Goal: Task Accomplishment & Management: Manage account settings

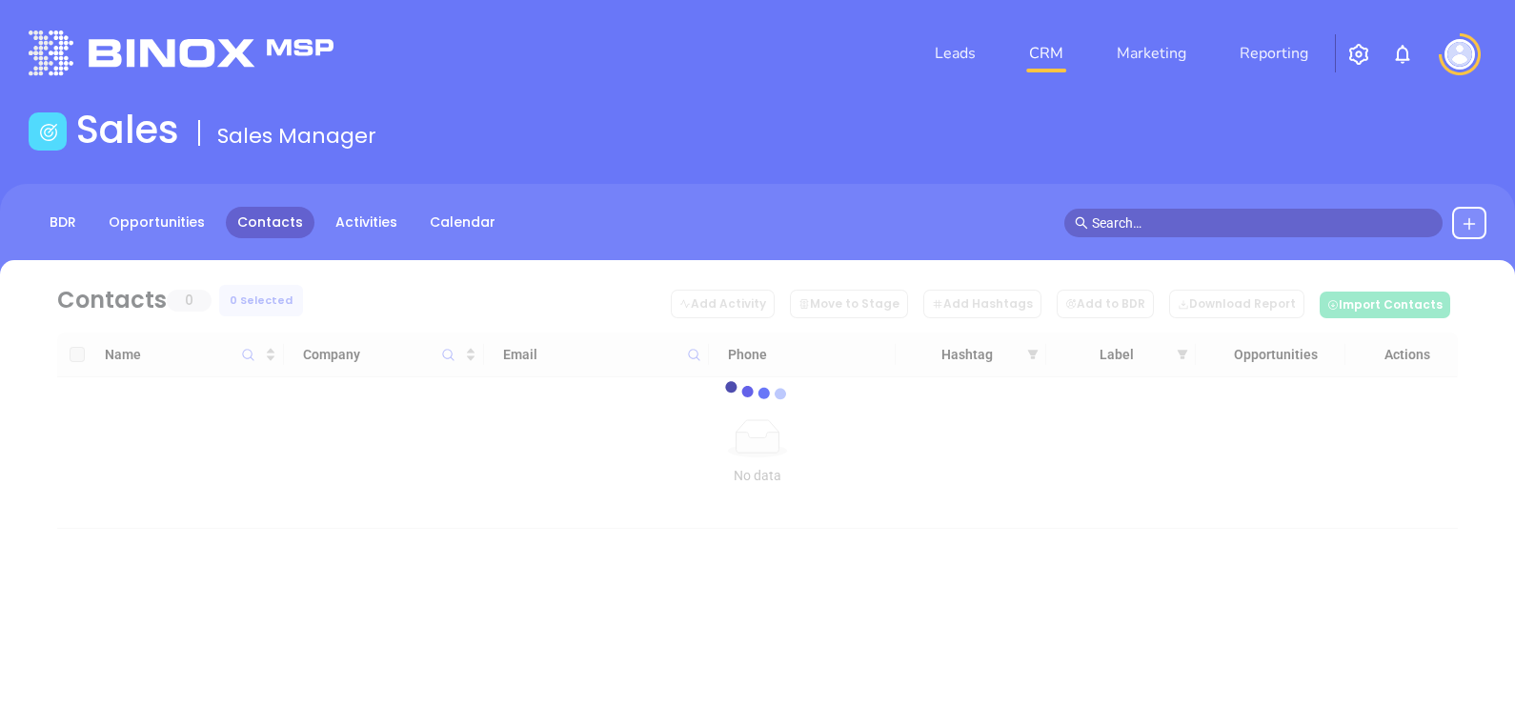
click at [275, 227] on link "Contacts" at bounding box center [270, 222] width 89 height 31
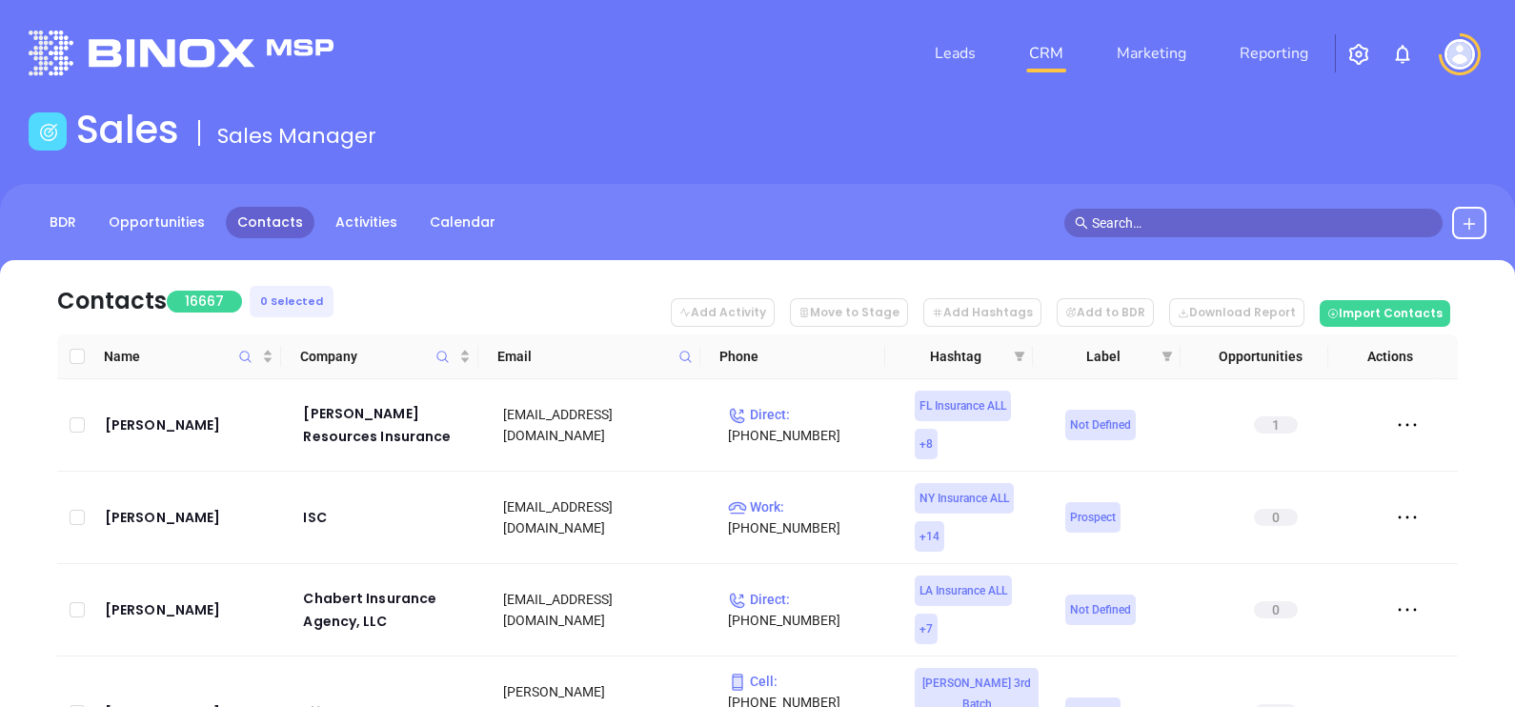
click at [686, 356] on icon at bounding box center [685, 357] width 14 height 14
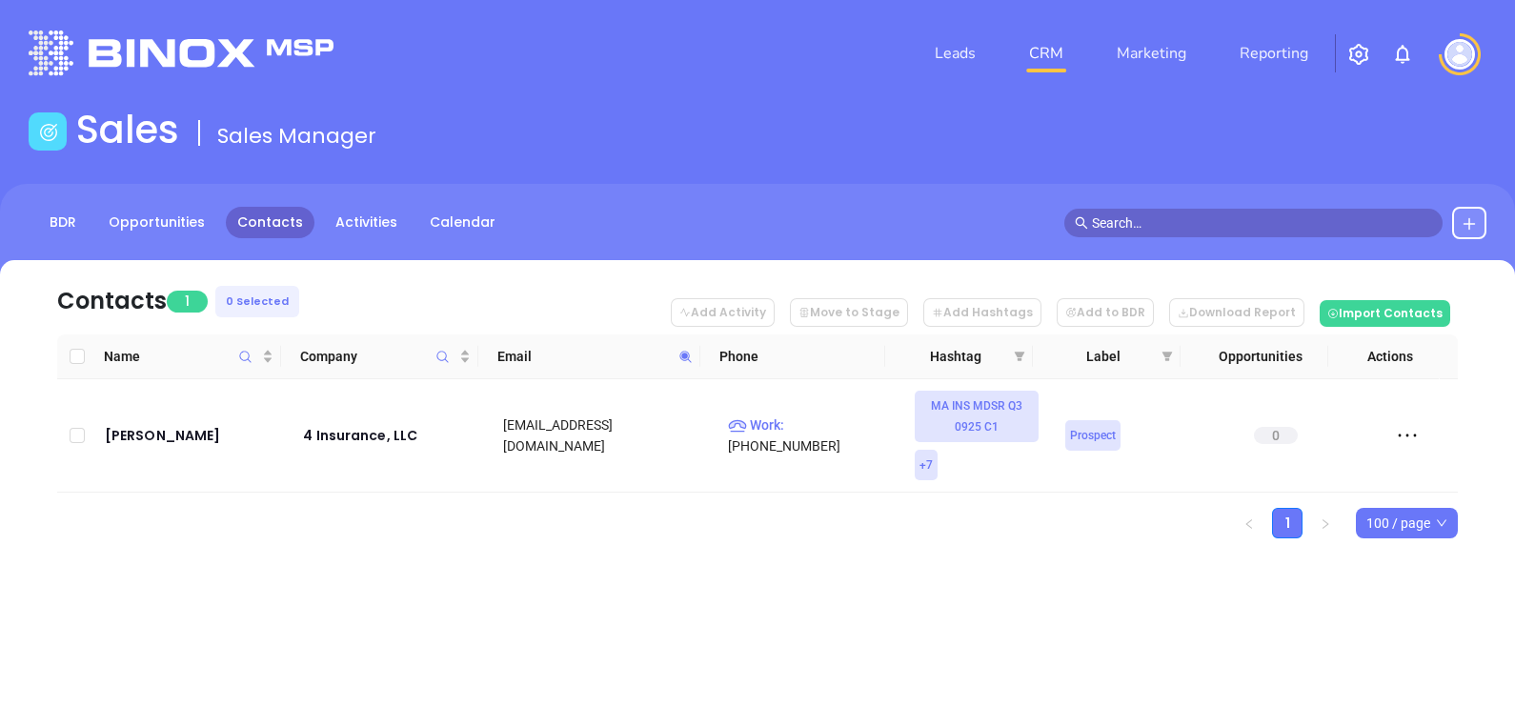
click at [691, 354] on icon at bounding box center [685, 357] width 14 height 14
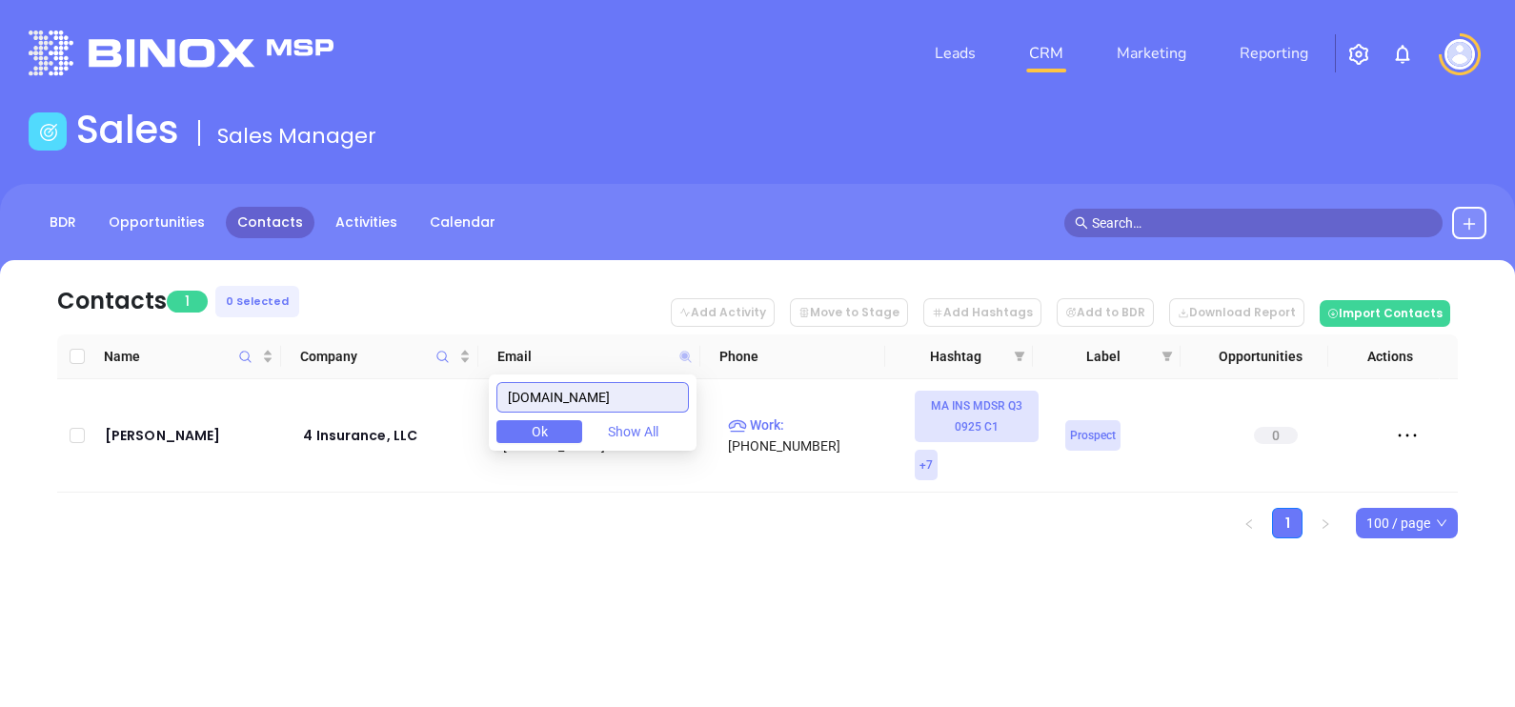
paste input "risman"
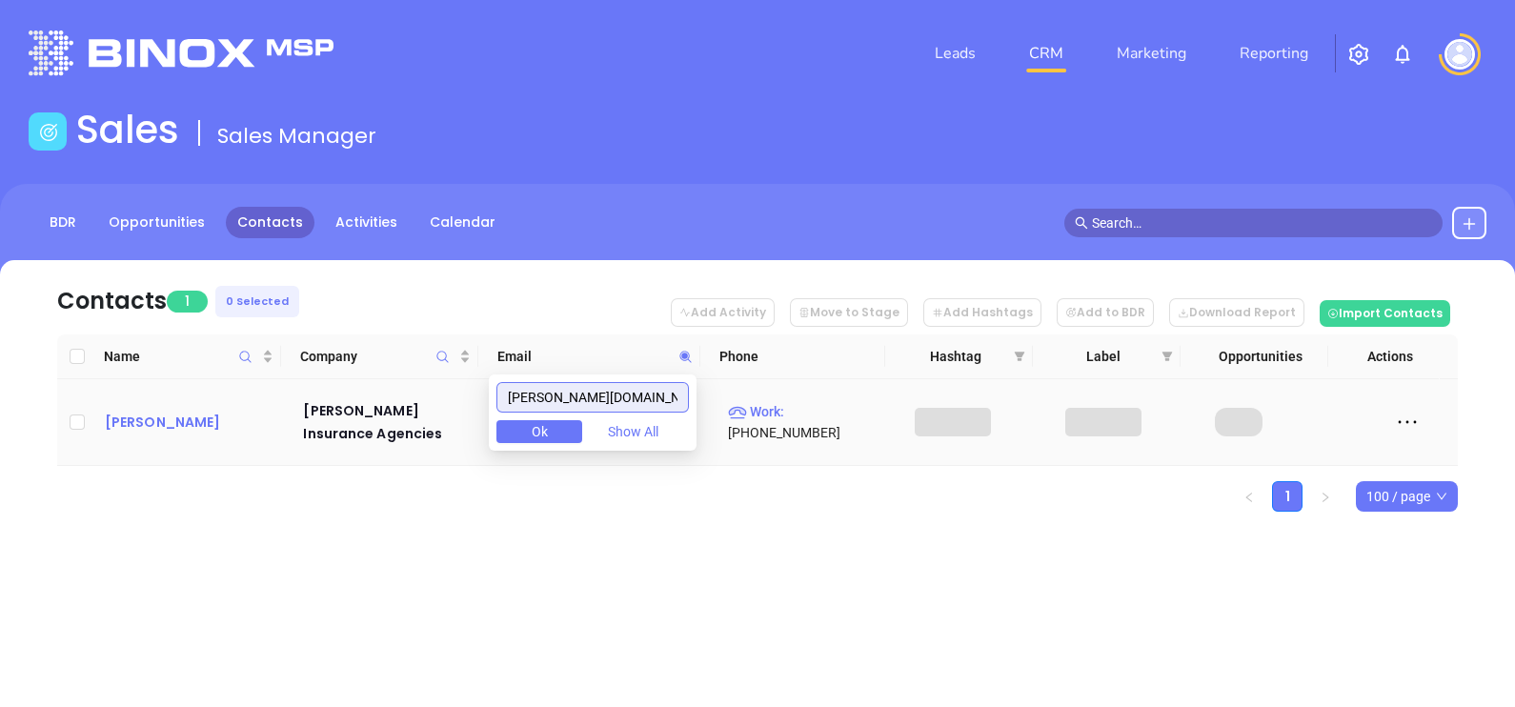
type input "risman.com"
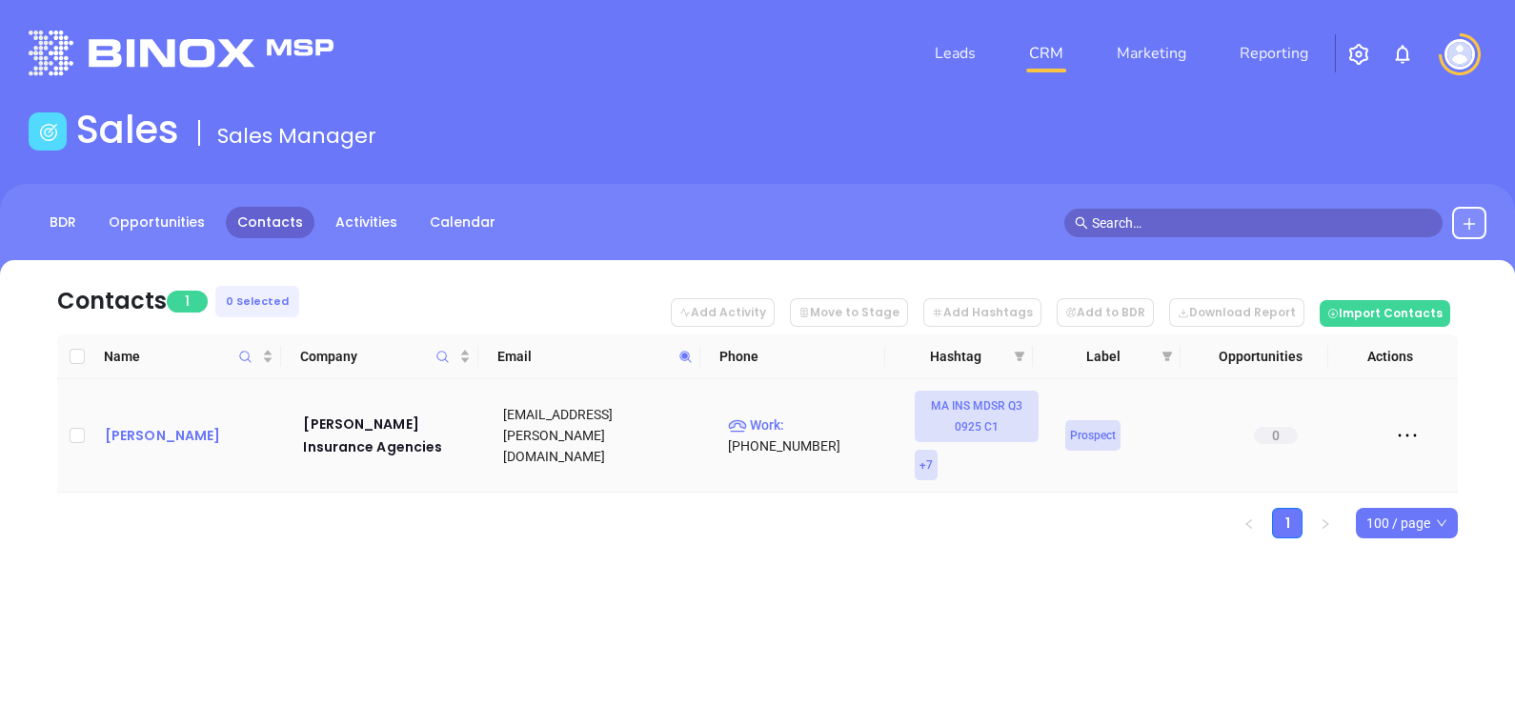
drag, startPoint x: 138, startPoint y: 416, endPoint x: 166, endPoint y: 432, distance: 31.6
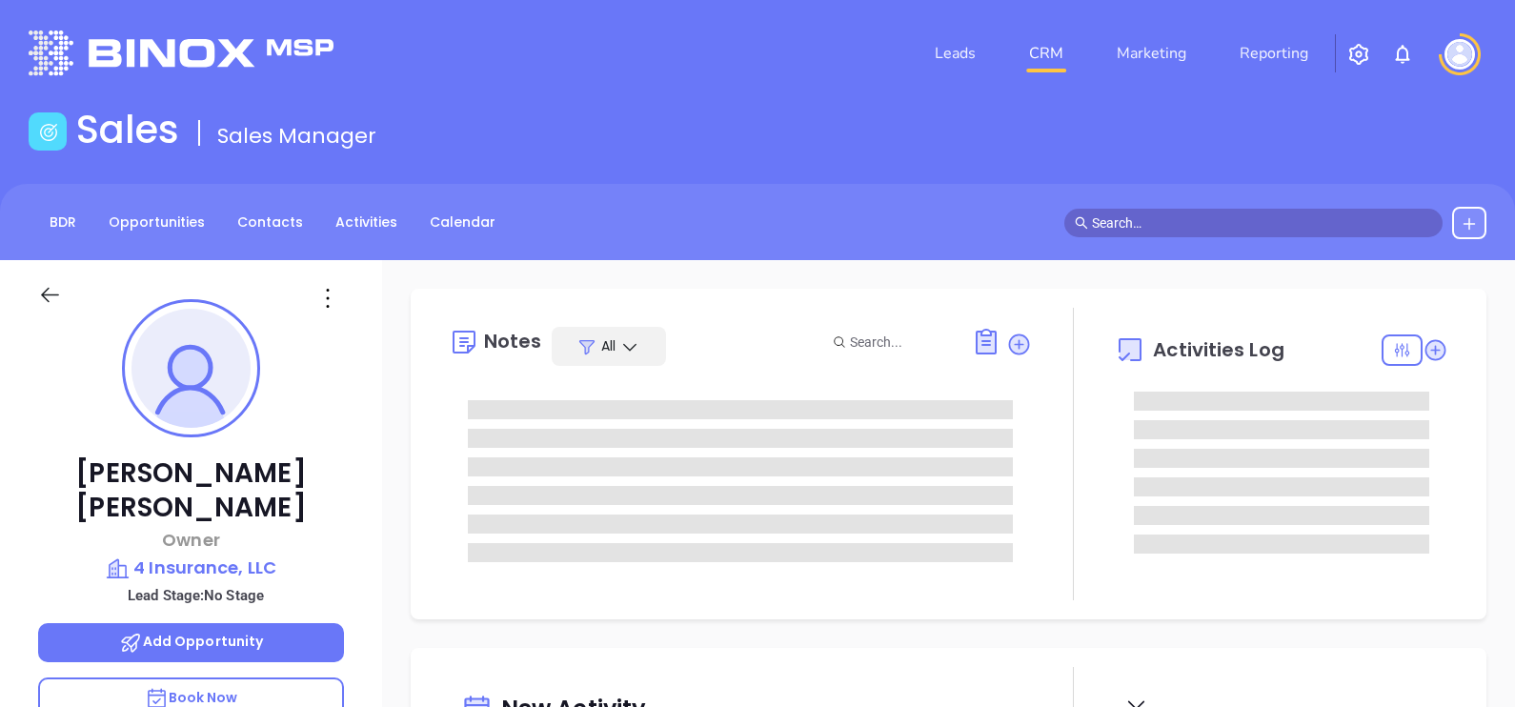
type input "10:00 am"
type input "[DATE]"
type input "[PERSON_NAME]"
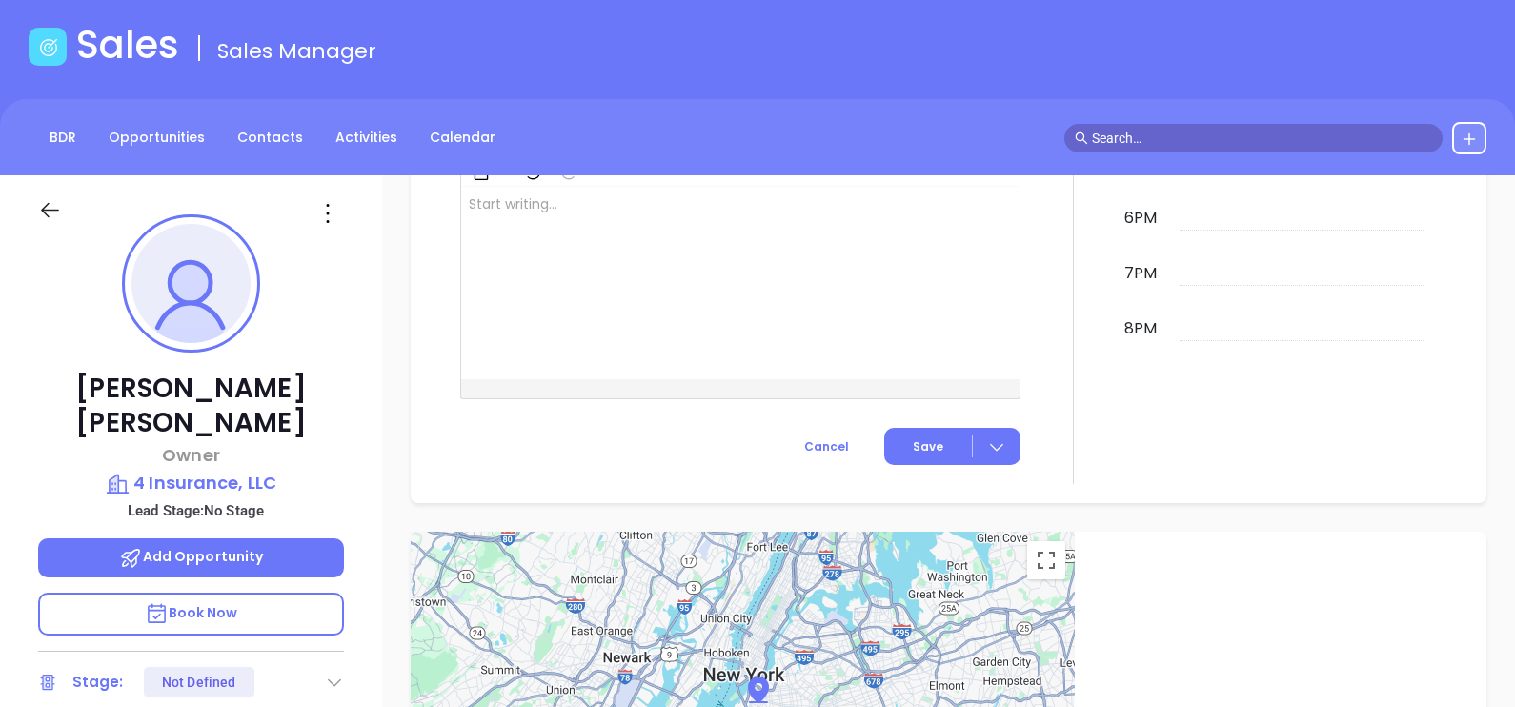
scroll to position [0, 0]
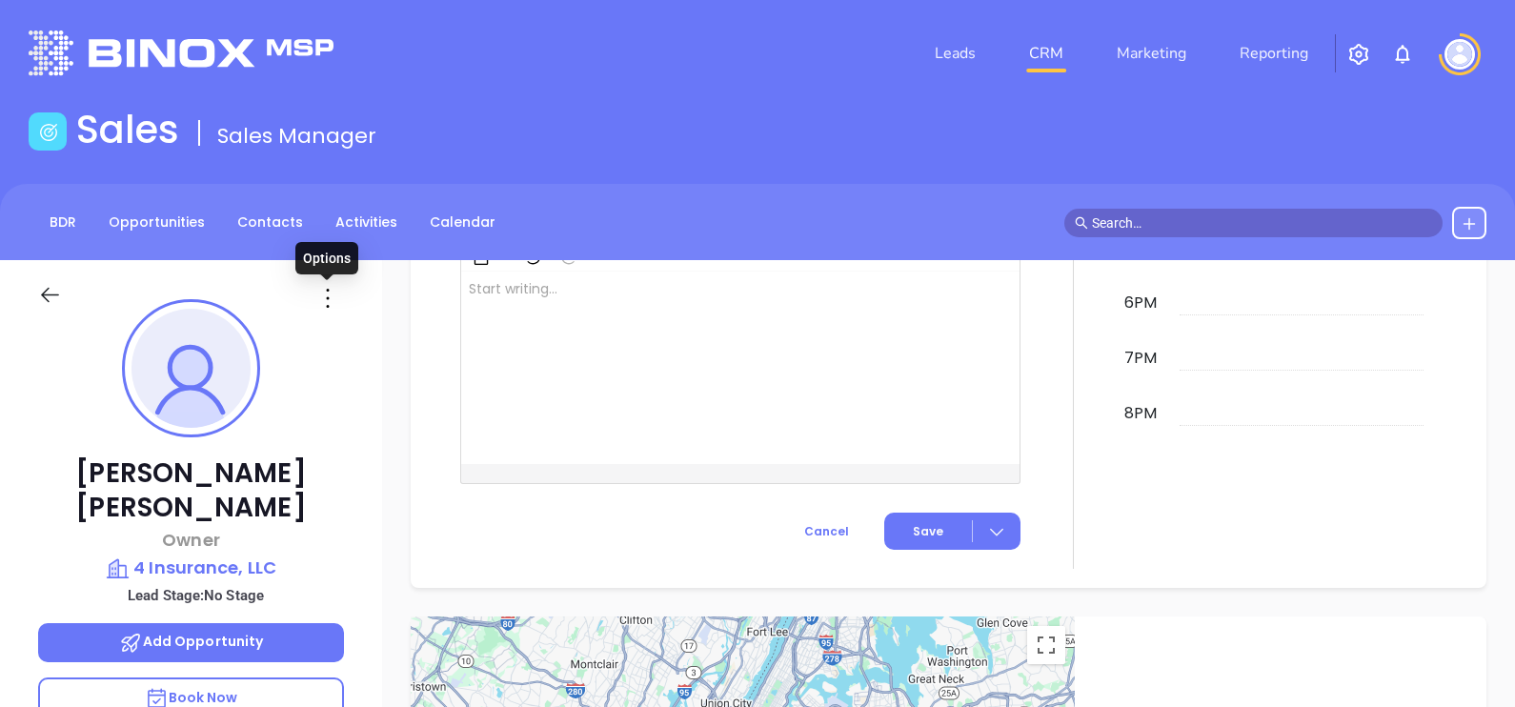
drag, startPoint x: 328, startPoint y: 298, endPoint x: 342, endPoint y: 324, distance: 29.4
click at [328, 300] on icon at bounding box center [327, 298] width 30 height 30
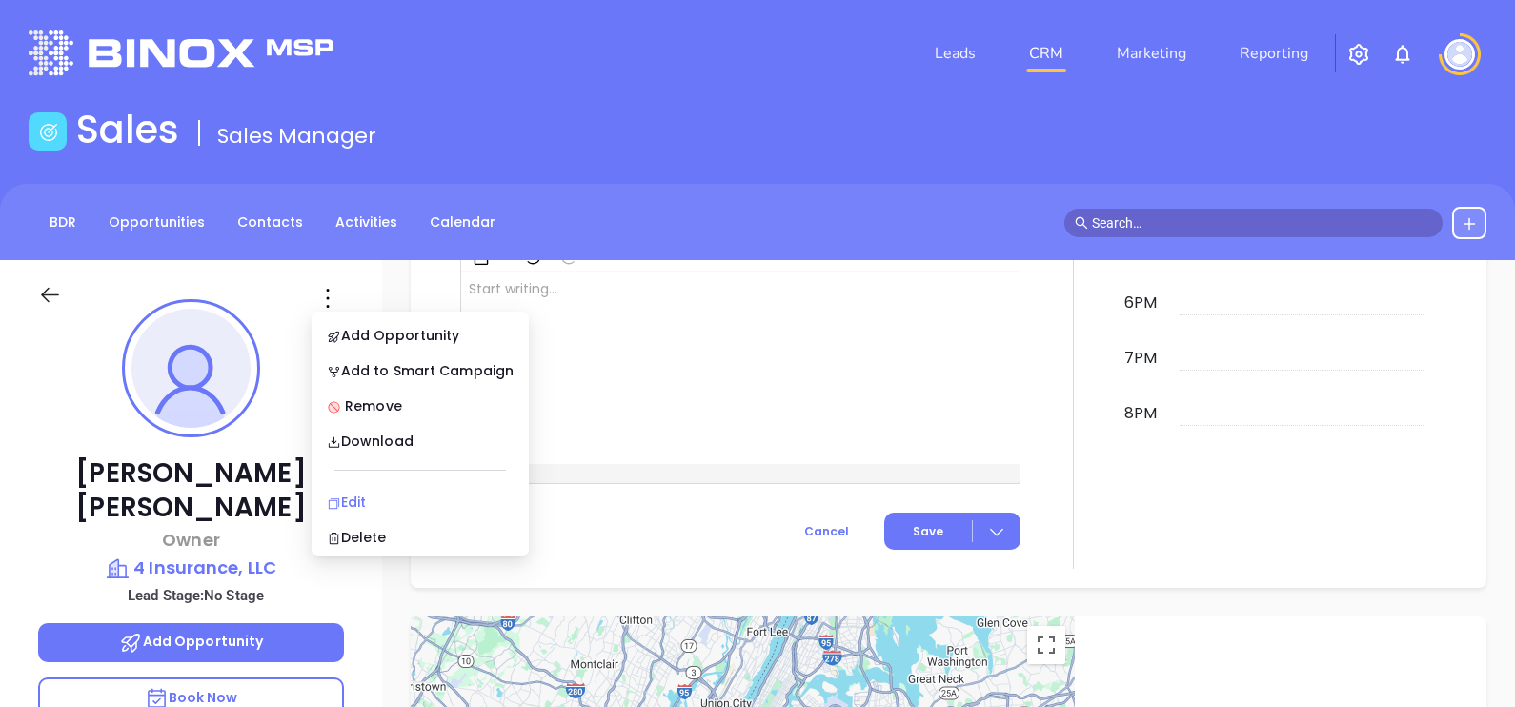
click at [414, 510] on div "Edit" at bounding box center [420, 502] width 187 height 21
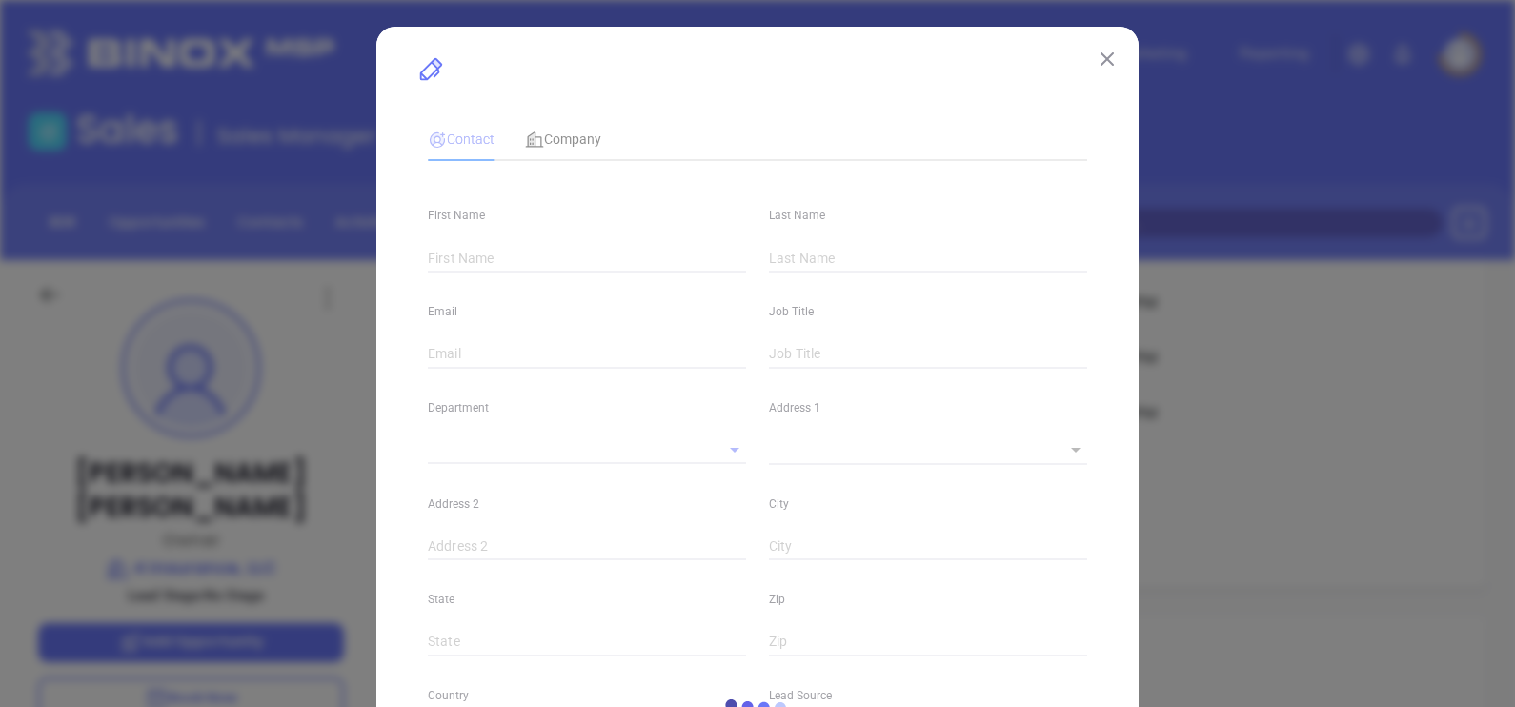
type input "Mabelyn"
type input "Lopez"
type input "mlopez@4insurancellc.com"
type input "Owner"
type input "1"
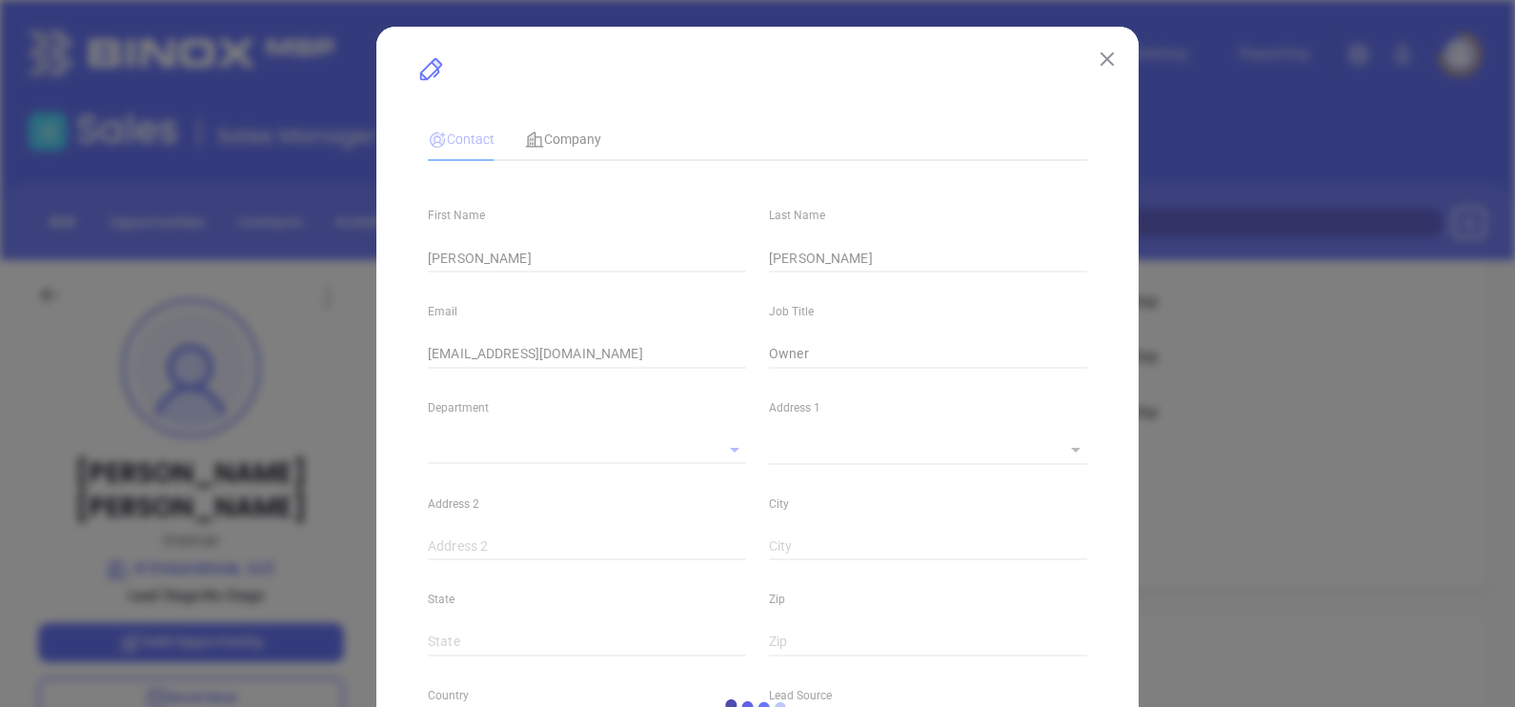
type input "Marketing"
type input "Other"
type input "undefined undefined"
type input "(855) 322-4509"
type input "1"
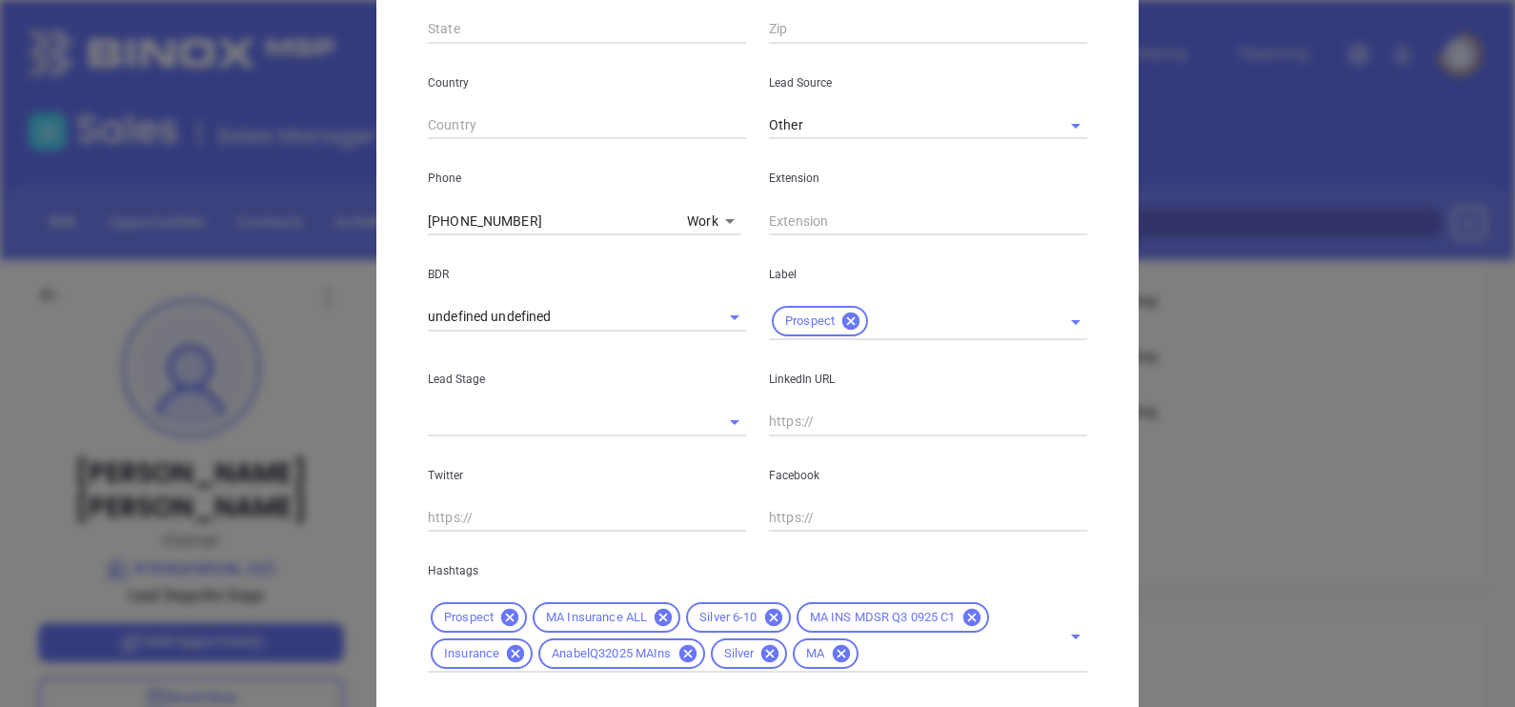
scroll to position [728, 0]
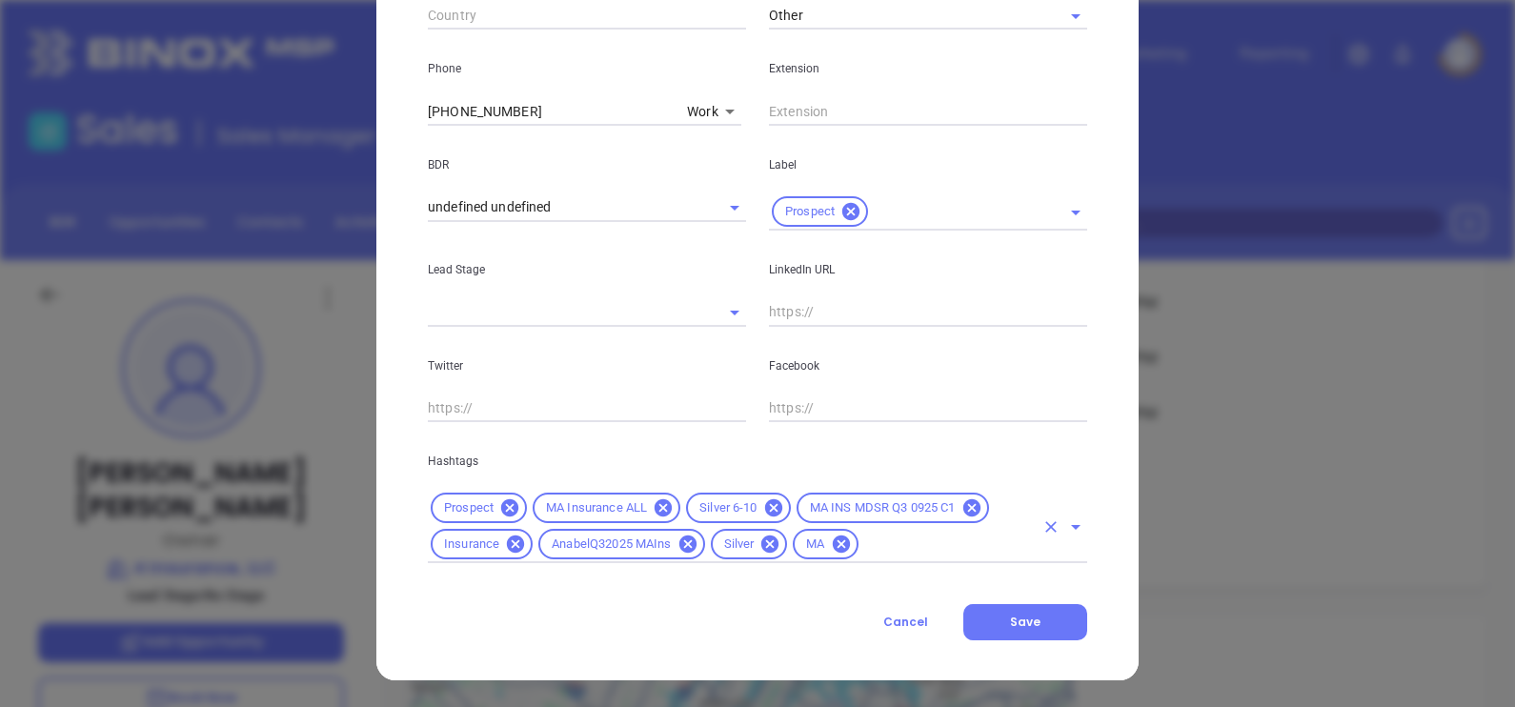
click at [762, 546] on icon at bounding box center [769, 543] width 17 height 17
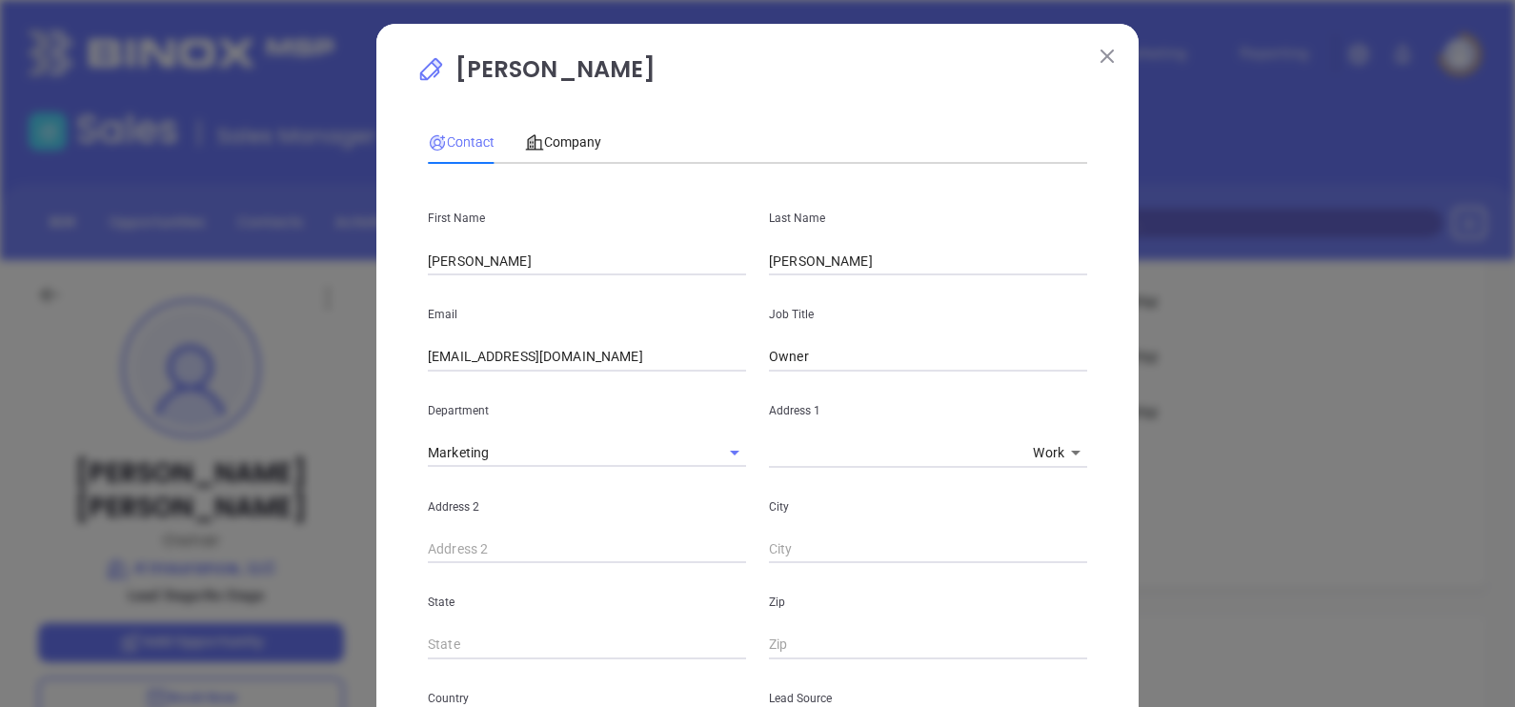
scroll to position [0, 0]
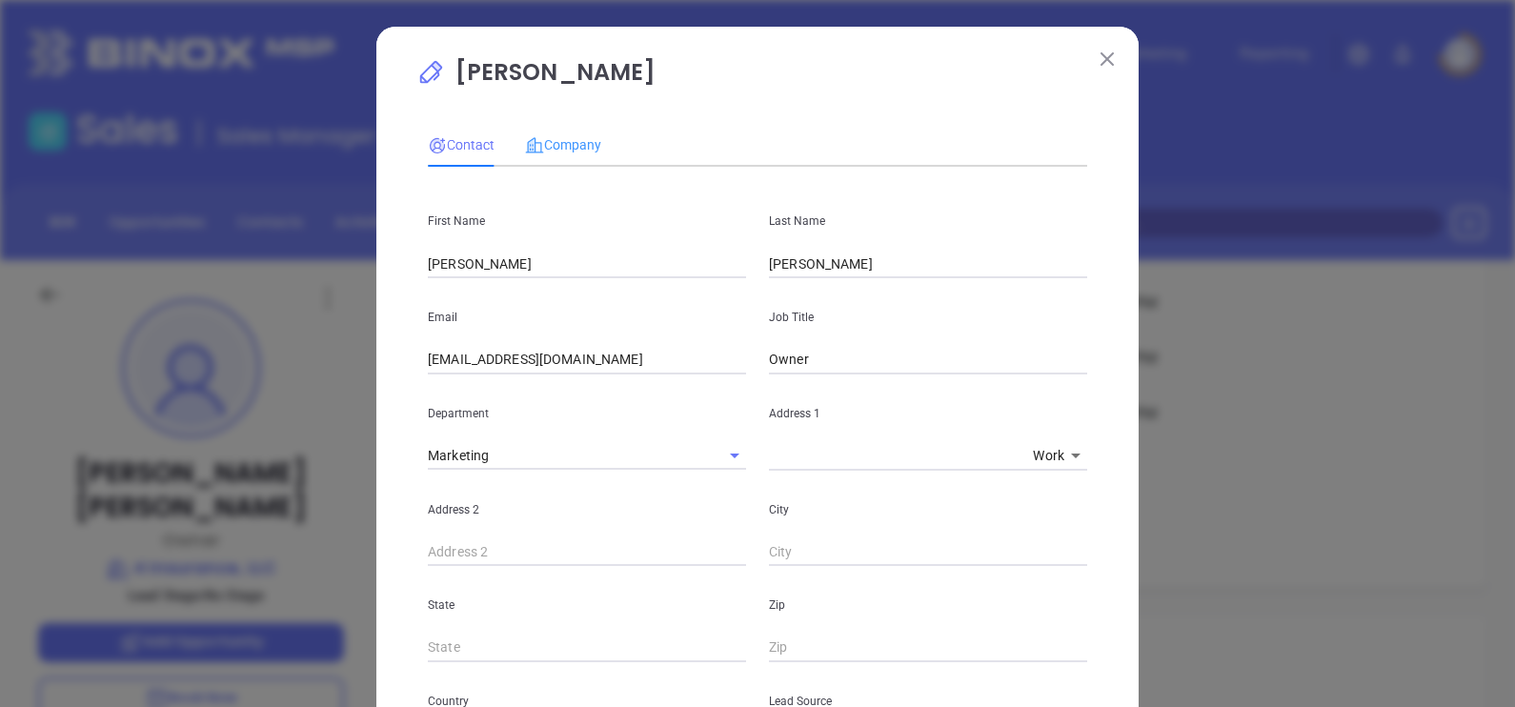
click at [570, 159] on div "Company" at bounding box center [563, 145] width 76 height 44
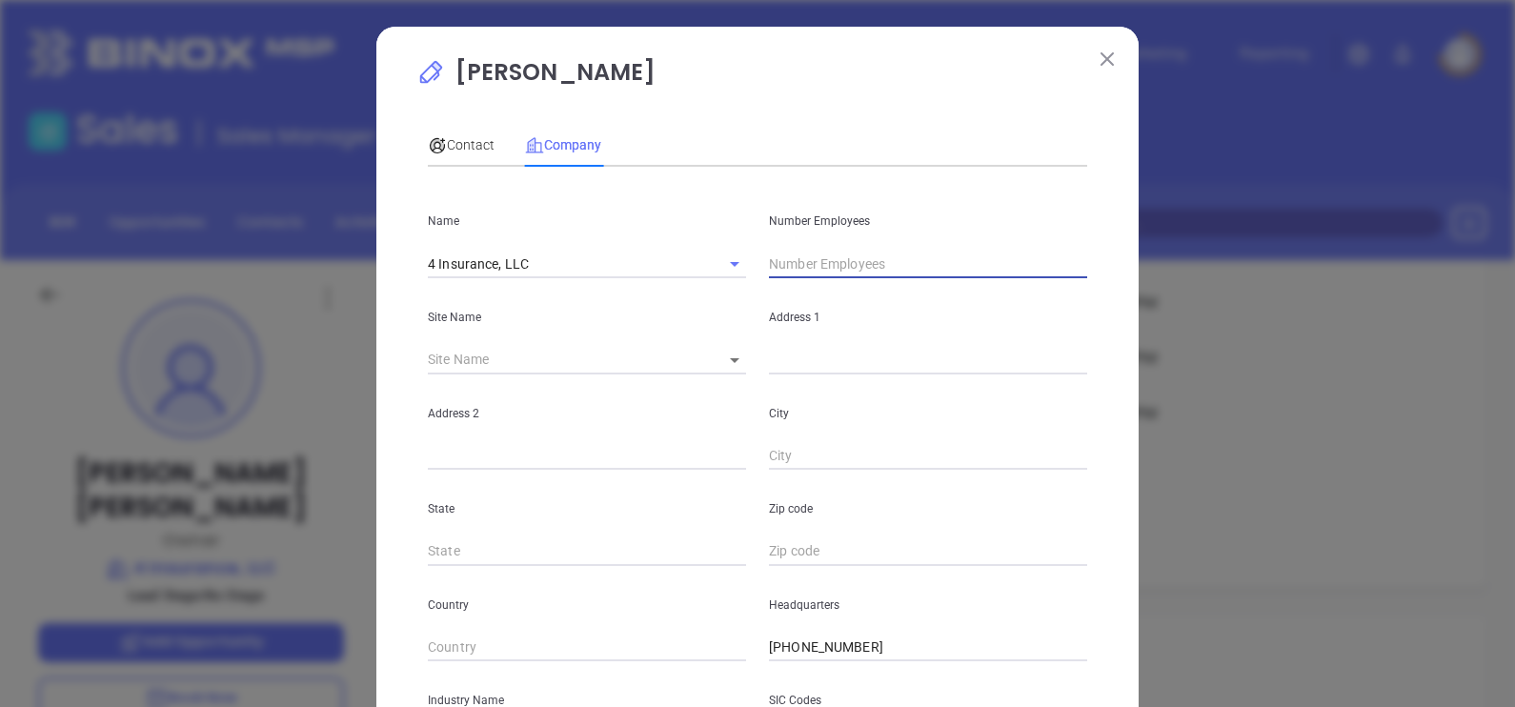
click at [857, 272] on input "text" at bounding box center [928, 264] width 318 height 29
type input "7"
click at [699, 125] on div "Contact Company" at bounding box center [757, 145] width 659 height 44
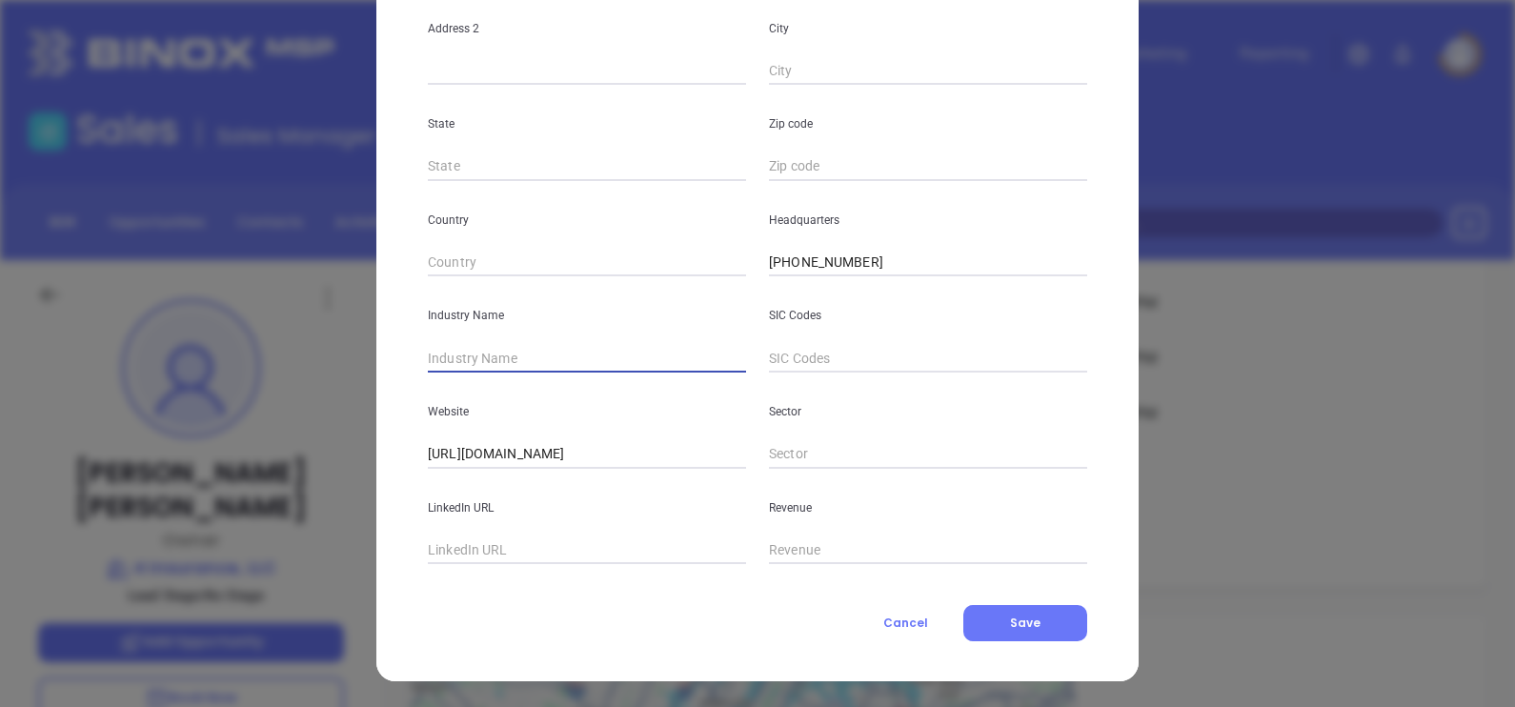
drag, startPoint x: 491, startPoint y: 370, endPoint x: 490, endPoint y: 357, distance: 12.4
click at [490, 357] on input "text" at bounding box center [587, 358] width 318 height 29
type input "Insurance"
paste input "www.linkedin.com/company/4-insurance-llc/"
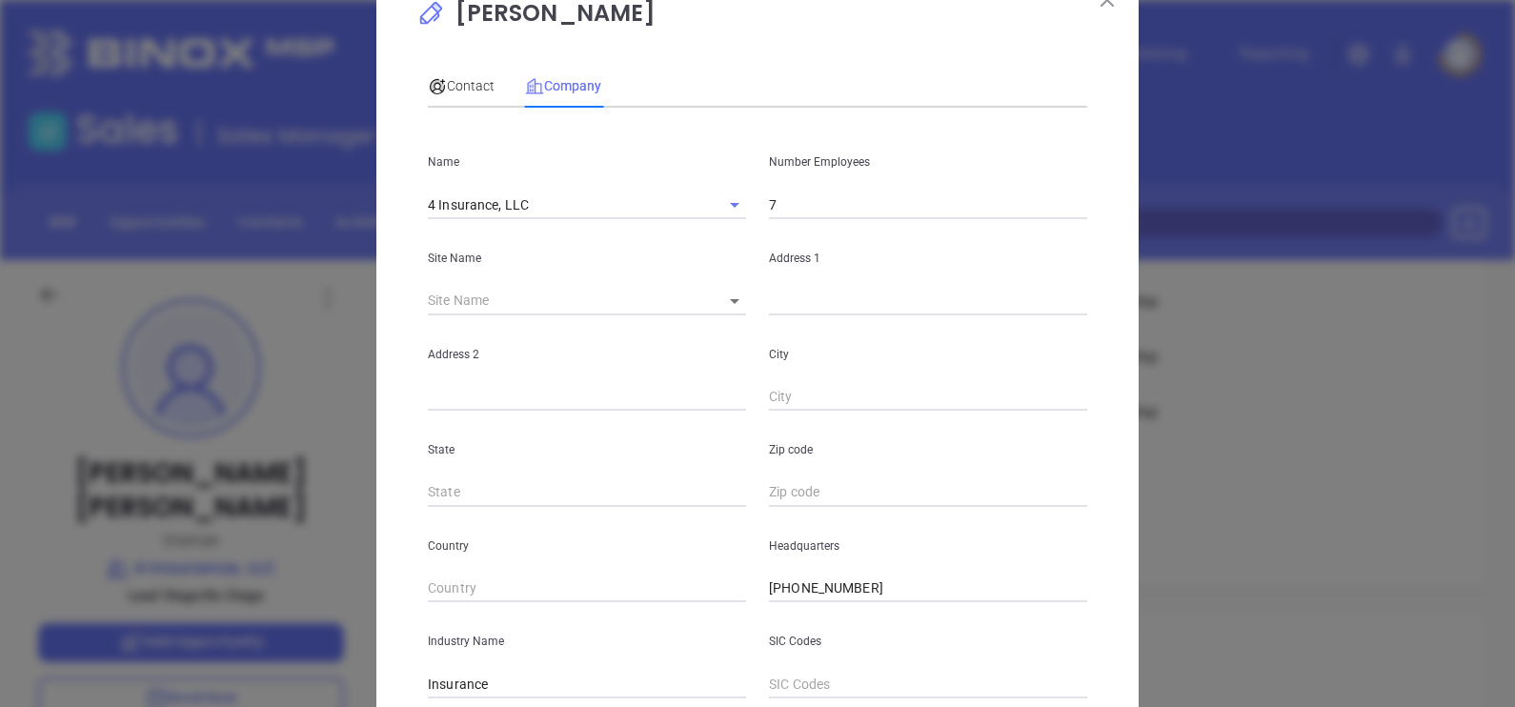
scroll to position [0, 0]
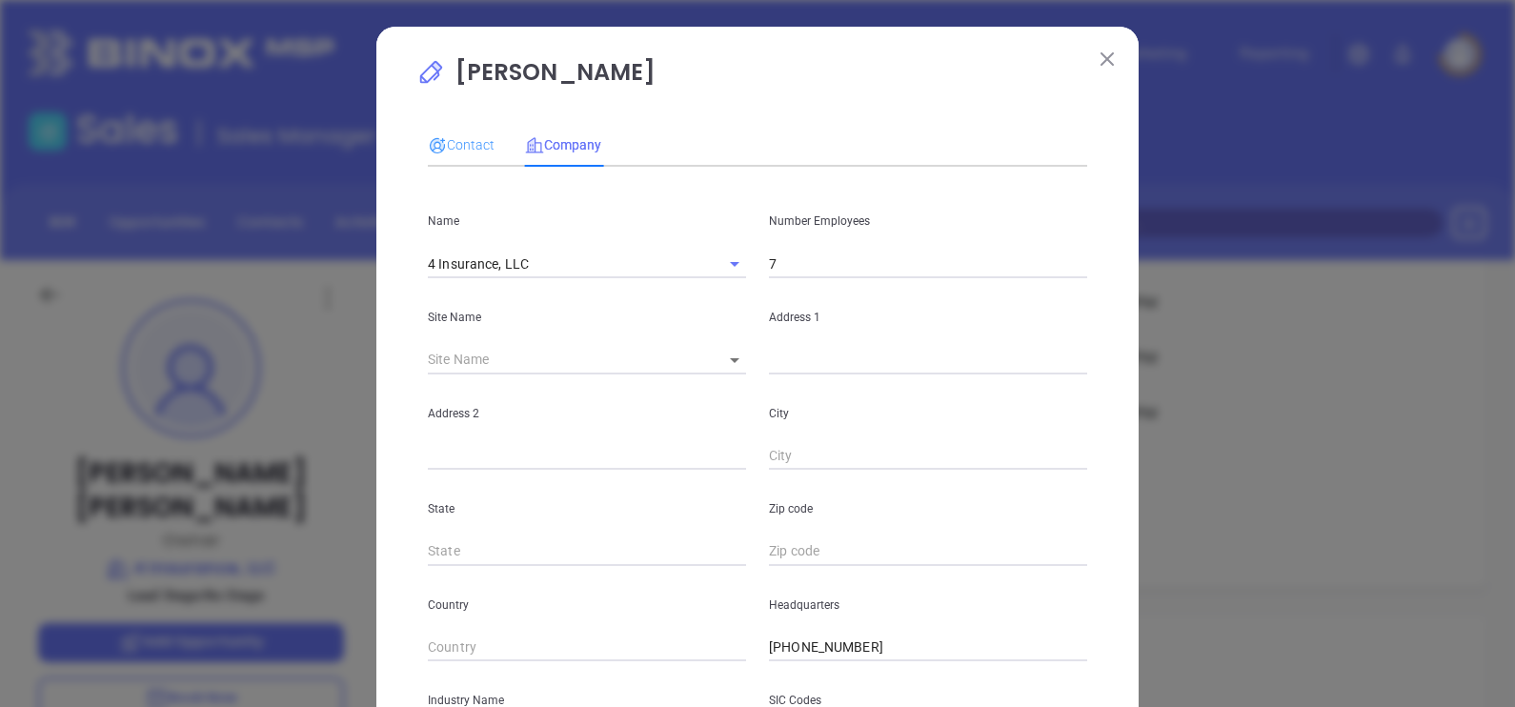
type input "www.linkedin.com/company/4-insurance-llc/"
click at [438, 127] on div "Contact" at bounding box center [461, 145] width 67 height 44
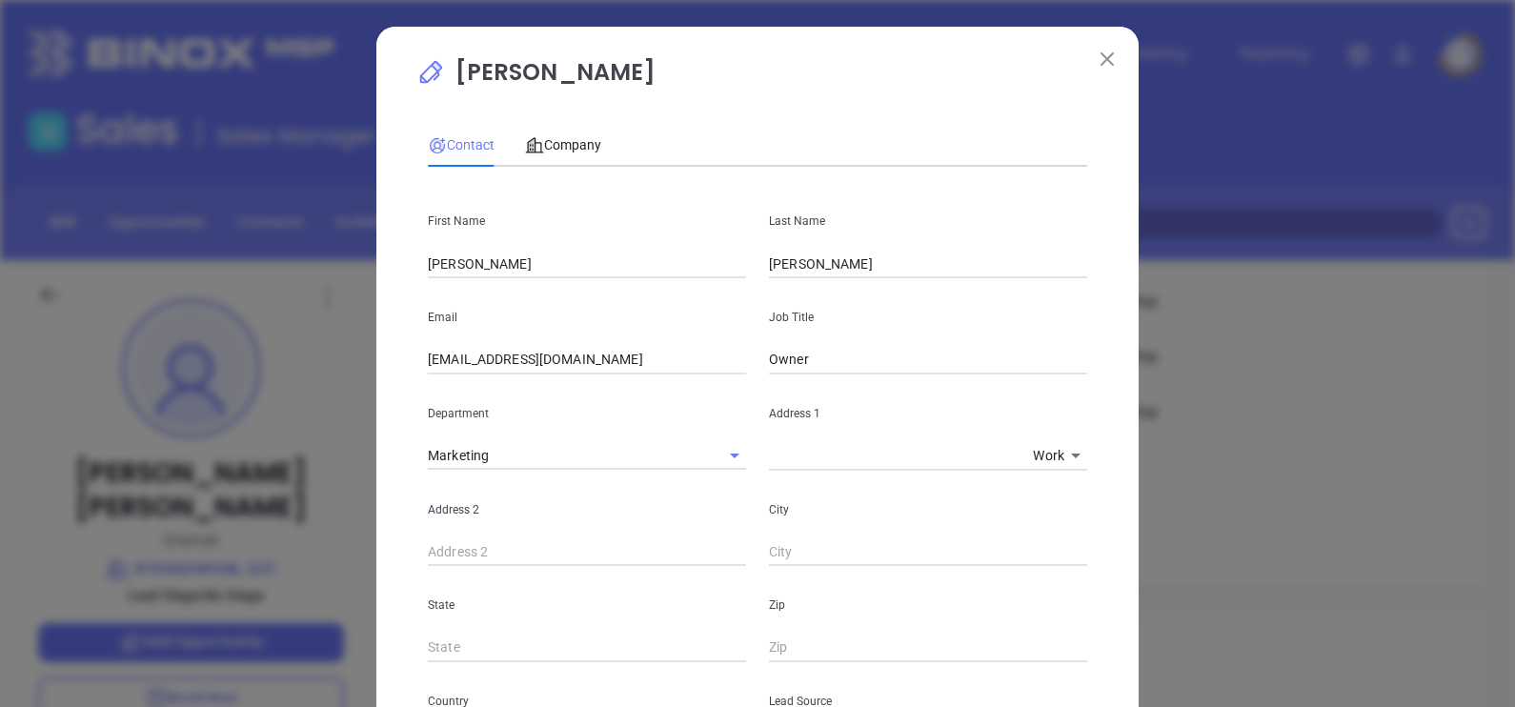
scroll to position [728, 0]
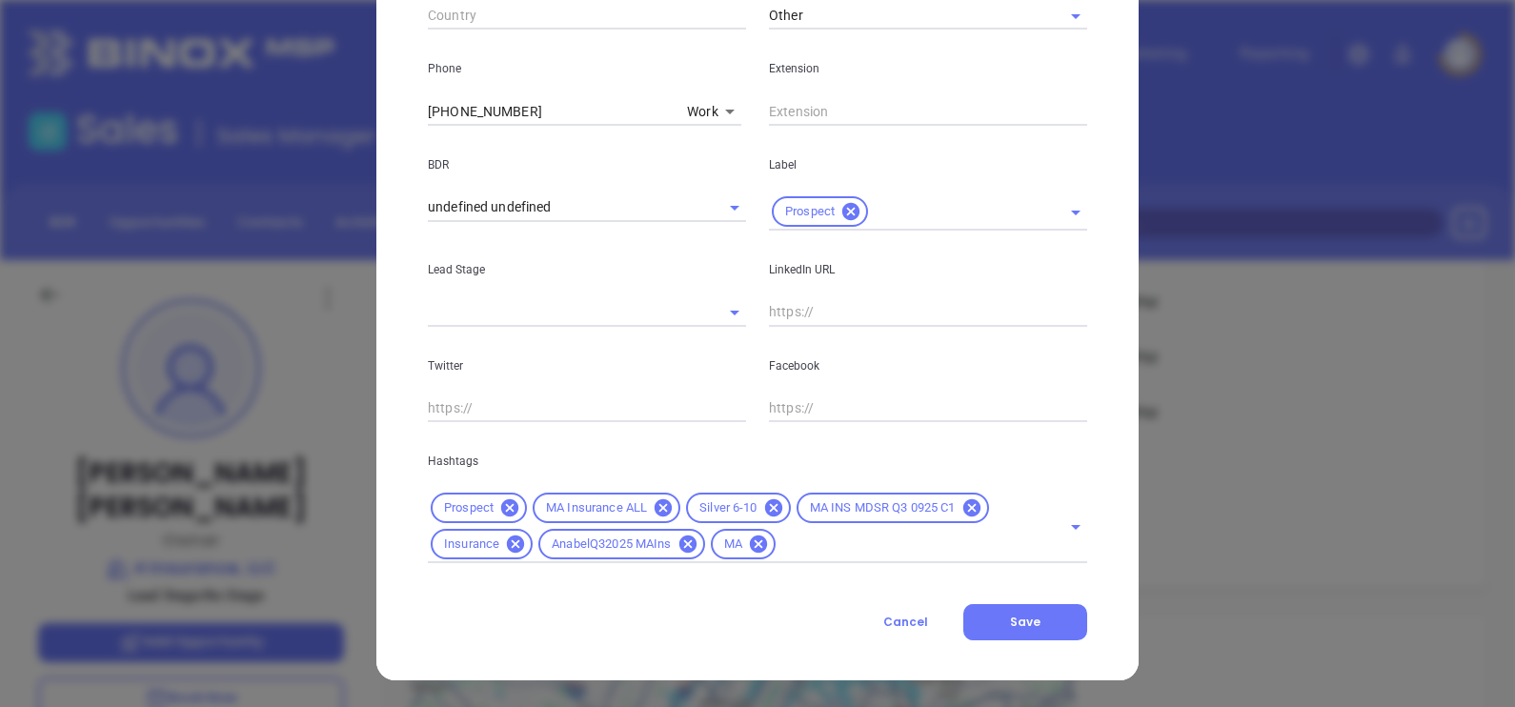
click at [844, 311] on input "text" at bounding box center [928, 312] width 318 height 29
paste input "www.linkedin.com/in/mabelyn-lopez/"
type input "www.linkedin.com/in/mabelyn-lopez/"
click at [1048, 613] on button "Save" at bounding box center [1025, 622] width 124 height 36
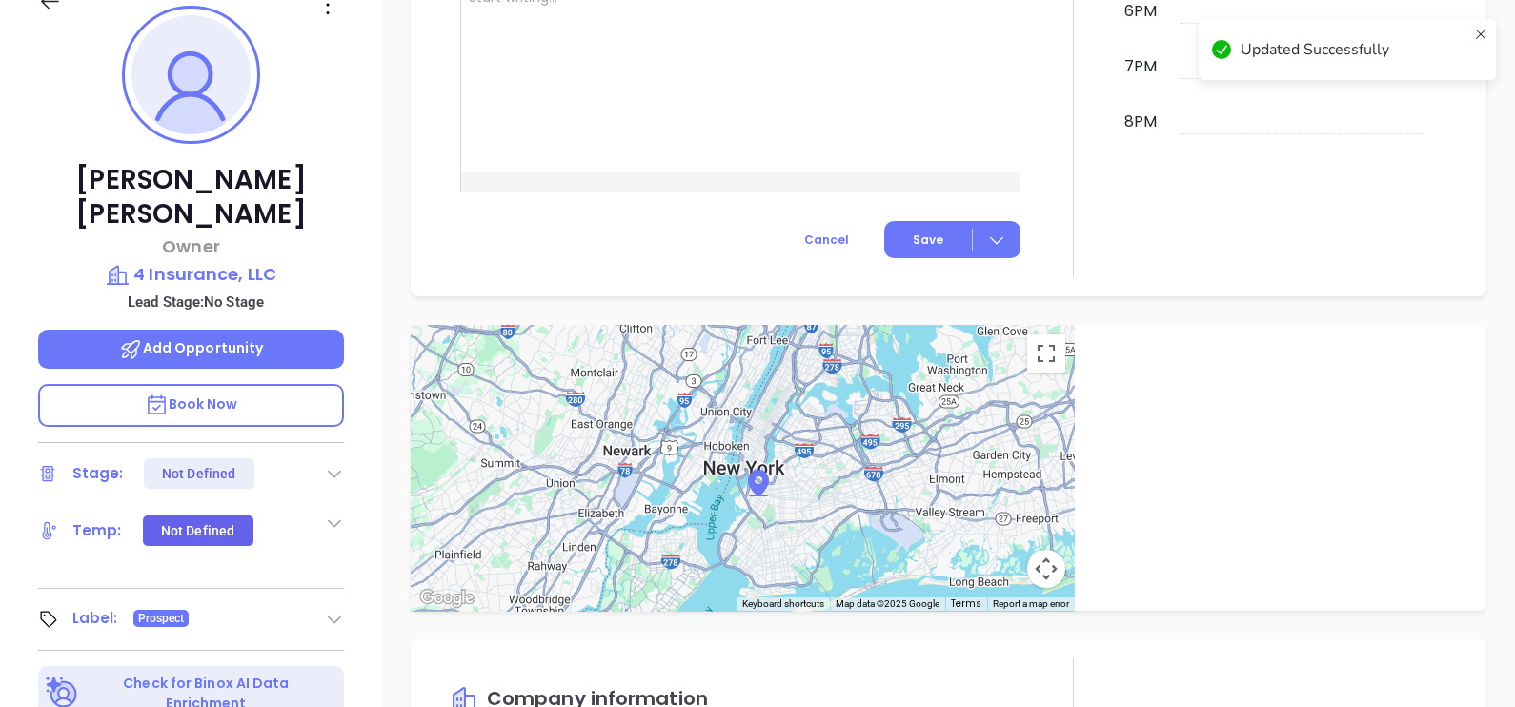
scroll to position [886, 0]
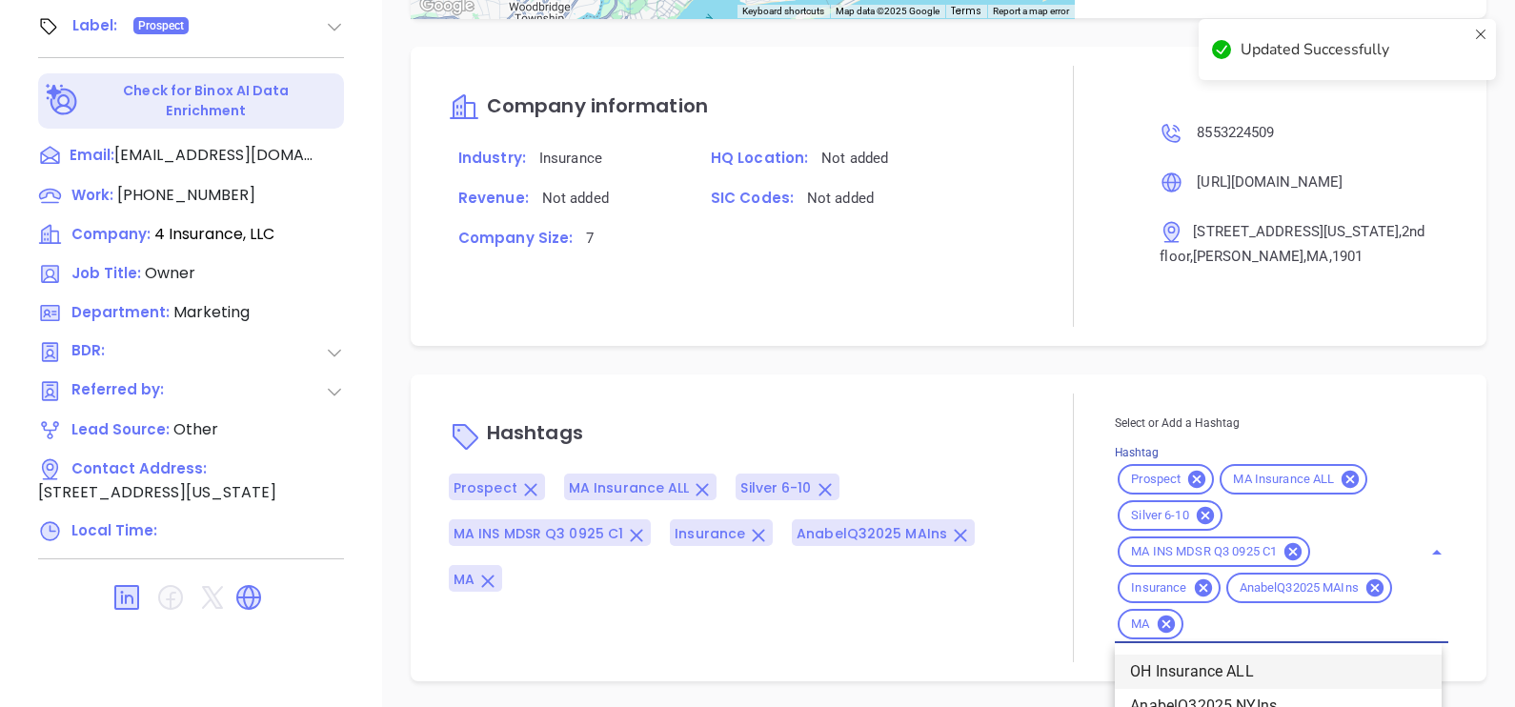
click at [1374, 622] on div "Select or Add a Hashtag Hashtag Prospect MA Insurance ALL Silver 6-10 MA INS MD…" at bounding box center [1281, 528] width 333 height 231
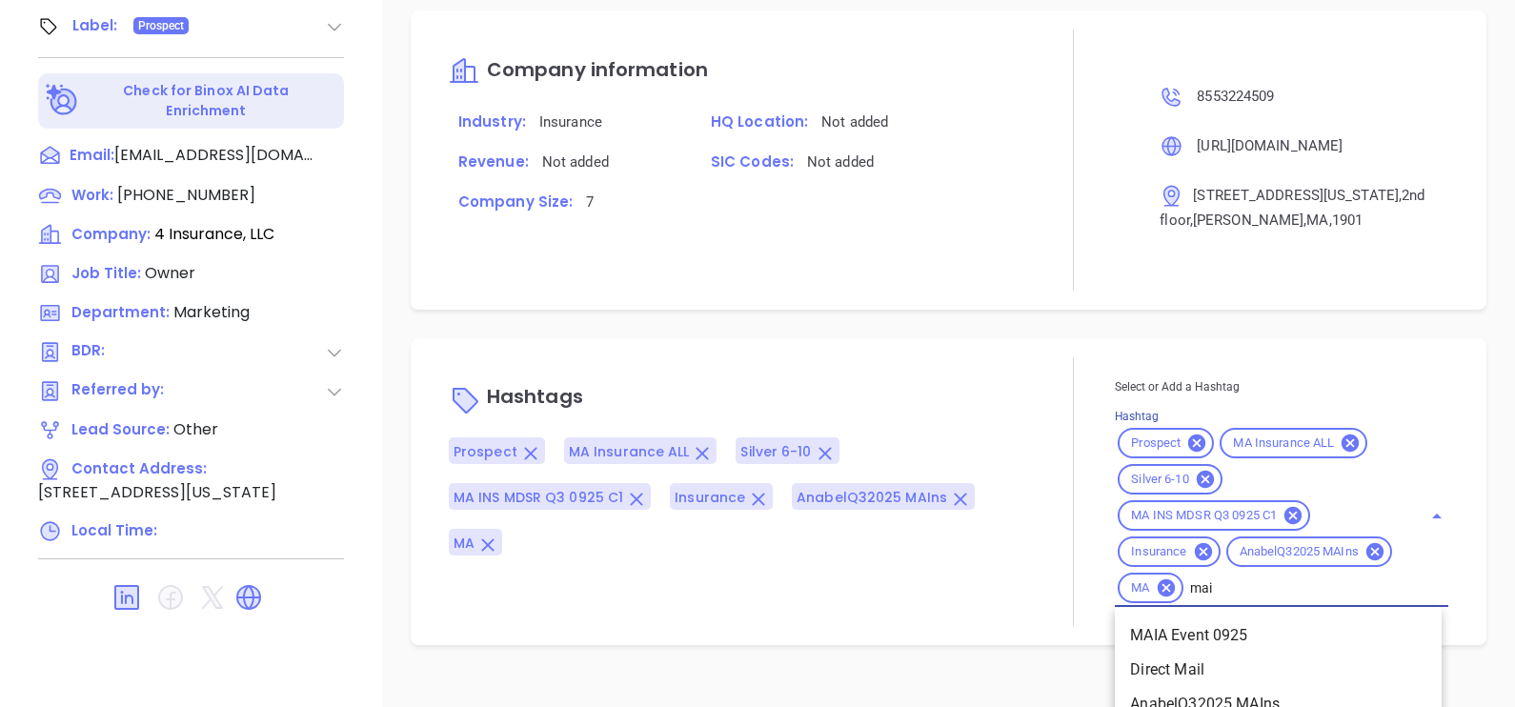
type input "maia"
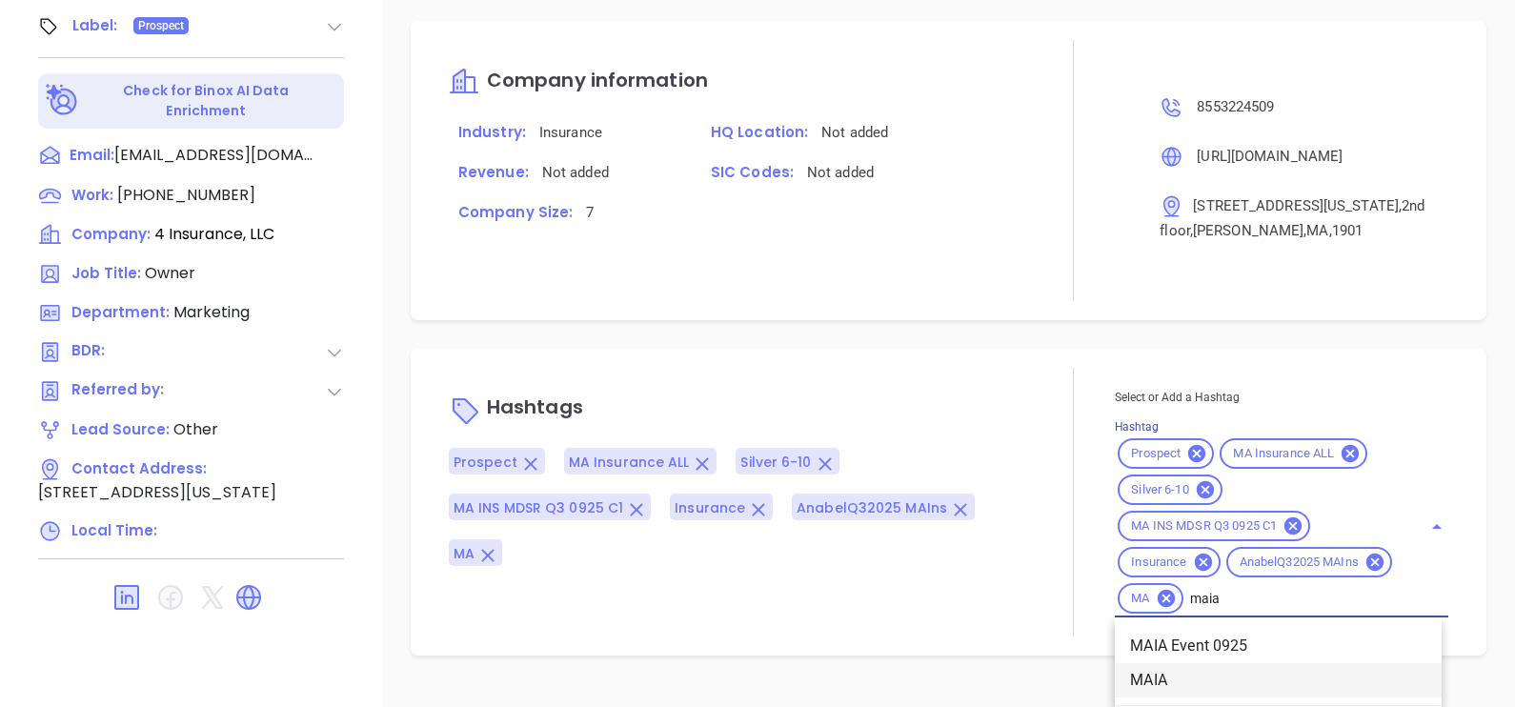
click at [1314, 679] on li "MAIA" at bounding box center [1278, 680] width 327 height 34
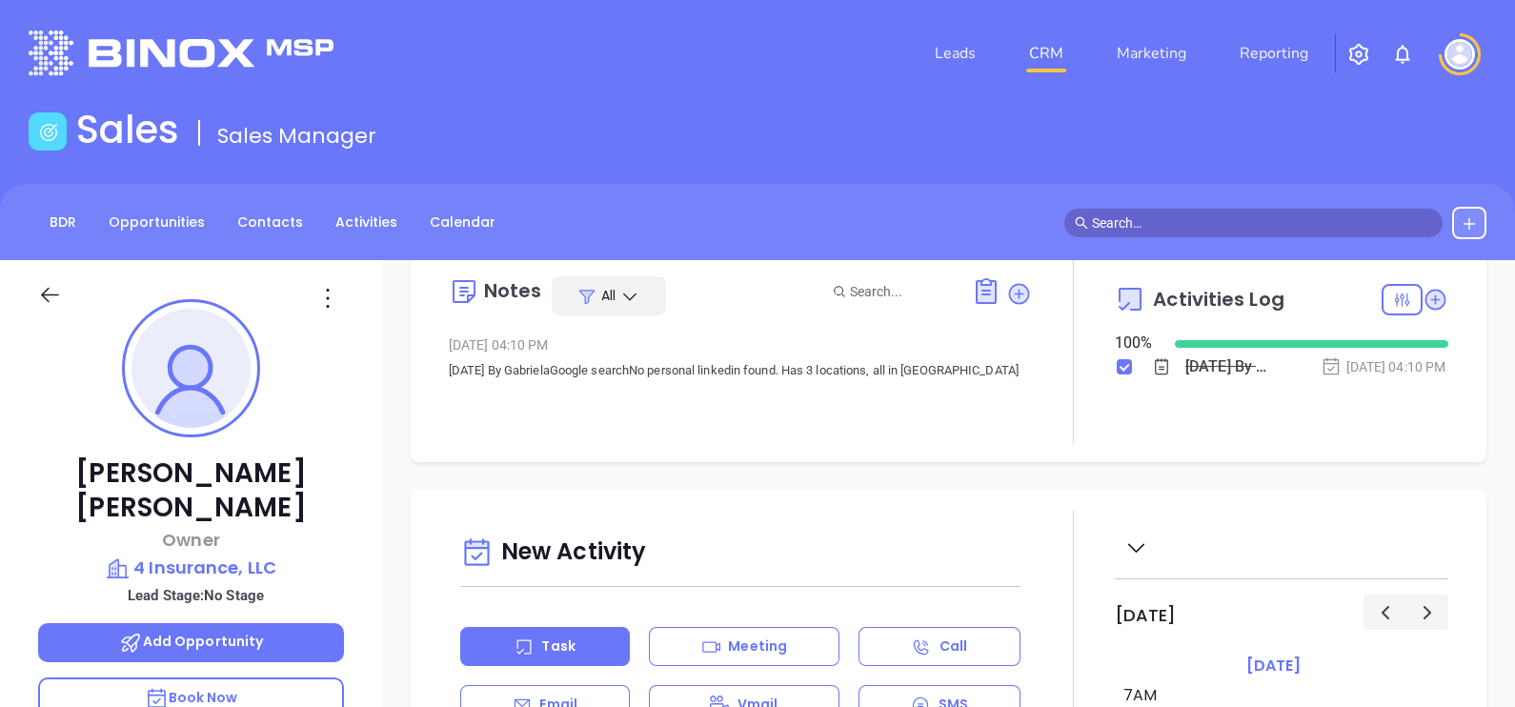
scroll to position [0, 0]
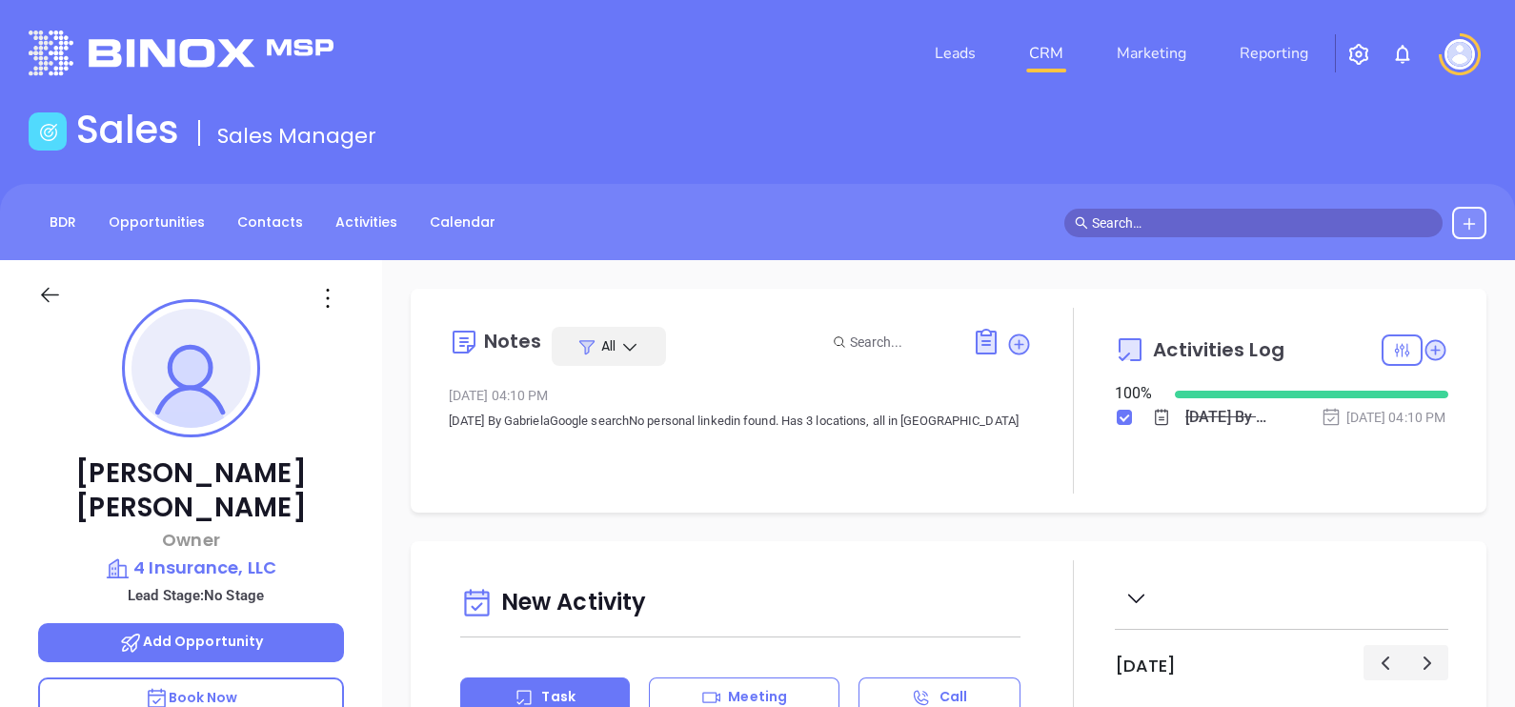
click at [1018, 353] on icon at bounding box center [1019, 345] width 26 height 26
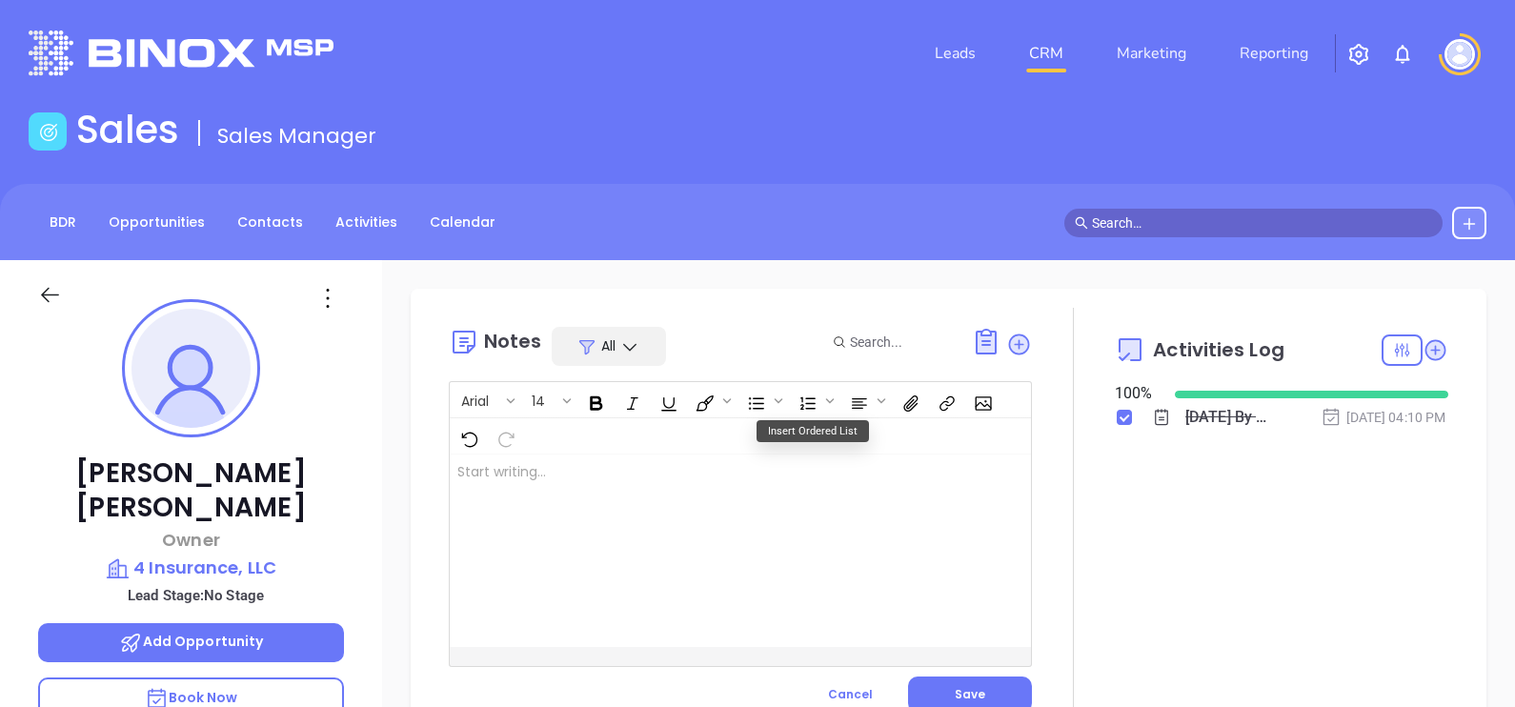
click at [614, 546] on div at bounding box center [720, 550] width 540 height 192
click at [988, 682] on button "Save" at bounding box center [970, 694] width 124 height 36
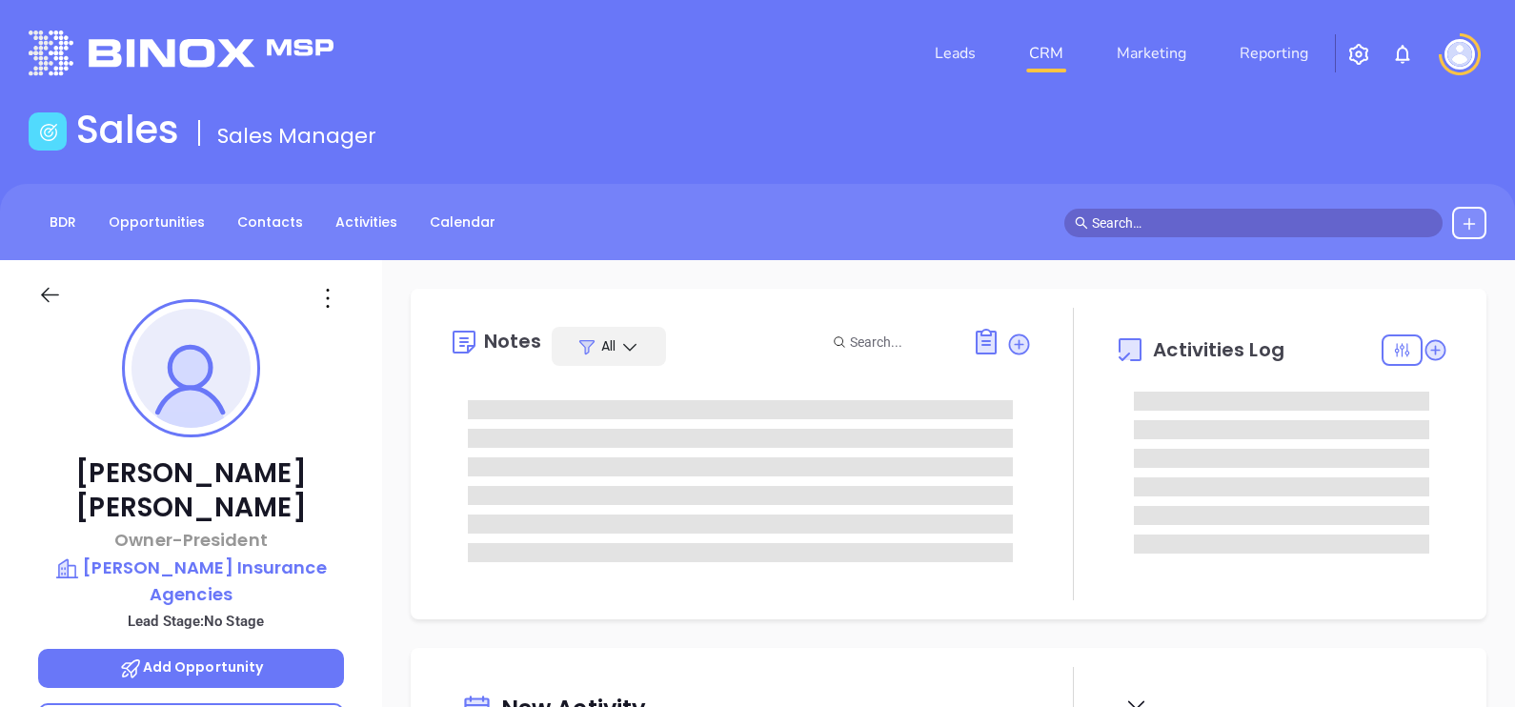
type input "[DATE]"
type input "Alejandra Lara"
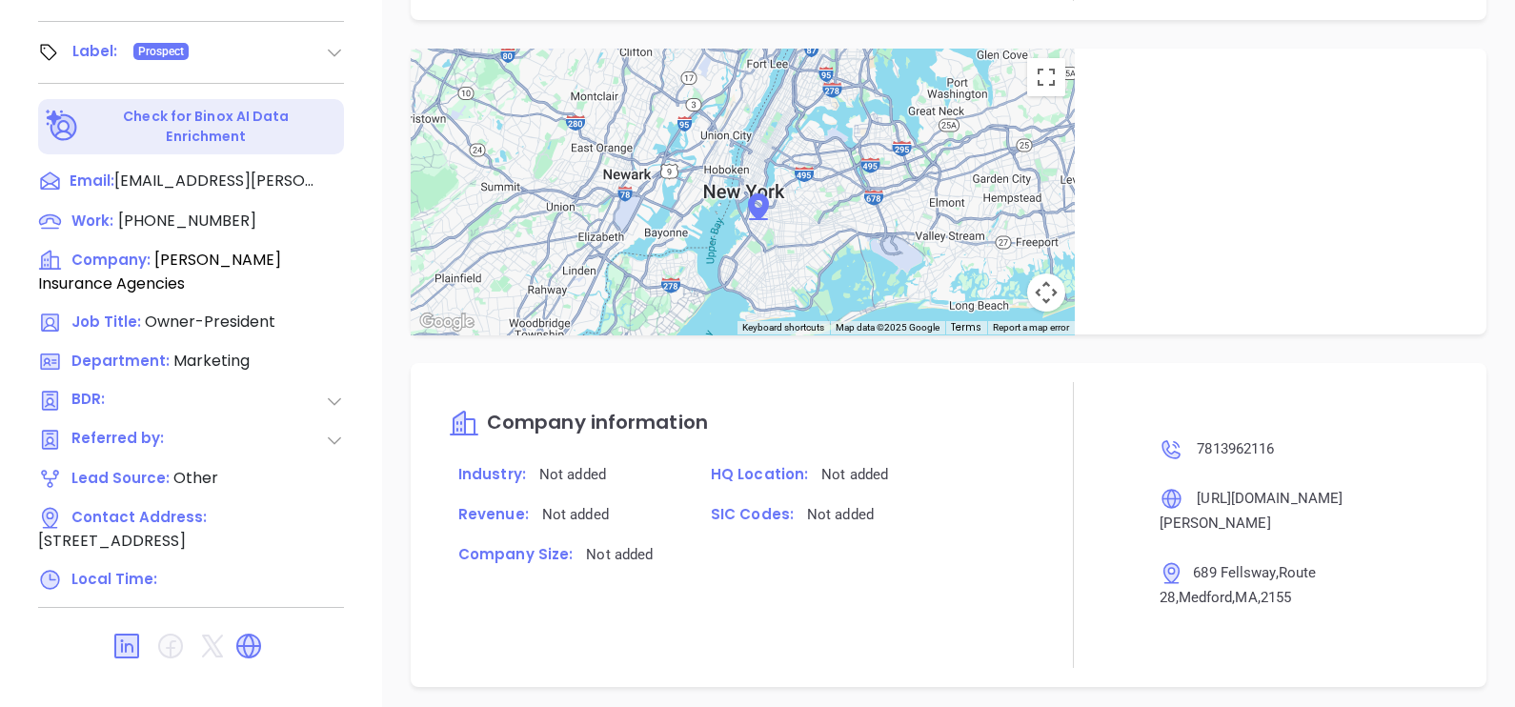
scroll to position [573, 0]
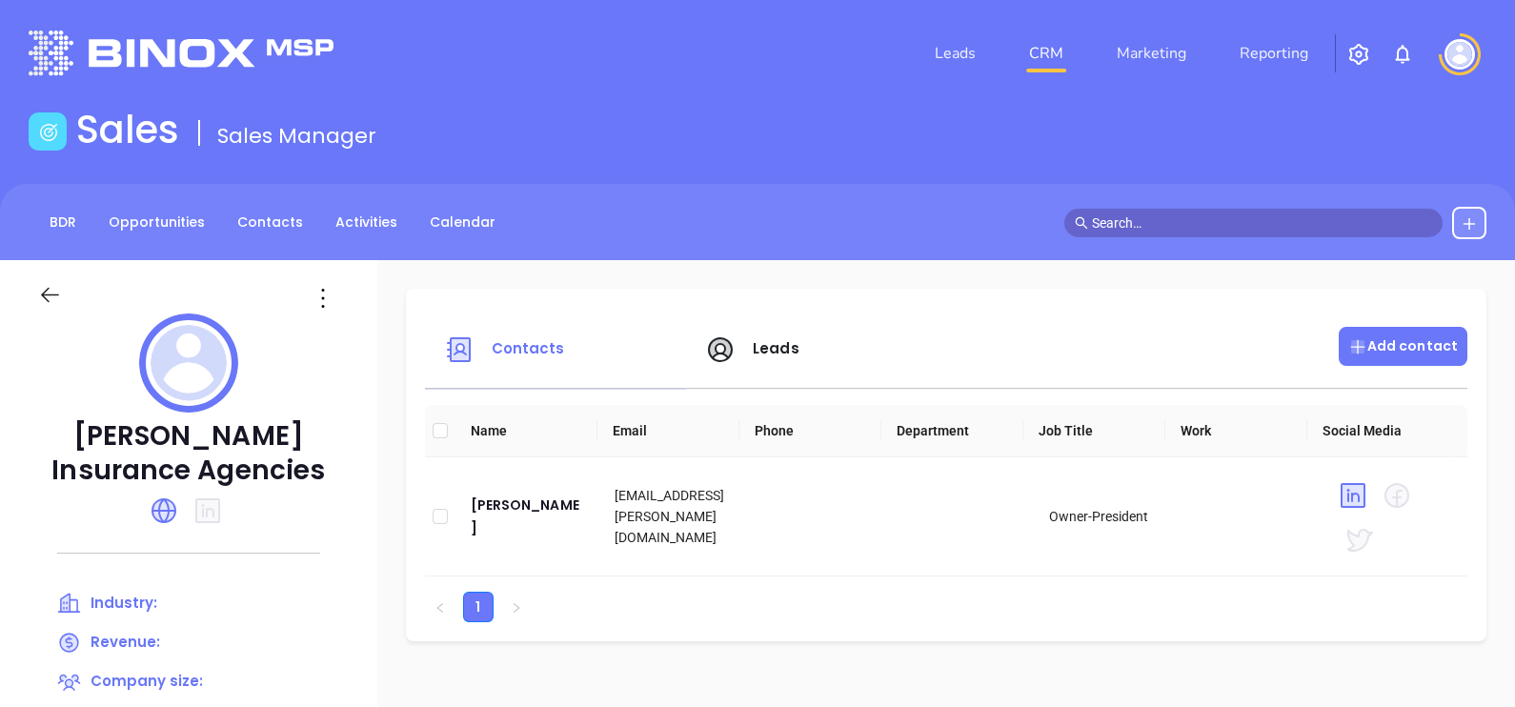
click at [1433, 353] on p "Add contact" at bounding box center [1403, 346] width 110 height 20
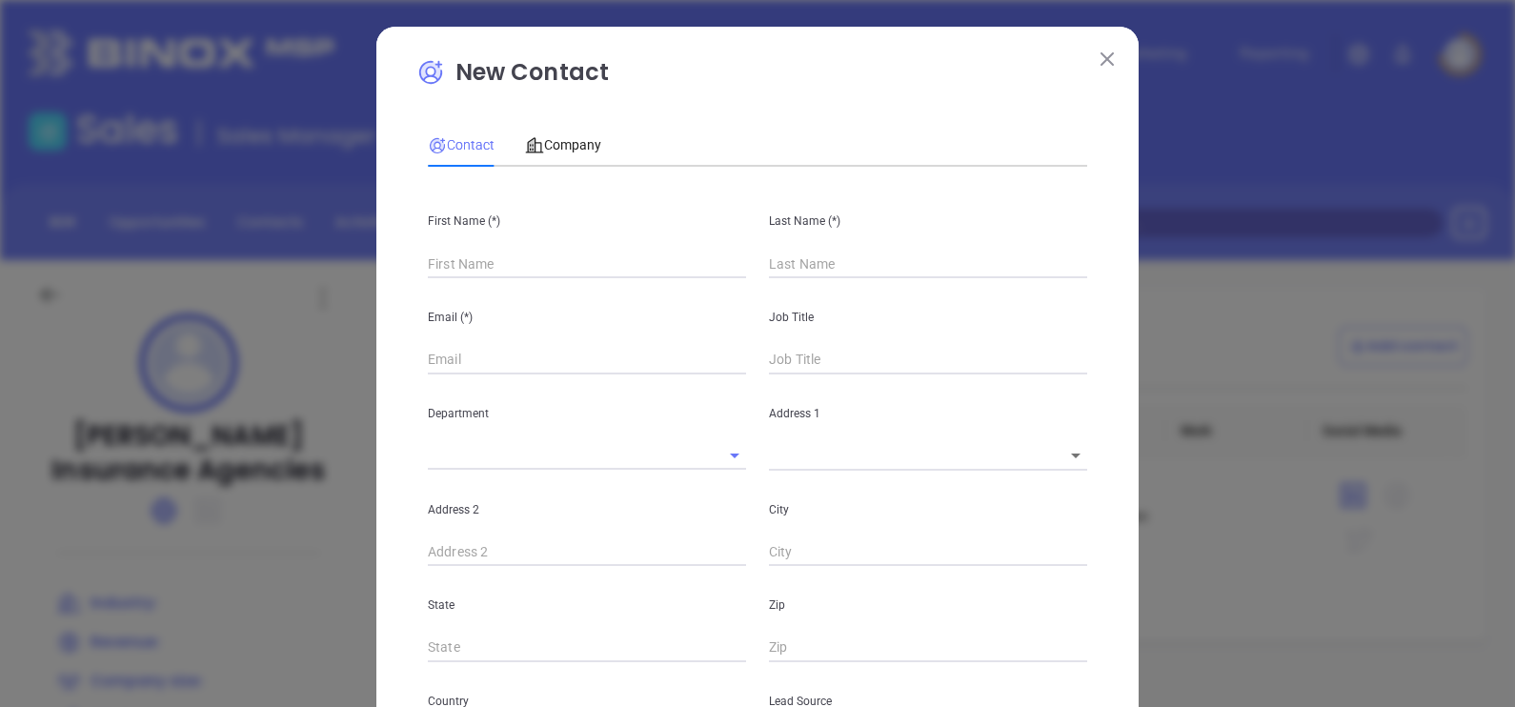
click at [632, 265] on input "text" at bounding box center [587, 264] width 318 height 29
type input "Fourth Phone Call"
type input "1"
click at [500, 266] on input "text" at bounding box center [587, 264] width 318 height 29
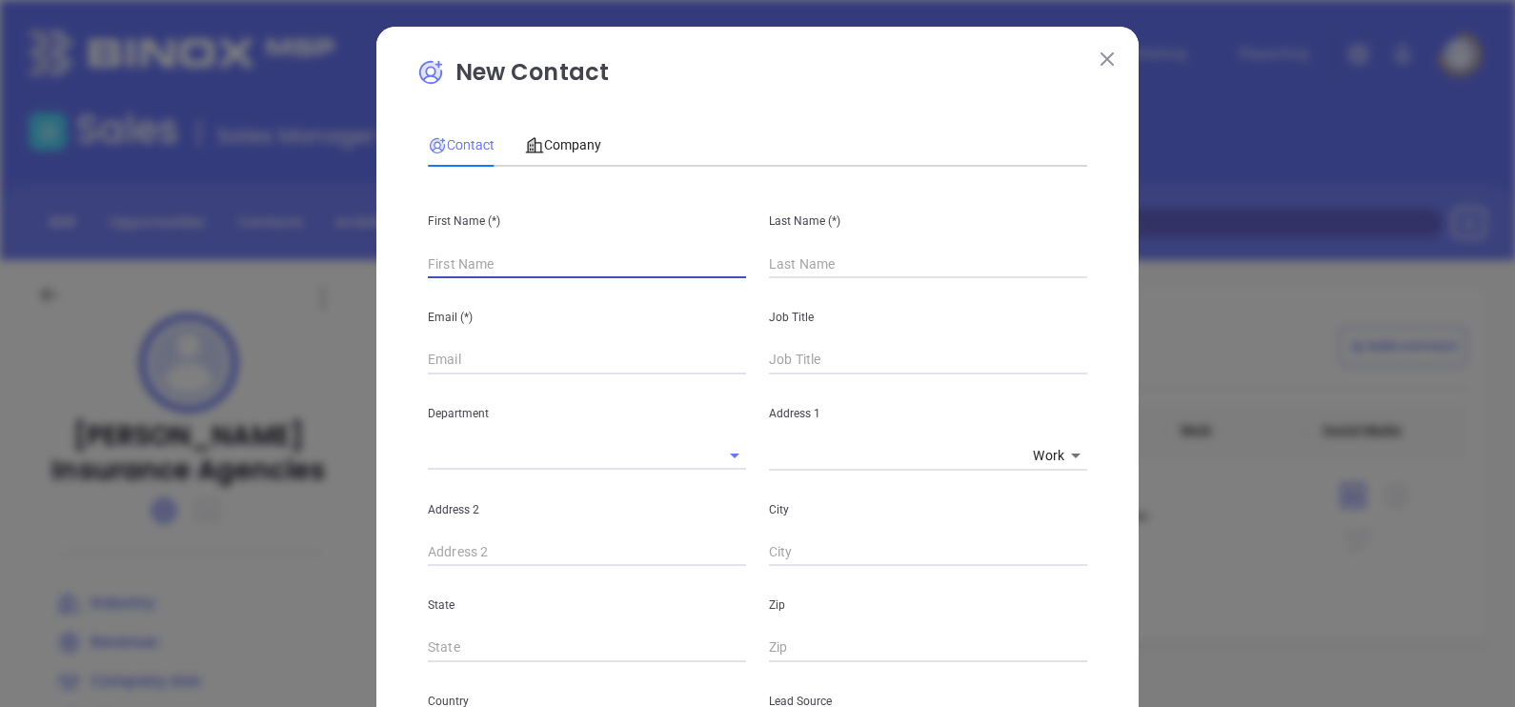
paste input "Kerri A. Boutin"
drag, startPoint x: 549, startPoint y: 267, endPoint x: 469, endPoint y: 286, distance: 82.3
click at [469, 286] on div "First Name (*) Kerri A. Boutin Last Name (*) Email (*) Job Title Department Add…" at bounding box center [757, 709] width 659 height 1055
type input "Kerri A."
click at [848, 265] on input "text" at bounding box center [928, 264] width 318 height 29
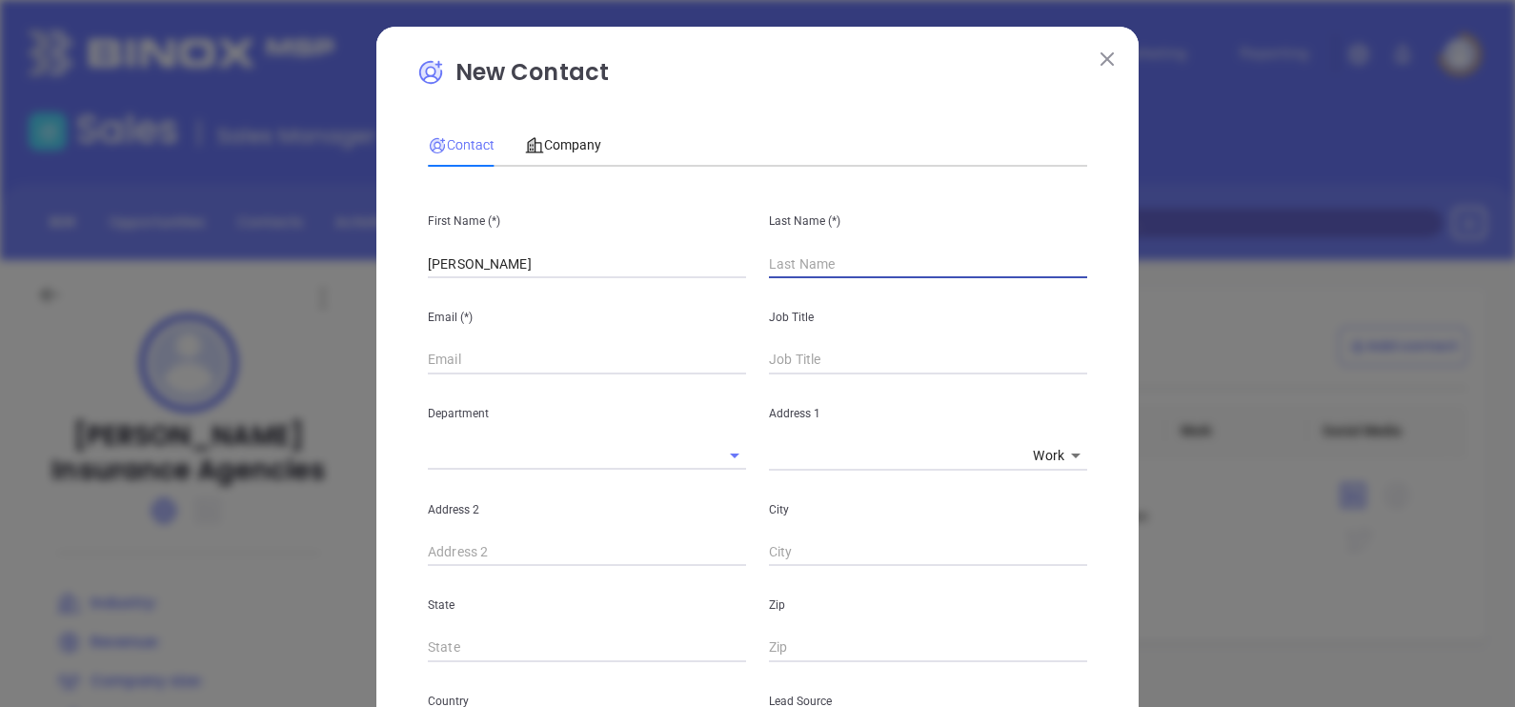
paste input "Boutin"
type input "Boutin"
click at [491, 270] on input "Kerri A." at bounding box center [587, 264] width 318 height 29
click at [492, 272] on input "Kerri A" at bounding box center [587, 264] width 318 height 29
type input "Kerri"
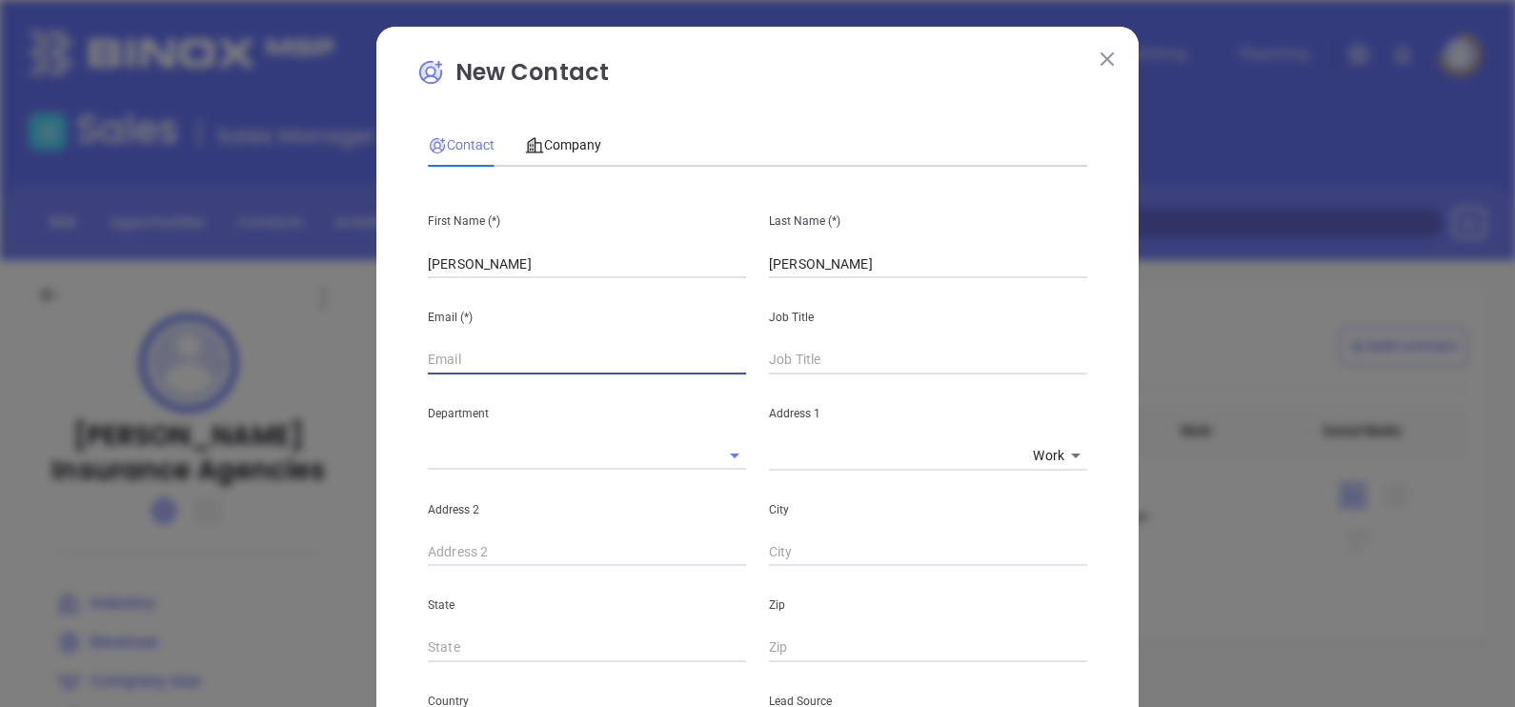
click at [514, 360] on input "text" at bounding box center [587, 360] width 318 height 29
paste input "kboutin@risman.com"
type input "kboutin@risman.com"
type input "EVP"
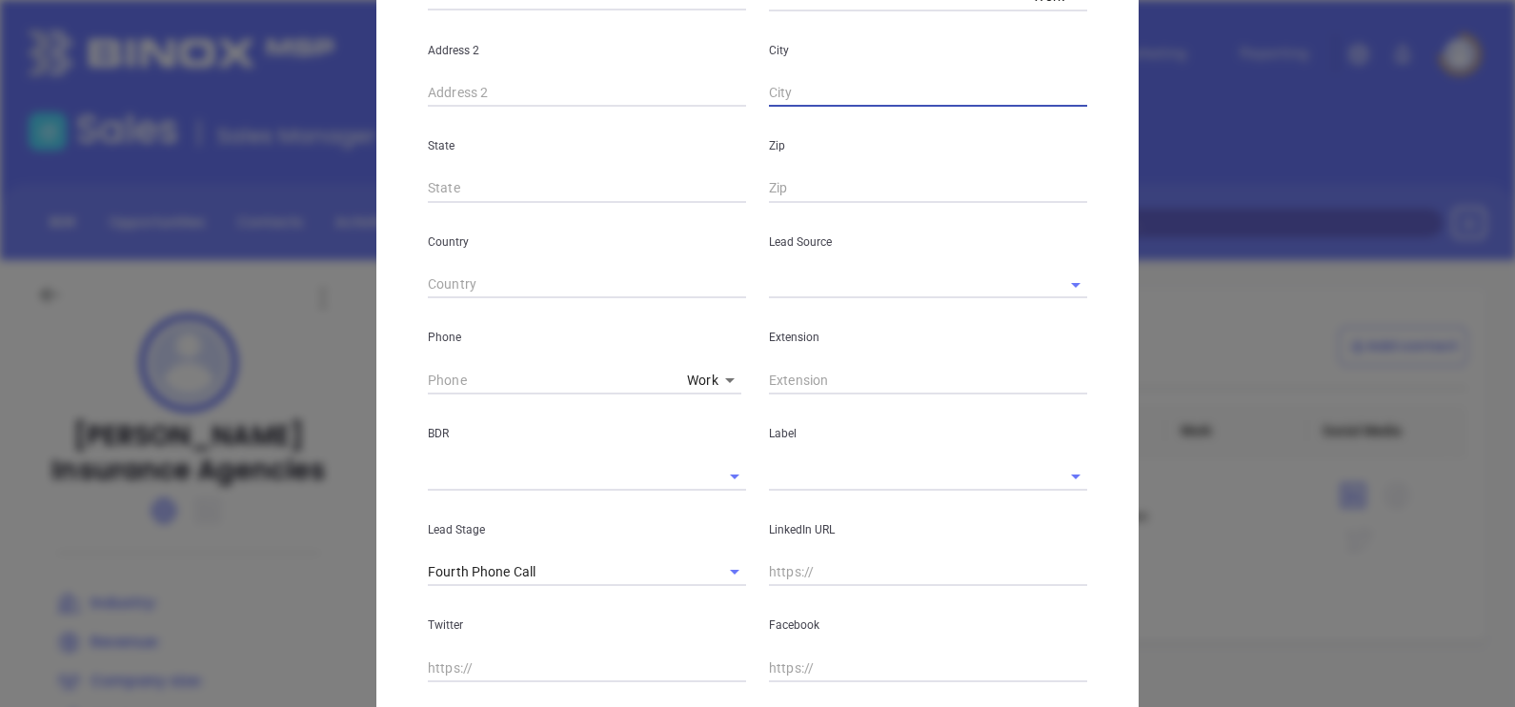
scroll to position [475, 0]
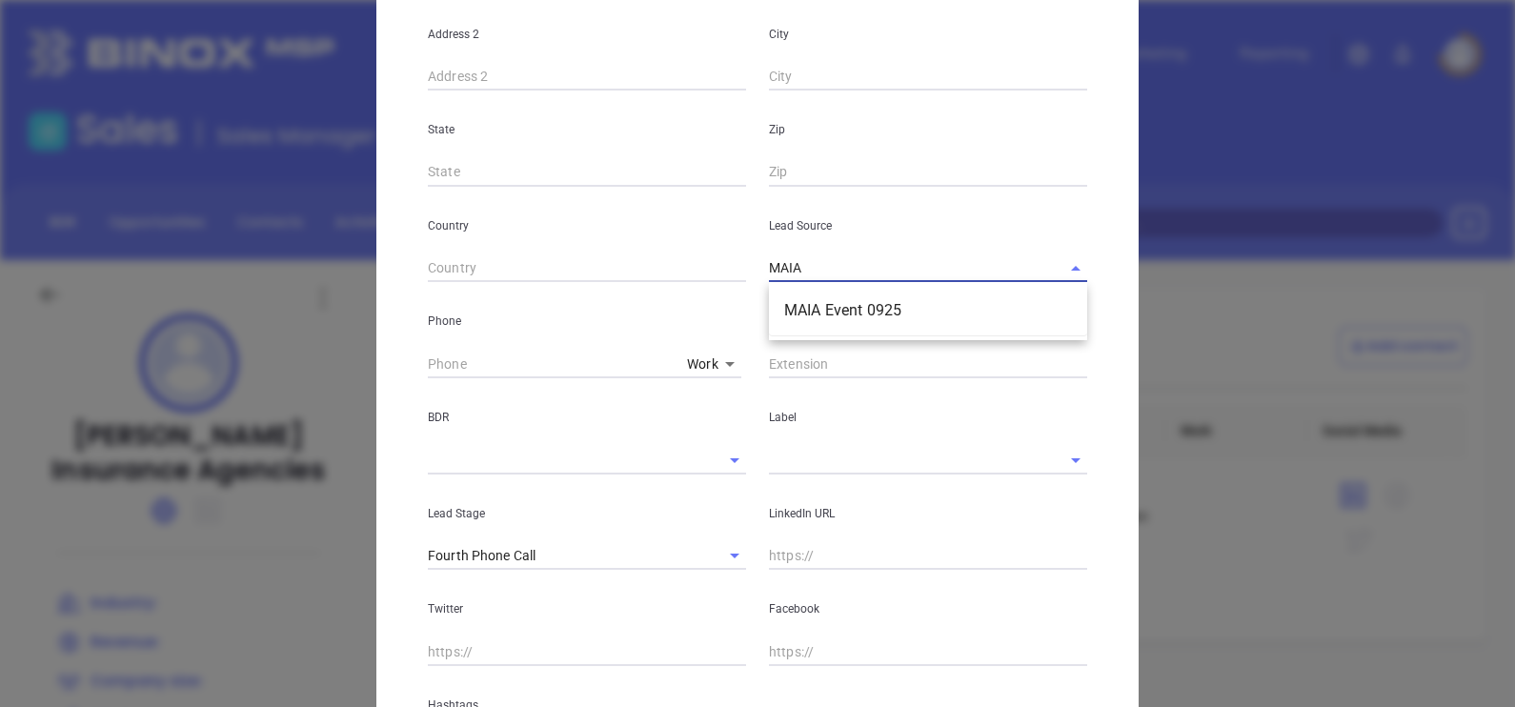
click at [848, 311] on li "MAIA Event 0925" at bounding box center [928, 310] width 318 height 34
type input "MAIA Event 0925"
type input "( ) -"
click at [433, 357] on input "( ) -" at bounding box center [554, 364] width 252 height 29
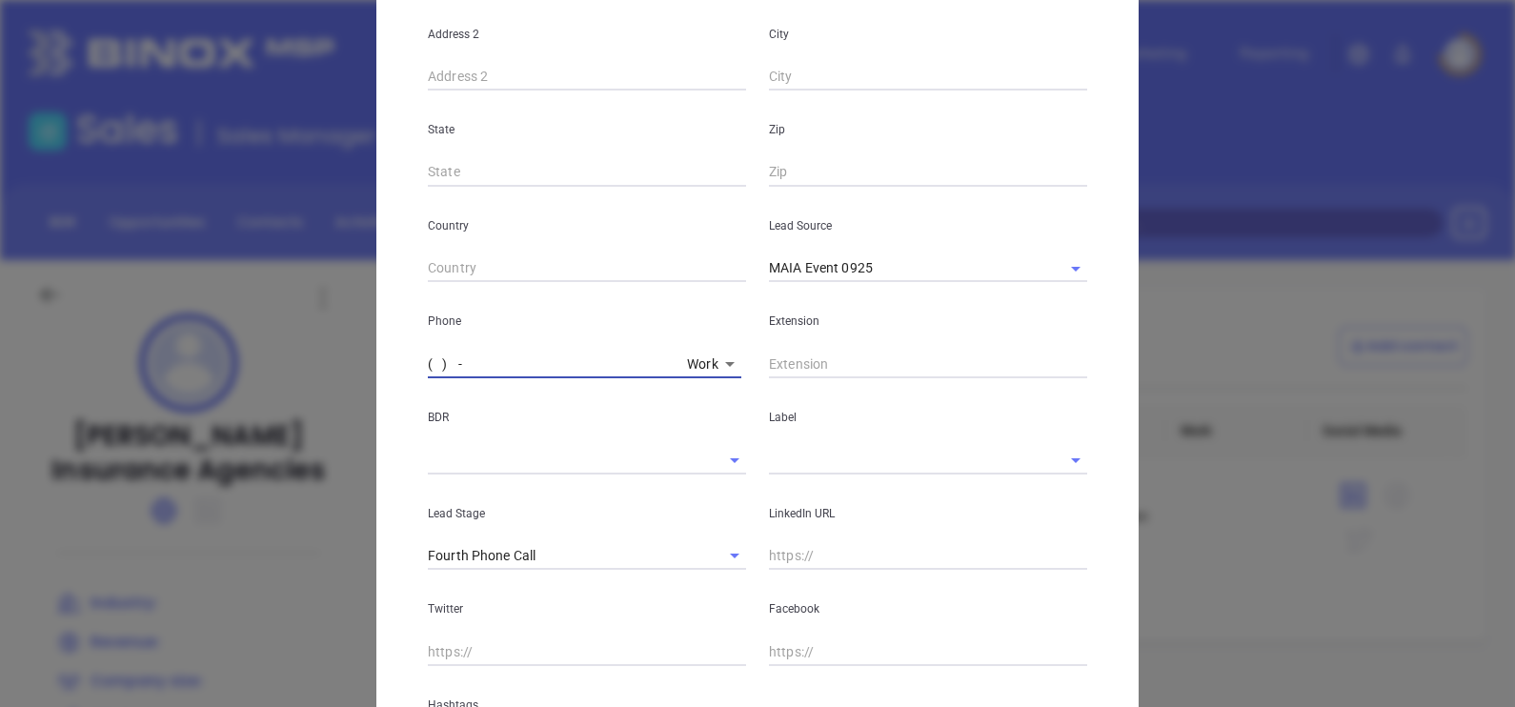
paste input "978) 664-0366"
drag, startPoint x: 479, startPoint y: 364, endPoint x: 356, endPoint y: 374, distance: 123.3
click at [356, 374] on div "New Contact Contact Company First Name (*) Kerri Last Name (*) Boutin Email (*)…" at bounding box center [757, 353] width 1515 height 707
type input "( ) -"
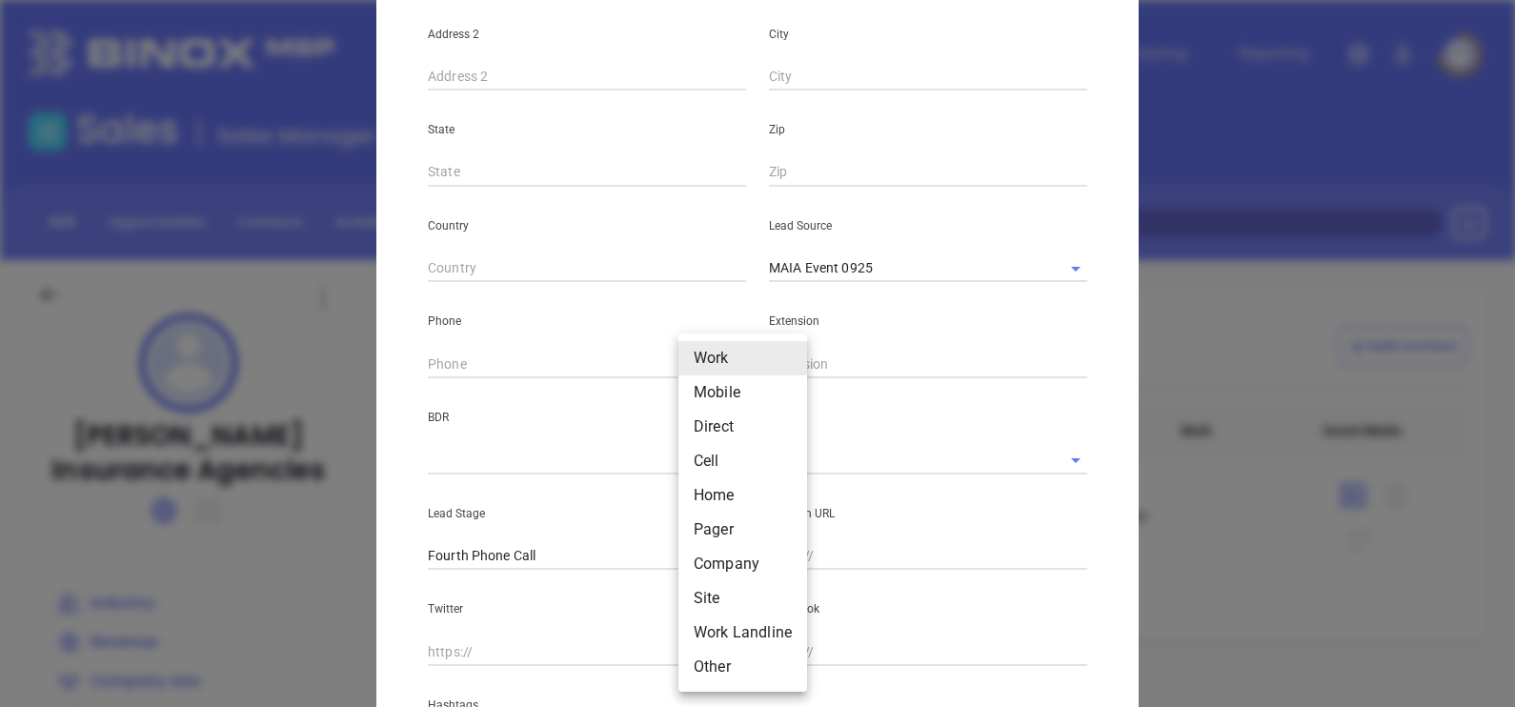
click at [715, 364] on body "Leads CRM Marketing Reporting Financial Leads Leads Sales Sales Manager BDR Opp…" at bounding box center [757, 353] width 1515 height 707
click at [732, 420] on li "Direct" at bounding box center [742, 427] width 129 height 34
type input "3"
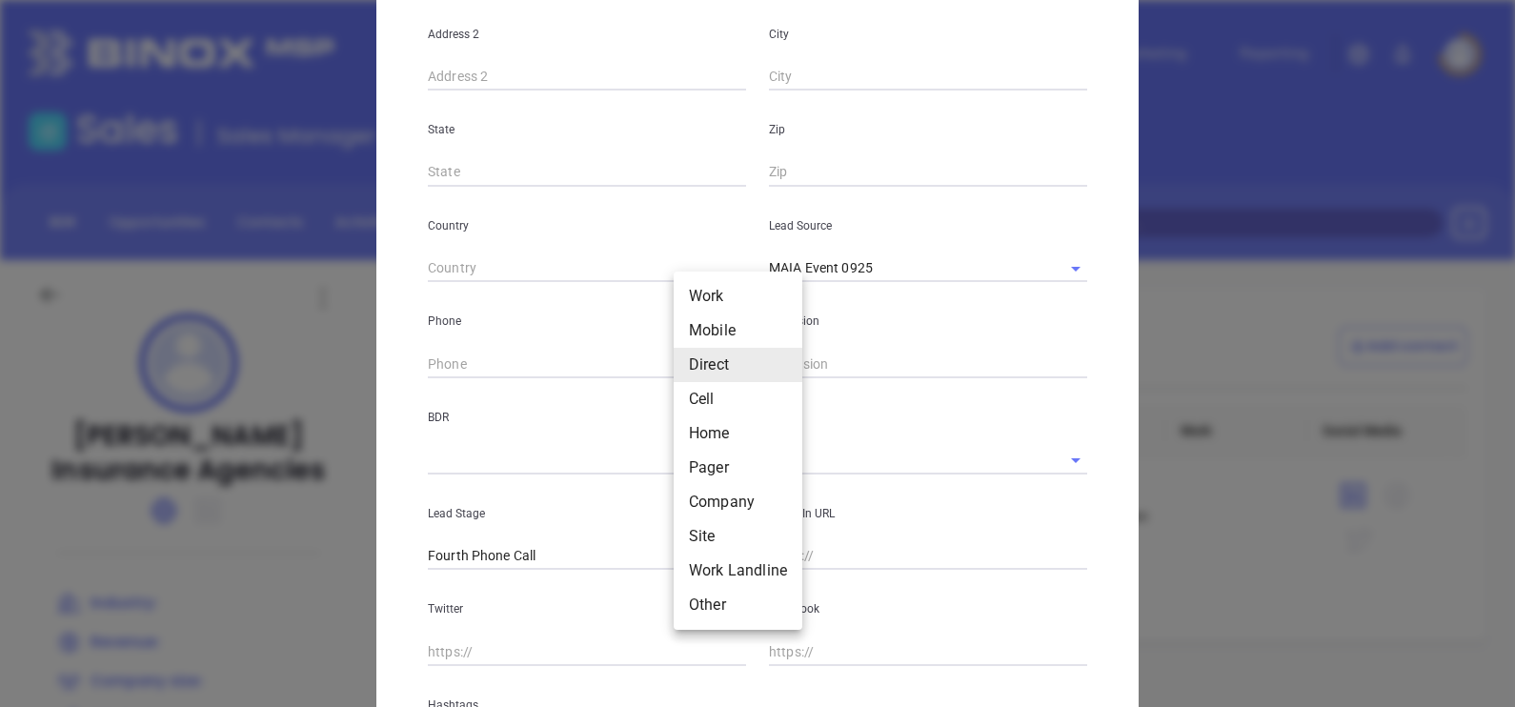
drag, startPoint x: 684, startPoint y: 367, endPoint x: 704, endPoint y: 373, distance: 20.8
click at [684, 369] on body "Leads CRM Marketing Reporting Financial Leads Leads Sales Sales Manager BDR Opp…" at bounding box center [757, 353] width 1515 height 707
click at [576, 369] on div at bounding box center [757, 353] width 1515 height 707
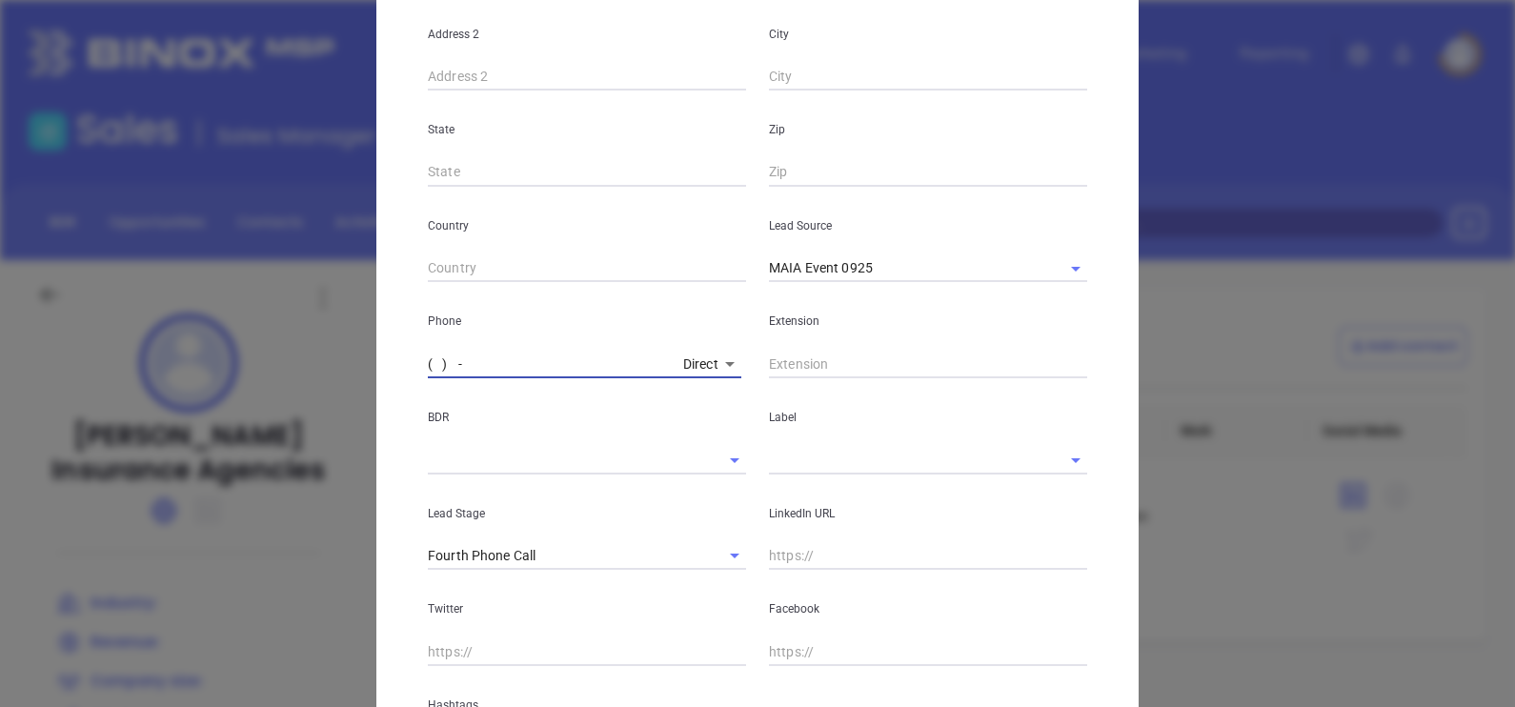
click at [534, 360] on input "( ) -" at bounding box center [552, 364] width 248 height 29
paste input "978) 664-0366"
type input "(978) 664-0366"
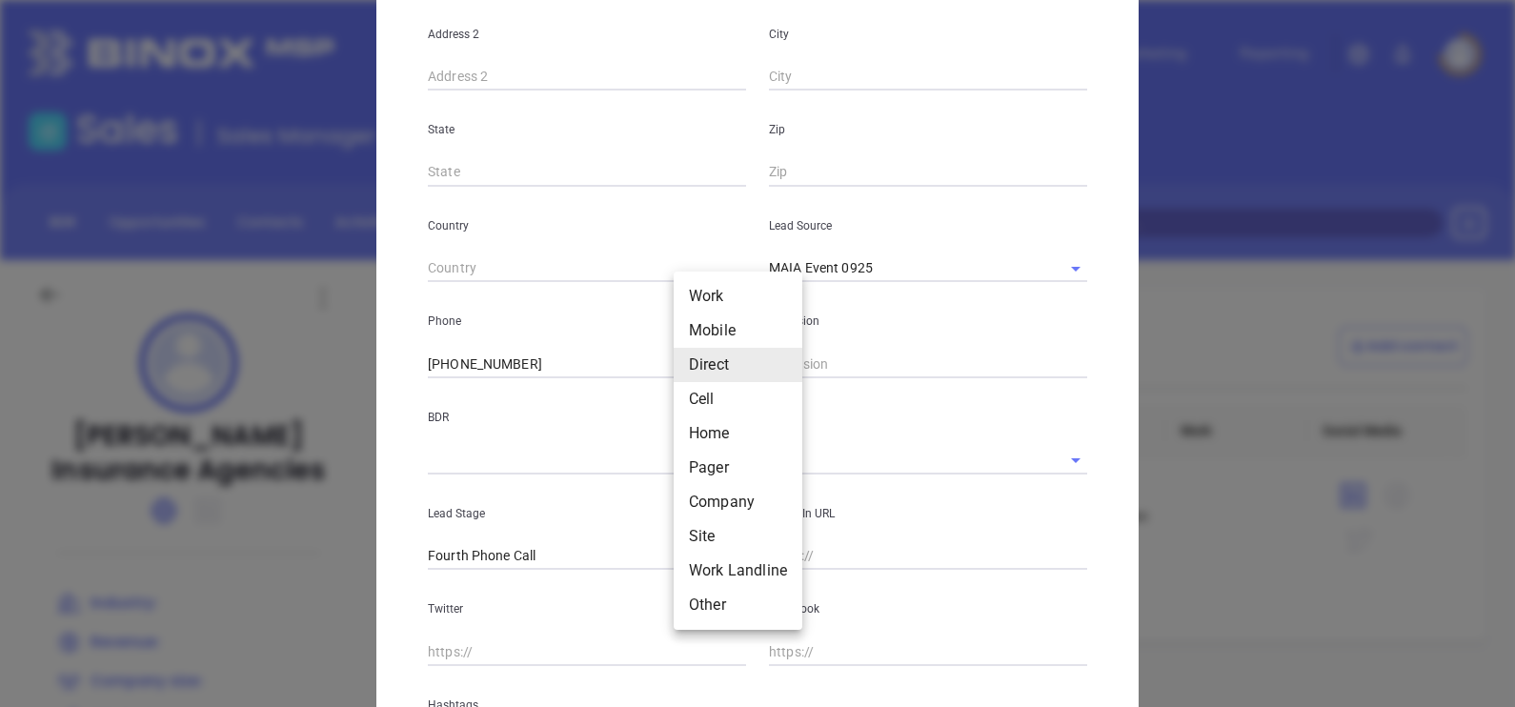
click at [696, 358] on body "Leads CRM Marketing Reporting Financial Leads Leads Sales Sales Manager BDR Opp…" at bounding box center [757, 353] width 1515 height 707
click at [748, 291] on li "Work" at bounding box center [738, 296] width 129 height 34
type input "1"
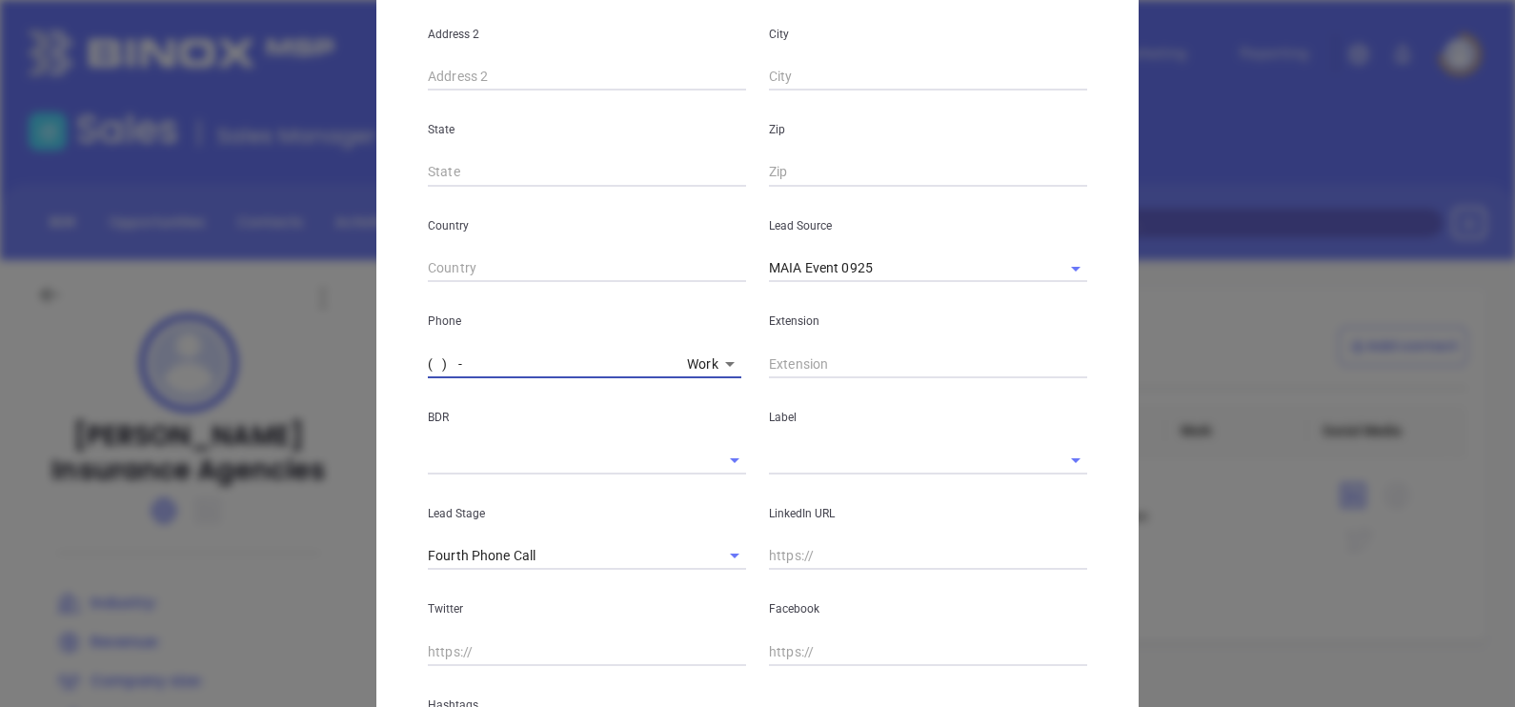
click at [461, 356] on input "( ) -" at bounding box center [554, 364] width 252 height 29
paste input "781) 396-2116"
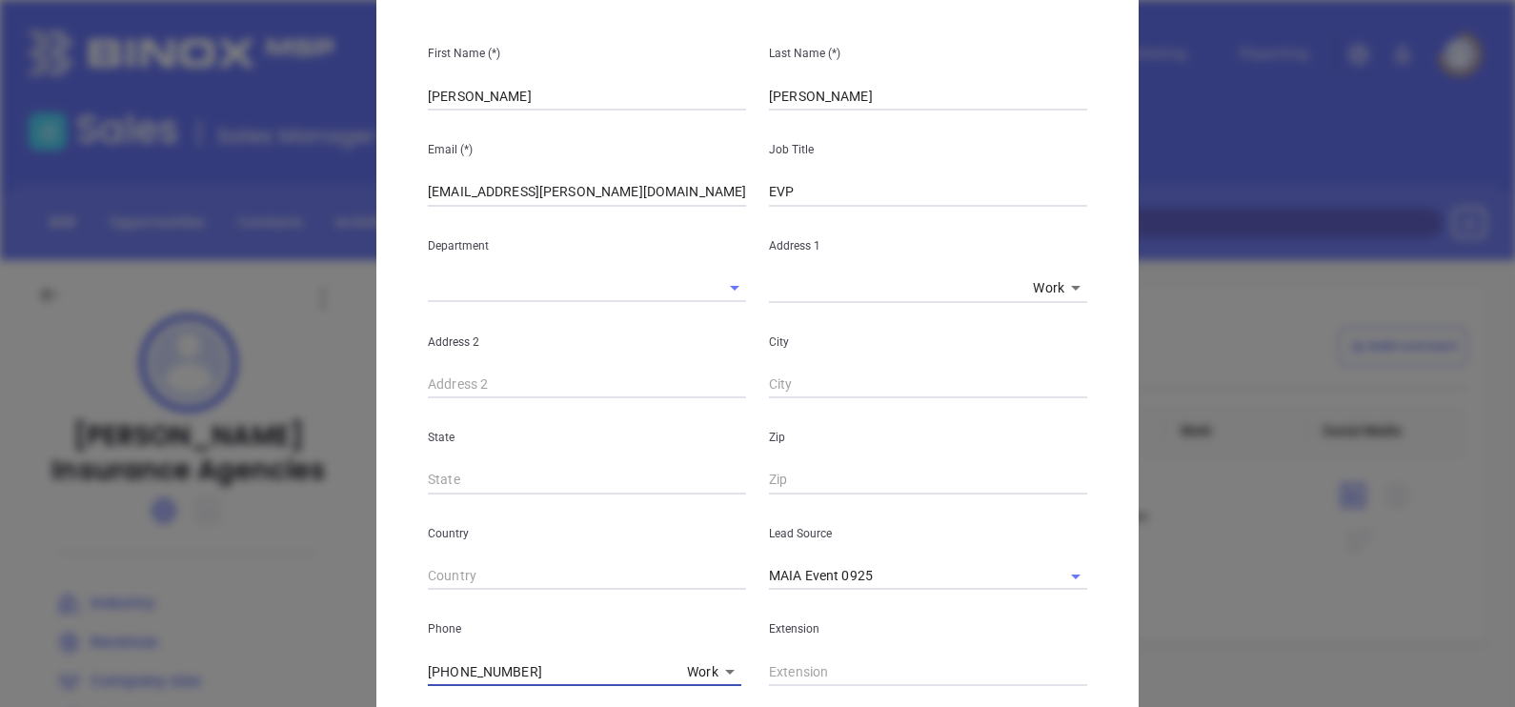
scroll to position [0, 0]
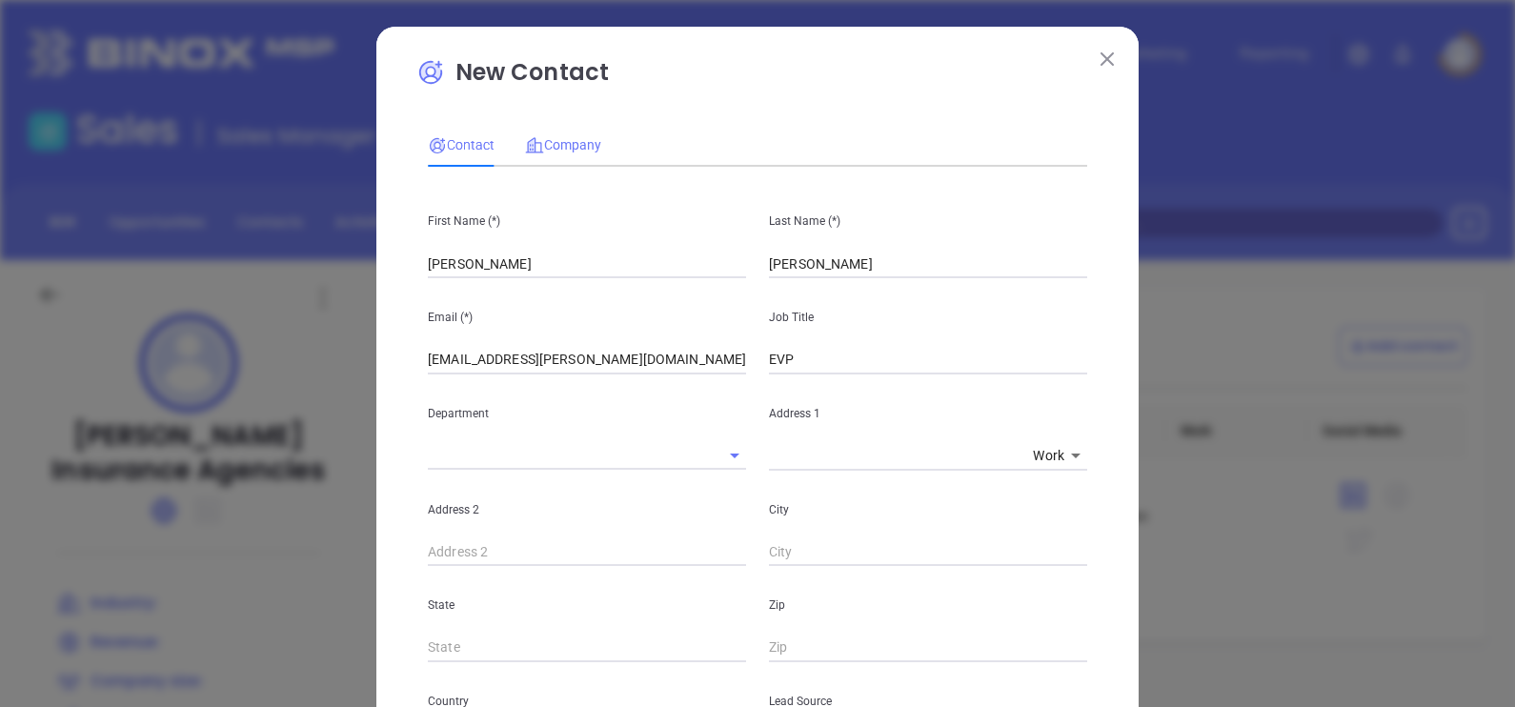
type input "(781) 396-2116"
click at [565, 133] on div "Company" at bounding box center [563, 145] width 76 height 44
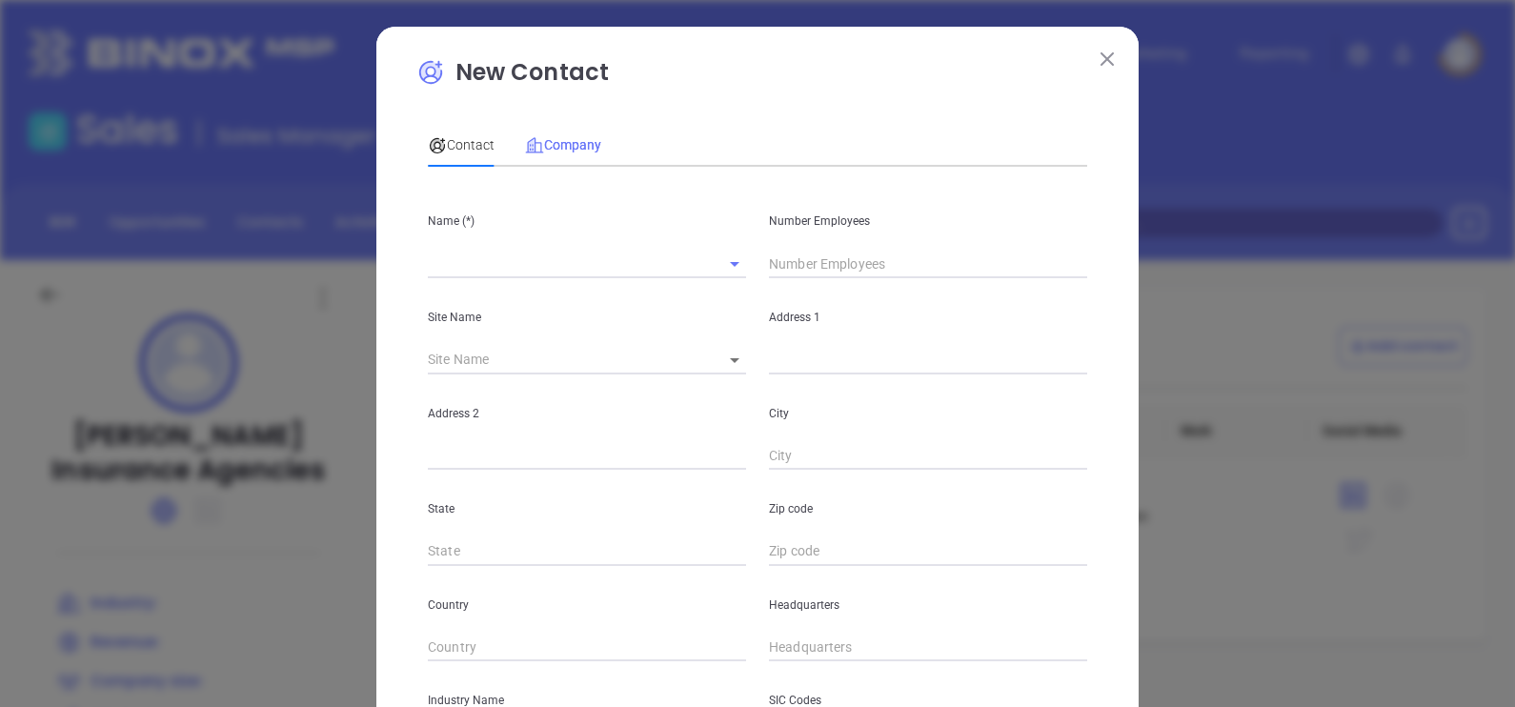
type input "Risman Insurance Agencies"
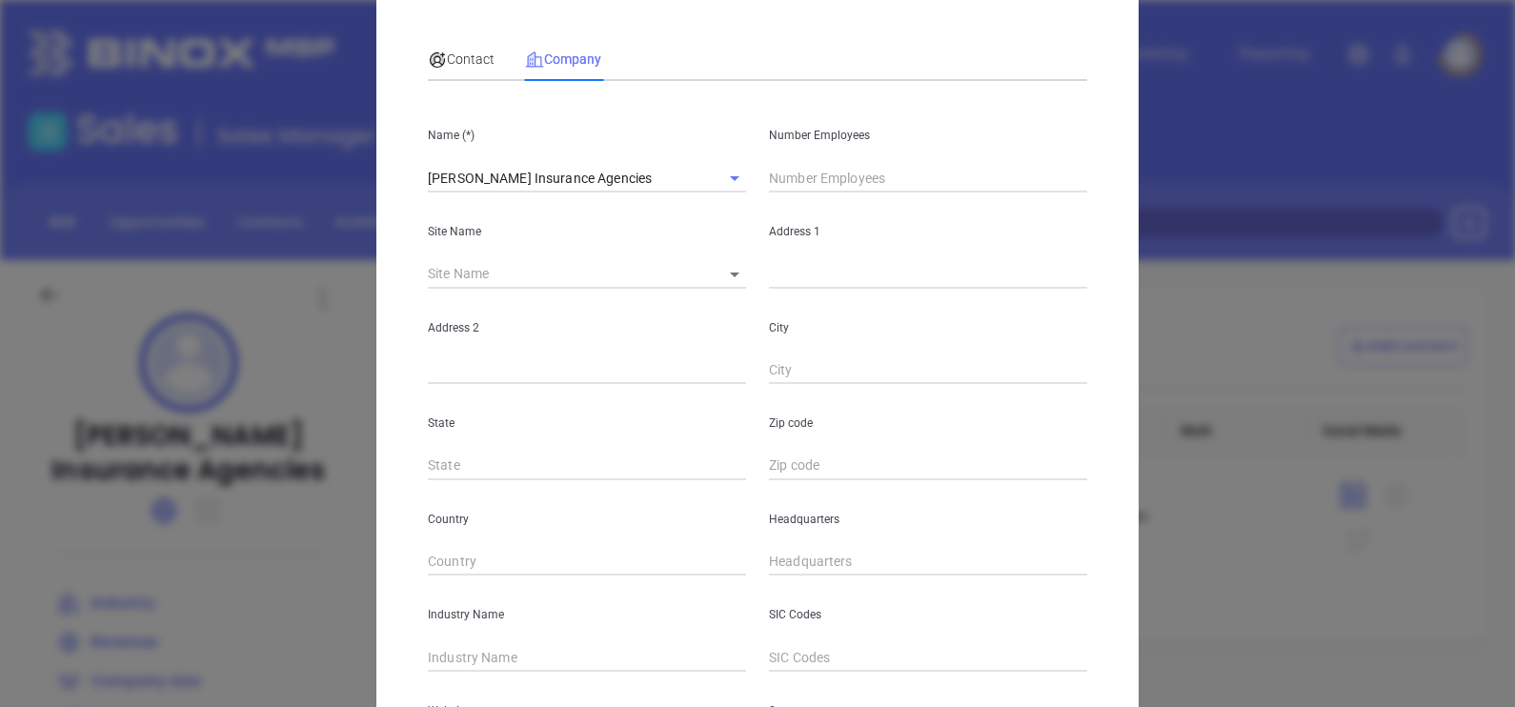
scroll to position [118, 0]
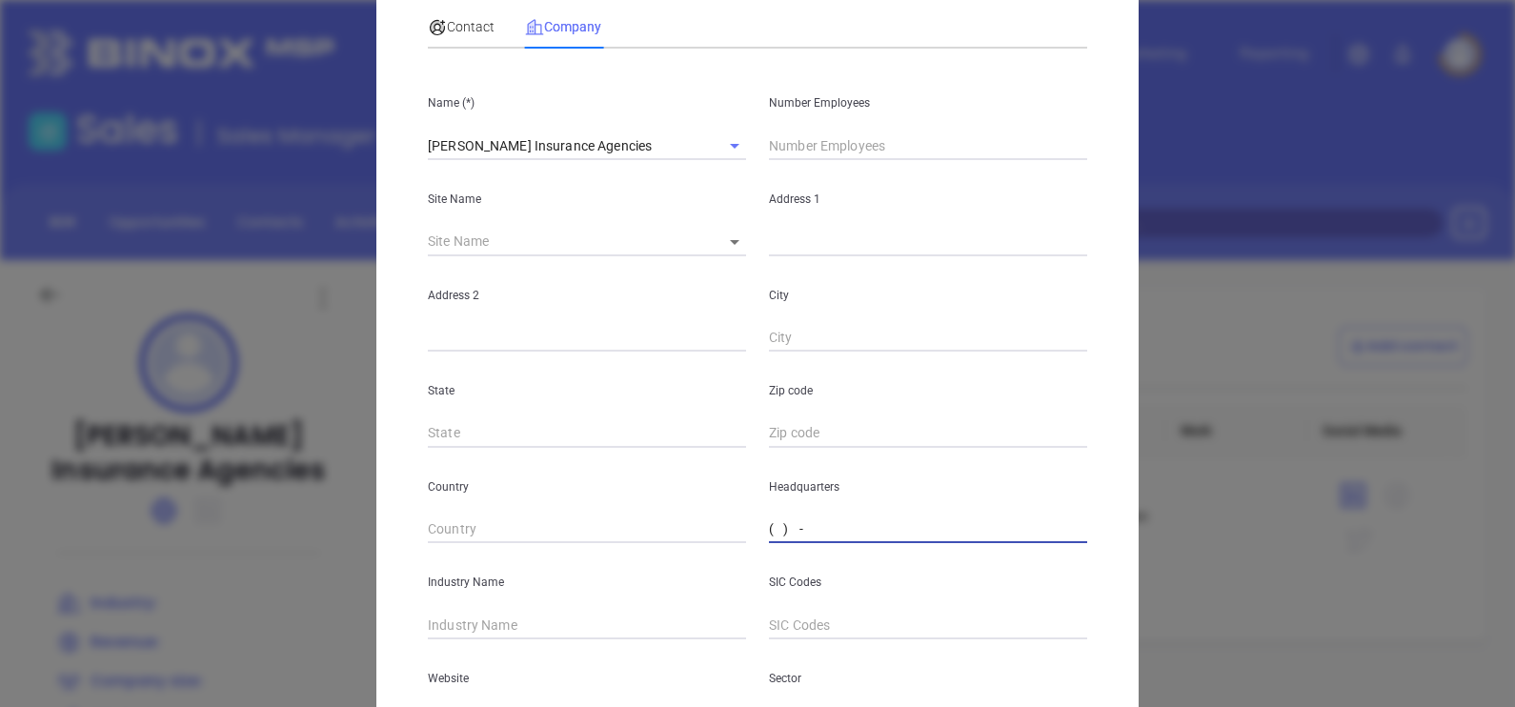
click at [792, 533] on input "( ) -" at bounding box center [928, 529] width 318 height 29
paste input "781) 396-2116"
type input "(781) 396-2116"
click at [433, 19] on span "Contact" at bounding box center [461, 26] width 67 height 15
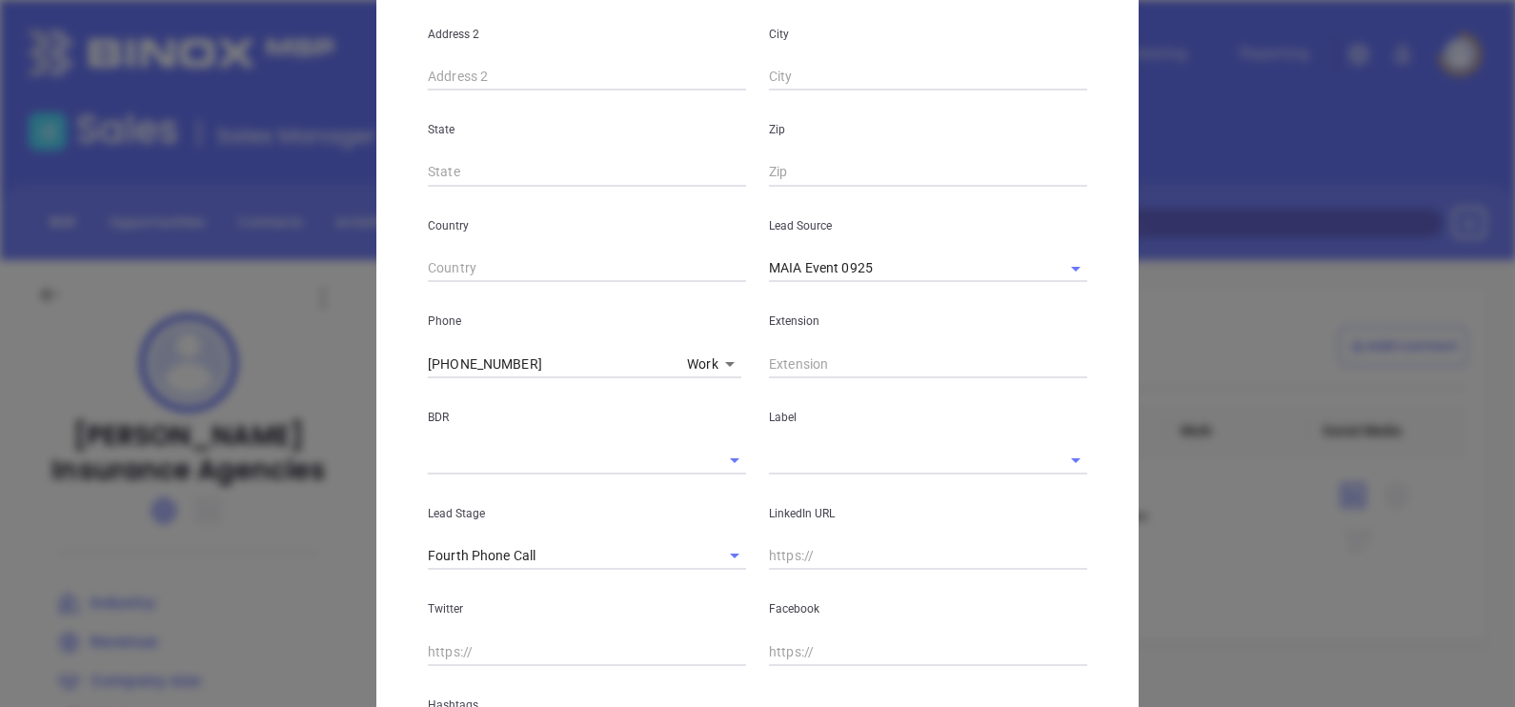
scroll to position [595, 0]
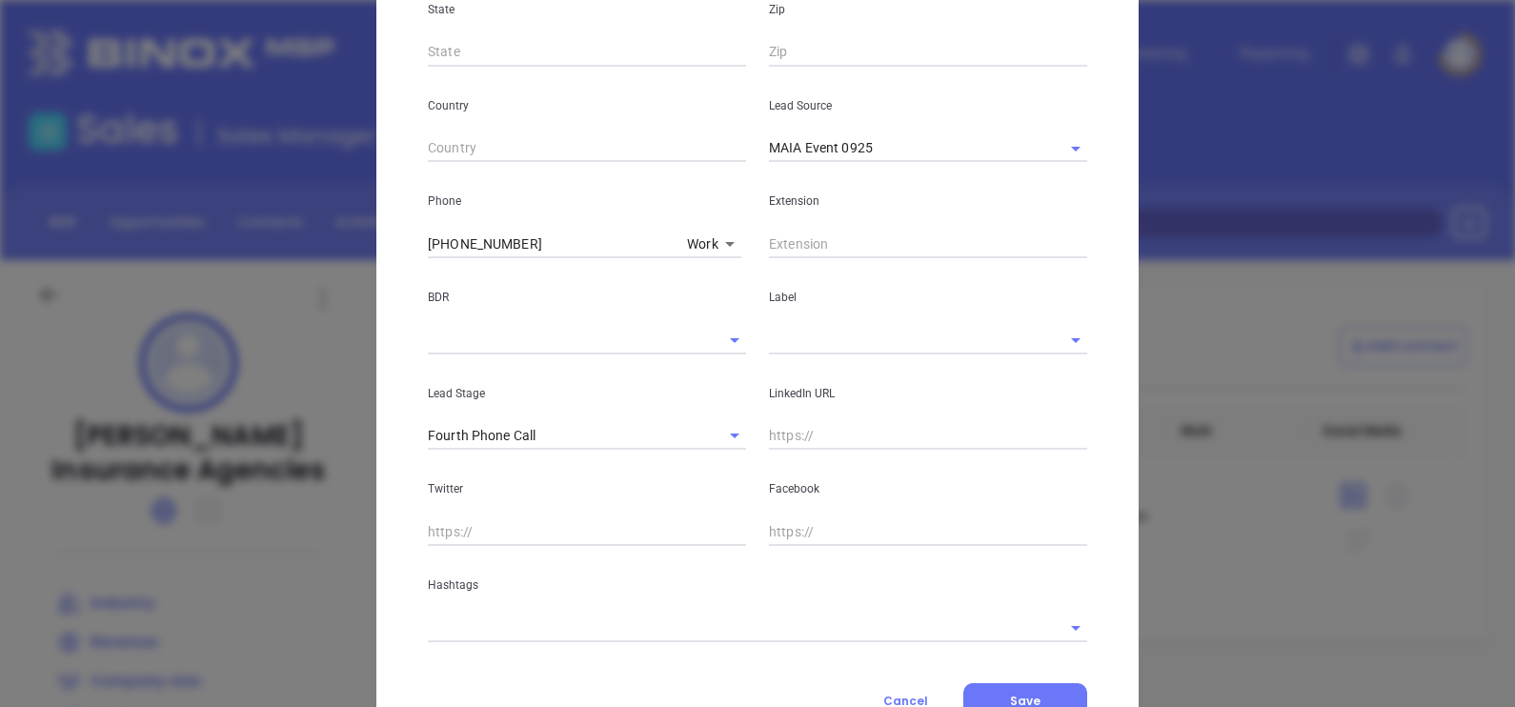
click at [836, 236] on input "text" at bounding box center [928, 244] width 318 height 29
click at [840, 338] on input "text" at bounding box center [901, 340] width 265 height 28
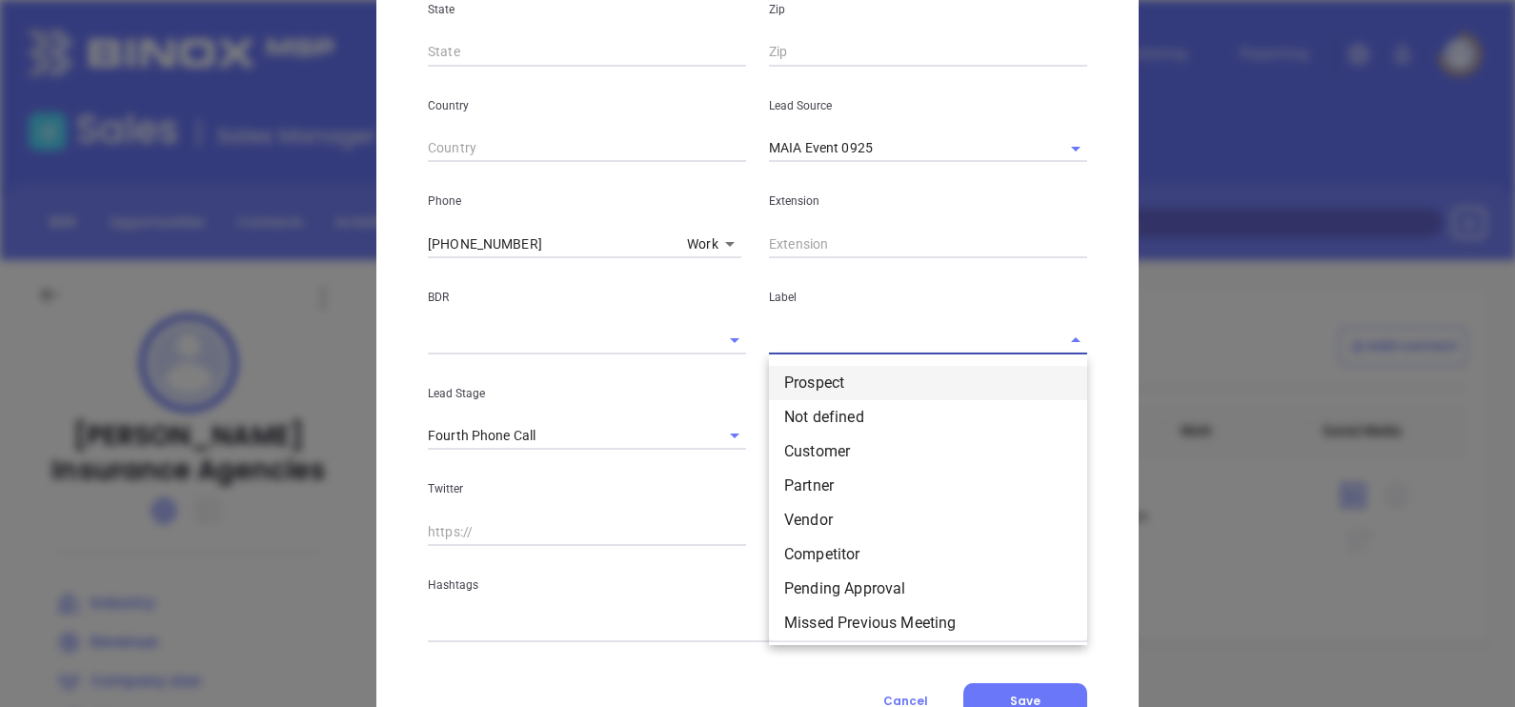
click at [863, 369] on li "Prospect" at bounding box center [928, 383] width 318 height 34
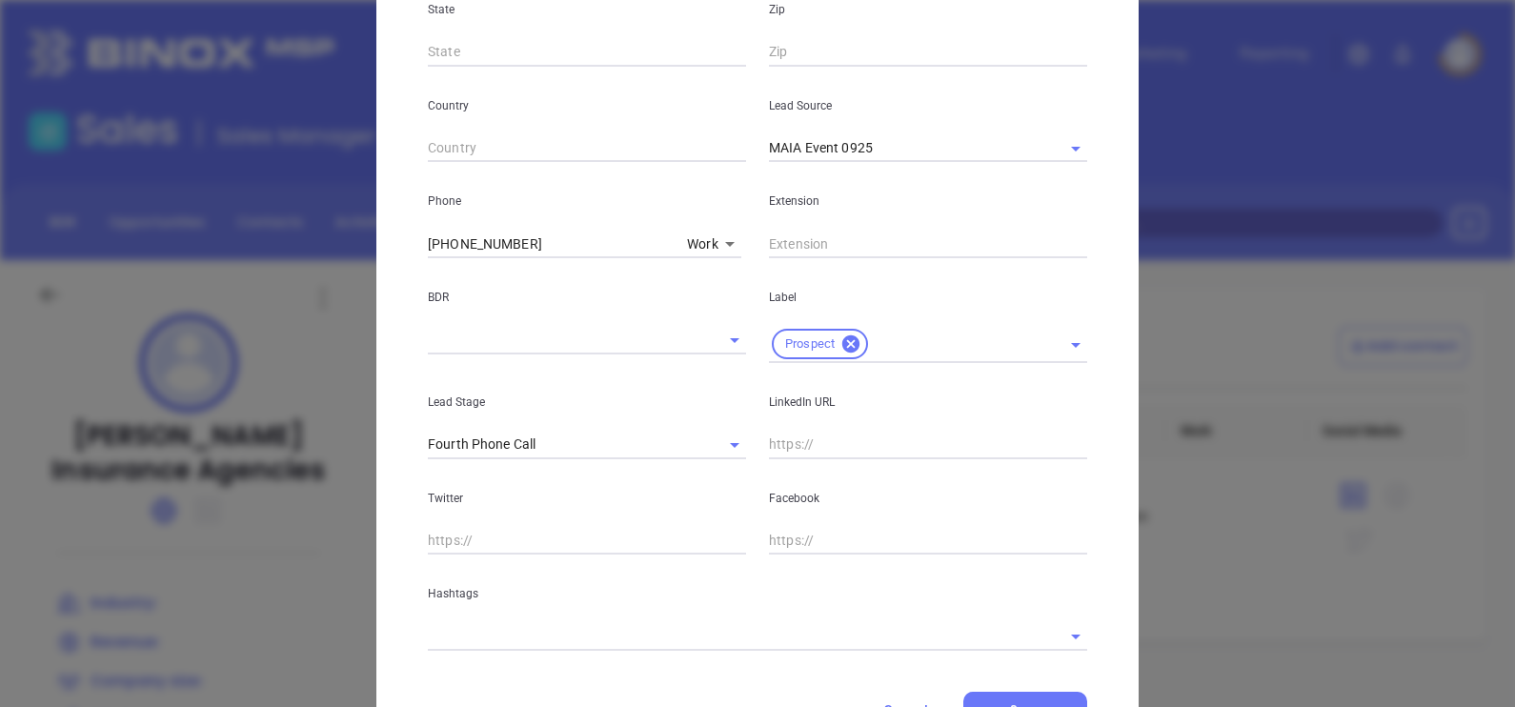
click at [845, 446] on input "text" at bounding box center [928, 445] width 318 height 29
paste input "www.linkedin.com/in/kerri-boutin-cic-crm-cisr-cpia-23552531/"
type input "www.linkedin.com/in/kerri-boutin-cic-crm-cisr-cpia-23552531/"
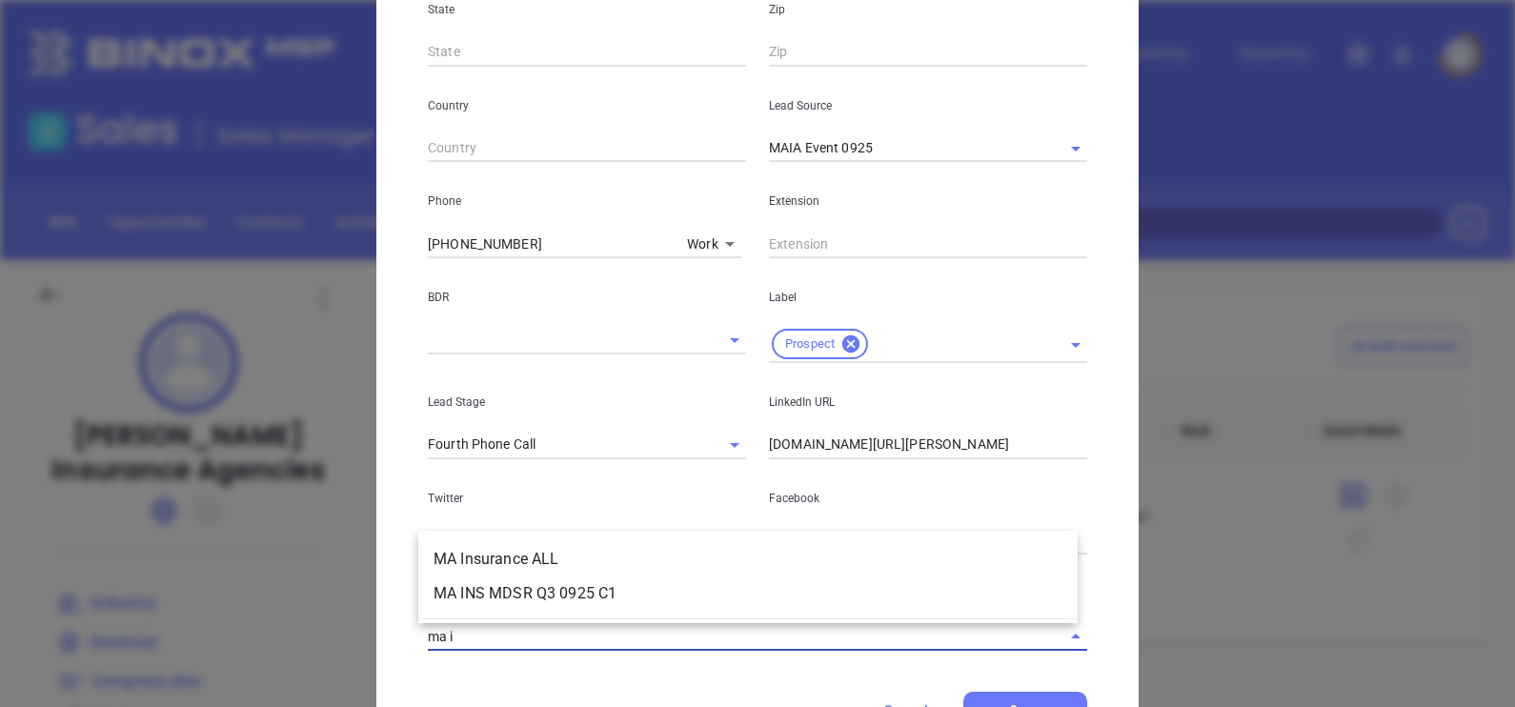
type input "ma in"
click at [729, 551] on li "MA Insurance ALL" at bounding box center [747, 559] width 659 height 34
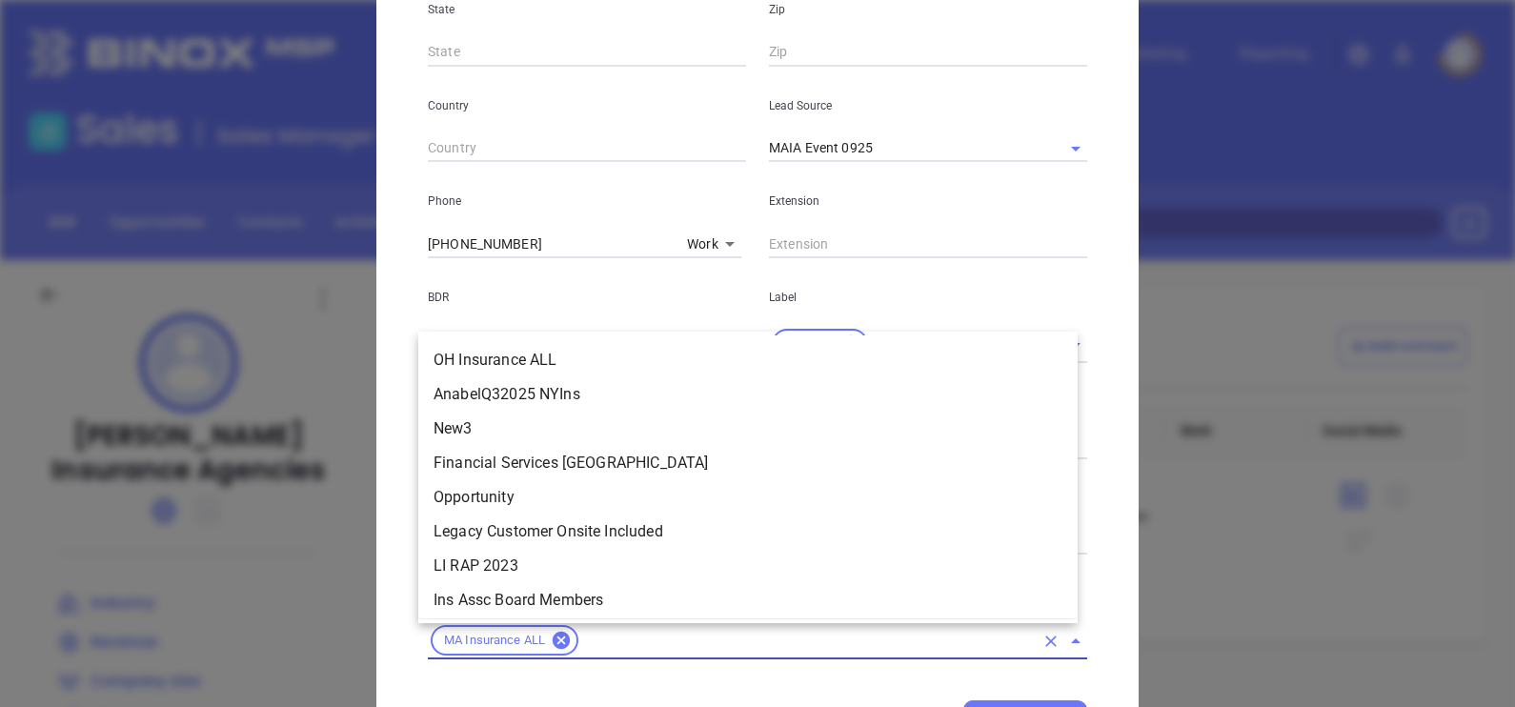
click at [640, 648] on input "text" at bounding box center [807, 641] width 453 height 24
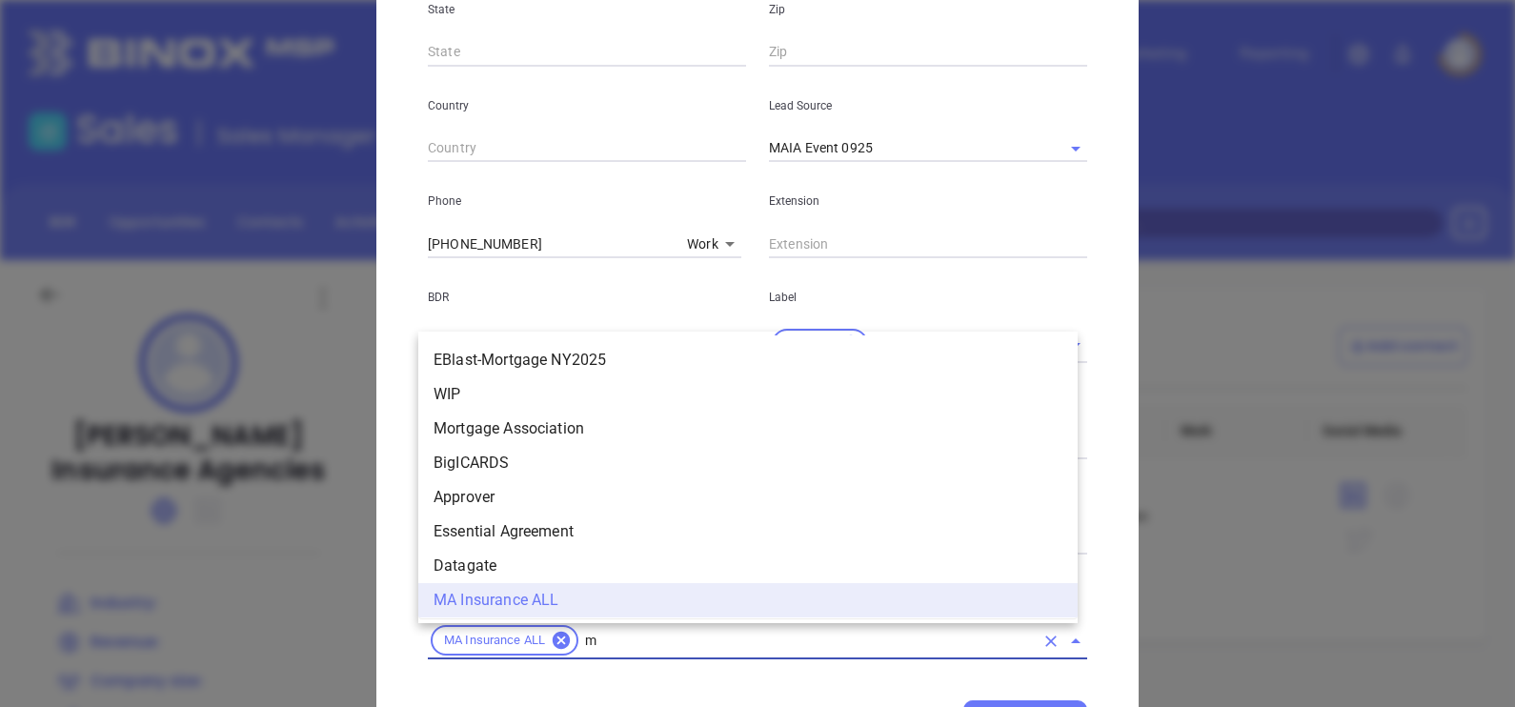
type input "ma"
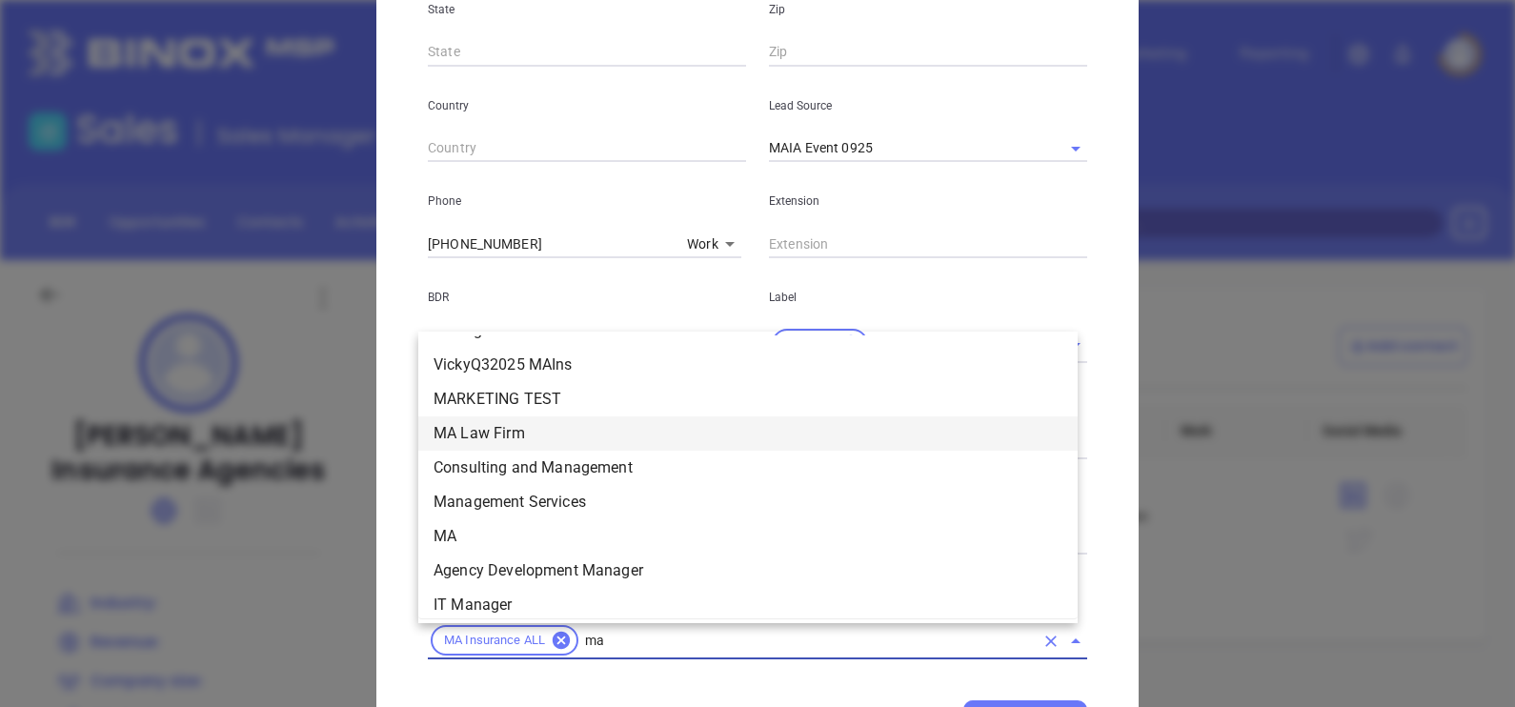
scroll to position [522, 0]
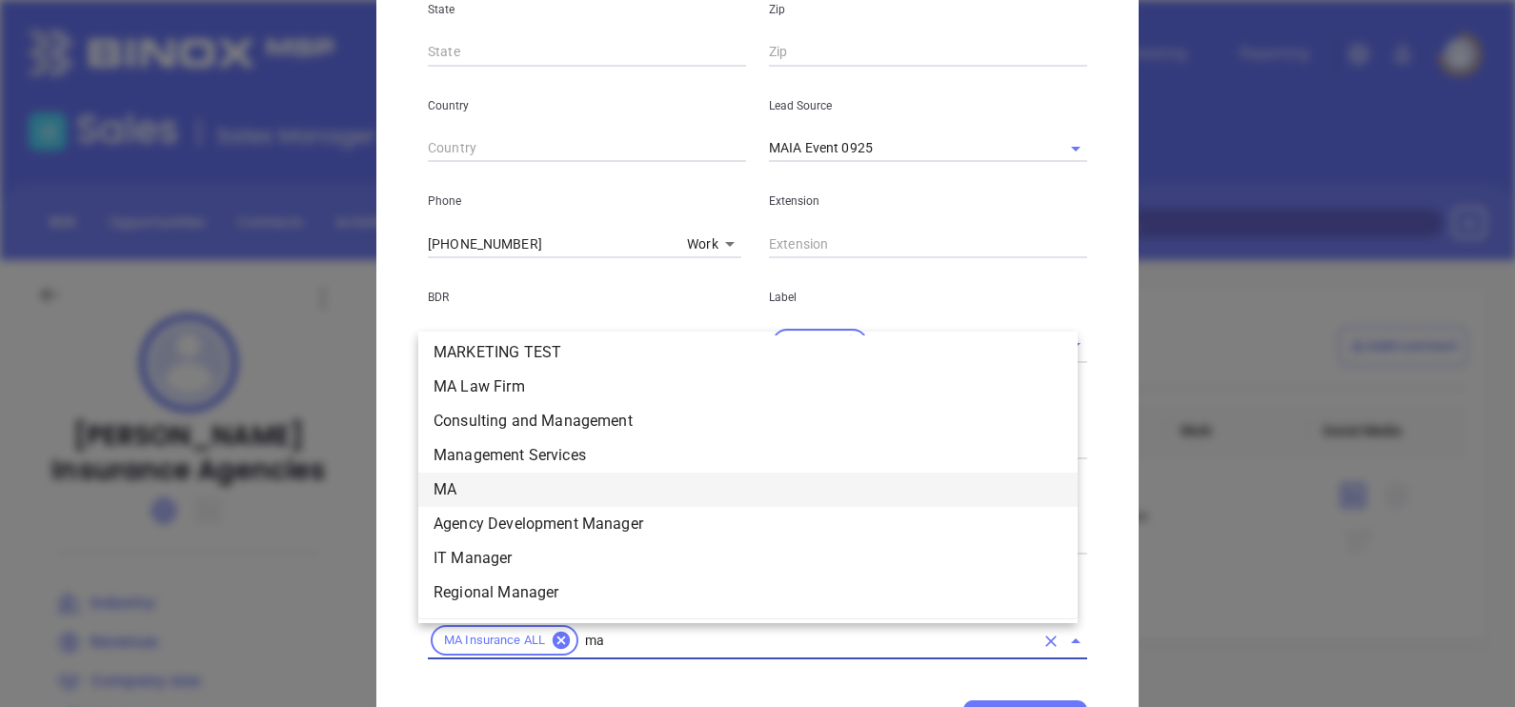
click at [507, 485] on li "MA" at bounding box center [747, 490] width 659 height 34
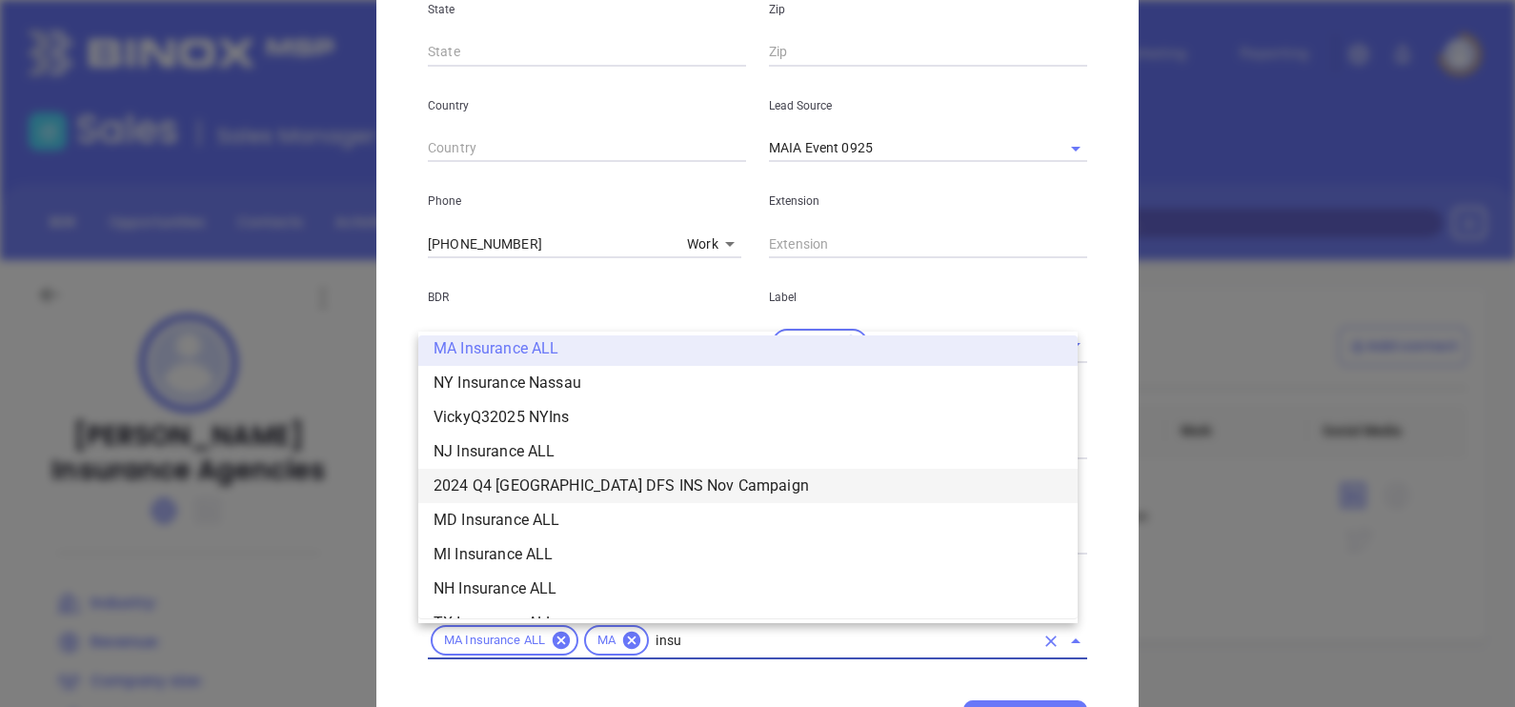
scroll to position [491, 0]
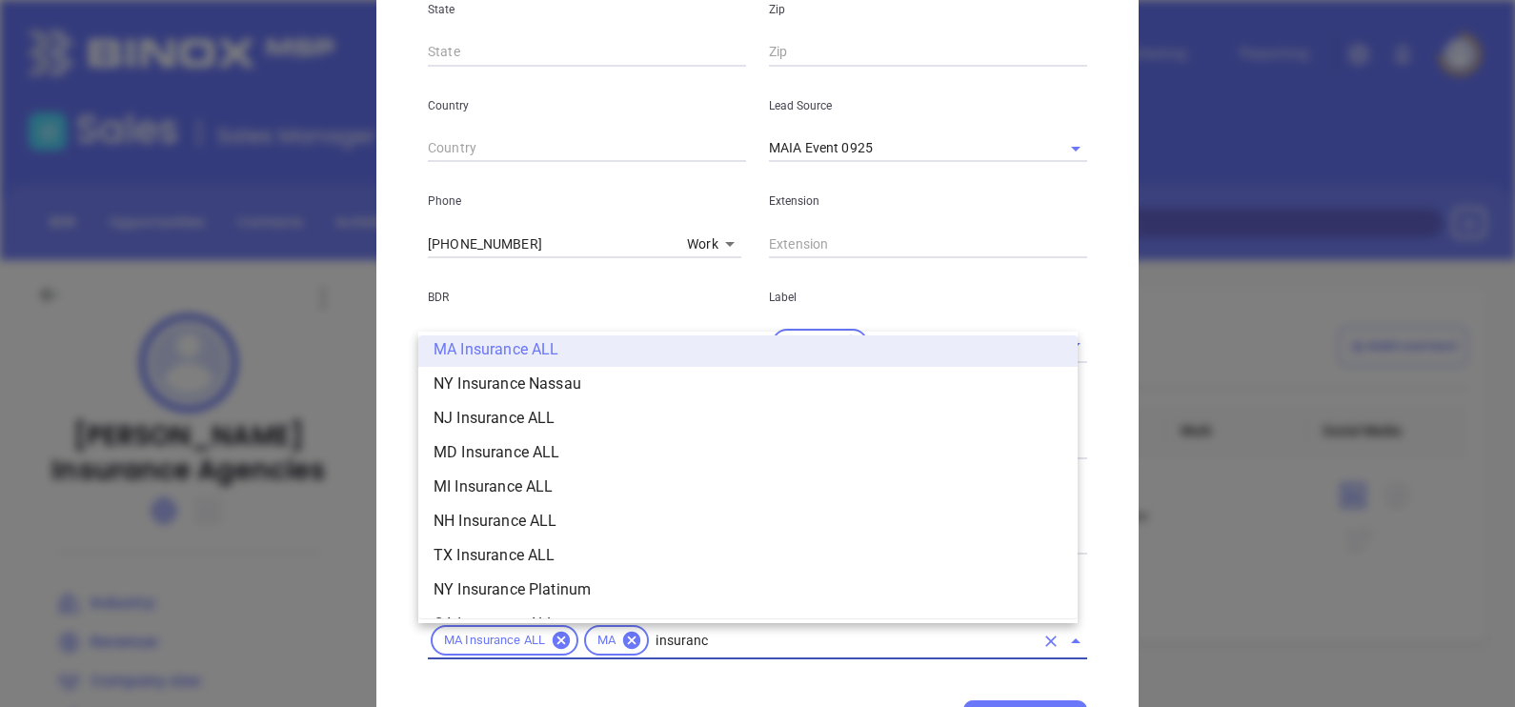
type input "insurance"
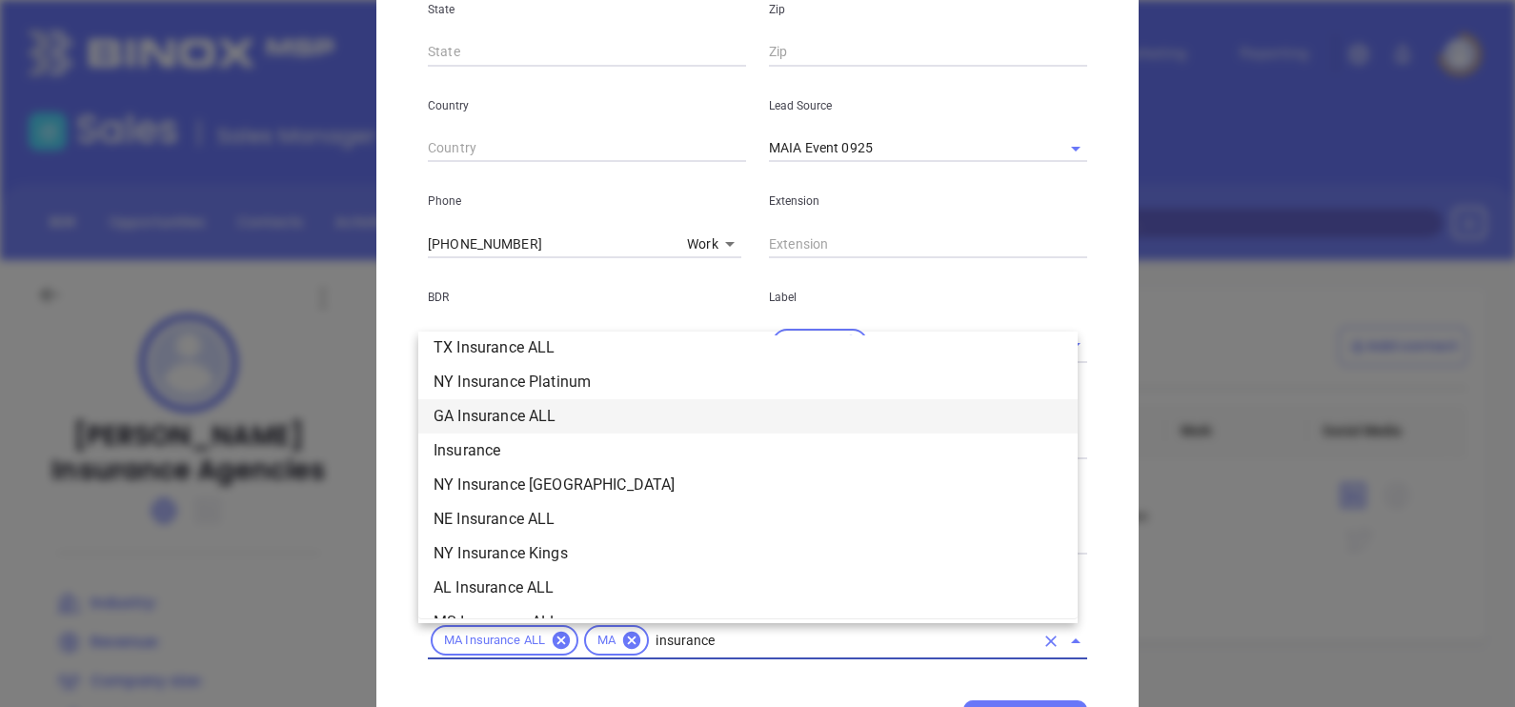
scroll to position [729, 0]
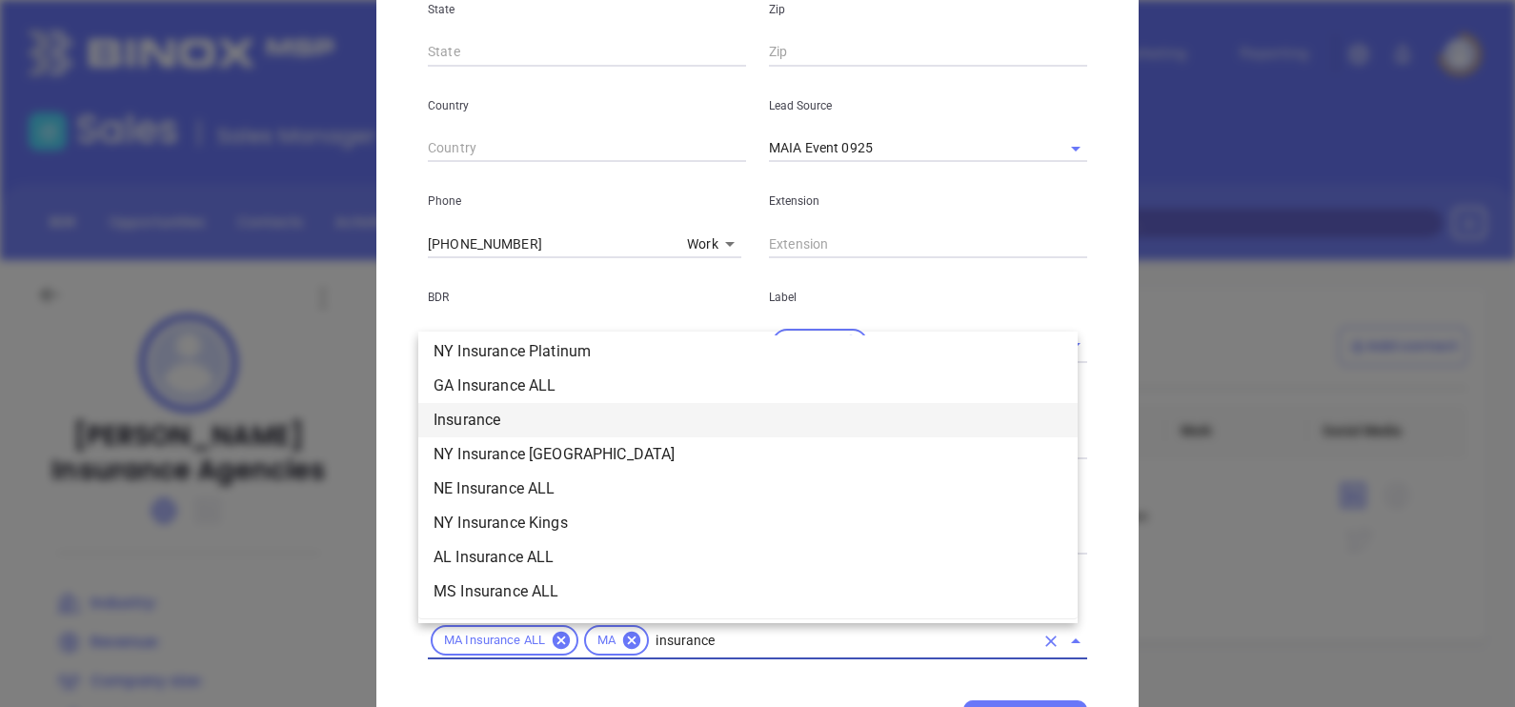
click at [517, 410] on li "Insurance" at bounding box center [747, 420] width 659 height 34
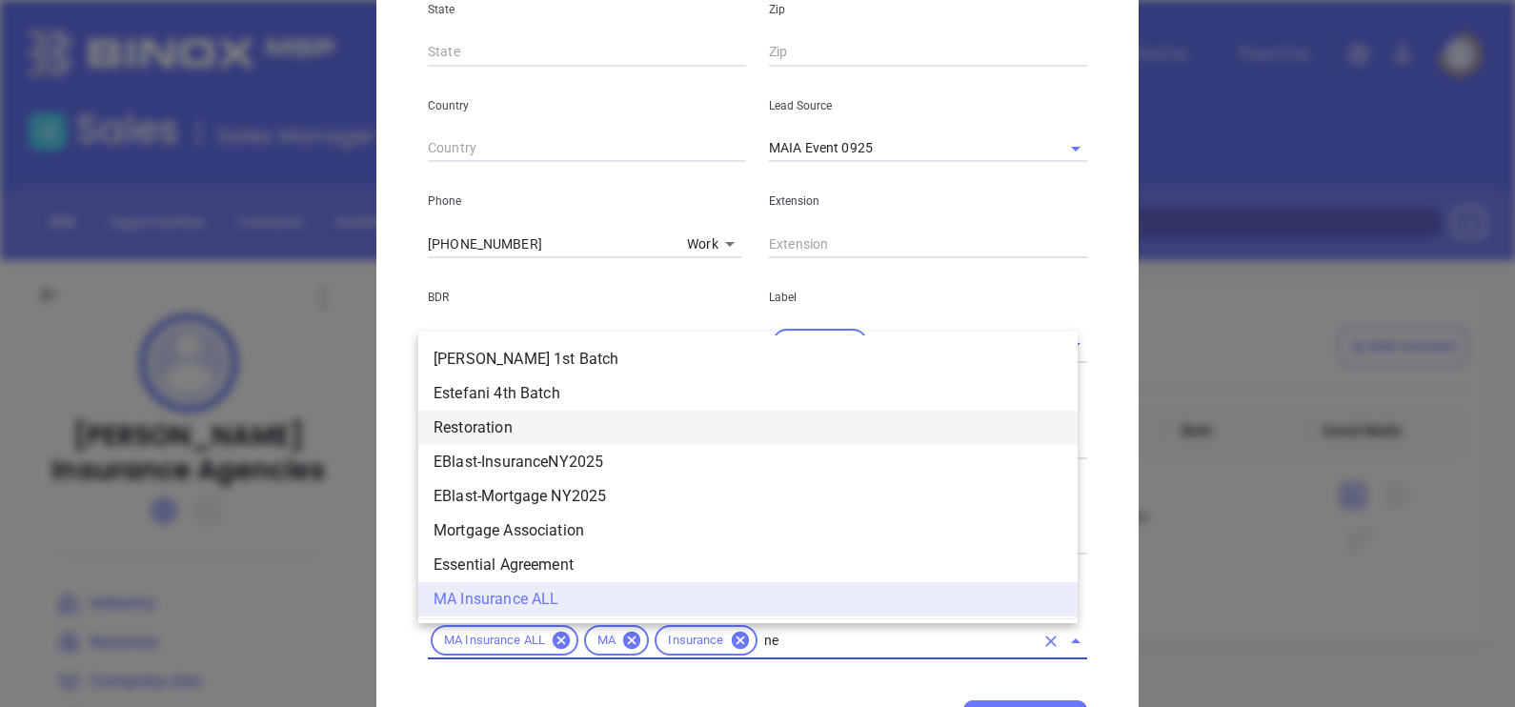
scroll to position [0, 0]
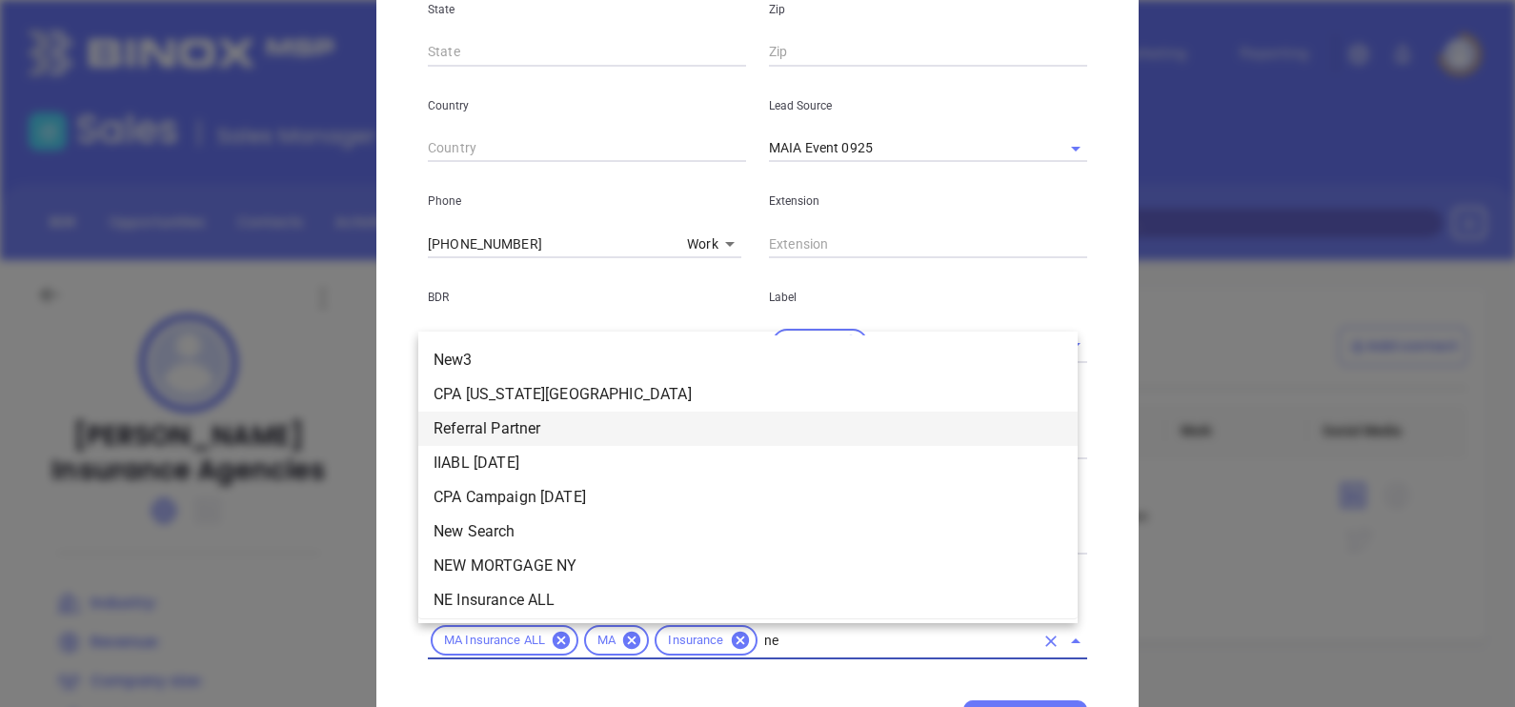
type input "new"
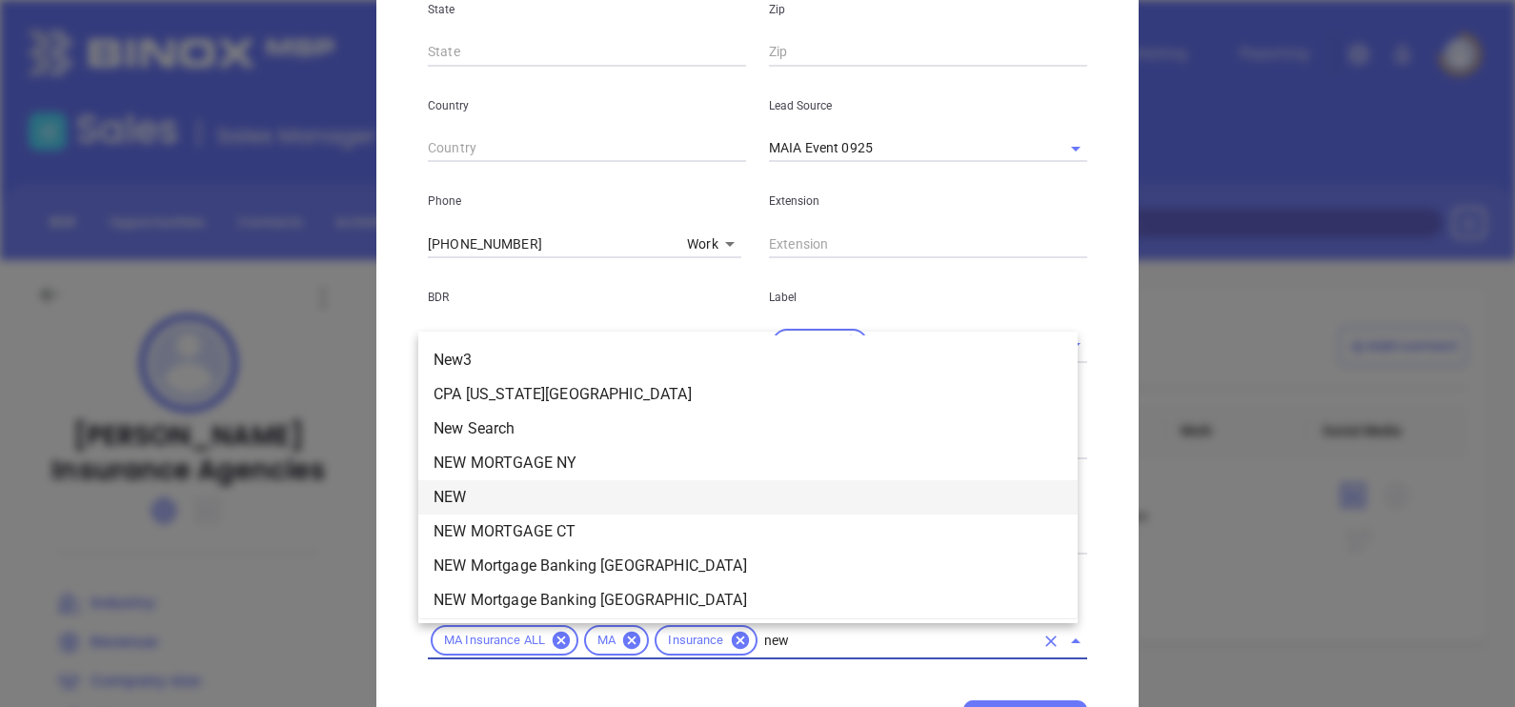
click at [519, 491] on li "NEW" at bounding box center [747, 497] width 659 height 34
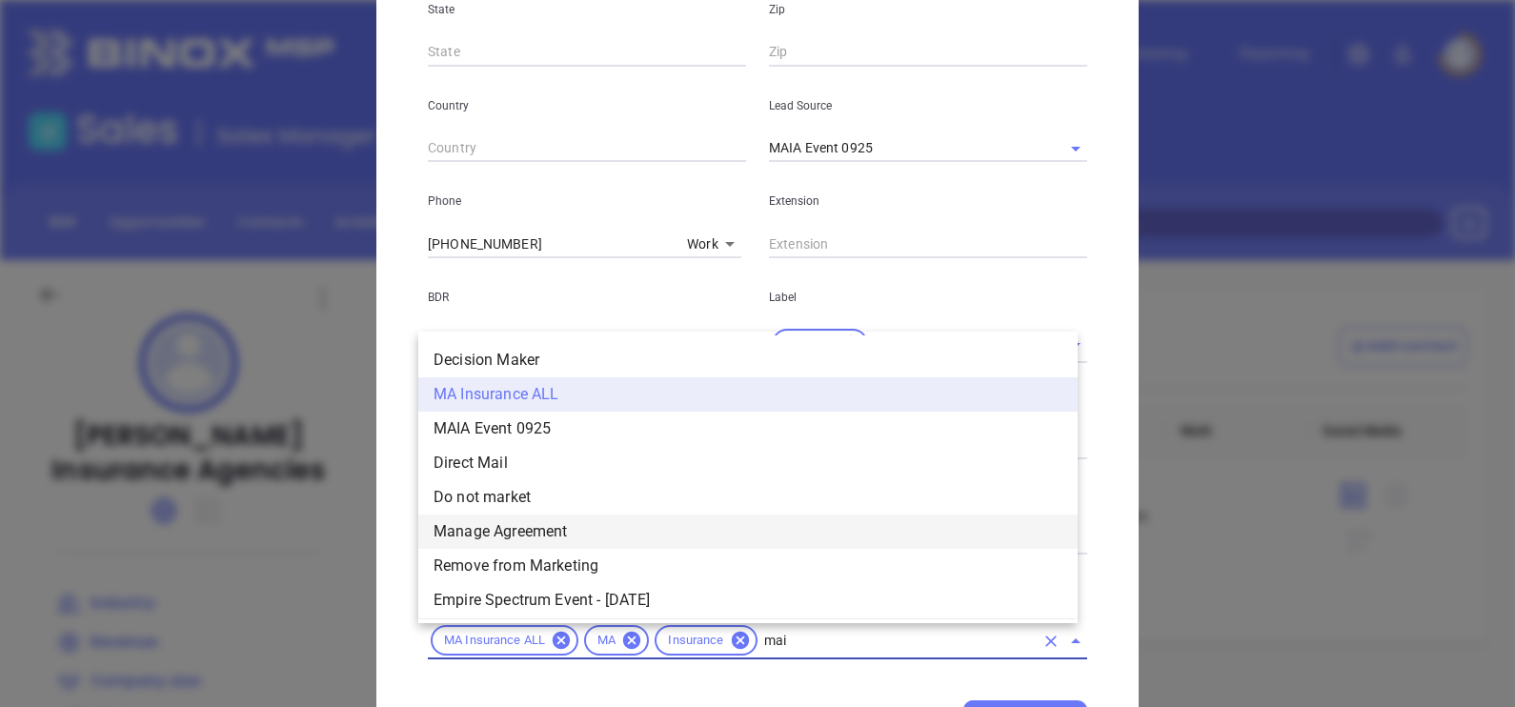
type input "maia"
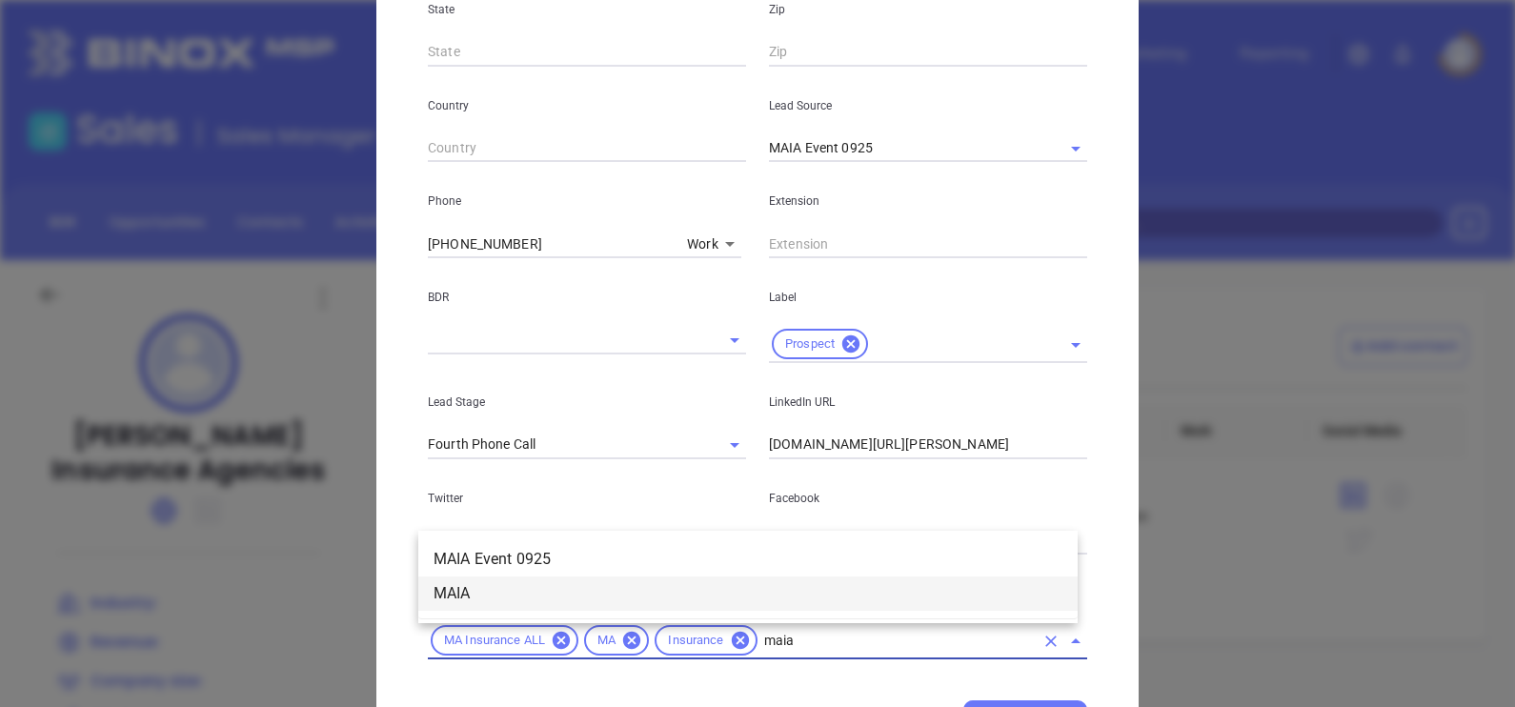
click at [544, 581] on li "MAIA" at bounding box center [747, 593] width 659 height 34
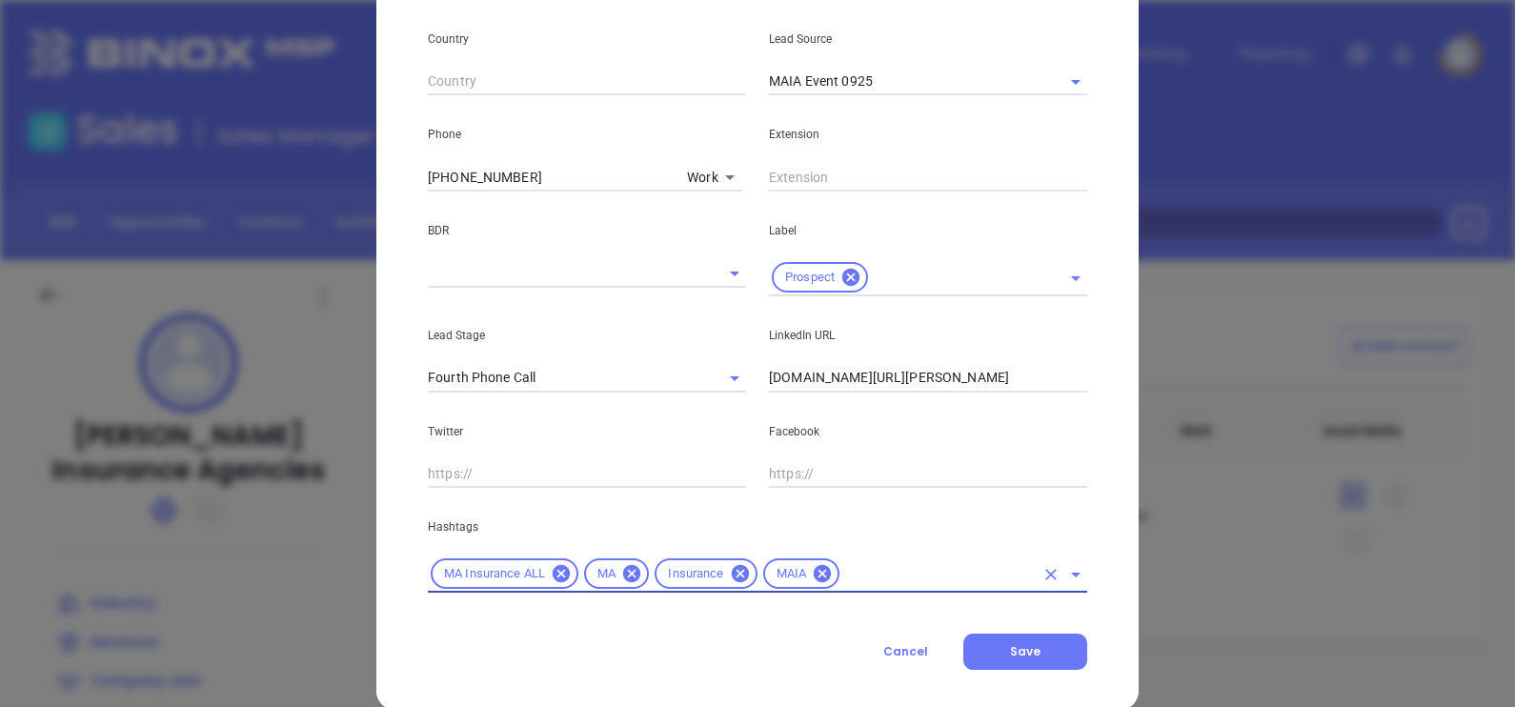
scroll to position [691, 0]
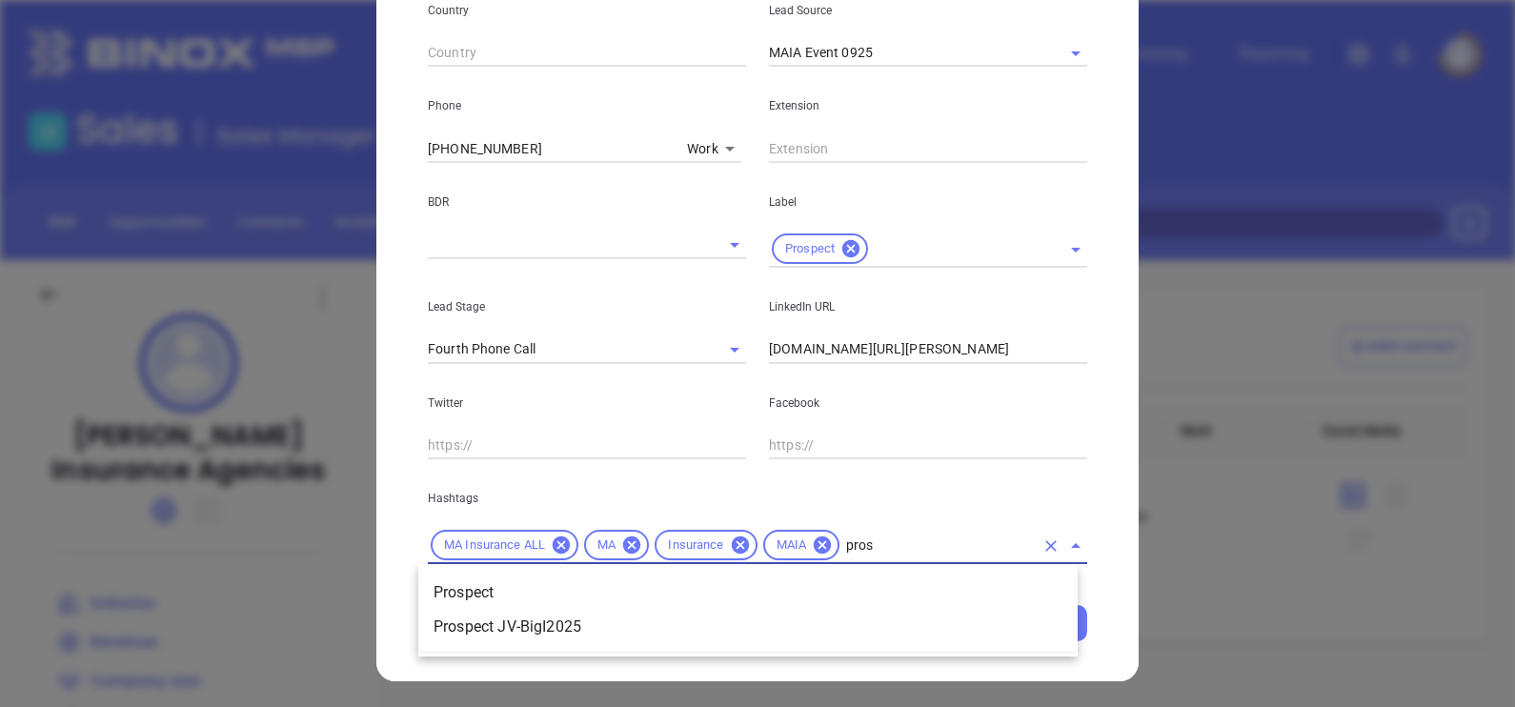
type input "prosp"
click at [768, 597] on li "Prospect" at bounding box center [747, 592] width 659 height 34
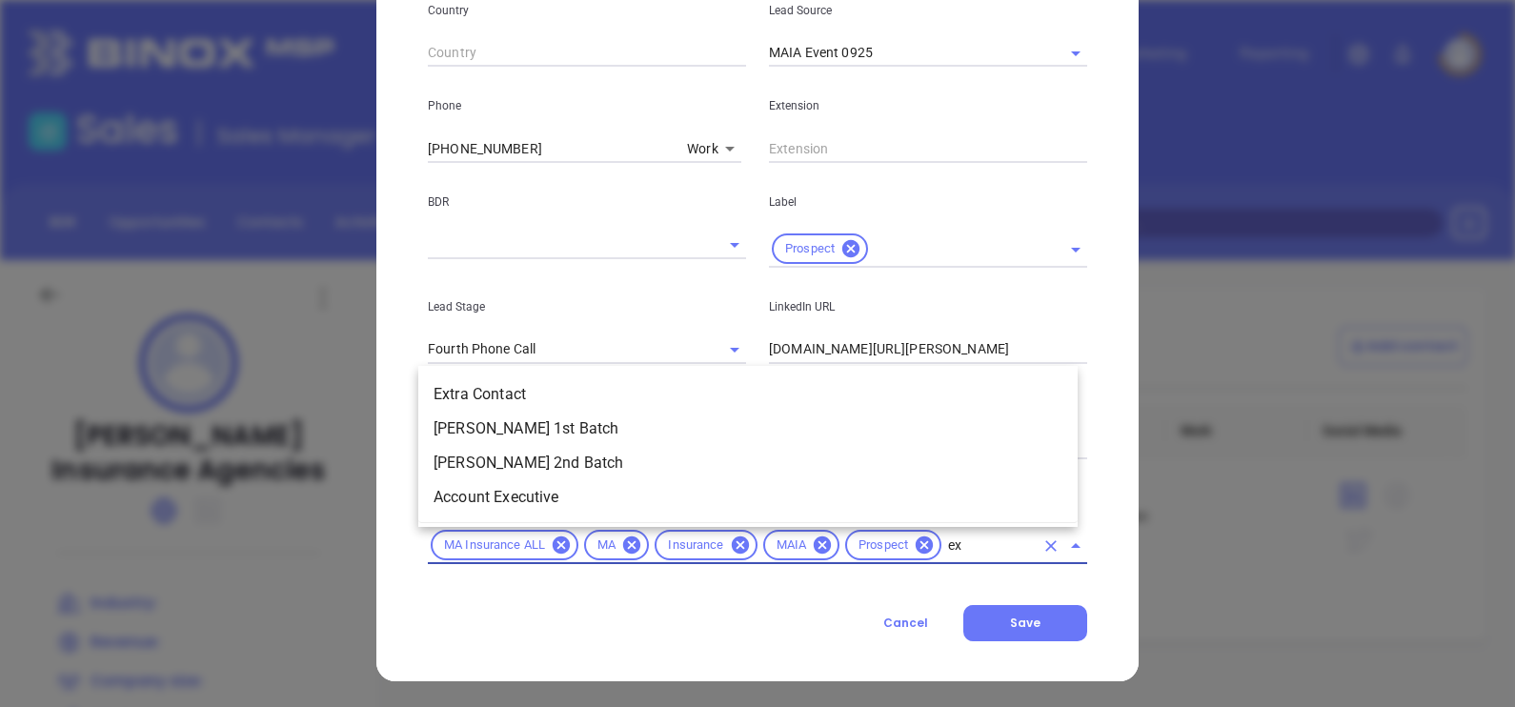
scroll to position [0, 0]
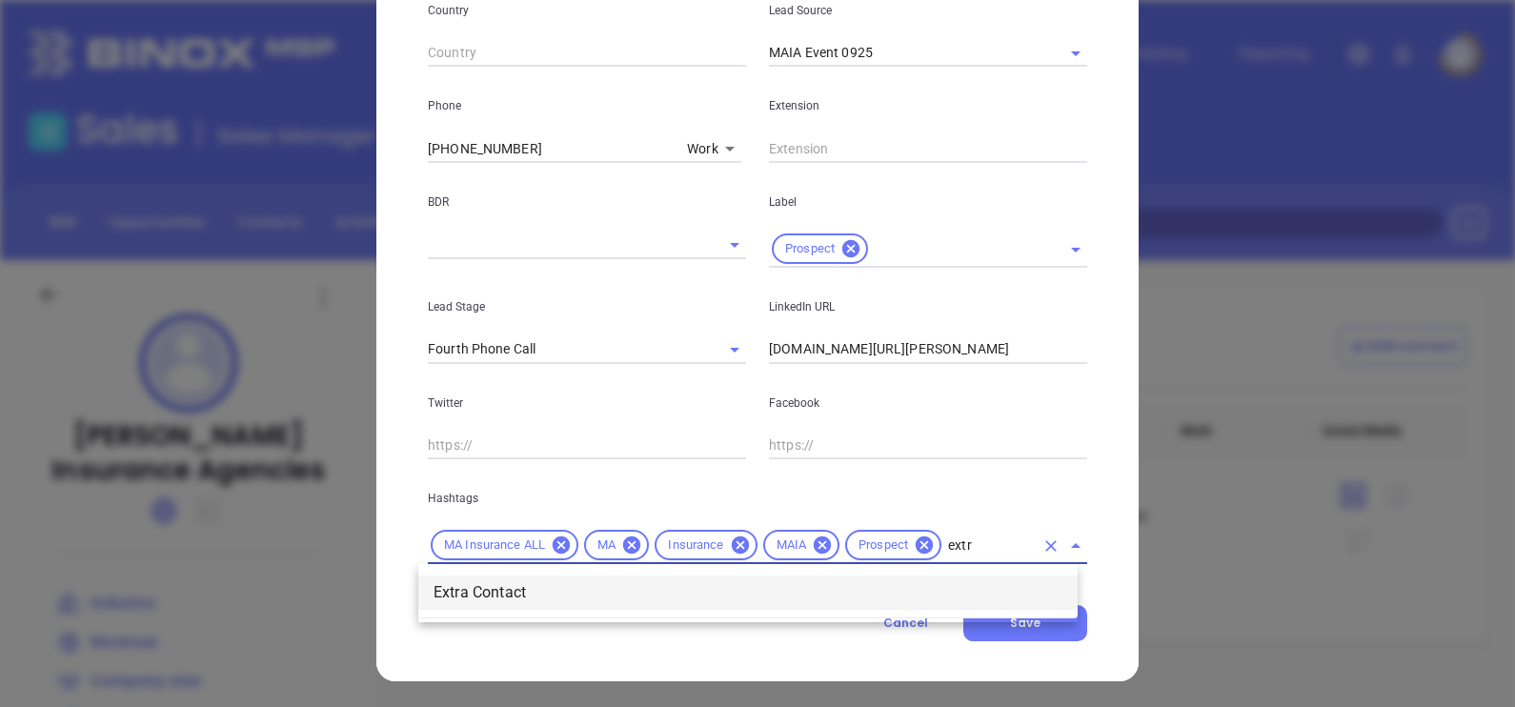
type input "extra"
click at [768, 597] on li "Extra Contact" at bounding box center [747, 592] width 659 height 34
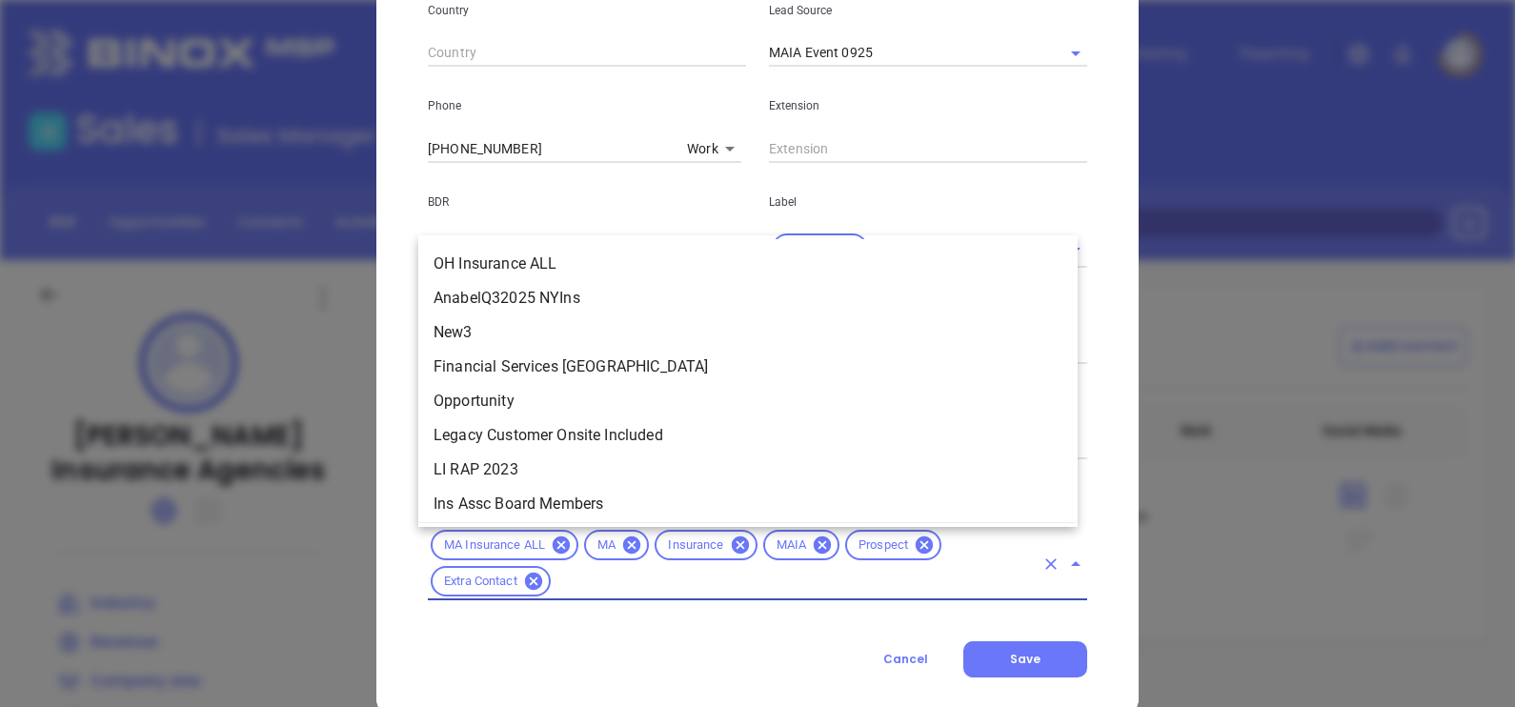
click at [824, 591] on input "text" at bounding box center [794, 582] width 480 height 24
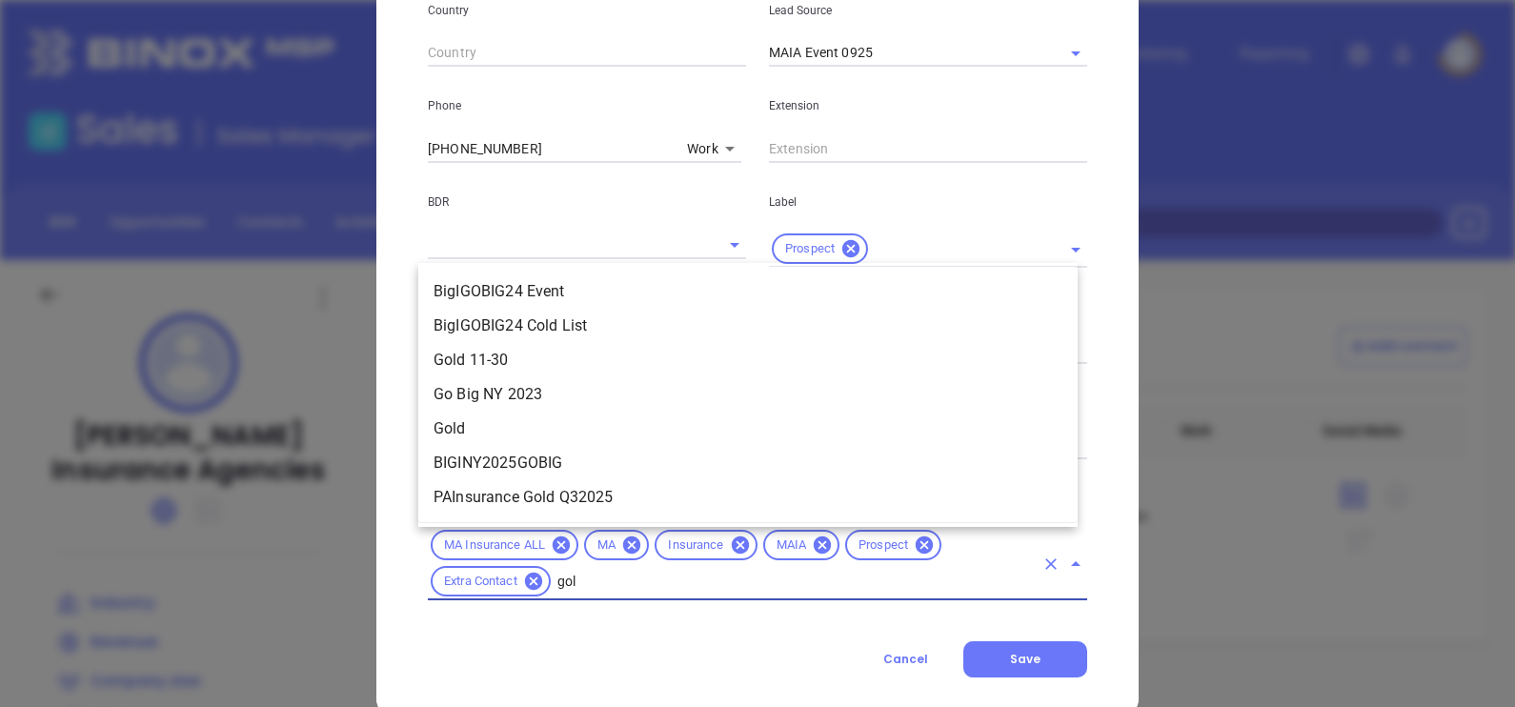
type input "gold"
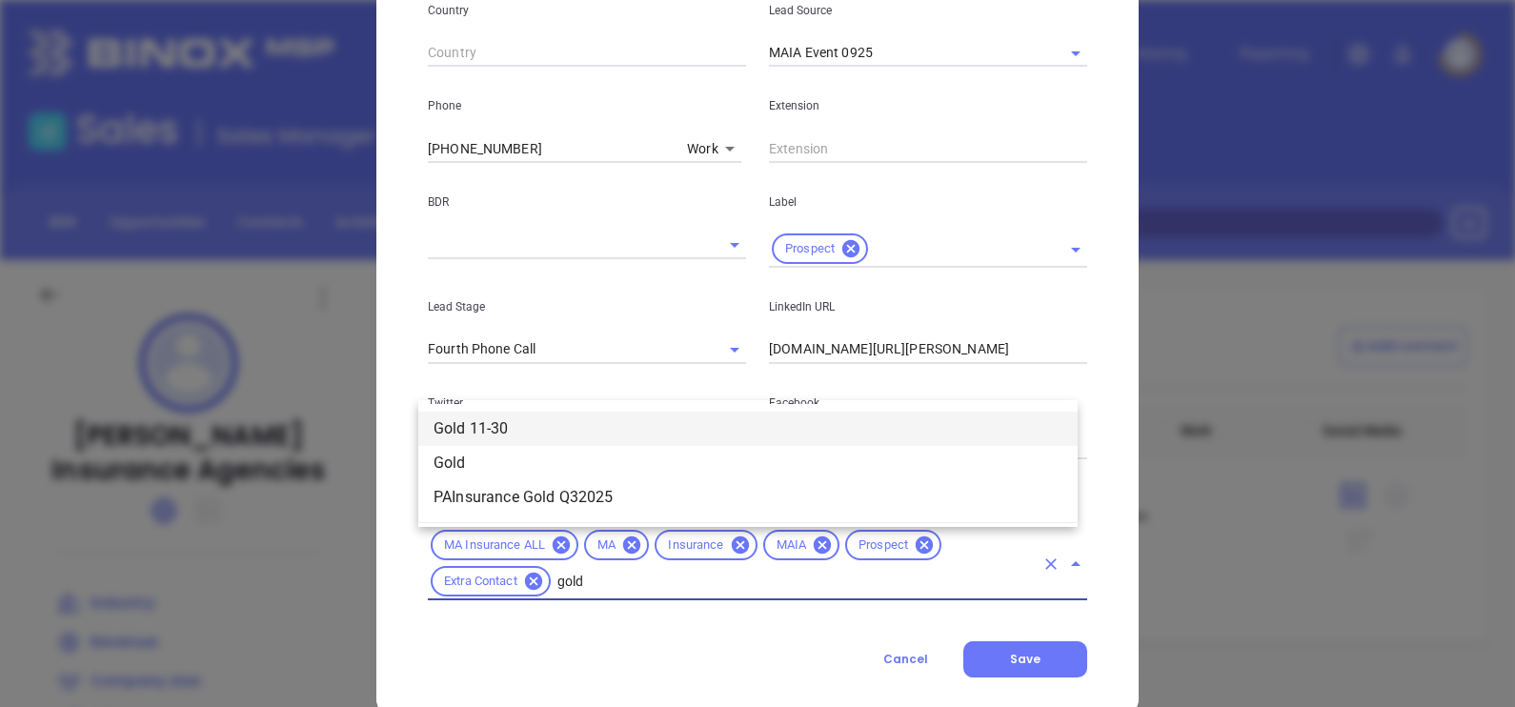
click at [621, 433] on li "Gold 11-30" at bounding box center [747, 429] width 659 height 34
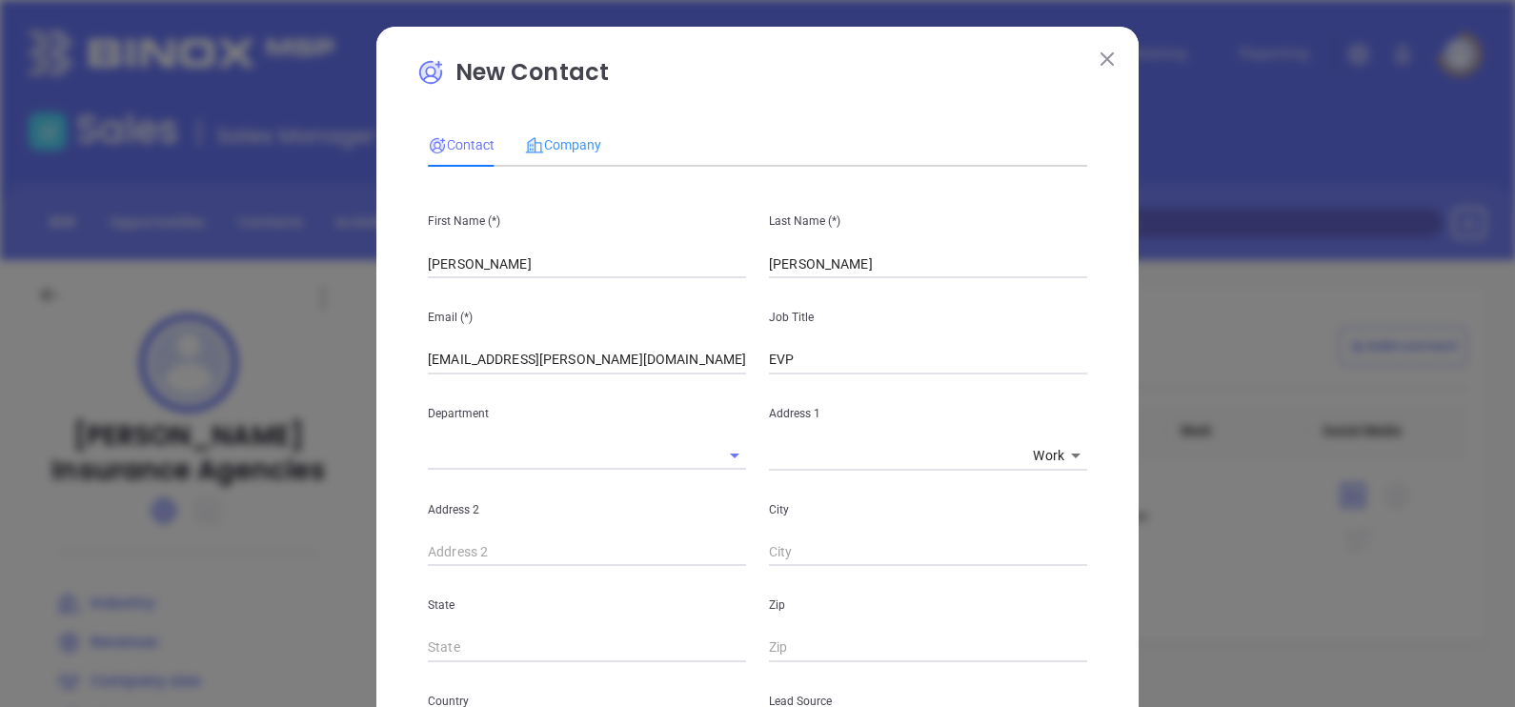
click at [556, 123] on div "Company" at bounding box center [563, 145] width 76 height 44
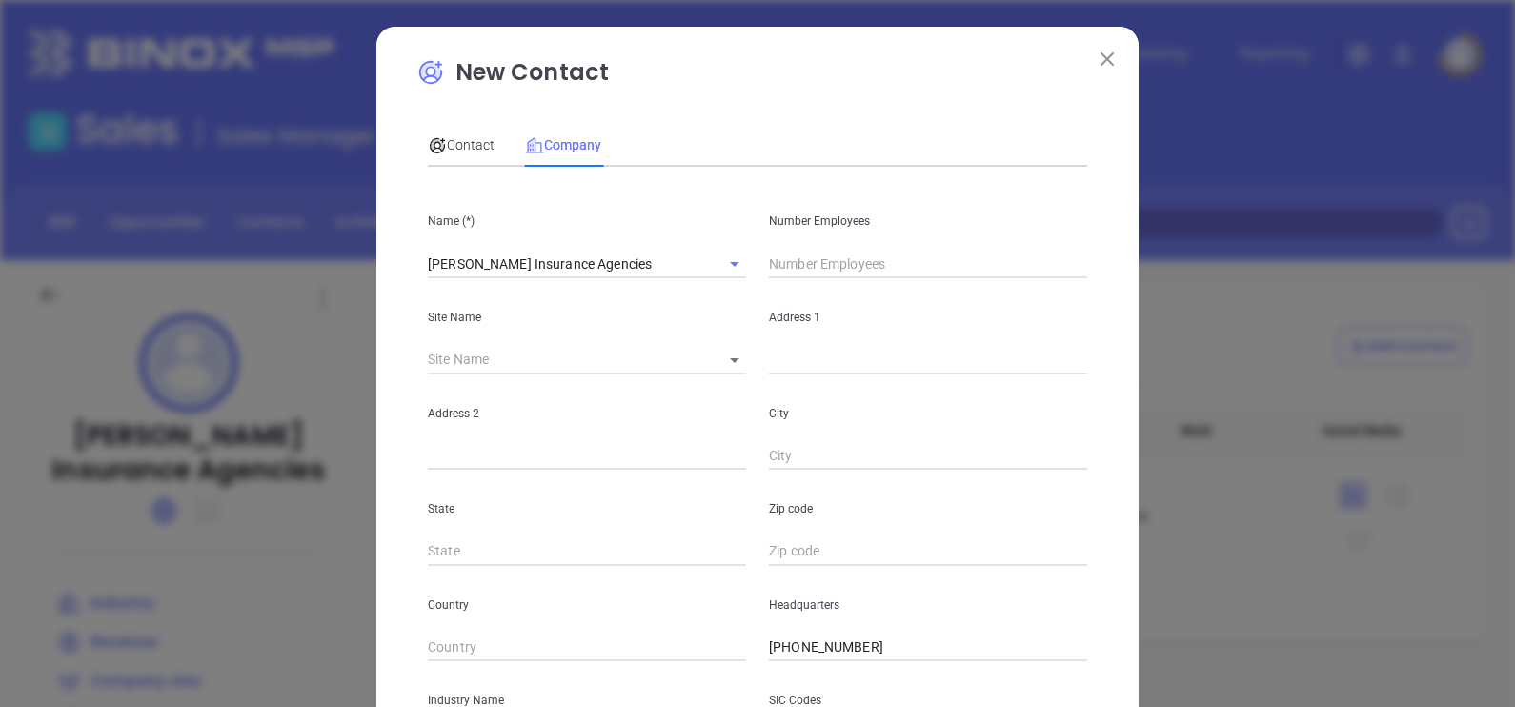
click at [837, 269] on input "text" at bounding box center [928, 264] width 318 height 29
type input "25"
click at [776, 132] on div "Contact Company" at bounding box center [757, 145] width 659 height 44
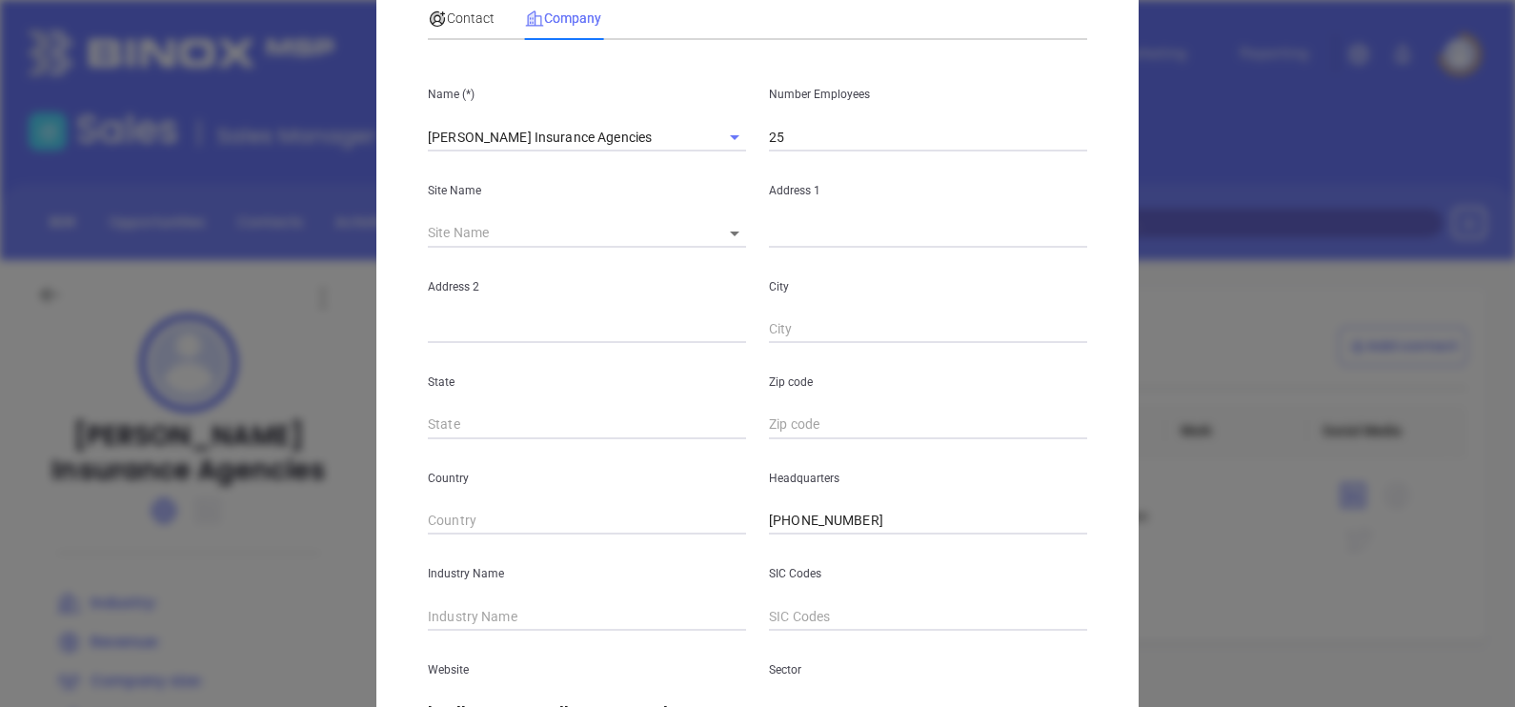
scroll to position [385, 0]
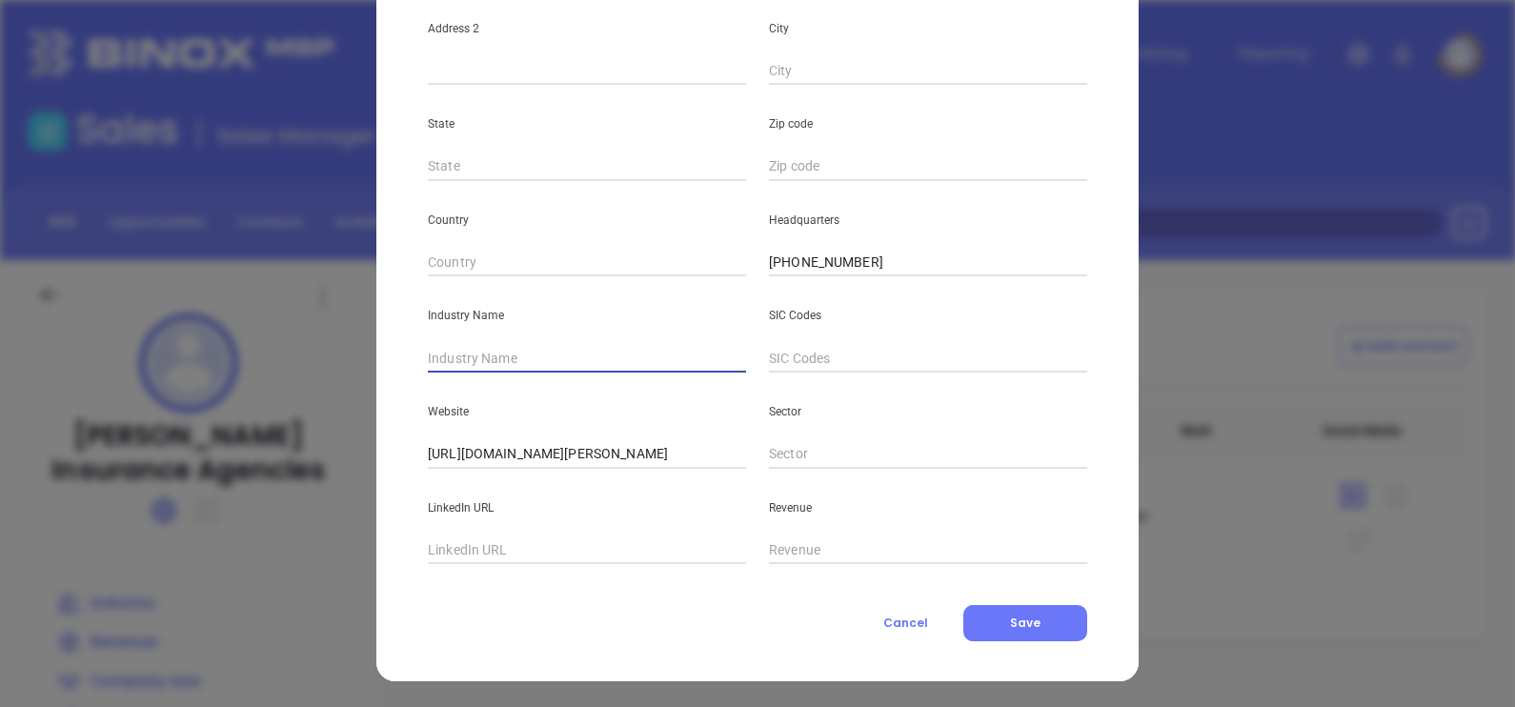
click at [567, 346] on input "text" at bounding box center [587, 358] width 318 height 29
type input "Insurance"
click at [575, 549] on input "text" at bounding box center [587, 550] width 318 height 29
paste input "www.linkedin.com/company/risman-insurance/"
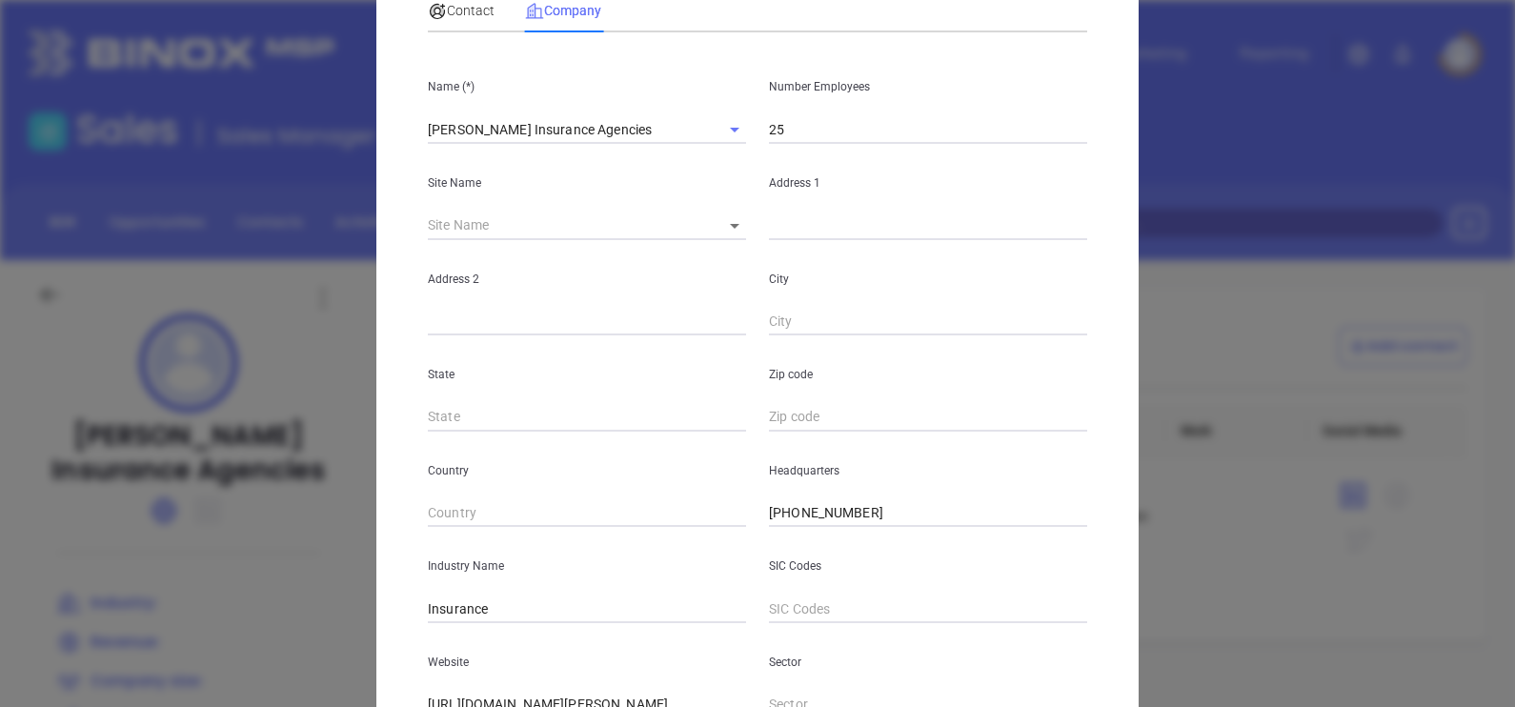
scroll to position [28, 0]
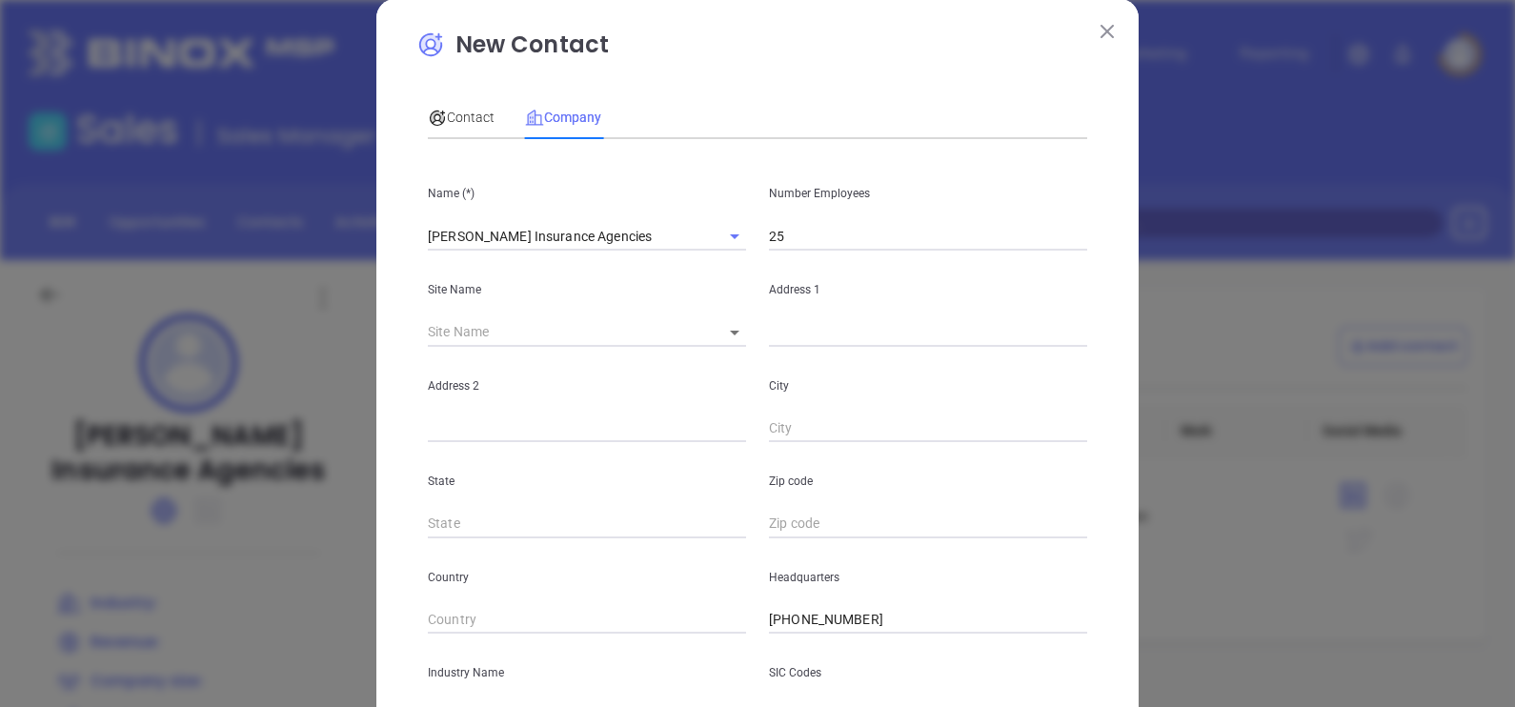
type input "www.linkedin.com/company/risman-insurance/"
click at [731, 332] on body "Leads CRM Marketing Reporting Financial Leads Leads Sales Sales Manager BDR Opp…" at bounding box center [757, 353] width 1515 height 707
click at [731, 332] on li "Medford" at bounding box center [742, 333] width 89 height 34
type input "Medford"
type input "97339"
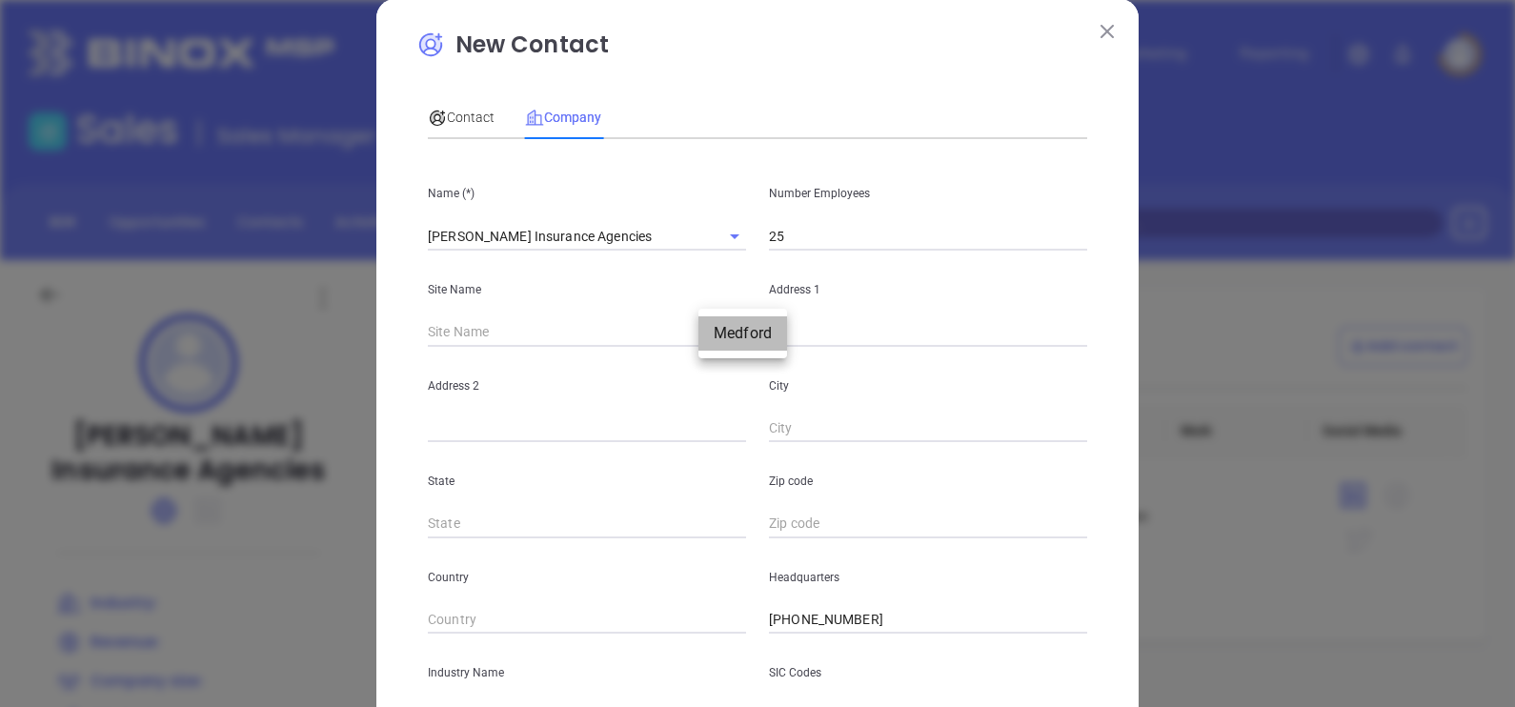
type input "689 Fellsway"
type input "Route 28"
type input "Medford"
type input "MA"
click at [769, 514] on input "2155" at bounding box center [928, 524] width 318 height 29
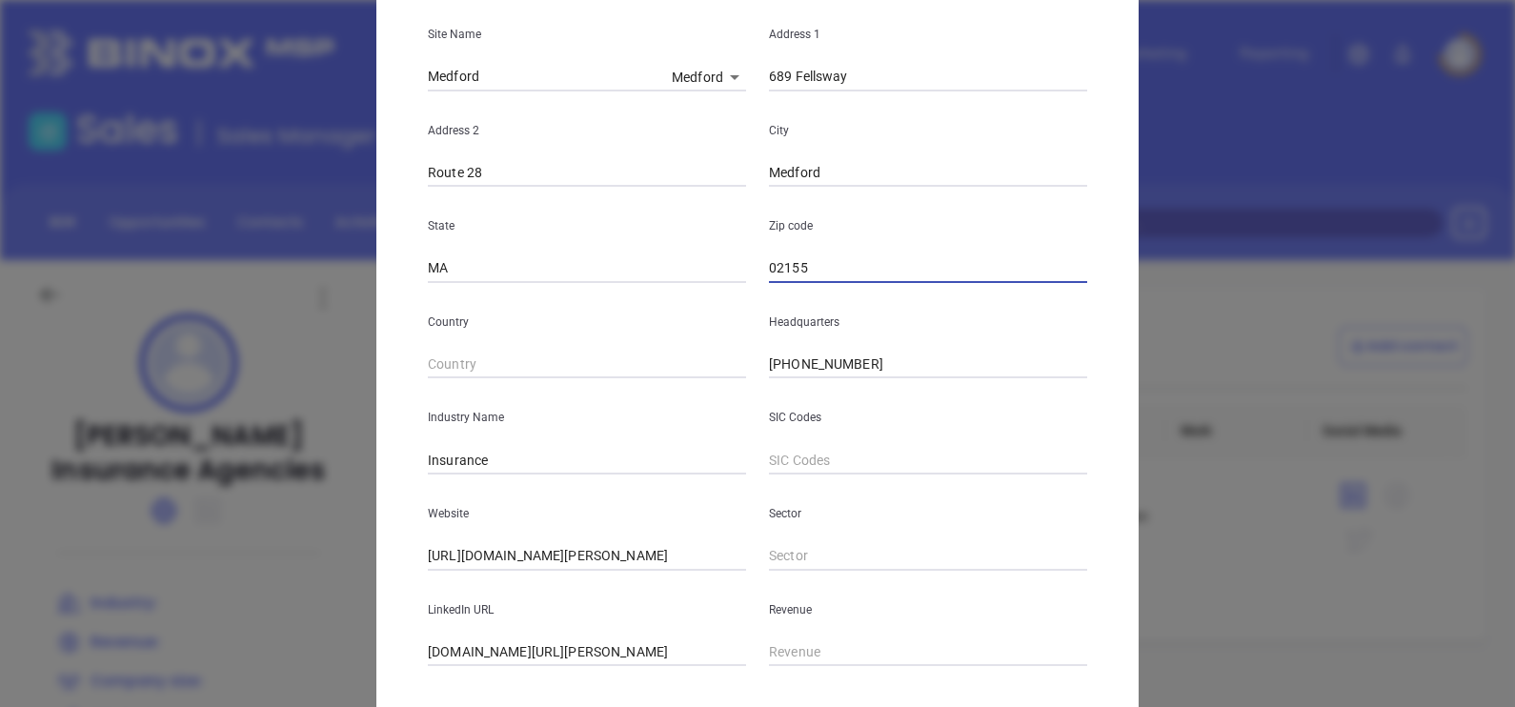
scroll to position [385, 0]
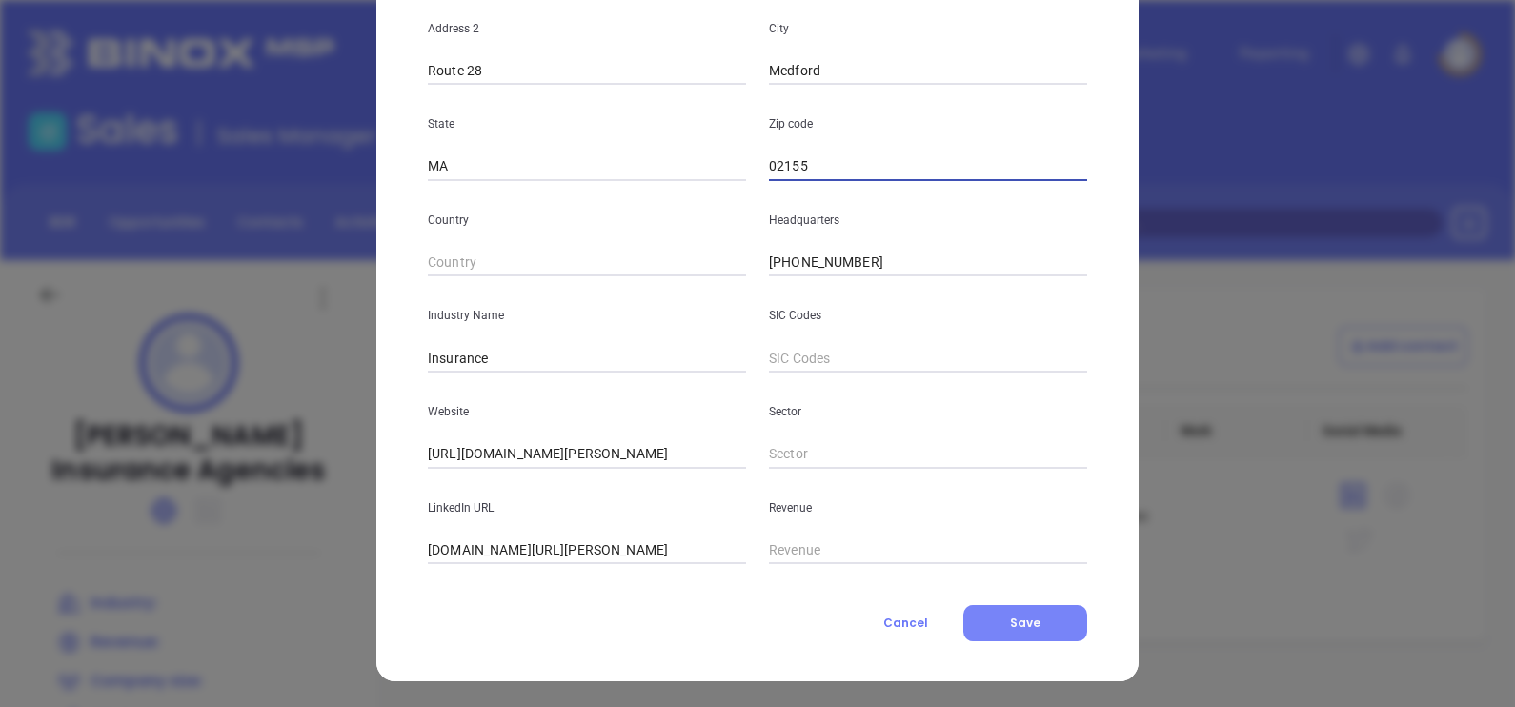
type input "02155"
drag, startPoint x: 1024, startPoint y: 615, endPoint x: 1012, endPoint y: 628, distance: 17.5
click at [1024, 616] on span "Save" at bounding box center [1025, 622] width 30 height 16
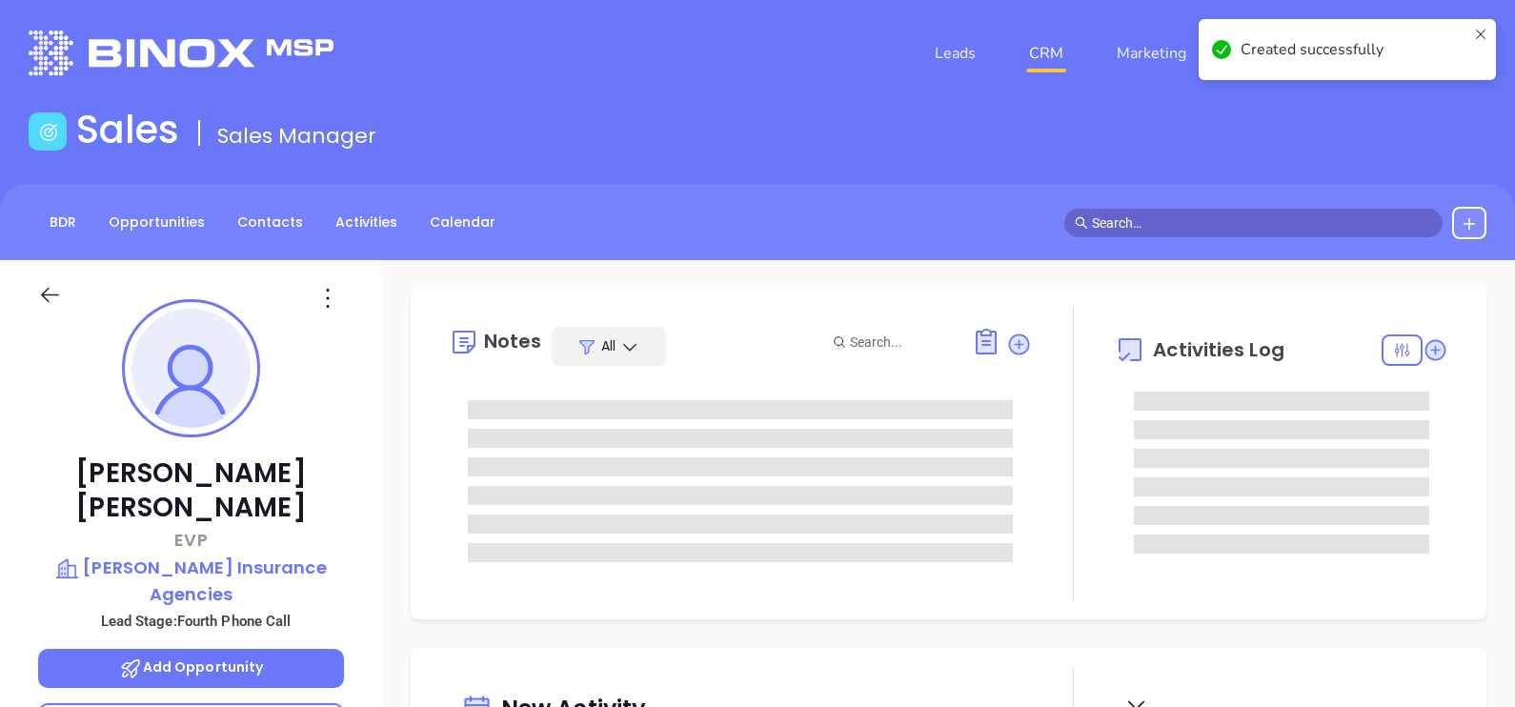
type input "Alejandra Lara"
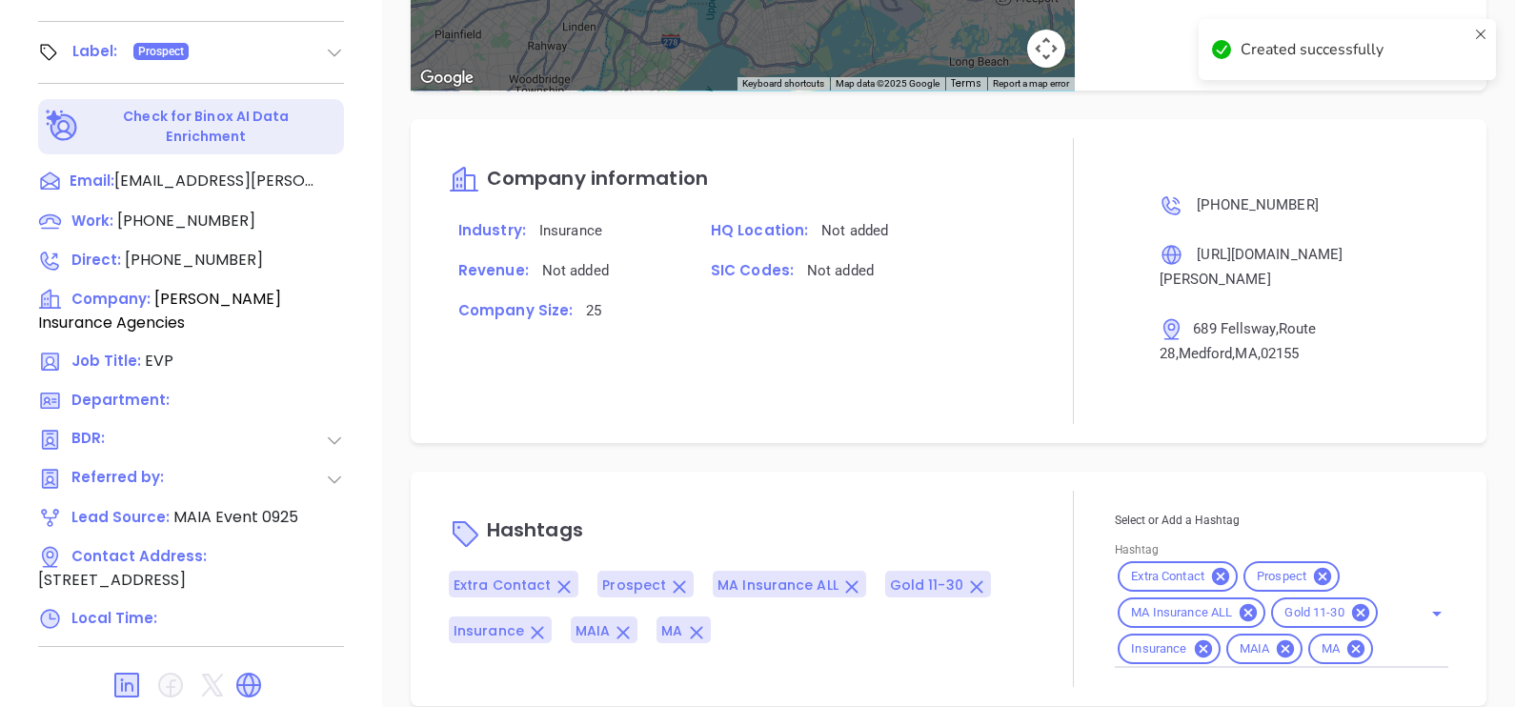
scroll to position [410, 0]
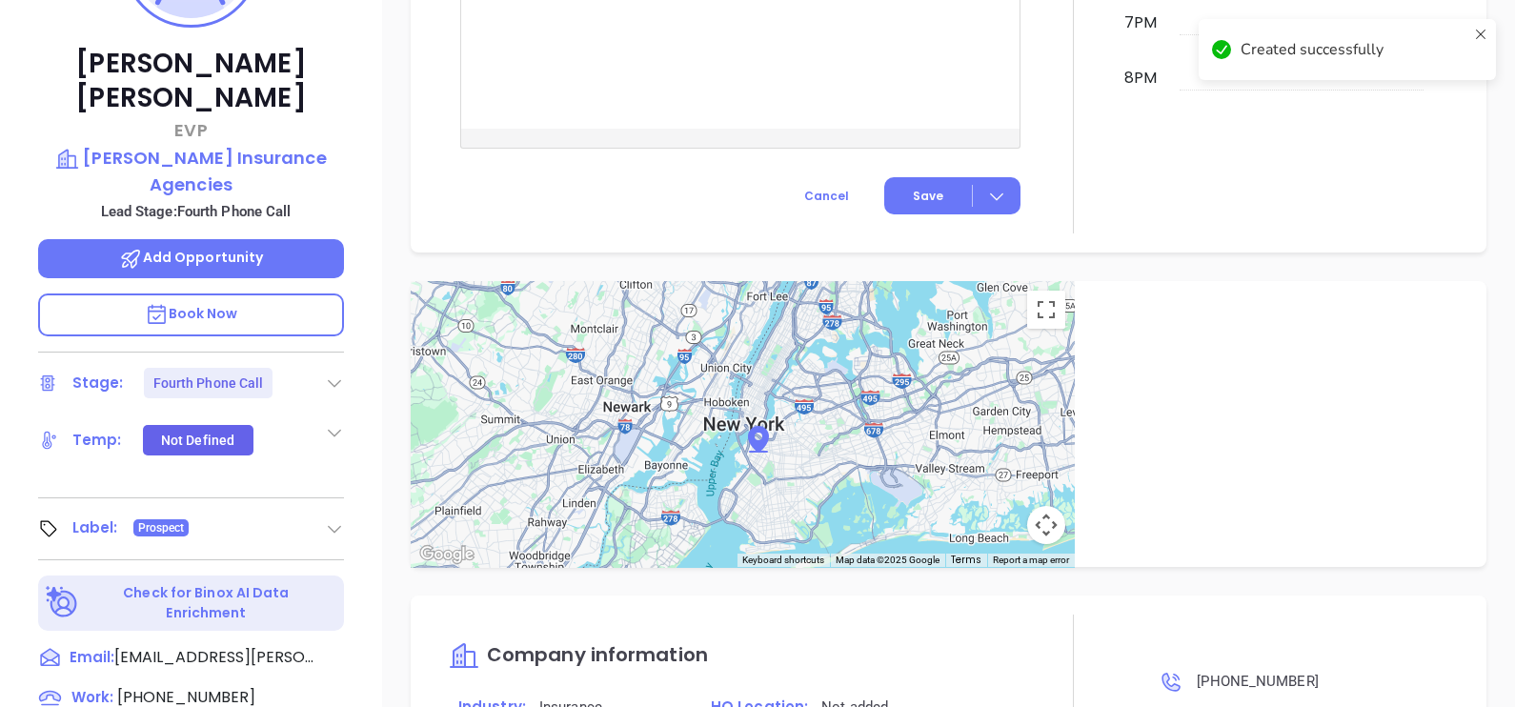
click at [332, 373] on icon at bounding box center [334, 382] width 19 height 19
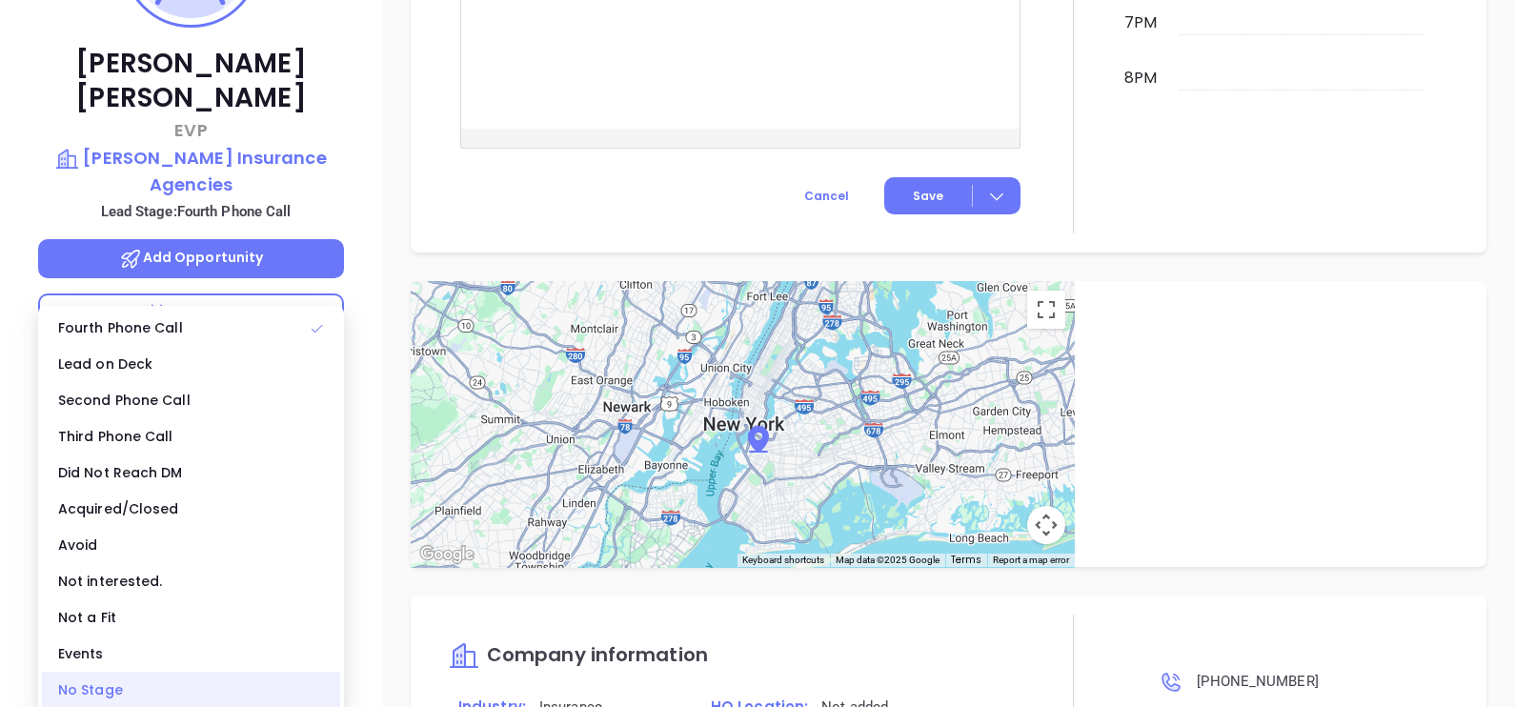
click at [162, 685] on div "No Stage" at bounding box center [191, 690] width 298 height 36
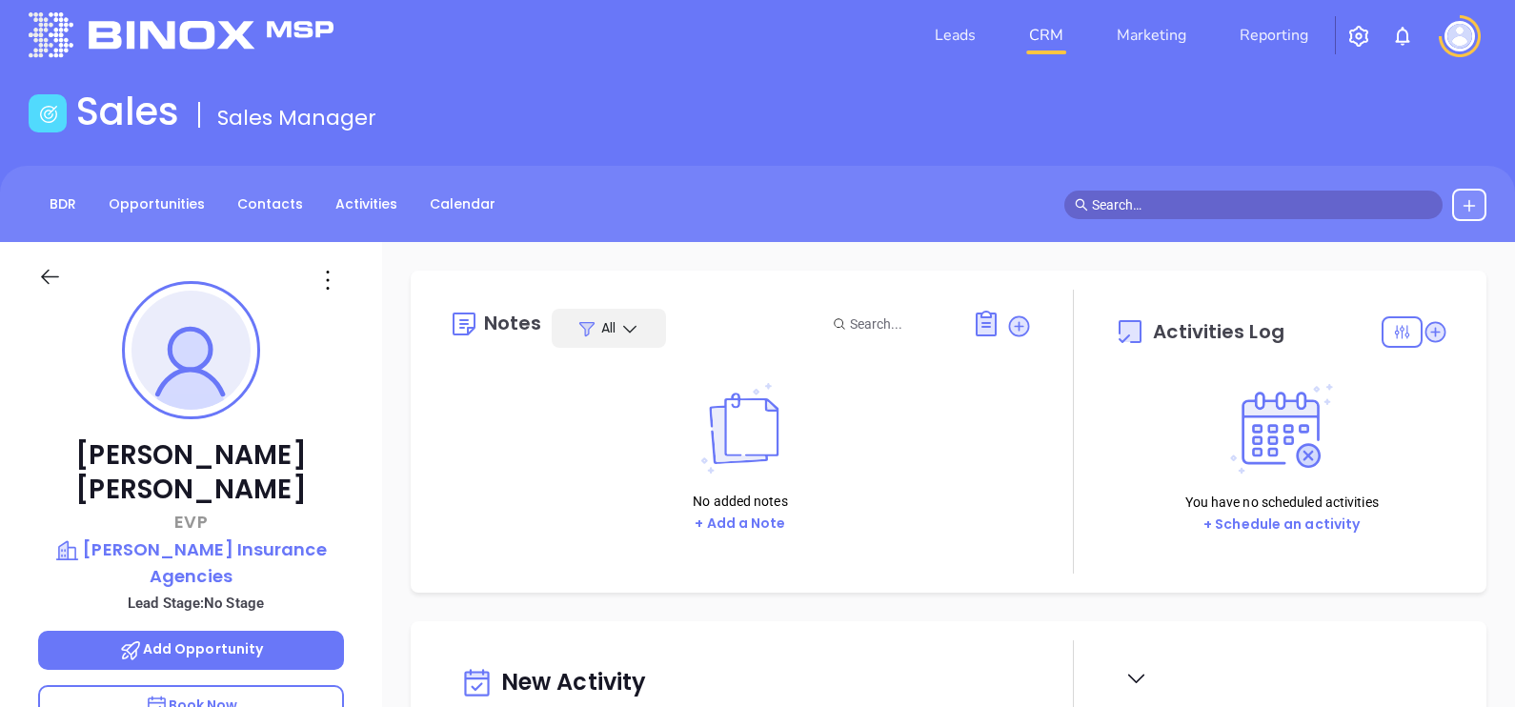
scroll to position [0, 0]
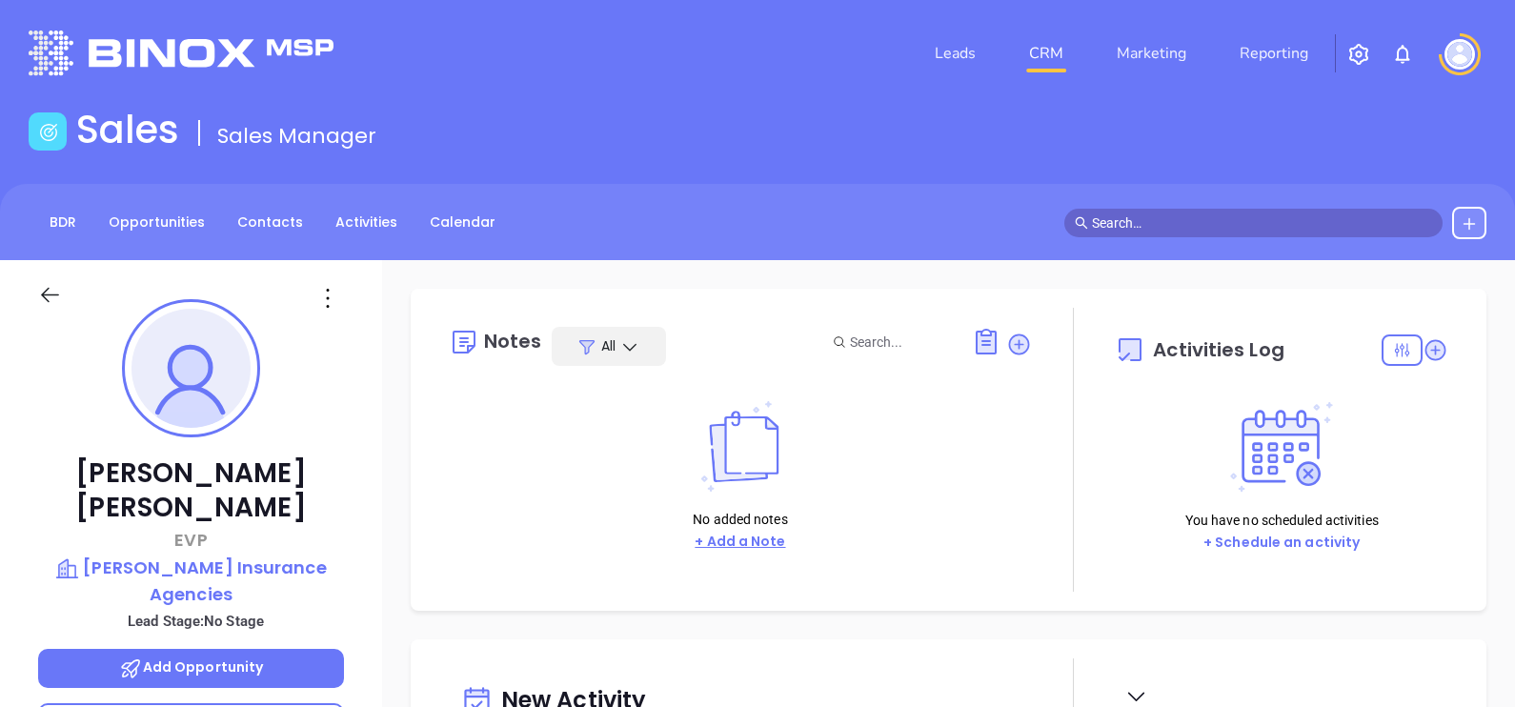
click at [763, 538] on button "+ Add a Note" at bounding box center [740, 542] width 102 height 22
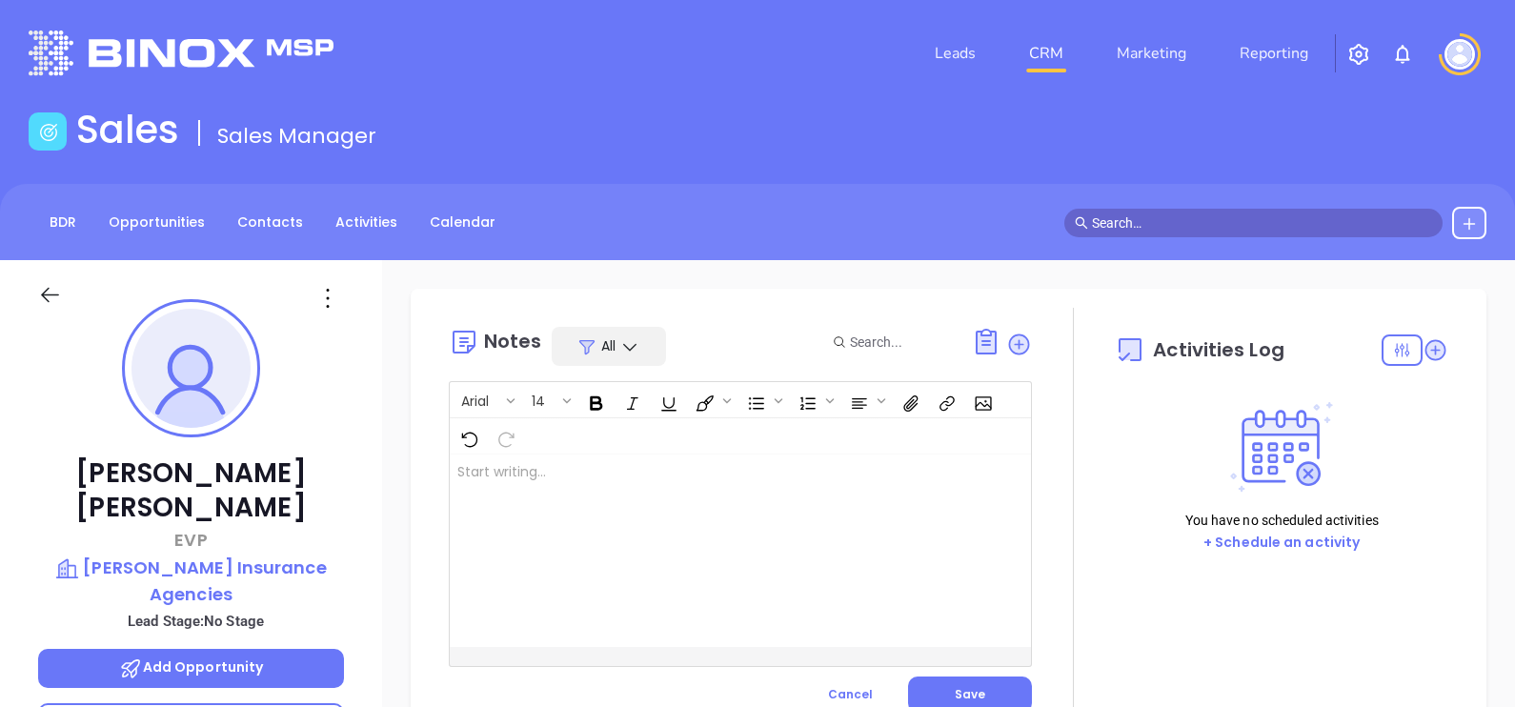
click at [715, 605] on div at bounding box center [720, 550] width 540 height 192
click at [935, 675] on div "Arial 14 MAIA event pre-attendance list ﻿ XXXXXXXXXXXXXXXXXXXXXXXXXXXXXXXXXXXXX…" at bounding box center [740, 547] width 583 height 332
click at [944, 682] on button "Save" at bounding box center [970, 694] width 124 height 36
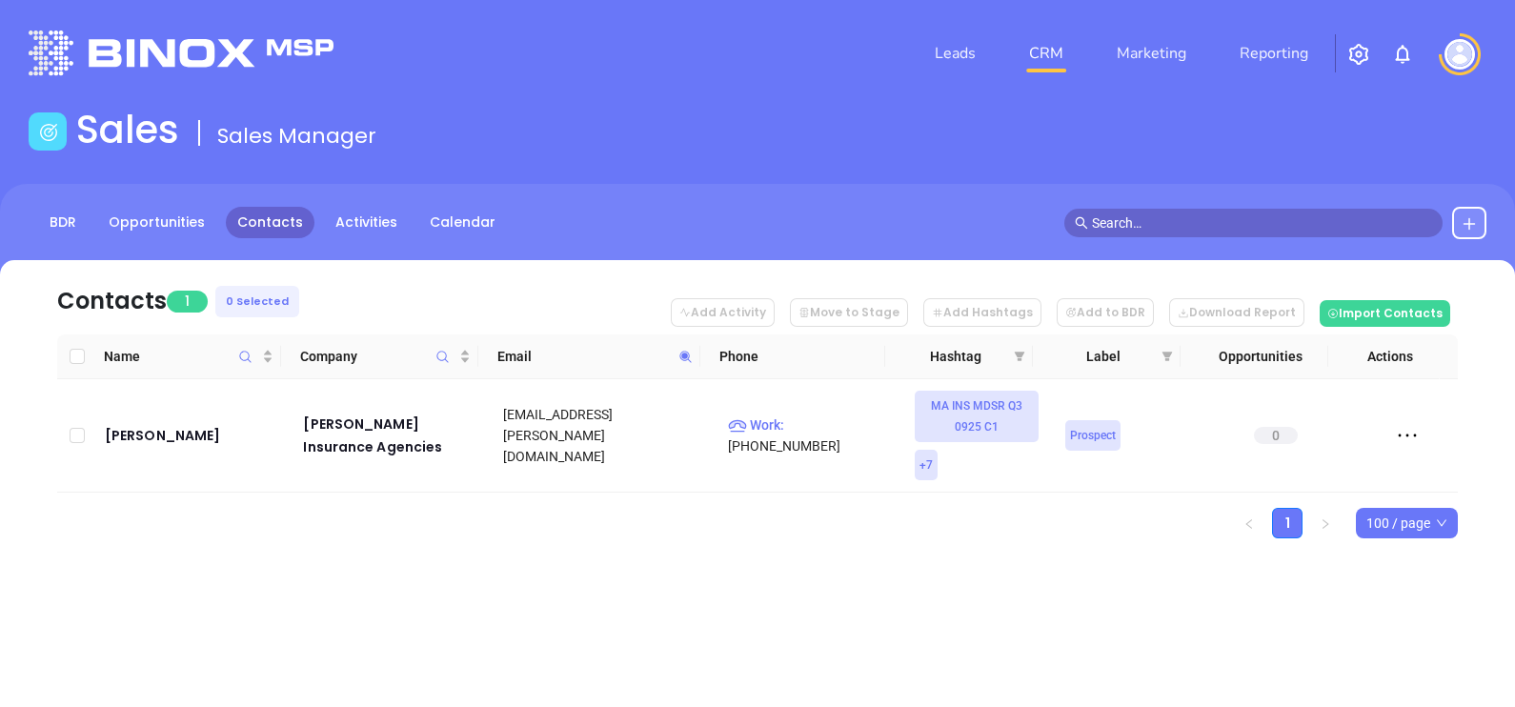
click at [682, 356] on icon at bounding box center [684, 356] width 11 height 11
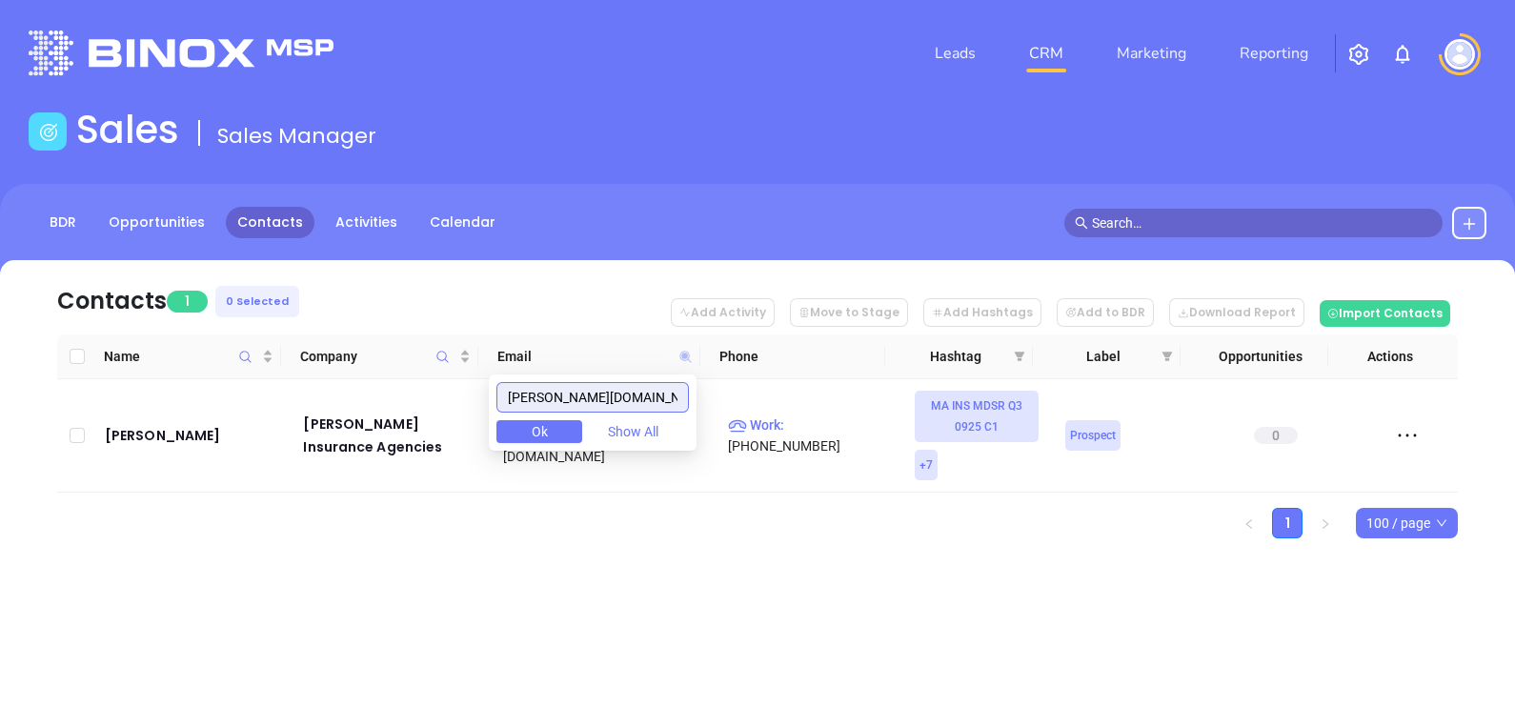
paste input "aimmutual"
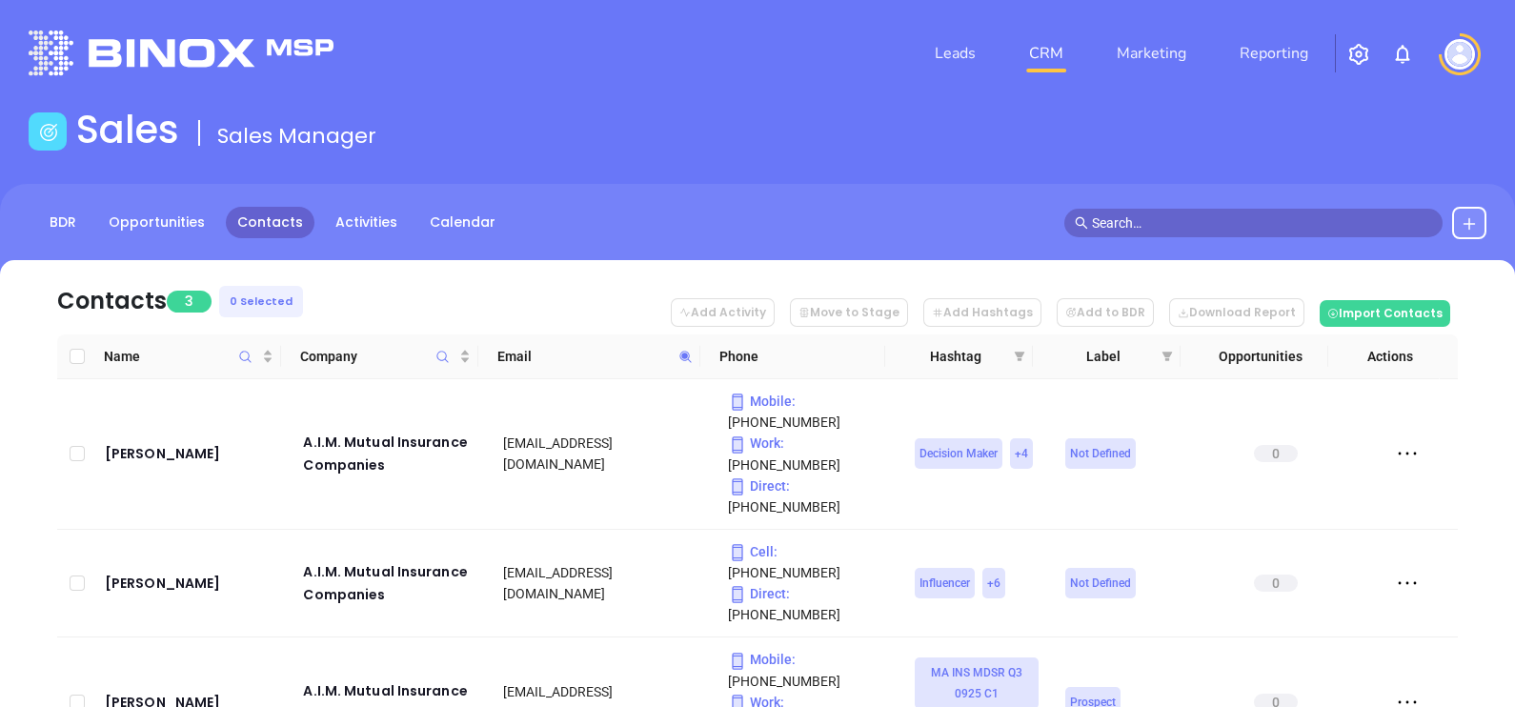
click at [481, 272] on nav "Contacts 3 0 Selected Add Activity Move to Stage Add Hashtags Add to BDR Downlo…" at bounding box center [757, 297] width 1400 height 74
click at [676, 348] on span at bounding box center [686, 356] width 22 height 29
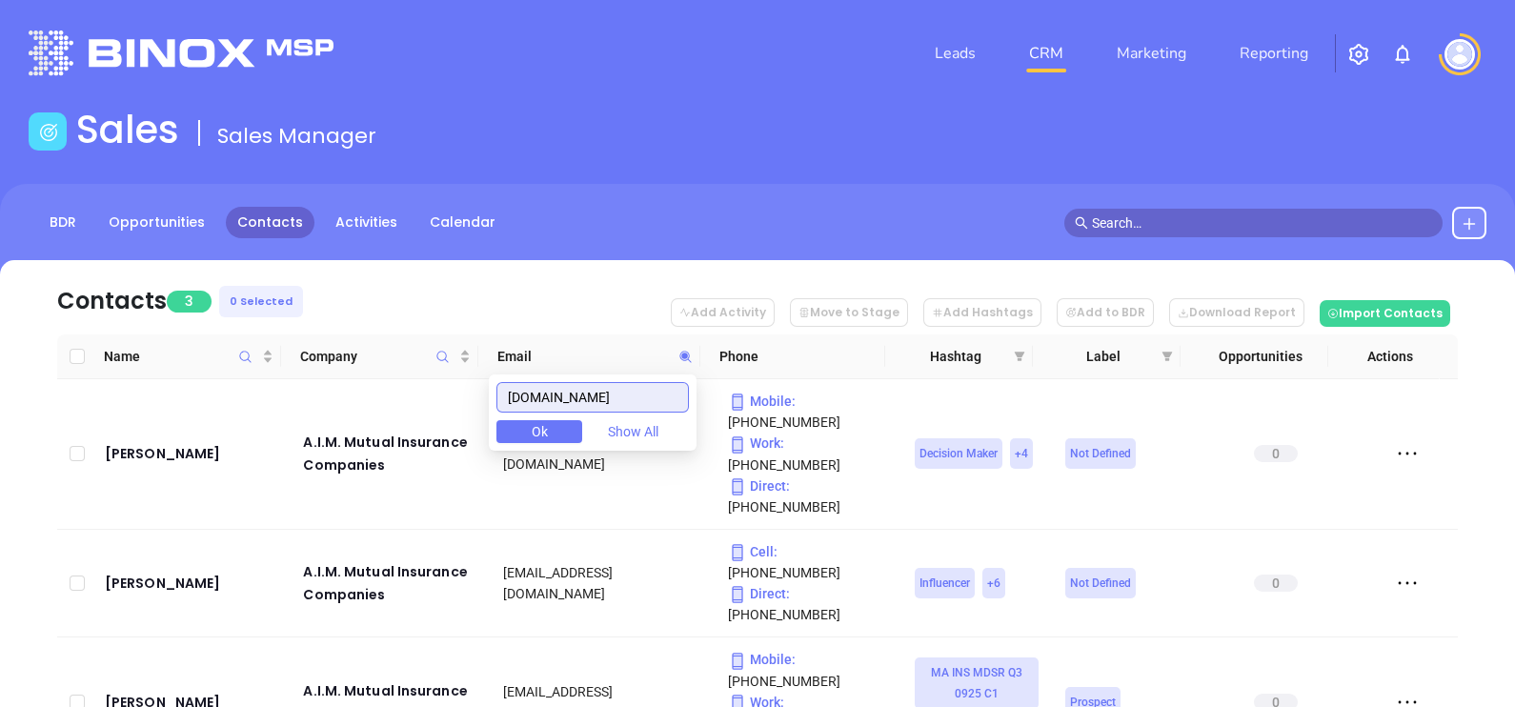
paste input "cadiainsurance"
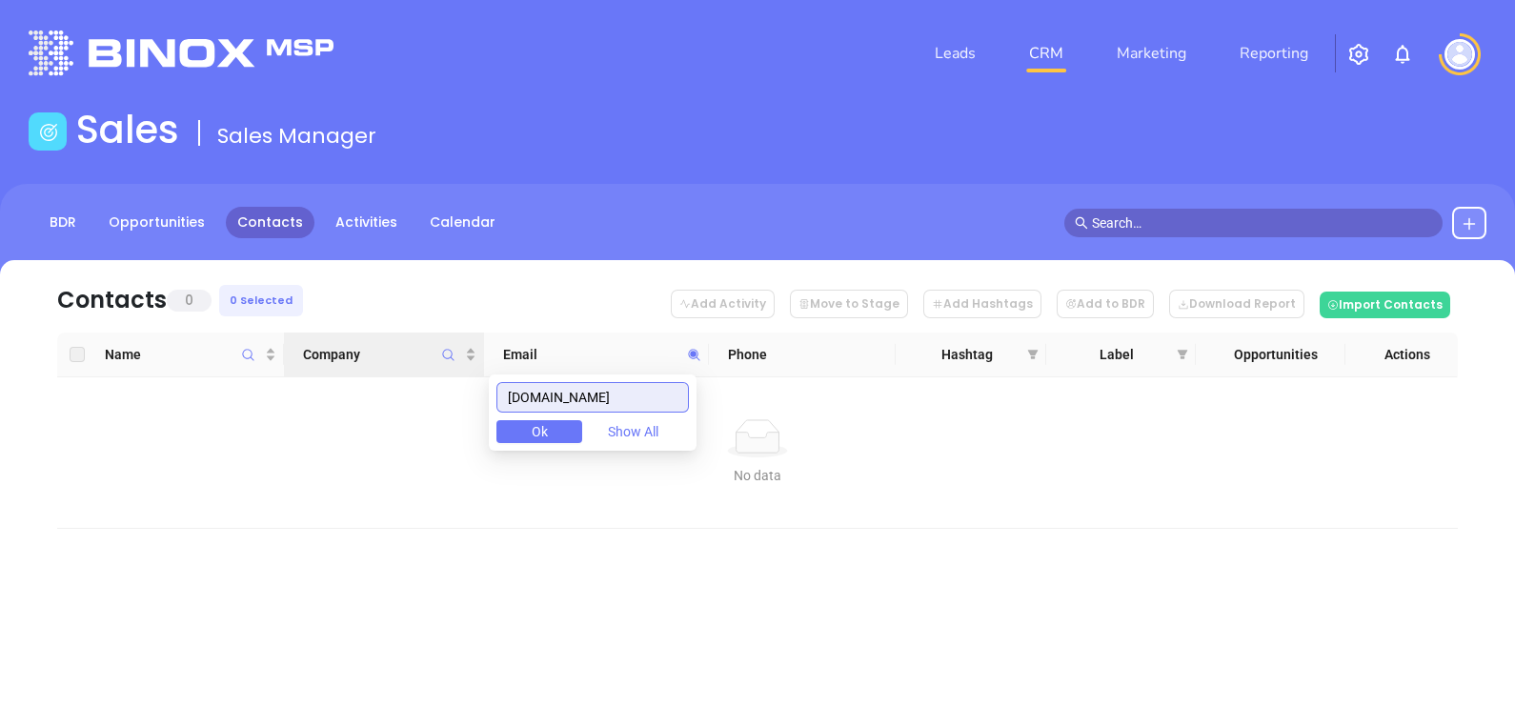
drag, startPoint x: 648, startPoint y: 391, endPoint x: 353, endPoint y: 366, distance: 295.4
click at [353, 366] on body "Leads CRM Marketing Reporting Financial Leads Leads Sales Sales Manager BDR Opp…" at bounding box center [757, 353] width 1515 height 707
paste input "ffluentip"
drag, startPoint x: 667, startPoint y: 395, endPoint x: 350, endPoint y: 388, distance: 317.3
click at [354, 386] on body "Leads CRM Marketing Reporting Financial Leads Leads Sales Sales Manager BDR Opp…" at bounding box center [757, 353] width 1515 height 707
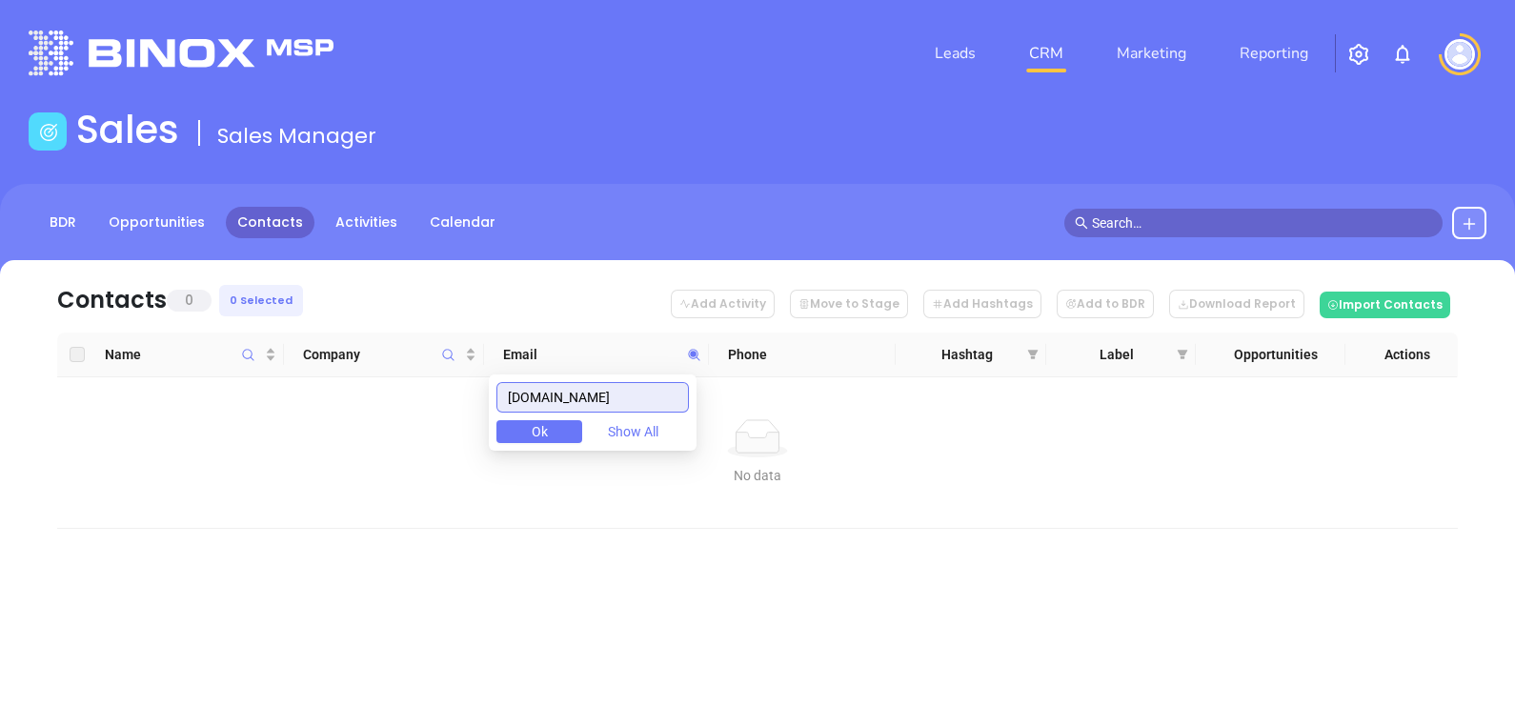
paste input "marchionneinsurance"
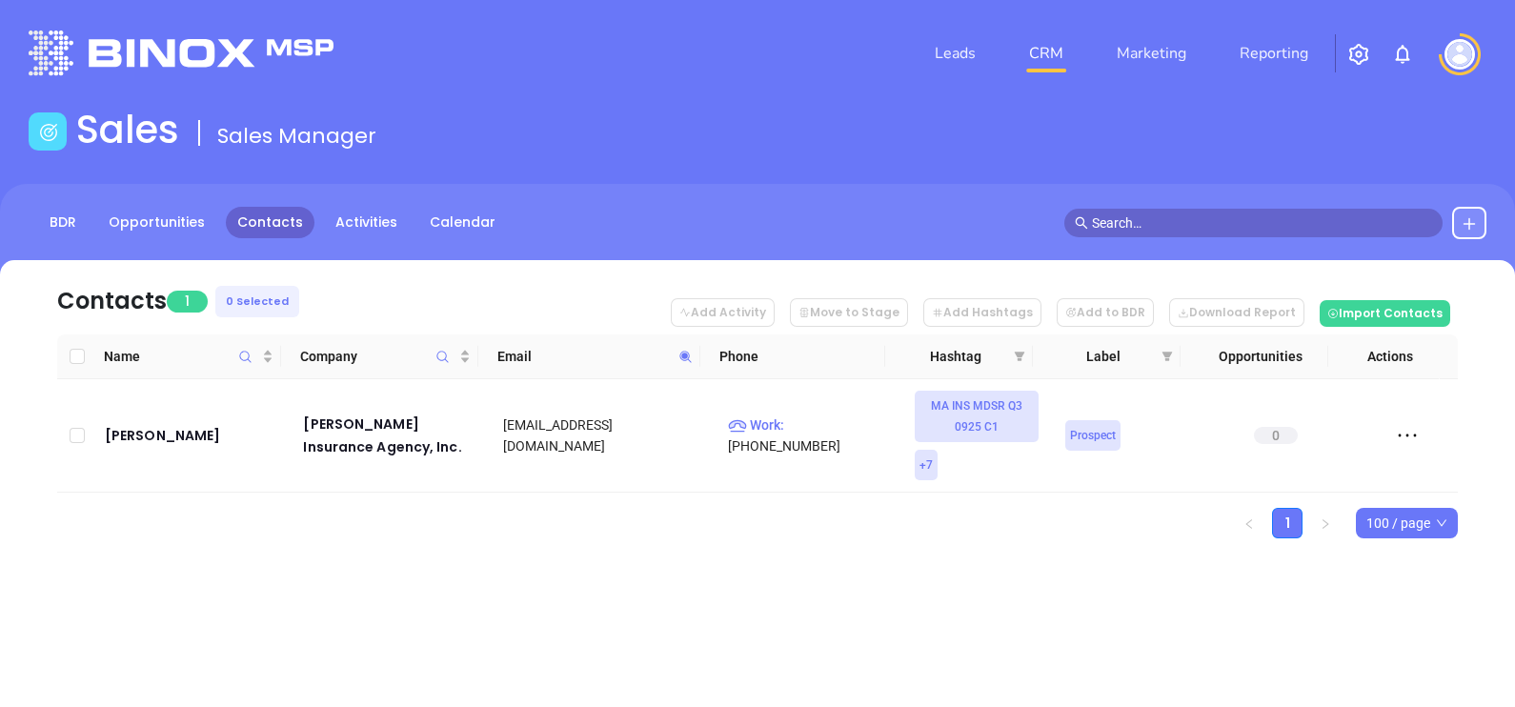
click at [684, 358] on icon at bounding box center [685, 357] width 14 height 14
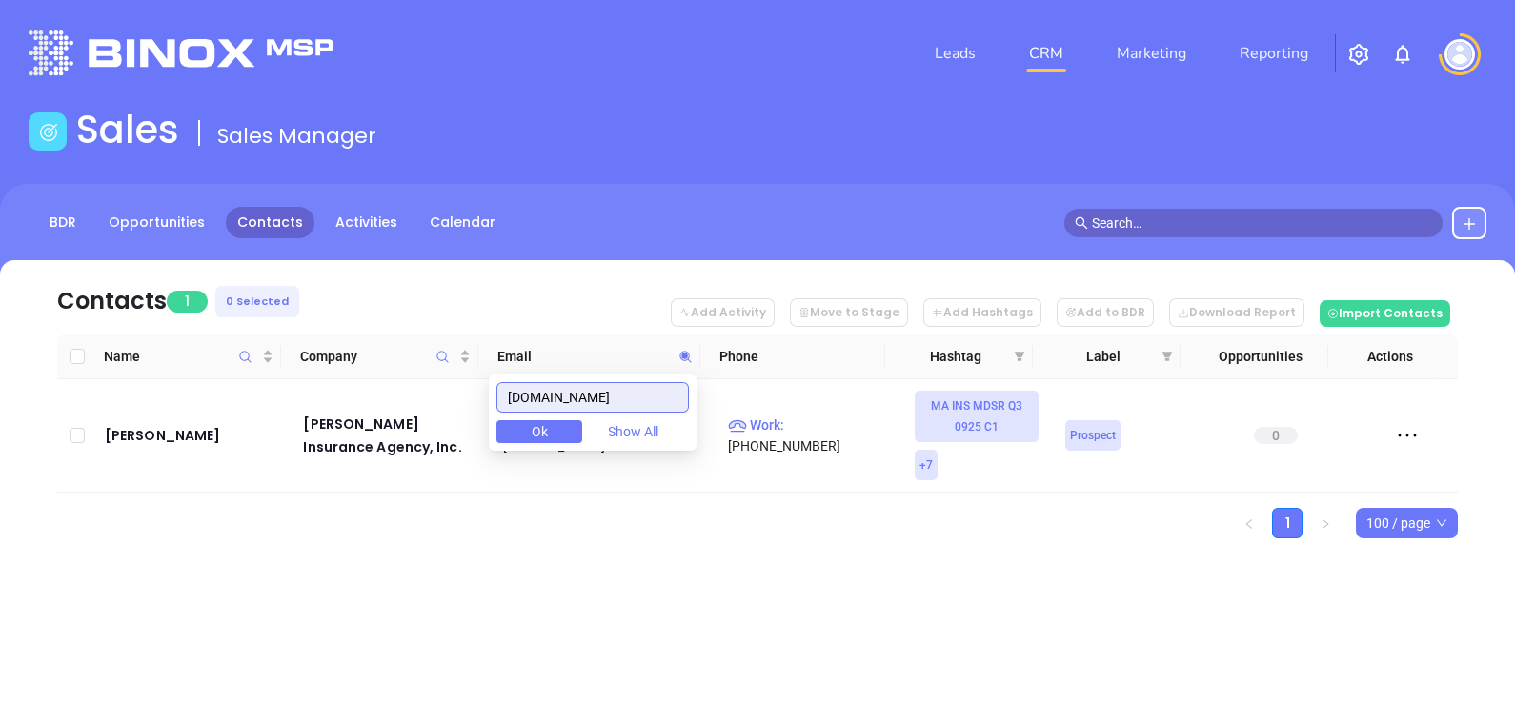
paste input "[PERSON_NAME]"
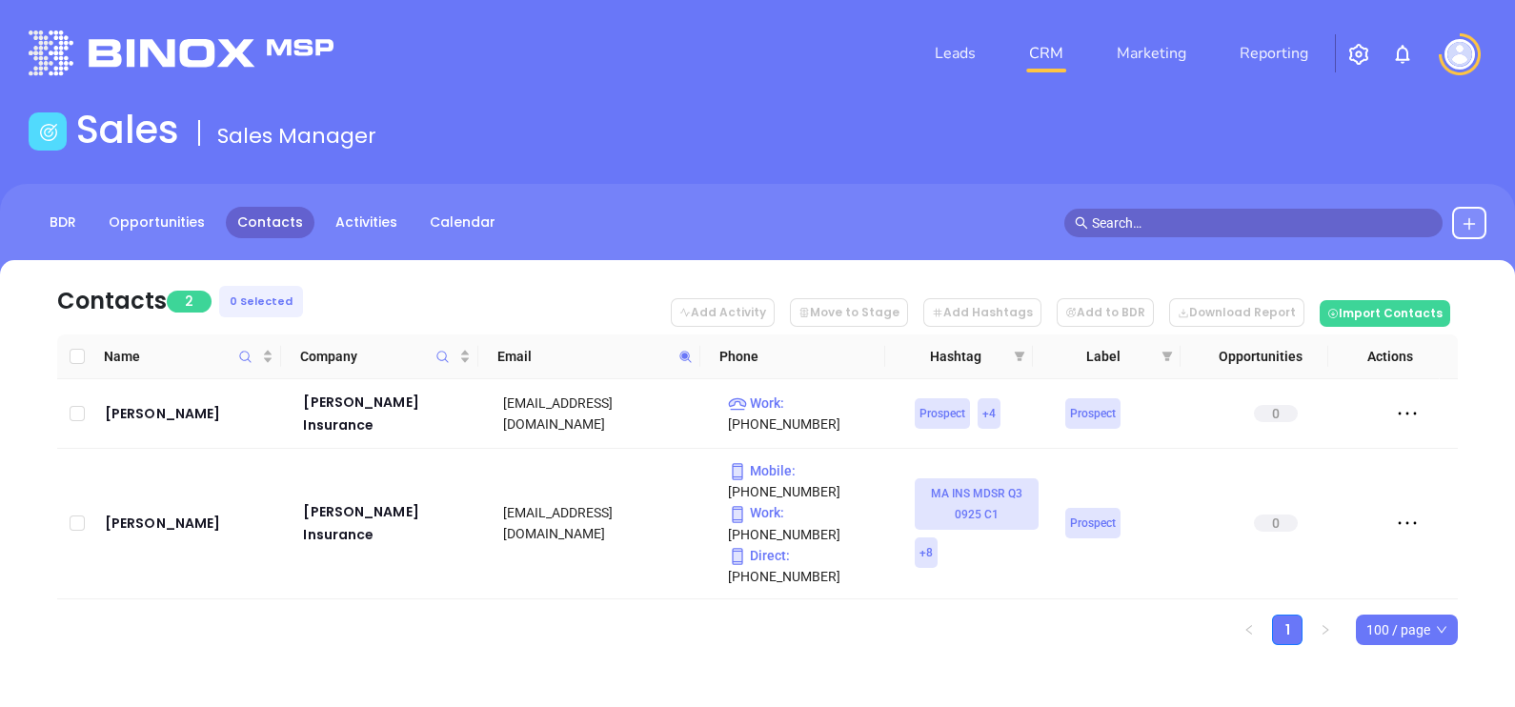
click at [690, 353] on icon at bounding box center [685, 357] width 14 height 14
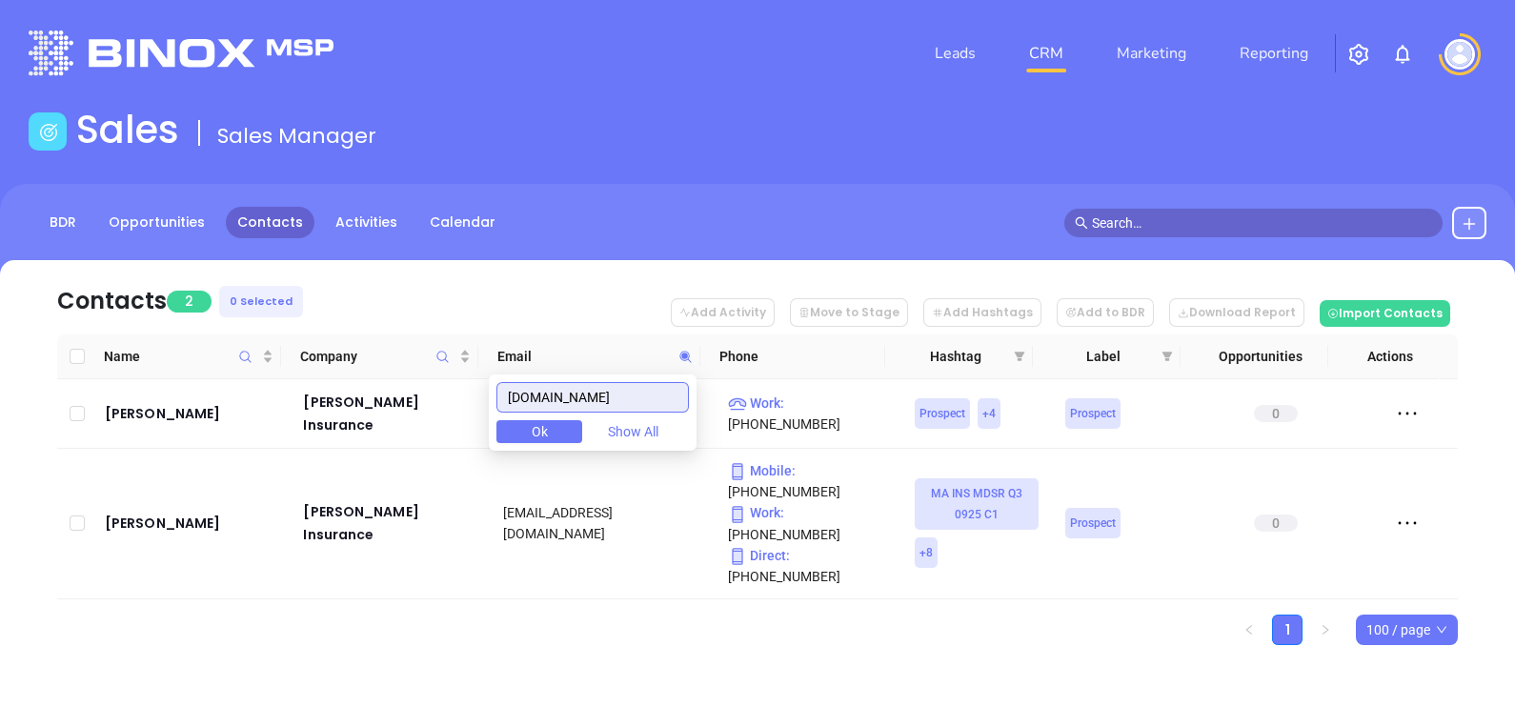
paste input "amazonia"
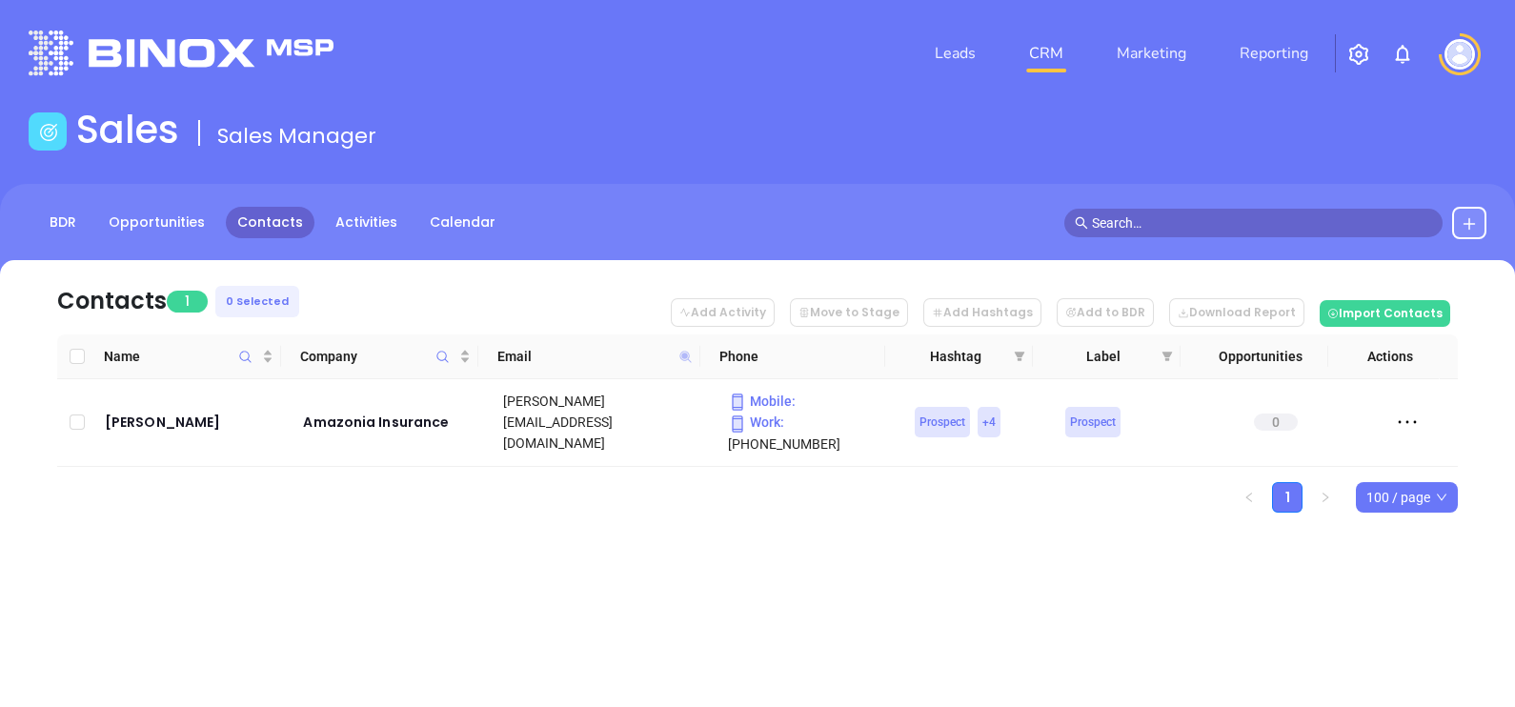
click at [686, 356] on icon at bounding box center [684, 356] width 11 height 11
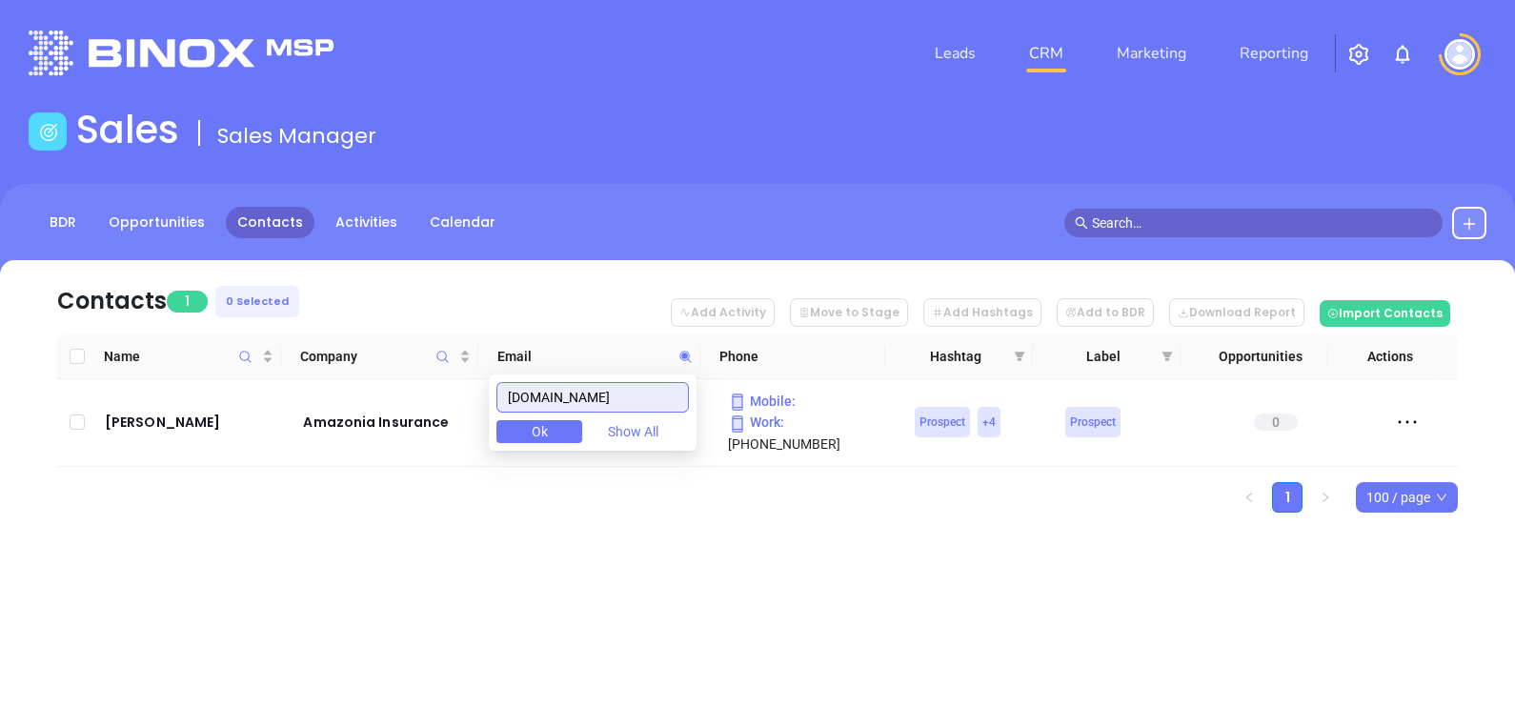
paste input "onedg"
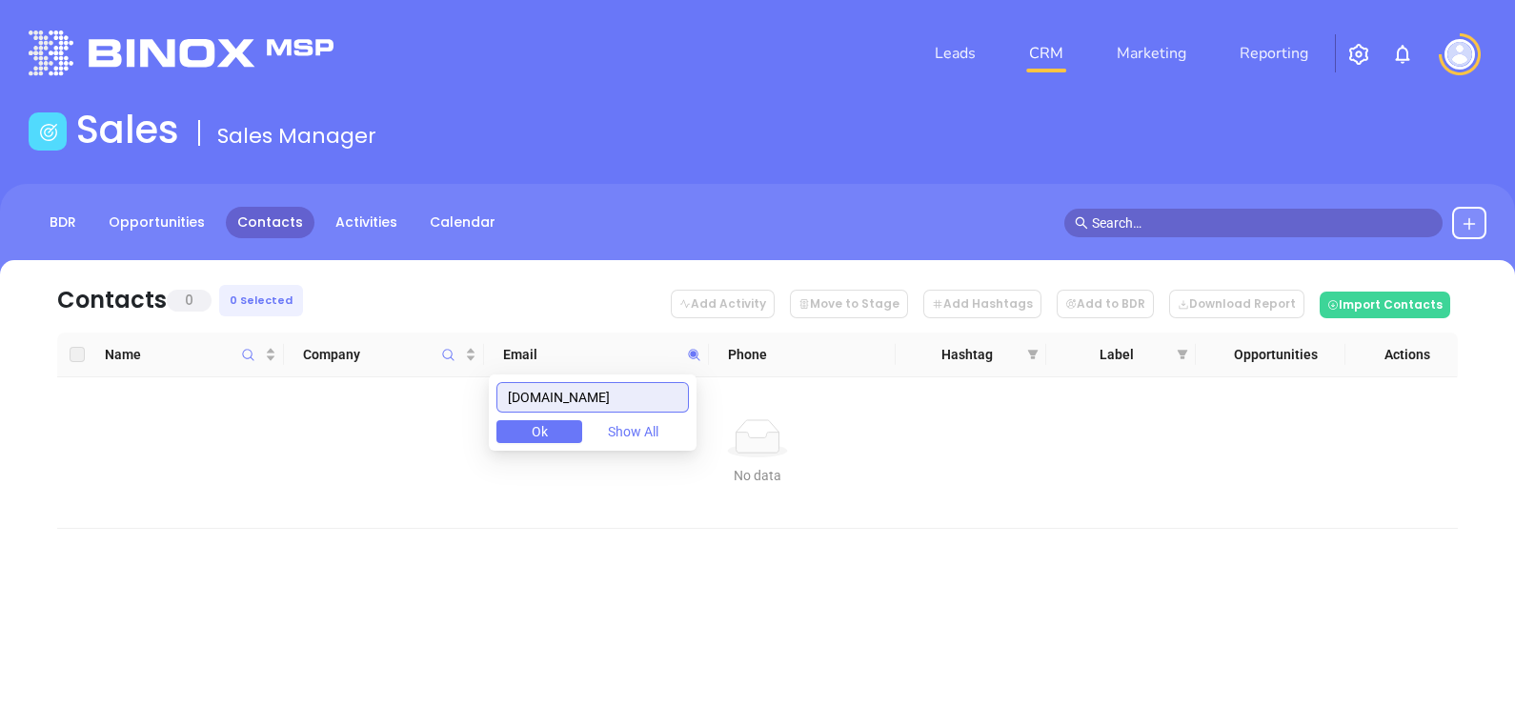
drag, startPoint x: 600, startPoint y: 394, endPoint x: 462, endPoint y: 398, distance: 138.2
click at [466, 397] on body "Leads CRM Marketing Reporting Financial Leads Leads Sales Sales Manager BDR Opp…" at bounding box center [757, 353] width 1515 height 707
paste input "isne-llc"
drag, startPoint x: 642, startPoint y: 392, endPoint x: 436, endPoint y: 416, distance: 207.3
click at [439, 415] on body "Leads CRM Marketing Reporting Financial Leads Leads Sales Sales Manager BDR Opp…" at bounding box center [757, 353] width 1515 height 707
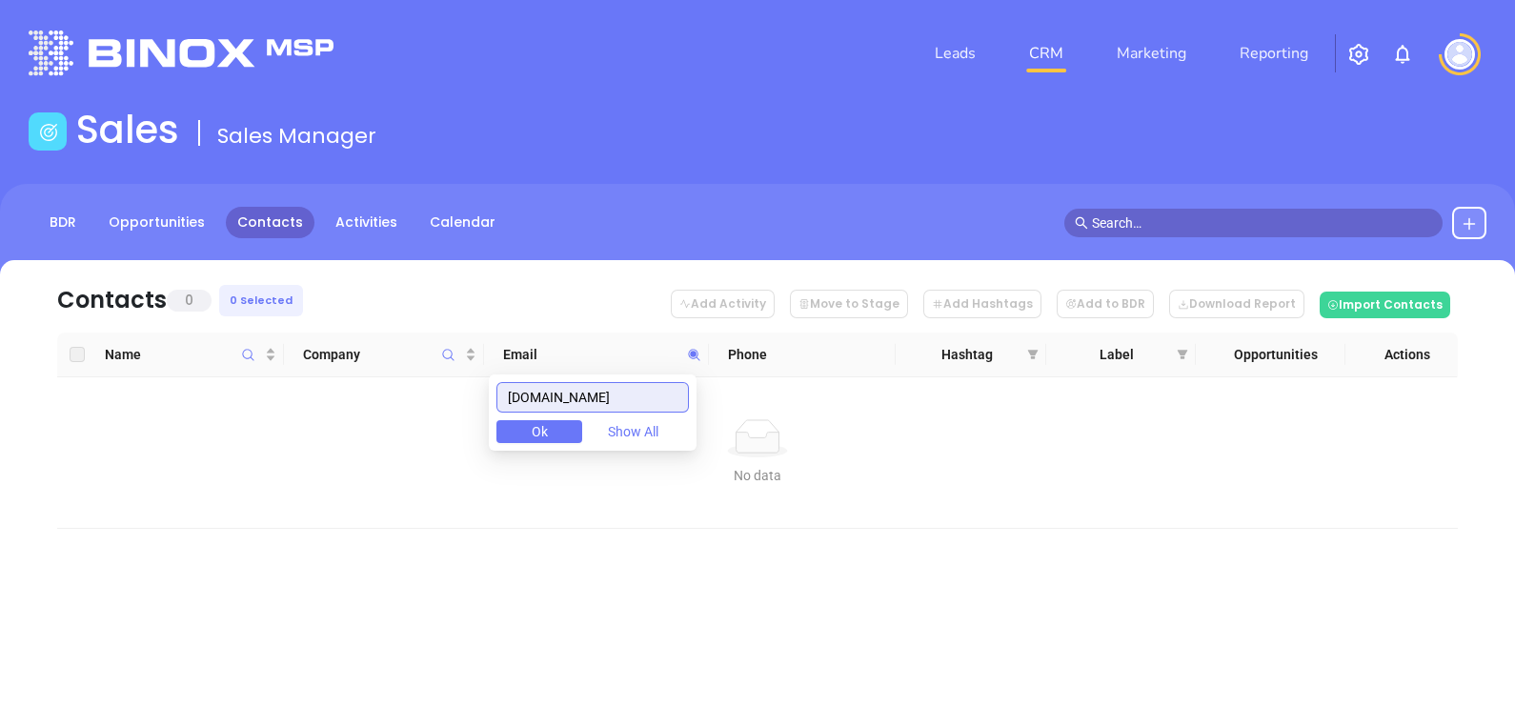
paste input "applevalleyagency"
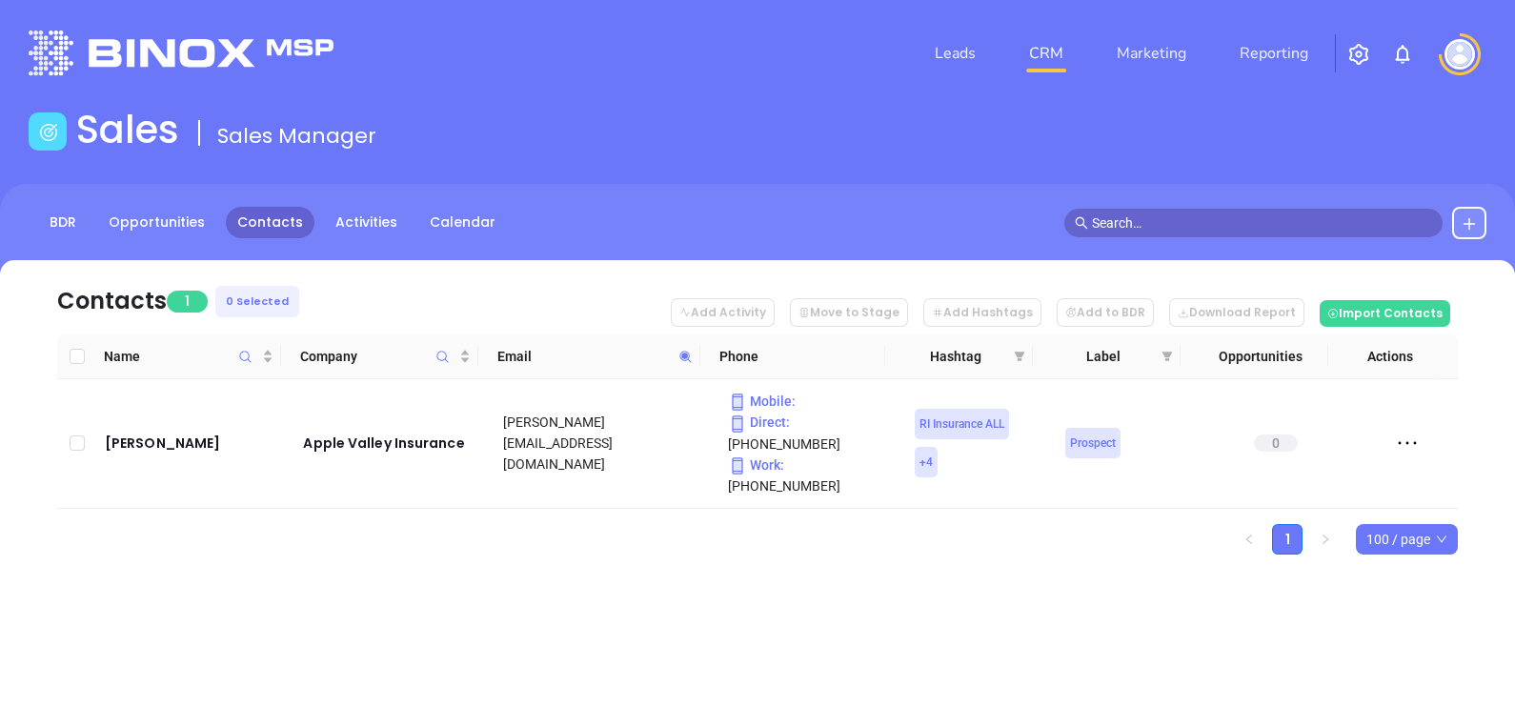
click at [687, 356] on icon at bounding box center [685, 357] width 14 height 14
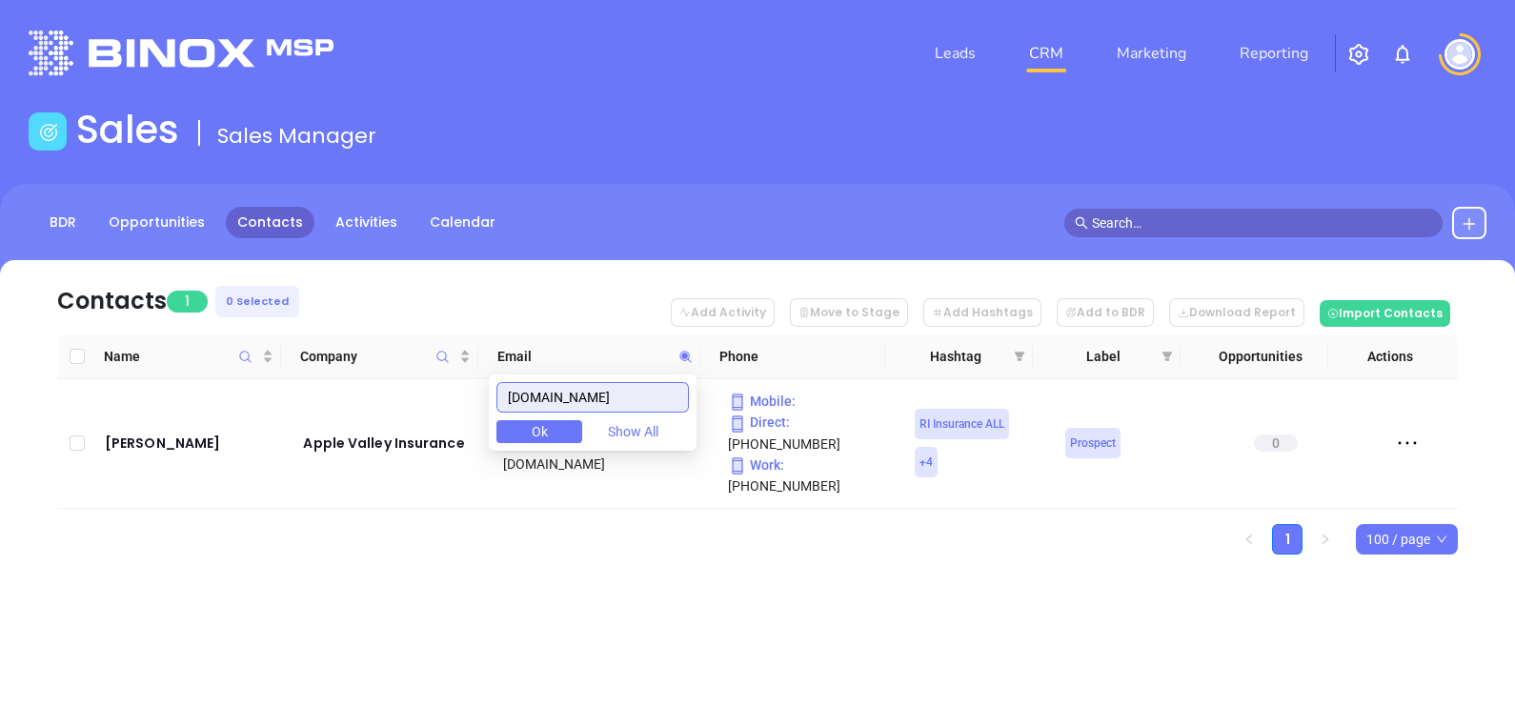
paste input "michaudinsurance"
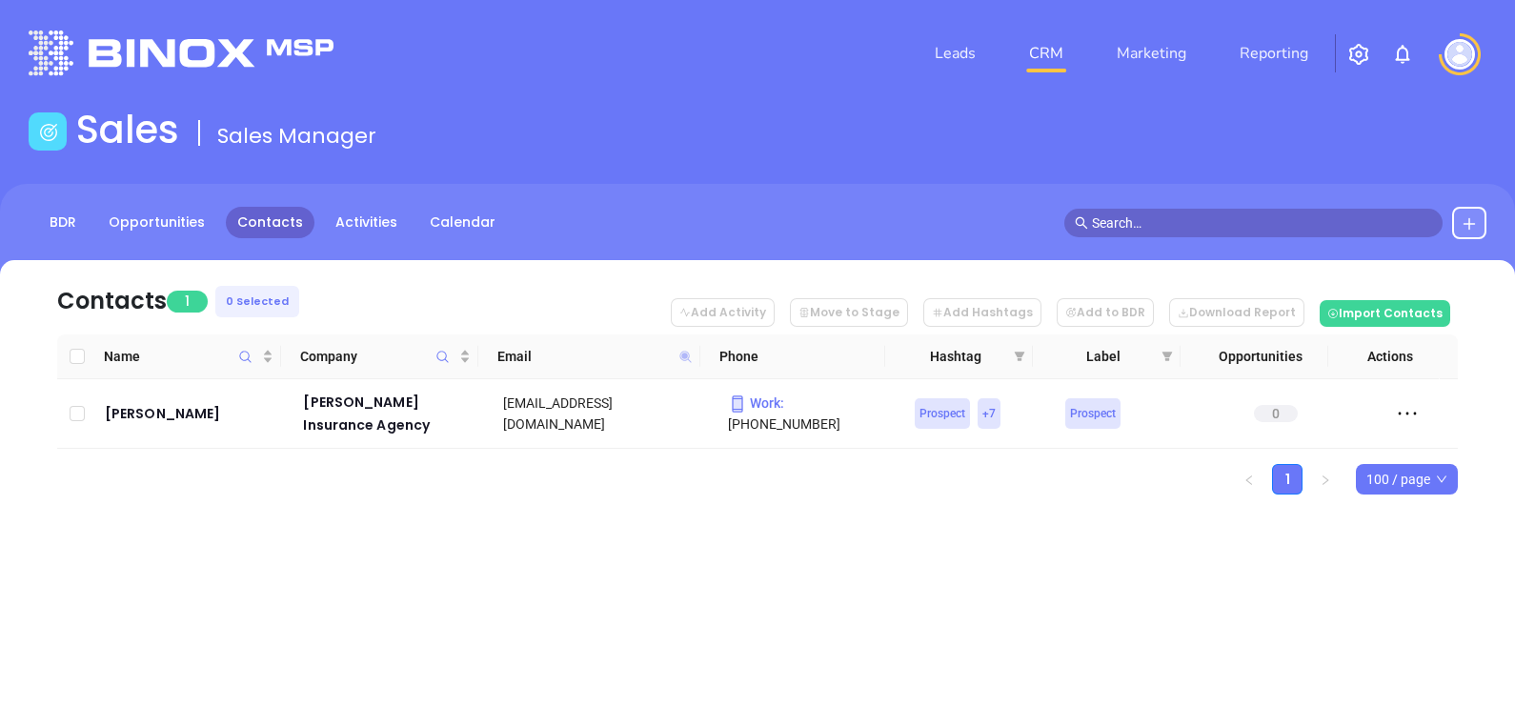
drag, startPoint x: 688, startPoint y: 339, endPoint x: 685, endPoint y: 354, distance: 15.5
click at [686, 353] on th "Email" at bounding box center [589, 356] width 222 height 45
click at [685, 355] on icon at bounding box center [684, 356] width 11 height 11
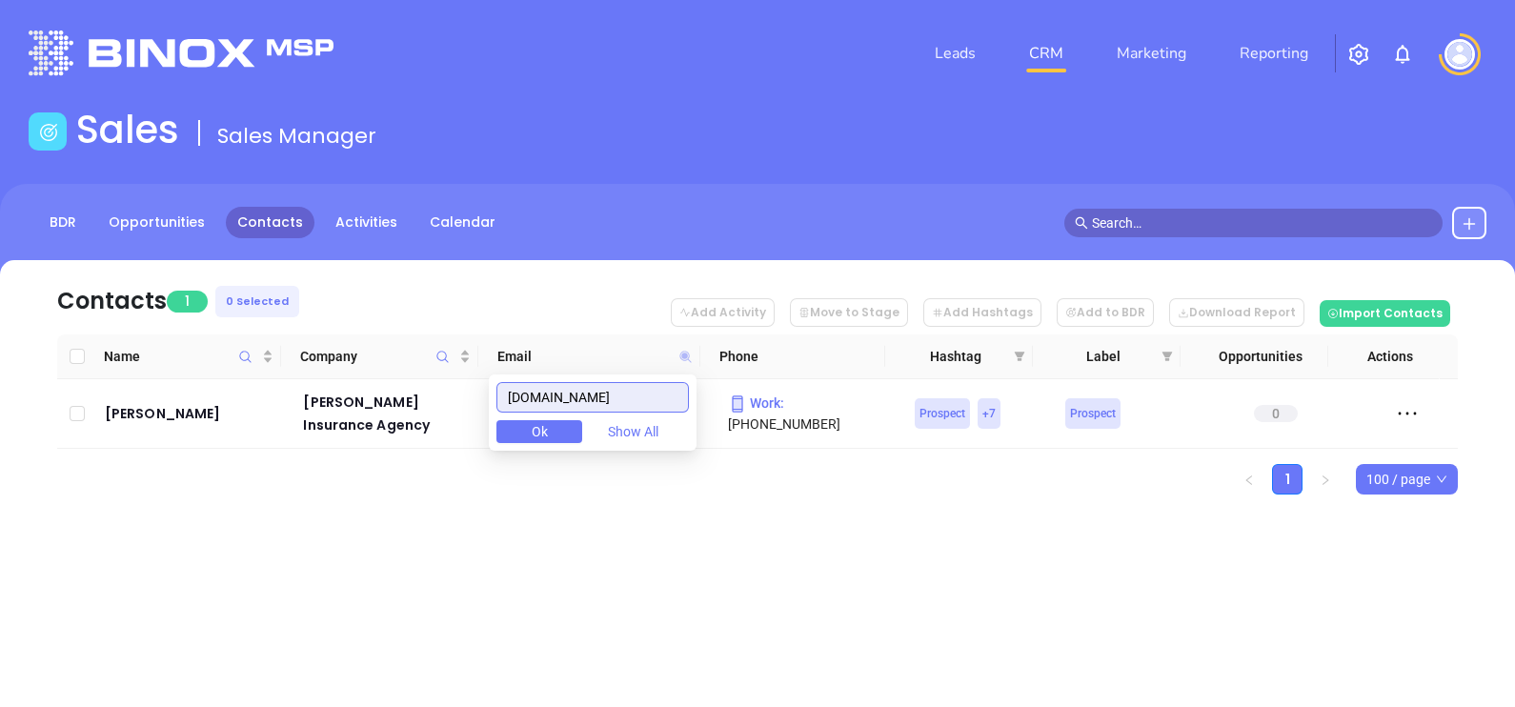
paste input "atlanticcharter"
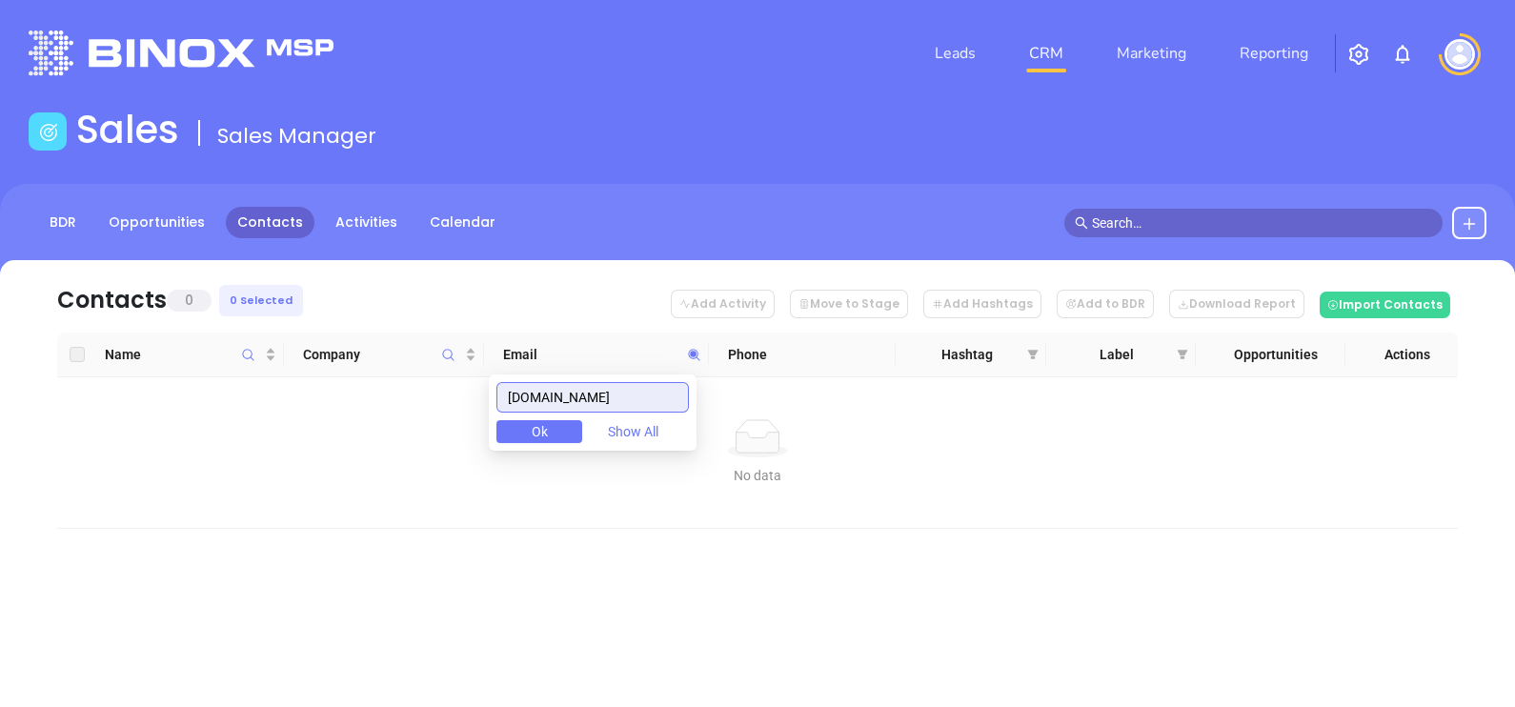
drag, startPoint x: 655, startPoint y: 397, endPoint x: 389, endPoint y: 397, distance: 265.8
click at [416, 391] on body "Leads CRM Marketing Reporting Financial Leads Leads Sales Sales Manager BDR Opp…" at bounding box center [757, 353] width 1515 height 707
paste input "rfdinsurance"
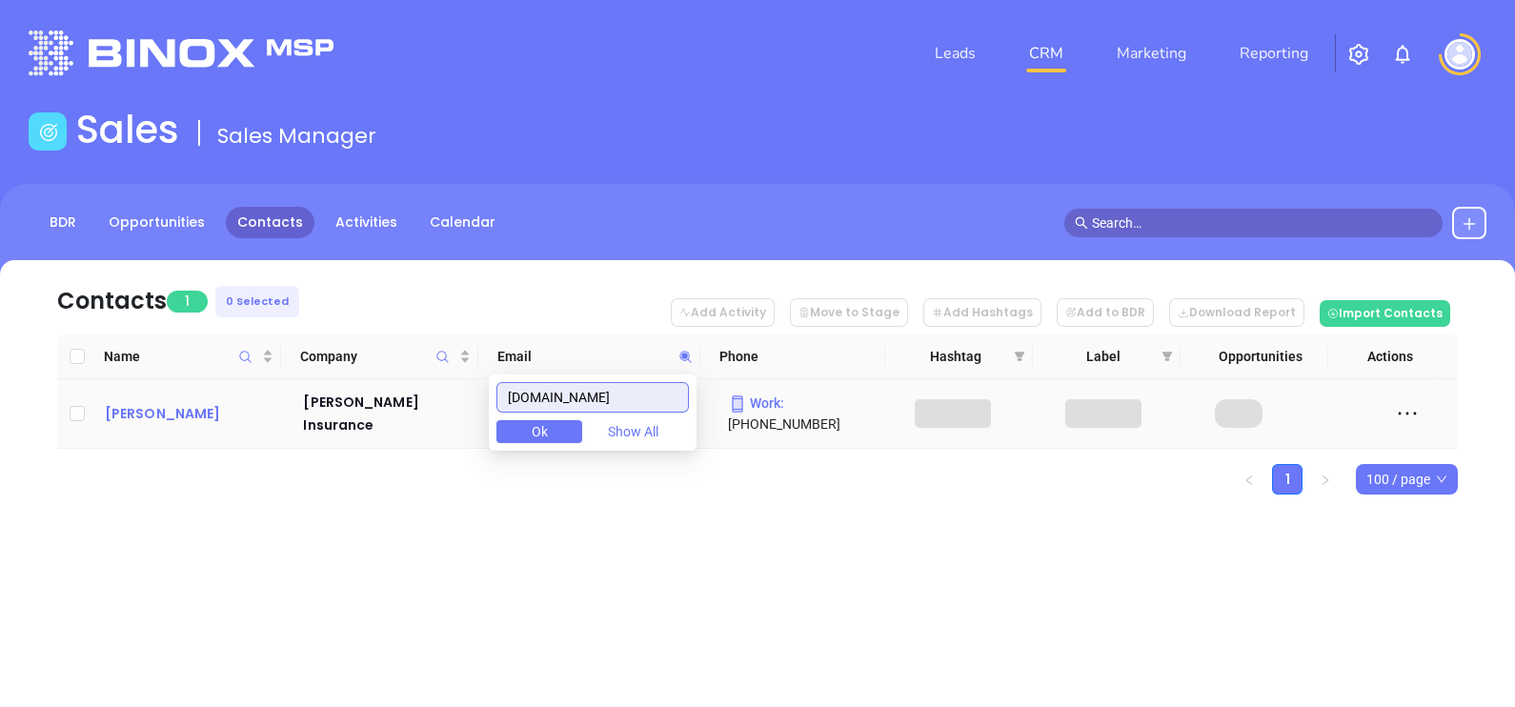
type input "rfdinsurance.com"
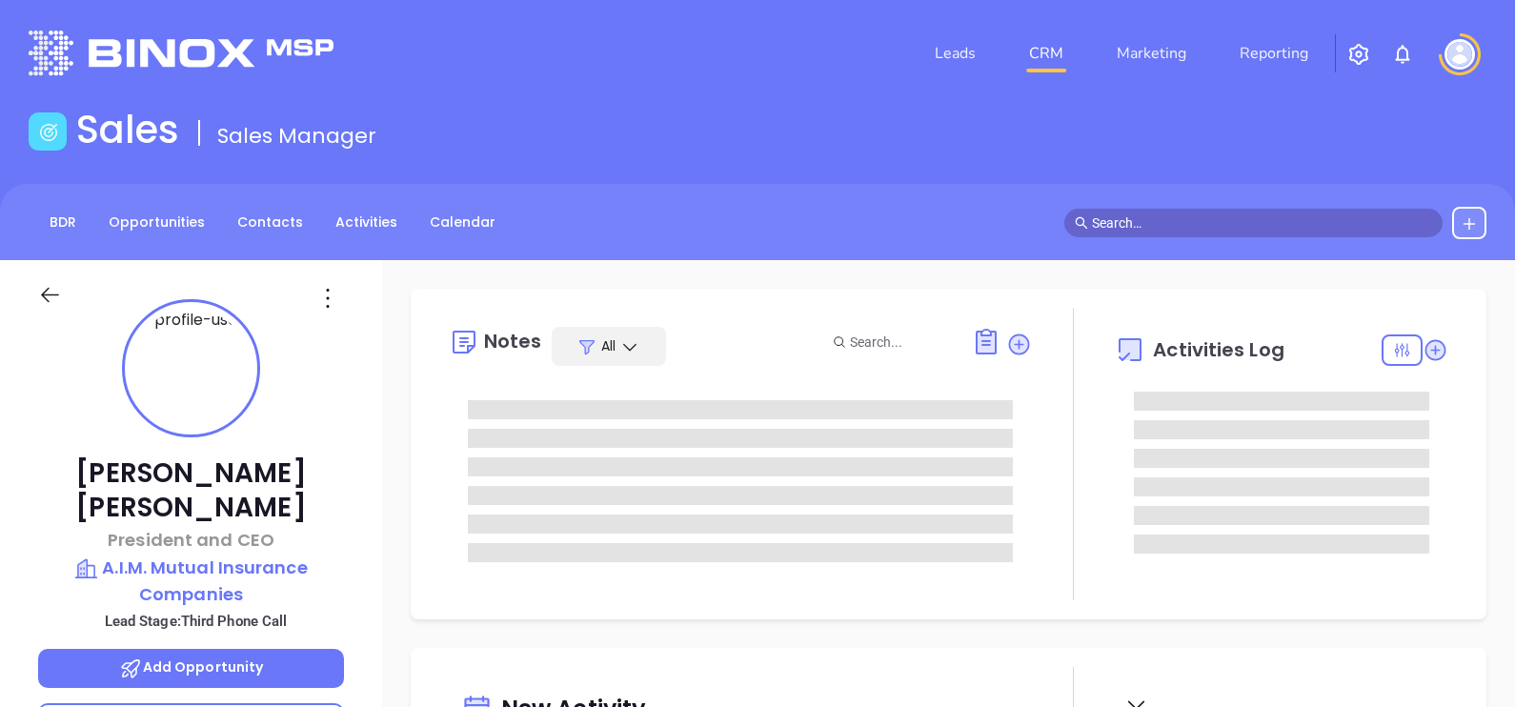
type input "[DATE]"
type input "[PERSON_NAME]"
type input "[DATE]"
type input "Alejandra Lara"
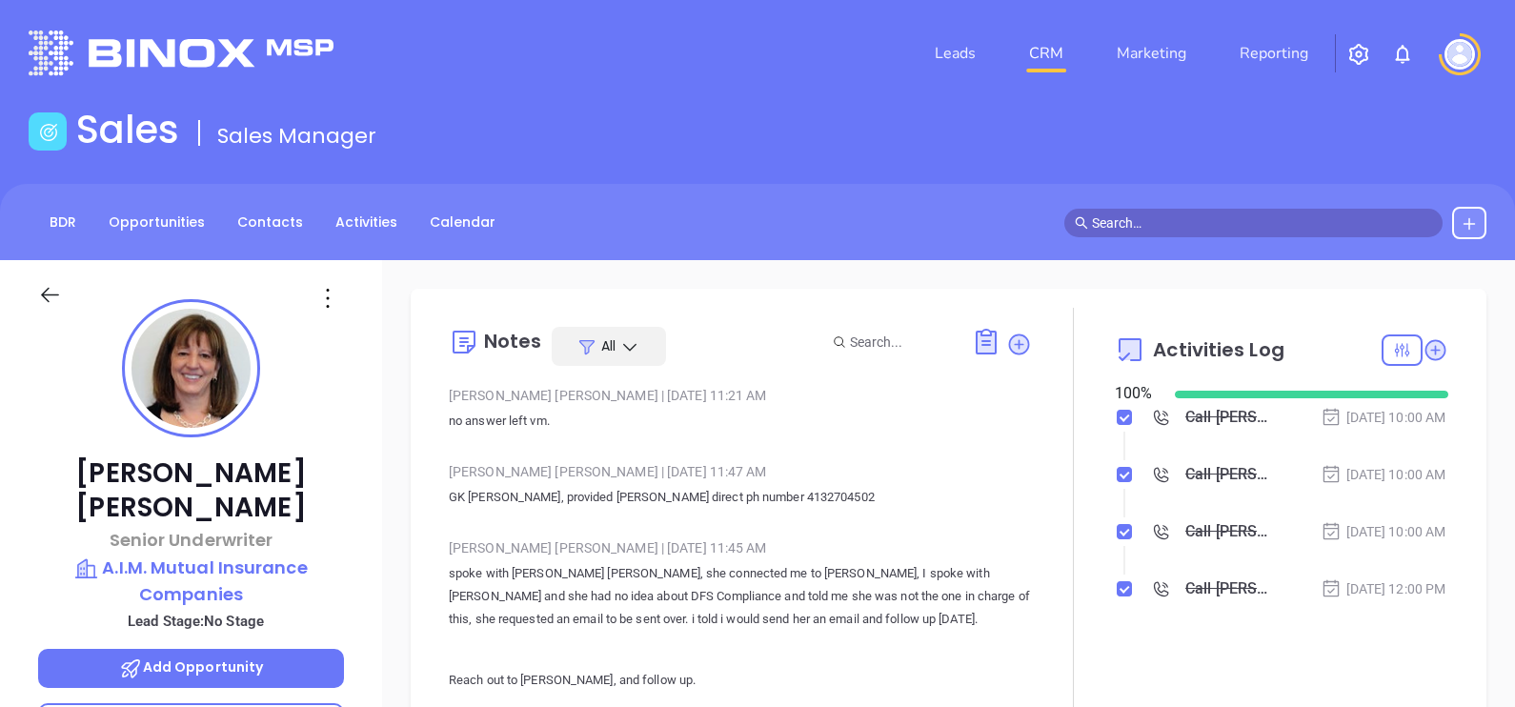
scroll to position [442, 0]
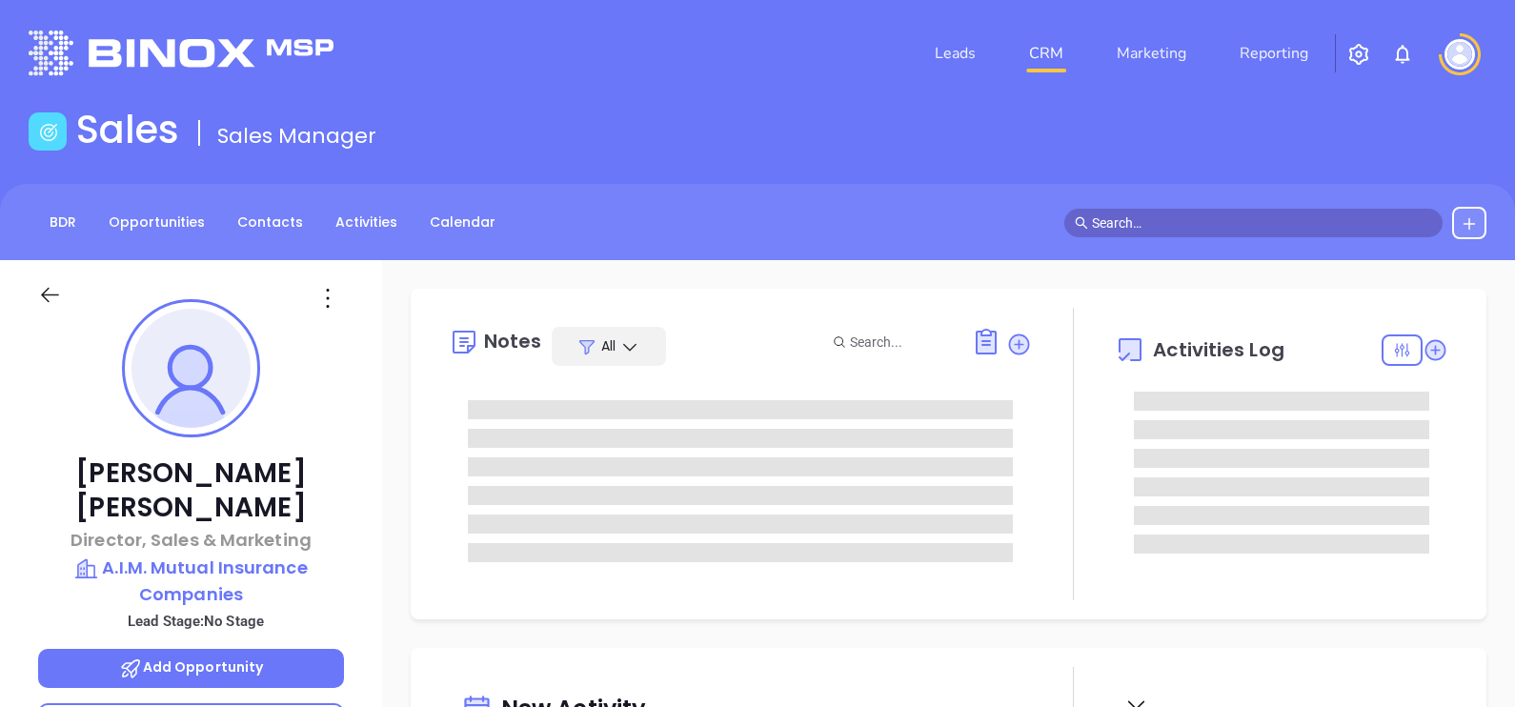
type input "09/20/2025"
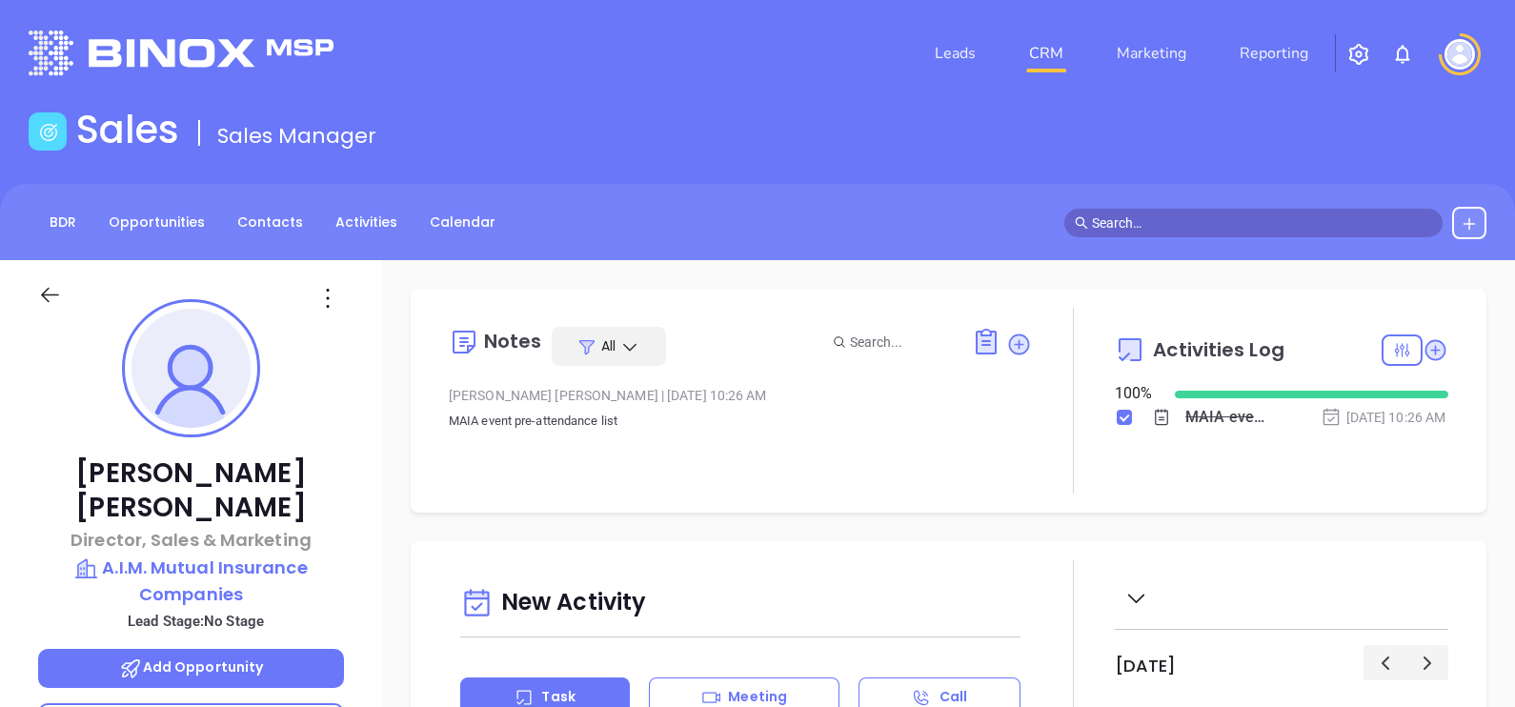
type input "[PERSON_NAME]"
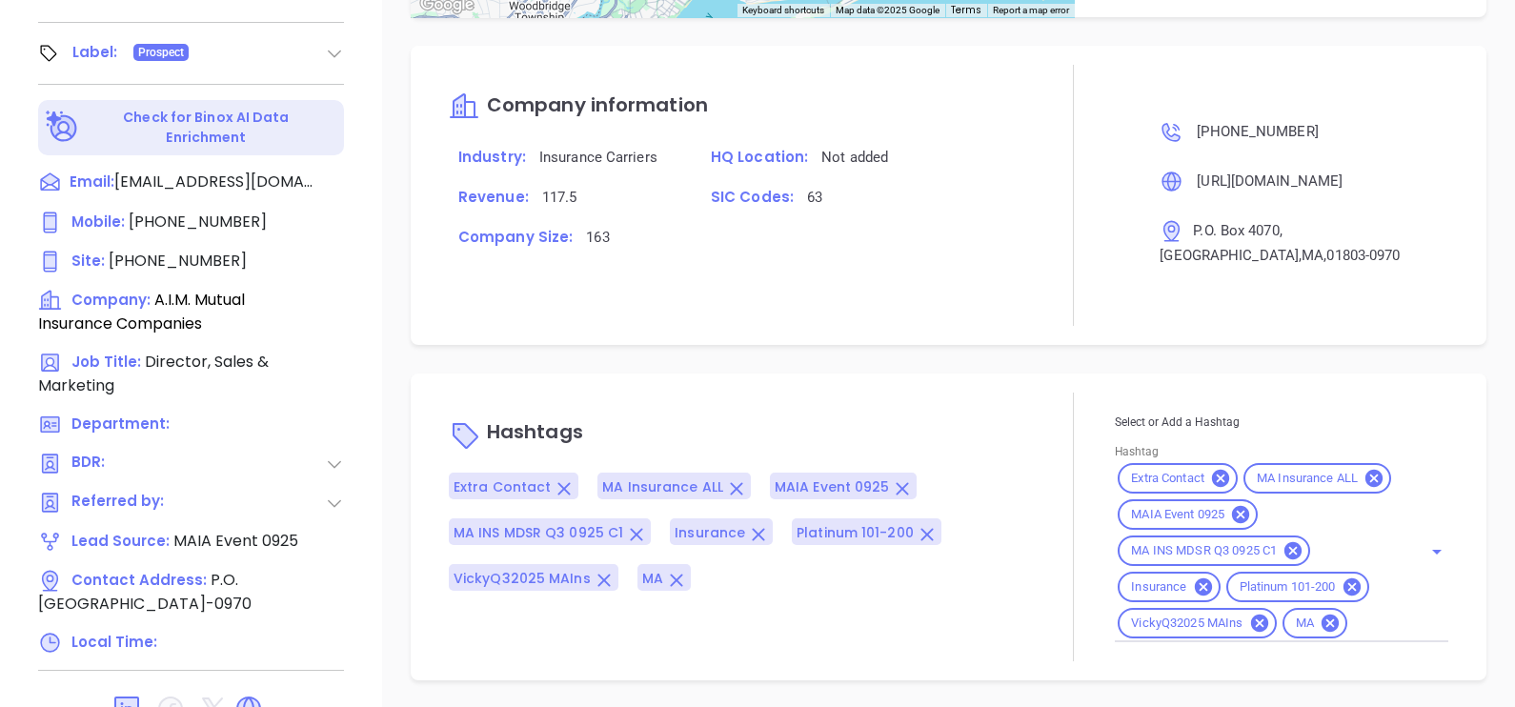
scroll to position [886, 0]
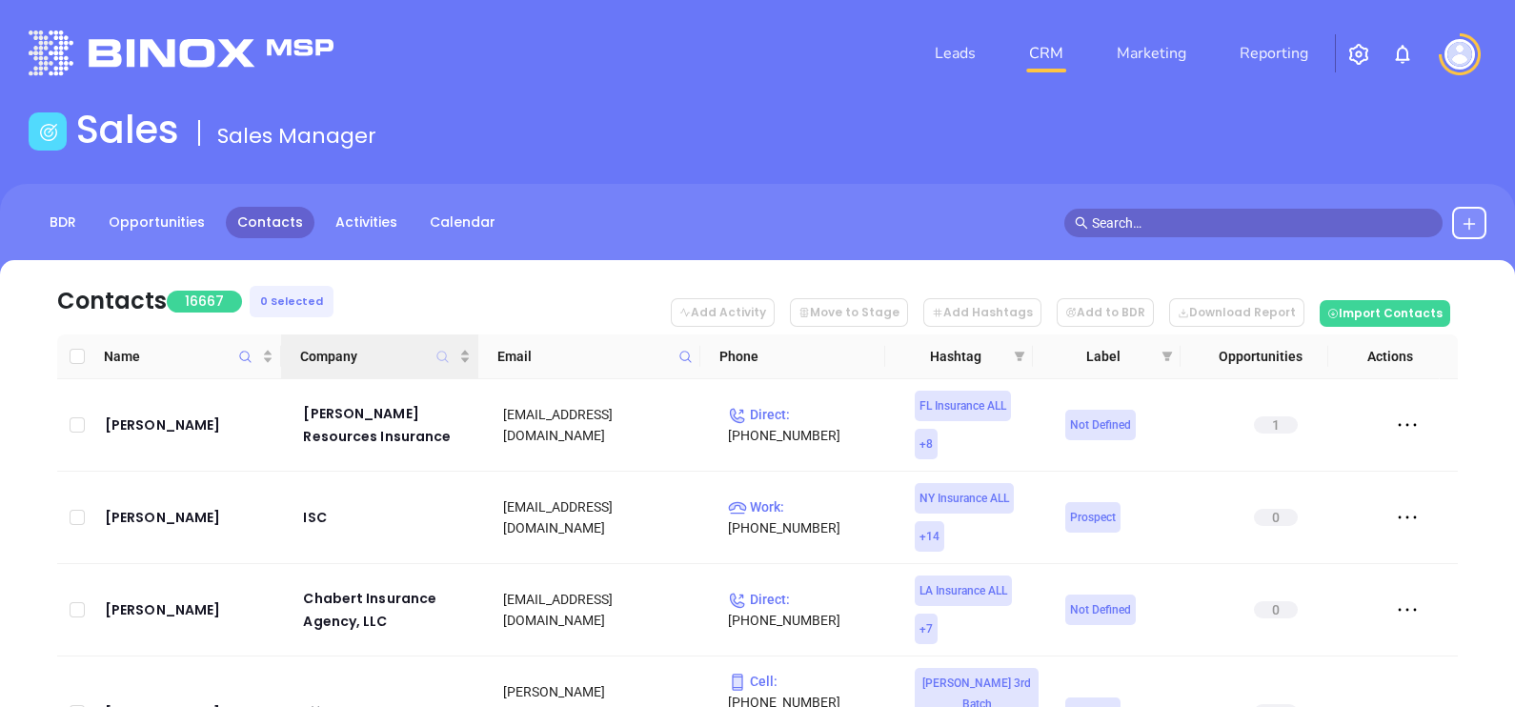
click at [445, 357] on icon "Company" at bounding box center [442, 356] width 11 height 11
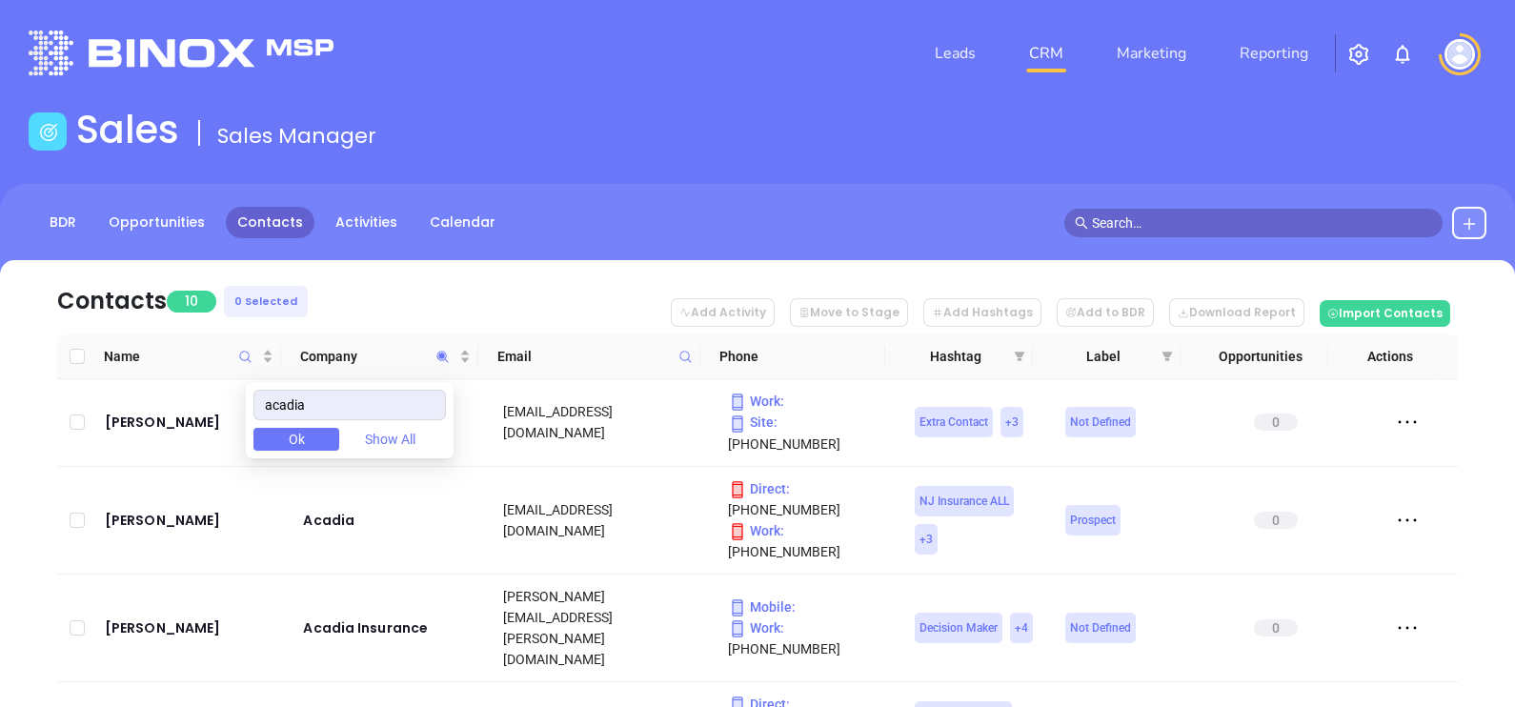
click at [461, 276] on nav "Contacts 10 0 Selected Add Activity Move to Stage Add Hashtags Add to BDR Downl…" at bounding box center [757, 297] width 1400 height 74
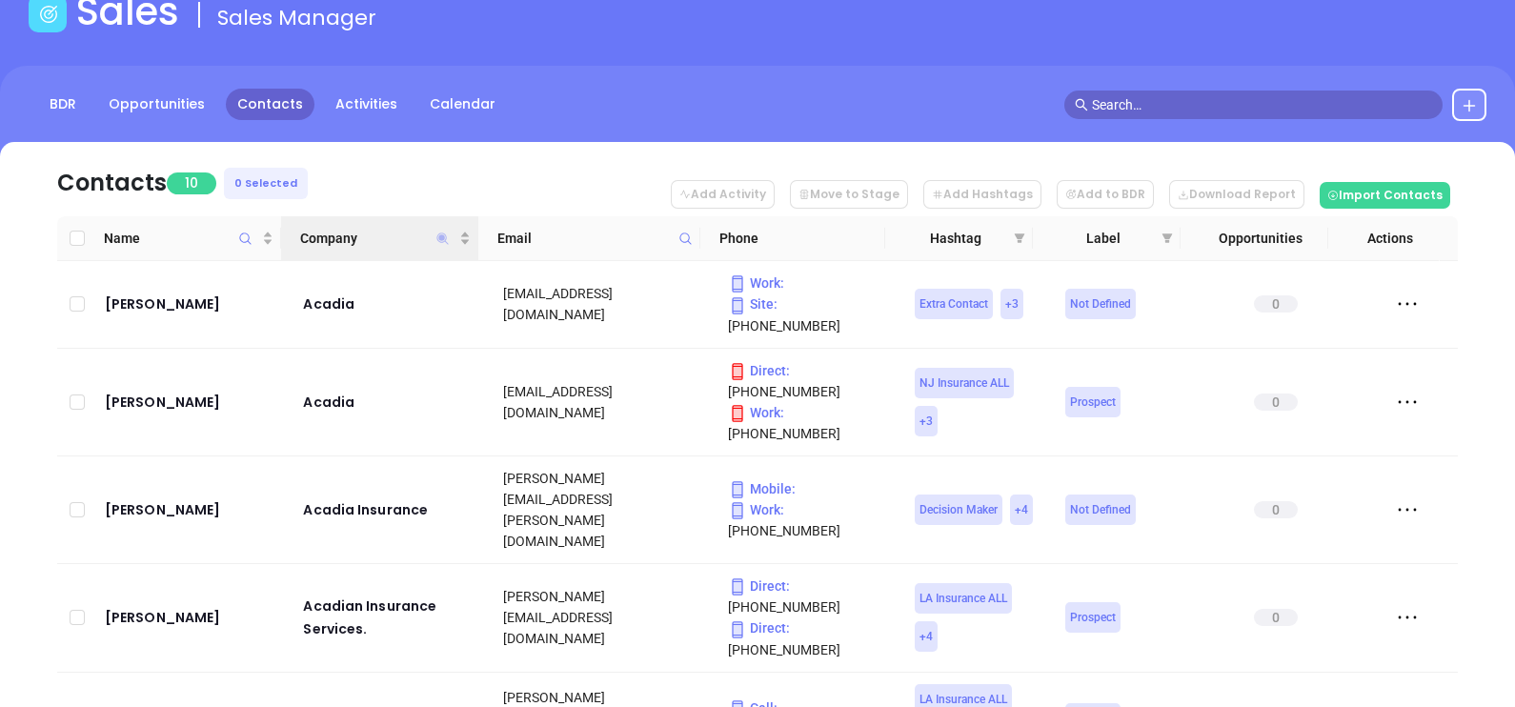
click at [444, 236] on icon "Company" at bounding box center [442, 237] width 11 height 11
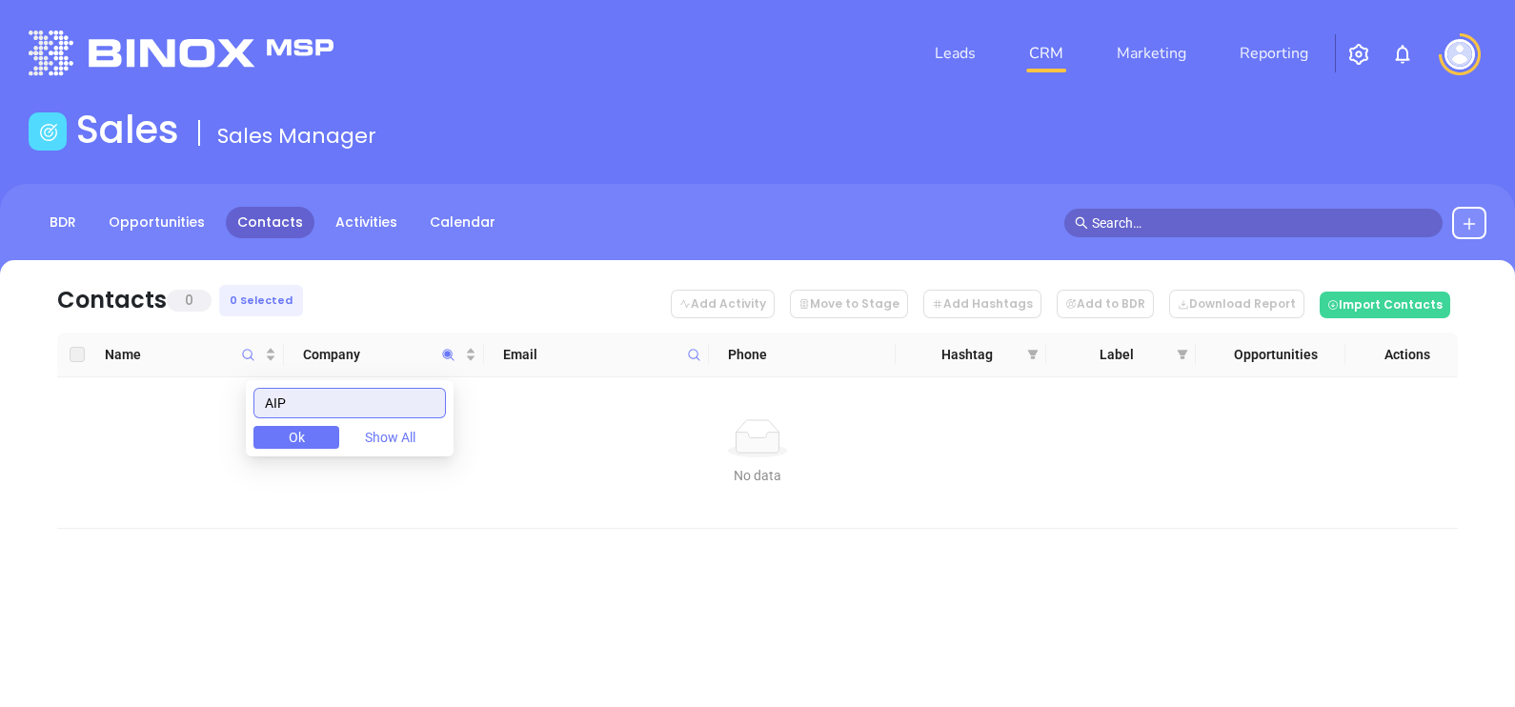
click at [363, 392] on input "AIP" at bounding box center [349, 403] width 192 height 30
type input "AFFLUENT"
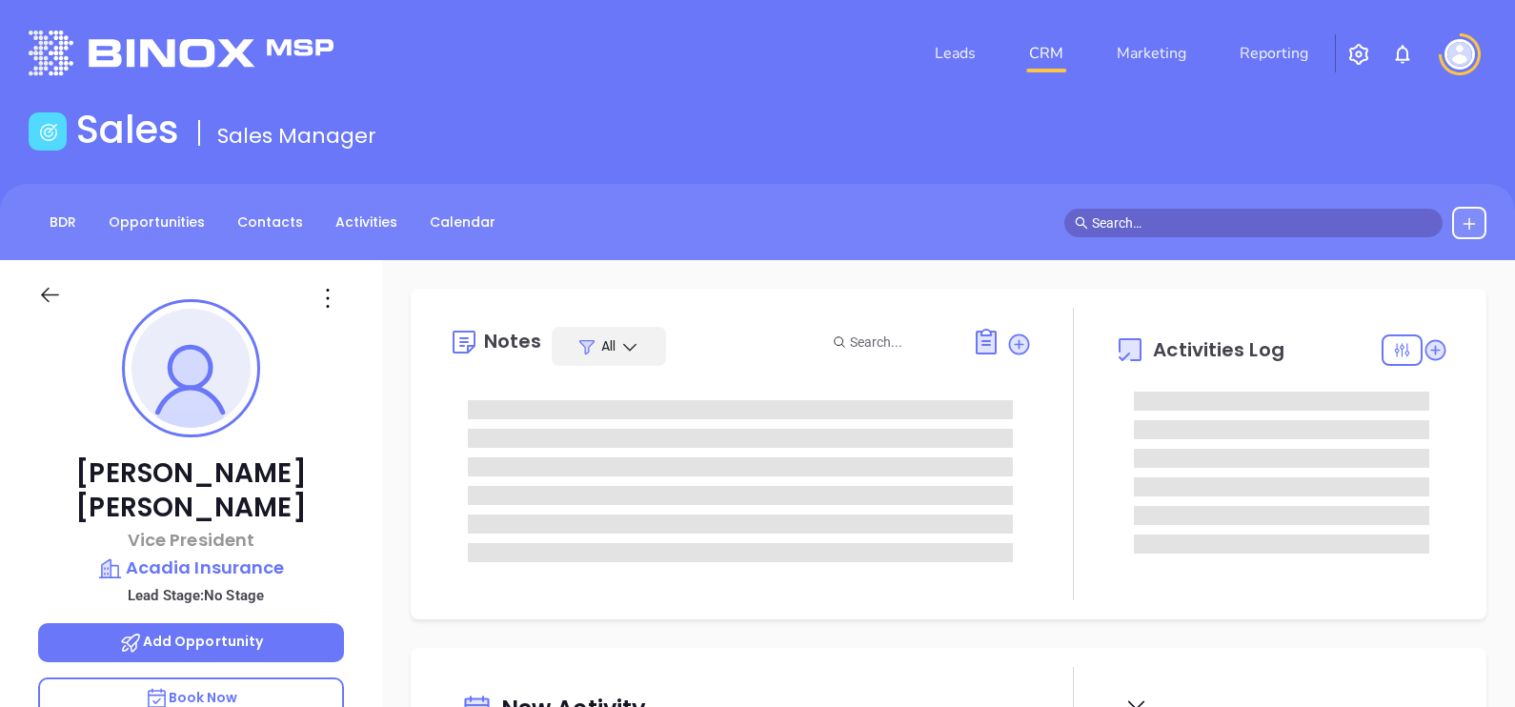
type input "[DATE]"
type input "[PERSON_NAME]"
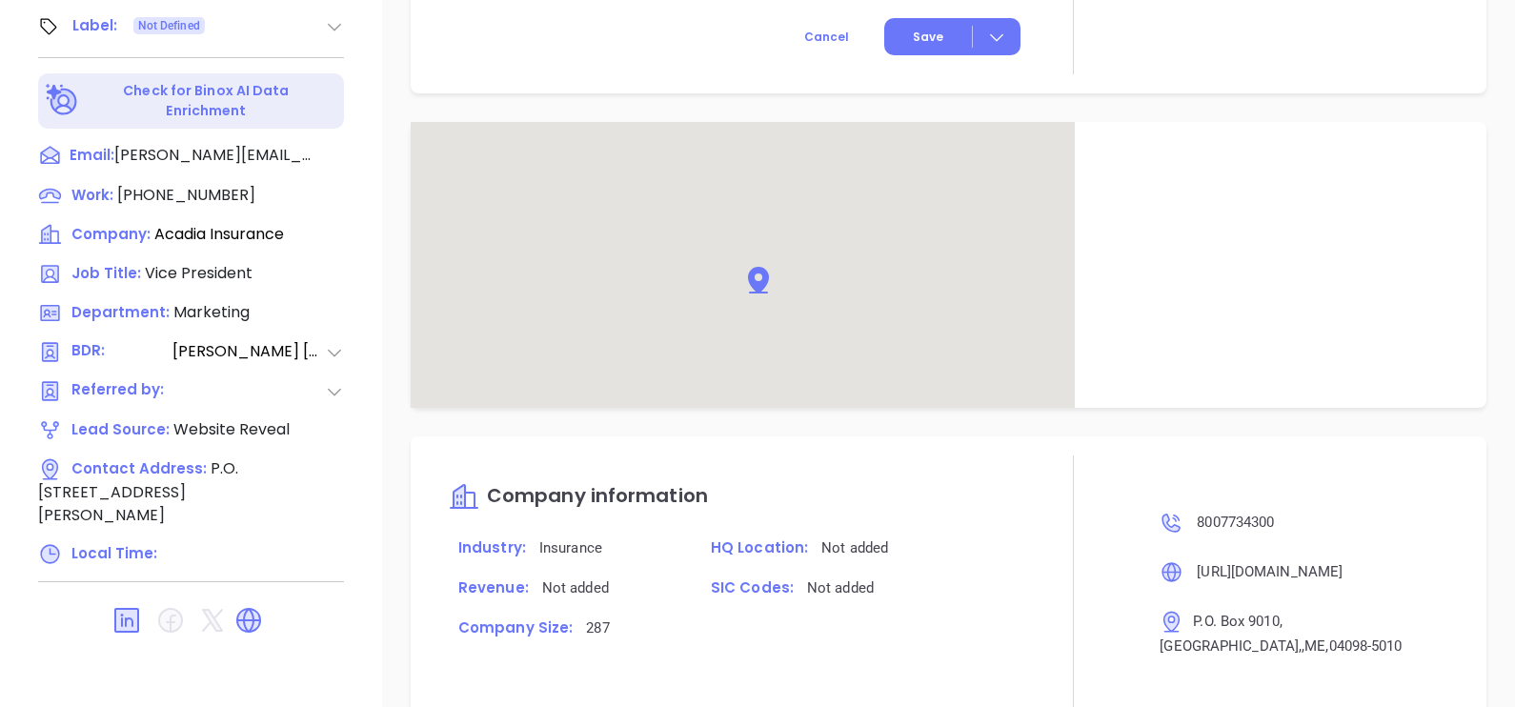
scroll to position [1204, 0]
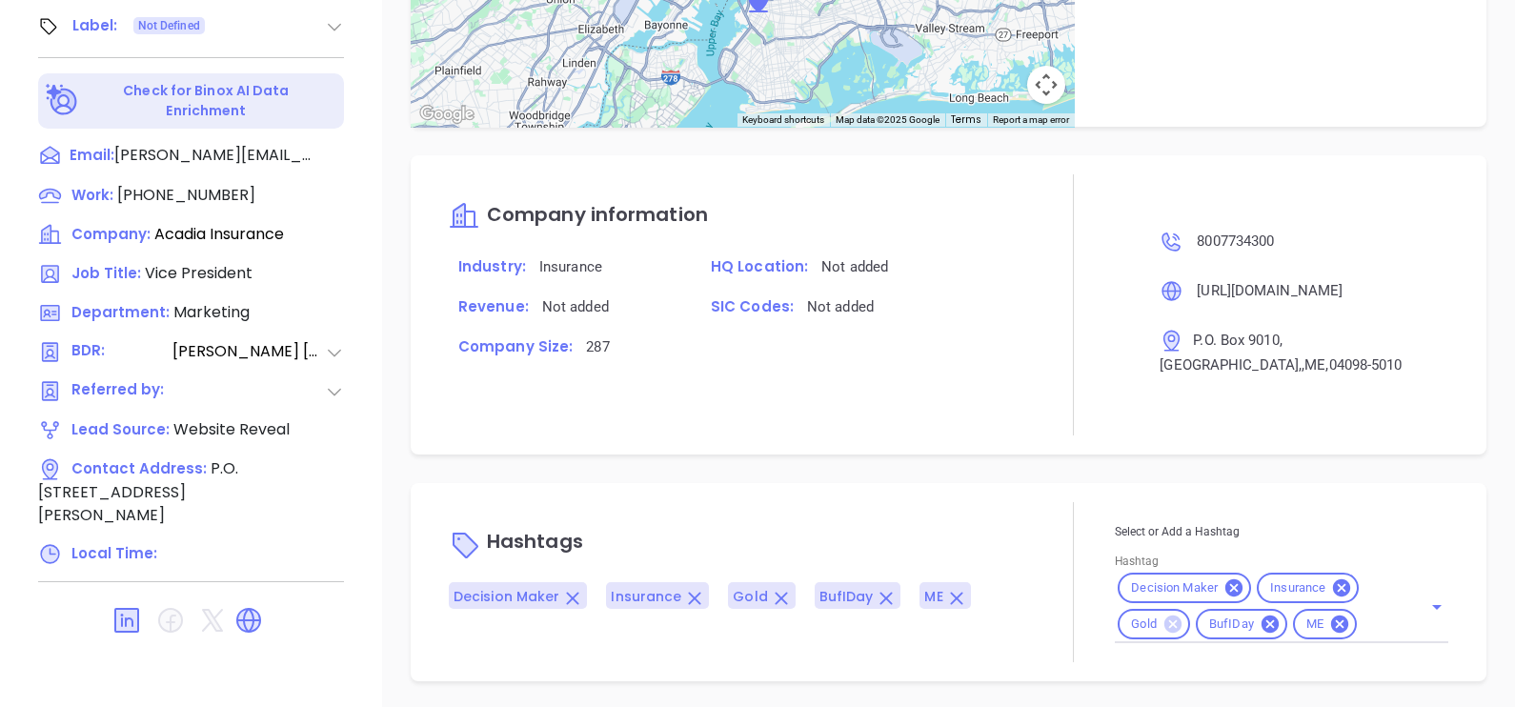
click at [1164, 615] on icon at bounding box center [1172, 623] width 17 height 17
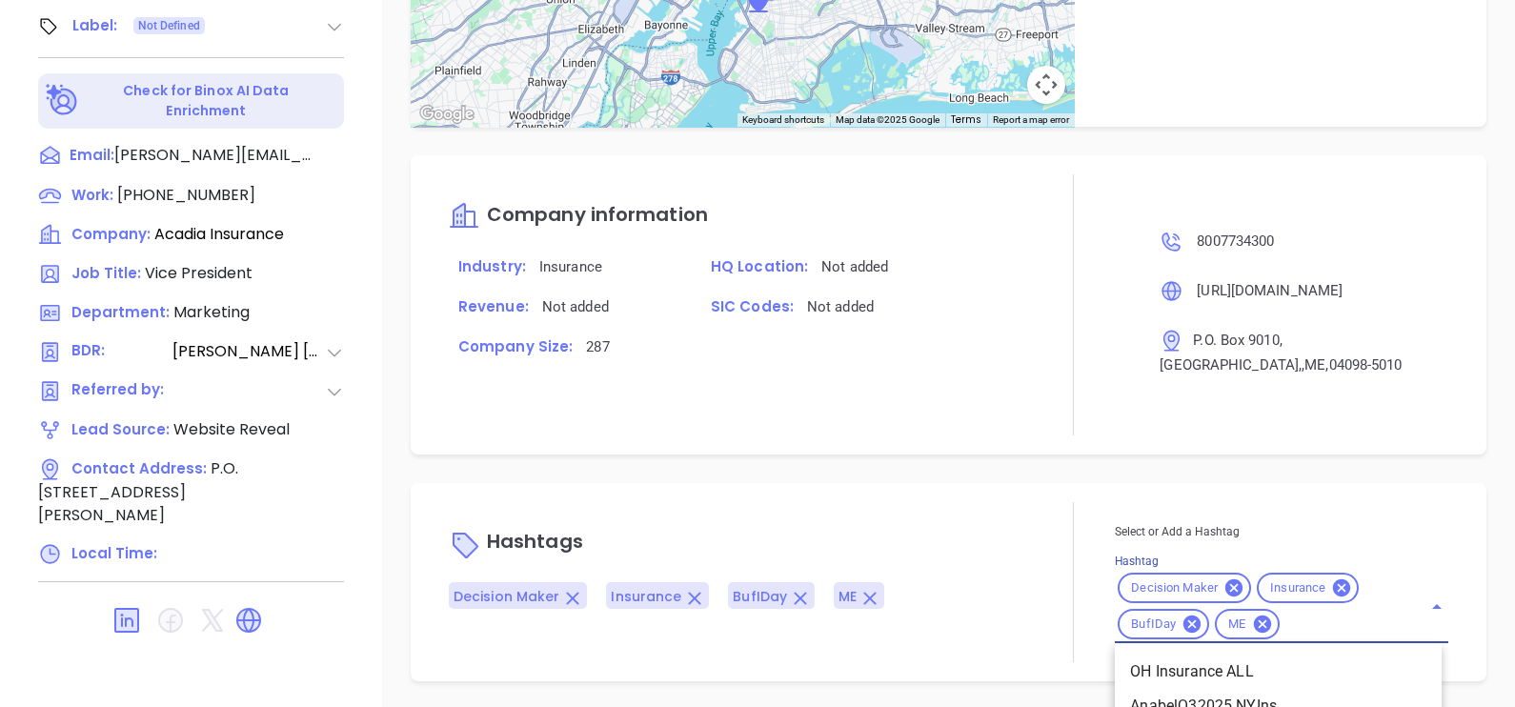
click at [1306, 622] on input "Hashtag" at bounding box center [1338, 625] width 112 height 24
type input "me in"
click at [1307, 665] on li "ME Insurance ALL" at bounding box center [1278, 672] width 327 height 34
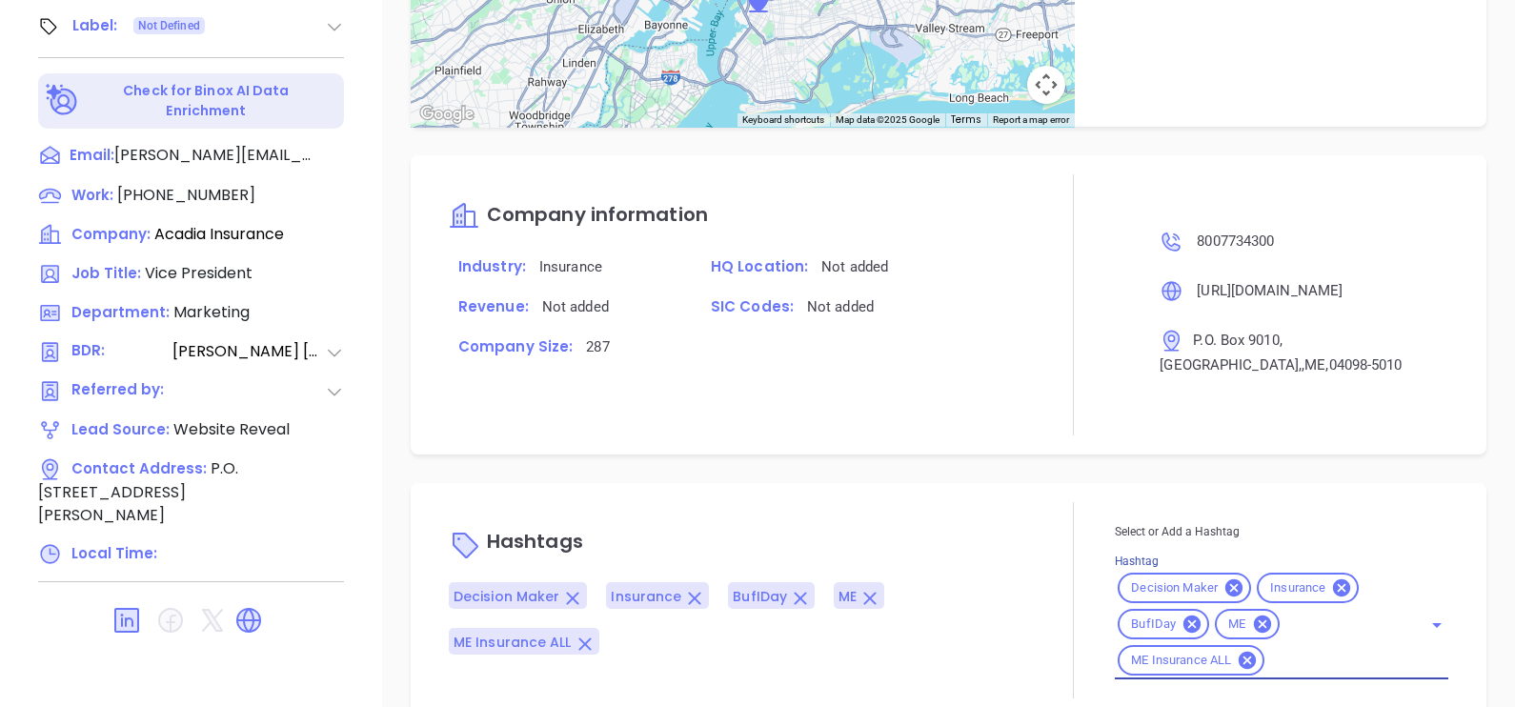
scroll to position [1240, 0]
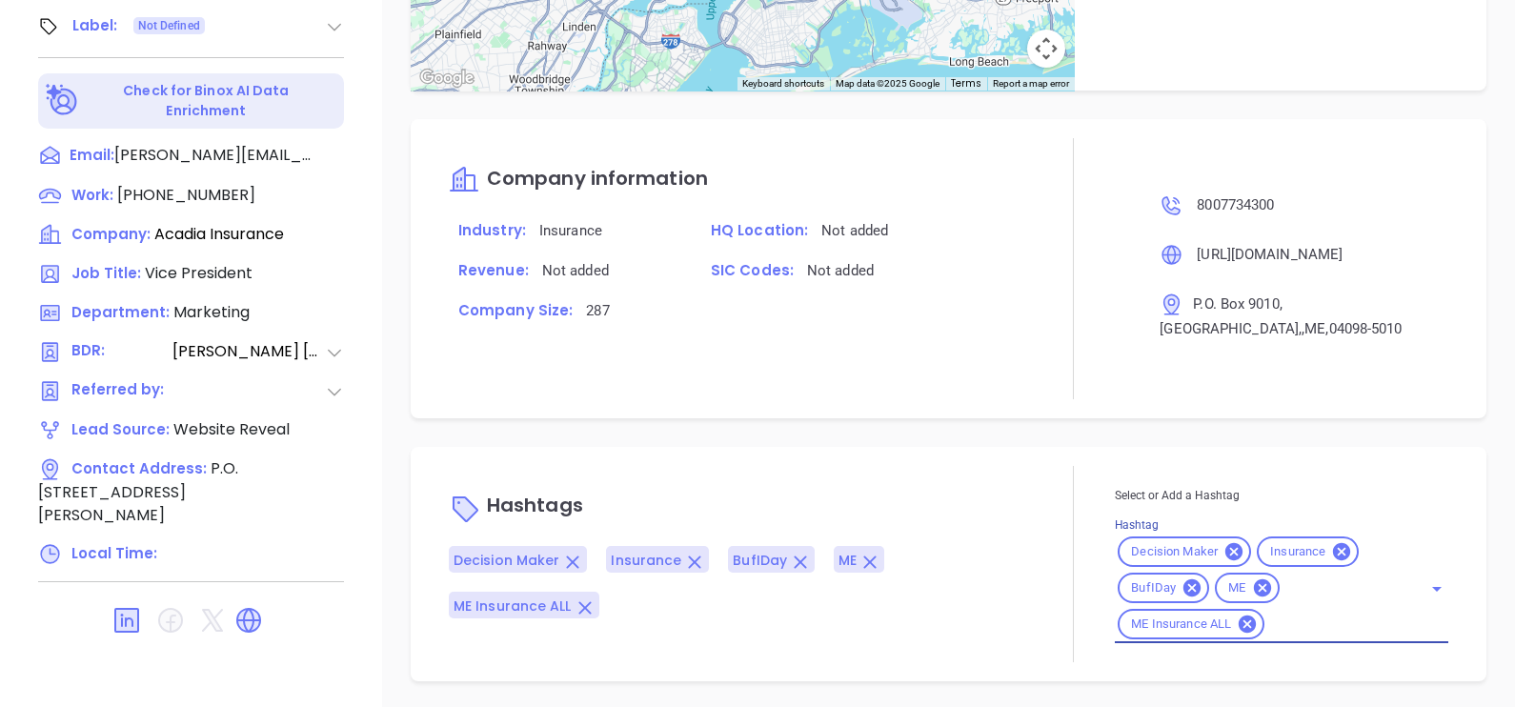
click at [924, 487] on p "Hashtags" at bounding box center [740, 508] width 583 height 46
click at [1326, 623] on input "Hashtag" at bounding box center [1331, 625] width 128 height 24
type input "zinc"
click at [1310, 655] on li "Zinc 301-2000" at bounding box center [1278, 672] width 327 height 34
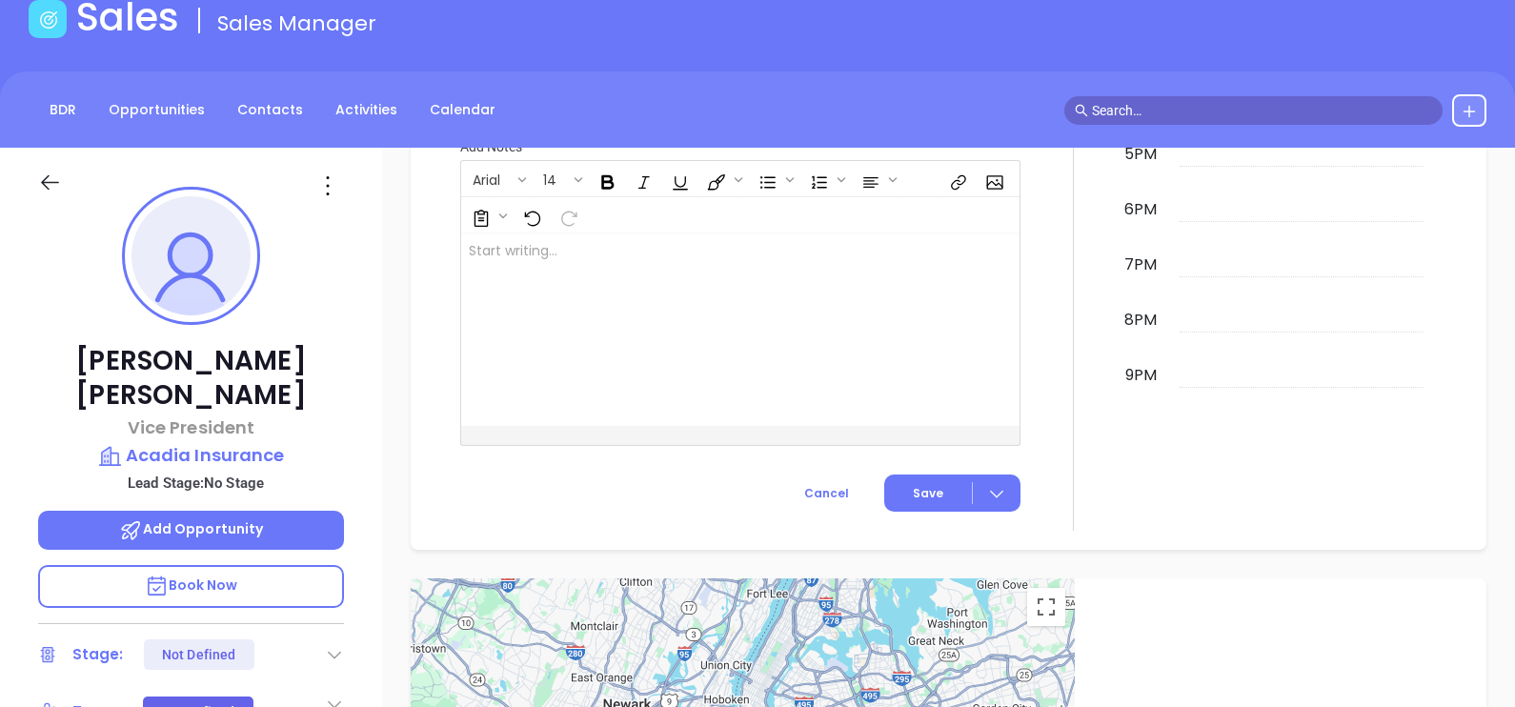
scroll to position [0, 0]
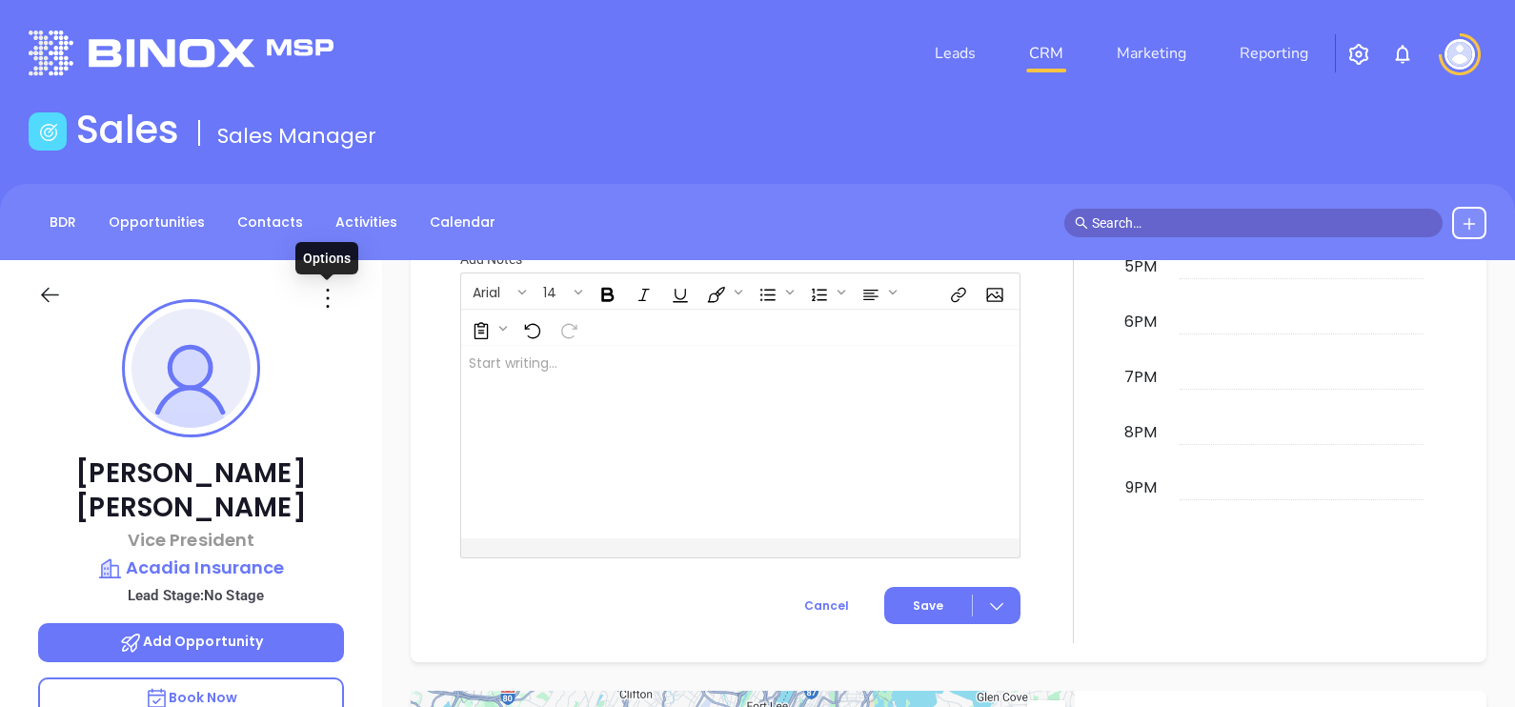
click at [330, 304] on icon at bounding box center [327, 298] width 30 height 30
click at [395, 603] on div "New Activity Task Meeting Call Email Vmail SMS Schedule a Task Select your date…" at bounding box center [948, 114] width 1133 height 1098
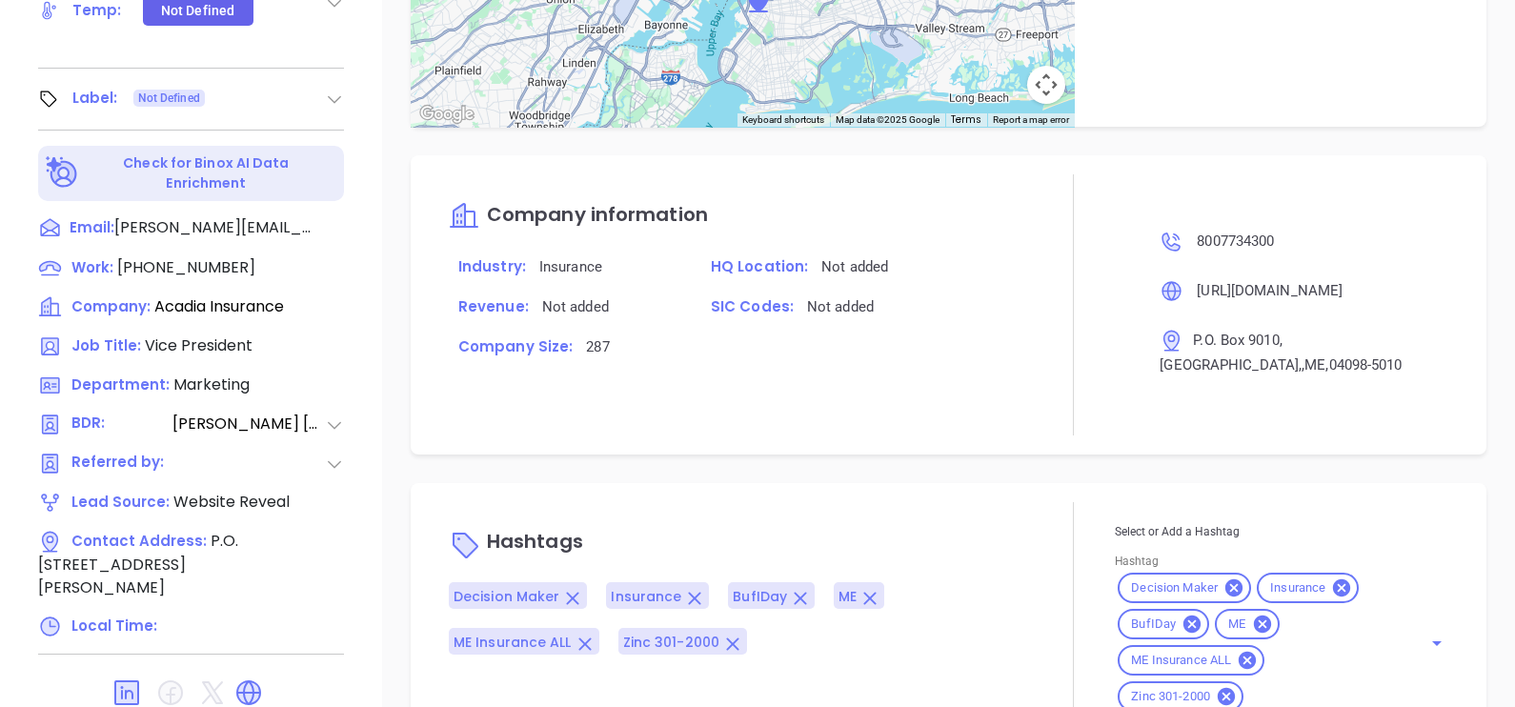
scroll to position [886, 0]
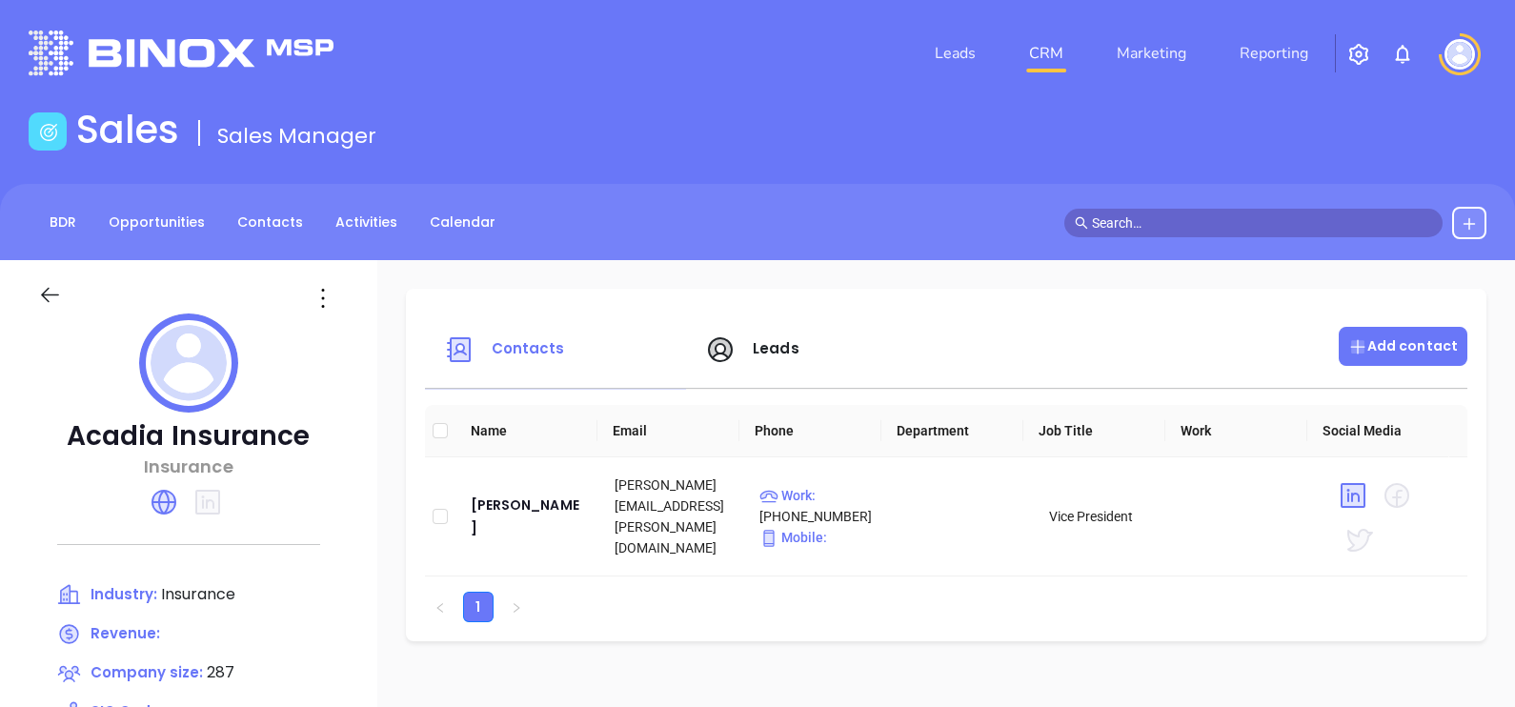
click at [1389, 339] on p "Add contact" at bounding box center [1403, 346] width 110 height 20
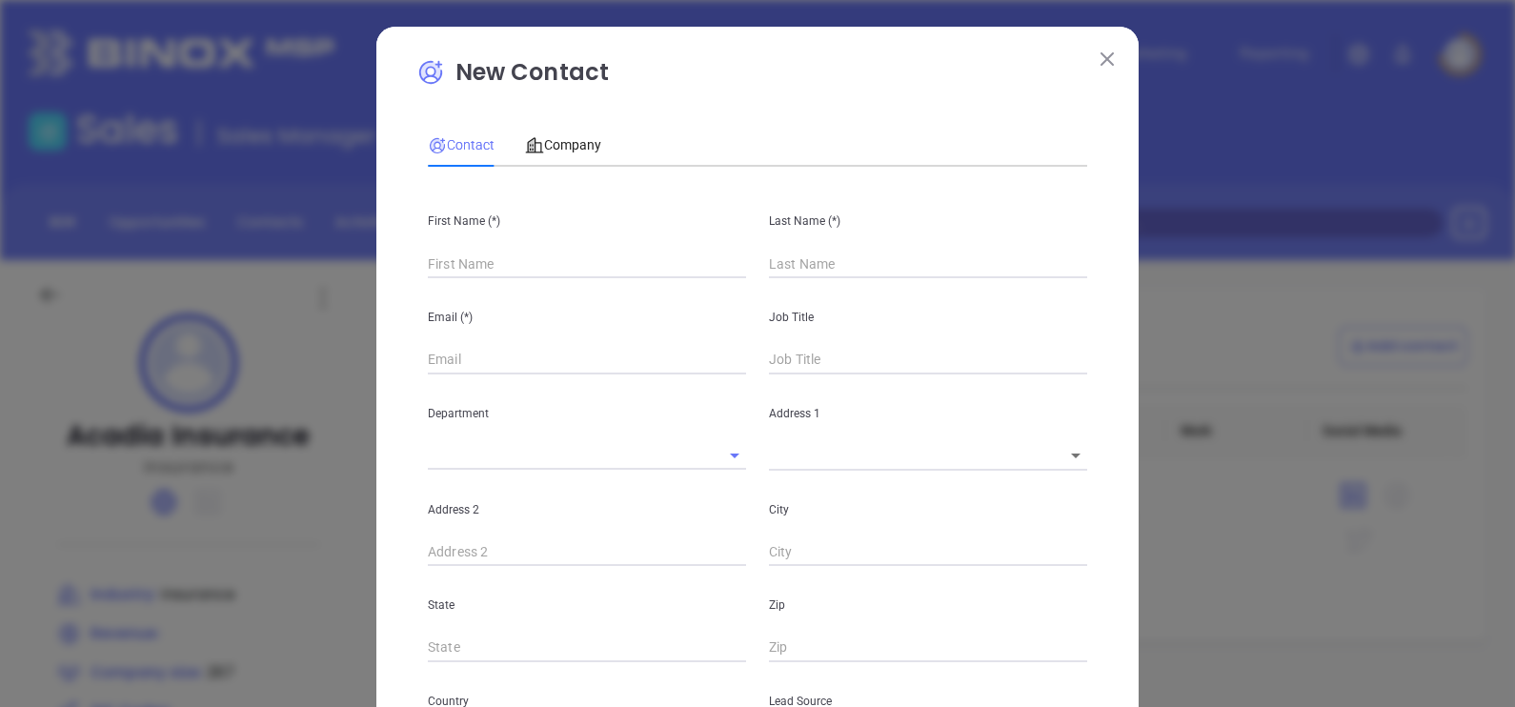
click at [584, 272] on input "text" at bounding box center [587, 264] width 318 height 29
type input "[PERSON_NAME]"
type input "Fourth Phone Call"
type input "[PERSON_NAME]"
type input "1"
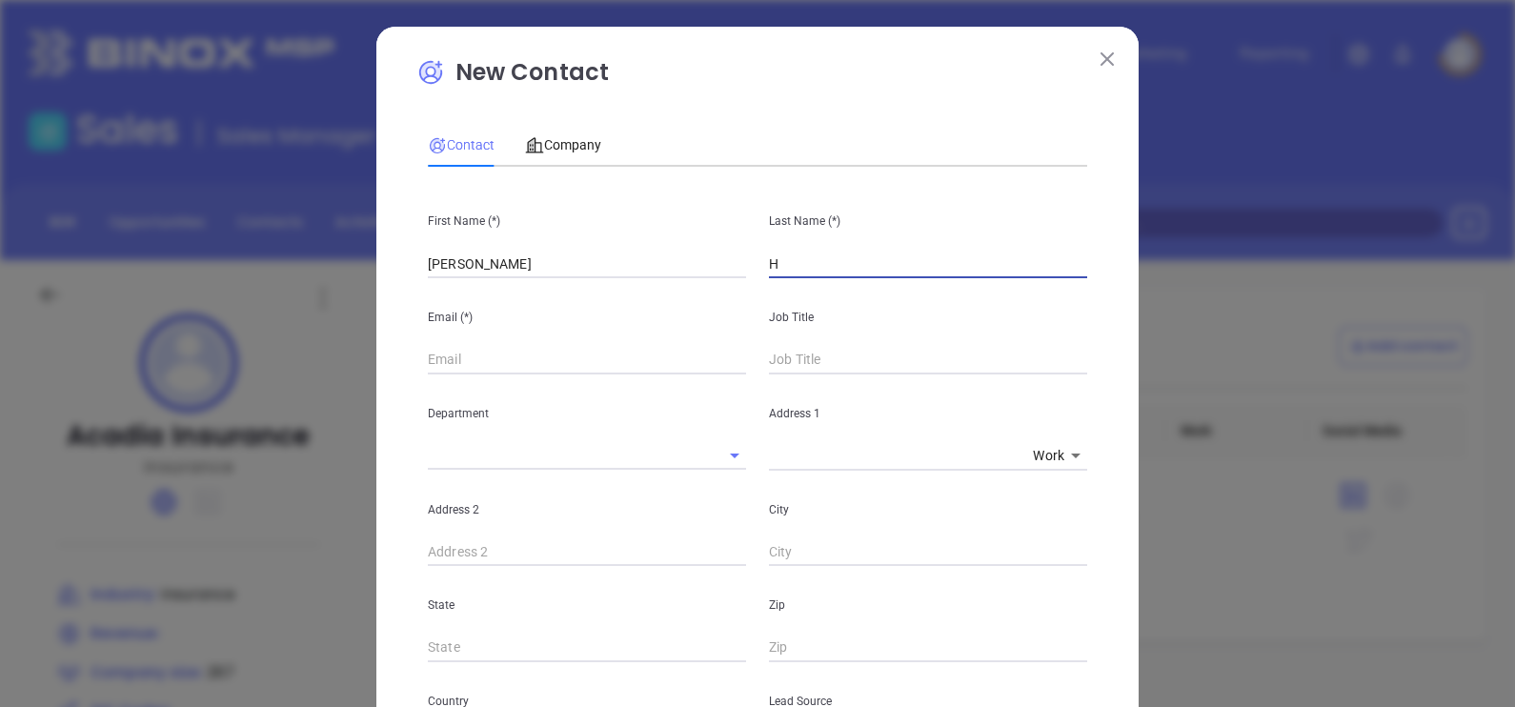
type input "Hi"
type input "1"
type input "Hirbour"
click at [556, 359] on input "text" at bounding box center [587, 360] width 318 height 29
paste input "acadiainsurance.com"
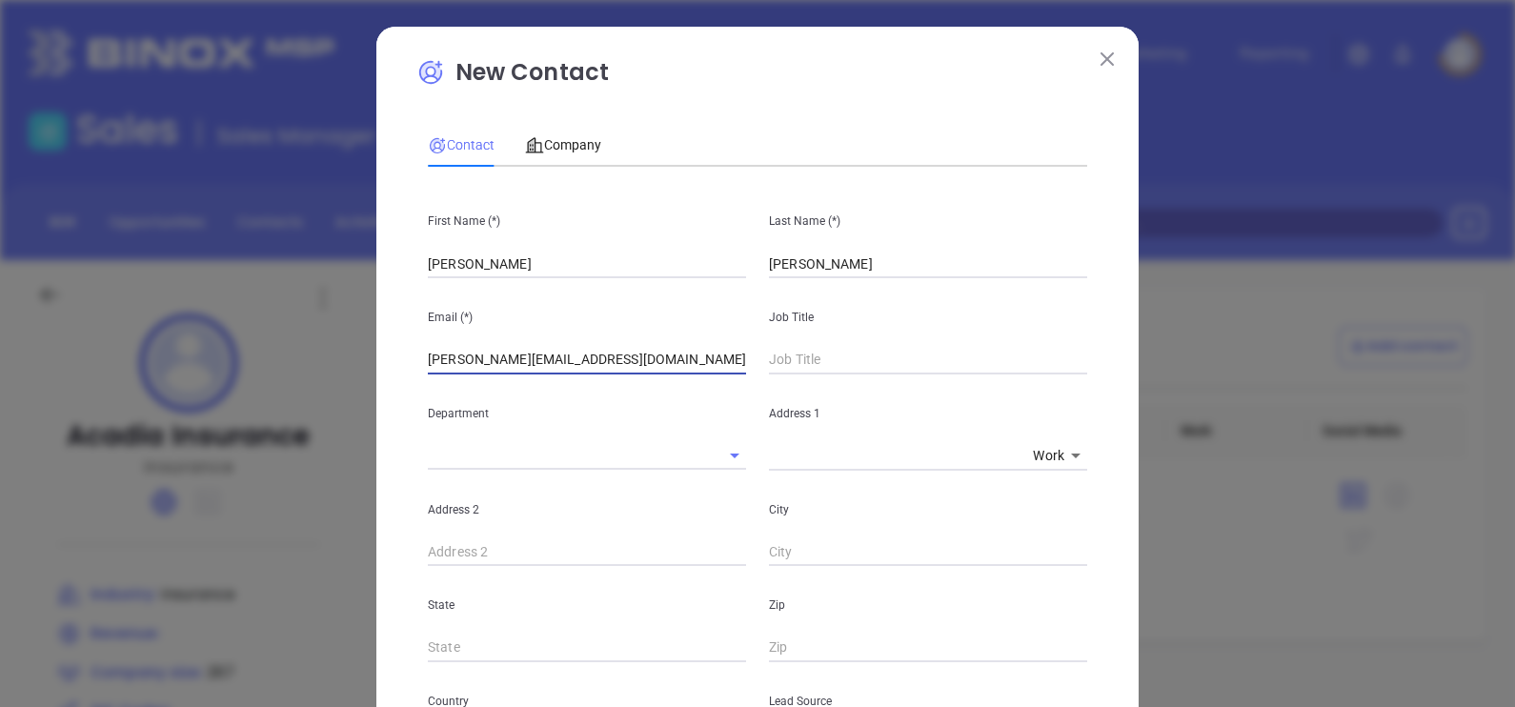
type input "fred@acadiainsurance.com"
click at [847, 361] on input "text" at bounding box center [928, 360] width 318 height 29
type input "Senior Underwriting"
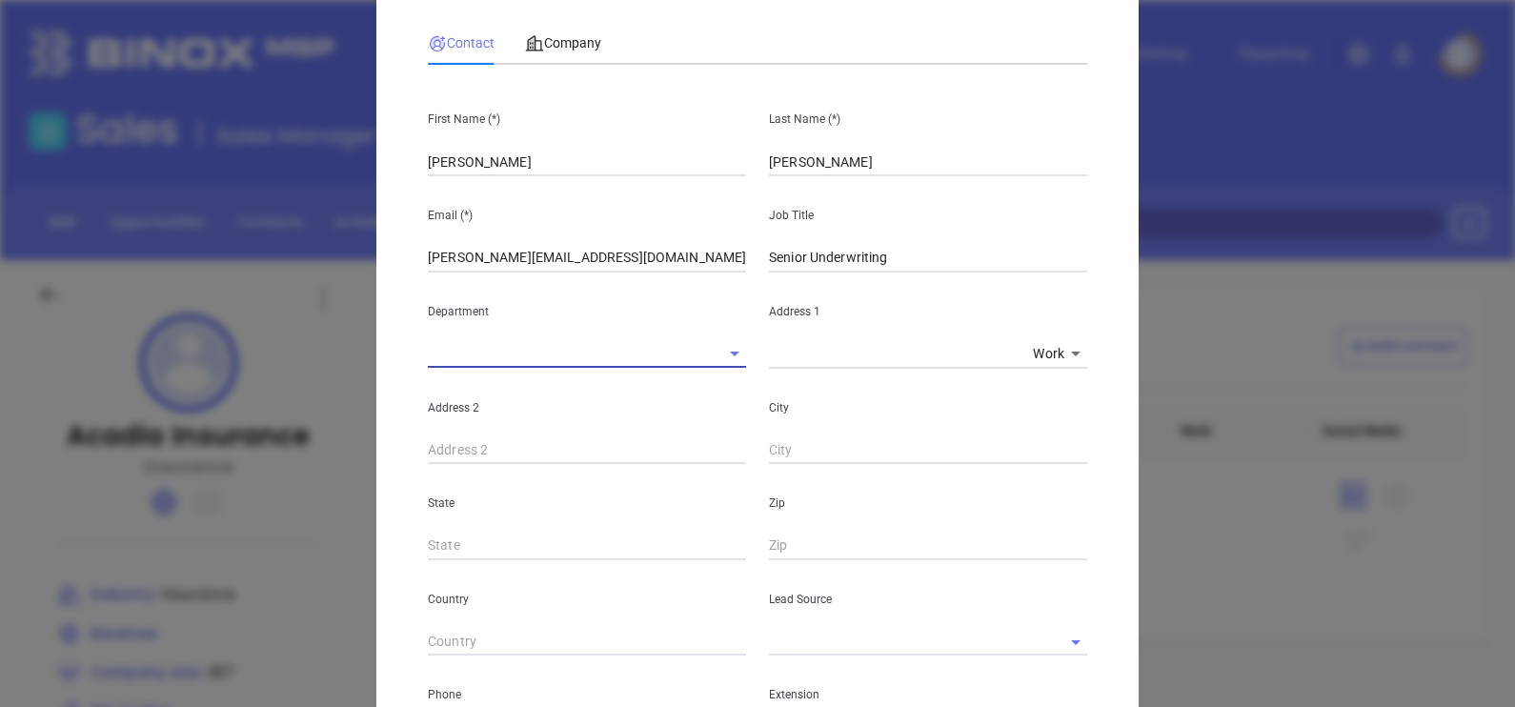
scroll to position [237, 0]
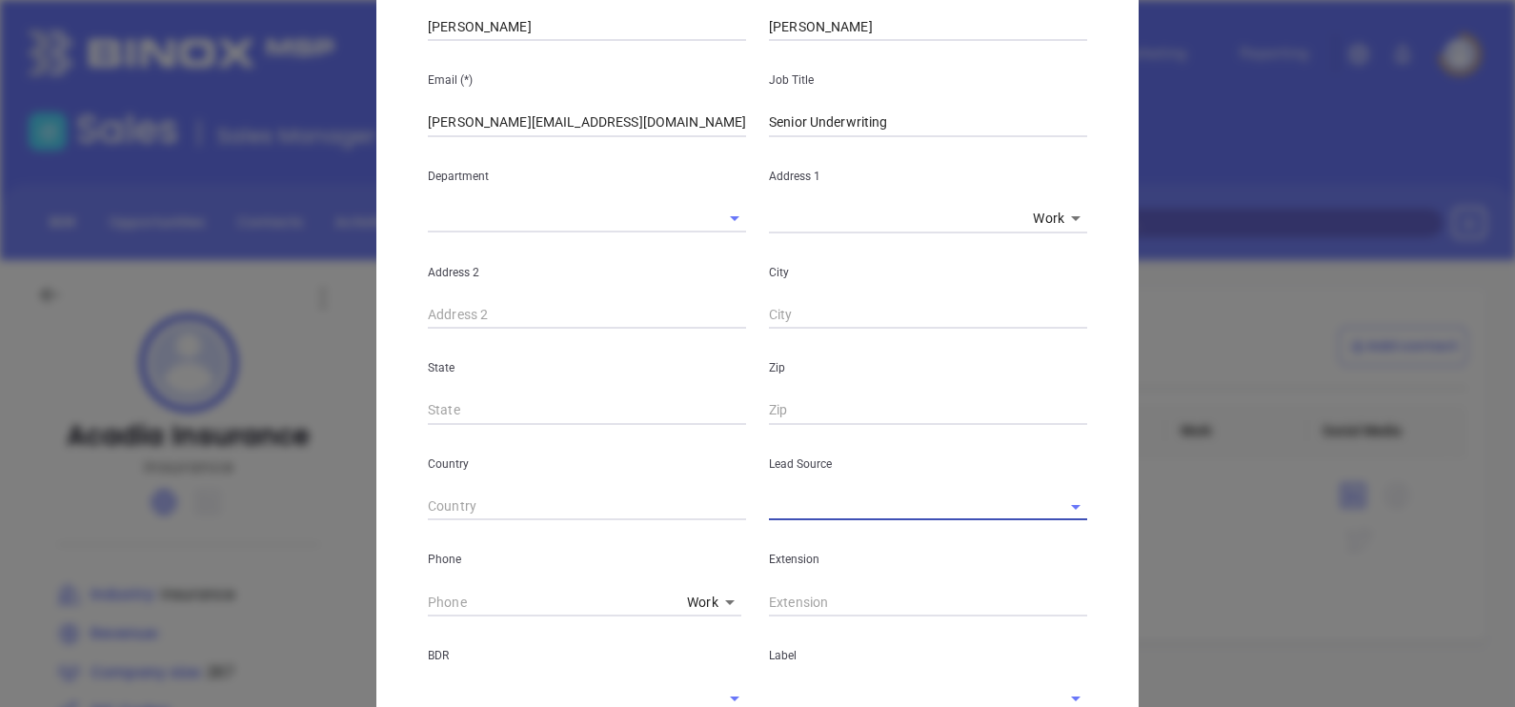
click at [819, 510] on input "text" at bounding box center [901, 507] width 265 height 28
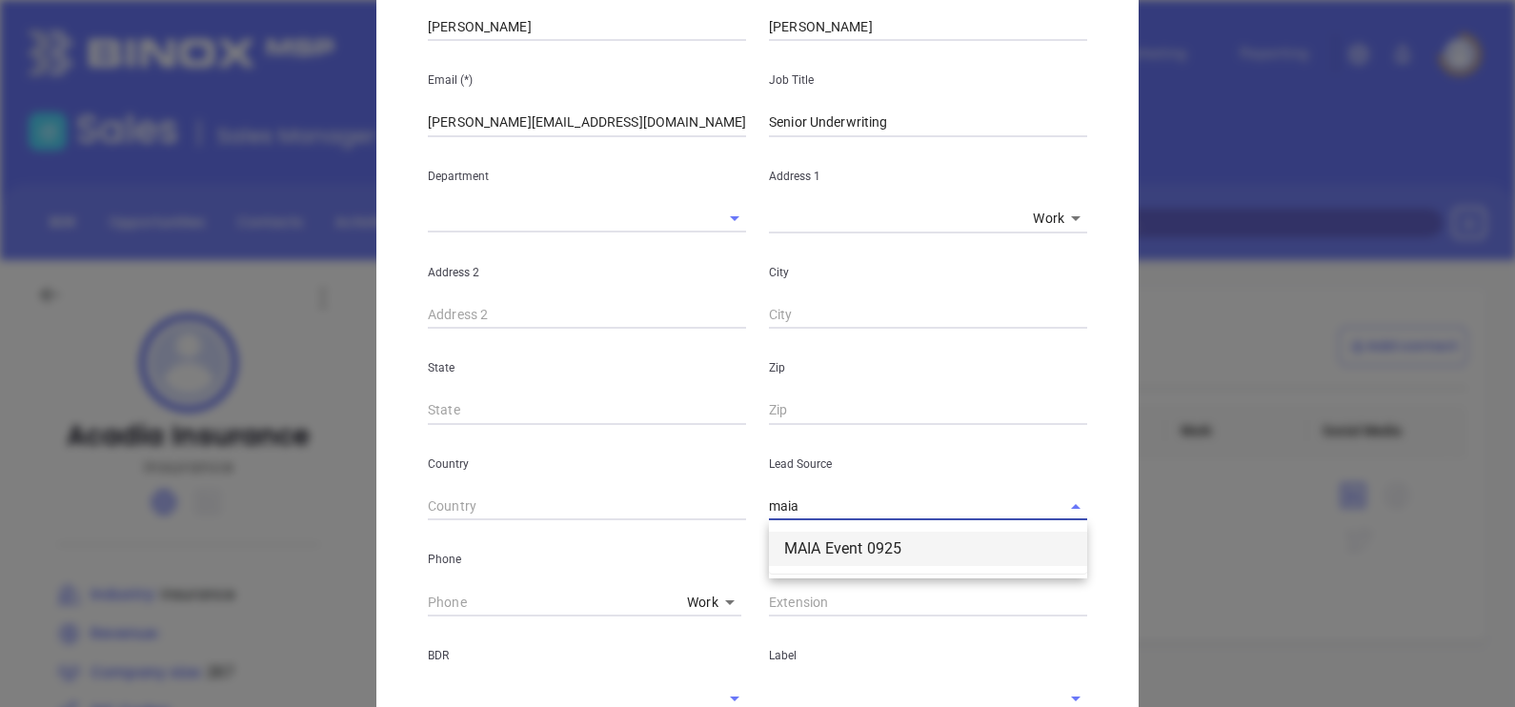
click at [839, 535] on li "MAIA Event 0925" at bounding box center [928, 549] width 318 height 34
type input "MAIA Event 0925"
type input "( ) -"
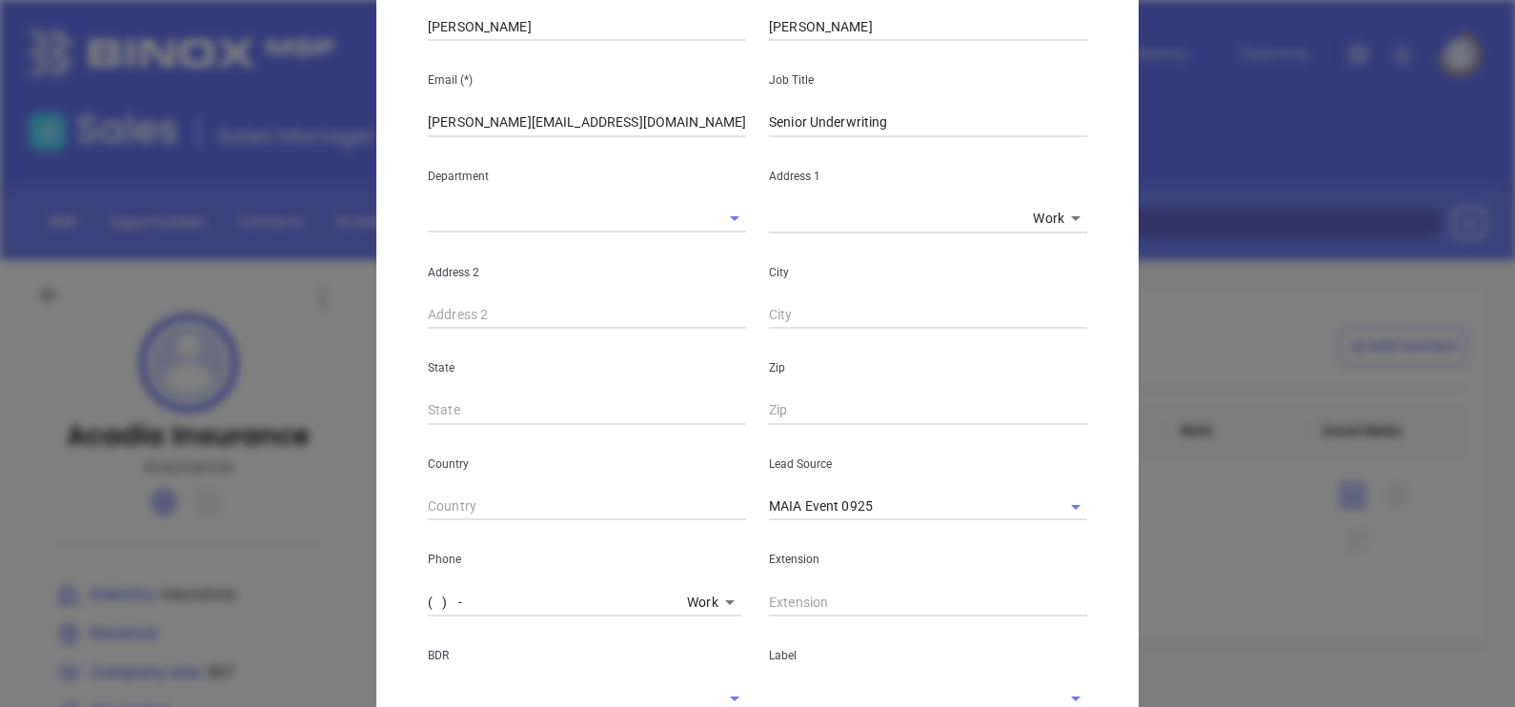
click at [428, 604] on input "( ) -" at bounding box center [554, 602] width 252 height 29
paste input "800) 773-4300"
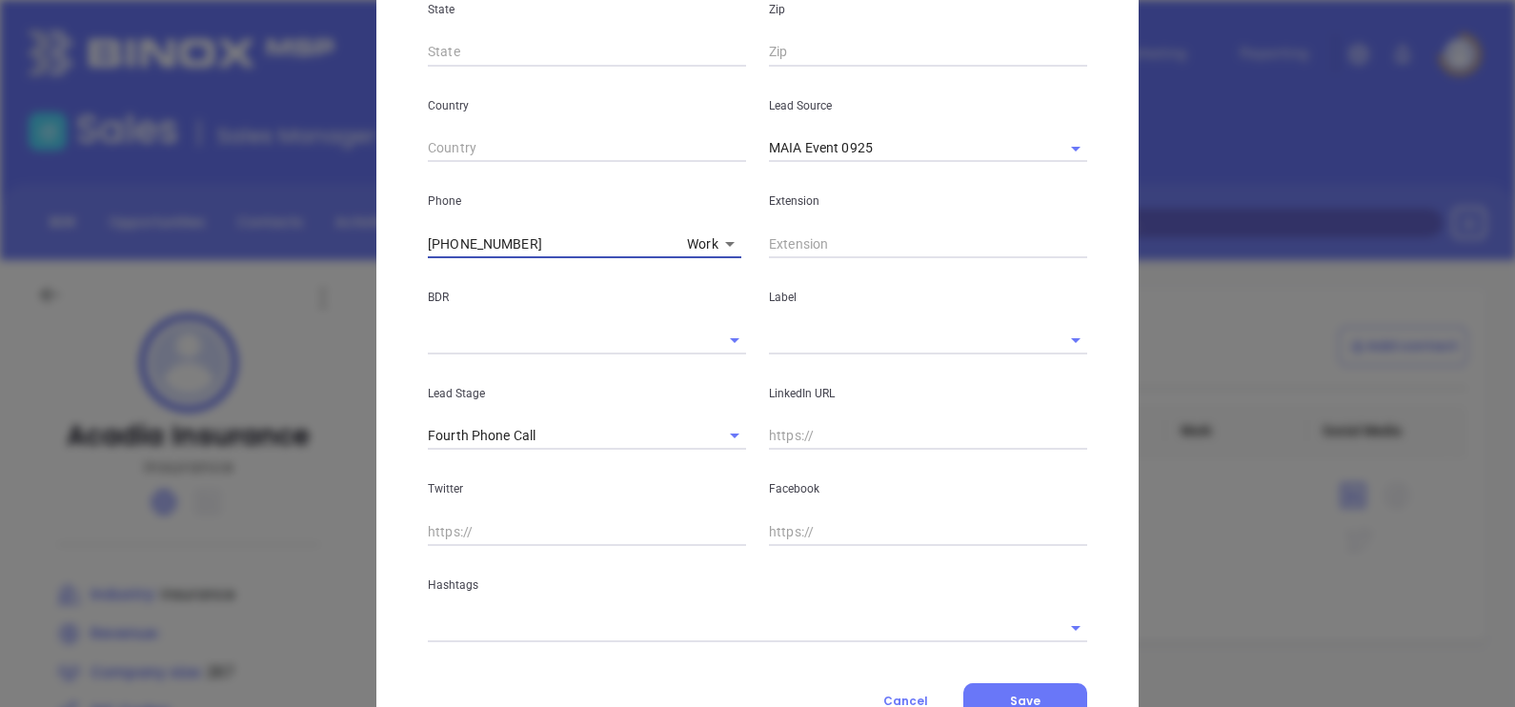
scroll to position [674, 0]
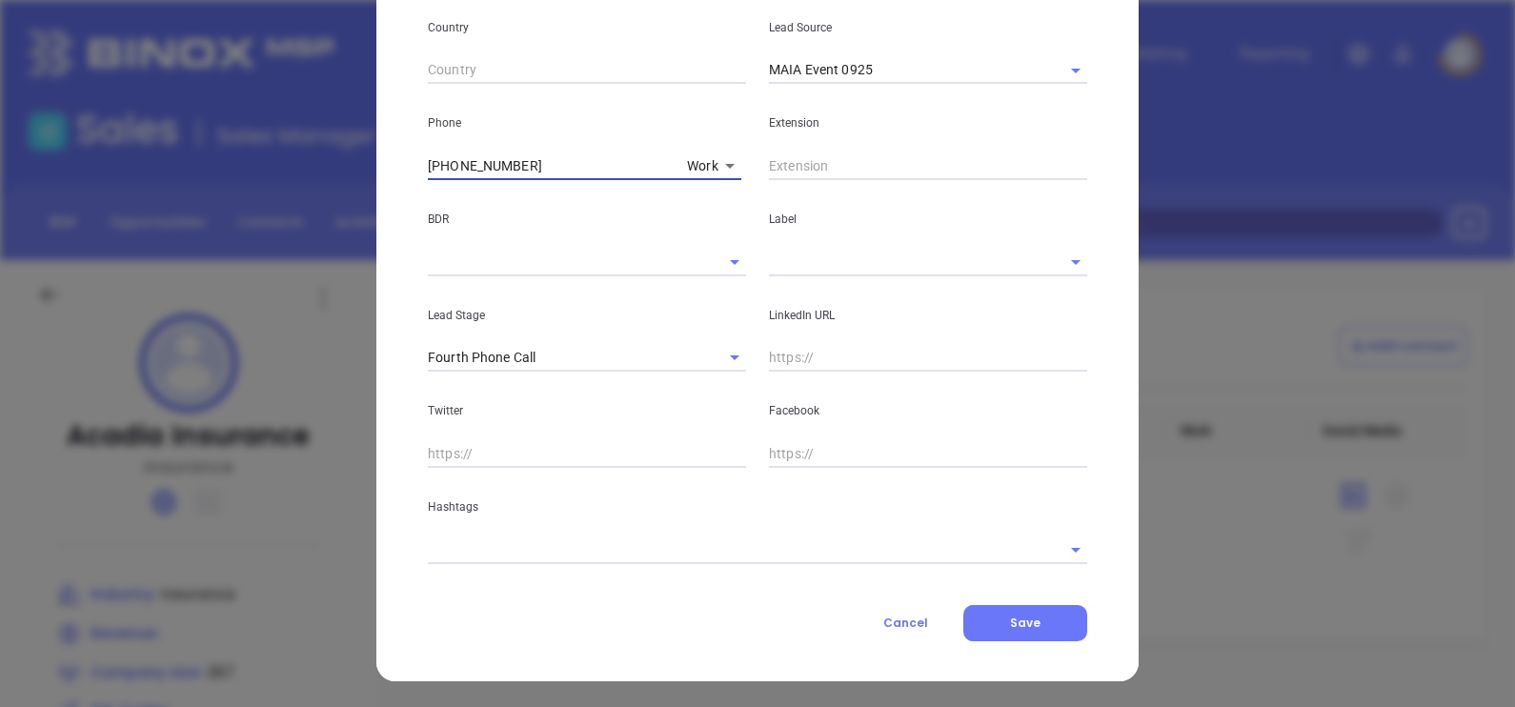
type input "(800) 773-4300"
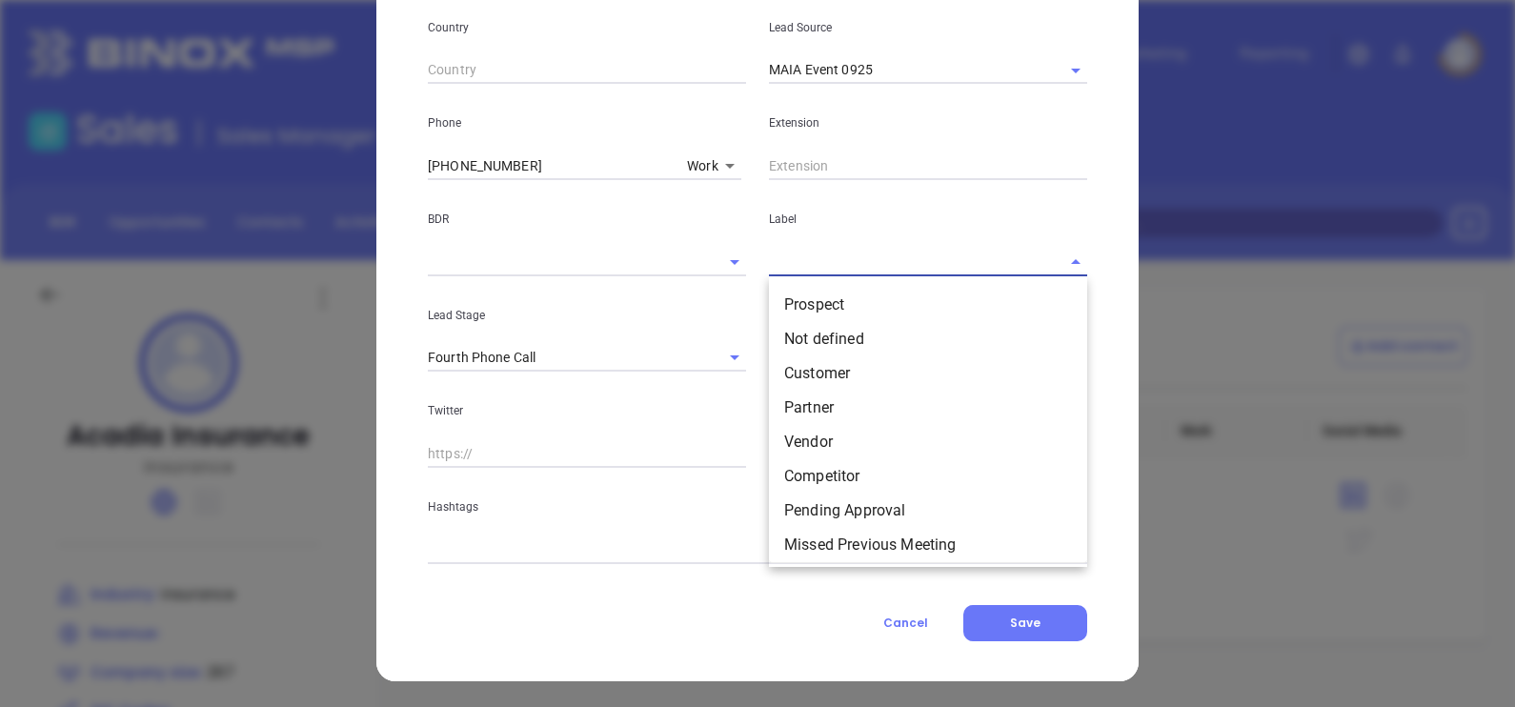
click at [811, 266] on input "text" at bounding box center [901, 262] width 265 height 28
click at [839, 292] on li "Prospect" at bounding box center [928, 305] width 318 height 34
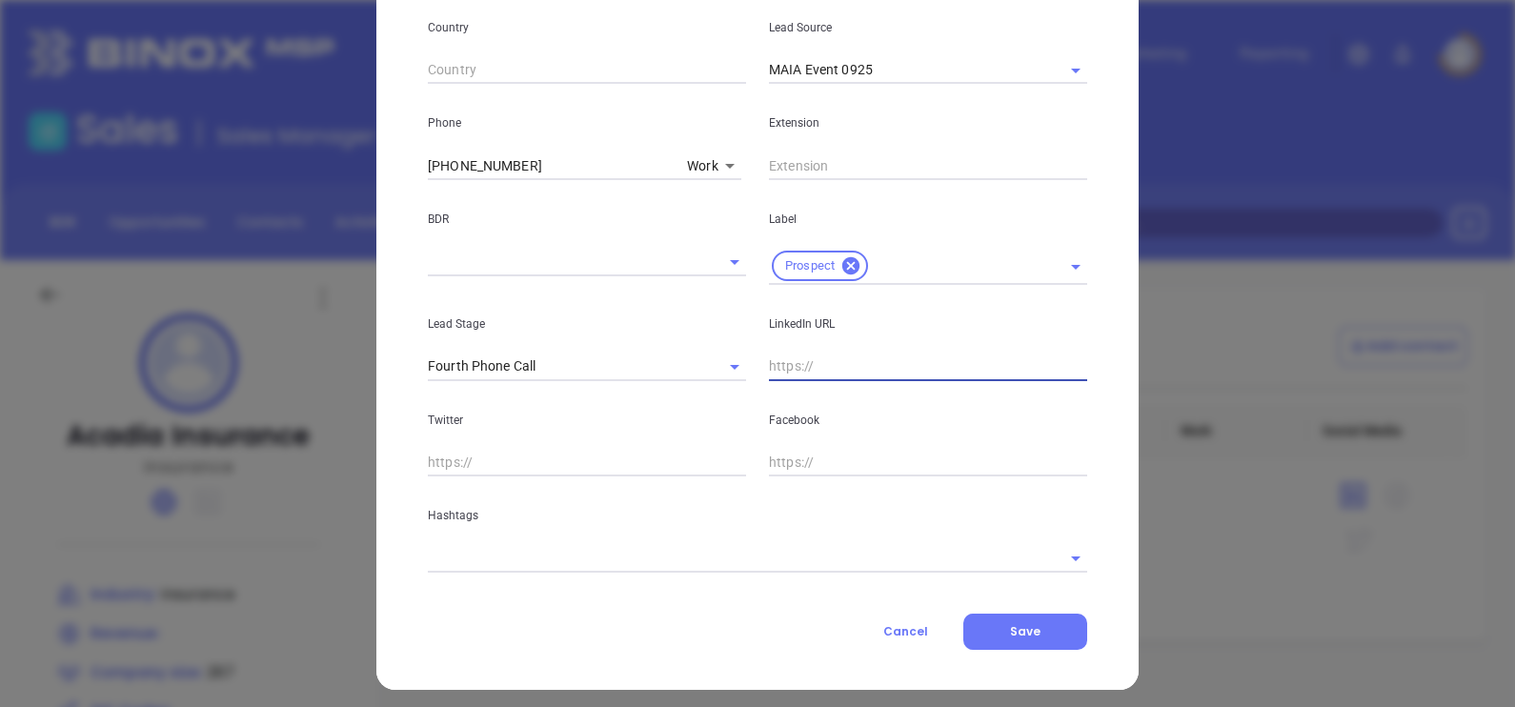
click at [851, 362] on input "text" at bounding box center [928, 367] width 318 height 29
paste input "www.linkedin.com/in/fred-hirbour-18651411/"
type input "www.linkedin.com/in/fred-hirbour-18651411/"
click at [578, 557] on input "text" at bounding box center [731, 558] width 606 height 28
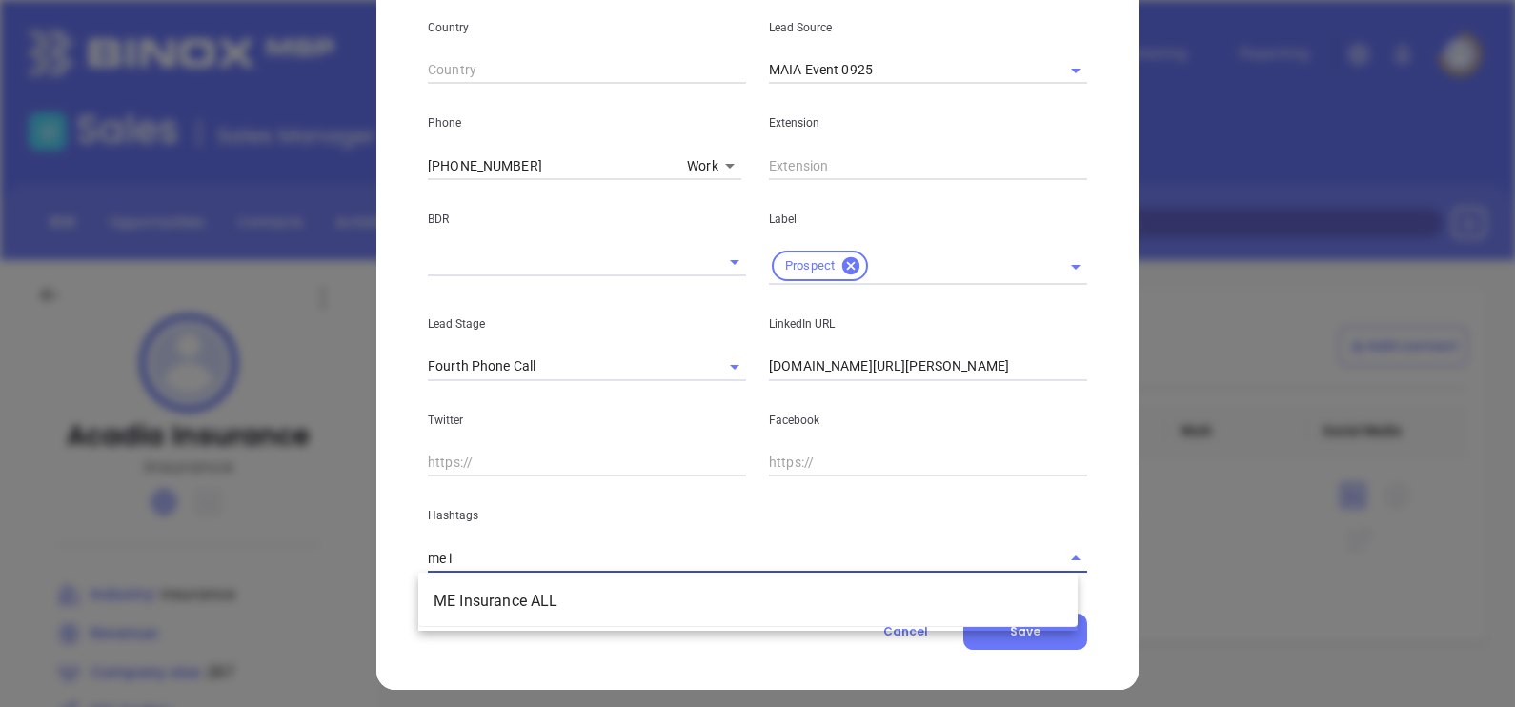
type input "me in"
click at [579, 586] on li "ME Insurance ALL" at bounding box center [747, 601] width 659 height 34
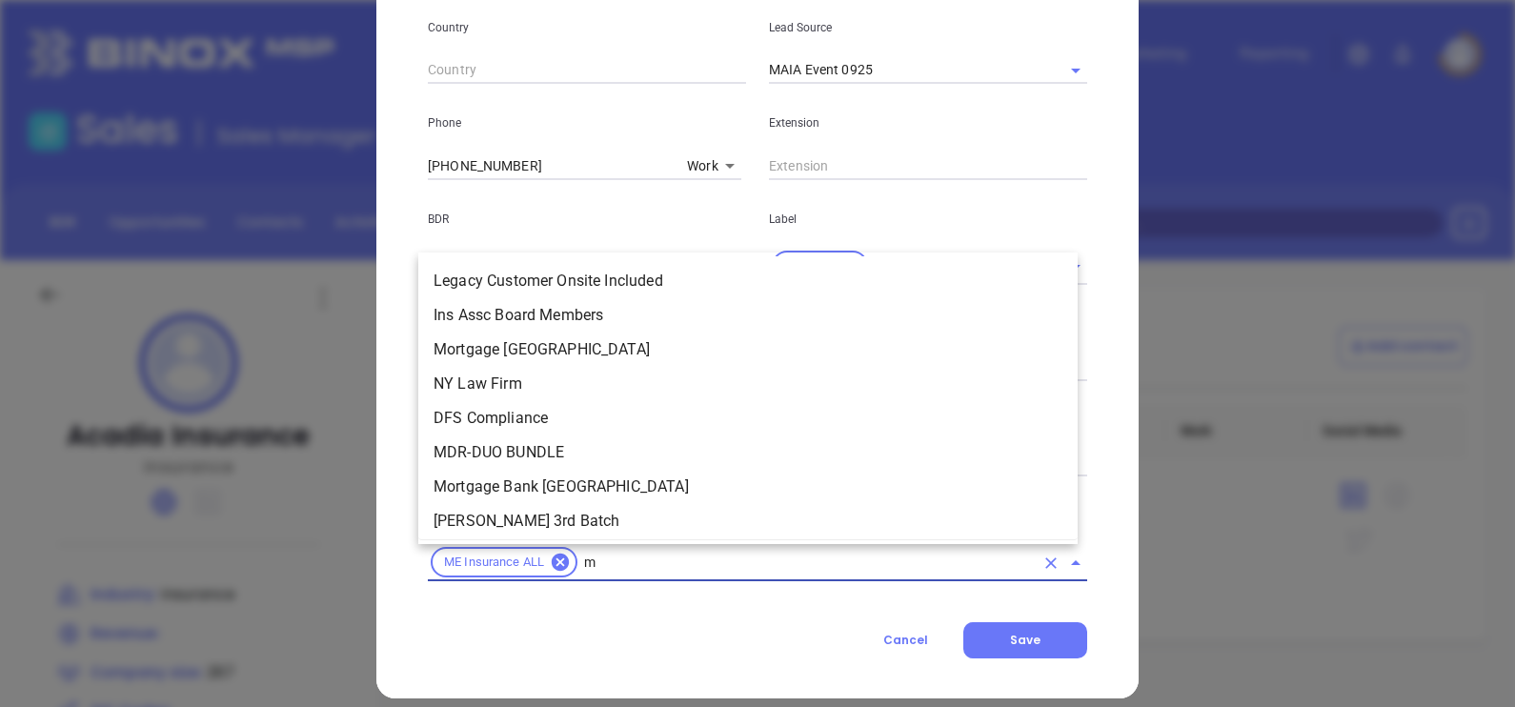
type input "me"
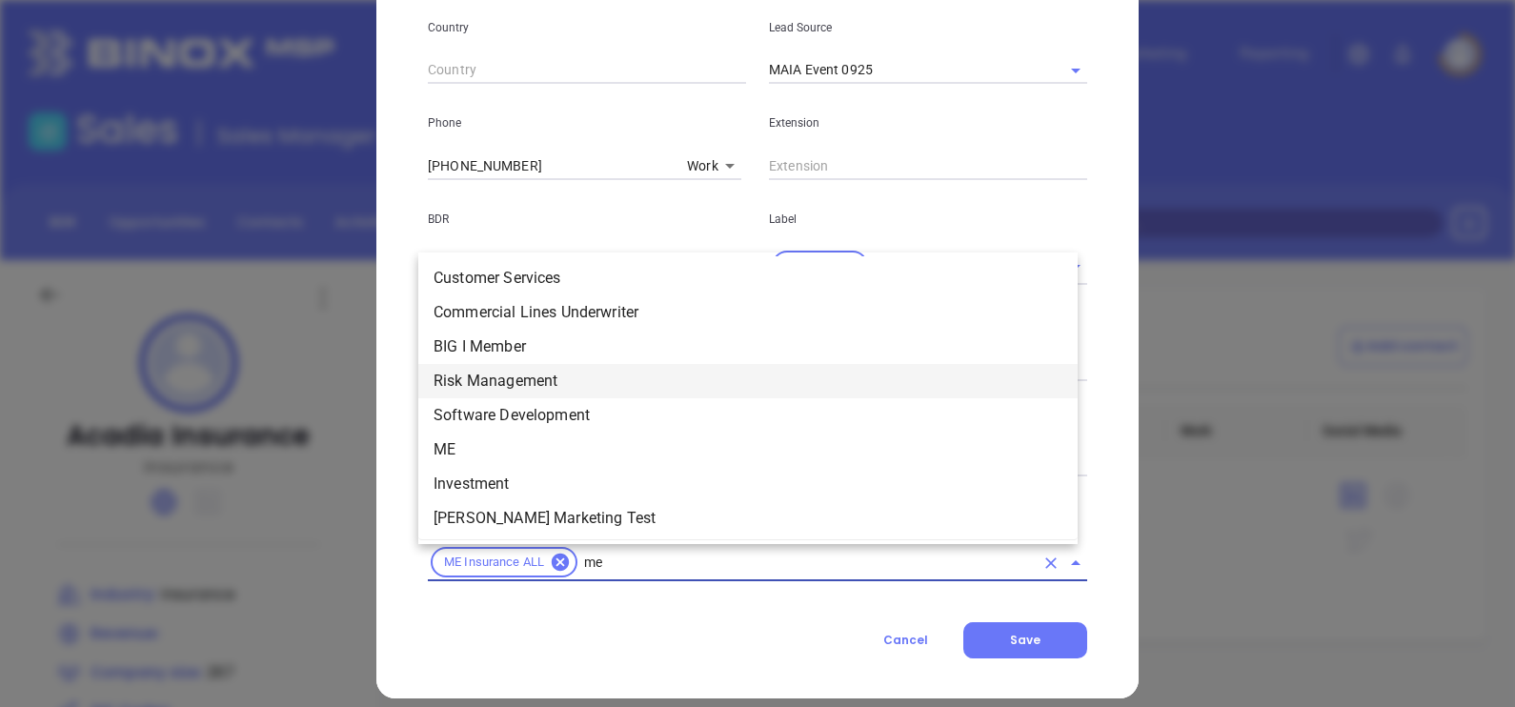
scroll to position [623, 0]
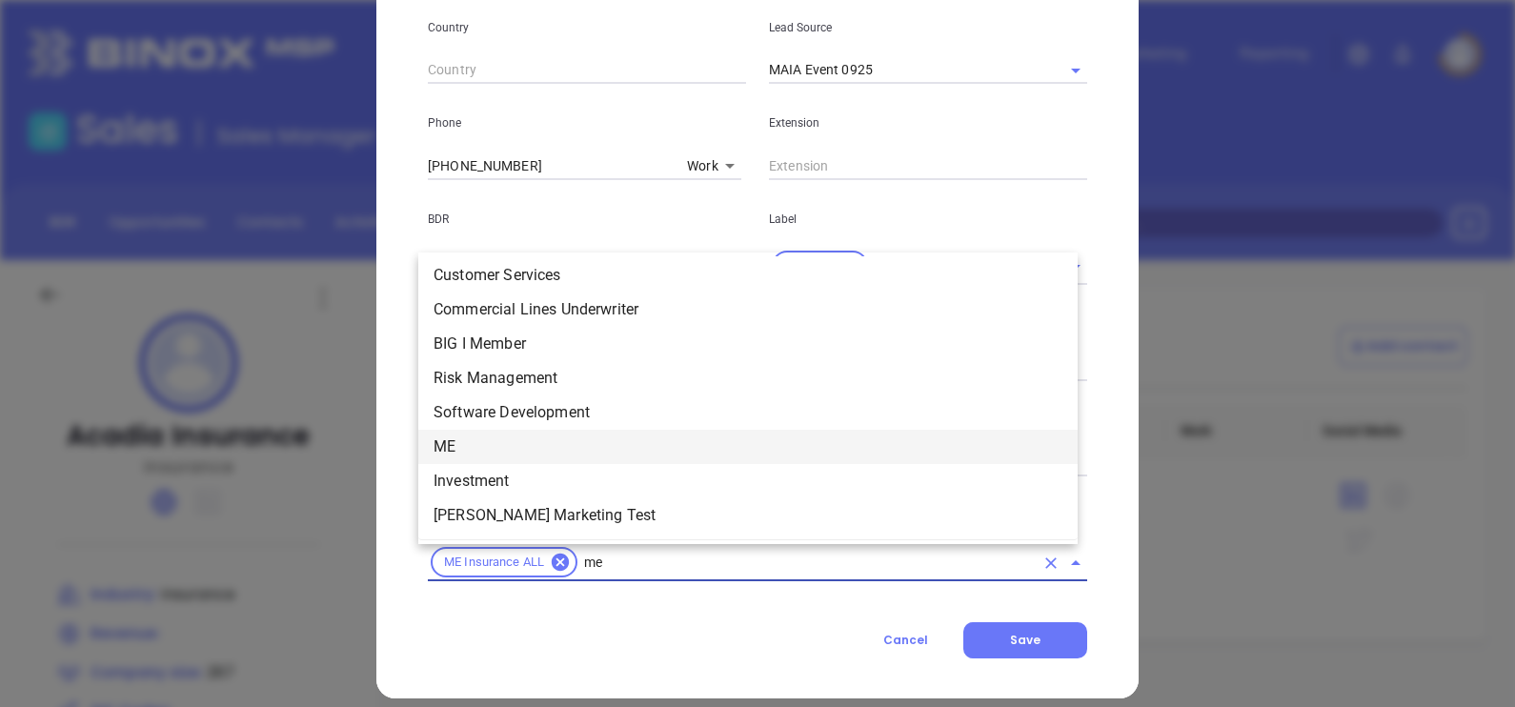
click at [526, 440] on li "ME" at bounding box center [747, 447] width 659 height 34
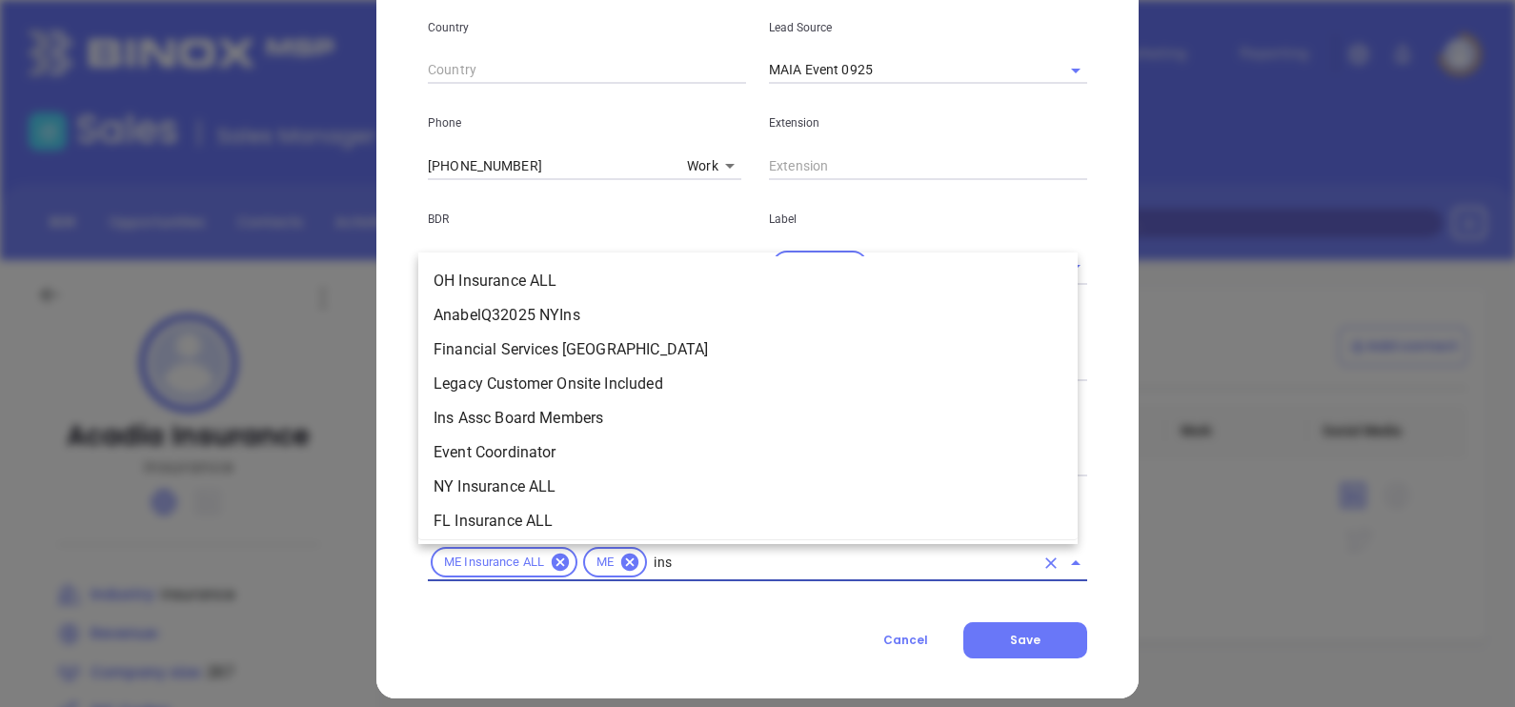
scroll to position [389, 0]
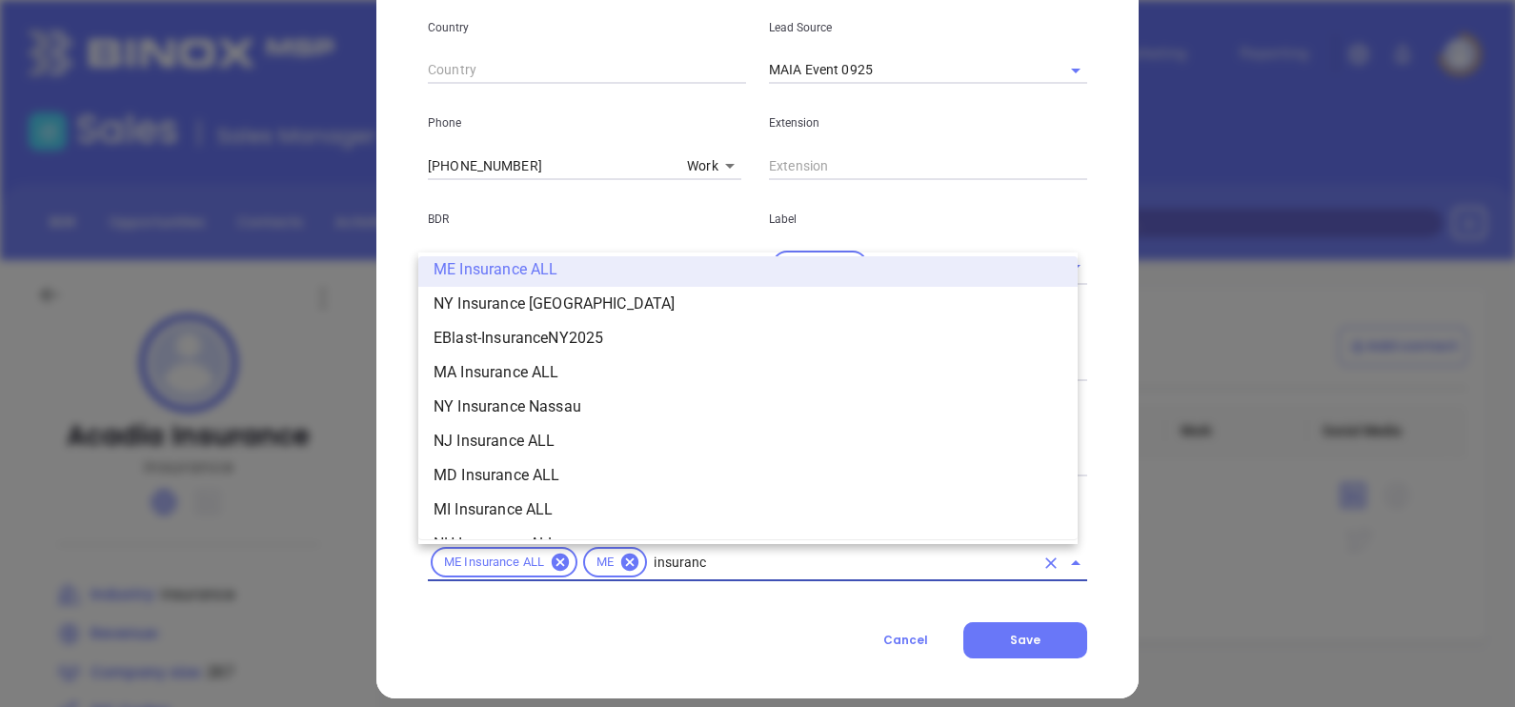
type input "insurance"
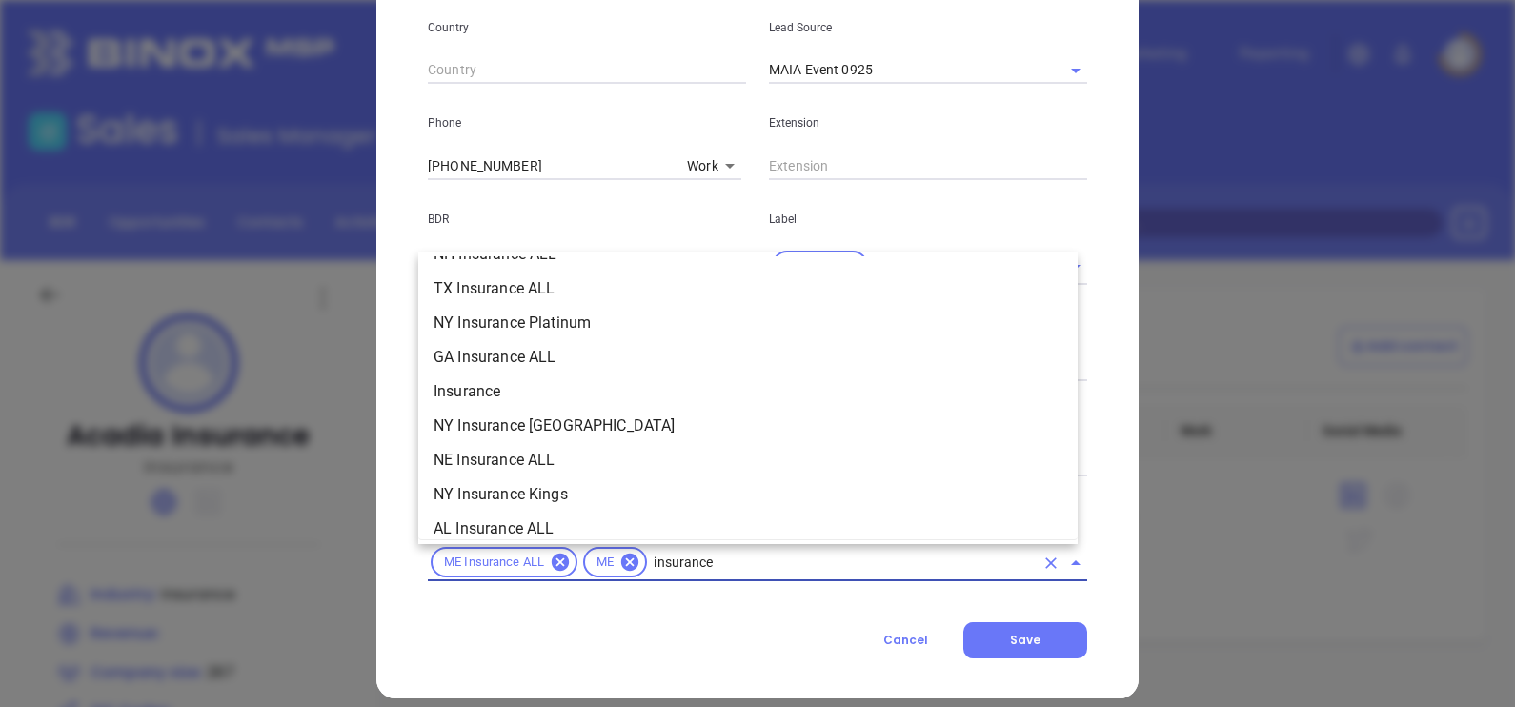
scroll to position [708, 0]
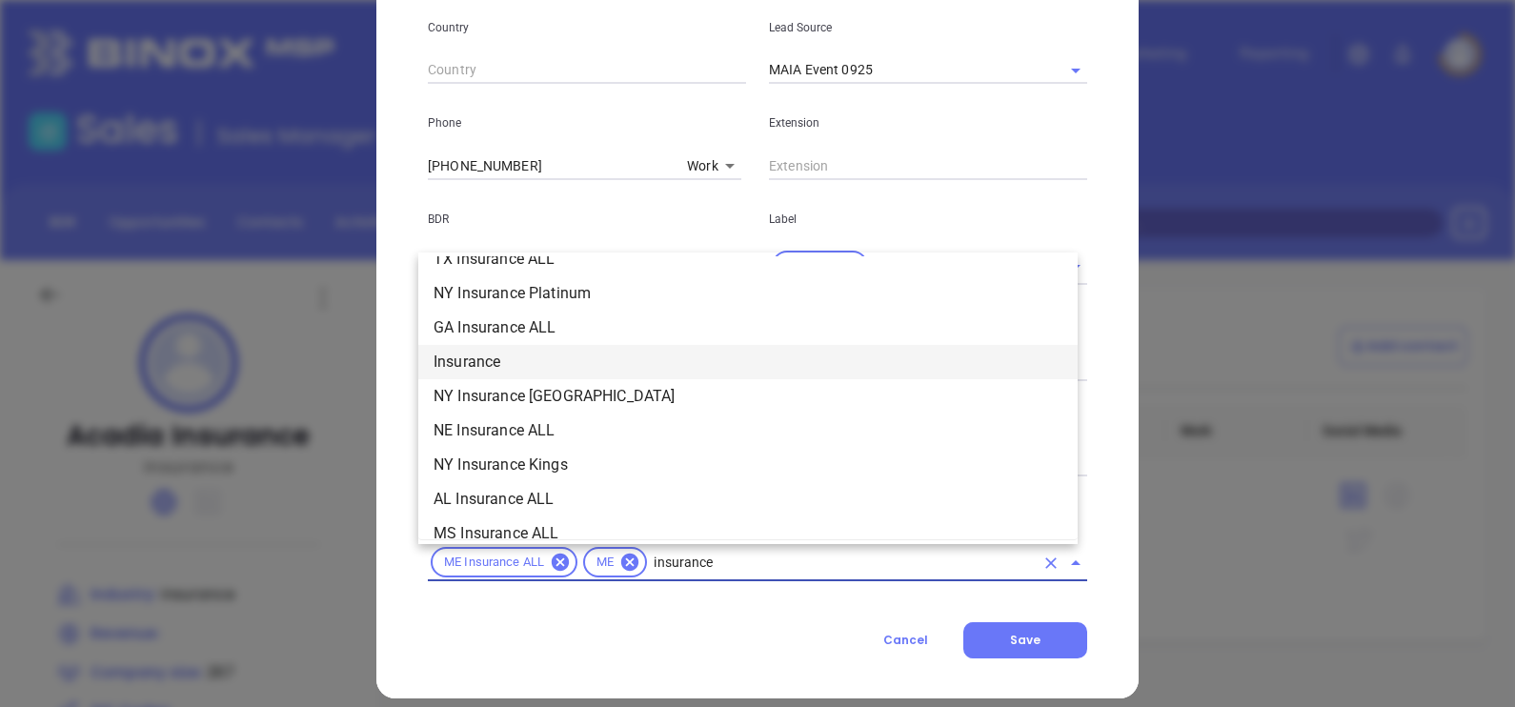
click at [552, 353] on li "Insurance" at bounding box center [747, 362] width 659 height 34
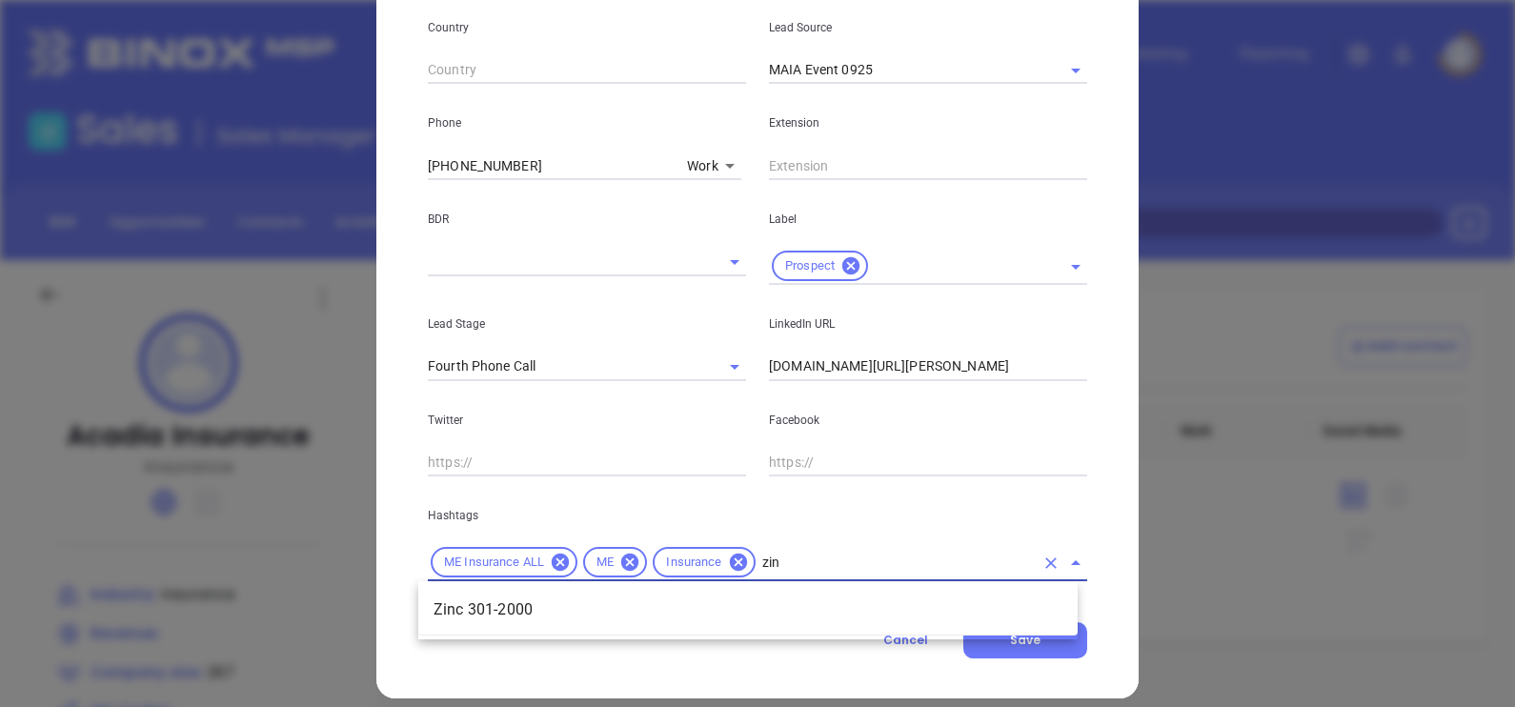
type input "zinc"
click at [824, 605] on li "Zinc 301-2000" at bounding box center [747, 610] width 659 height 34
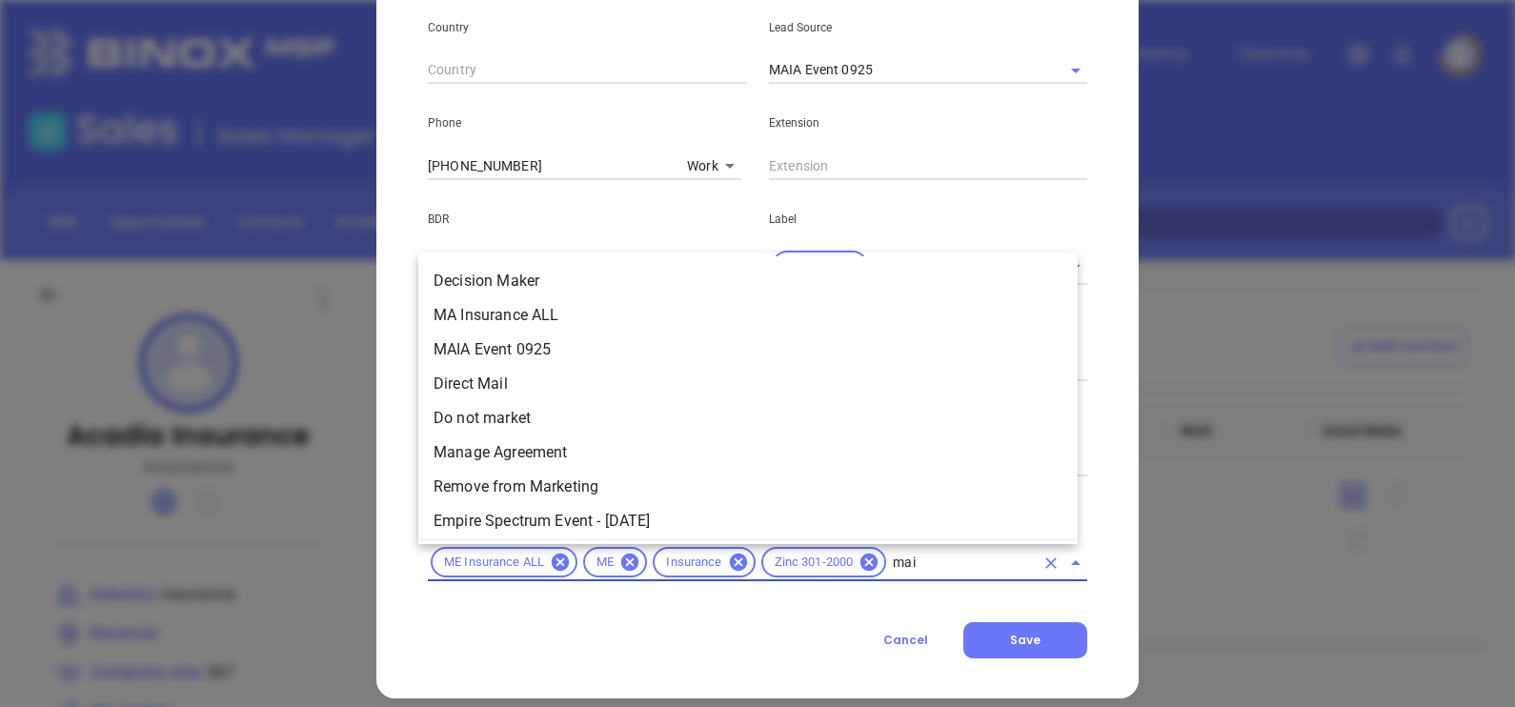
type input "maia"
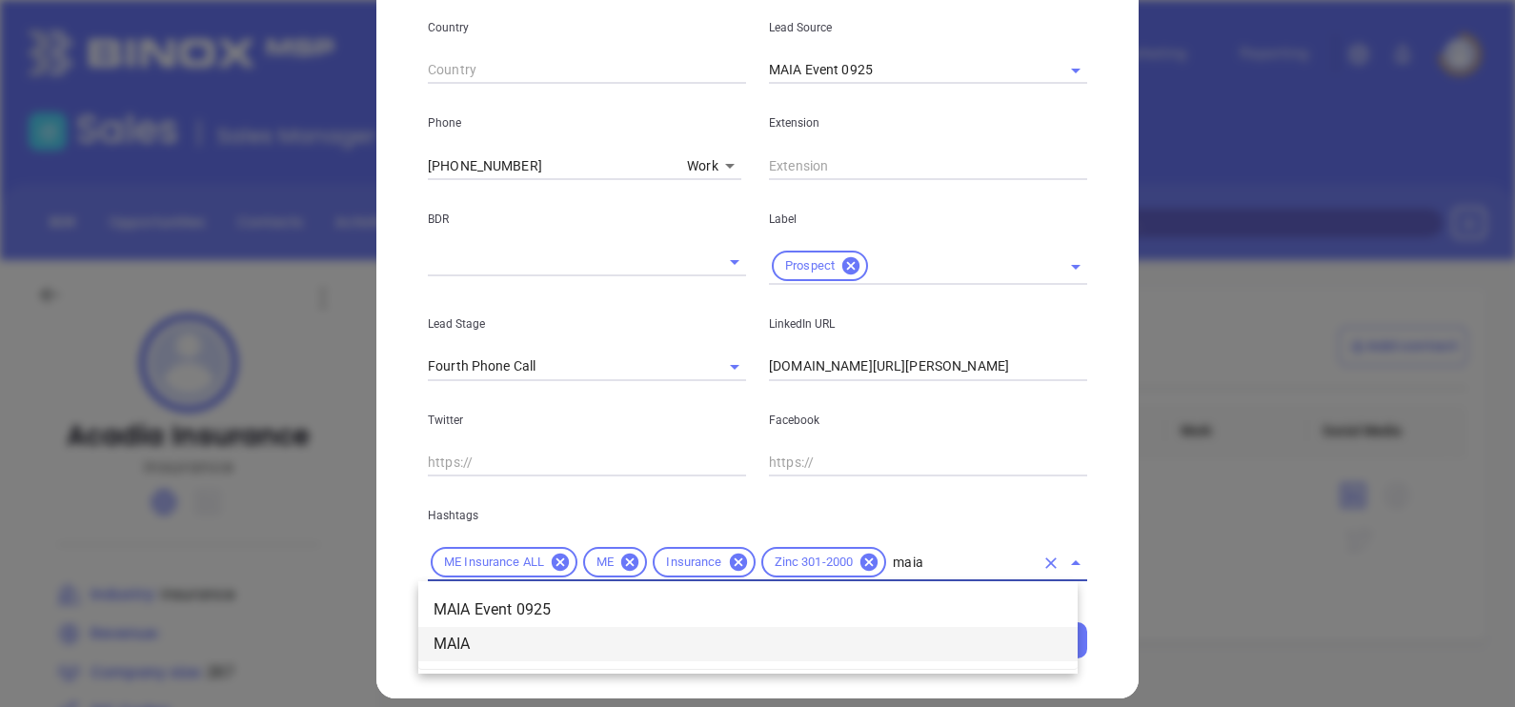
click at [541, 650] on li "MAIA" at bounding box center [747, 644] width 659 height 34
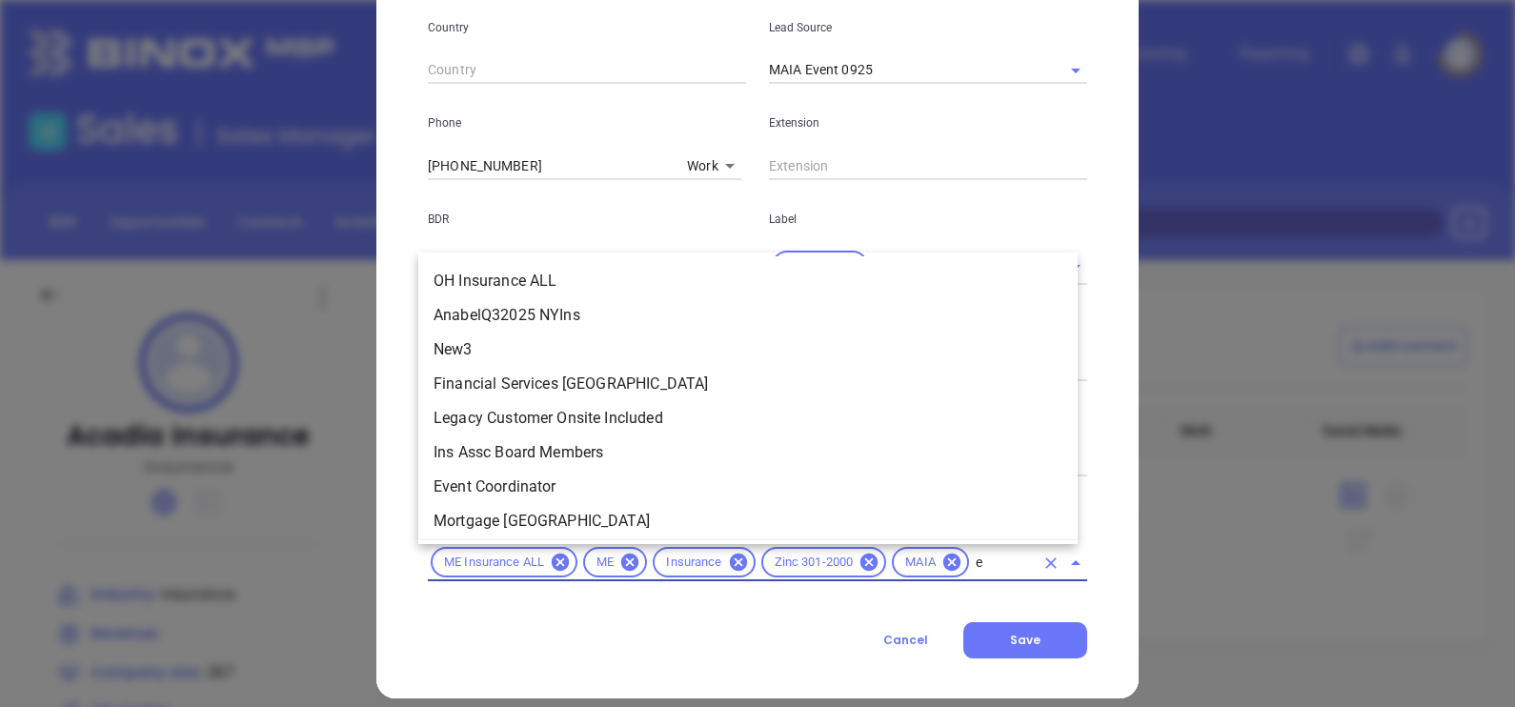
scroll to position [0, 0]
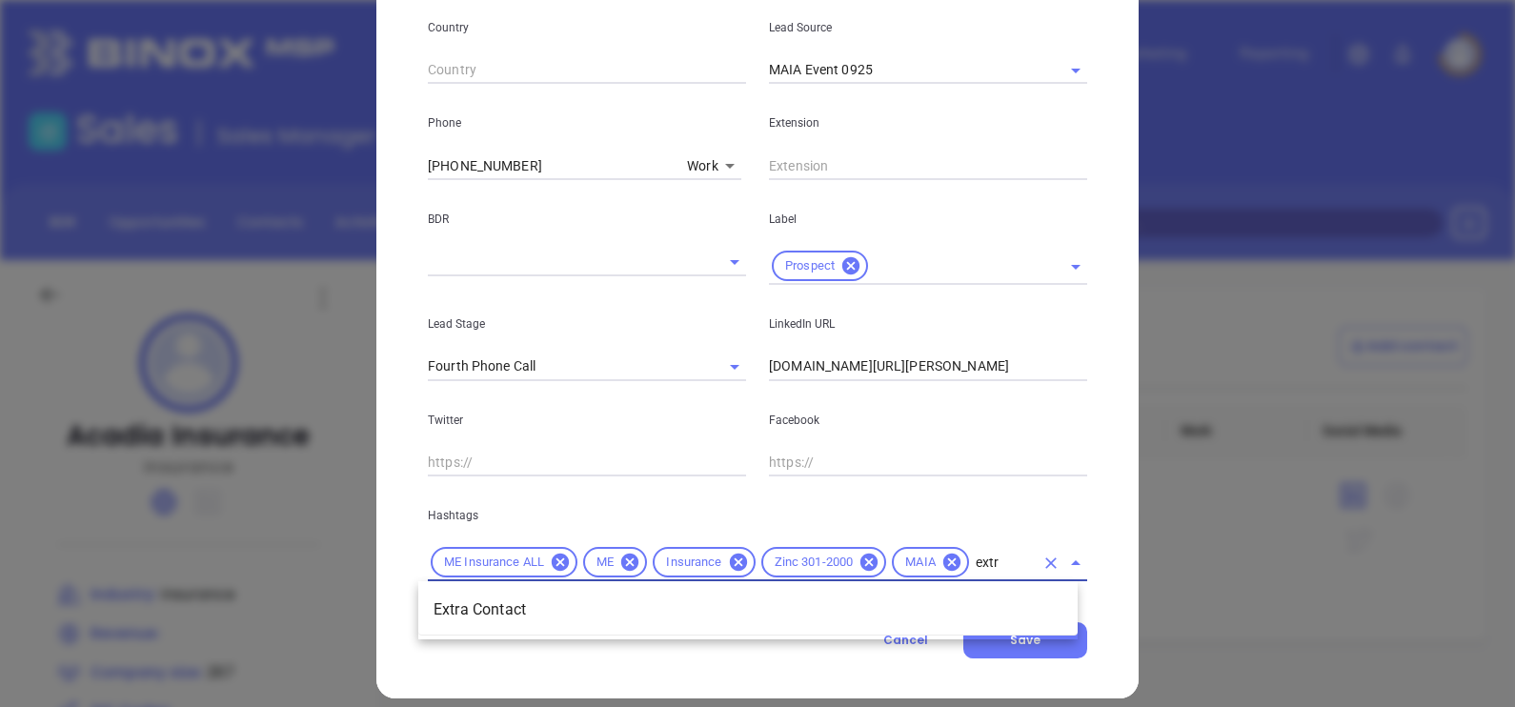
type input "extra"
click at [816, 600] on li "Extra Contact" at bounding box center [747, 610] width 659 height 34
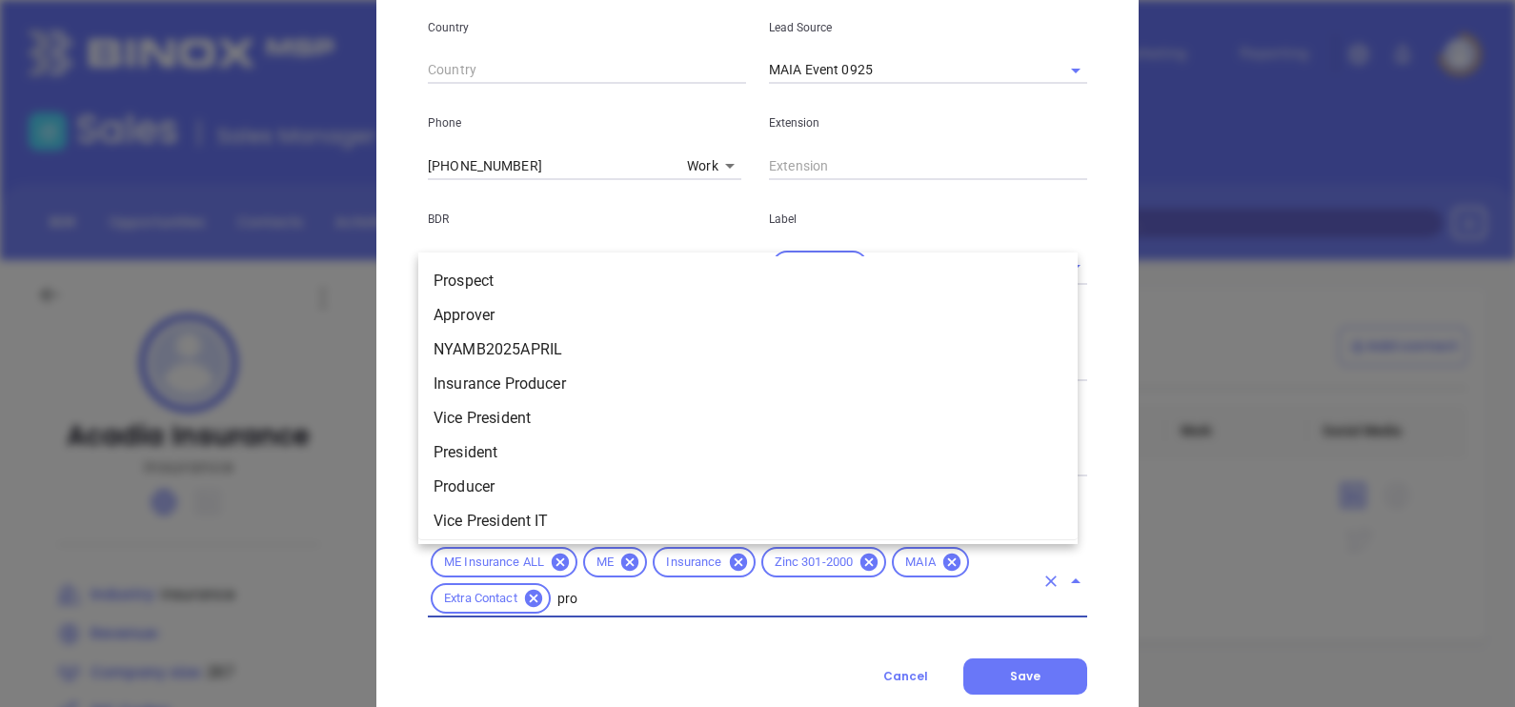
type input "pros"
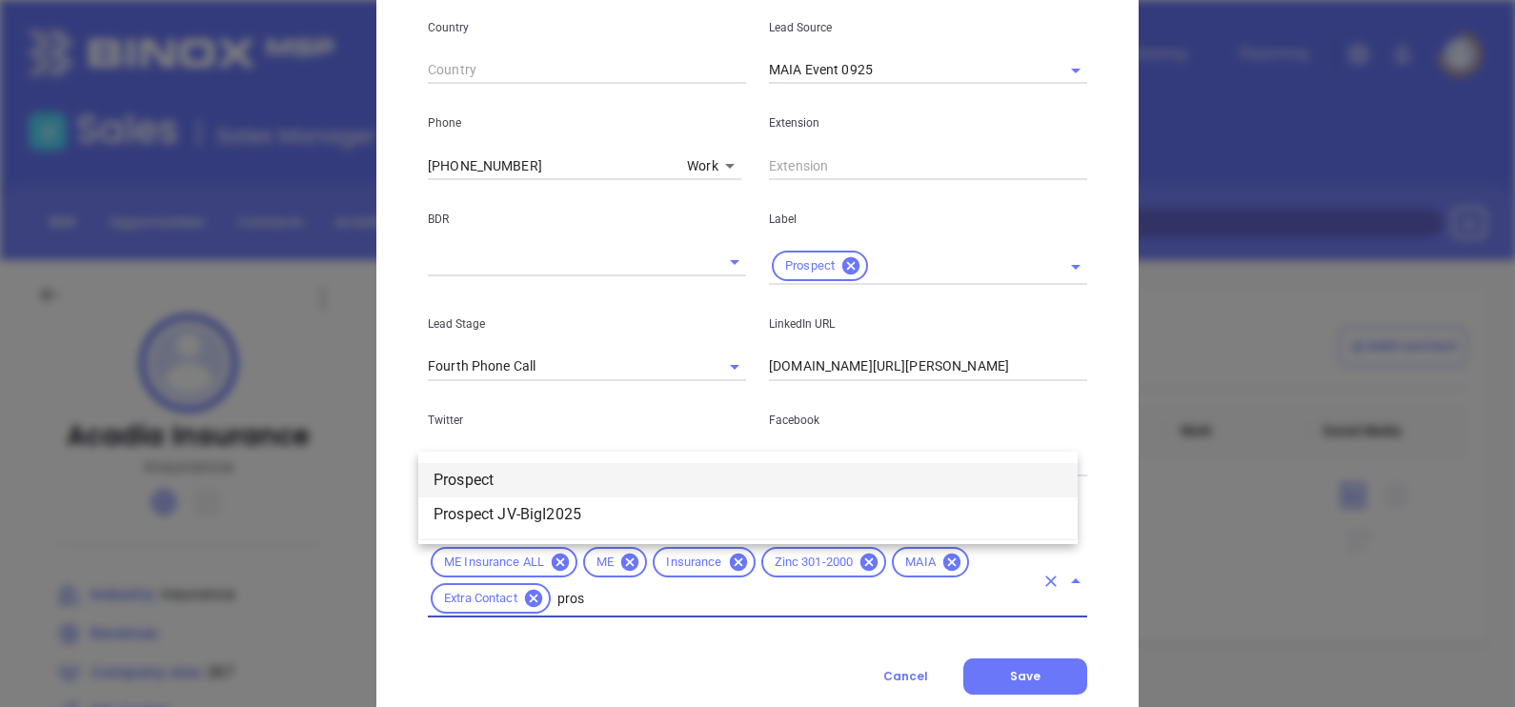
click at [551, 479] on li "Prospect" at bounding box center [747, 480] width 659 height 34
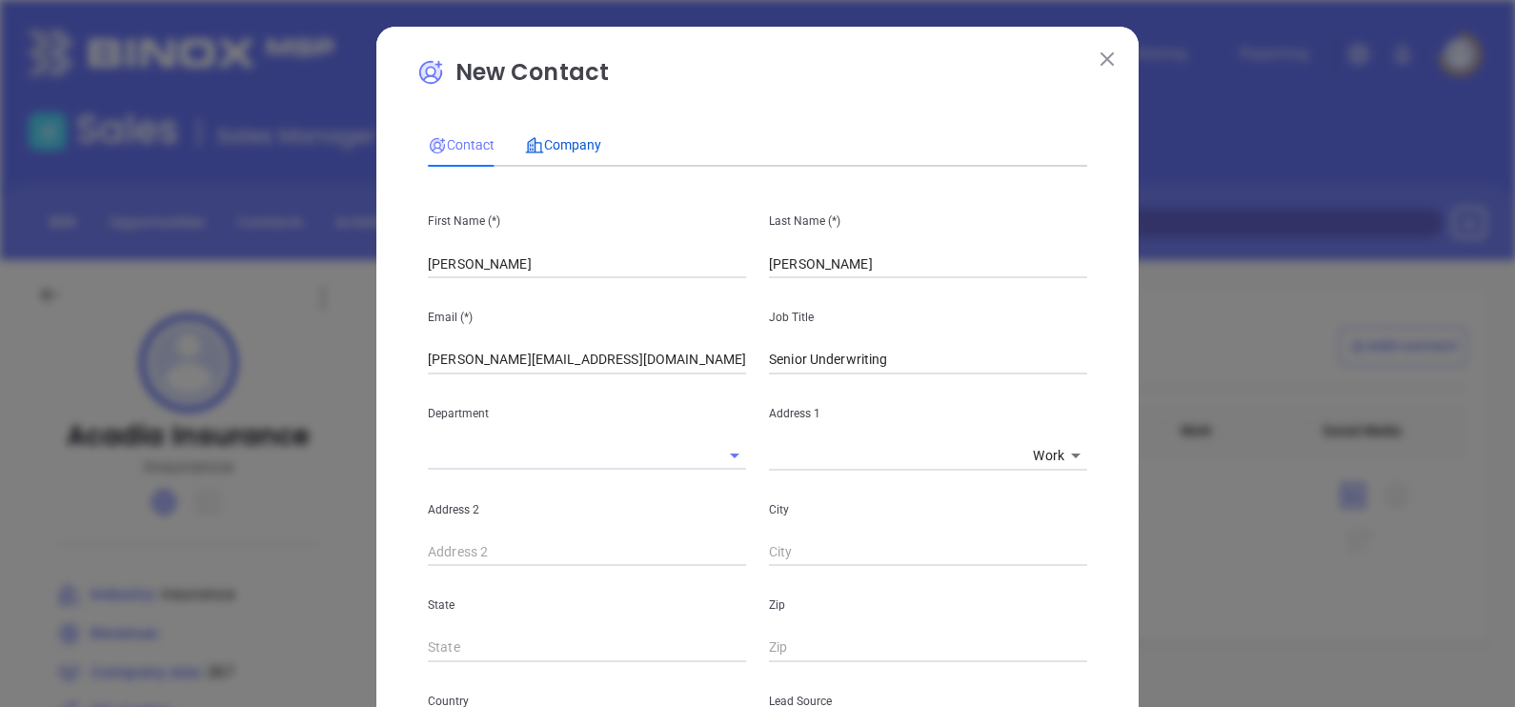
click at [536, 137] on span "Company" at bounding box center [563, 144] width 76 height 15
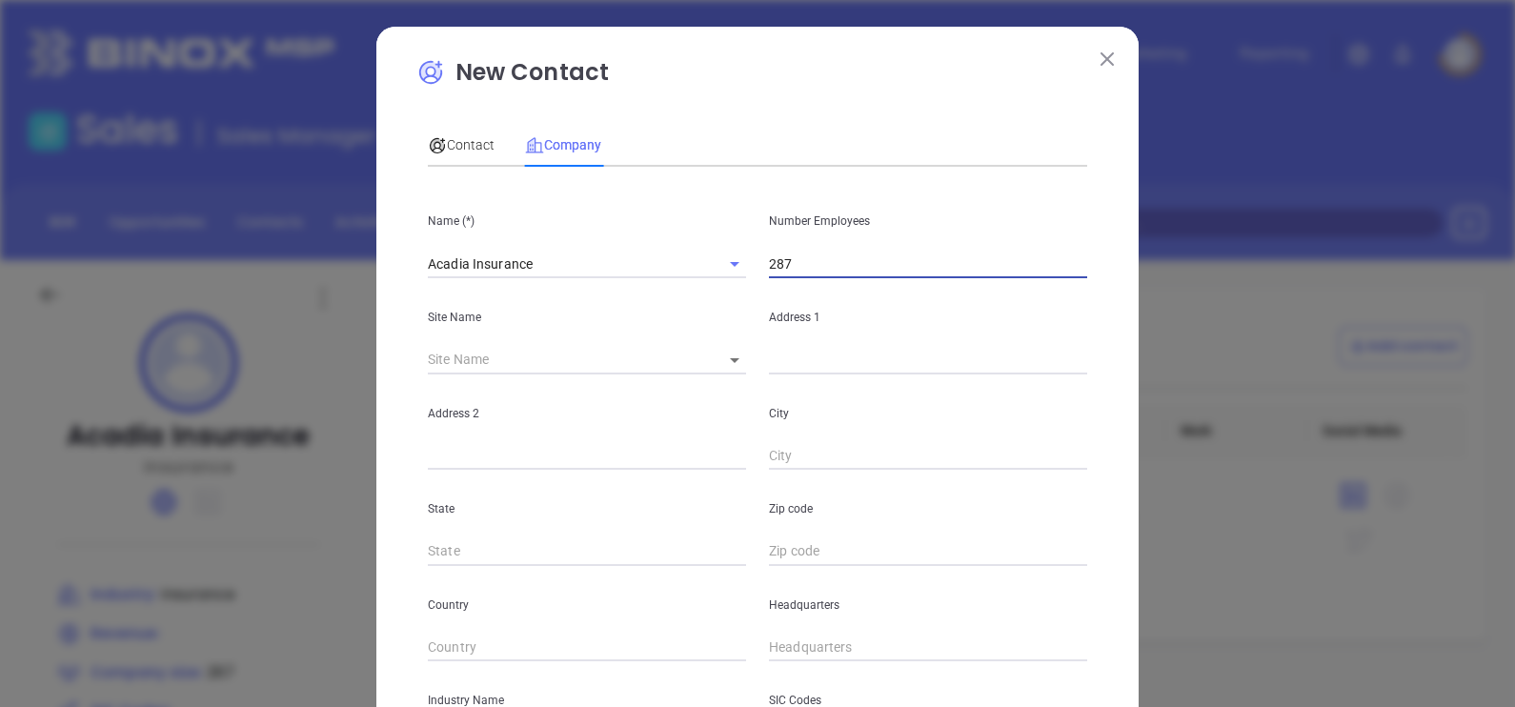
drag, startPoint x: 828, startPoint y: 261, endPoint x: 677, endPoint y: 243, distance: 151.6
click at [677, 243] on div "Name (*) Acadia Insurance Number Employees 287" at bounding box center [757, 230] width 682 height 96
type input "330"
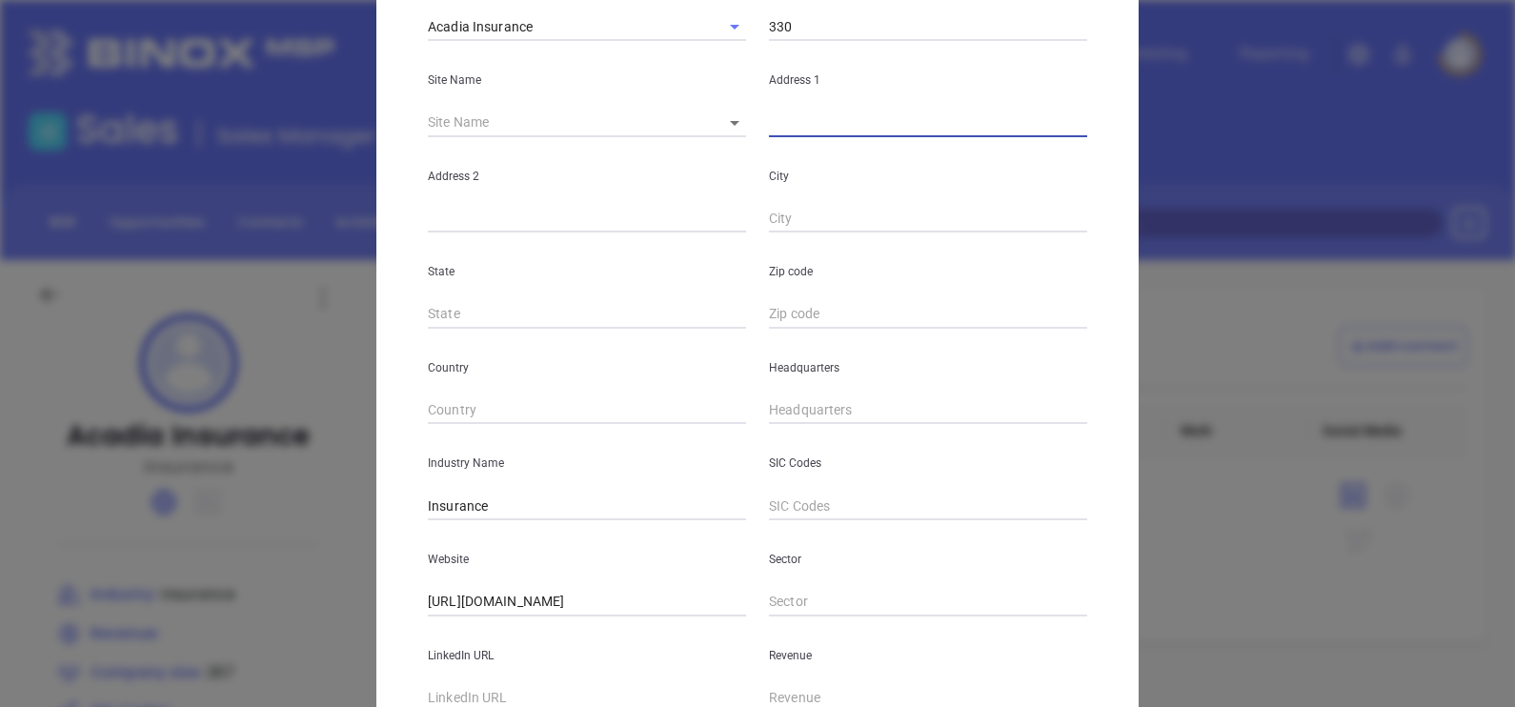
scroll to position [118, 0]
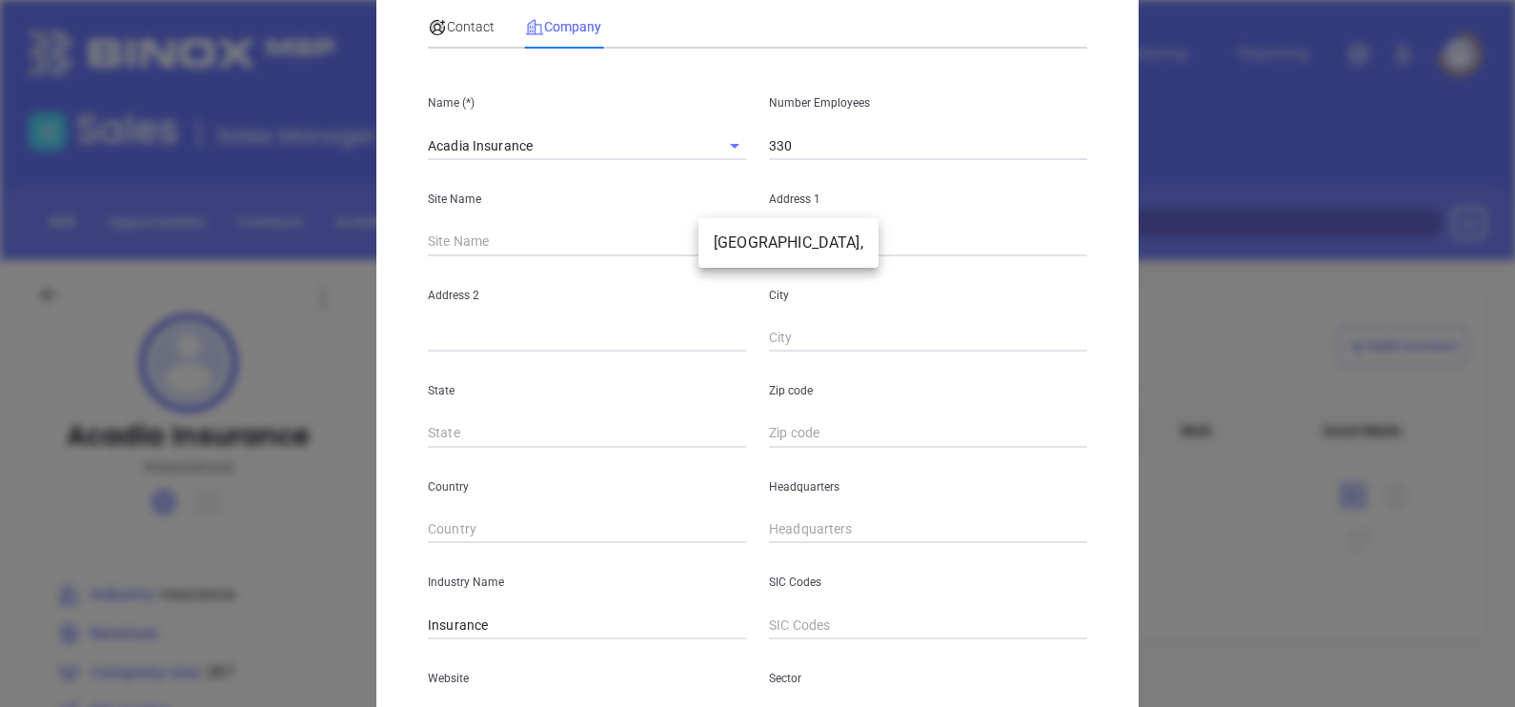
drag, startPoint x: 714, startPoint y: 244, endPoint x: 728, endPoint y: 247, distance: 14.6
click at [719, 246] on body "Leads CRM Marketing Reporting Financial Leads Leads Sales Sales Manager BDR Opp…" at bounding box center [757, 353] width 1515 height 707
click at [731, 247] on li "Westbrook," at bounding box center [788, 243] width 180 height 34
type input "Westbrook,"
type input "93586"
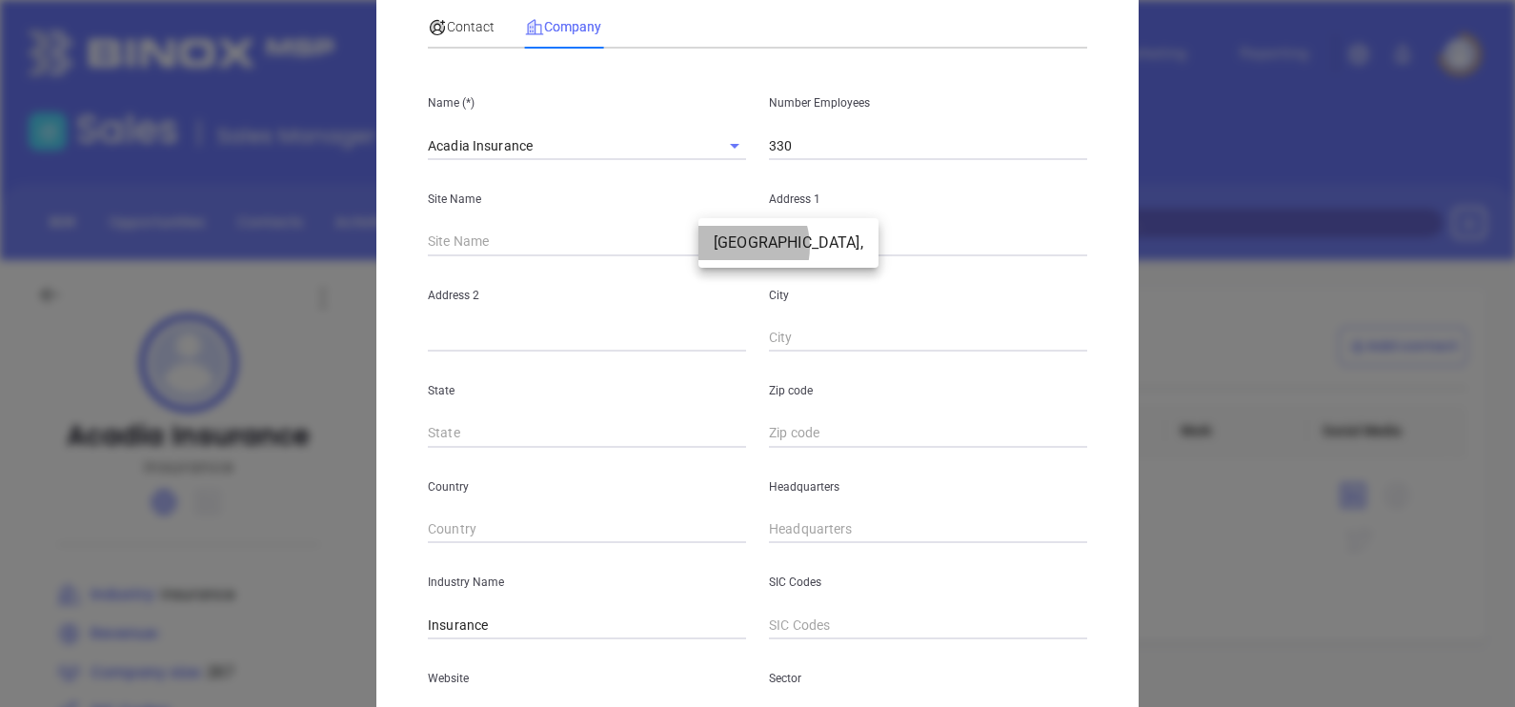
type input "P.O. Box 9010"
type input "Westbrook,"
type input "ME"
type input "04098-5010"
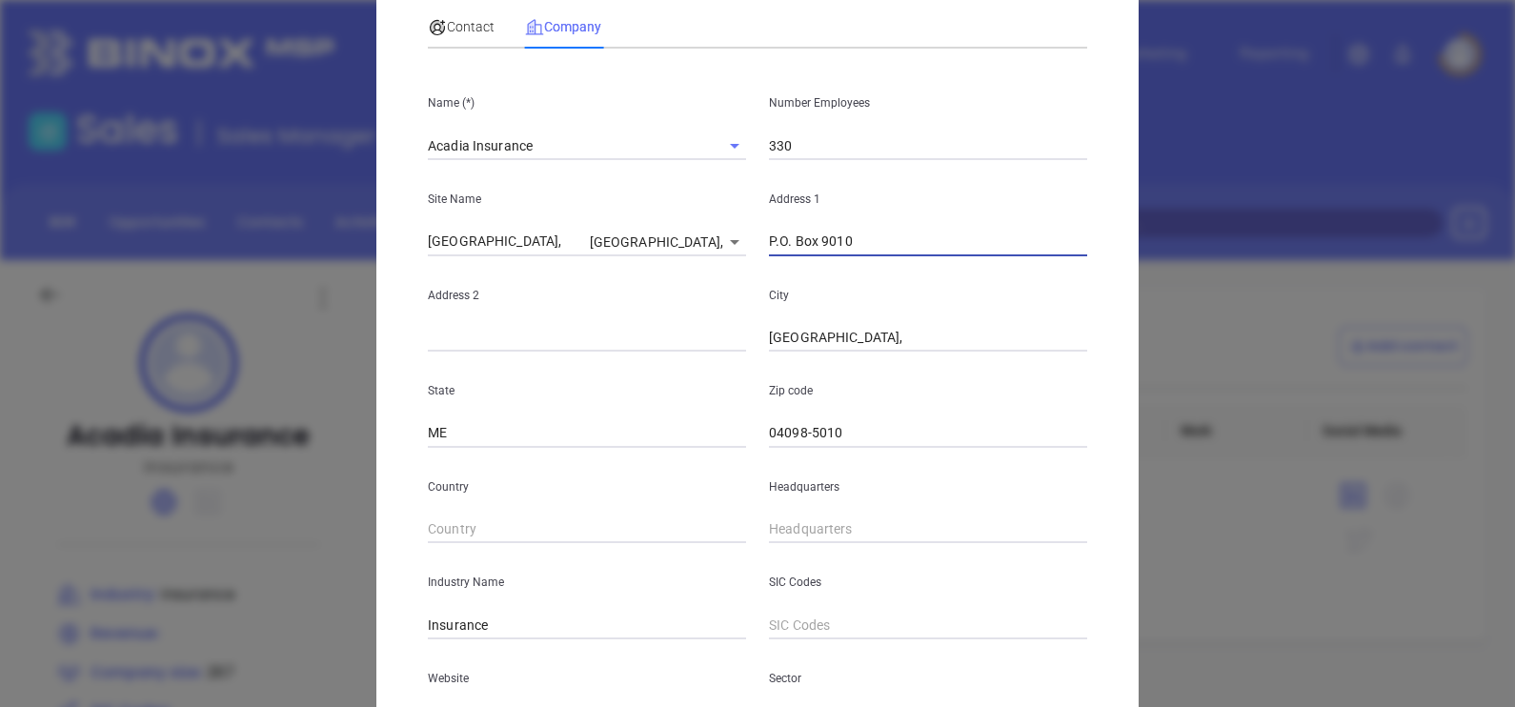
drag, startPoint x: 886, startPoint y: 248, endPoint x: 692, endPoint y: 226, distance: 195.6
click at [693, 226] on div "Site Name Westbrook, Westbrook, 93586 Address 1 P.O. Box 9010" at bounding box center [757, 208] width 682 height 96
paste input "text"
click at [770, 248] on input "P.O. Box 9010" at bounding box center [928, 242] width 318 height 29
type input "PO Box 9010"
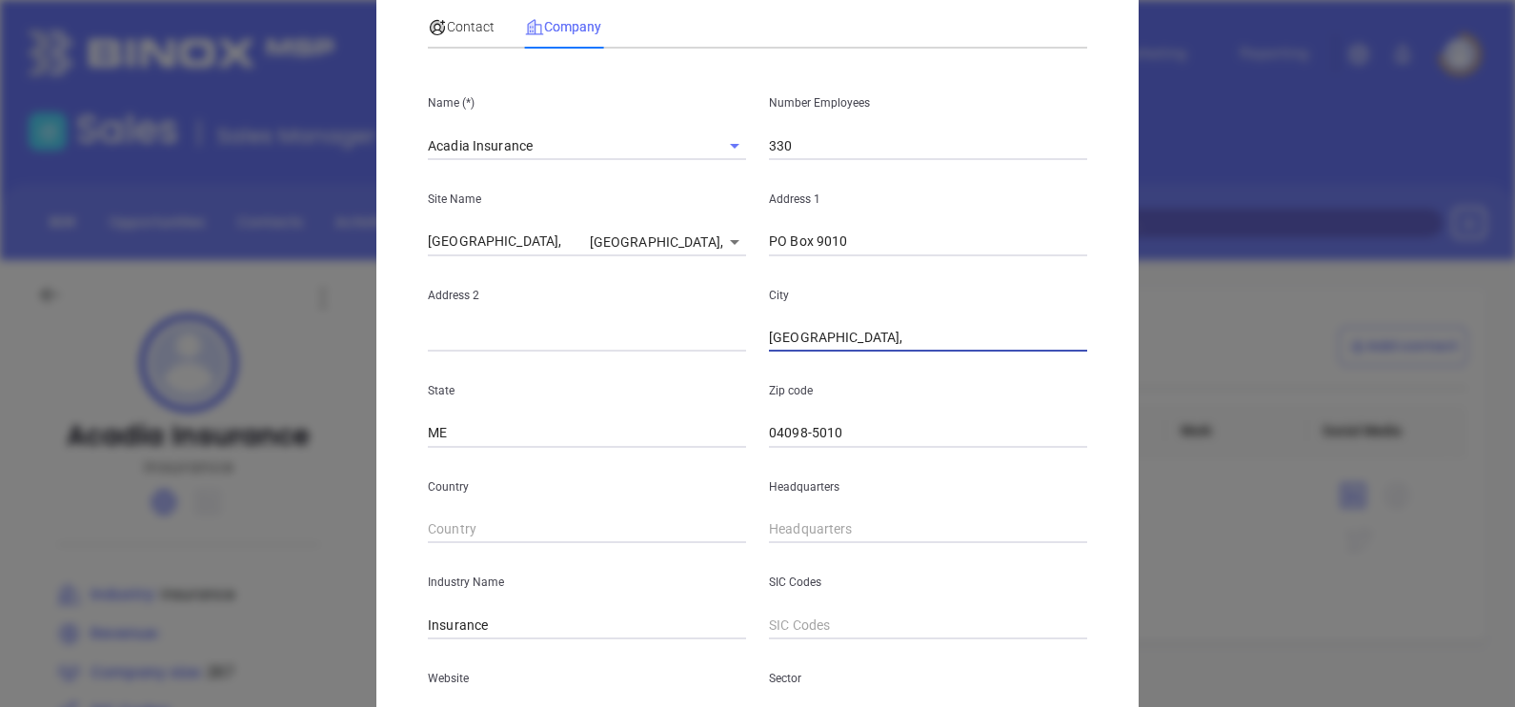
click at [926, 333] on input "Westbrook," at bounding box center [928, 338] width 318 height 29
type input "Westbrook"
click at [894, 440] on input "04098-5010" at bounding box center [928, 433] width 318 height 29
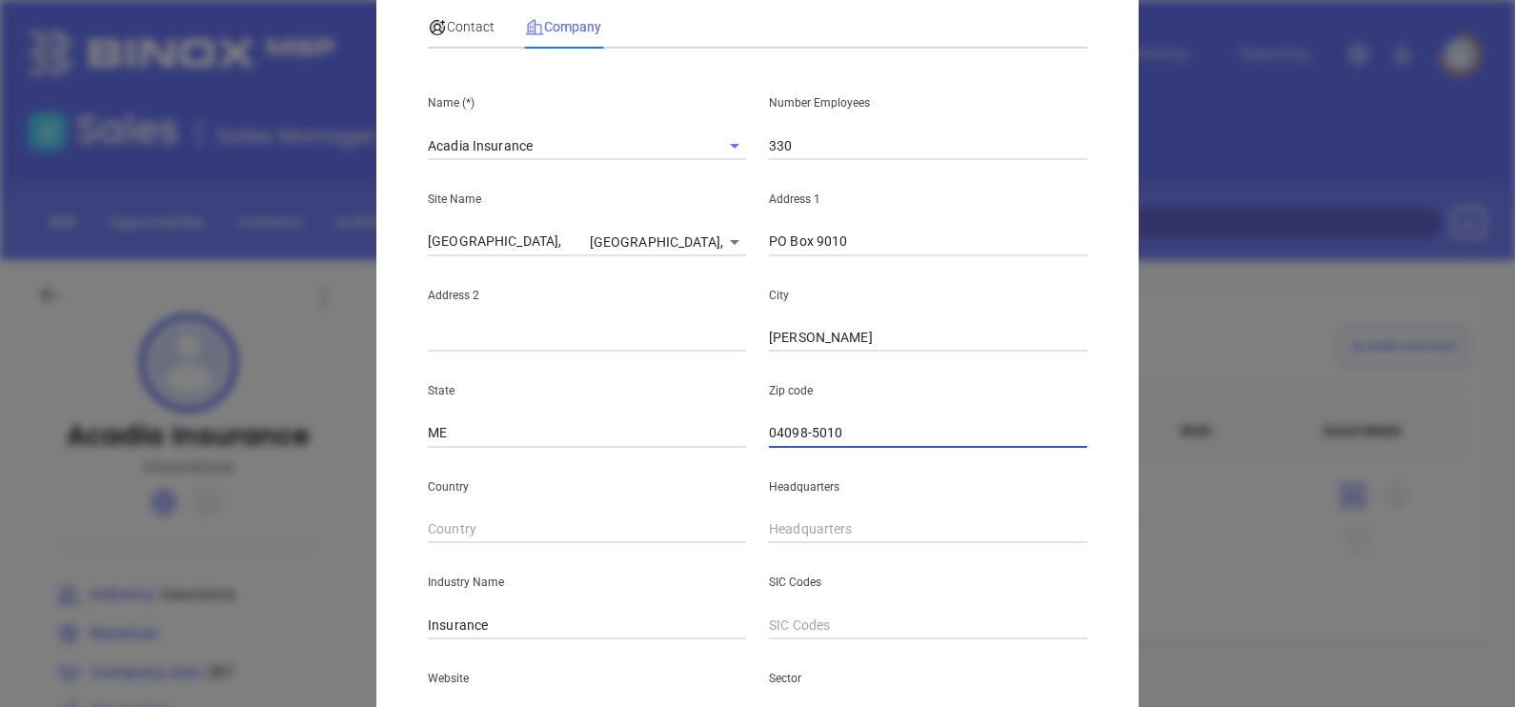
click at [894, 440] on input "04098-5010" at bounding box center [928, 433] width 318 height 29
type input "( ) -"
click at [769, 525] on input "( ) -" at bounding box center [928, 529] width 318 height 29
paste input "800) 773-4300"
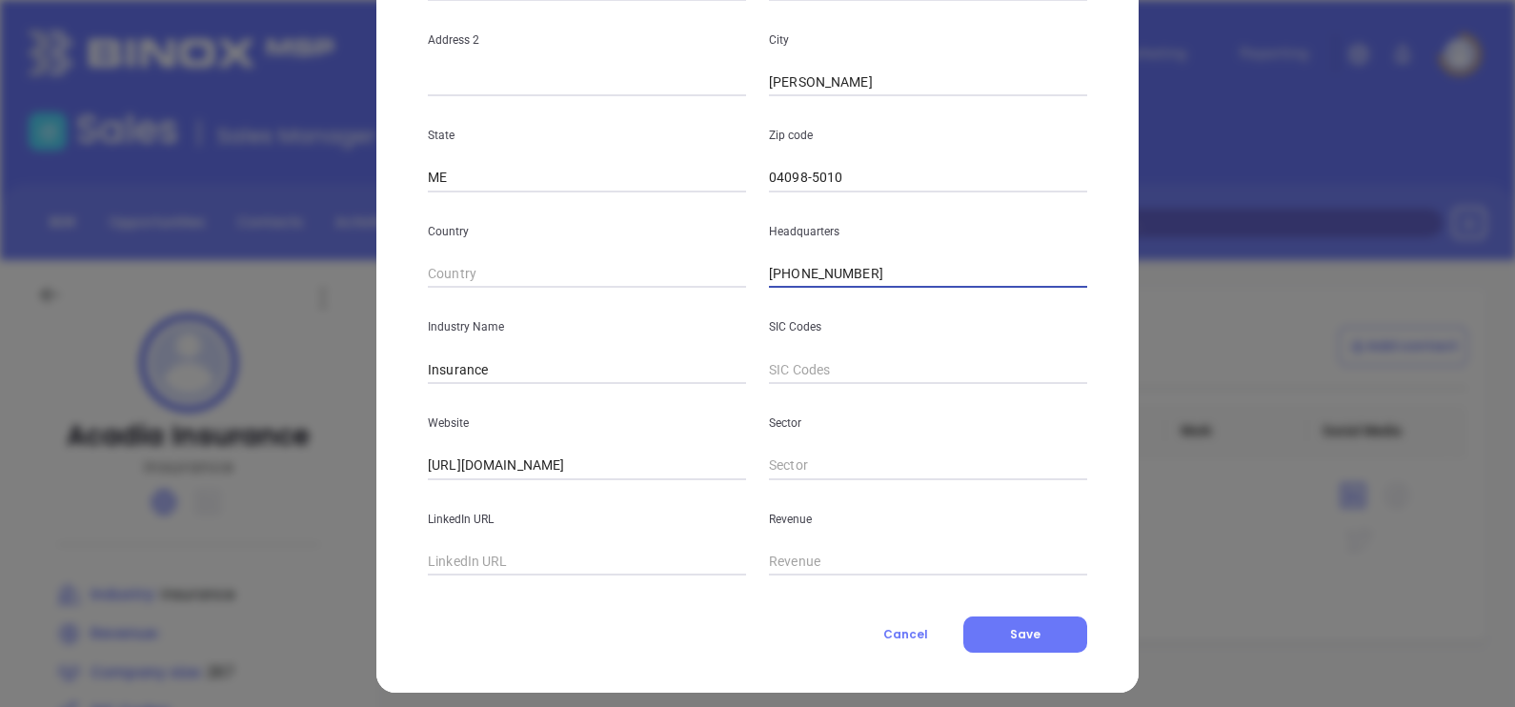
scroll to position [385, 0]
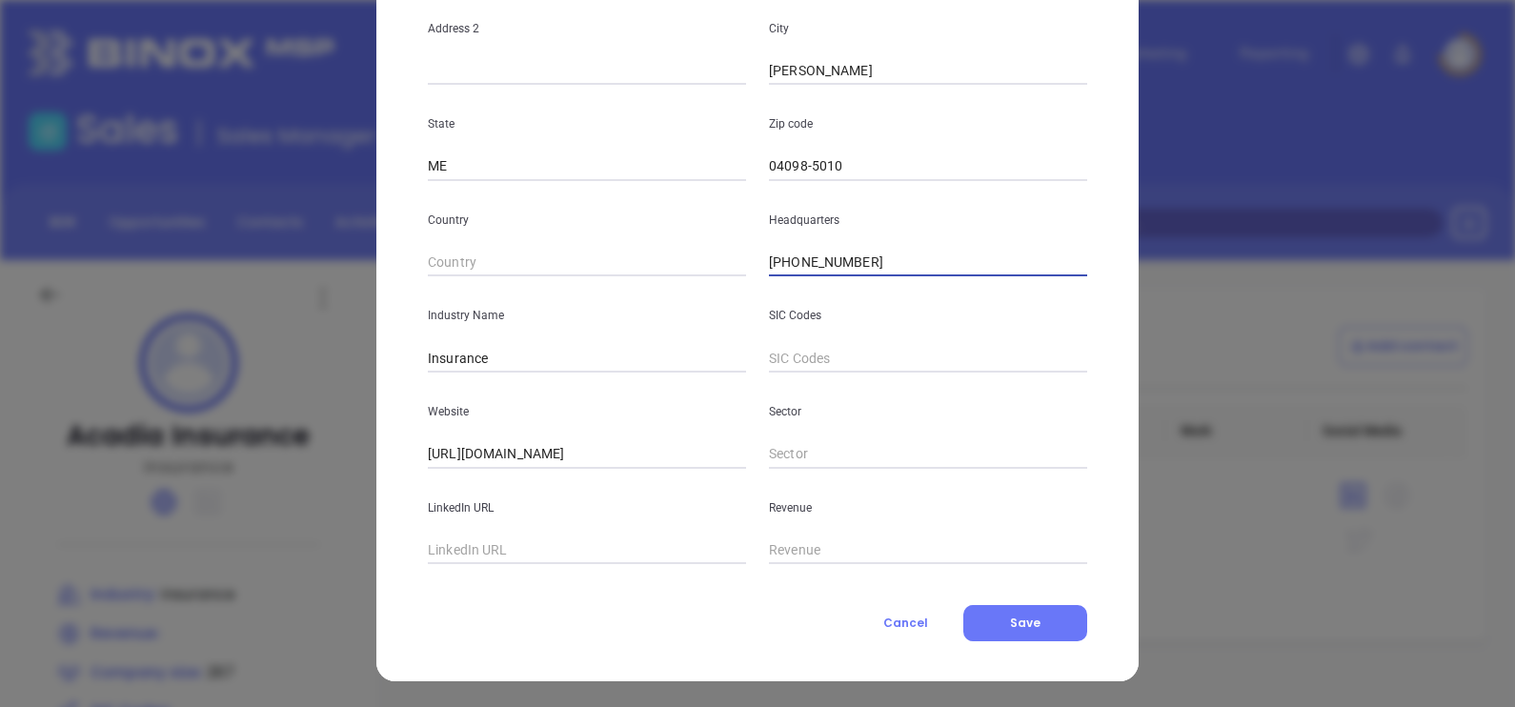
type input "(800) 773-4300"
click at [487, 547] on input "text" at bounding box center [587, 550] width 318 height 29
paste input "www.linkedin.com/company/acadia-insurance/"
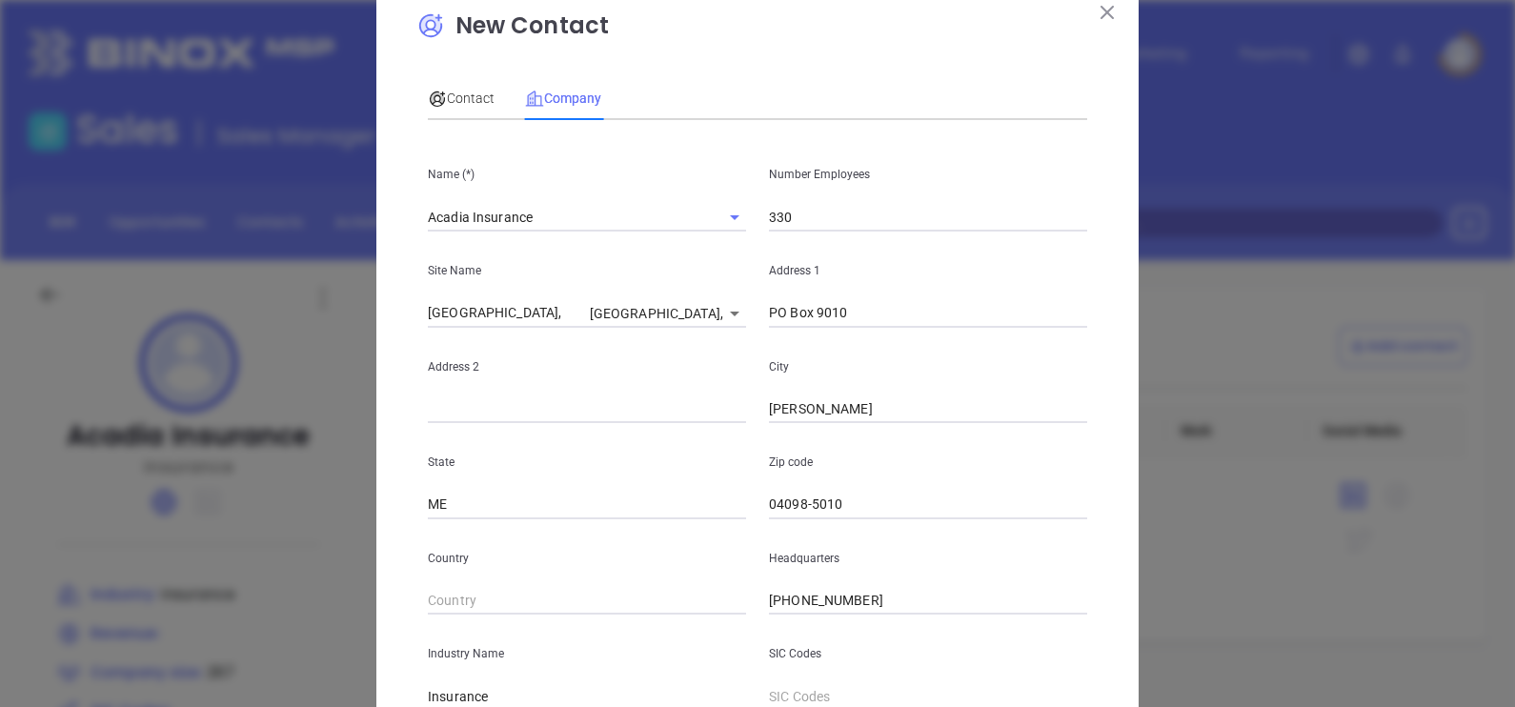
scroll to position [0, 0]
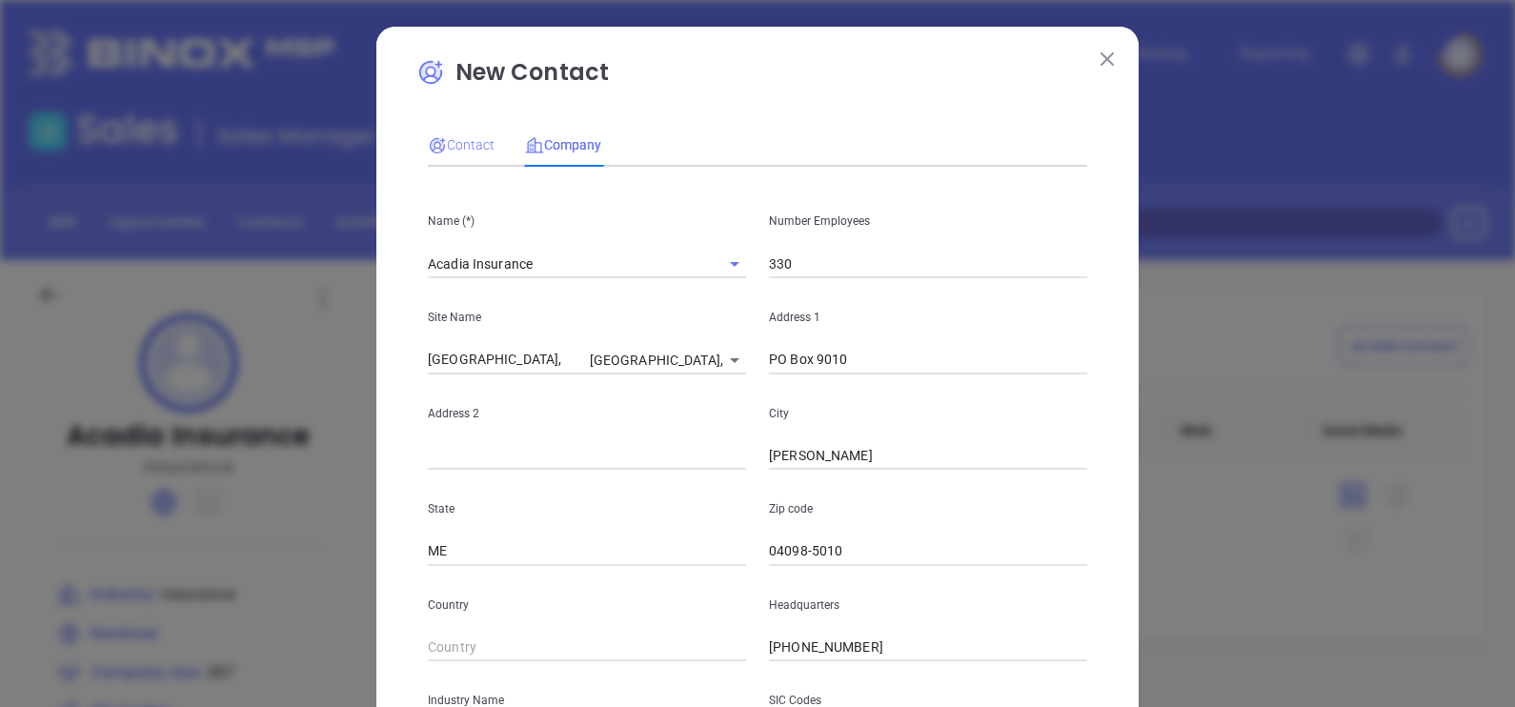
type input "www.linkedin.com/company/acadia-insurance/"
click at [433, 136] on icon at bounding box center [437, 145] width 19 height 19
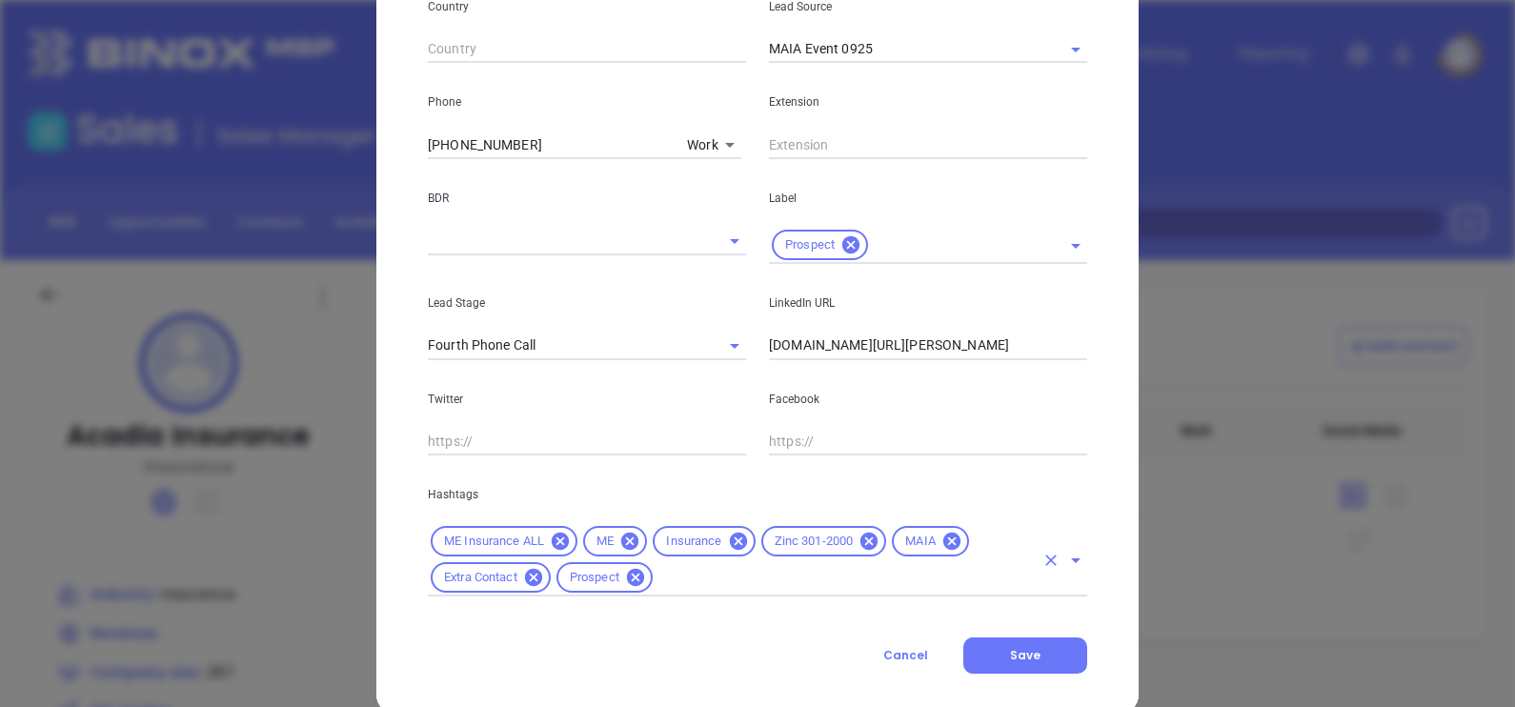
scroll to position [715, 0]
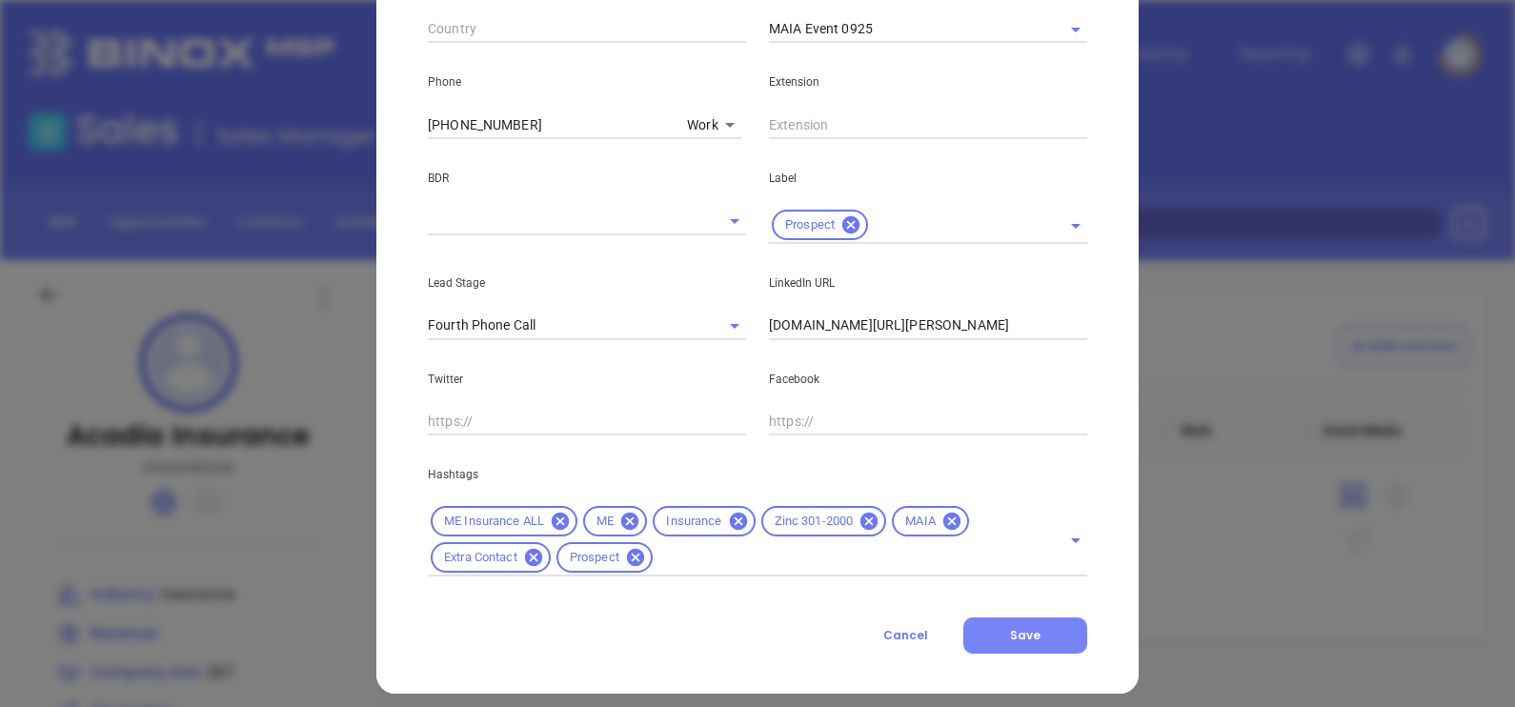
click at [1012, 630] on span "Save" at bounding box center [1025, 635] width 30 height 16
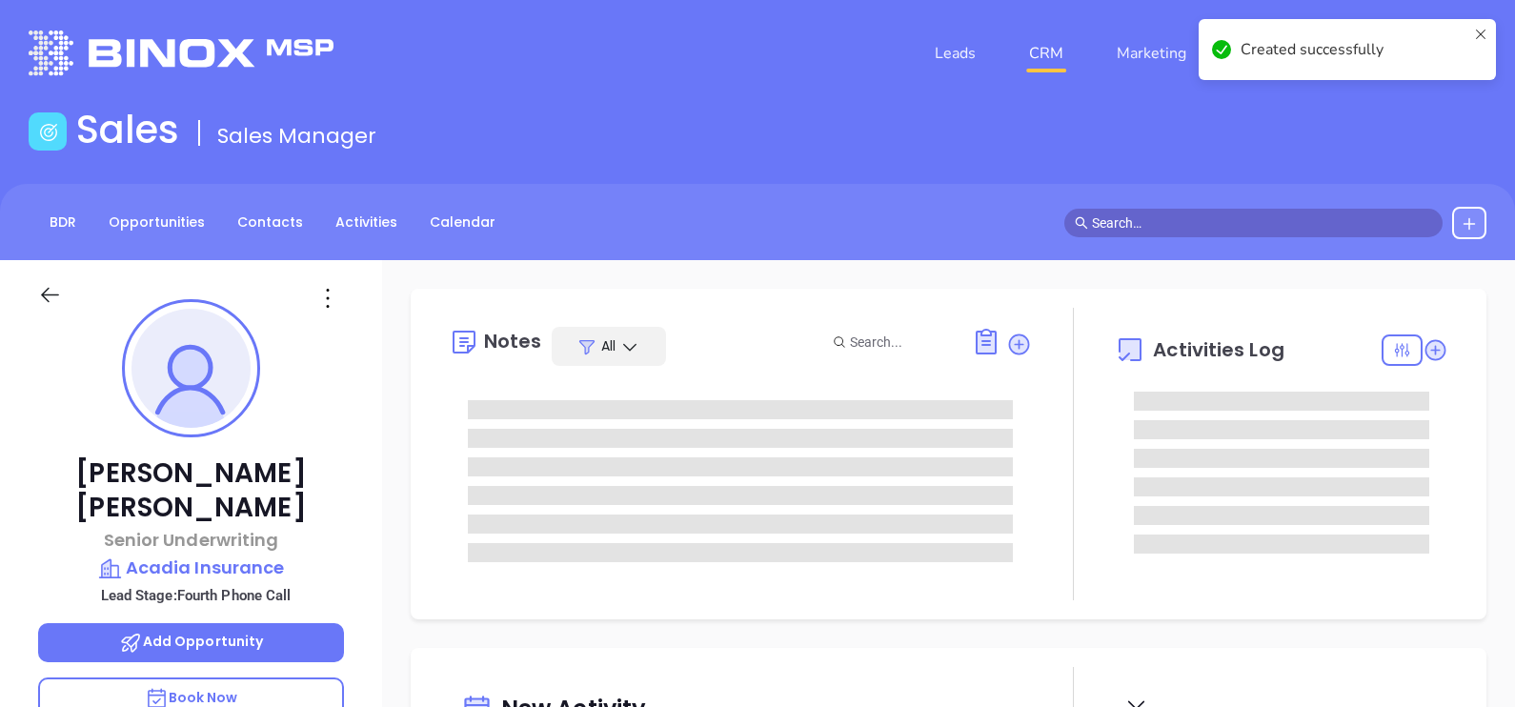
type input "[DATE]"
type input "[PERSON_NAME]"
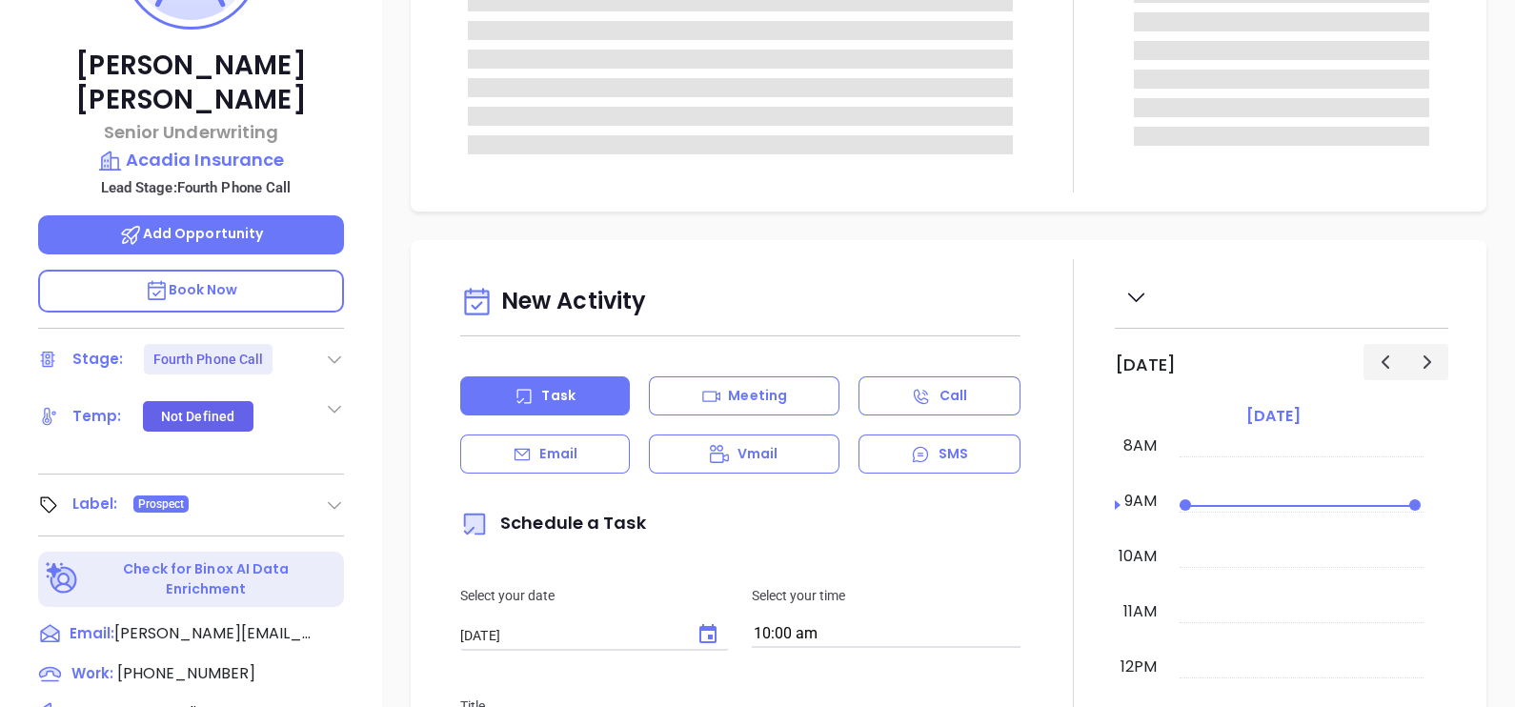
scroll to position [475, 0]
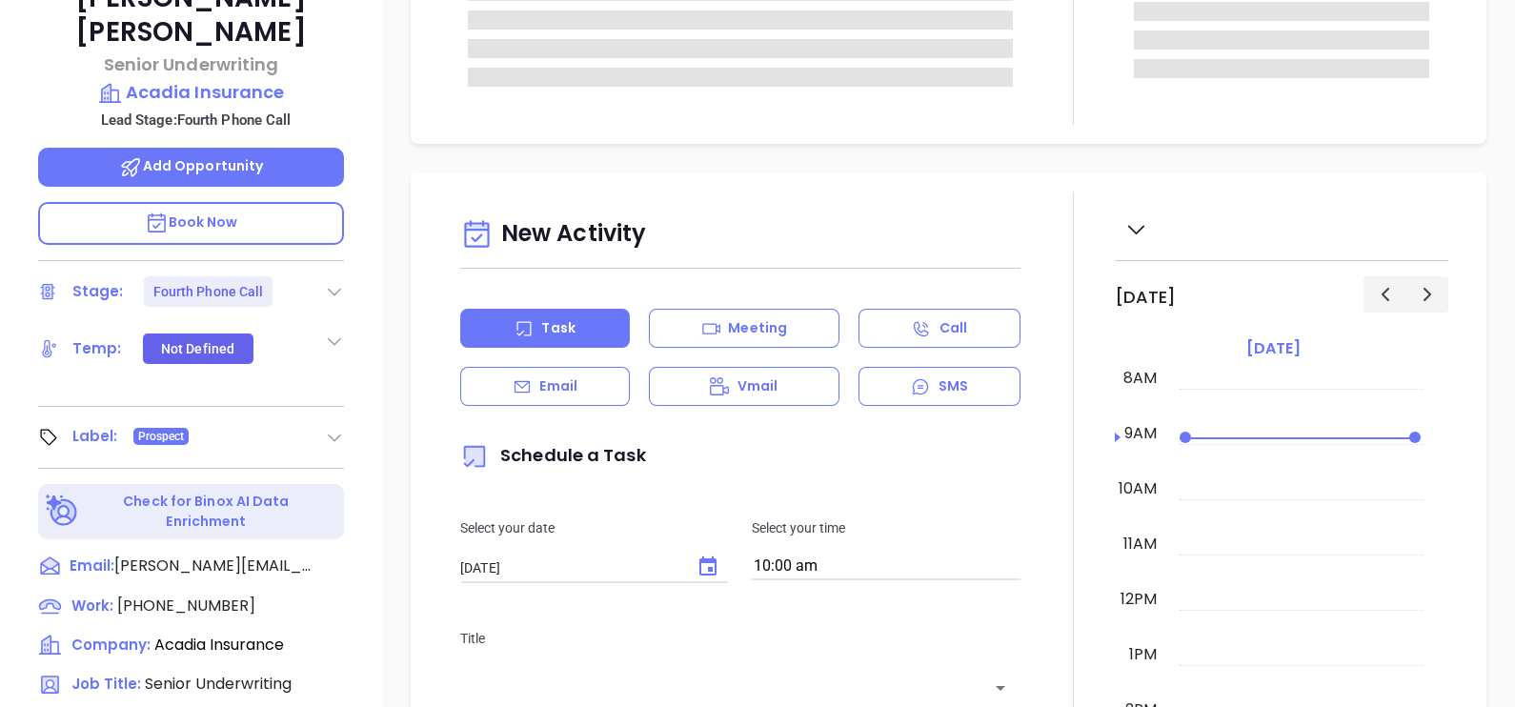
click at [329, 282] on icon at bounding box center [334, 291] width 19 height 19
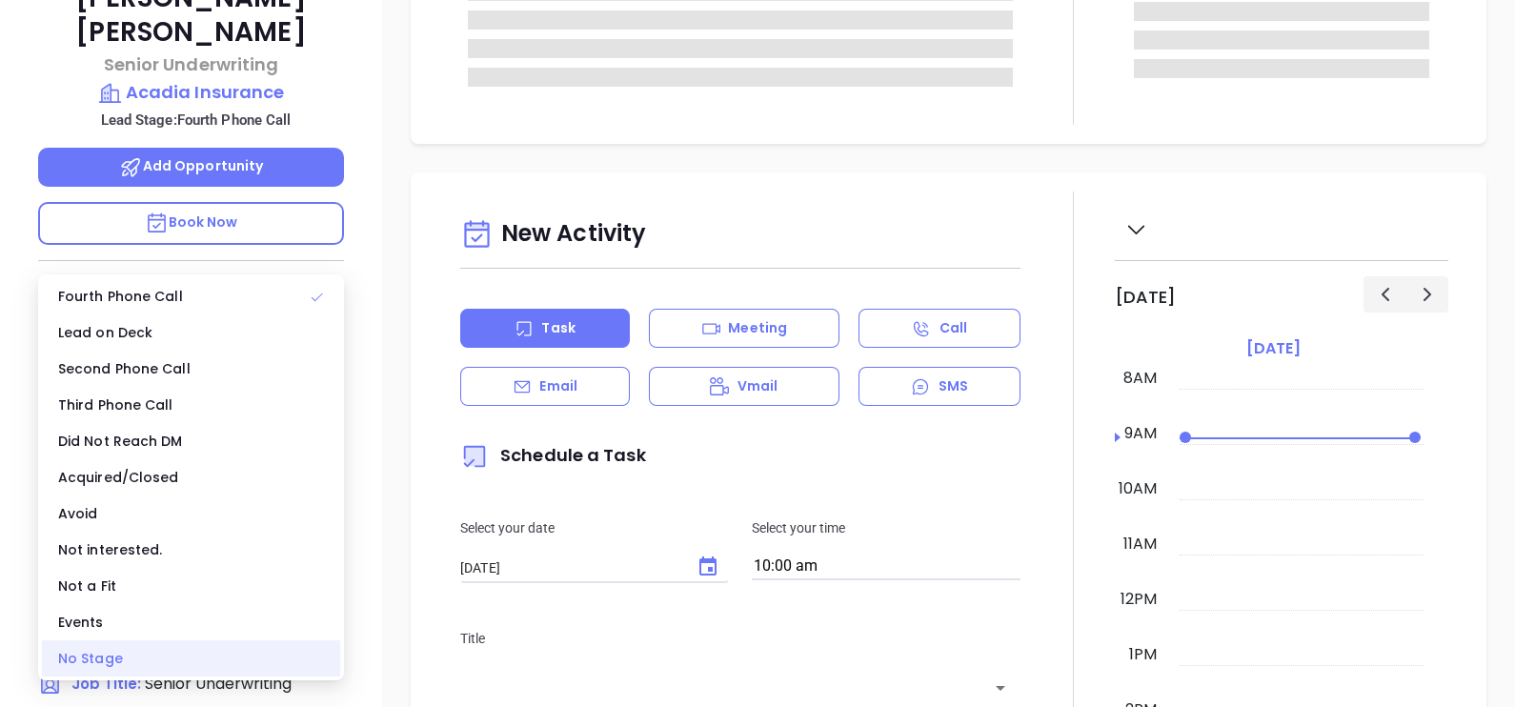
click at [178, 650] on div "No Stage" at bounding box center [191, 658] width 298 height 36
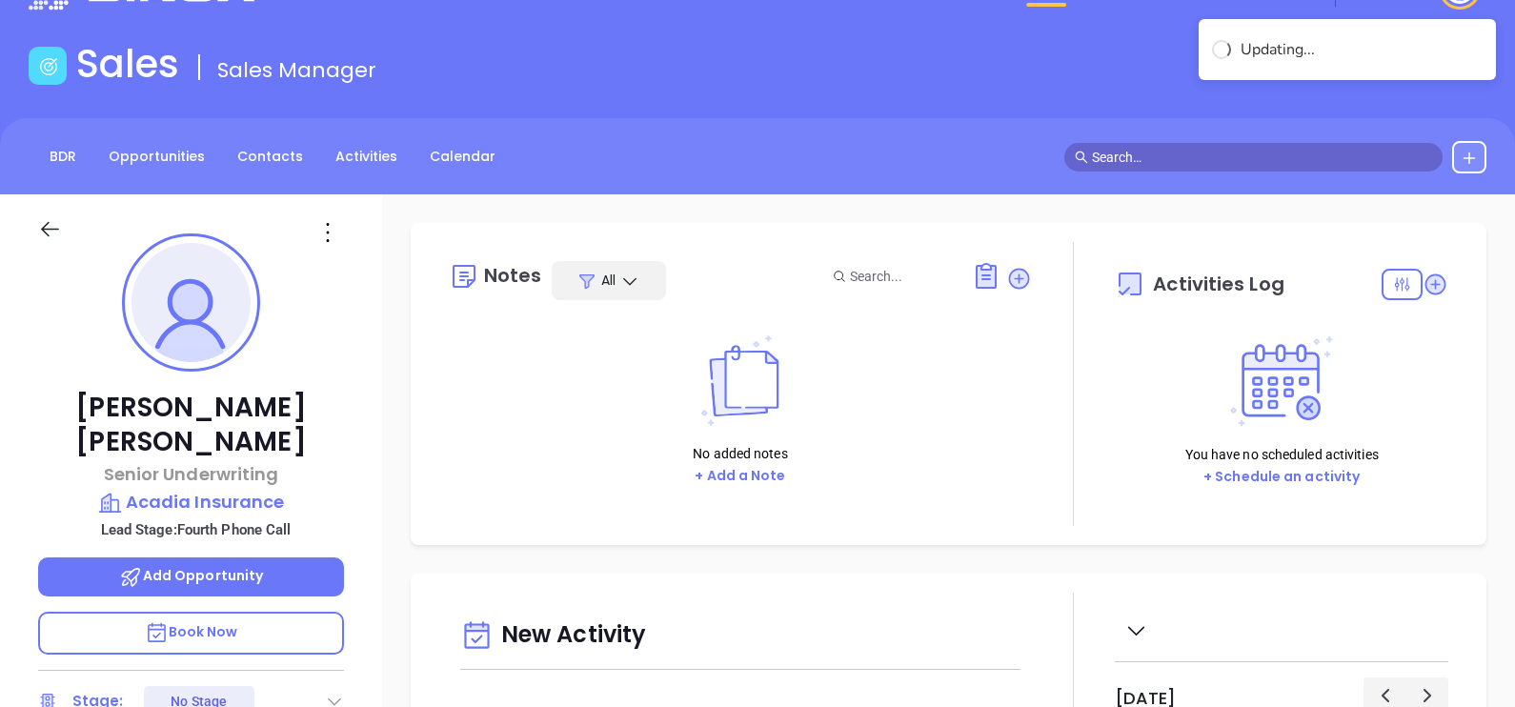
scroll to position [0, 0]
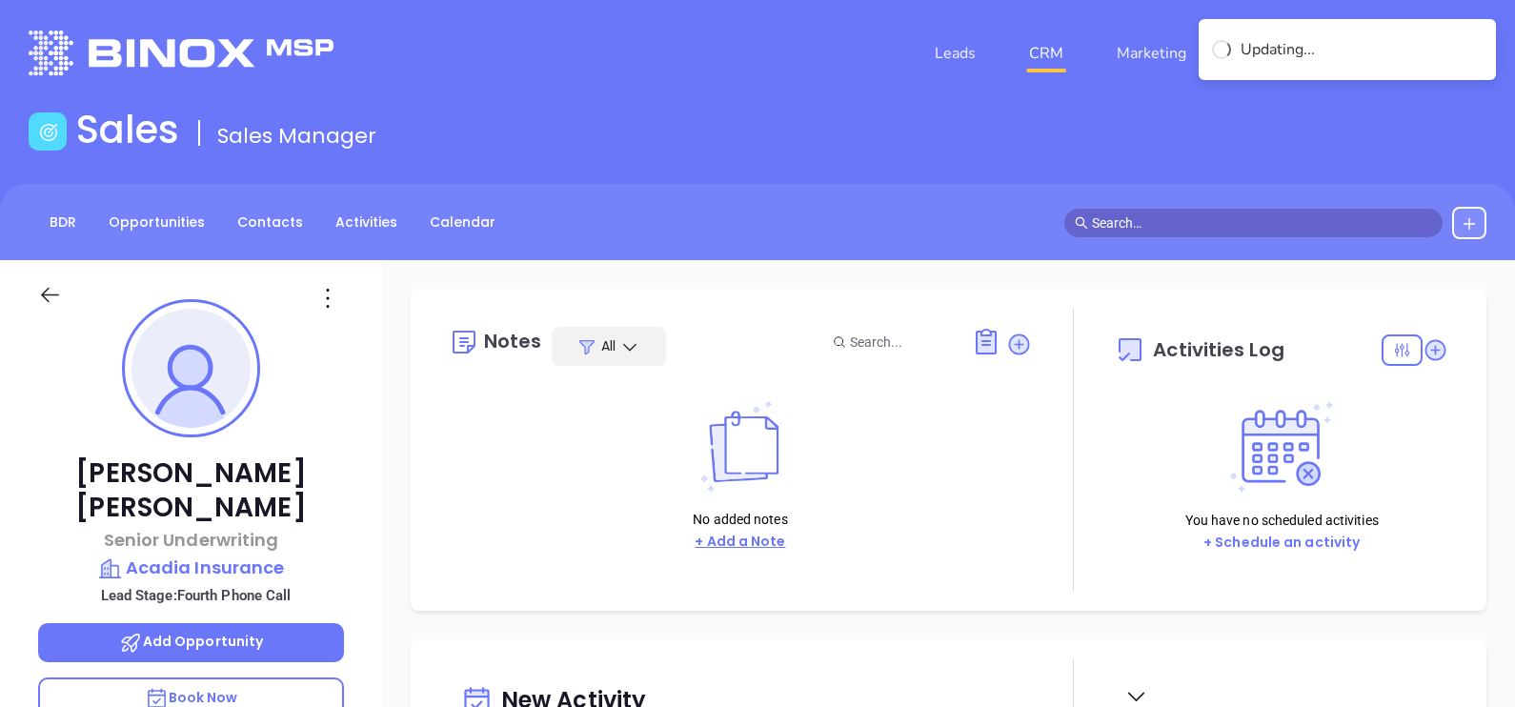
click at [753, 539] on button "+ Add a Note" at bounding box center [740, 542] width 102 height 22
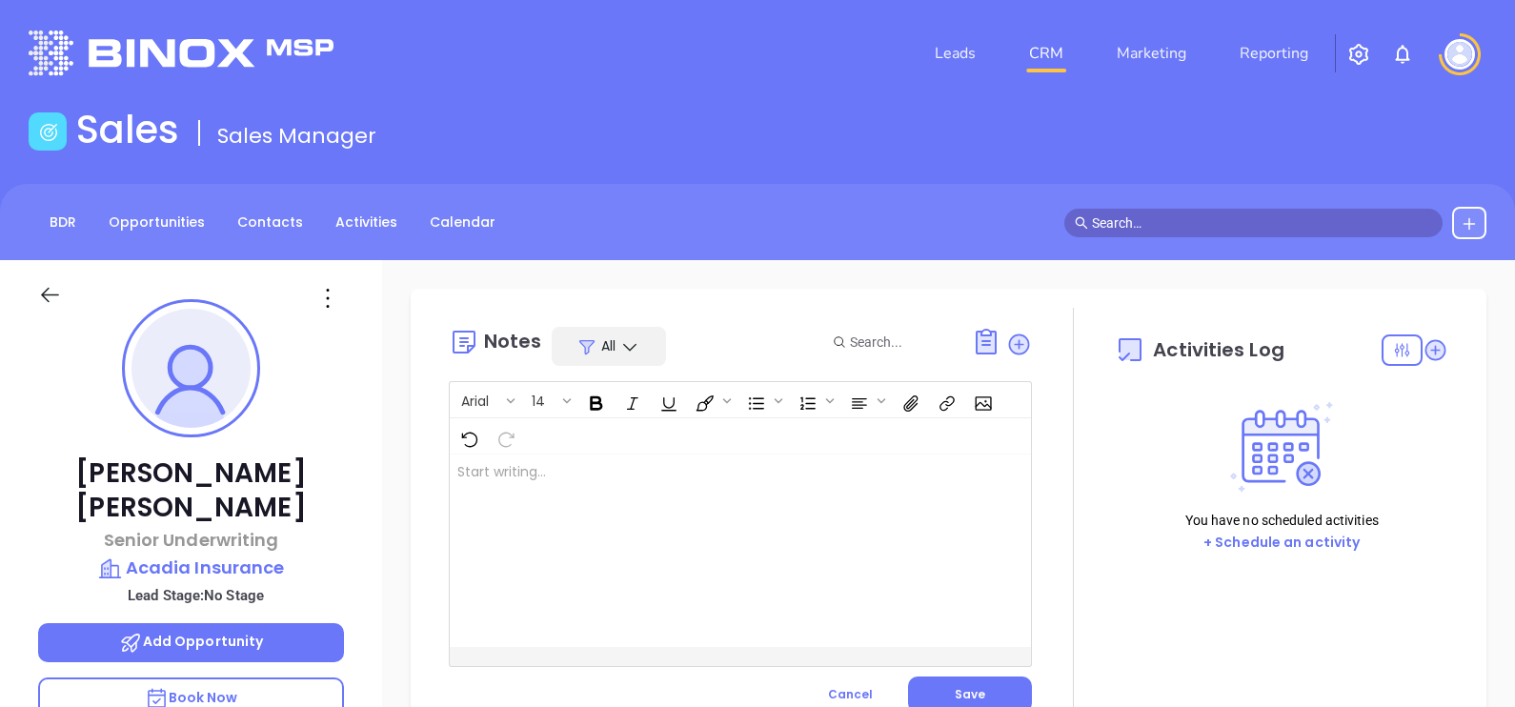
click at [692, 494] on div at bounding box center [720, 550] width 540 height 192
click at [677, 489] on div "MAIA event pre-attendance list ﻿ ﻿" at bounding box center [720, 550] width 540 height 192
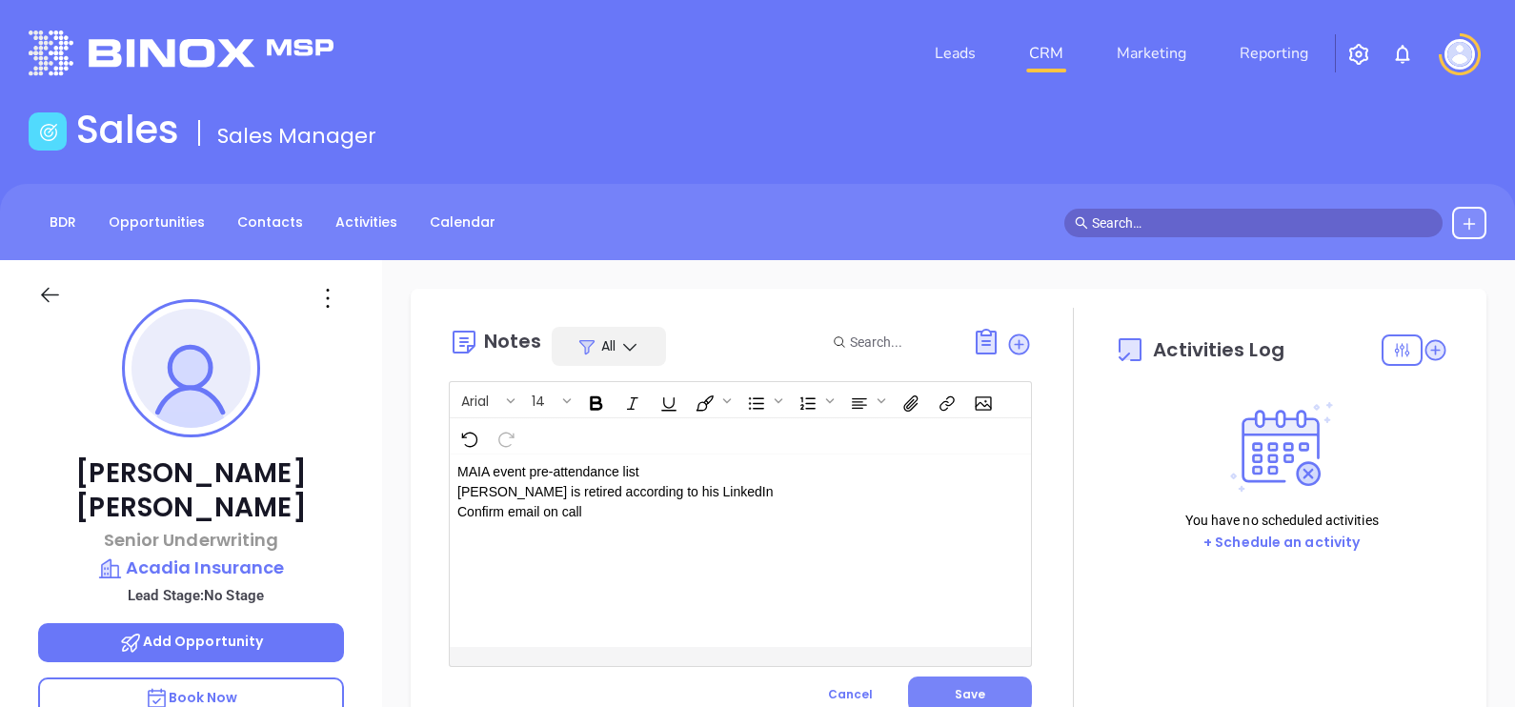
click at [1006, 691] on button "Save" at bounding box center [970, 694] width 124 height 36
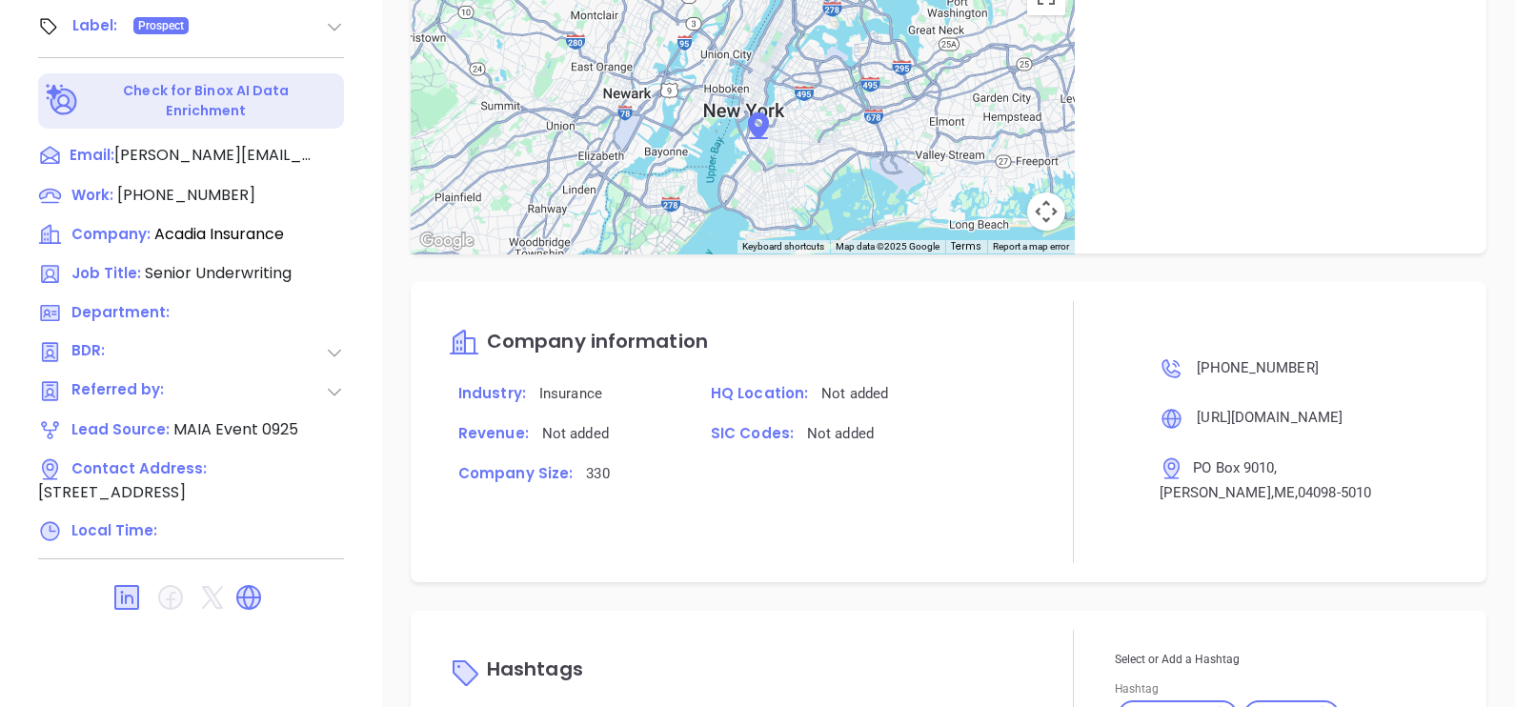
scroll to position [1032, 0]
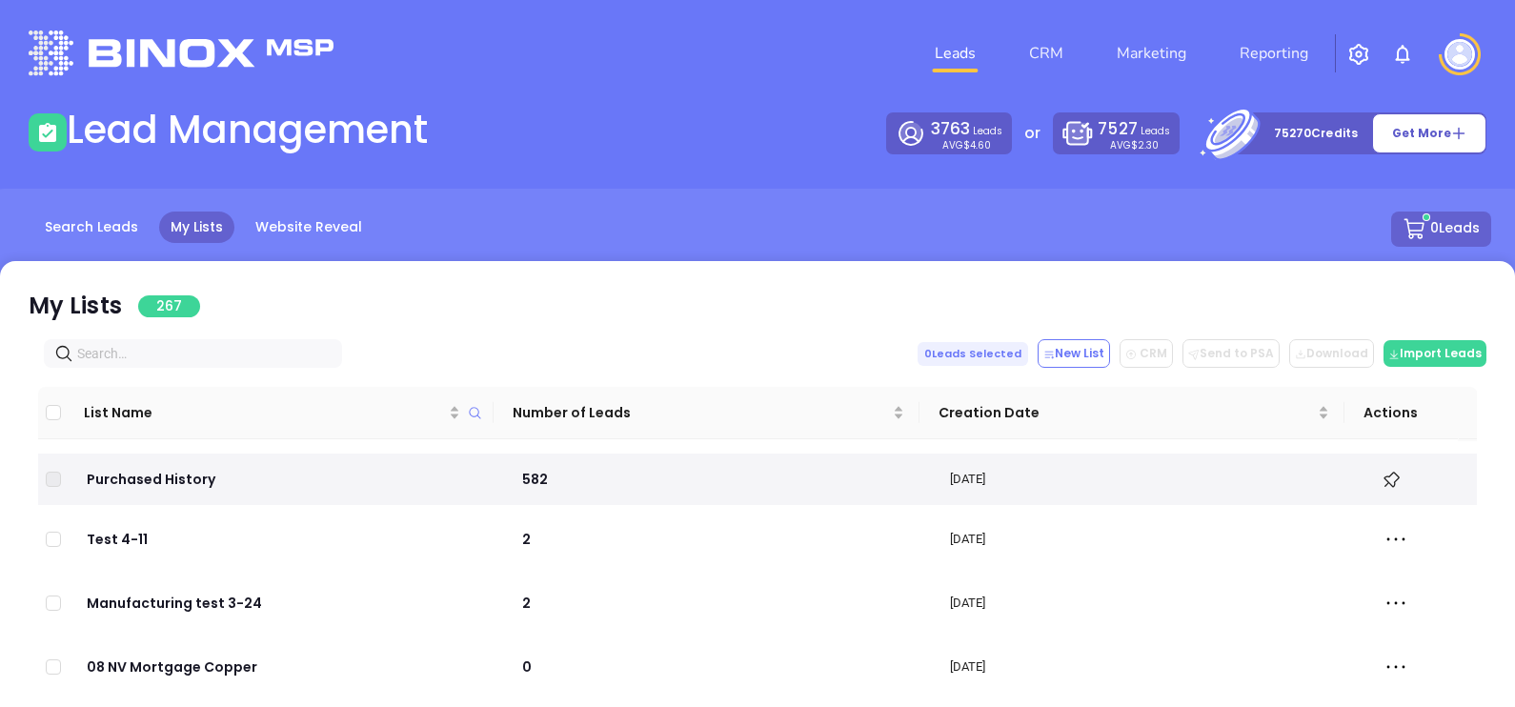
click at [86, 359] on input "text" at bounding box center [196, 353] width 239 height 21
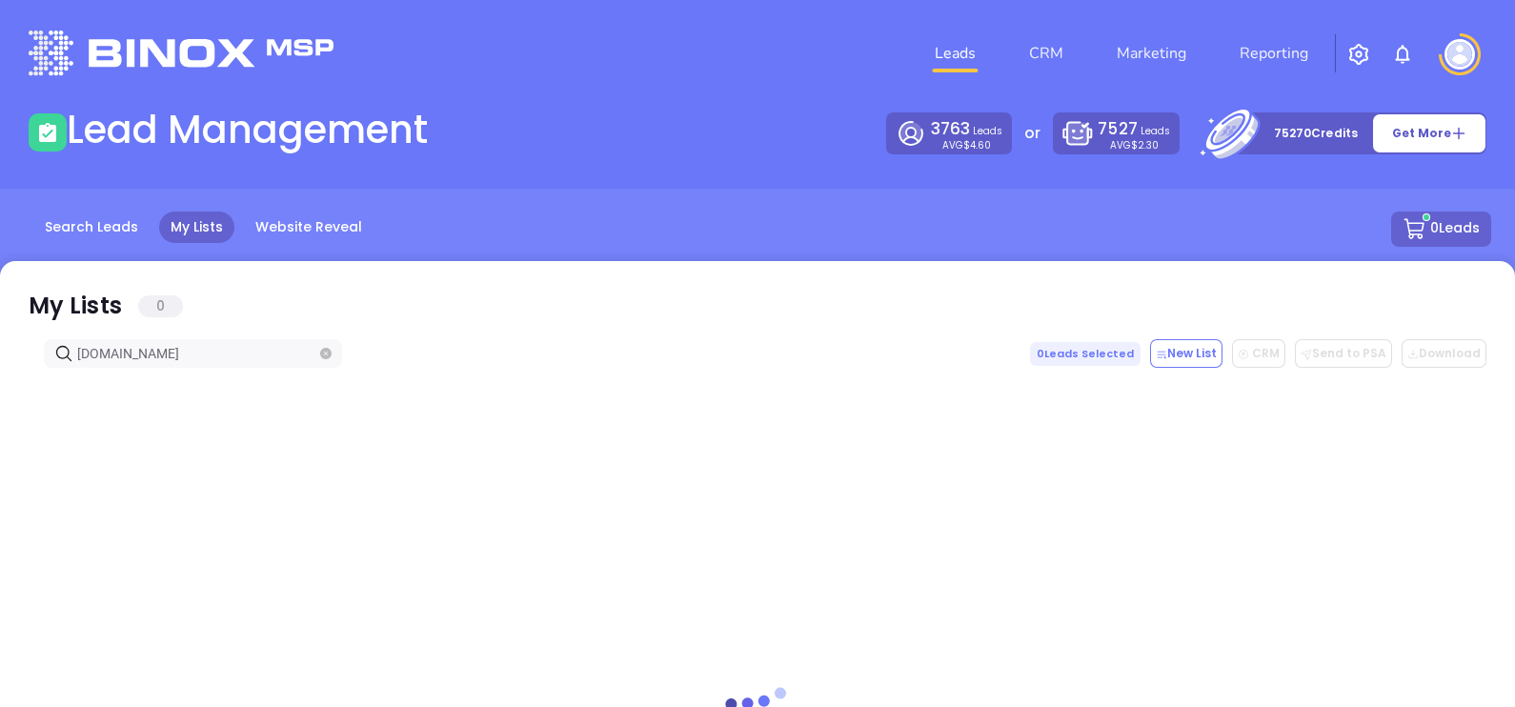
type input "[DOMAIN_NAME]"
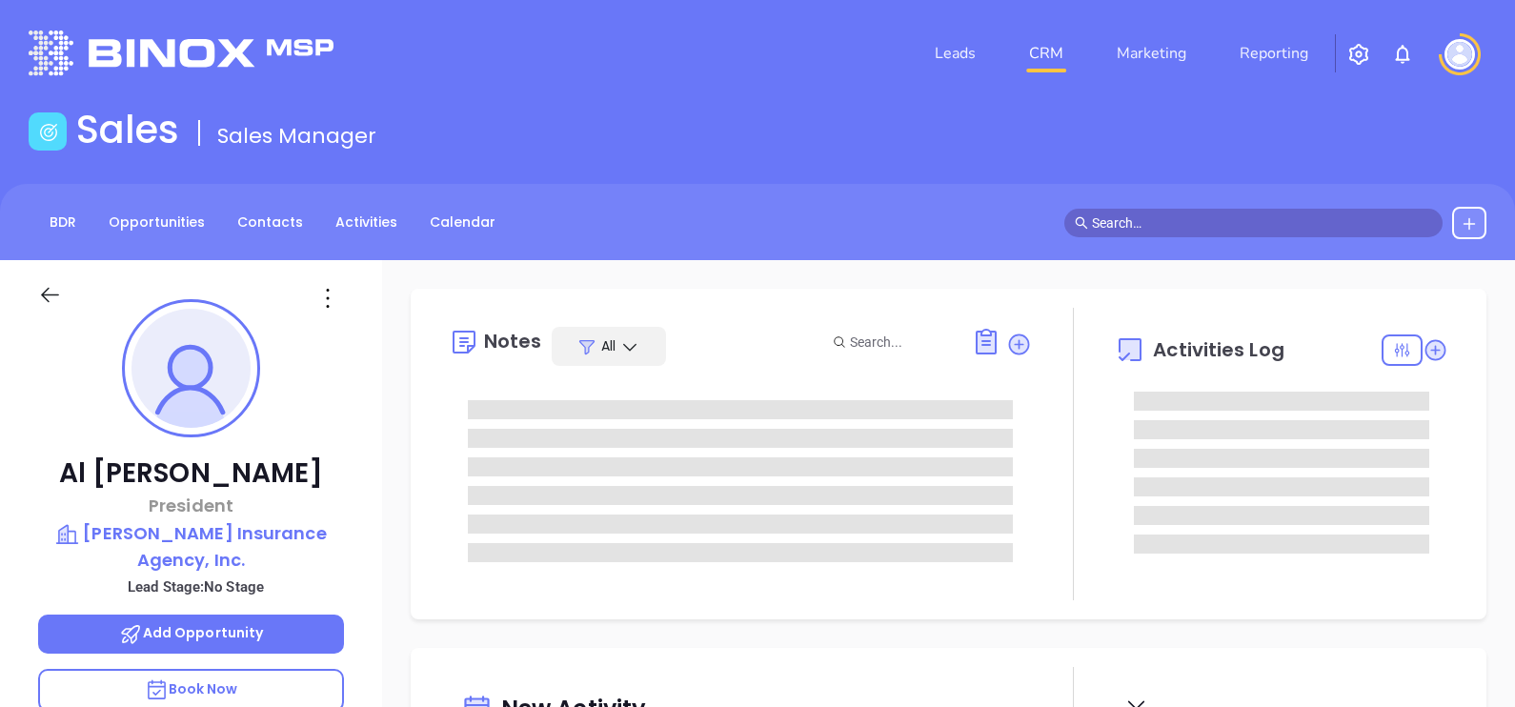
scroll to position [442, 0]
type input "[PERSON_NAME]"
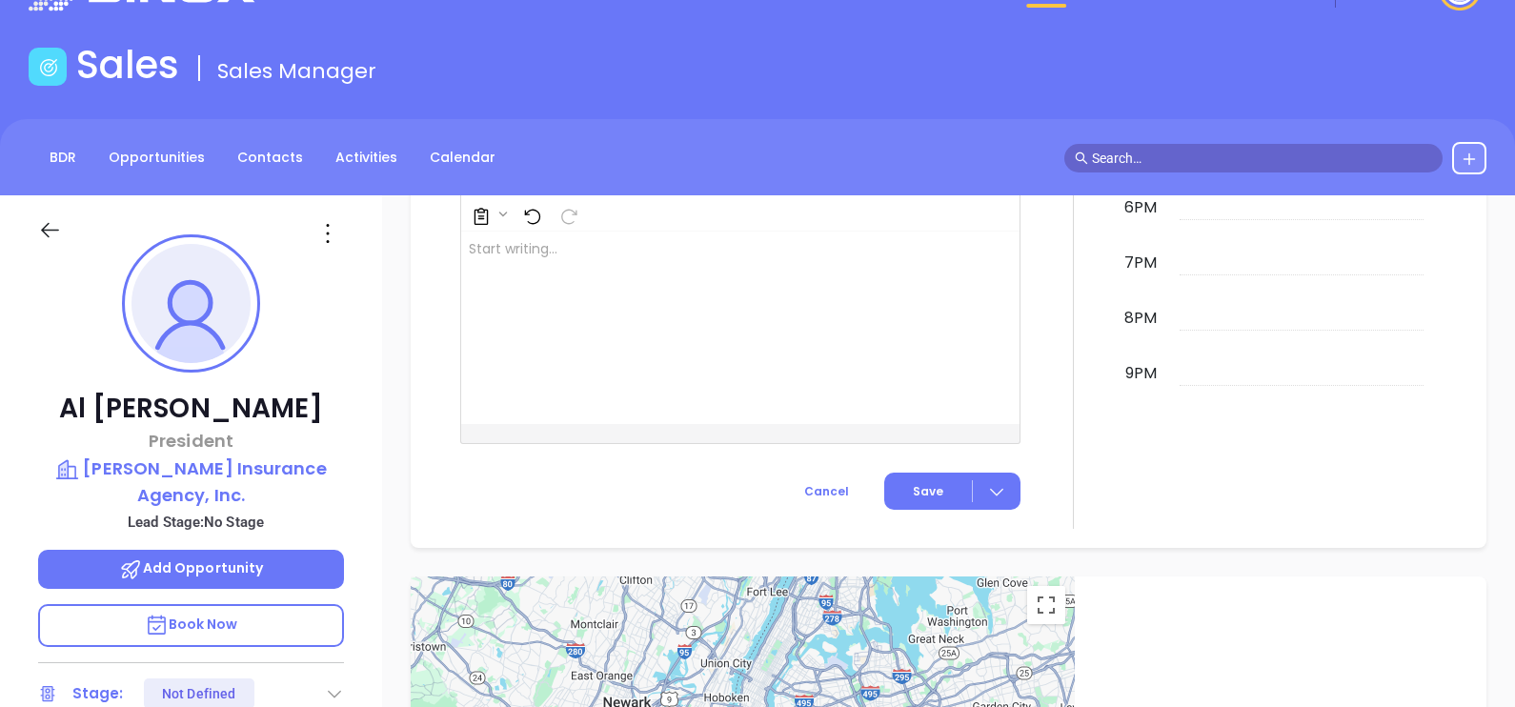
scroll to position [52, 0]
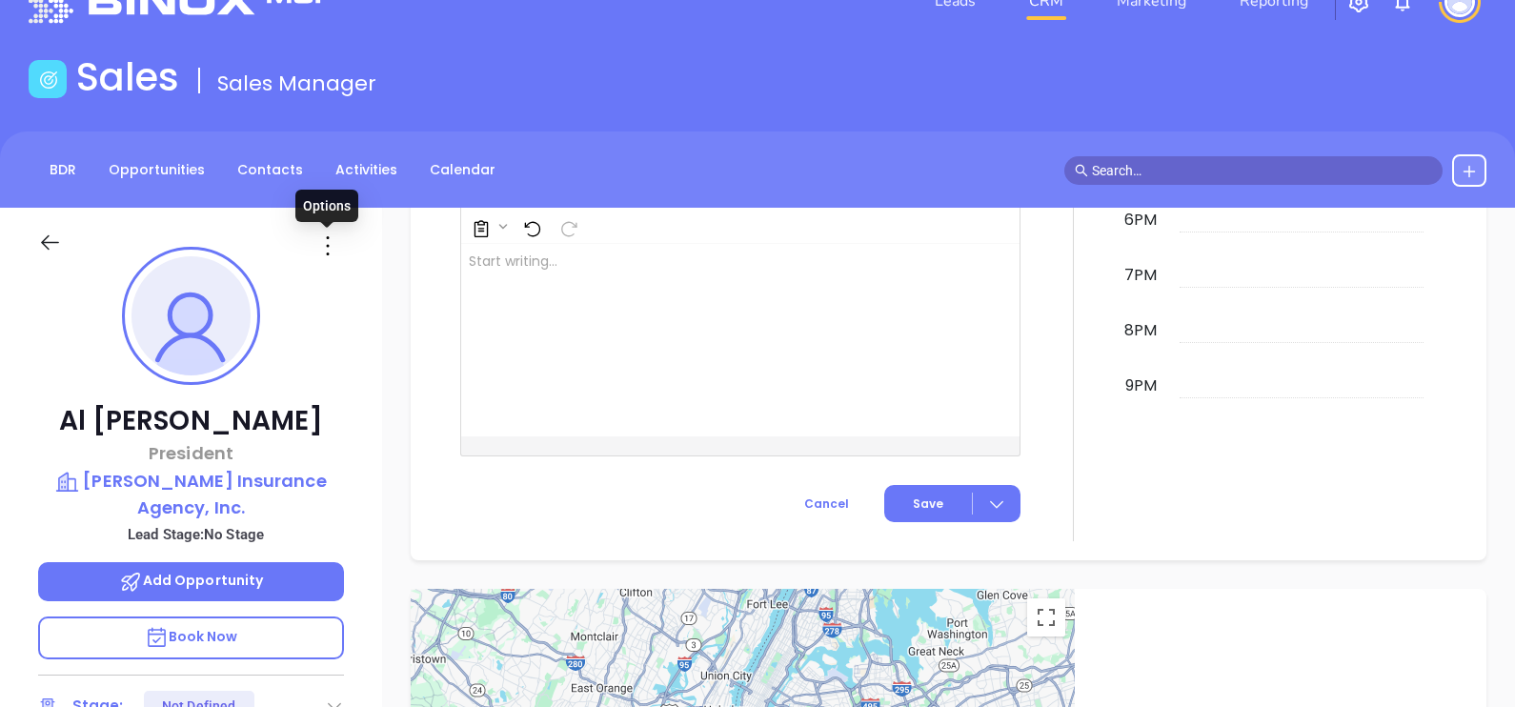
click at [320, 248] on icon at bounding box center [327, 246] width 30 height 30
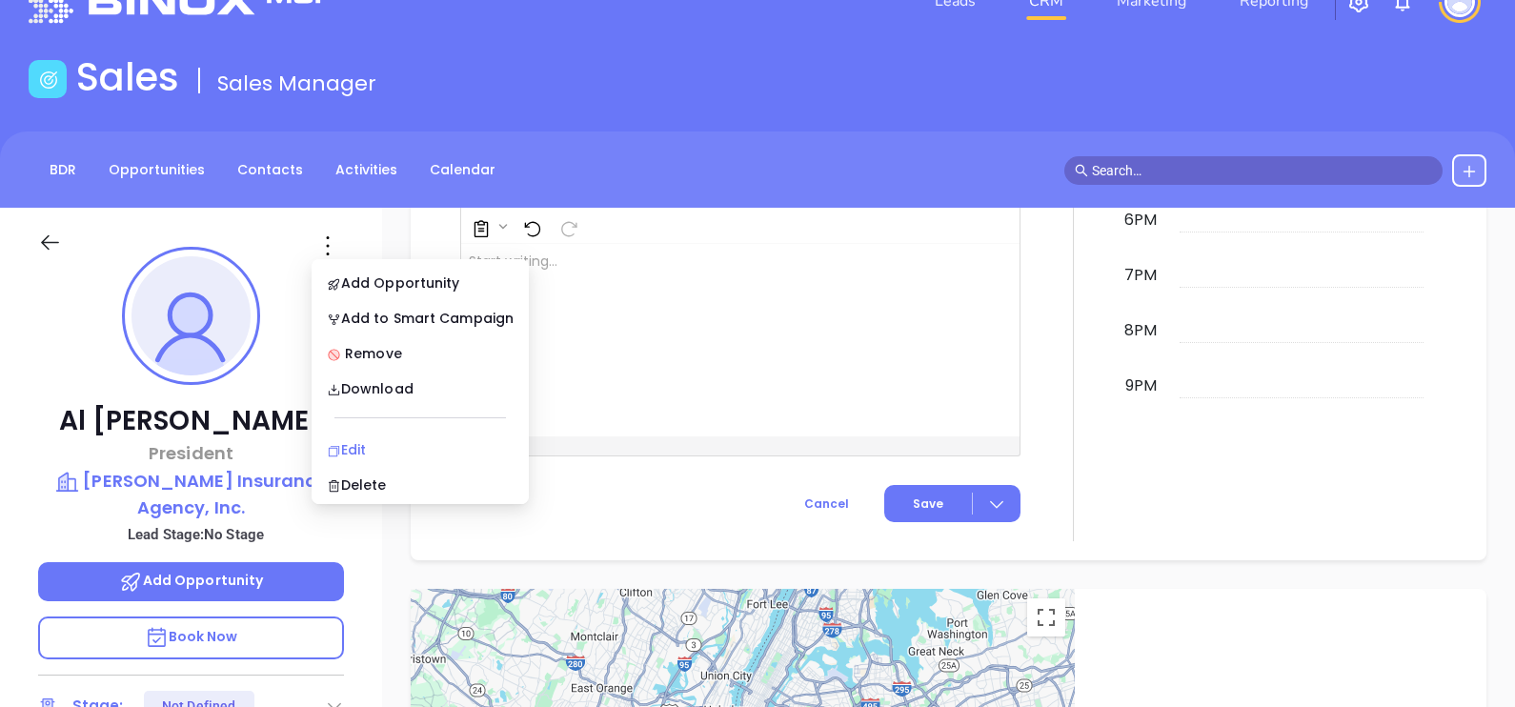
click at [410, 435] on li "Edit" at bounding box center [420, 450] width 210 height 40
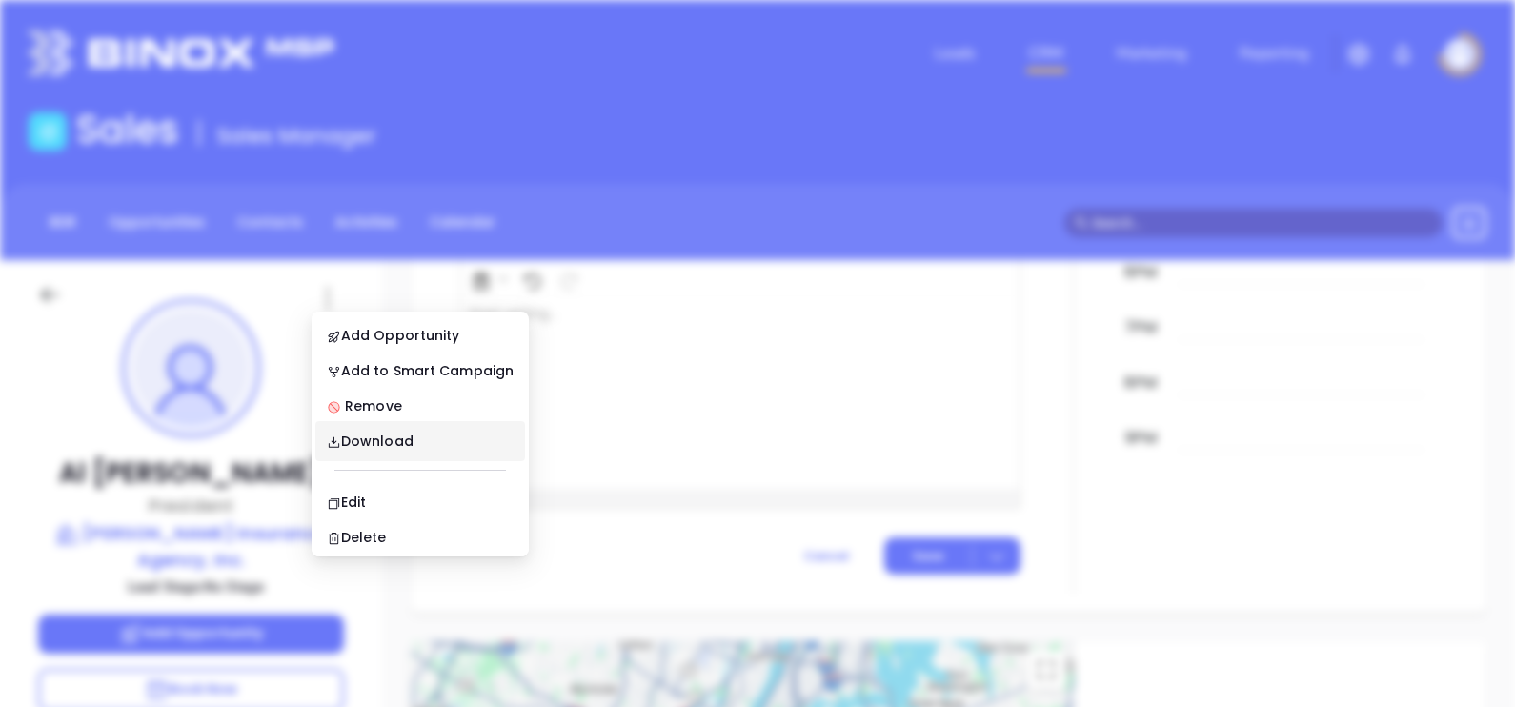
scroll to position [0, 0]
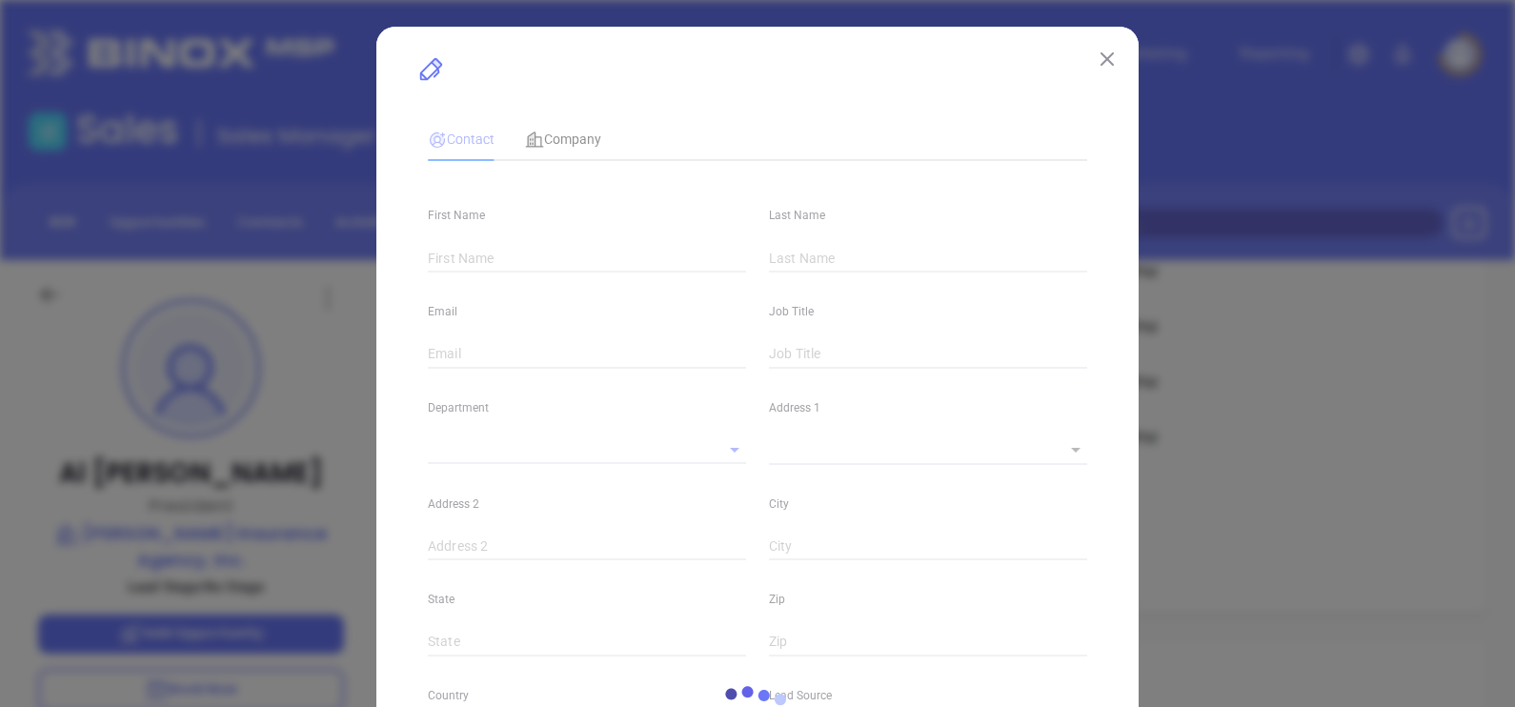
type input "Al"
type input "Marchionne Jr."
type input "al@marchionneinsurance.com"
type input "President"
type input "1"
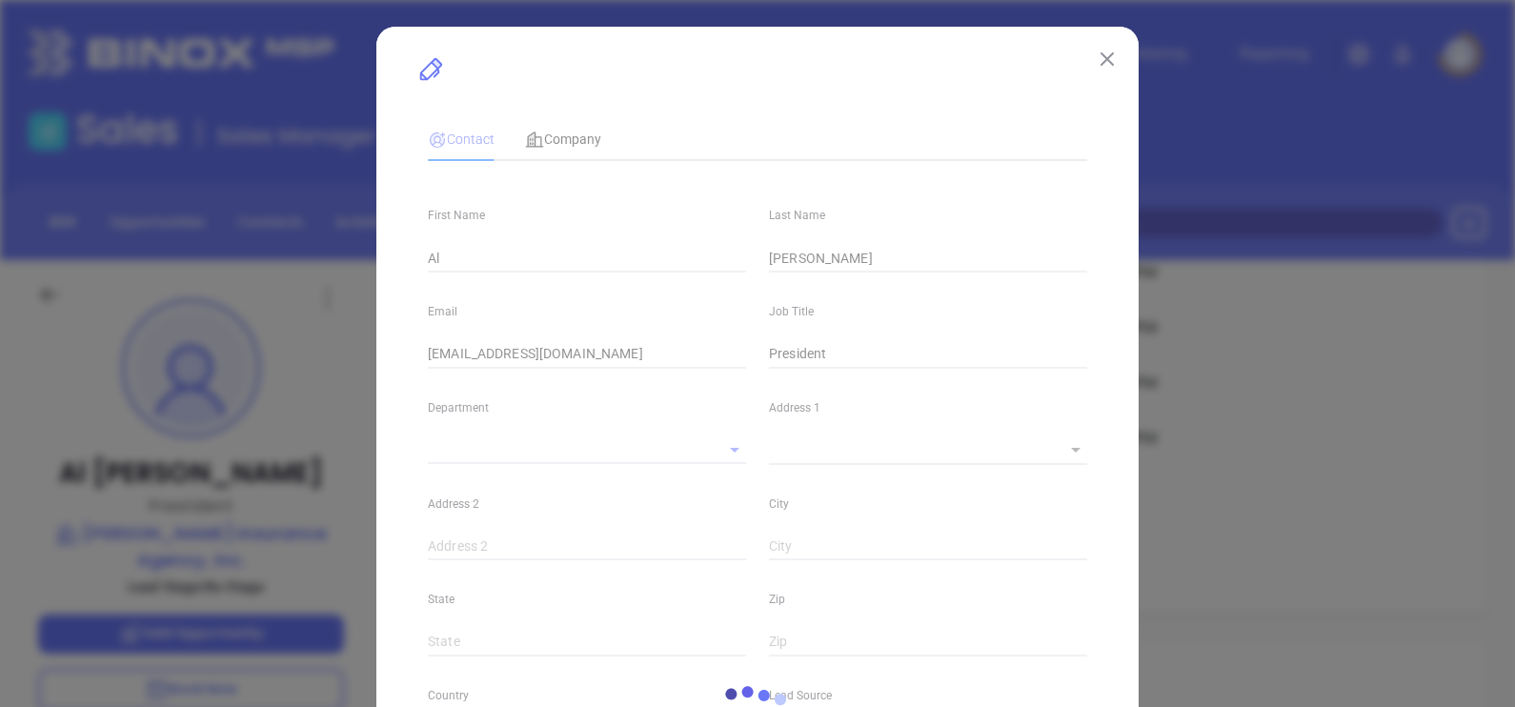
type input "Marketing"
type input "Other"
type input "undefined undefined"
type input "(617) 471-5010"
type input "1"
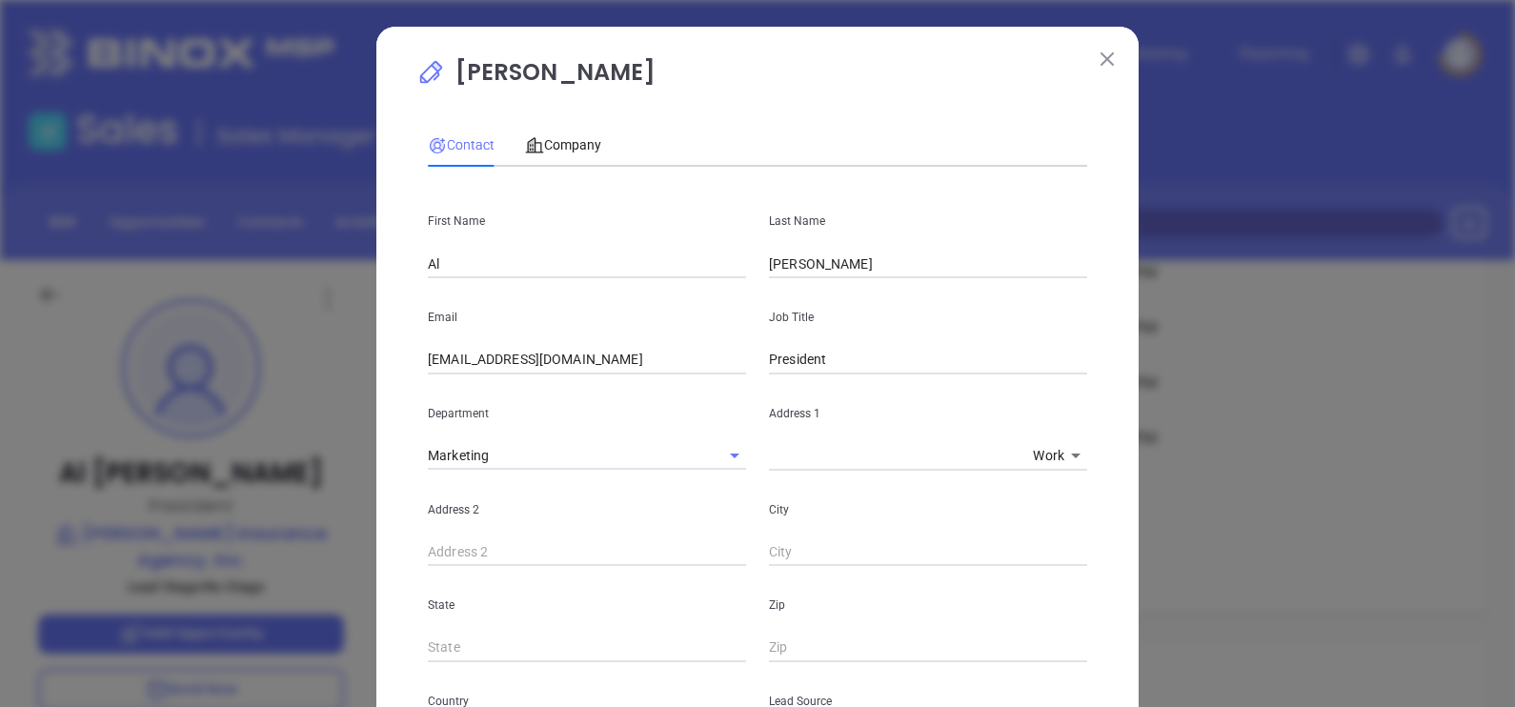
click at [1100, 57] on img at bounding box center [1106, 58] width 13 height 13
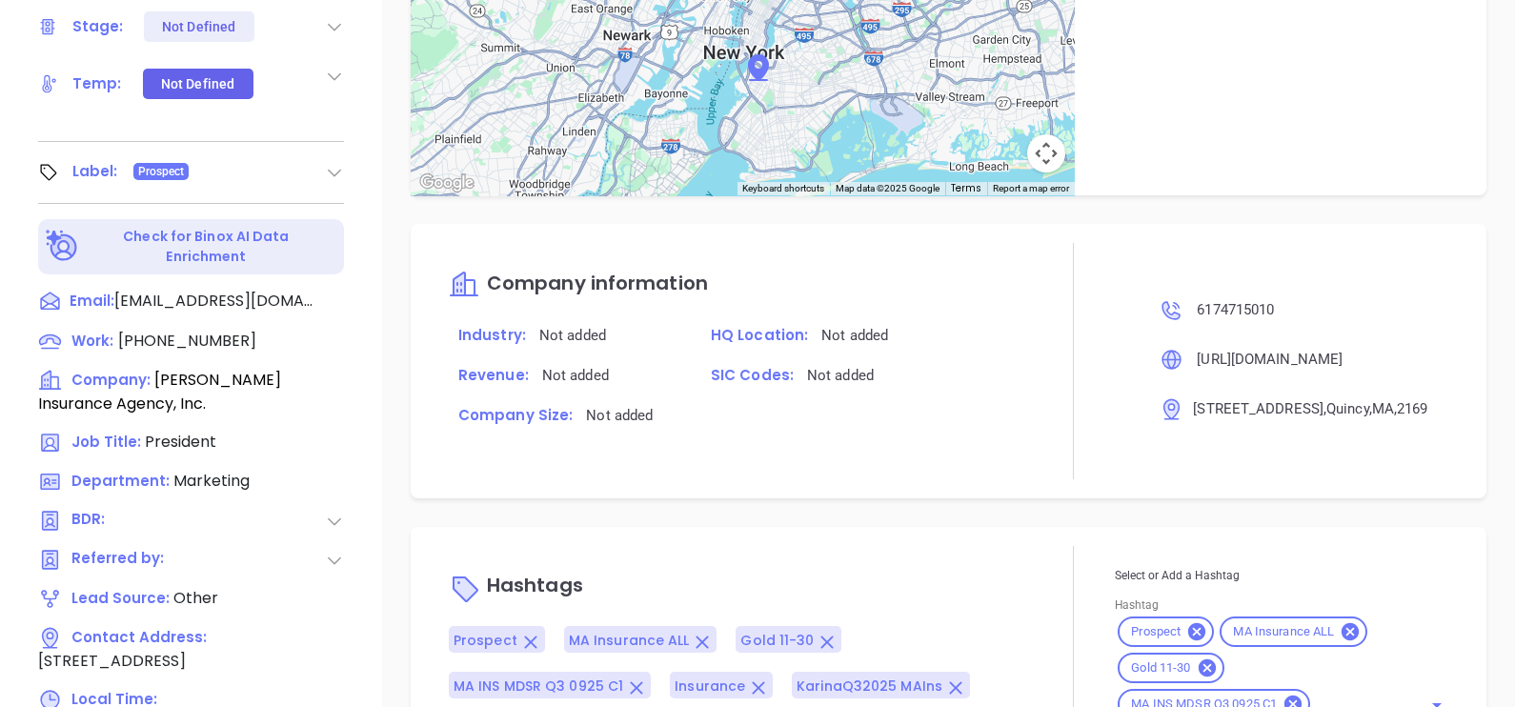
scroll to position [886, 0]
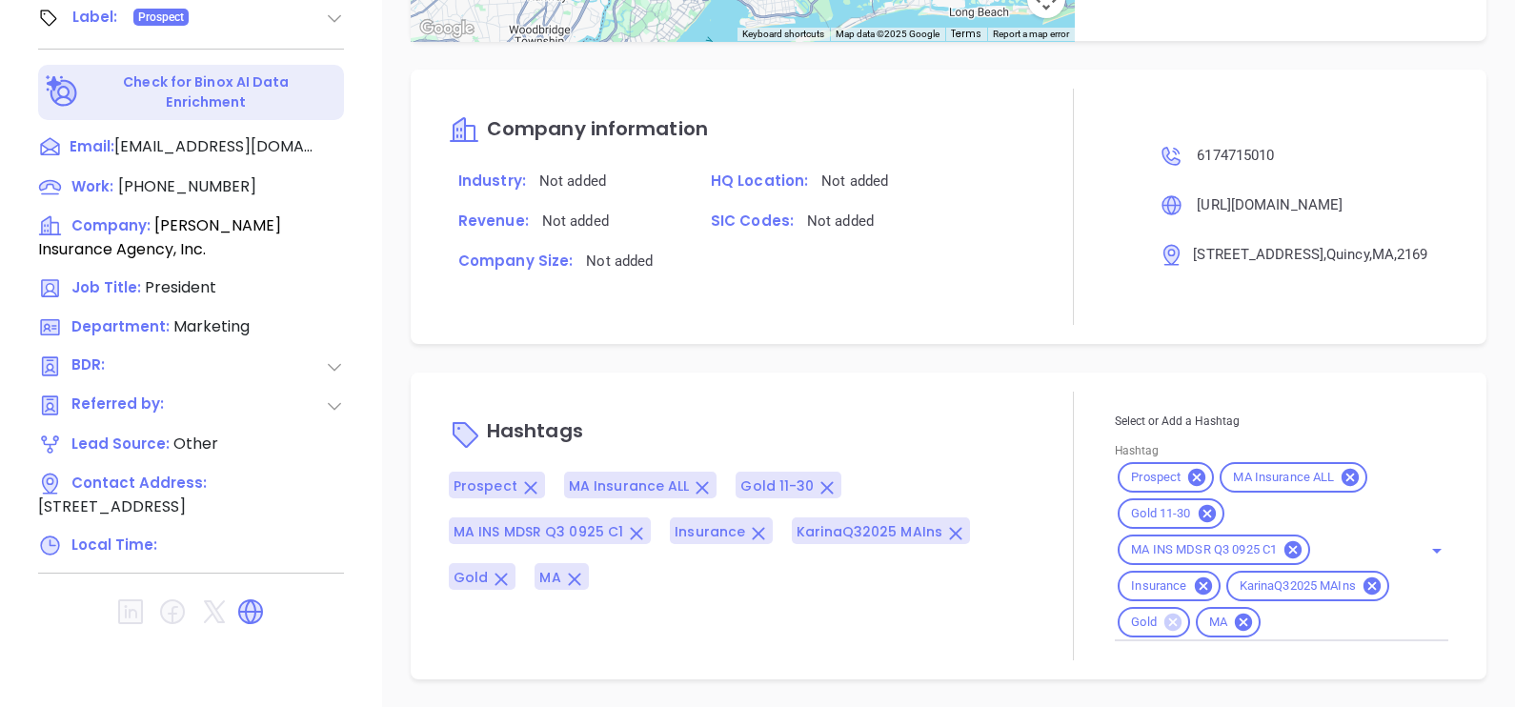
click at [1181, 614] on icon at bounding box center [1172, 622] width 17 height 17
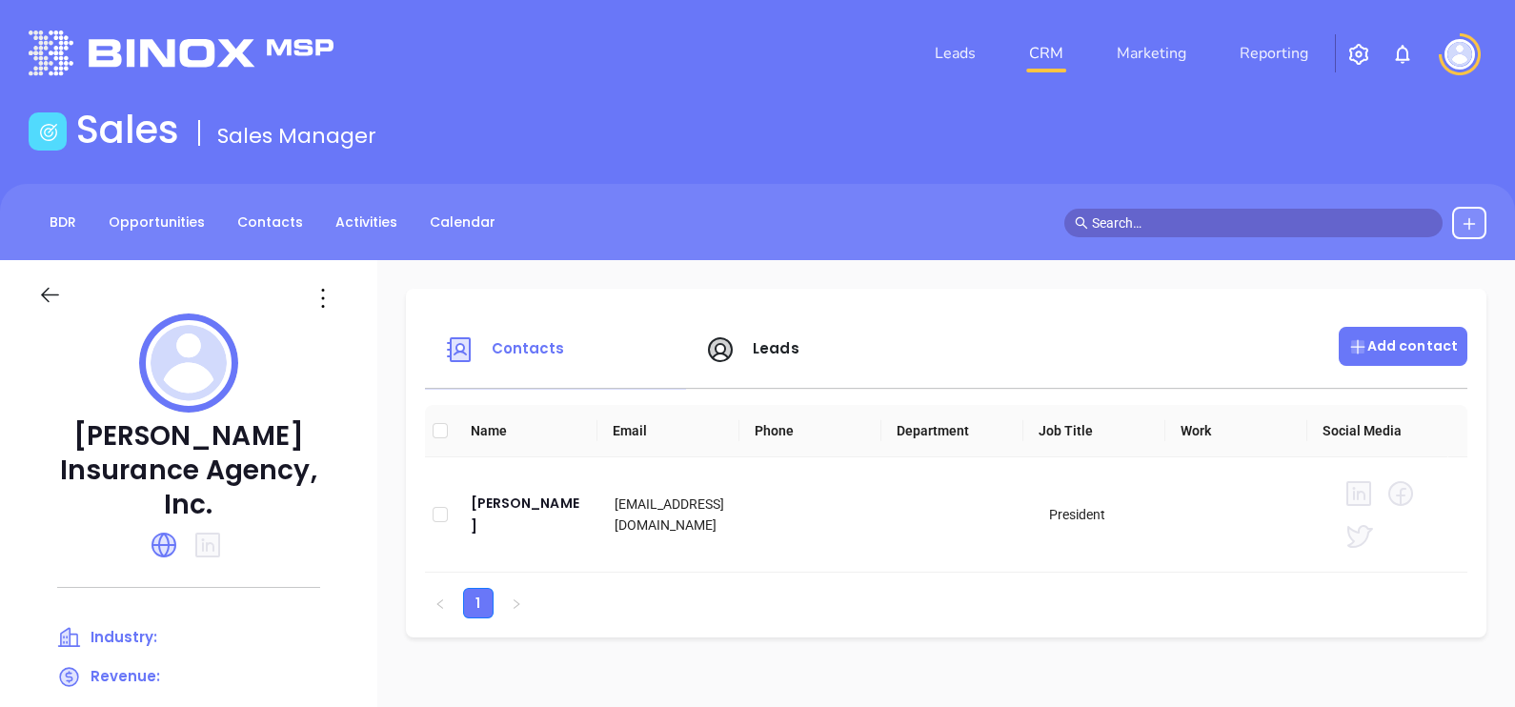
click at [1400, 333] on div "Add contact" at bounding box center [1403, 346] width 129 height 39
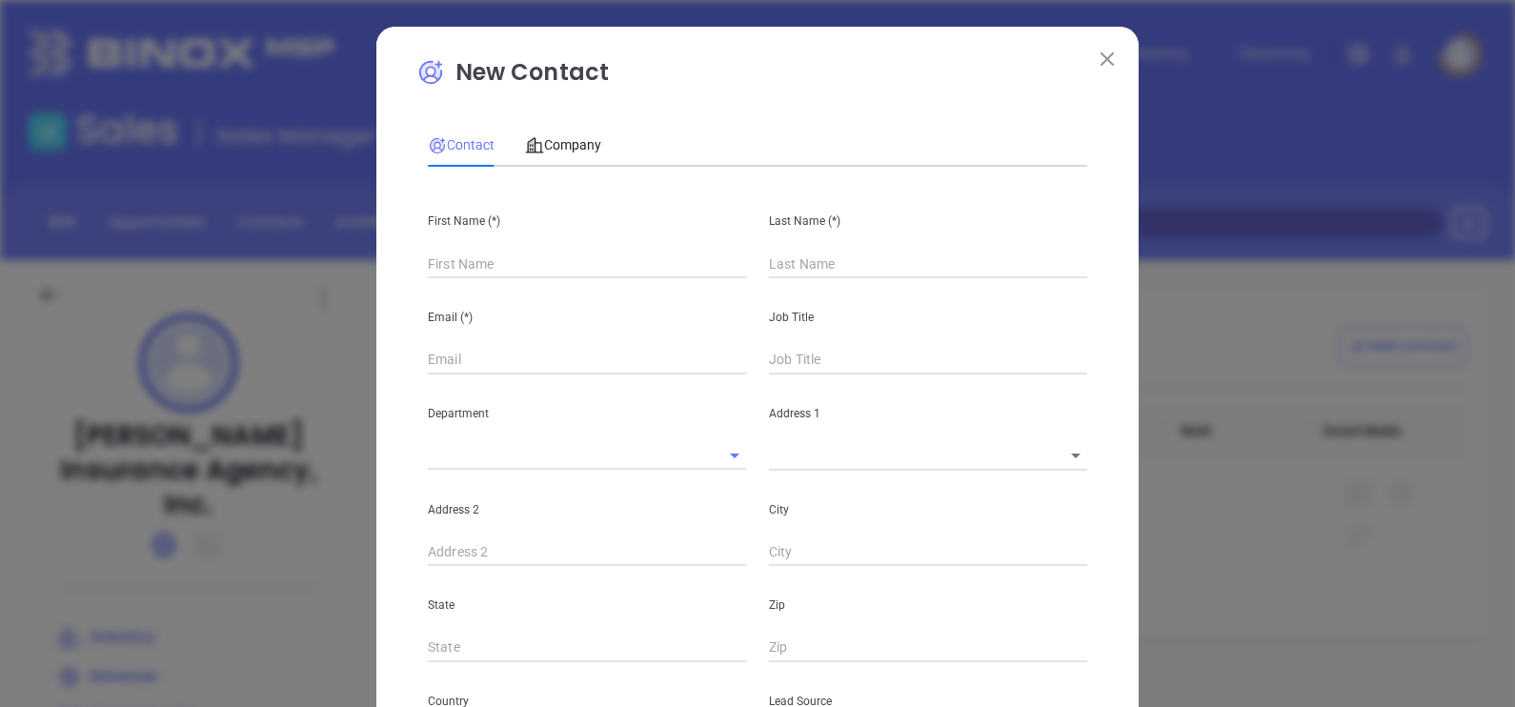
click at [554, 263] on input "text" at bounding box center [587, 264] width 318 height 29
type input "AJ"
type input "Fourth Phone Call"
type input "Mae"
type input "1"
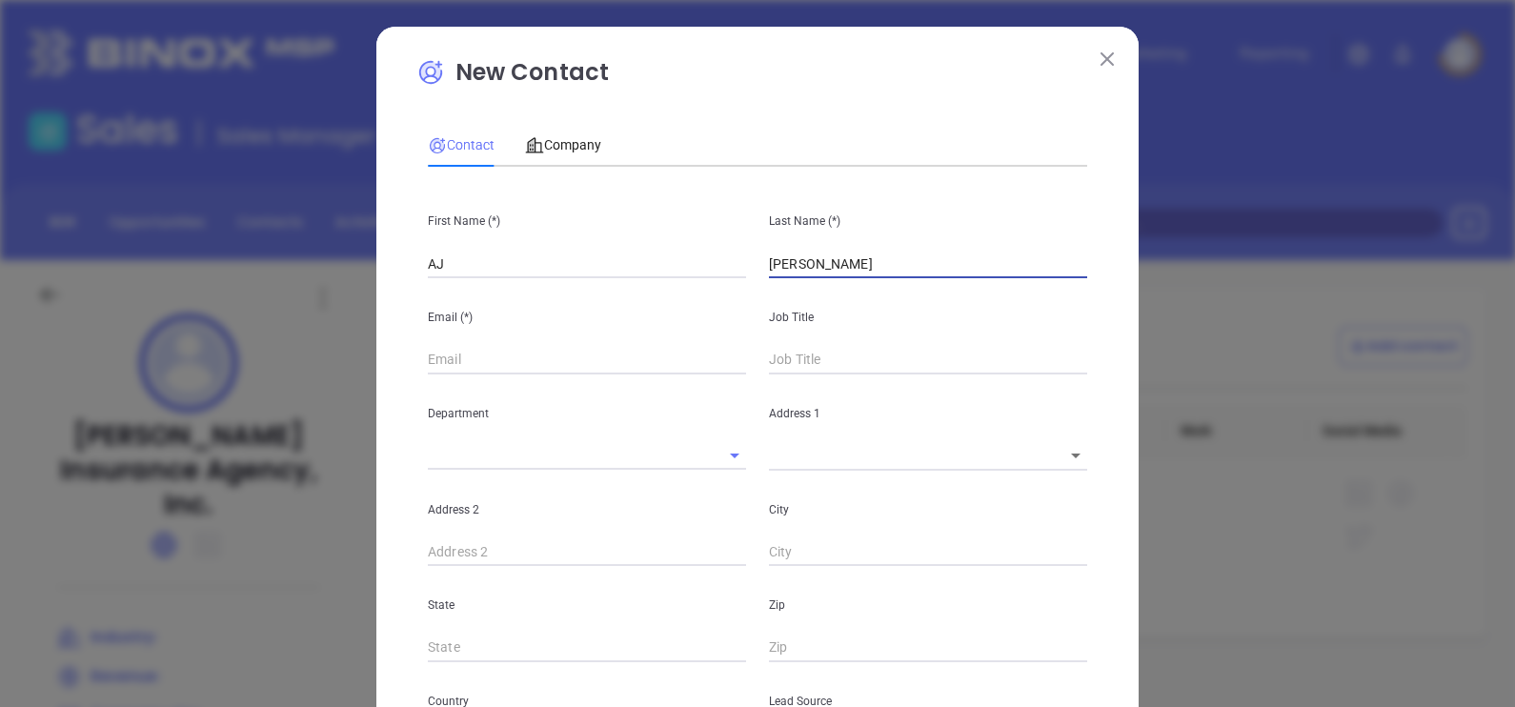
type input "Maec"
type input "1"
type input "Maec"
click at [513, 359] on input "text" at bounding box center [587, 360] width 318 height 29
paste input "aj@marchionneinsurance.com"
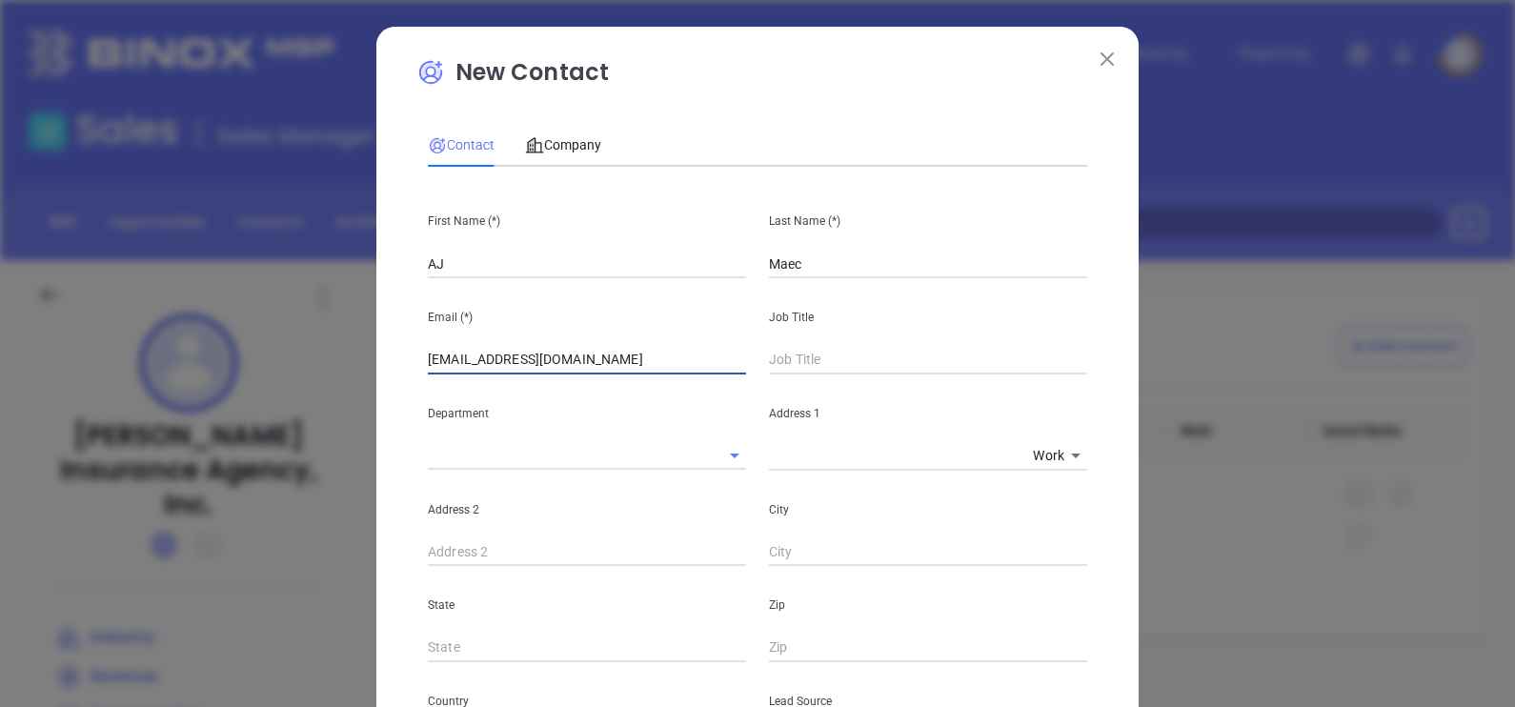
type input "aj@marchionneinsurance.com"
drag, startPoint x: 845, startPoint y: 270, endPoint x: 676, endPoint y: 287, distance: 169.5
click at [676, 287] on div "First Name (*) AJ Last Name (*) Maec Email (*) aj@marchionneinsurance.com Job T…" at bounding box center [757, 709] width 659 height 1055
paste input "AJ Marchionne"
click at [782, 260] on input "AJ Marchionne" at bounding box center [928, 264] width 318 height 29
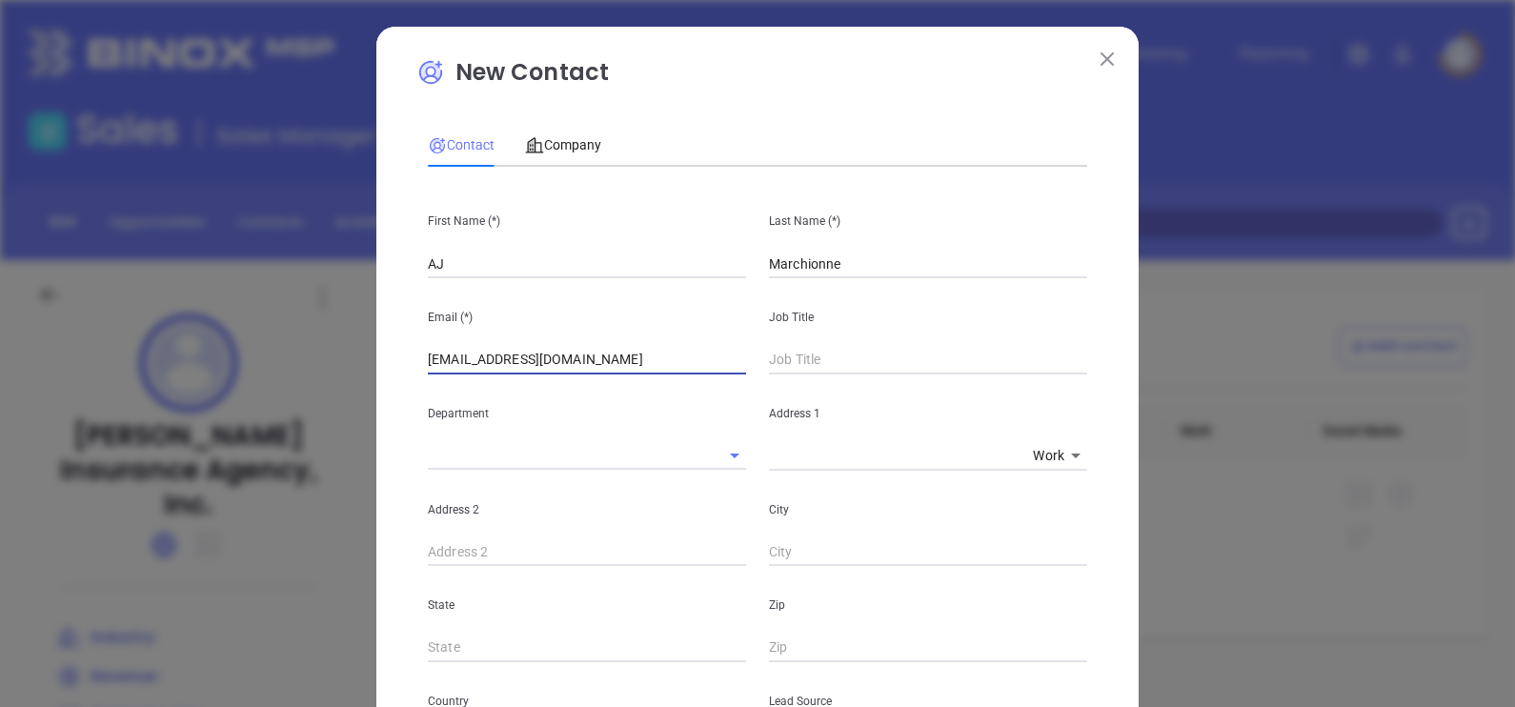
click at [925, 266] on input "Marchionne" at bounding box center [928, 264] width 318 height 29
click at [951, 262] on input "Marchionne III" at bounding box center [928, 264] width 318 height 29
type input "Marchionne"
type input "m"
type input "Manager"
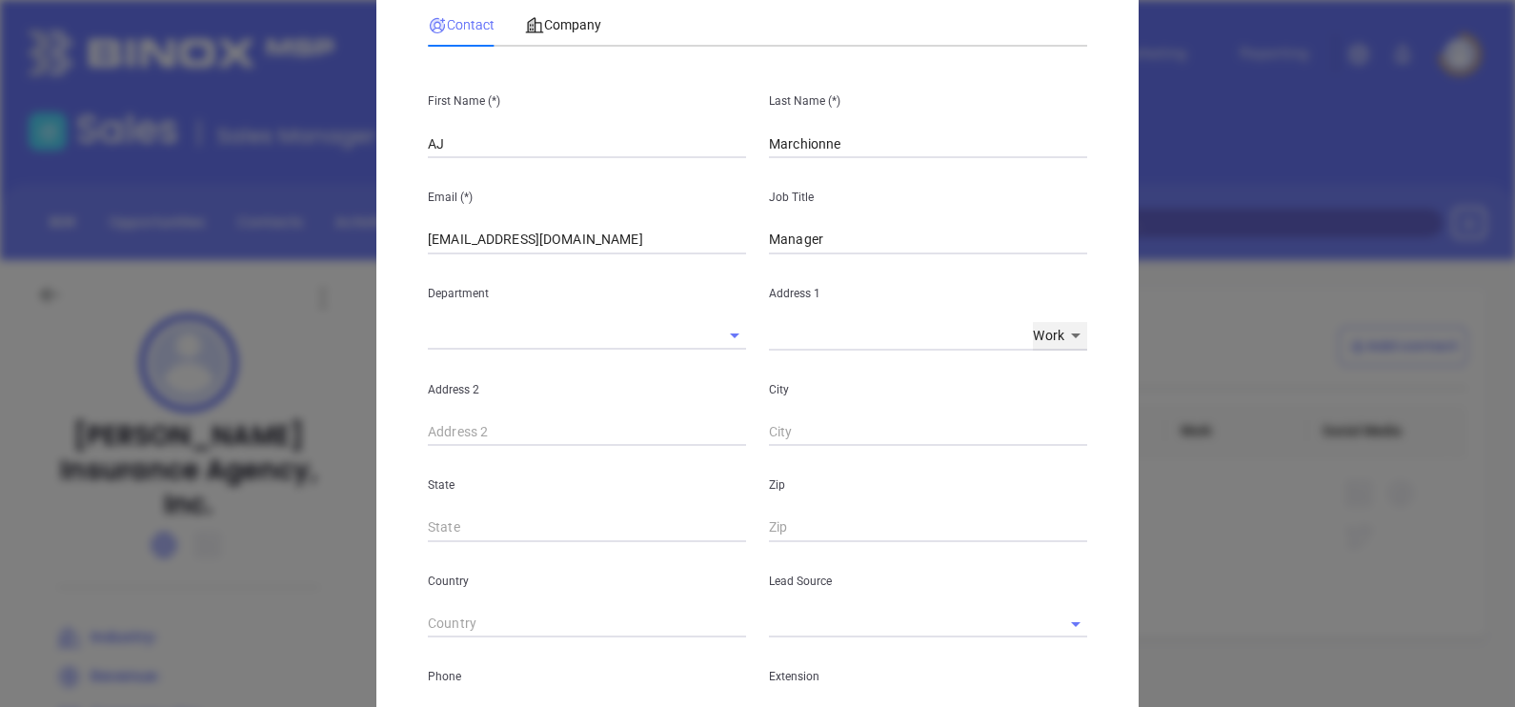
scroll to position [237, 0]
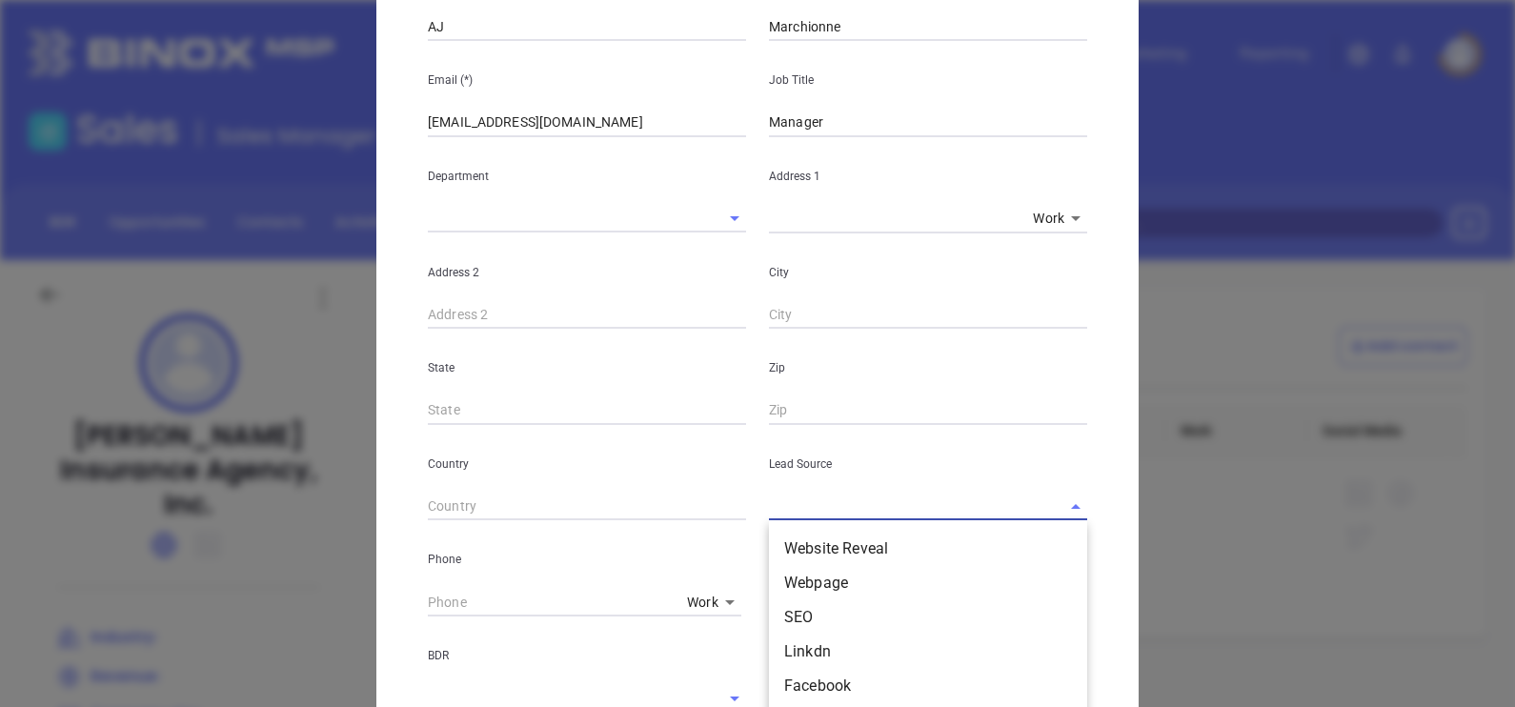
click at [829, 516] on input "text" at bounding box center [901, 507] width 265 height 28
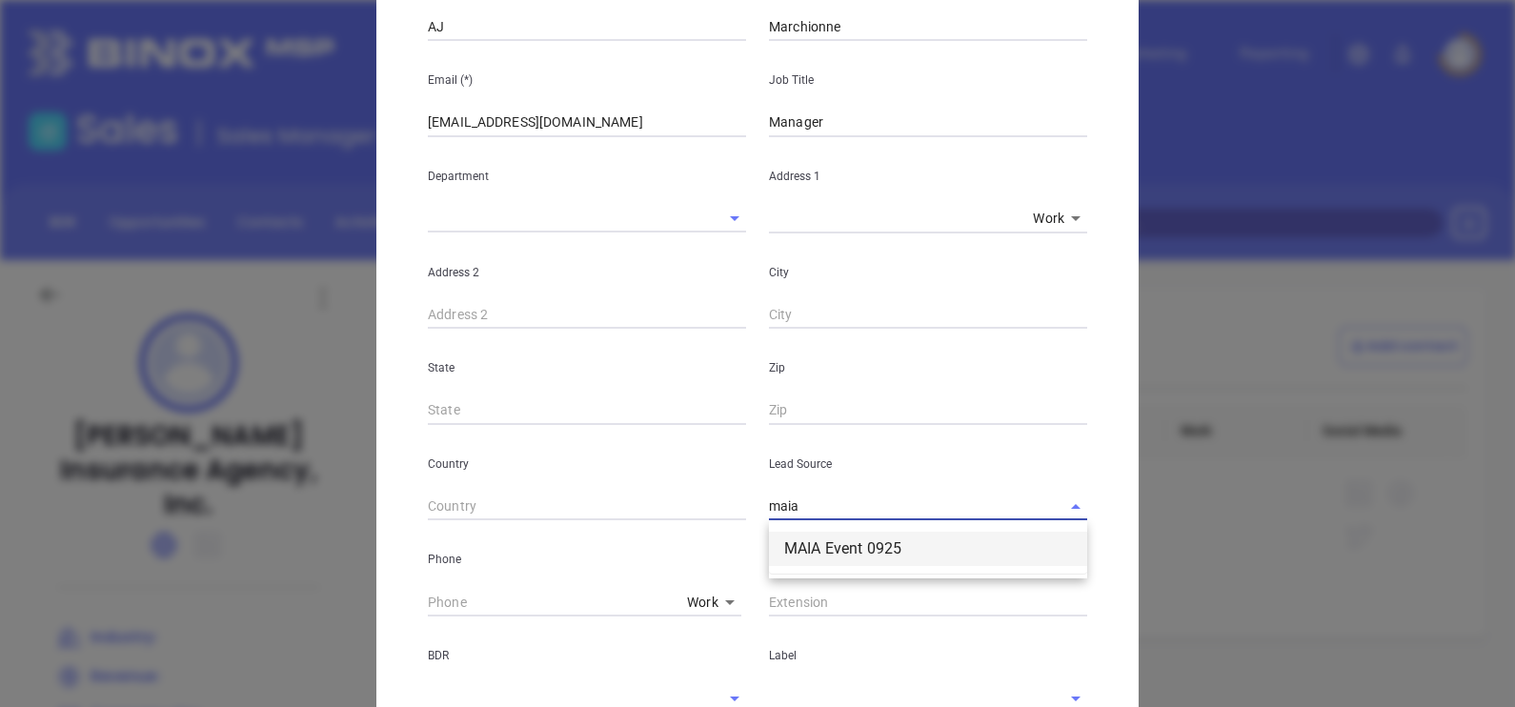
click at [871, 557] on li "MAIA Event 0925" at bounding box center [928, 549] width 318 height 34
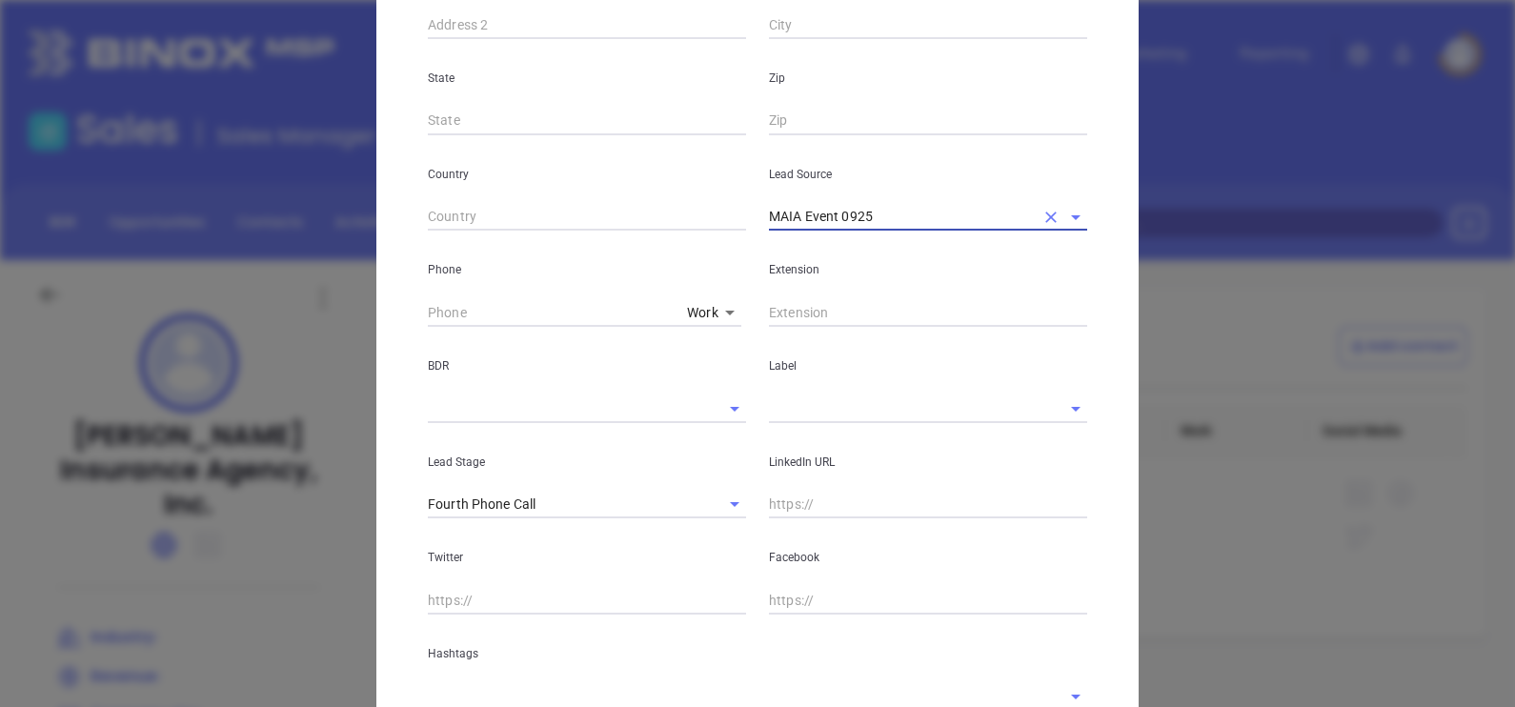
scroll to position [595, 0]
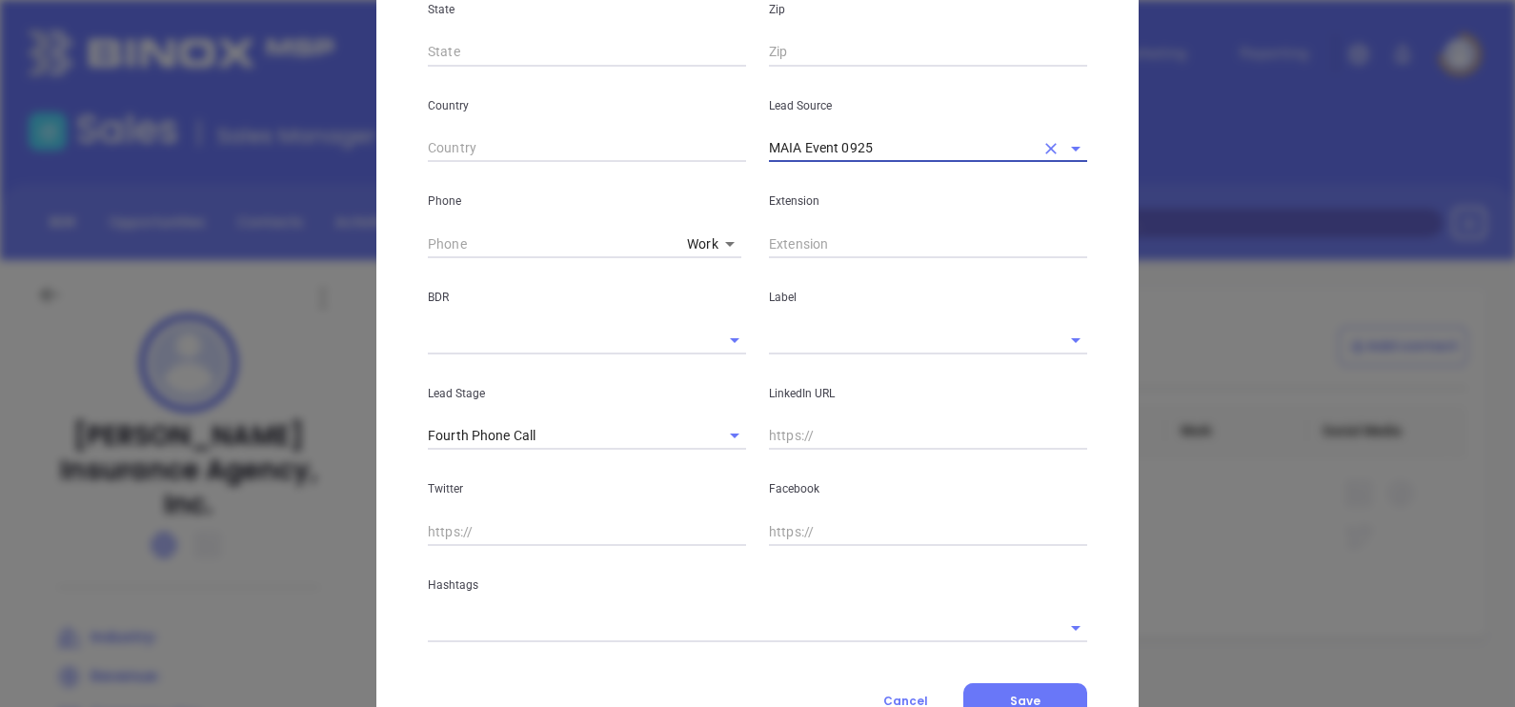
type input "MAIA Event 0925"
type input "( ) -"
click at [428, 241] on input "( ) -" at bounding box center [554, 244] width 252 height 29
paste input "617) 471-5010"
type input "(617) 471-5010"
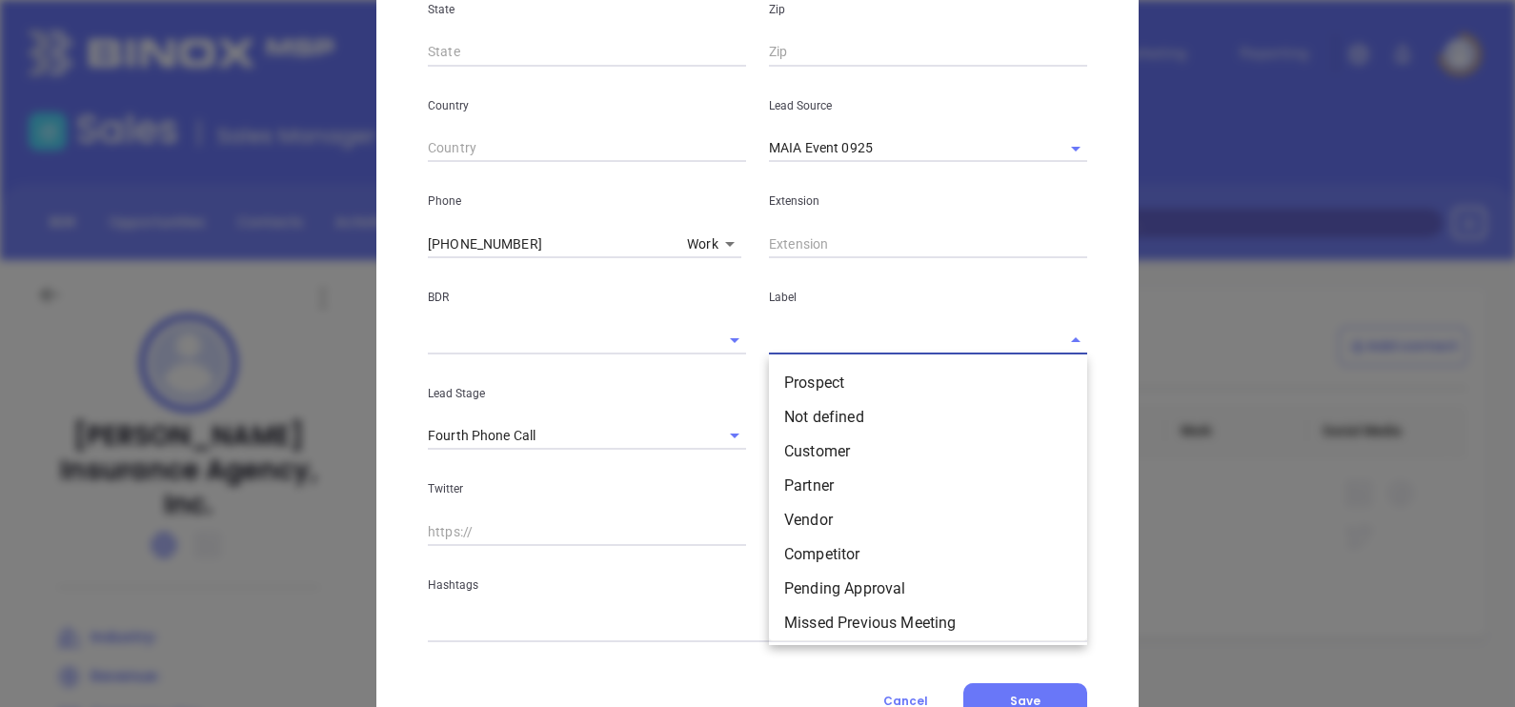
click at [840, 343] on input "text" at bounding box center [901, 340] width 265 height 28
click at [843, 376] on li "Prospect" at bounding box center [928, 383] width 318 height 34
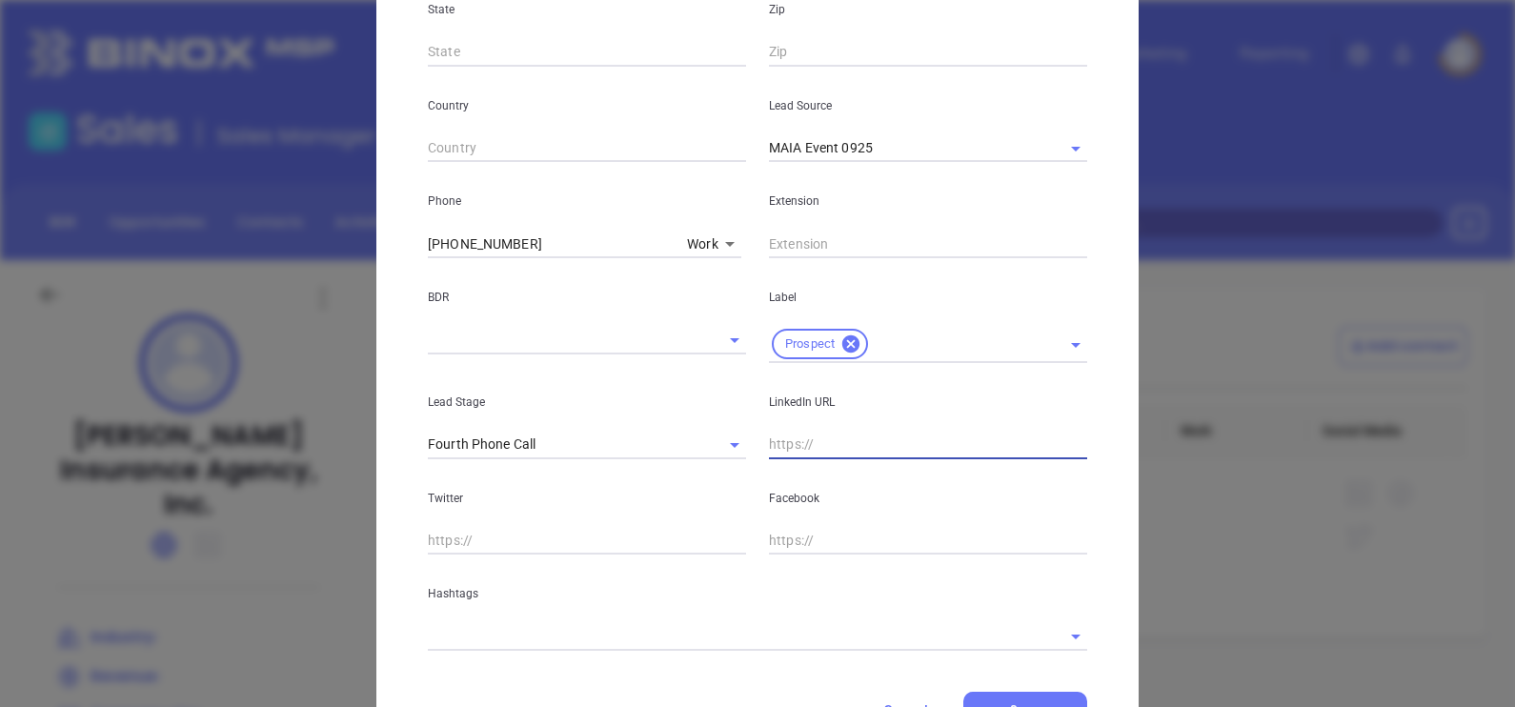
click at [903, 443] on input "text" at bounding box center [928, 445] width 318 height 29
paste input "www.linkedin.com/in/aj-marchionne-3762b511/"
type input "www.linkedin.com/in/aj-marchionne-3762b511/"
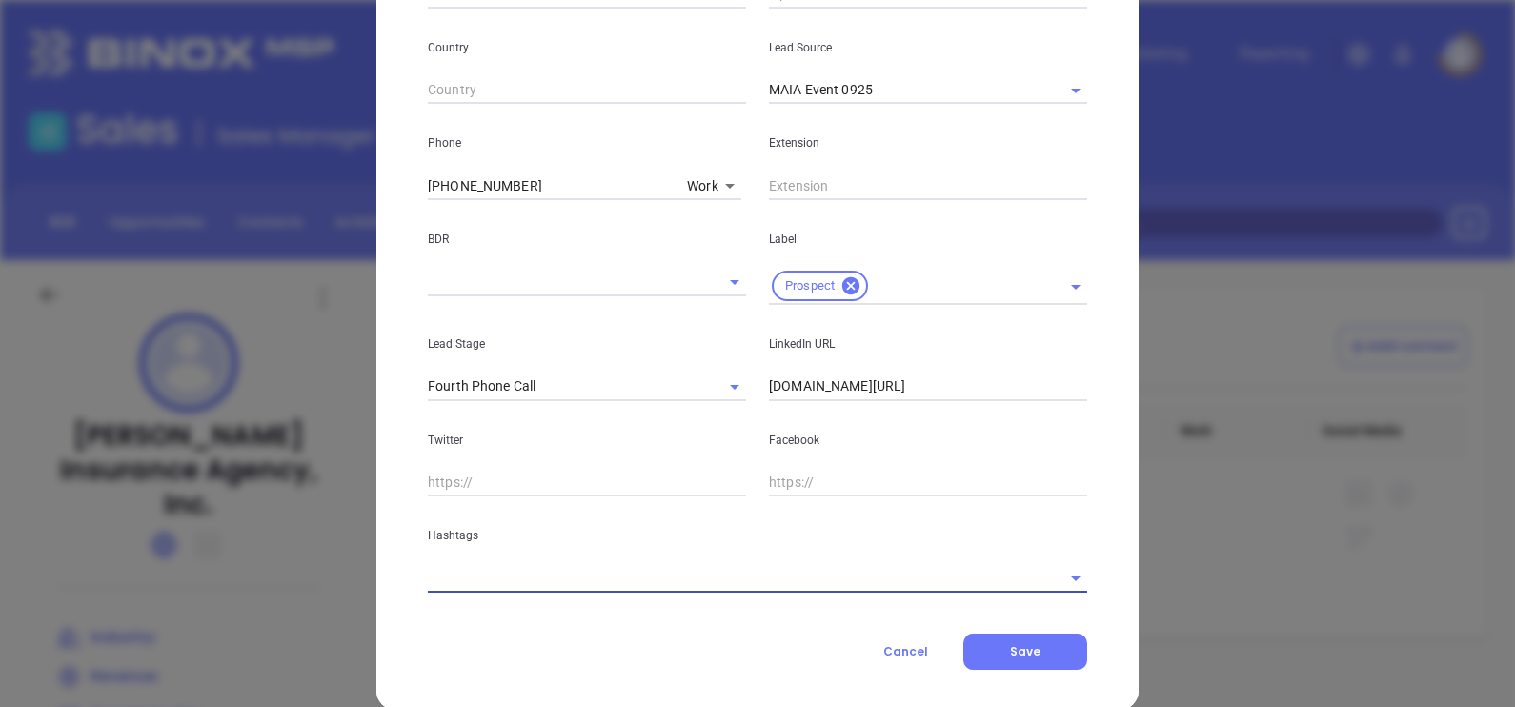
scroll to position [682, 0]
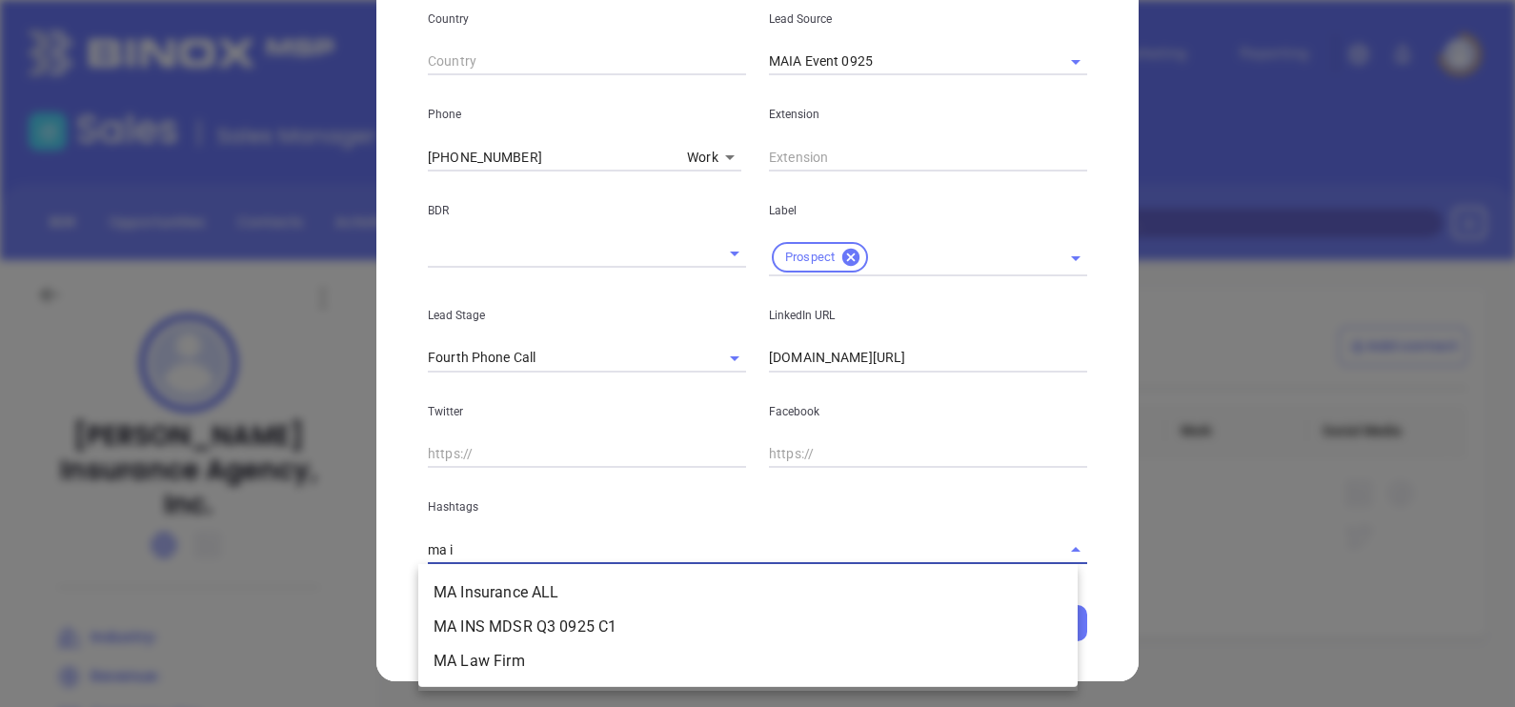
type input "ma in"
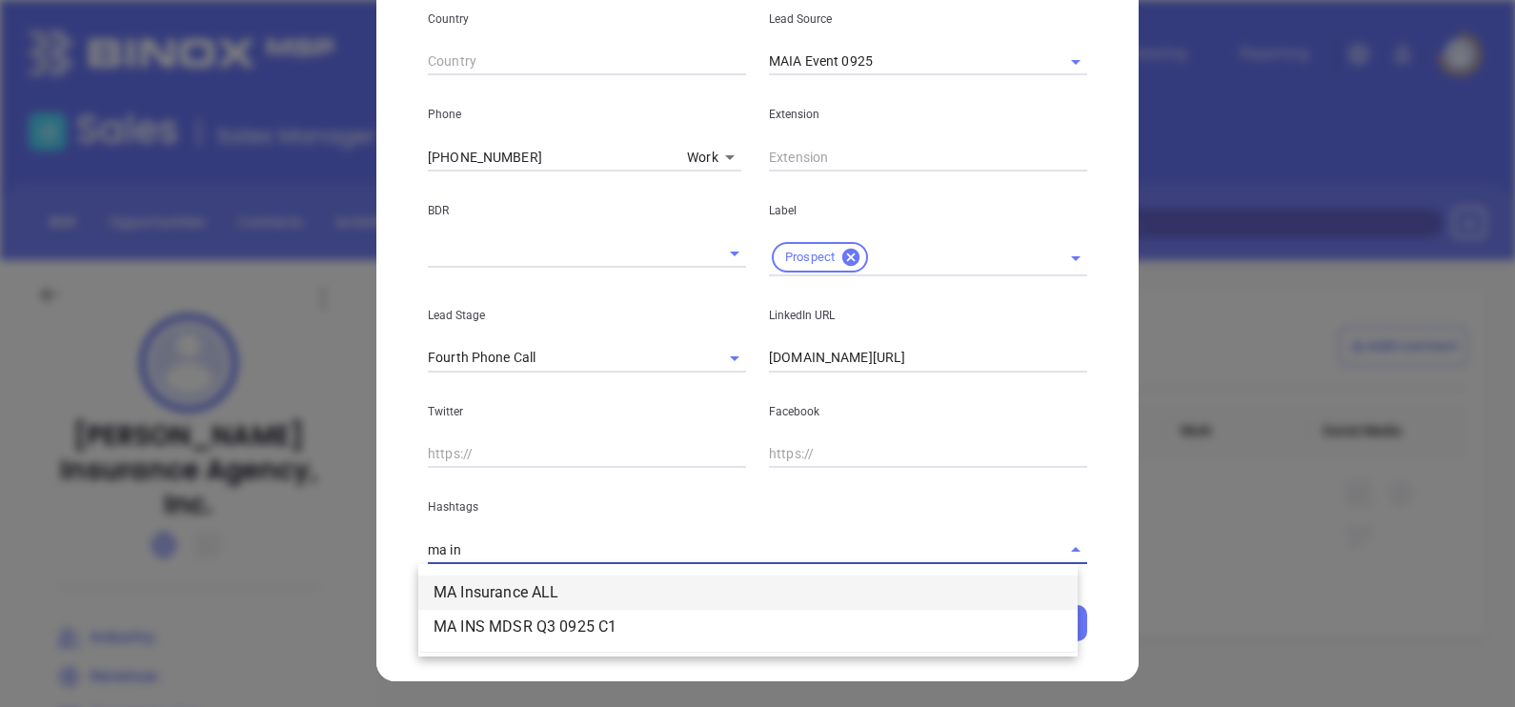
click at [625, 584] on li "MA Insurance ALL" at bounding box center [747, 592] width 659 height 34
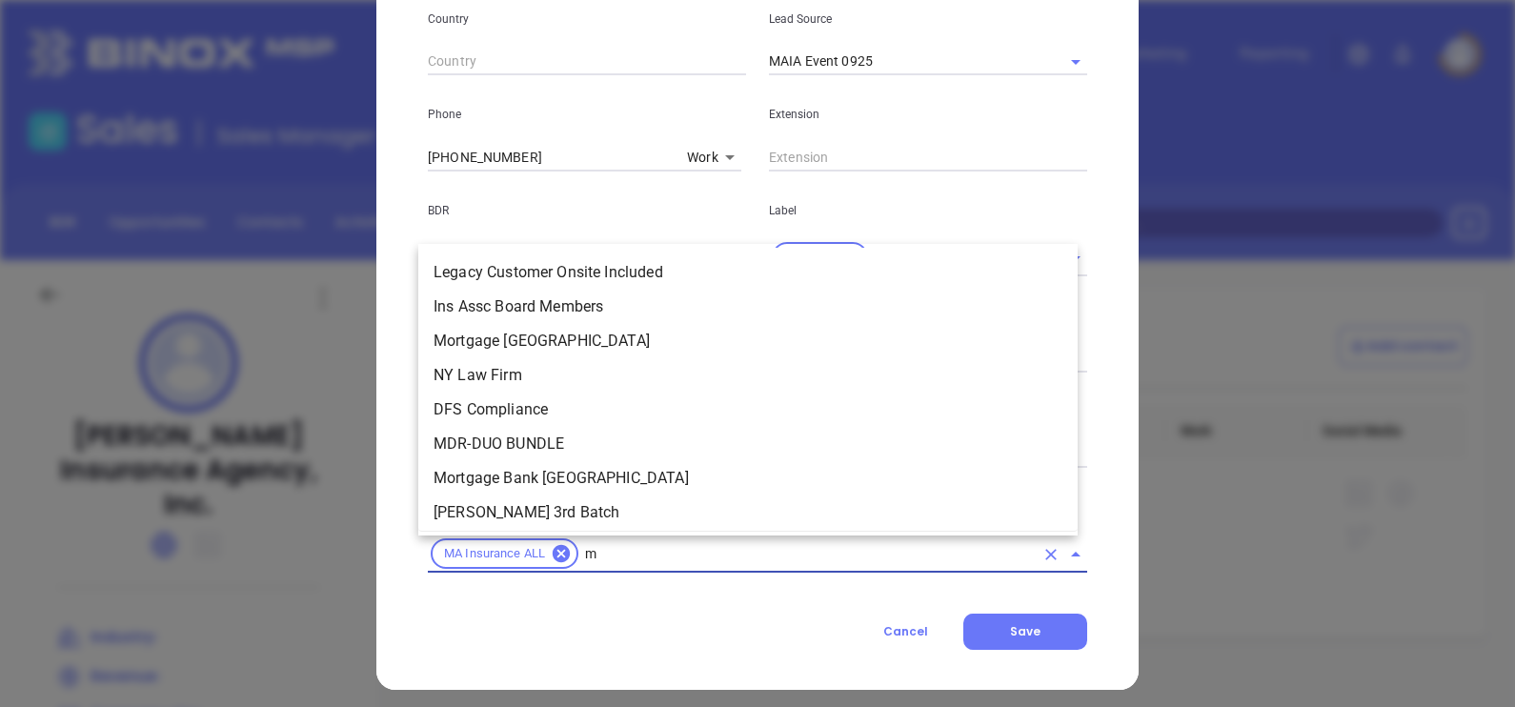
type input "ma"
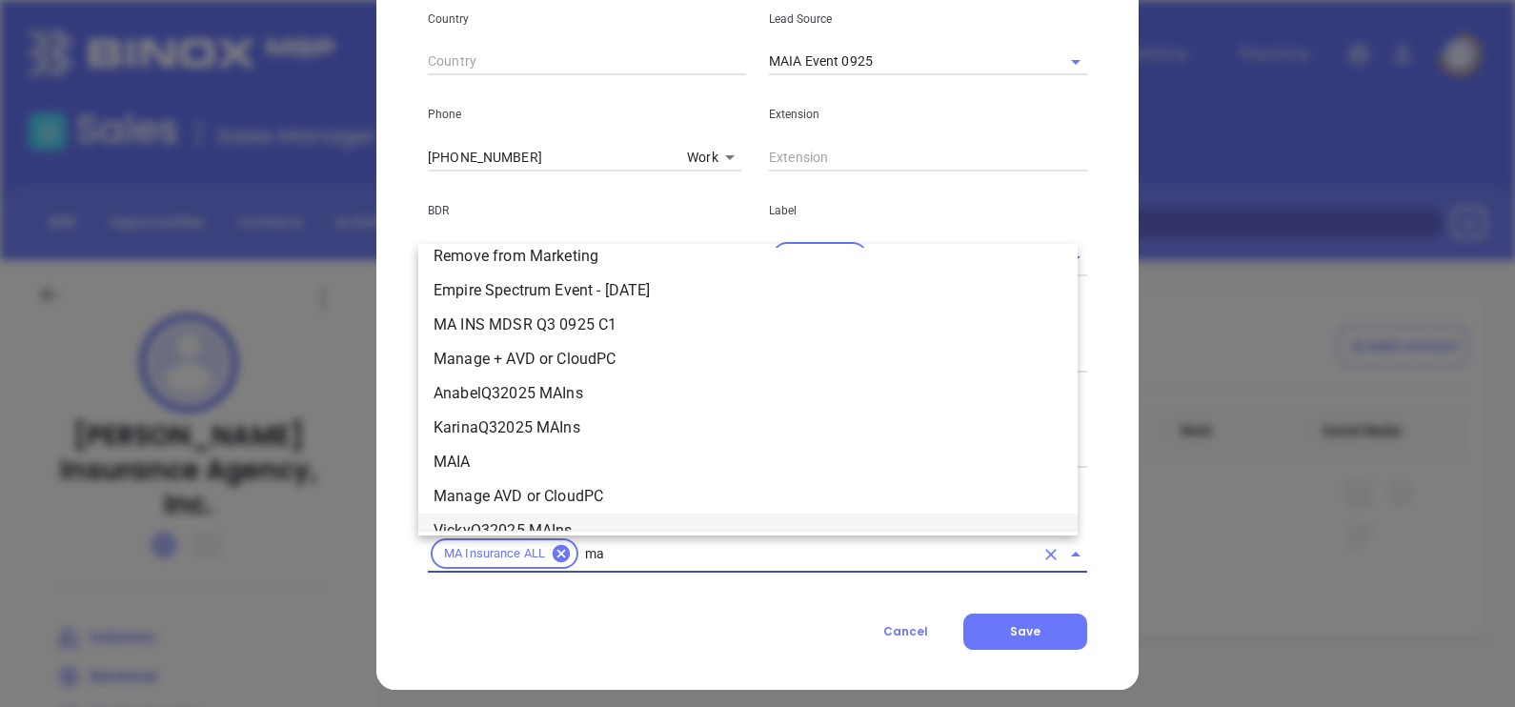
scroll to position [403, 0]
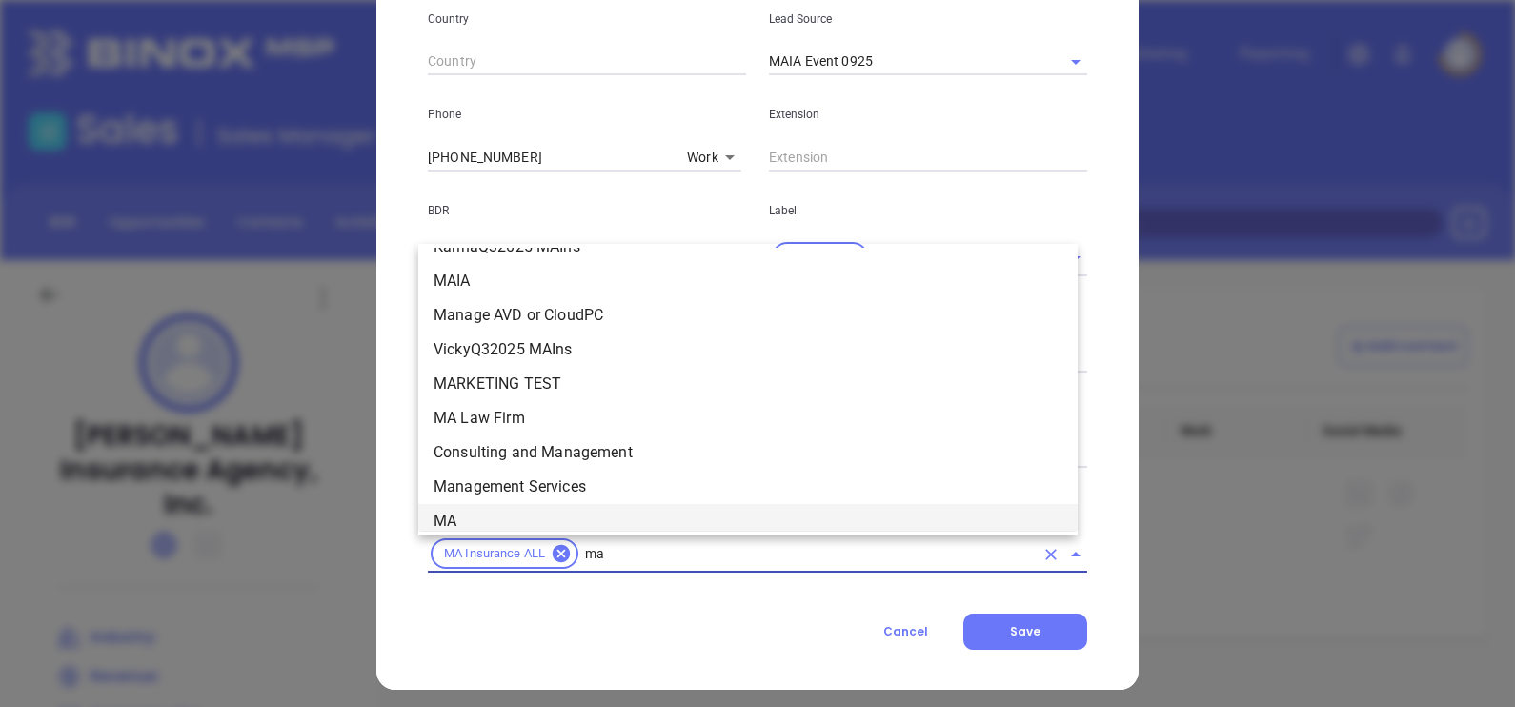
click at [473, 517] on li "MA" at bounding box center [747, 521] width 659 height 34
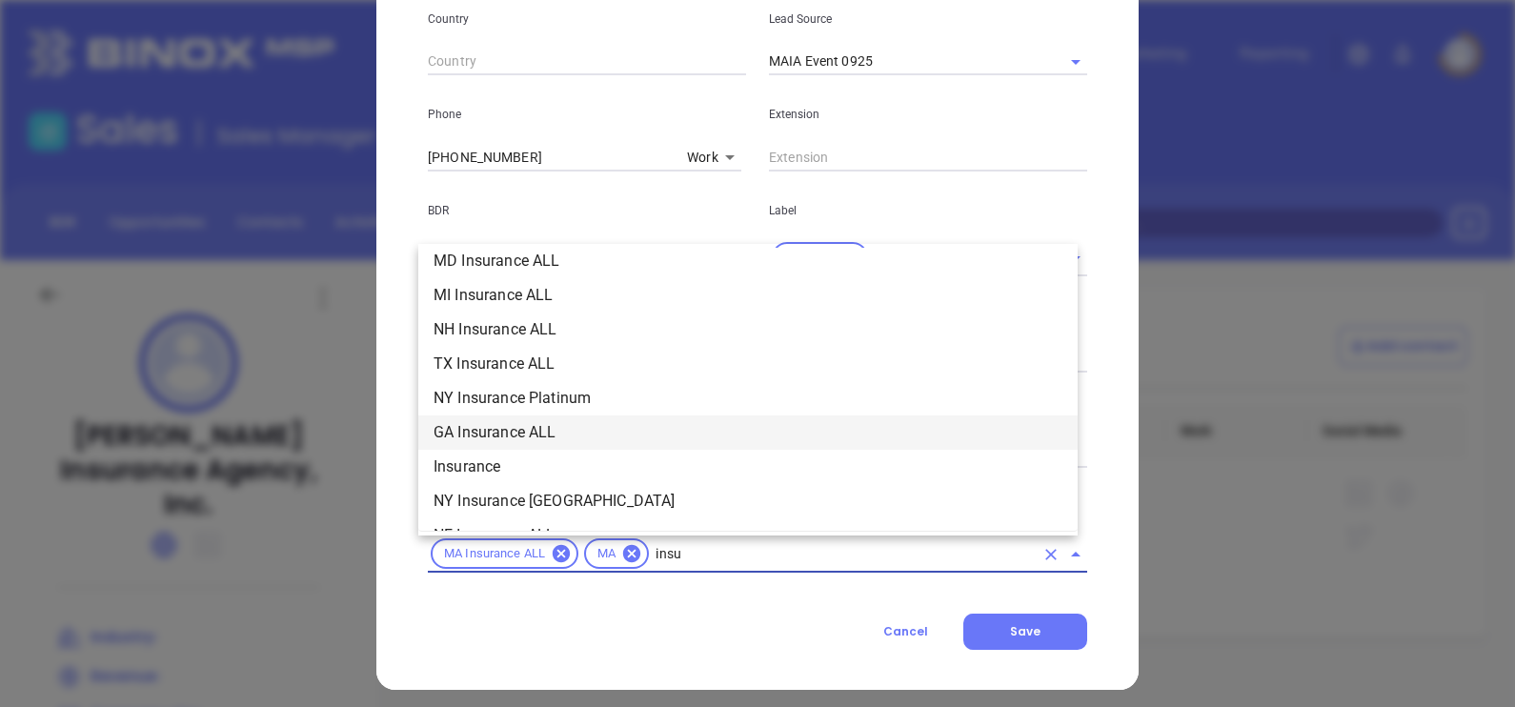
scroll to position [491, 0]
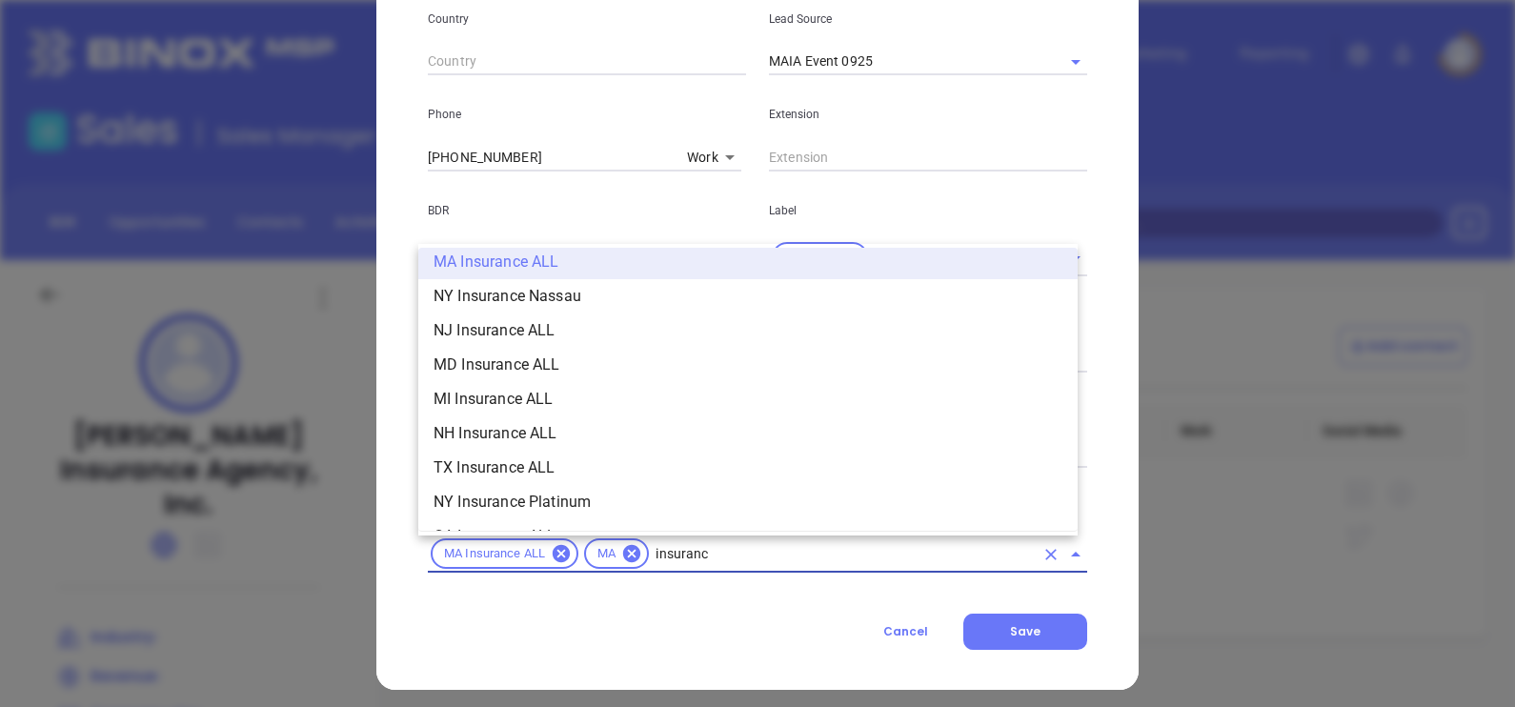
type input "insurance"
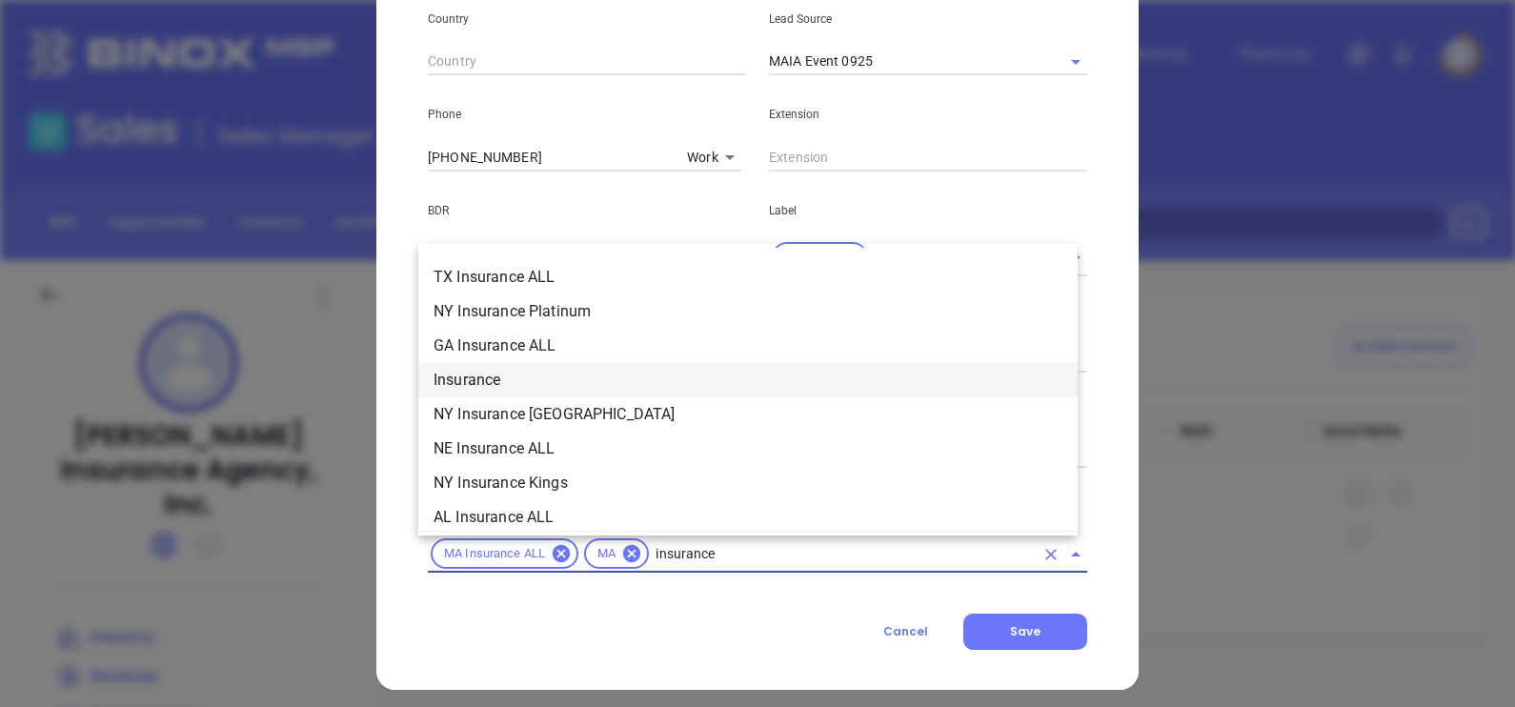
scroll to position [610, 0]
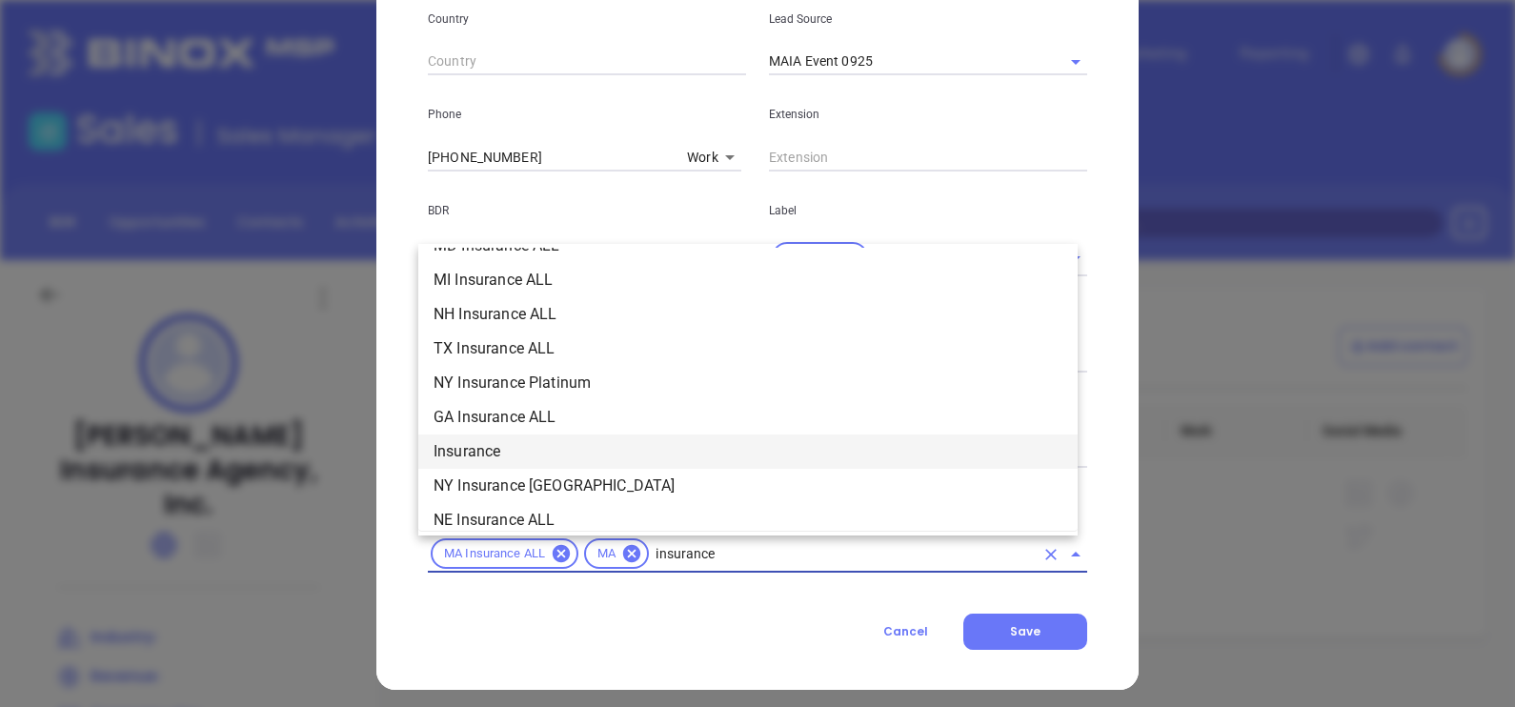
click at [514, 440] on li "Insurance" at bounding box center [747, 451] width 659 height 34
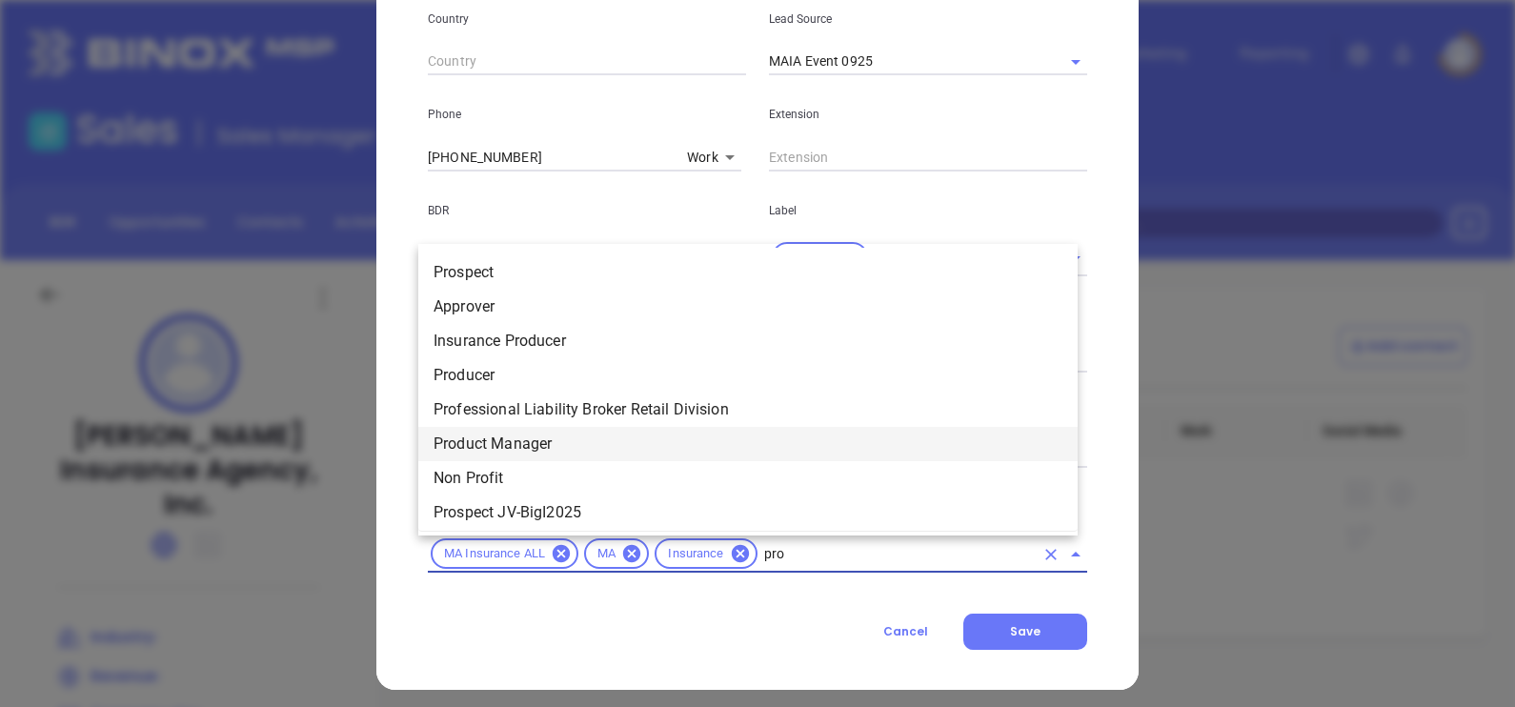
type input "pros"
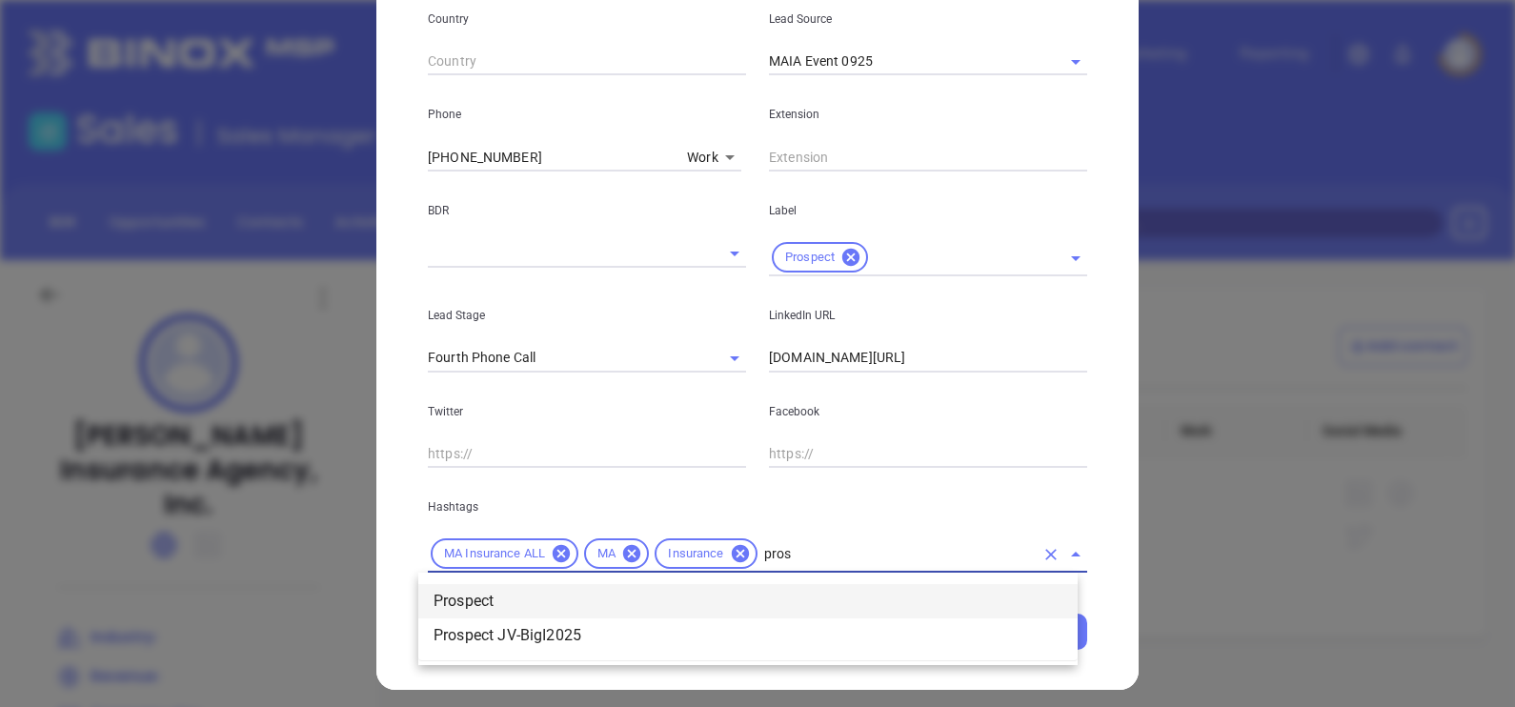
click at [535, 586] on li "Prospect" at bounding box center [747, 601] width 659 height 34
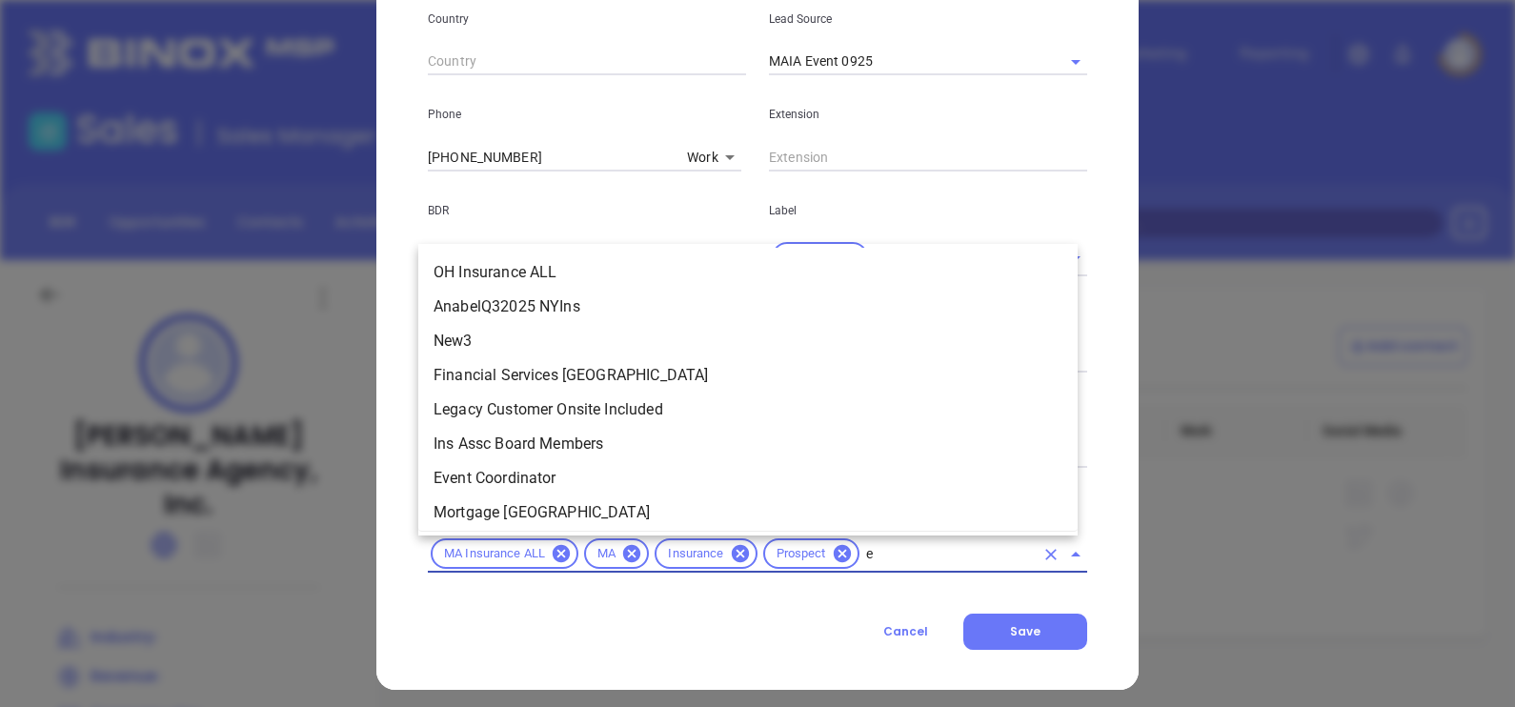
type input "ex"
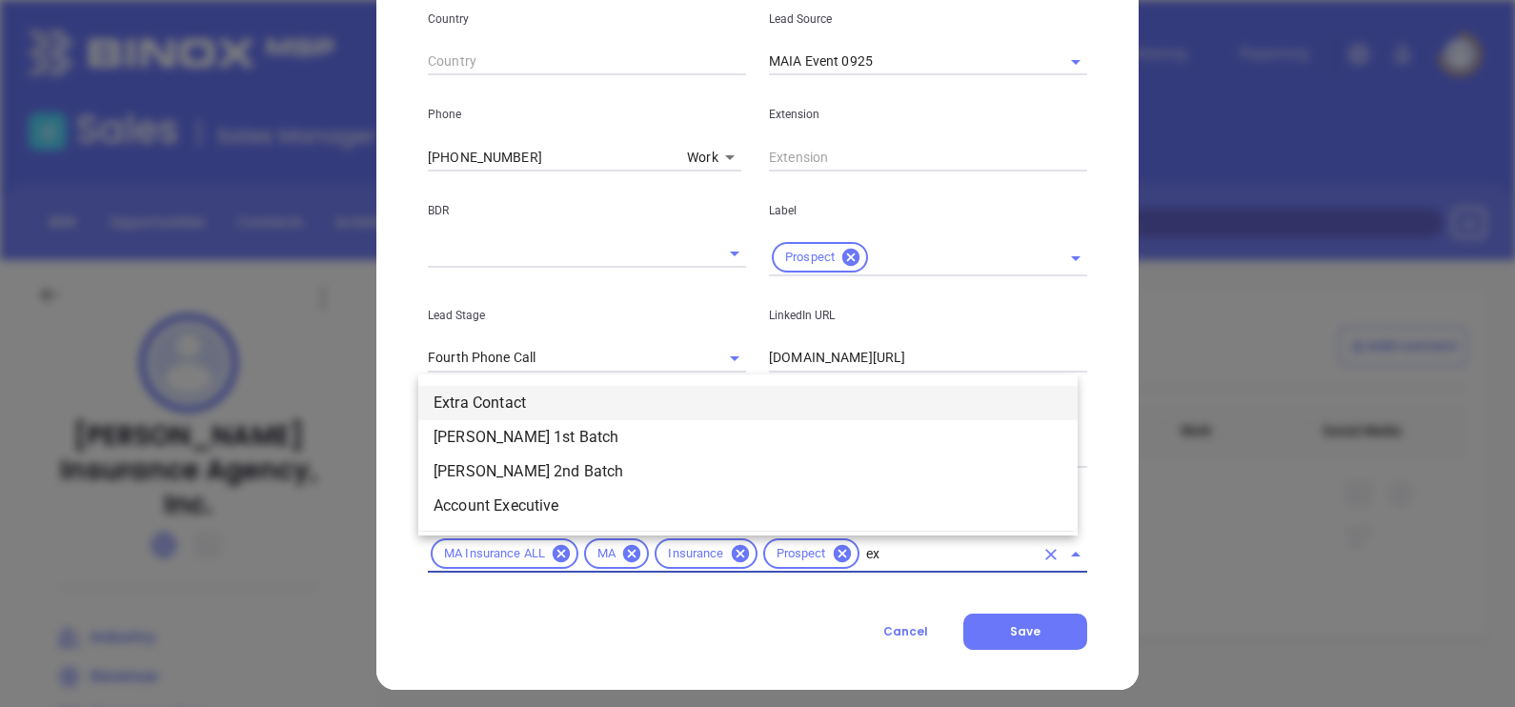
click at [531, 391] on li "Extra Contact" at bounding box center [747, 403] width 659 height 34
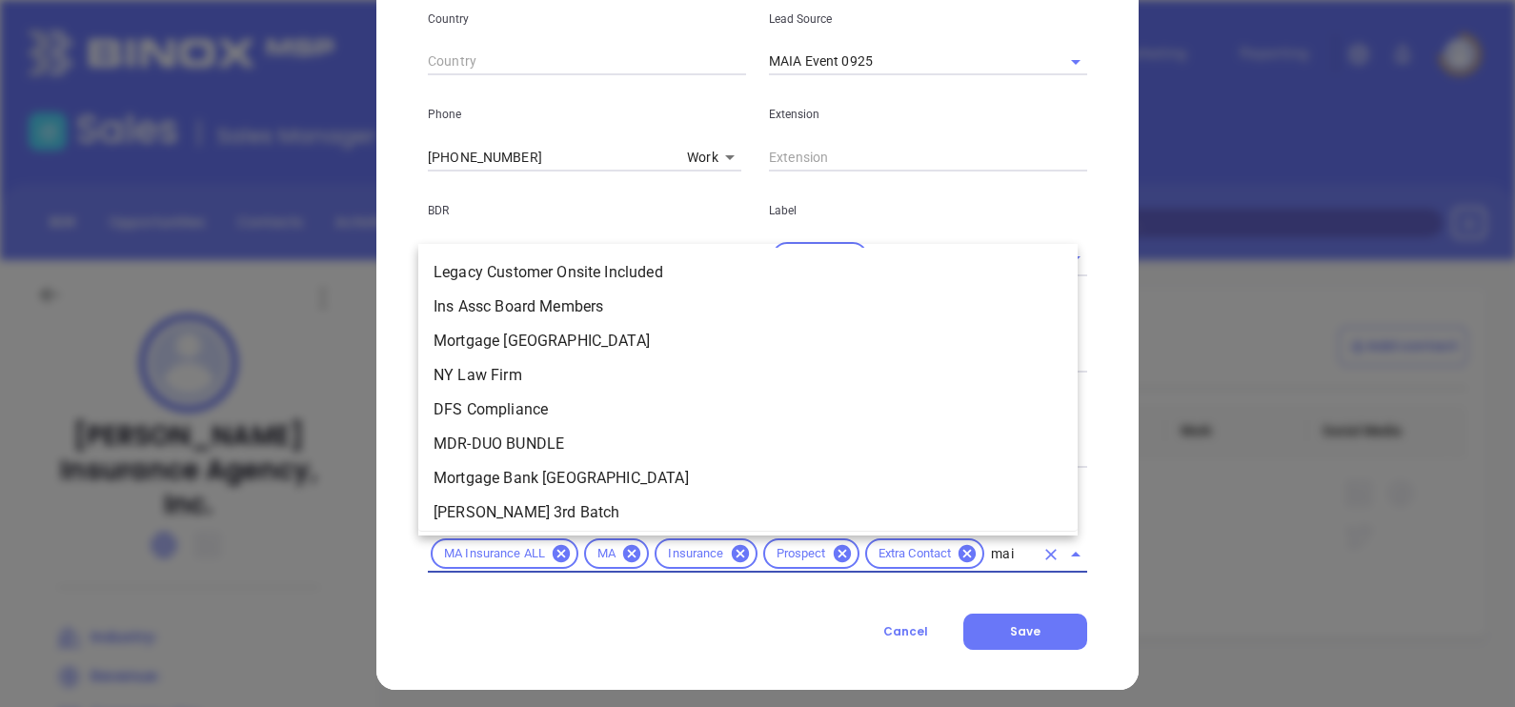
type input "maia"
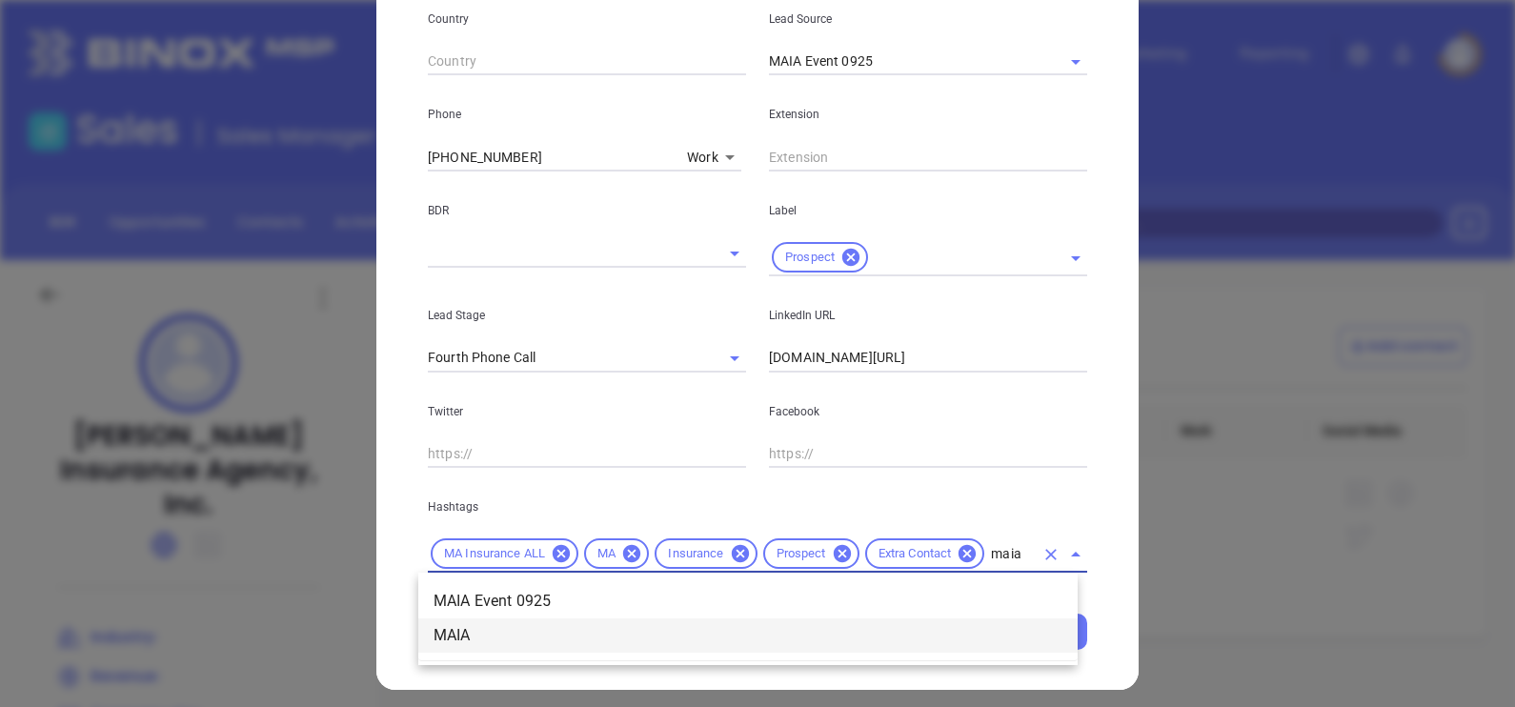
drag, startPoint x: 590, startPoint y: 596, endPoint x: 591, endPoint y: 638, distance: 41.9
click at [591, 638] on ul "MAIA Event 0925 MAIA" at bounding box center [747, 618] width 659 height 84
click at [591, 638] on li "MAIA" at bounding box center [747, 635] width 659 height 34
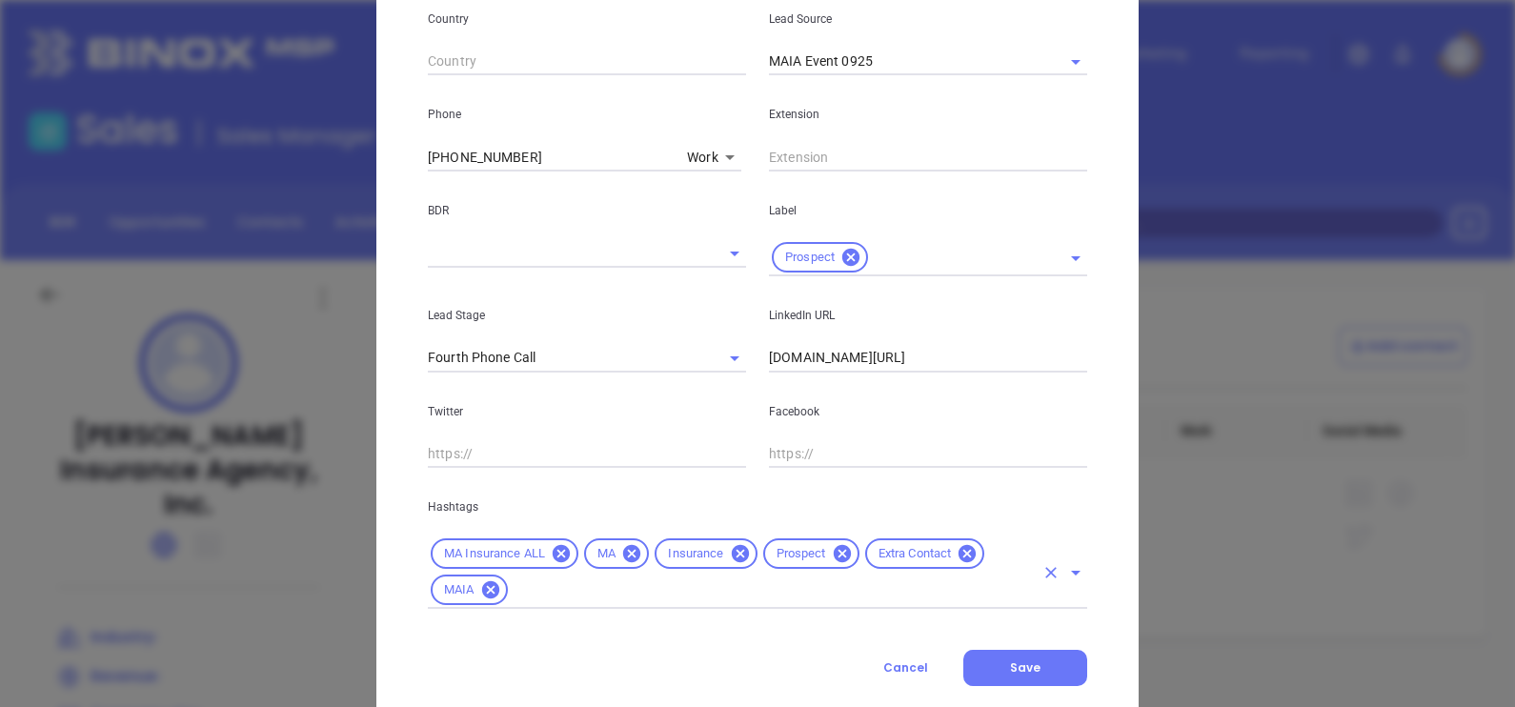
click at [798, 589] on input "text" at bounding box center [772, 590] width 523 height 24
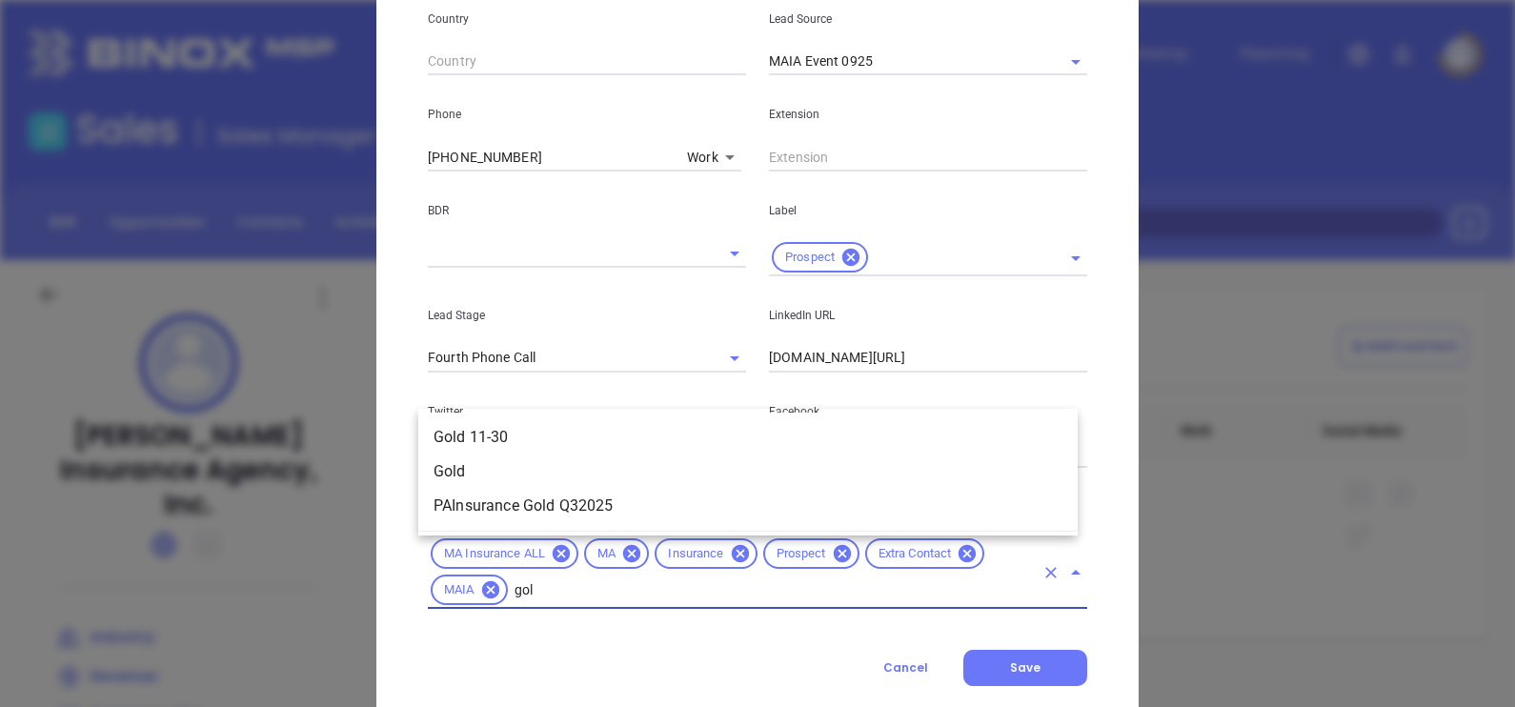
type input "gold"
click at [517, 433] on li "Gold 11-30" at bounding box center [747, 437] width 659 height 34
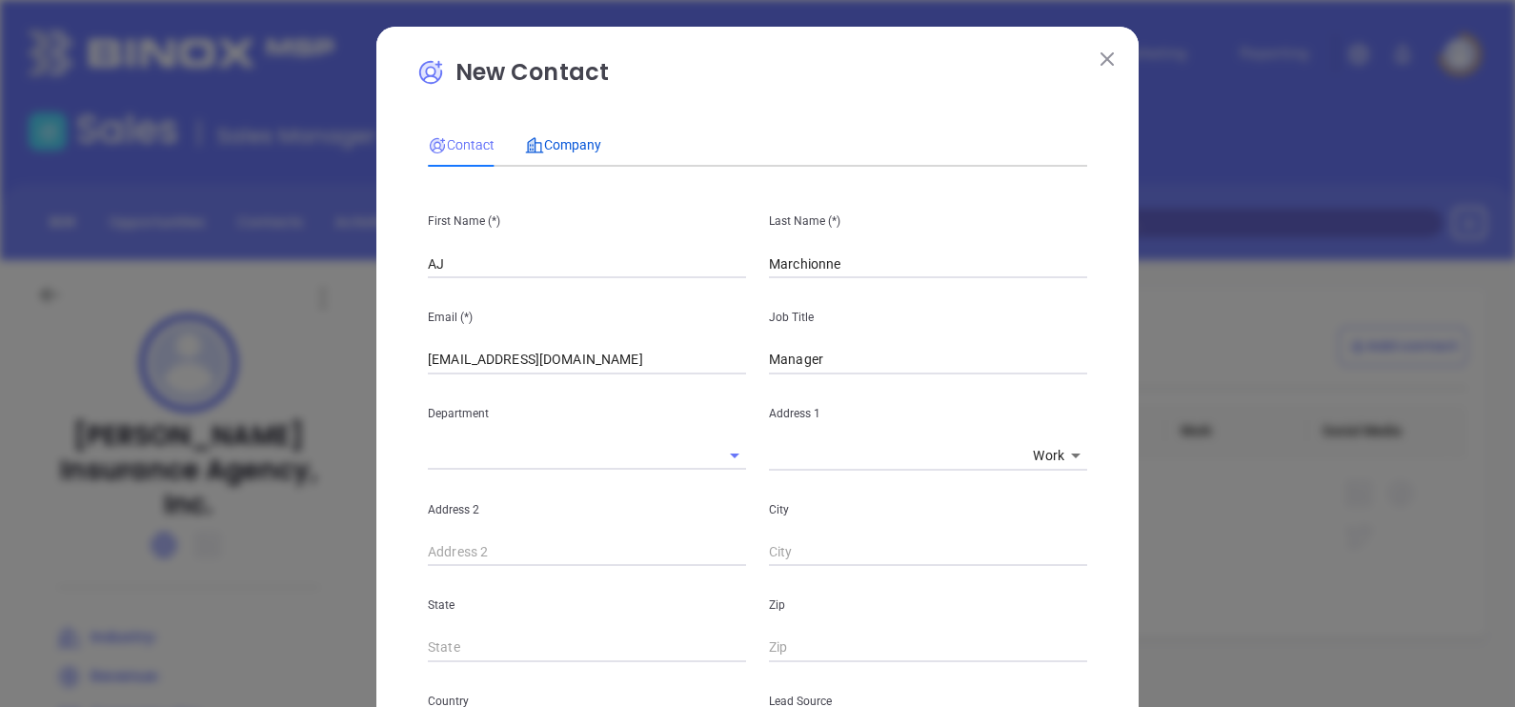
click at [554, 134] on div "Company" at bounding box center [563, 144] width 76 height 21
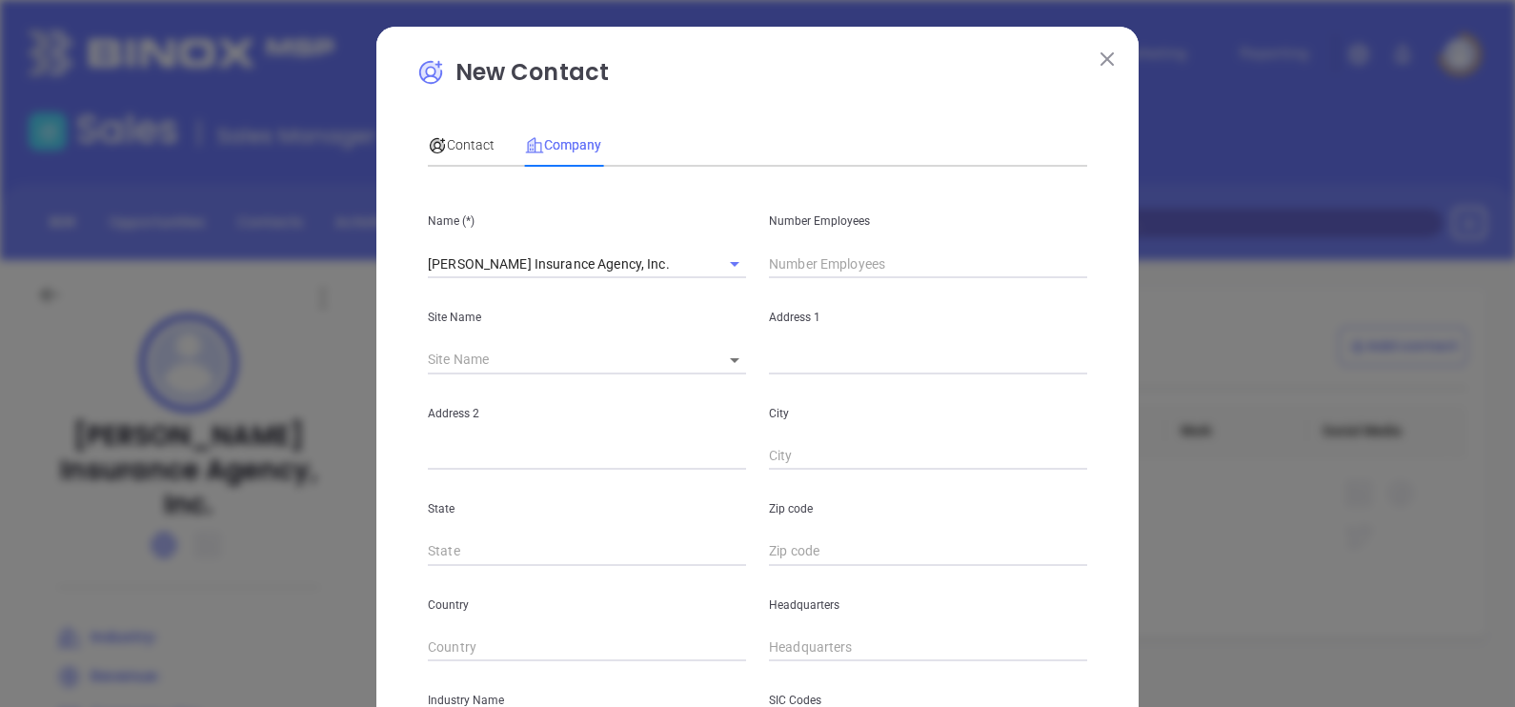
click at [843, 263] on input "text" at bounding box center [928, 264] width 318 height 29
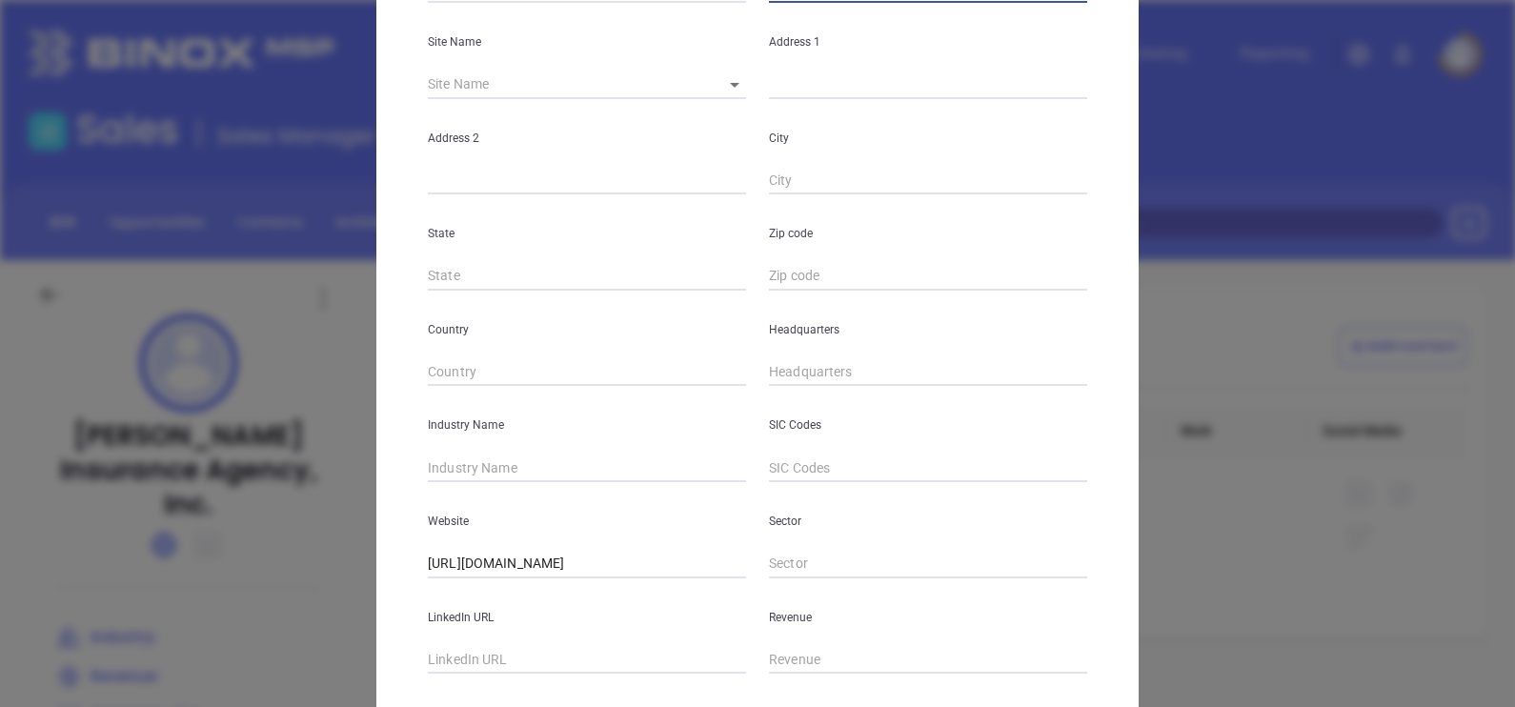
scroll to position [237, 0]
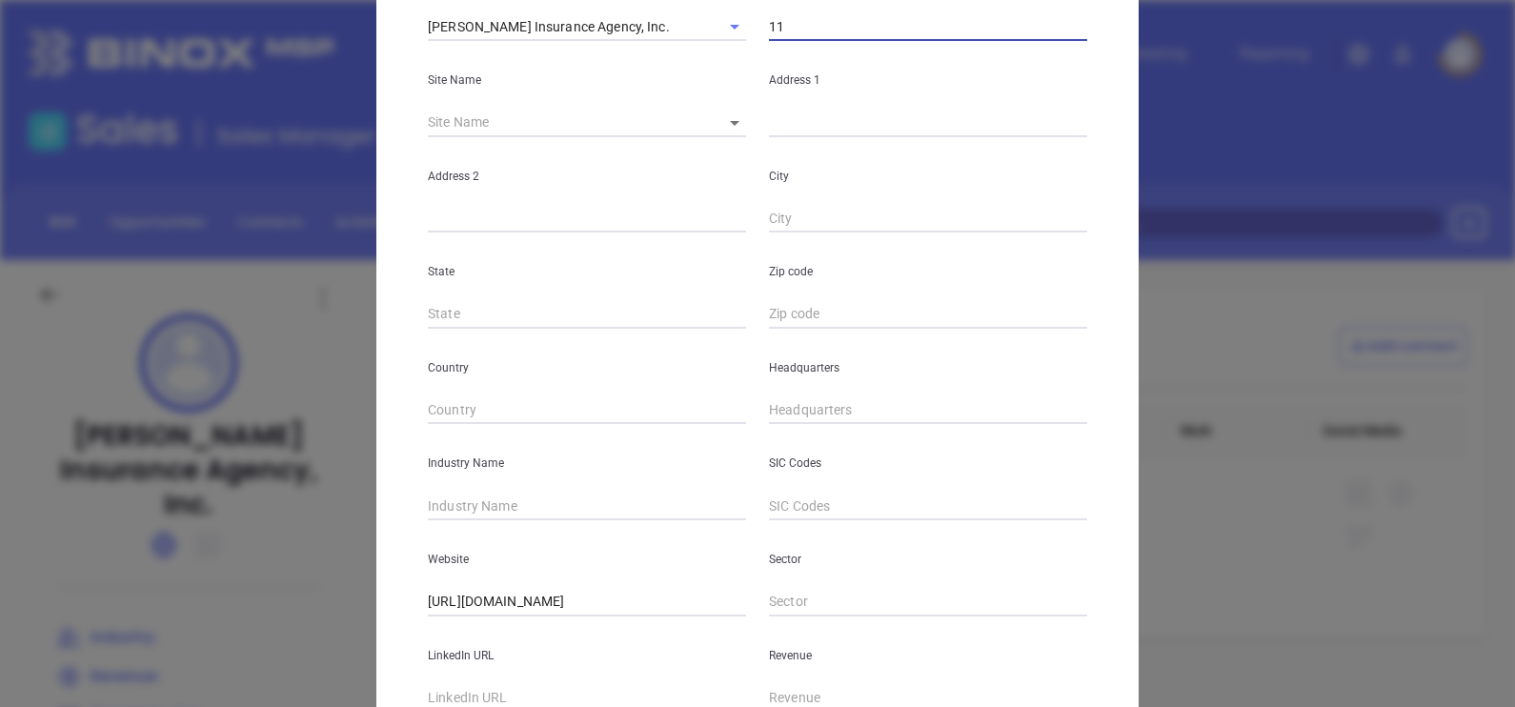
type input "11"
click at [724, 100] on div "Site Name ​" at bounding box center [586, 89] width 341 height 96
drag, startPoint x: 723, startPoint y: 122, endPoint x: 745, endPoint y: 125, distance: 22.1
click at [730, 122] on icon at bounding box center [735, 123] width 10 height 5
drag, startPoint x: 725, startPoint y: 123, endPoint x: 746, endPoint y: 133, distance: 23.4
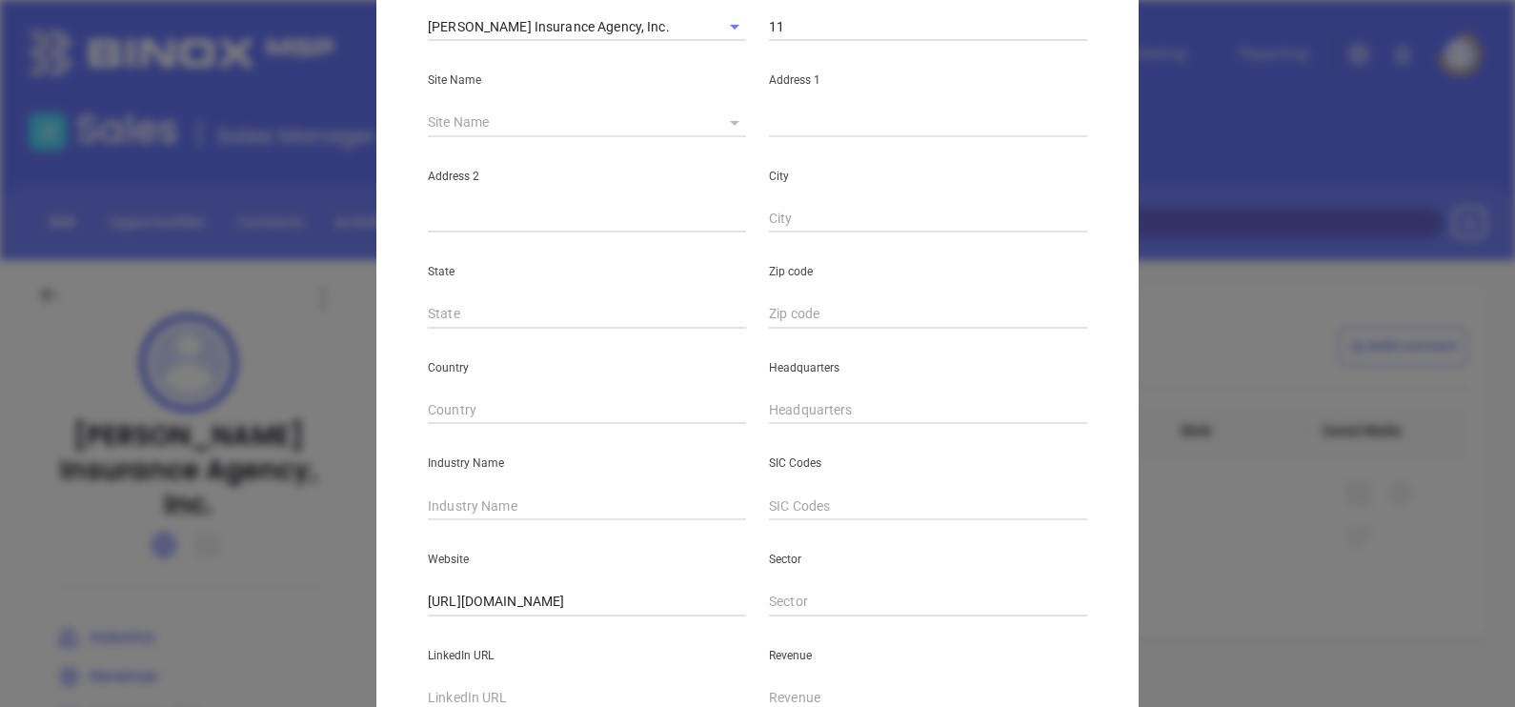
click at [730, 122] on icon at bounding box center [735, 123] width 10 height 5
click at [728, 124] on body "Leads CRM Marketing Reporting Financial Leads Leads Sales Sales Manager BDR Opp…" at bounding box center [757, 353] width 1515 height 707
click at [752, 128] on li "Quincy" at bounding box center [737, 124] width 78 height 34
type input "Quincy"
type input "97286"
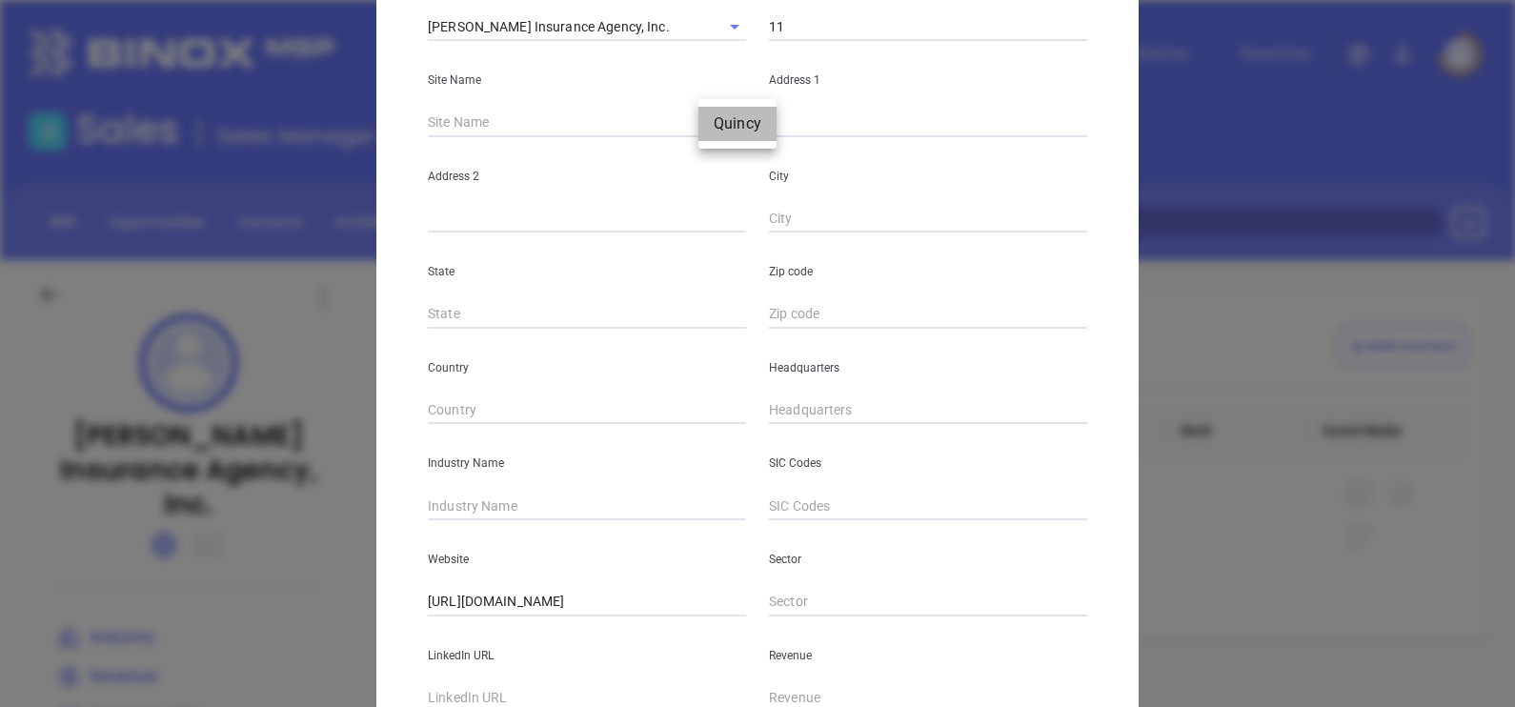
type input "11 Independence Avenue"
type input "Quincy"
type input "MA"
type input "2169"
type input "( ) -"
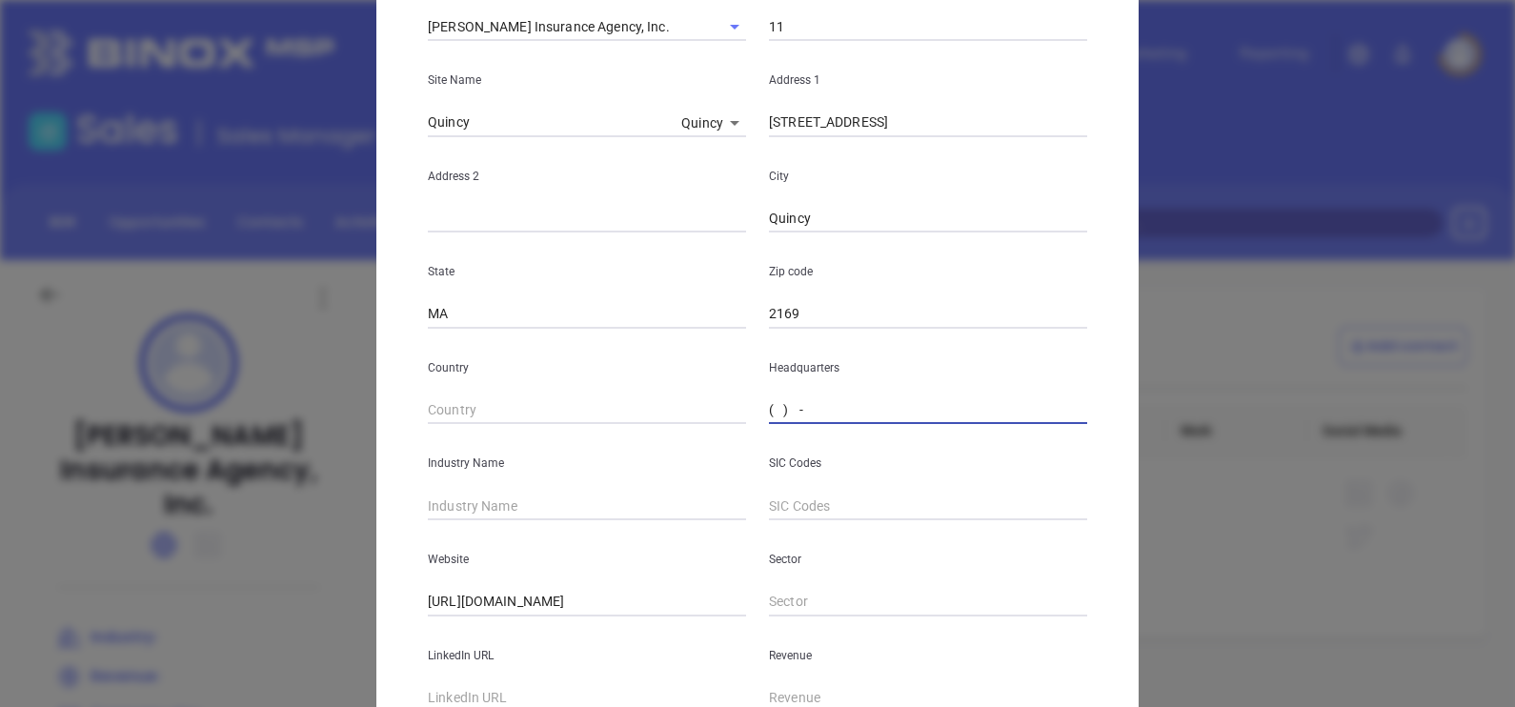
click at [791, 397] on input "( ) -" at bounding box center [928, 410] width 318 height 29
click at [817, 408] on input "( ) -" at bounding box center [928, 410] width 318 height 29
drag, startPoint x: 895, startPoint y: 412, endPoint x: 685, endPoint y: 404, distance: 209.7
click at [688, 405] on div "Country Headquarters ( ) -" at bounding box center [757, 377] width 682 height 96
paste input "617) 471-5010"
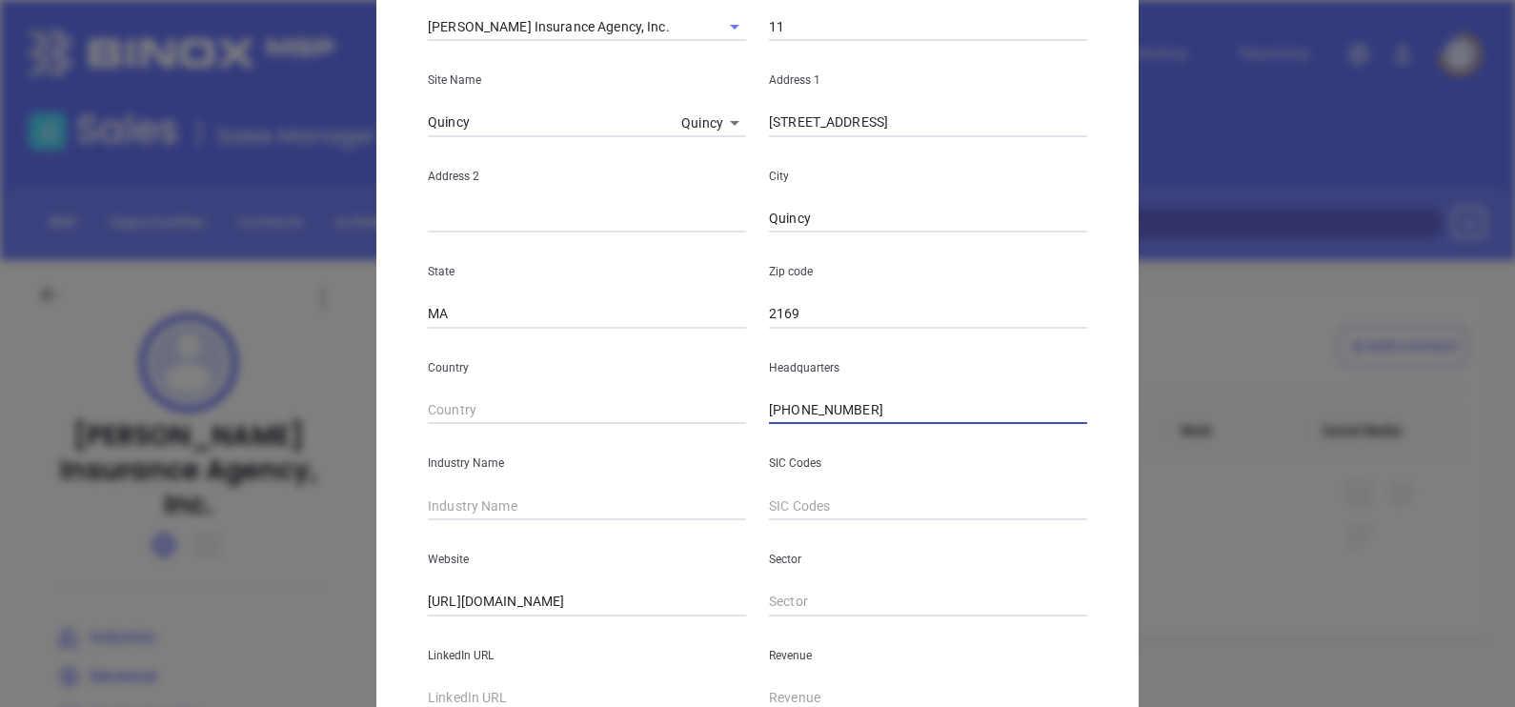
type input "(617) 471-5010"
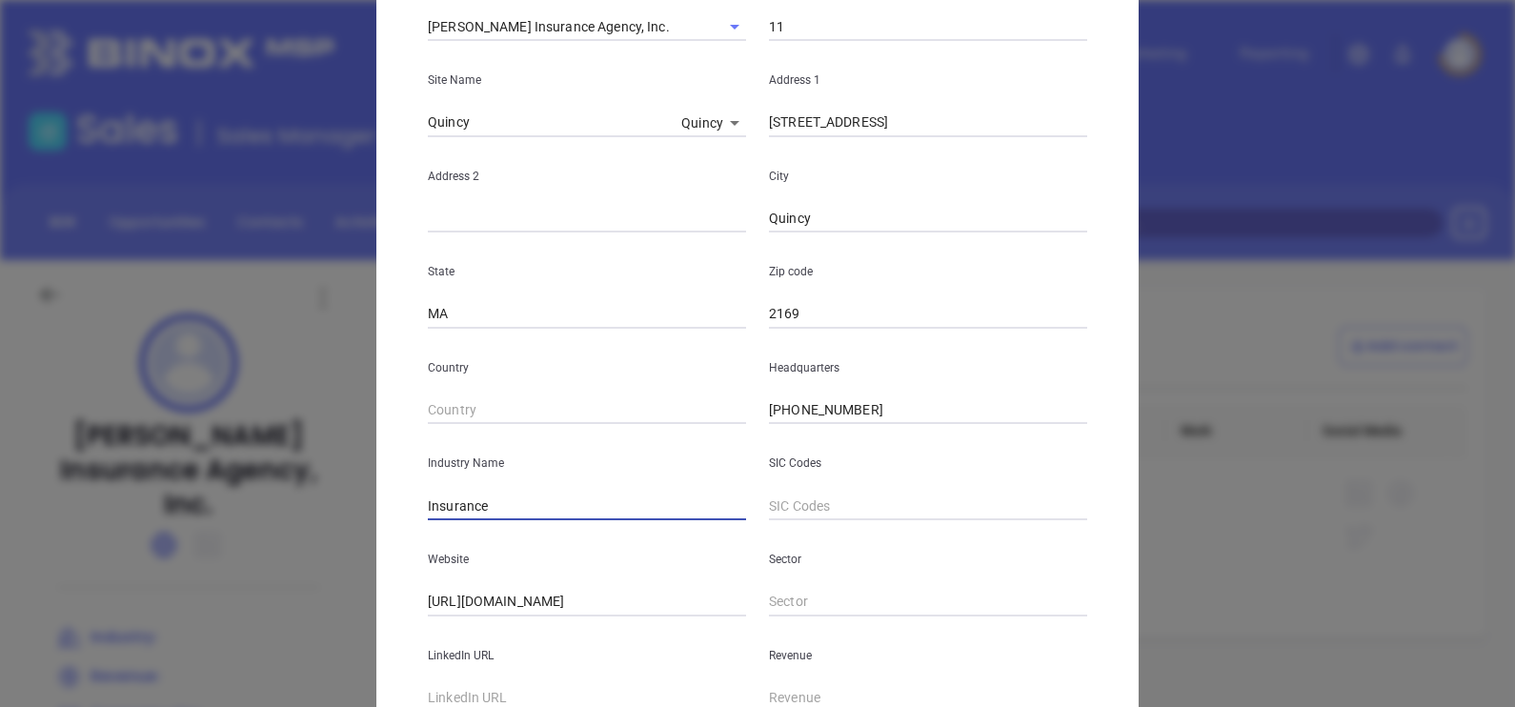
type input "Insurance"
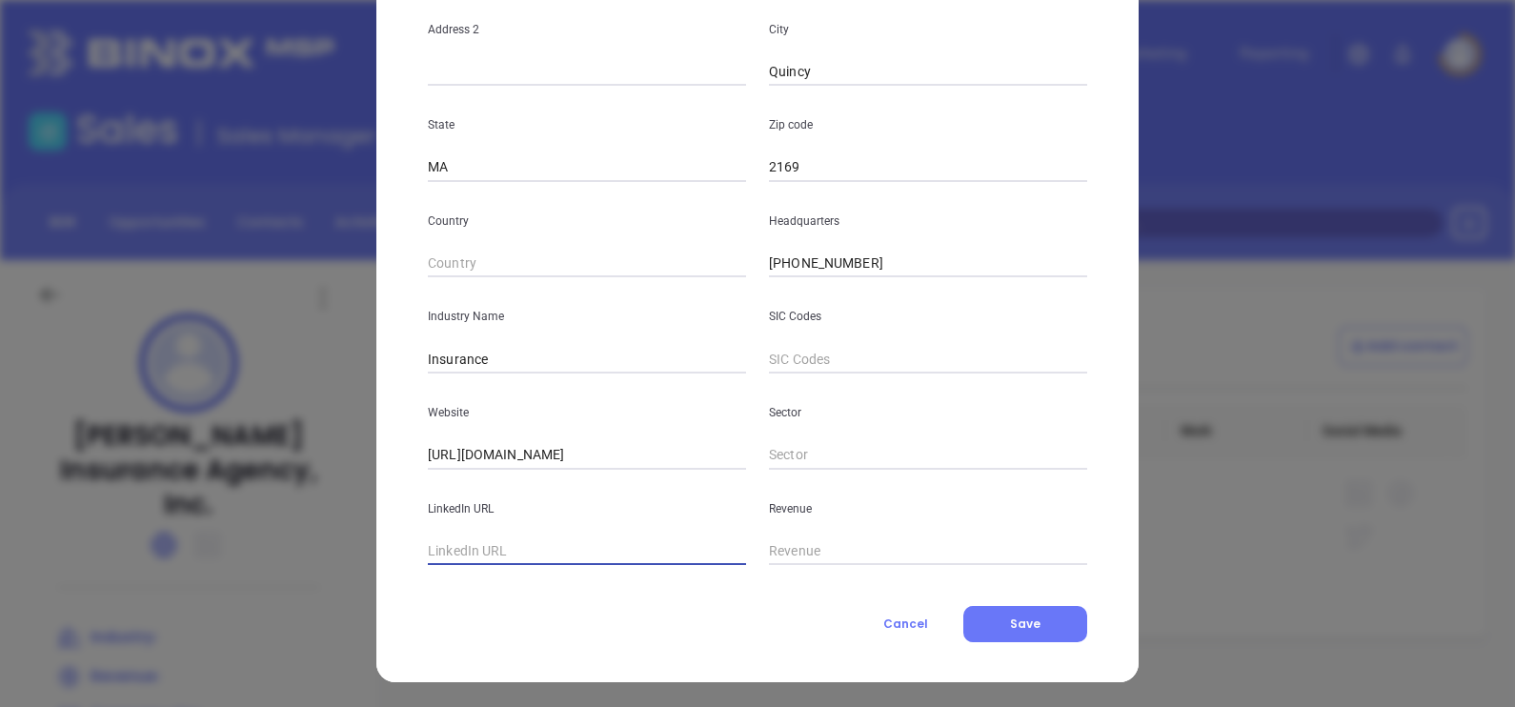
scroll to position [385, 0]
click at [574, 541] on input "text" at bounding box center [587, 550] width 318 height 29
click at [564, 564] on div "Contact Company First Name (*) AJ Last Name (*) Marchionne Email (*) aj@marchio…" at bounding box center [757, 184] width 659 height 913
paste input "https://marchionneinsurance.com/"
type input "https://marchionneinsurance.com/"
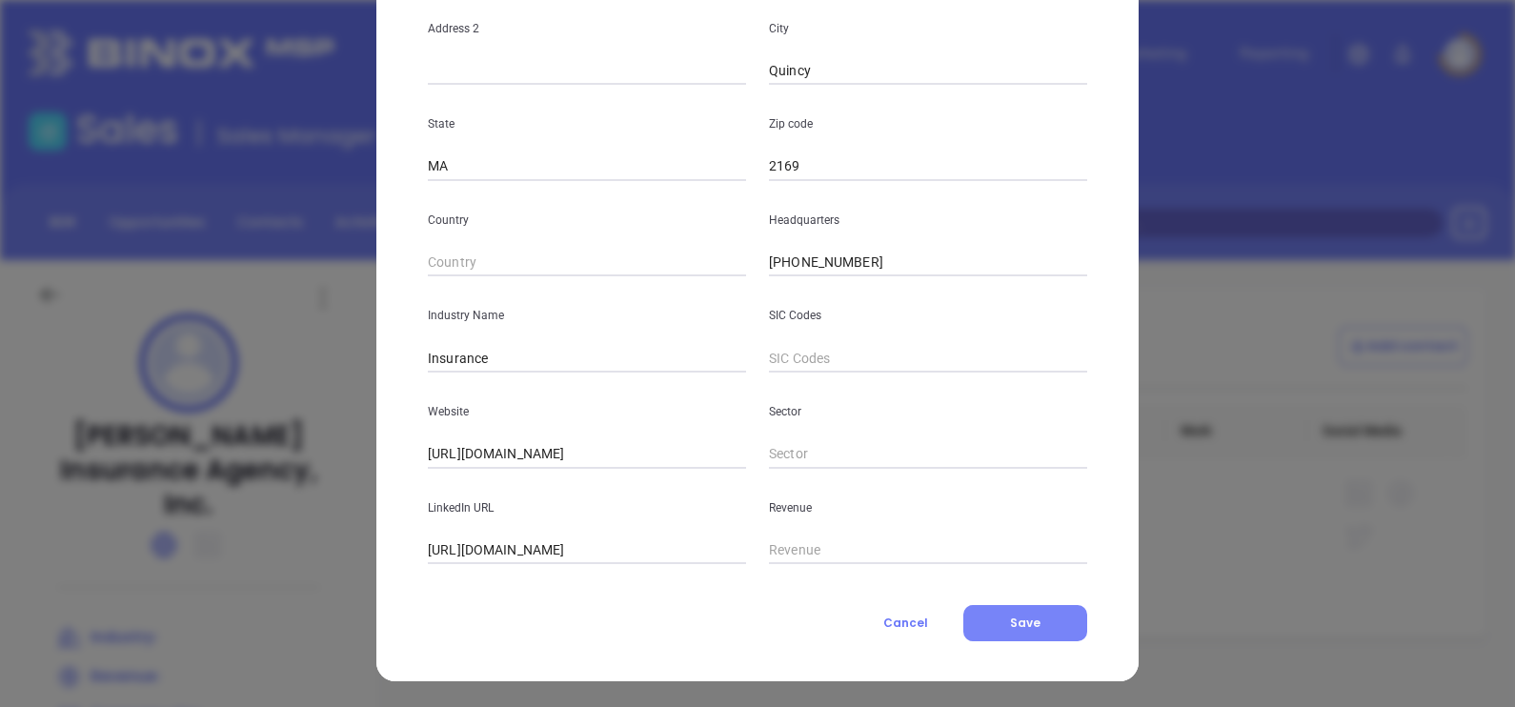
click at [1010, 615] on span "Save" at bounding box center [1025, 622] width 30 height 16
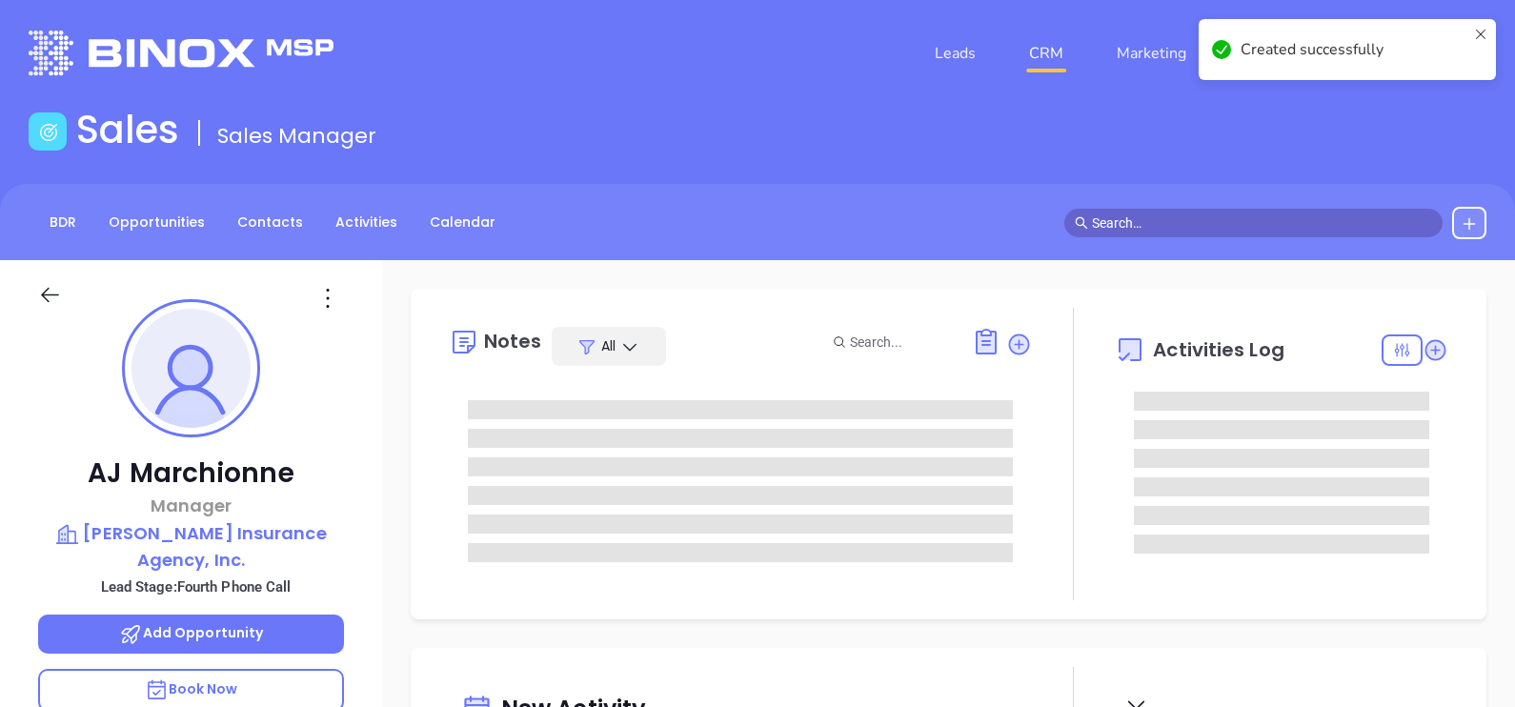
type input "[PERSON_NAME]"
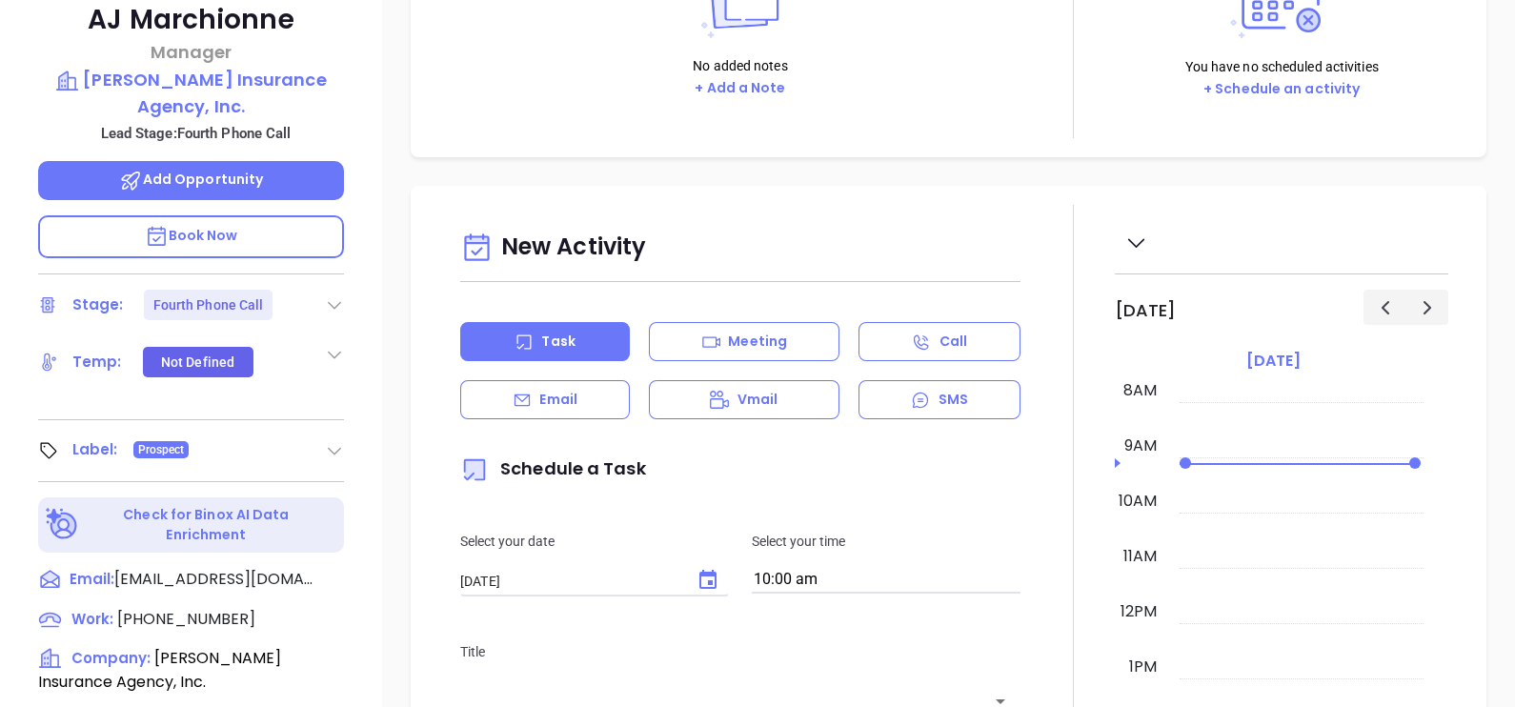
scroll to position [475, 0]
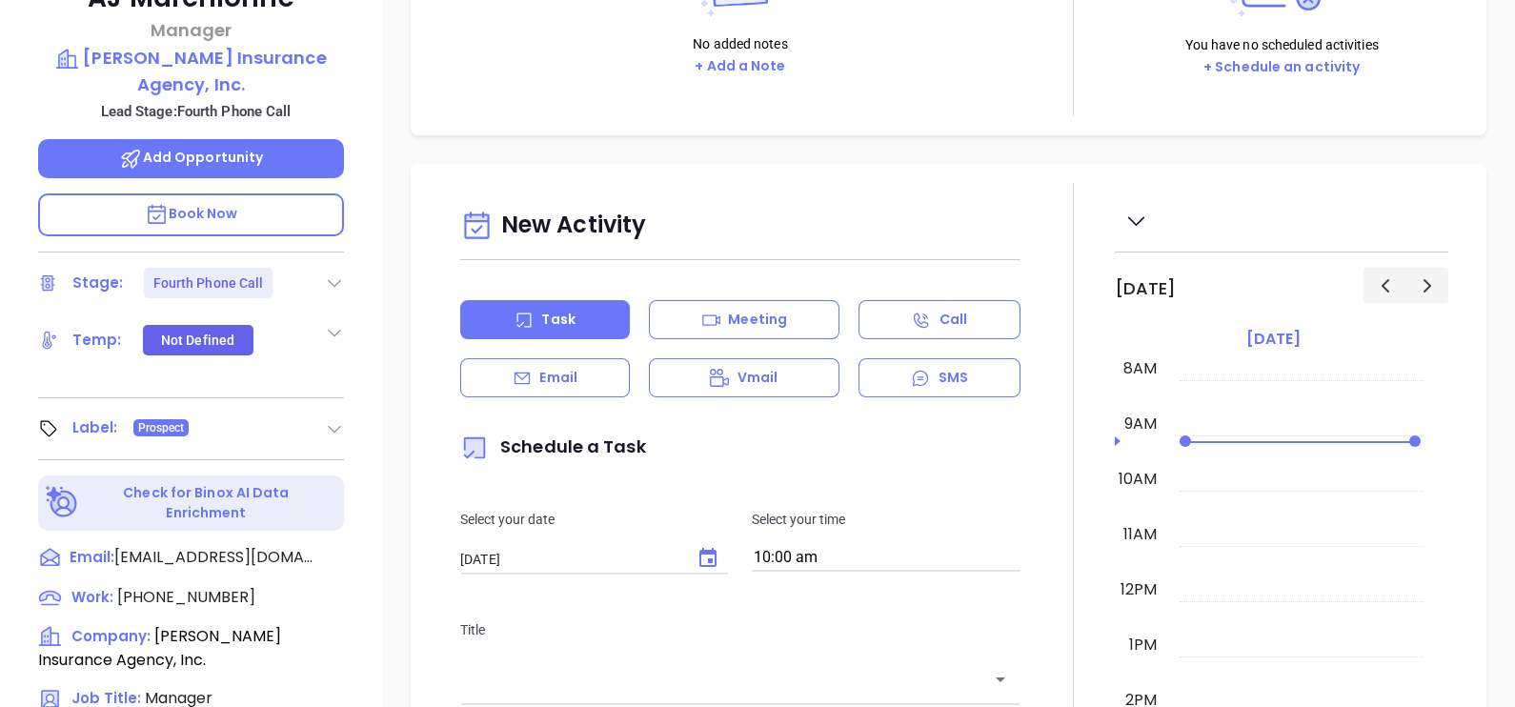
click at [332, 277] on icon at bounding box center [334, 282] width 19 height 19
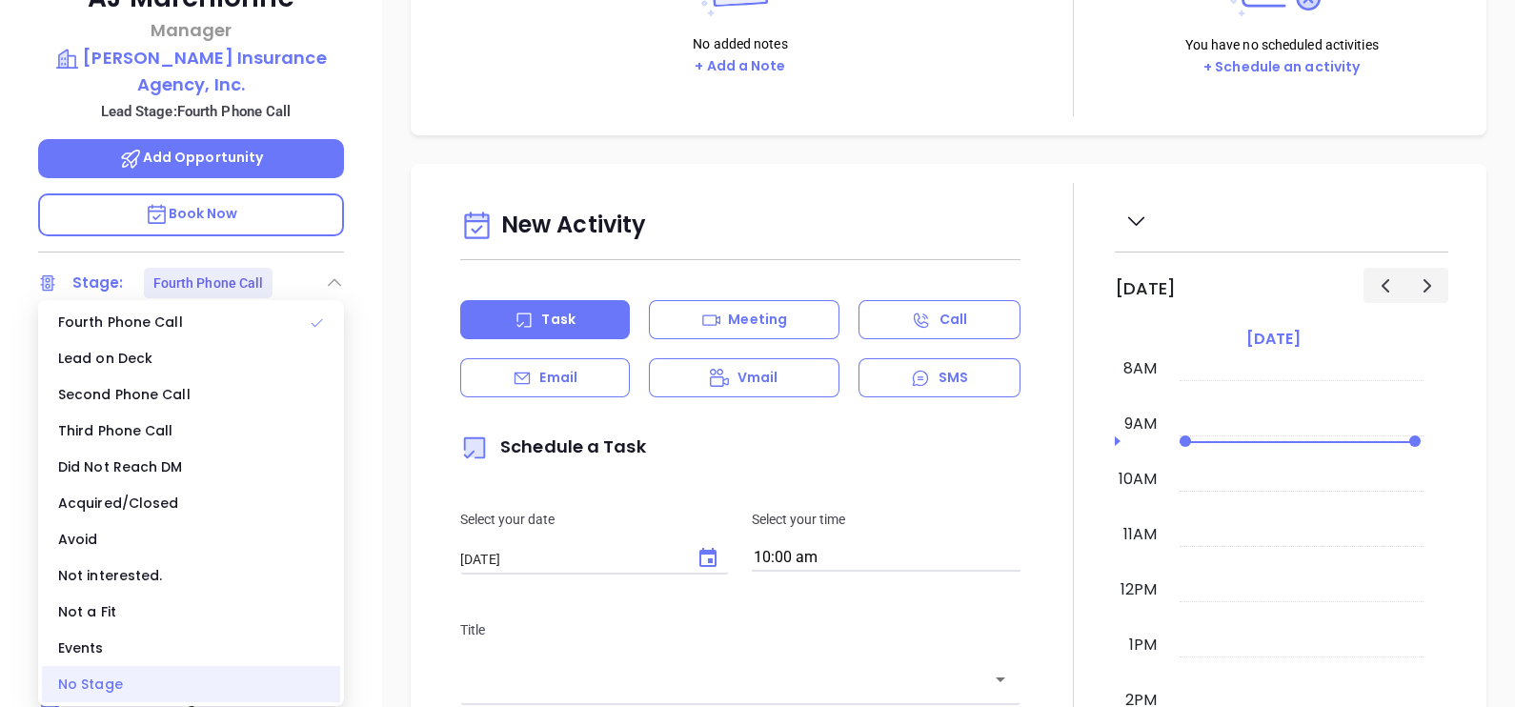
click at [202, 672] on div "No Stage" at bounding box center [191, 684] width 298 height 36
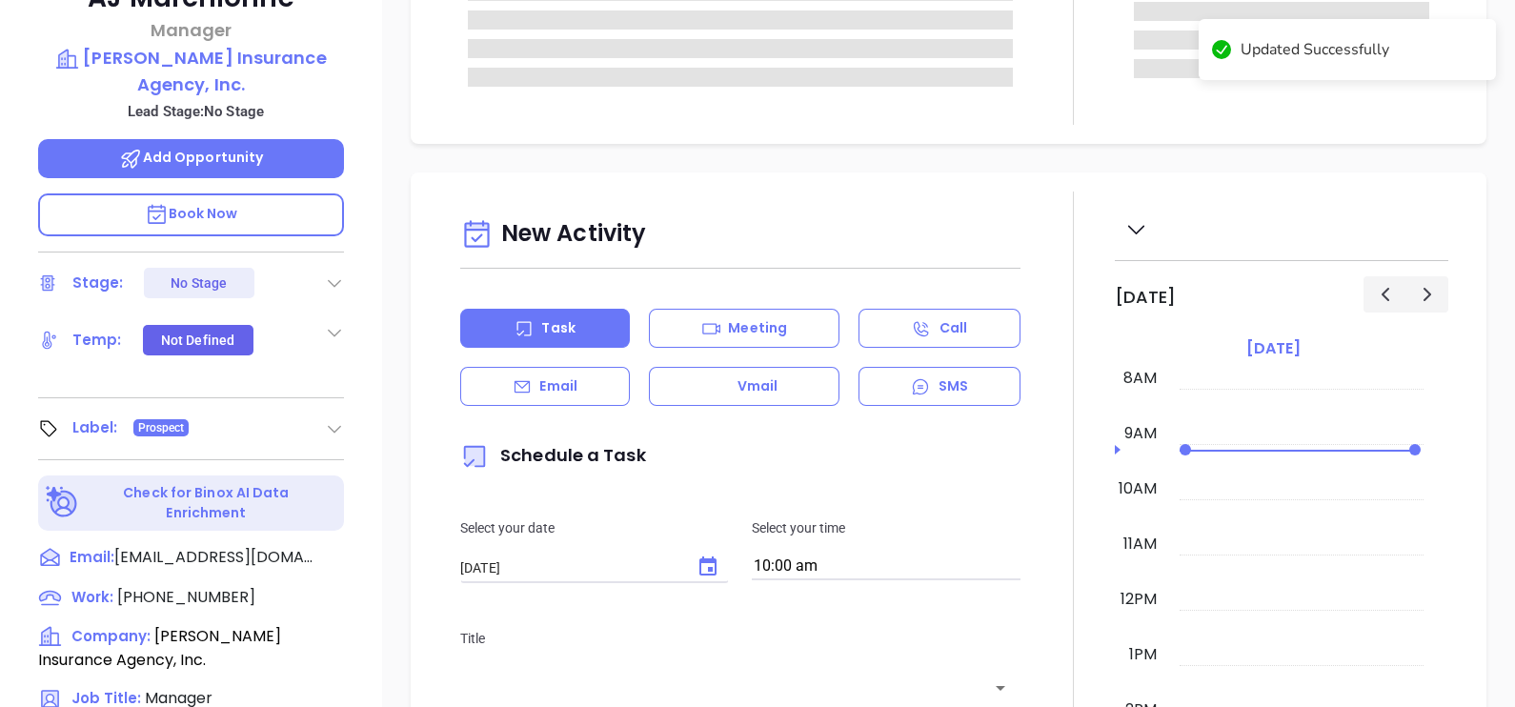
click at [405, 247] on div "New Activity Task Meeting Call Email Vmail SMS Schedule a Task Select your date…" at bounding box center [948, 721] width 1133 height 1098
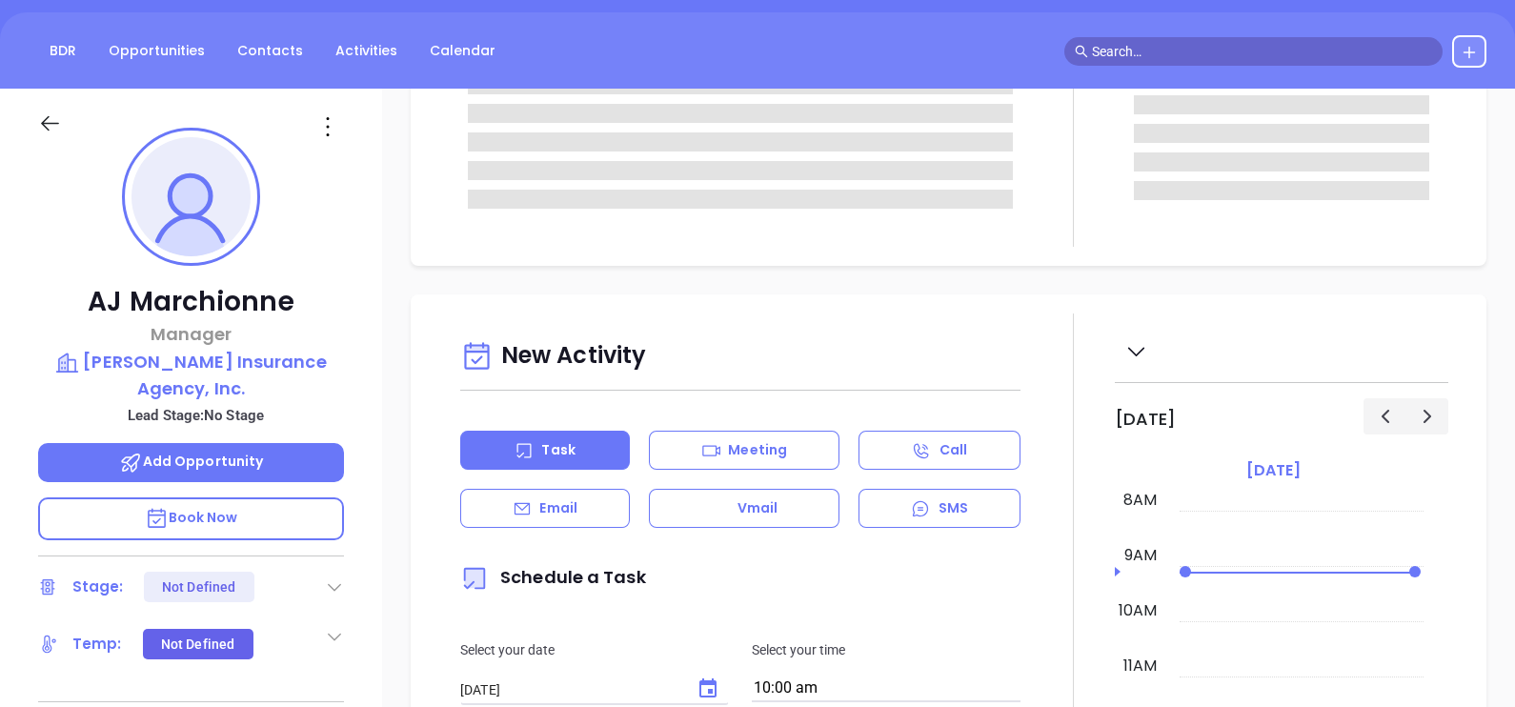
scroll to position [0, 0]
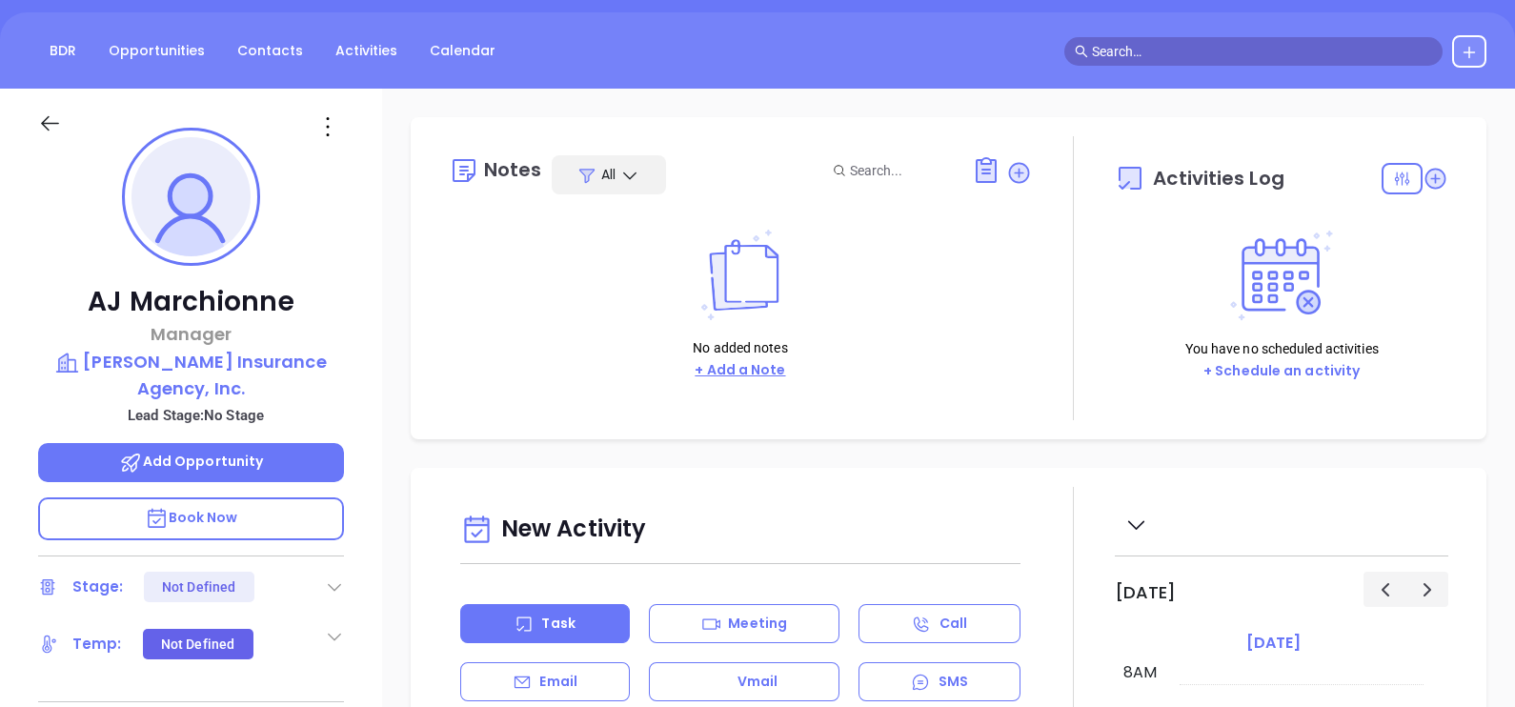
click at [756, 372] on button "+ Add a Note" at bounding box center [740, 370] width 102 height 22
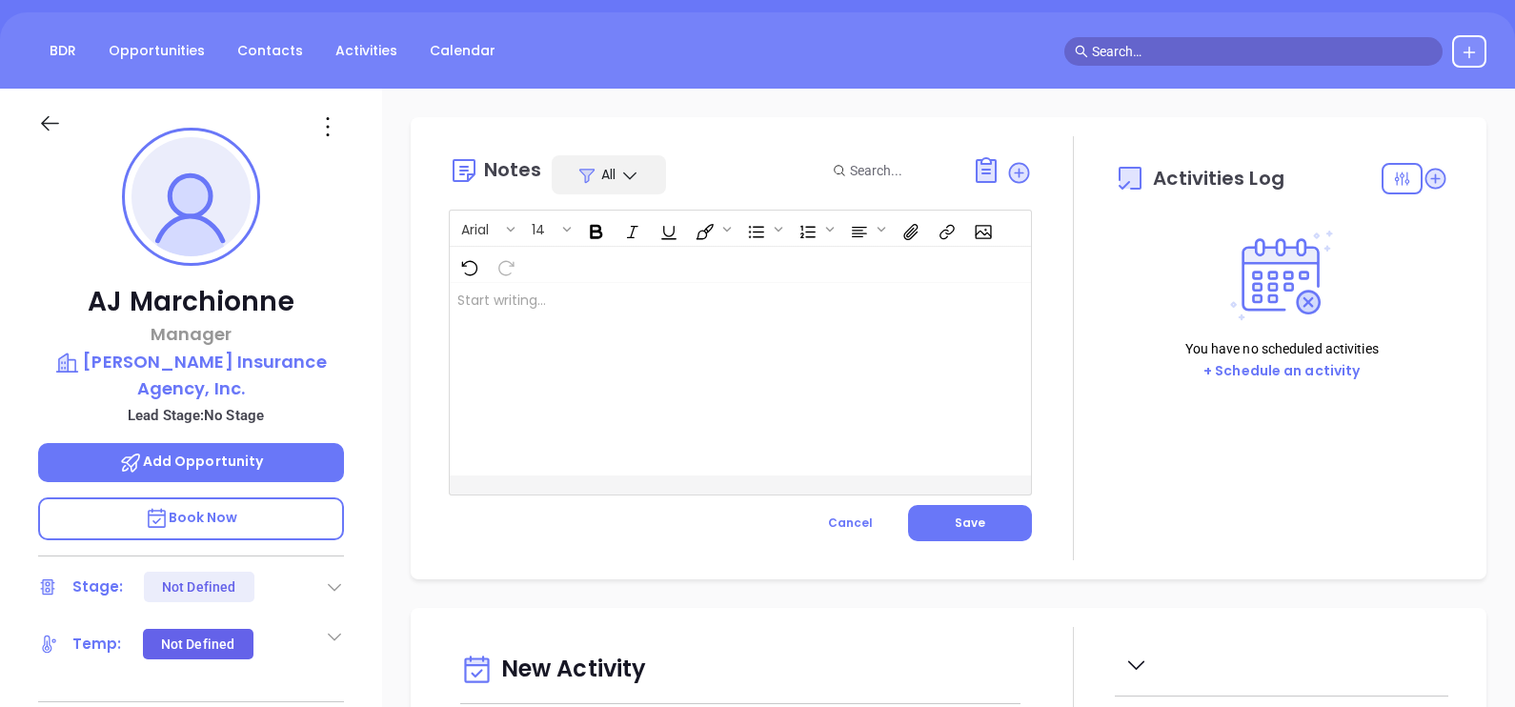
click at [756, 372] on div at bounding box center [720, 379] width 540 height 192
click at [977, 514] on button "Save" at bounding box center [970, 523] width 124 height 36
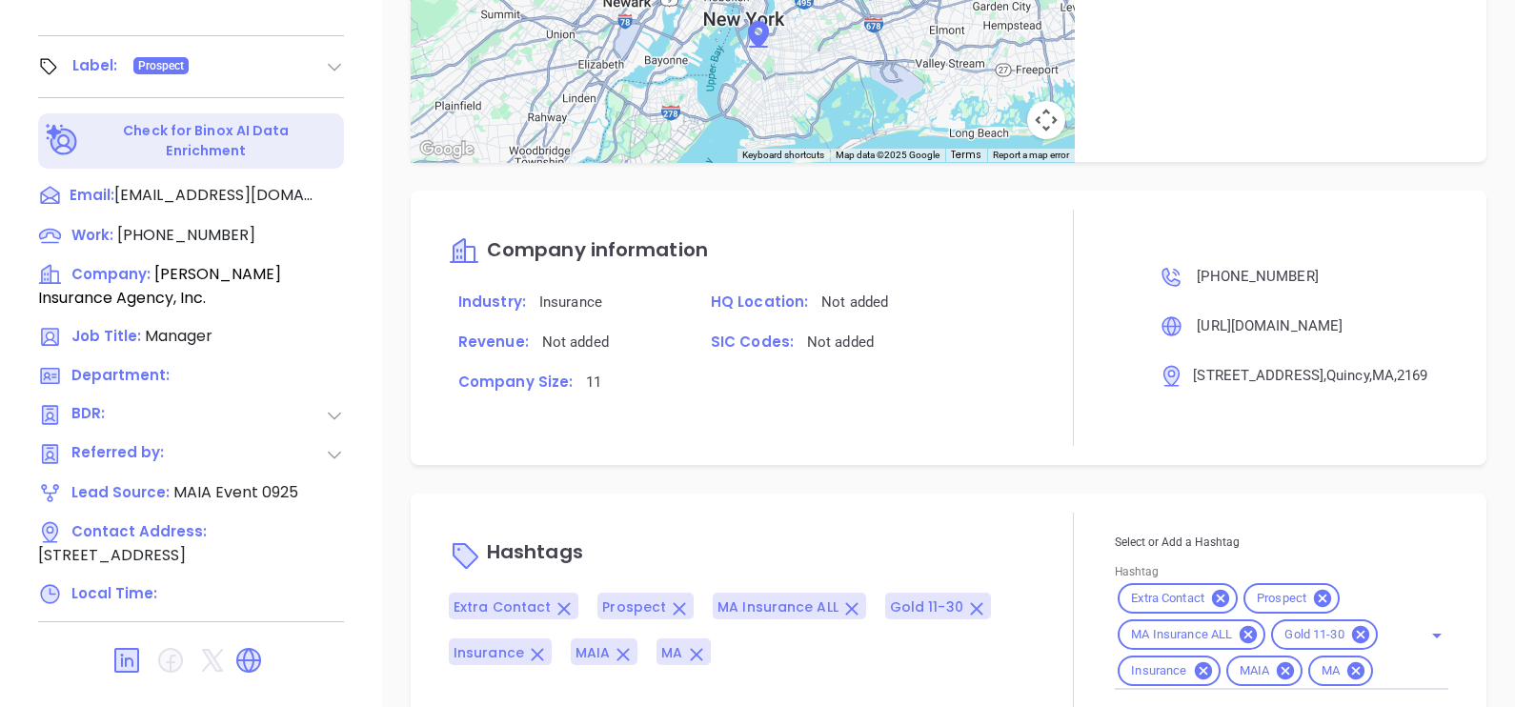
scroll to position [886, 0]
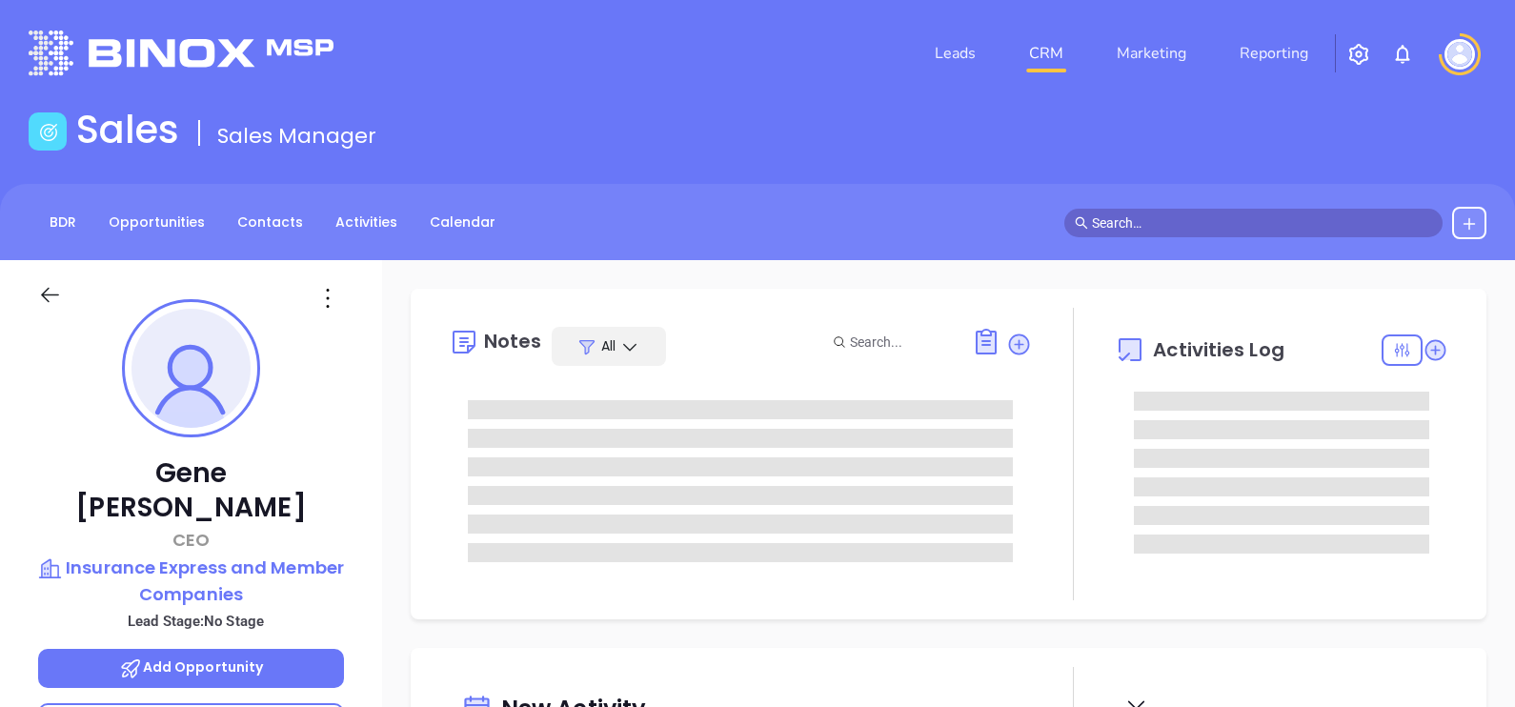
type input "[DATE]"
type input "[PERSON_NAME]"
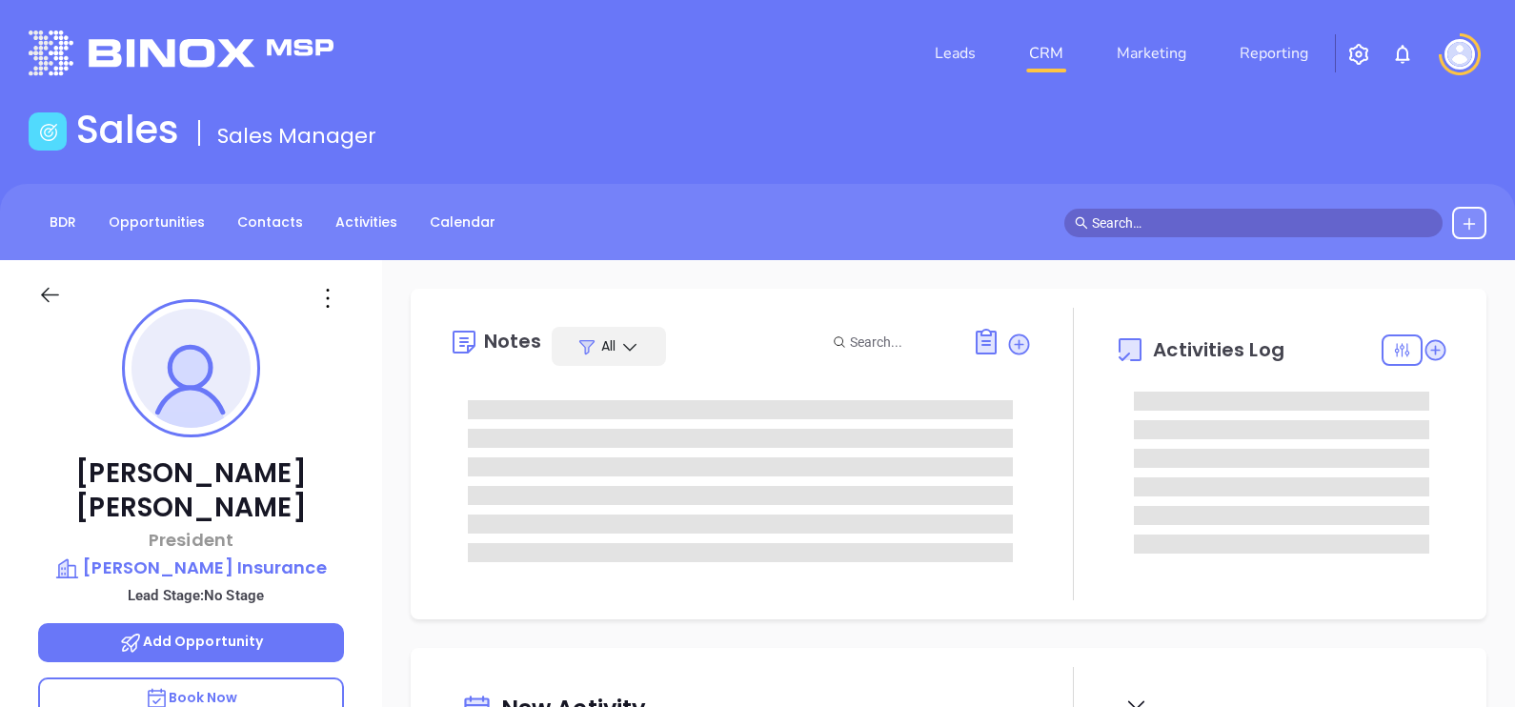
type input "[DATE]"
type input "Alejandra Lara"
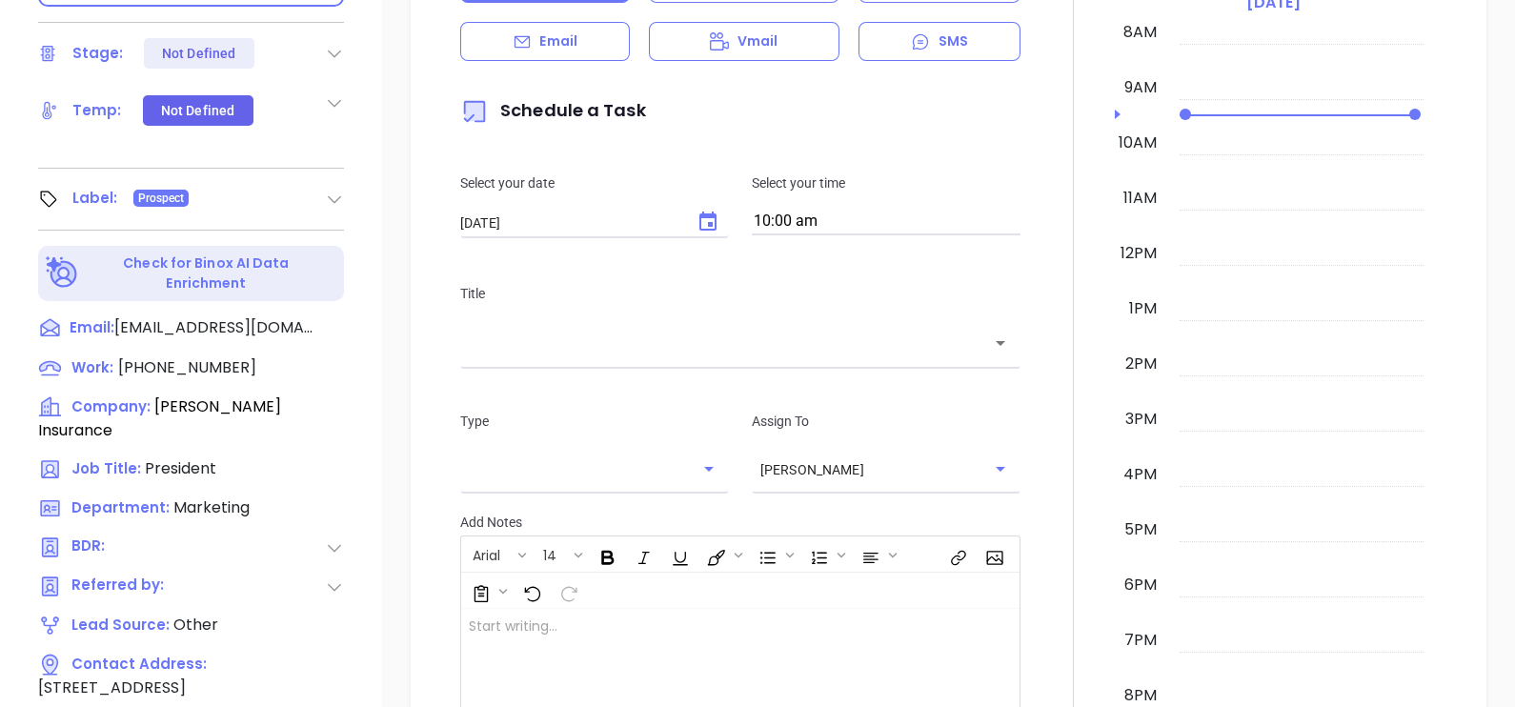
scroll to position [715, 0]
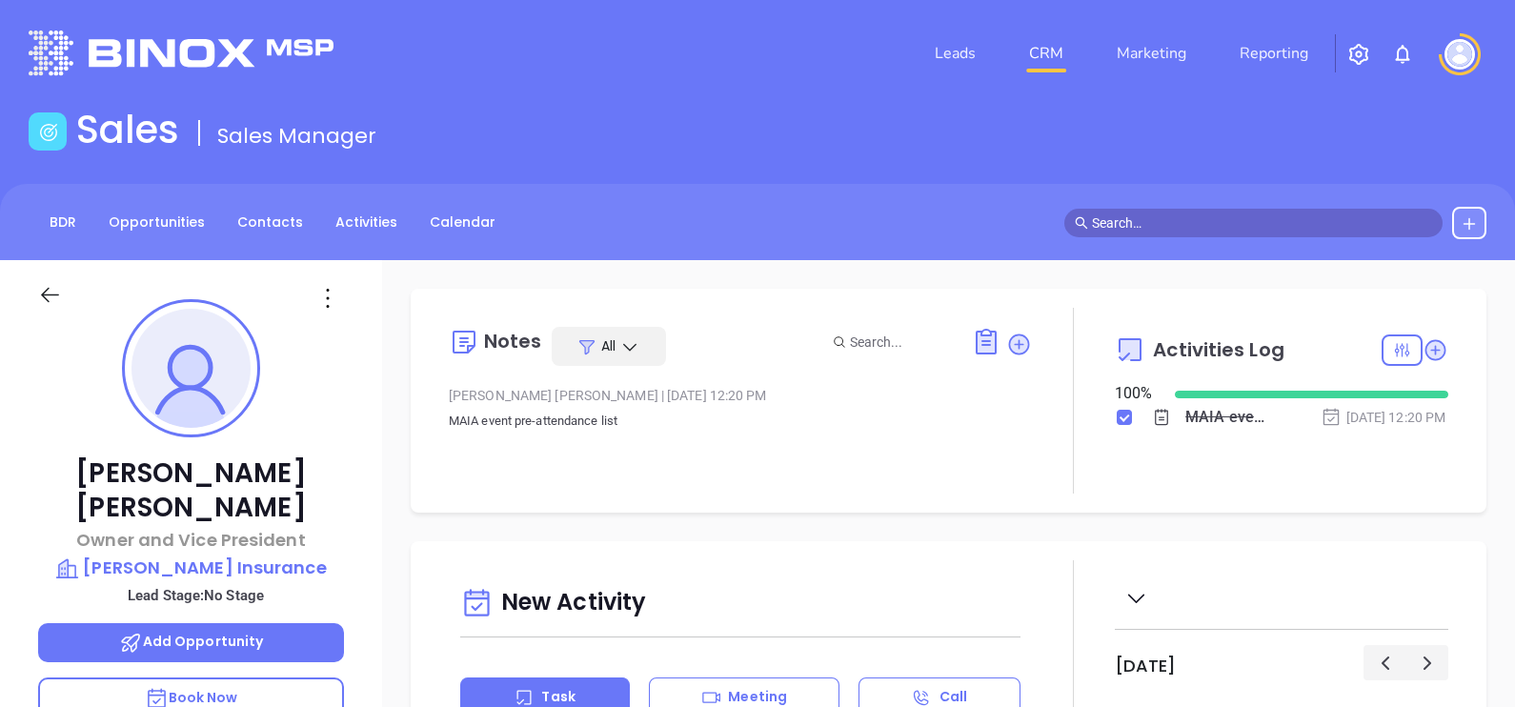
scroll to position [442, 0]
type input "[PERSON_NAME]"
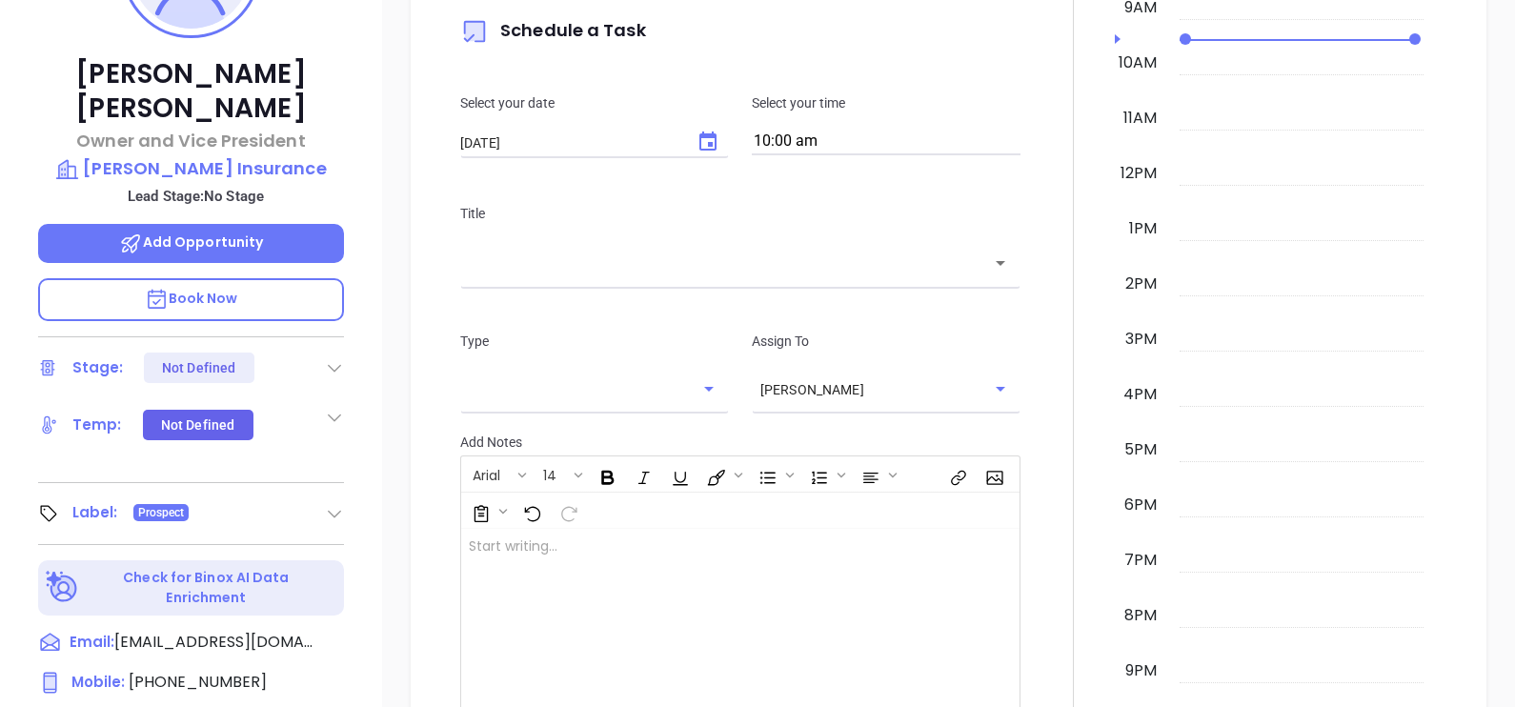
scroll to position [833, 0]
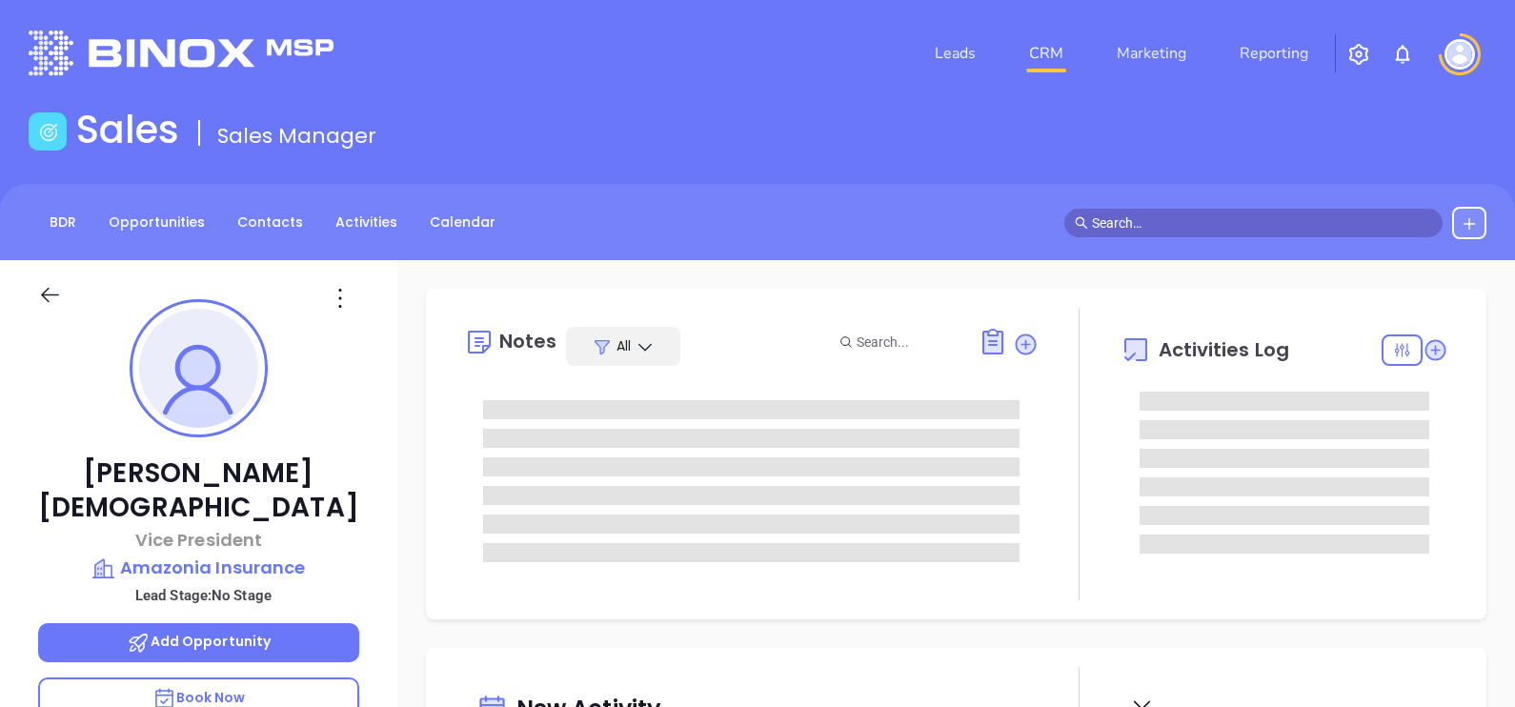
type input "[DATE]"
type input "[PERSON_NAME]"
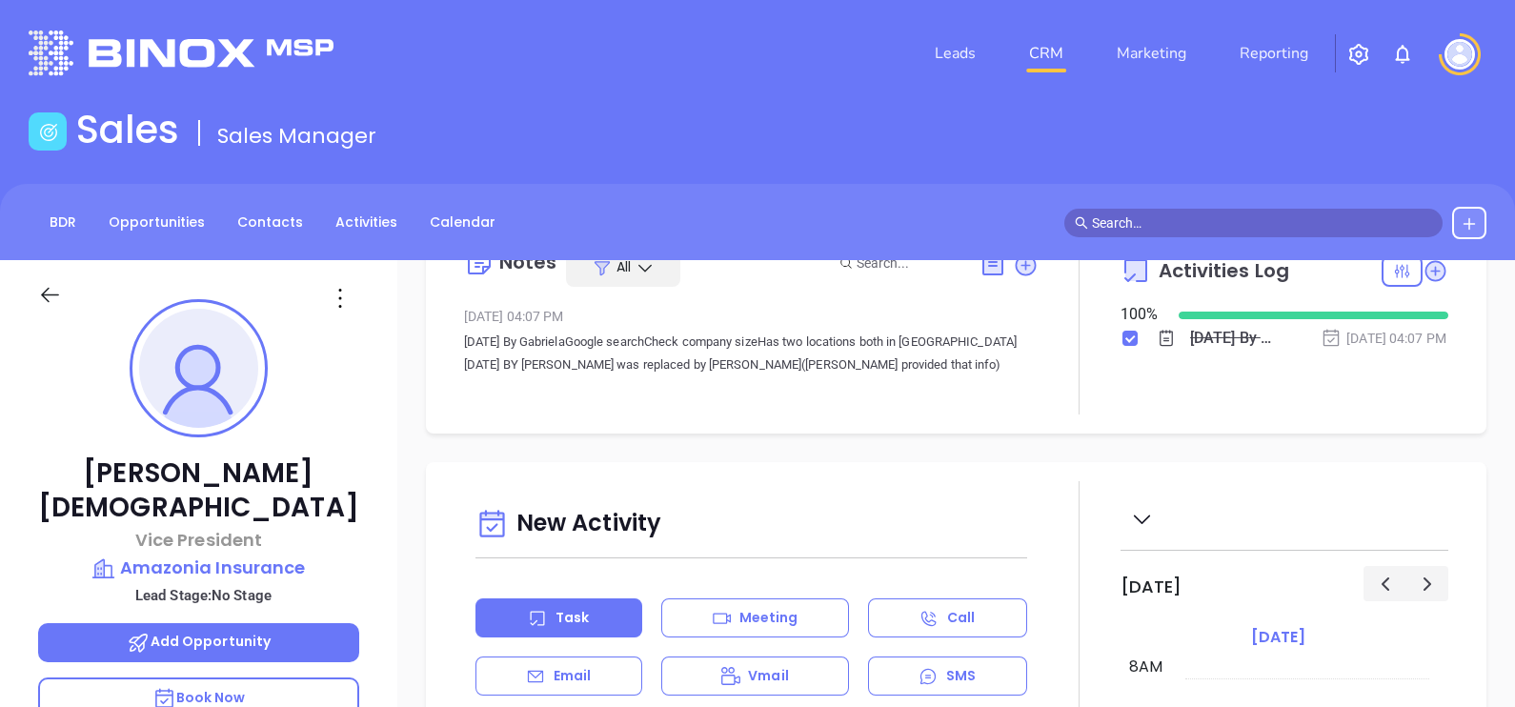
scroll to position [0, 0]
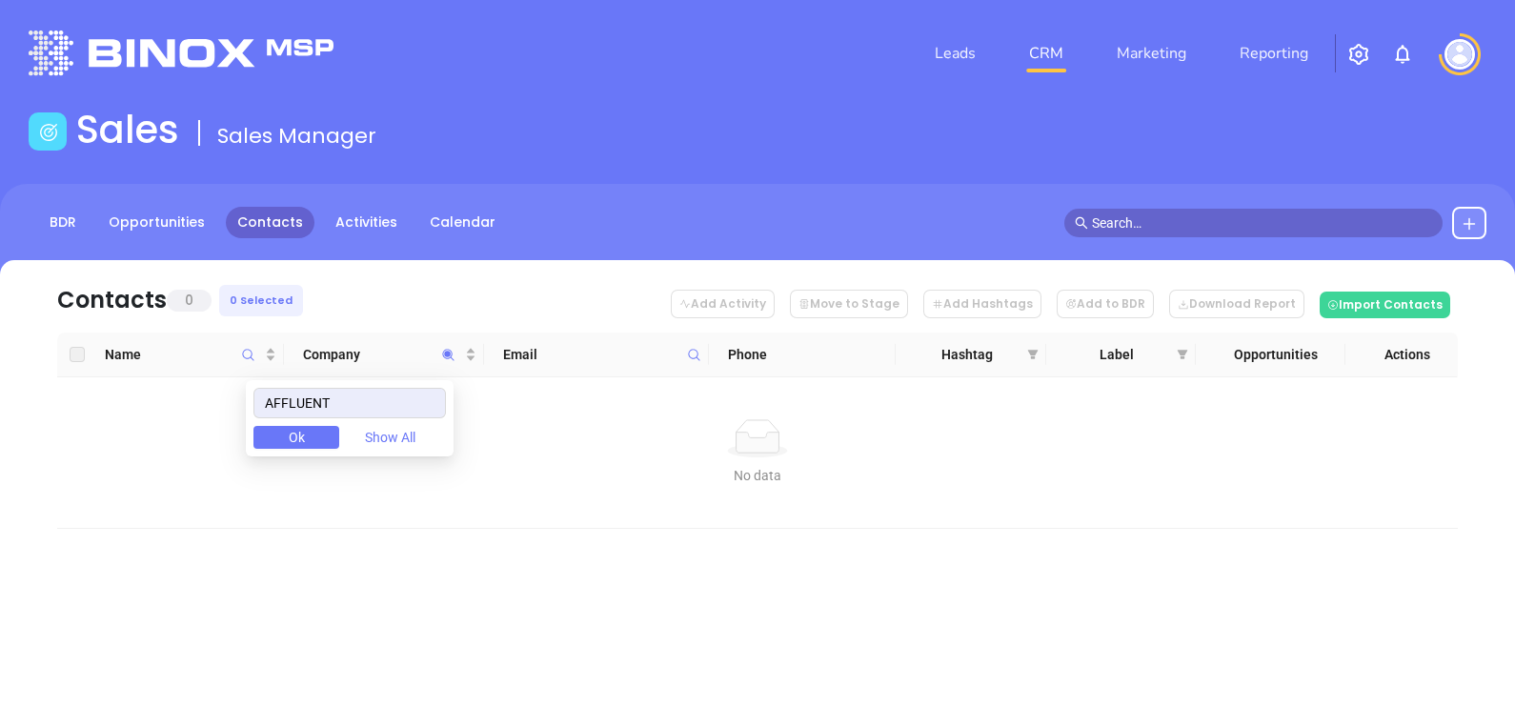
drag, startPoint x: 0, startPoint y: 0, endPoint x: 190, endPoint y: 406, distance: 448.0
click at [190, 405] on body "Leads CRM Marketing Reporting Financial Leads Leads Sales Sales Manager BDR Opp…" at bounding box center [757, 353] width 1515 height 707
drag, startPoint x: 397, startPoint y: 400, endPoint x: 286, endPoint y: 414, distance: 112.4
click at [286, 414] on input "aon" at bounding box center [349, 403] width 192 height 30
type input "a"
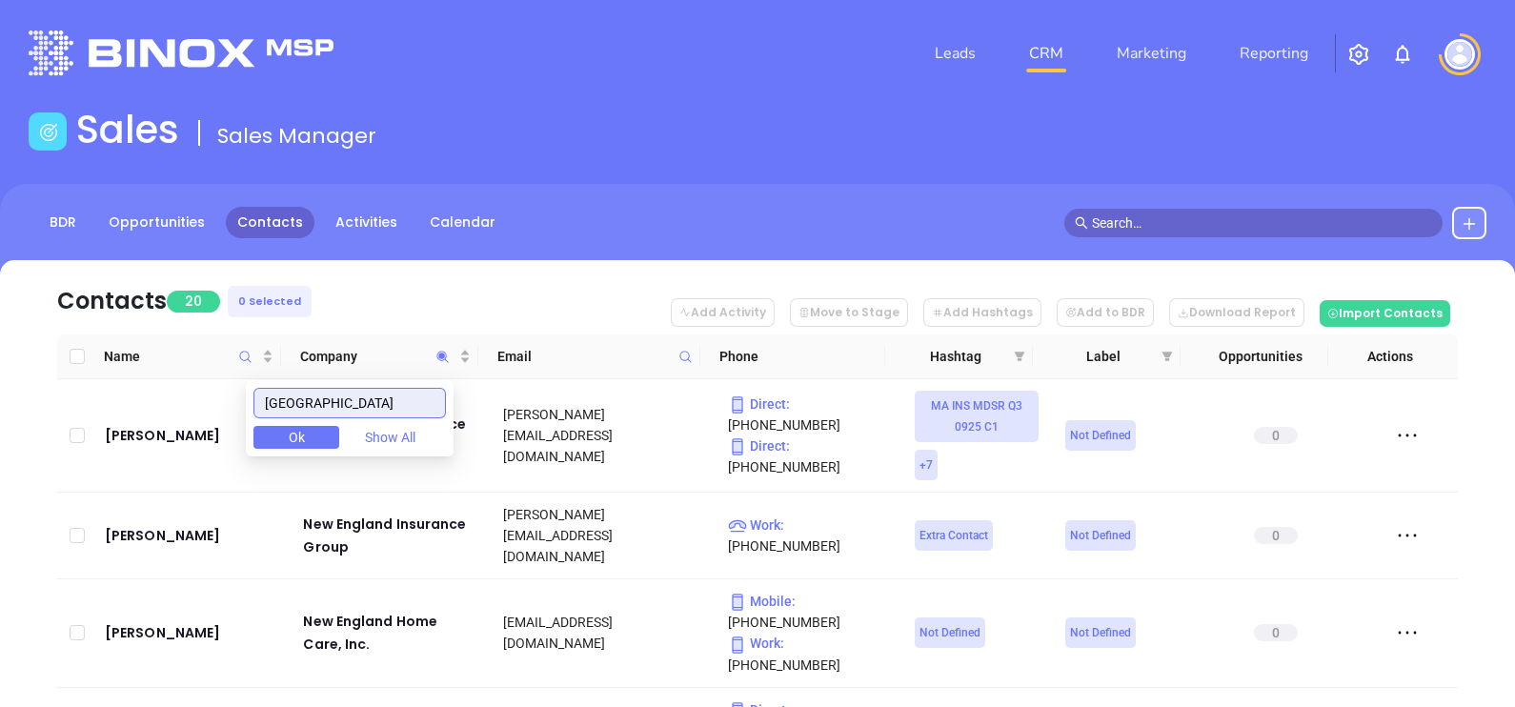
type input "england"
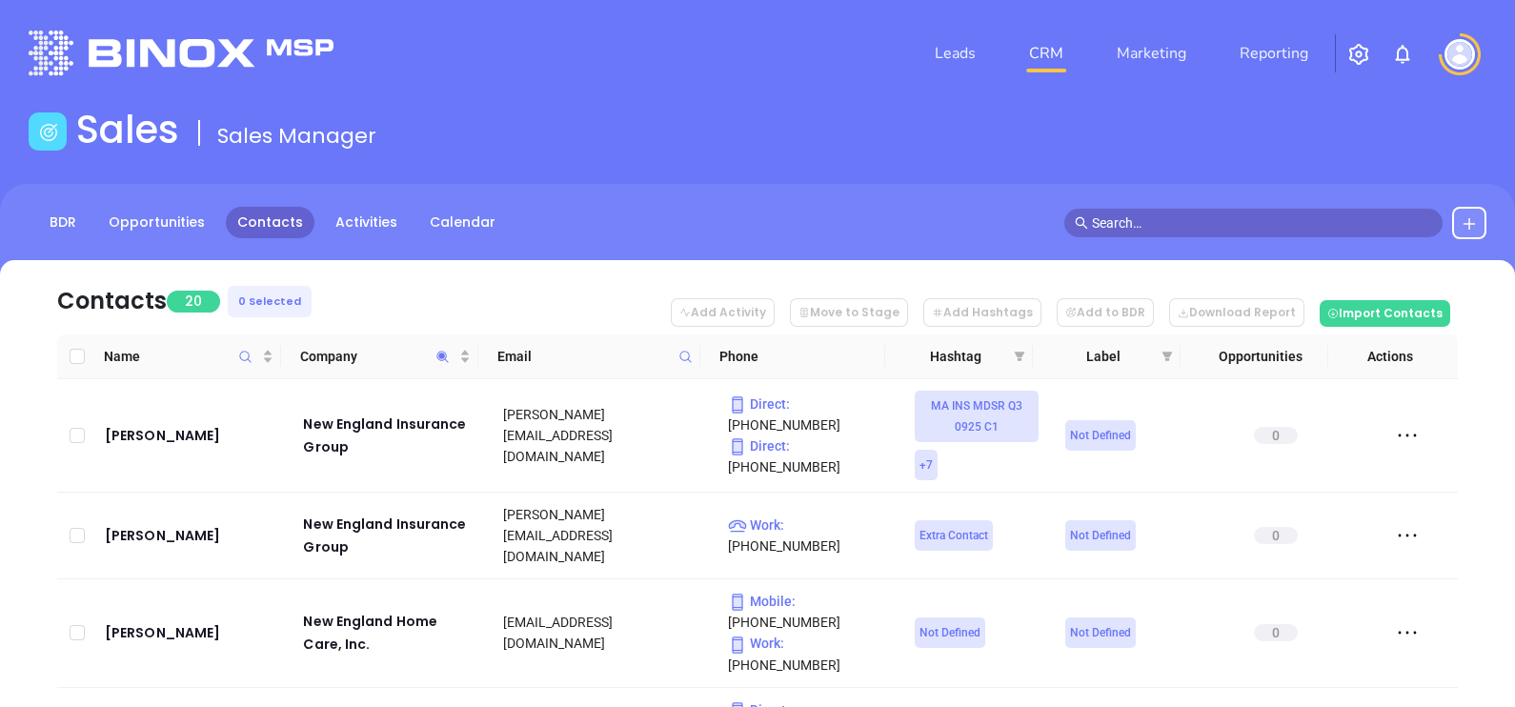
click at [476, 285] on nav "Contacts 20 0 Selected Add Activity Move to Stage Add Hashtags Add to BDR Downl…" at bounding box center [757, 297] width 1400 height 74
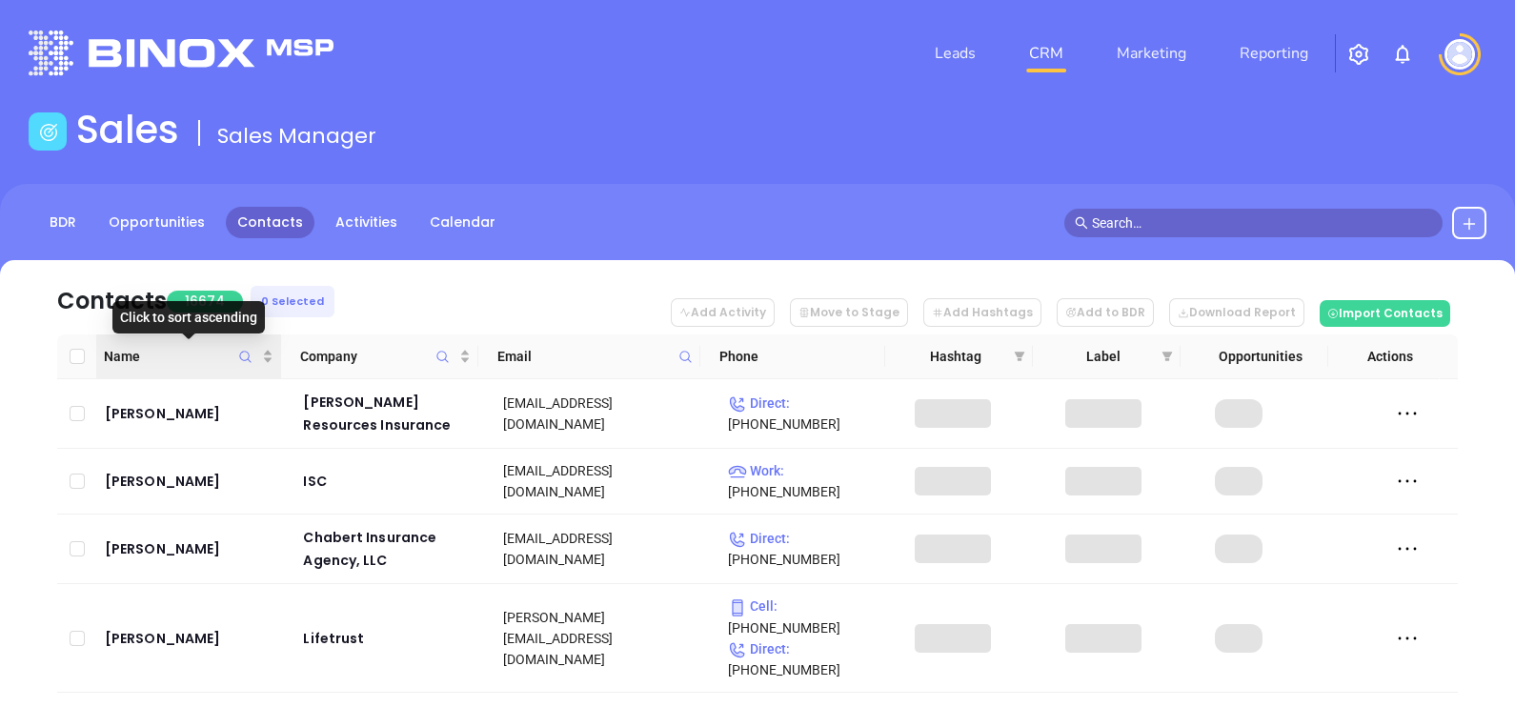
click at [238, 353] on icon "Name" at bounding box center [245, 357] width 14 height 14
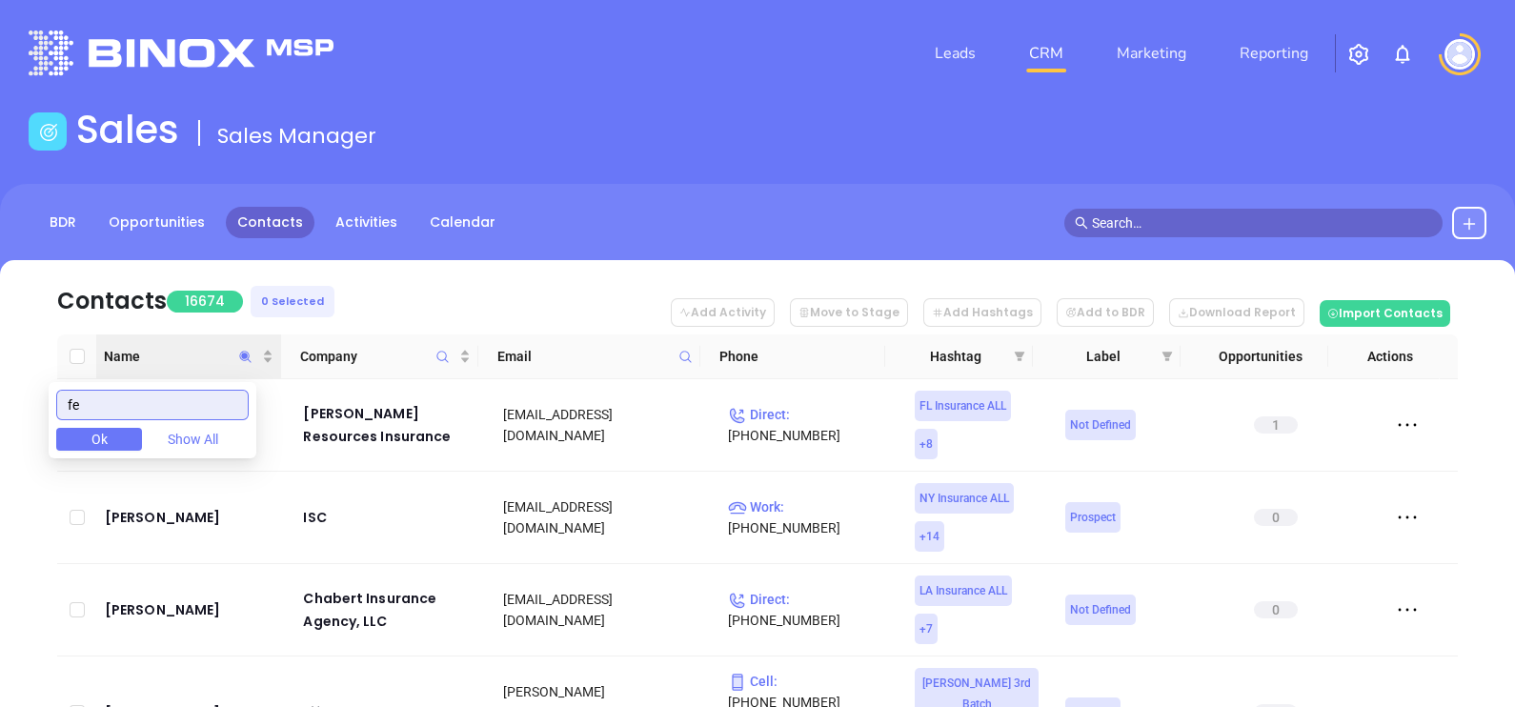
type input "f"
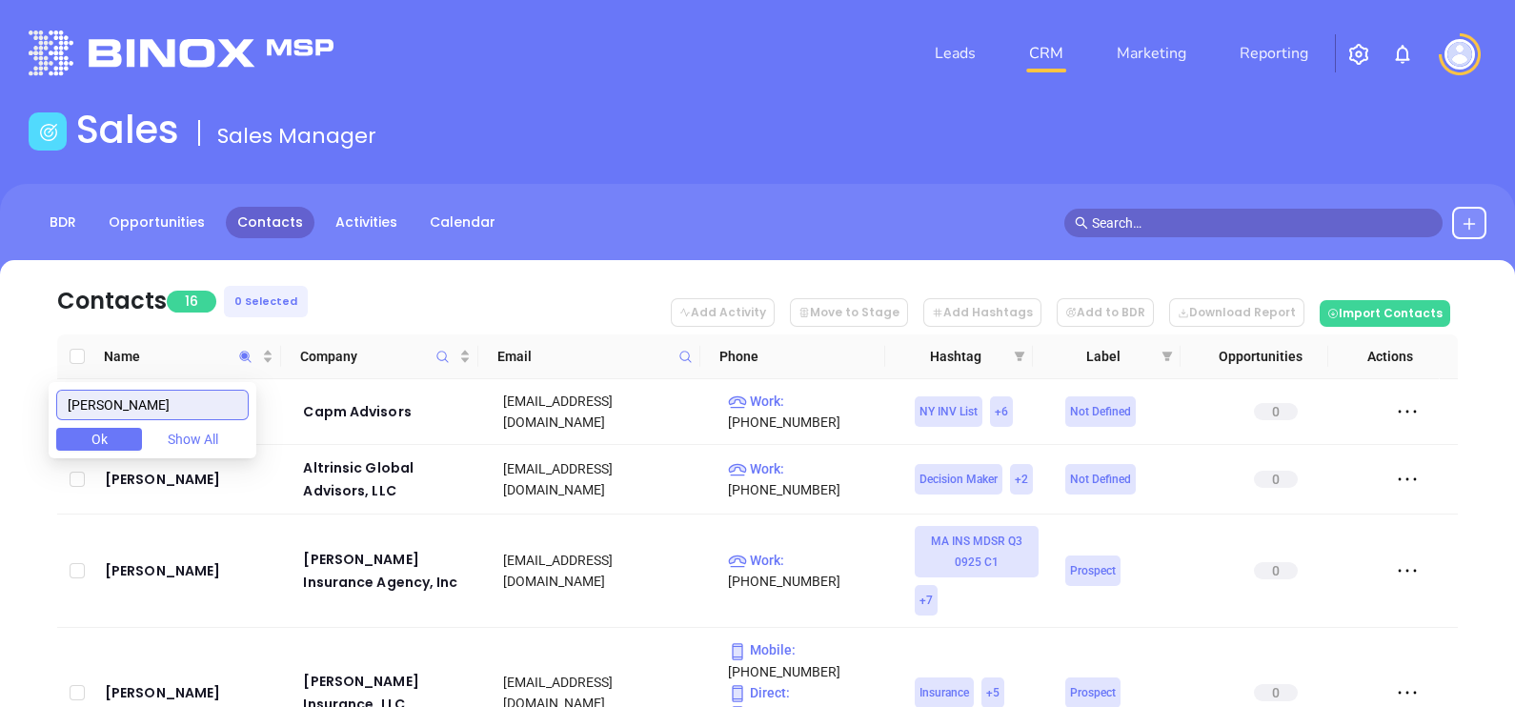
type input "[PERSON_NAME]"
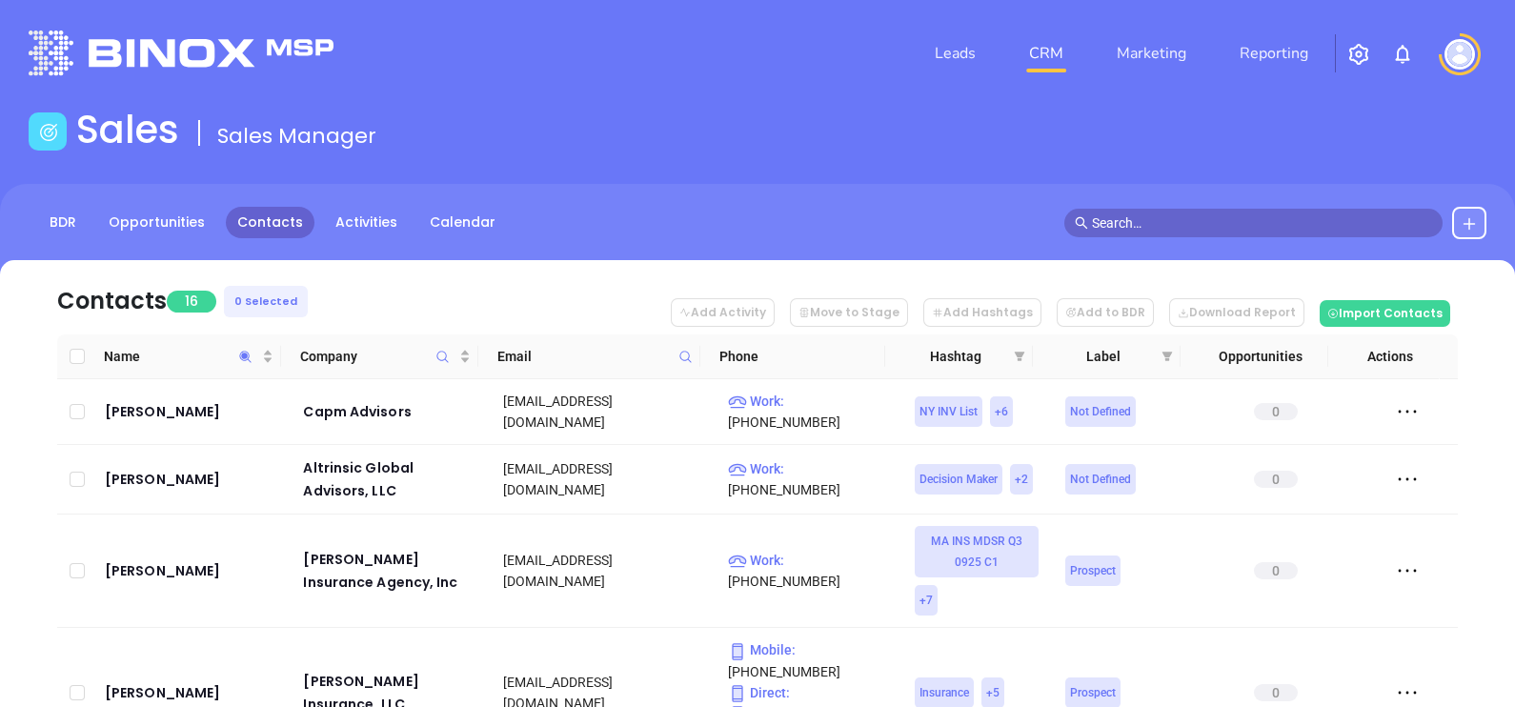
click at [373, 296] on nav "Contacts 16 0 Selected Add Activity Move to Stage Add Hashtags Add to BDR Downl…" at bounding box center [757, 297] width 1400 height 74
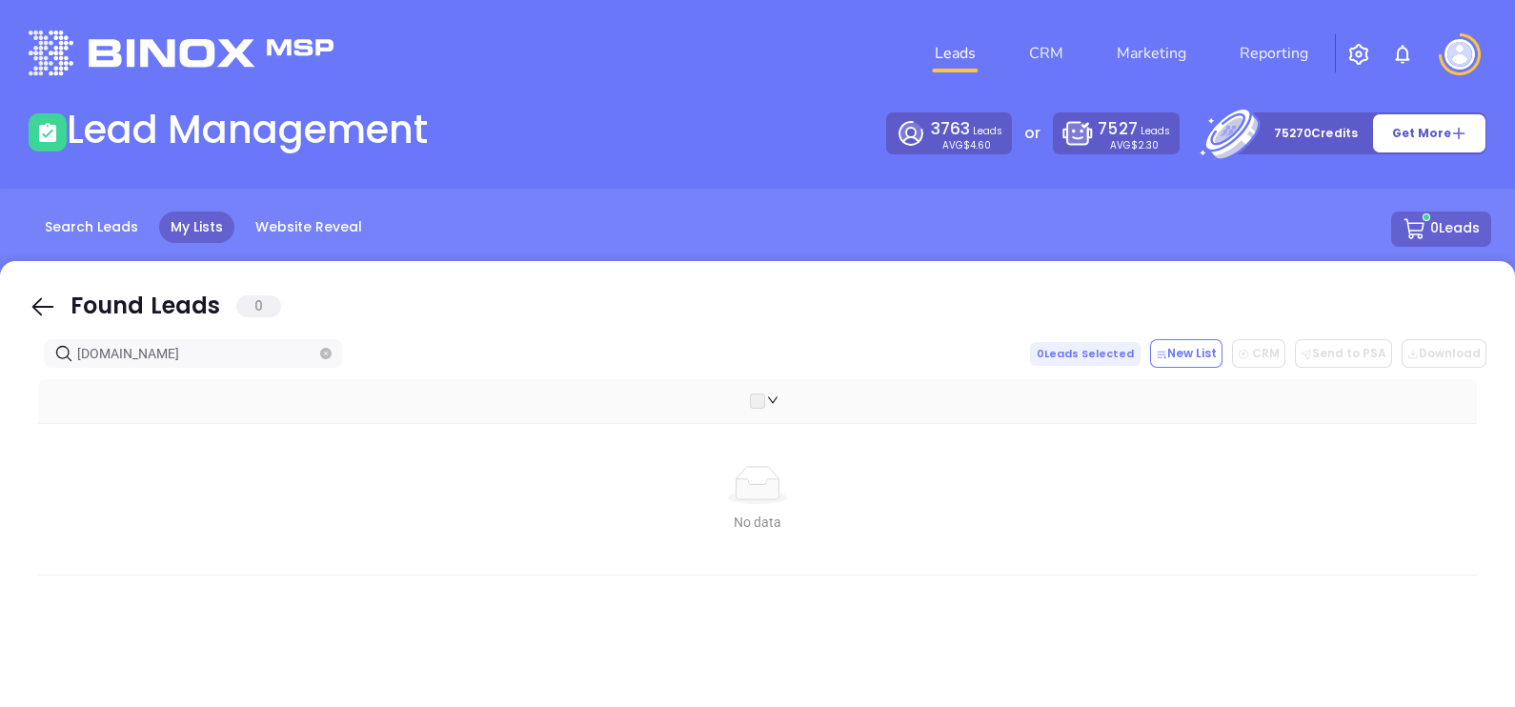
drag, startPoint x: 32, startPoint y: 306, endPoint x: 176, endPoint y: 352, distance: 151.0
click at [32, 307] on icon at bounding box center [43, 307] width 22 height 18
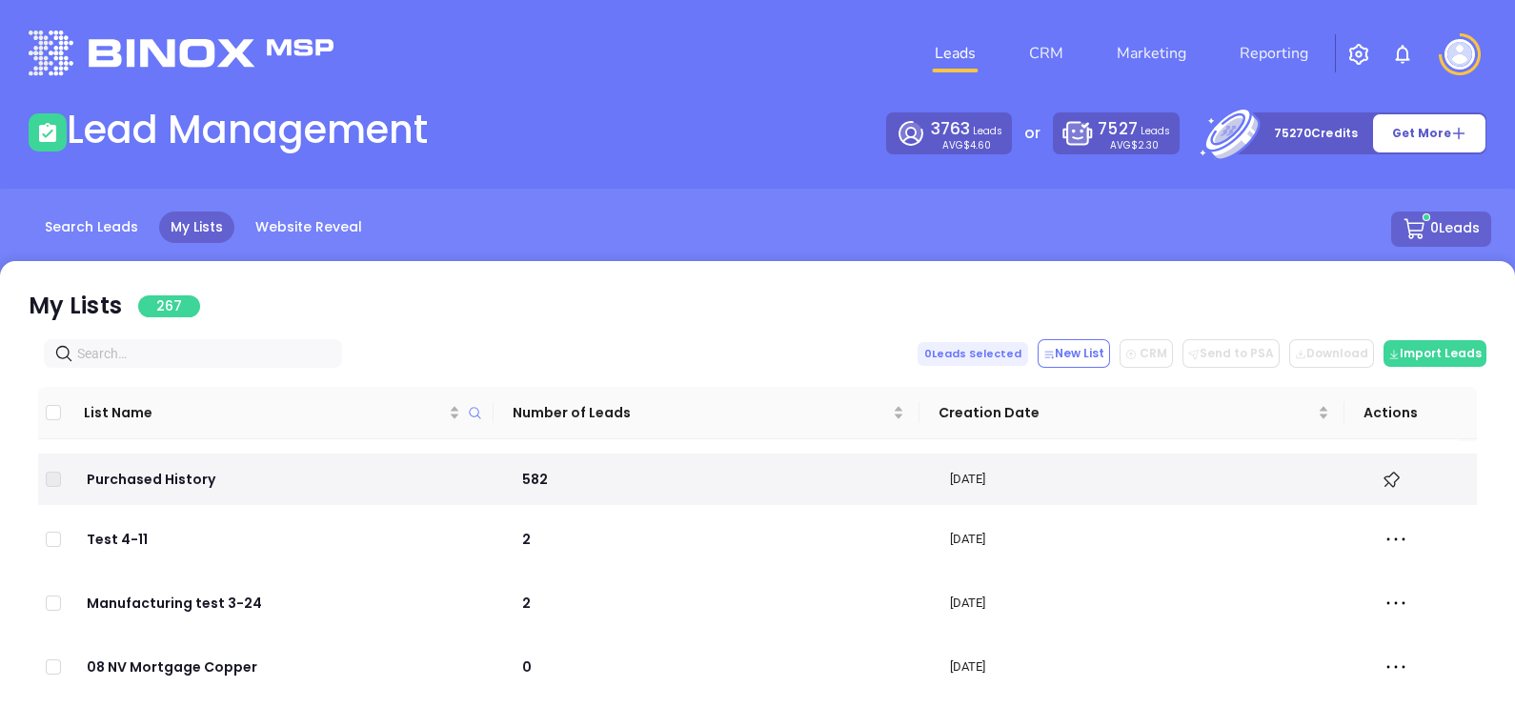
click at [176, 352] on input "text" at bounding box center [196, 353] width 239 height 21
paste input "[DOMAIN_NAME]"
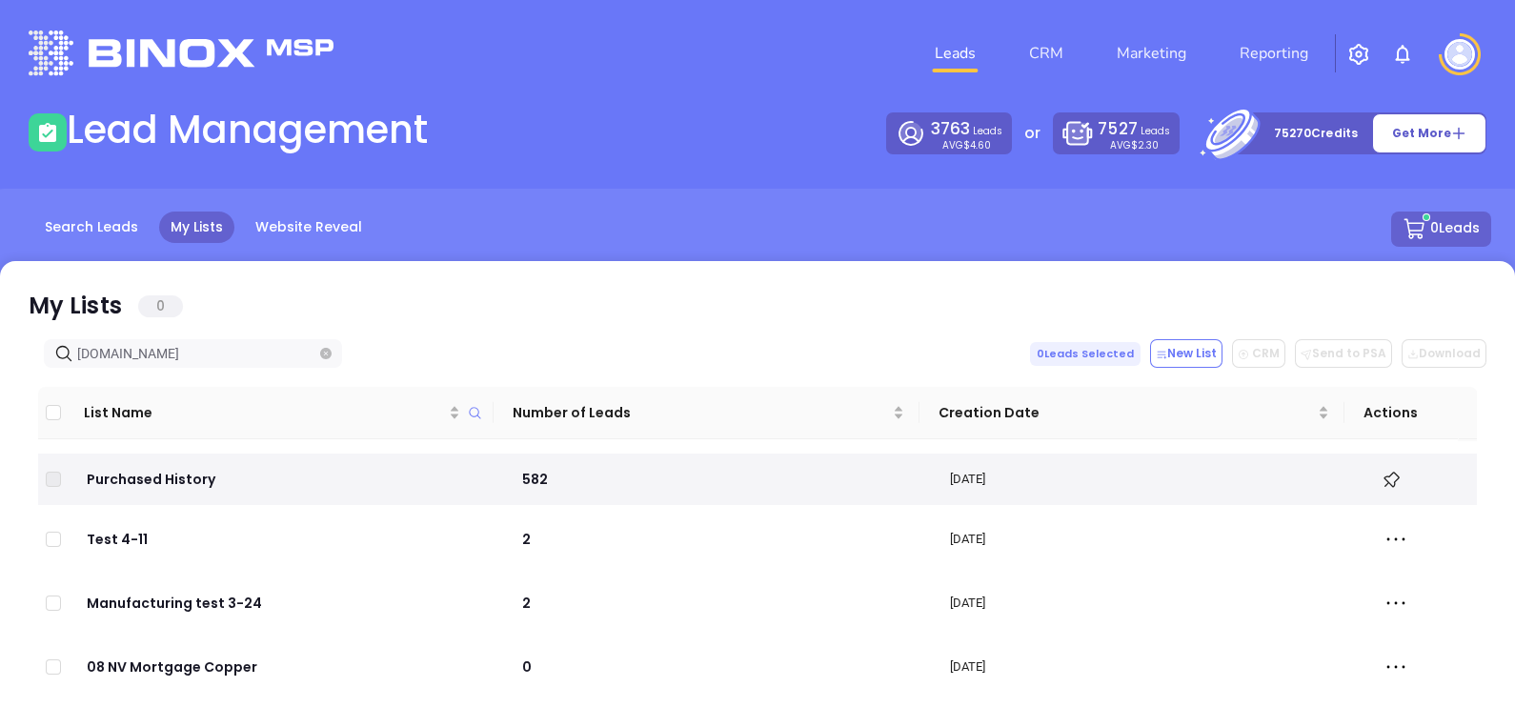
type input "[DOMAIN_NAME]"
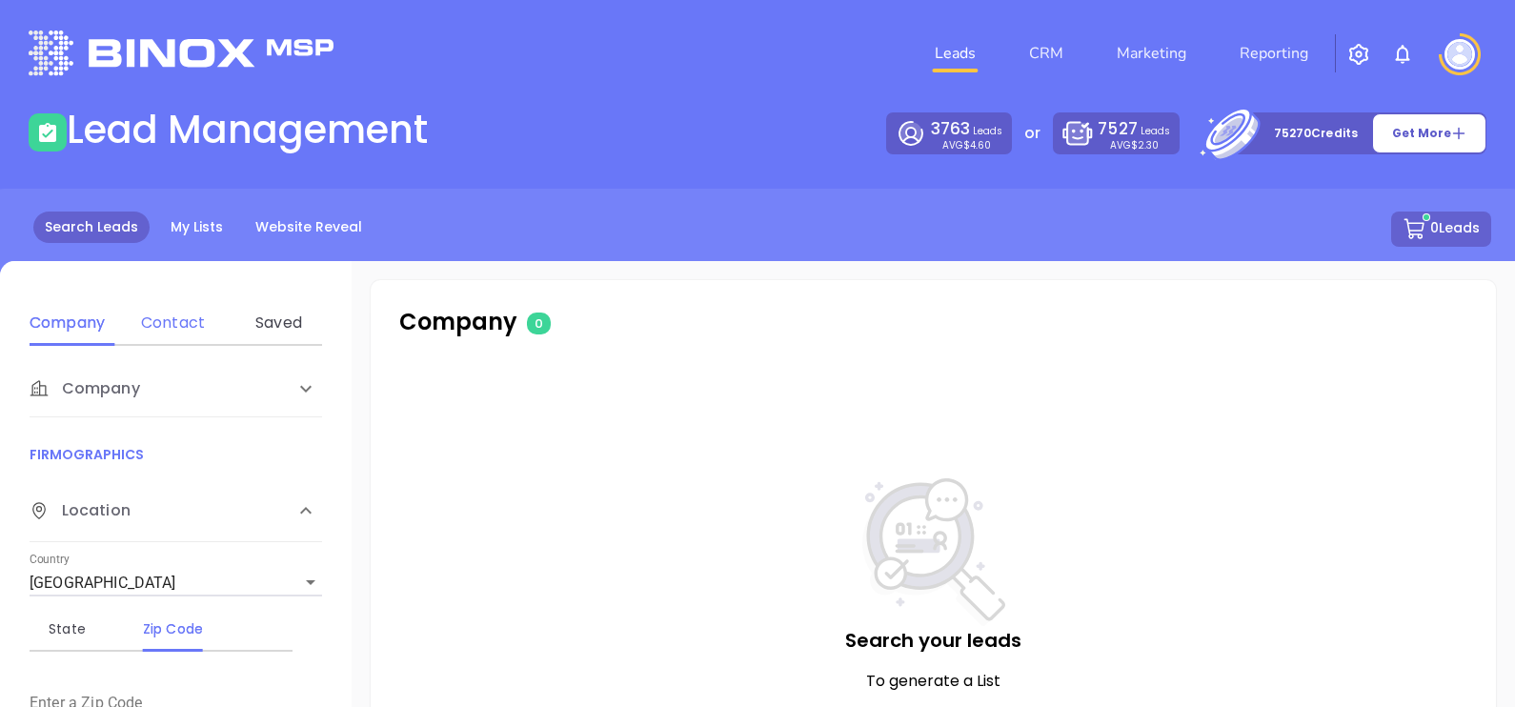
click at [186, 310] on div "Contact" at bounding box center [172, 323] width 75 height 46
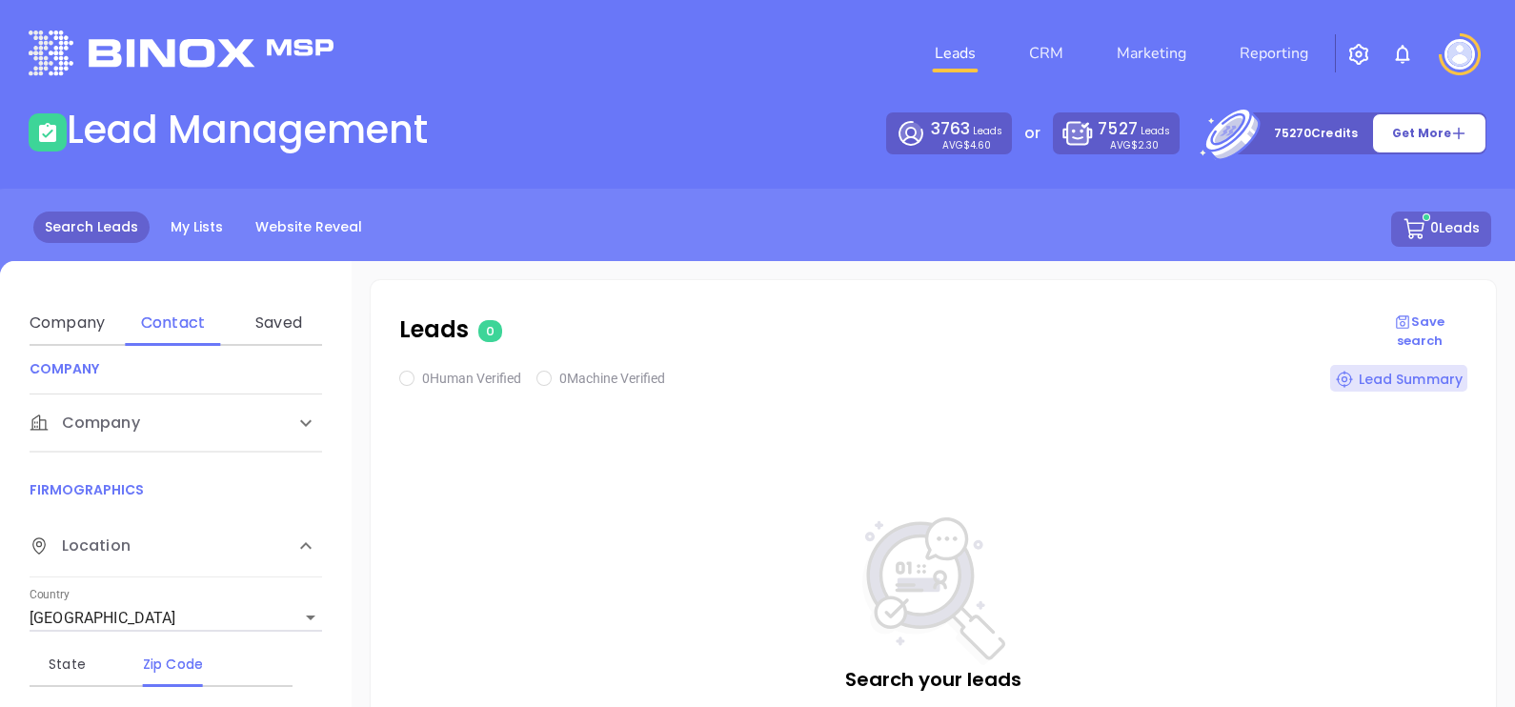
scroll to position [357, 0]
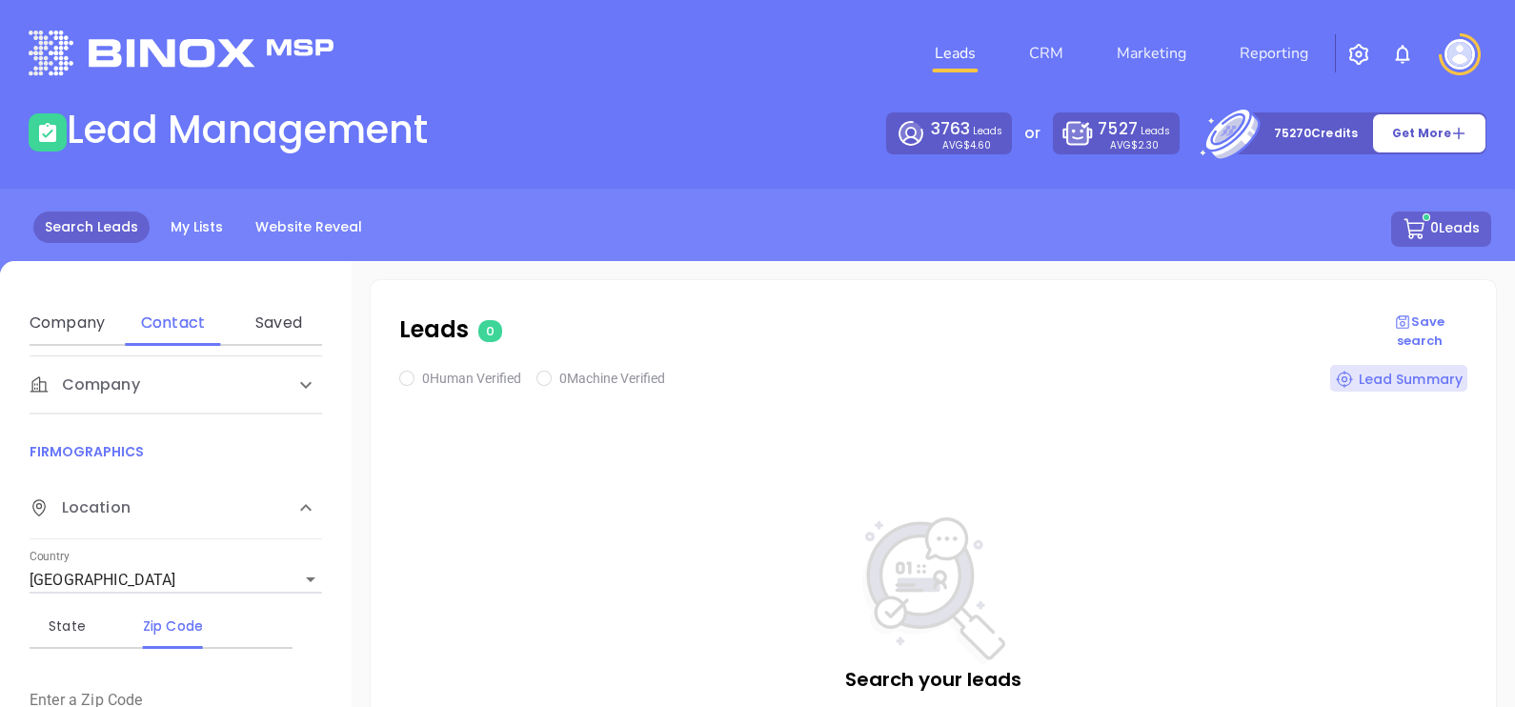
click at [124, 376] on span "Company" at bounding box center [85, 384] width 111 height 23
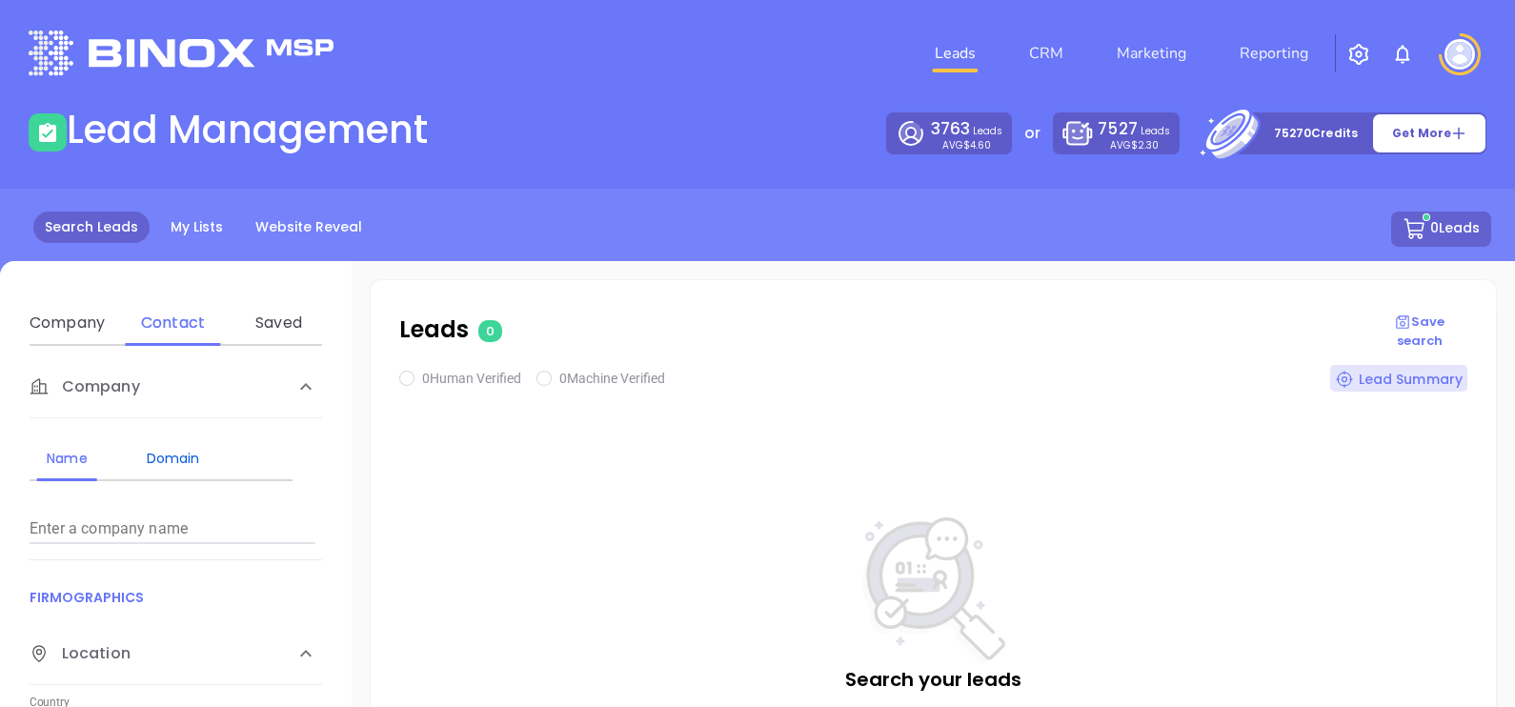
click at [182, 461] on div "Domain" at bounding box center [172, 458] width 75 height 23
click at [205, 528] on input "Enter a company name" at bounding box center [173, 529] width 286 height 30
paste input "[DOMAIN_NAME]"
type input "[DOMAIN_NAME]"
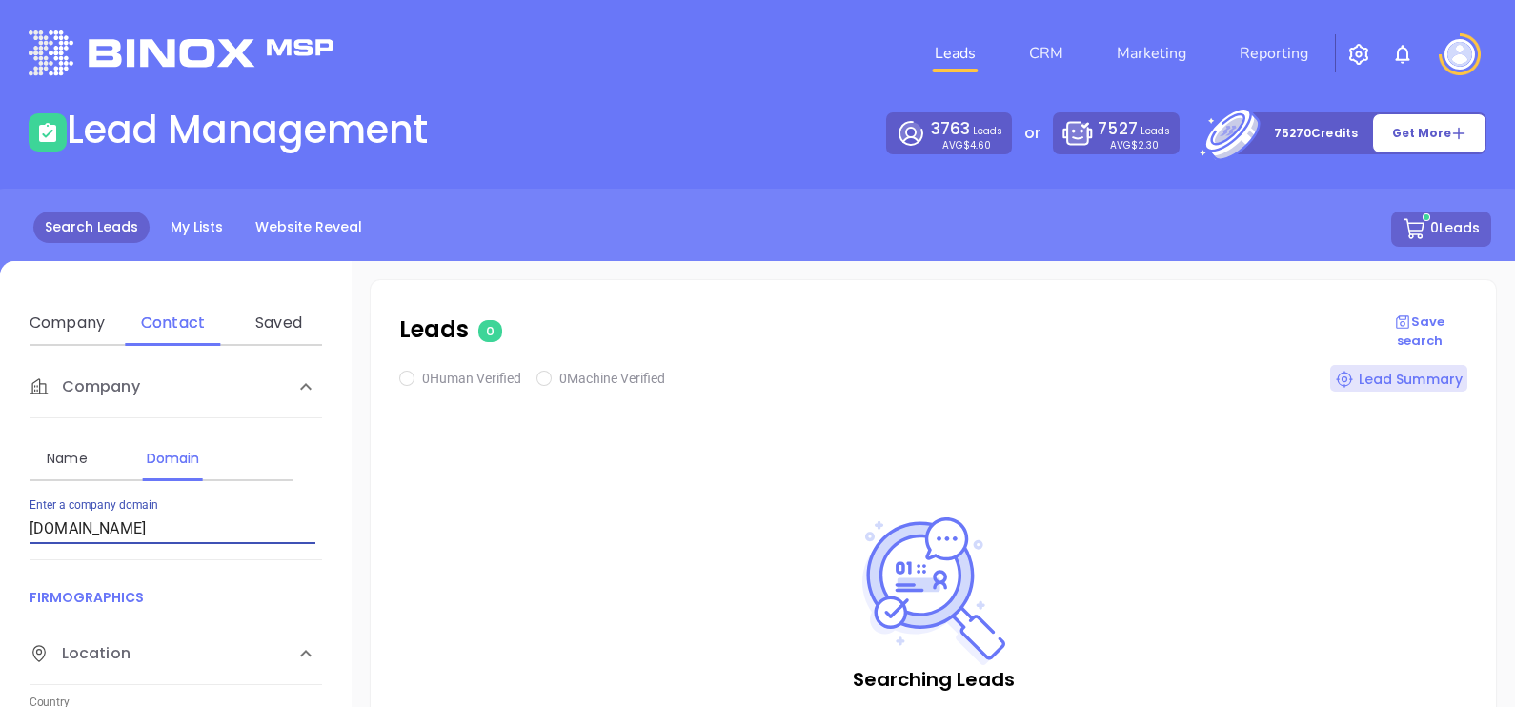
checkbox input "true"
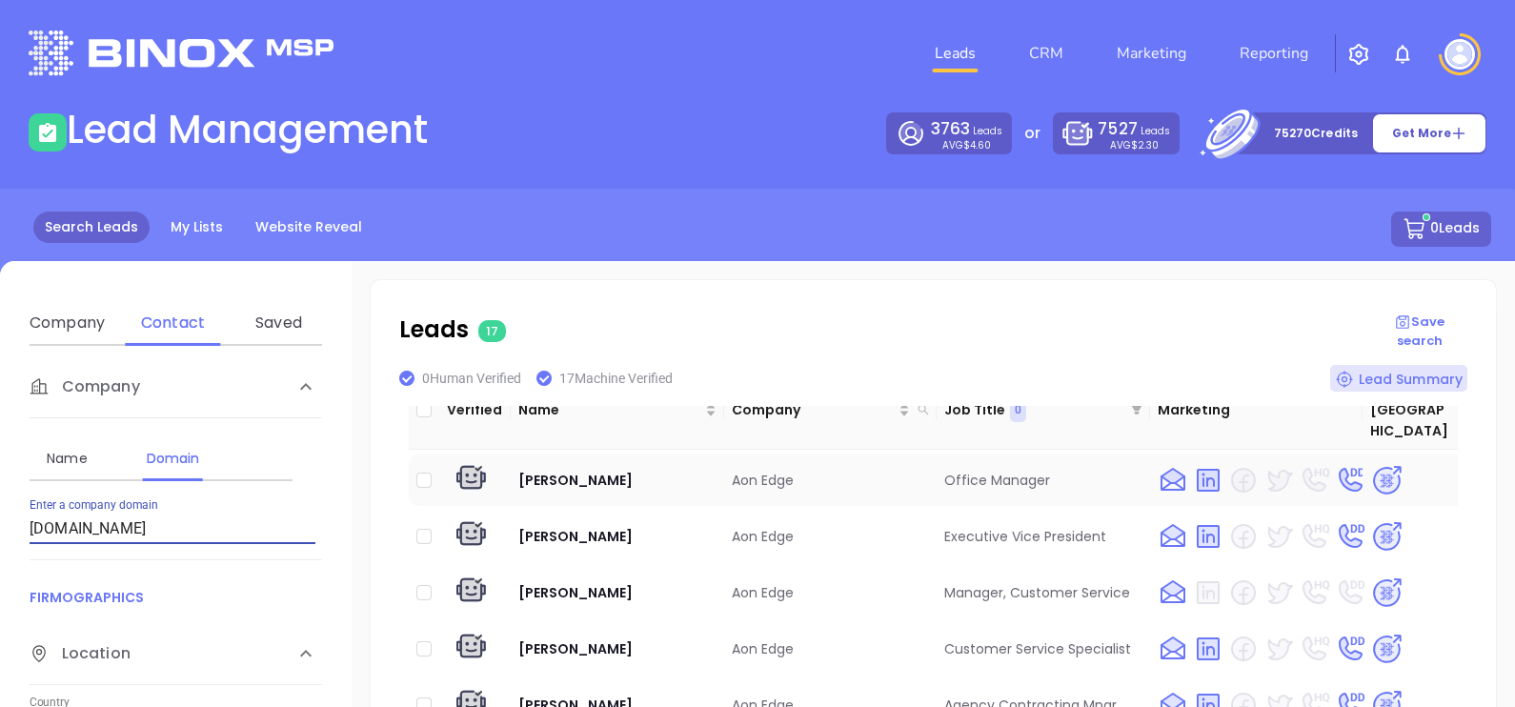
scroll to position [0, 0]
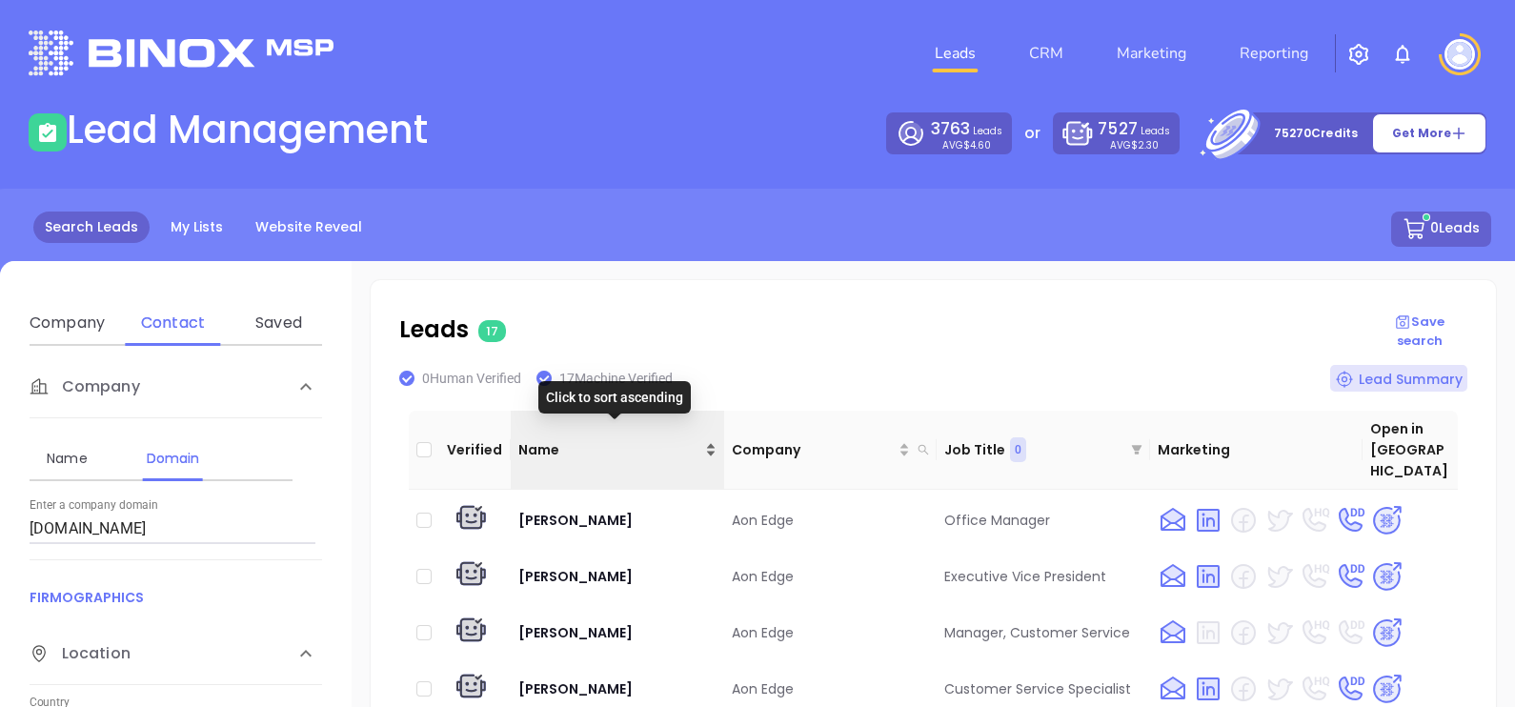
click at [594, 442] on span "Name" at bounding box center [609, 449] width 183 height 21
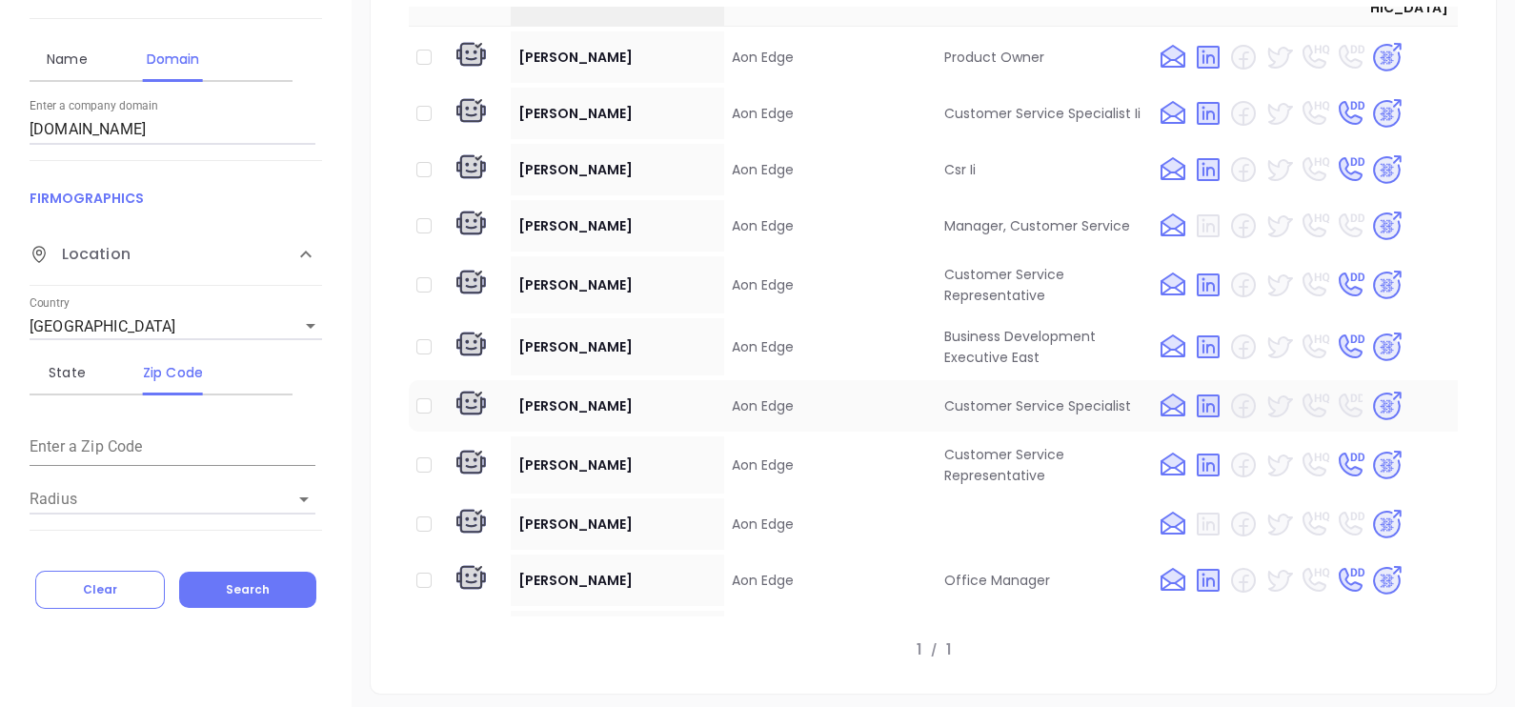
scroll to position [118, 0]
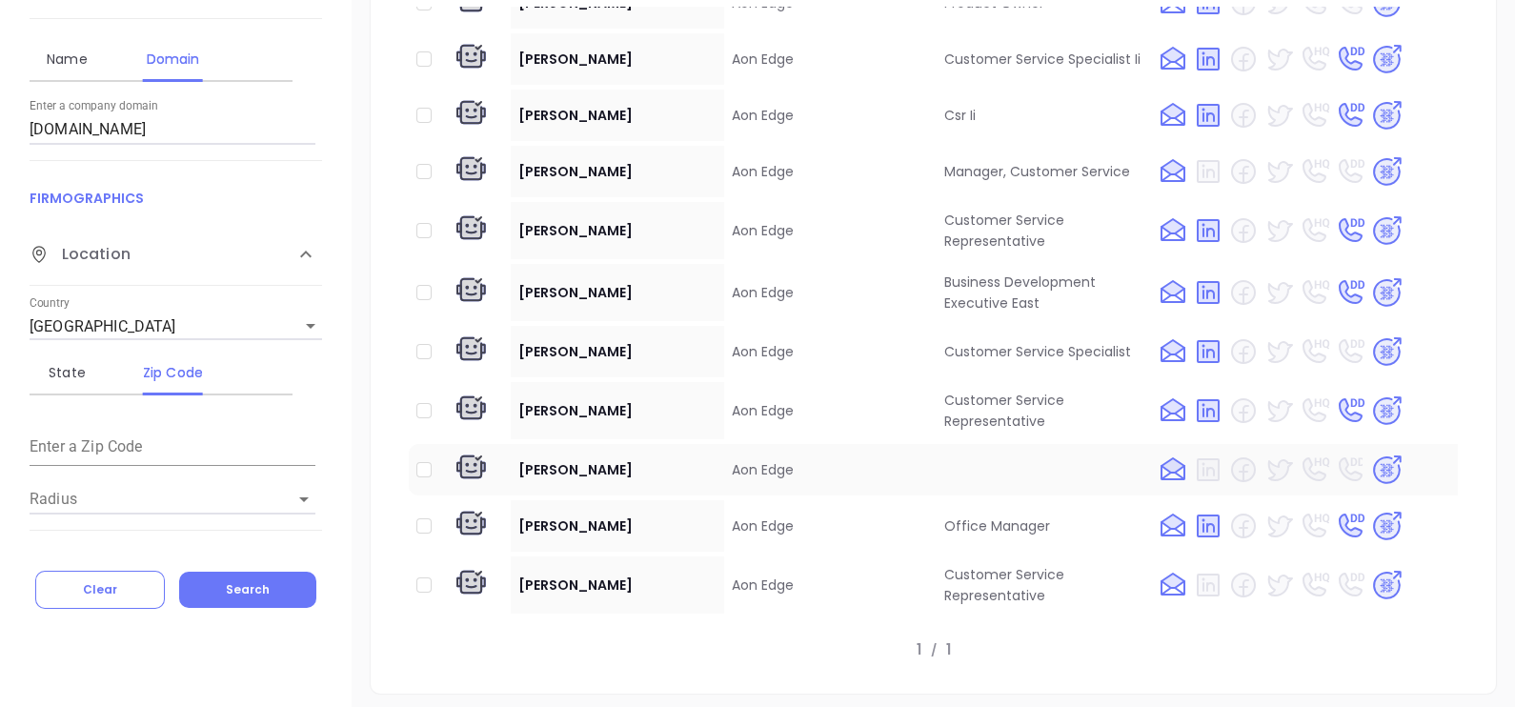
click at [1370, 453] on img at bounding box center [1386, 469] width 33 height 33
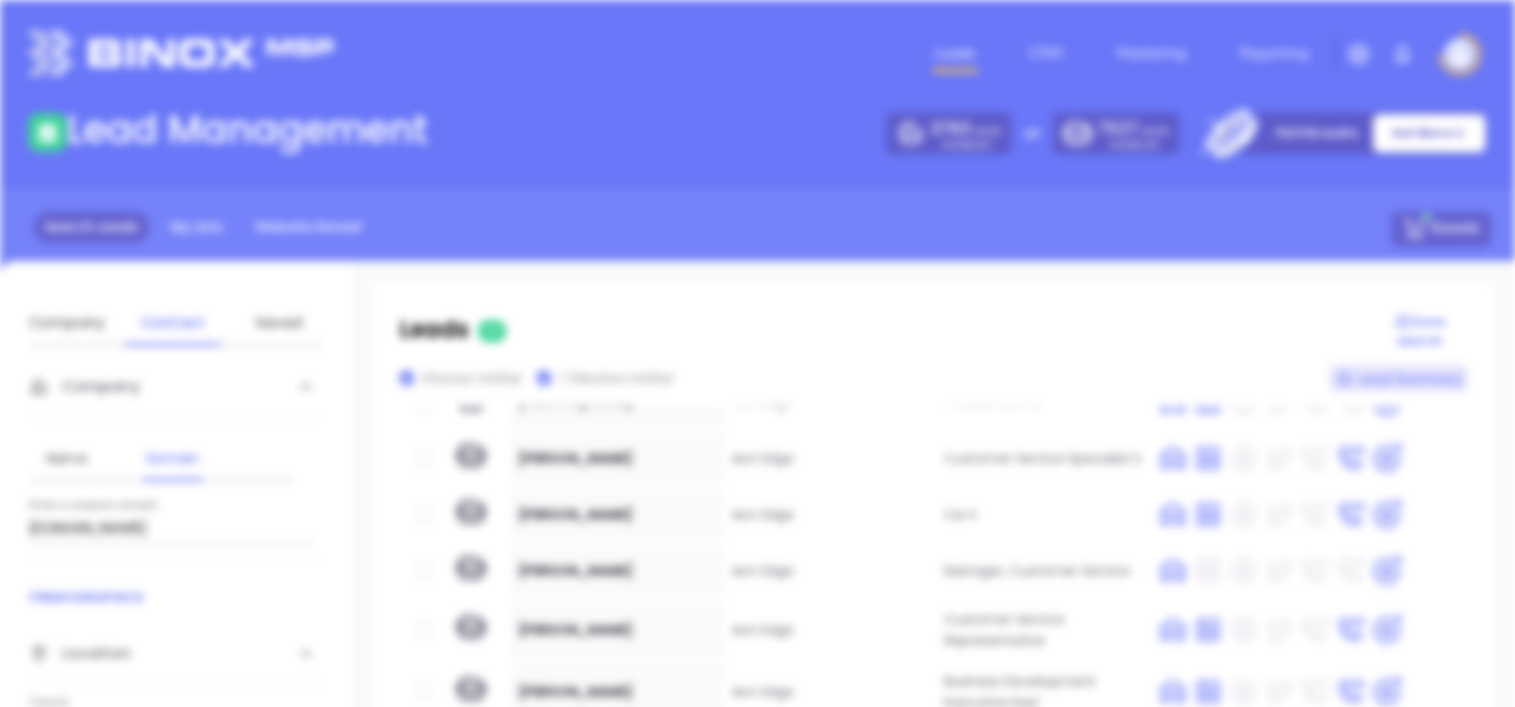
scroll to position [0, 0]
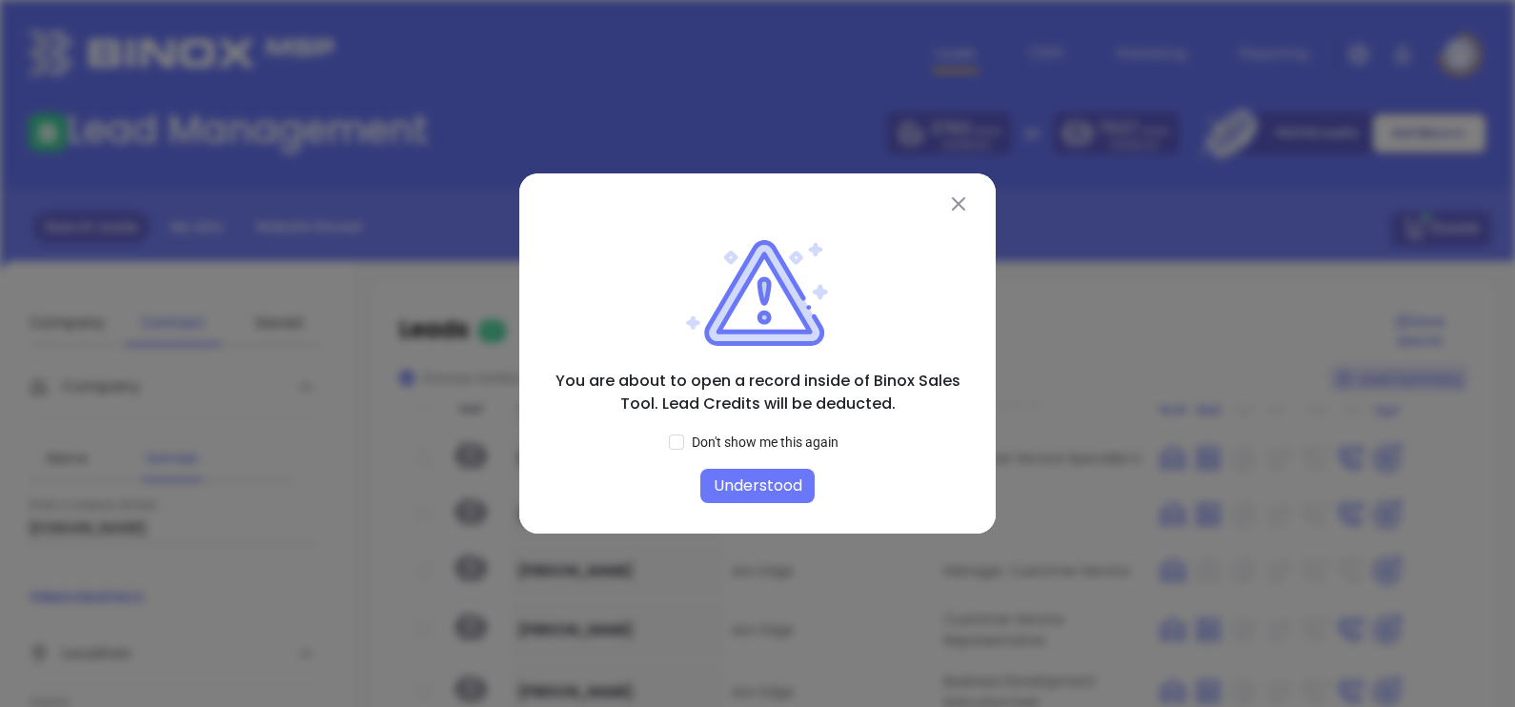
click at [773, 494] on button "Understood" at bounding box center [757, 486] width 114 height 34
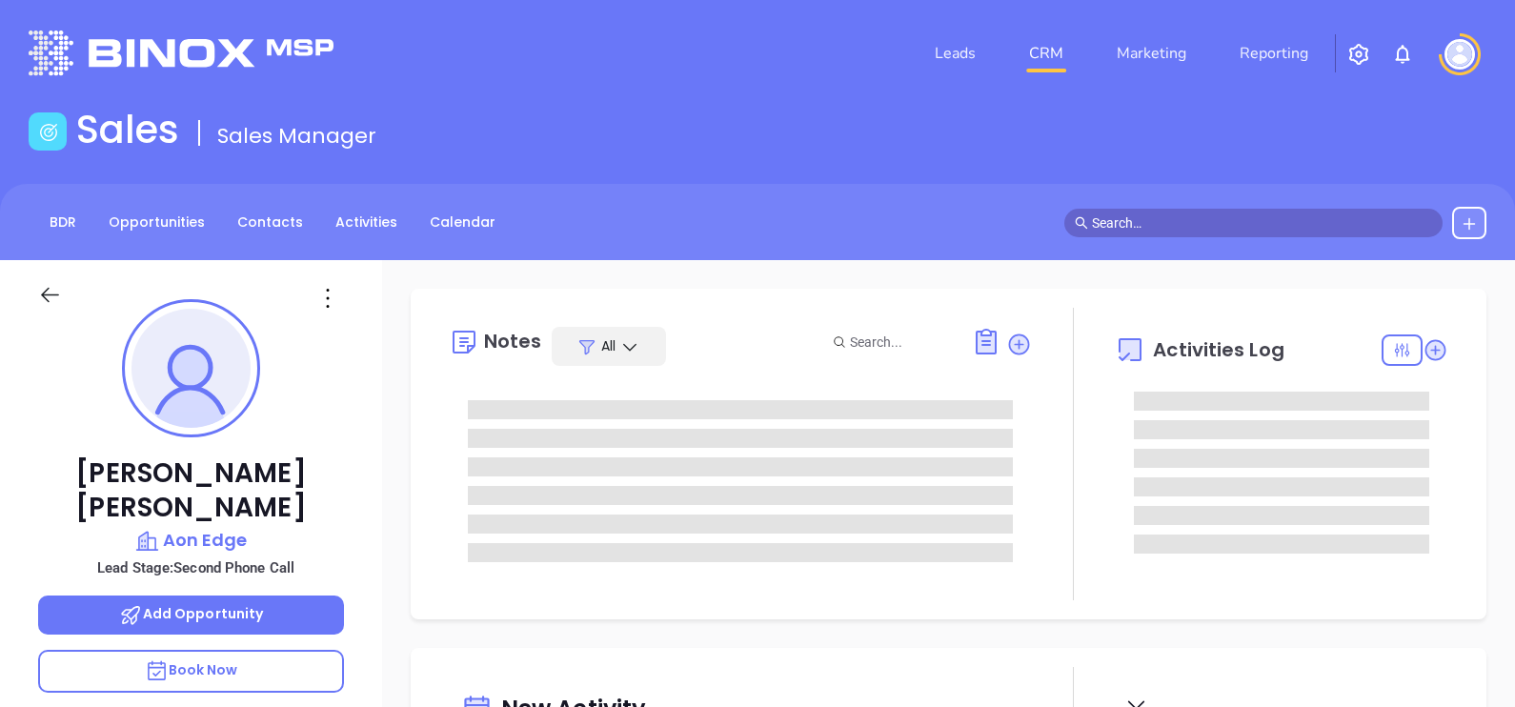
type input "[DATE]"
type input "[PERSON_NAME]"
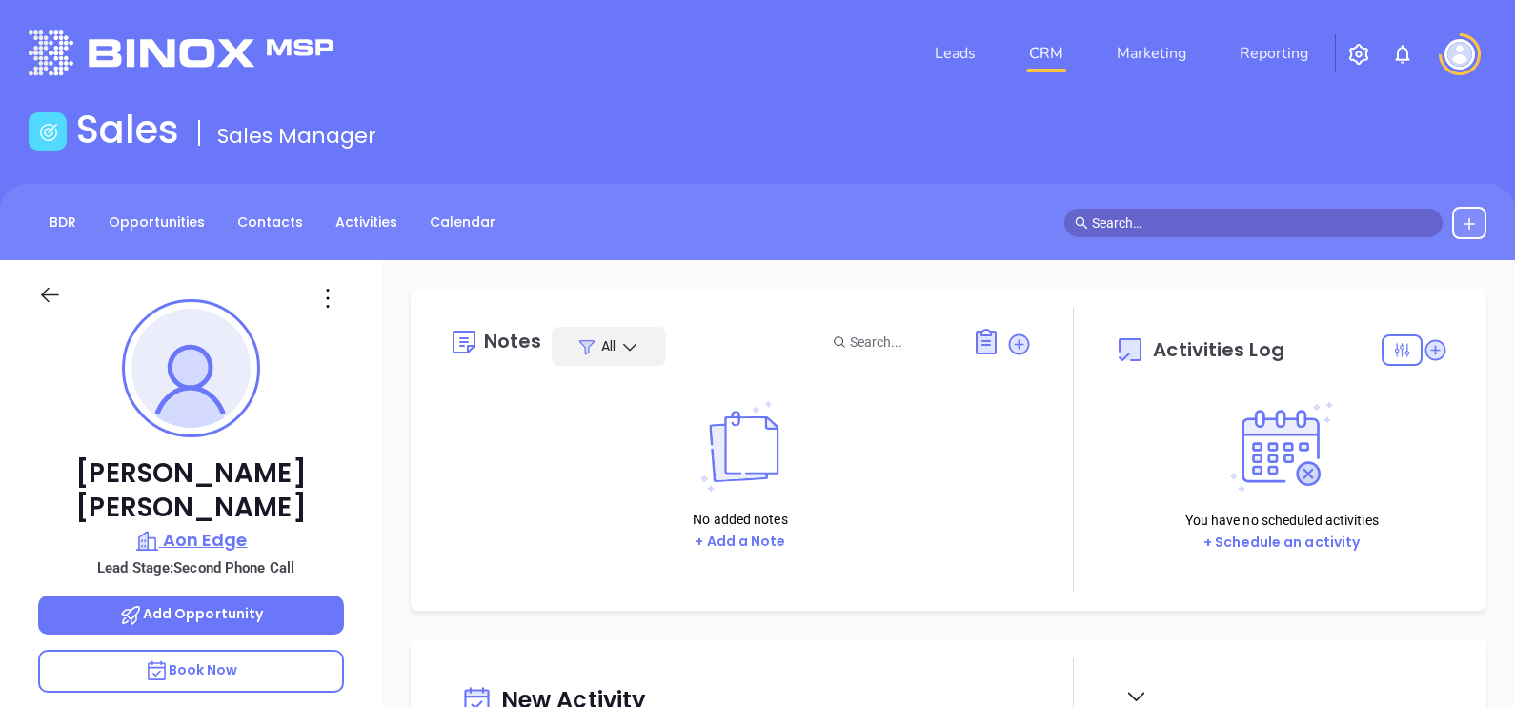
click at [199, 527] on p "Aon Edge" at bounding box center [191, 540] width 306 height 27
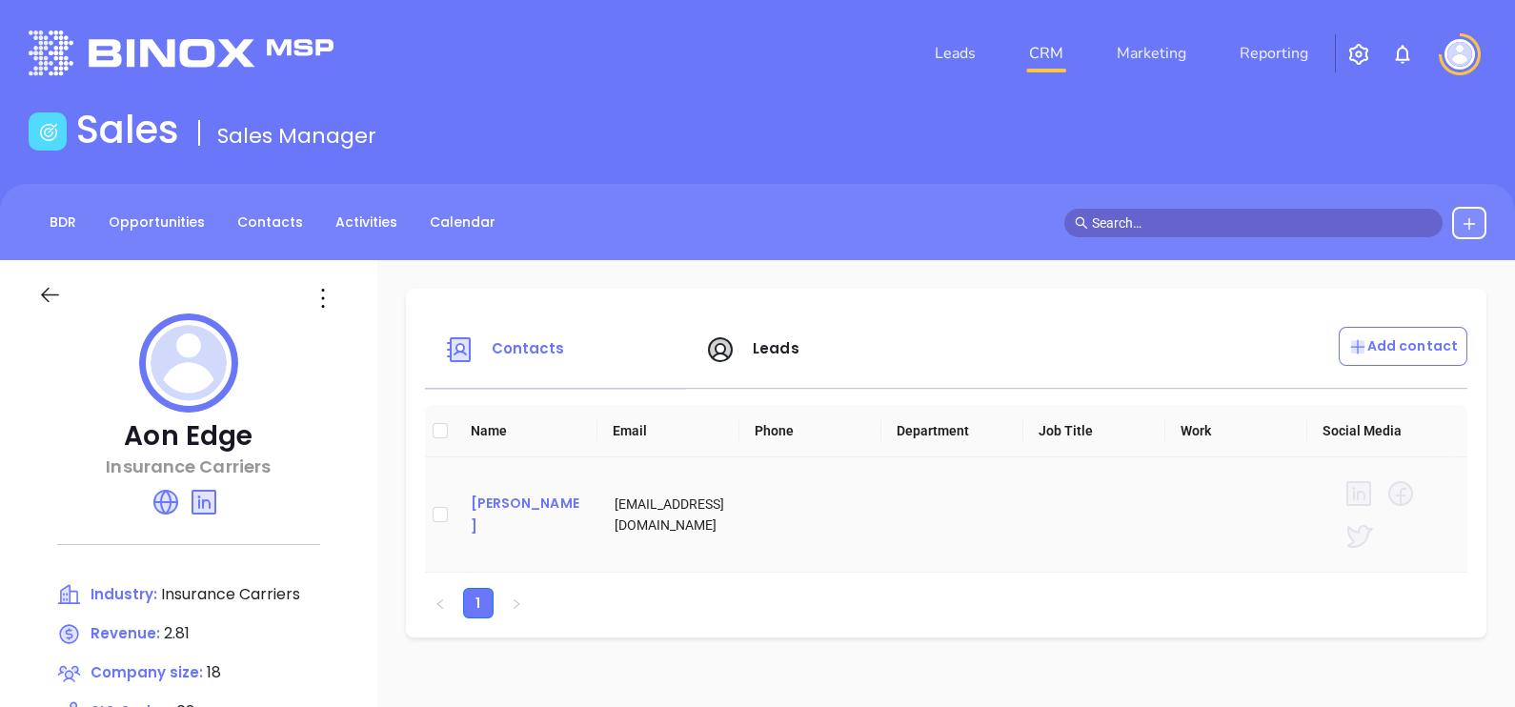
click at [482, 509] on div "[PERSON_NAME]" at bounding box center [528, 515] width 114 height 46
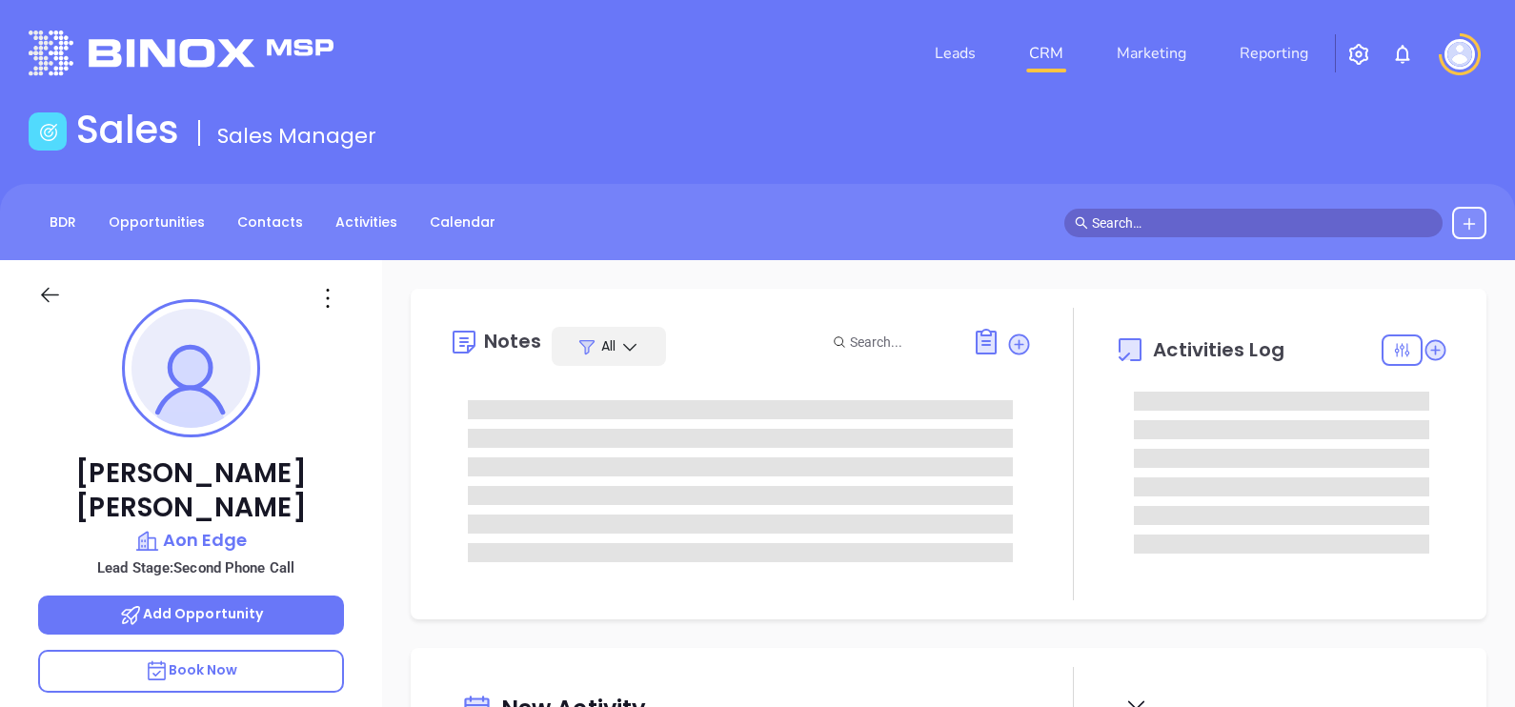
scroll to position [498, 0]
type input "[PERSON_NAME]"
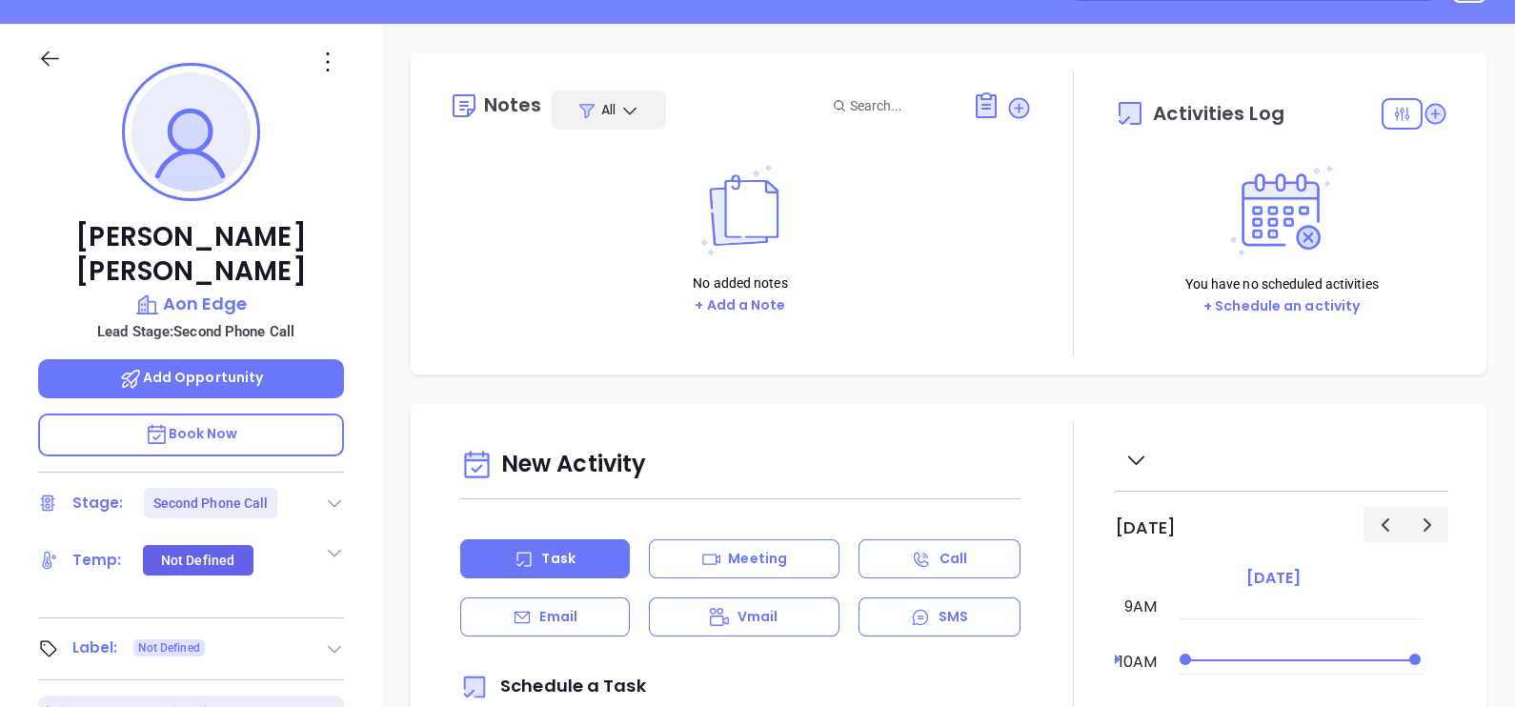
scroll to position [237, 0]
click at [333, 493] on icon at bounding box center [334, 502] width 19 height 19
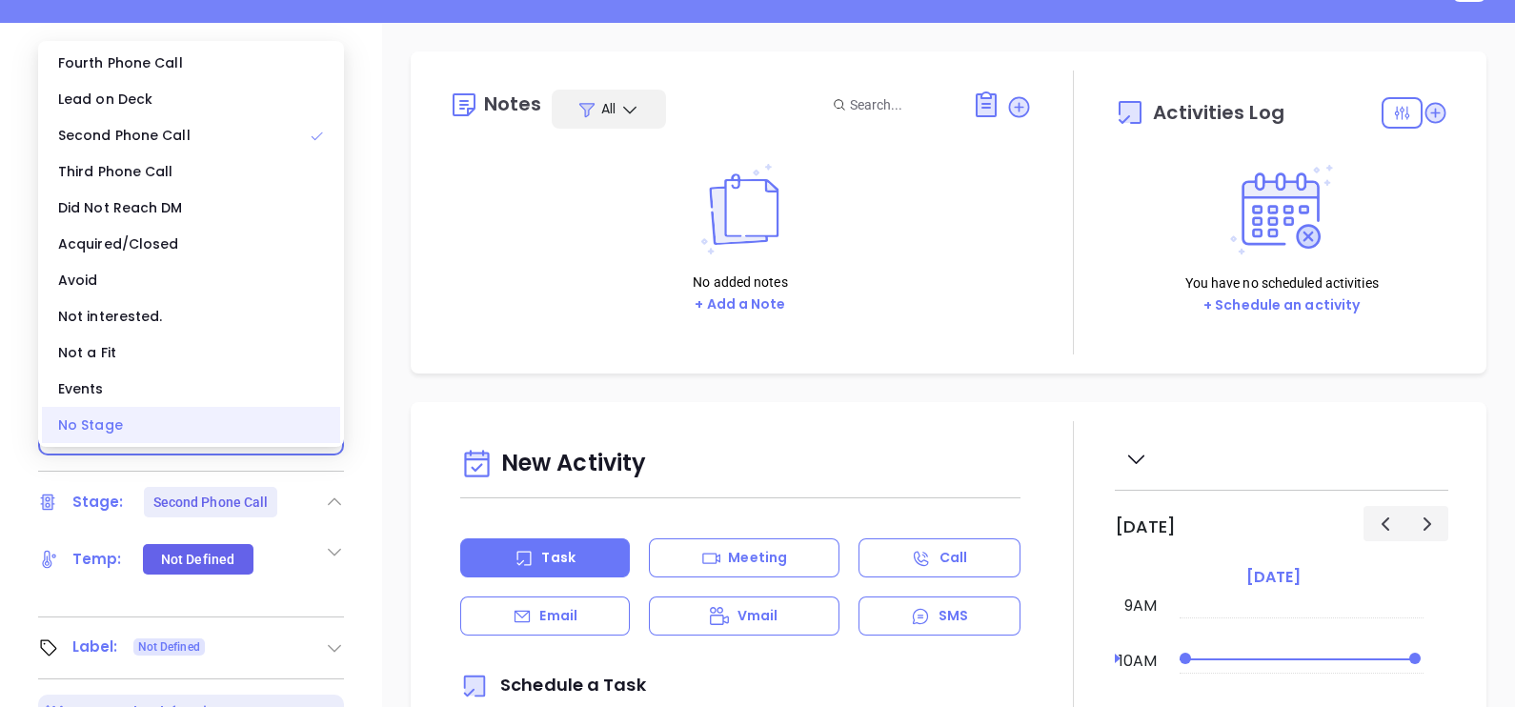
click at [222, 424] on div "No Stage" at bounding box center [191, 425] width 298 height 36
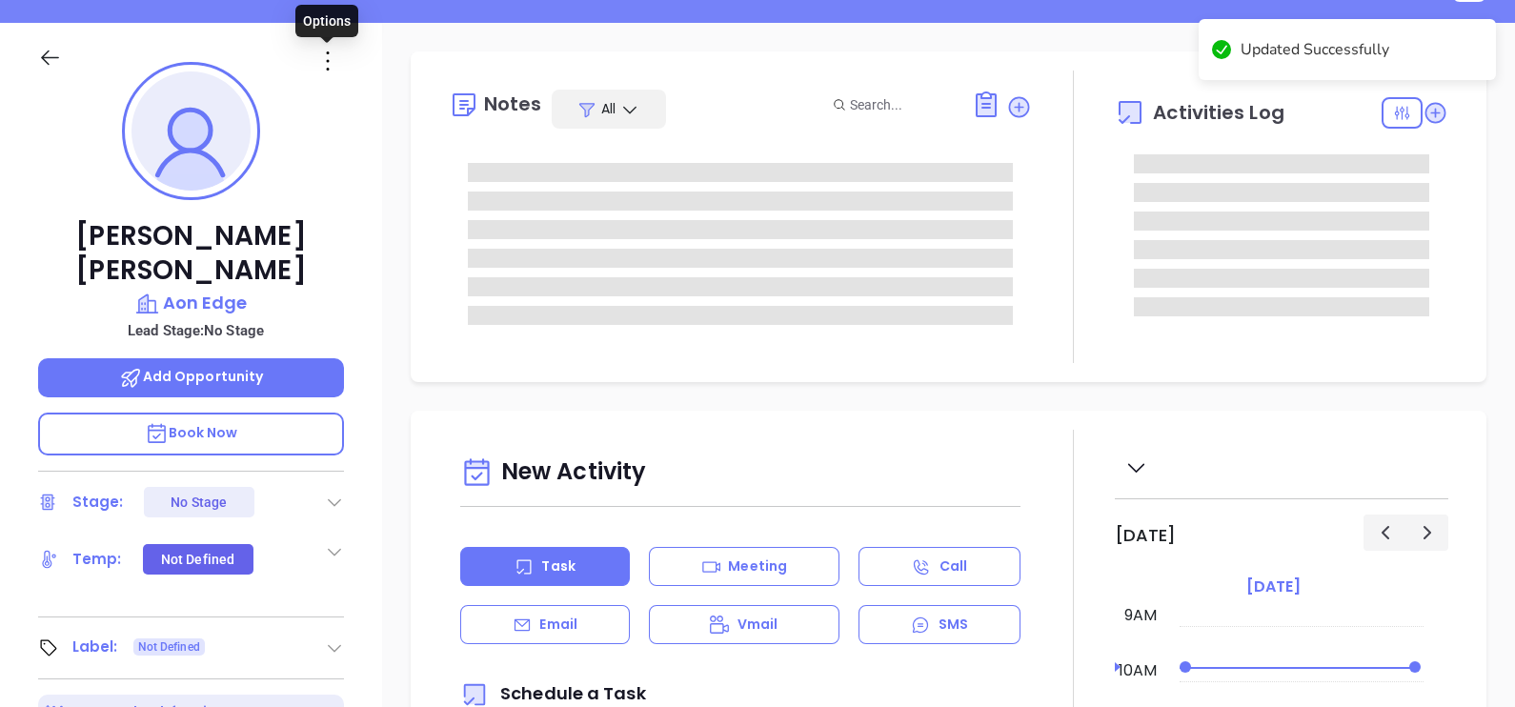
click at [326, 46] on icon at bounding box center [327, 61] width 30 height 30
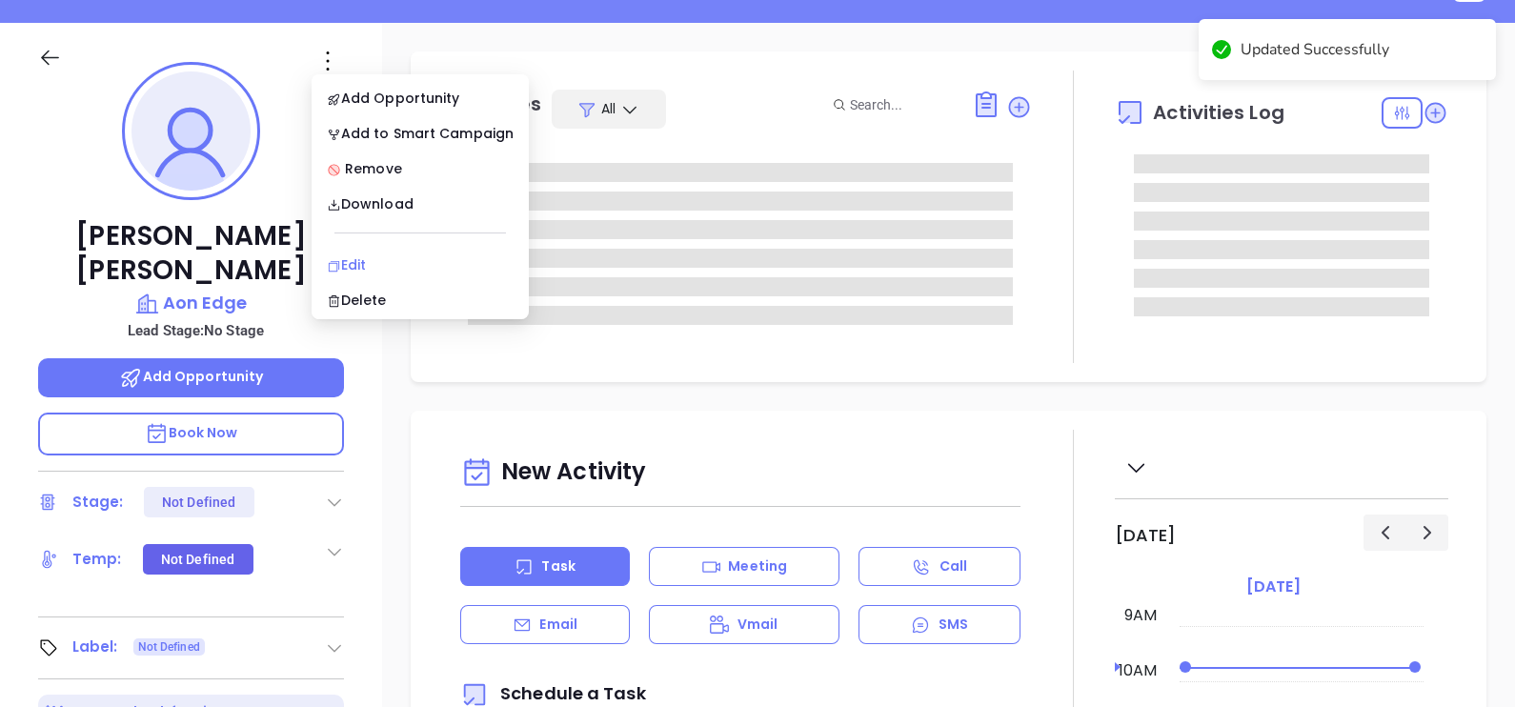
click at [397, 255] on div "Edit" at bounding box center [420, 264] width 187 height 21
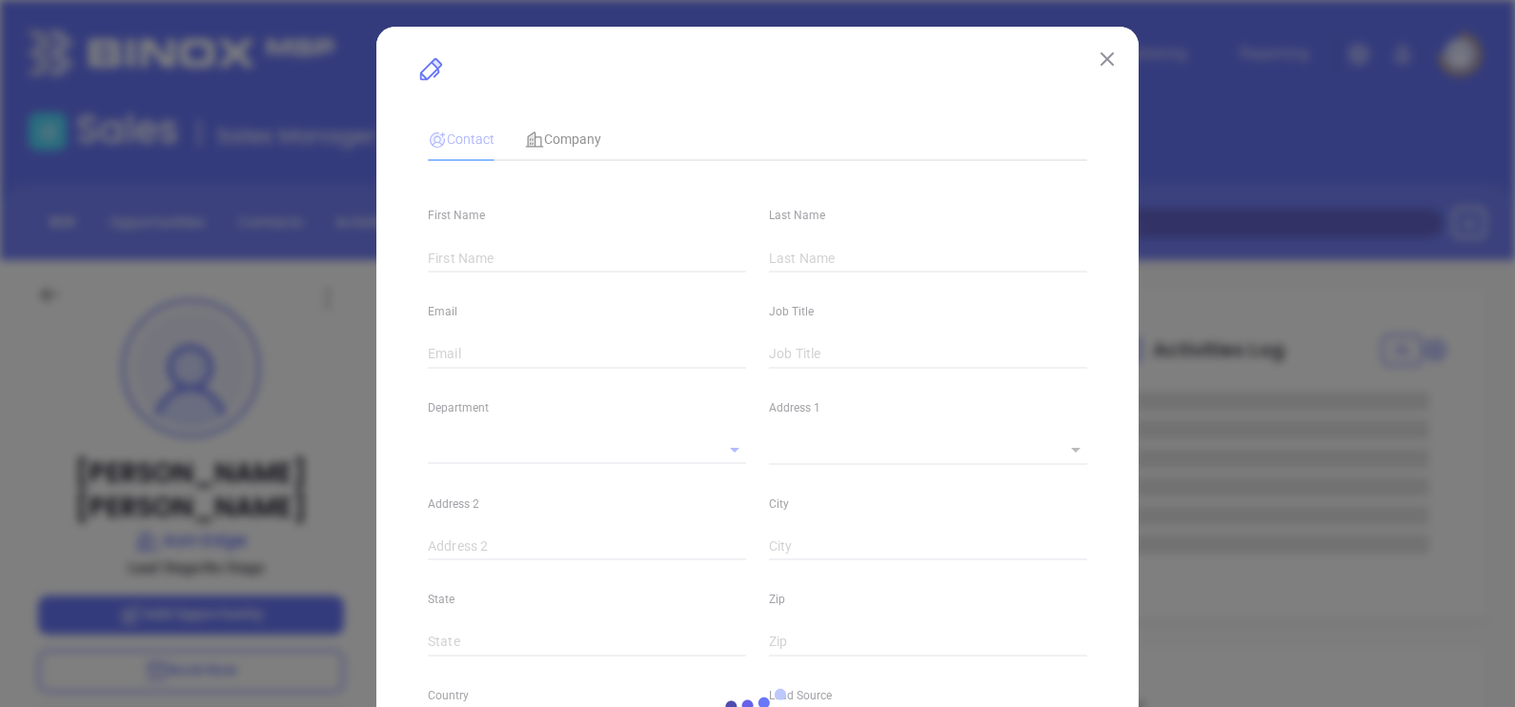
type input "[PERSON_NAME]"
type input "[EMAIL_ADDRESS][DOMAIN_NAME]"
type input "1"
type input "Marketing"
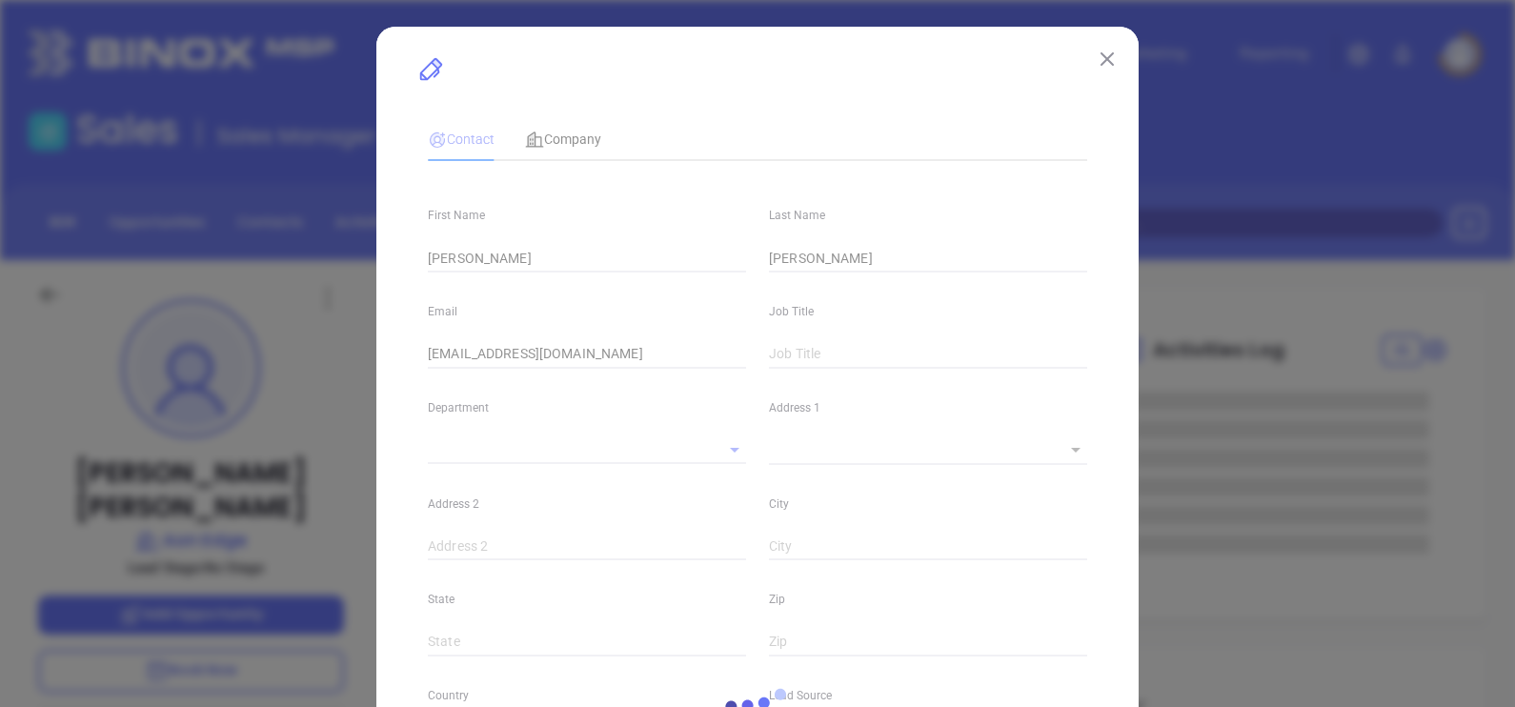
type input "Website Reveal"
type input "undefined undefined"
type input "1"
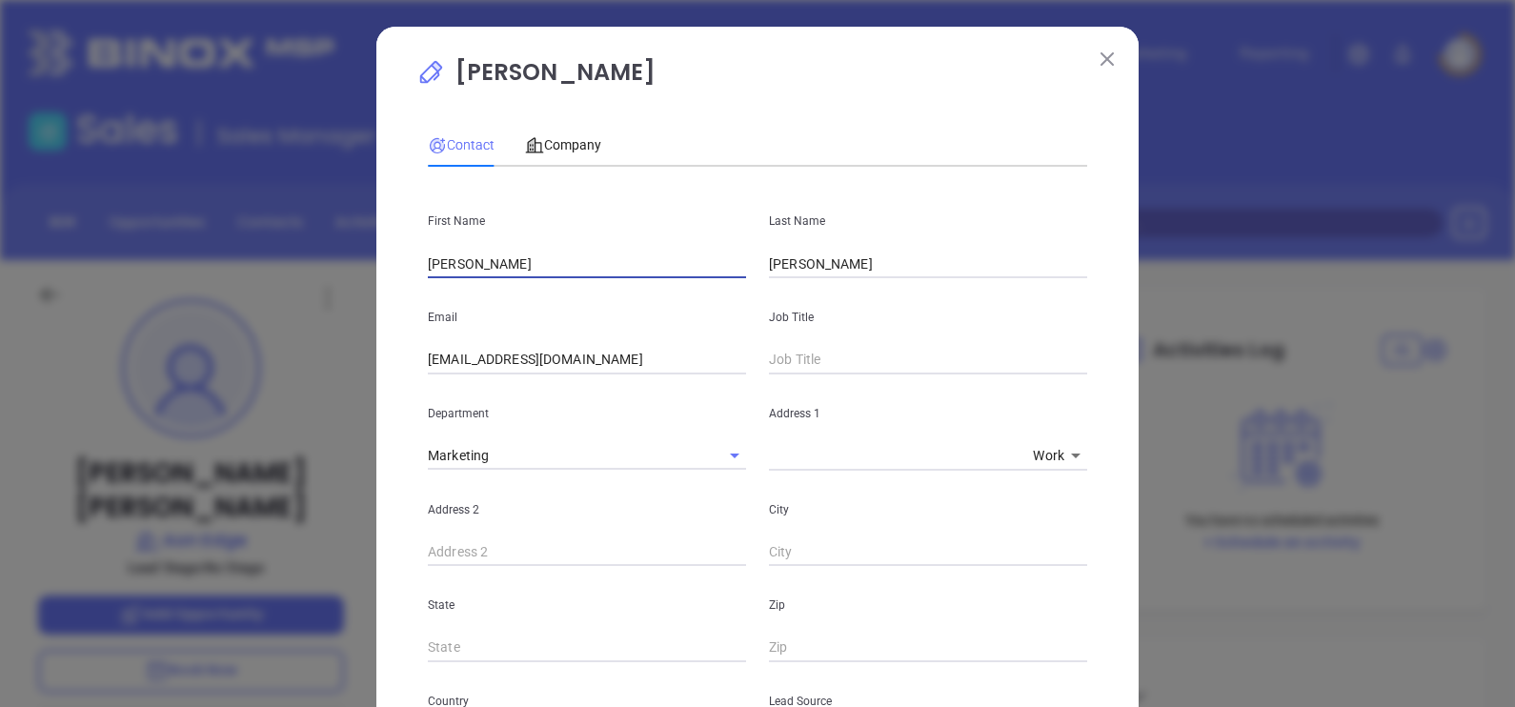
drag, startPoint x: 469, startPoint y: 267, endPoint x: 294, endPoint y: 276, distance: 174.6
click at [294, 275] on div "Luis Maldonado Contact Company First Name Luis Last Name Maldonado Email jbrass…" at bounding box center [757, 353] width 1515 height 707
type input "Matt"
type input "t"
type input "Terrio"
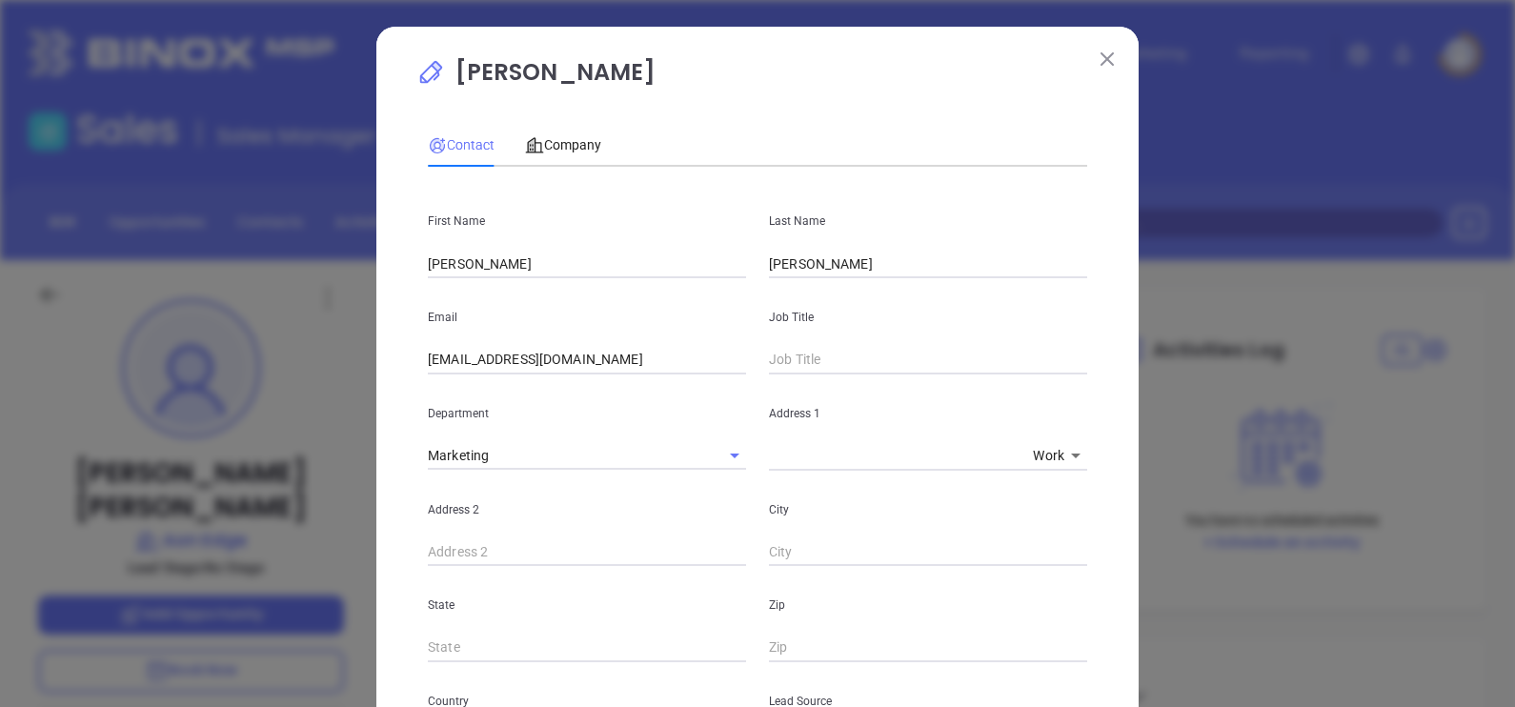
click at [460, 345] on div "Email jbrass@aonedge.com" at bounding box center [586, 326] width 341 height 96
click at [463, 370] on input "jbrass@aonedge.com" at bounding box center [587, 360] width 318 height 29
drag, startPoint x: 456, startPoint y: 364, endPoint x: 473, endPoint y: 356, distance: 18.8
click at [456, 363] on input "jbrass@aonedge.com" at bounding box center [587, 360] width 318 height 29
type input "[PERSON_NAME][EMAIL_ADDRESS][DOMAIN_NAME]"
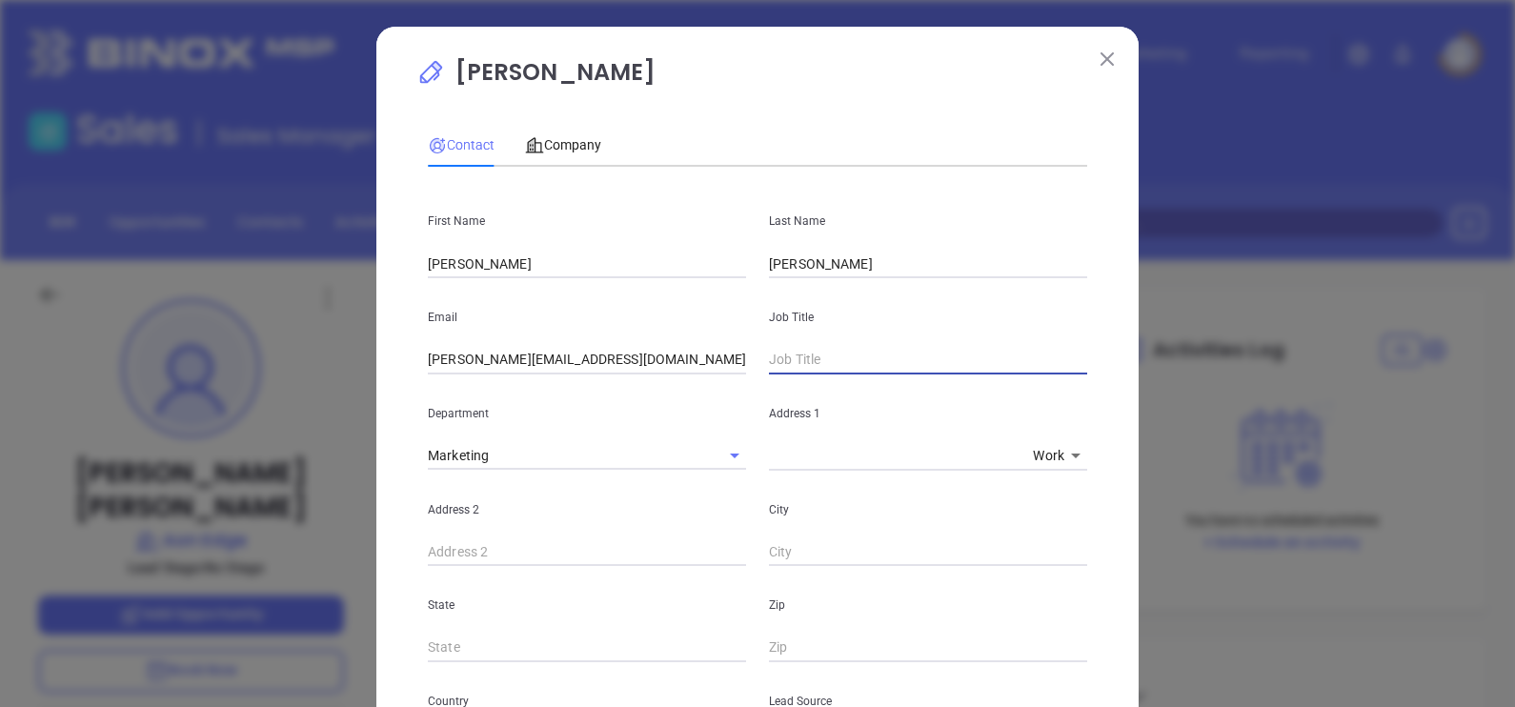
click at [799, 365] on input "text" at bounding box center [928, 360] width 318 height 29
click at [827, 358] on input "text" at bounding box center [928, 360] width 318 height 29
paste input "Head of Sales and Strategy"
type input "Head of Sales and Strategy"
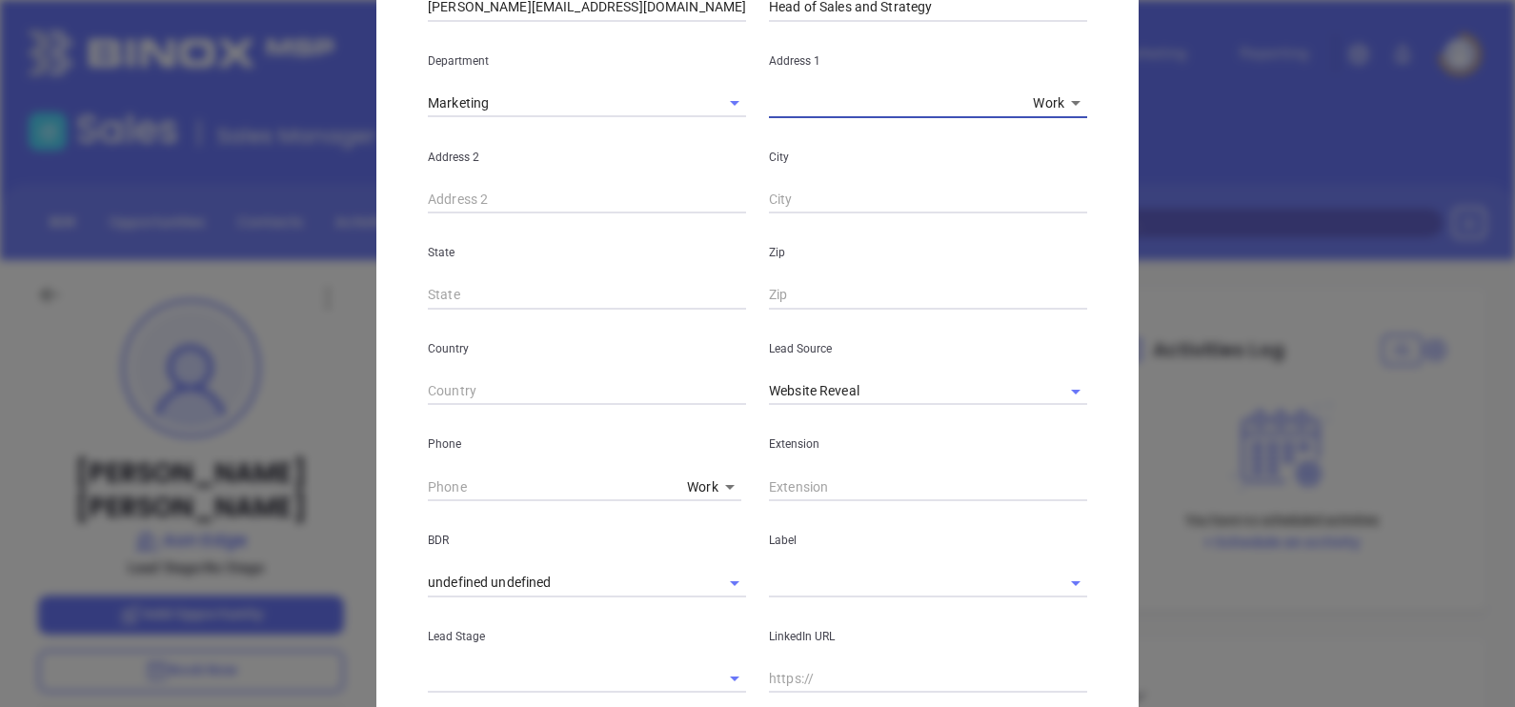
scroll to position [357, 0]
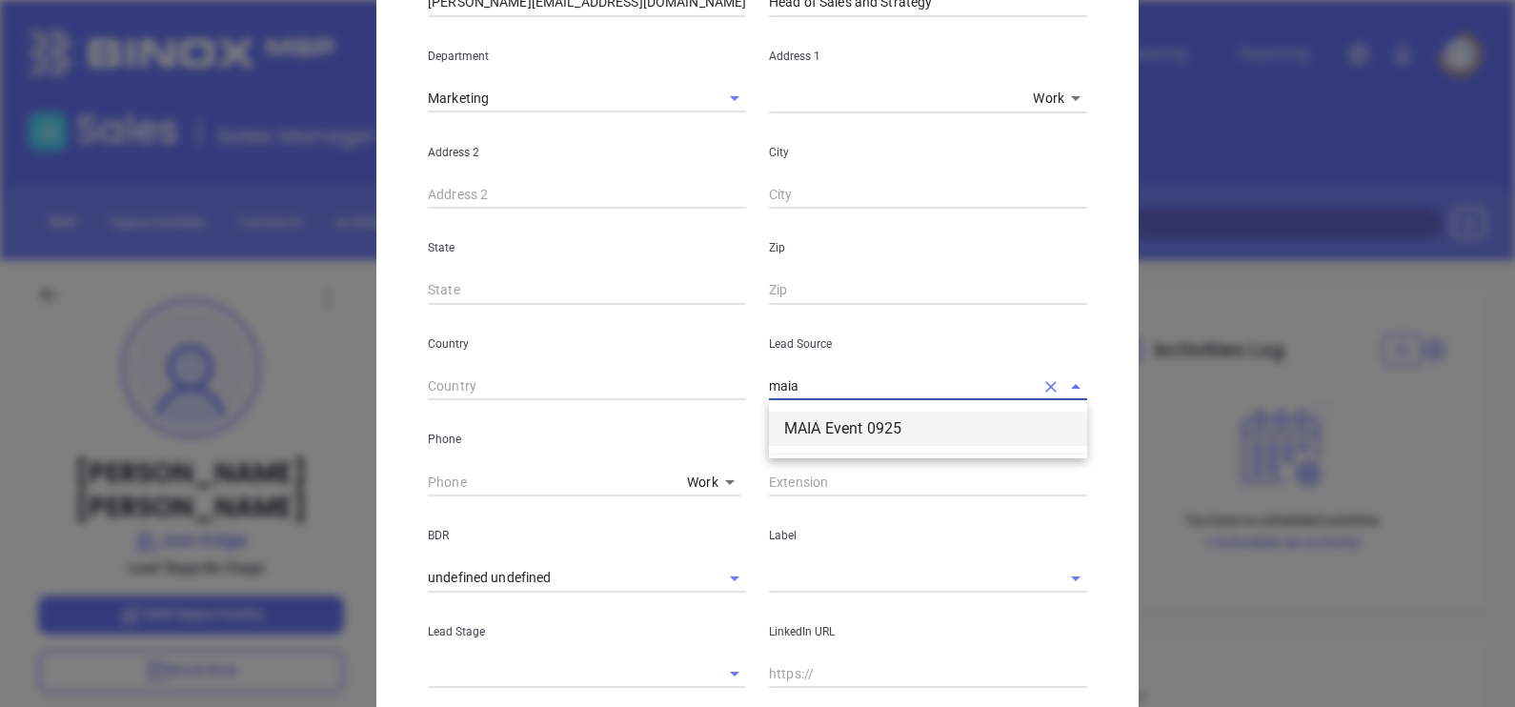
click at [843, 414] on li "MAIA Event 0925" at bounding box center [928, 429] width 318 height 34
type input "MAIA Event 0925"
type input "( ) -"
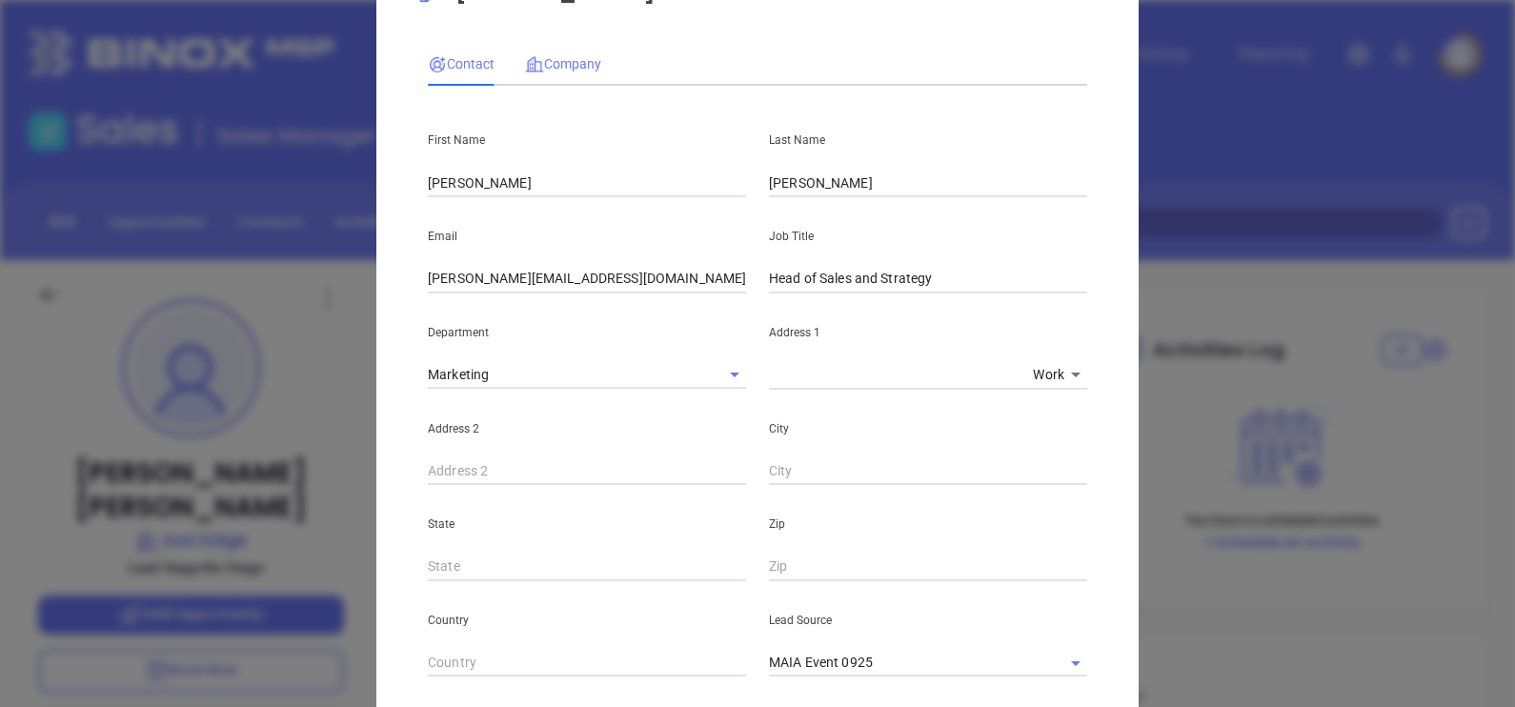
scroll to position [0, 0]
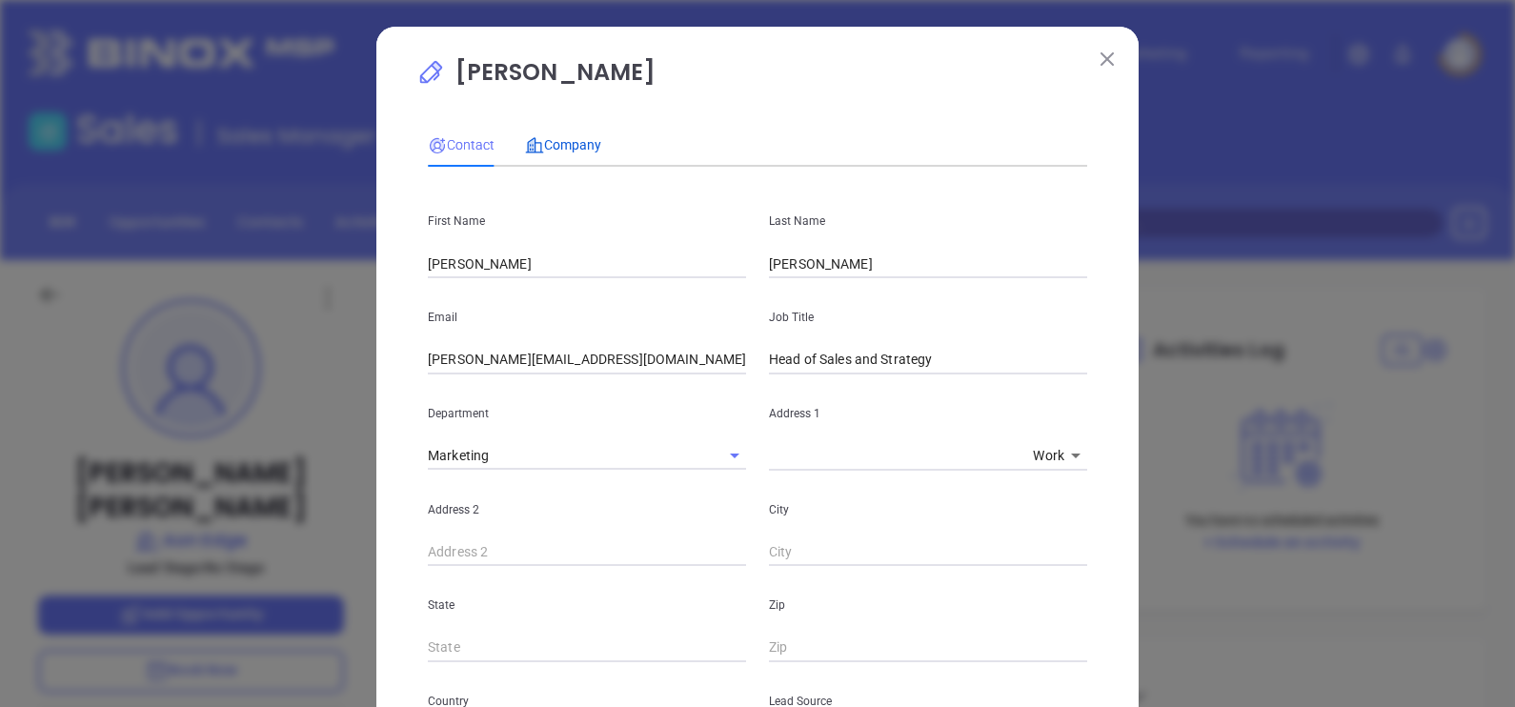
click at [562, 143] on span "Company" at bounding box center [563, 144] width 76 height 15
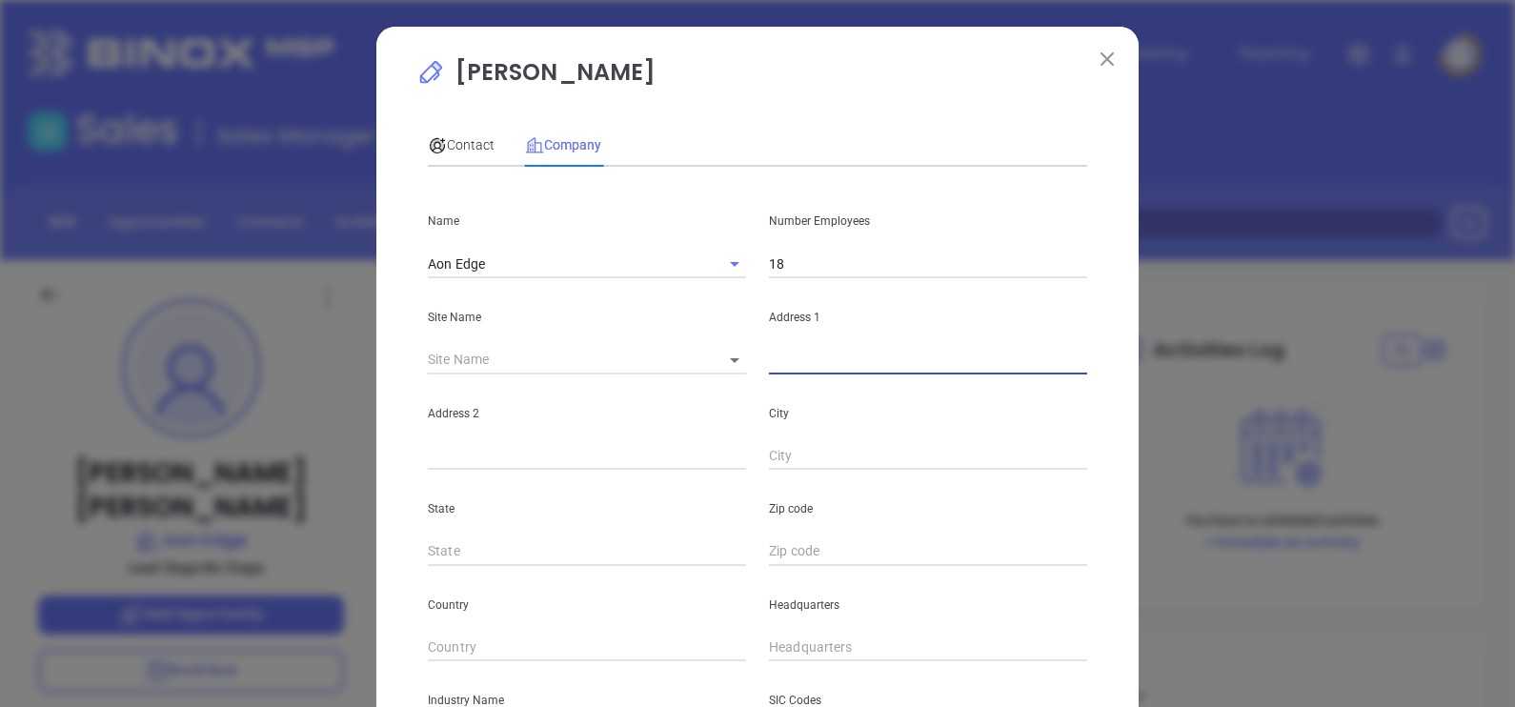
click at [816, 353] on input "text" at bounding box center [928, 360] width 318 height 29
paste input "PO Box 734513"
type input "PO Box 734513"
click at [730, 358] on icon at bounding box center [735, 360] width 10 height 5
click at [732, 359] on body "Leads CRM Marketing Reporting Financial Leads Leads Sales Sales Manager BDR Opp…" at bounding box center [757, 353] width 1515 height 707
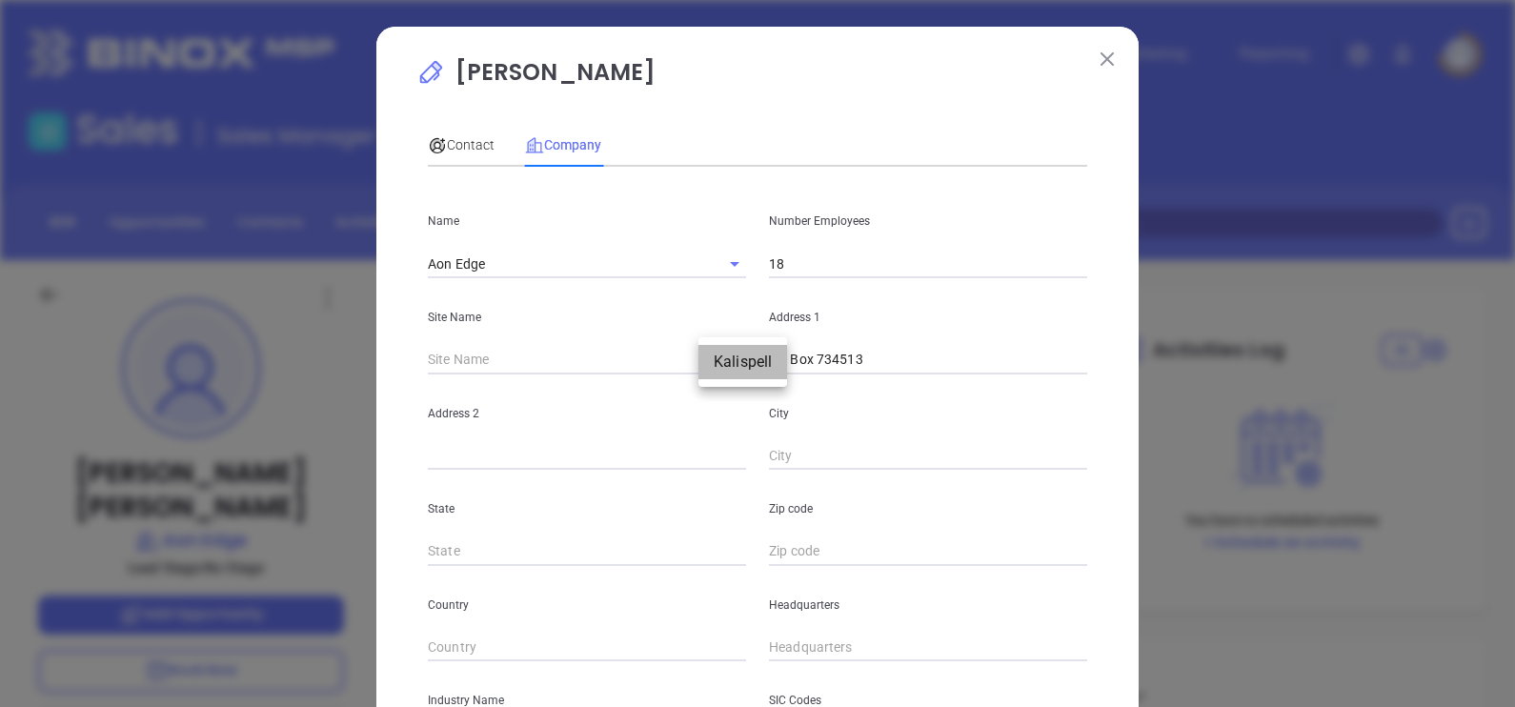
click at [740, 364] on li "Kalispell" at bounding box center [742, 362] width 89 height 34
type input "Kalispell"
type input "126609"
type input "Kalispell"
type input "MT"
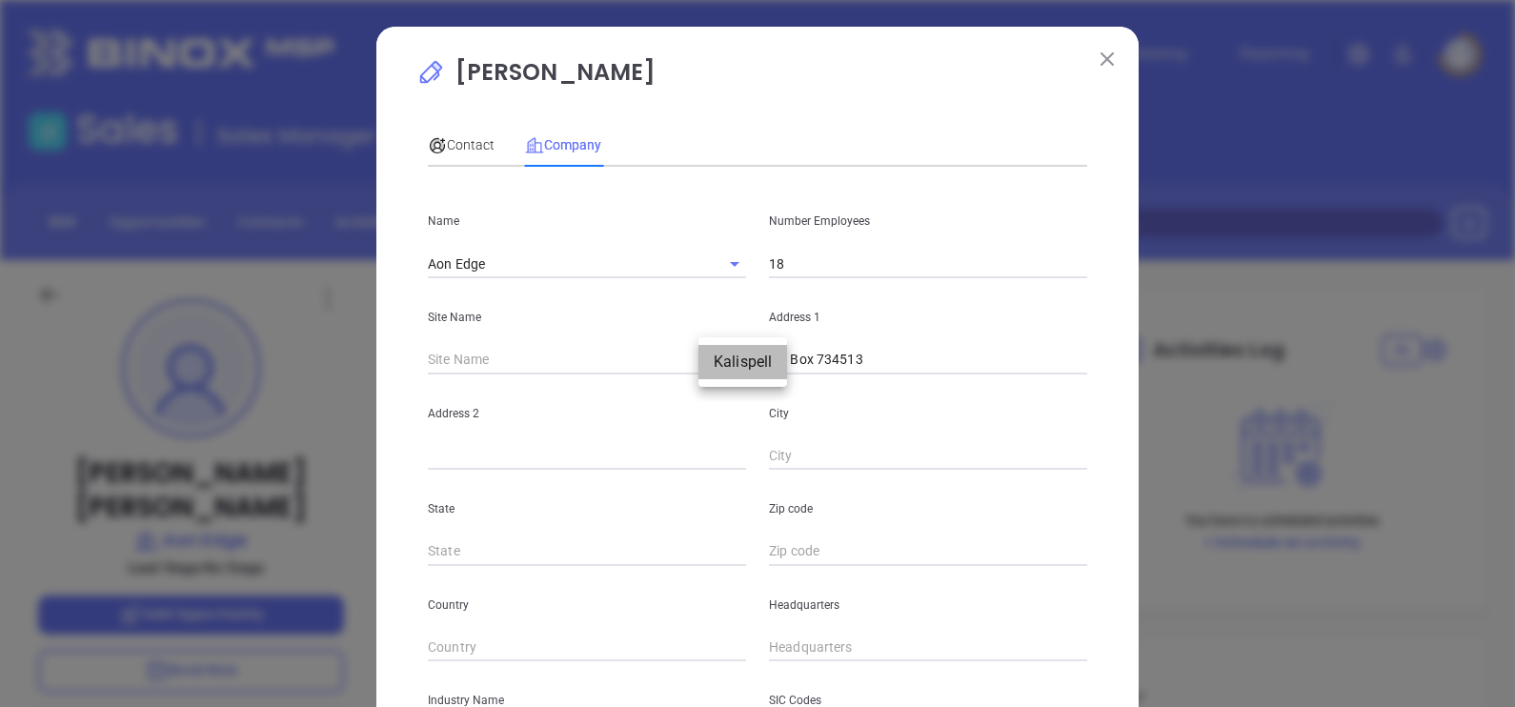
type input "59901"
type input "US"
click at [909, 361] on input "text" at bounding box center [928, 360] width 318 height 29
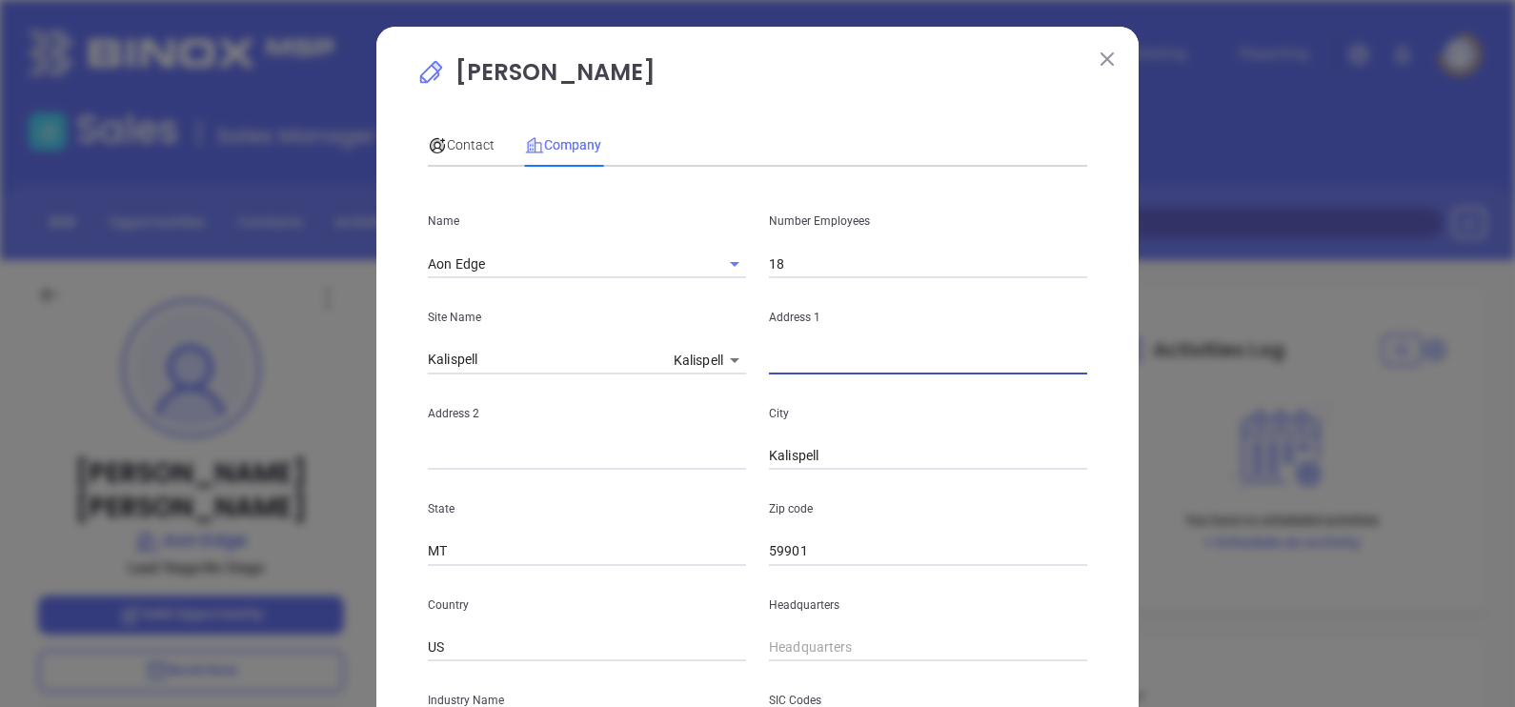
paste input "PO Box 734513"
type input "PO Box 734513"
type input "Dallas"
type input "t"
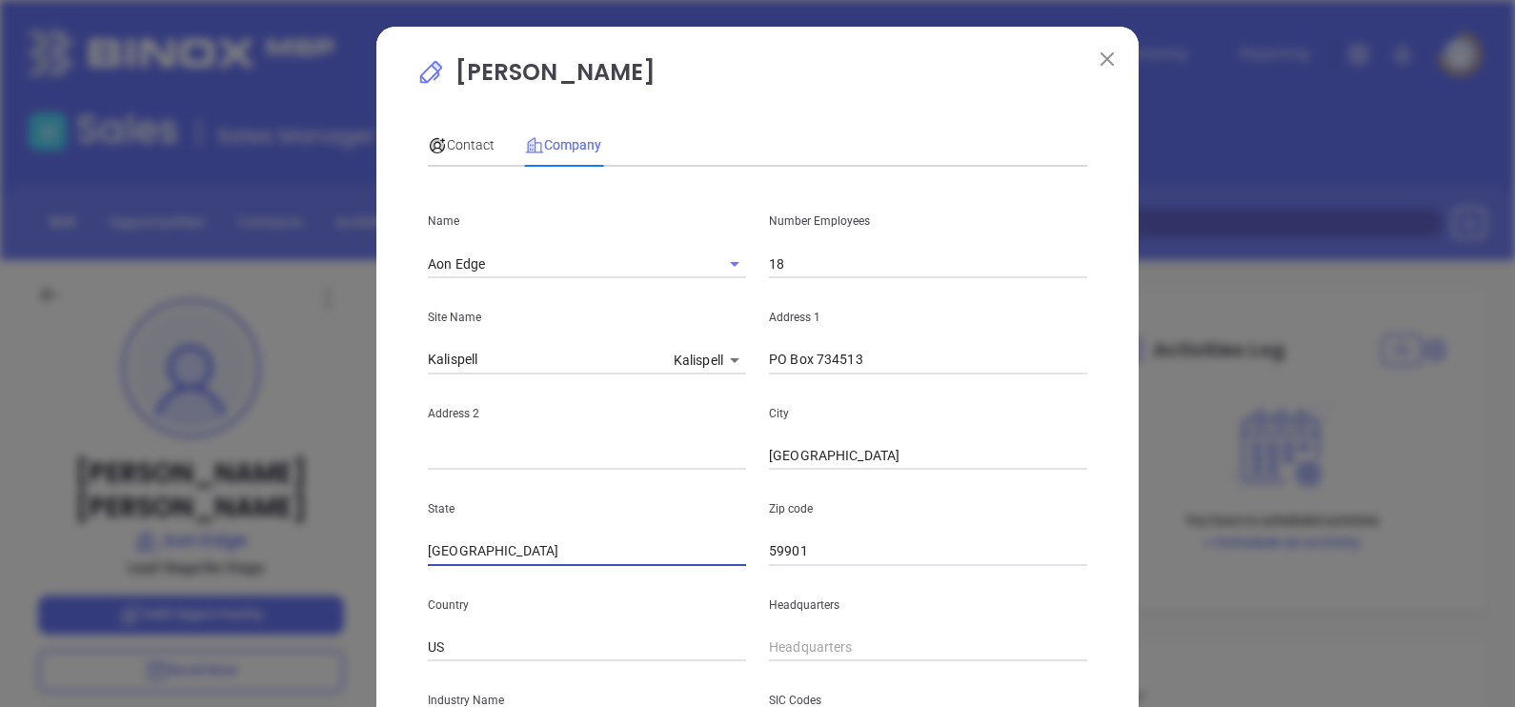
type input "TX"
click at [811, 545] on input "59901" at bounding box center [928, 551] width 318 height 29
click at [812, 543] on input "59901" at bounding box center [928, 551] width 318 height 29
click at [812, 538] on input "59901" at bounding box center [928, 551] width 318 height 29
paste input "75373"
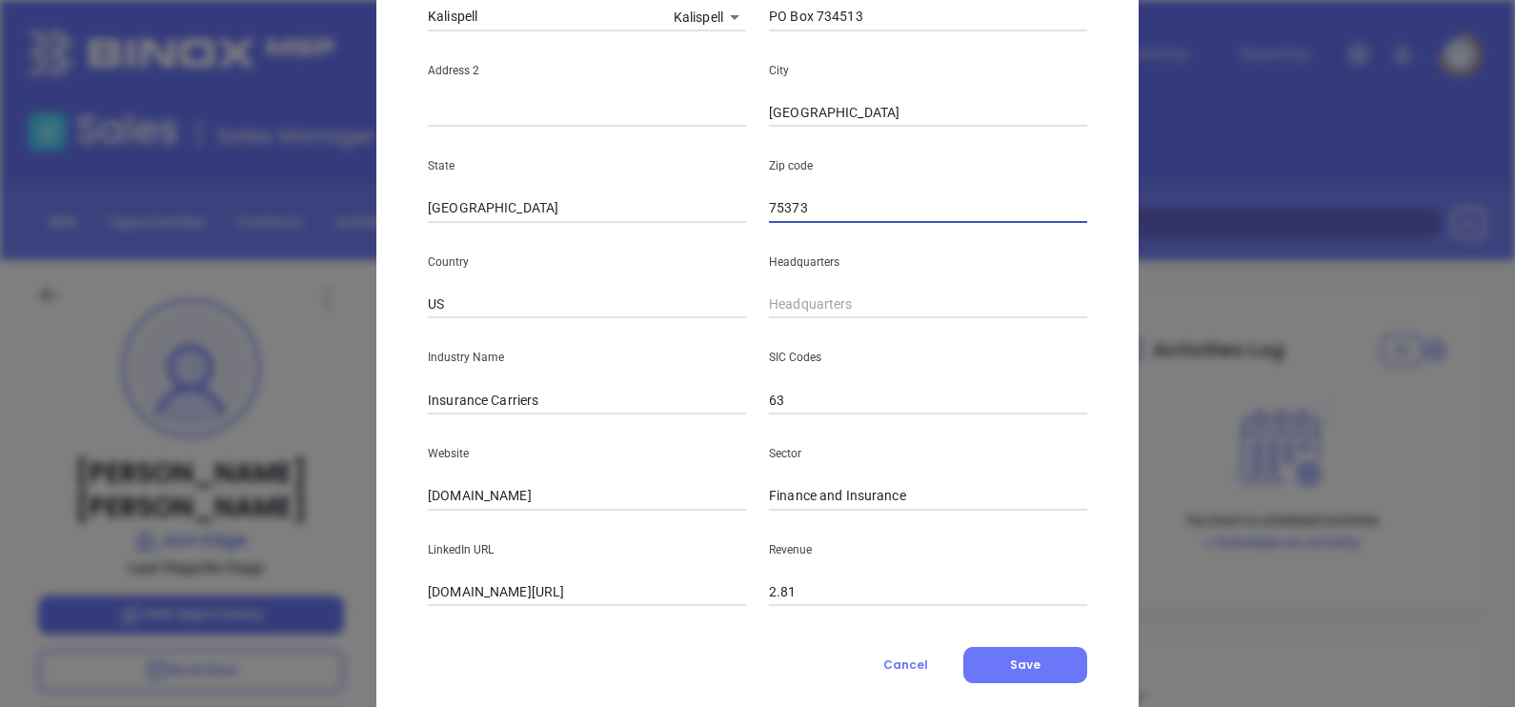
scroll to position [385, 0]
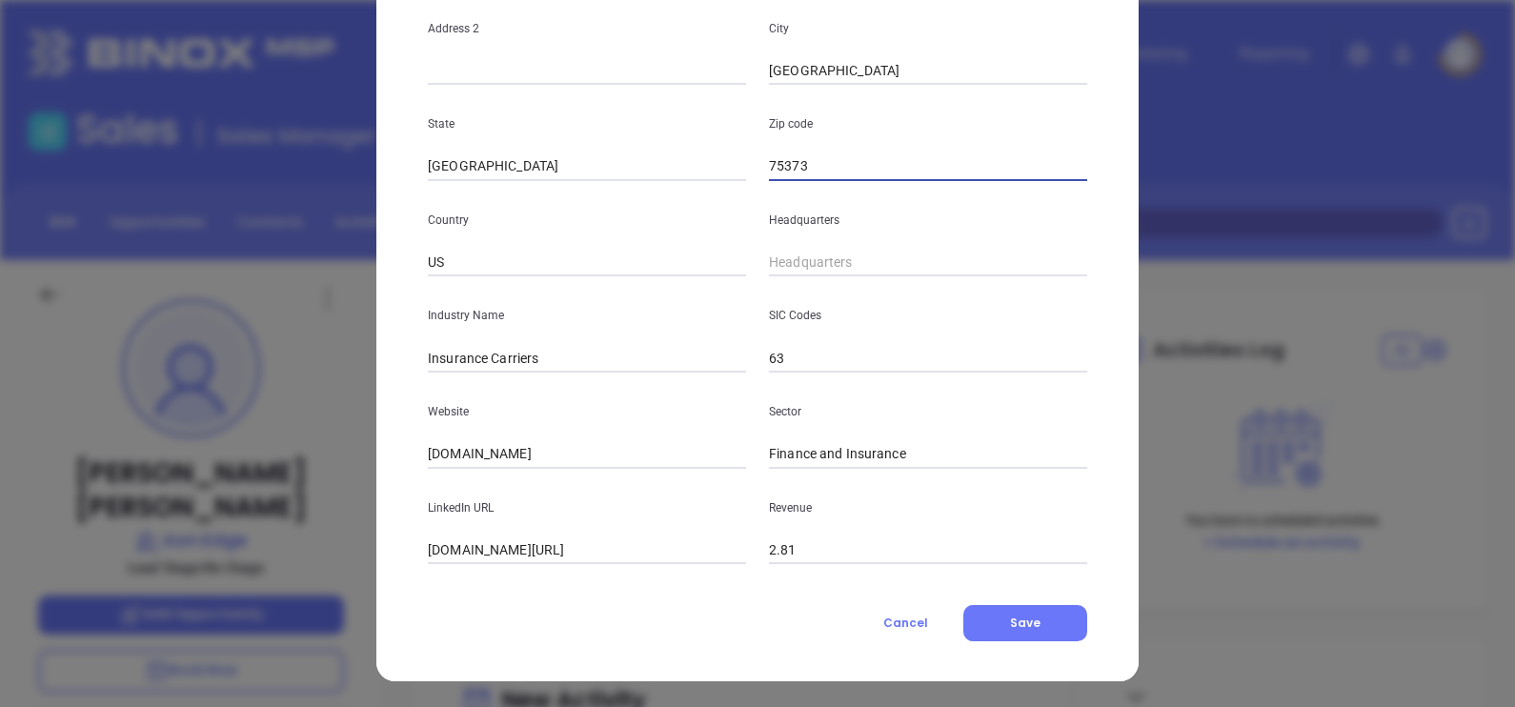
type input "75373"
type input "( ) -"
click at [805, 264] on input "( ) -" at bounding box center [928, 263] width 318 height 29
paste input "888) 281-0684"
type input "(888) 281-0684"
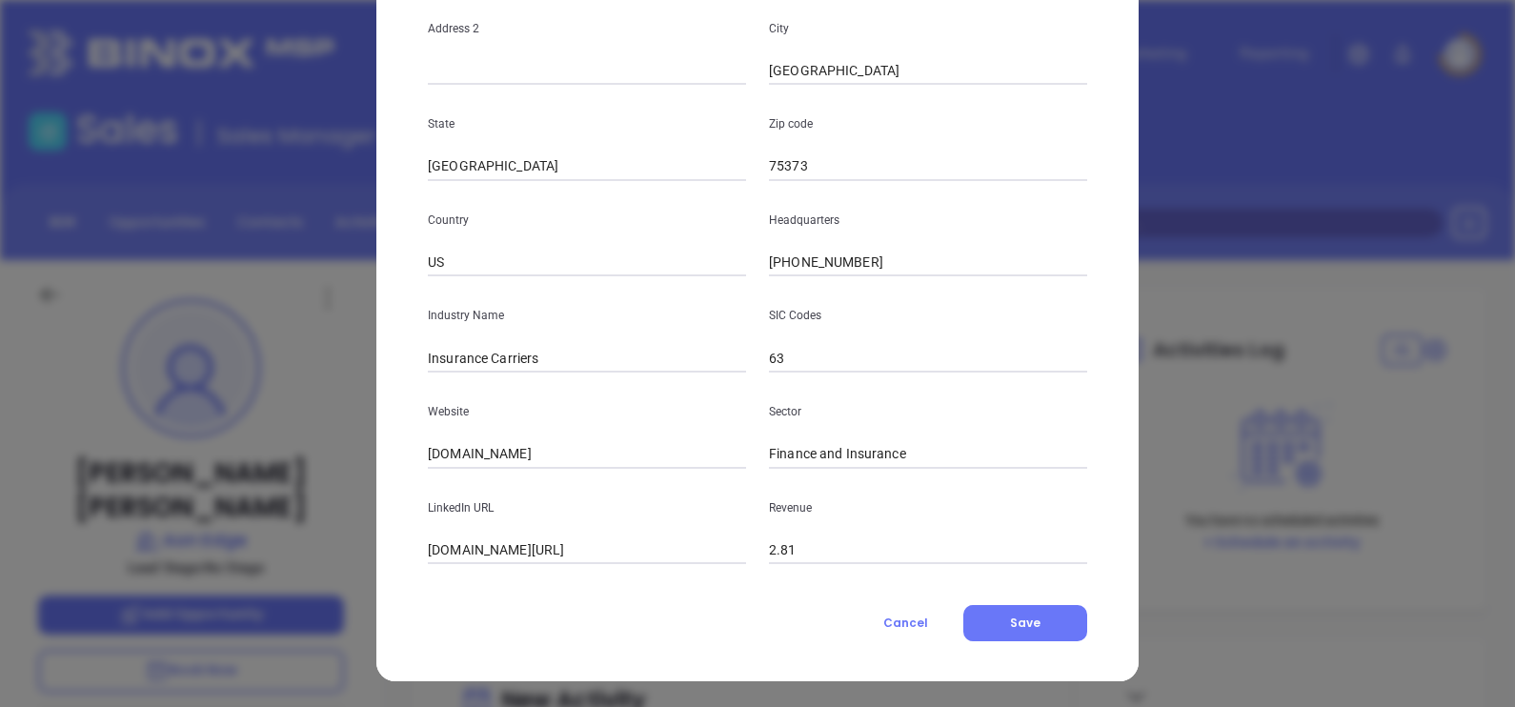
click at [532, 454] on input "aonedge.com" at bounding box center [587, 454] width 318 height 29
click at [532, 452] on input "aonedge.com" at bounding box center [587, 454] width 318 height 29
click at [532, 451] on input "aonedge.com" at bounding box center [587, 454] width 318 height 29
paste input "https://www.aonedge.com/"
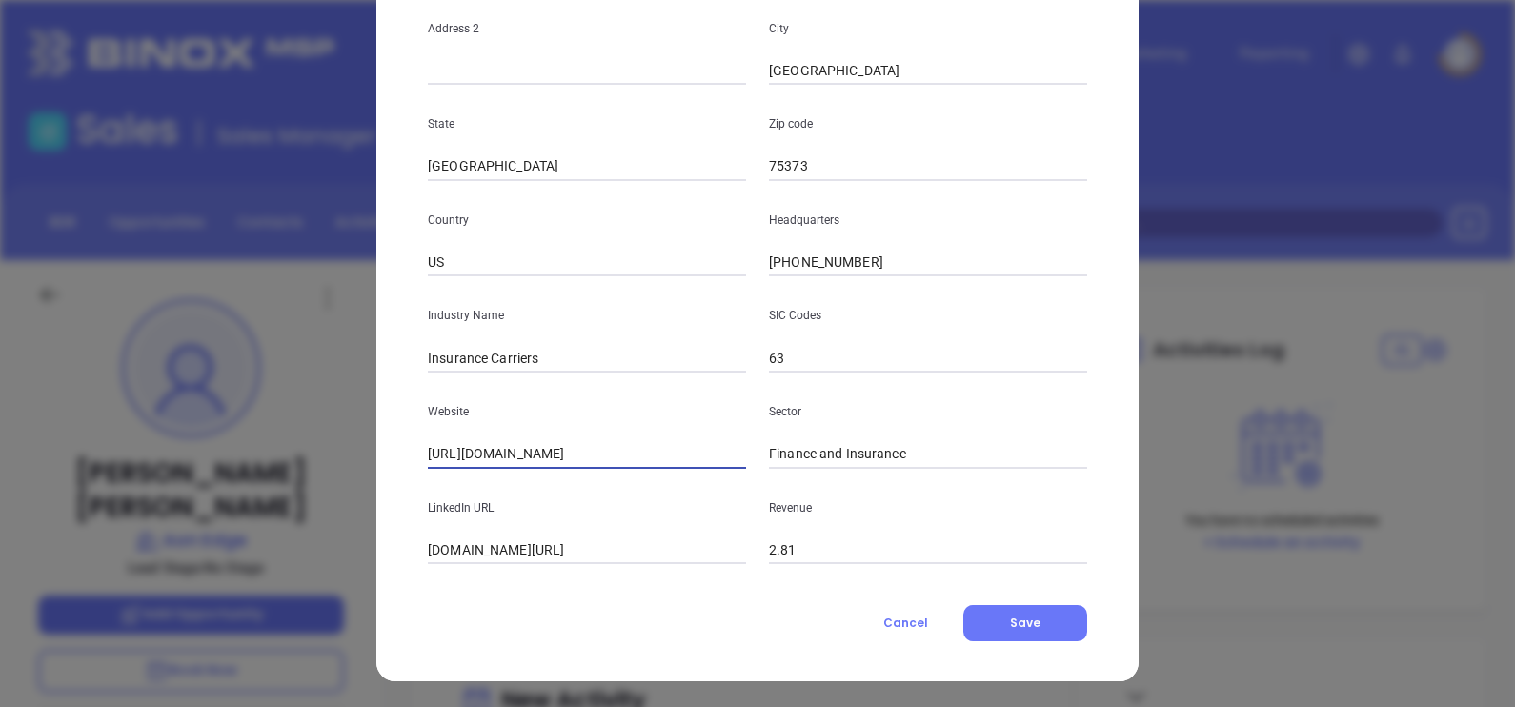
type input "https://www.aonedge.com/"
click at [638, 546] on input "linkedin.com/company/aon-edge" at bounding box center [587, 550] width 318 height 29
paste input "www.linkedin.com/company/aon-edge/"
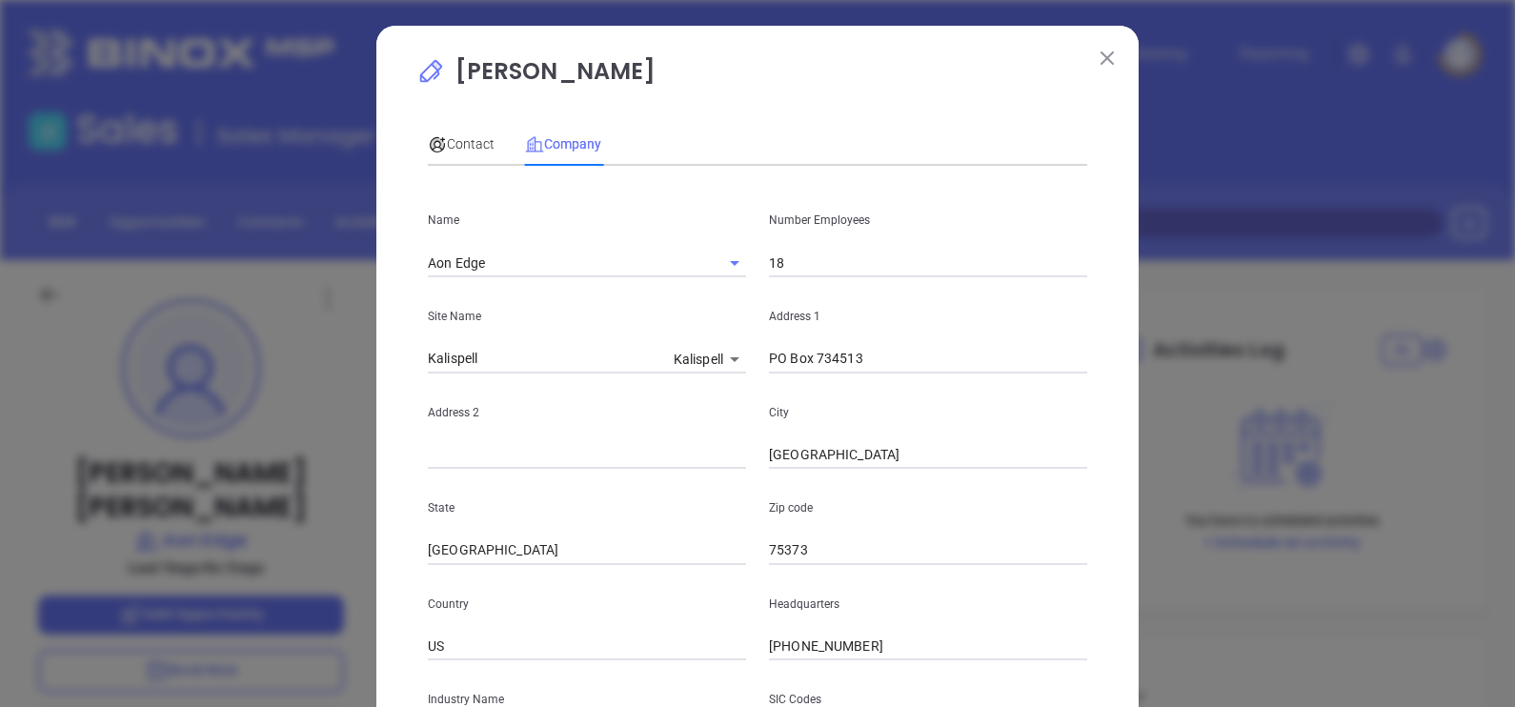
scroll to position [0, 0]
type input "www.linkedin.com/company/aon-edge/"
click at [453, 142] on span "Contact" at bounding box center [461, 144] width 67 height 15
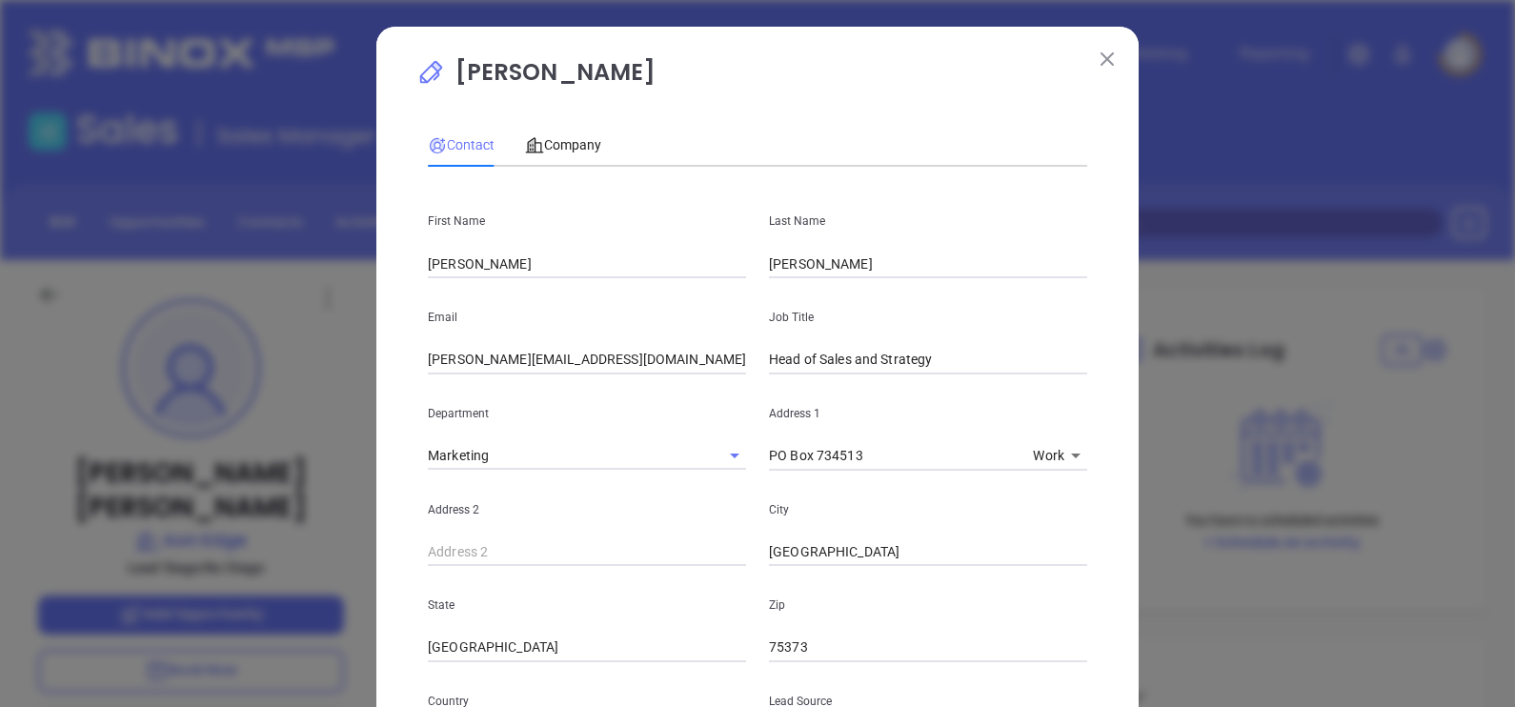
scroll to position [674, 0]
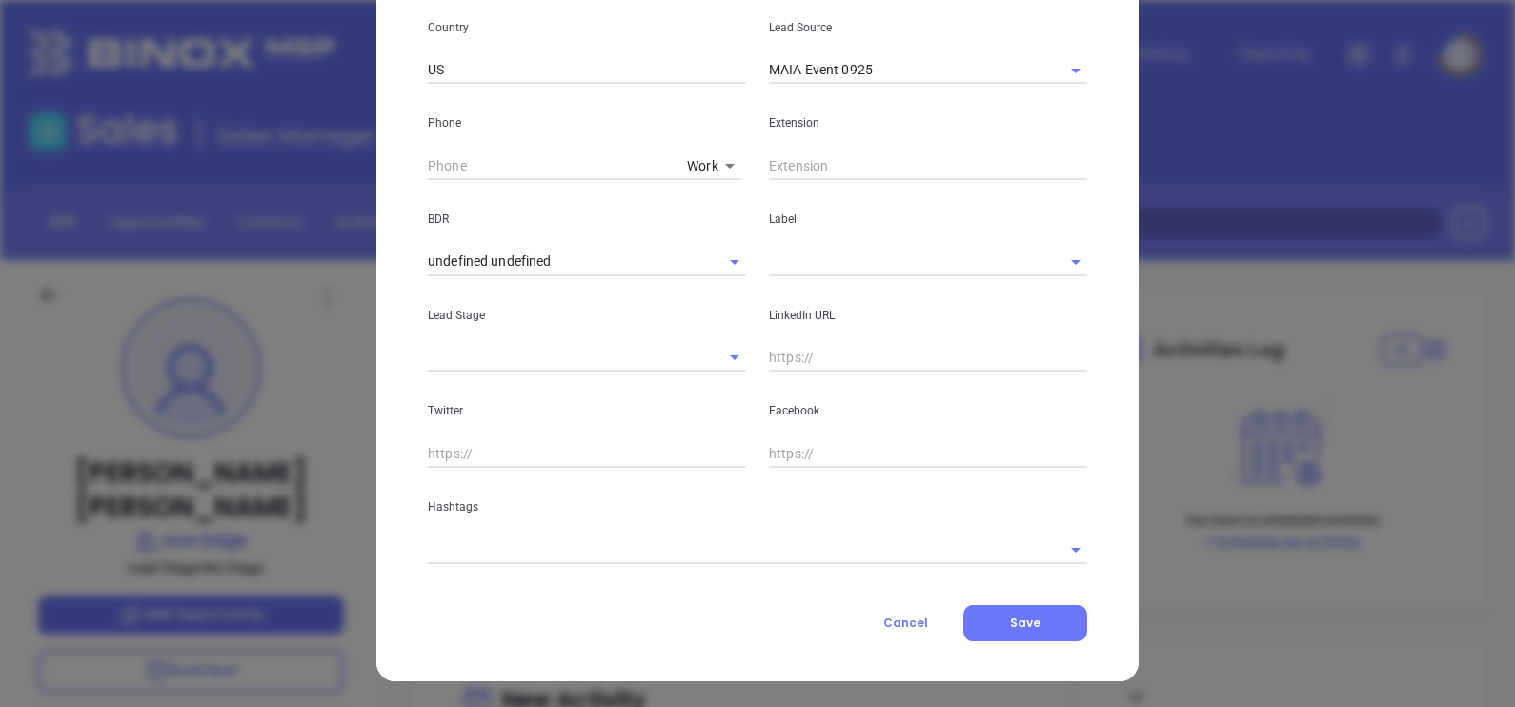
drag, startPoint x: 834, startPoint y: 258, endPoint x: 839, endPoint y: 267, distance: 10.3
click at [834, 259] on input "text" at bounding box center [901, 262] width 265 height 28
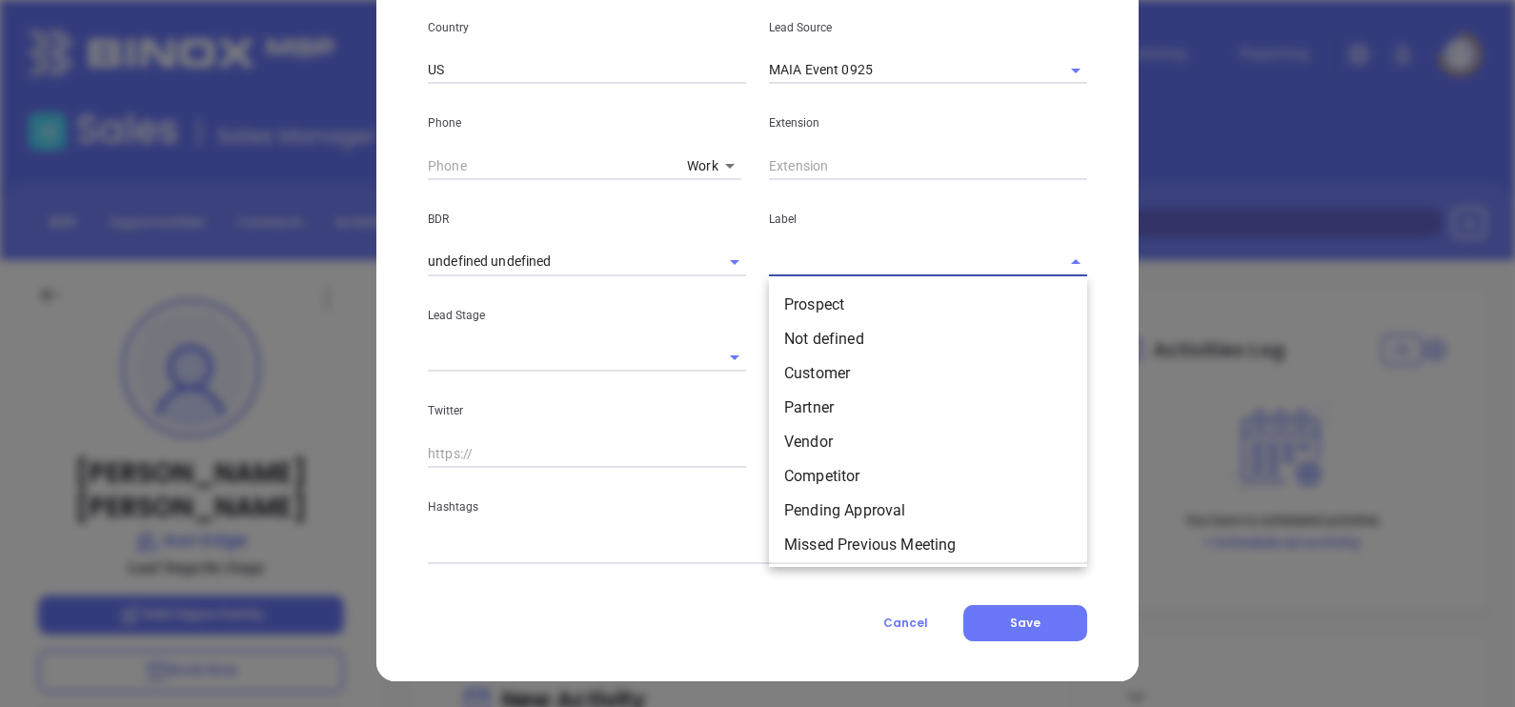
click at [856, 282] on ul "Prospect Not defined Customer Partner Vendor Competitor Pending Approval Missed…" at bounding box center [928, 421] width 318 height 283
click at [866, 294] on li "Prospect" at bounding box center [928, 305] width 318 height 34
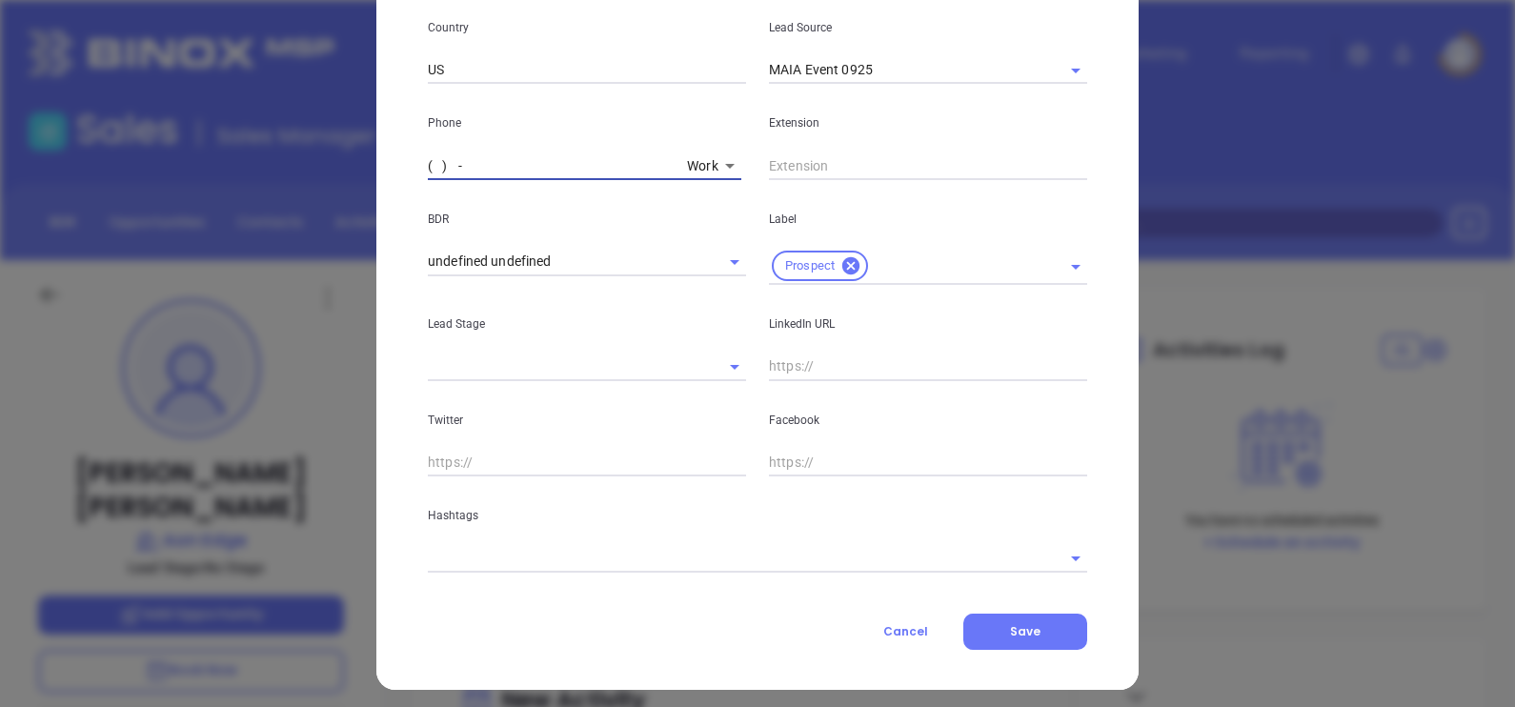
click at [428, 161] on input "( ) -" at bounding box center [554, 165] width 252 height 29
paste input "text"
type input "( ) -"
click at [428, 169] on input "( ) -" at bounding box center [554, 165] width 252 height 29
paste input "888) 281-0684"
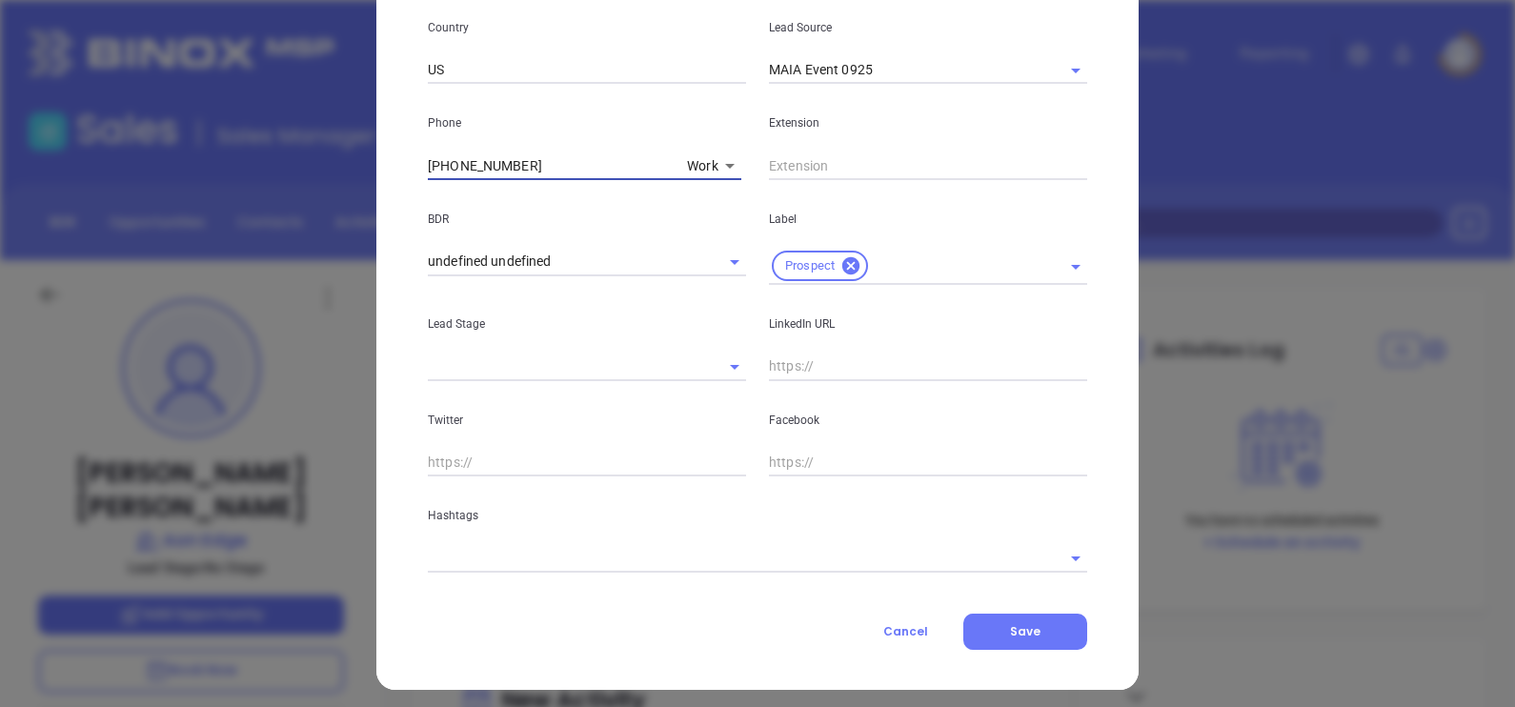
type input "(888) 281-0684"
click at [809, 373] on input "text" at bounding box center [928, 367] width 318 height 29
paste input "www.linkedin.com/in/matt-terrio/"
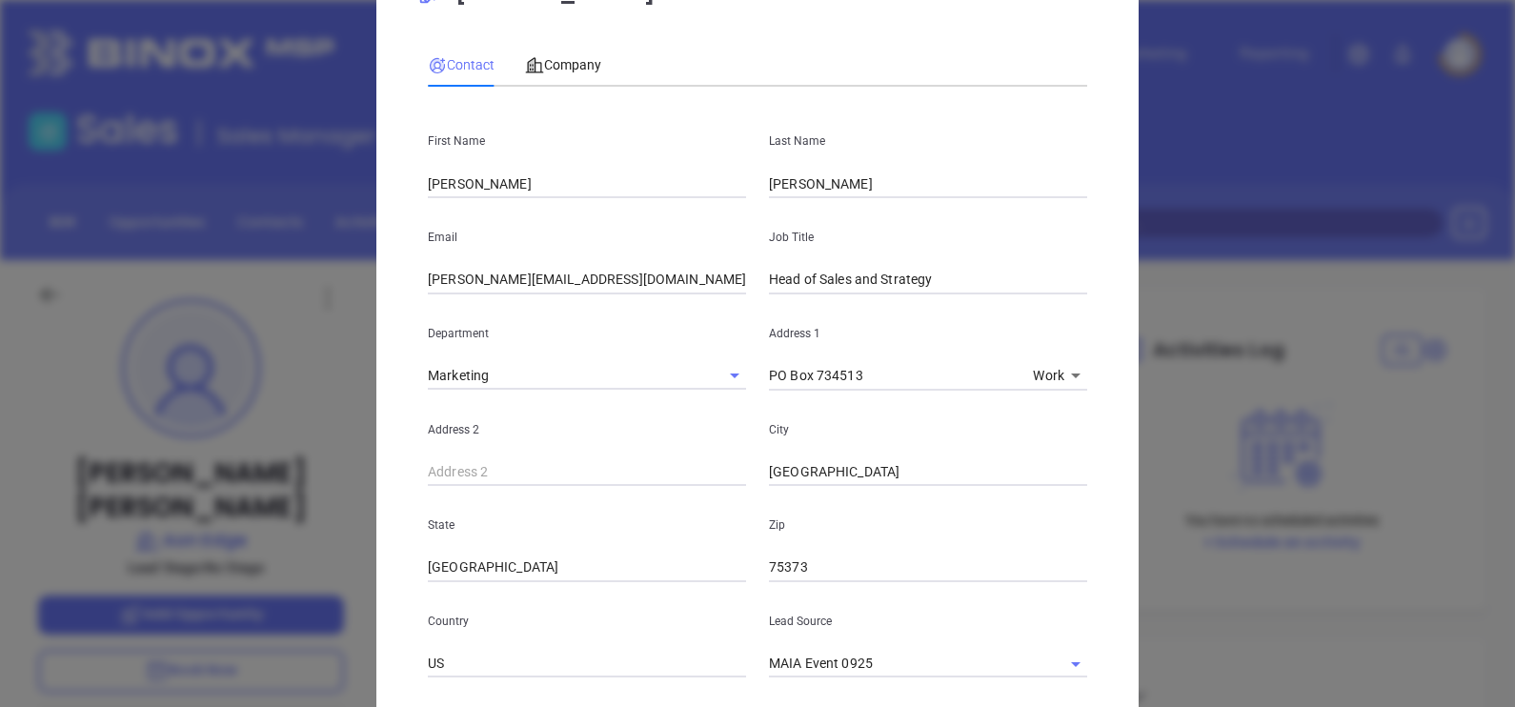
scroll to position [0, 0]
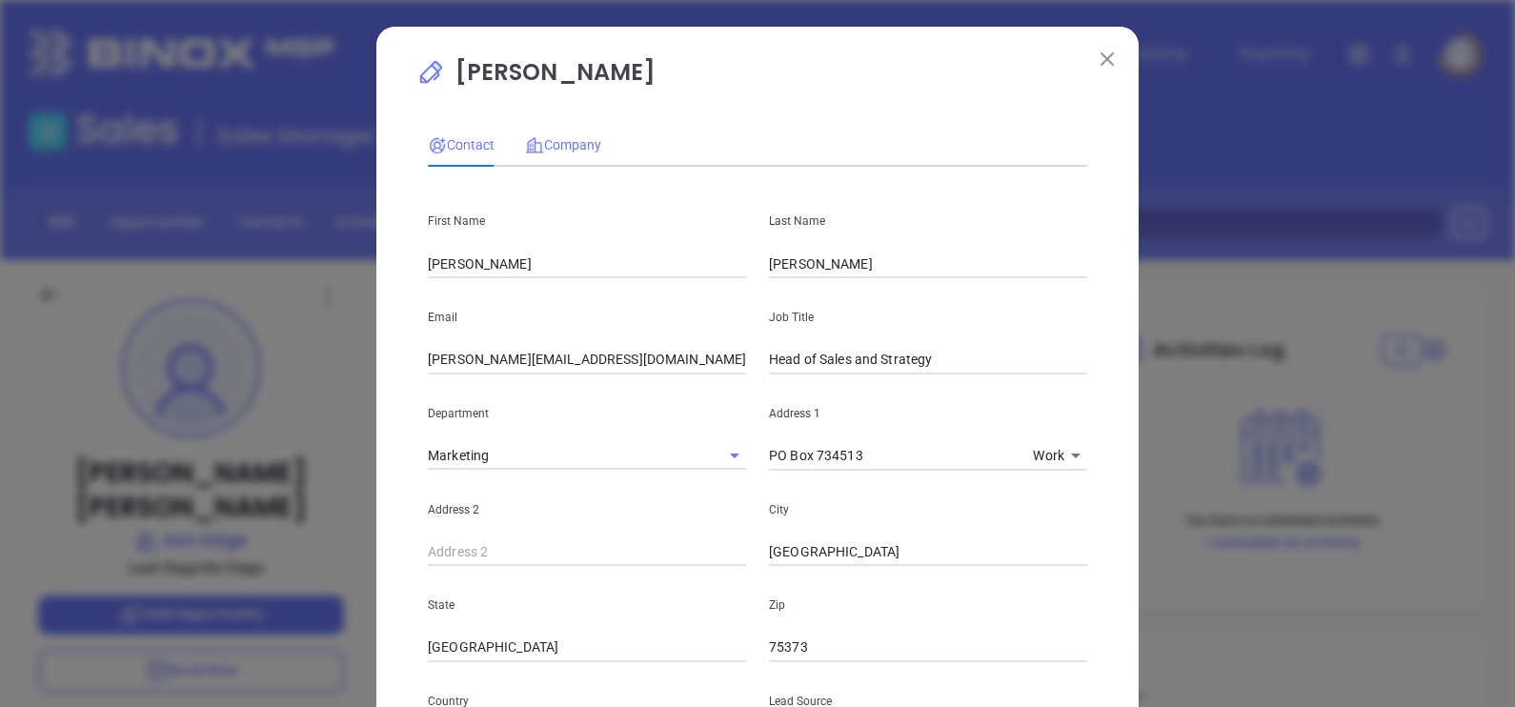
type input "www.linkedin.com/in/matt-terrio/"
drag, startPoint x: 567, startPoint y: 149, endPoint x: 548, endPoint y: 264, distance: 116.8
click at [567, 150] on span "Company" at bounding box center [563, 144] width 76 height 15
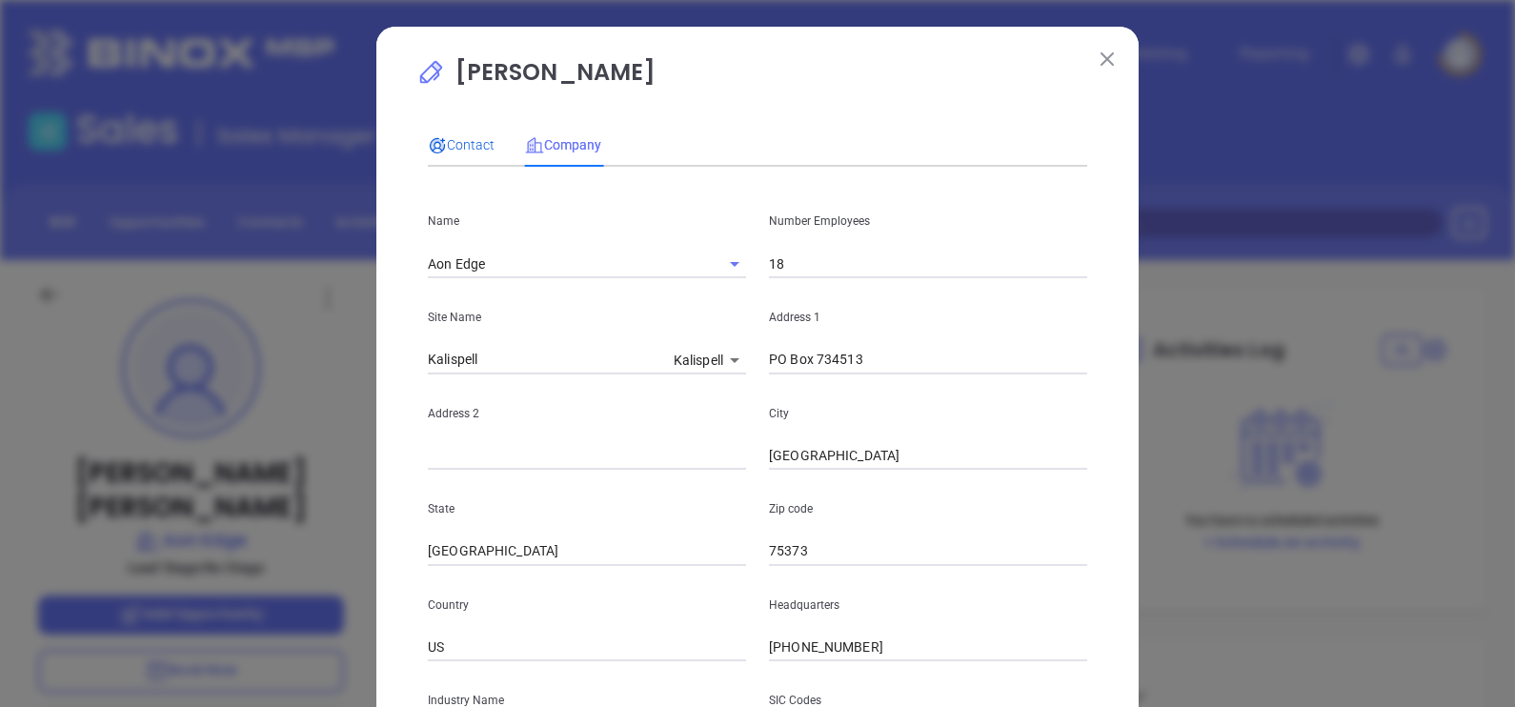
click at [467, 138] on span "Contact" at bounding box center [461, 144] width 67 height 15
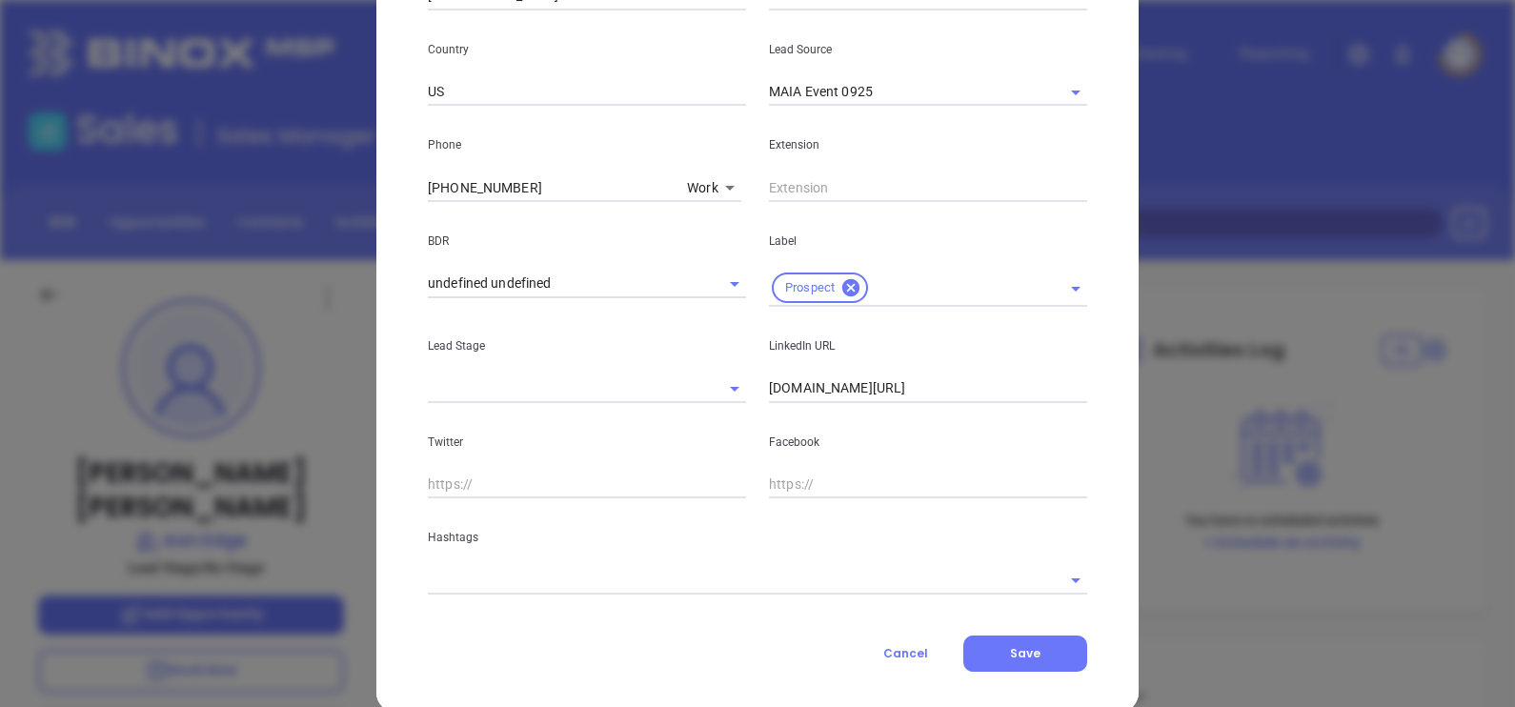
scroll to position [682, 0]
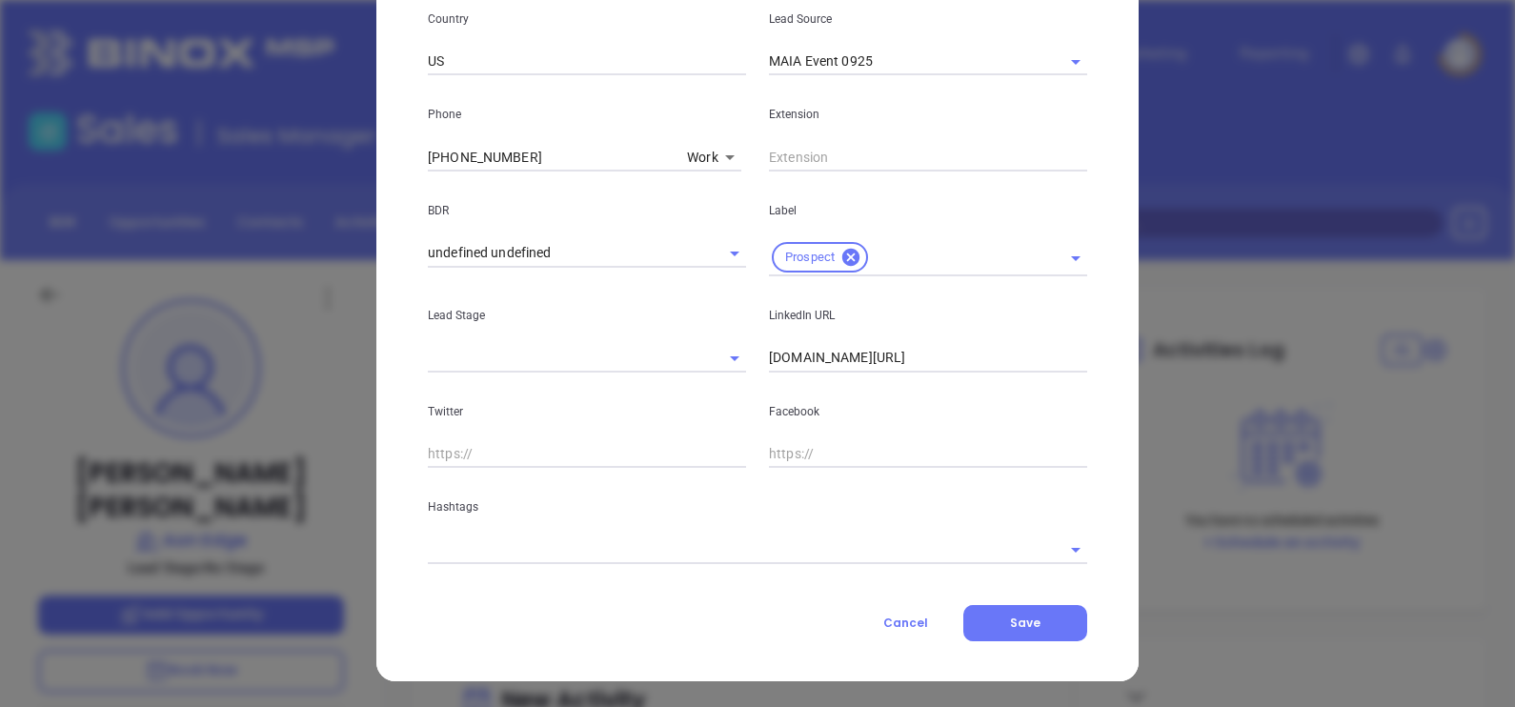
click at [649, 543] on input "text" at bounding box center [731, 549] width 606 height 28
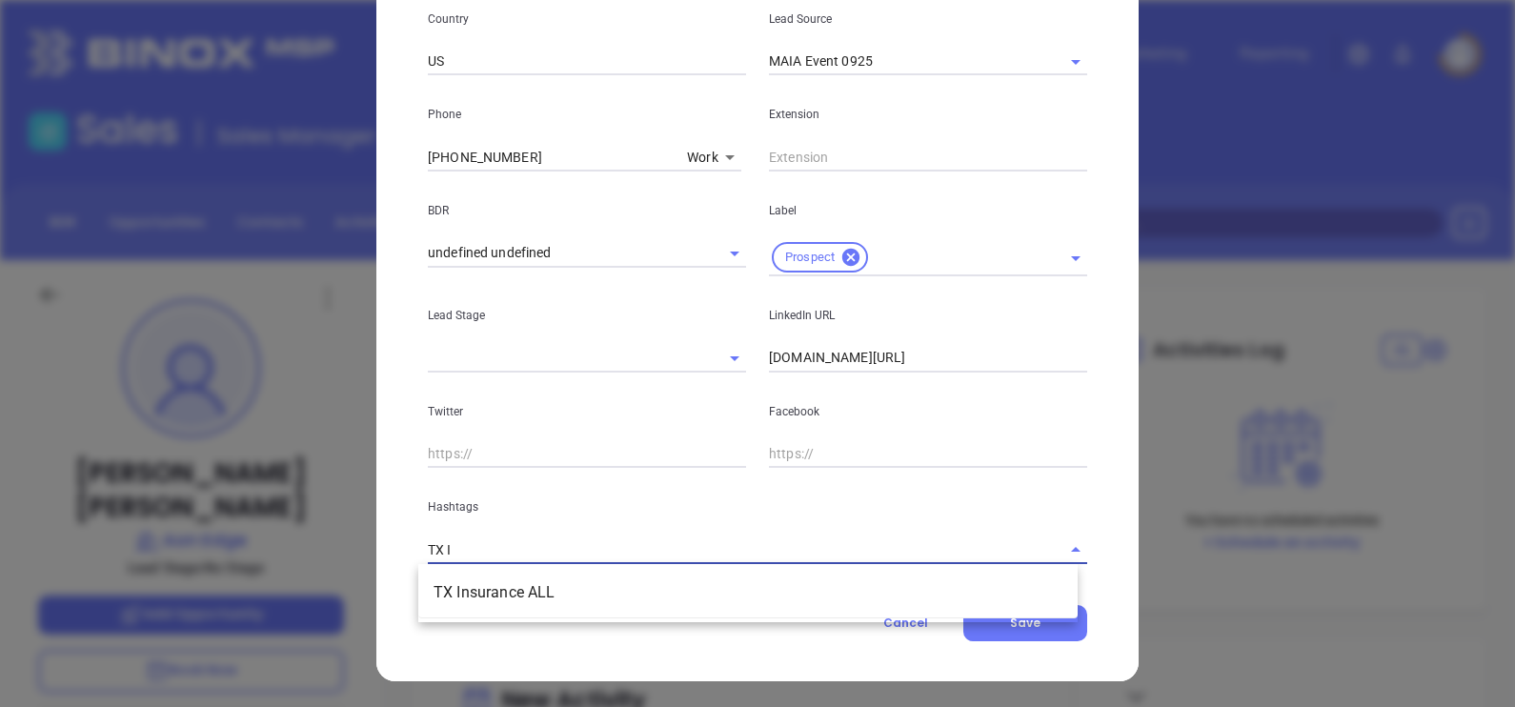
type input "TX IN"
click at [670, 591] on li "TX Insurance ALL" at bounding box center [747, 592] width 659 height 34
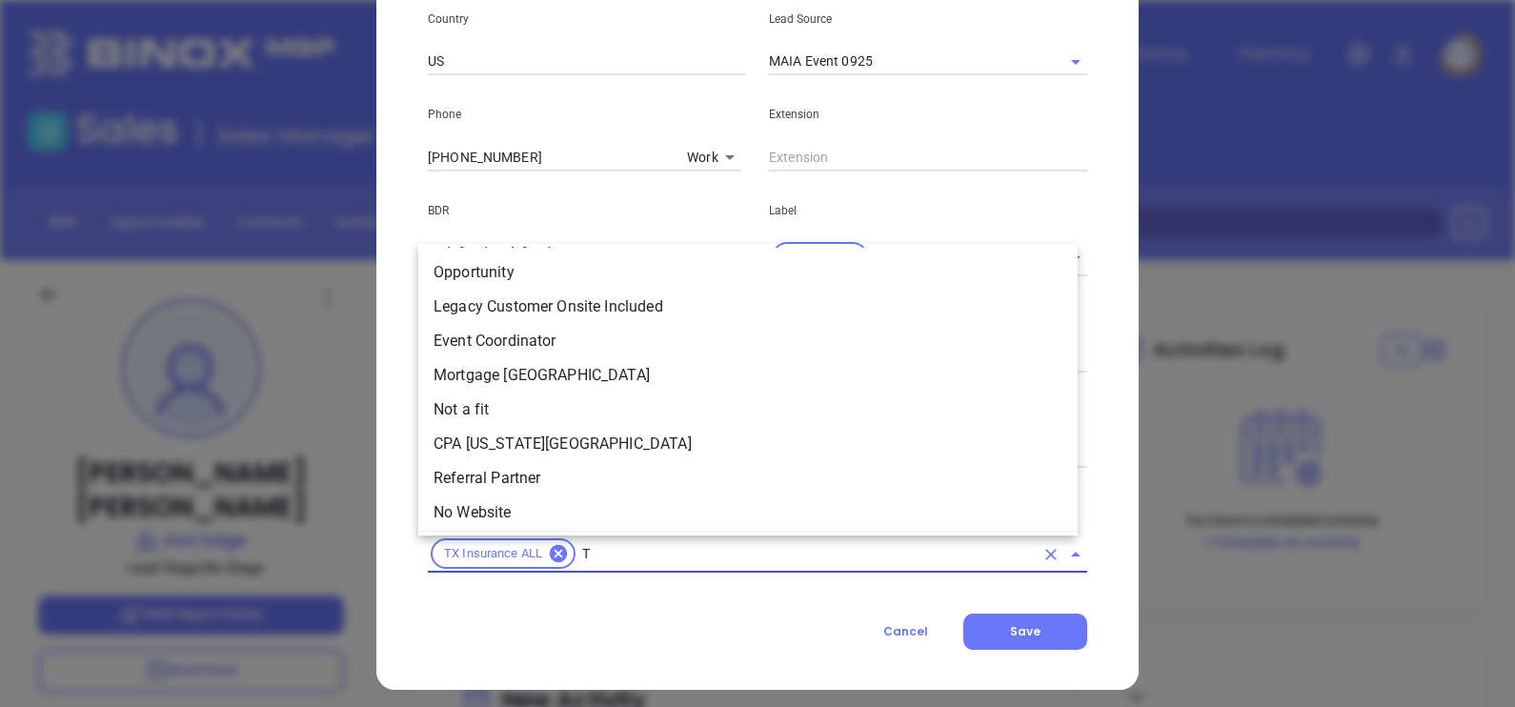
scroll to position [2572, 0]
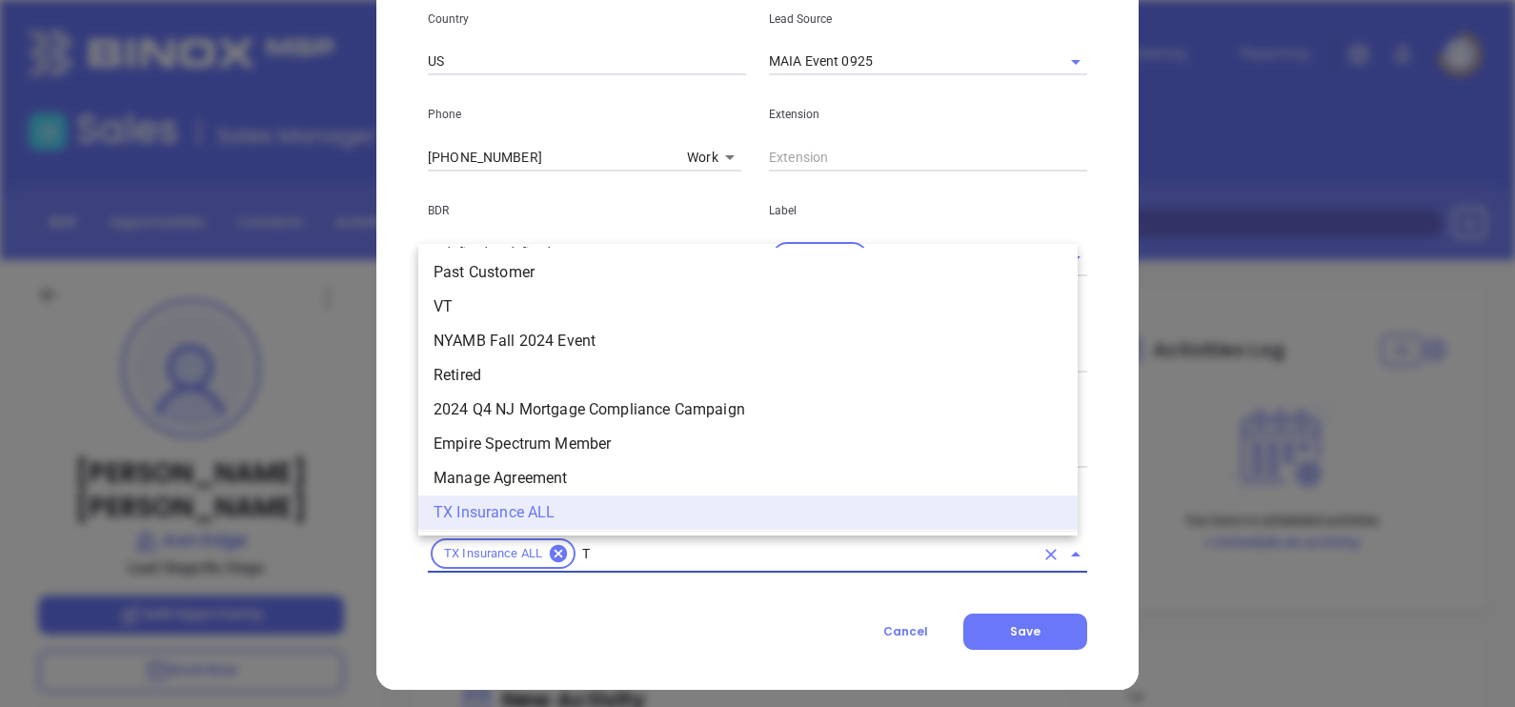
type input "TX"
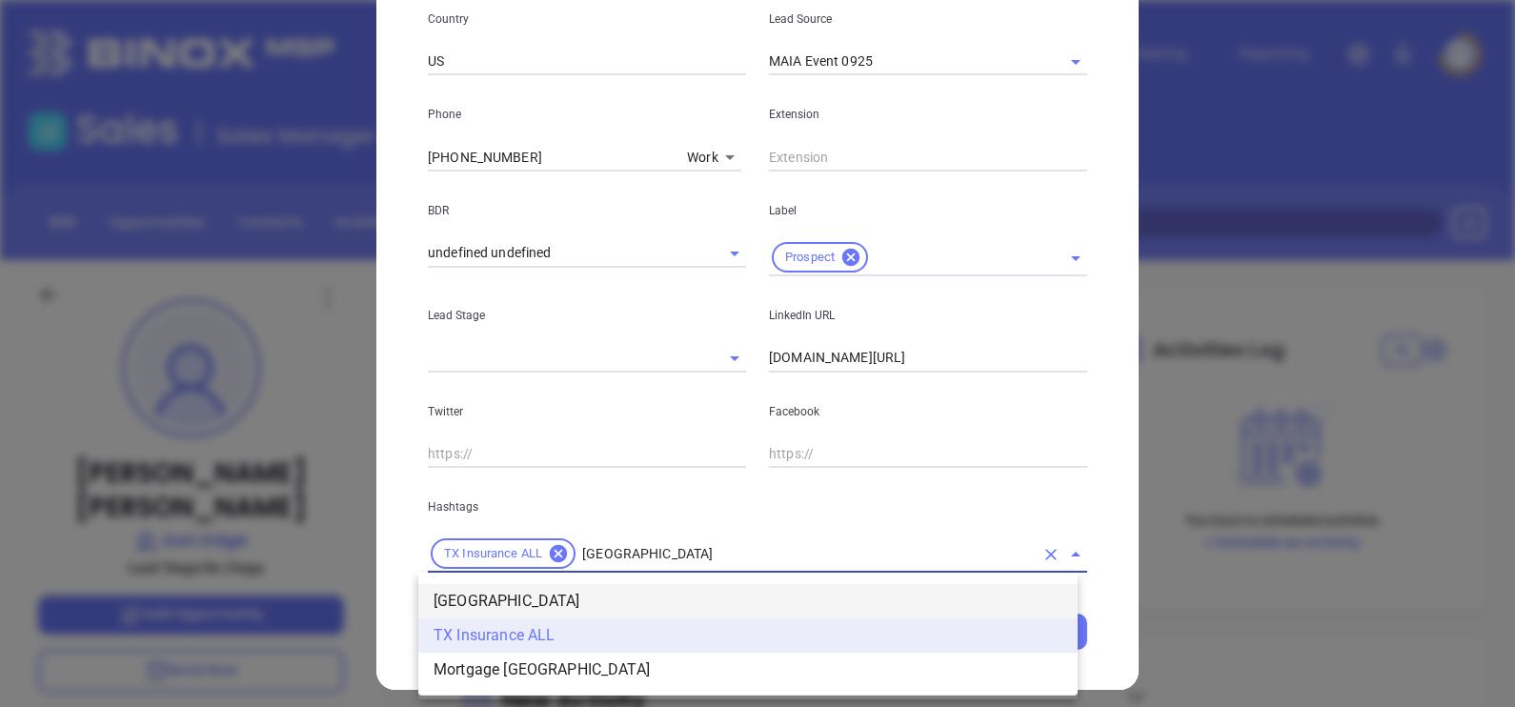
click at [481, 597] on li "TX" at bounding box center [747, 601] width 659 height 34
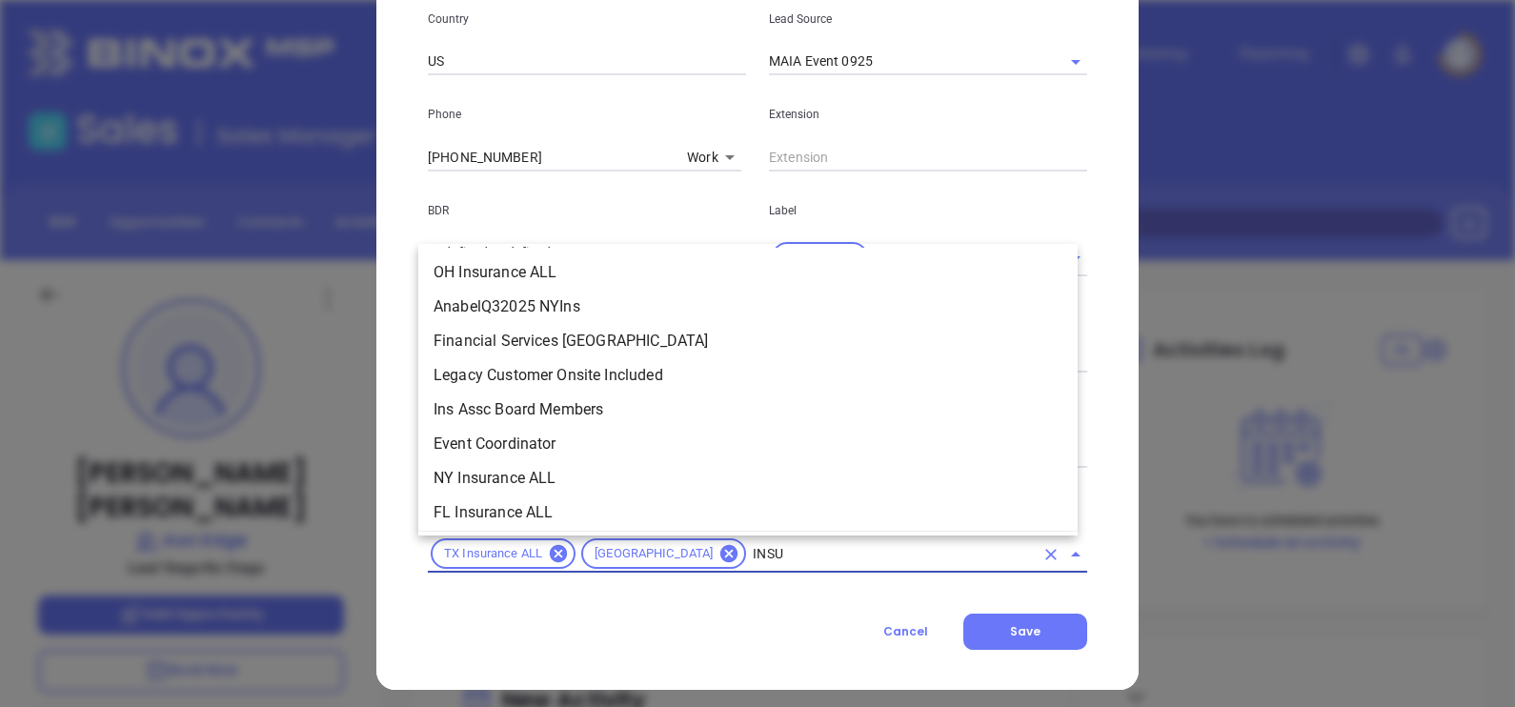
scroll to position [696, 0]
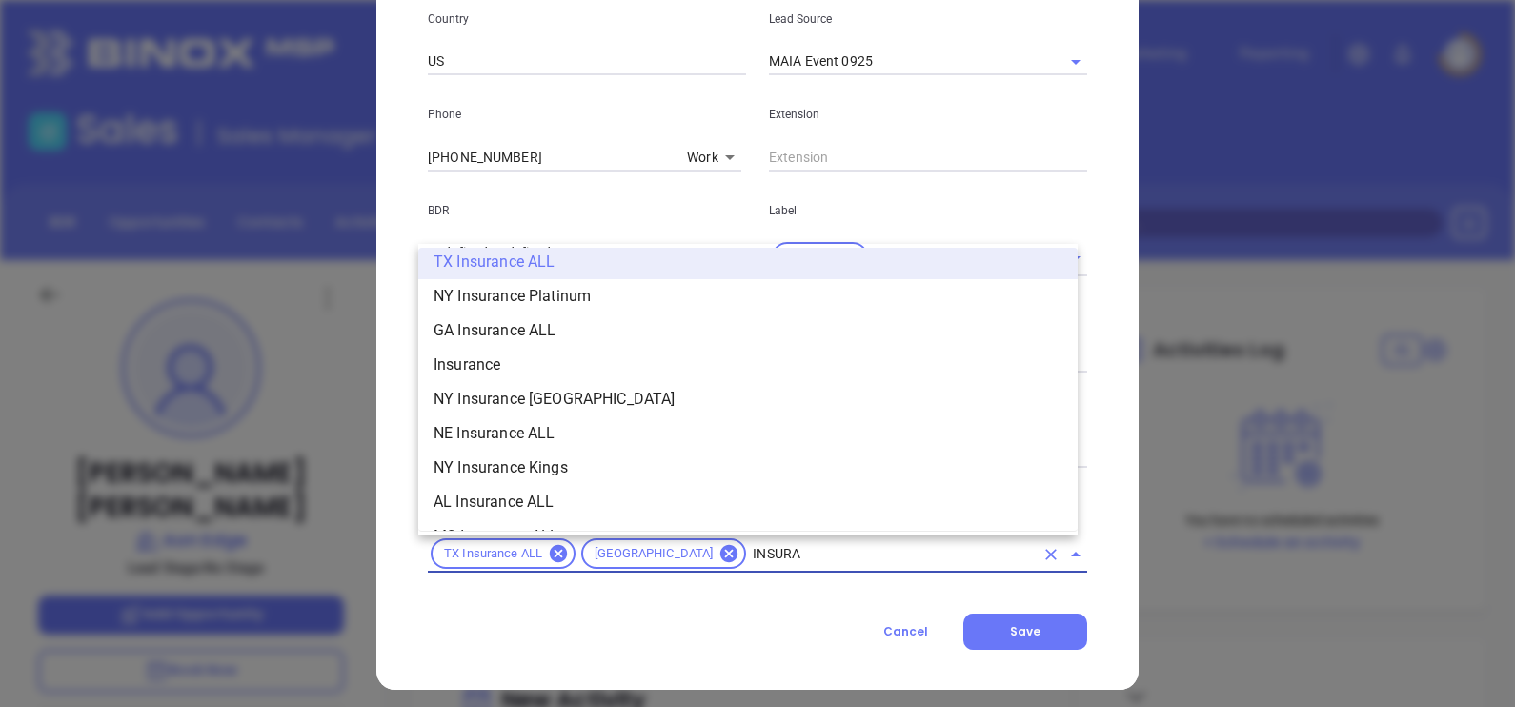
type input "INSURAN"
click at [519, 366] on li "Insurance" at bounding box center [747, 365] width 659 height 34
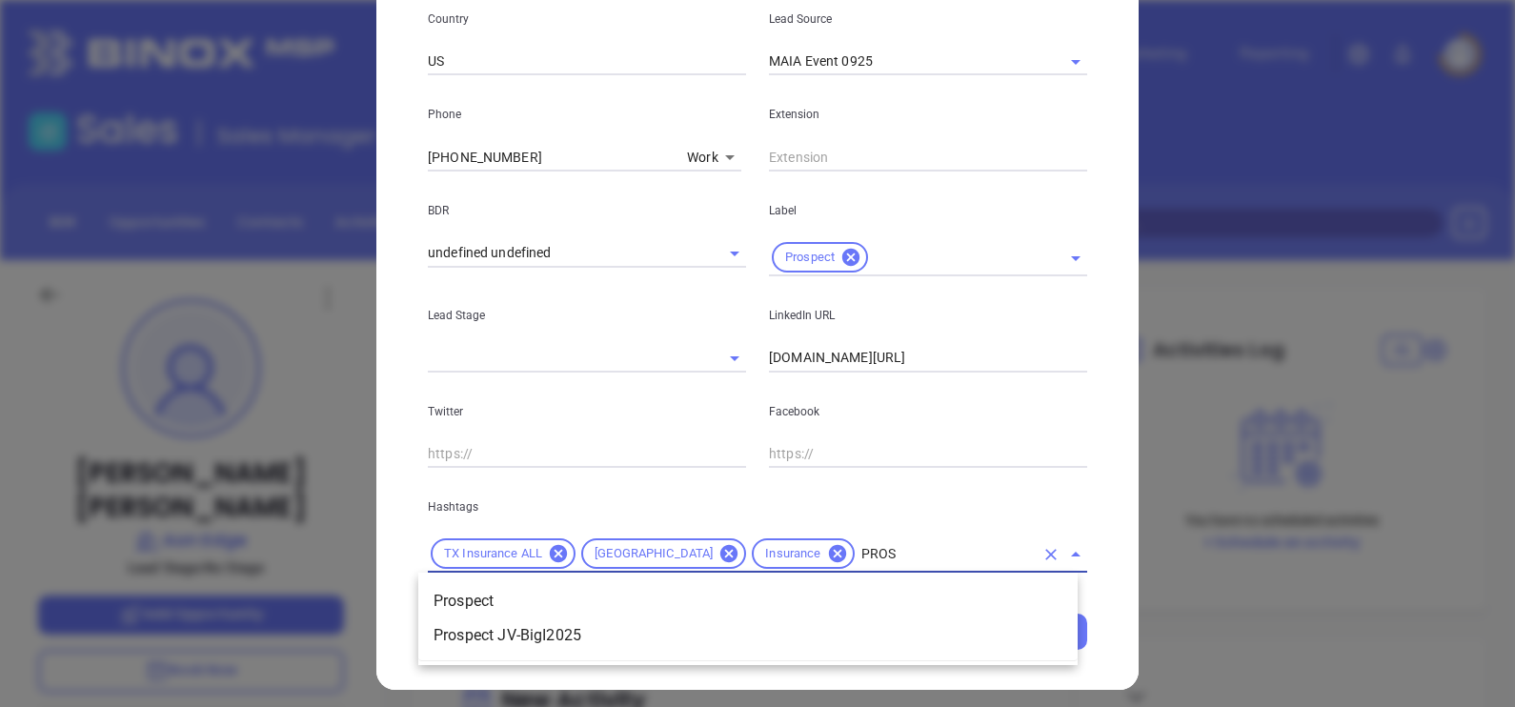
type input "PROSP"
click at [891, 591] on li "Prospect" at bounding box center [747, 601] width 659 height 34
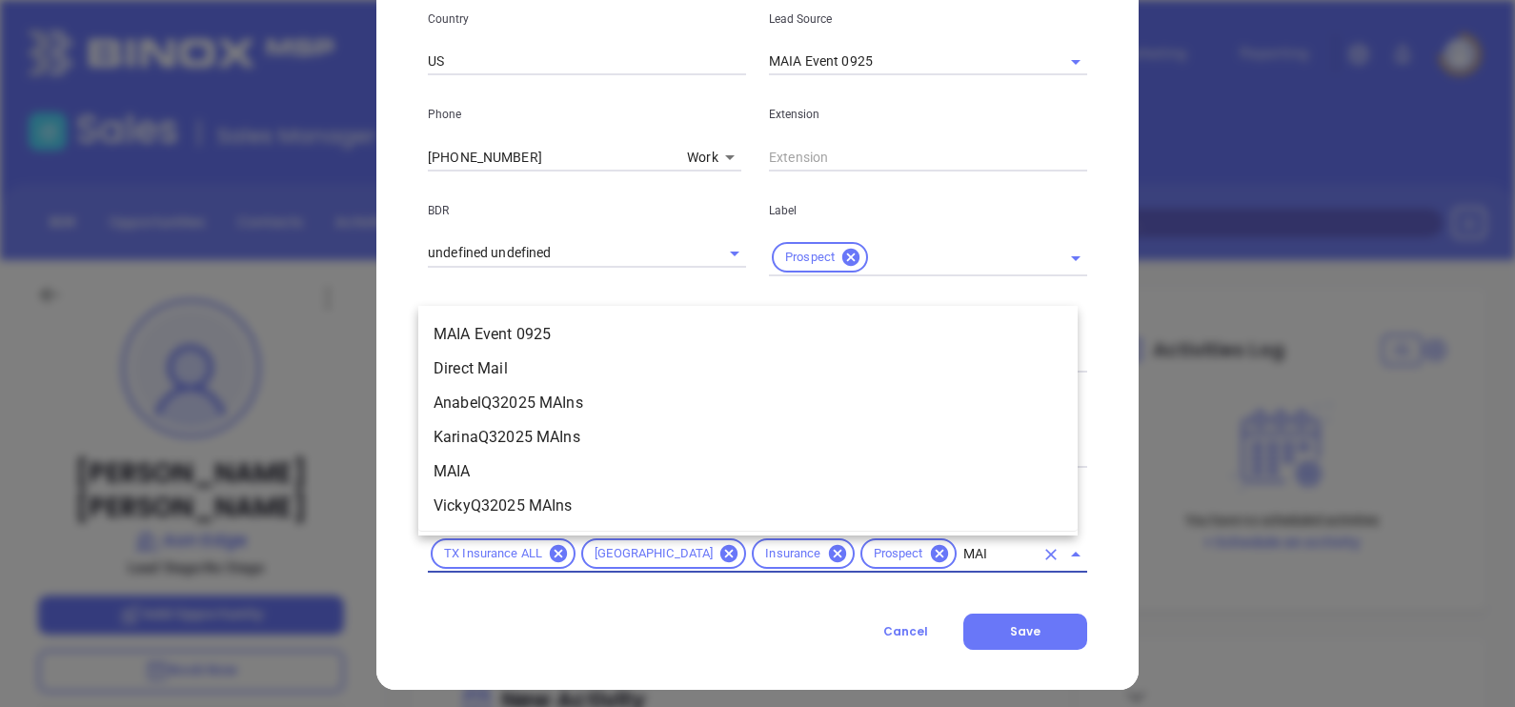
type input "MAIA"
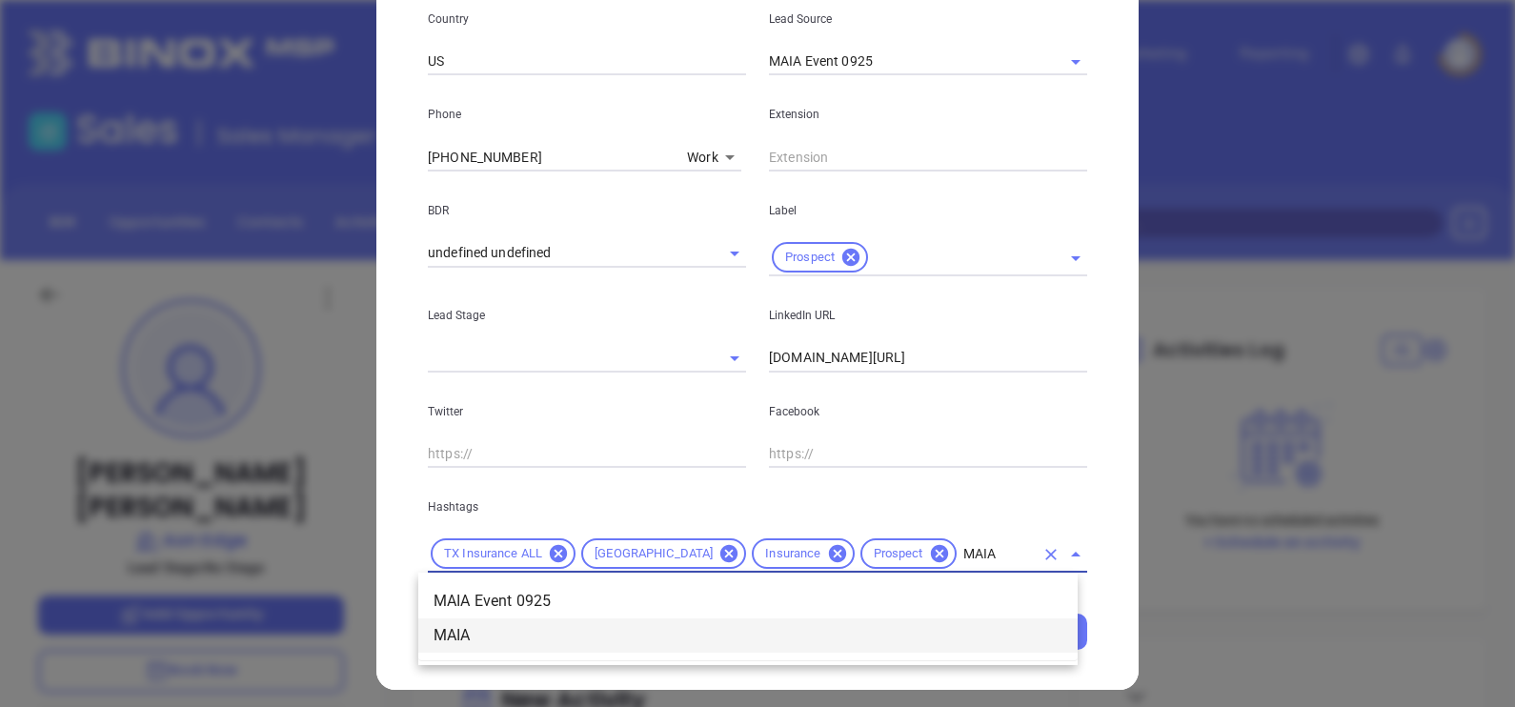
click at [796, 635] on li "MAIA" at bounding box center [747, 635] width 659 height 34
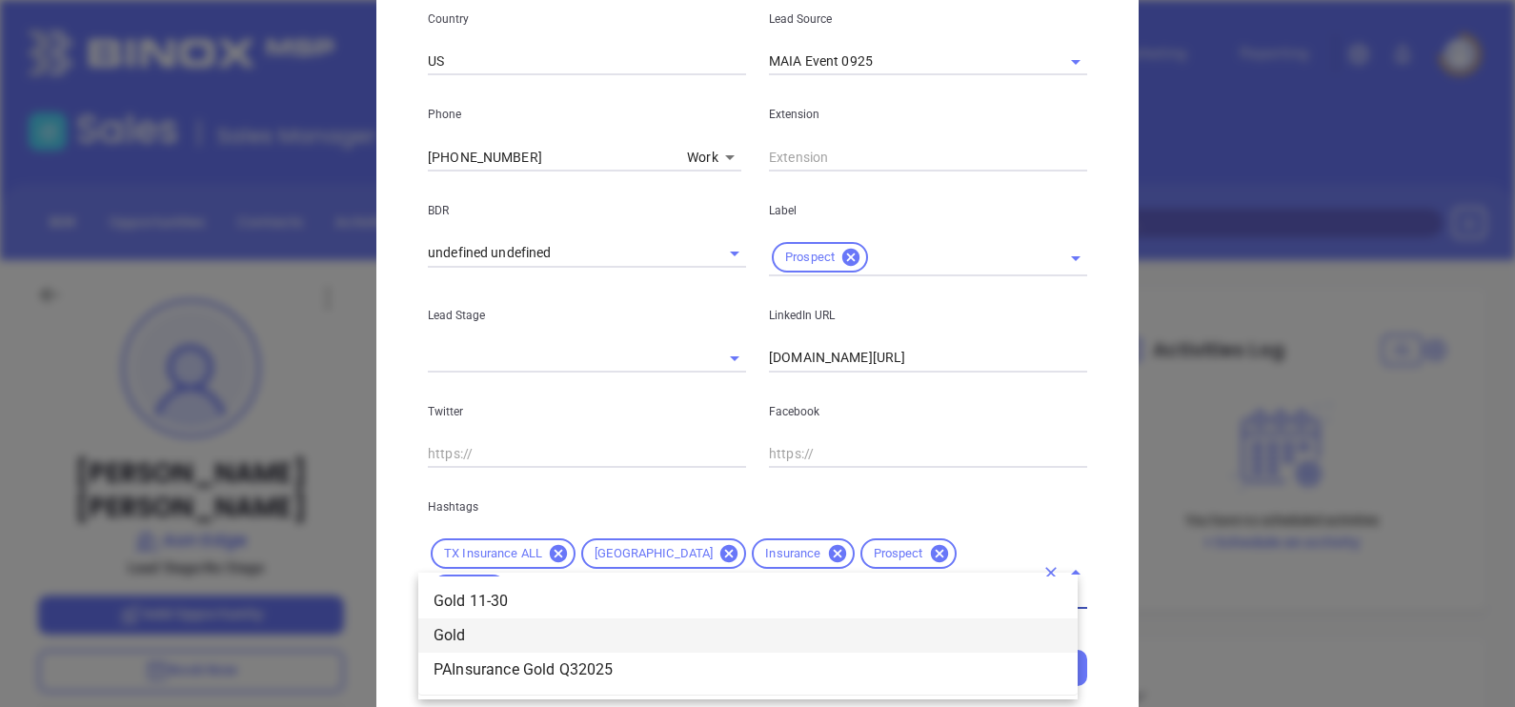
type input "GOLD"
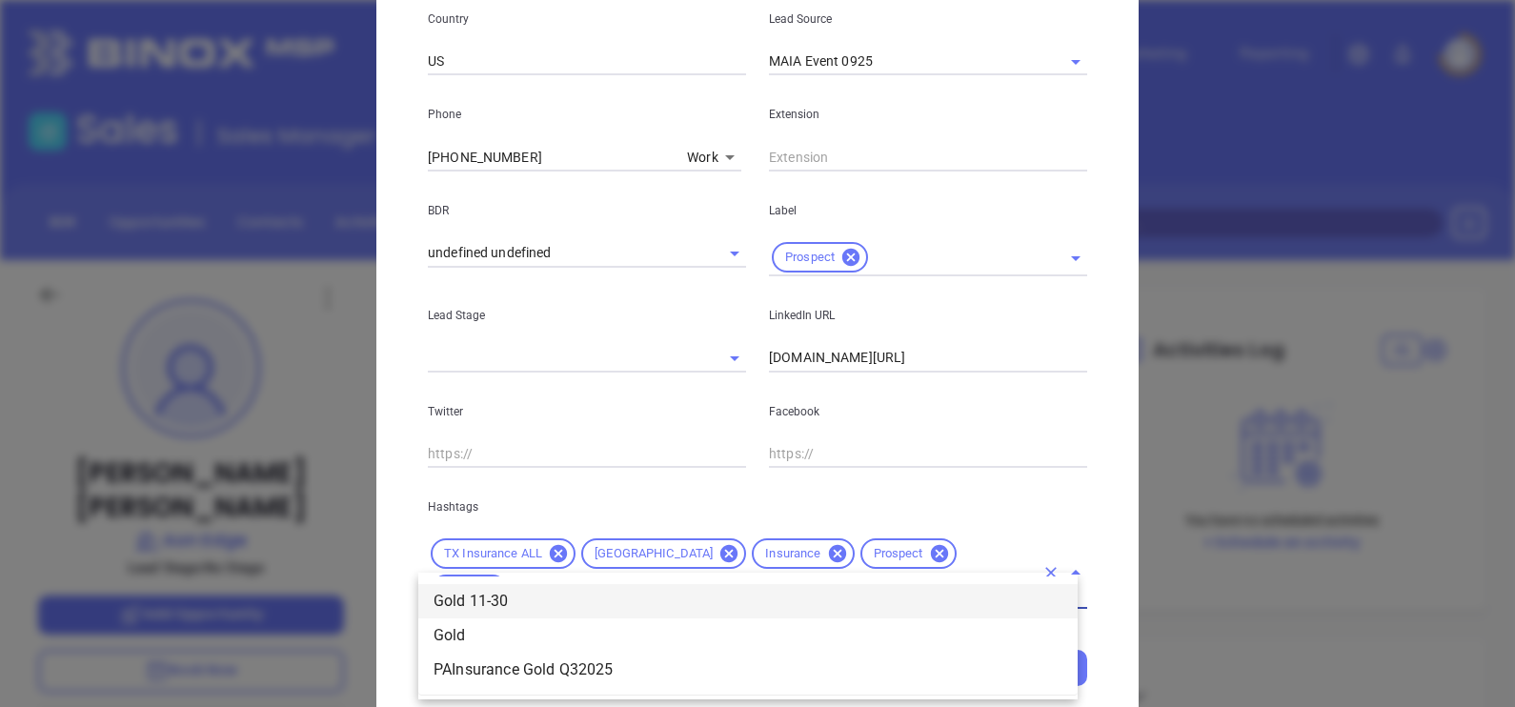
click at [678, 596] on li "Gold 11-30" at bounding box center [747, 601] width 659 height 34
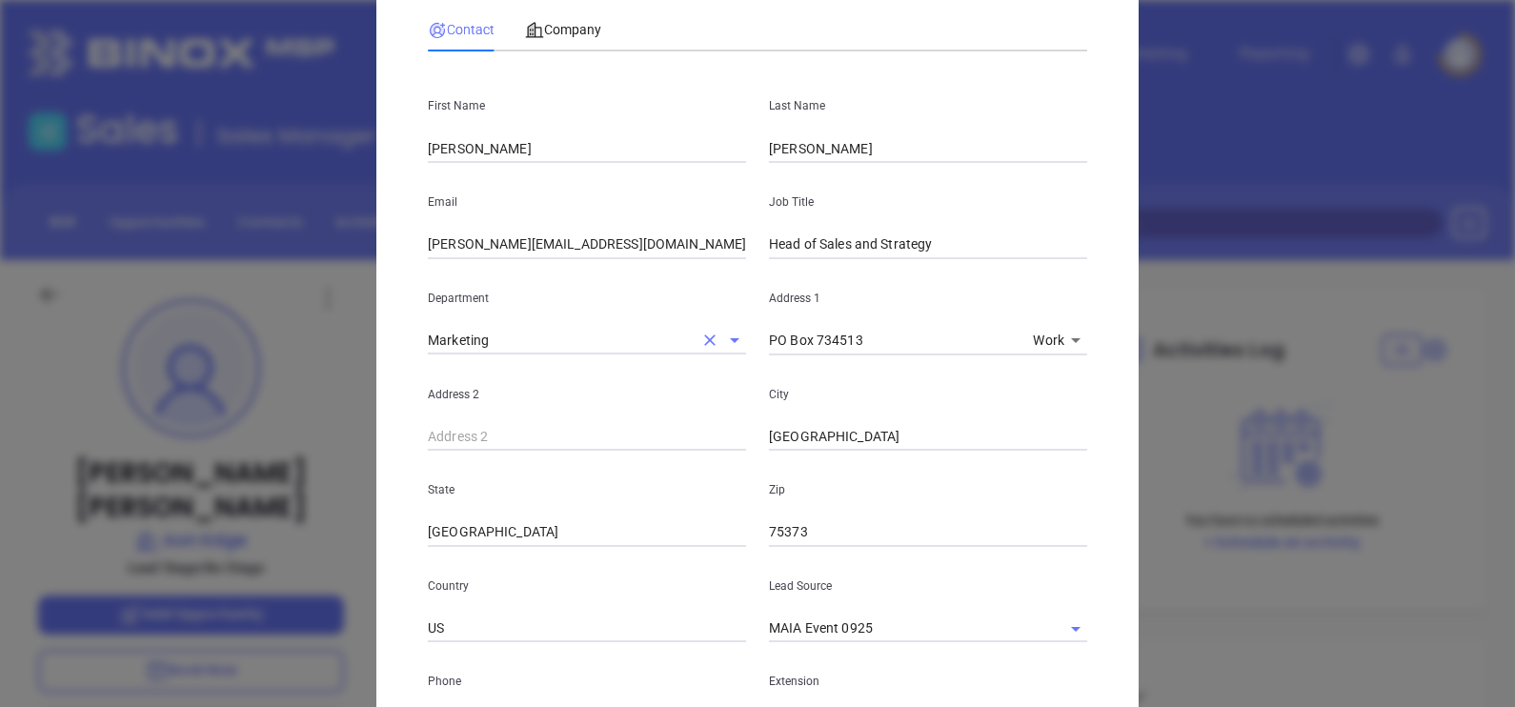
scroll to position [0, 0]
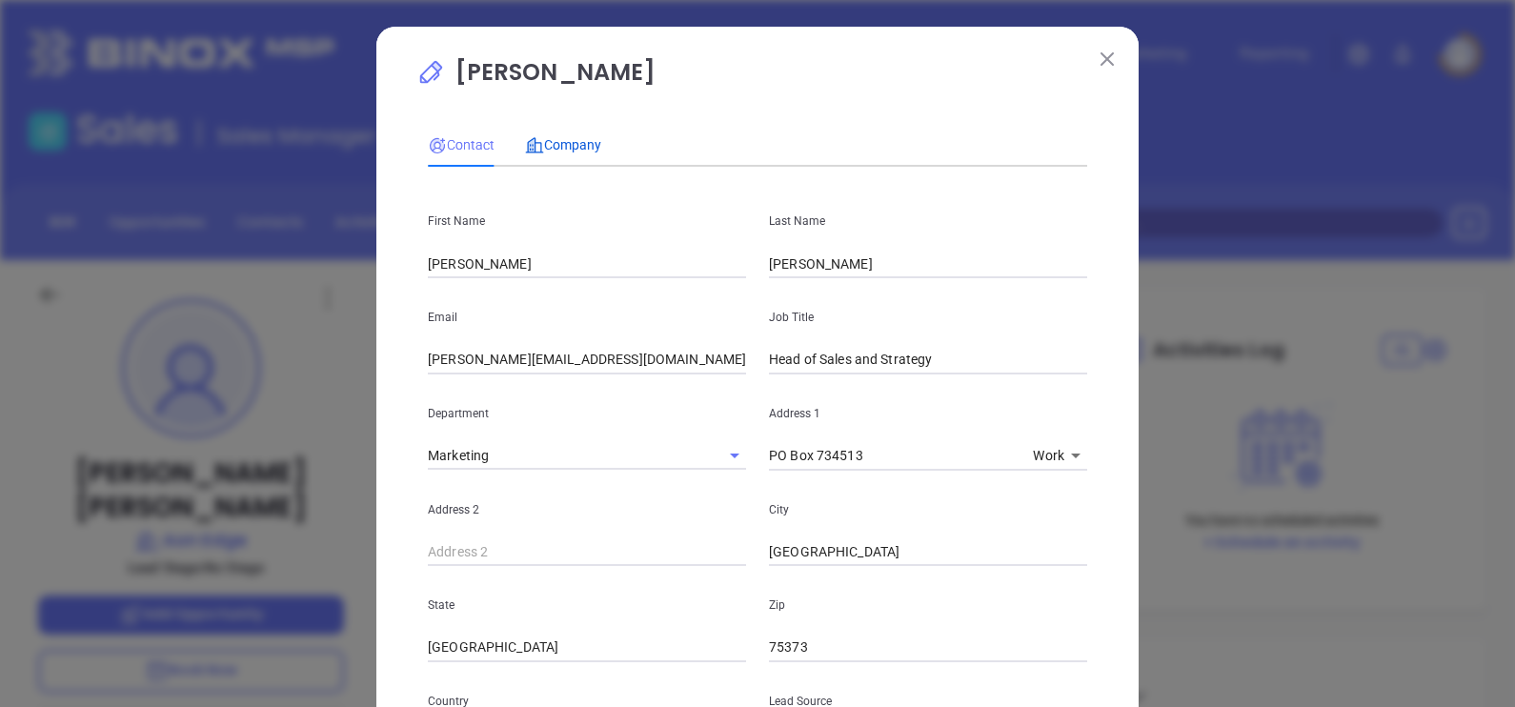
click at [575, 140] on span "Company" at bounding box center [563, 144] width 76 height 15
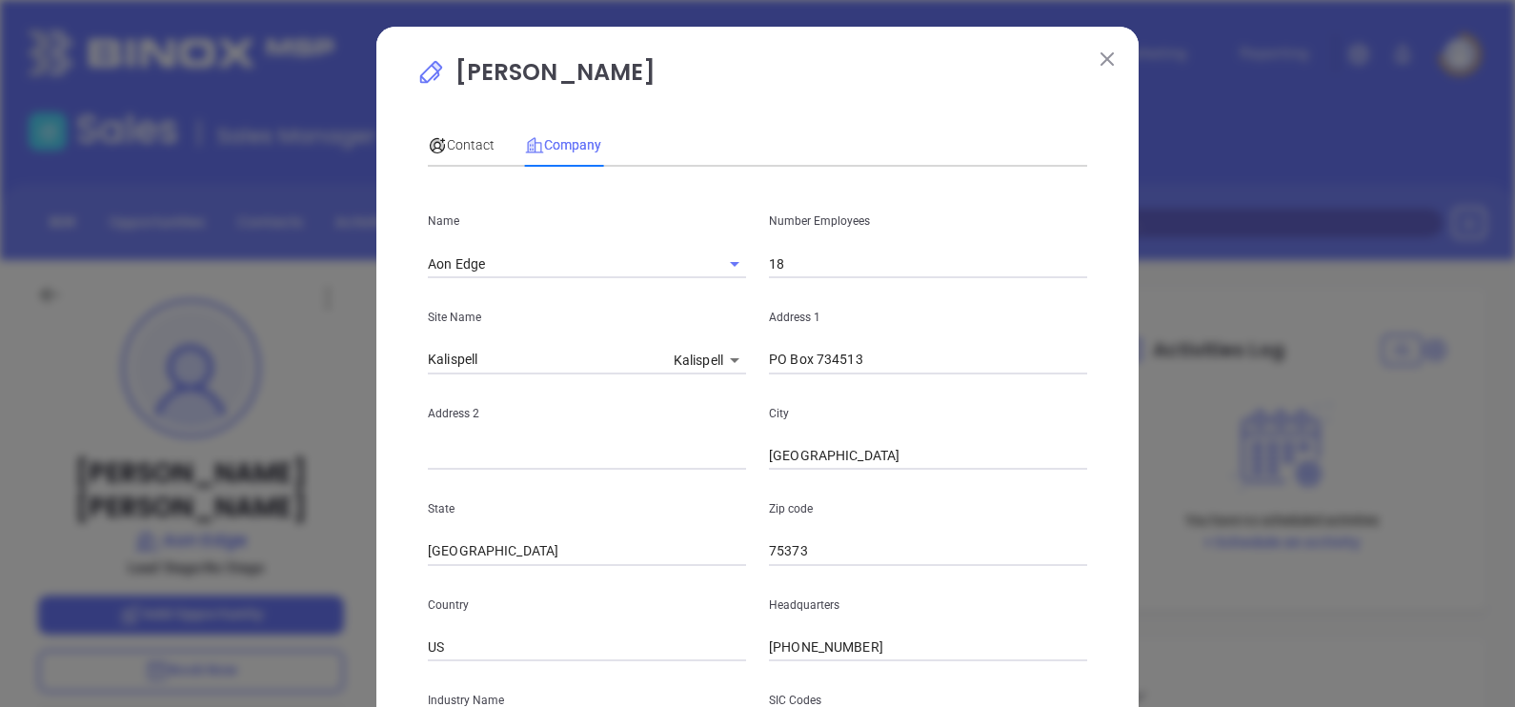
click at [796, 262] on input "18" at bounding box center [928, 264] width 318 height 29
type input "25"
click at [778, 85] on p "Luis Maldonado" at bounding box center [757, 77] width 682 height 44
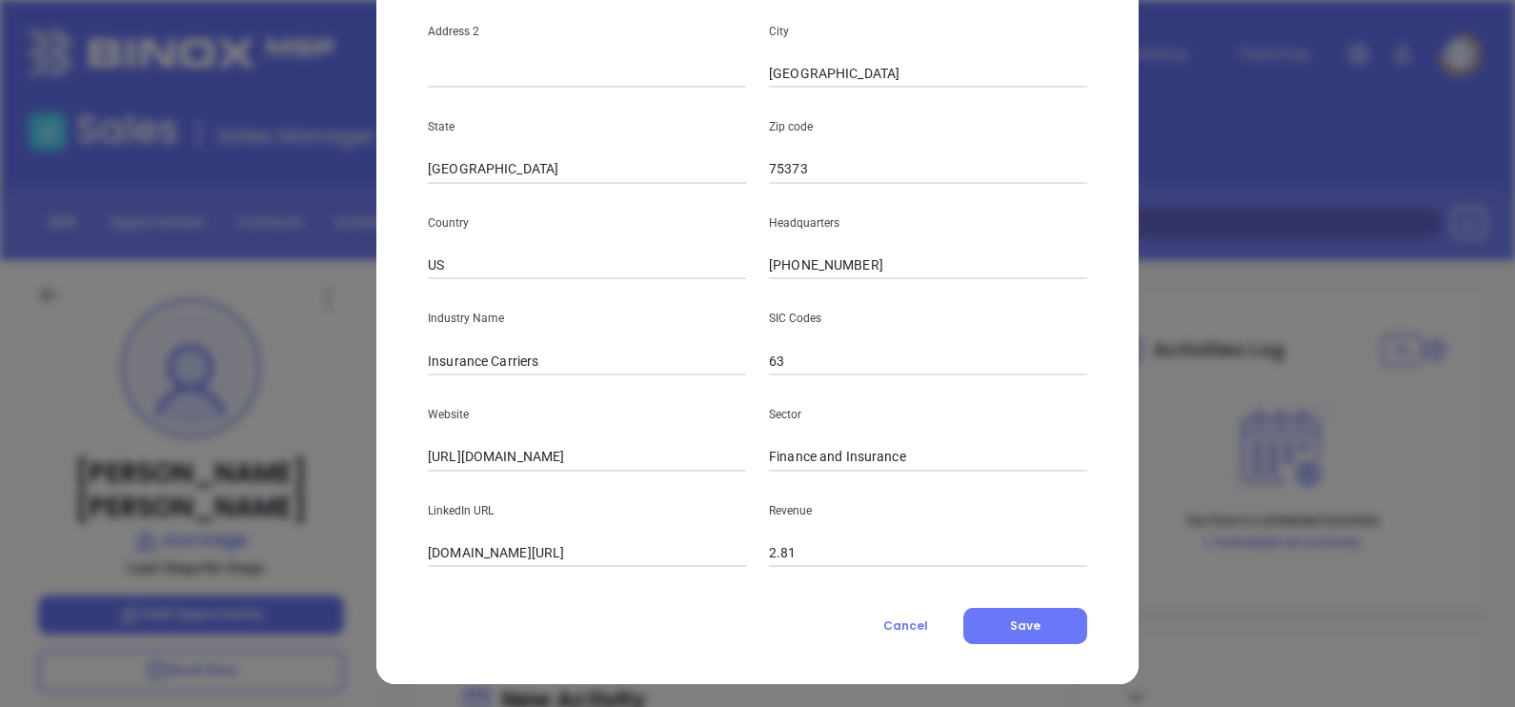
scroll to position [385, 0]
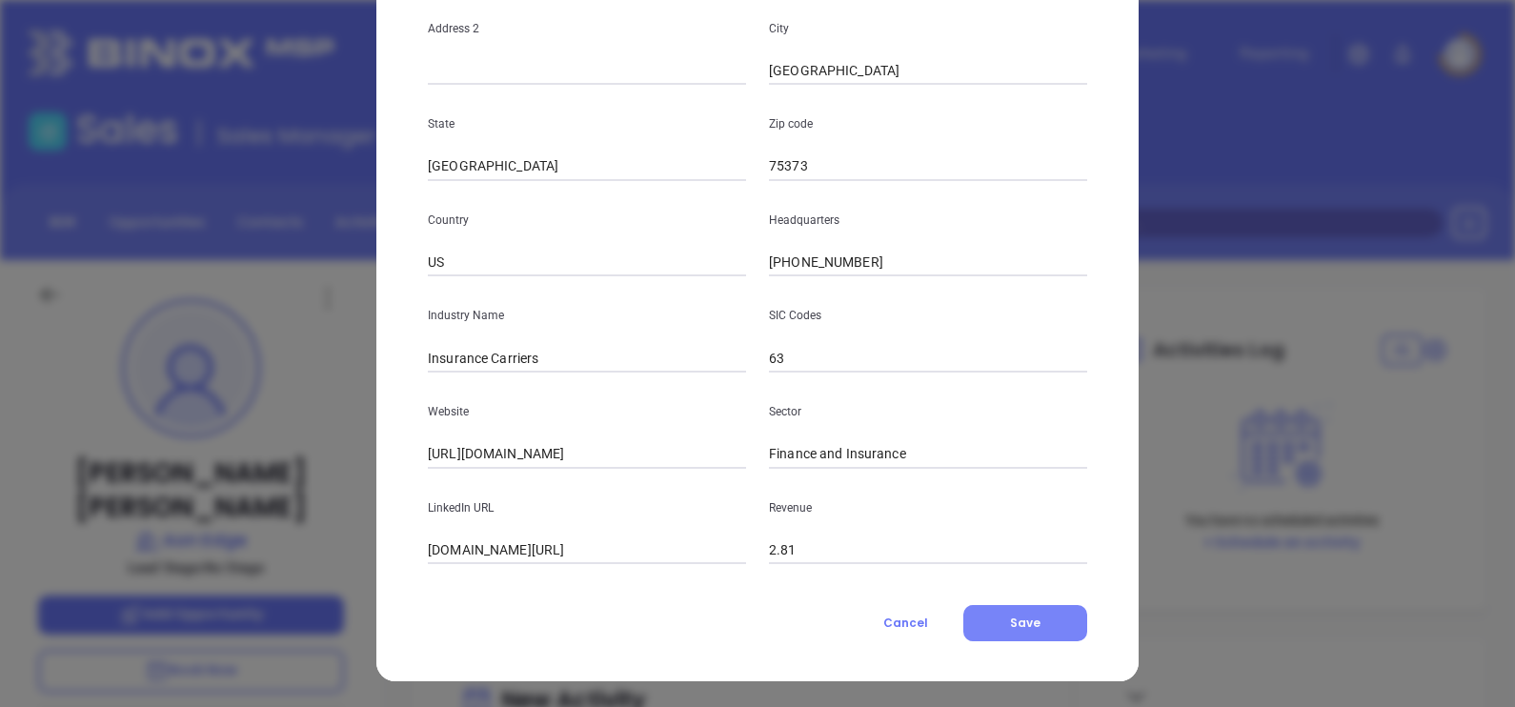
click at [1024, 615] on span "Save" at bounding box center [1025, 622] width 30 height 16
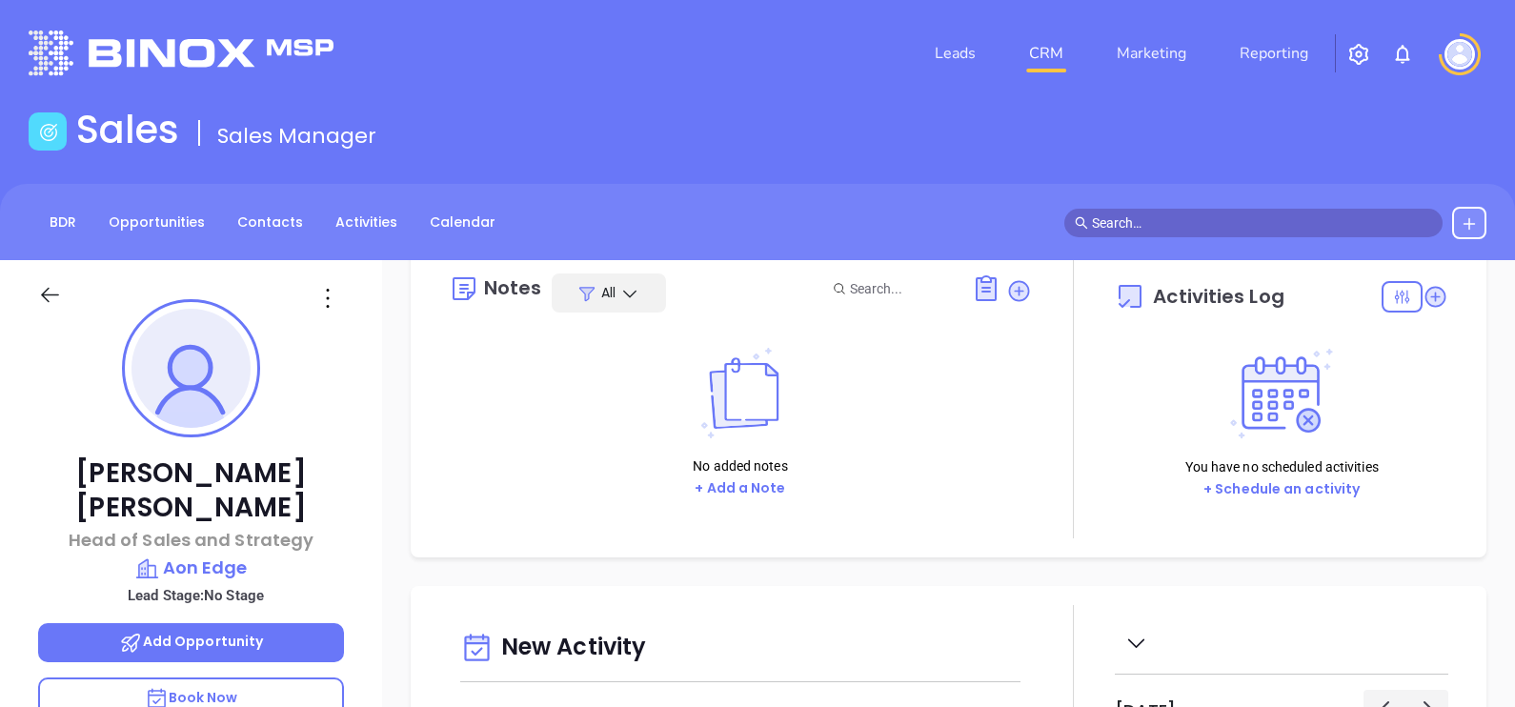
scroll to position [0, 0]
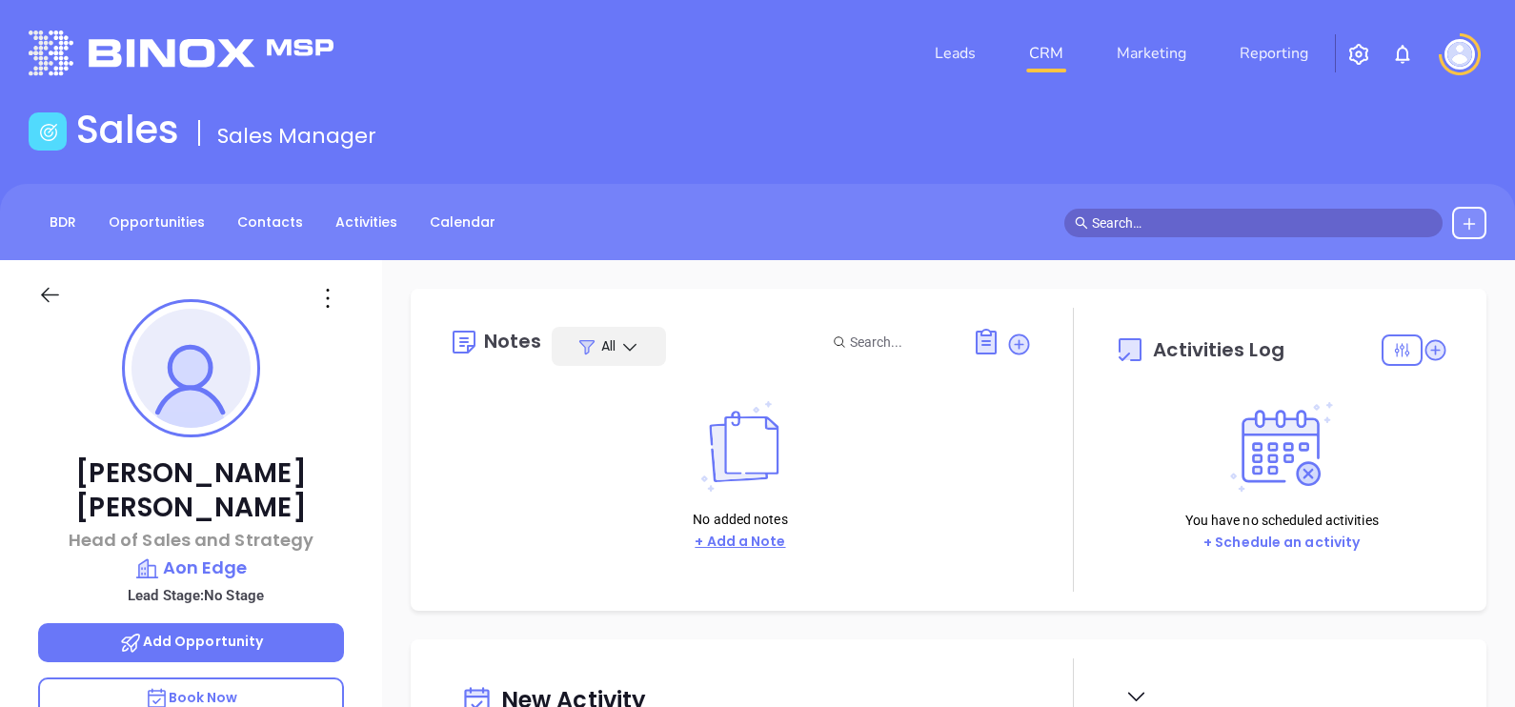
click at [758, 536] on button "+ Add a Note" at bounding box center [740, 542] width 102 height 22
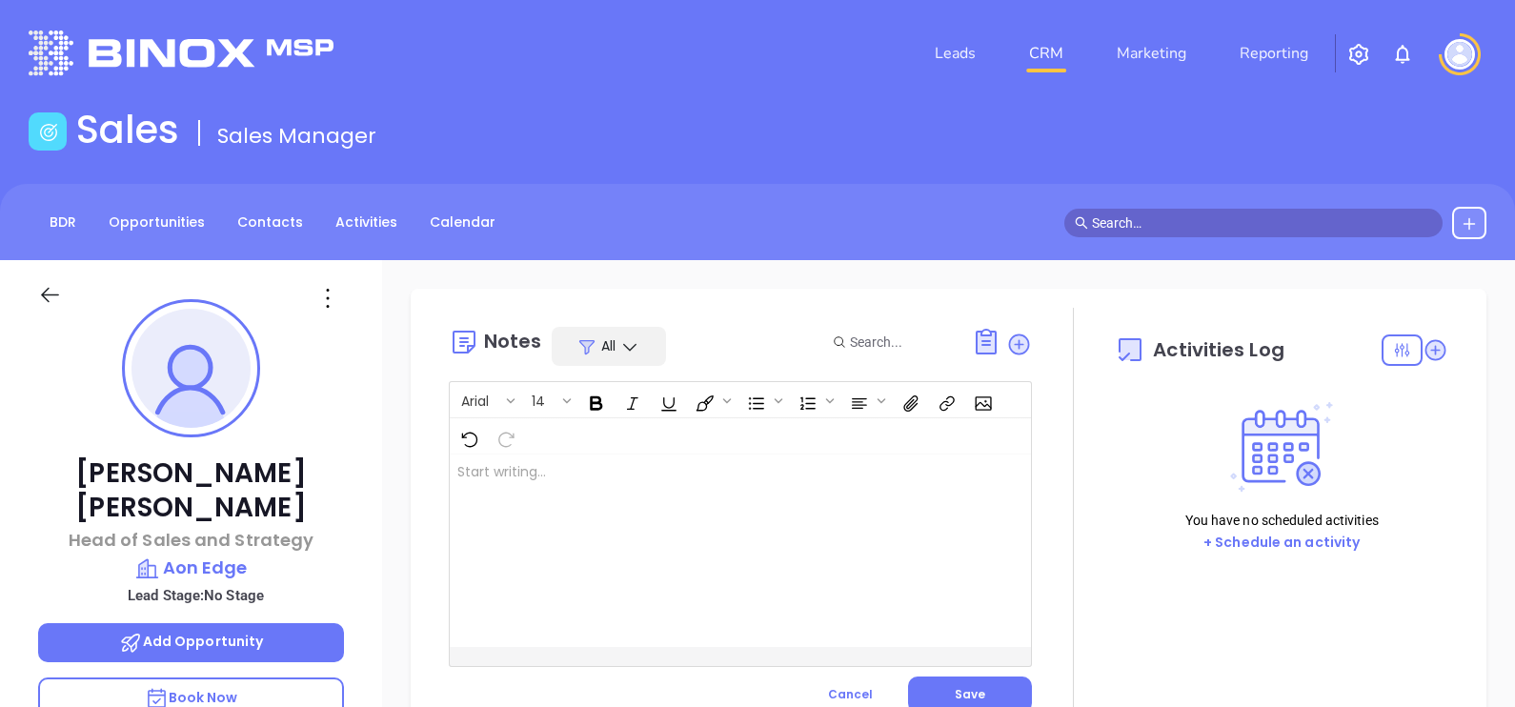
click at [726, 581] on div at bounding box center [720, 550] width 540 height 192
click at [493, 534] on p "MAIA event pre-attendance list Confirm email on call ﻿ ﻿" at bounding box center [719, 502] width 525 height 80
click at [475, 513] on p "MAIA event pre-attendance list Confirm email on call ﻿ ﻿" at bounding box center [719, 502] width 525 height 80
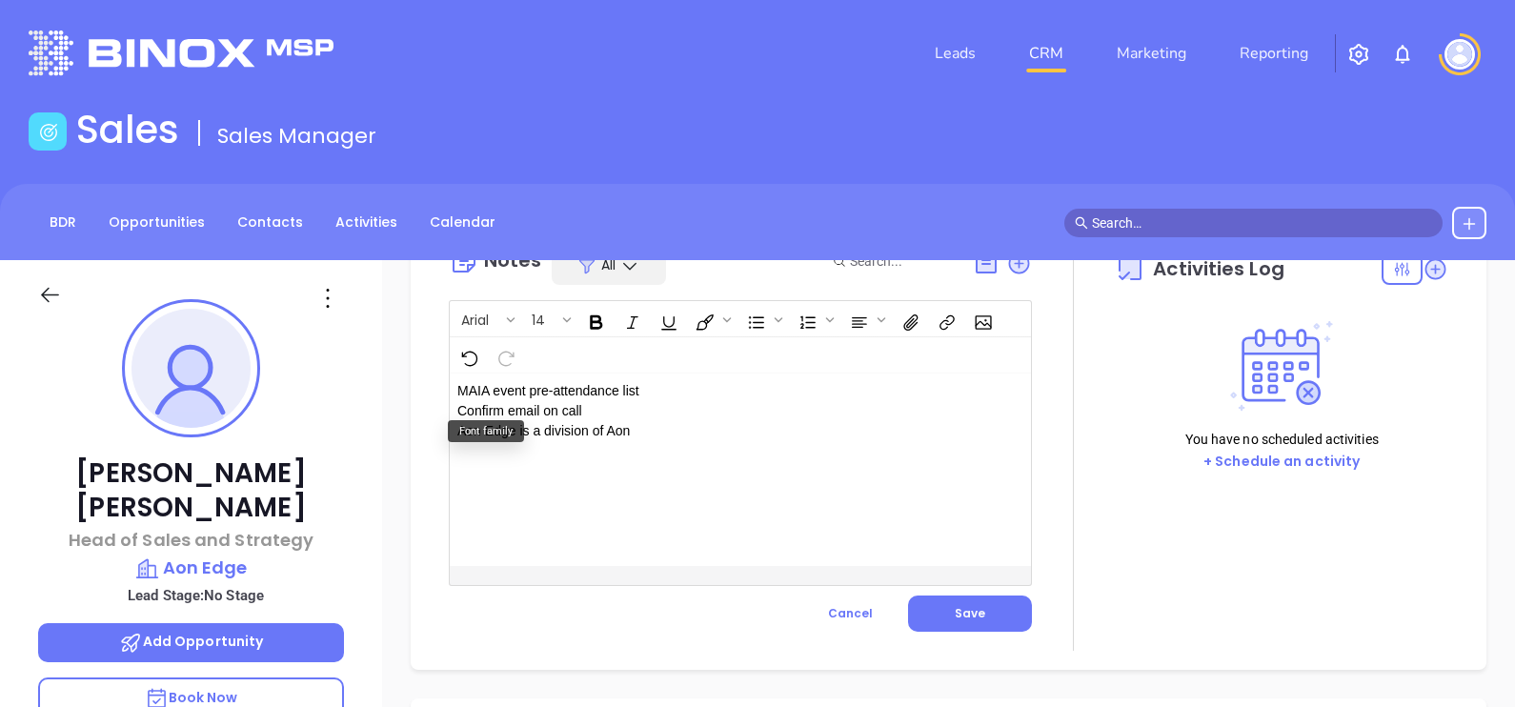
scroll to position [118, 0]
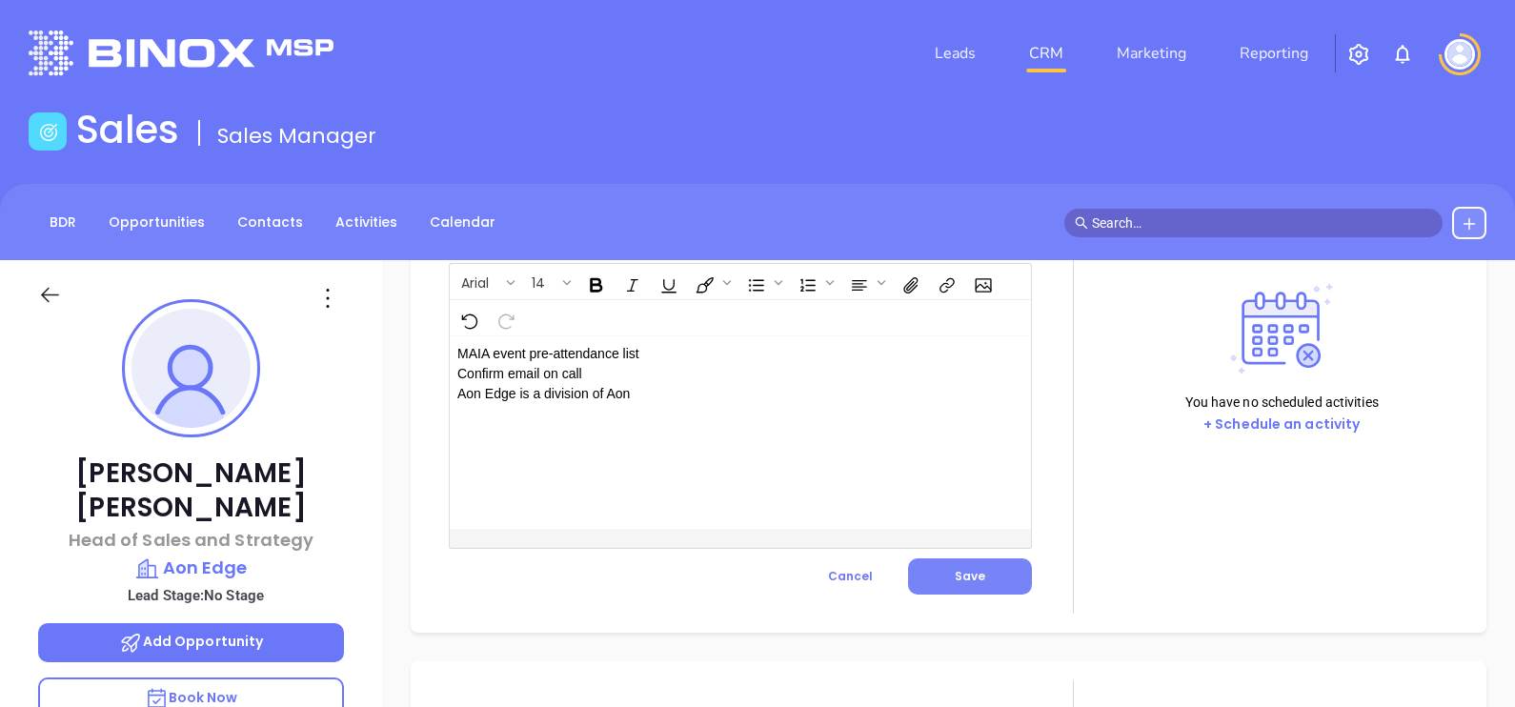
click at [997, 583] on button "Save" at bounding box center [970, 576] width 124 height 36
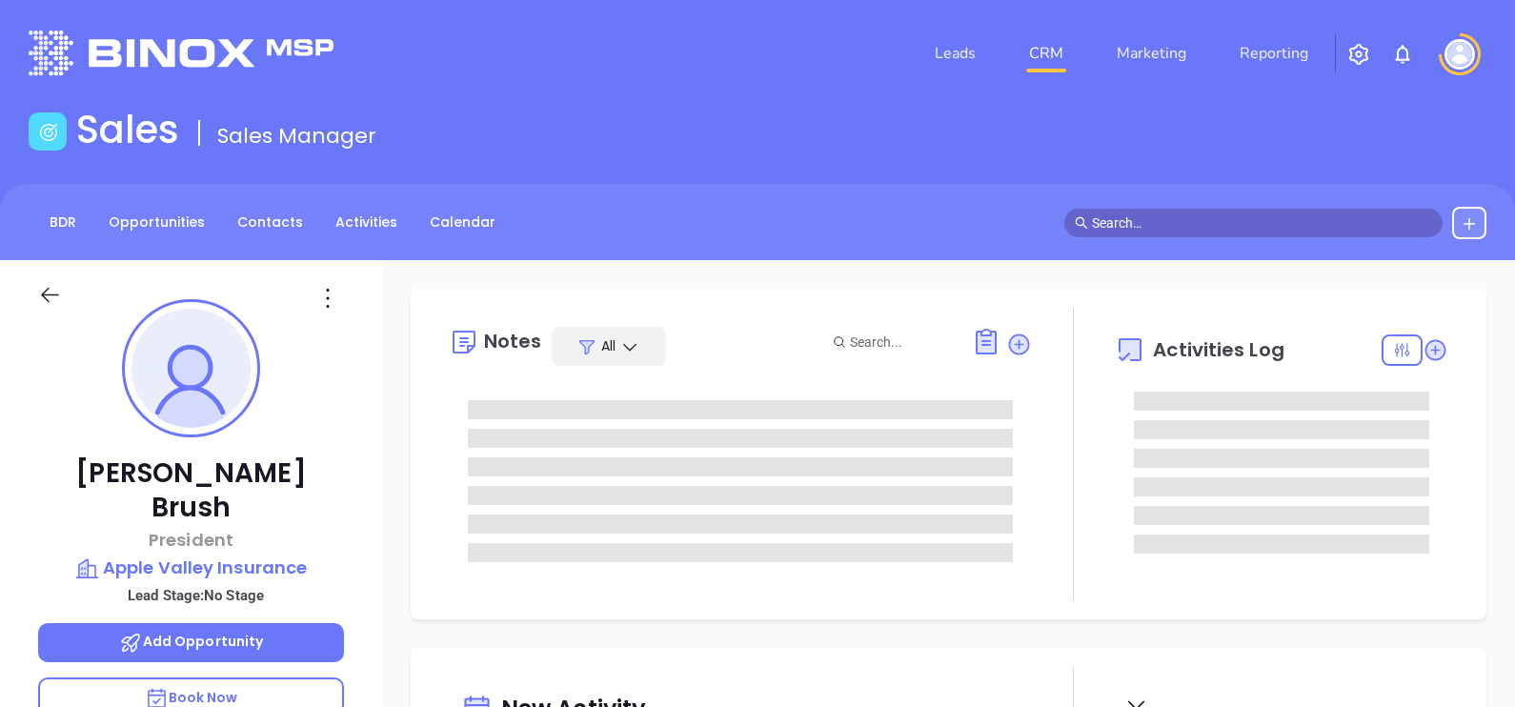
type input "[DATE]"
type input "[PERSON_NAME]"
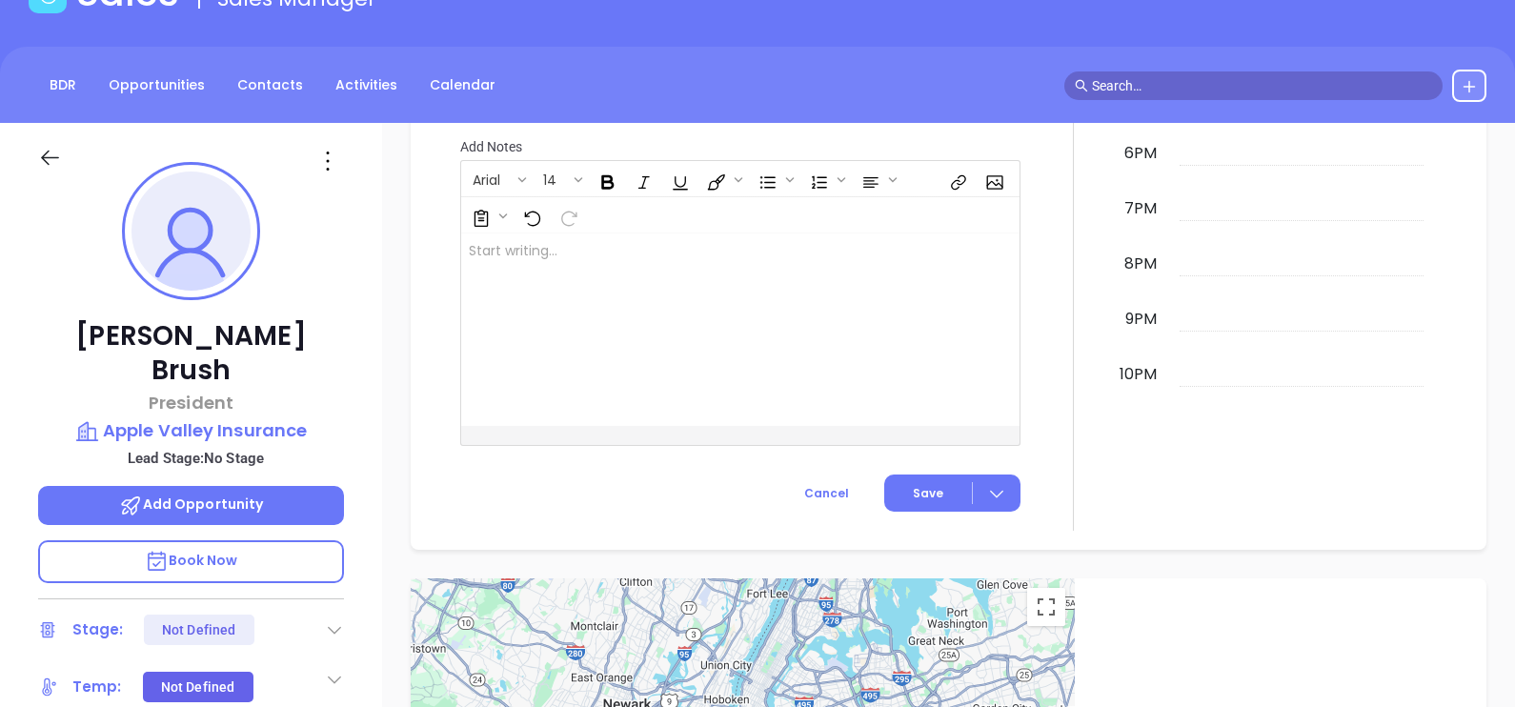
scroll to position [0, 0]
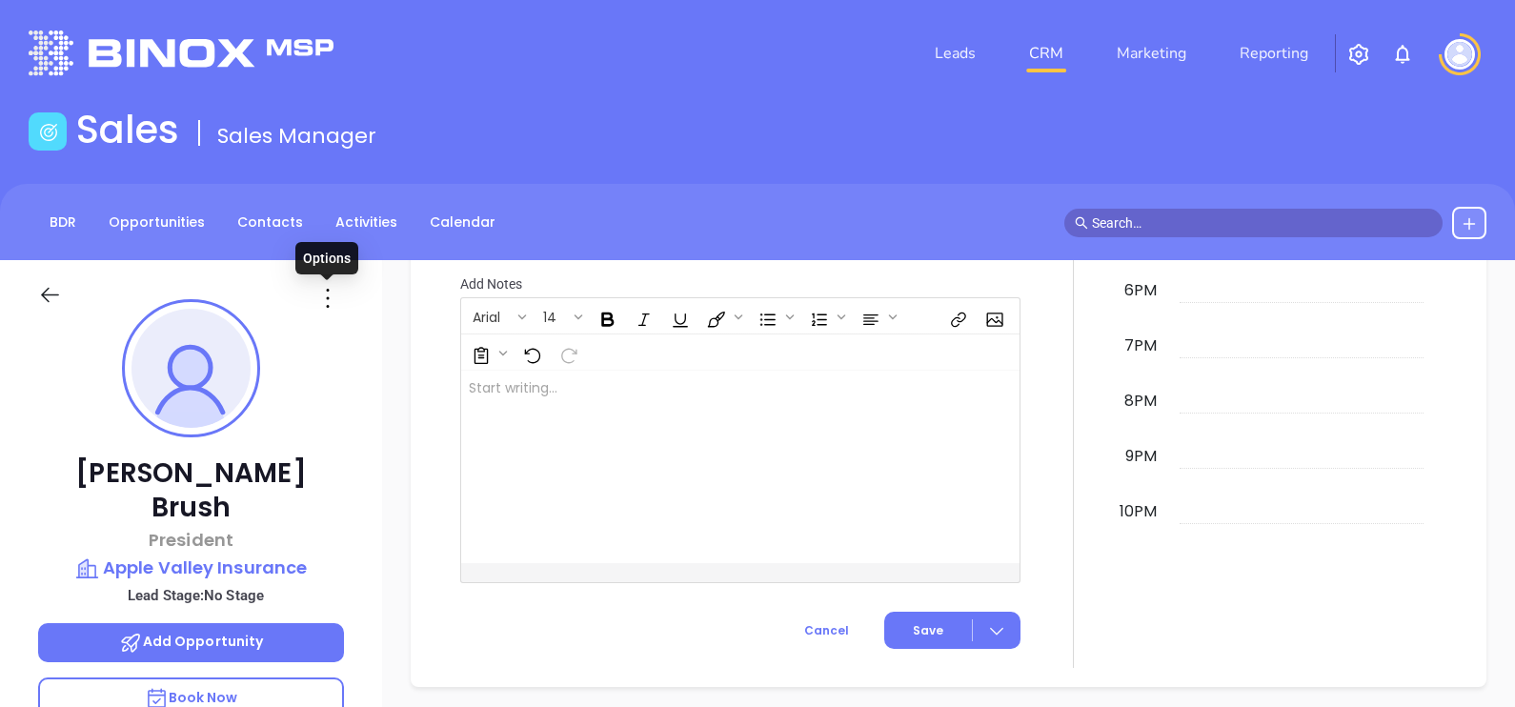
click at [332, 300] on icon at bounding box center [327, 298] width 30 height 30
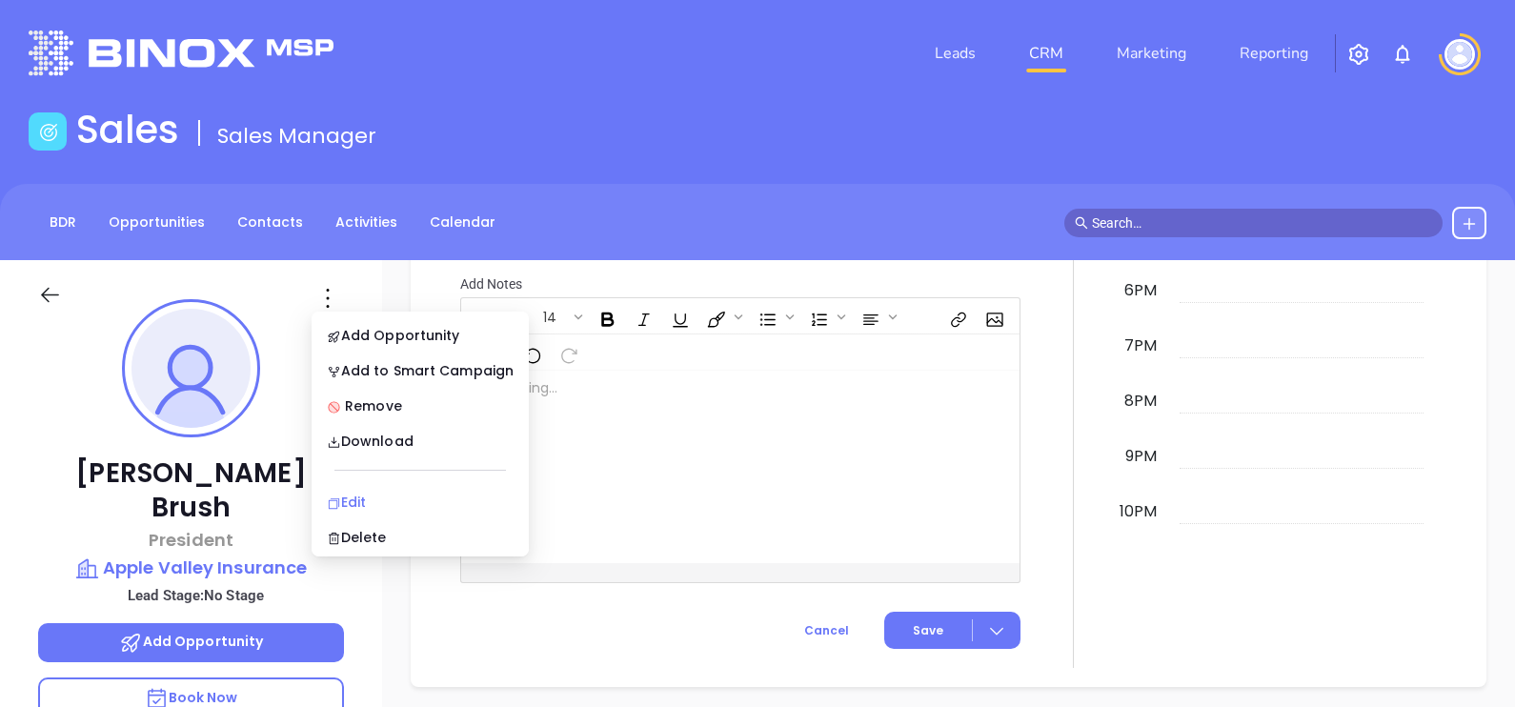
click at [379, 494] on div "Edit" at bounding box center [420, 502] width 187 height 21
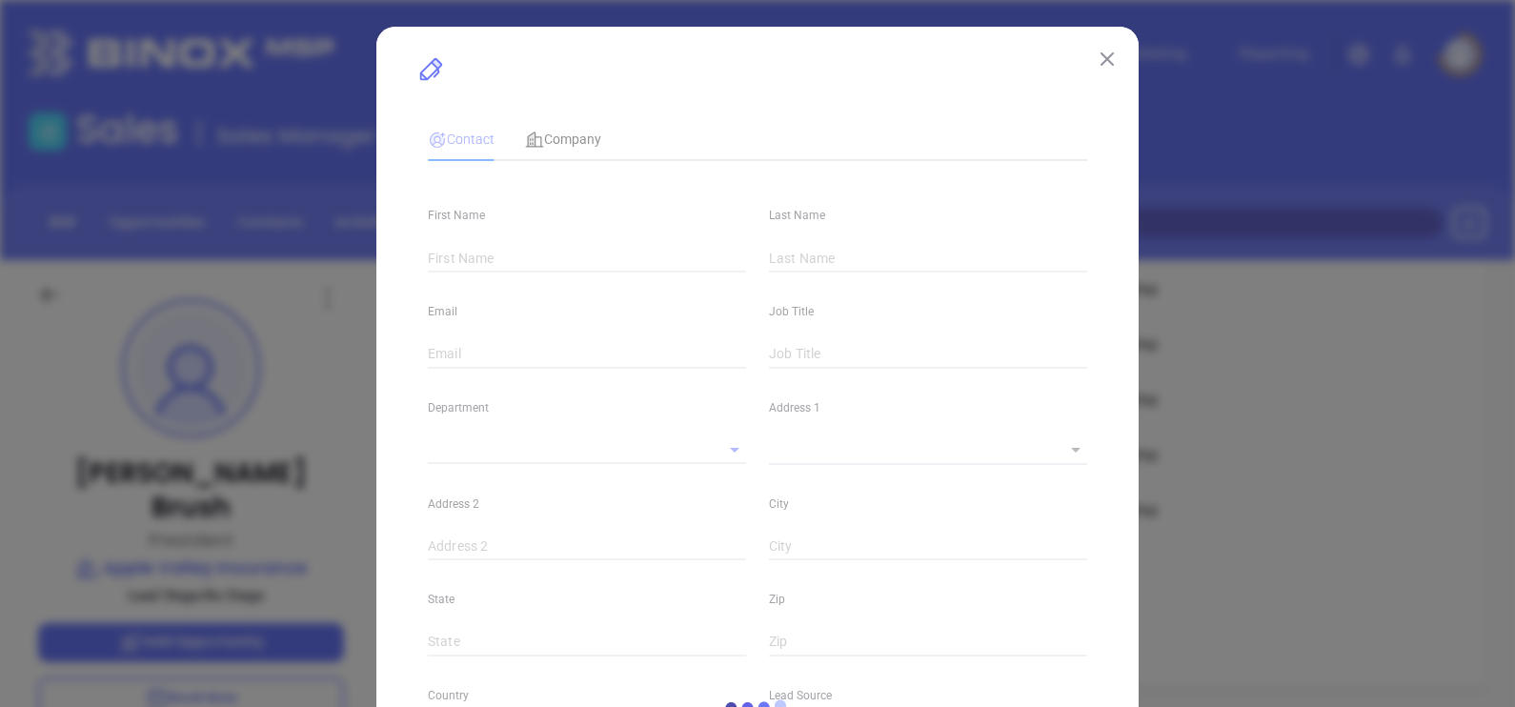
type input "[PERSON_NAME]"
type input "Brush"
type input "[PERSON_NAME][EMAIL_ADDRESS][DOMAIN_NAME]"
type input "President"
type input "1"
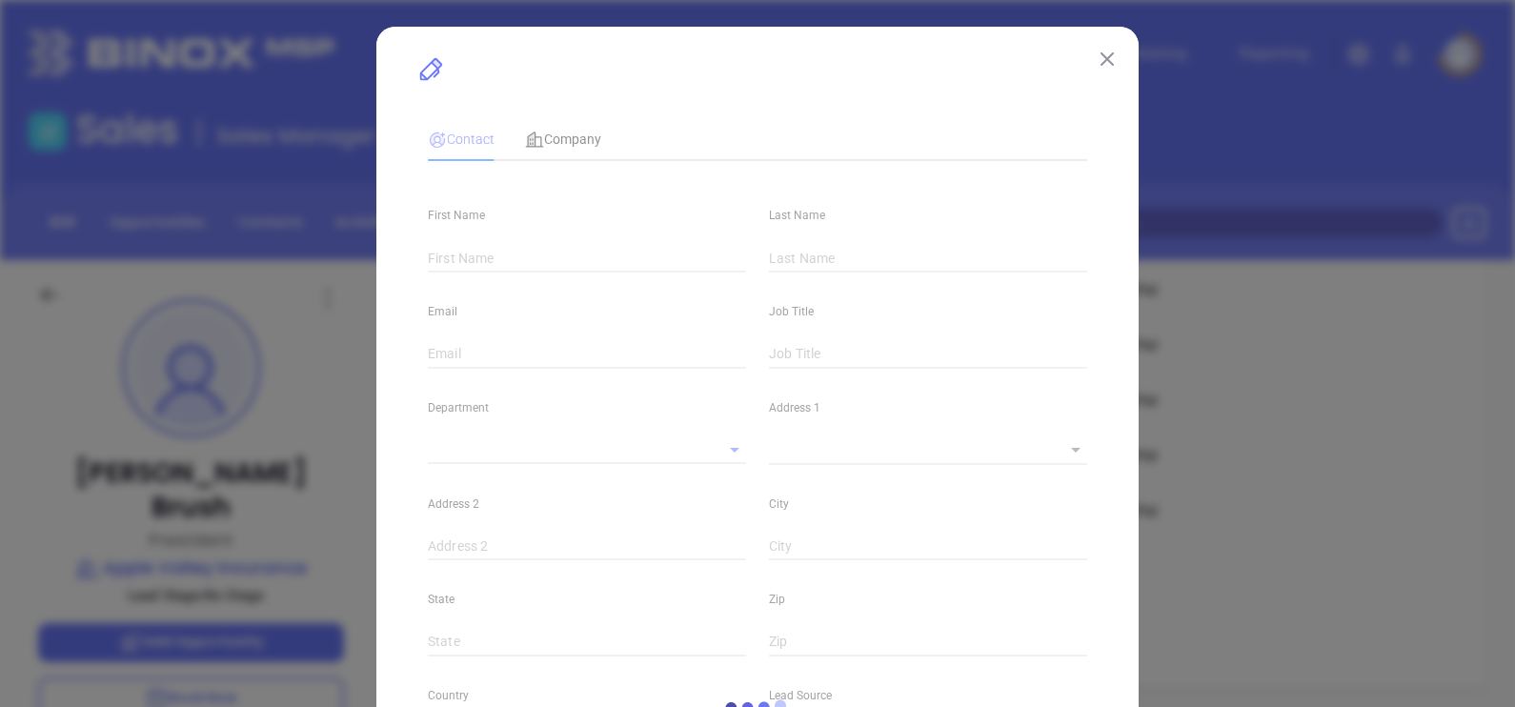
type input "[DOMAIN_NAME][URL][PERSON_NAME]"
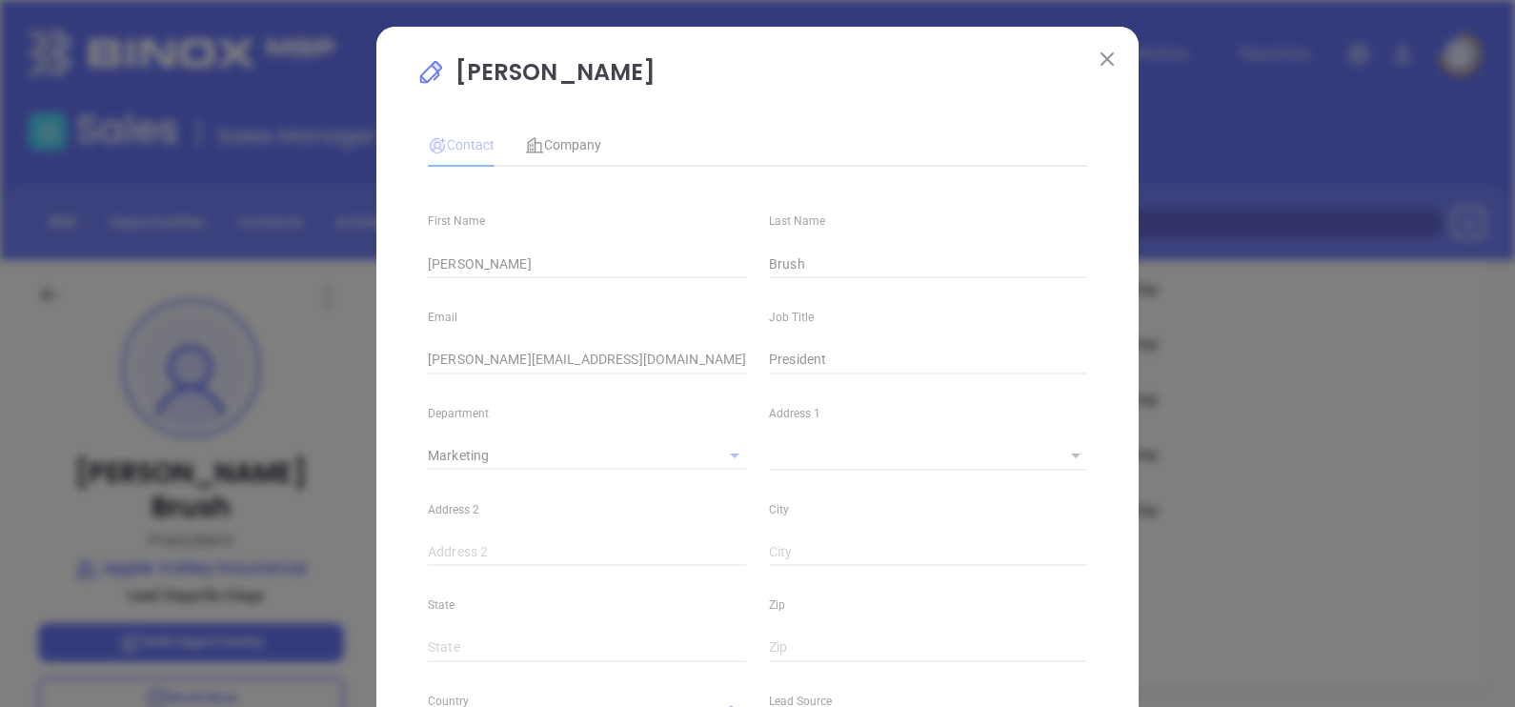
type input "Marketing"
type input "Binox"
type input "(401) 949-0559"
type input "1"
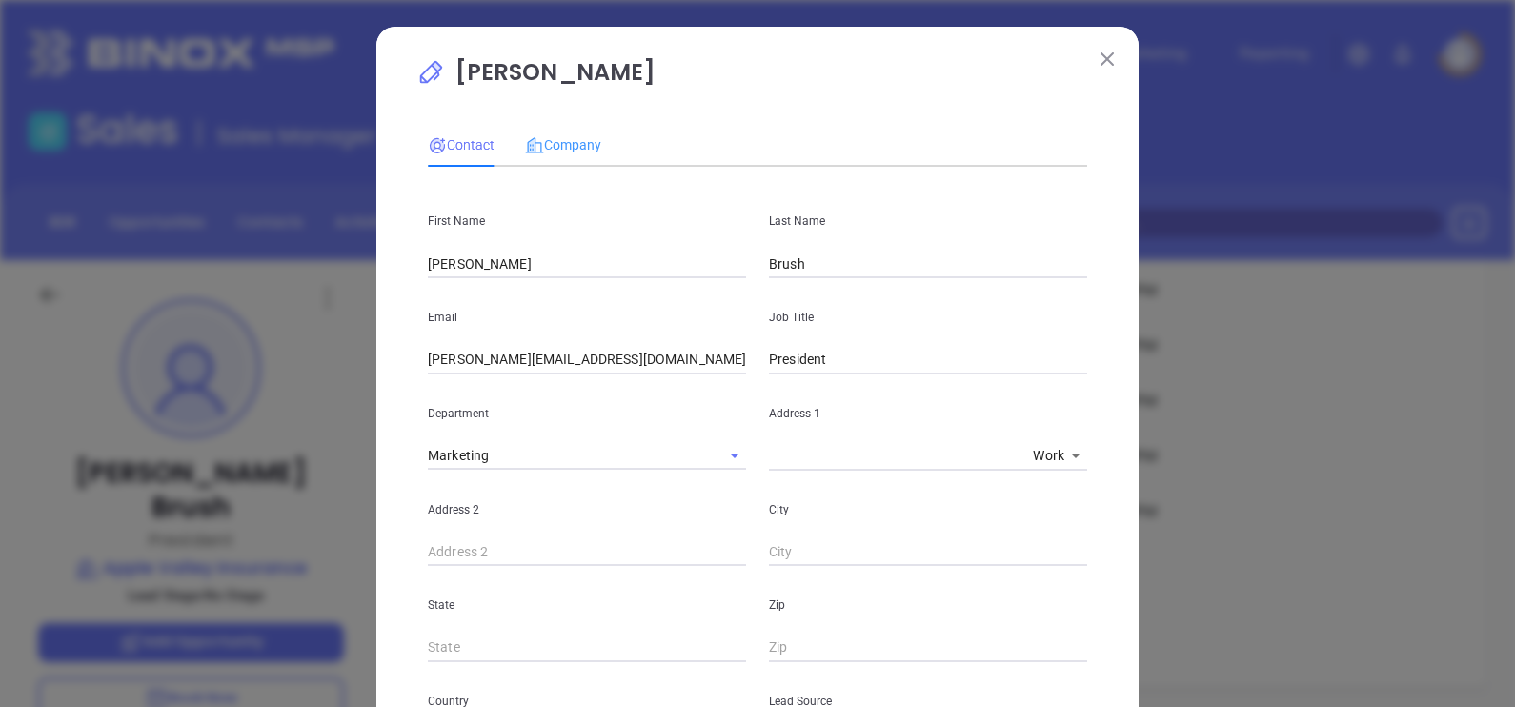
click at [570, 129] on div "Company" at bounding box center [563, 145] width 76 height 44
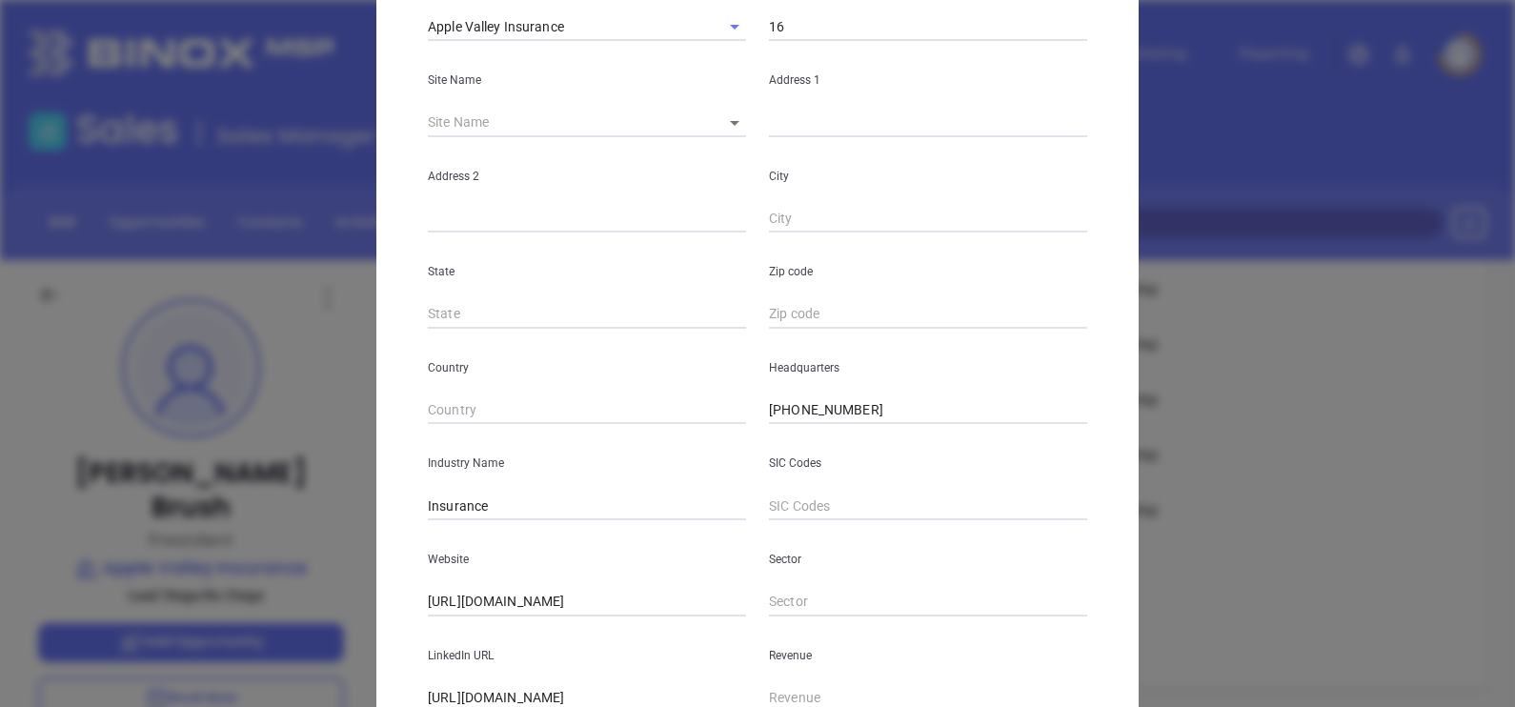
scroll to position [385, 0]
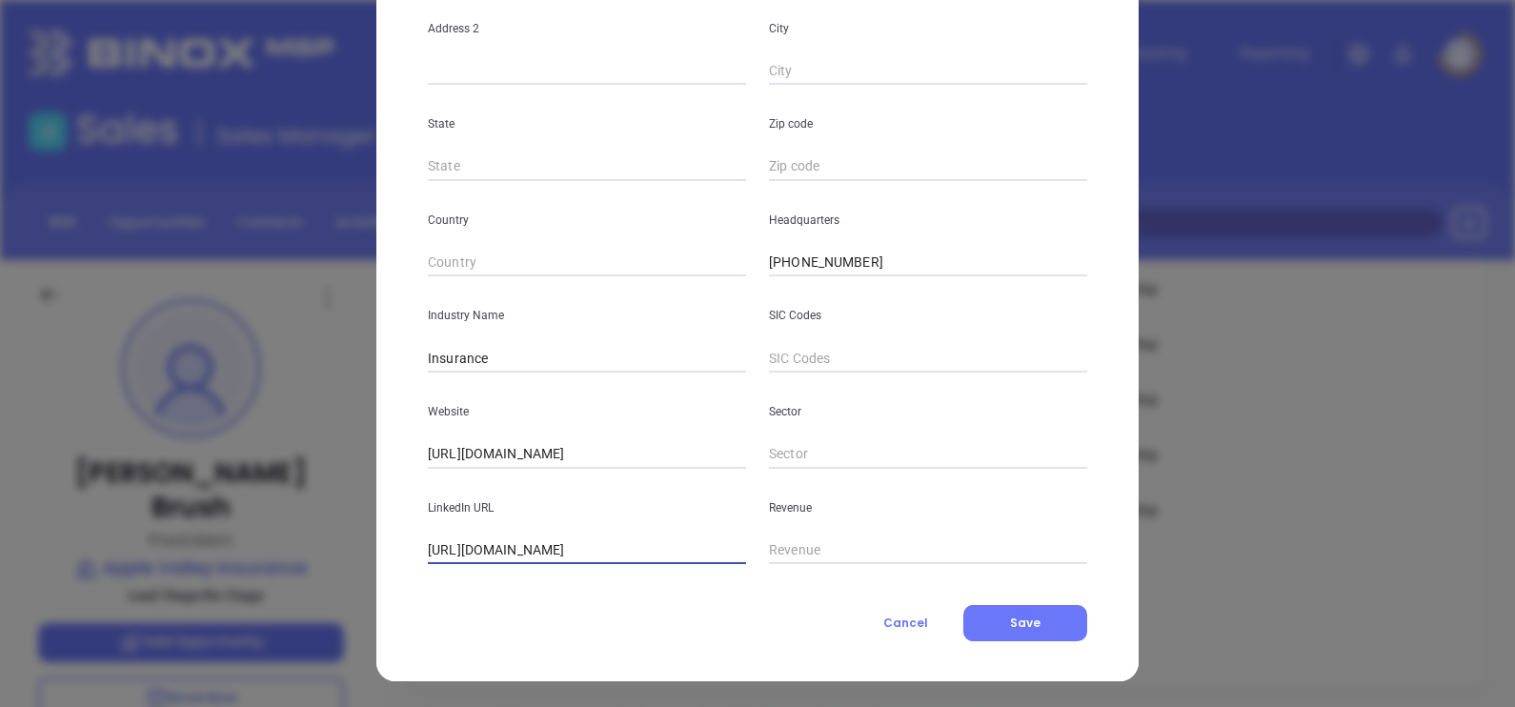
drag, startPoint x: 462, startPoint y: 544, endPoint x: 305, endPoint y: 572, distance: 159.6
click at [305, 571] on div "David Brush Contact Company First Name David Last Name Brush Email david@applev…" at bounding box center [757, 353] width 1515 height 707
type input "www.linkedin.com/company/apple-valley-agency-inc./?trk=prof-exp-company-name"
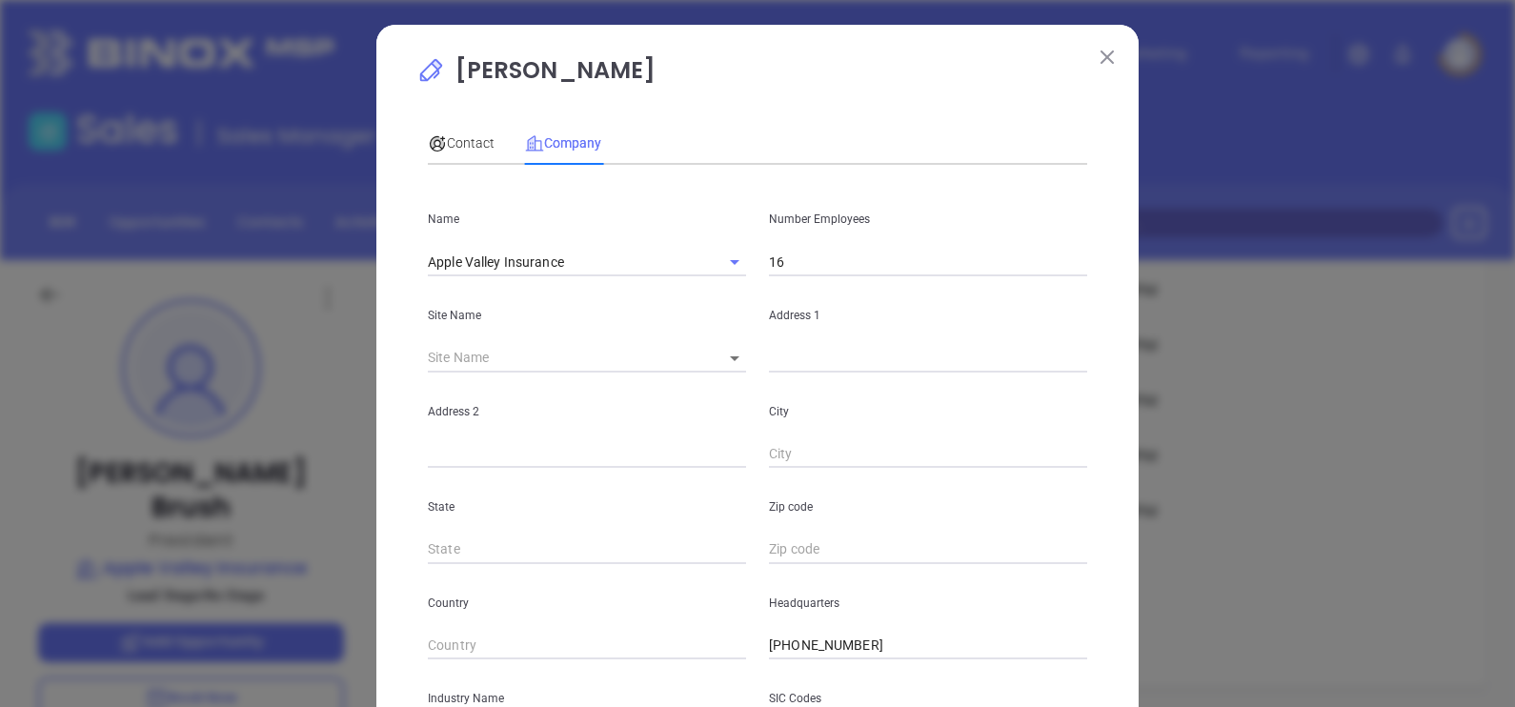
scroll to position [0, 0]
click at [864, 268] on input "16" at bounding box center [928, 264] width 318 height 29
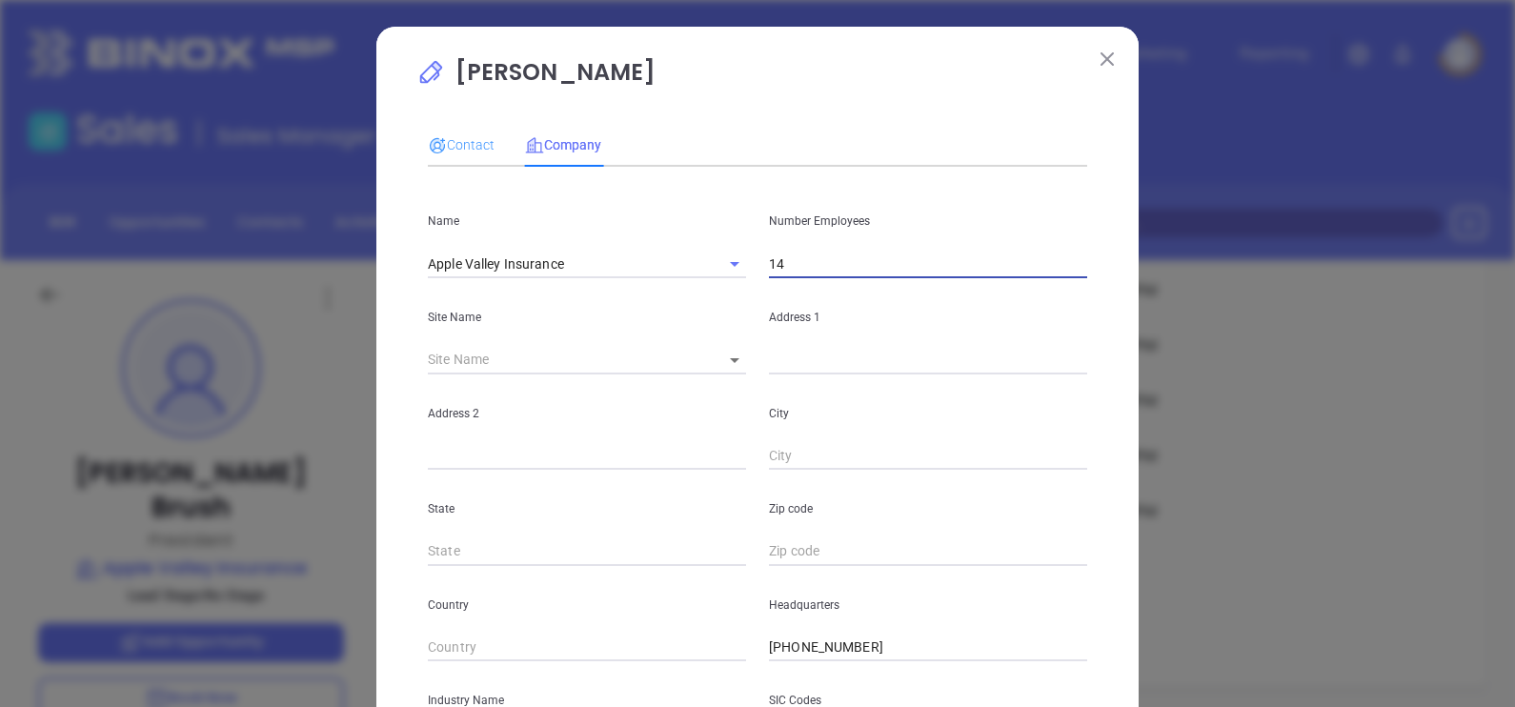
type input "14"
click at [452, 131] on div "Contact" at bounding box center [461, 145] width 67 height 44
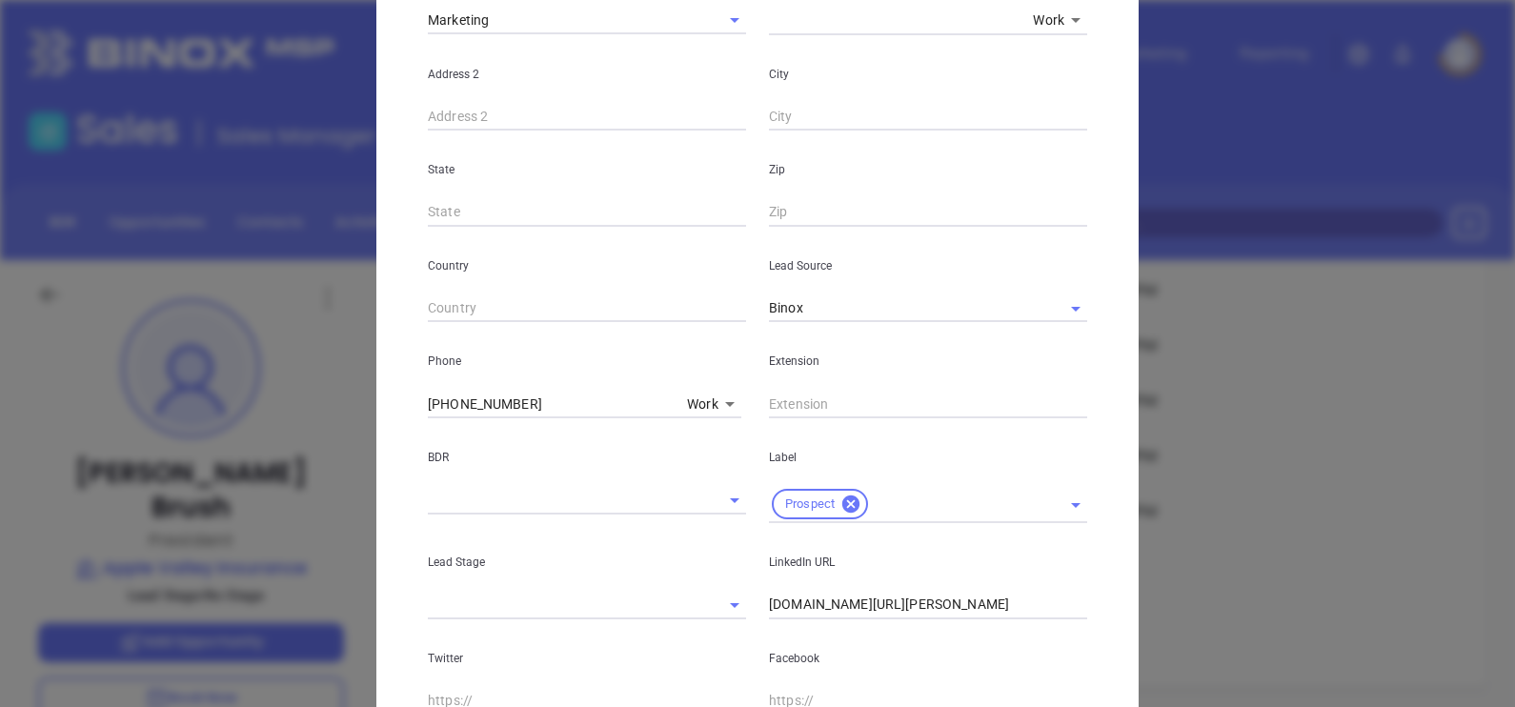
scroll to position [691, 0]
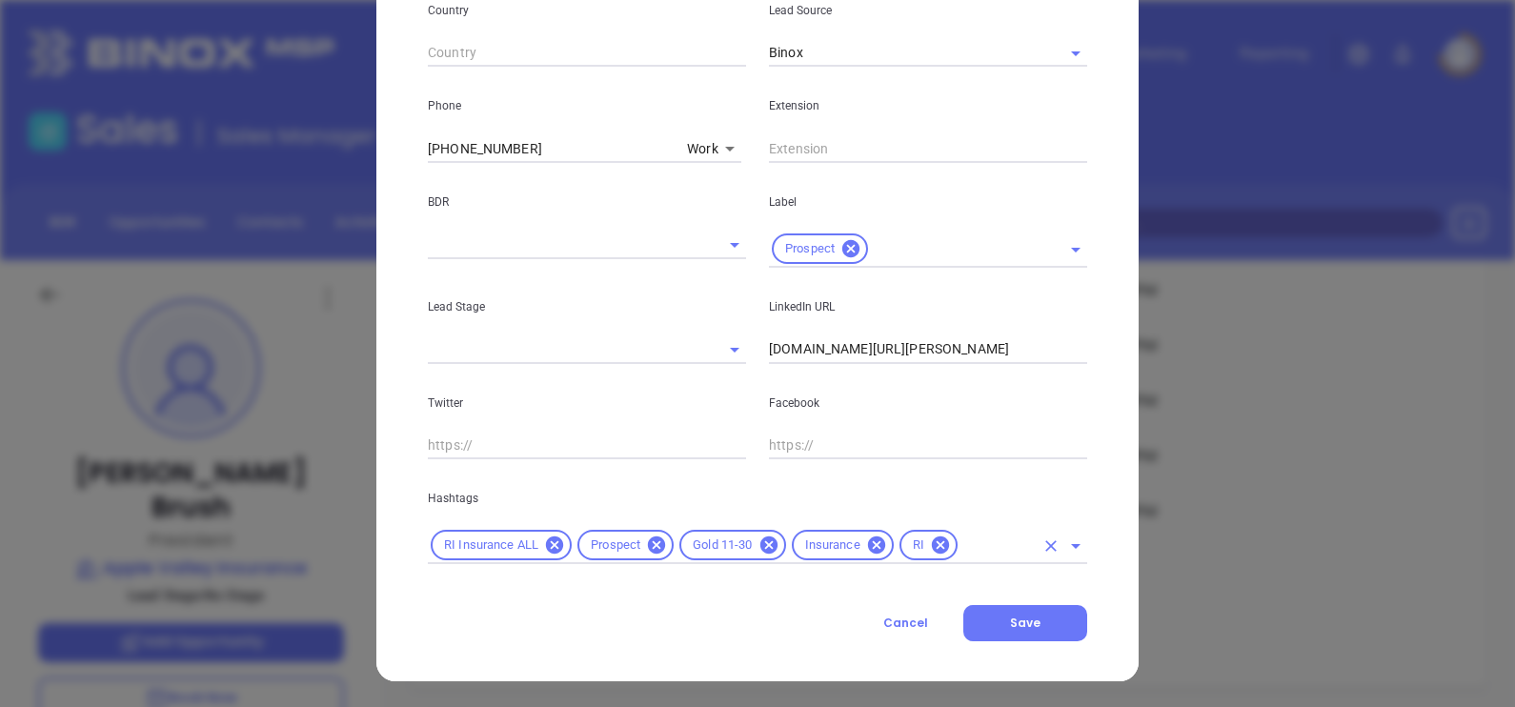
click at [986, 549] on input "text" at bounding box center [996, 546] width 73 height 24
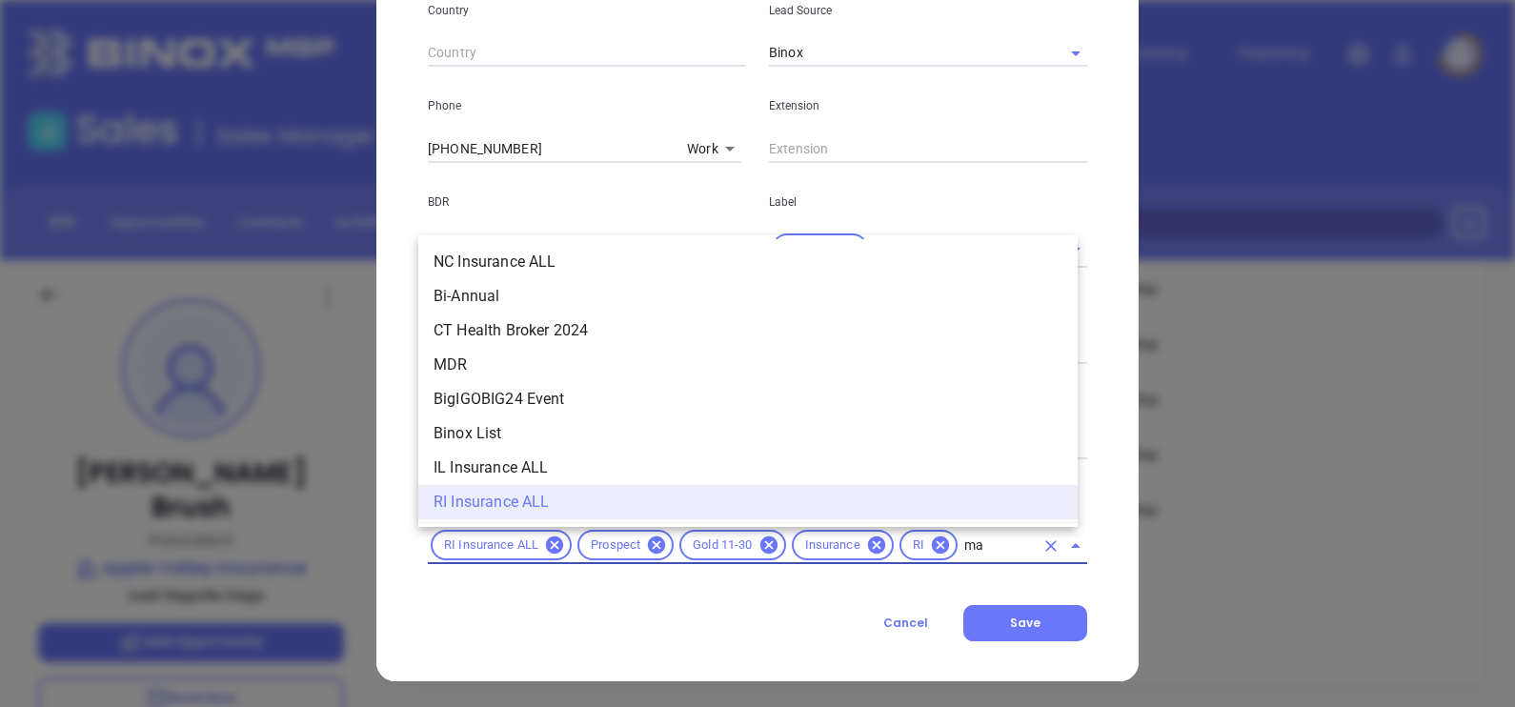
scroll to position [0, 0]
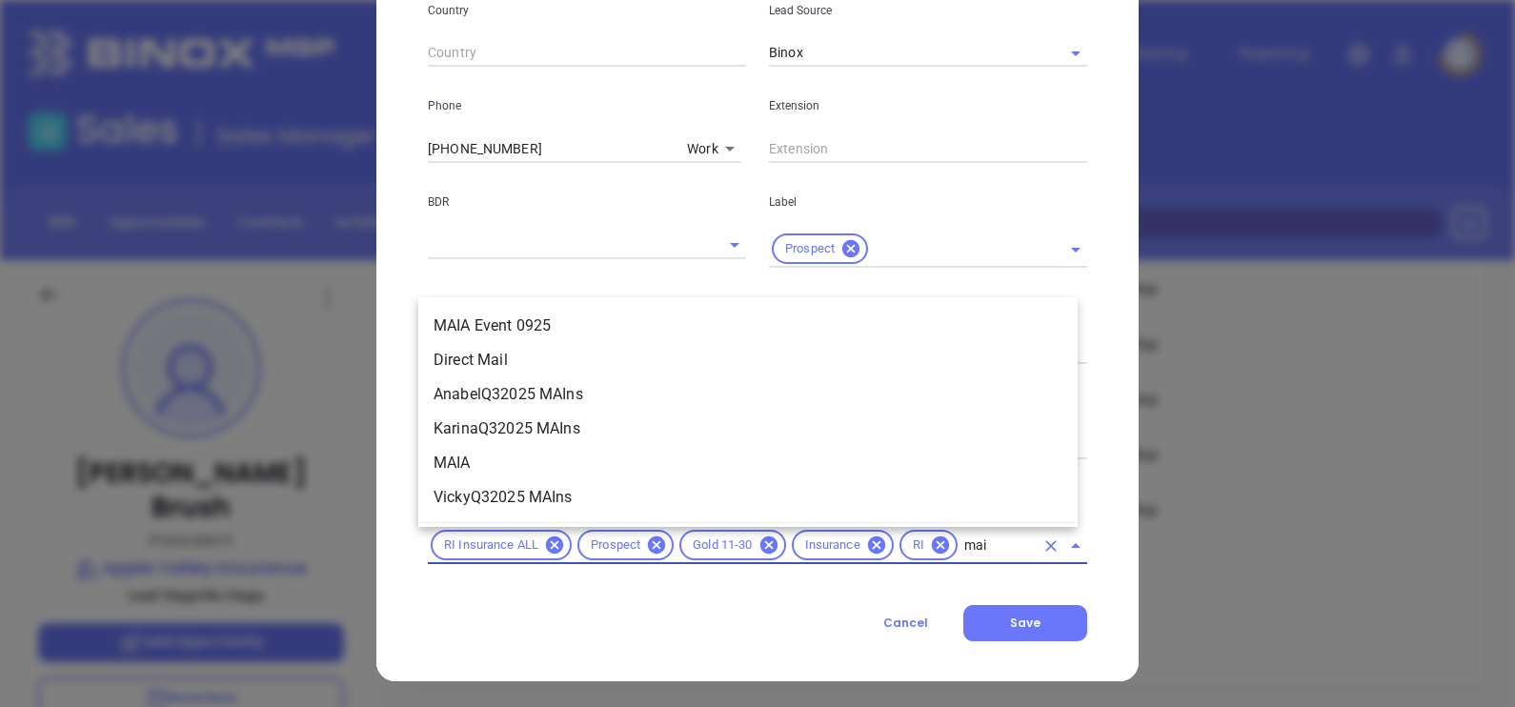
type input "maia"
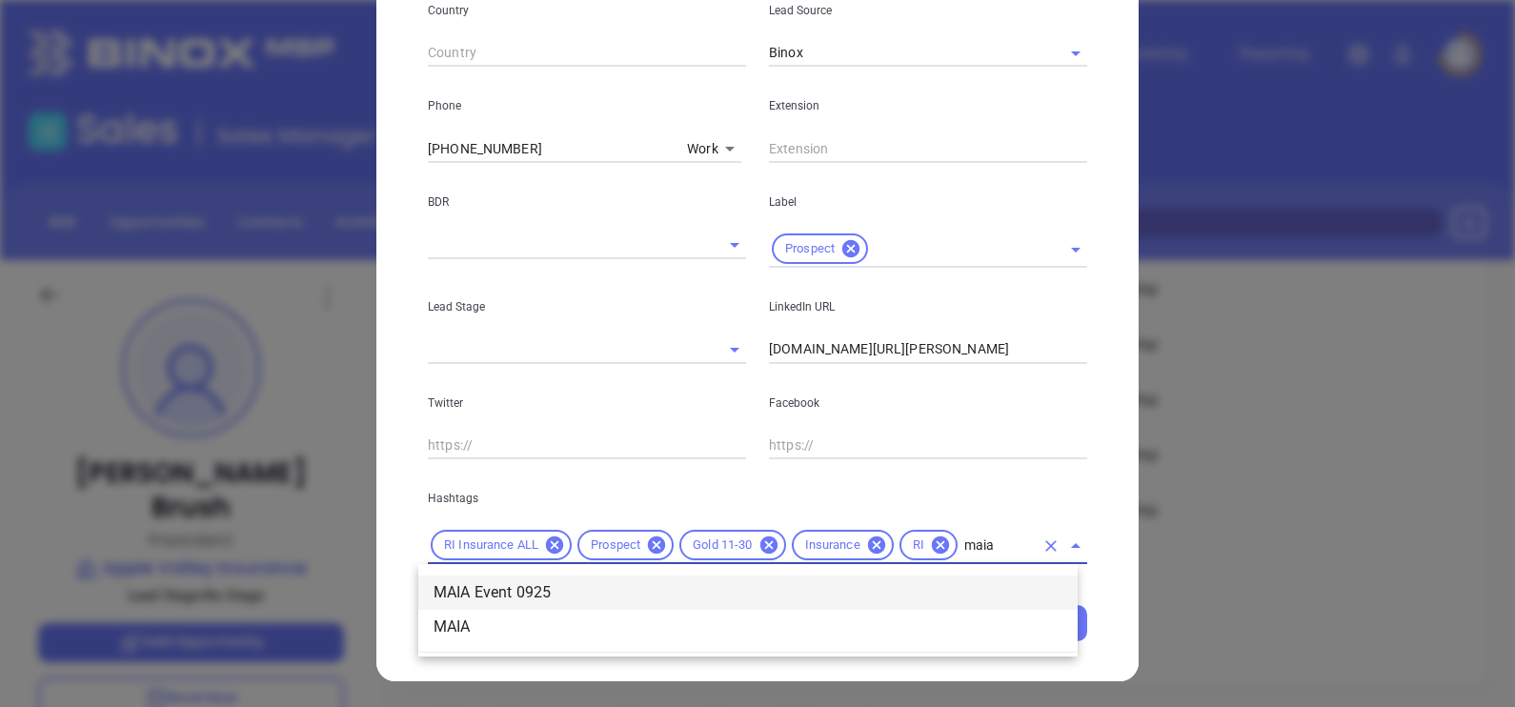
click at [927, 582] on li "MAIA Event 0925" at bounding box center [747, 592] width 659 height 34
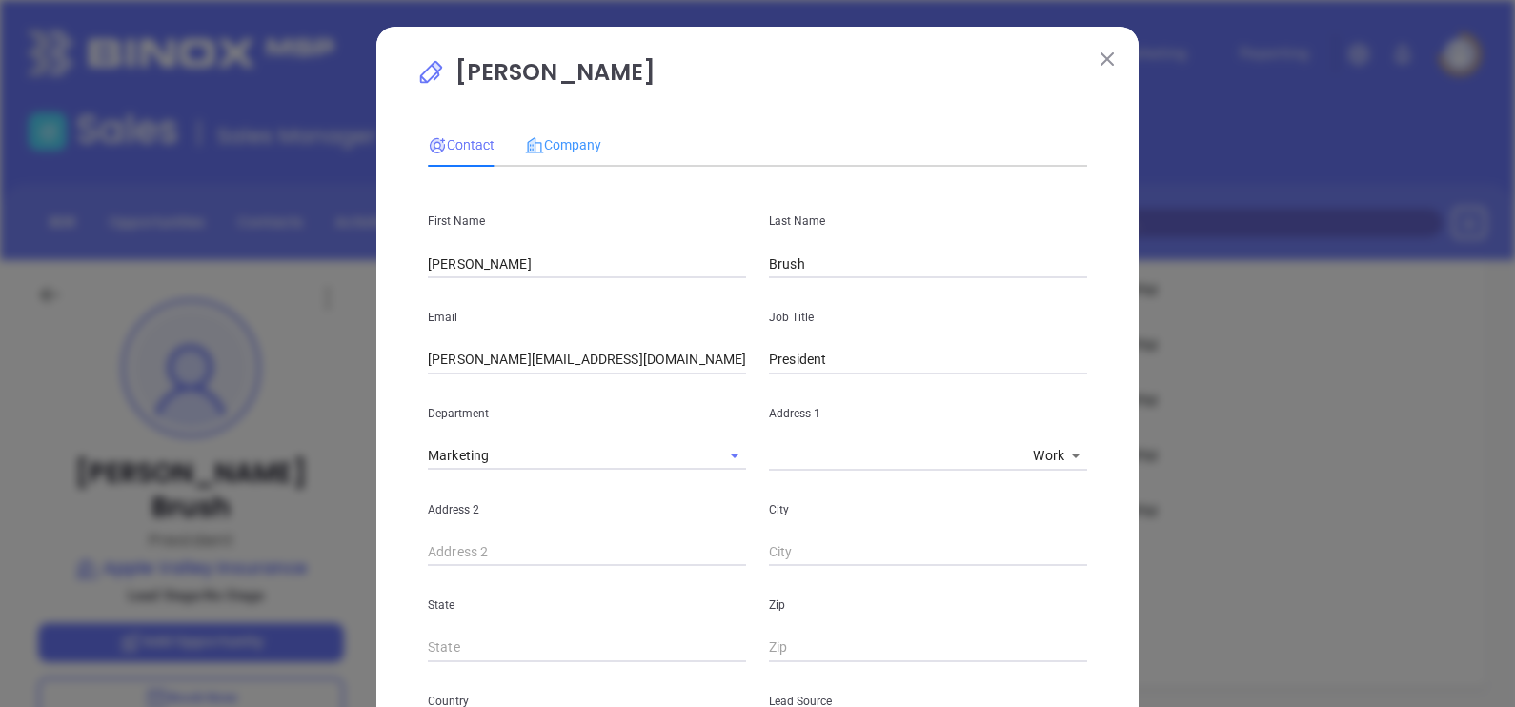
click at [547, 131] on div "Company" at bounding box center [563, 145] width 76 height 44
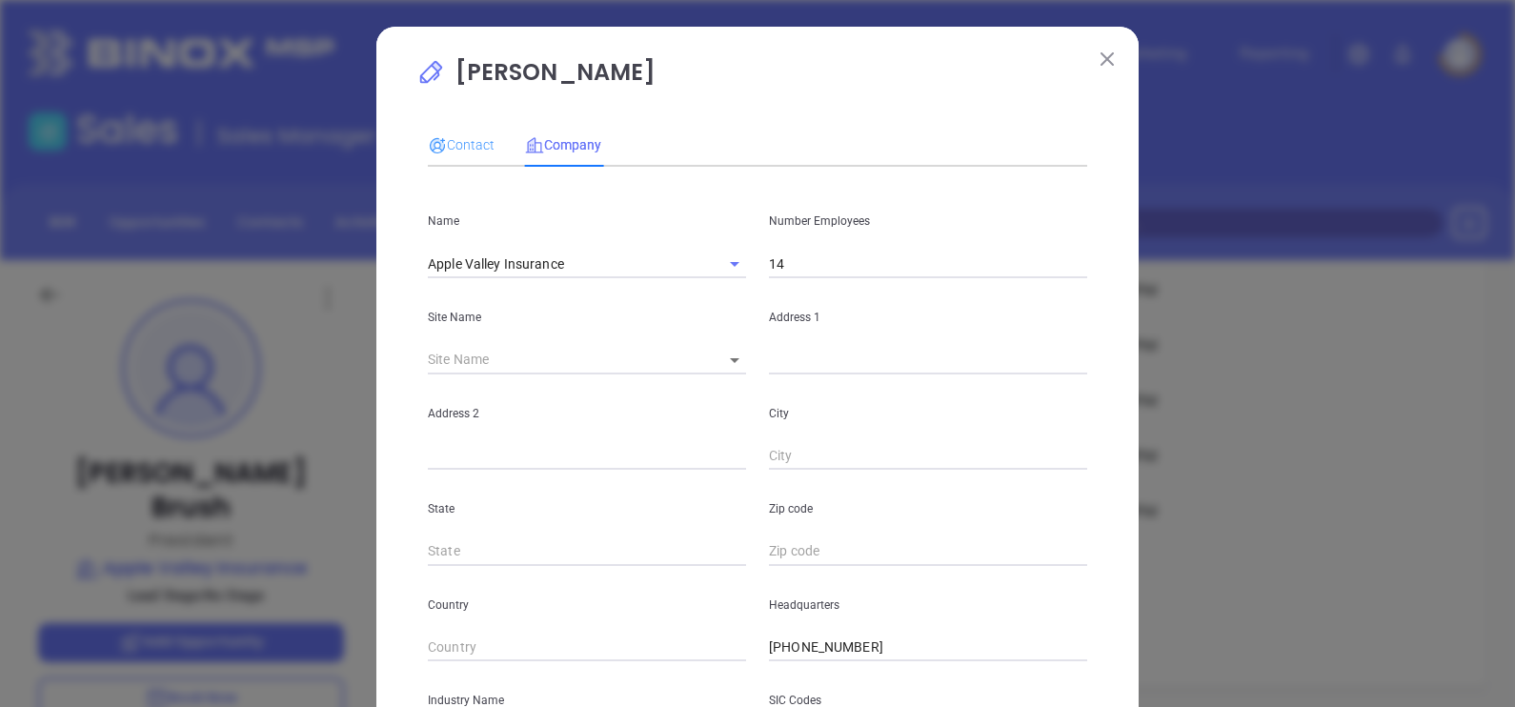
click at [444, 131] on div "Contact" at bounding box center [461, 145] width 67 height 44
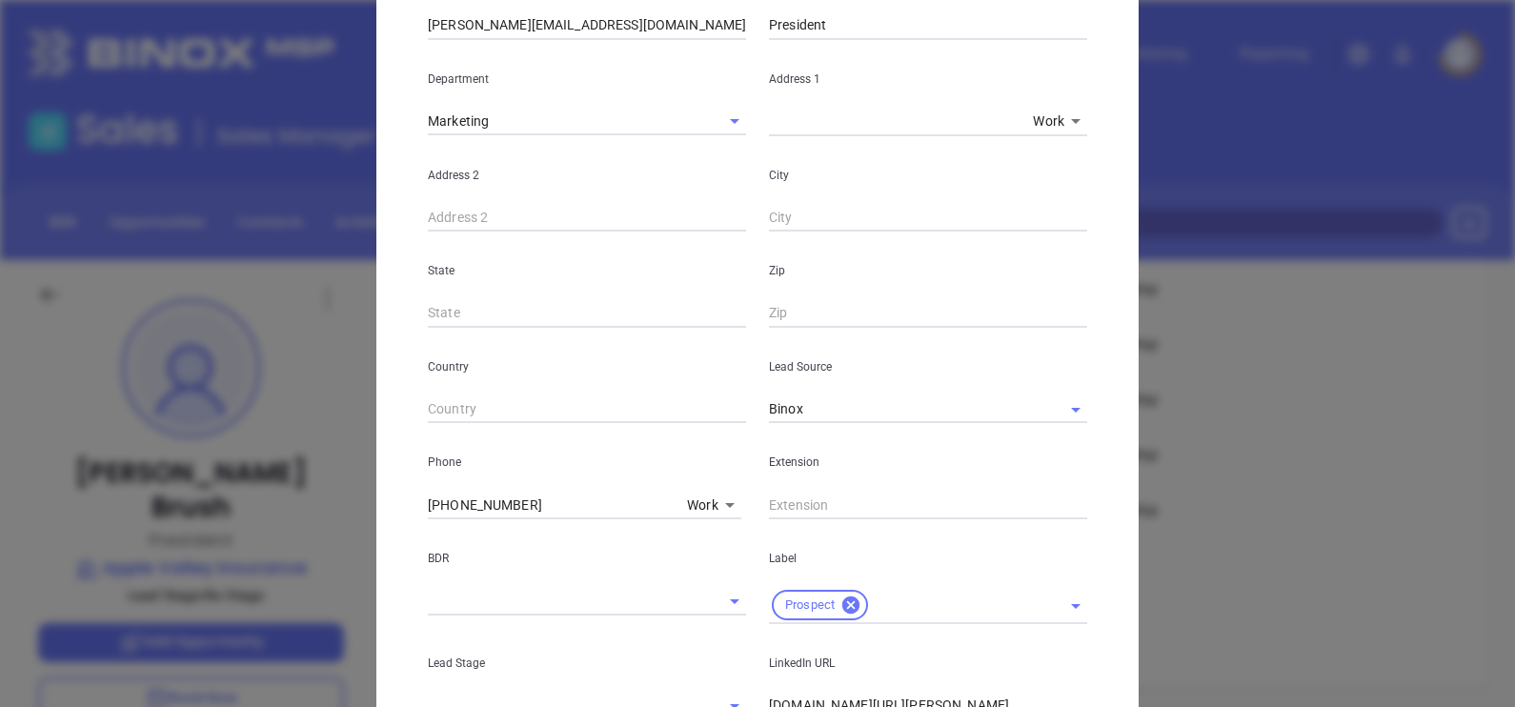
scroll to position [728, 0]
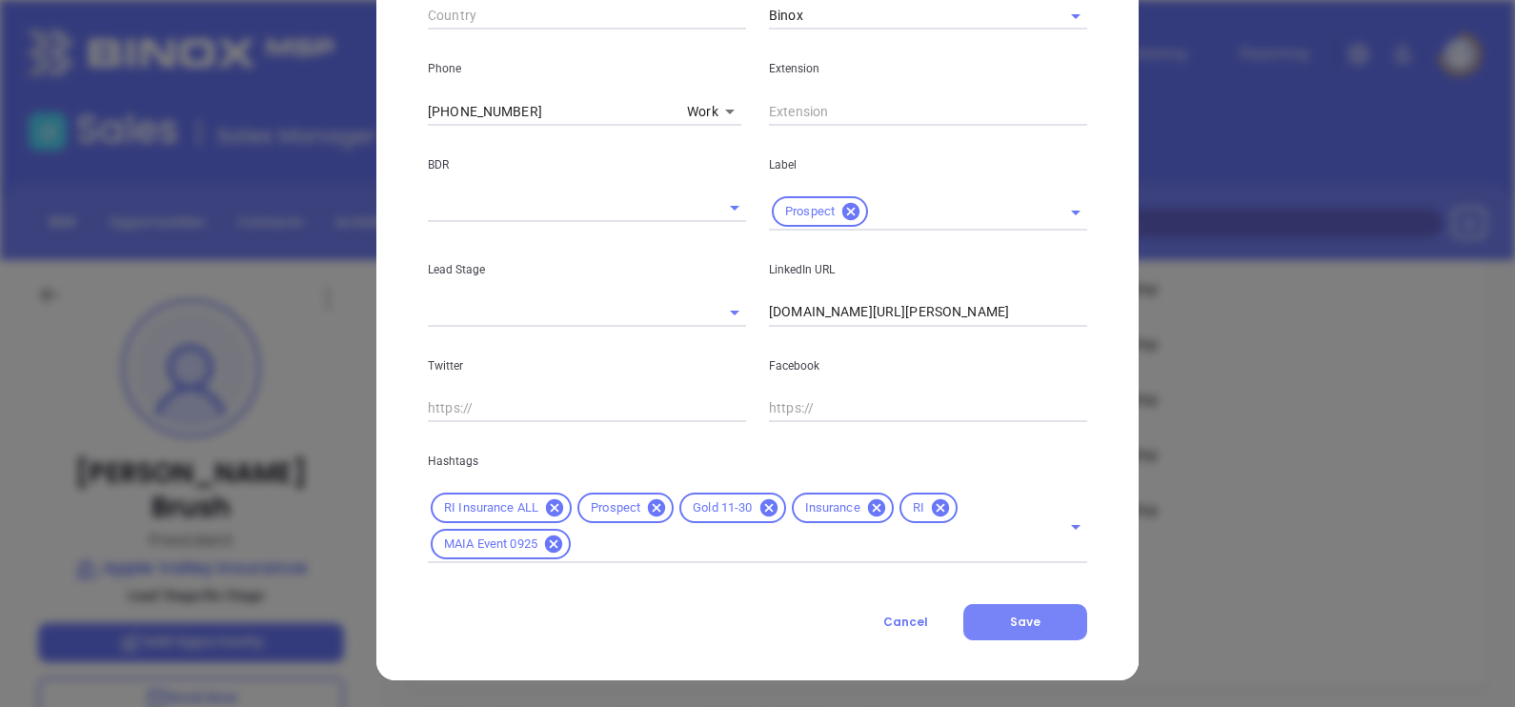
click at [1039, 614] on button "Save" at bounding box center [1025, 622] width 124 height 36
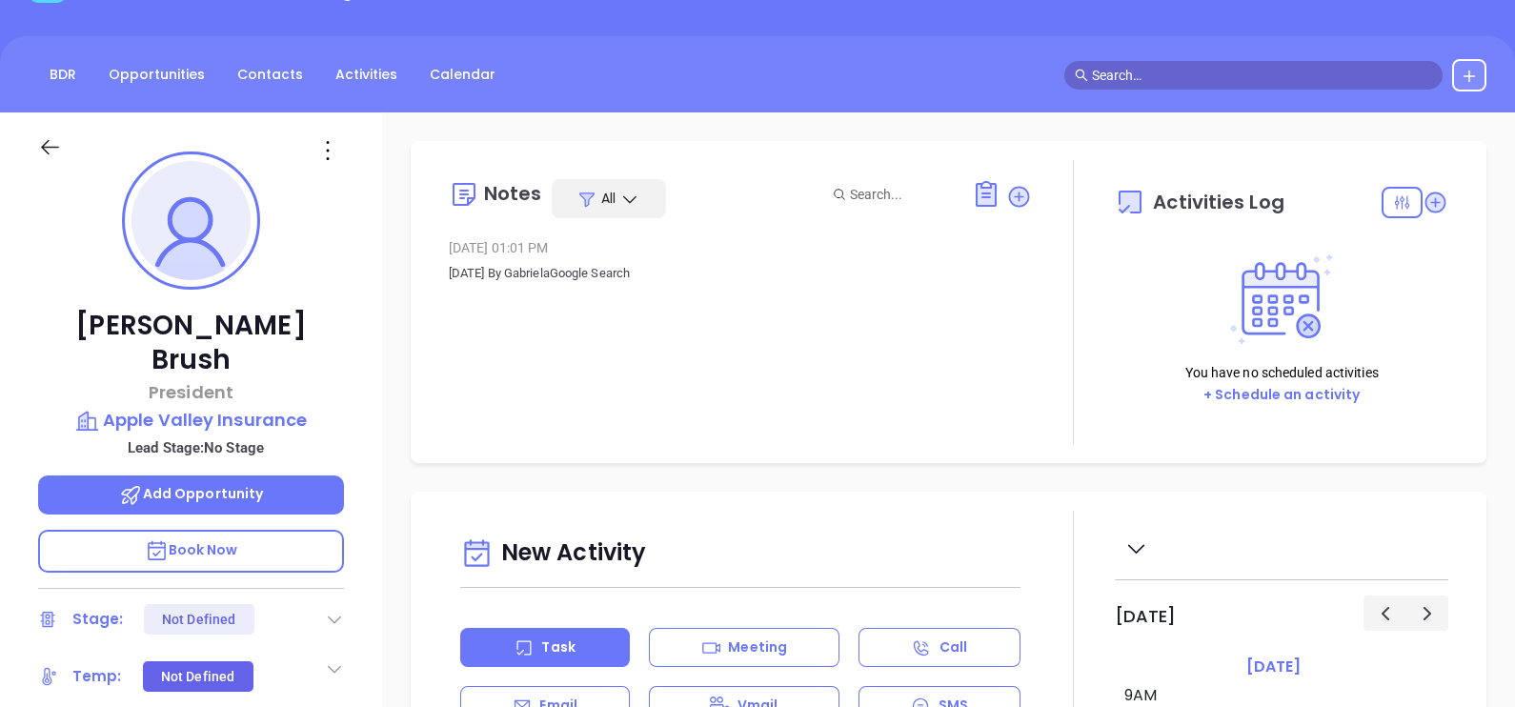
scroll to position [0, 0]
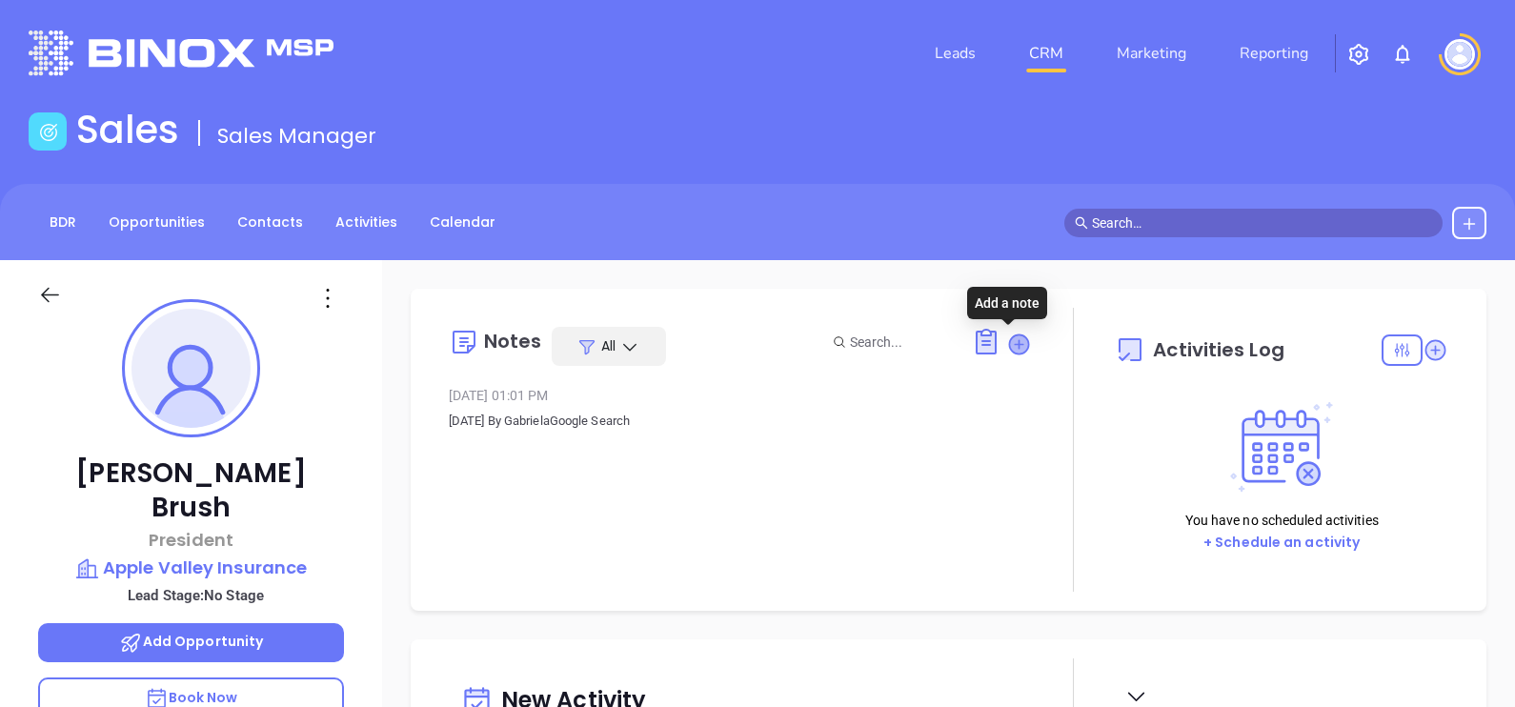
click at [1009, 343] on icon at bounding box center [1018, 343] width 19 height 19
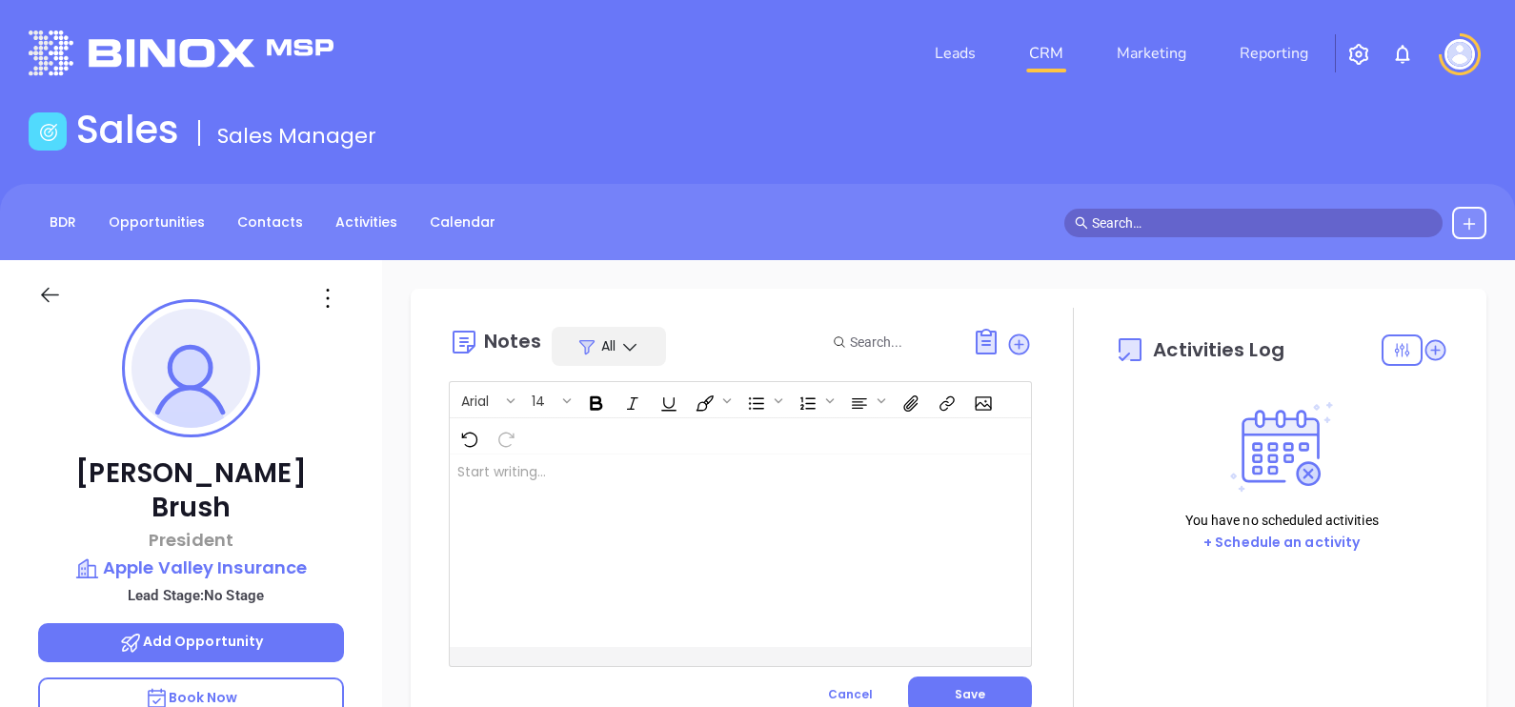
click at [688, 514] on div at bounding box center [720, 550] width 540 height 192
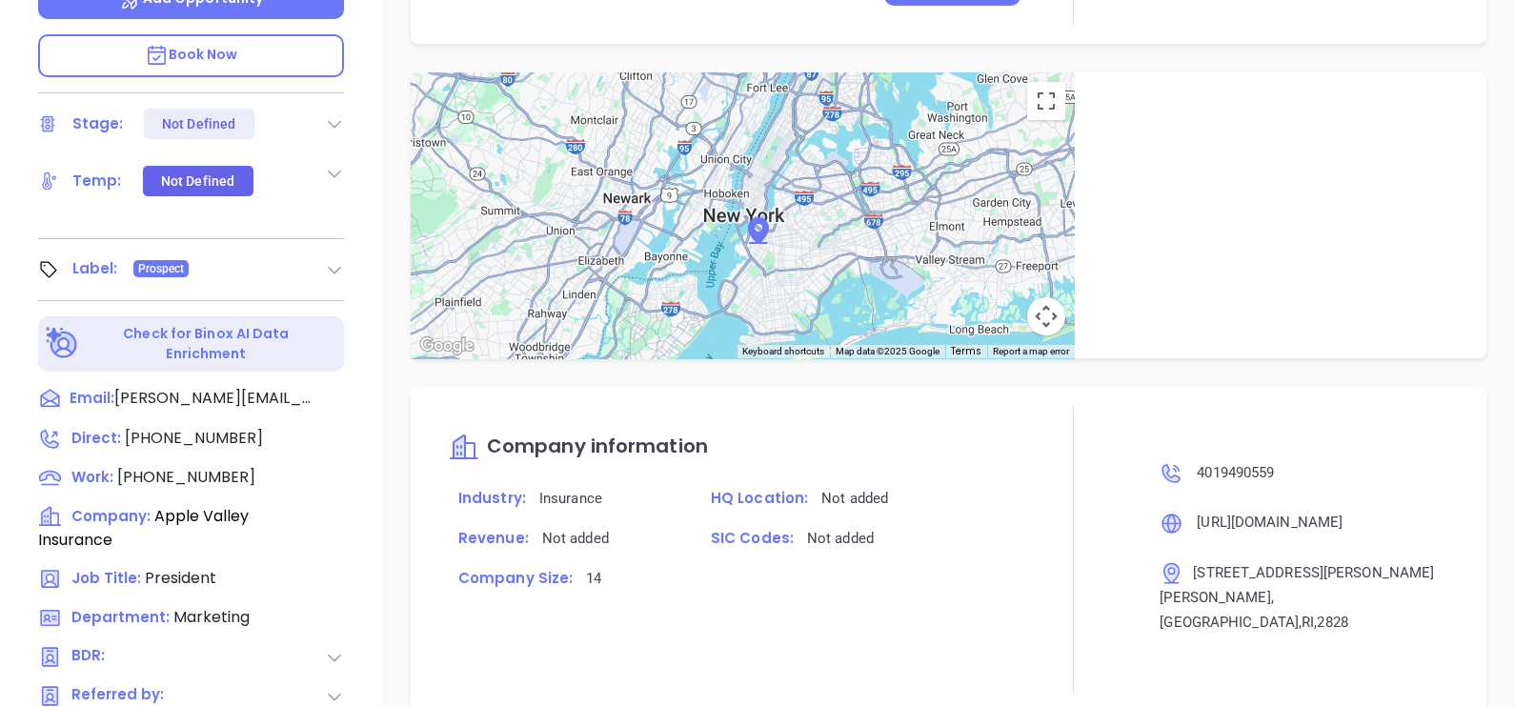
scroll to position [886, 0]
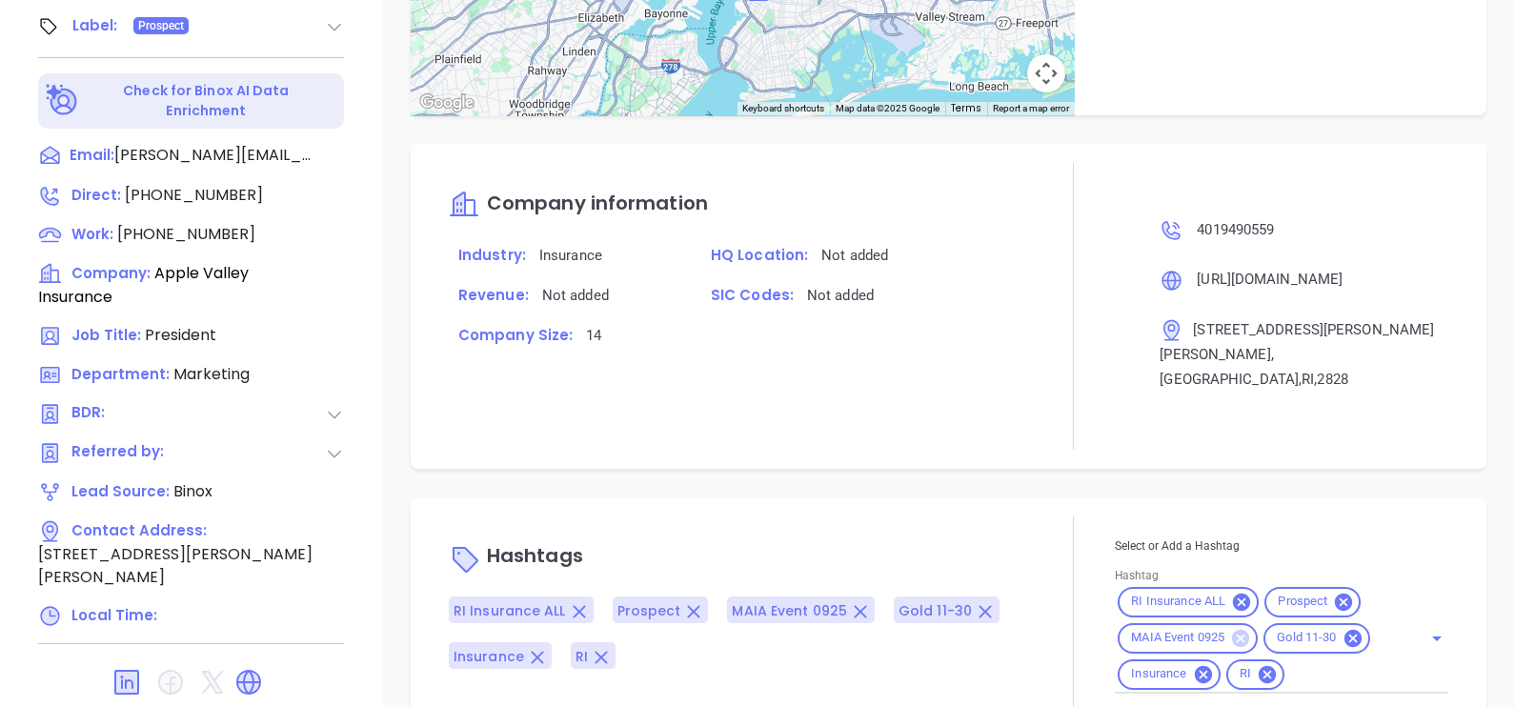
click at [1232, 629] on icon at bounding box center [1240, 637] width 17 height 17
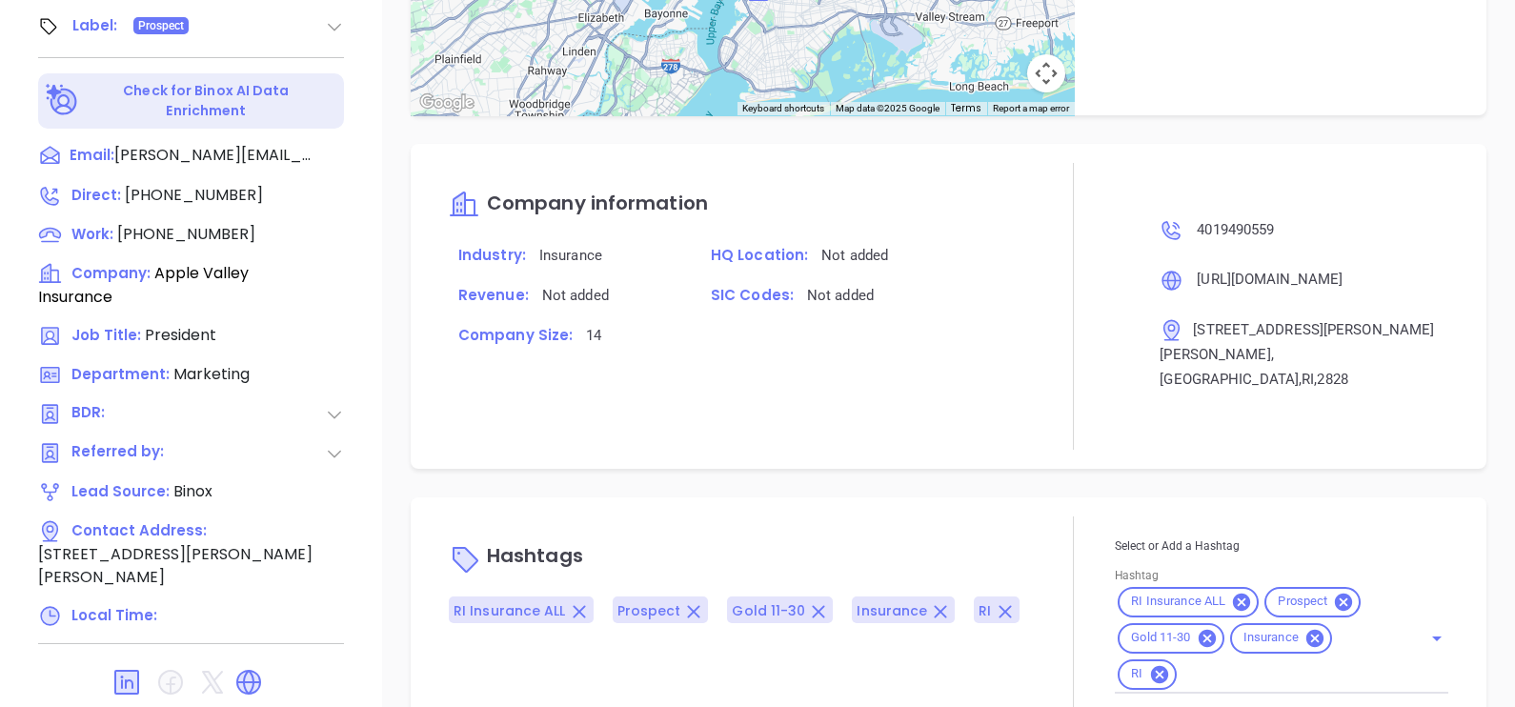
click at [1286, 662] on input "Hashtag" at bounding box center [1286, 674] width 215 height 24
type input "maia"
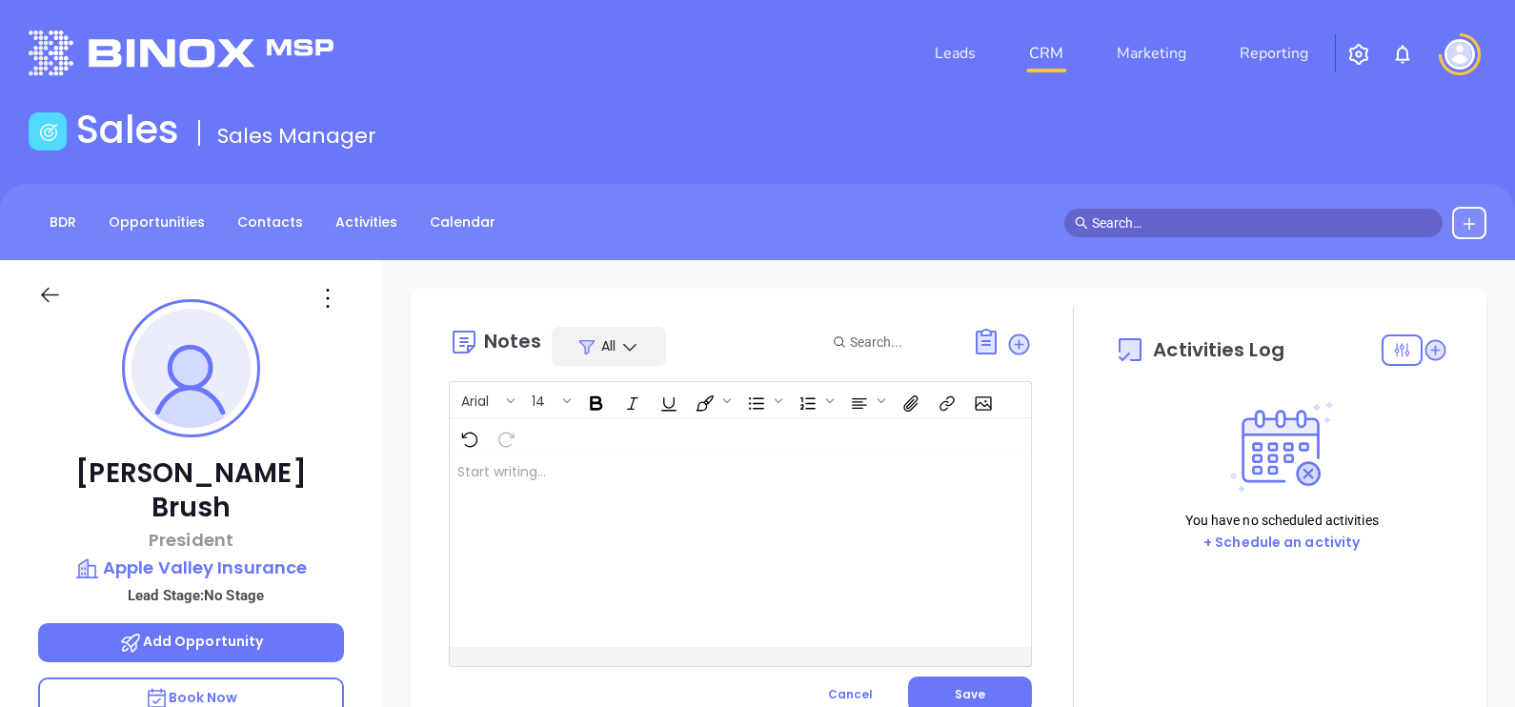
scroll to position [0, 0]
click at [670, 543] on div "﻿" at bounding box center [720, 550] width 540 height 192
click at [727, 527] on div at bounding box center [720, 550] width 540 height 192
click at [983, 689] on button "Save" at bounding box center [970, 694] width 124 height 36
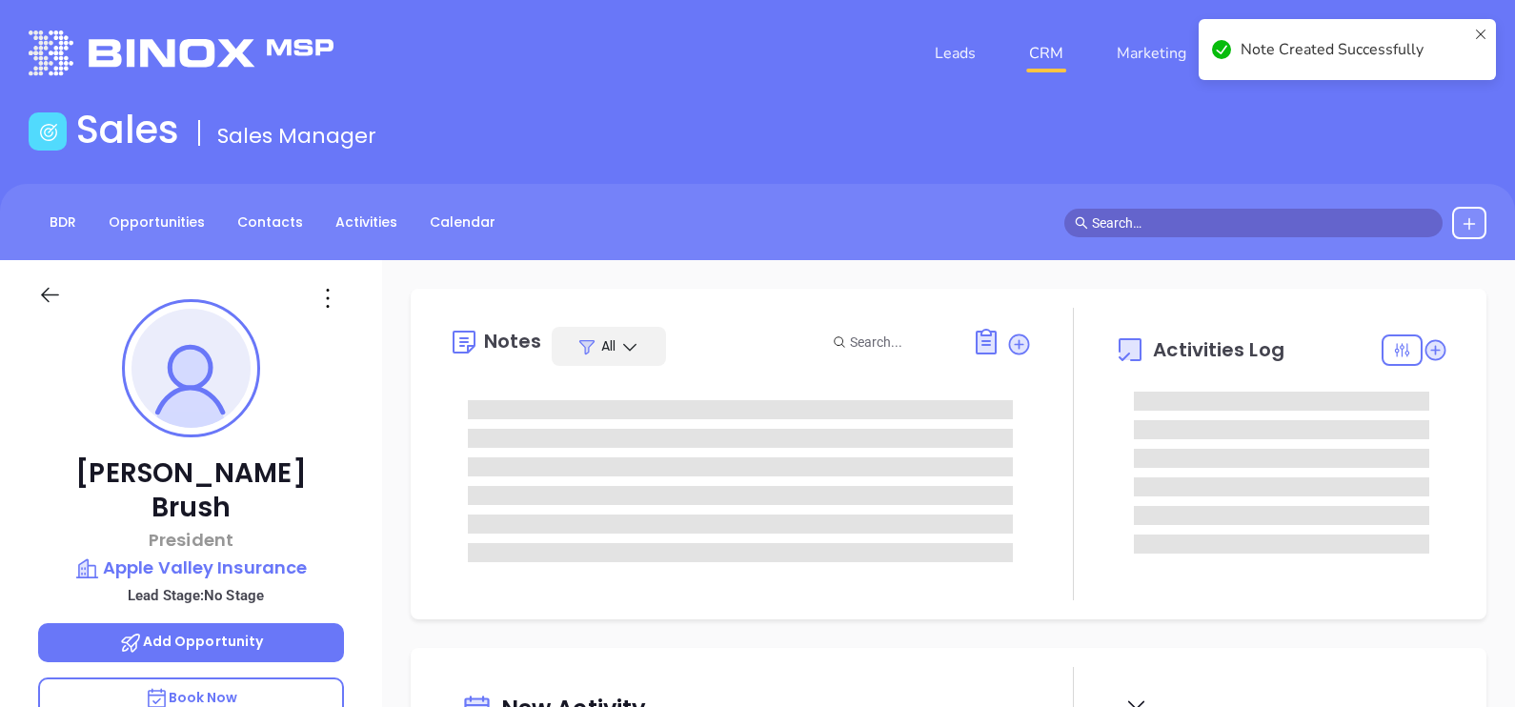
drag, startPoint x: 422, startPoint y: 522, endPoint x: 400, endPoint y: 514, distance: 23.2
click at [421, 521] on div "Notes All Activities Log" at bounding box center [949, 454] width 1076 height 331
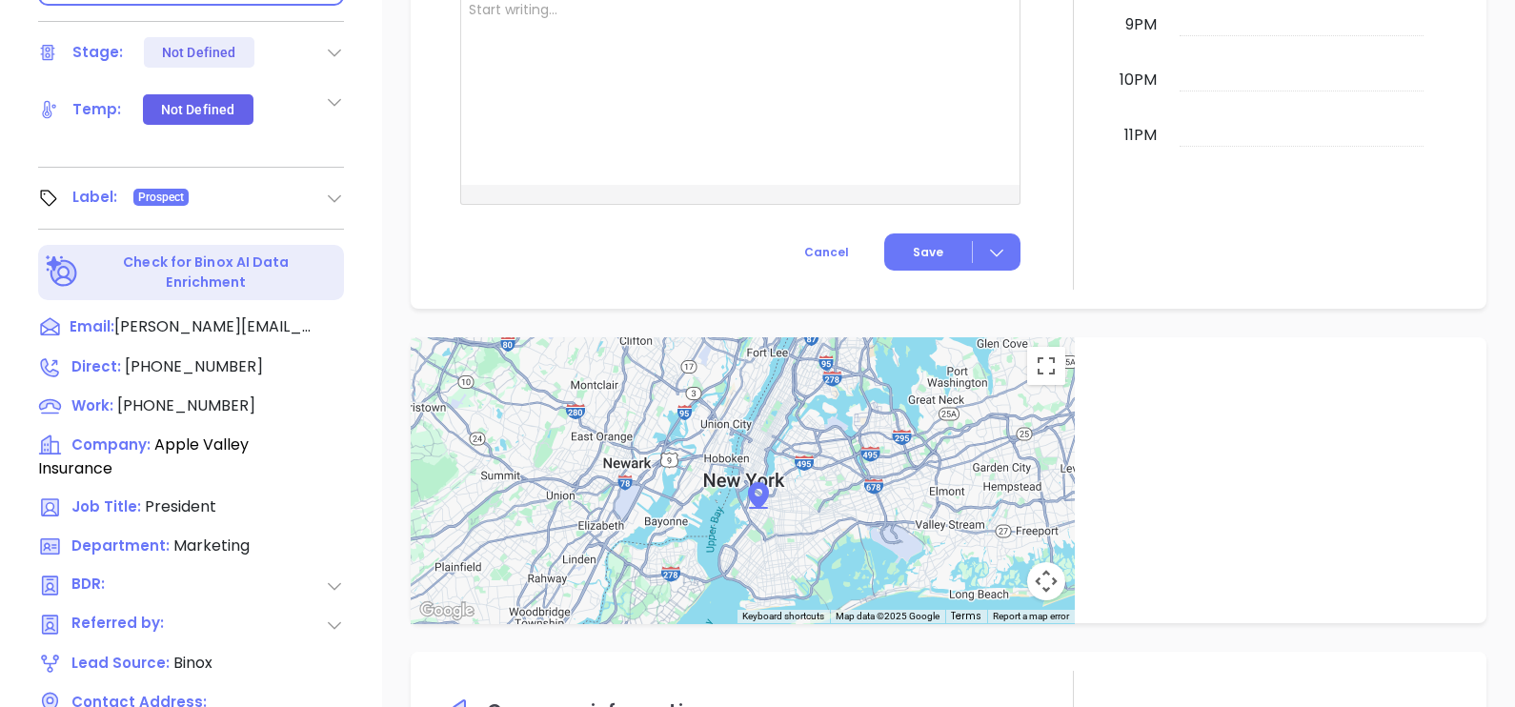
scroll to position [1001, 0]
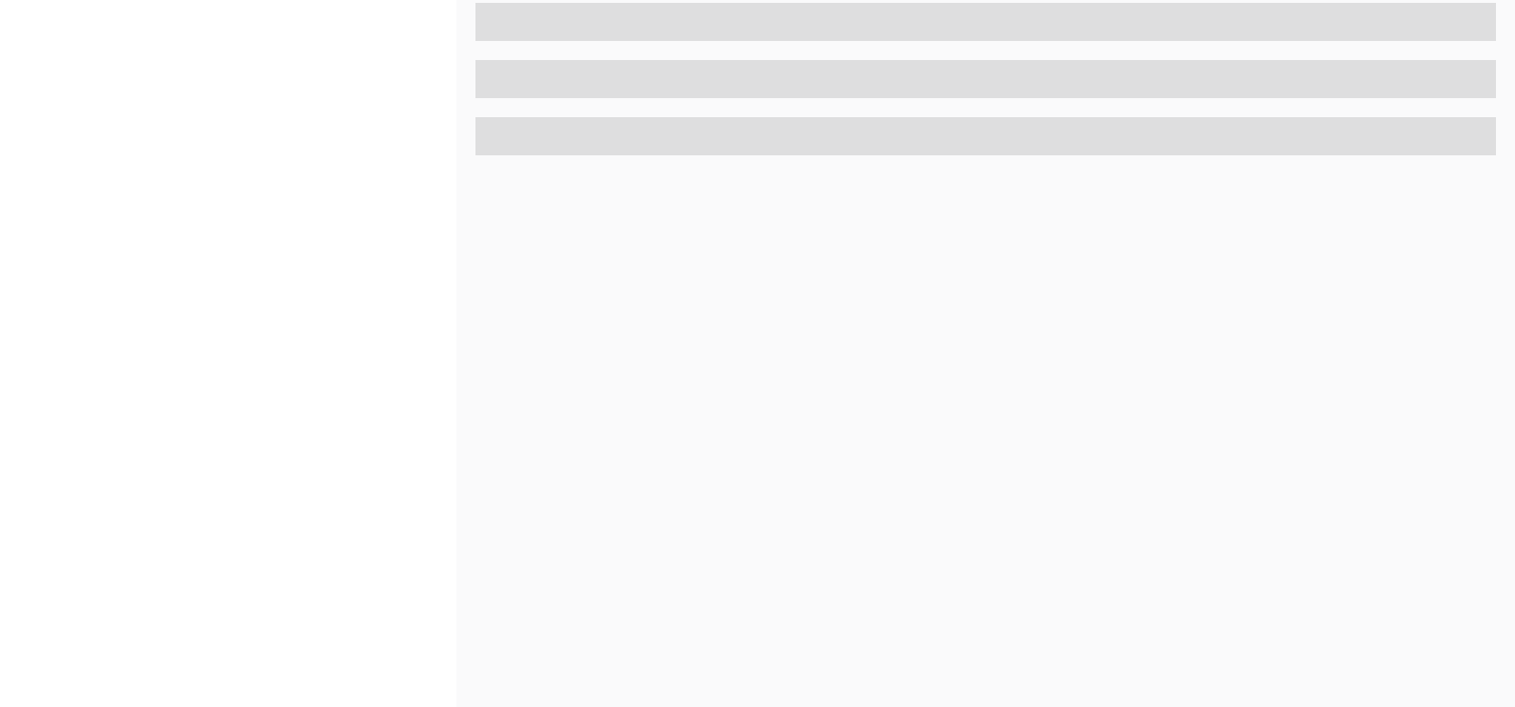
scroll to position [886, 0]
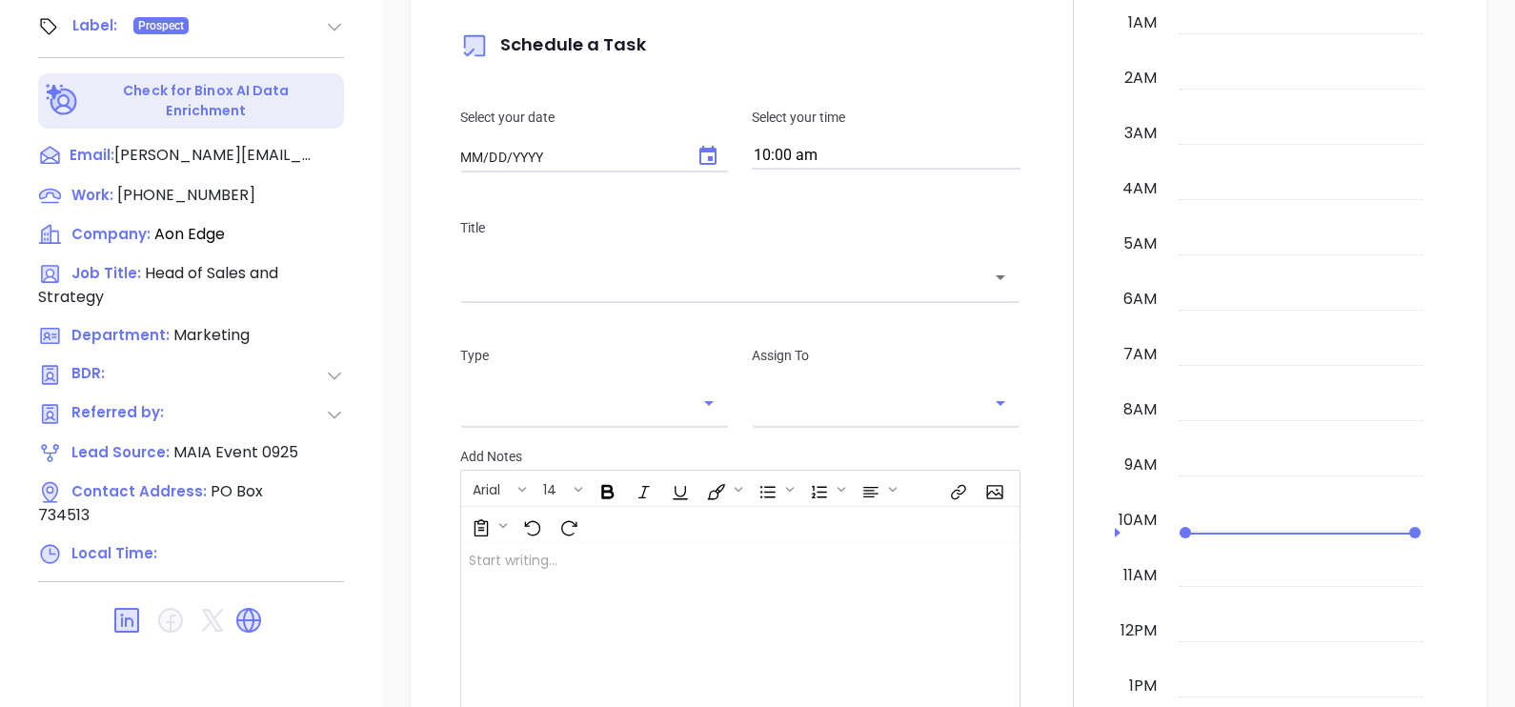
type input "[DATE]"
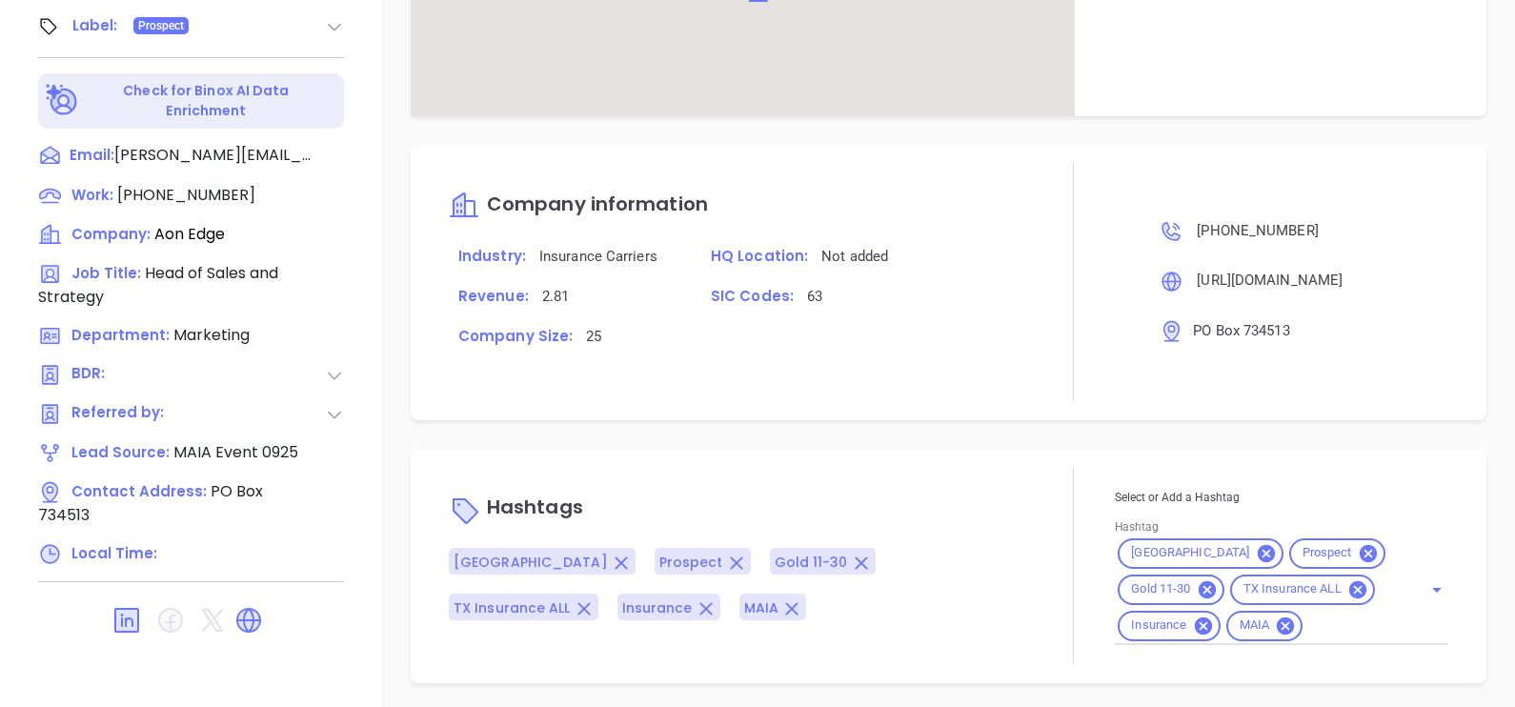
scroll to position [1058, 0]
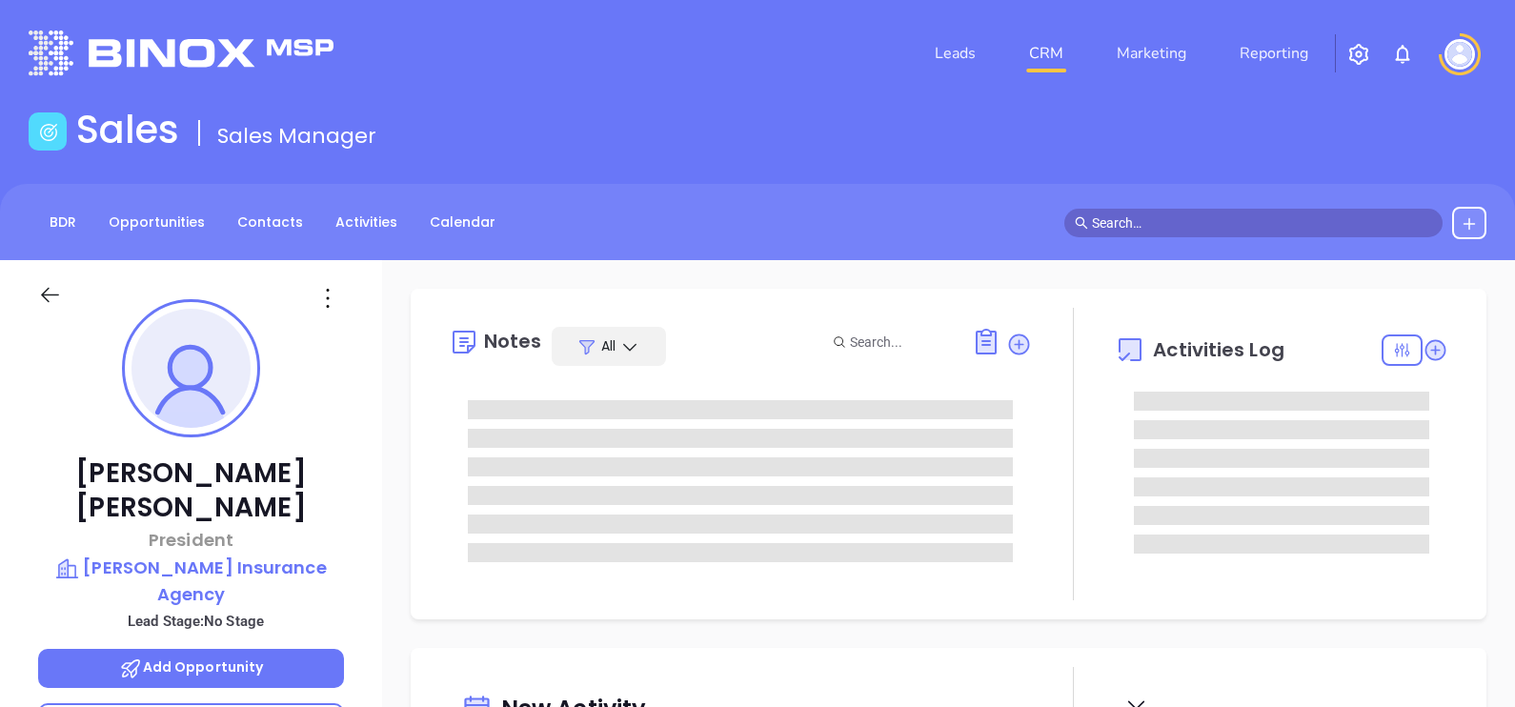
type input "[DATE]"
type input "[PERSON_NAME]"
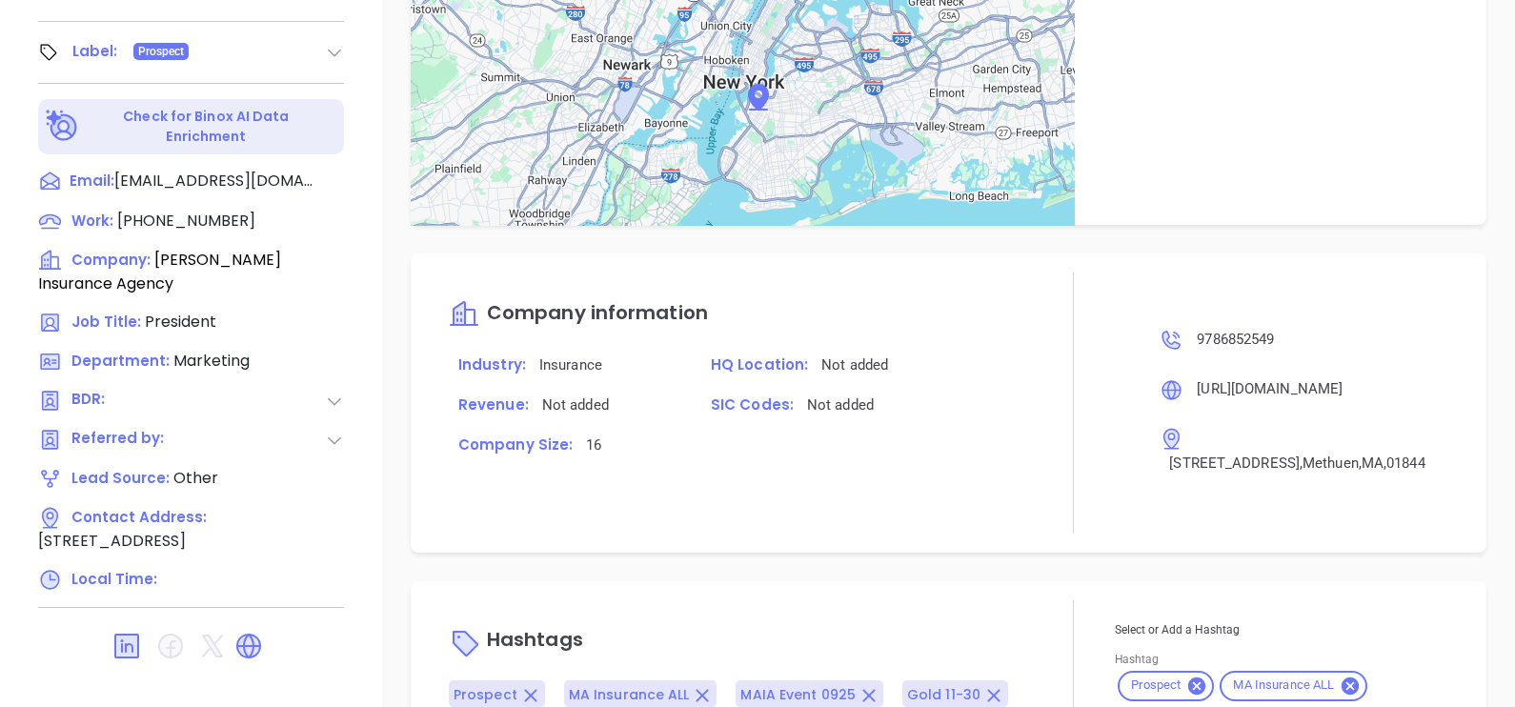
scroll to position [1097, 0]
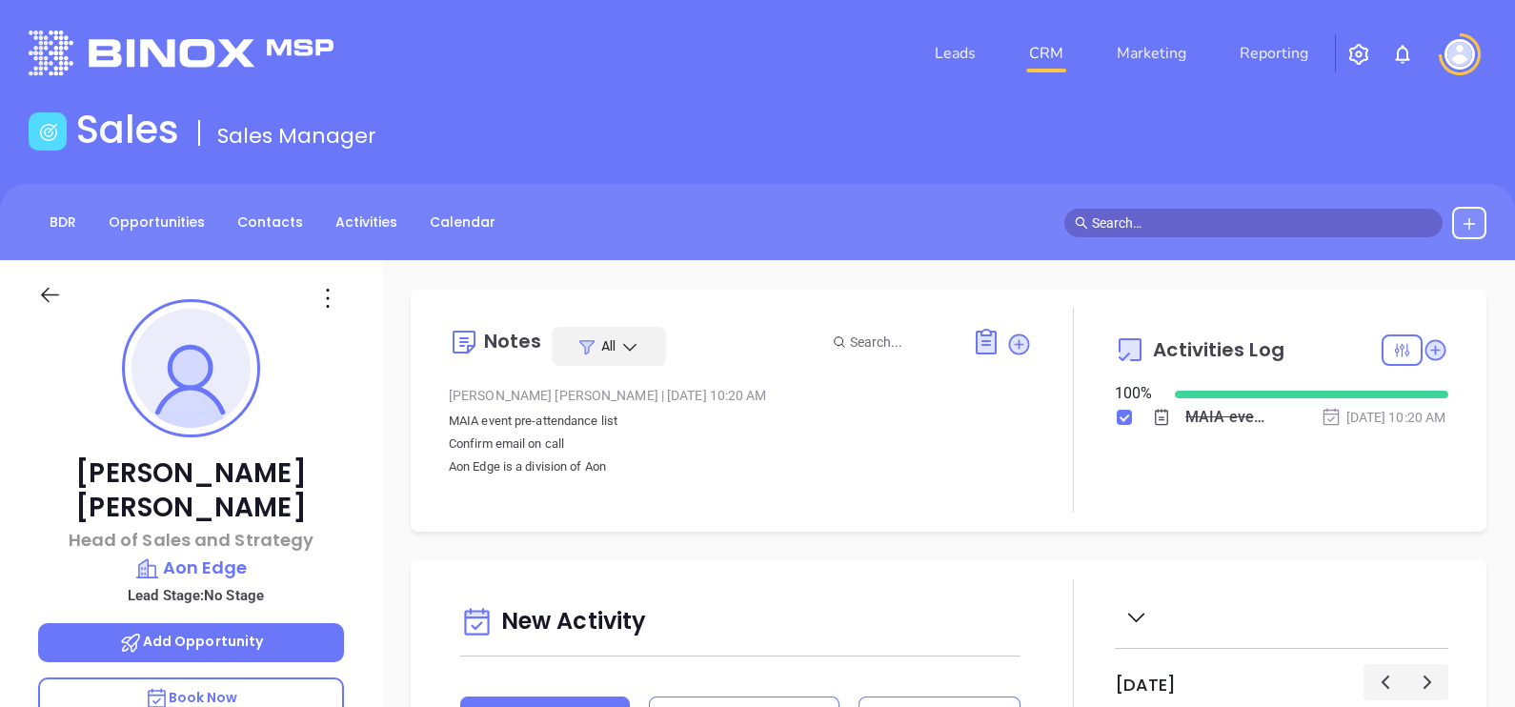
scroll to position [498, 0]
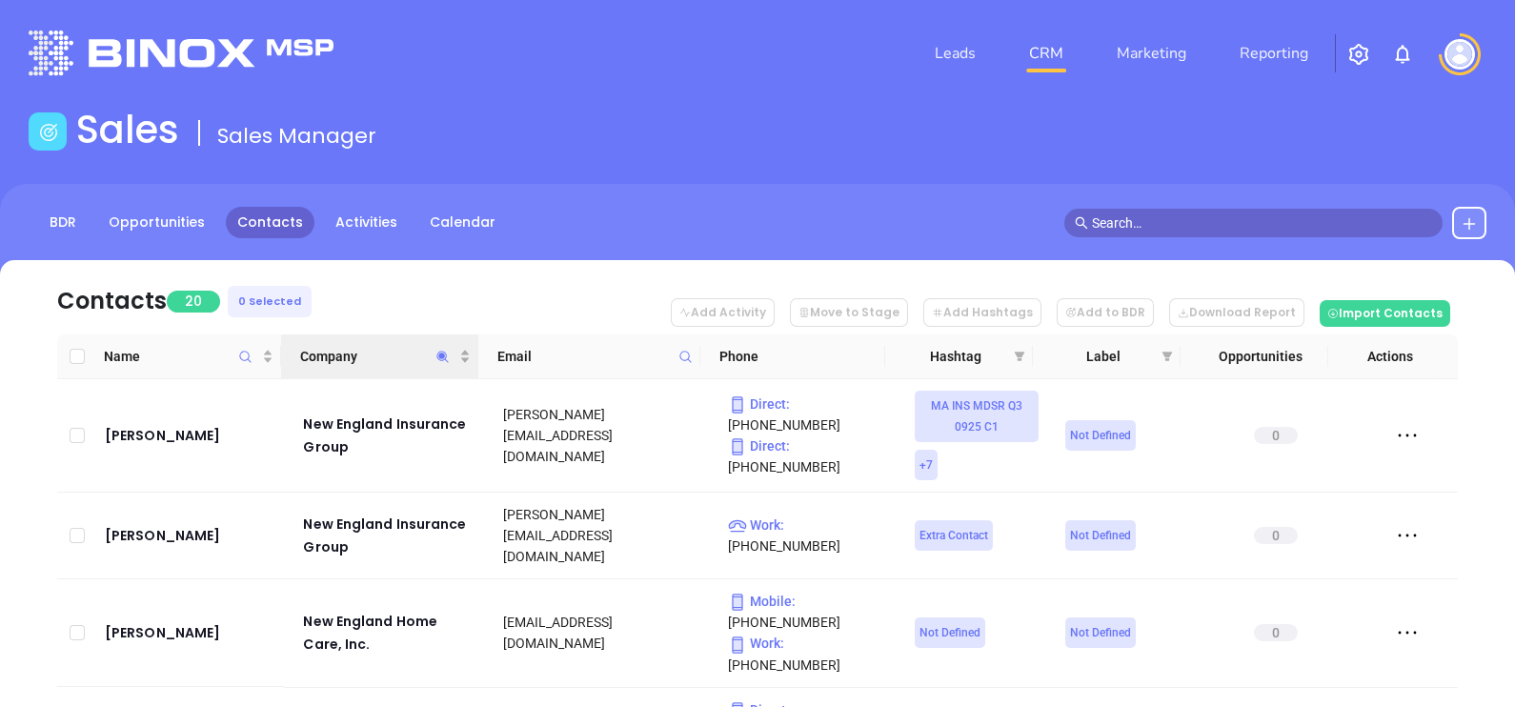
click at [441, 358] on icon "Company" at bounding box center [442, 357] width 14 height 14
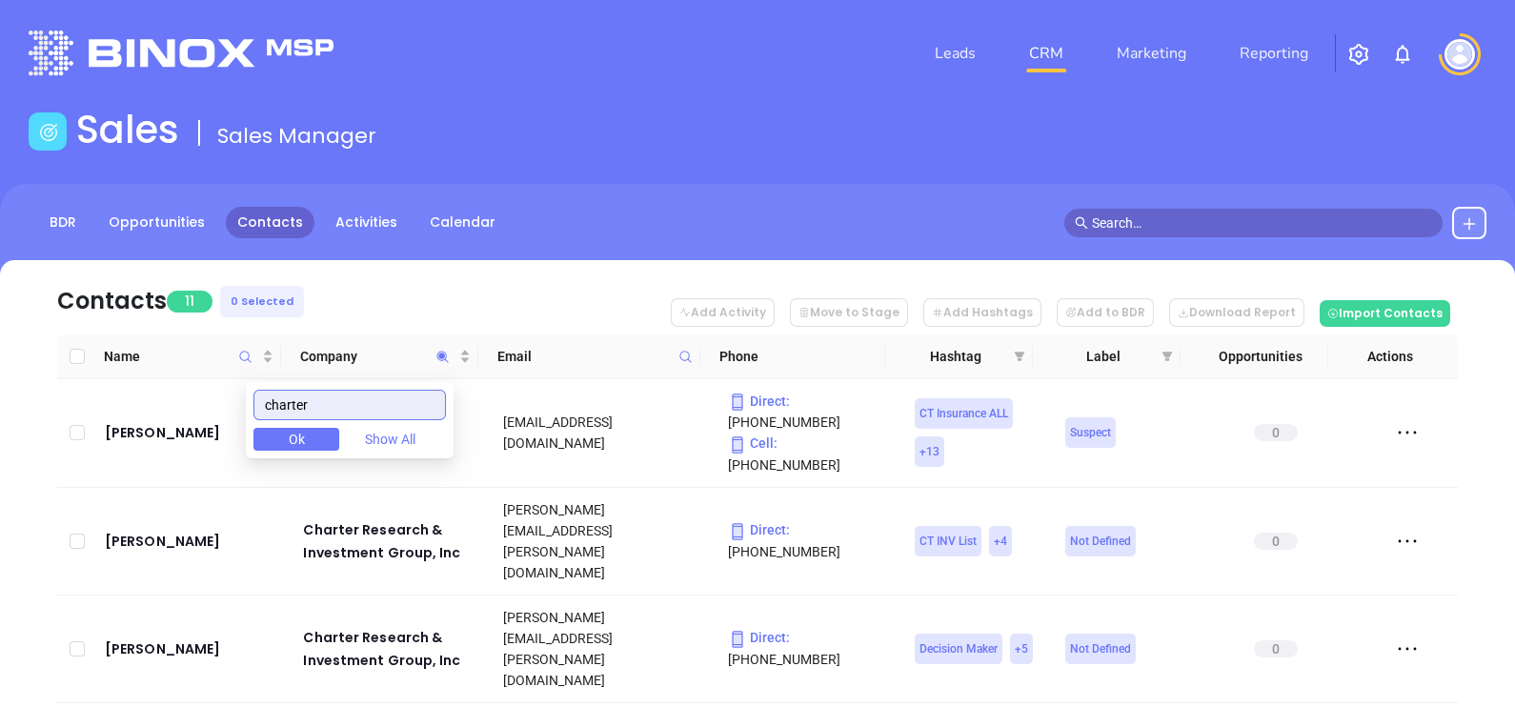
type input "charter"
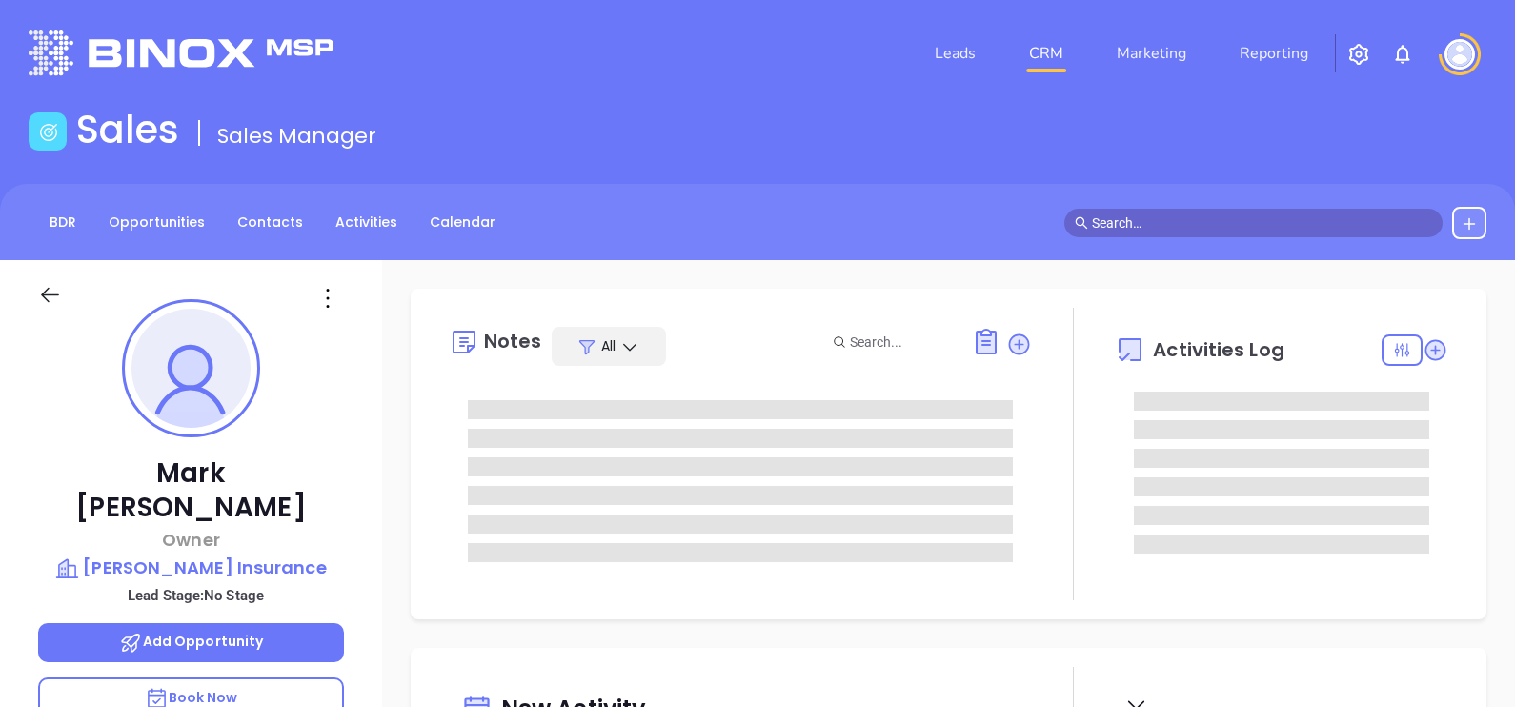
type input "[DATE]"
type input "[PERSON_NAME]"
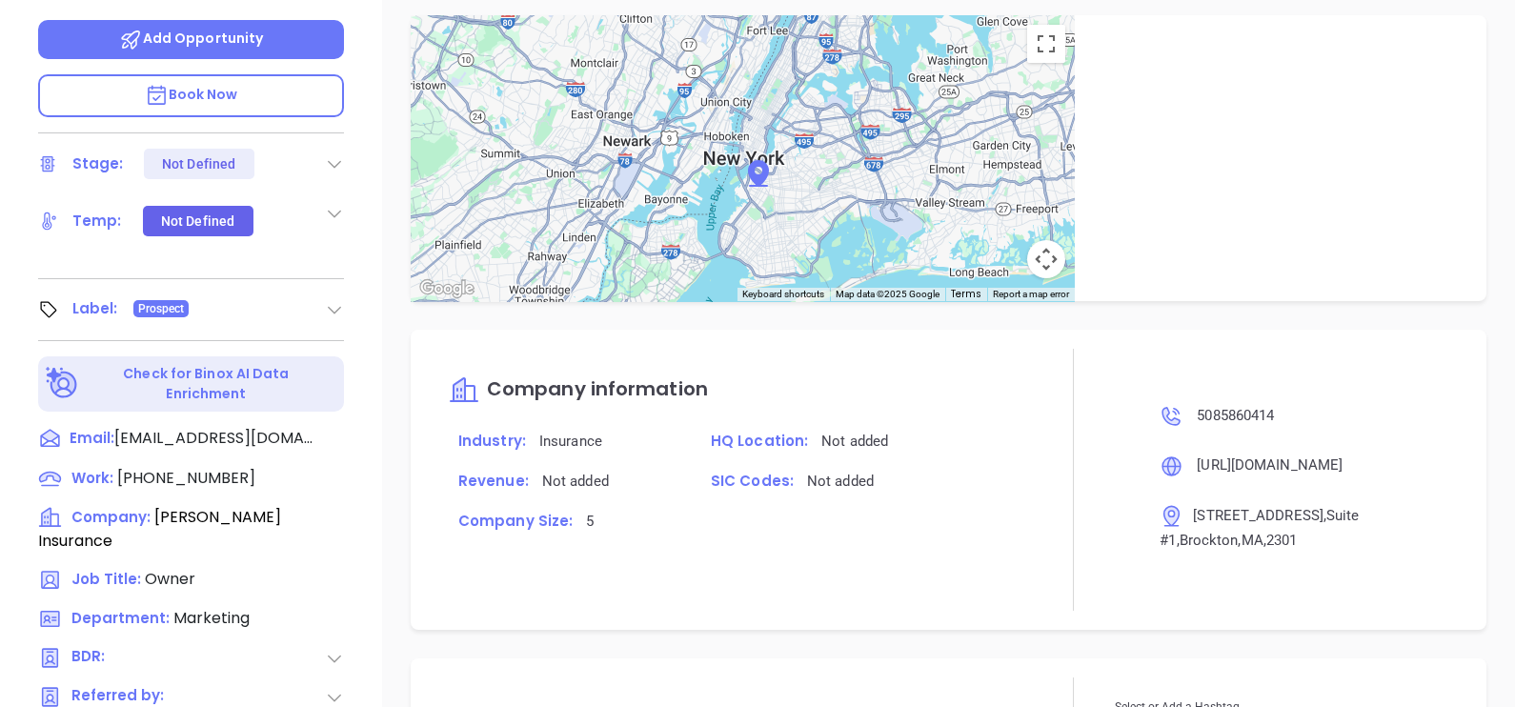
scroll to position [886, 0]
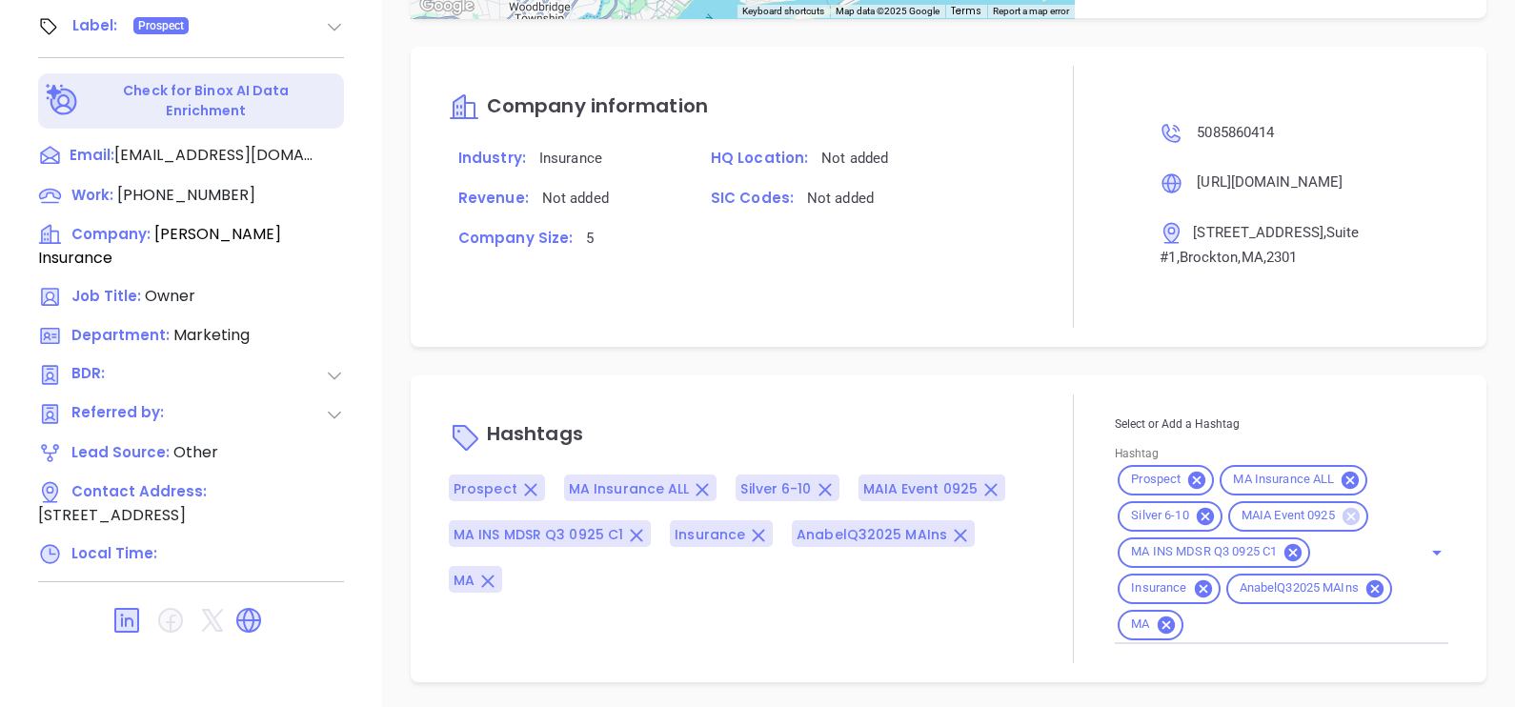
click at [1343, 512] on icon at bounding box center [1350, 515] width 17 height 17
click at [897, 375] on div "Hashtags Prospect MA Insurance ALL Silver 6-10 MA INS MDSR Q3 0925 C1 Insurance…" at bounding box center [949, 528] width 1076 height 307
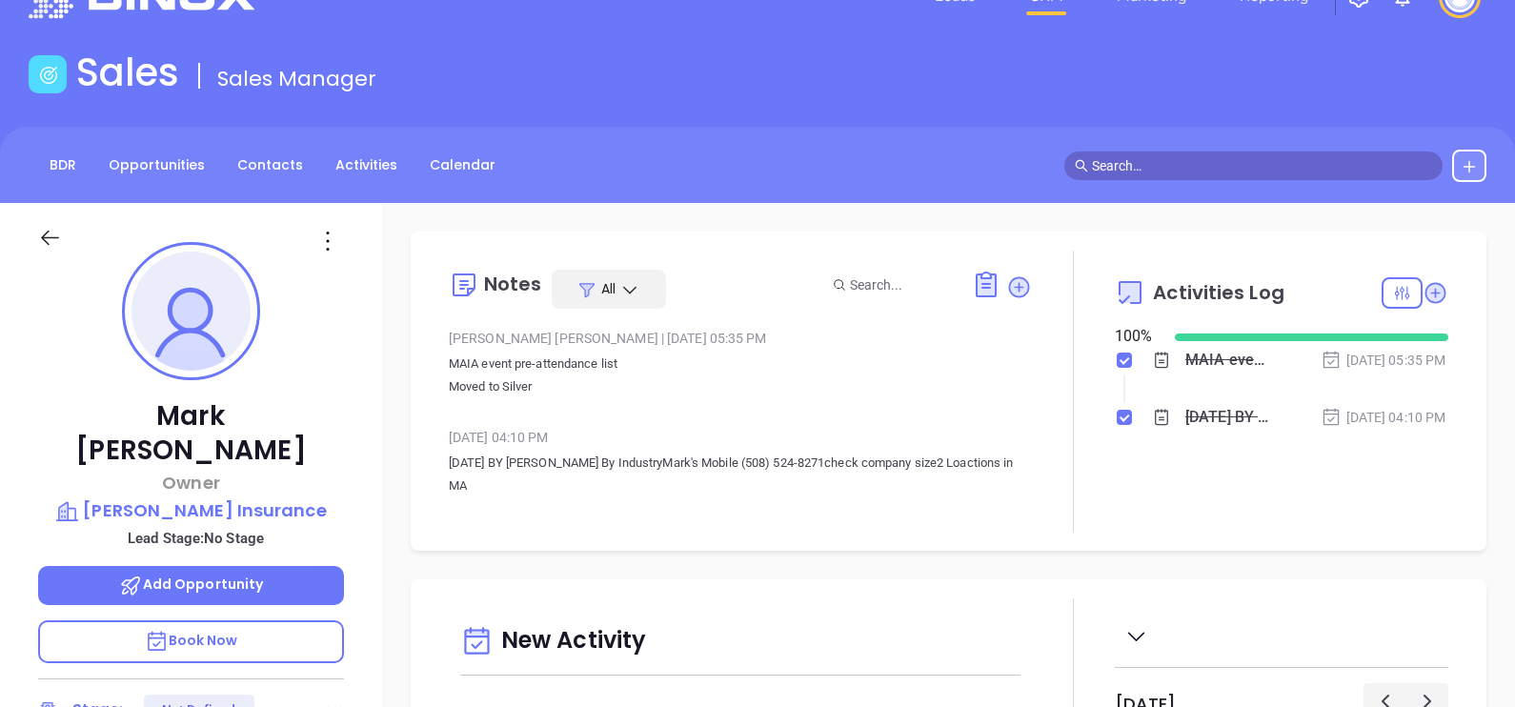
scroll to position [0, 0]
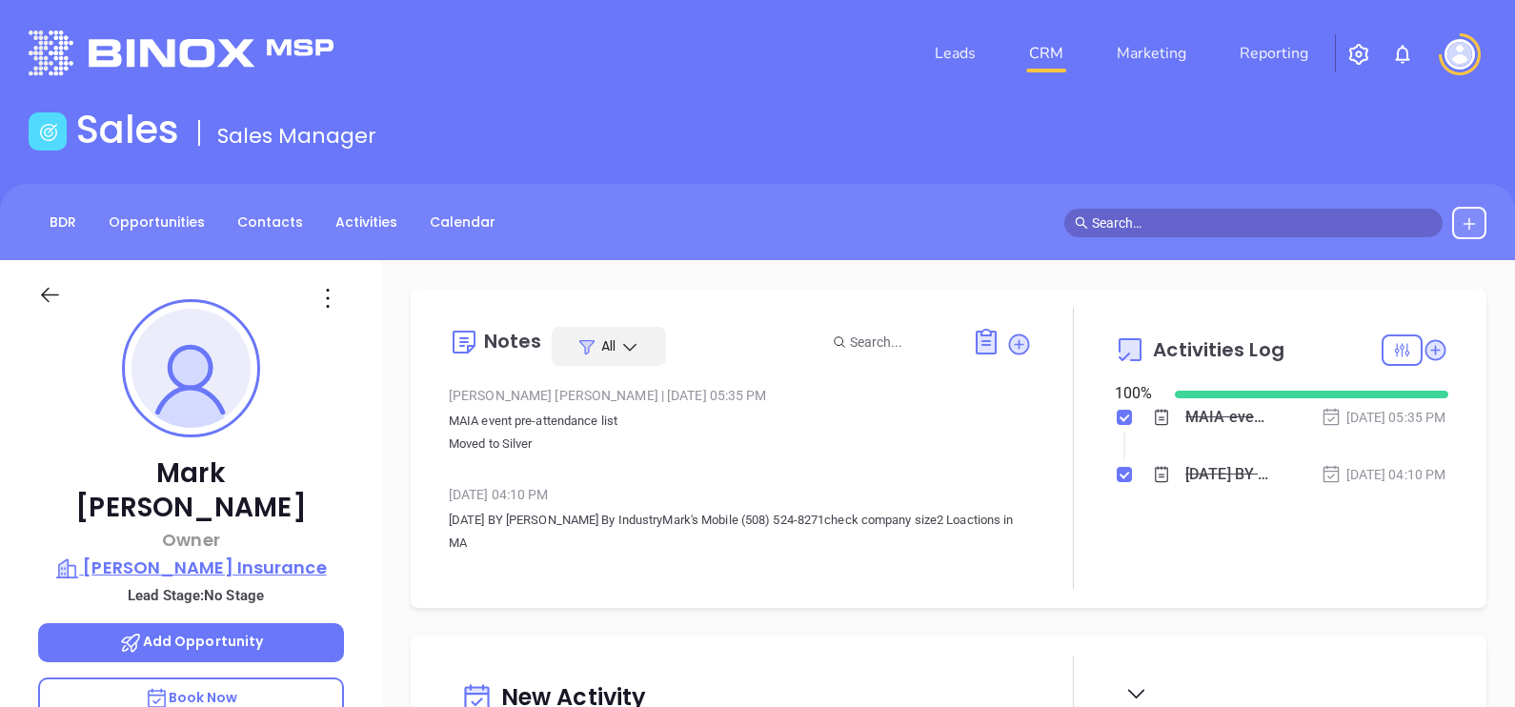
drag, startPoint x: 195, startPoint y: 534, endPoint x: 119, endPoint y: 527, distance: 76.5
click at [119, 554] on p "D'Agostino Insurance" at bounding box center [191, 567] width 306 height 27
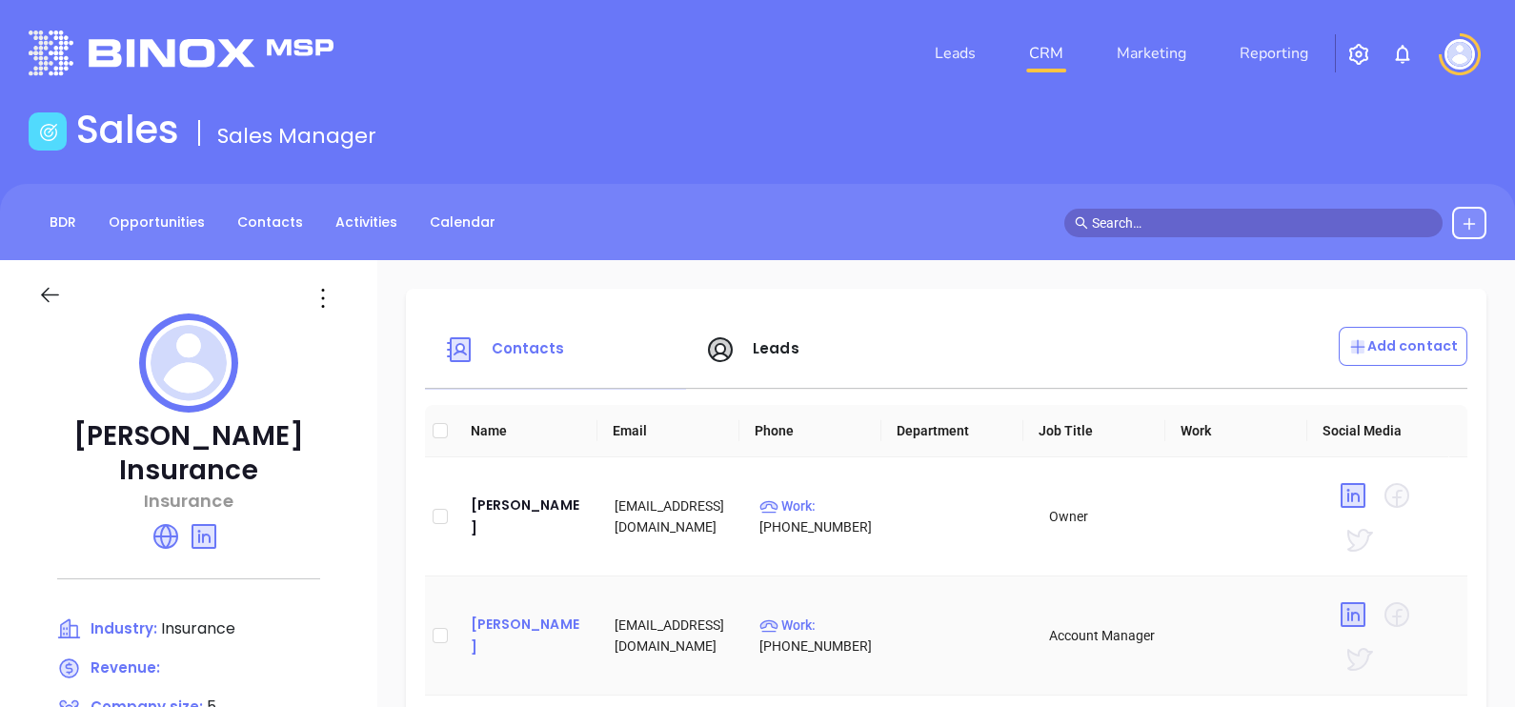
click at [529, 634] on div "Mared Boyton" at bounding box center [528, 636] width 114 height 46
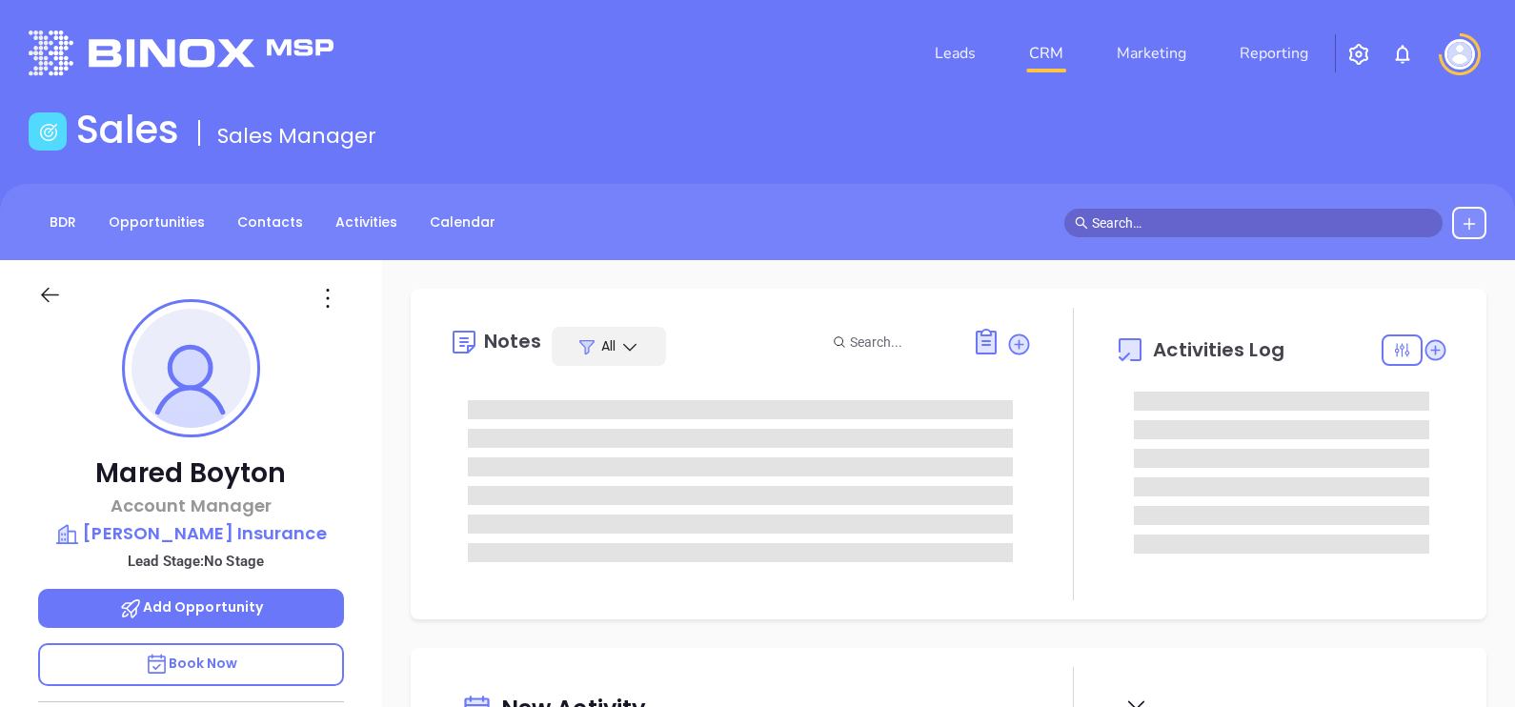
scroll to position [553, 0]
type input "[PERSON_NAME]"
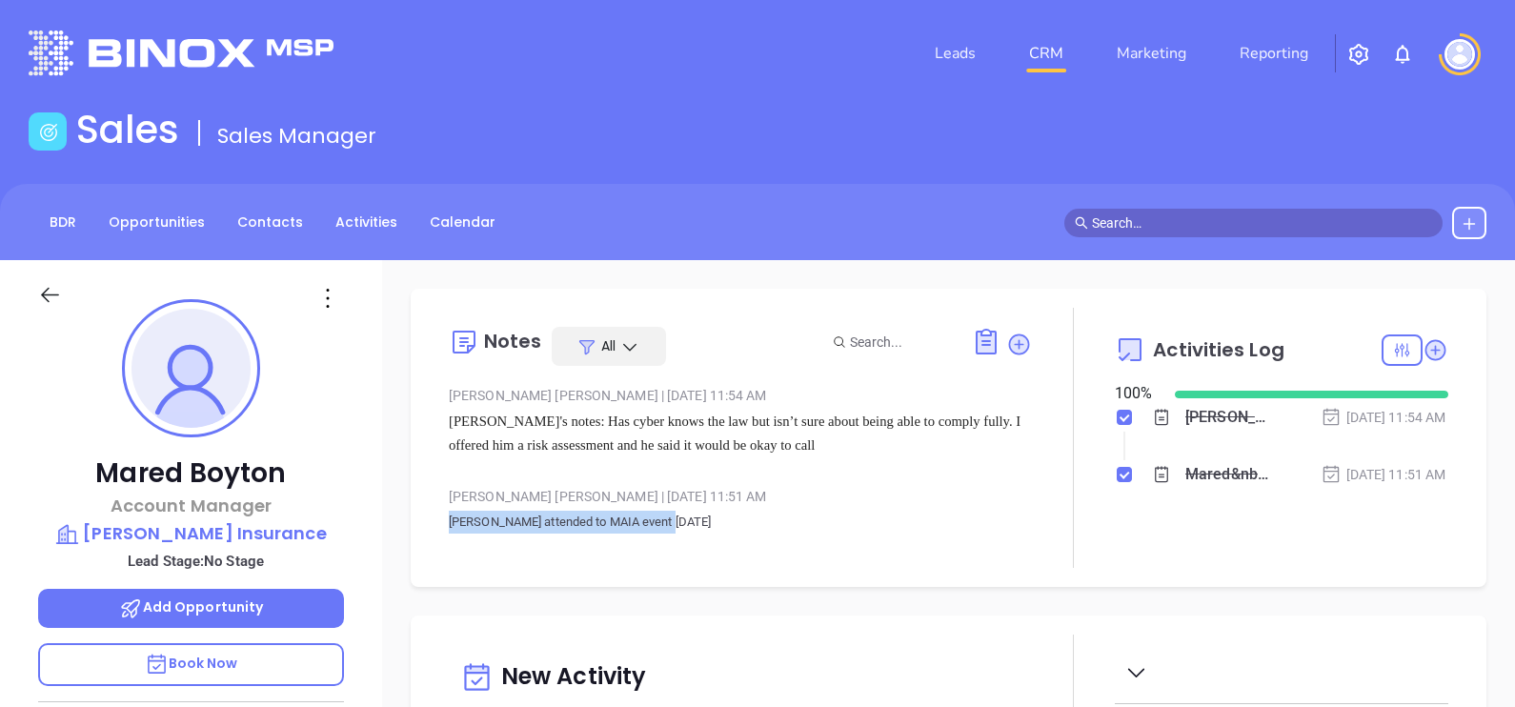
drag, startPoint x: 676, startPoint y: 517, endPoint x: 444, endPoint y: 529, distance: 232.7
click at [444, 529] on div "Notes All Alejandra Lara | Sep 19, 2025 11:54 AM Megan's notes: Has cyber knows…" at bounding box center [949, 438] width 1038 height 260
copy p "Mared attended to MAIA event Sep 2025"
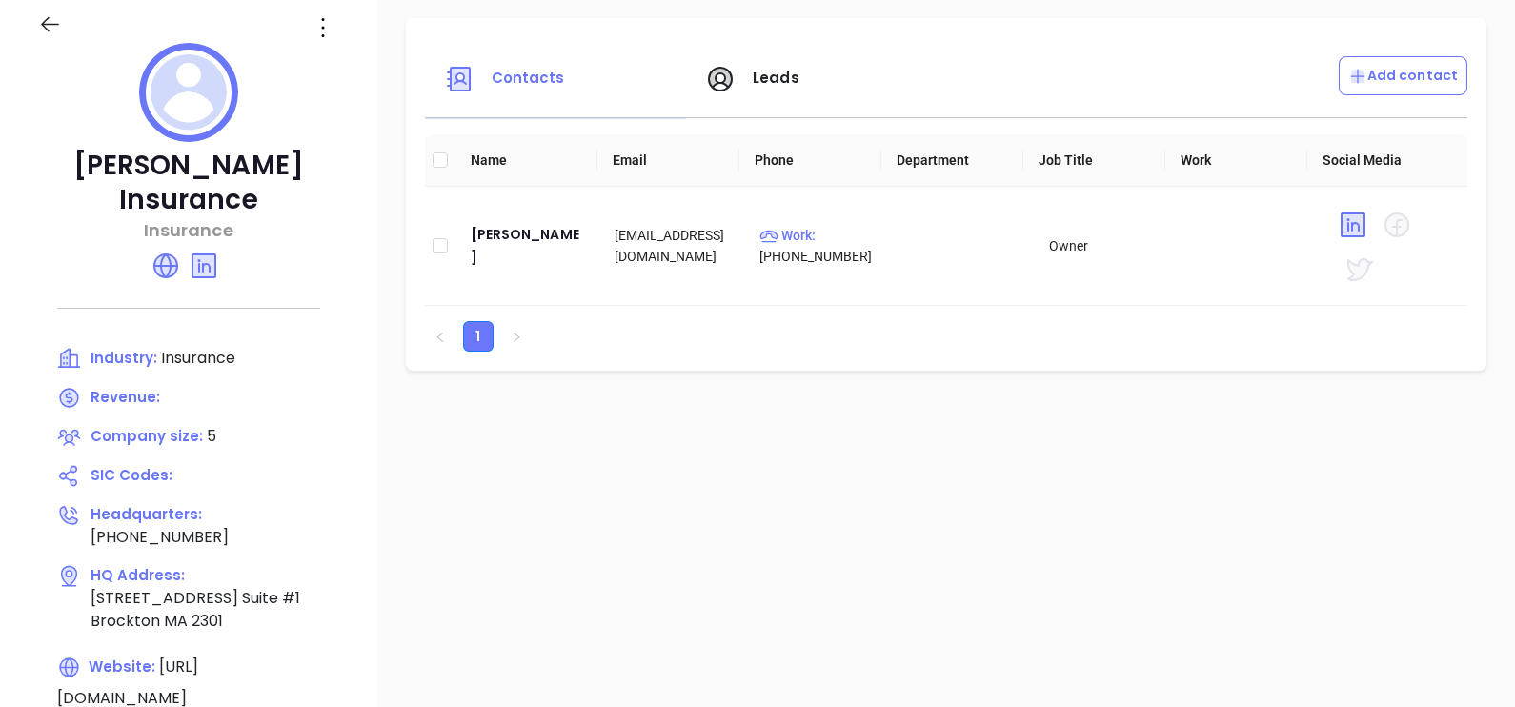
scroll to position [237, 0]
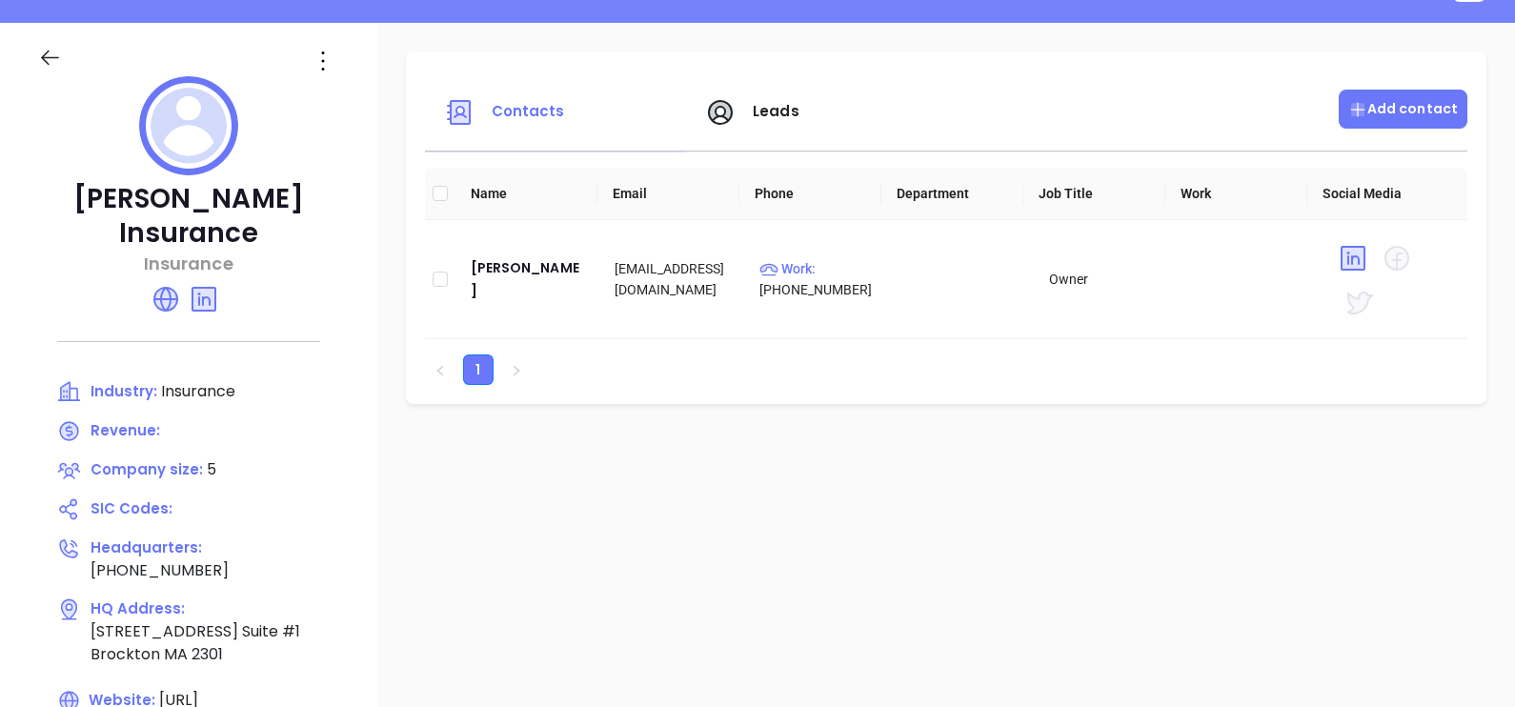
click at [1389, 105] on p "Add contact" at bounding box center [1403, 109] width 110 height 20
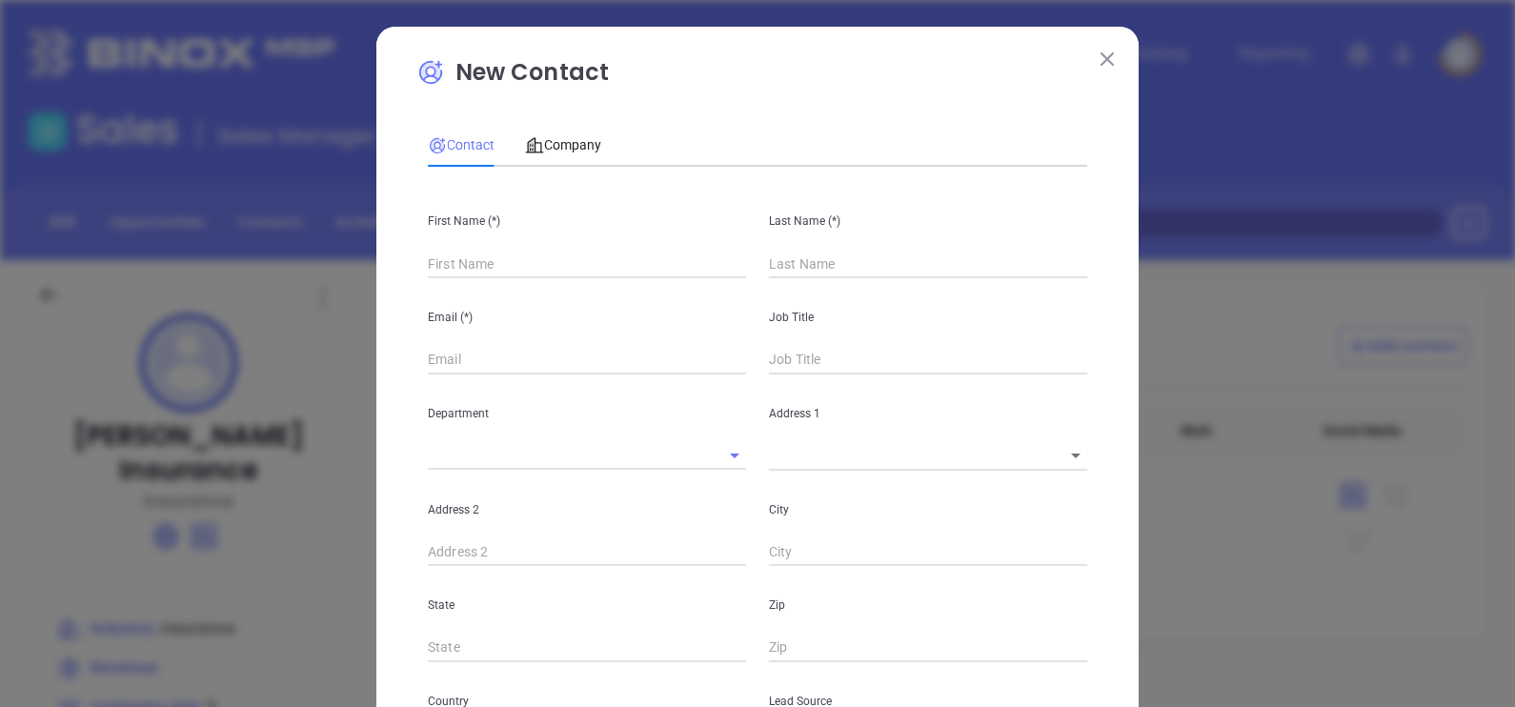
type input "Fourth Phone Call"
type input "1"
click at [416, 258] on div "First Name (*)" at bounding box center [586, 230] width 341 height 96
click at [428, 267] on input "text" at bounding box center [587, 264] width 318 height 29
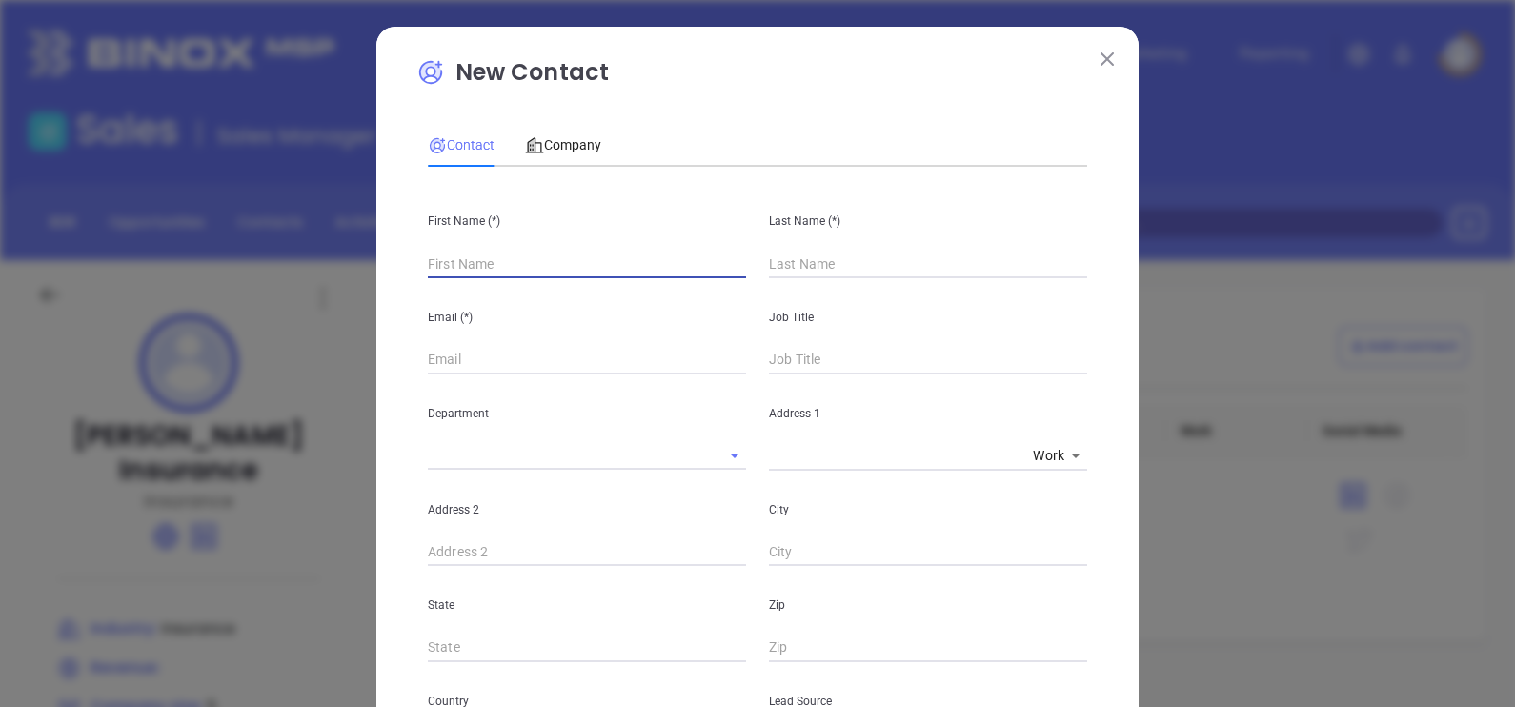
click at [429, 272] on input "text" at bounding box center [587, 264] width 318 height 29
type input "Mared"
type input "Boyton"
type input "Account Manager"
click at [791, 372] on input "text" at bounding box center [928, 360] width 318 height 29
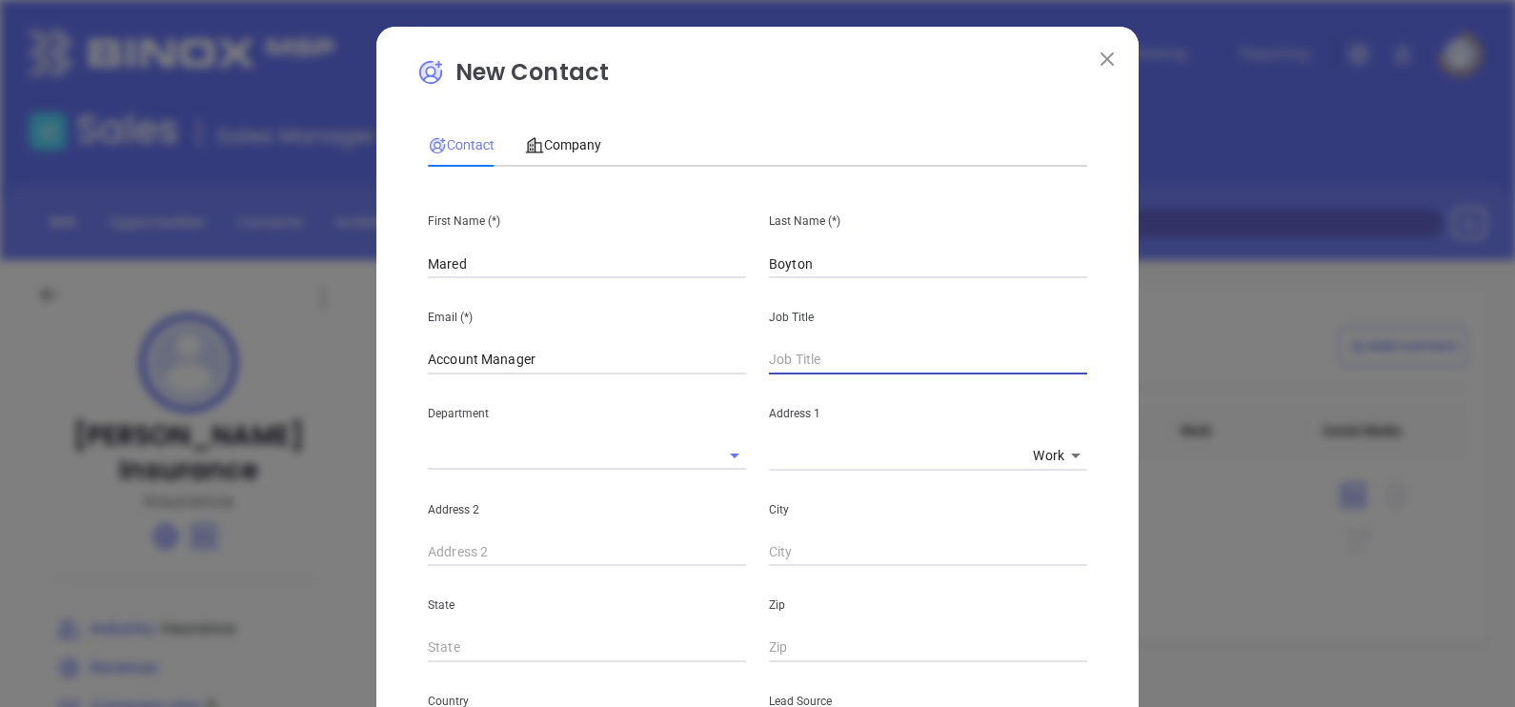
paste input "mboyton"
type input "mboyton"
drag, startPoint x: 819, startPoint y: 366, endPoint x: 690, endPoint y: 373, distance: 129.7
click at [690, 373] on div "Email (*) Account Manager Job Title mboyton" at bounding box center [757, 326] width 682 height 96
drag, startPoint x: 529, startPoint y: 362, endPoint x: 300, endPoint y: 338, distance: 229.9
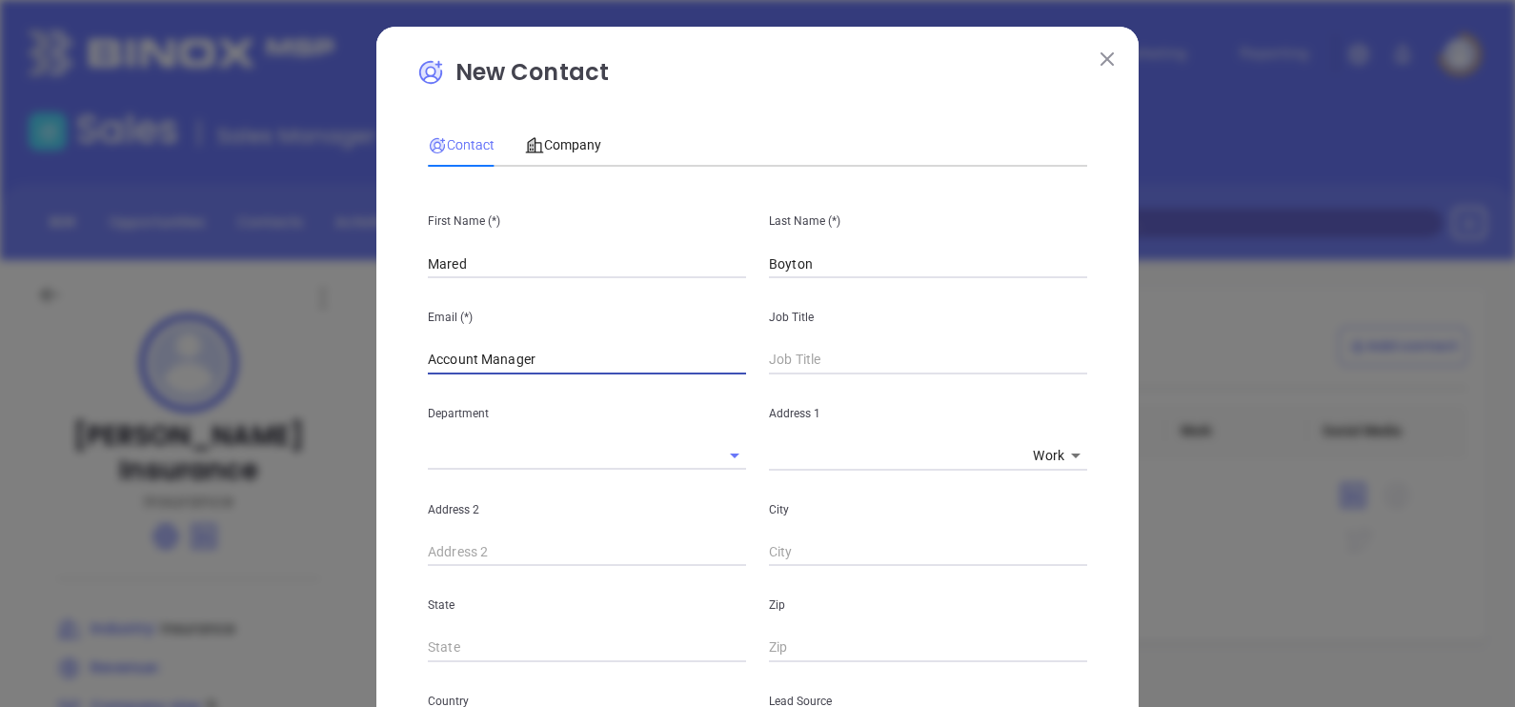
click at [300, 338] on div "New Contact Contact Company First Name (*) Mared Last Name (*) [PERSON_NAME] Em…" at bounding box center [757, 353] width 1515 height 707
paste input "mboyton"
click at [572, 353] on input "mboyton@" at bounding box center [587, 360] width 318 height 29
paste input "[DOMAIN_NAME]"
type input "[EMAIL_ADDRESS][DOMAIN_NAME]"
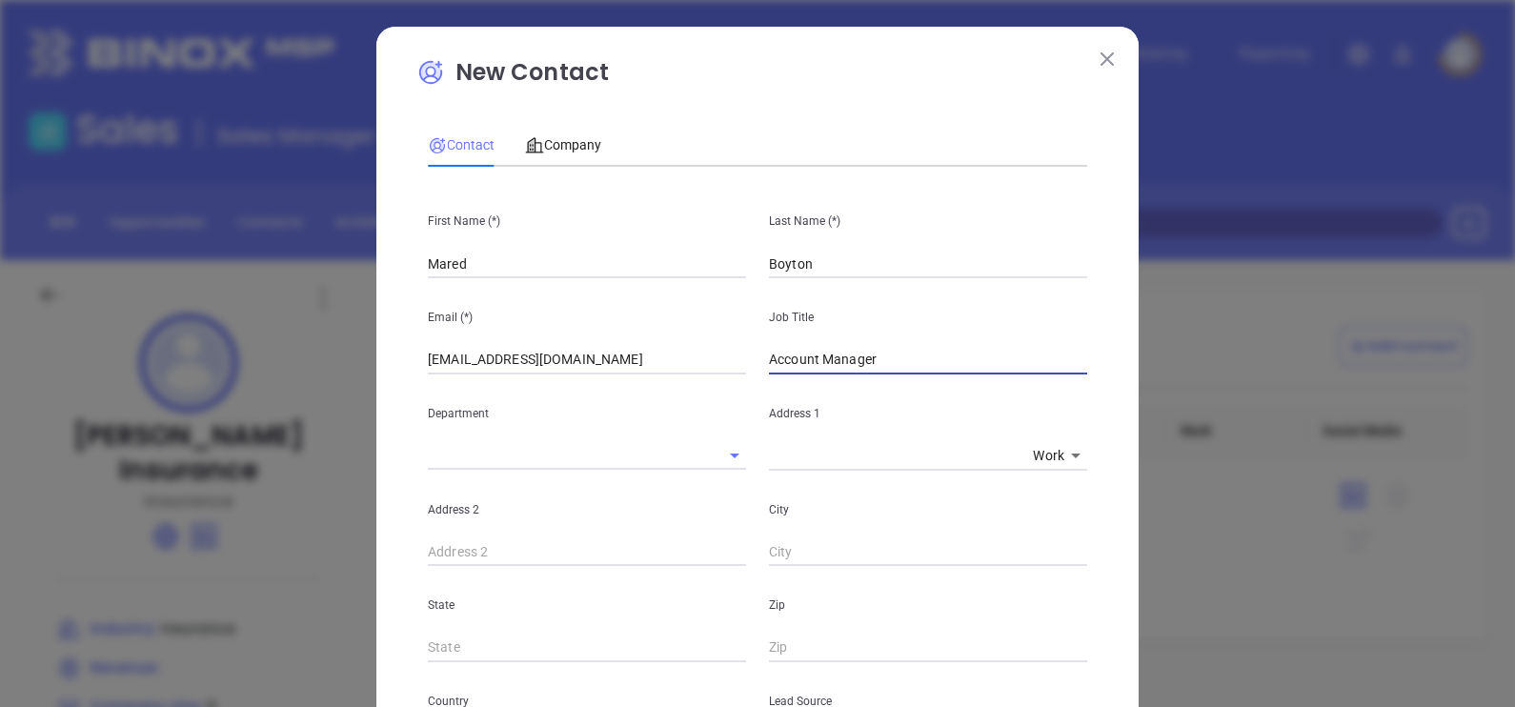
type input "Account Manager"
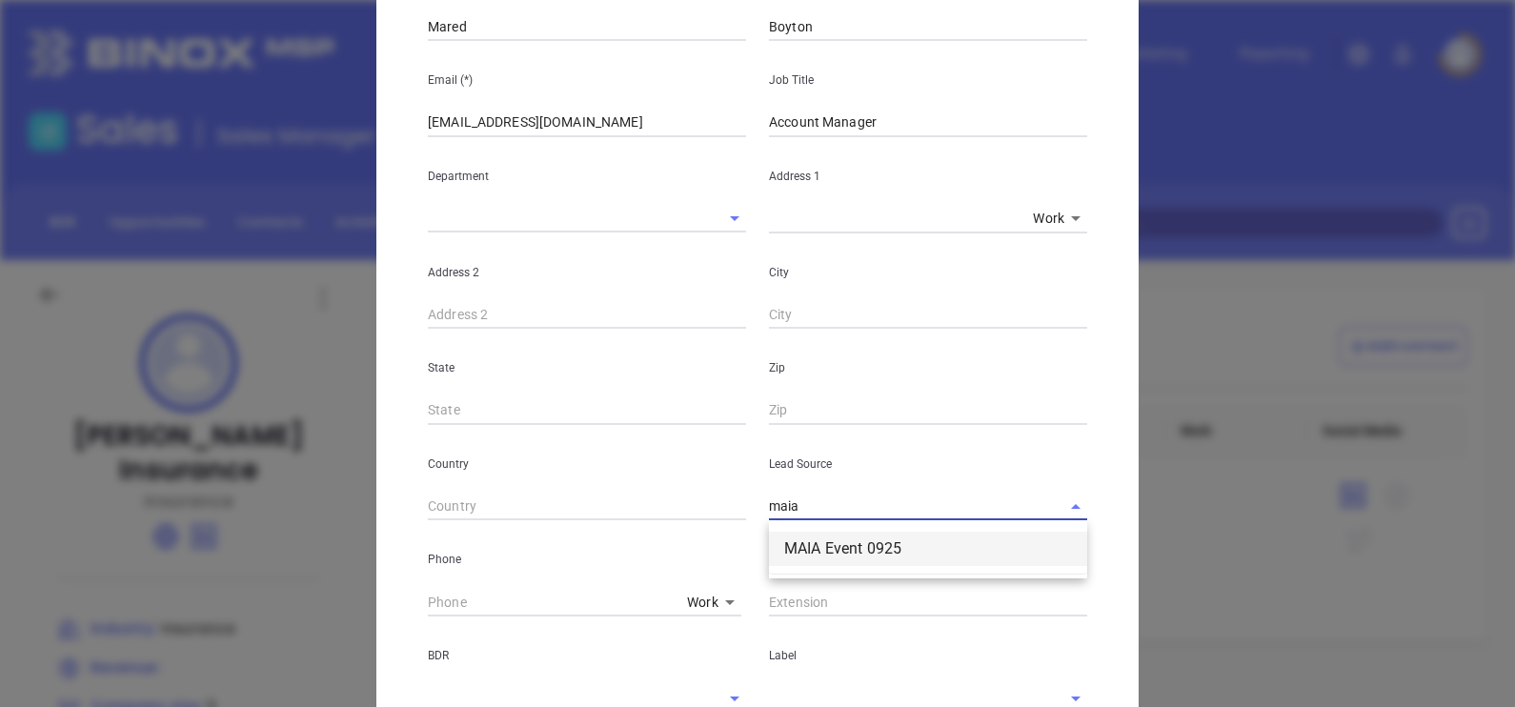
click at [839, 542] on li "MAIA Event 0925" at bounding box center [928, 549] width 318 height 34
type input "MAIA Event 0925"
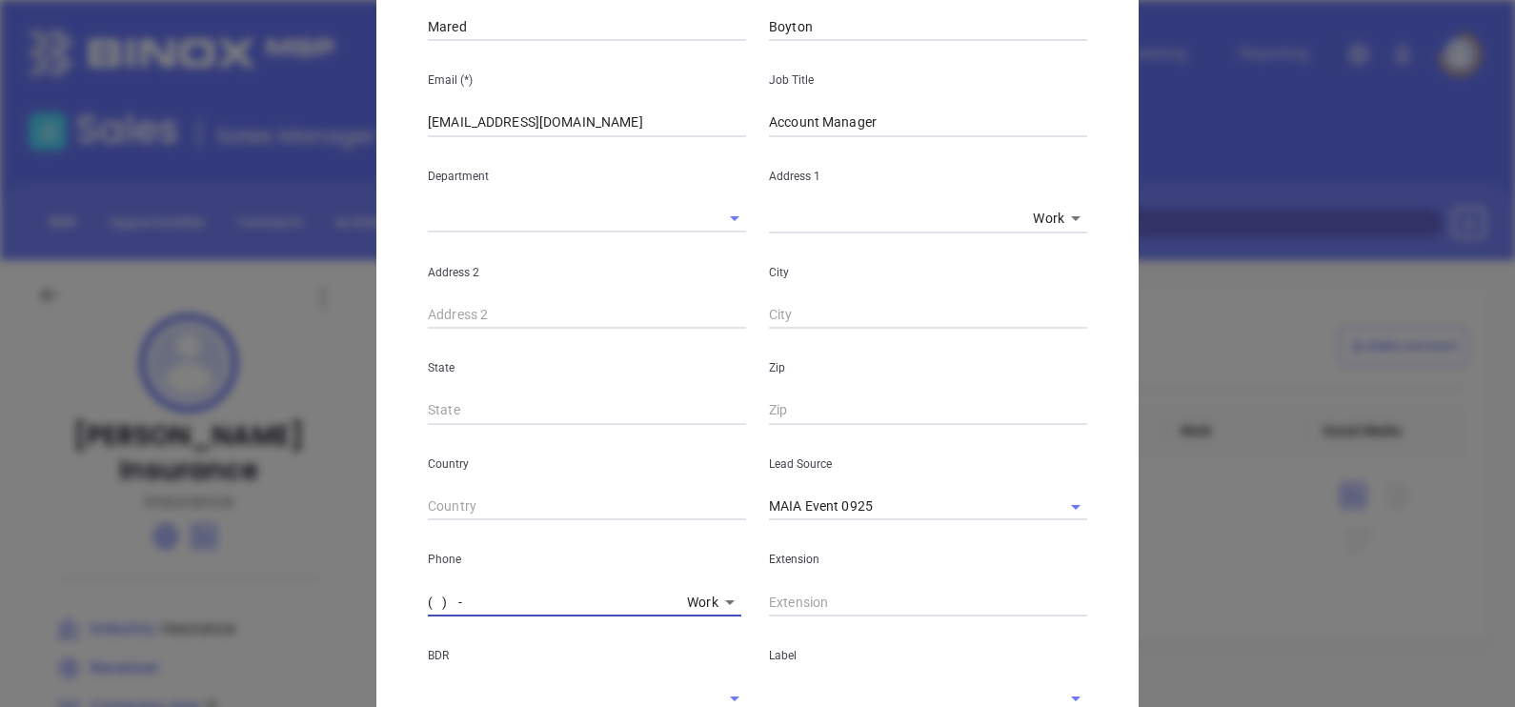
type input "( ) -"
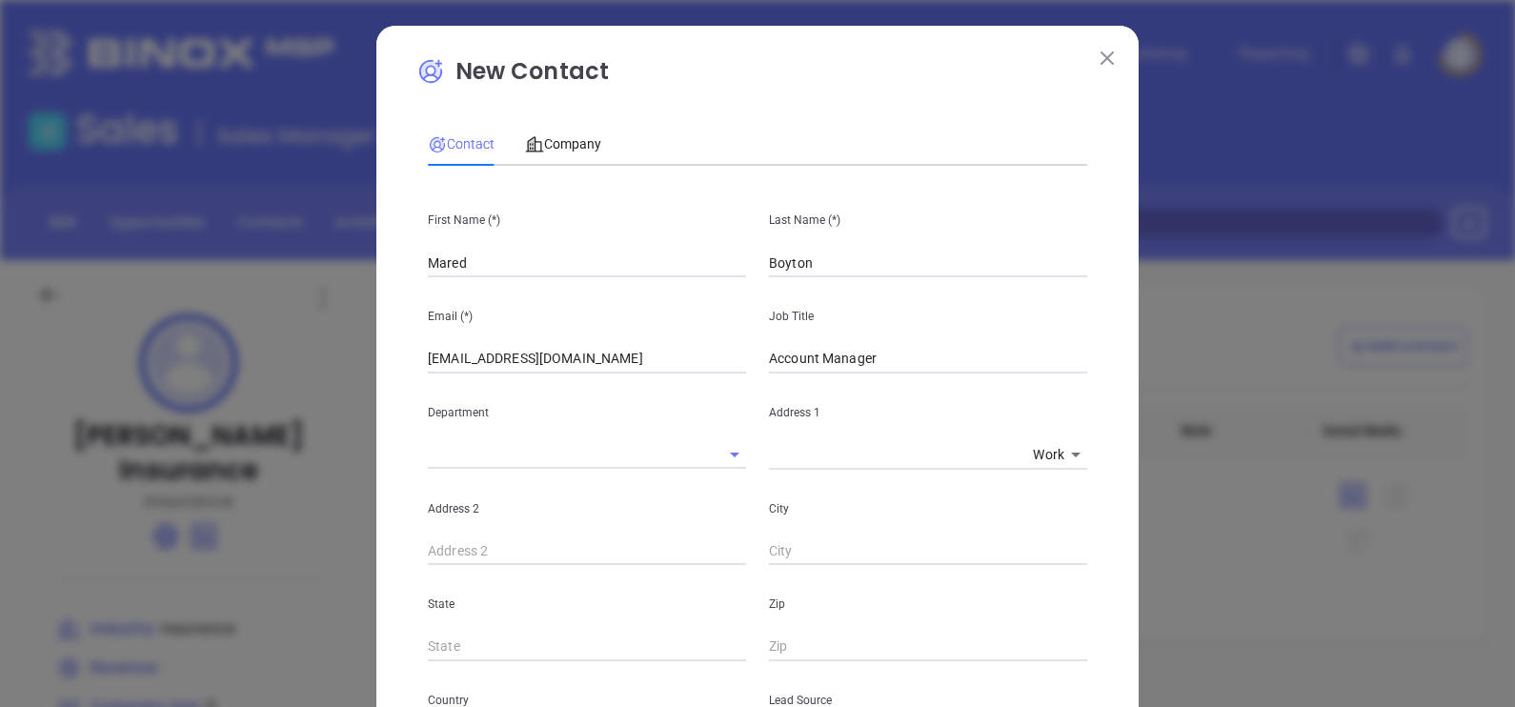
scroll to position [0, 0]
type input "( ) -"
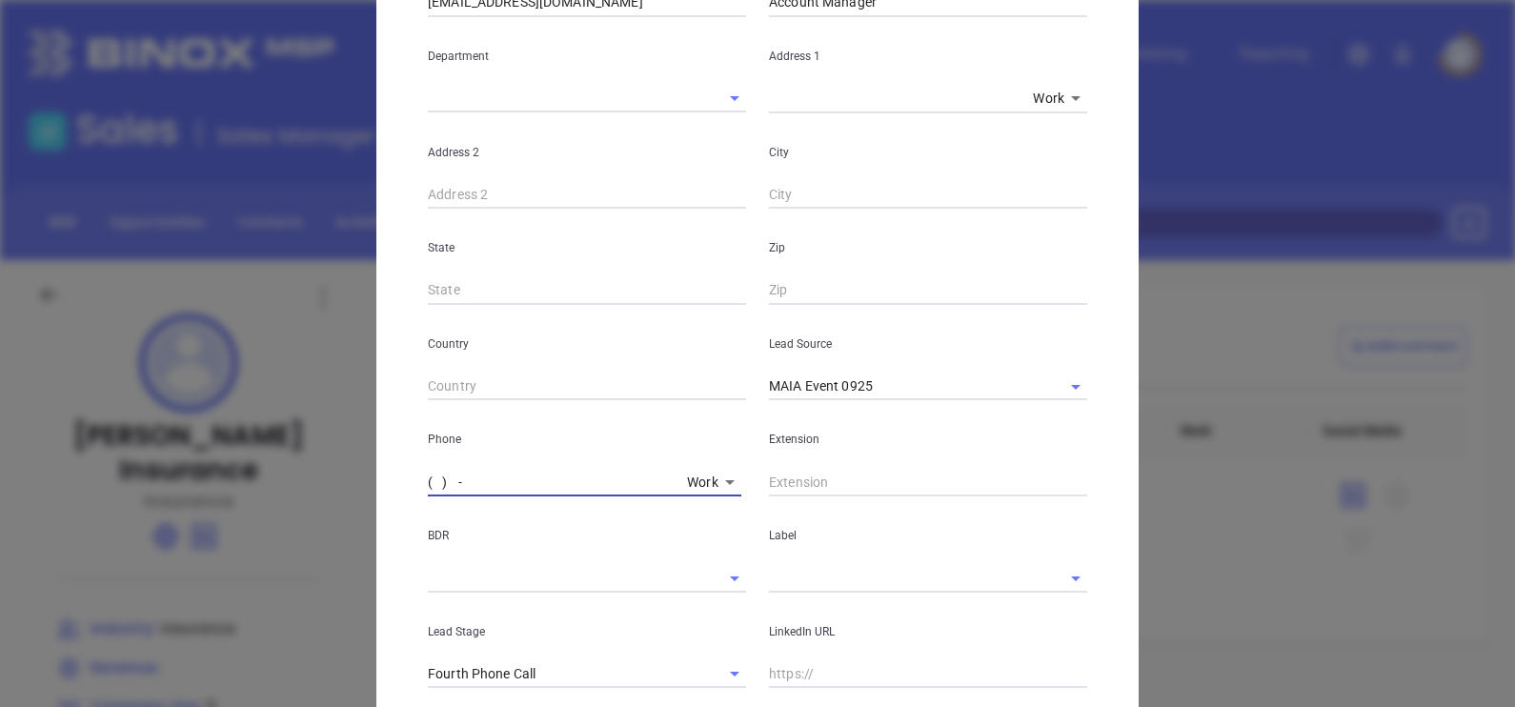
scroll to position [674, 0]
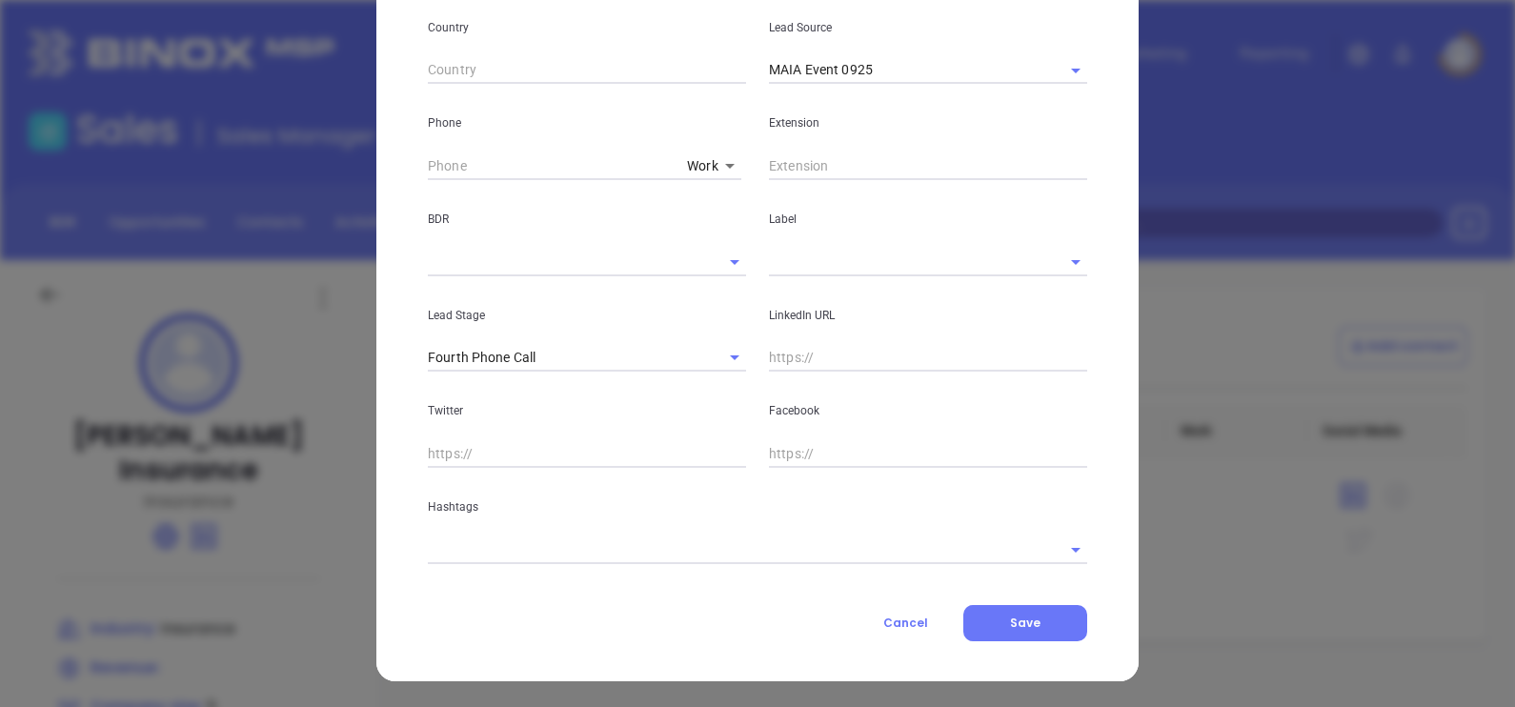
type input "( ) -"
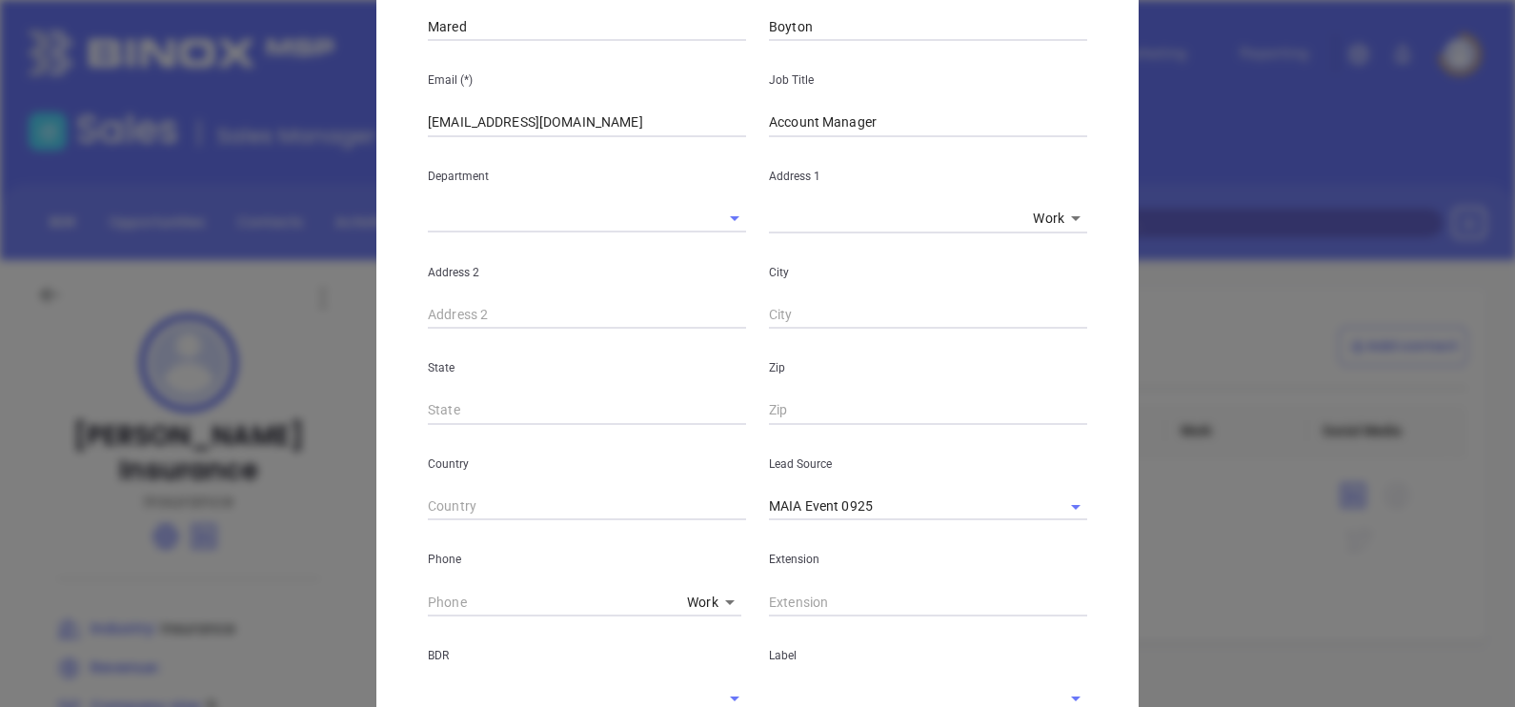
scroll to position [357, 0]
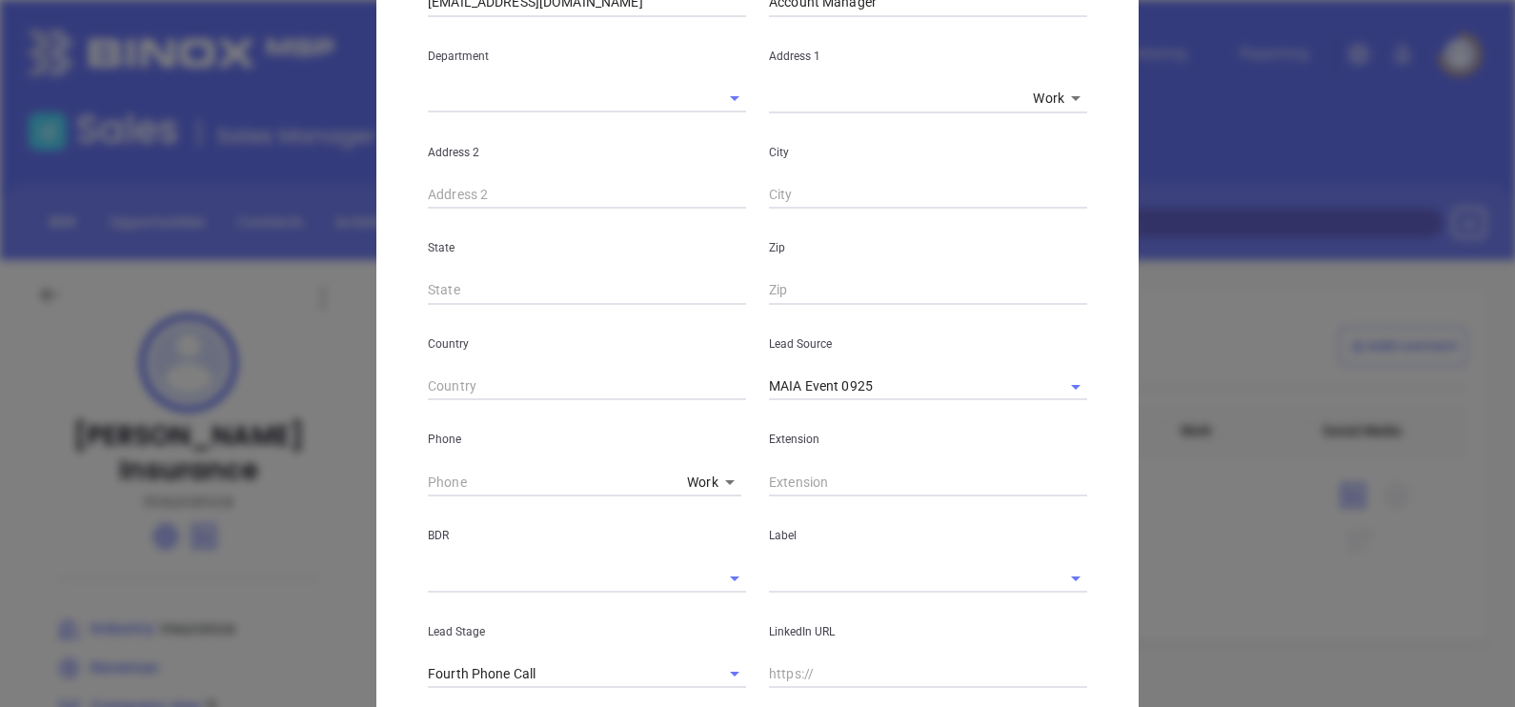
click at [445, 481] on input "text" at bounding box center [554, 482] width 252 height 29
paste input "508) 586-0414"
type input "(508) 586-0414"
click at [778, 572] on input "text" at bounding box center [901, 578] width 265 height 28
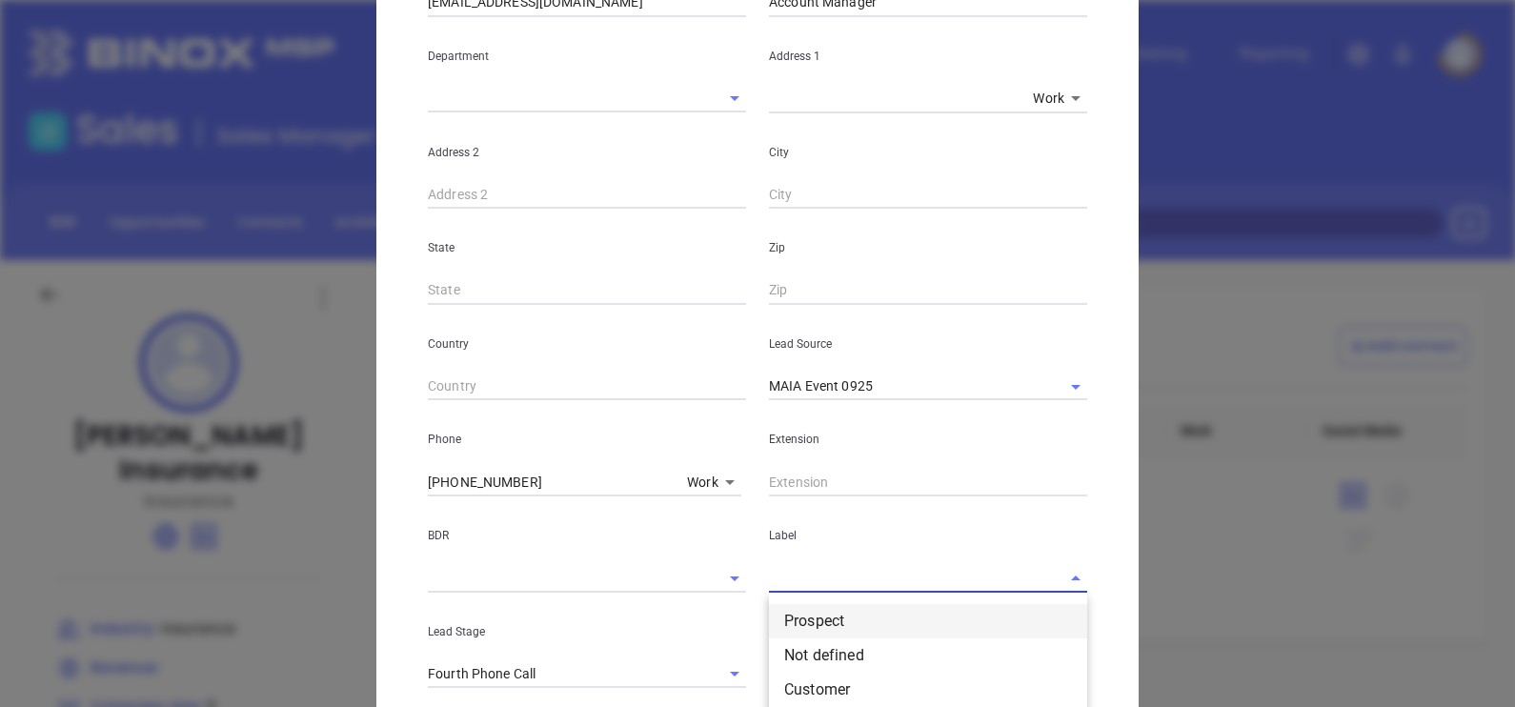
click at [804, 613] on li "Prospect" at bounding box center [928, 621] width 318 height 34
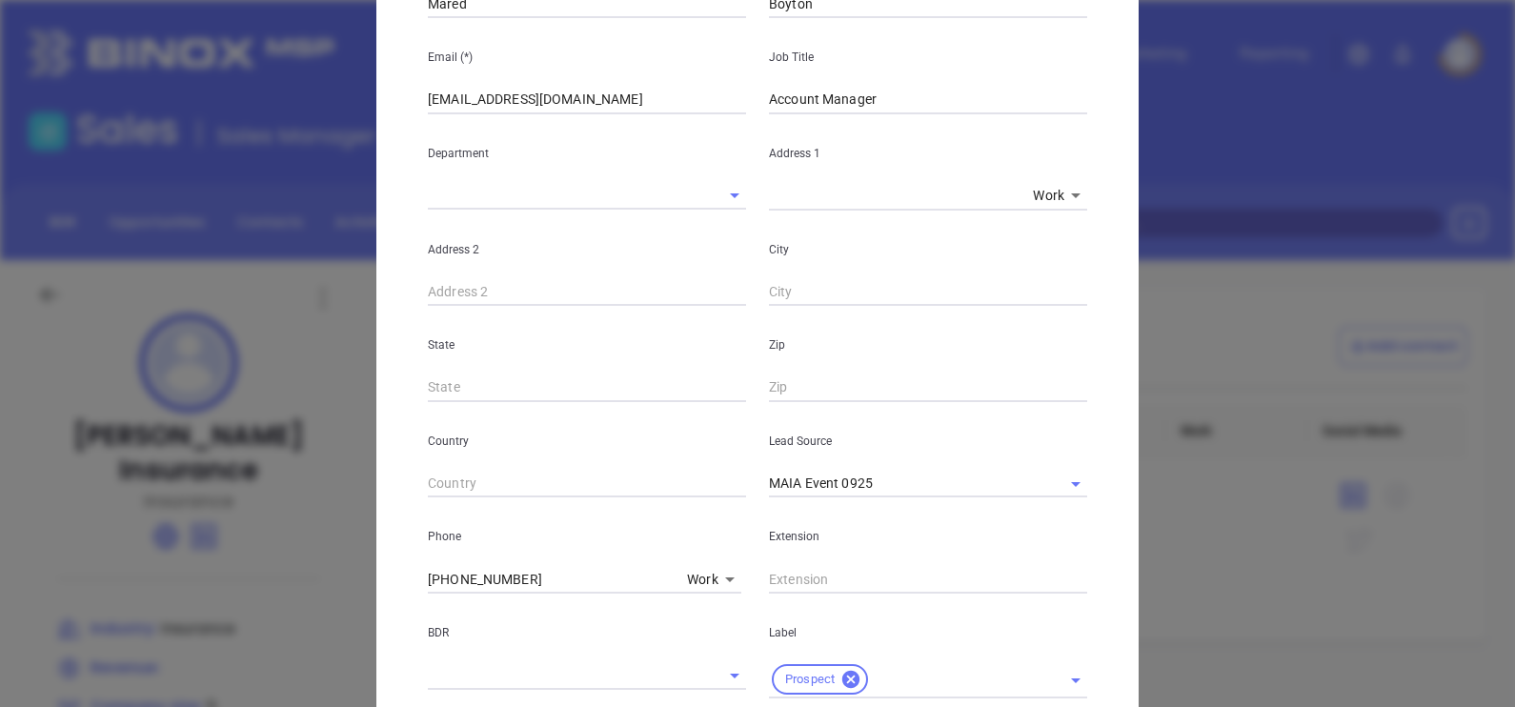
scroll to position [0, 0]
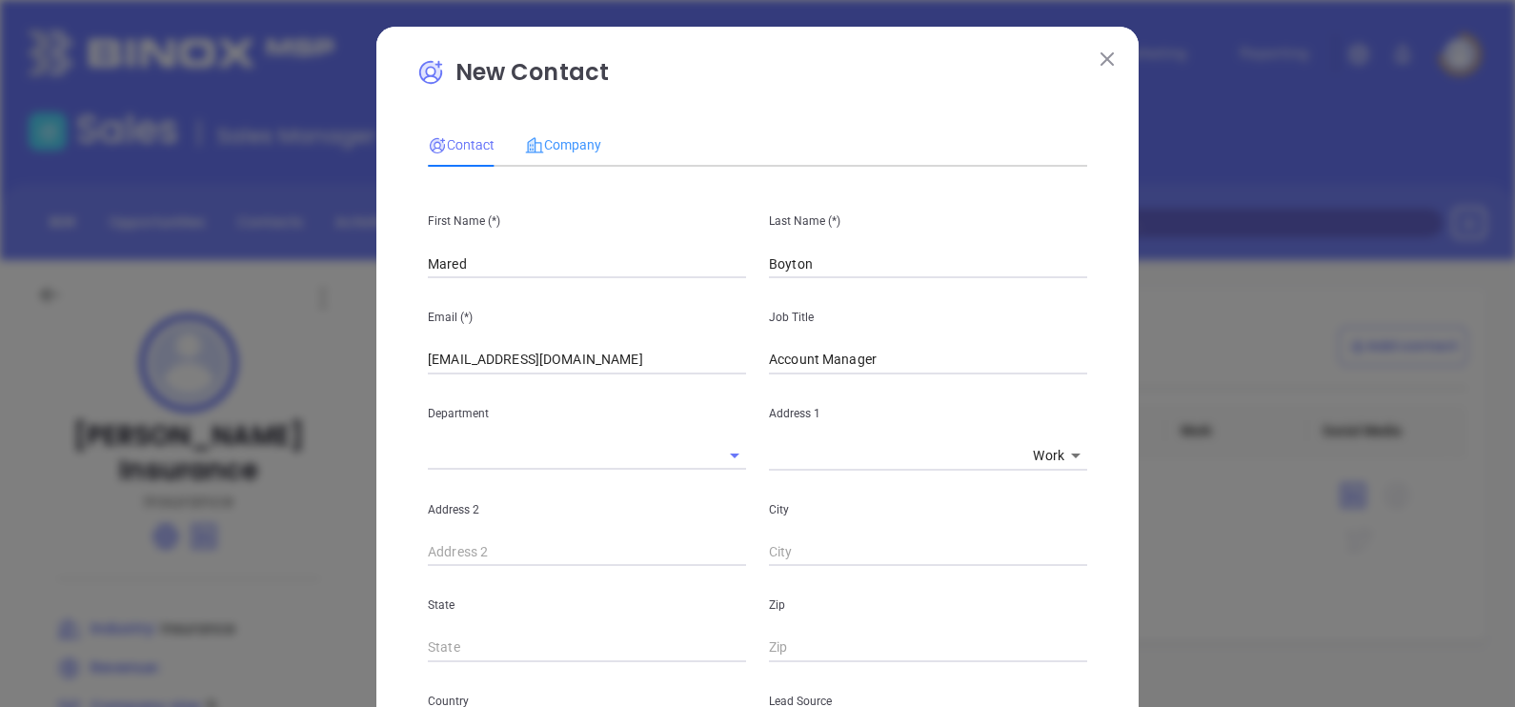
click at [566, 130] on div "Company" at bounding box center [563, 145] width 76 height 44
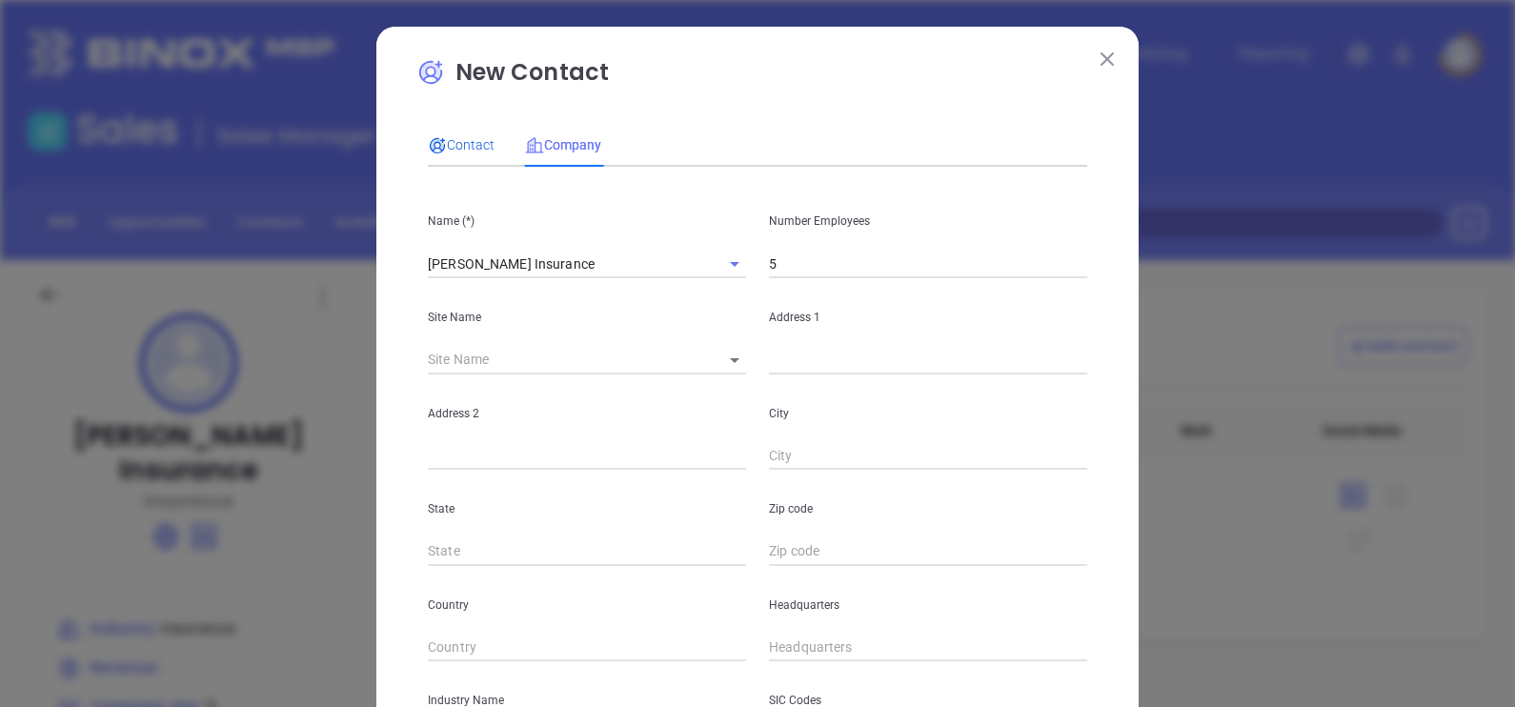
click at [461, 138] on span "Contact" at bounding box center [461, 144] width 67 height 15
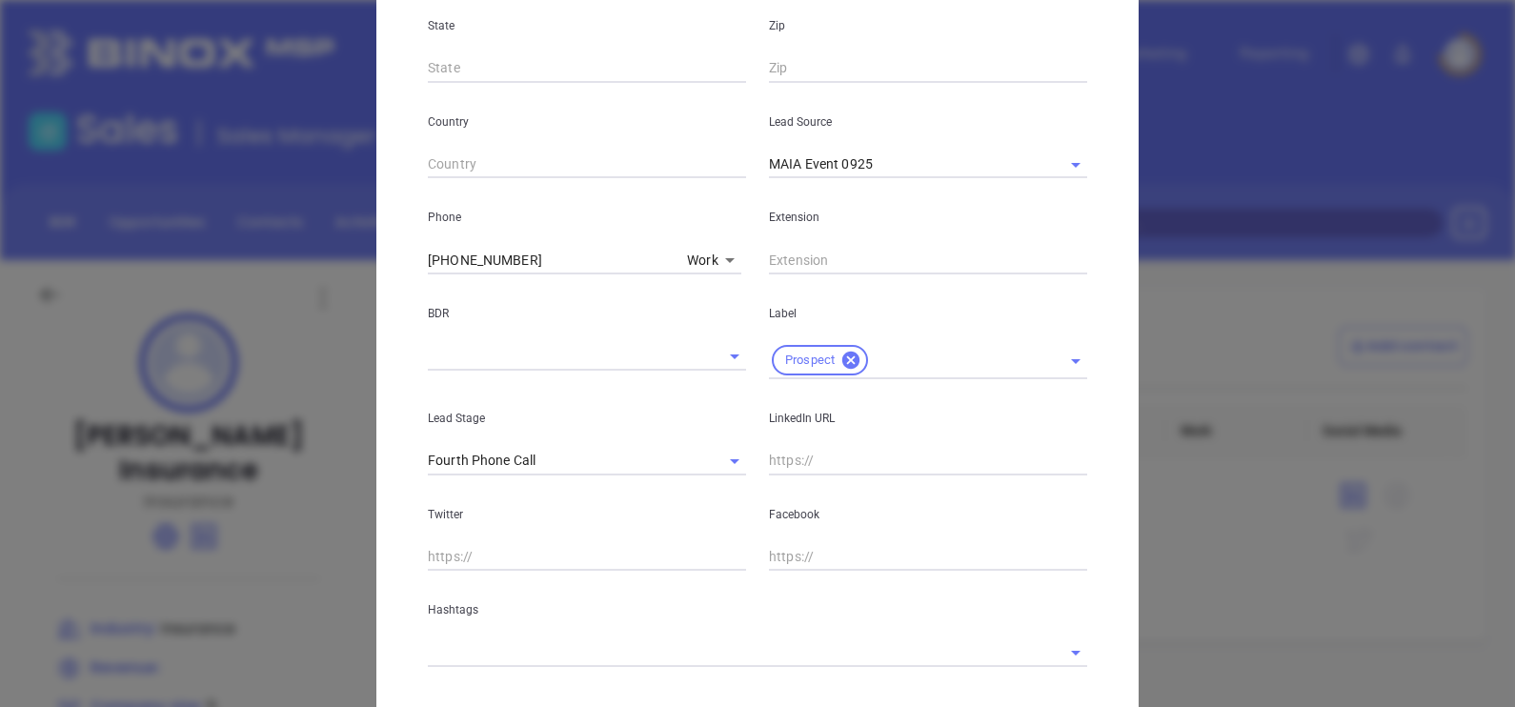
scroll to position [595, 0]
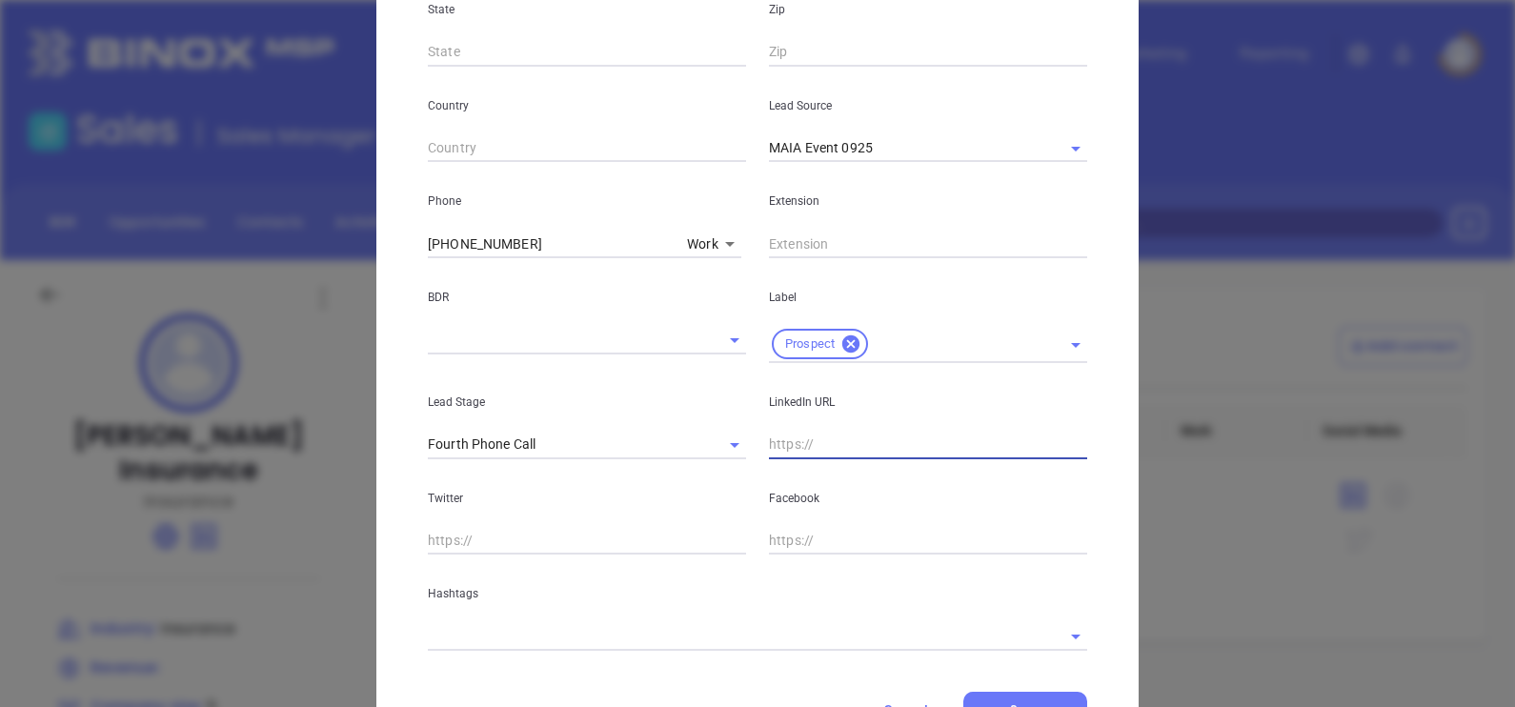
drag, startPoint x: 806, startPoint y: 452, endPoint x: 840, endPoint y: 481, distance: 45.3
click at [806, 452] on input "text" at bounding box center [928, 445] width 318 height 29
paste input "www.linkedin.com/in/mared-boynton-ab590b42/"
type input "www.linkedin.com/in/mared-boynton-ab590b42/"
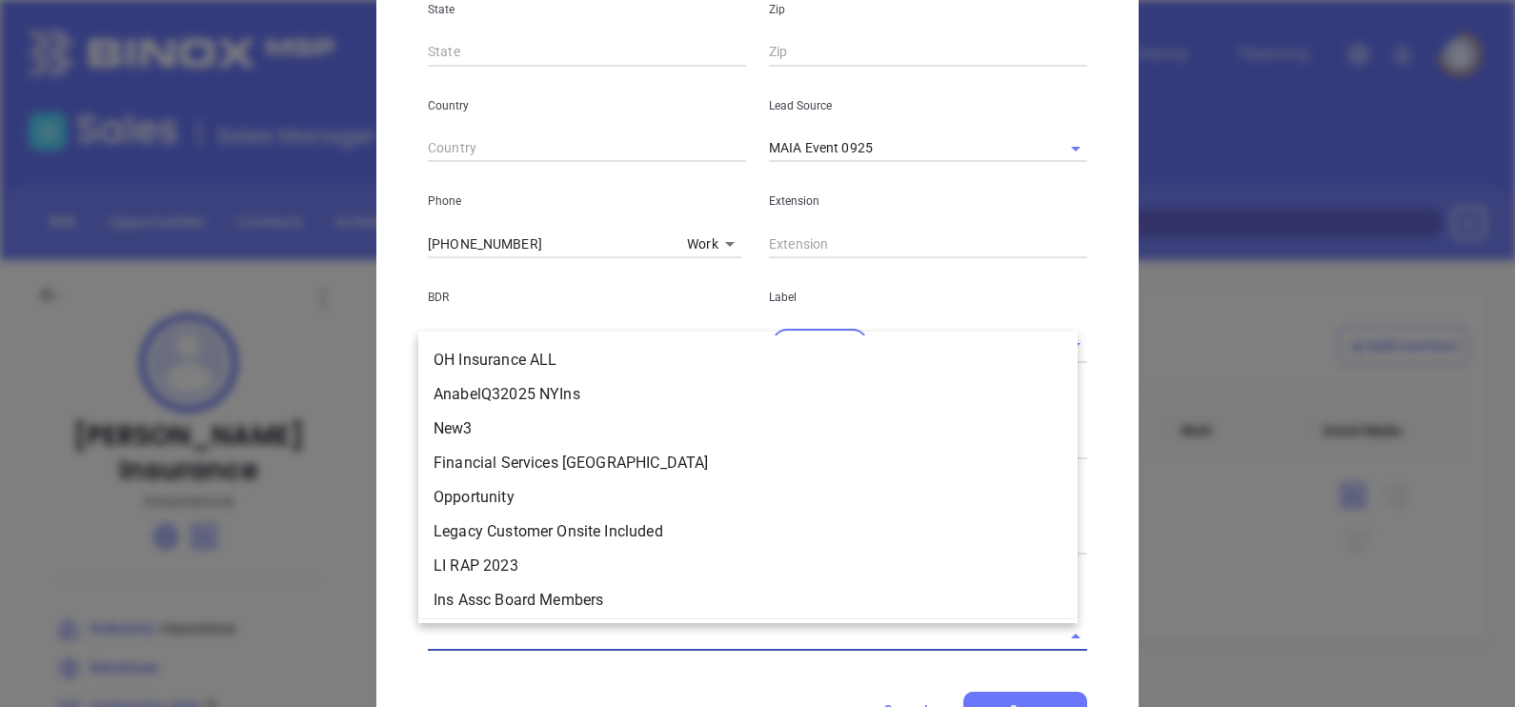
click at [470, 629] on input "text" at bounding box center [731, 636] width 606 height 28
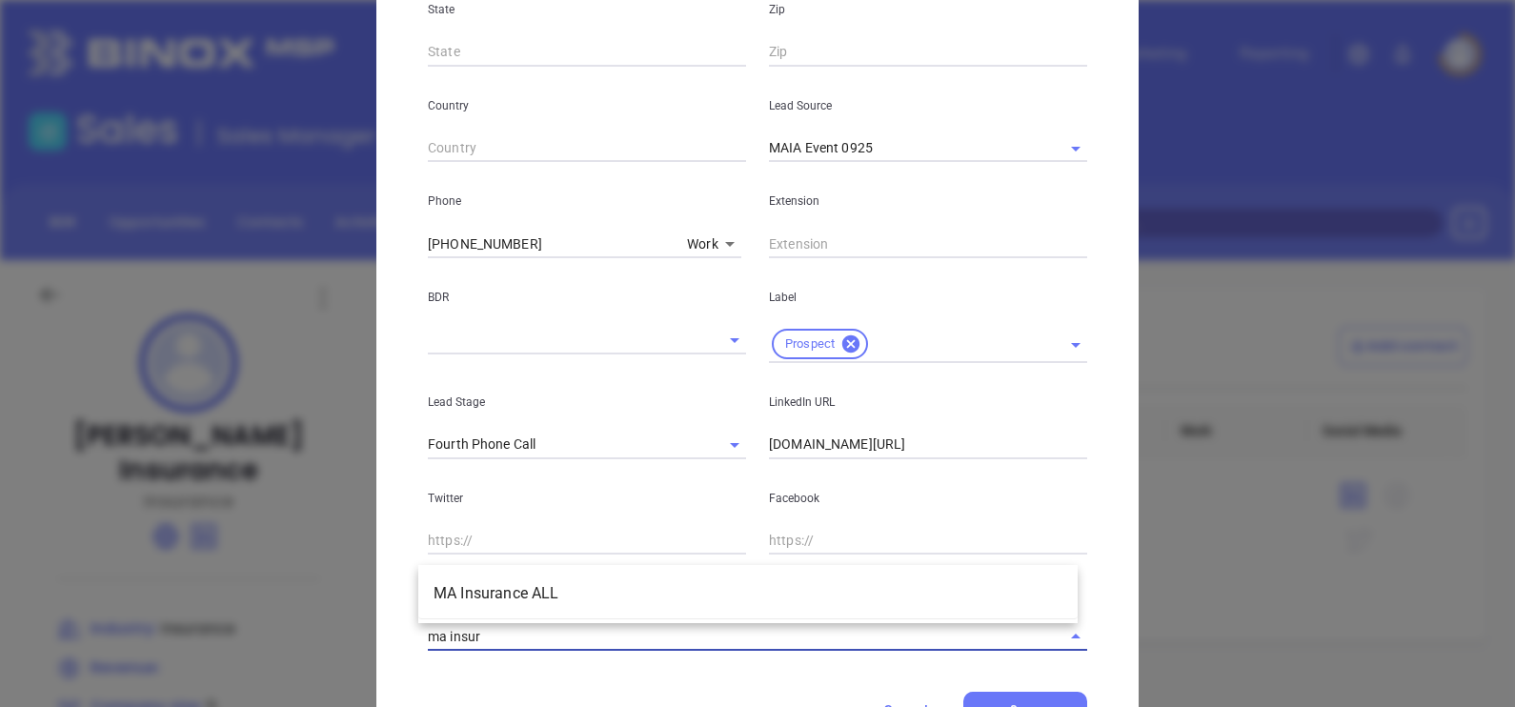
type input "ma insura"
click at [522, 590] on li "MA Insurance ALL" at bounding box center [747, 593] width 659 height 34
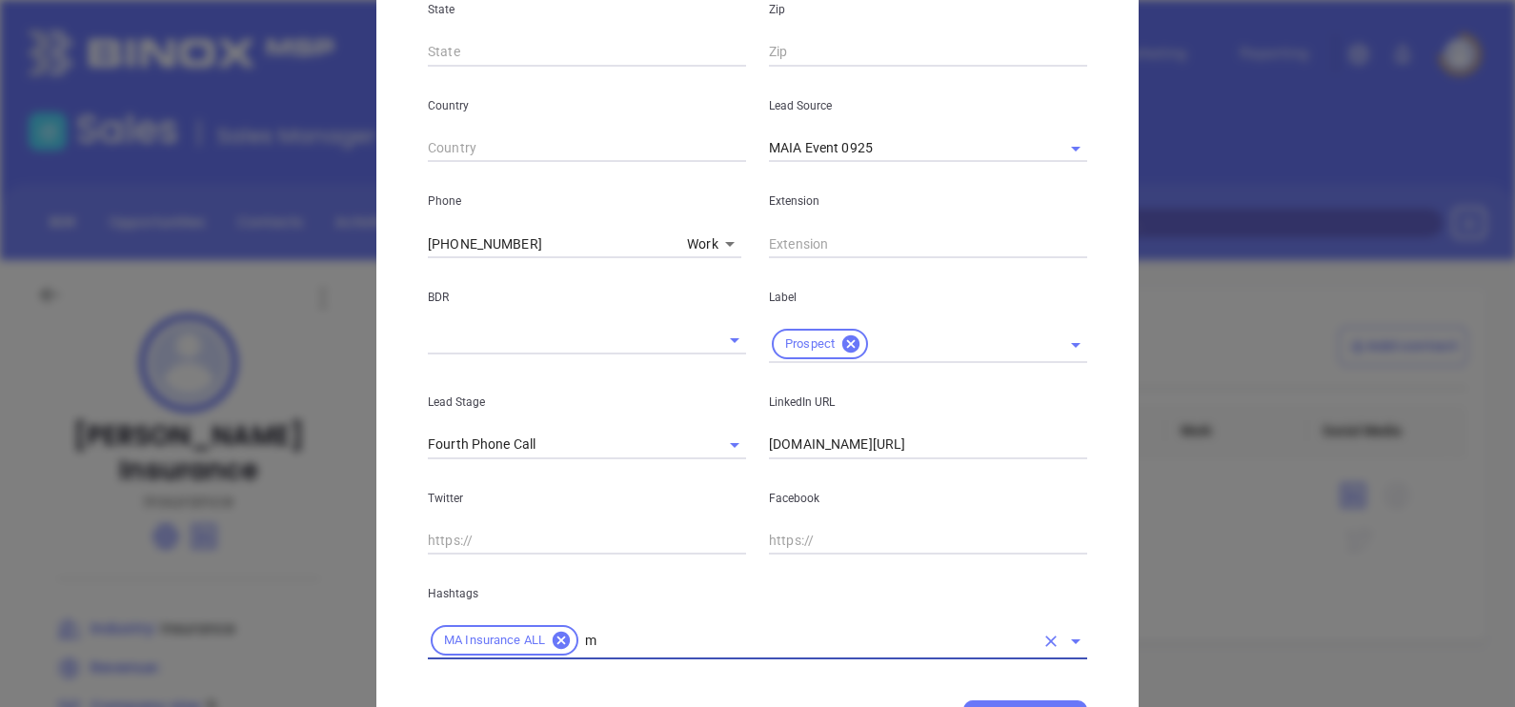
type input "ma"
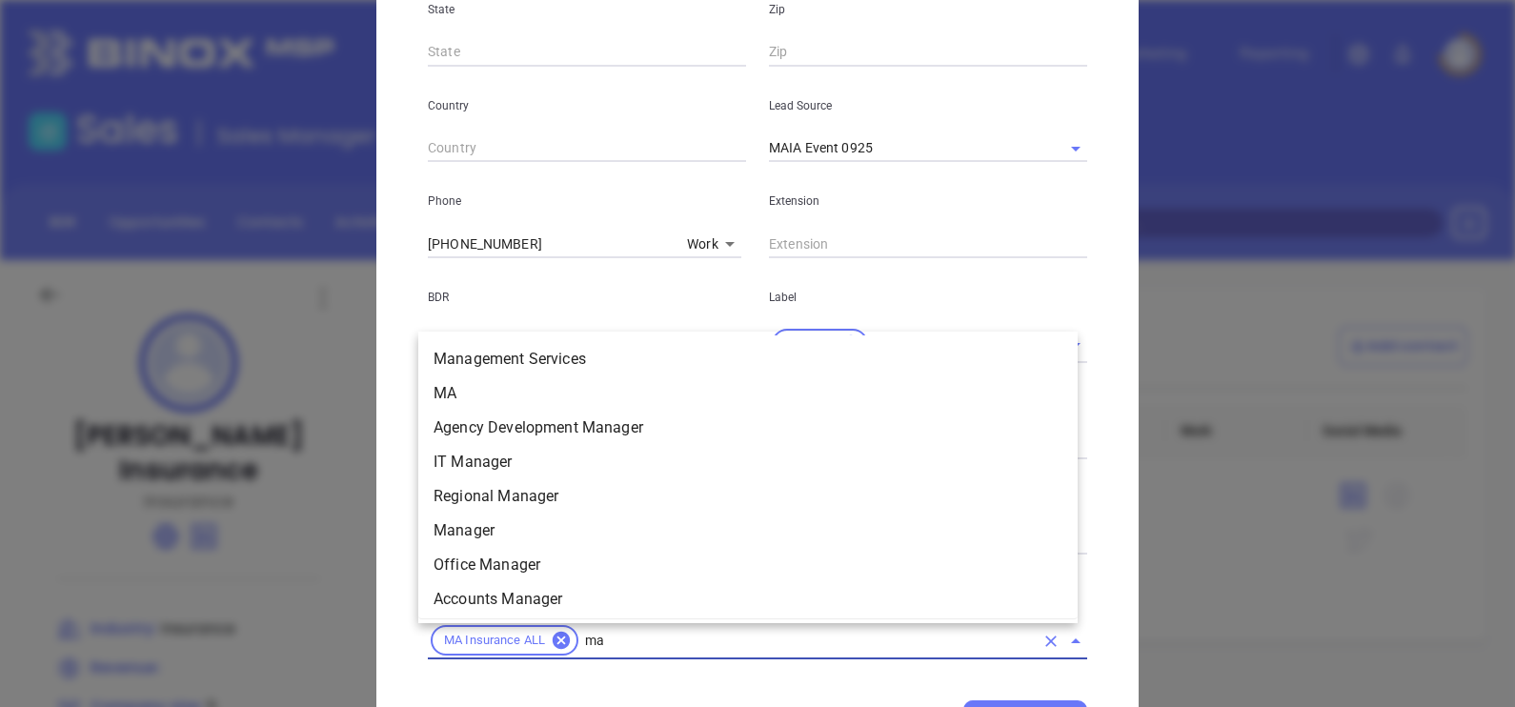
scroll to position [653, 0]
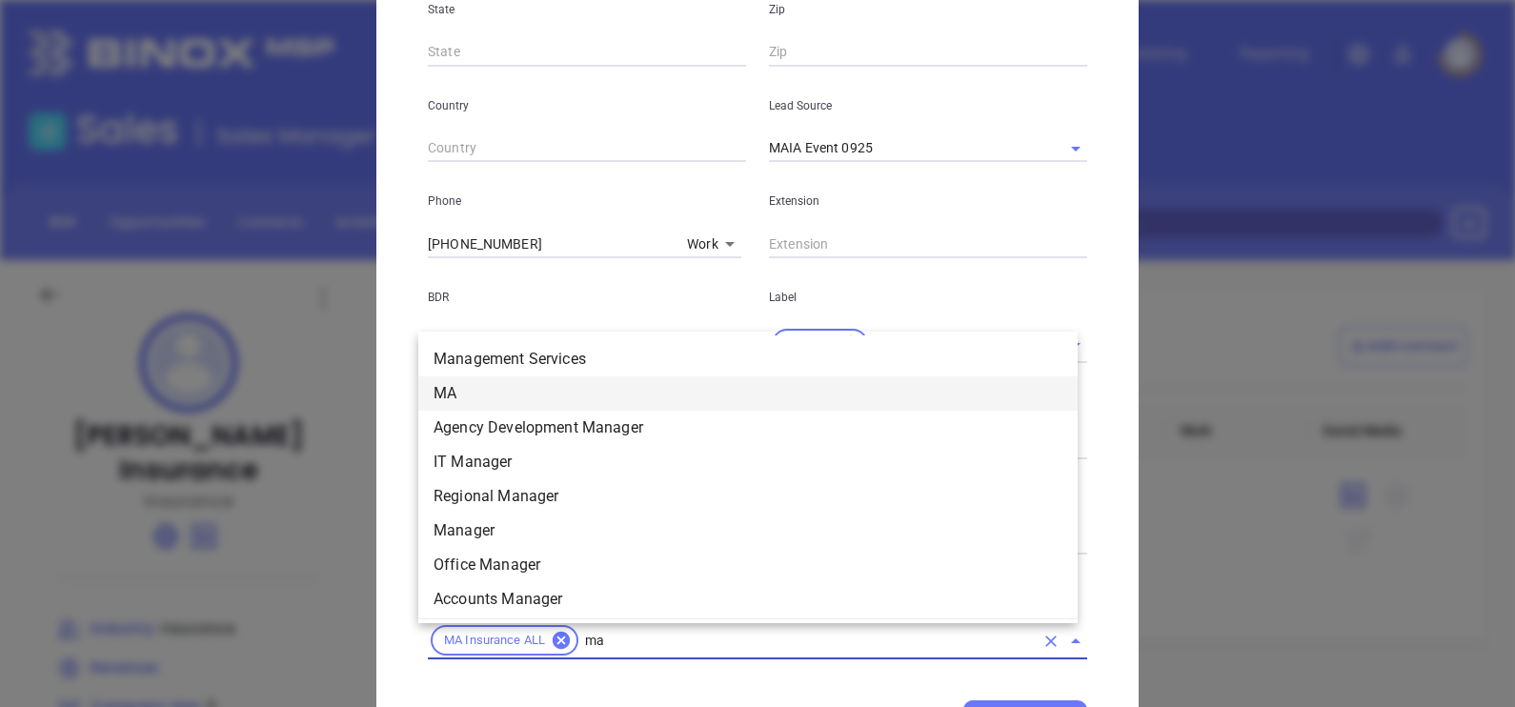
click at [494, 383] on li "MA" at bounding box center [747, 393] width 659 height 34
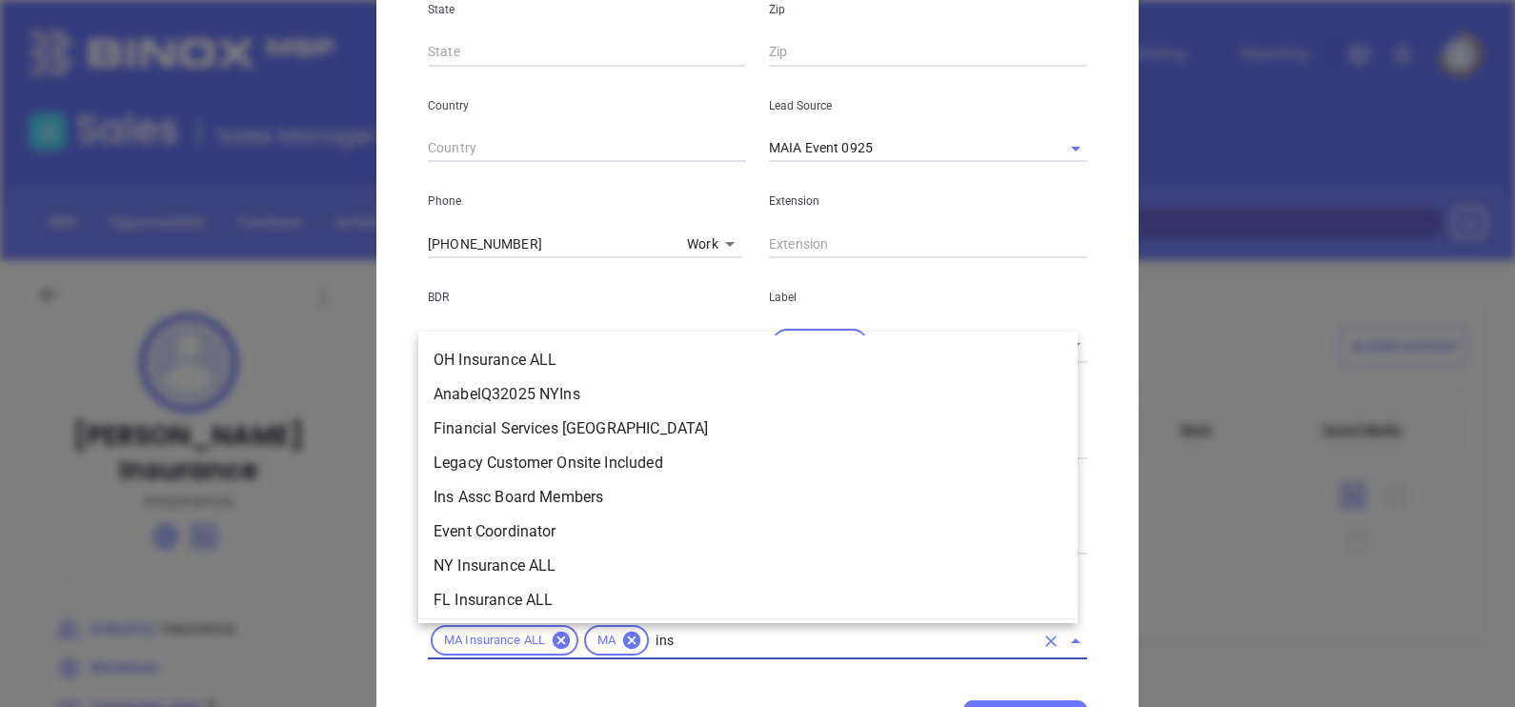
scroll to position [491, 0]
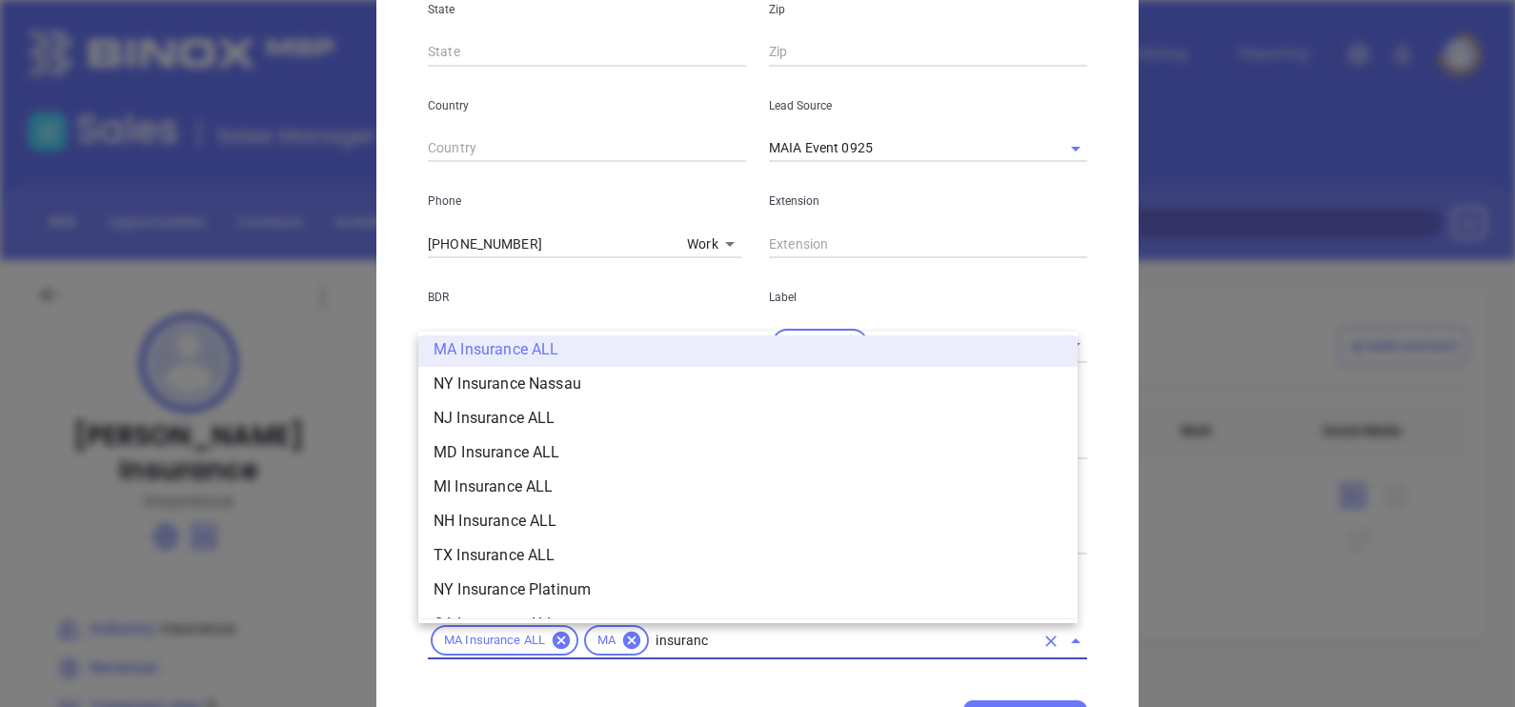
type input "insurance"
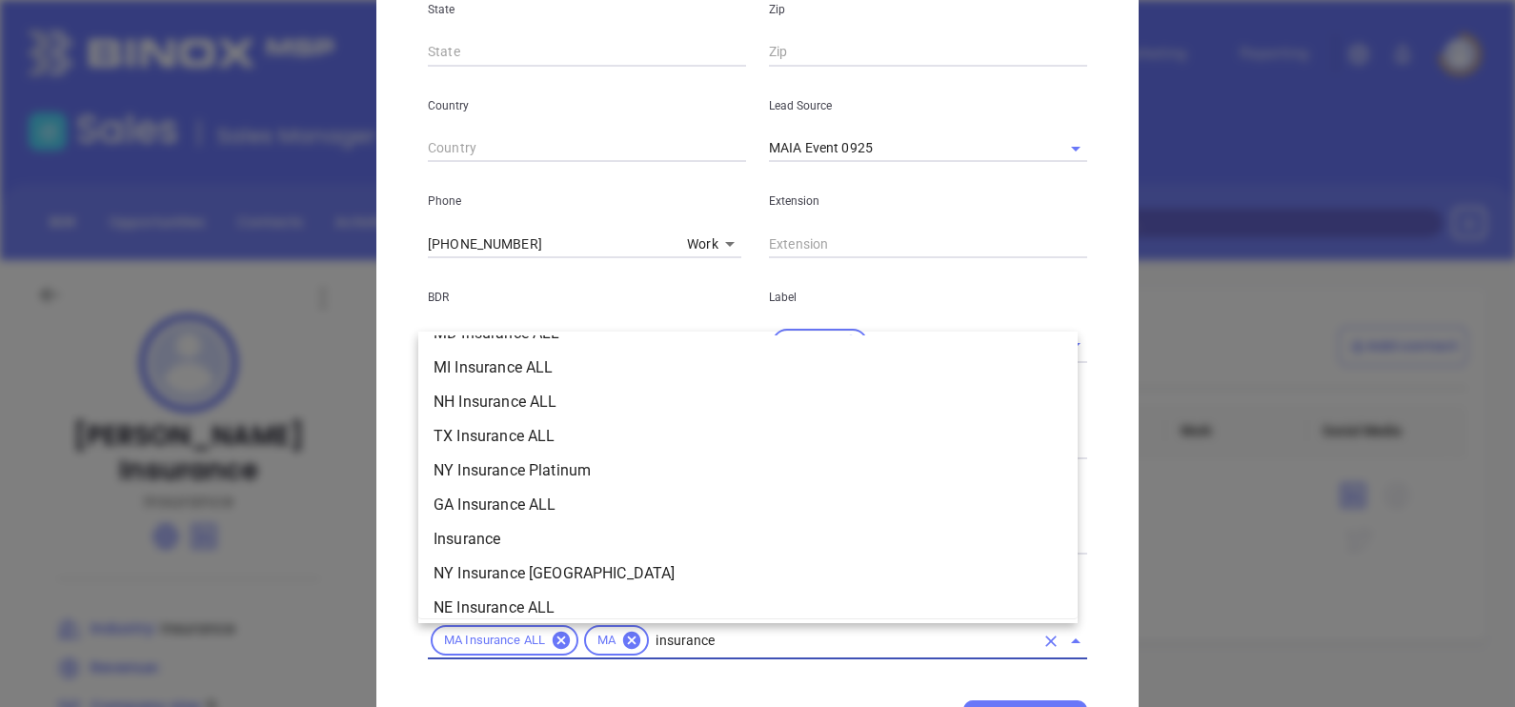
scroll to position [627, 0]
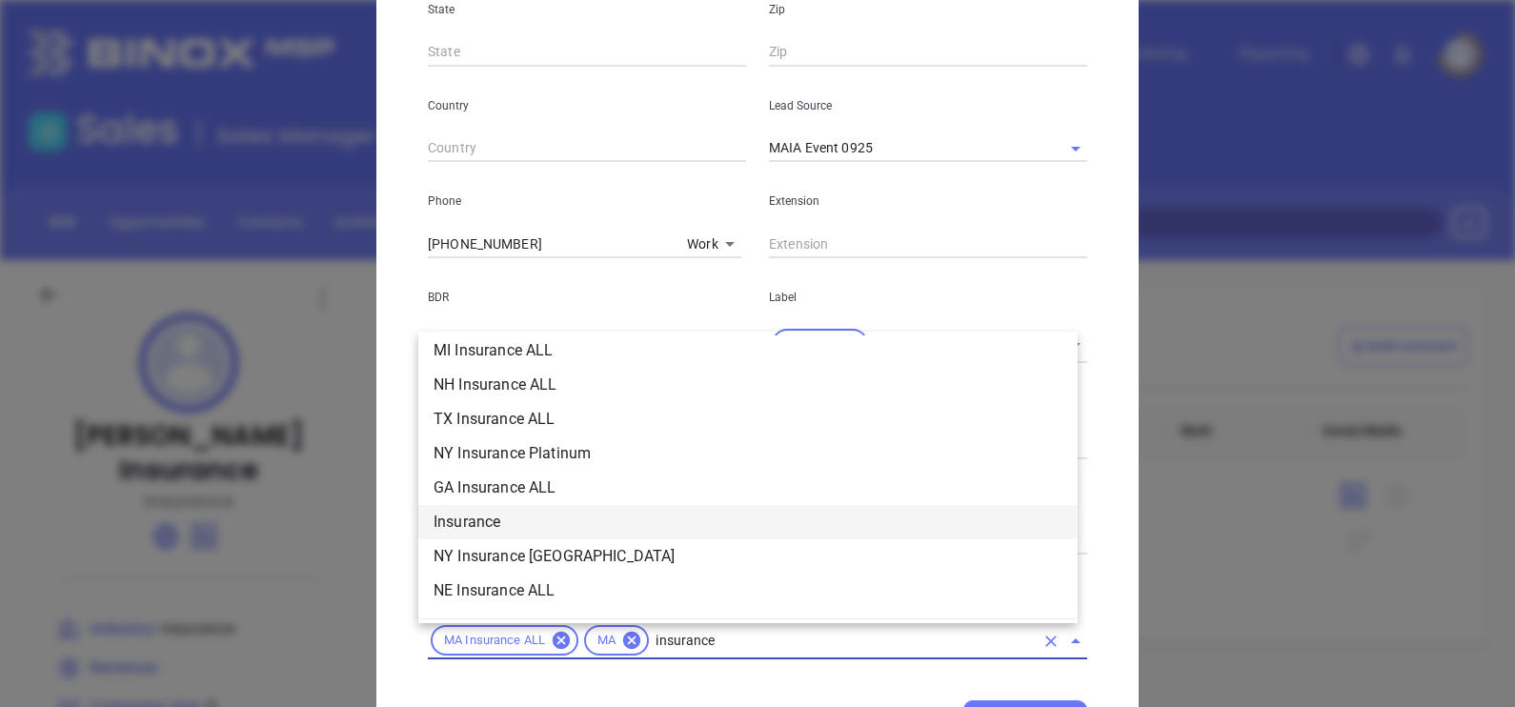
click at [495, 519] on li "Insurance" at bounding box center [747, 522] width 659 height 34
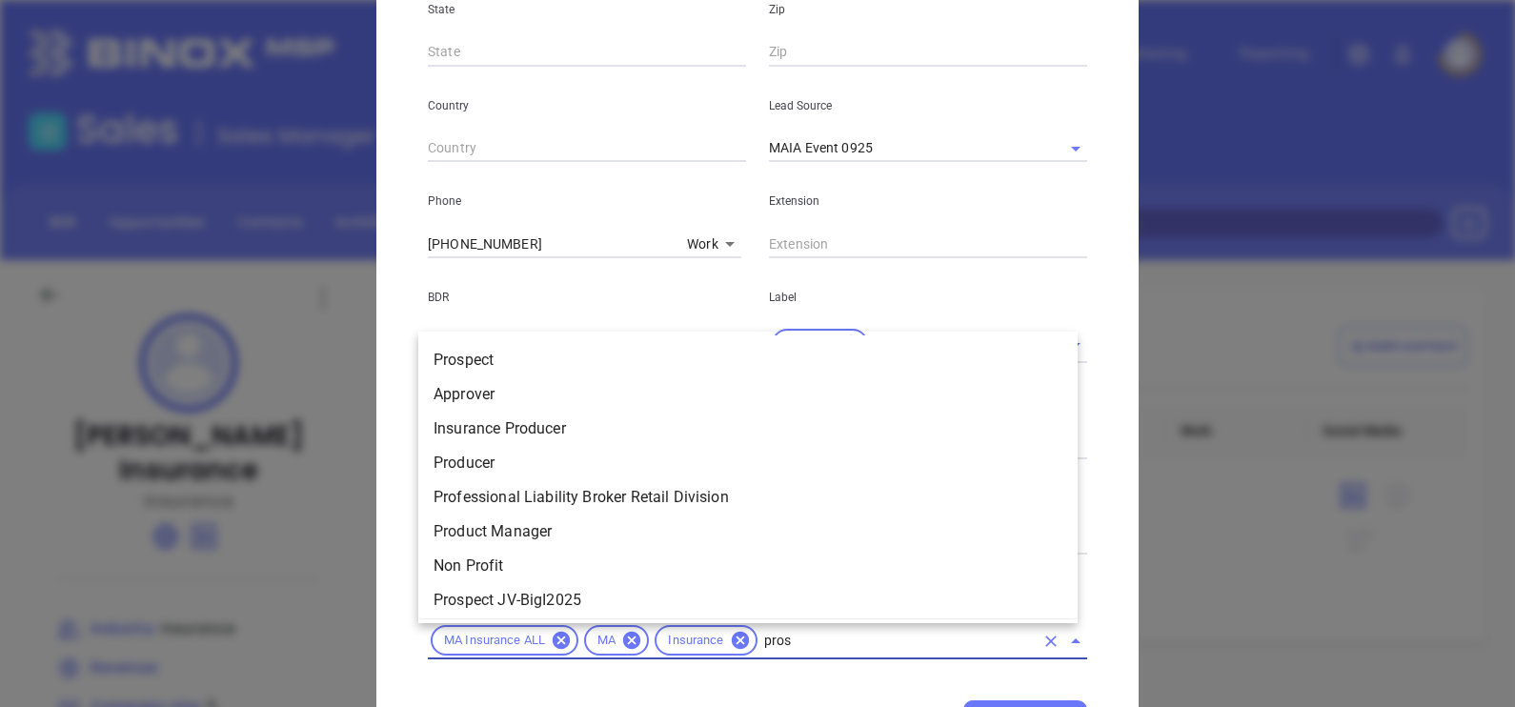
type input "prosp"
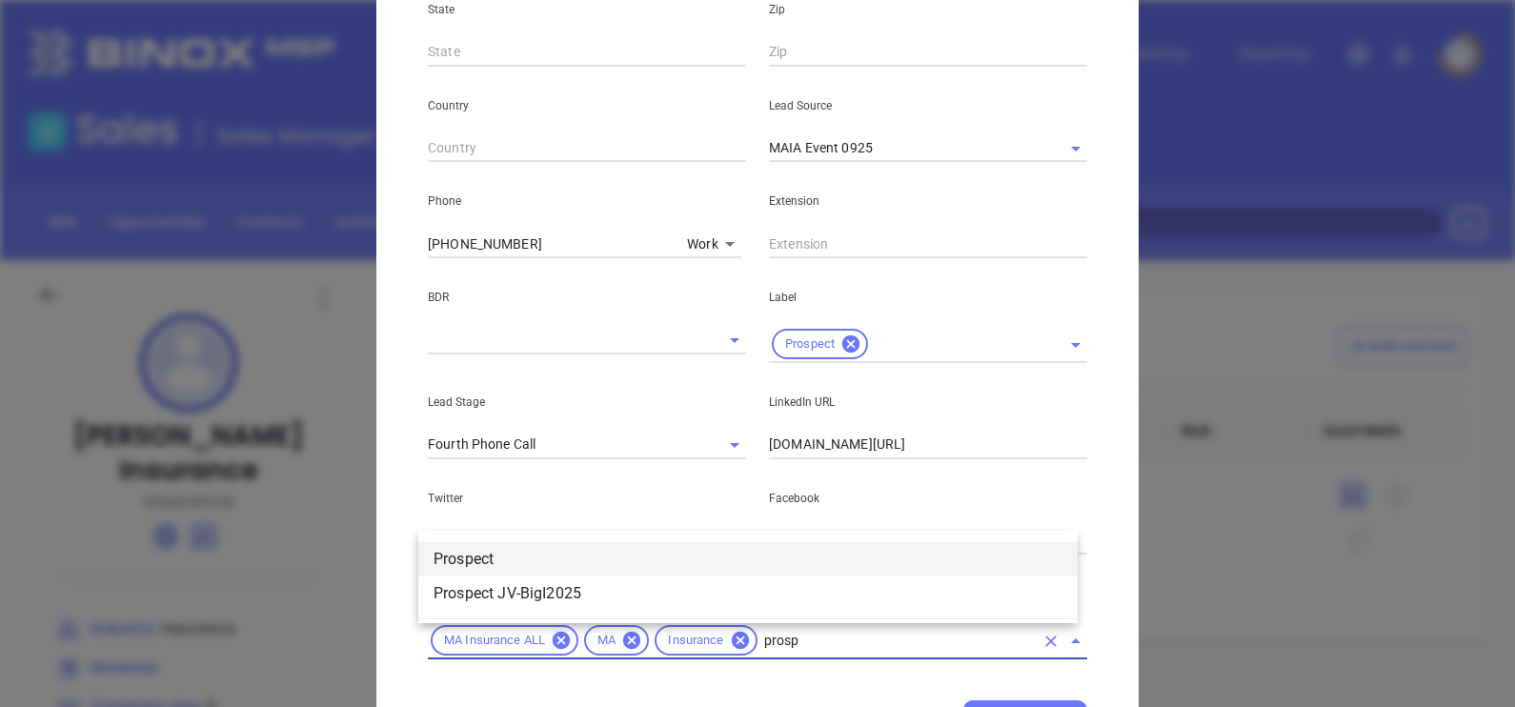
click at [490, 546] on li "Prospect" at bounding box center [747, 559] width 659 height 34
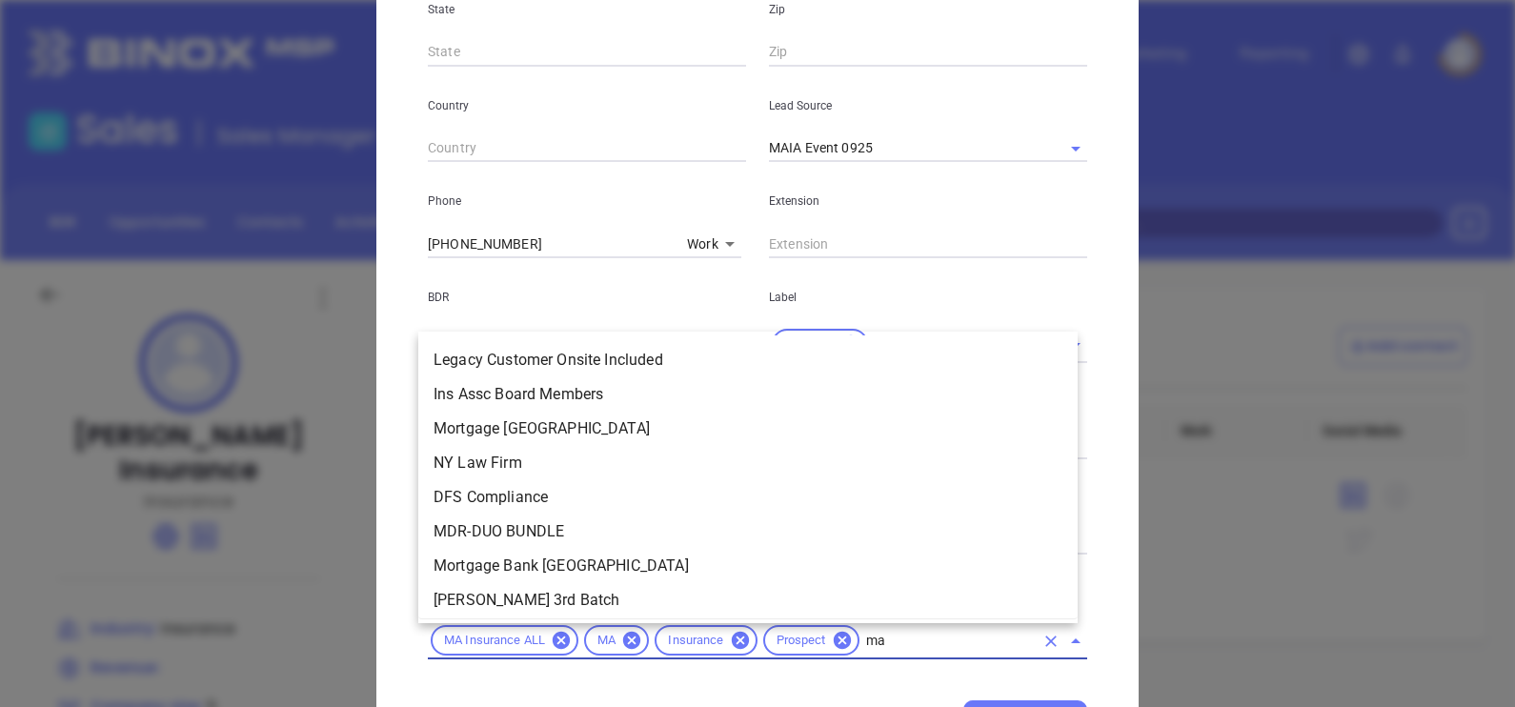
scroll to position [0, 0]
type input "maia"
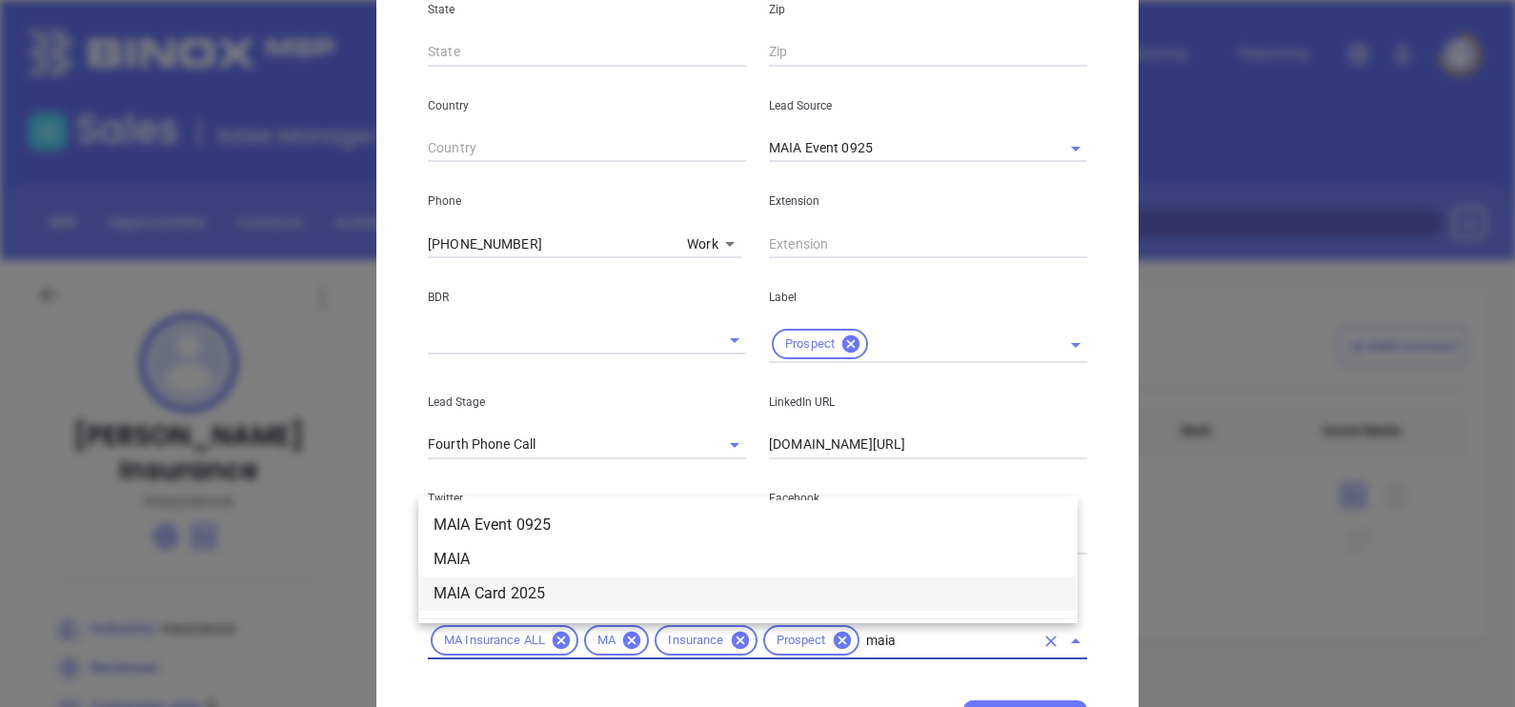
click at [796, 591] on li "MAIA Card 2025" at bounding box center [747, 593] width 659 height 34
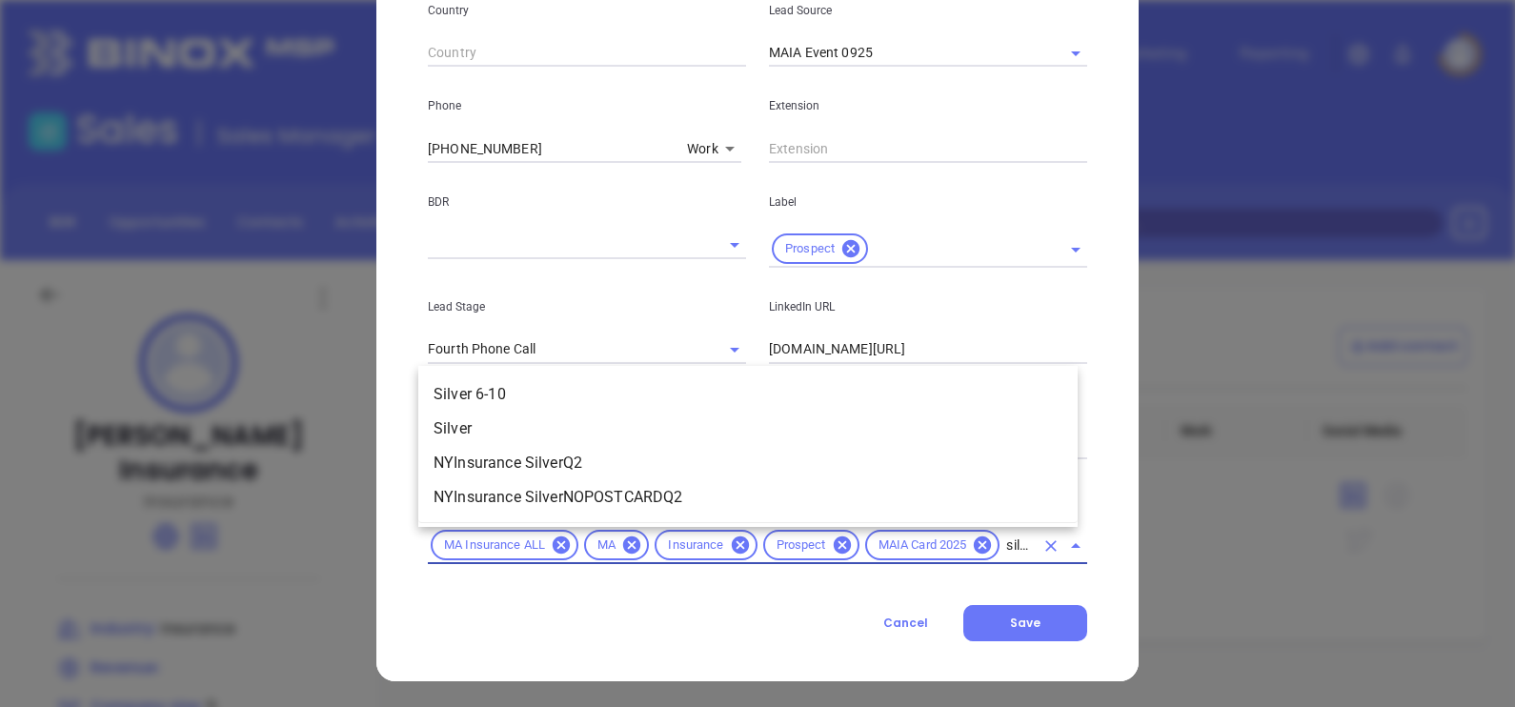
scroll to position [0, 10]
type input "silver"
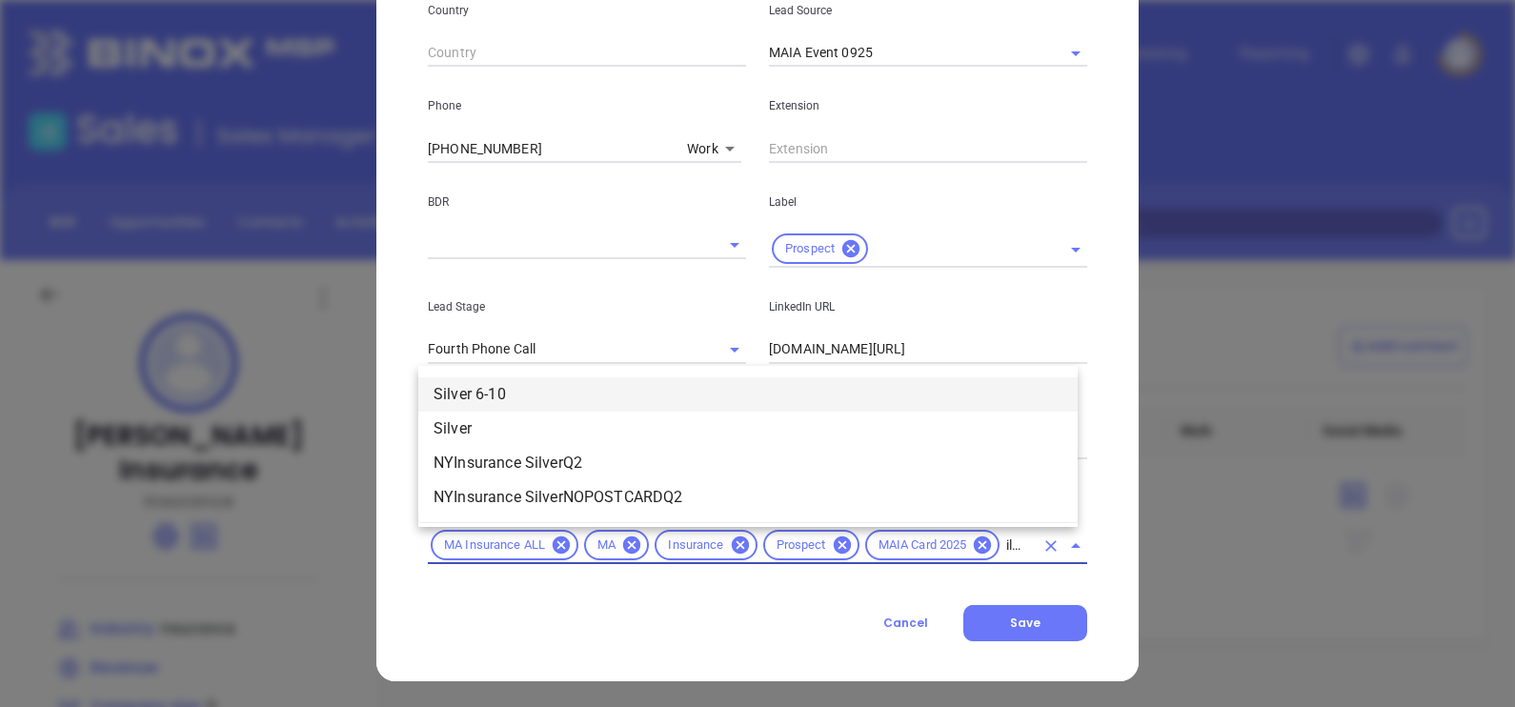
click at [722, 387] on li "Silver 6-10" at bounding box center [747, 394] width 659 height 34
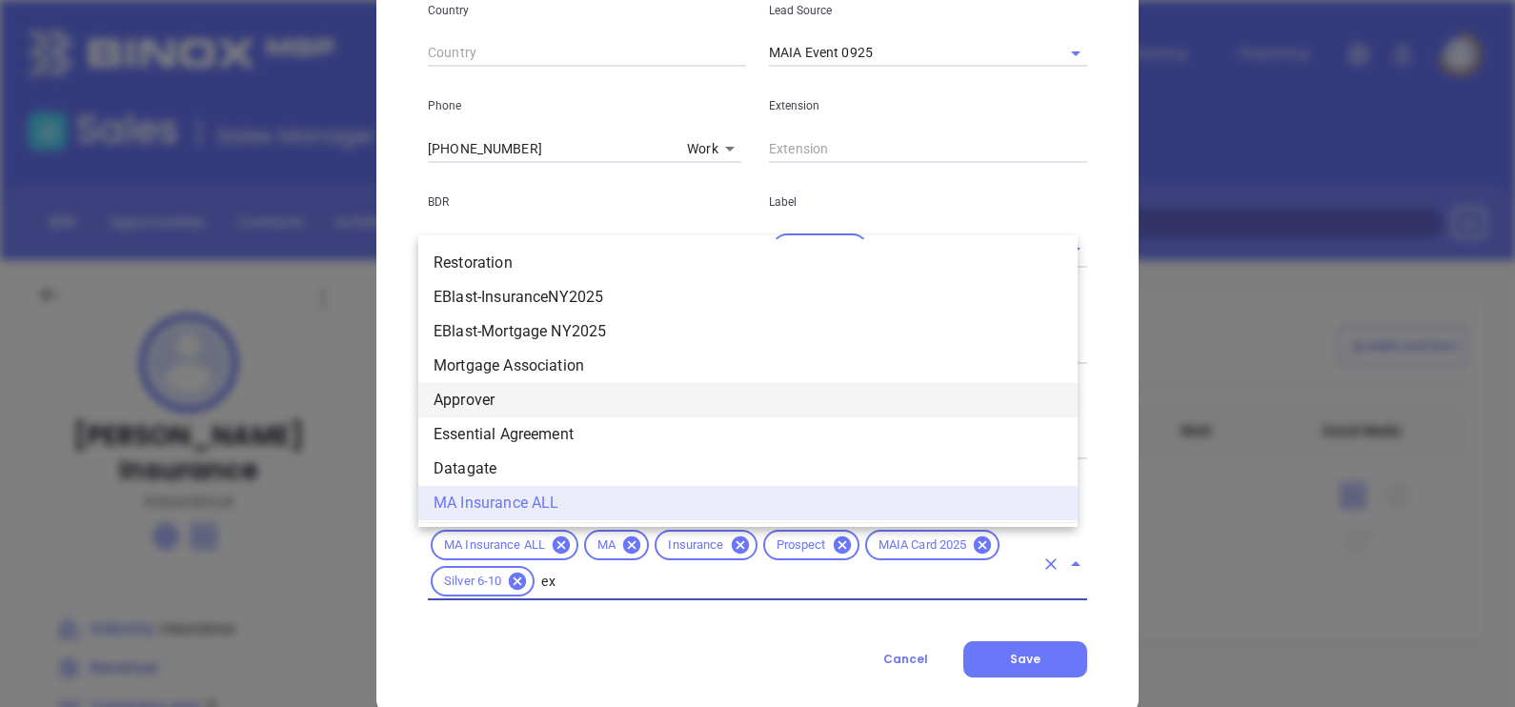
scroll to position [0, 0]
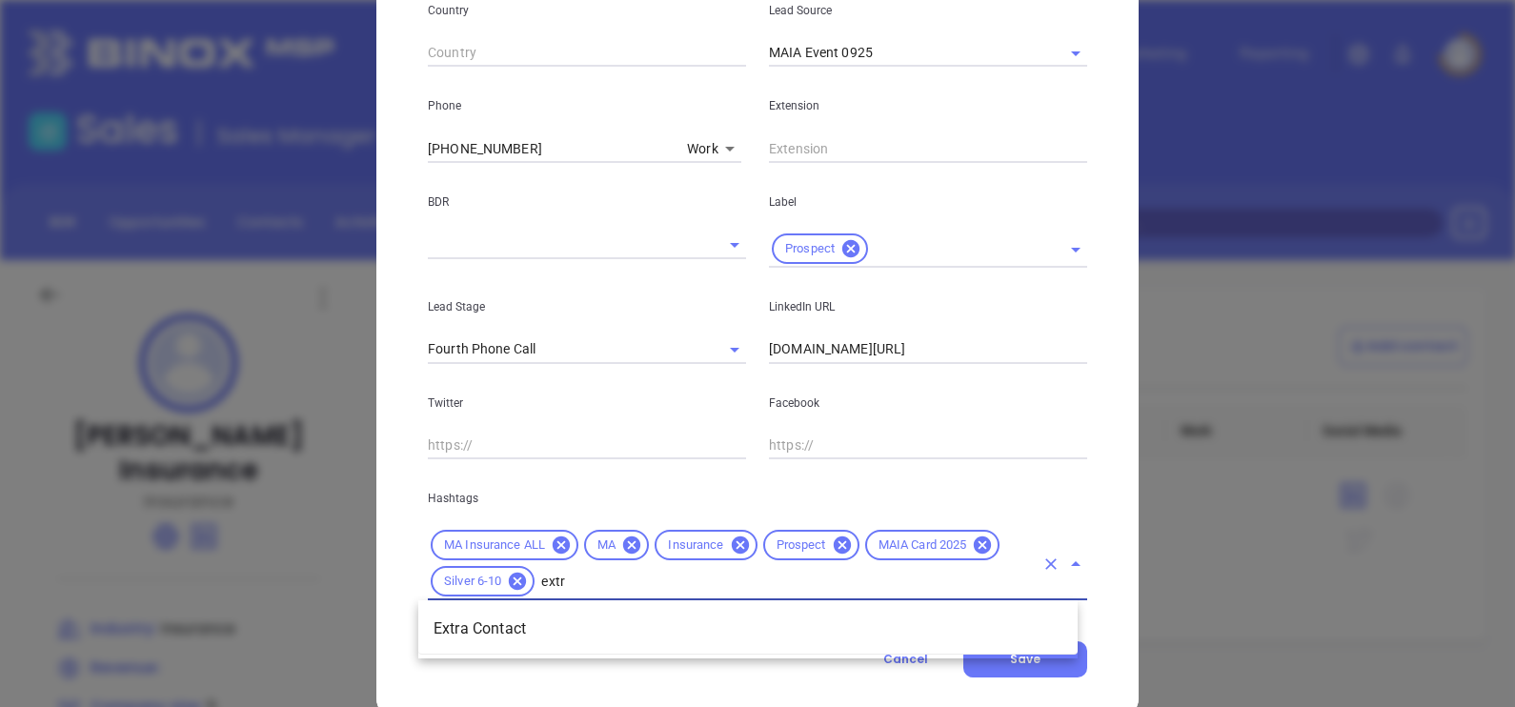
type input "extra"
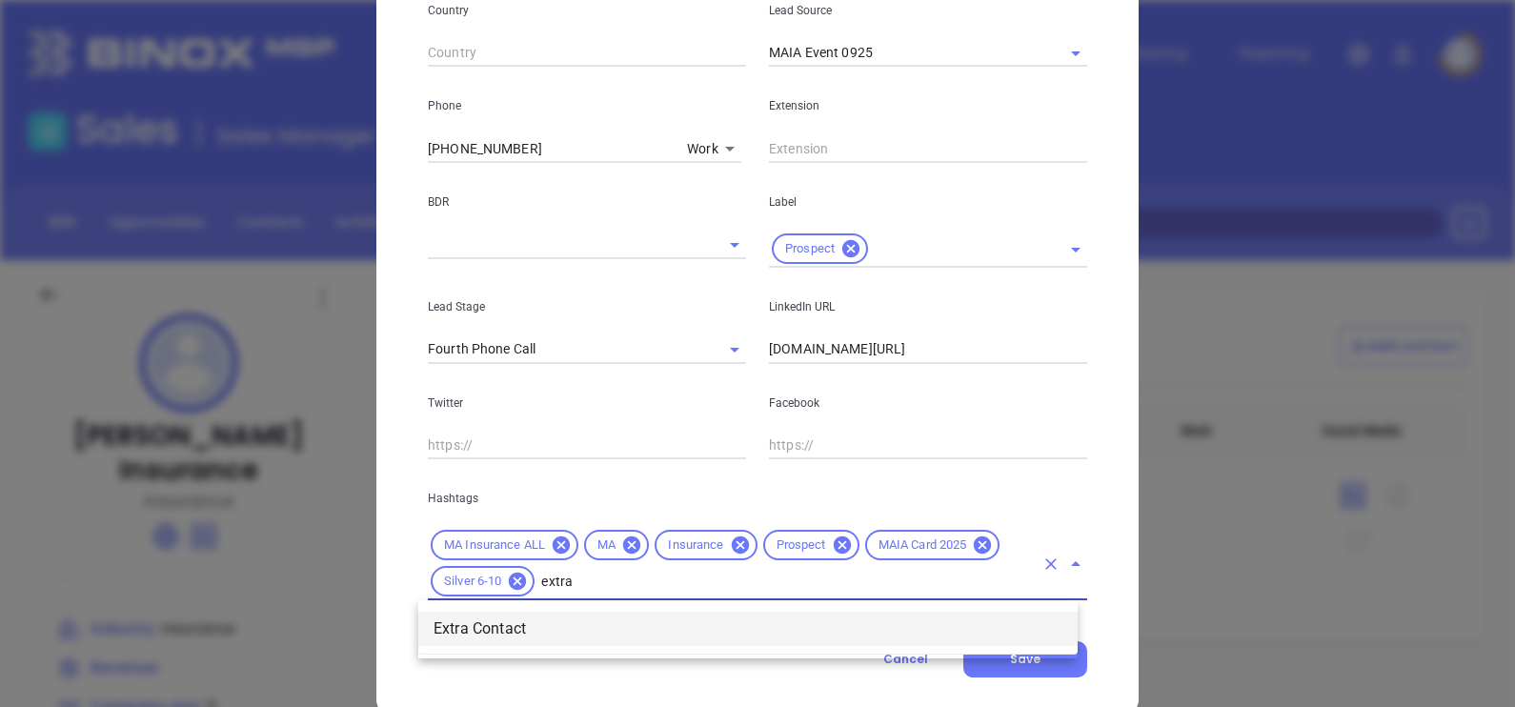
click at [638, 637] on li "Extra Contact" at bounding box center [747, 629] width 659 height 34
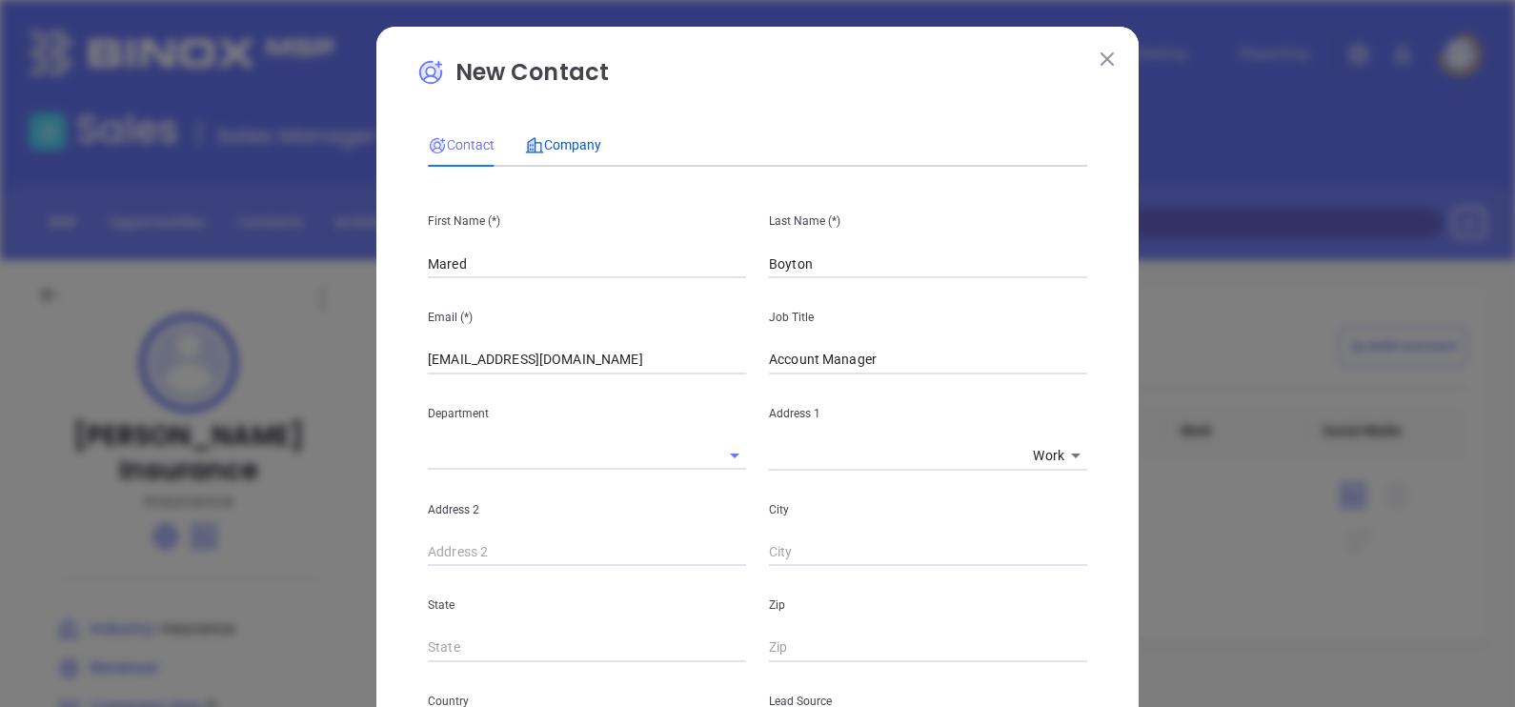
click at [546, 140] on span "Company" at bounding box center [563, 144] width 76 height 15
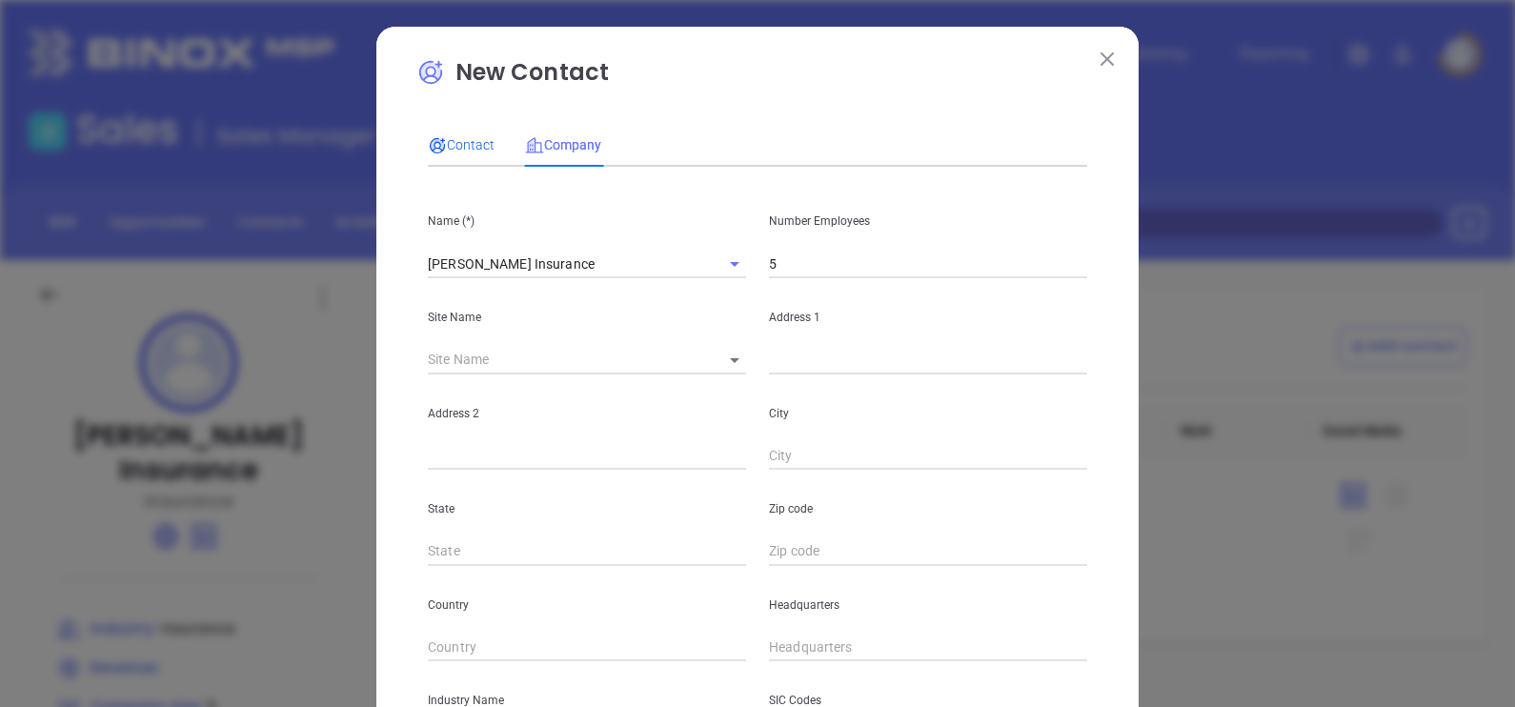
click at [447, 134] on div "Contact" at bounding box center [461, 144] width 67 height 21
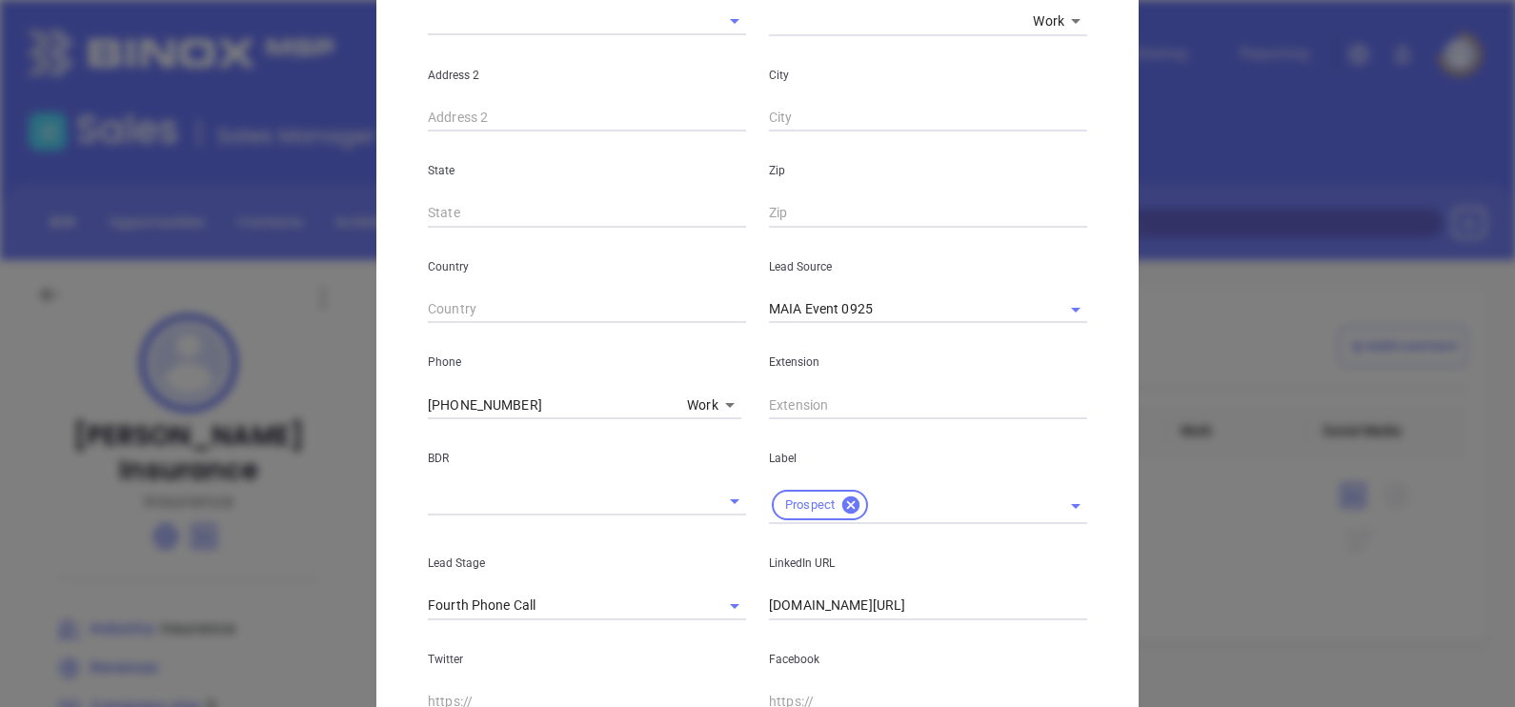
scroll to position [435, 0]
click at [527, 410] on input "(508) 586-0414" at bounding box center [554, 404] width 252 height 29
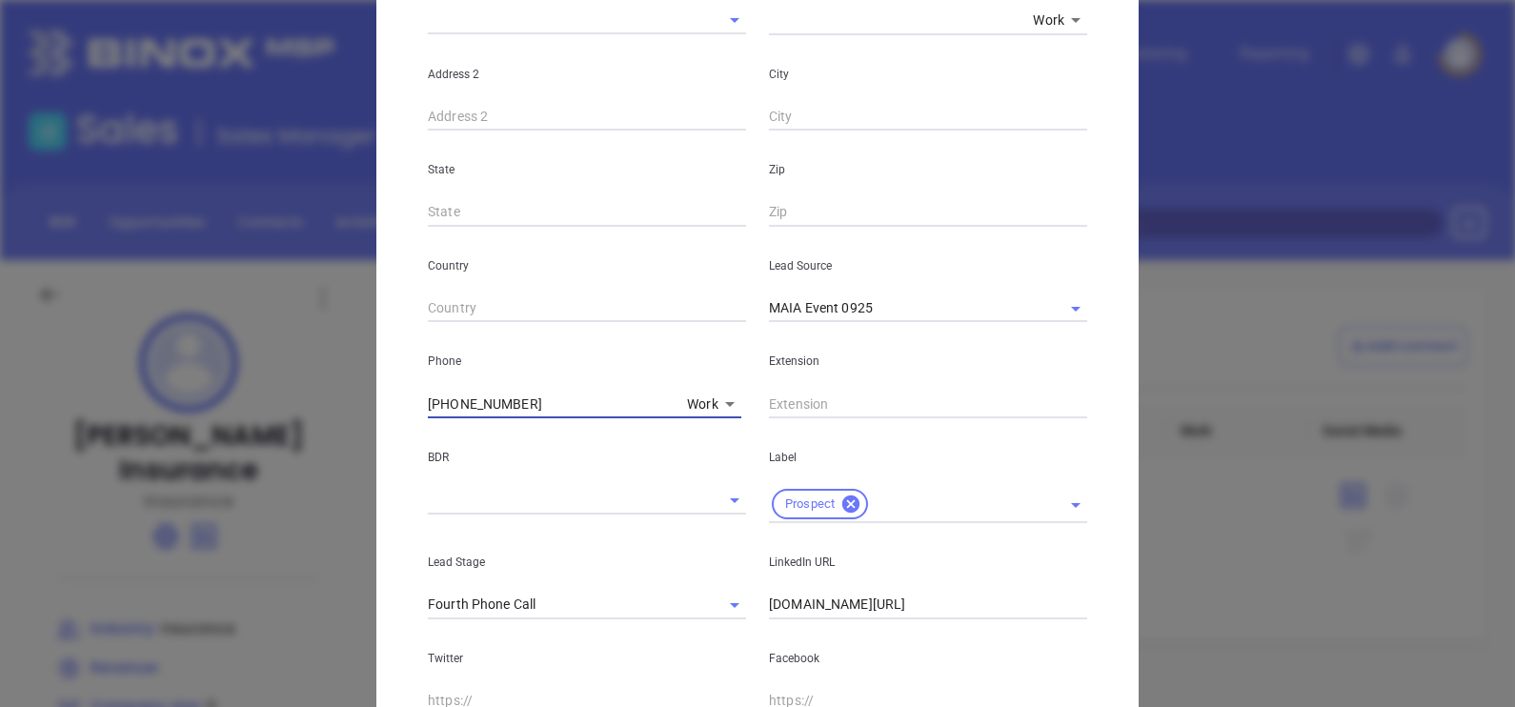
click at [527, 410] on input "(508) 586-0414" at bounding box center [554, 404] width 252 height 29
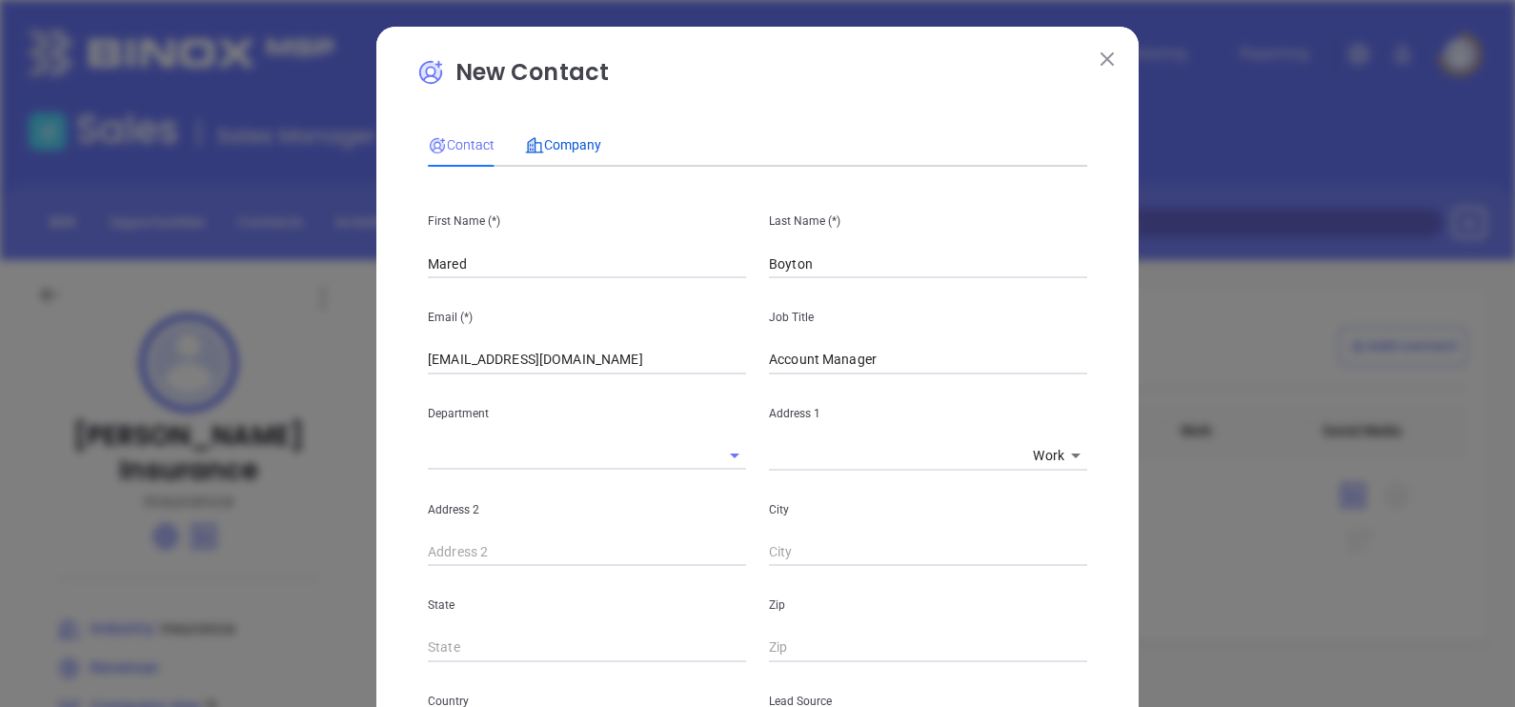
click at [576, 139] on span "Company" at bounding box center [563, 144] width 76 height 15
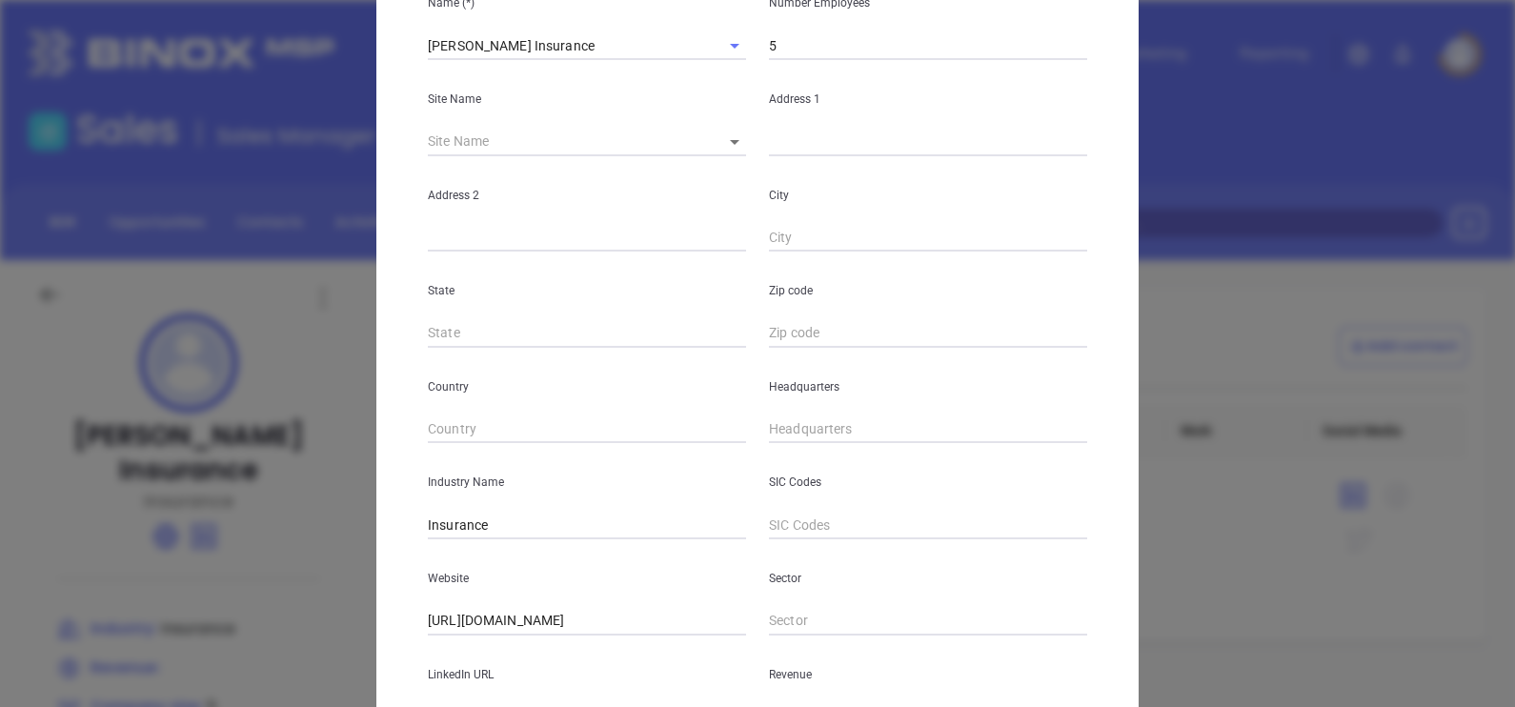
scroll to position [220, 0]
click at [769, 419] on input "( ) -" at bounding box center [928, 427] width 318 height 29
paste input "508) 586-0414"
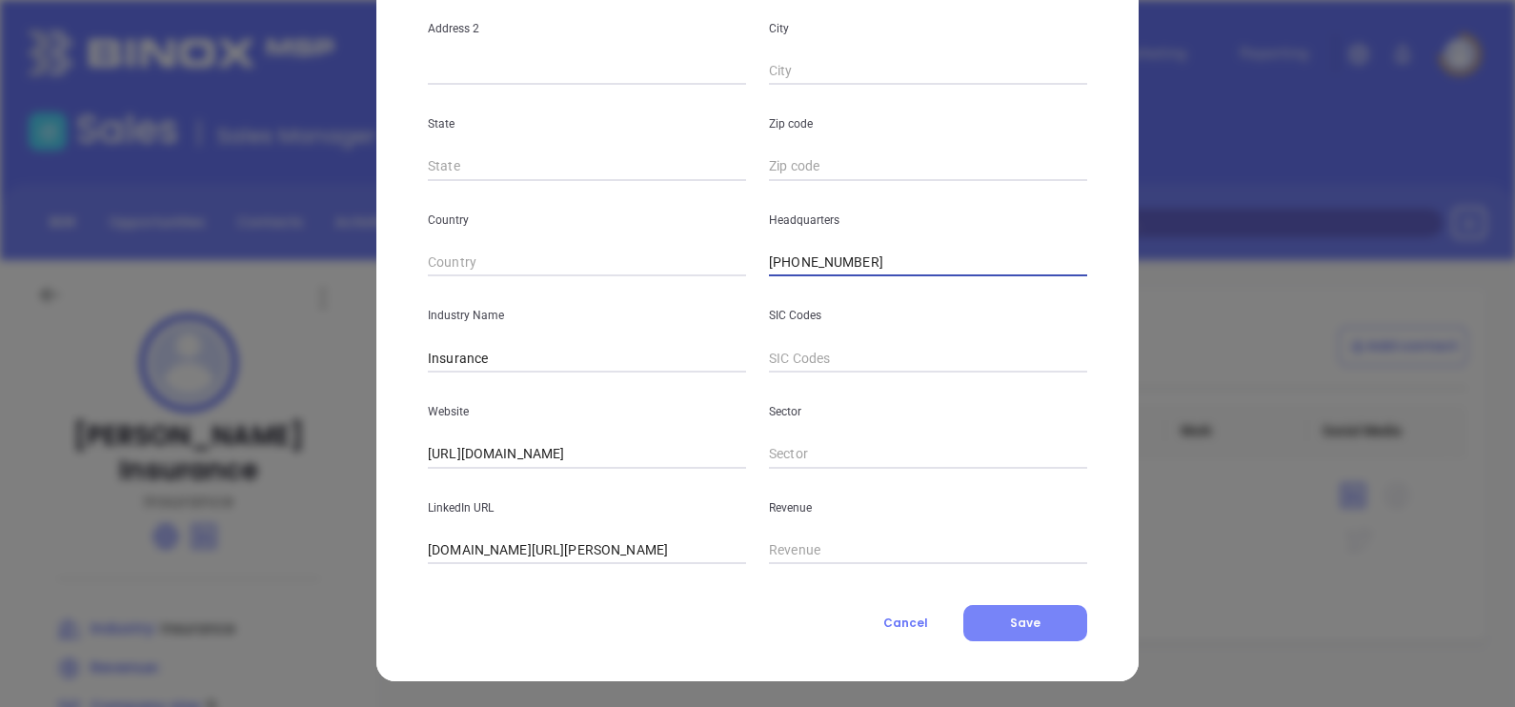
type input "(508) 586-0414"
click at [1033, 617] on button "Save" at bounding box center [1025, 623] width 124 height 36
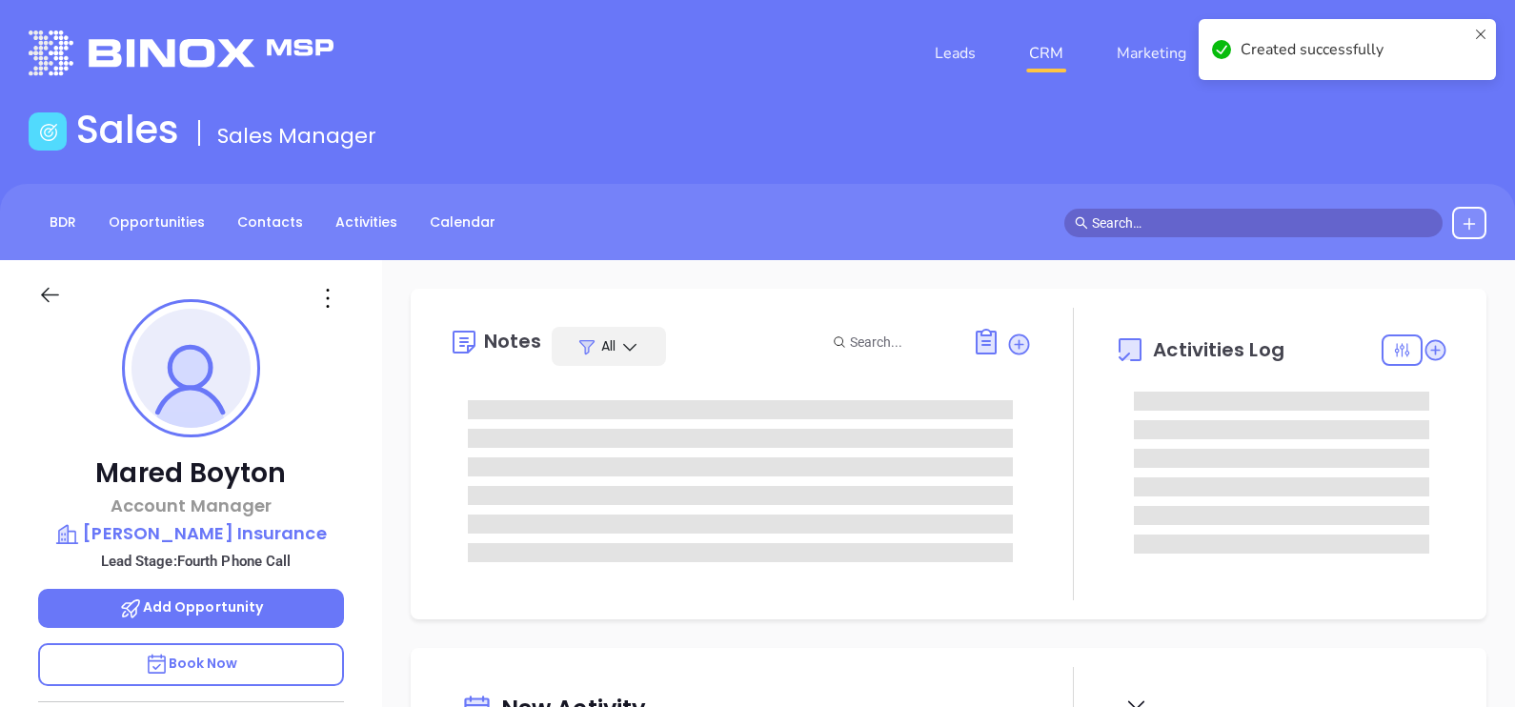
type input "[DATE]"
type input "[PERSON_NAME]"
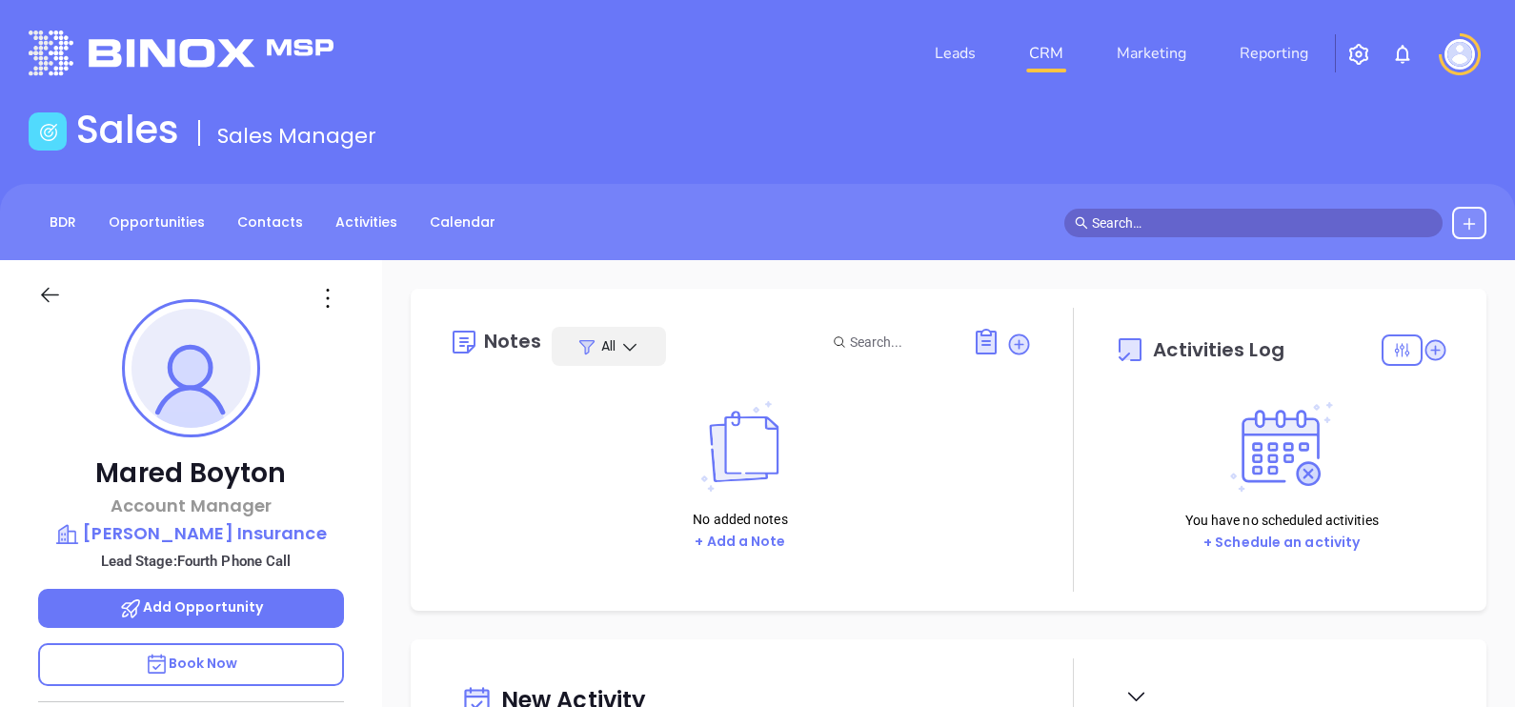
scroll to position [237, 0]
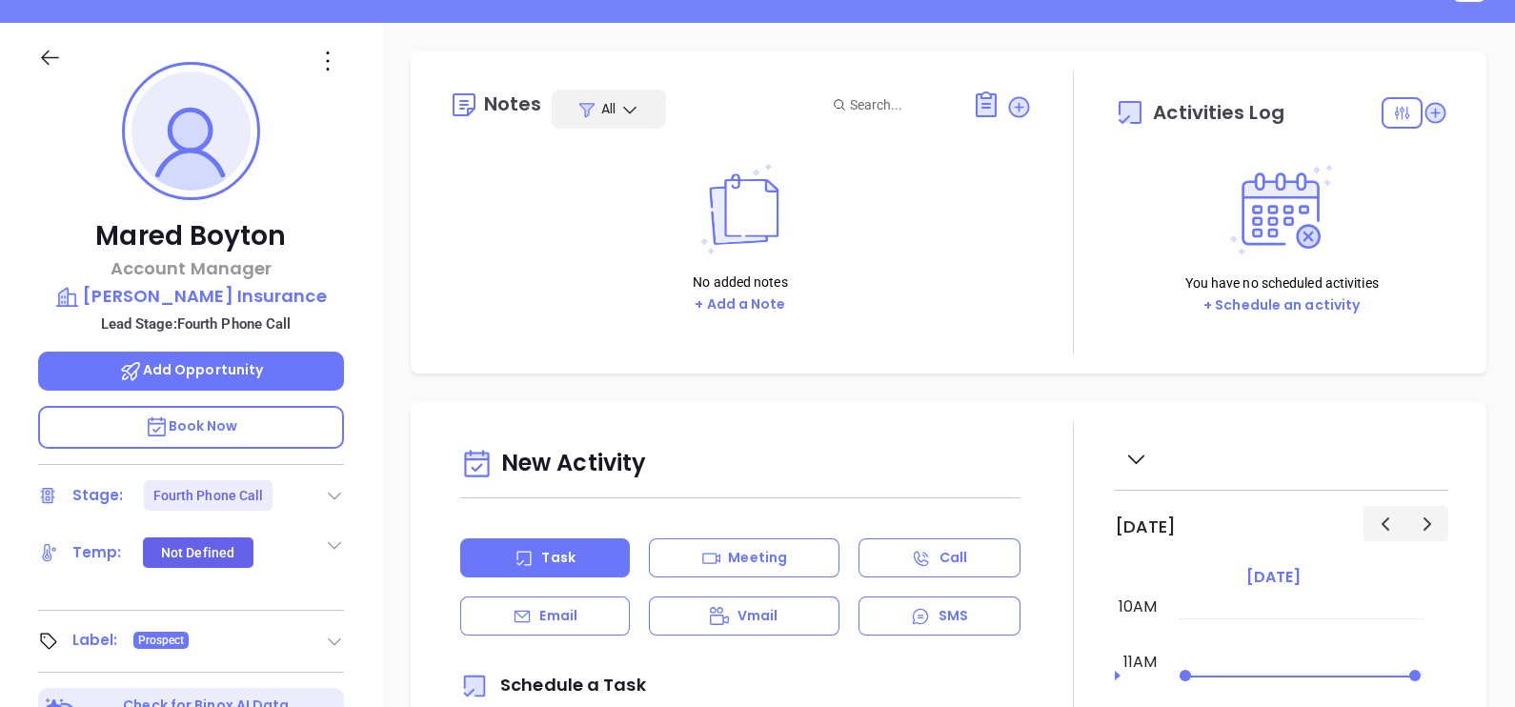
click at [339, 486] on icon at bounding box center [334, 495] width 19 height 19
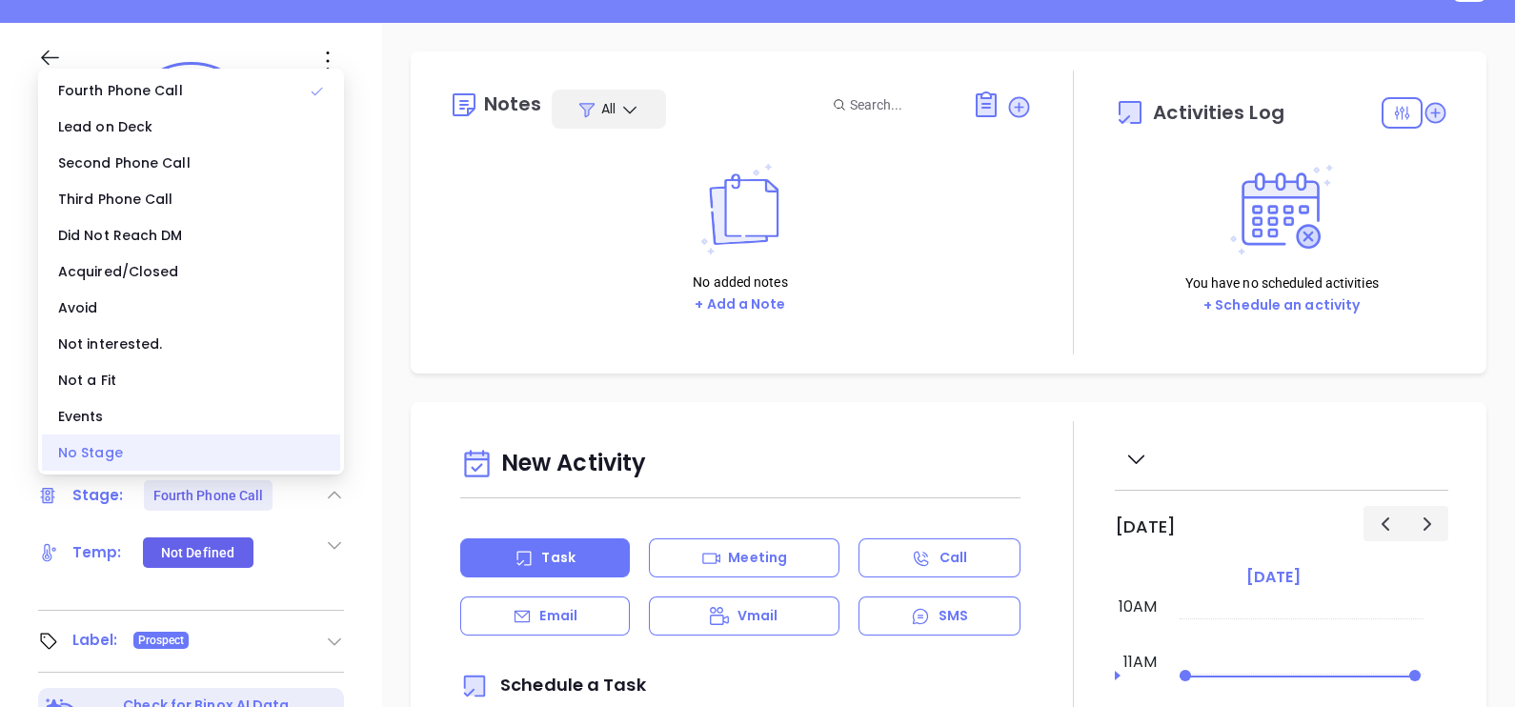
click at [193, 444] on div "No Stage" at bounding box center [191, 452] width 298 height 36
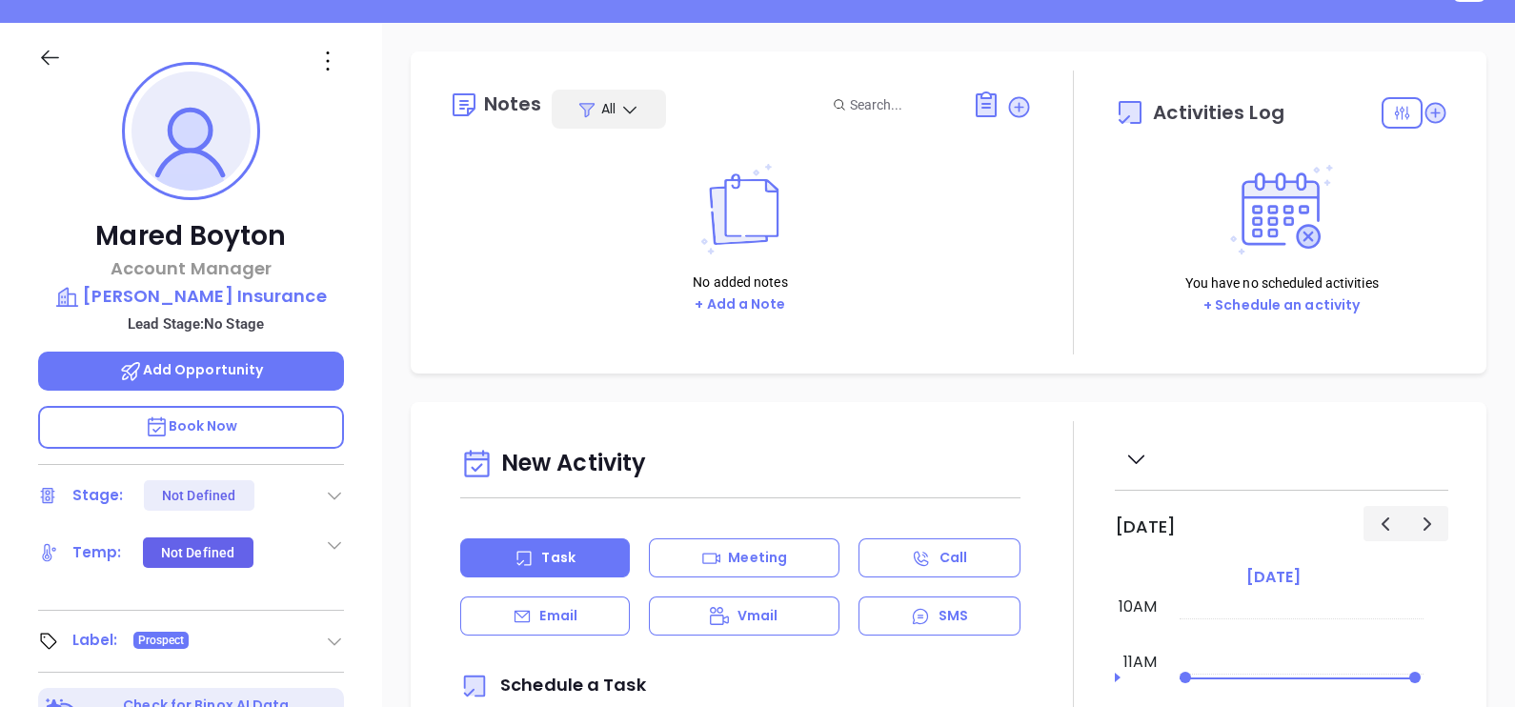
click at [736, 315] on div "No added notes + Add a Note" at bounding box center [740, 239] width 583 height 191
click at [737, 310] on button "+ Add a Note" at bounding box center [740, 304] width 102 height 22
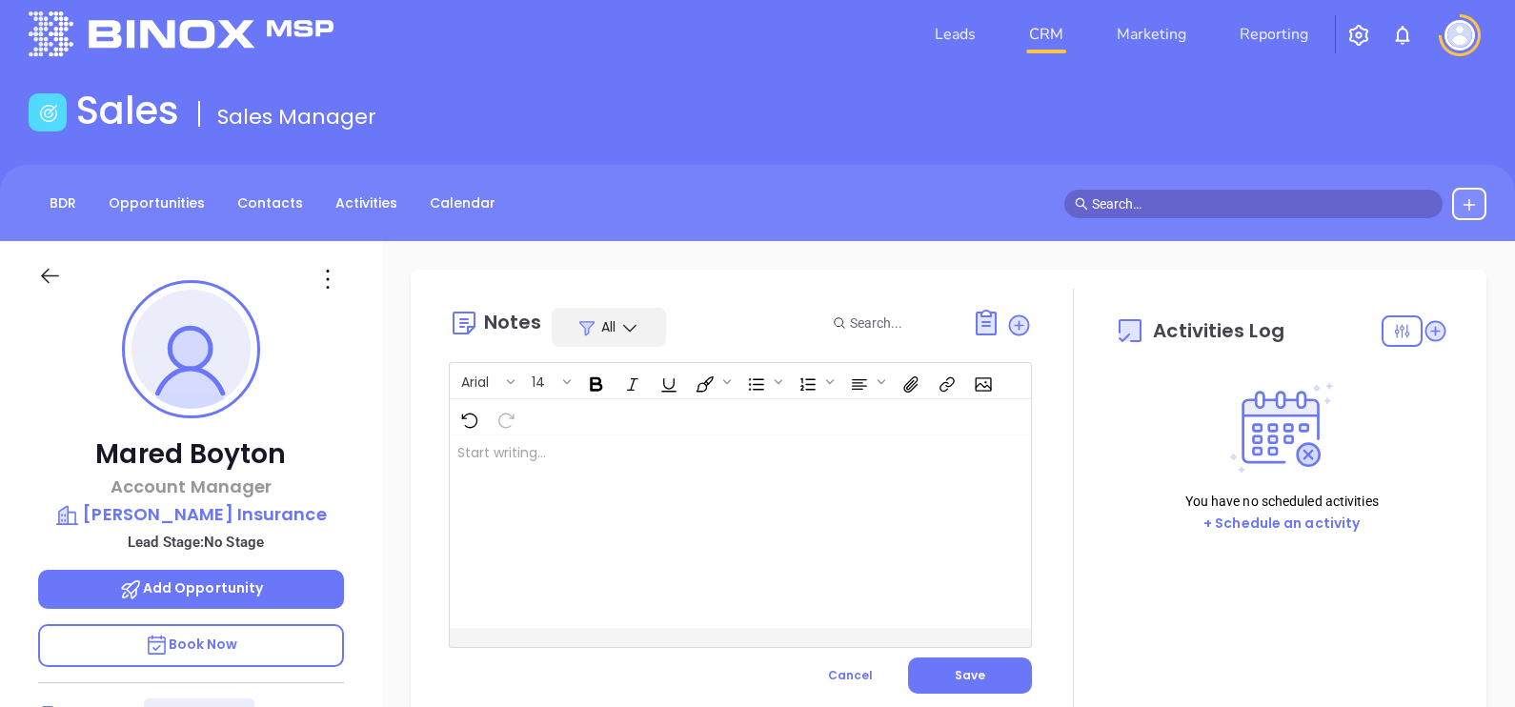
scroll to position [0, 0]
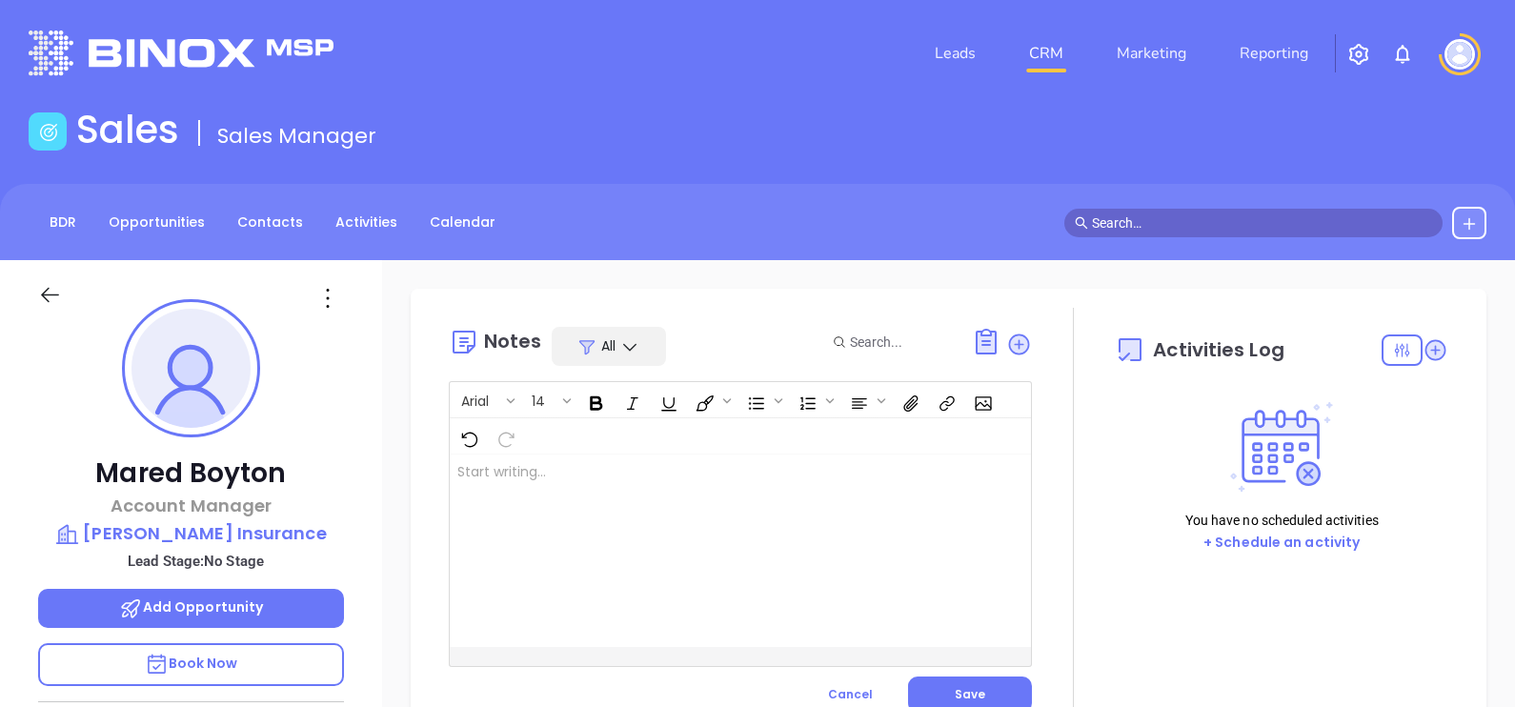
click at [848, 700] on span "Cancel" at bounding box center [850, 694] width 45 height 16
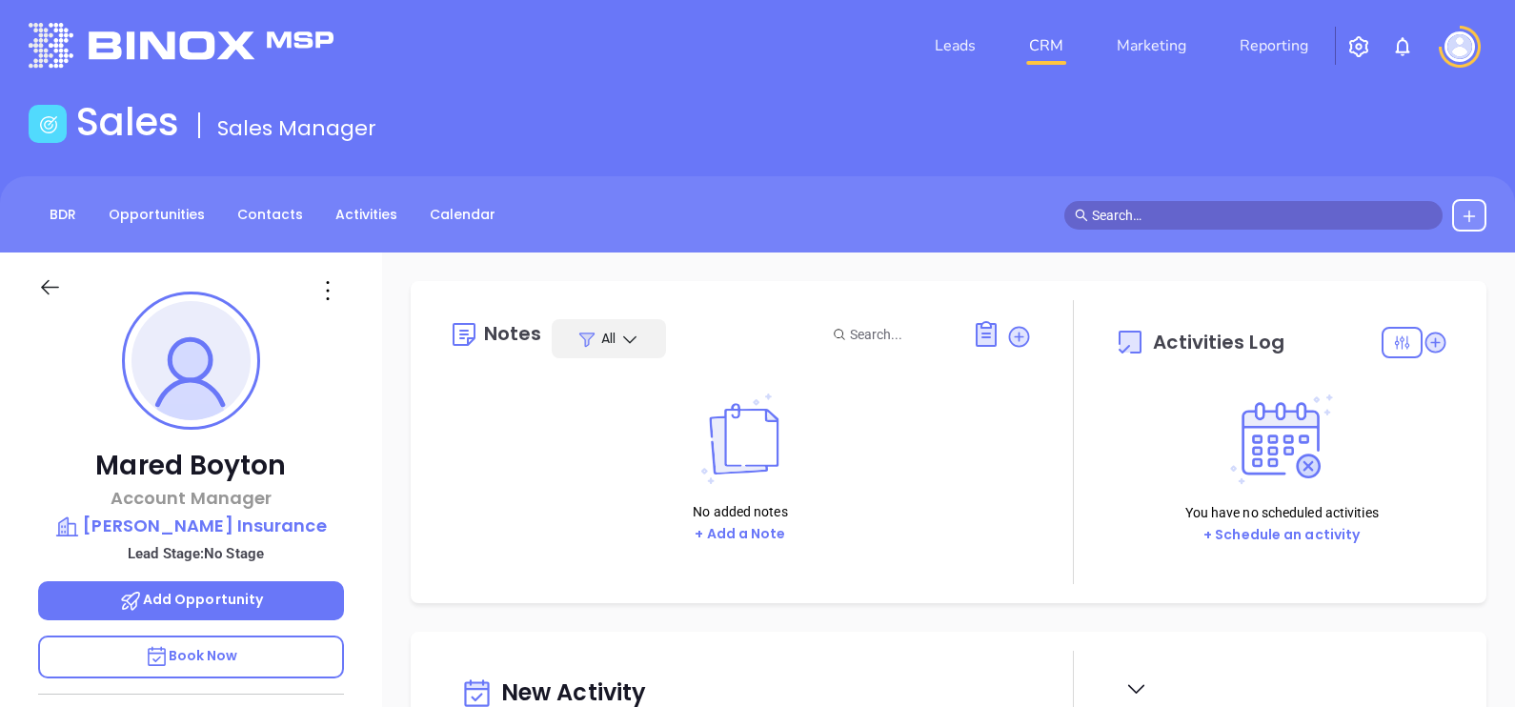
scroll to position [237, 0]
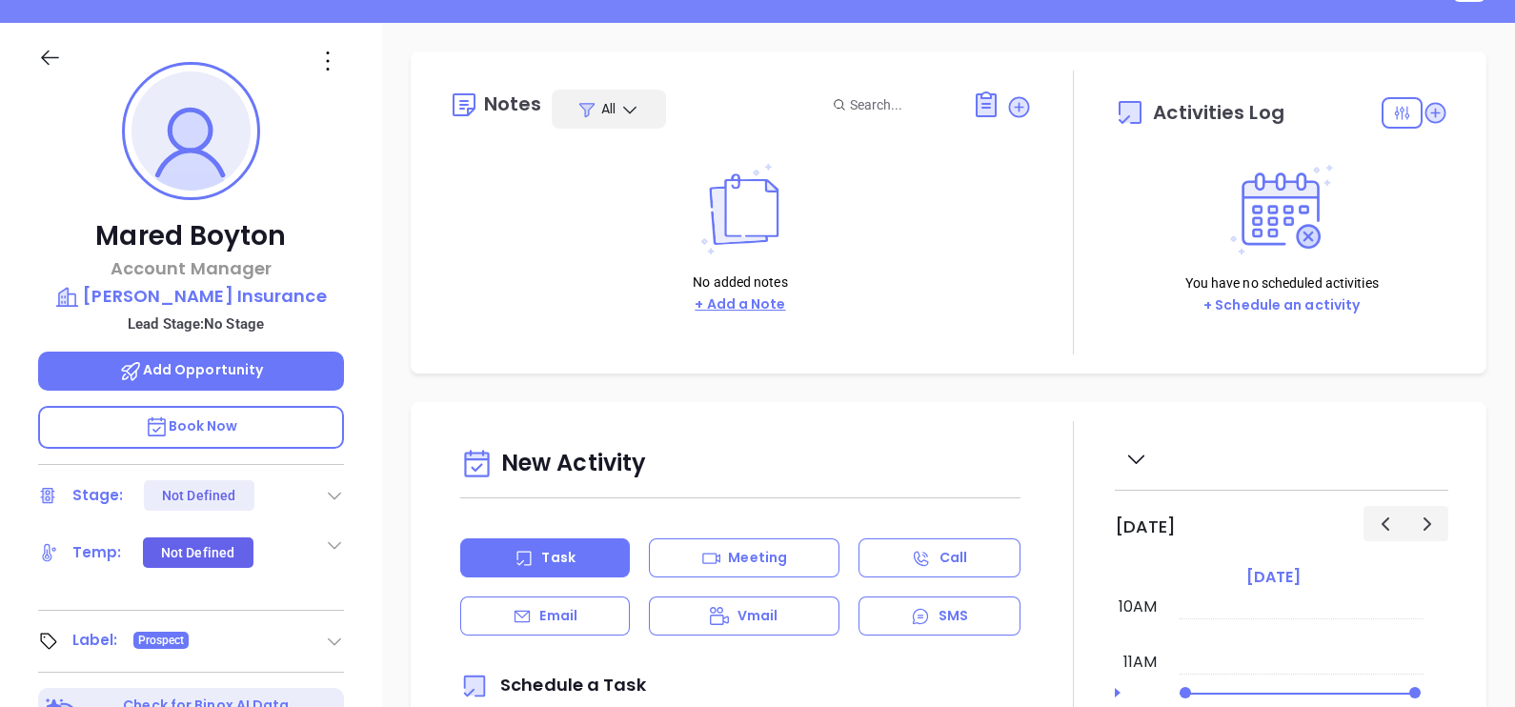
click at [772, 295] on button "+ Add a Note" at bounding box center [740, 304] width 102 height 22
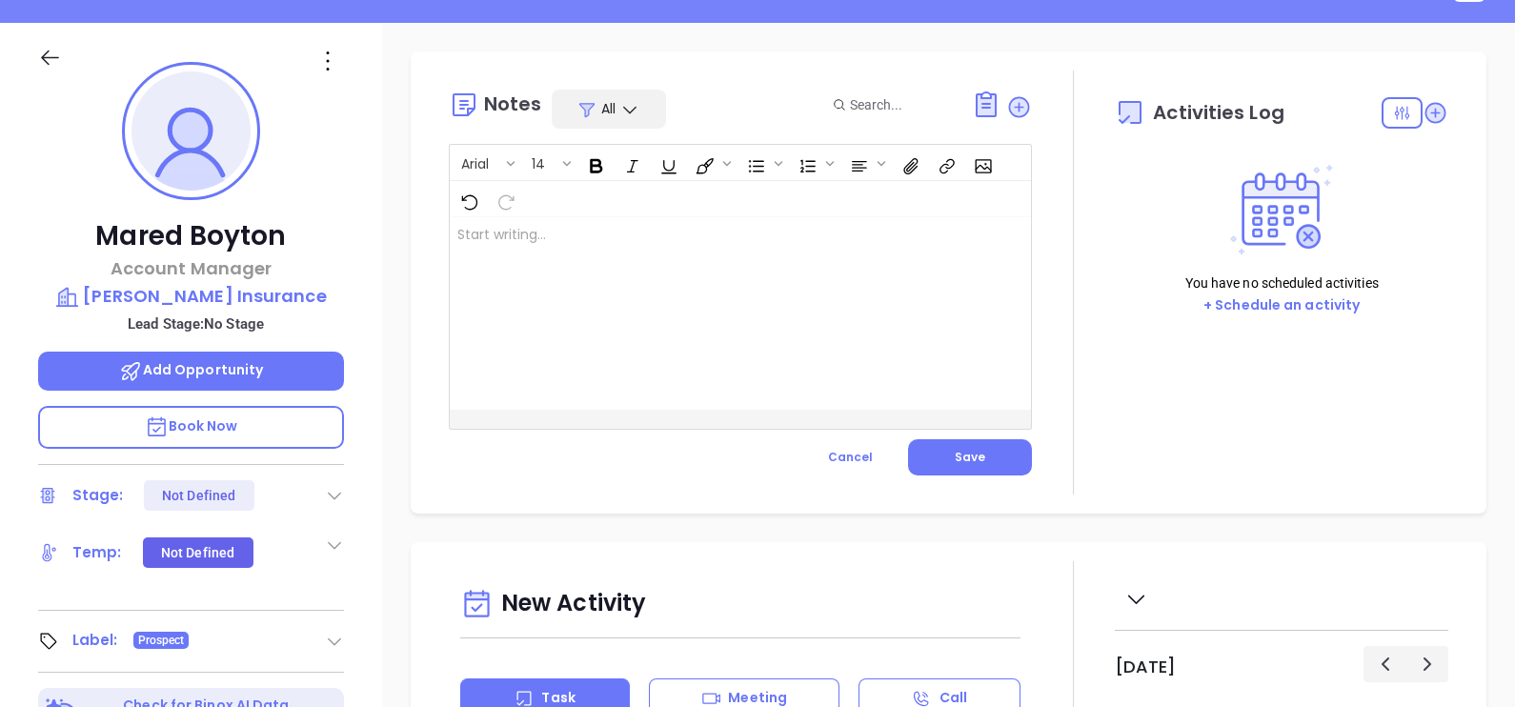
click at [473, 356] on div at bounding box center [720, 313] width 540 height 192
click at [975, 446] on button "Save" at bounding box center [970, 457] width 124 height 36
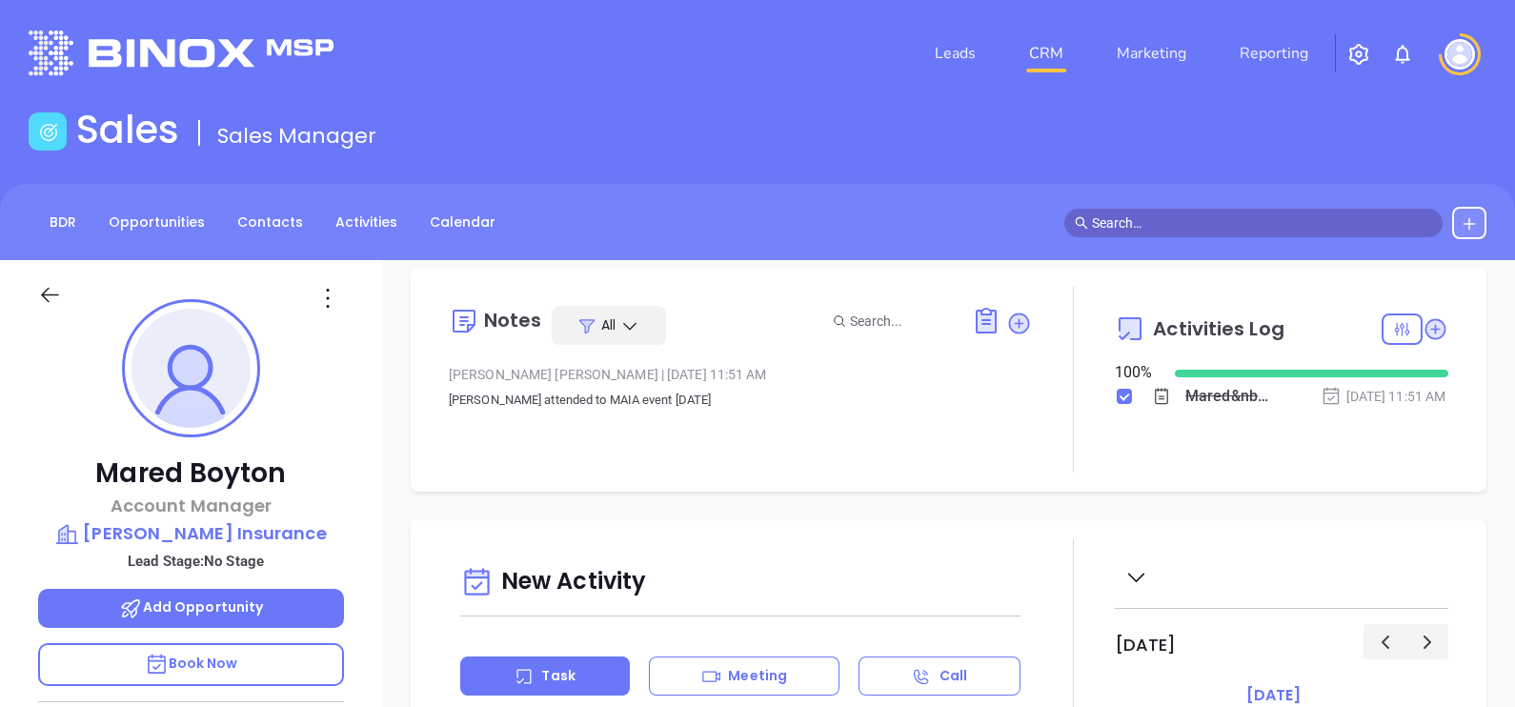
scroll to position [0, 0]
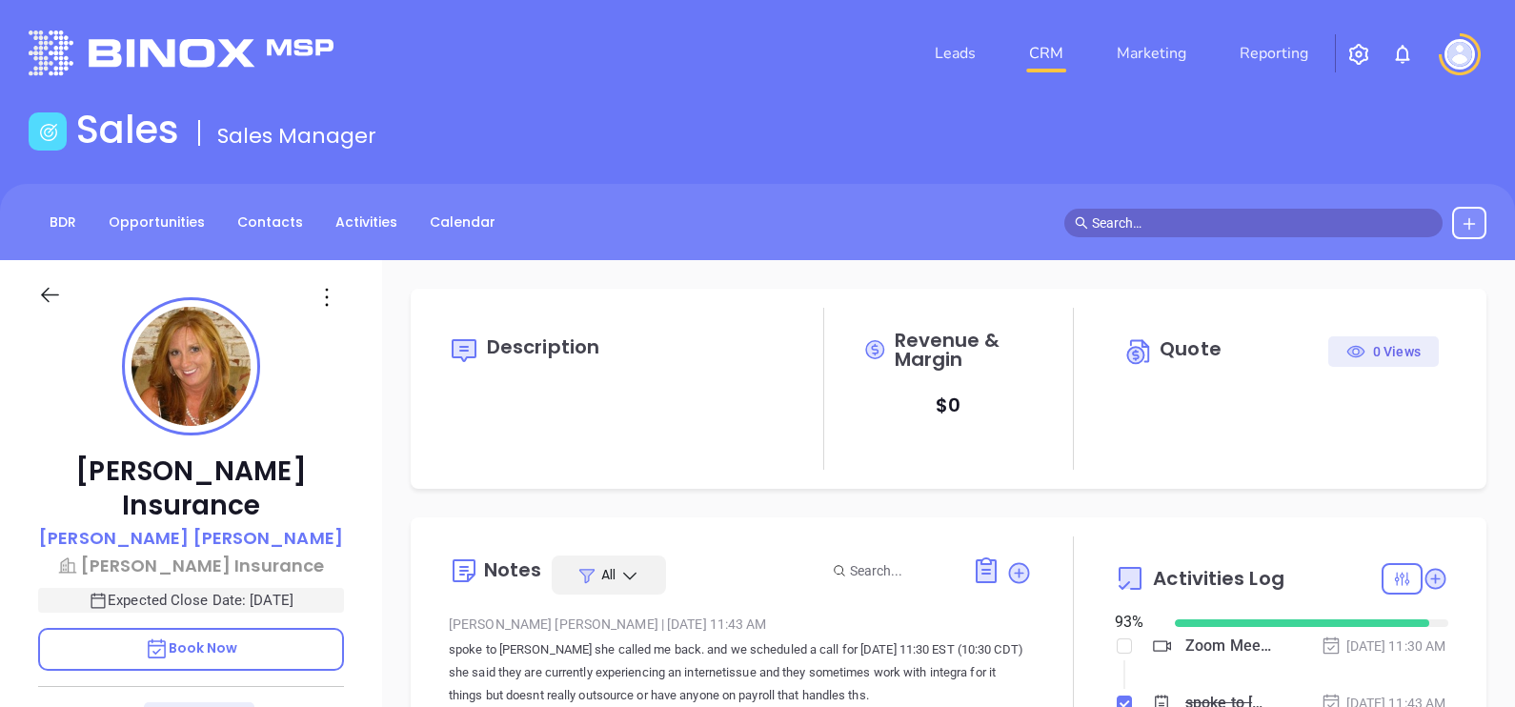
type input "[PERSON_NAME]"
click at [359, 505] on div "[PERSON_NAME] Insurance [PERSON_NAME] Insurance Expected Close Date: [DATE] Boo…" at bounding box center [191, 702] width 382 height 884
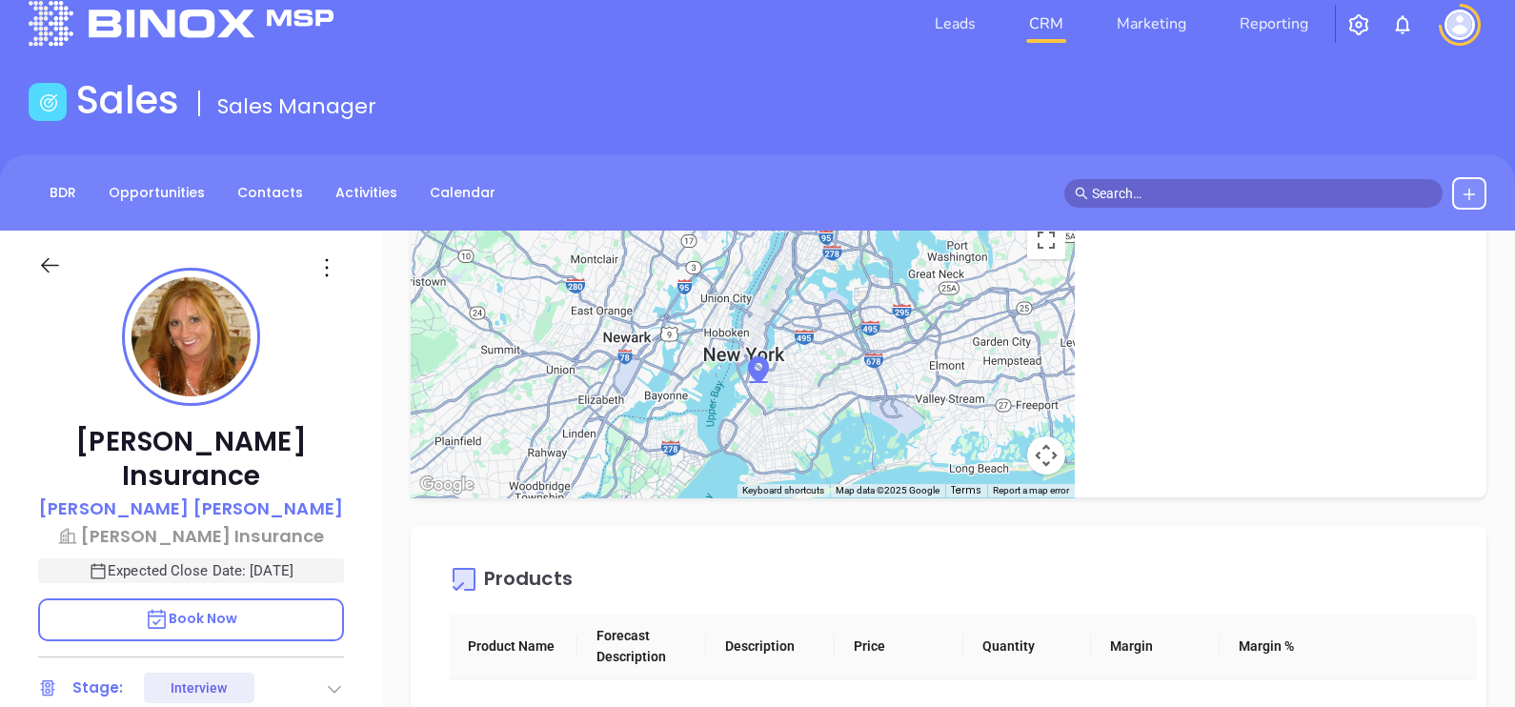
scroll to position [0, 0]
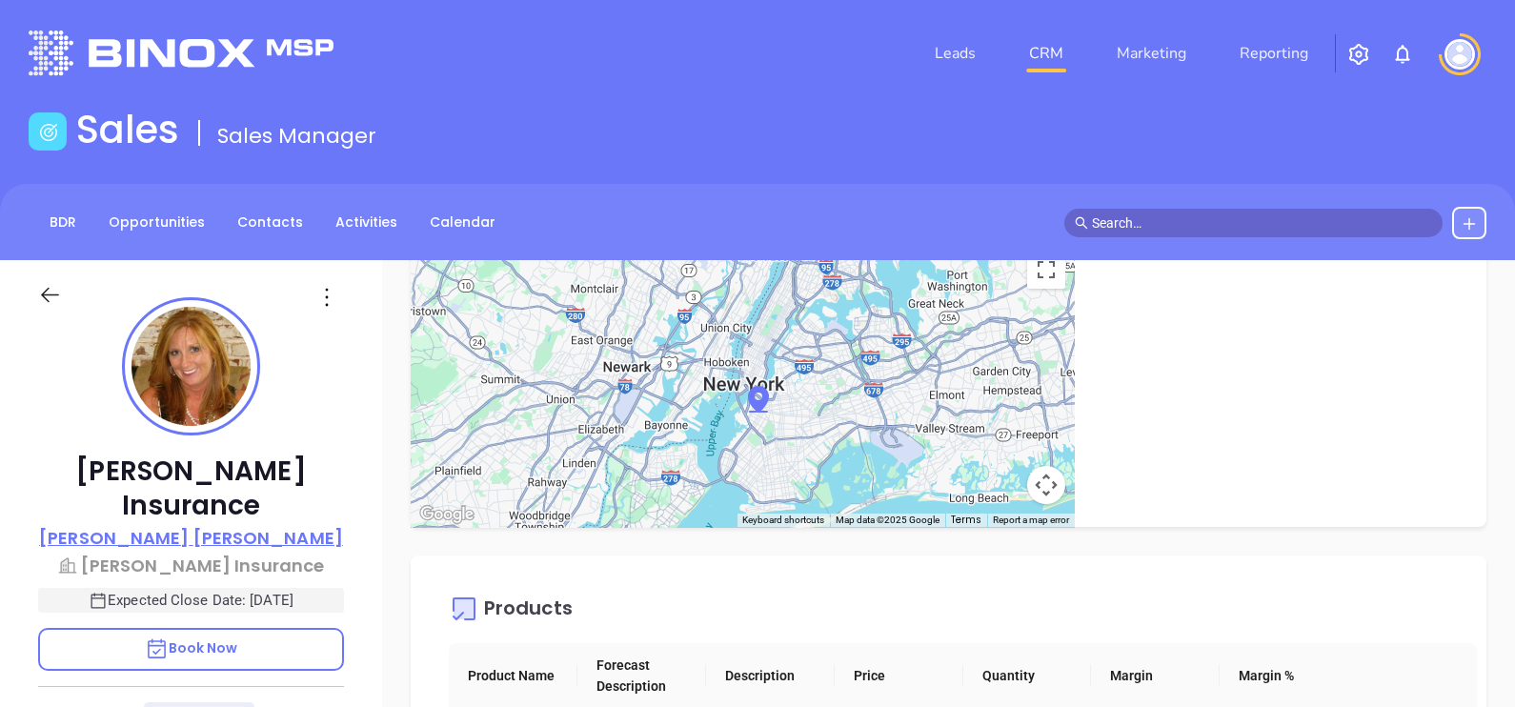
click at [189, 525] on p "[PERSON_NAME]" at bounding box center [191, 538] width 304 height 26
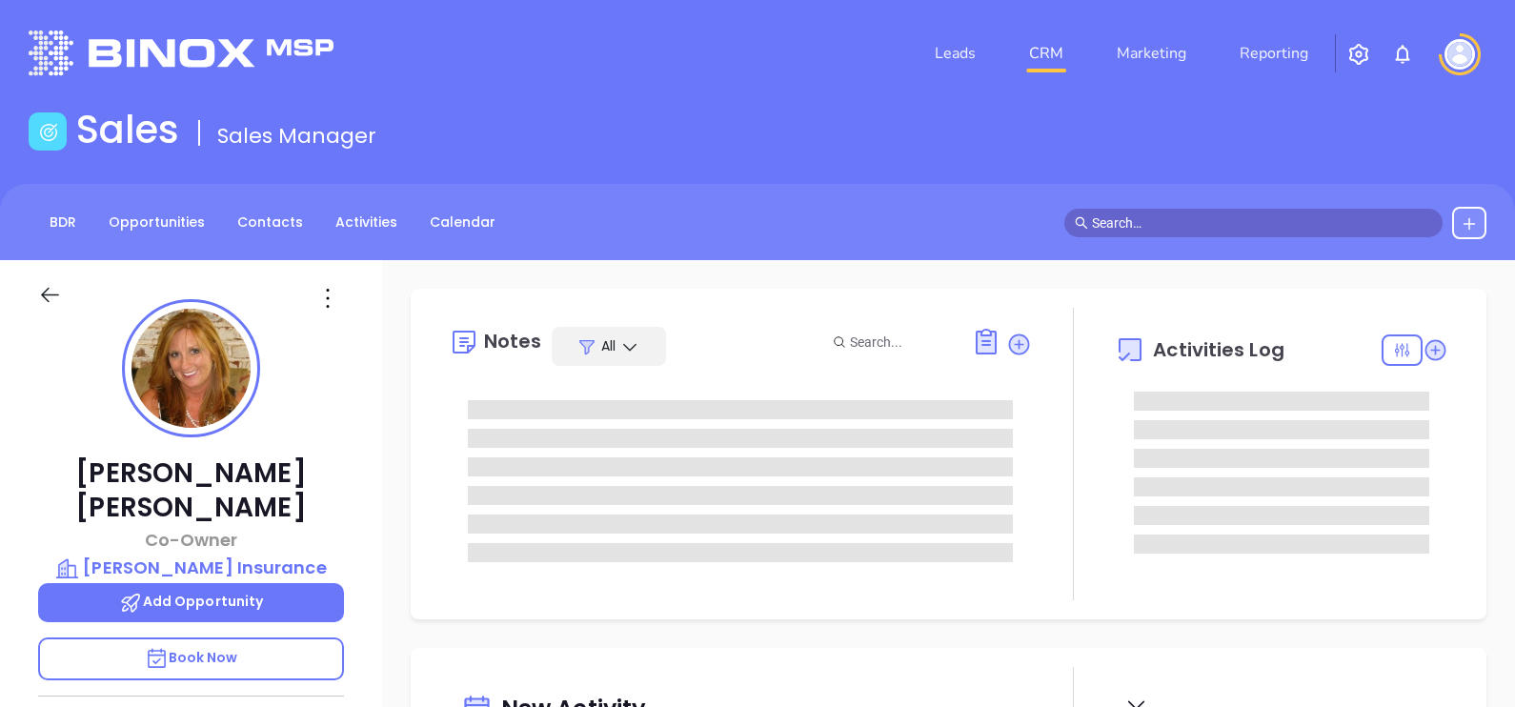
type input "[DATE]"
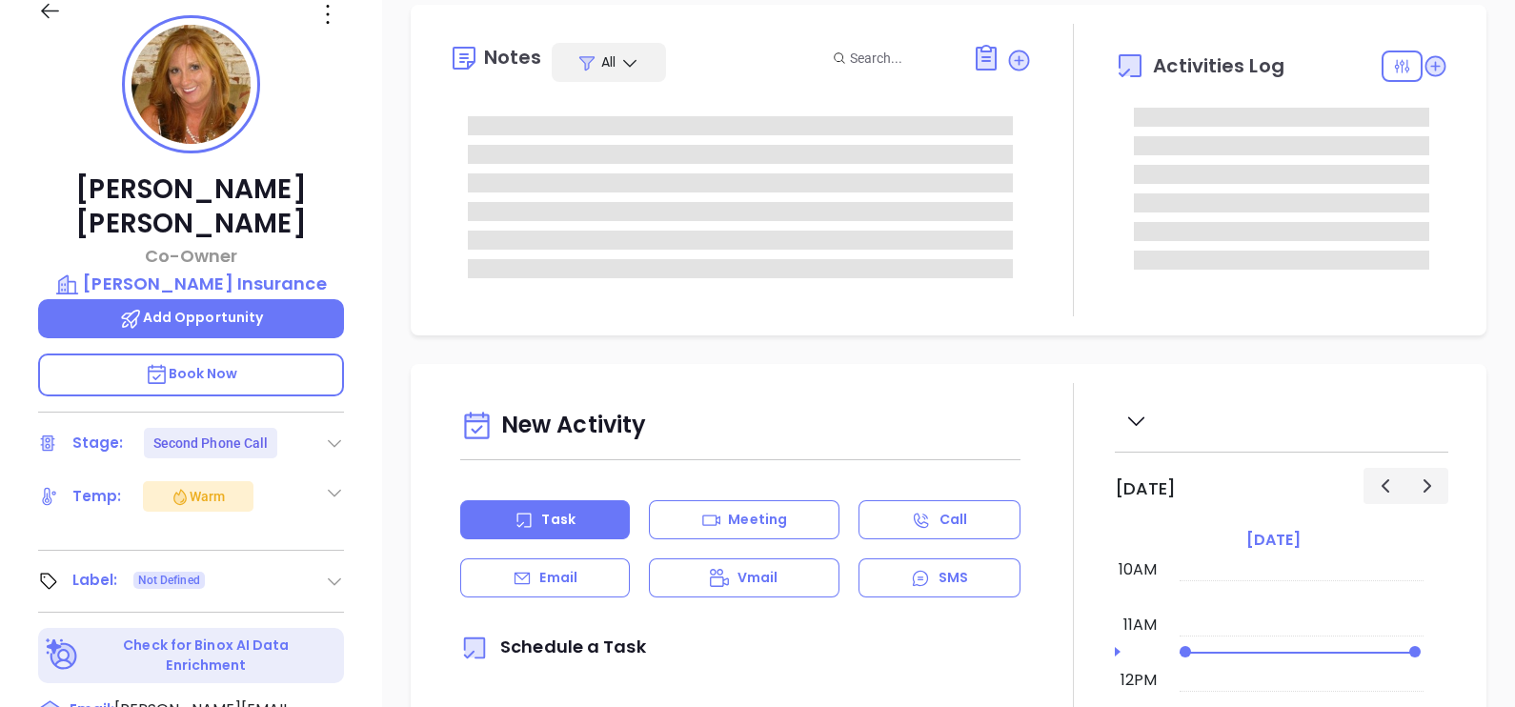
scroll to position [357, 0]
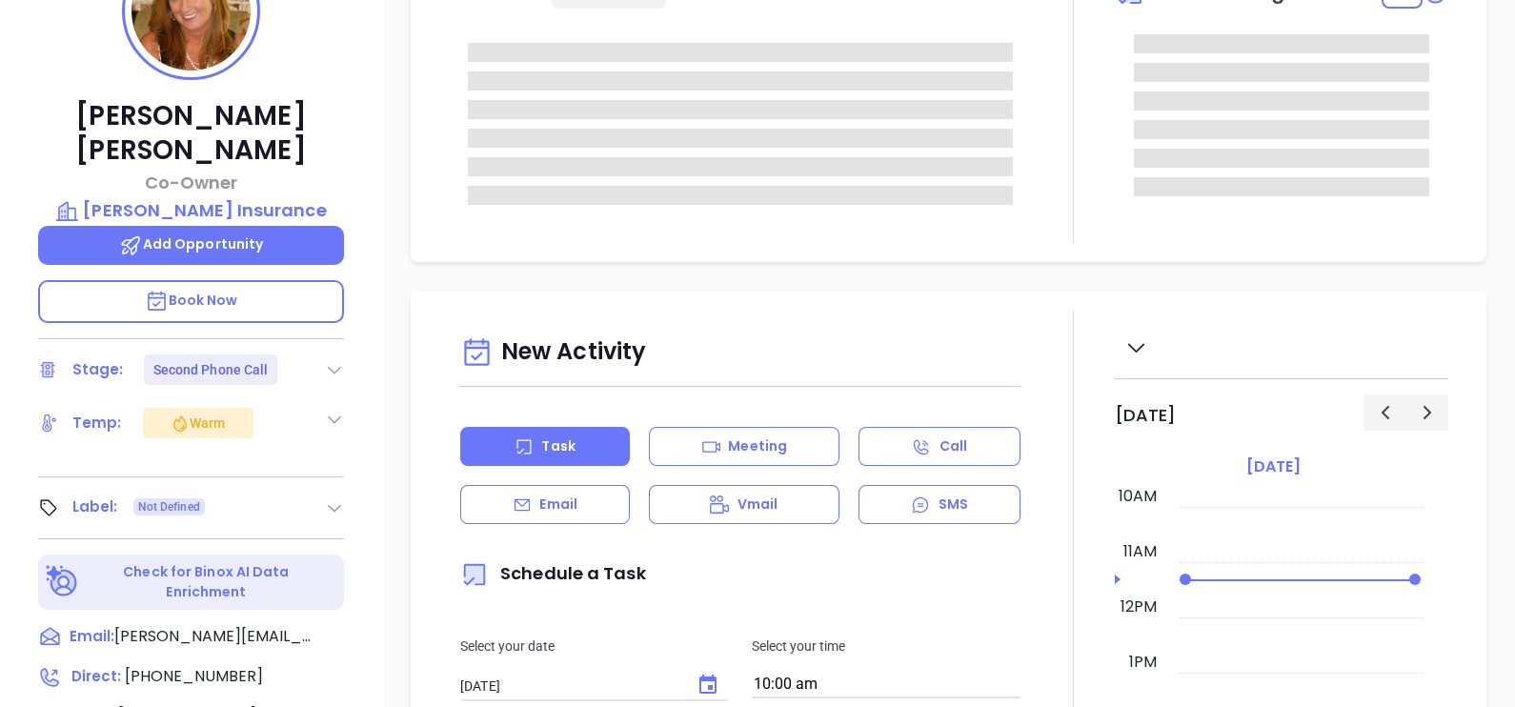
type input "[PERSON_NAME]"
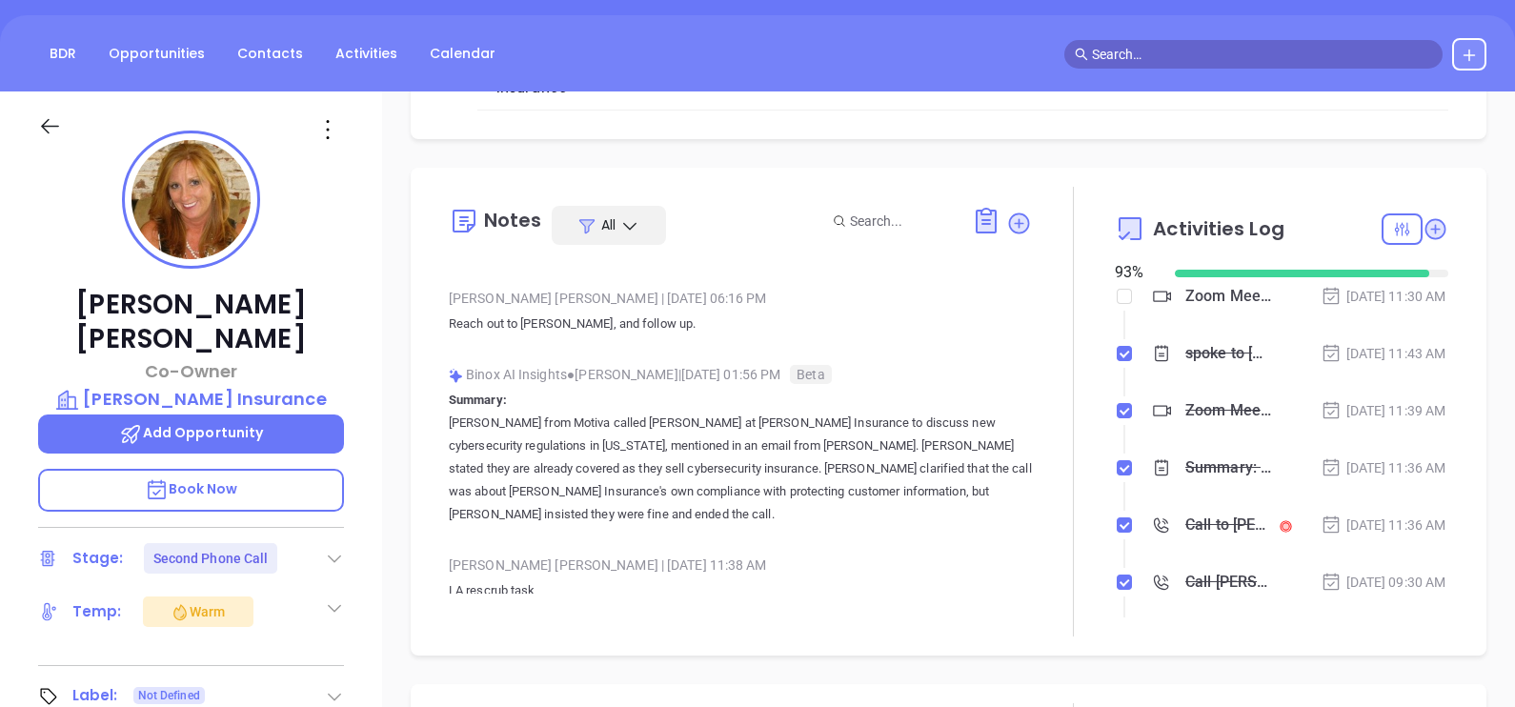
scroll to position [886, 0]
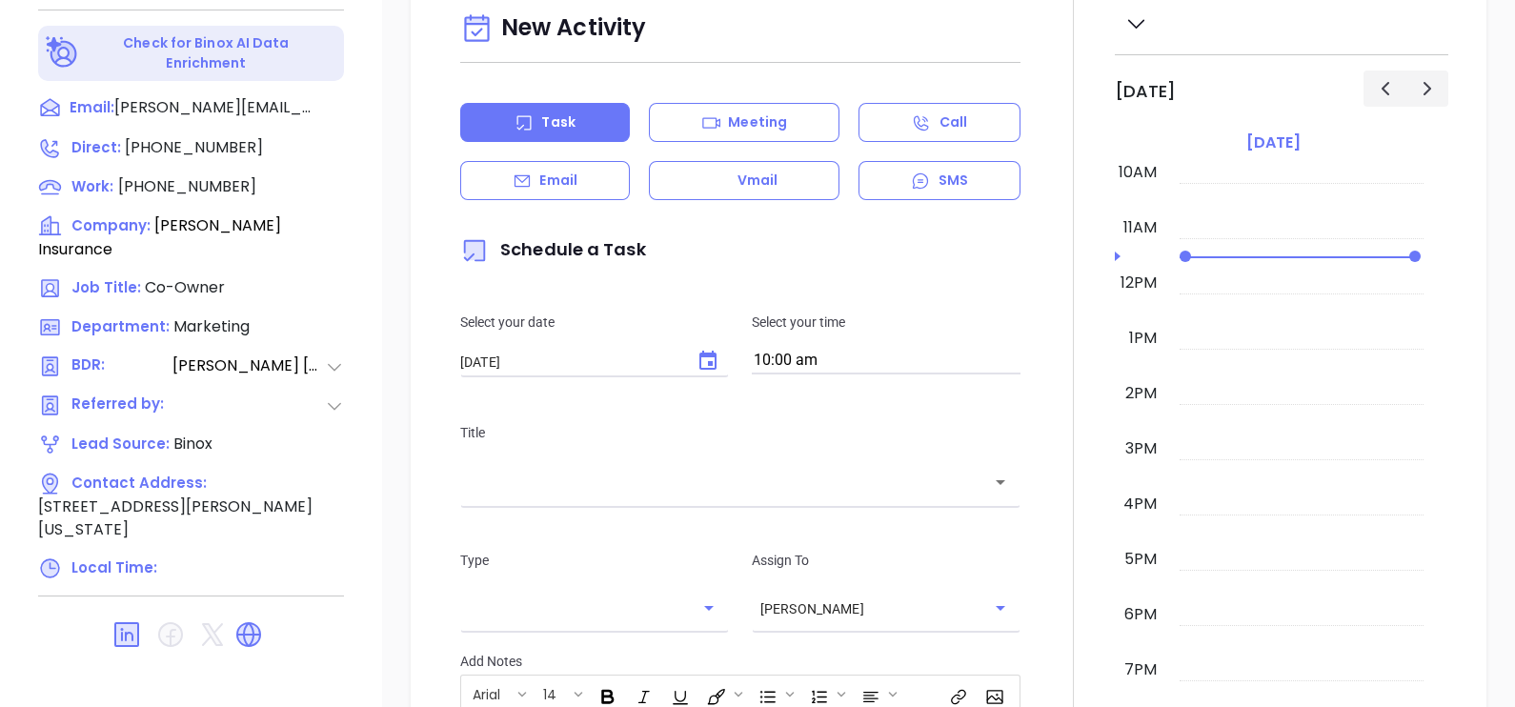
click at [305, 612] on div at bounding box center [191, 635] width 306 height 46
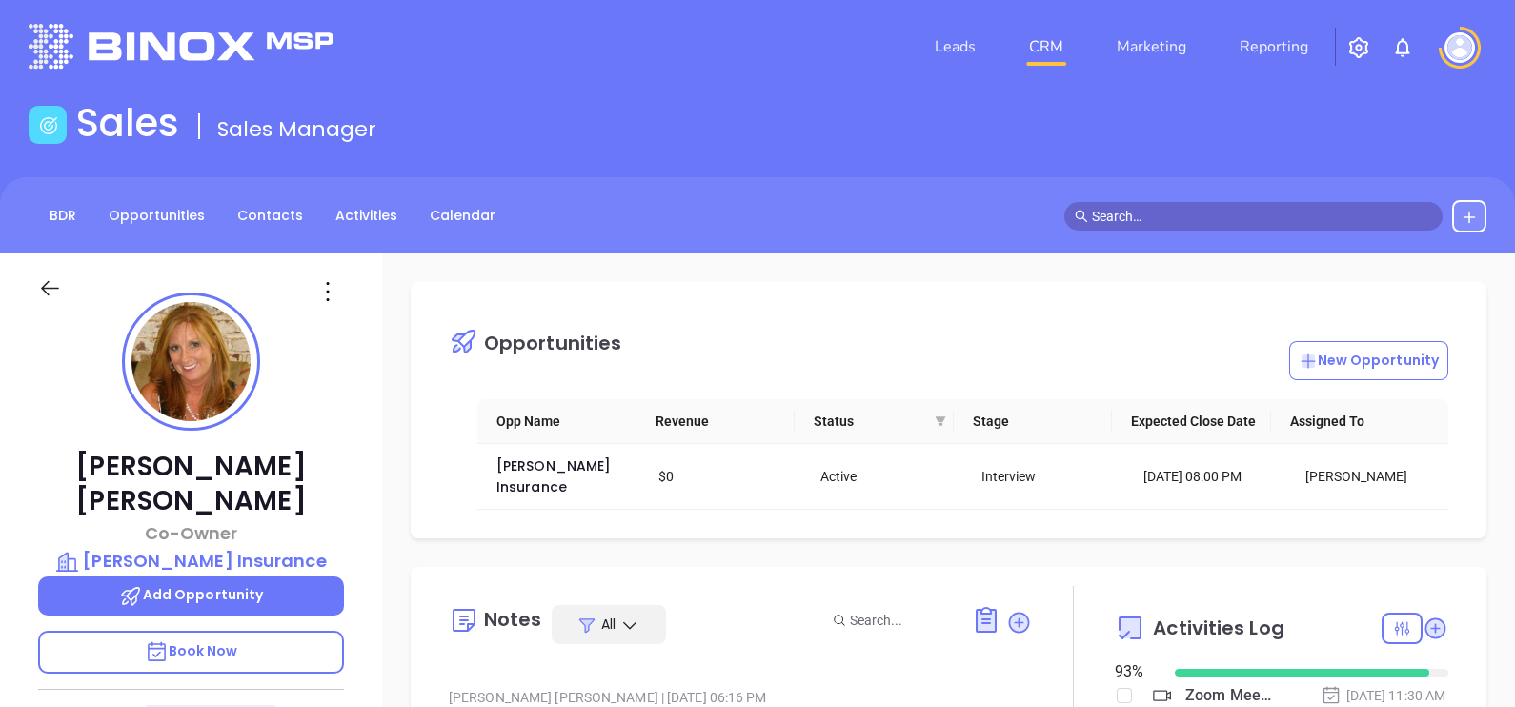
scroll to position [0, 0]
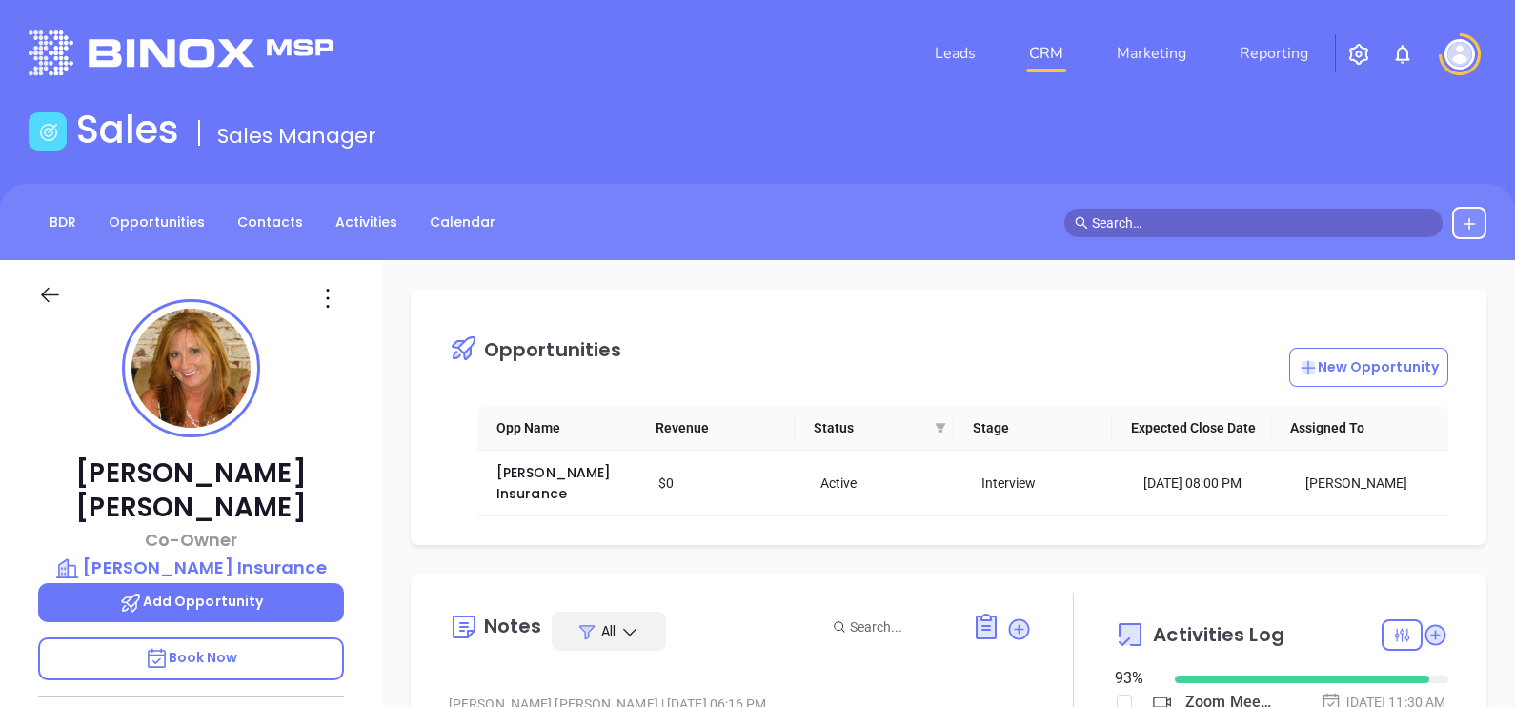
click at [325, 287] on icon at bounding box center [327, 298] width 30 height 30
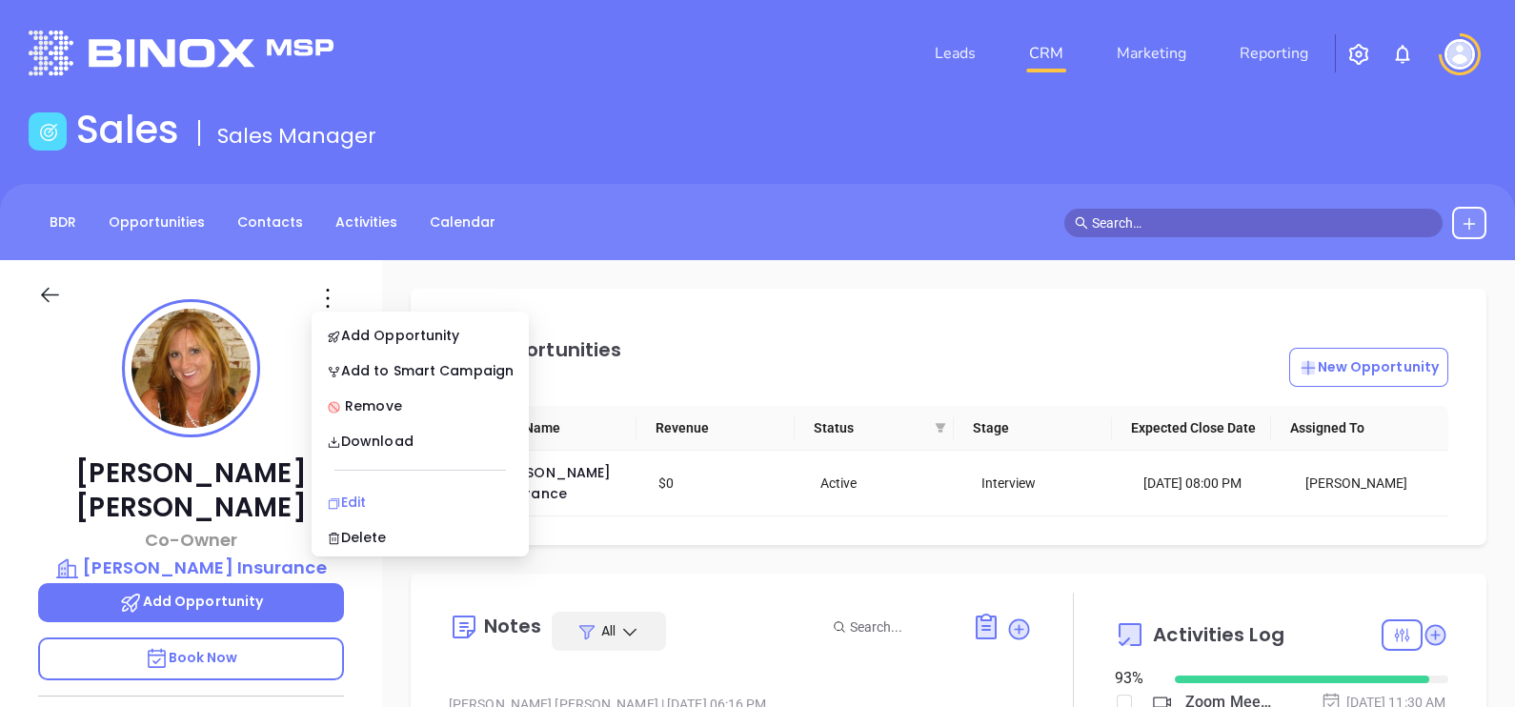
click at [413, 499] on div "Edit" at bounding box center [420, 502] width 187 height 21
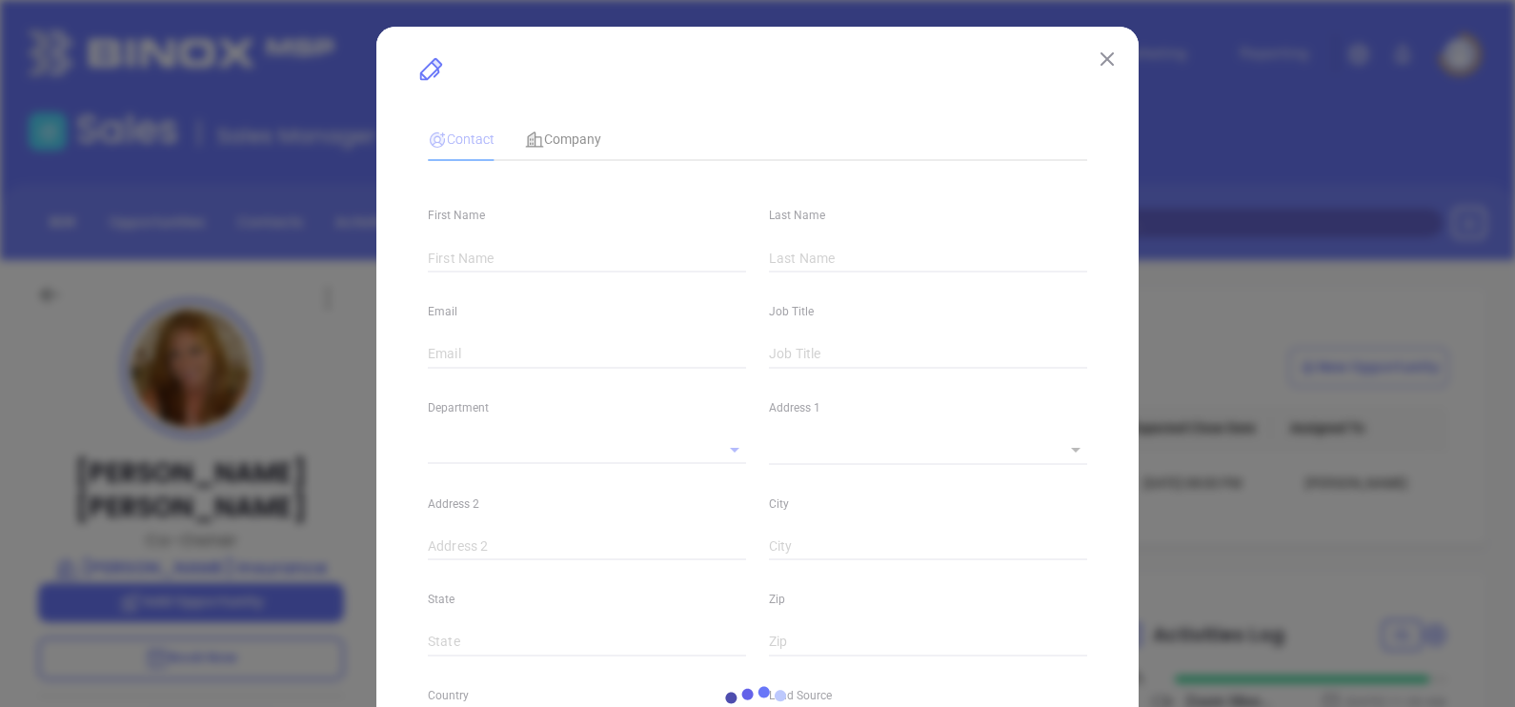
type input "[PERSON_NAME]"
type input "[PERSON_NAME][EMAIL_ADDRESS][DOMAIN_NAME]"
type input "Co-Owner"
type textarea "[STREET_ADDRESS][PERSON_NAME]"
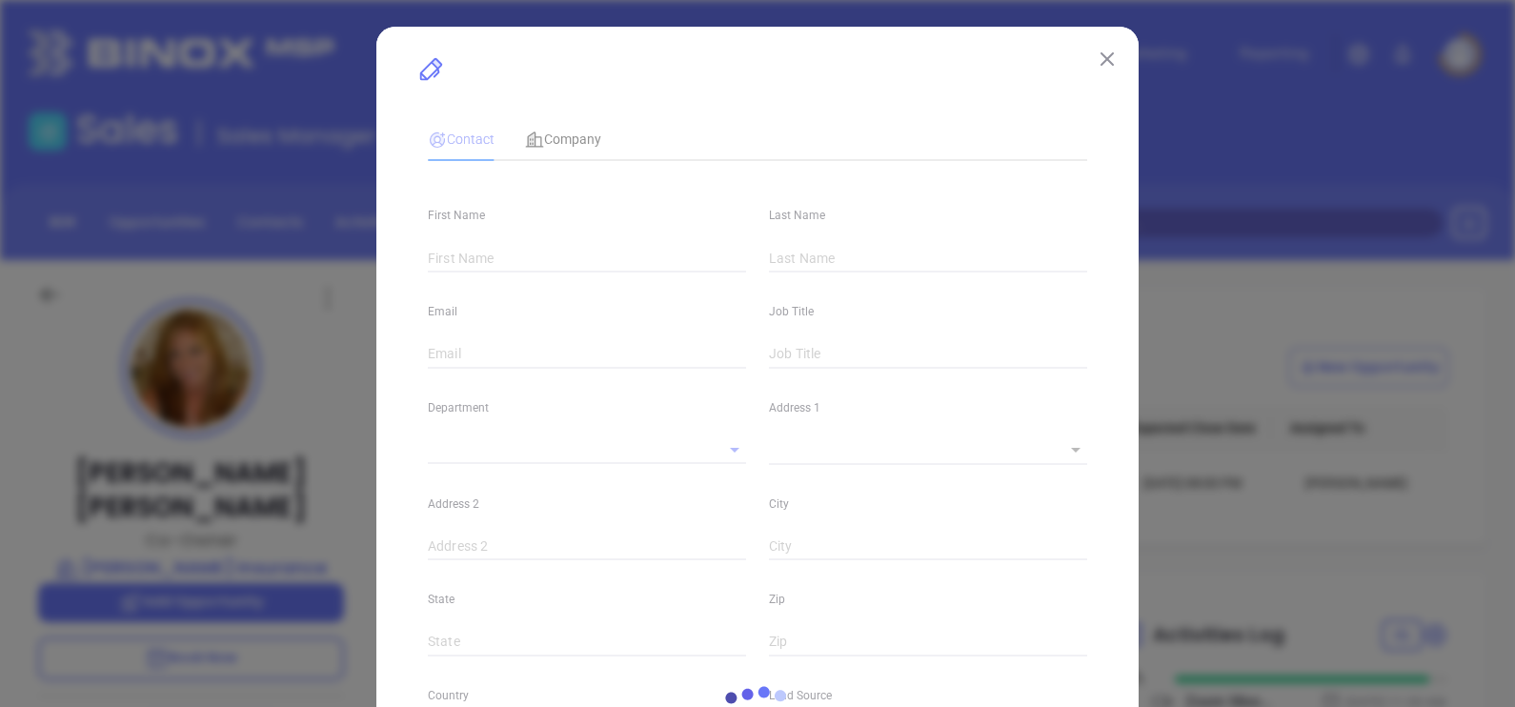
type input "1"
type input "Vidalia"
type input "[US_STATE]"
type input "71373"
type input "[GEOGRAPHIC_DATA]"
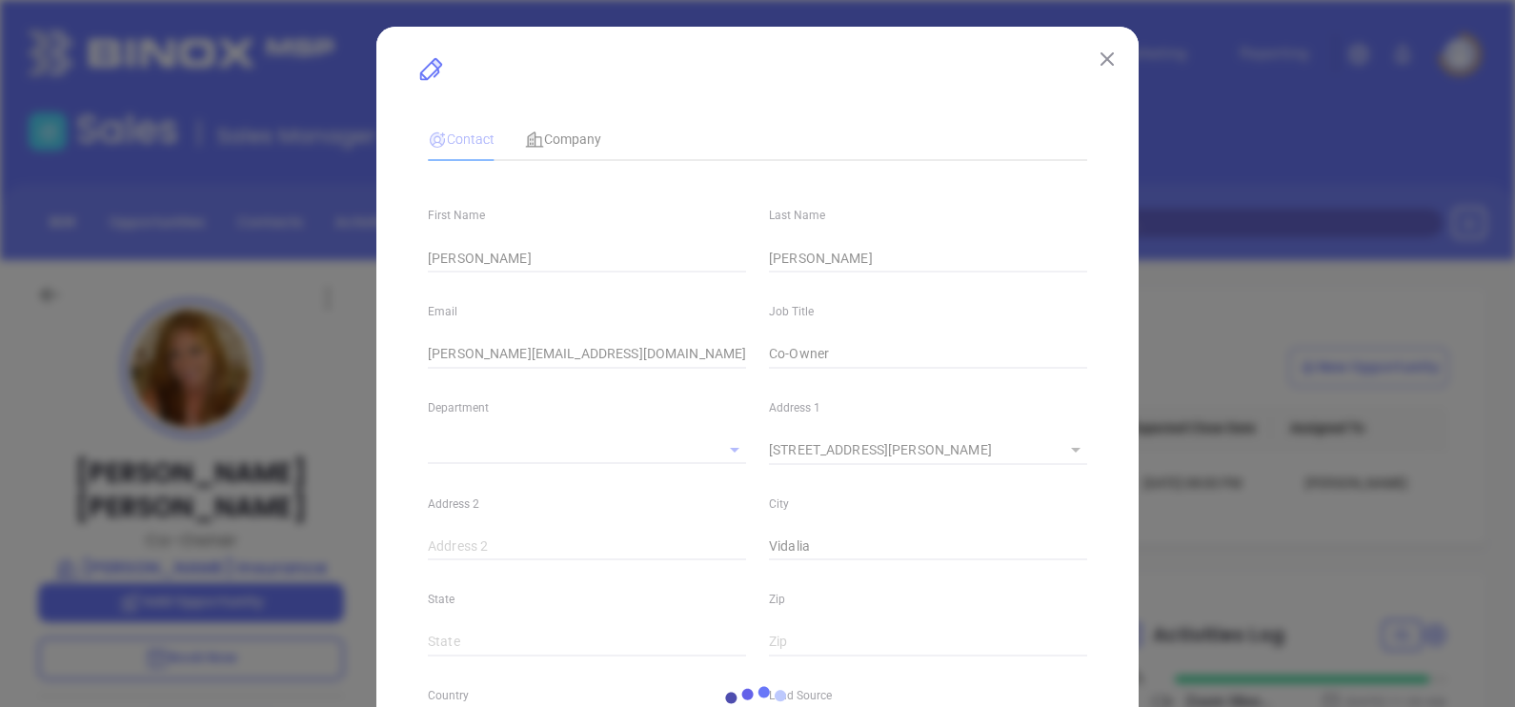
type input "[DOMAIN_NAME][URL]"
type input "Marketing"
type input "Binox"
type input "[PERSON_NAME]"
type input "Second Phone Call"
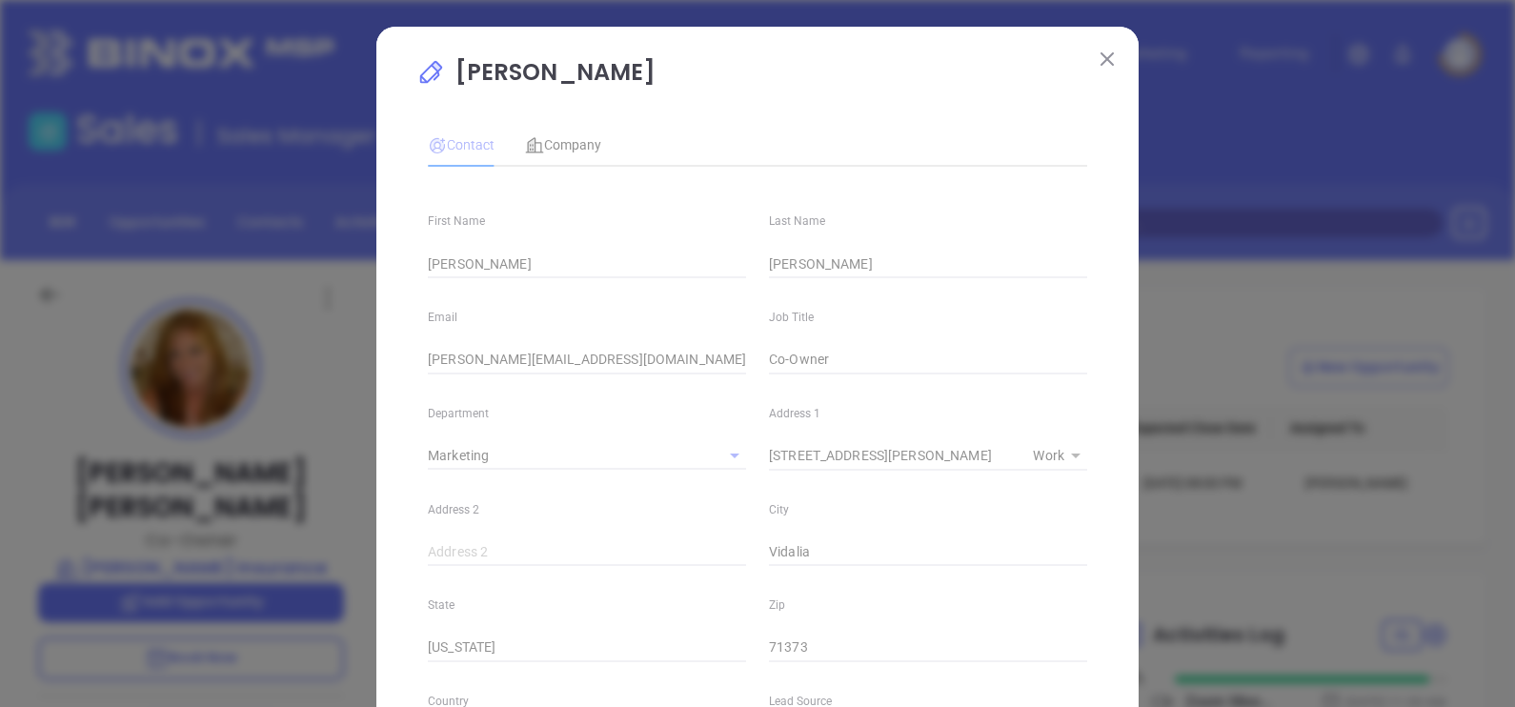
type input "[PHONE_NUMBER]"
type input "1"
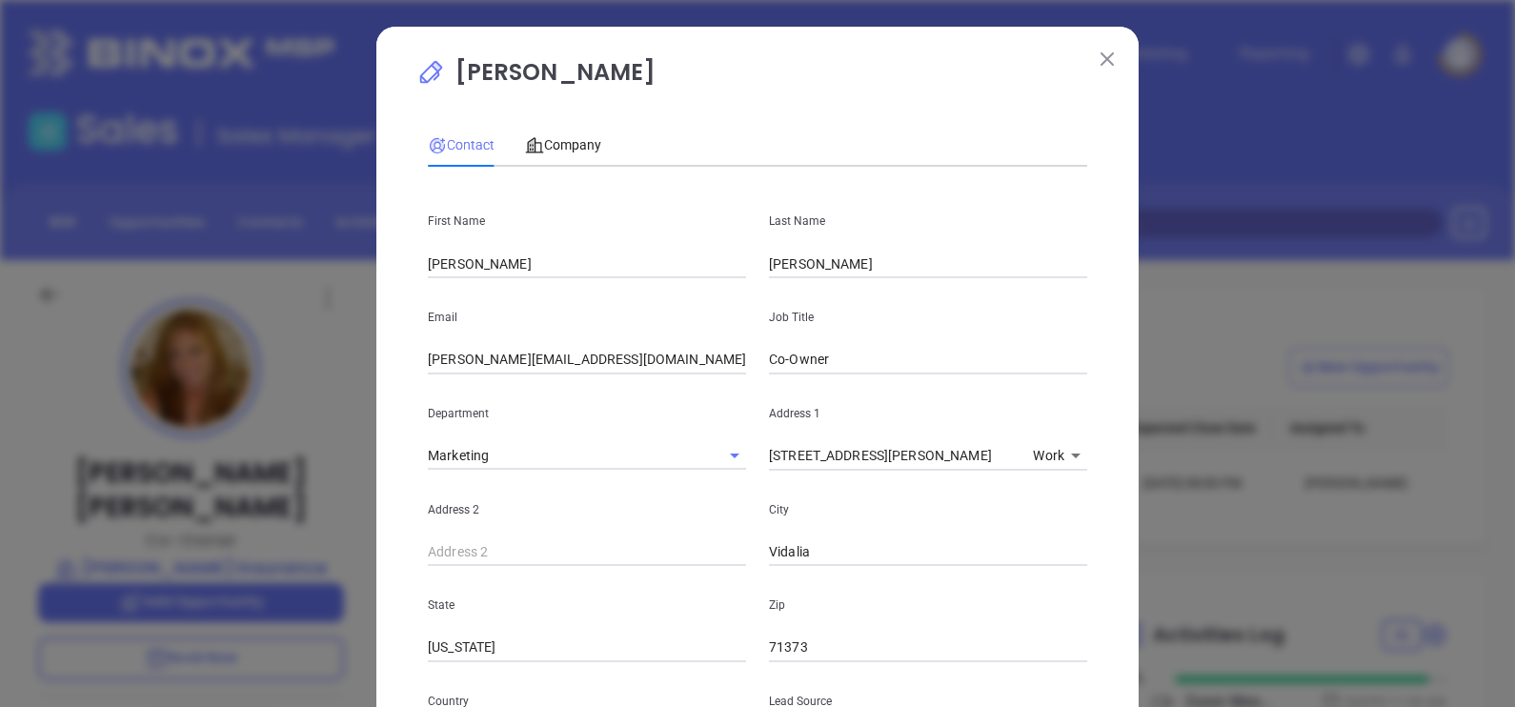
scroll to position [715, 0]
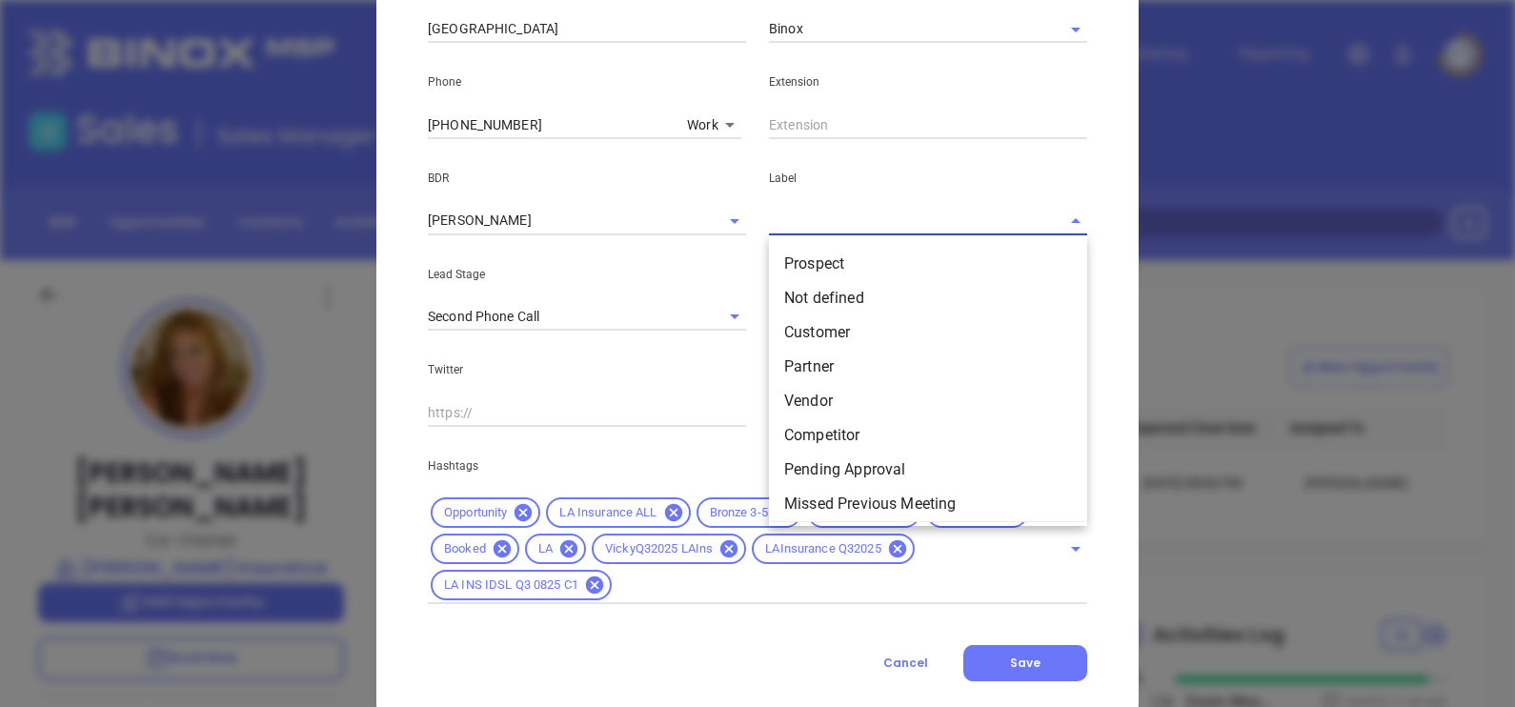
click at [794, 230] on input "text" at bounding box center [901, 221] width 265 height 28
click at [804, 245] on ul "Prospect Not defined Customer Partner Vendor Competitor Pending Approval Missed…" at bounding box center [928, 380] width 318 height 283
click at [812, 261] on li "Prospect" at bounding box center [928, 264] width 318 height 34
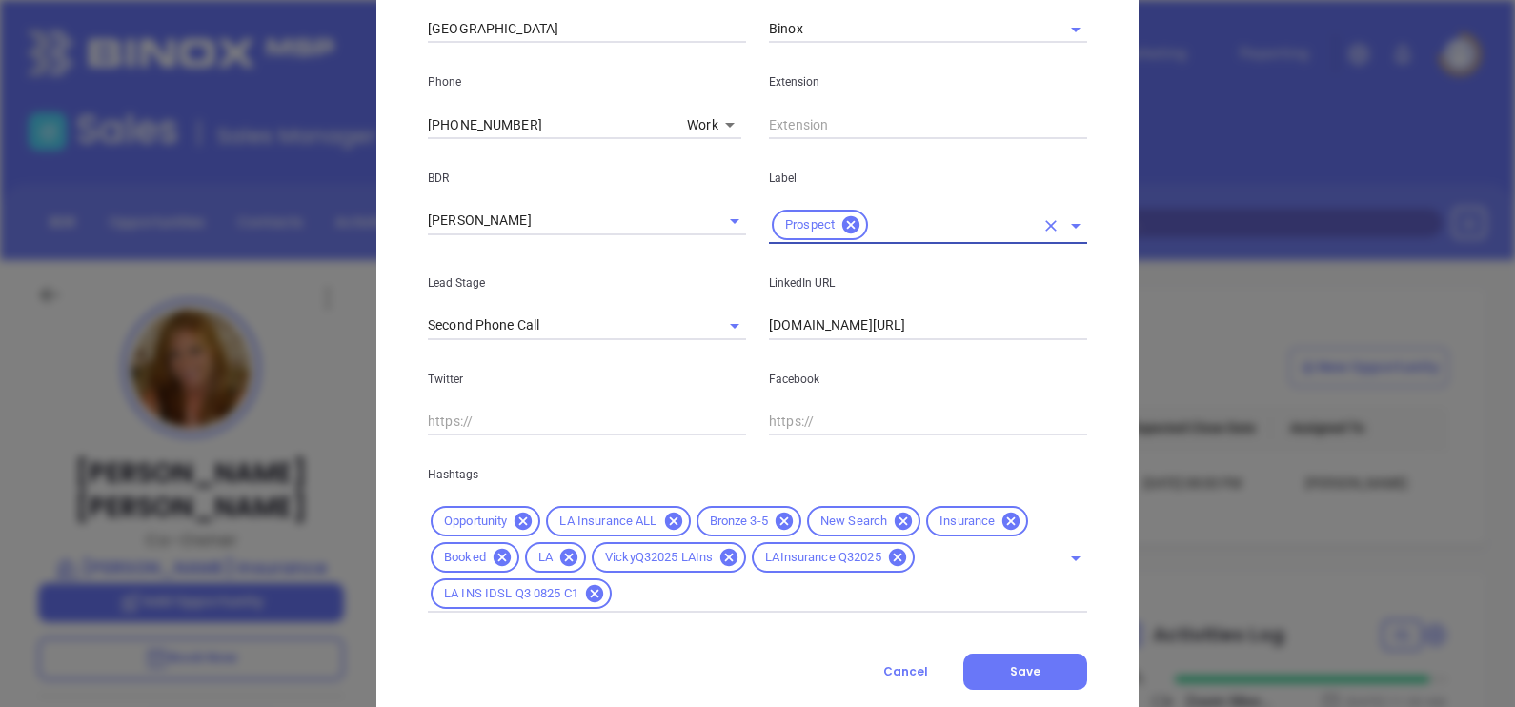
scroll to position [0, 0]
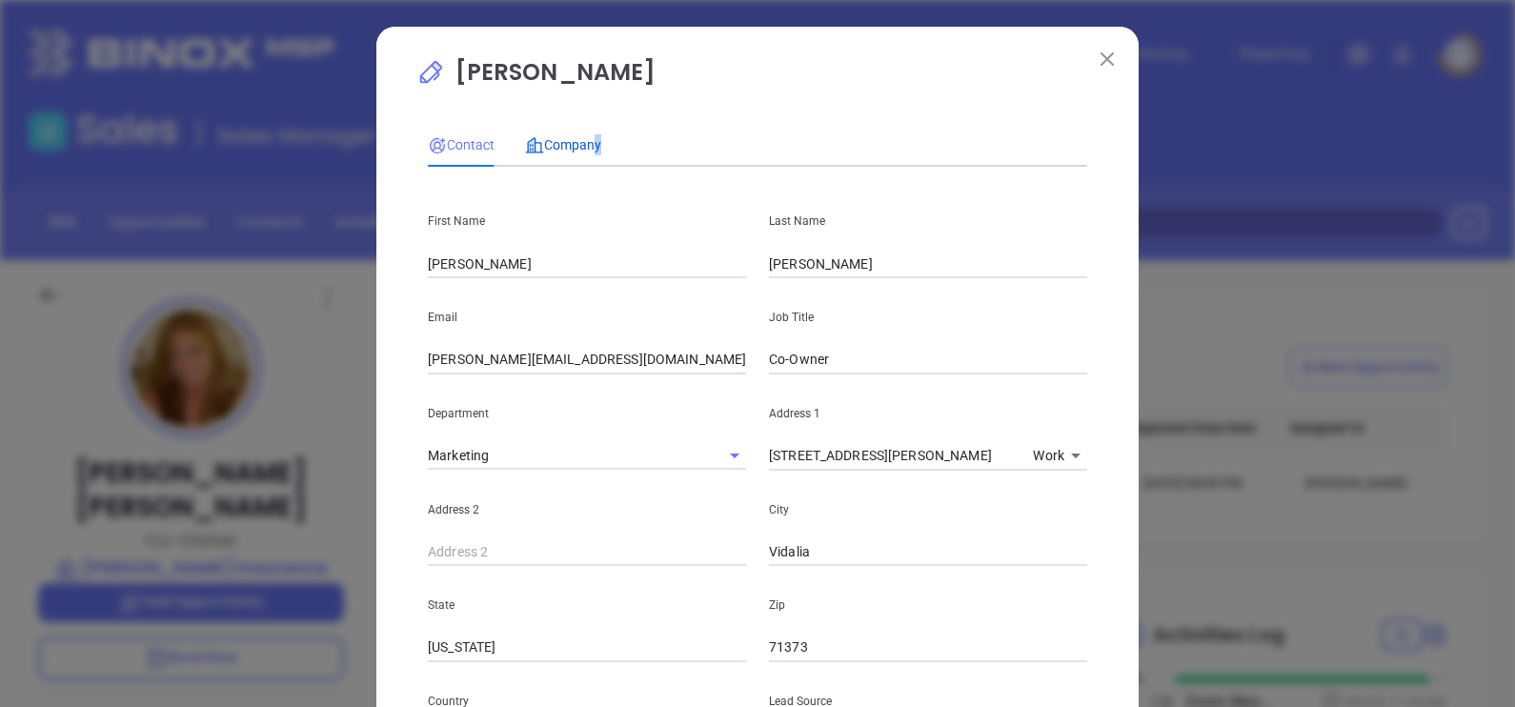
click at [582, 148] on span "Company" at bounding box center [563, 144] width 76 height 15
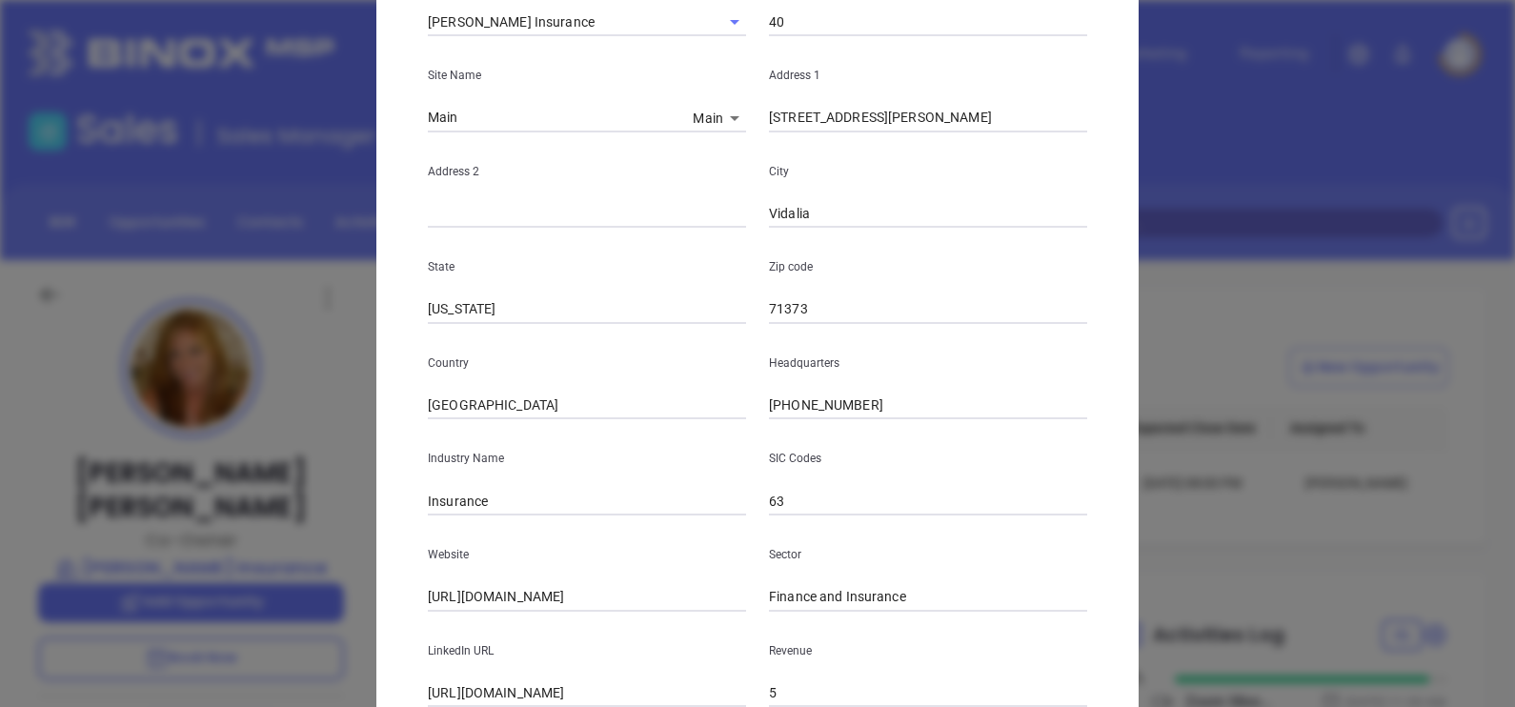
scroll to position [385, 0]
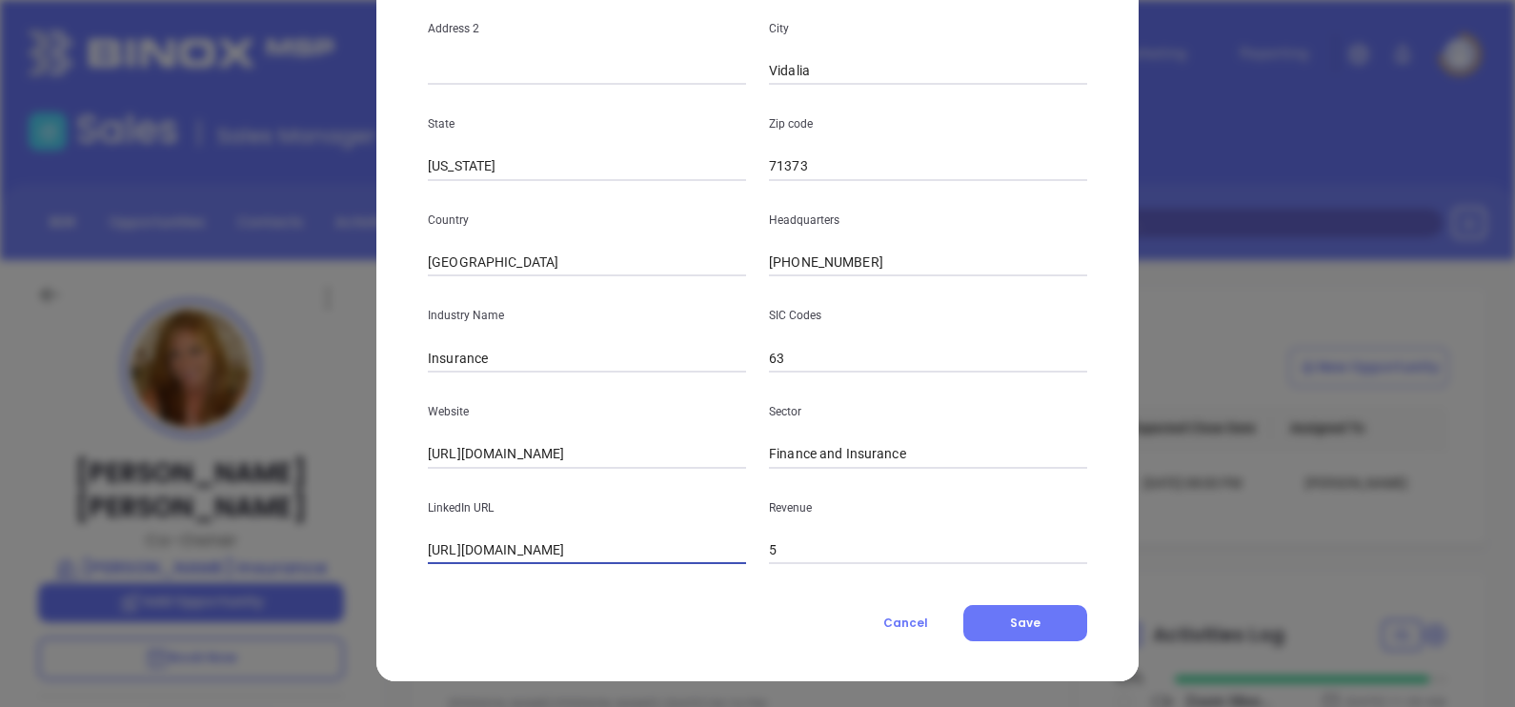
drag, startPoint x: 462, startPoint y: 544, endPoint x: 248, endPoint y: 534, distance: 214.6
click at [248, 534] on div "[PERSON_NAME] Contact Company First Name [PERSON_NAME] Last Name [PERSON_NAME] …" at bounding box center [757, 353] width 1515 height 707
type input "[DOMAIN_NAME][URL]"
click at [1040, 611] on button "Save" at bounding box center [1025, 623] width 124 height 36
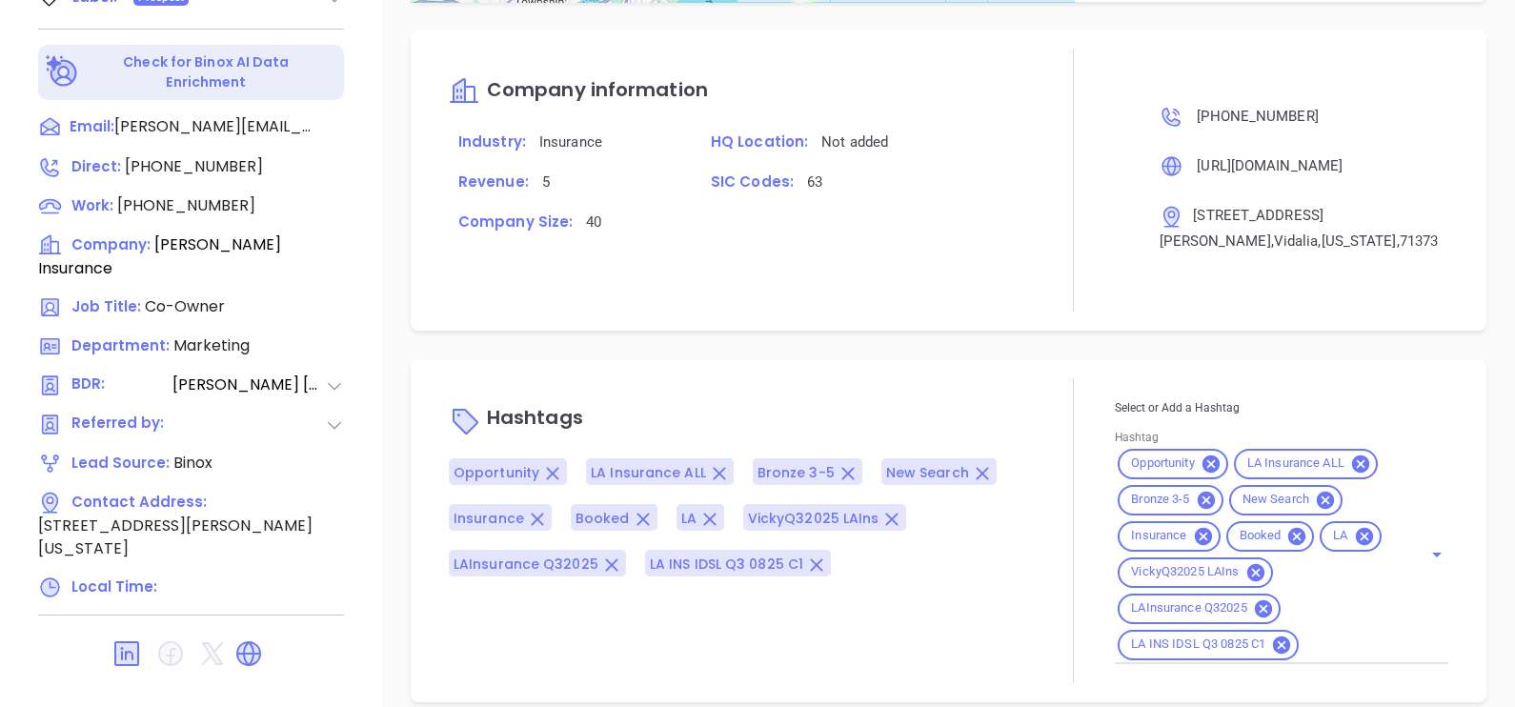
scroll to position [886, 0]
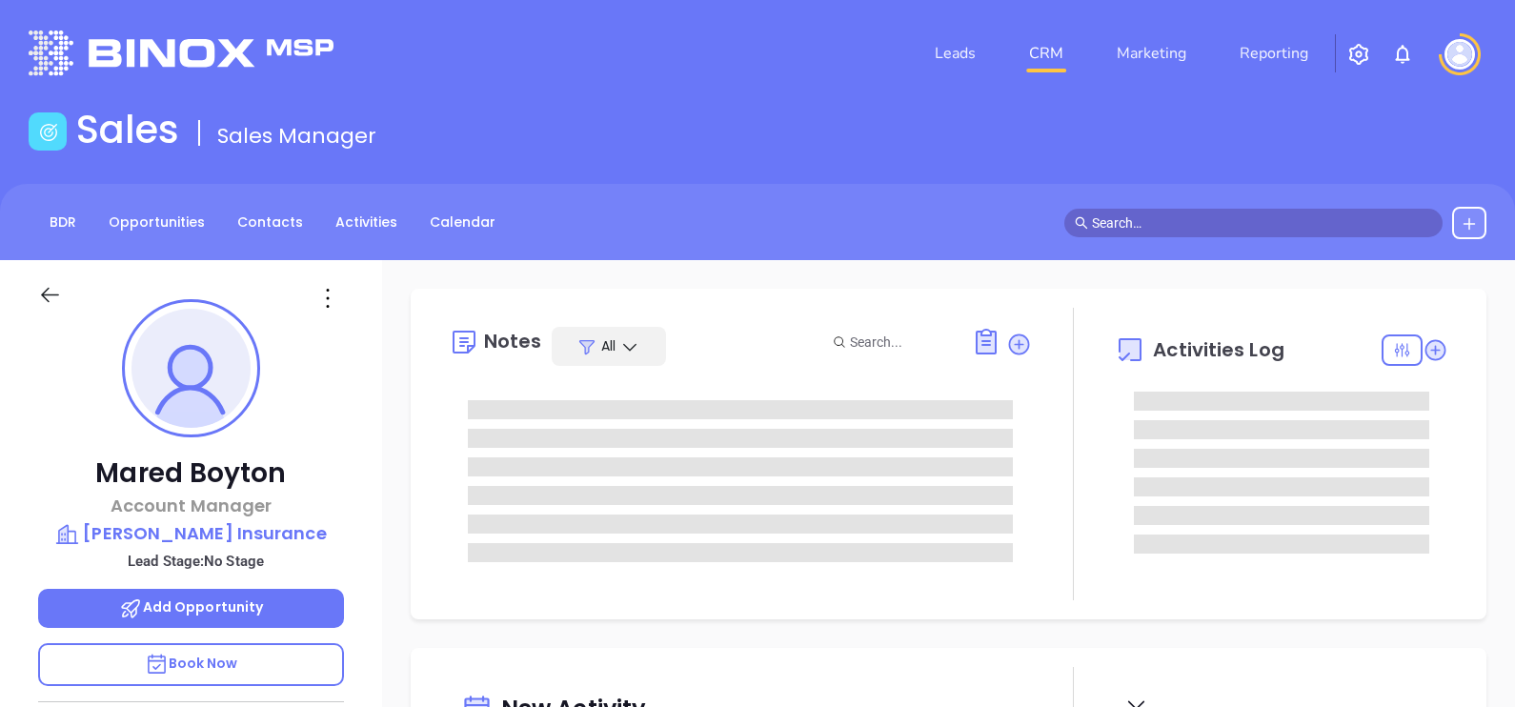
type input "[DATE]"
type input "[PERSON_NAME]"
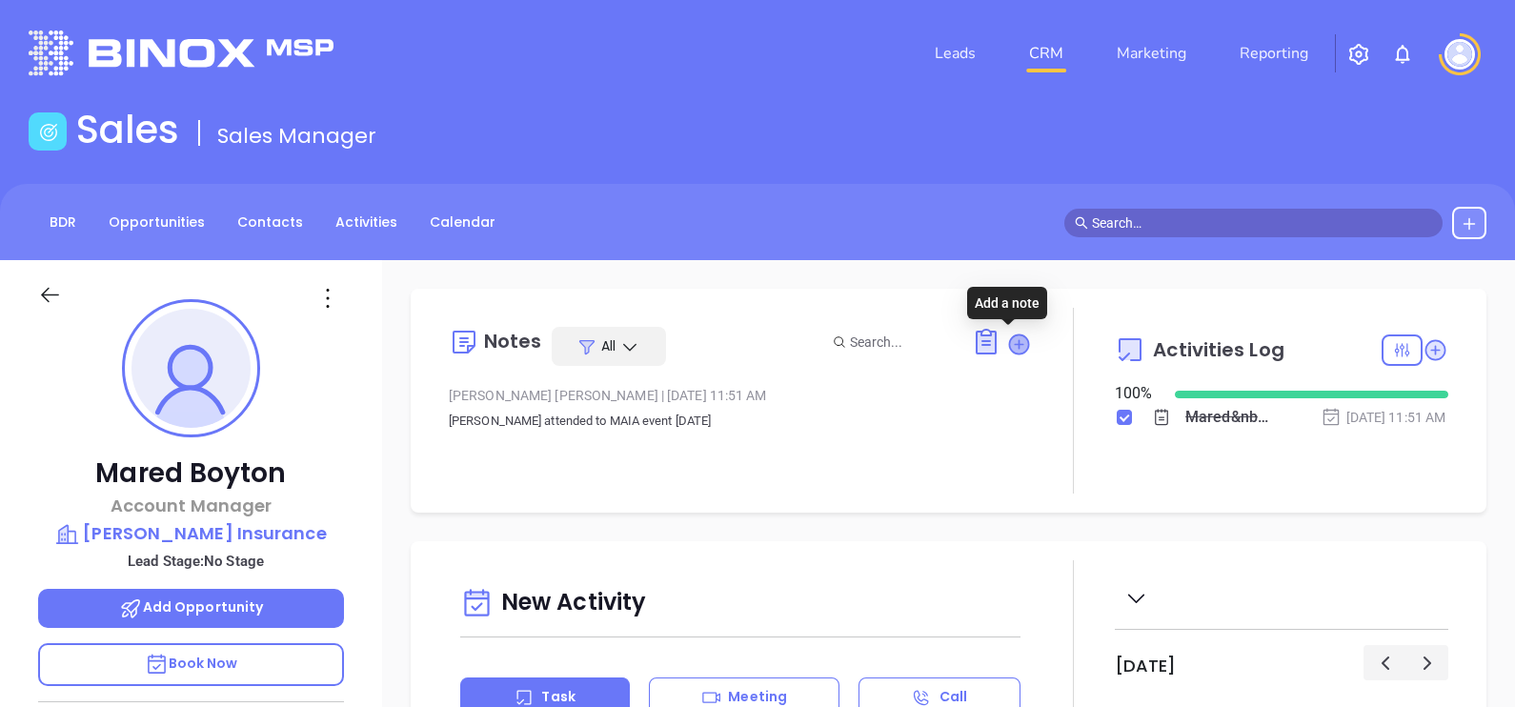
click at [1015, 348] on icon at bounding box center [1018, 343] width 19 height 19
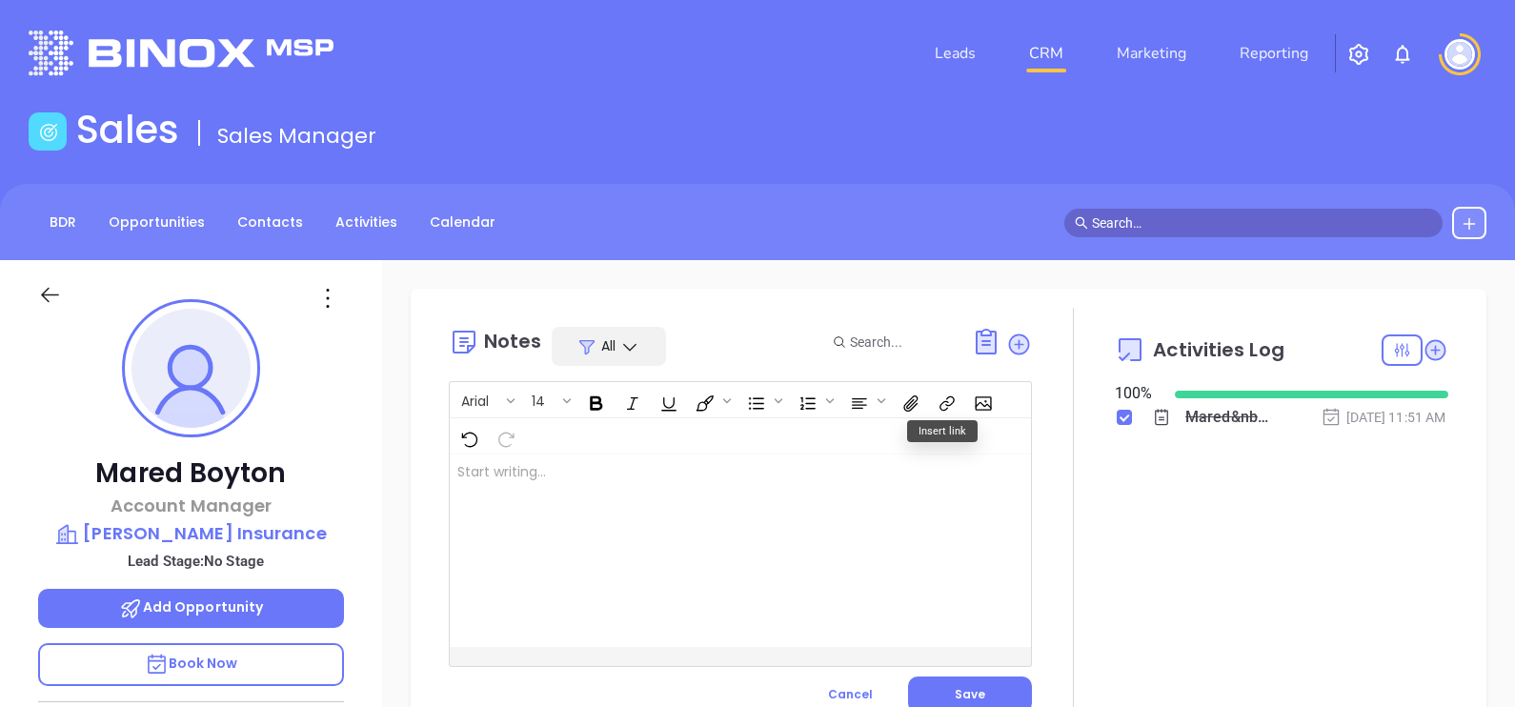
click at [745, 496] on div at bounding box center [720, 550] width 540 height 192
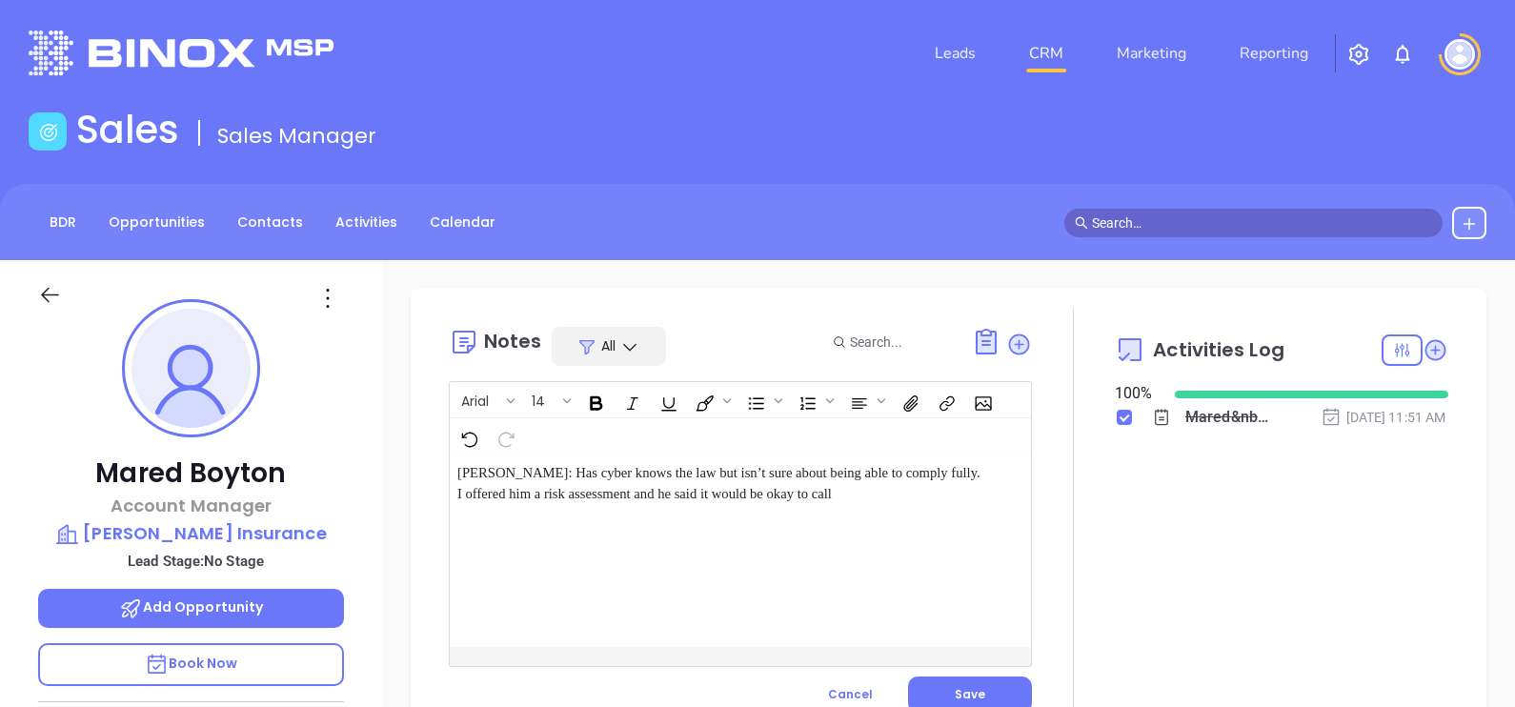
click at [495, 470] on span "[PERSON_NAME]: Has cyber knows the law but isn’t sure about being able to compl…" at bounding box center [720, 483] width 526 height 36
click at [959, 695] on span "Save" at bounding box center [970, 694] width 30 height 16
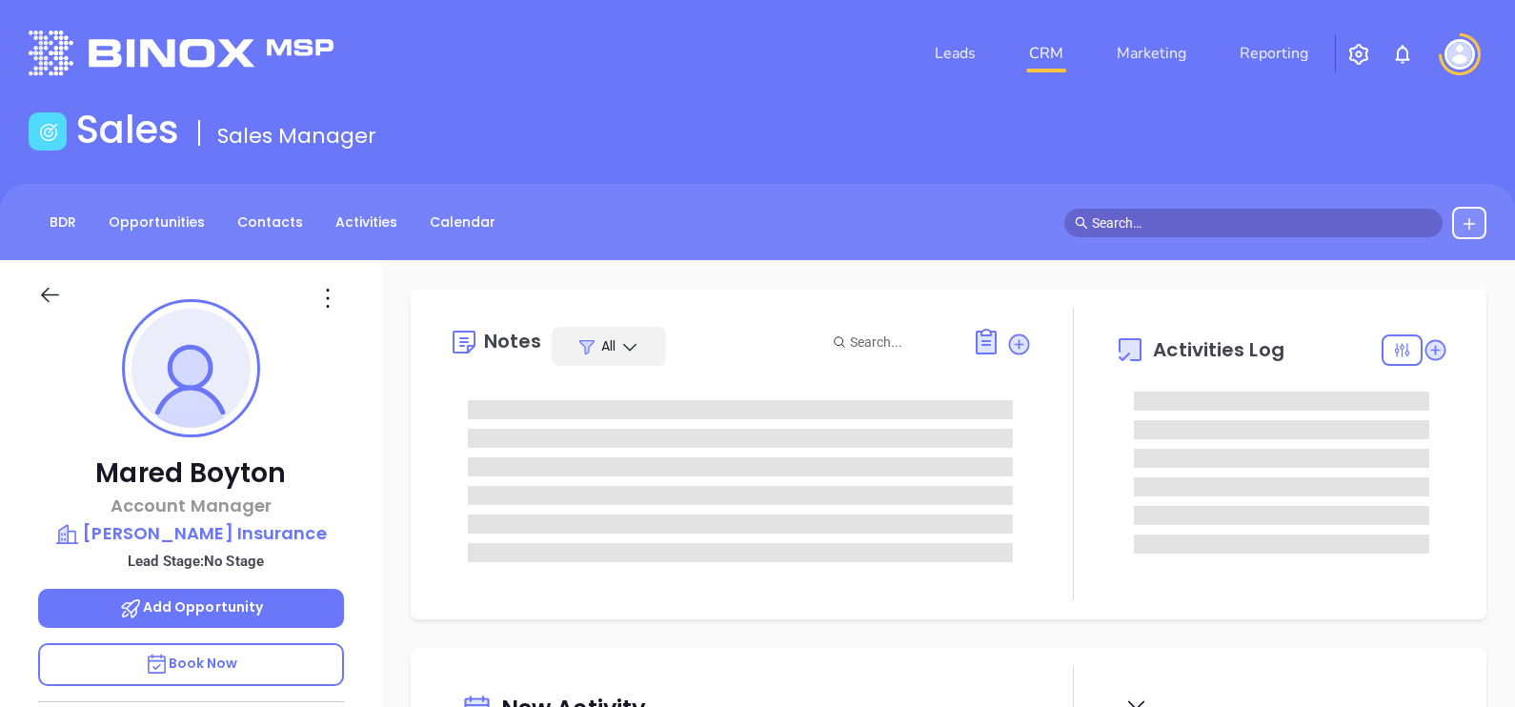
type input "[DATE]"
type input "[PERSON_NAME]"
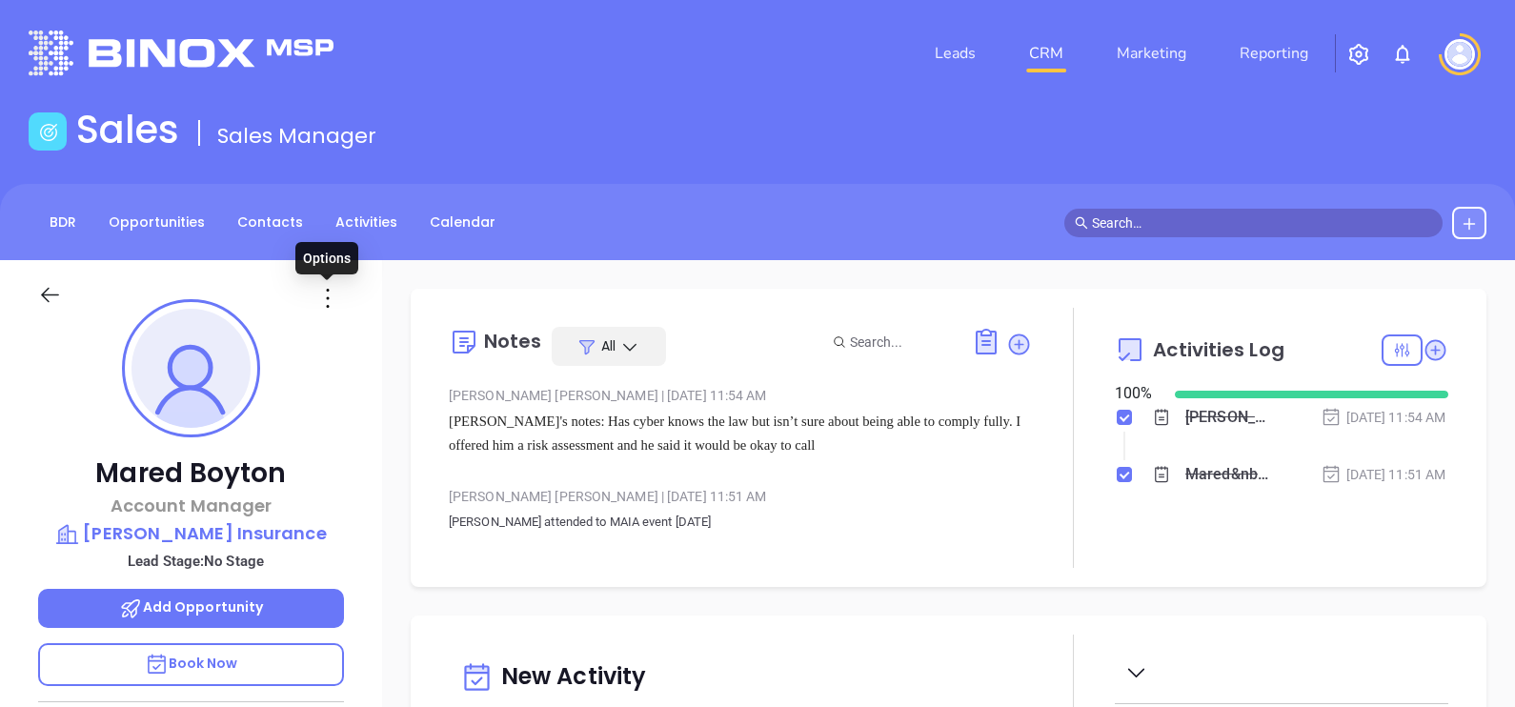
click at [333, 295] on icon at bounding box center [327, 298] width 30 height 30
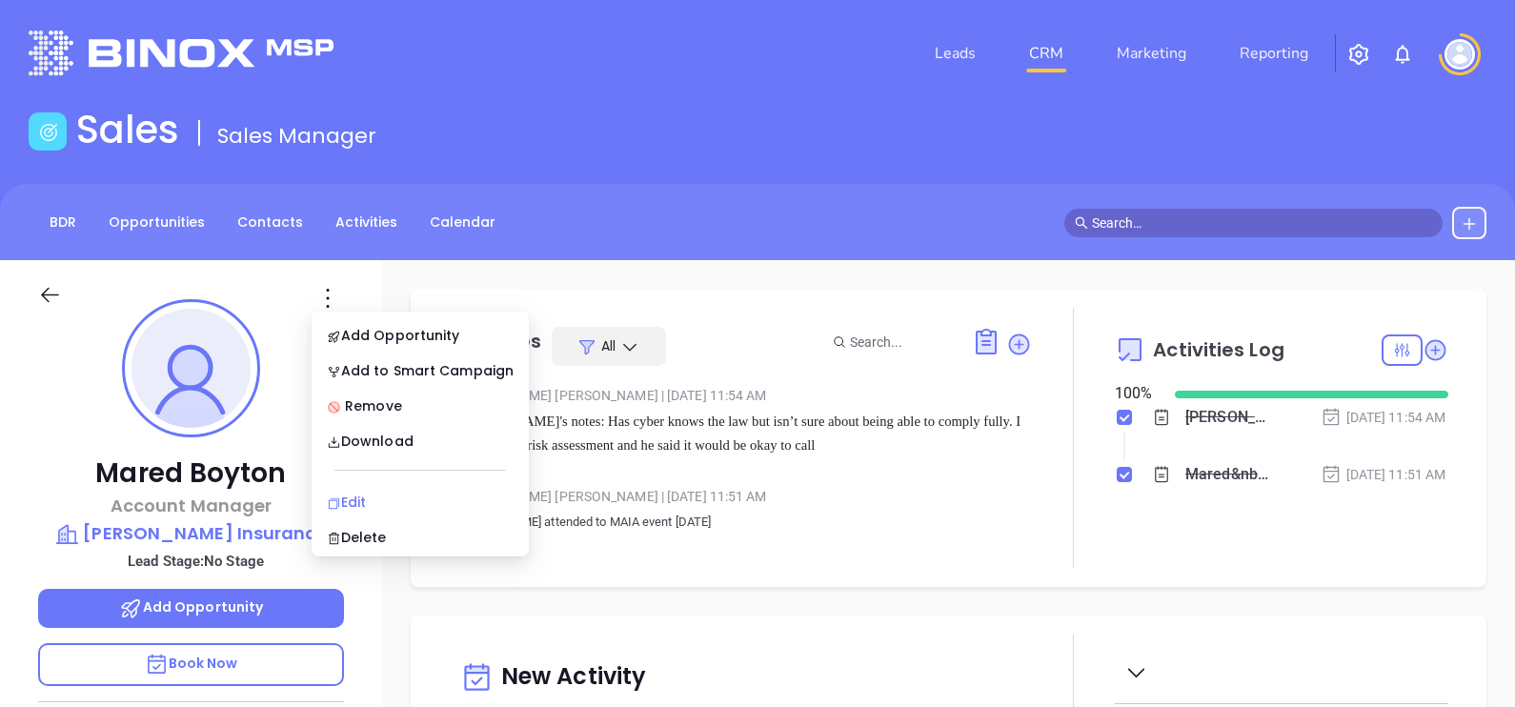
click at [387, 503] on div "Edit" at bounding box center [420, 502] width 187 height 21
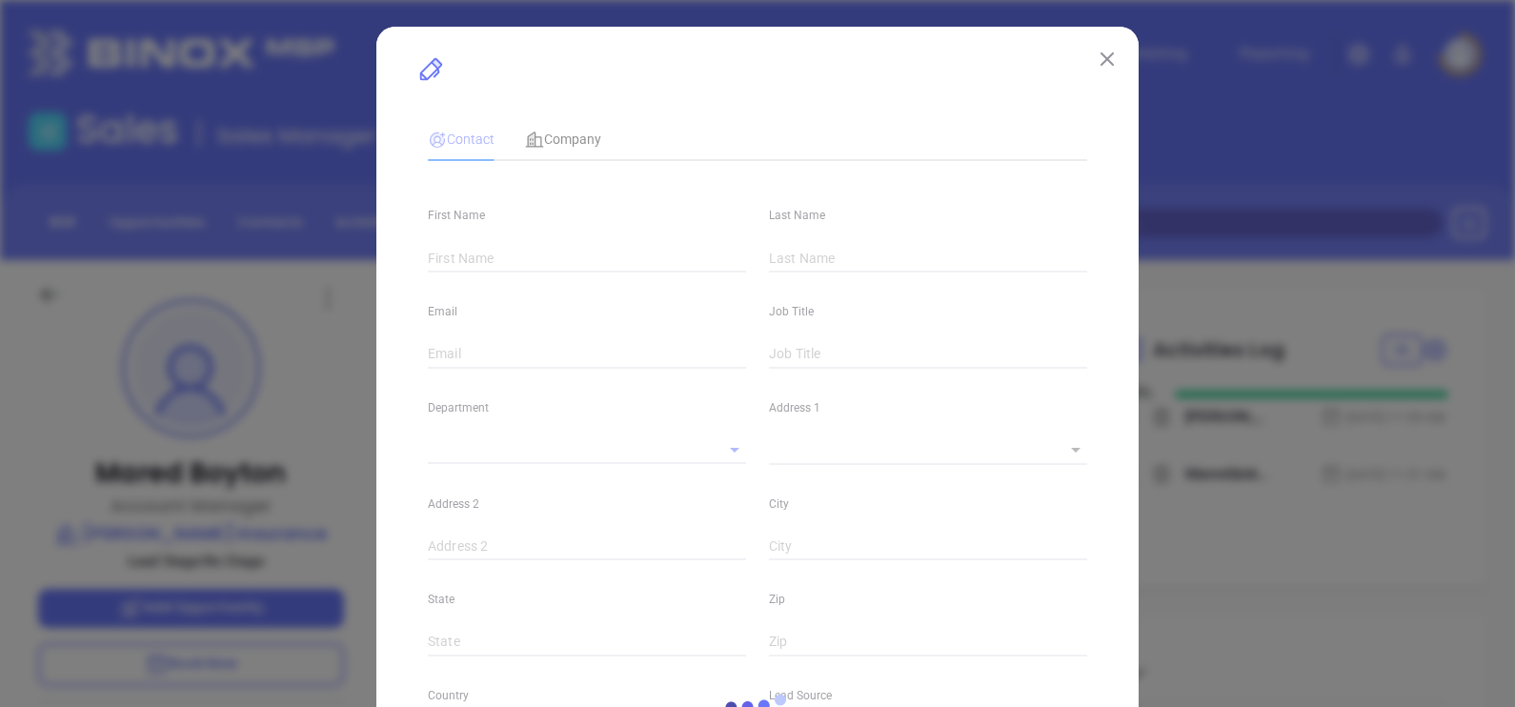
type input "Mared"
type input "Boyton"
type input "mboyton@rfdinsurance.com"
type input "Account Manager"
type textarea "111 Torrey Street"
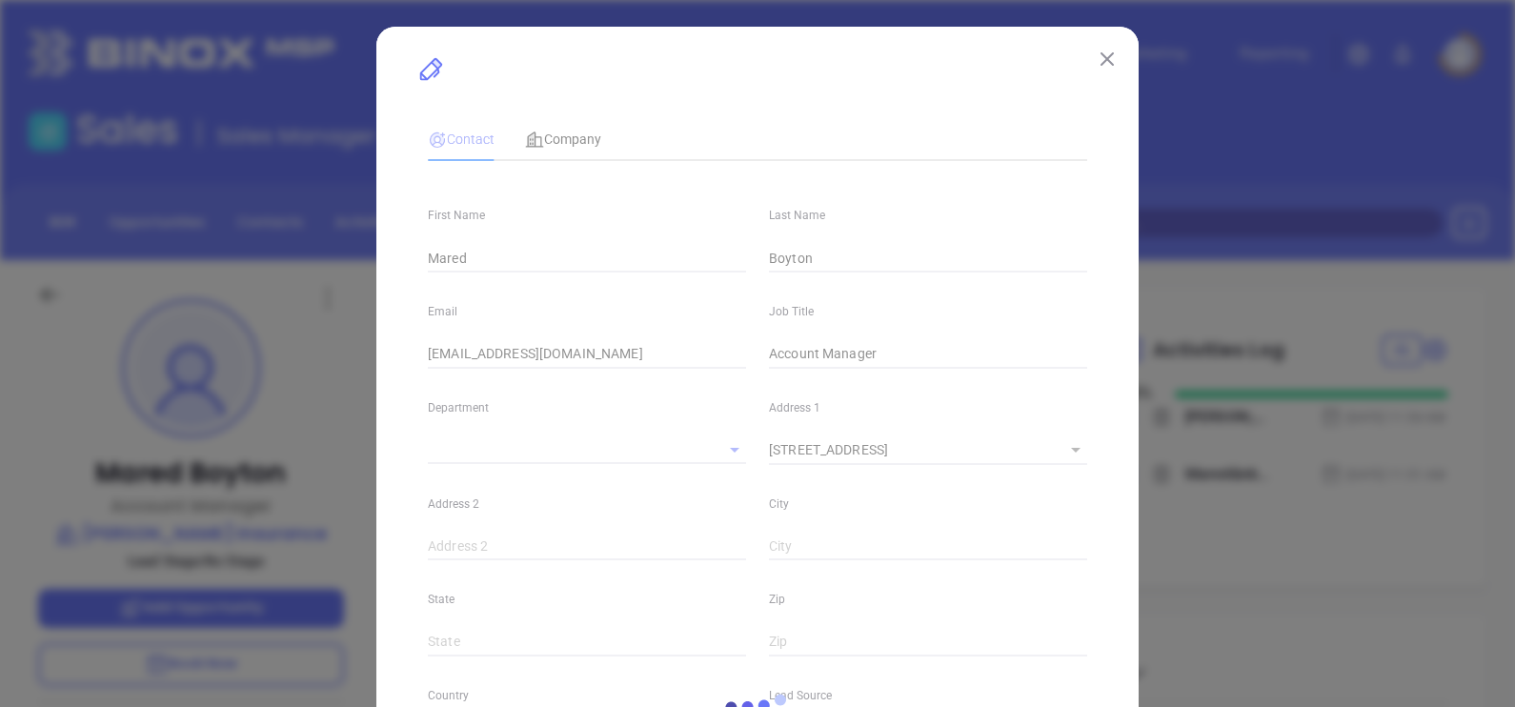
type input "1"
type input "Suite #1"
type input "Brockton"
type input "MA"
type input "2301"
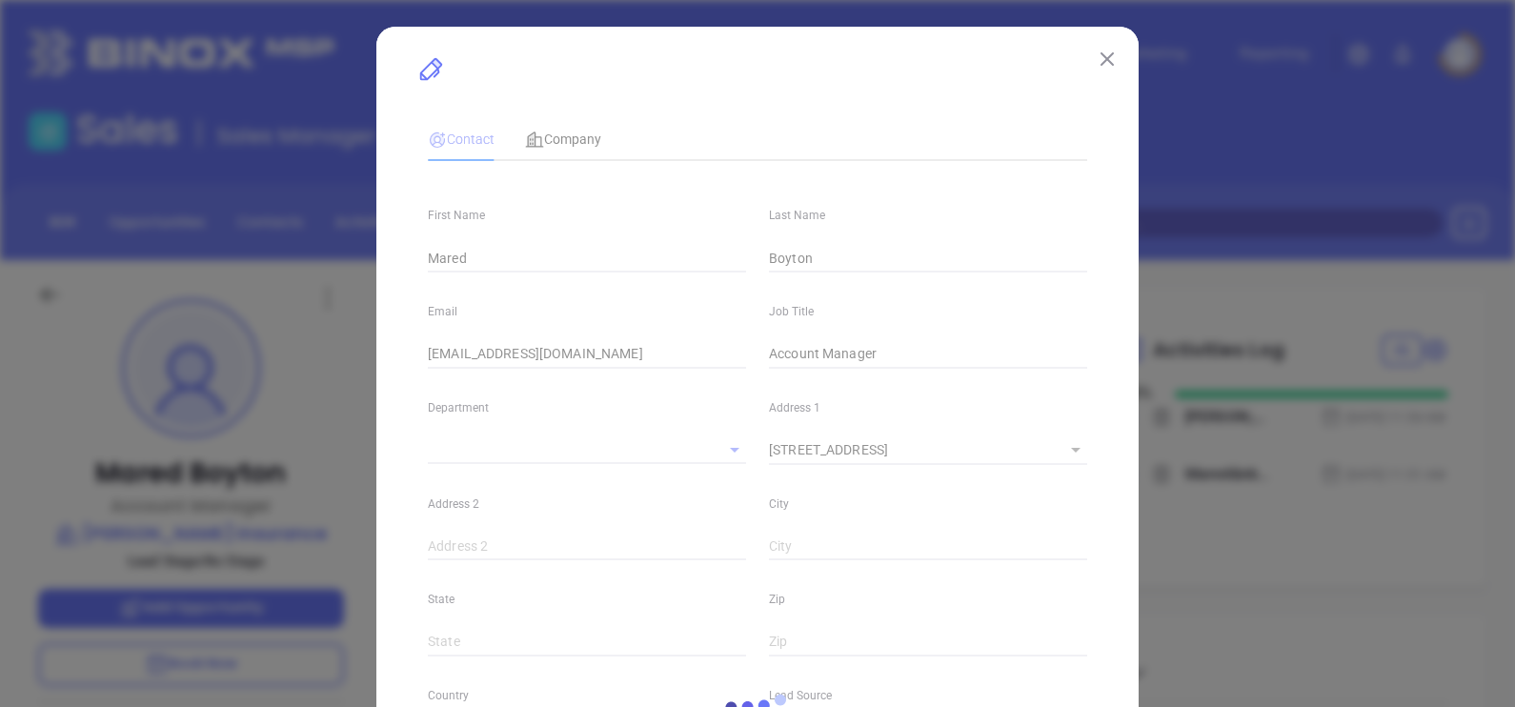
type input "www.linkedin.com/in/mared-boynton-ab590b42/"
type input "MAIA Event 0925"
type input "(508) 586-0414"
type input "1"
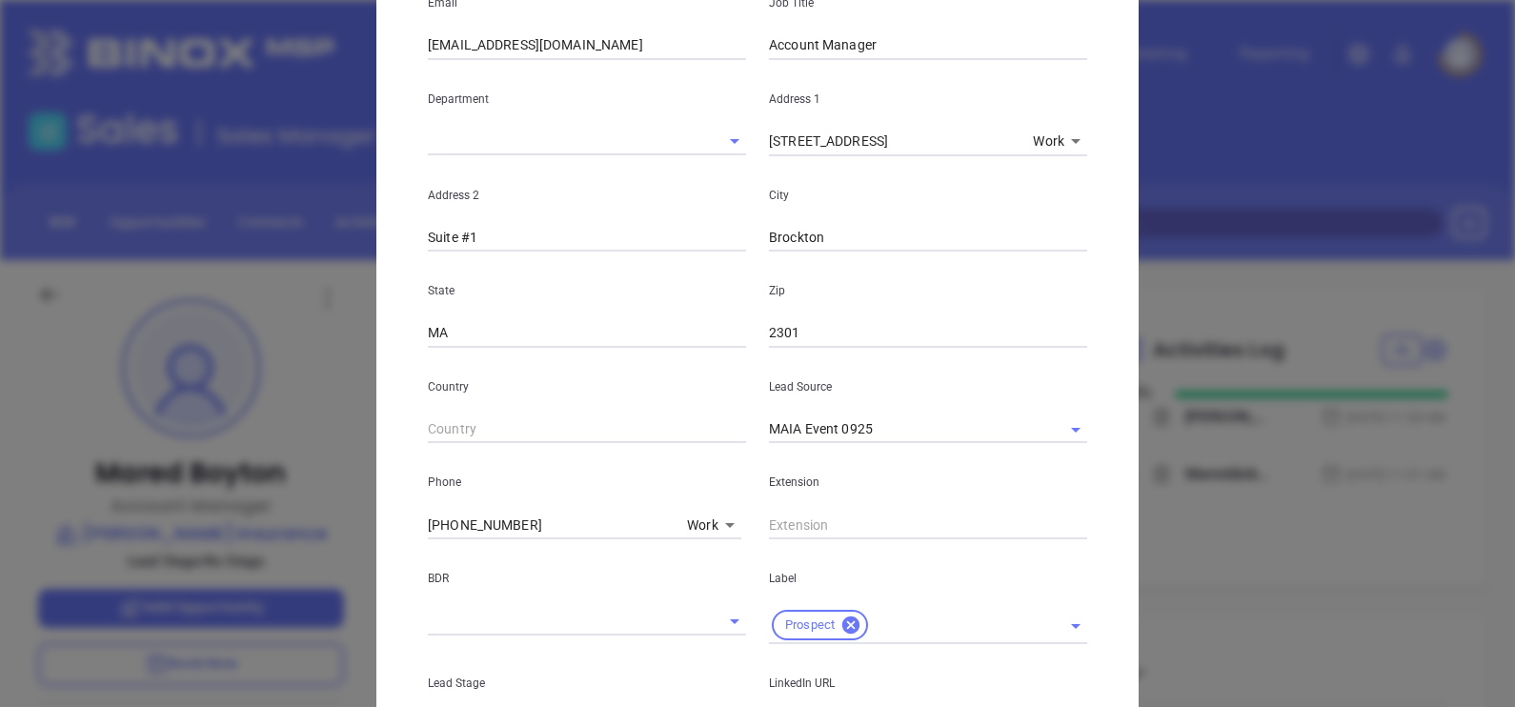
scroll to position [118, 0]
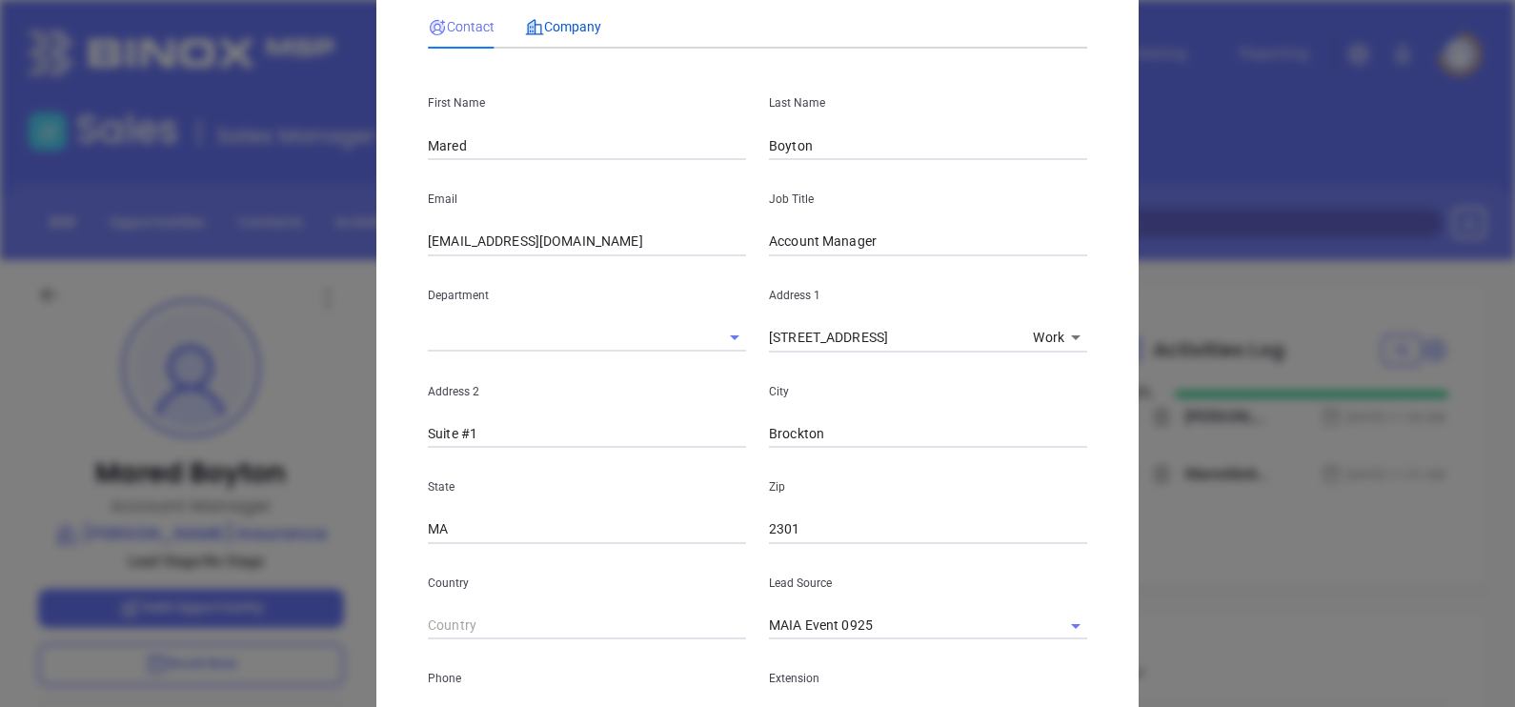
click at [585, 31] on span "Company" at bounding box center [563, 26] width 76 height 15
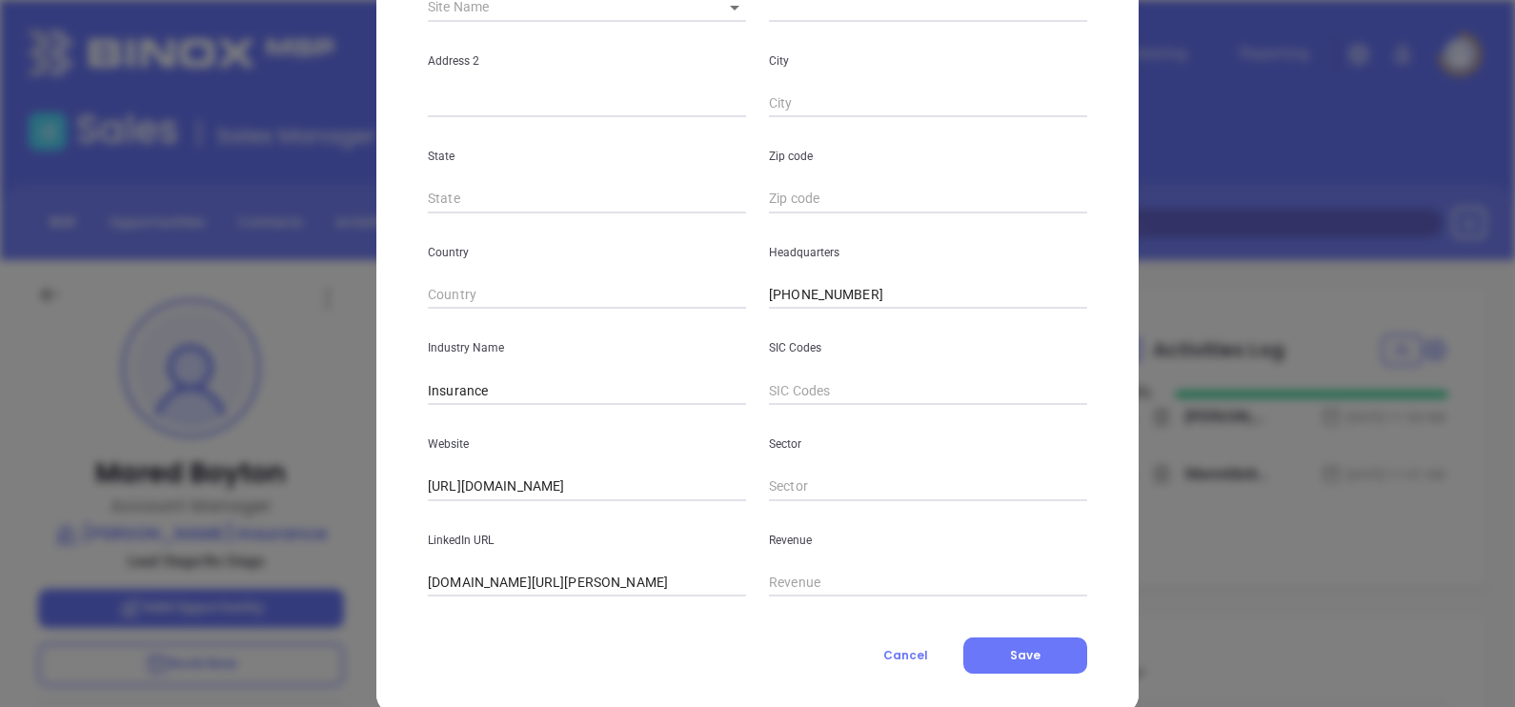
scroll to position [385, 0]
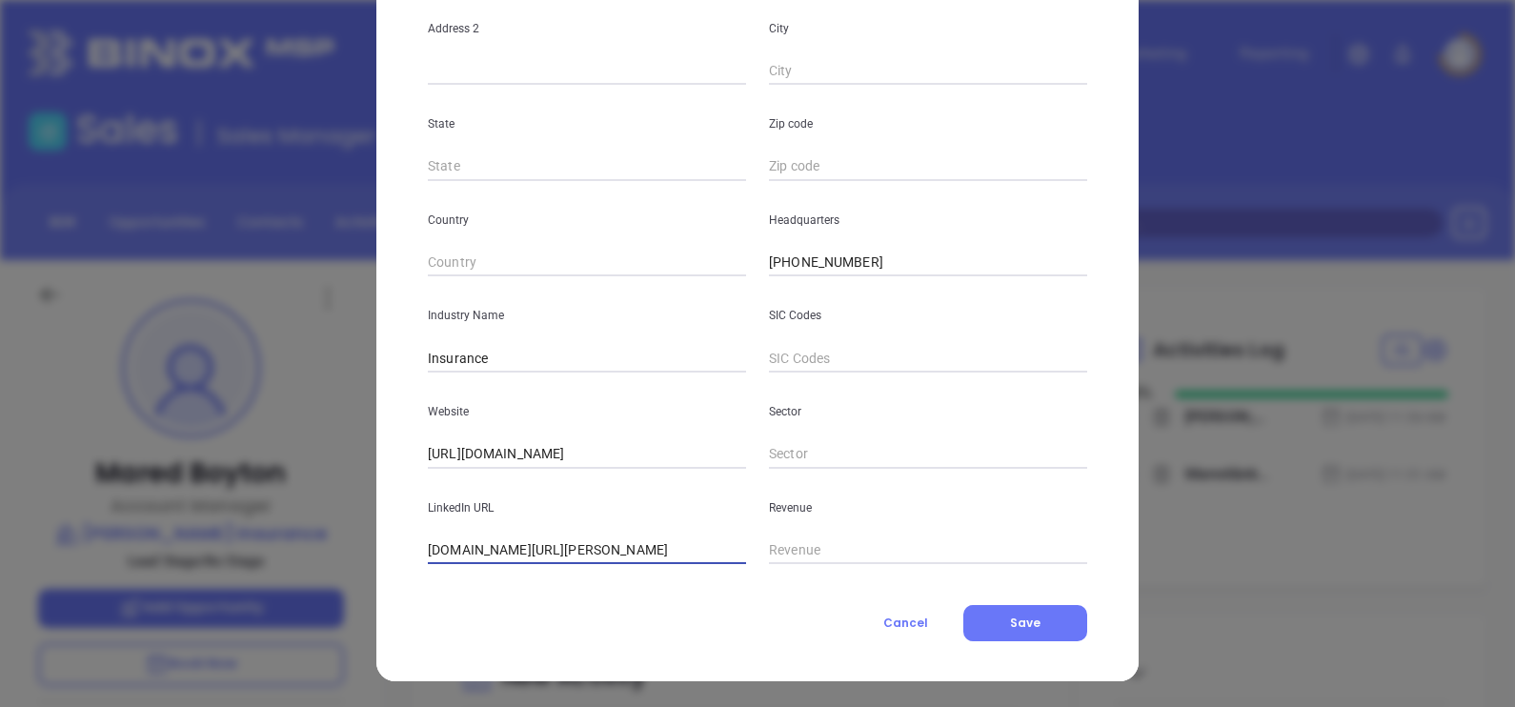
click at [667, 543] on input "www.linkedin.com/company/dagostino-insurance/" at bounding box center [587, 550] width 318 height 29
paste input "rf-d'agostino-insurance-agency-inc"
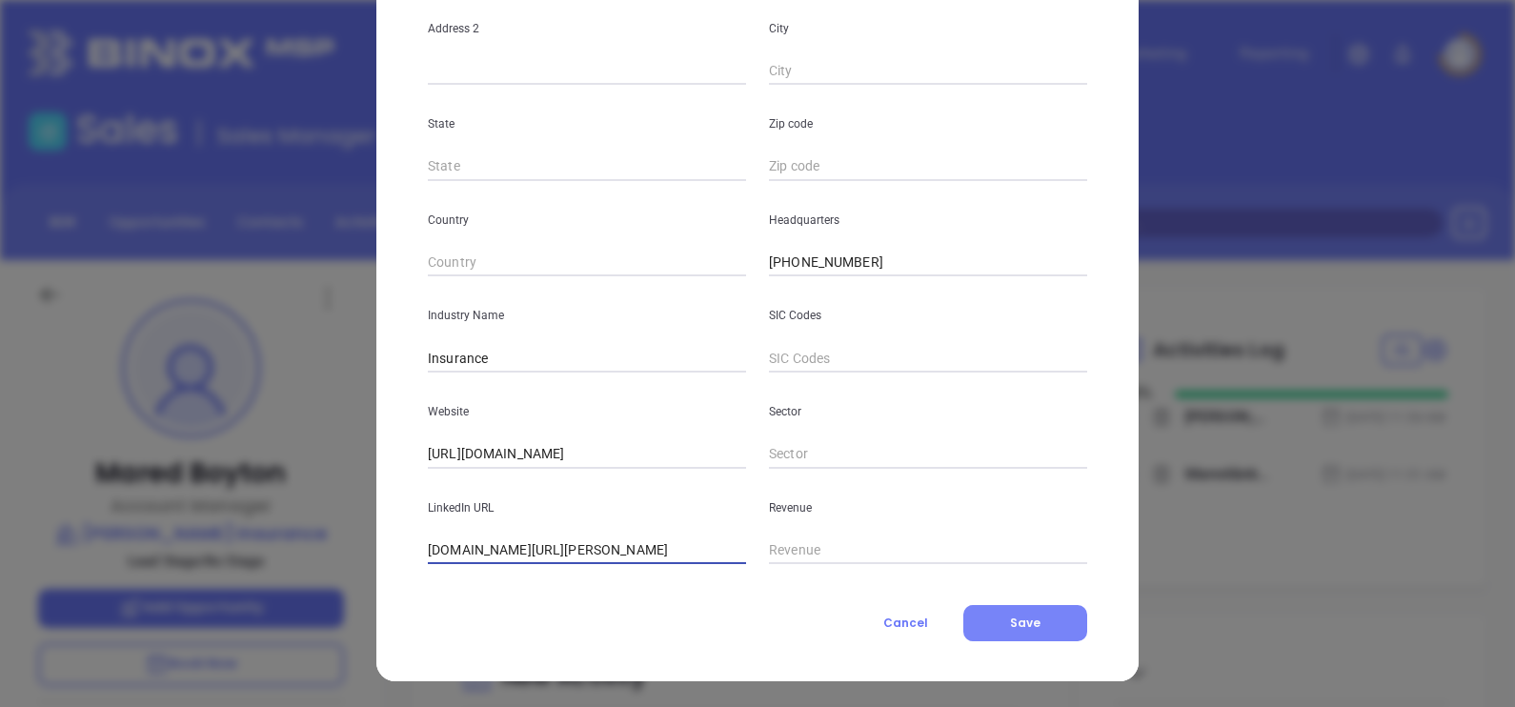
type input "www.linkedin.com/company/rf-d'agostino-insurance-agency-inc/"
click at [1010, 624] on span "Save" at bounding box center [1025, 622] width 30 height 16
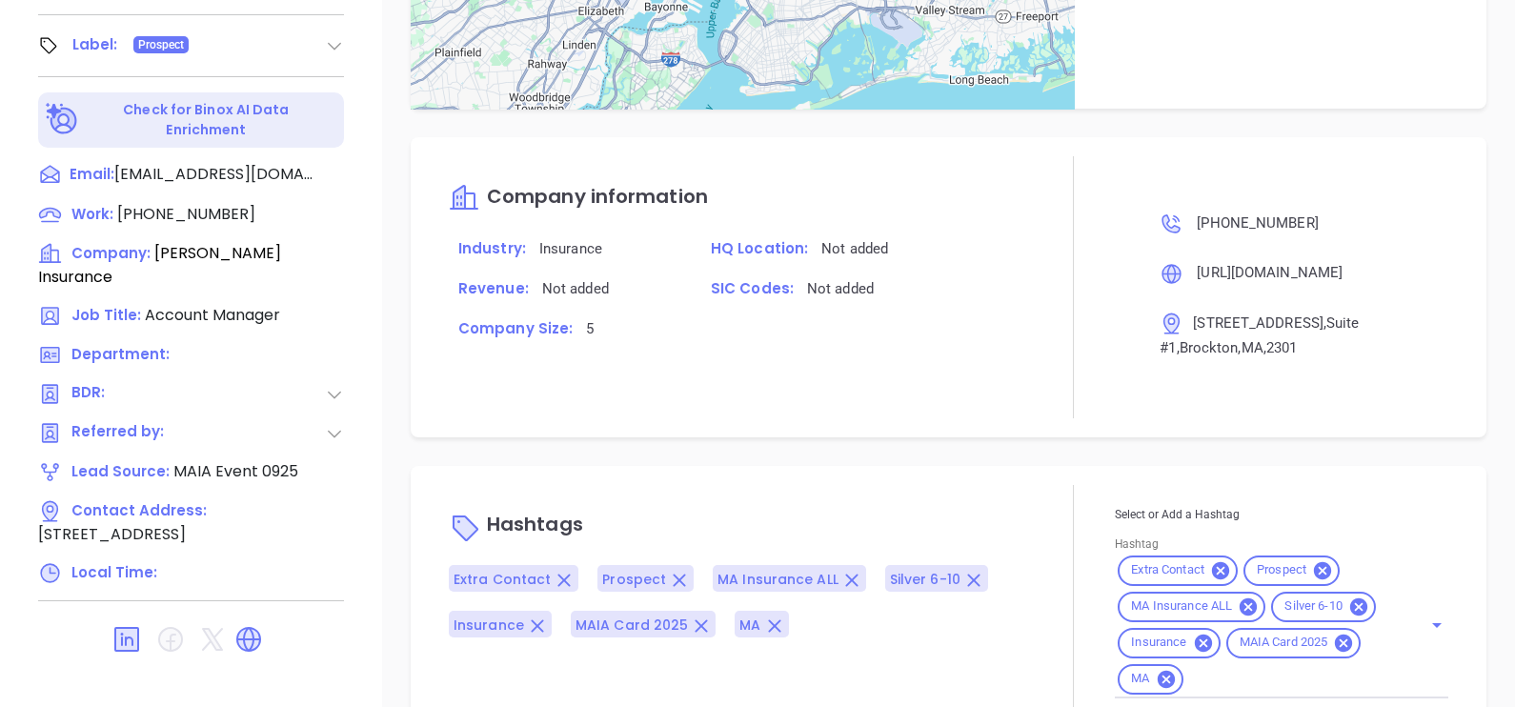
scroll to position [886, 0]
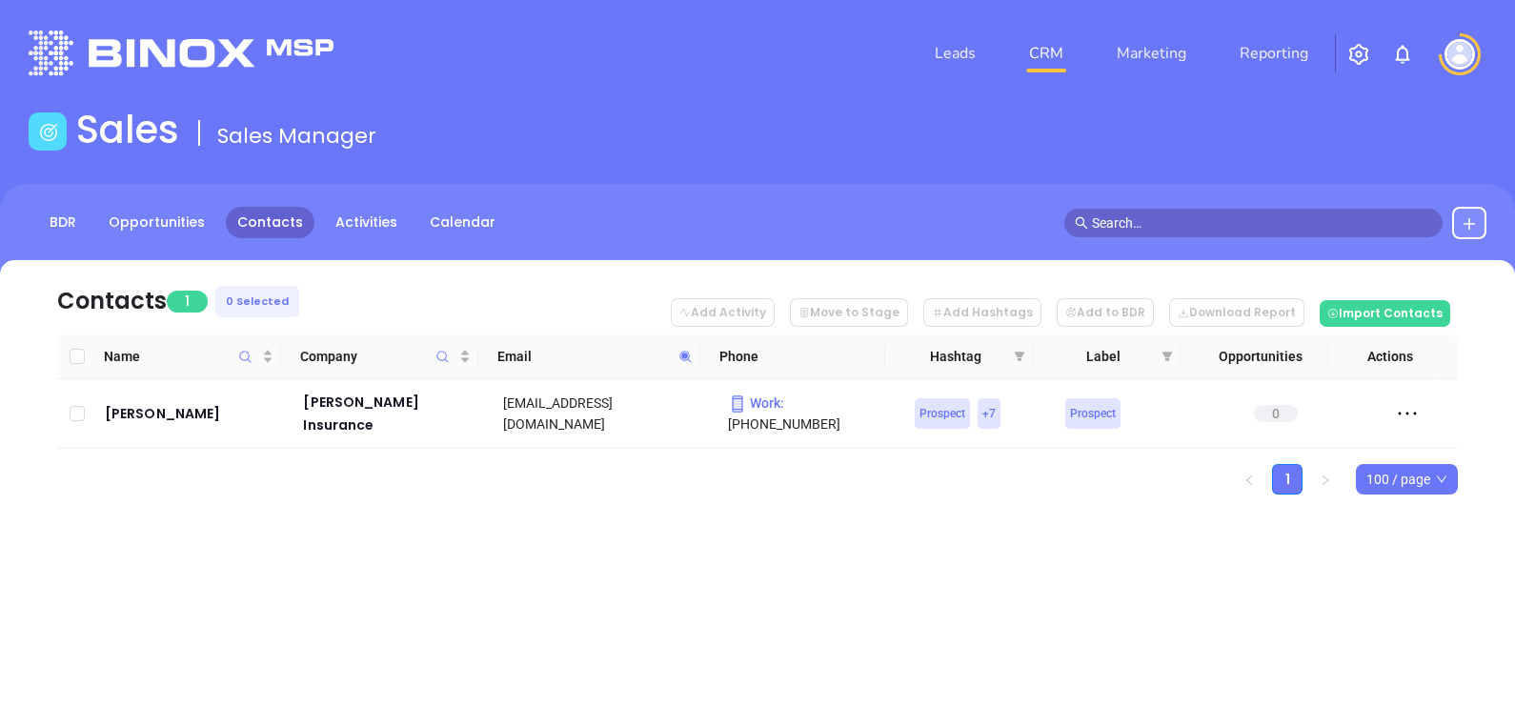
click at [686, 362] on icon at bounding box center [685, 357] width 14 height 14
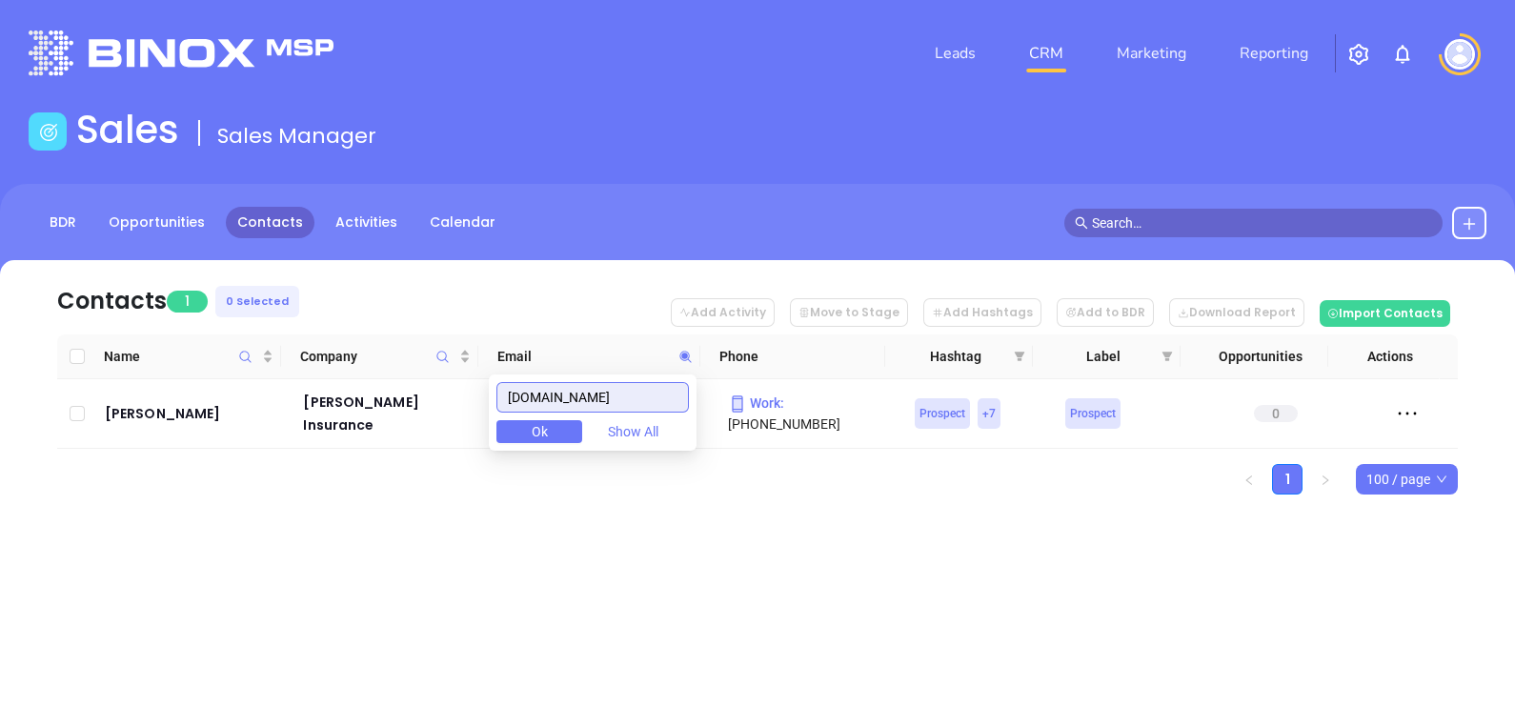
paste input "atlanticcharter"
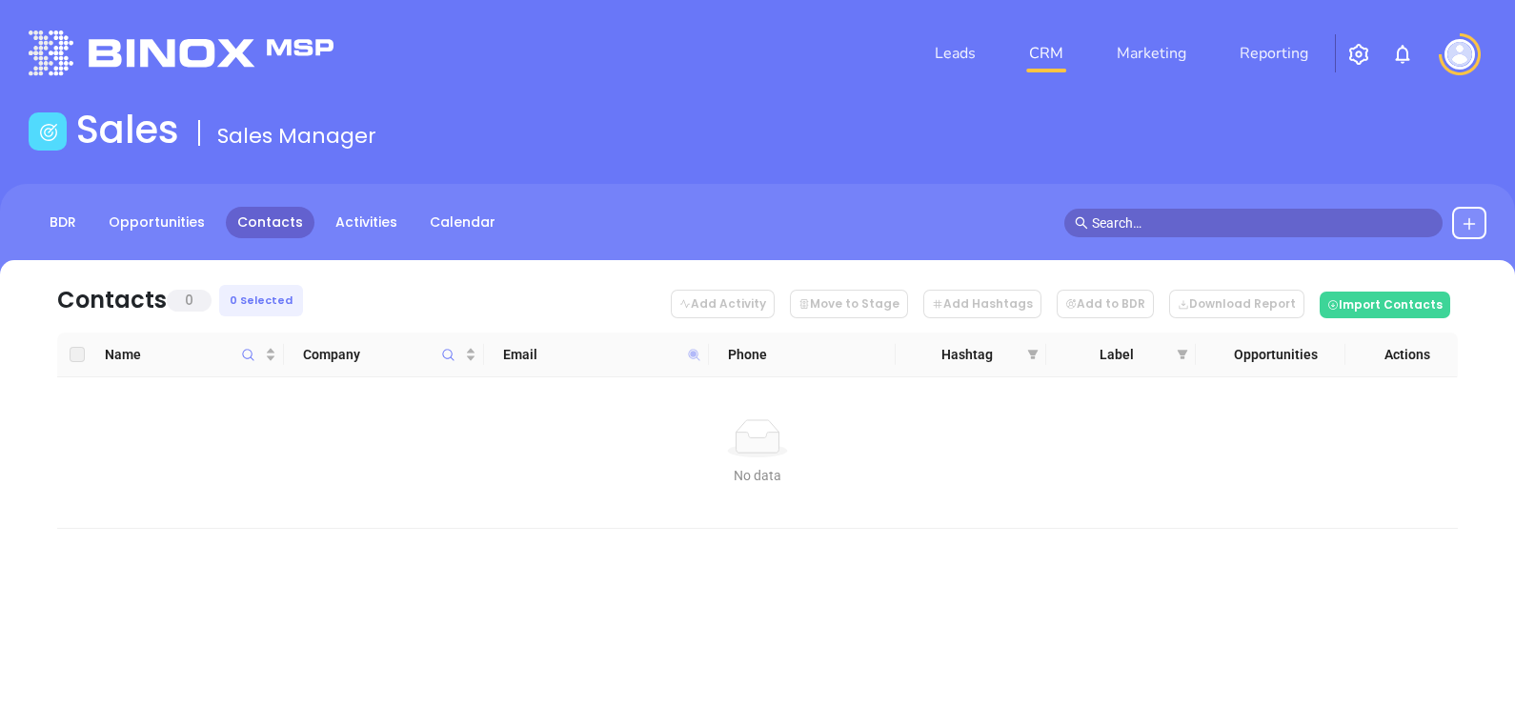
click at [690, 356] on icon at bounding box center [693, 354] width 11 height 11
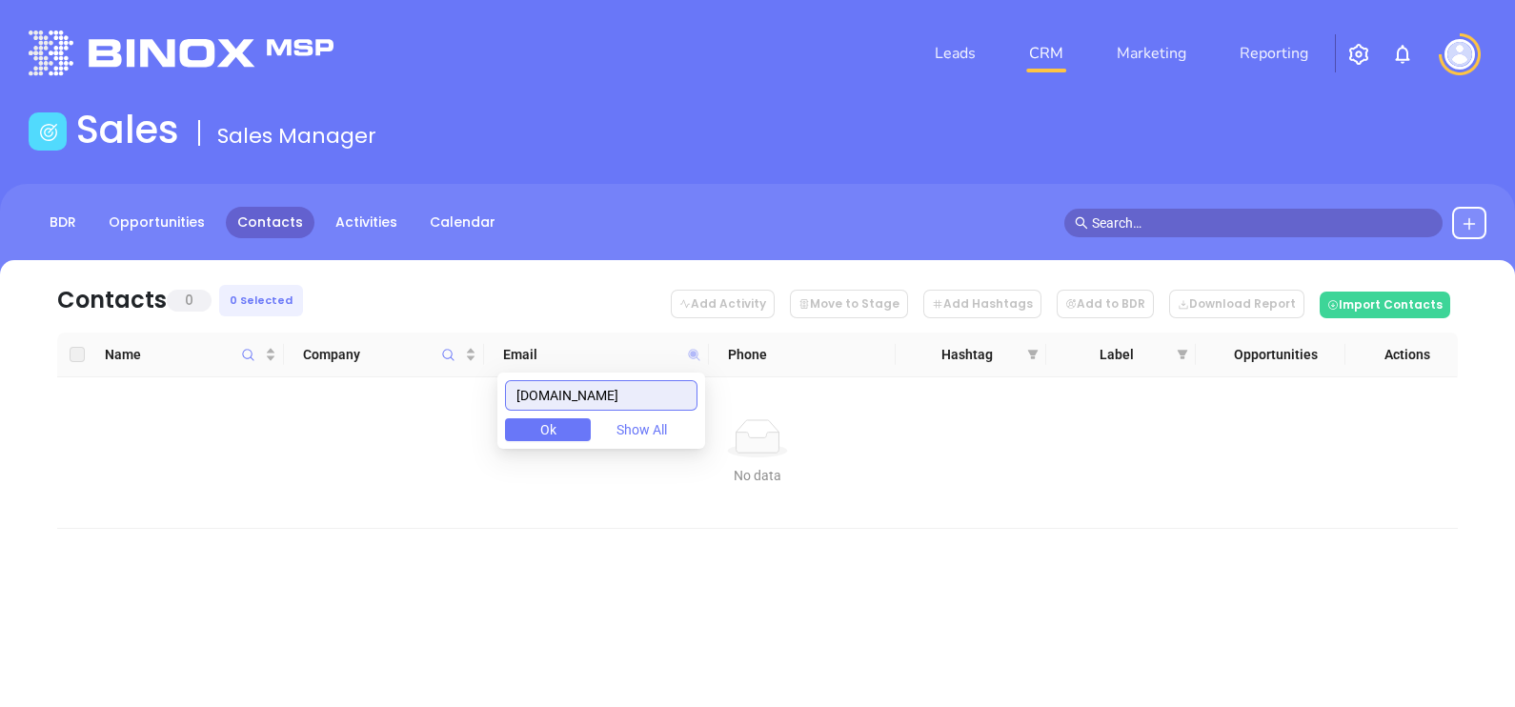
paste input "wfamilyins"
drag, startPoint x: 656, startPoint y: 381, endPoint x: 425, endPoint y: 387, distance: 231.6
click at [428, 389] on body "Leads CRM Marketing Reporting Financial Leads Leads Sales Sales Manager BDR Opp…" at bounding box center [757, 353] width 1515 height 707
paste input "barberainsurance"
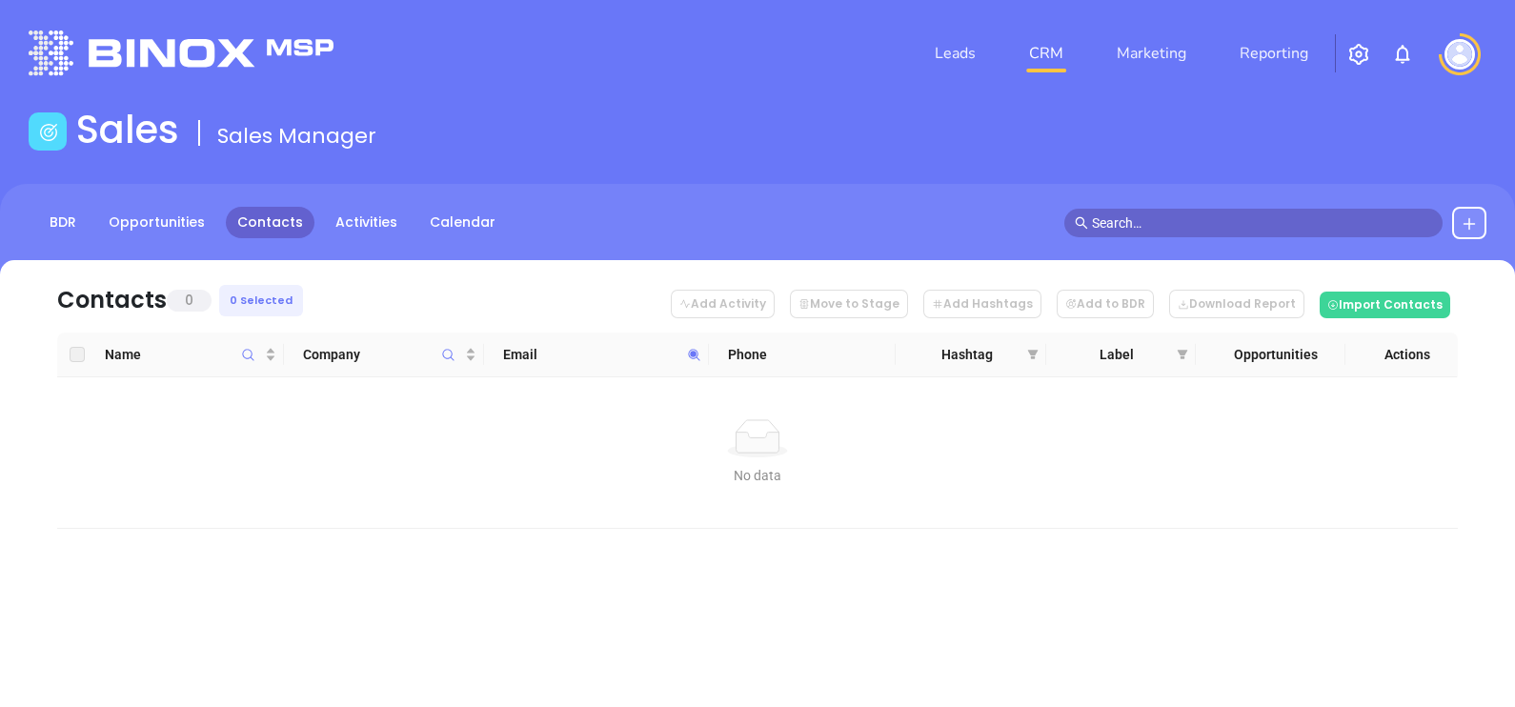
click at [700, 360] on icon at bounding box center [694, 355] width 14 height 14
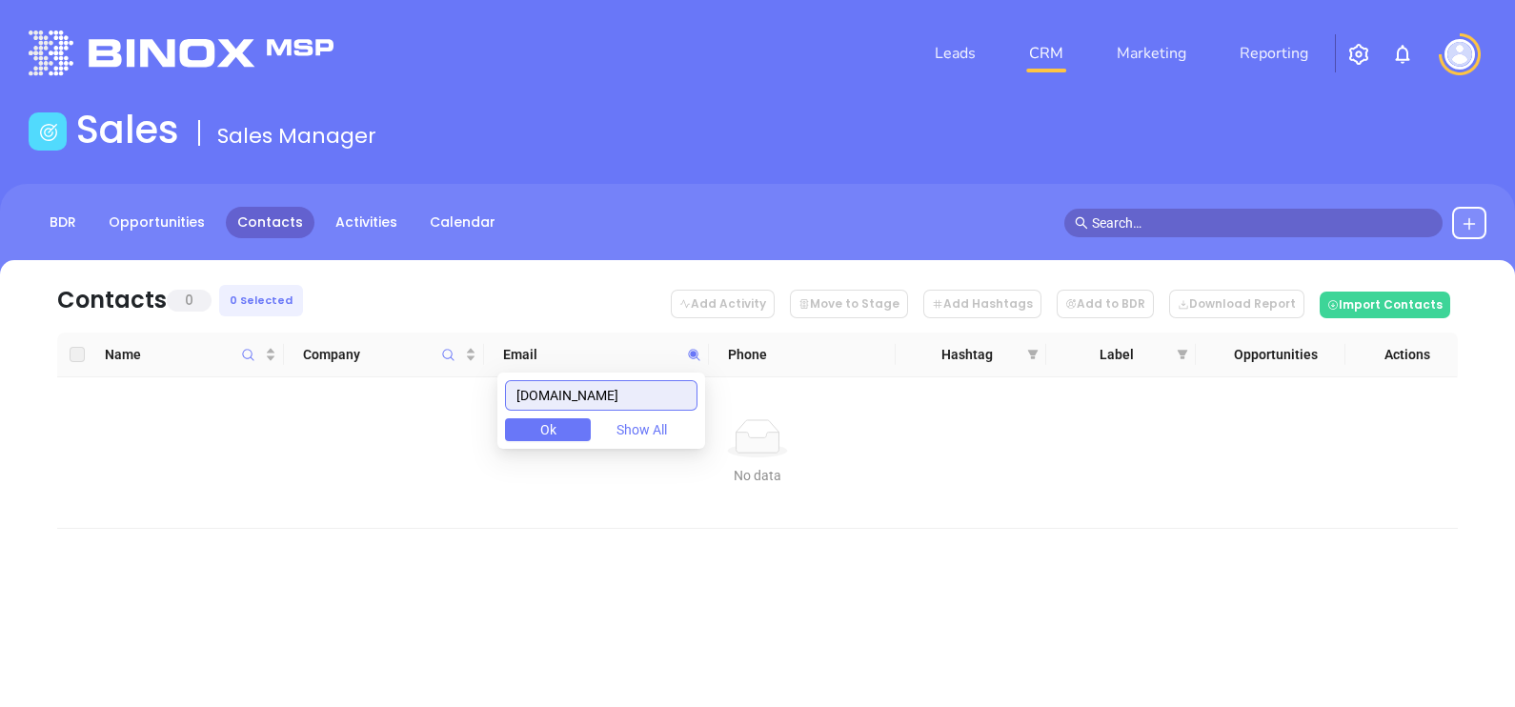
paste input "rowsins"
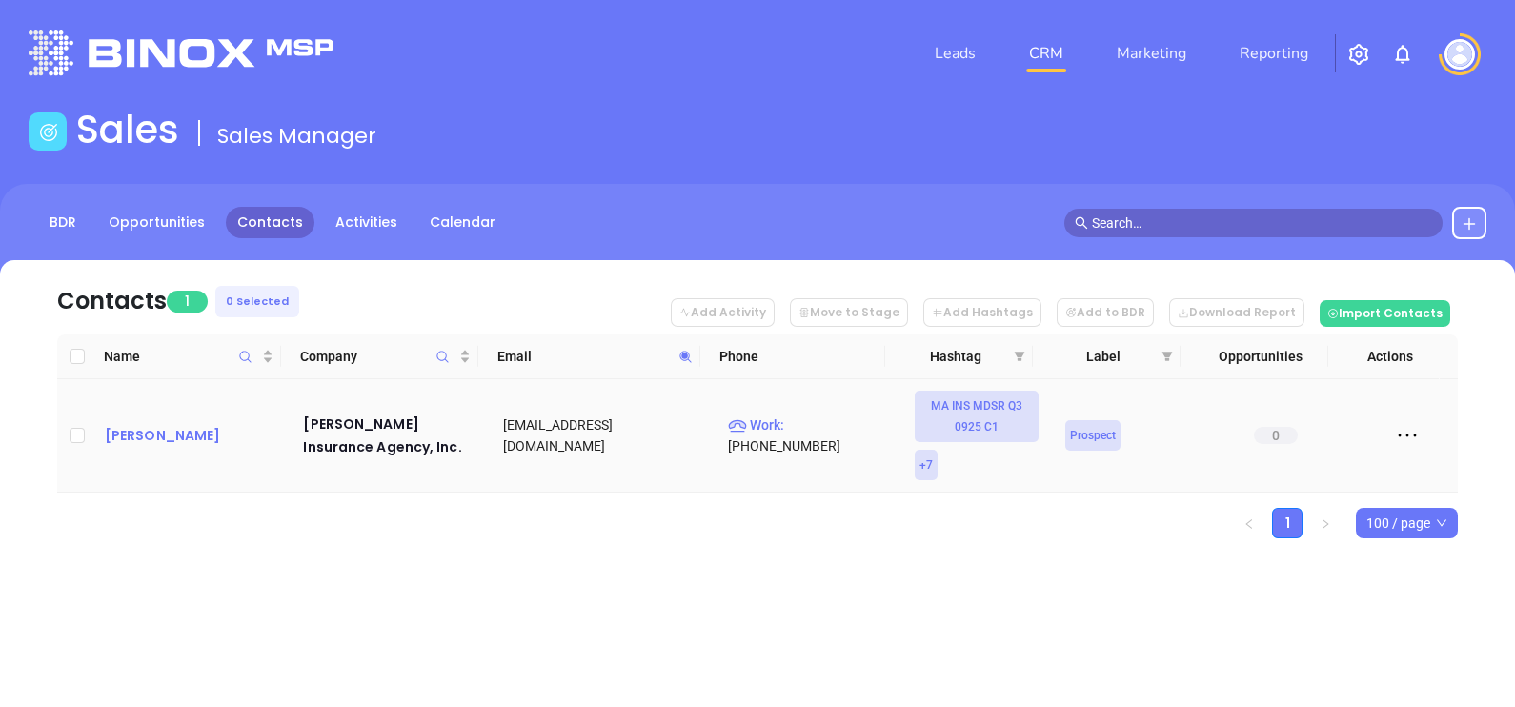
drag, startPoint x: 176, startPoint y: 410, endPoint x: 173, endPoint y: 434, distance: 24.9
click at [687, 353] on icon at bounding box center [685, 357] width 14 height 14
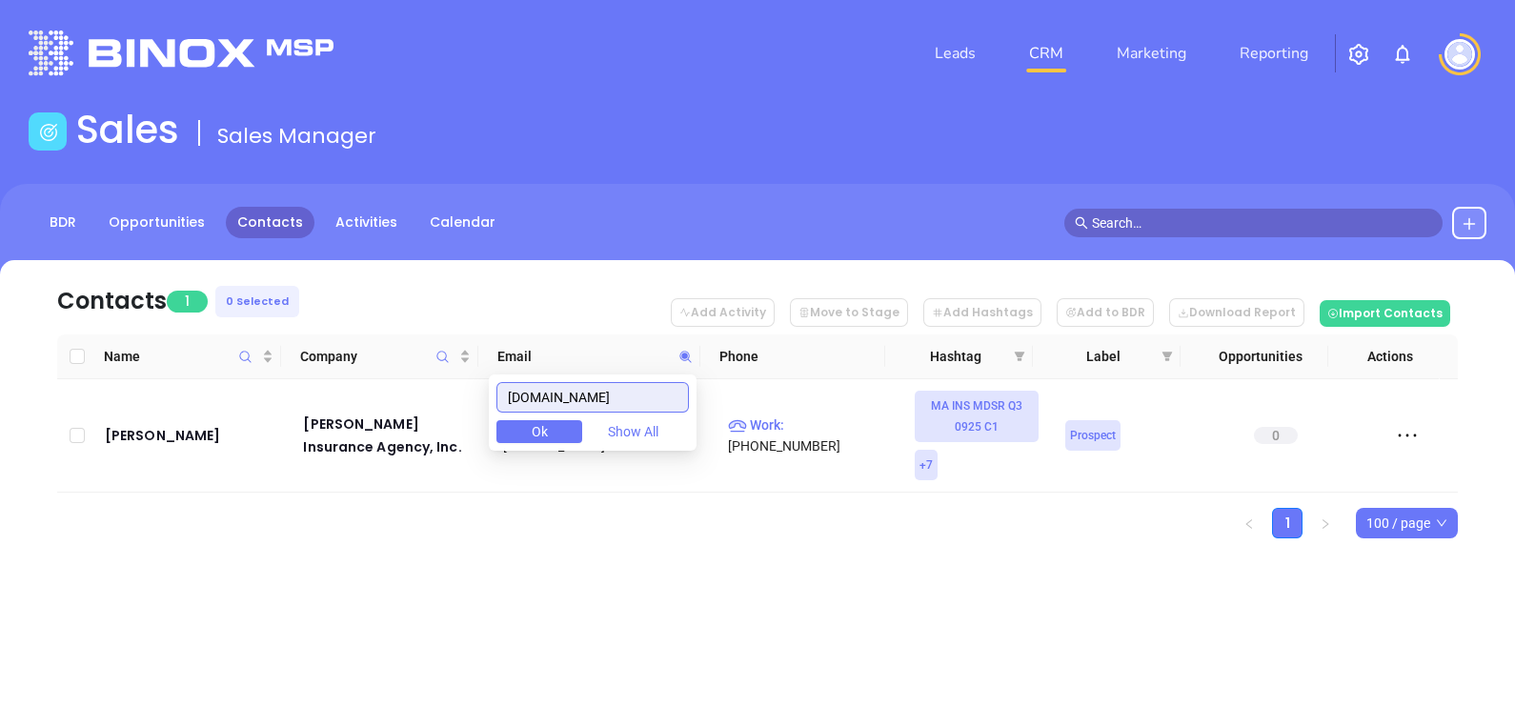
paste input "earingstar"
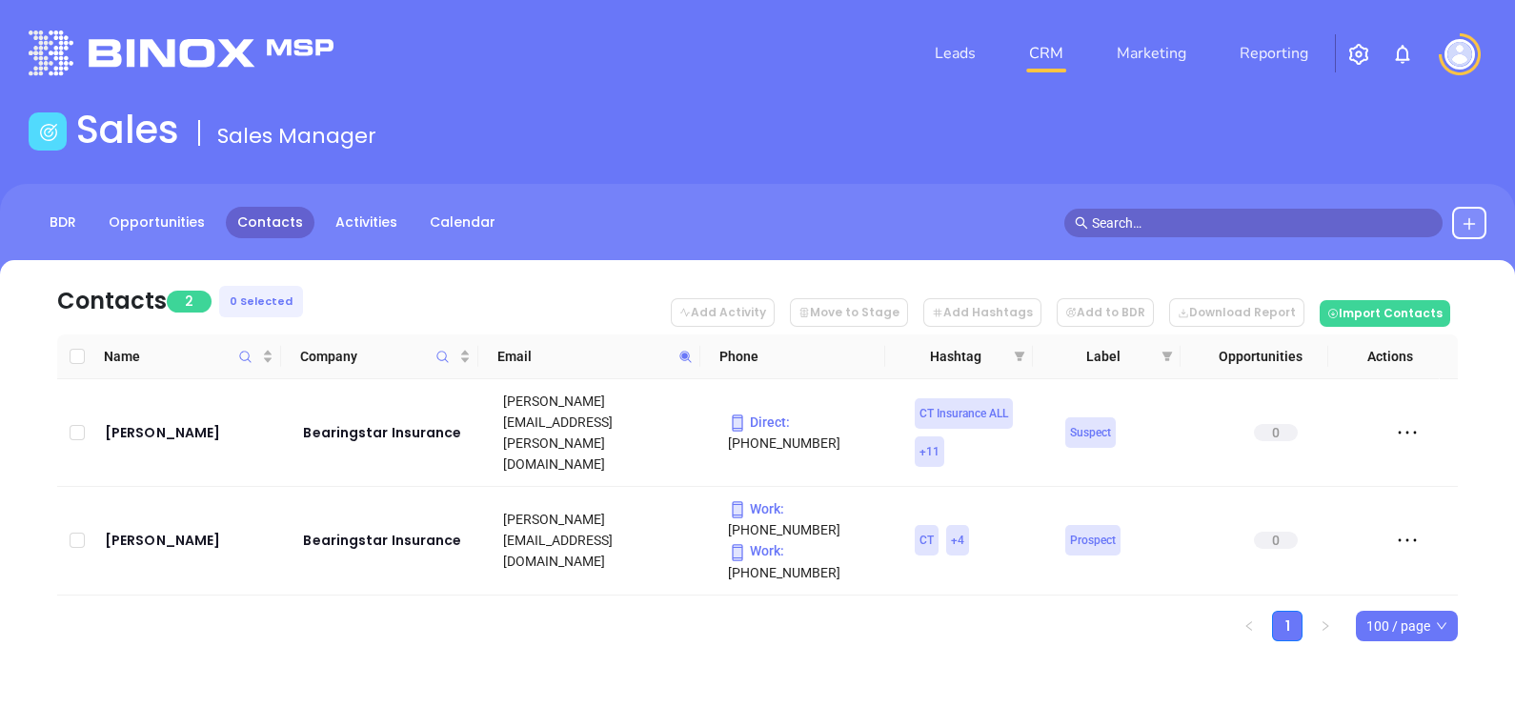
click at [415, 651] on div "Contacts 2 0 Selected Add Activity Move to Stage Add Hashtags Add to BDR Downlo…" at bounding box center [757, 484] width 1515 height 448
click at [691, 354] on icon at bounding box center [685, 357] width 14 height 14
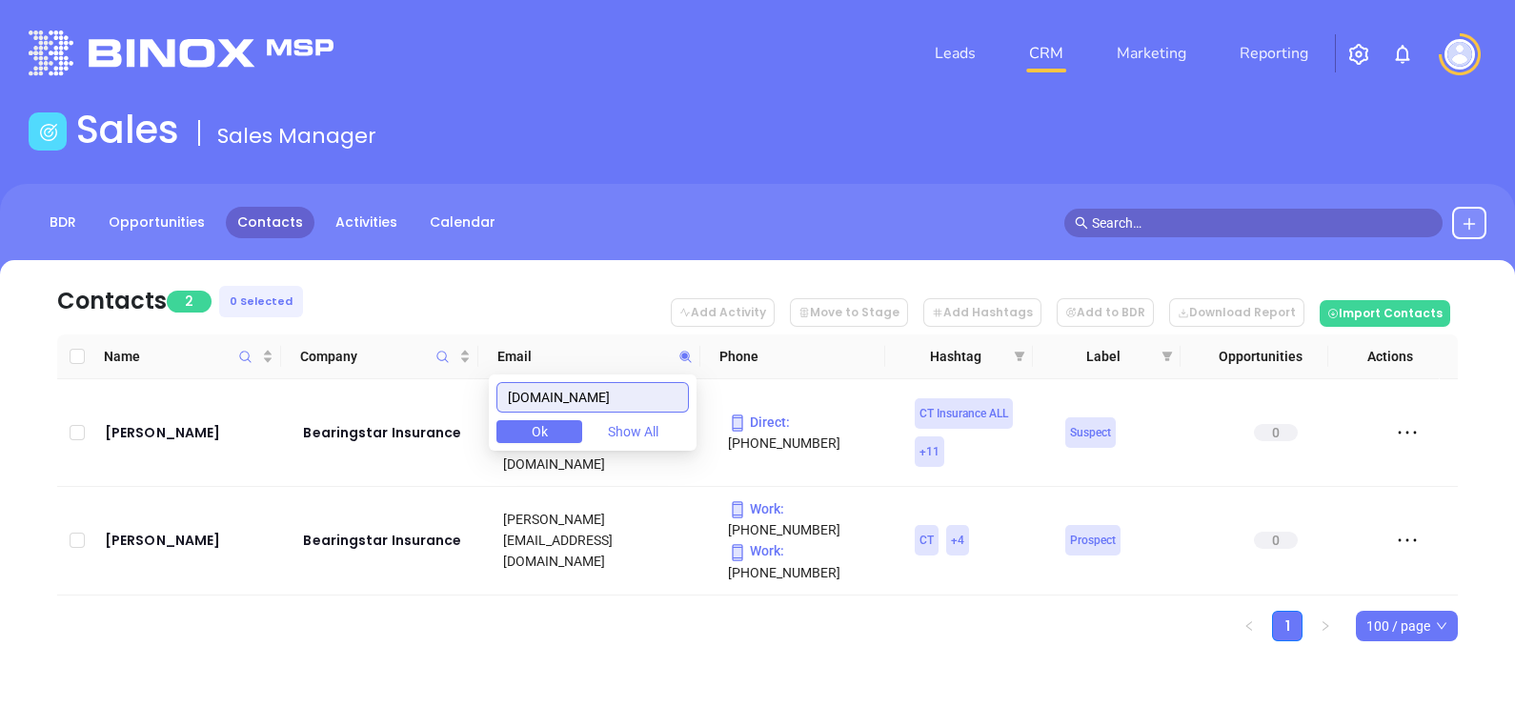
paste input "lloinsuranceagency"
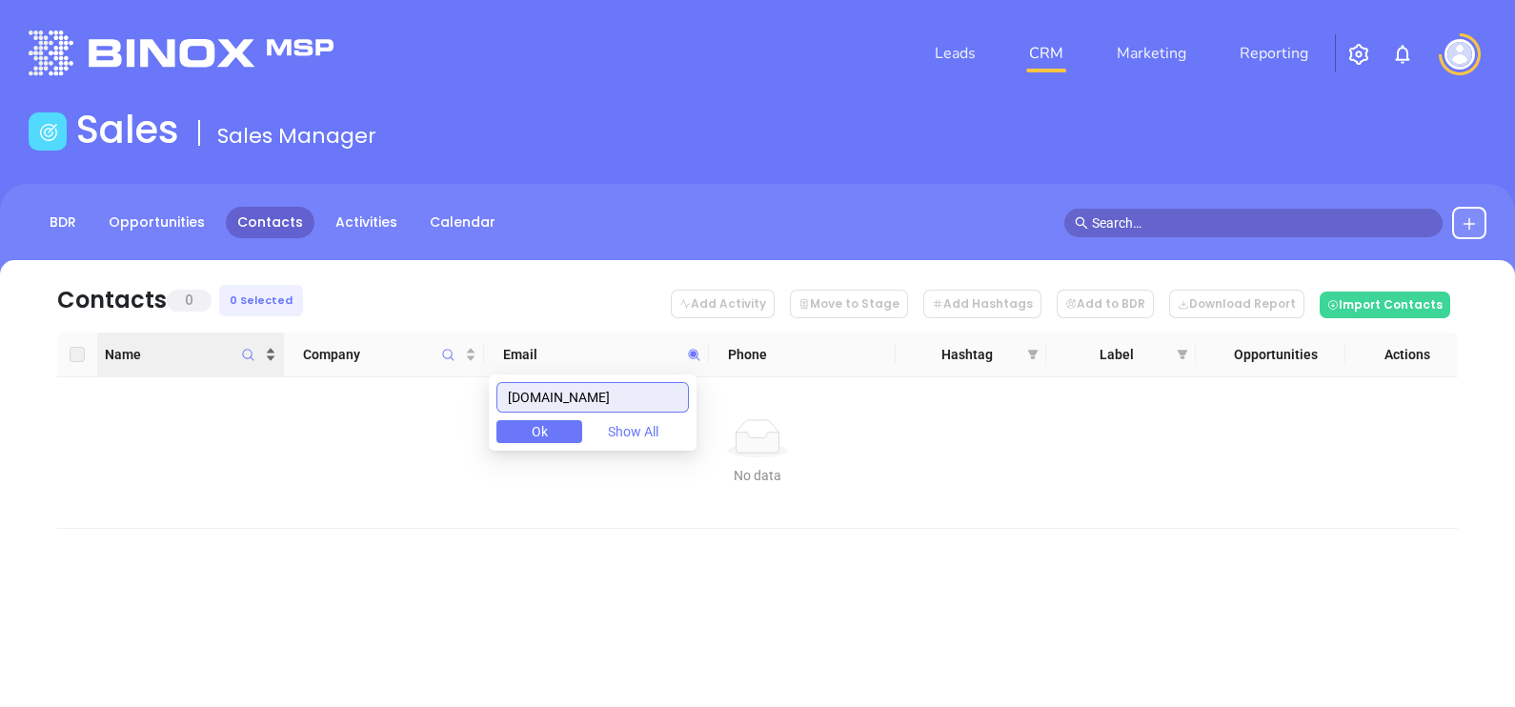
drag, startPoint x: 680, startPoint y: 398, endPoint x: 222, endPoint y: 346, distance: 461.2
click at [222, 346] on body "Leads CRM Marketing Reporting Financial Leads Leads Sales Sales Manager BDR Opp…" at bounding box center [757, 353] width 1515 height 707
paste input "rkleymp"
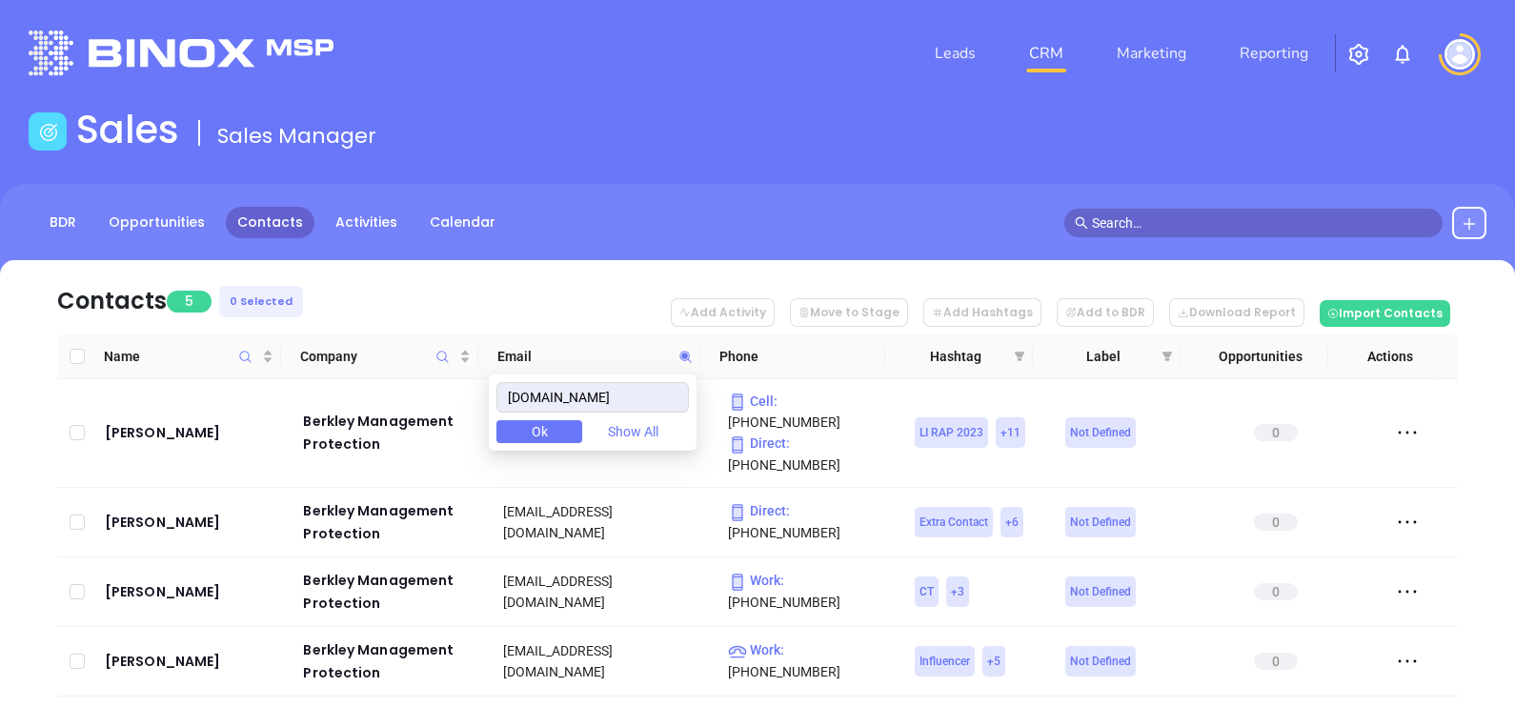
click at [425, 280] on nav "Contacts 5 0 Selected Add Activity Move to Stage Add Hashtags Add to BDR Downlo…" at bounding box center [757, 297] width 1400 height 74
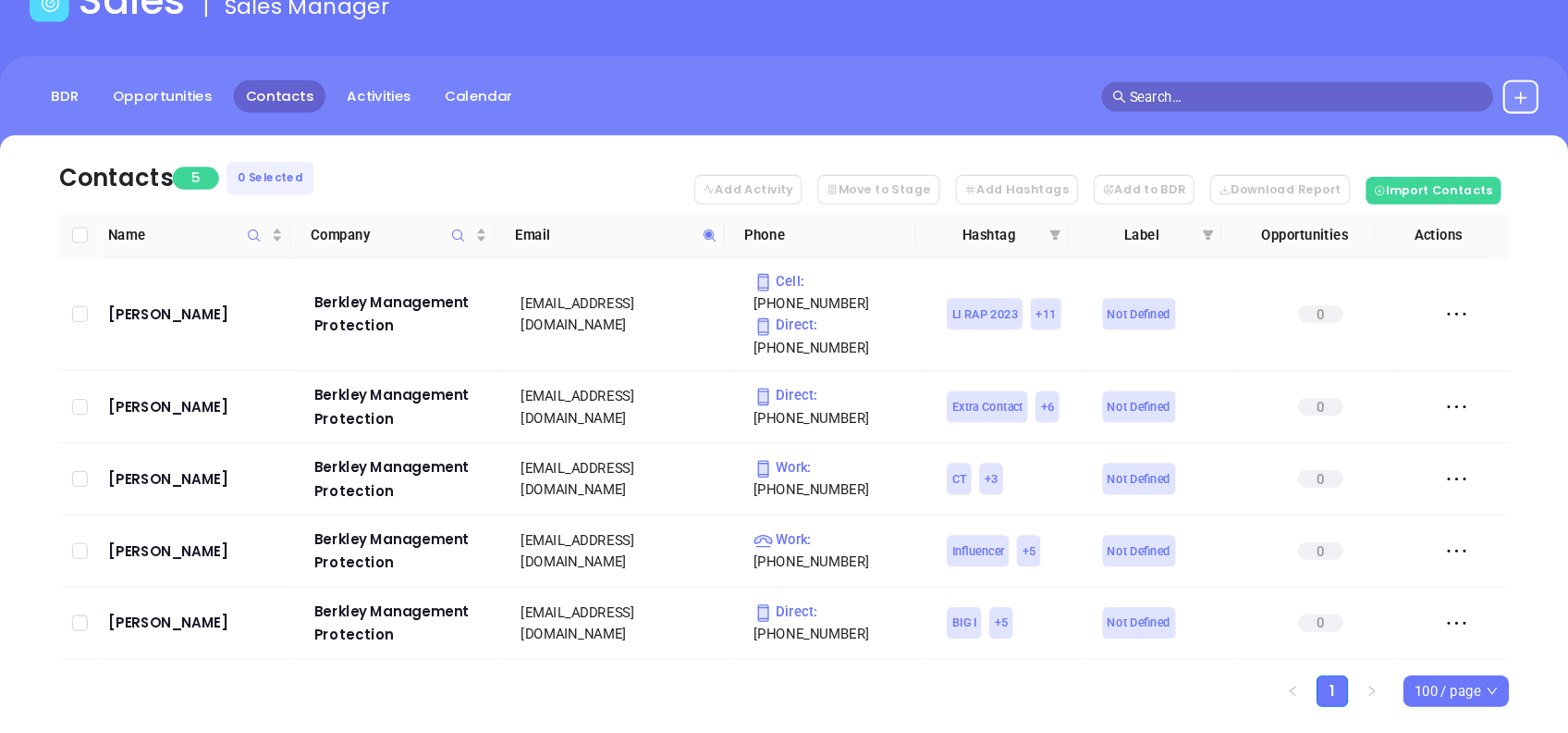
scroll to position [82, 0]
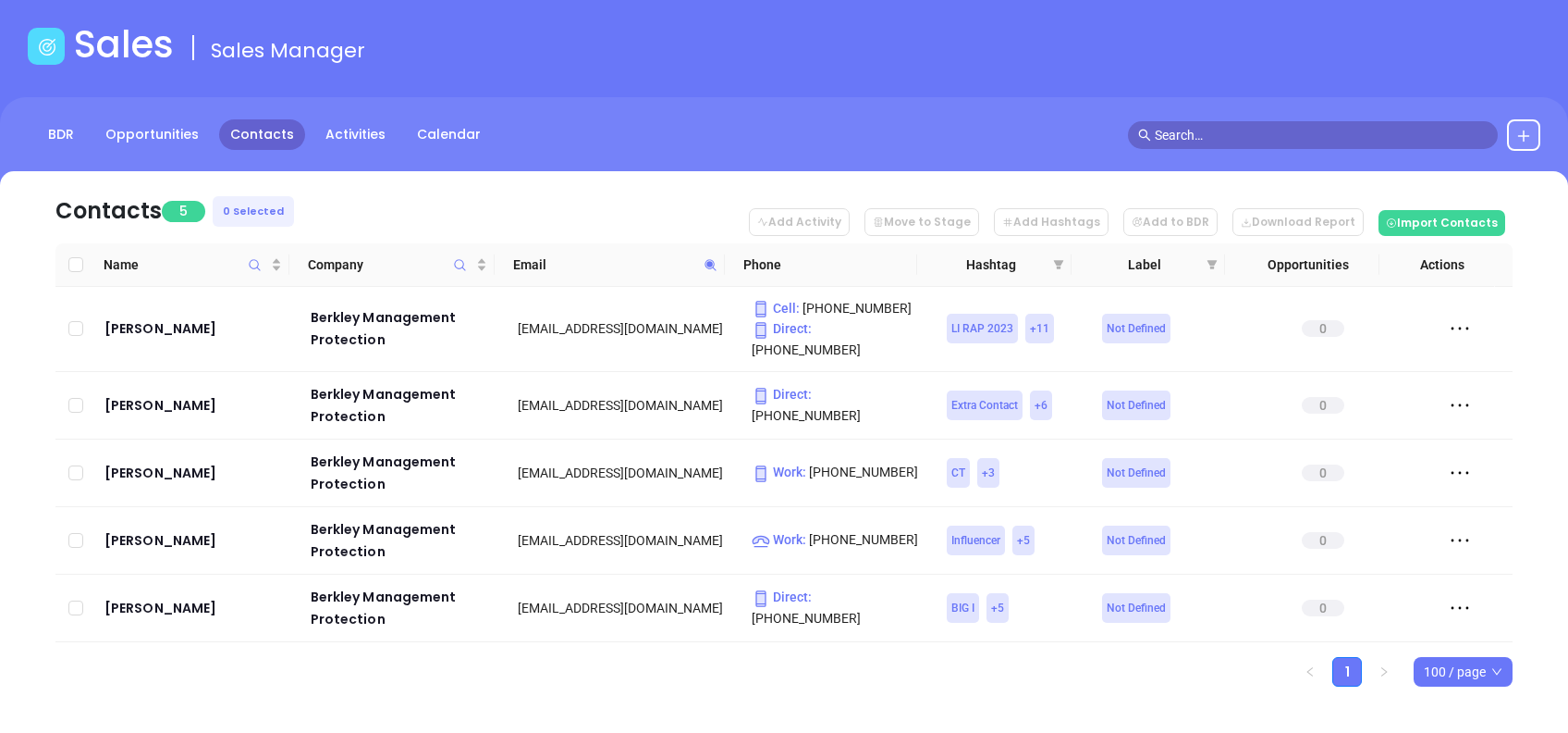
click at [712, 269] on icon at bounding box center [710, 265] width 14 height 14
paste input "indable"
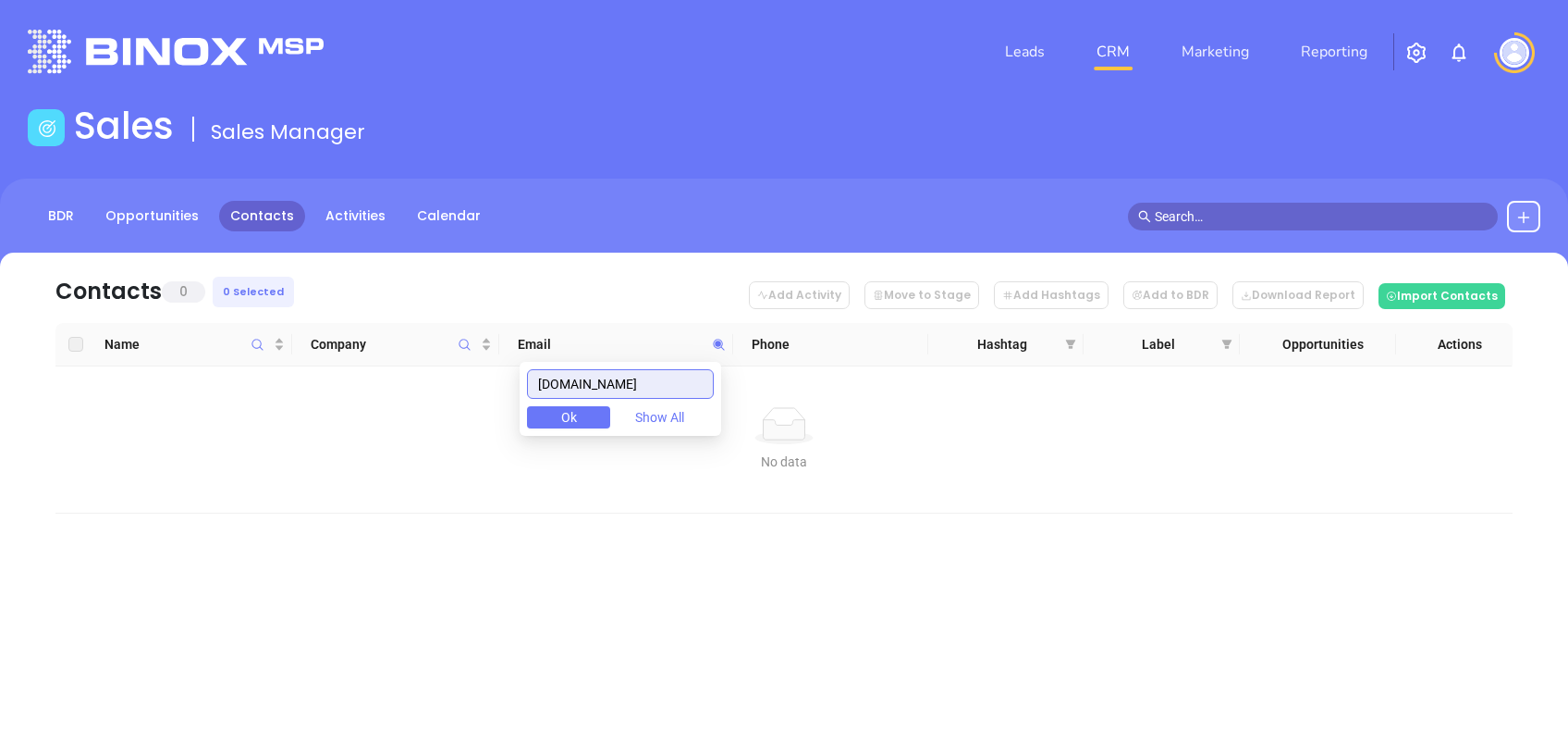
scroll to position [0, 0]
drag, startPoint x: 671, startPoint y: 392, endPoint x: 472, endPoint y: 406, distance: 199.5
click at [474, 406] on body "Leads CRM Marketing Reporting Financial Leads Leads Sales Sales Manager BDR Opp…" at bounding box center [784, 366] width 1568 height 733
paste input "kay"
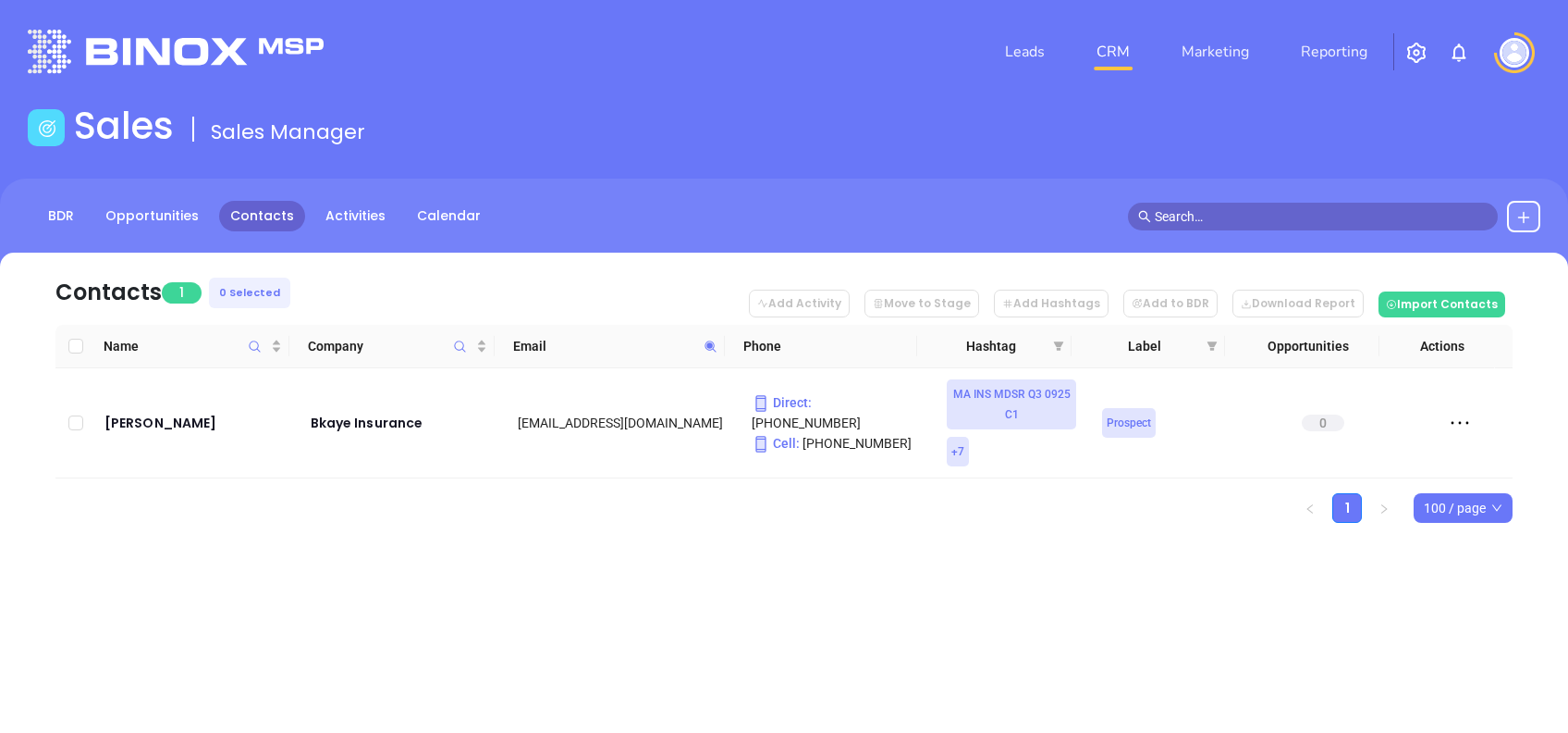
click at [703, 342] on icon at bounding box center [710, 347] width 14 height 14
paste input "rite.co"
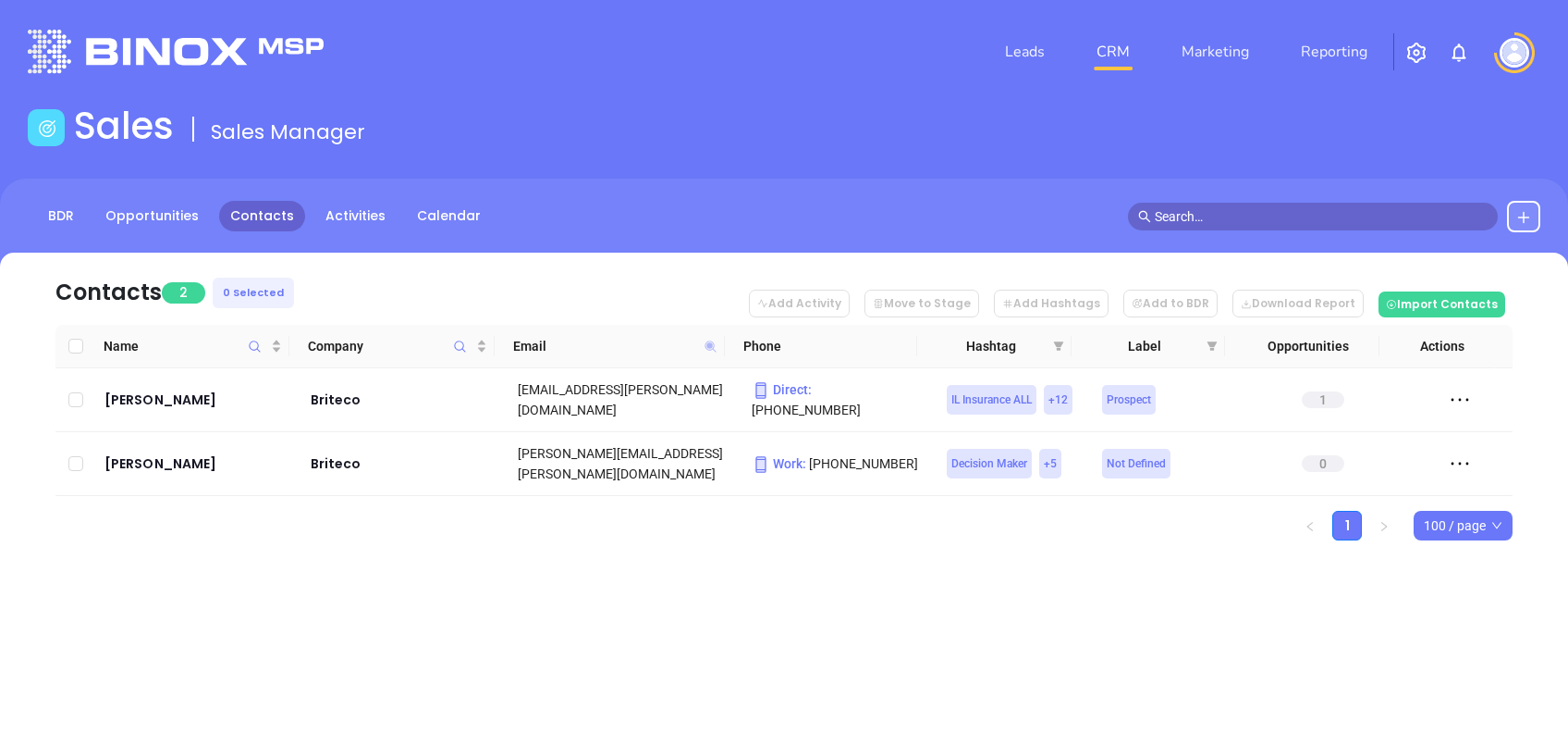
click at [710, 345] on icon at bounding box center [710, 346] width 11 height 11
paste input "ooklinebank.com"
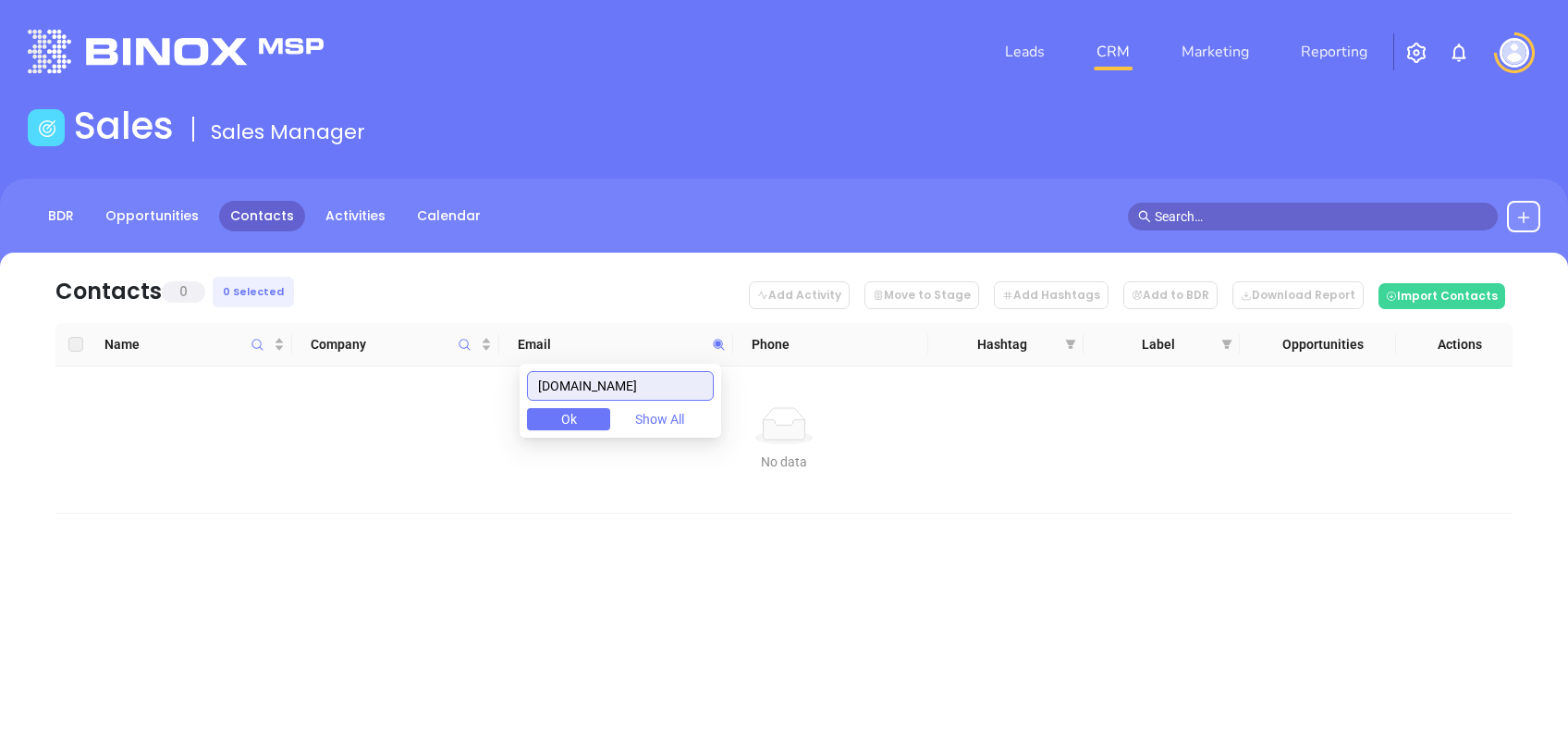
drag, startPoint x: 640, startPoint y: 393, endPoint x: 381, endPoint y: 372, distance: 259.8
click at [414, 376] on body "Leads CRM Marketing Reporting Financial Leads Leads Sales Sales Manager BDR Opp…" at bounding box center [784, 366] width 1568 height 733
paste input "eezyseguros"
type input "breezyseguros.com"
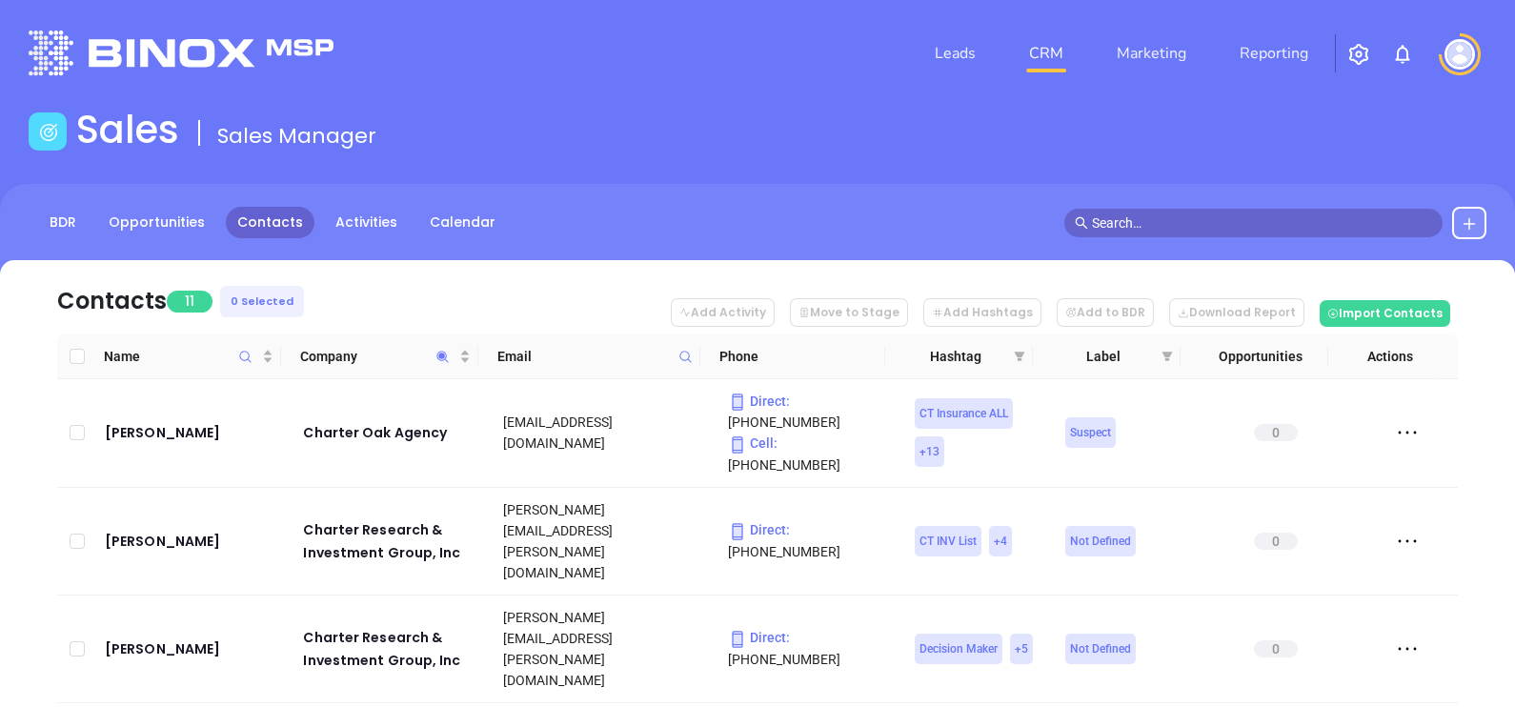
click at [392, 281] on nav "Contacts 11 0 Selected Add Activity Move to Stage Add Hashtags Add to BDR Downl…" at bounding box center [757, 297] width 1400 height 74
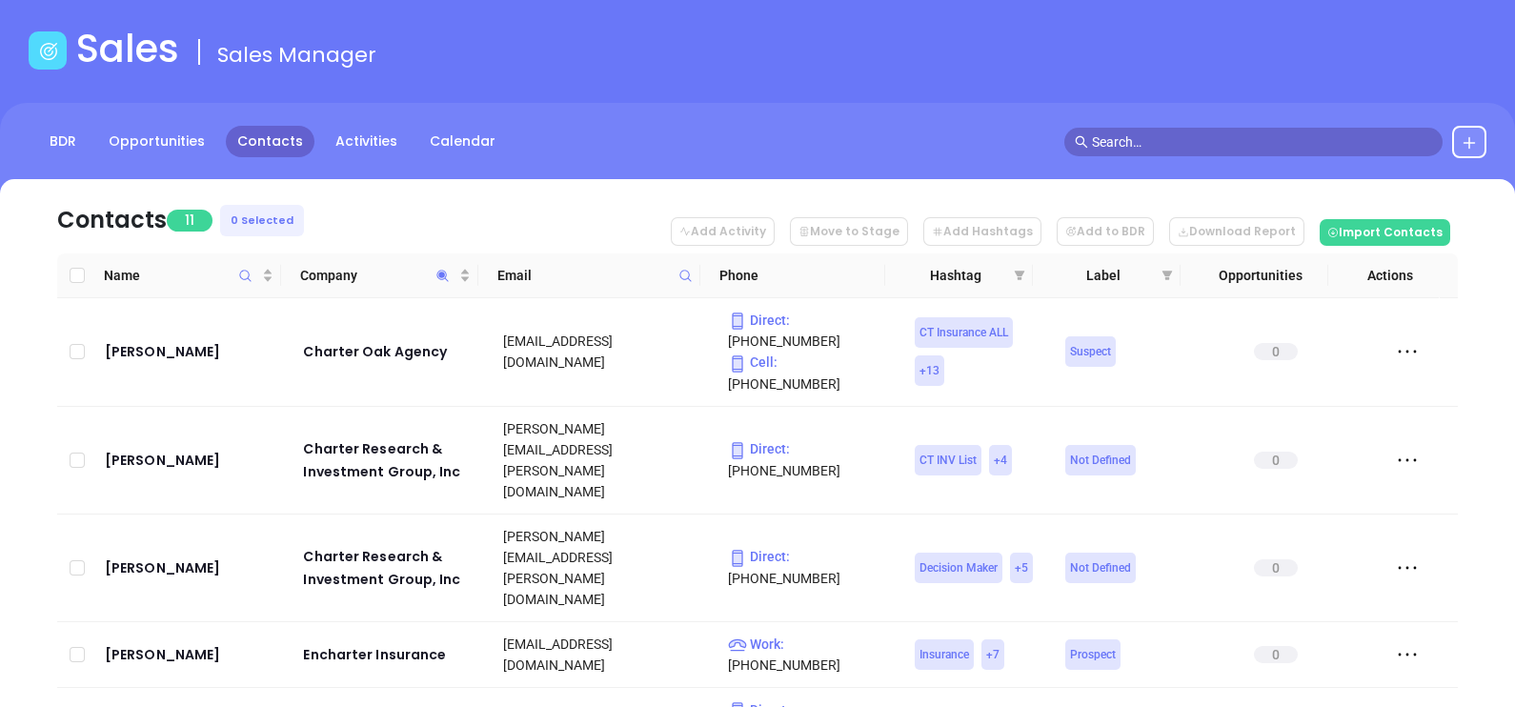
scroll to position [118, 0]
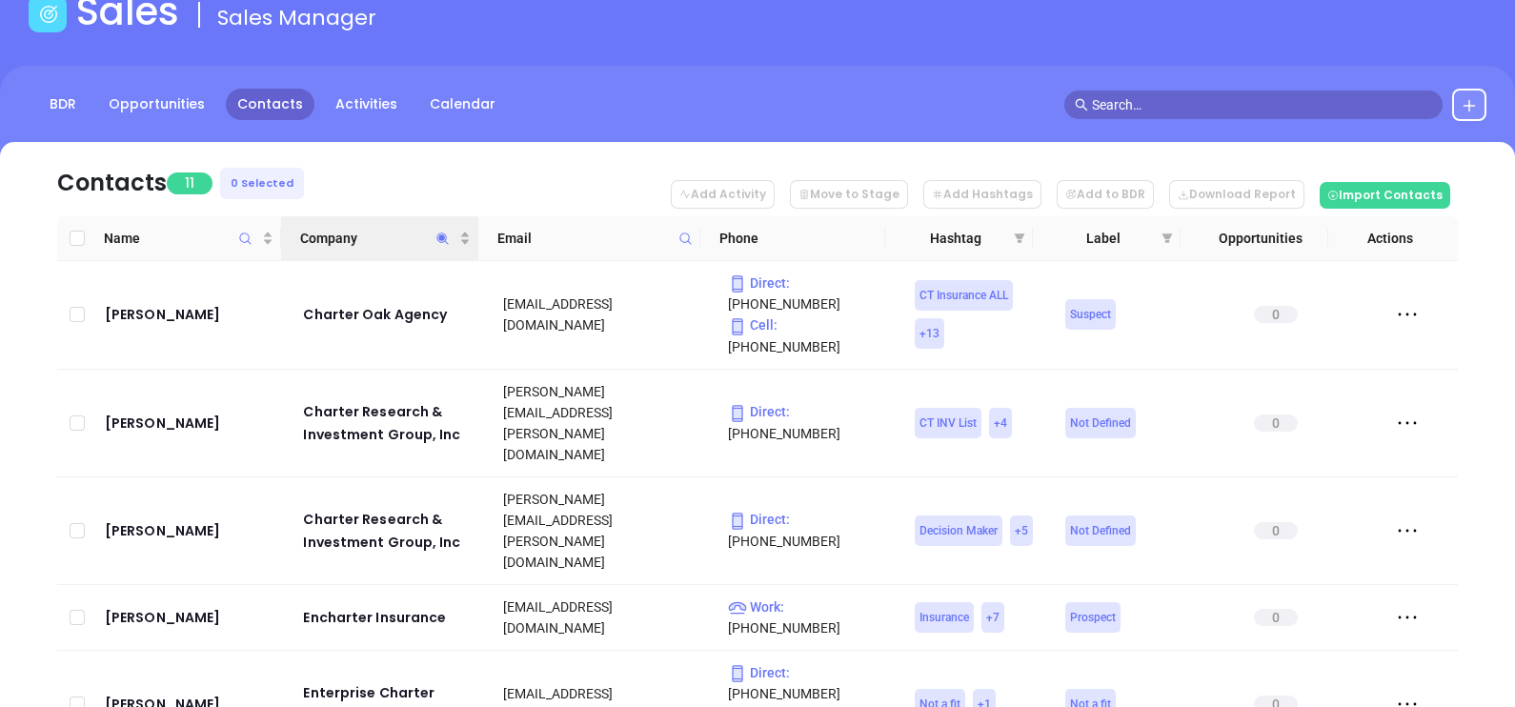
click at [379, 216] on th "Company" at bounding box center [379, 238] width 197 height 45
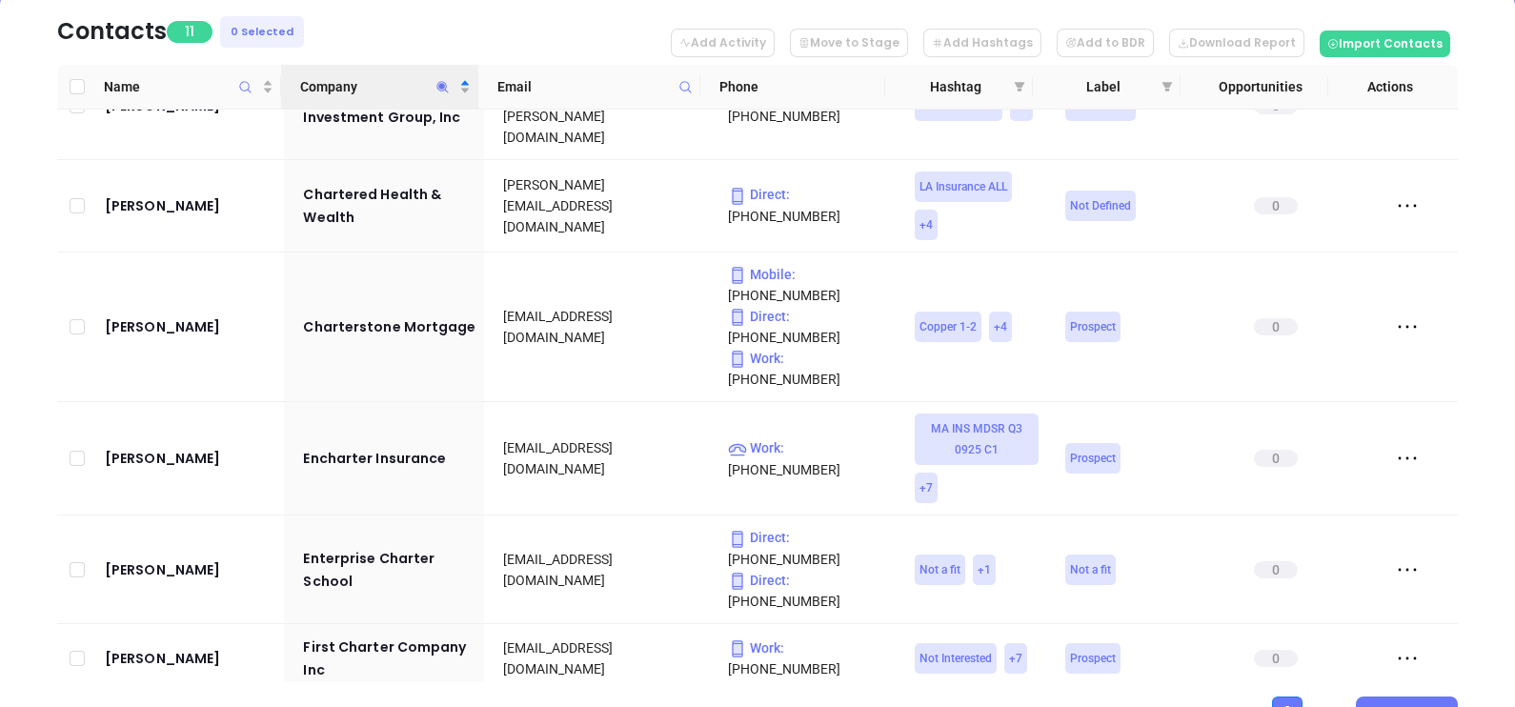
scroll to position [116, 0]
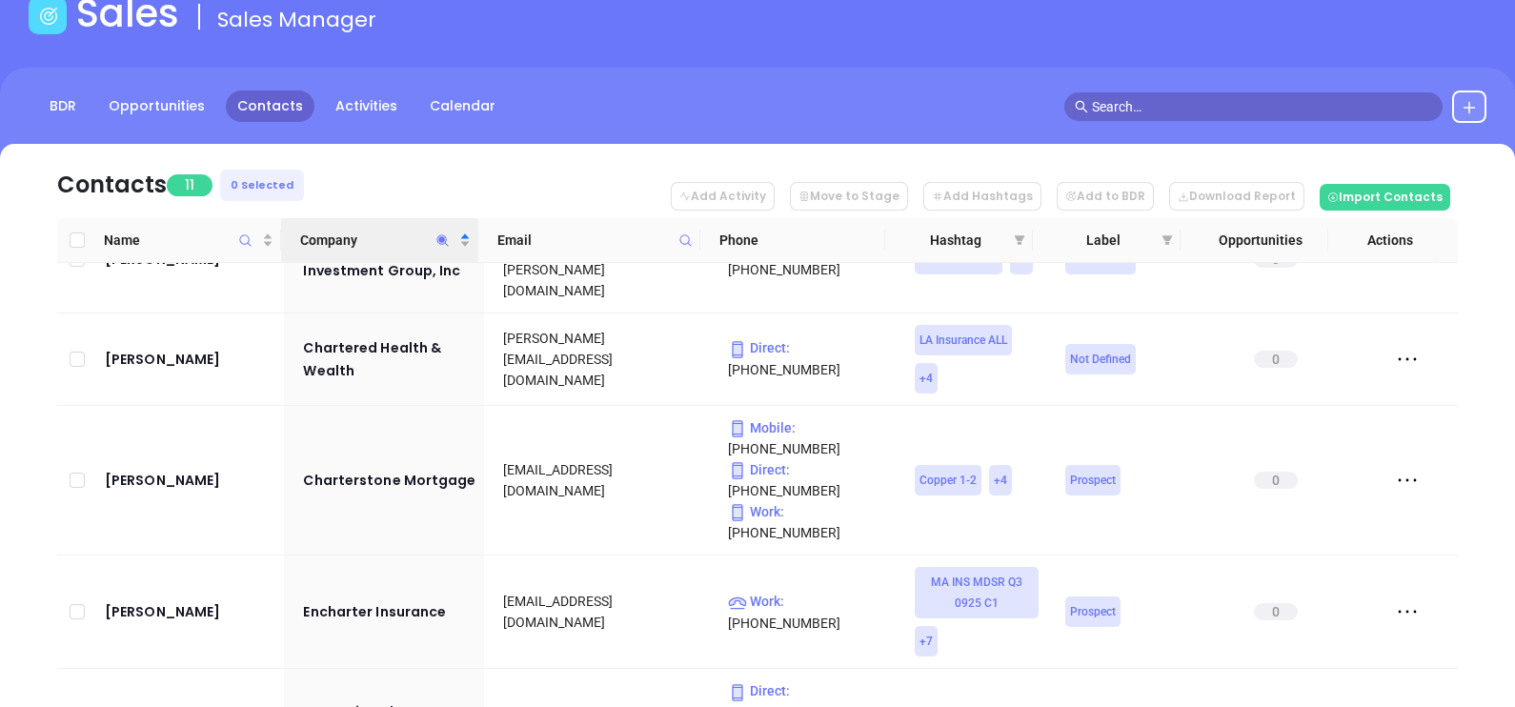
click at [444, 236] on icon "Company" at bounding box center [442, 240] width 14 height 14
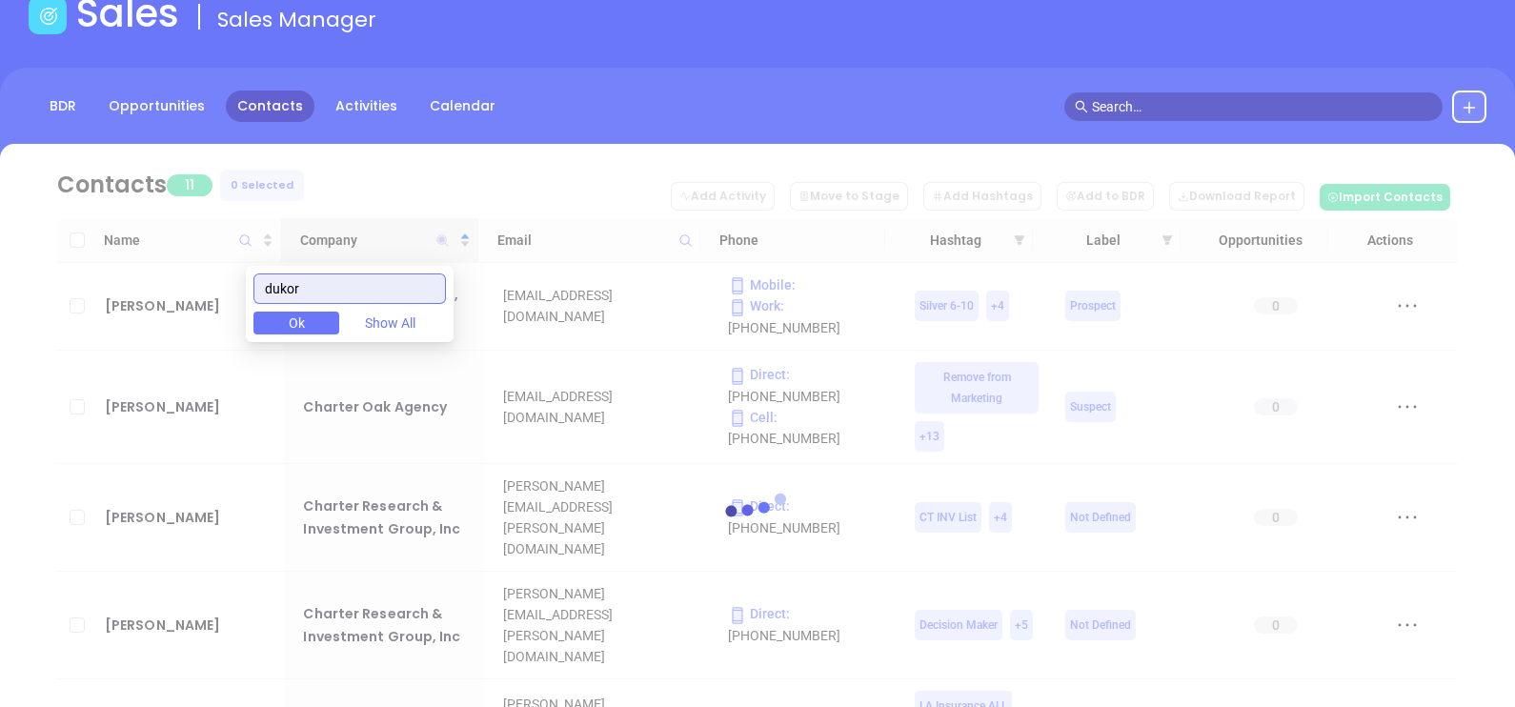
scroll to position [0, 0]
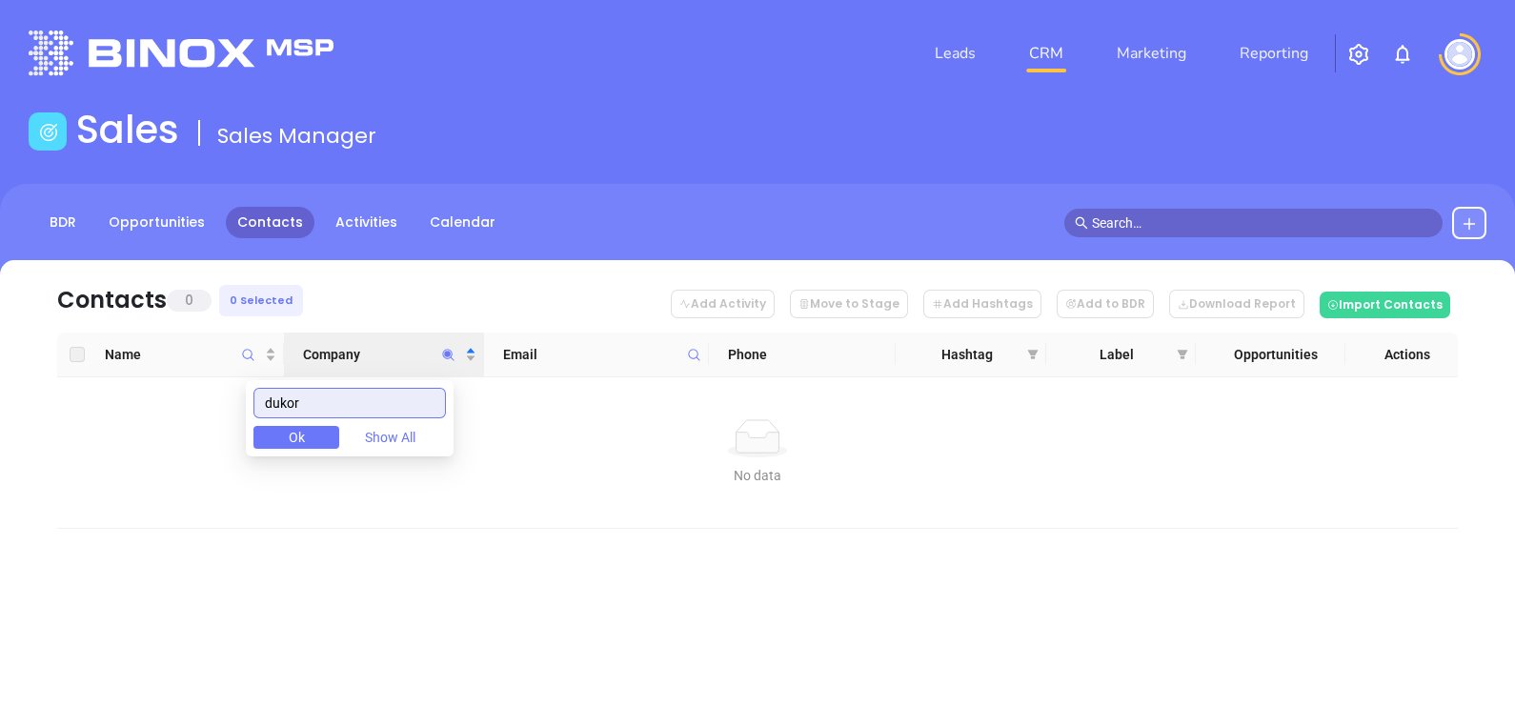
type input "dukor"
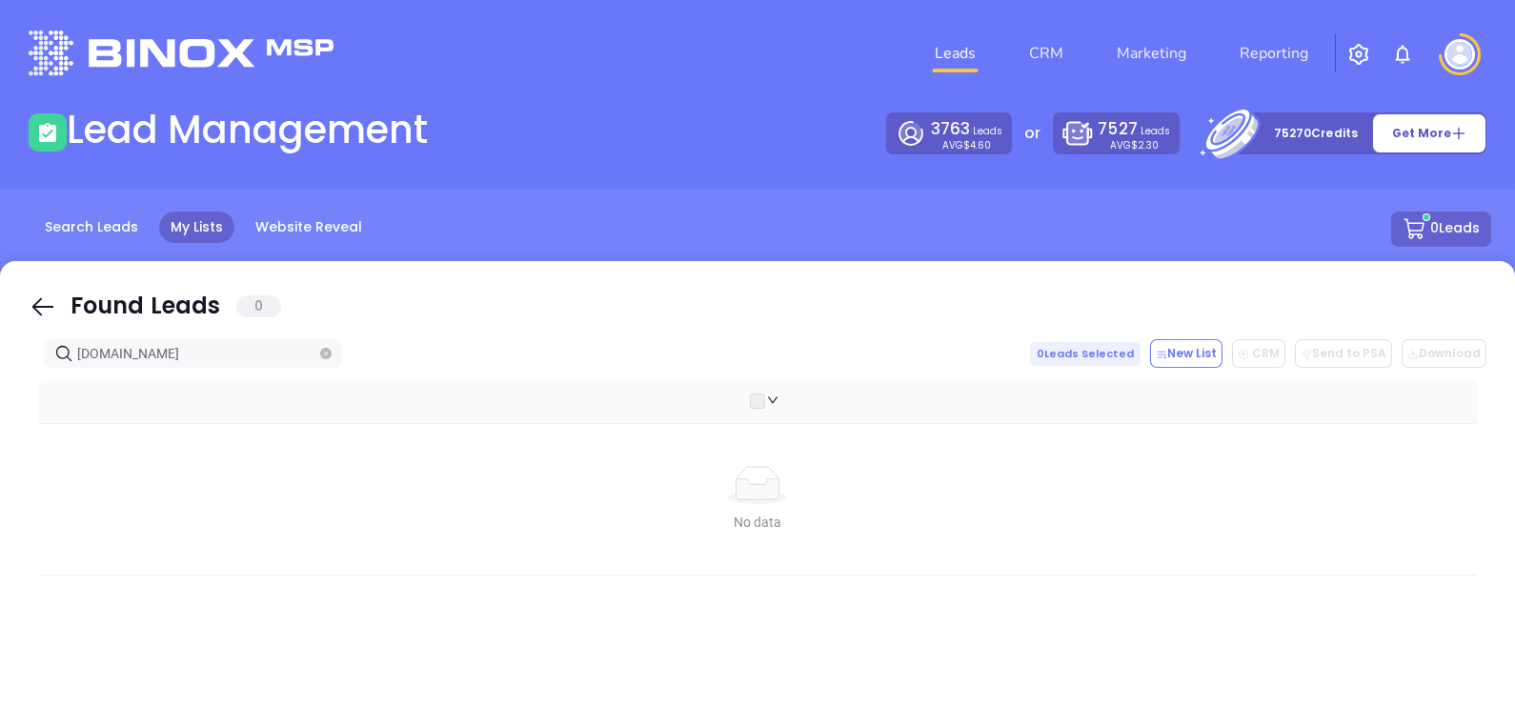
drag, startPoint x: 37, startPoint y: 299, endPoint x: 183, endPoint y: 357, distance: 156.9
click at [37, 300] on icon at bounding box center [43, 306] width 29 height 29
click at [184, 357] on input "[DOMAIN_NAME]" at bounding box center [196, 353] width 239 height 21
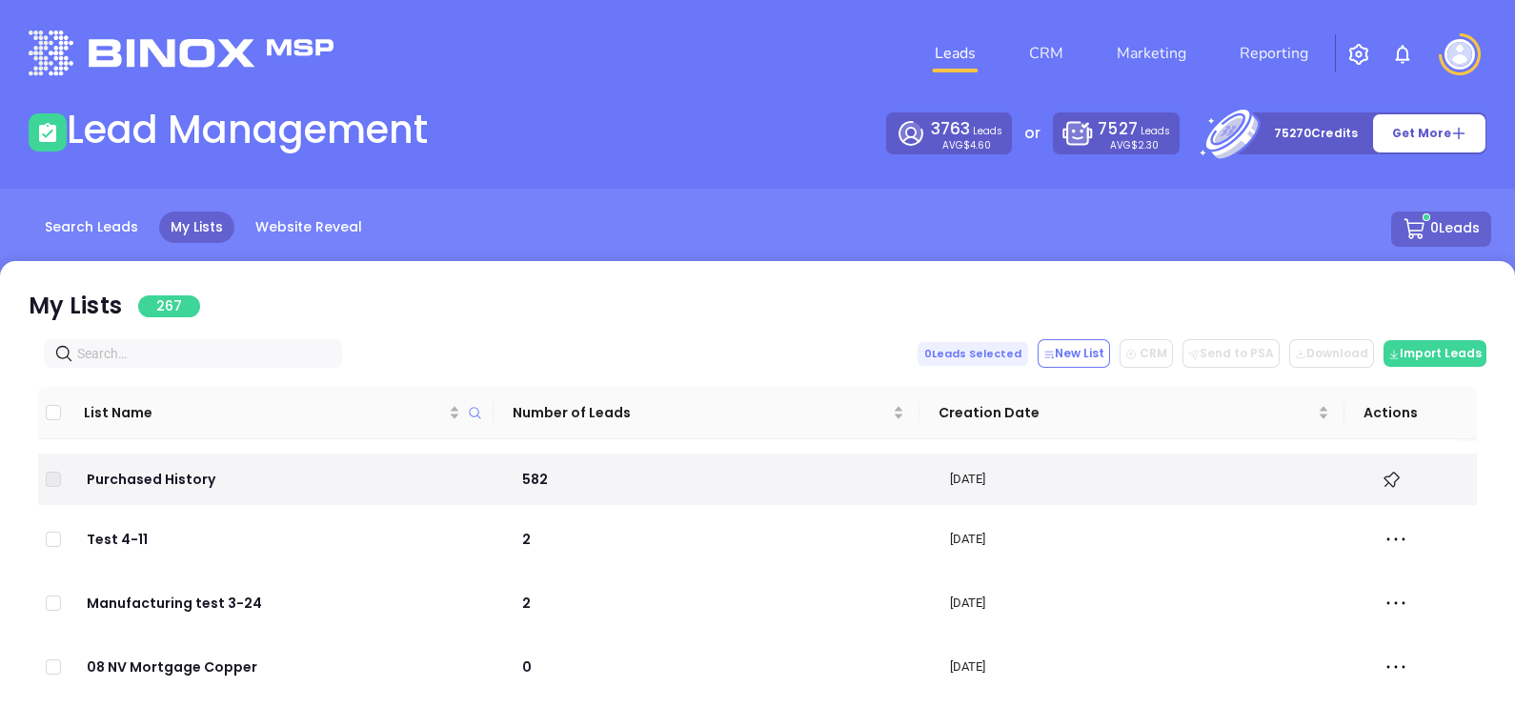
paste input "[DOMAIN_NAME]"
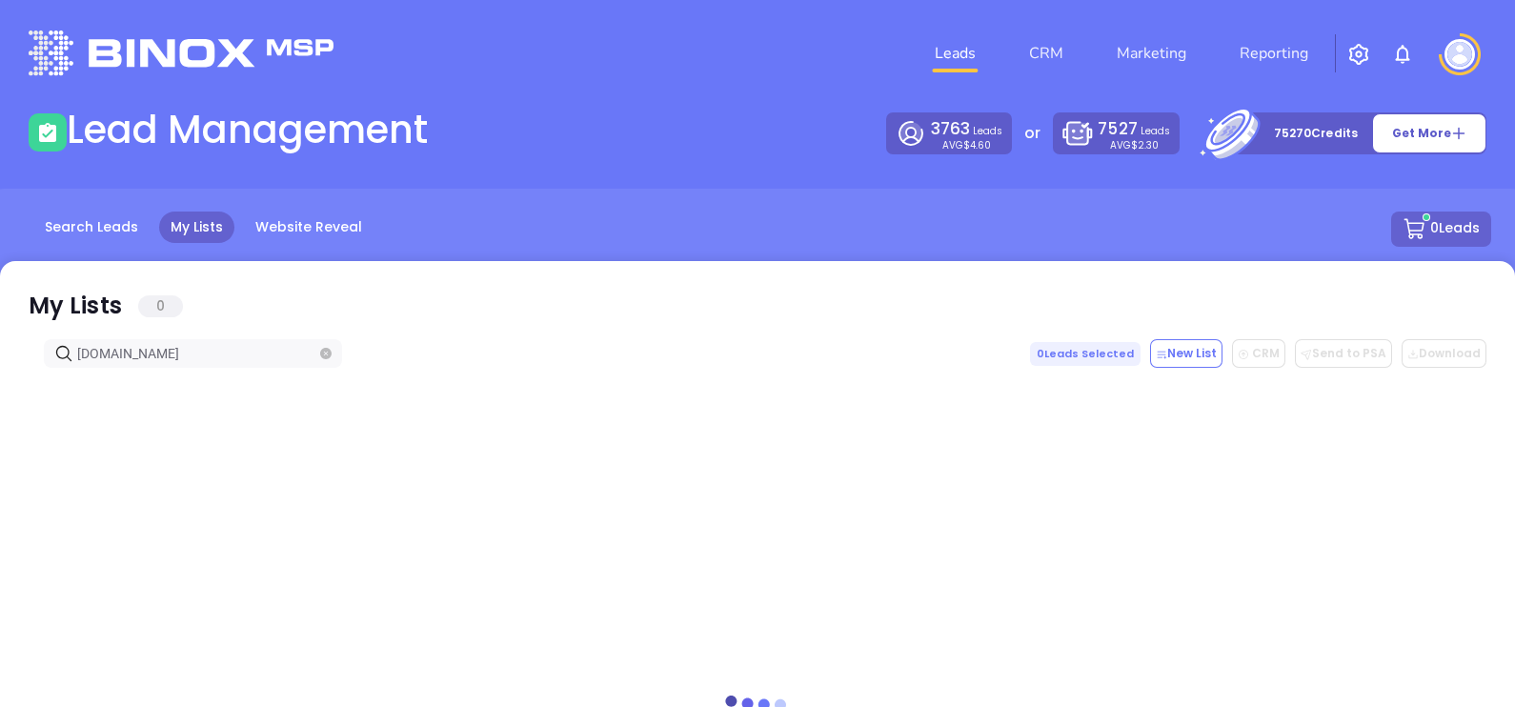
type input "[DOMAIN_NAME]"
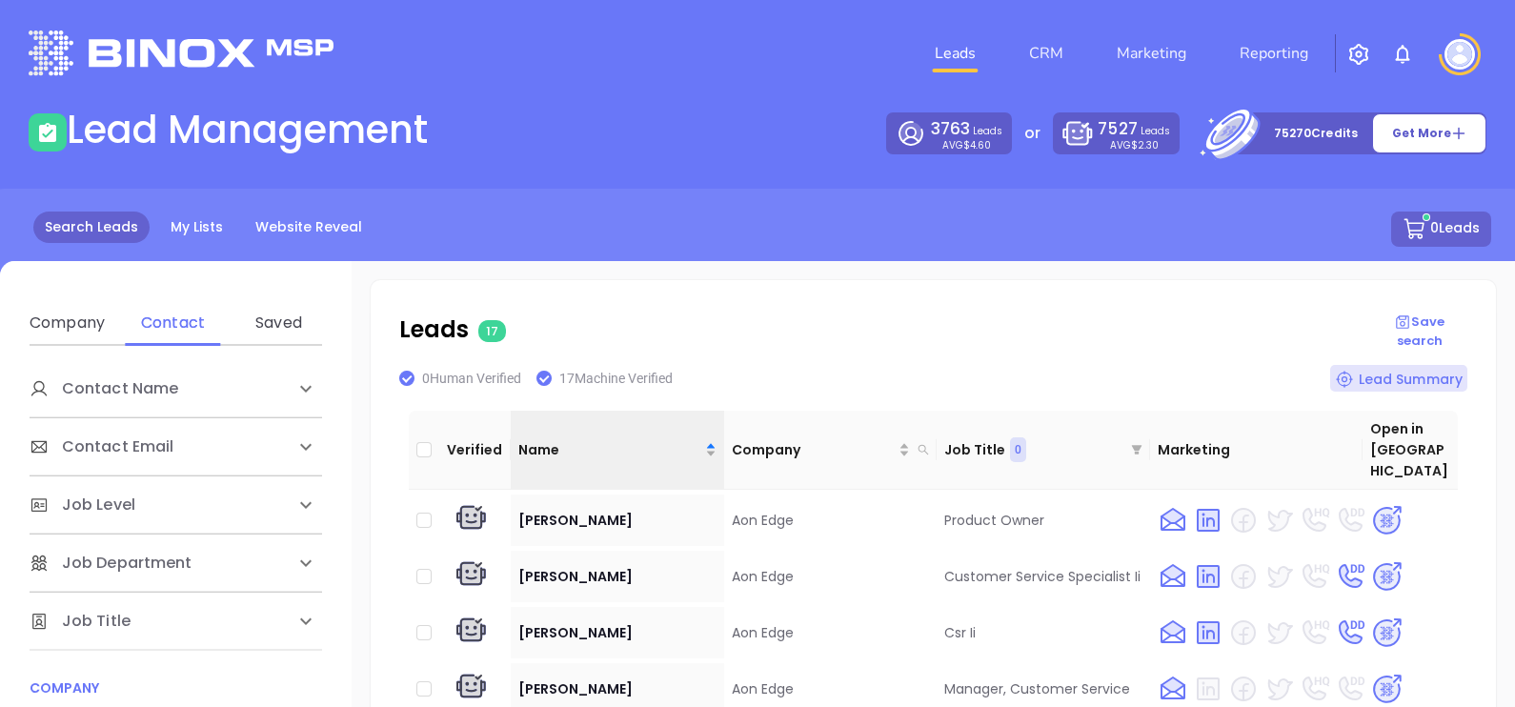
scroll to position [118, 0]
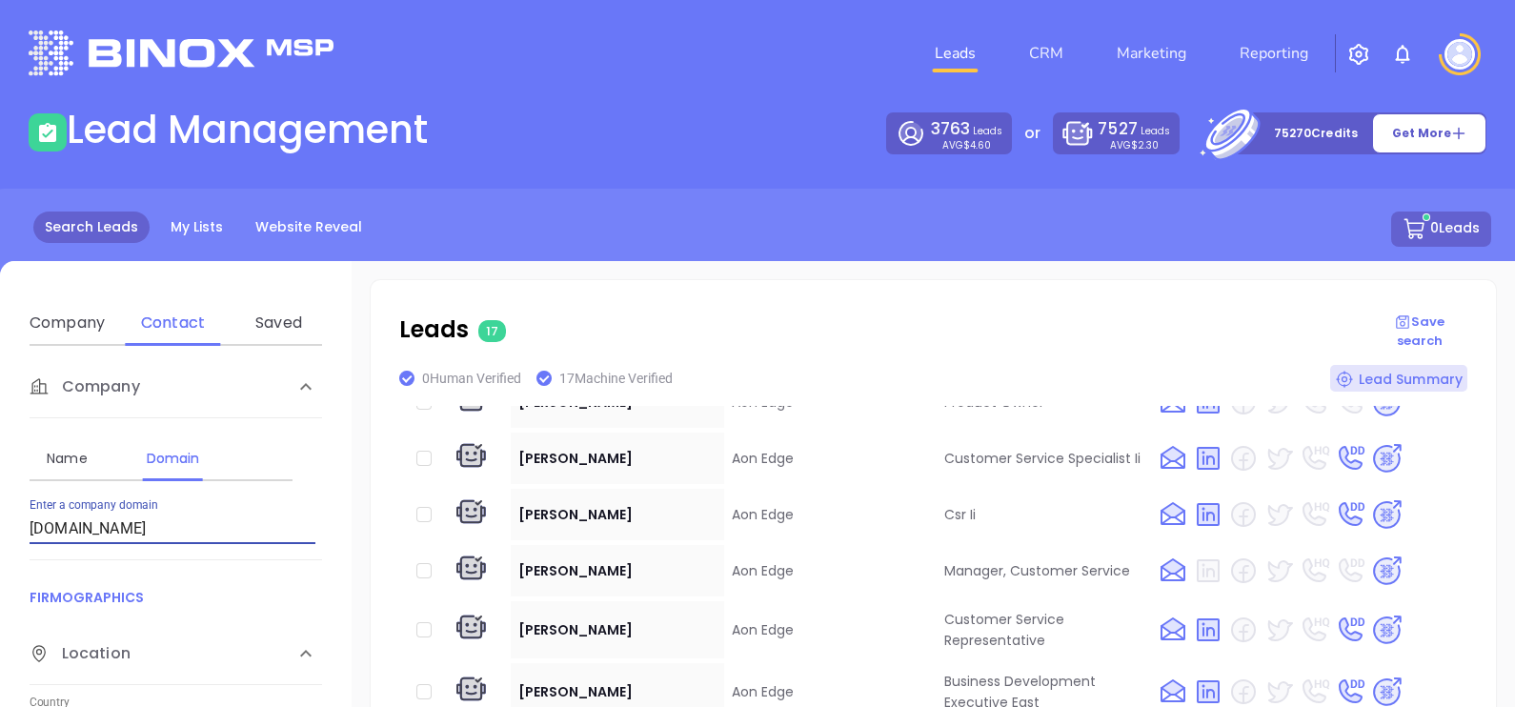
drag, startPoint x: 191, startPoint y: 535, endPoint x: 0, endPoint y: 506, distance: 192.8
click at [0, 506] on html "Leads CRM Marketing Reporting Financial Leads Leads Lead Management 3763 Leads …" at bounding box center [757, 353] width 1515 height 707
paste input "tlanticcharter"
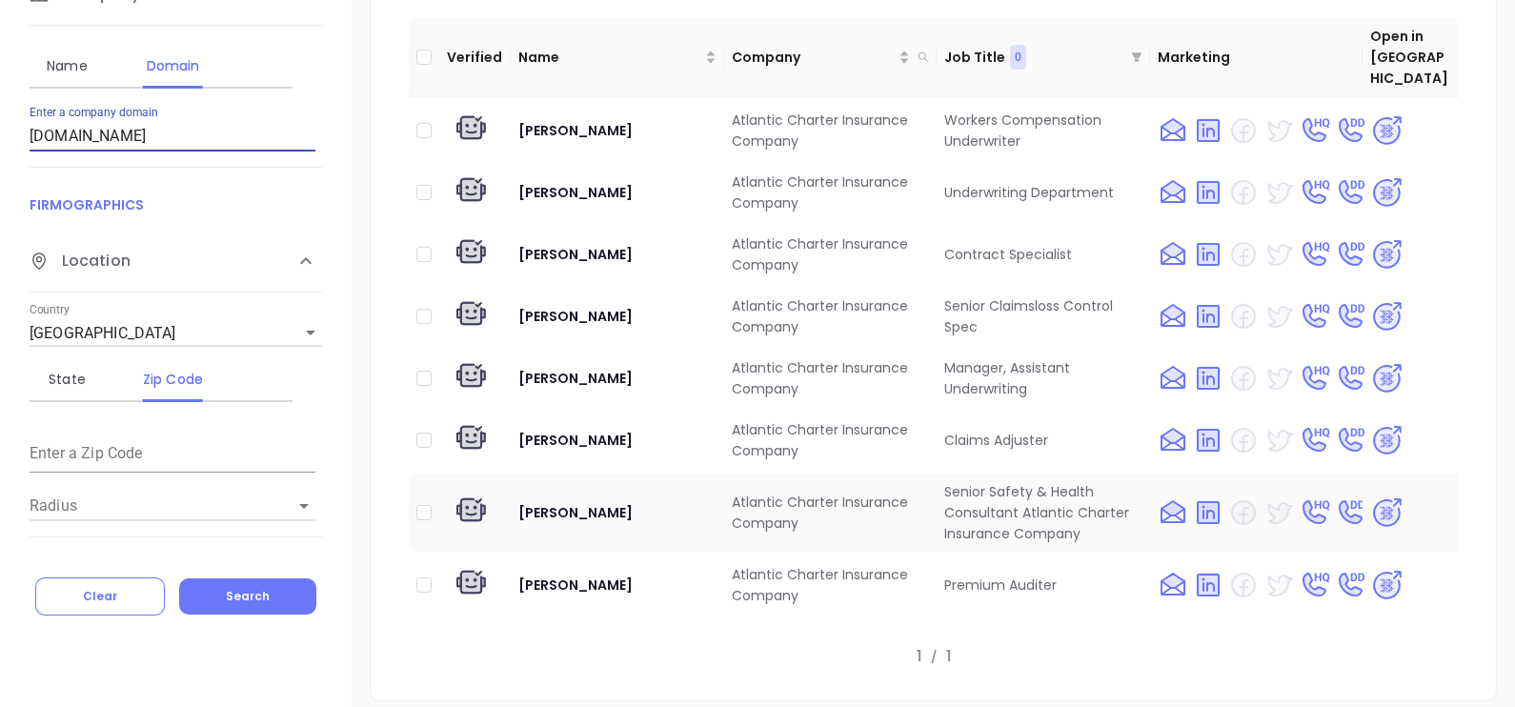
scroll to position [0, 0]
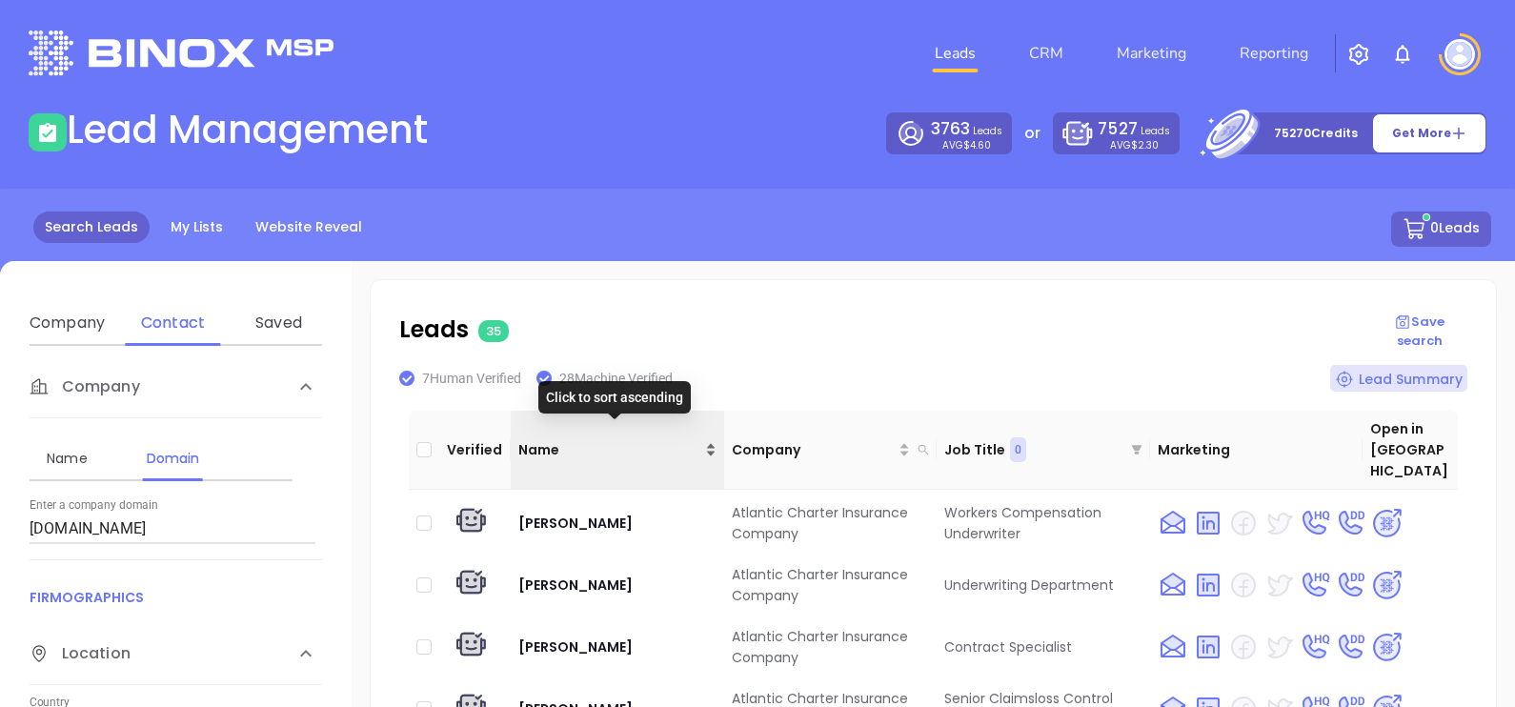
click at [614, 439] on span "Name" at bounding box center [609, 449] width 183 height 21
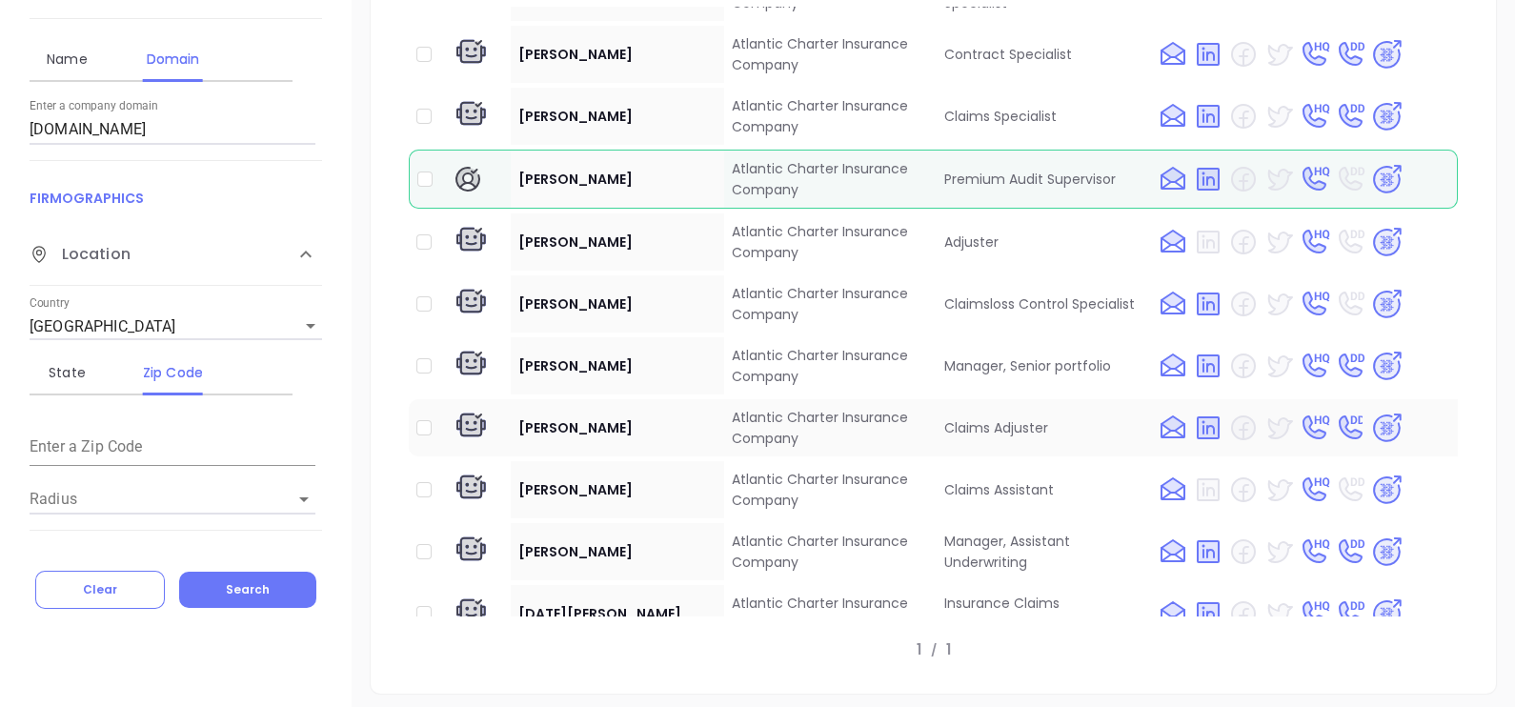
scroll to position [1310, 0]
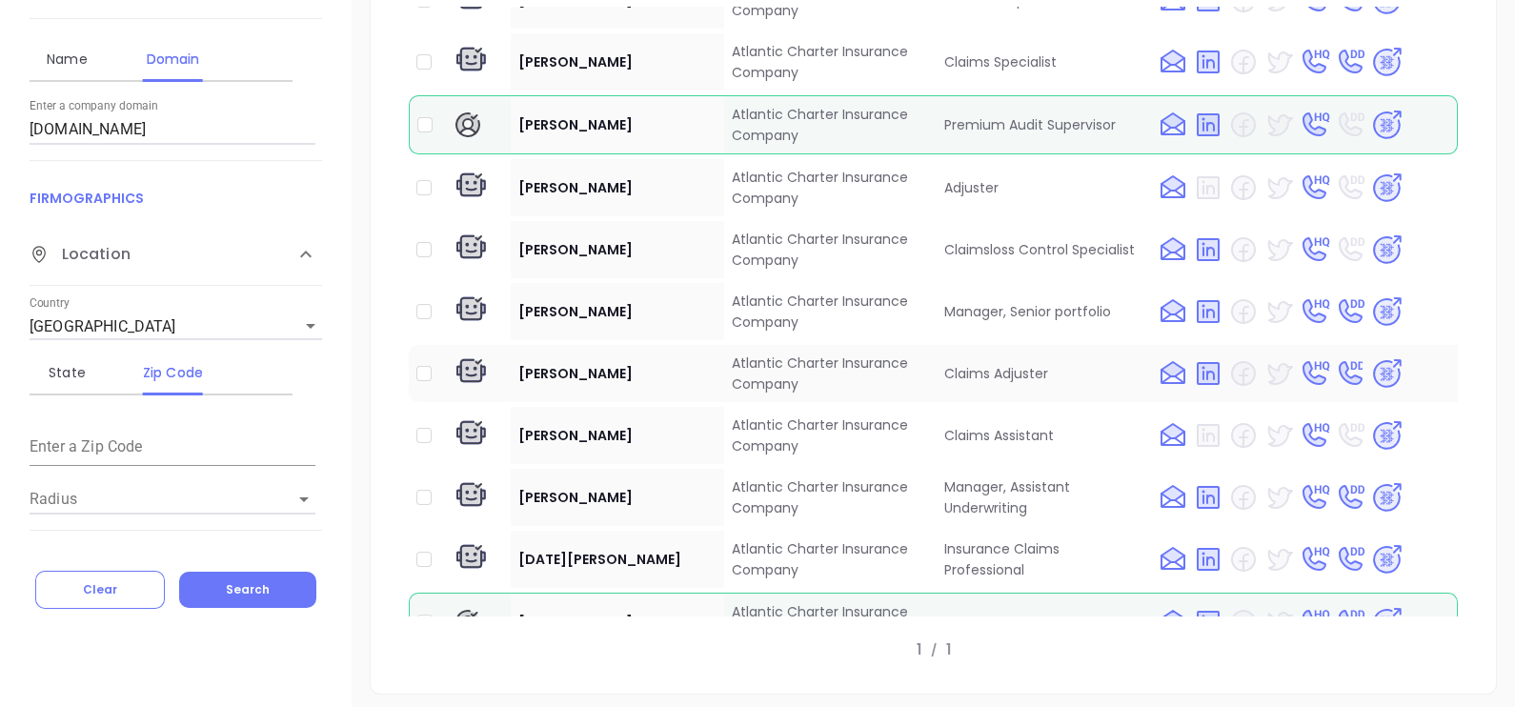
click at [1370, 367] on img at bounding box center [1386, 373] width 33 height 33
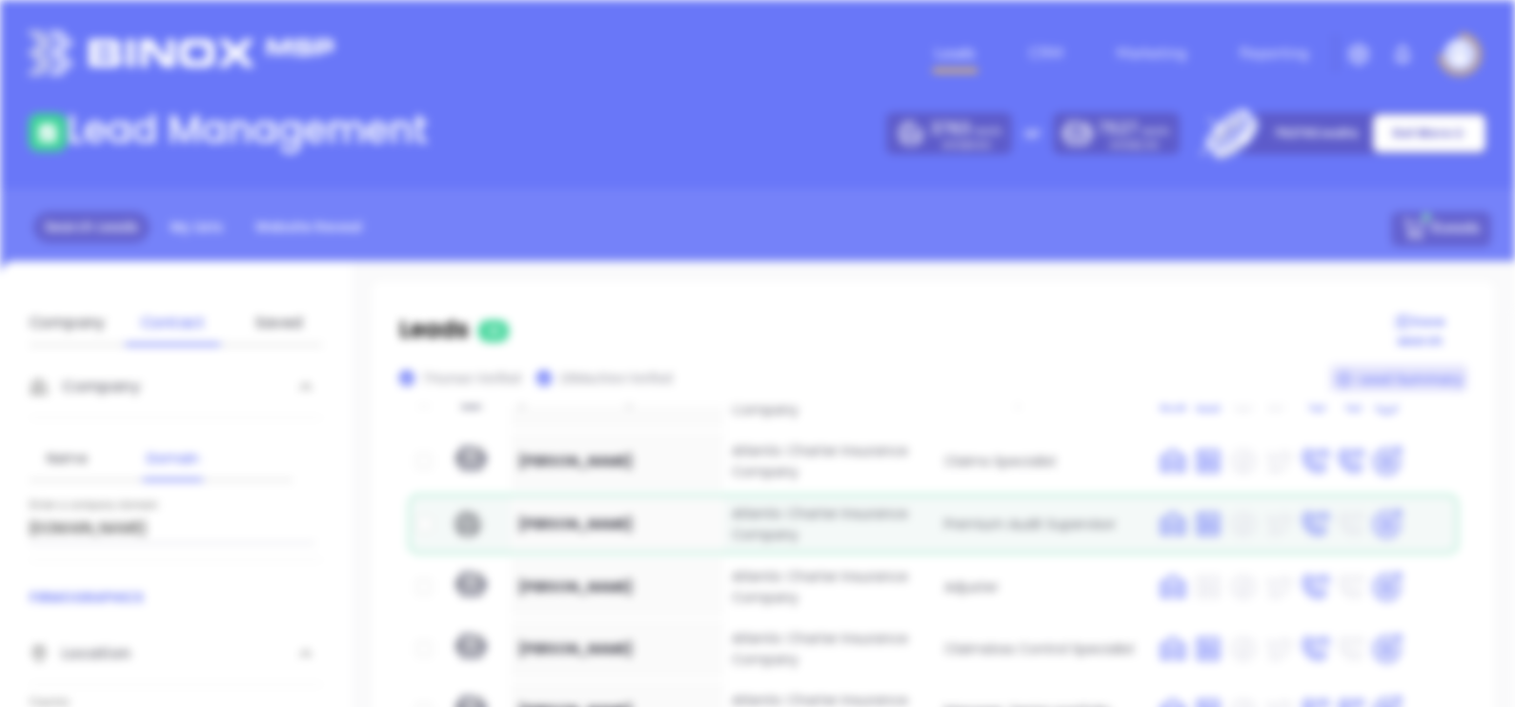
scroll to position [0, 0]
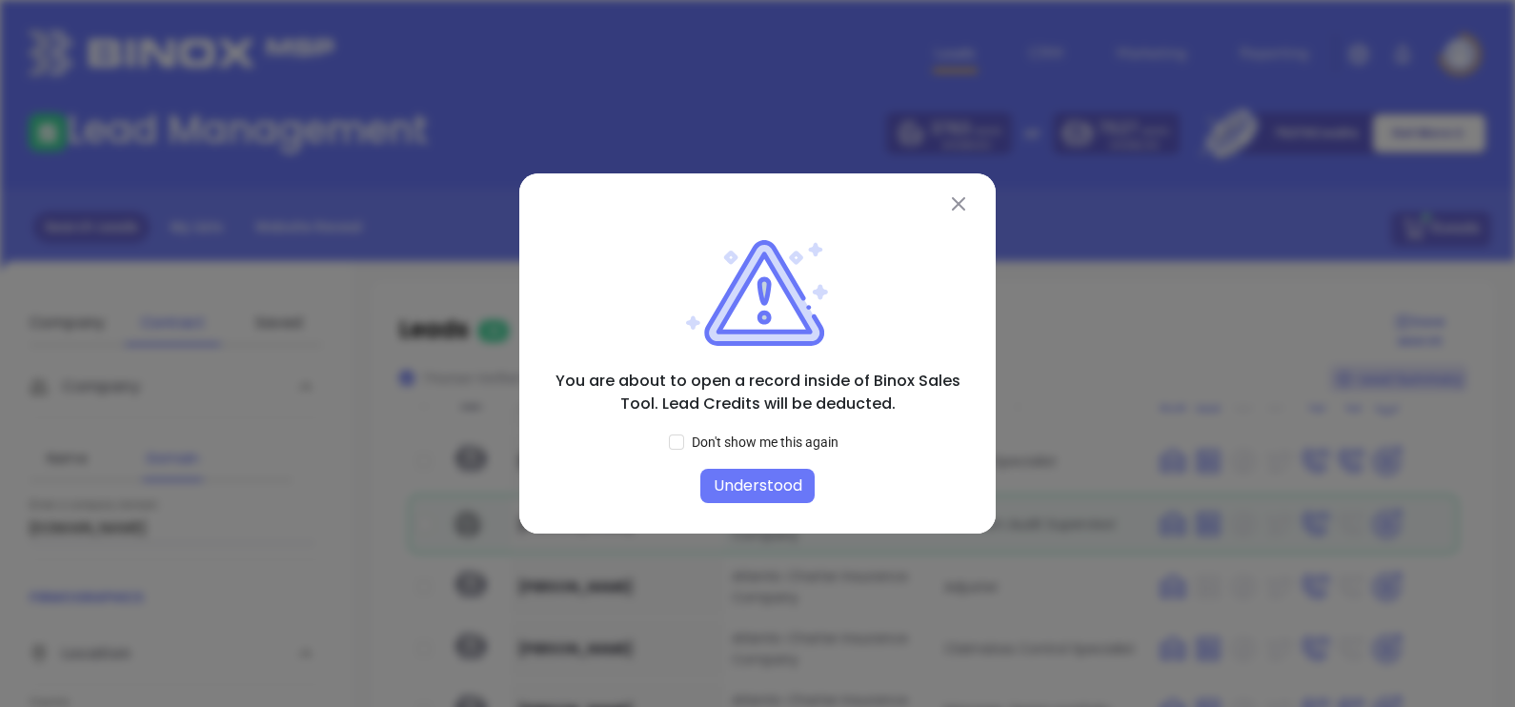
click at [753, 483] on button "Understood" at bounding box center [757, 486] width 114 height 34
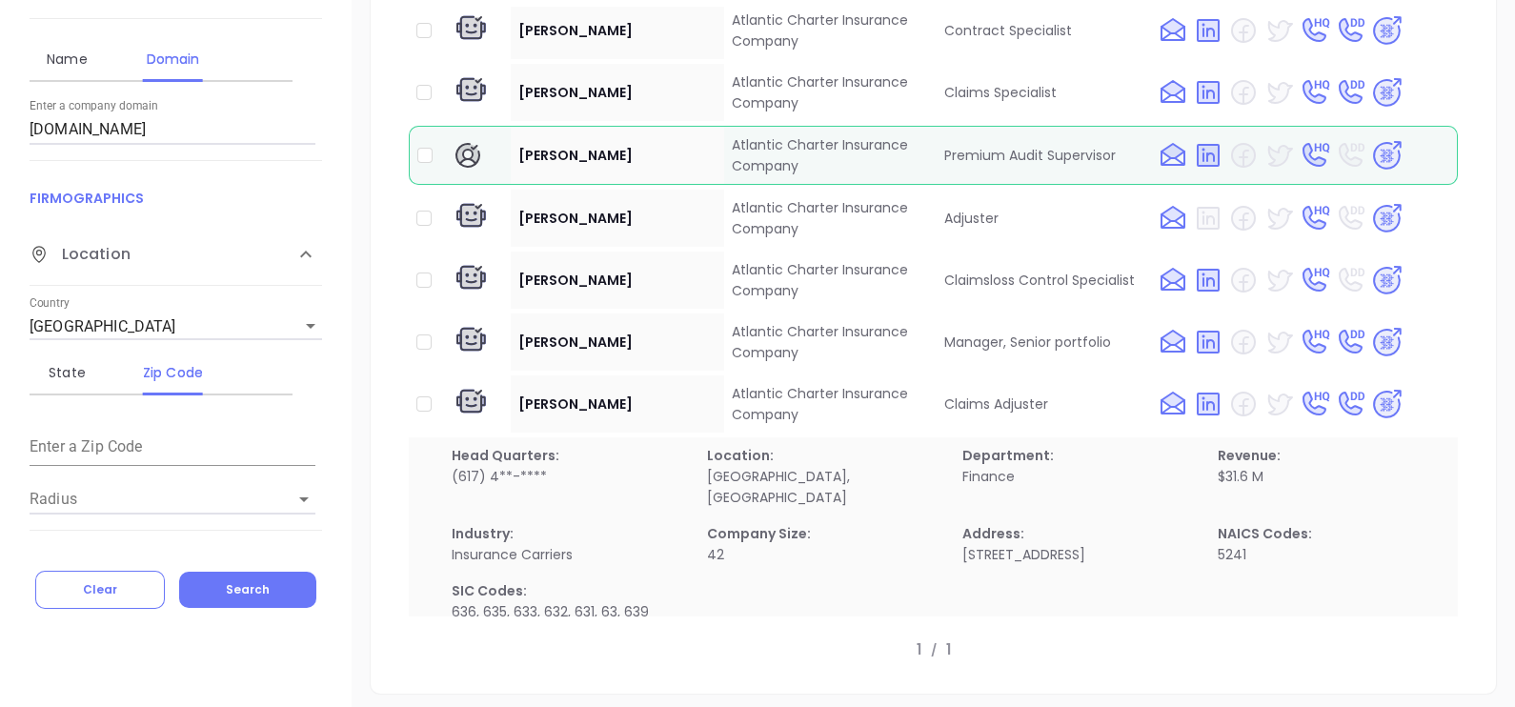
scroll to position [1053, 0]
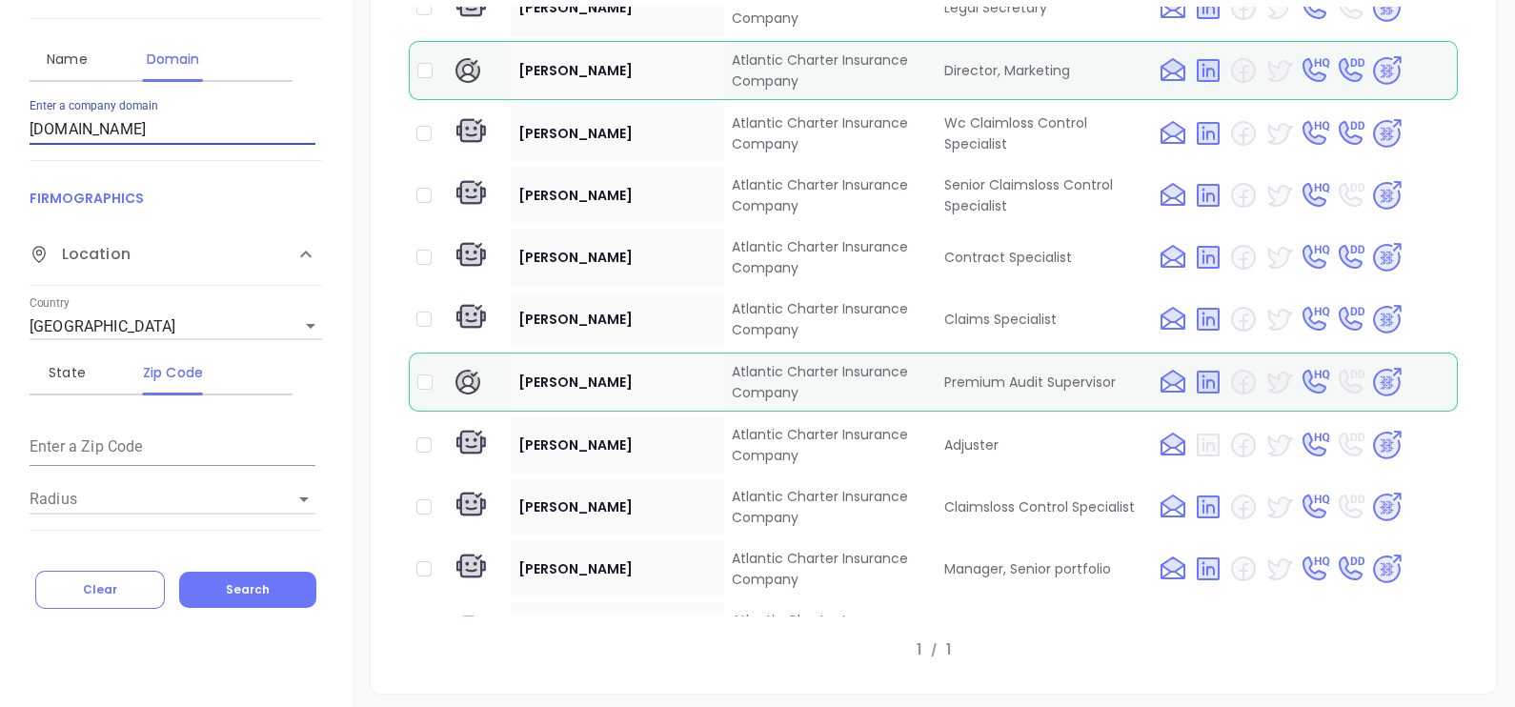
drag, startPoint x: 191, startPoint y: 129, endPoint x: 0, endPoint y: 143, distance: 191.1
paste input "barberainsurance"
type input "barberainsurance.com"
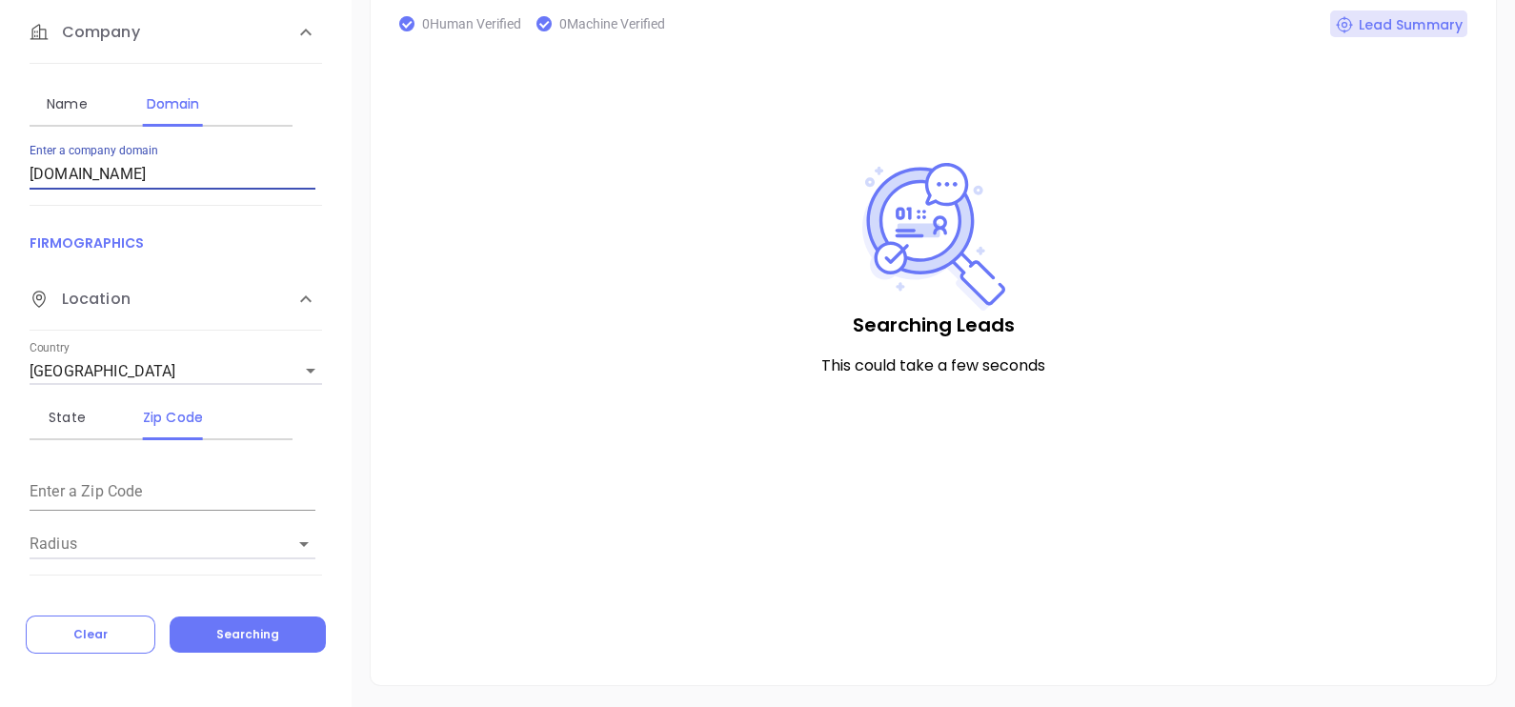
scroll to position [353, 0]
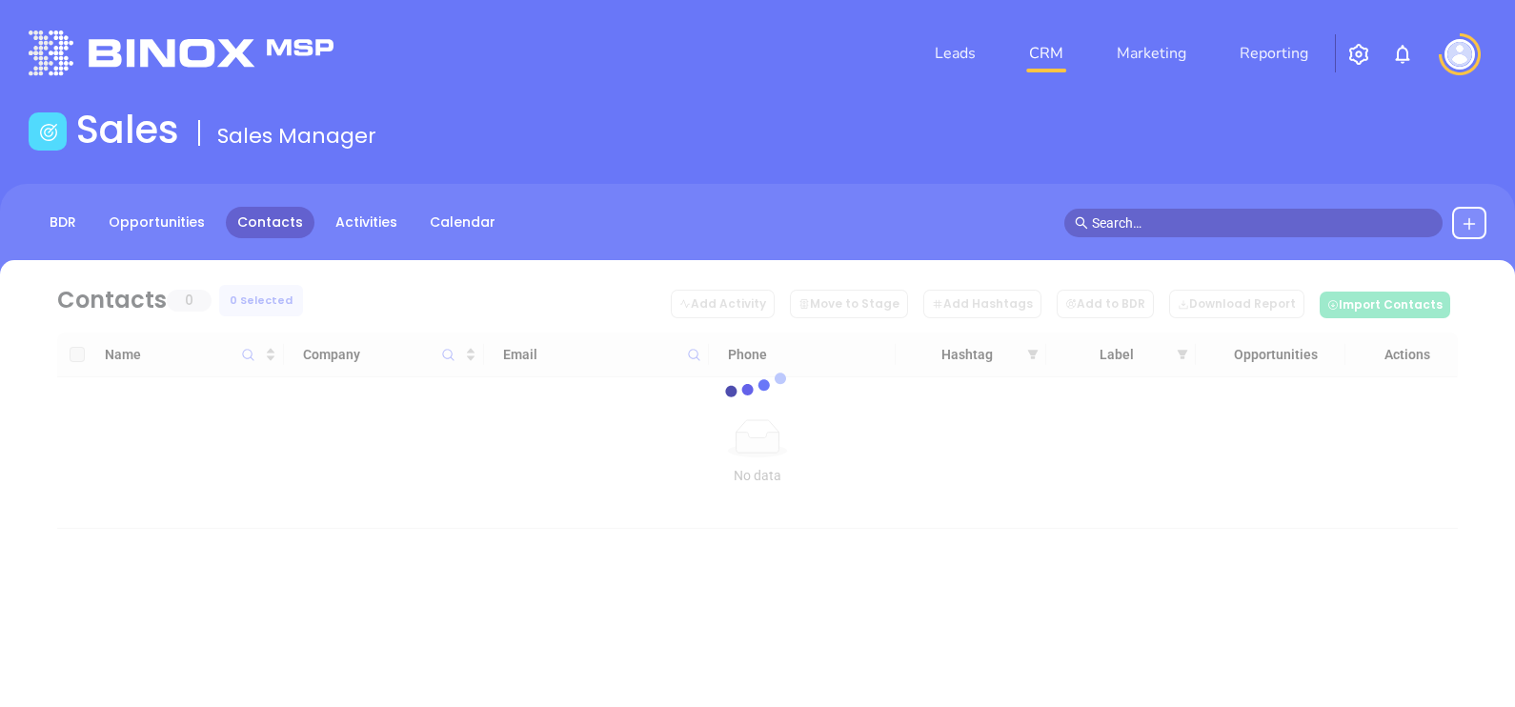
click at [1462, 212] on button at bounding box center [1469, 223] width 34 height 32
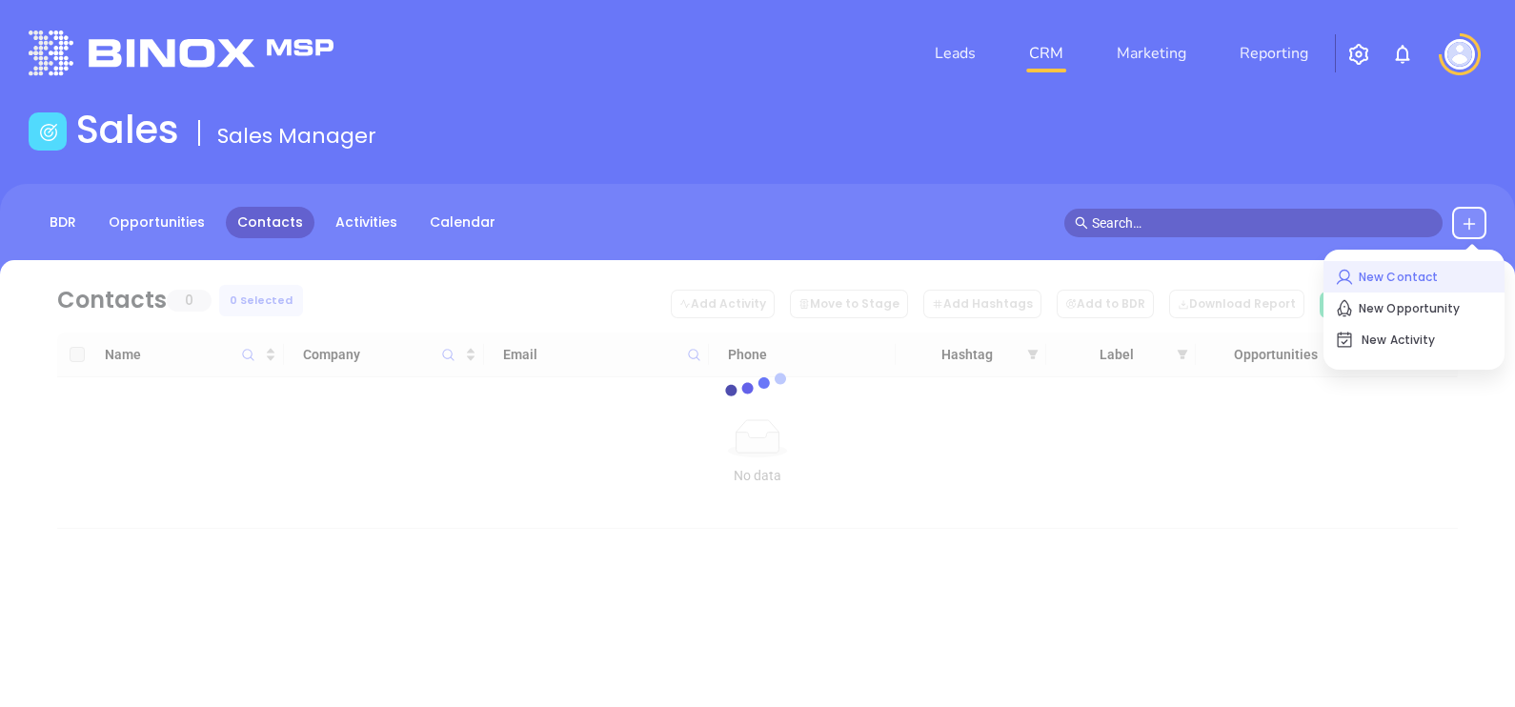
click at [1359, 271] on p "New Contact" at bounding box center [1414, 277] width 158 height 30
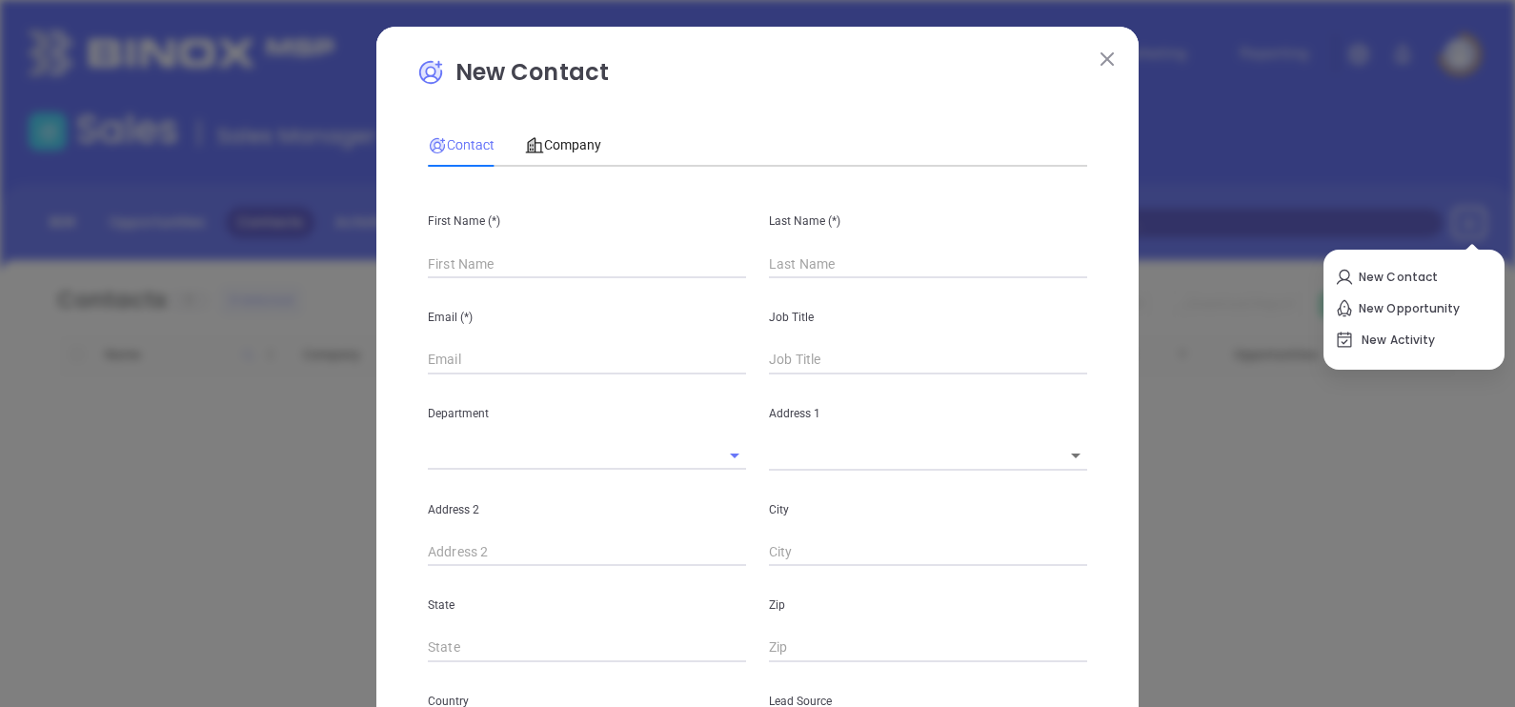
click at [457, 278] on input "text" at bounding box center [587, 264] width 318 height 29
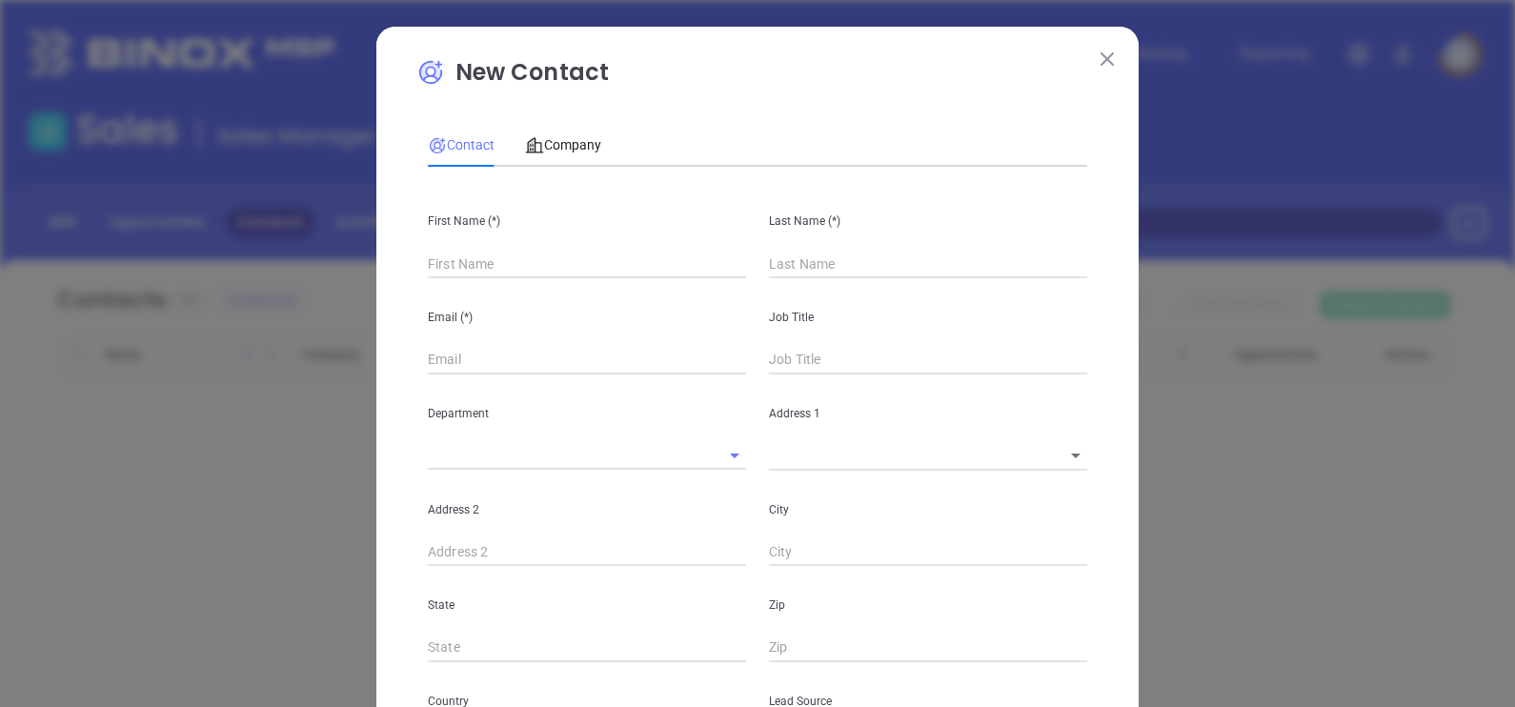
type input "Fourth Phone Call"
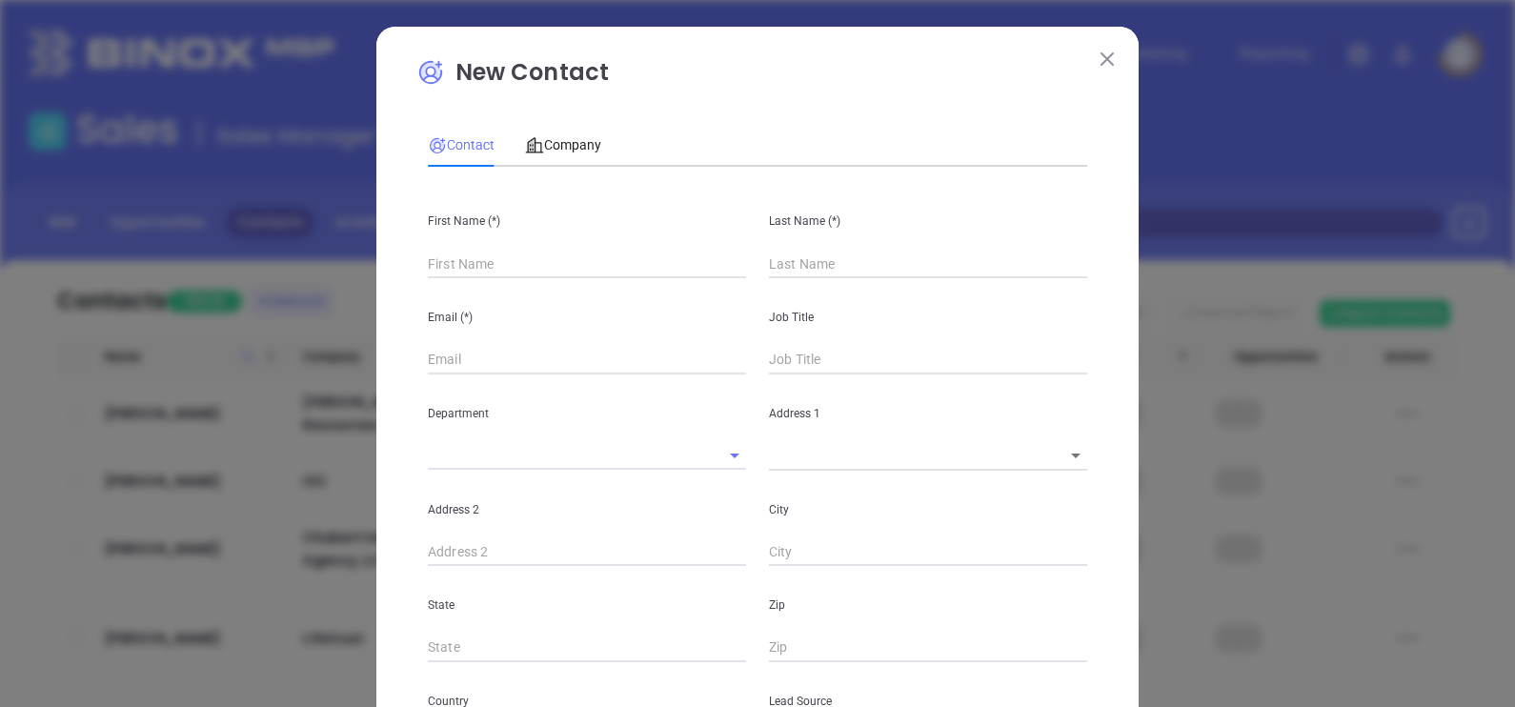
type input "1"
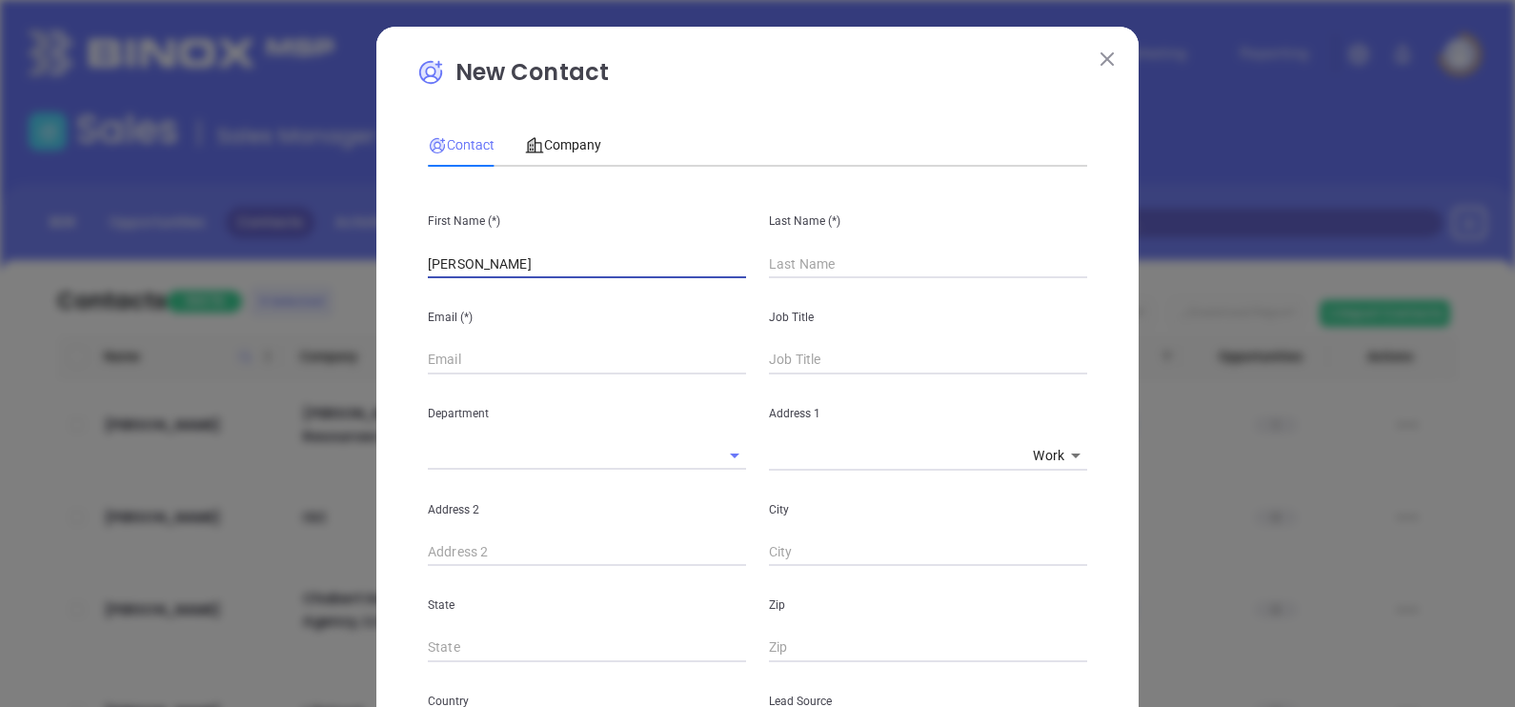
type input "Abraham"
type input "Sillah"
paste input "absillah@msn.com"
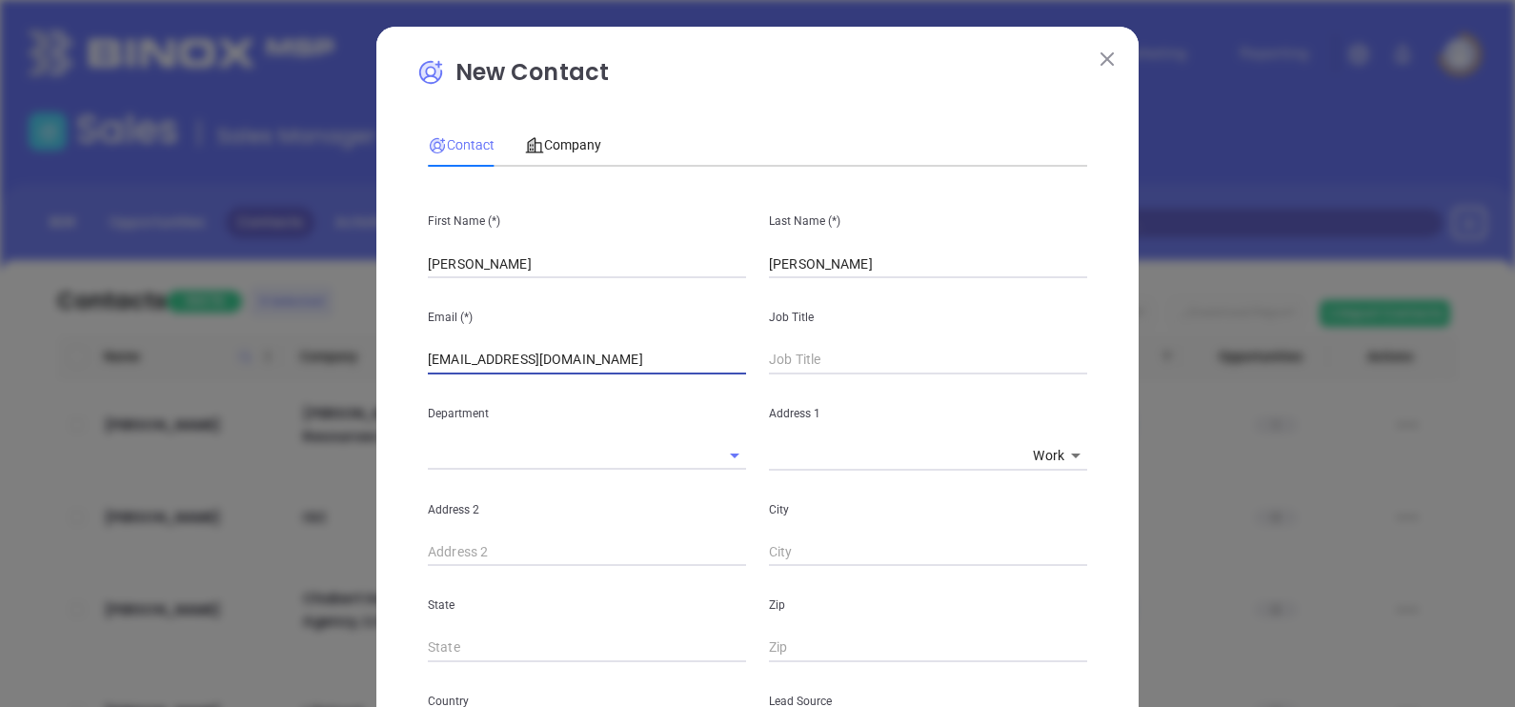
type input "absillah@msn.com"
click at [799, 357] on input "text" at bounding box center [928, 360] width 318 height 29
drag, startPoint x: 874, startPoint y: 367, endPoint x: 819, endPoint y: 372, distance: 54.5
click at [819, 372] on input "President & CEO" at bounding box center [928, 360] width 318 height 29
type input "President"
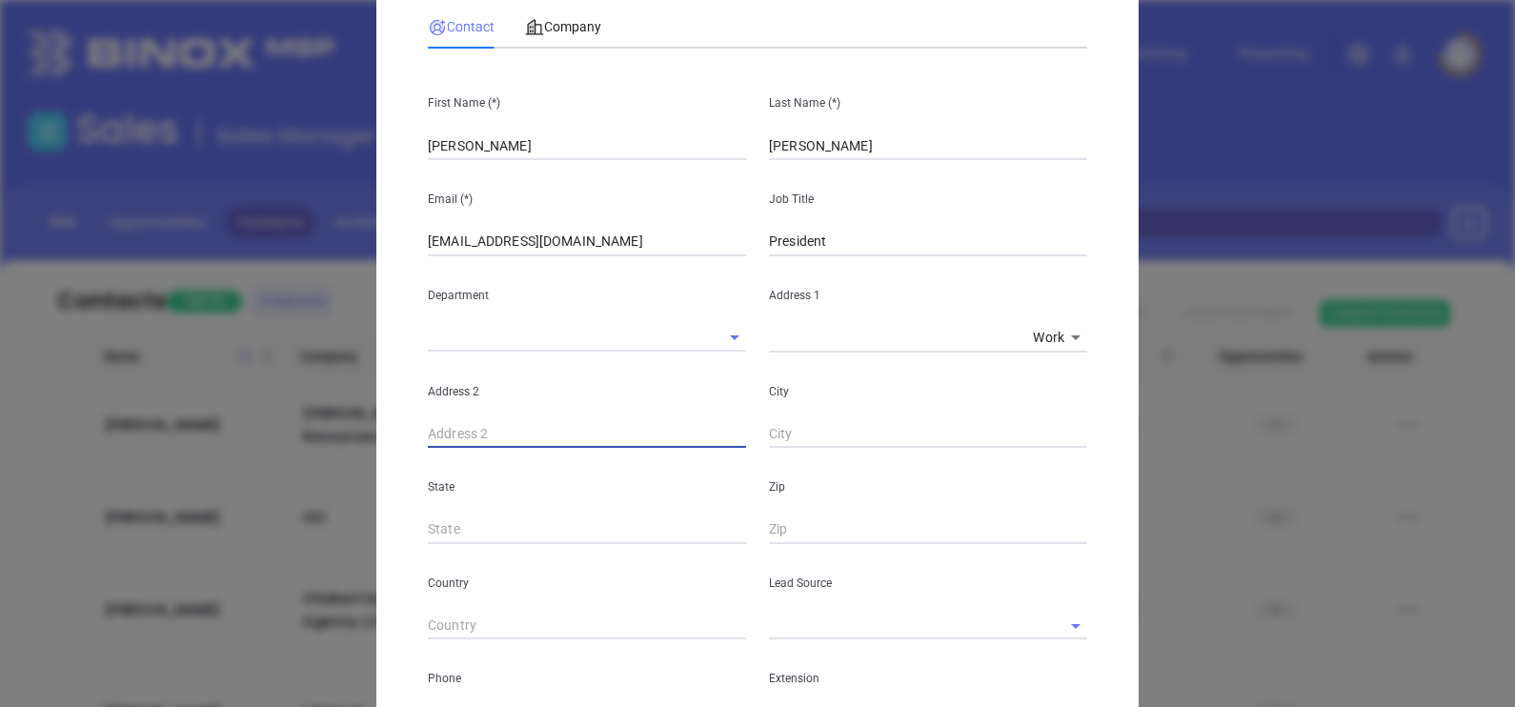
scroll to position [237, 0]
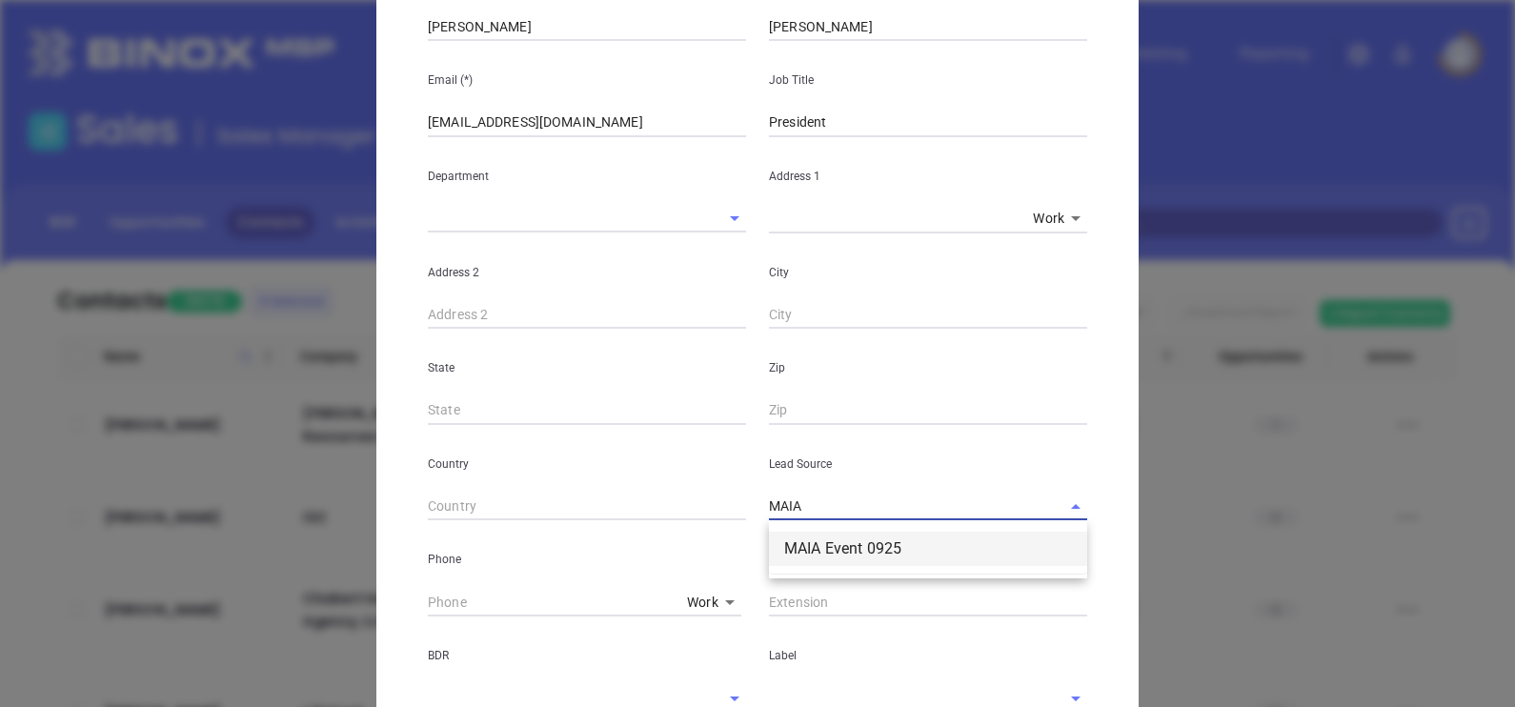
click at [843, 569] on ul "MAIA Event 0925" at bounding box center [928, 549] width 318 height 50
click at [840, 548] on li "MAIA Event 0925" at bounding box center [928, 549] width 318 height 34
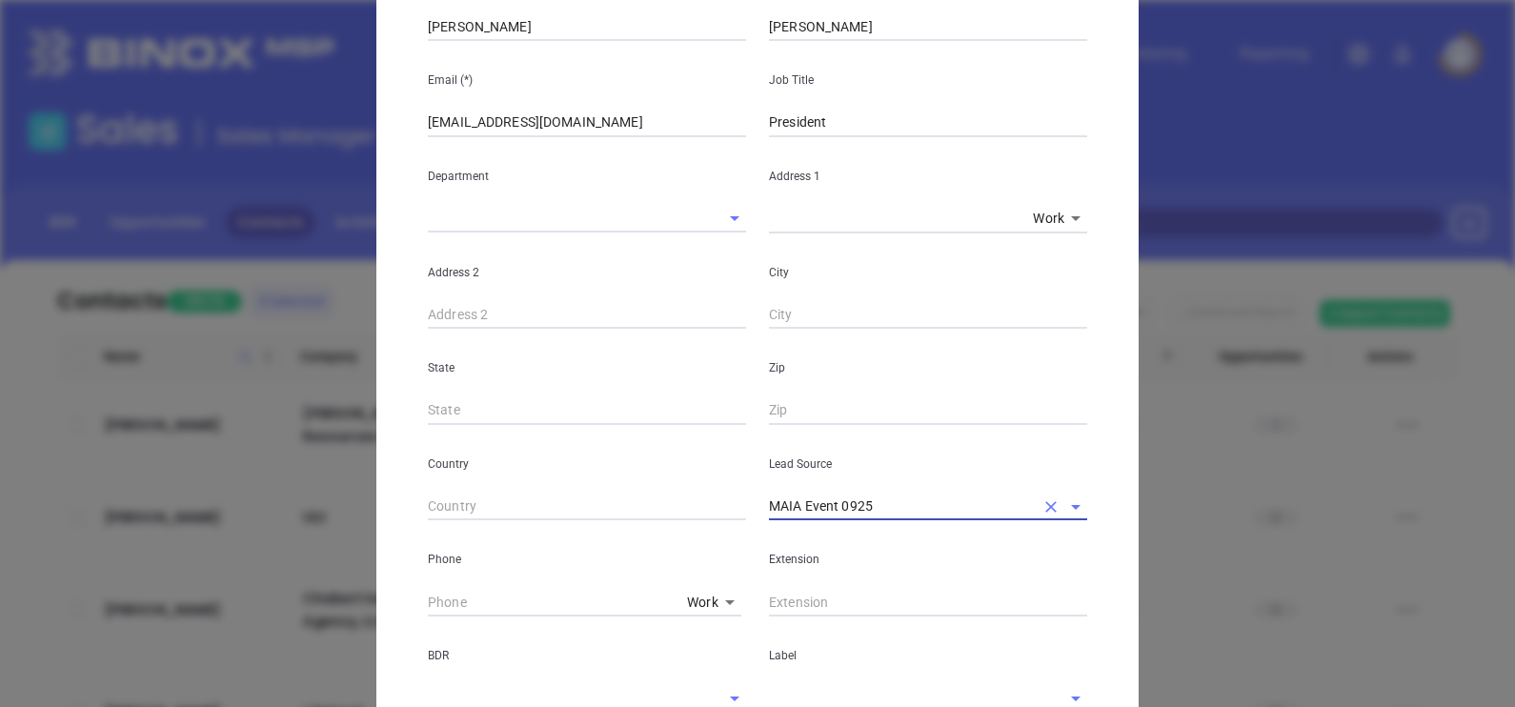
type input "MAIA Event 0925"
type input "( ) -"
type input "(617) 442-1022"
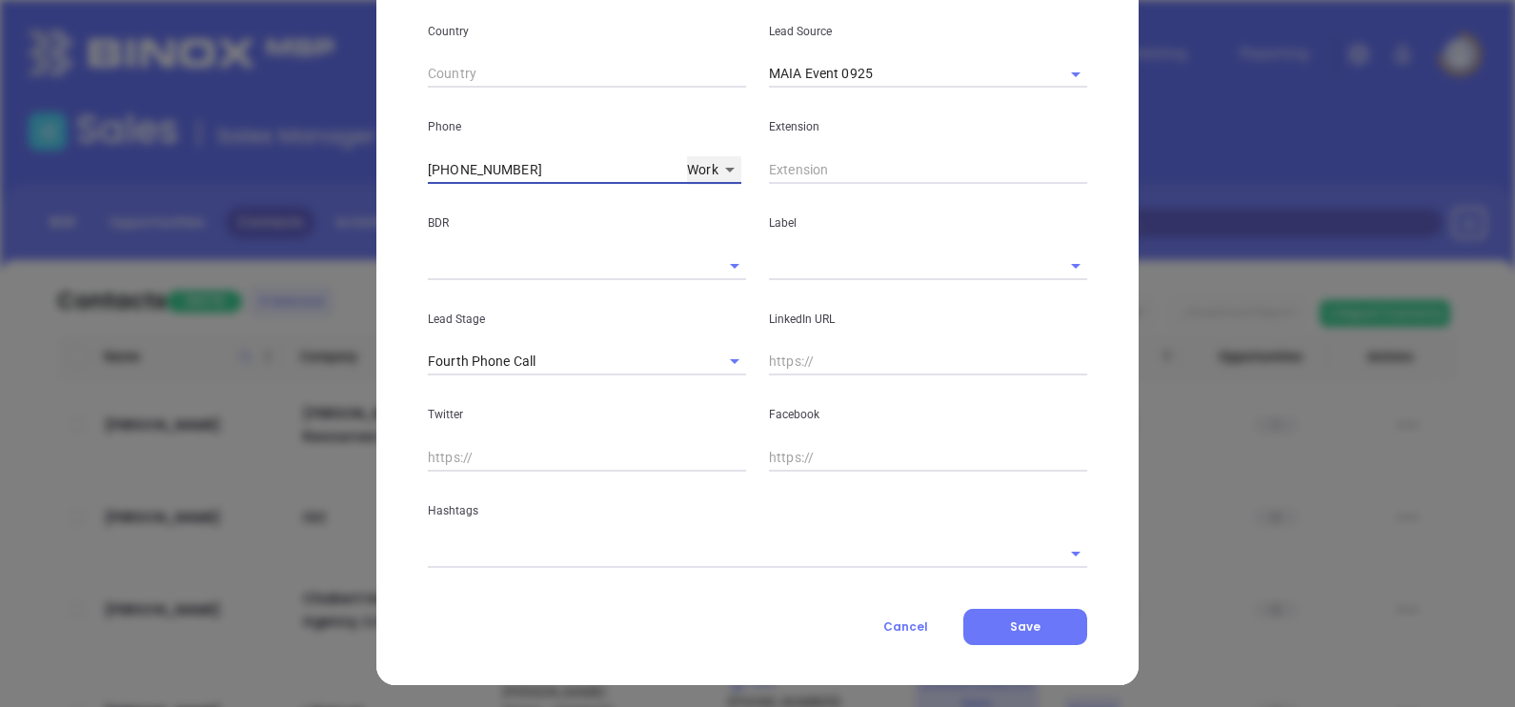
scroll to position [674, 0]
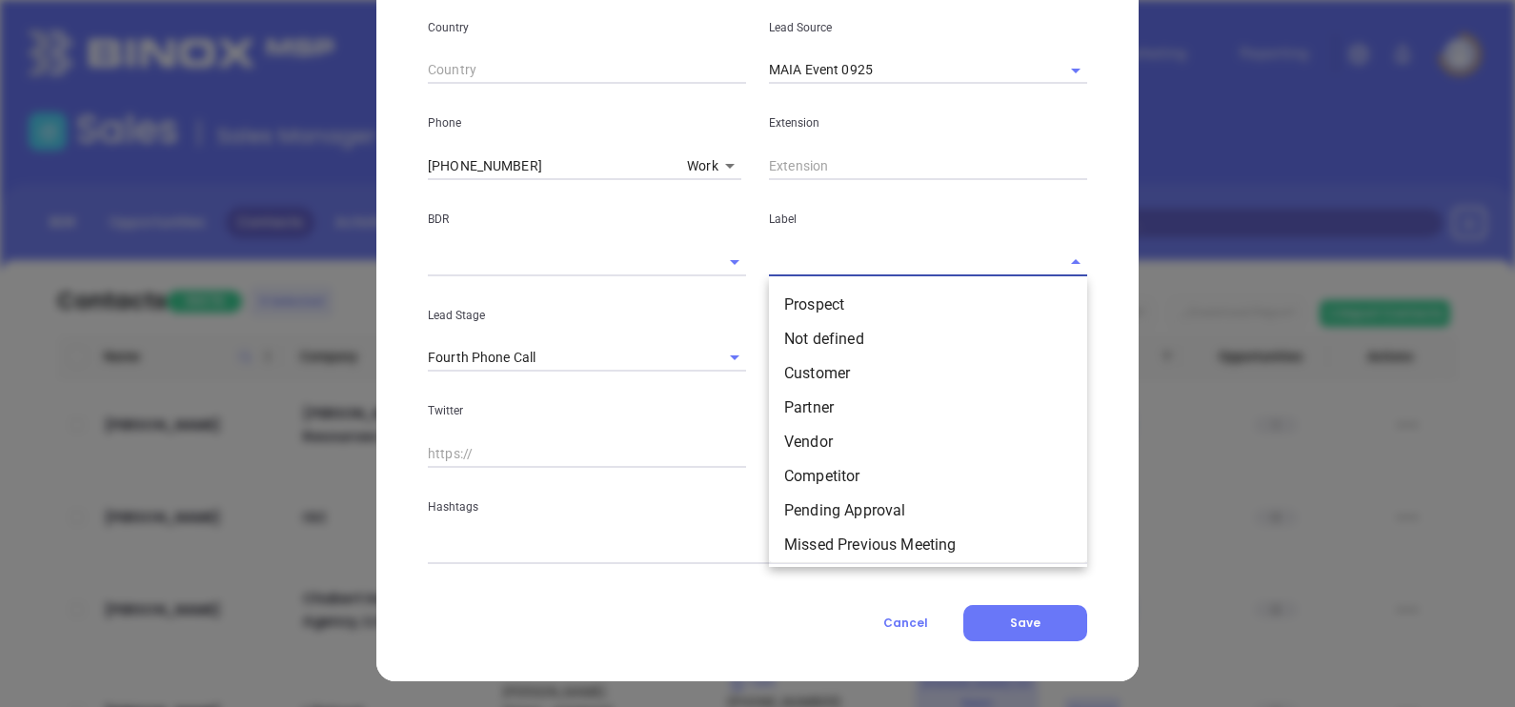
click at [782, 267] on input "text" at bounding box center [901, 262] width 265 height 28
click at [807, 290] on li "Prospect" at bounding box center [928, 305] width 318 height 34
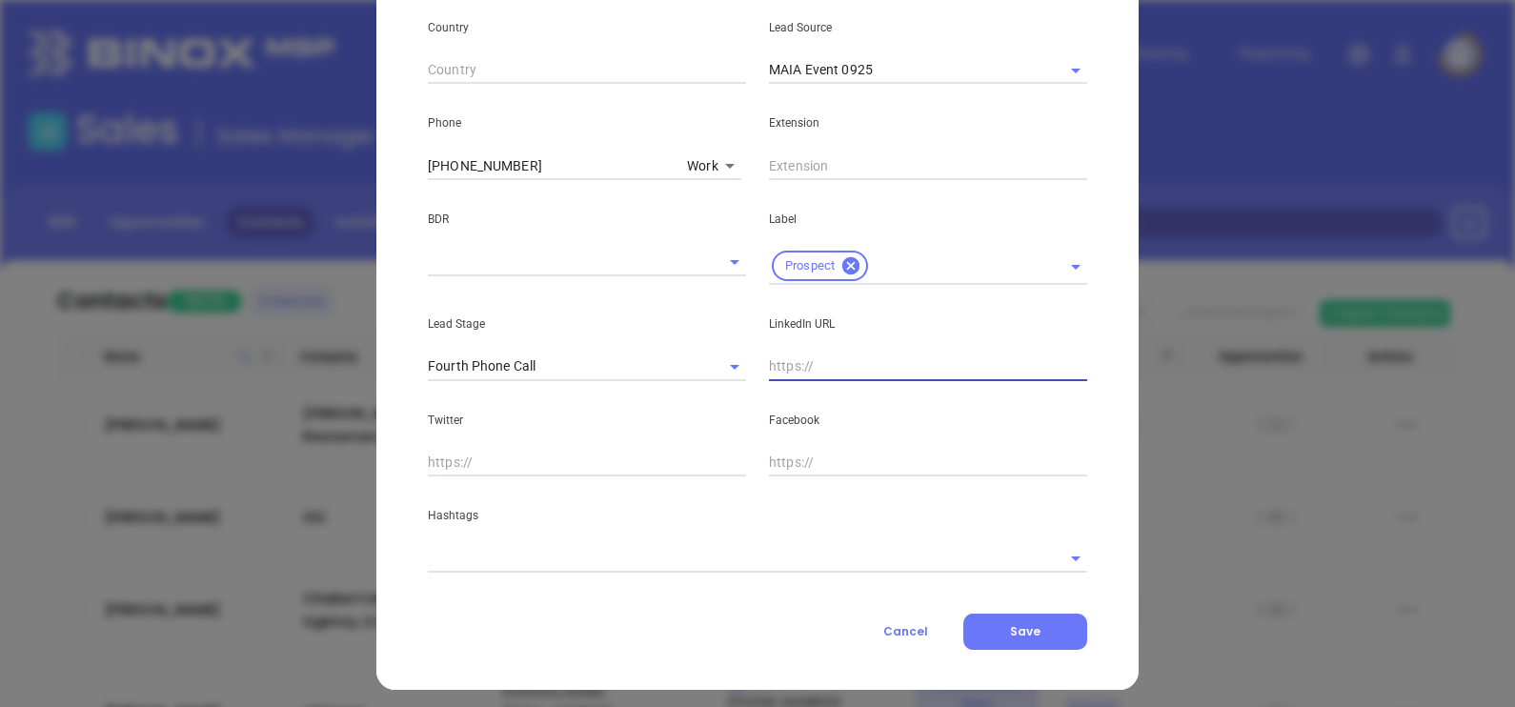
paste input "www.linkedin.com/in/abraham-sillah-273b5916/"
type input "www.linkedin.com/in/abraham-sillah-273b5916/"
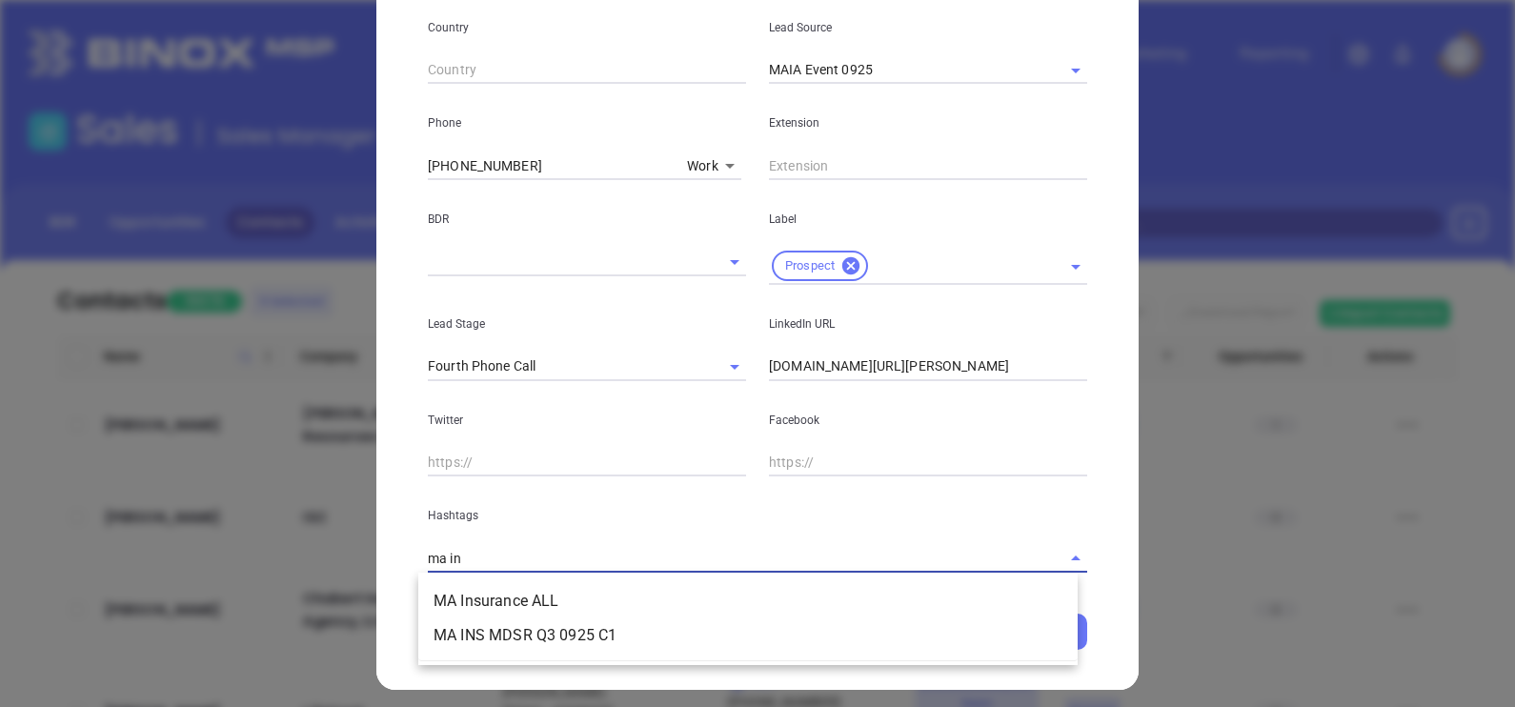
type input "ma ins"
click at [662, 598] on li "MA Insurance ALL" at bounding box center [747, 601] width 659 height 34
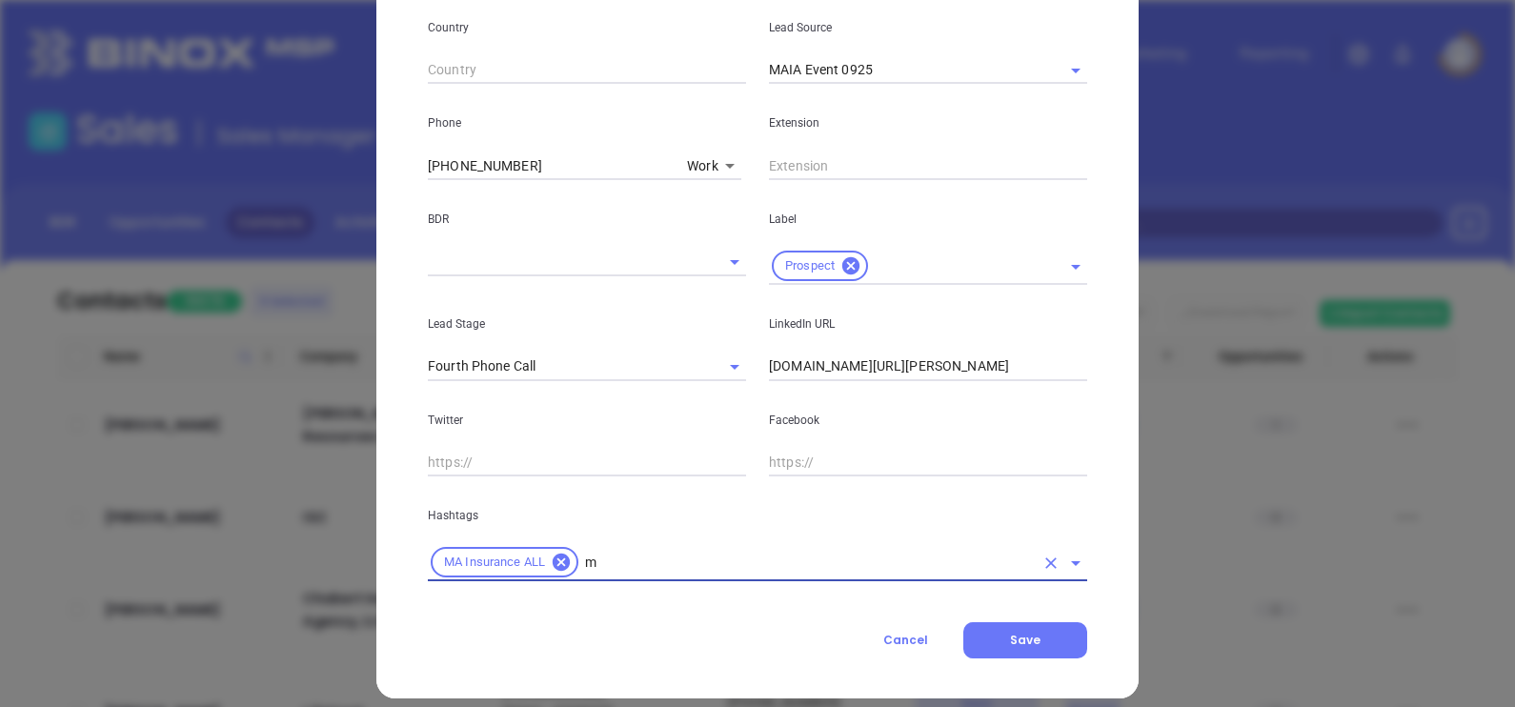
type input "ma"
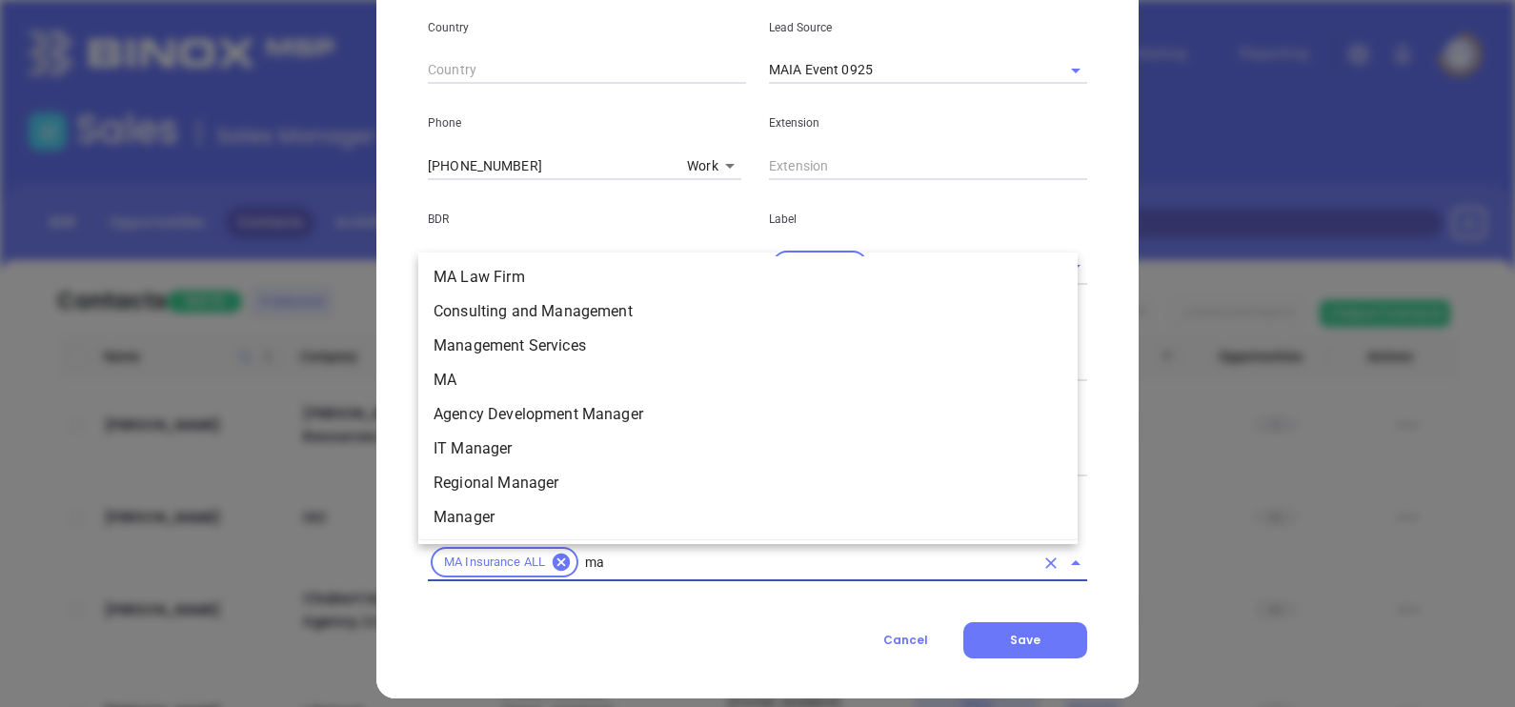
scroll to position [641, 0]
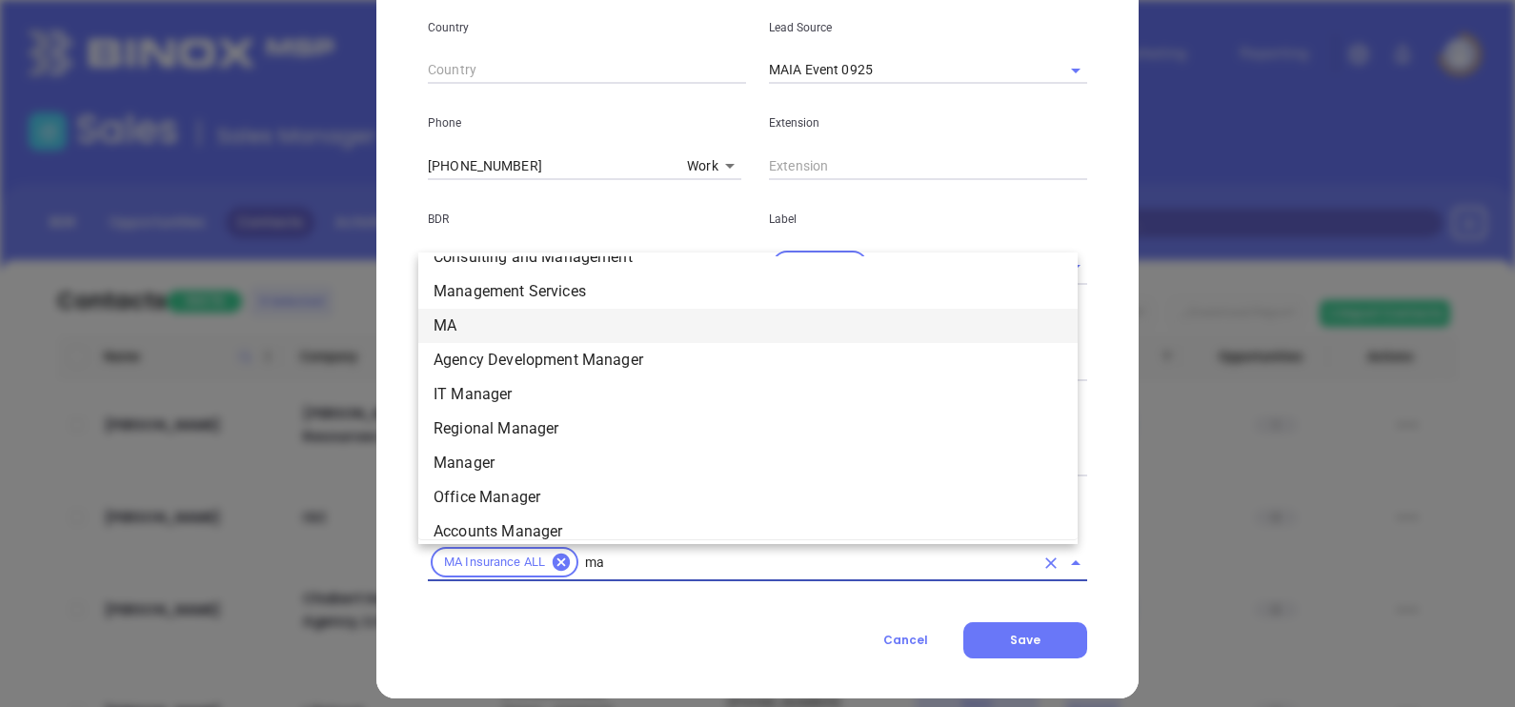
click at [456, 329] on li "MA" at bounding box center [747, 326] width 659 height 34
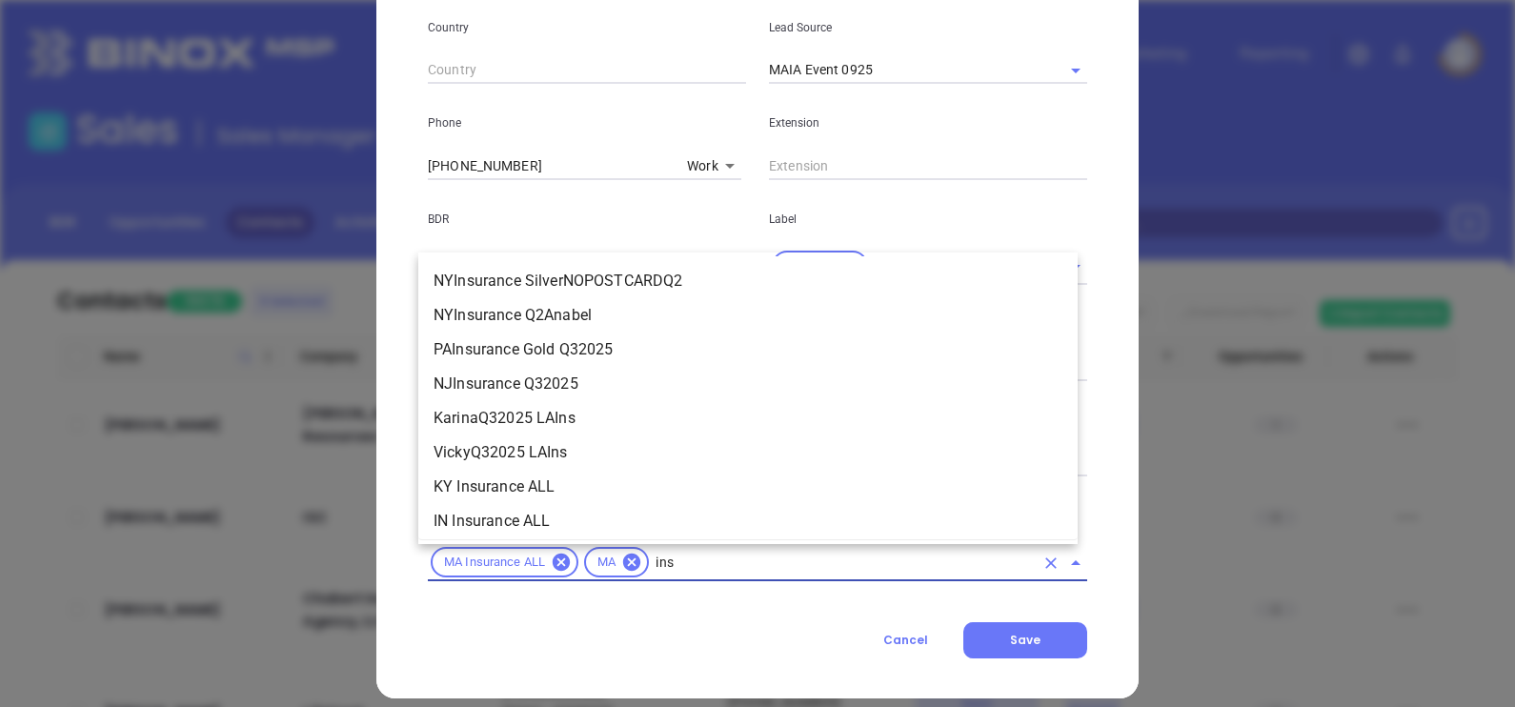
scroll to position [491, 0]
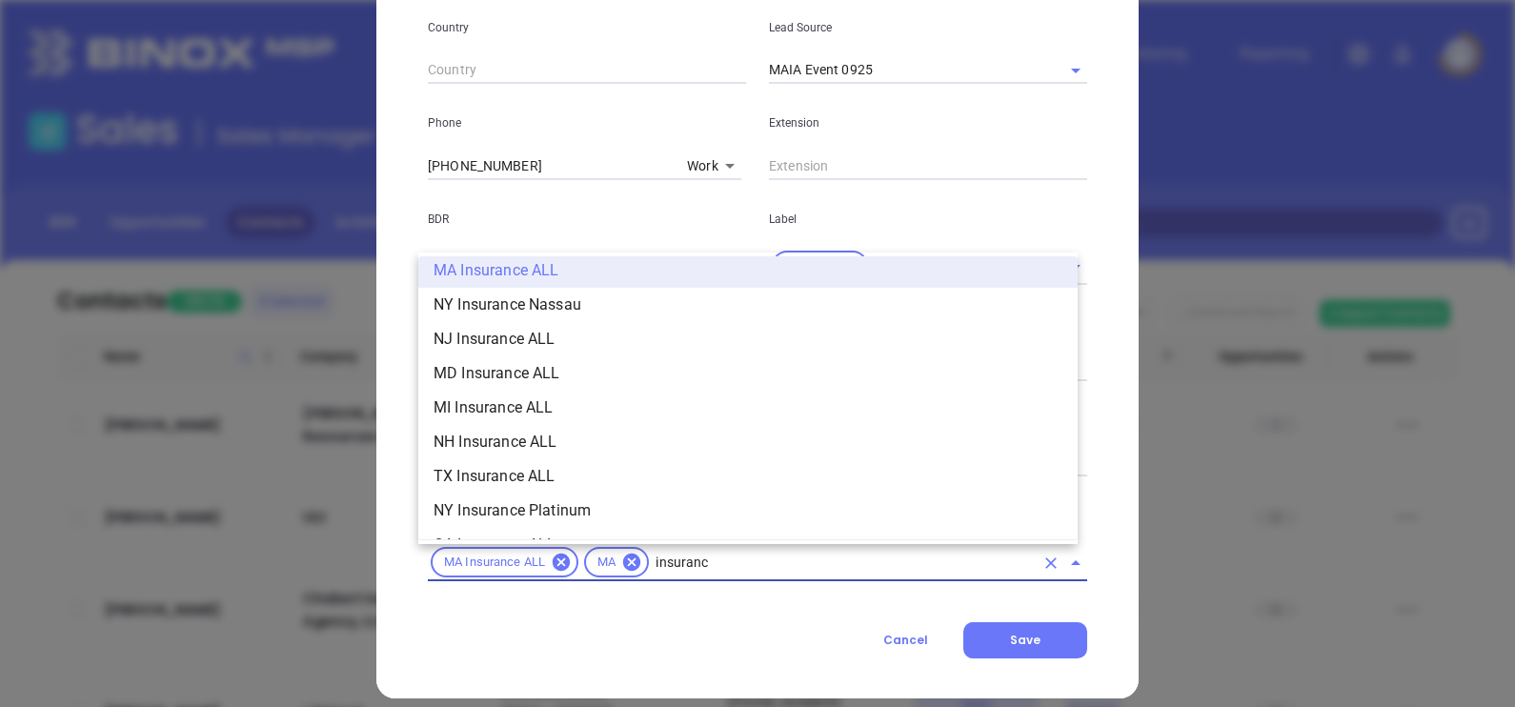
type input "insurance"
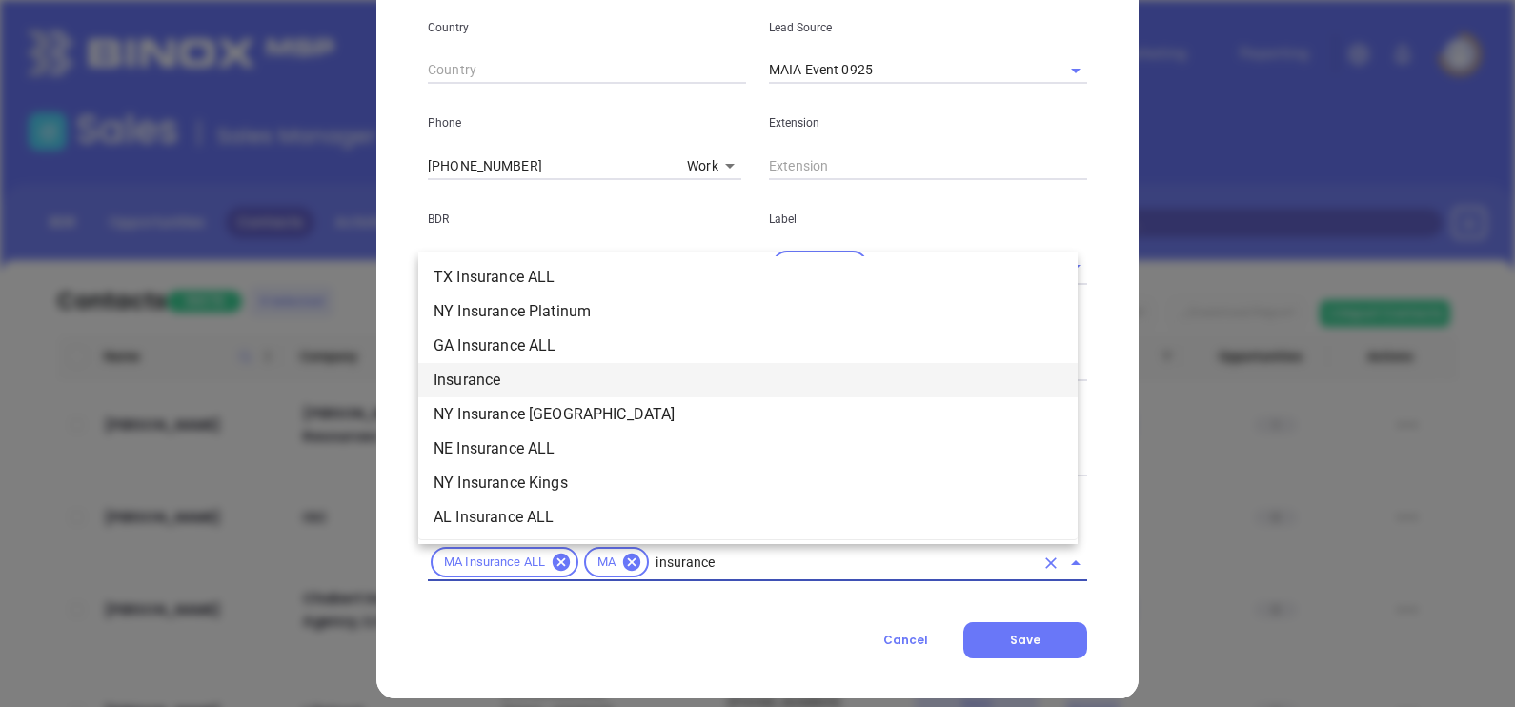
scroll to position [729, 0]
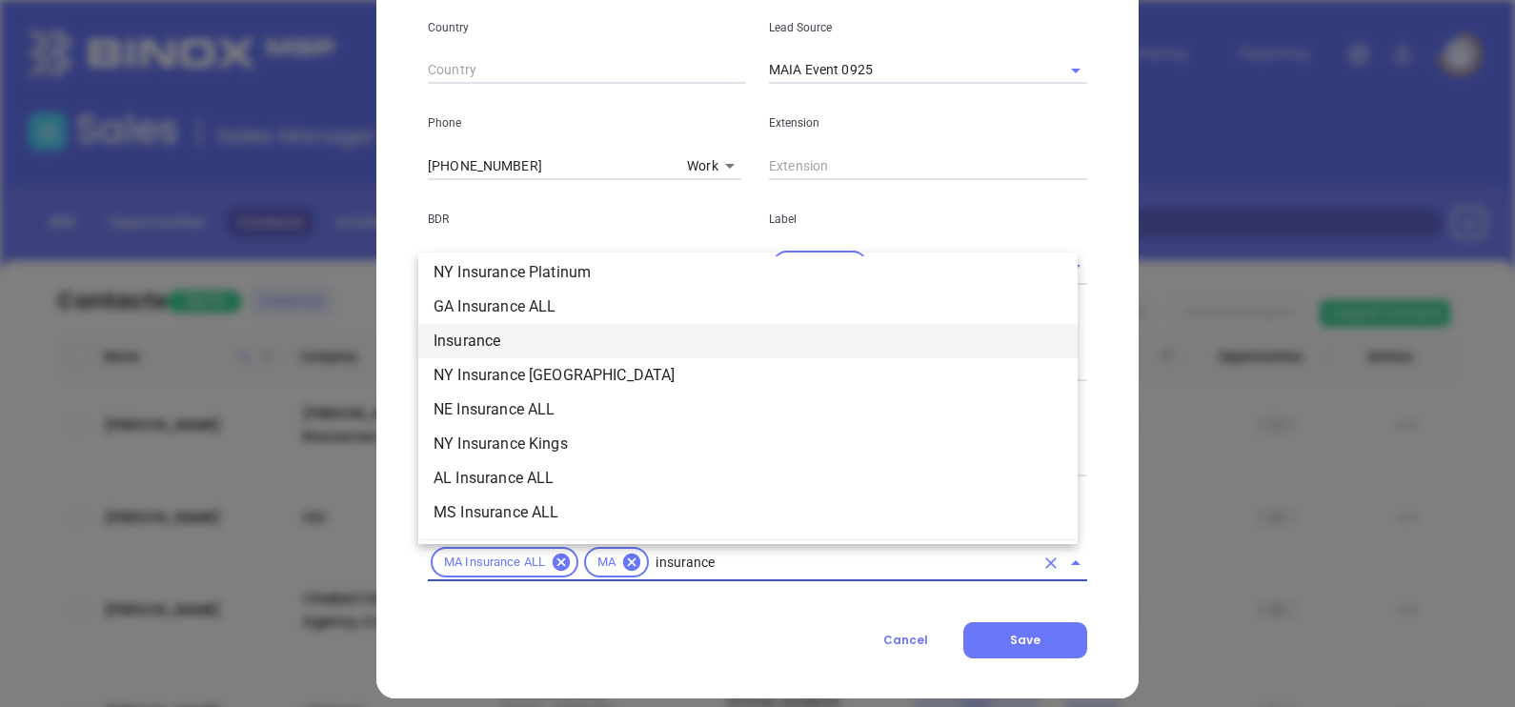
click at [522, 347] on li "Insurance" at bounding box center [747, 341] width 659 height 34
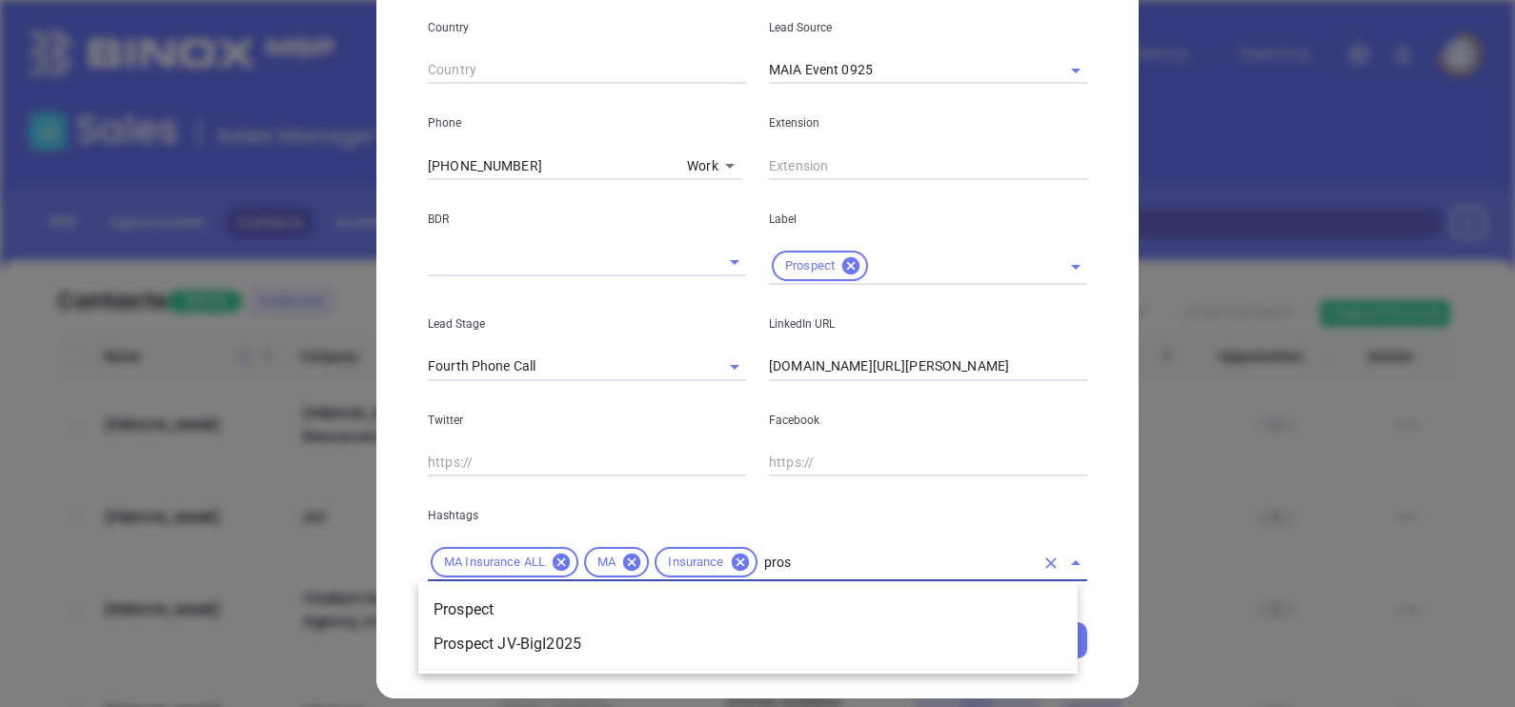
type input "prosp"
click at [697, 599] on li "Prospect" at bounding box center [747, 610] width 659 height 34
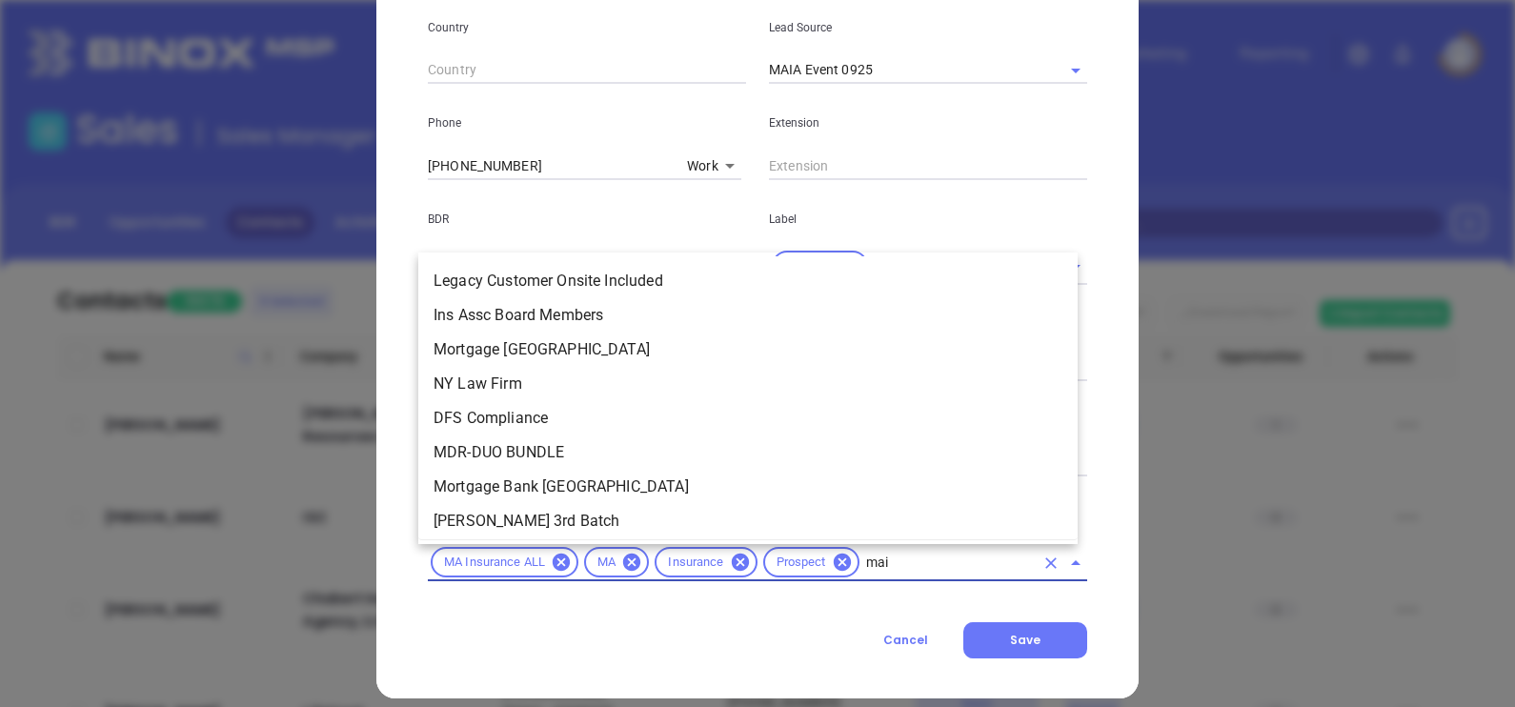
scroll to position [0, 0]
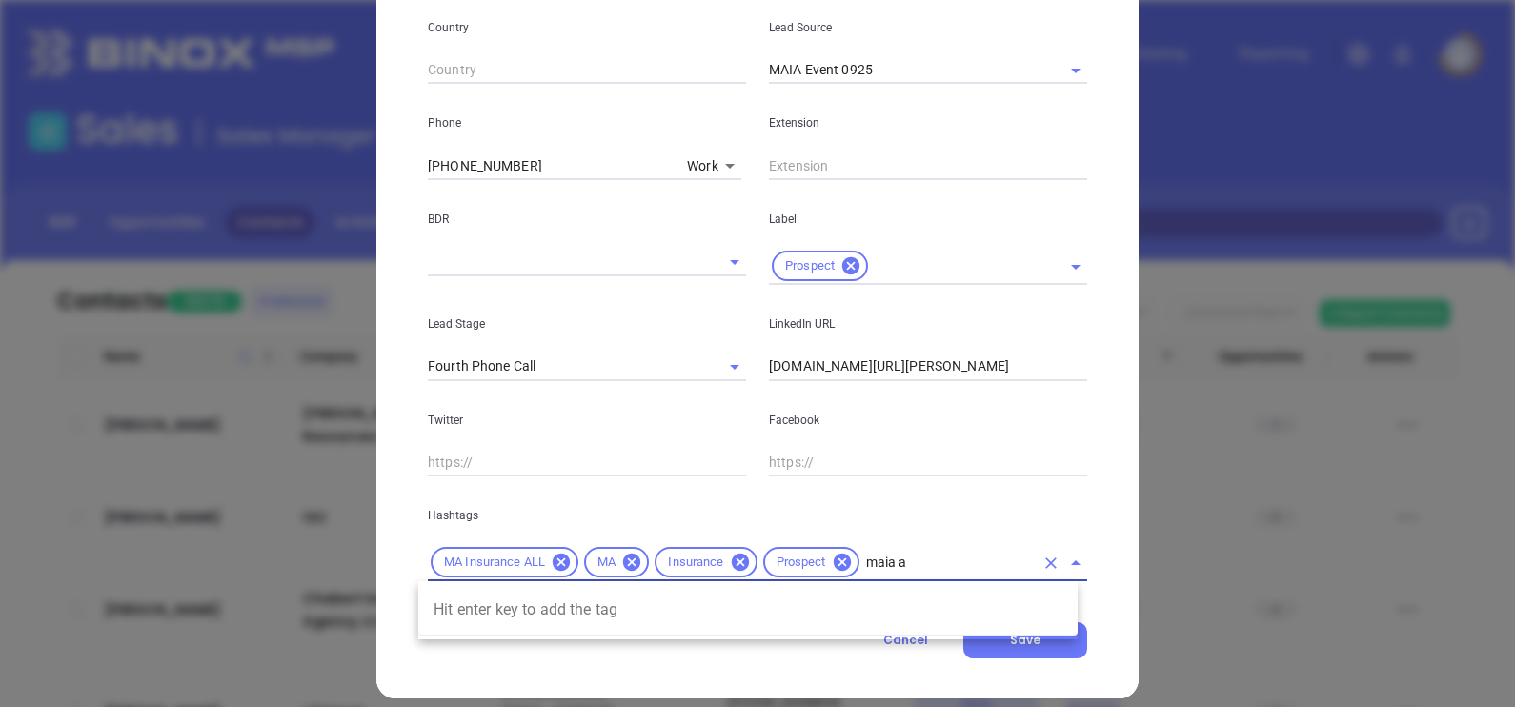
type input "maia"
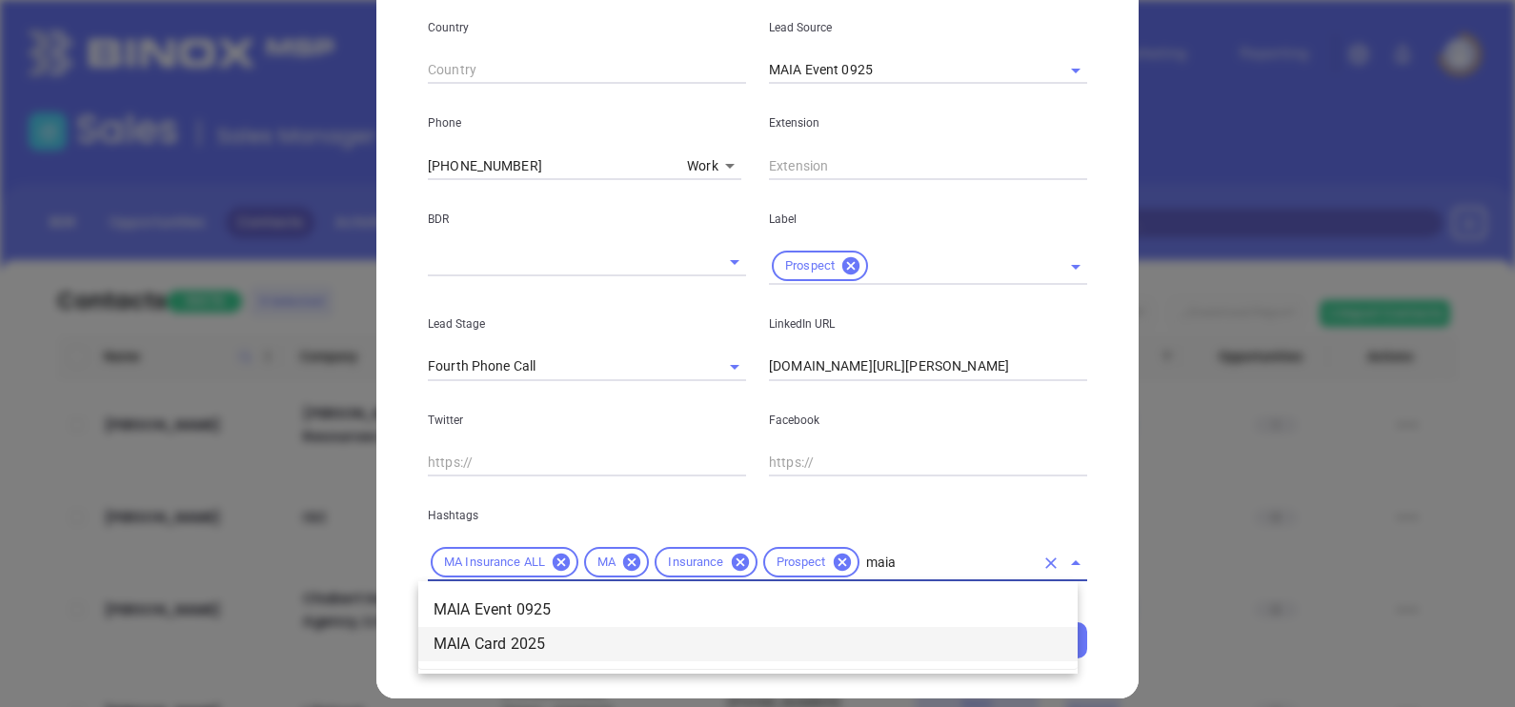
click at [680, 648] on li "MAIA Card 2025" at bounding box center [747, 644] width 659 height 34
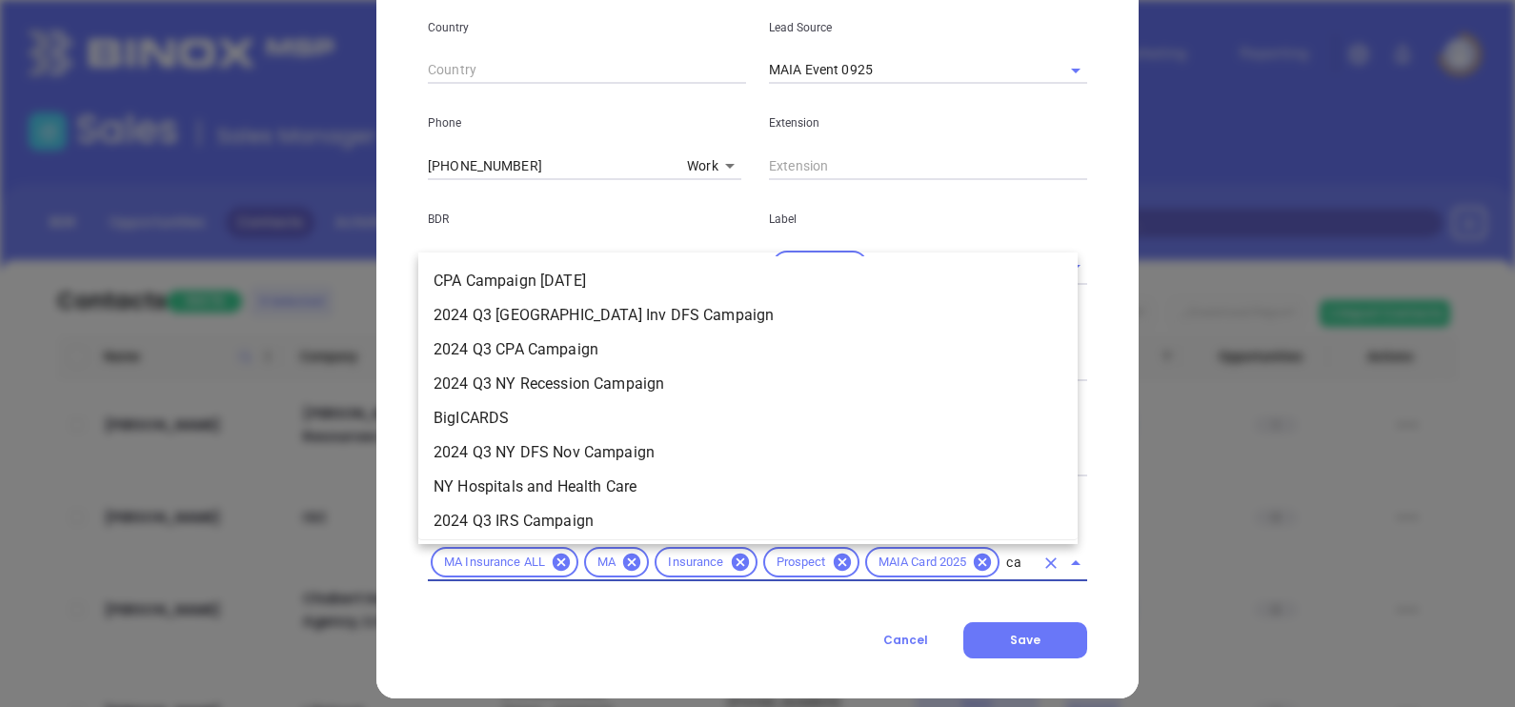
type input "c"
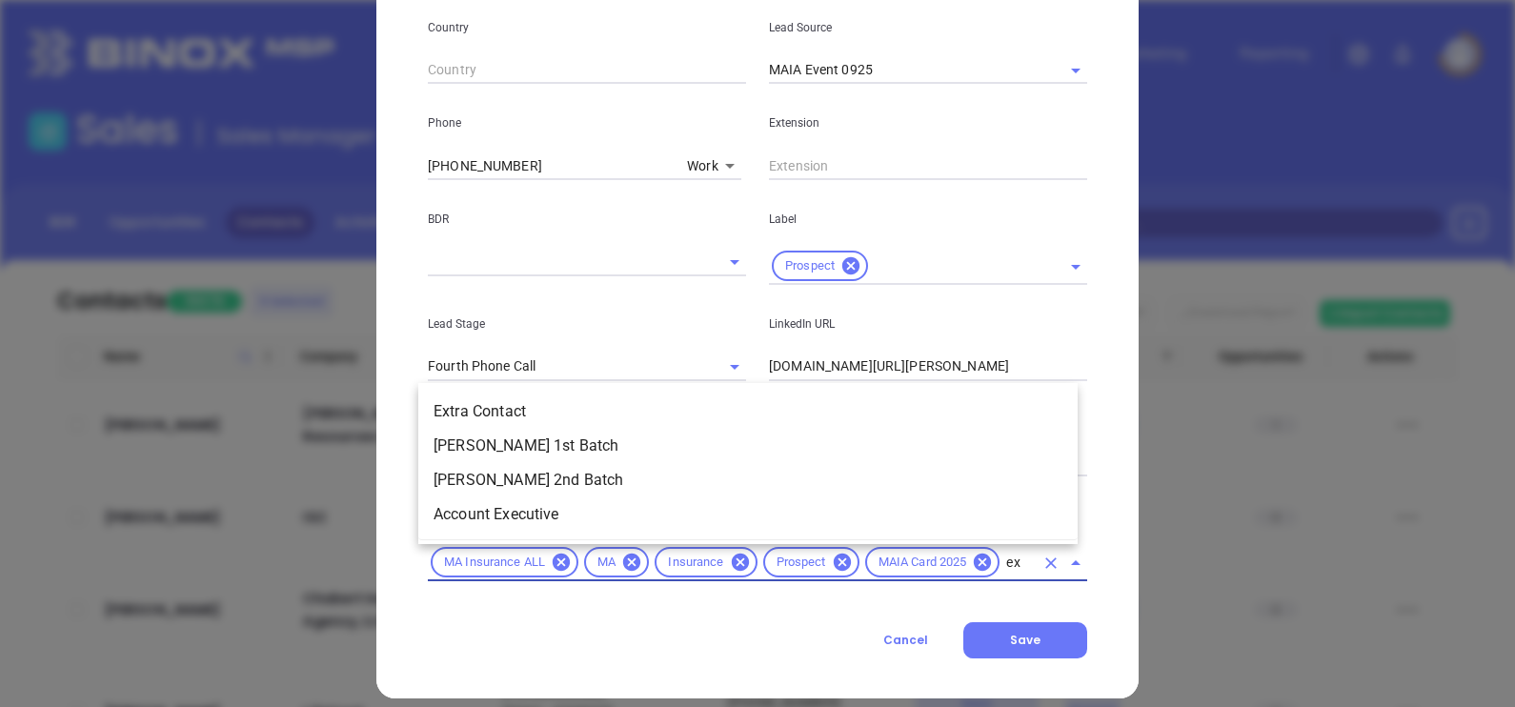
type input "e"
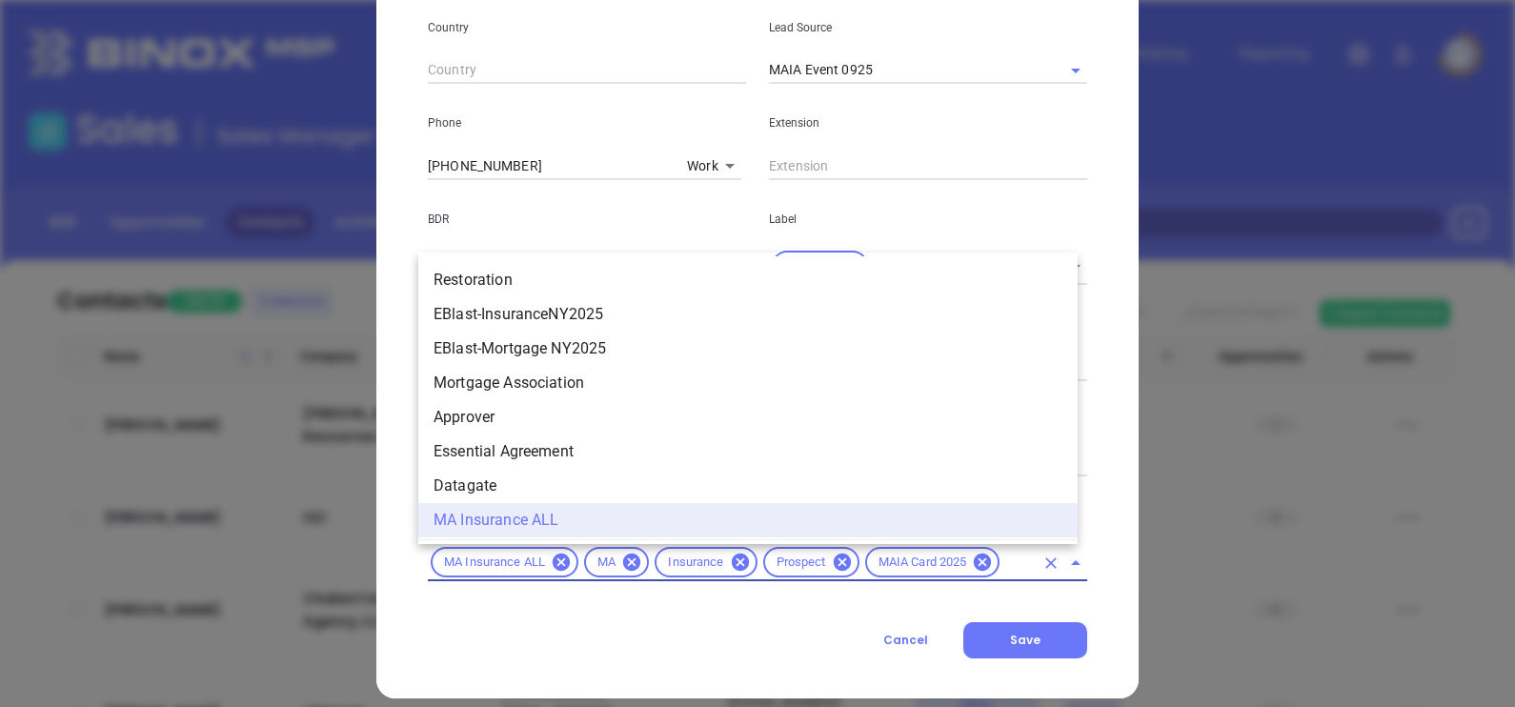
scroll to position [3567, 0]
click at [680, 648] on div "Cancel Save" at bounding box center [757, 640] width 659 height 36
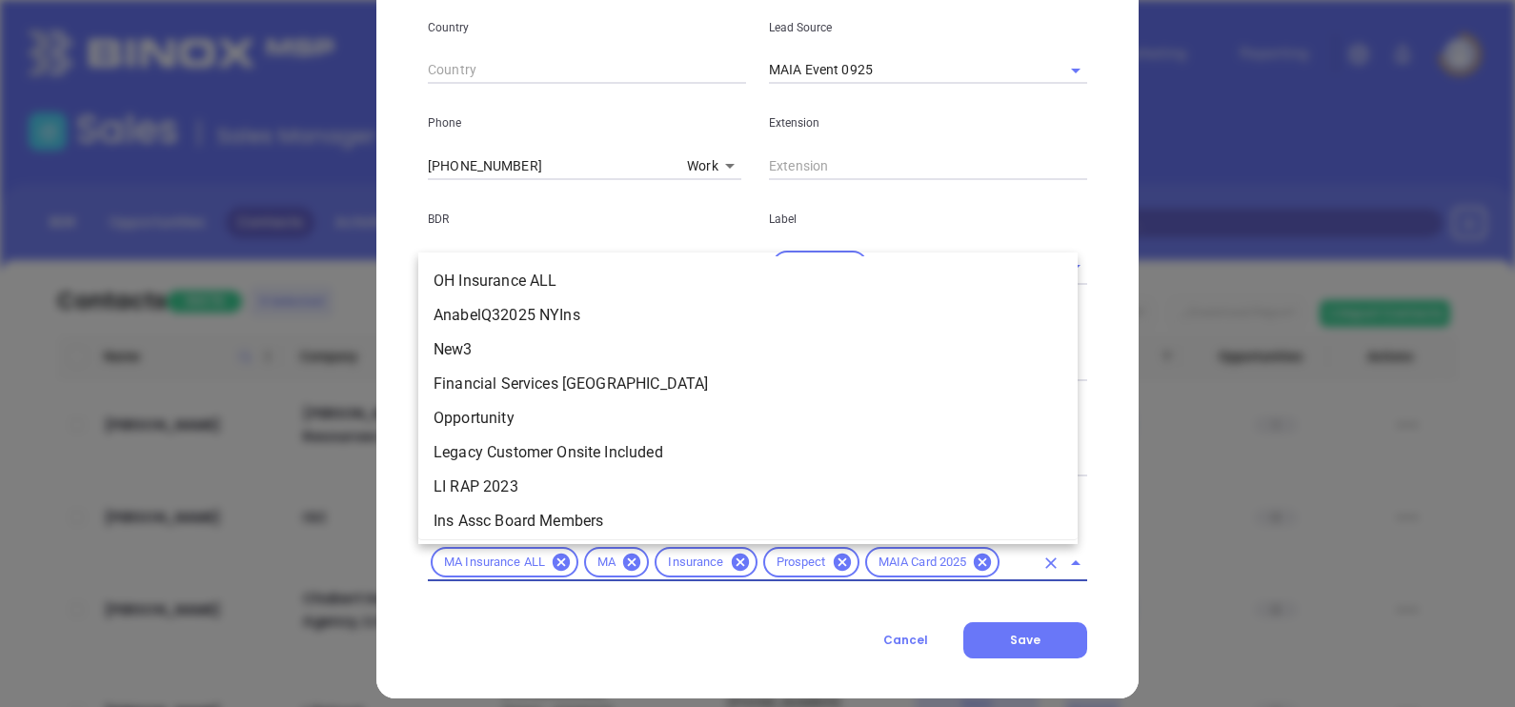
click at [1008, 559] on input "text" at bounding box center [1017, 563] width 31 height 24
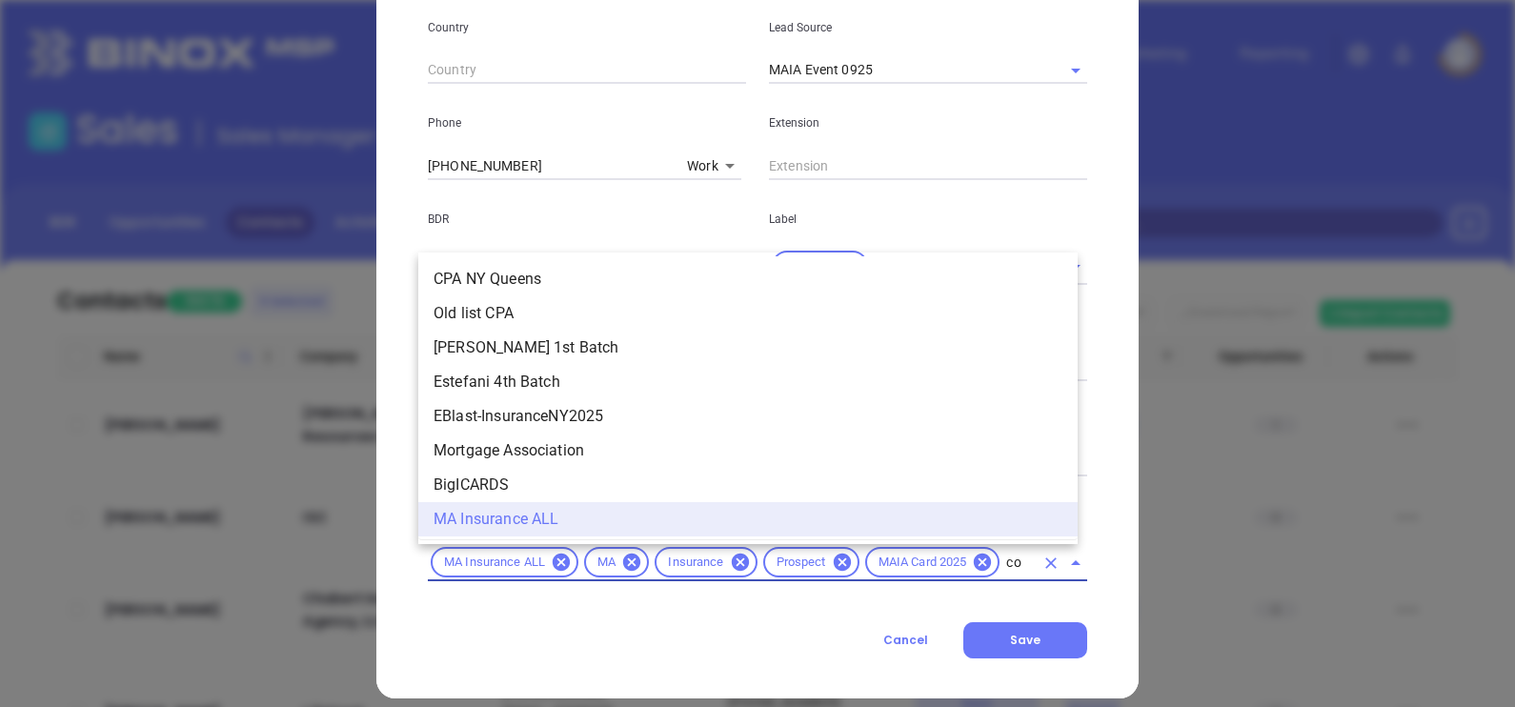
scroll to position [0, 0]
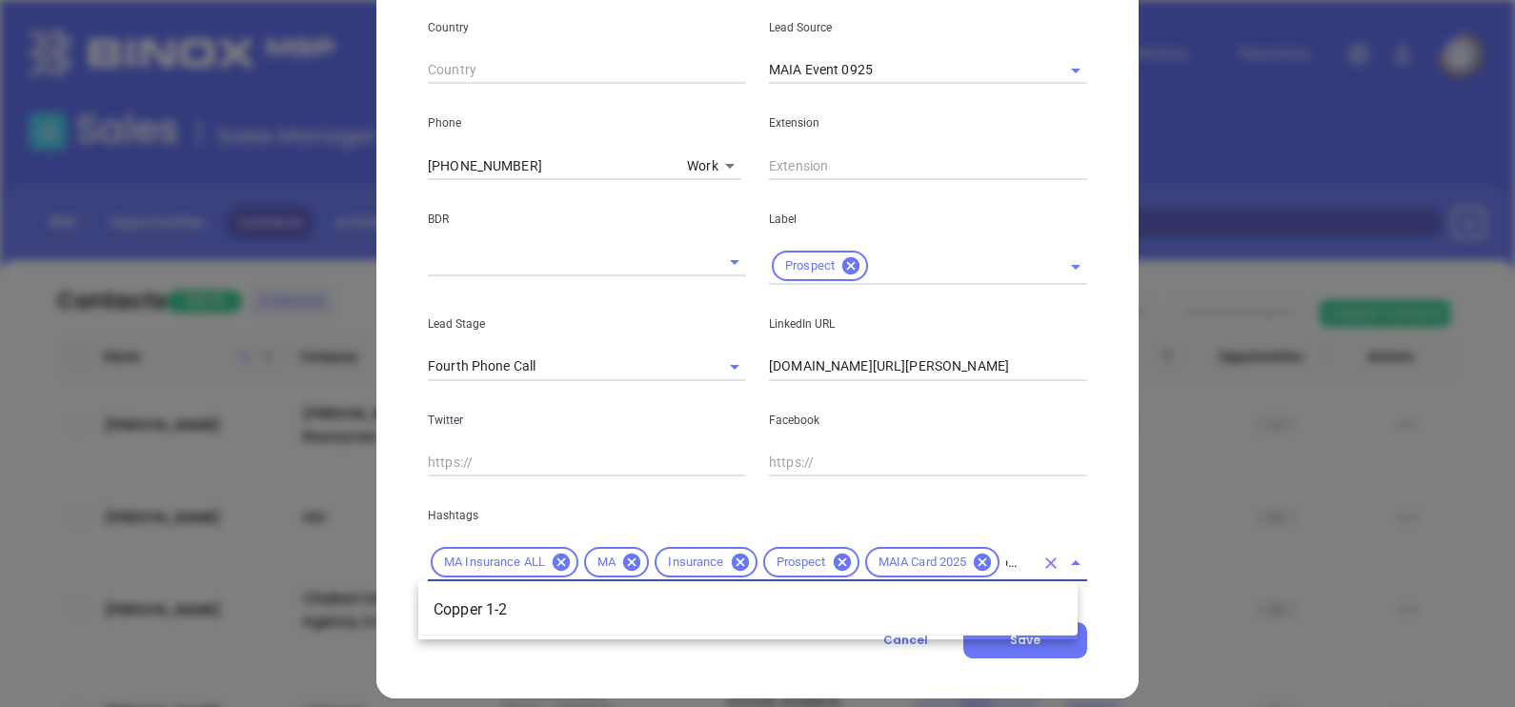
type input "copper"
click at [561, 603] on li "Copper 1-2" at bounding box center [747, 610] width 659 height 34
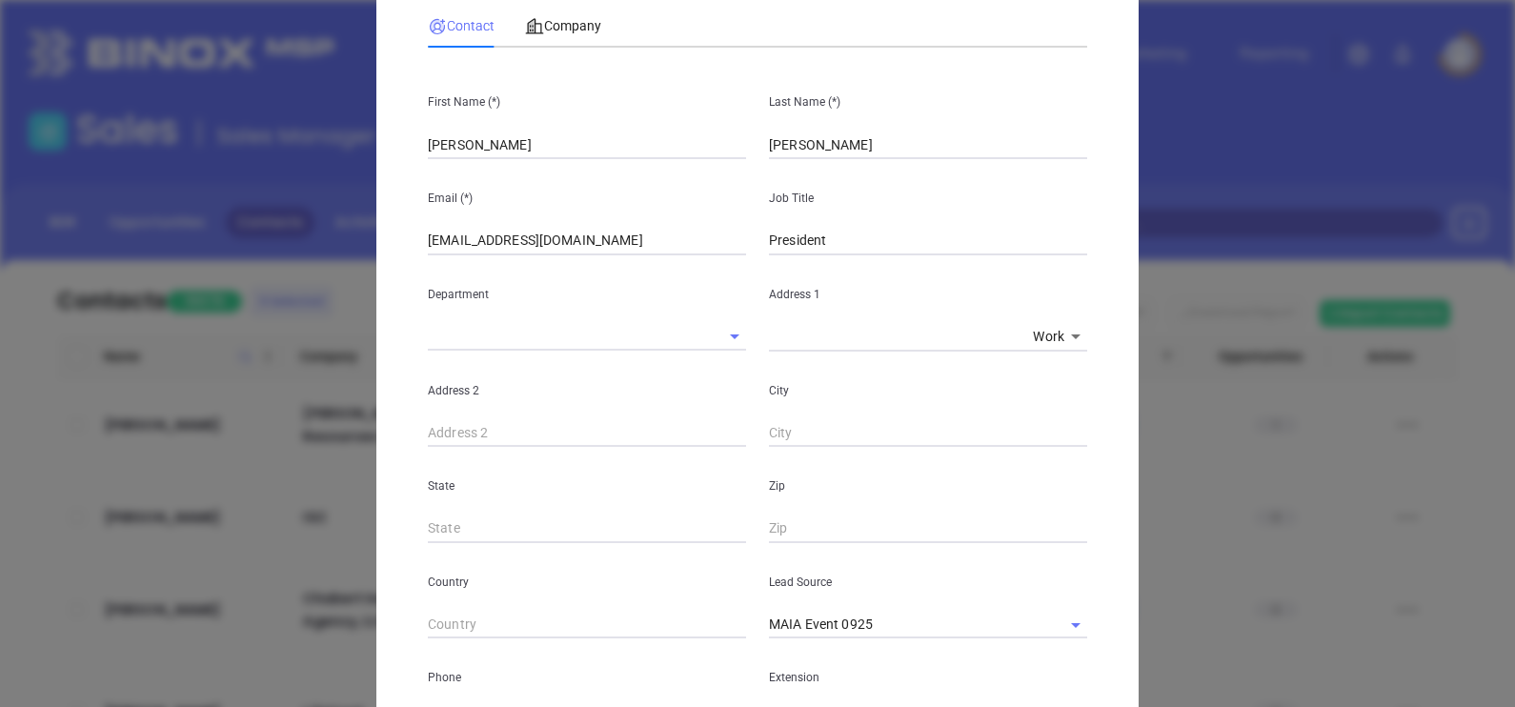
scroll to position [0, 0]
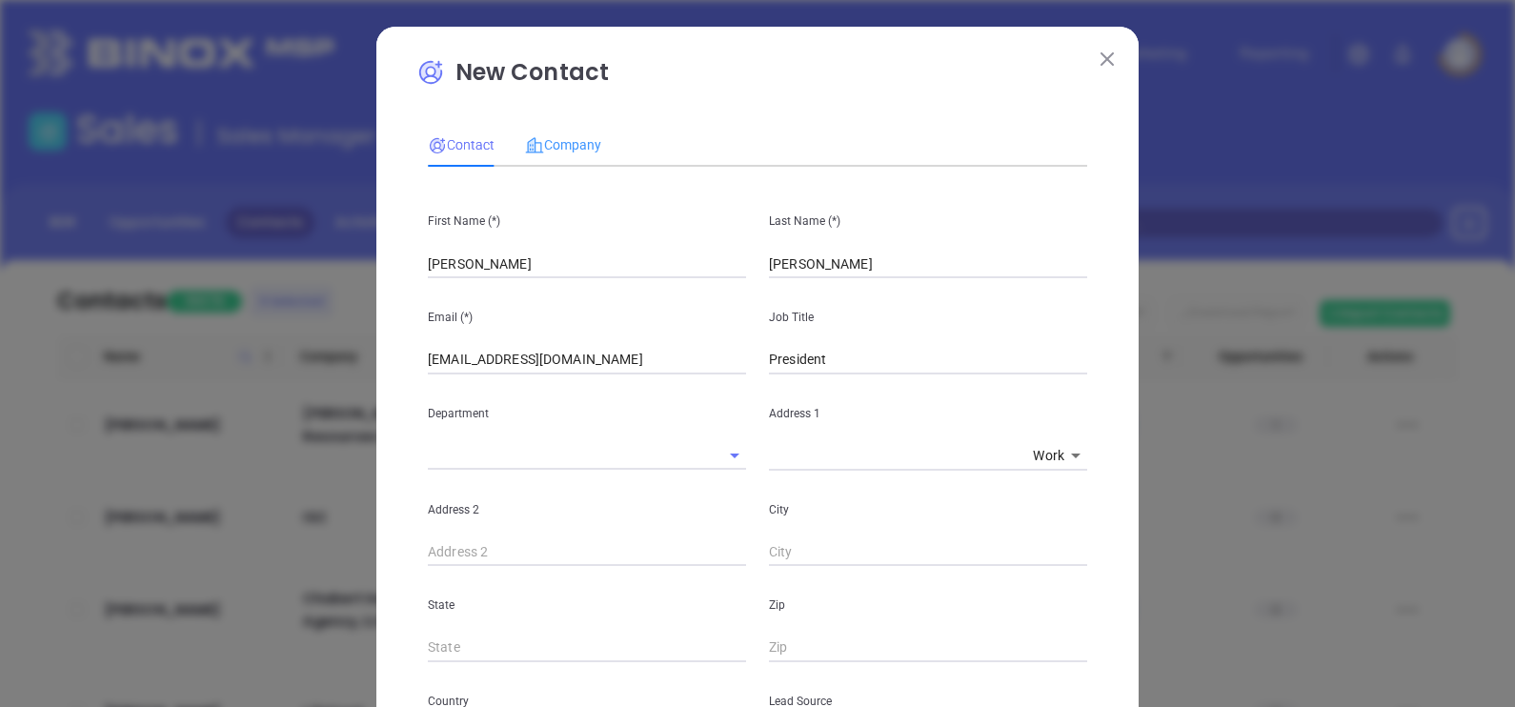
click at [565, 159] on div "Company" at bounding box center [563, 145] width 76 height 44
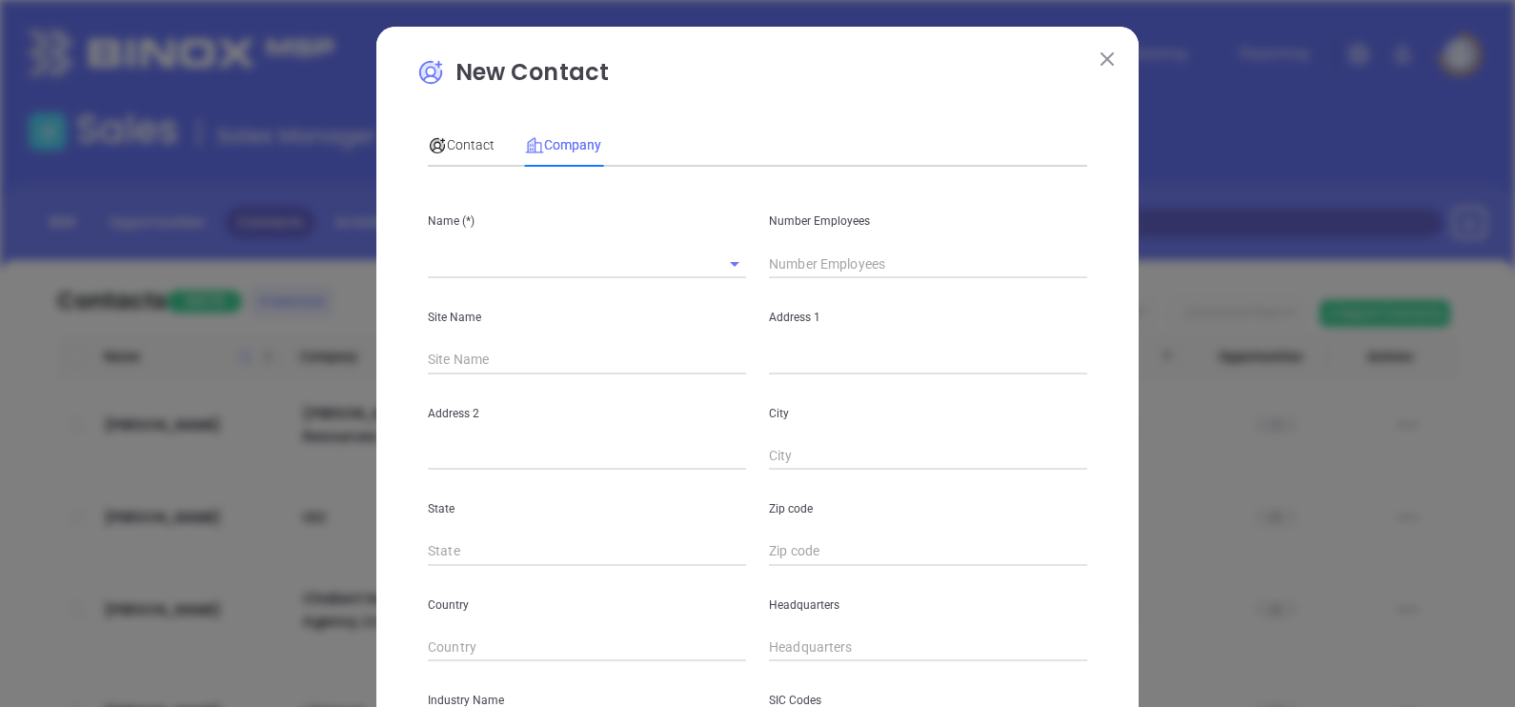
click at [471, 283] on div "Site Name" at bounding box center [586, 326] width 341 height 96
click at [468, 271] on input "text" at bounding box center [560, 264] width 265 height 28
paste input "dukor insurance agency"
click at [428, 265] on input "dukor insurance agency" at bounding box center [560, 264] width 265 height 28
type input "Dukor Insurance Agency"
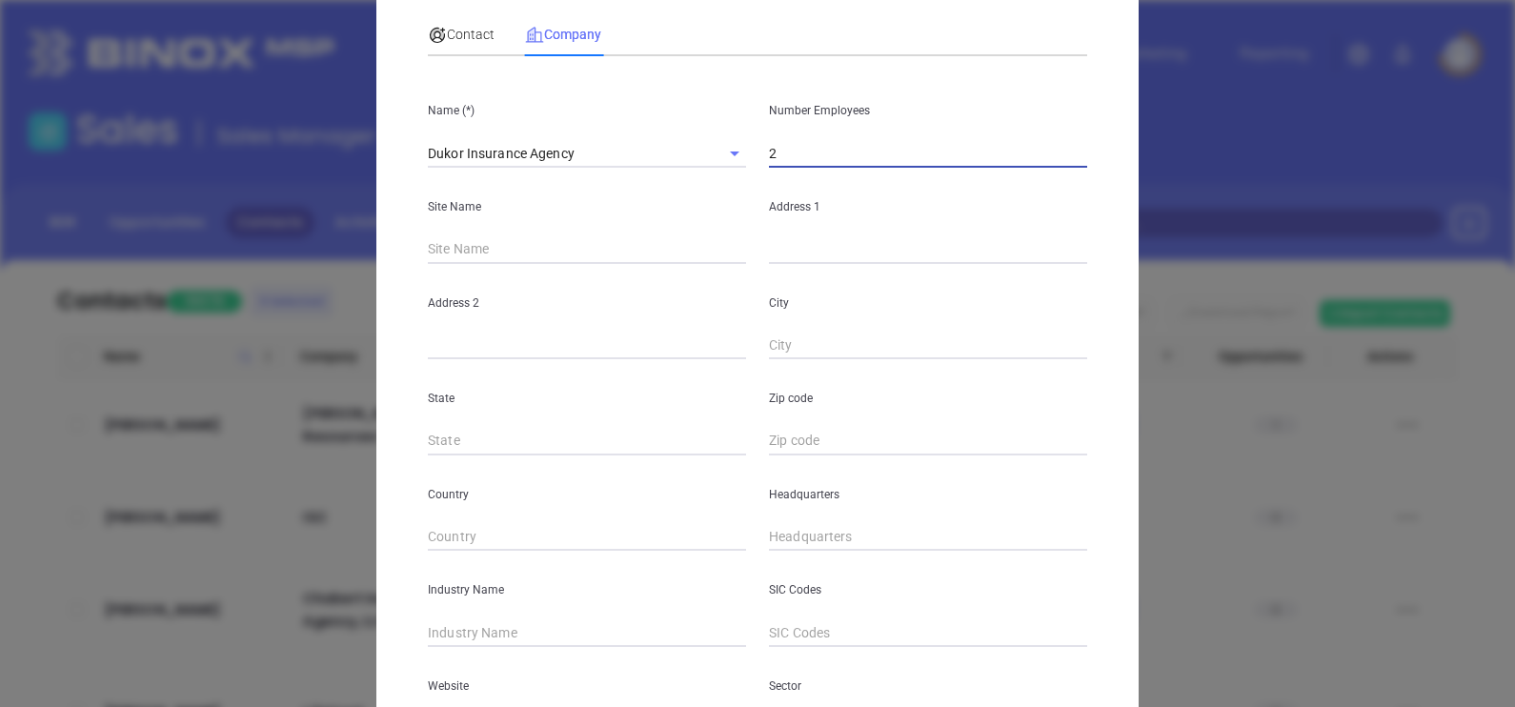
scroll to position [237, 0]
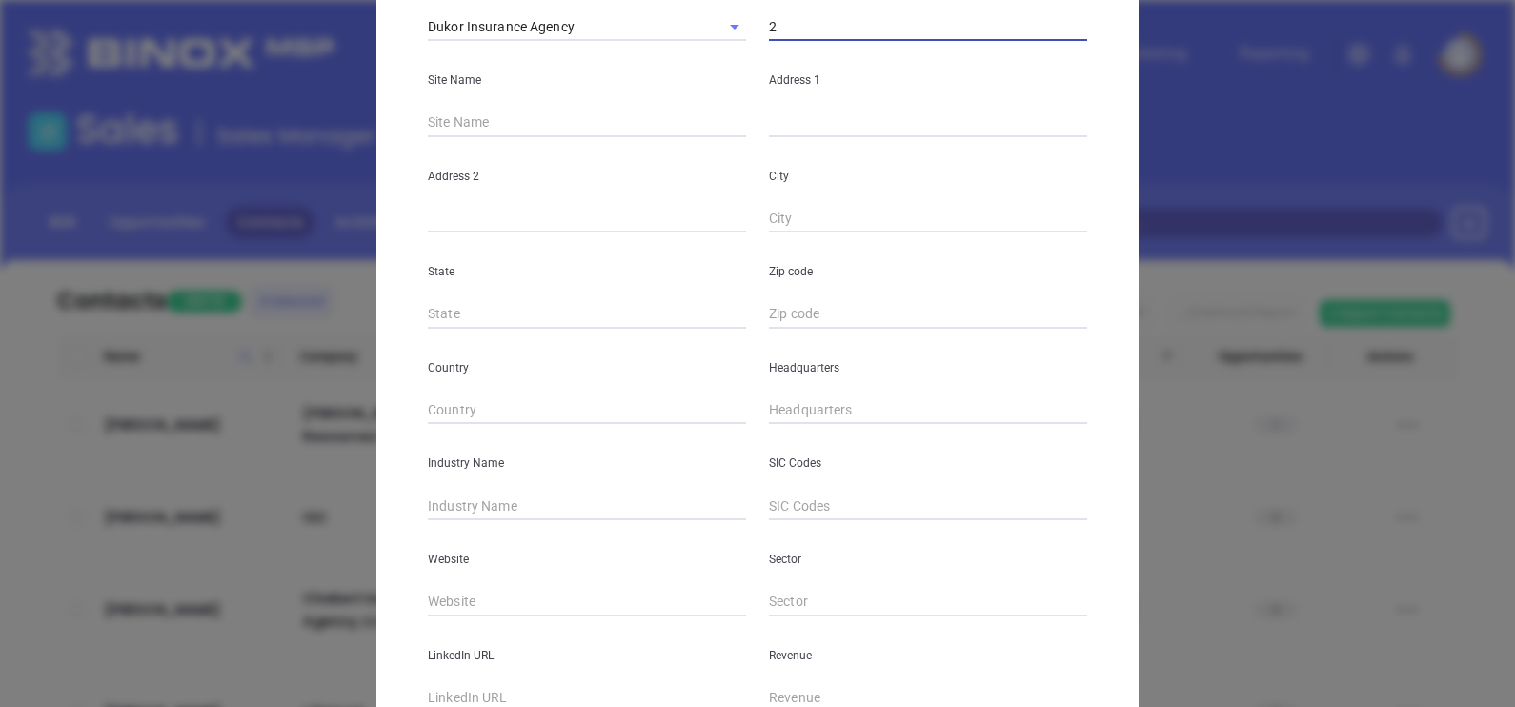
type input "2"
click at [843, 135] on input "text" at bounding box center [928, 123] width 318 height 29
click at [805, 216] on input "text" at bounding box center [928, 219] width 318 height 29
paste input "1586 Columbus Ave, Roxbury, Ma 02119"
type input "1586 Columbus Ave, Roxbury, Ma 02119"
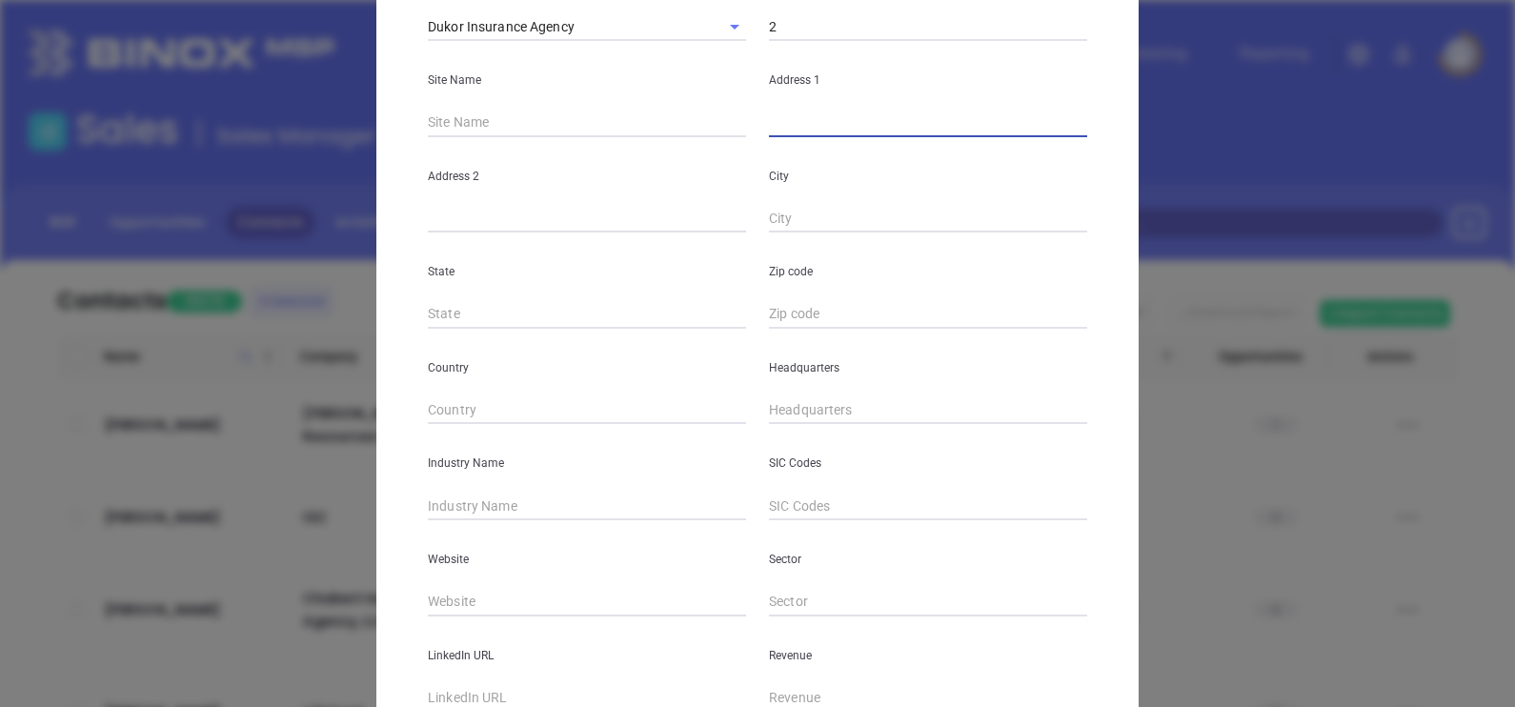
click at [792, 117] on input "text" at bounding box center [928, 123] width 318 height 29
paste input "1586 Columbus Ave, Roxbury, Ma 02119"
drag, startPoint x: 1017, startPoint y: 126, endPoint x: 963, endPoint y: 143, distance: 56.0
click at [963, 143] on div "Name (*) Dukor Insurance Agency Number Employees 2 Site Name Address 1 1586 Col…" at bounding box center [757, 328] width 659 height 767
type input "1586 Columbus Ave, Roxbury, Ma"
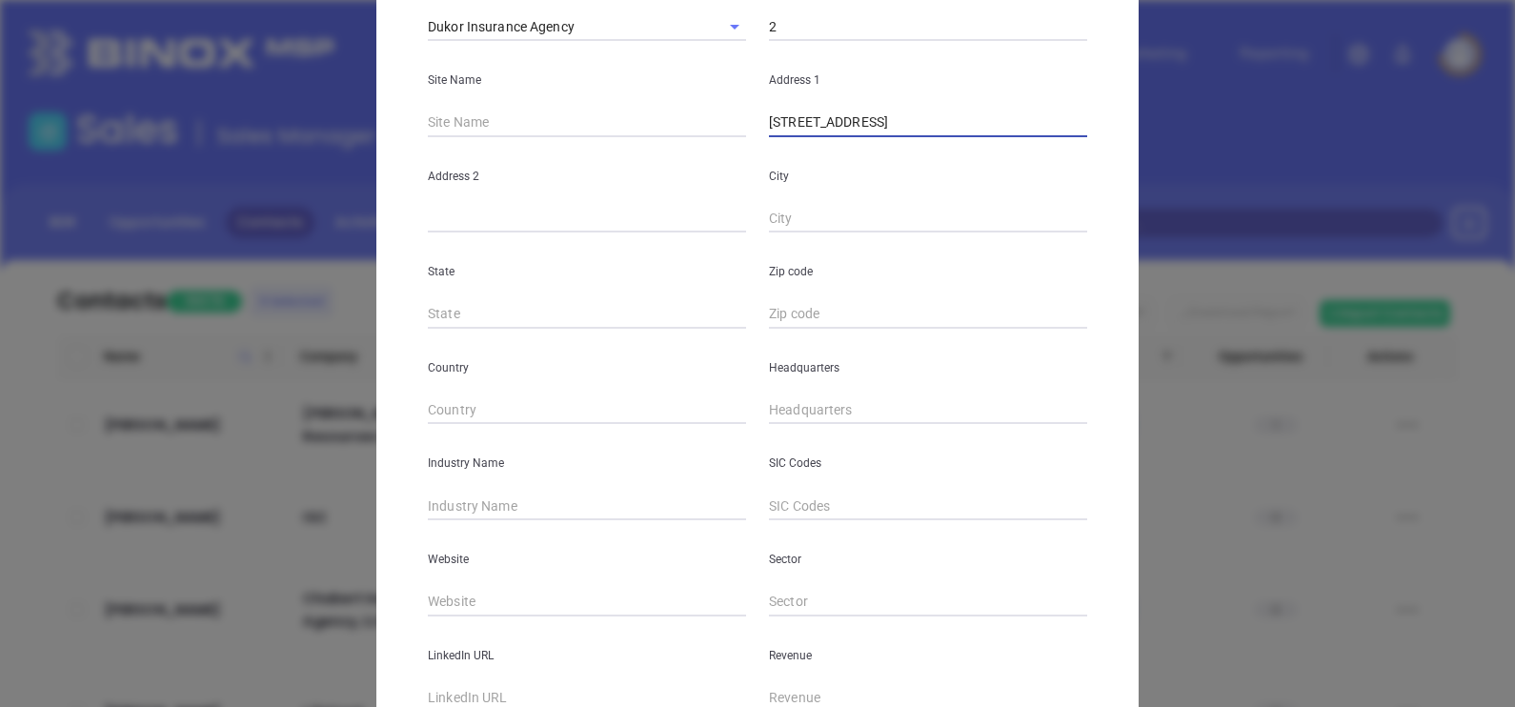
click at [802, 303] on input "text" at bounding box center [928, 314] width 318 height 29
paste input "02119"
type input "02119"
drag, startPoint x: 975, startPoint y: 129, endPoint x: 937, endPoint y: 133, distance: 38.4
click at [937, 133] on input "1586 Columbus Ave, Roxbury, Ma" at bounding box center [928, 123] width 318 height 29
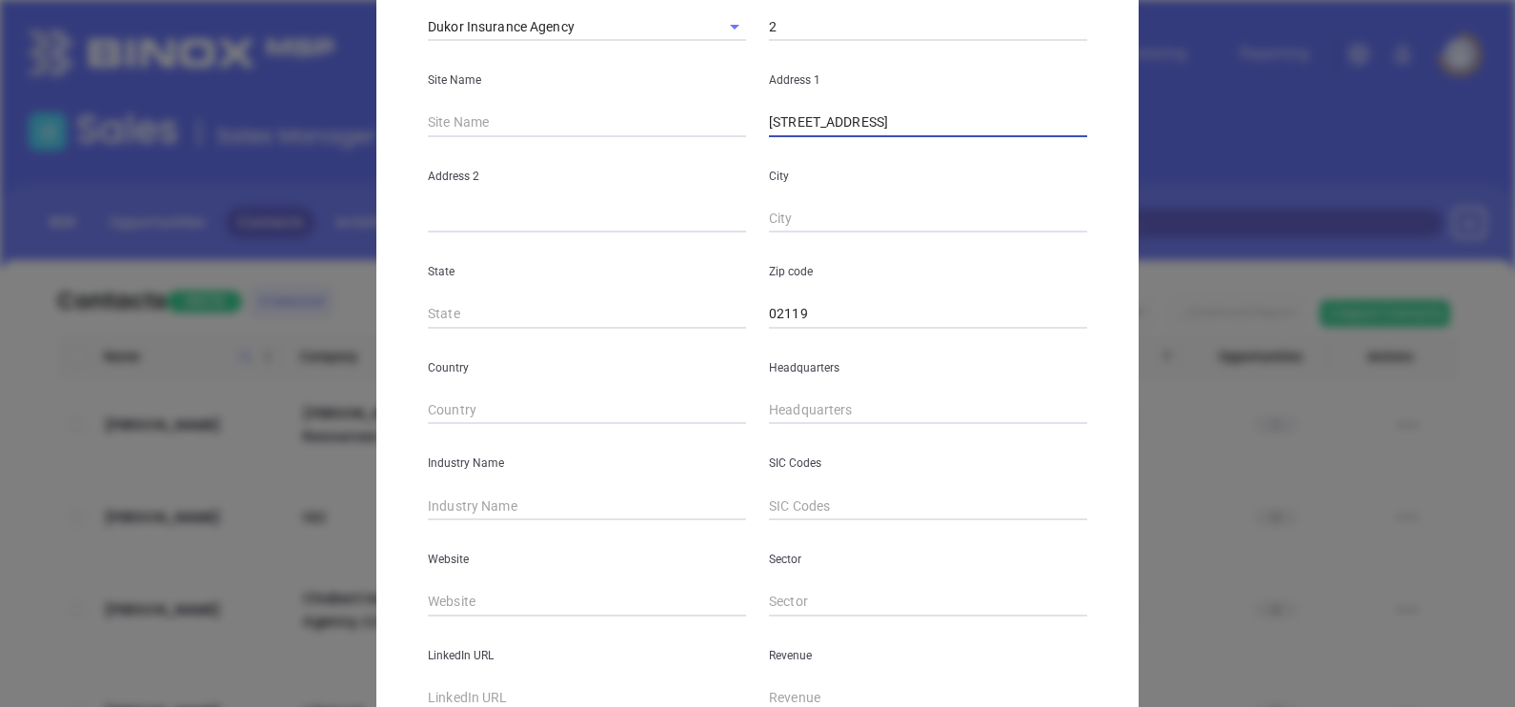
type input "1586 Columbus Ave,"
click at [791, 220] on input "text" at bounding box center [928, 219] width 318 height 29
paste input "Roxbury"
type input "Roxbury"
click at [955, 124] on input "1586 Columbus Ave," at bounding box center [928, 123] width 318 height 29
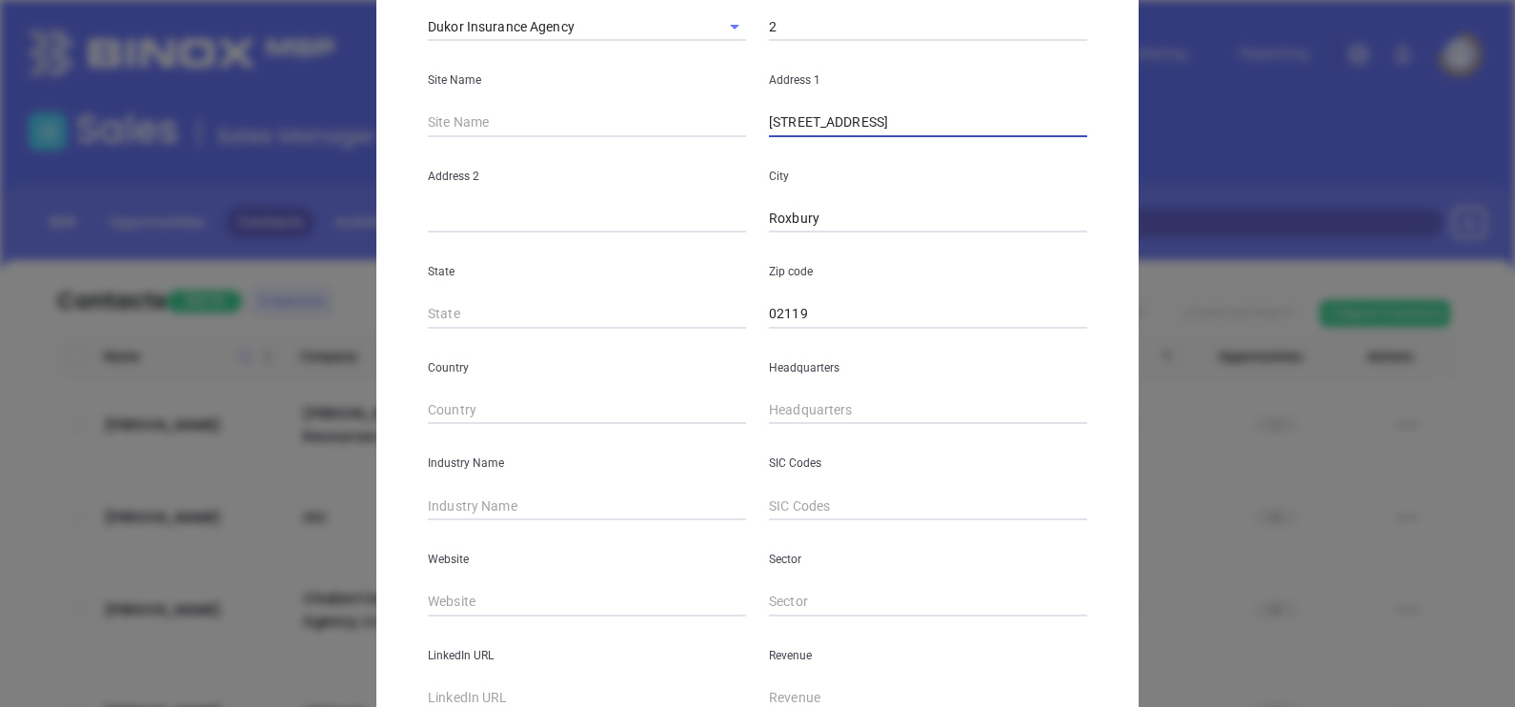
type input "1586 Columbus Ave"
type input "MA"
type input "( ) -"
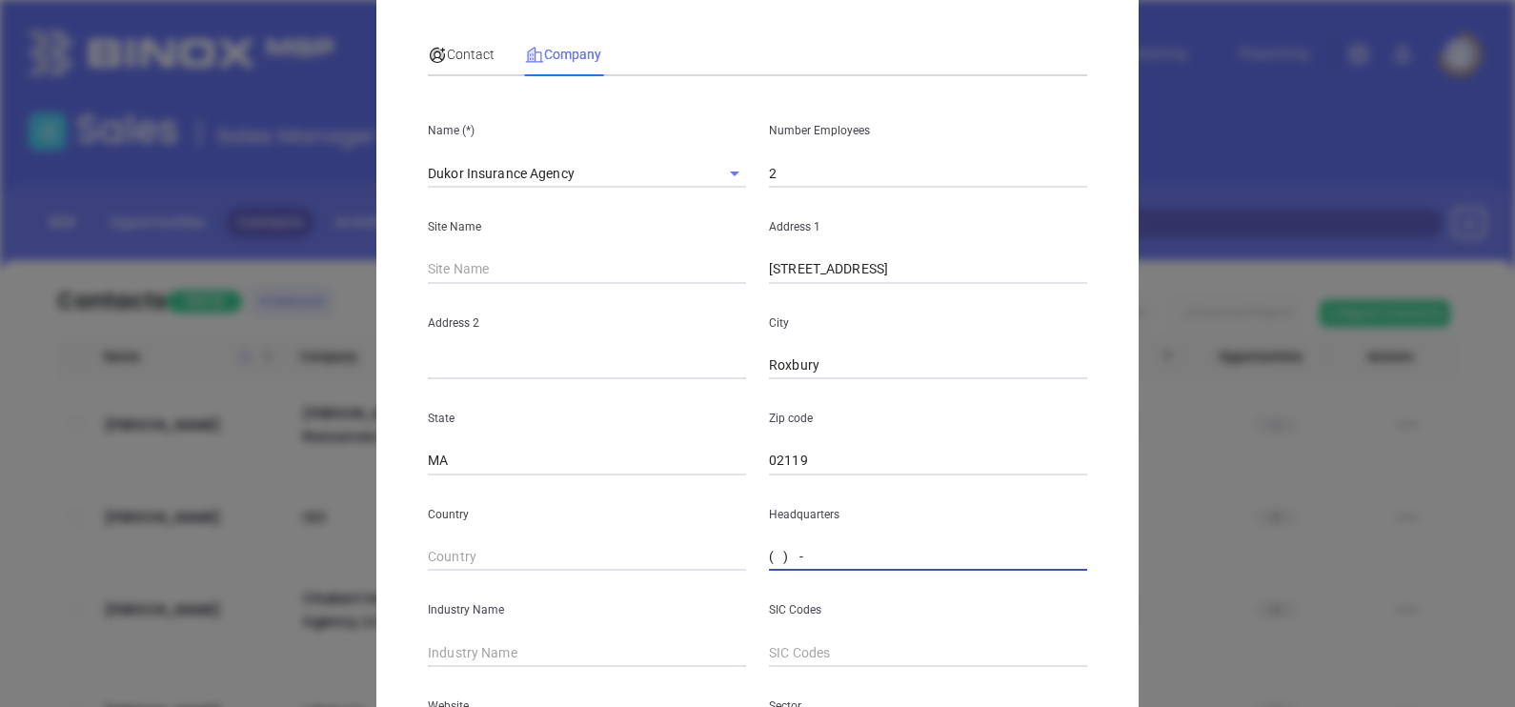
scroll to position [0, 0]
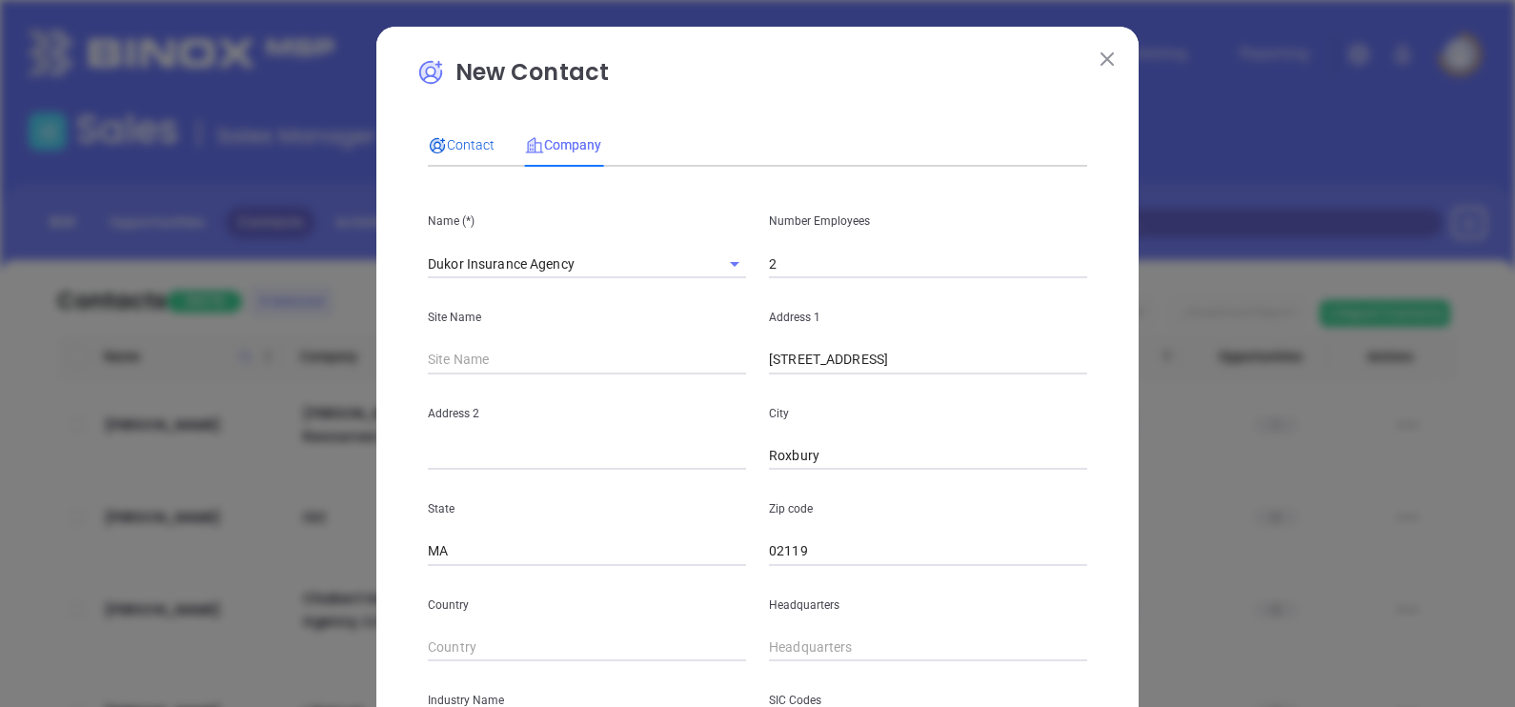
click at [453, 147] on span "Contact" at bounding box center [461, 144] width 67 height 15
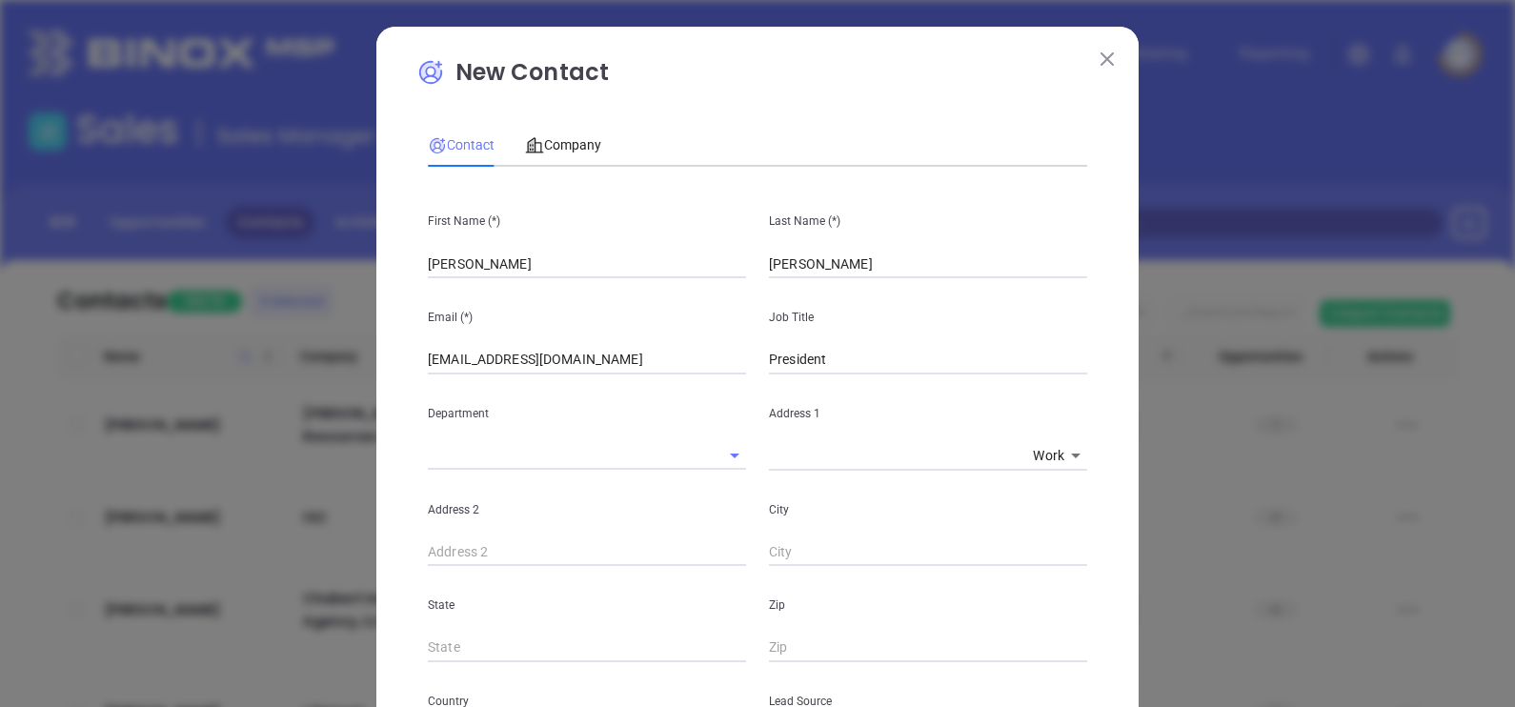
scroll to position [728, 0]
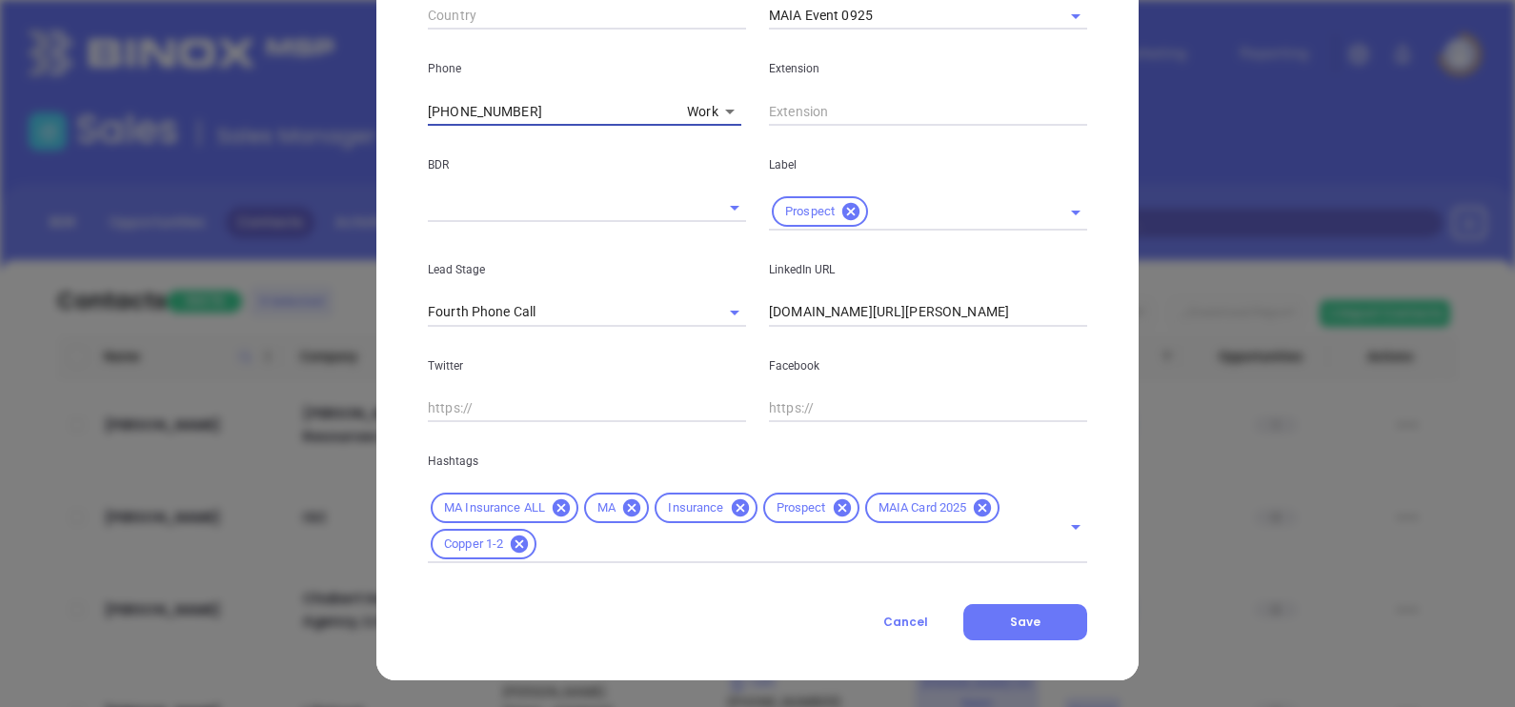
drag, startPoint x: 540, startPoint y: 105, endPoint x: 415, endPoint y: 90, distance: 125.7
click at [416, 90] on div "Phone (617) 442-1022 Work 1" at bounding box center [586, 78] width 341 height 96
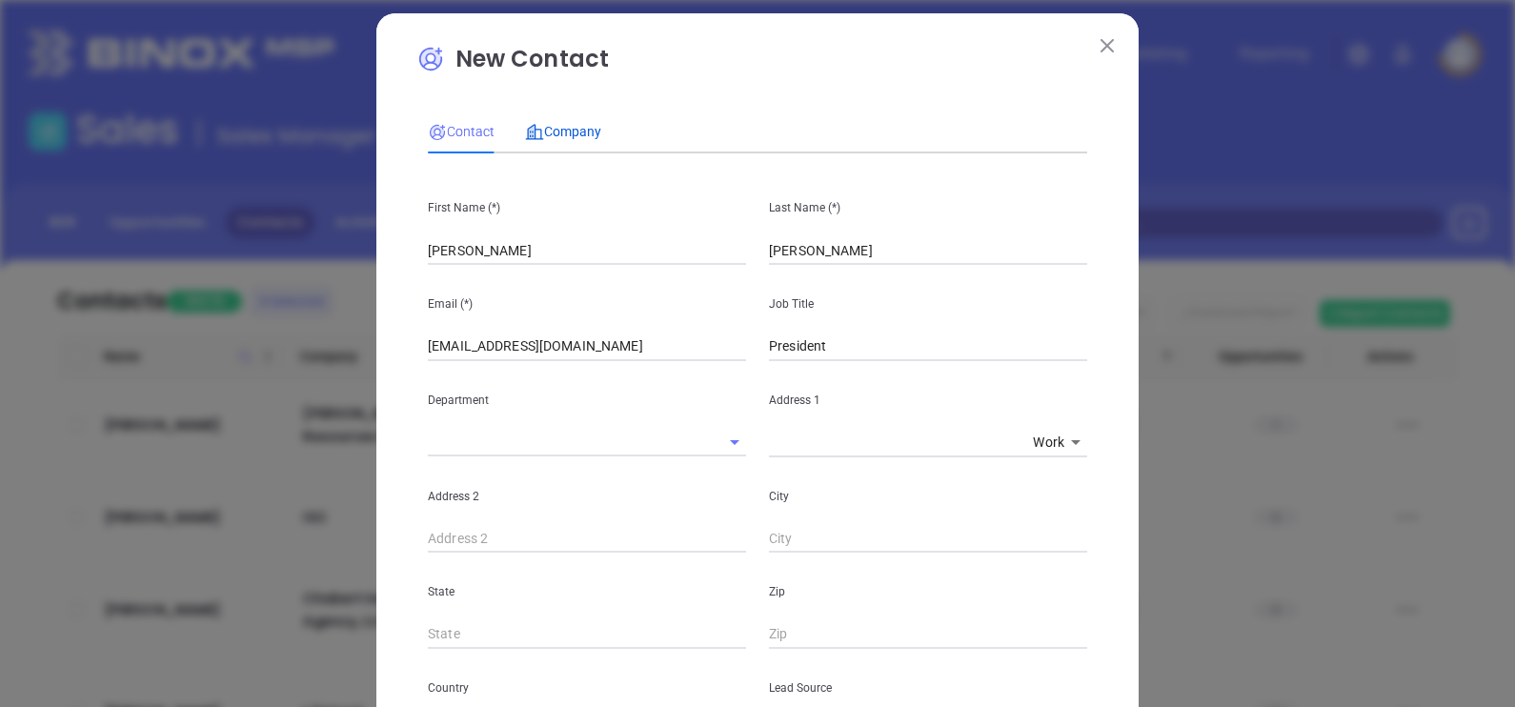
click at [581, 125] on span "Company" at bounding box center [563, 131] width 76 height 15
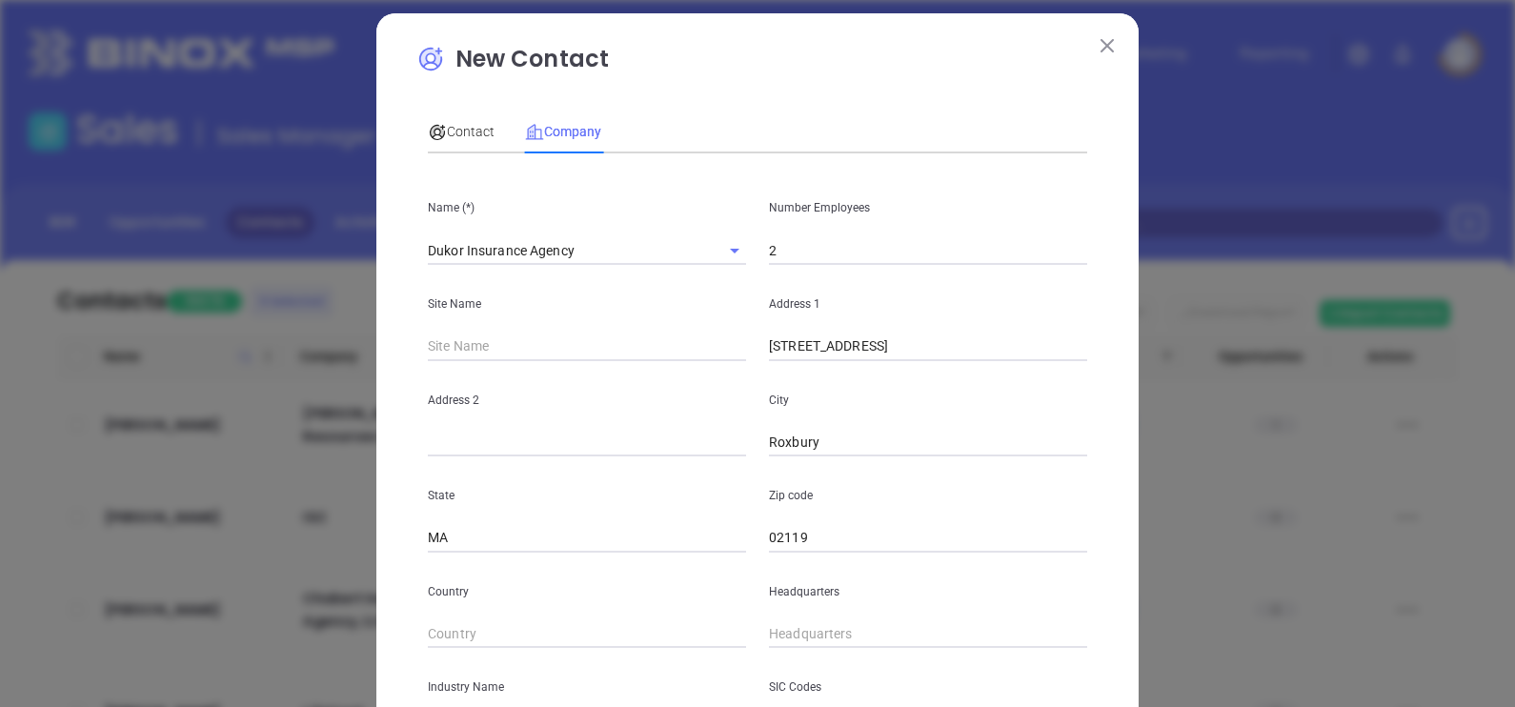
scroll to position [252, 0]
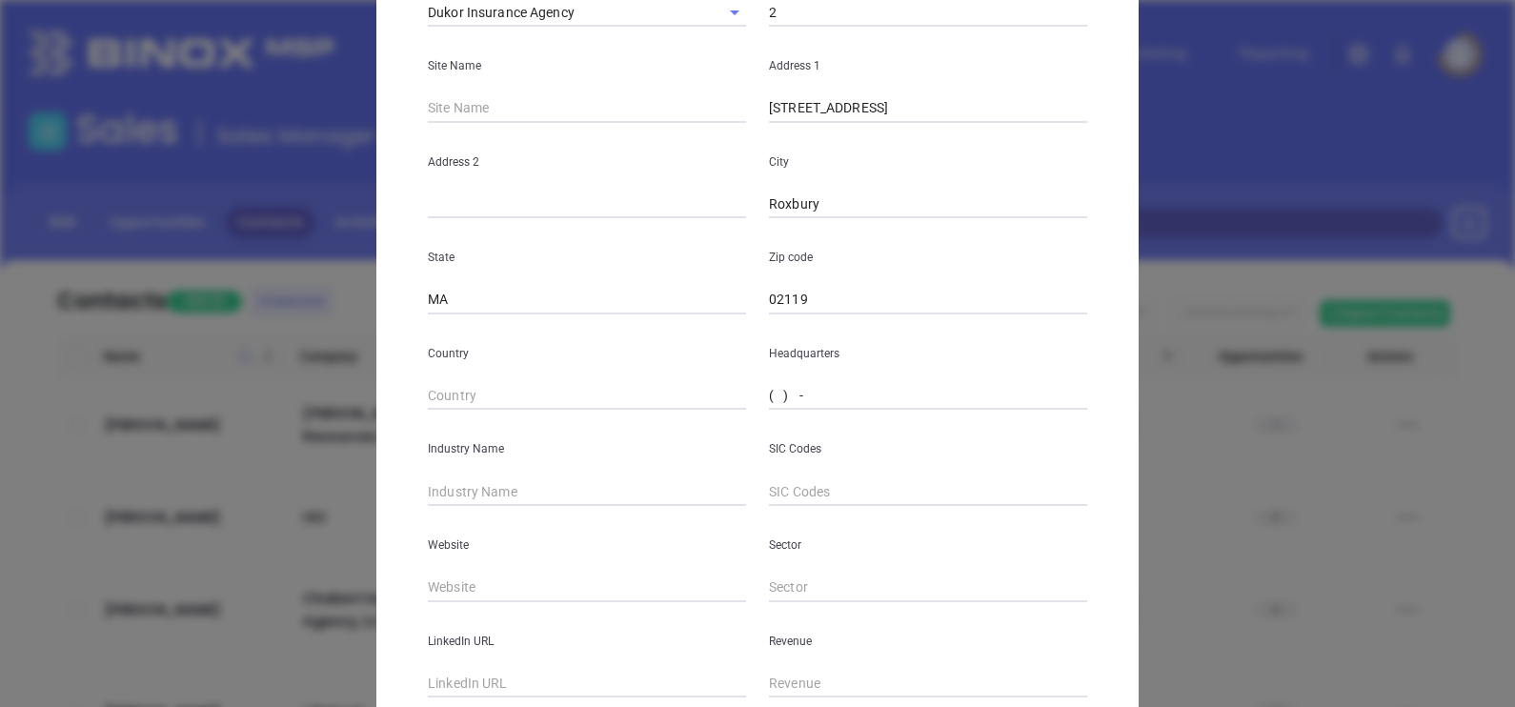
click at [769, 394] on input "( ) -" at bounding box center [928, 396] width 318 height 29
paste input "617) 442-1022"
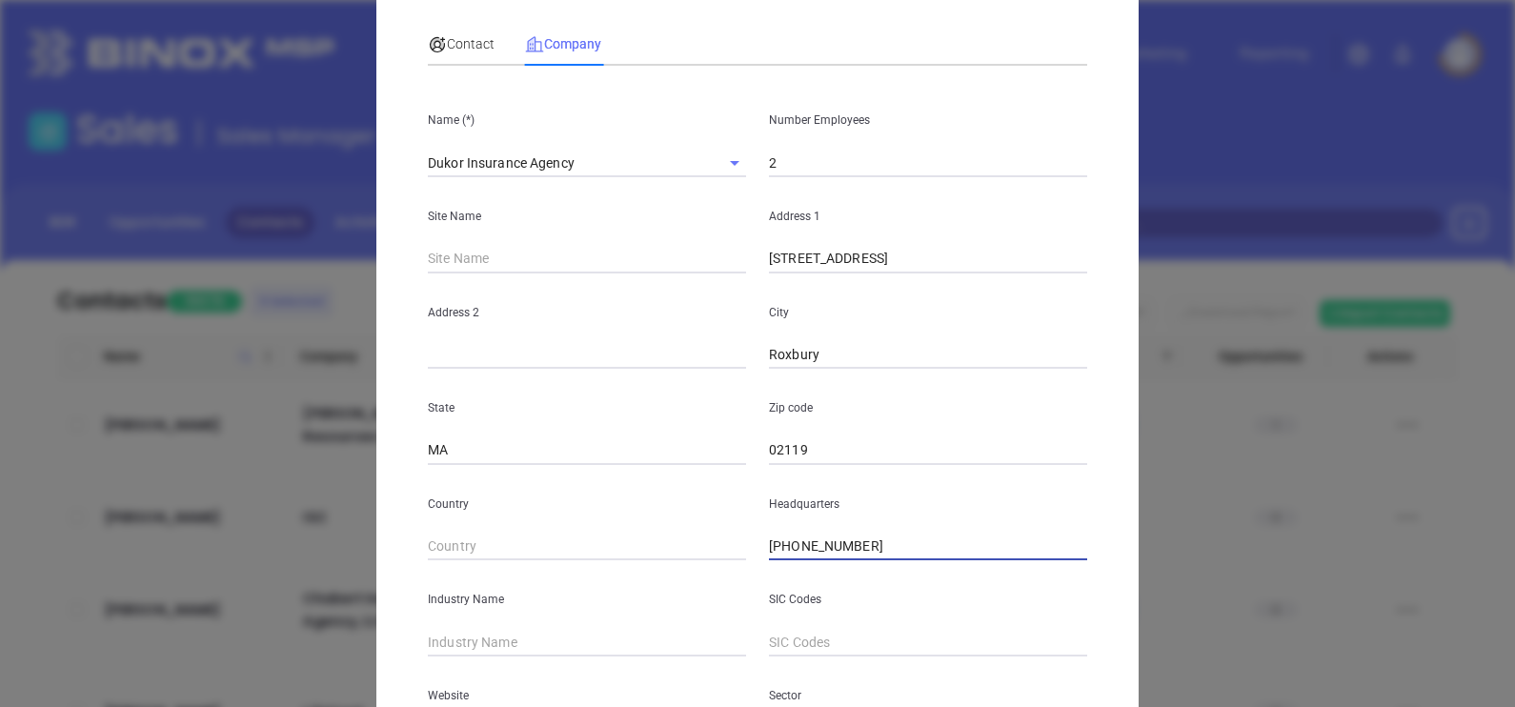
scroll to position [0, 0]
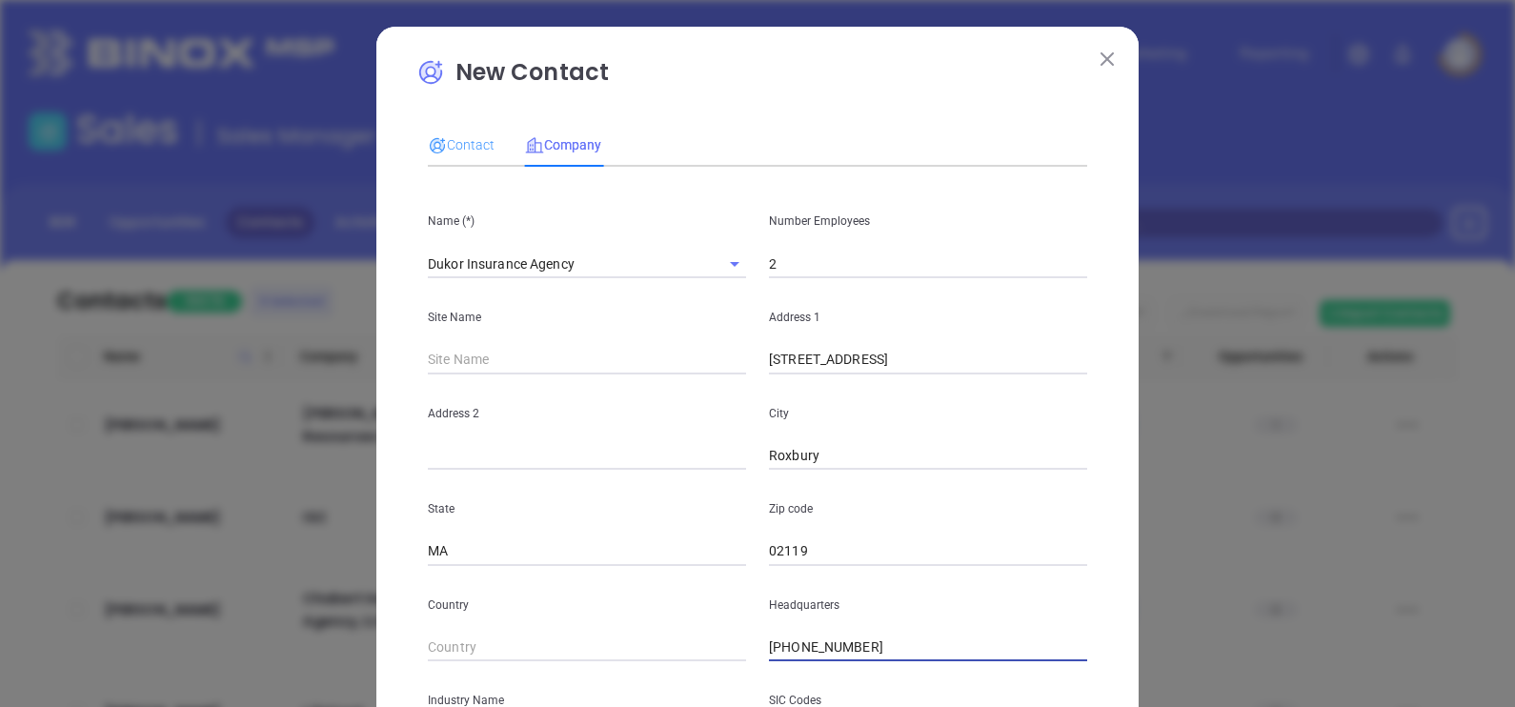
type input "(617) 442-1022"
click at [450, 127] on div "Contact" at bounding box center [461, 145] width 67 height 44
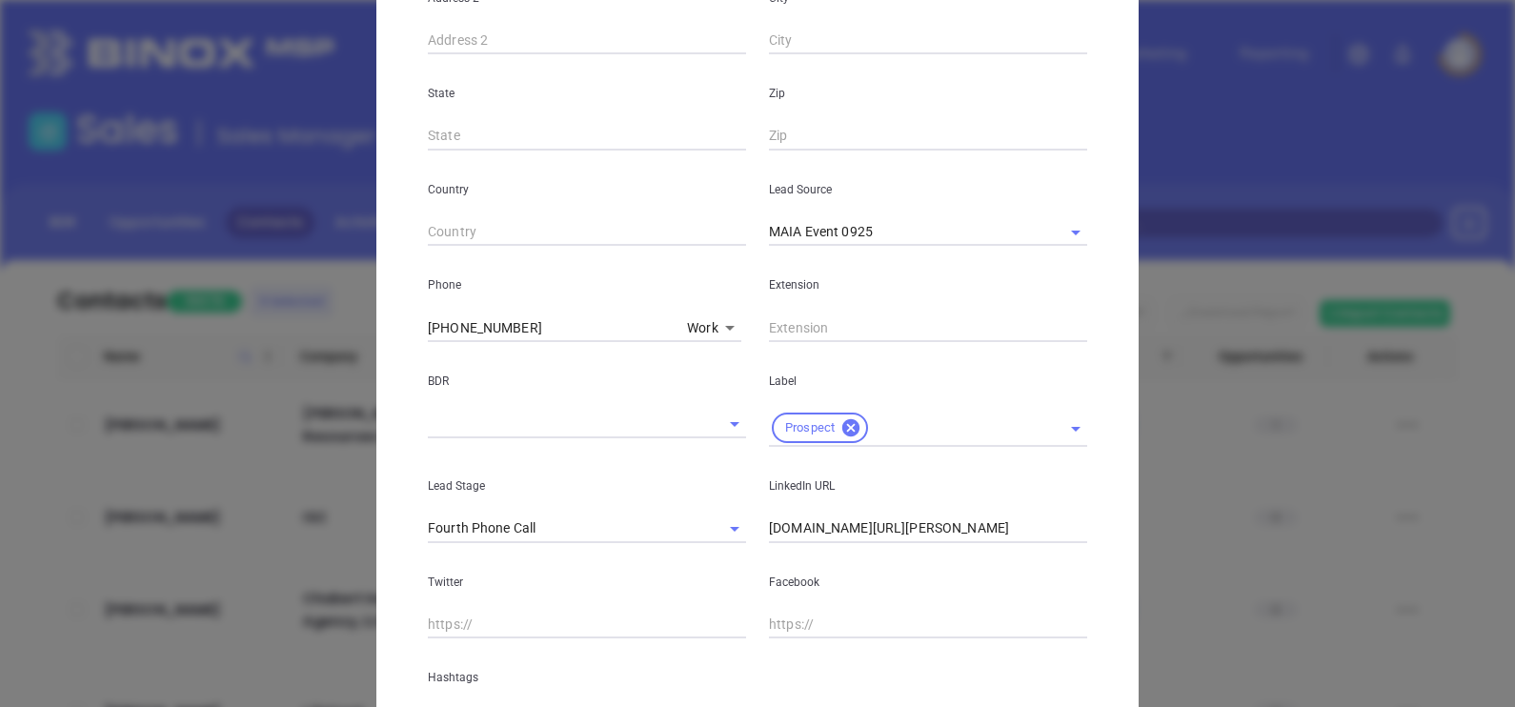
scroll to position [595, 0]
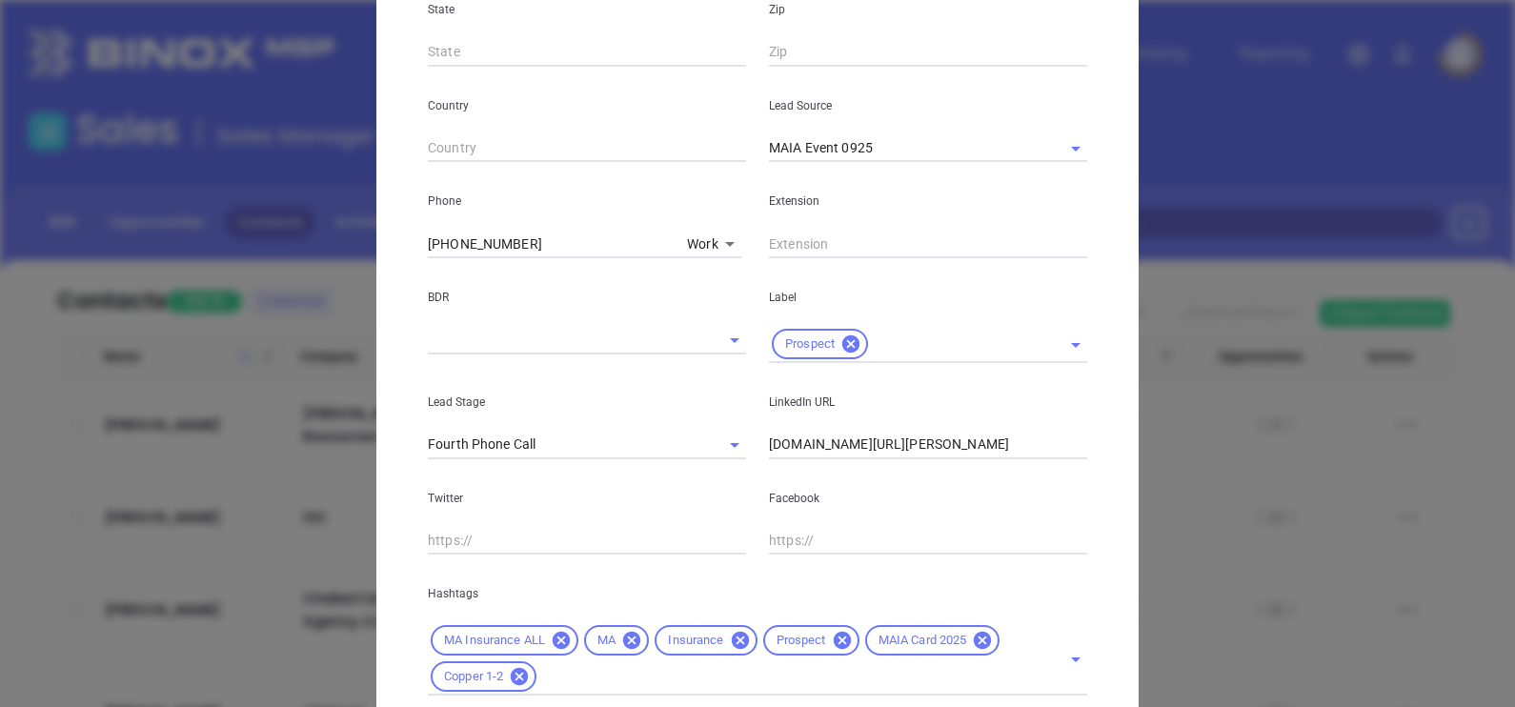
click at [711, 238] on body "Leads CRM Marketing Reporting Financial Leads Leads Sales Sales Manager BDR Opp…" at bounding box center [757, 353] width 1515 height 707
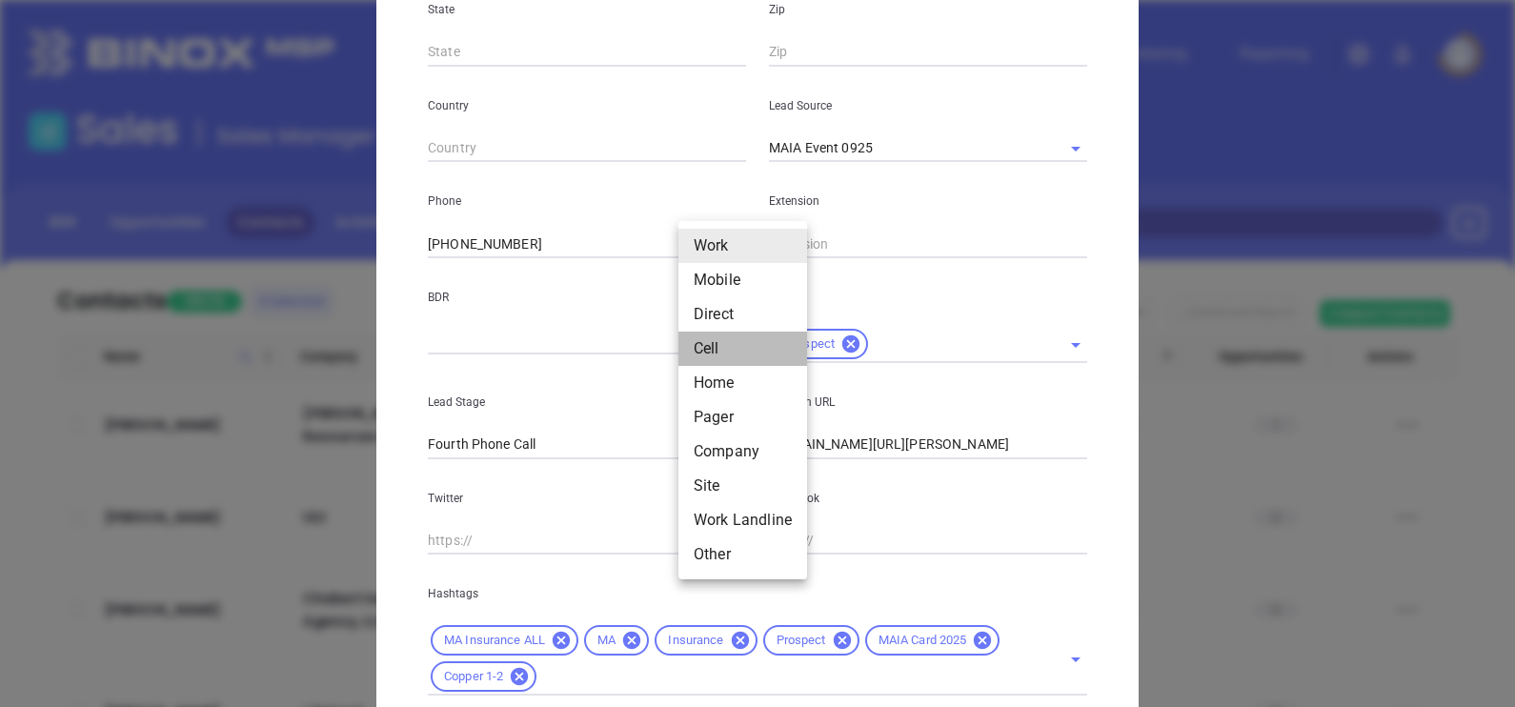
click at [736, 349] on li "Cell" at bounding box center [742, 349] width 129 height 34
type input "4"
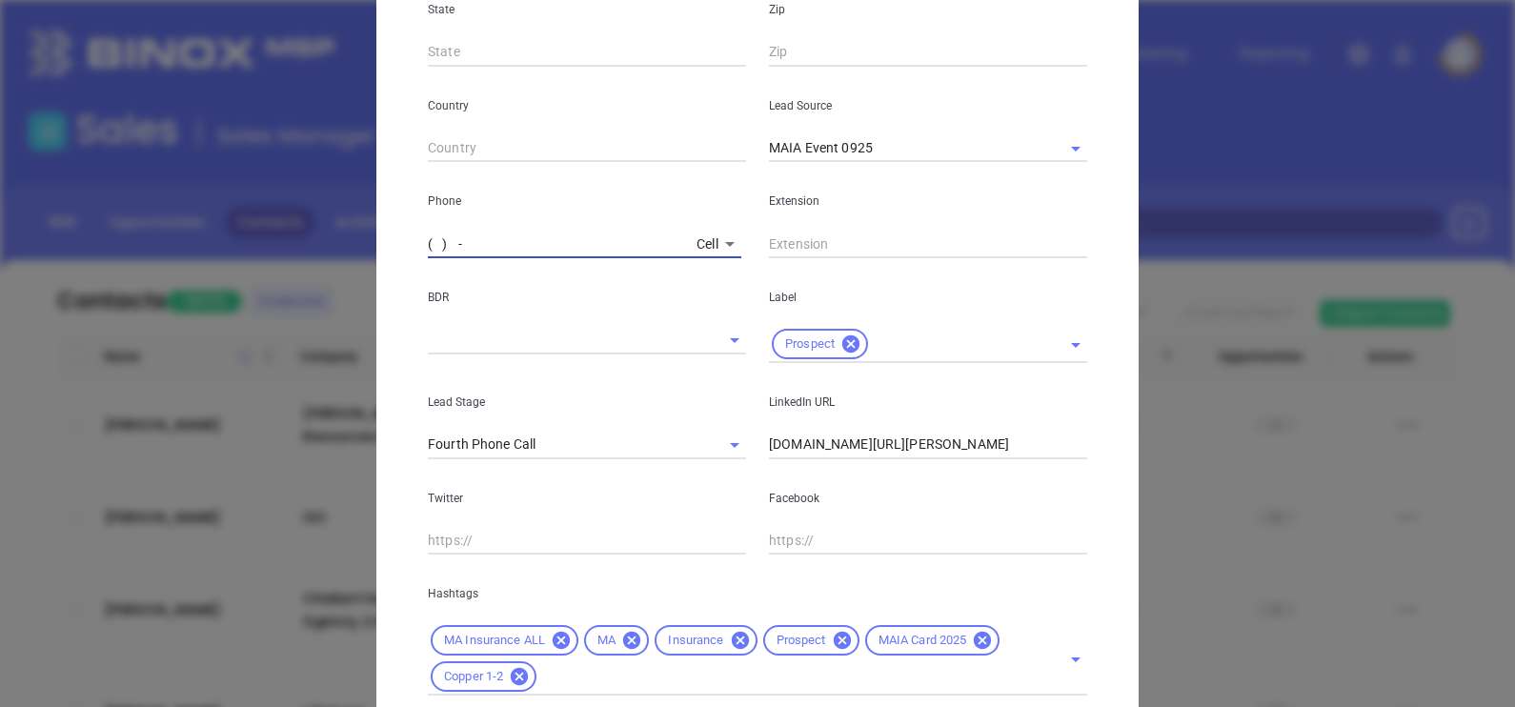
click at [428, 240] on input "( ) -" at bounding box center [558, 244] width 261 height 29
type input "(617) 905-3313"
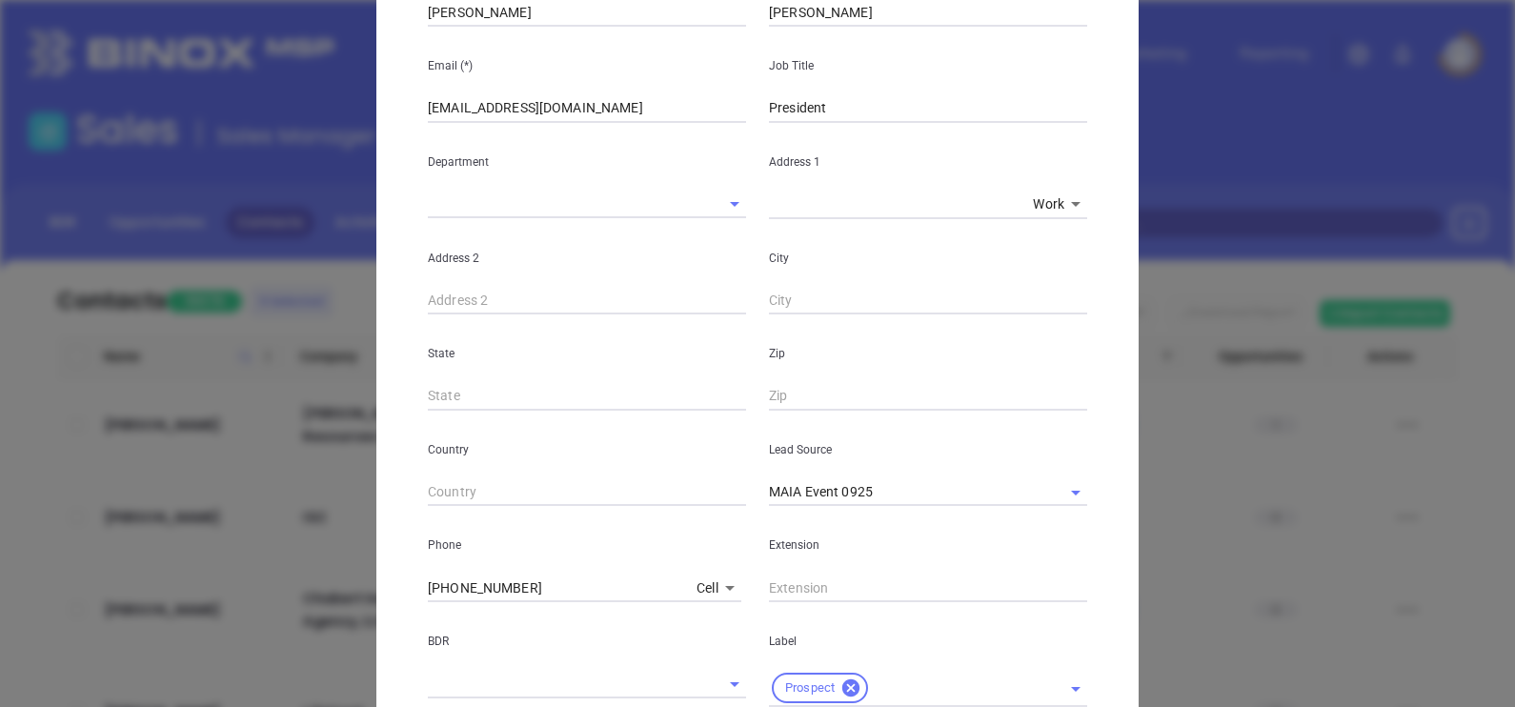
scroll to position [0, 0]
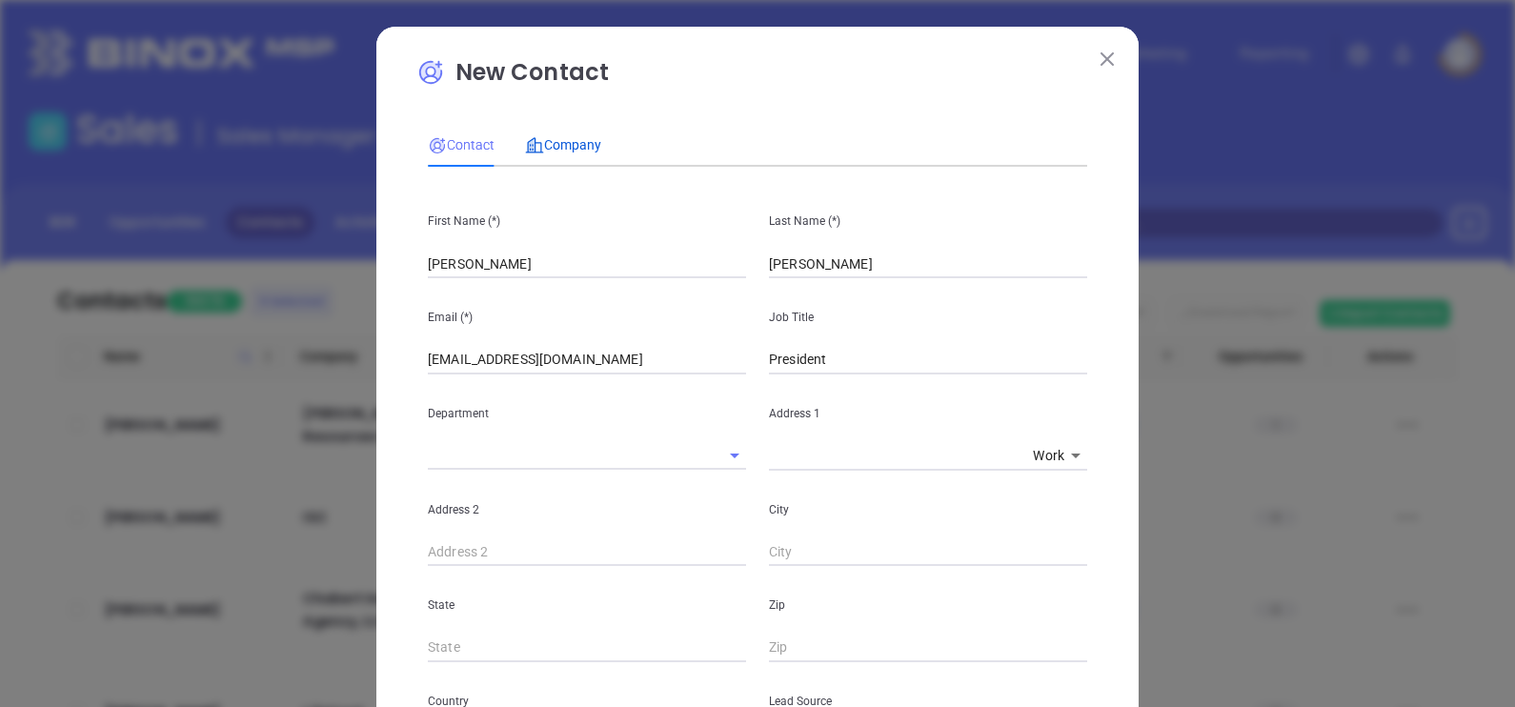
click at [557, 144] on span "Company" at bounding box center [563, 144] width 76 height 15
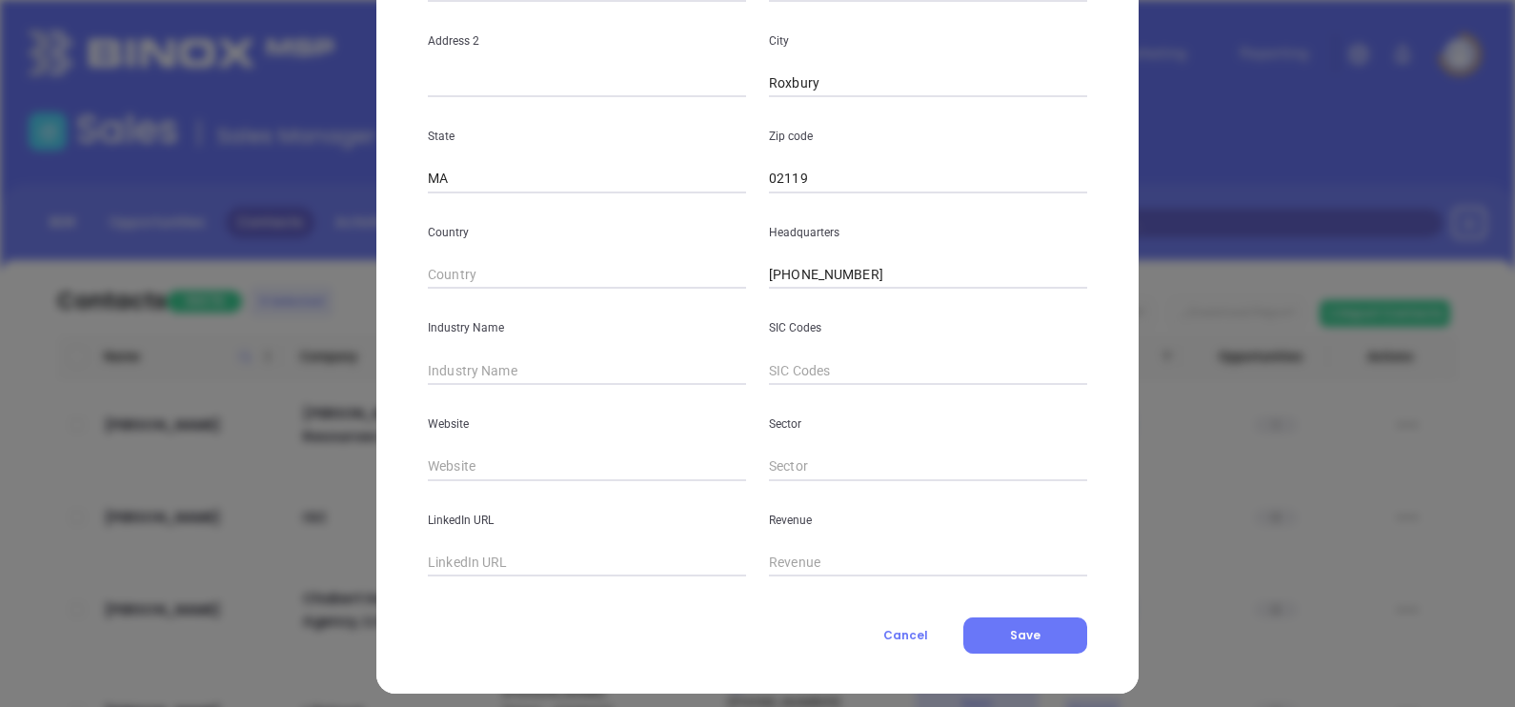
scroll to position [385, 0]
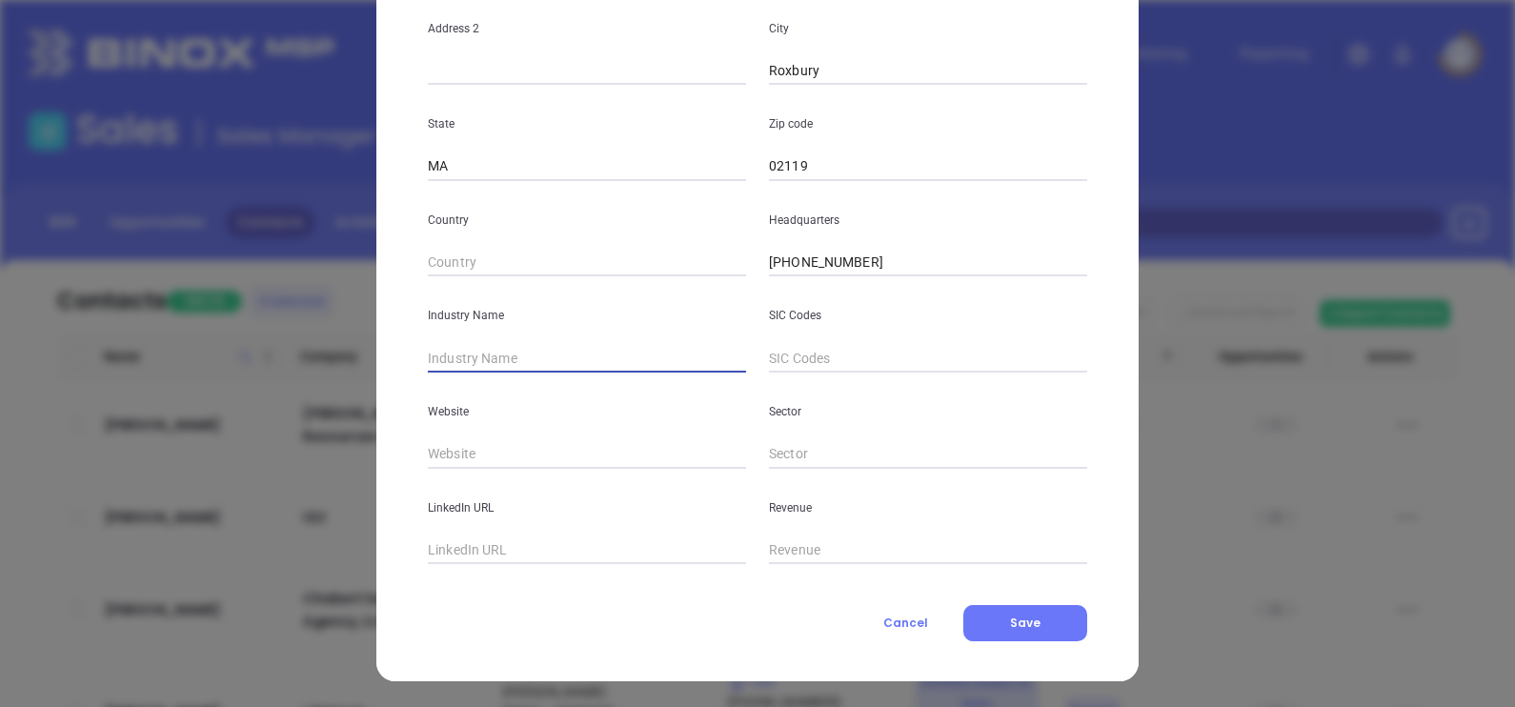
click at [576, 360] on input "text" at bounding box center [587, 358] width 318 height 29
type input "Insurance"
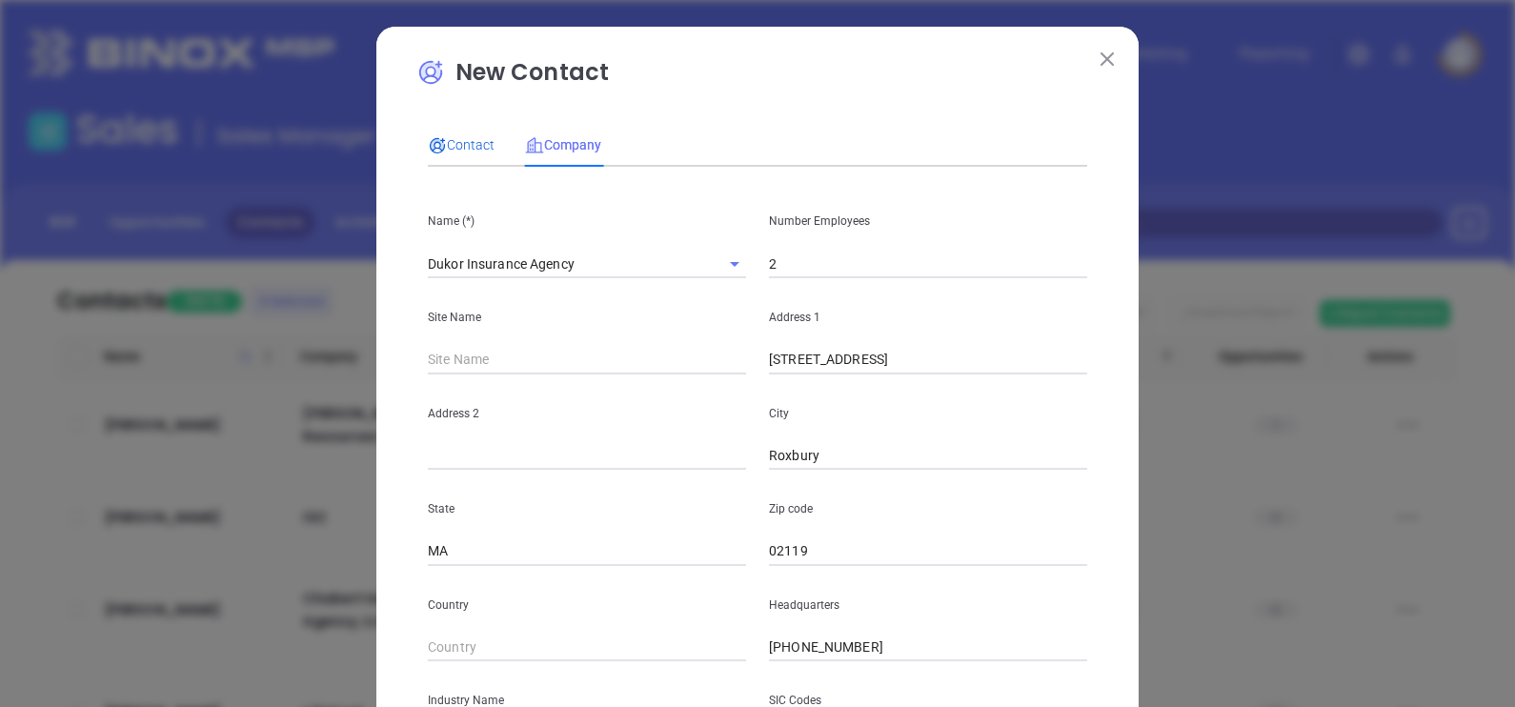
click at [472, 153] on div "Contact" at bounding box center [461, 144] width 67 height 21
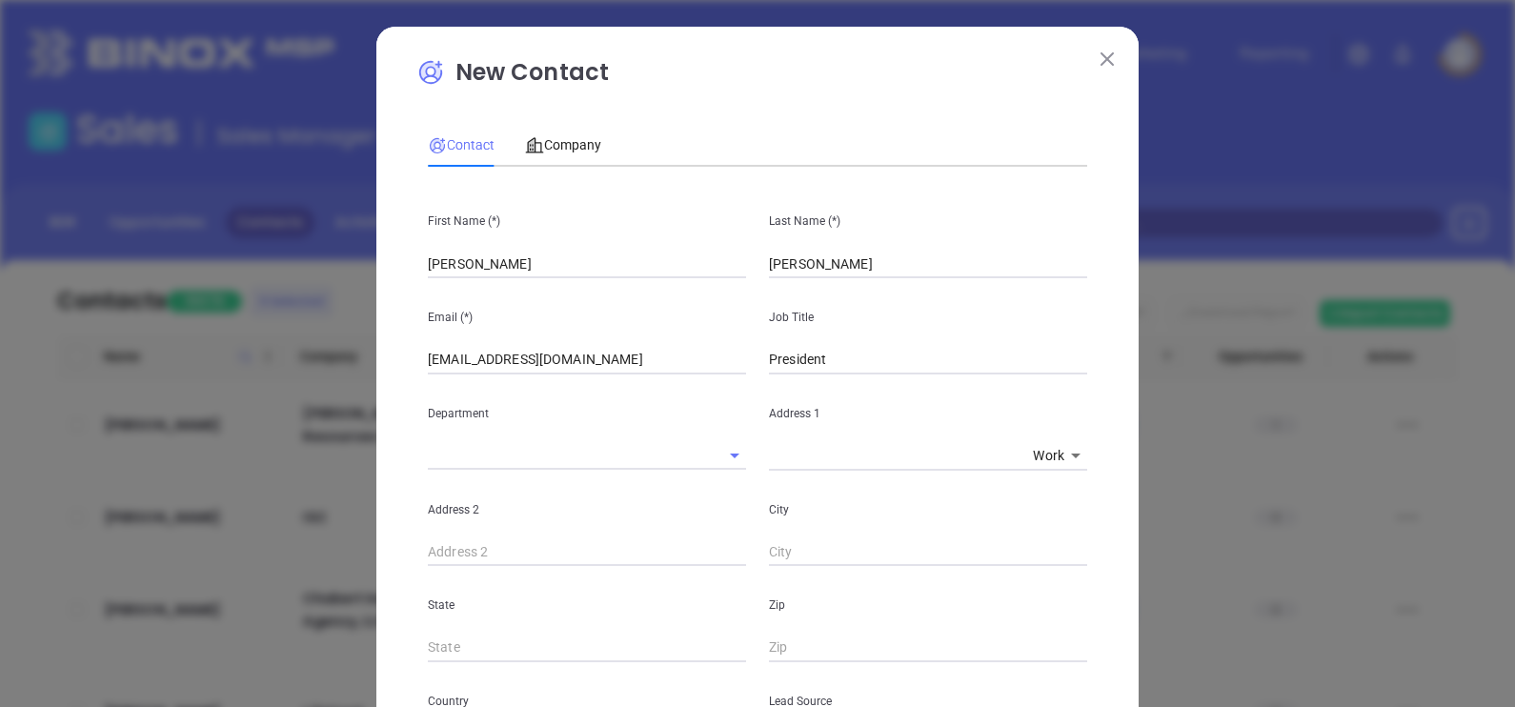
scroll to position [728, 0]
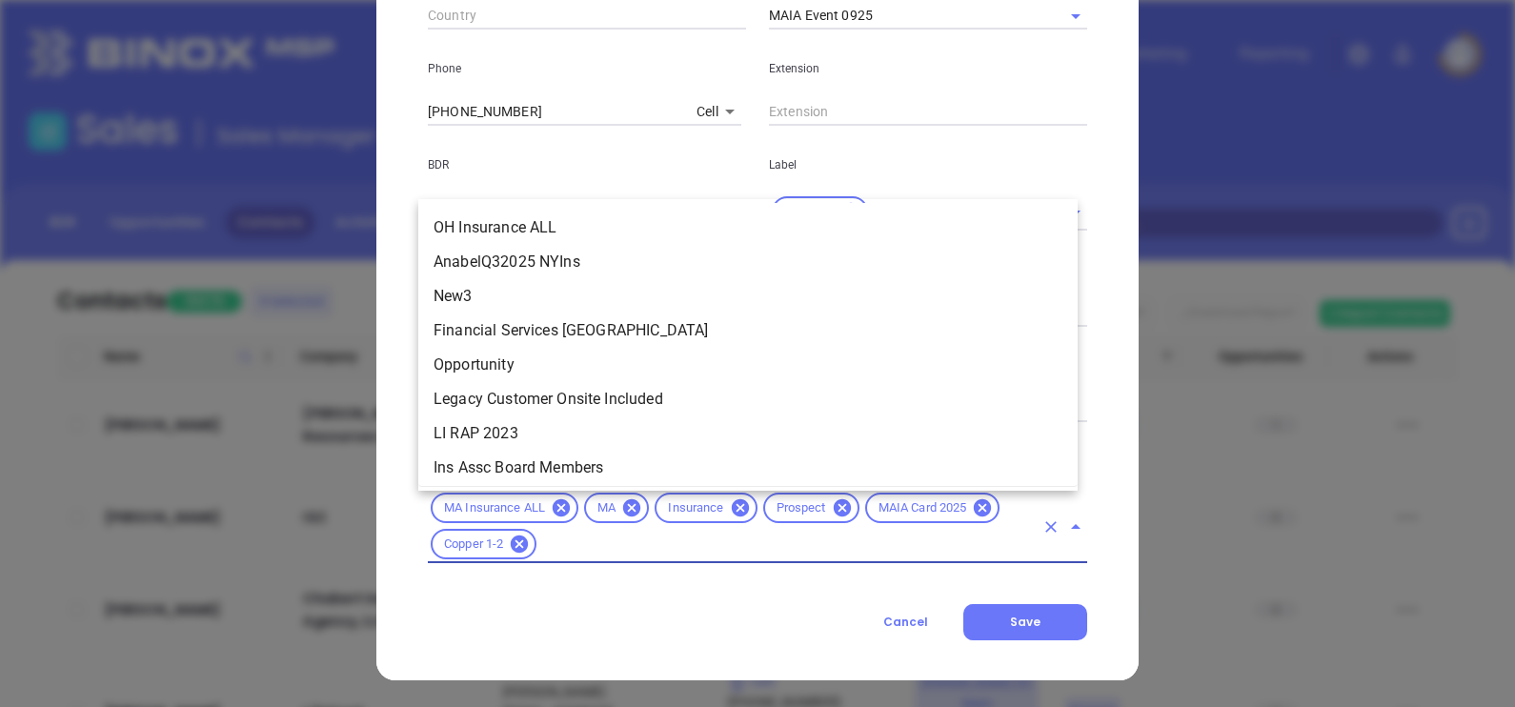
click at [815, 552] on input "text" at bounding box center [786, 545] width 494 height 24
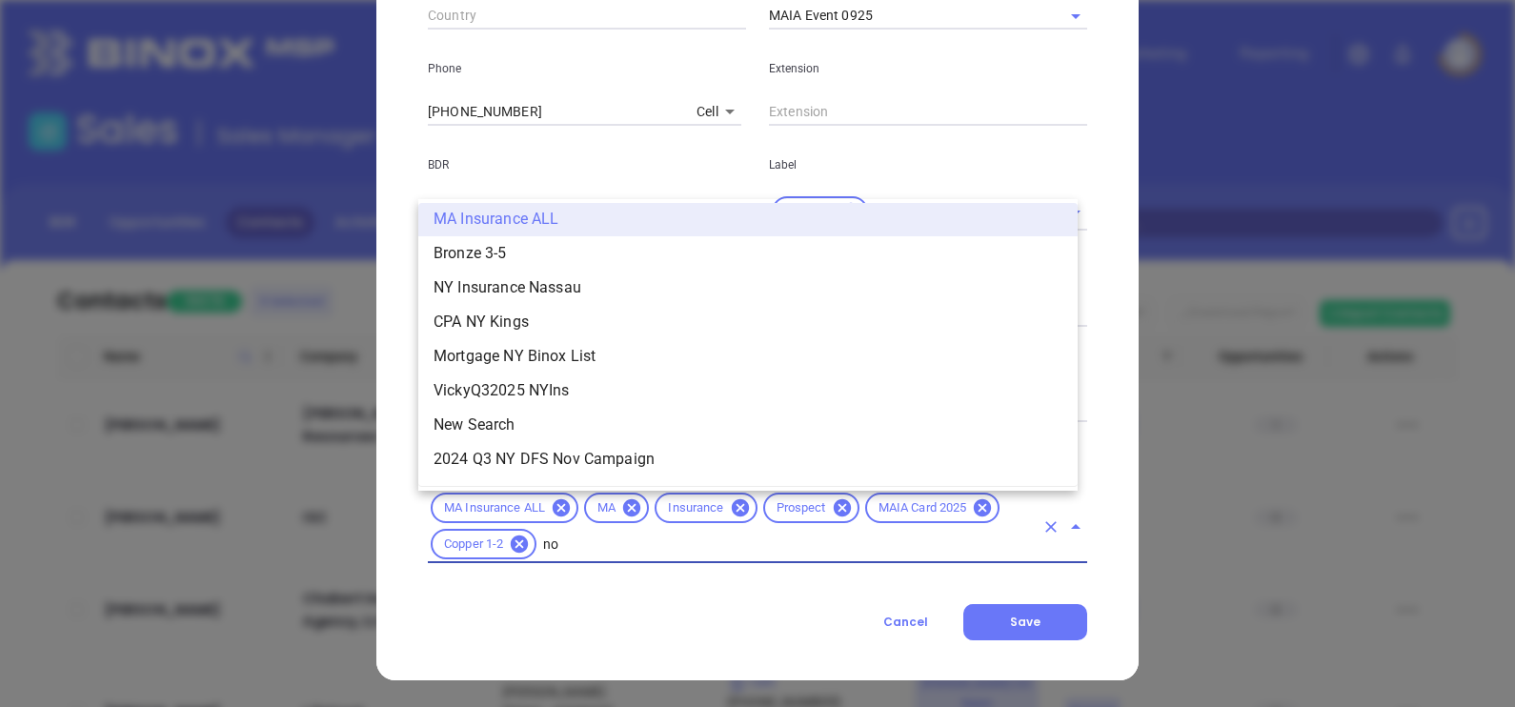
scroll to position [0, 0]
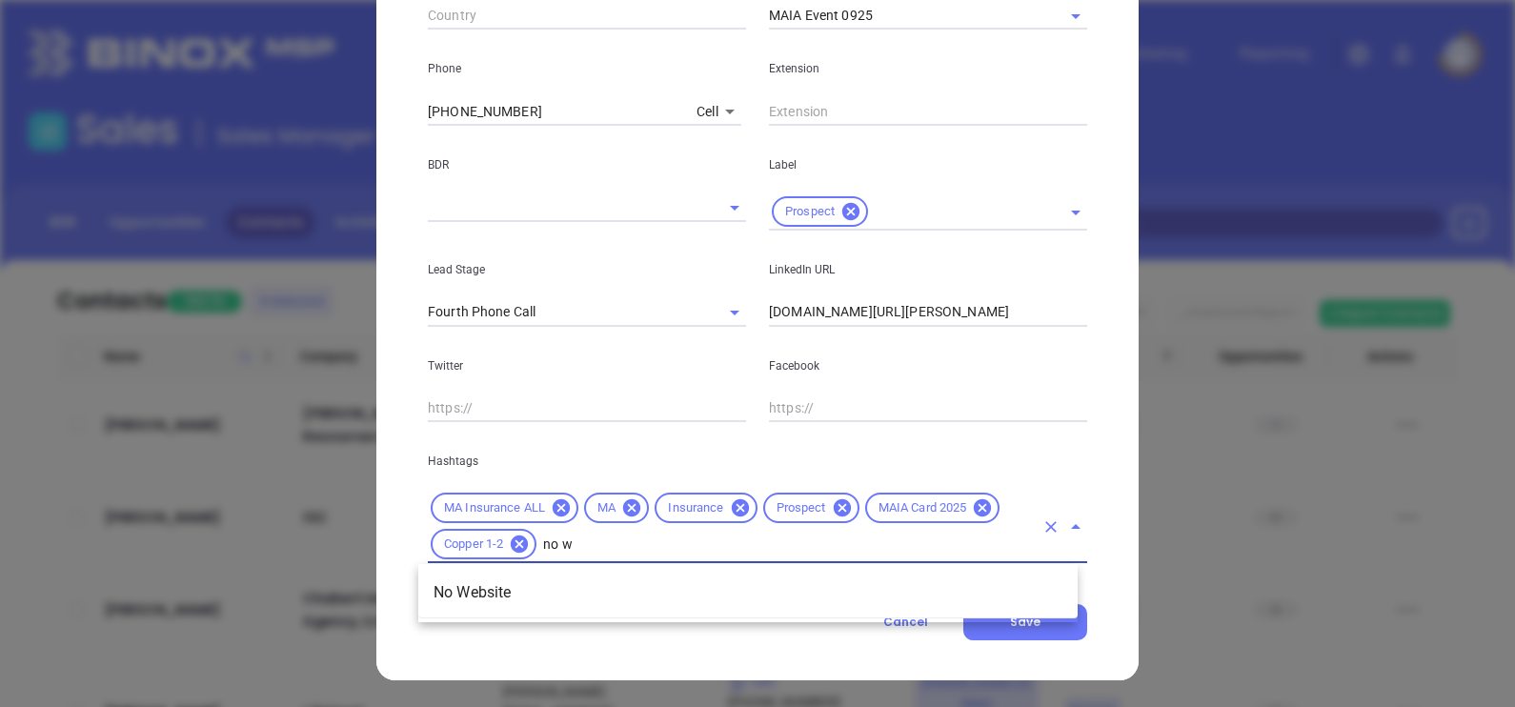
type input "no we"
click at [786, 593] on li "No Website" at bounding box center [747, 592] width 659 height 34
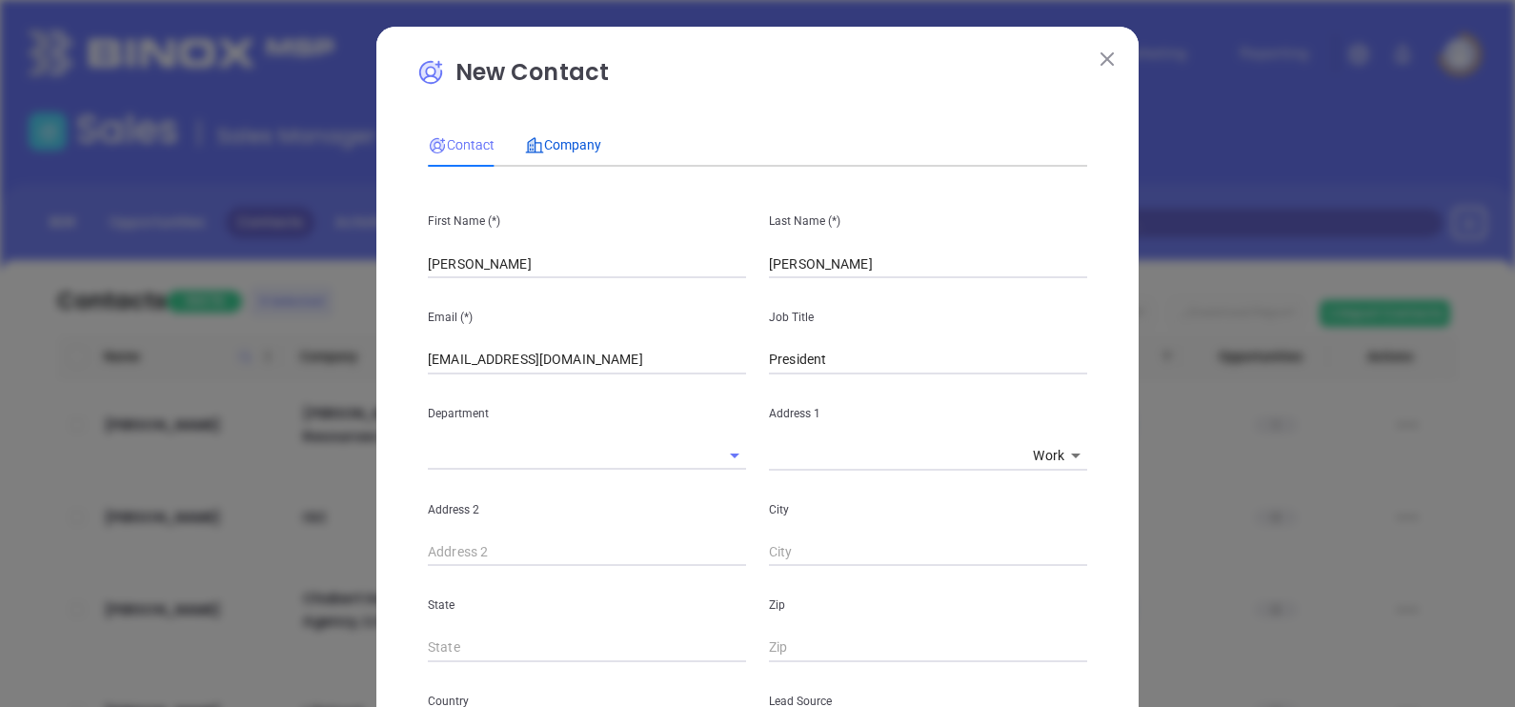
click at [537, 143] on span "Company" at bounding box center [563, 144] width 76 height 15
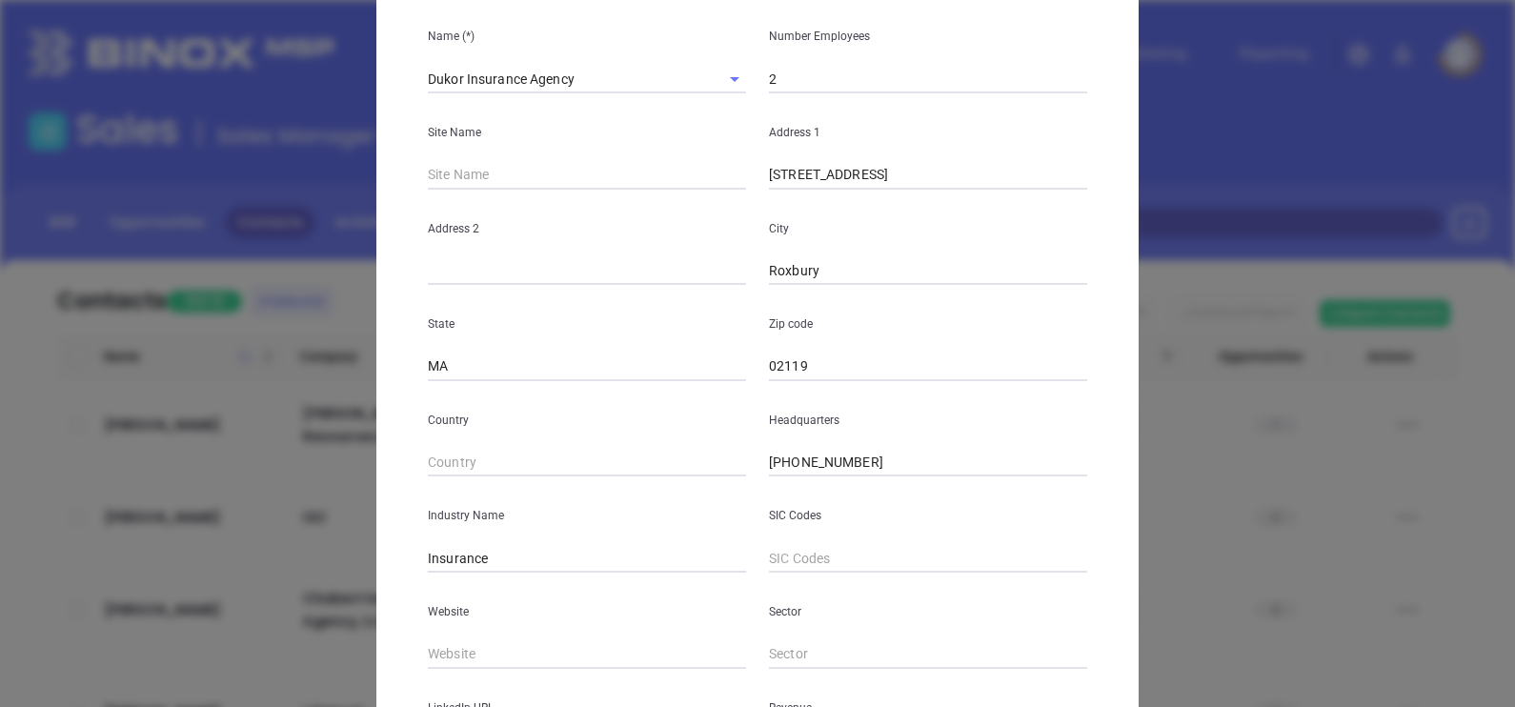
scroll to position [385, 0]
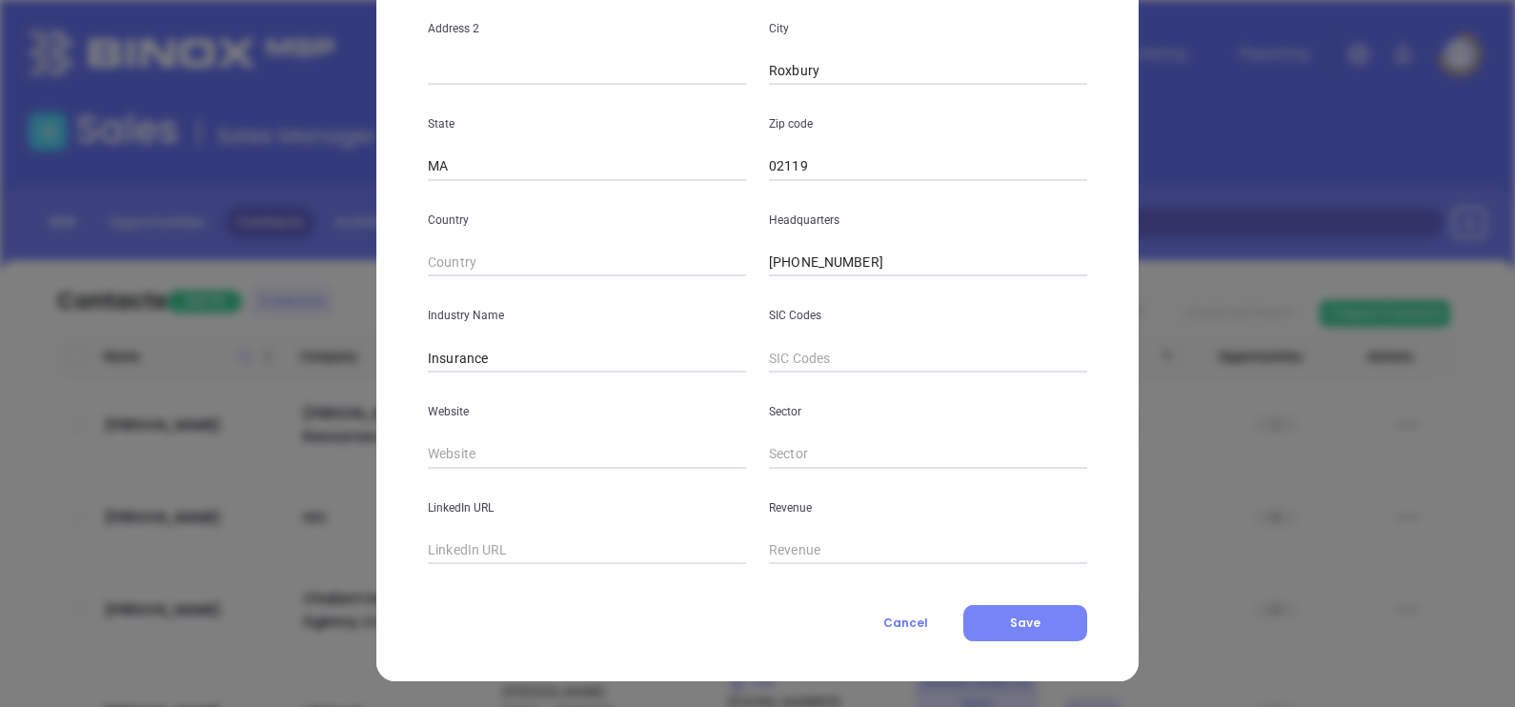
click at [986, 615] on button "Save" at bounding box center [1025, 623] width 124 height 36
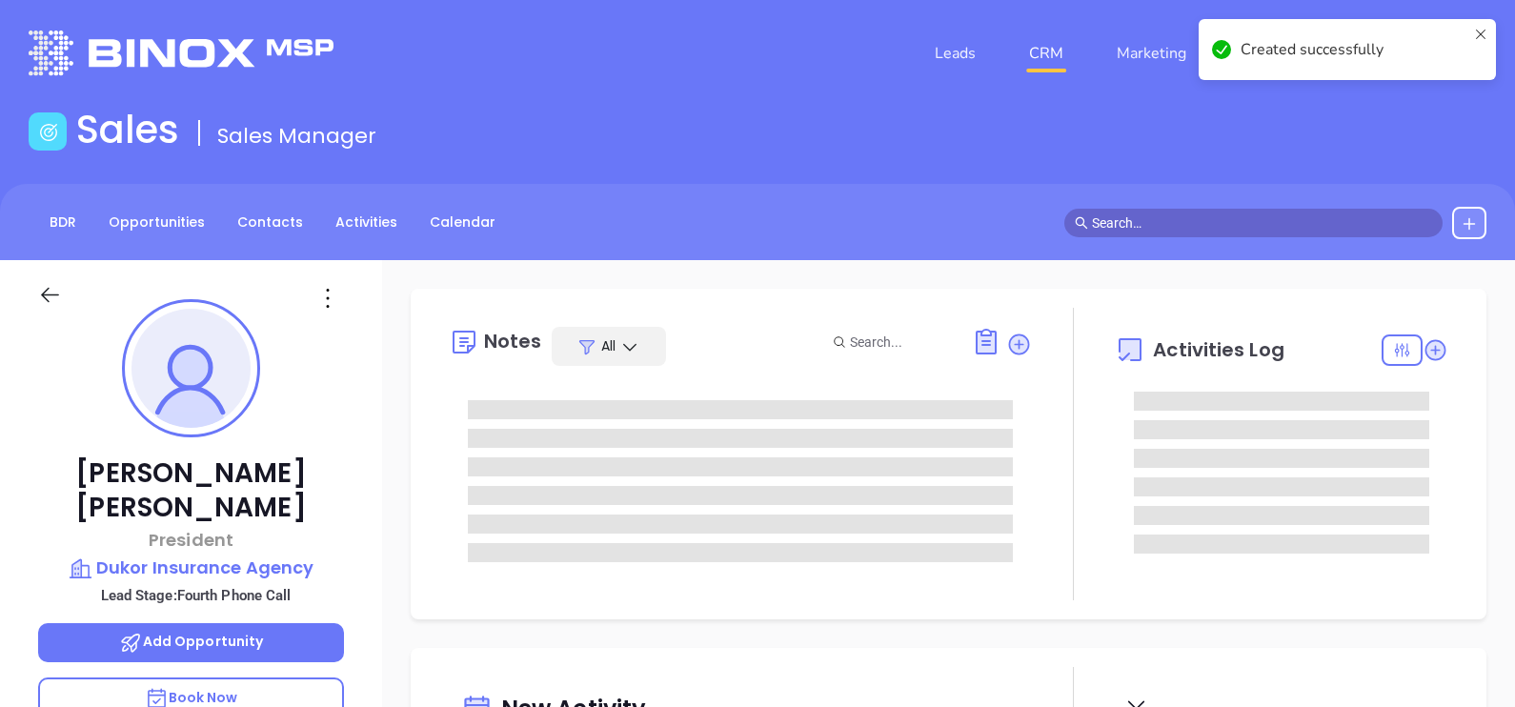
type input "[PERSON_NAME]"
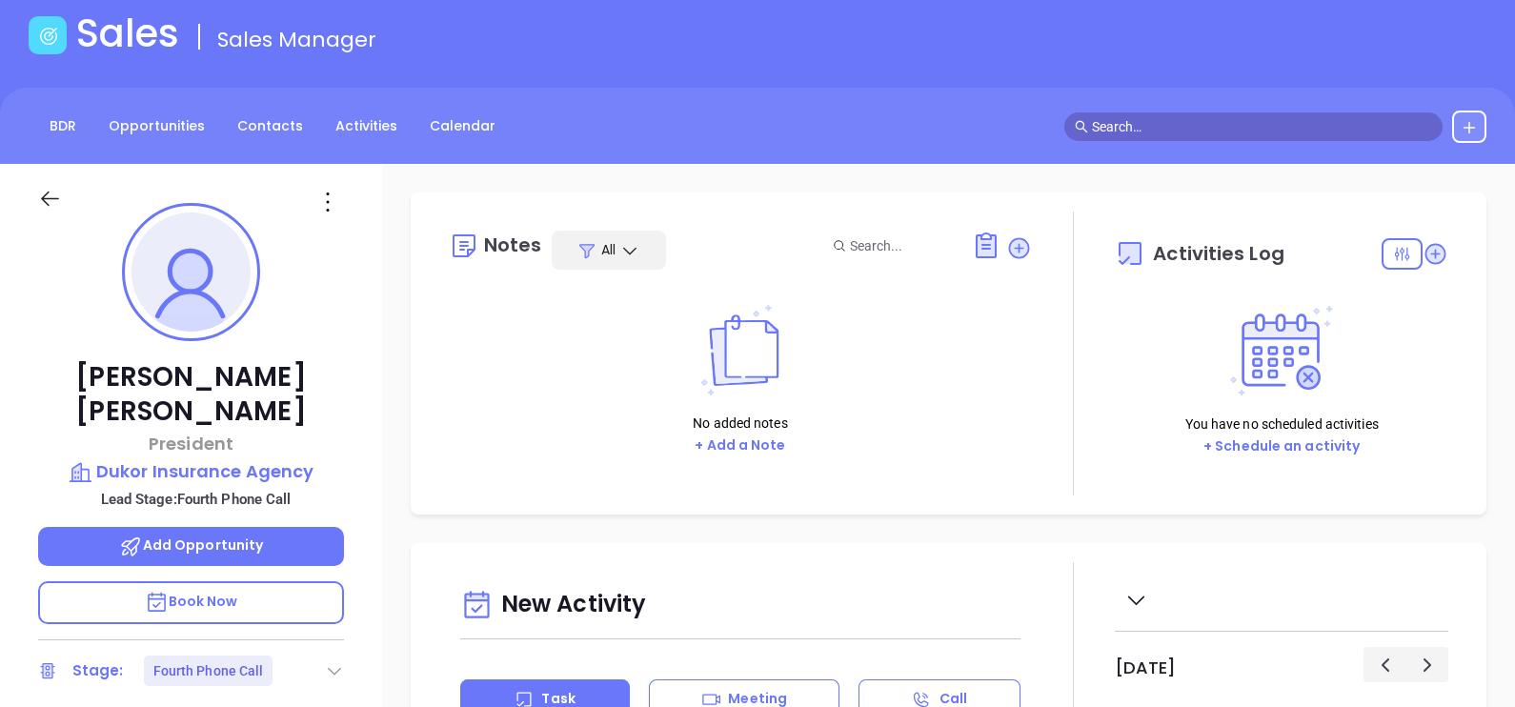
scroll to position [237, 0]
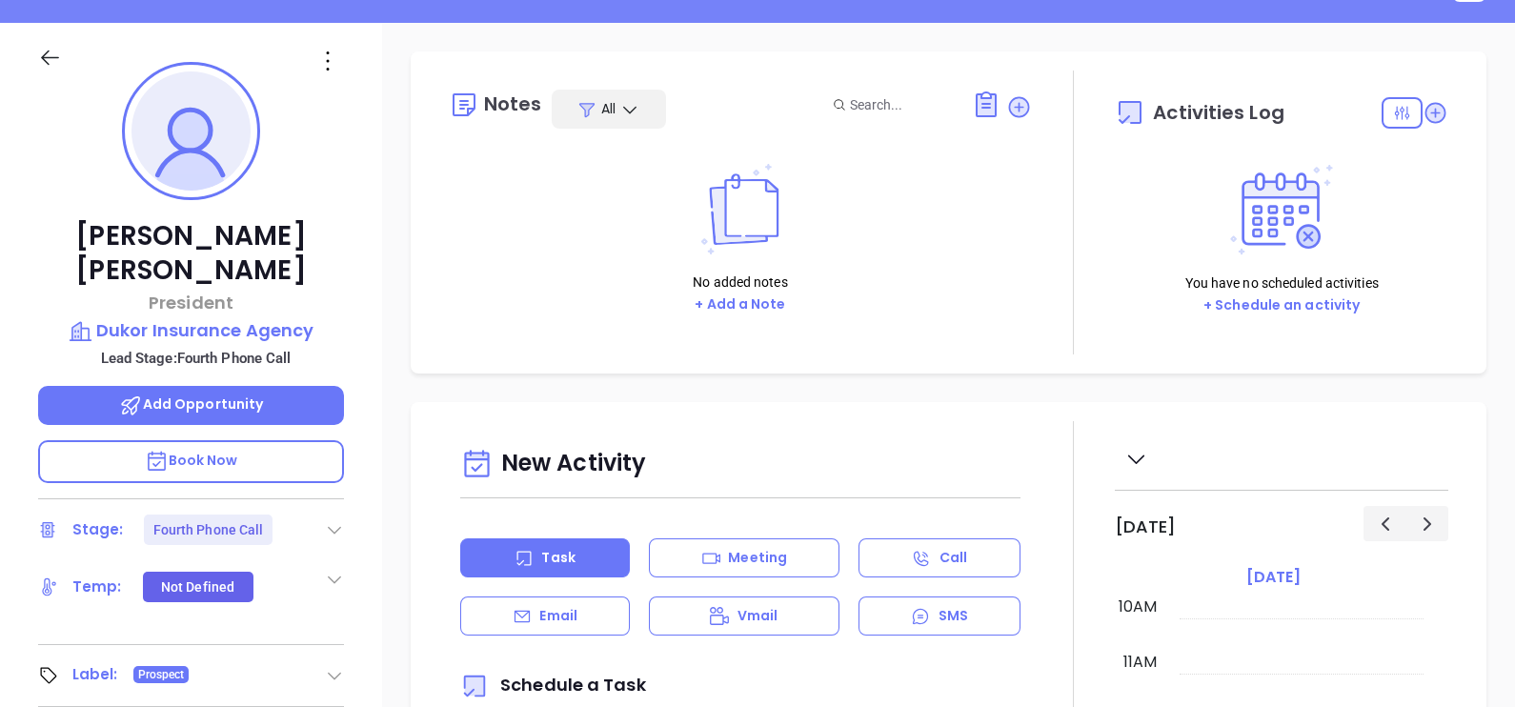
click at [333, 520] on icon at bounding box center [334, 529] width 19 height 19
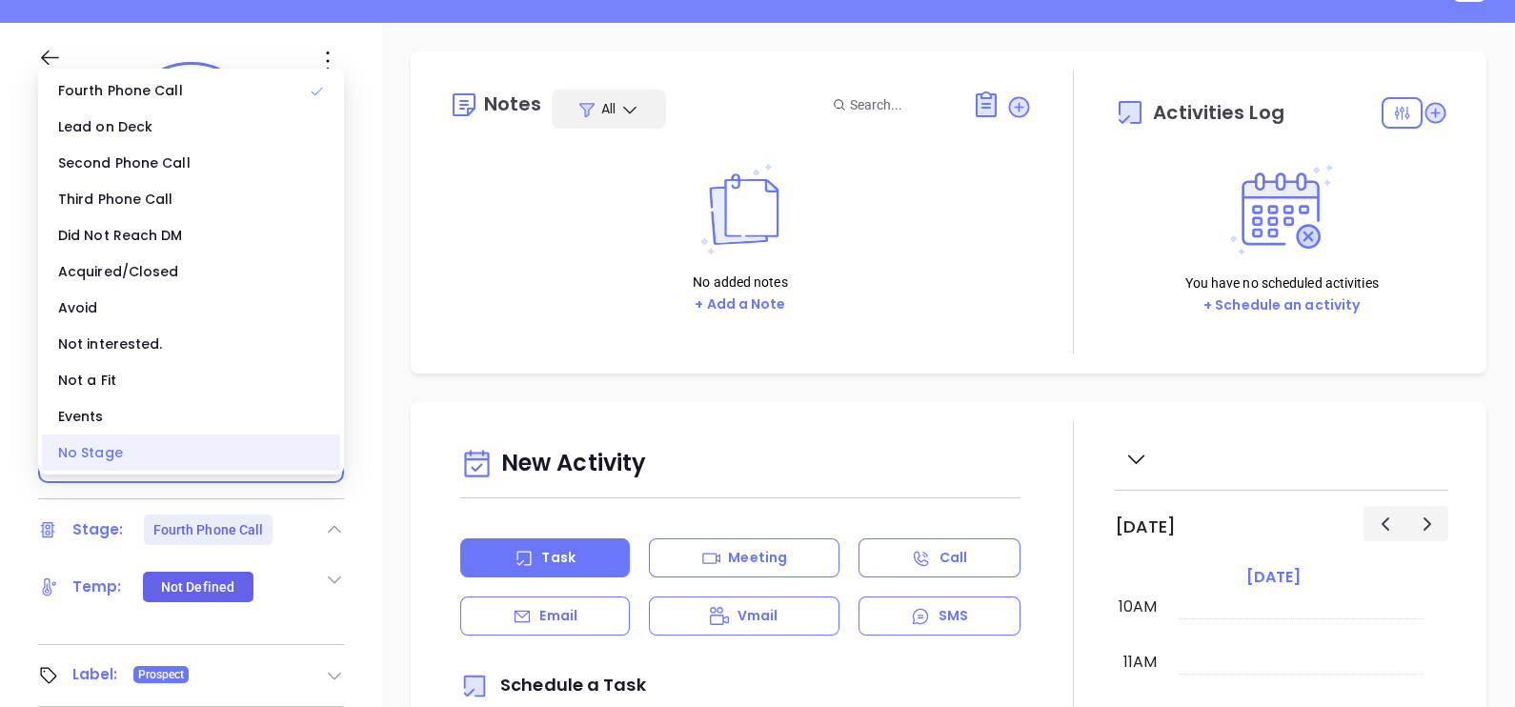
click at [173, 444] on div "No Stage" at bounding box center [191, 452] width 298 height 36
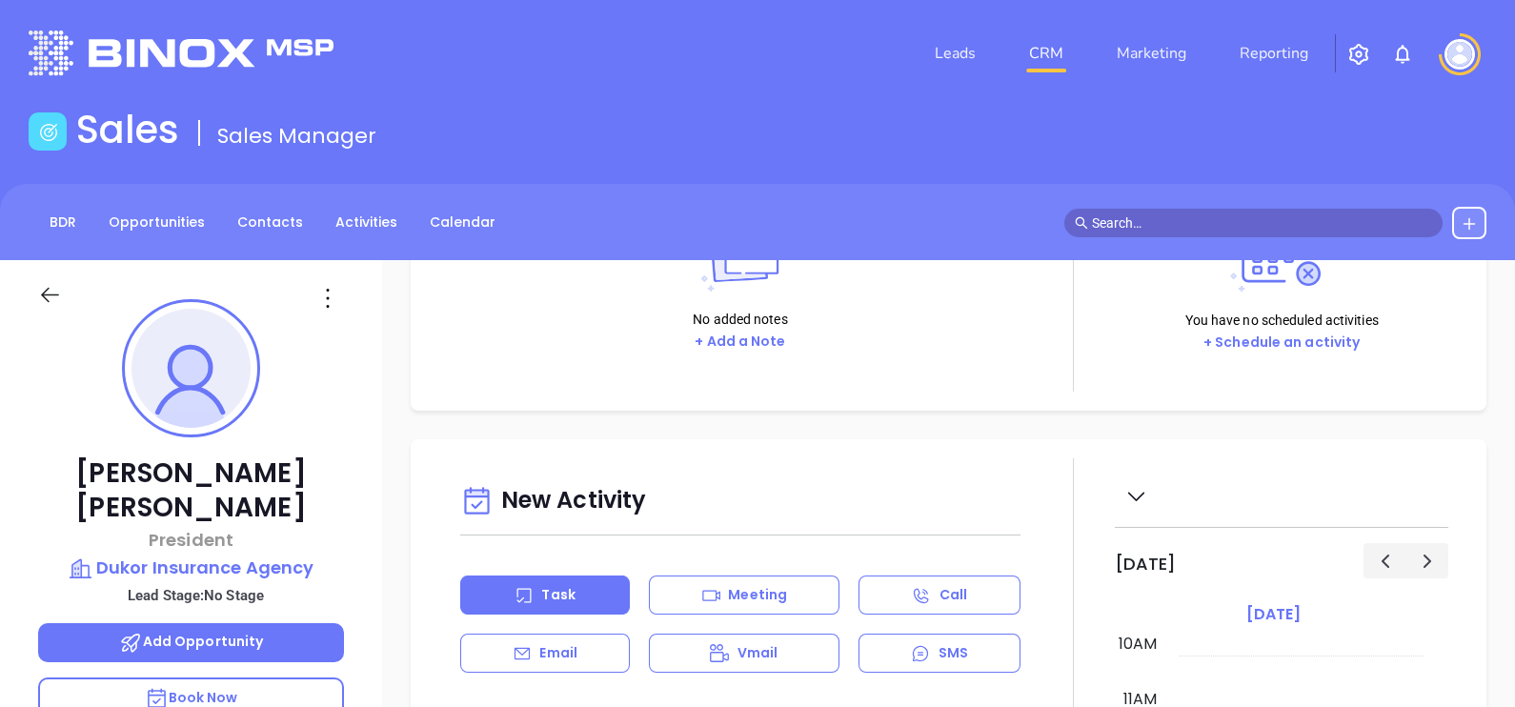
scroll to position [0, 0]
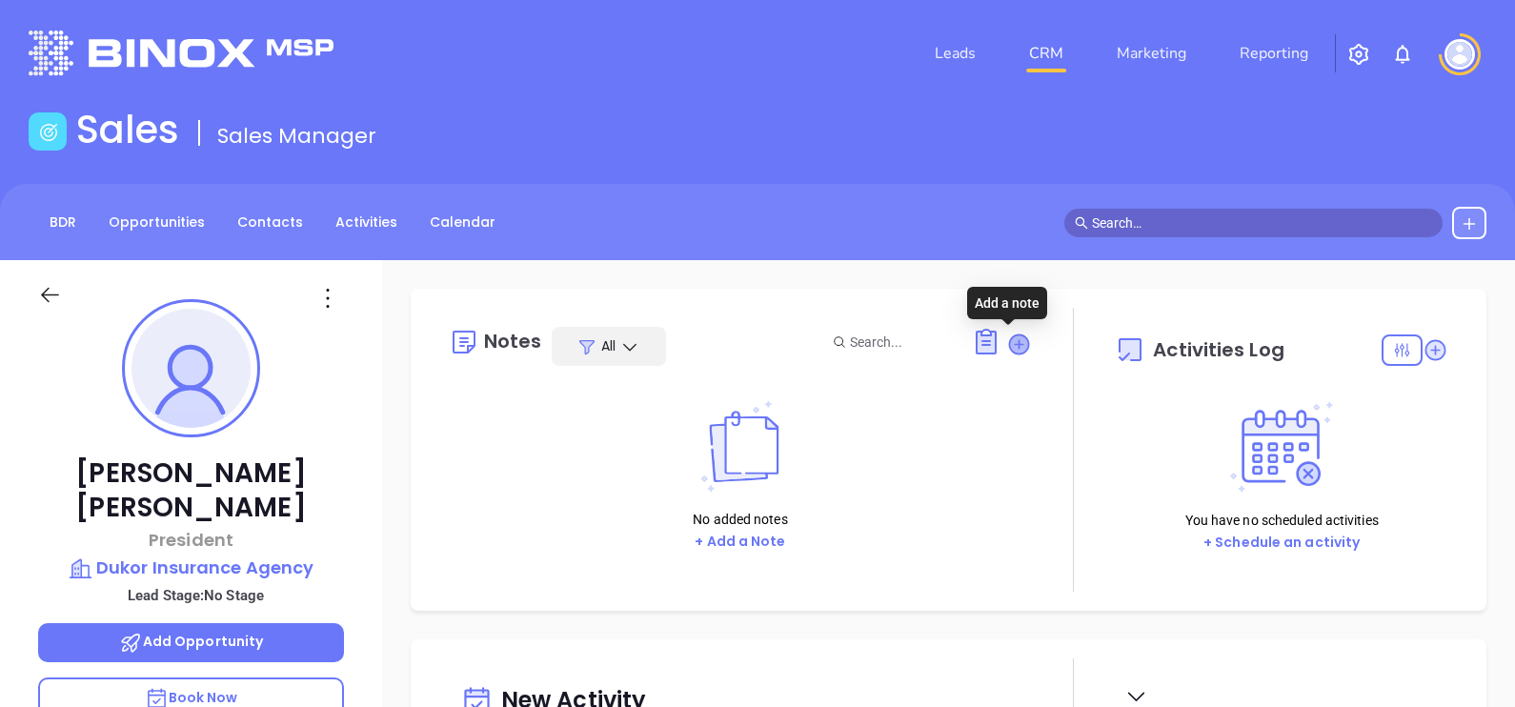
click at [1008, 351] on icon at bounding box center [1019, 345] width 26 height 26
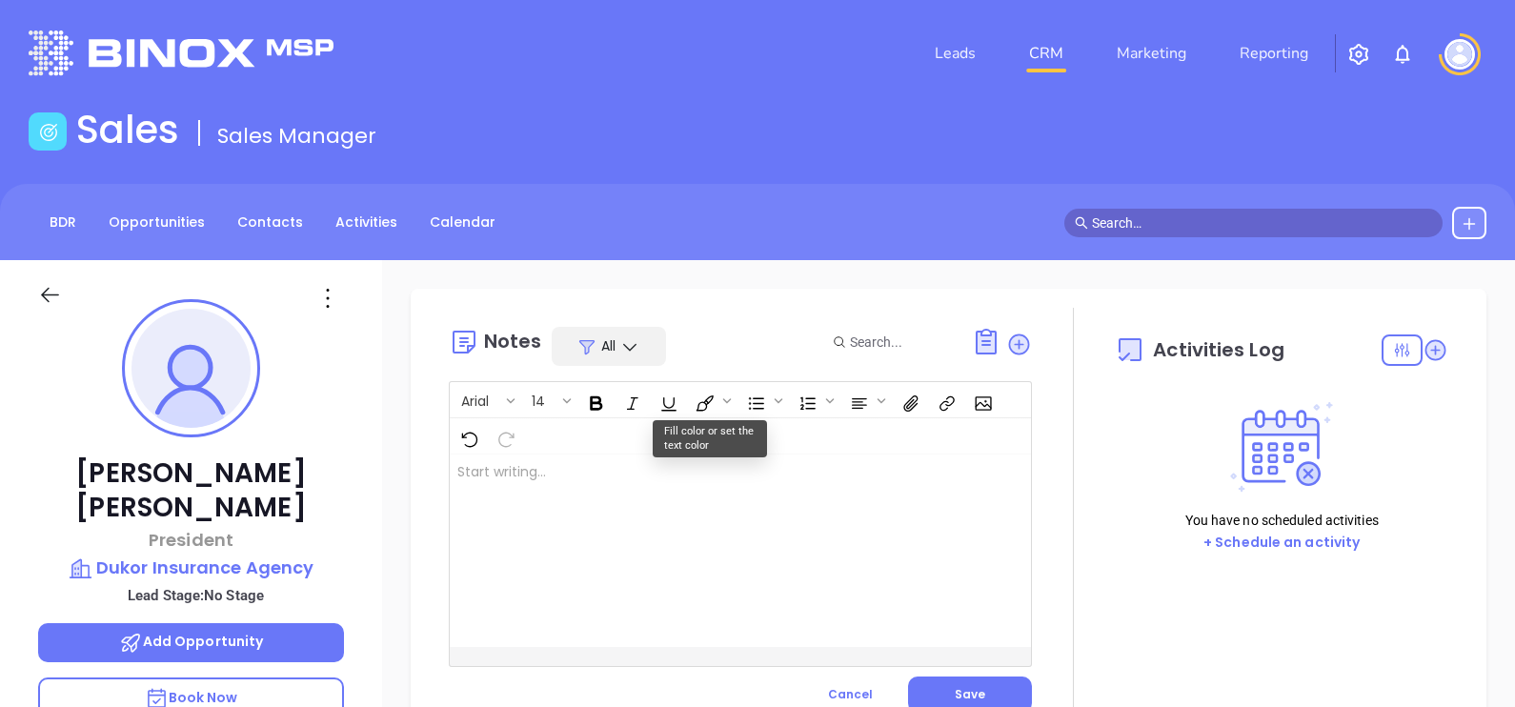
click at [672, 487] on div at bounding box center [720, 550] width 540 height 192
click at [524, 492] on p "MAIA Event 092025 - CARD No website ﻿" at bounding box center [719, 502] width 525 height 80
click at [540, 487] on p "MAIA Event 092025 - CARD No website ﻿" at bounding box center [719, 502] width 525 height 80
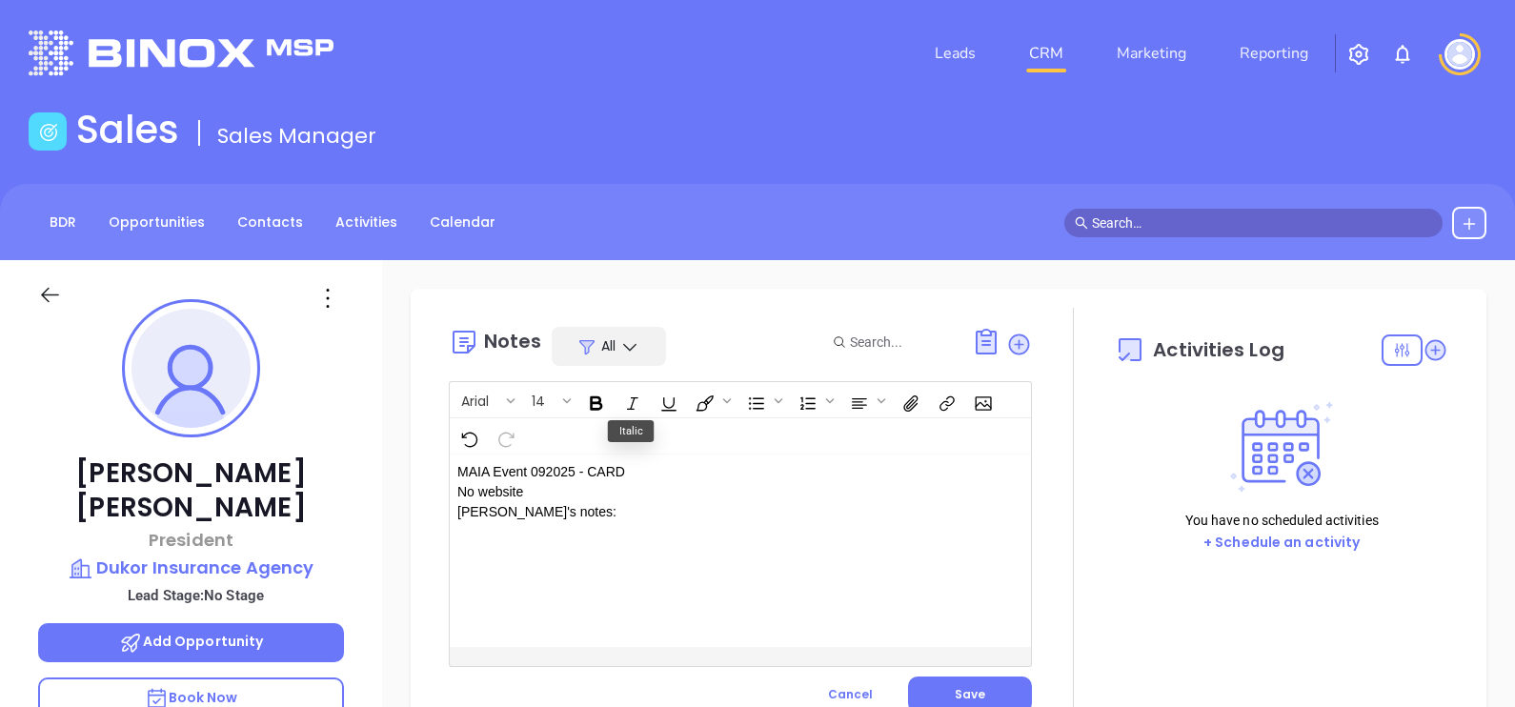
click at [570, 510] on p "MAIA Event 092025 - CARD No website Megan's notes: ﻿ ﻿" at bounding box center [719, 502] width 525 height 80
drag, startPoint x: 570, startPoint y: 510, endPoint x: 557, endPoint y: 516, distance: 14.1
click at [557, 516] on p "MAIA Event 092025 - CARD No website Megan's notes: ﻿ ﻿" at bounding box center [719, 502] width 525 height 80
click at [566, 507] on p "MAIA Event 092025 - CARD No website Megan's notes: ﻿ ﻿" at bounding box center [719, 502] width 525 height 80
click at [583, 512] on p "MAIA Event 092025 - CARD No website Megan's notes: ﻿ ﻿" at bounding box center [719, 502] width 525 height 80
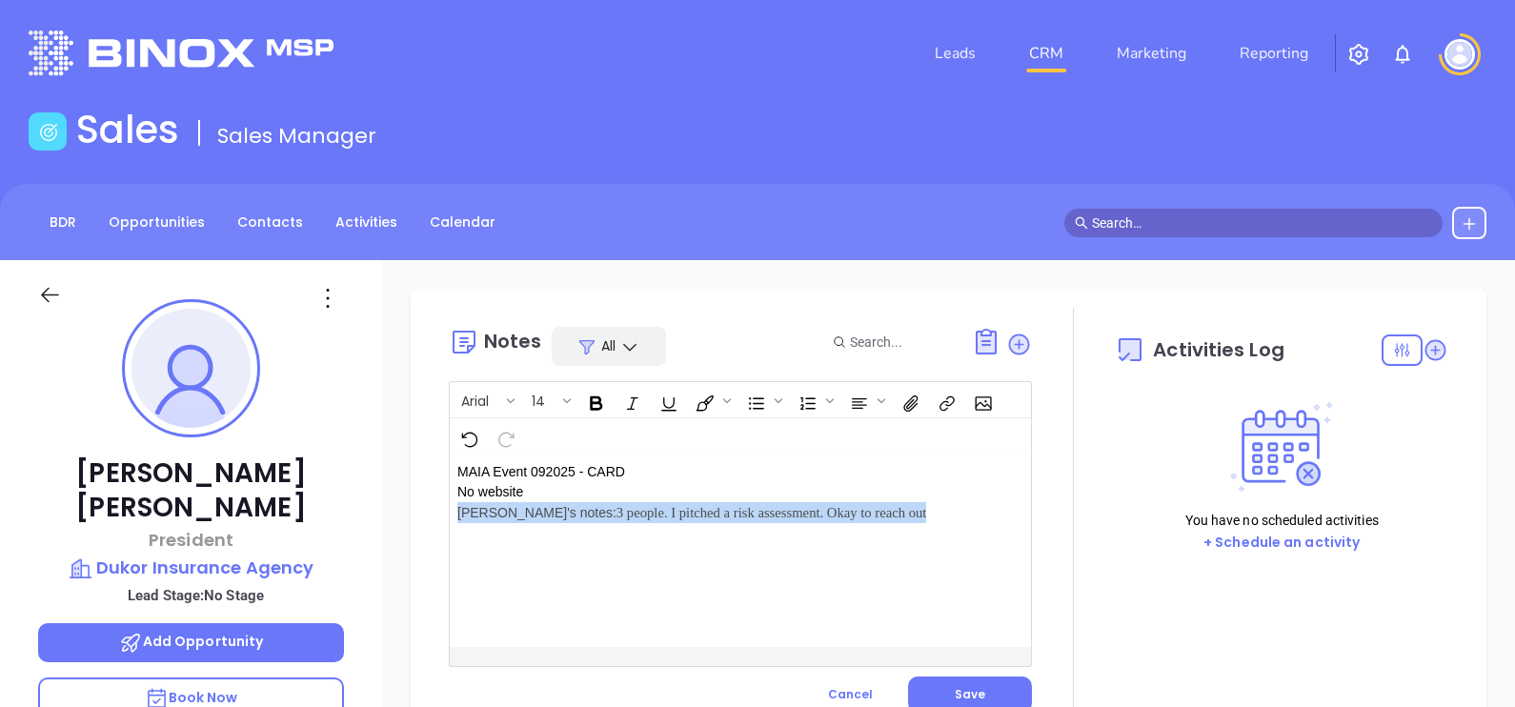
drag, startPoint x: 872, startPoint y: 513, endPoint x: 453, endPoint y: 533, distance: 418.7
click at [453, 533] on div "MAIA Event 092025 - CARD No website Megan's notes: 3 people. I pitched a risk a…" at bounding box center [720, 550] width 540 height 192
click at [479, 405] on span "Arial" at bounding box center [475, 398] width 47 height 13
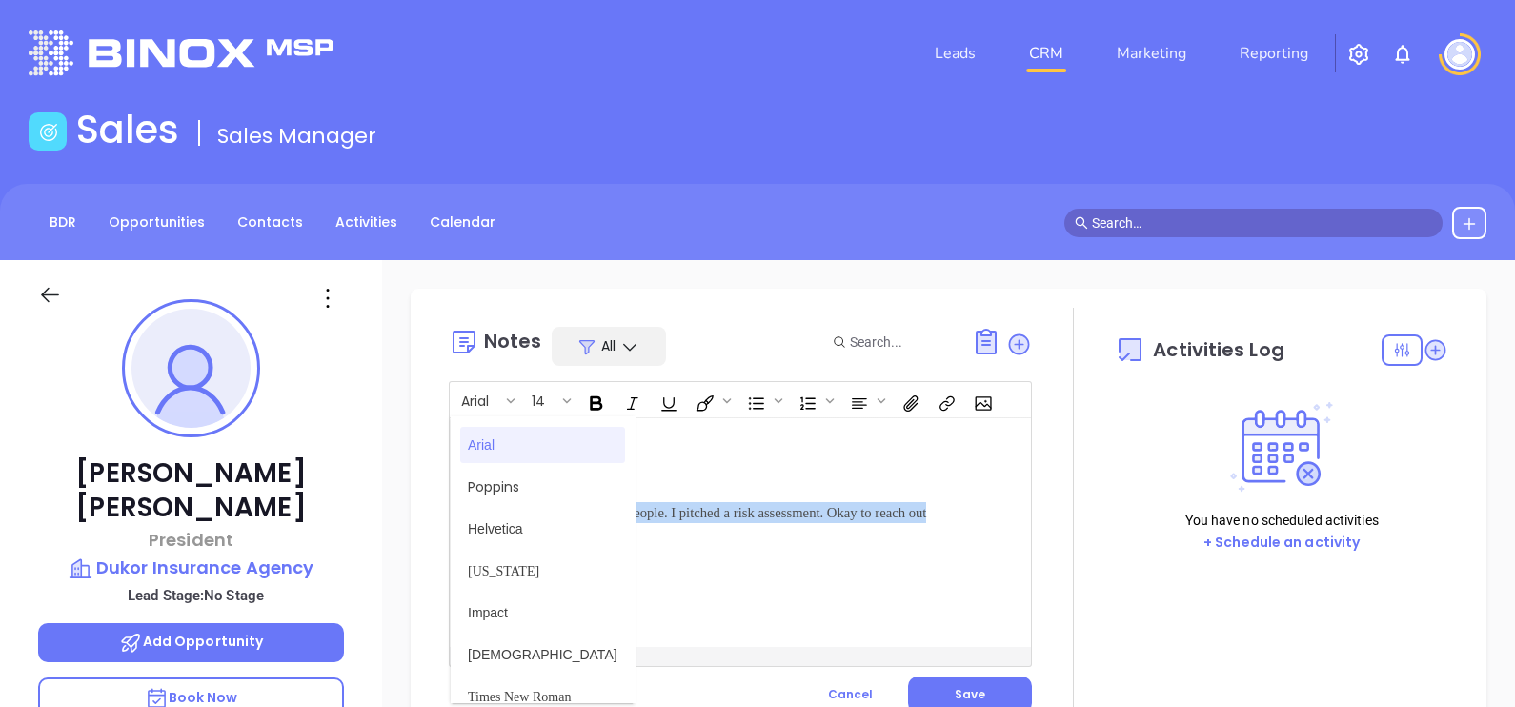
click at [508, 453] on span "Arial" at bounding box center [543, 445] width 150 height 20
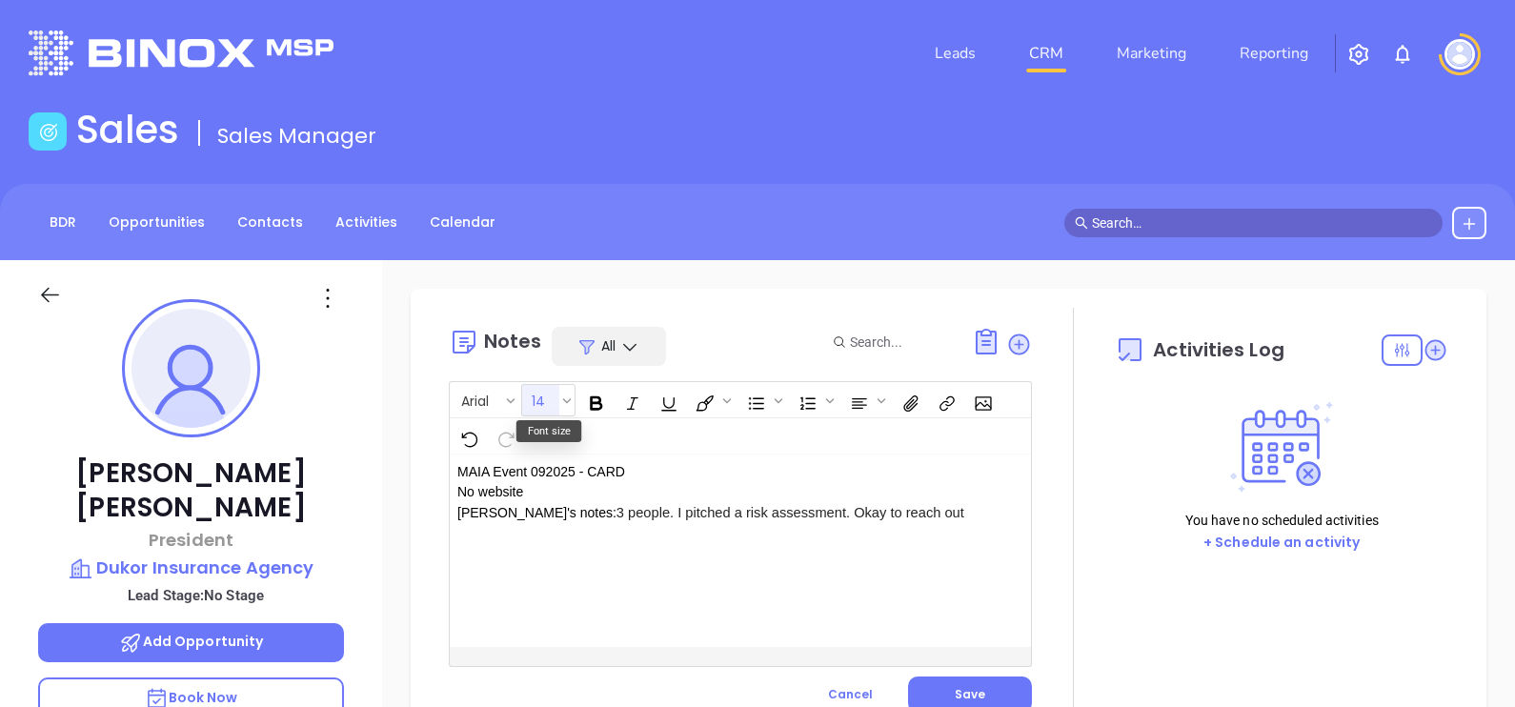
click at [547, 401] on span "14" at bounding box center [538, 398] width 32 height 13
drag, startPoint x: 565, startPoint y: 650, endPoint x: 591, endPoint y: 642, distance: 26.8
click at [564, 651] on span "14px" at bounding box center [554, 655] width 30 height 20
click at [695, 603] on div "MAIA Event 092025 - CARD No website Megan's notes: 3 people. I pitched a risk a…" at bounding box center [720, 550] width 540 height 192
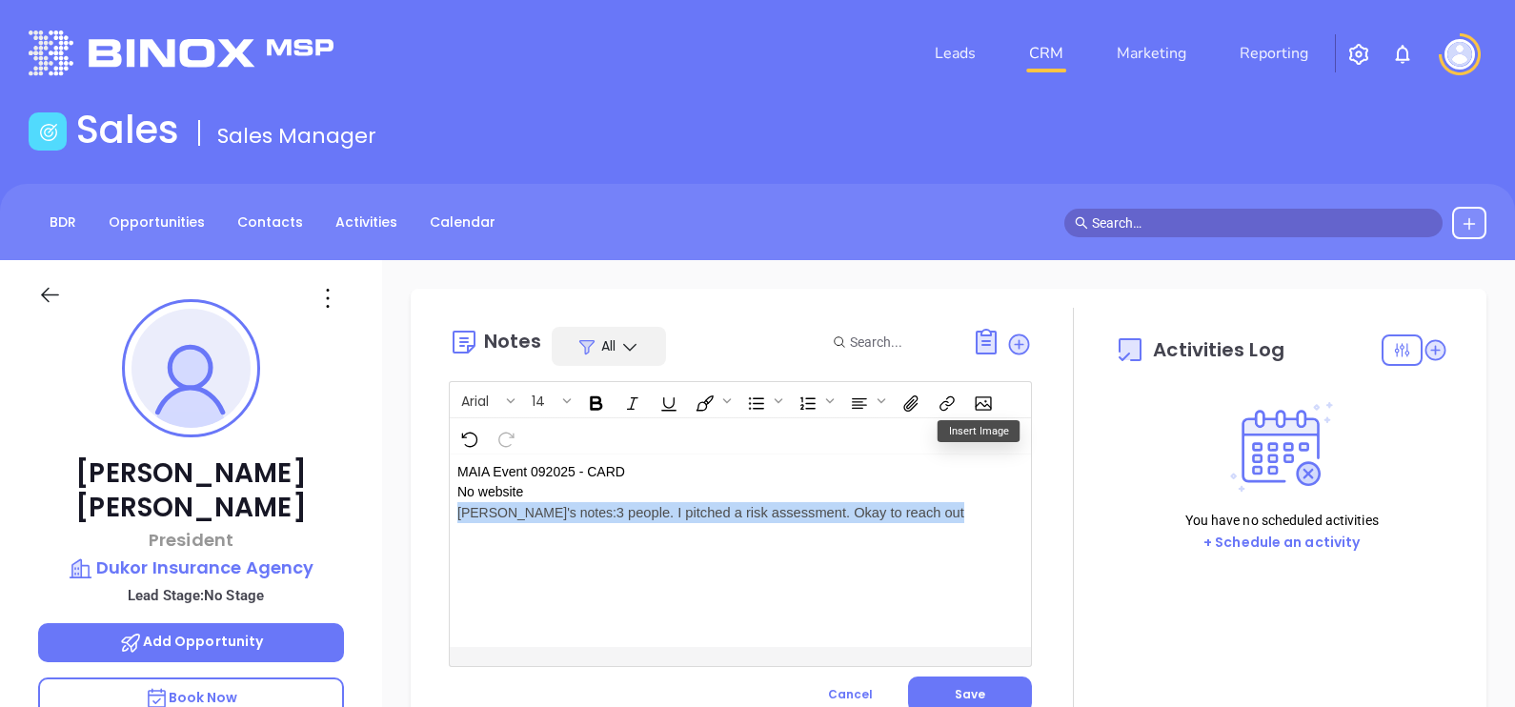
drag, startPoint x: 925, startPoint y: 516, endPoint x: 455, endPoint y: 503, distance: 469.9
click at [455, 503] on div "MAIA Event 092025 - CARD No website Megan's notes: 3 people. I pitched a risk a…" at bounding box center [720, 550] width 540 height 192
click at [480, 398] on span "Arial" at bounding box center [475, 398] width 47 height 13
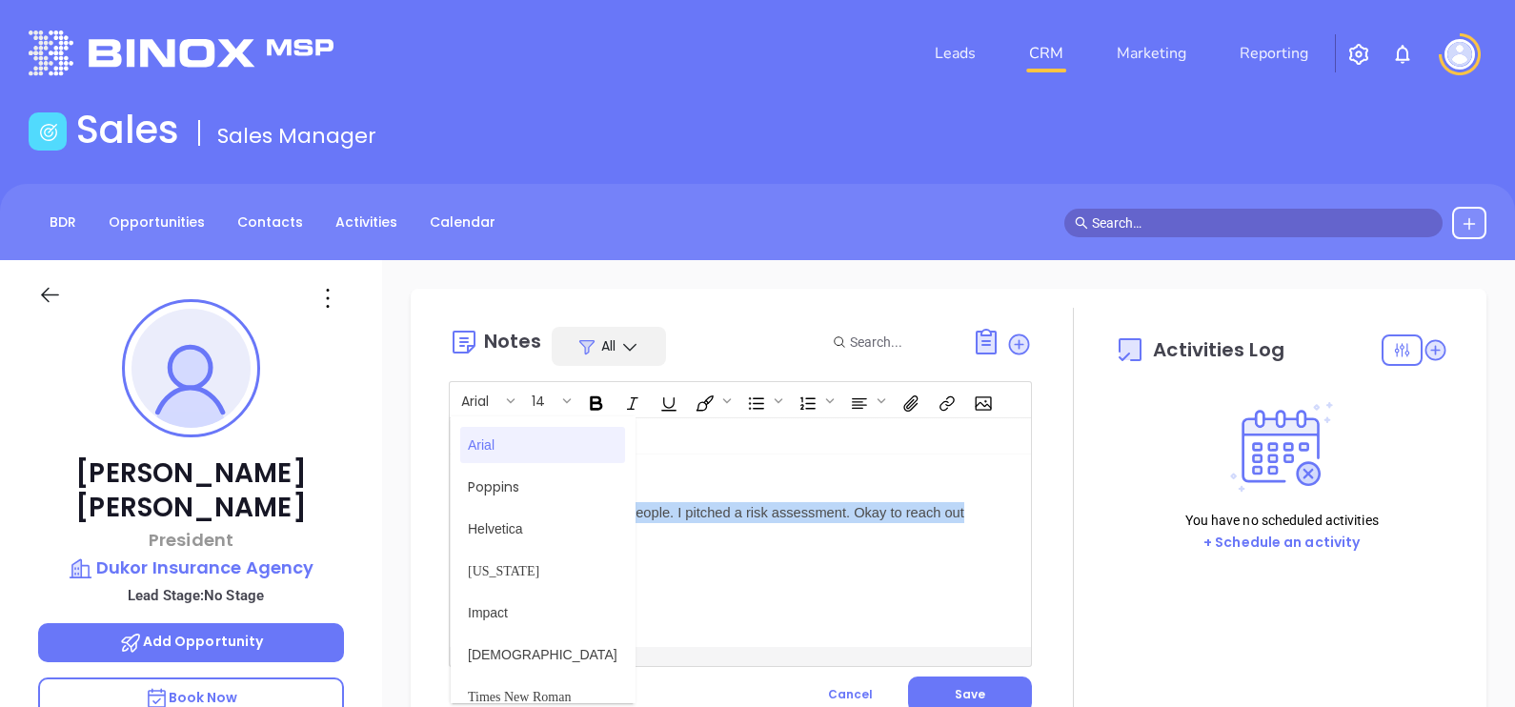
click at [537, 439] on span "Arial" at bounding box center [543, 445] width 150 height 20
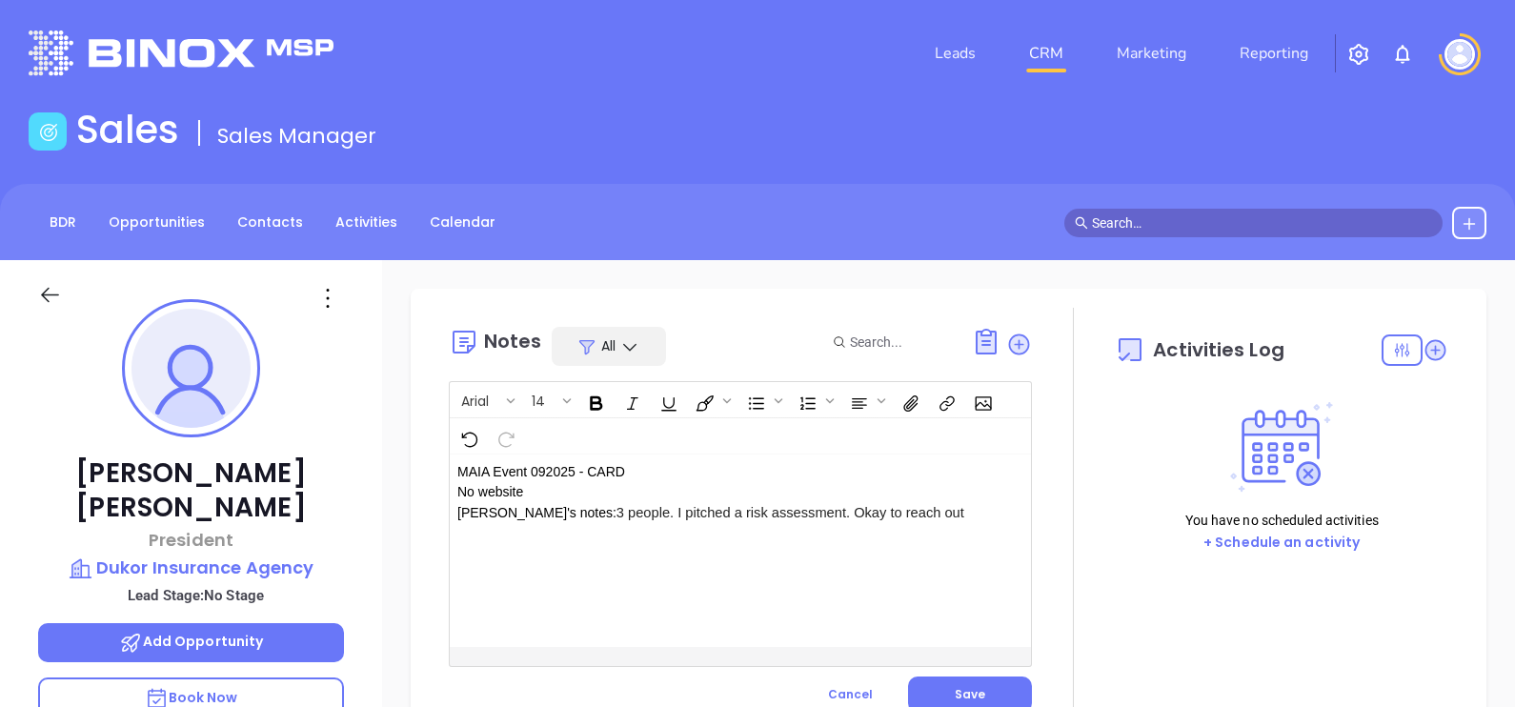
drag, startPoint x: 569, startPoint y: 490, endPoint x: 581, endPoint y: 509, distance: 22.7
click at [569, 491] on p "MAIA Event 092025 - CARD No website Megan's notes: 3 people. I pitched a risk a…" at bounding box center [719, 492] width 525 height 61
click at [638, 556] on div "MAIA Event 092025 - CARD No website Megan's notes: 3 people. I pitched a risk a…" at bounding box center [720, 550] width 540 height 192
click at [643, 546] on div "MAIA Event 092025 - CARD No website Megan's notes: 3 people. I pitched a risk a…" at bounding box center [720, 550] width 540 height 192
click at [880, 508] on span "3 people. I pitched a risk assessment. Okay to reach out" at bounding box center [790, 512] width 348 height 15
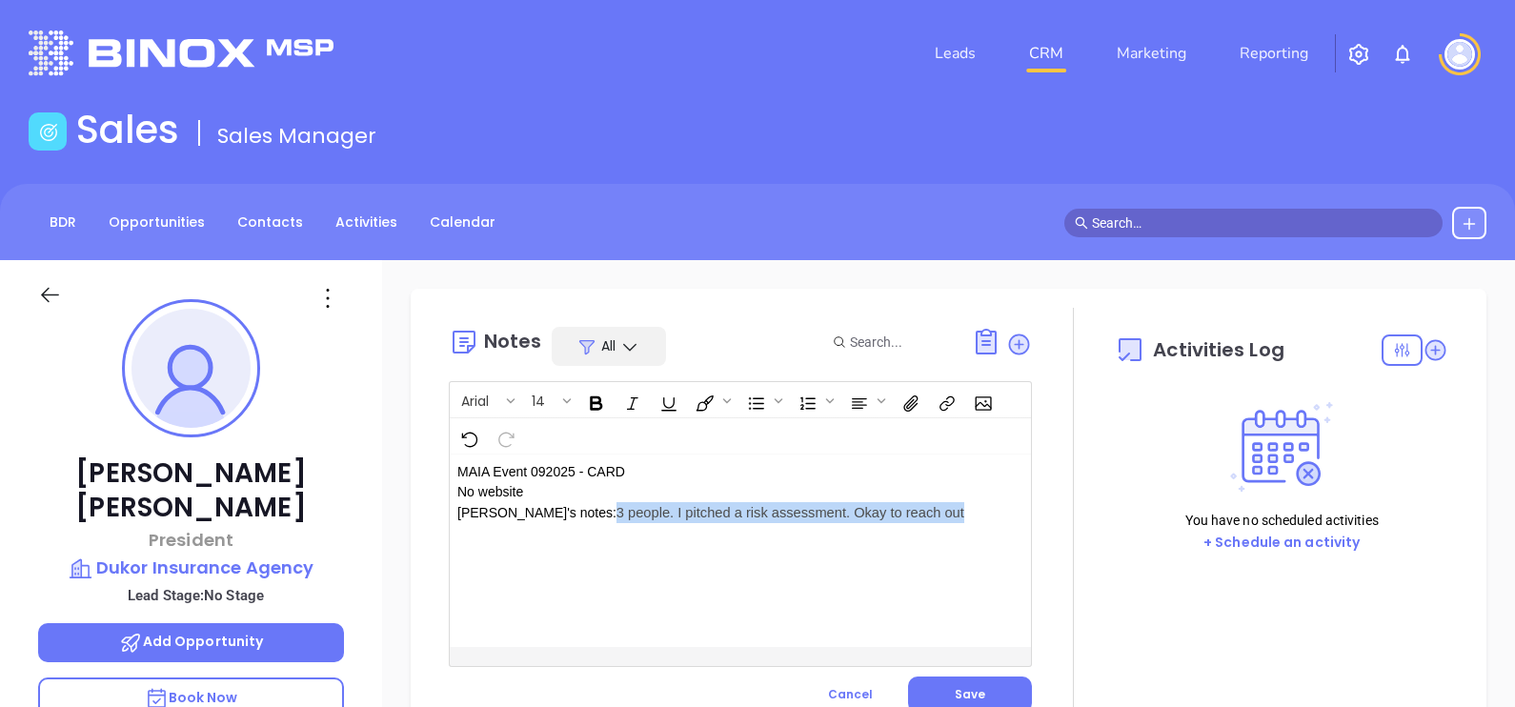
drag, startPoint x: 881, startPoint y: 514, endPoint x: 553, endPoint y: 522, distance: 328.8
click at [553, 522] on p "MAIA Event 092025 - CARD No website Megan's notes: 3 people. I pitched a risk a…" at bounding box center [719, 492] width 525 height 61
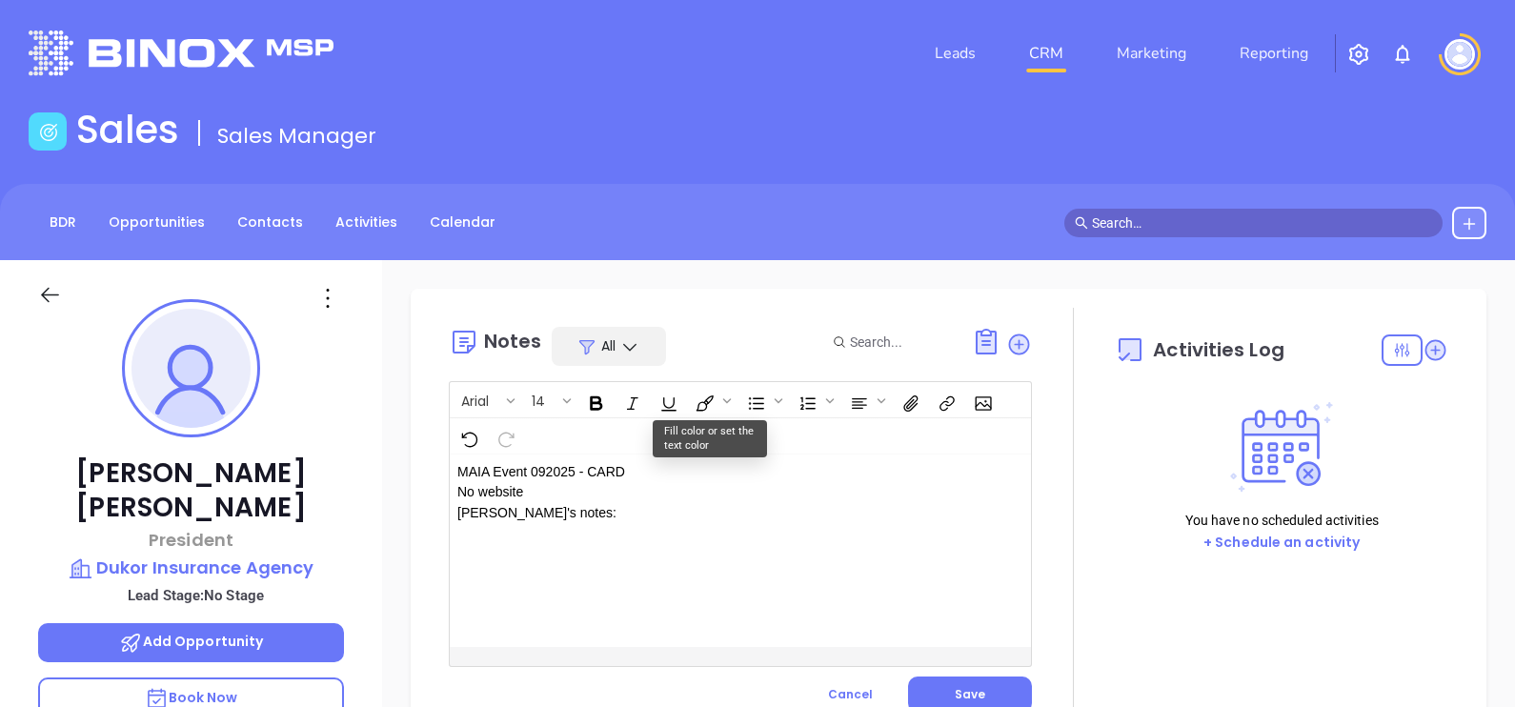
click at [622, 507] on p "MAIA Event 092025 - CARD No website Megan's notes: ﻿ ﻿﻿﻿﻿" at bounding box center [719, 492] width 525 height 61
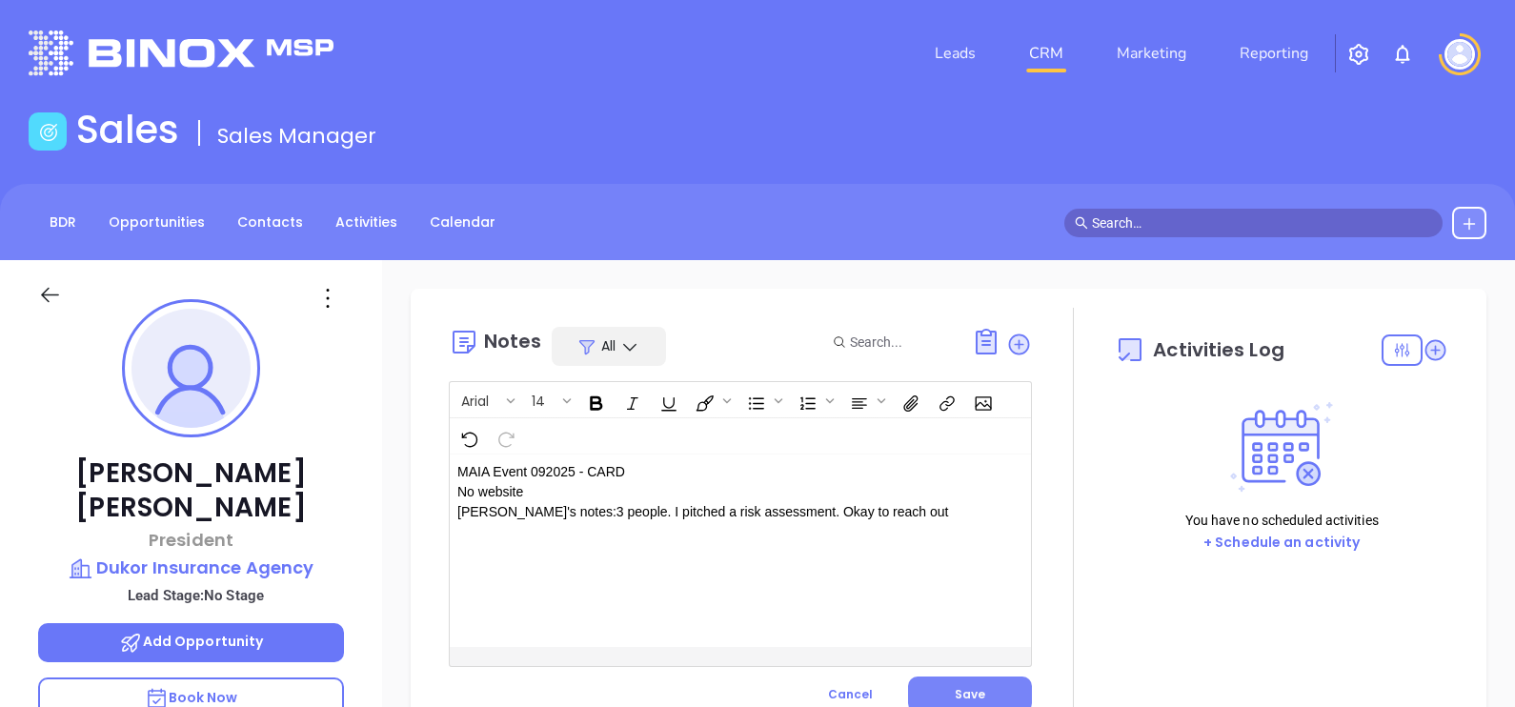
click at [972, 681] on button "Save" at bounding box center [970, 694] width 124 height 36
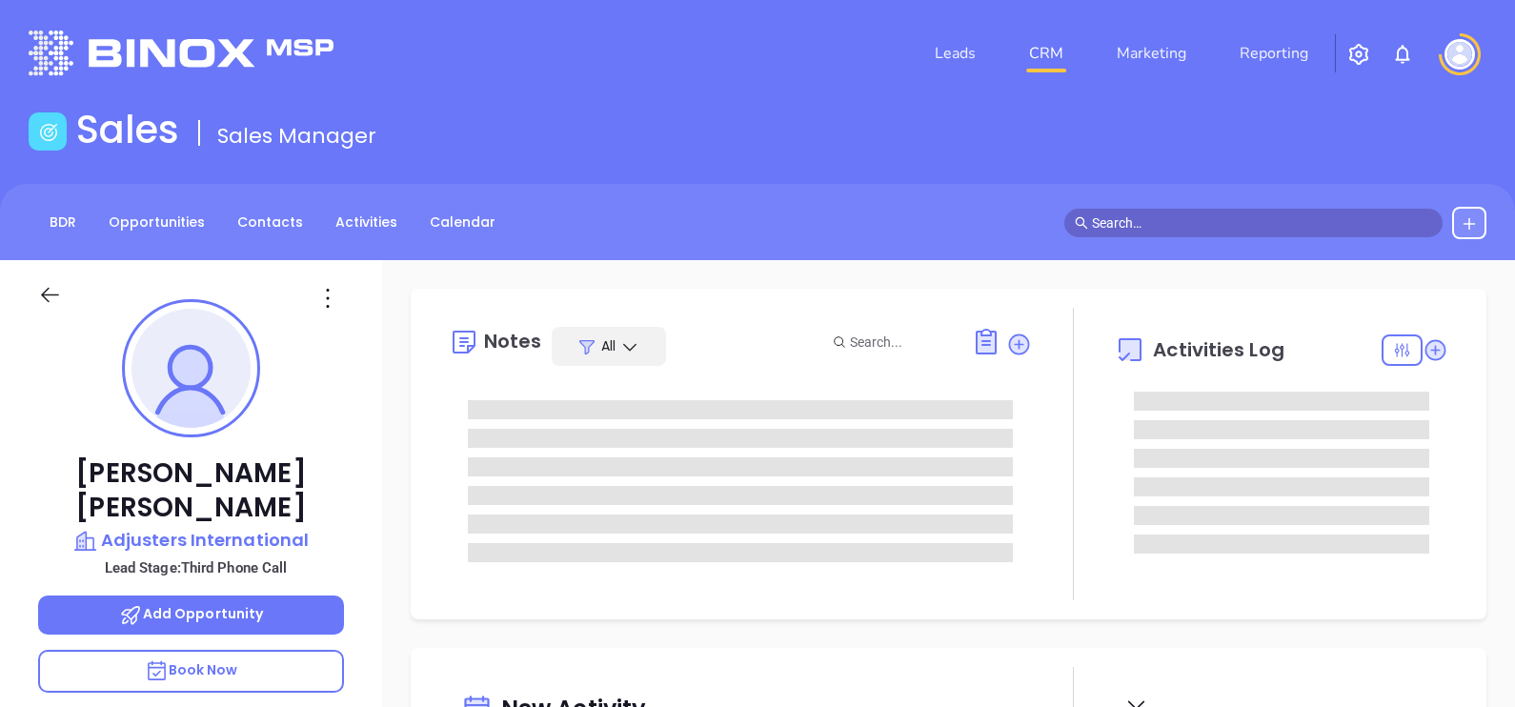
type input "[DATE]"
type input "[PERSON_NAME]"
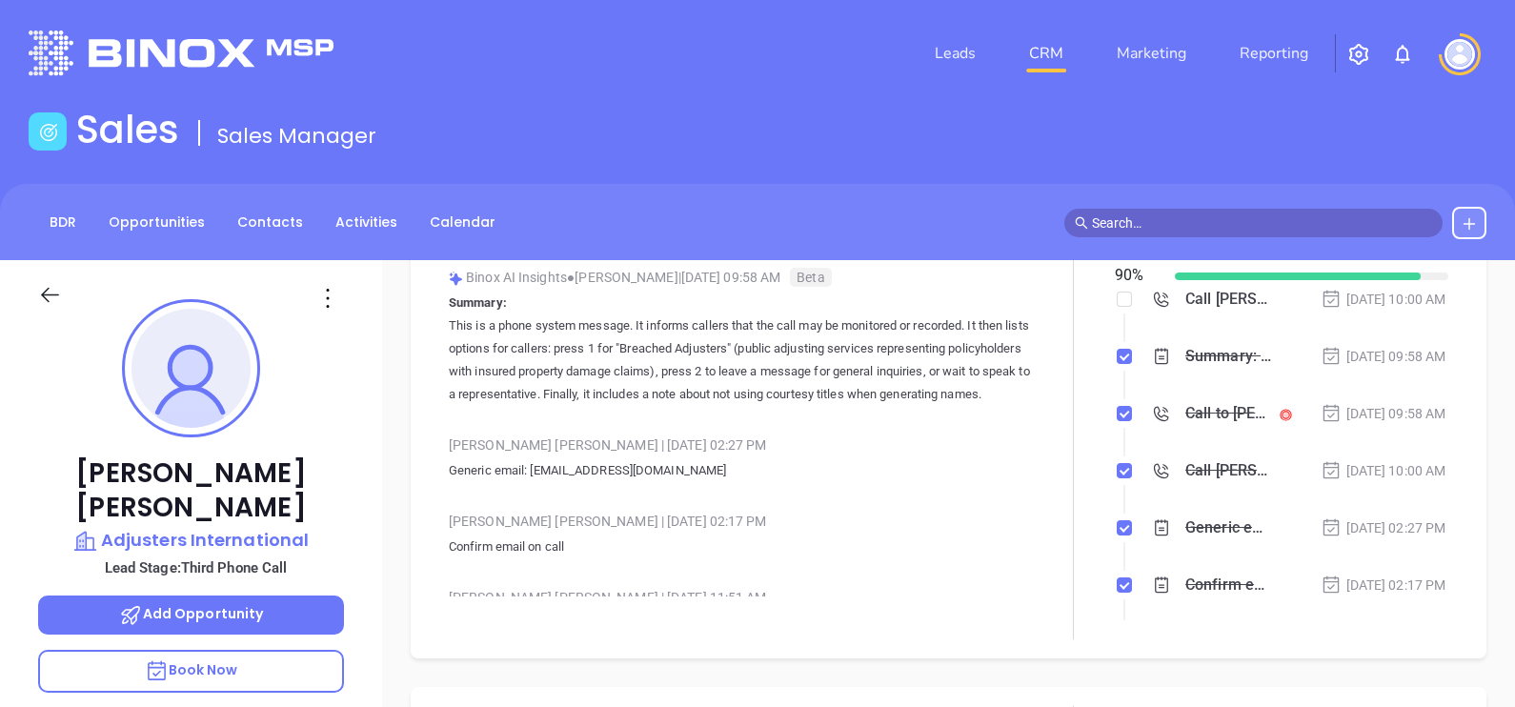
scroll to position [0, 0]
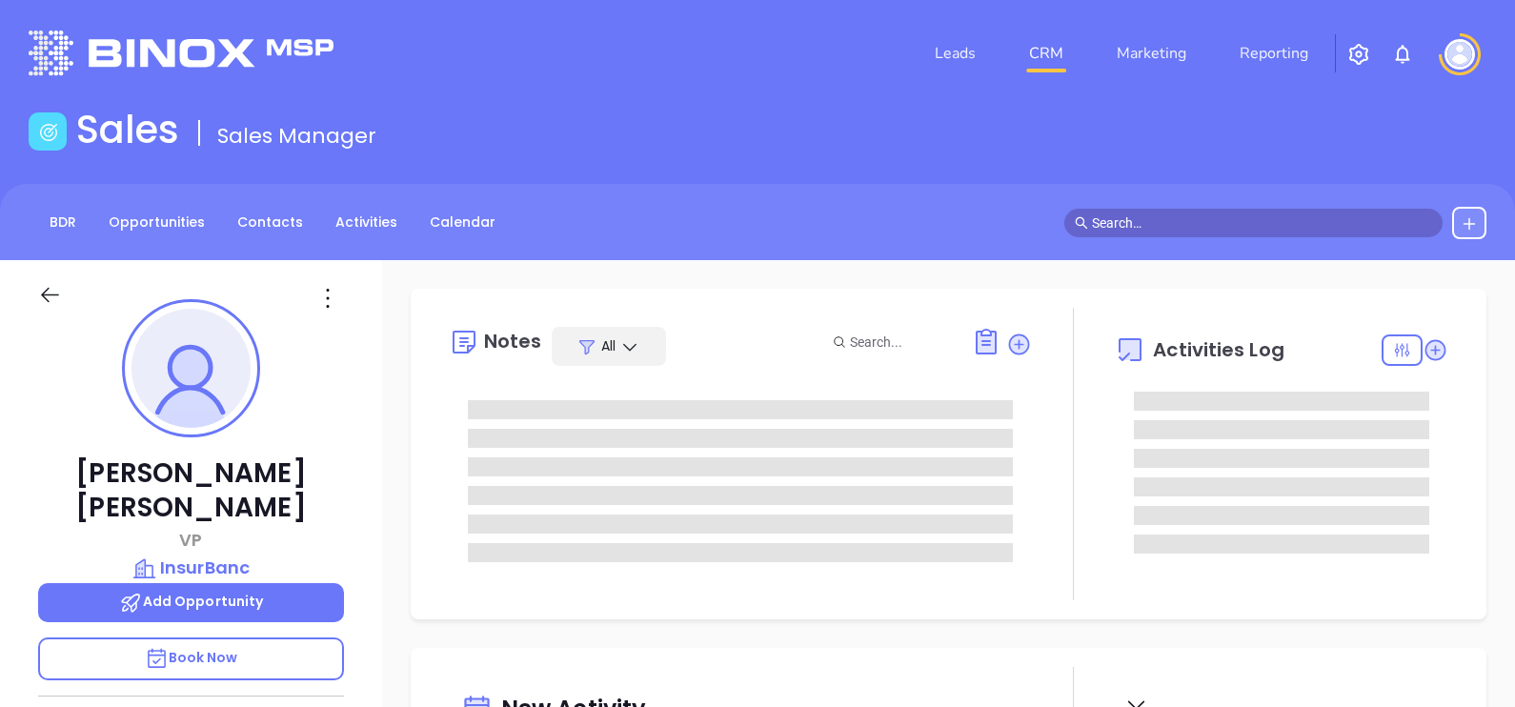
type input "[DATE]"
type input "[PERSON_NAME]"
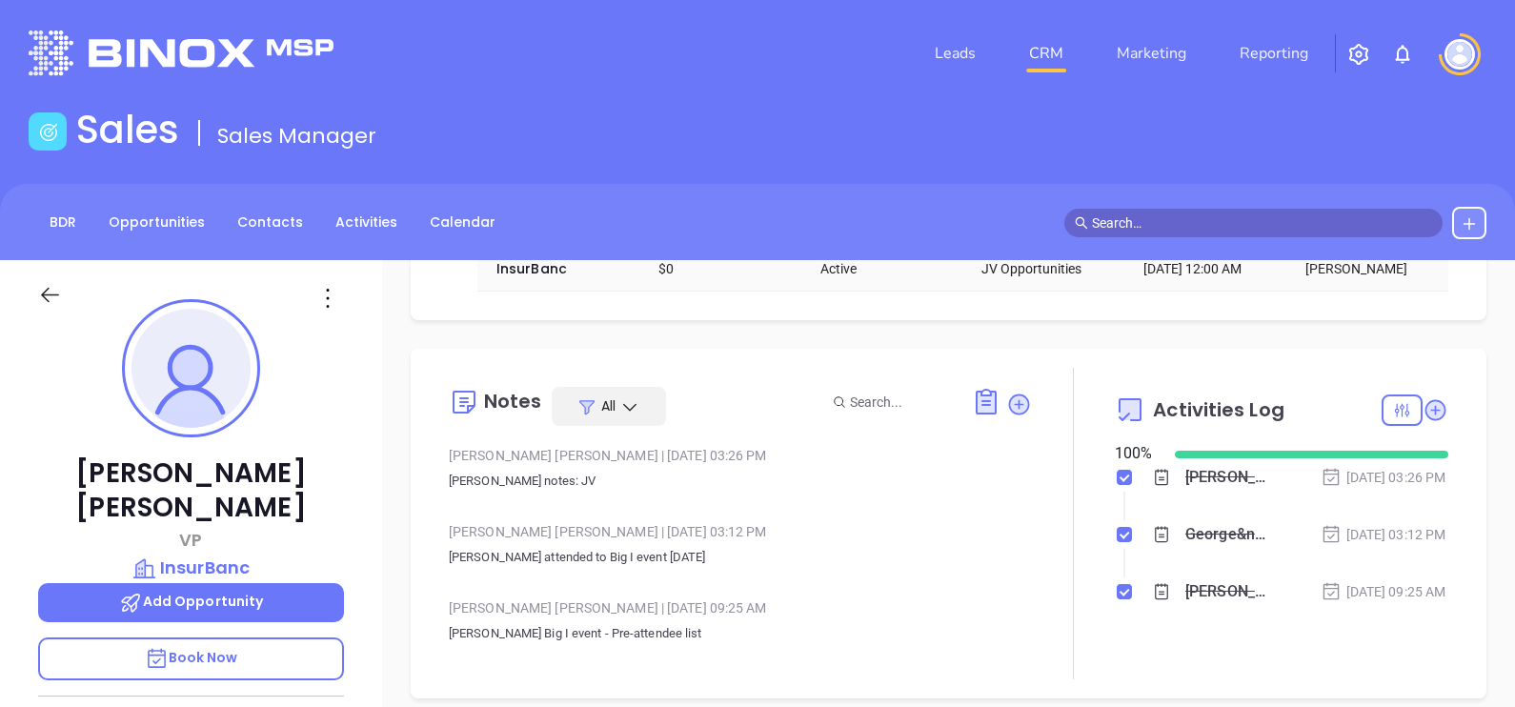
scroll to position [237, 0]
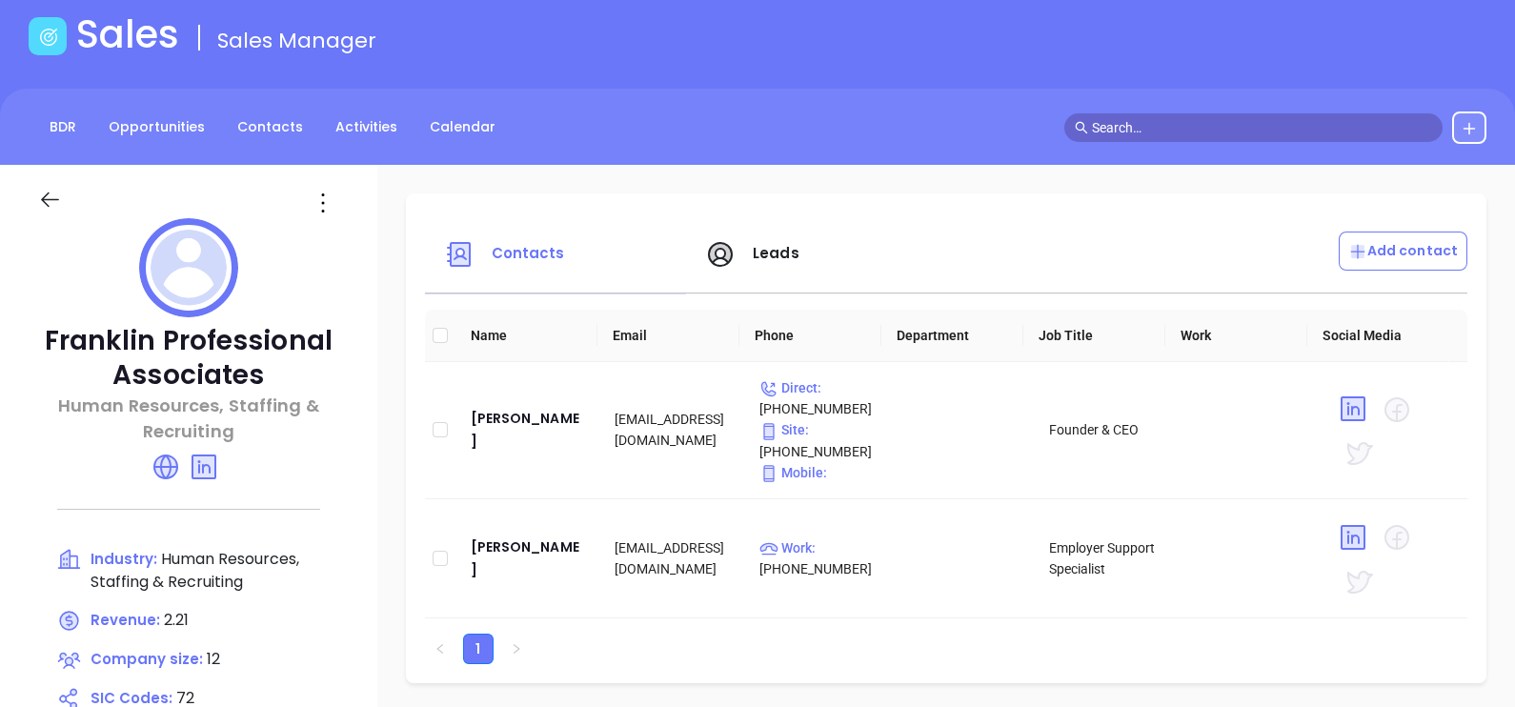
scroll to position [118, 0]
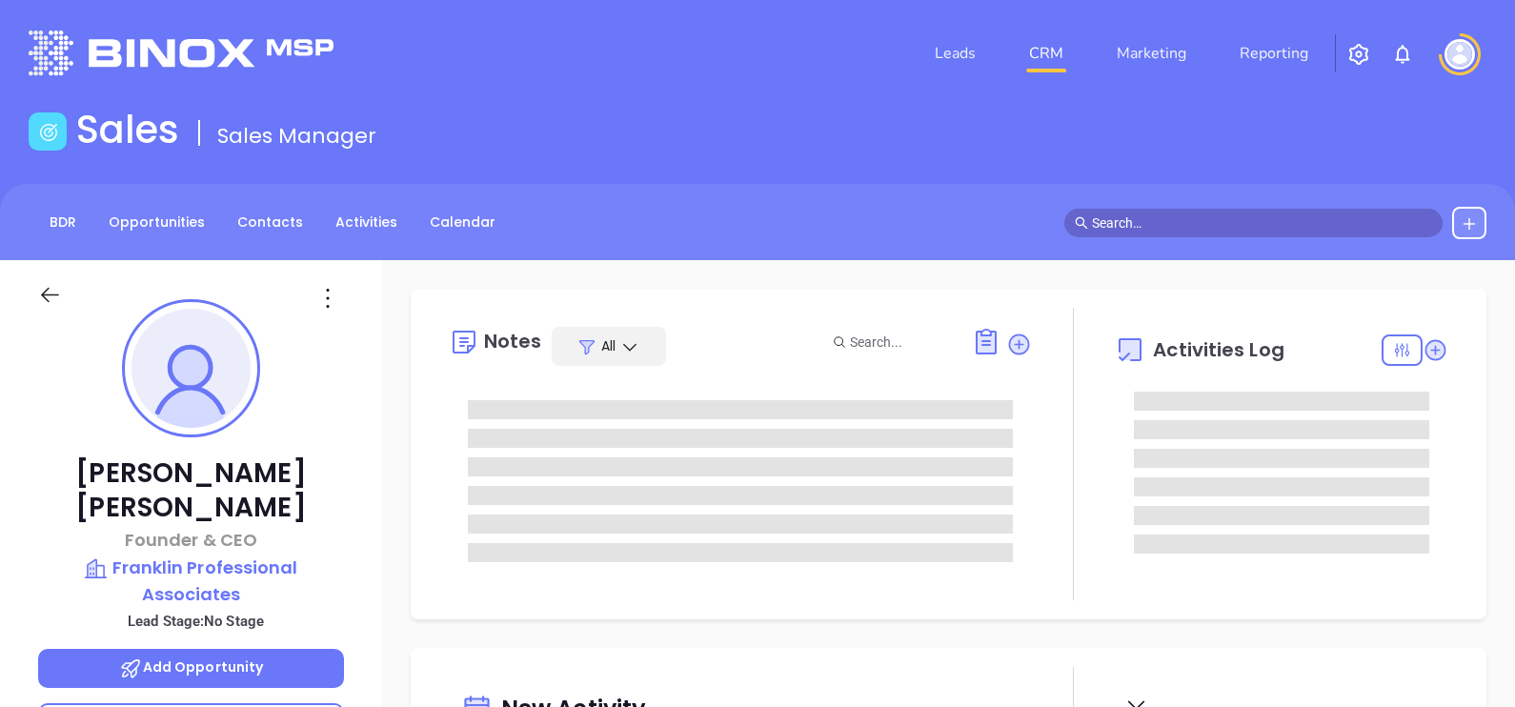
type input "[DATE]"
type input "[PERSON_NAME]"
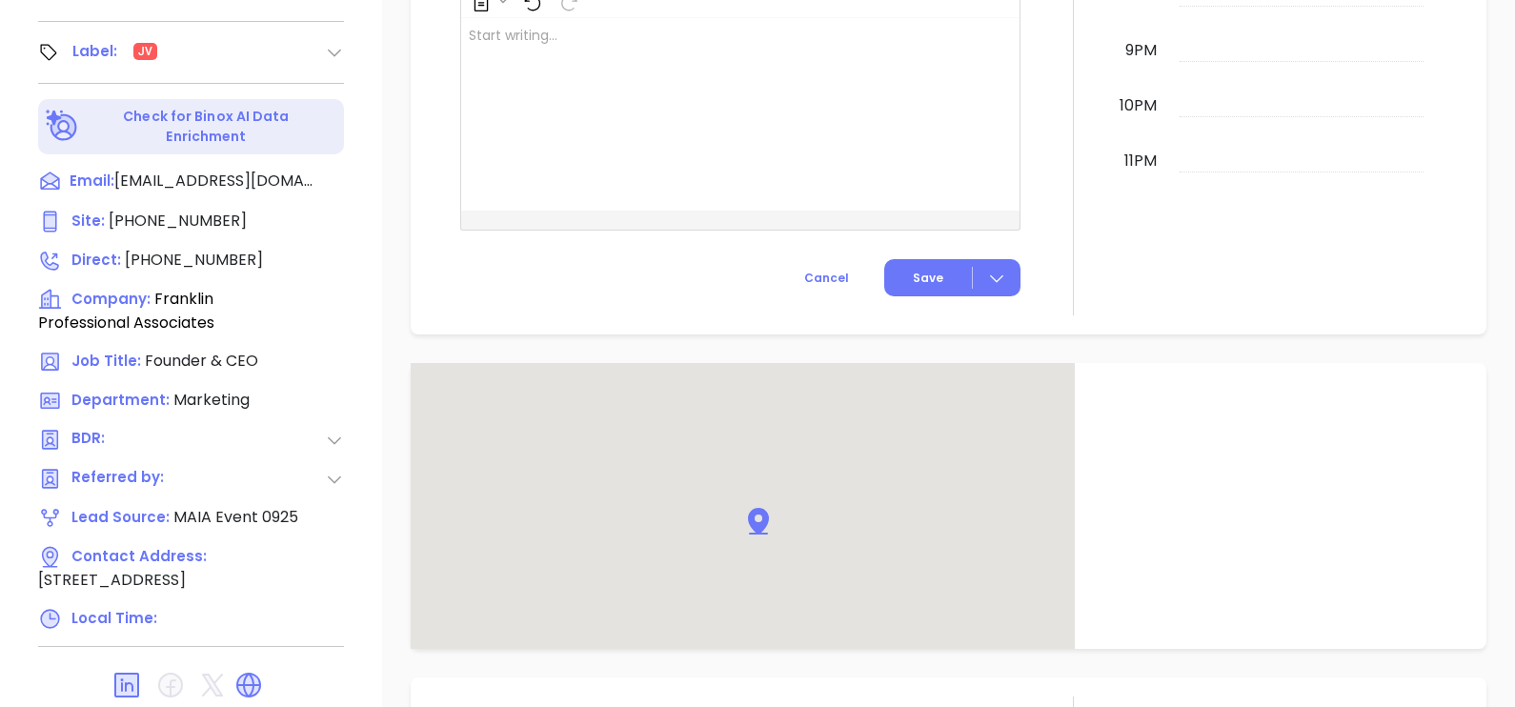
scroll to position [997, 0]
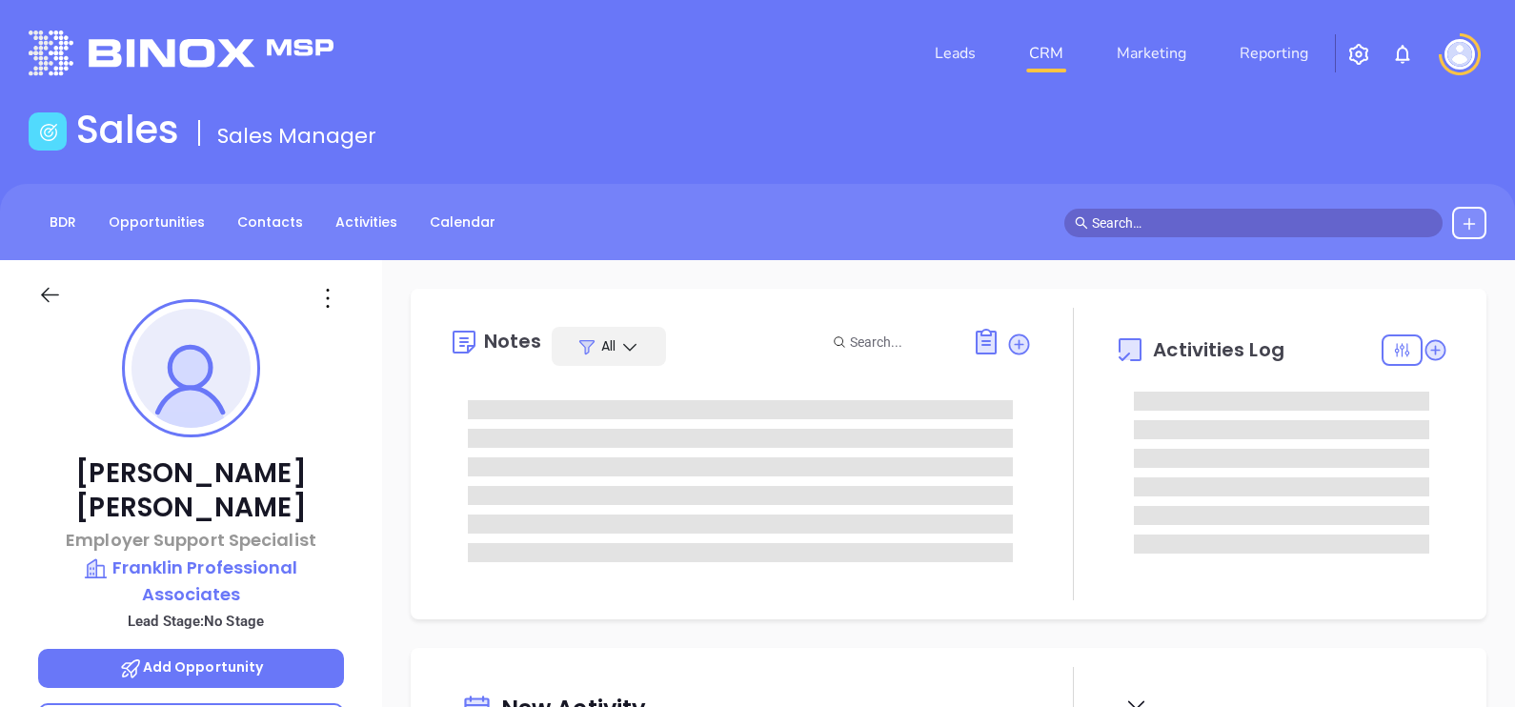
type input "[DATE]"
type input "[PERSON_NAME]"
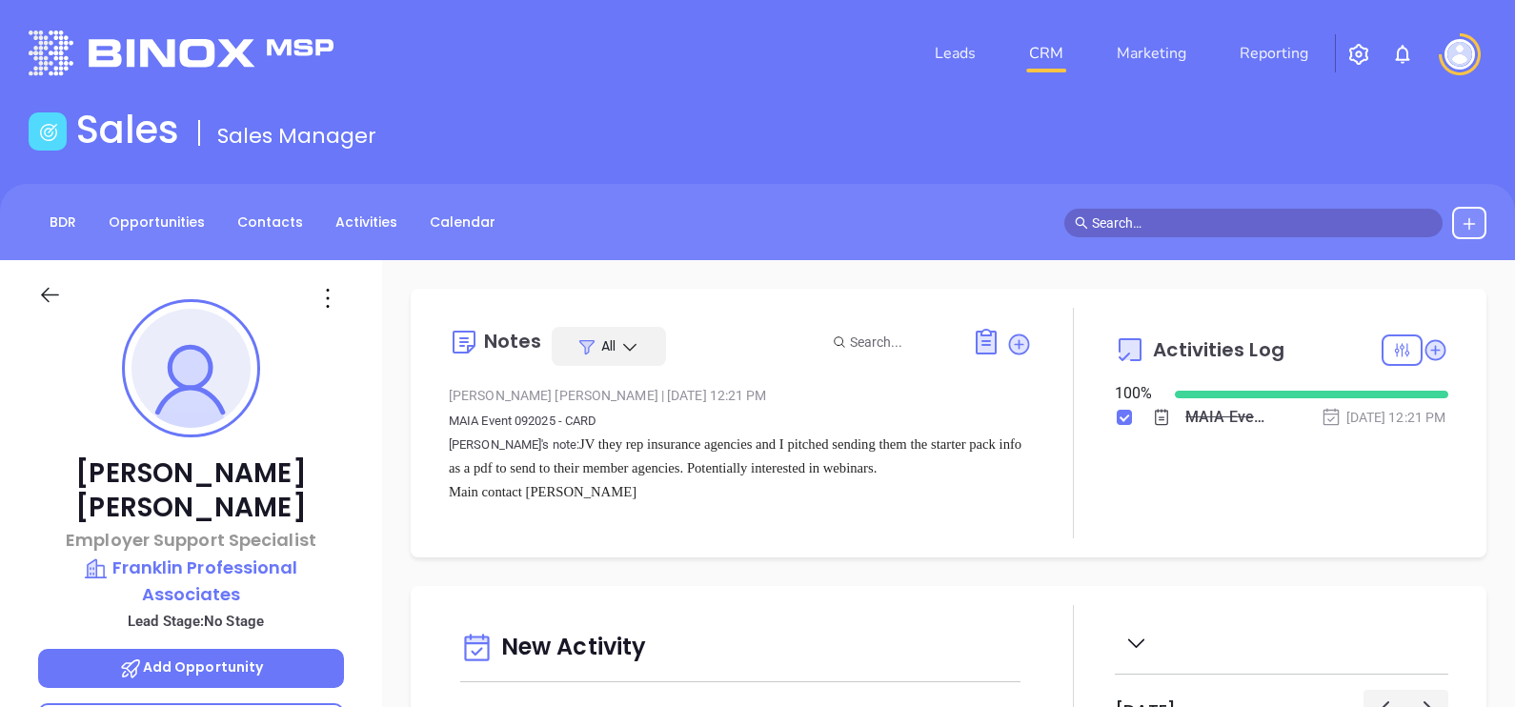
scroll to position [553, 0]
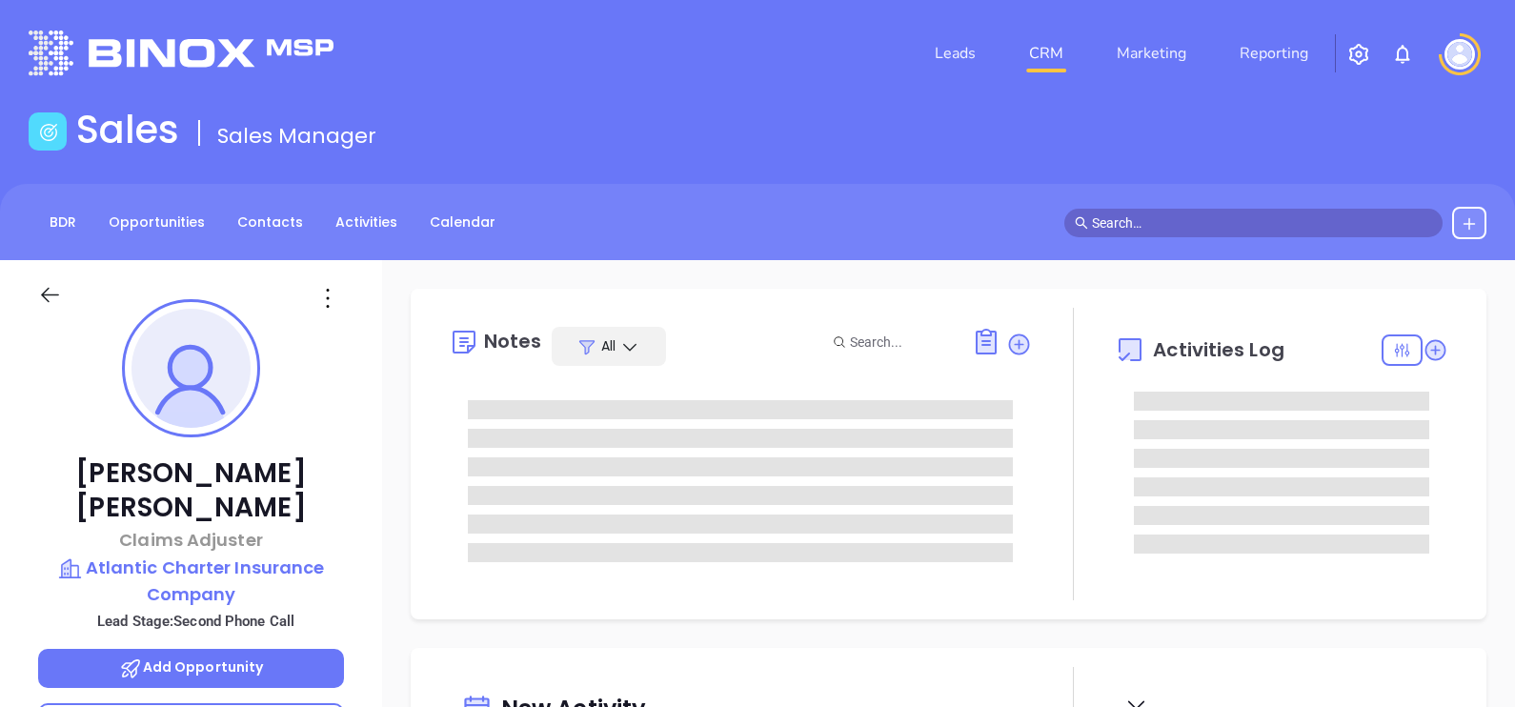
type input "[DATE]"
type input "[PERSON_NAME]"
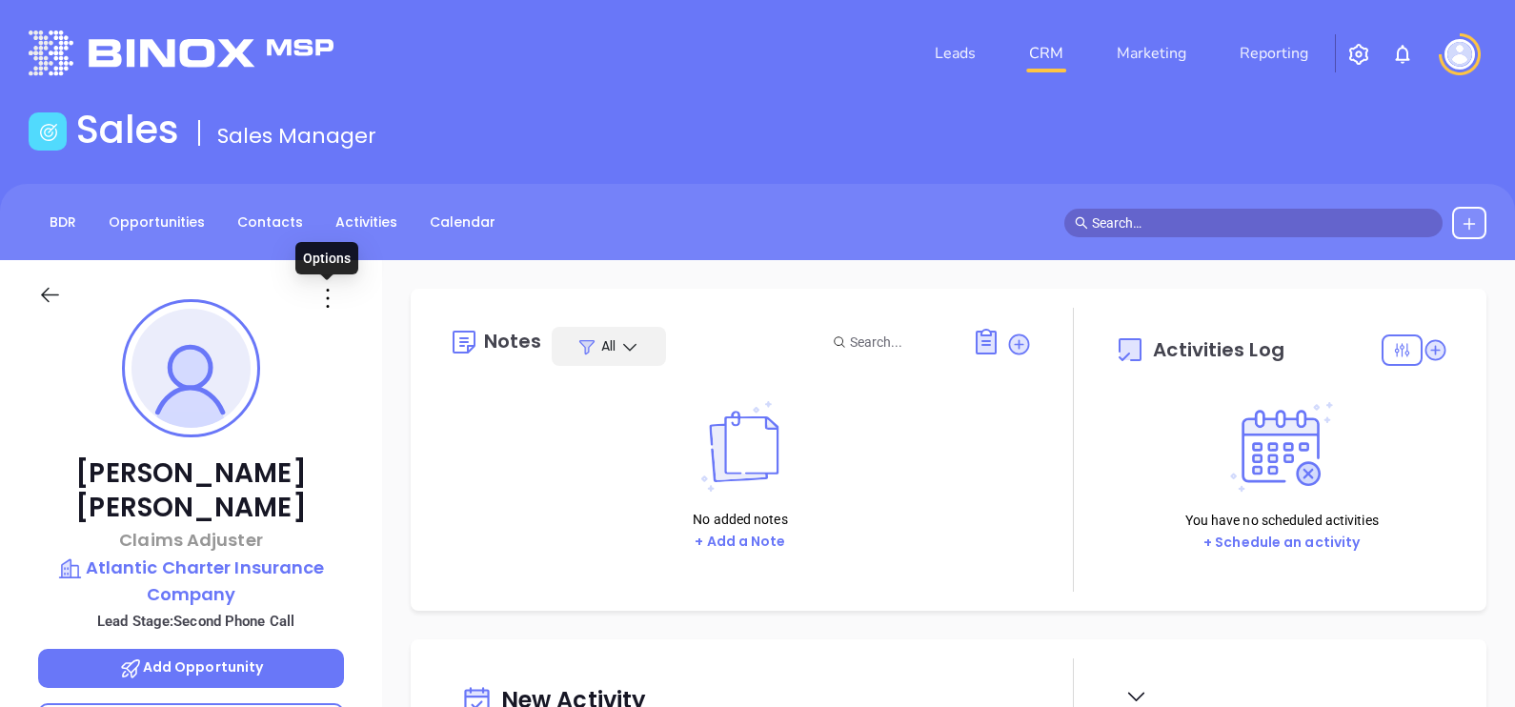
click at [333, 300] on icon at bounding box center [327, 298] width 30 height 30
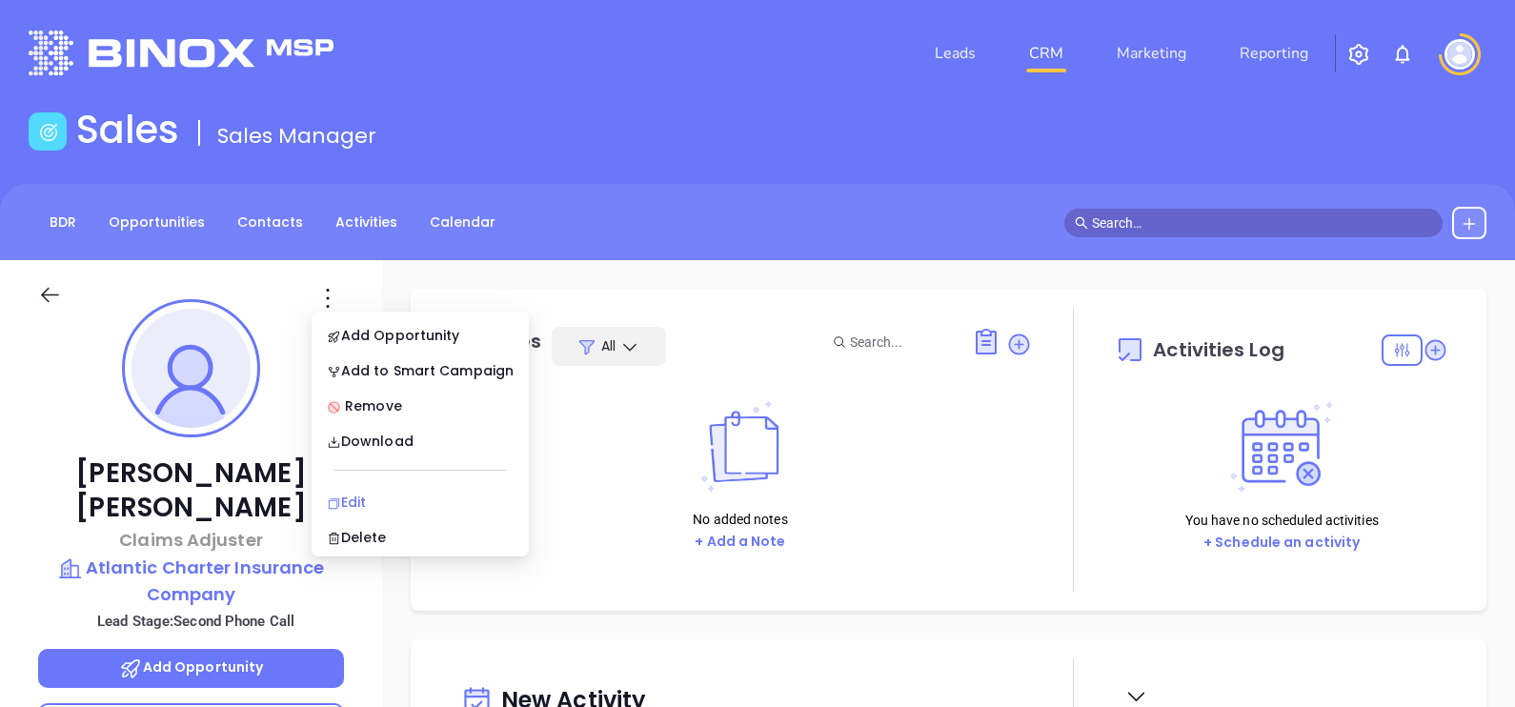
click at [419, 500] on div "Edit" at bounding box center [420, 502] width 187 height 21
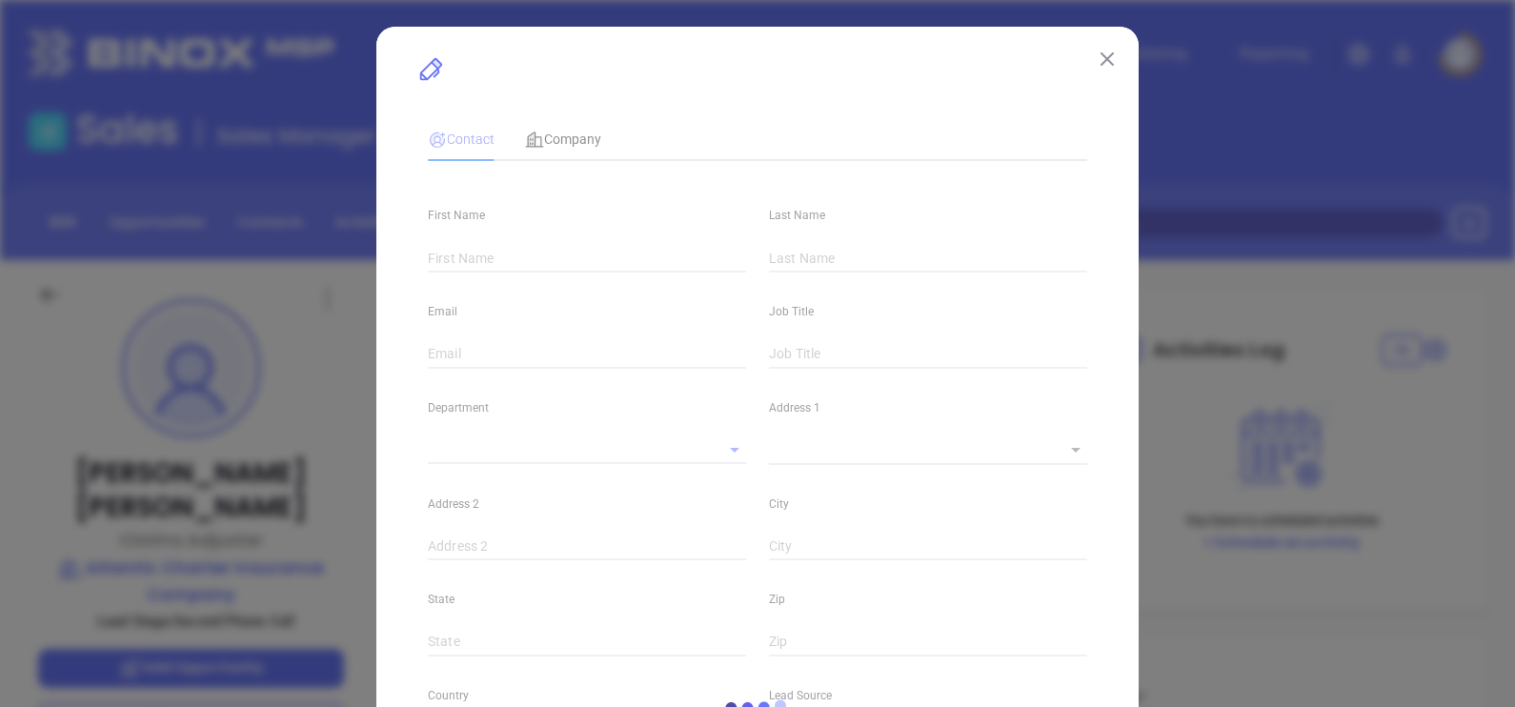
type input "Kirsten"
type input "Carlson"
type input "kcarlson@atlanticcharter.com"
type input "Claims Adjuster"
type input "1"
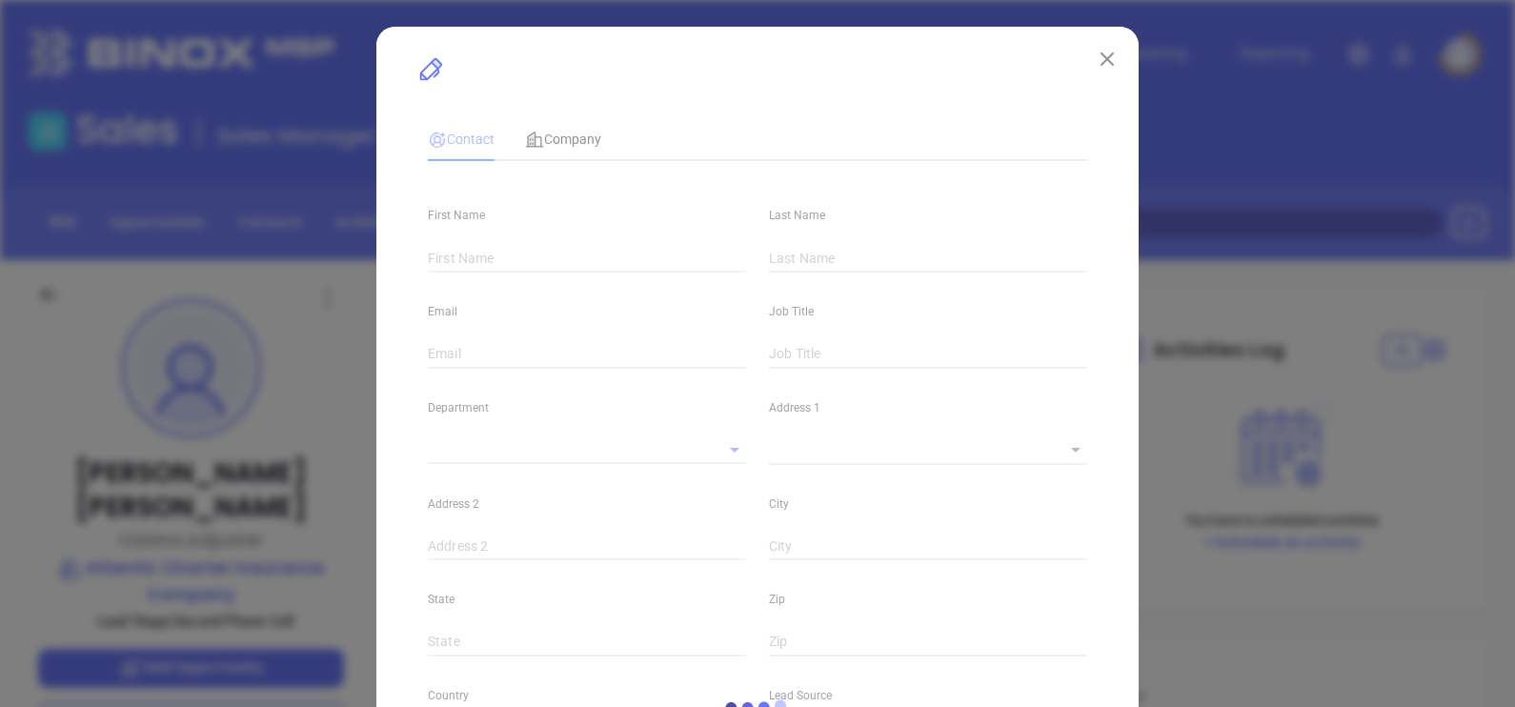
type input "linkedin.com/in/kirsten-carlson-6210155"
type input "Marketing"
type input "Website Reveal"
type input "undefined undefined"
type input "Second Phone Call"
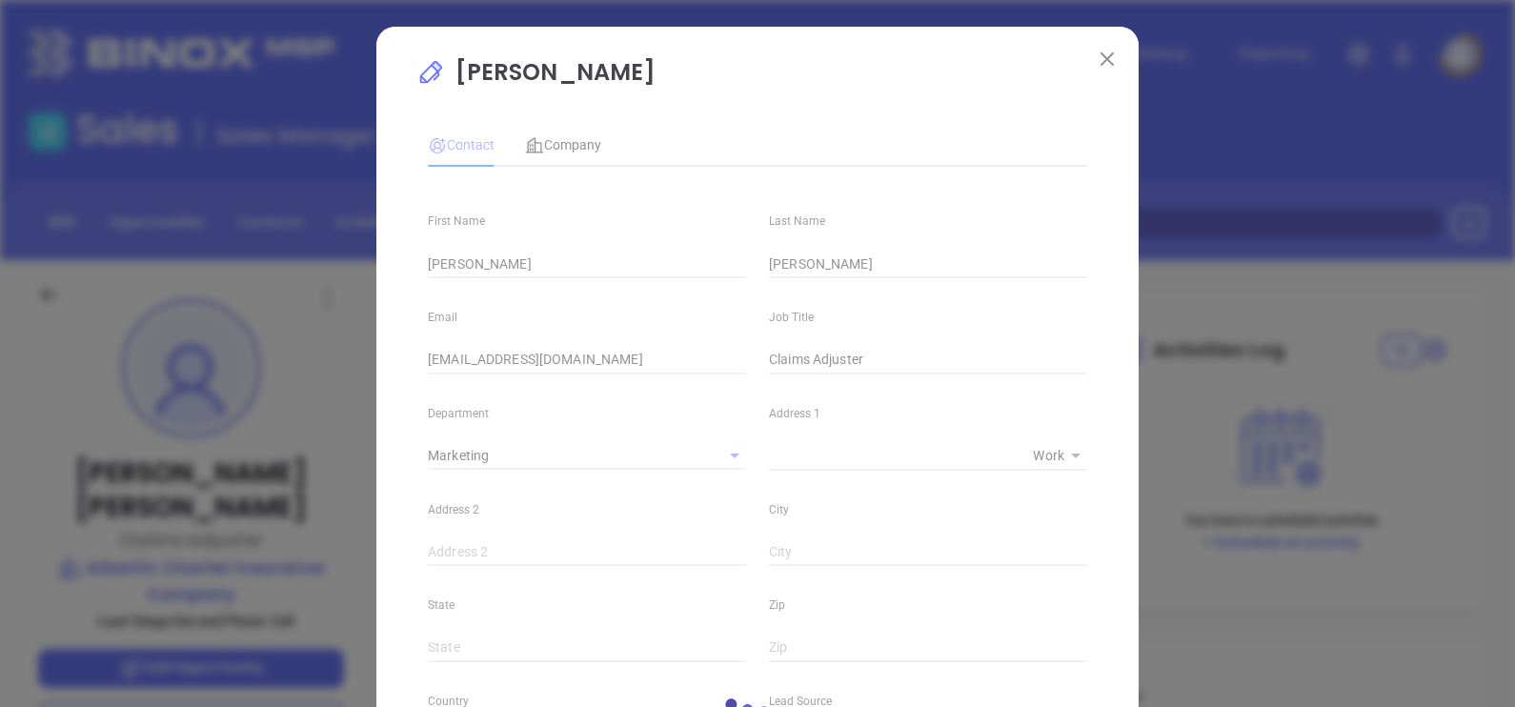
type input "(617) 488-6631"
type input "1"
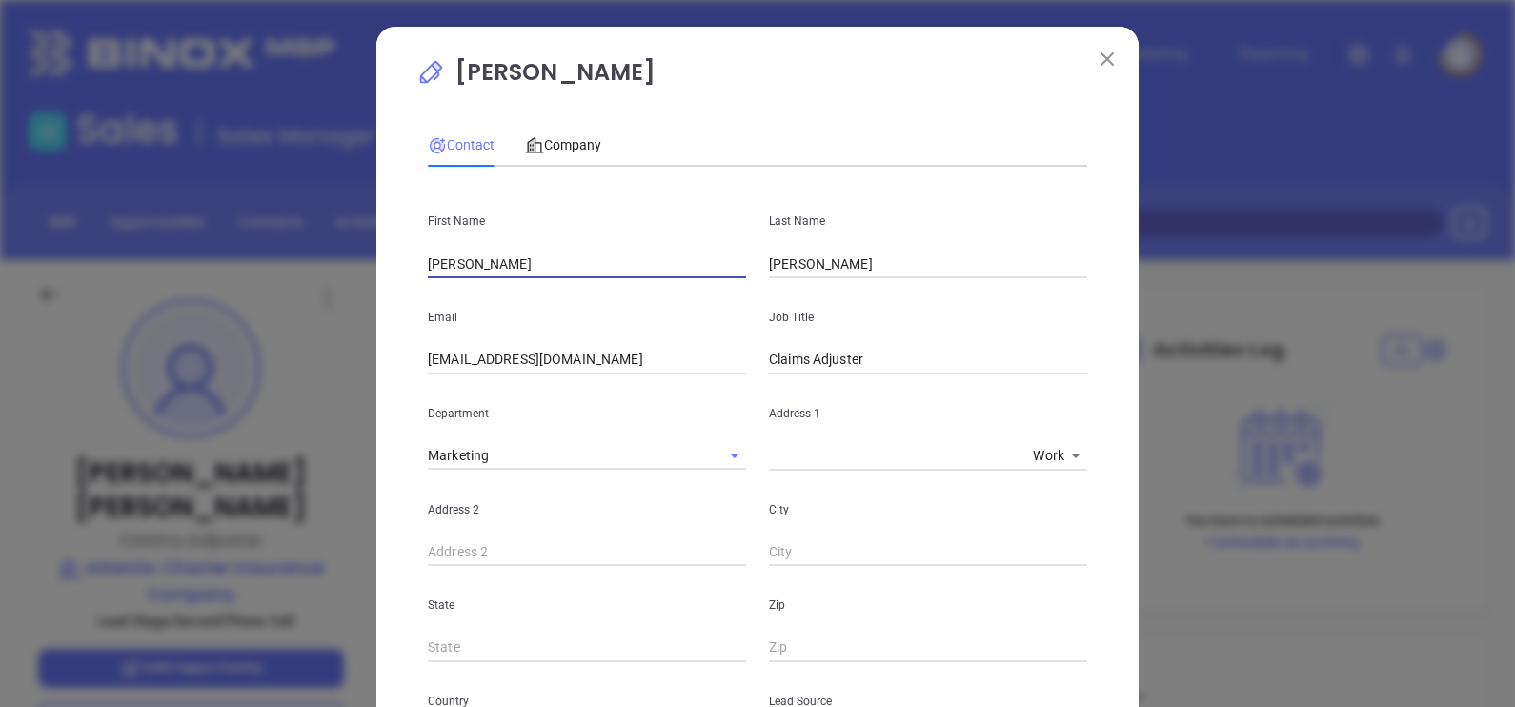
drag, startPoint x: 537, startPoint y: 259, endPoint x: 344, endPoint y: 272, distance: 193.9
click at [346, 272] on div "Kirsten Carlson Contact Company First Name Kirsten Last Name Carlson Email kcar…" at bounding box center [757, 353] width 1515 height 707
type input "k"
type input "Krista"
type input "Peralta"
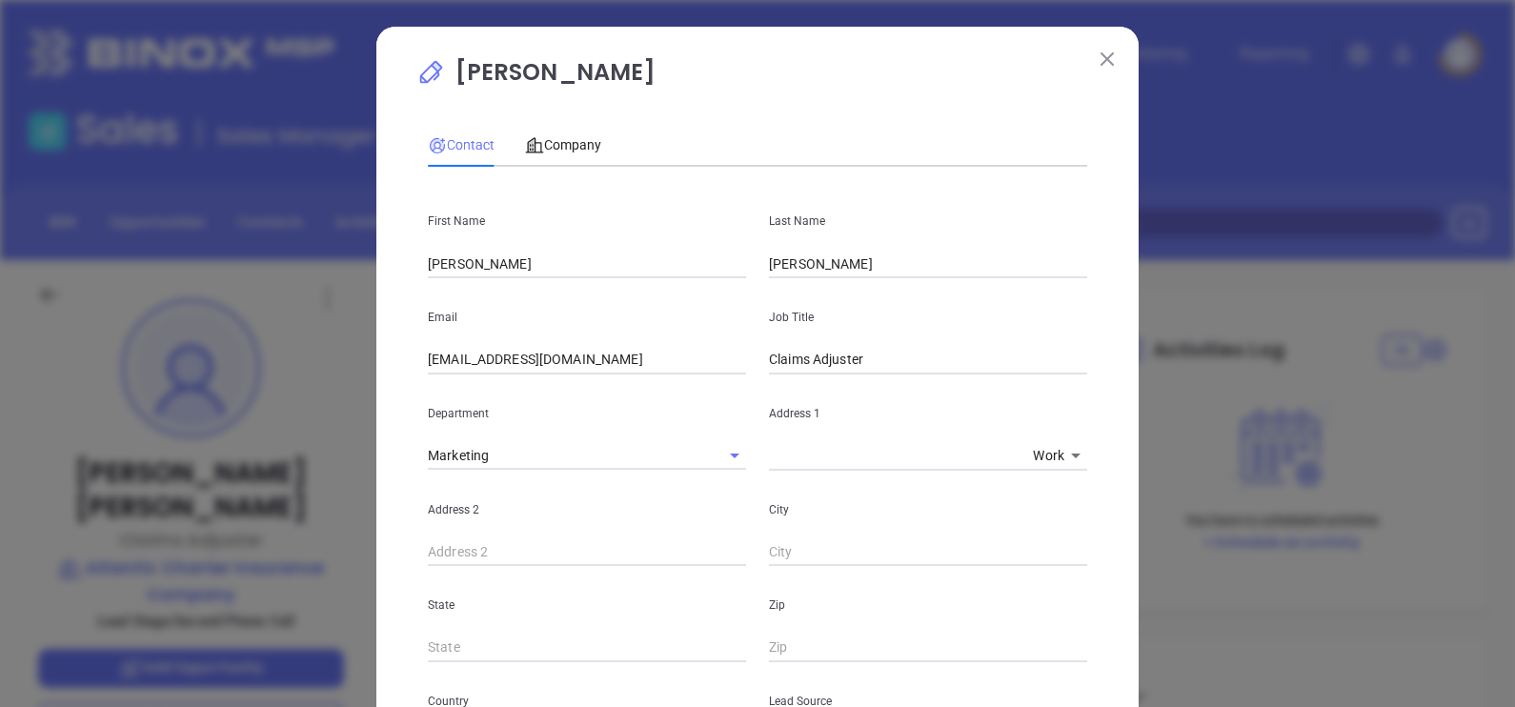
click at [613, 345] on div "Email kcarlson@atlanticcharter.com" at bounding box center [586, 326] width 341 height 96
click at [617, 351] on input "kcarlson@atlanticcharter.com" at bounding box center [587, 360] width 318 height 29
click at [617, 350] on input "kcarlson@atlanticcharter.com" at bounding box center [587, 360] width 318 height 29
click at [618, 349] on input "kcarlson@atlanticcharter.com" at bounding box center [587, 360] width 318 height 29
click at [619, 343] on div "Email kcarlson@atlanticcharter.com" at bounding box center [586, 326] width 341 height 96
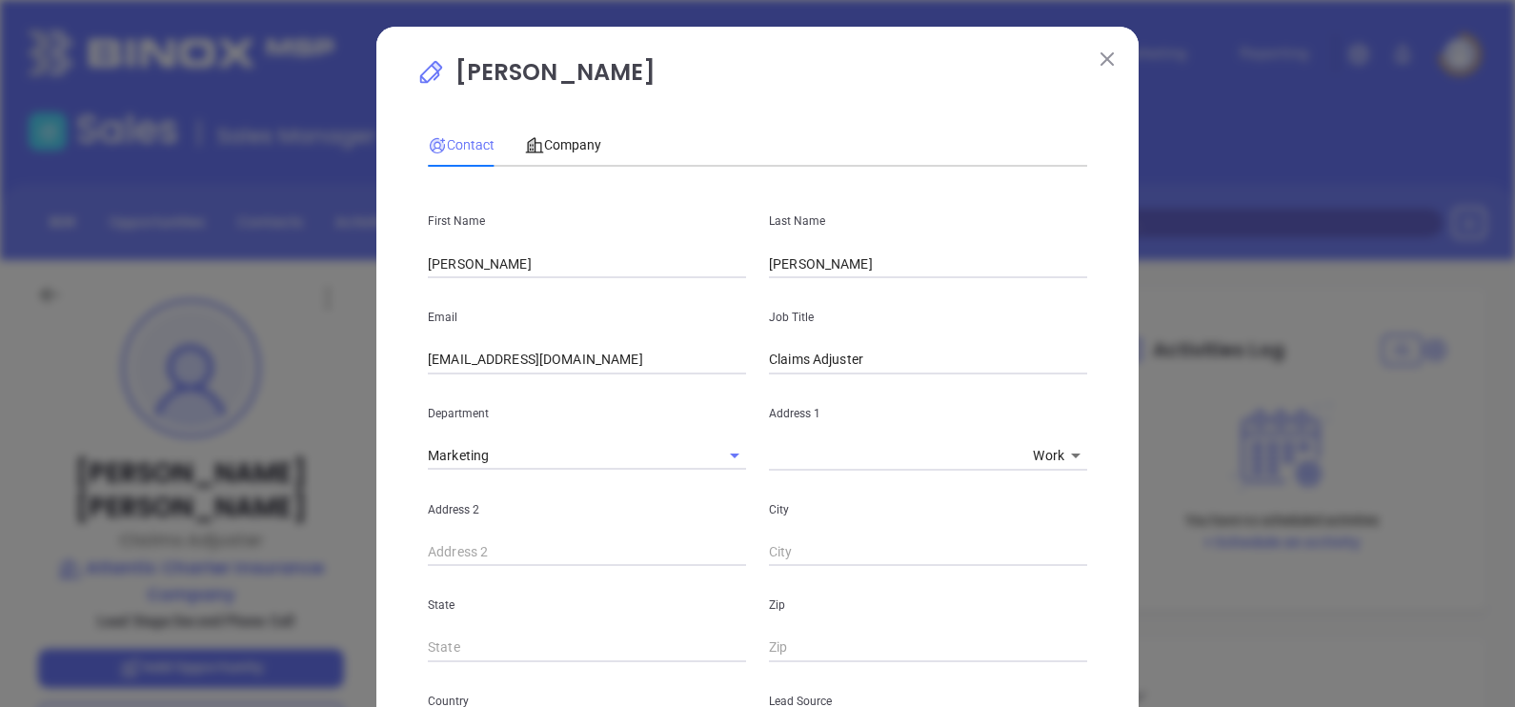
click at [619, 362] on input "kcarlson@atlanticcharter.com" at bounding box center [587, 360] width 318 height 29
paste input "Kperalta"
type input "Kperalta@atlanticcharter.com"
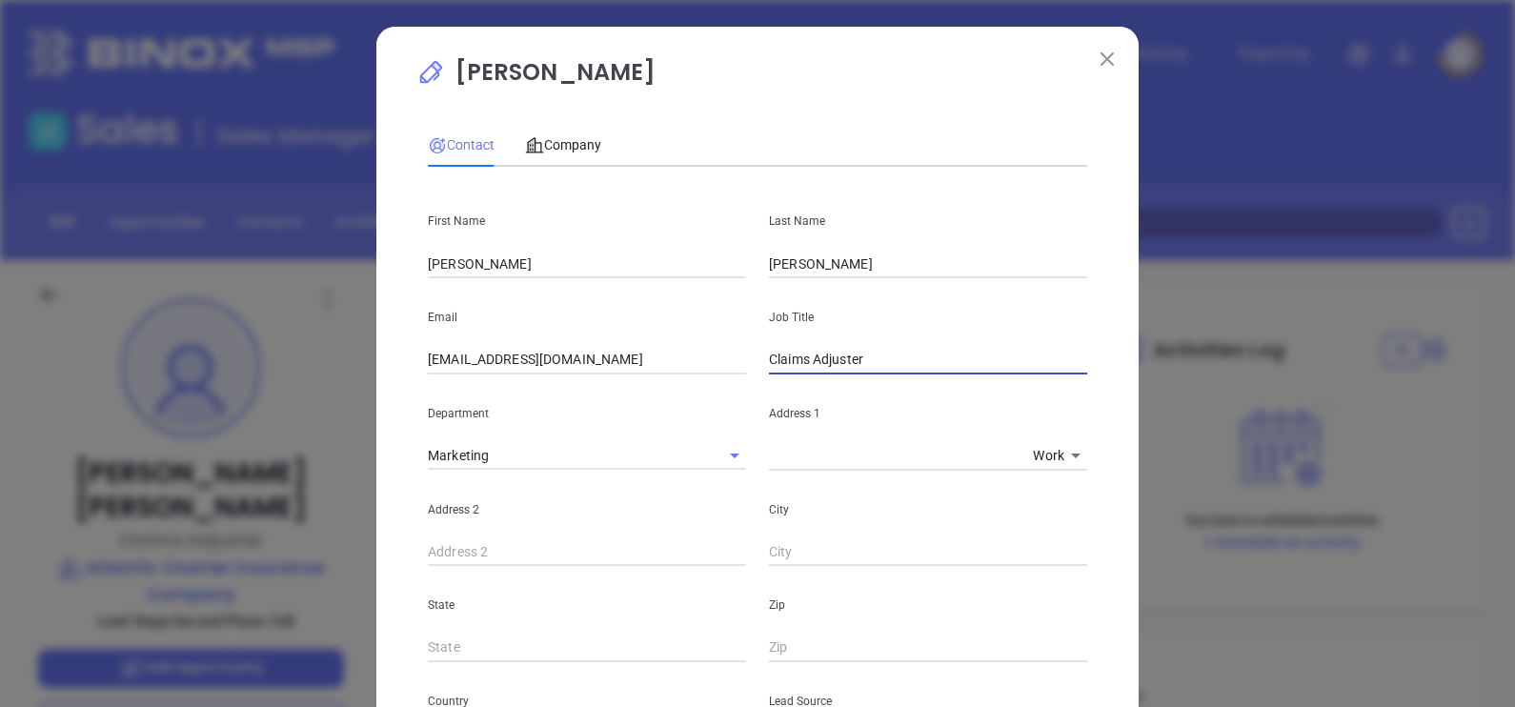
click at [905, 366] on input "Claims Adjuster" at bounding box center [928, 360] width 318 height 29
click at [907, 362] on input "Claims Adjuster" at bounding box center [928, 360] width 318 height 29
click at [910, 368] on input "Claims Adjuster" at bounding box center [928, 360] width 318 height 29
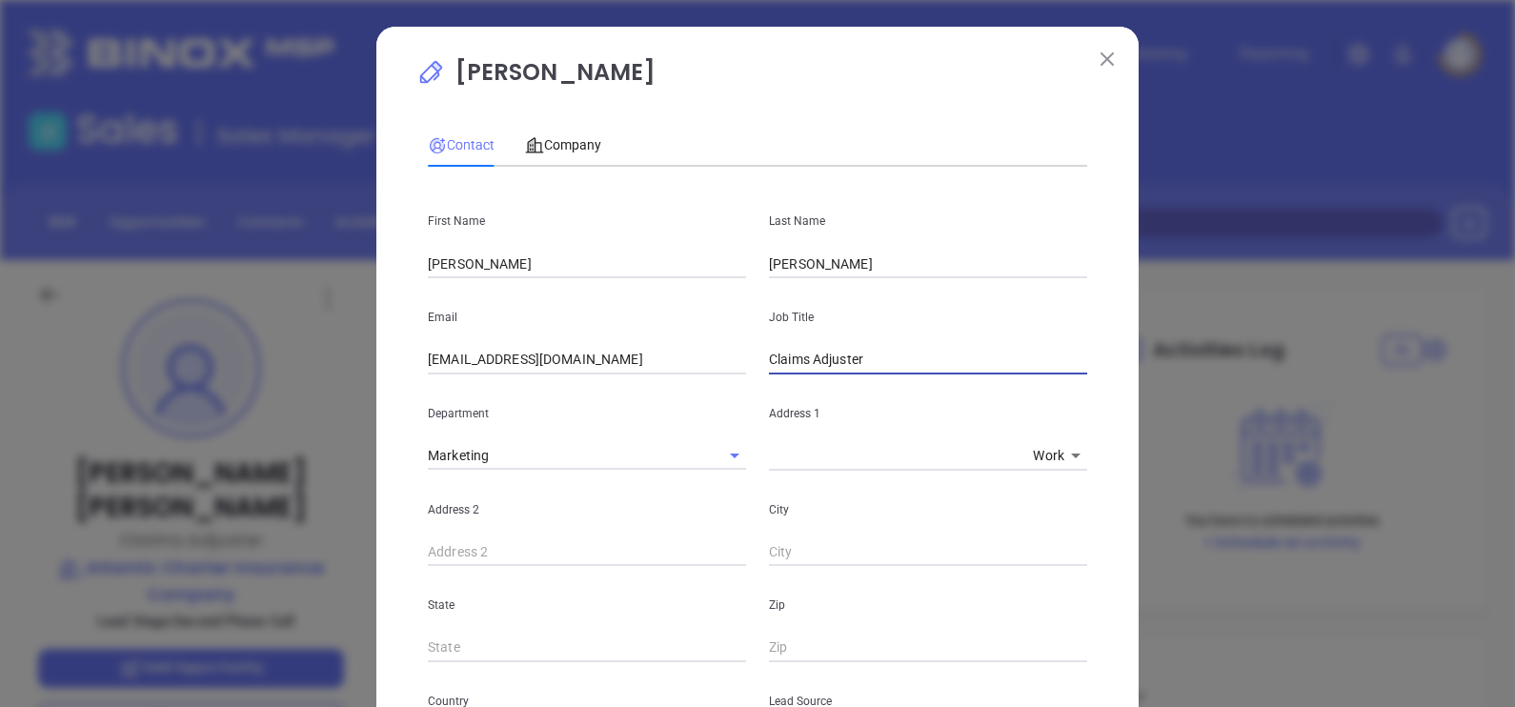
click at [910, 368] on input "Claims Adjuster" at bounding box center [928, 360] width 318 height 29
paste input "Senior Marketing Representative"
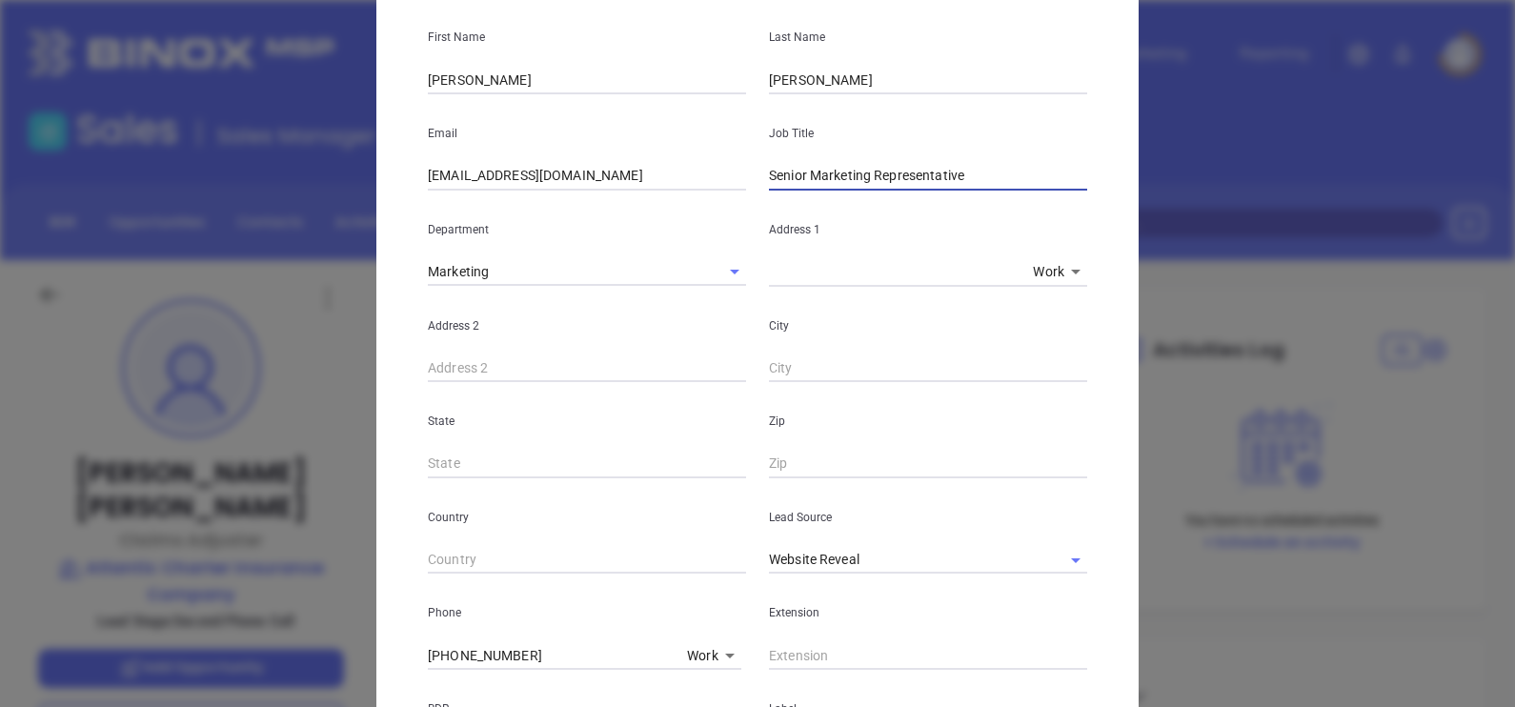
scroll to position [237, 0]
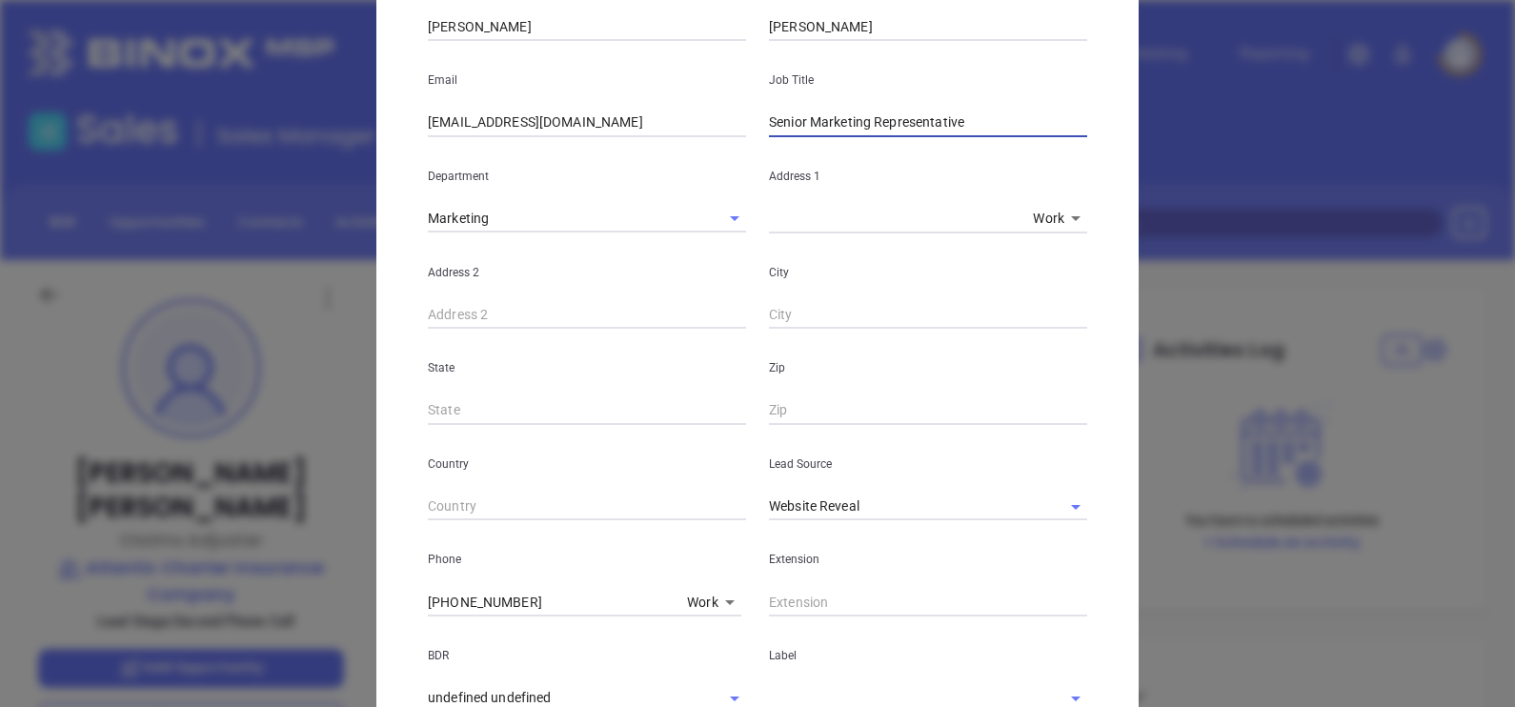
type input "Senior Marketing Representative"
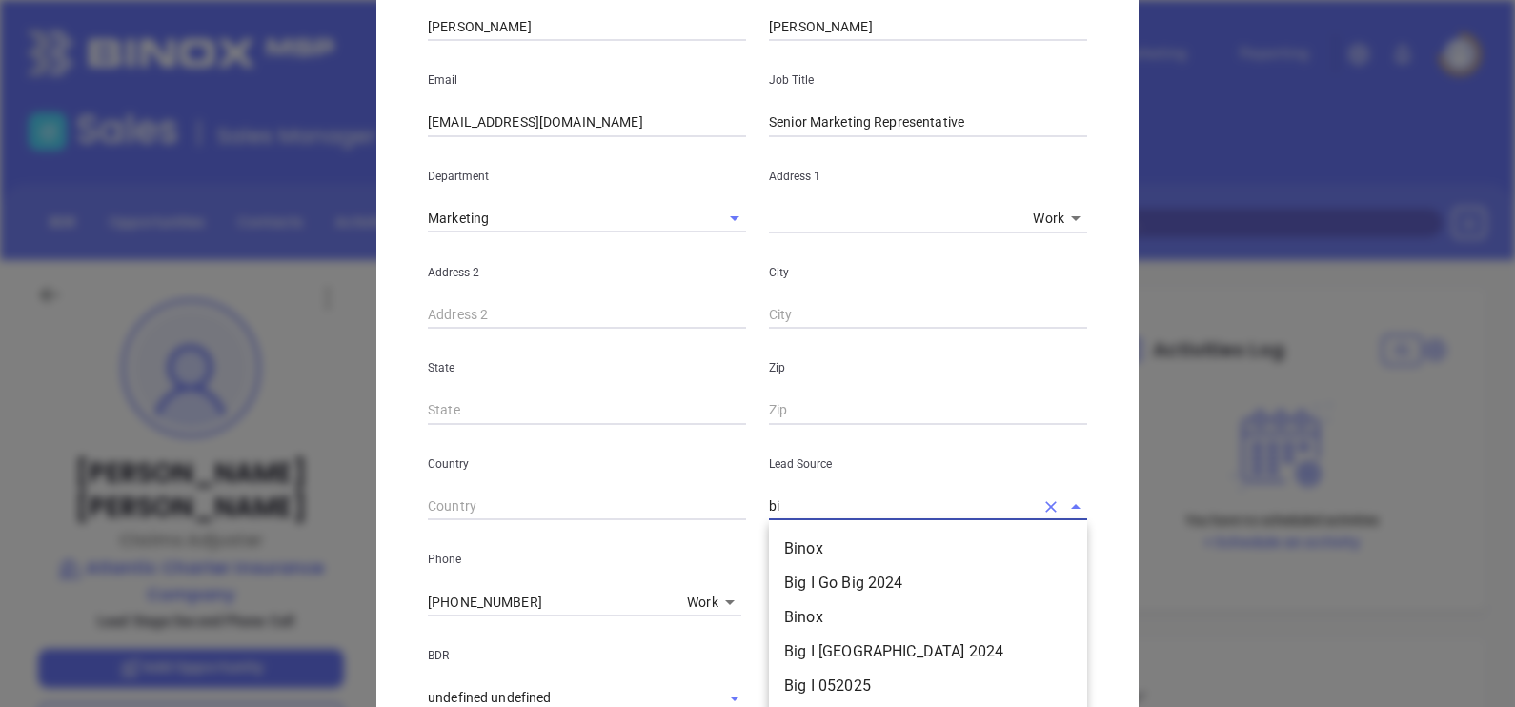
type input "b"
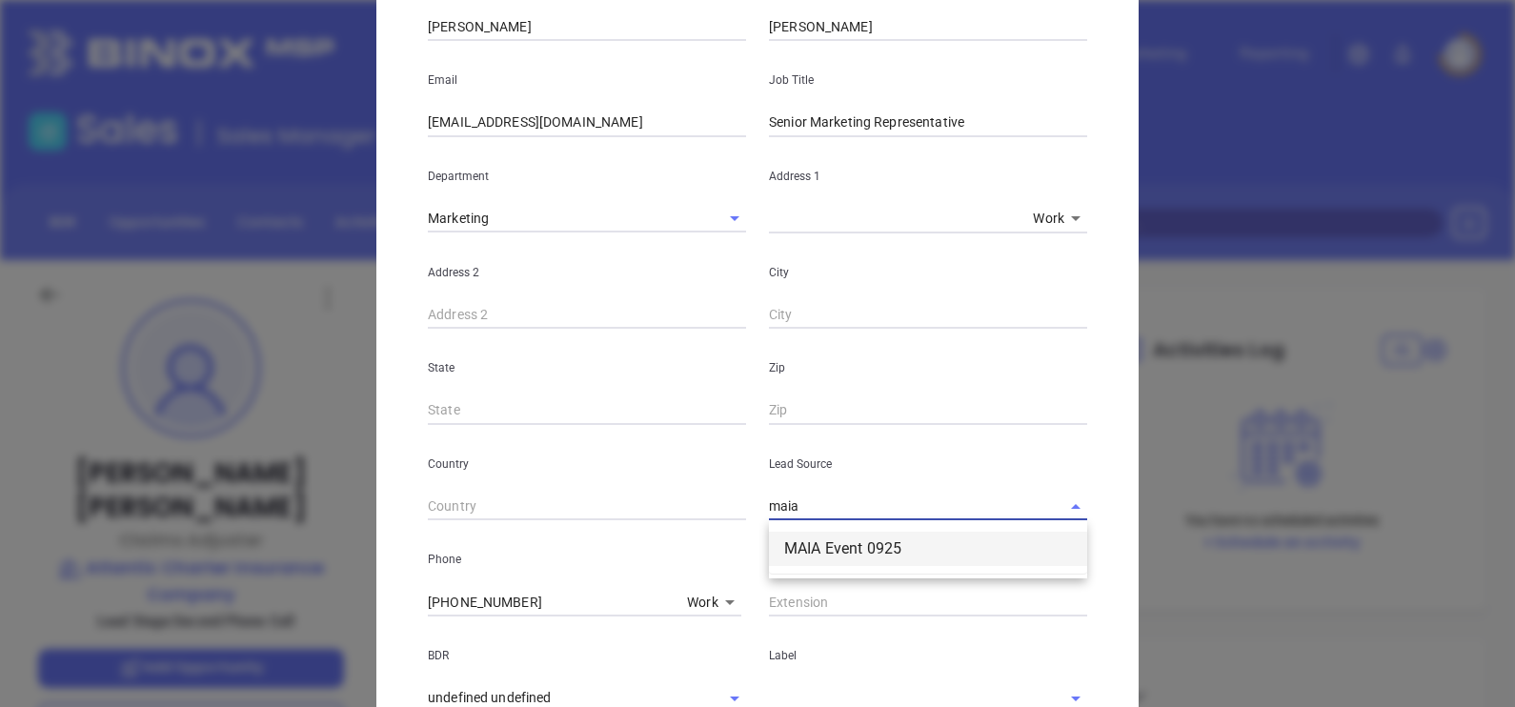
click at [853, 543] on li "MAIA Event 0925" at bounding box center [928, 549] width 318 height 34
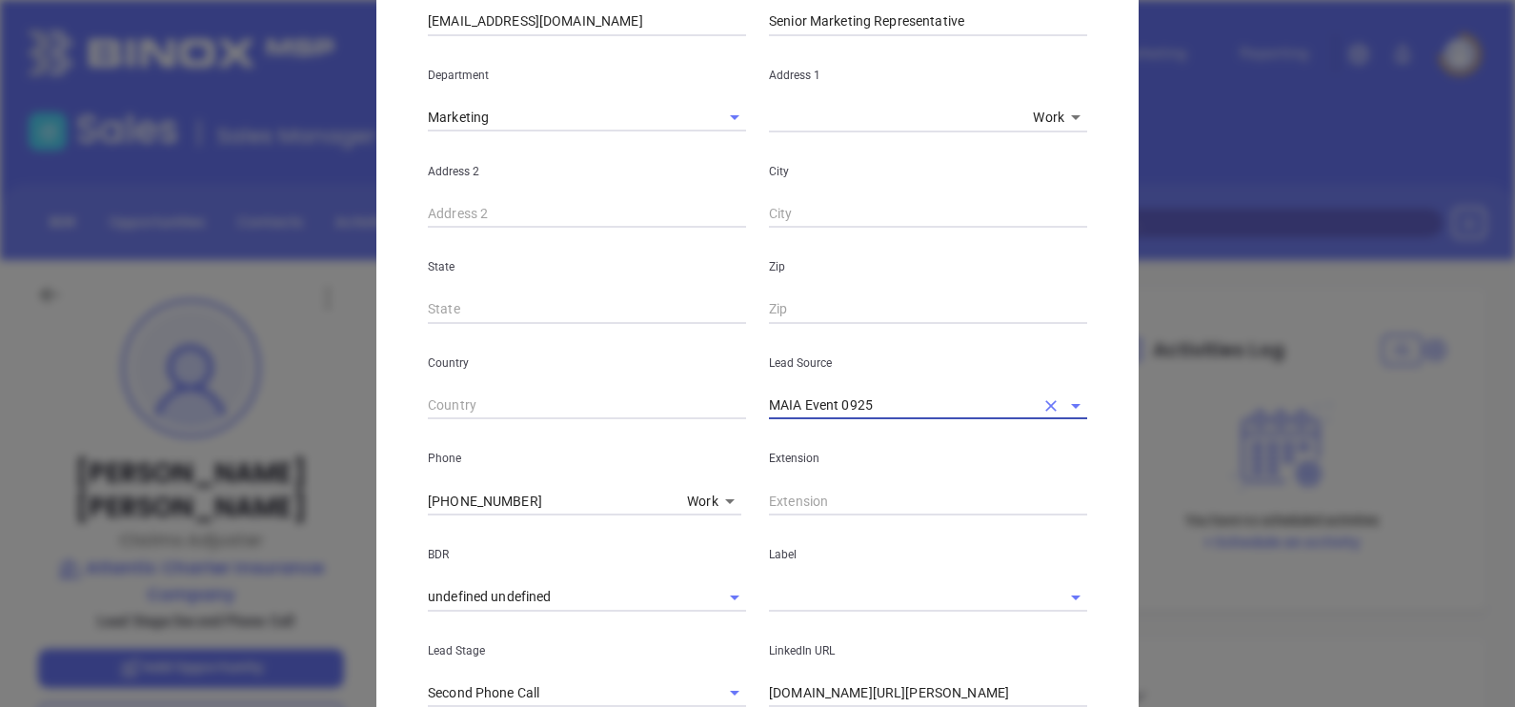
scroll to position [595, 0]
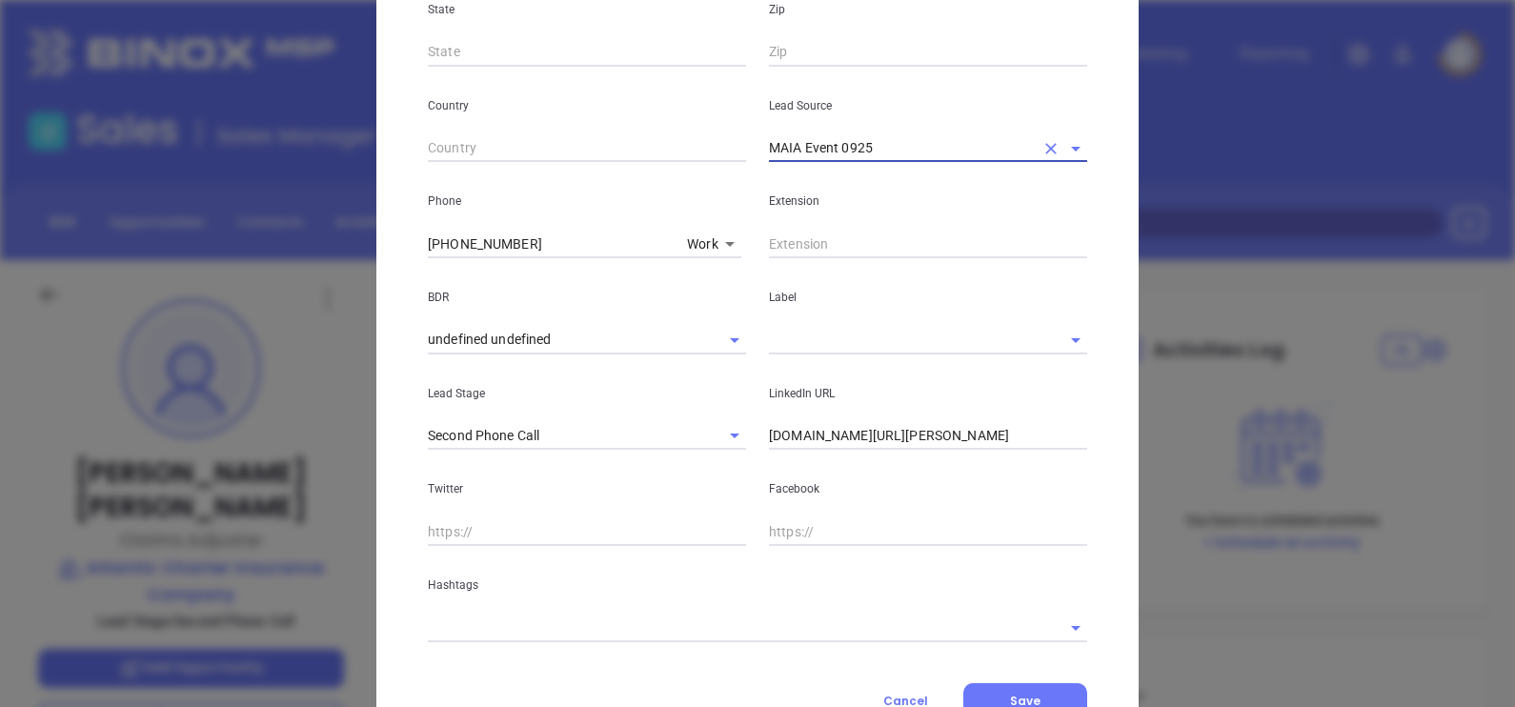
type input "MAIA Event 0925"
click at [543, 248] on input "(617) 488-6631" at bounding box center [554, 244] width 252 height 29
paste input "500"
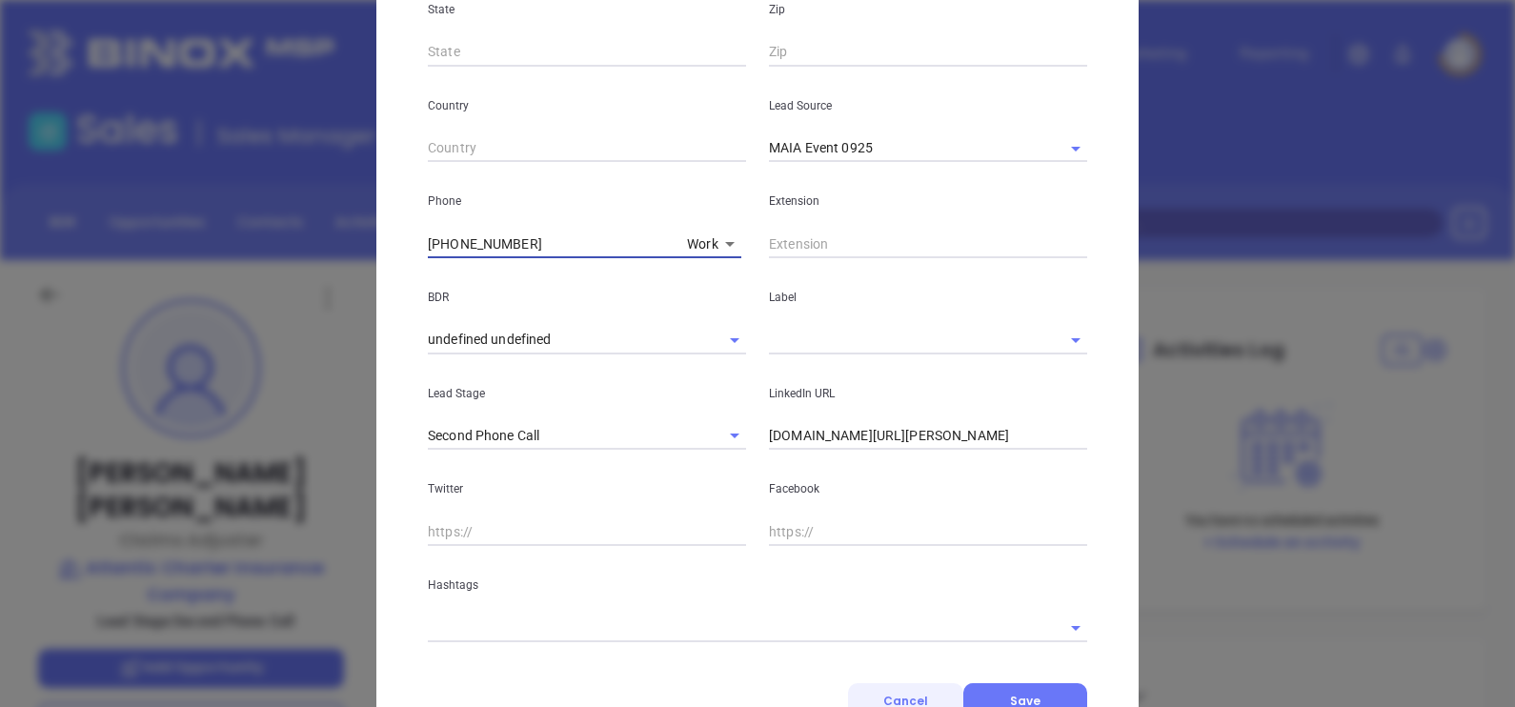
type input "(617) 488-6500"
drag, startPoint x: 791, startPoint y: 343, endPoint x: 796, endPoint y: 353, distance: 10.7
click at [792, 344] on input "text" at bounding box center [901, 340] width 265 height 28
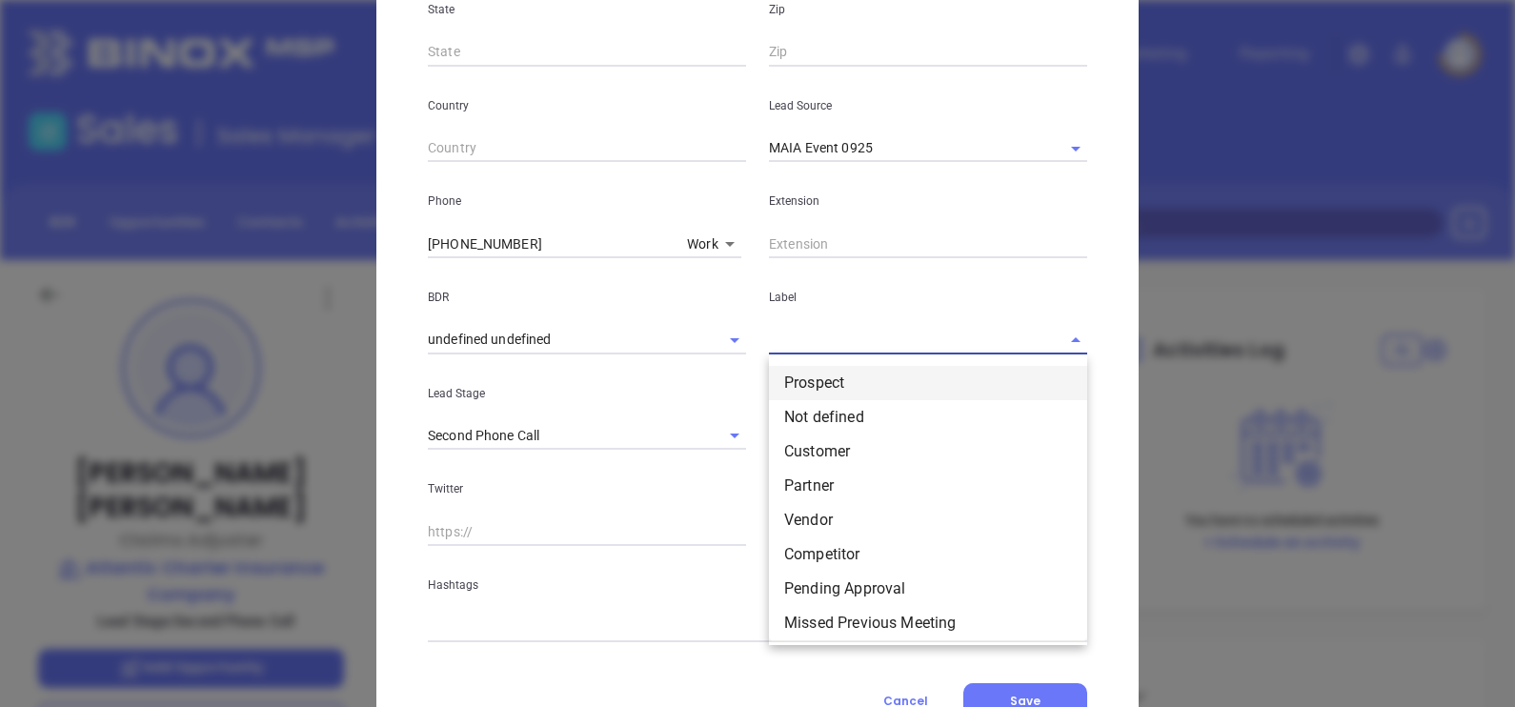
click at [810, 372] on li "Prospect" at bounding box center [928, 383] width 318 height 34
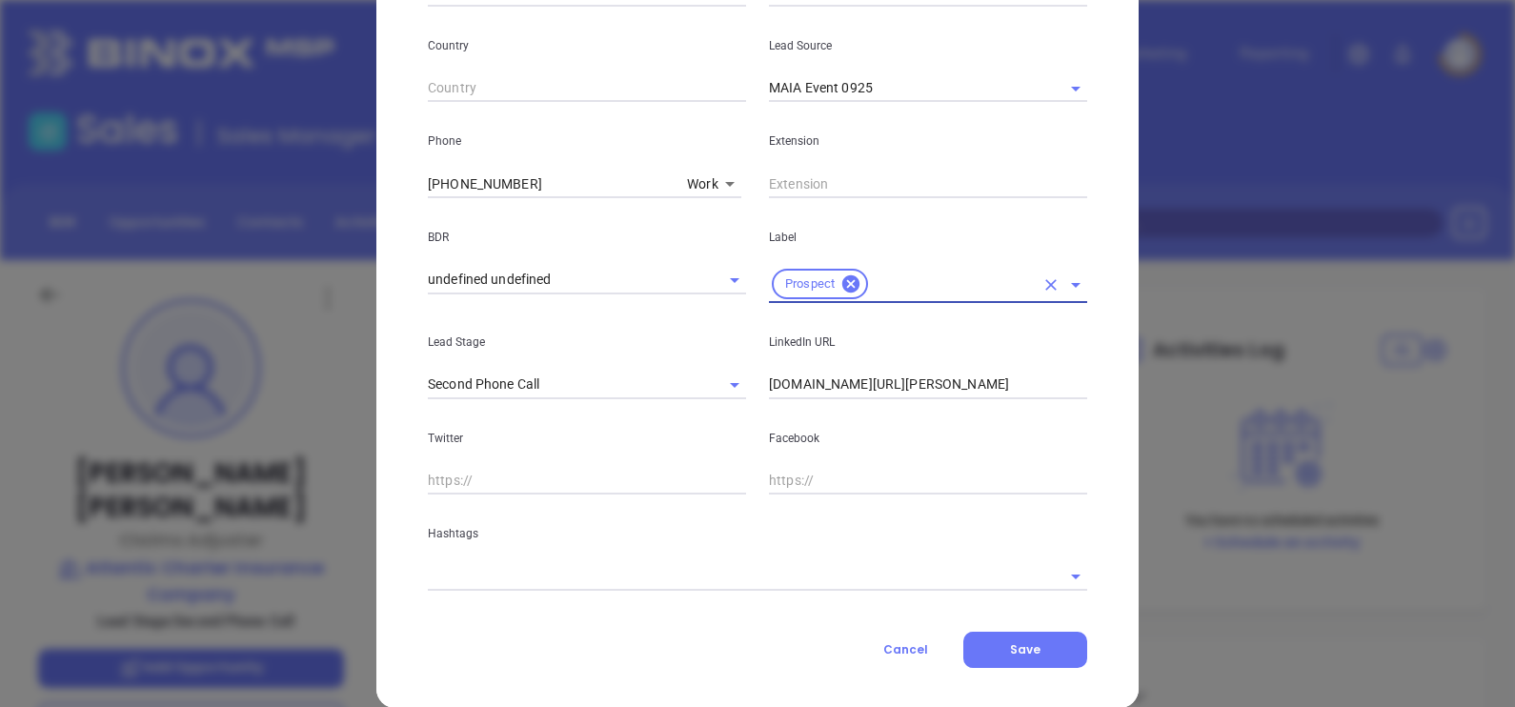
scroll to position [682, 0]
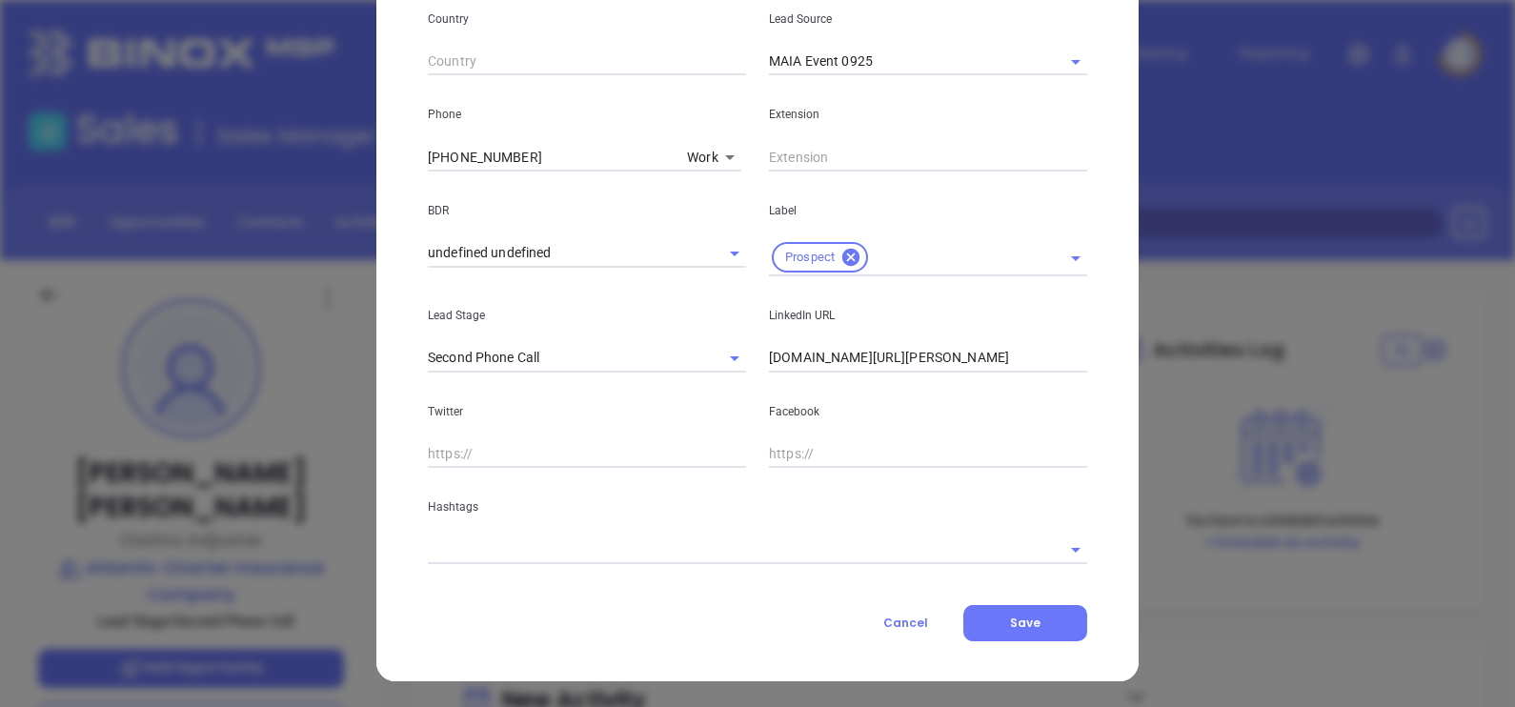
click at [945, 348] on input "linkedin.com/in/kirsten-carlson-6210155" at bounding box center [928, 358] width 318 height 29
click at [945, 346] on input "linkedin.com/in/kirsten-carlson-6210155" at bounding box center [928, 358] width 318 height 29
paste input "www.linkedin.com/in/krista-peralta-cpcu-a4a90838/"
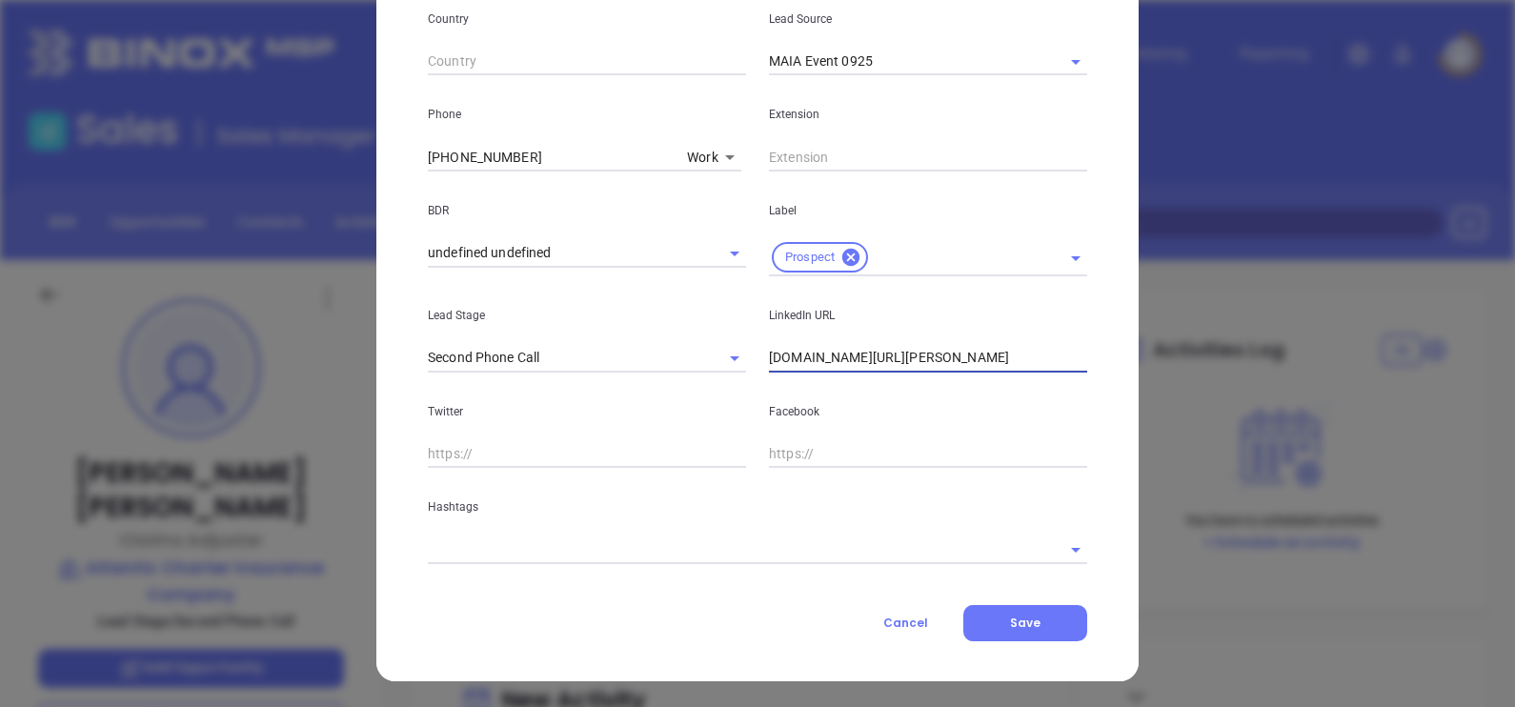
type input "www.linkedin.com/in/krista-peralta-cpcu-a4a90838/"
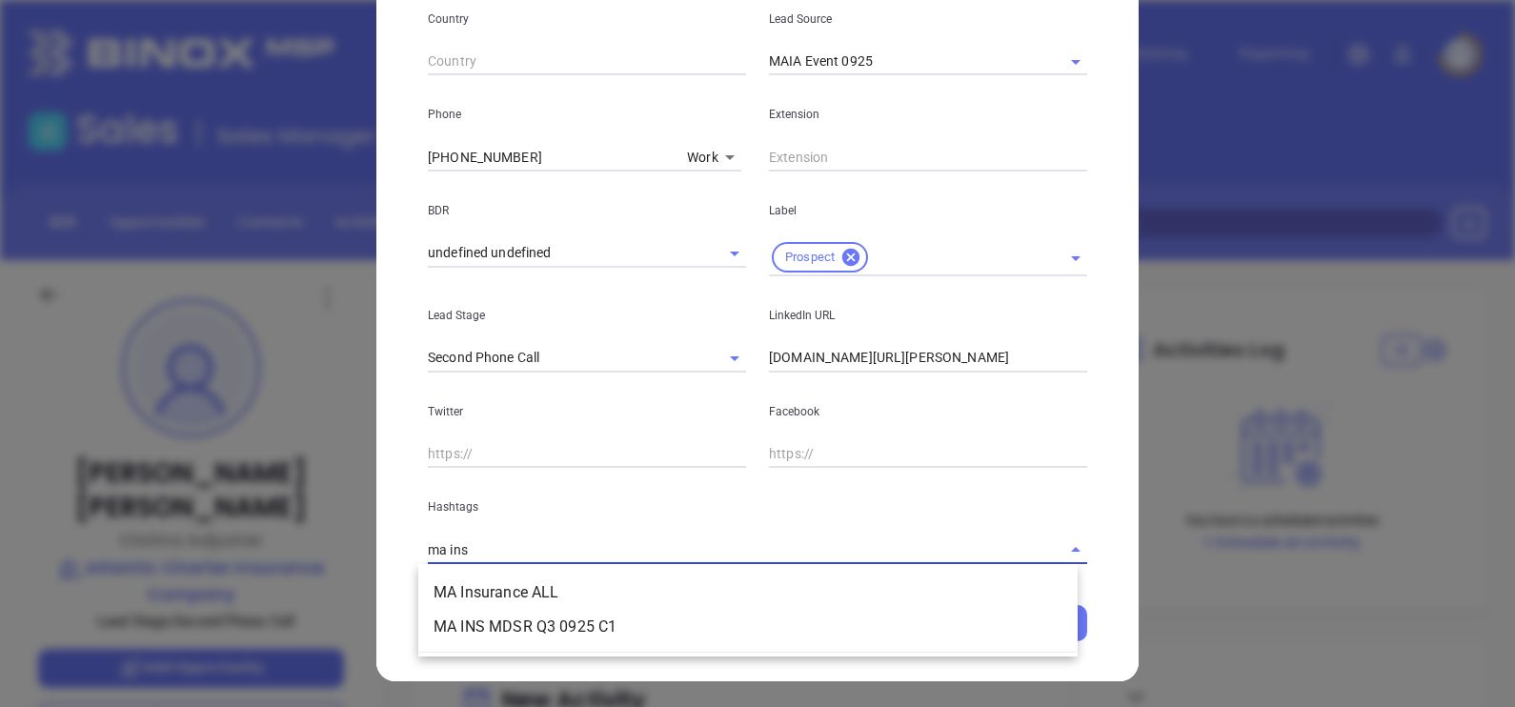
type input "ma insu"
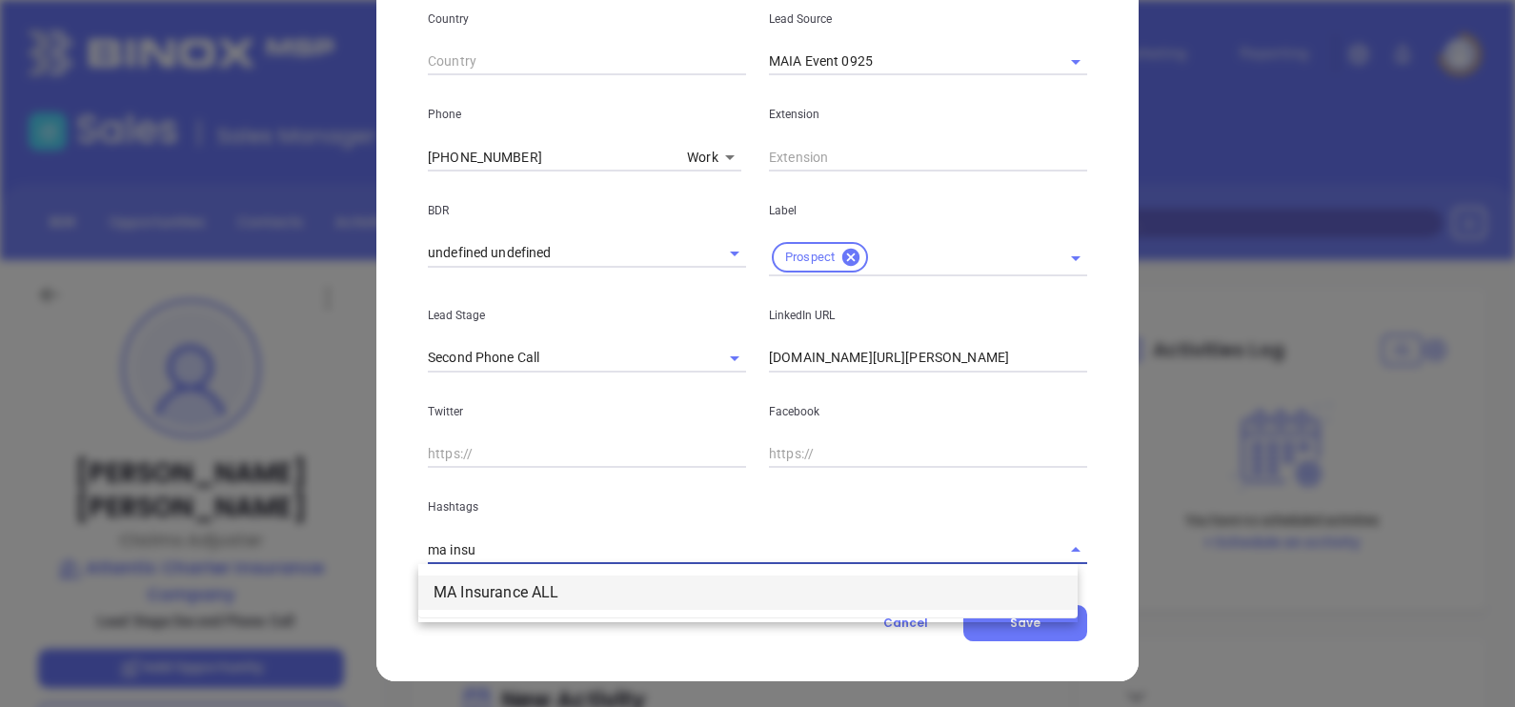
click at [574, 580] on li "MA Insurance ALL" at bounding box center [747, 592] width 659 height 34
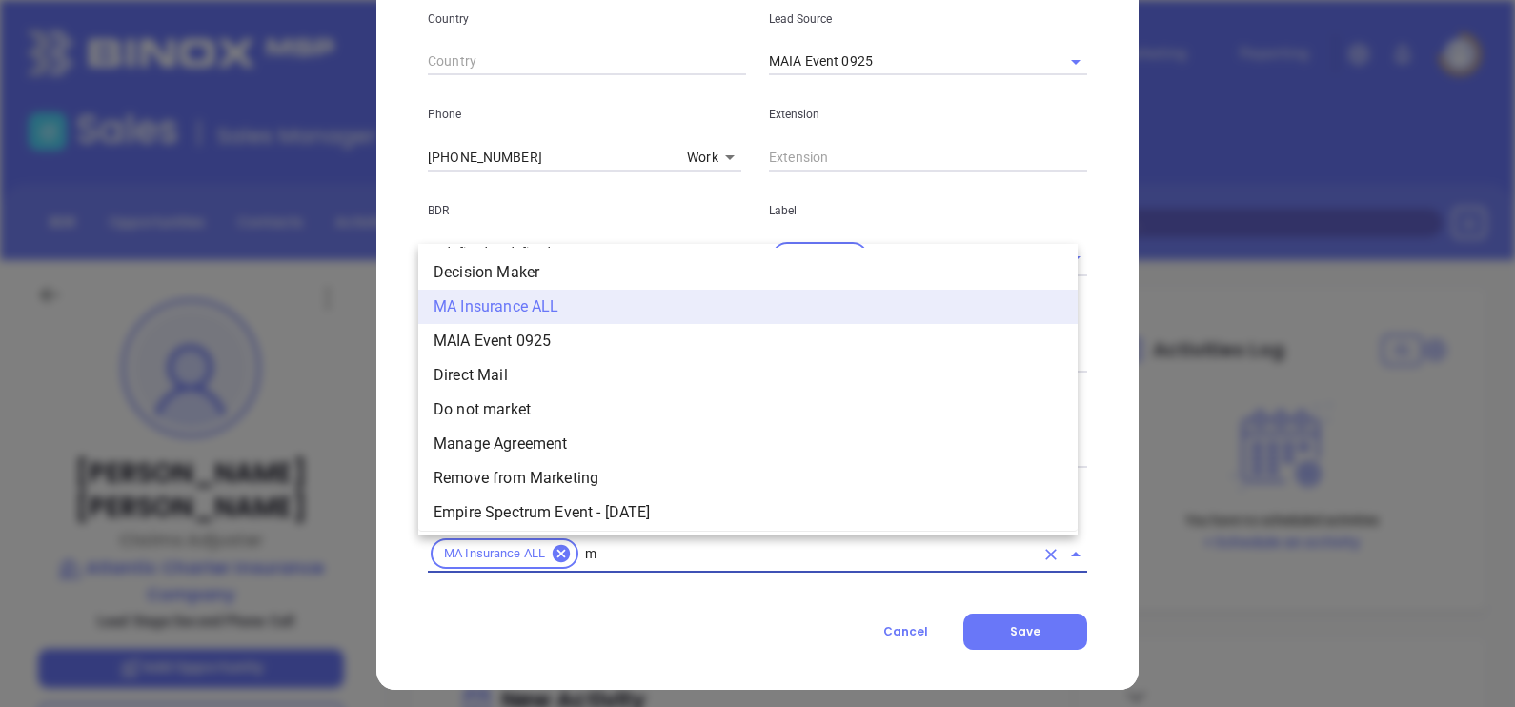
type input "ma"
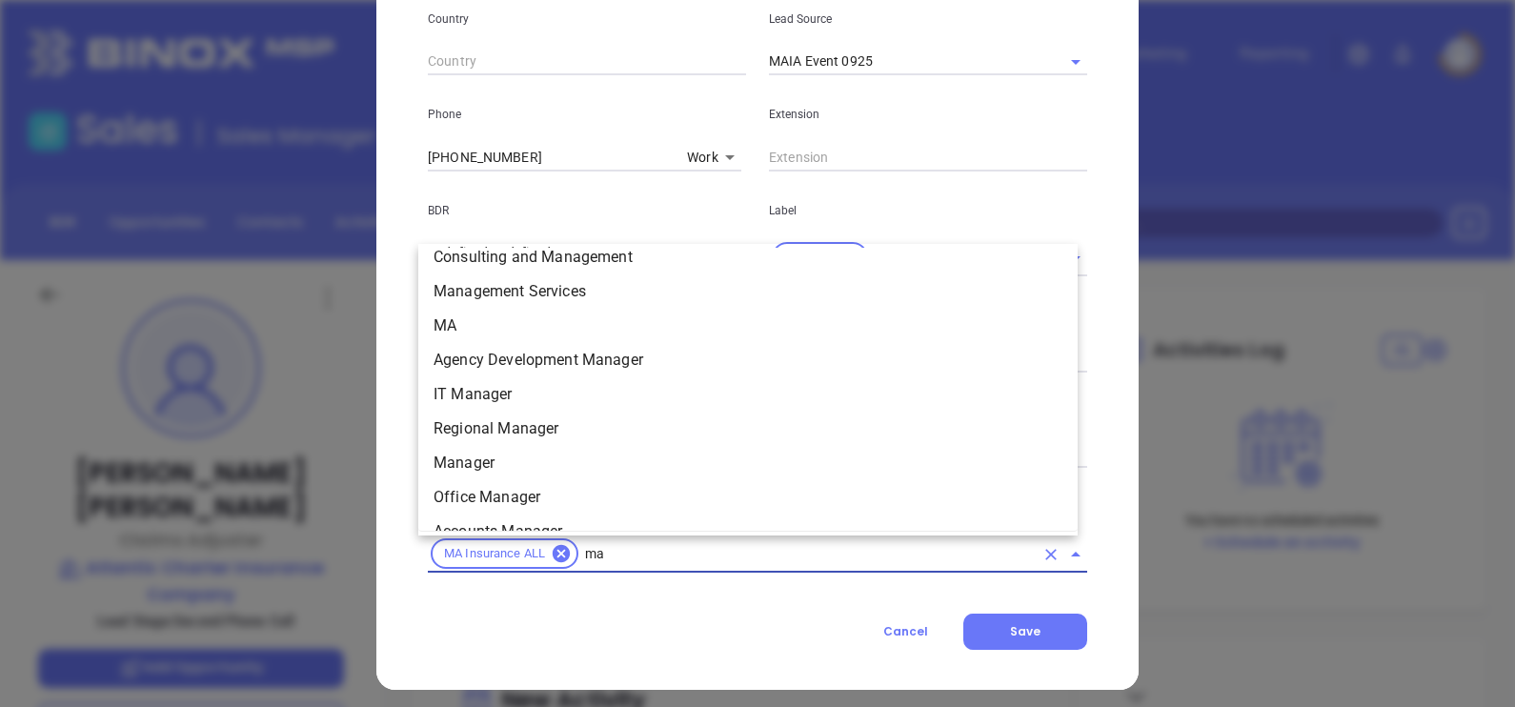
scroll to position [641, 0]
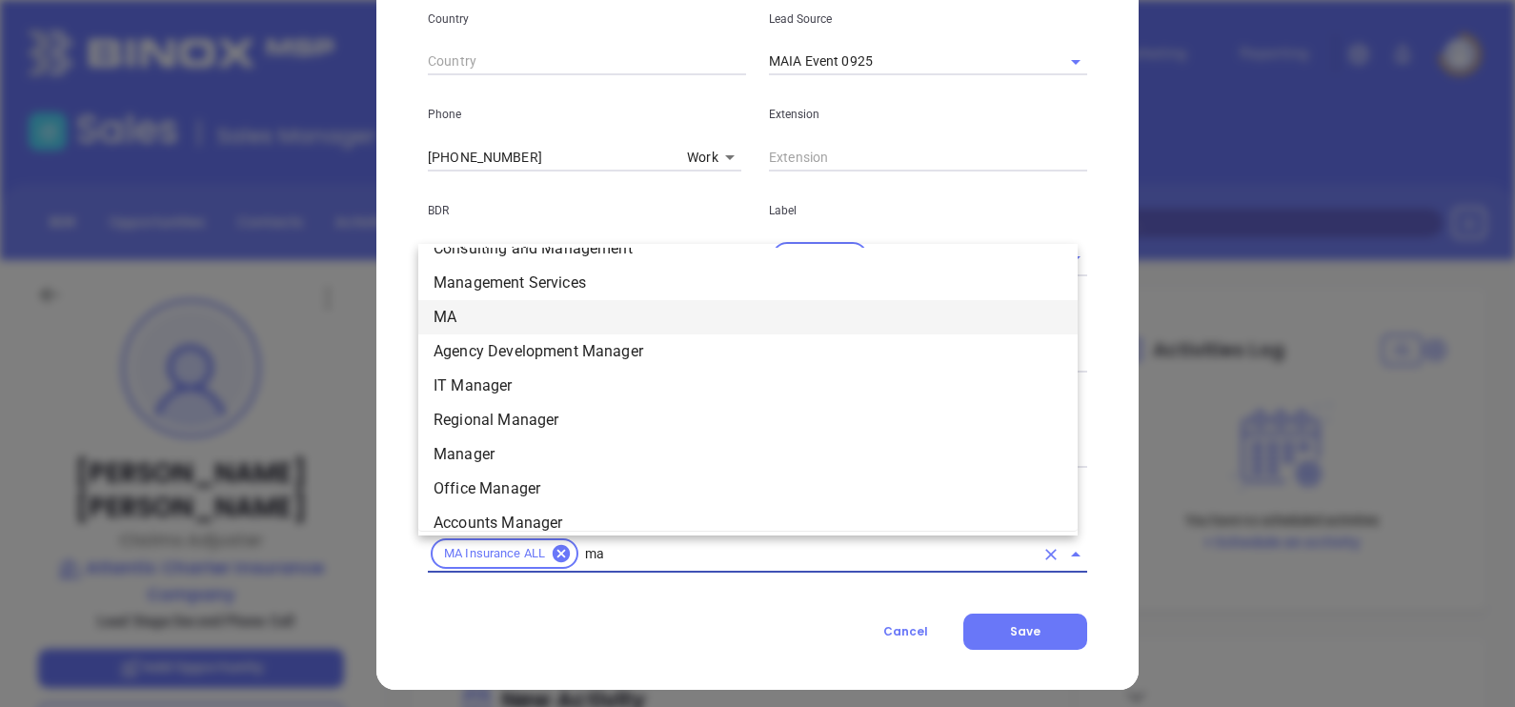
click at [491, 314] on li "MA" at bounding box center [747, 317] width 659 height 34
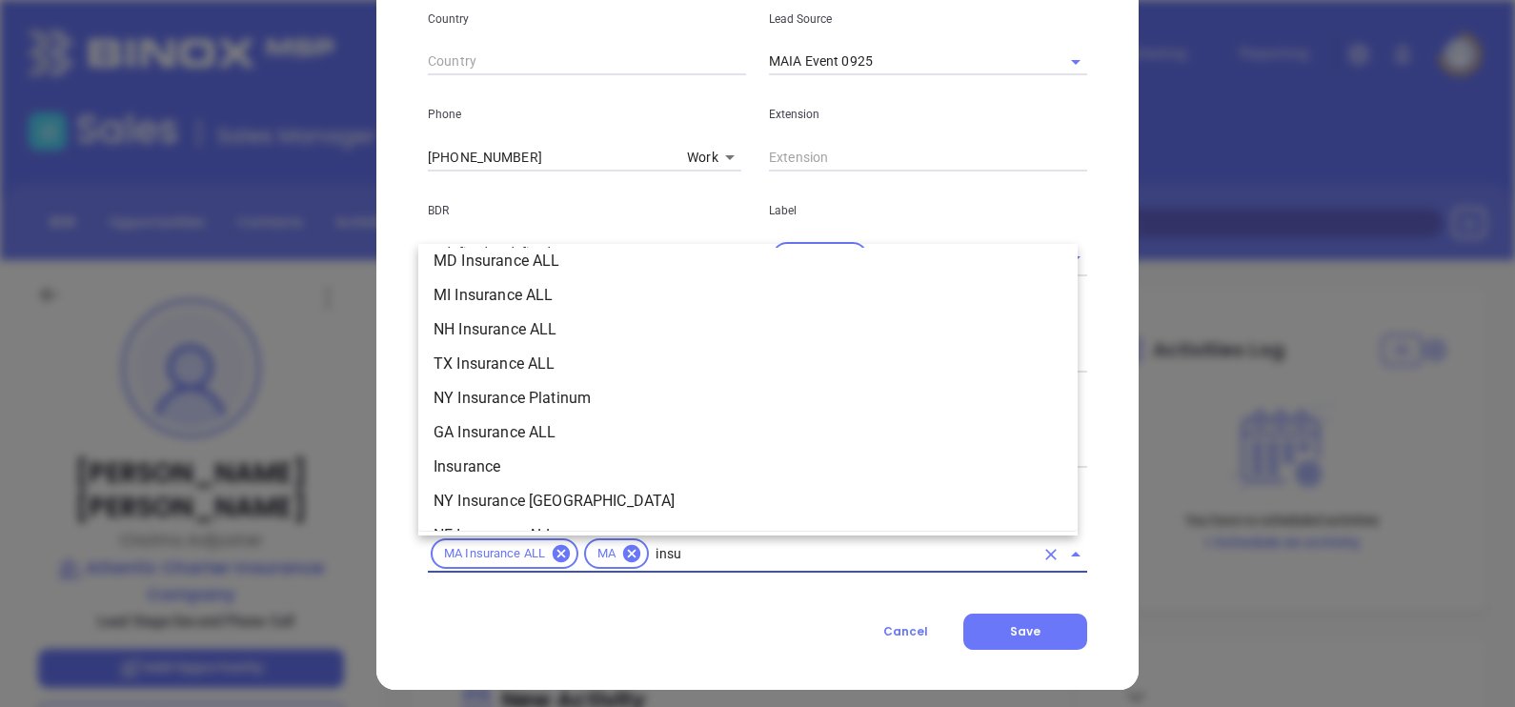
scroll to position [491, 0]
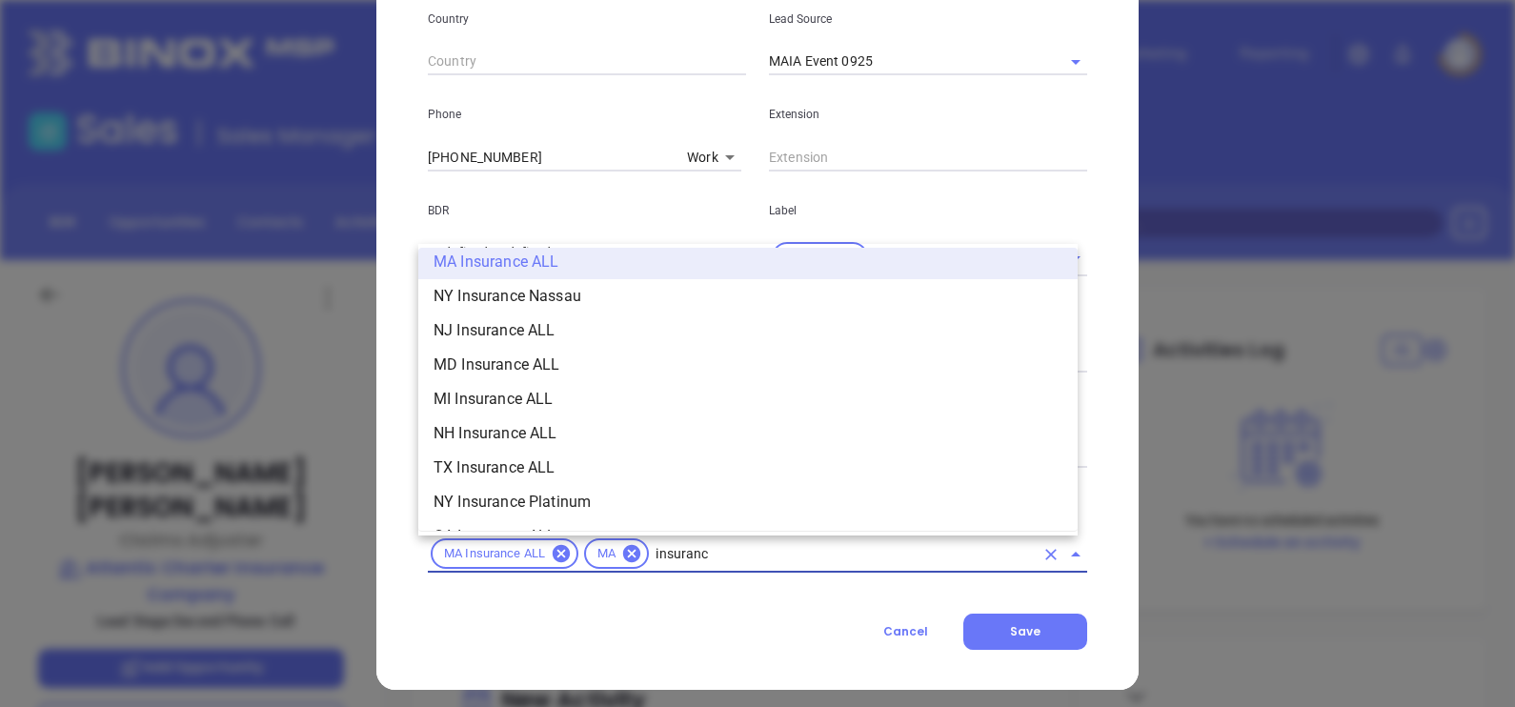
type input "insurance"
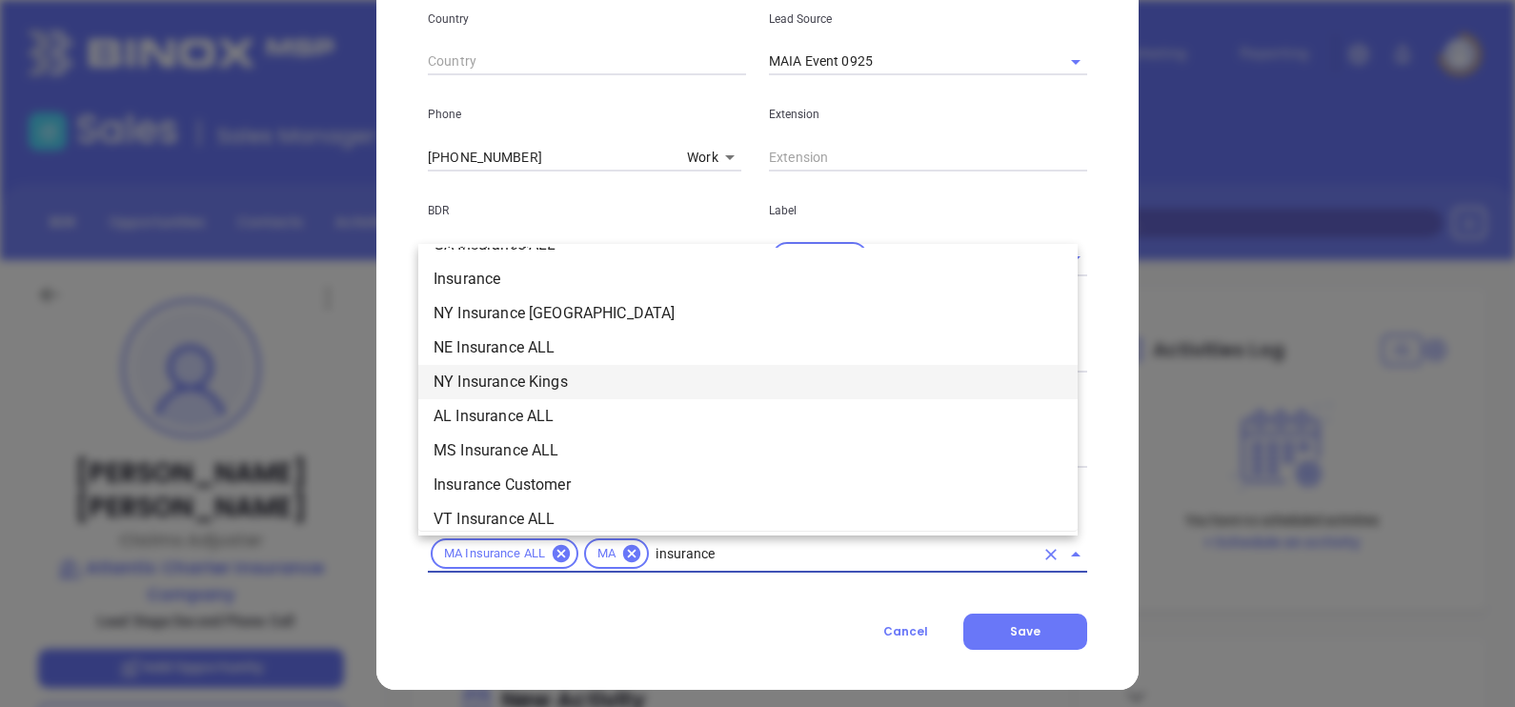
scroll to position [729, 0]
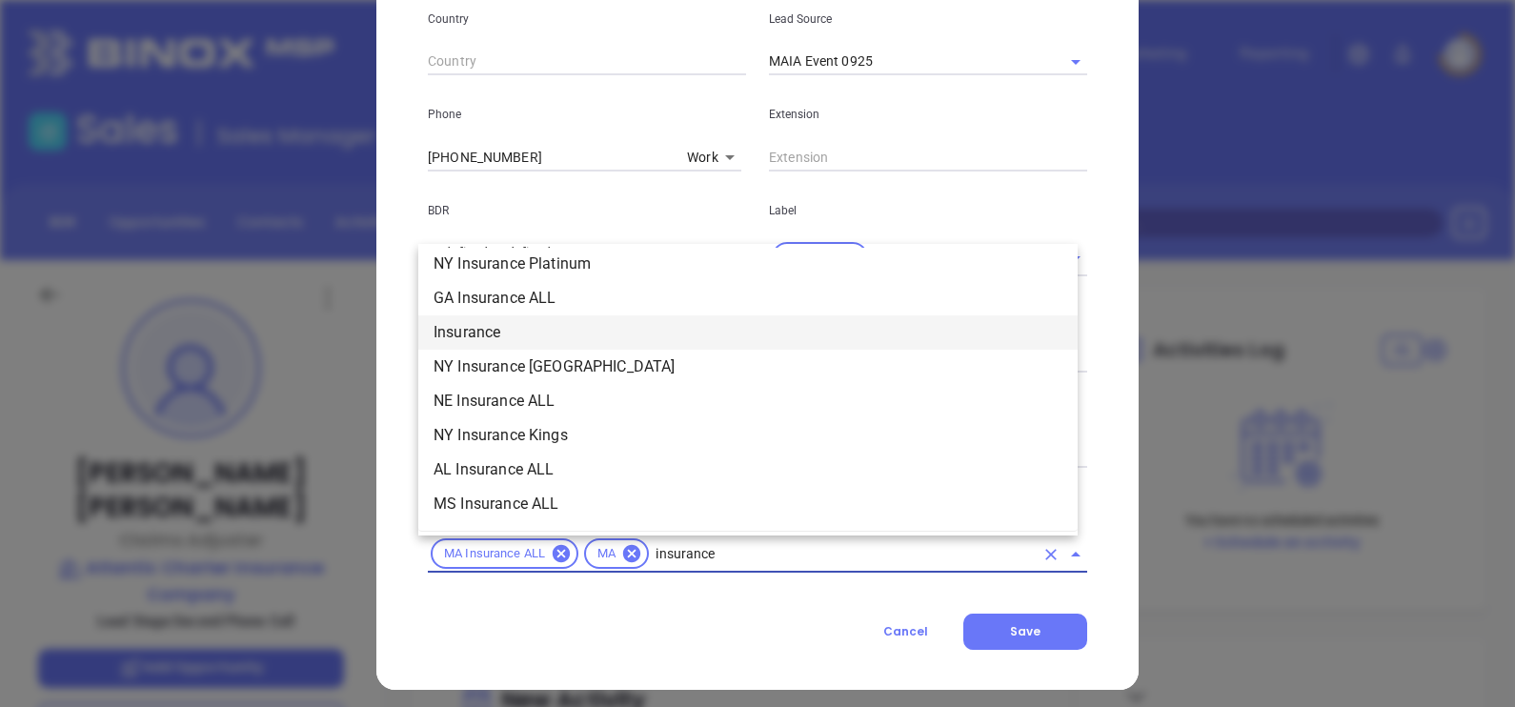
click at [502, 326] on li "Insurance" at bounding box center [747, 332] width 659 height 34
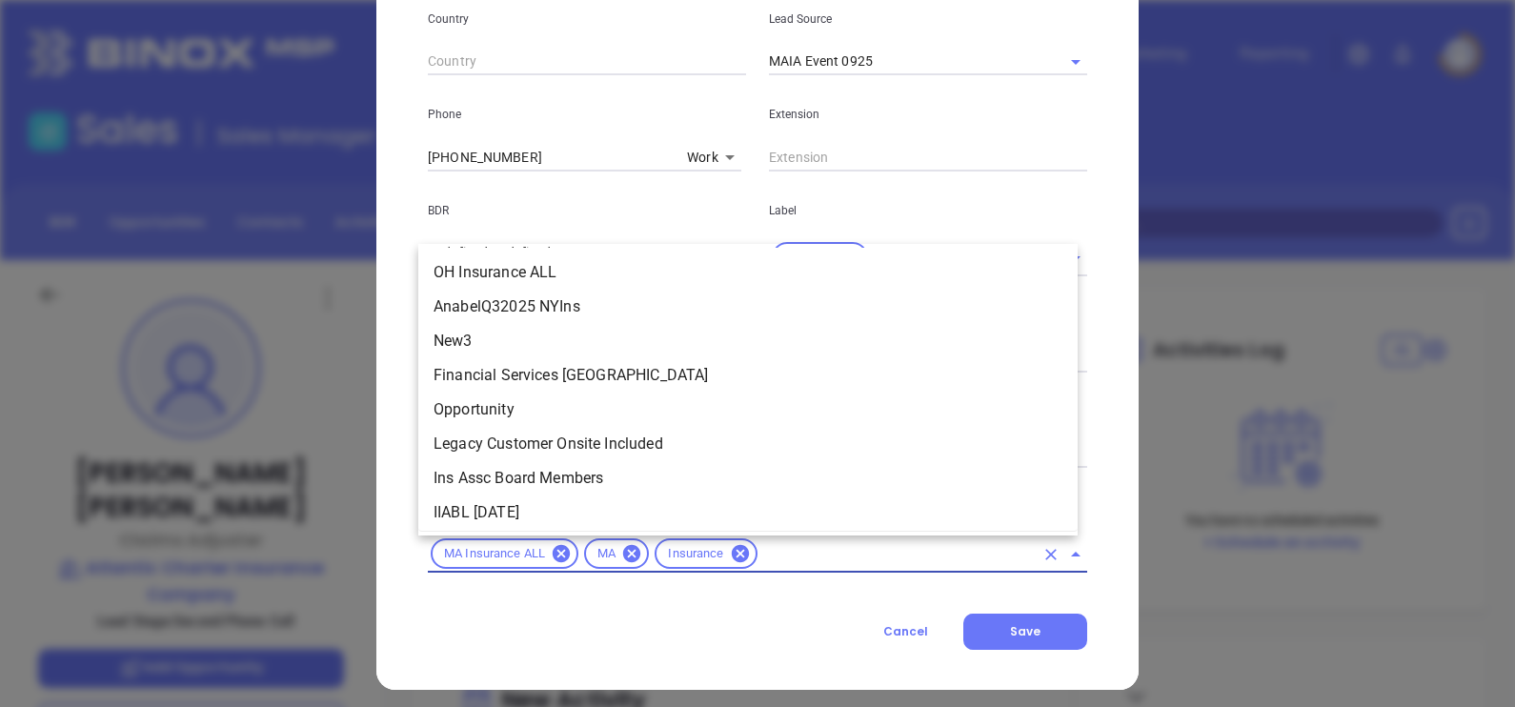
type input "n"
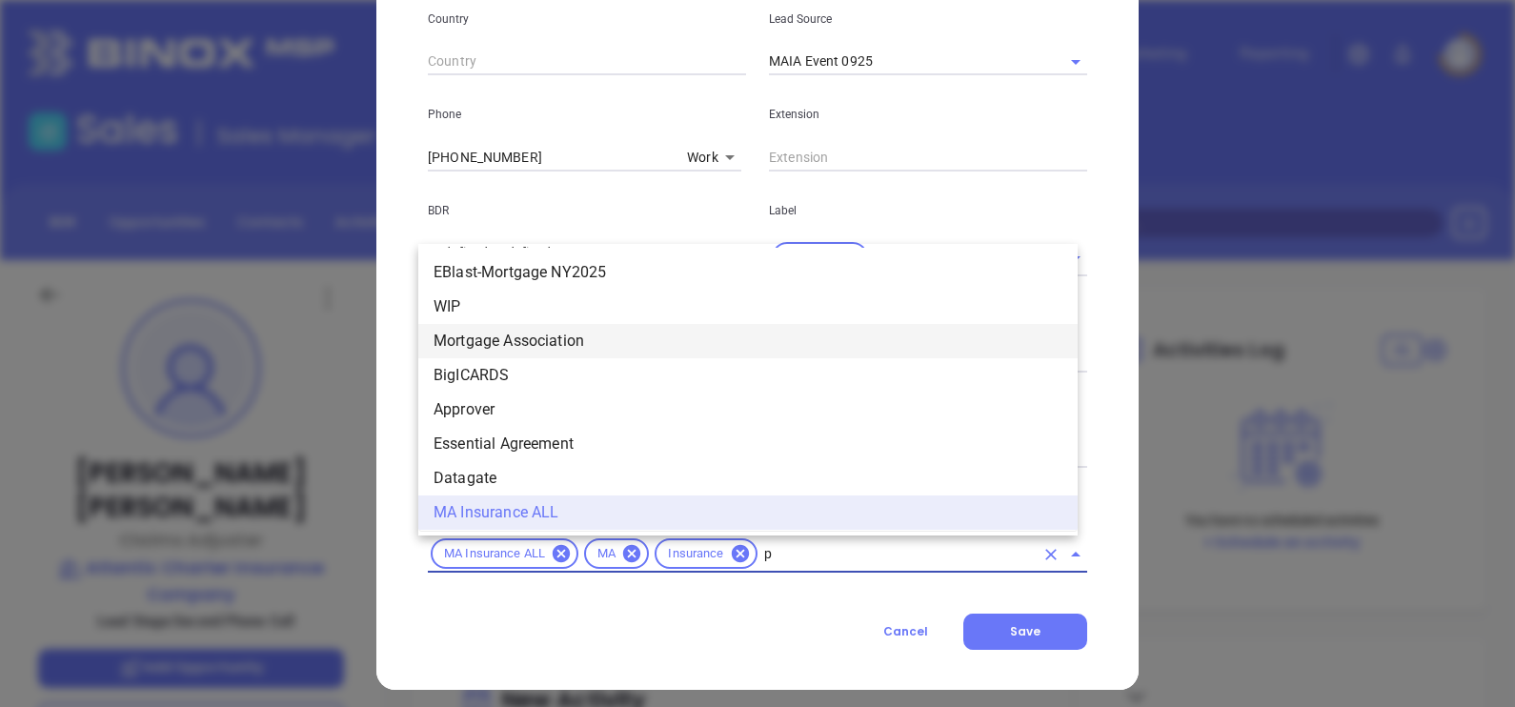
scroll to position [0, 0]
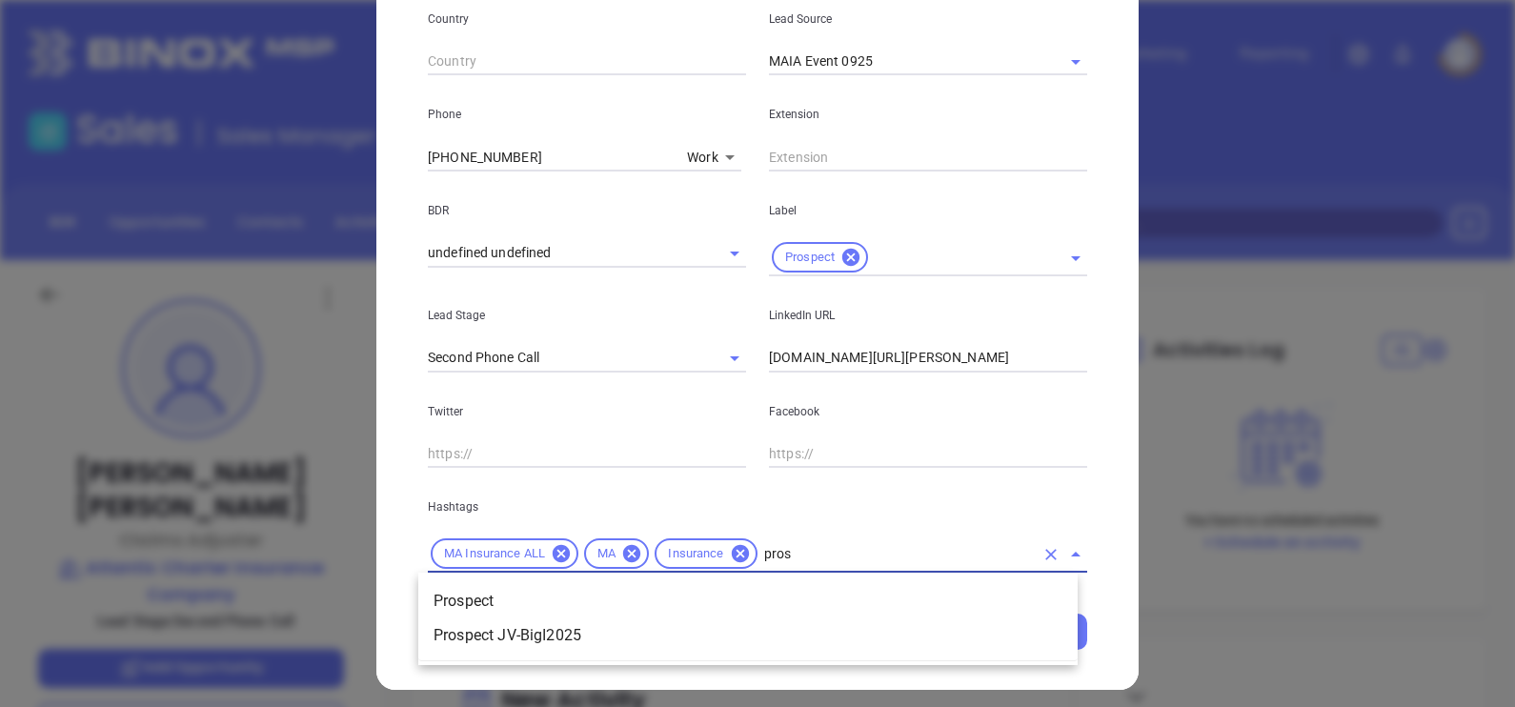
type input "prosp"
click at [568, 593] on li "Prospect" at bounding box center [747, 601] width 659 height 34
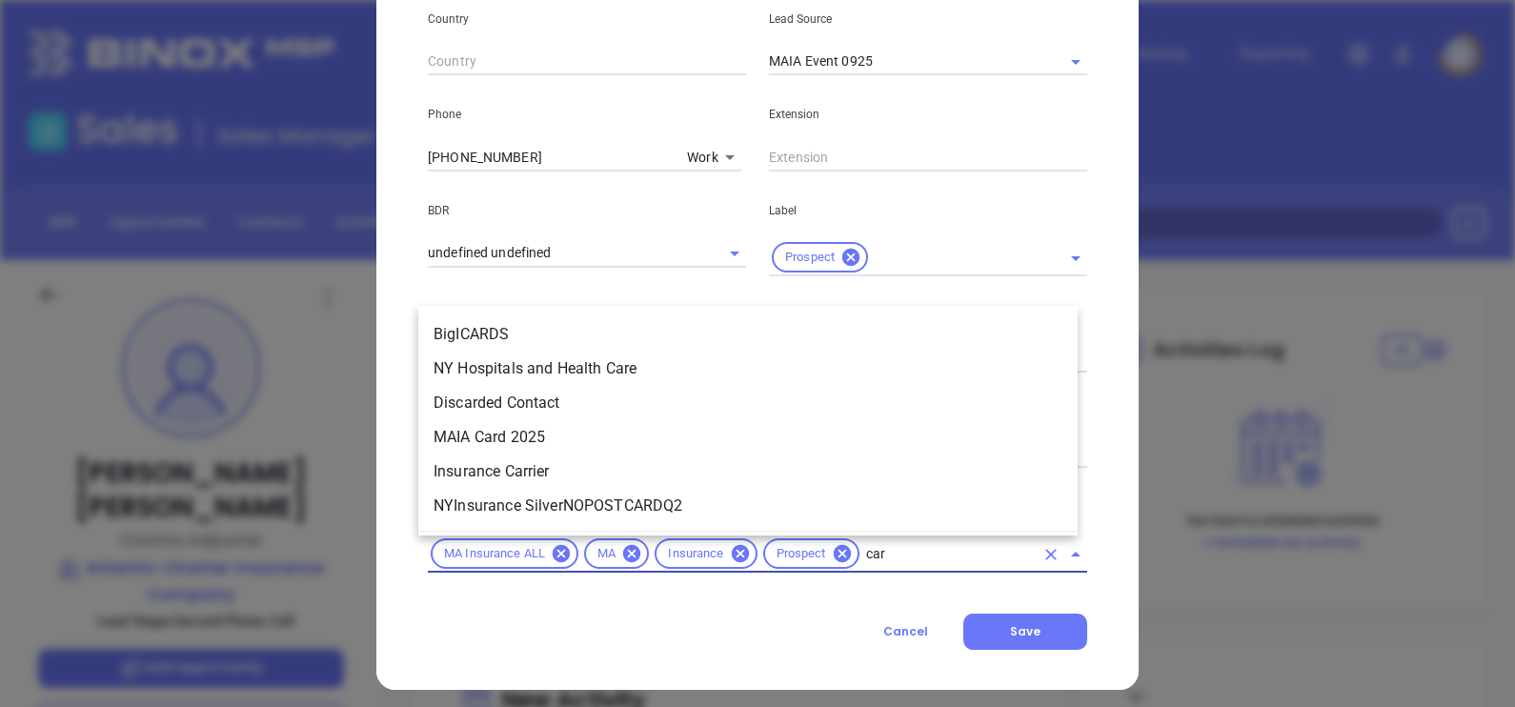
type input "card"
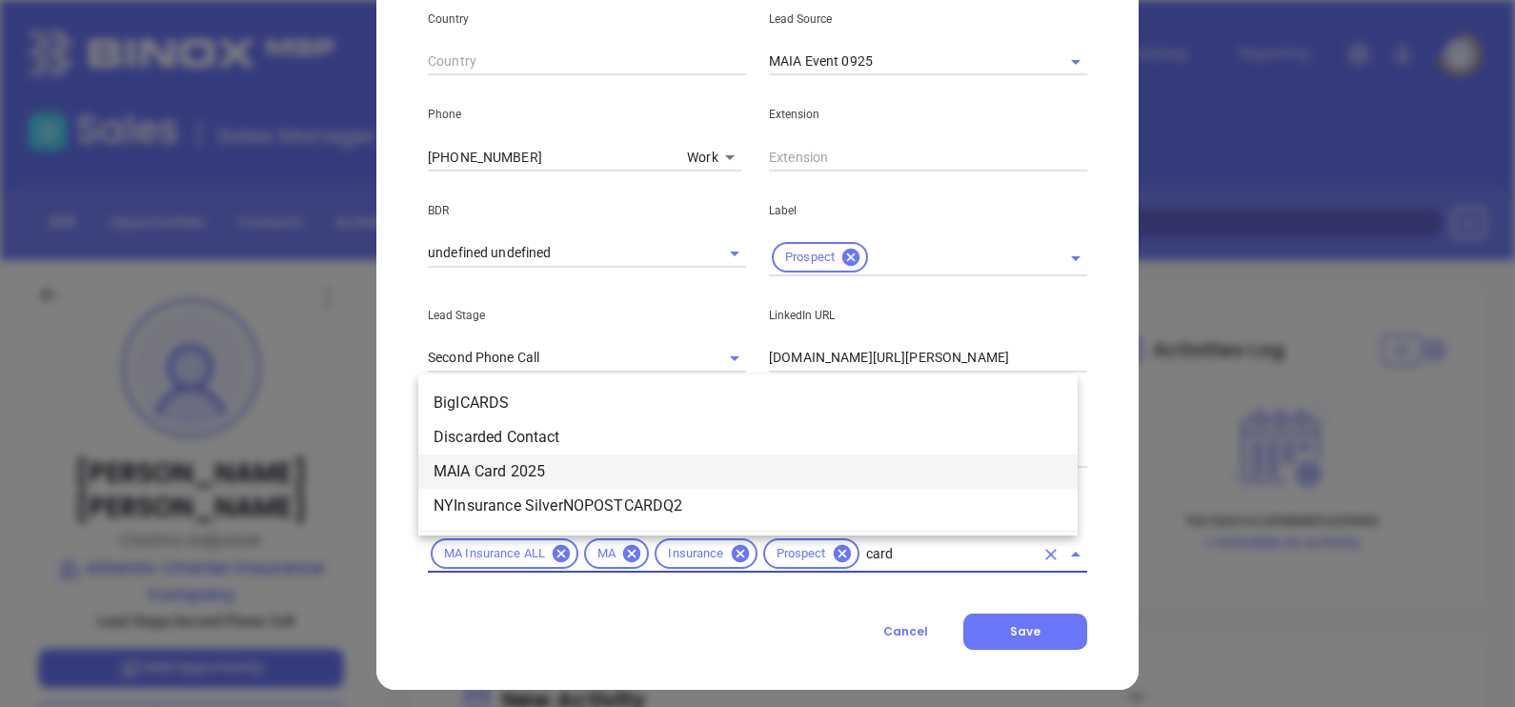
click at [503, 470] on li "MAIA Card 2025" at bounding box center [747, 471] width 659 height 34
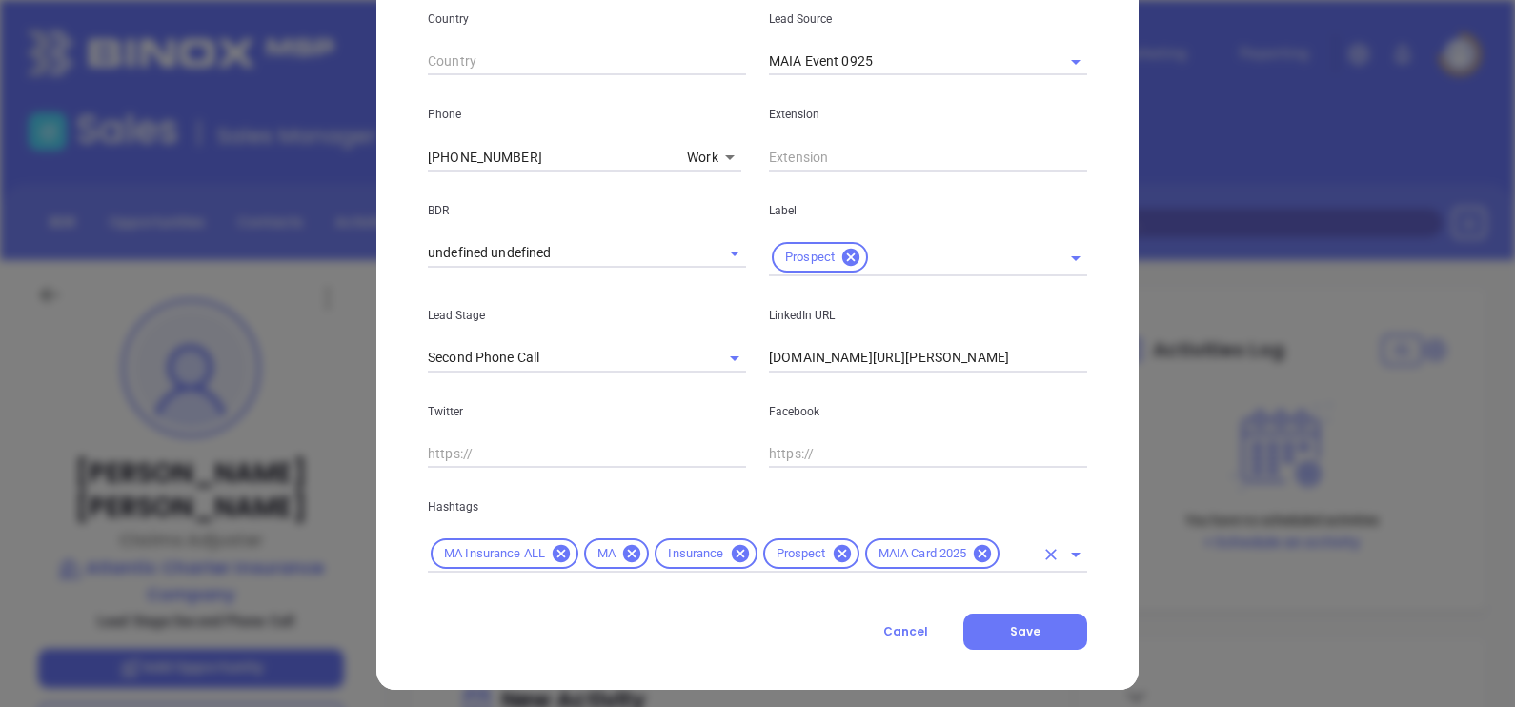
click at [1011, 550] on input "text" at bounding box center [1017, 554] width 31 height 24
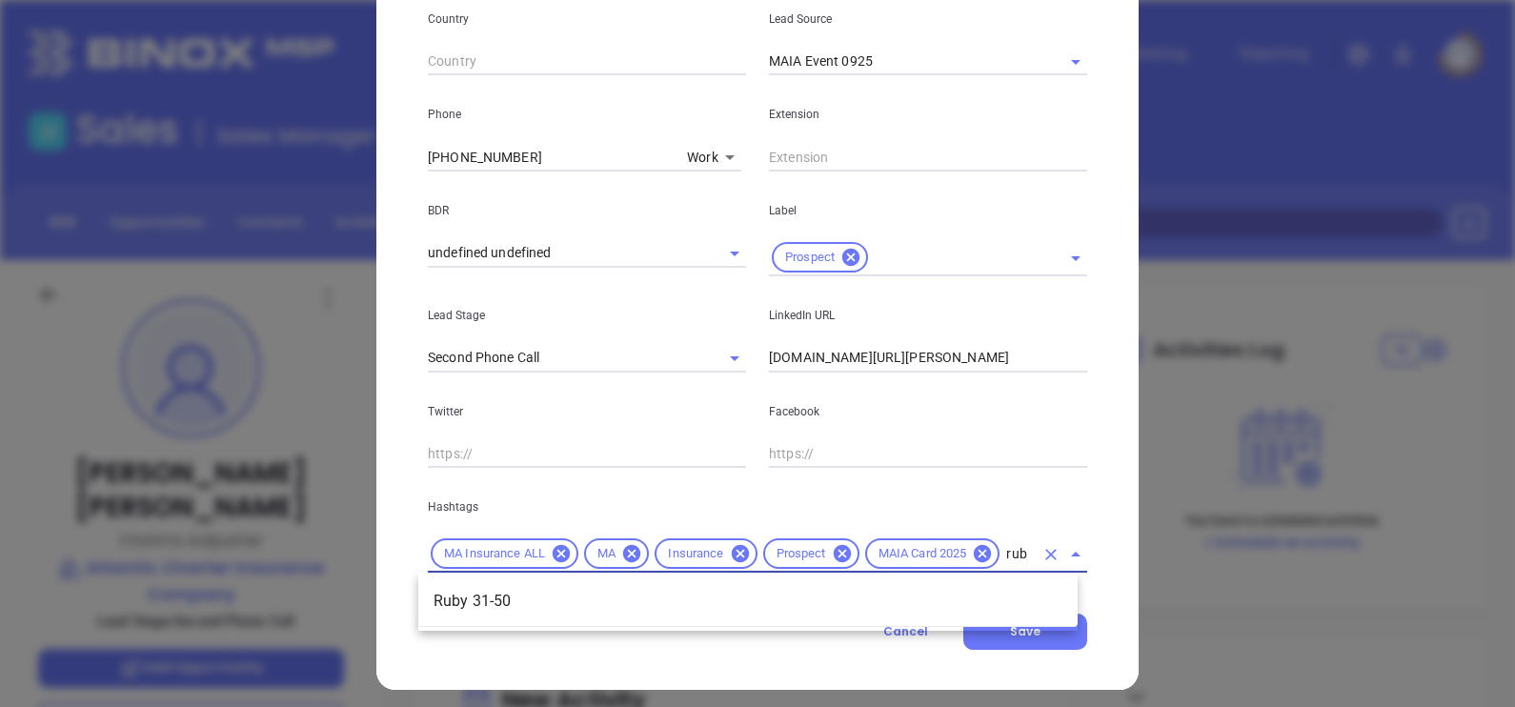
type input "ruby"
click at [852, 600] on li "Ruby 31-50" at bounding box center [747, 601] width 659 height 34
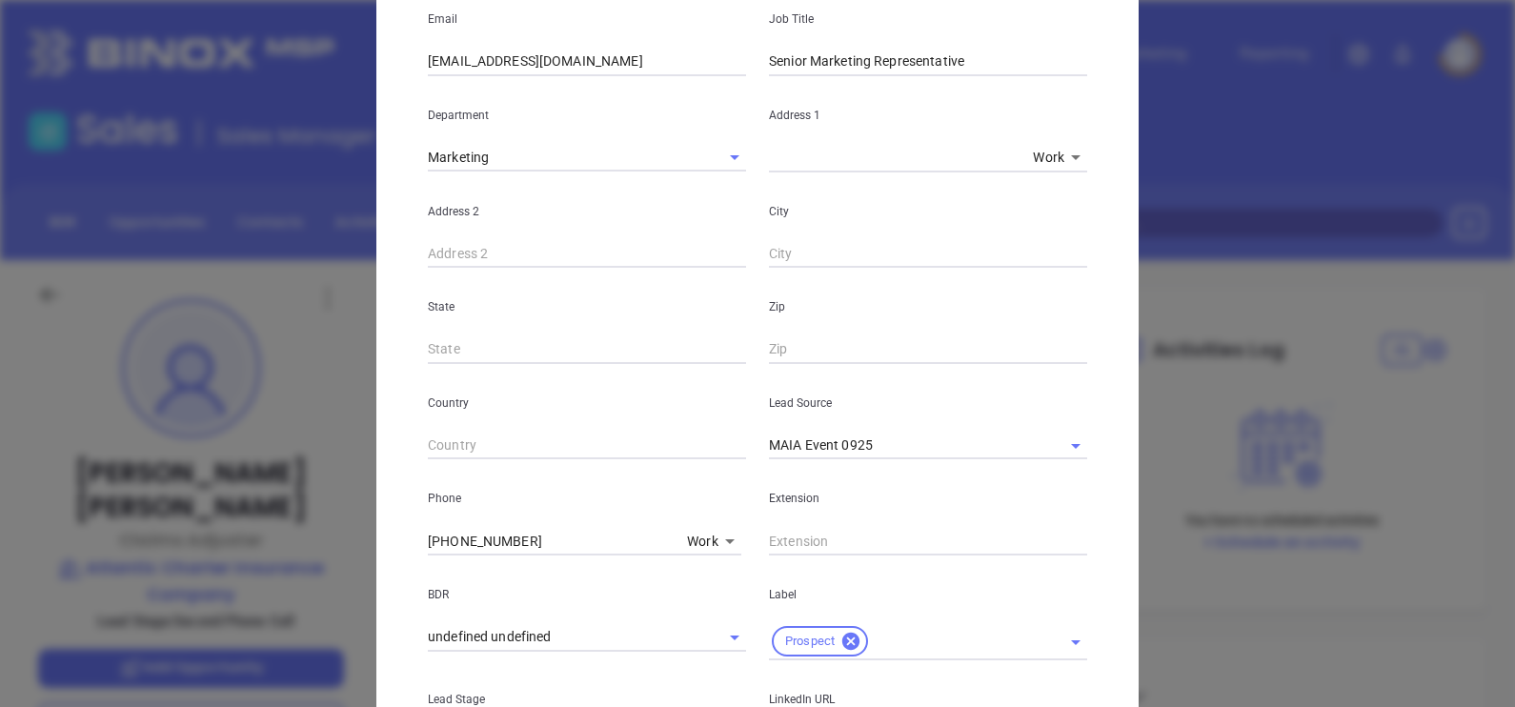
scroll to position [87, 0]
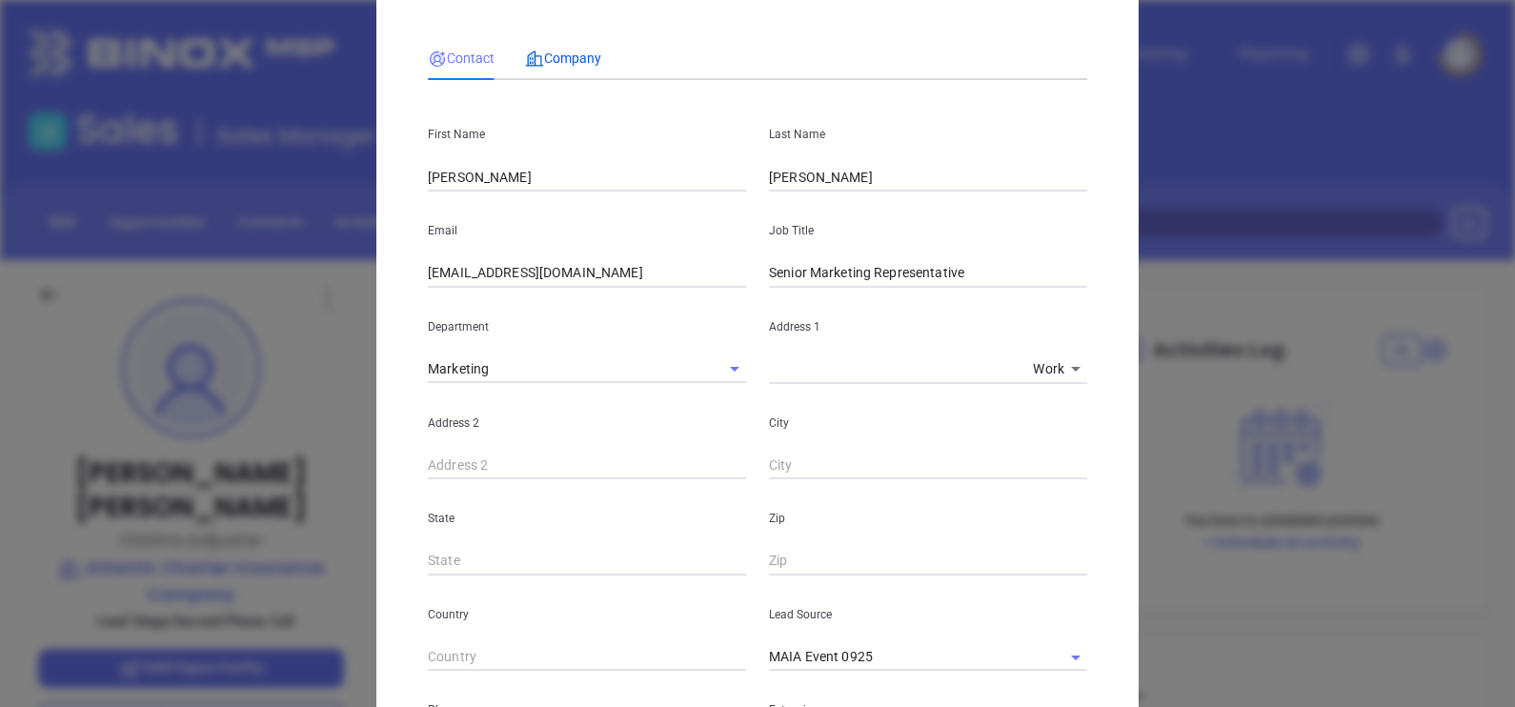
click at [576, 55] on span "Company" at bounding box center [563, 57] width 76 height 15
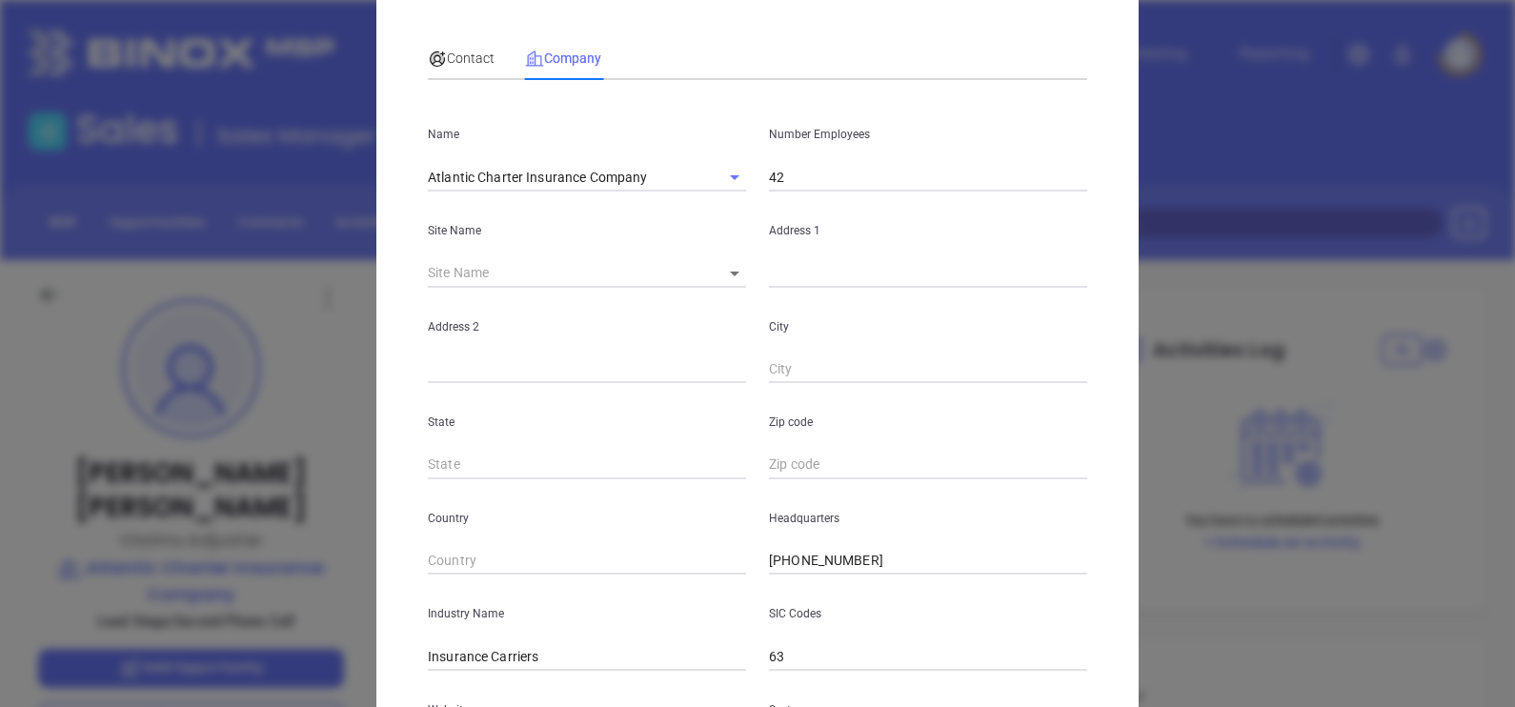
click at [802, 181] on input "42" at bounding box center [928, 177] width 318 height 29
type input "47"
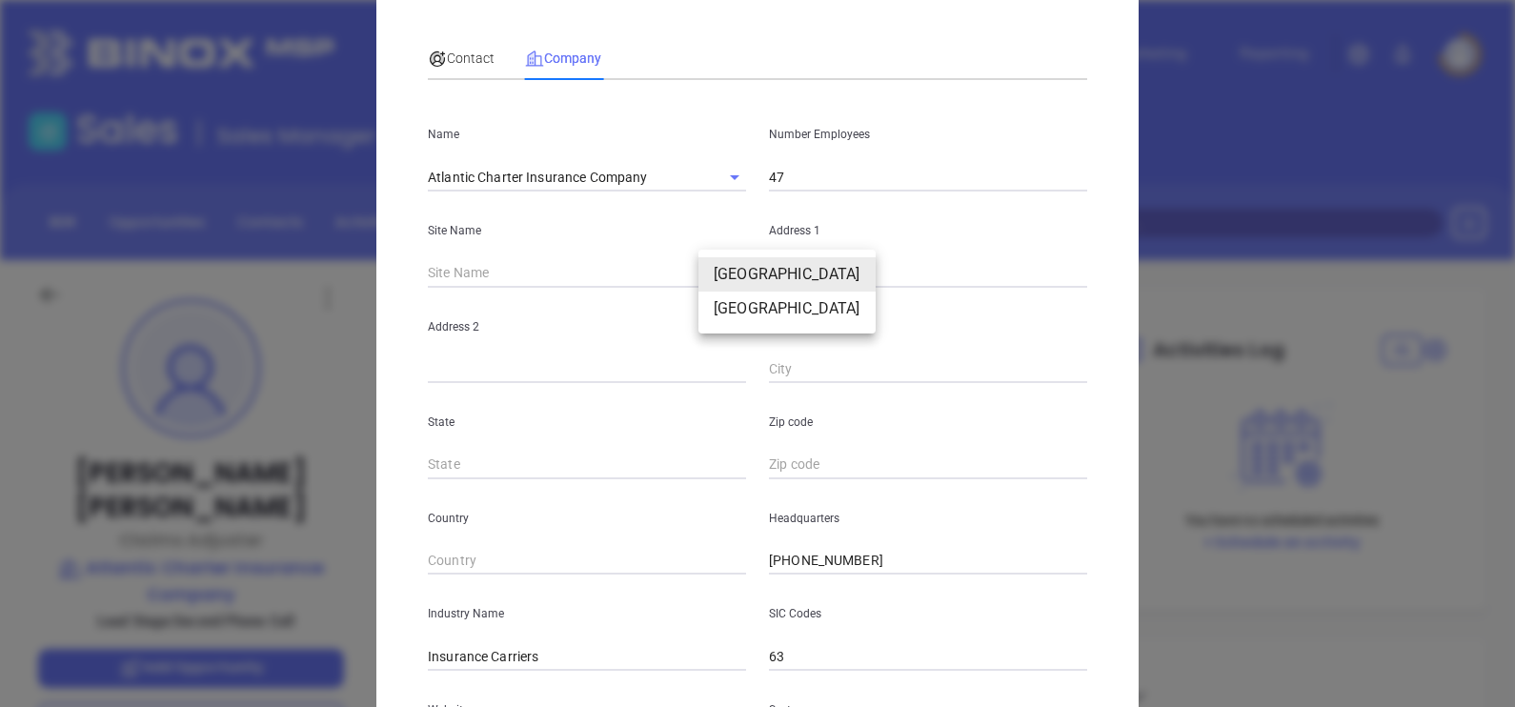
click at [719, 272] on body "Leads CRM Marketing Reporting Financial Leads Leads Sales Sales Manager BDR Opp…" at bounding box center [757, 353] width 1515 height 707
click at [728, 272] on li "Boston" at bounding box center [786, 274] width 177 height 34
type input "Boston"
type input "126619"
type input "25 New Chardon St Ph 6"
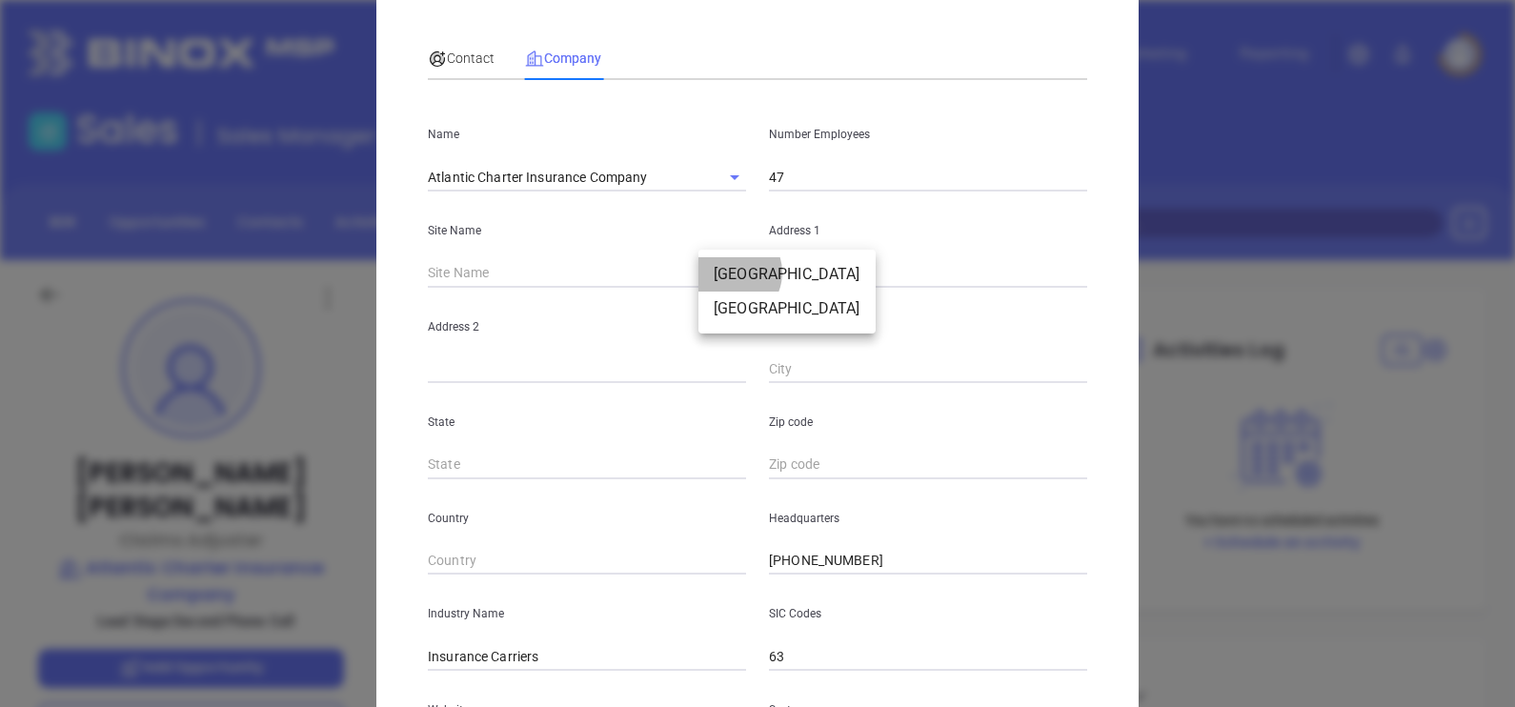
type input "Boston"
type input "MA"
type input "02114-4775"
type input "US"
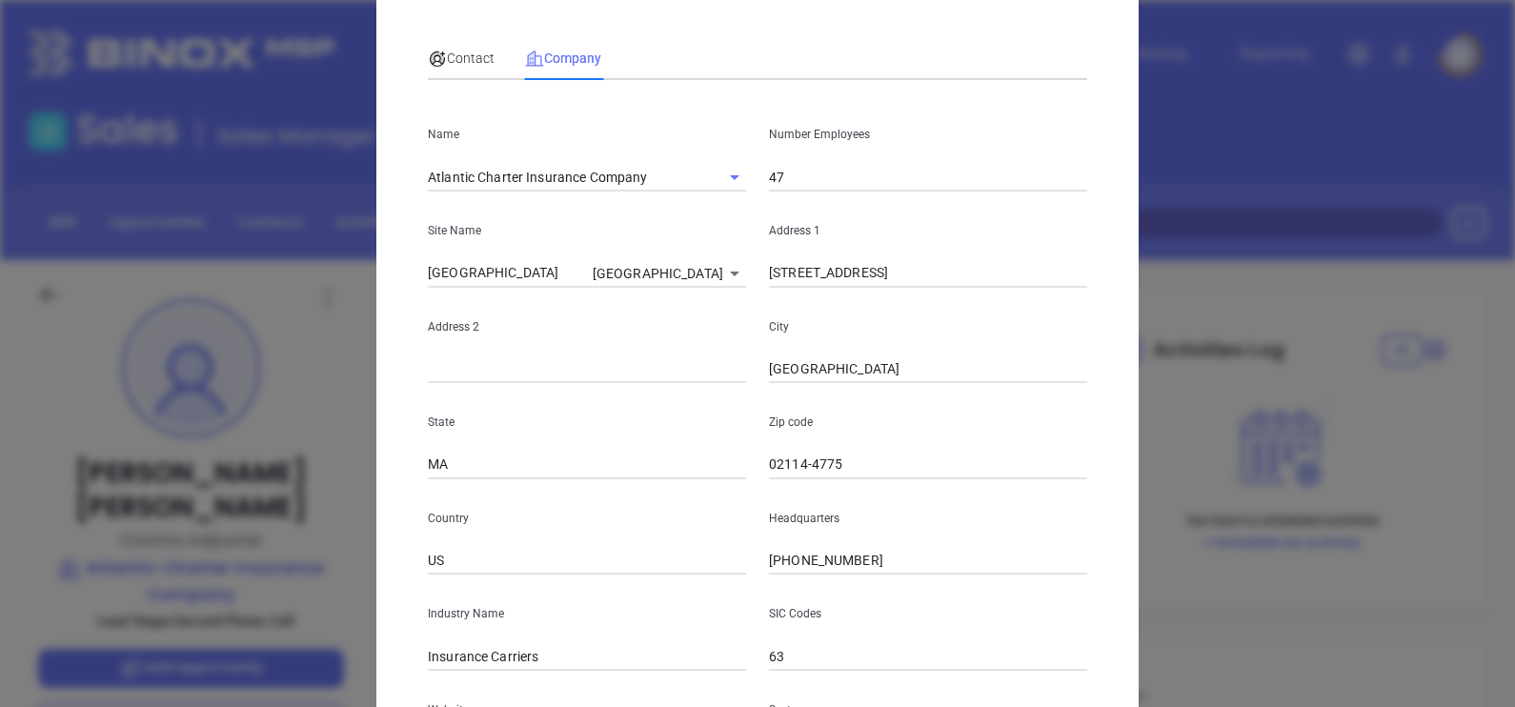
click at [588, 362] on input "text" at bounding box center [587, 369] width 318 height 29
paste input "6th Floor"
type input "6th Floor"
drag, startPoint x: 875, startPoint y: 273, endPoint x: 1040, endPoint y: 291, distance: 166.7
click at [1038, 291] on div "Name Atlantic Charter Insurance Company Number Employees 47 Site Name Boston Bo…" at bounding box center [757, 478] width 659 height 767
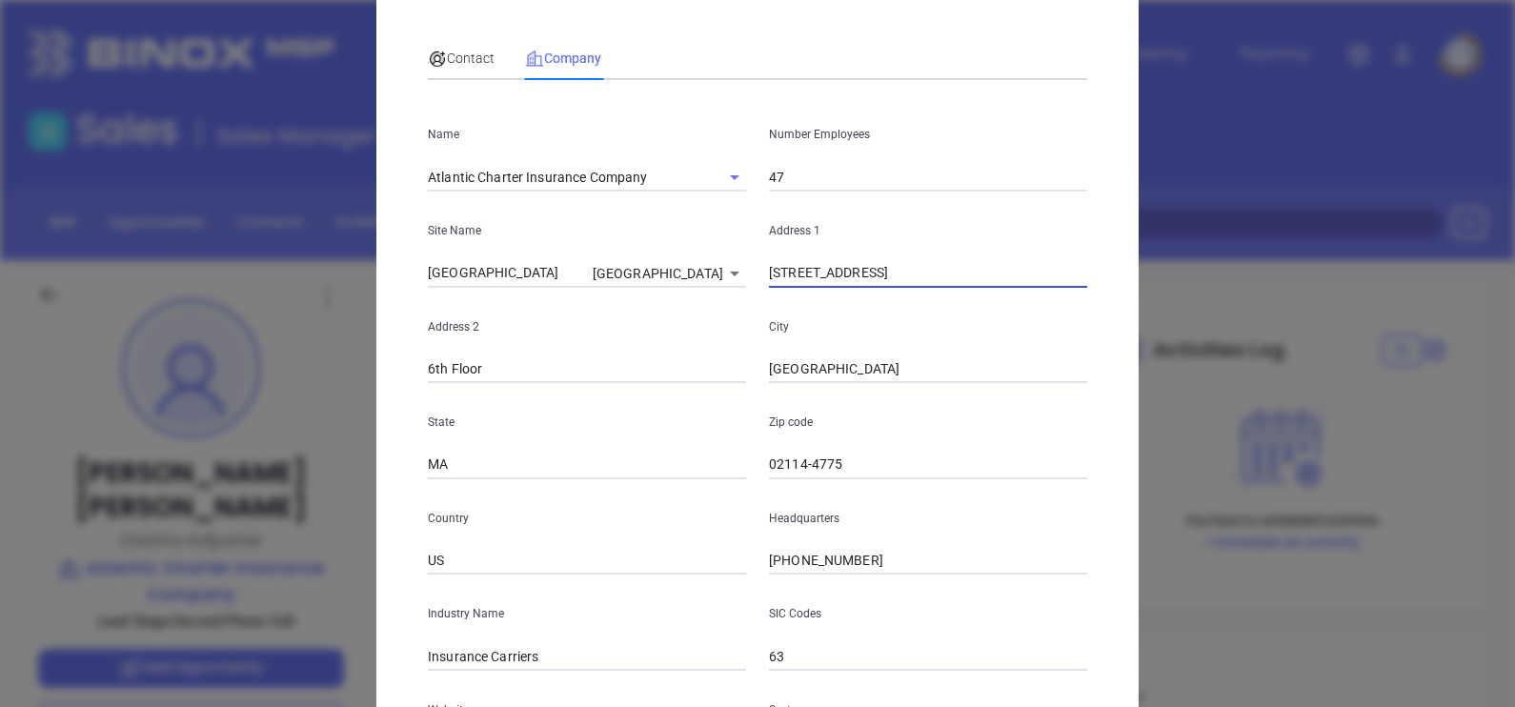
type input "25 New Chardon Street"
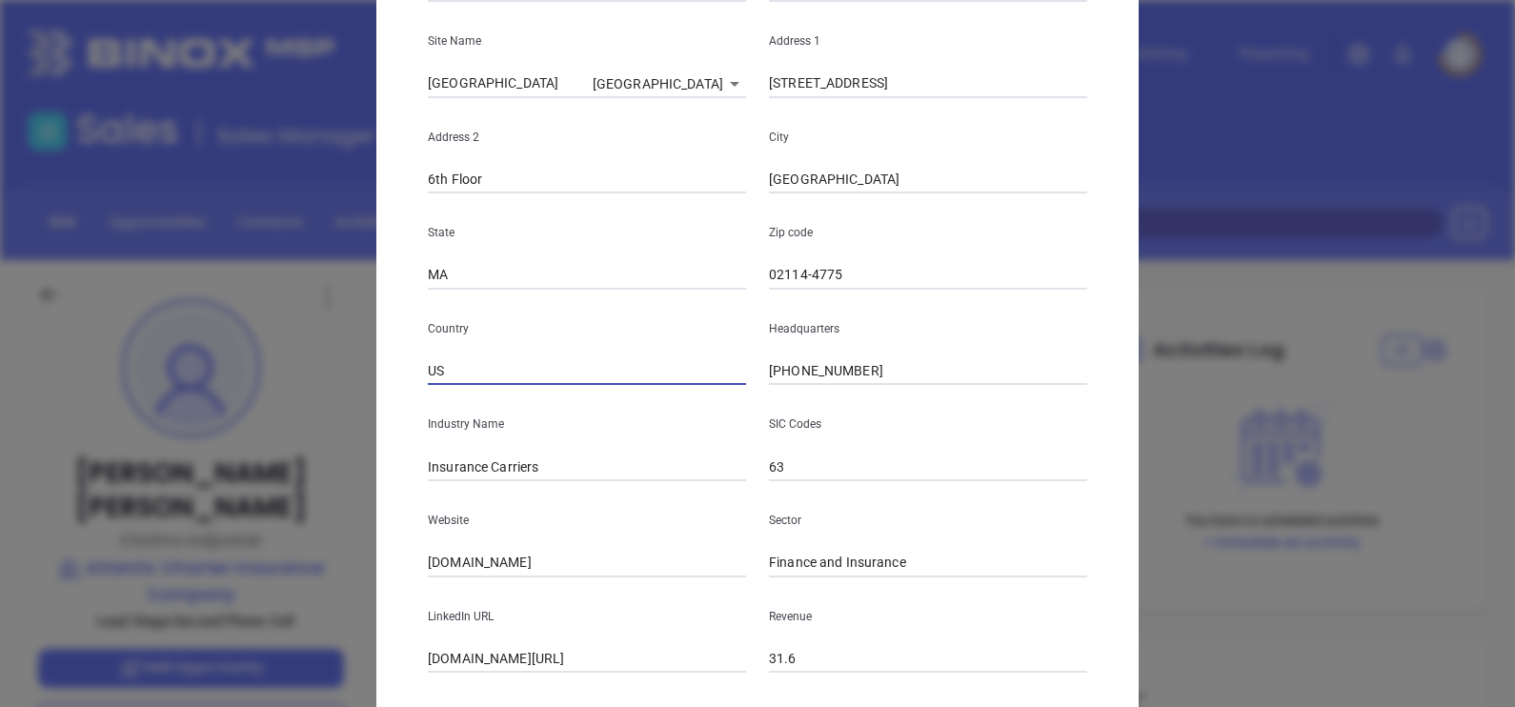
scroll to position [325, 0]
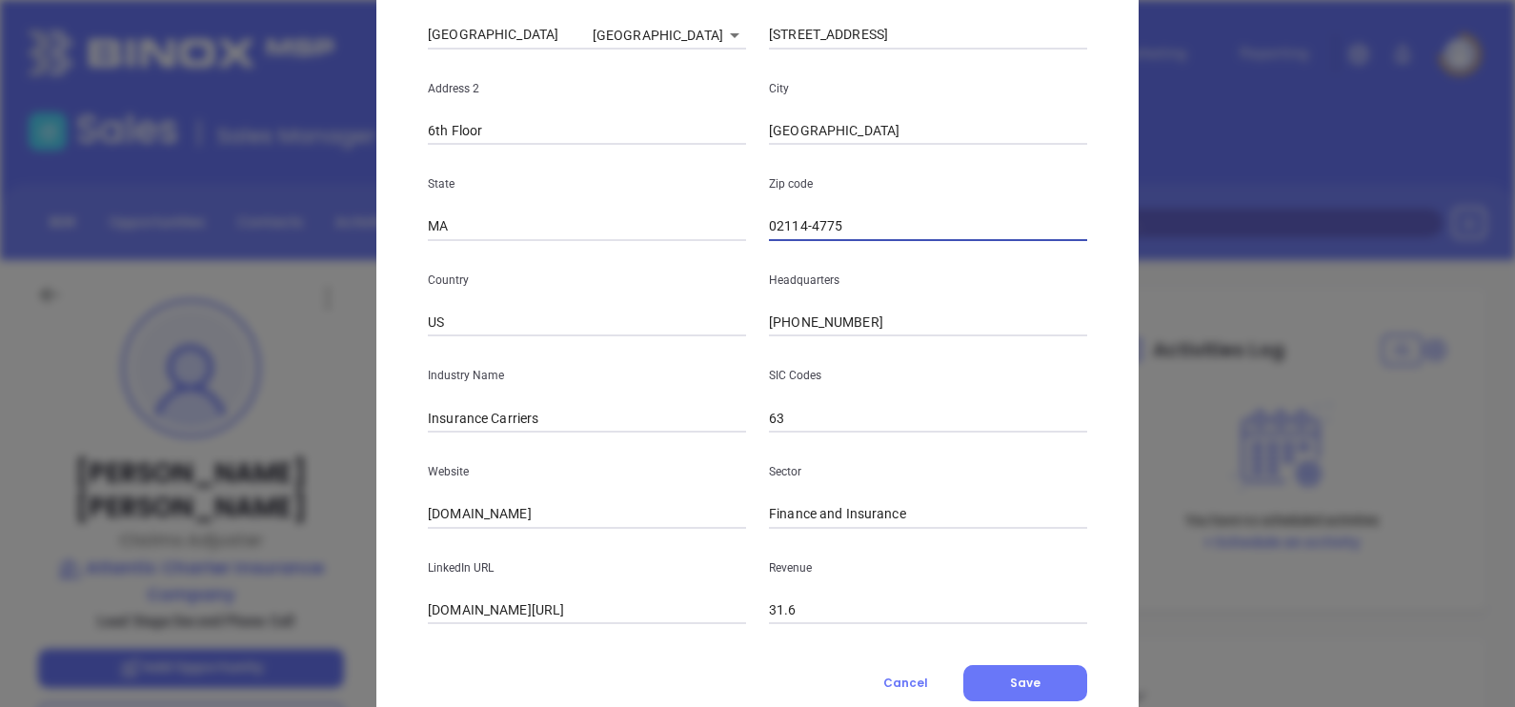
drag, startPoint x: 799, startPoint y: 224, endPoint x: 912, endPoint y: 225, distance: 112.4
click at [910, 225] on input "02114-4775" at bounding box center [928, 226] width 318 height 29
type input "02114"
drag, startPoint x: 872, startPoint y: 323, endPoint x: 672, endPoint y: 309, distance: 200.6
click at [677, 305] on div "Country US Headquarters (617) 488-6631" at bounding box center [757, 289] width 682 height 96
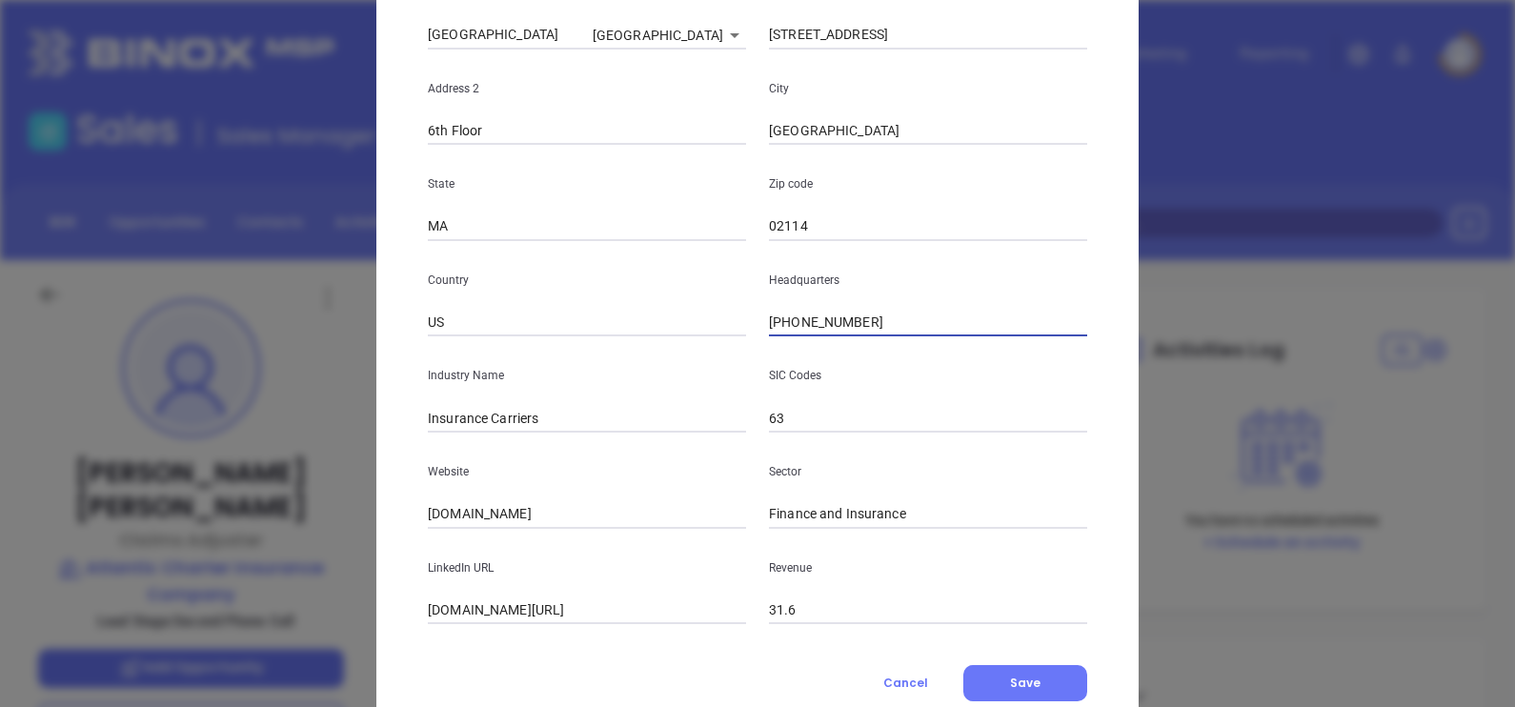
paste input "500"
type input "(617) 488-6500"
click at [614, 519] on input "atlanticcharter.com" at bounding box center [587, 514] width 318 height 29
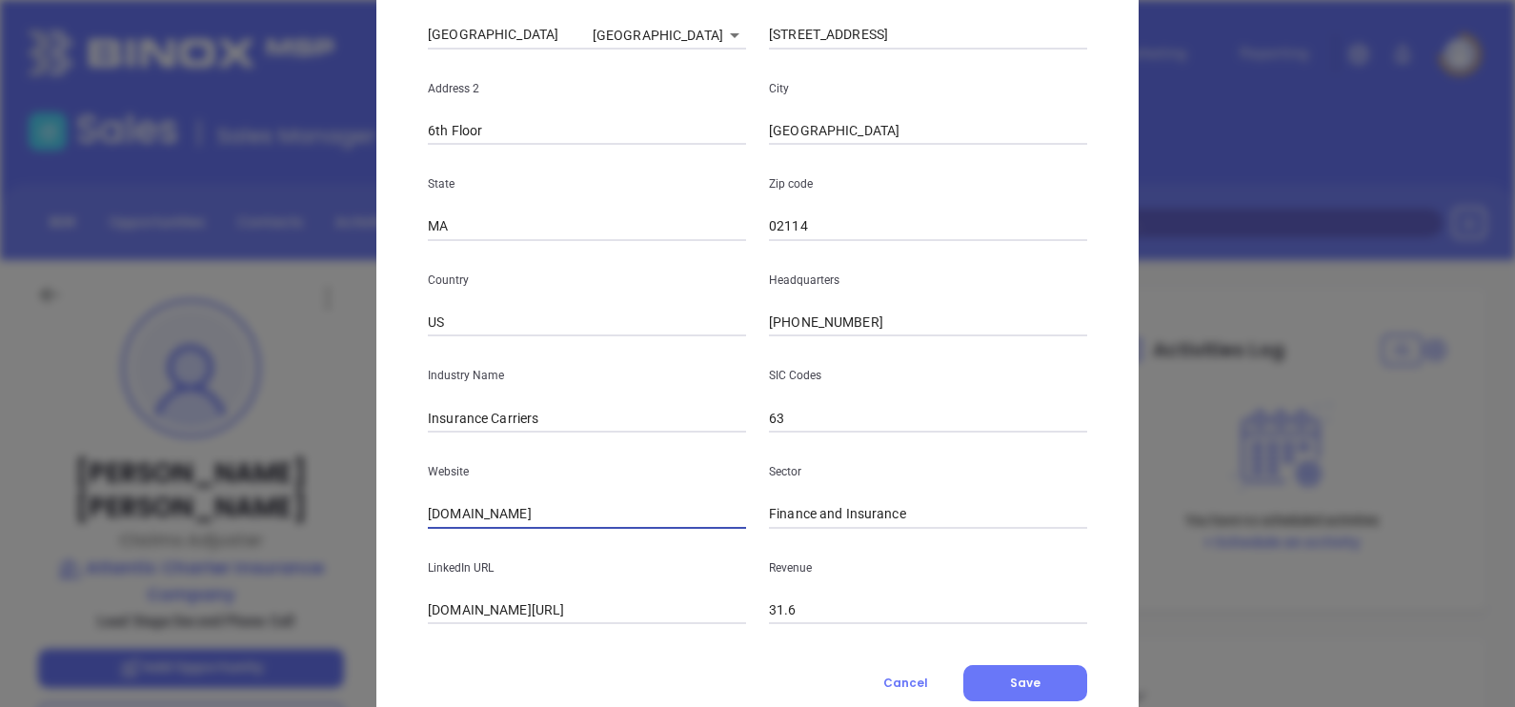
paste input "https://www.atlanticcharter.com/"
type input "https://www.atlanticcharter.com/"
click at [543, 614] on input "linkedin.com/company/atlantic-charter-insurance-company" at bounding box center [587, 610] width 318 height 29
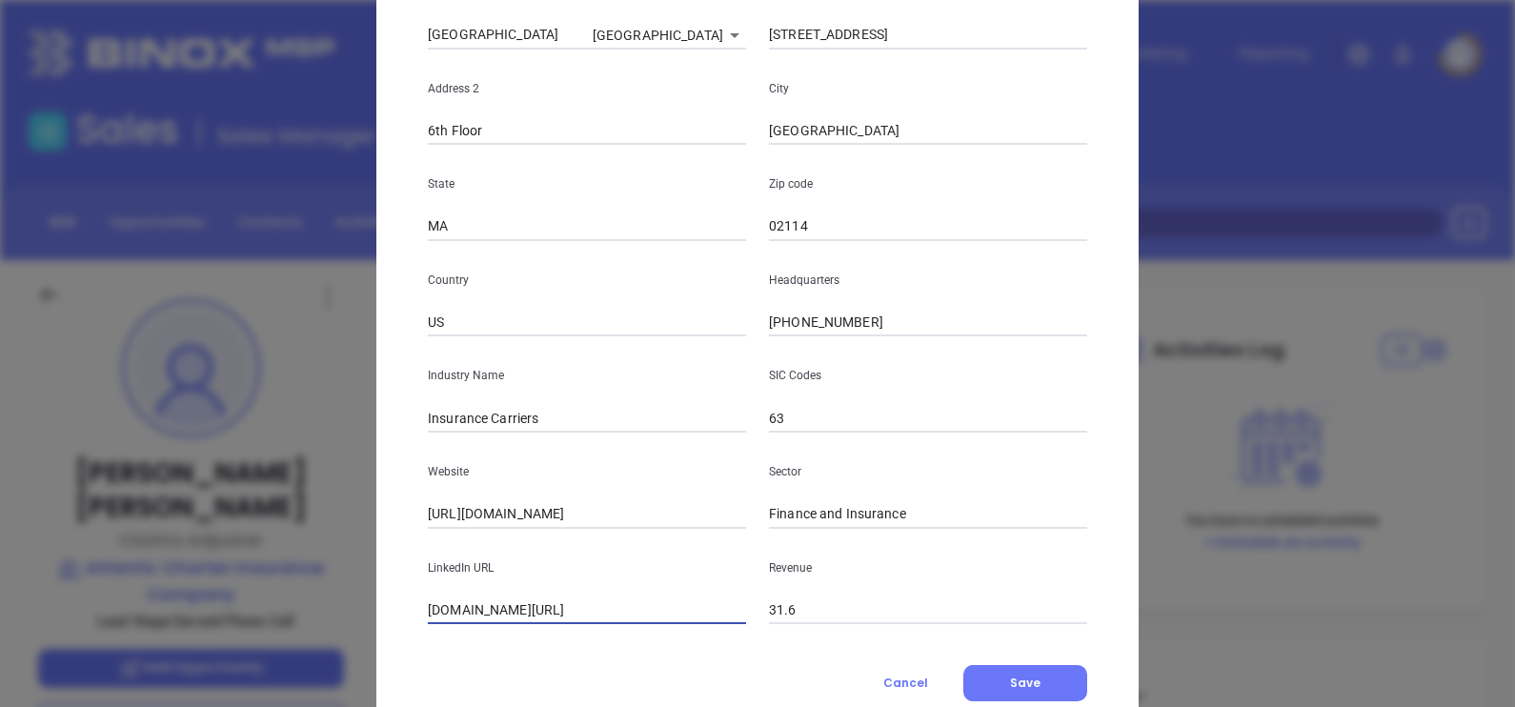
paste input "www.linkedin.com/company/atlantic-charter-insurance-company/"
drag, startPoint x: 460, startPoint y: 603, endPoint x: 297, endPoint y: 605, distance: 162.9
click at [297, 605] on div "Kirsten Carlson Contact Company First Name Krista Last Name Peralta Email Kpera…" at bounding box center [757, 353] width 1515 height 707
type input "www.linkedin.com/company/atlantic-charter-insurance-company/"
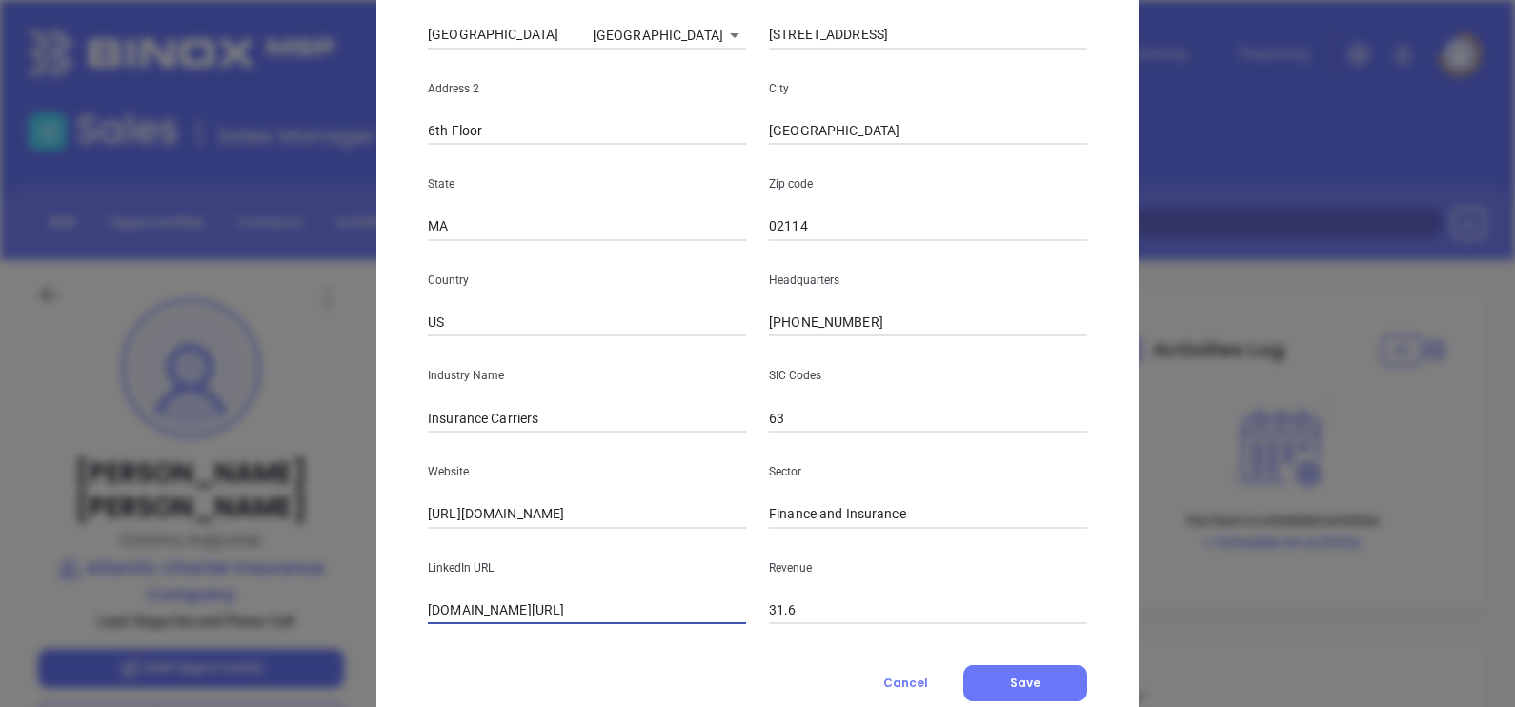
click at [543, 557] on p "LinkedIn URL" at bounding box center [587, 567] width 318 height 21
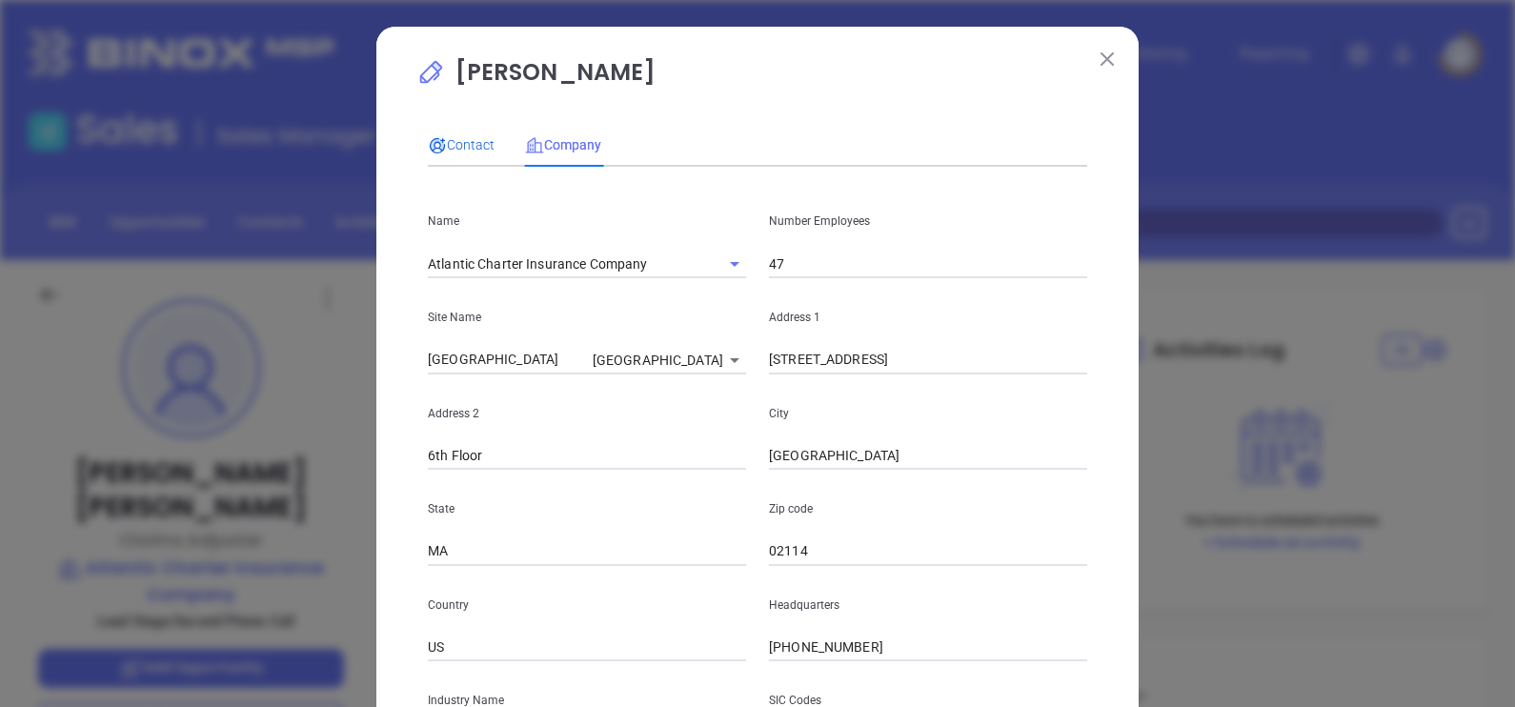
click at [438, 137] on span "Contact" at bounding box center [461, 144] width 67 height 15
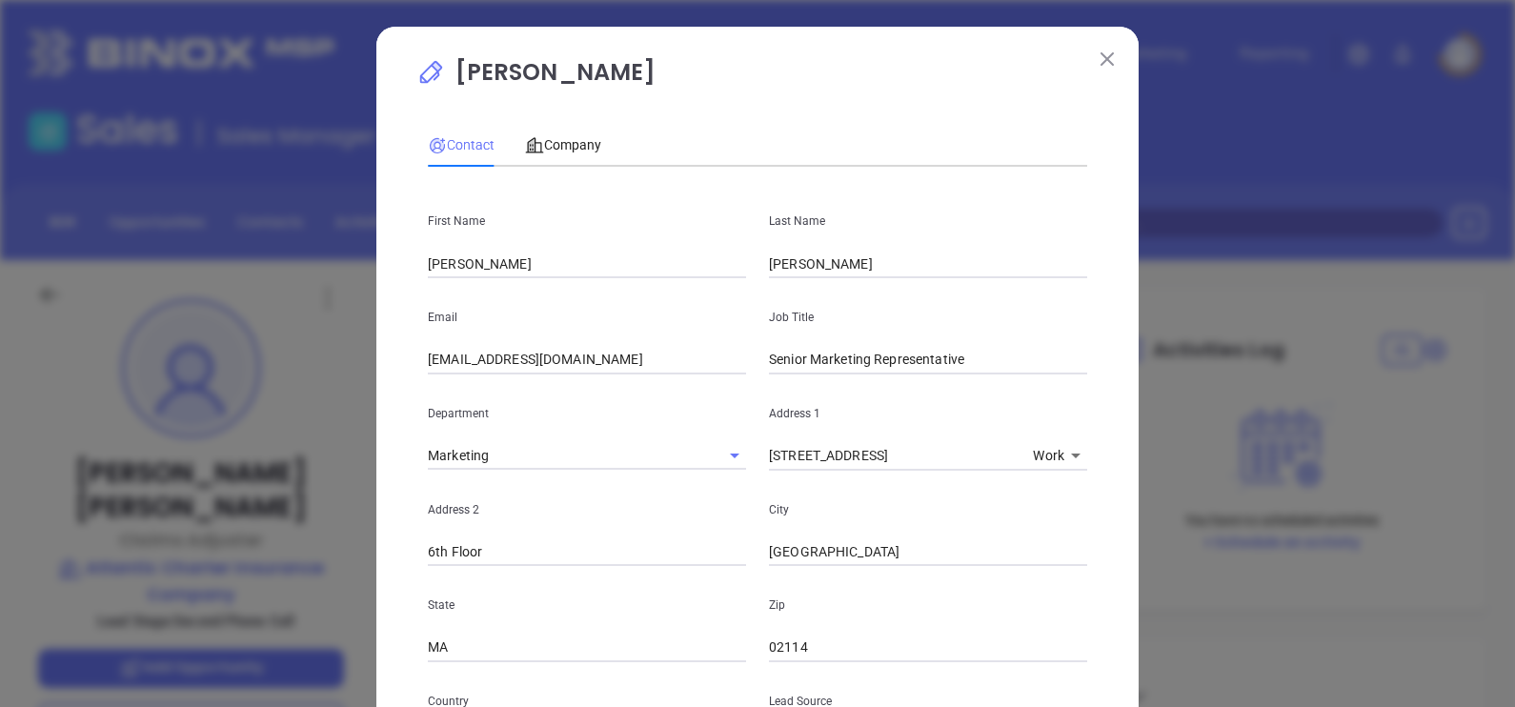
scroll to position [728, 0]
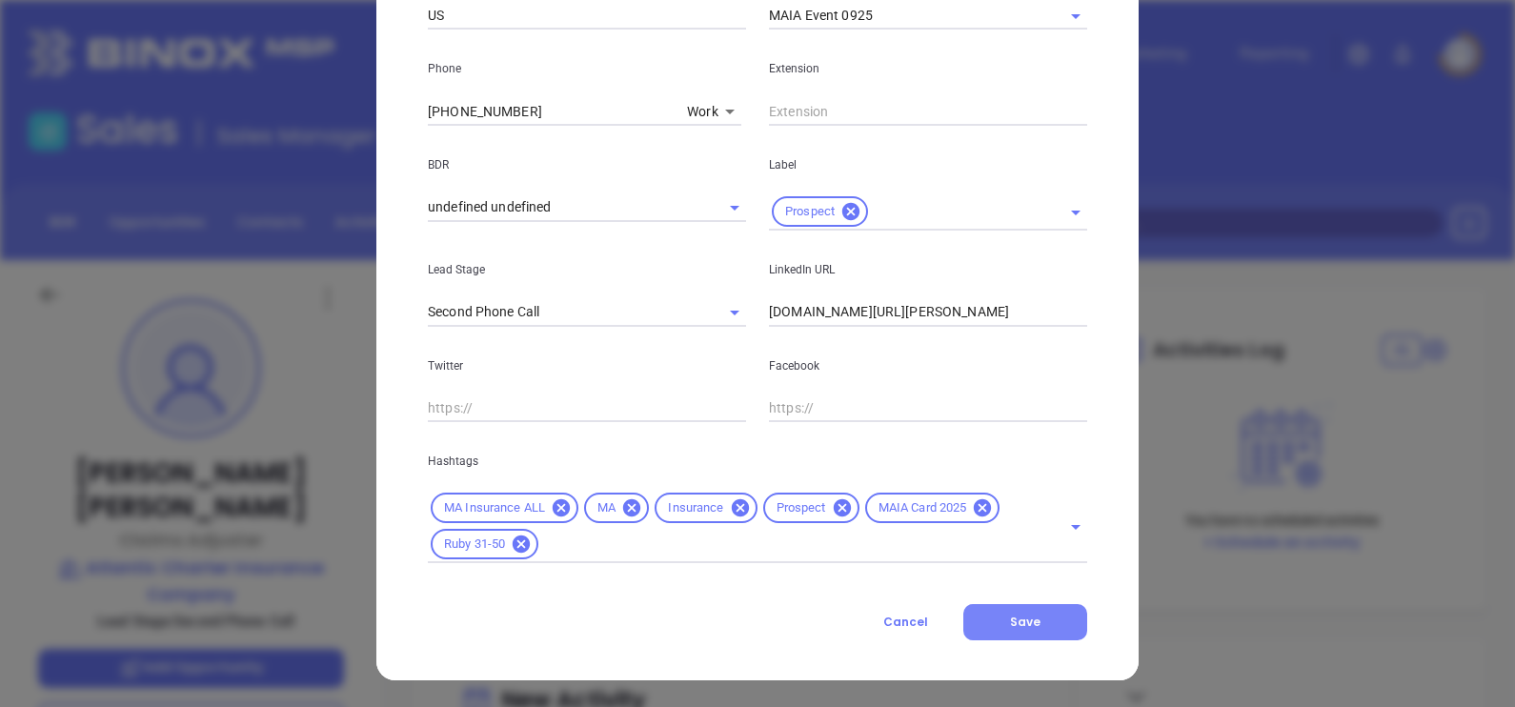
click at [1032, 620] on button "Save" at bounding box center [1025, 622] width 124 height 36
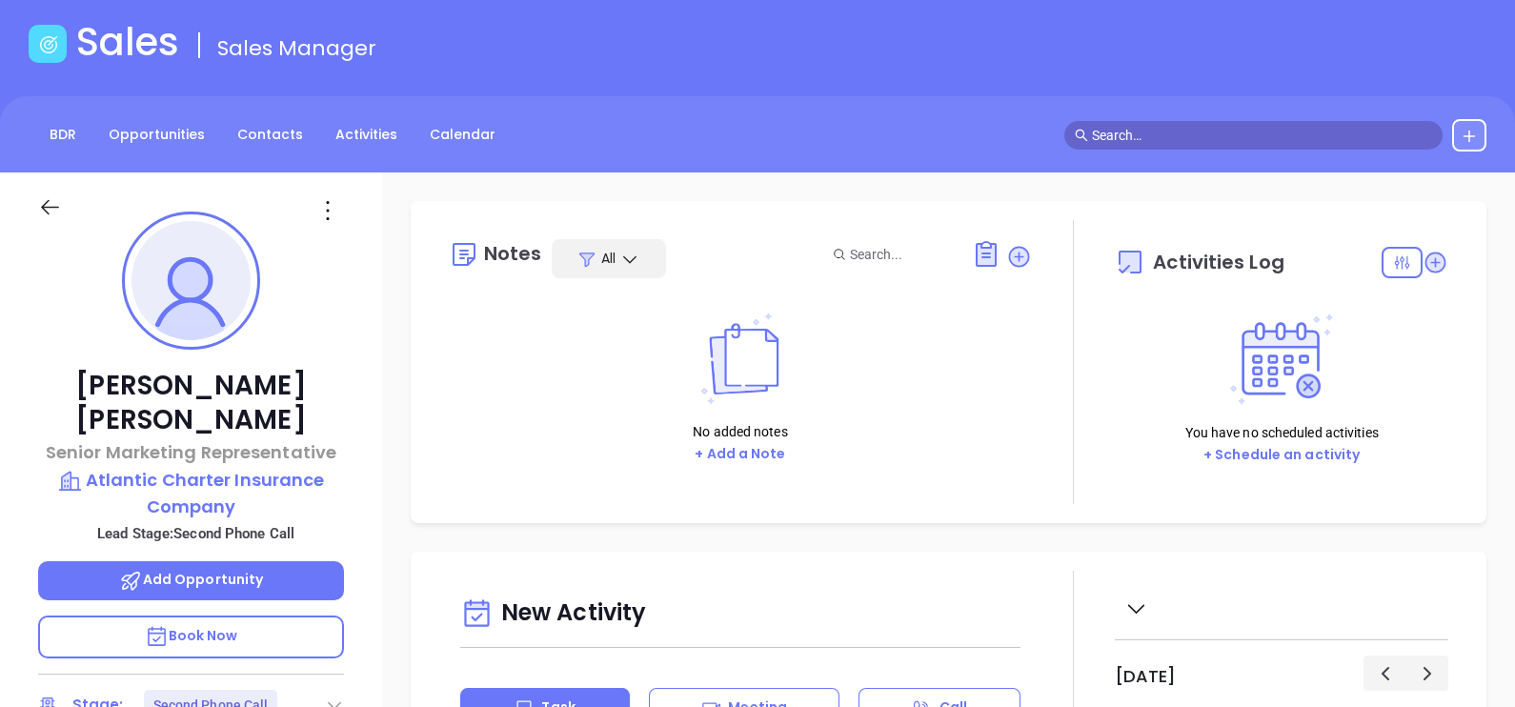
scroll to position [237, 0]
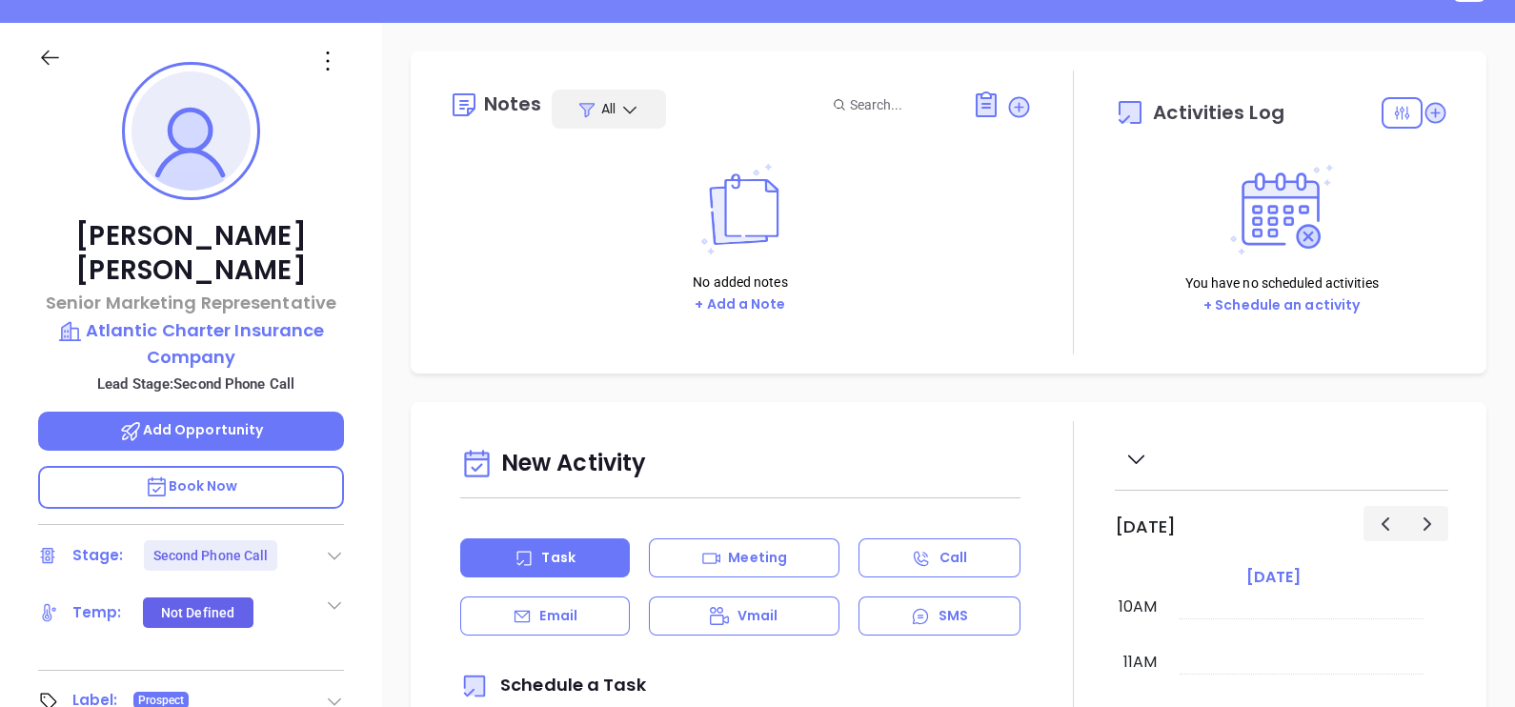
click at [334, 546] on icon at bounding box center [334, 555] width 19 height 19
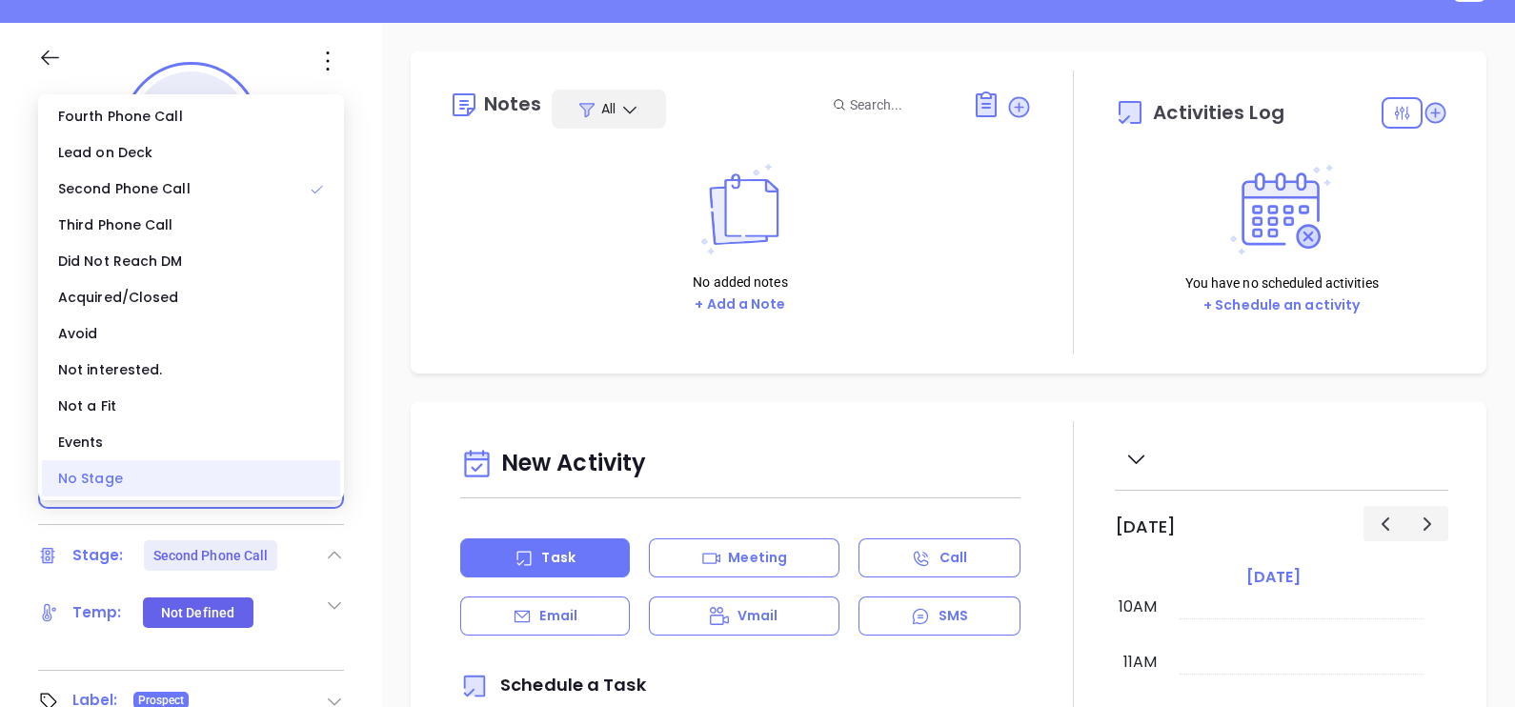
click at [219, 467] on div "No Stage" at bounding box center [191, 478] width 298 height 36
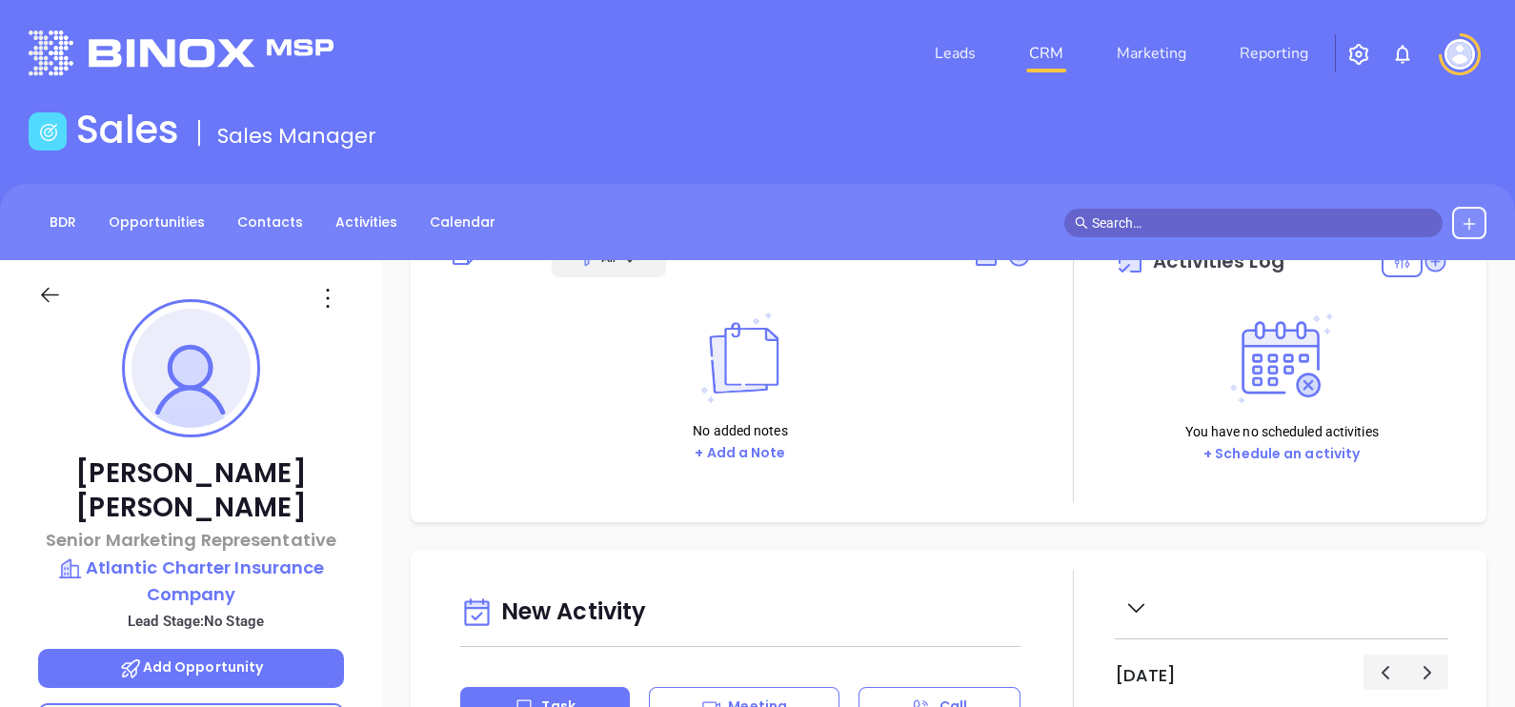
scroll to position [0, 0]
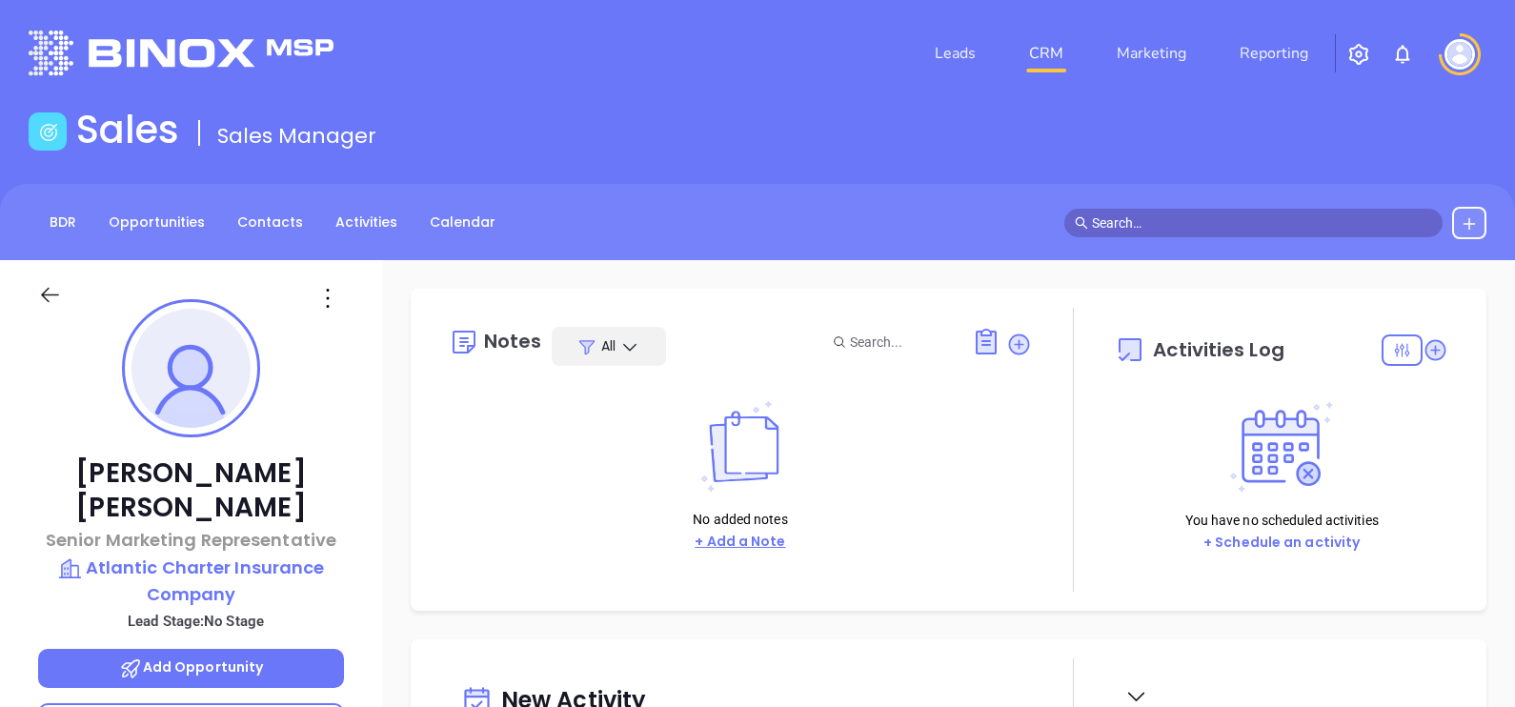
click at [767, 541] on button "+ Add a Note" at bounding box center [740, 542] width 102 height 22
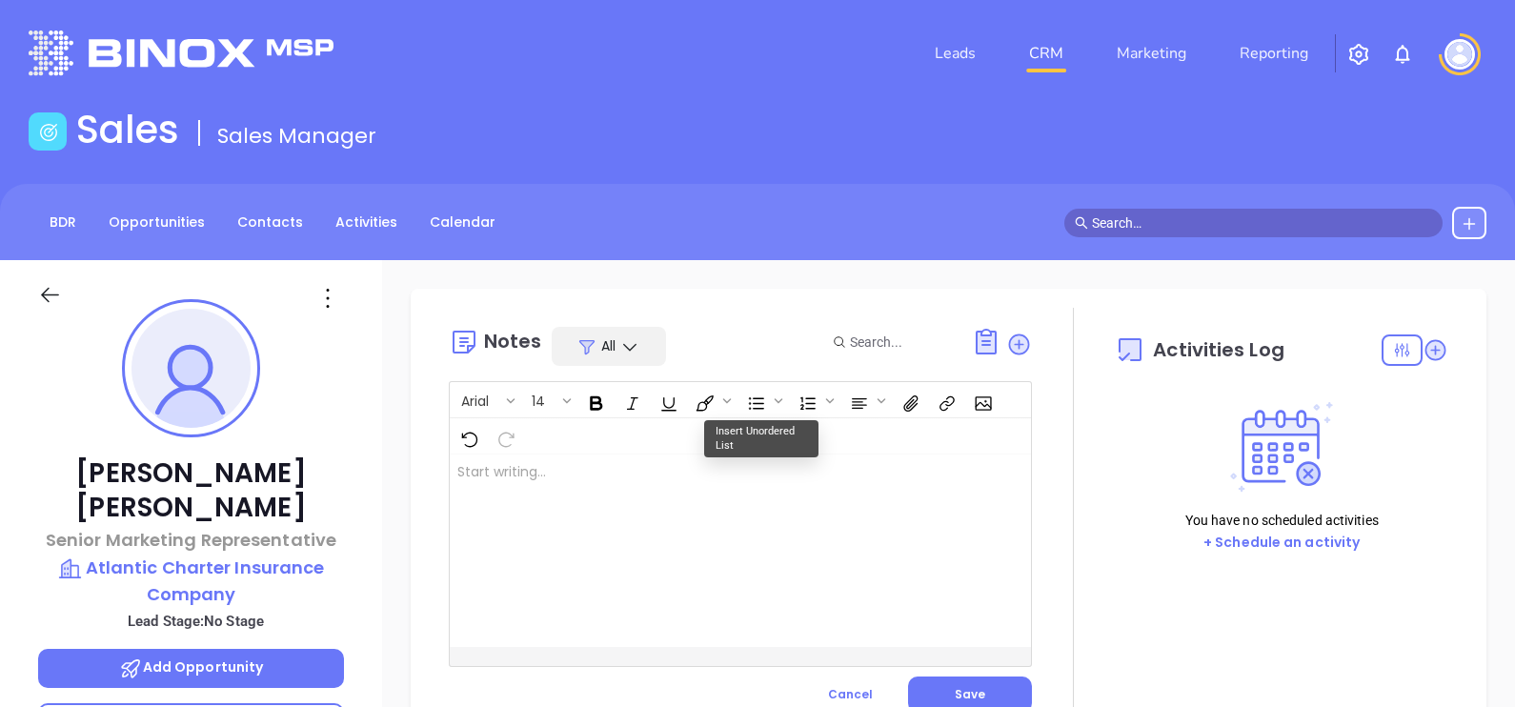
click at [690, 508] on div at bounding box center [720, 550] width 540 height 192
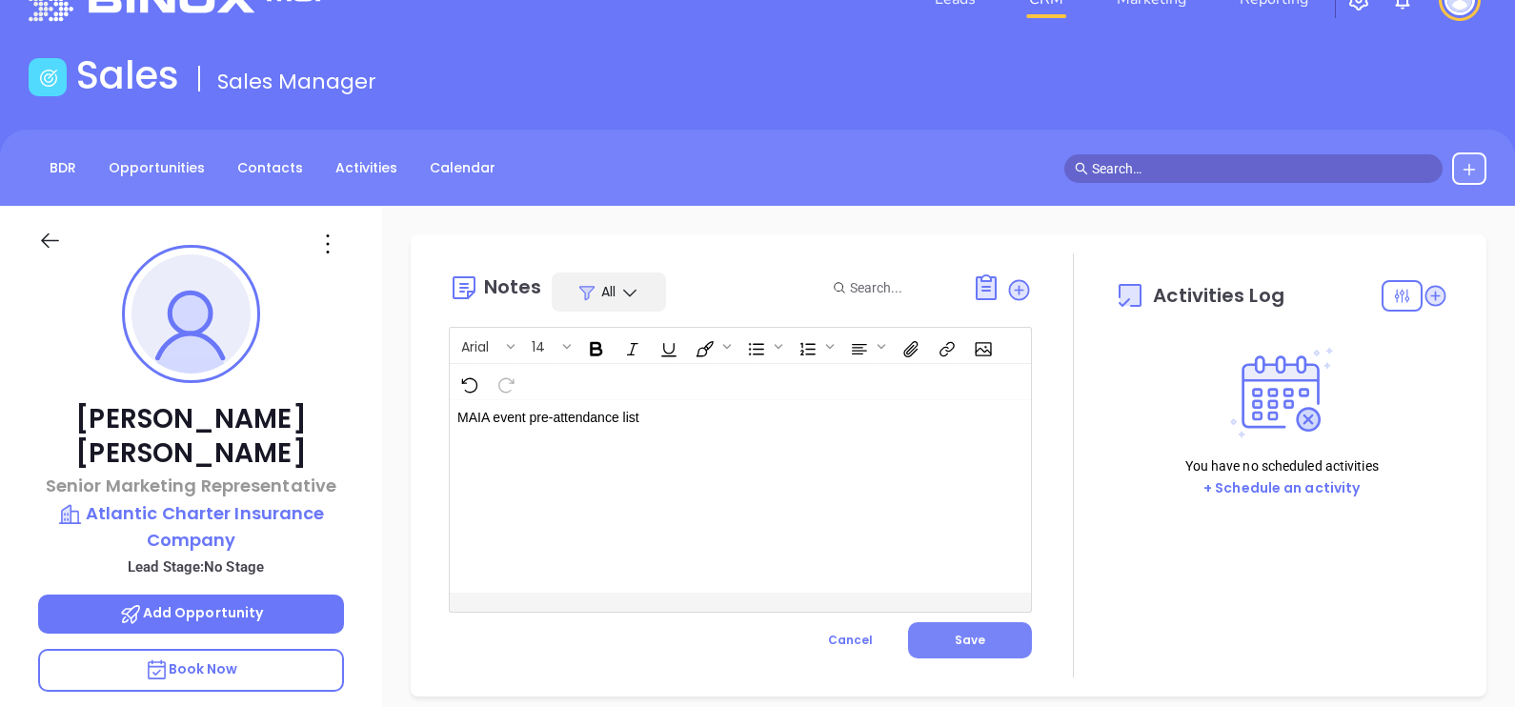
click at [976, 631] on button "Save" at bounding box center [970, 640] width 124 height 36
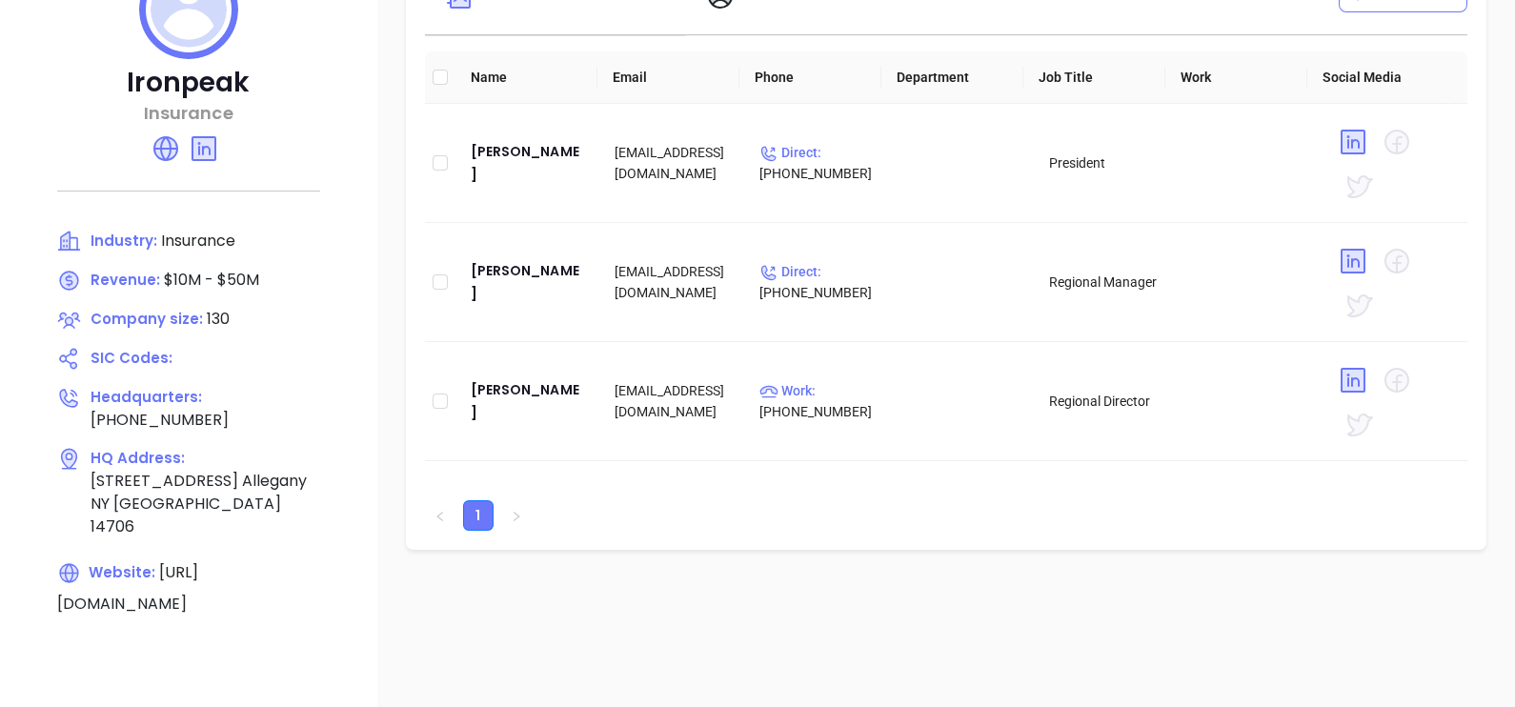
scroll to position [237, 0]
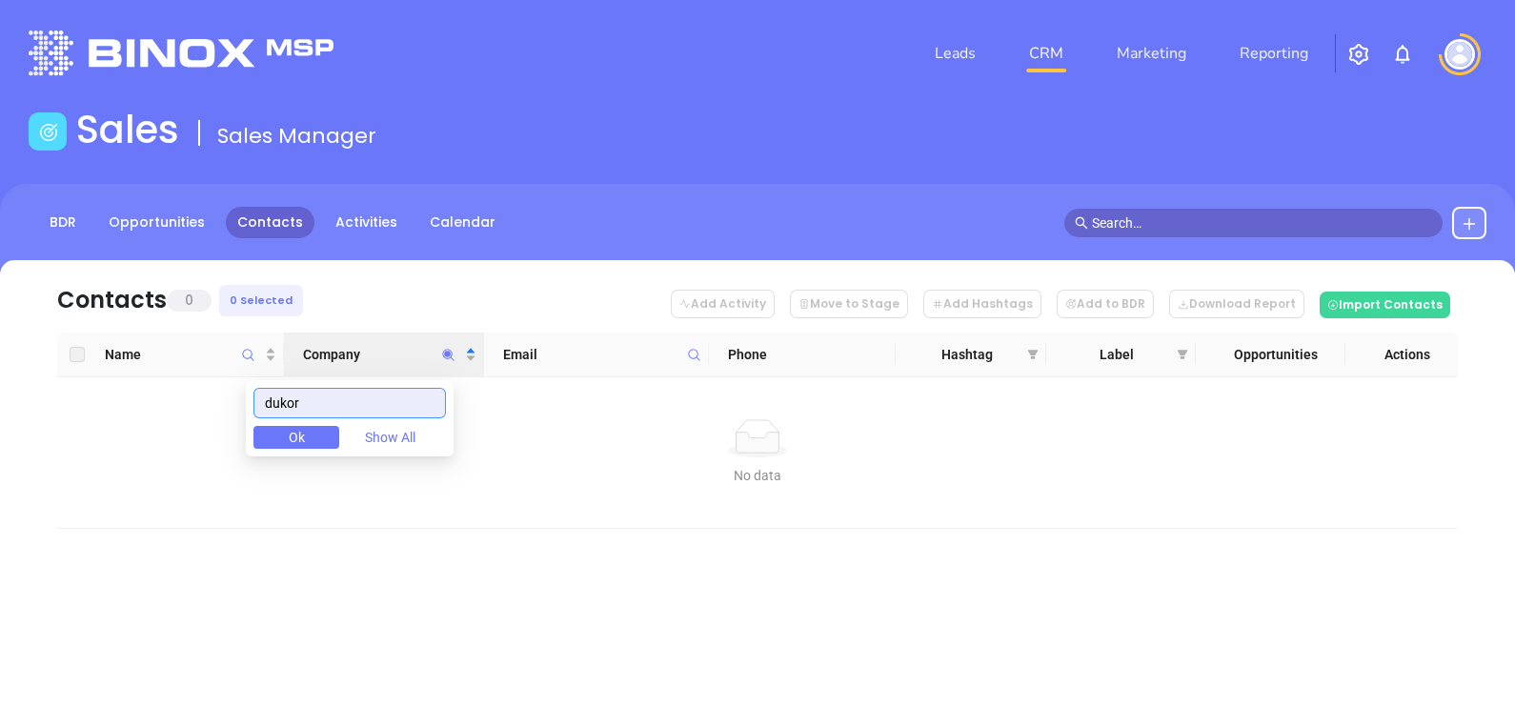
click at [365, 411] on input "dukor" at bounding box center [349, 403] width 192 height 30
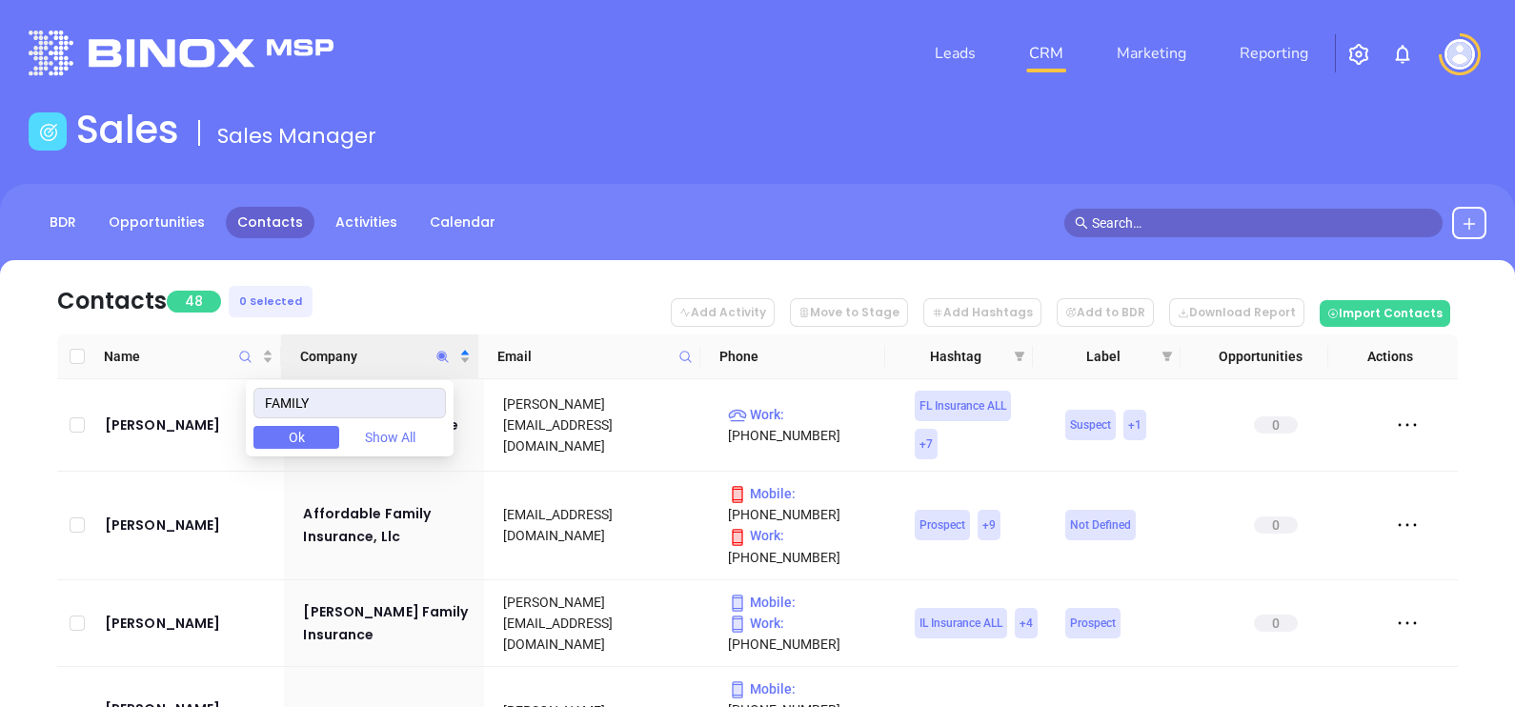
click at [420, 290] on nav "Contacts 48 0 Selected Add Activity Move to Stage Add Hashtags Add to BDR Downl…" at bounding box center [757, 297] width 1400 height 74
click at [439, 353] on icon "Company" at bounding box center [442, 357] width 14 height 14
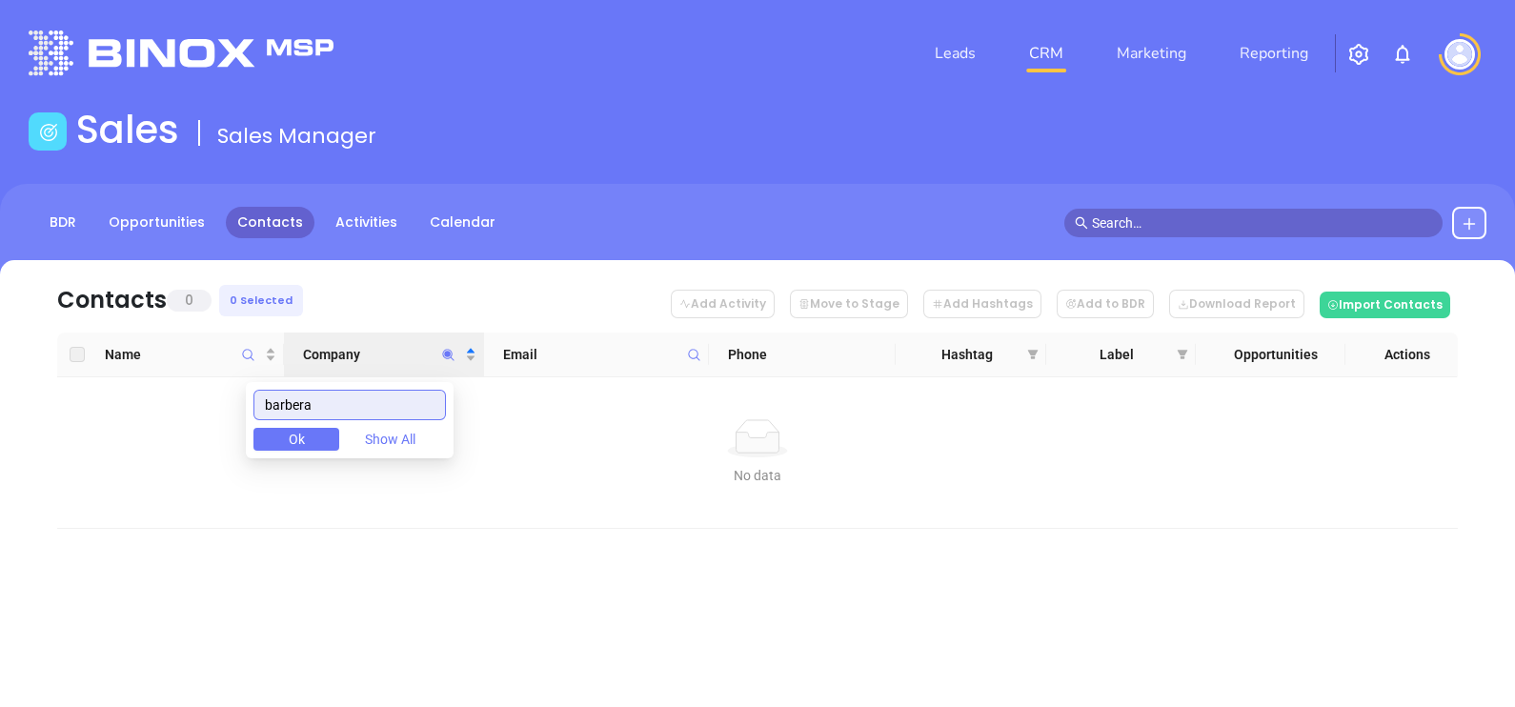
type input "barbera"
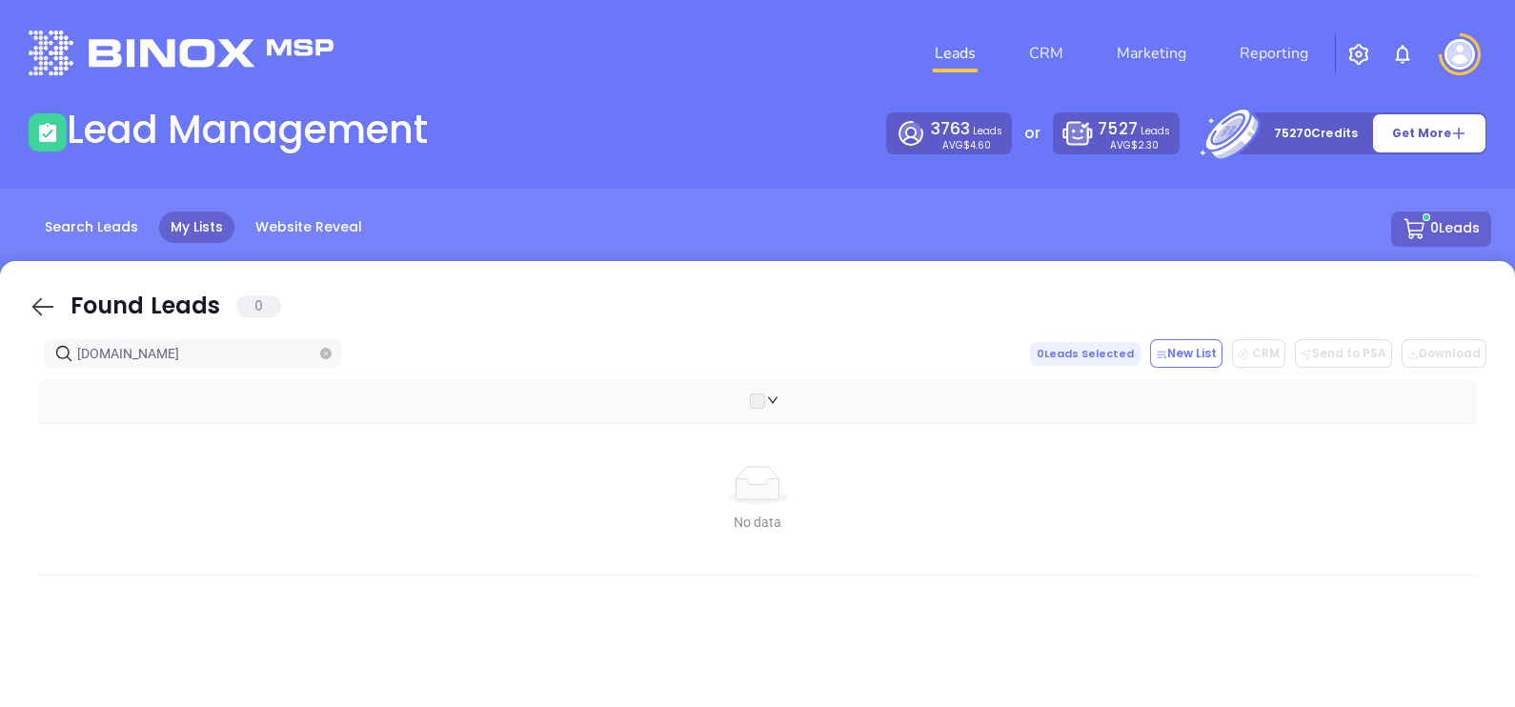
click at [50, 305] on icon at bounding box center [43, 306] width 29 height 29
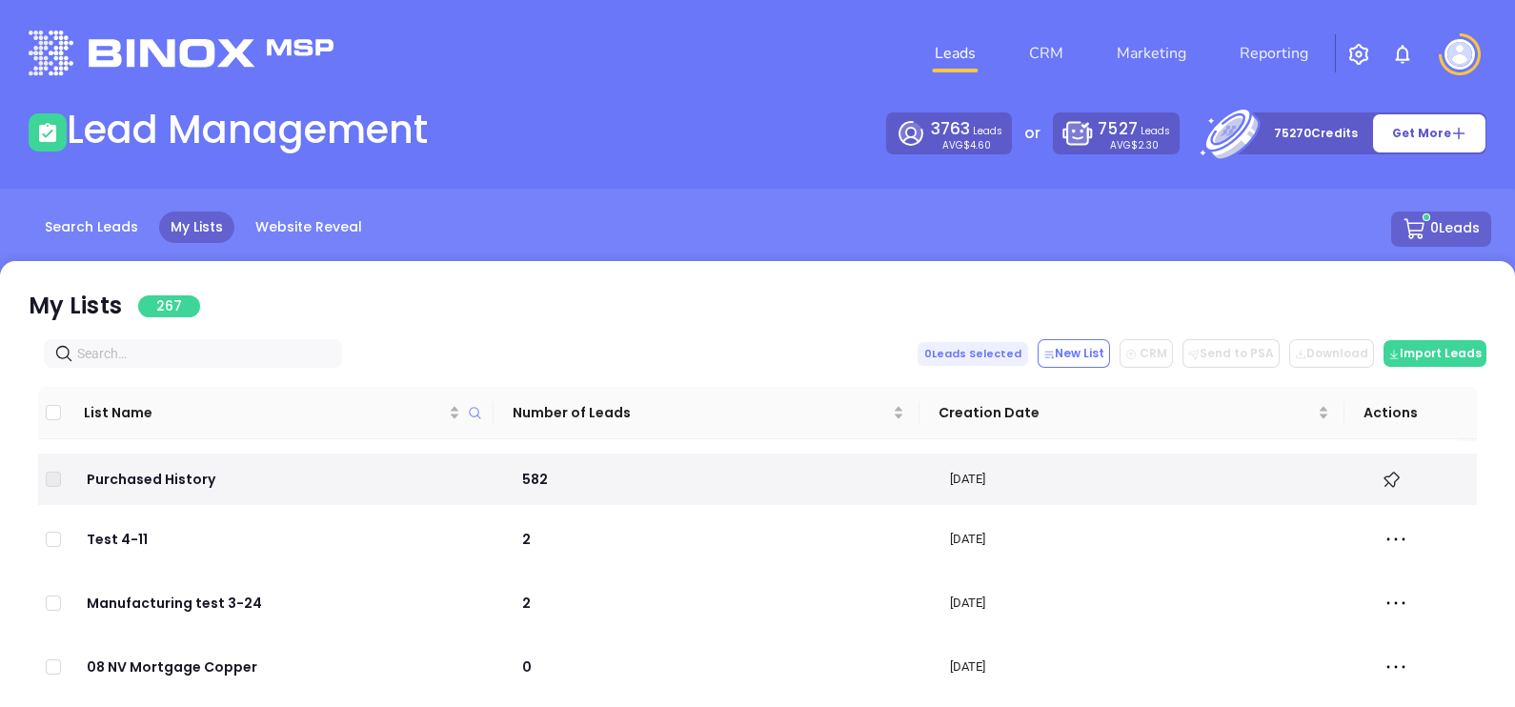
click at [146, 357] on input "text" at bounding box center [196, 353] width 239 height 21
paste input "awfamilyins.com"
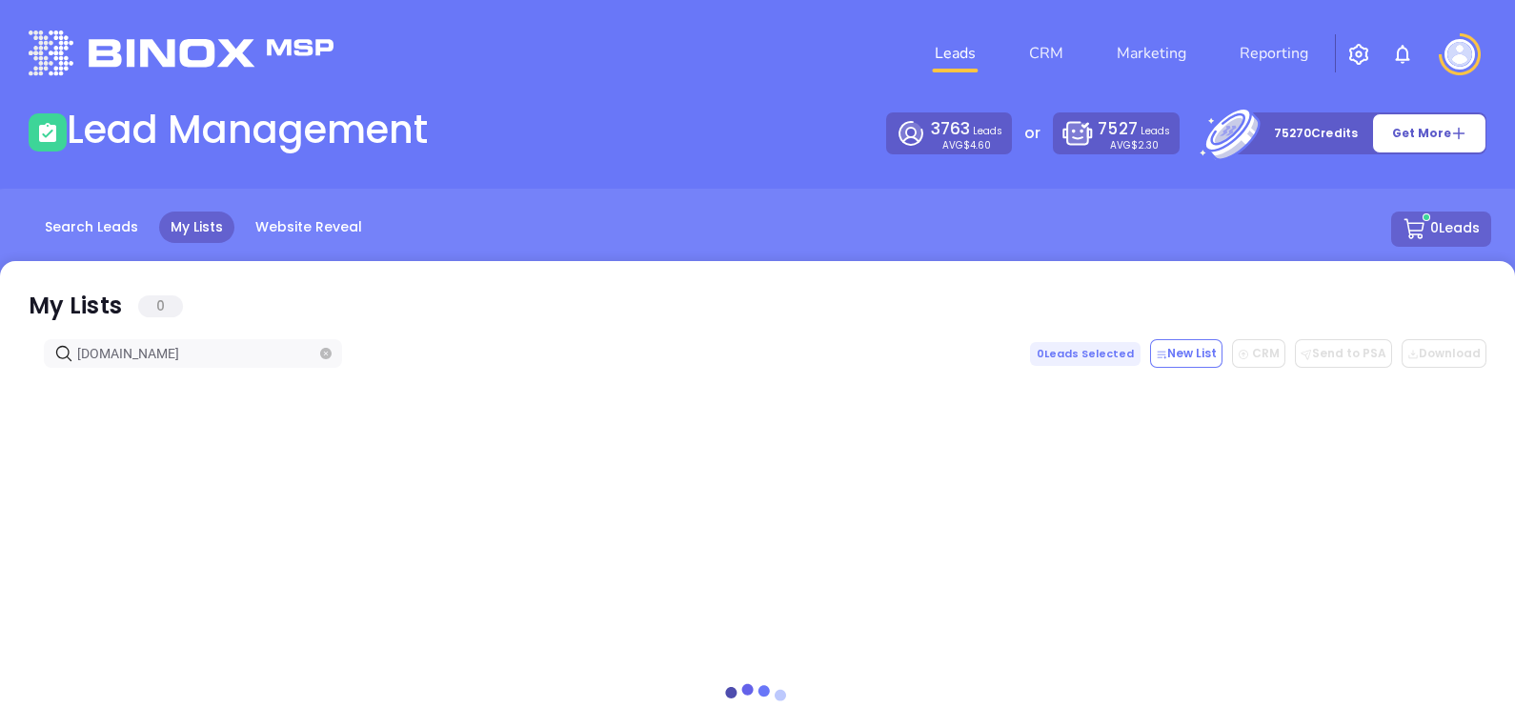
type input "awfamilyins.com"
click at [29, 295] on icon at bounding box center [43, 306] width 29 height 29
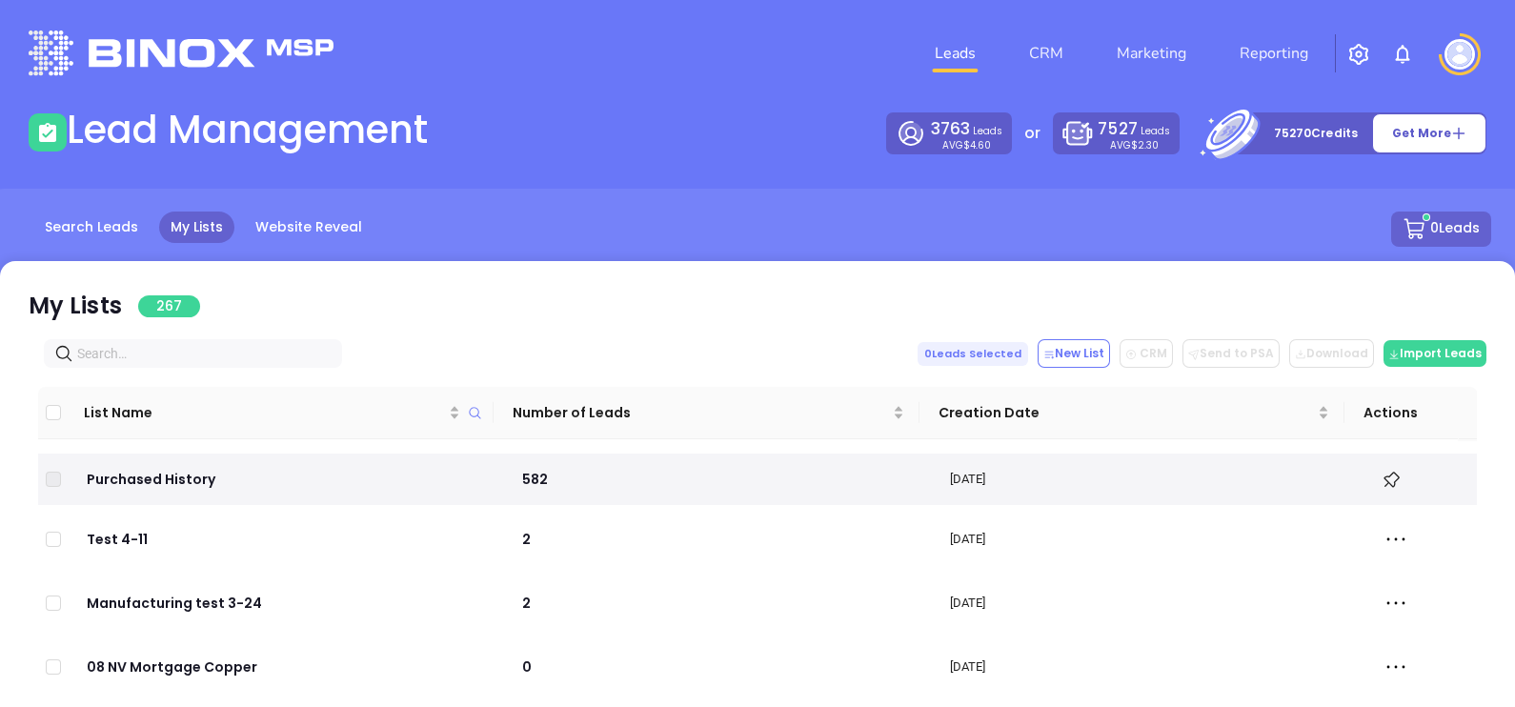
click at [180, 351] on input "text" at bounding box center [196, 353] width 239 height 21
paste input "barberainsurance.com"
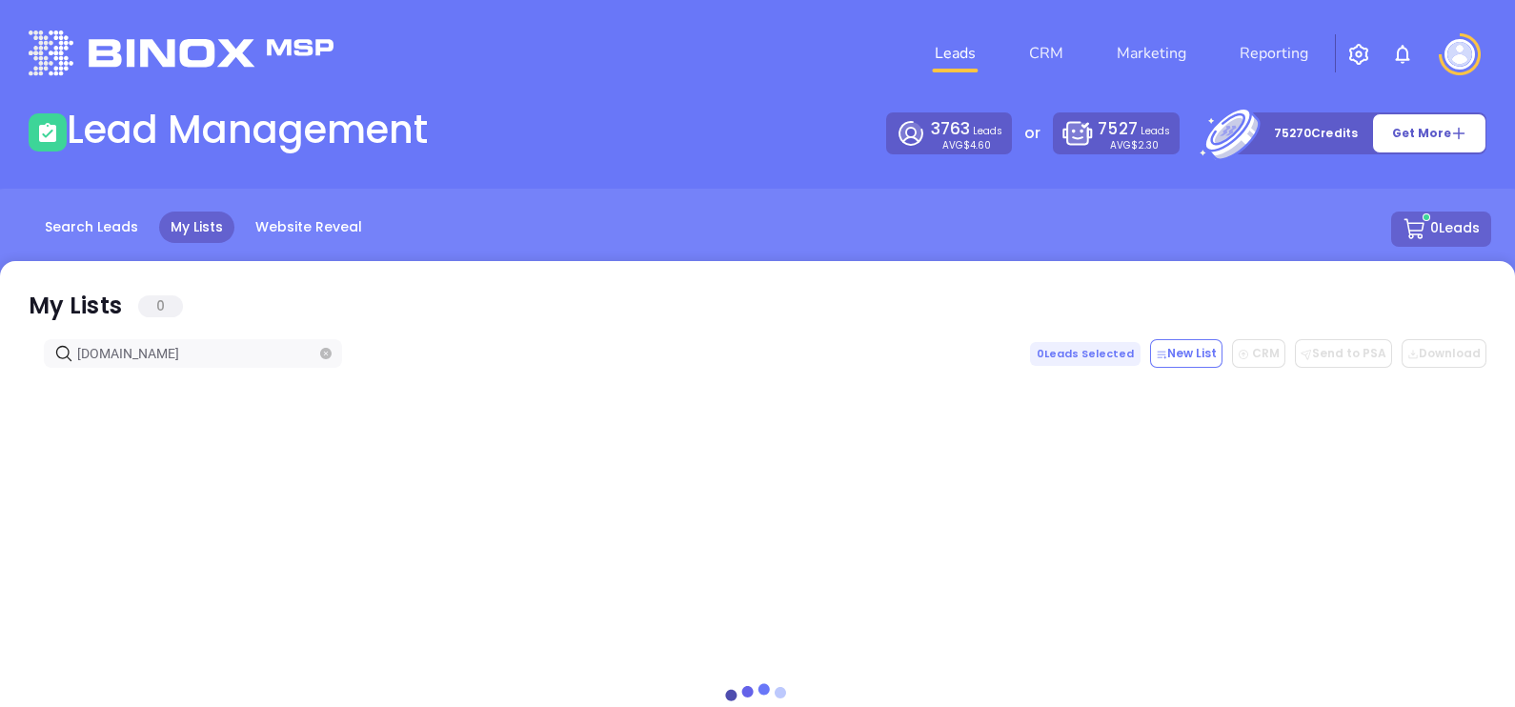
type input "barberainsurance.com"
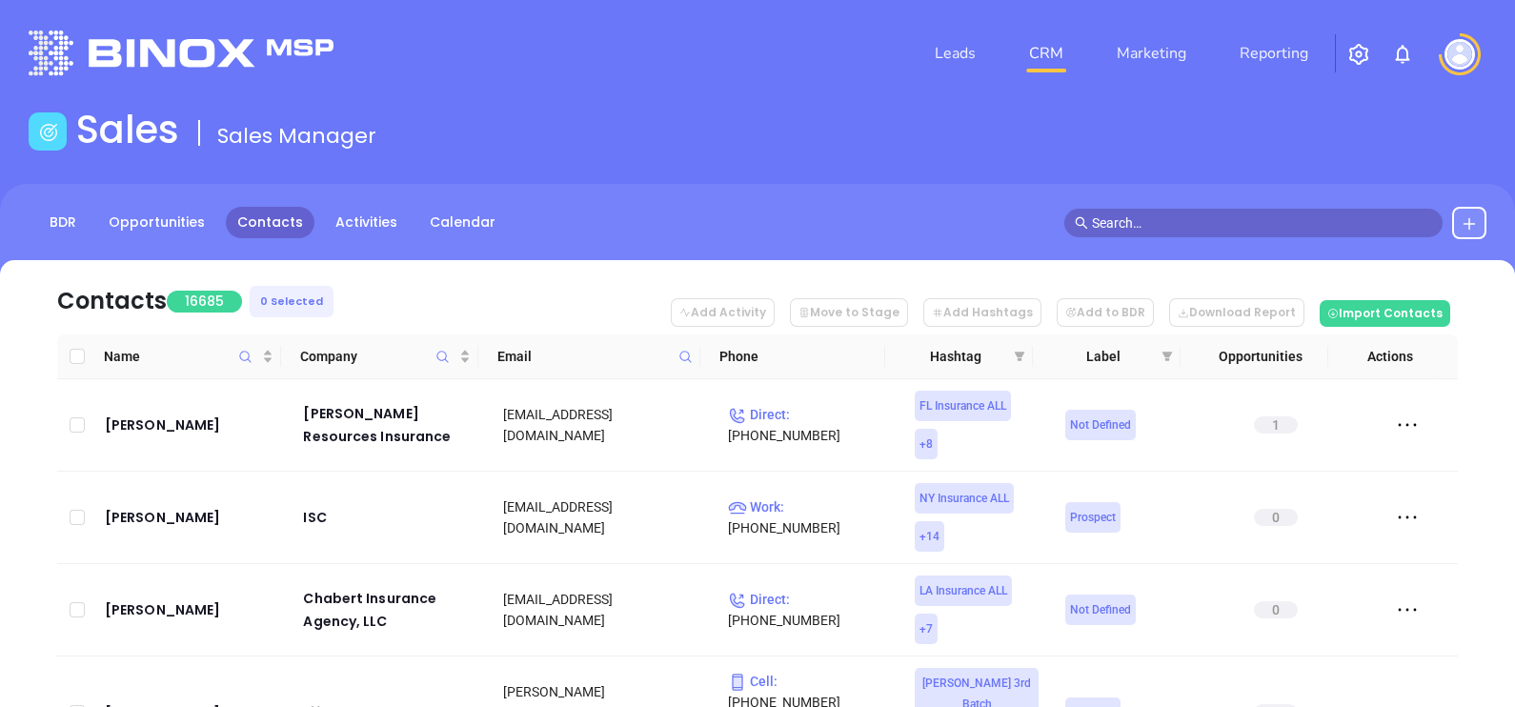
click at [1475, 219] on icon at bounding box center [1468, 223] width 15 height 15
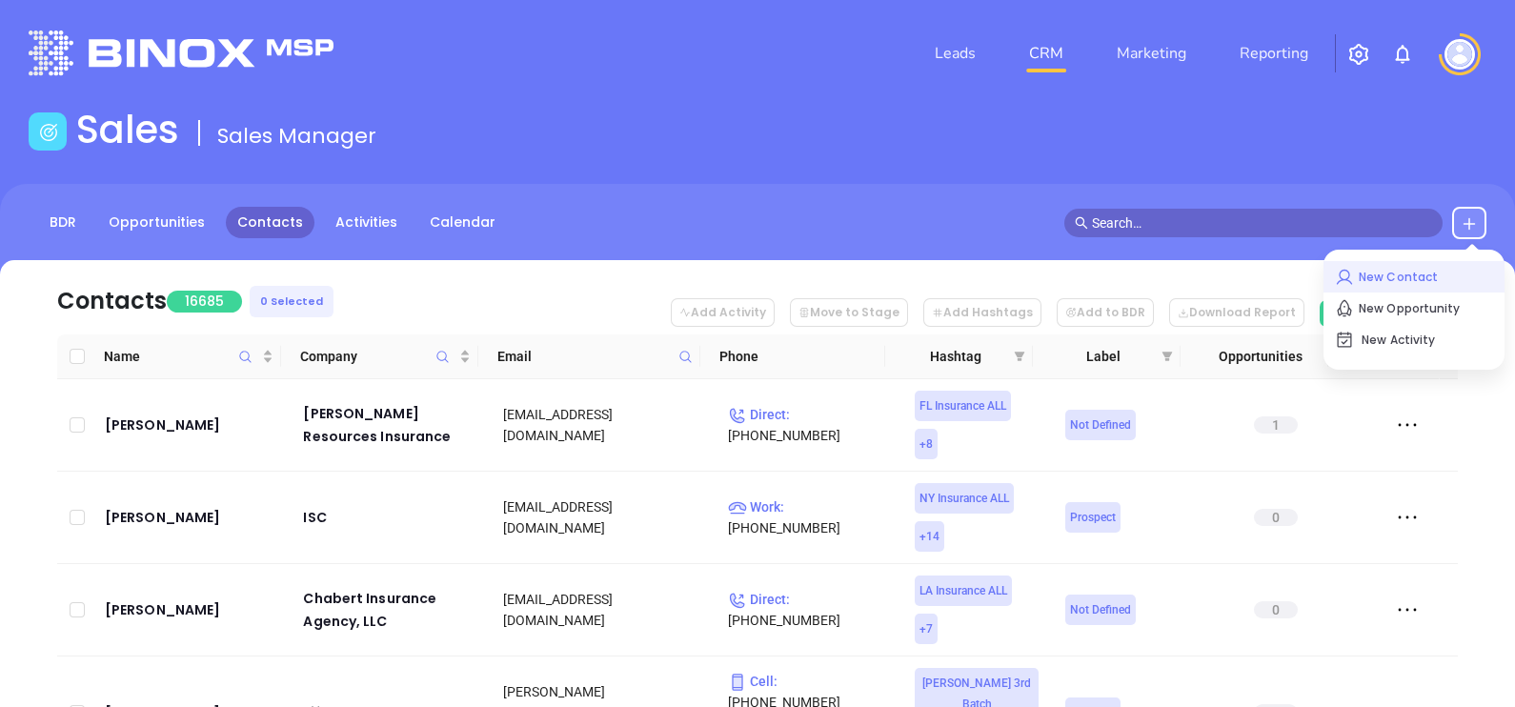
drag, startPoint x: 1364, startPoint y: 272, endPoint x: 1340, endPoint y: 281, distance: 25.3
click at [1364, 272] on p "New Contact" at bounding box center [1414, 277] width 158 height 30
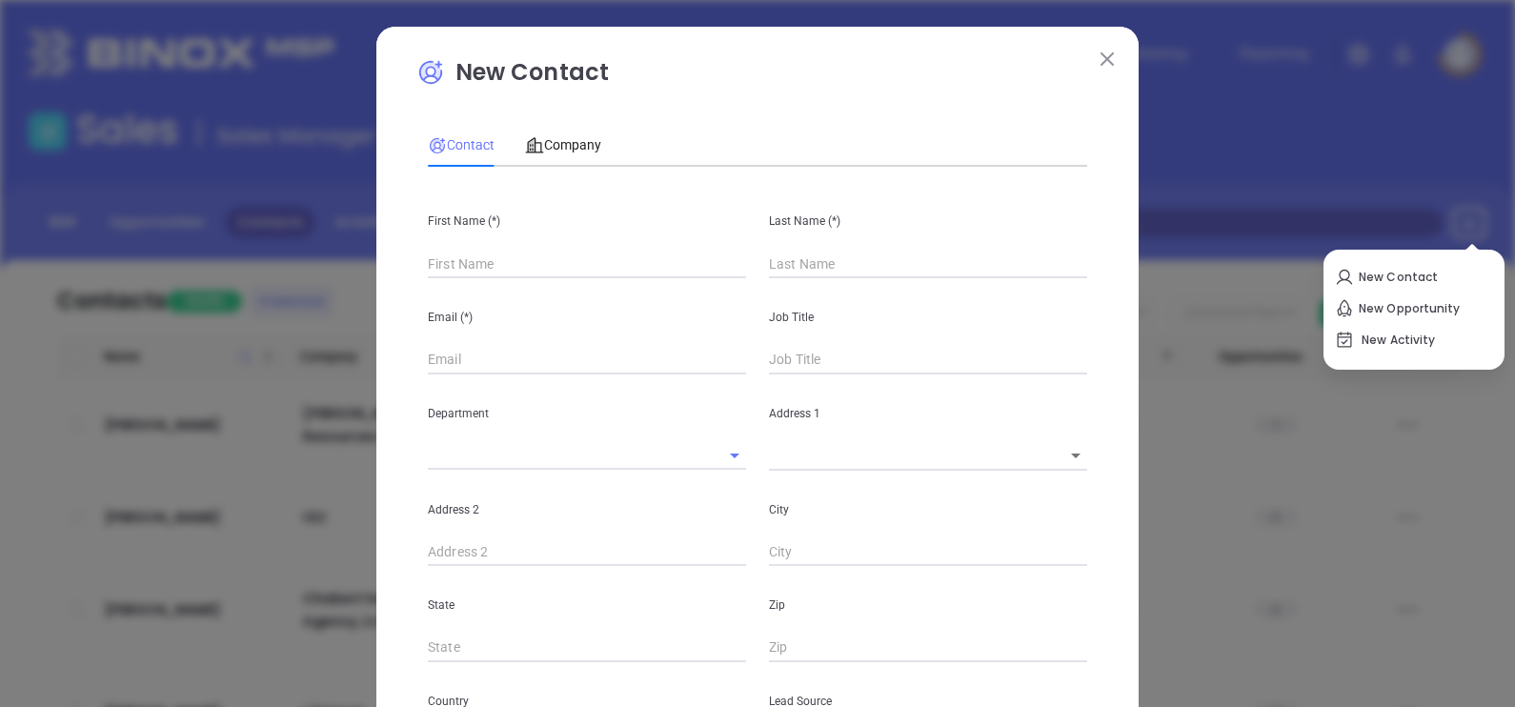
click at [503, 273] on input "text" at bounding box center [587, 264] width 318 height 29
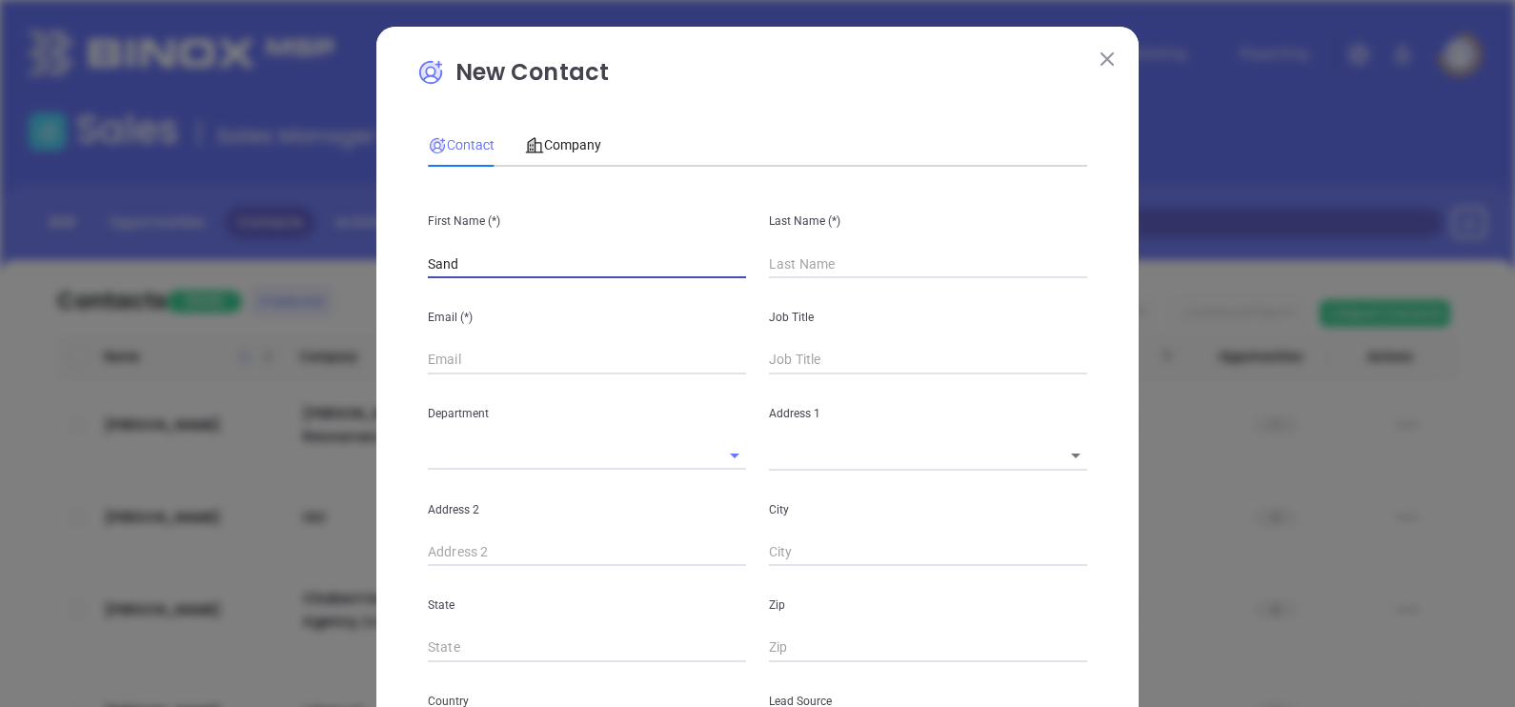
type input "Sandr"
type input "Fourth Phone Call"
type input "Sandra"
type input "Ba"
type input "1"
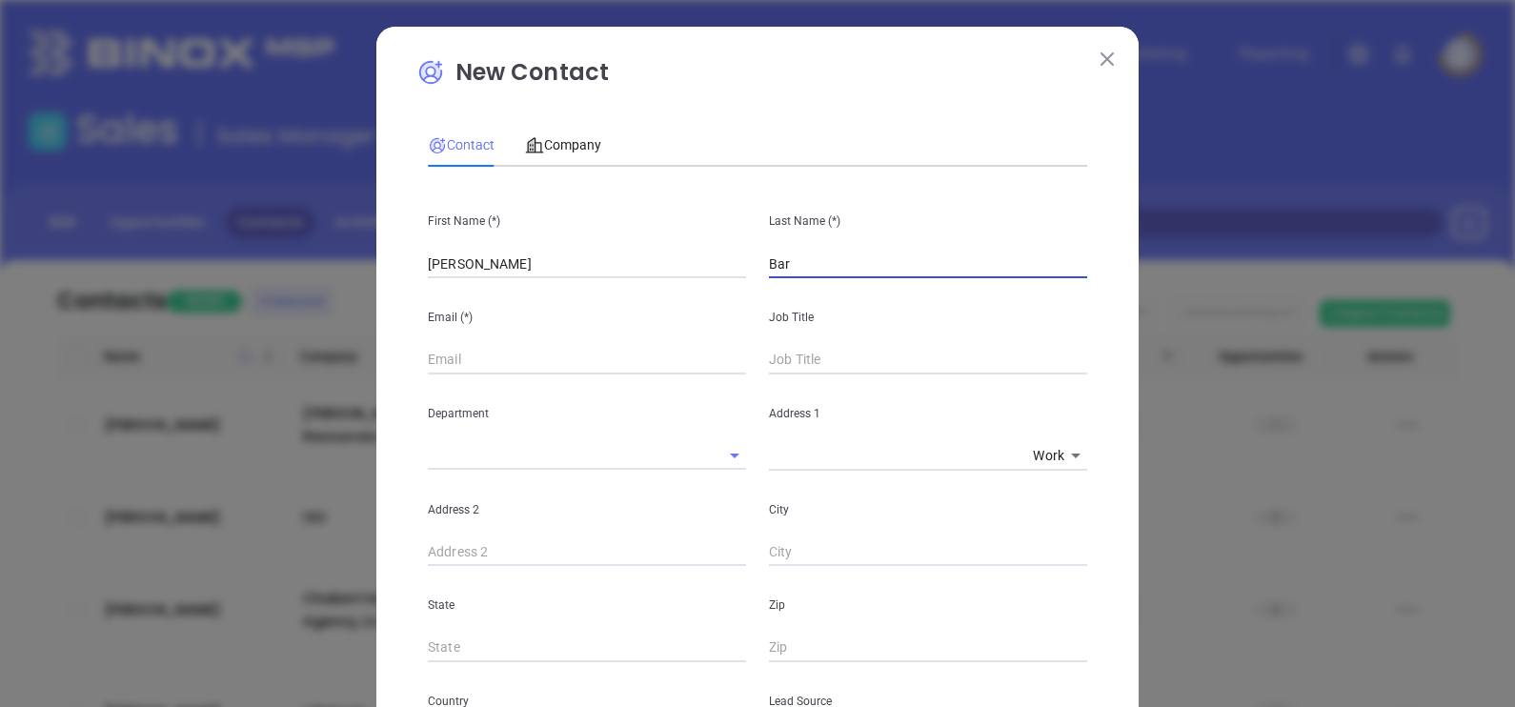
type input "Barb"
type input "1"
type input "Barbera"
click at [525, 358] on input "text" at bounding box center [587, 360] width 318 height 29
paste input "info@barberainsurance.com"
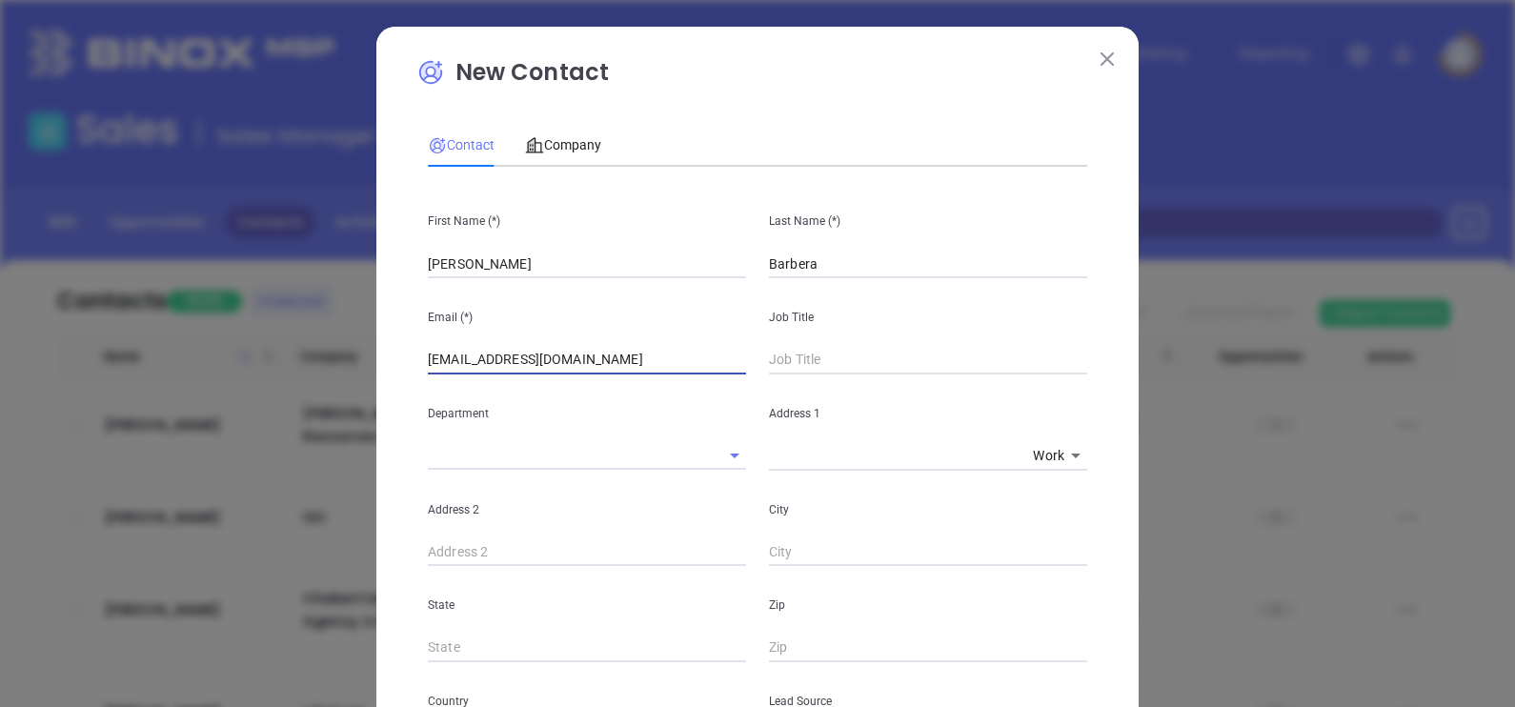
type input "info@barberainsurance.com"
type input "Owner"
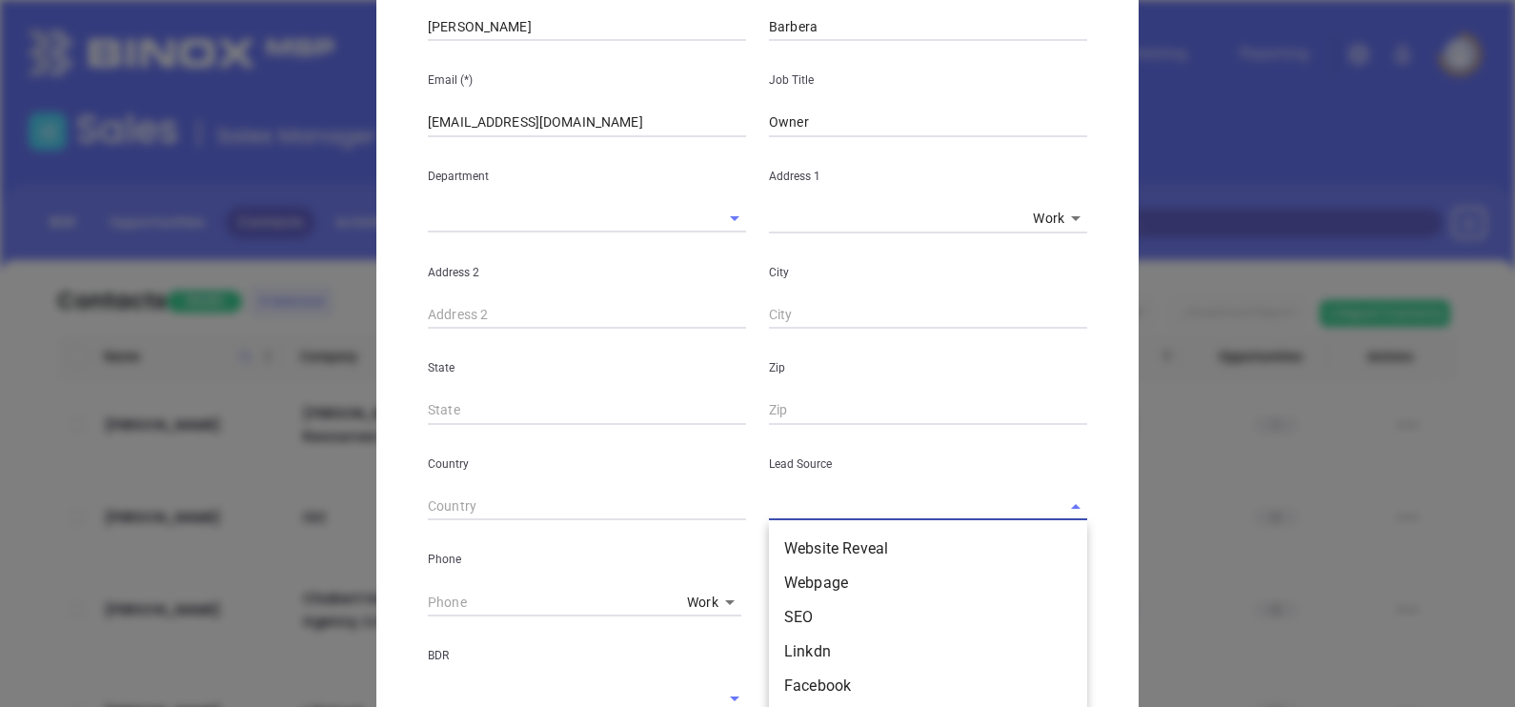
click at [830, 507] on input "text" at bounding box center [901, 507] width 265 height 28
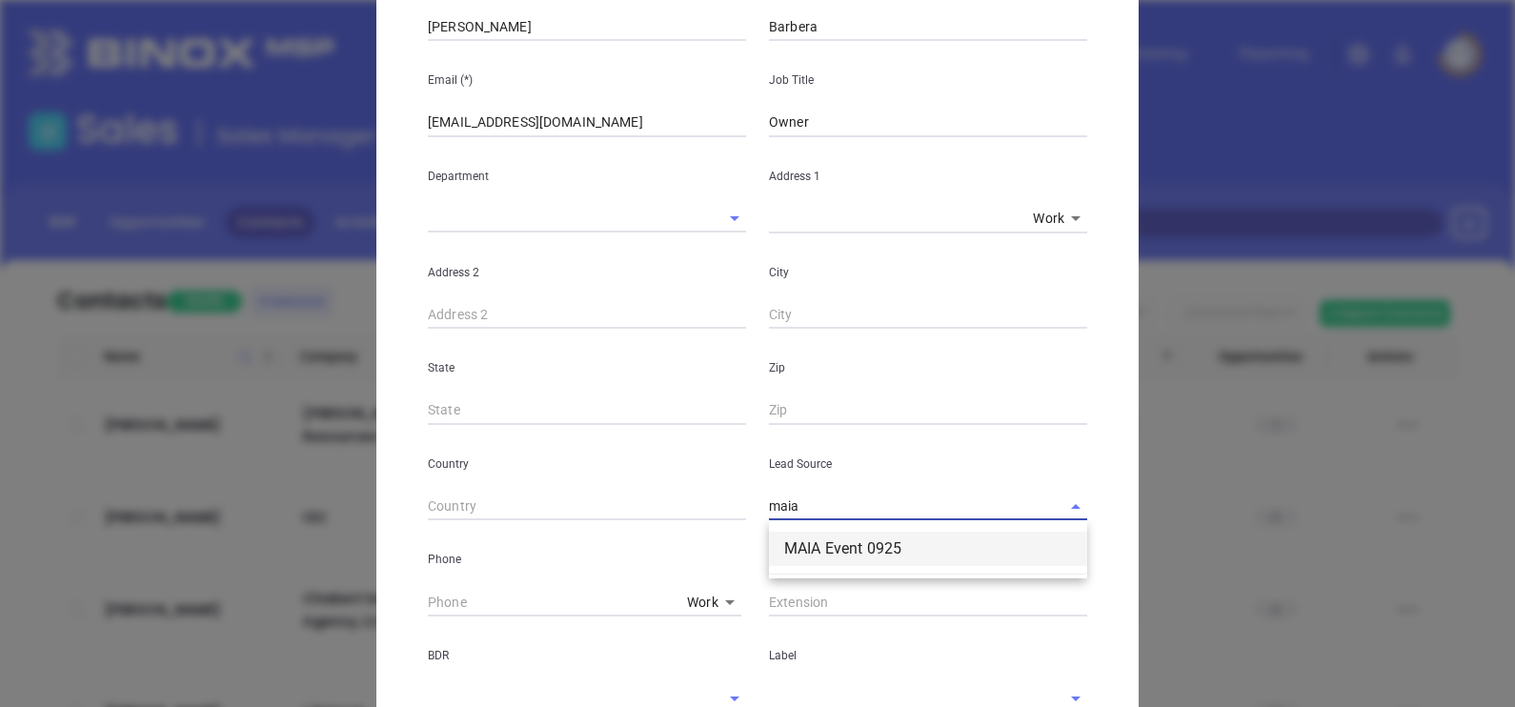
click at [843, 533] on li "MAIA Event 0925" at bounding box center [928, 549] width 318 height 34
type input "MAIA Event 0925"
type input "( ) -"
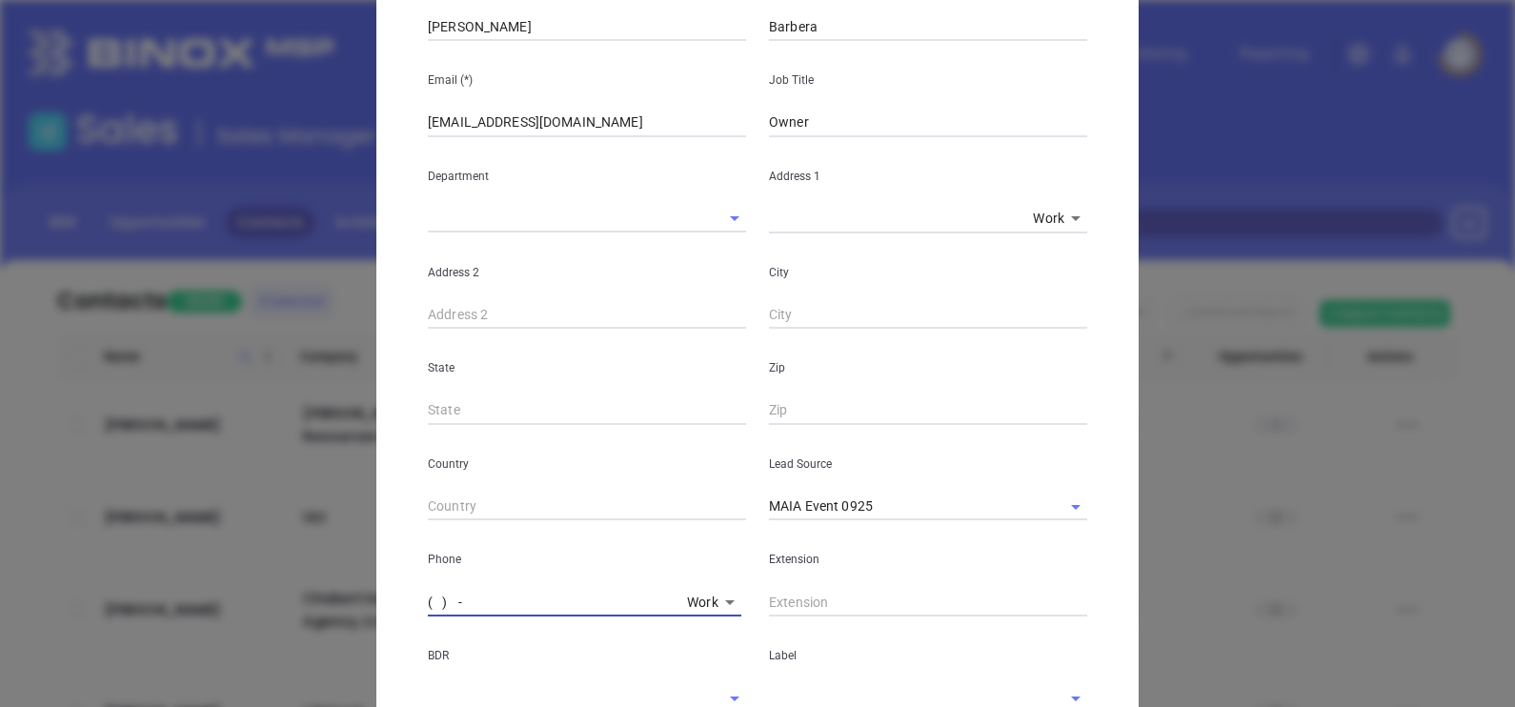
click at [510, 603] on input "( ) -" at bounding box center [554, 602] width 252 height 29
paste input "617) 787-2020"
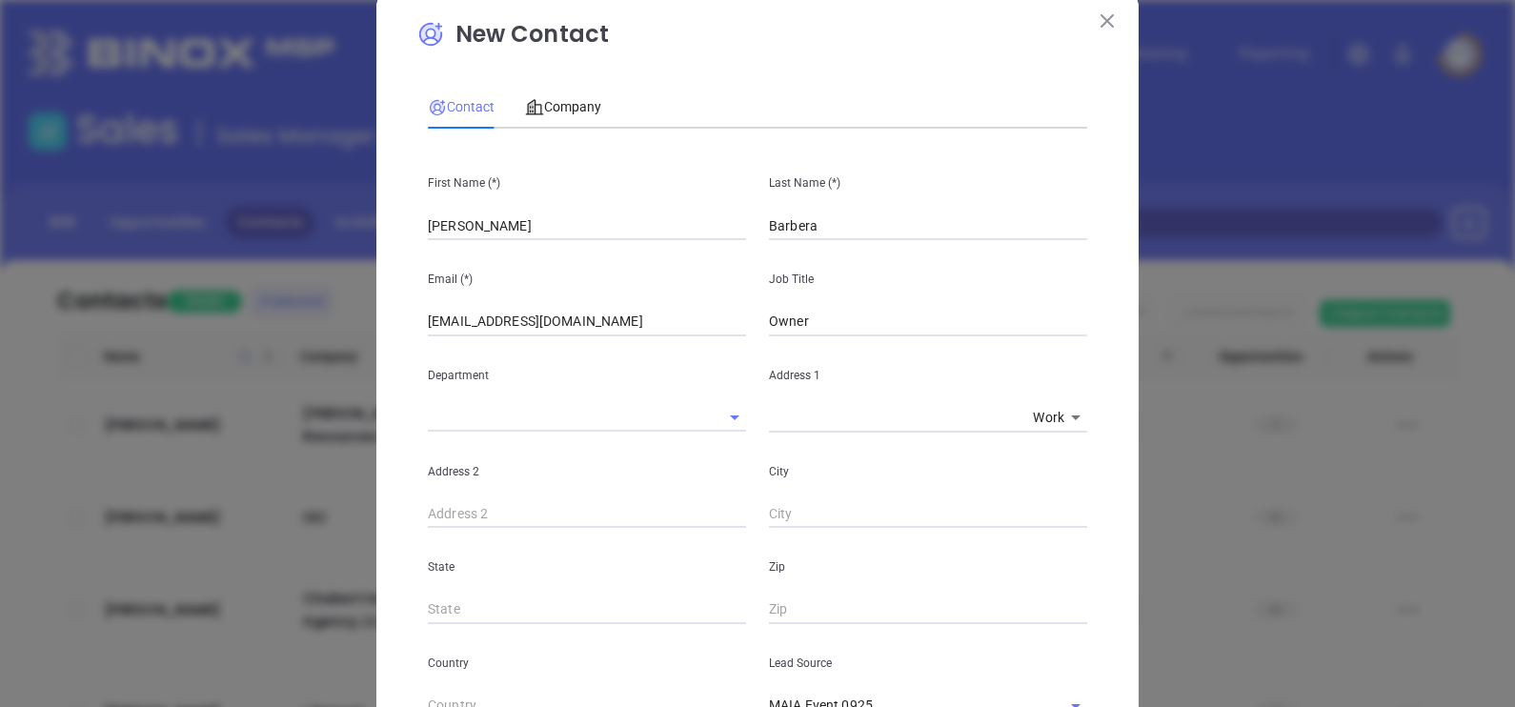
scroll to position [0, 0]
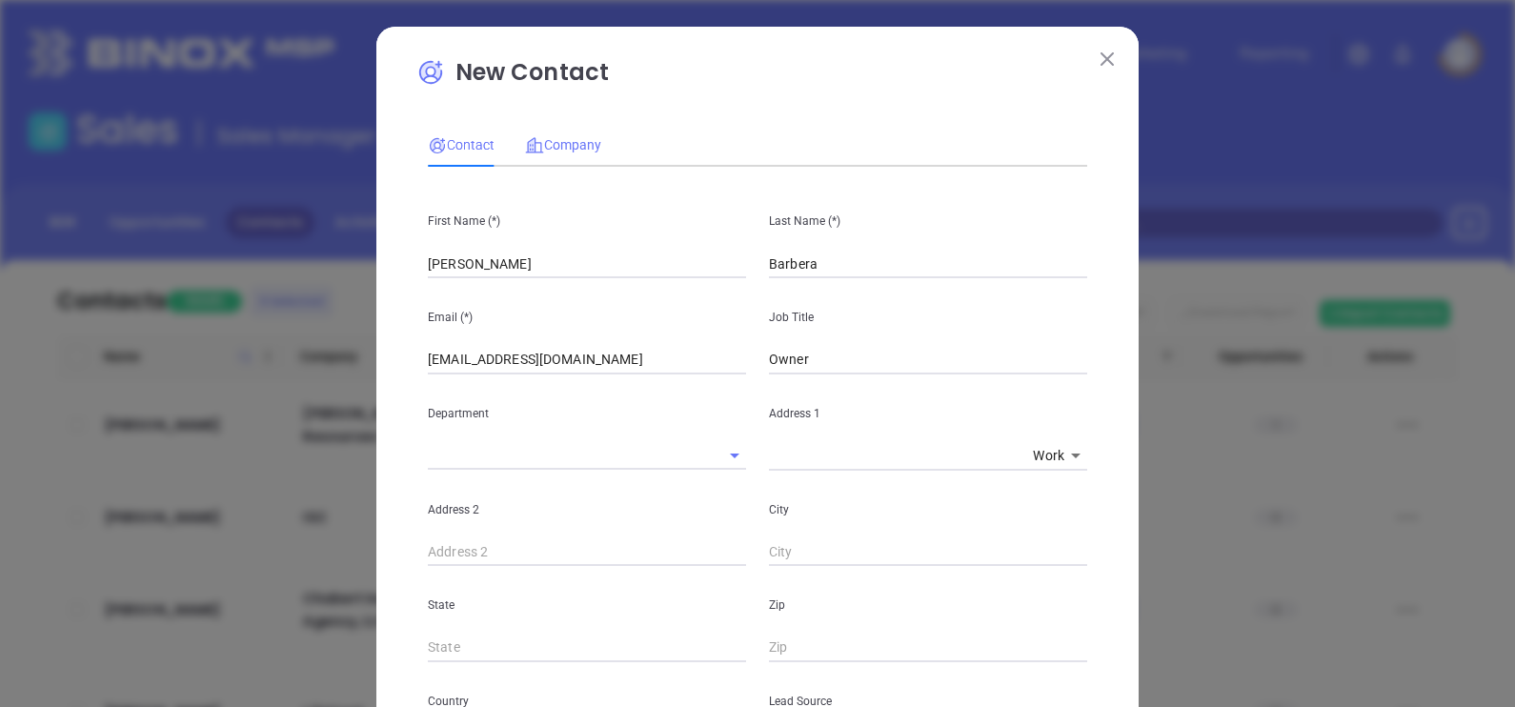
type input "(617) 787-2020"
click at [535, 147] on span "Company" at bounding box center [563, 144] width 76 height 15
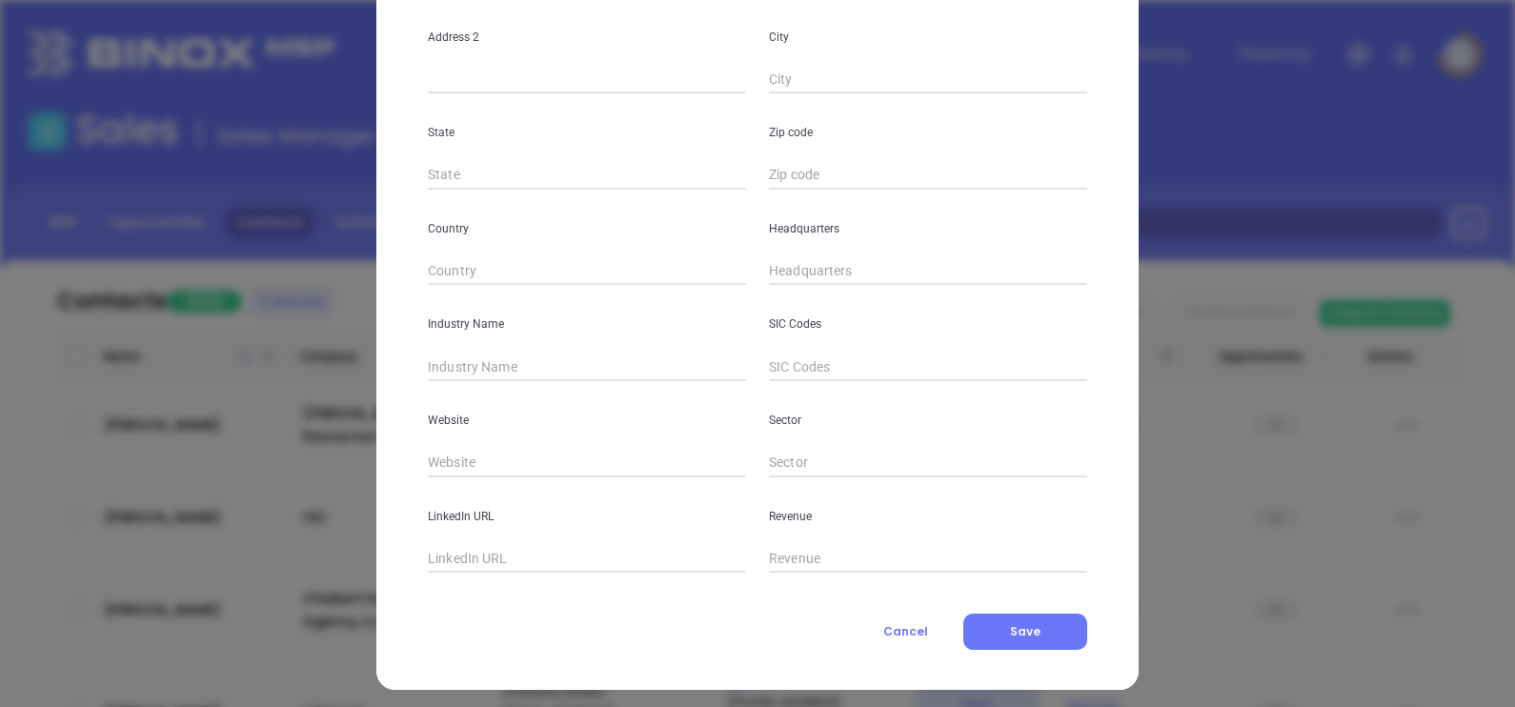
scroll to position [385, 0]
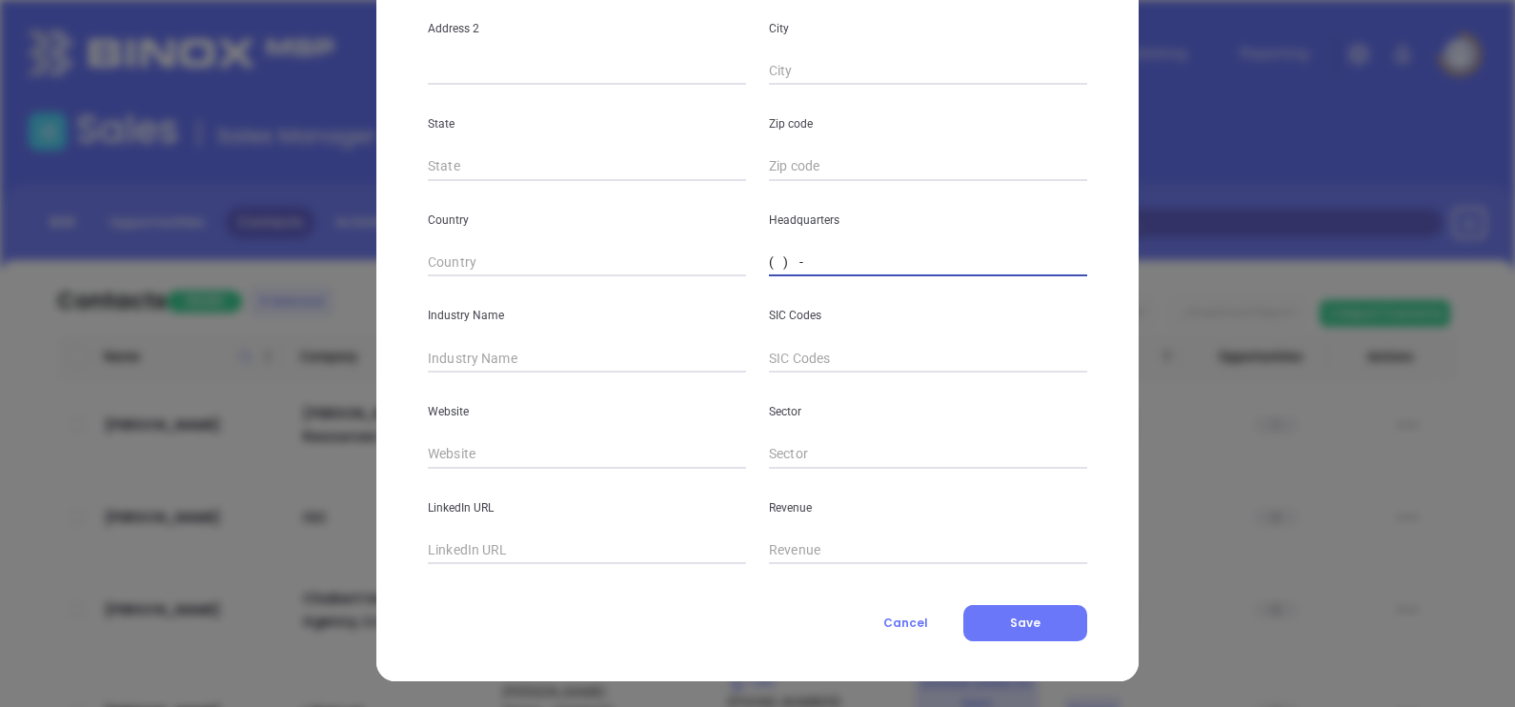
click at [769, 262] on input "( ) -" at bounding box center [928, 263] width 318 height 29
paste input "617) 787-2020"
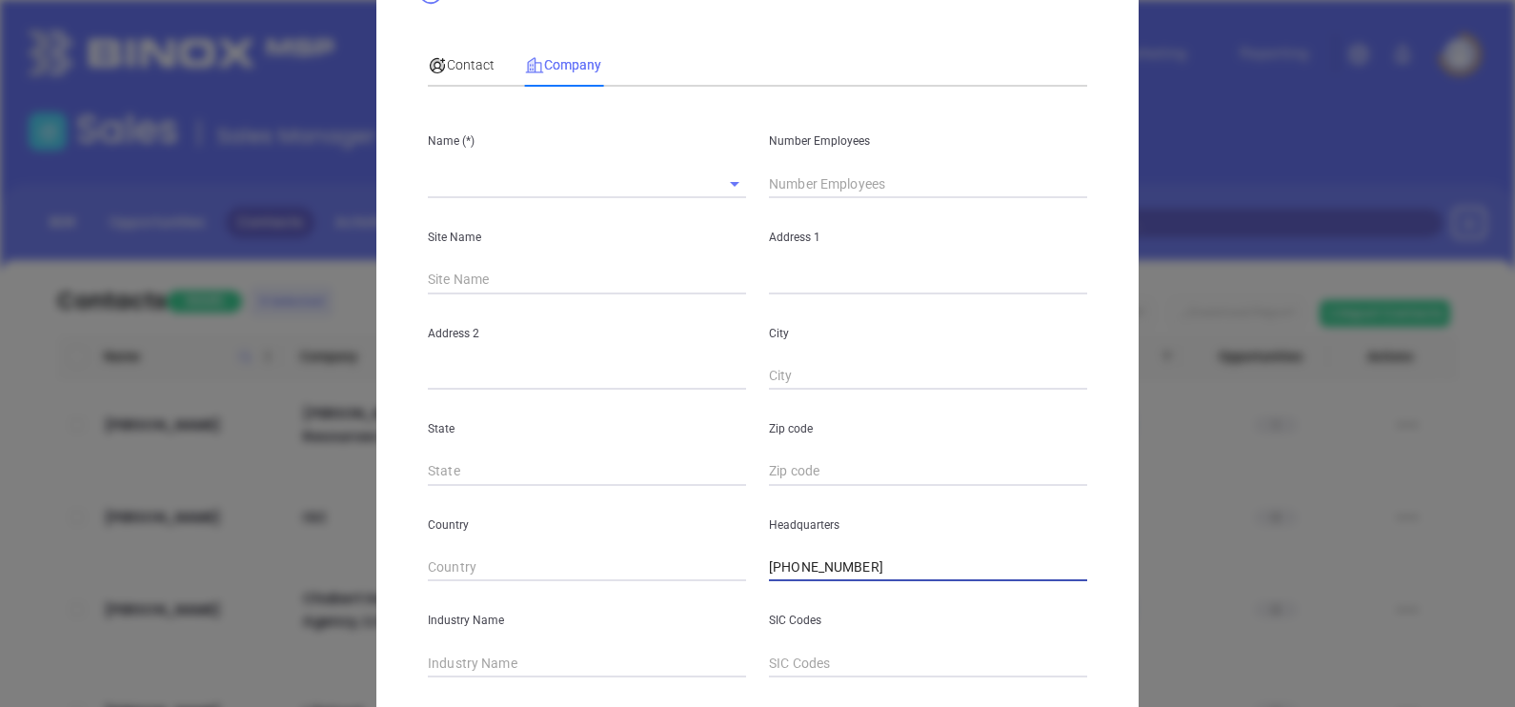
scroll to position [0, 0]
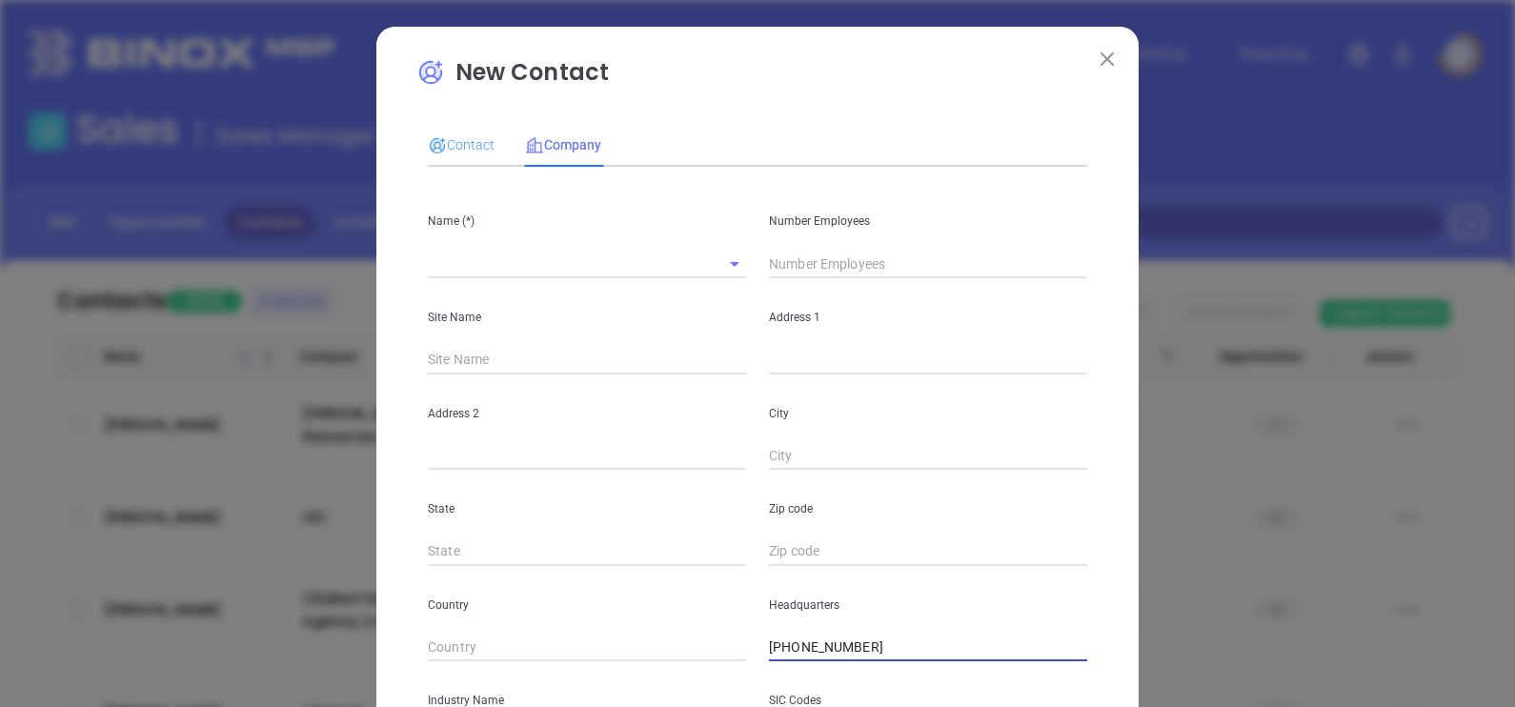
type input "(617) 787-2020"
click at [448, 130] on div "Contact" at bounding box center [461, 145] width 67 height 44
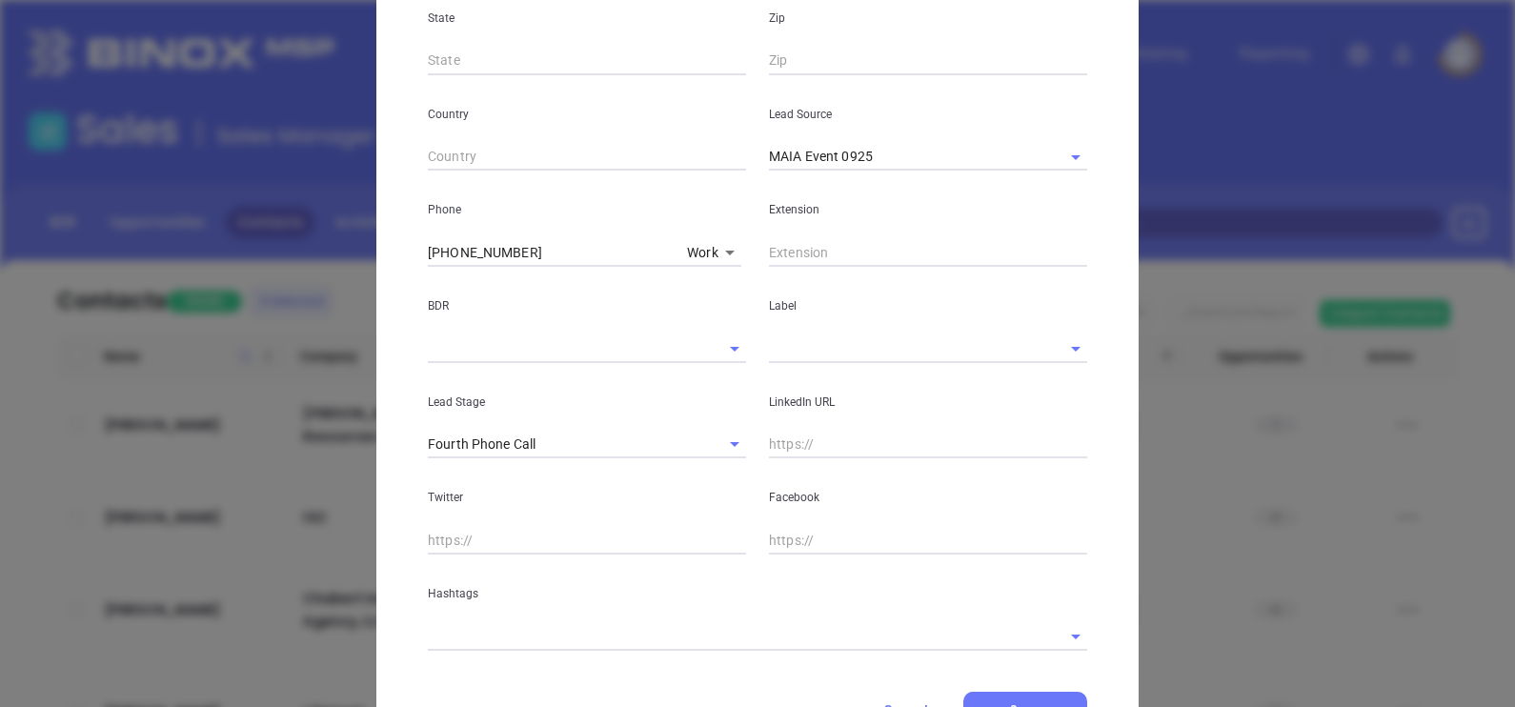
scroll to position [595, 0]
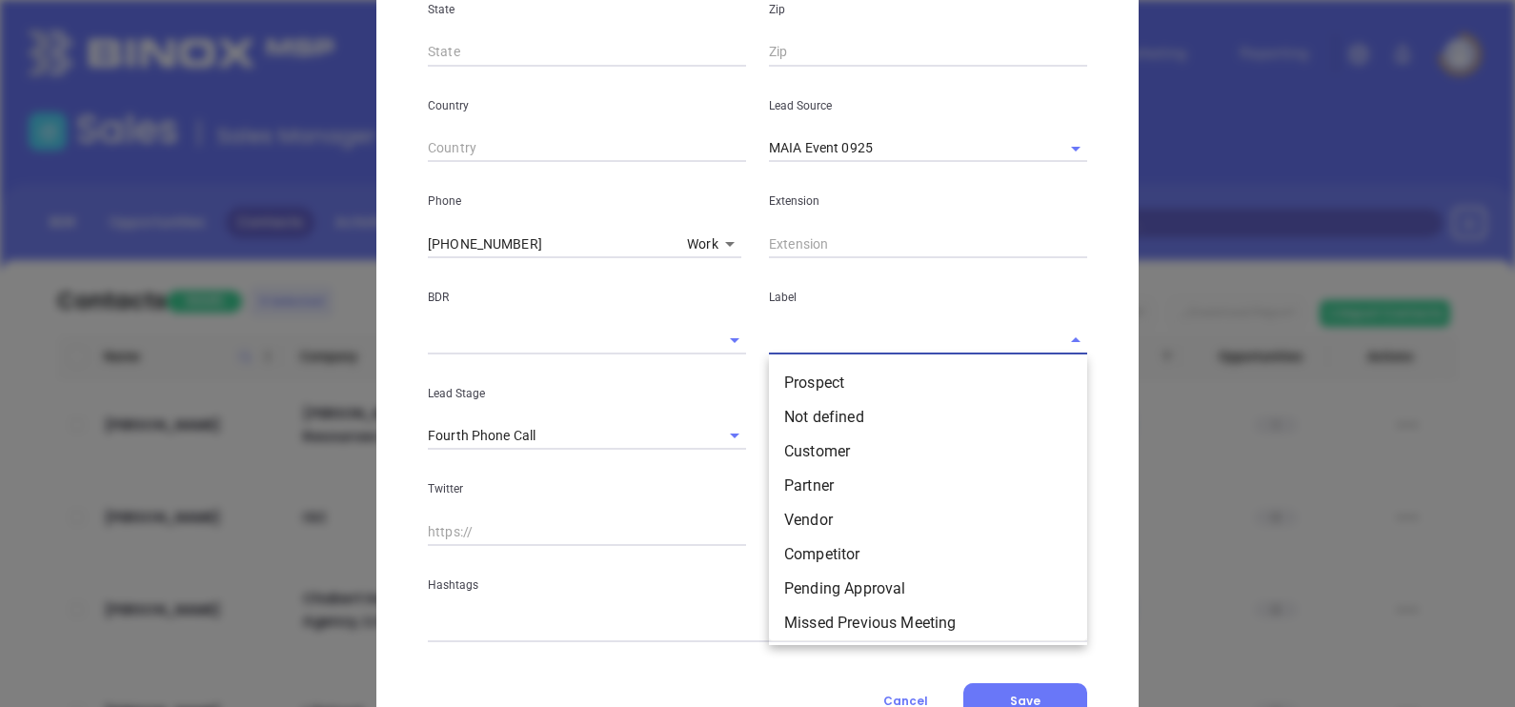
click at [812, 348] on input "text" at bounding box center [901, 340] width 265 height 28
click at [841, 375] on li "Prospect" at bounding box center [928, 383] width 318 height 34
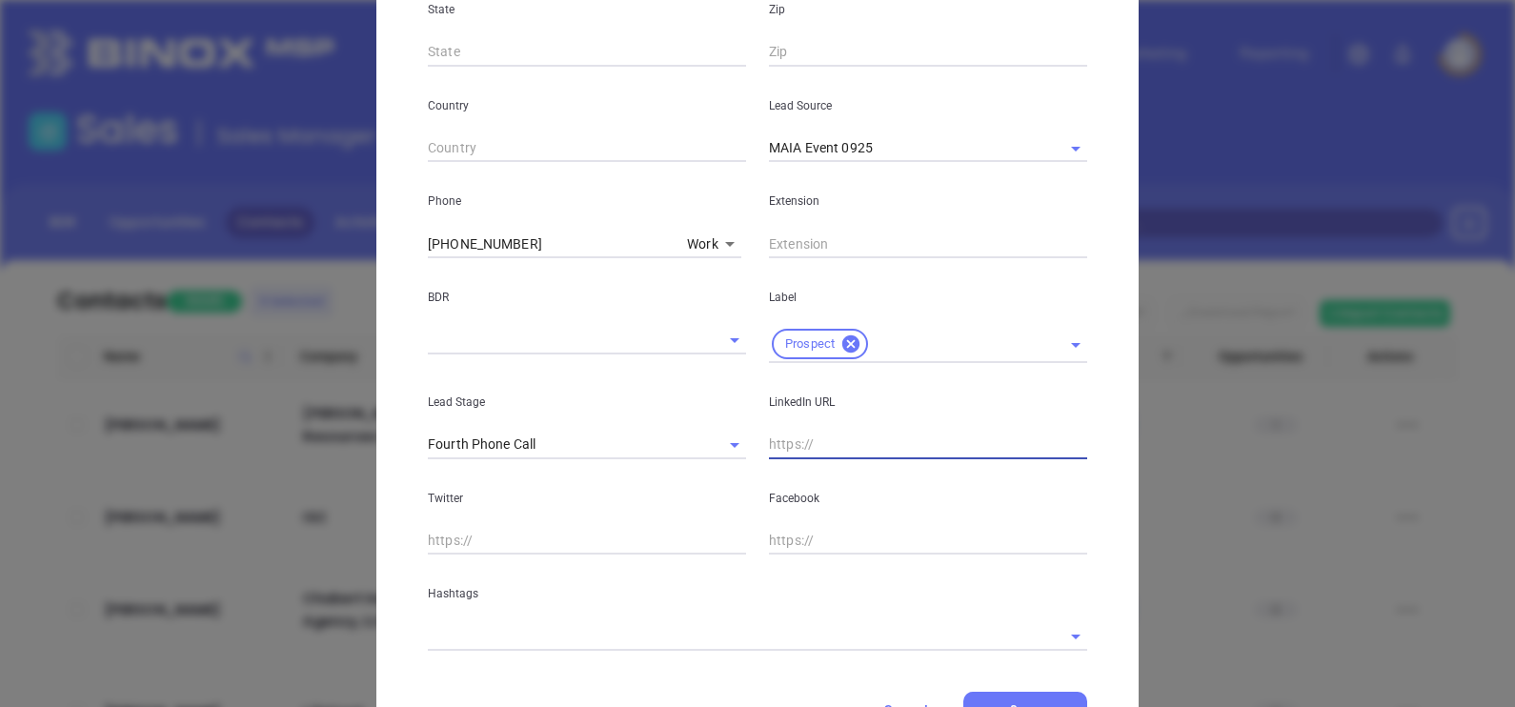
click at [776, 448] on input "text" at bounding box center [928, 445] width 318 height 29
paste input "www.linkedin.com/in/sandra-barbera-02216334/"
type input "www.linkedin.com/in/sandra-barbera-02216334/"
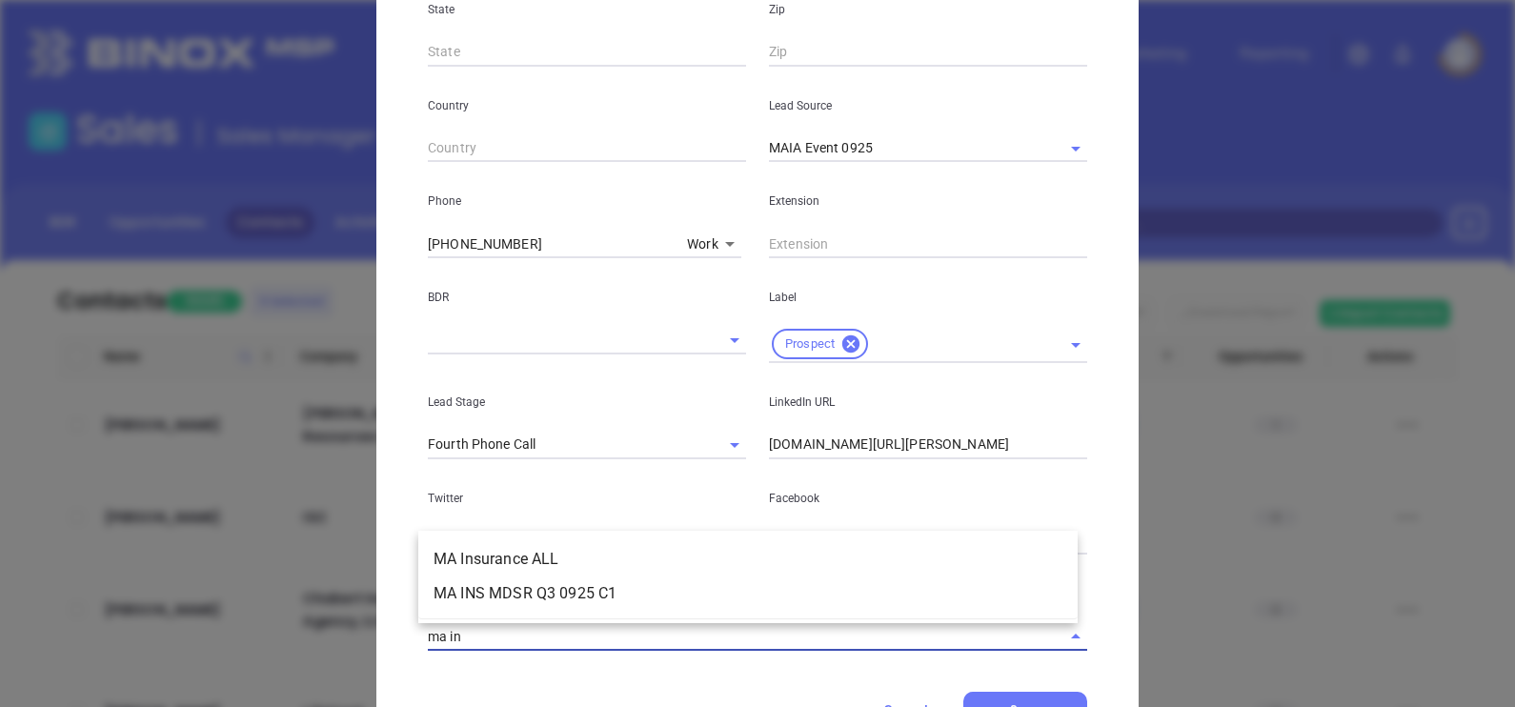
type input "ma ins"
click at [614, 547] on li "MA Insurance ALL" at bounding box center [747, 559] width 659 height 34
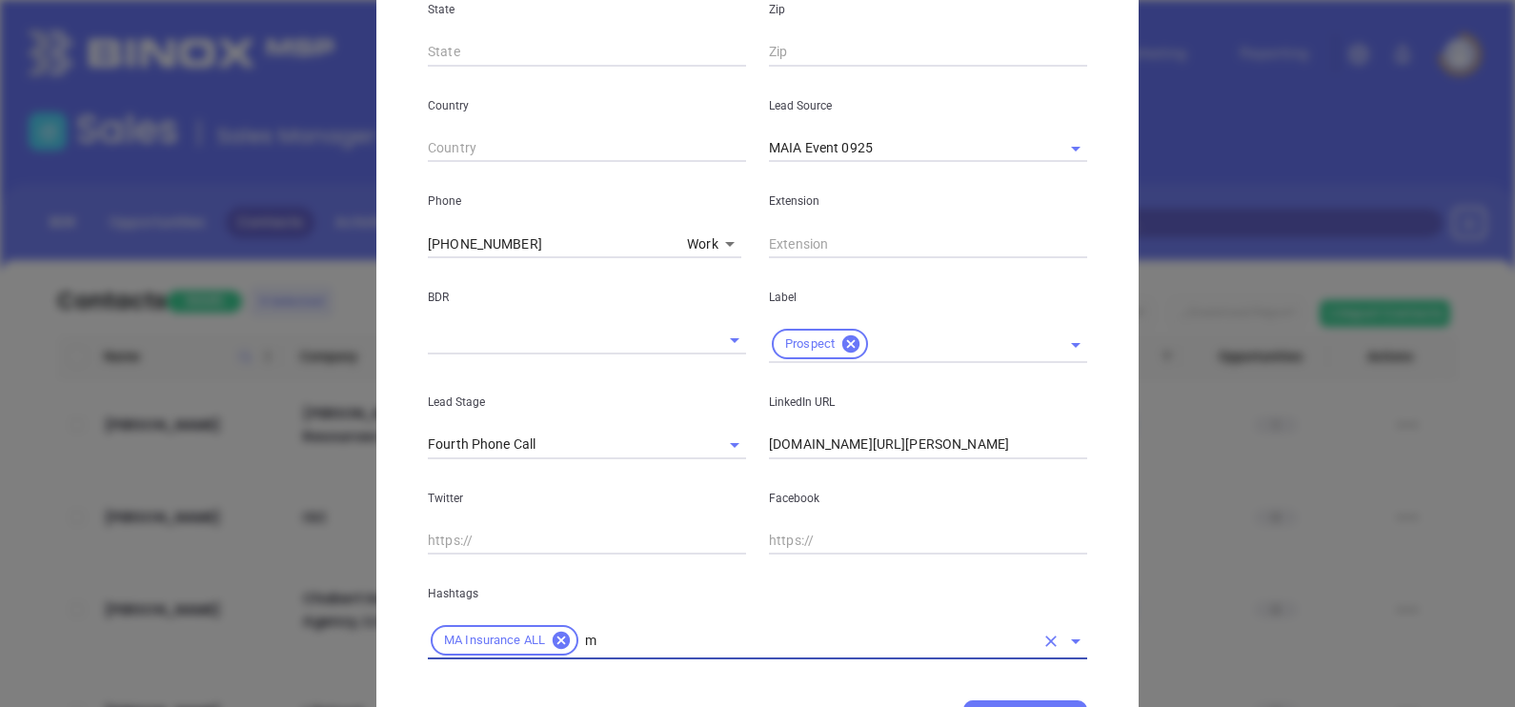
type input "ma"
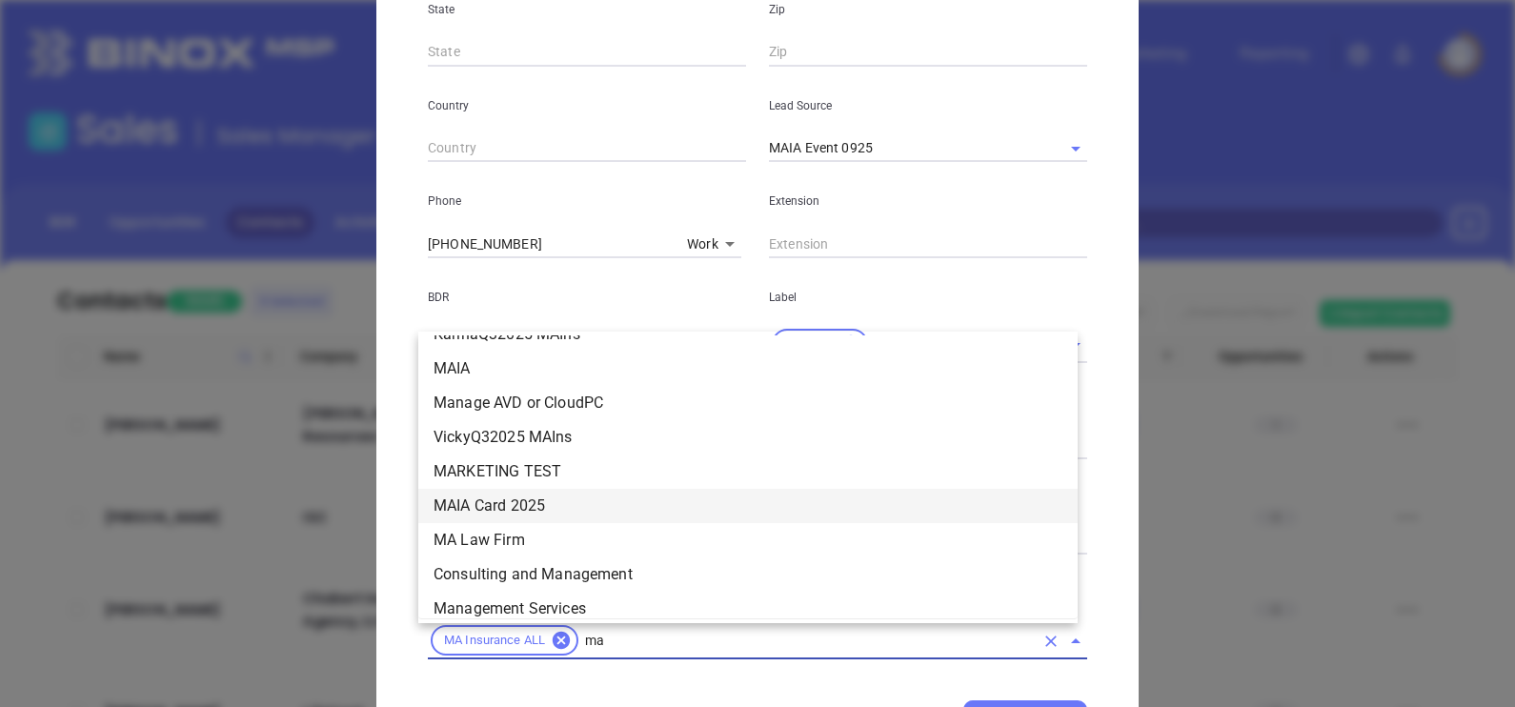
scroll to position [522, 0]
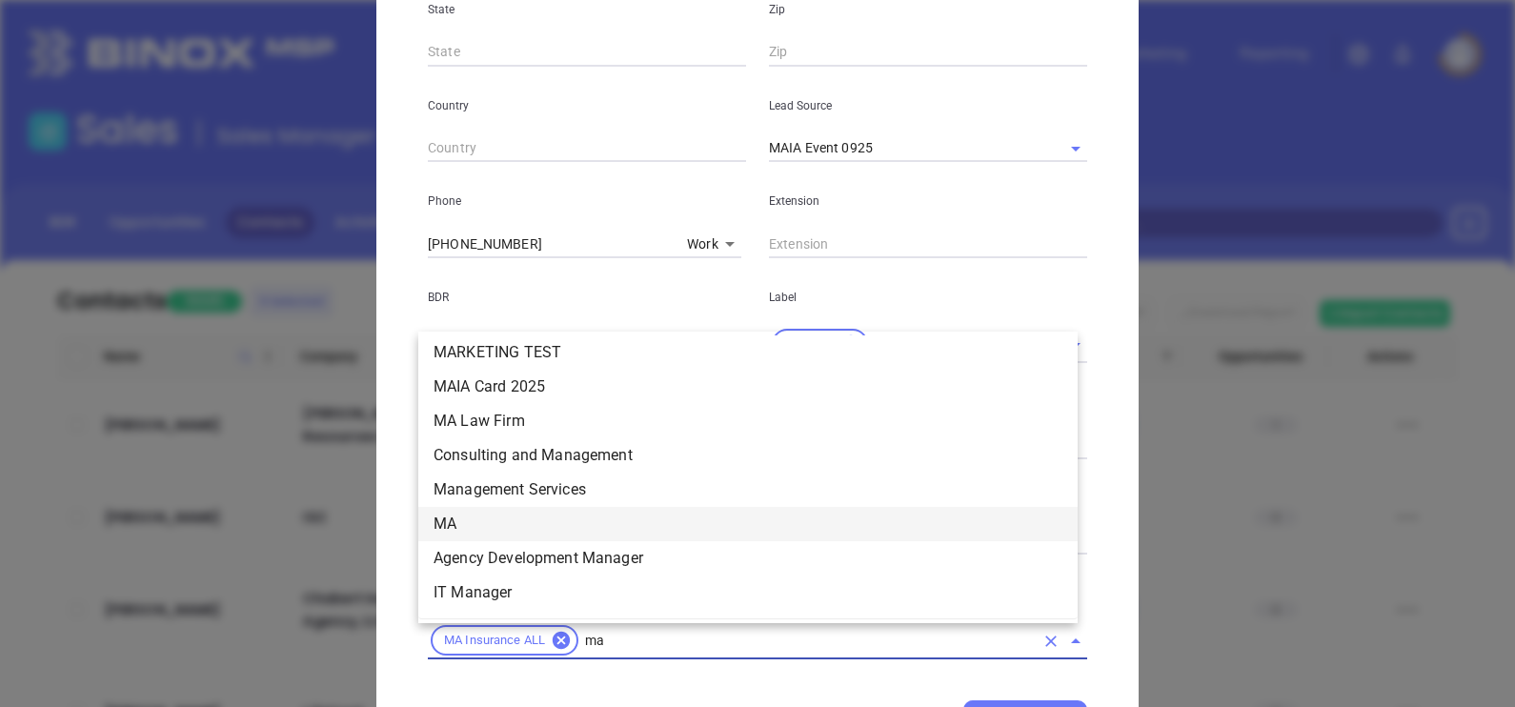
click at [504, 521] on li "MA" at bounding box center [747, 524] width 659 height 34
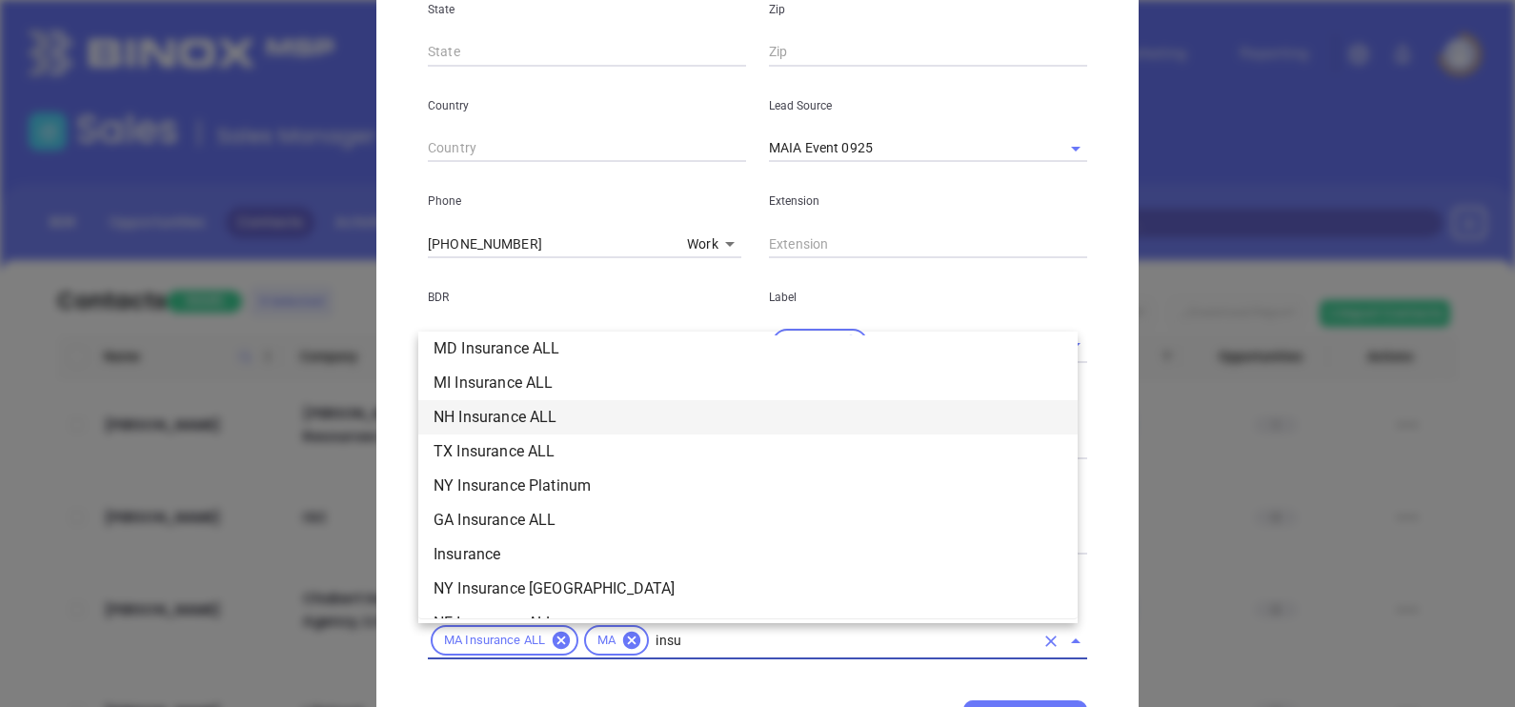
scroll to position [491, 0]
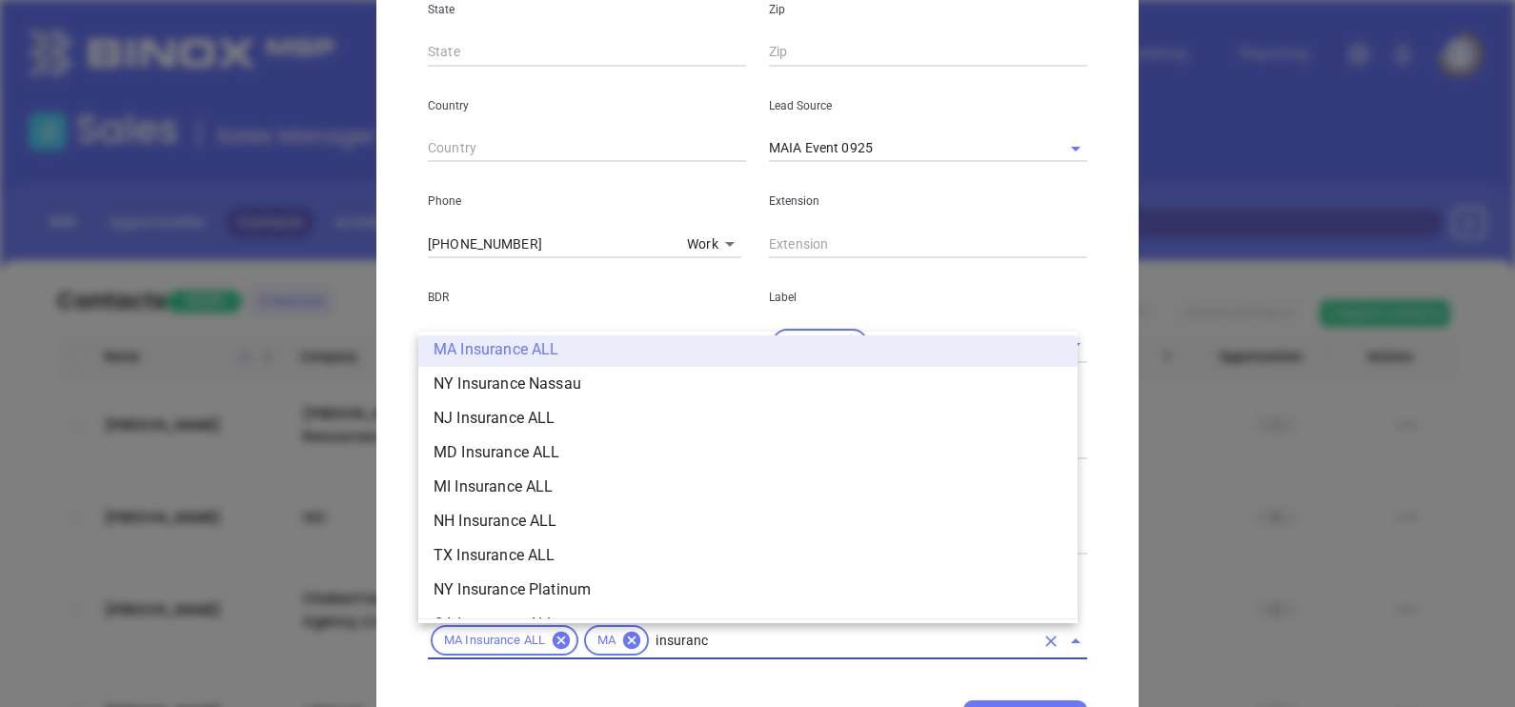
type input "insurance"
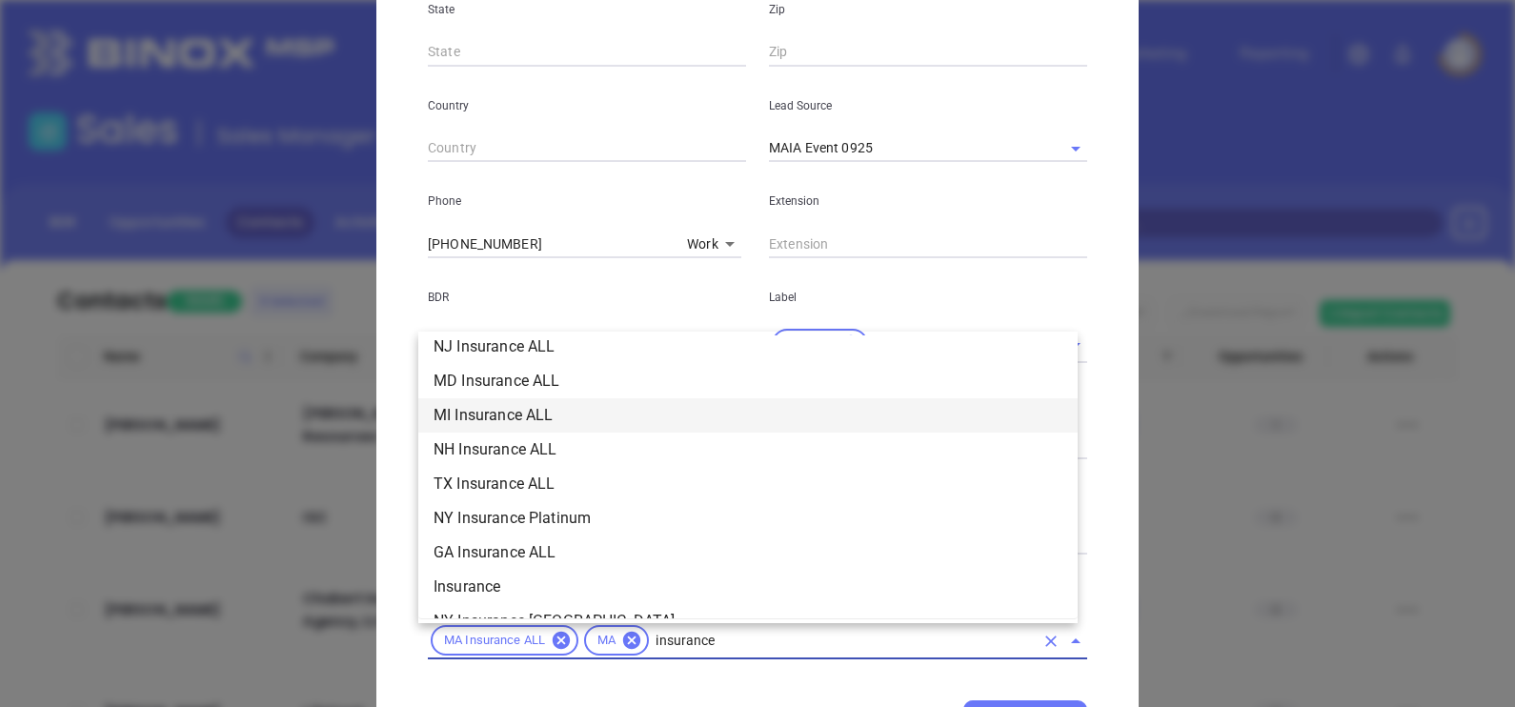
scroll to position [729, 0]
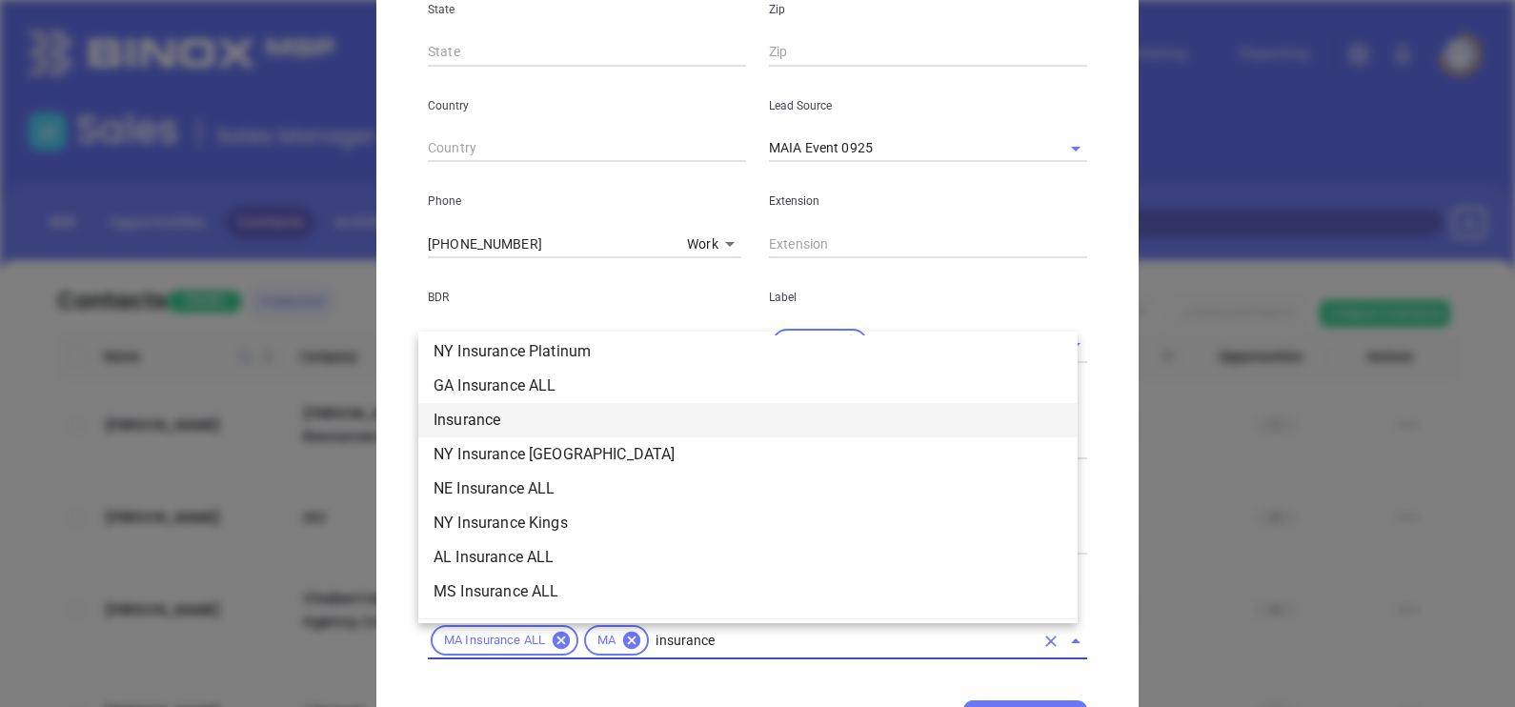
click at [509, 412] on li "Insurance" at bounding box center [747, 420] width 659 height 34
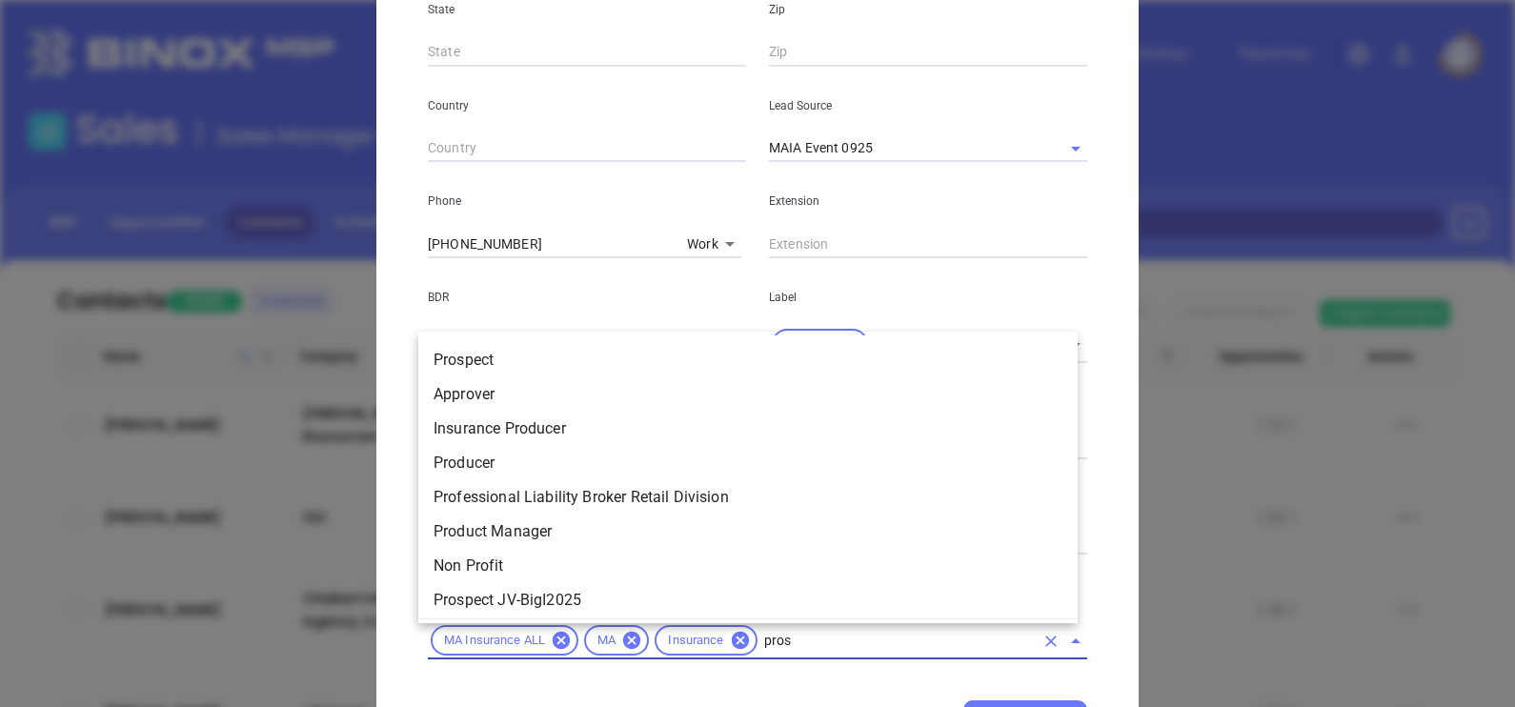
type input "prosp"
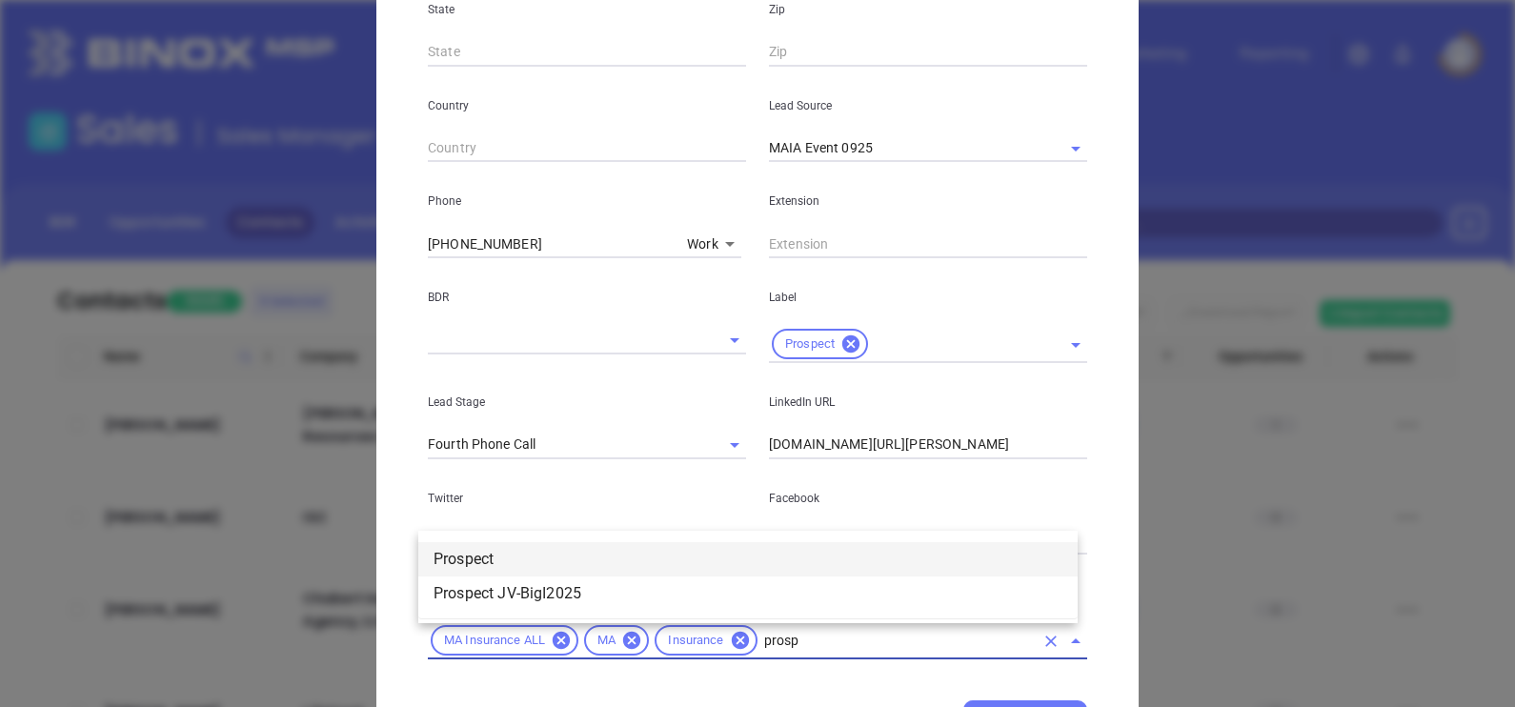
click at [523, 548] on li "Prospect" at bounding box center [747, 559] width 659 height 34
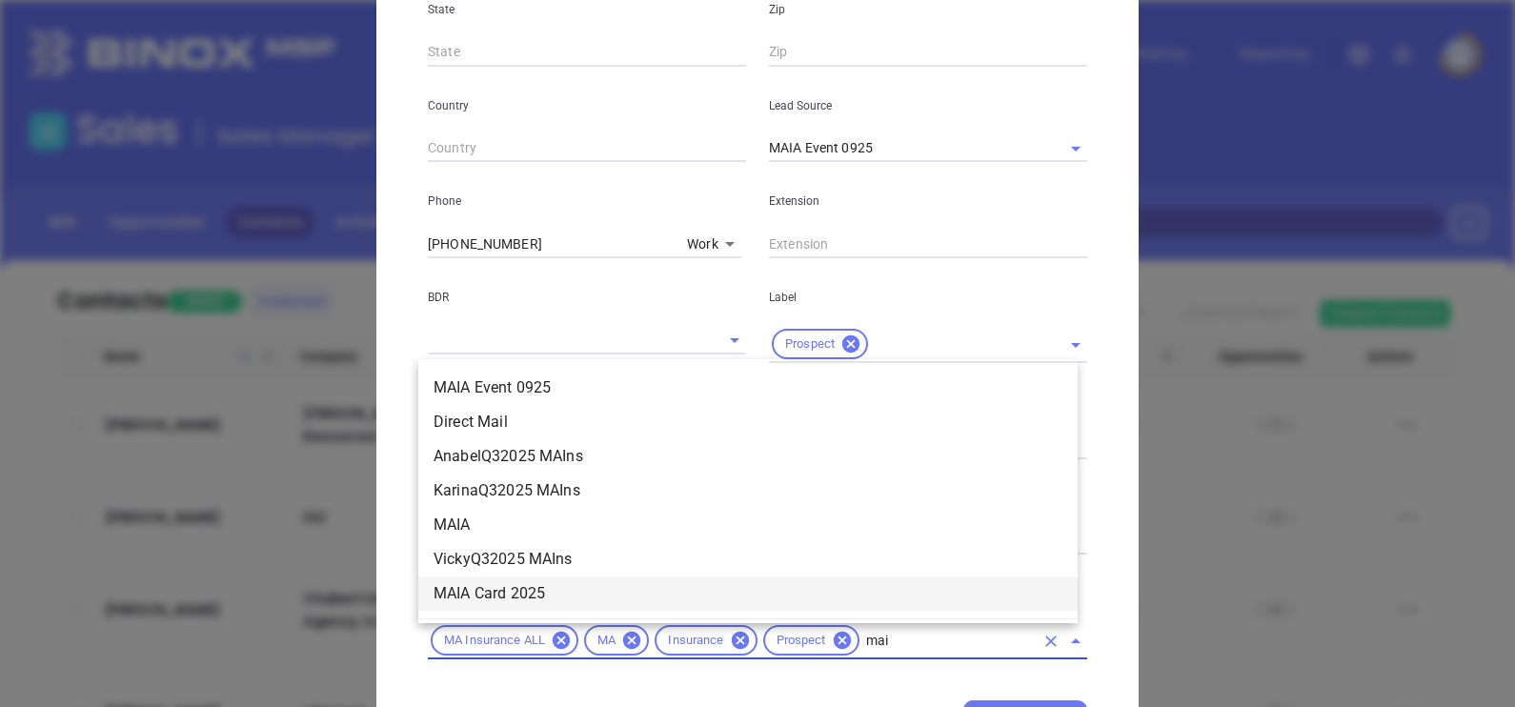
scroll to position [0, 0]
type input "maia"
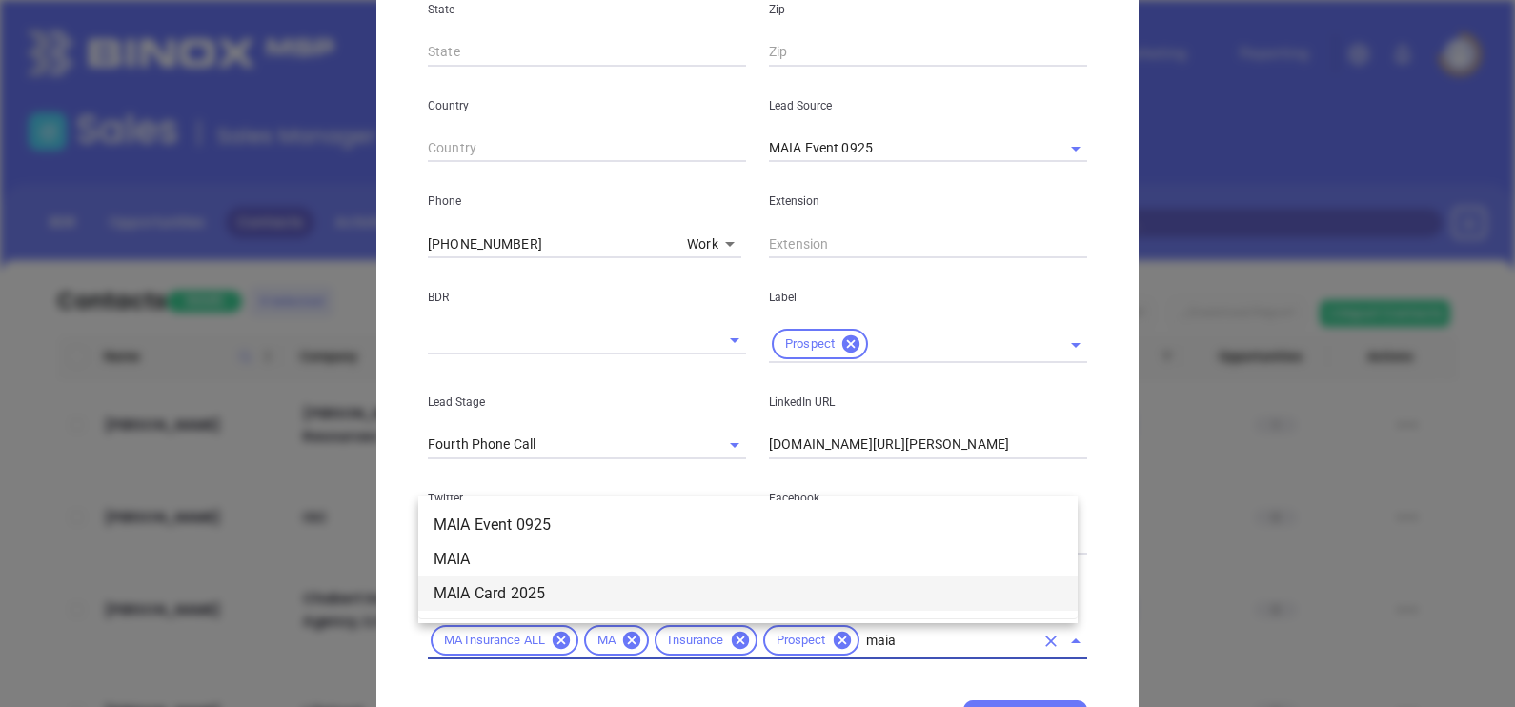
click at [858, 589] on li "MAIA Card 2025" at bounding box center [747, 593] width 659 height 34
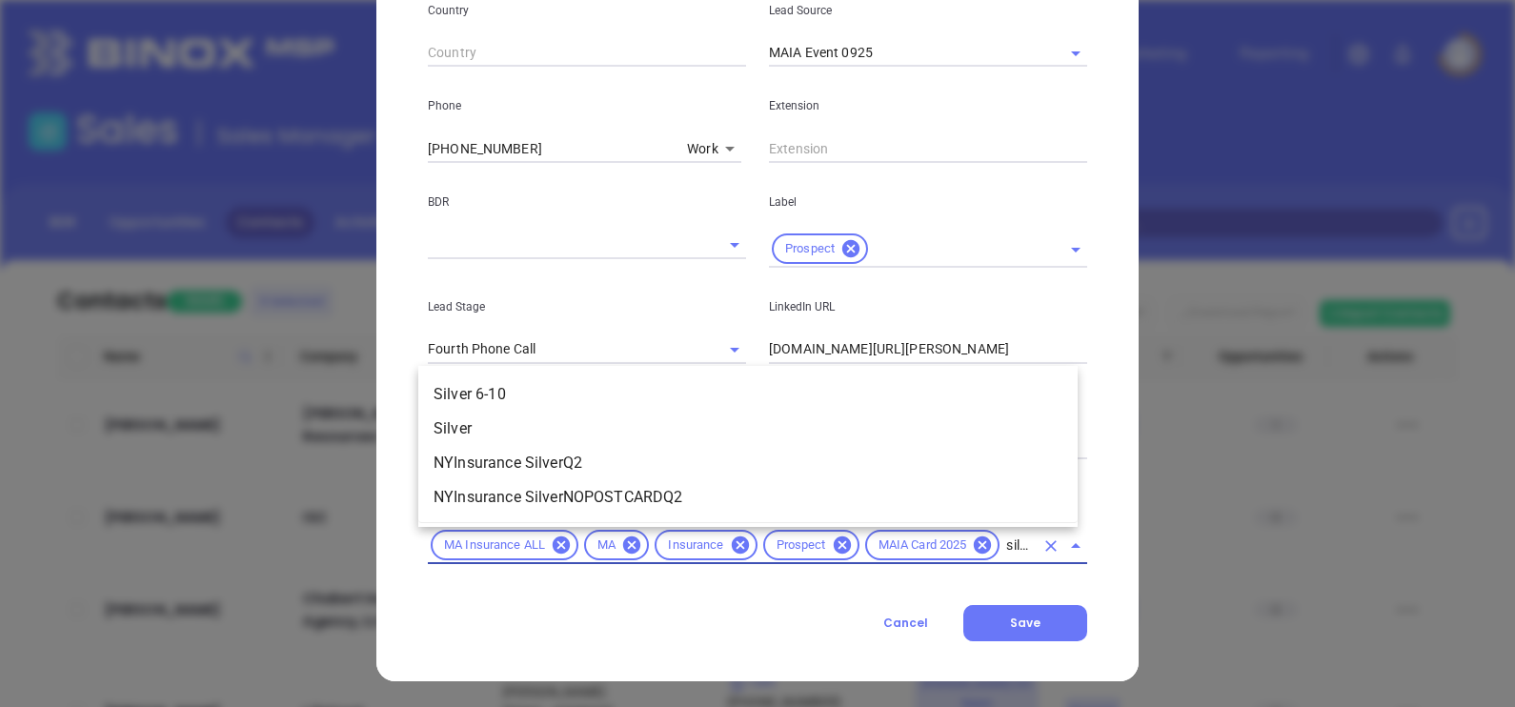
scroll to position [0, 10]
type input "silver"
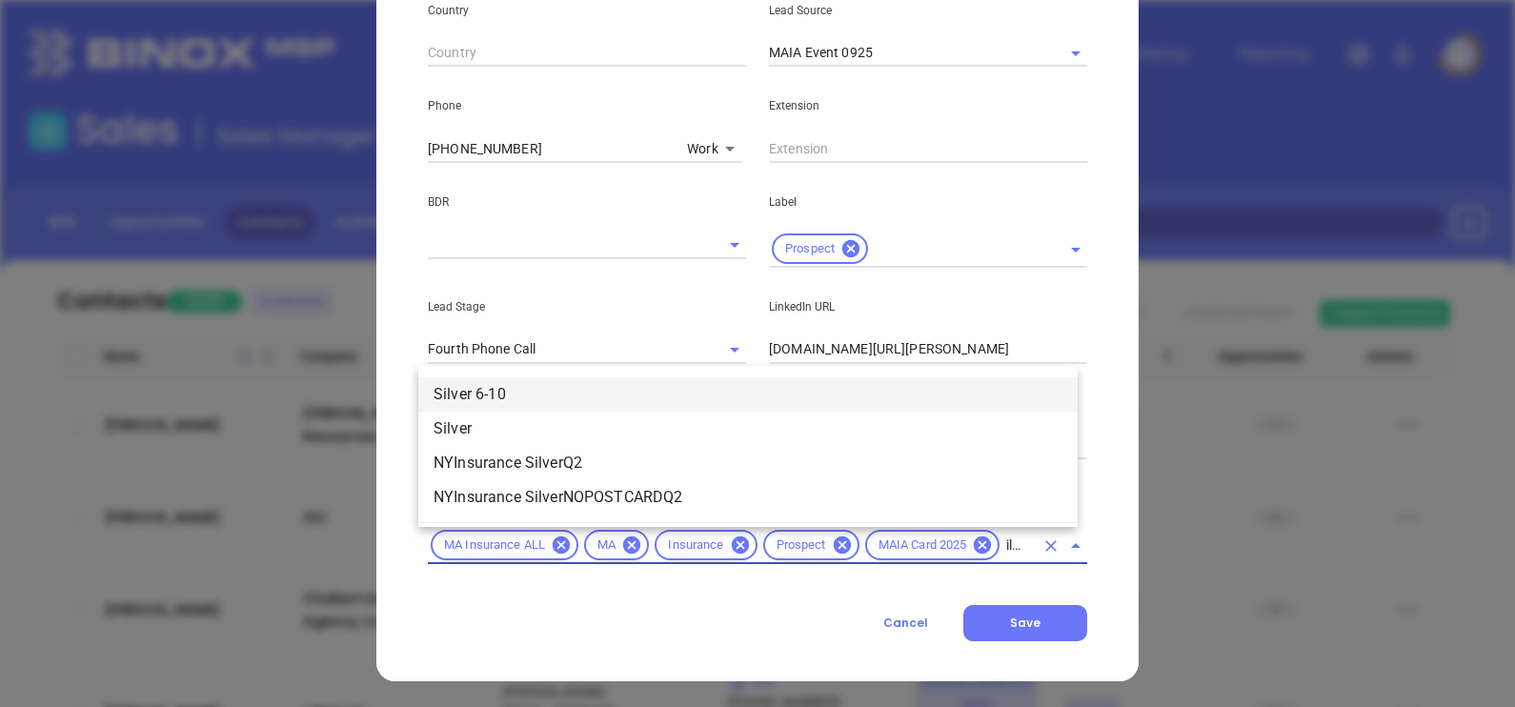
click at [590, 389] on li "Silver 6-10" at bounding box center [747, 394] width 659 height 34
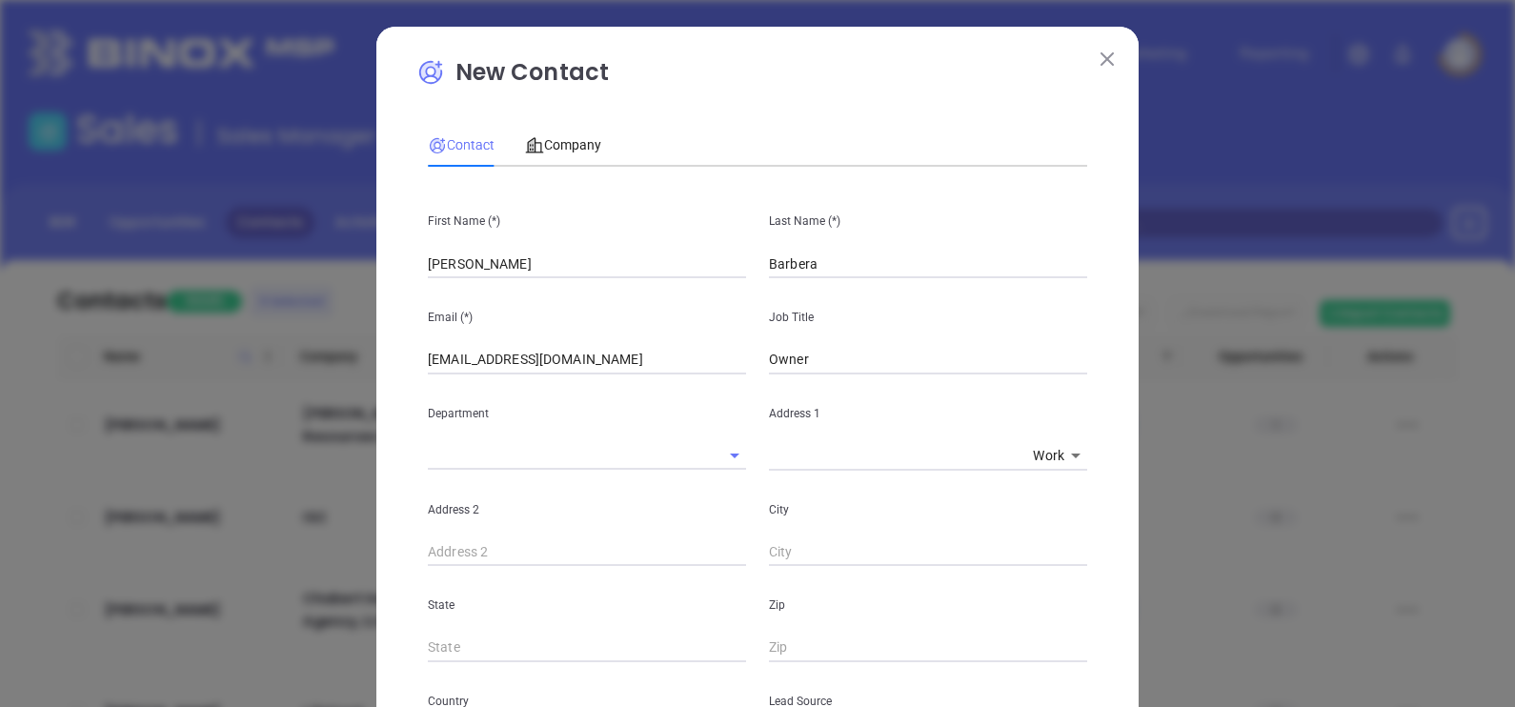
scroll to position [0, 0]
click at [548, 138] on span "Company" at bounding box center [563, 144] width 76 height 15
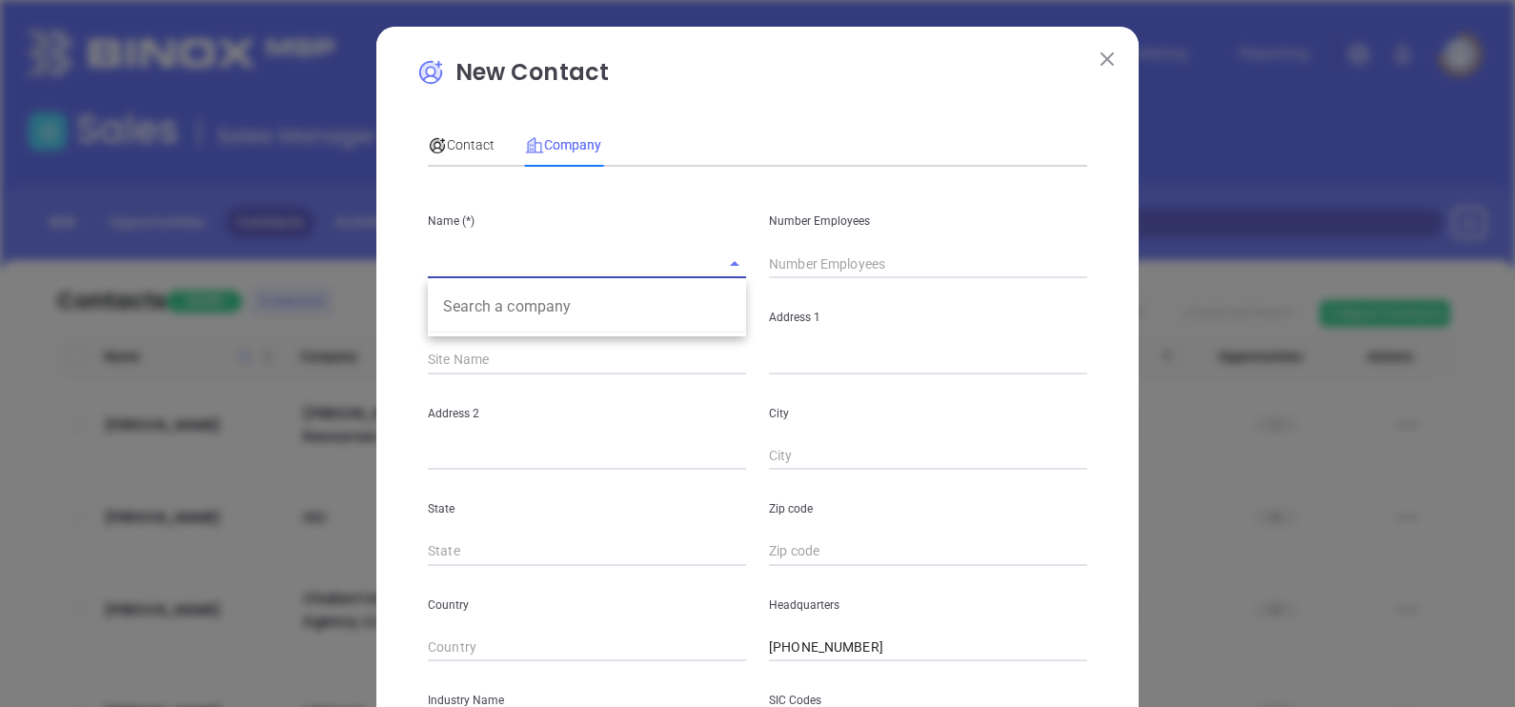
click at [605, 260] on input "text" at bounding box center [560, 264] width 265 height 28
paste input "Barbera Insurance Agency Inc."
type input "Barbera Insurance Agency Inc."
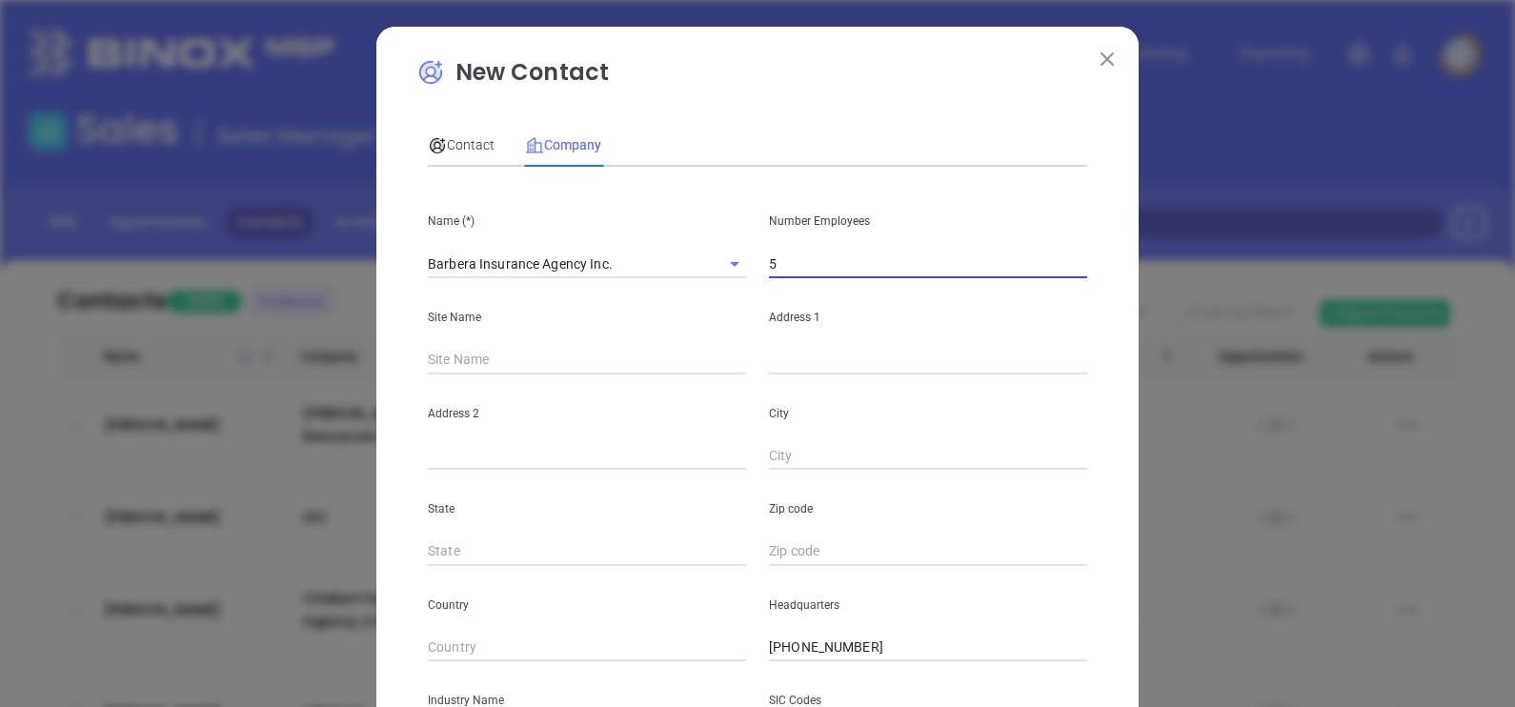
type input "5"
click at [848, 363] on input "text" at bounding box center [928, 360] width 318 height 29
paste input "175 Market Street"
type input "175 Market Street"
click at [793, 448] on input "text" at bounding box center [928, 456] width 318 height 29
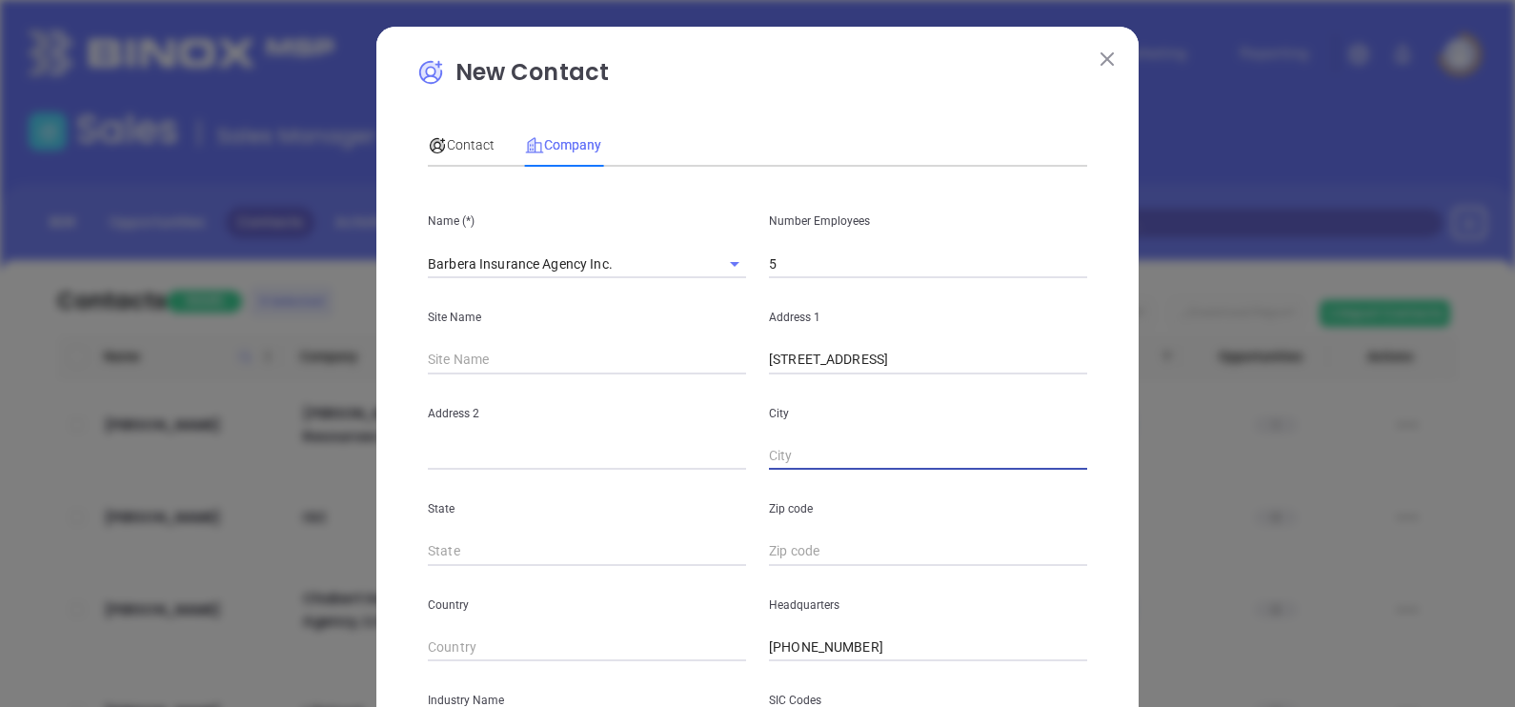
paste input "Brighton"
type input "Brighton"
type input "MA"
drag, startPoint x: 473, startPoint y: 441, endPoint x: 500, endPoint y: 470, distance: 39.1
click at [481, 452] on div "Address 2" at bounding box center [586, 422] width 341 height 96
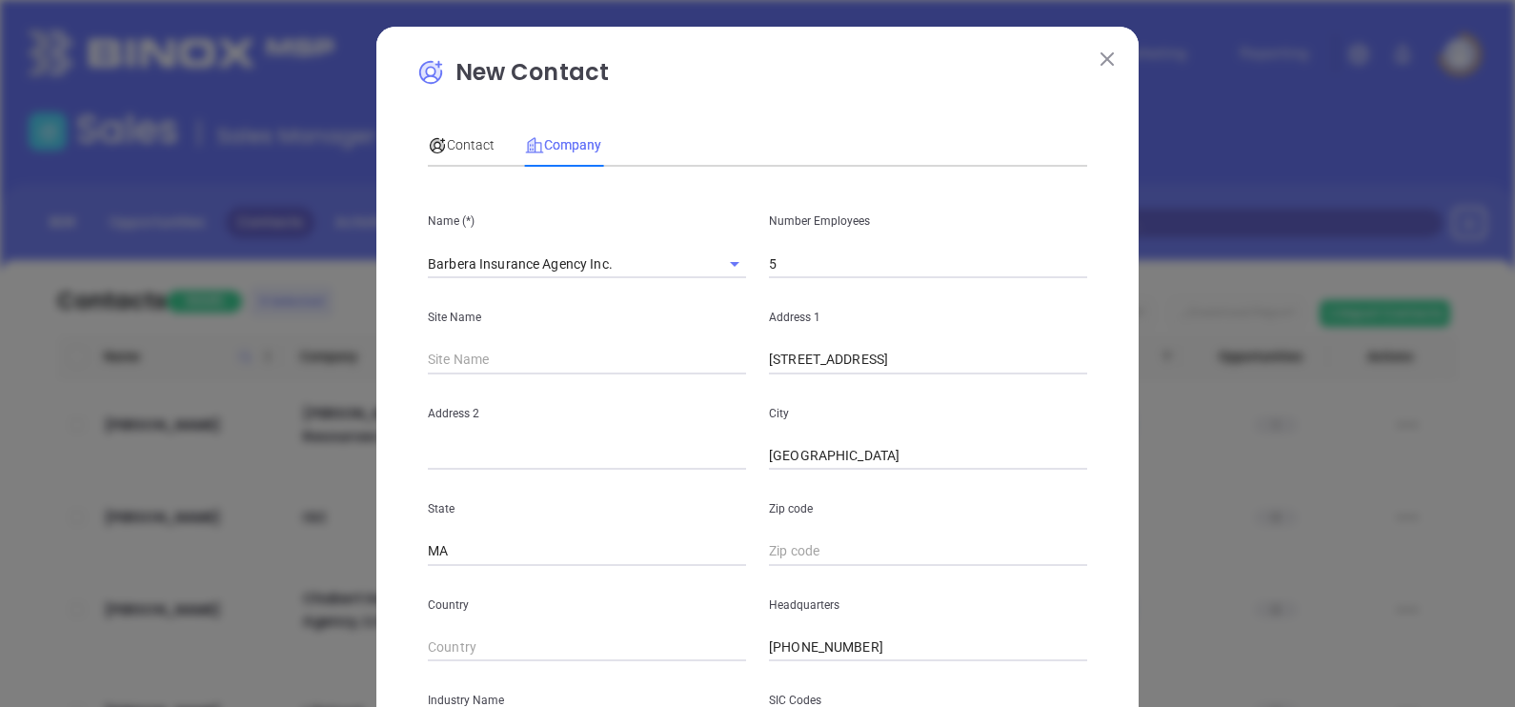
click at [783, 541] on input "text" at bounding box center [928, 551] width 318 height 29
paste input "02135"
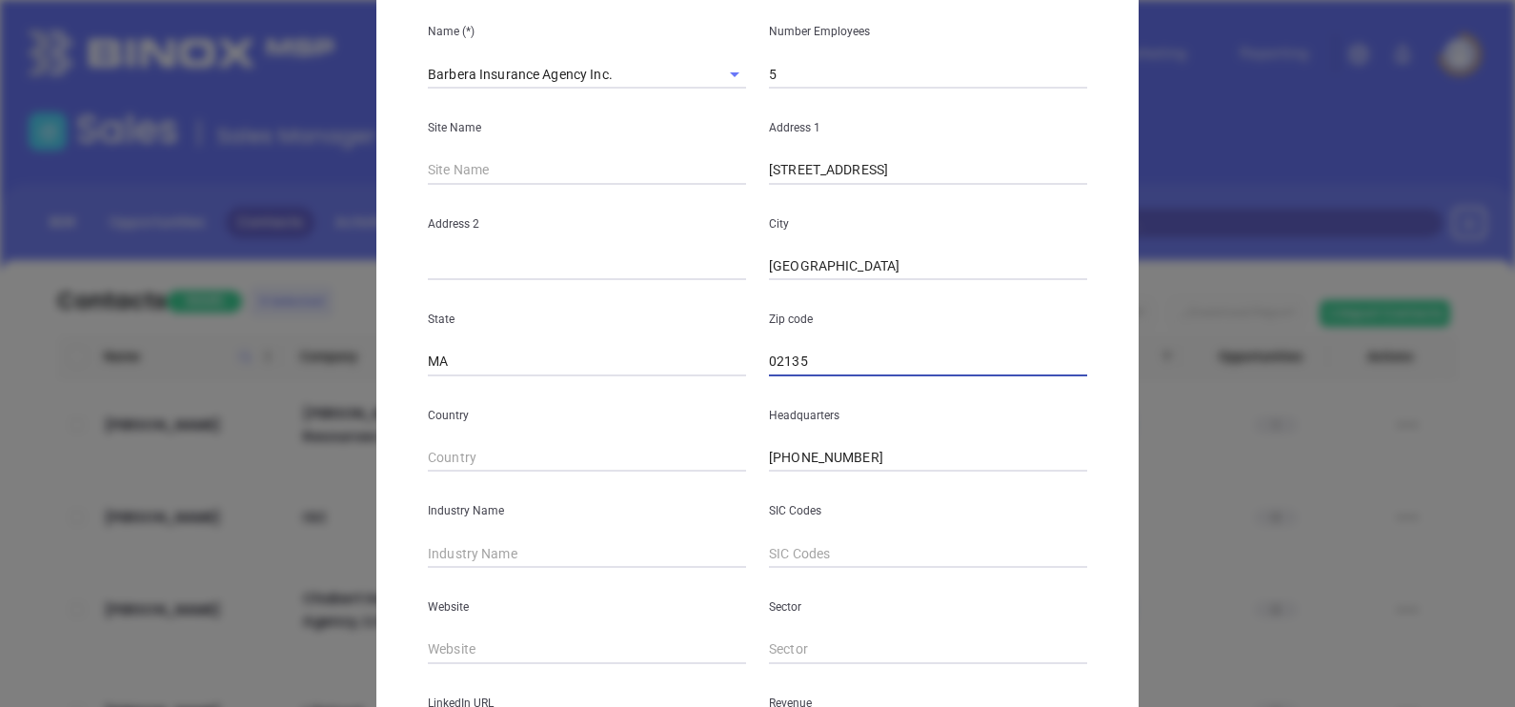
scroll to position [357, 0]
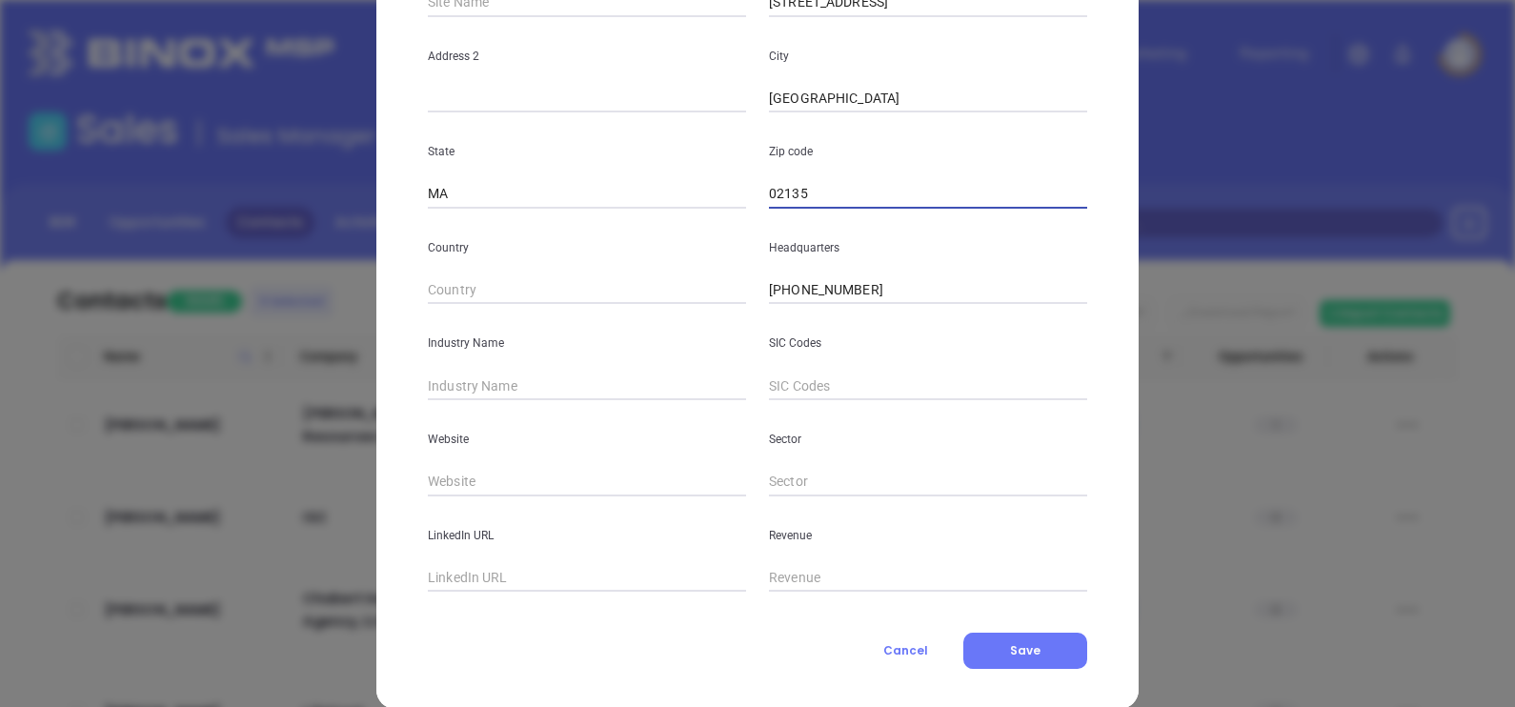
type input "02135"
type input "Insurance"
click at [454, 488] on input "text" at bounding box center [587, 482] width 318 height 29
paste input "https://www.barberainsurance.com/"
type input "https://www.barberainsurance.com/"
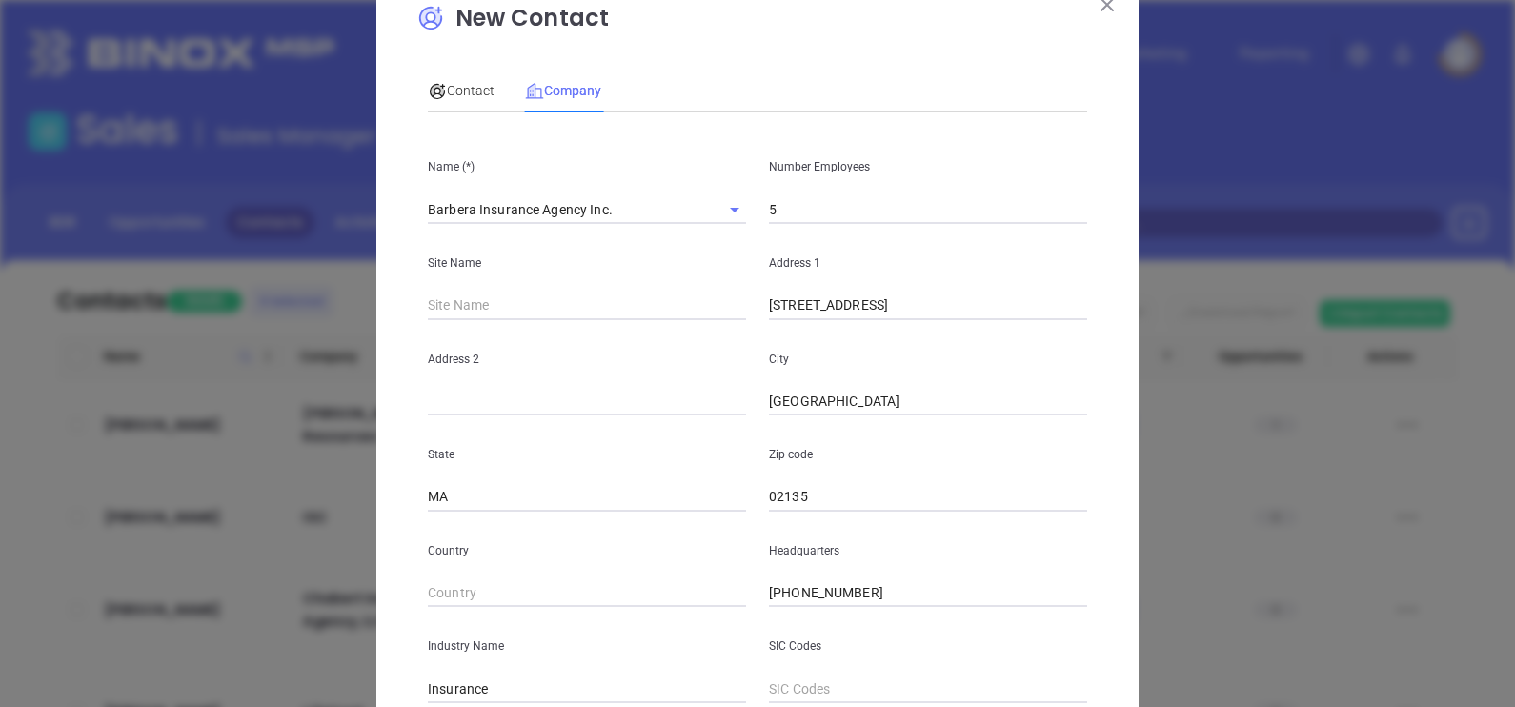
scroll to position [0, 0]
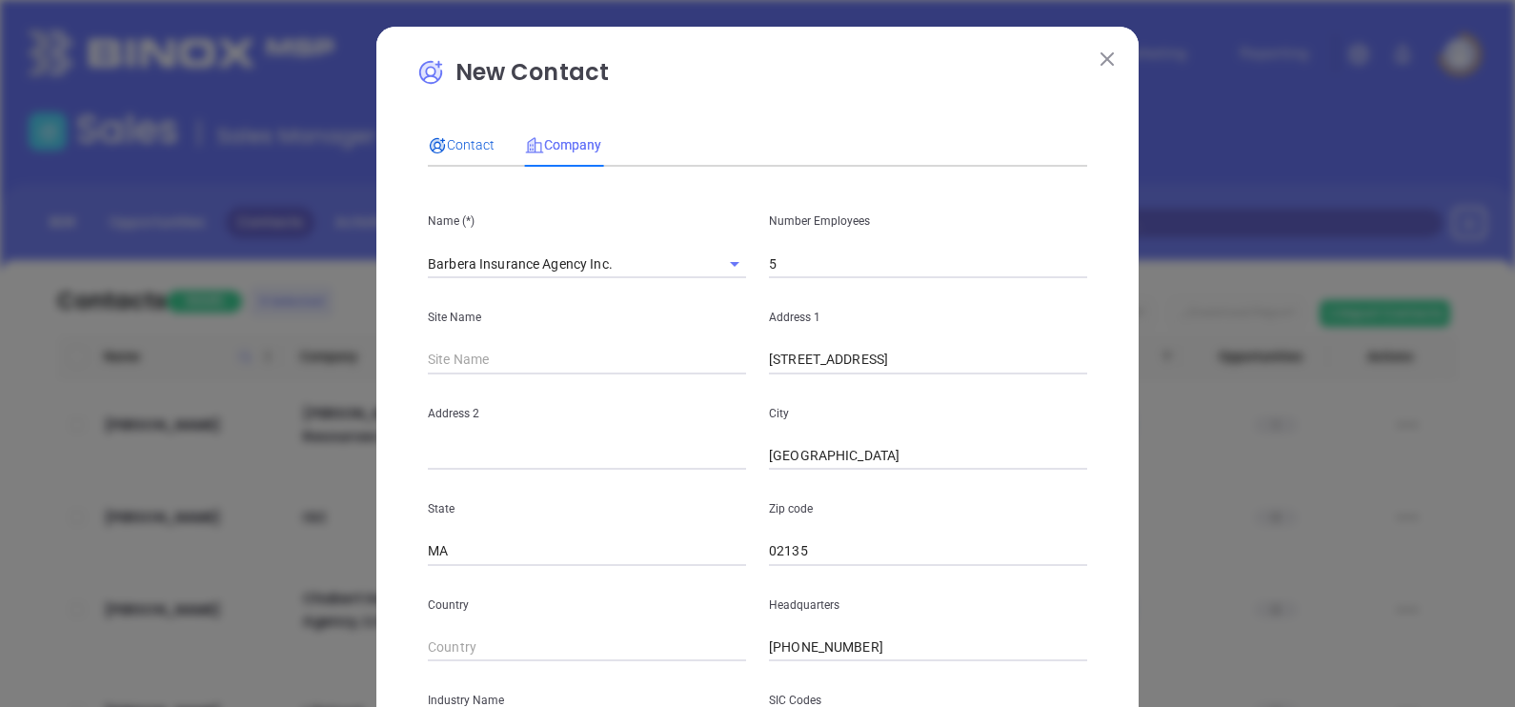
click at [459, 150] on span "Contact" at bounding box center [461, 144] width 67 height 15
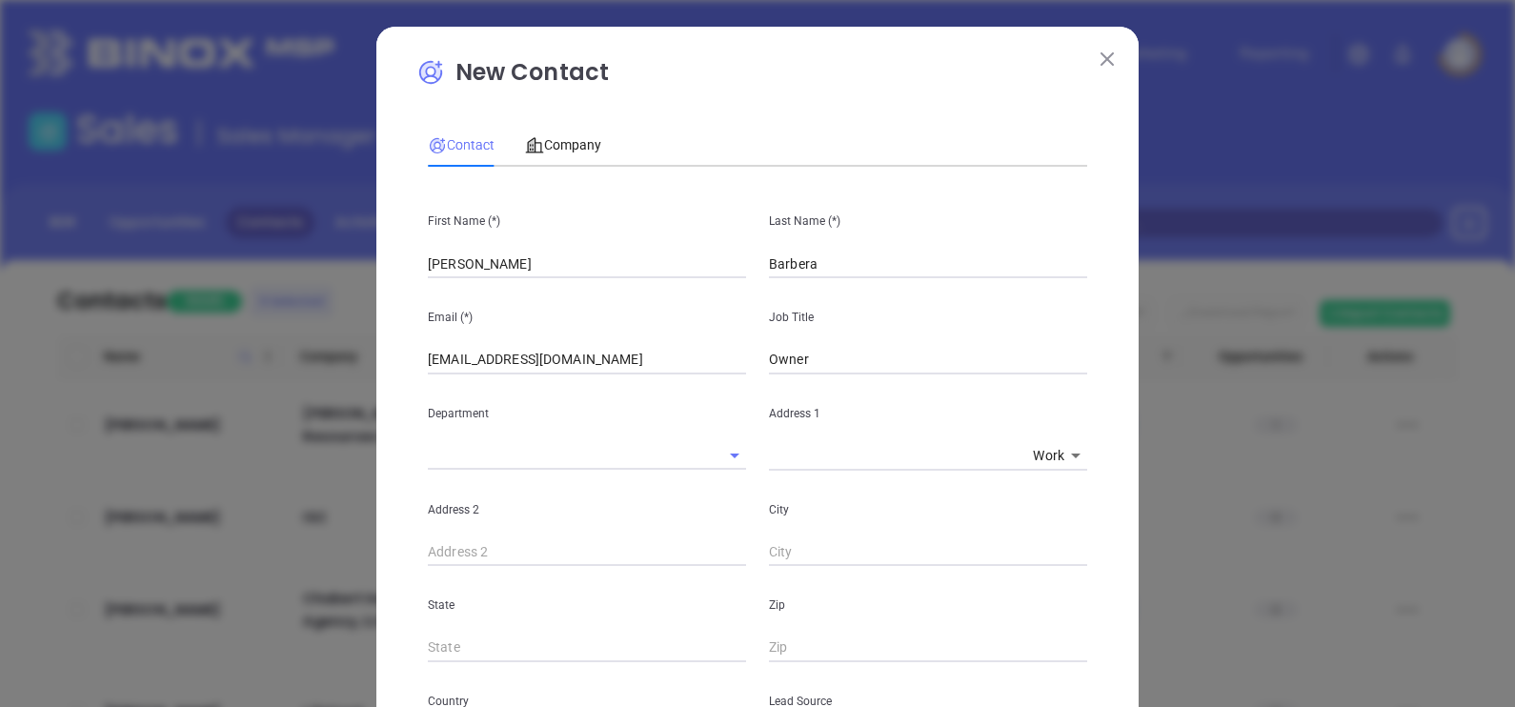
scroll to position [728, 0]
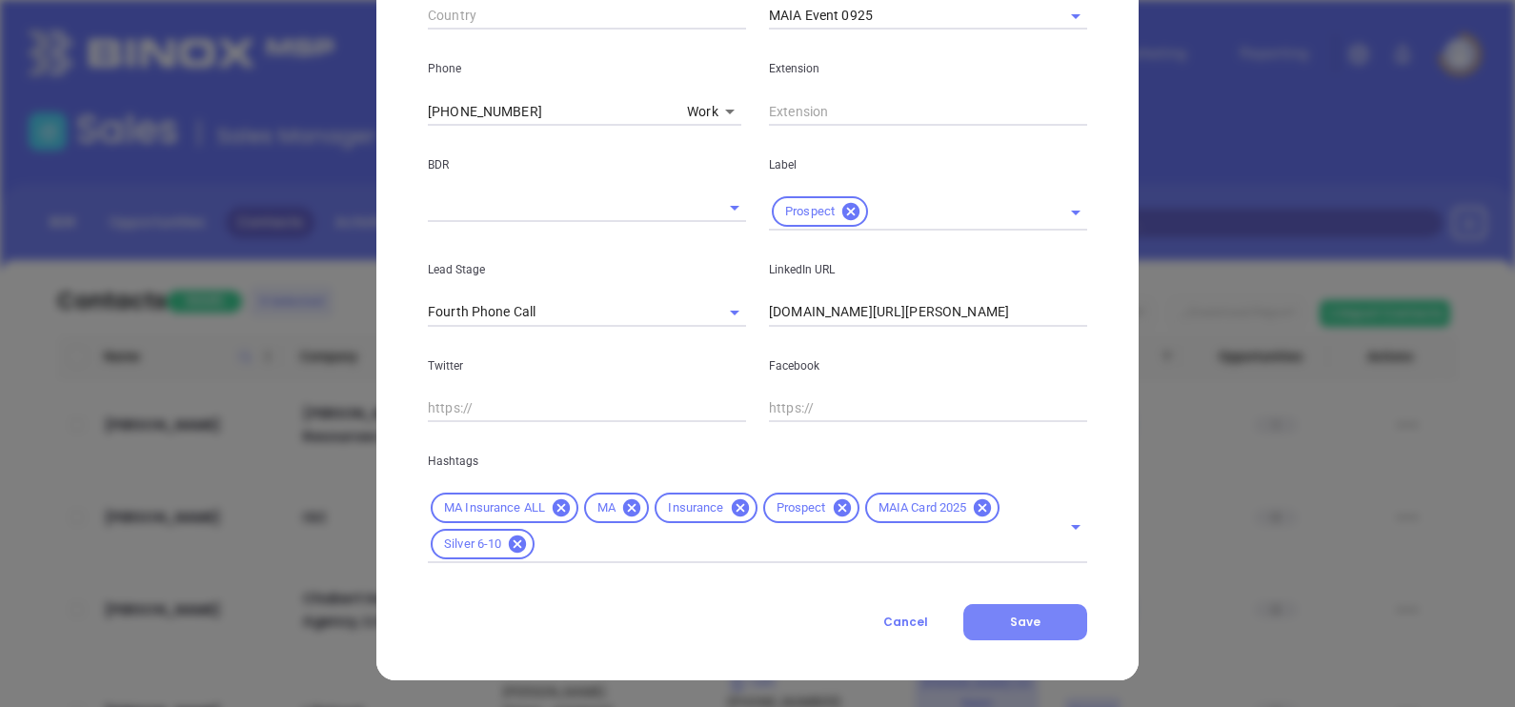
click at [1031, 627] on button "Save" at bounding box center [1025, 622] width 124 height 36
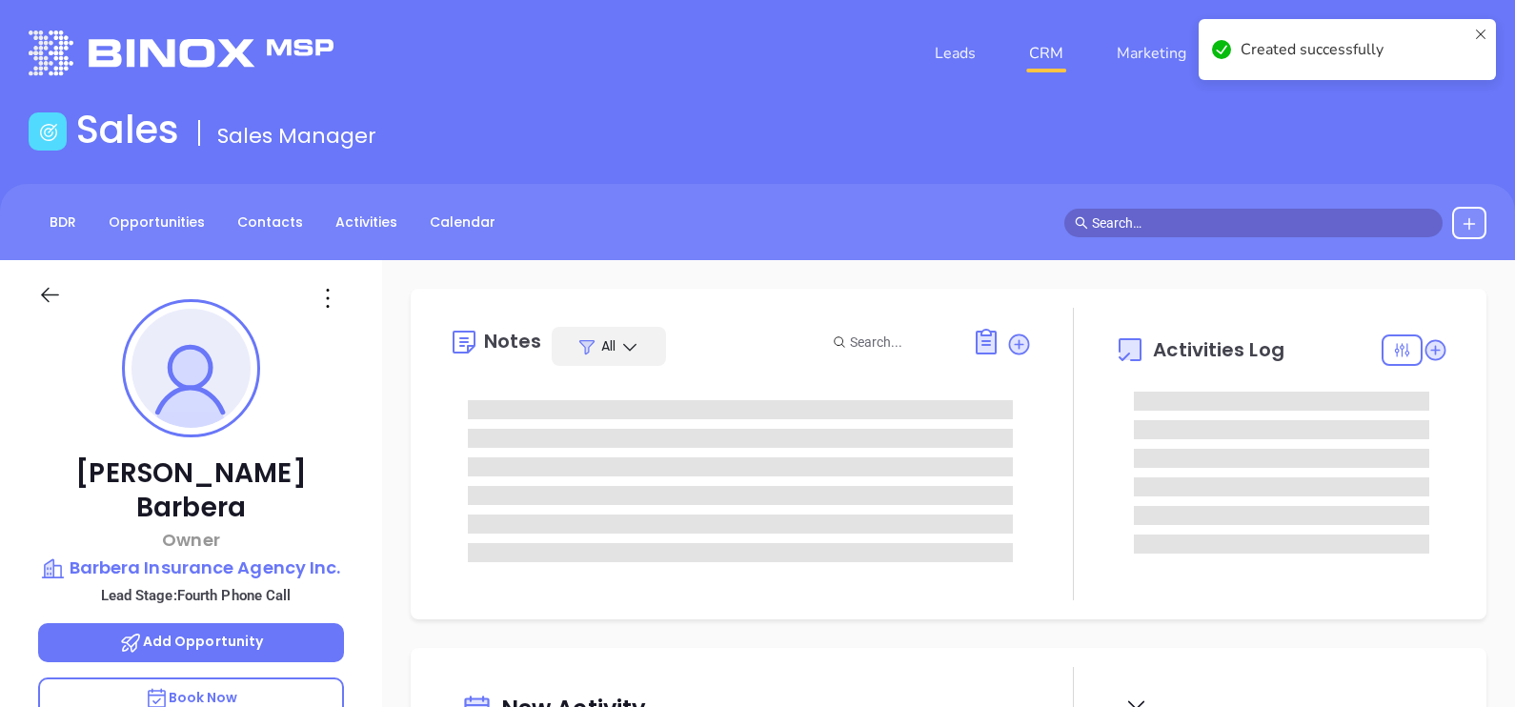
type input "[DATE]"
type input "[PERSON_NAME]"
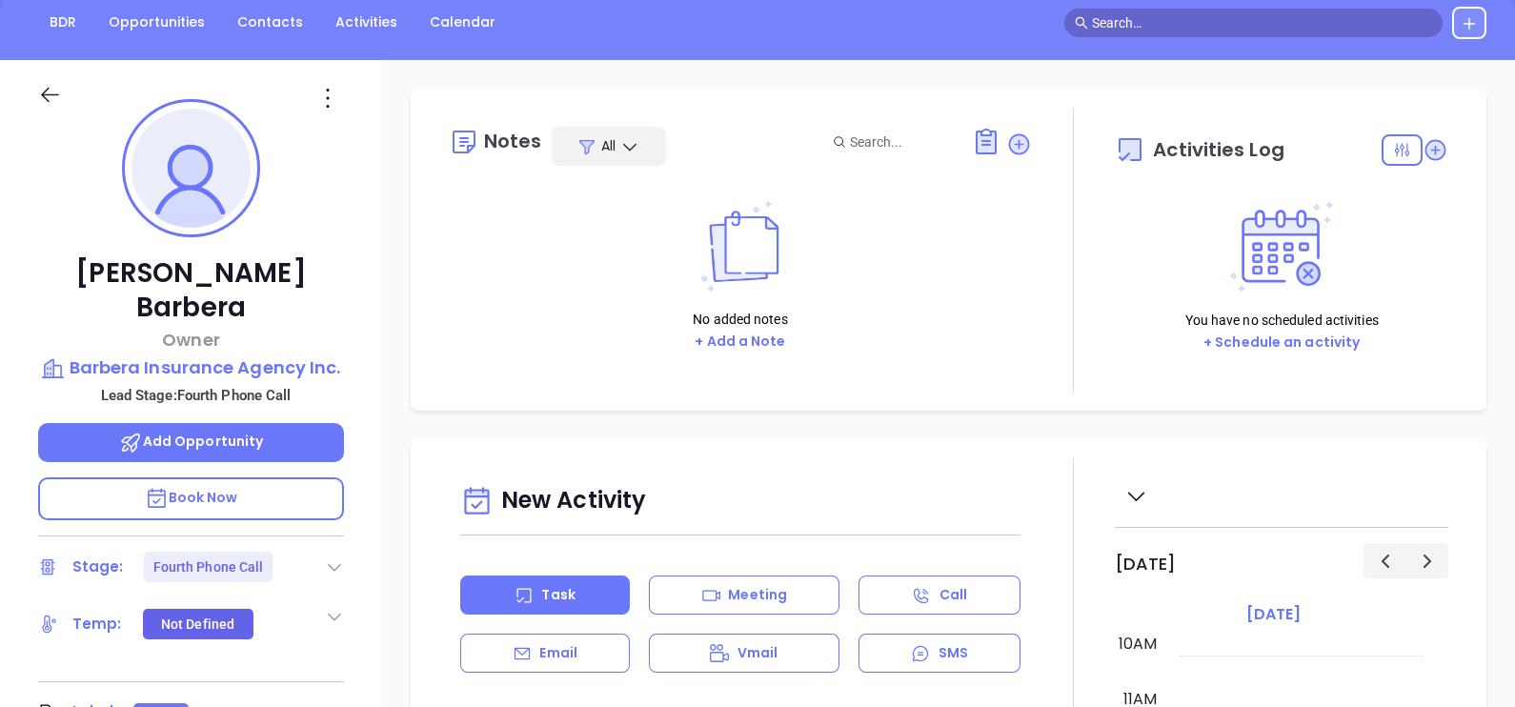
scroll to position [237, 0]
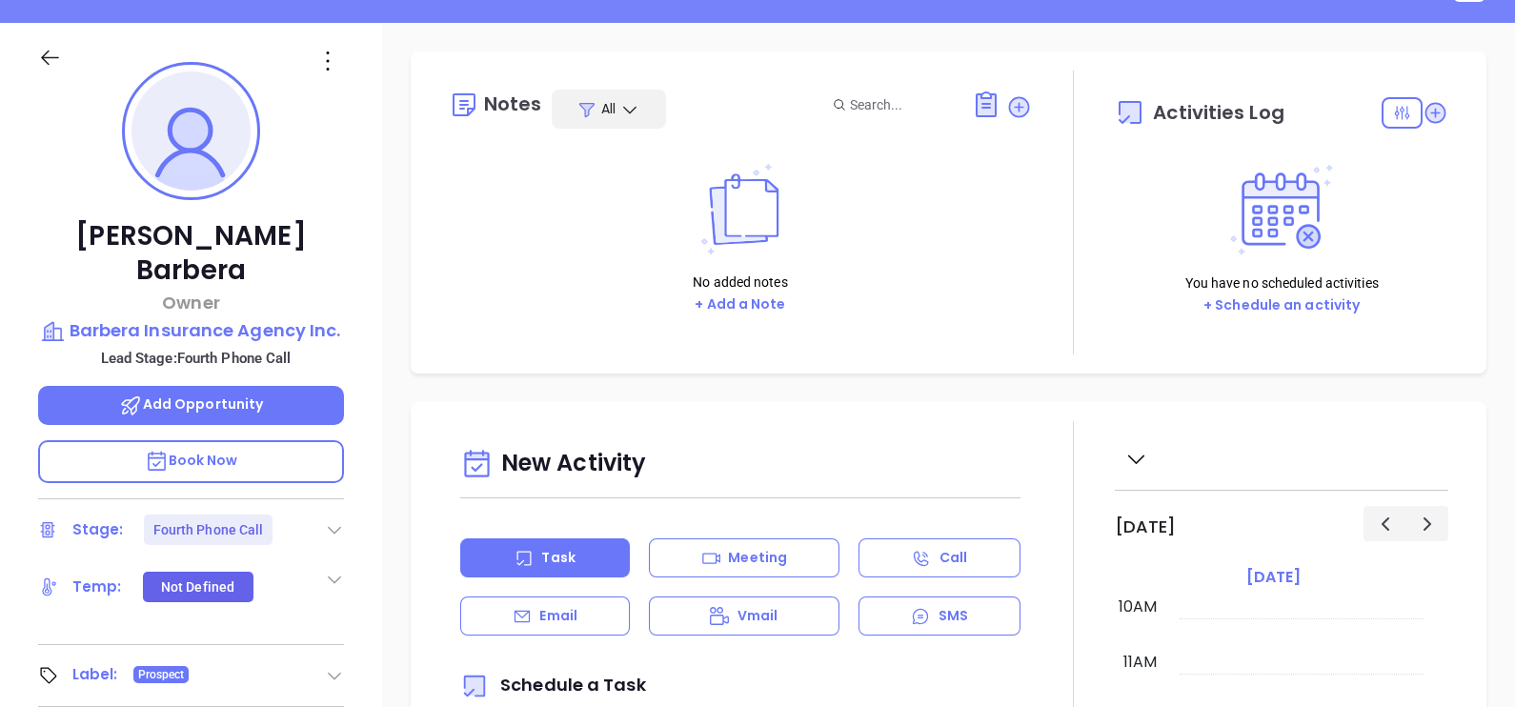
click at [332, 520] on icon at bounding box center [334, 529] width 19 height 19
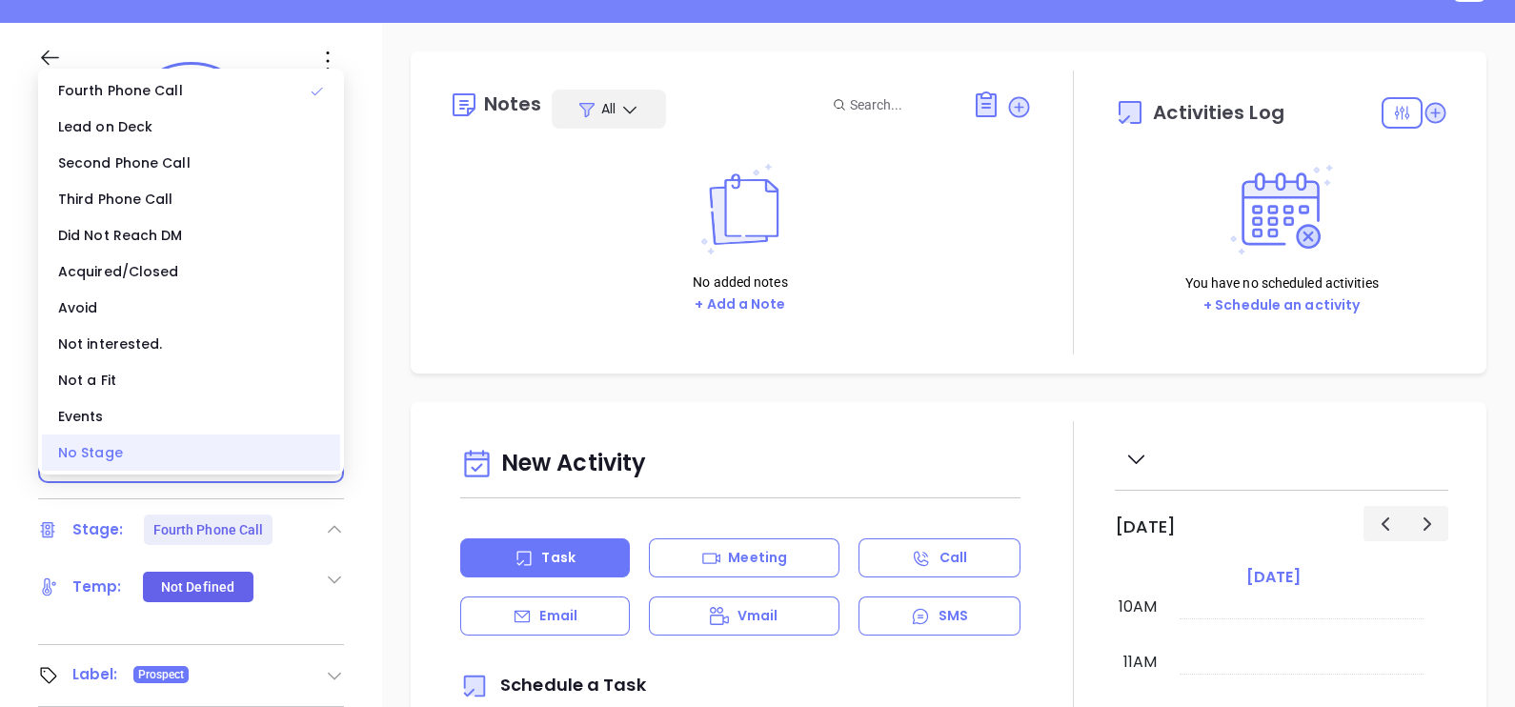
click at [128, 457] on div "No Stage" at bounding box center [191, 452] width 298 height 36
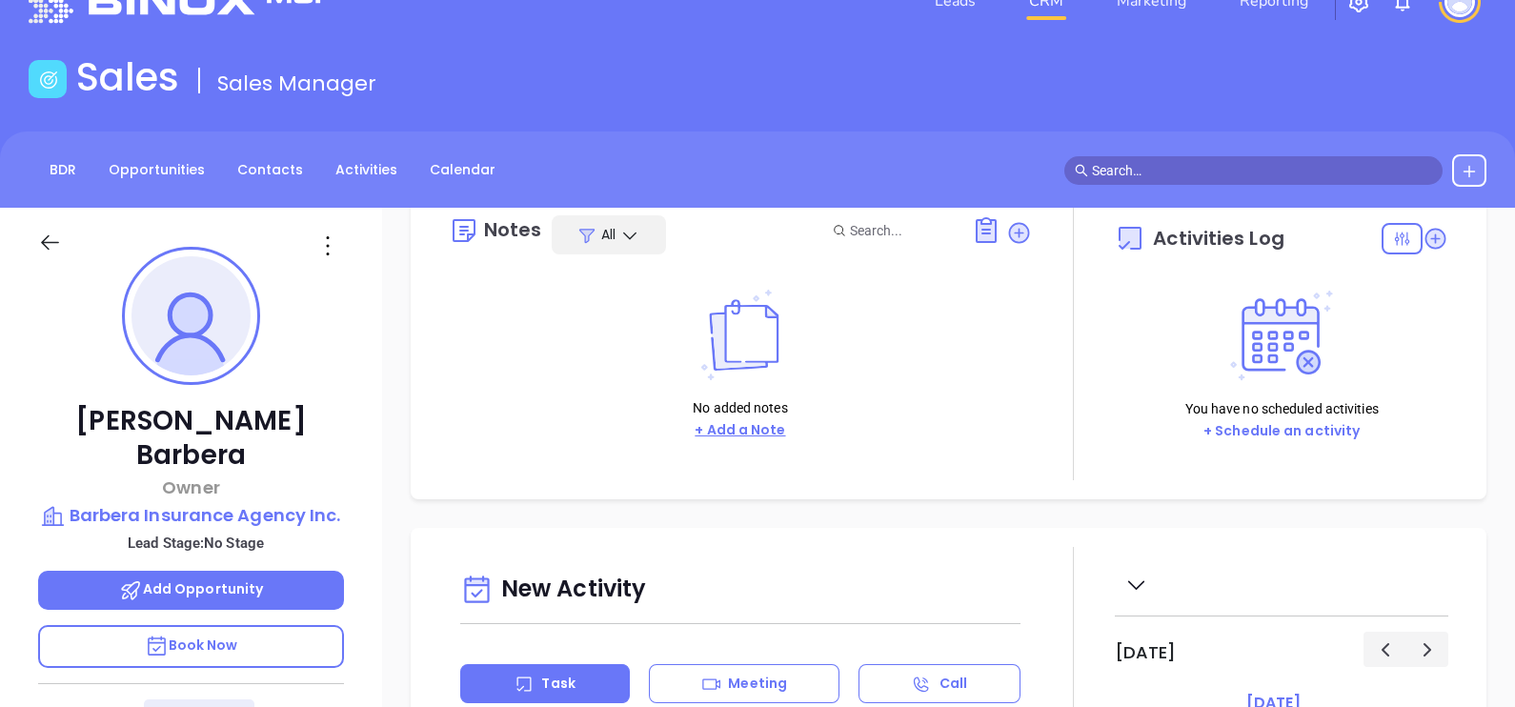
scroll to position [0, 0]
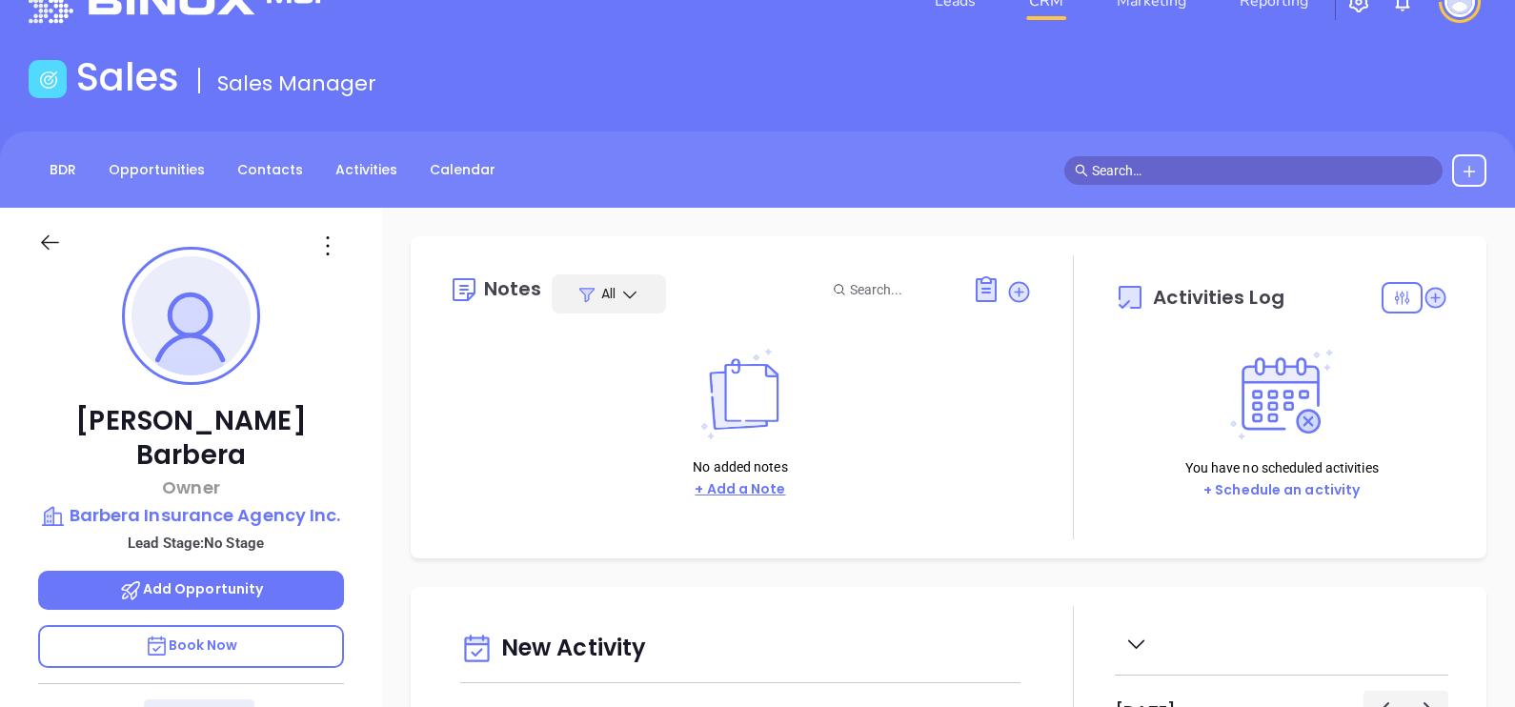
click at [771, 493] on button "+ Add a Note" at bounding box center [740, 489] width 102 height 22
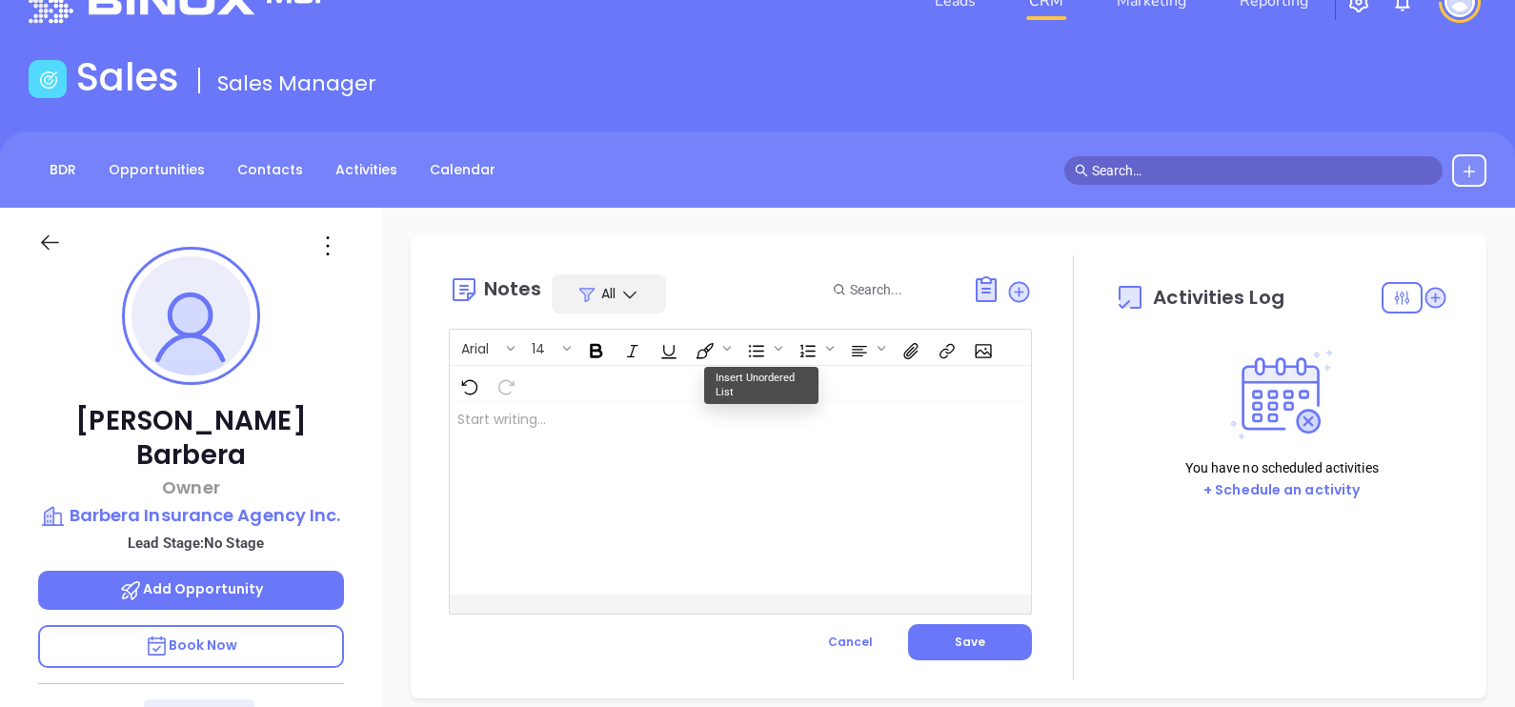
click at [524, 452] on div at bounding box center [720, 498] width 540 height 192
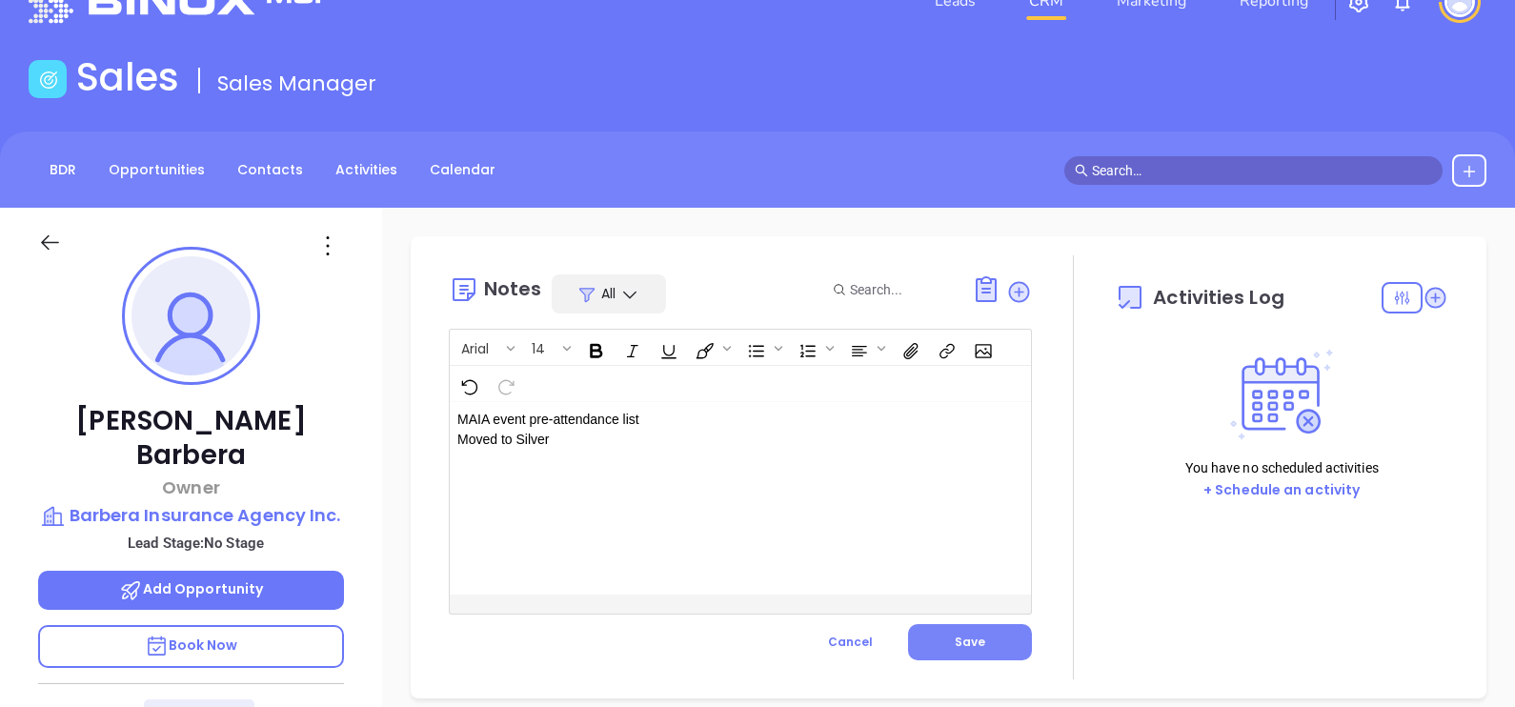
click at [995, 642] on button "Save" at bounding box center [970, 642] width 124 height 36
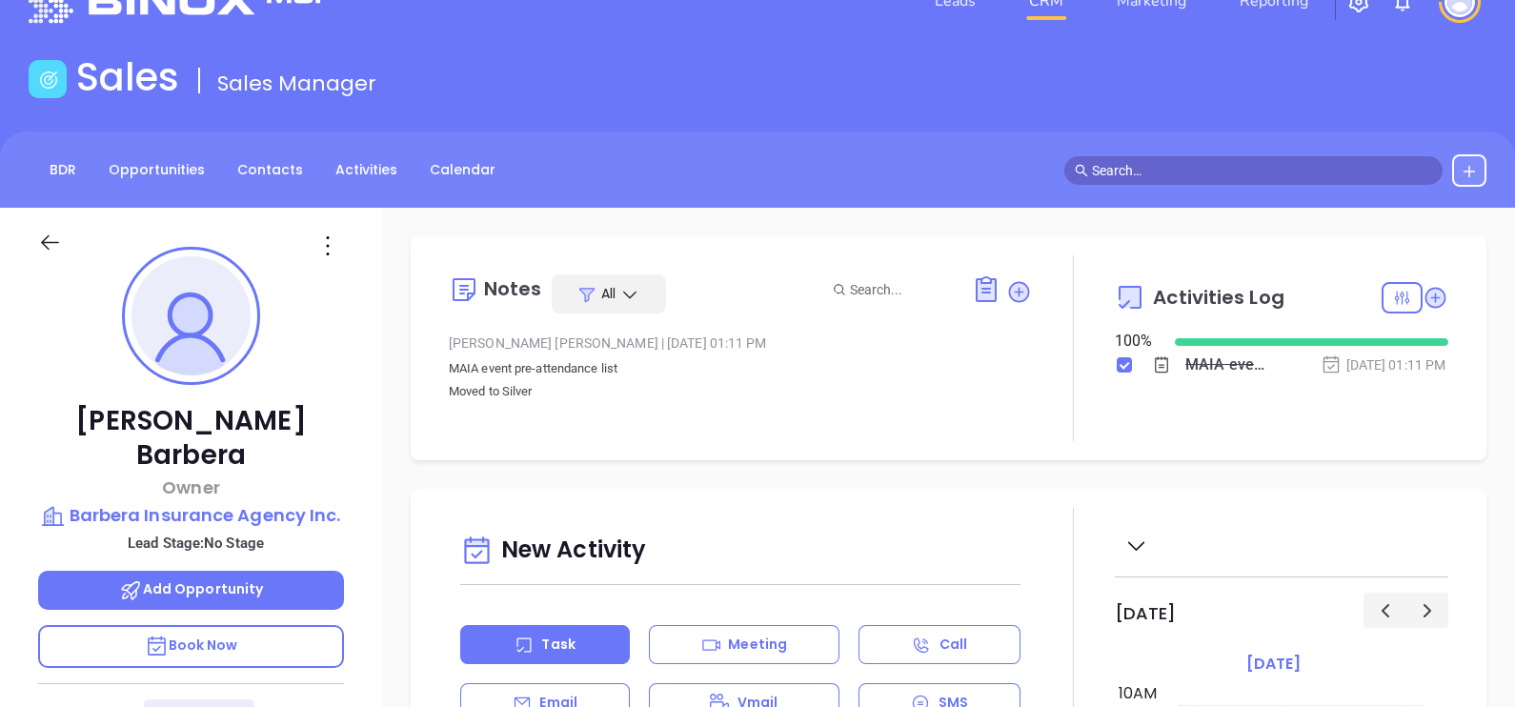
click at [323, 252] on icon at bounding box center [327, 246] width 30 height 30
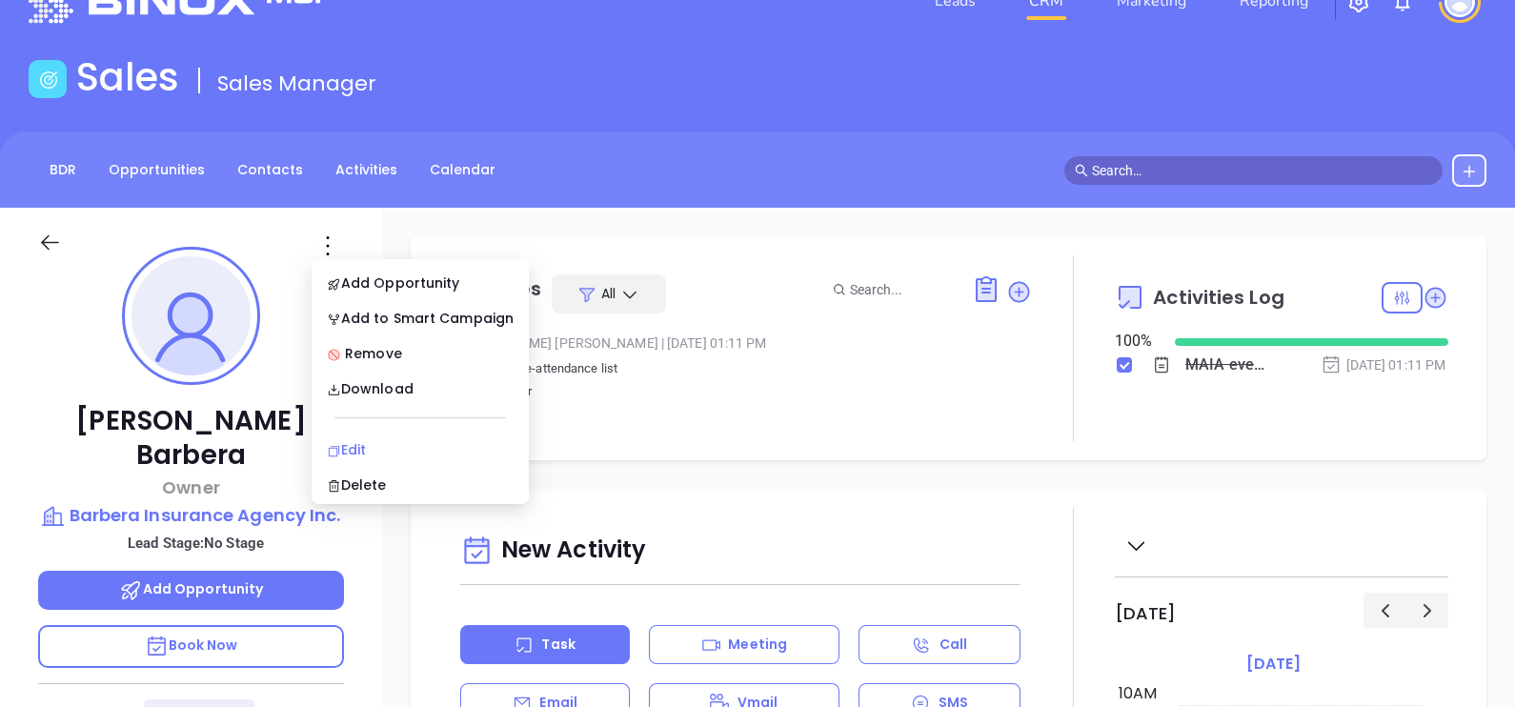
click at [386, 440] on div "Edit" at bounding box center [420, 449] width 187 height 21
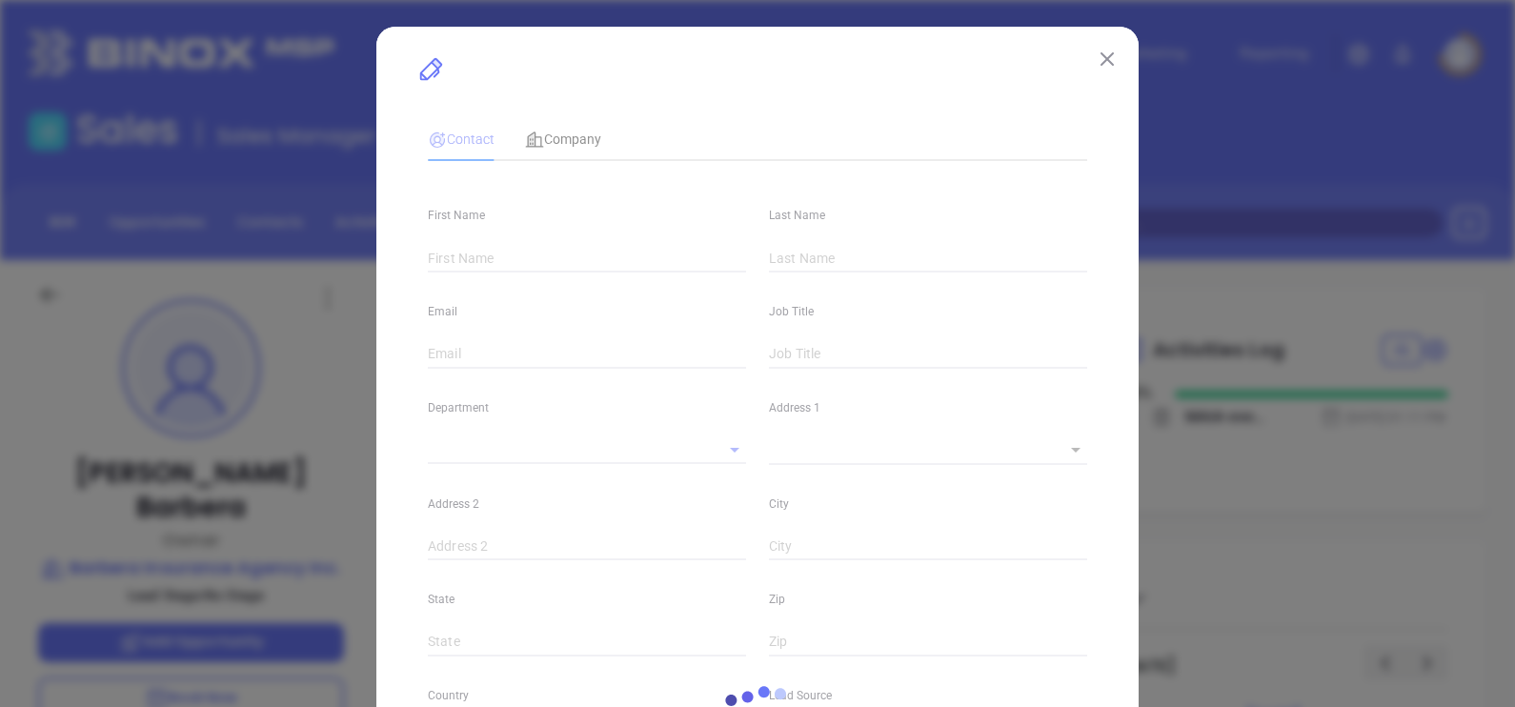
type input "Sandra"
type input "Barbera"
type input "info@barberainsurance.com"
type input "Owner"
type textarea "175 Market Street"
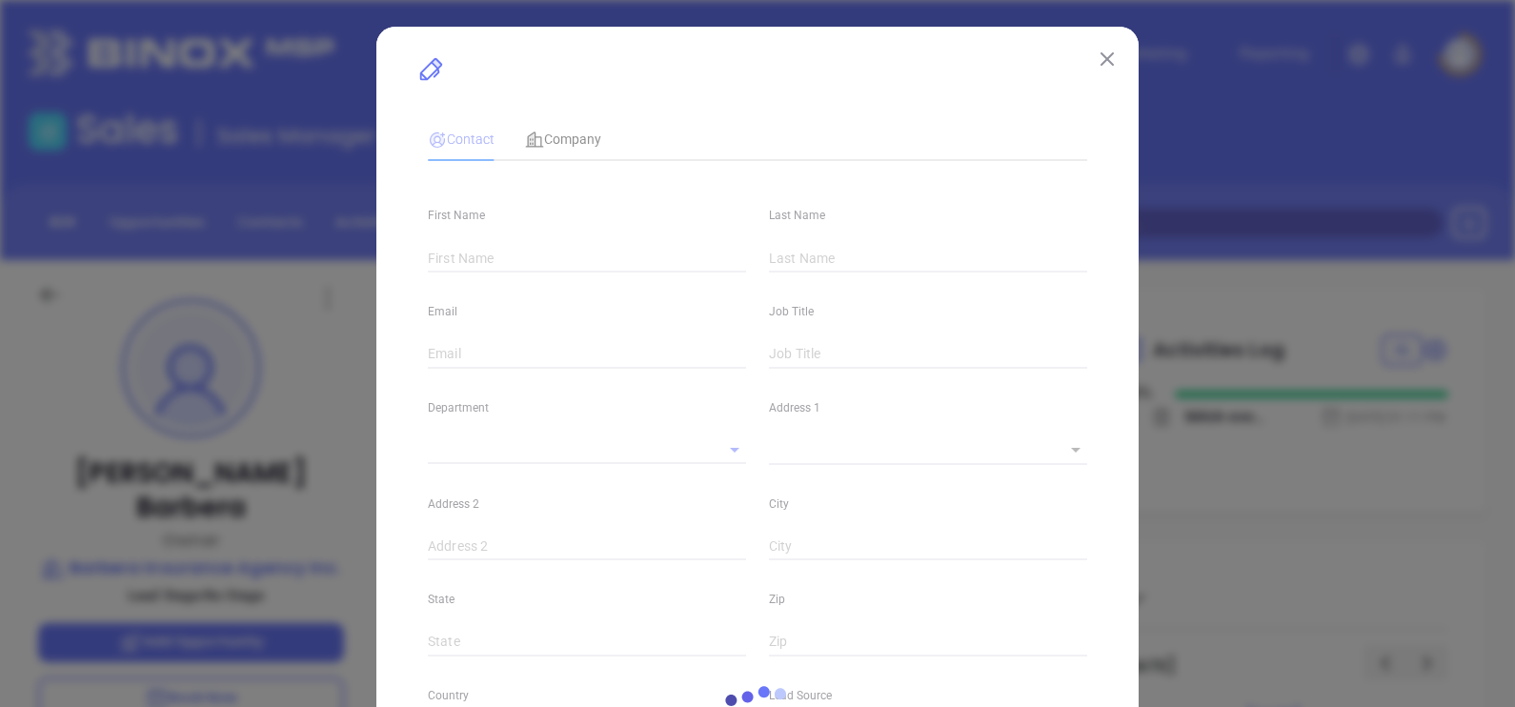
type input "1"
type input "Brighton"
type input "MA"
type input "02135"
type input "www.linkedin.com/in/sandra-barbera-02216334/"
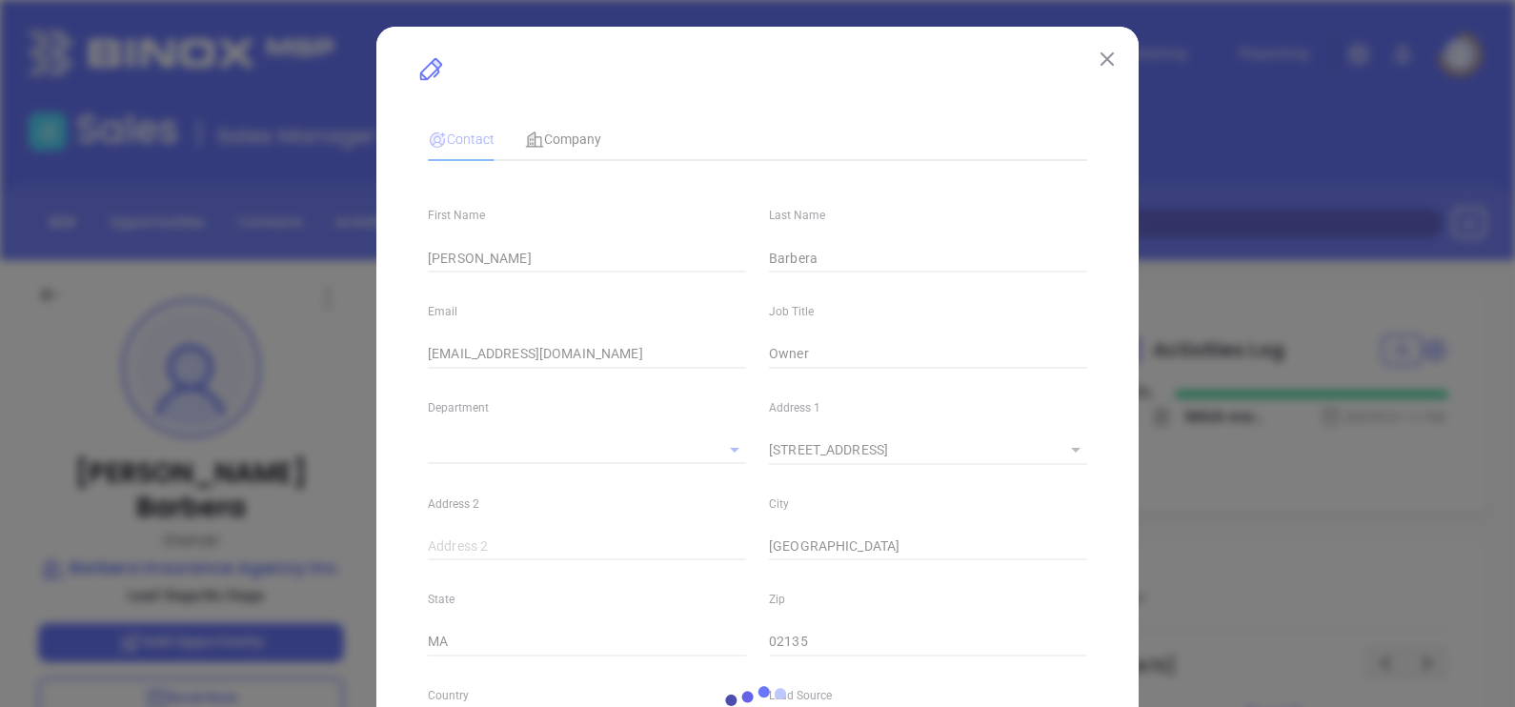
type input "MAIA Event 0925"
type input "(617) 787-2020"
type input "1"
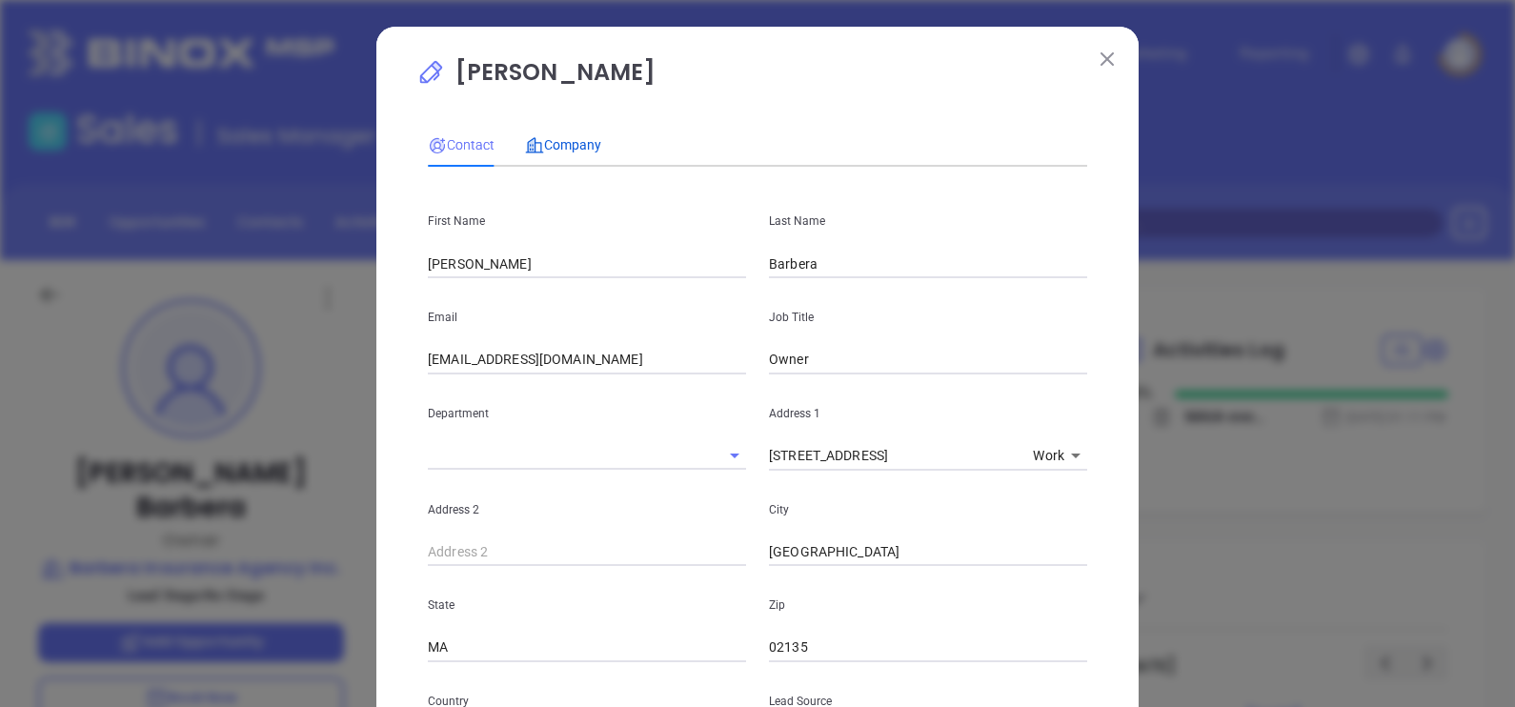
click at [556, 153] on div "Company" at bounding box center [563, 144] width 76 height 21
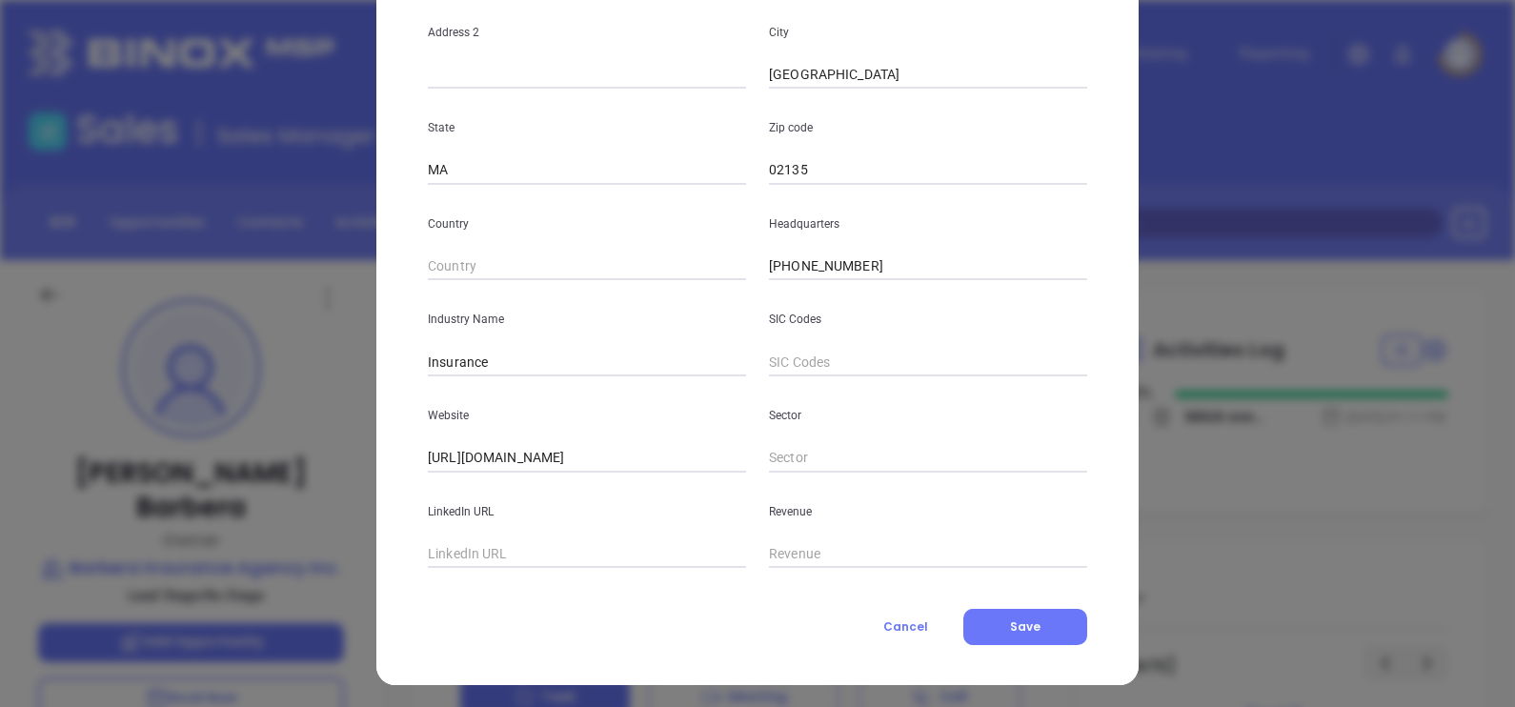
scroll to position [385, 0]
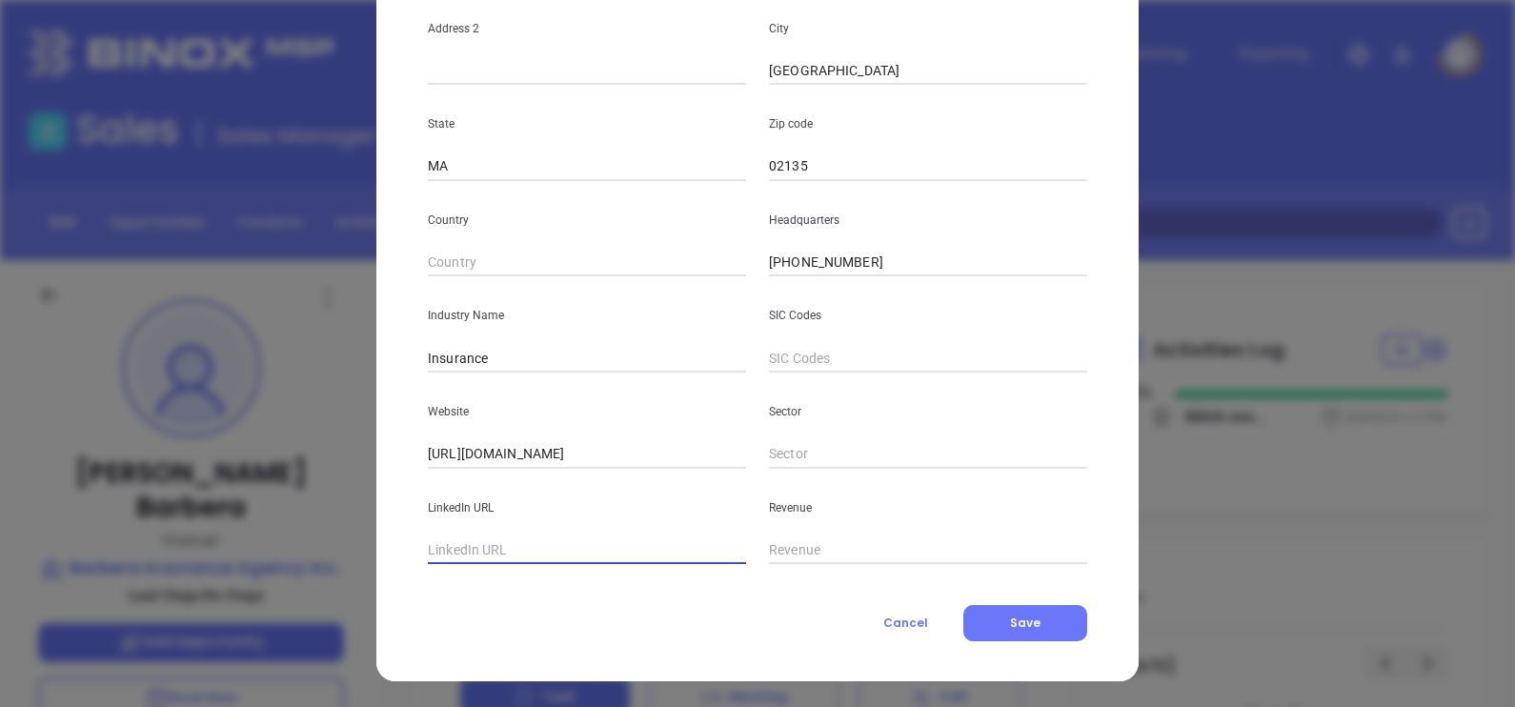
click at [555, 560] on input "text" at bounding box center [587, 550] width 318 height 29
paste input "www.linkedin.com/company/barberainsuranceagency/"
type input "www.linkedin.com/company/barberainsuranceagency/"
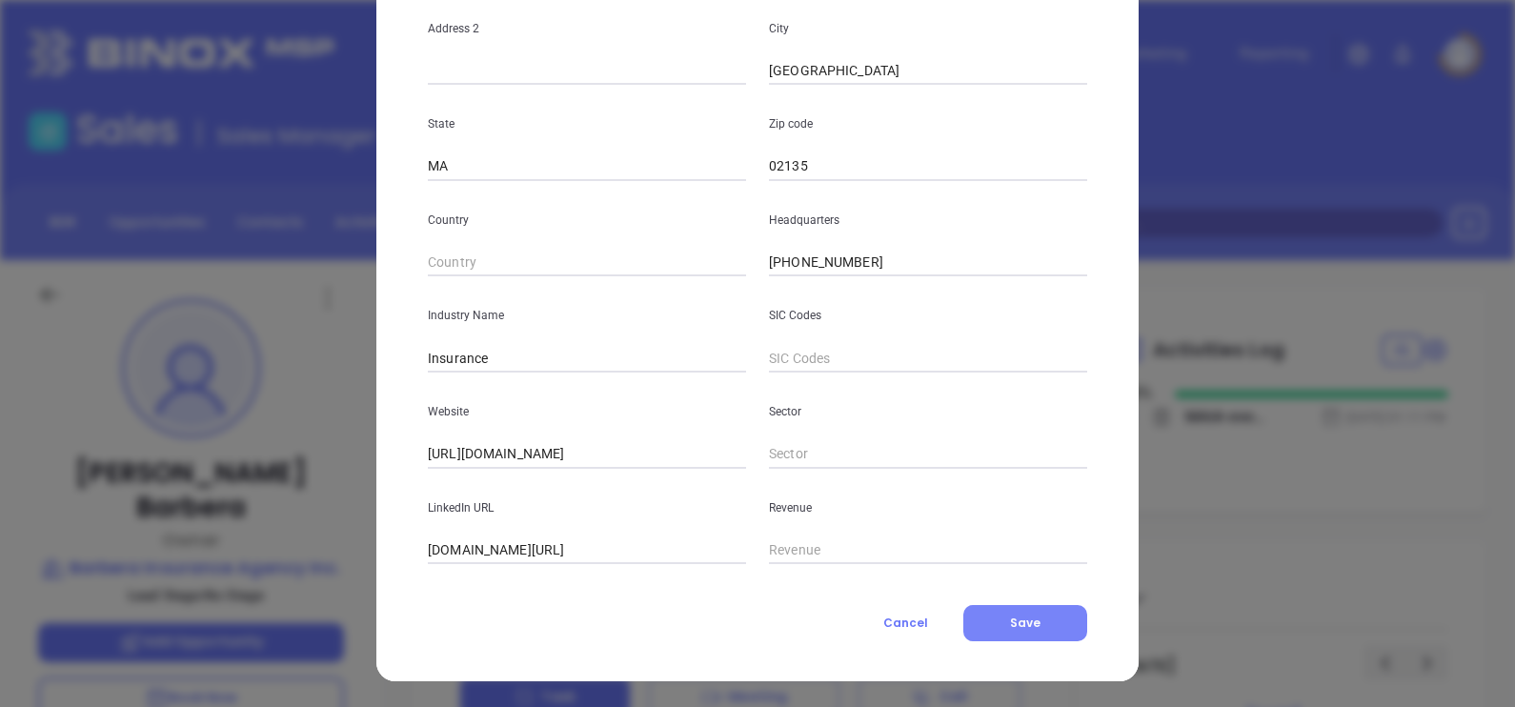
click at [1016, 639] on button "Save" at bounding box center [1025, 623] width 124 height 36
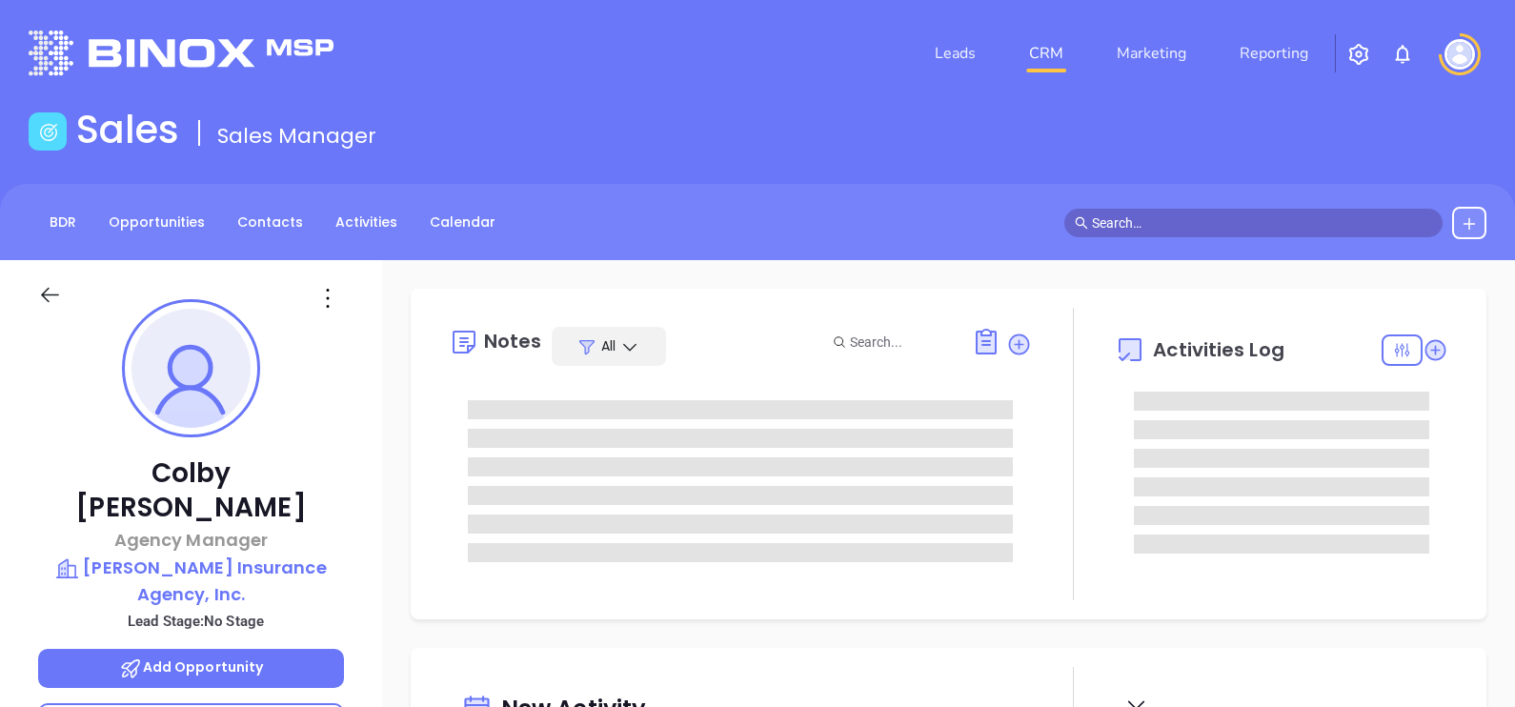
type input "[DATE]"
type input "[PERSON_NAME]"
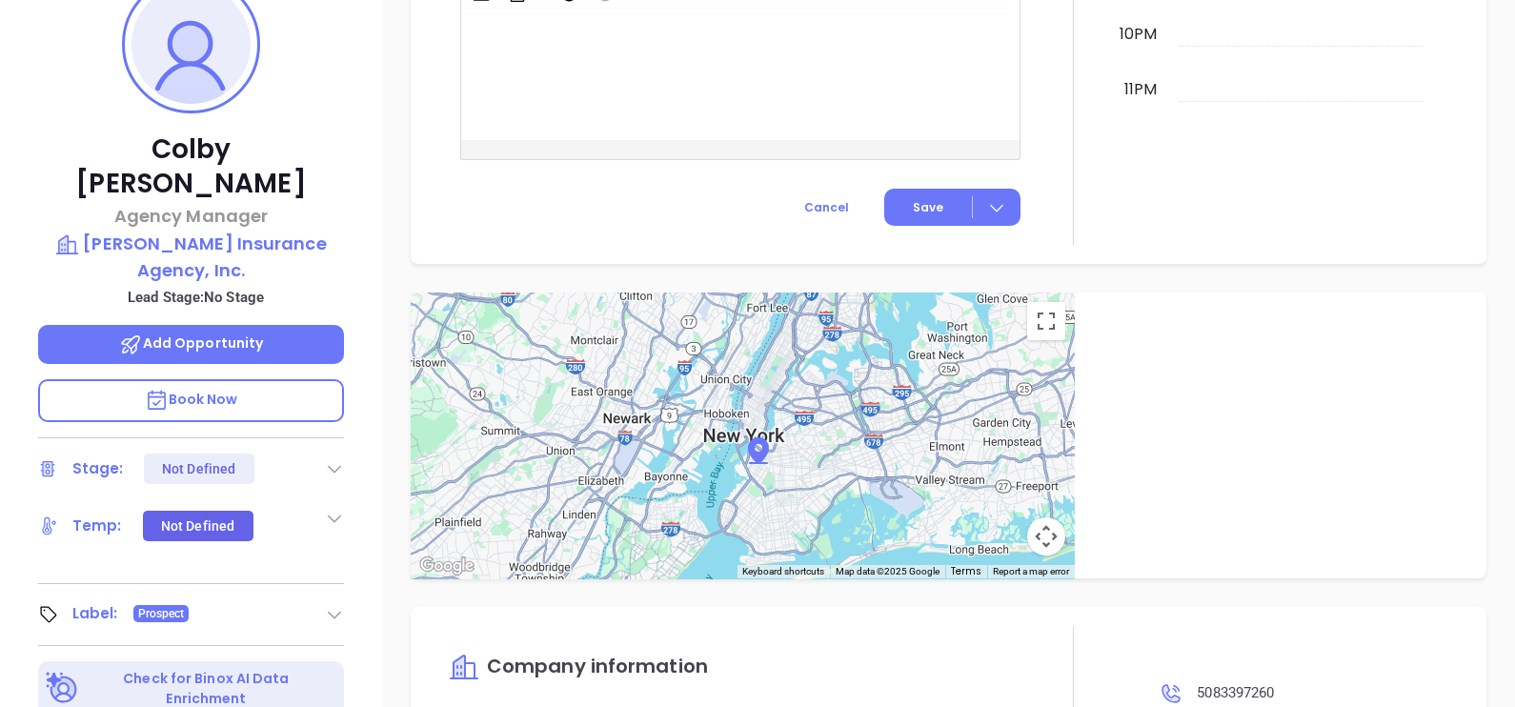
scroll to position [171, 0]
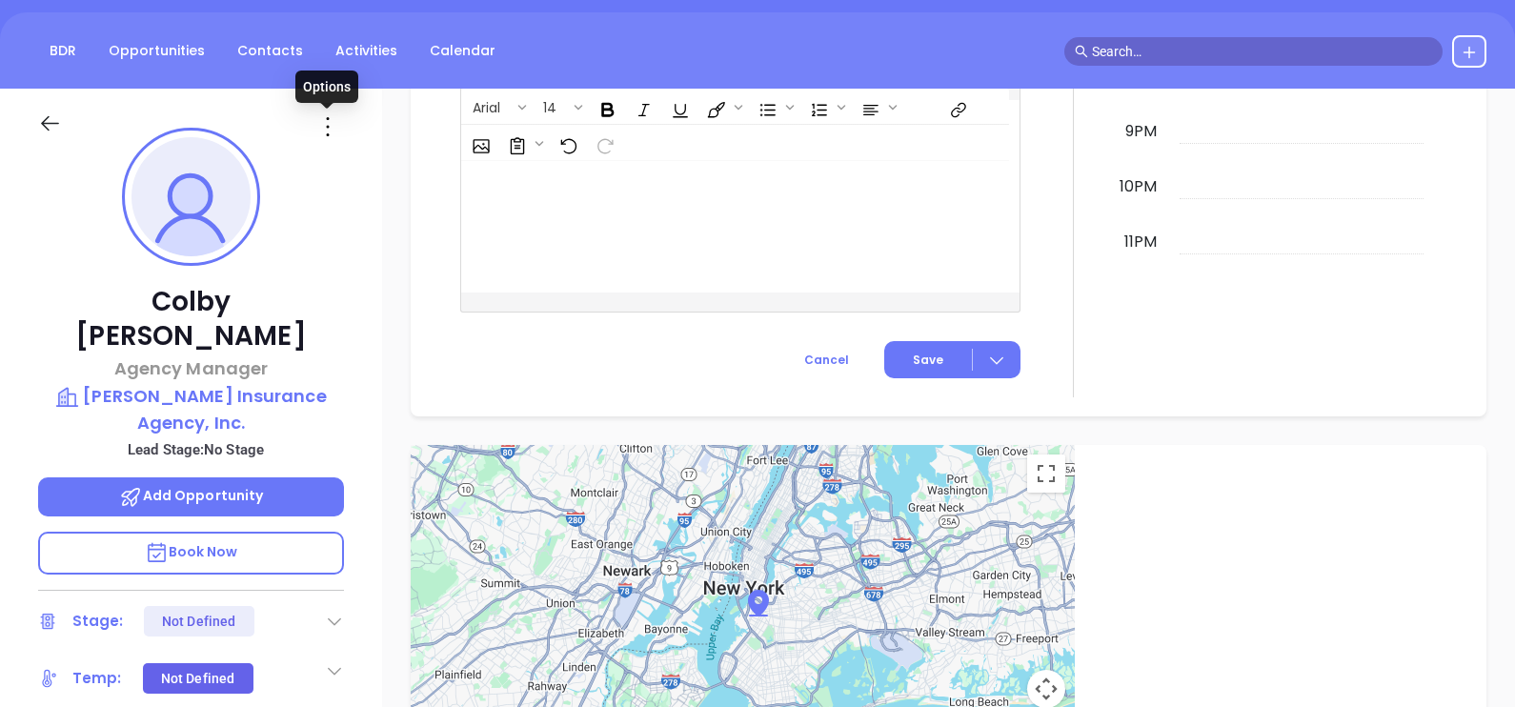
click at [326, 128] on icon at bounding box center [327, 126] width 30 height 30
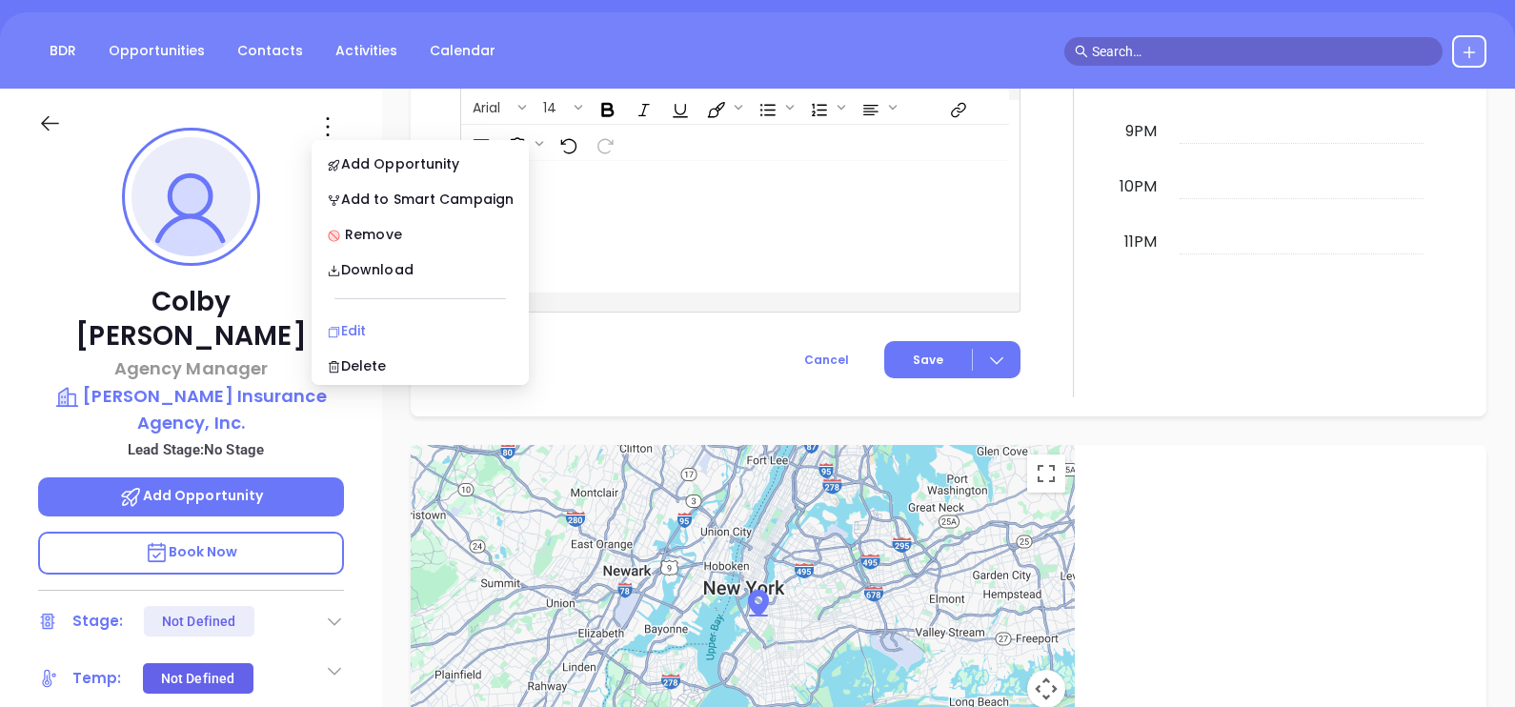
click at [377, 325] on div "Edit" at bounding box center [420, 330] width 187 height 21
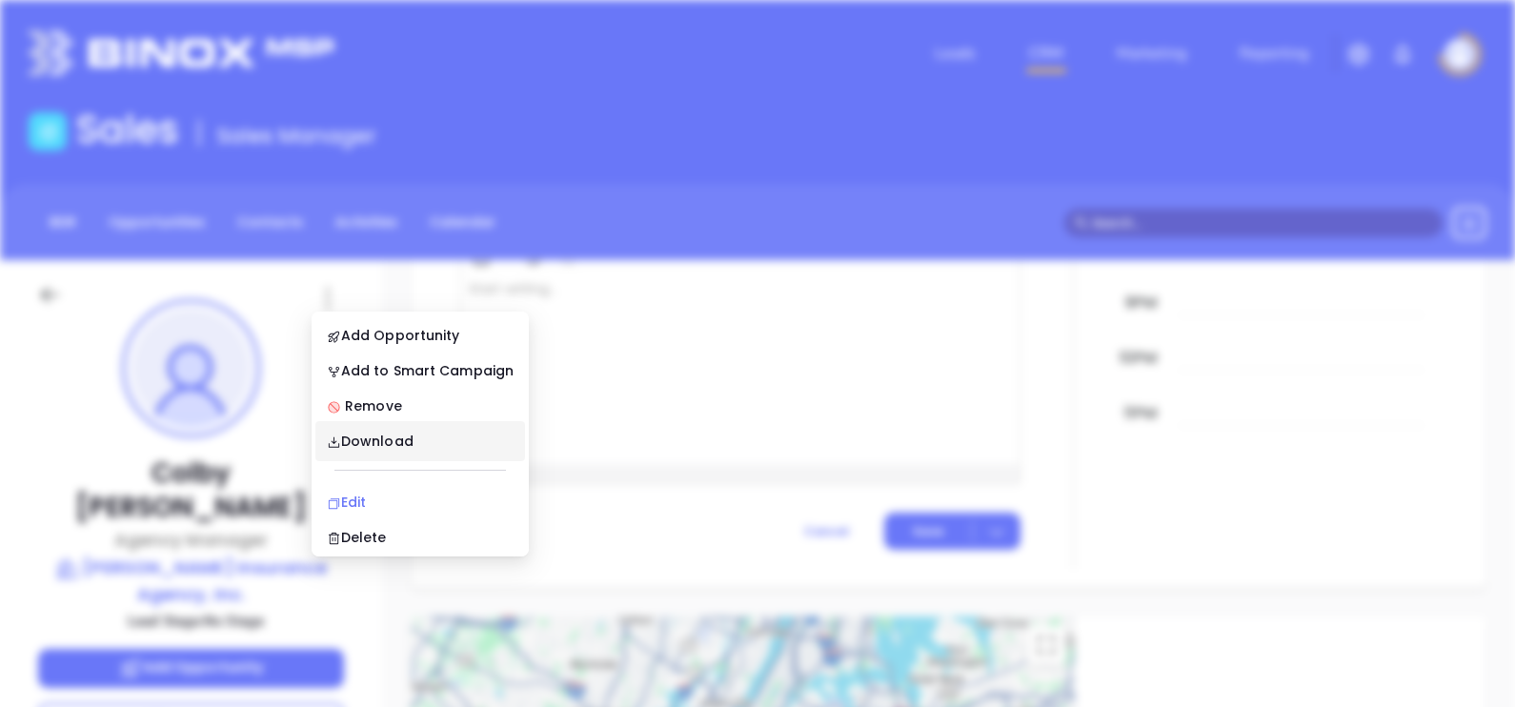
scroll to position [0, 0]
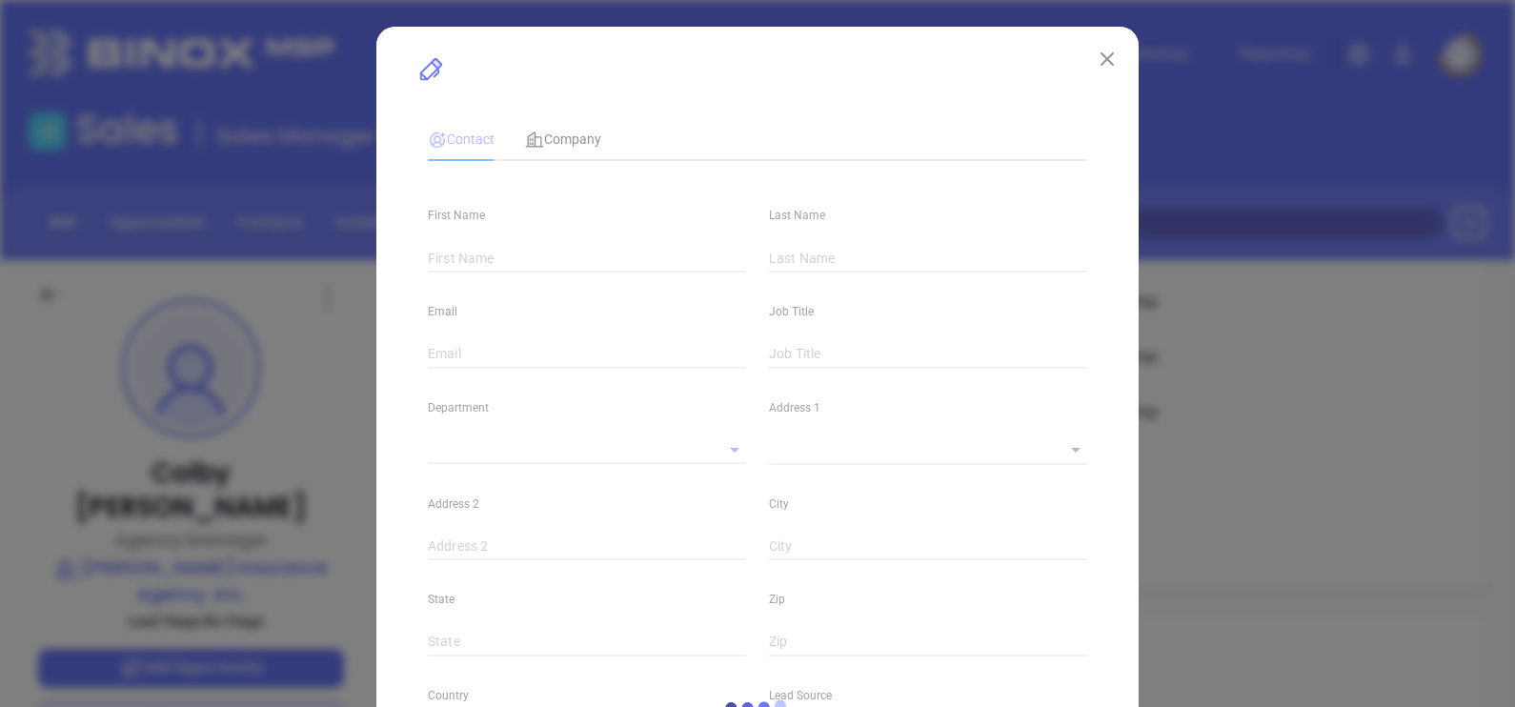
type input "Colby"
type input "[PERSON_NAME]"
type input "[EMAIL_ADDRESS][DOMAIN_NAME]"
type input "Agency Manager"
type input "1"
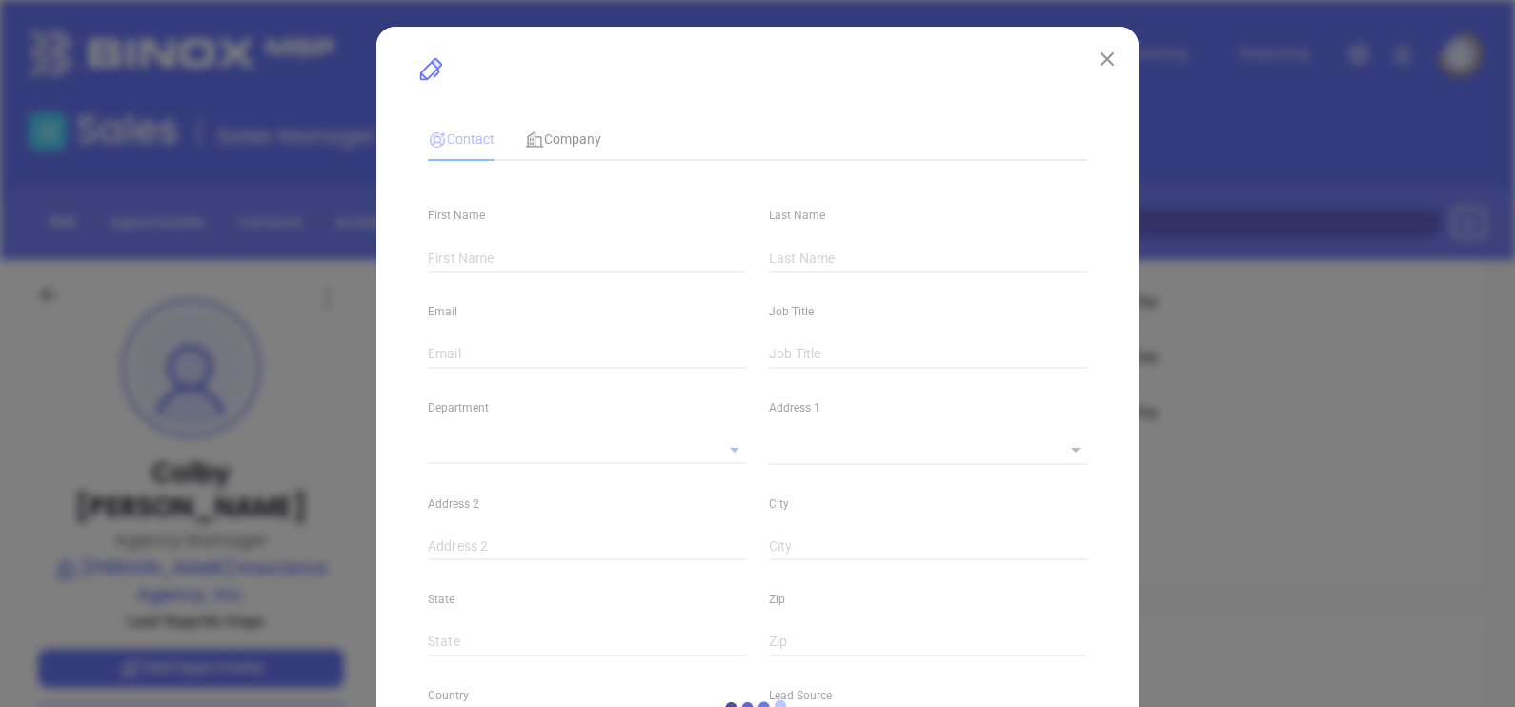
type input "[DOMAIN_NAME][URL][PERSON_NAME]"
type input "Marketing"
type input "Other"
type input "undefined undefined"
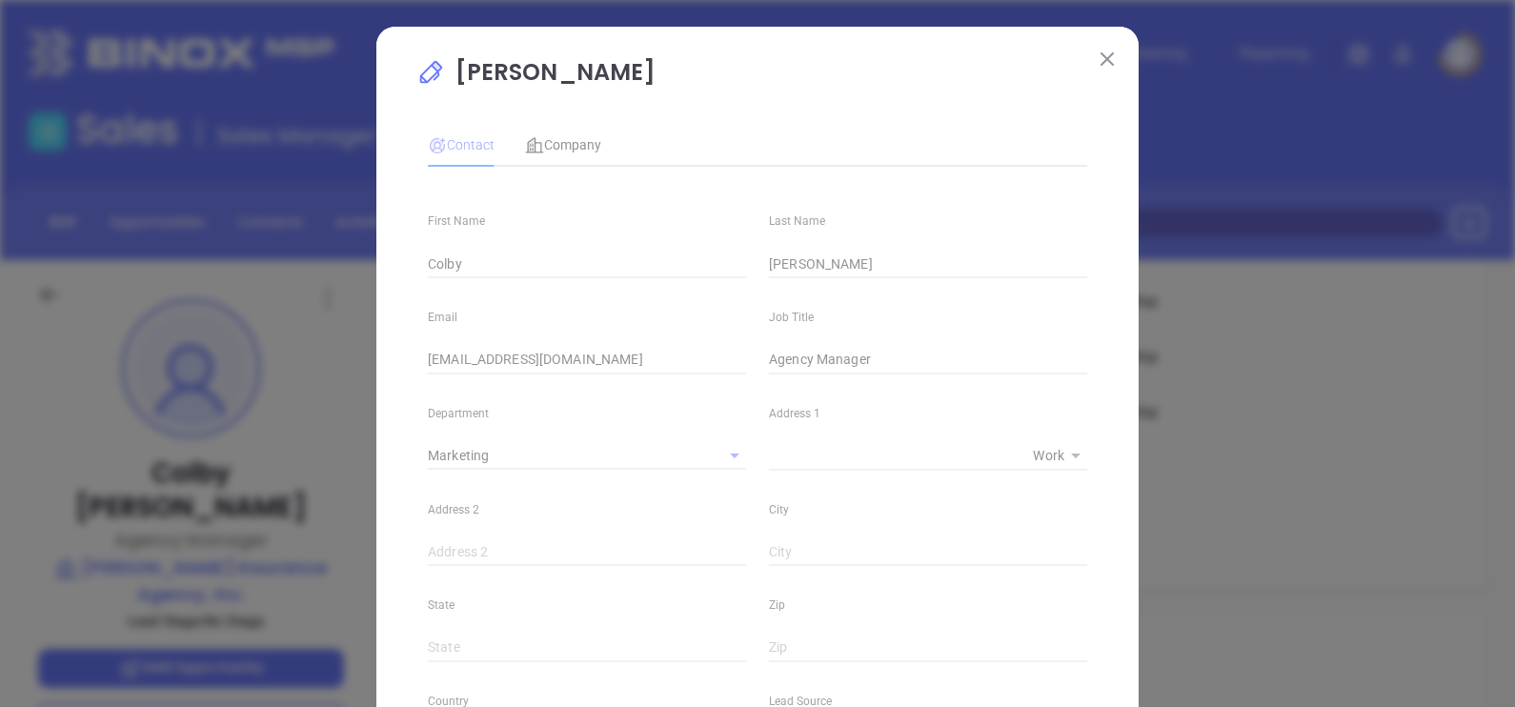
type input "[PHONE_NUMBER]"
type input "1"
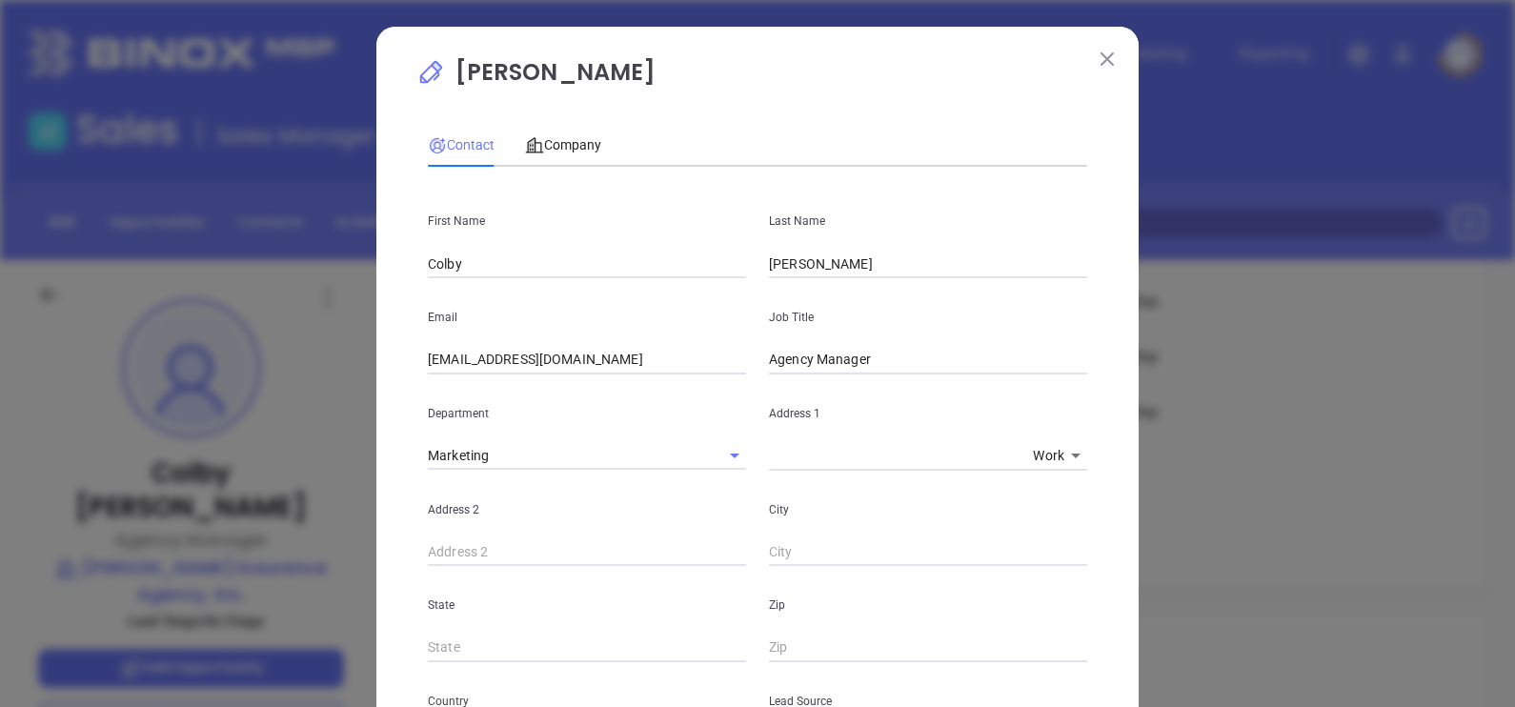
click at [1100, 62] on img at bounding box center [1106, 58] width 13 height 13
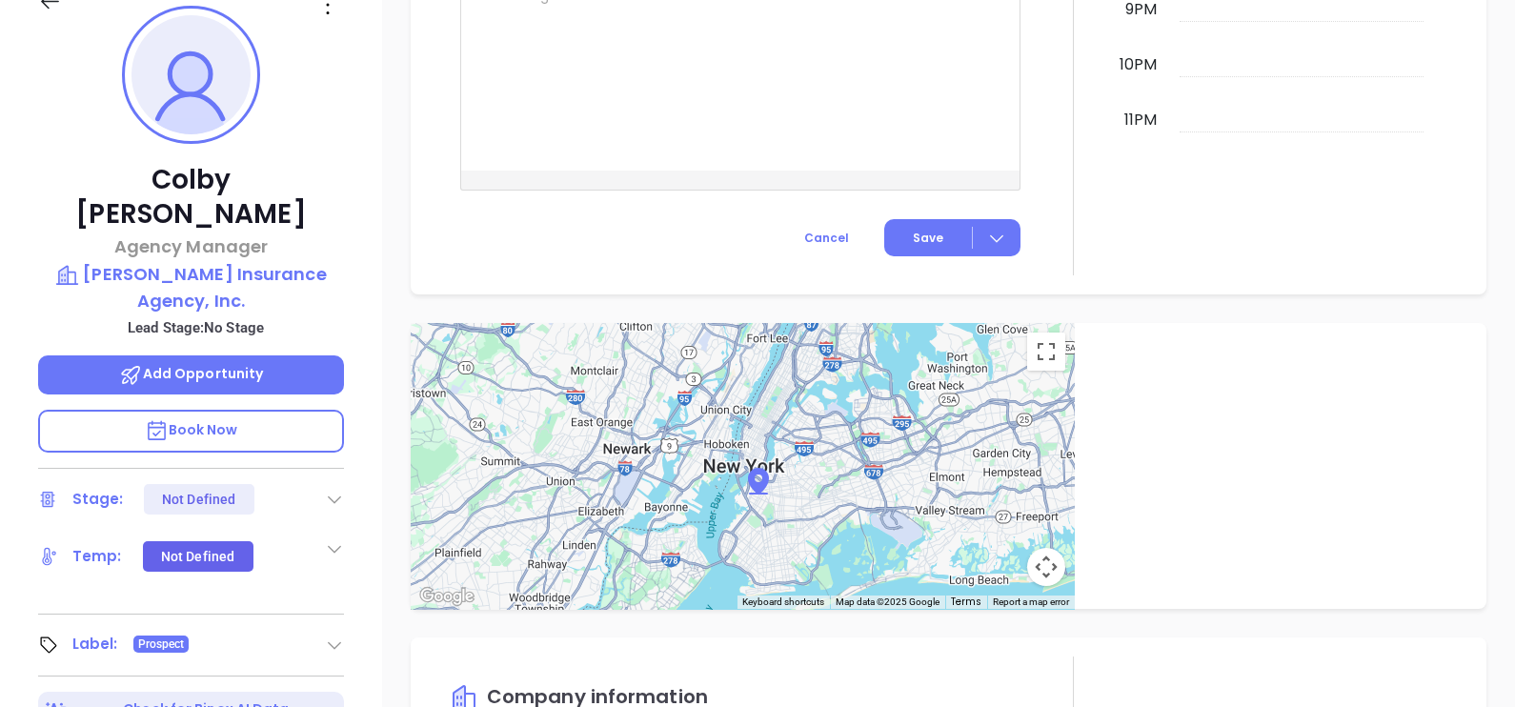
scroll to position [886, 0]
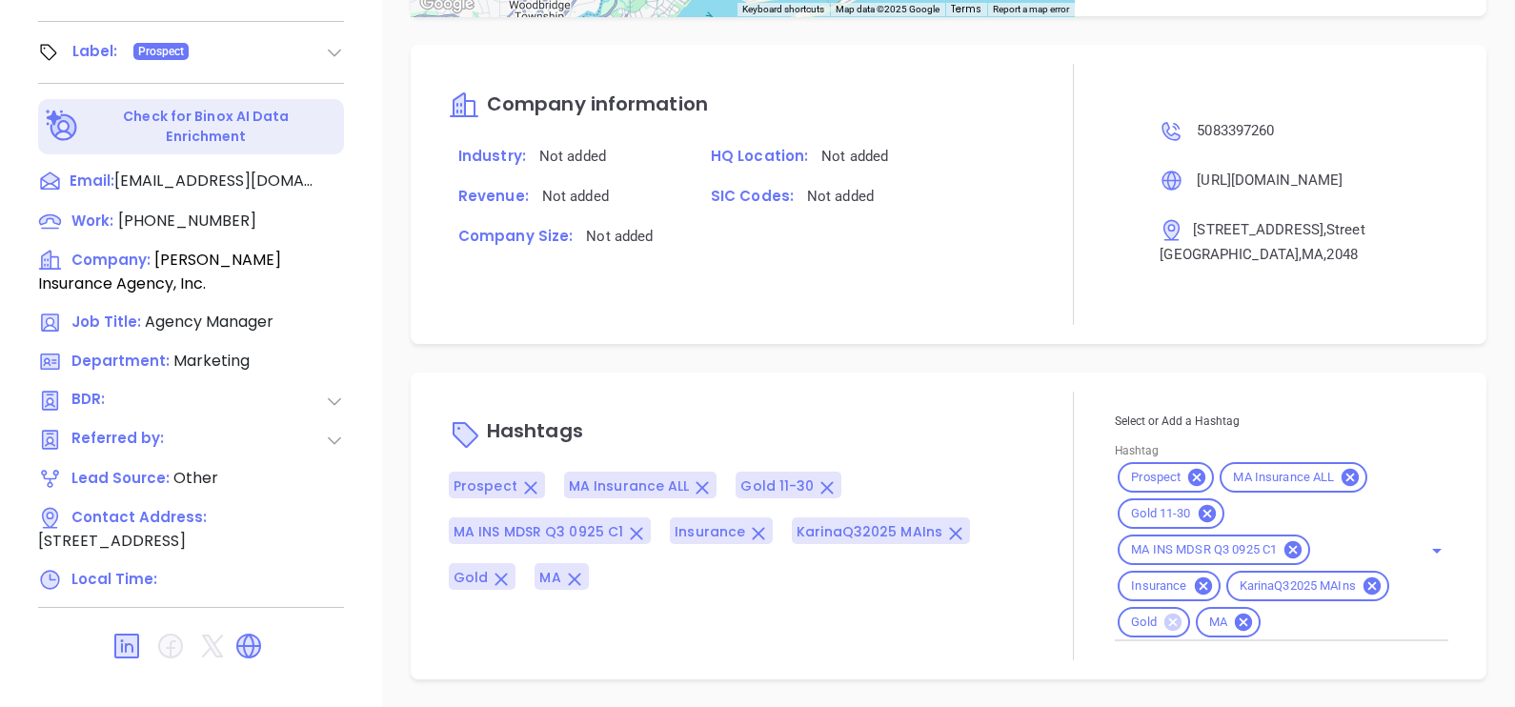
click at [1181, 614] on icon at bounding box center [1172, 622] width 17 height 17
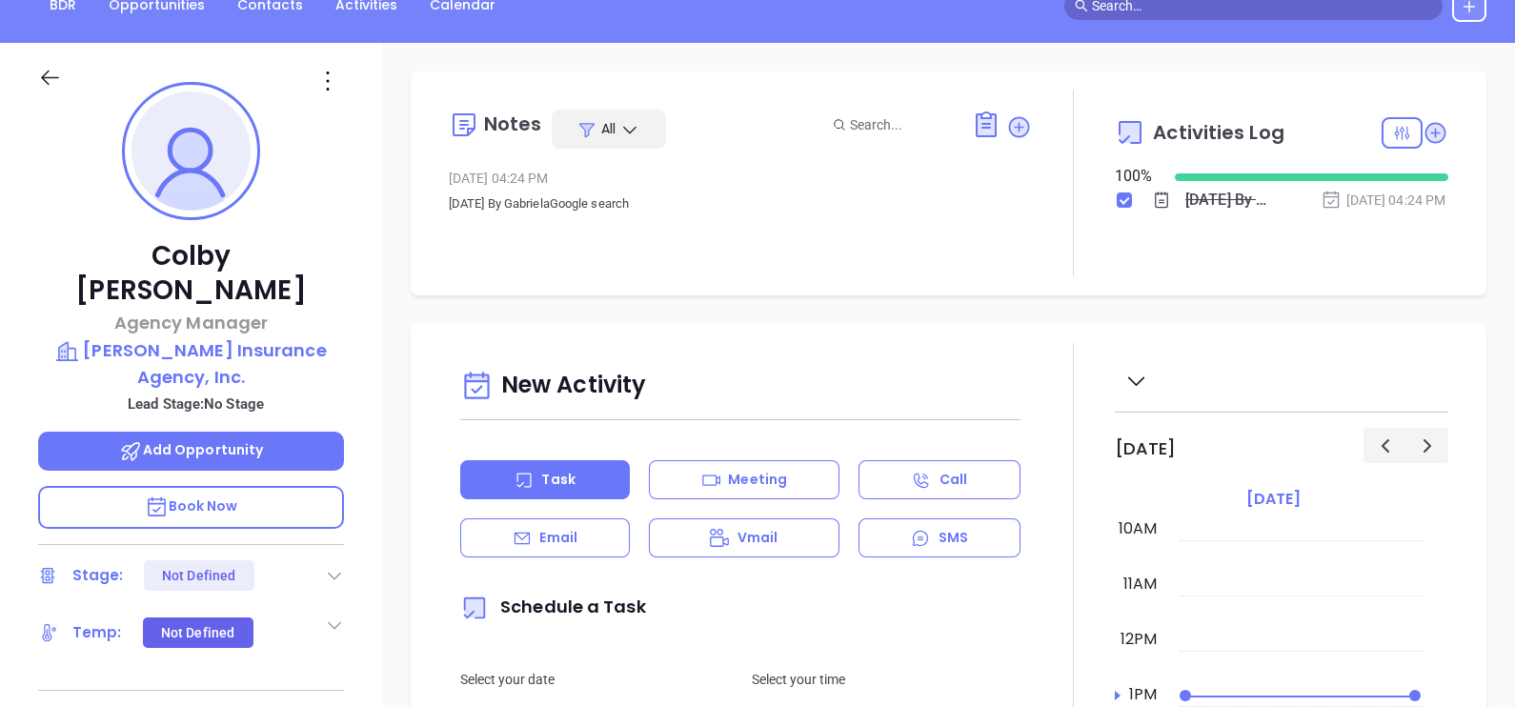
scroll to position [0, 0]
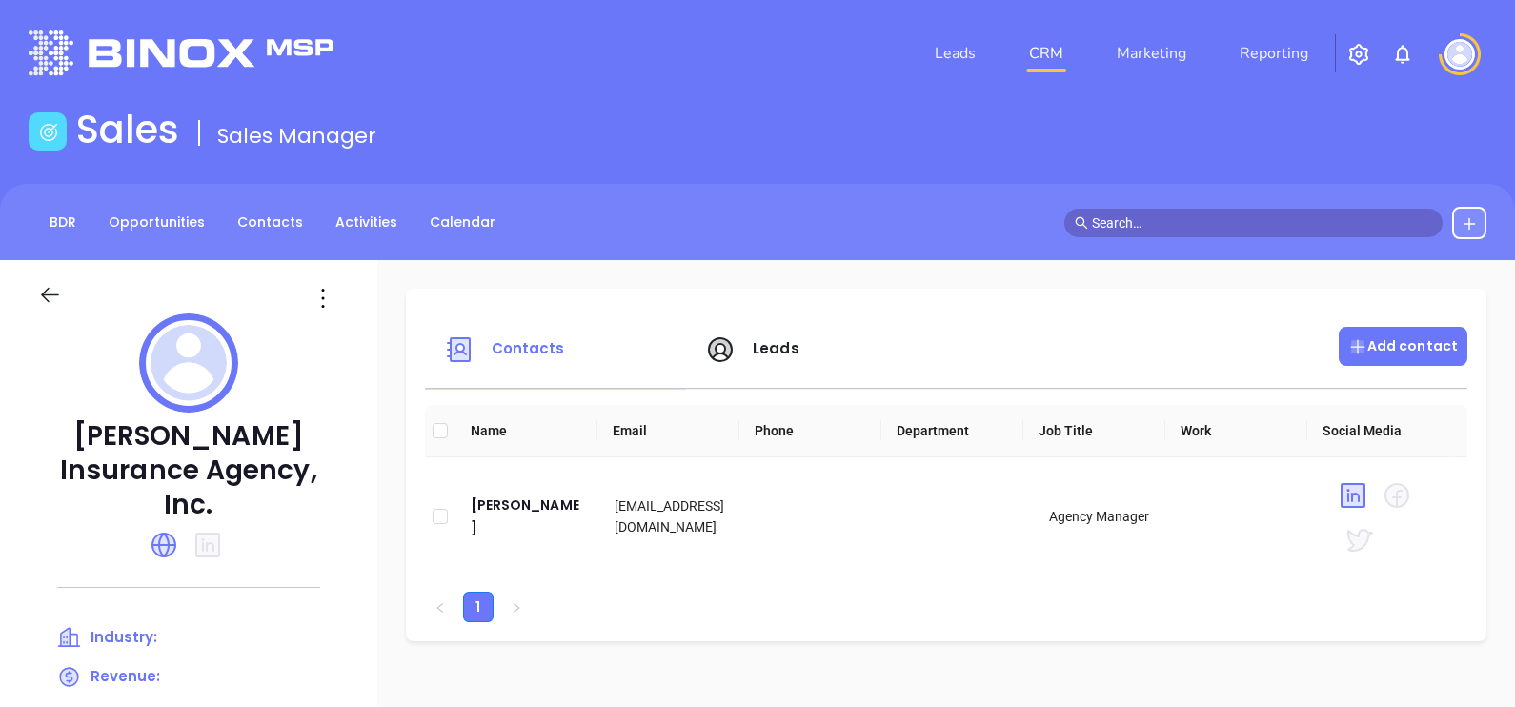
click at [1396, 344] on p "Add contact" at bounding box center [1403, 346] width 110 height 20
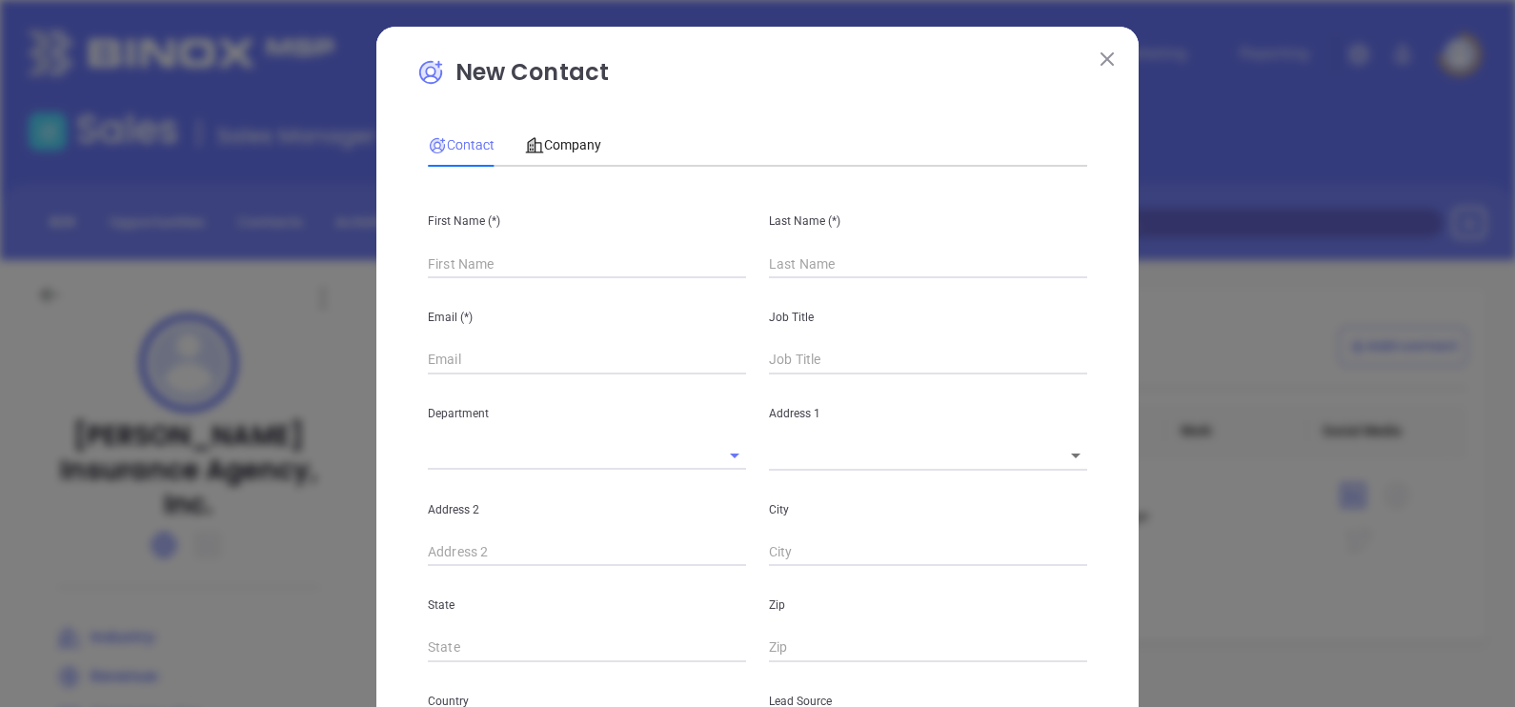
type input "Fourth Phone Call"
type input "1"
click at [567, 250] on input "text" at bounding box center [587, 264] width 318 height 29
paste input "[PERSON_NAME]"
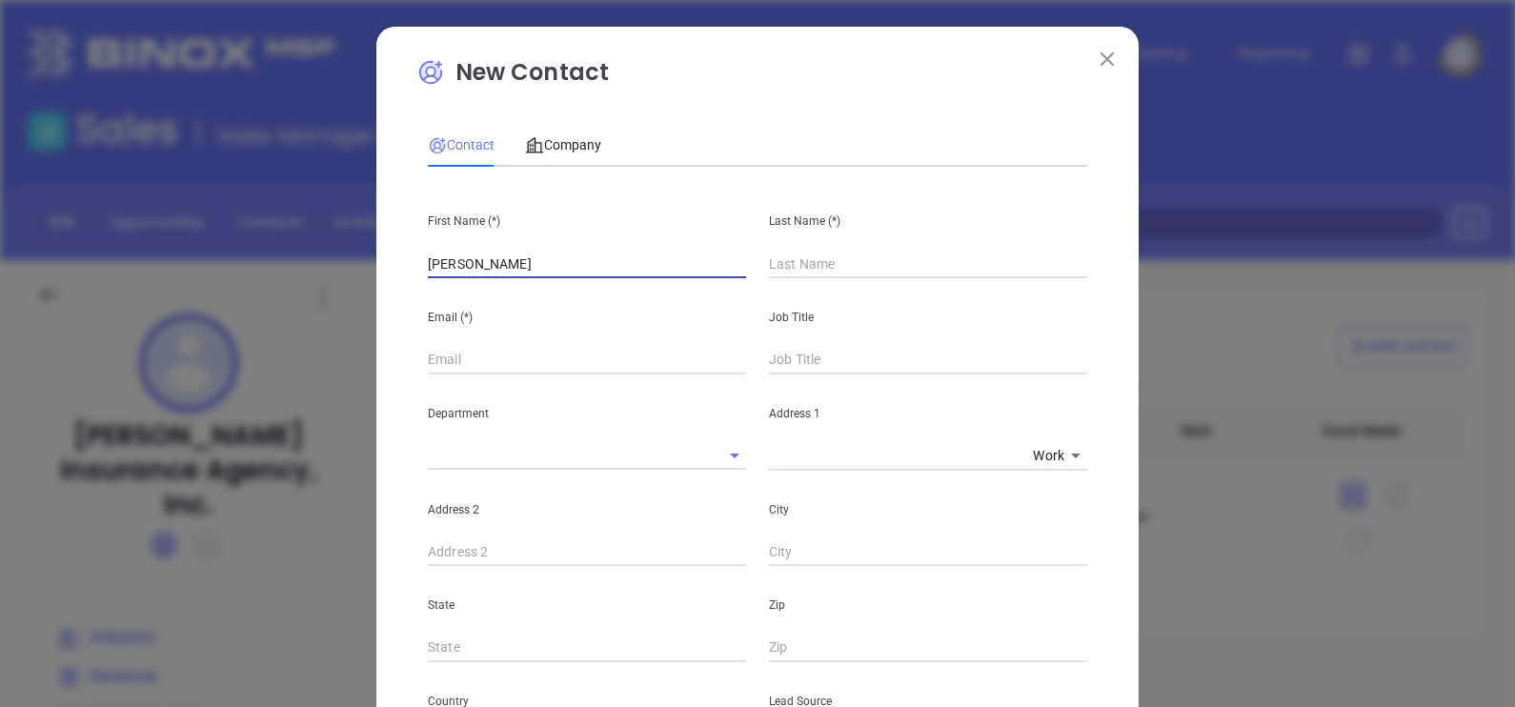
type input "[PERSON_NAME]"
paste input "[PERSON_NAME]"
type input "[PERSON_NAME]"
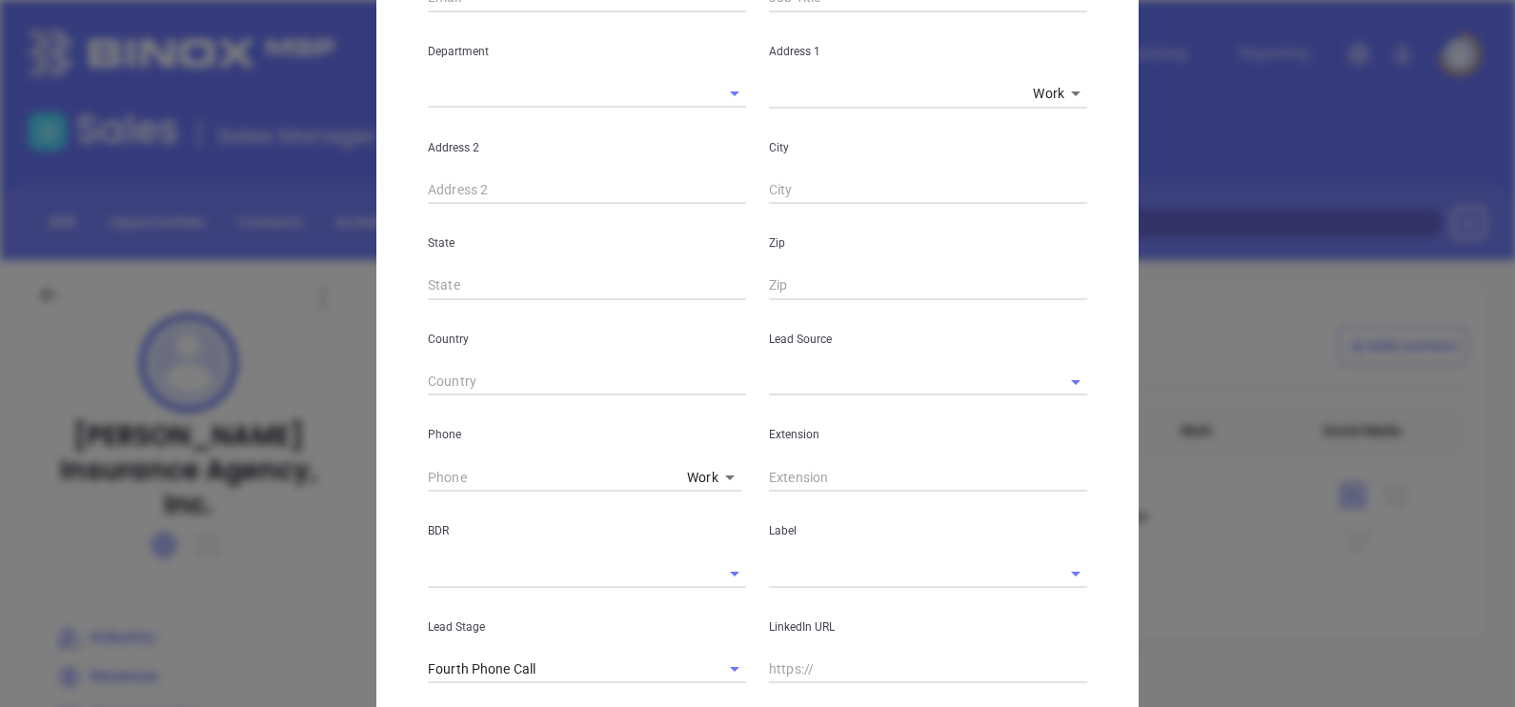
scroll to position [595, 0]
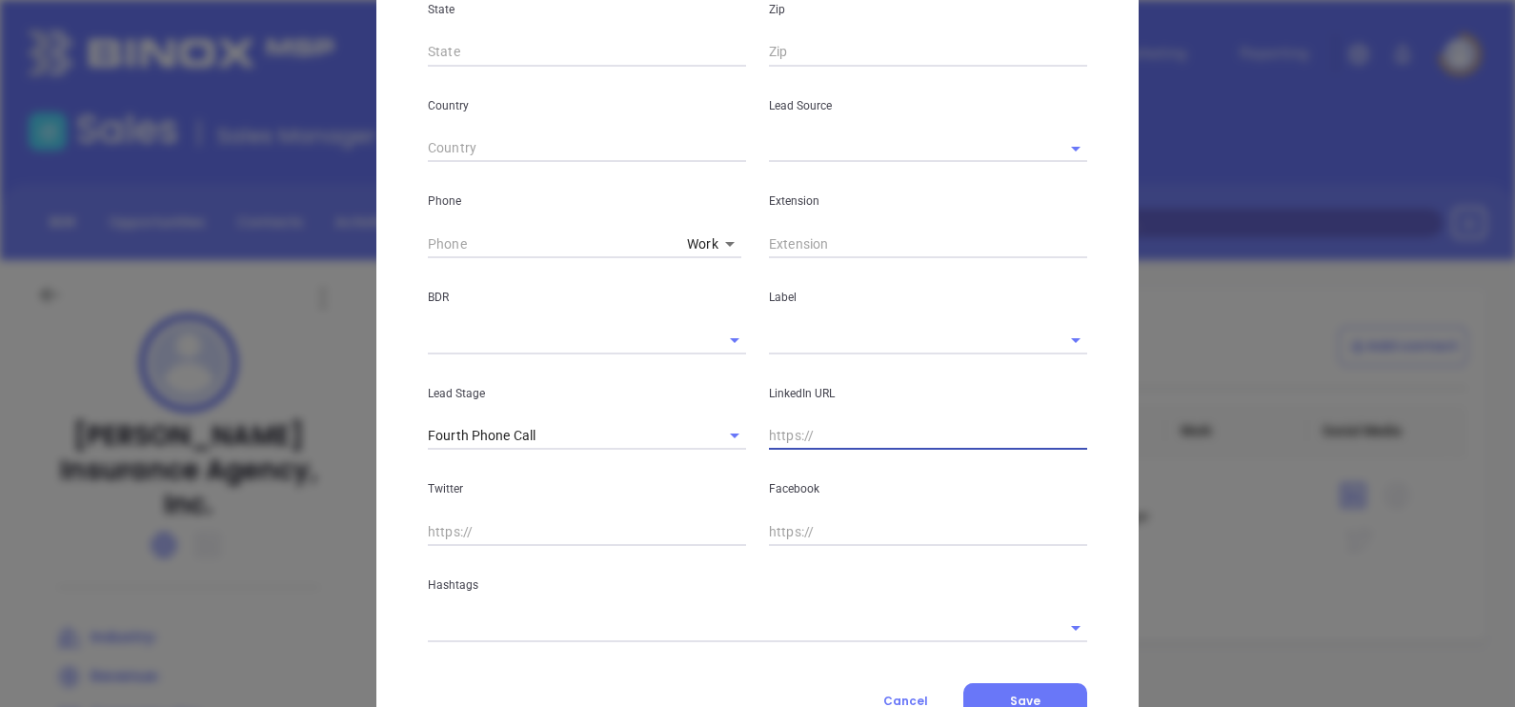
click at [828, 436] on input "text" at bounding box center [928, 436] width 318 height 29
paste input "[DOMAIN_NAME][URL][PERSON_NAME]"
type input "[DOMAIN_NAME][URL][PERSON_NAME]"
click at [806, 150] on input "text" at bounding box center [901, 148] width 265 height 28
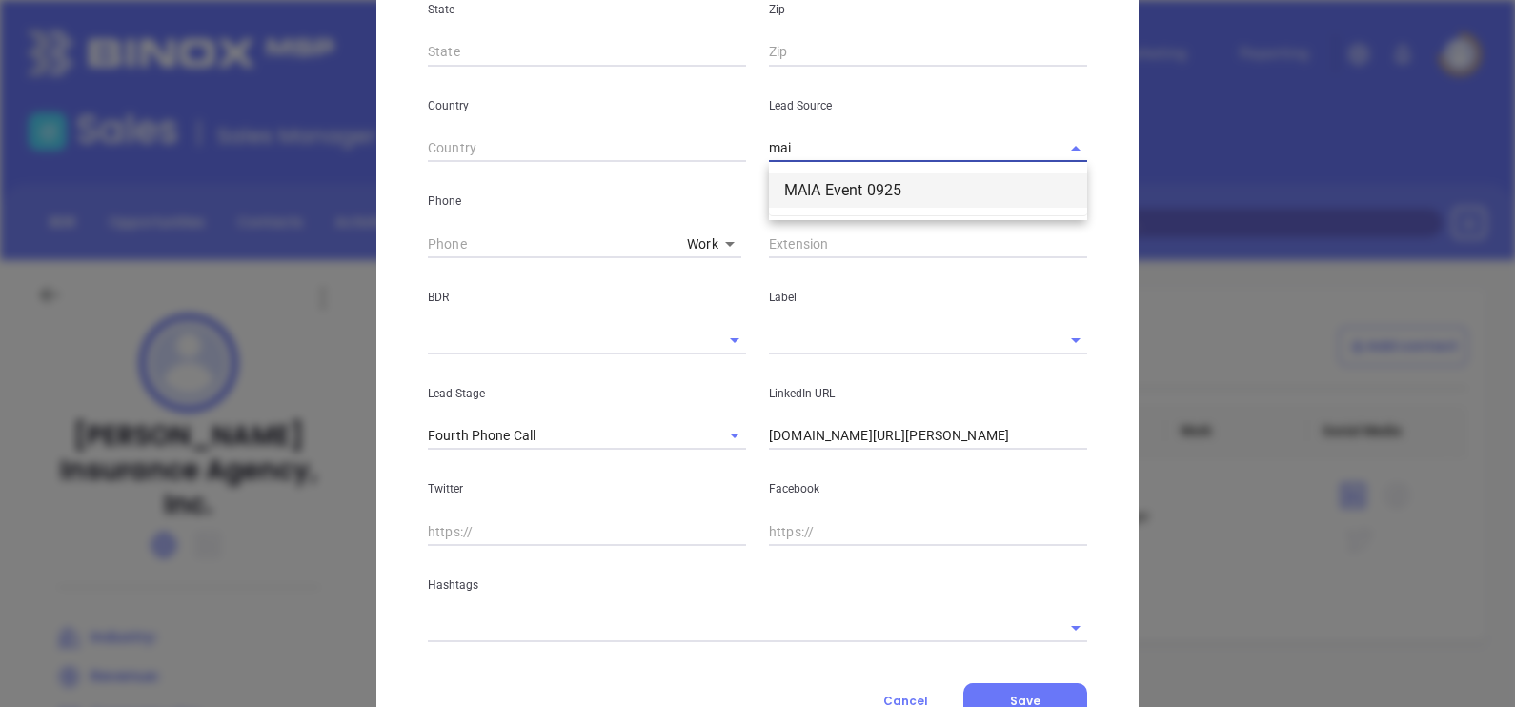
click at [829, 179] on li "MAIA Event 0925" at bounding box center [928, 190] width 318 height 34
type input "MAIA Event 0925"
type input "( ) -"
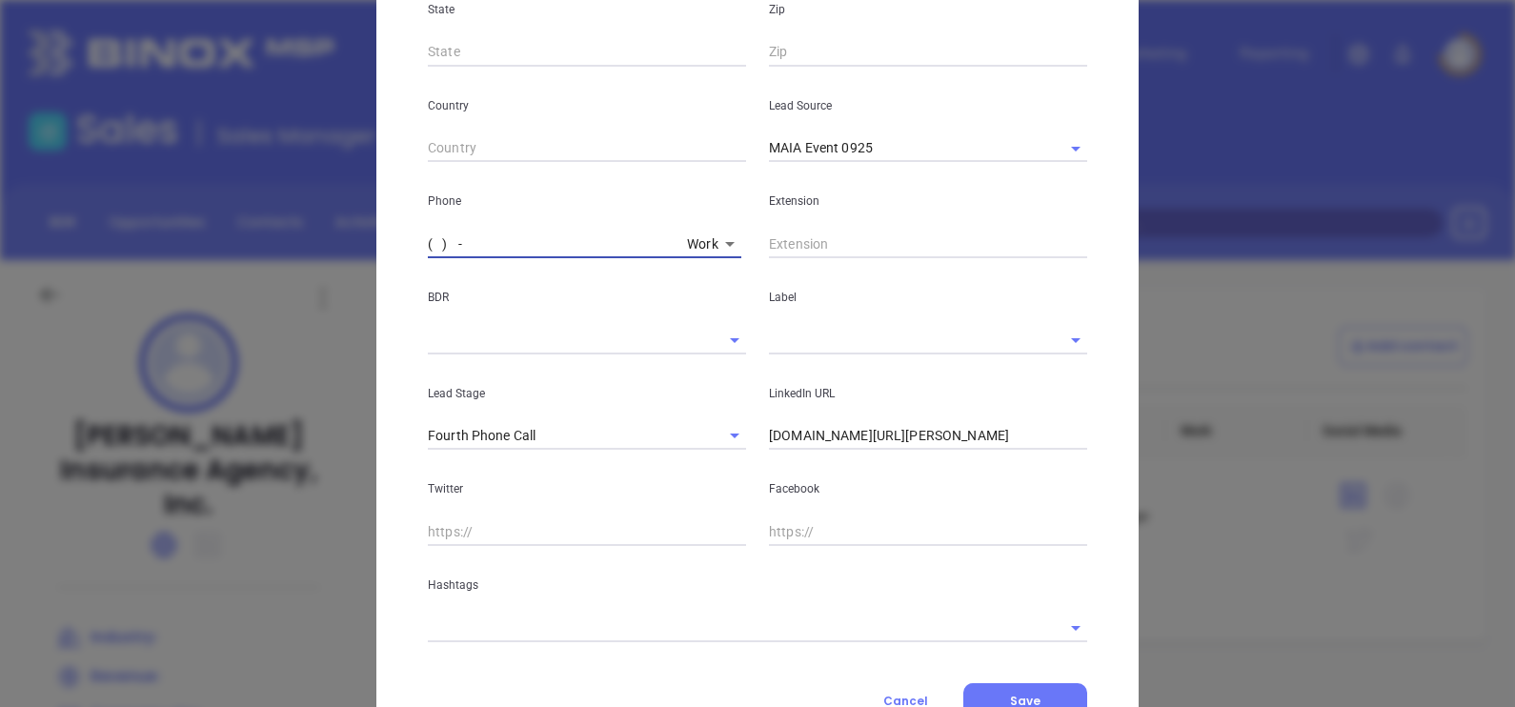
click at [428, 242] on input "( ) -" at bounding box center [554, 244] width 252 height 29
paste input "508) 339-7260"
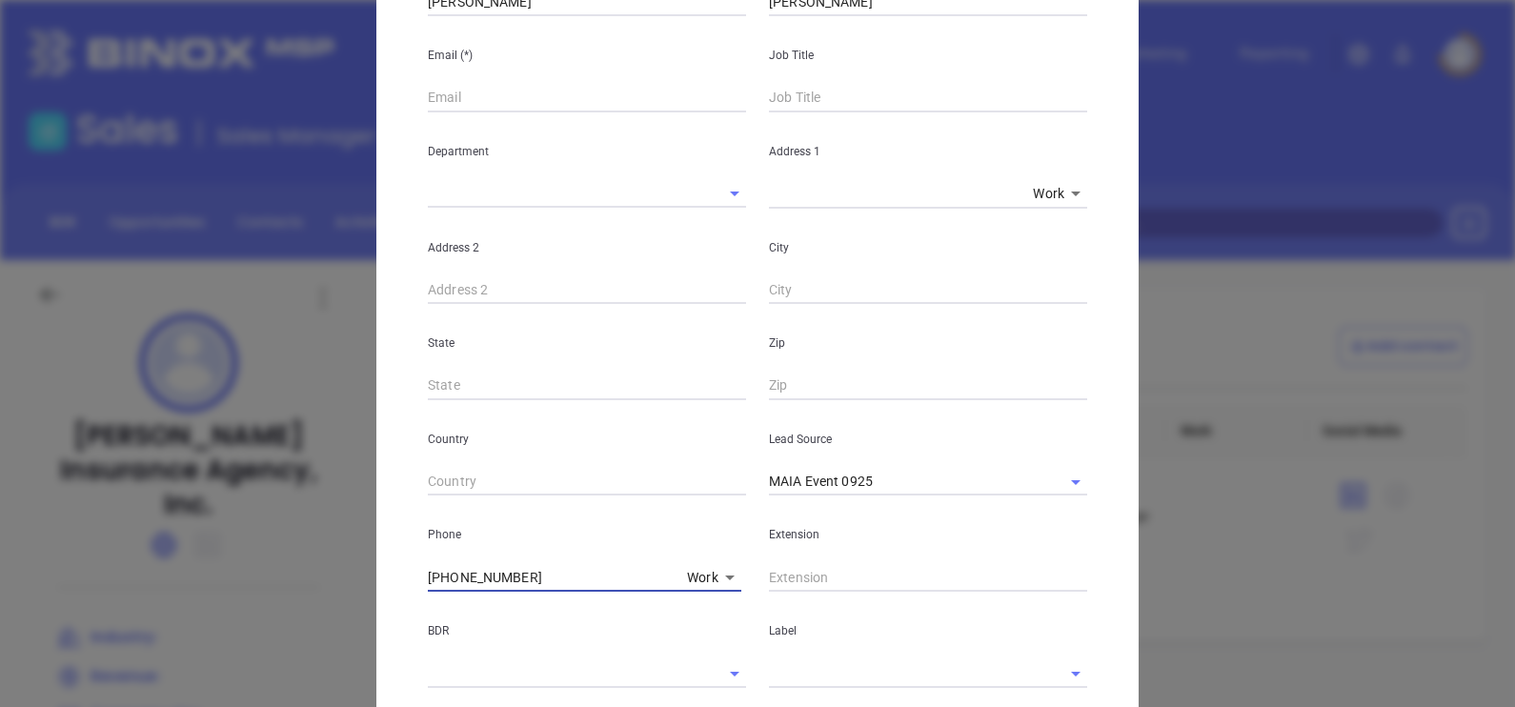
scroll to position [0, 0]
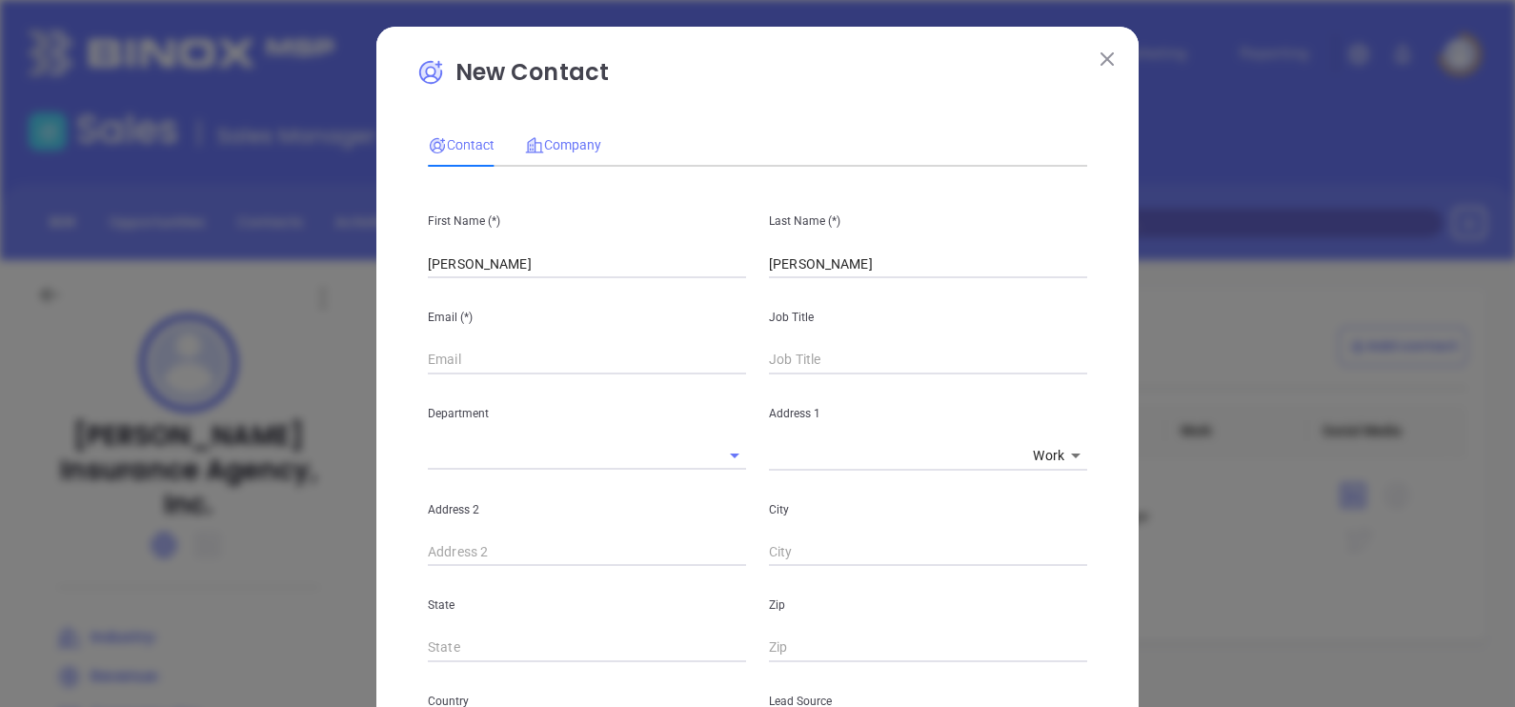
type input "[PHONE_NUMBER]"
click at [567, 142] on span "Company" at bounding box center [563, 144] width 76 height 15
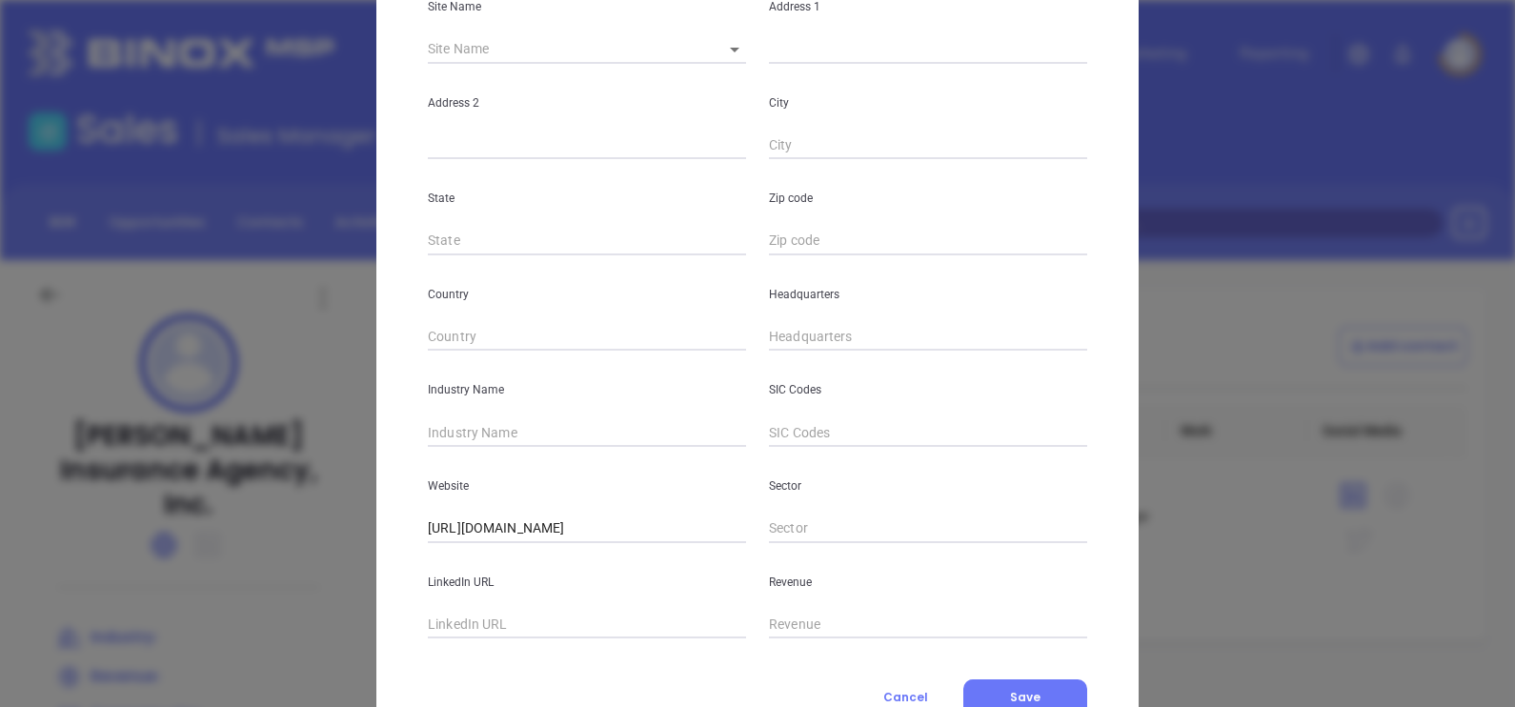
scroll to position [357, 0]
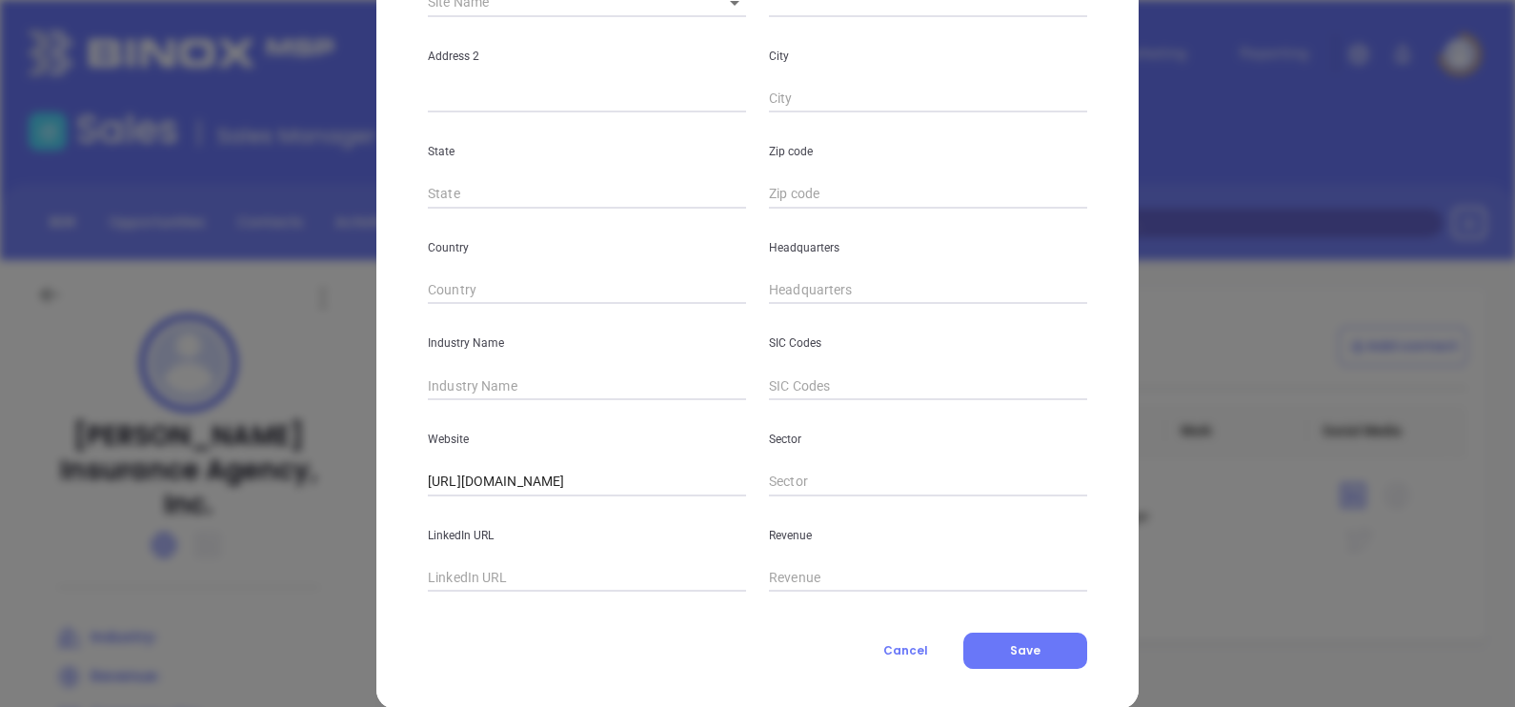
click at [757, 293] on div "Headquarters" at bounding box center [927, 257] width 341 height 96
click at [757, 291] on div "Headquarters" at bounding box center [927, 257] width 341 height 96
click at [769, 288] on input "( ) -" at bounding box center [928, 290] width 318 height 29
paste input "508) 339-7260"
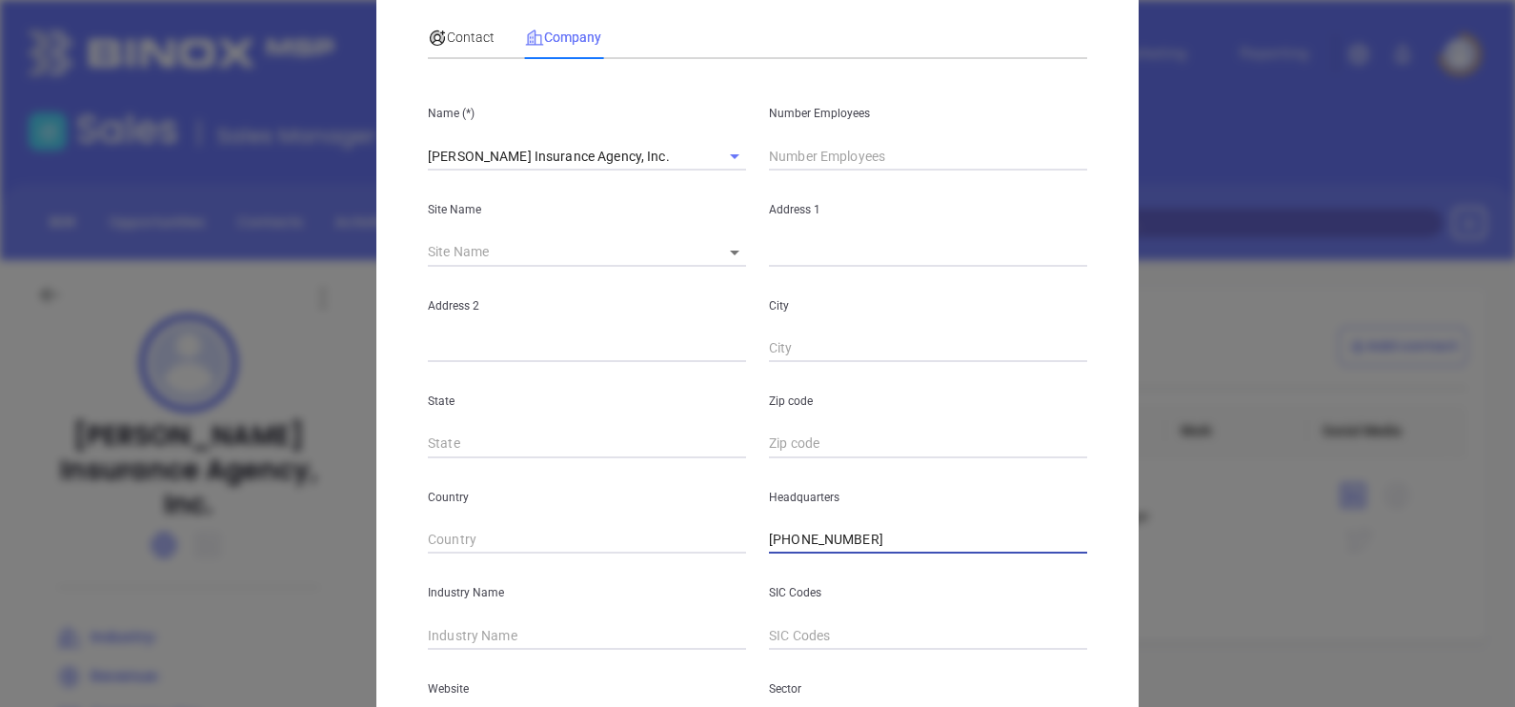
scroll to position [0, 0]
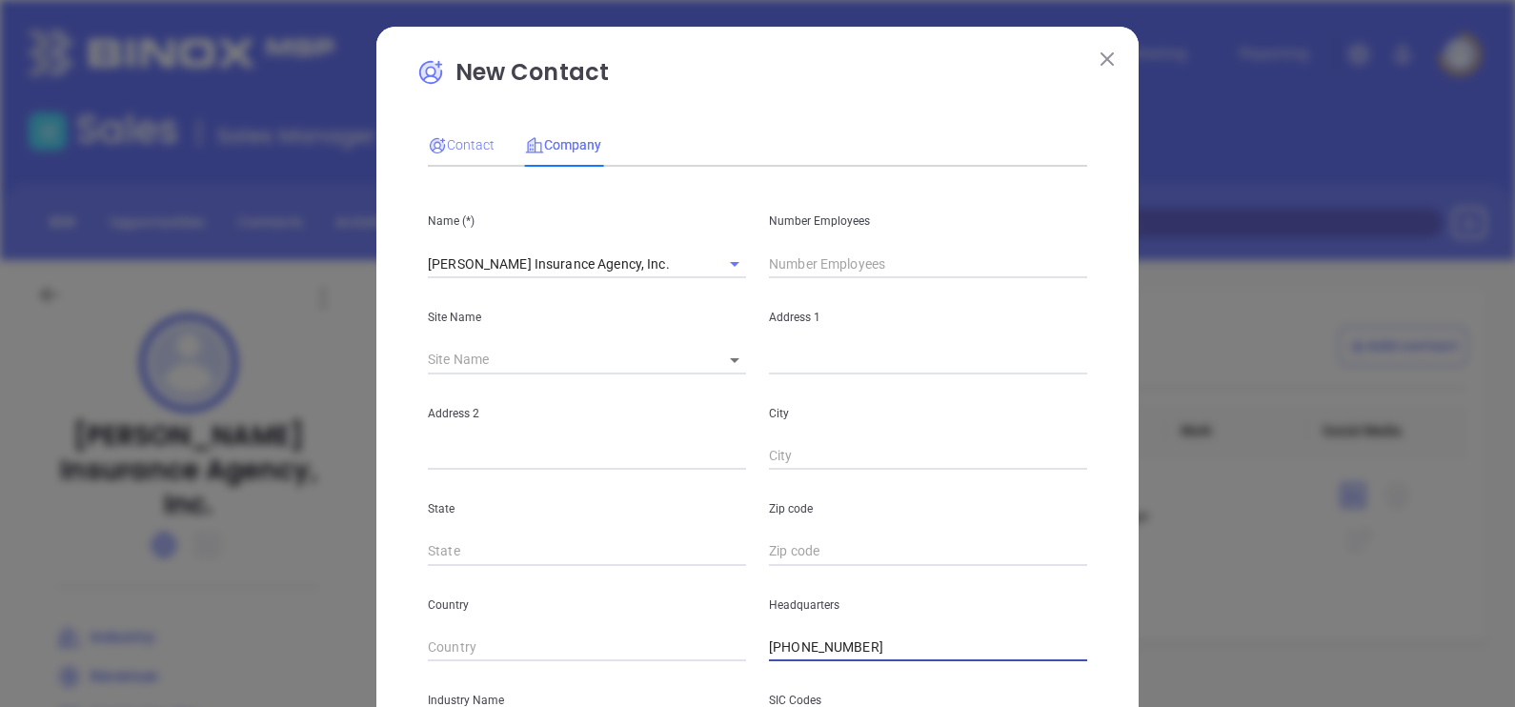
type input "[PHONE_NUMBER]"
click at [432, 138] on icon at bounding box center [437, 145] width 19 height 19
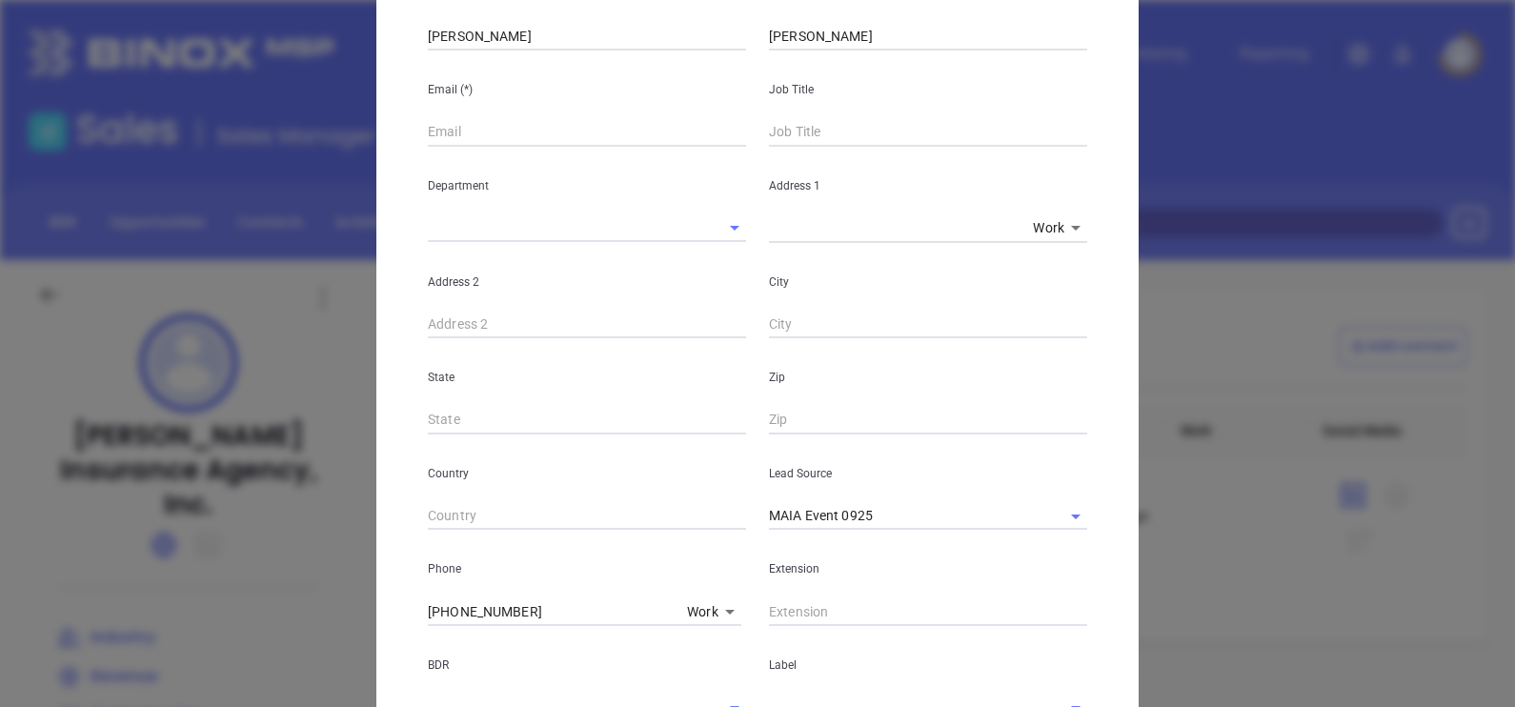
scroll to position [118, 0]
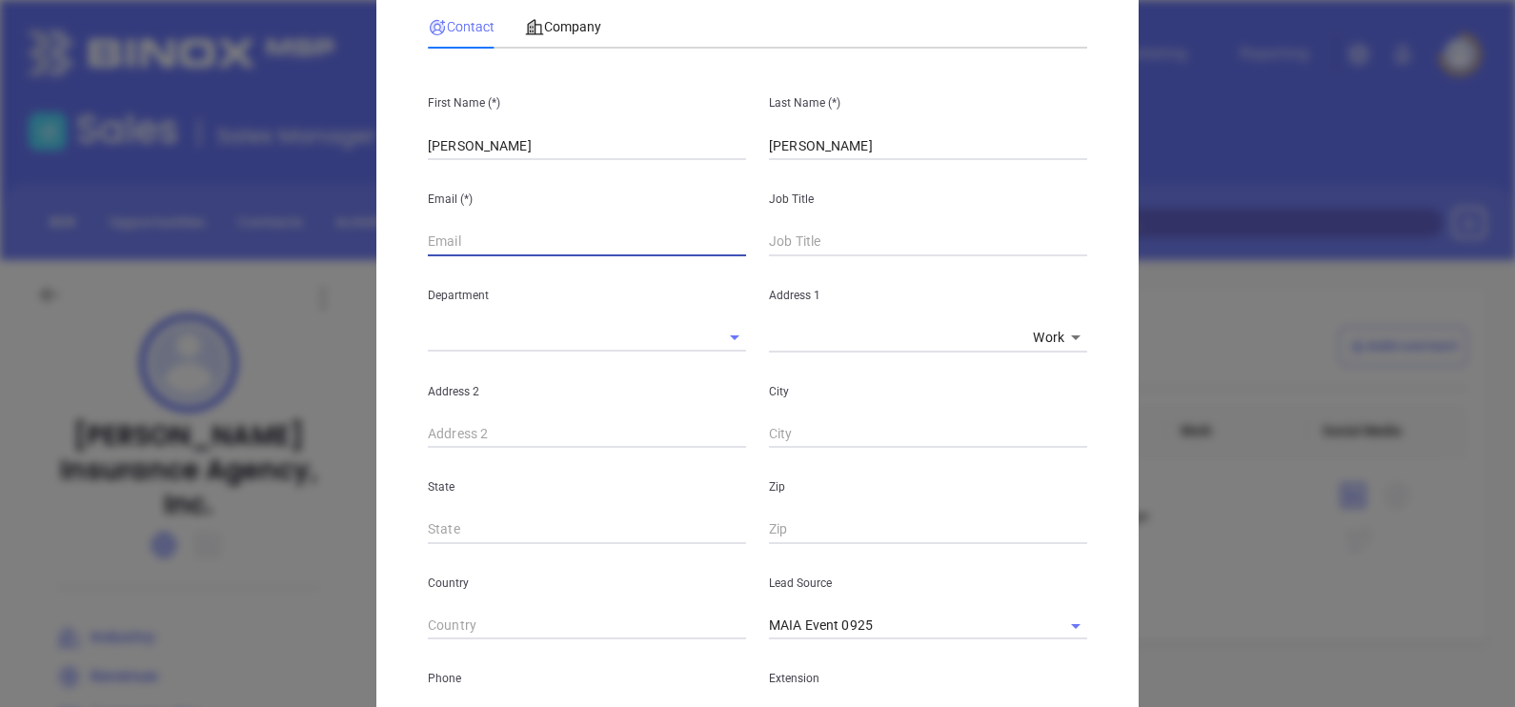
click at [551, 236] on input "text" at bounding box center [587, 242] width 318 height 29
type input "d"
paste input "barrowsins.com"
type input "madeleine@barrowsins.com"
click at [879, 240] on input "text" at bounding box center [928, 242] width 318 height 29
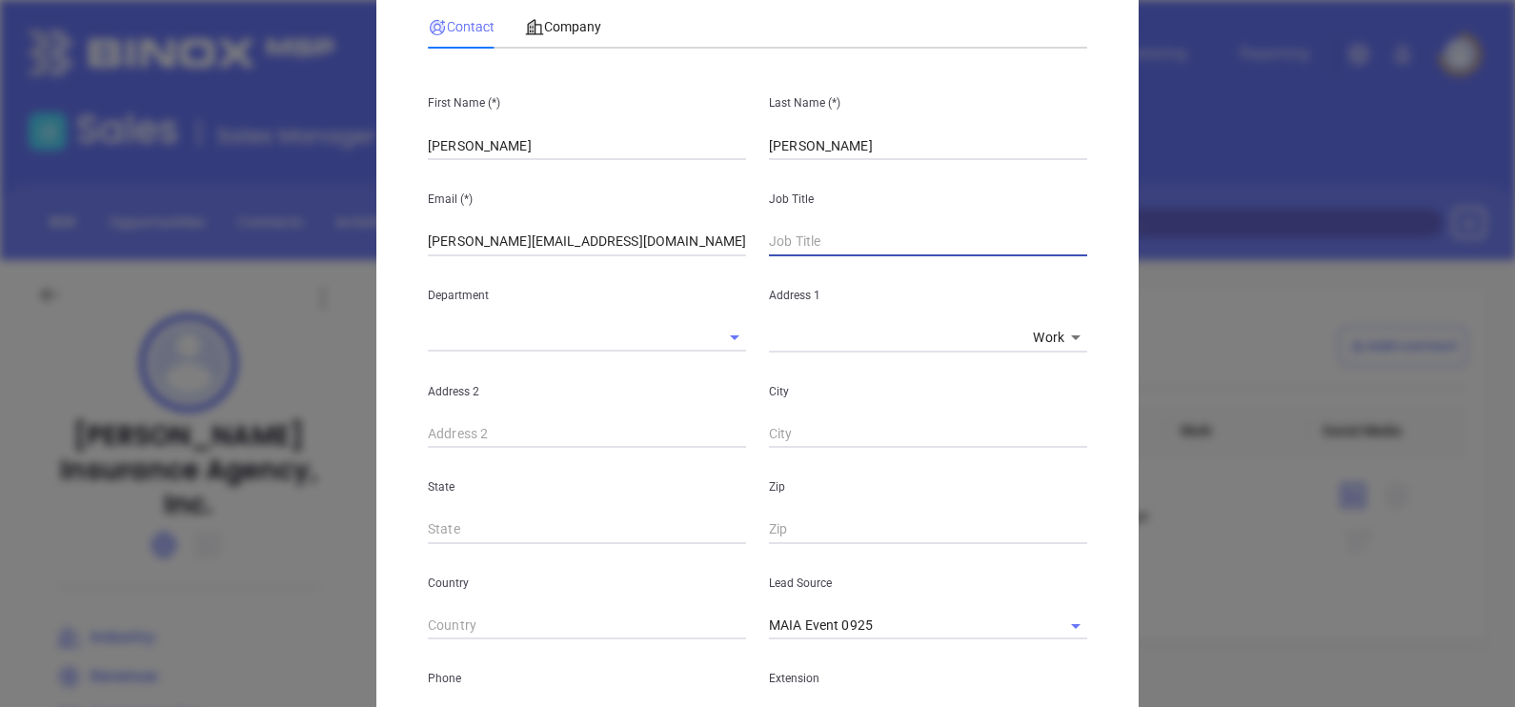
paste input "Personal Lines Account Manager"
type input "Personal Lines Account Manager"
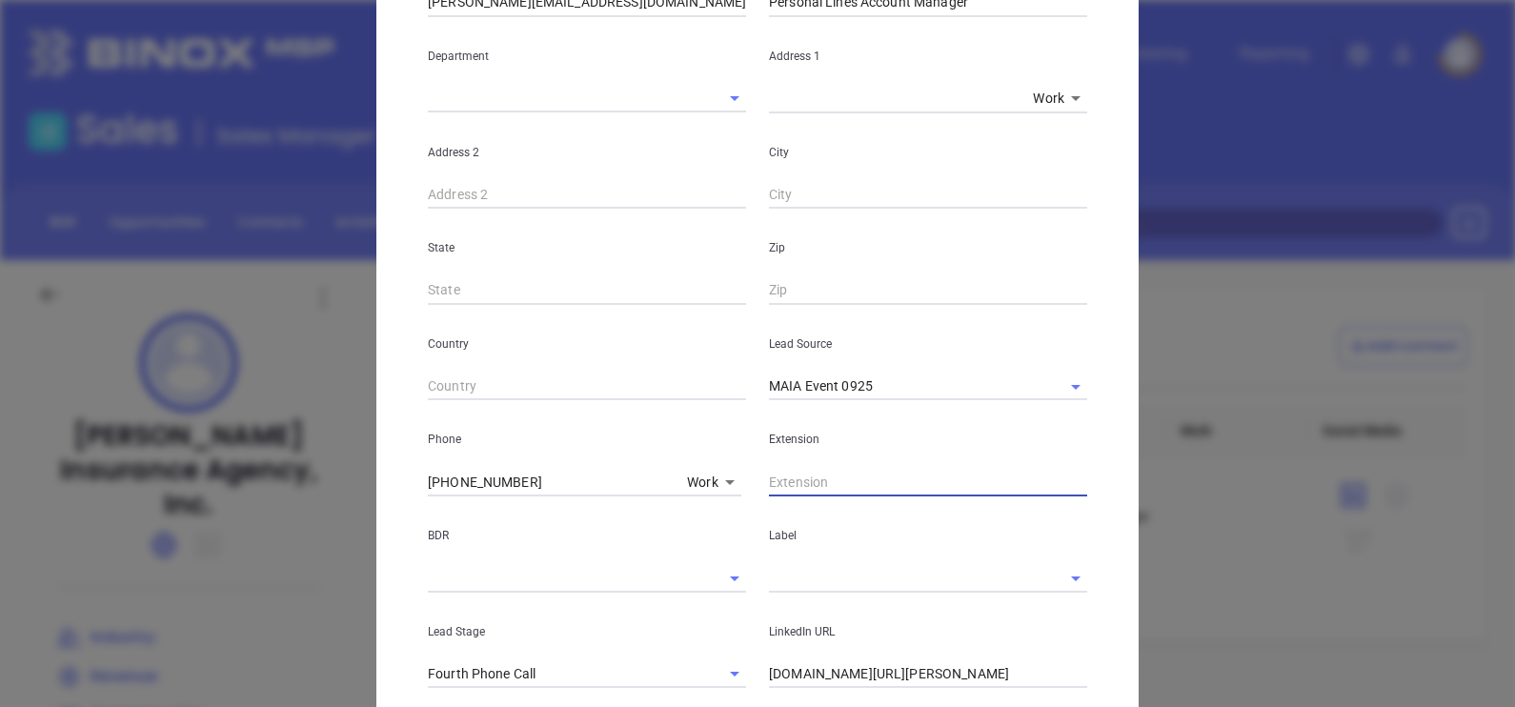
scroll to position [475, 0]
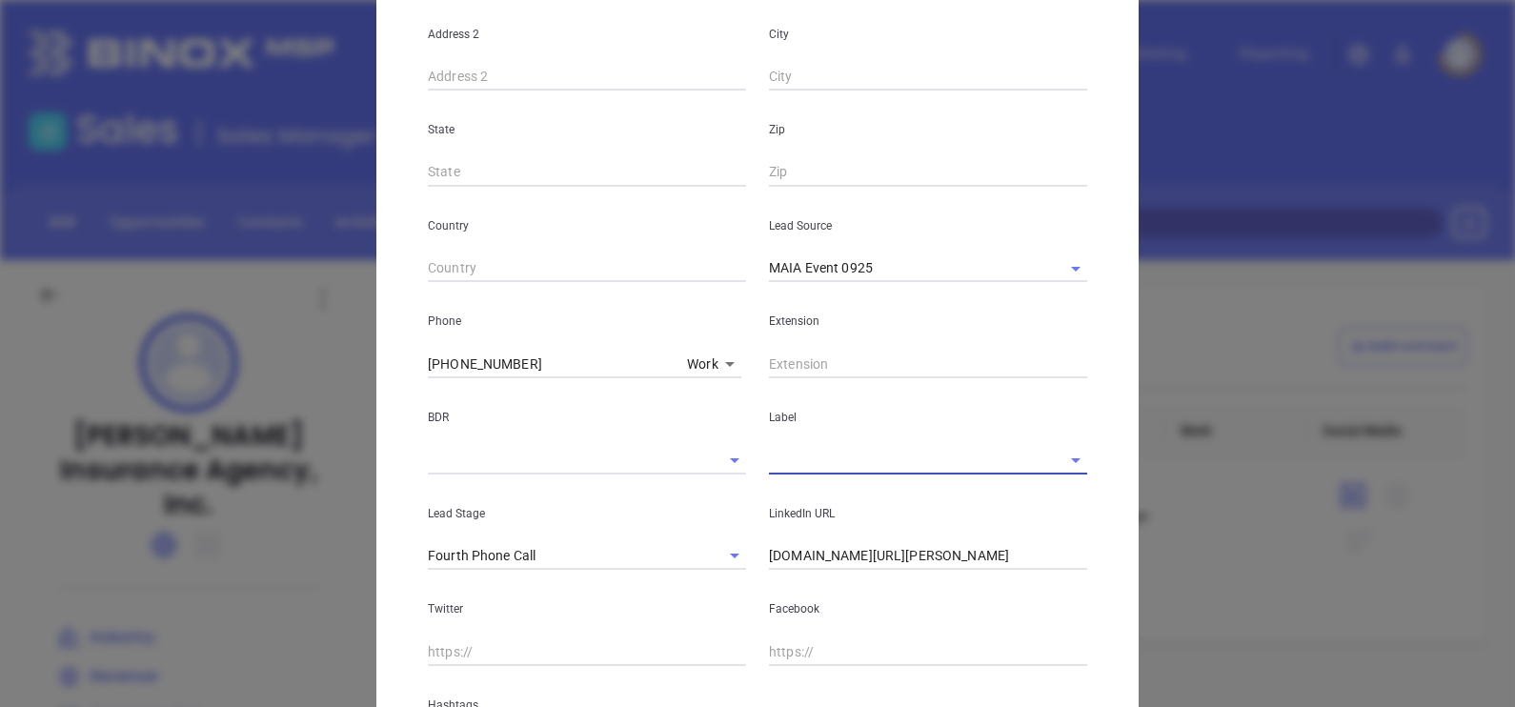
click at [833, 463] on input "text" at bounding box center [901, 460] width 265 height 28
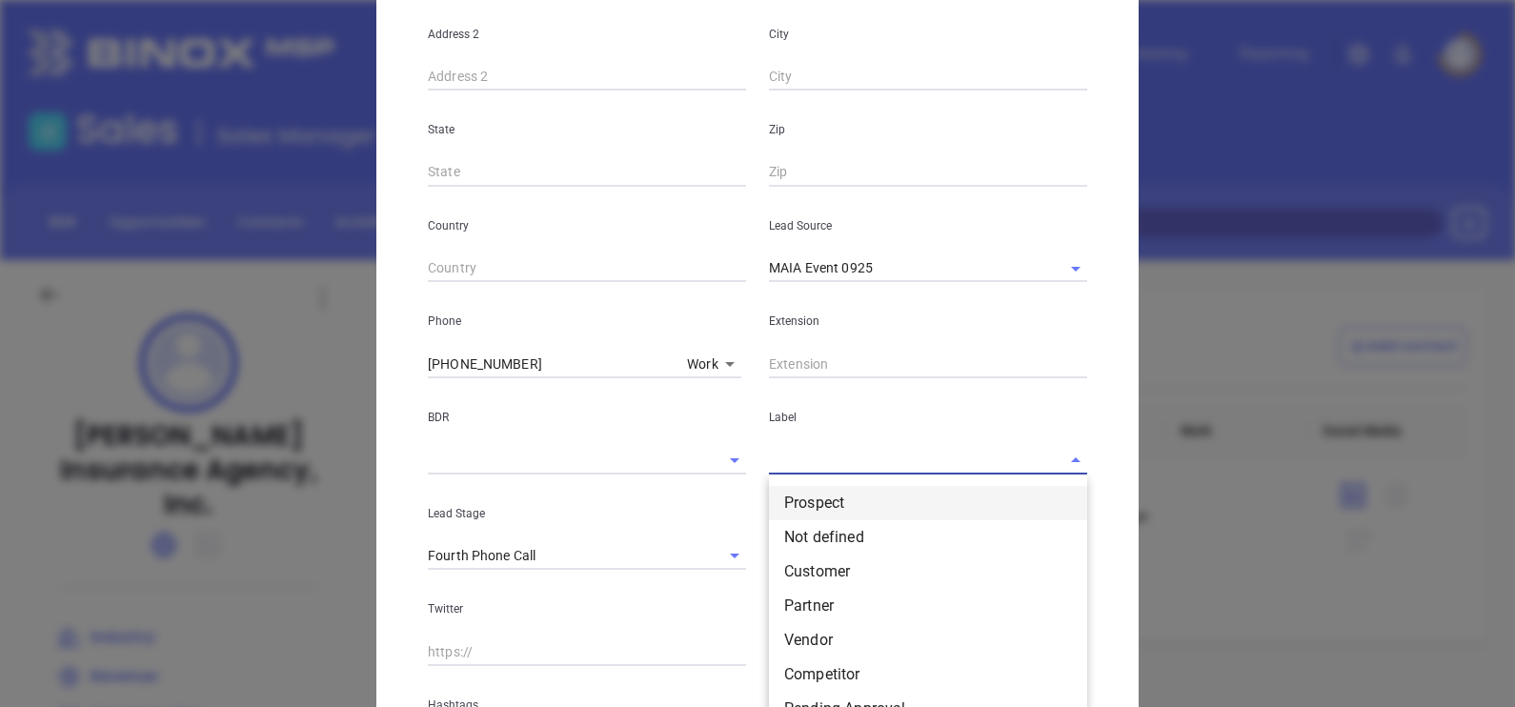
click at [848, 490] on li "Prospect" at bounding box center [928, 503] width 318 height 34
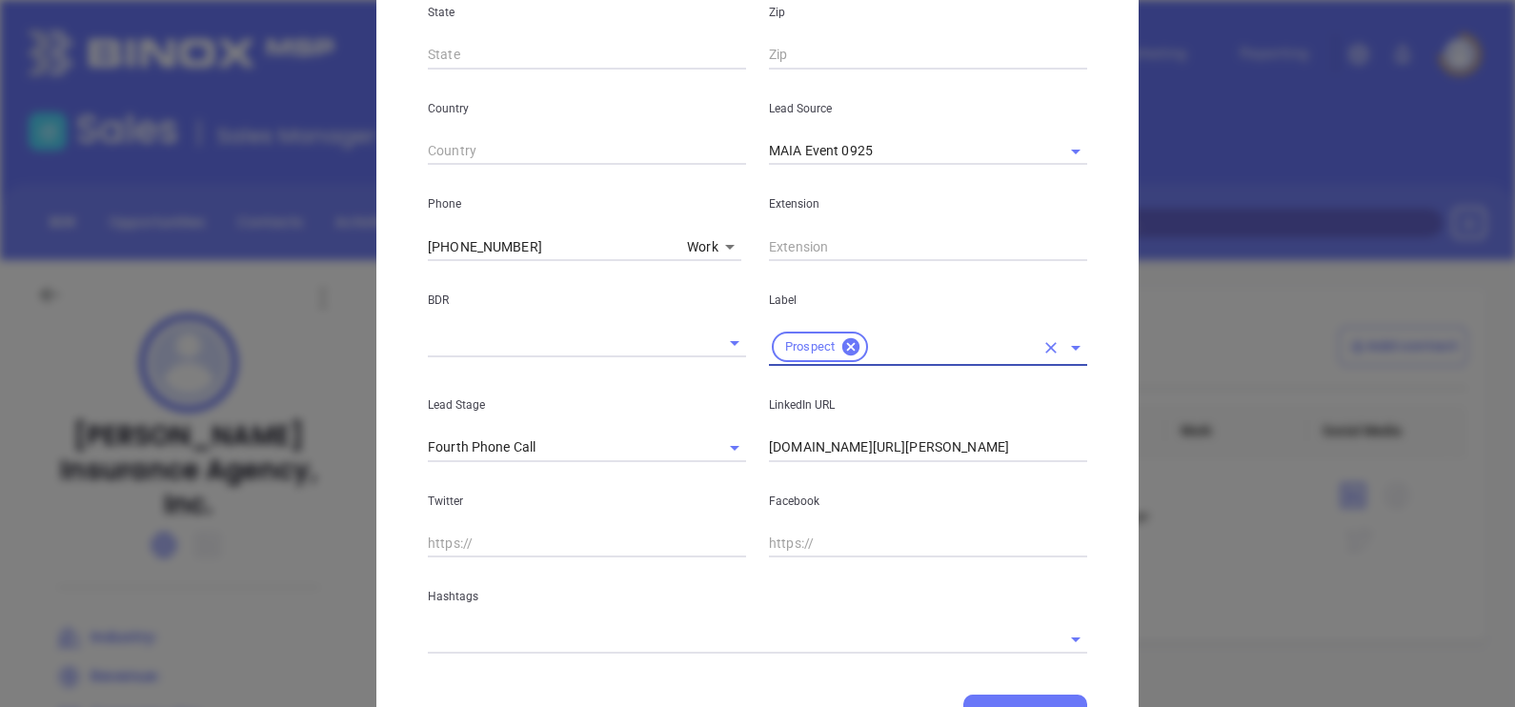
scroll to position [682, 0]
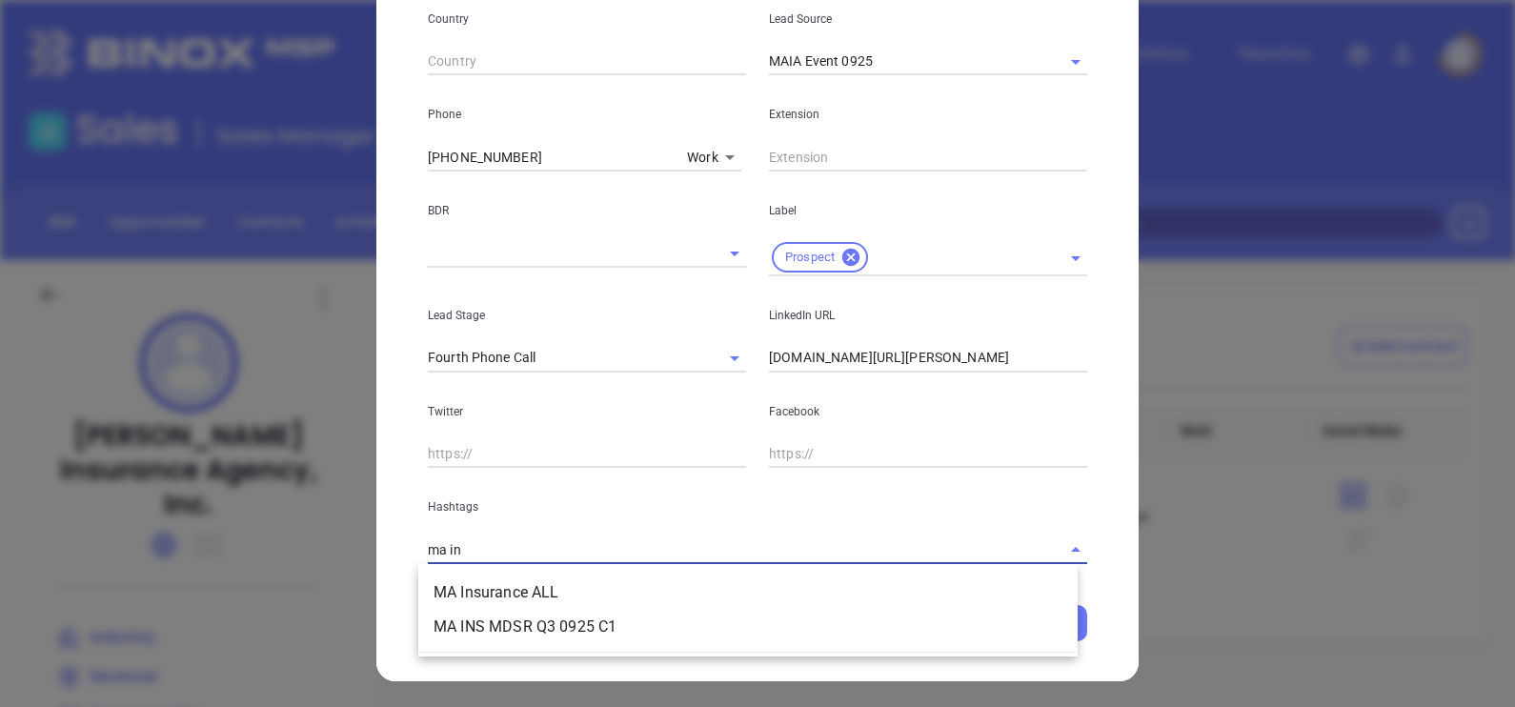
type input "ma ins"
click at [677, 587] on li "MA Insurance ALL" at bounding box center [747, 592] width 659 height 34
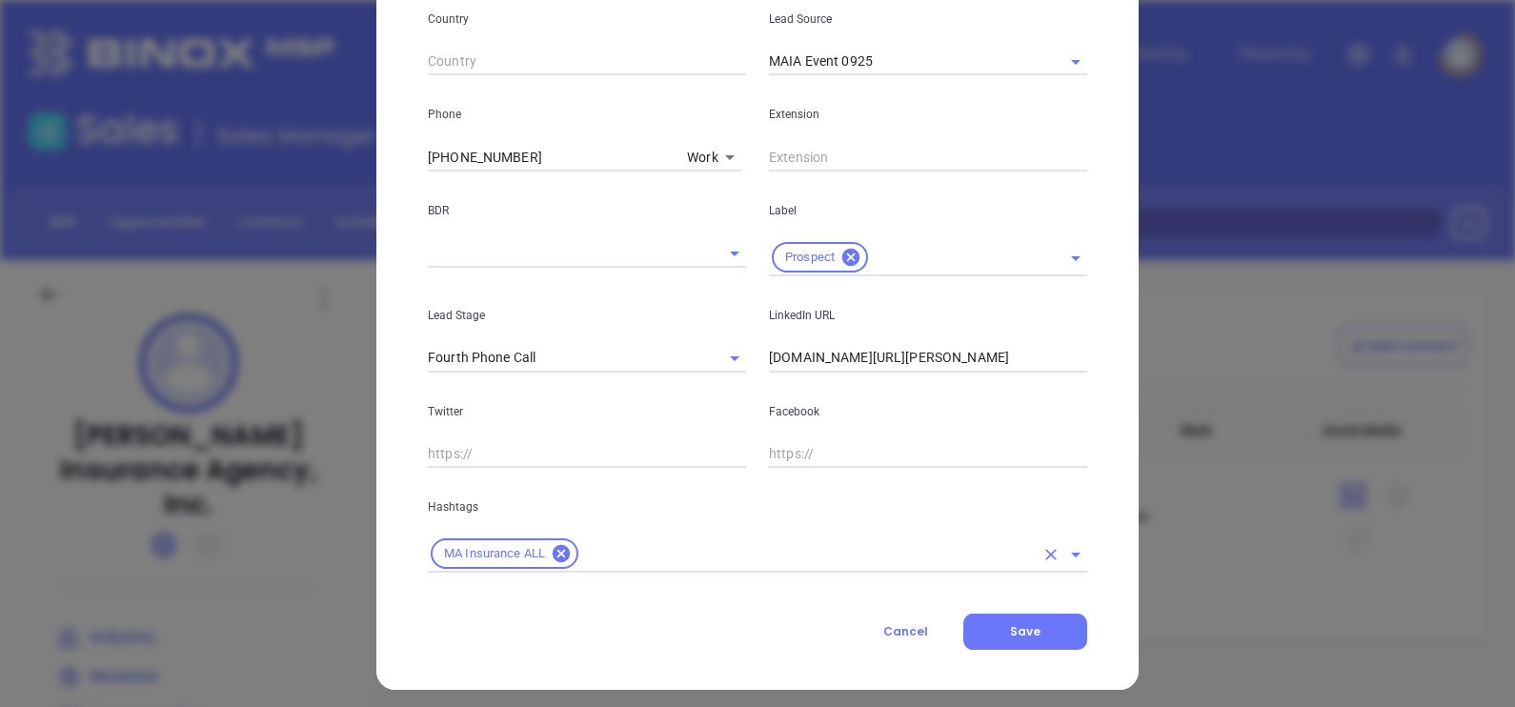
click at [735, 543] on input "text" at bounding box center [807, 554] width 453 height 24
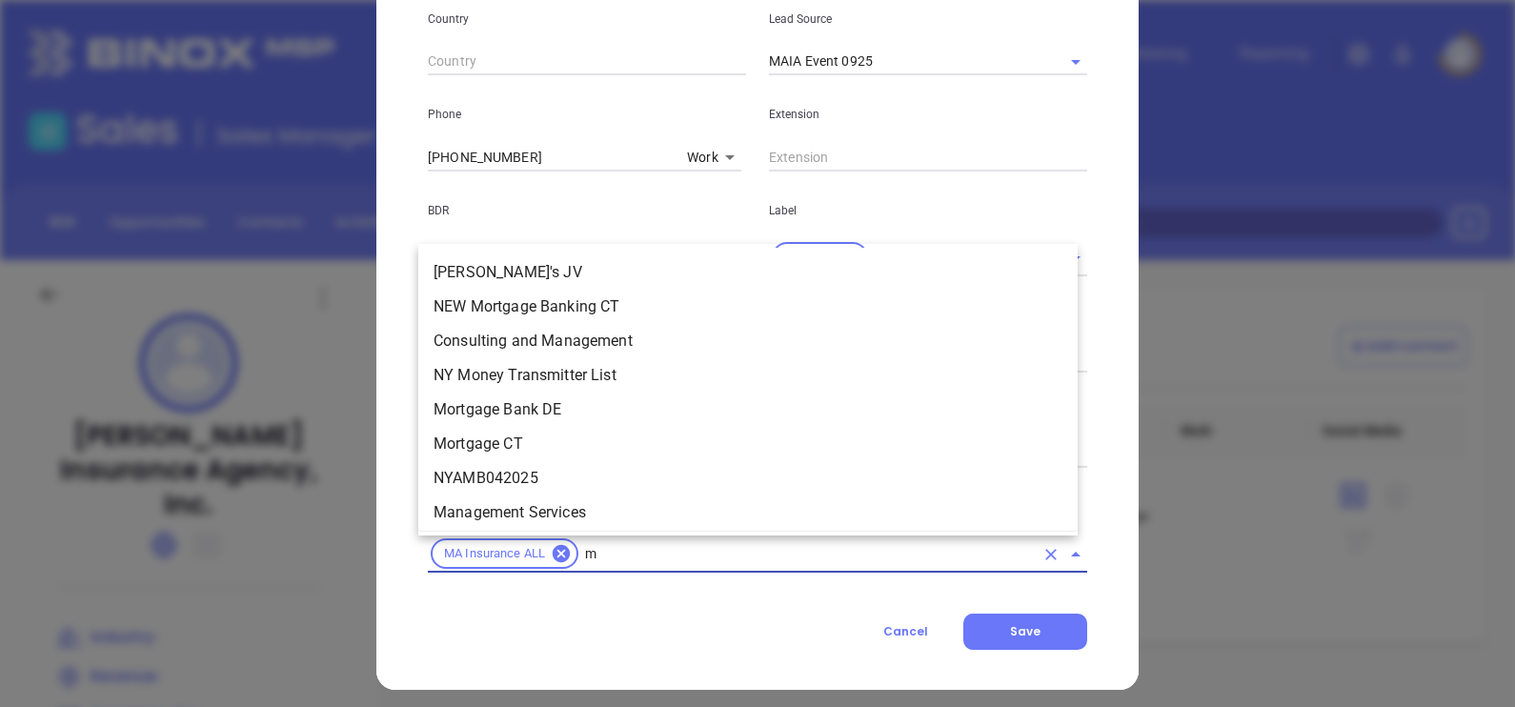
scroll to position [46, 0]
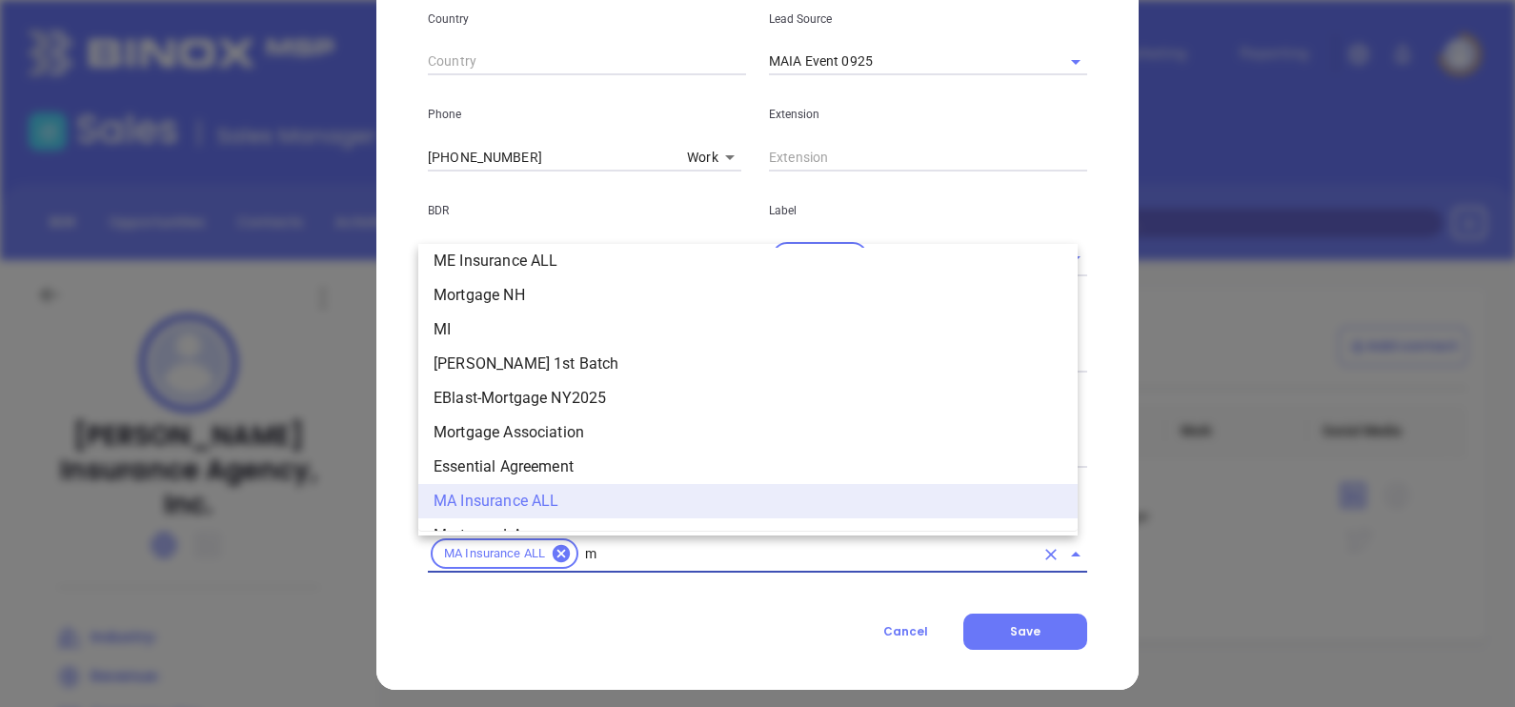
type input "ma"
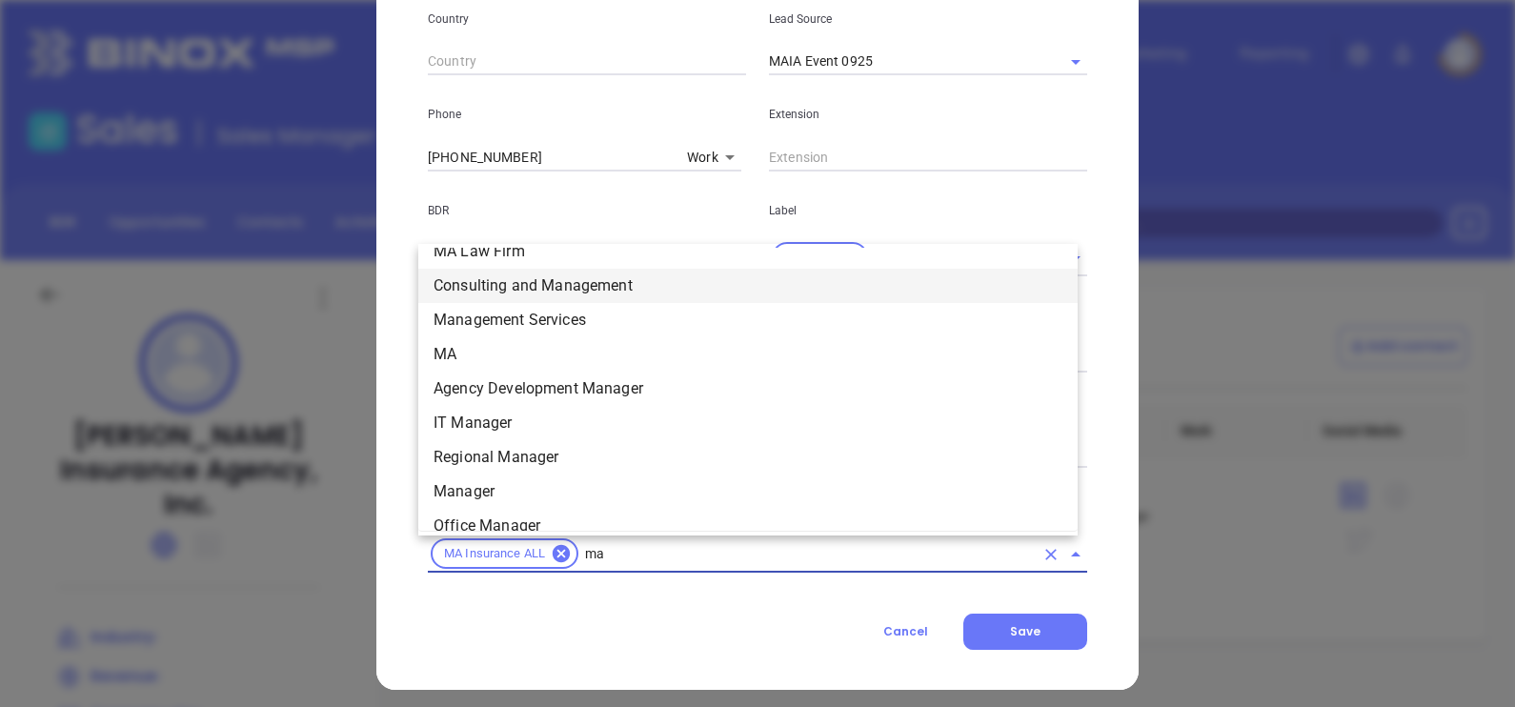
scroll to position [641, 0]
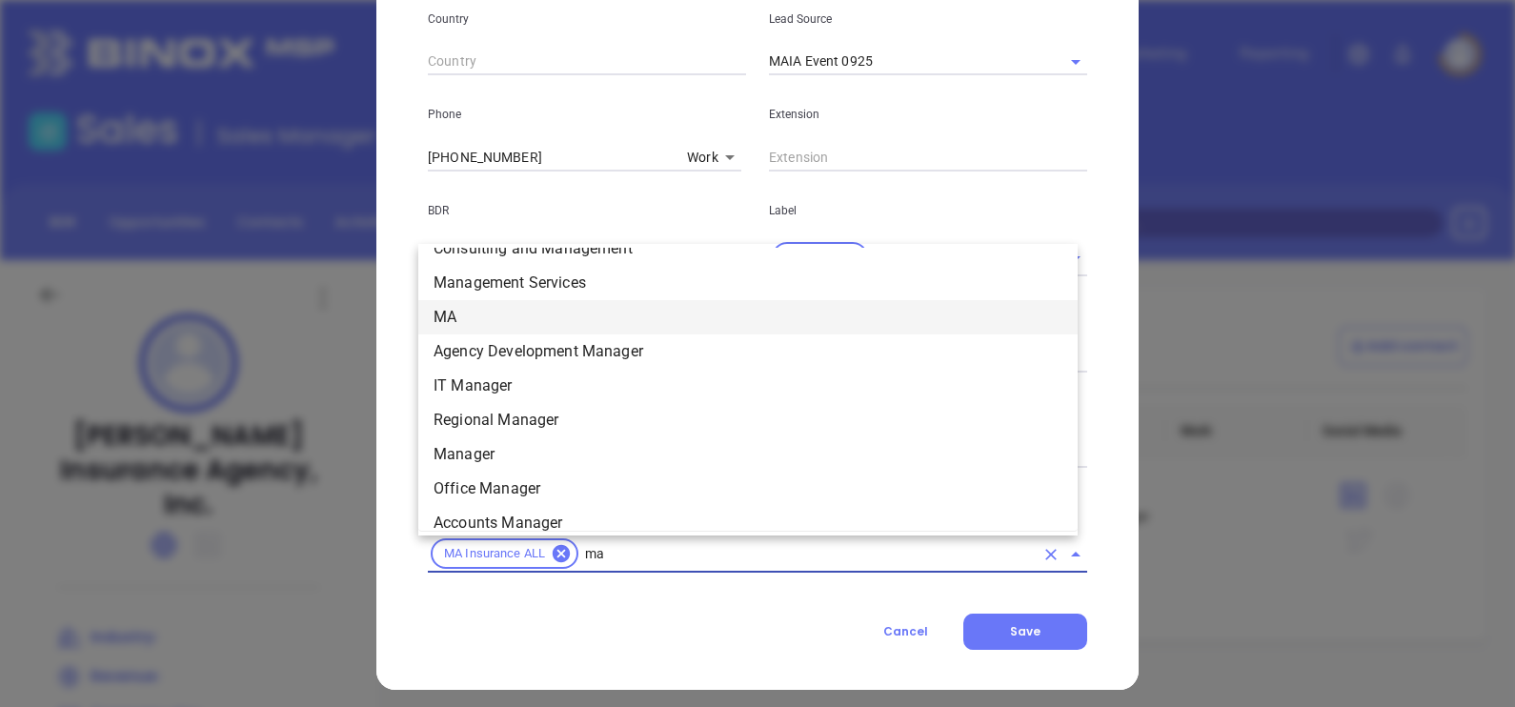
click at [464, 325] on li "MA" at bounding box center [747, 317] width 659 height 34
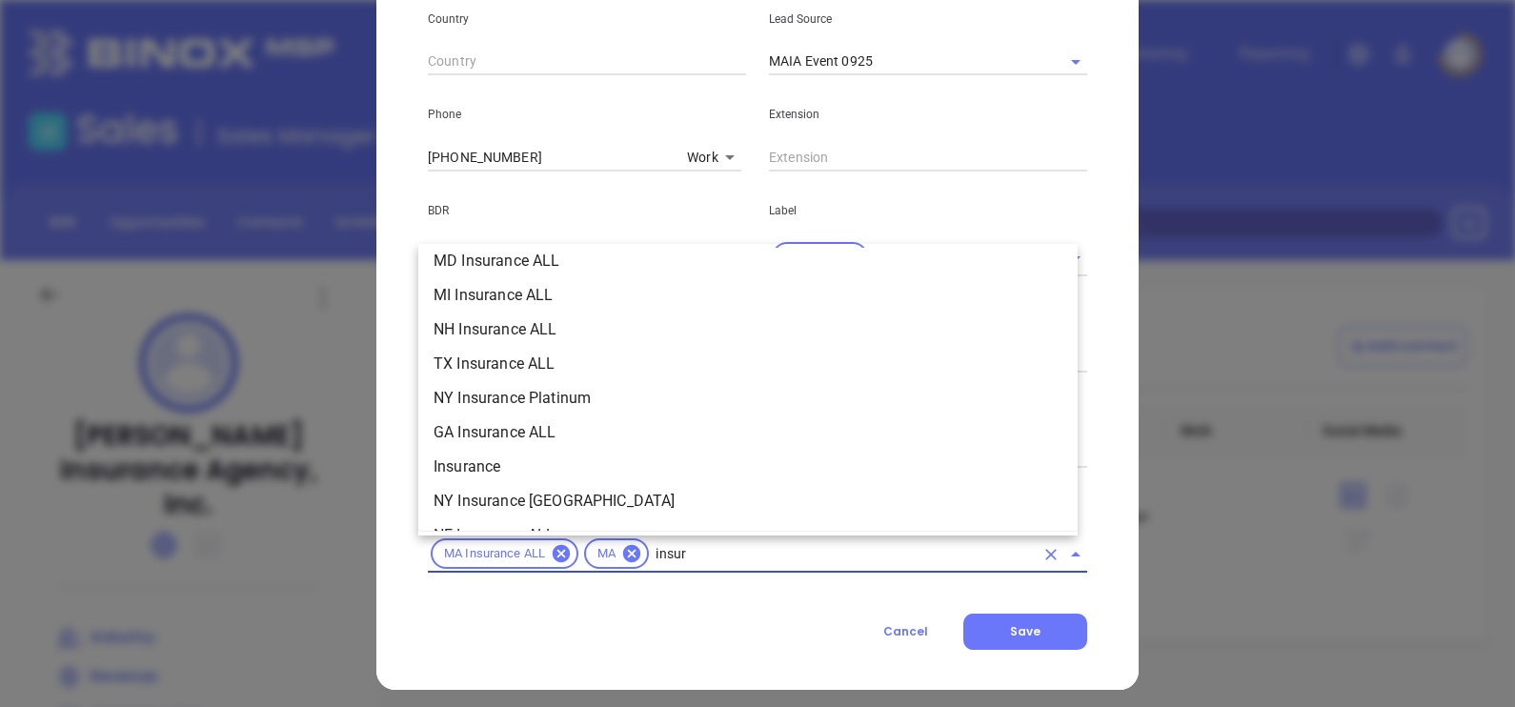
scroll to position [491, 0]
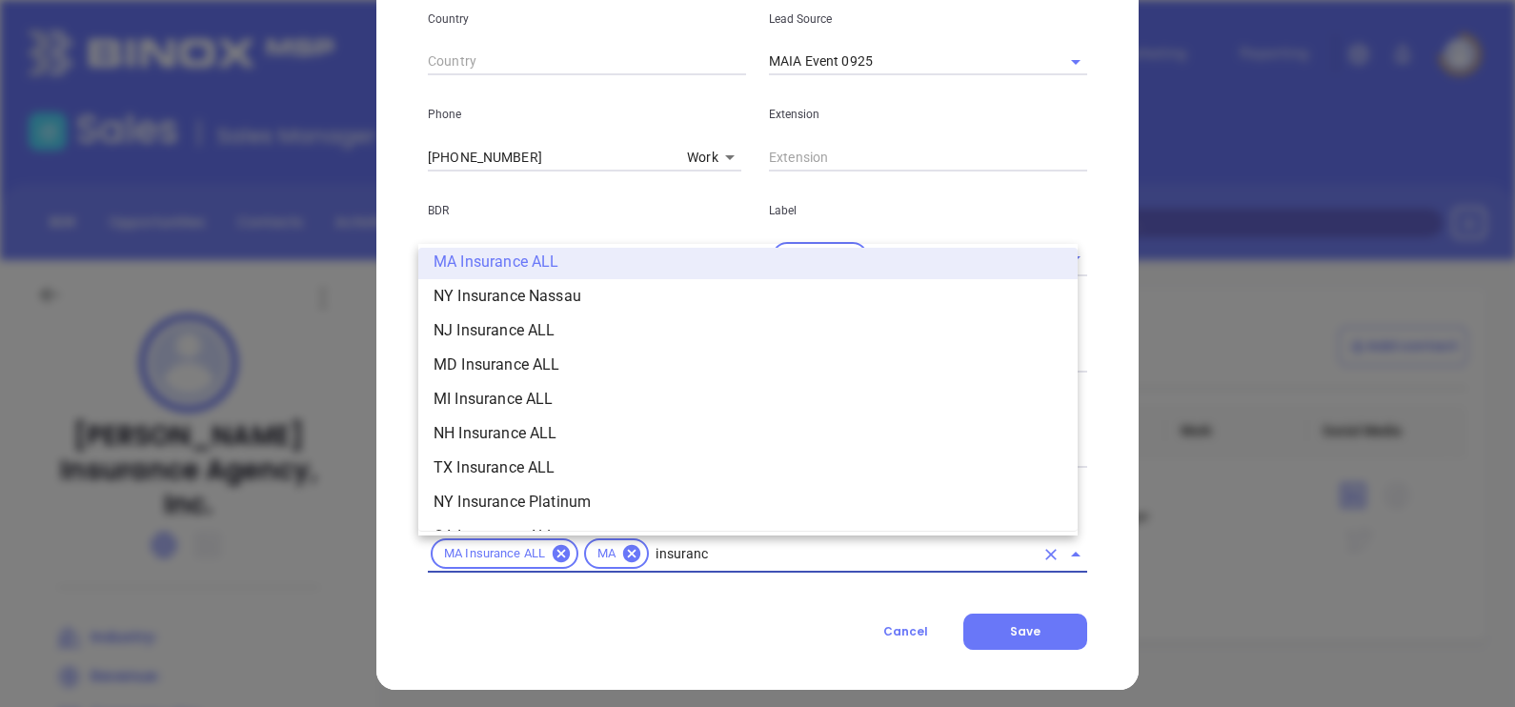
type input "insurance"
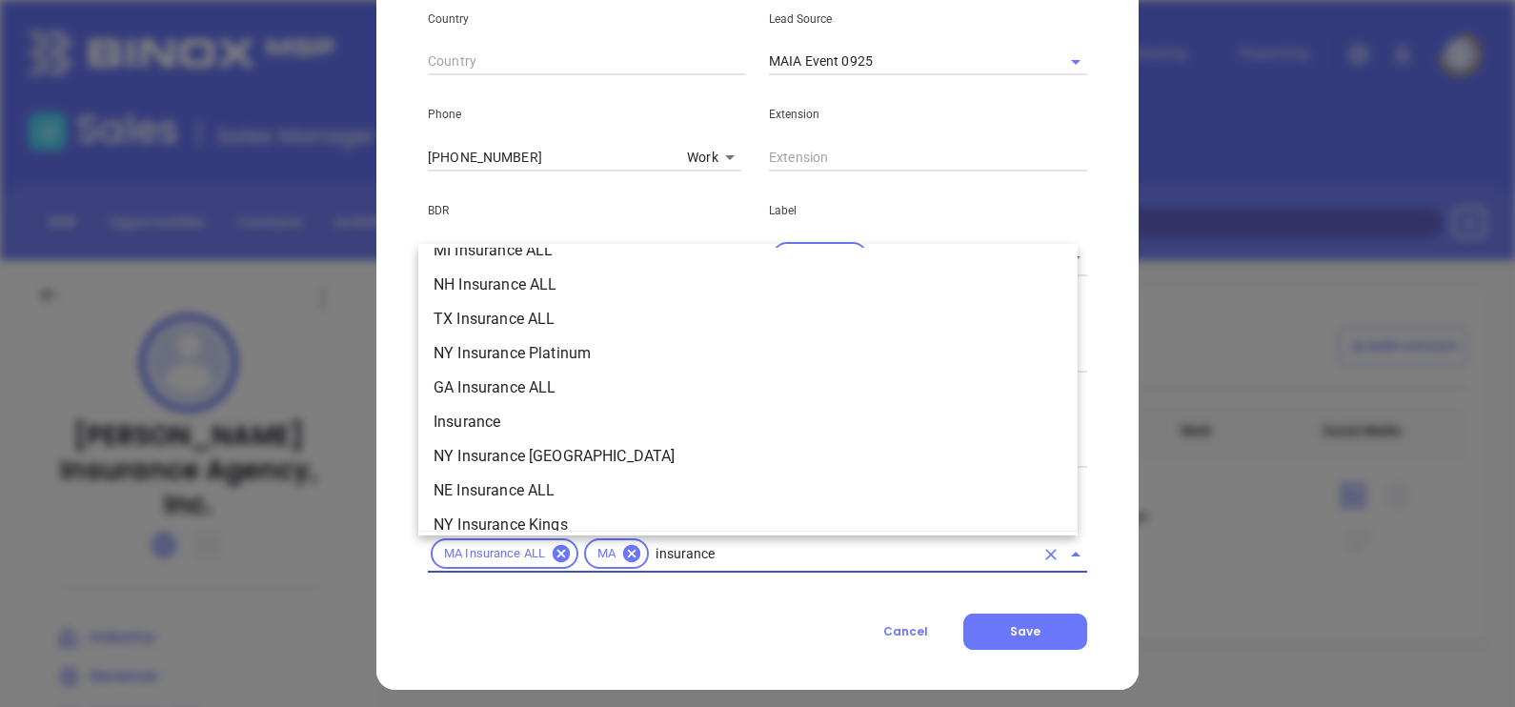
scroll to position [729, 0]
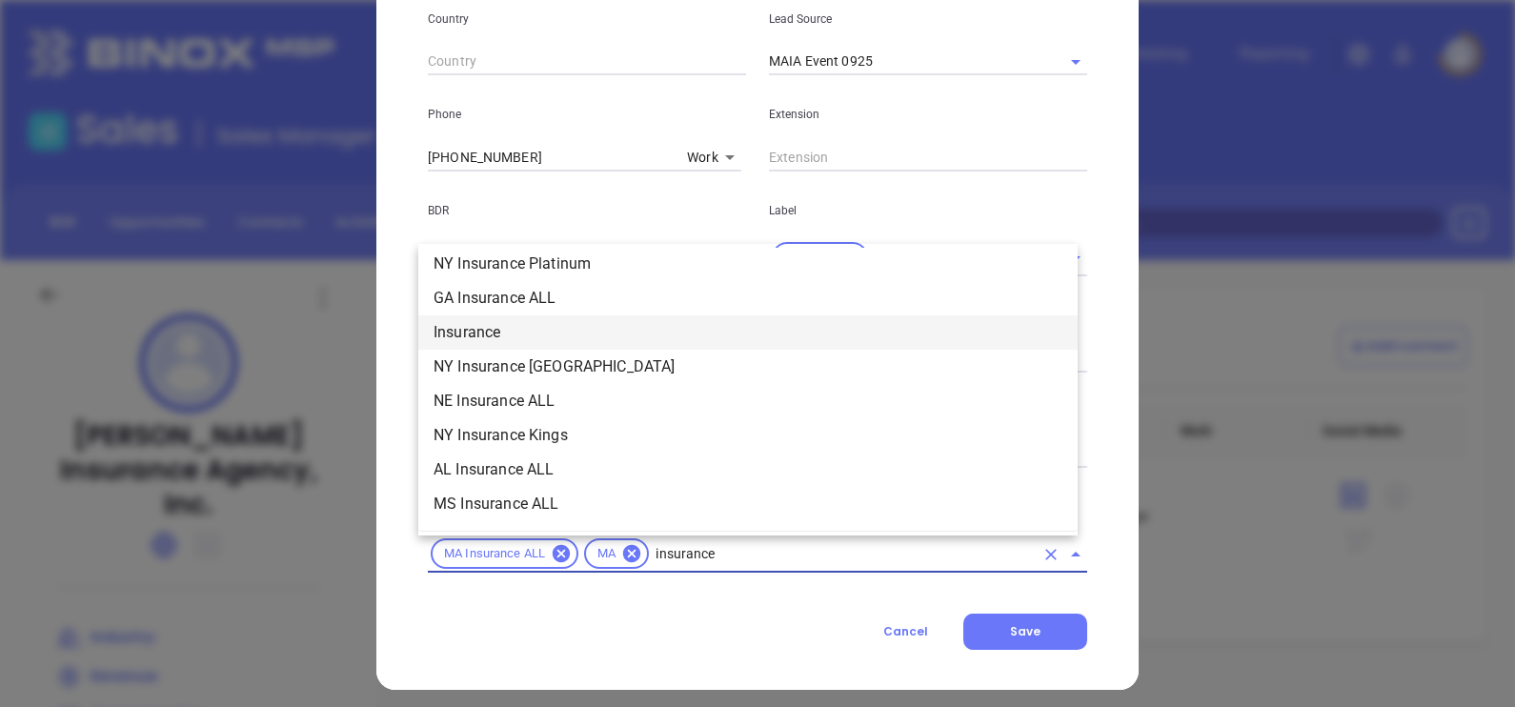
click at [498, 326] on li "Insurance" at bounding box center [747, 332] width 659 height 34
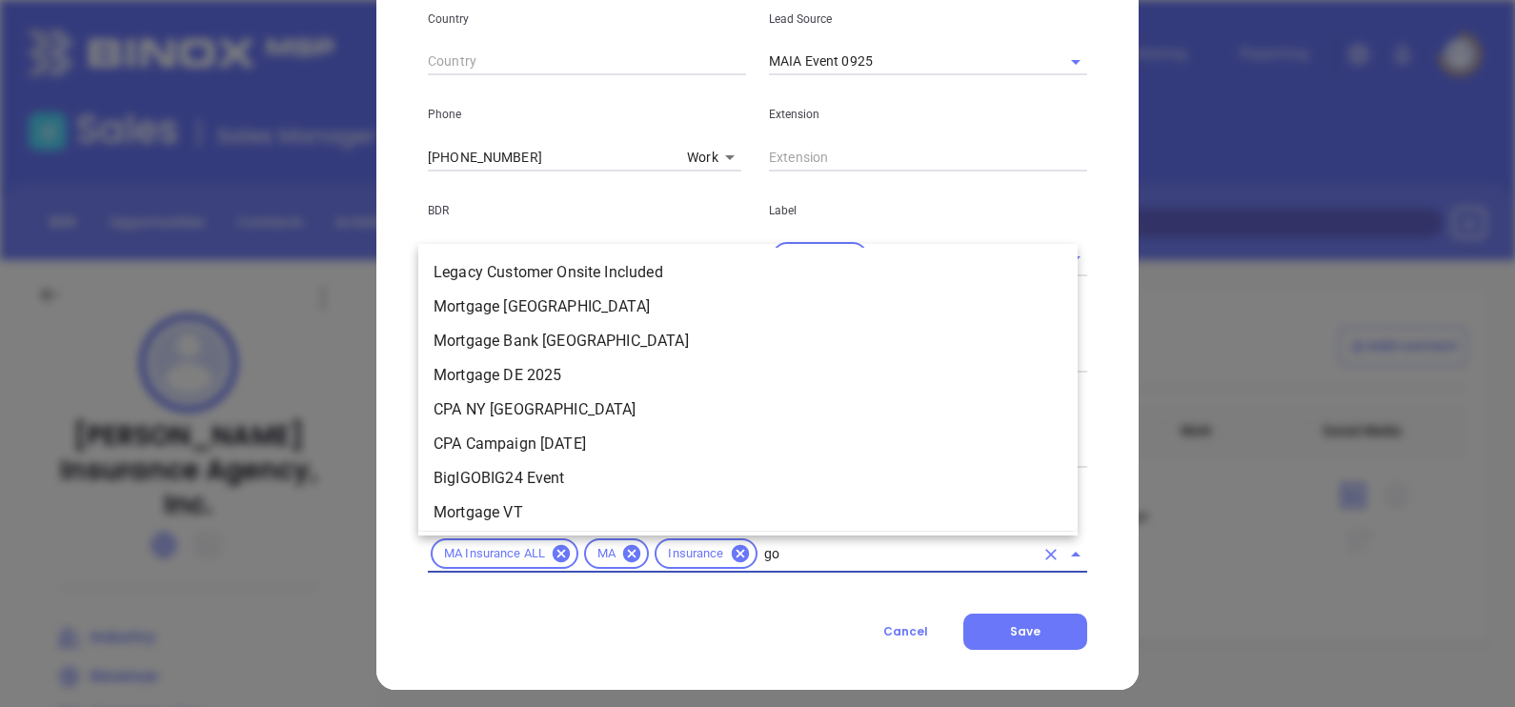
type input "gol"
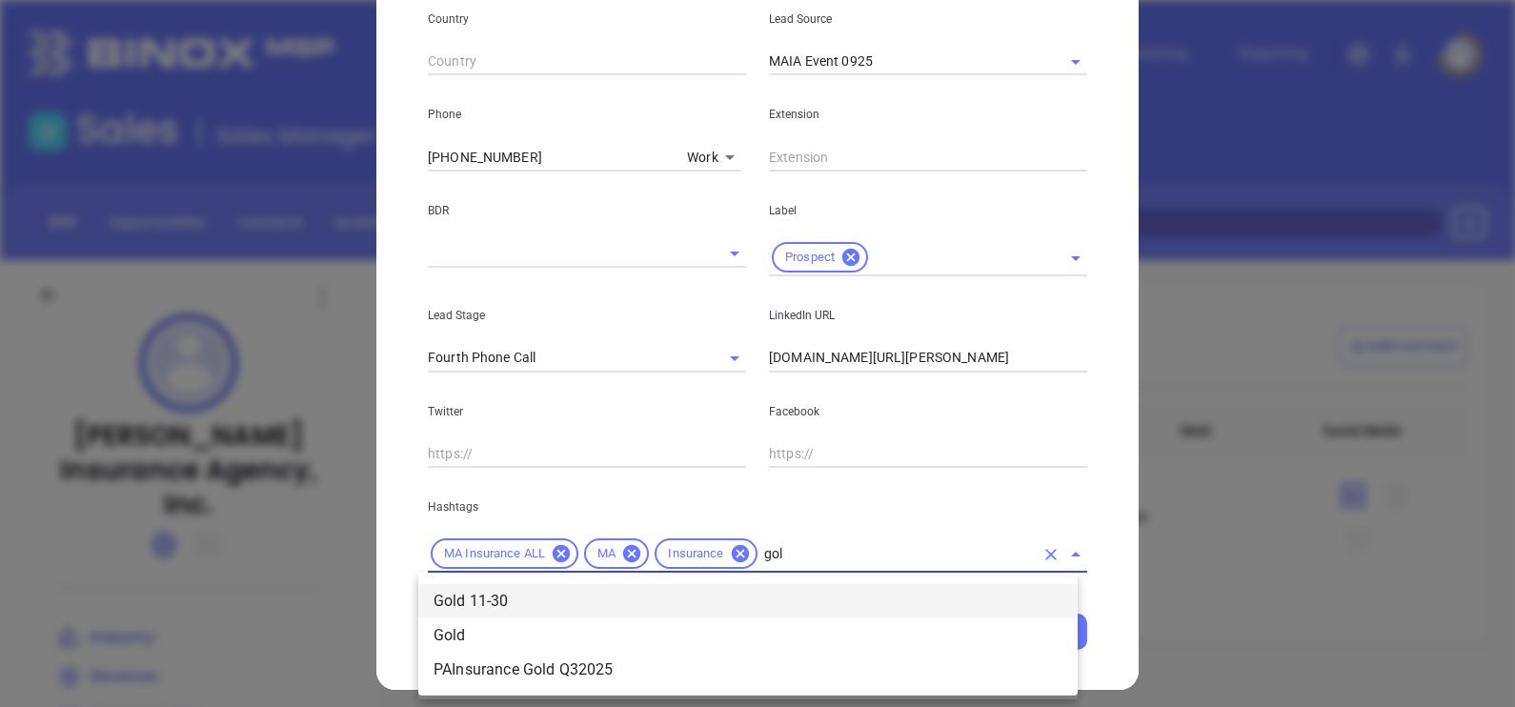
click at [765, 591] on li "Gold 11-30" at bounding box center [747, 601] width 659 height 34
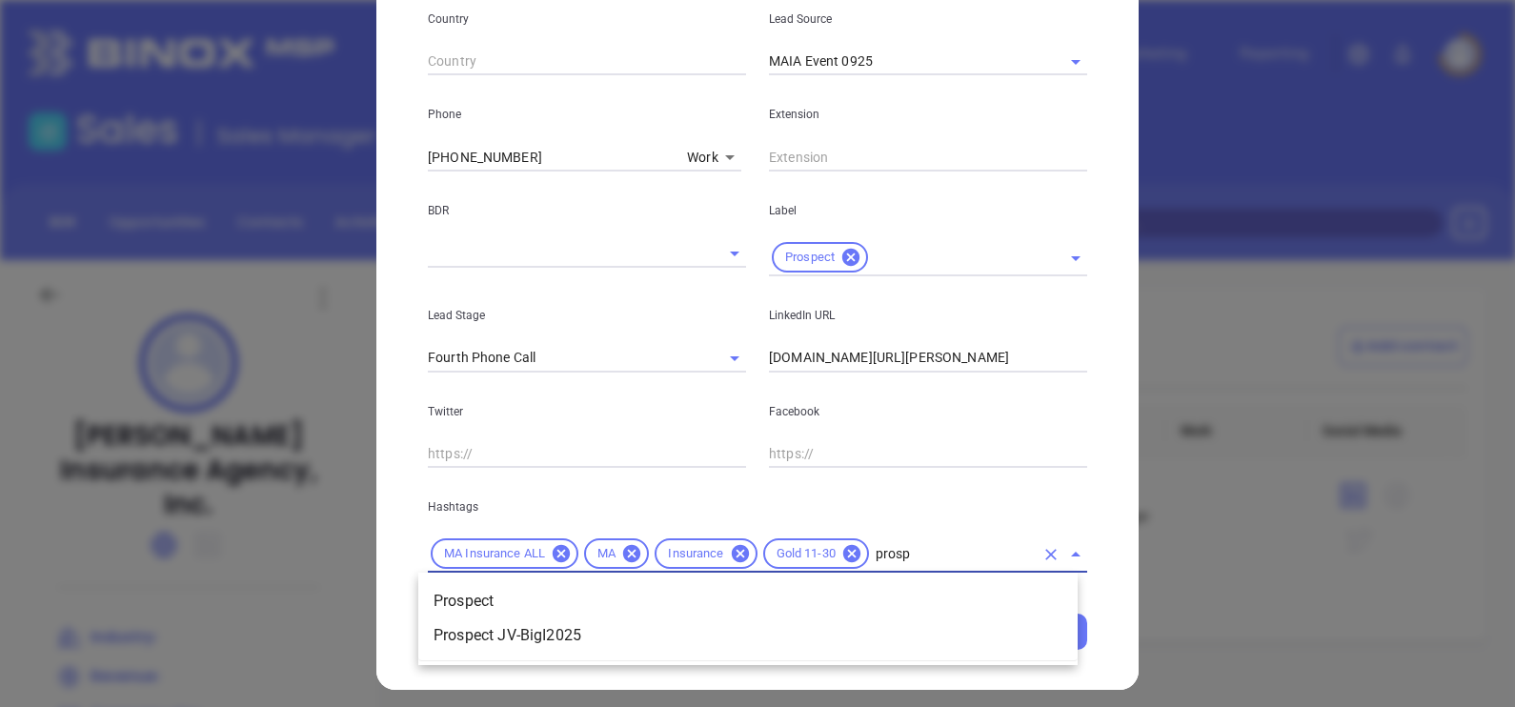
type input "prospe"
click at [908, 596] on li "Prospect" at bounding box center [747, 601] width 659 height 34
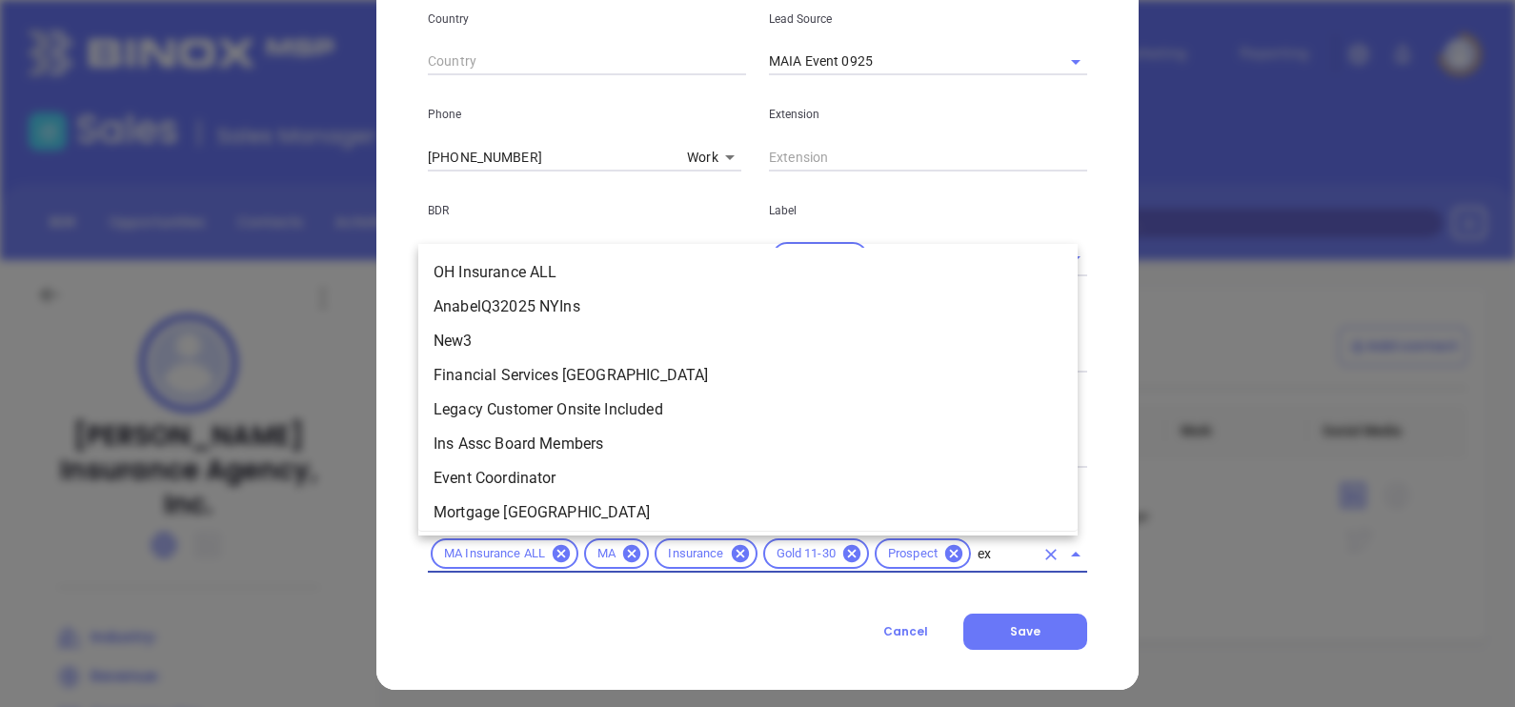
scroll to position [0, 0]
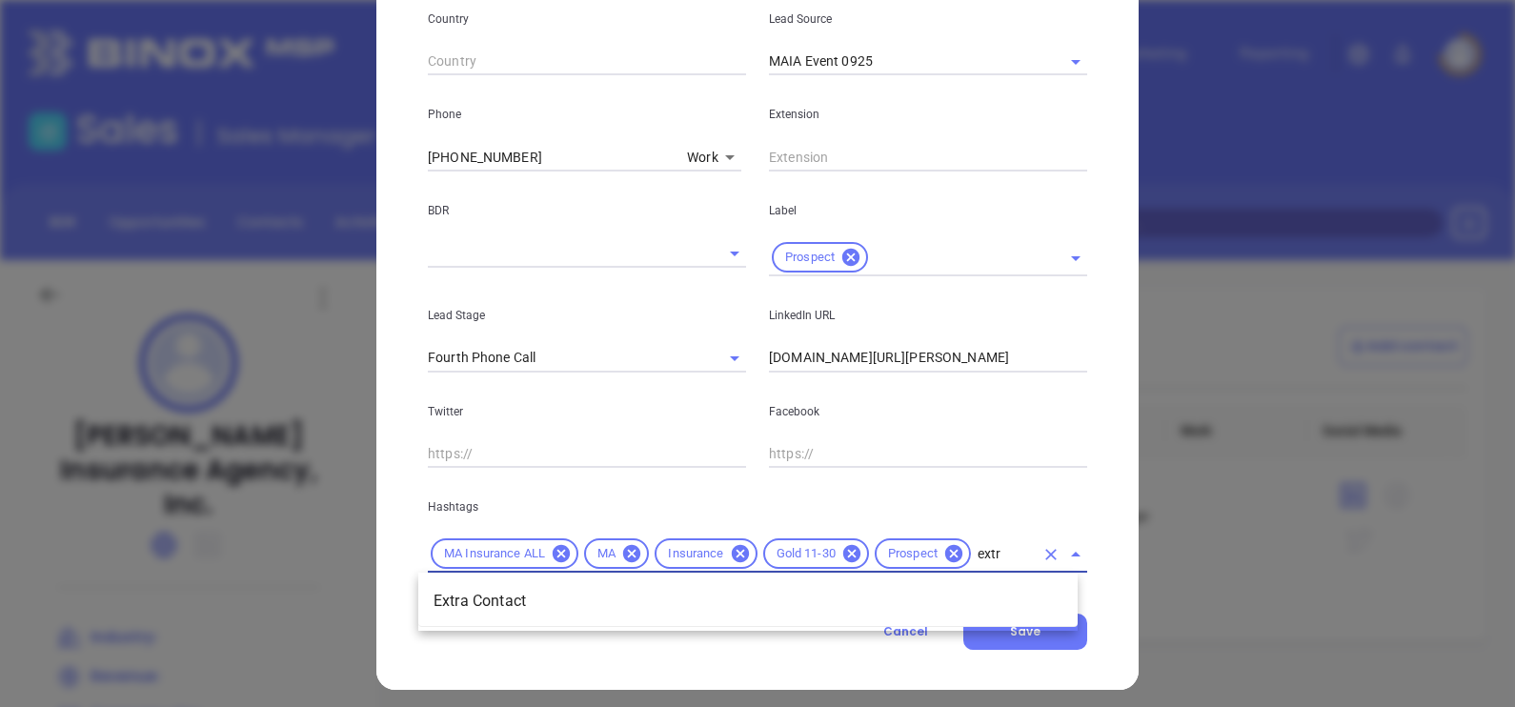
type input "extra"
click at [909, 598] on li "Extra Contact" at bounding box center [747, 601] width 659 height 34
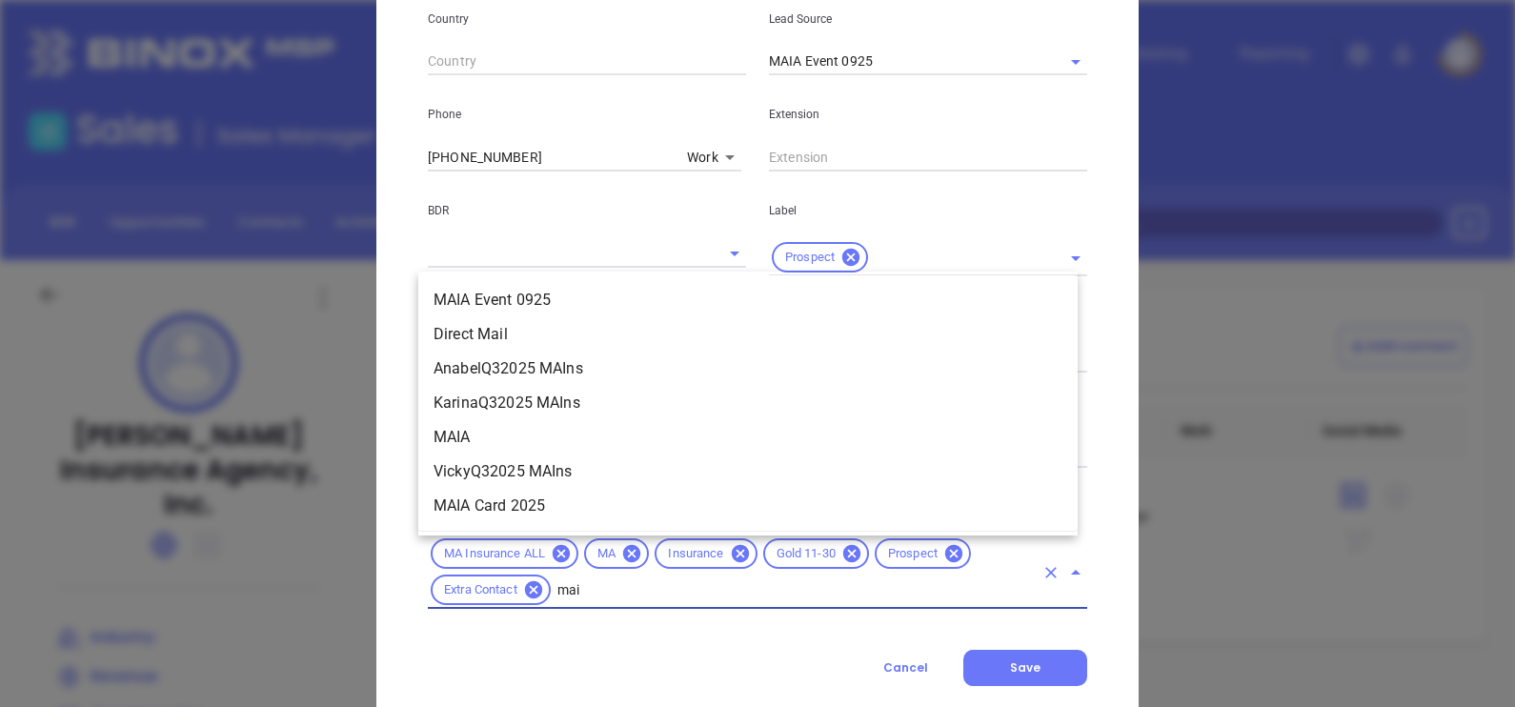
type input "maia"
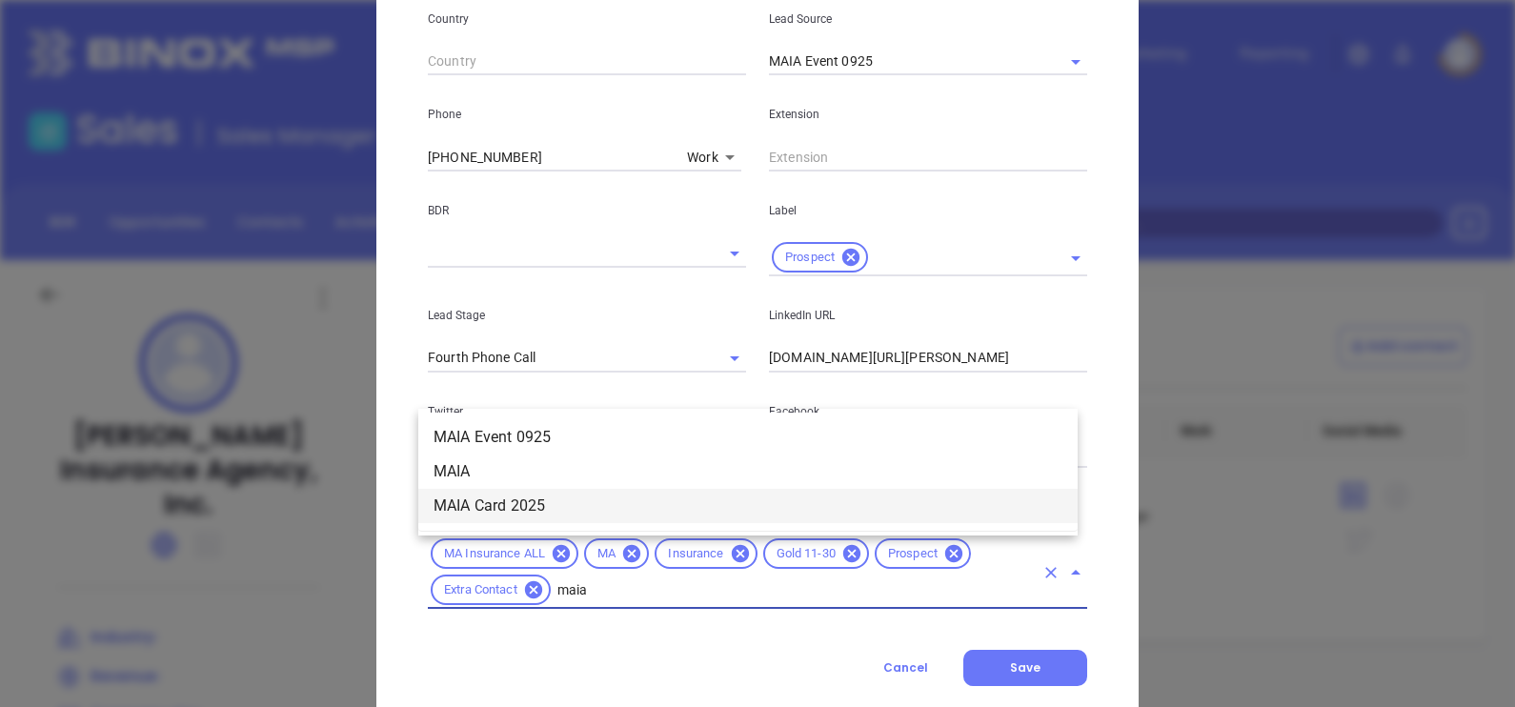
click at [603, 499] on li "MAIA Card 2025" at bounding box center [747, 506] width 659 height 34
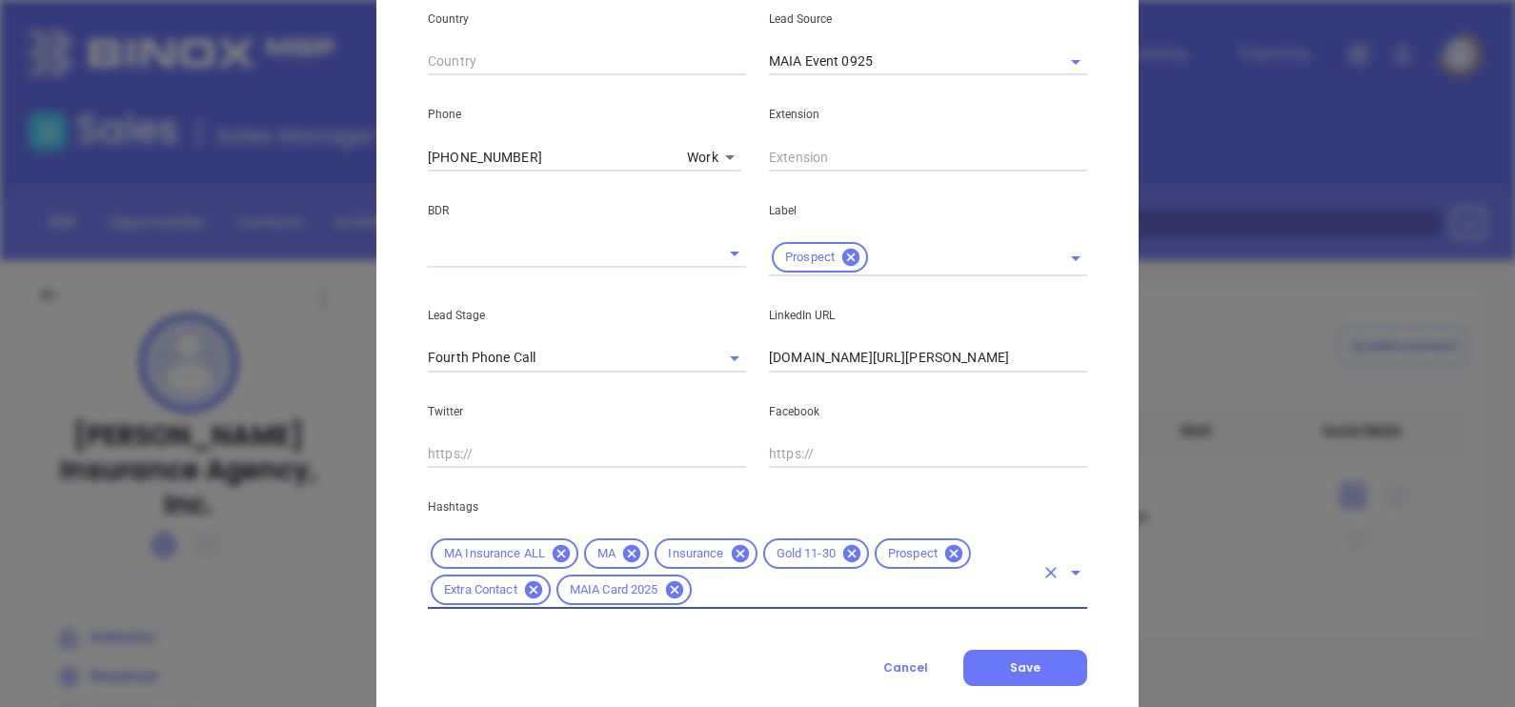
click at [707, 650] on div "Cancel Save" at bounding box center [757, 668] width 659 height 36
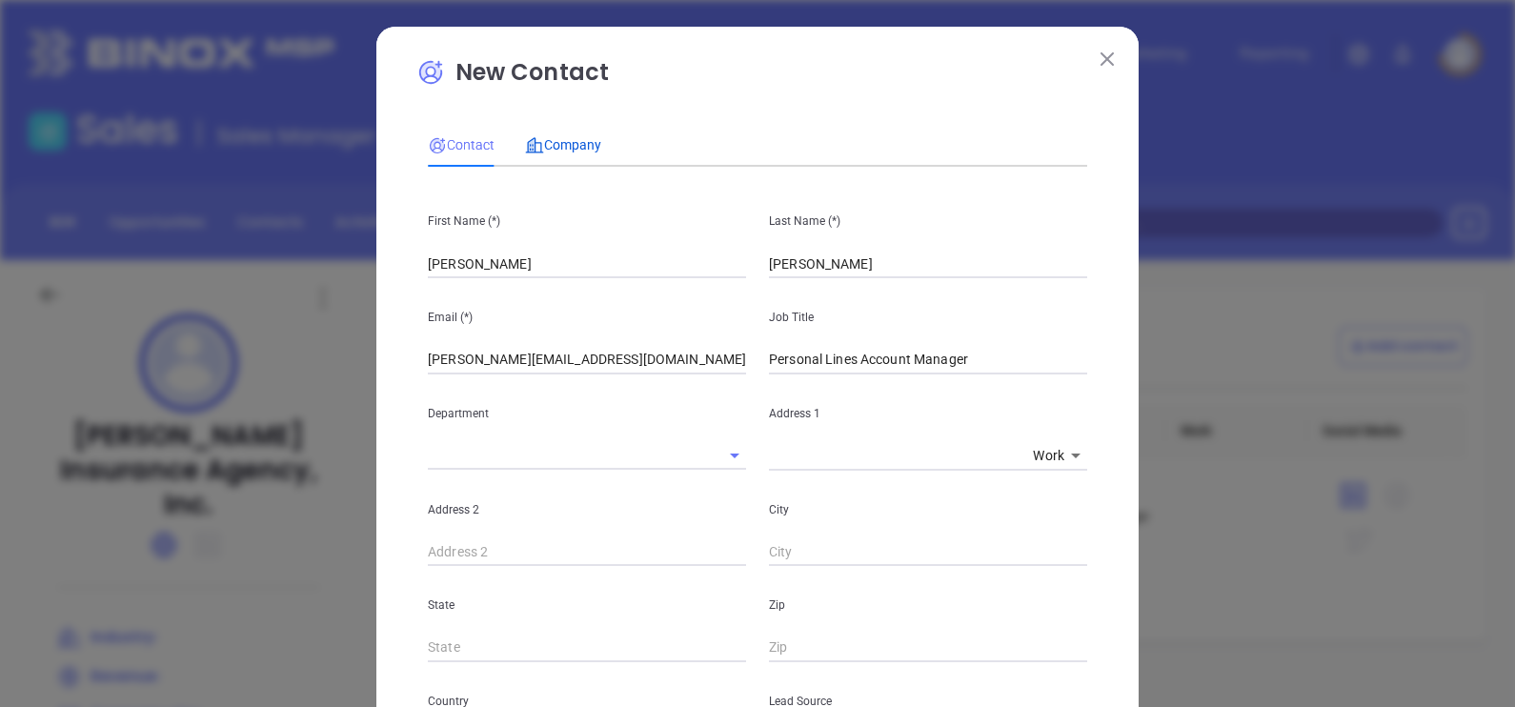
click at [535, 144] on span "Company" at bounding box center [563, 144] width 76 height 15
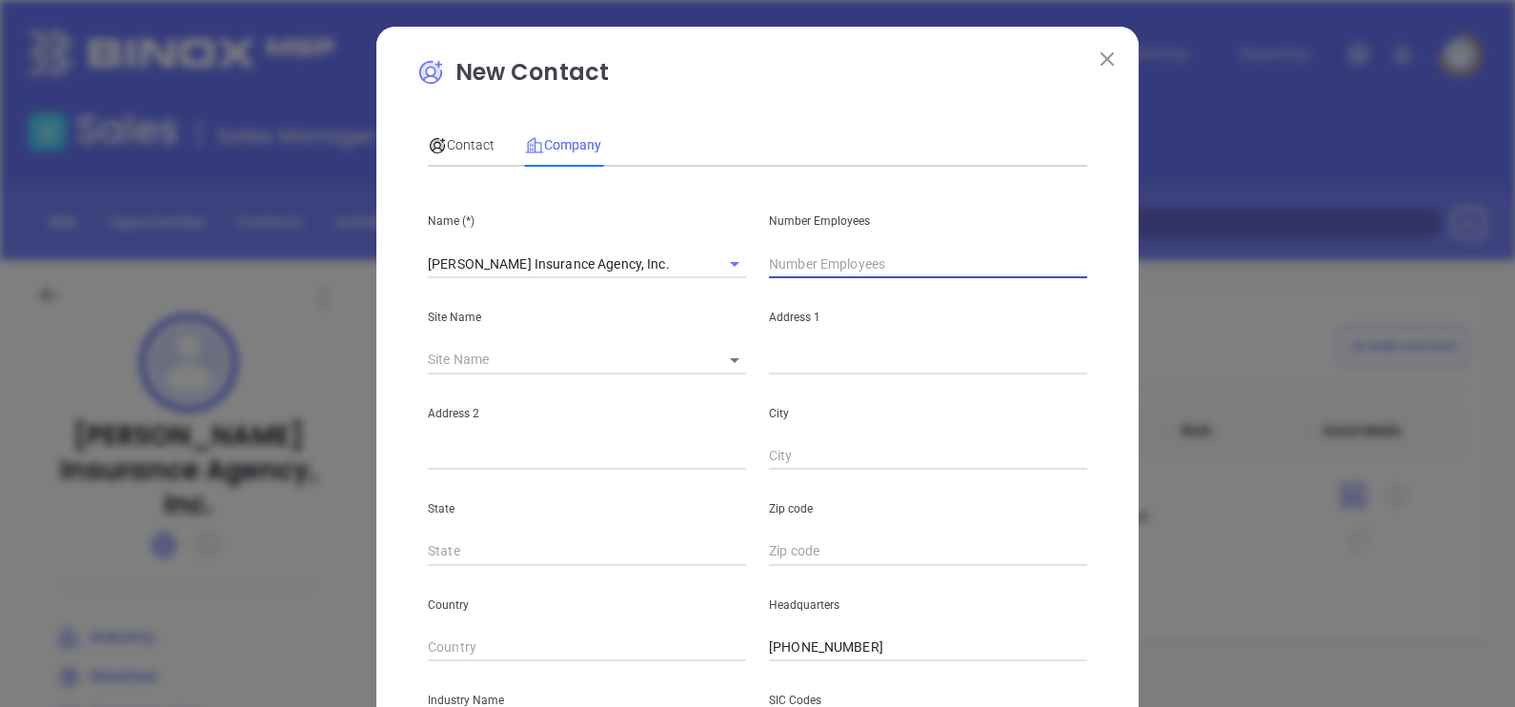
click at [816, 255] on input "text" at bounding box center [928, 264] width 318 height 29
type input "17"
click at [815, 133] on div "Contact Company" at bounding box center [757, 145] width 659 height 44
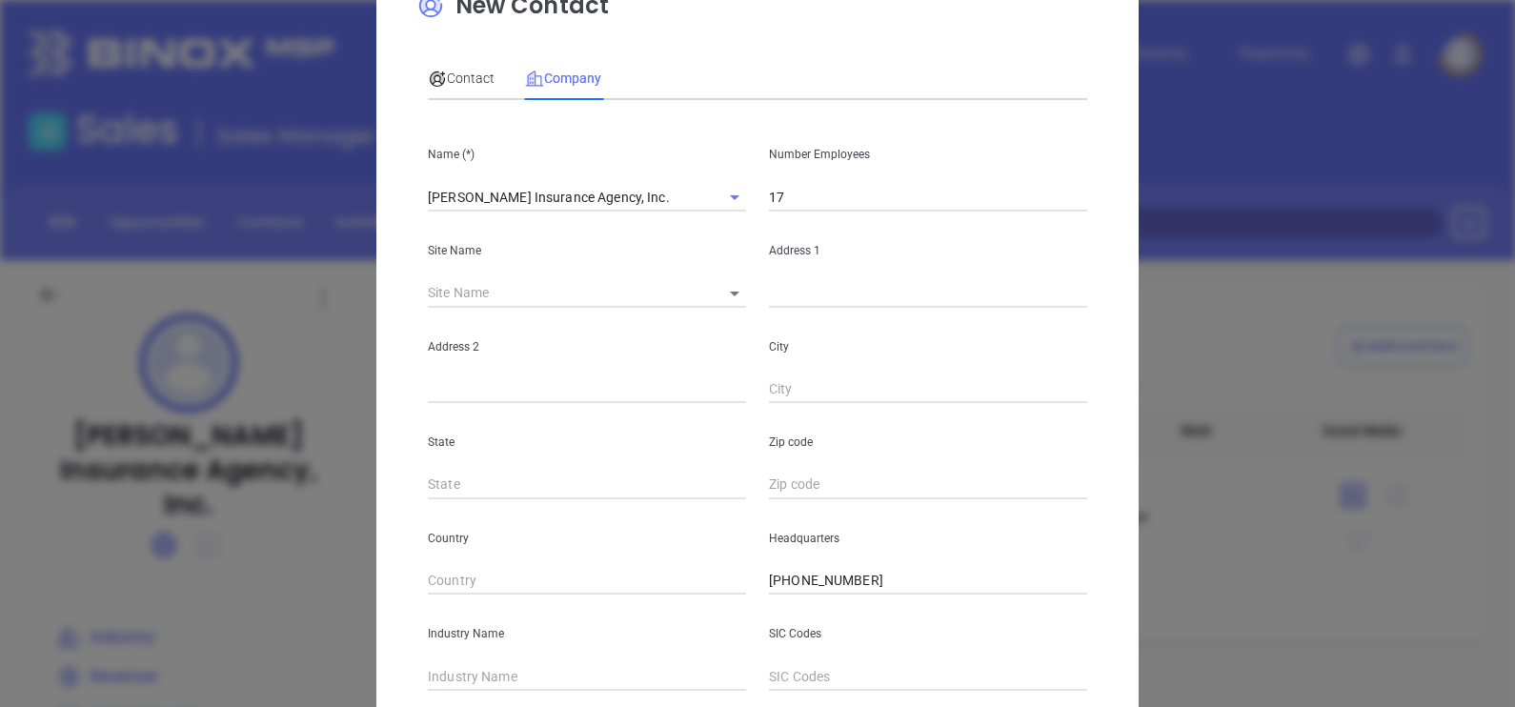
scroll to position [118, 0]
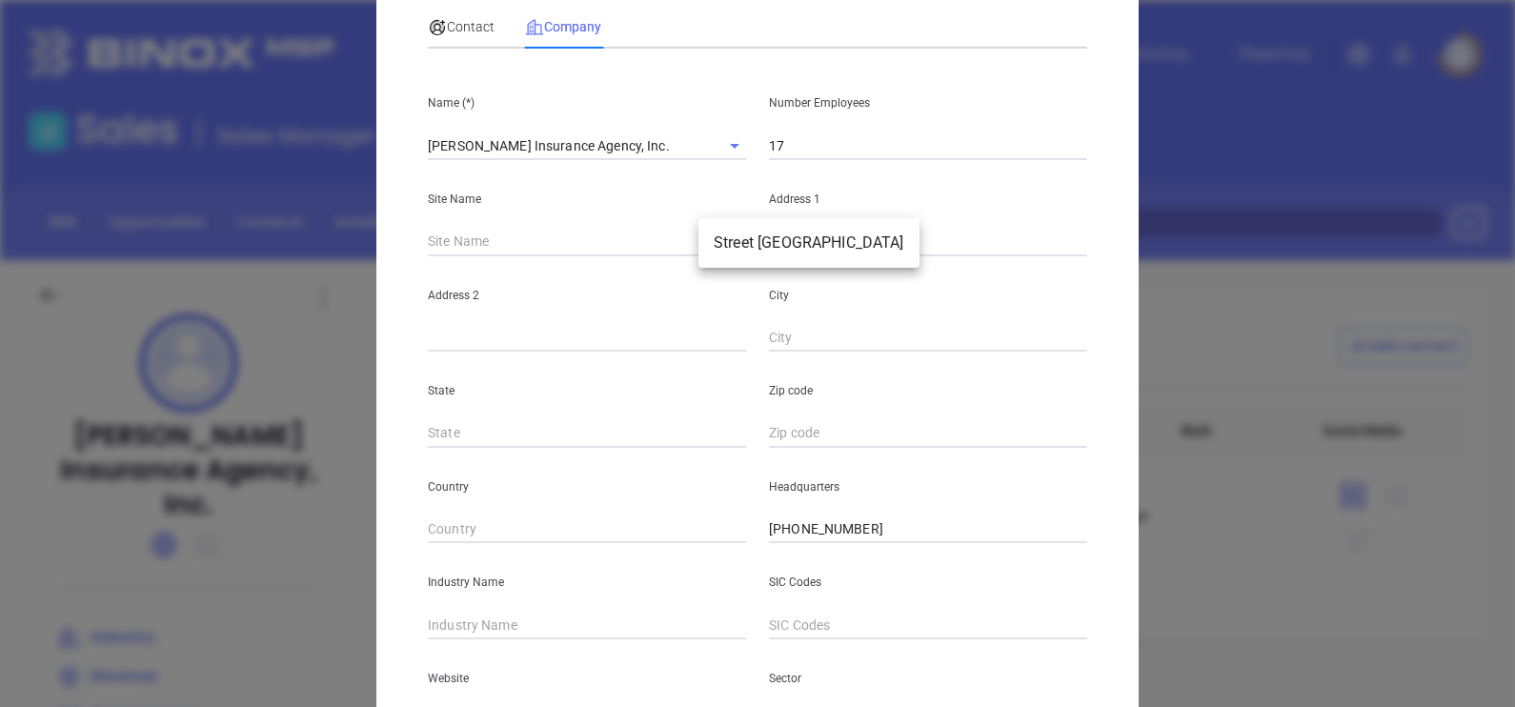
click at [724, 247] on body "Leads CRM Marketing Reporting Financial Leads Leads Sales Sales Manager BDR Opp…" at bounding box center [757, 353] width 1515 height 707
click at [742, 252] on li "Street Mansfield" at bounding box center [808, 243] width 221 height 34
type input "Street Mansfield"
type input "97315"
type input "215 North Main"
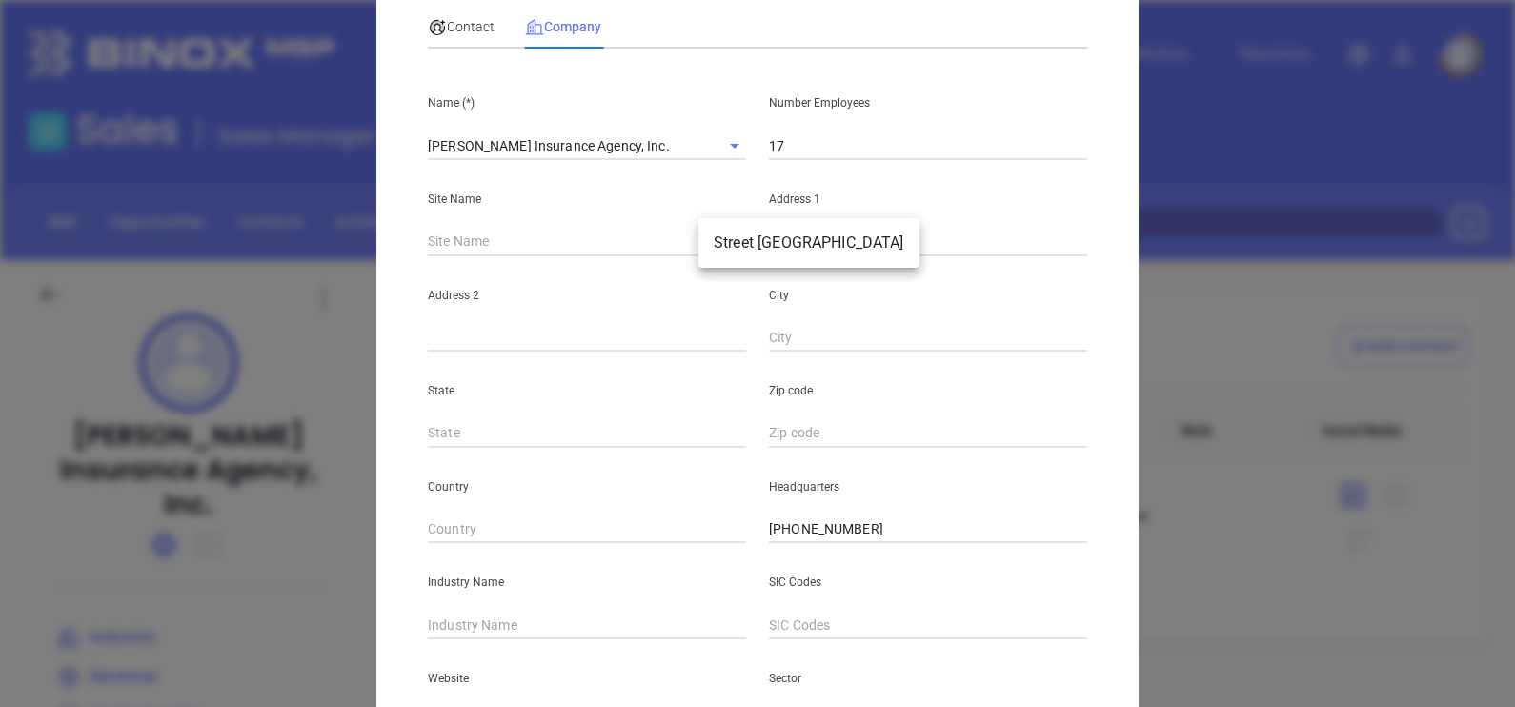
type input "Street Mansfield"
type input "MA"
type input "2048"
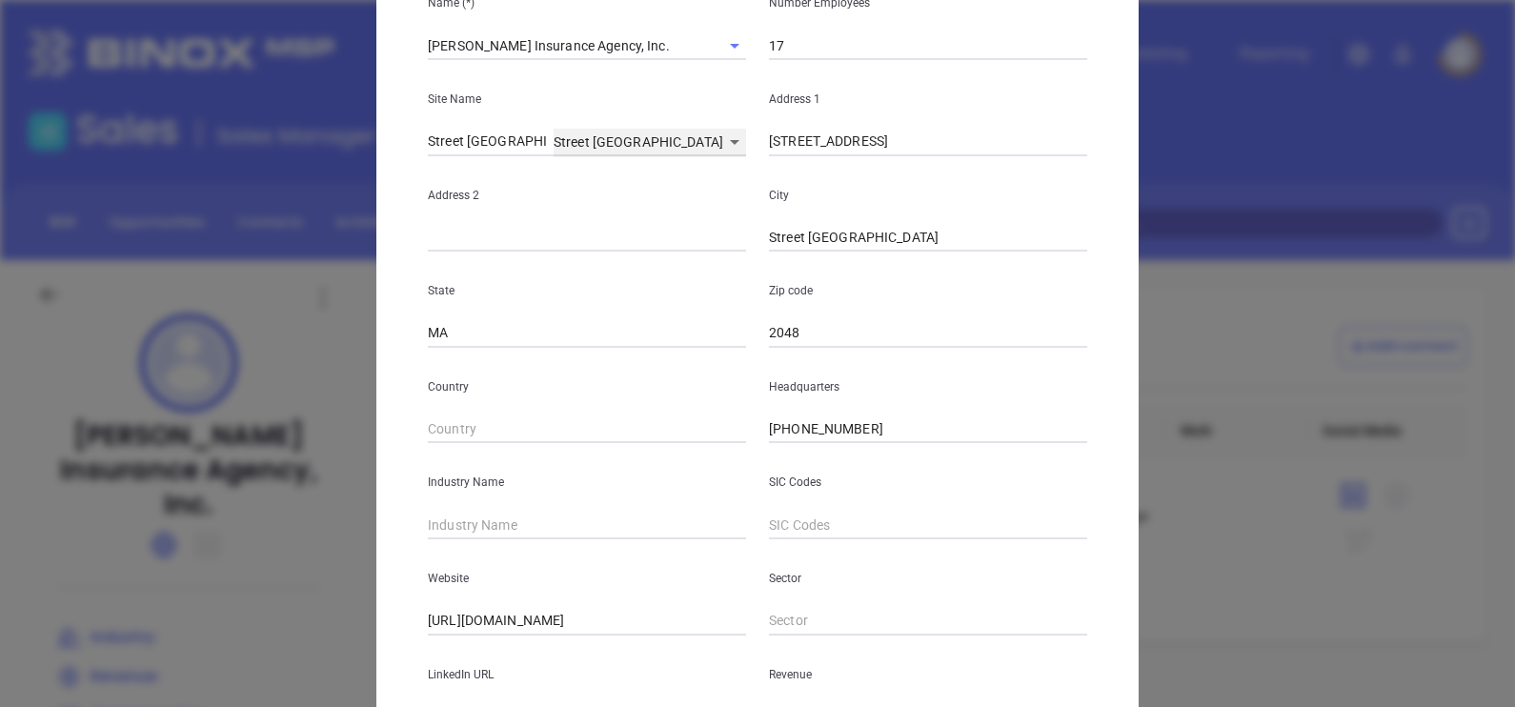
scroll to position [357, 0]
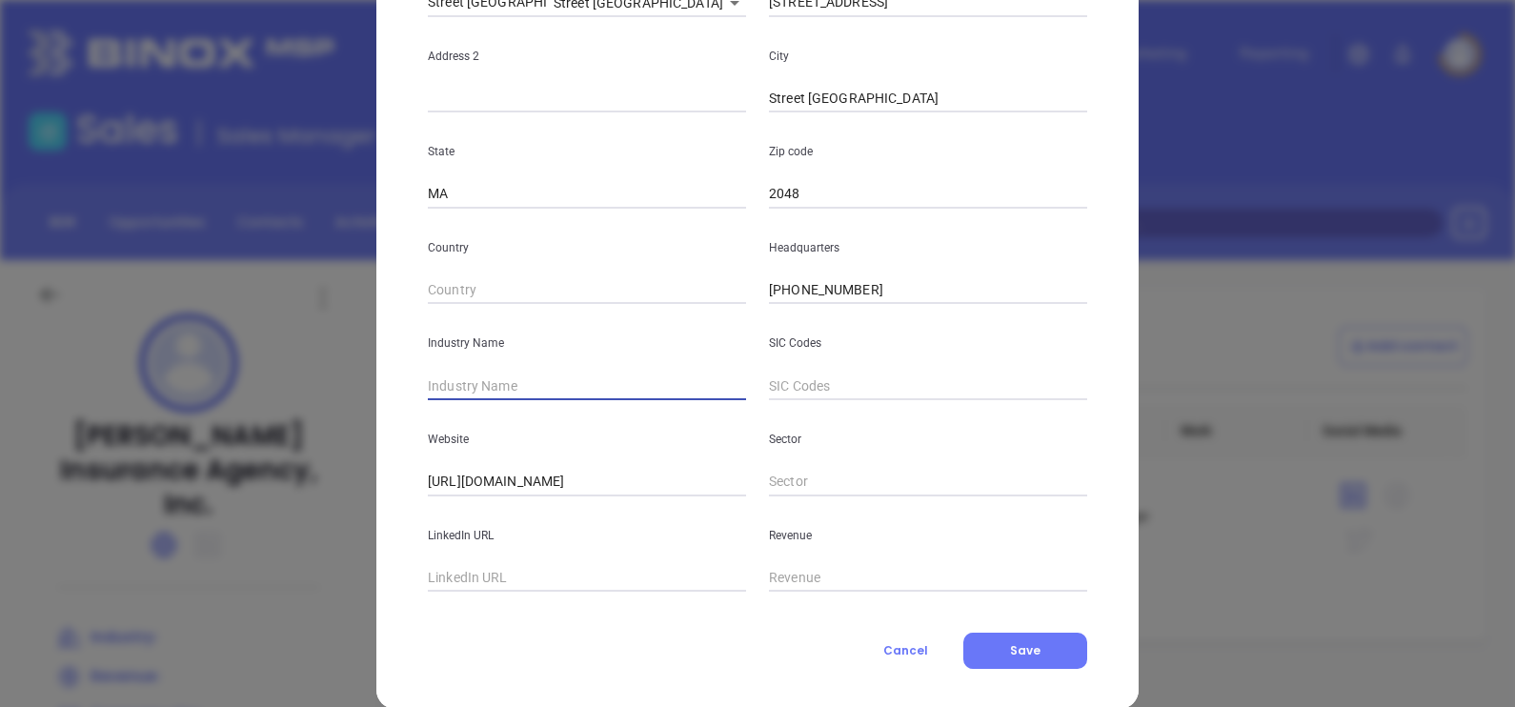
click at [513, 376] on input "text" at bounding box center [587, 386] width 318 height 29
type input "Insurance"
click at [603, 581] on input "text" at bounding box center [587, 578] width 318 height 29
paste input "www.linkedin.com/company/barrows-insurance-agency-inc-/"
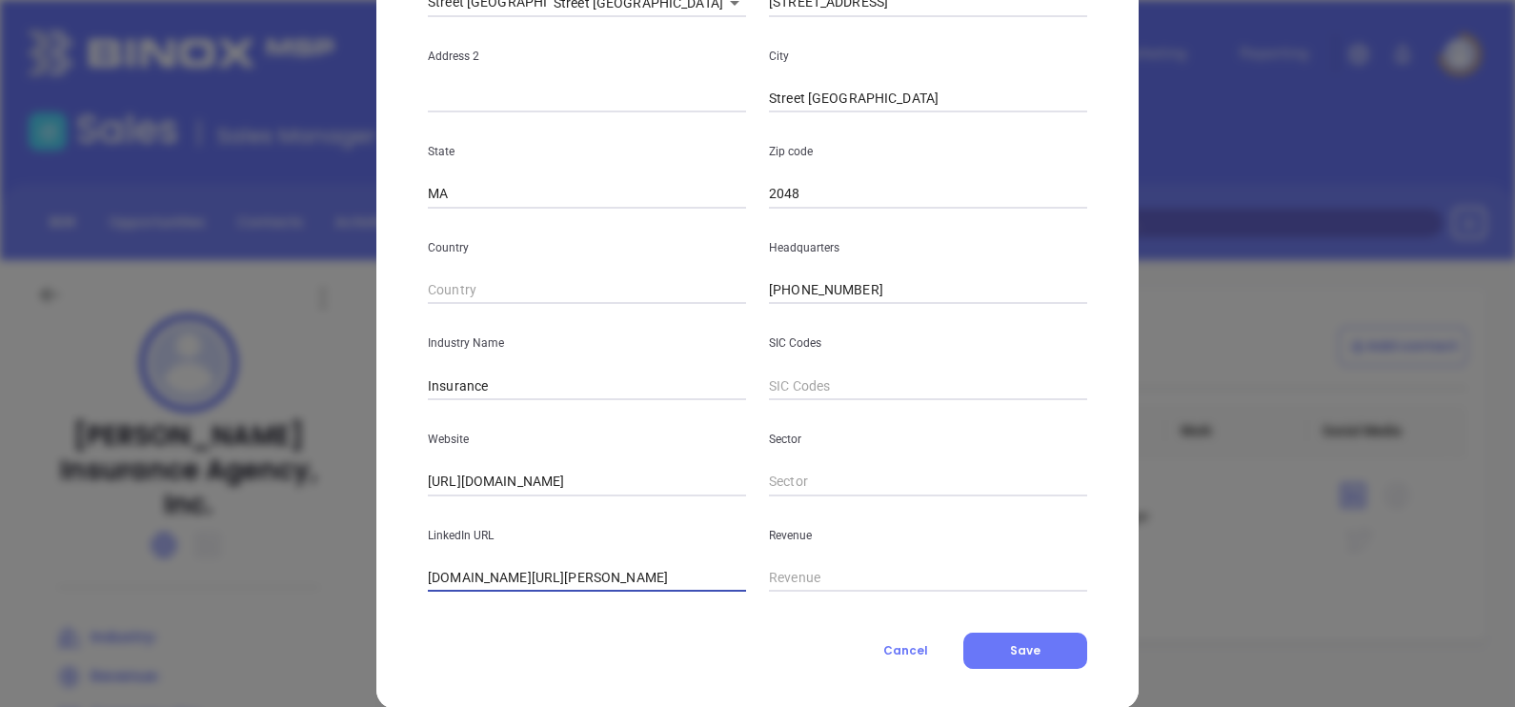
type input "www.linkedin.com/company/barrows-insurance-agency-inc-/"
click at [623, 620] on div "Contact Company First Name (*) Madeleine Last Name (*) George Email (*) madelei…" at bounding box center [757, 212] width 659 height 913
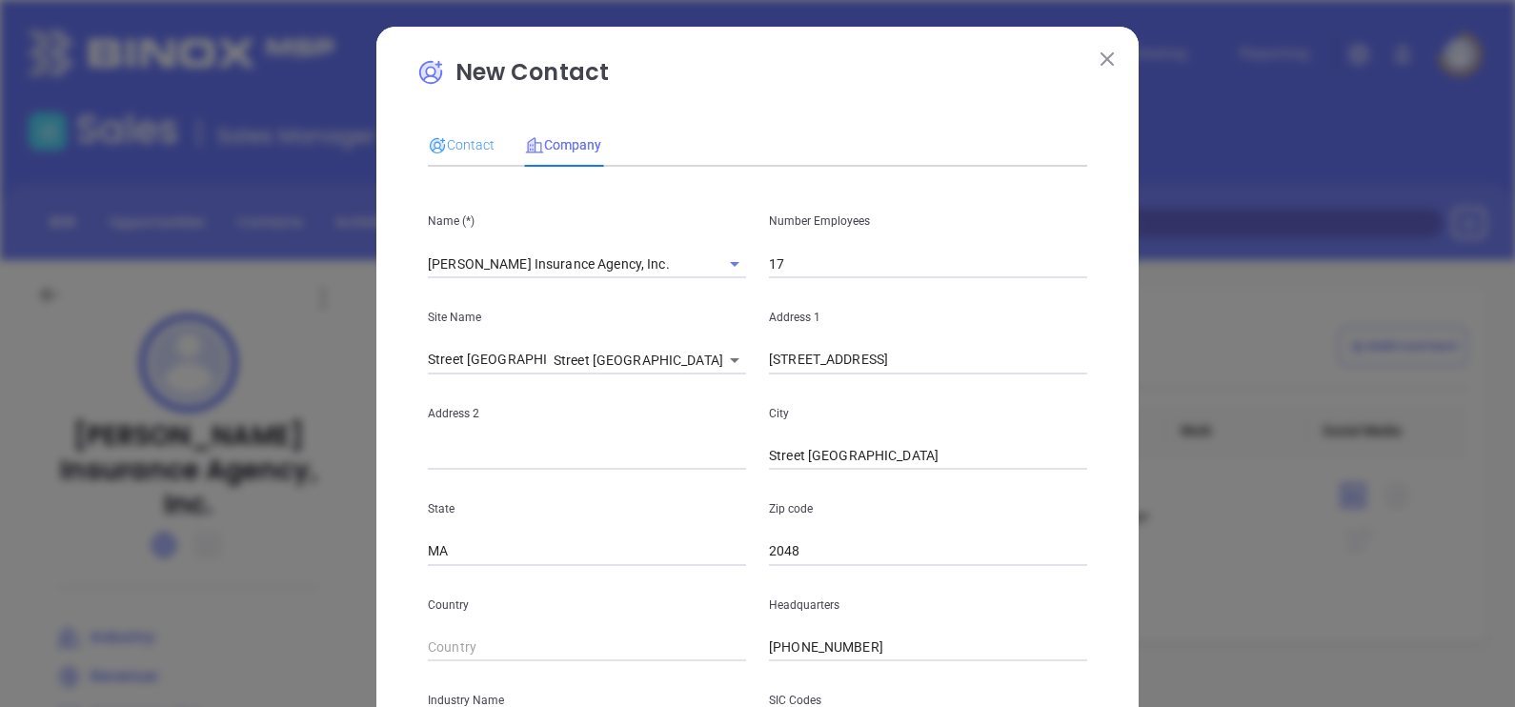
click at [463, 129] on div "Contact" at bounding box center [461, 145] width 67 height 44
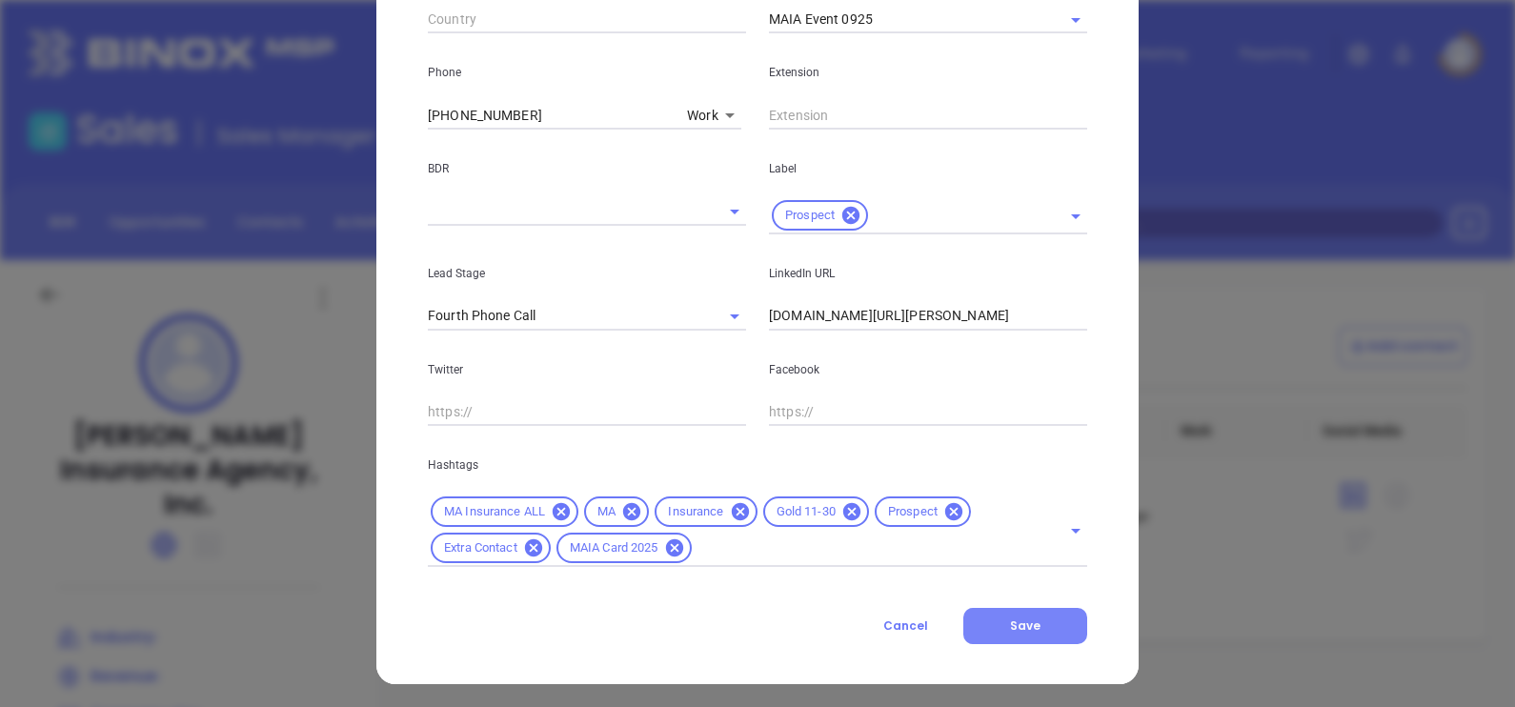
scroll to position [728, 0]
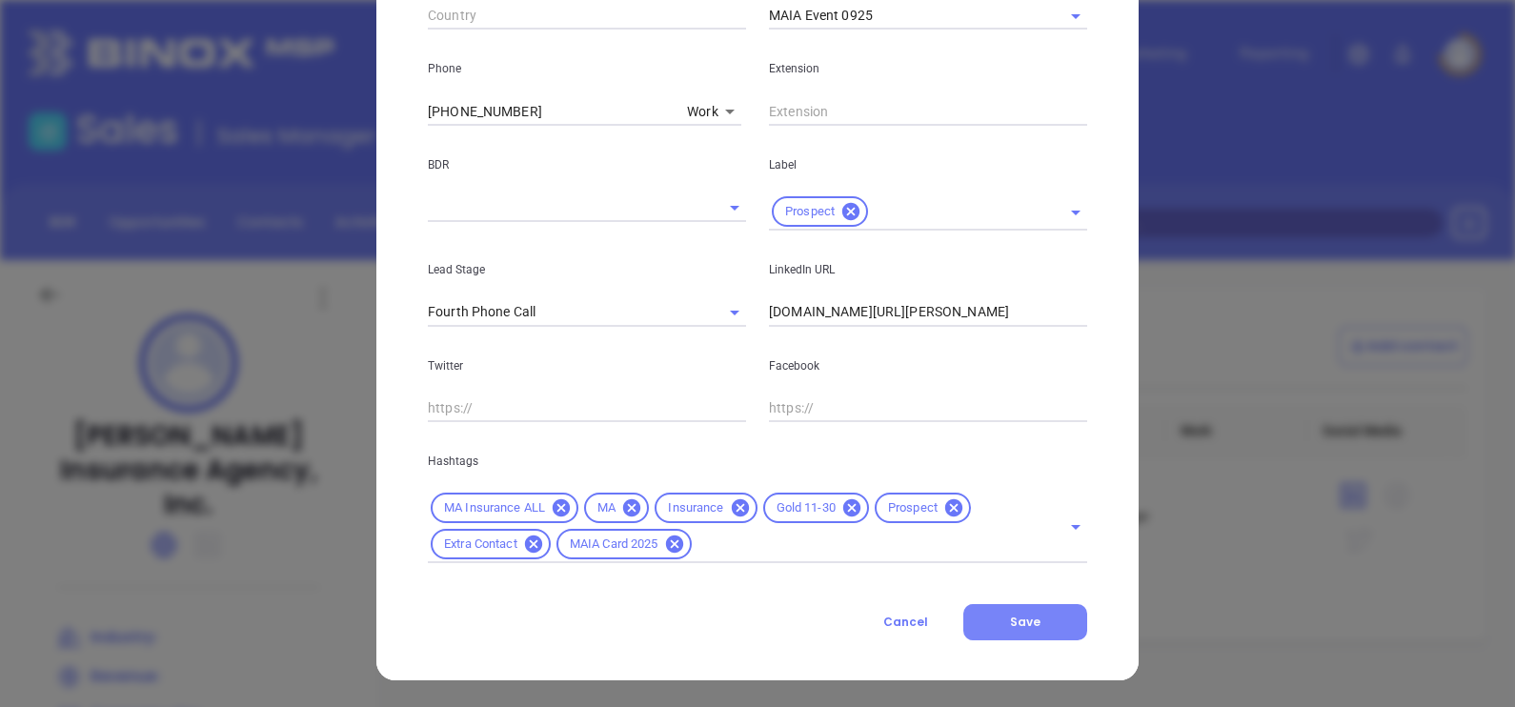
click at [1022, 623] on span "Save" at bounding box center [1025, 622] width 30 height 16
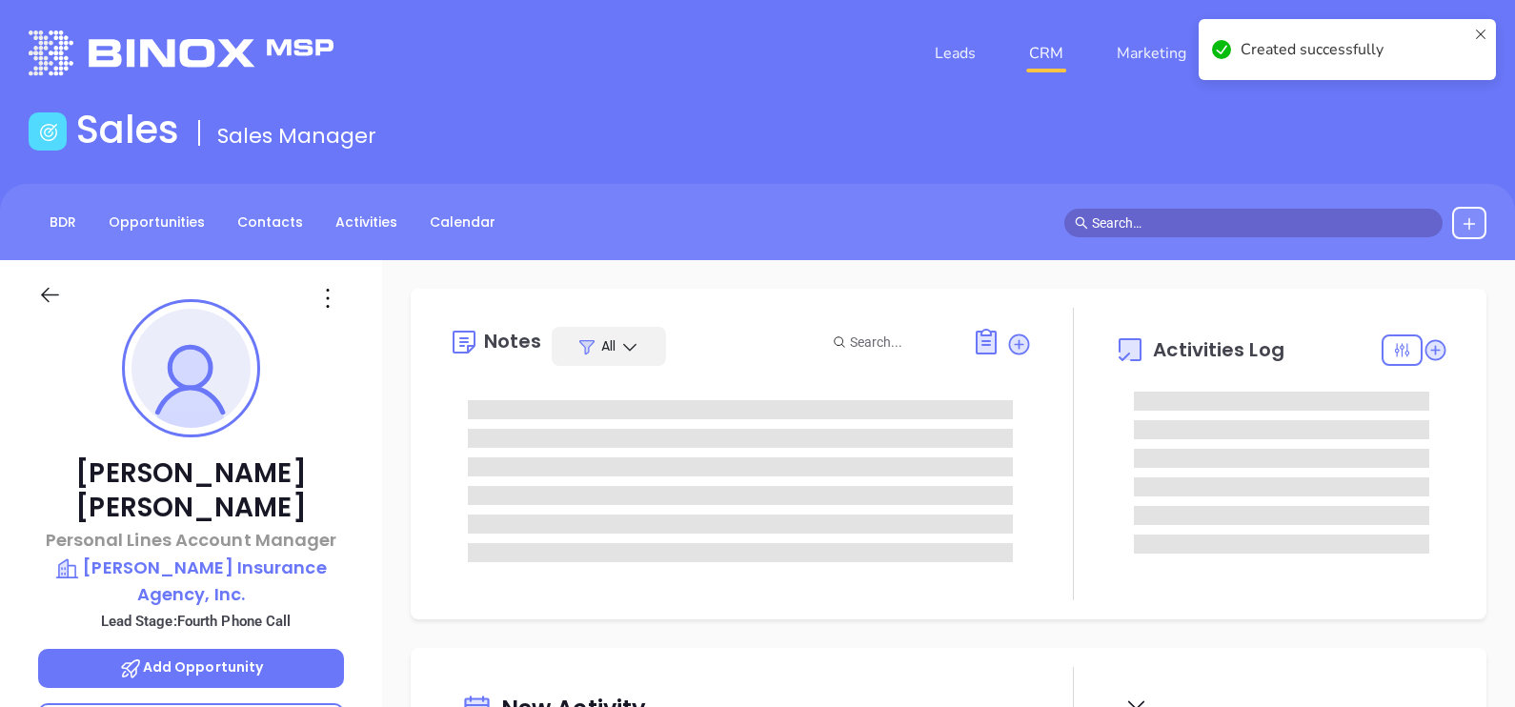
type input "[DATE]"
type input "[PERSON_NAME]"
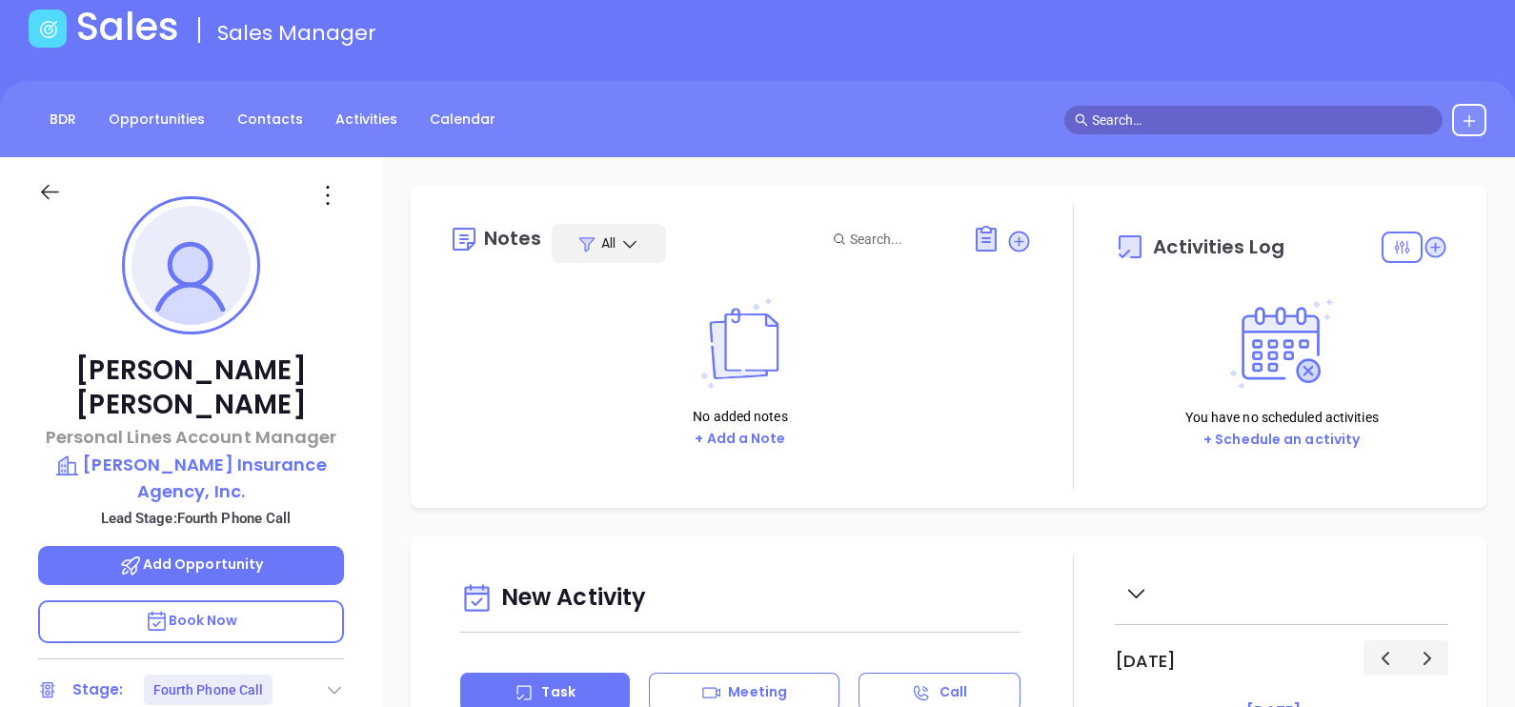
scroll to position [237, 0]
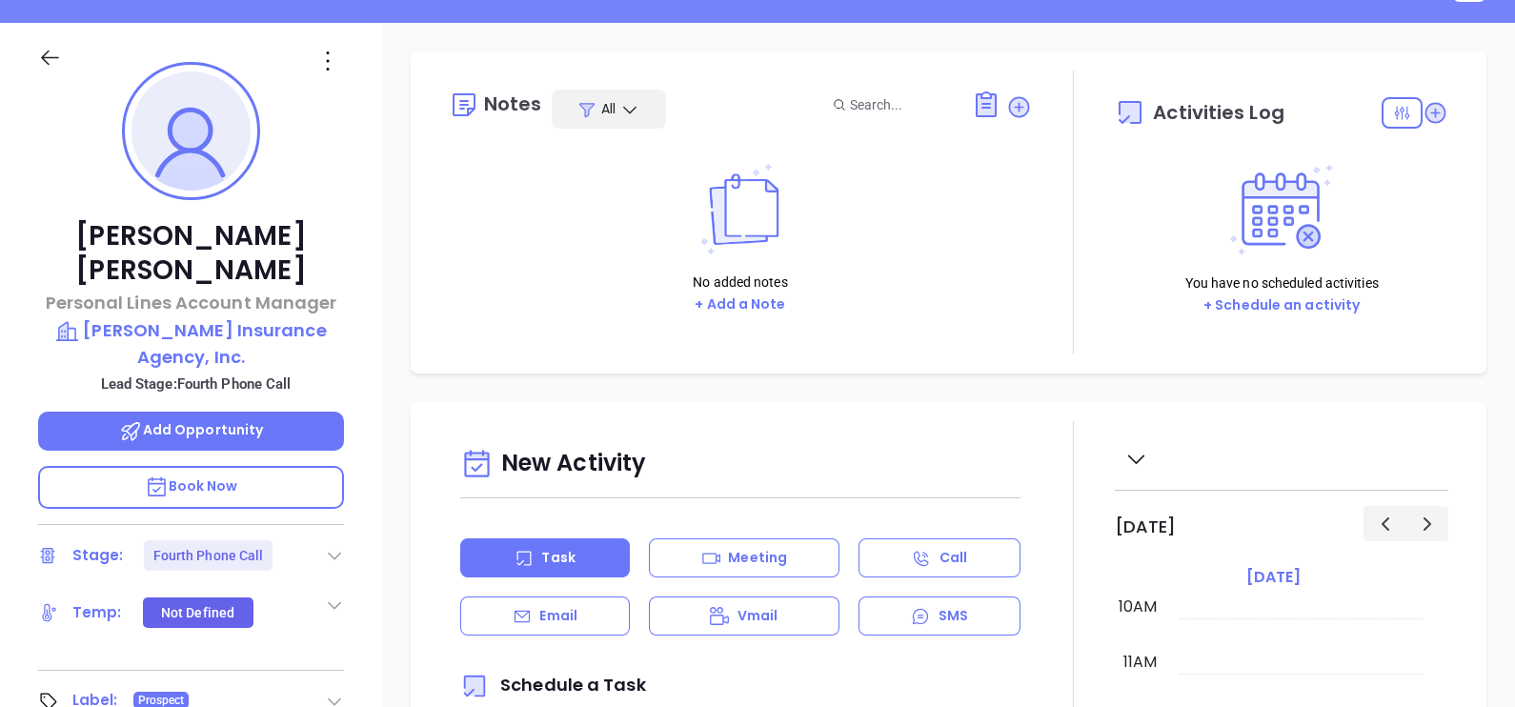
click at [333, 546] on icon at bounding box center [334, 555] width 19 height 19
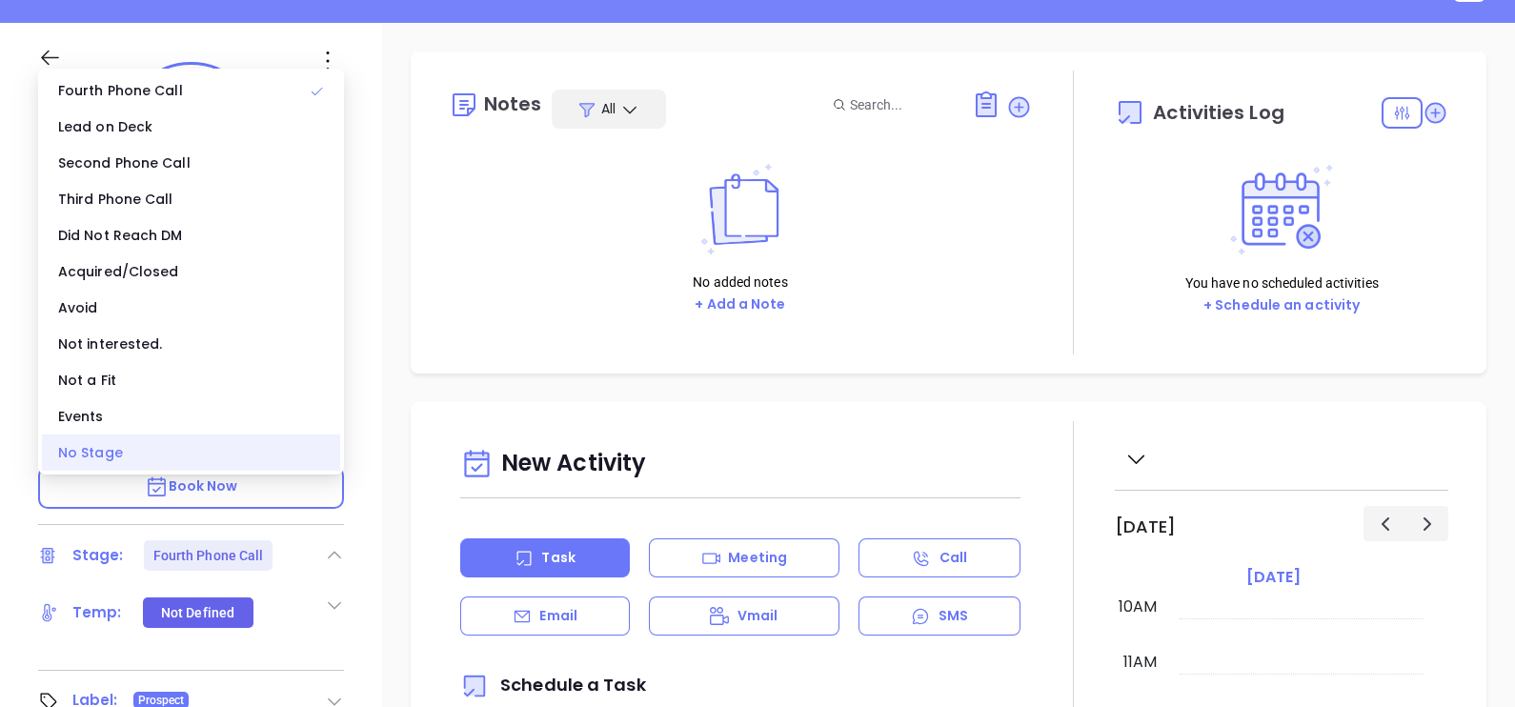
click at [202, 453] on div "No Stage" at bounding box center [191, 452] width 298 height 36
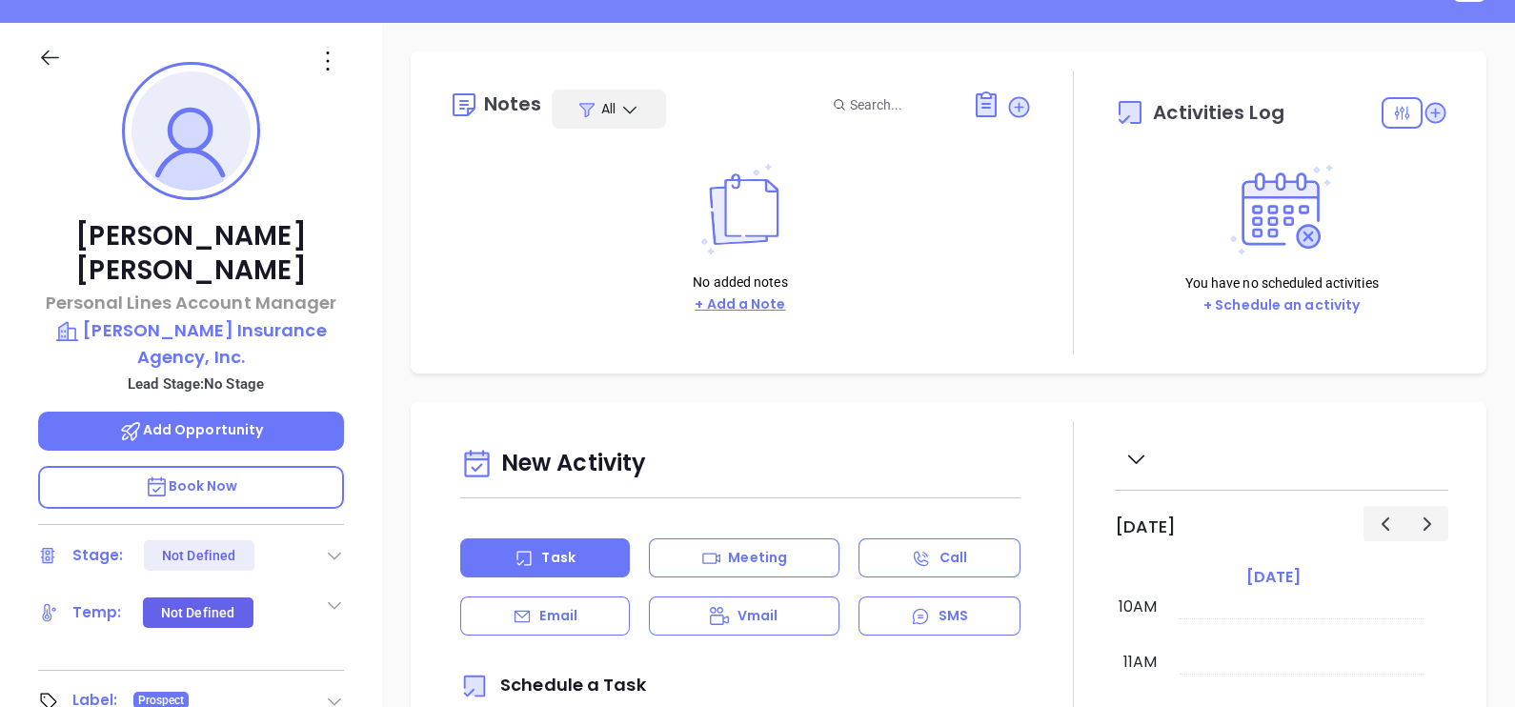
click at [732, 297] on button "+ Add a Note" at bounding box center [740, 304] width 102 height 22
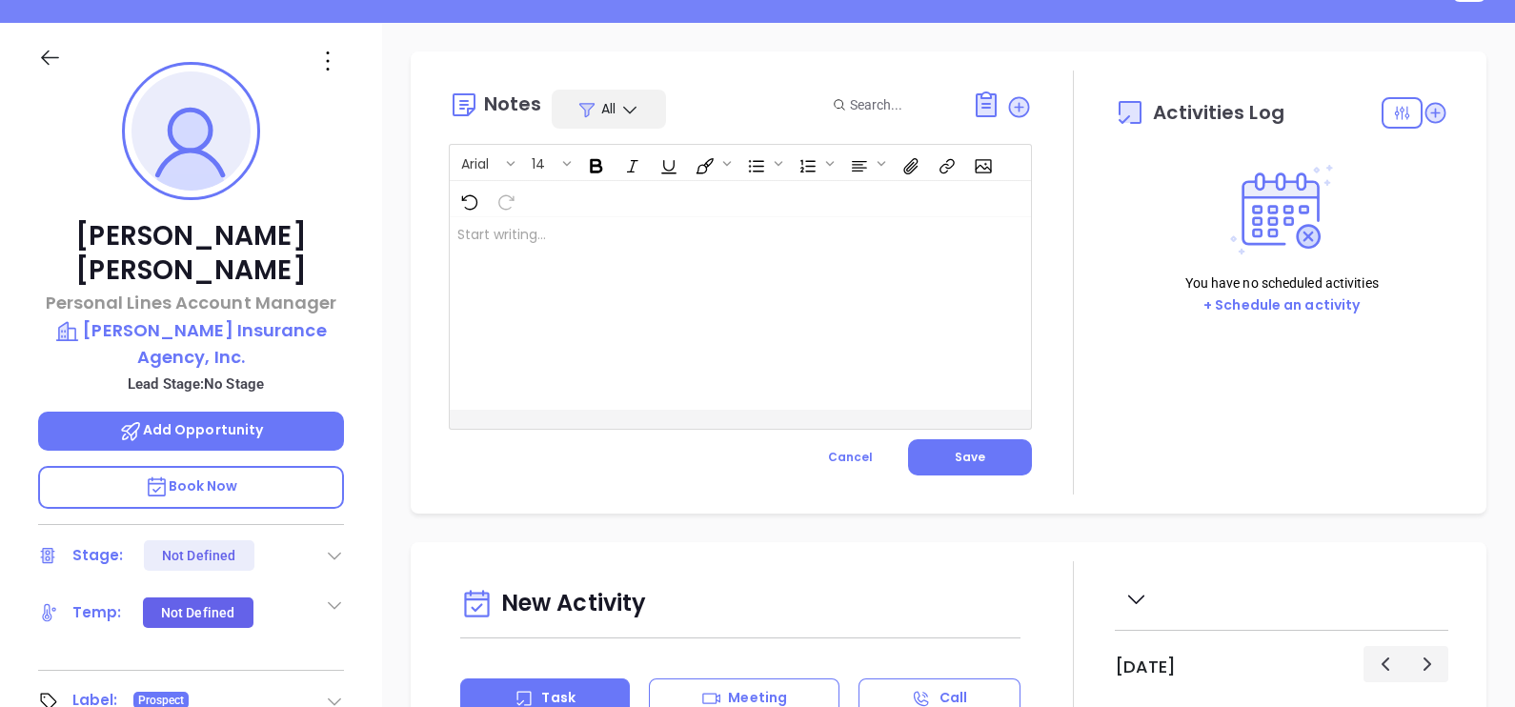
click at [684, 322] on div at bounding box center [720, 313] width 540 height 192
click at [955, 456] on span "Save" at bounding box center [970, 457] width 30 height 16
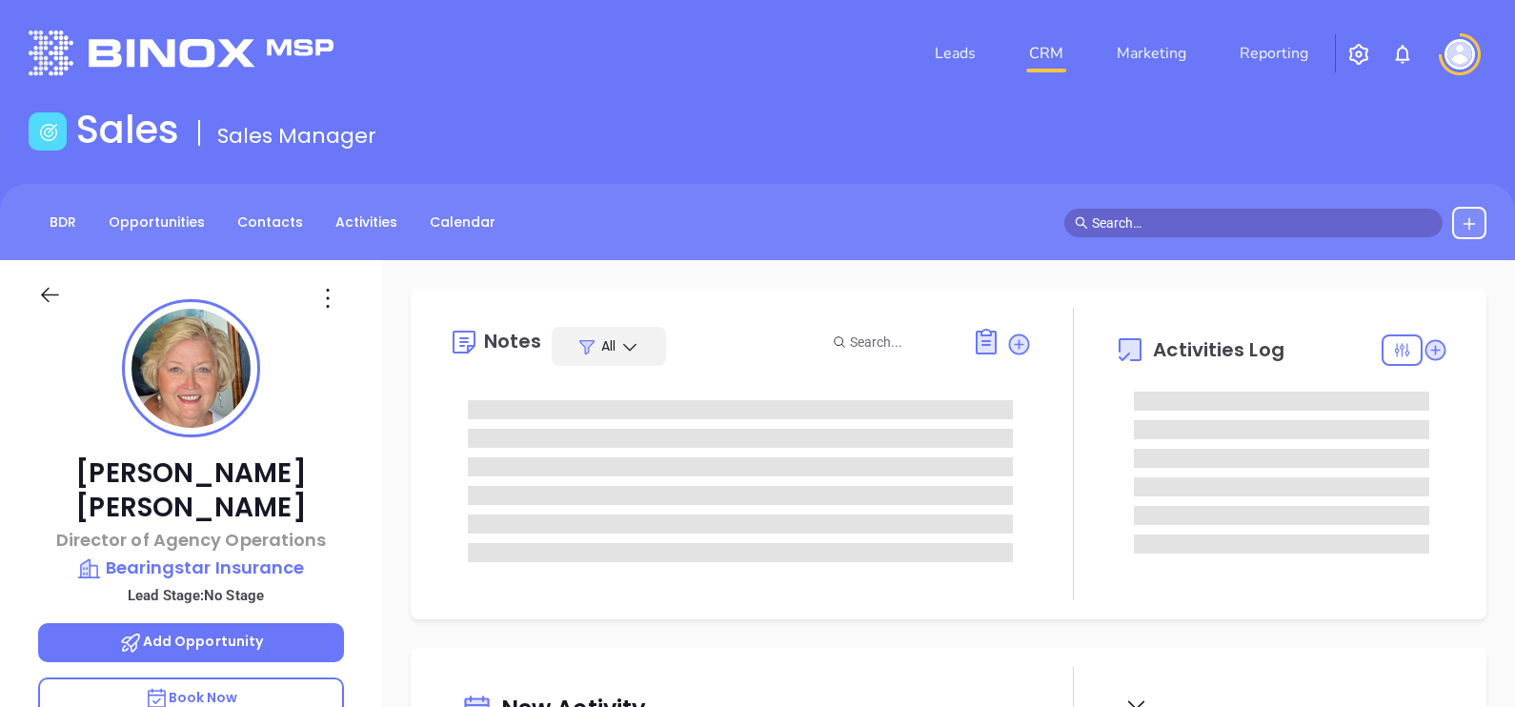
type input "[DATE]"
type input "[PERSON_NAME]"
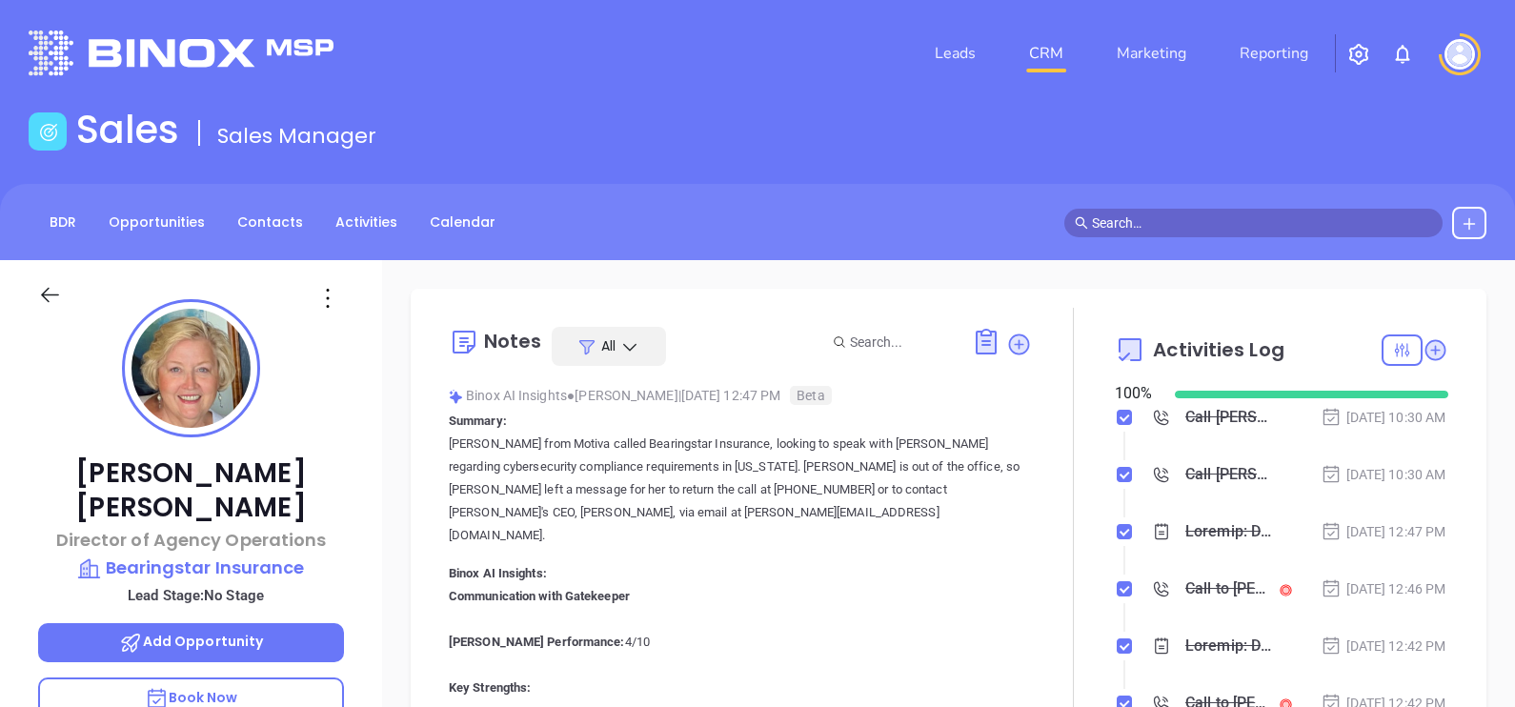
scroll to position [553, 0]
click at [417, 389] on div "Notes All Binox AI Insights ● [PERSON_NAME] | [DATE] 12:47 PM Beta Summary: [PE…" at bounding box center [949, 533] width 1076 height 488
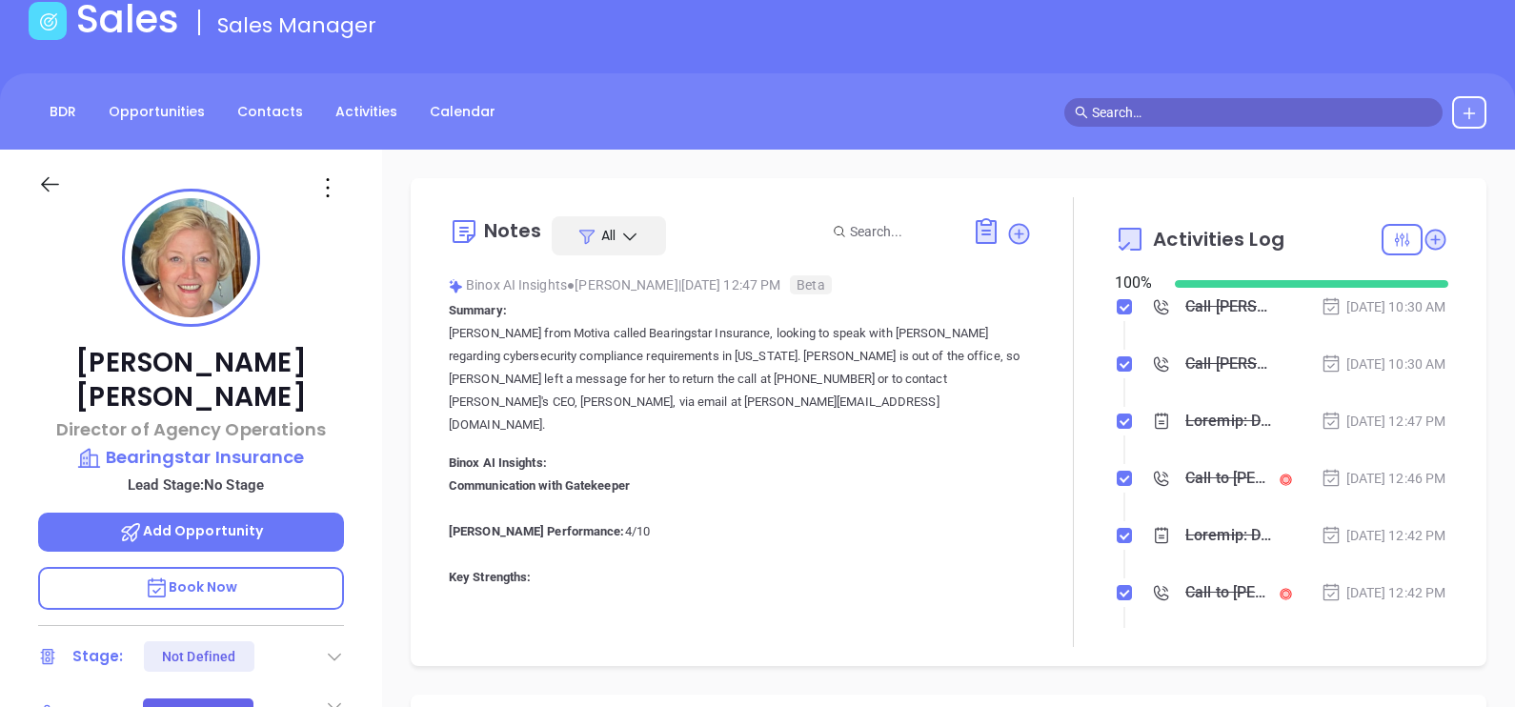
scroll to position [0, 0]
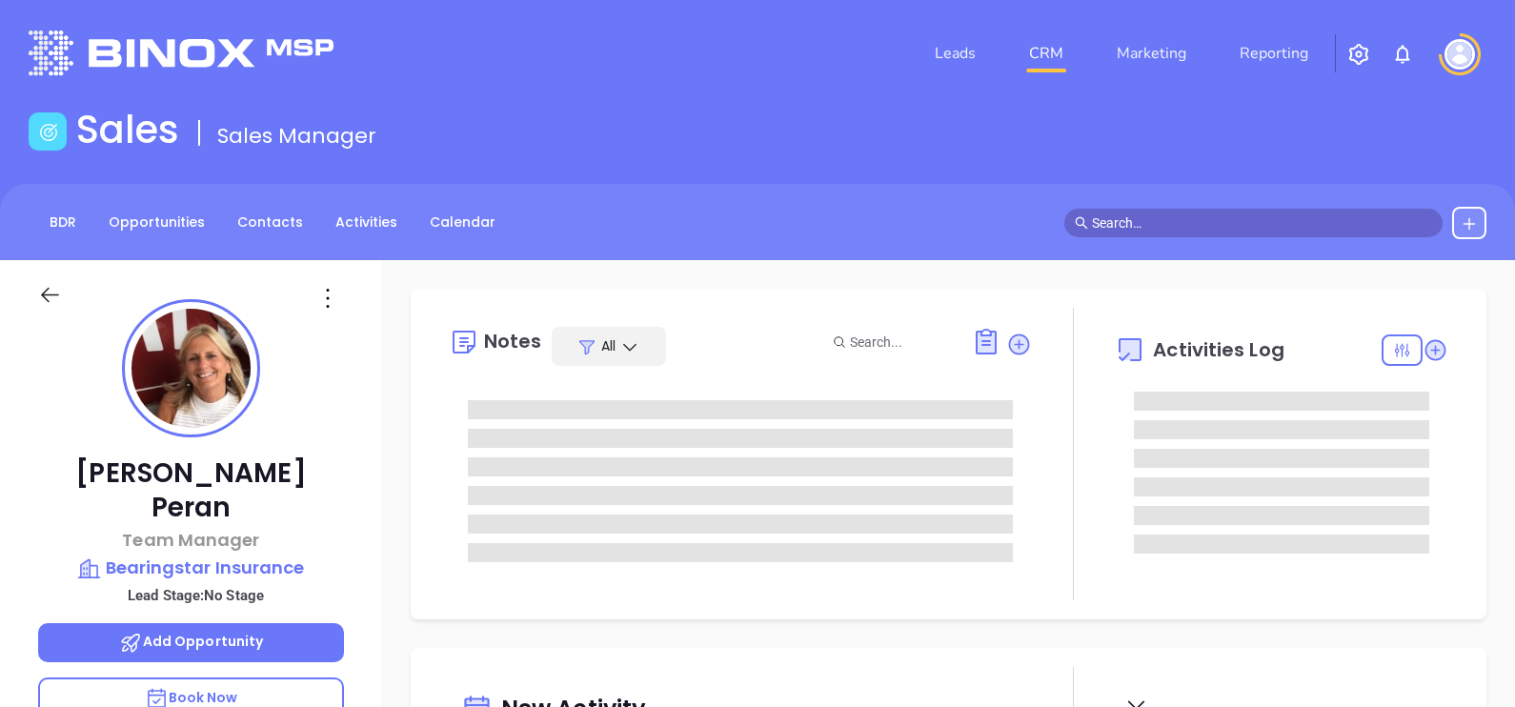
type input "[DATE]"
type input "[PERSON_NAME]"
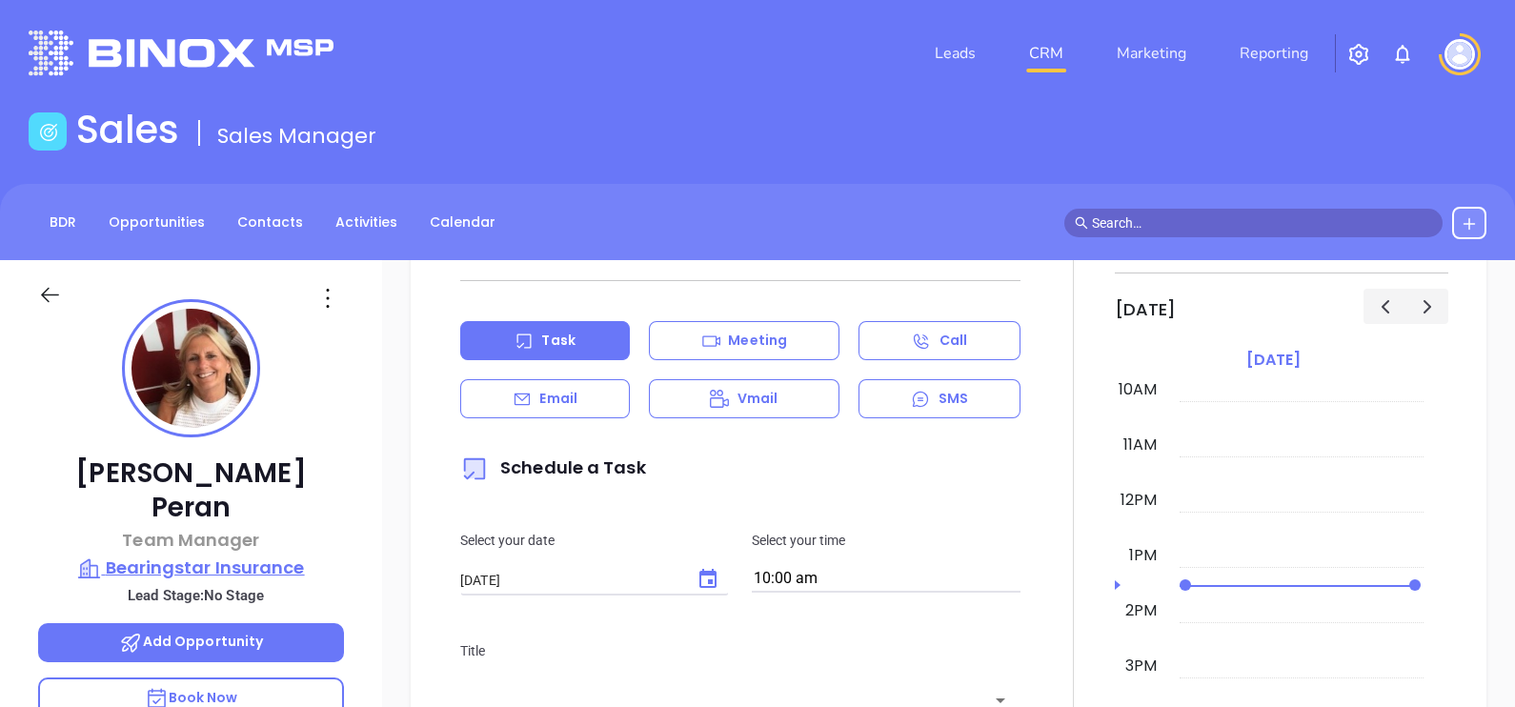
click at [273, 554] on p "Bearingstar Insurance" at bounding box center [191, 567] width 306 height 27
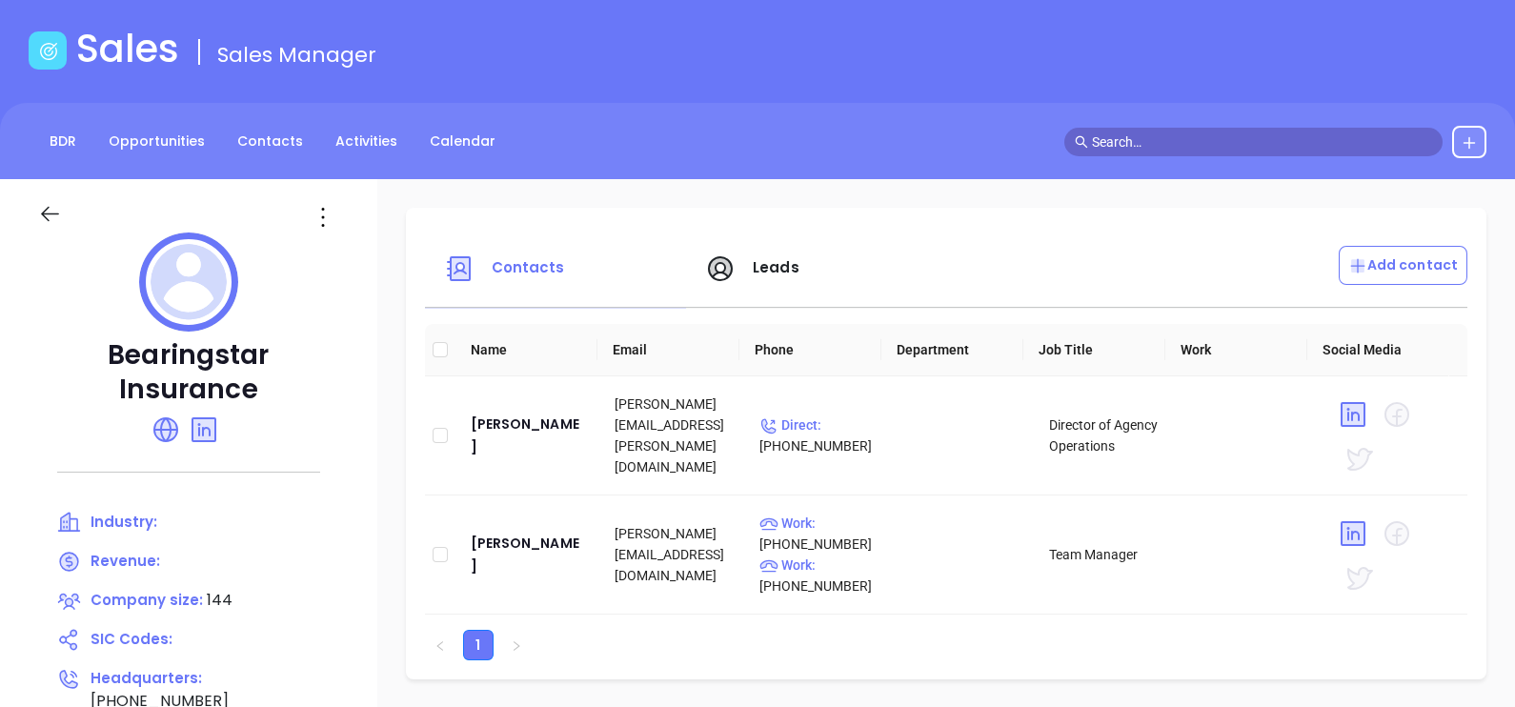
scroll to position [118, 0]
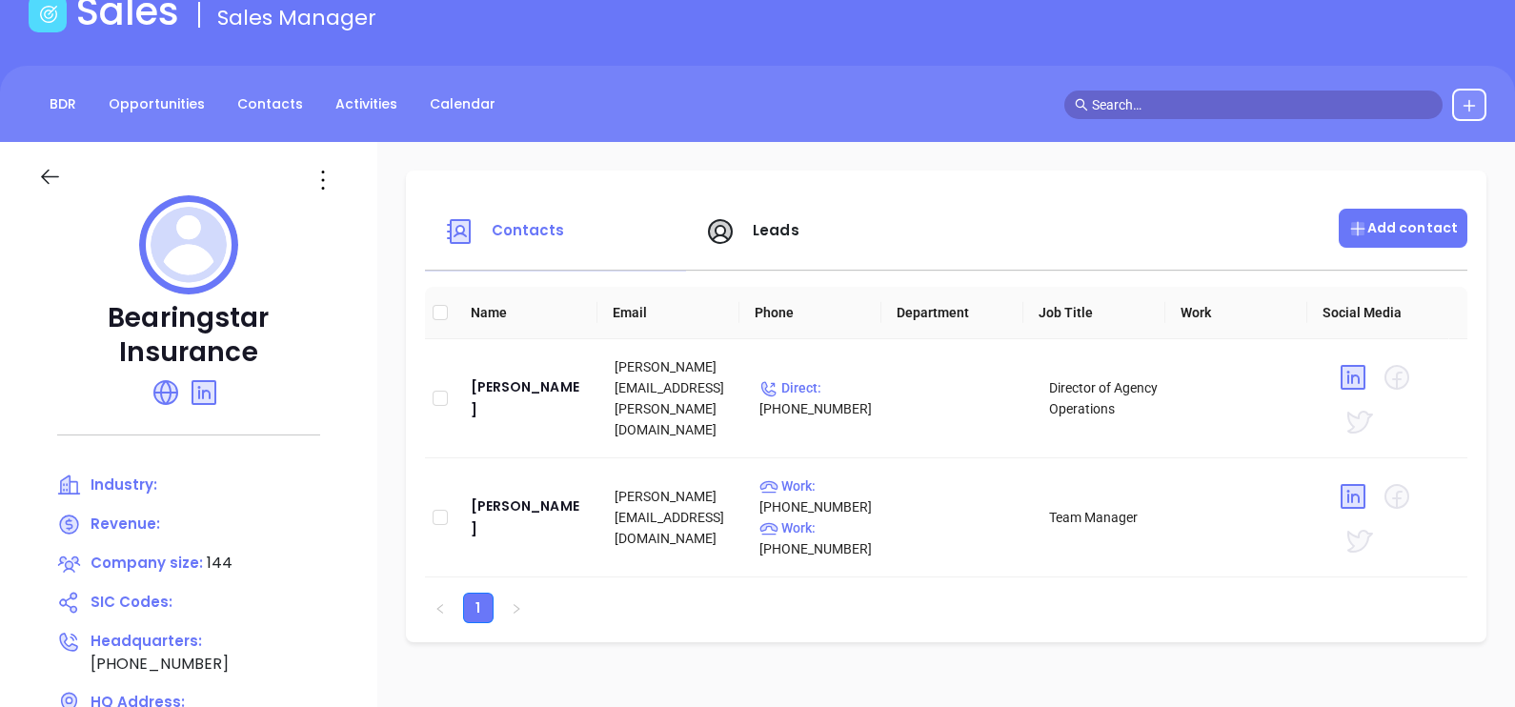
click at [1396, 211] on div "Add contact" at bounding box center [1403, 228] width 129 height 39
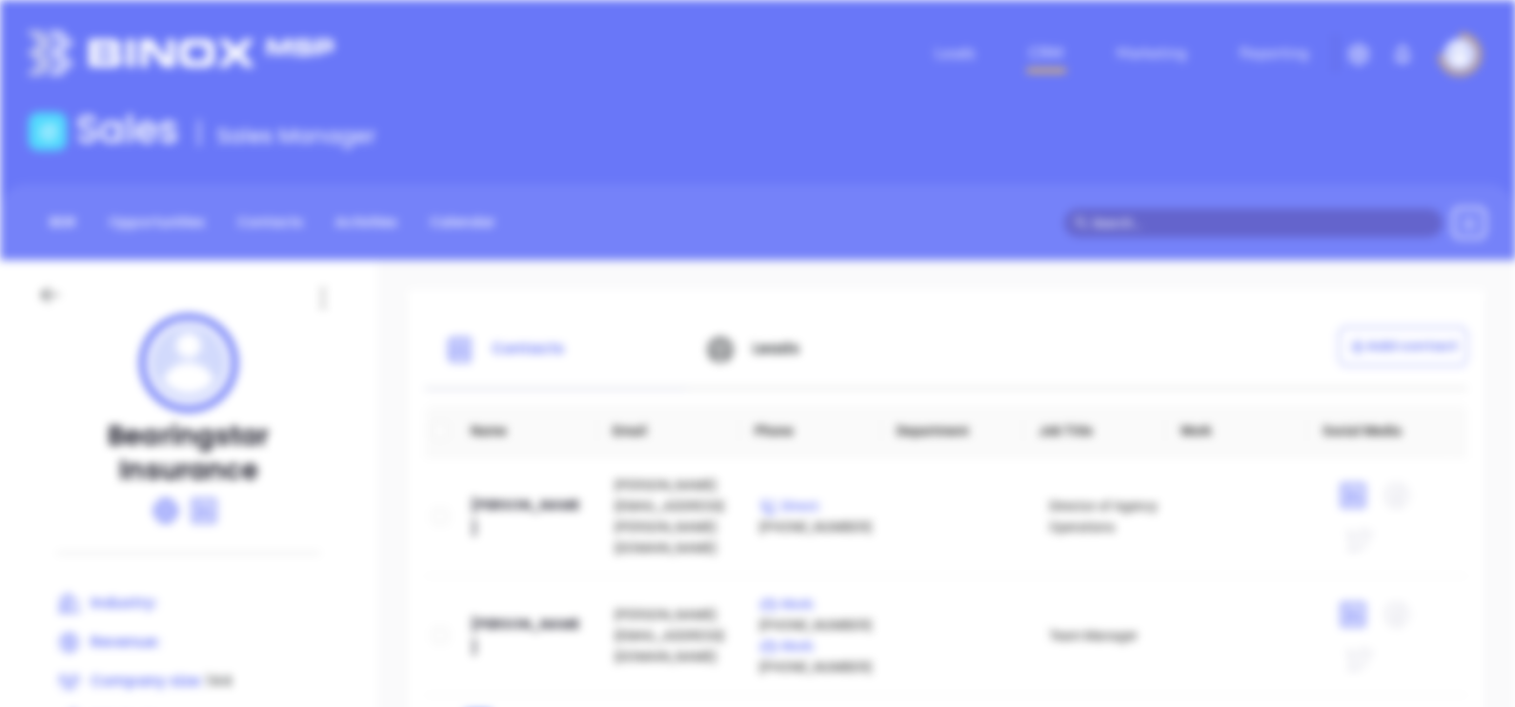
scroll to position [0, 0]
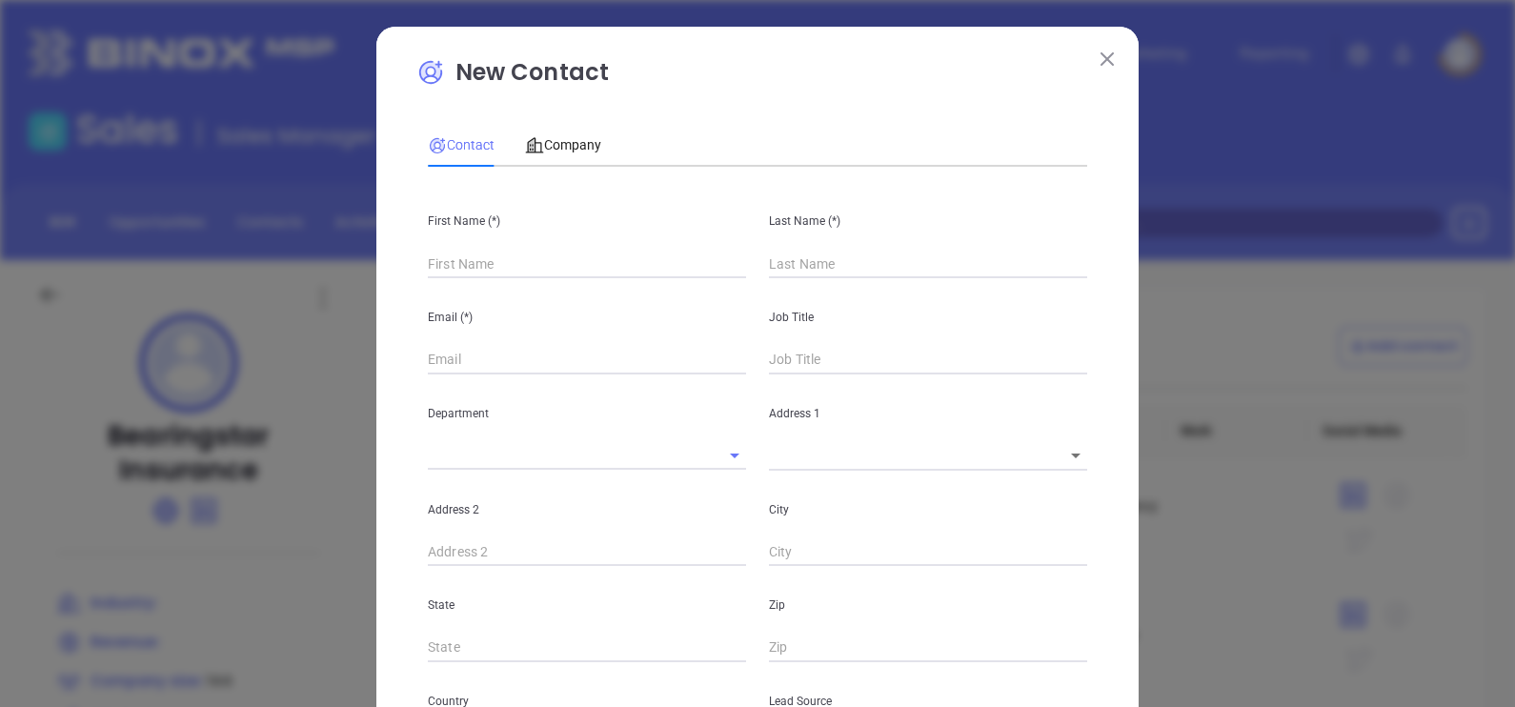
type input "Fourth Phone Call"
type input "1"
click at [531, 147] on icon at bounding box center [535, 145] width 18 height 15
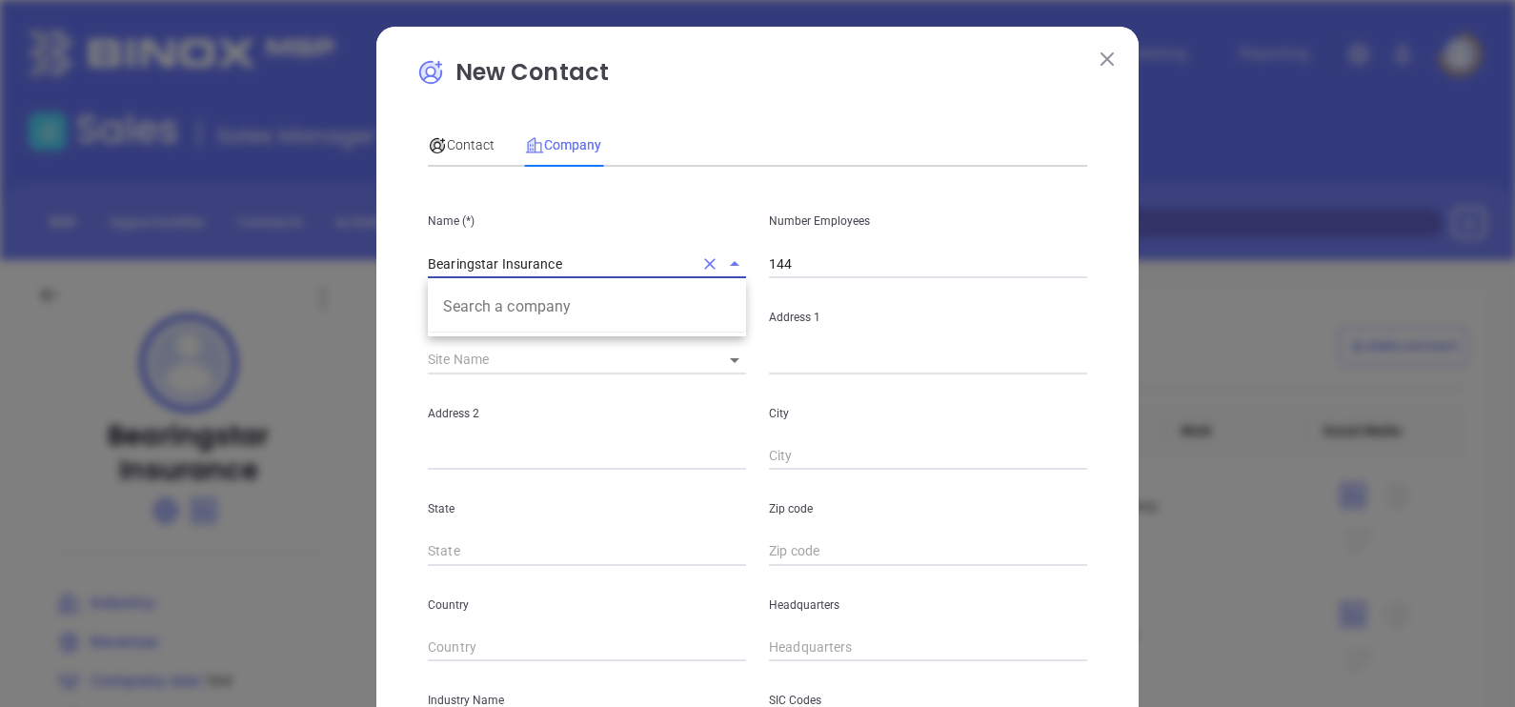
drag, startPoint x: 612, startPoint y: 262, endPoint x: 286, endPoint y: 272, distance: 326.0
click at [288, 260] on div "New Contact Contact Company First Name (*) Last Name (*) Email (*) Job Title De…" at bounding box center [757, 353] width 1515 height 707
click at [466, 156] on div "Contact" at bounding box center [461, 145] width 67 height 44
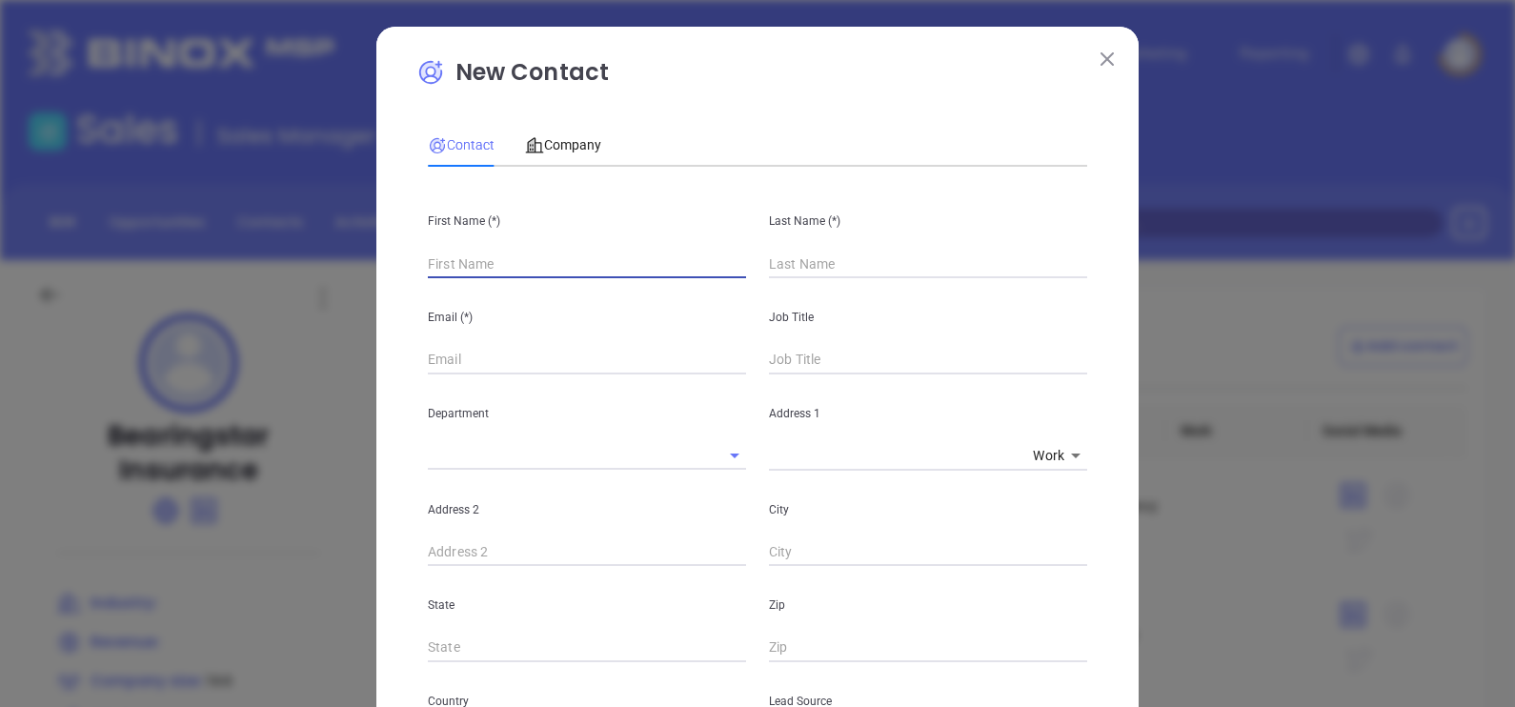
click at [534, 276] on input "text" at bounding box center [587, 264] width 318 height 29
paste input "[PERSON_NAME]"
type input "[PERSON_NAME]"
click at [775, 264] on input "text" at bounding box center [928, 264] width 318 height 29
paste input "[PERSON_NAME]"
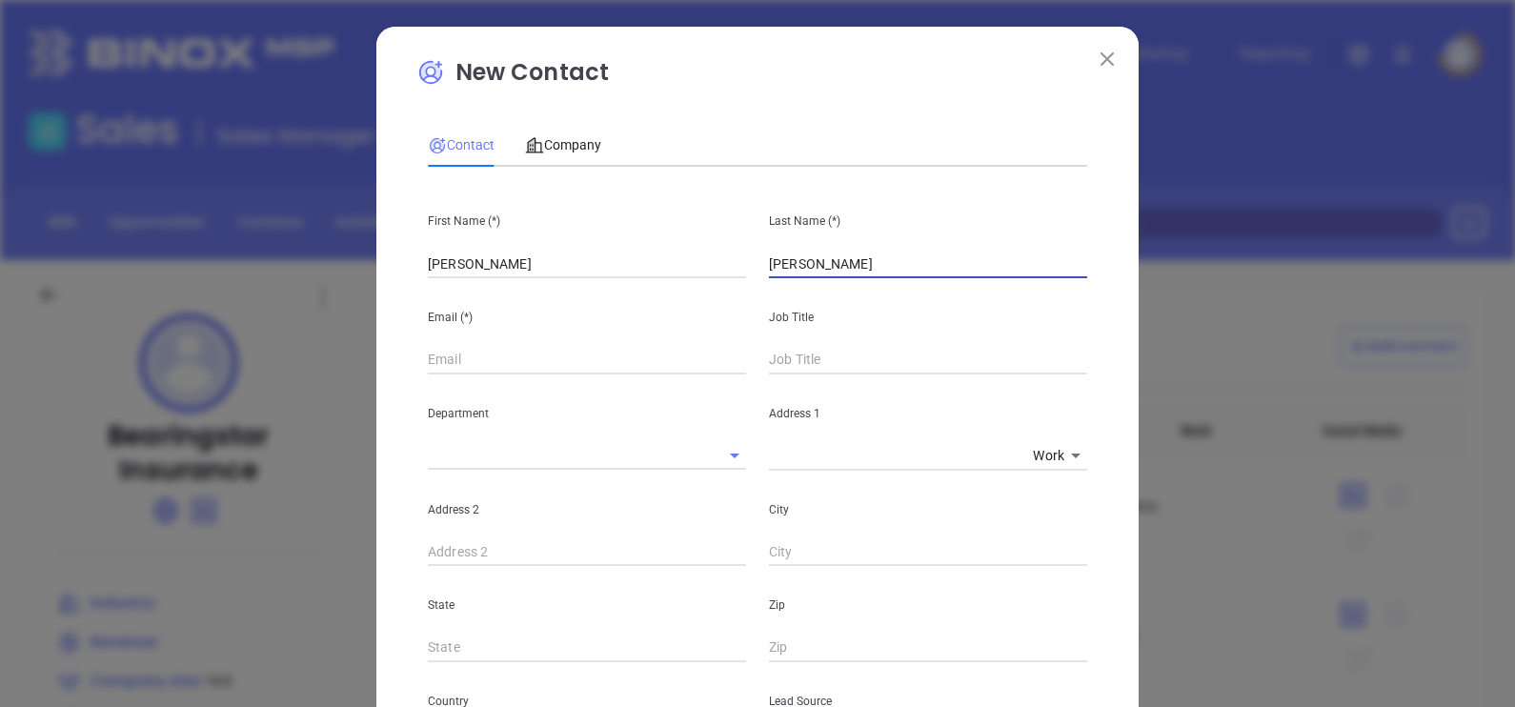
type input "[PERSON_NAME]"
click at [574, 276] on input "[PERSON_NAME]" at bounding box center [587, 264] width 318 height 29
drag, startPoint x: 500, startPoint y: 275, endPoint x: 388, endPoint y: 255, distance: 114.2
click at [388, 255] on div "New Contact Contact Company First Name (*) [PERSON_NAME] Last Name (*) [PERSON_…" at bounding box center [757, 691] width 762 height 1328
click at [528, 253] on input "[PERSON_NAME]" at bounding box center [587, 264] width 318 height 29
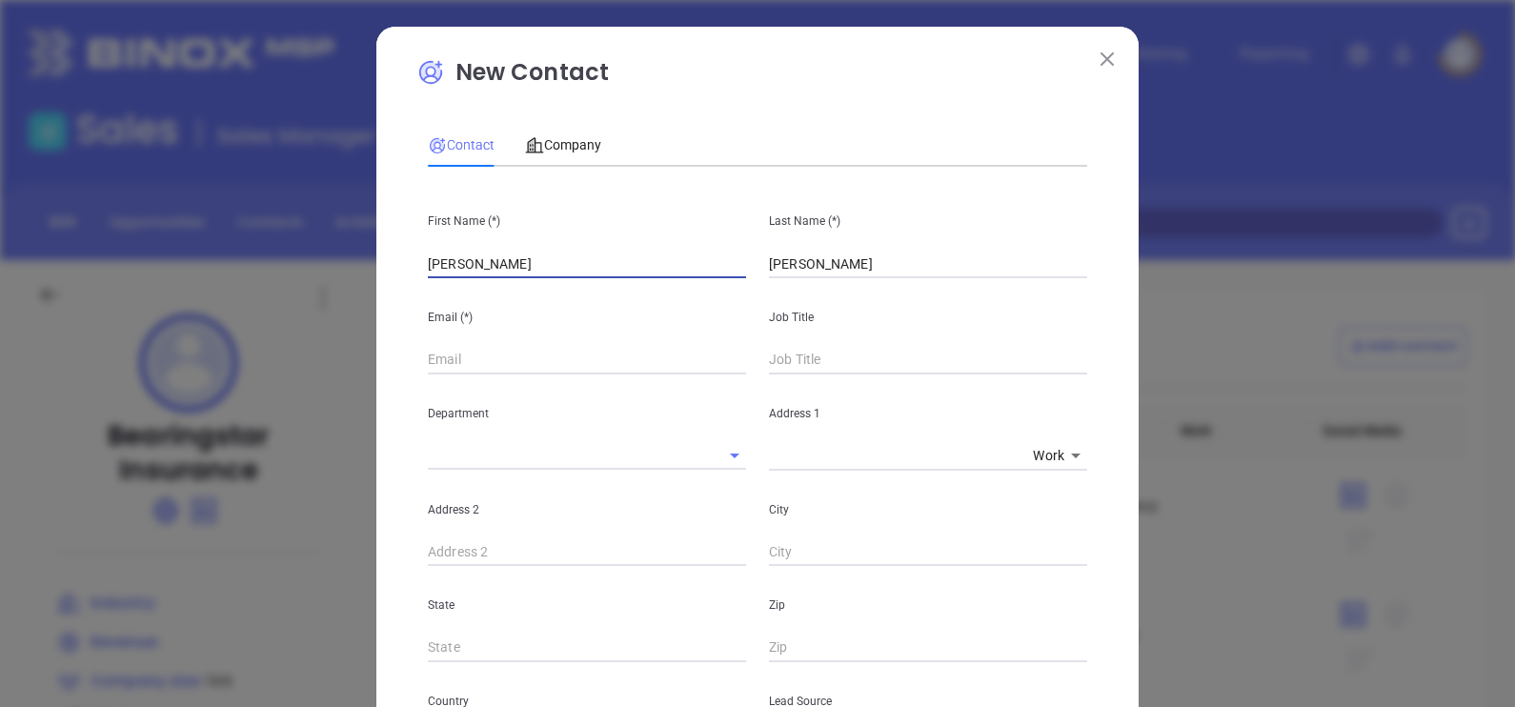
click at [536, 269] on input "[PERSON_NAME]" at bounding box center [587, 264] width 318 height 29
paste input "[PERSON_NAME]"
drag, startPoint x: 555, startPoint y: 260, endPoint x: 466, endPoint y: 294, distance: 95.9
click at [466, 294] on div "First Name (*) [PERSON_NAME] Last Name (*) [PERSON_NAME] Email (*) Job Title De…" at bounding box center [757, 709] width 659 height 1055
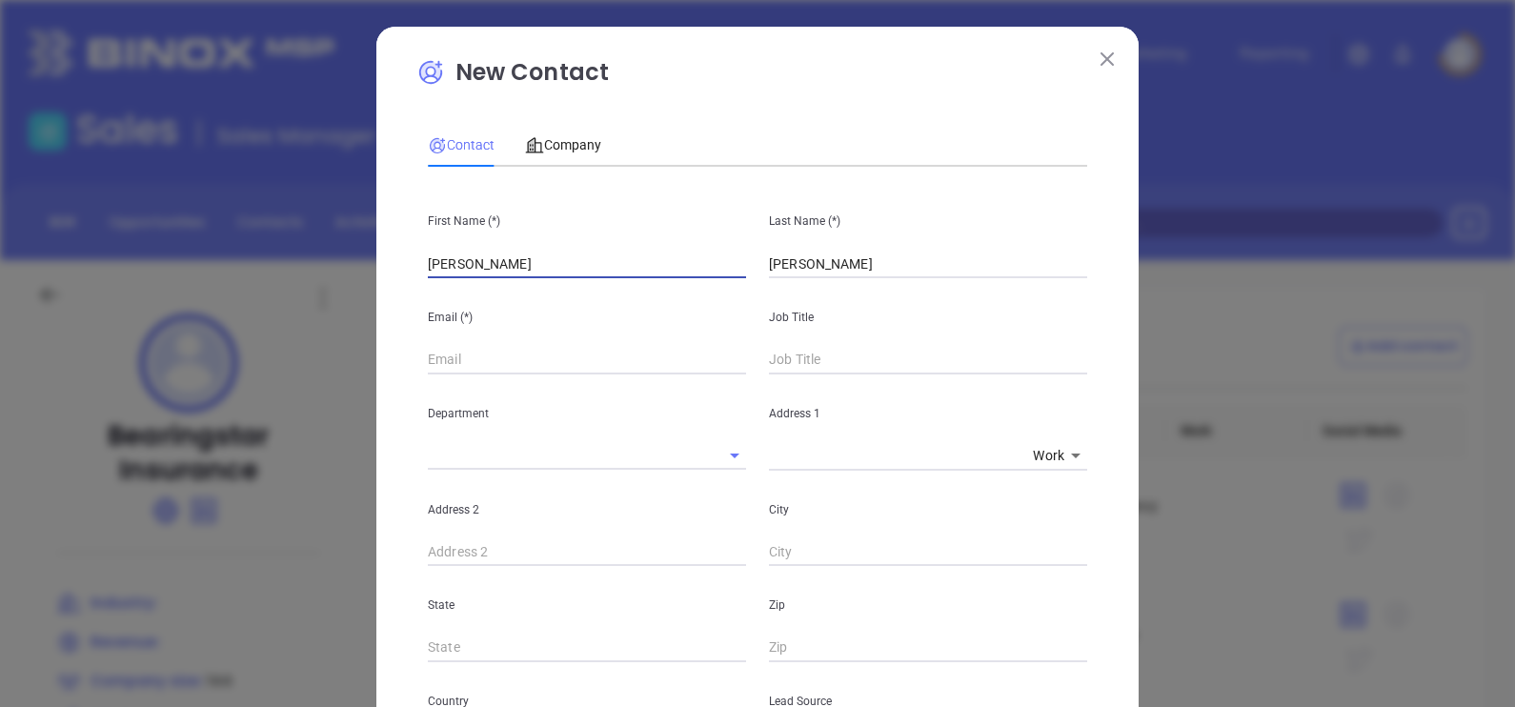
type input "[PERSON_NAME]"
drag, startPoint x: 881, startPoint y: 262, endPoint x: 726, endPoint y: 267, distance: 155.4
click at [727, 266] on div "First Name (*) Shawn Last Name (*) Knowlton" at bounding box center [757, 230] width 682 height 96
paste input "Fernance"
type input "Fernance"
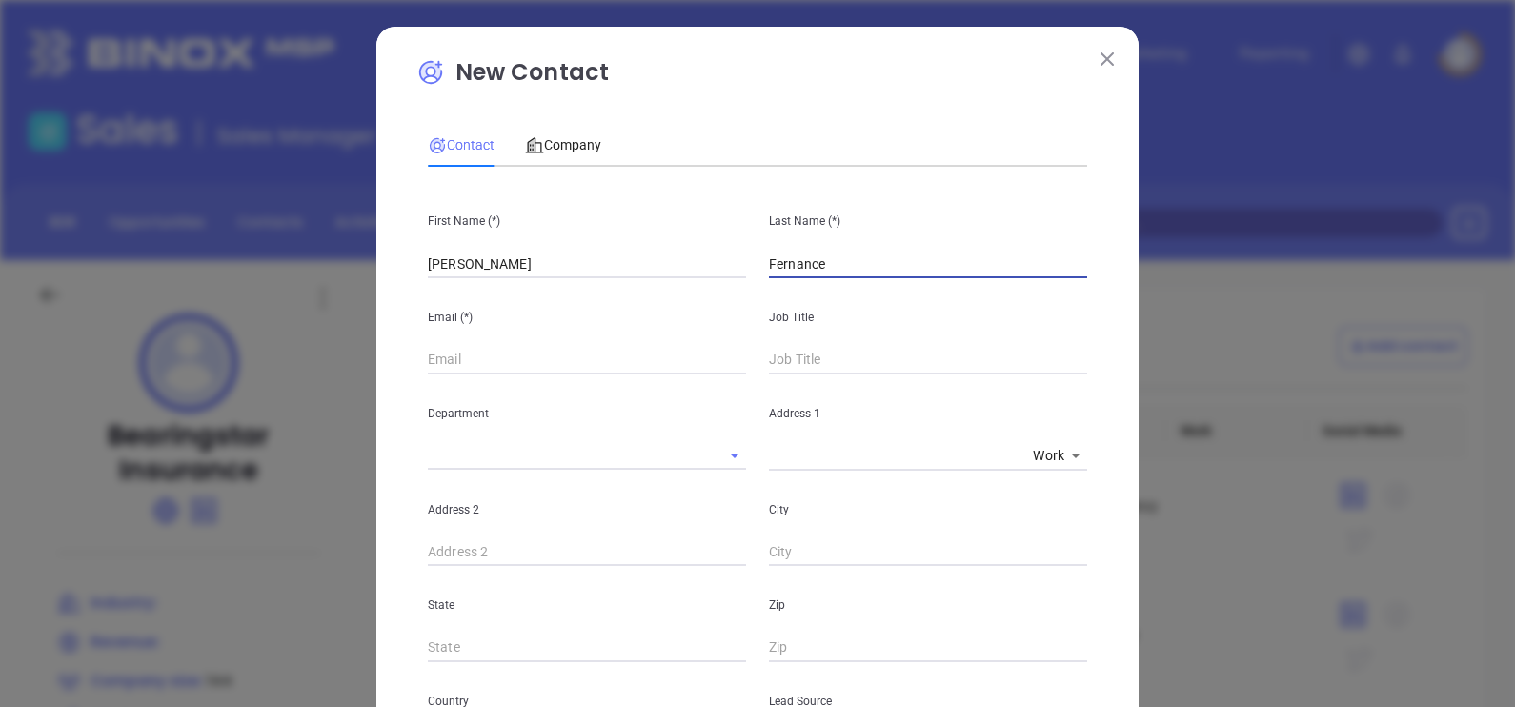
click at [596, 276] on input "Shawn" at bounding box center [587, 264] width 318 height 29
type input "Shawn"
click at [617, 351] on input "text" at bounding box center [587, 360] width 318 height 29
click at [536, 362] on input "text" at bounding box center [587, 360] width 318 height 29
paste input "bearingstar.com"
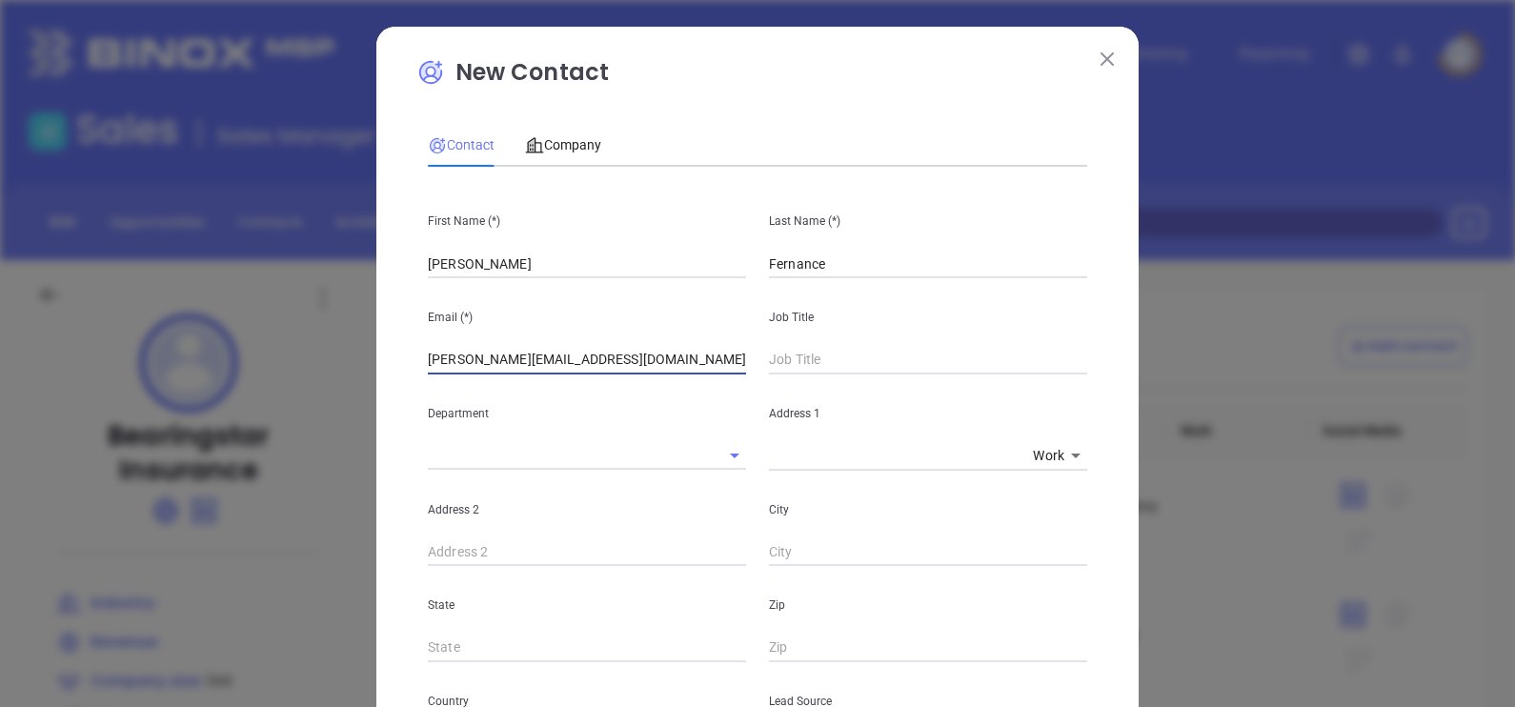
type input "shawn@bearingstar.com"
type input "Agency Director"
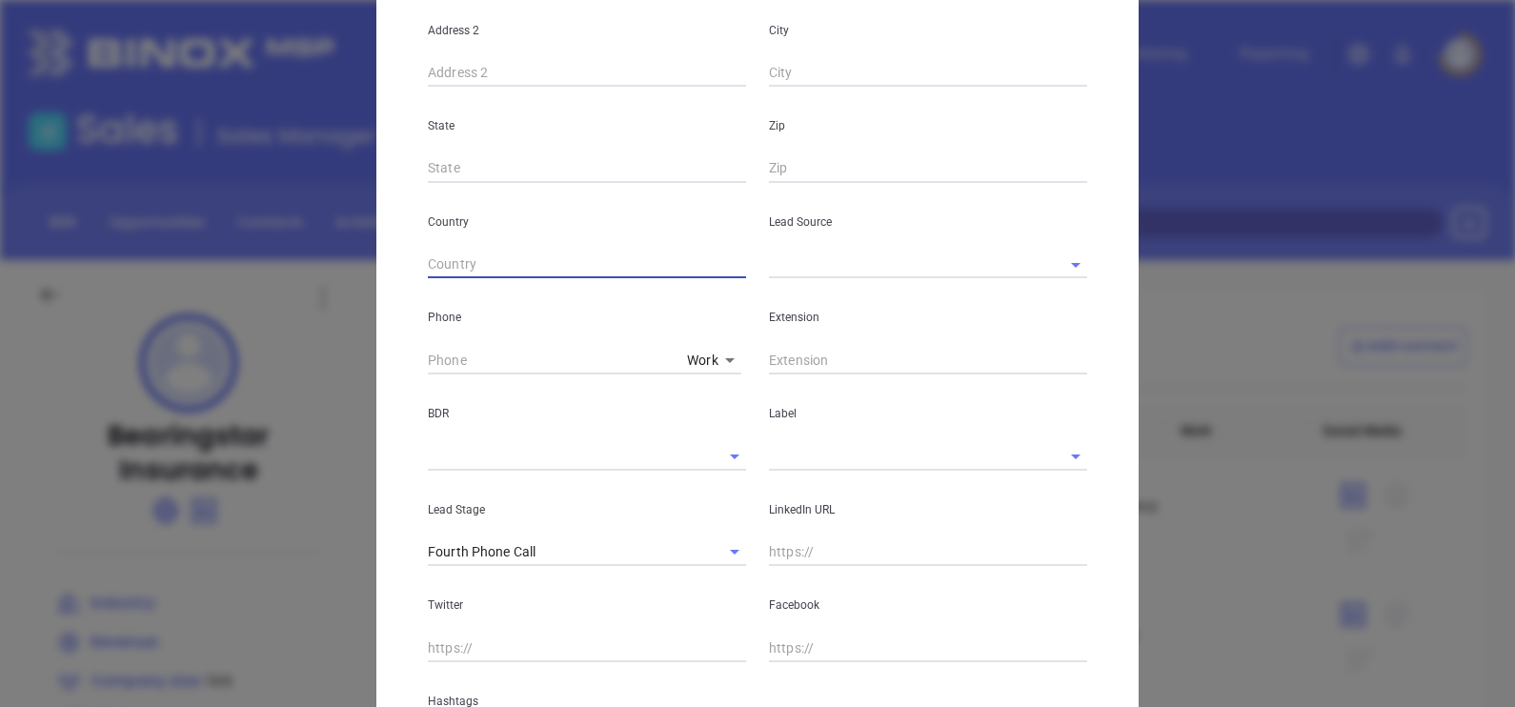
scroll to position [595, 0]
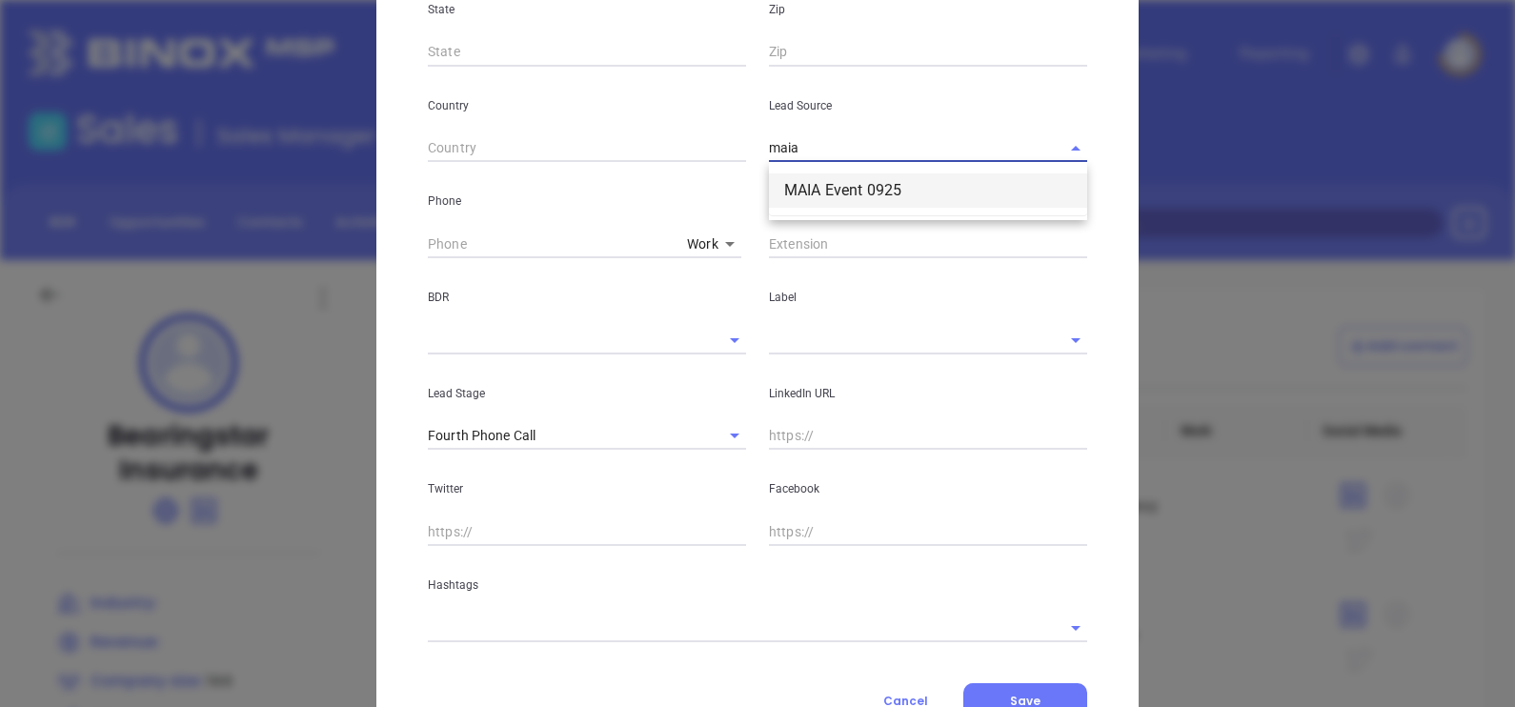
click at [835, 204] on li "MAIA Event 0925" at bounding box center [928, 190] width 318 height 34
type input "MAIA Event 0925"
type input "( ) -"
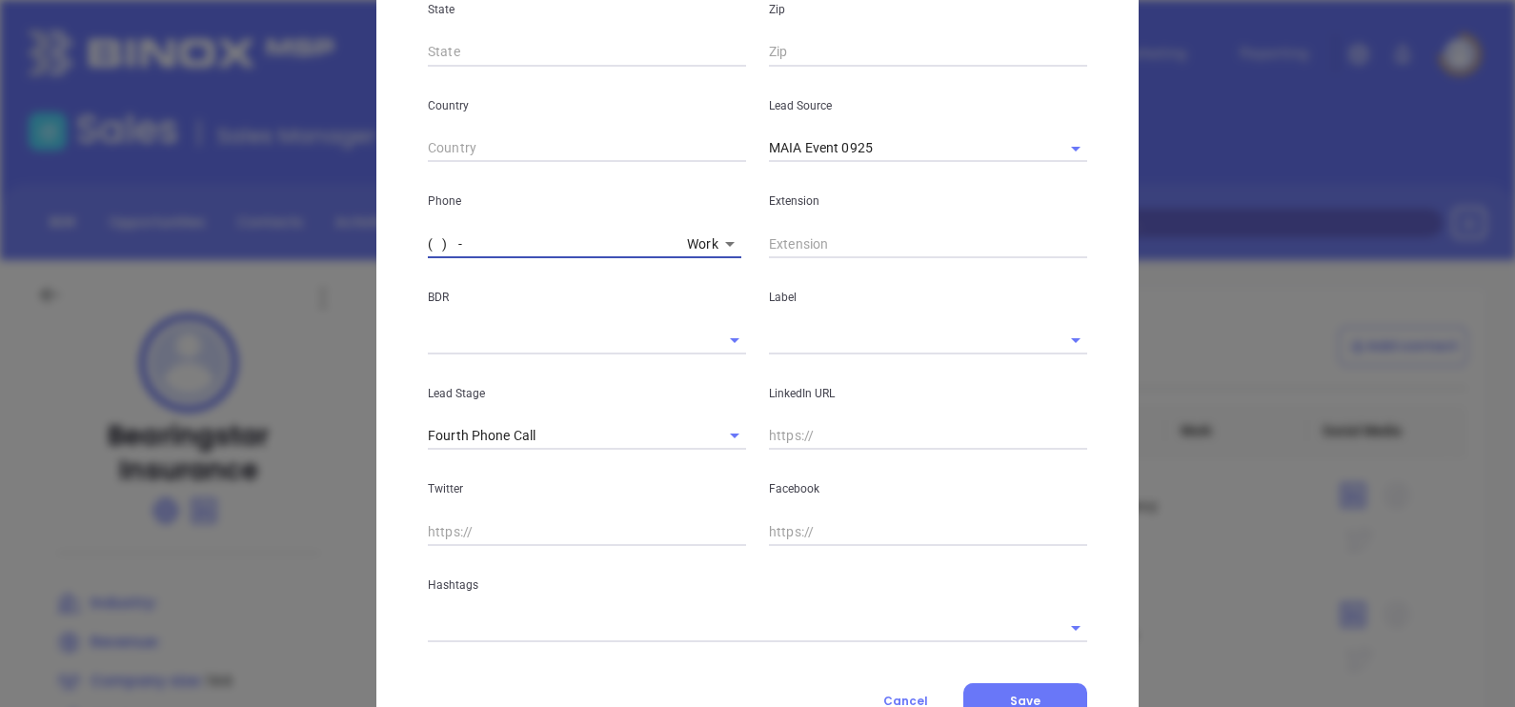
click at [428, 236] on input "( ) -" at bounding box center [554, 244] width 252 height 29
type input "(877) 801-7424"
click at [791, 354] on div "LinkedIn URL" at bounding box center [927, 402] width 341 height 96
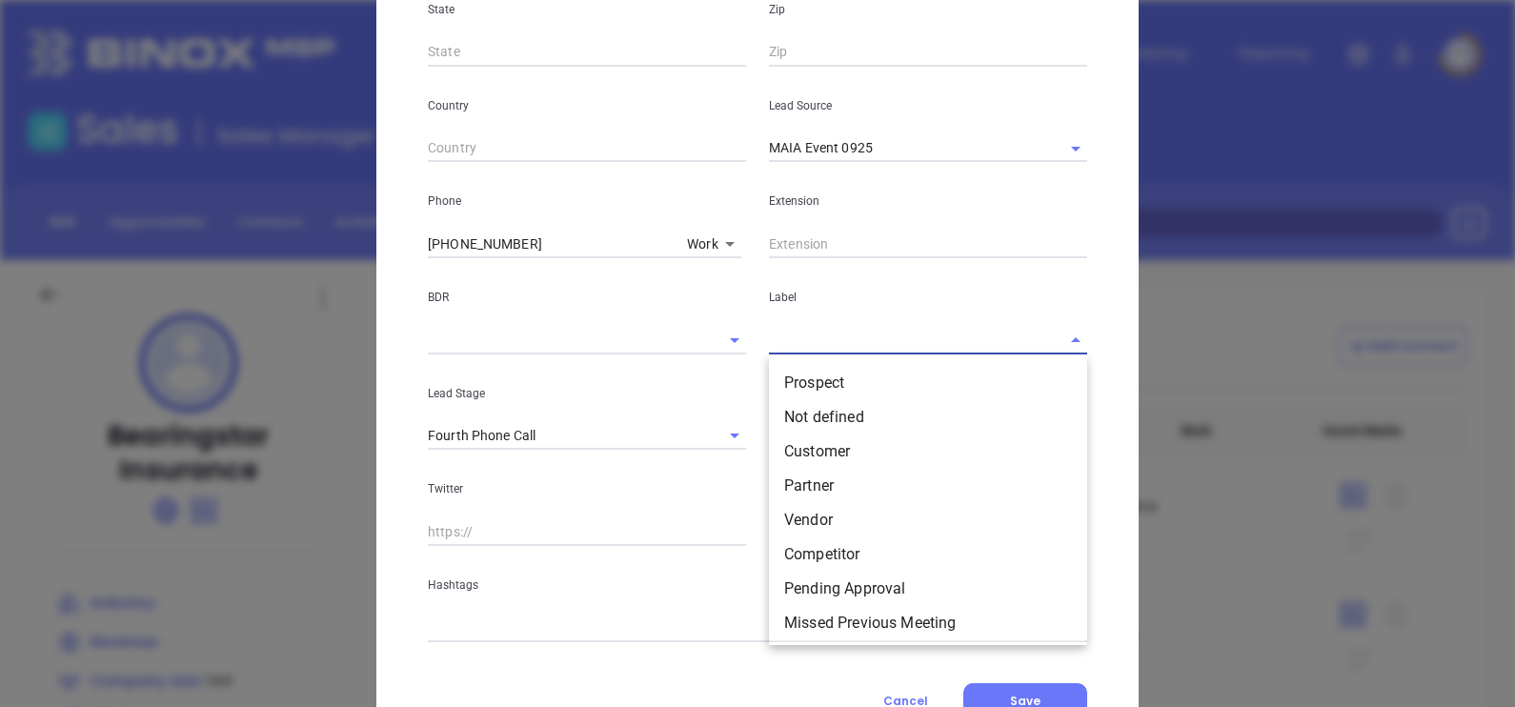
click at [794, 345] on input "text" at bounding box center [901, 340] width 265 height 28
click at [817, 372] on li "Prospect" at bounding box center [928, 383] width 318 height 34
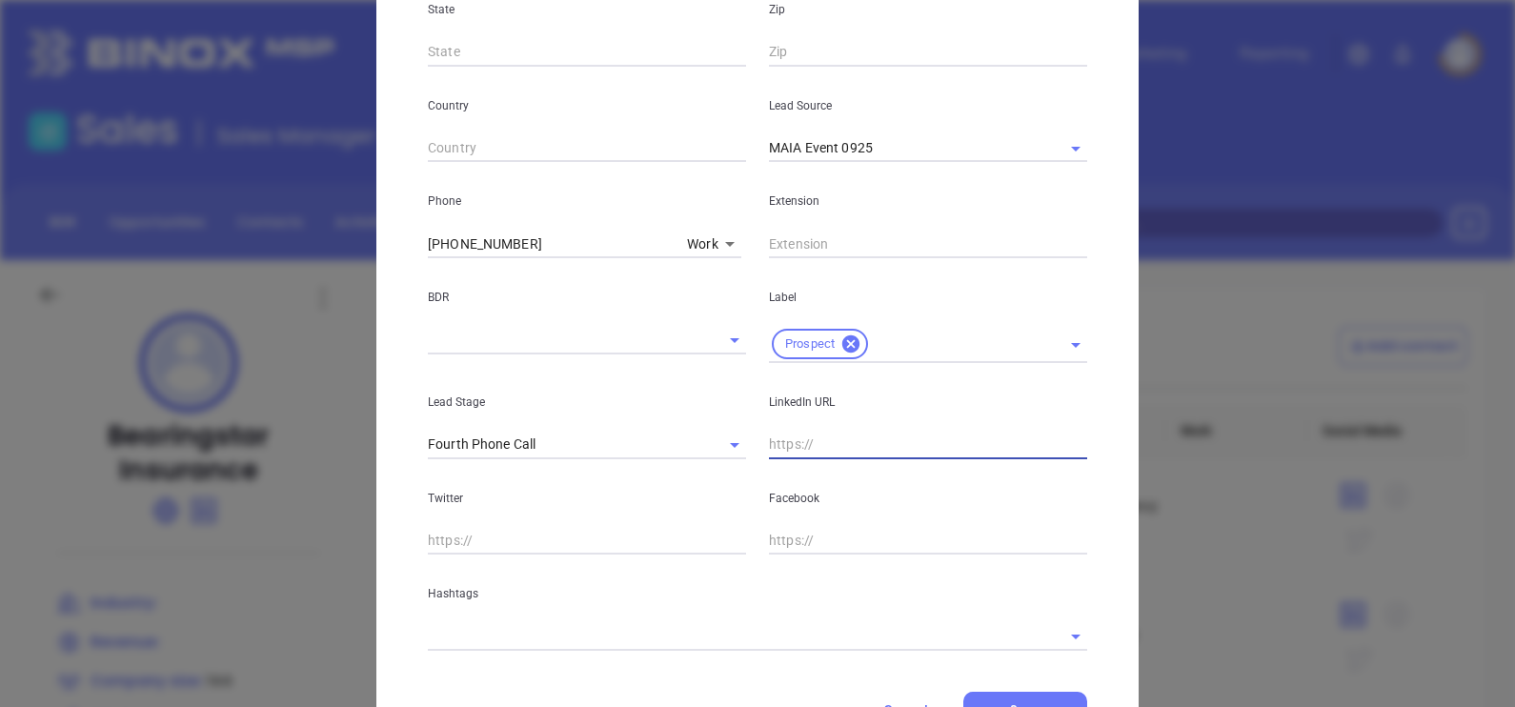
click at [854, 435] on input "text" at bounding box center [928, 445] width 318 height 29
click at [795, 442] on input "text" at bounding box center [928, 445] width 318 height 29
paste input "www.linkedin.com/in/shawn-p-fernance/"
type input "www.linkedin.com/in/shawn-p-fernance/"
click at [558, 635] on input "text" at bounding box center [731, 636] width 606 height 28
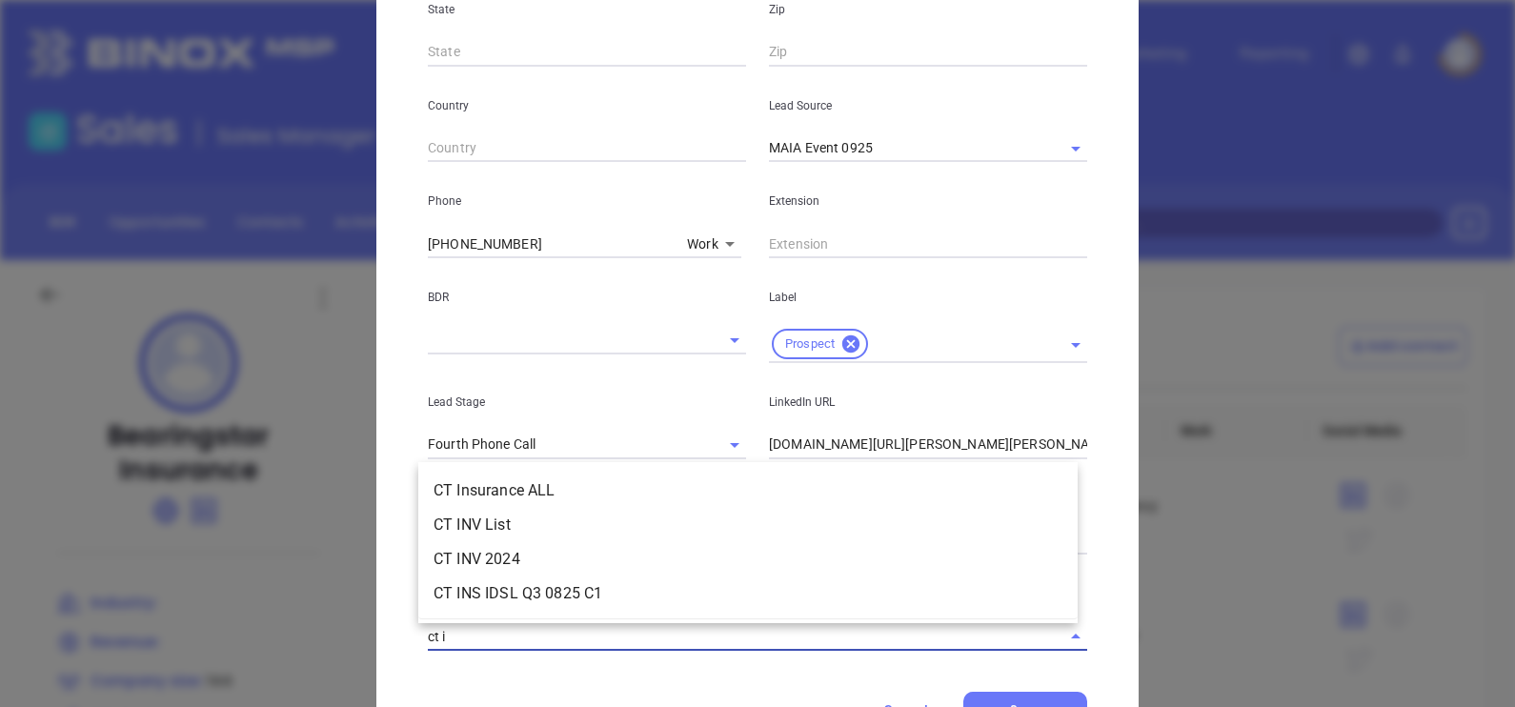
type input "ct in"
click at [534, 488] on li "CT Insurance ALL" at bounding box center [747, 490] width 659 height 34
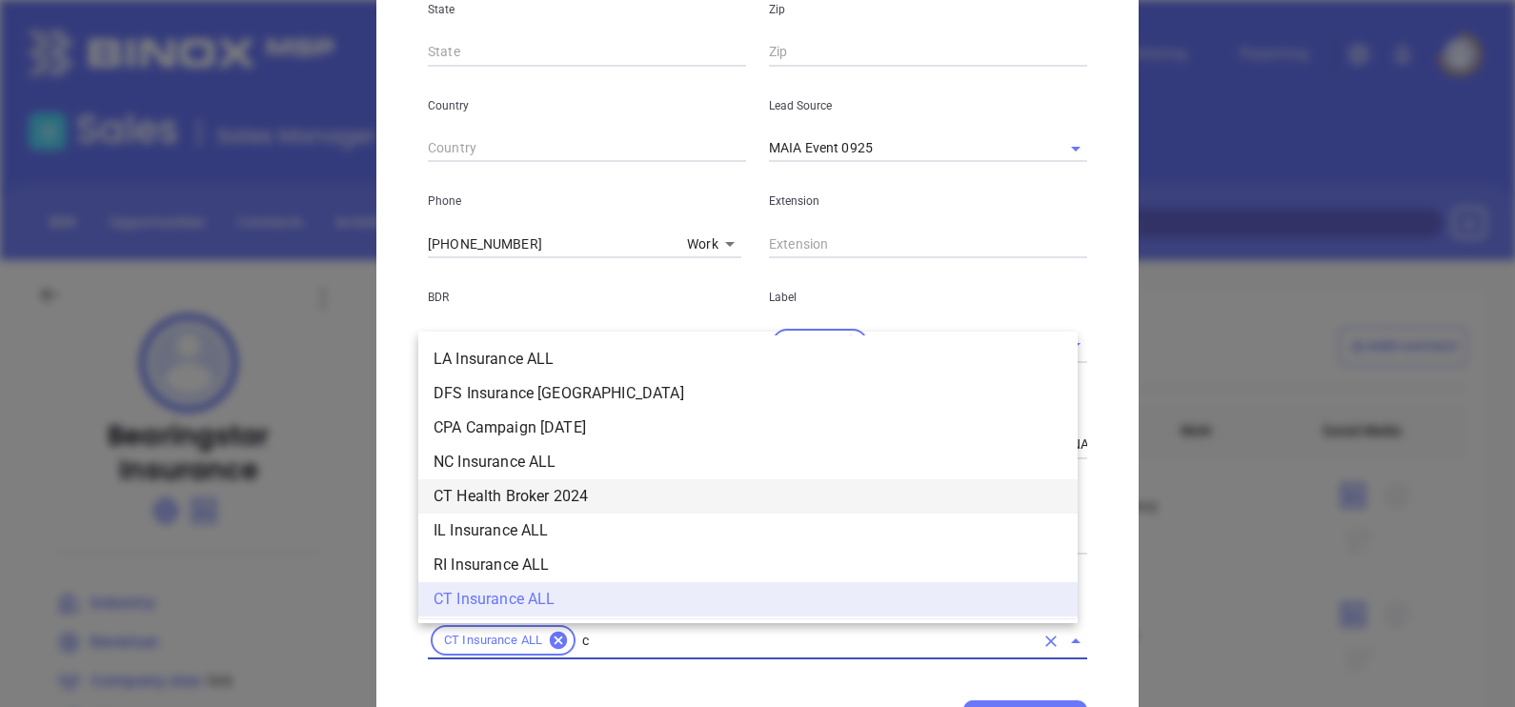
type input "ct"
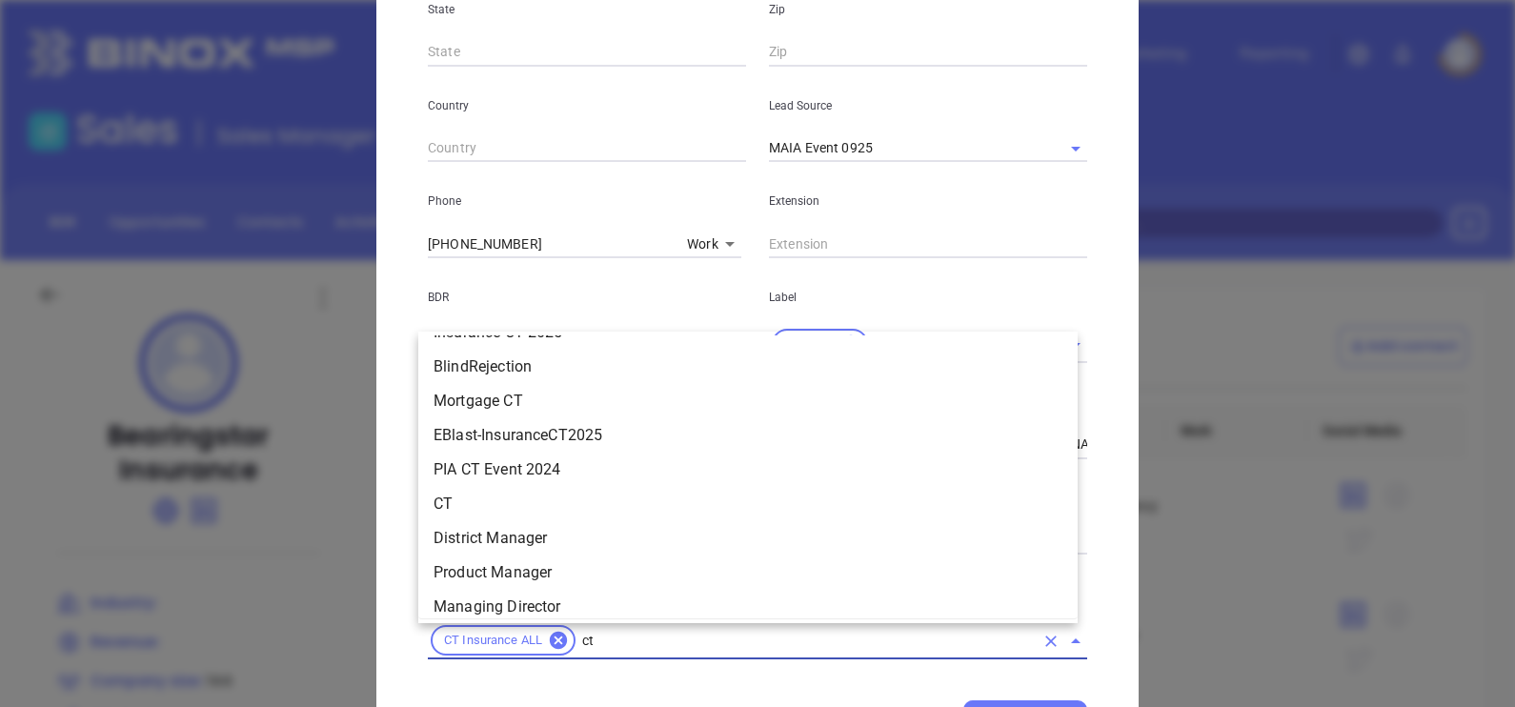
scroll to position [862, 0]
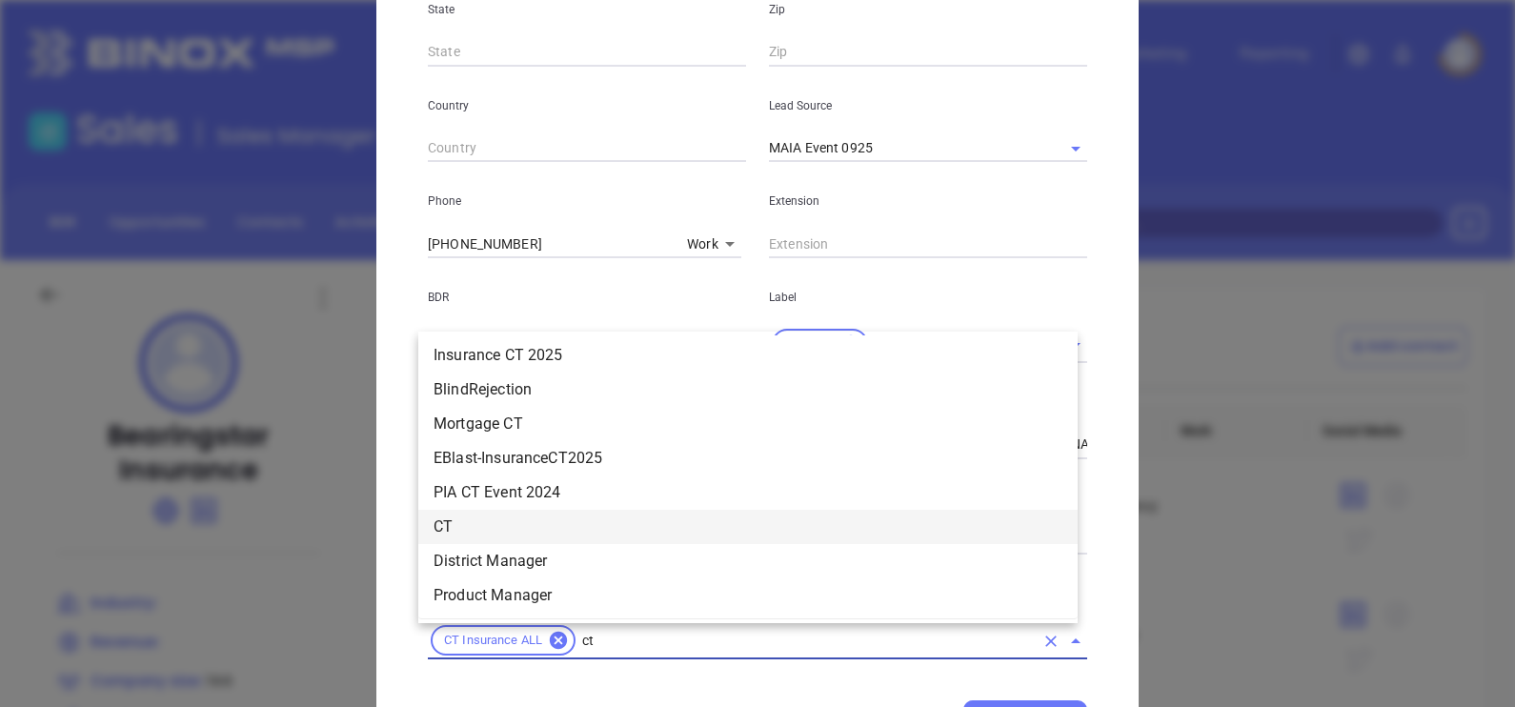
click at [475, 537] on li "CT" at bounding box center [747, 527] width 659 height 34
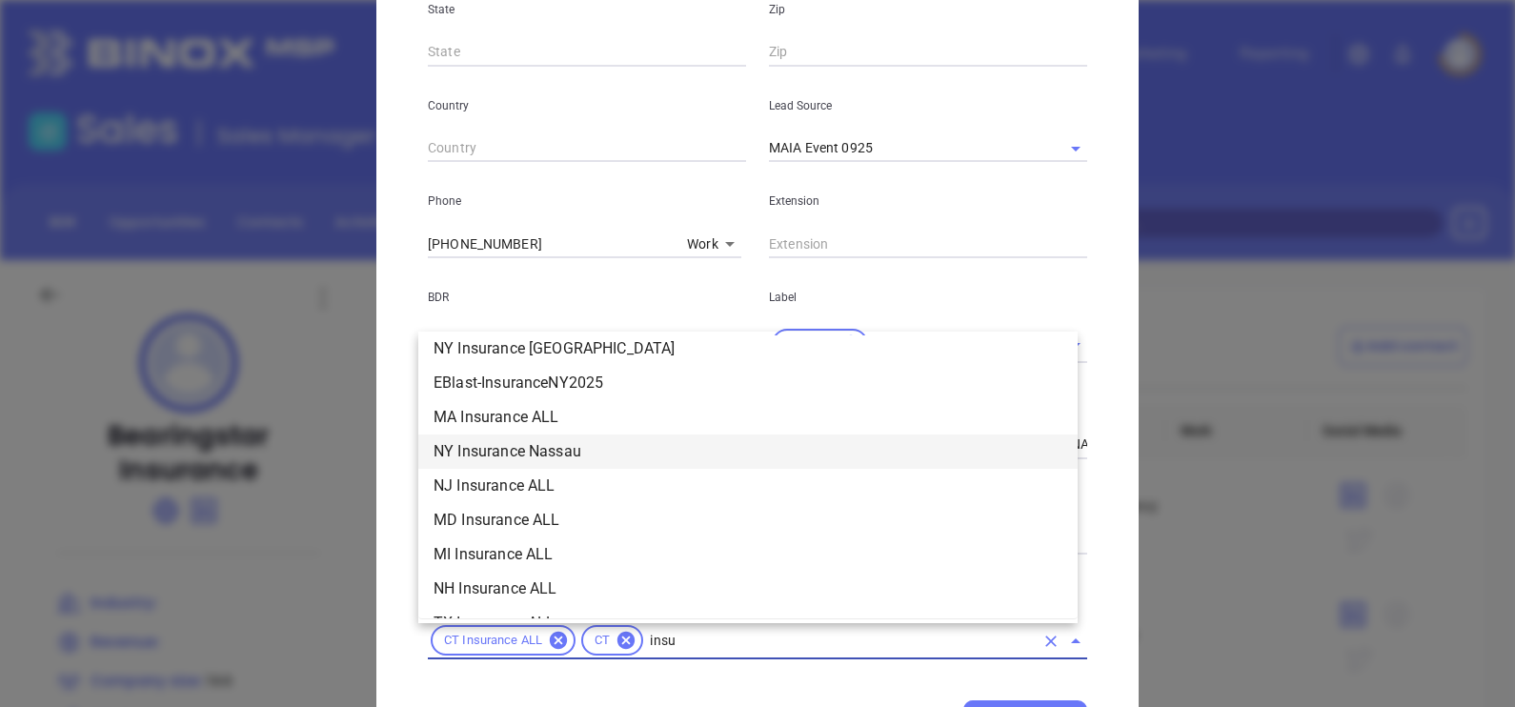
scroll to position [319, 0]
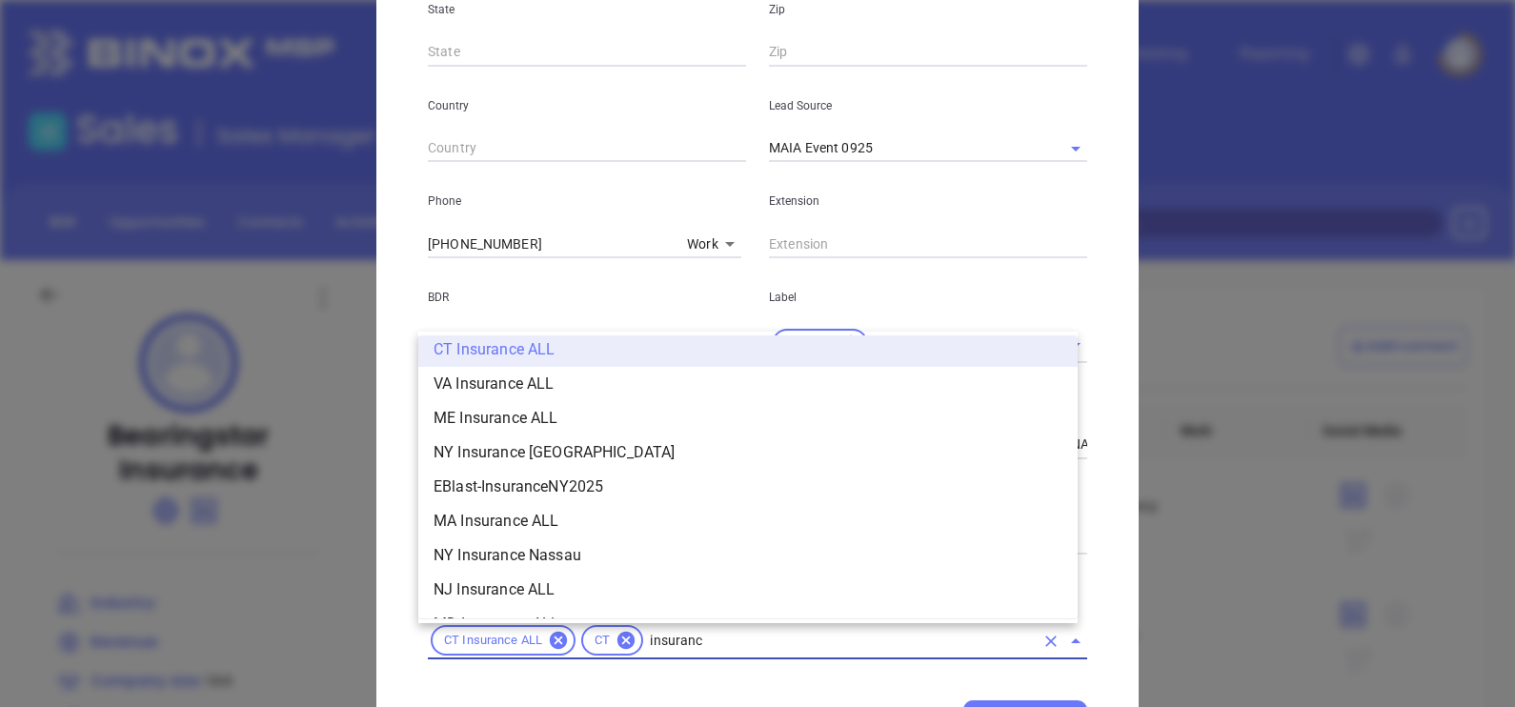
type input "insurance"
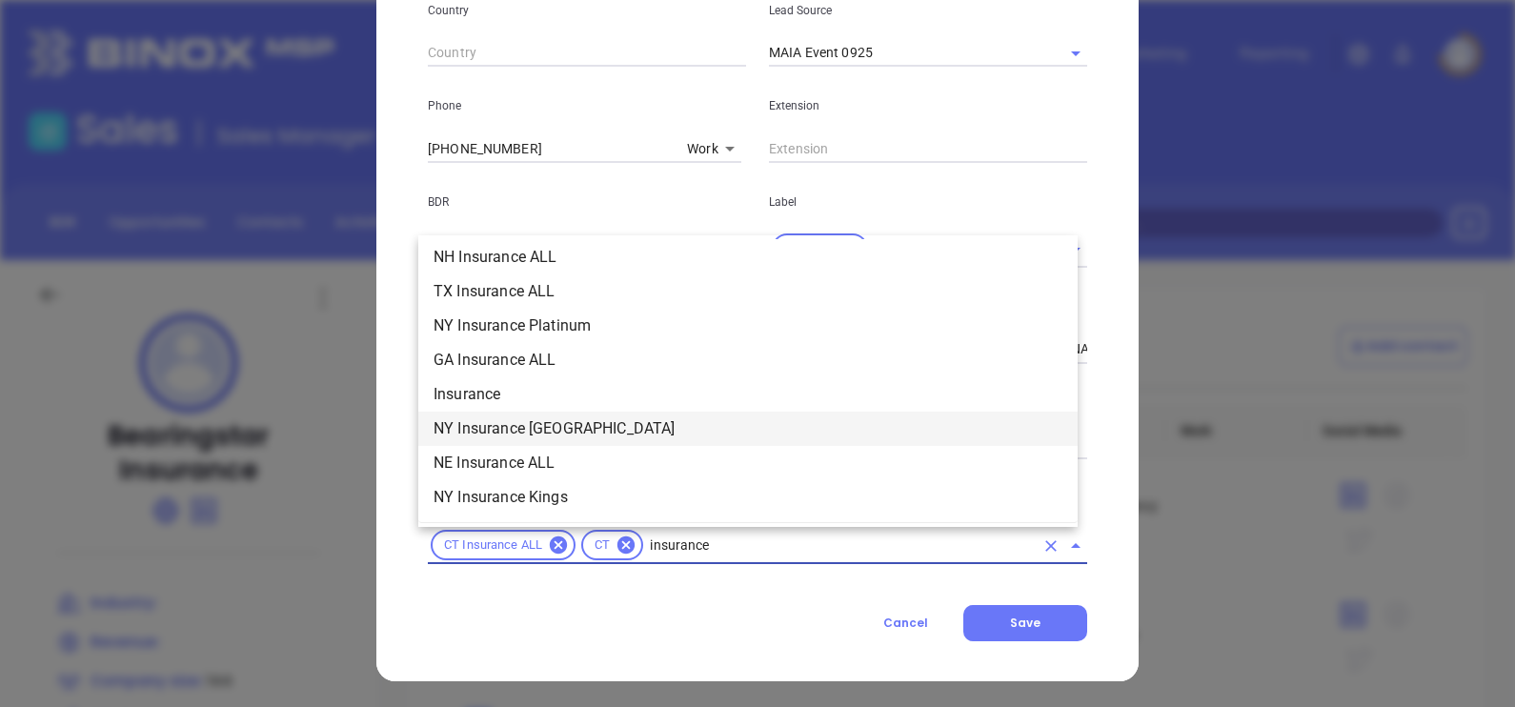
scroll to position [676, 0]
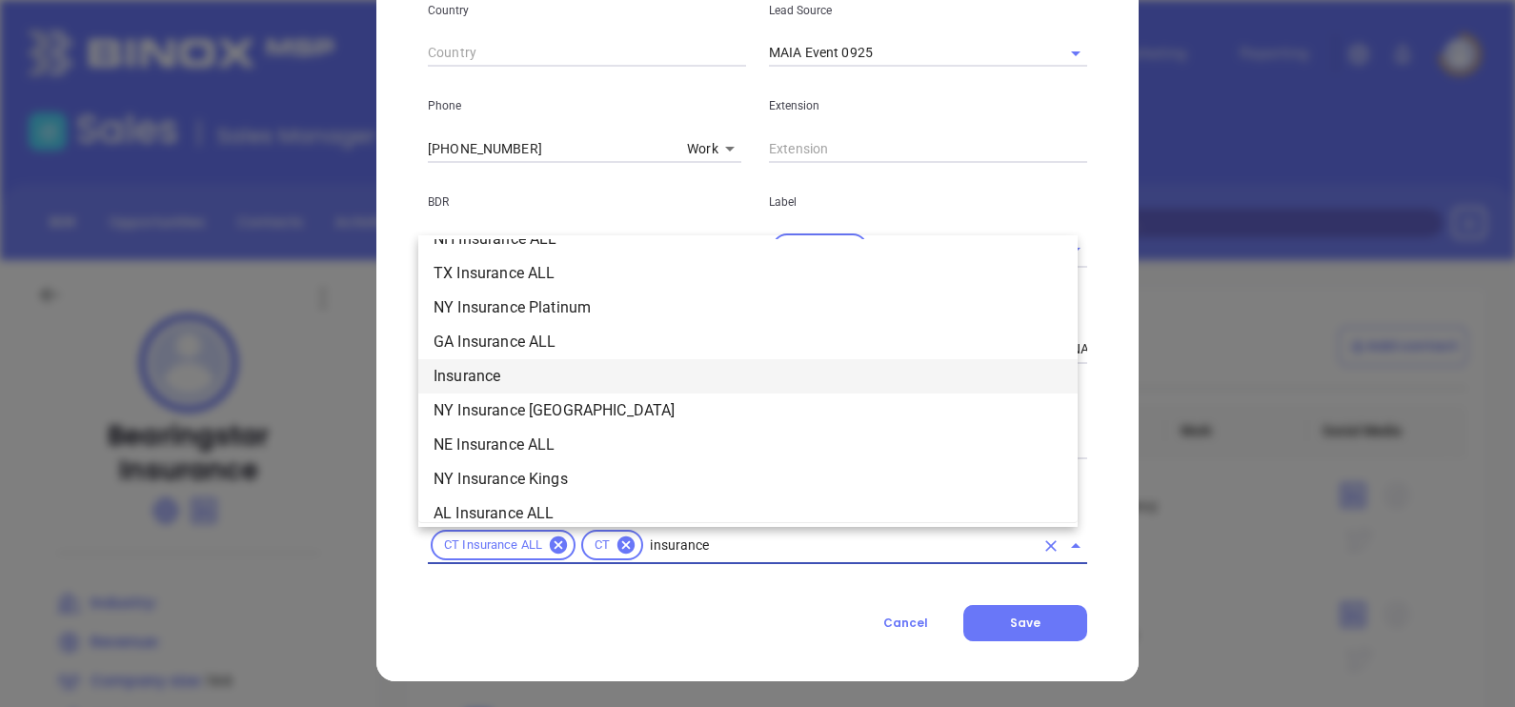
click at [491, 359] on li "Insurance" at bounding box center [747, 376] width 659 height 34
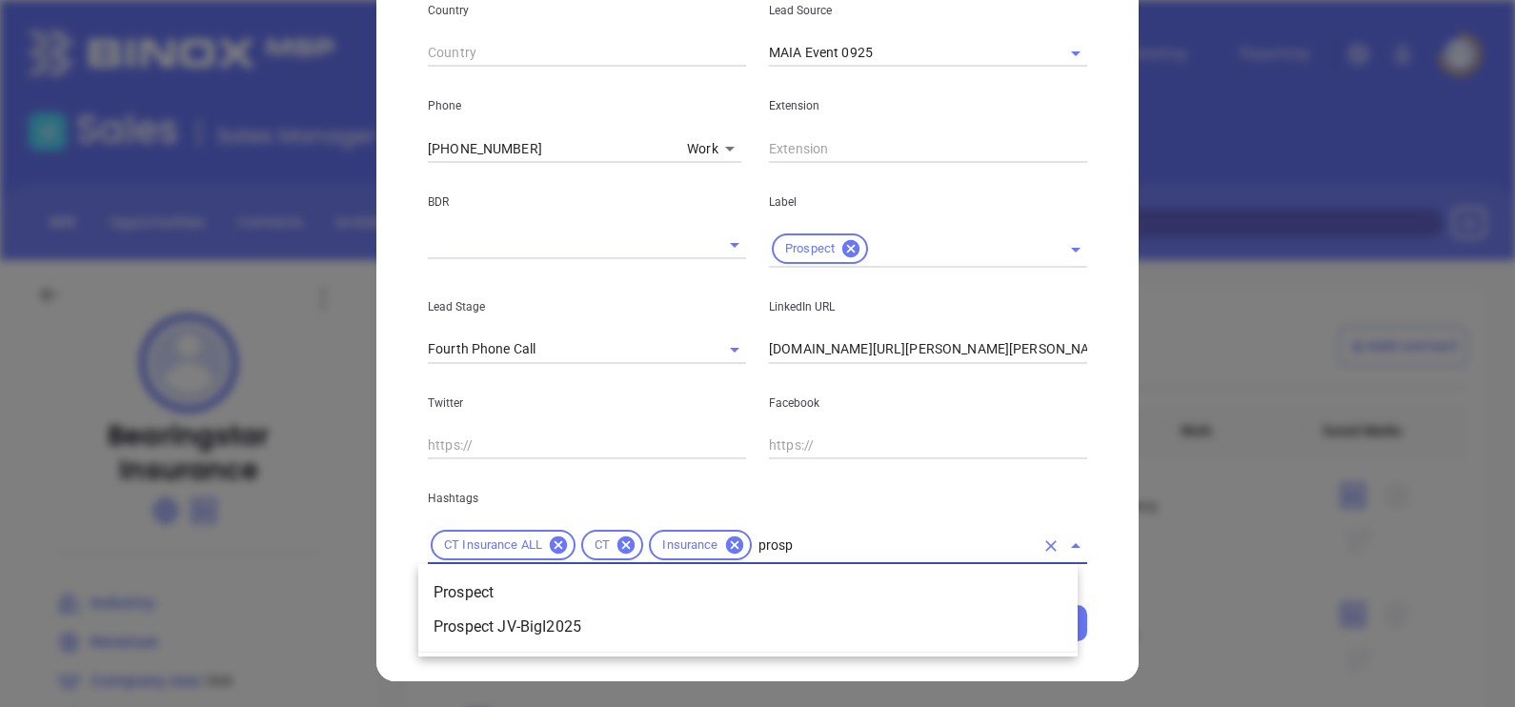
type input "prospe"
drag, startPoint x: 529, startPoint y: 569, endPoint x: 534, endPoint y: 577, distance: 9.8
click at [534, 577] on ul "Prospect Prospect JV-BigI2025" at bounding box center [747, 610] width 659 height 84
click at [534, 579] on li "Prospect" at bounding box center [747, 592] width 659 height 34
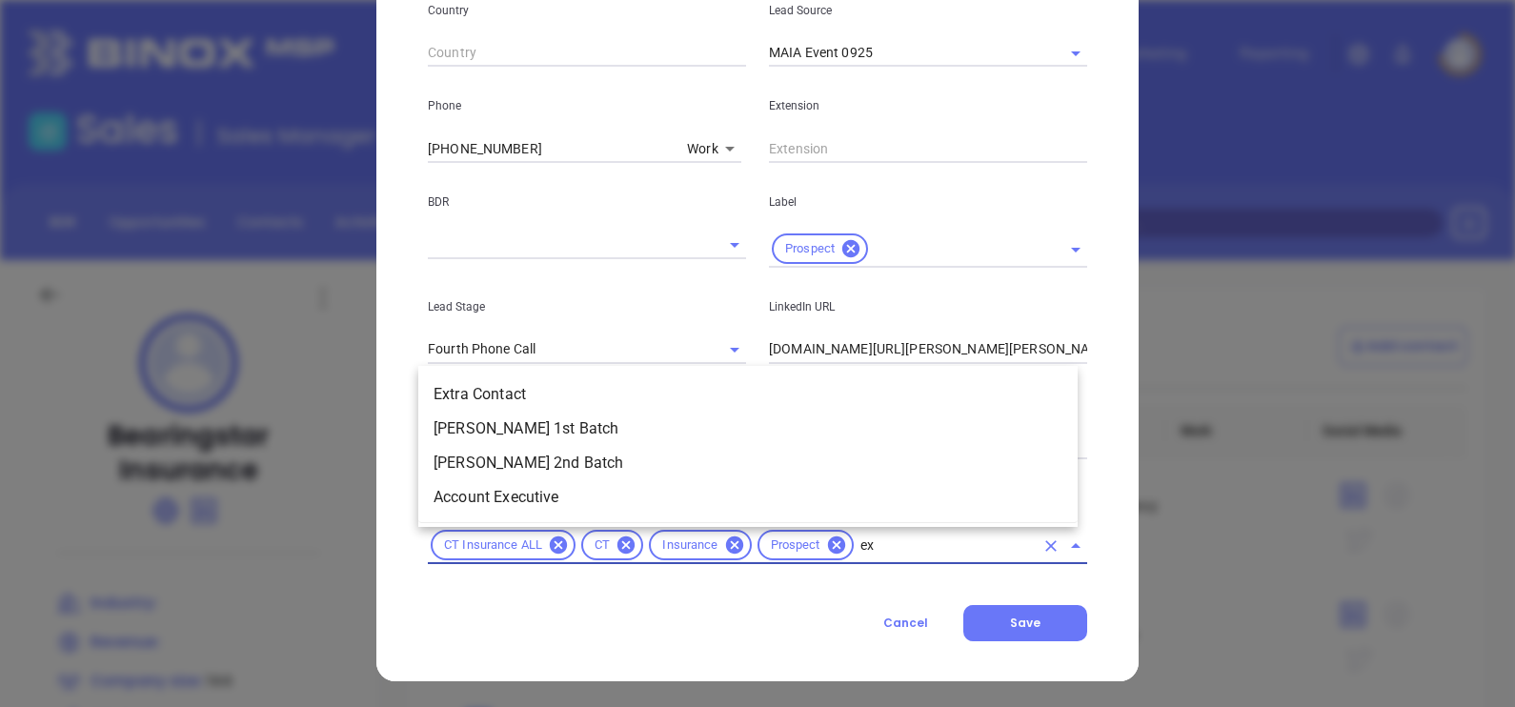
scroll to position [0, 0]
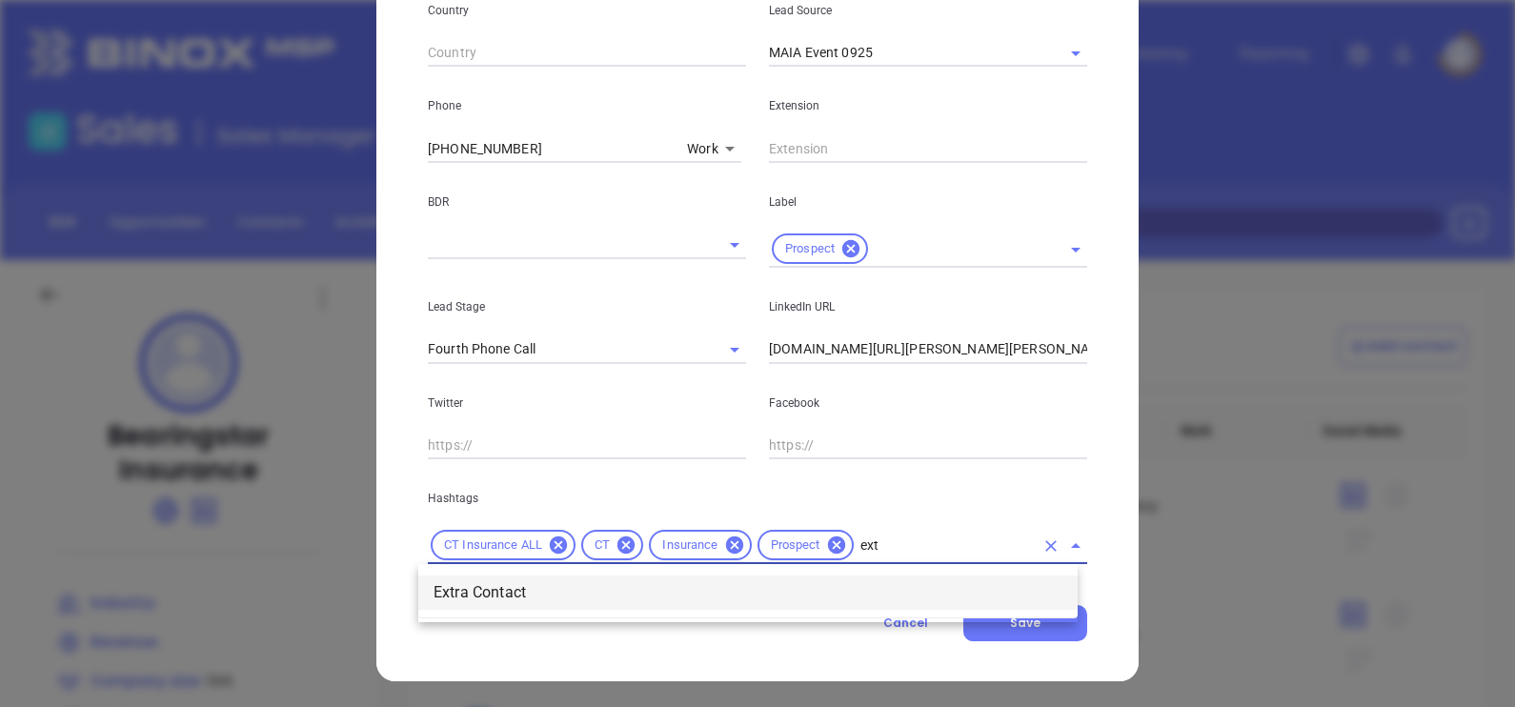
type input "extr"
click at [525, 591] on li "Extra Contact" at bounding box center [747, 592] width 659 height 34
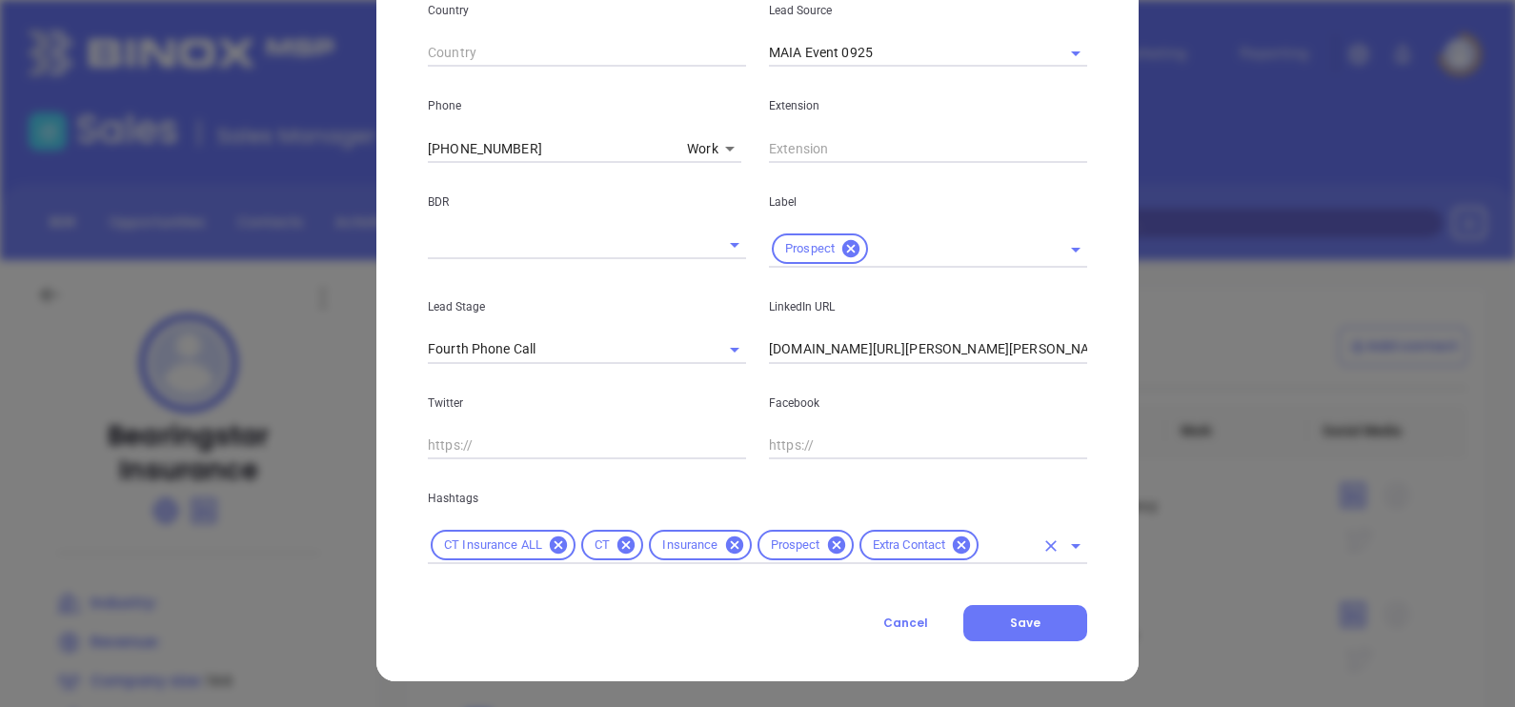
click at [994, 536] on input "text" at bounding box center [1007, 546] width 52 height 24
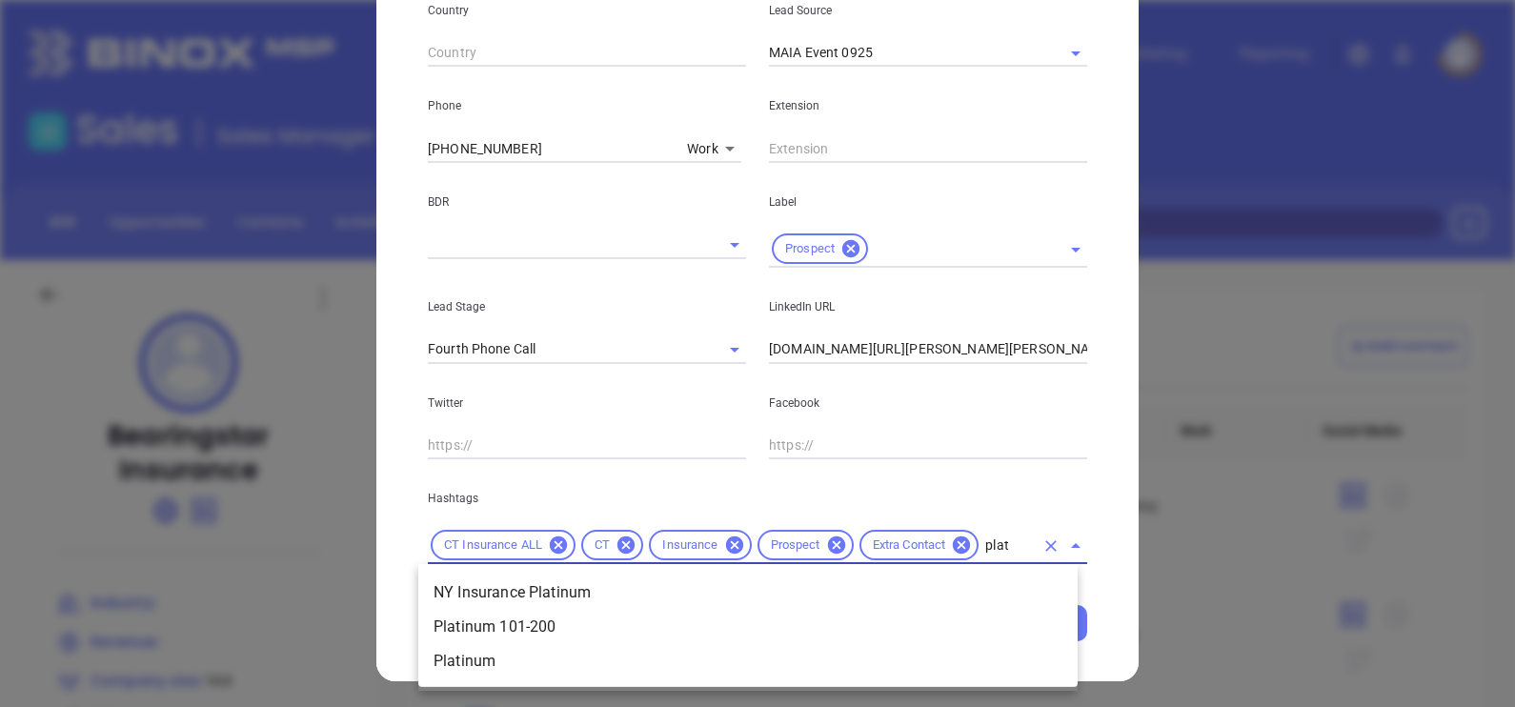
type input "plati"
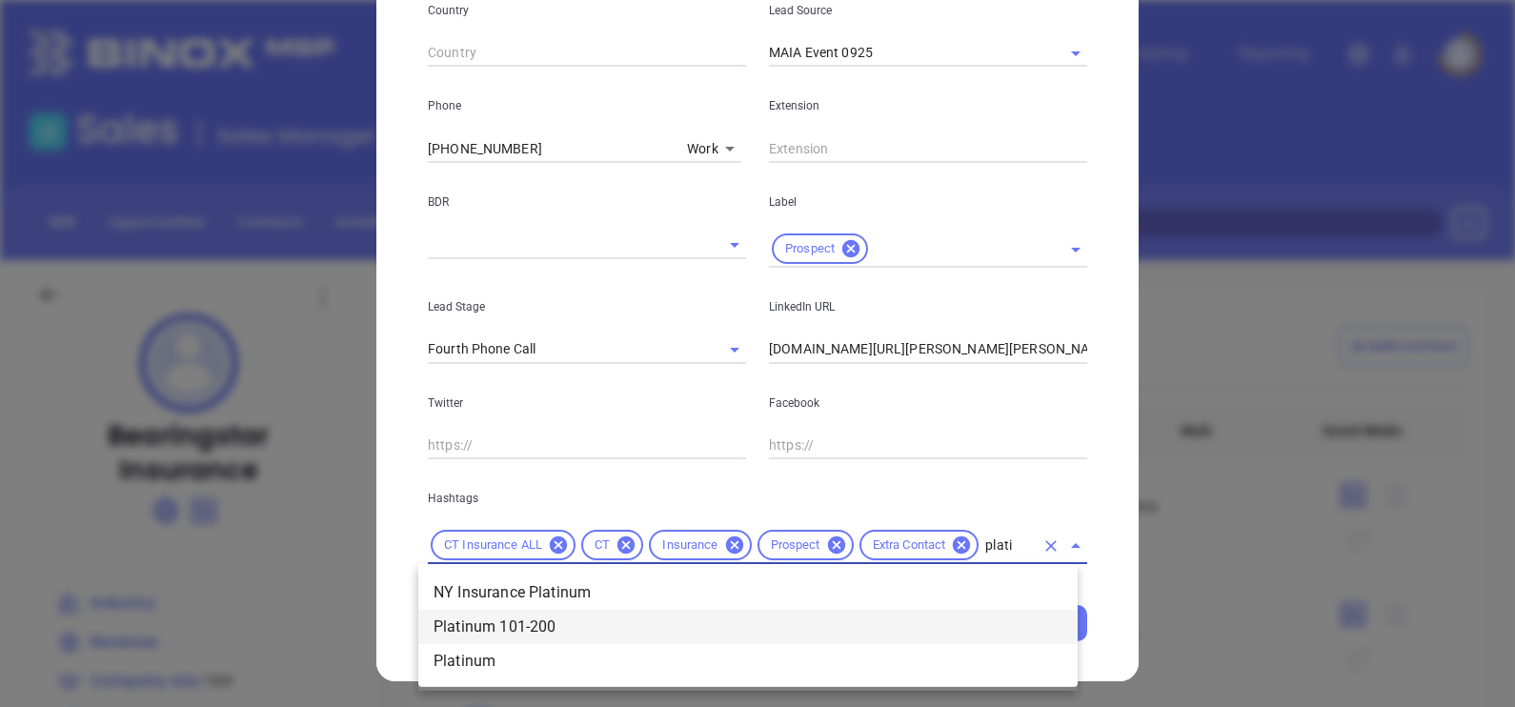
click at [625, 629] on li "Platinum 101-200" at bounding box center [747, 627] width 659 height 34
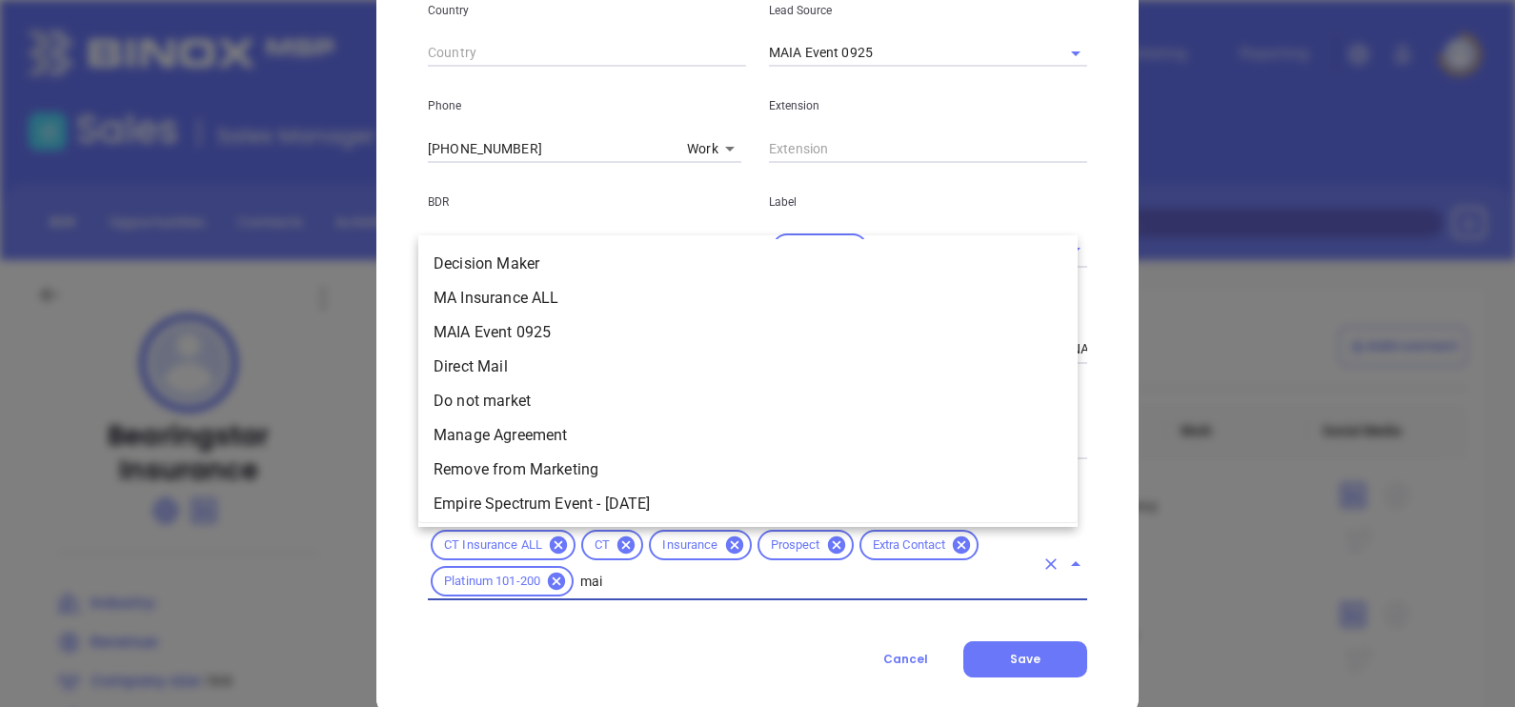
type input "maia"
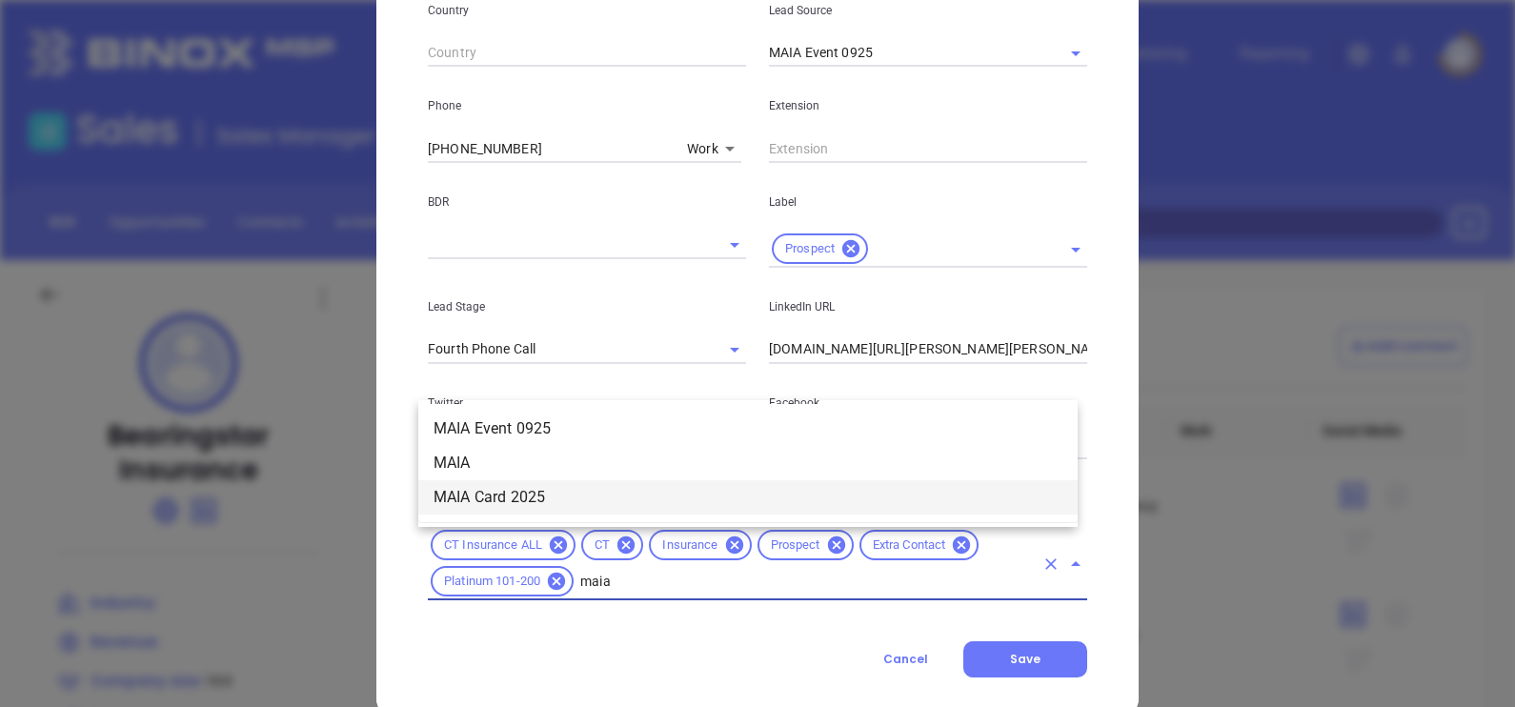
click at [671, 510] on li "MAIA Card 2025" at bounding box center [747, 497] width 659 height 34
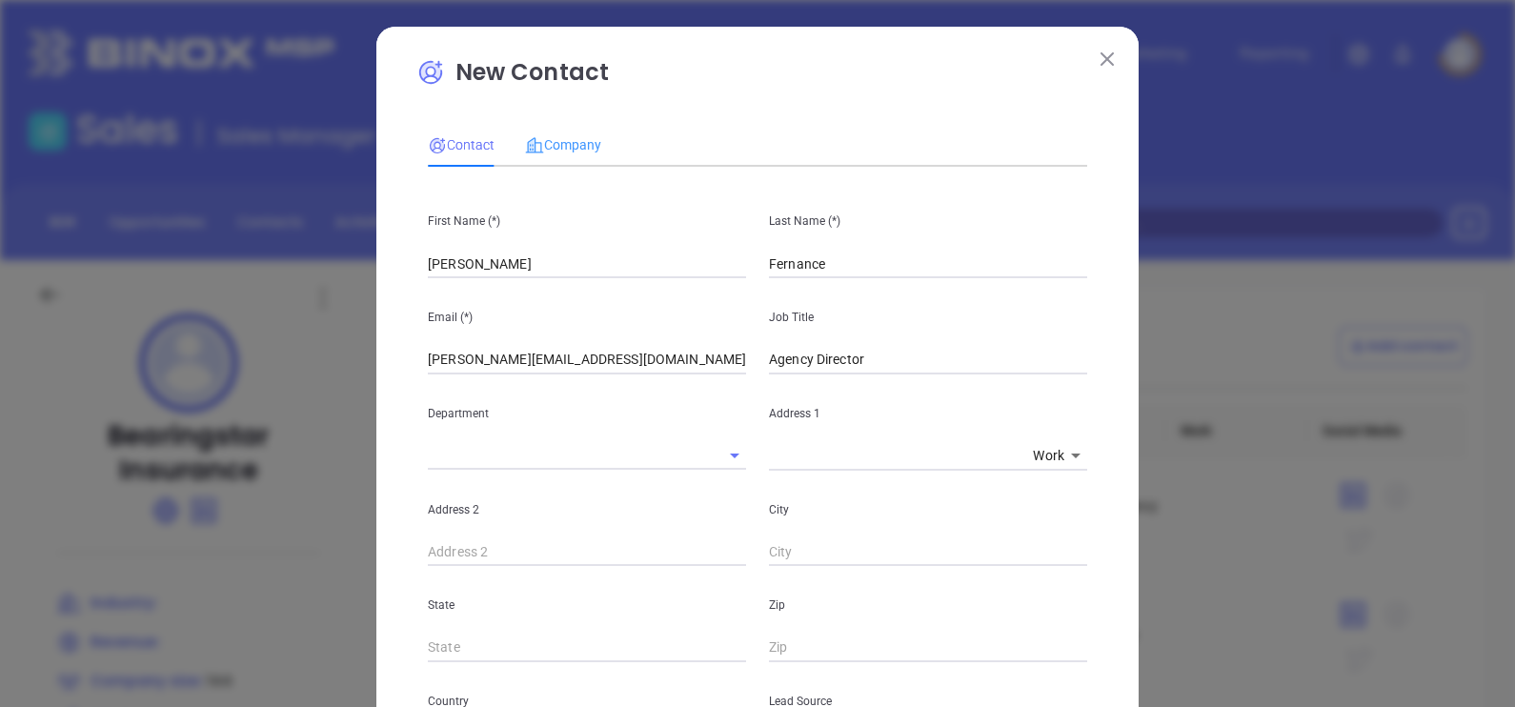
click at [562, 131] on div "Company" at bounding box center [563, 145] width 76 height 44
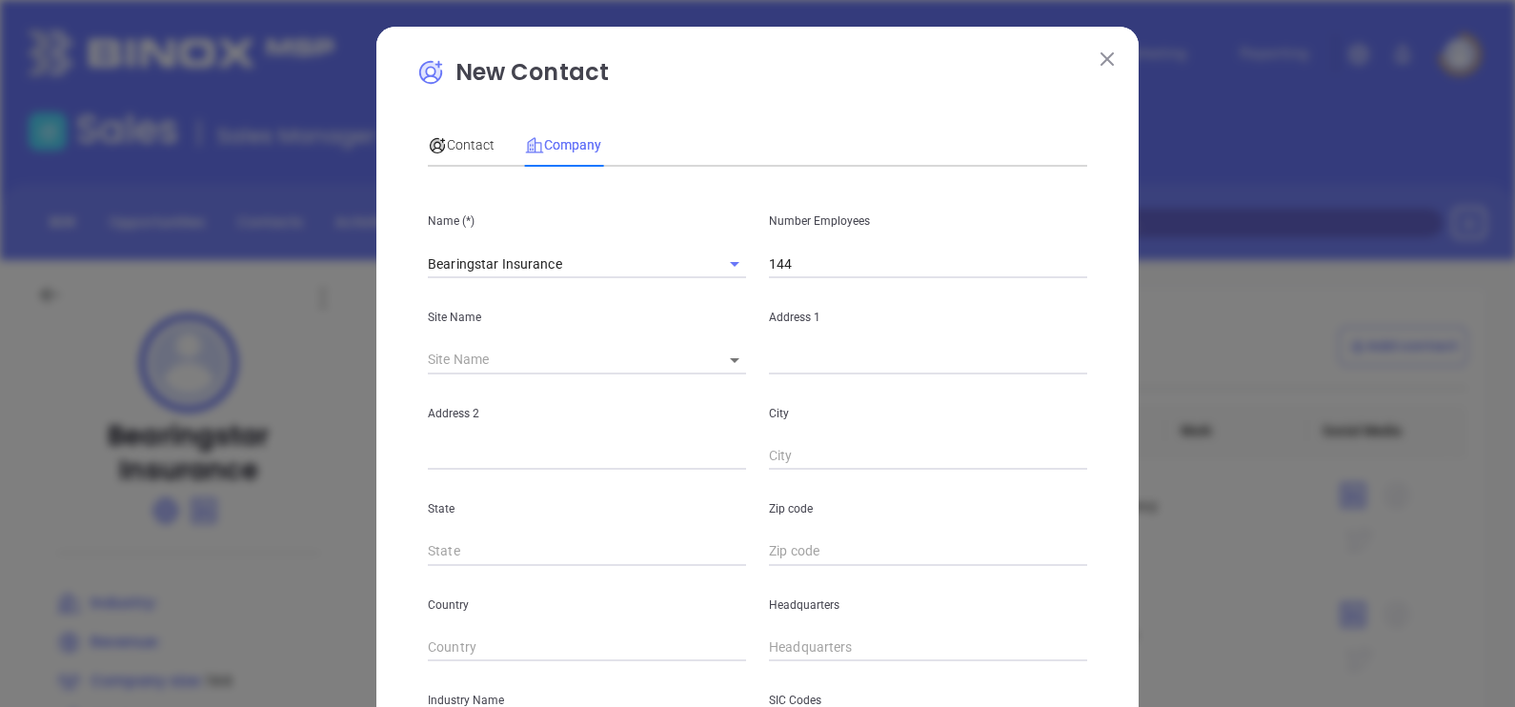
click at [719, 362] on body "Leads CRM Marketing Reporting Financial Leads Leads Sales Sales Manager BDR Opp…" at bounding box center [757, 353] width 1515 height 707
click at [735, 370] on li "Avon" at bounding box center [731, 362] width 66 height 34
type input "Avon"
type input "80908"
type input "23A Waterside Court"
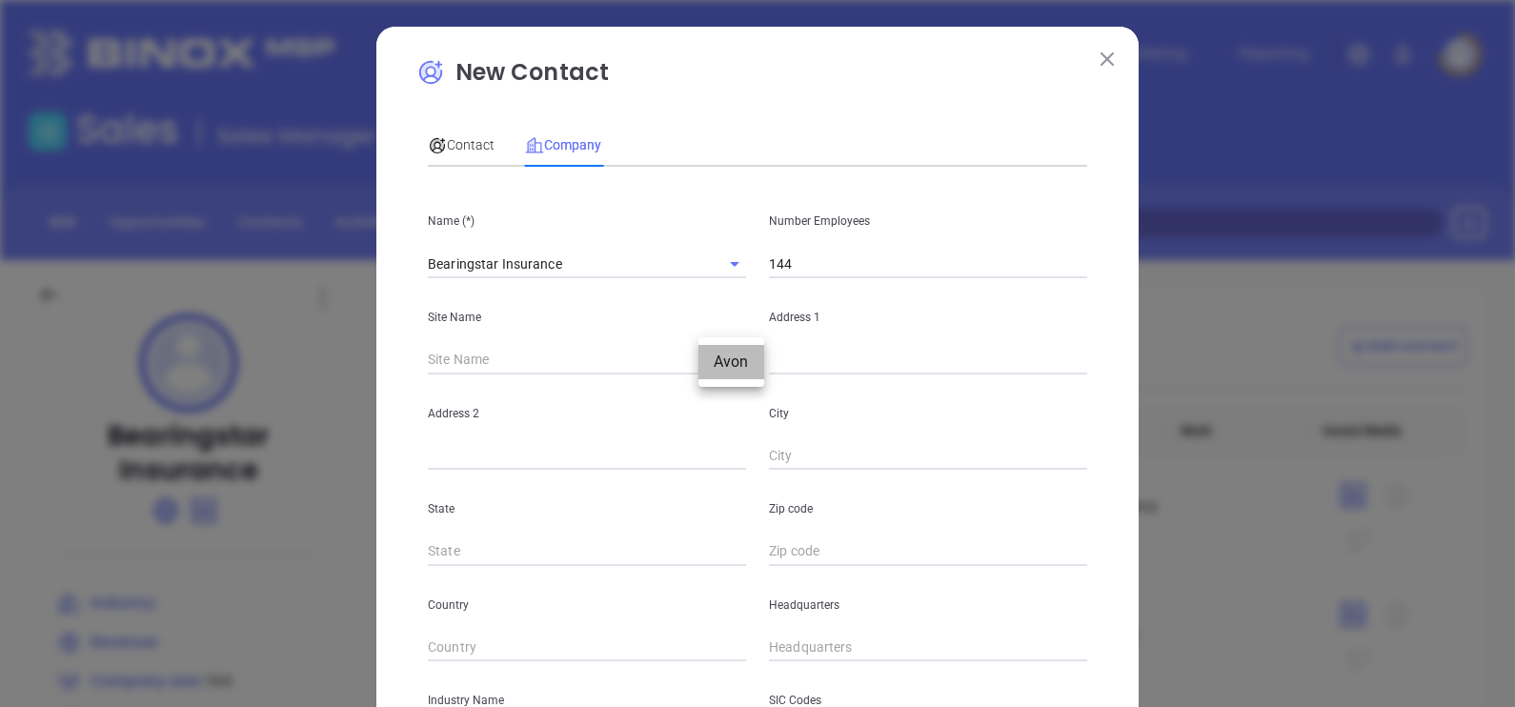
type input "Avon"
type input "CT"
type input "06001"
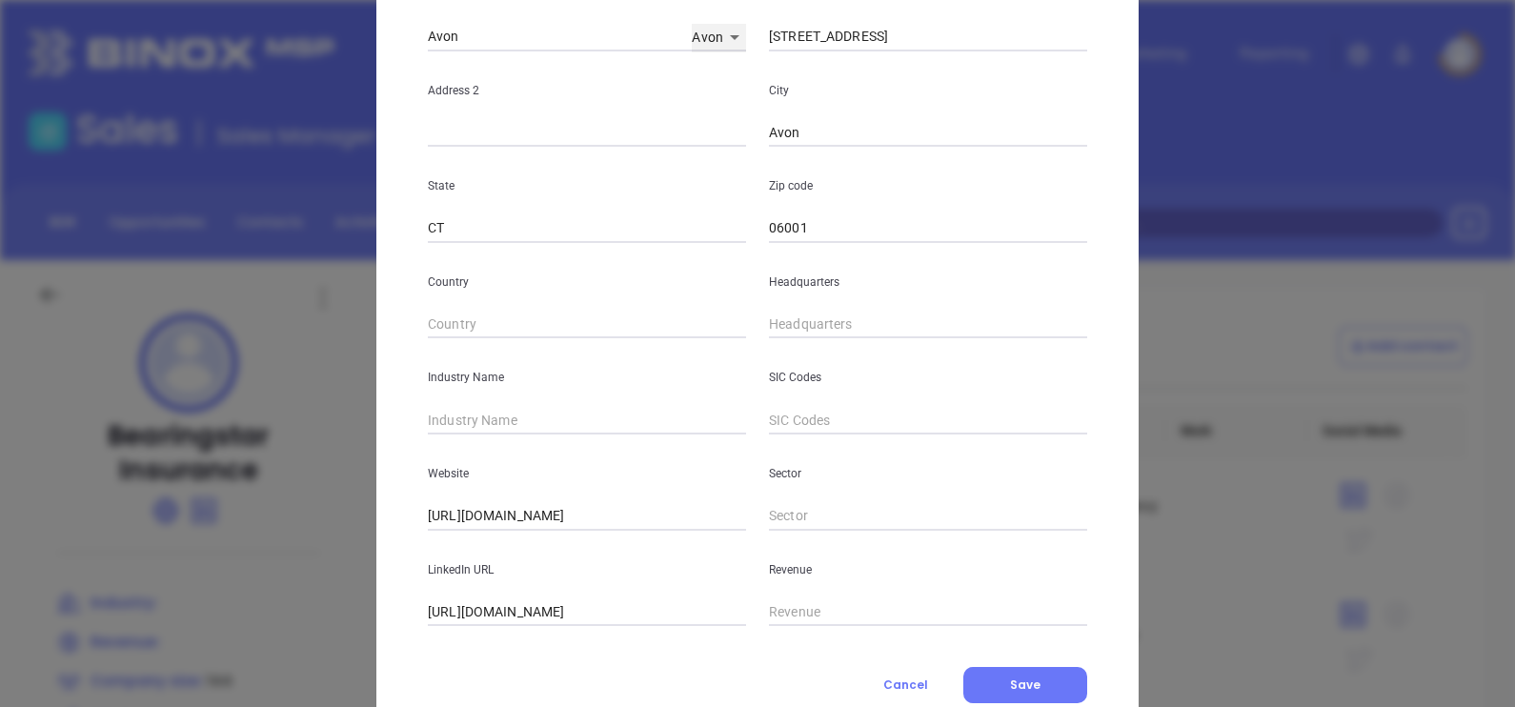
scroll to position [357, 0]
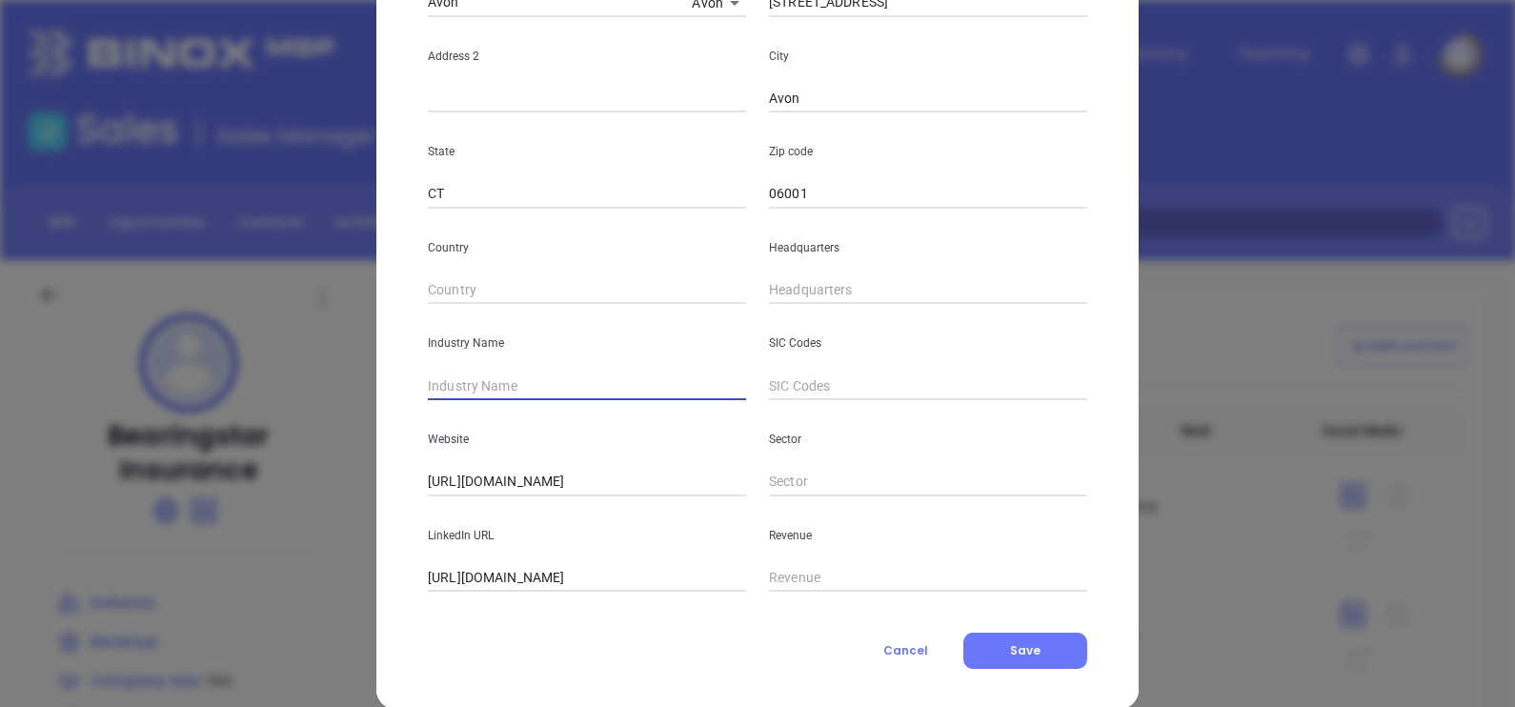
click at [473, 393] on input "text" at bounding box center [587, 386] width 318 height 29
type input "Insurance"
drag, startPoint x: 464, startPoint y: 575, endPoint x: 328, endPoint y: 579, distance: 136.3
click at [328, 579] on div "New Contact Contact Company First Name (*) Shawn Last Name (*) Fernance Email (…" at bounding box center [757, 353] width 1515 height 707
type input "www.linkedin.com/company/bearingstar-insurance/"
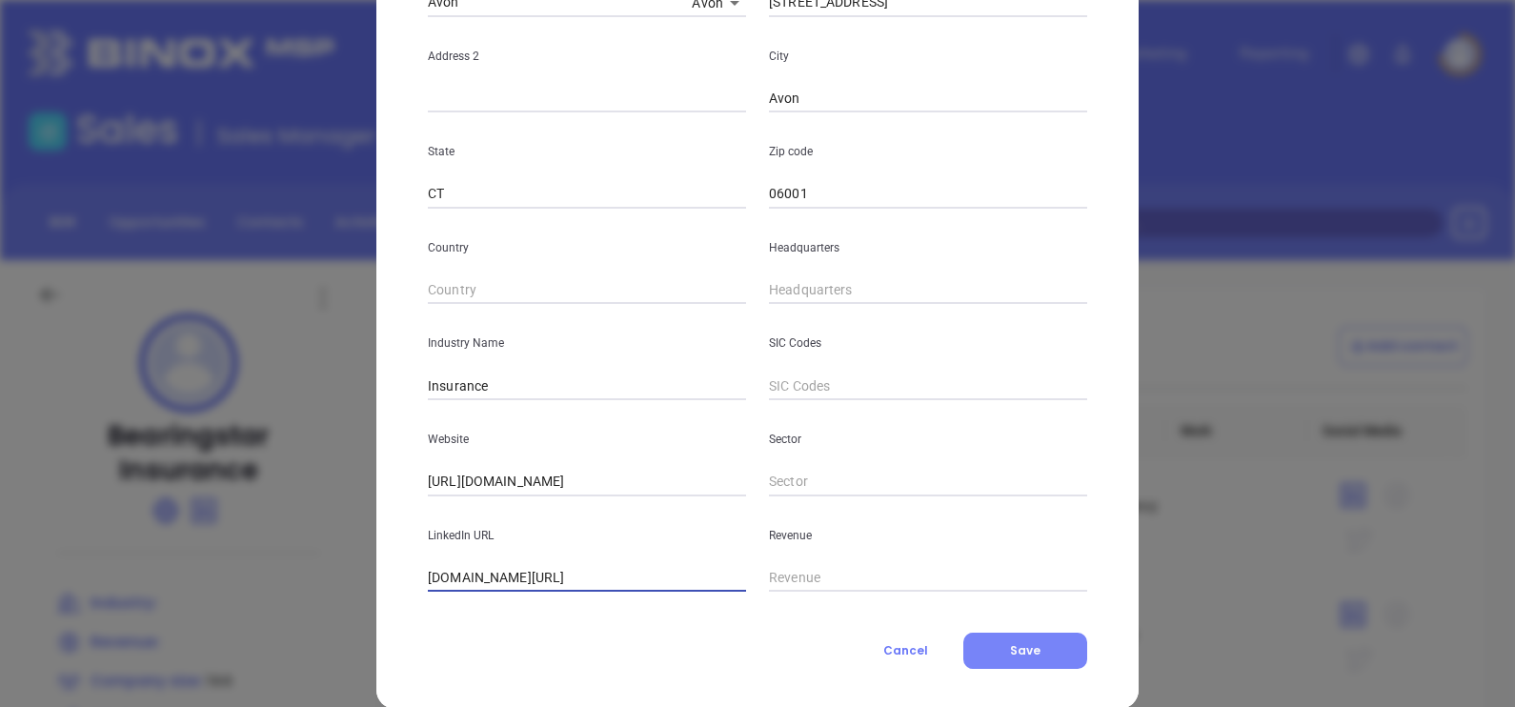
click at [1036, 634] on button "Save" at bounding box center [1025, 651] width 124 height 36
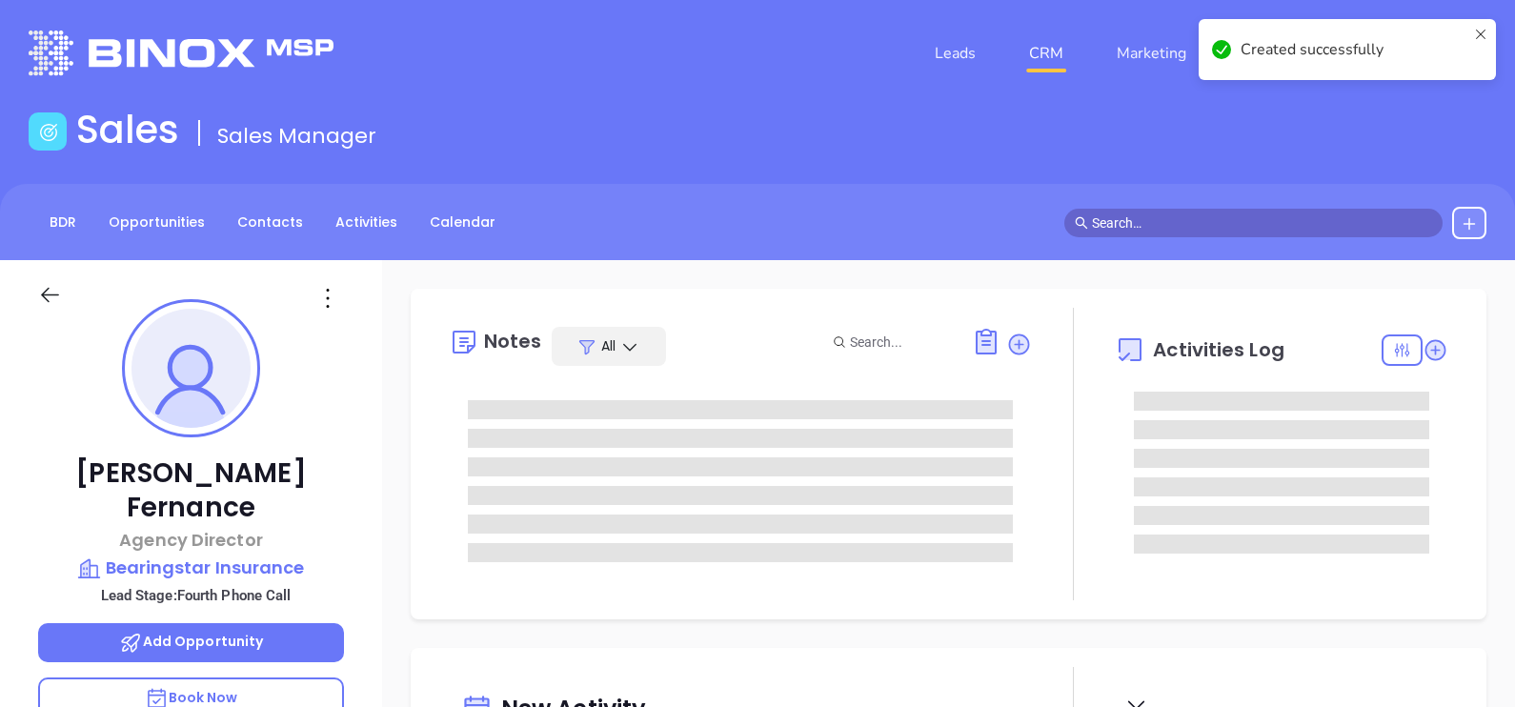
type input "[PERSON_NAME]"
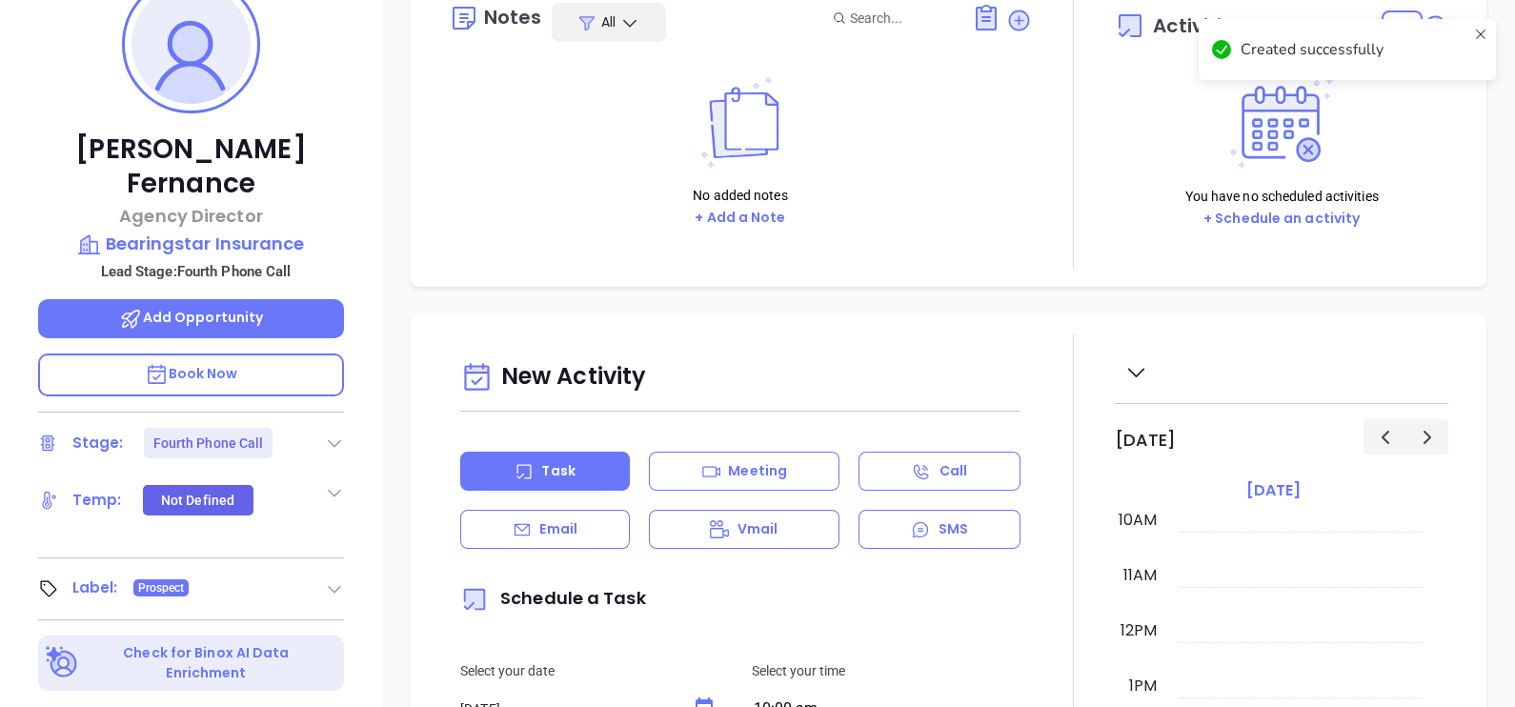
scroll to position [357, 0]
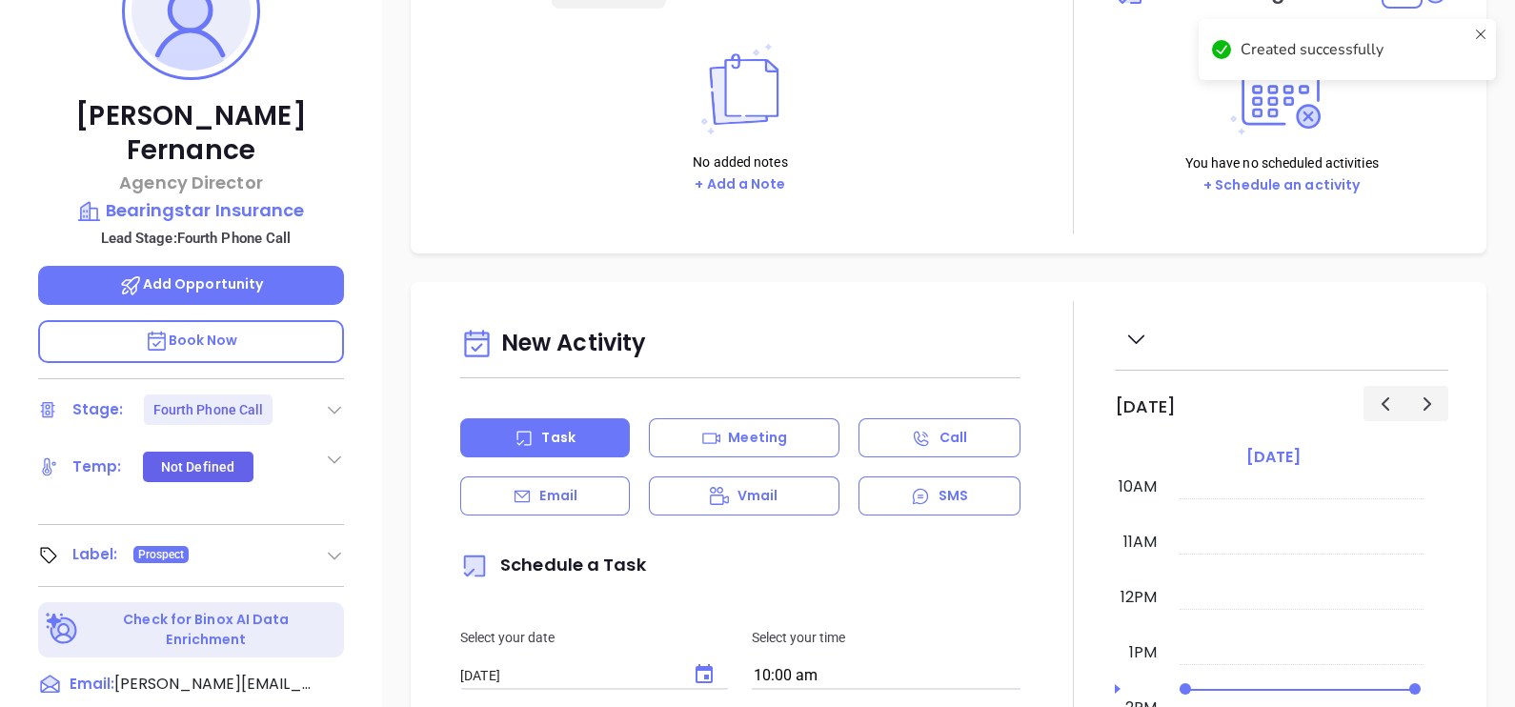
click at [328, 400] on icon at bounding box center [334, 409] width 19 height 19
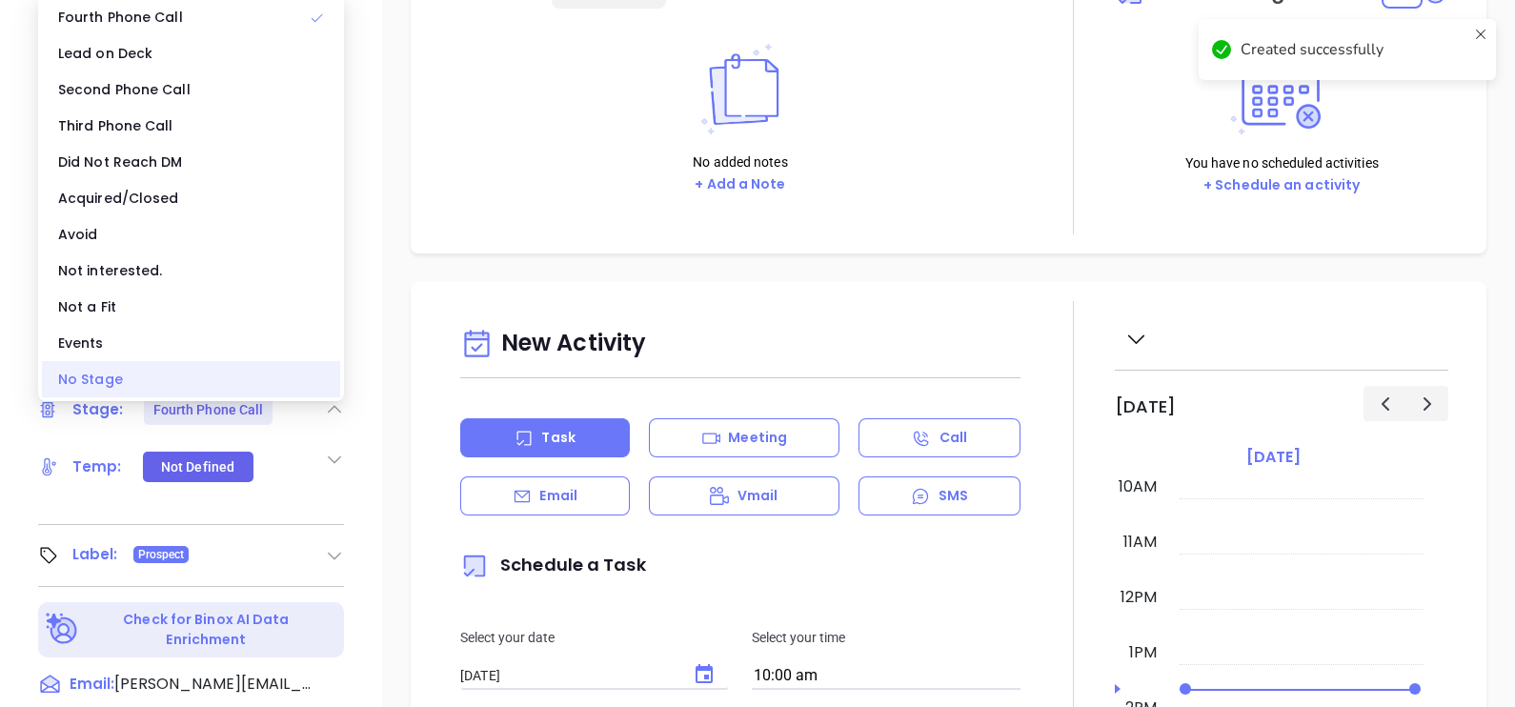
click at [217, 366] on div "No Stage" at bounding box center [191, 379] width 298 height 36
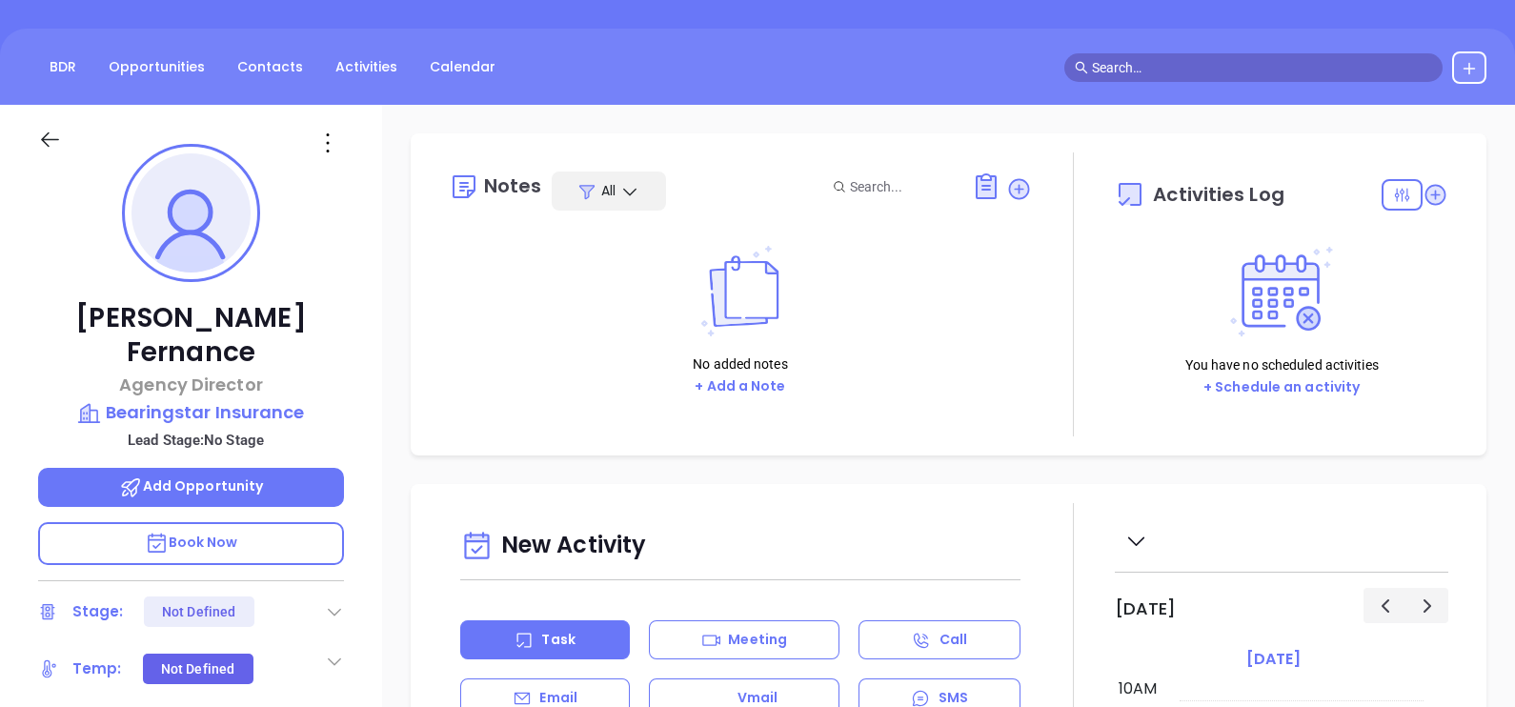
scroll to position [118, 0]
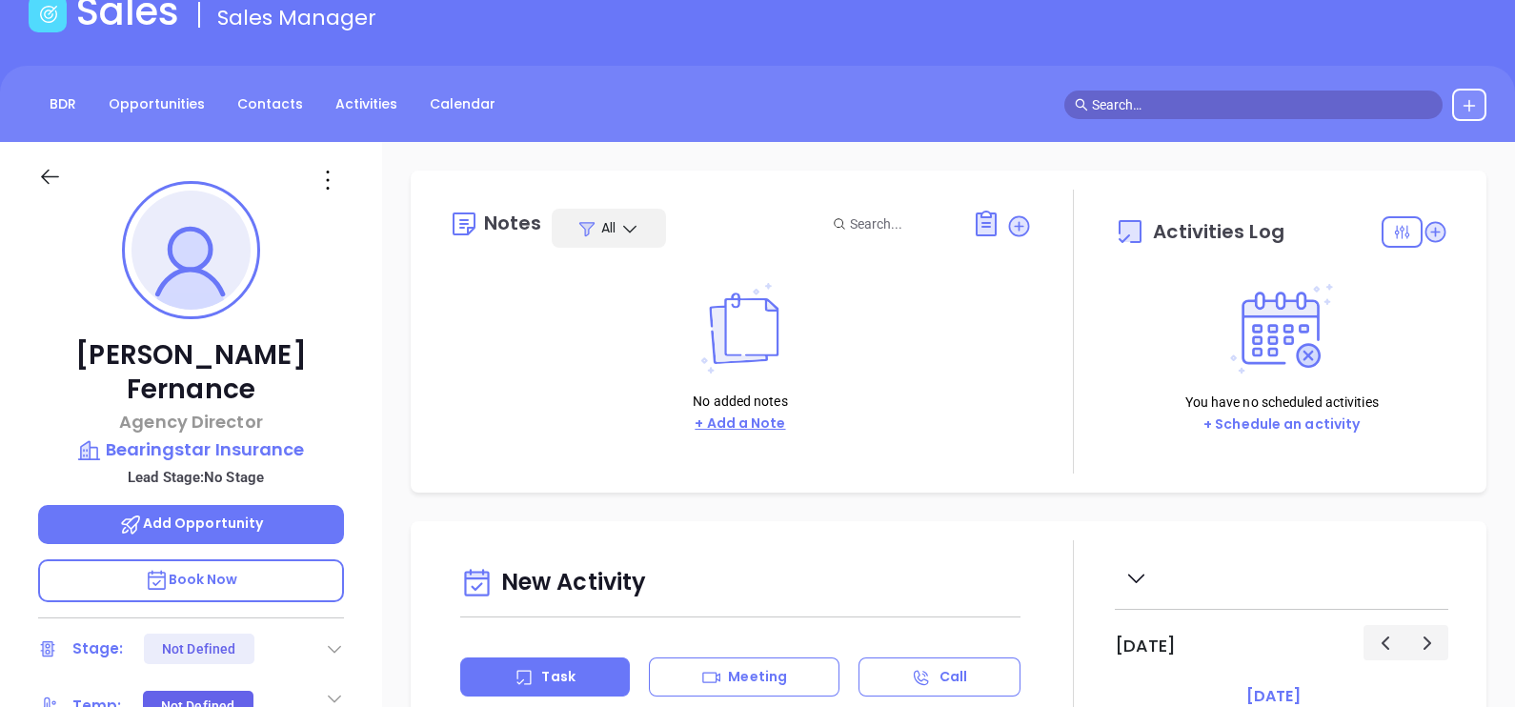
click at [762, 425] on button "+ Add a Note" at bounding box center [740, 424] width 102 height 22
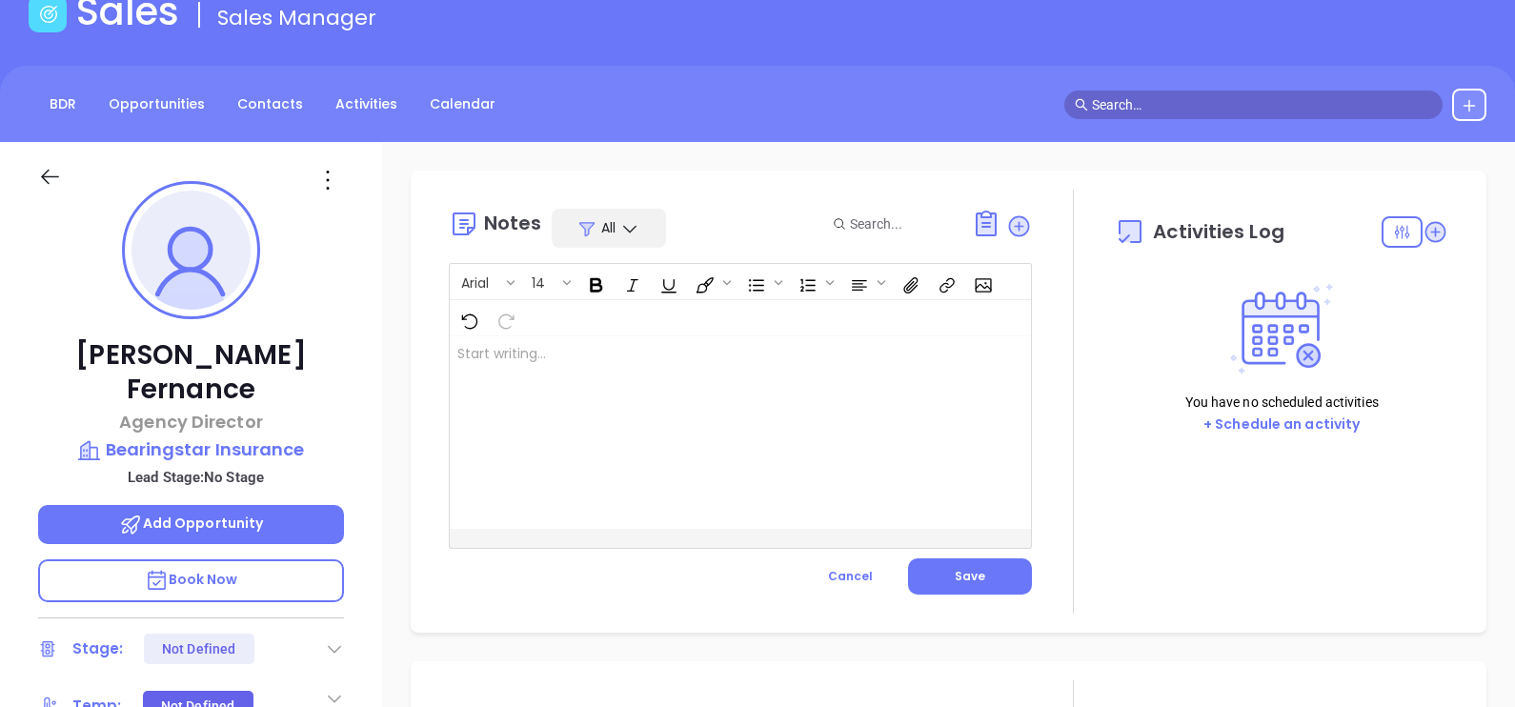
click at [713, 433] on div at bounding box center [720, 432] width 540 height 192
click at [941, 570] on button "Save" at bounding box center [970, 576] width 124 height 36
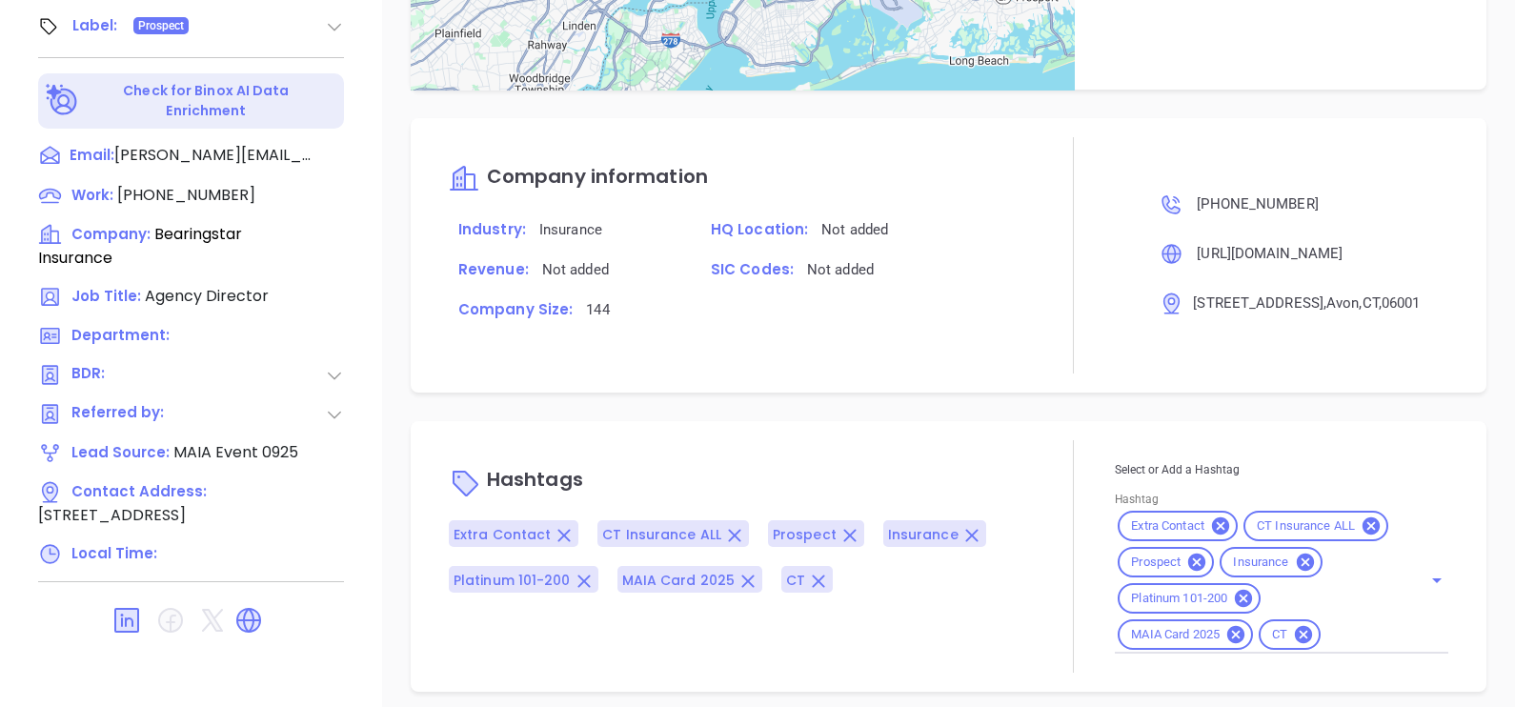
scroll to position [981, 0]
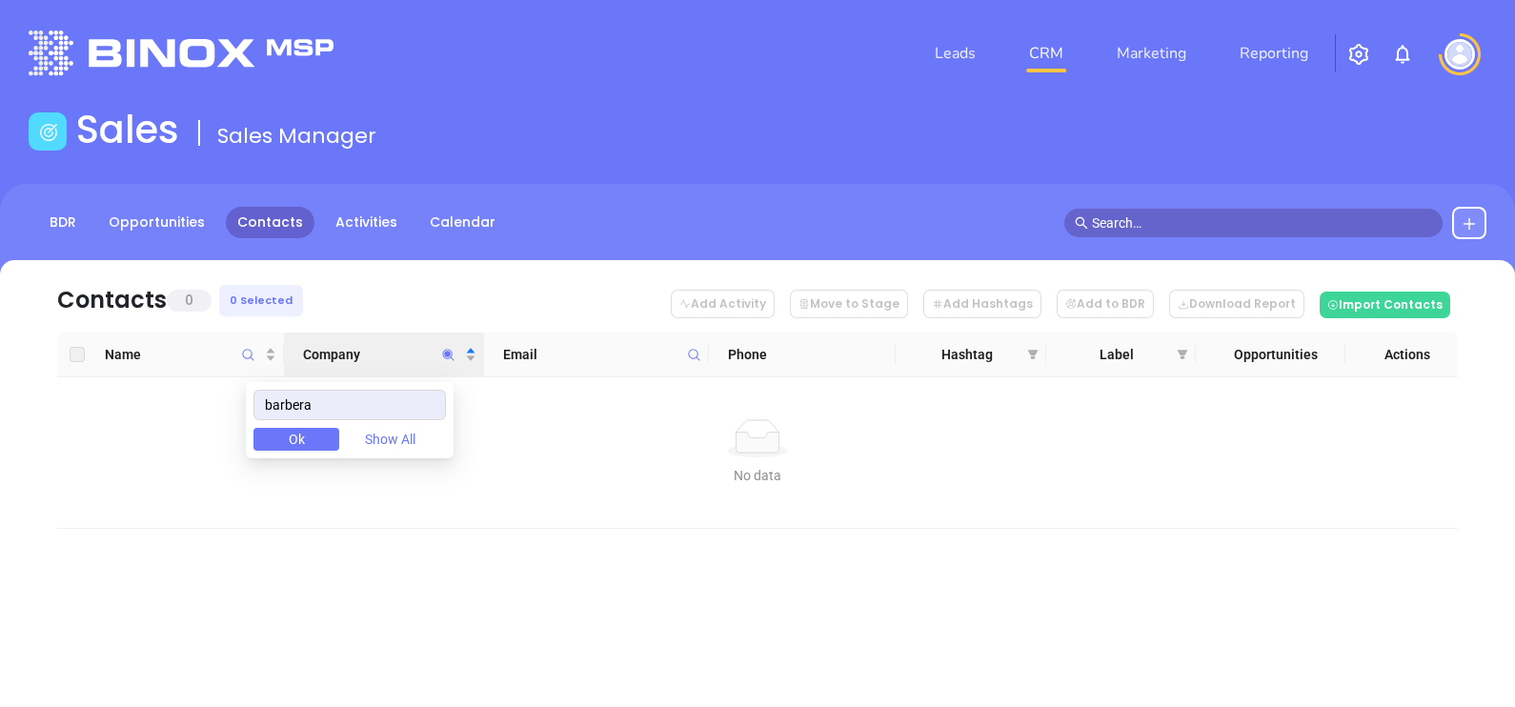
drag, startPoint x: 0, startPoint y: 0, endPoint x: 229, endPoint y: 378, distance: 442.0
click at [229, 378] on body "Leads CRM Marketing Reporting Financial Leads Leads Sales Sales Manager BDR Opp…" at bounding box center [757, 353] width 1515 height 707
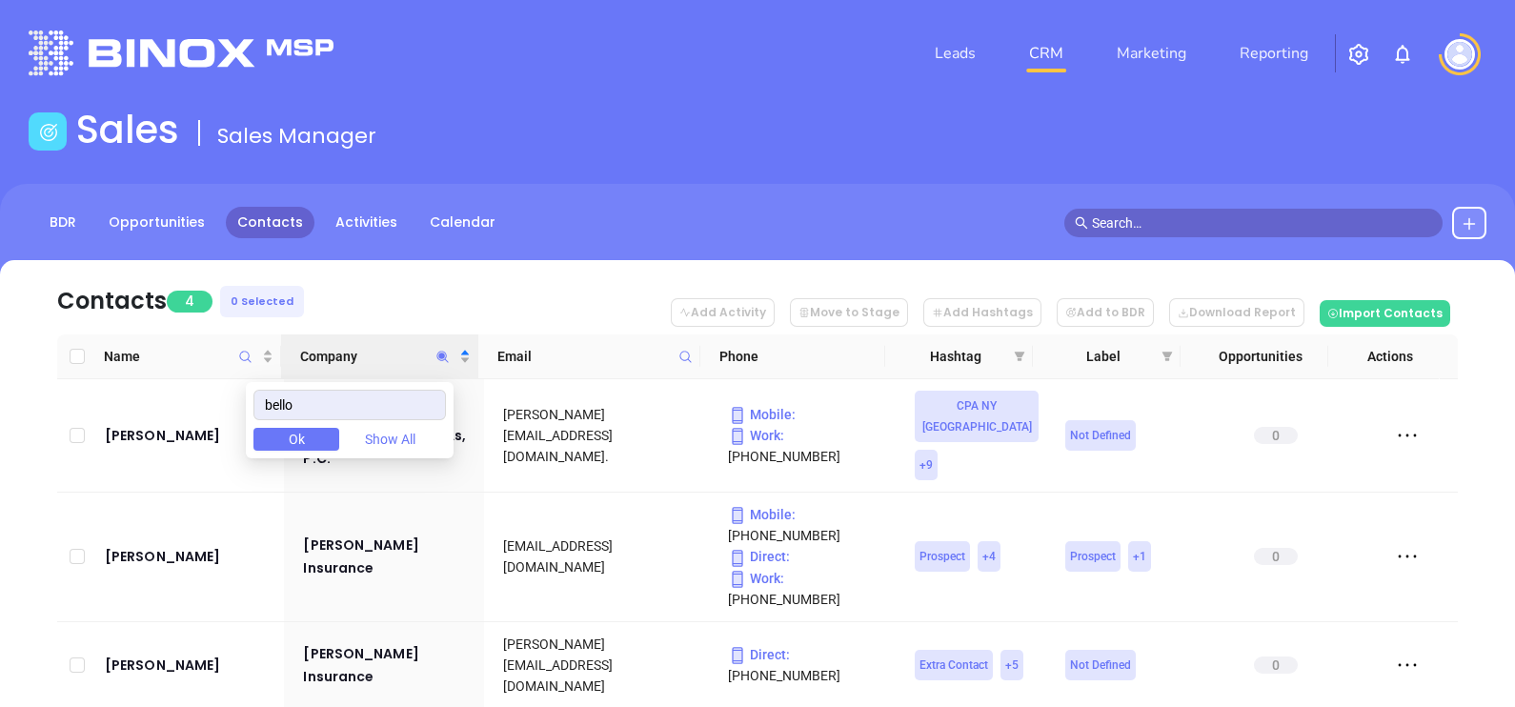
type input "bello"
click at [408, 286] on nav "Contacts 4 0 Selected Add Activity Move to Stage Add Hashtags Add to BDR Downlo…" at bounding box center [757, 297] width 1400 height 74
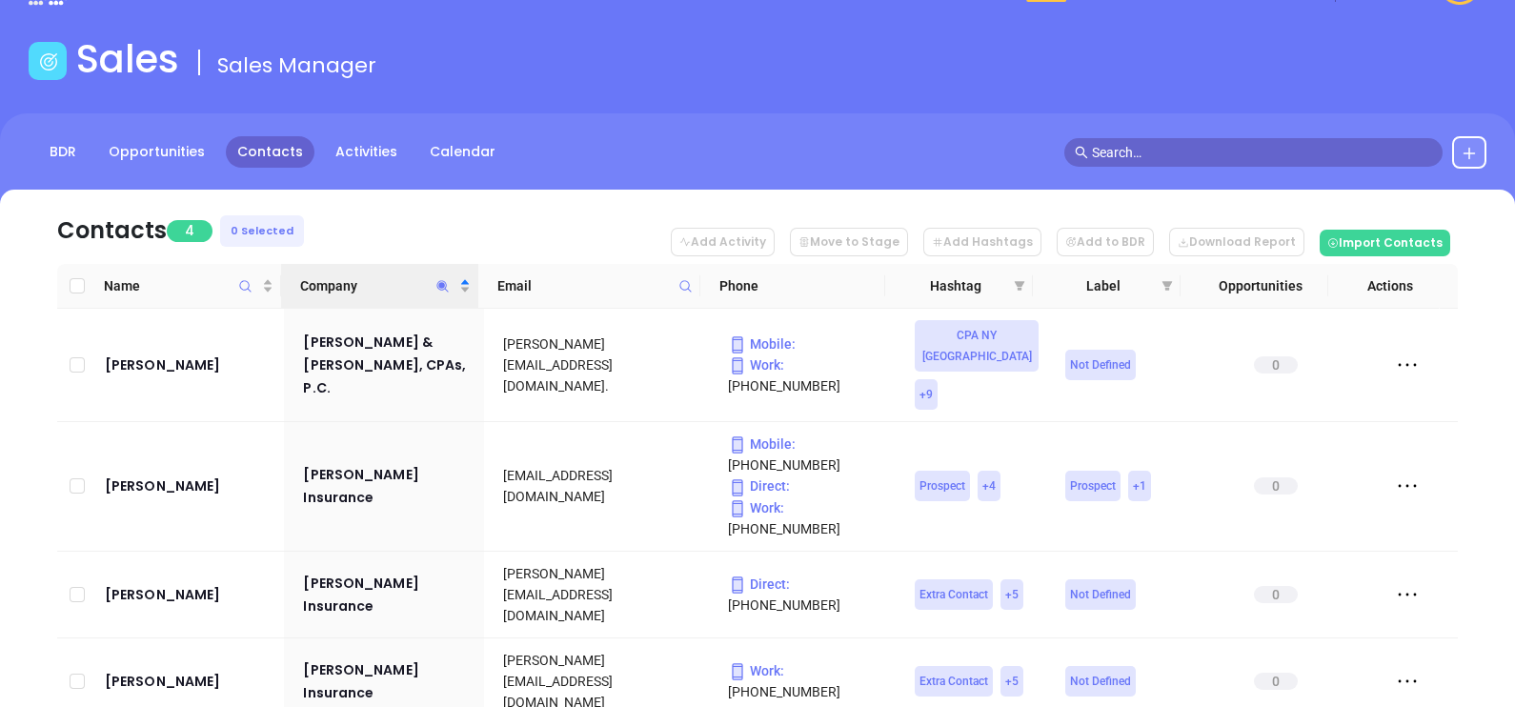
scroll to position [106, 0]
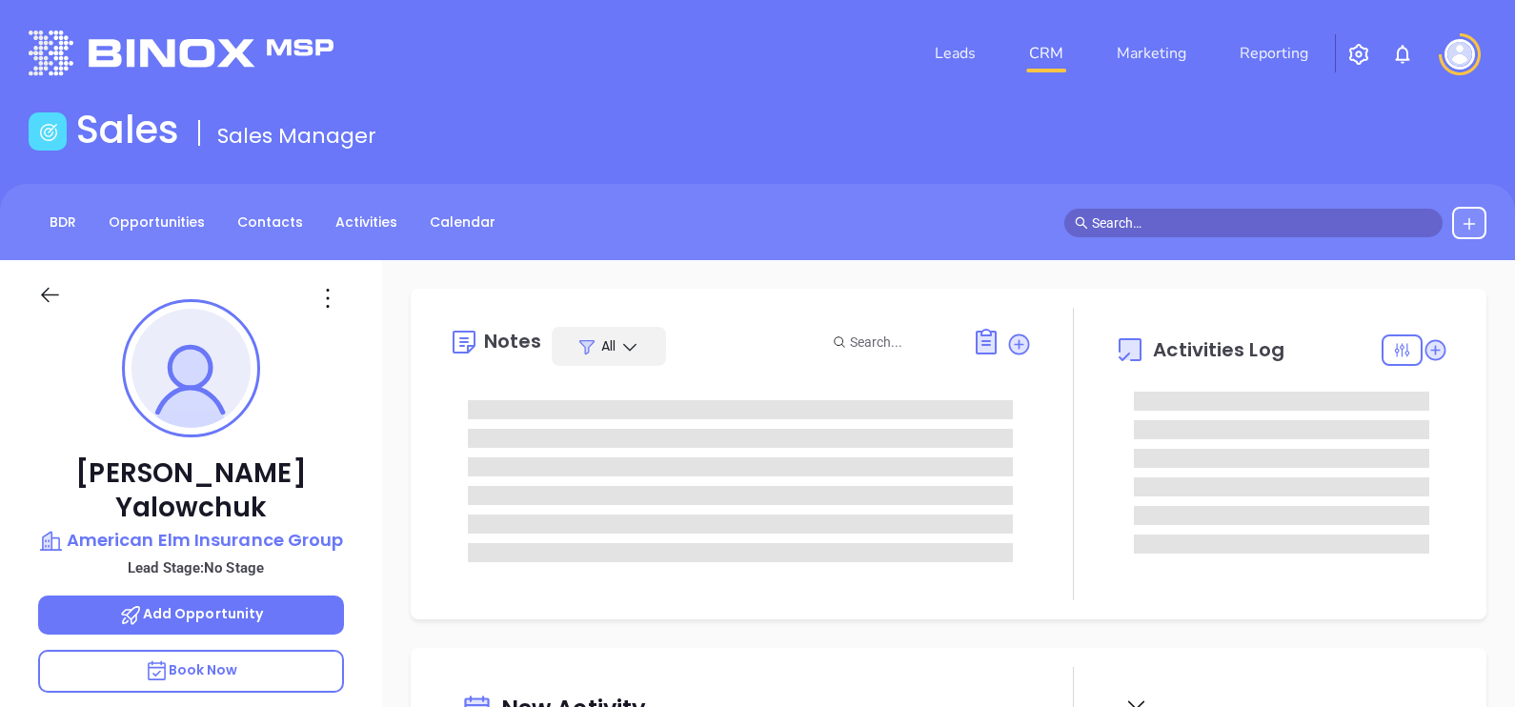
type input "[DATE]"
type input "[PERSON_NAME]"
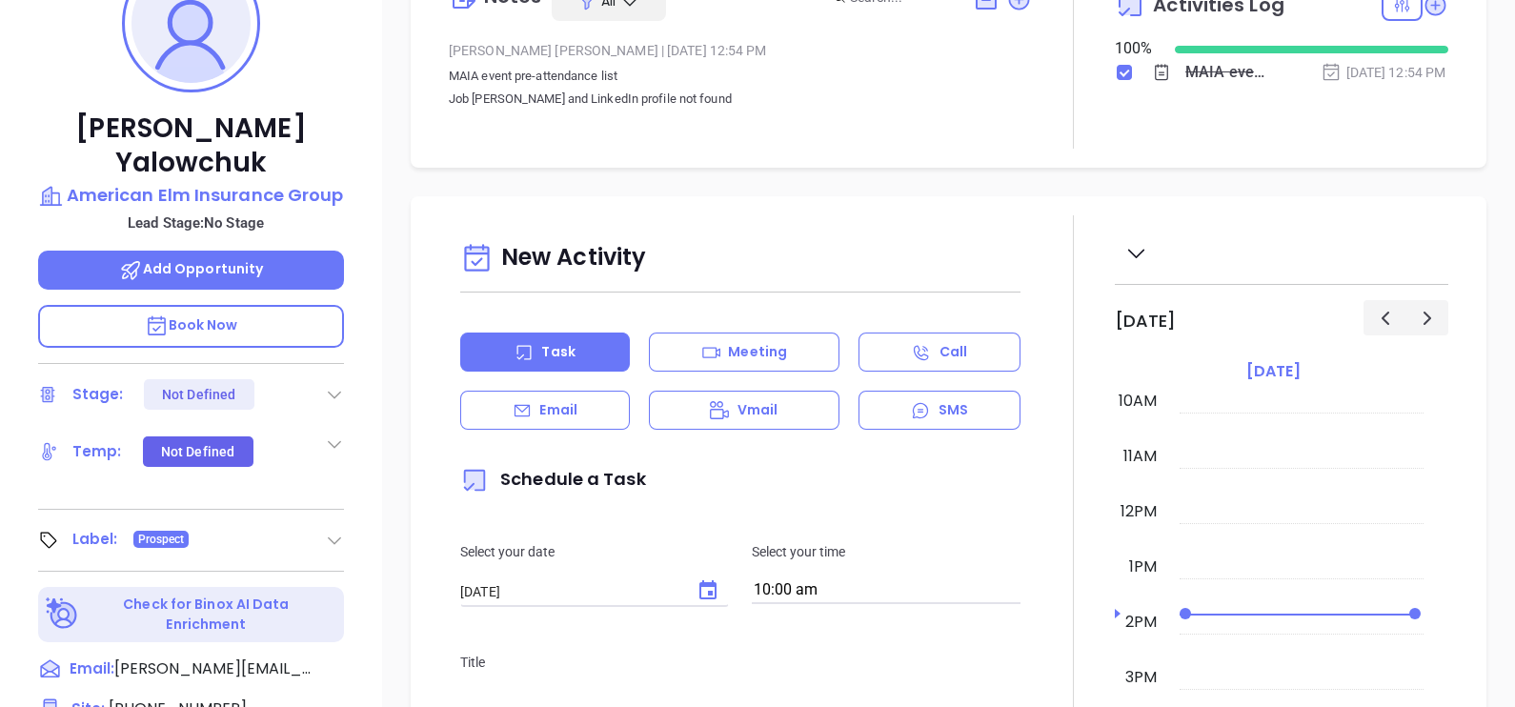
scroll to position [357, 0]
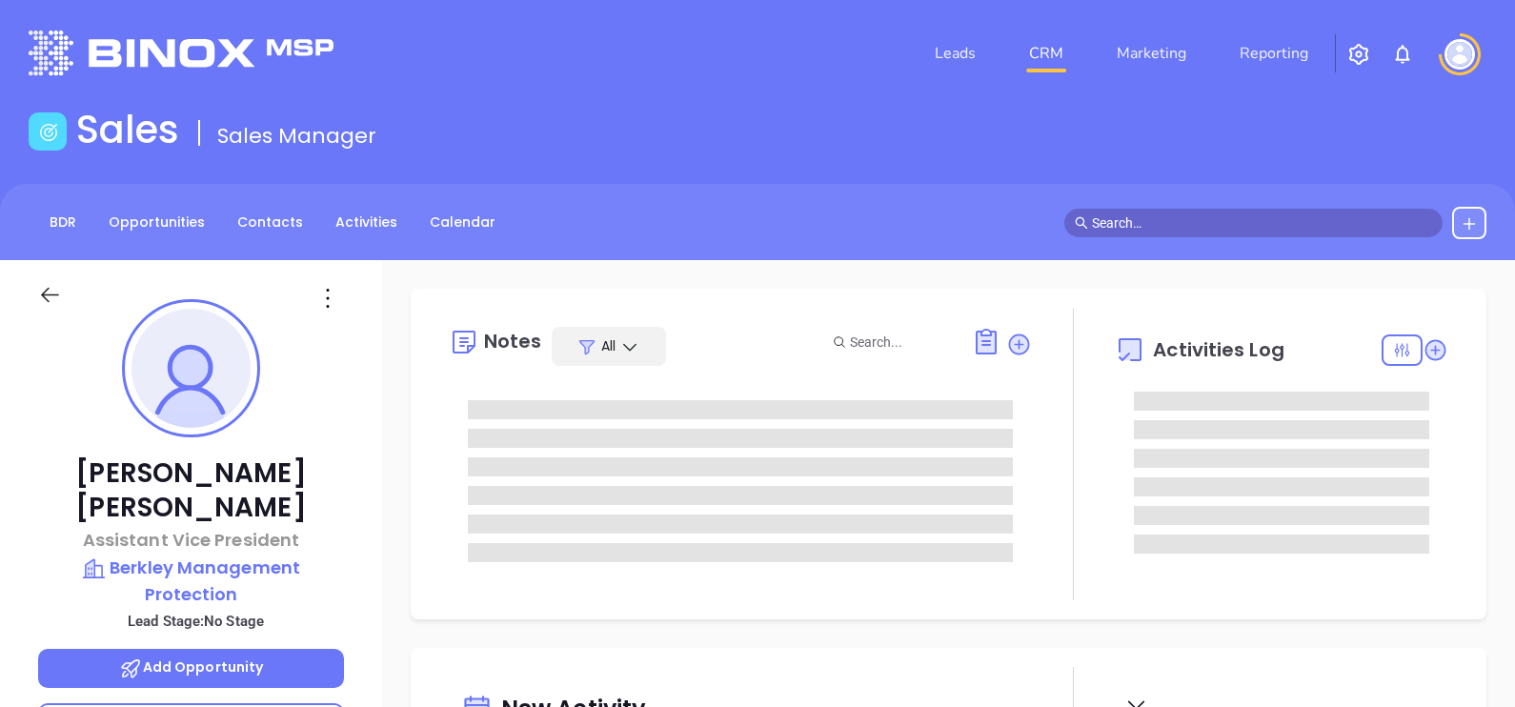
type input "[PERSON_NAME]"
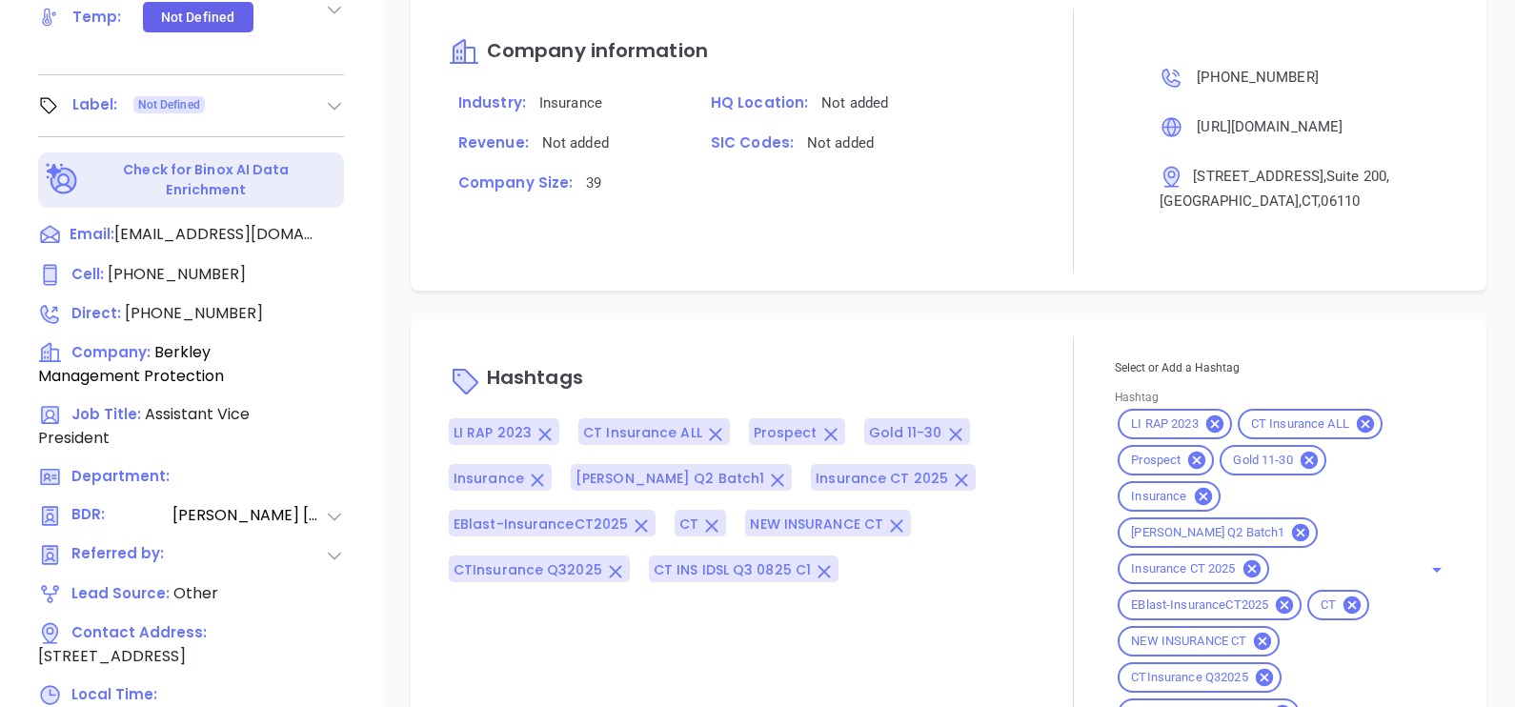
scroll to position [237, 0]
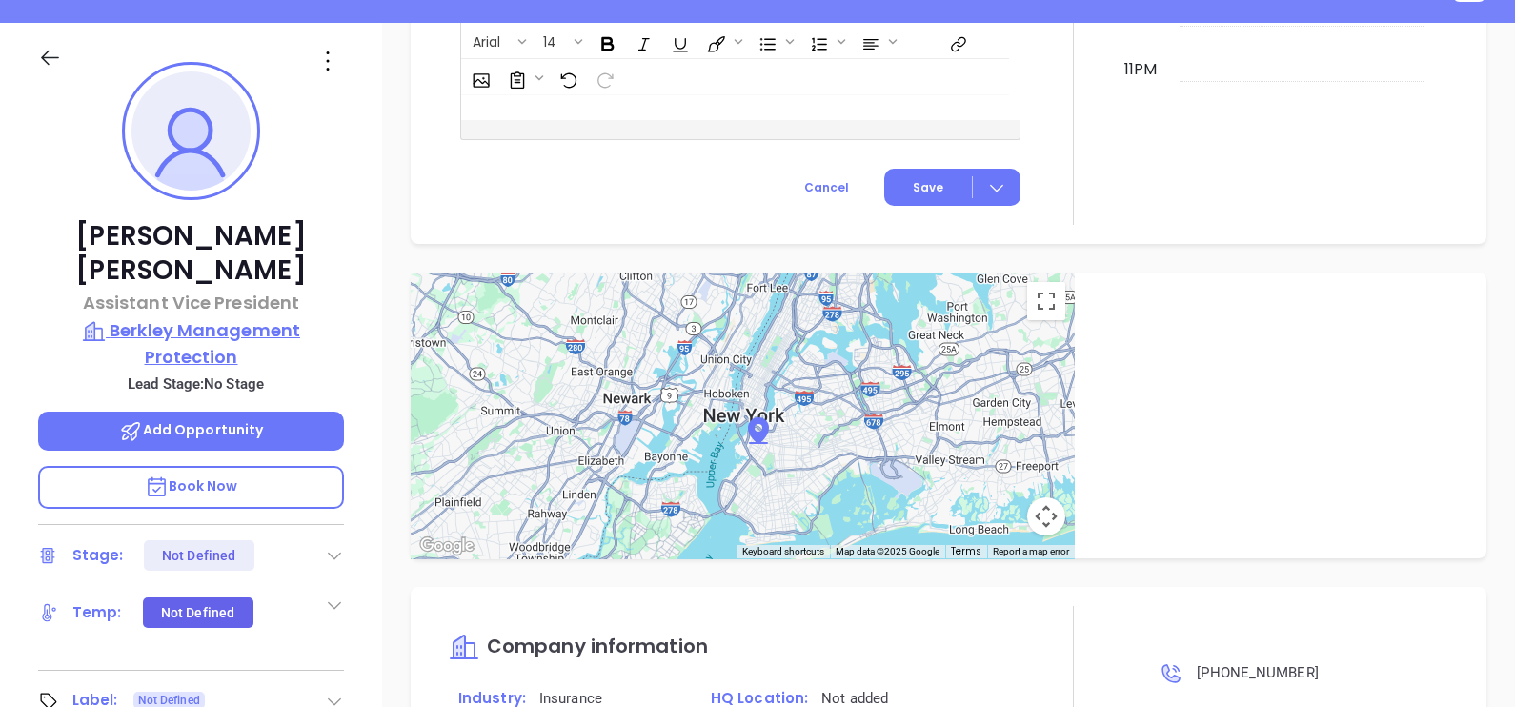
click at [238, 317] on p "Berkley Management Protection" at bounding box center [191, 343] width 306 height 52
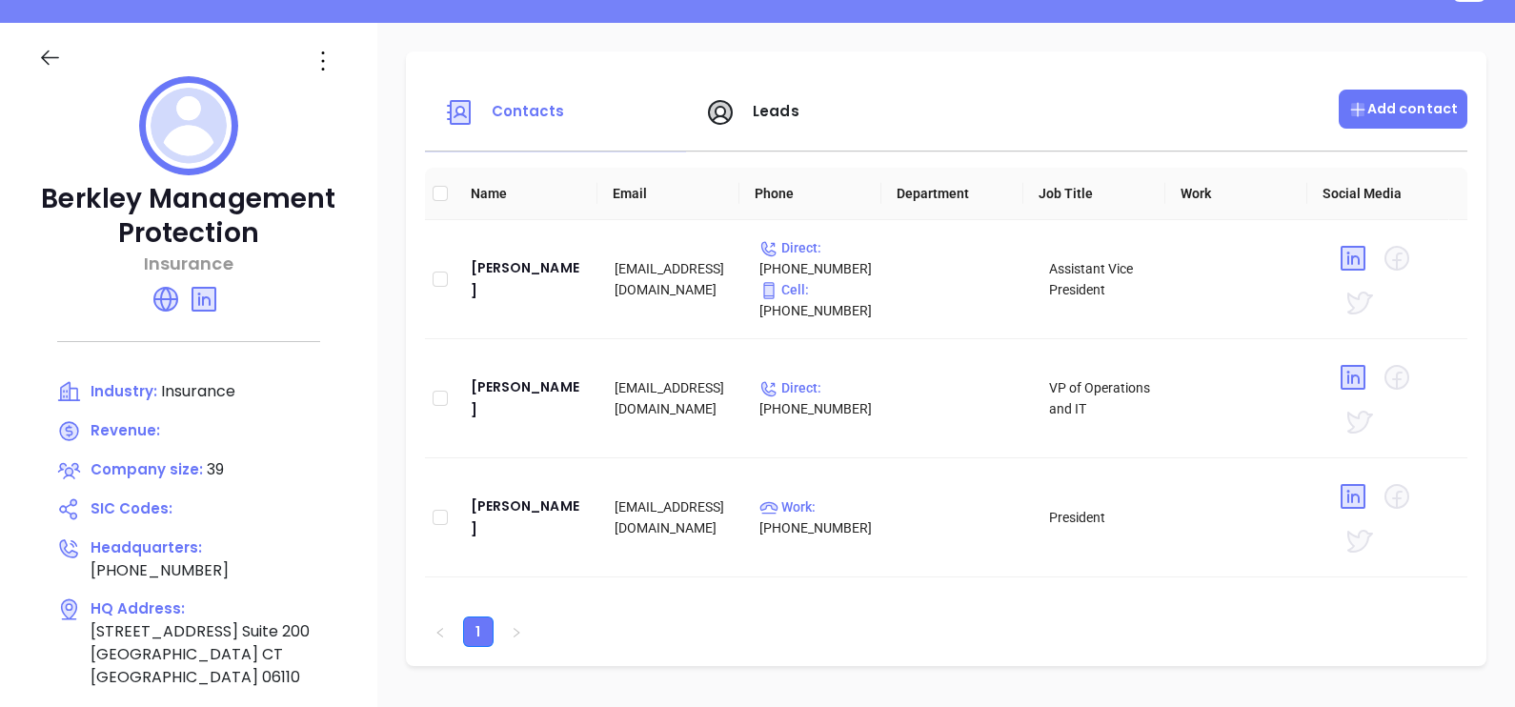
click at [1357, 104] on p "Add contact" at bounding box center [1403, 109] width 110 height 20
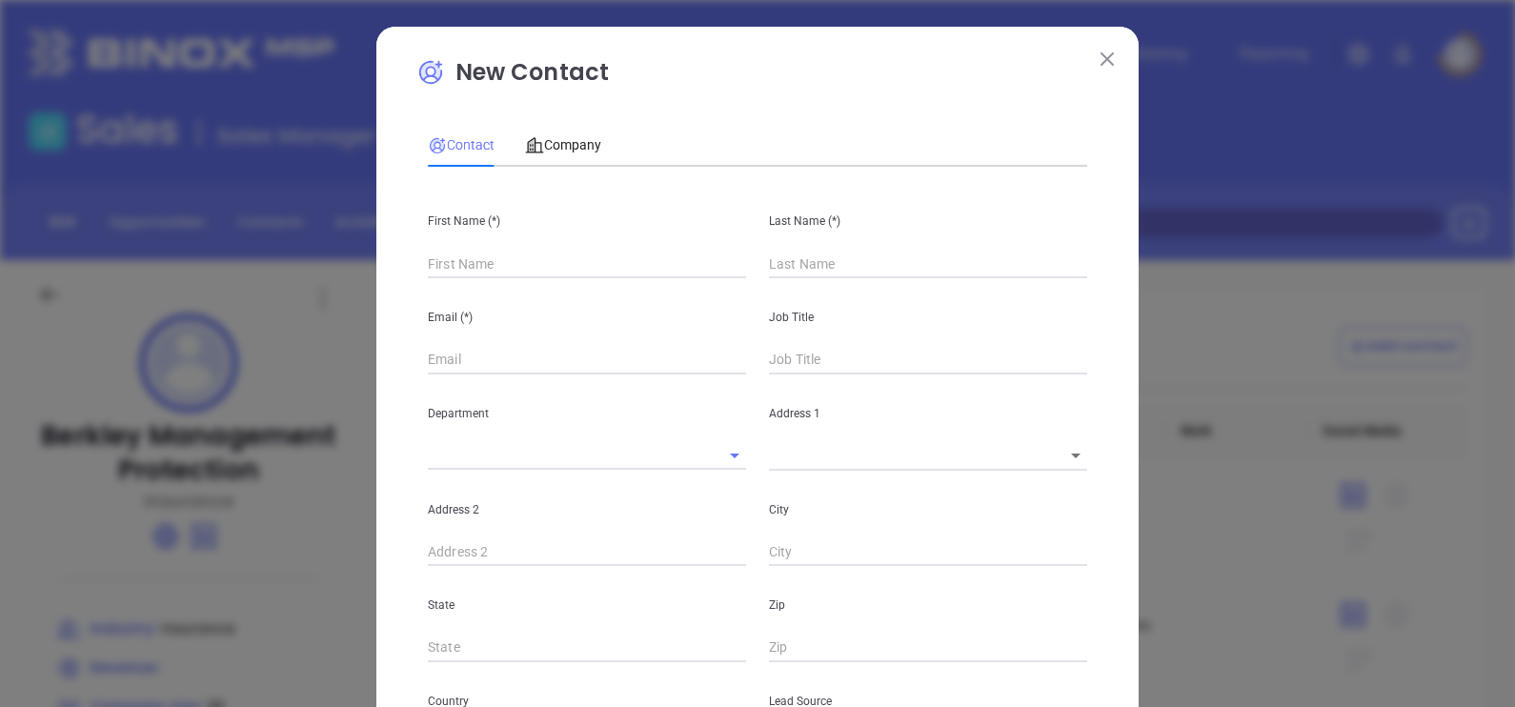
type input "Fourth Phone Call"
type input "1"
click at [500, 267] on input "text" at bounding box center [587, 264] width 318 height 29
type input "[PERSON_NAME]"
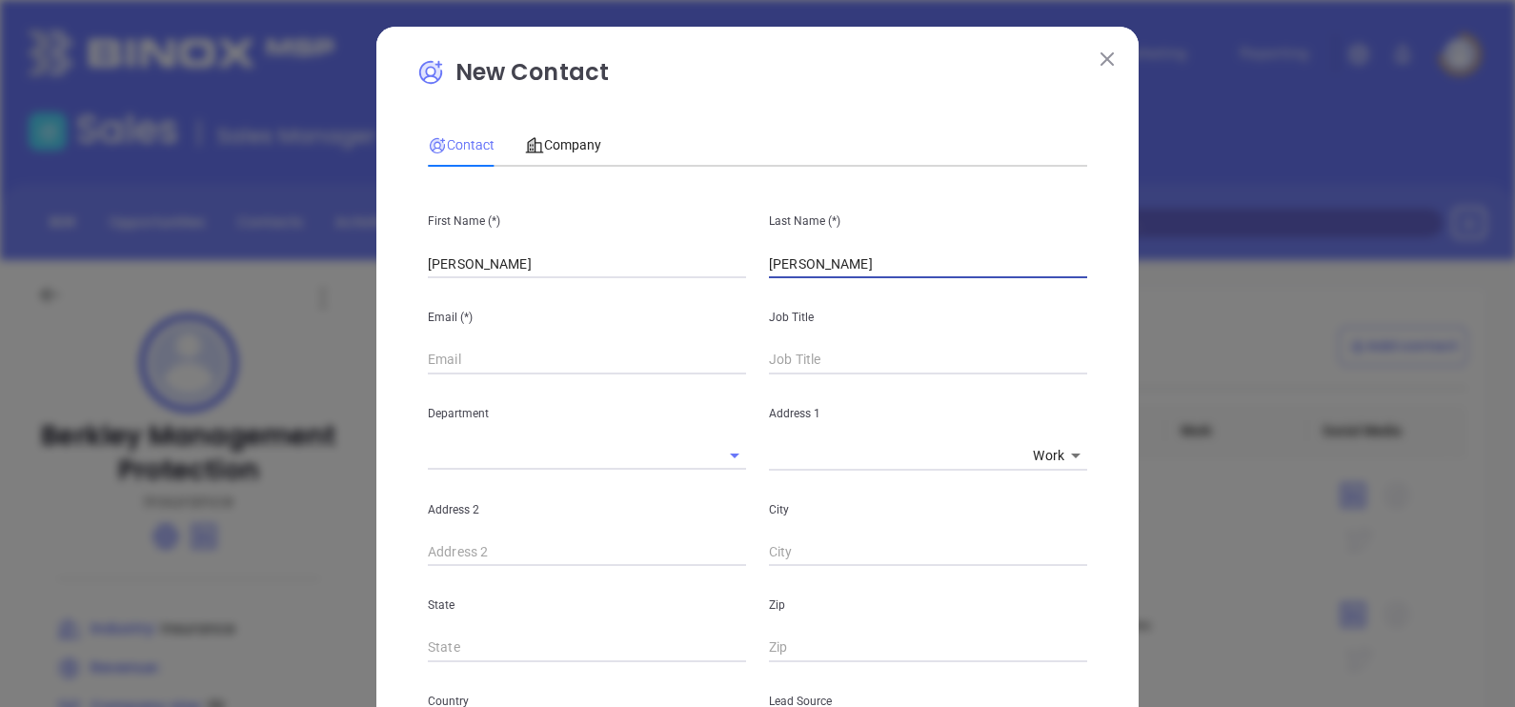
type input "[PERSON_NAME]"
click at [887, 370] on input "text" at bounding box center [928, 360] width 318 height 29
type input "Territory Manager"
click at [518, 345] on div "Email (*)" at bounding box center [586, 326] width 341 height 96
click at [519, 357] on input "text" at bounding box center [587, 360] width 318 height 29
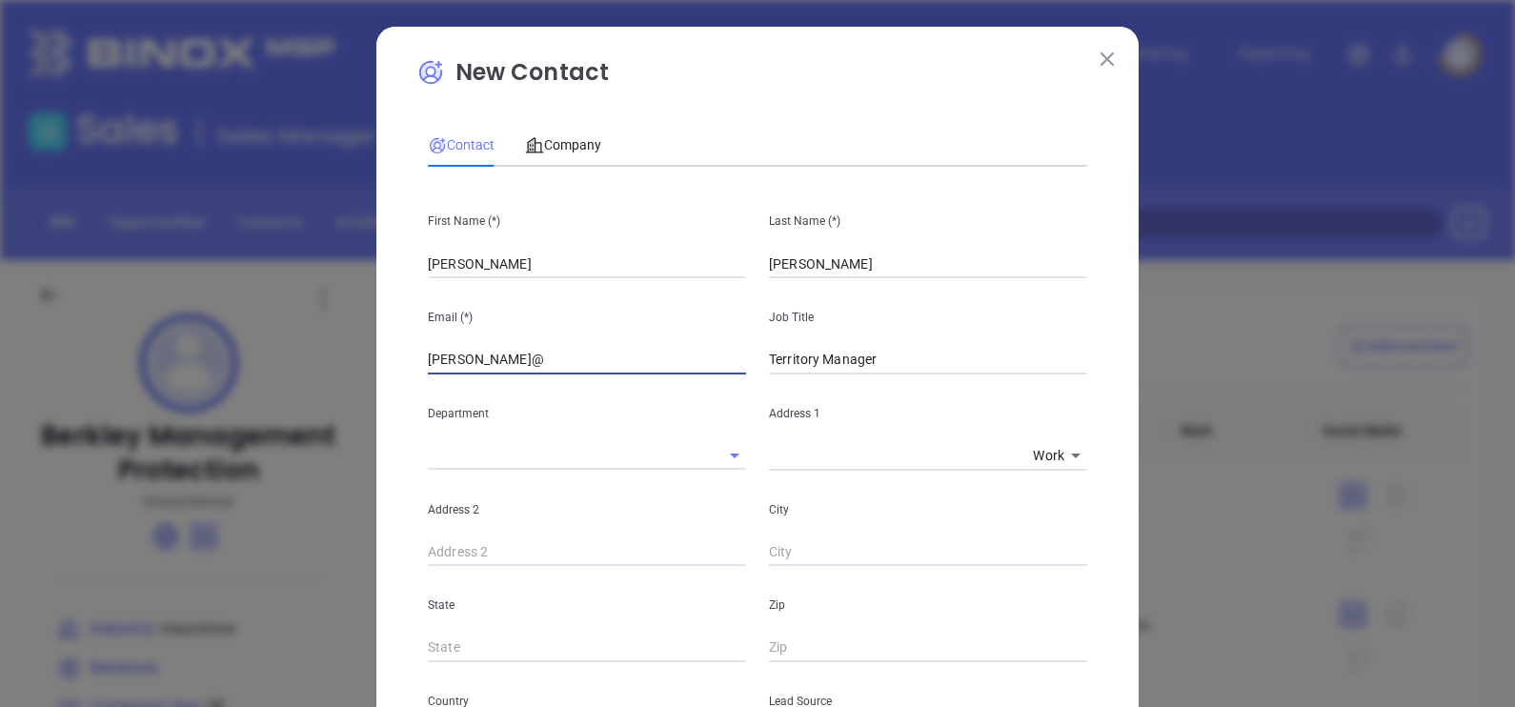
paste input "[DOMAIN_NAME]"
type input "[PERSON_NAME][EMAIL_ADDRESS][DOMAIN_NAME]"
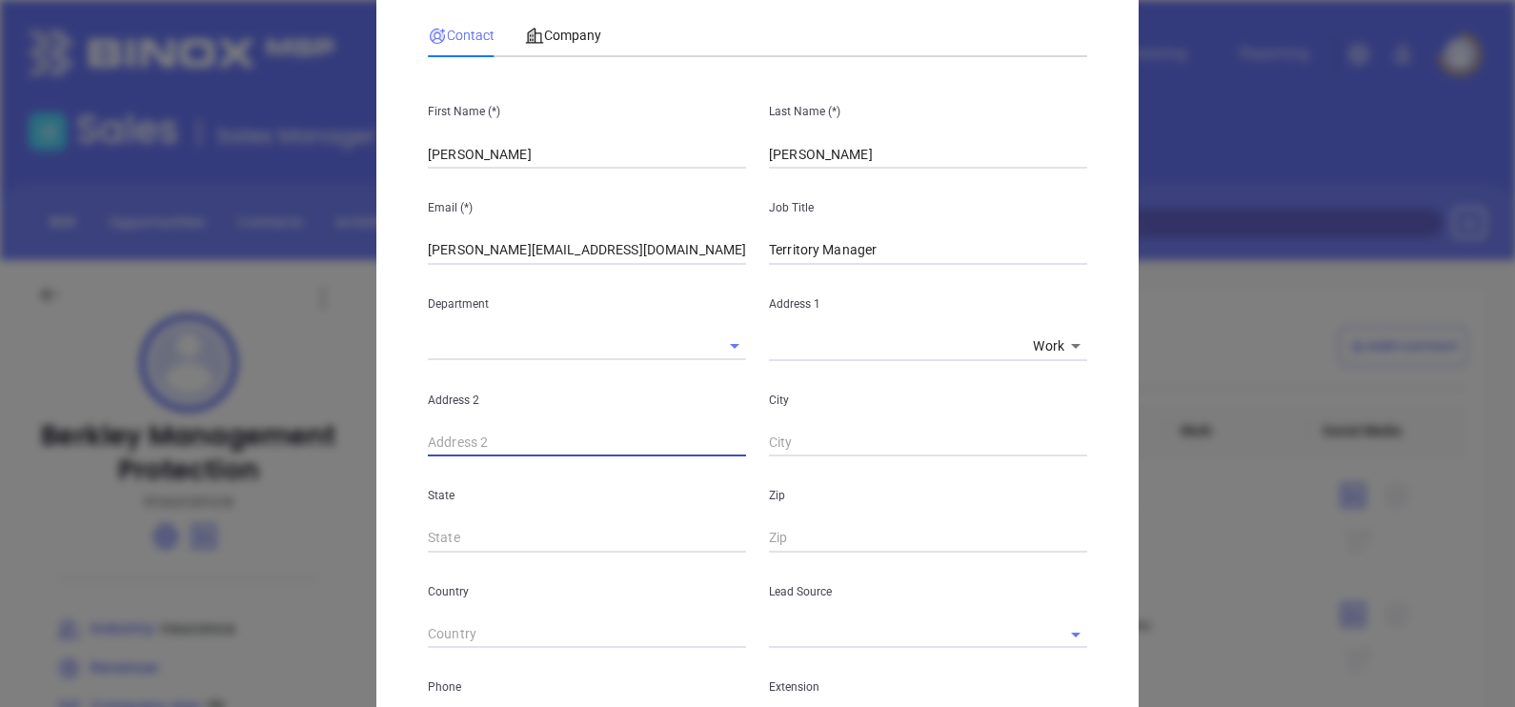
scroll to position [357, 0]
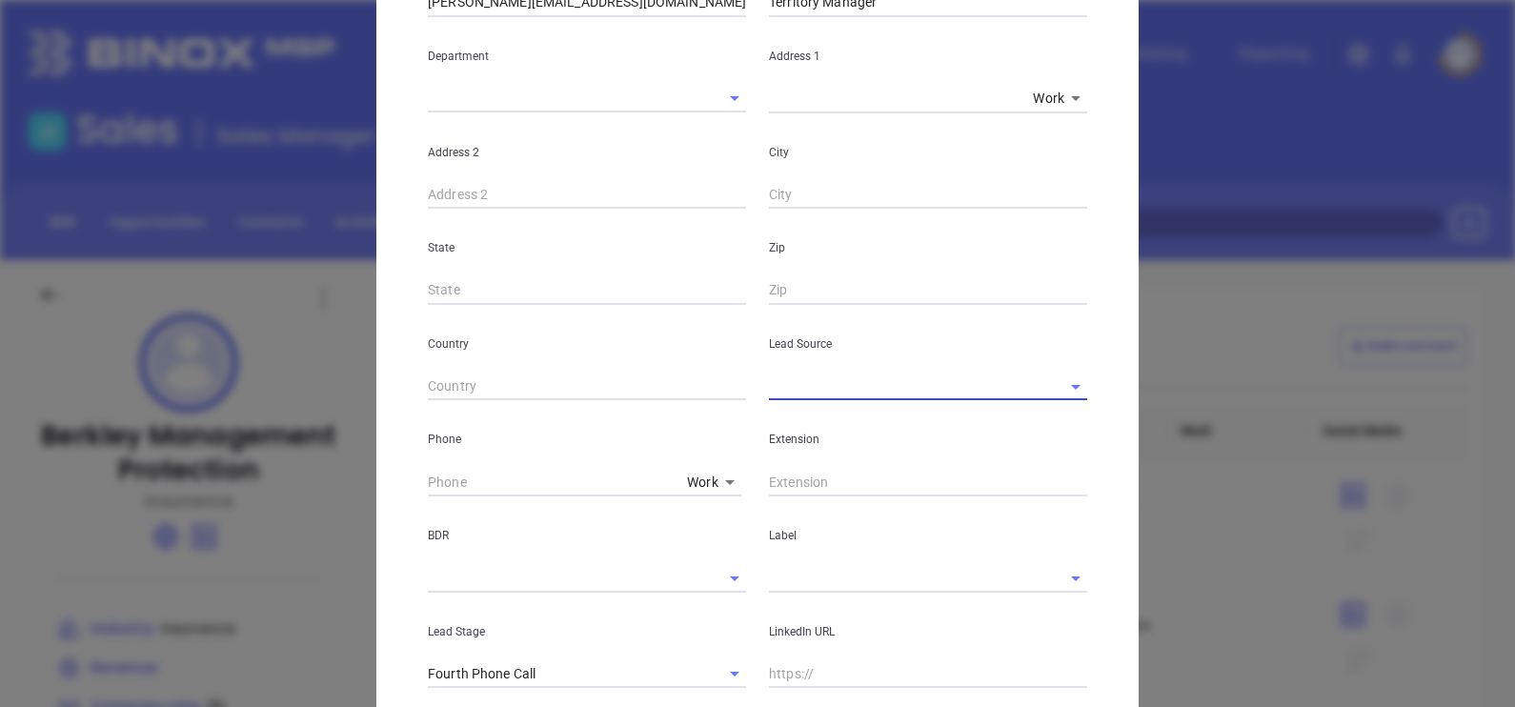
type input "( ) -"
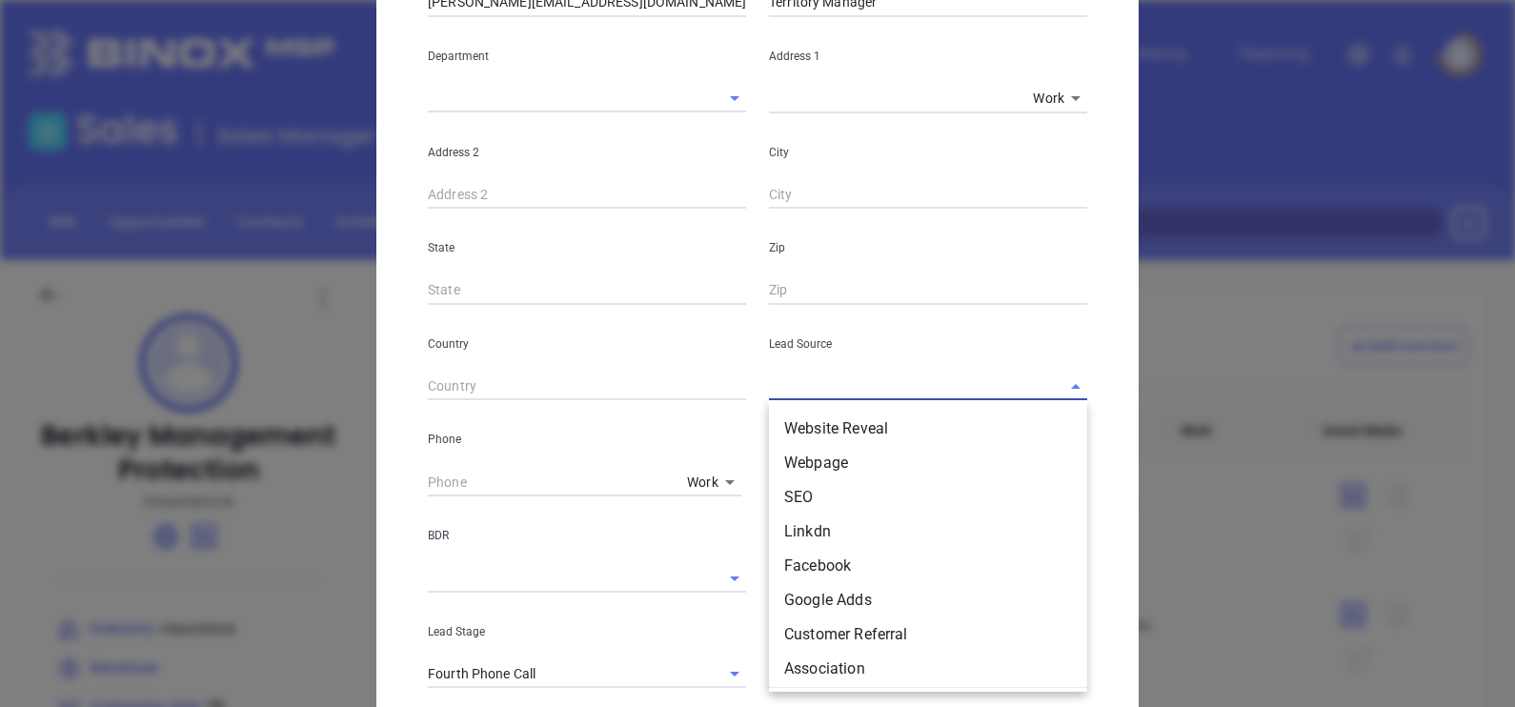
click at [786, 388] on input "text" at bounding box center [901, 387] width 265 height 28
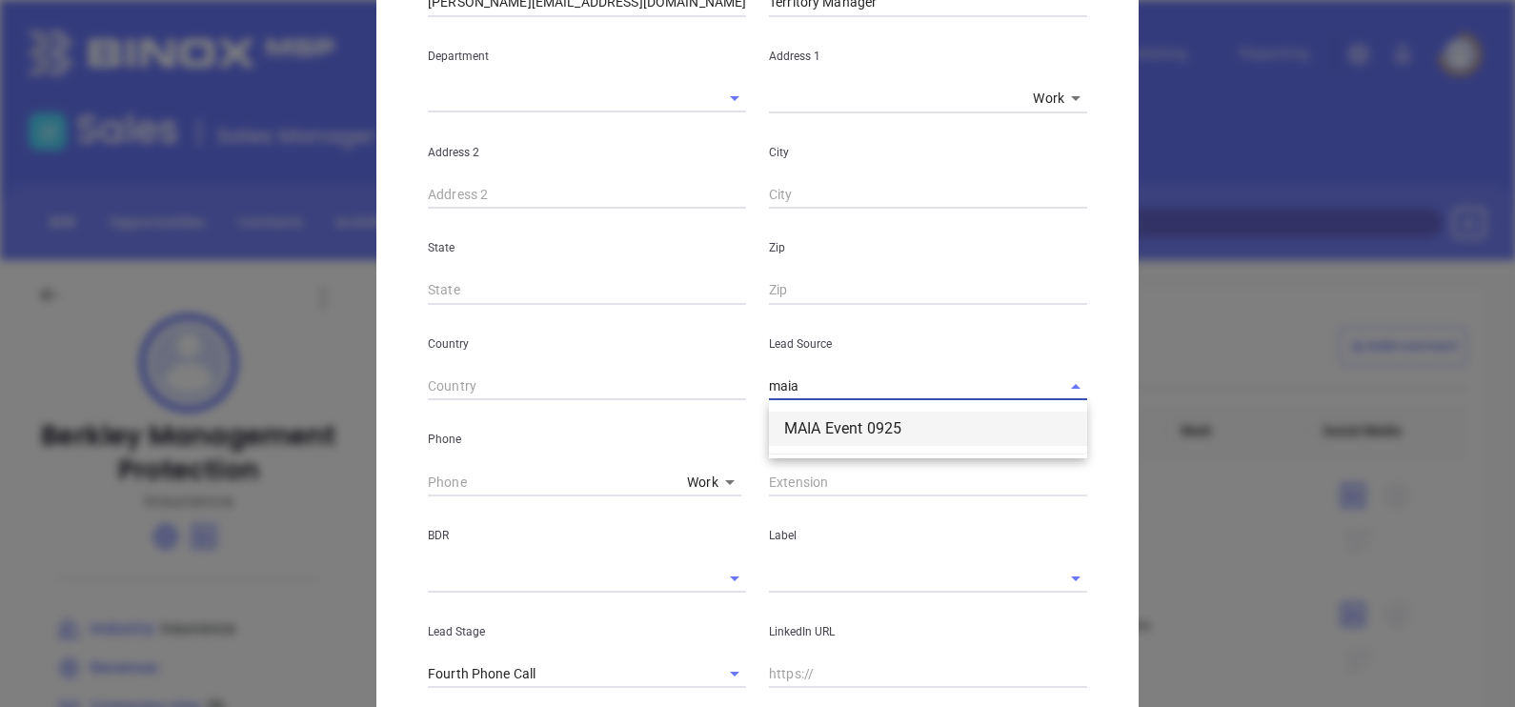
click at [820, 433] on li "MAIA Event 0925" at bounding box center [928, 429] width 318 height 34
type input "MAIA Event 0925"
type input "( ) -"
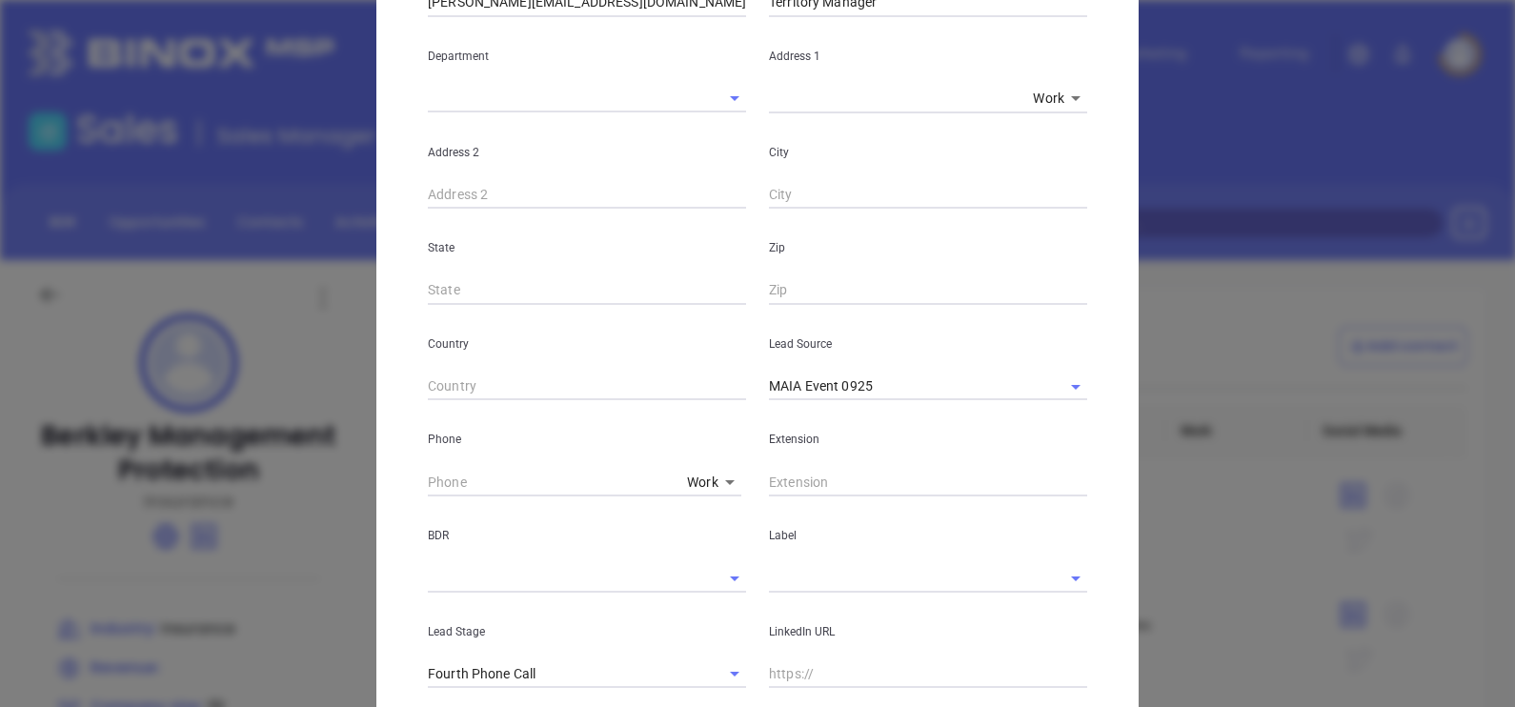
click at [418, 479] on div "Phone Work 1" at bounding box center [586, 448] width 341 height 96
click at [428, 480] on input "( ) -" at bounding box center [554, 482] width 252 height 29
paste input "959) 205-5000"
type input "[PHONE_NUMBER]"
click at [799, 578] on input "text" at bounding box center [901, 578] width 265 height 28
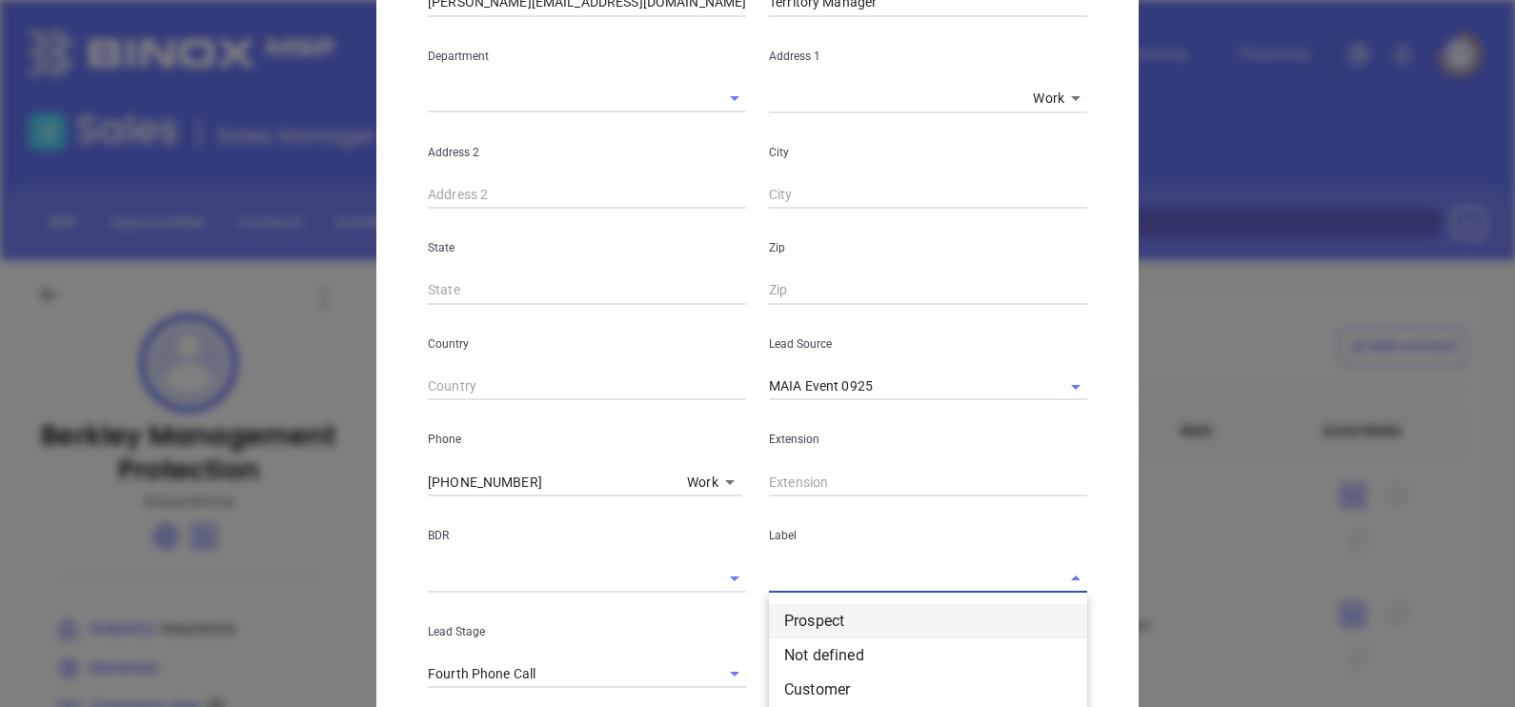
click at [827, 605] on li "Prospect" at bounding box center [928, 621] width 318 height 34
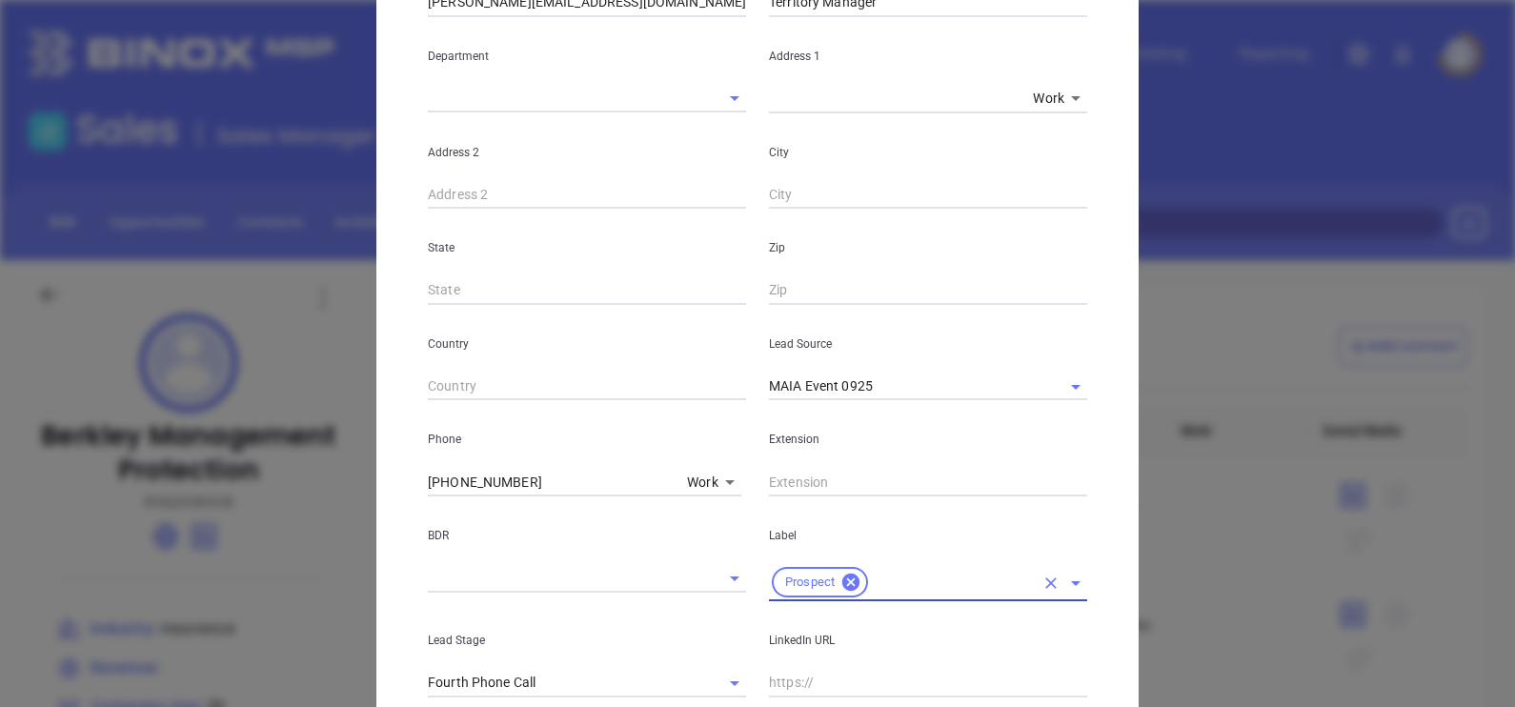
scroll to position [682, 0]
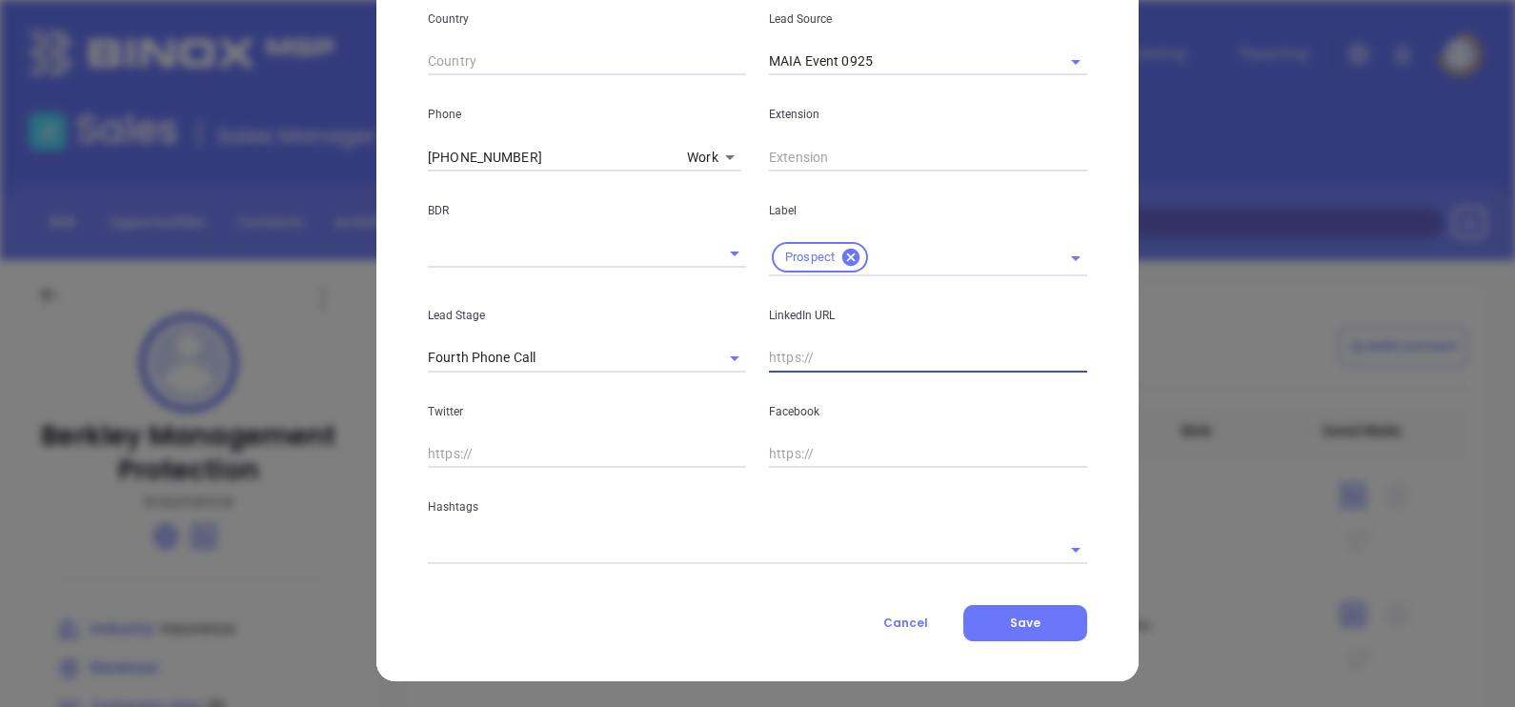
click at [826, 354] on input "text" at bounding box center [928, 358] width 318 height 29
paste input "[DOMAIN_NAME][URL][PERSON_NAME]"
type input "[DOMAIN_NAME][URL][PERSON_NAME]"
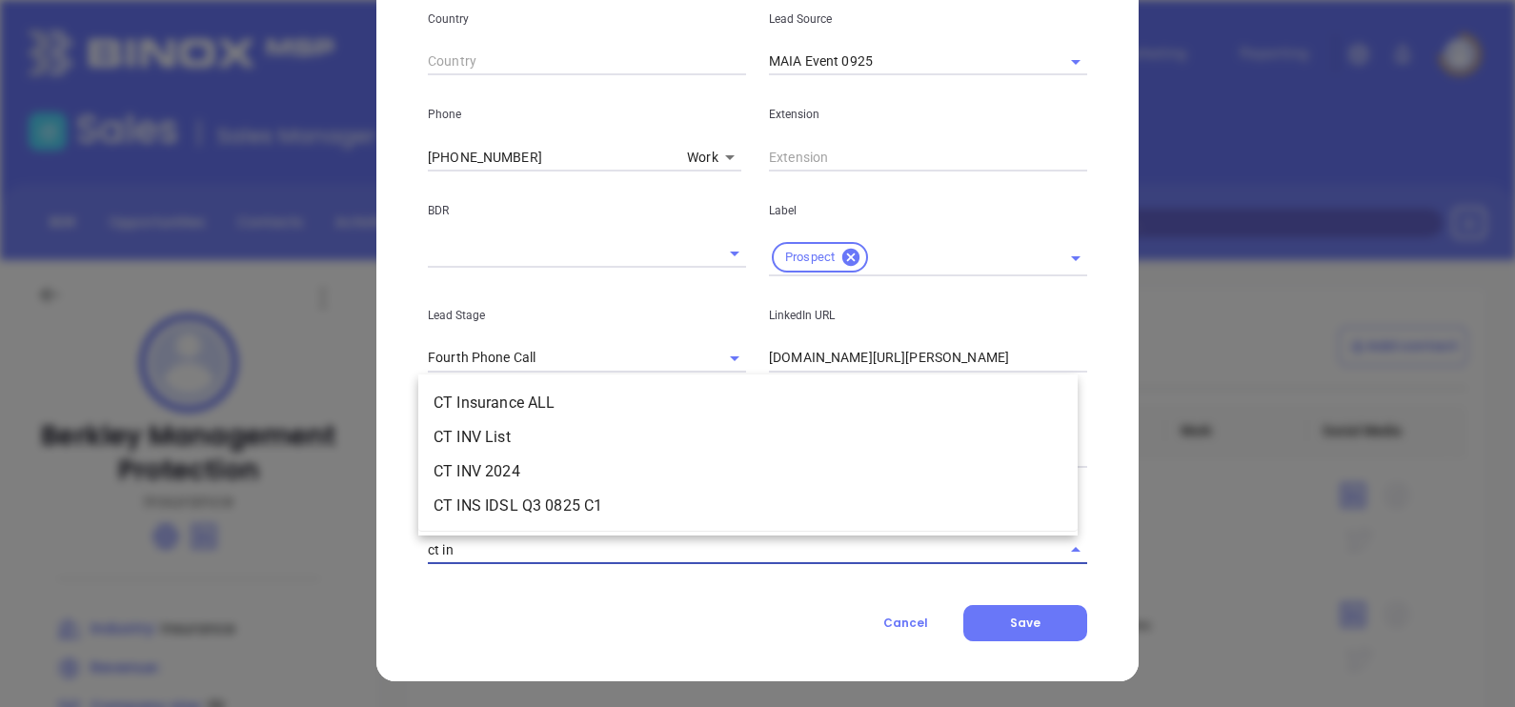
type input "ct ins"
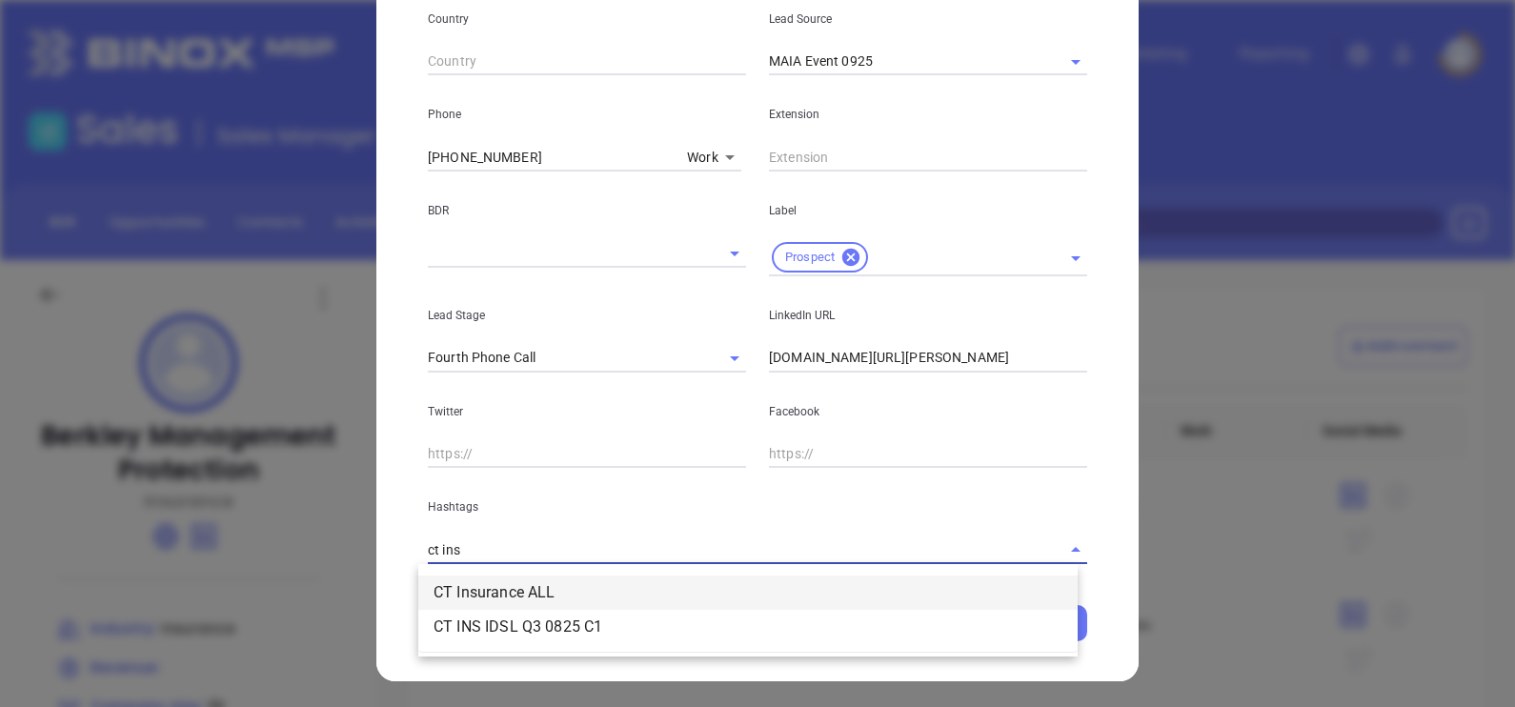
click at [582, 599] on li "CT Insurance ALL" at bounding box center [747, 592] width 659 height 34
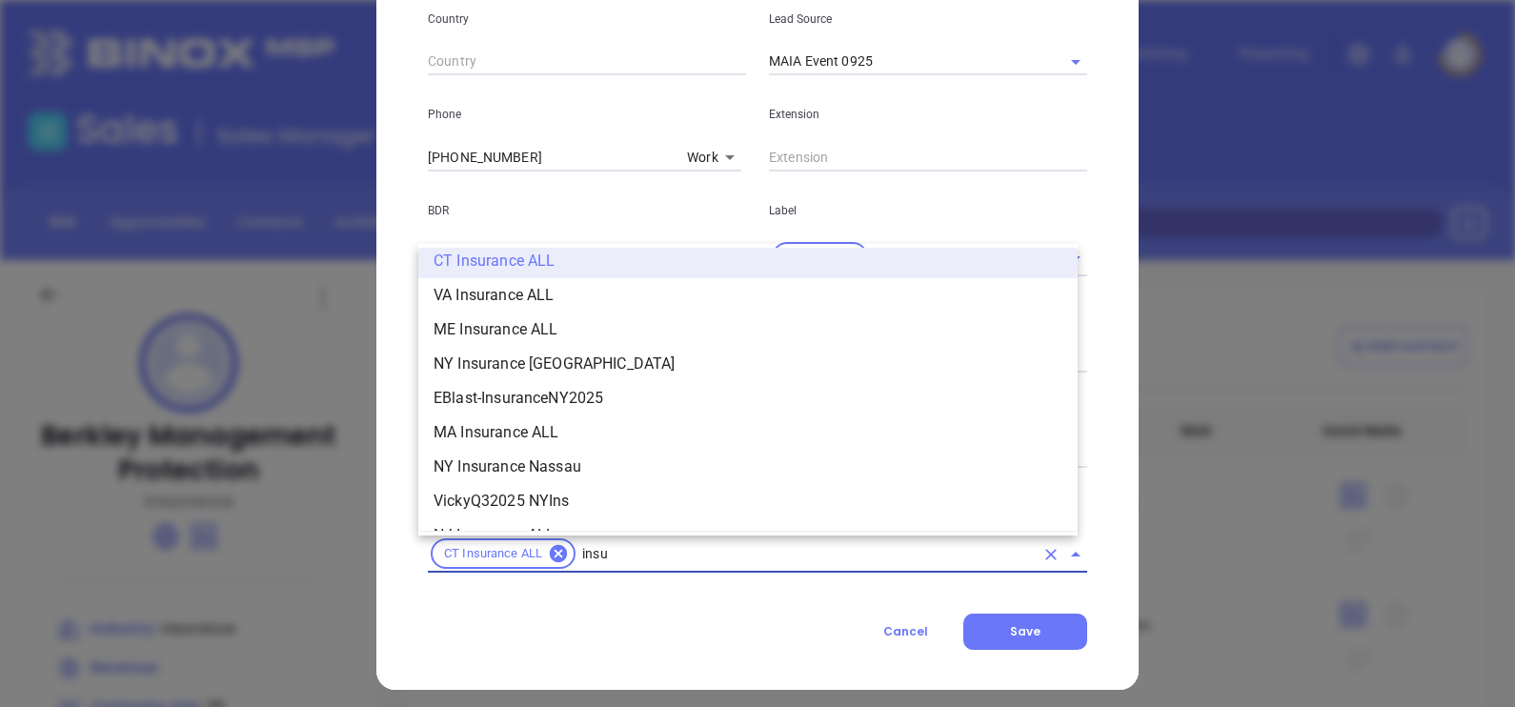
scroll to position [319, 0]
type input "insurance"
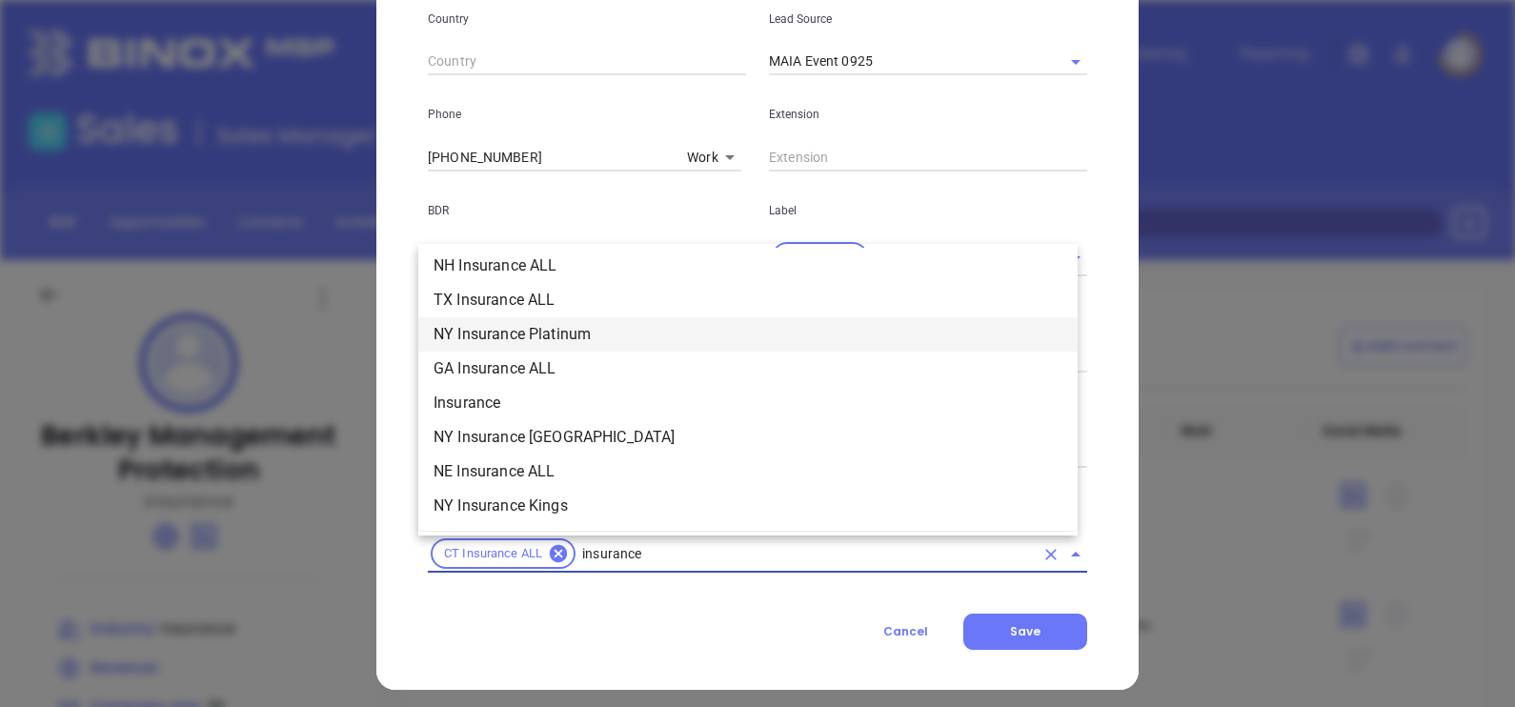
scroll to position [676, 0]
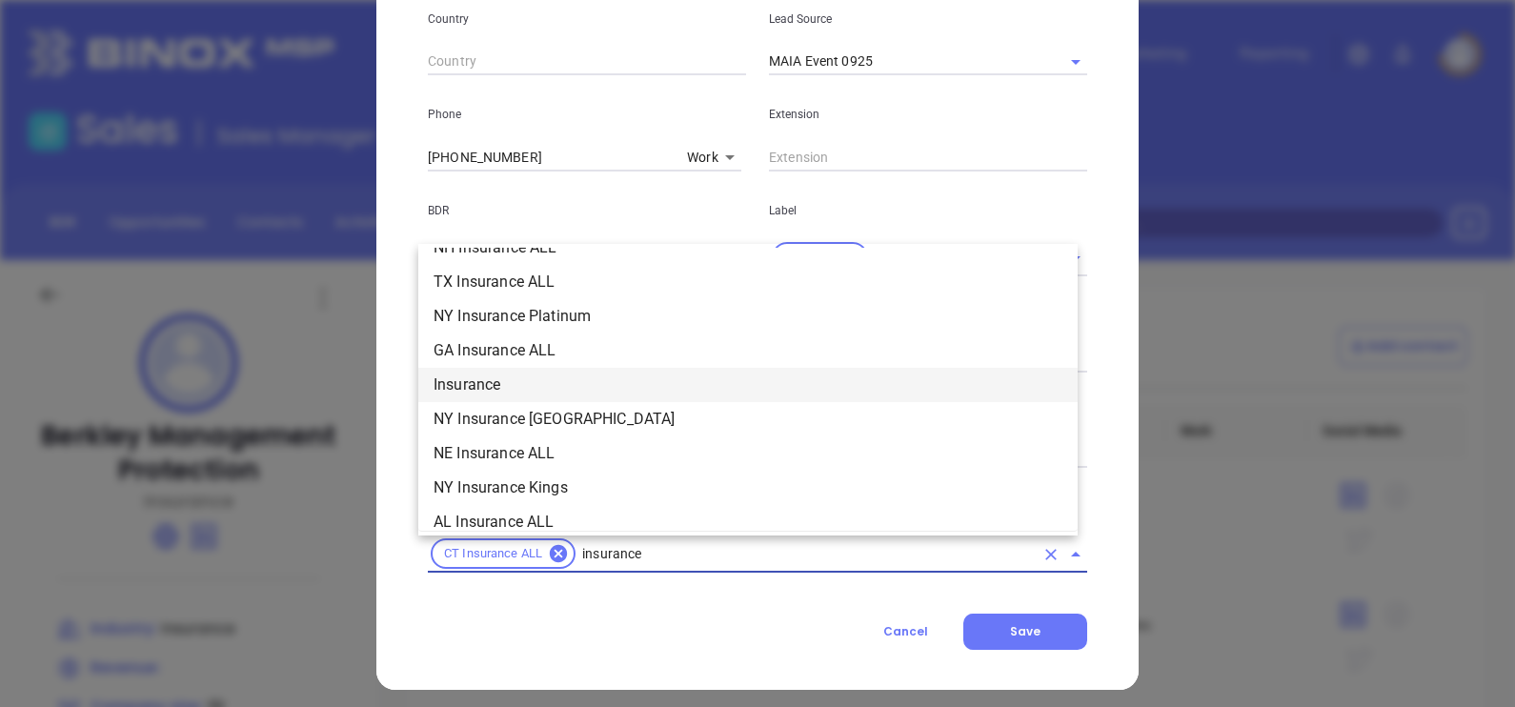
click at [519, 384] on li "Insurance" at bounding box center [747, 385] width 659 height 34
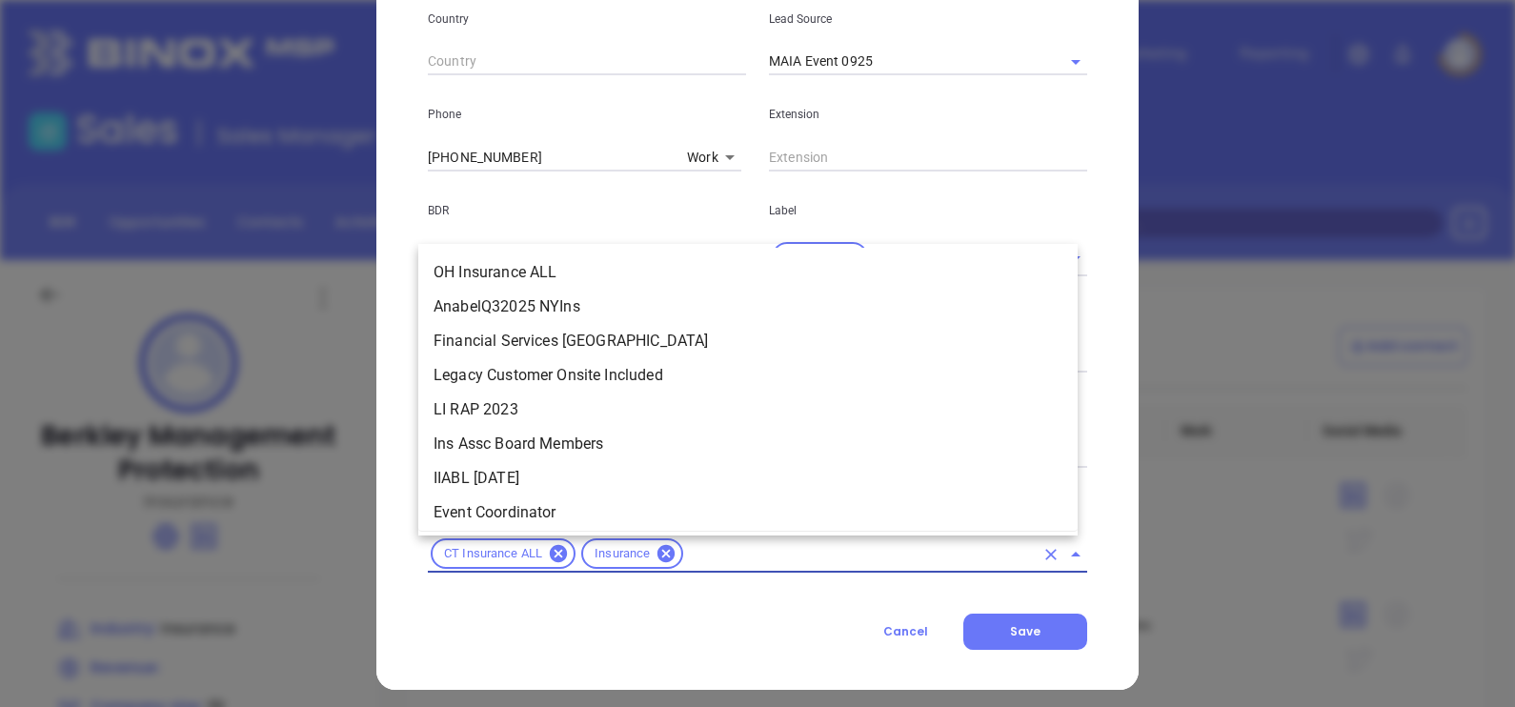
scroll to position [1442, 0]
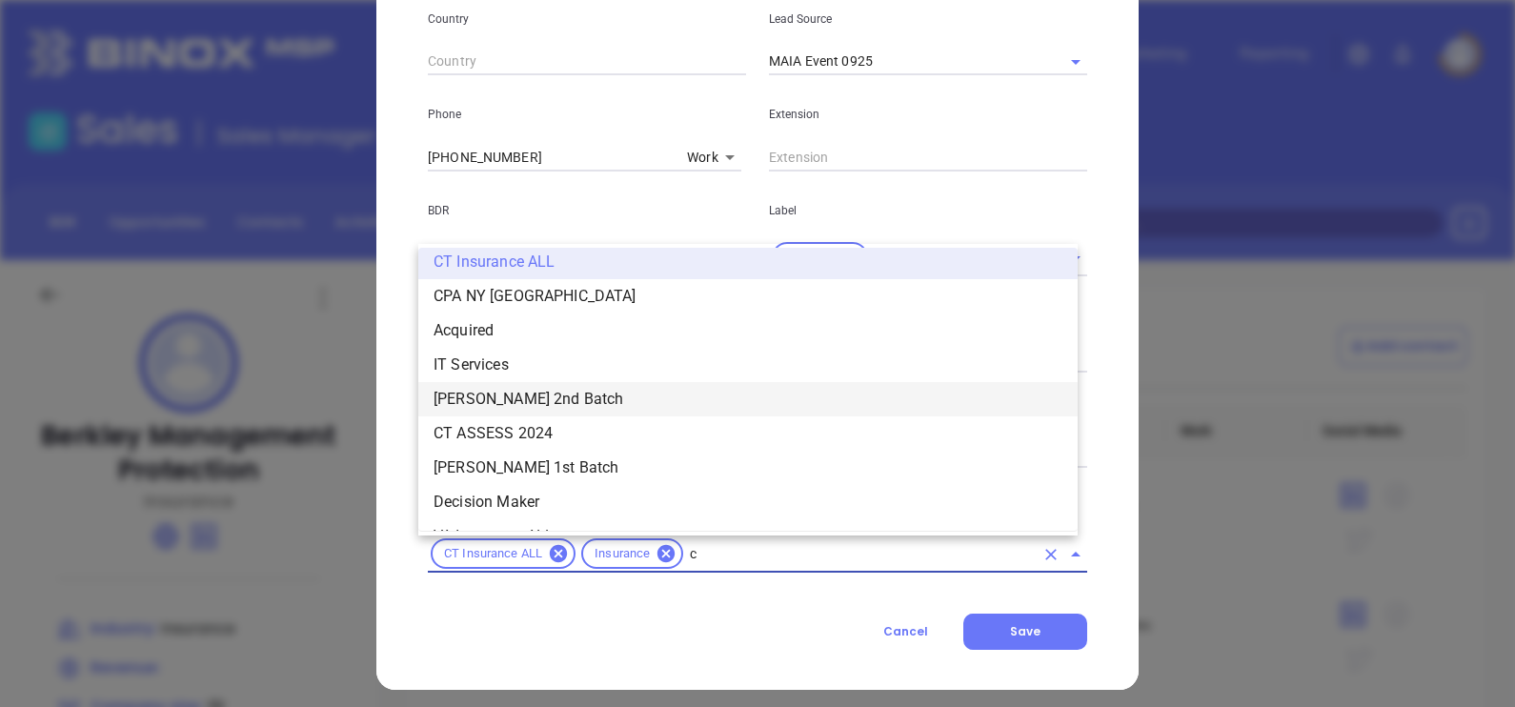
type input "ct"
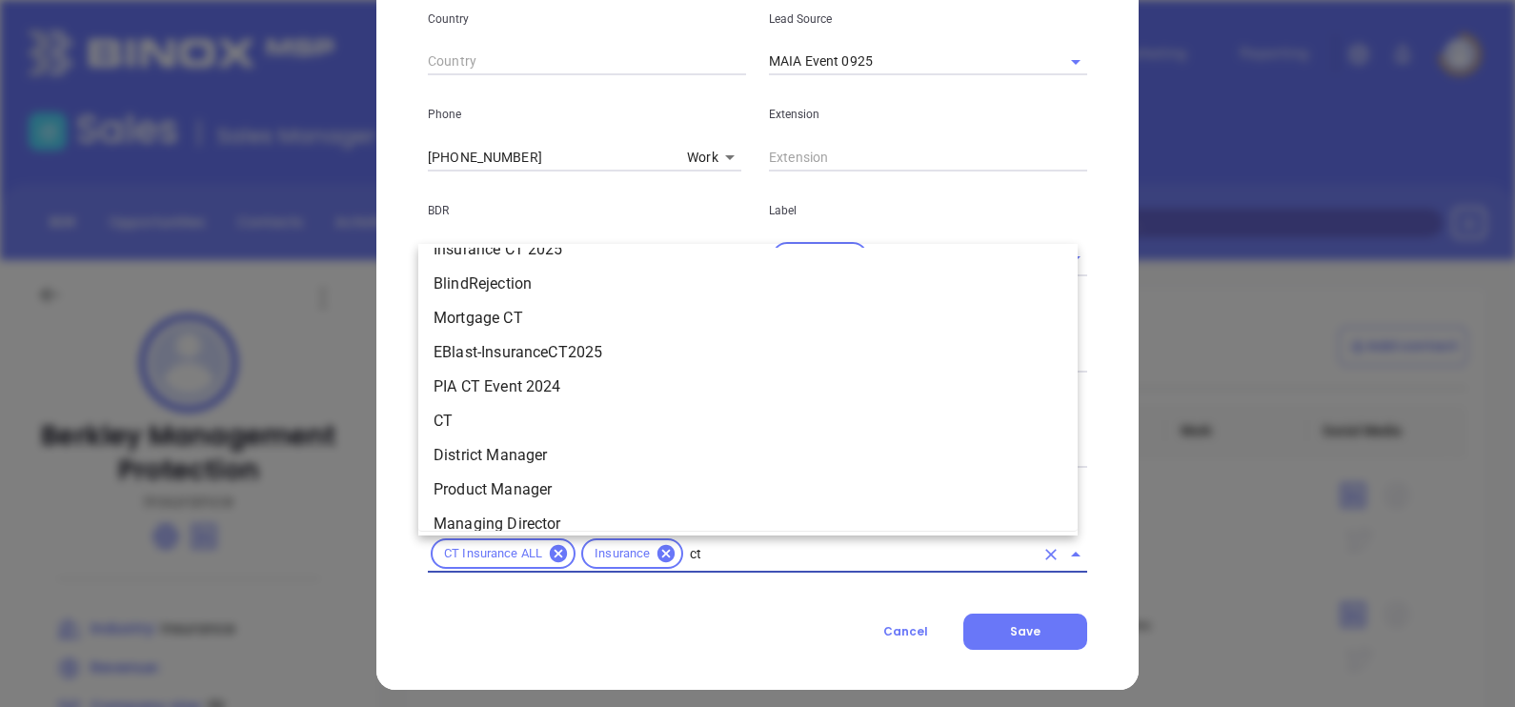
scroll to position [865, 0]
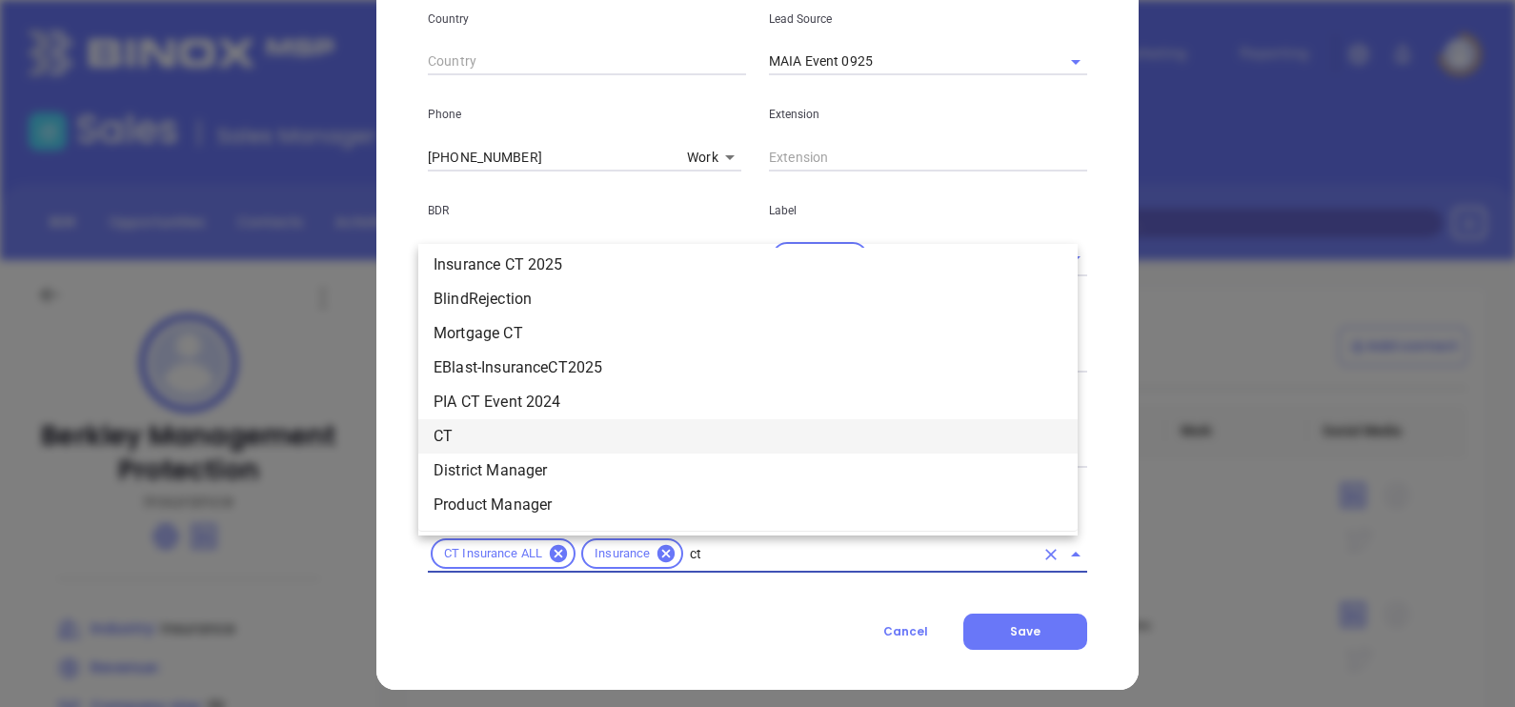
click at [509, 432] on li "CT" at bounding box center [747, 436] width 659 height 34
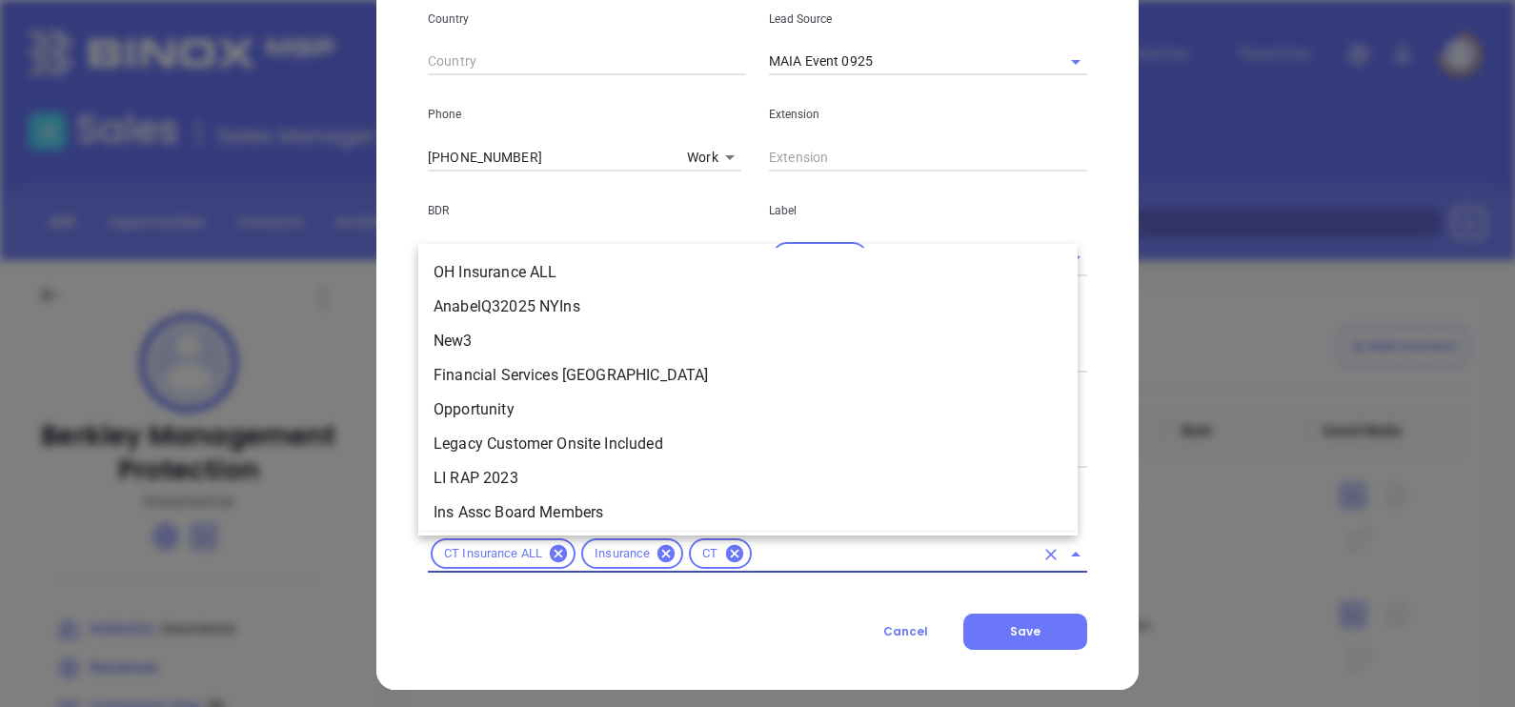
drag, startPoint x: 830, startPoint y: 550, endPoint x: 841, endPoint y: 545, distance: 12.4
click at [829, 553] on input "text" at bounding box center [894, 554] width 279 height 24
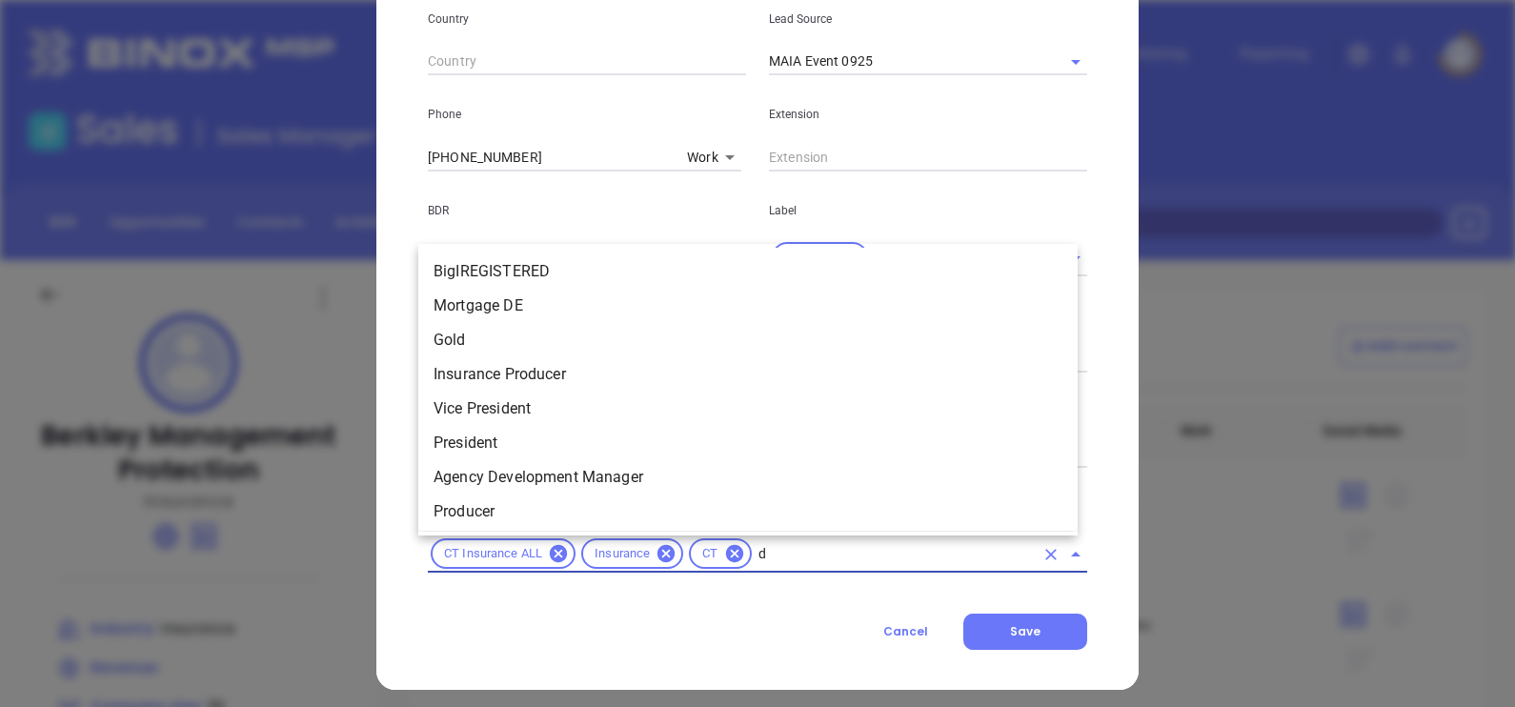
scroll to position [0, 0]
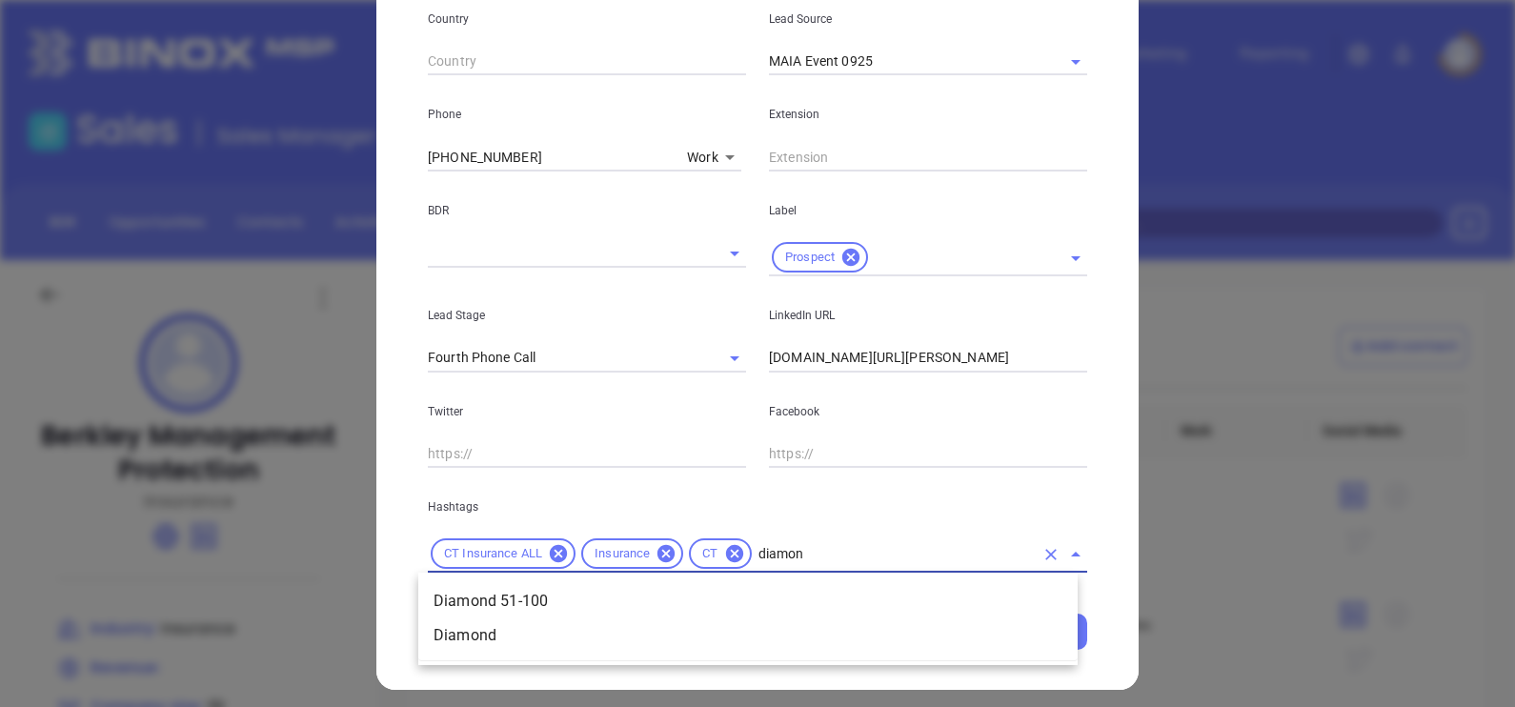
type input "diamond"
click at [824, 596] on li "Diamond 51-100" at bounding box center [747, 601] width 659 height 34
type input "prosp"
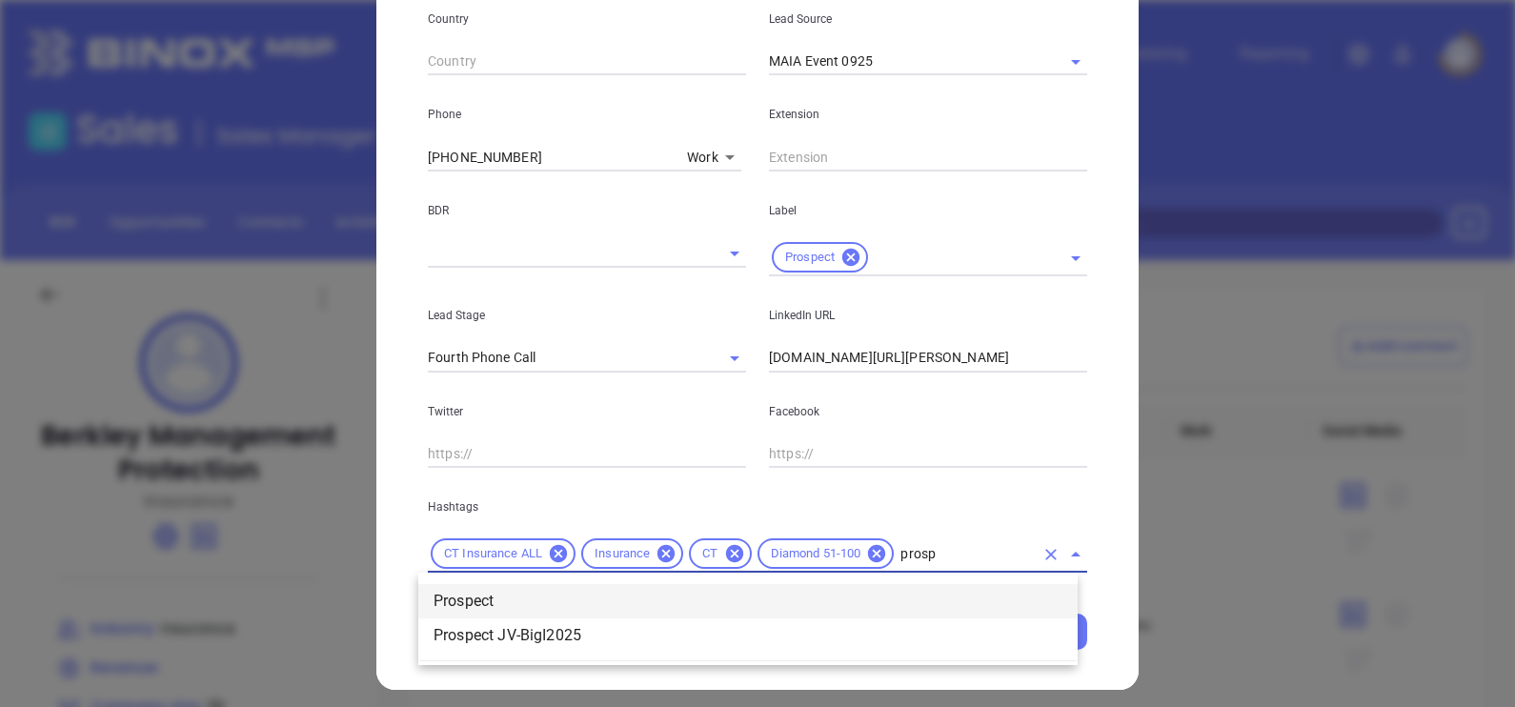
click at [922, 602] on li "Prospect" at bounding box center [747, 601] width 659 height 34
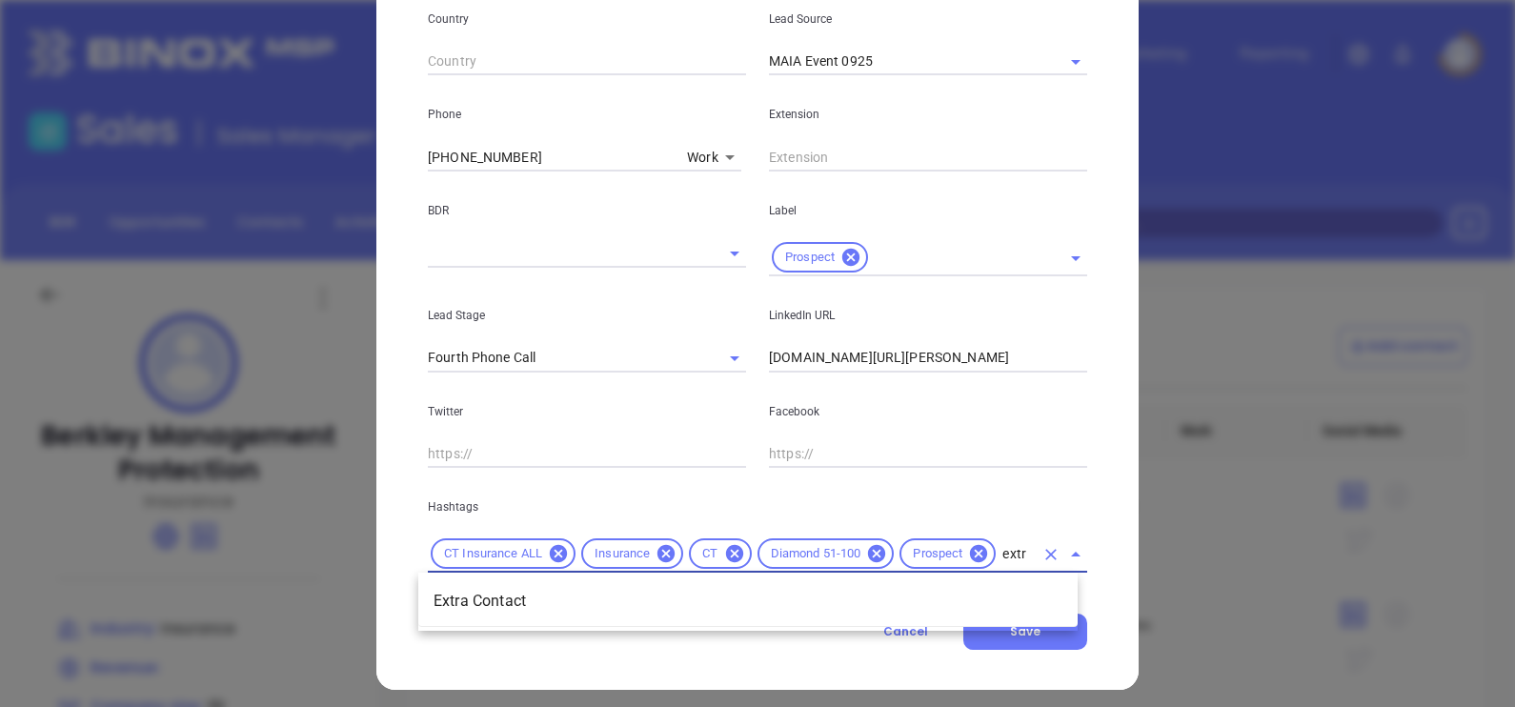
type input "extra"
click at [893, 600] on li "Extra Contact" at bounding box center [747, 601] width 659 height 34
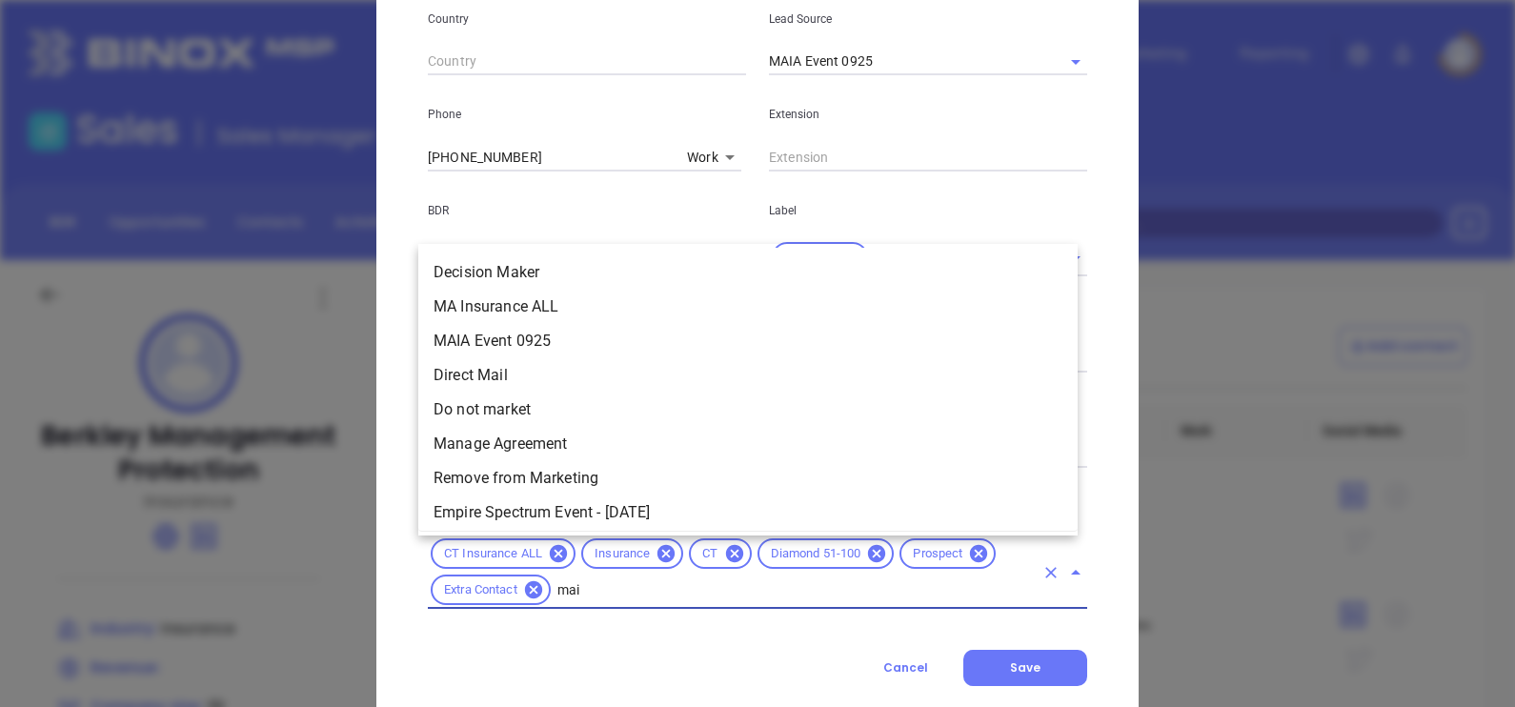
type input "maia"
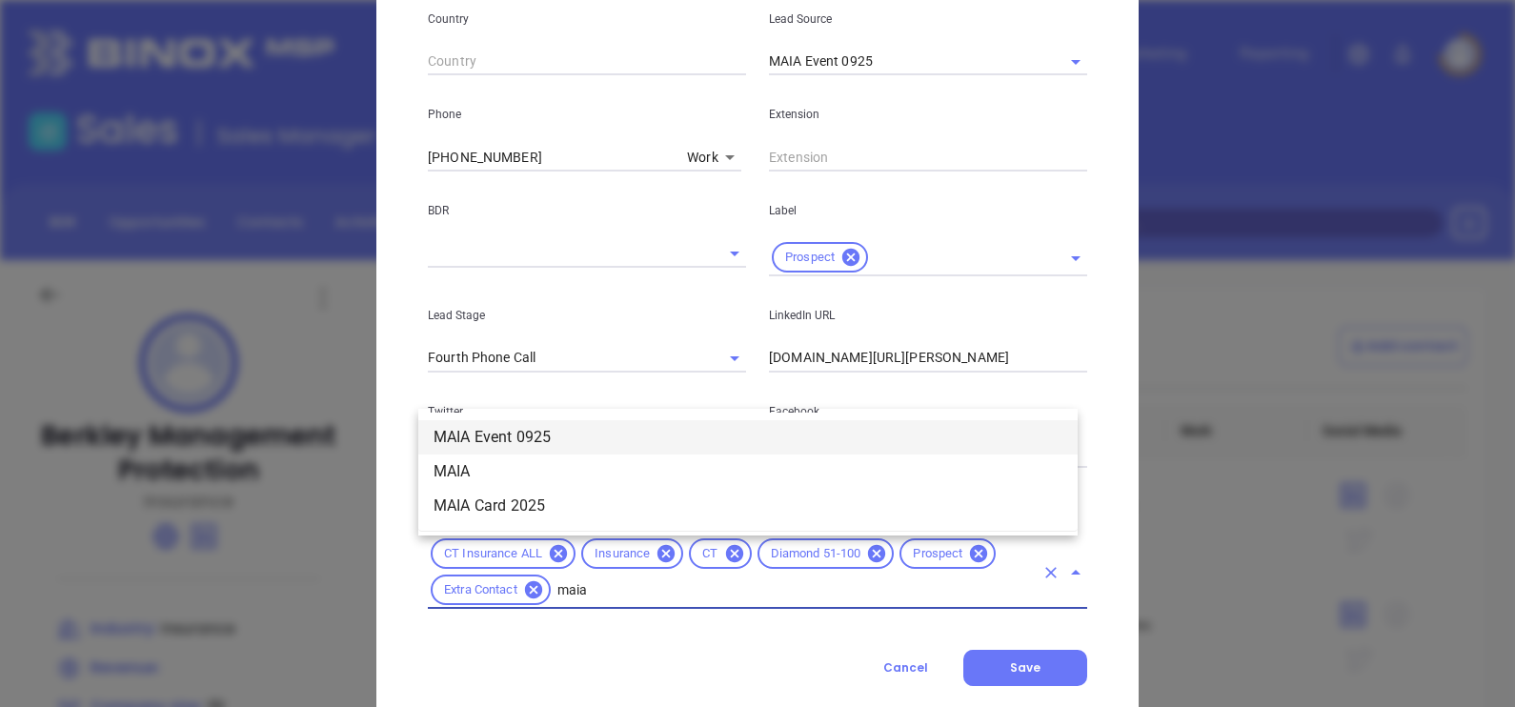
click at [576, 429] on li "MAIA Event 0925" at bounding box center [747, 437] width 659 height 34
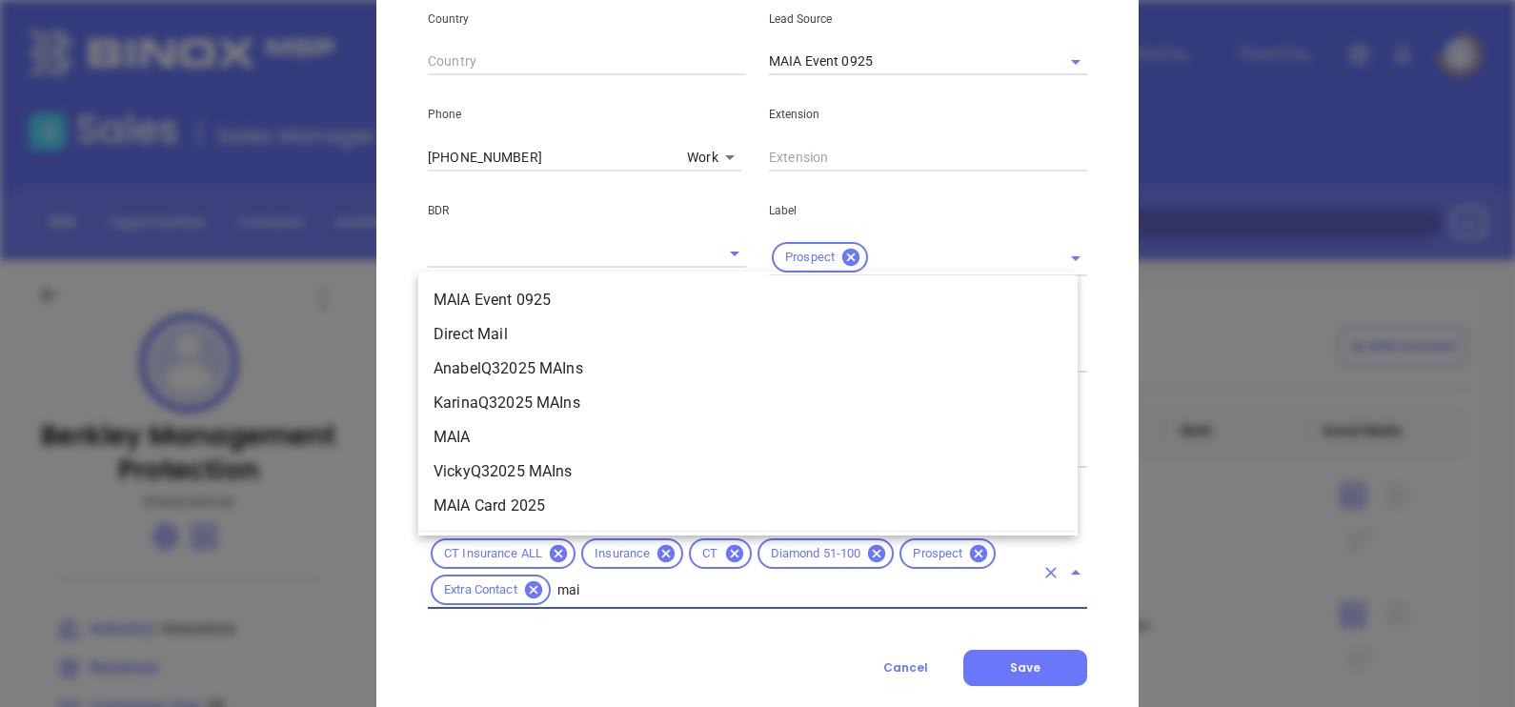
type input "maia"
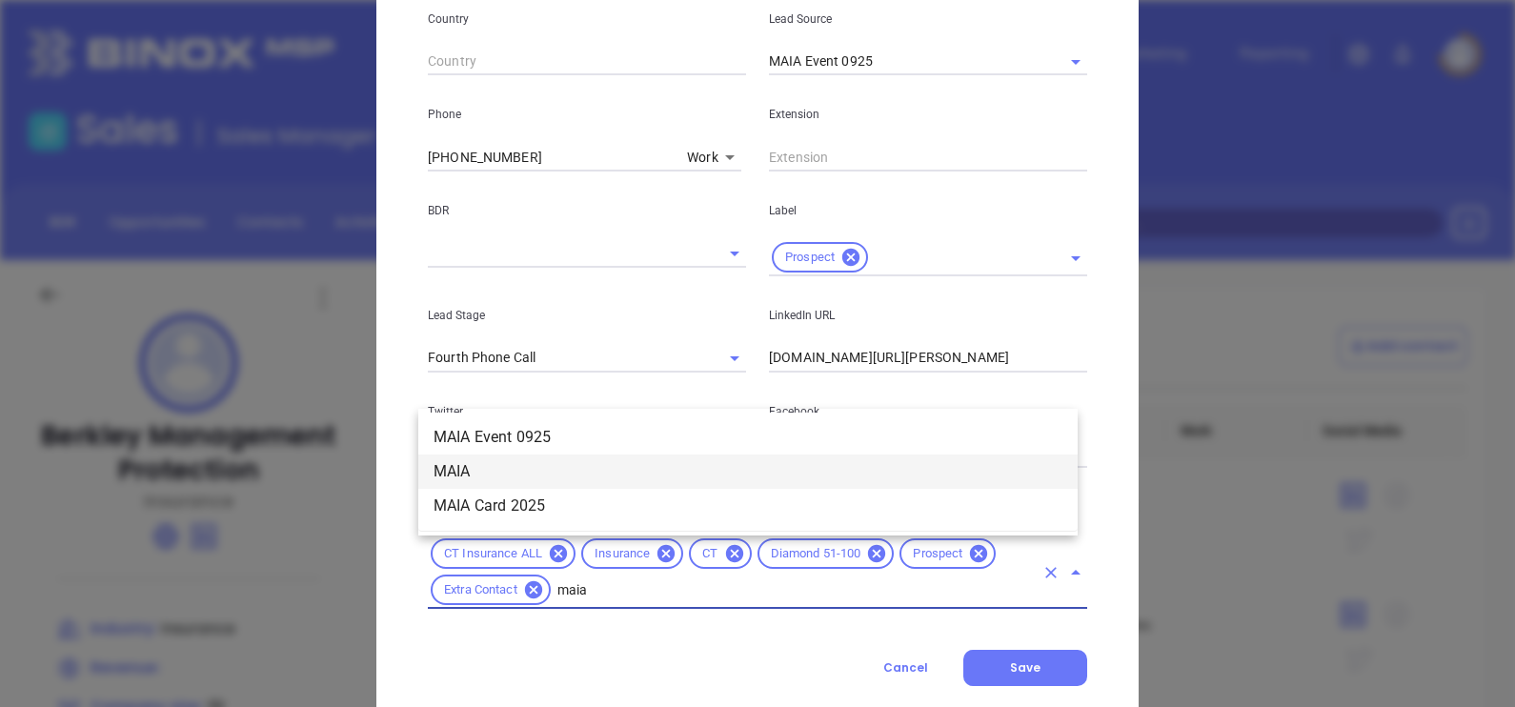
click at [499, 466] on li "MAIA" at bounding box center [747, 471] width 659 height 34
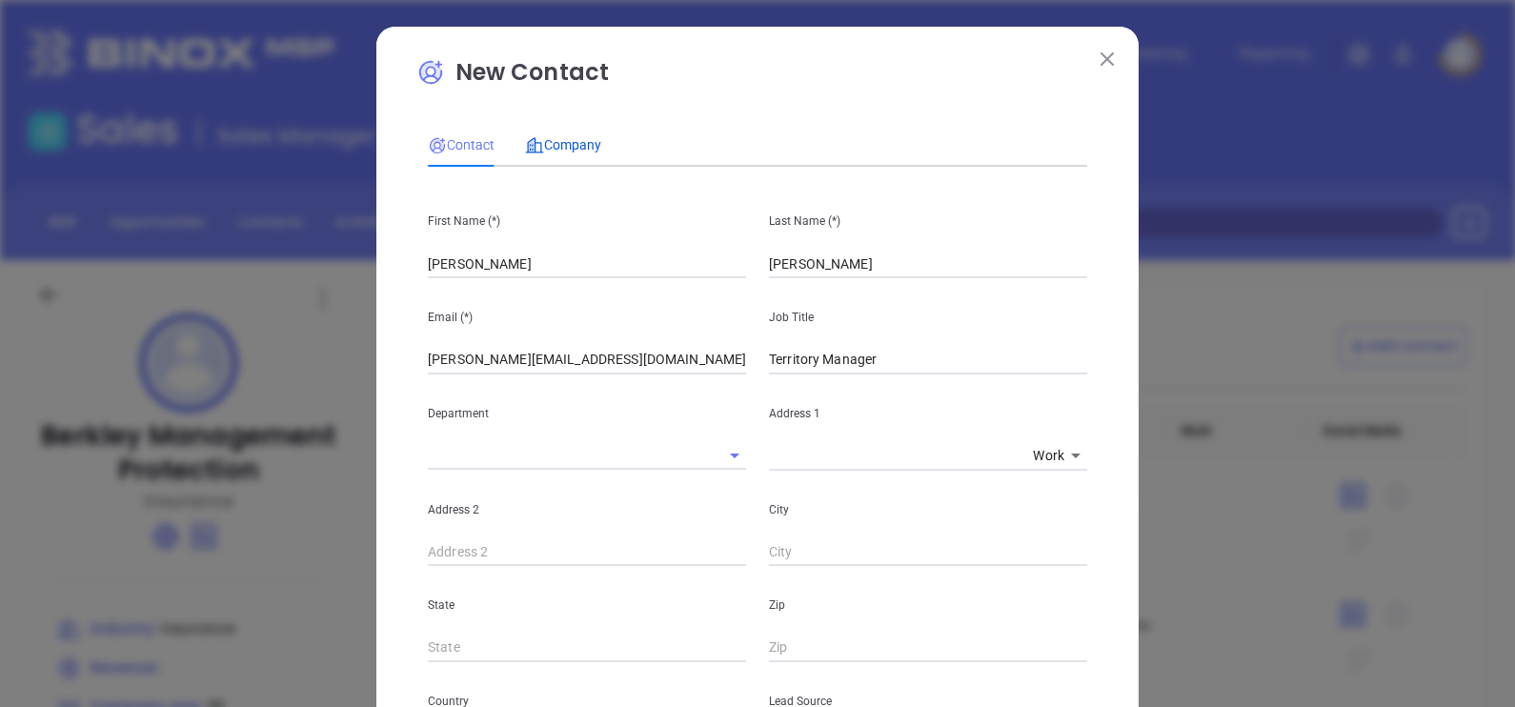
click at [569, 148] on span "Company" at bounding box center [563, 144] width 76 height 15
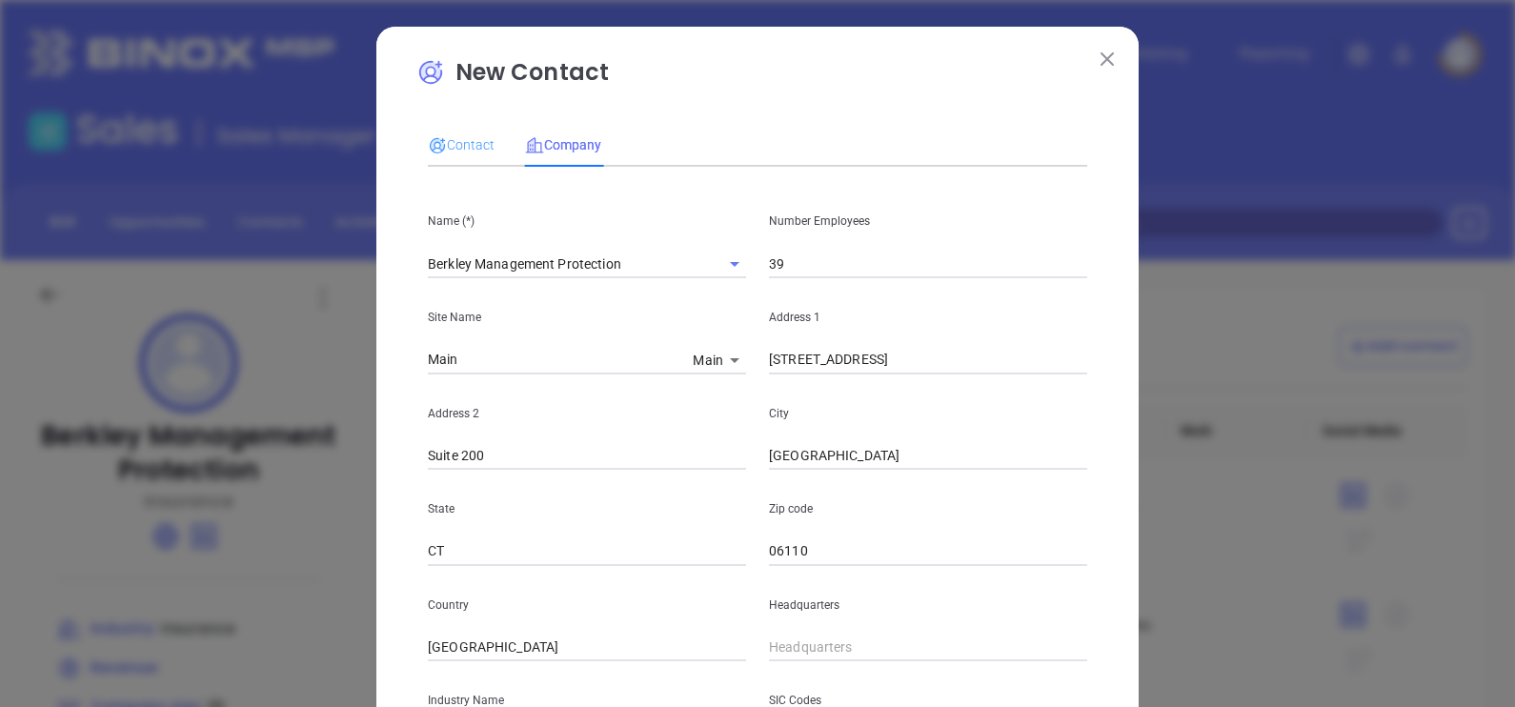
click at [459, 123] on div "Contact" at bounding box center [461, 145] width 67 height 44
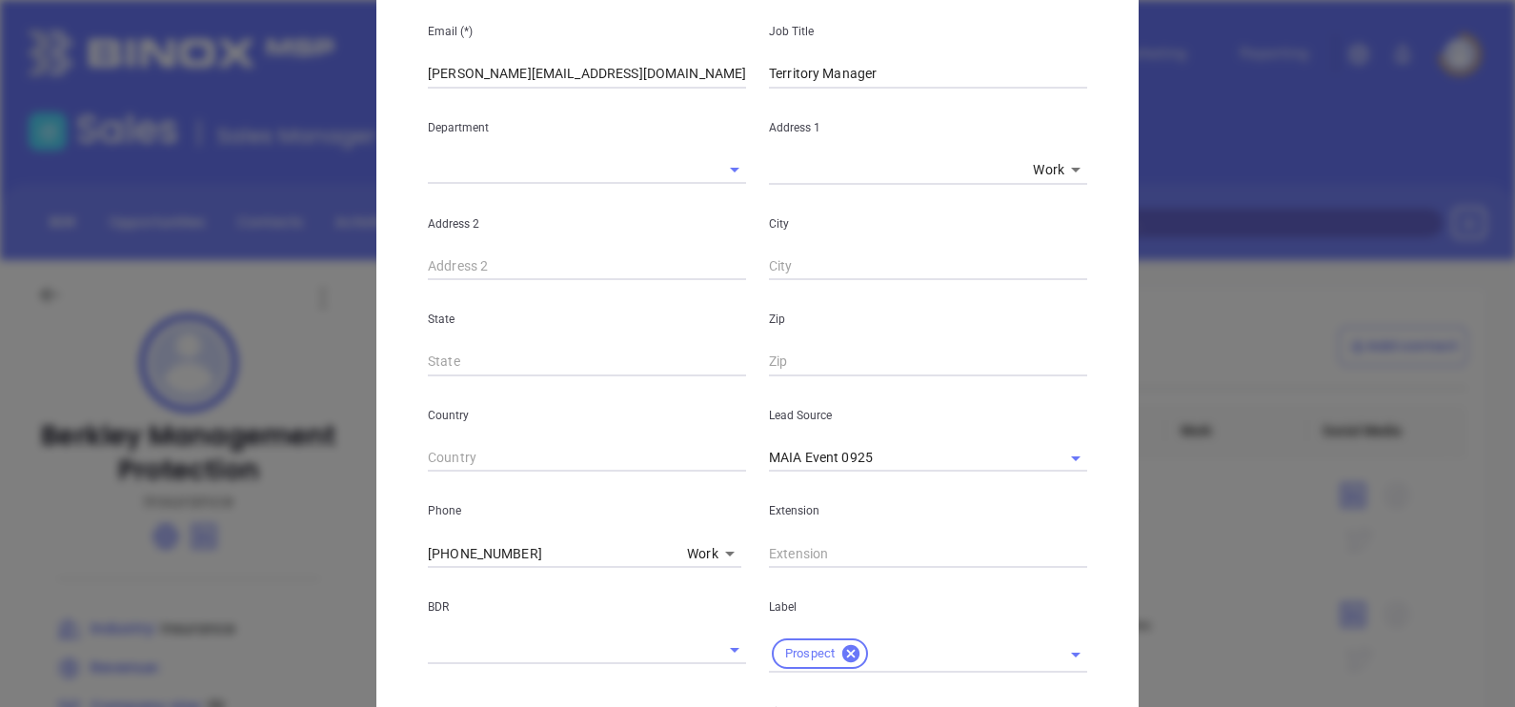
scroll to position [595, 0]
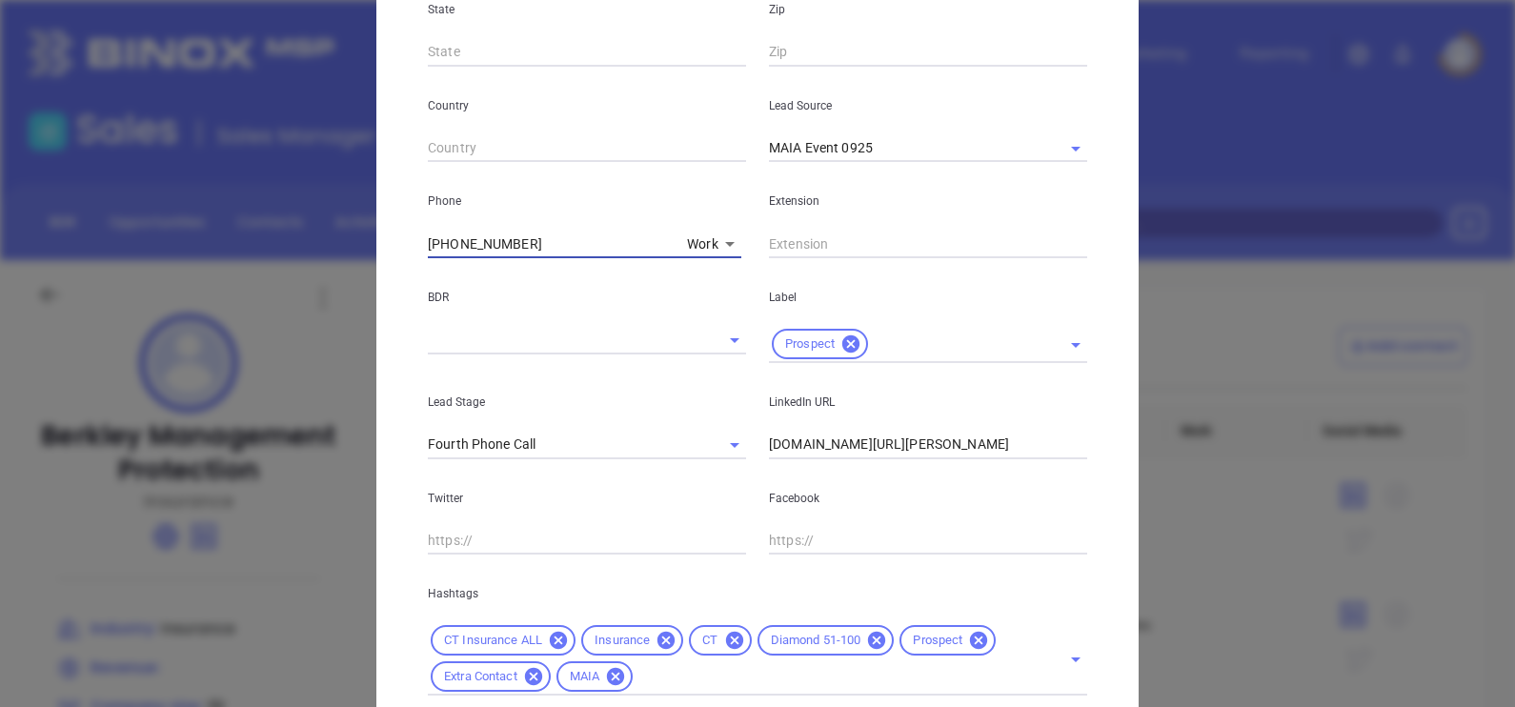
drag, startPoint x: 548, startPoint y: 246, endPoint x: 376, endPoint y: 224, distance: 172.9
click at [376, 224] on div "New Contact Contact Company First Name (*) [PERSON_NAME] Last Name (*) [PERSON_…" at bounding box center [757, 121] width 762 height 1381
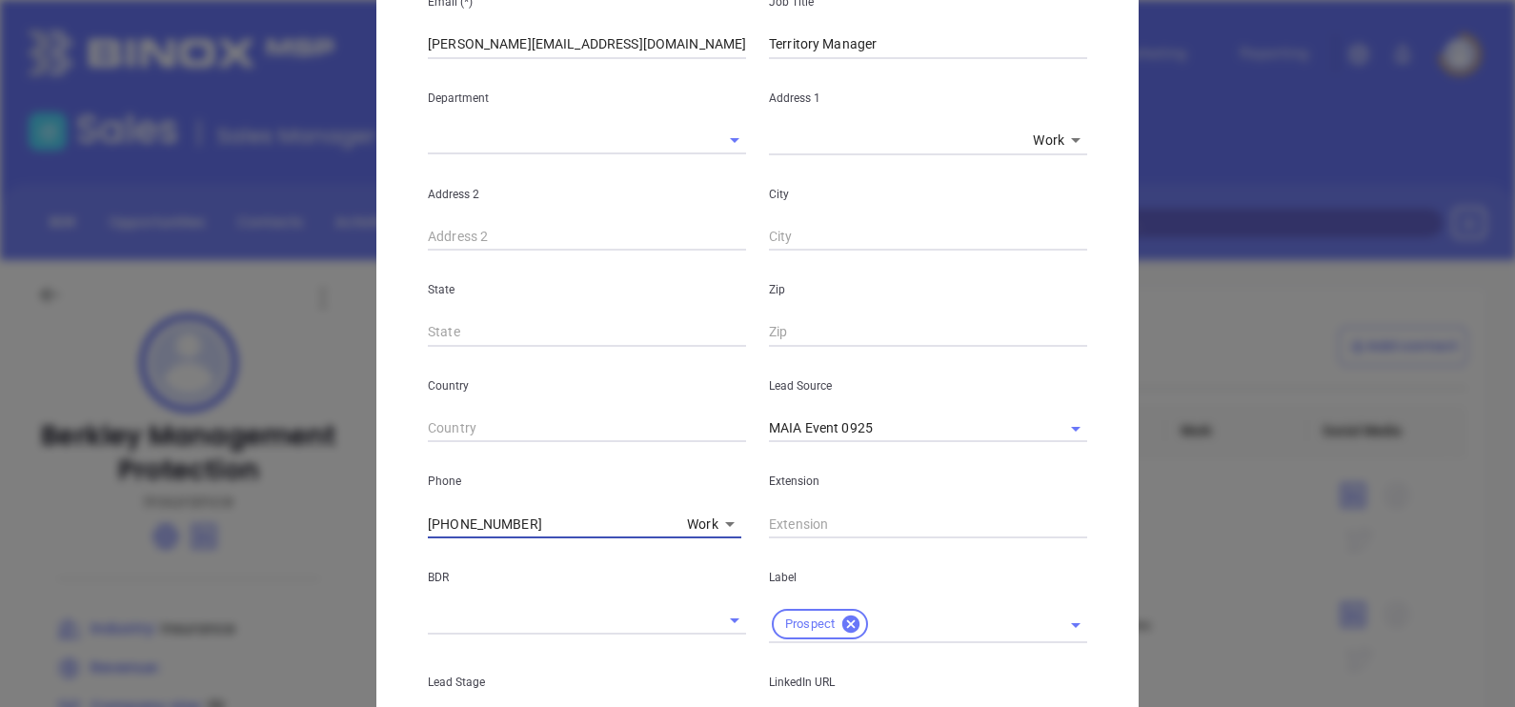
scroll to position [118, 0]
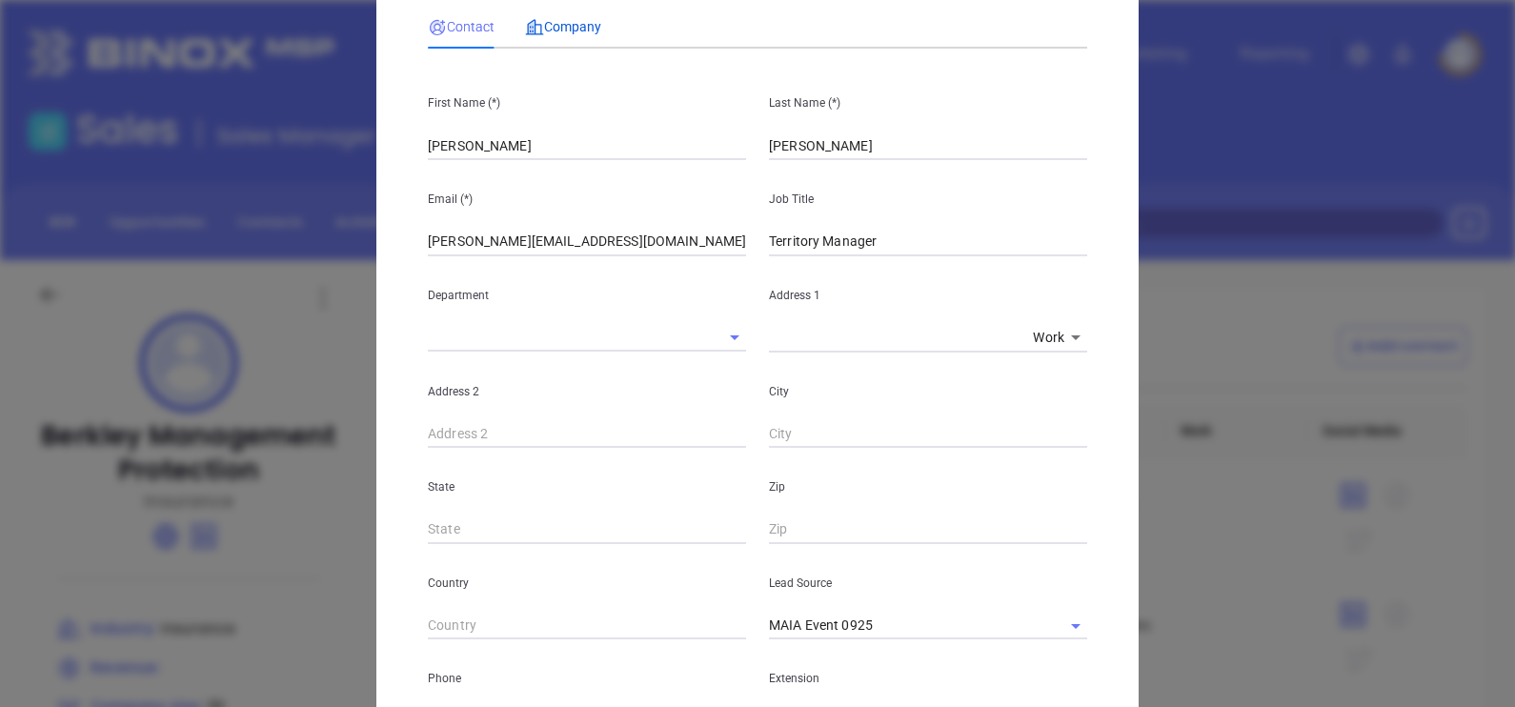
click at [567, 34] on div "Company" at bounding box center [563, 26] width 76 height 21
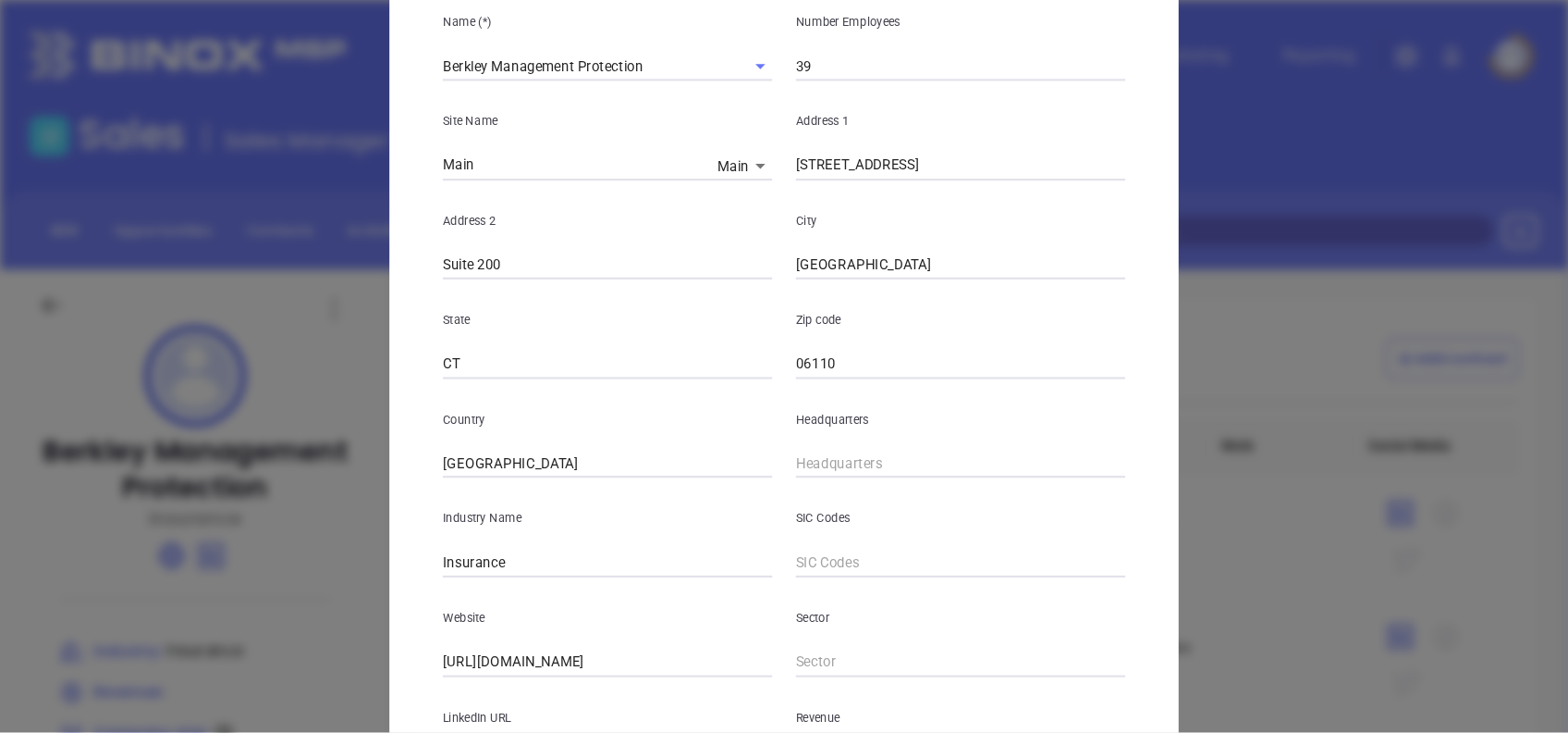
scroll to position [230, 0]
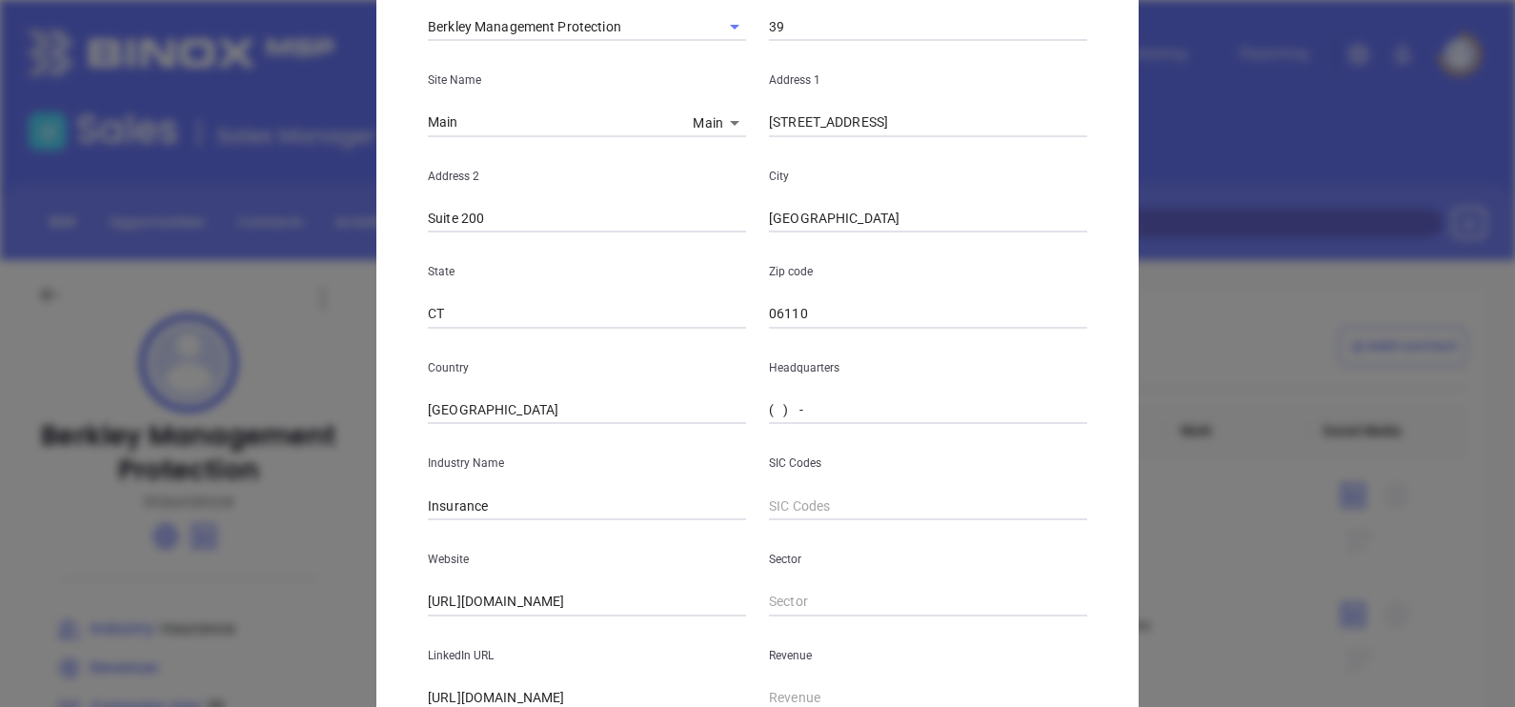
click at [769, 405] on input "( ) -" at bounding box center [928, 410] width 318 height 29
paste input "959) 205-5000"
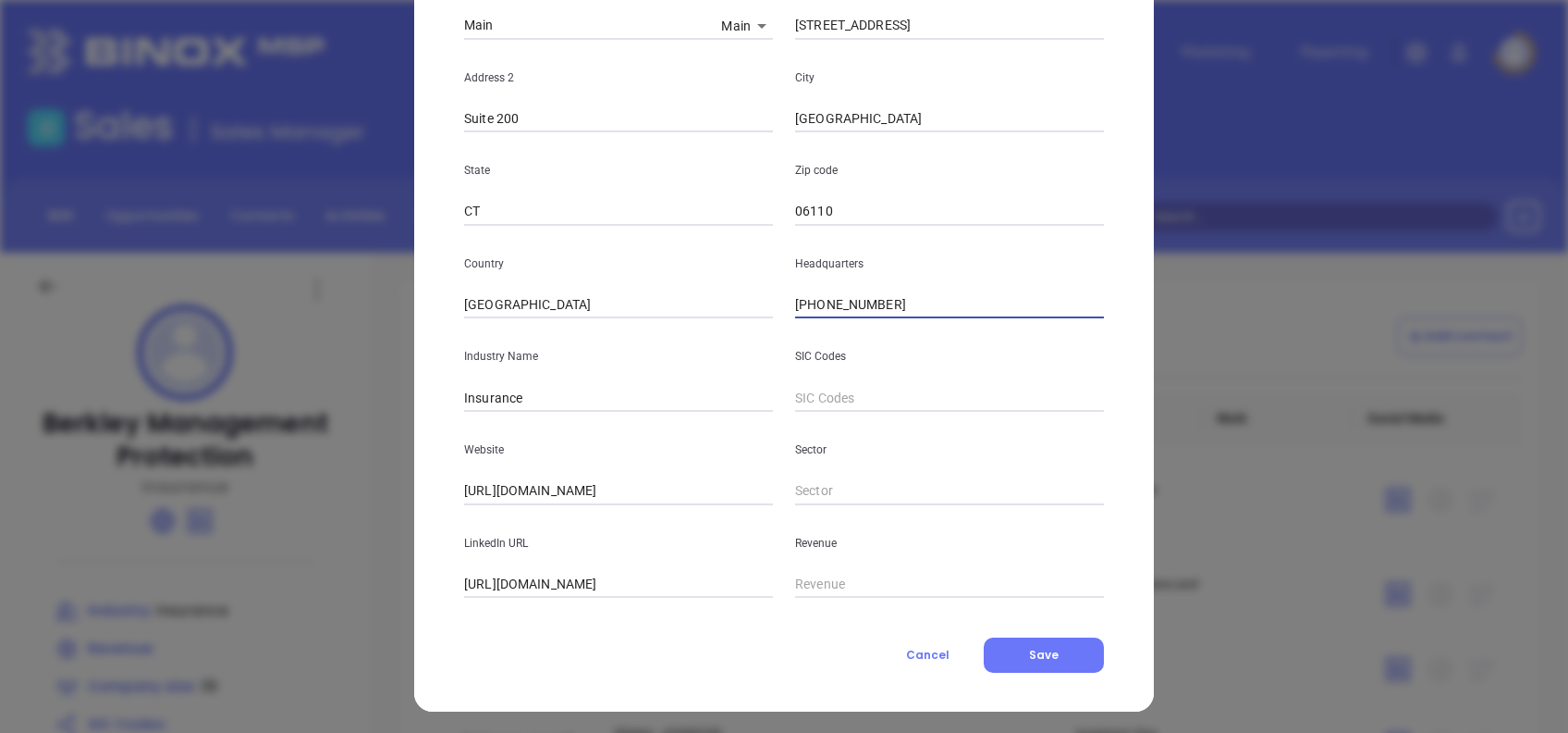
scroll to position [328, 0]
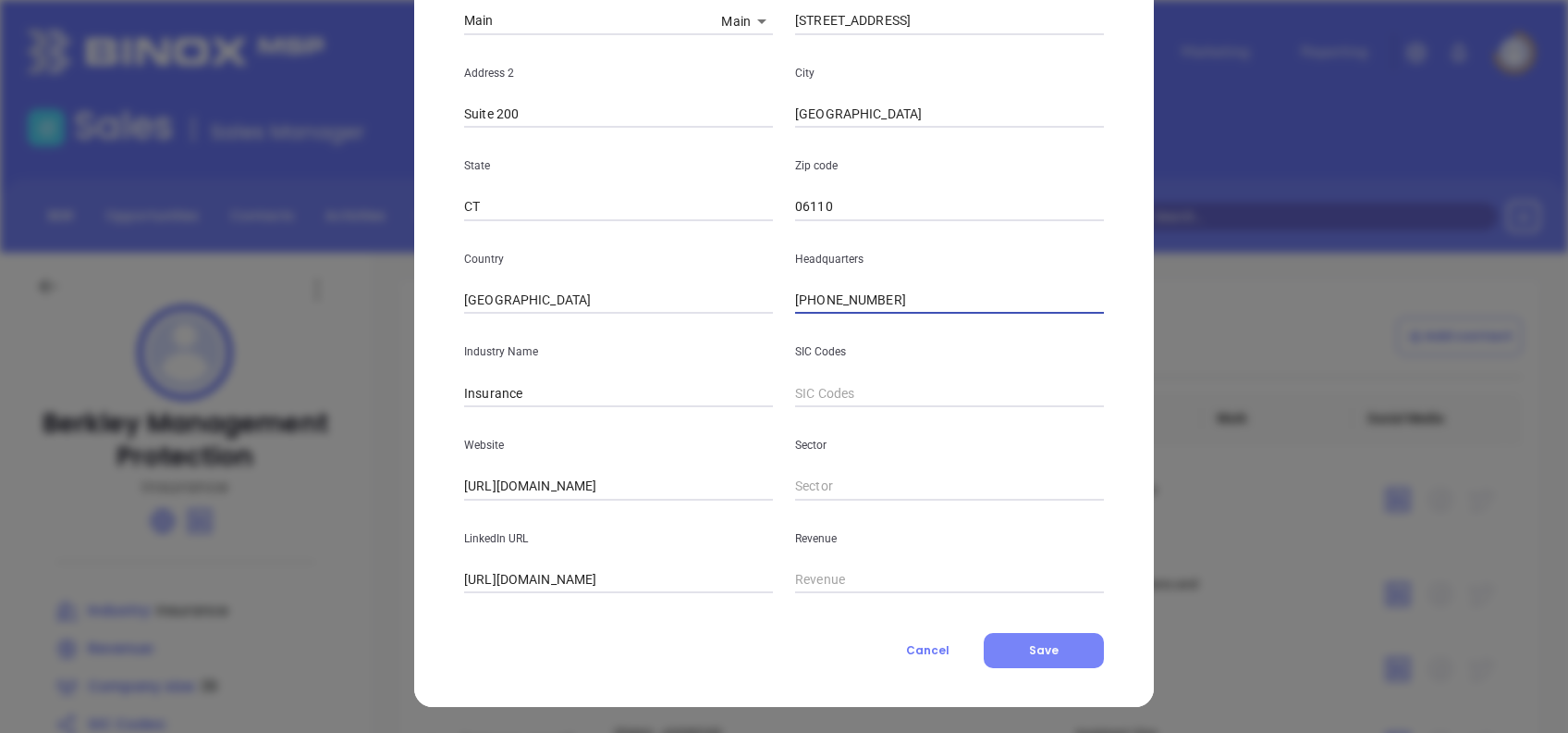
type input "[PHONE_NUMBER]"
click at [1039, 659] on button "Save" at bounding box center [1044, 650] width 120 height 35
click at [1233, 10] on div "New Contact Contact Company First Name (*) [PERSON_NAME] Last Name (*) [PERSON_…" at bounding box center [784, 366] width 1568 height 733
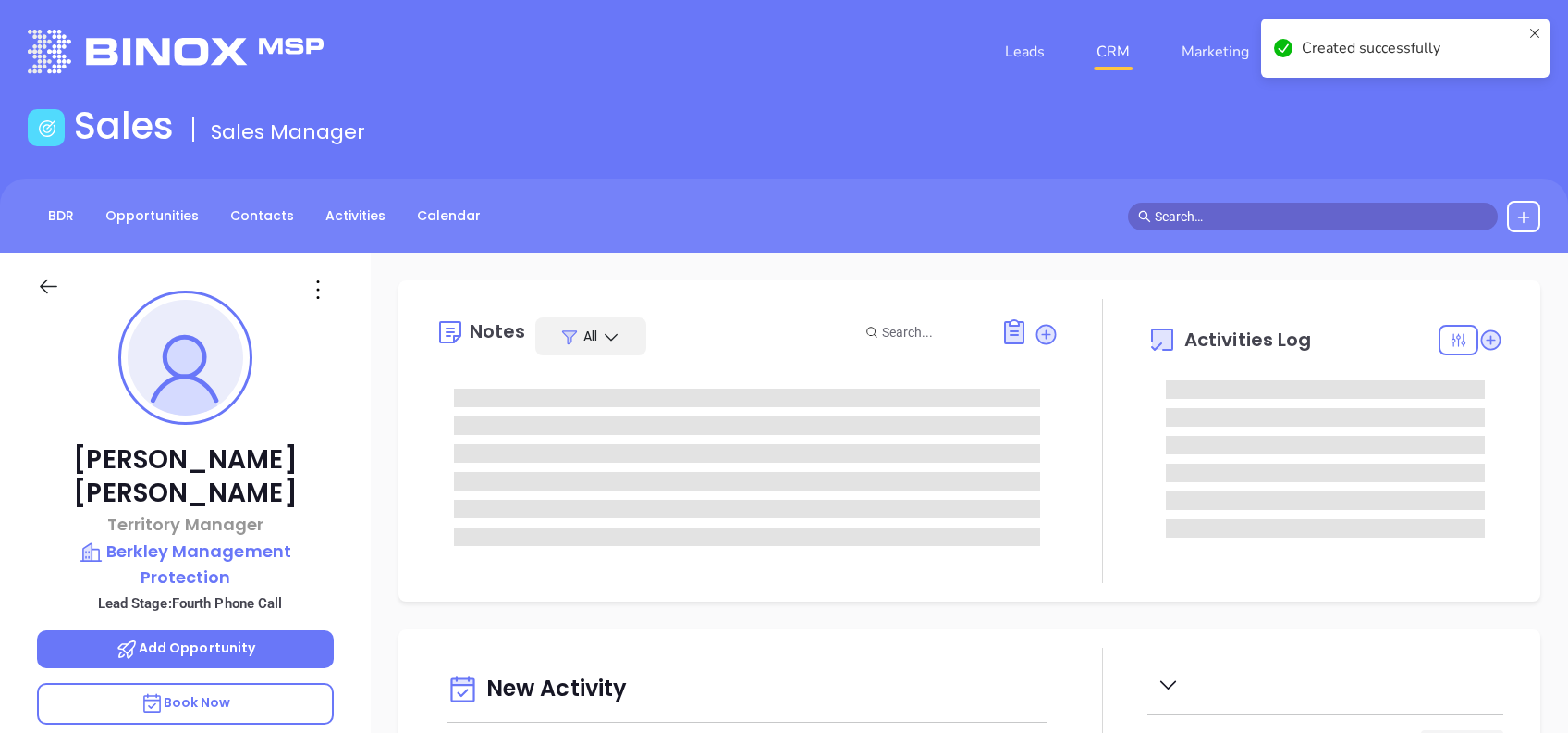
type input "[DATE]"
type input "[PERSON_NAME]"
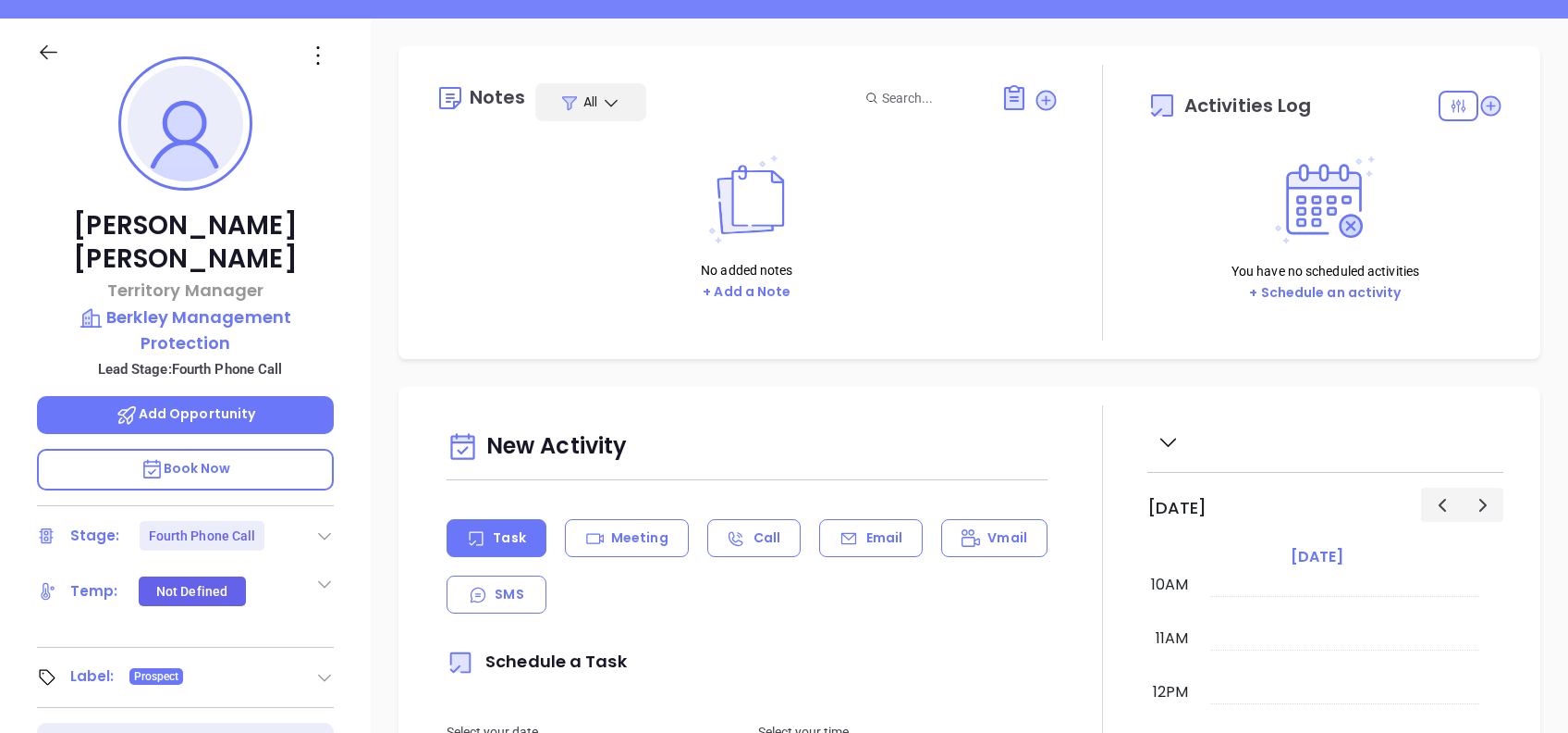
scroll to position [249, 0]
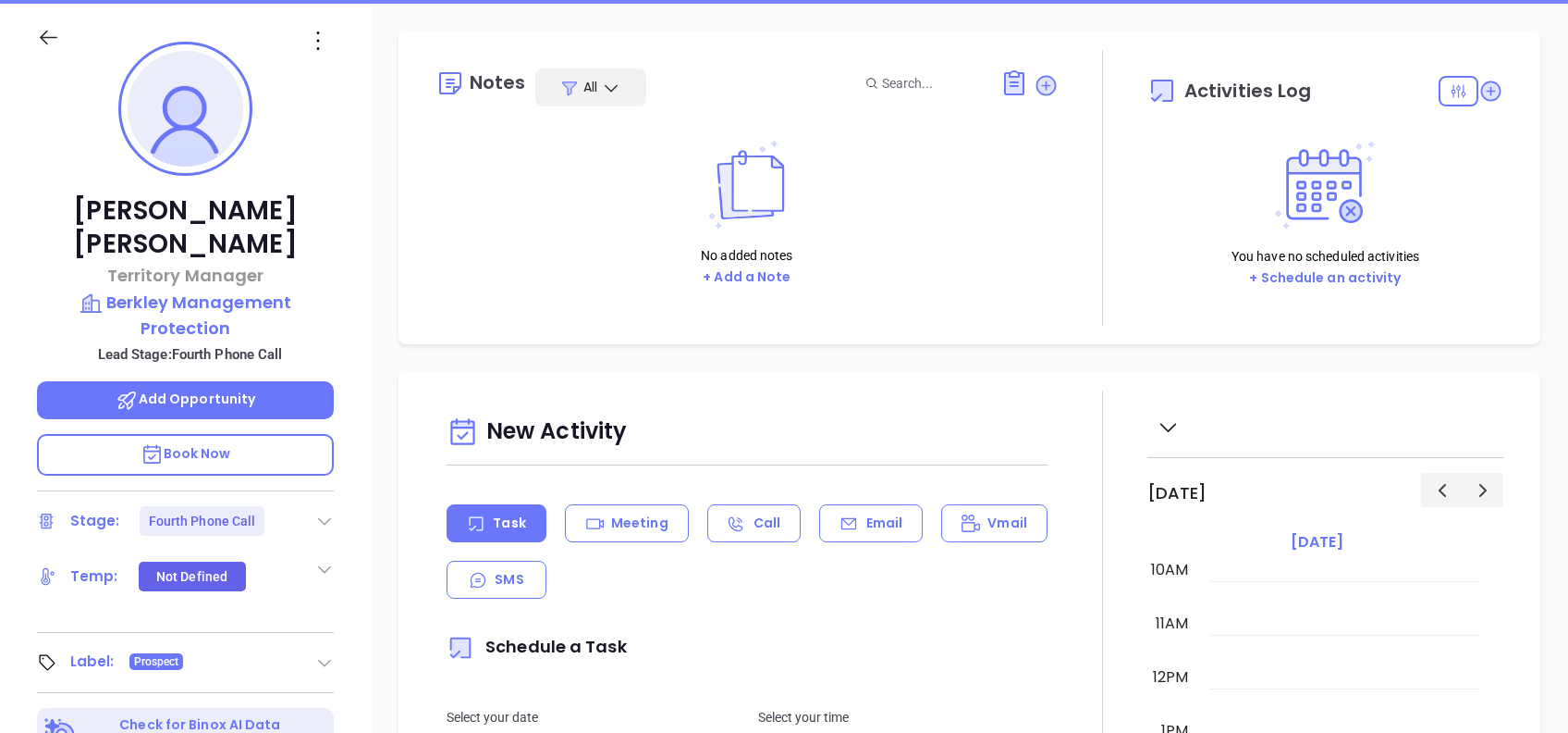
click at [327, 512] on icon at bounding box center [324, 520] width 18 height 18
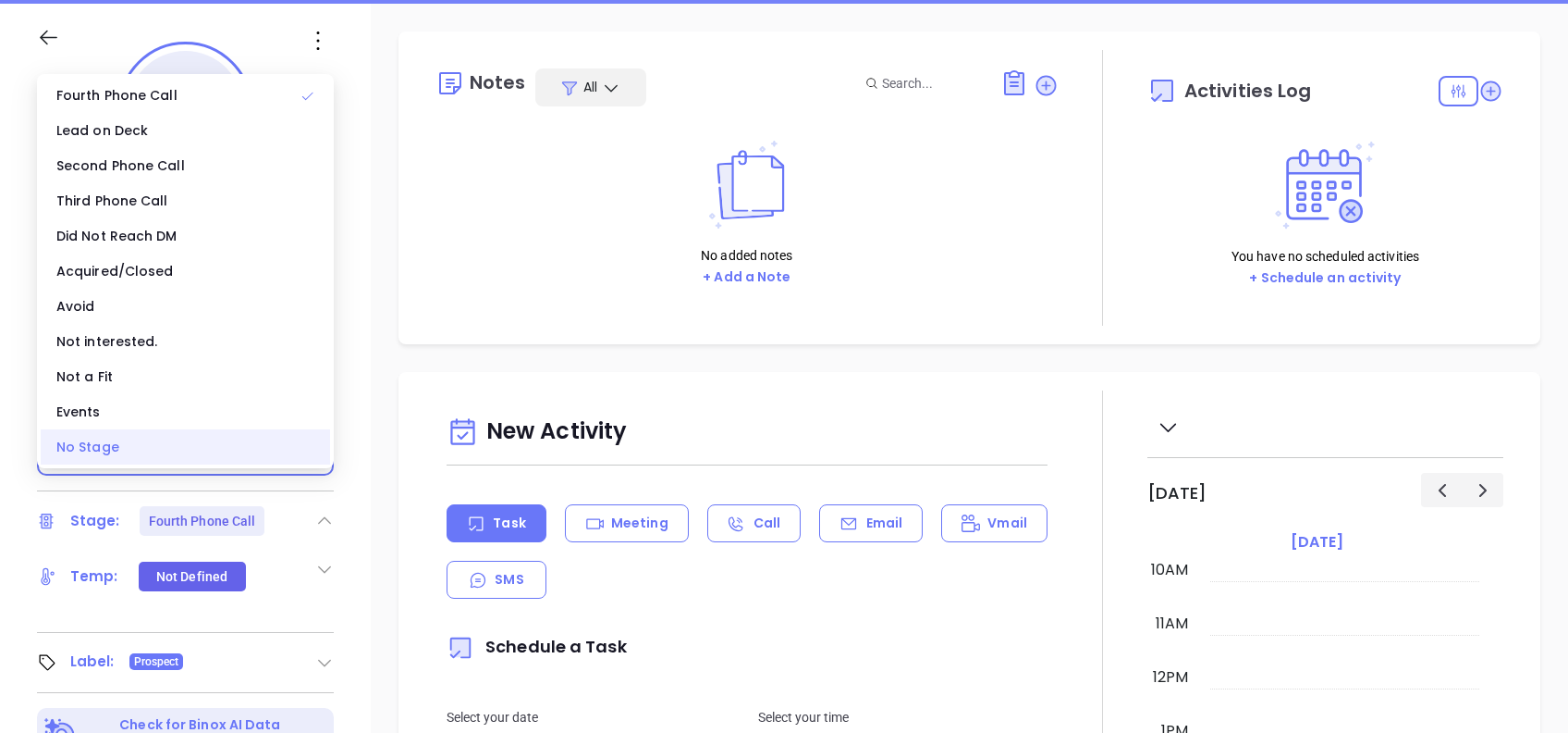
click at [229, 459] on div "No Stage" at bounding box center [185, 447] width 289 height 35
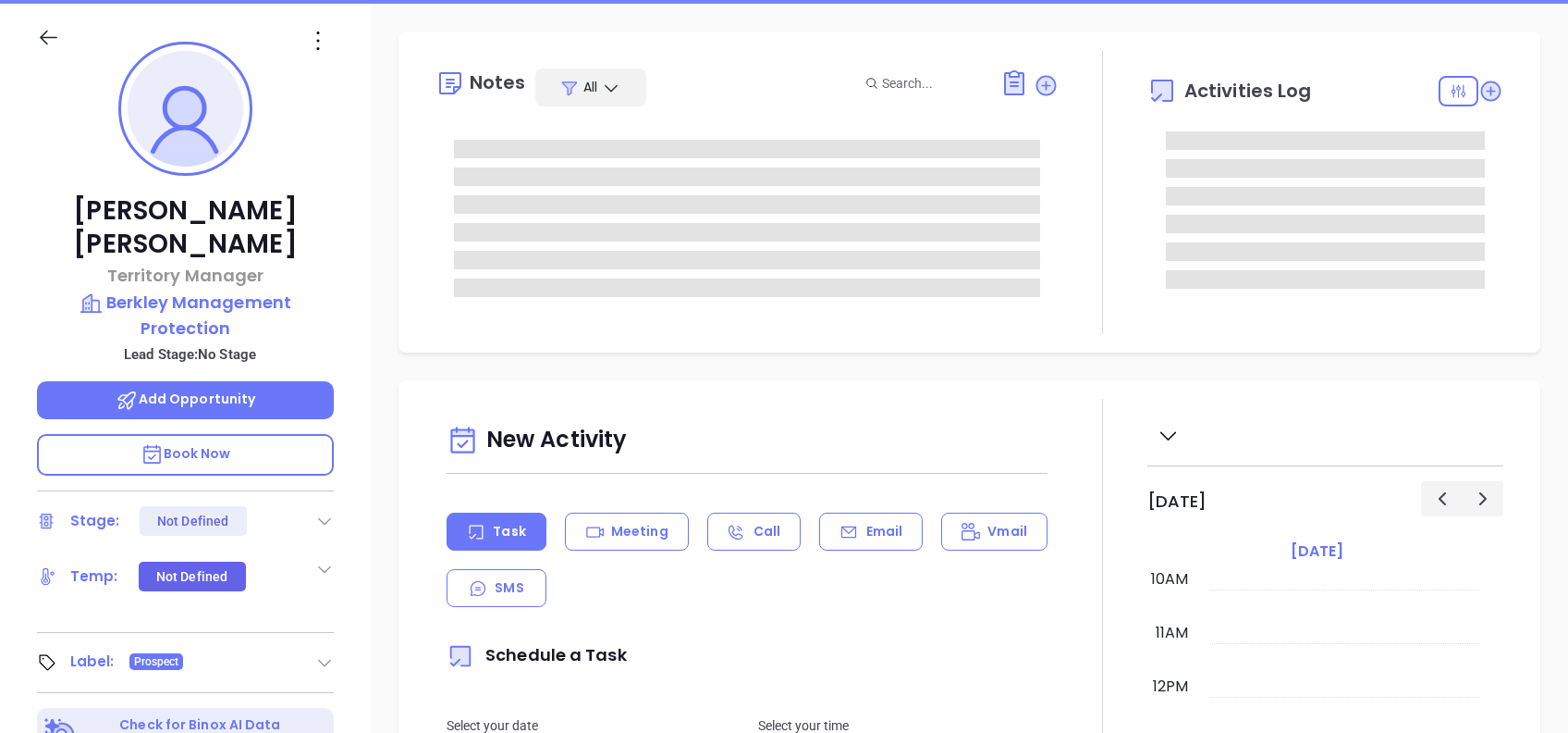
click at [786, 372] on div "Notes All Activities Log New Activity Task Meeting Call Email Vmail SMS Schedul…" at bounding box center [969, 651] width 1197 height 1295
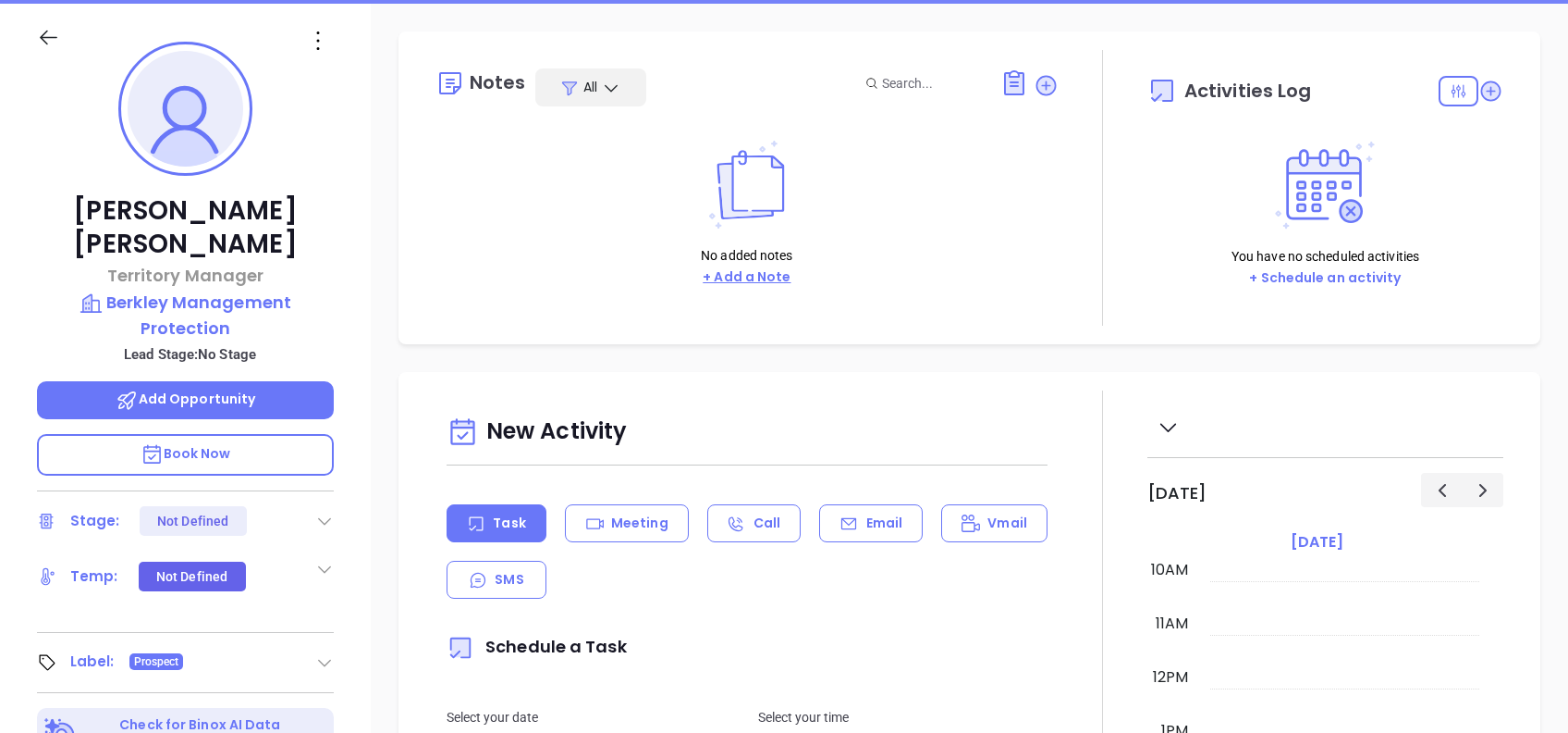
click at [739, 268] on button "+ Add a Note" at bounding box center [746, 277] width 99 height 21
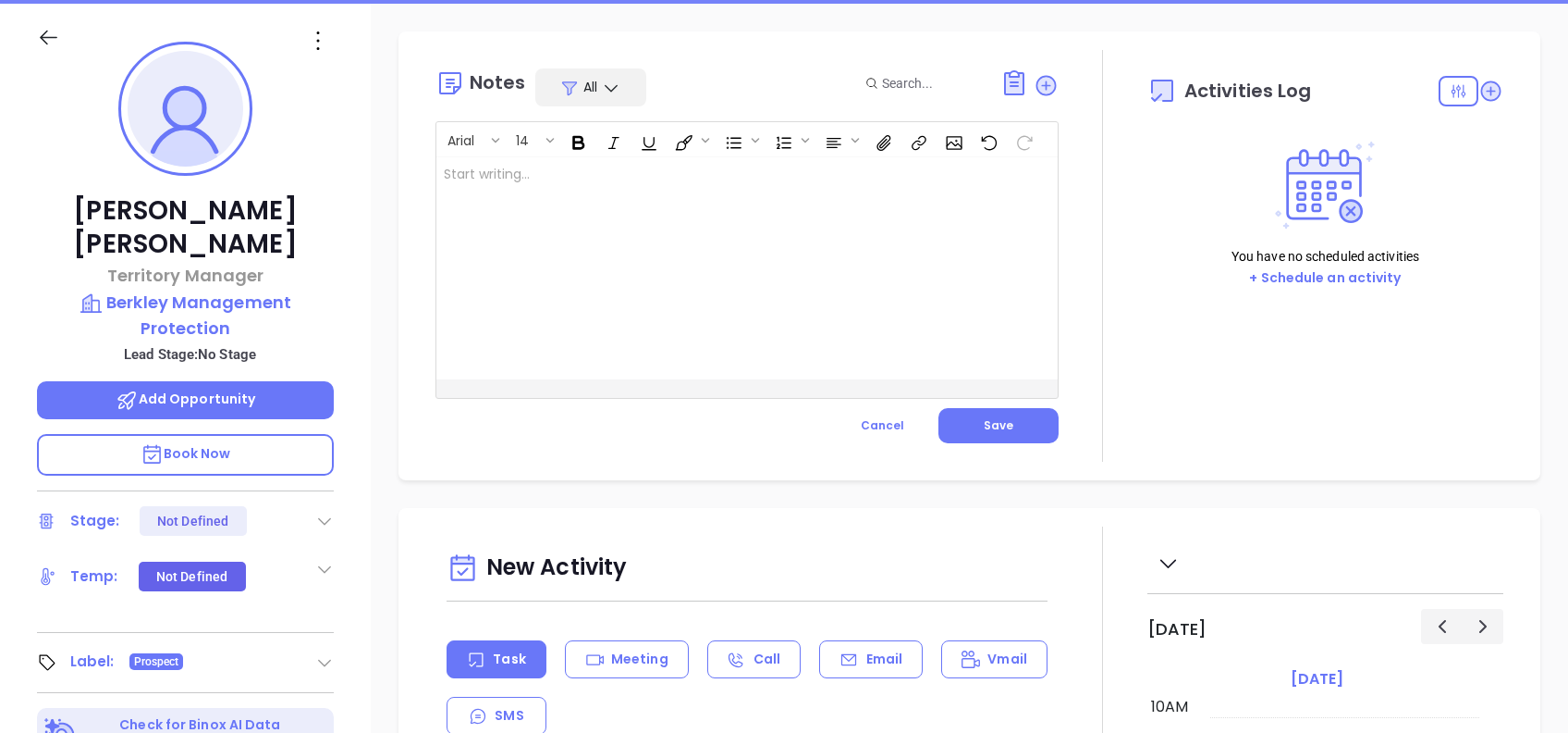
click at [637, 282] on div at bounding box center [725, 268] width 577 height 222
click at [970, 423] on button "Save" at bounding box center [998, 425] width 120 height 35
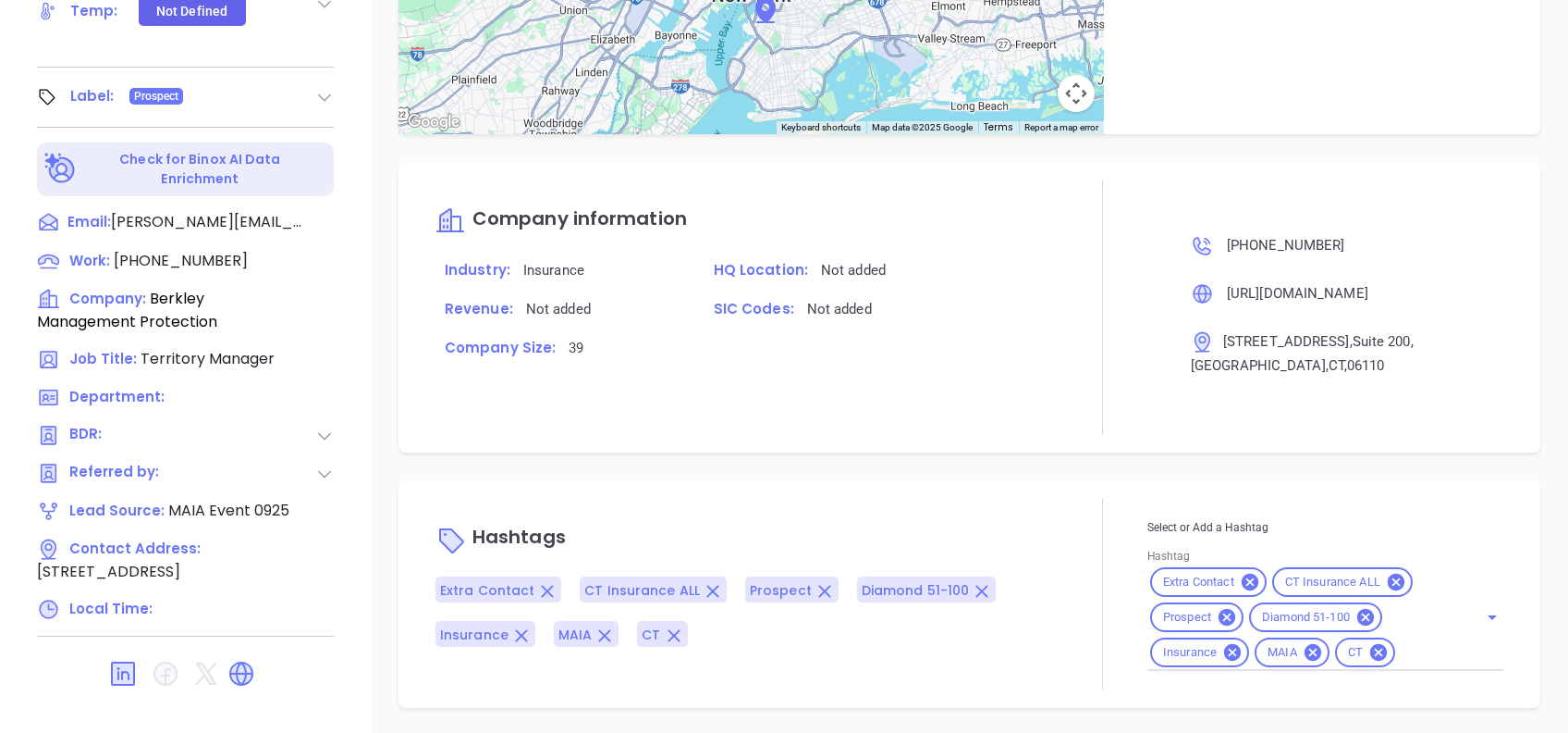
scroll to position [74, 0]
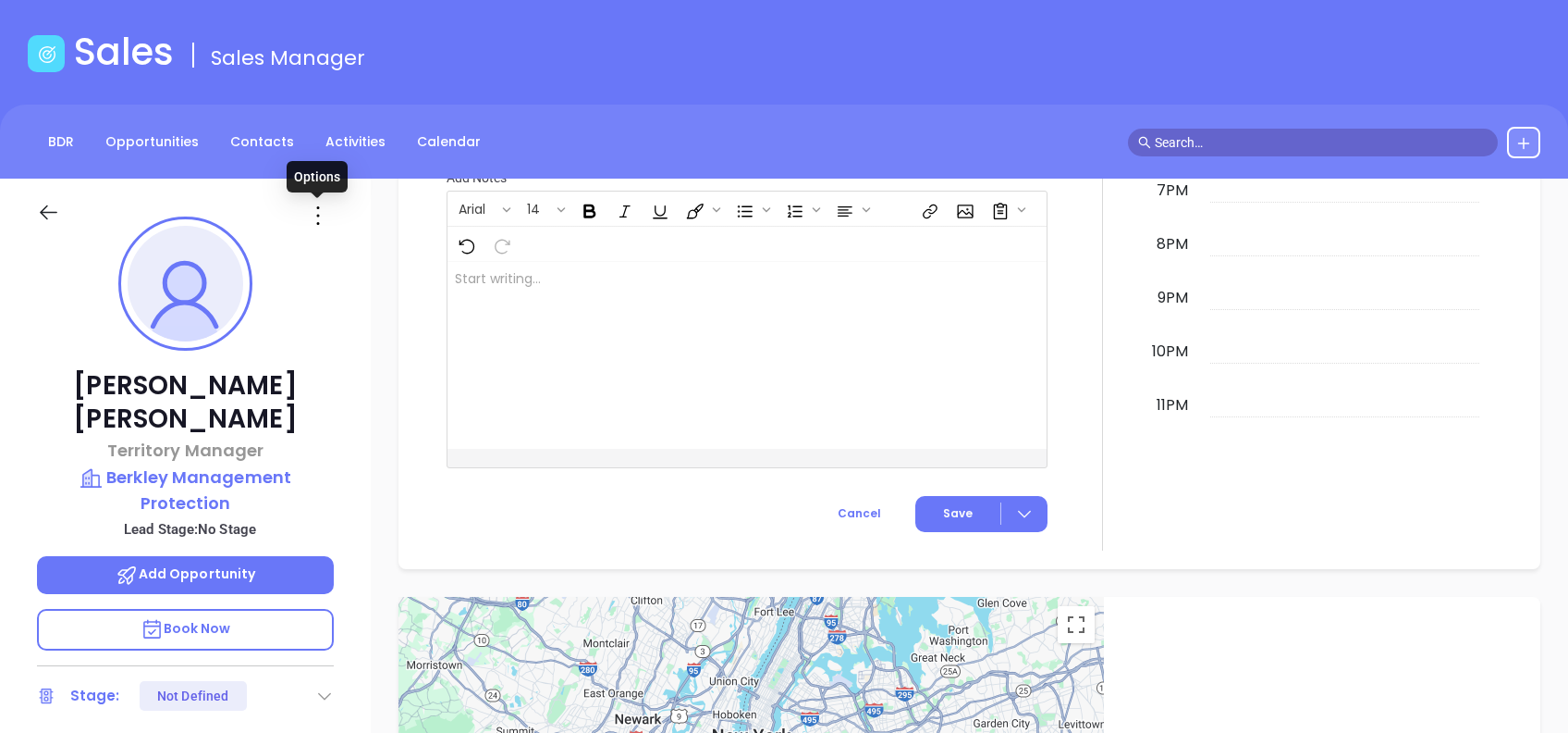
drag, startPoint x: 319, startPoint y: 206, endPoint x: 310, endPoint y: 238, distance: 33.2
click at [318, 206] on icon at bounding box center [317, 216] width 29 height 29
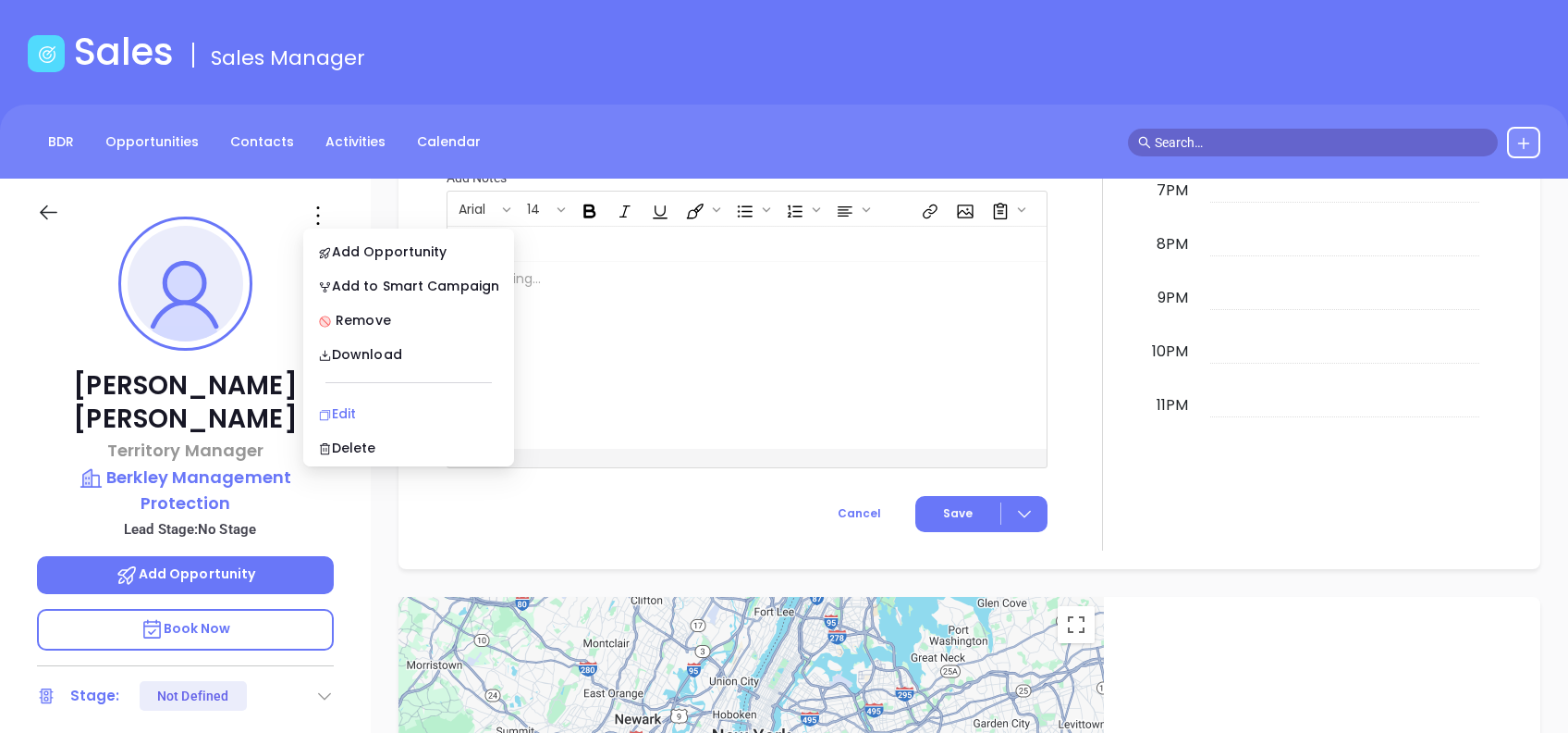
click at [381, 403] on div "Edit" at bounding box center [408, 413] width 181 height 20
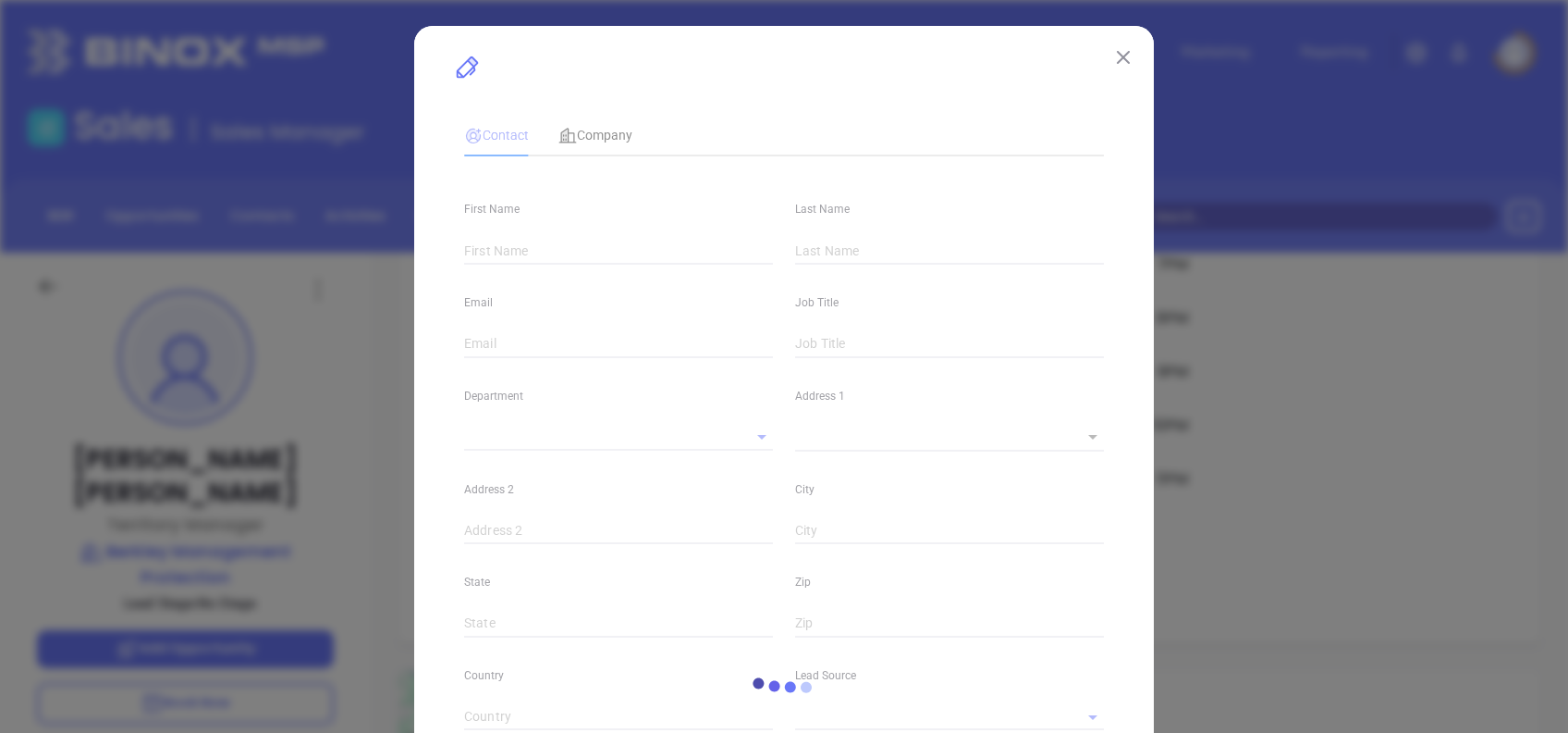
type input "[PERSON_NAME]"
type input "[PERSON_NAME][EMAIL_ADDRESS][DOMAIN_NAME]"
type input "Territory Manager"
type textarea "[STREET_ADDRESS]"
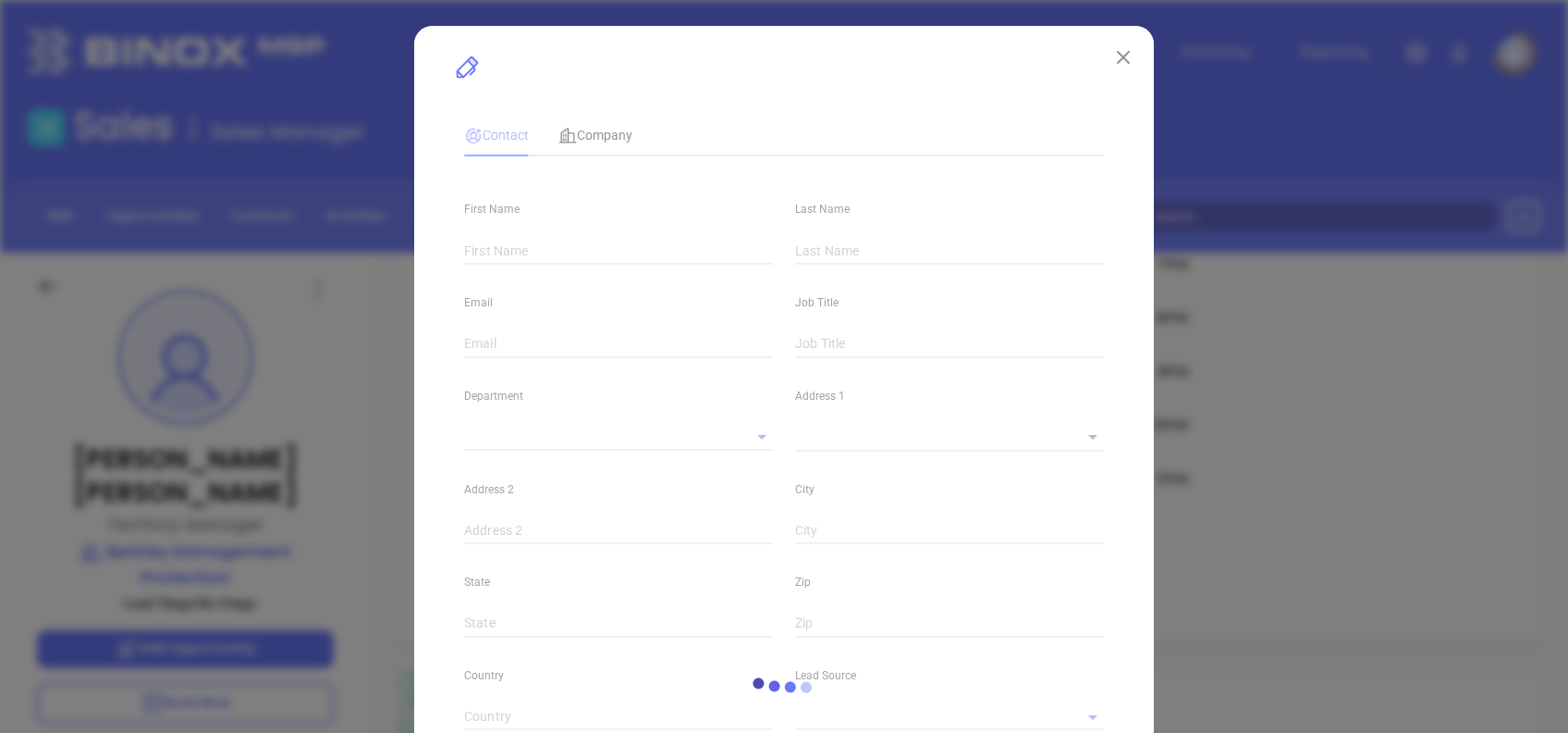
type input "1"
type input "Suite 200"
type input "[GEOGRAPHIC_DATA]"
type input "CT"
type input "06110"
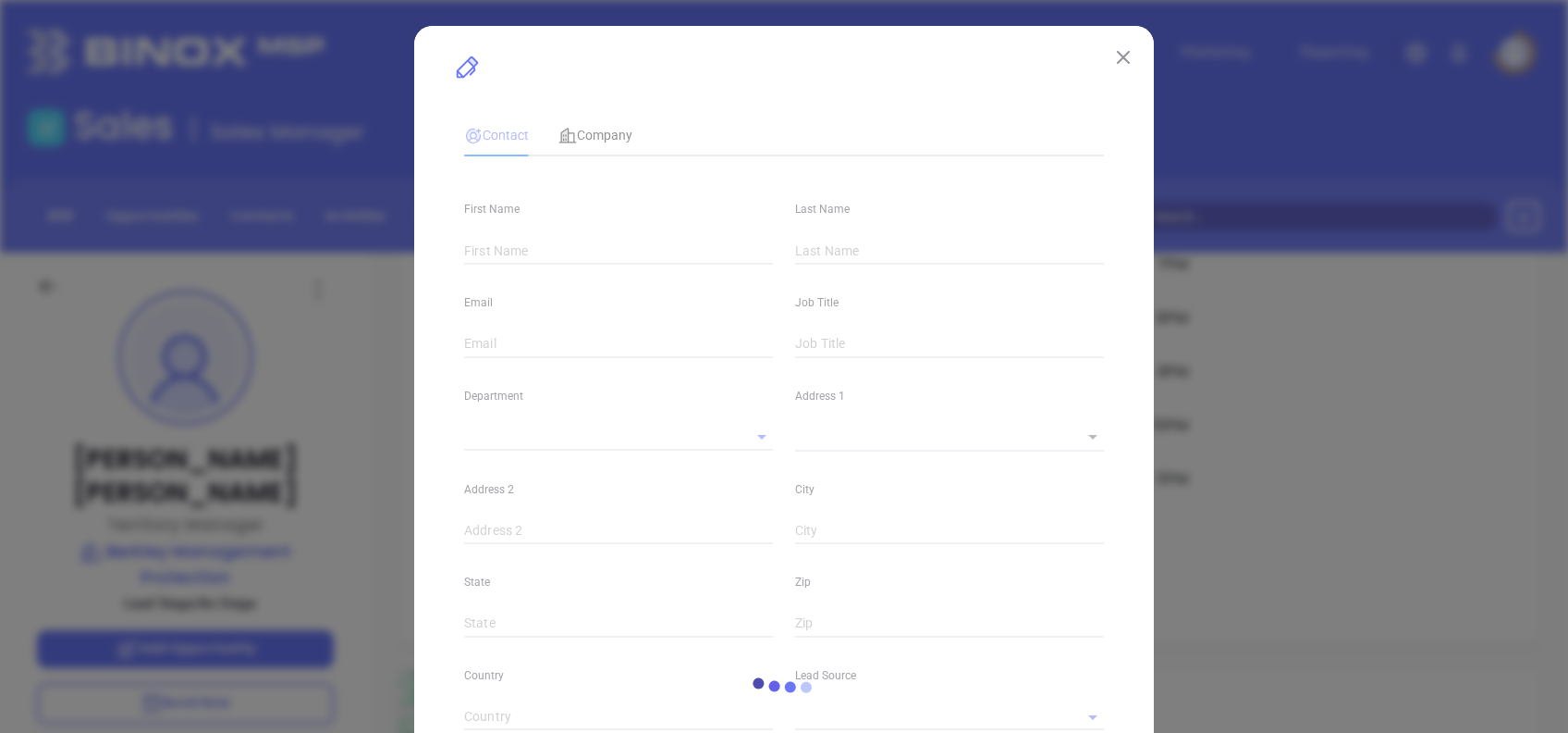
type input "[GEOGRAPHIC_DATA]"
type input "[DOMAIN_NAME][URL][PERSON_NAME]"
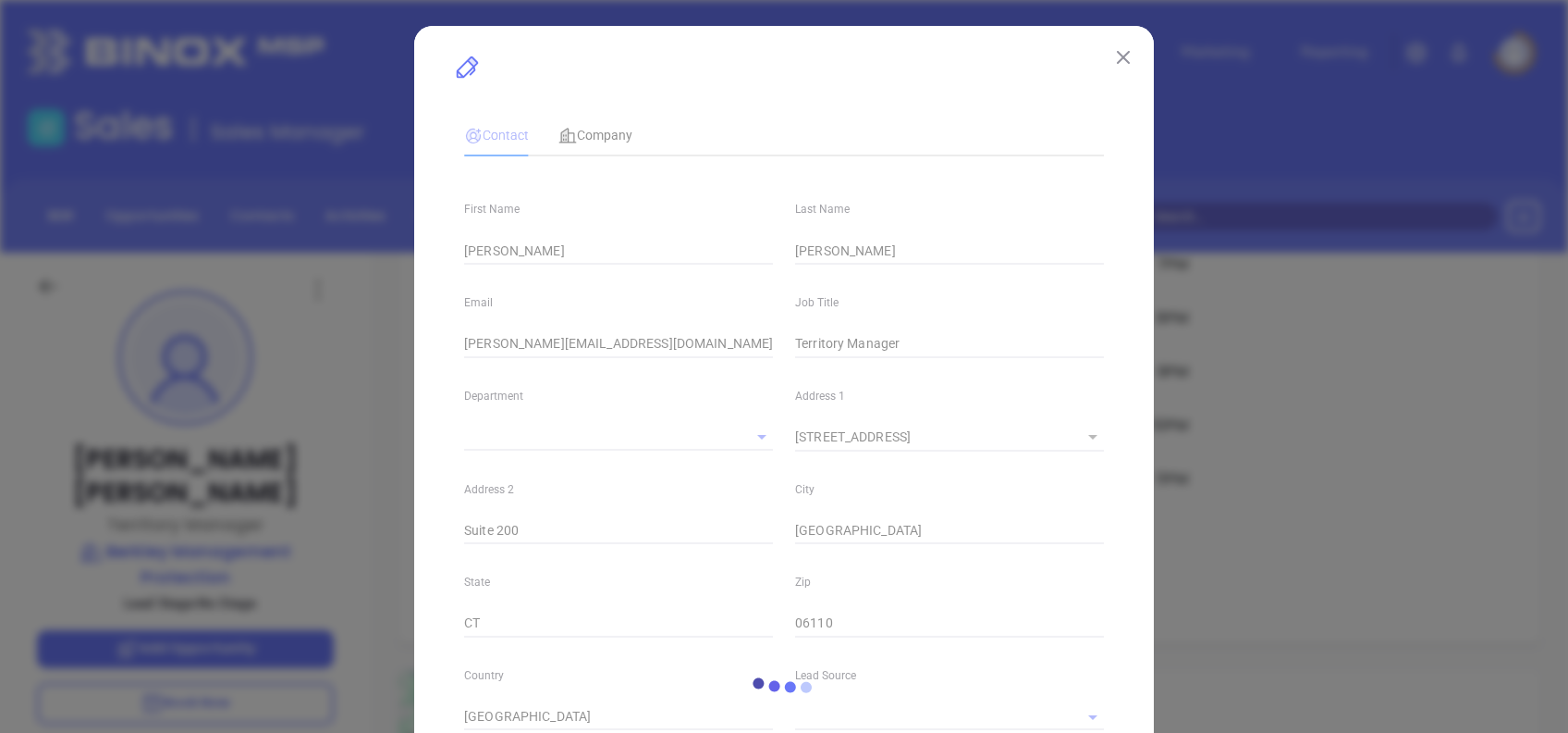
type input "MAIA Event 0925"
type input "[PHONE_NUMBER]"
type input "1"
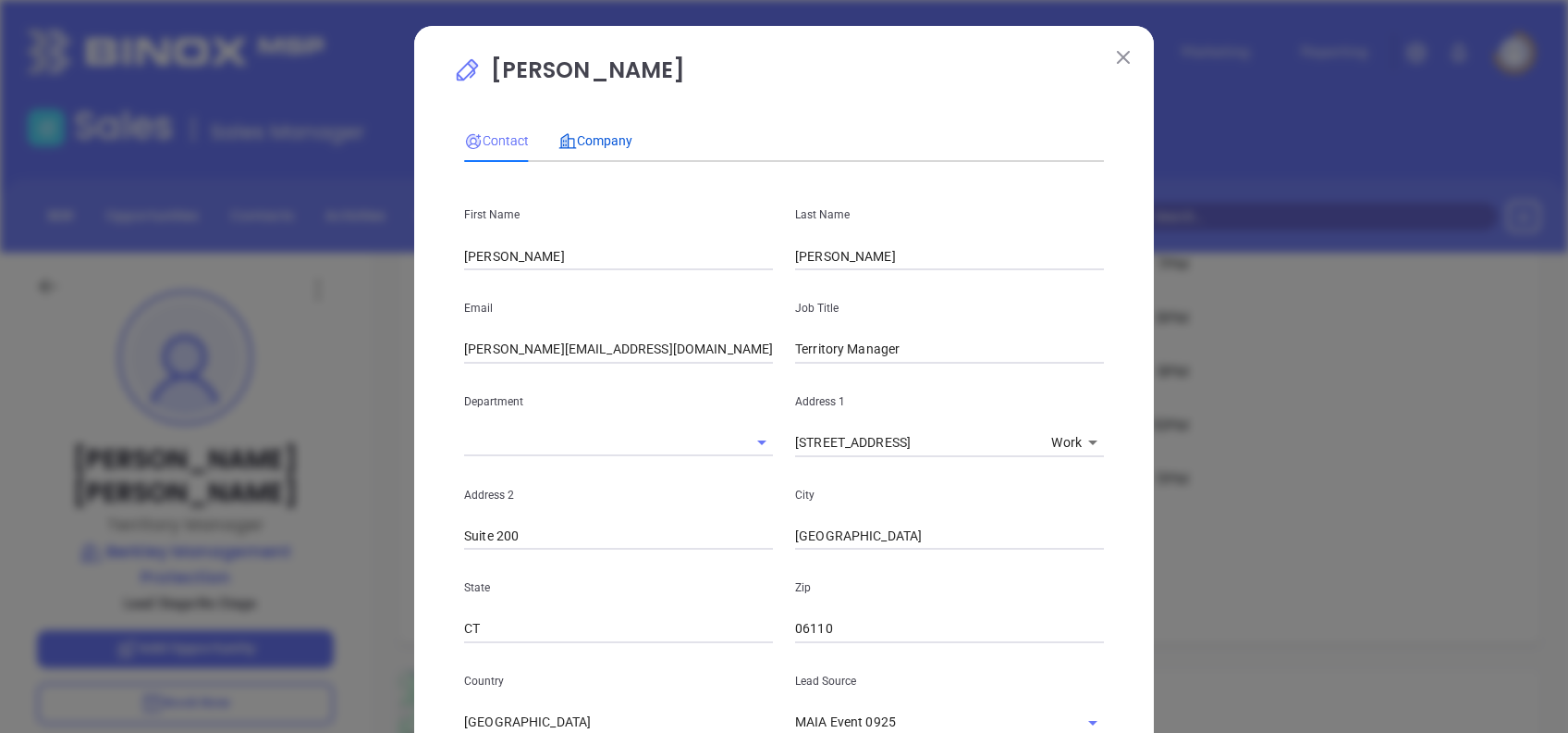
click at [612, 140] on span "Company" at bounding box center [595, 140] width 74 height 15
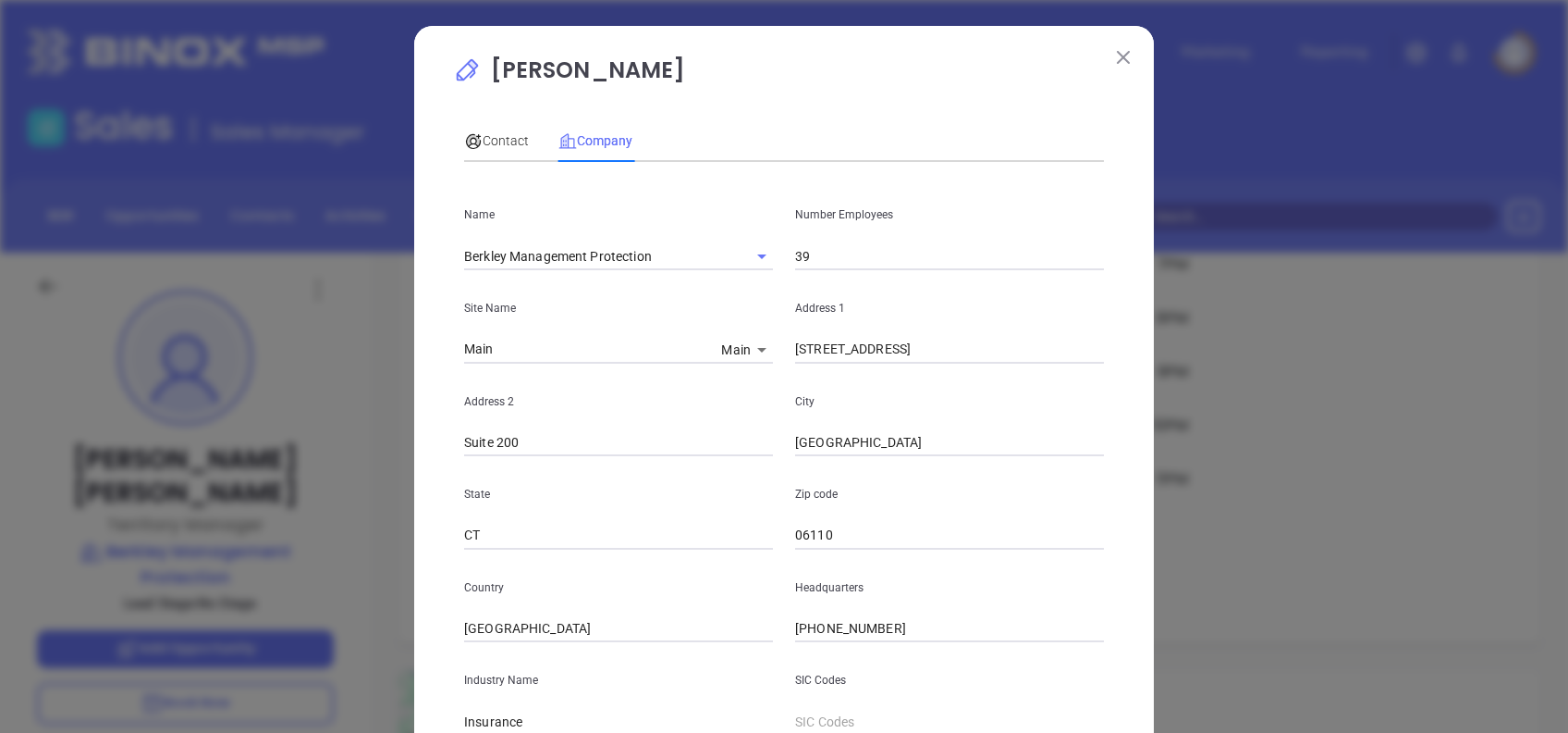
click at [824, 257] on input "39" at bounding box center [949, 256] width 309 height 28
click at [828, 257] on input "39" at bounding box center [949, 256] width 309 height 28
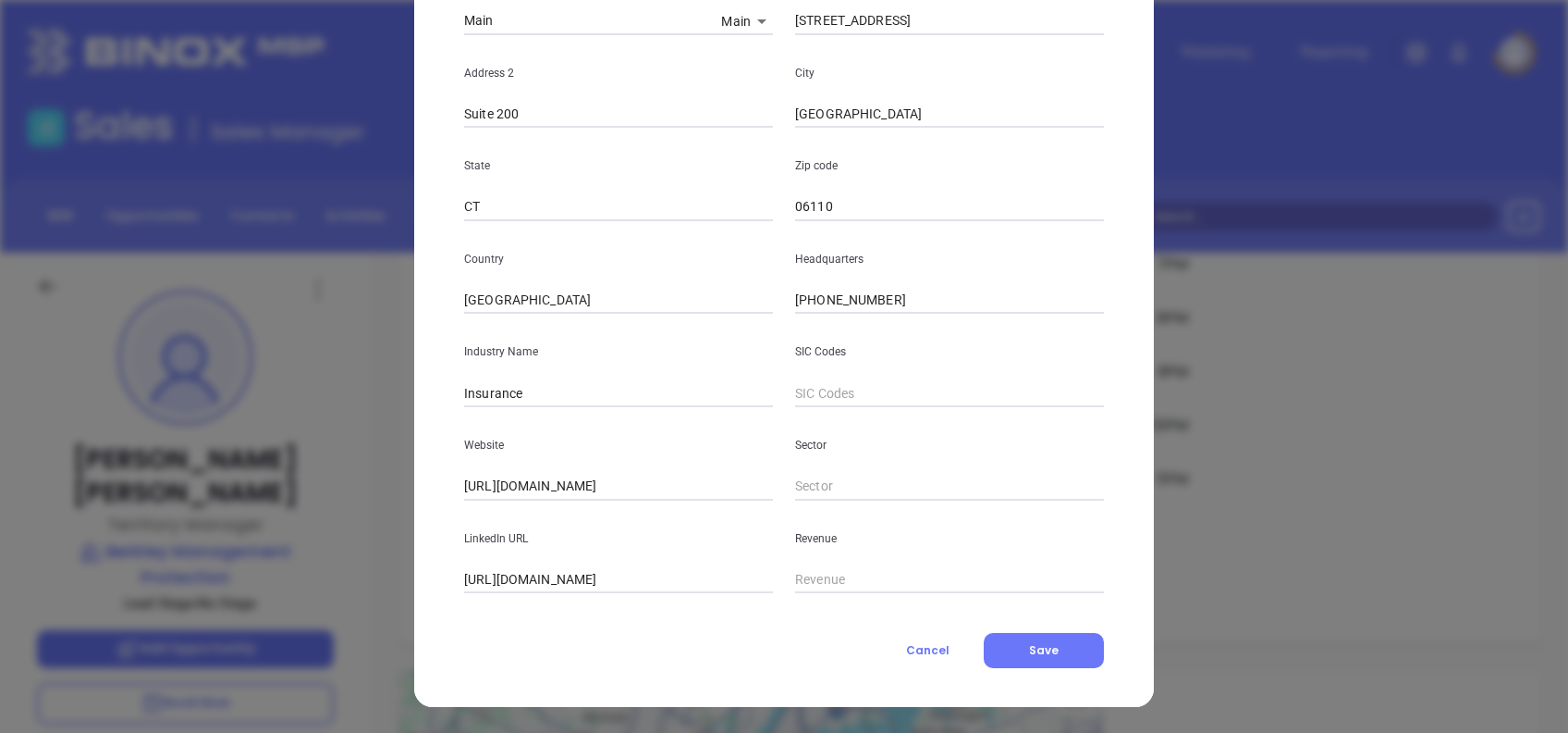
type input "38"
click at [495, 577] on input "[URL][DOMAIN_NAME]" at bounding box center [618, 580] width 309 height 28
type input "[DOMAIN_NAME][URL]"
click at [1029, 643] on span "Save" at bounding box center [1043, 650] width 29 height 16
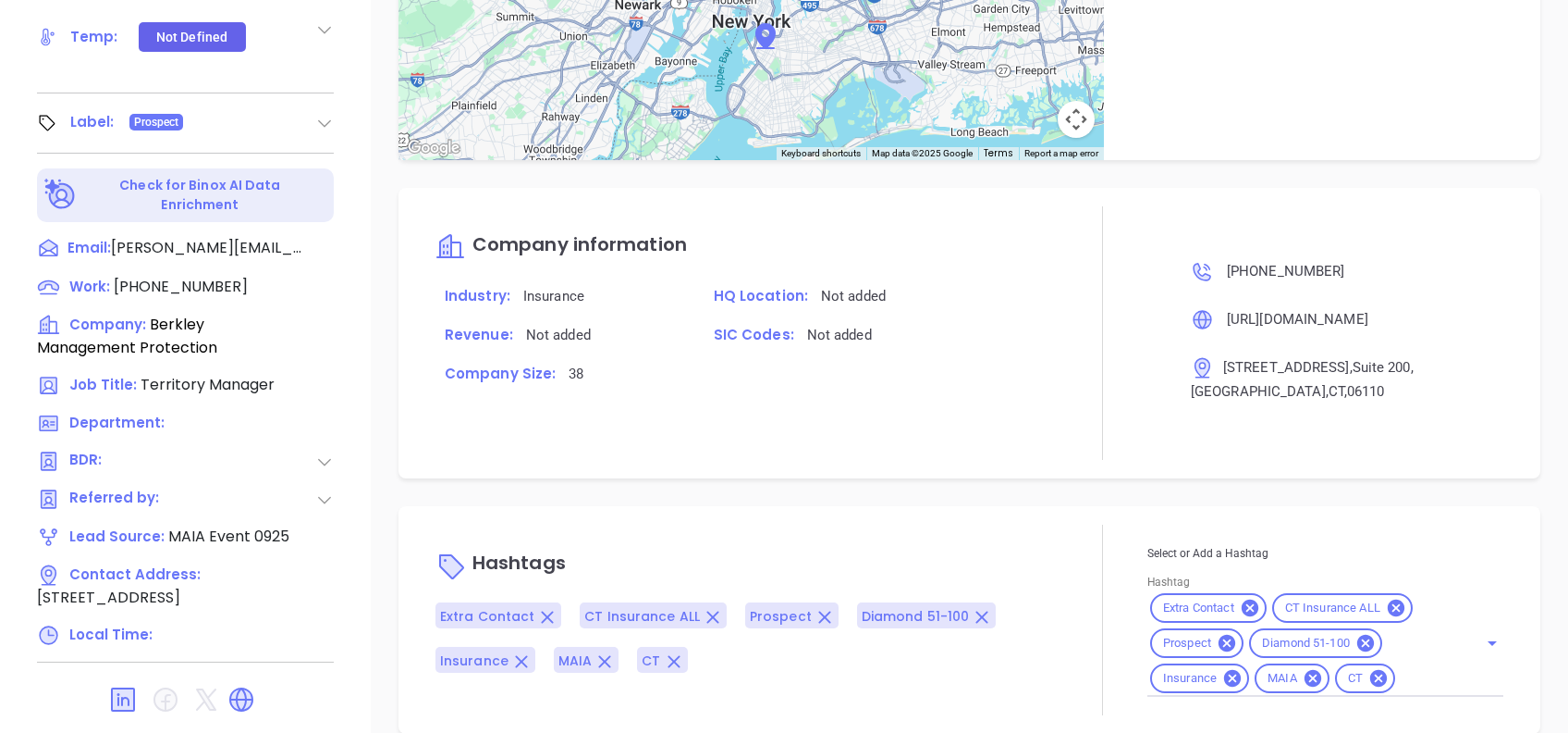
scroll to position [814, 0]
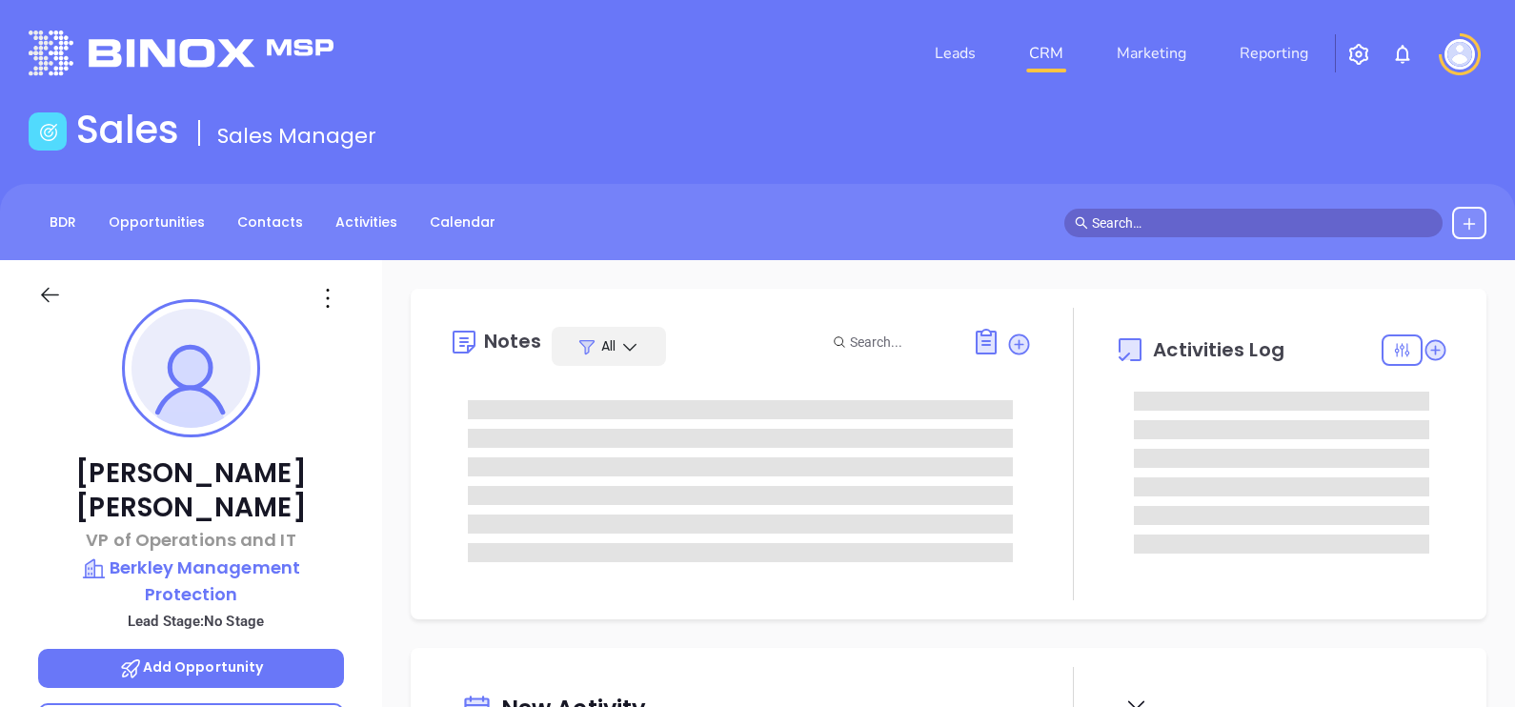
type input "[PERSON_NAME]"
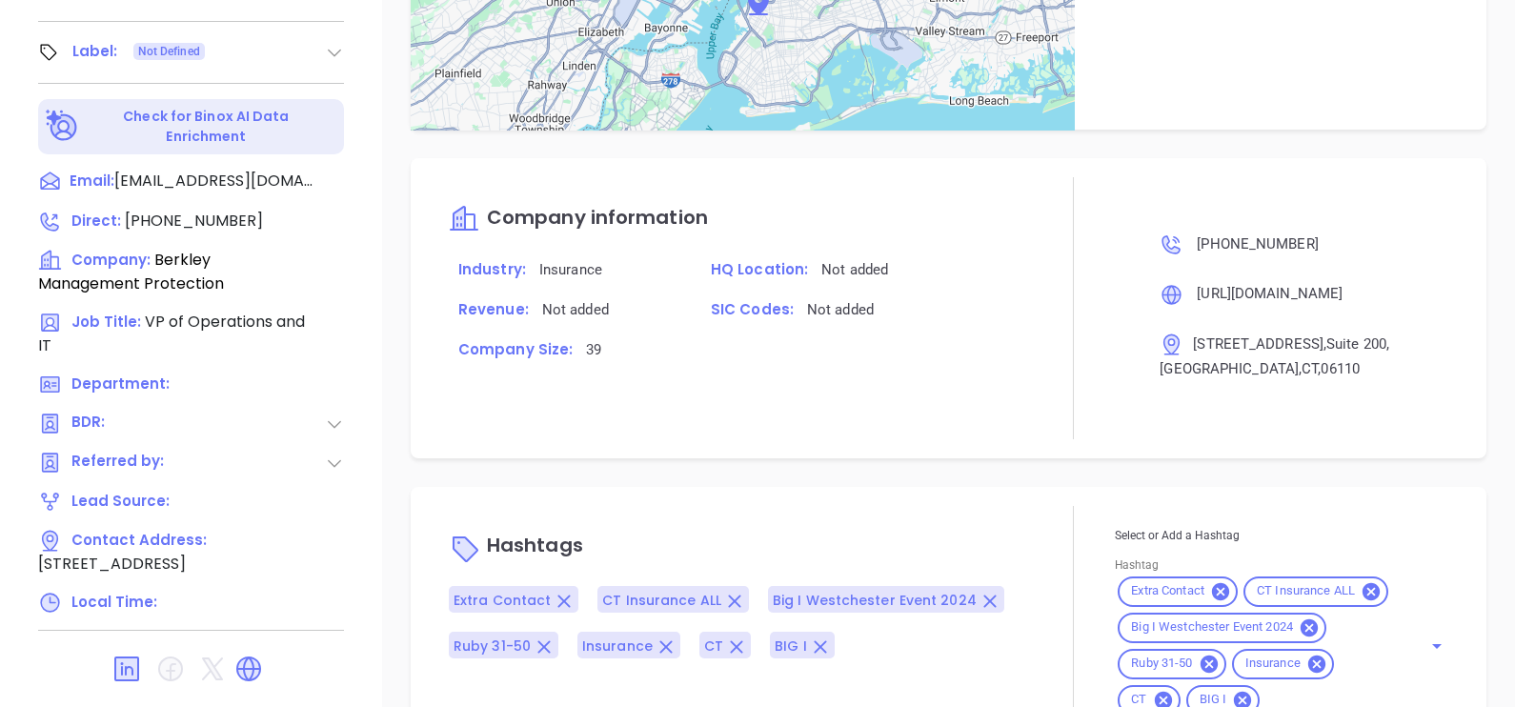
scroll to position [1228, 0]
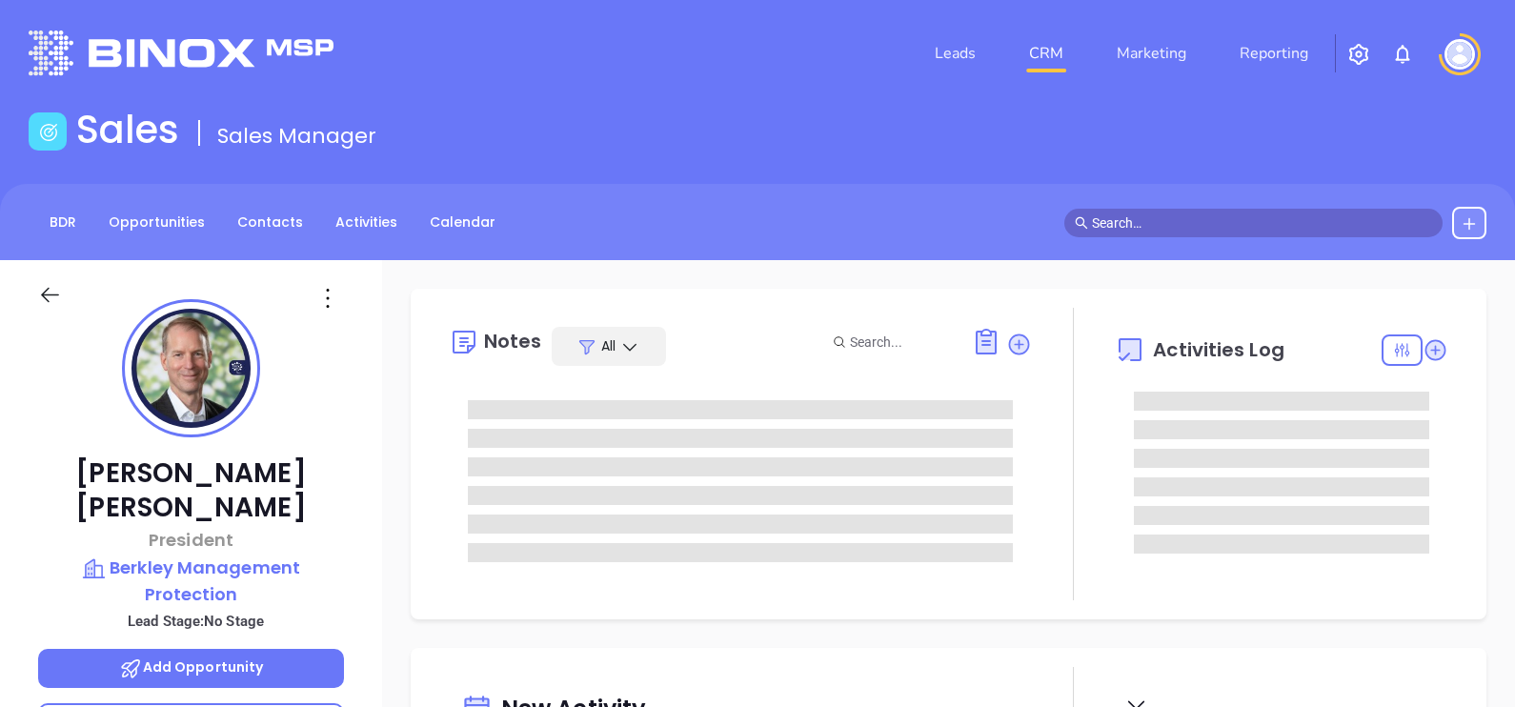
type input "[DATE]"
type input "[PERSON_NAME]"
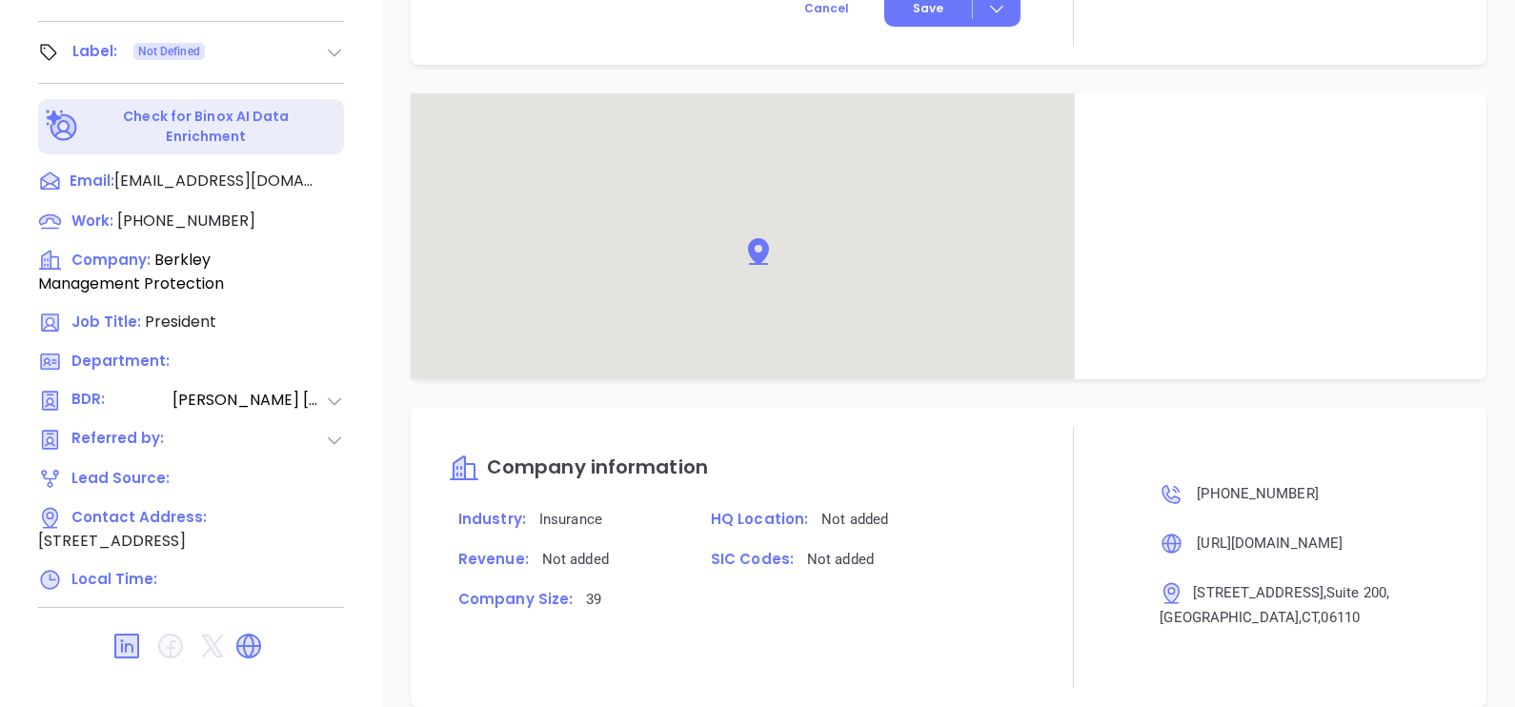
scroll to position [1240, 0]
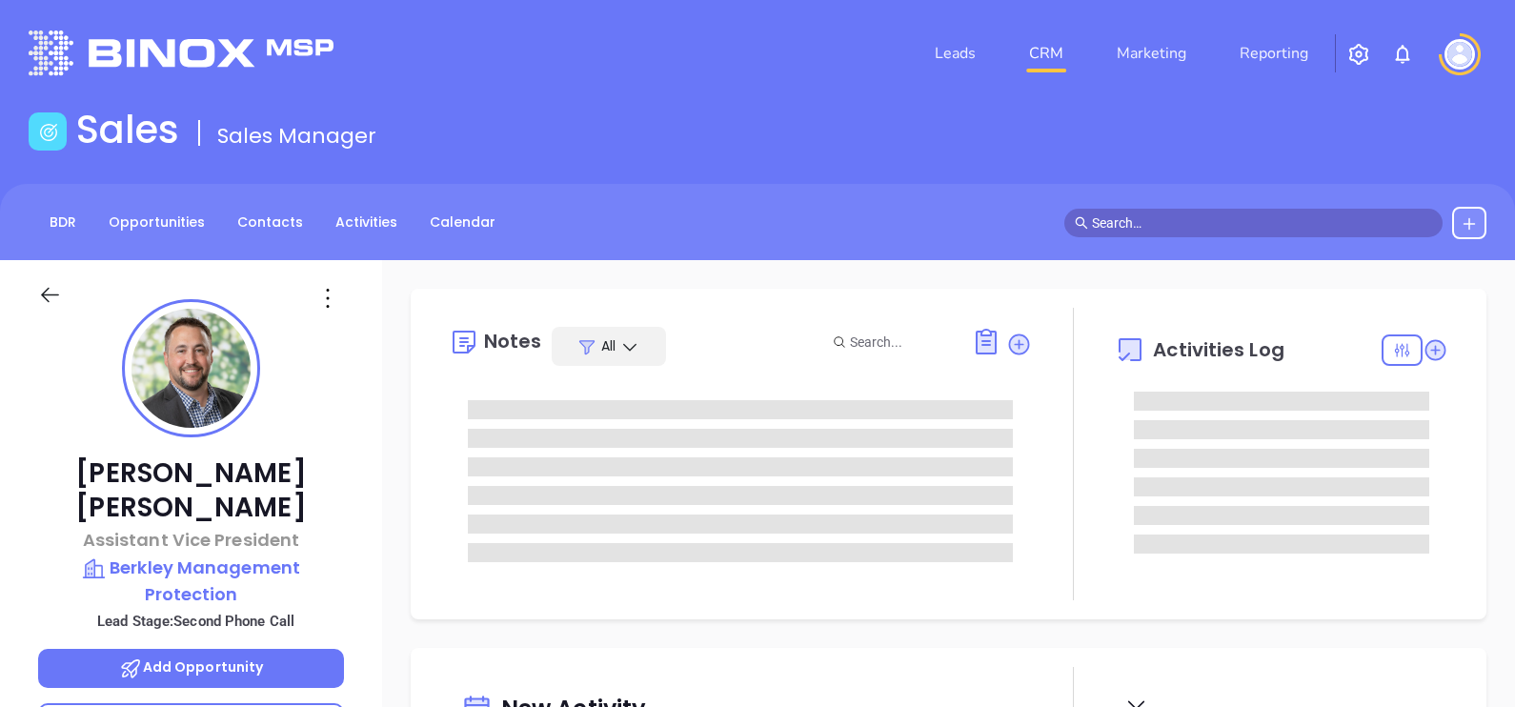
type input "[DATE]"
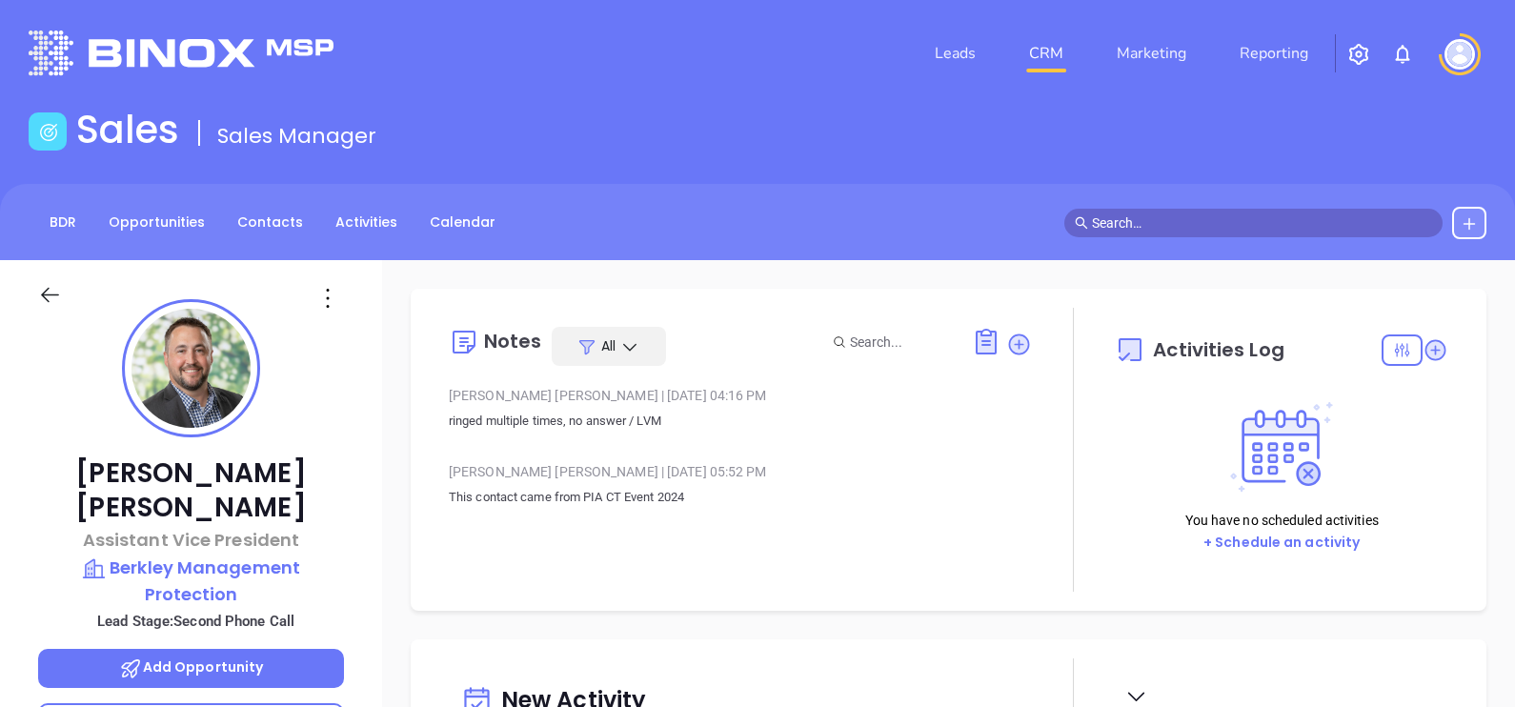
type input "[PERSON_NAME]"
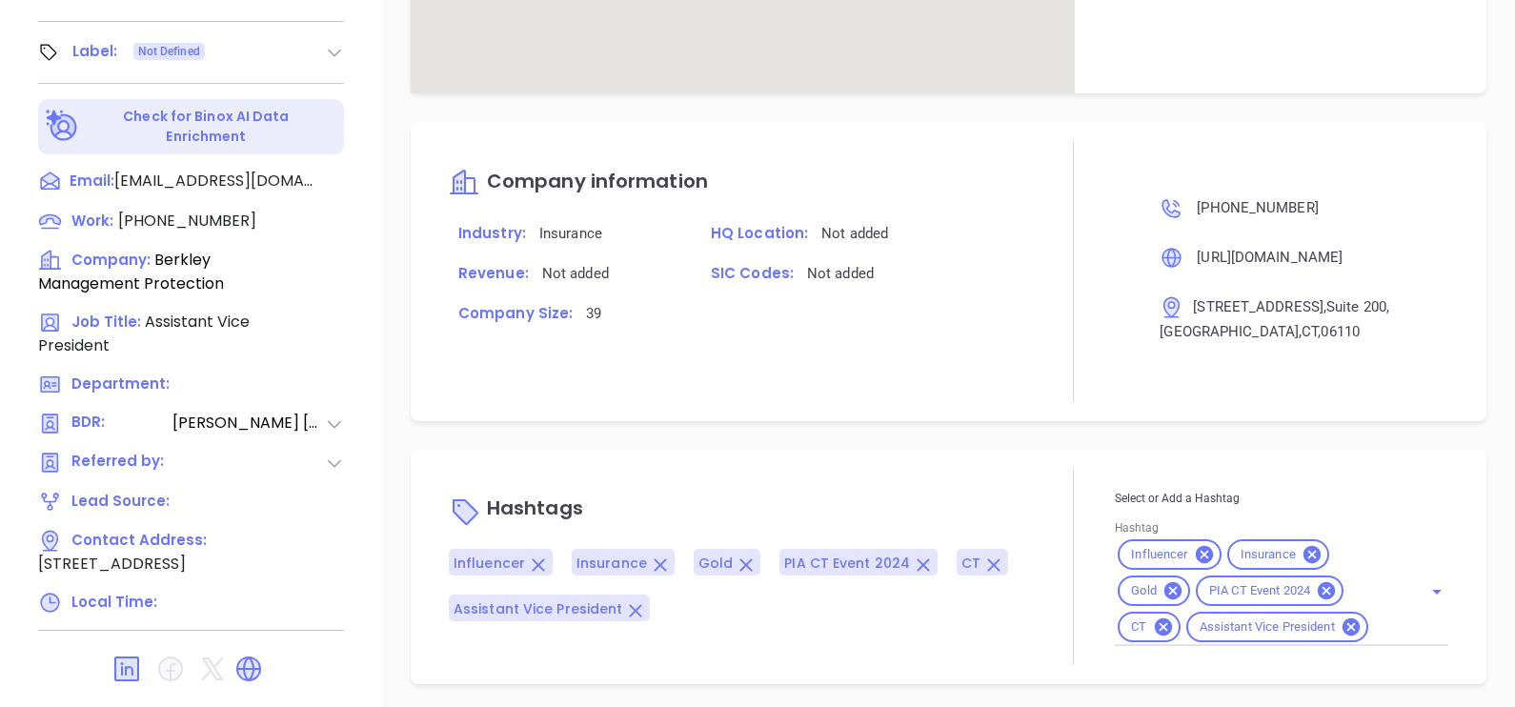
scroll to position [1075, 0]
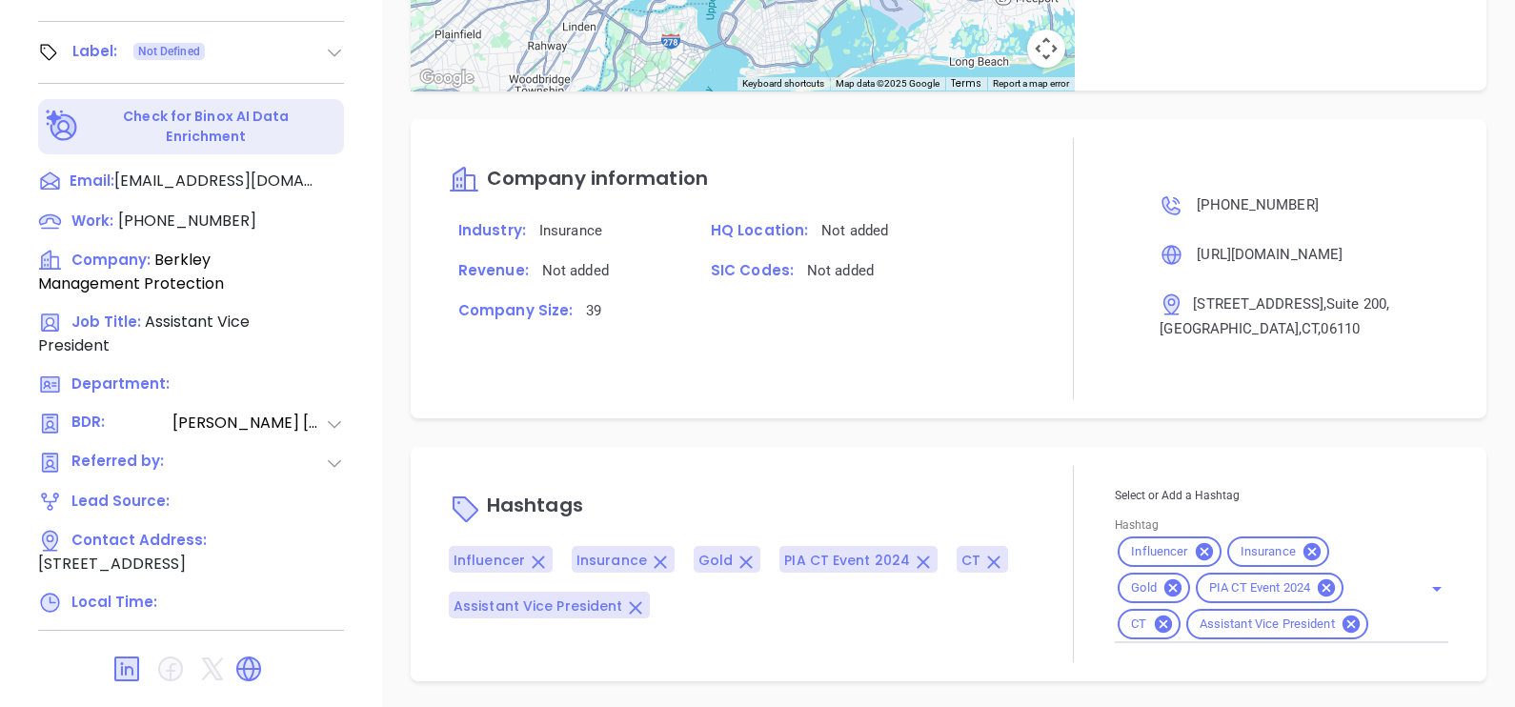
click at [1377, 624] on div "Influencer Insurance Gold PIA CT Event 2024 CT Assistant Vice President" at bounding box center [1281, 589] width 333 height 110
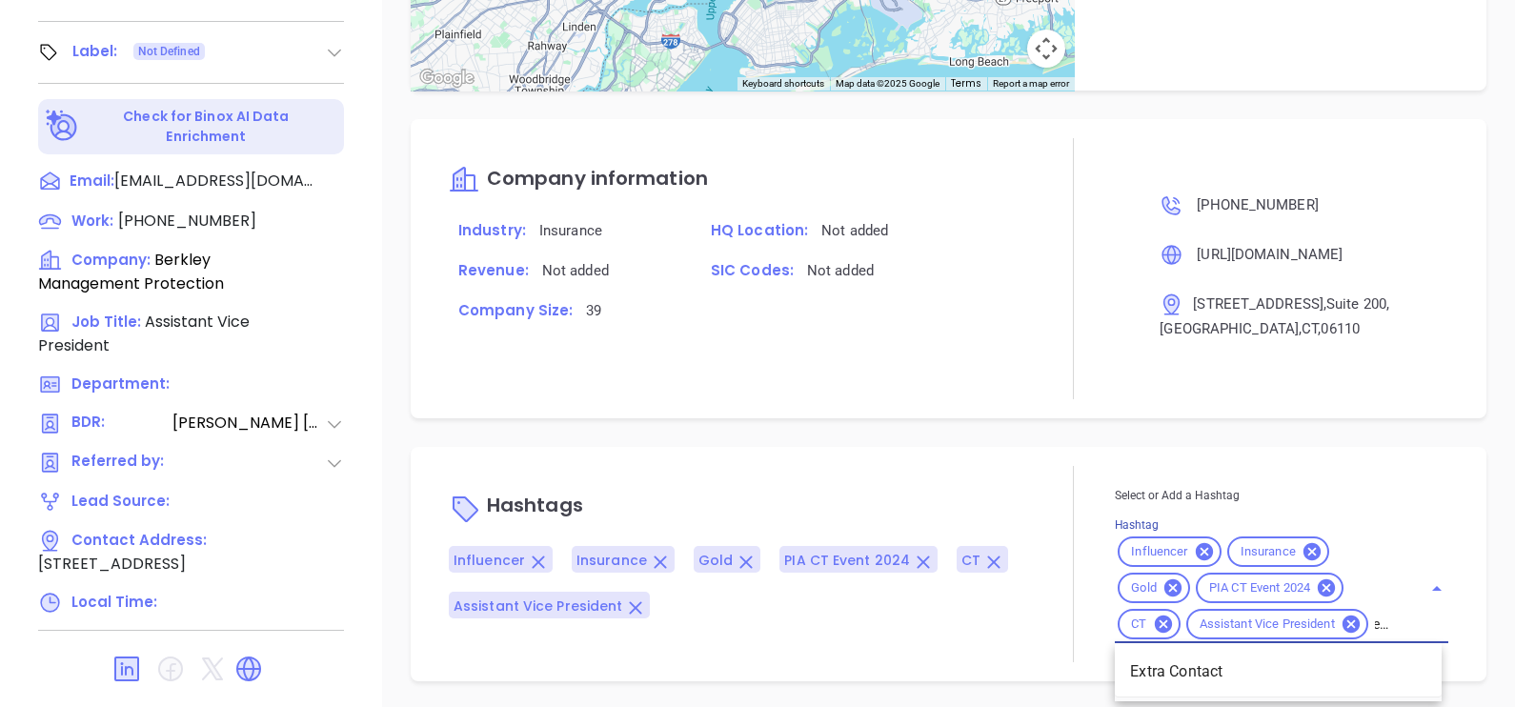
type input "extr"
click at [1202, 658] on li "Extra Contact" at bounding box center [1278, 672] width 327 height 34
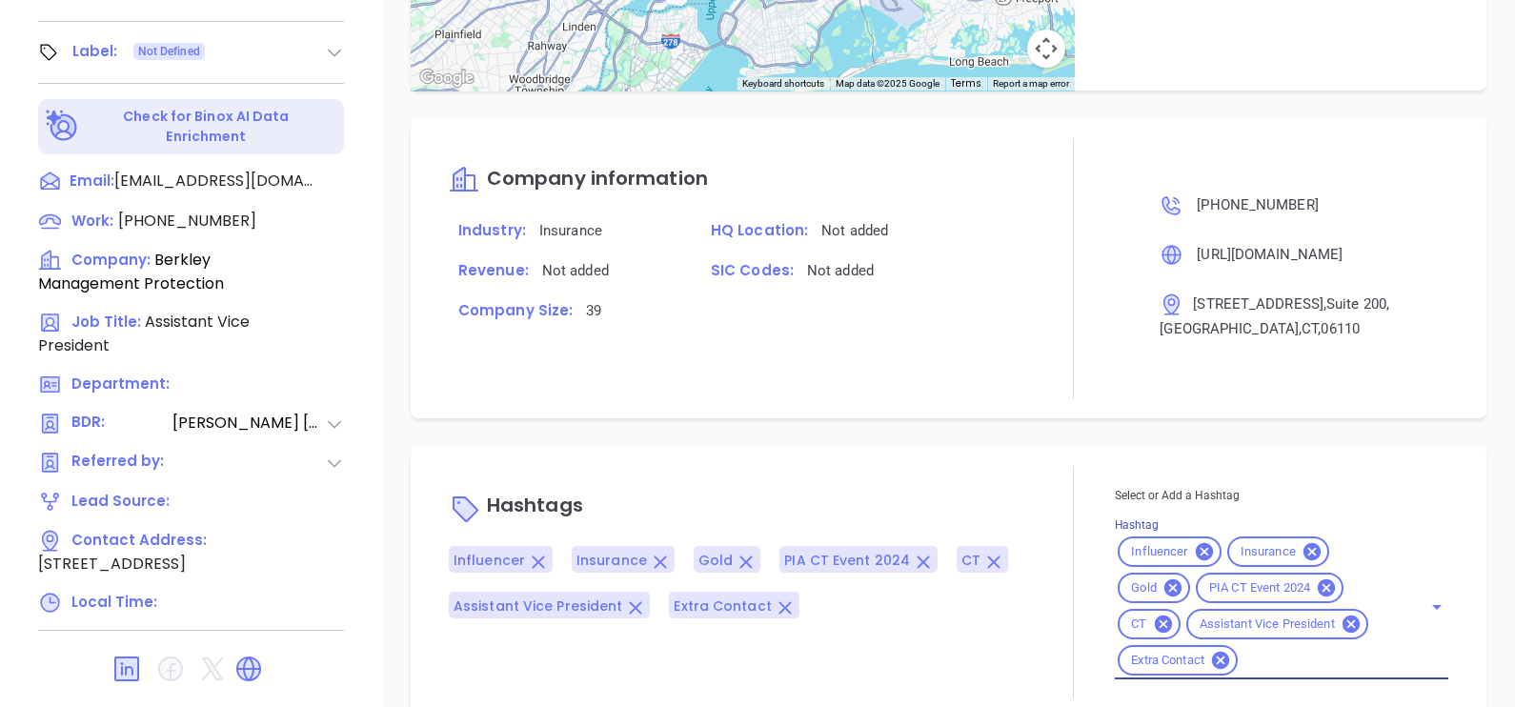
scroll to position [0, 0]
click at [1038, 424] on div "Notes All [PERSON_NAME] | [DATE] 04:16 PM ringed multiple times, no answer / LV…" at bounding box center [948, 41] width 1133 height 1334
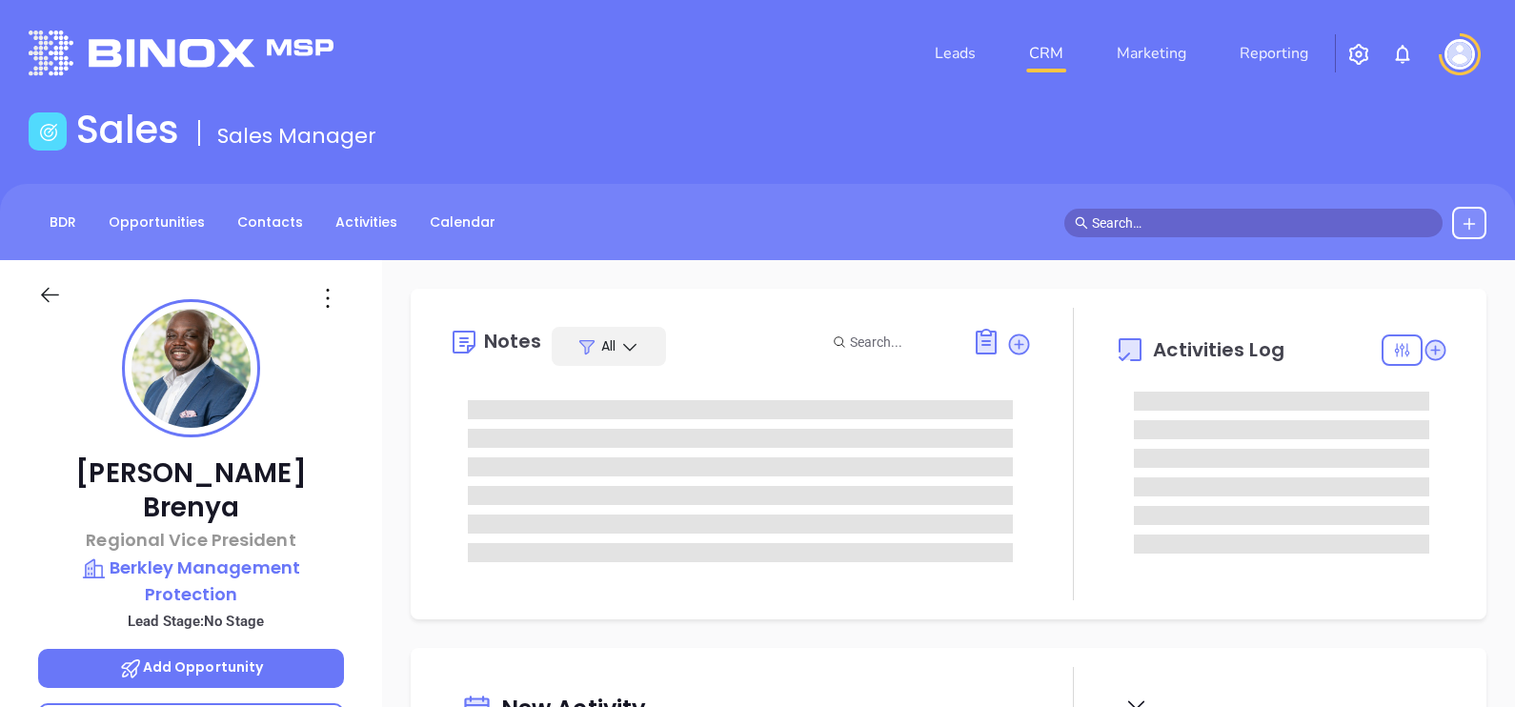
type input "[DATE]"
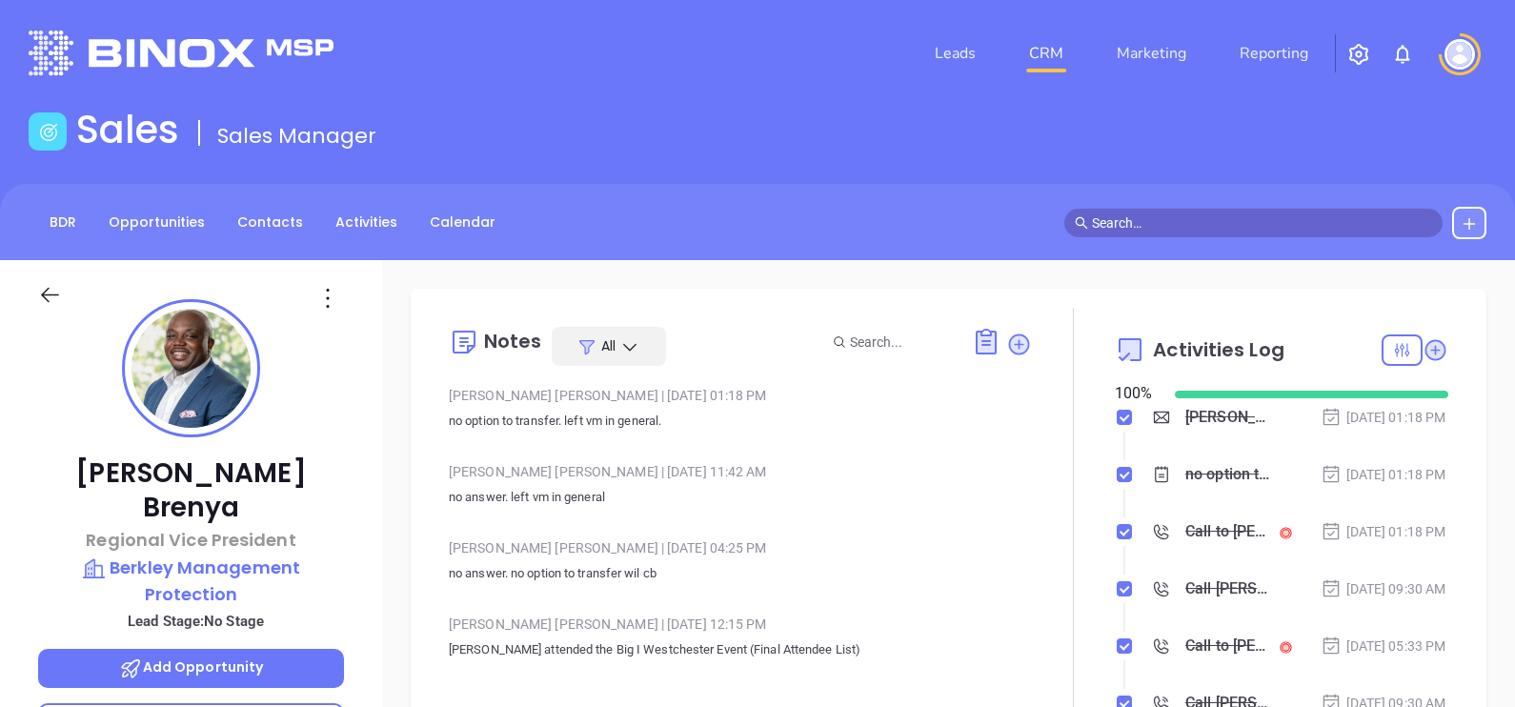
type input "[PERSON_NAME]"
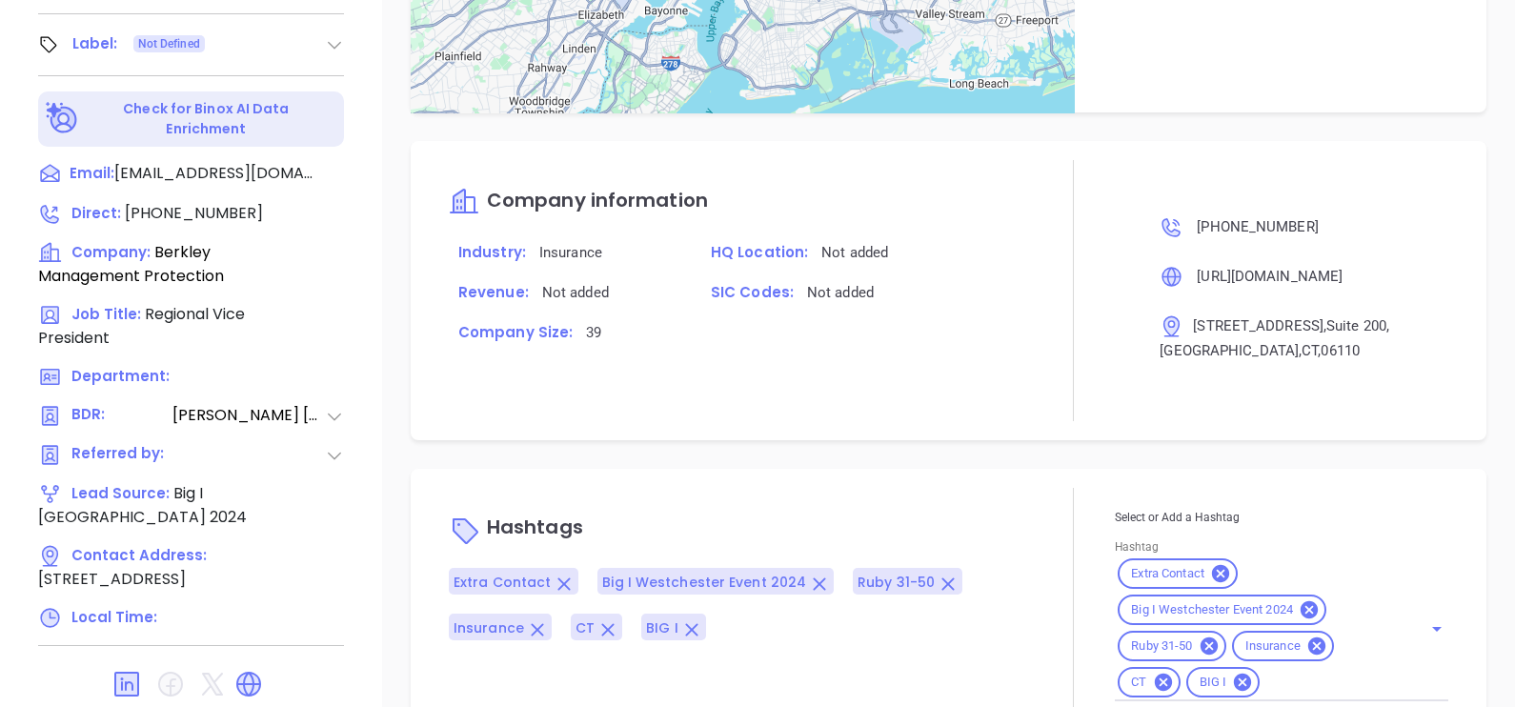
scroll to position [1277, 0]
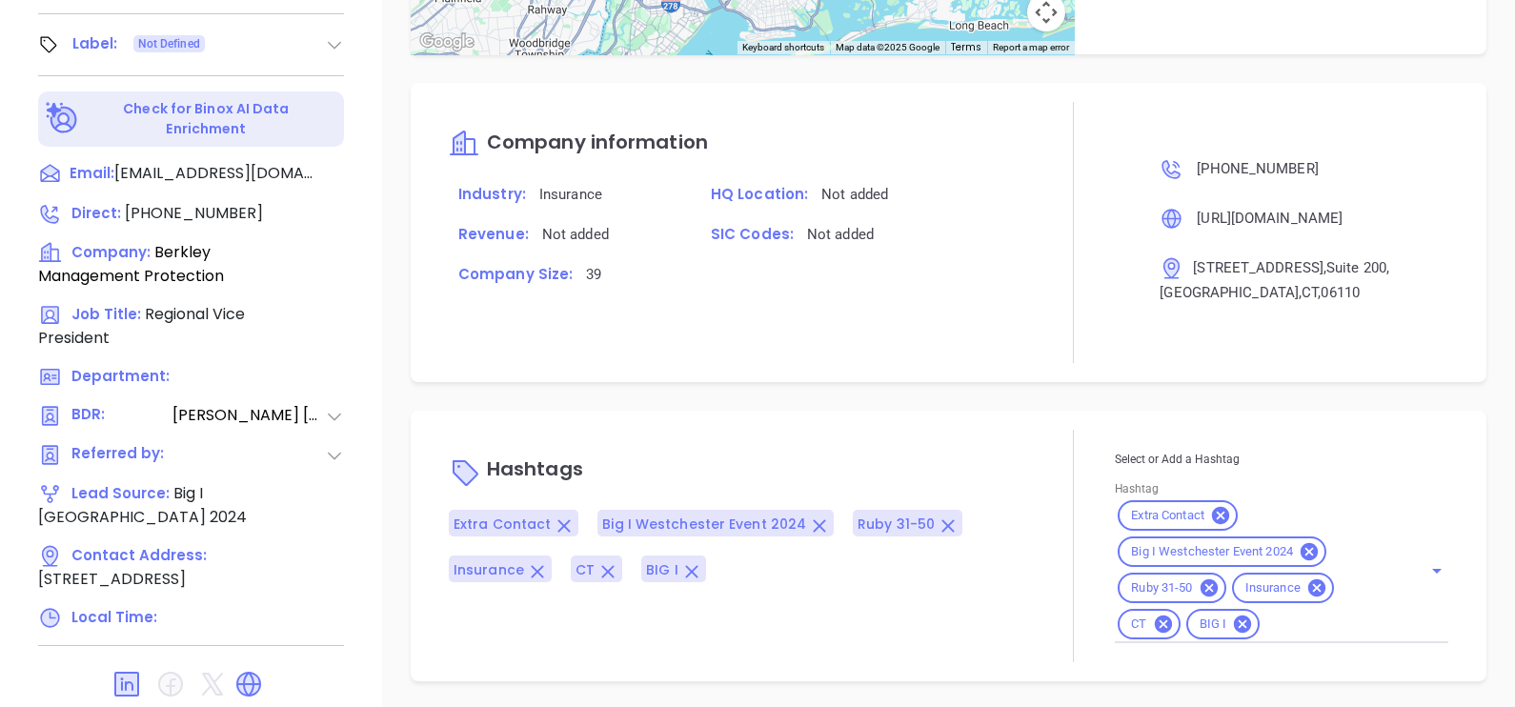
click at [1308, 635] on div "Extra Contact Big I [GEOGRAPHIC_DATA] Event 2024 Ruby 31-50 Insurance CT BIG I" at bounding box center [1281, 570] width 333 height 146
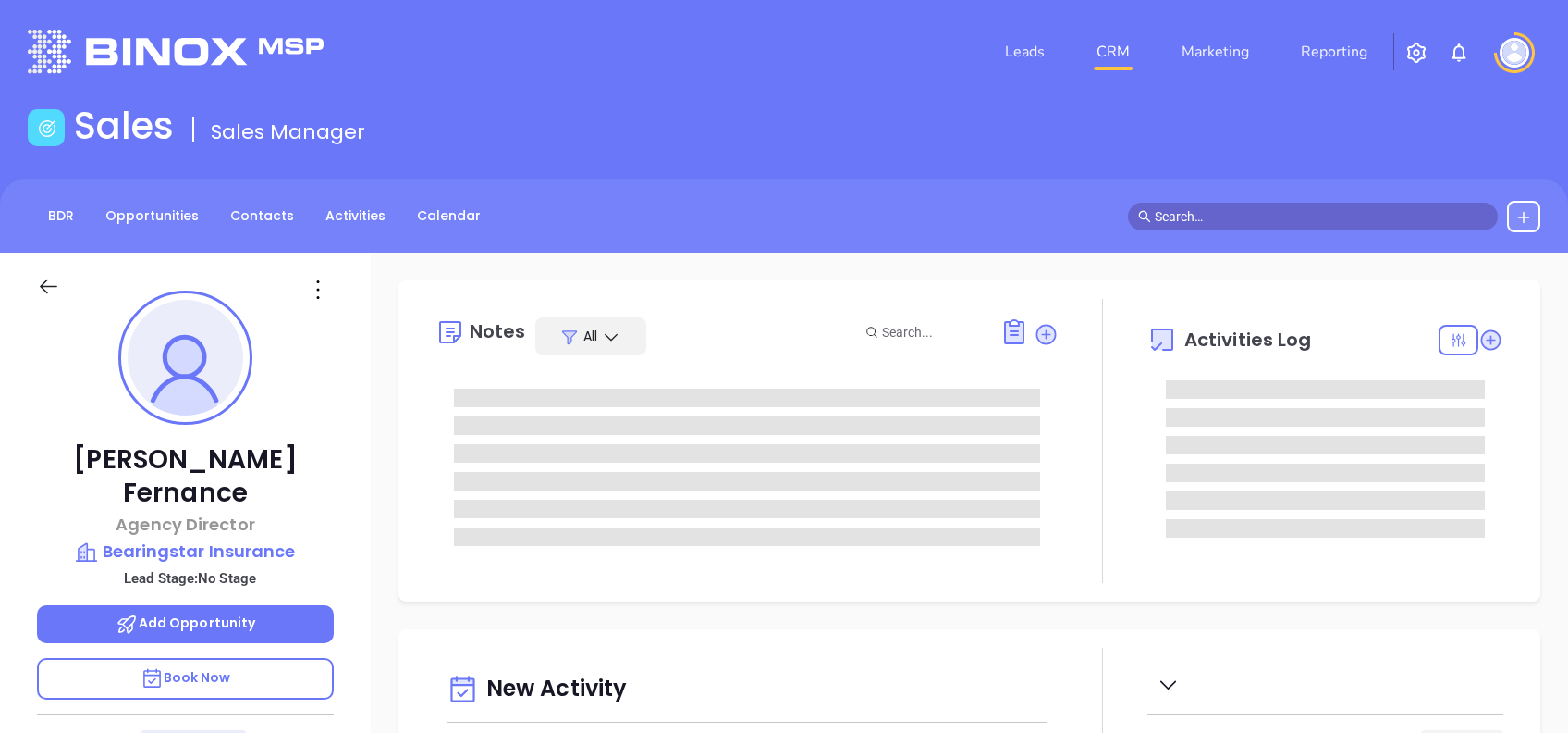
type input "[DATE]"
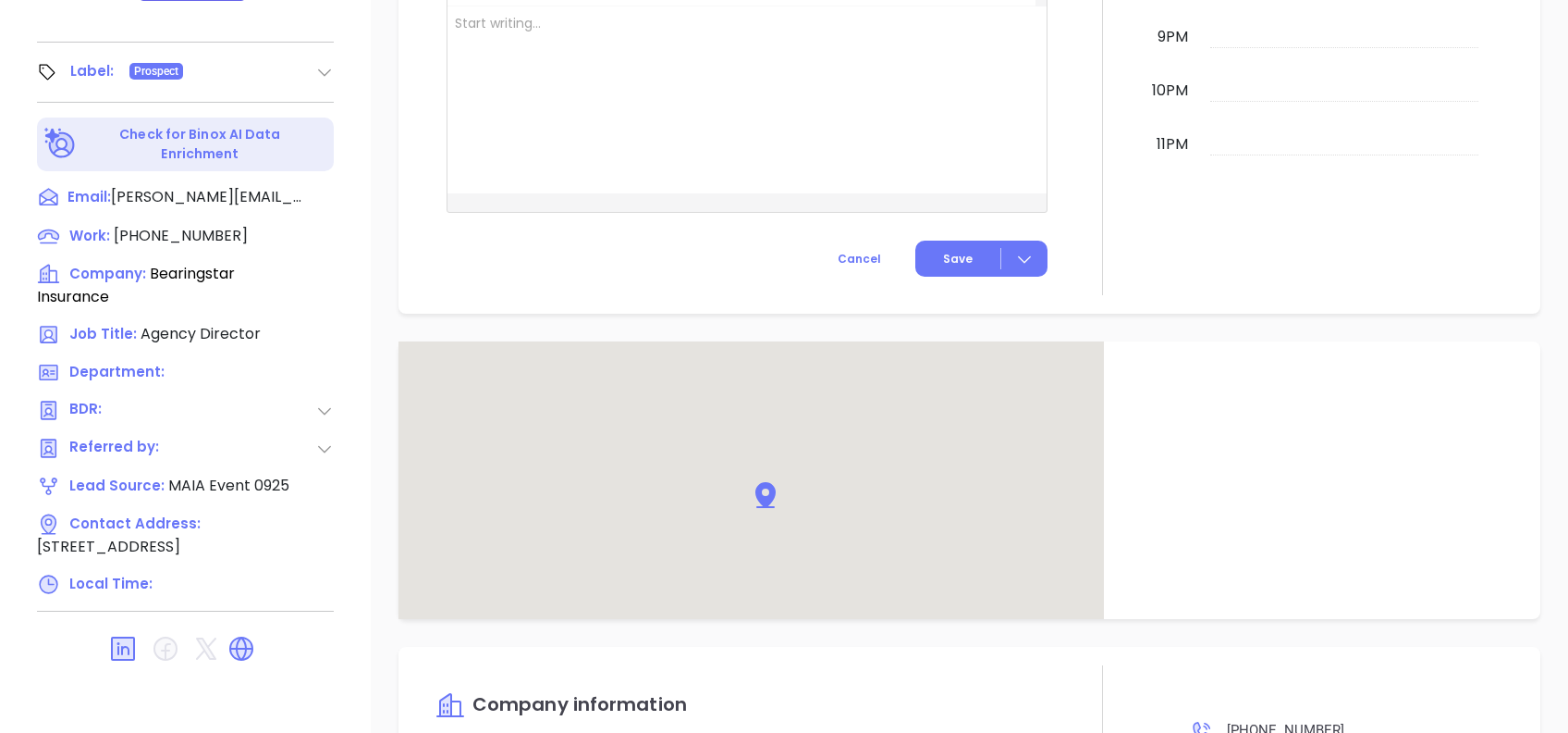
scroll to position [1064, 0]
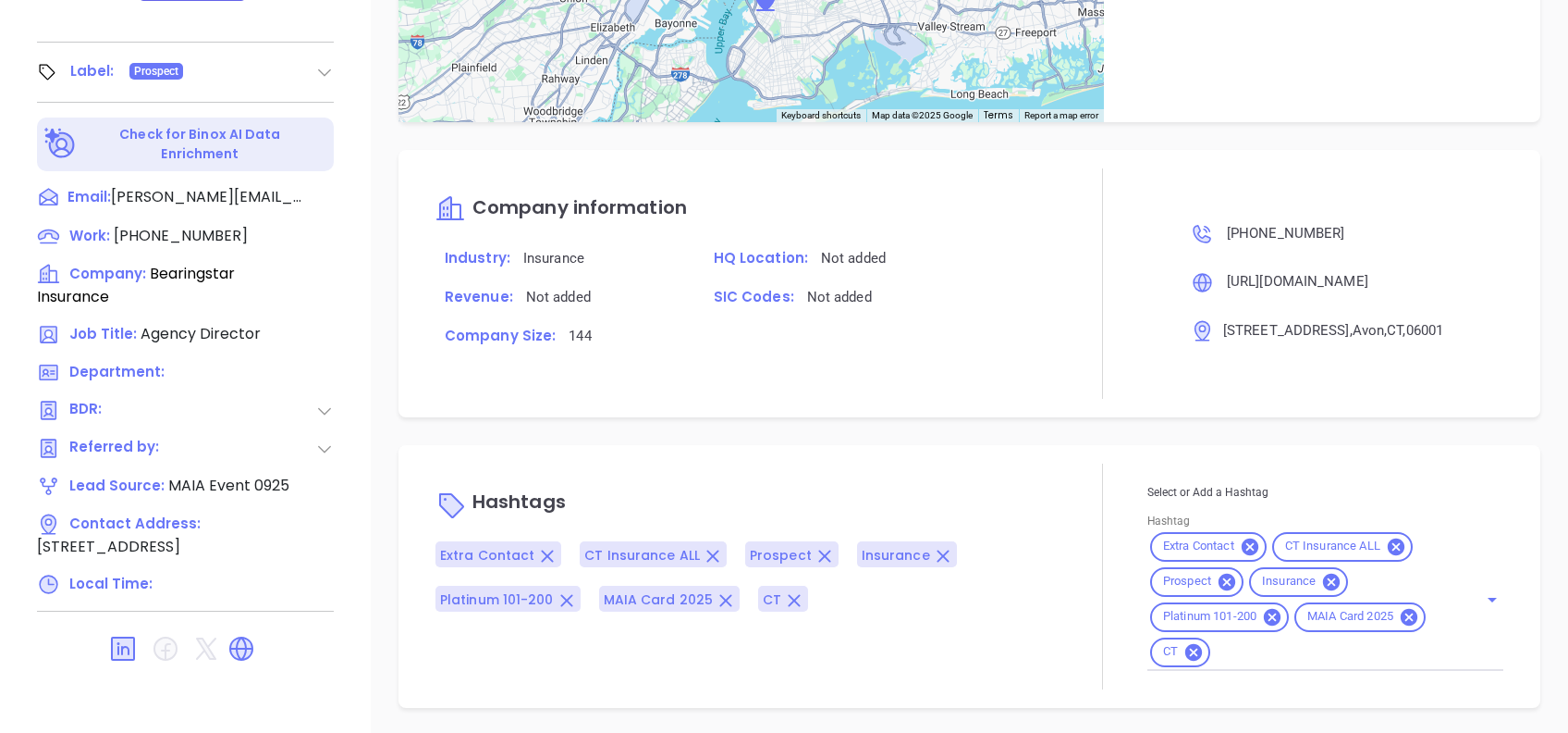
type input "[PERSON_NAME]"
click at [1406, 615] on icon at bounding box center [1408, 616] width 16 height 17
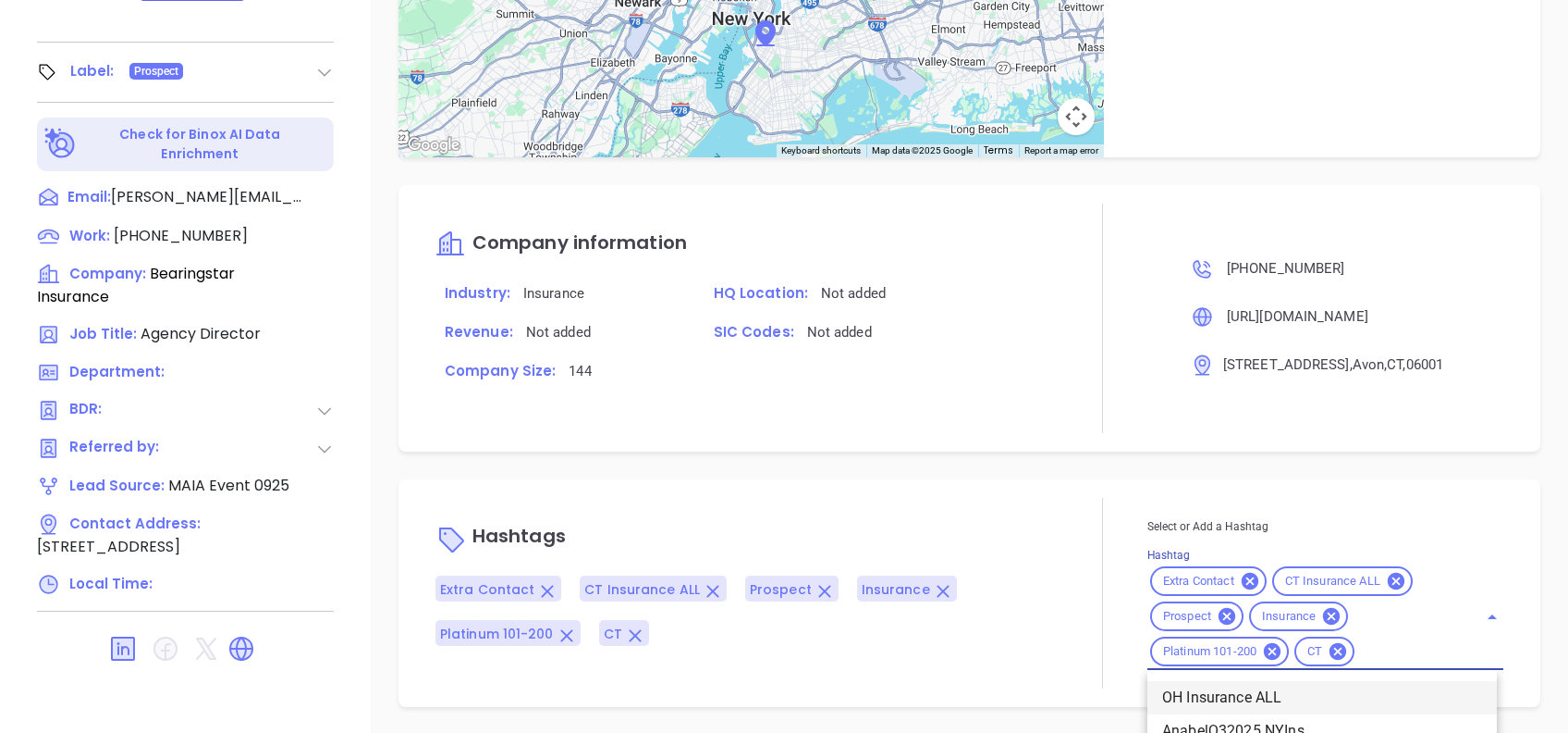
click at [1386, 651] on div "Select or Add a Hashtag Hashtag Extra Contact CT Insurance ALL Prospect Insuran…" at bounding box center [1324, 593] width 356 height 153
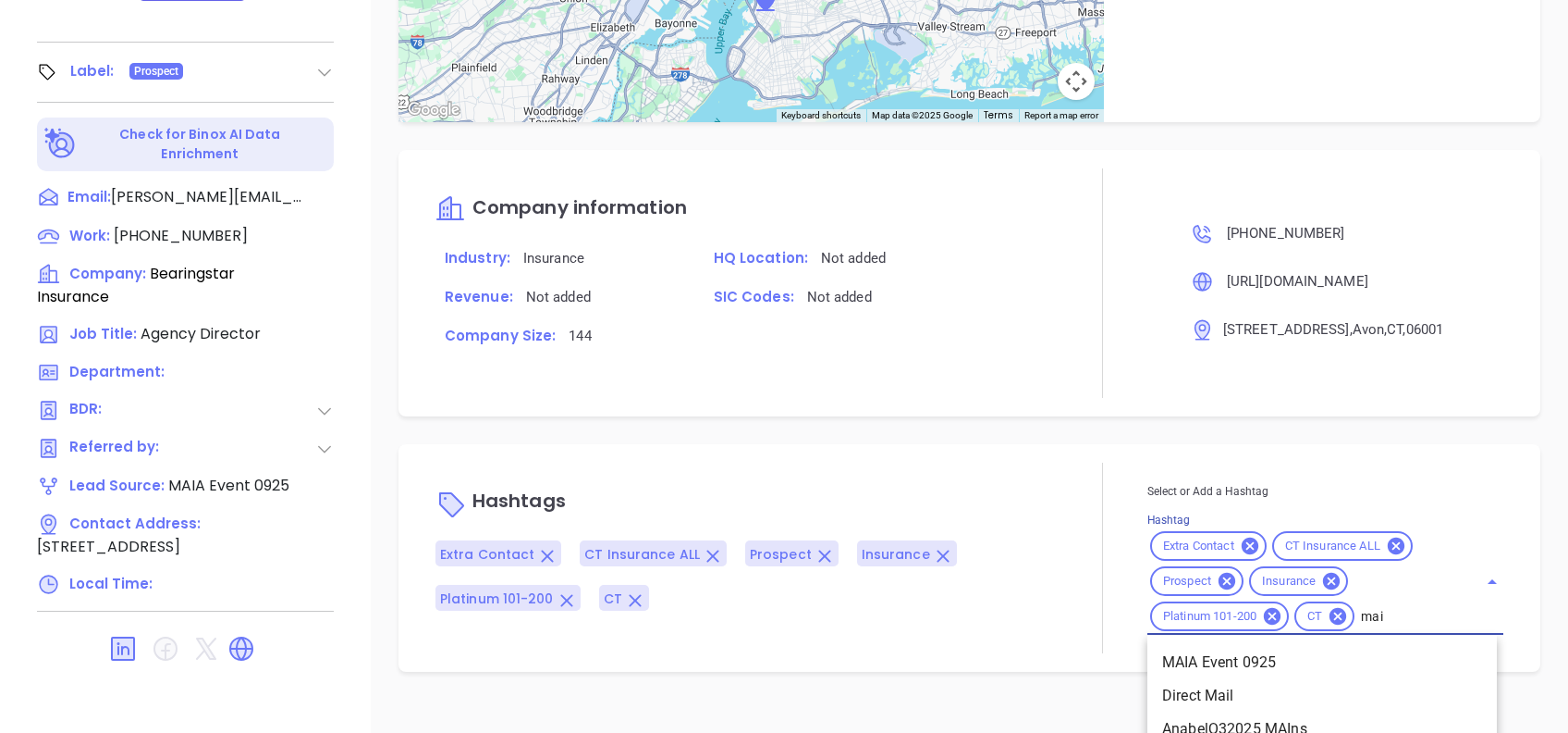
type input "maia"
click at [1226, 687] on li "MAIA" at bounding box center [1322, 695] width 349 height 33
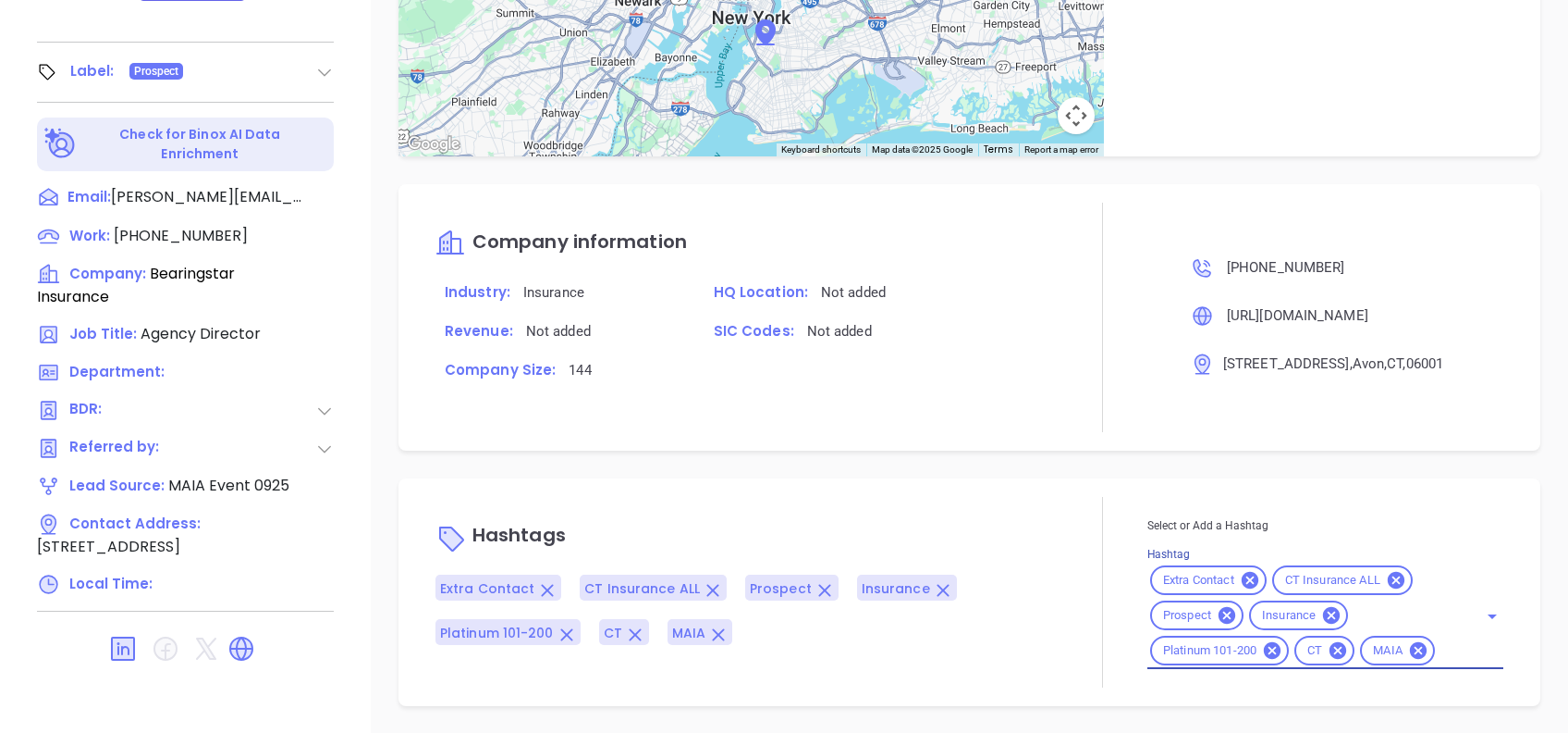
click at [1041, 442] on div "Notes All Alejandra Lara | Sep 19, 2025 01:57 PM MAIA event pre-attendance list…" at bounding box center [969, 86] width 1197 height 1295
click at [1124, 499] on div at bounding box center [1102, 592] width 88 height 190
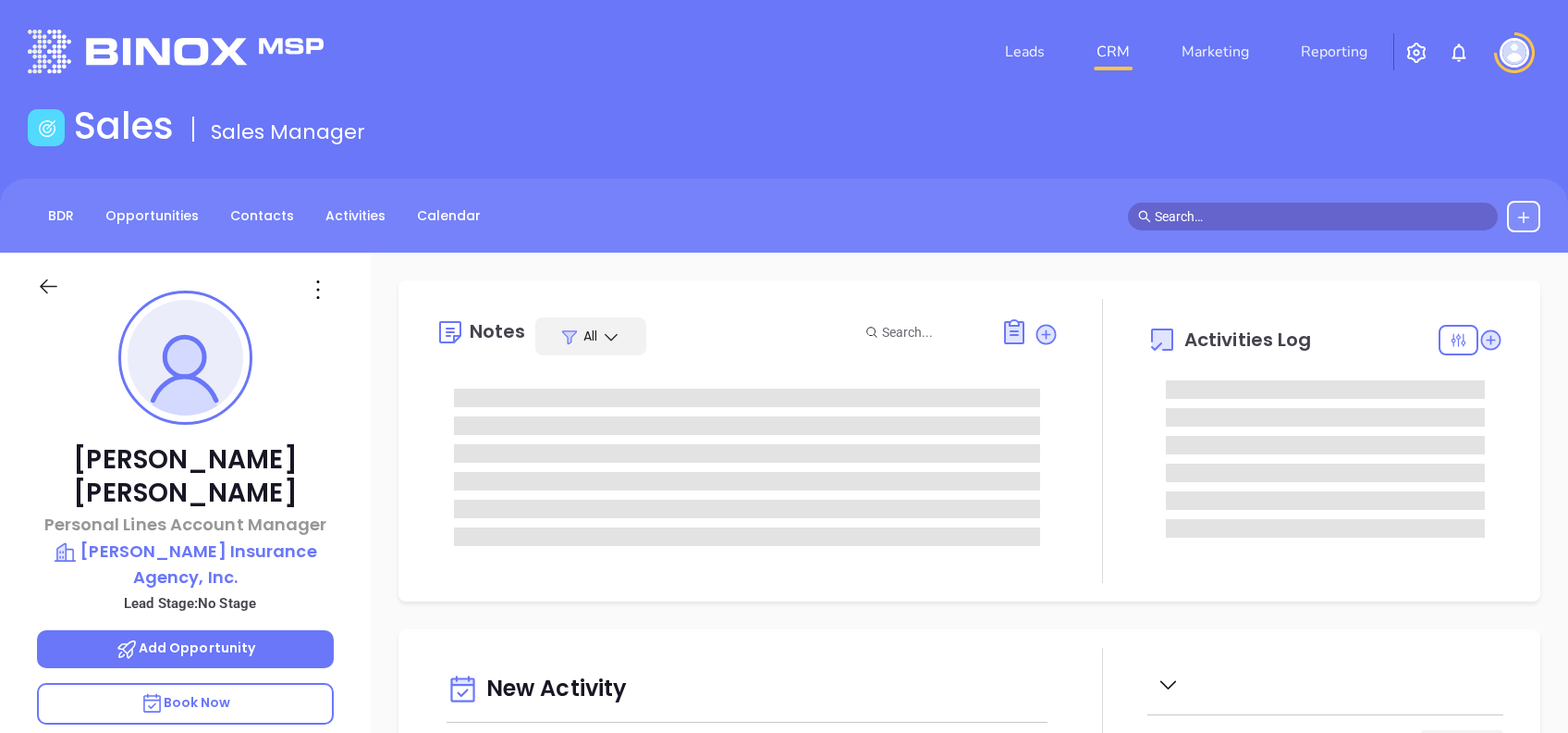
type input "[PERSON_NAME]"
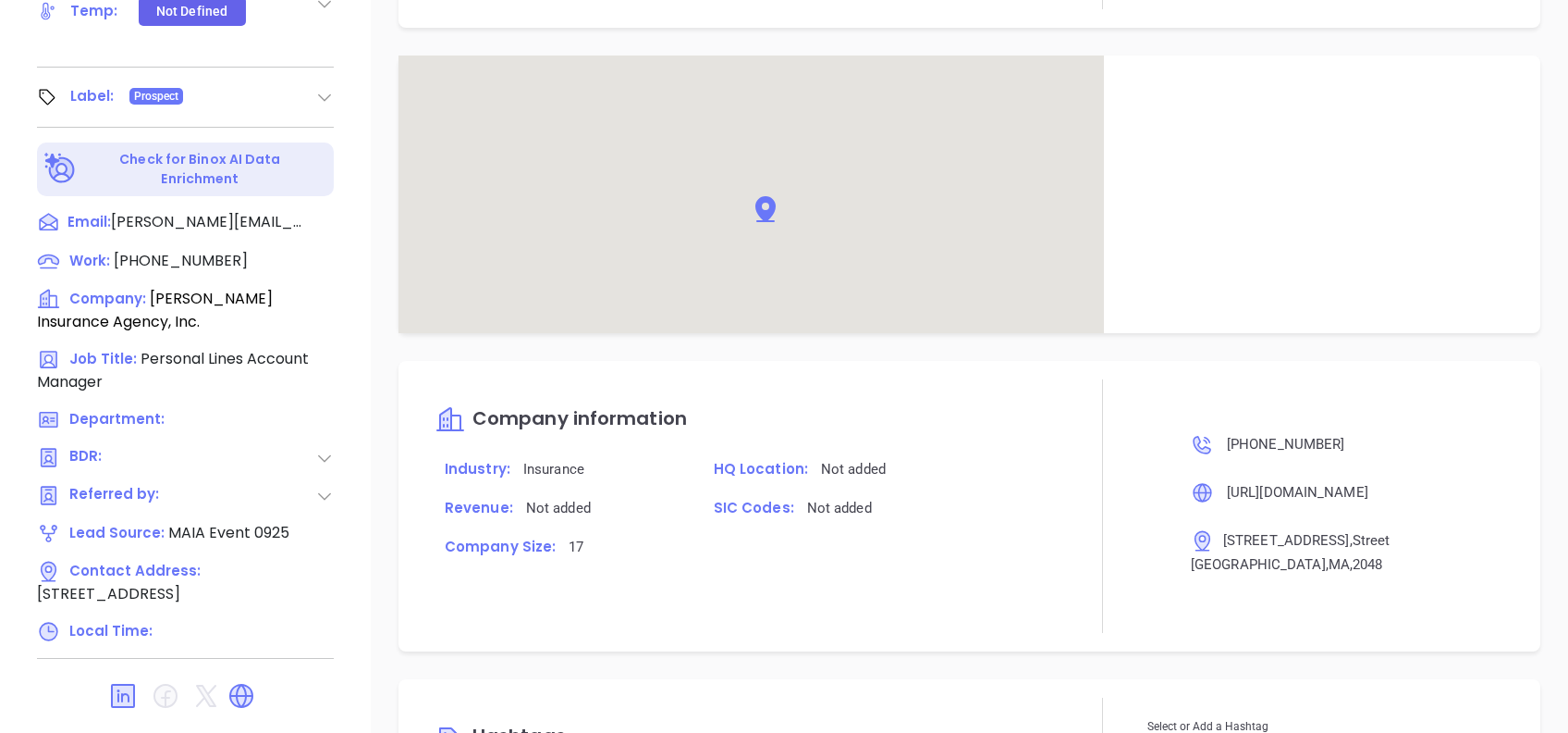
scroll to position [984, 0]
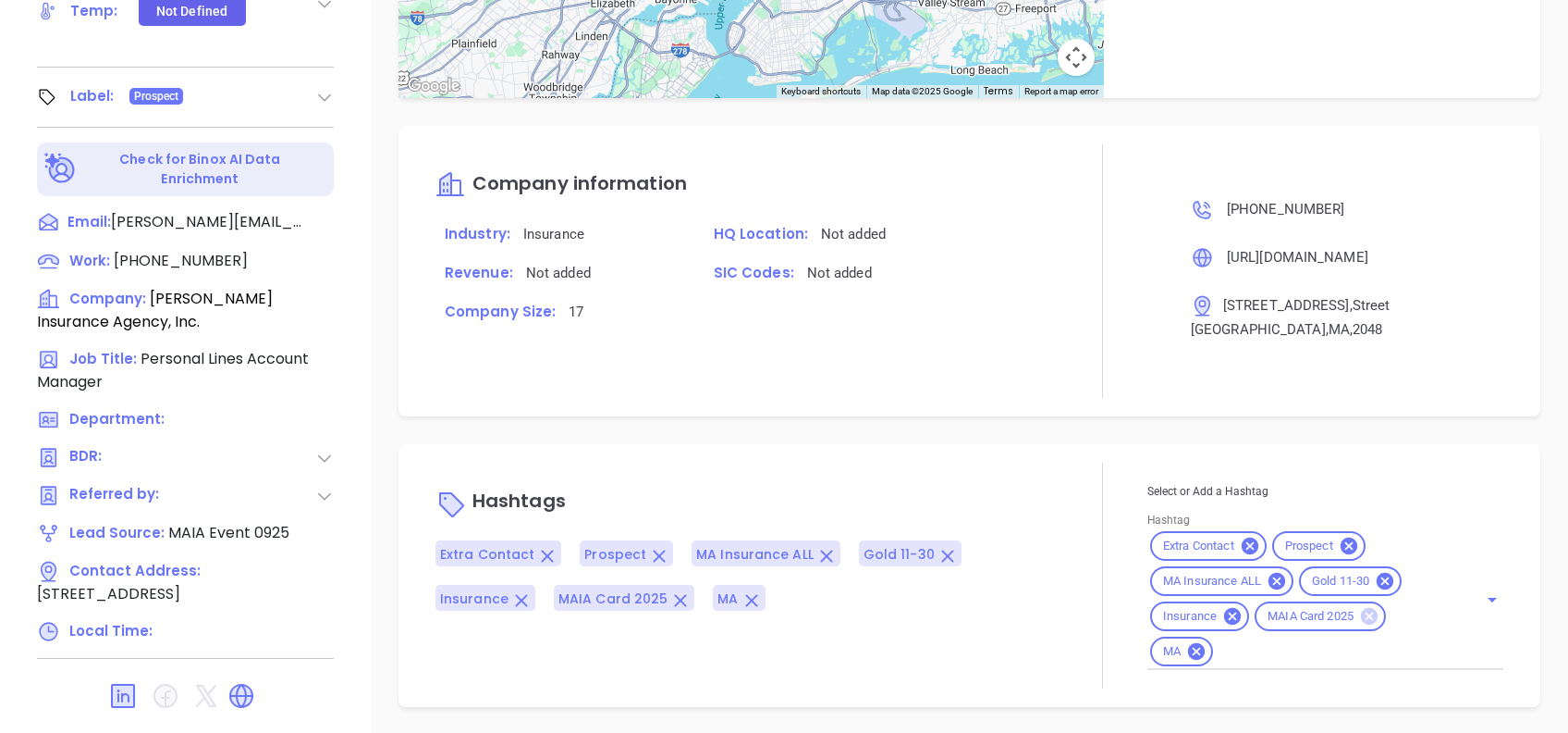
click at [1365, 612] on icon at bounding box center [1368, 616] width 16 height 17
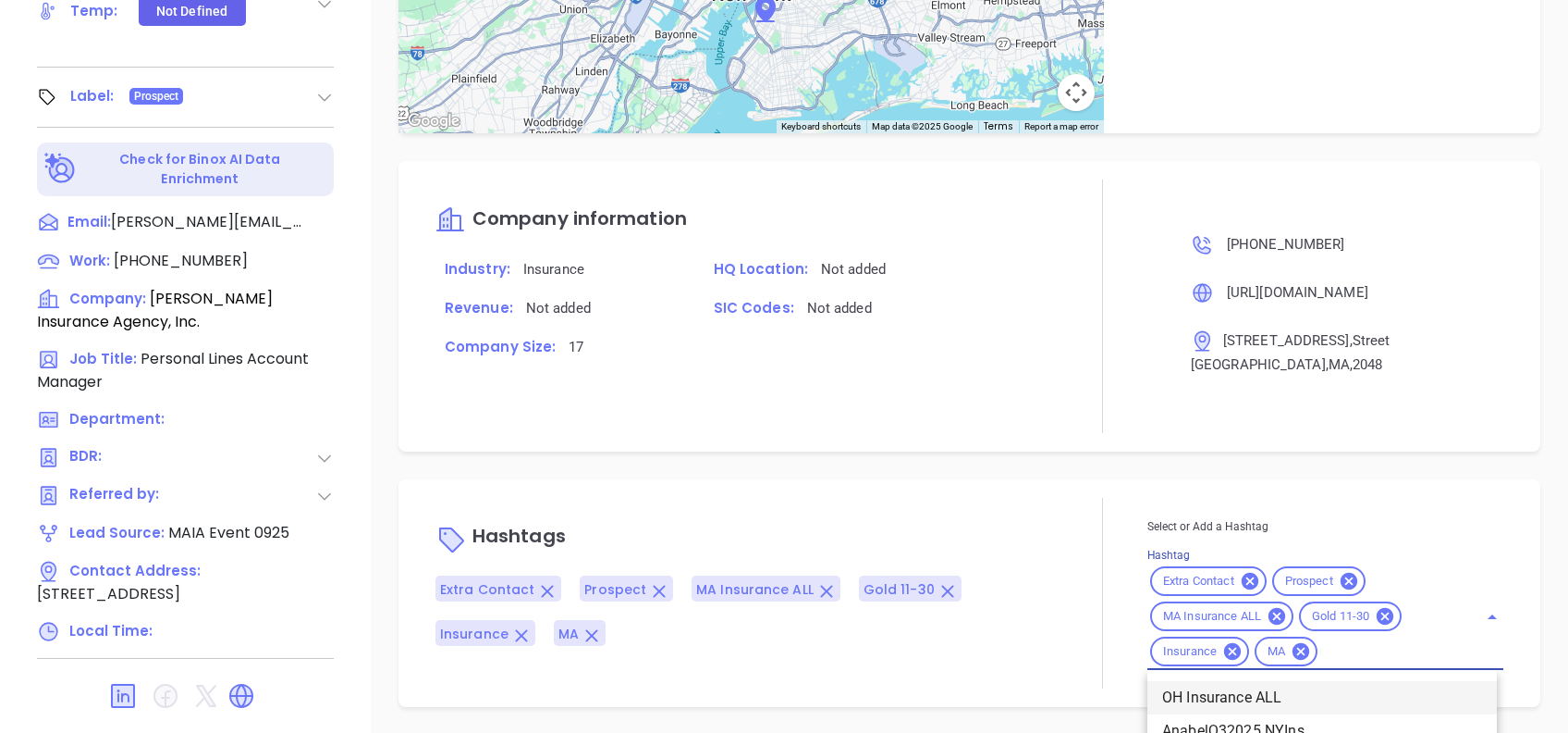
click at [1397, 649] on div "Select or Add a Hashtag Hashtag Extra Contact Prospect MA Insurance ALL Gold 11…" at bounding box center [1324, 593] width 356 height 153
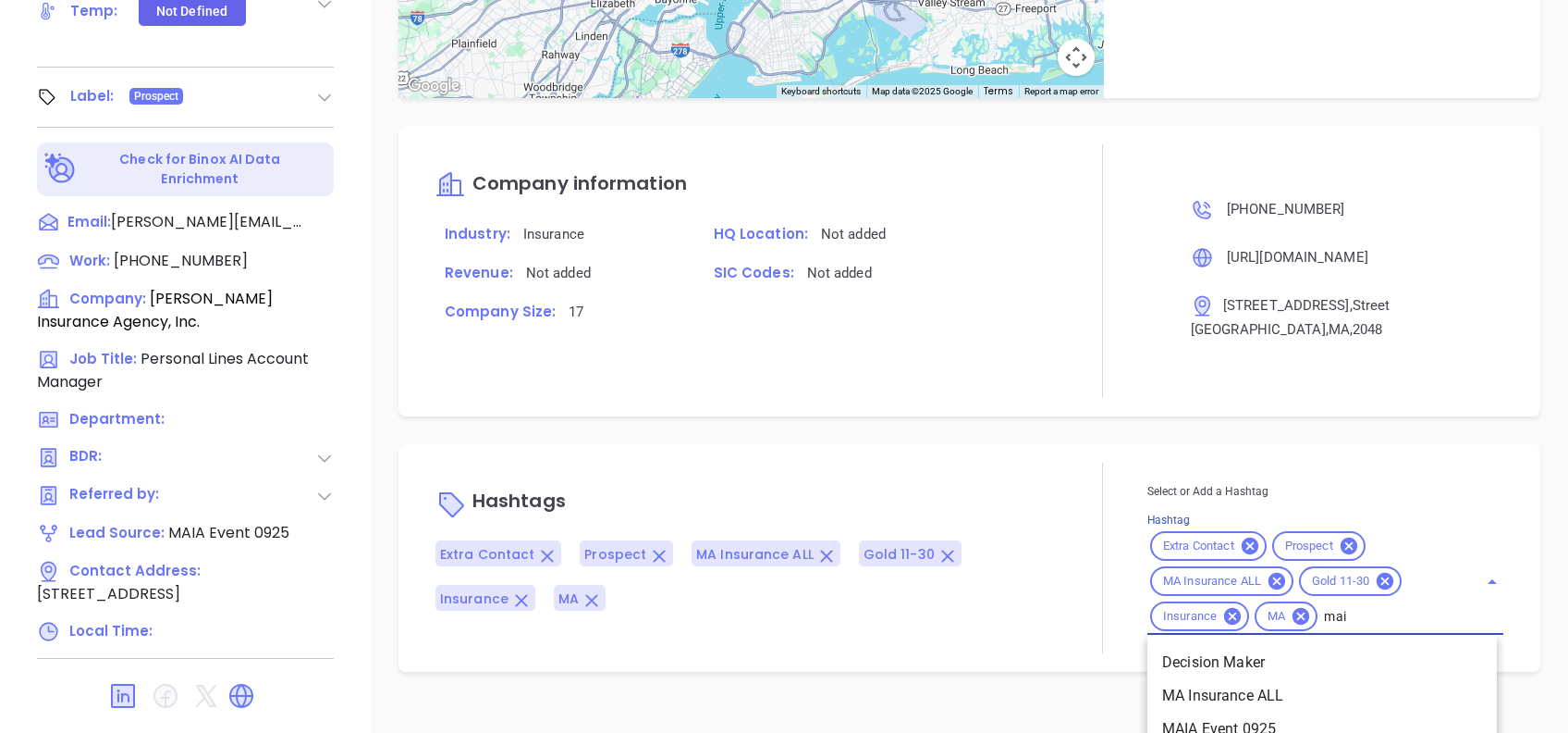
type input "maia"
click at [1276, 686] on li "MAIA" at bounding box center [1322, 695] width 349 height 33
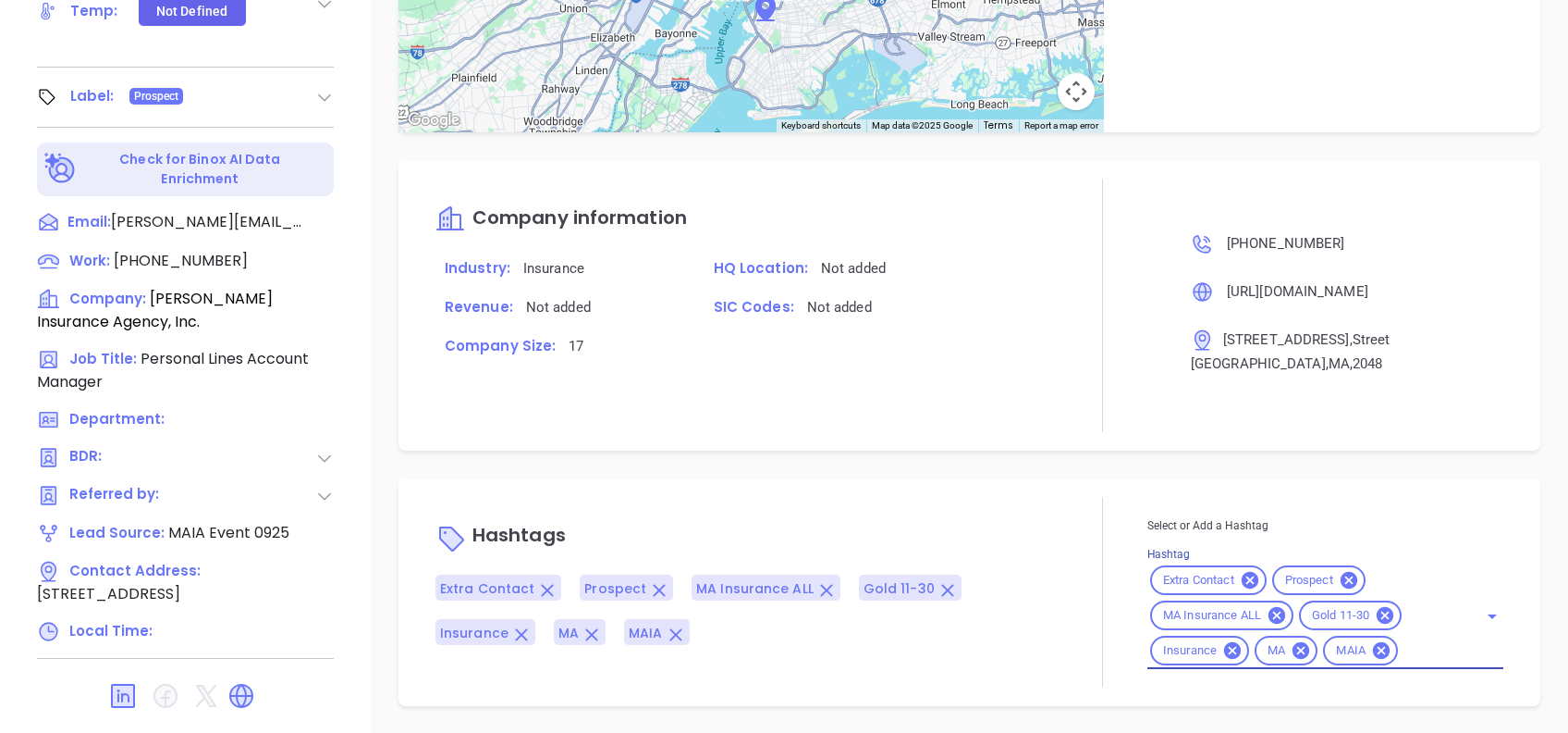
scroll to position [949, 0]
click at [1013, 480] on div "Hashtags Extra Contact Prospect MA Insurance ALL Gold 11-30 Insurance MA MAIA S…" at bounding box center [969, 593] width 1142 height 227
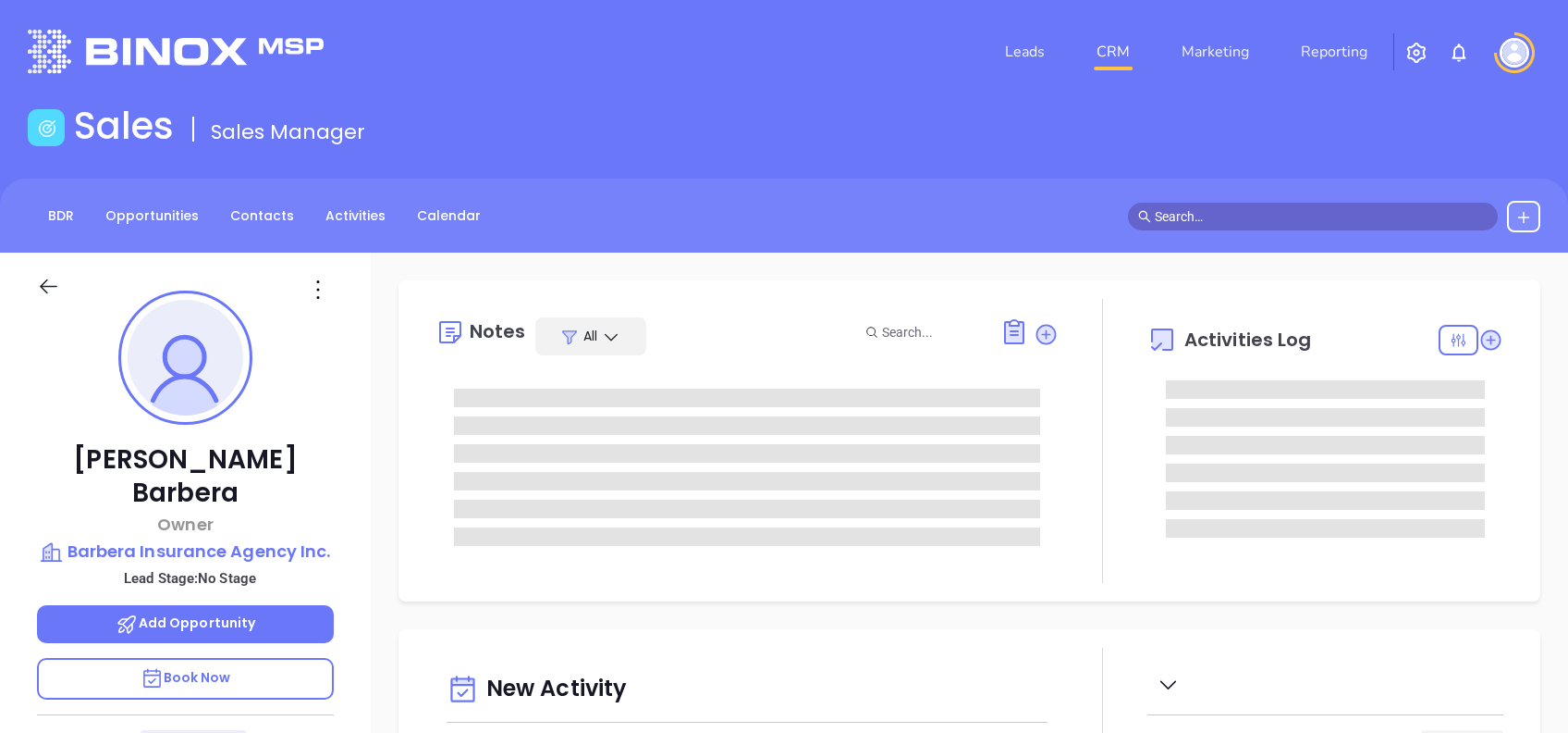
type input "[DATE]"
type input "[PERSON_NAME]"
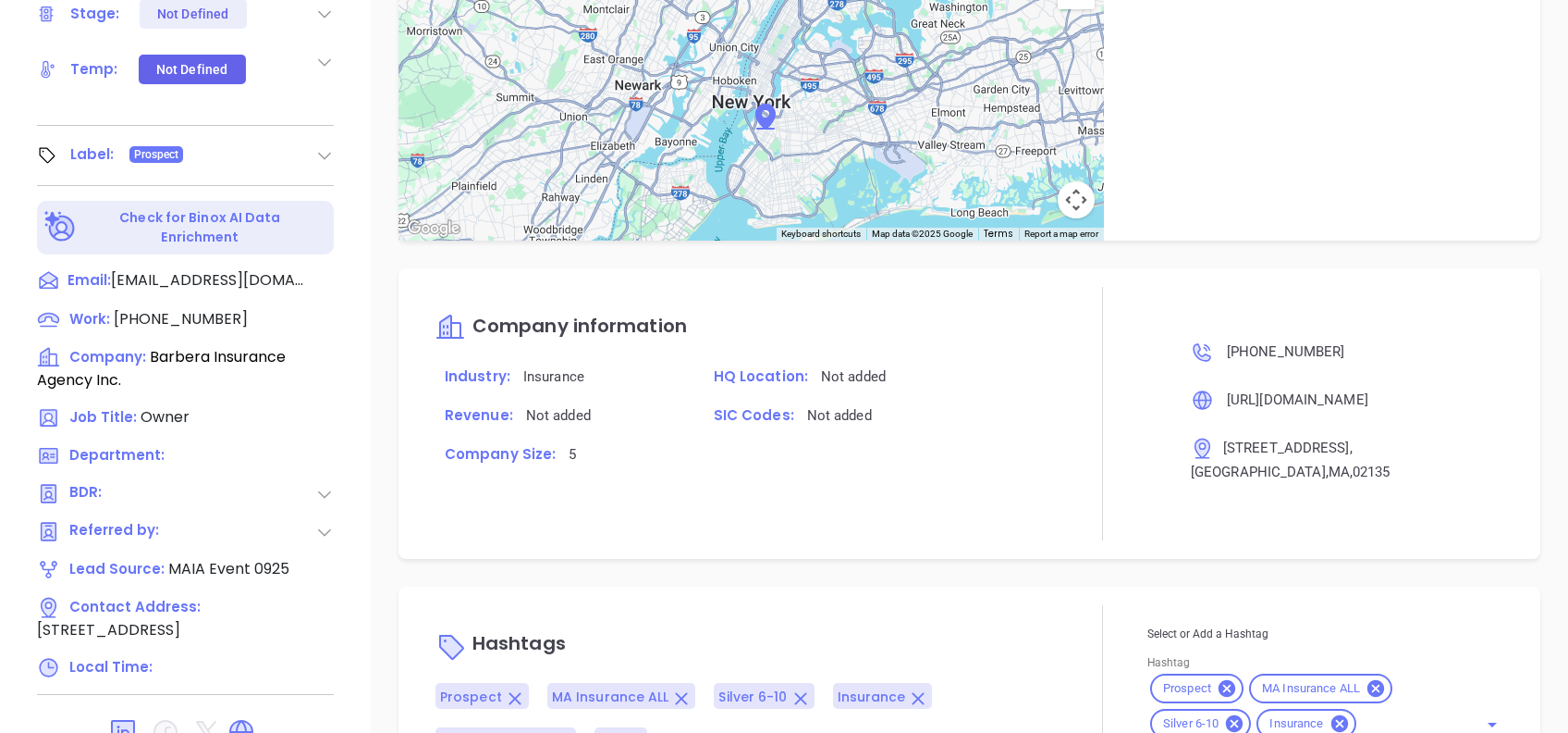
scroll to position [814, 0]
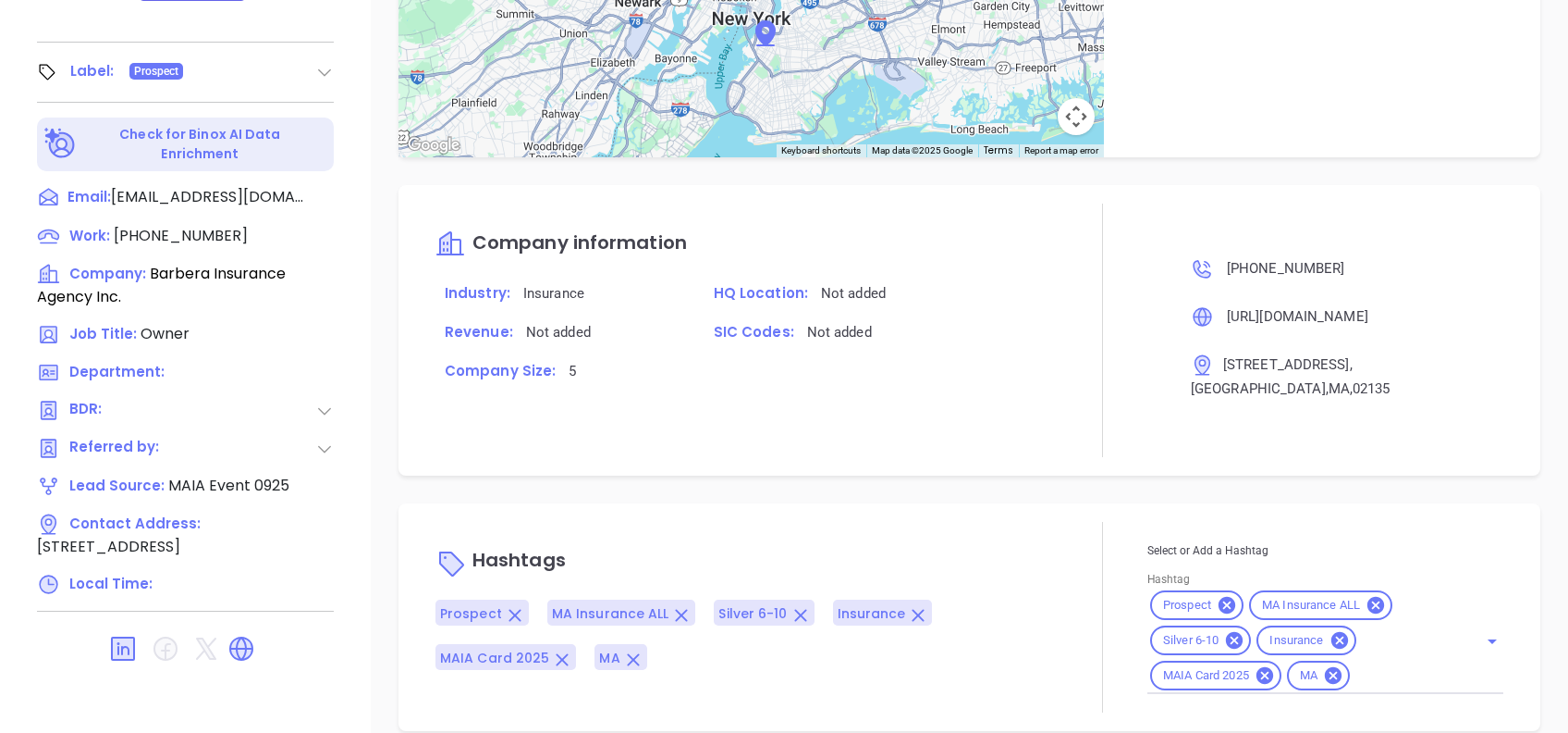
drag, startPoint x: 1258, startPoint y: 644, endPoint x: 1272, endPoint y: 655, distance: 17.8
click at [1258, 667] on icon at bounding box center [1264, 675] width 16 height 17
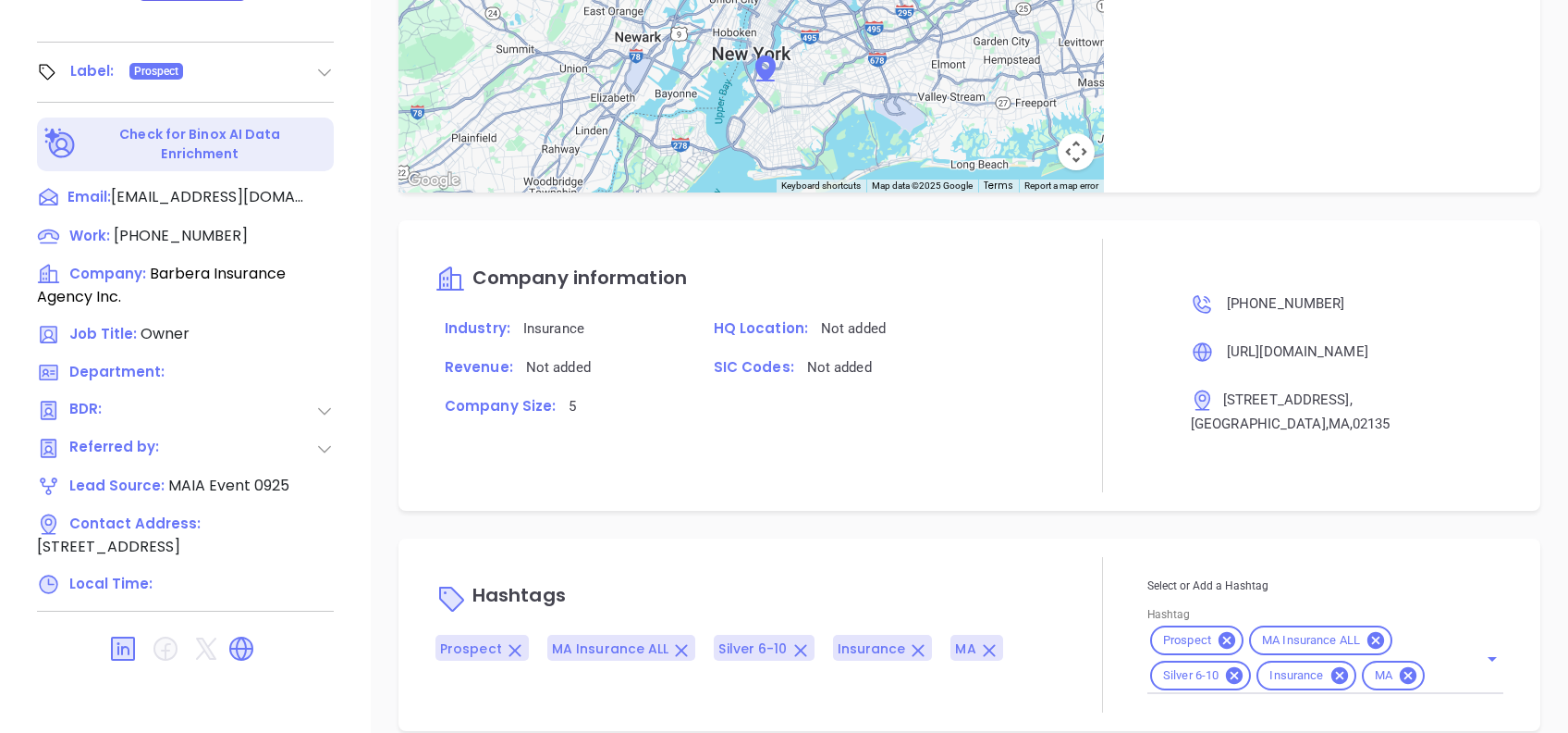
scroll to position [925, 0]
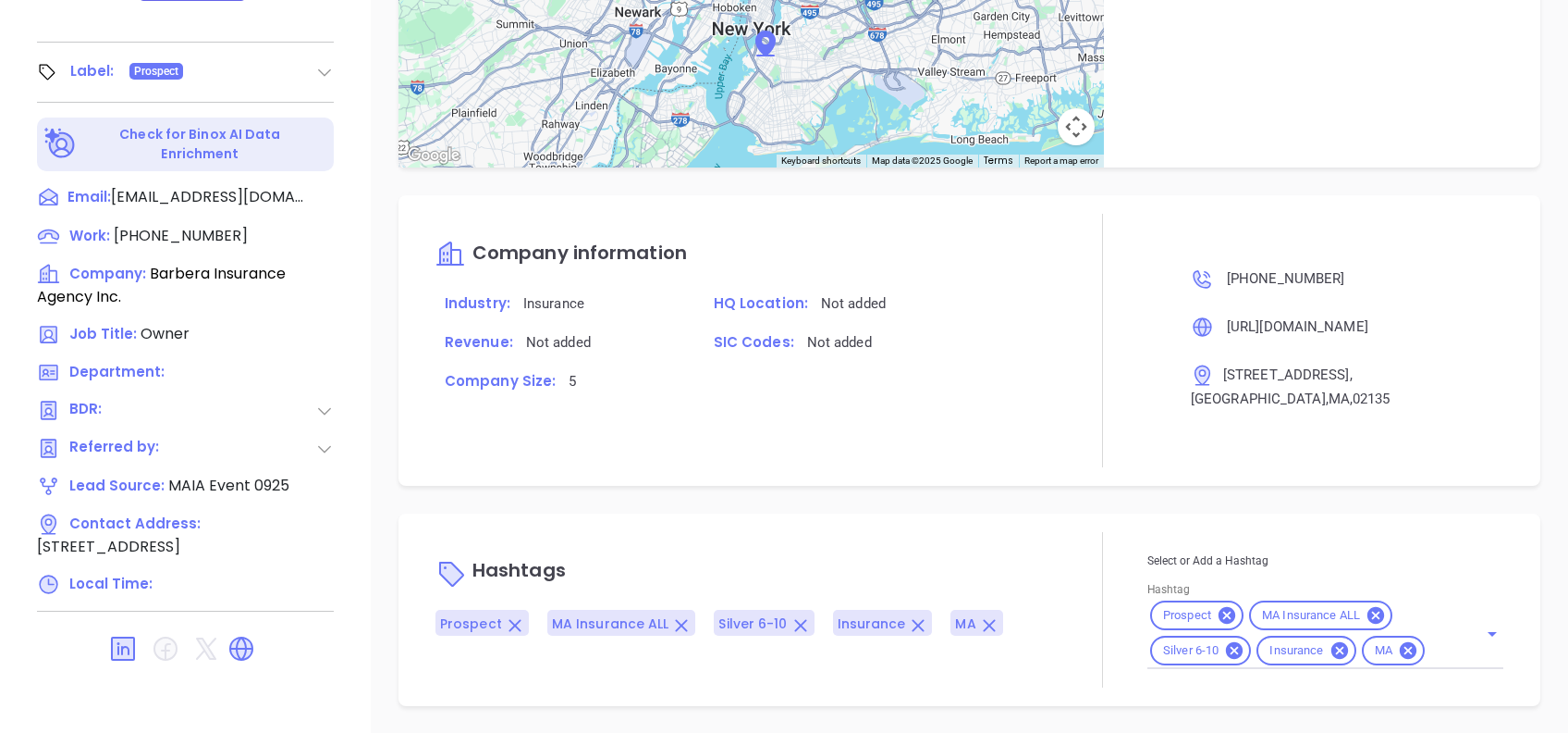
click at [1431, 646] on div "Select or Add a Hashtag Hashtag Prospect MA Insurance ALL Silver 6-10 Insurance…" at bounding box center [1324, 610] width 356 height 118
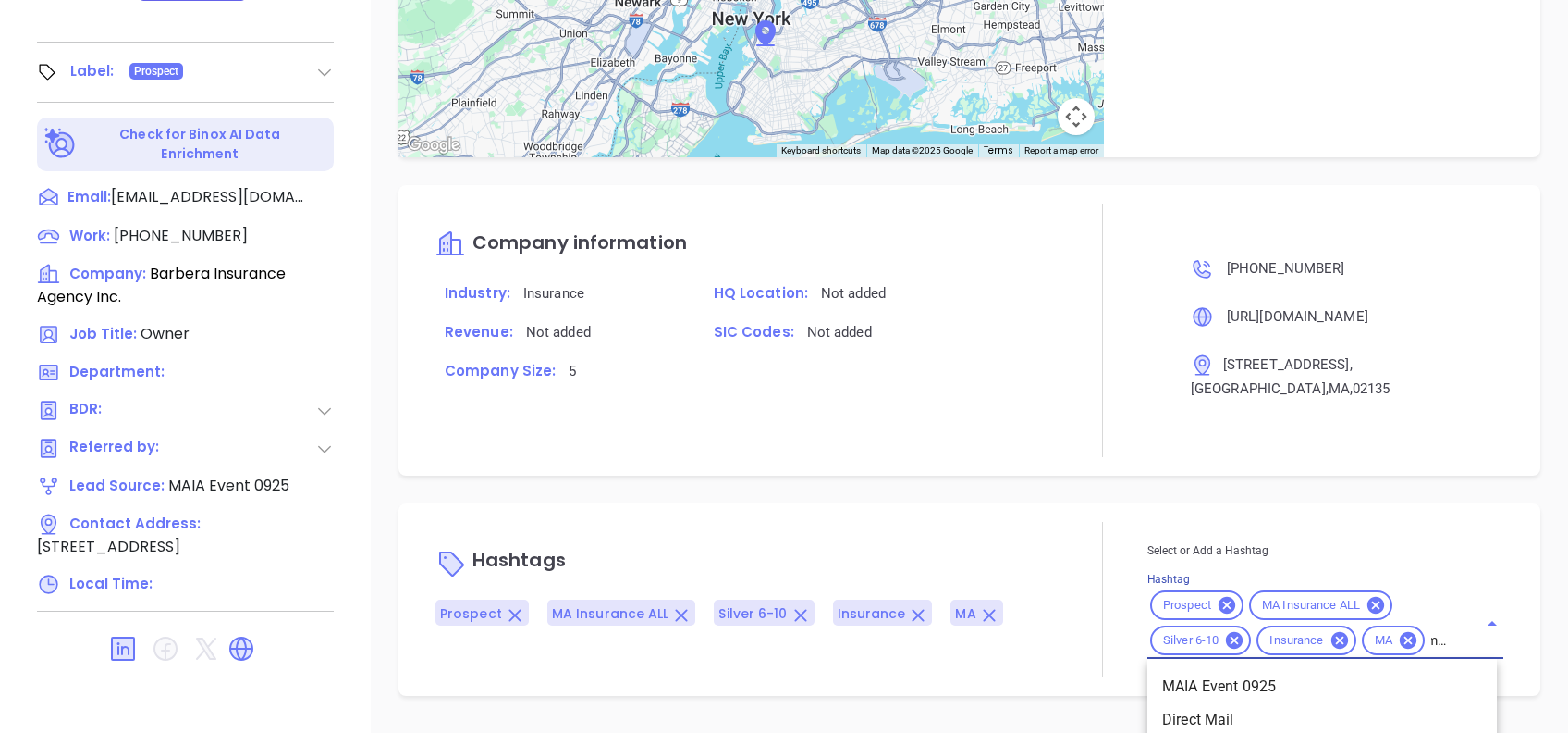
type input "maia"
click at [1278, 703] on li "MAIA" at bounding box center [1322, 719] width 349 height 33
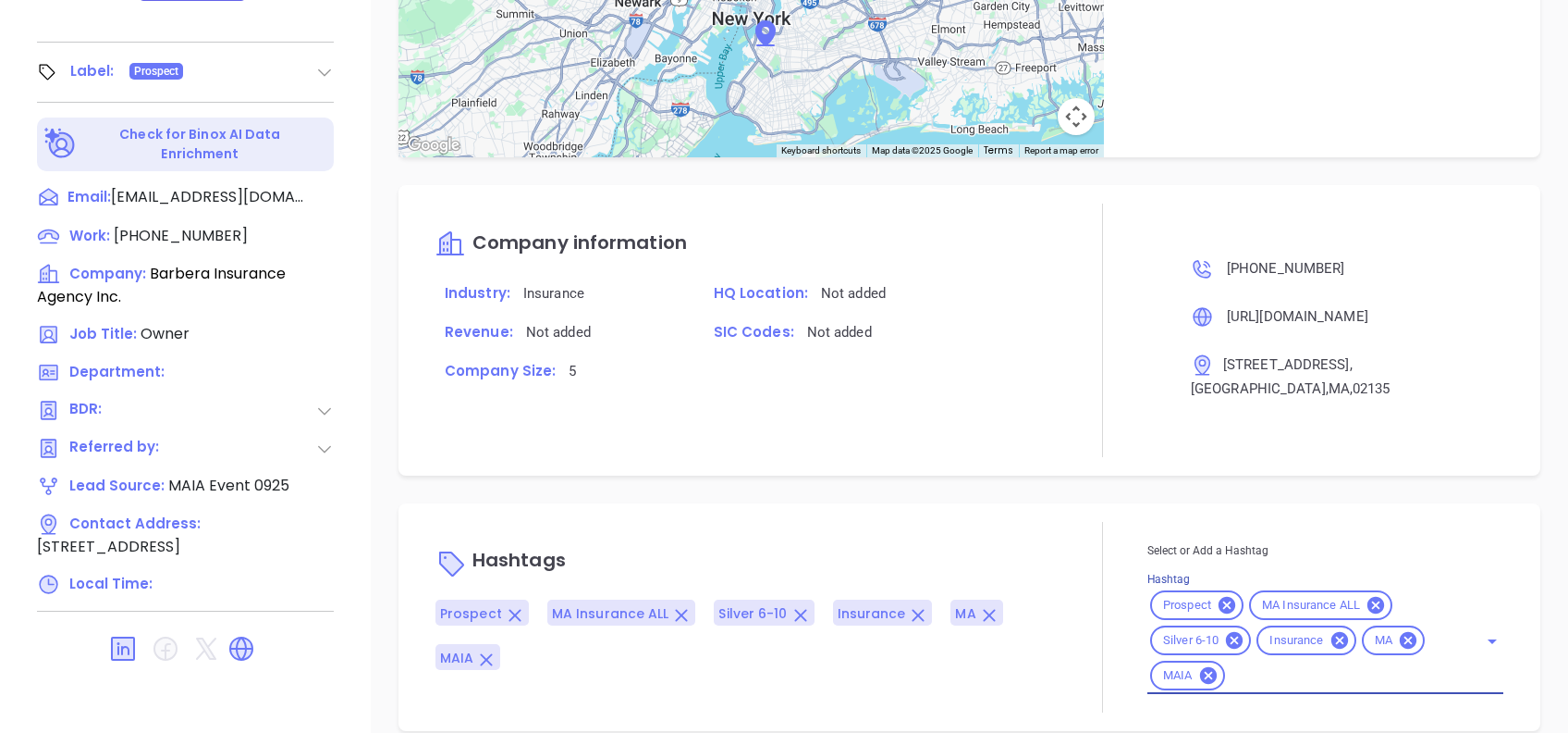
click at [1062, 473] on div "Notes All [PERSON_NAME] | [DATE] 01:11 PM MAIA event pre-attendance list Moved …" at bounding box center [969, 86] width 1197 height 1295
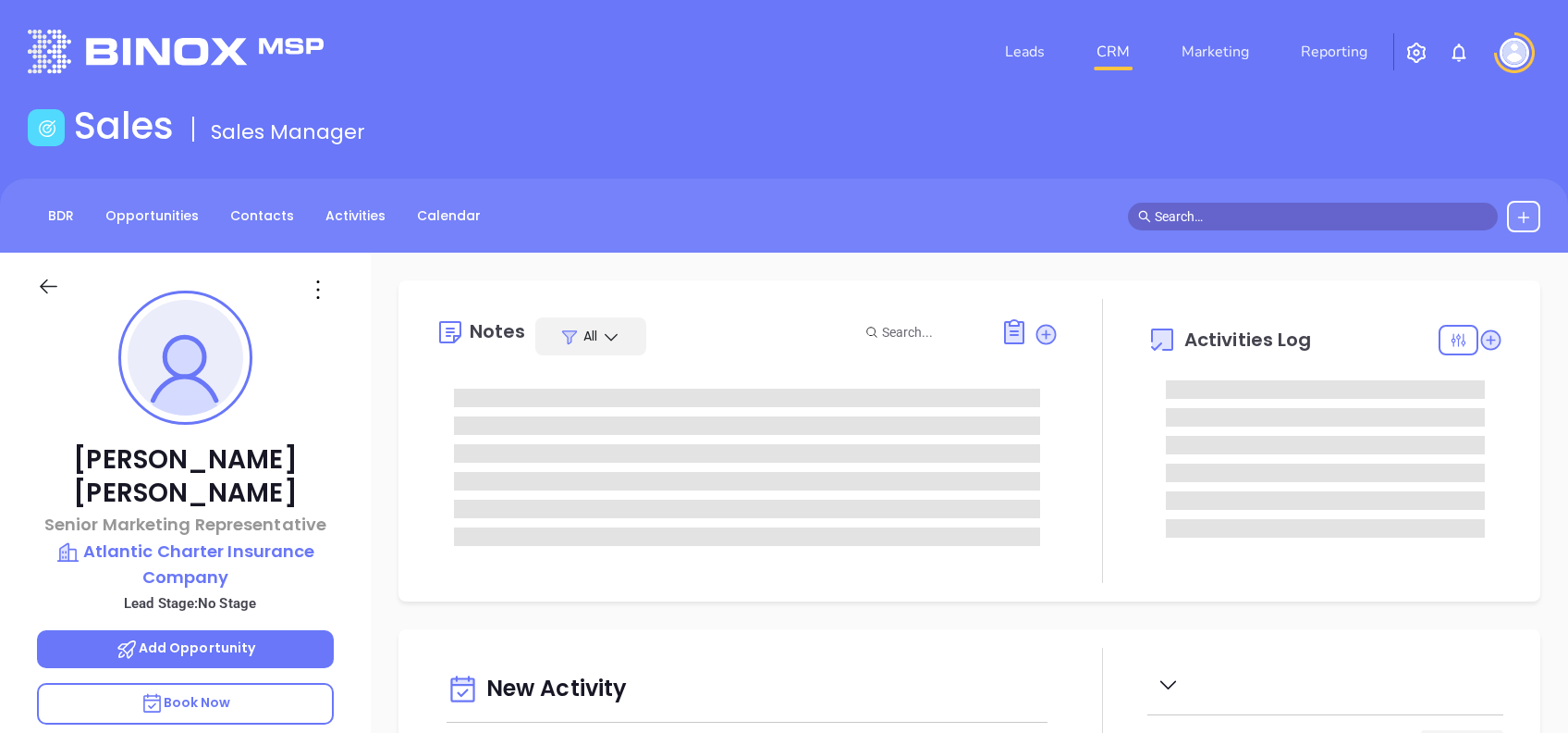
type input "[DATE]"
type input "[PERSON_NAME]"
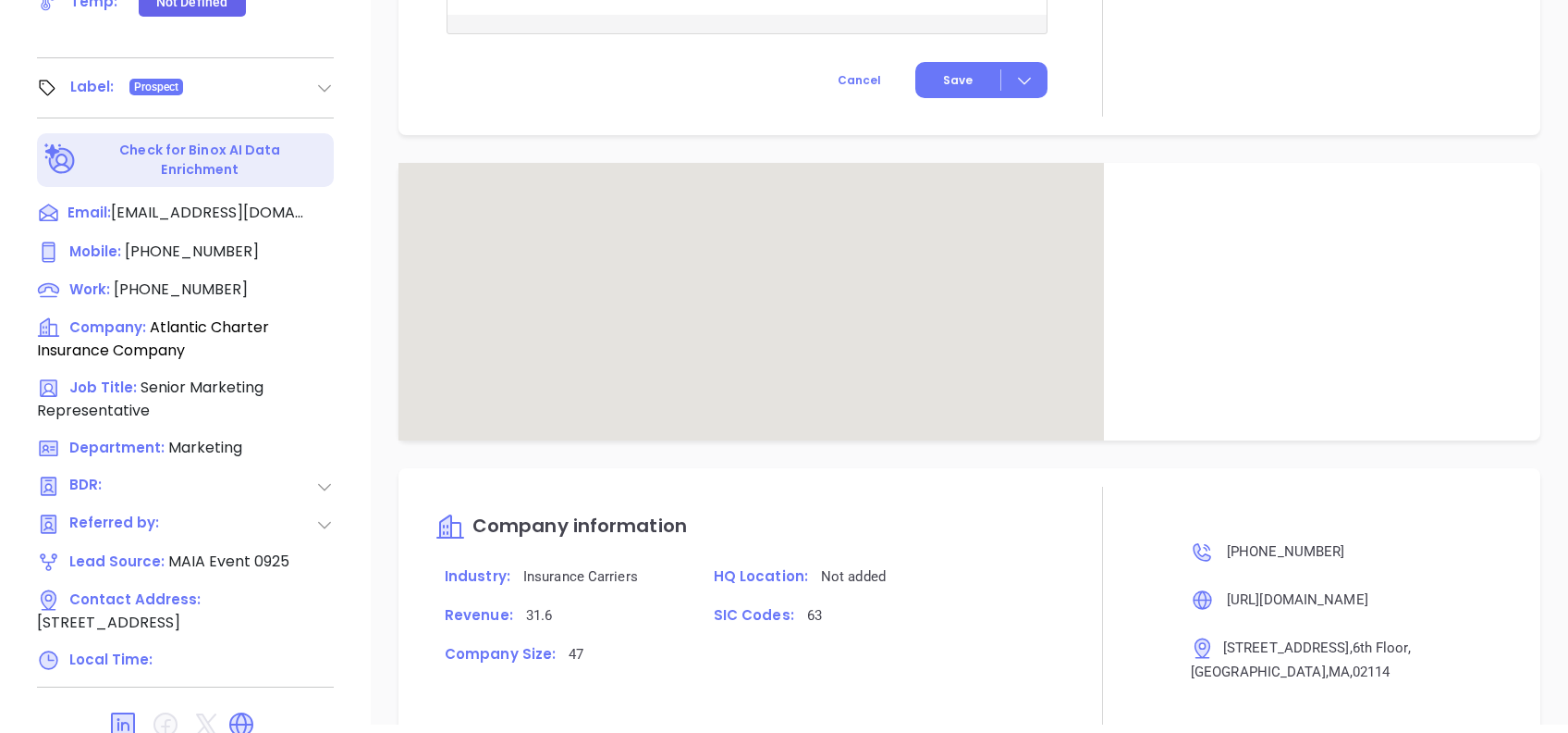
scroll to position [949, 0]
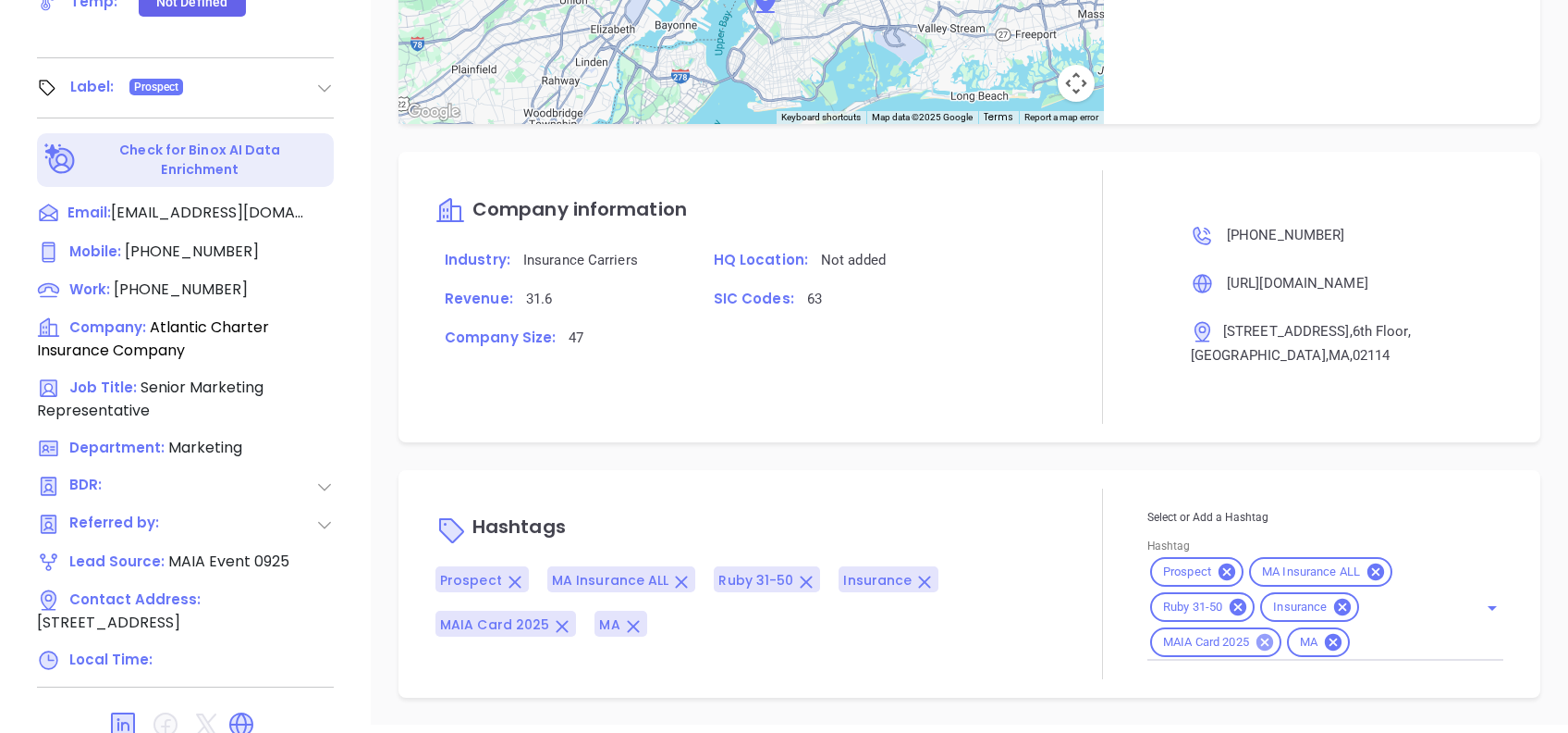
click at [1257, 638] on icon at bounding box center [1264, 642] width 20 height 20
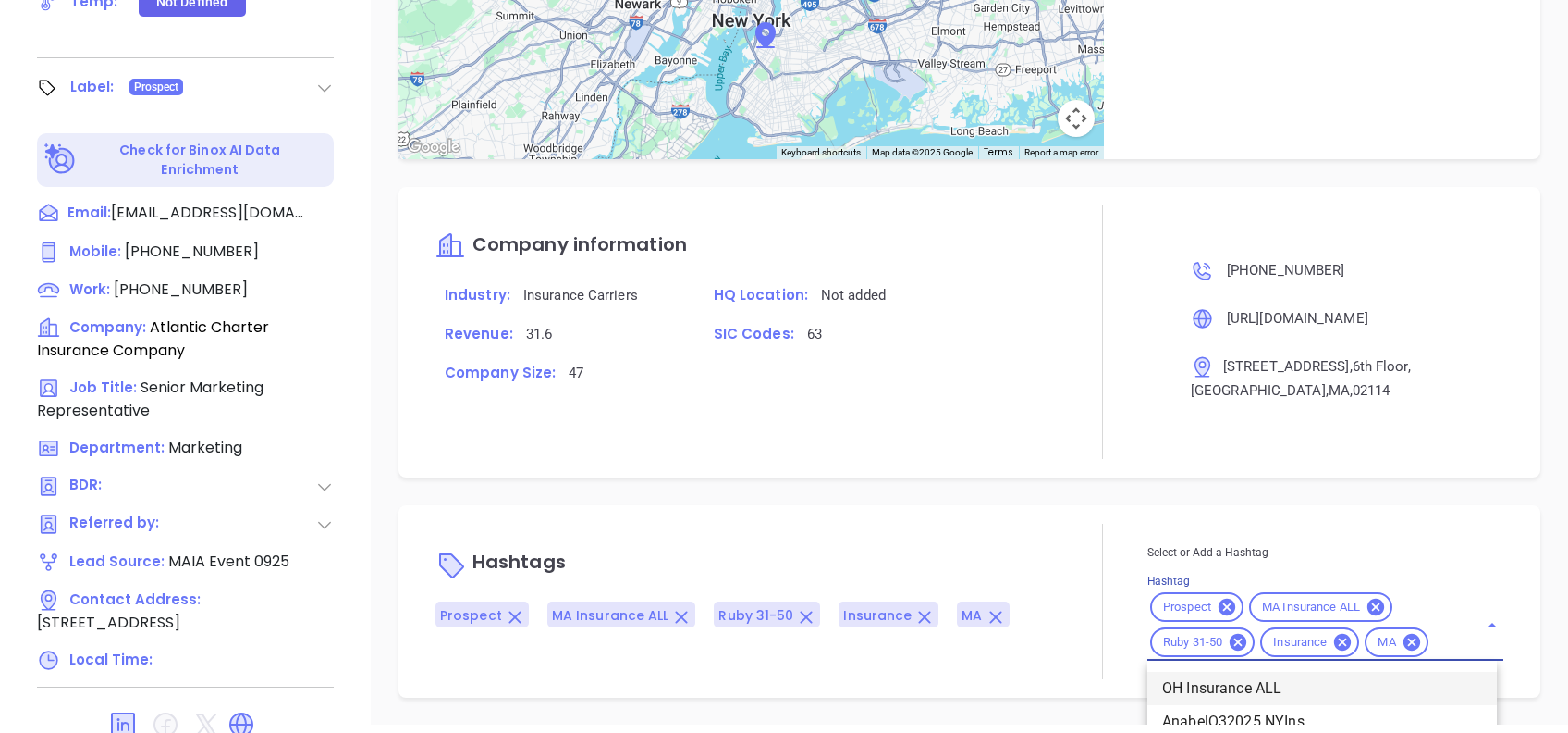
click at [1429, 647] on div "Select or Add a Hashtag Hashtag Prospect MA Insurance ALL Ruby 31-50 Insurance …" at bounding box center [1324, 601] width 356 height 118
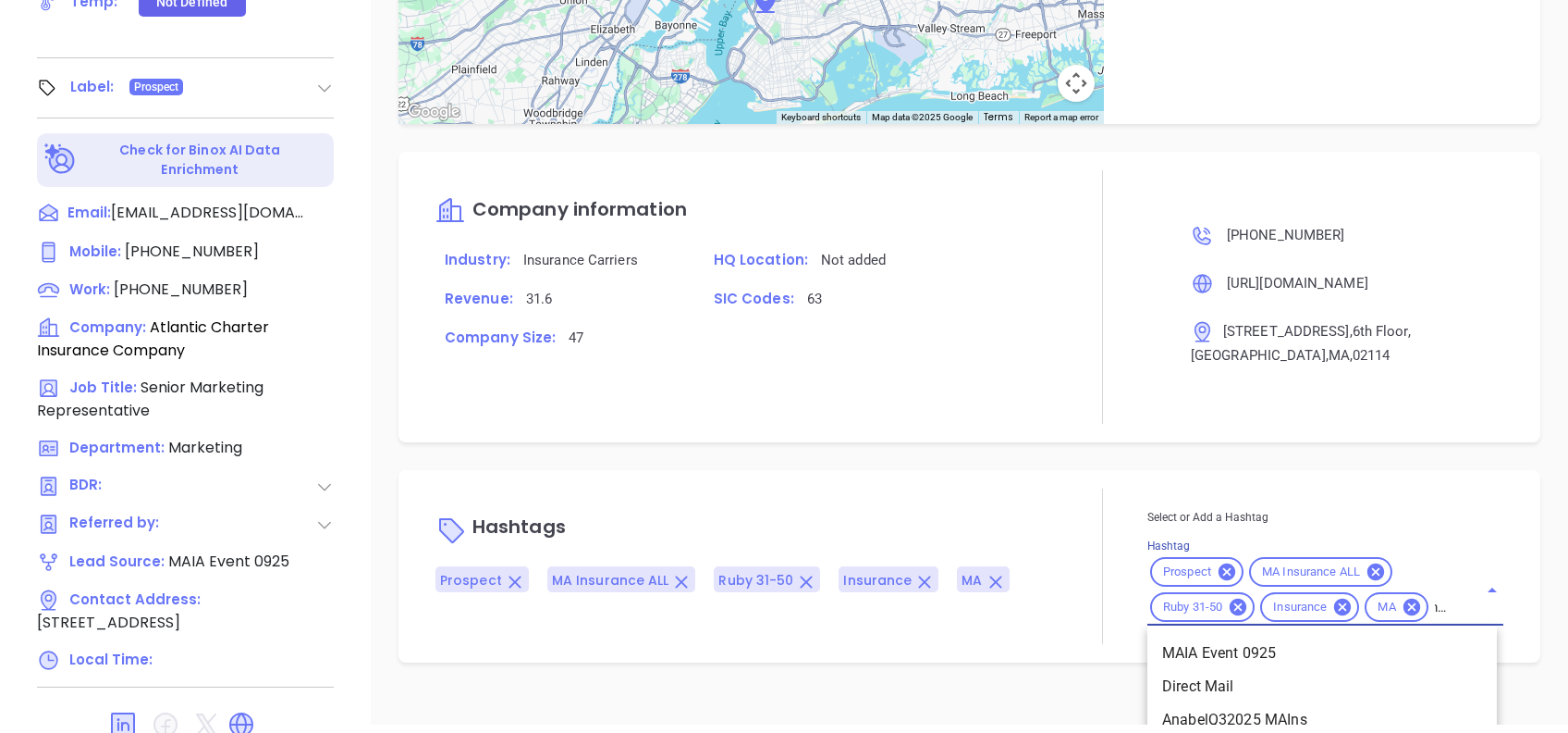
type input "maia"
click at [1191, 681] on li "MAIA" at bounding box center [1322, 686] width 349 height 33
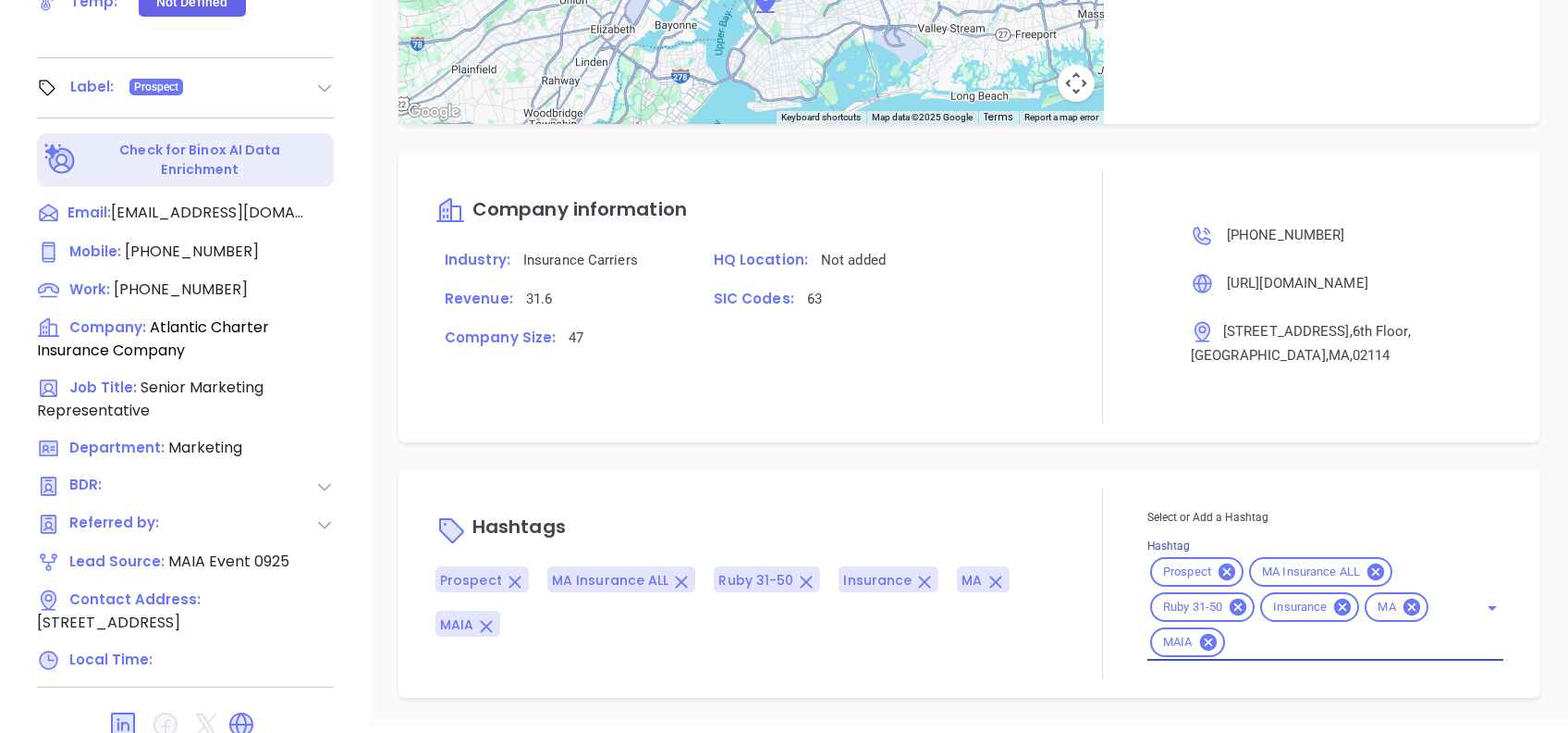
click at [1046, 518] on p "Hashtags" at bounding box center [747, 529] width 623 height 45
click at [1045, 519] on p "Hashtags" at bounding box center [747, 529] width 623 height 45
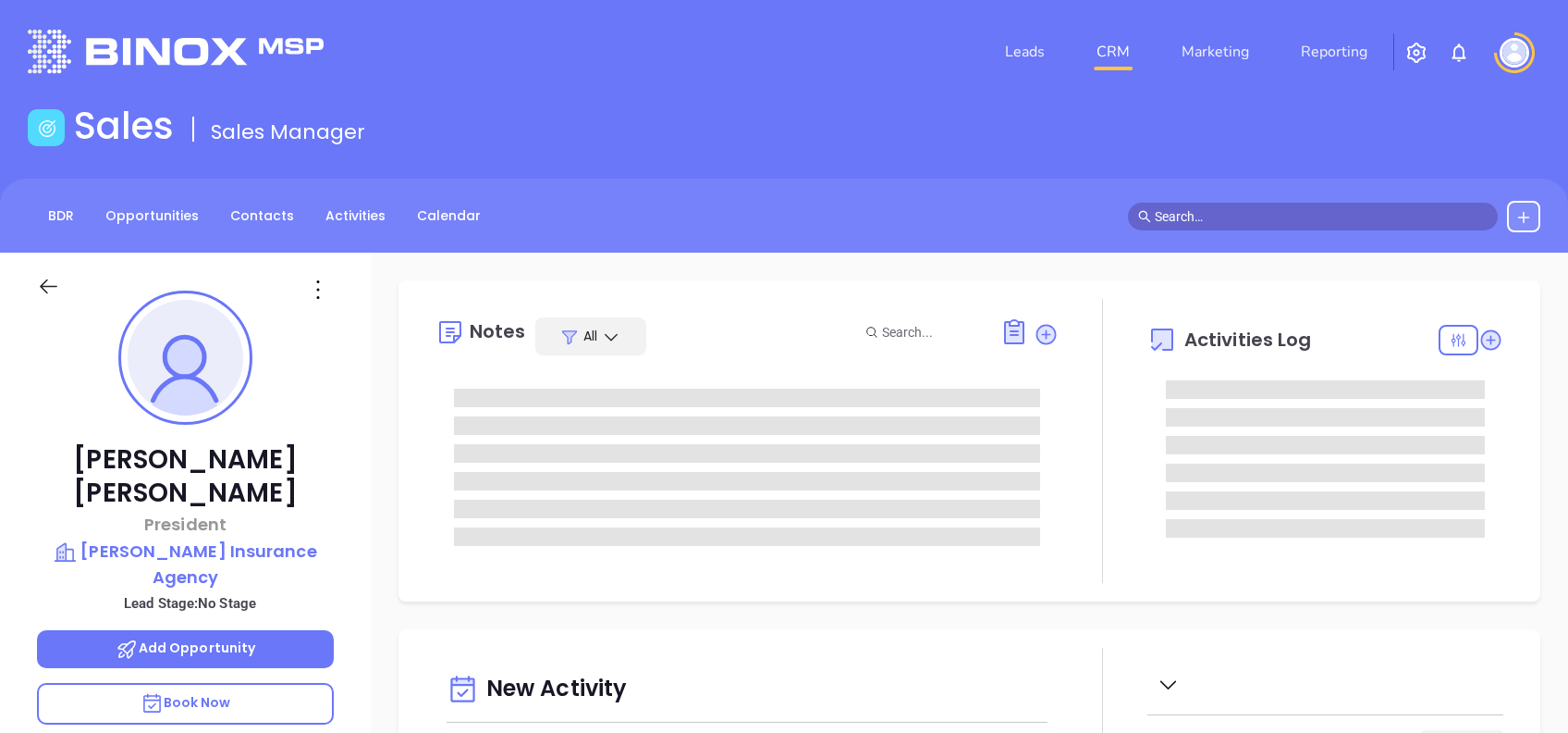
type input "[DATE]"
type input "[PERSON_NAME]"
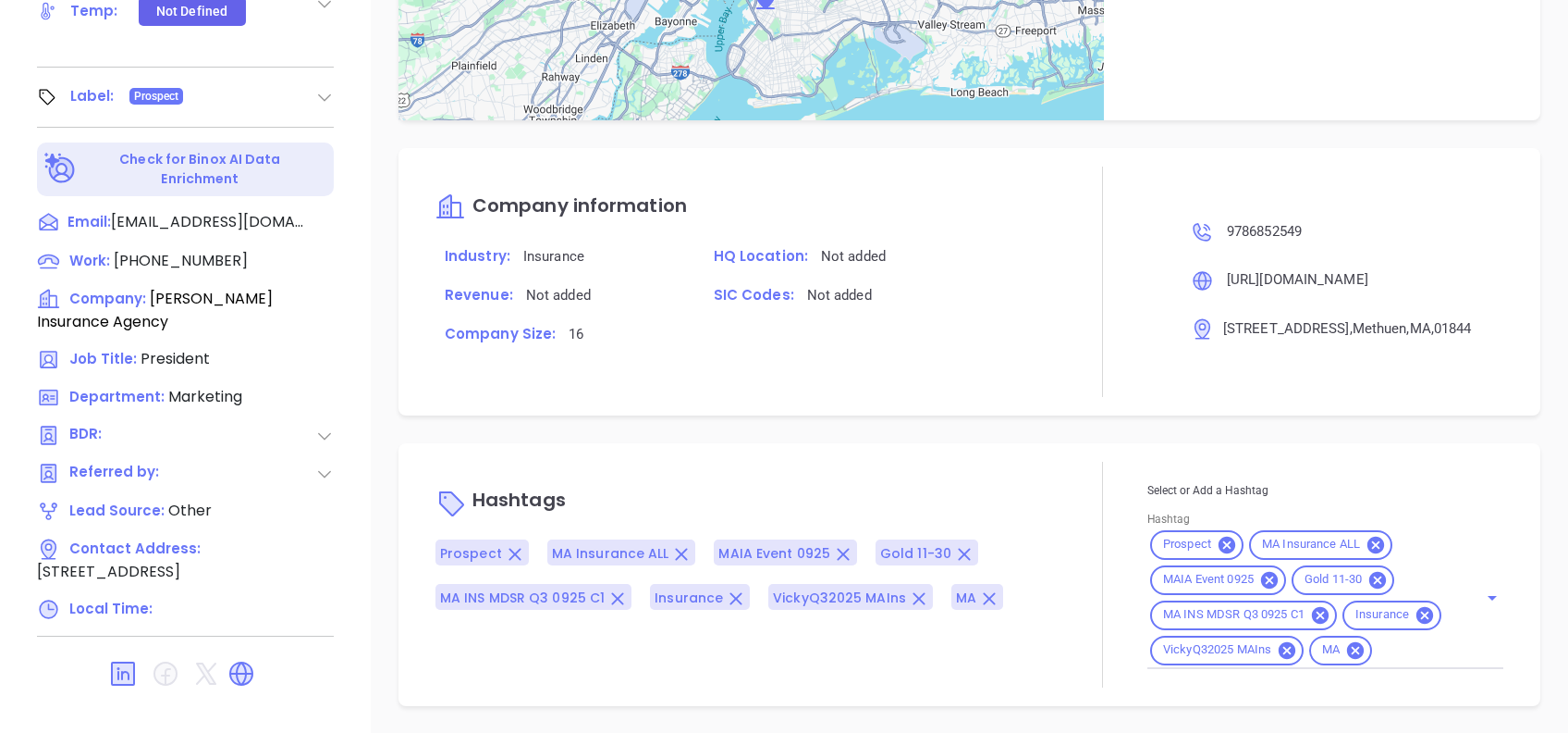
scroll to position [1066, 0]
click at [1260, 571] on icon at bounding box center [1268, 579] width 16 height 17
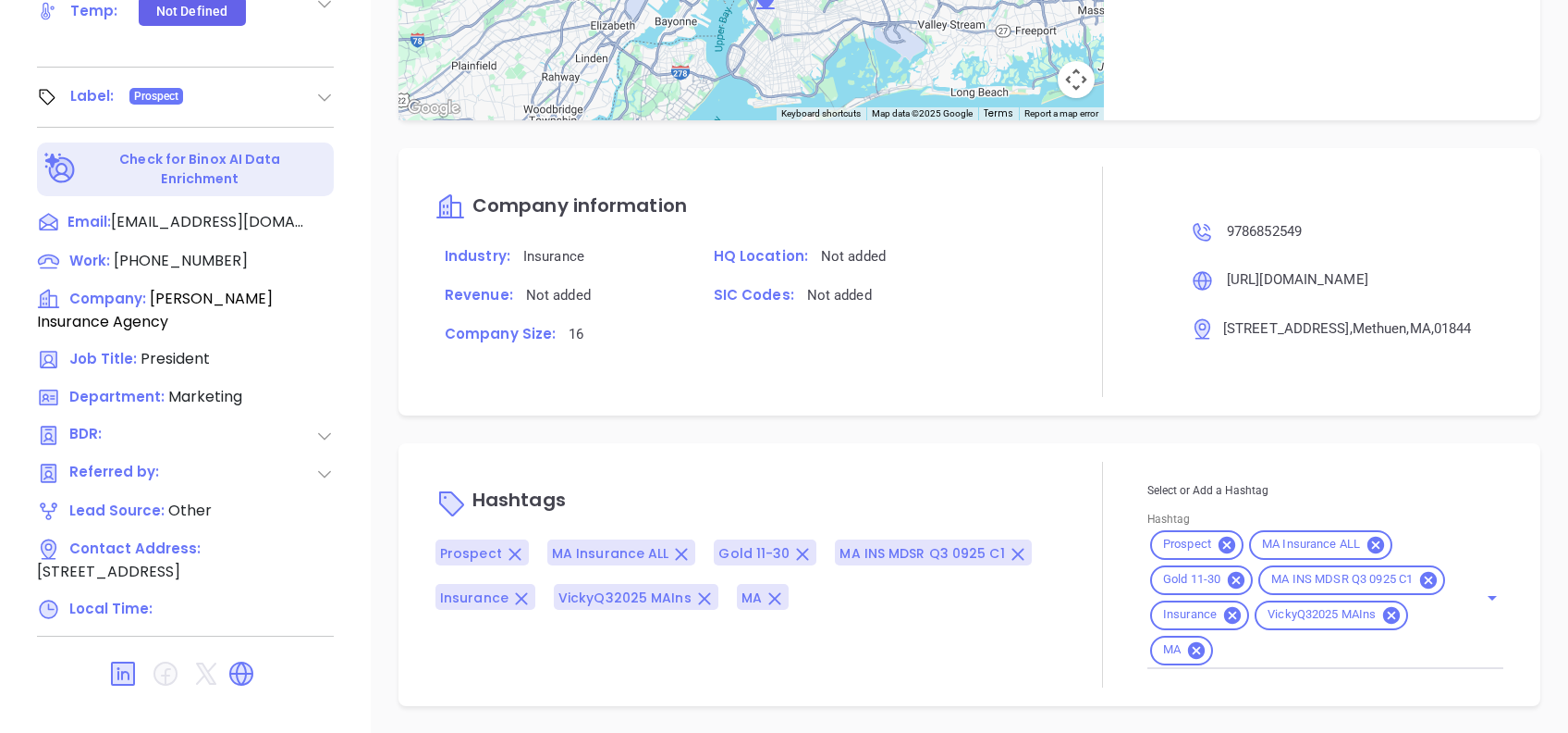
click at [1275, 644] on input "Hashtag" at bounding box center [1333, 650] width 236 height 23
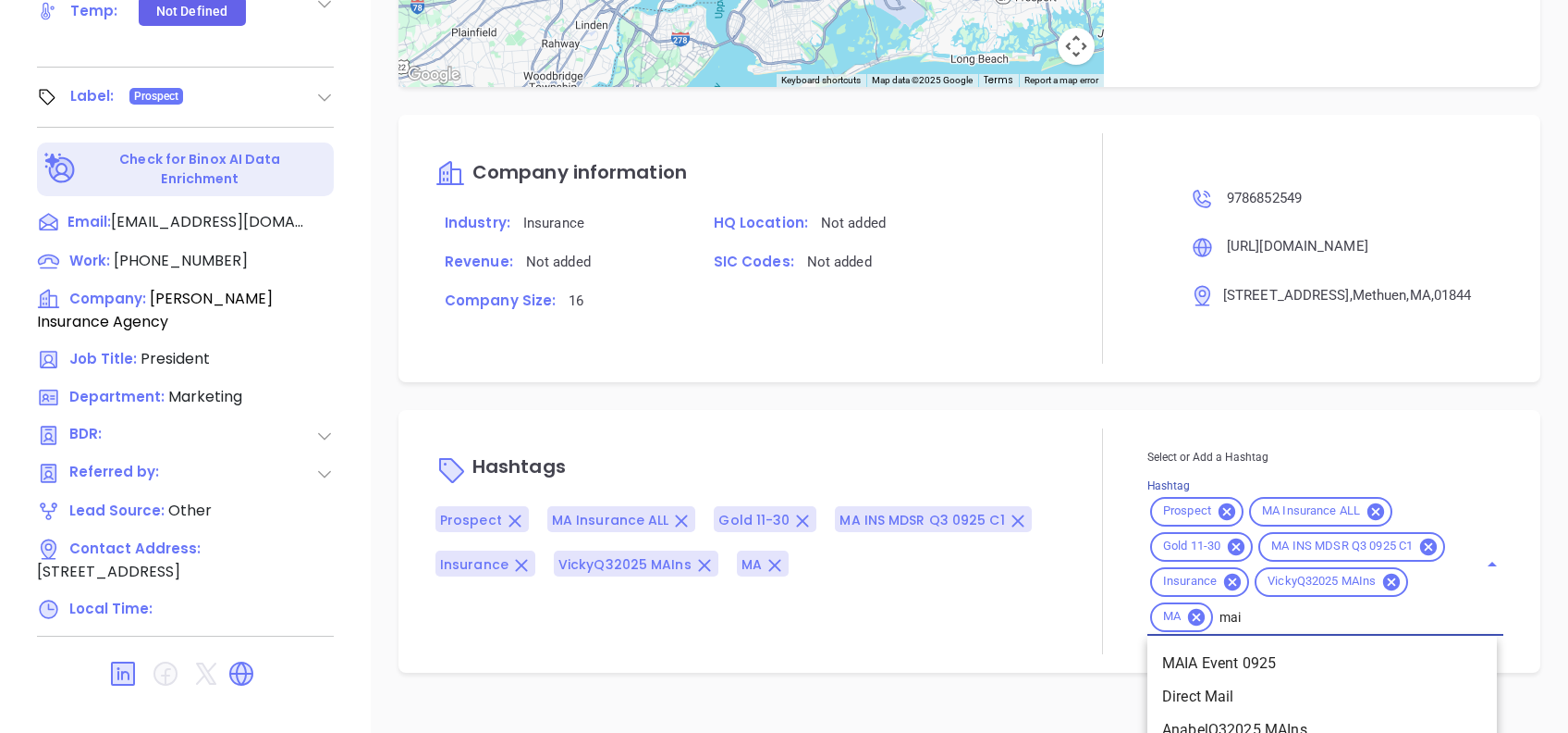
type input "maia"
click at [1292, 680] on li "MAIA Event 0925" at bounding box center [1322, 663] width 349 height 33
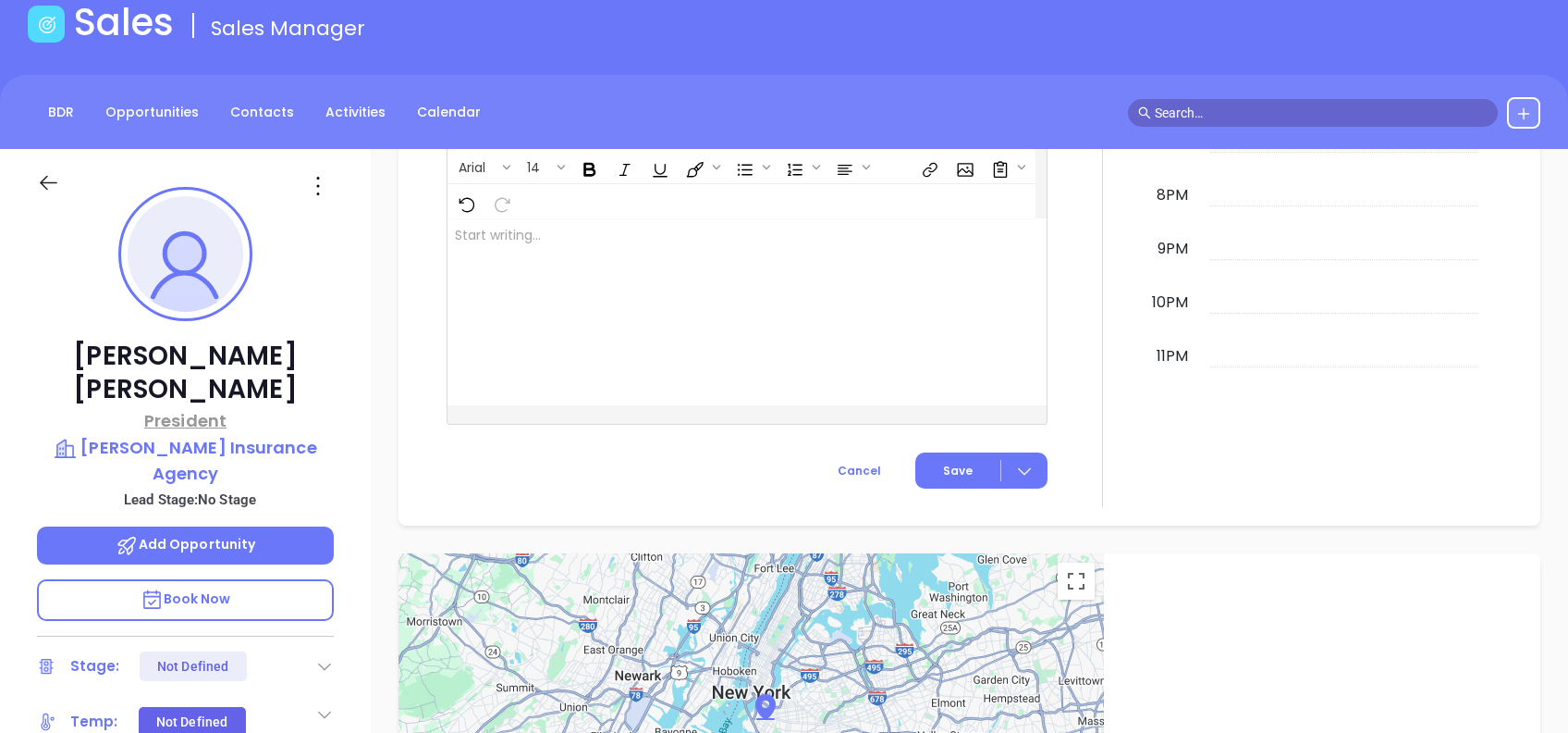
scroll to position [0, 0]
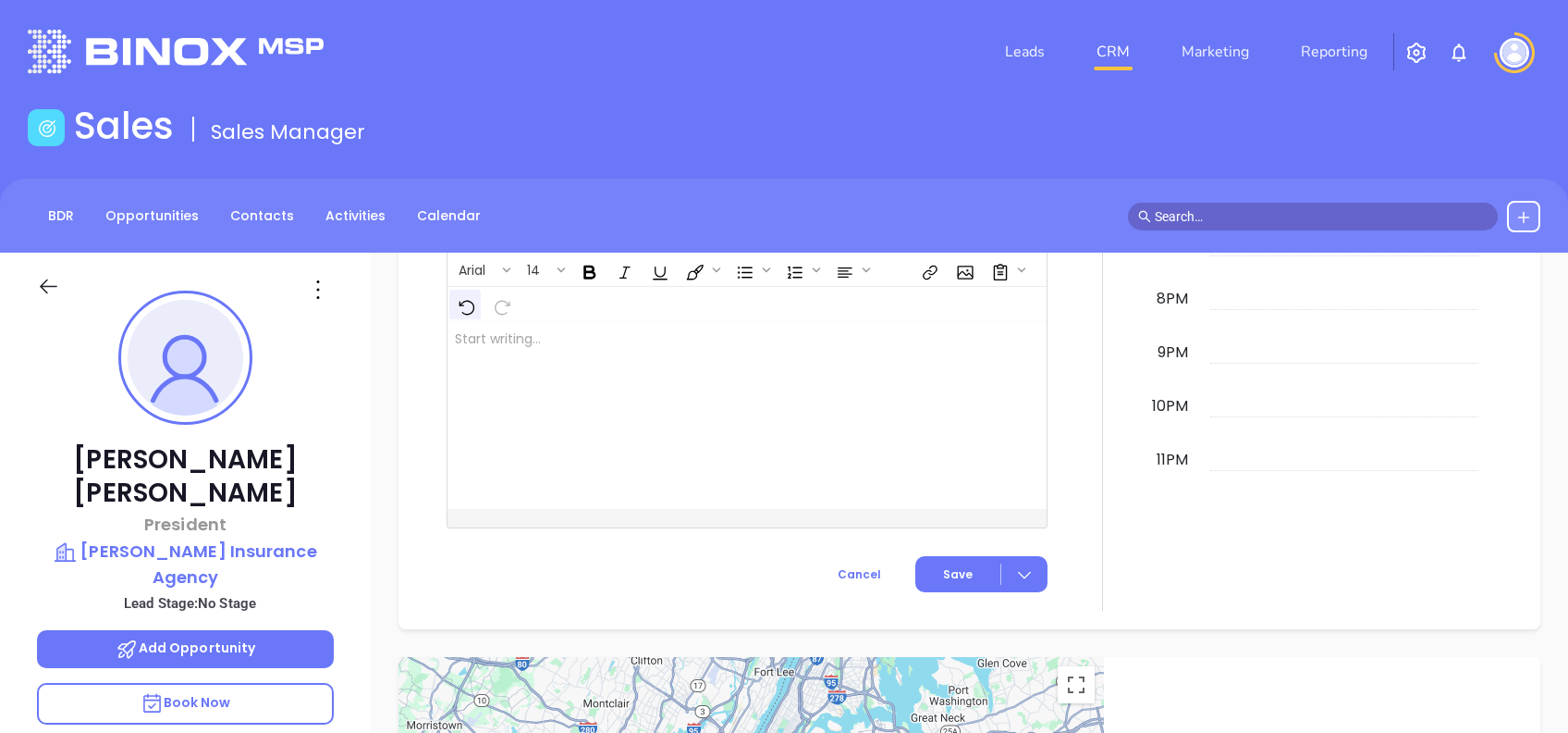
drag, startPoint x: 389, startPoint y: 346, endPoint x: 454, endPoint y: 280, distance: 92.6
click at [388, 345] on div "New Activity Task Meeting Call Email Vmail SMS Schedule a Task Select your date…" at bounding box center [969, 96] width 1197 height 1066
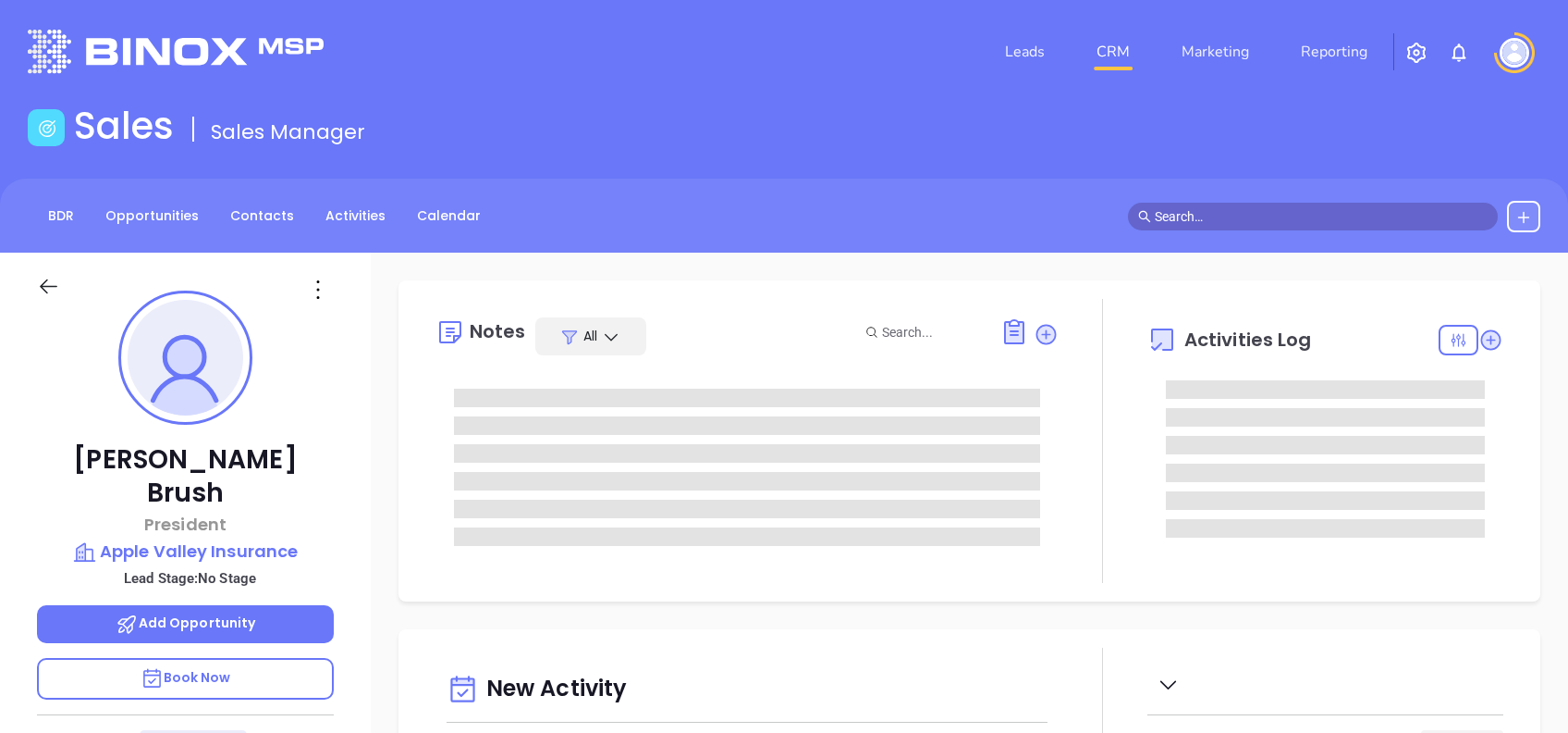
type input "[DATE]"
type input "[PERSON_NAME]"
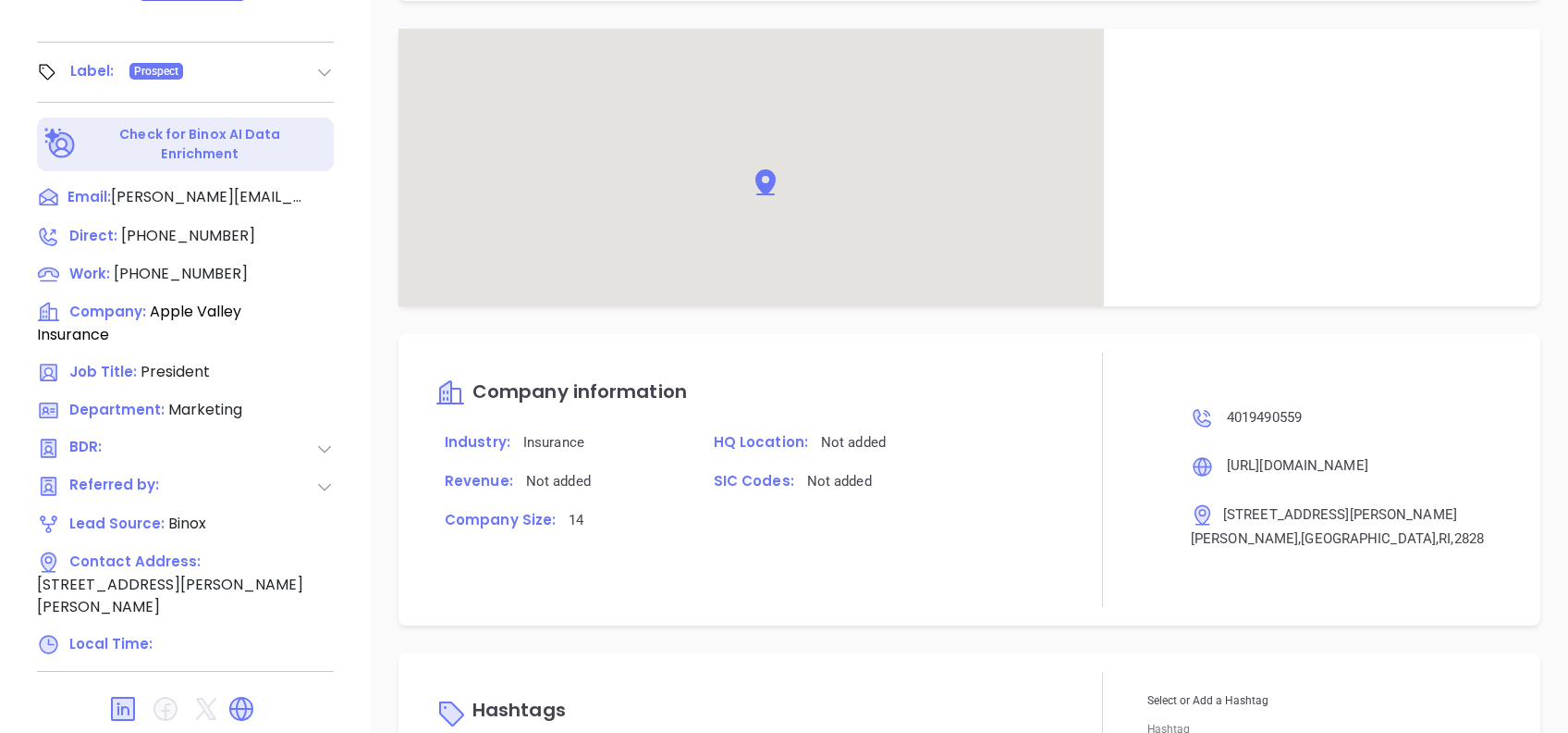
scroll to position [973, 0]
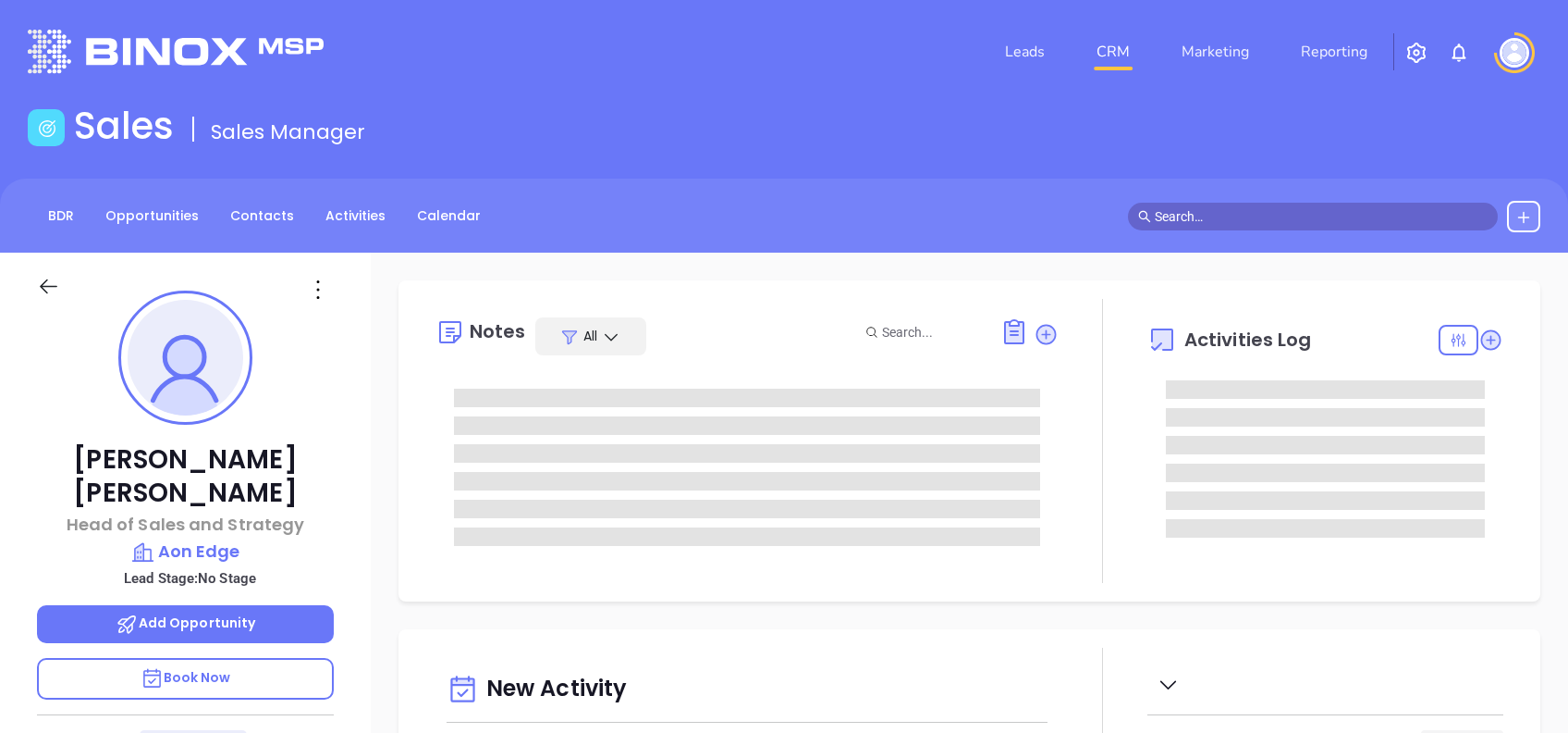
type input "[PERSON_NAME]"
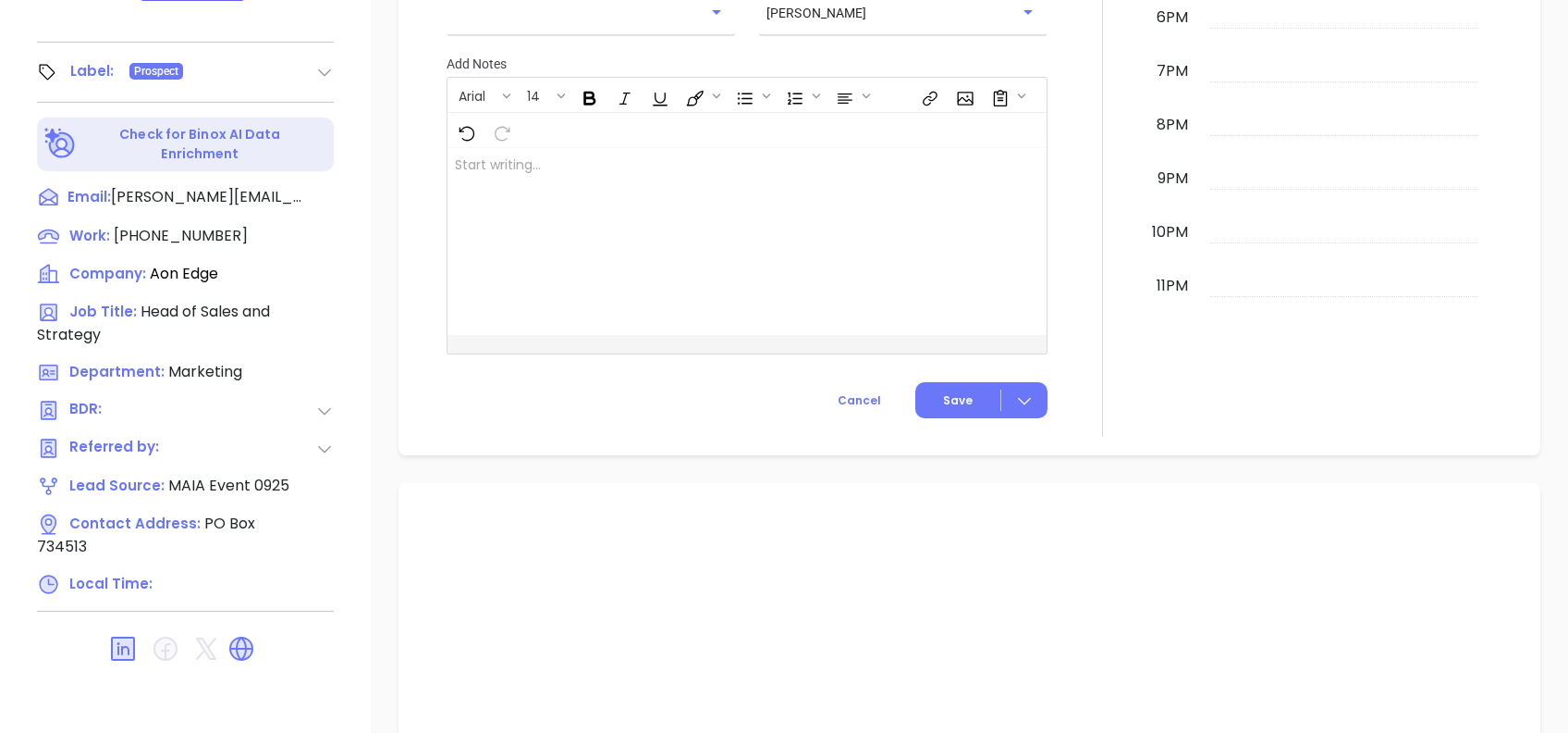
scroll to position [944, 0]
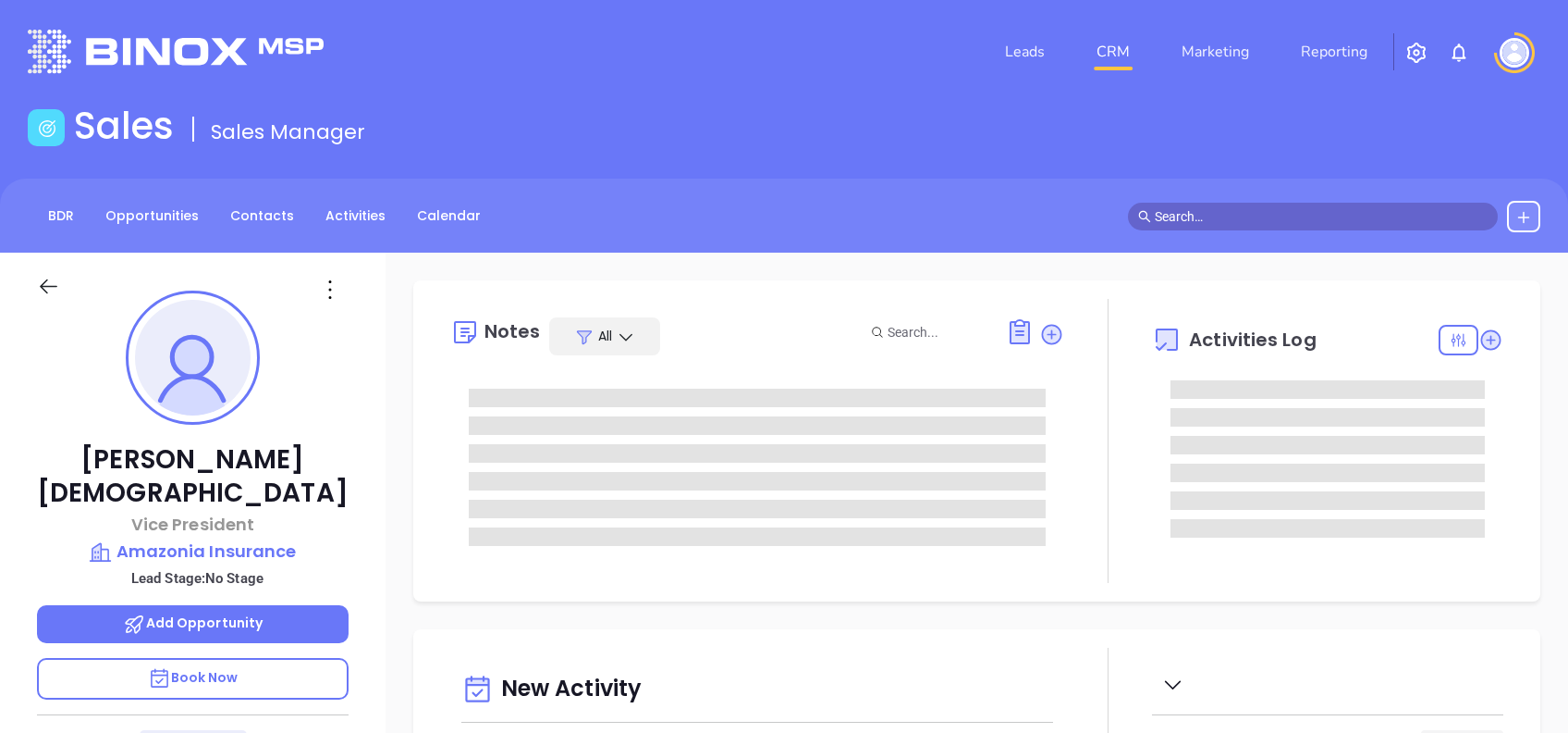
scroll to position [538, 0]
type input "[PERSON_NAME]"
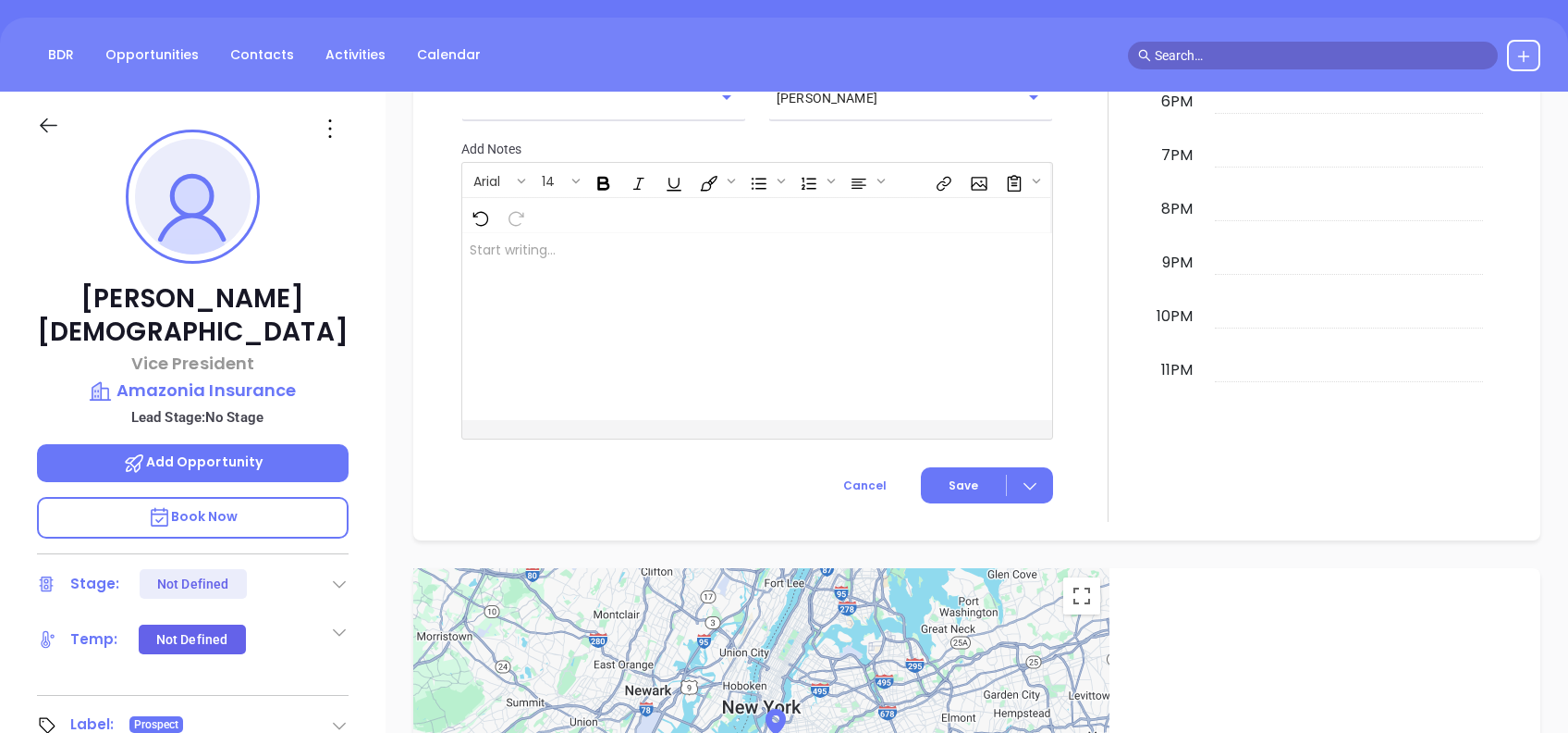
scroll to position [74, 0]
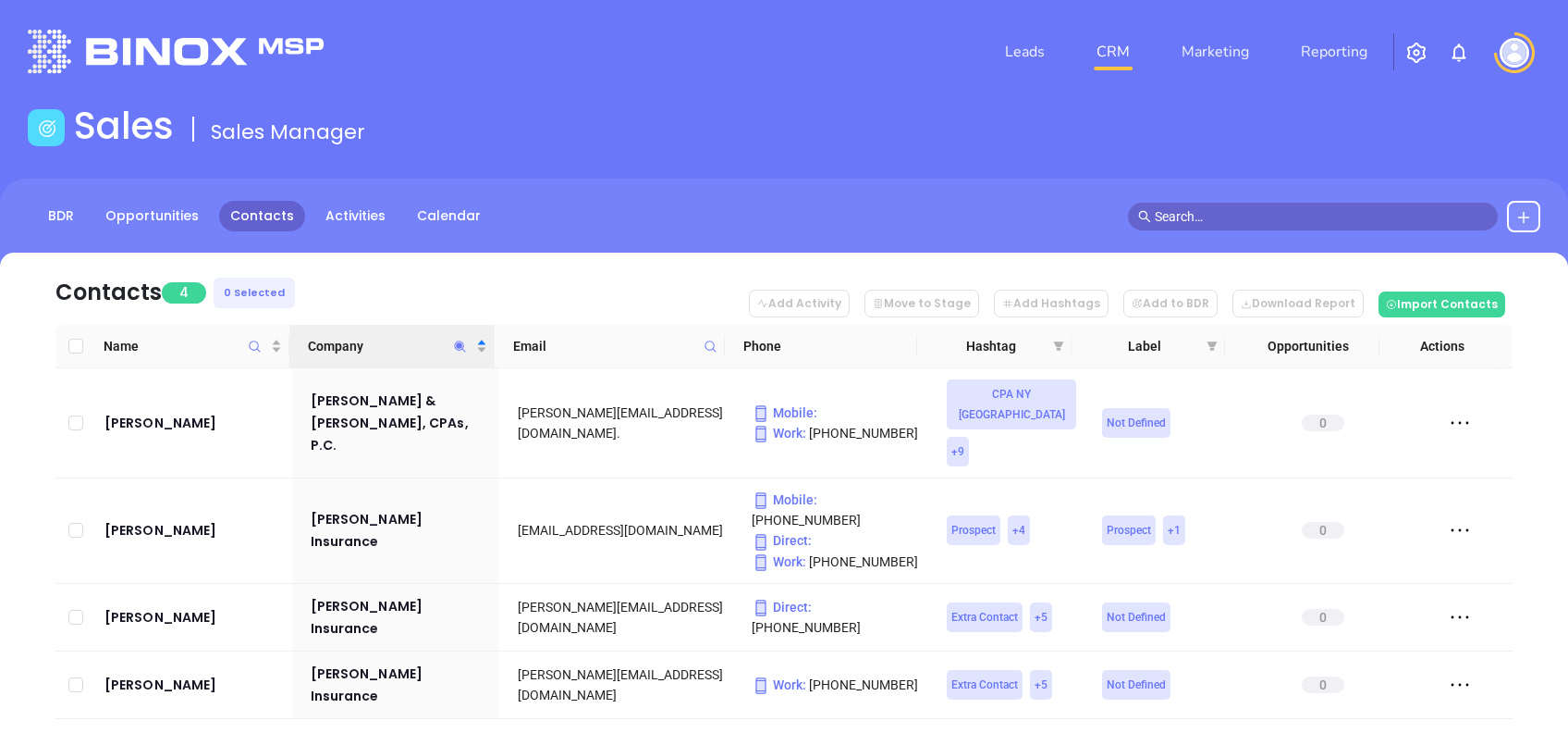
scroll to position [24, 0]
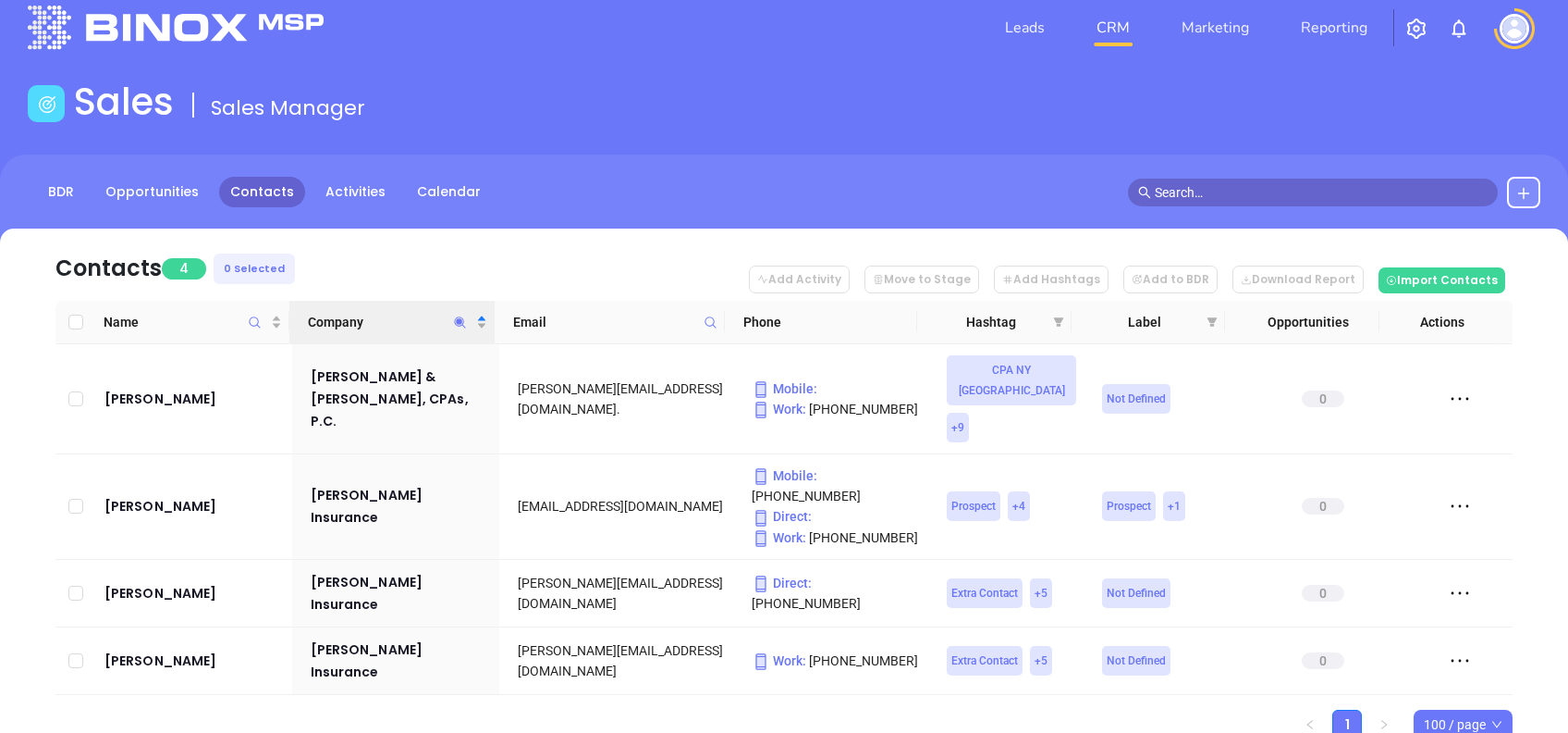
click at [460, 321] on icon "Company" at bounding box center [459, 321] width 11 height 11
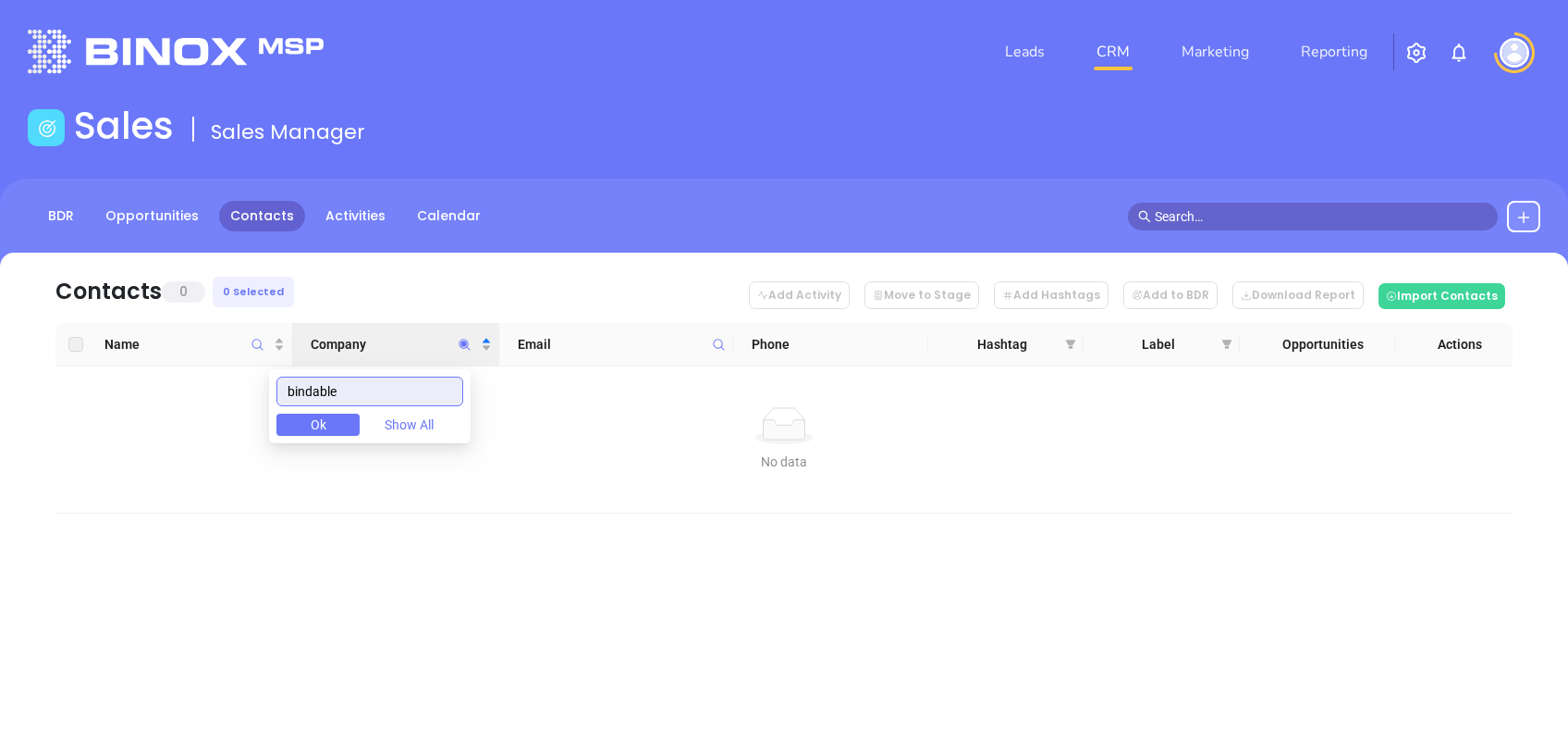
scroll to position [0, 0]
drag, startPoint x: 428, startPoint y: 391, endPoint x: 207, endPoint y: 380, distance: 221.3
click at [207, 380] on body "Leads CRM Marketing Reporting Financial Leads Leads Sales Sales Manager BDR Opp…" at bounding box center [784, 366] width 1568 height 733
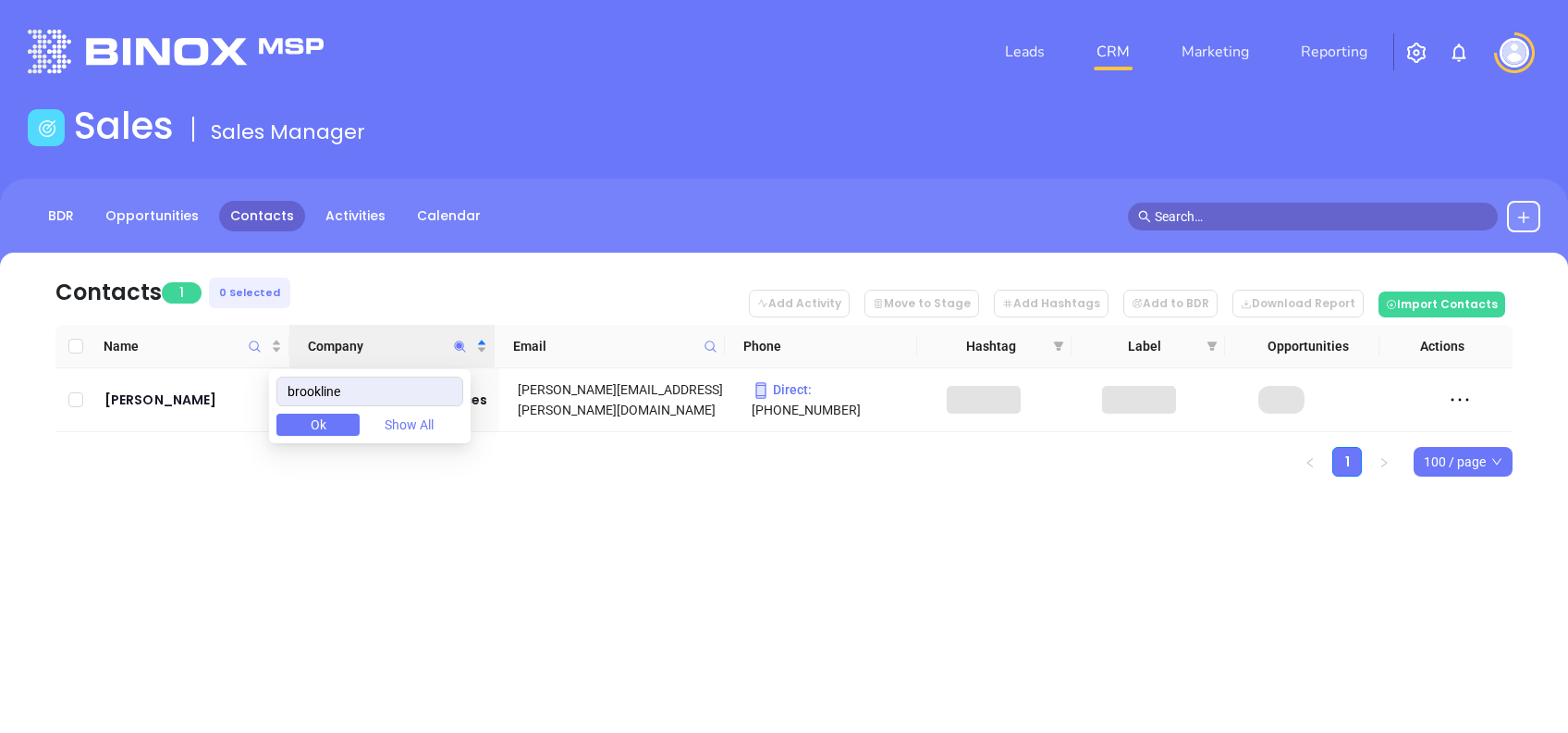
click at [417, 611] on div "Leads CRM Marketing Reporting Financial Leads Leads Sales Sales Manager BDR Opp…" at bounding box center [784, 366] width 1568 height 733
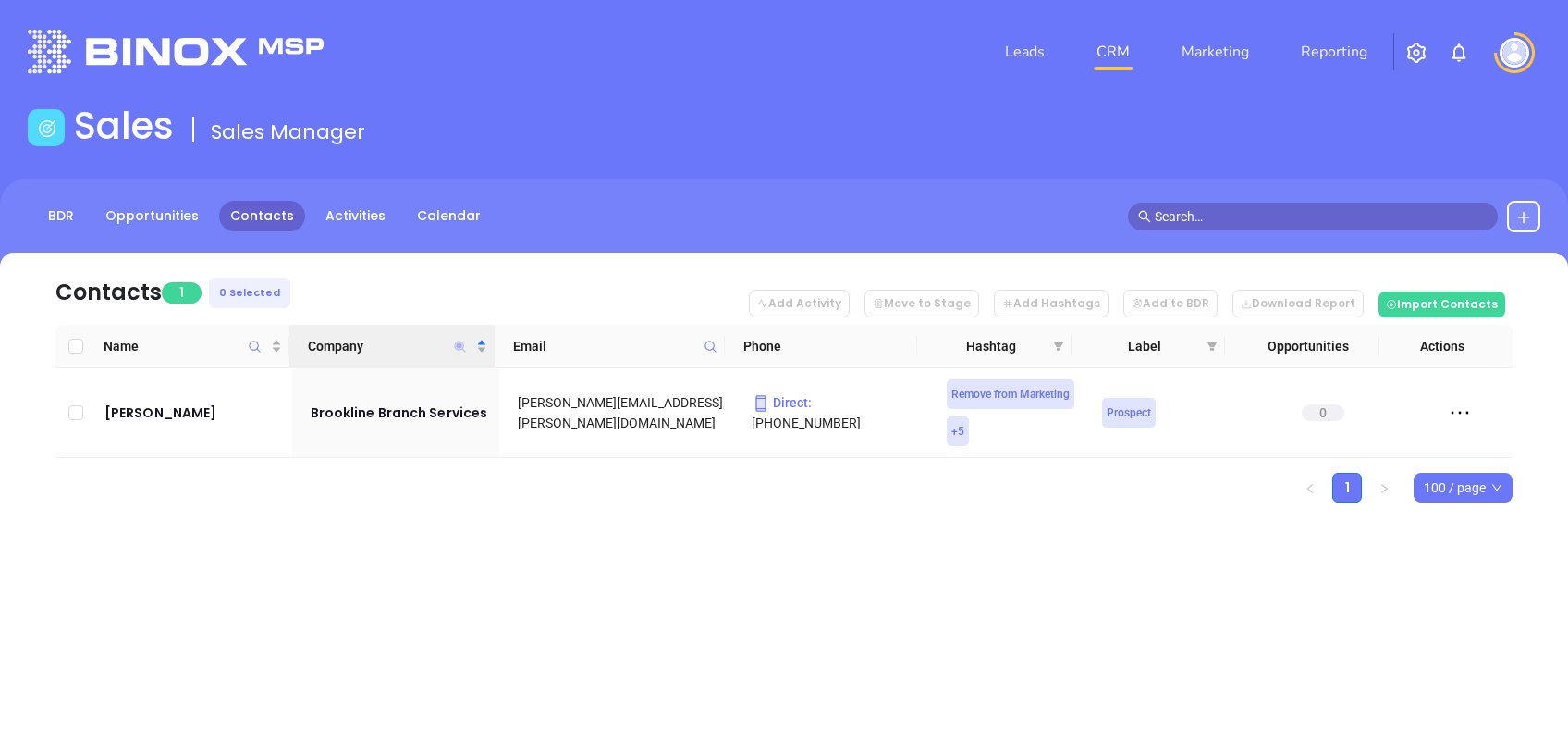
click at [461, 348] on icon "Company" at bounding box center [460, 347] width 14 height 14
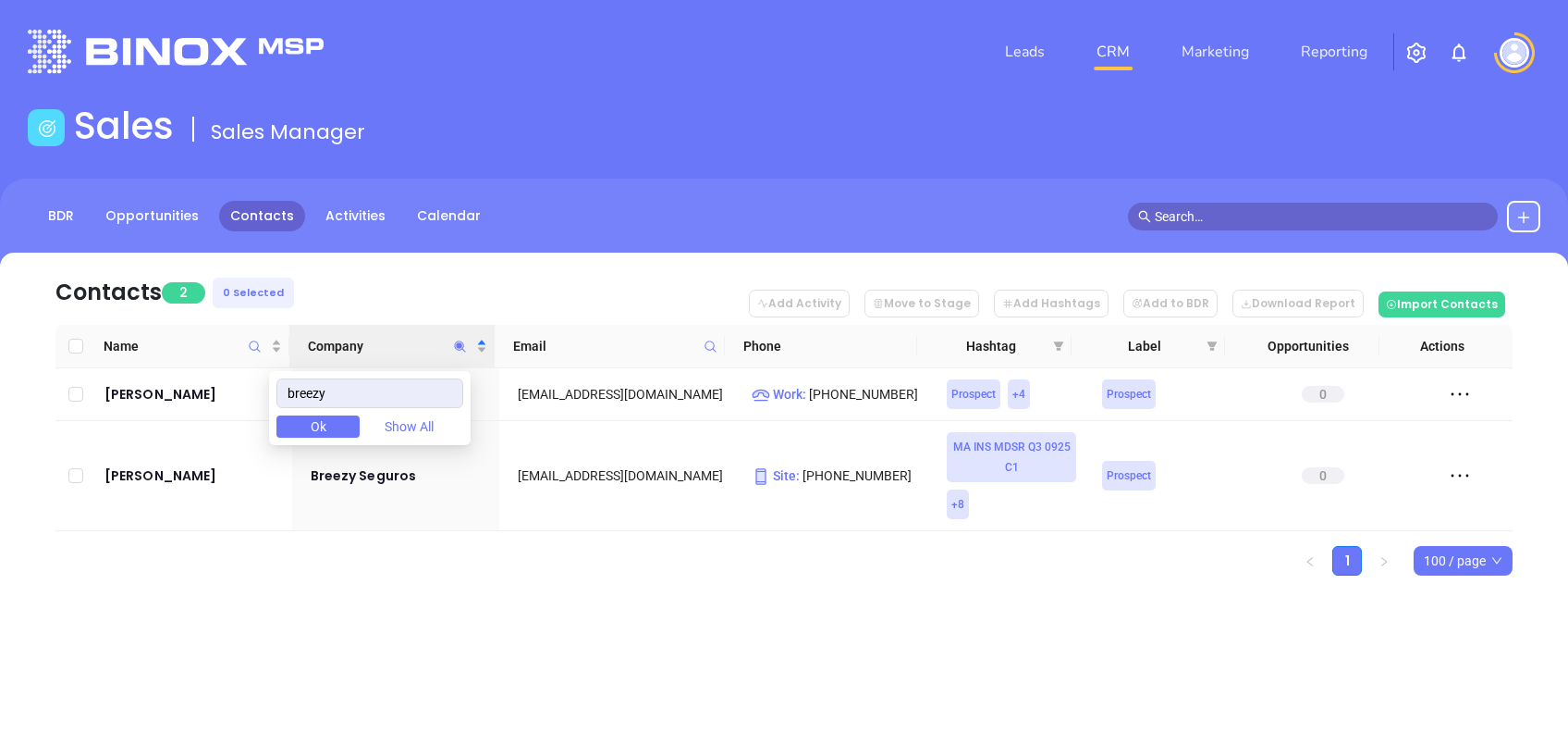
click at [343, 665] on div "Leads CRM Marketing Reporting Financial Leads Leads Sales Sales Manager BDR Opp…" at bounding box center [784, 366] width 1568 height 733
click at [458, 346] on icon "Company" at bounding box center [459, 346] width 11 height 11
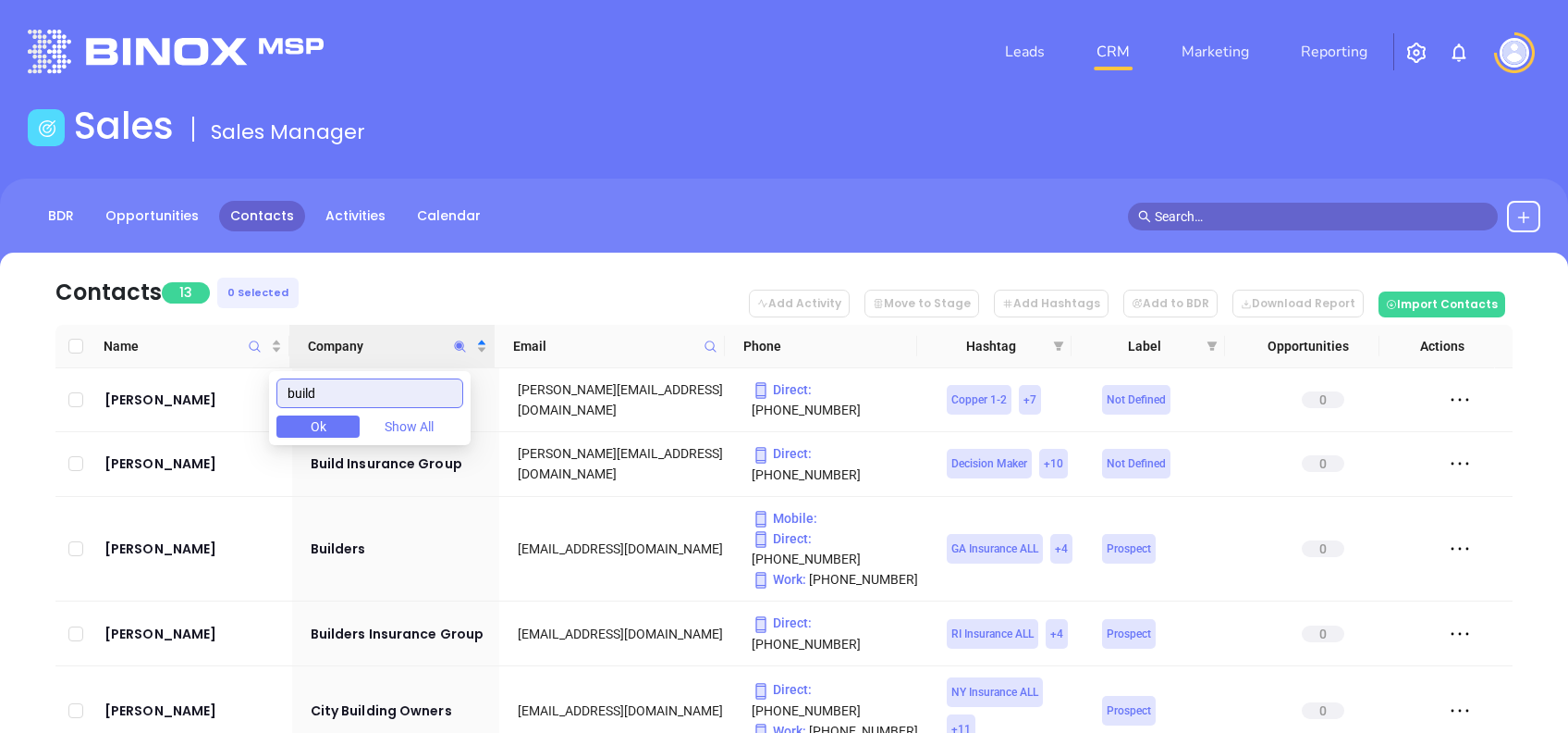
type input "build"
click at [512, 296] on nav "Contacts 13 0 Selected Add Activity Move to Stage Add Hashtags Add to BDR Downl…" at bounding box center [783, 288] width 1456 height 72
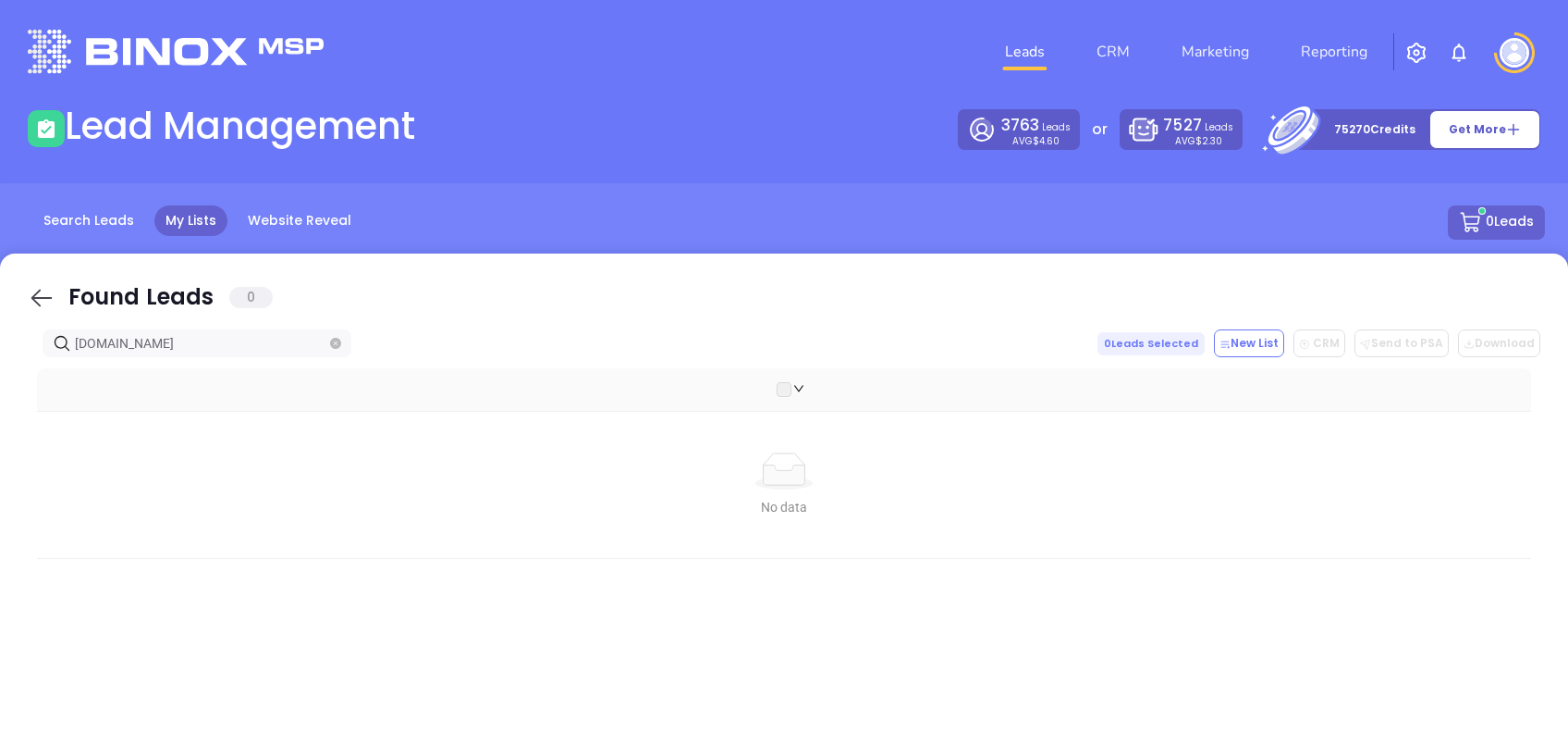
click at [50, 299] on icon at bounding box center [42, 297] width 28 height 28
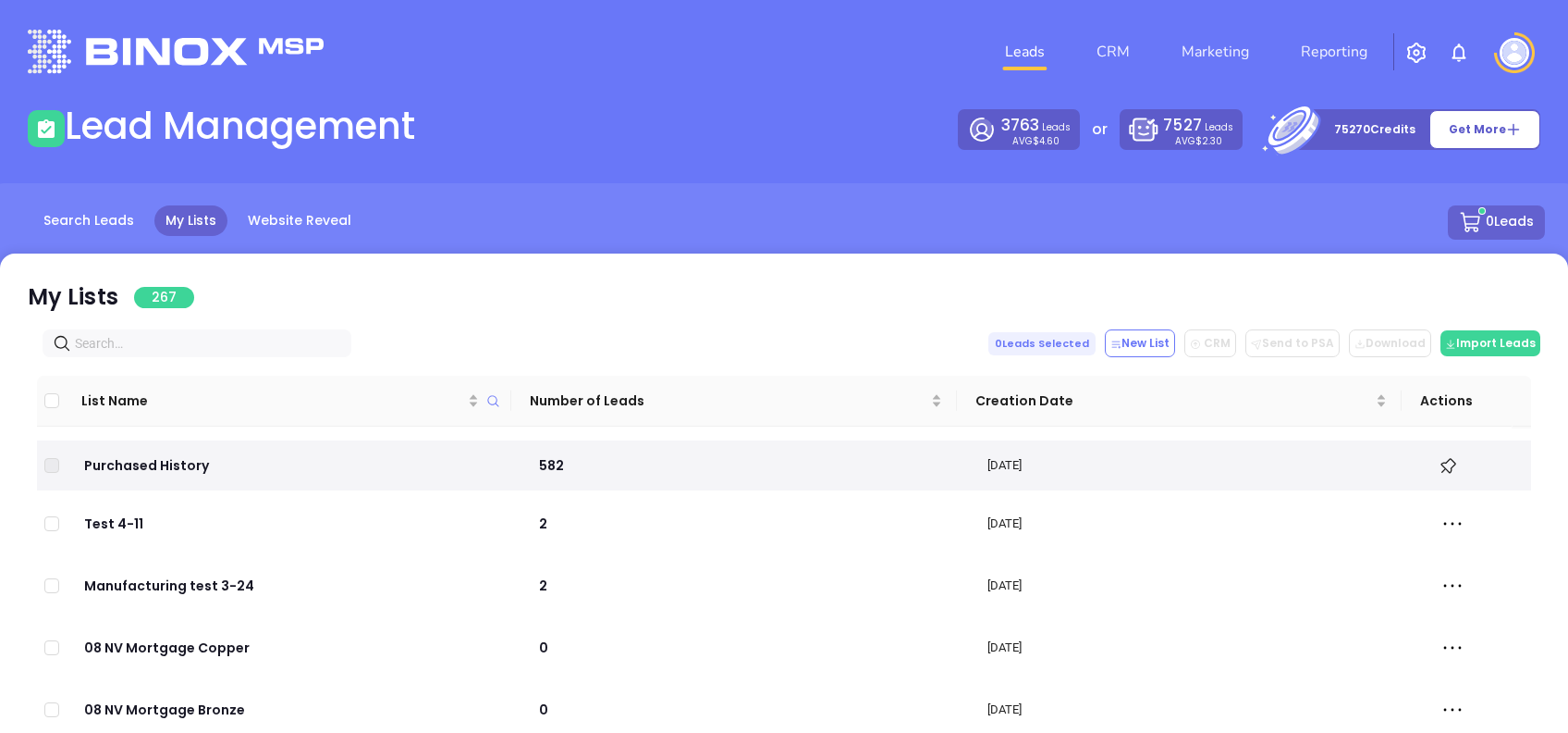
click at [193, 343] on input "text" at bounding box center [200, 343] width 251 height 20
paste input "bindable.com"
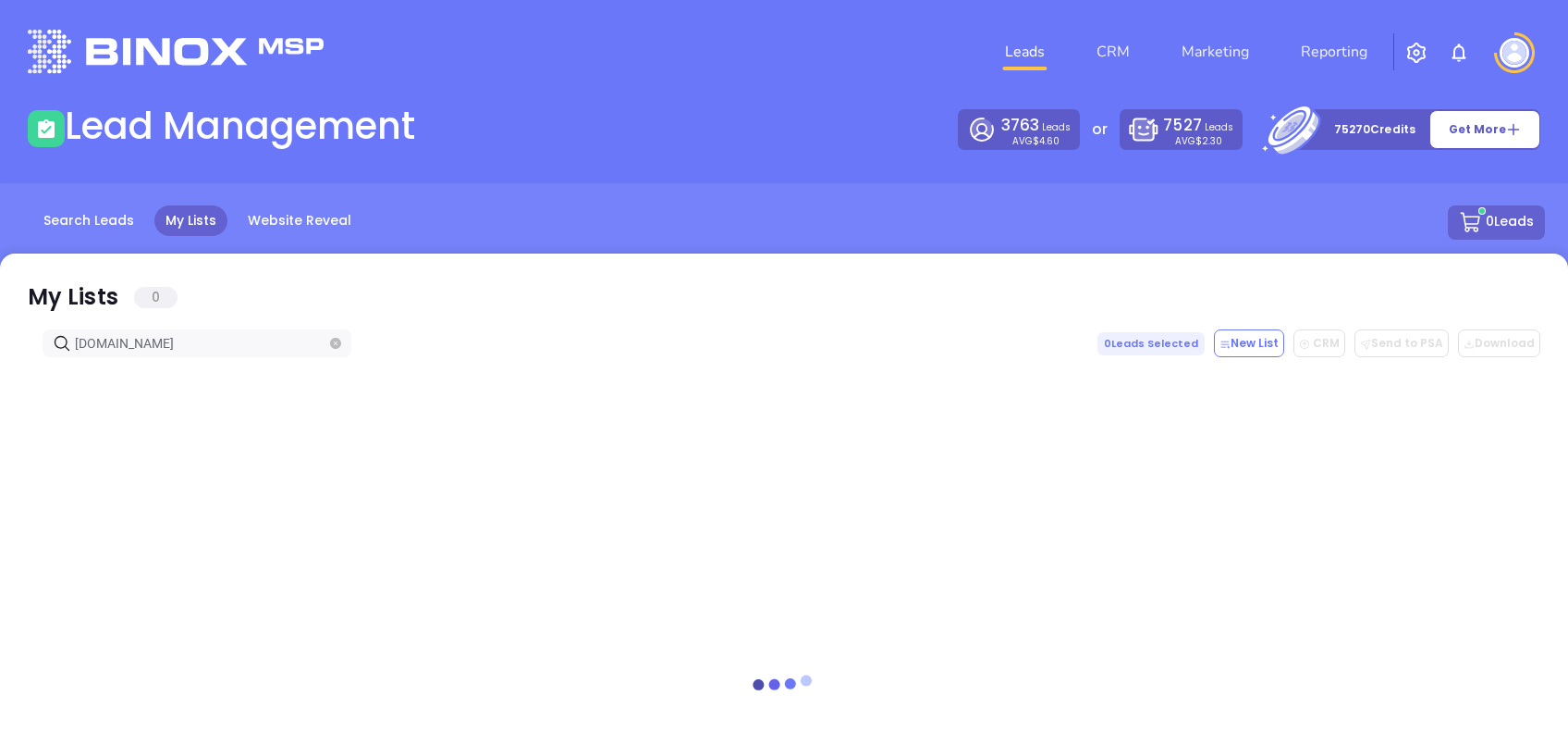
type input "bindable.com"
click at [38, 299] on icon at bounding box center [42, 297] width 28 height 28
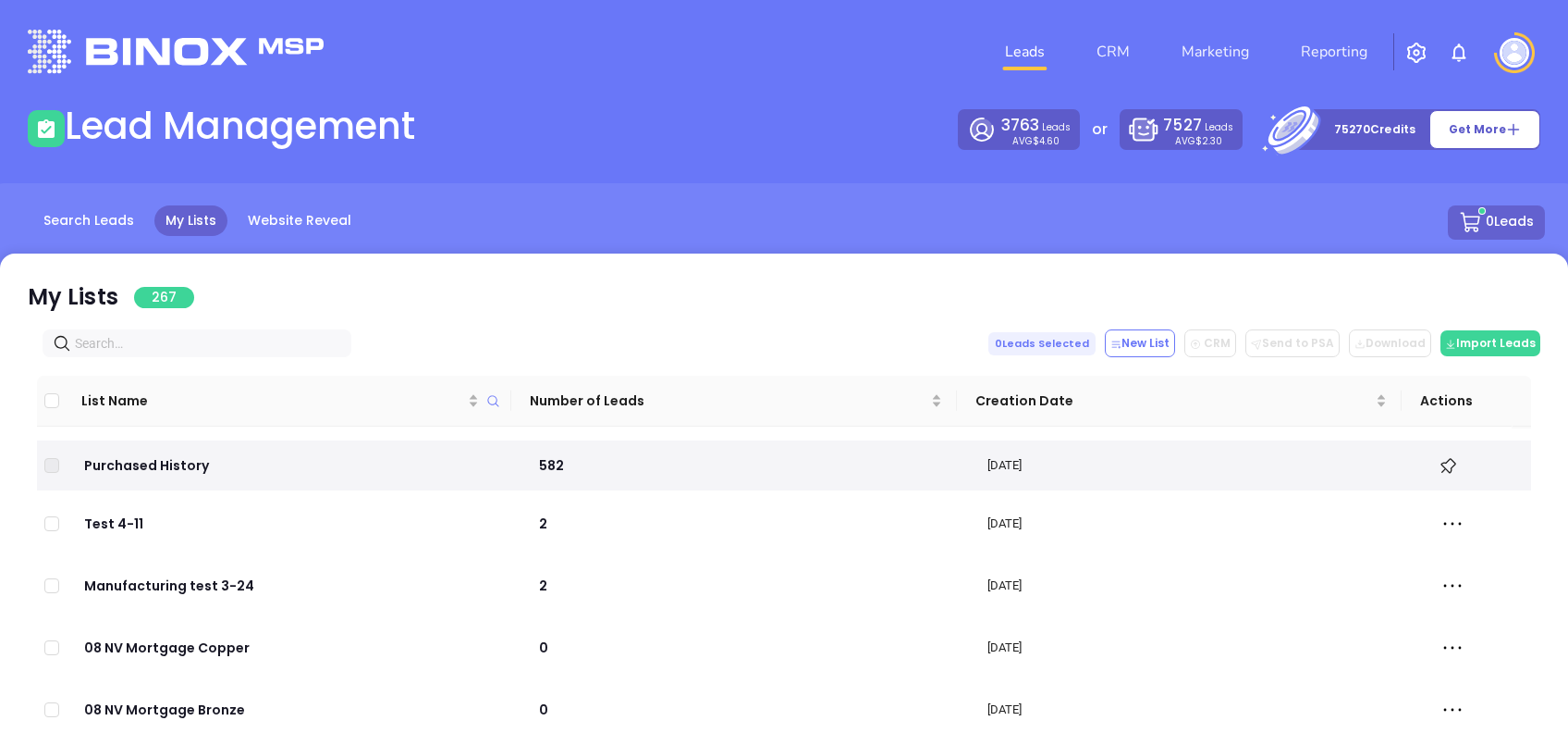
click at [197, 332] on span at bounding box center [197, 343] width 309 height 28
paste input "buildbak.com"
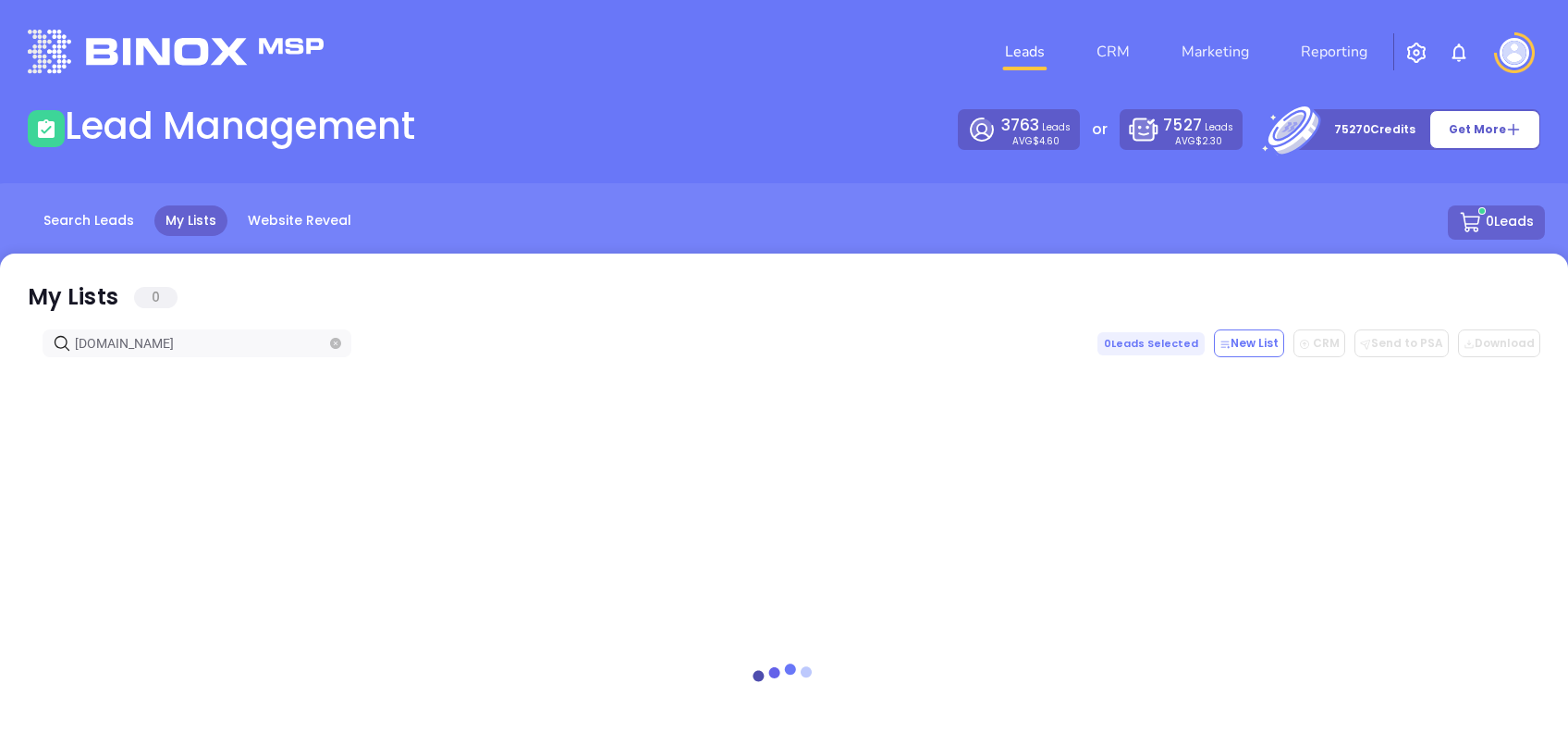
type input "buildbak.com"
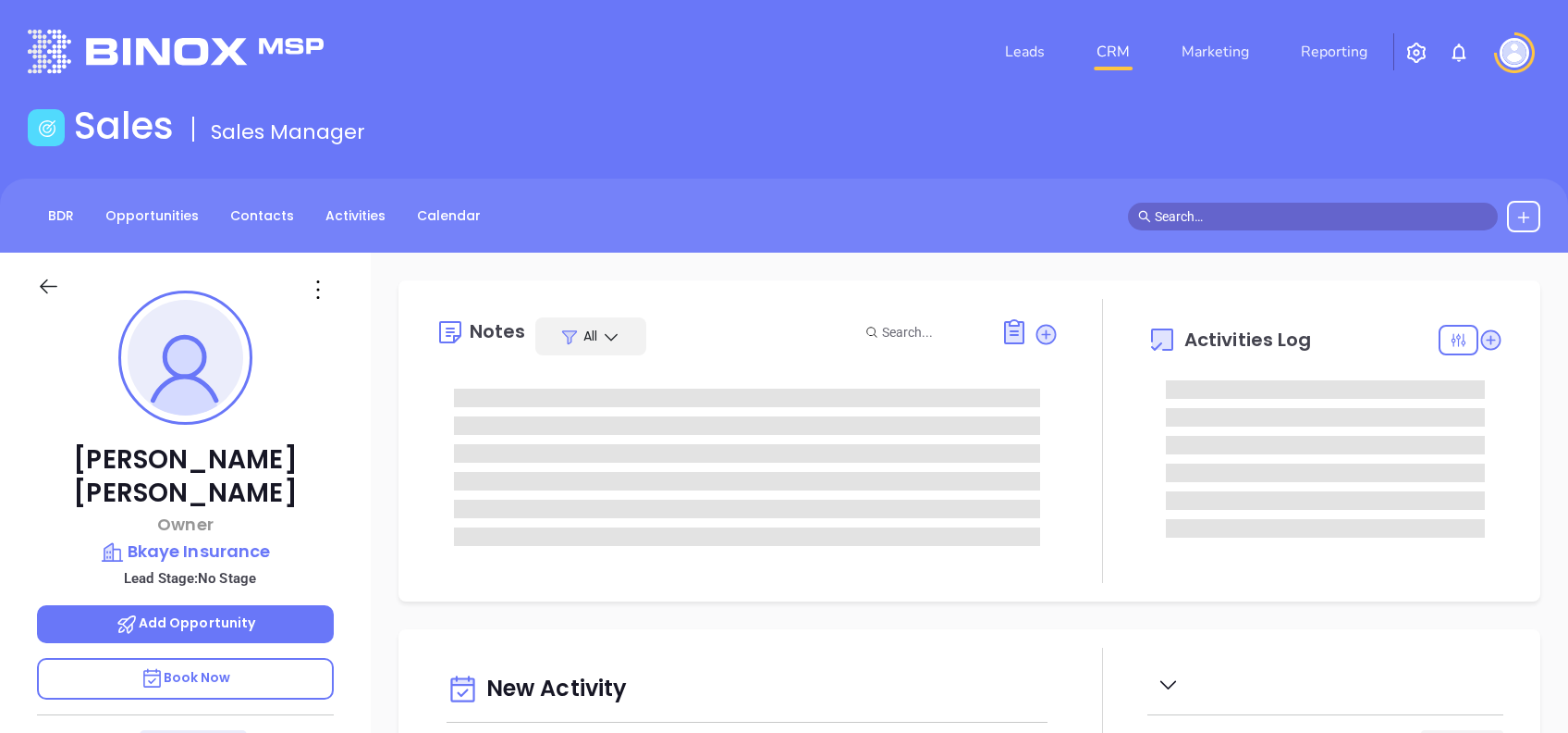
type input "[DATE]"
type input "[PERSON_NAME]"
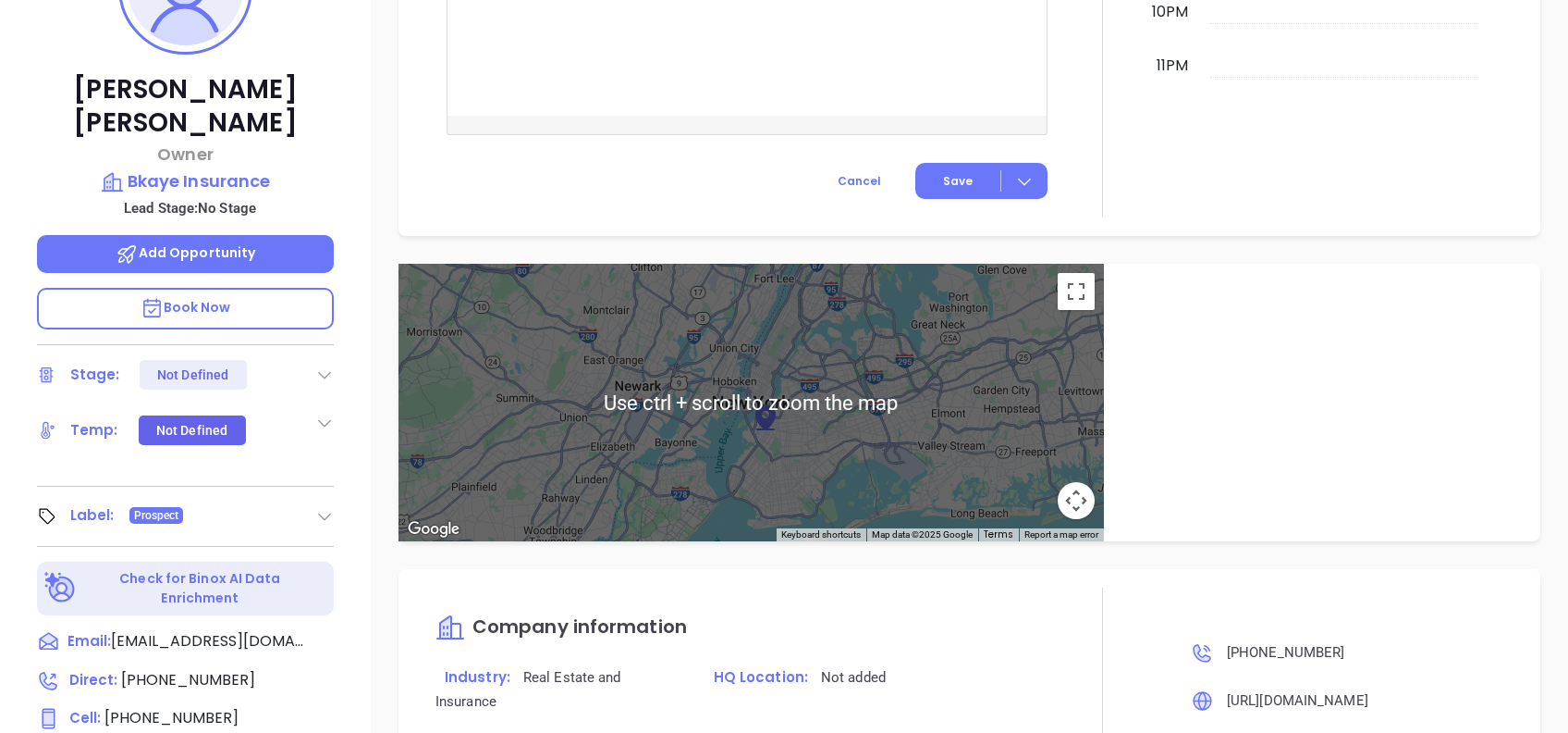
scroll to position [814, 0]
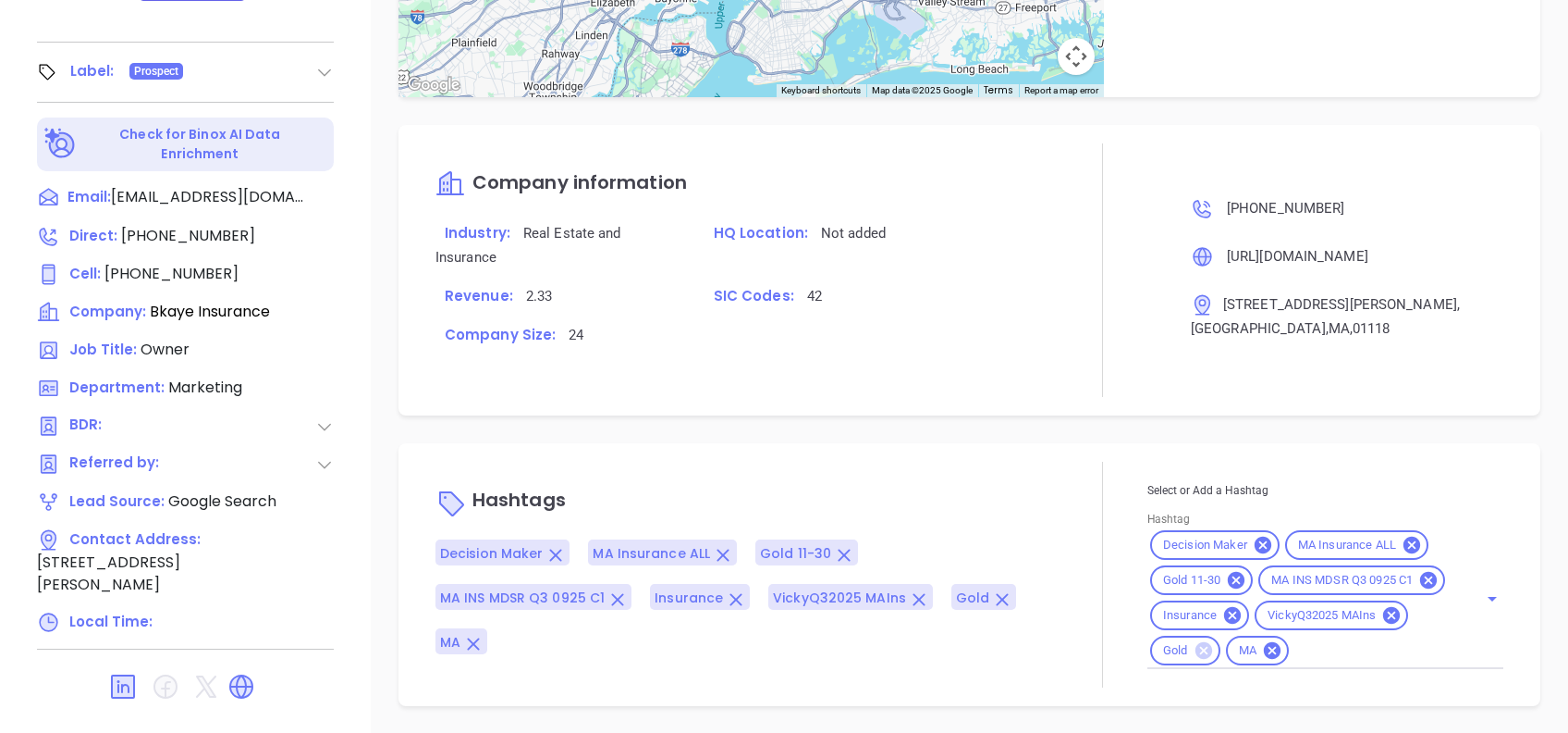
click at [1194, 654] on icon at bounding box center [1202, 650] width 16 height 17
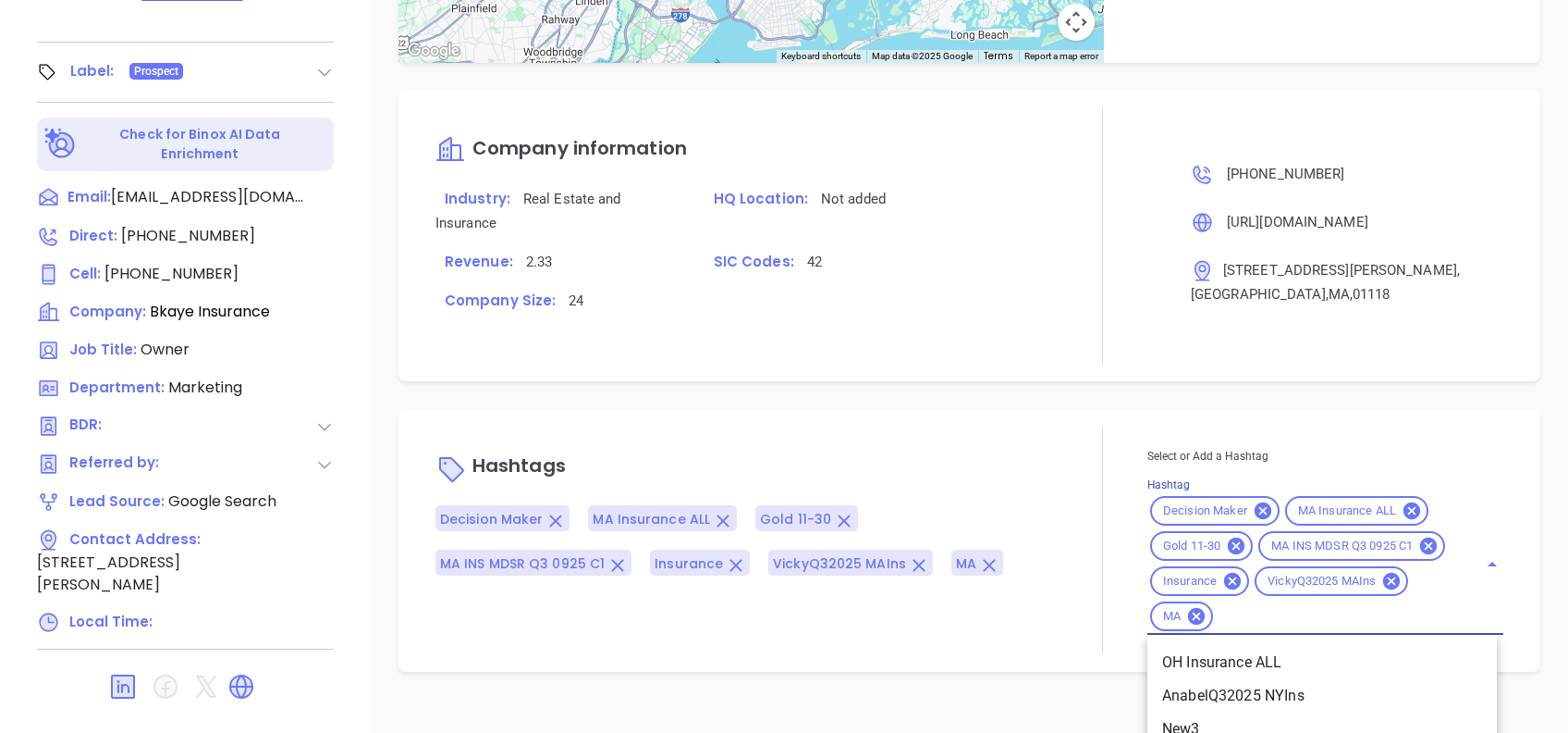
click at [1268, 628] on input "Hashtag" at bounding box center [1333, 616] width 236 height 23
type input "maia"
click at [1237, 713] on li "MAIA" at bounding box center [1322, 695] width 349 height 33
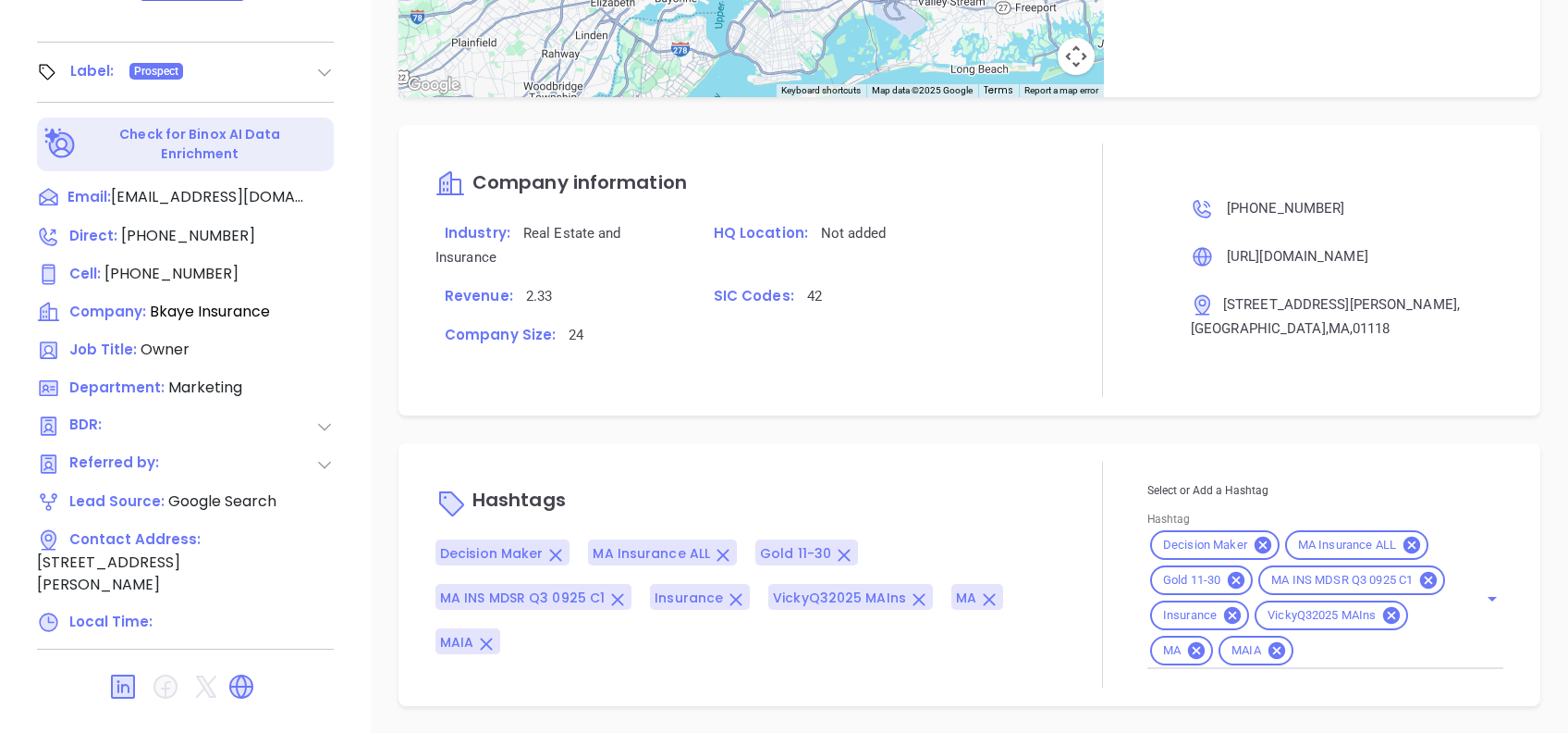
click at [1031, 403] on div "Notes All Gissela Vargas | Jun 14, 2024 12:58 PM Company has 2 locations in MA.…" at bounding box center [969, 86] width 1197 height 1295
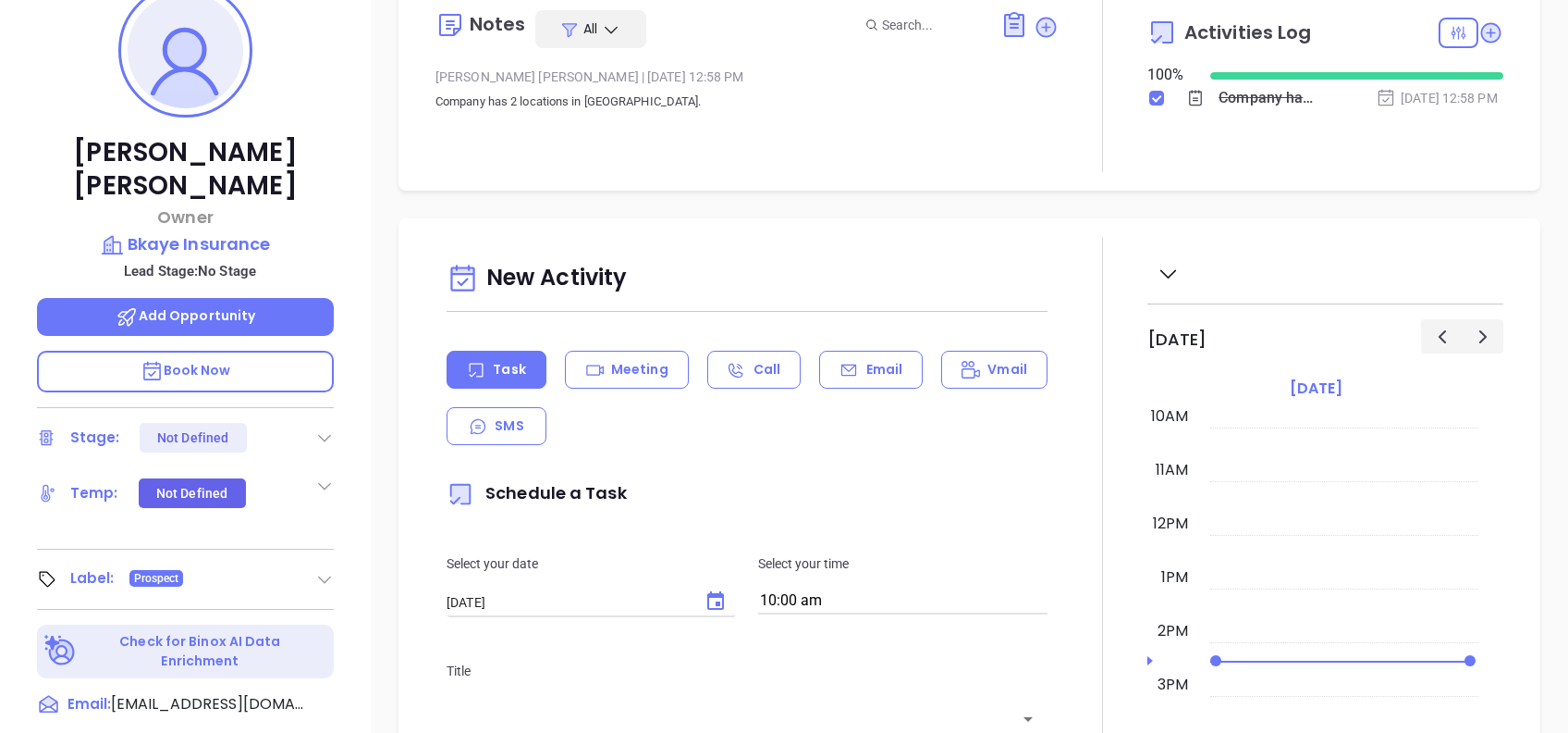
scroll to position [74, 0]
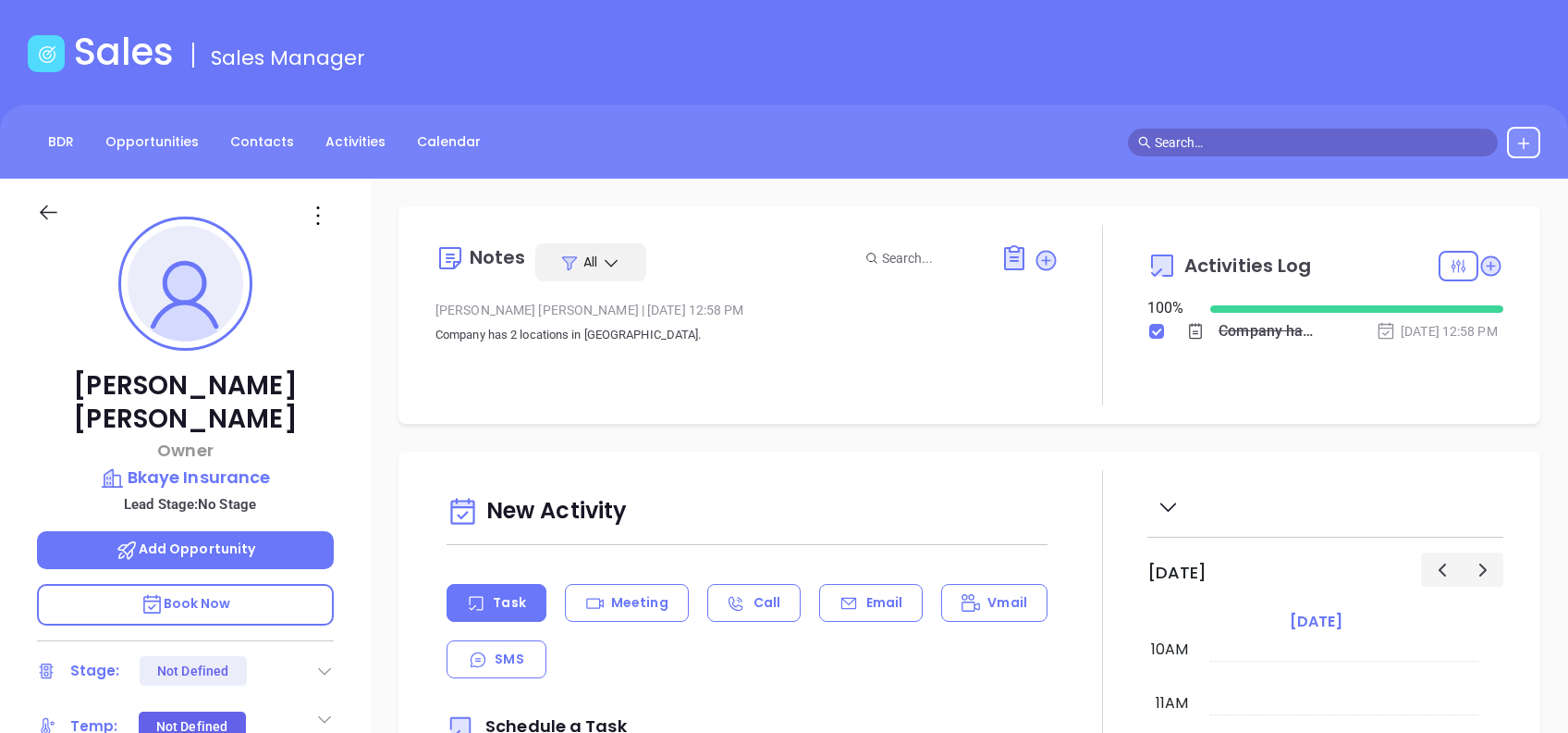
click at [1034, 268] on icon at bounding box center [1046, 260] width 25 height 25
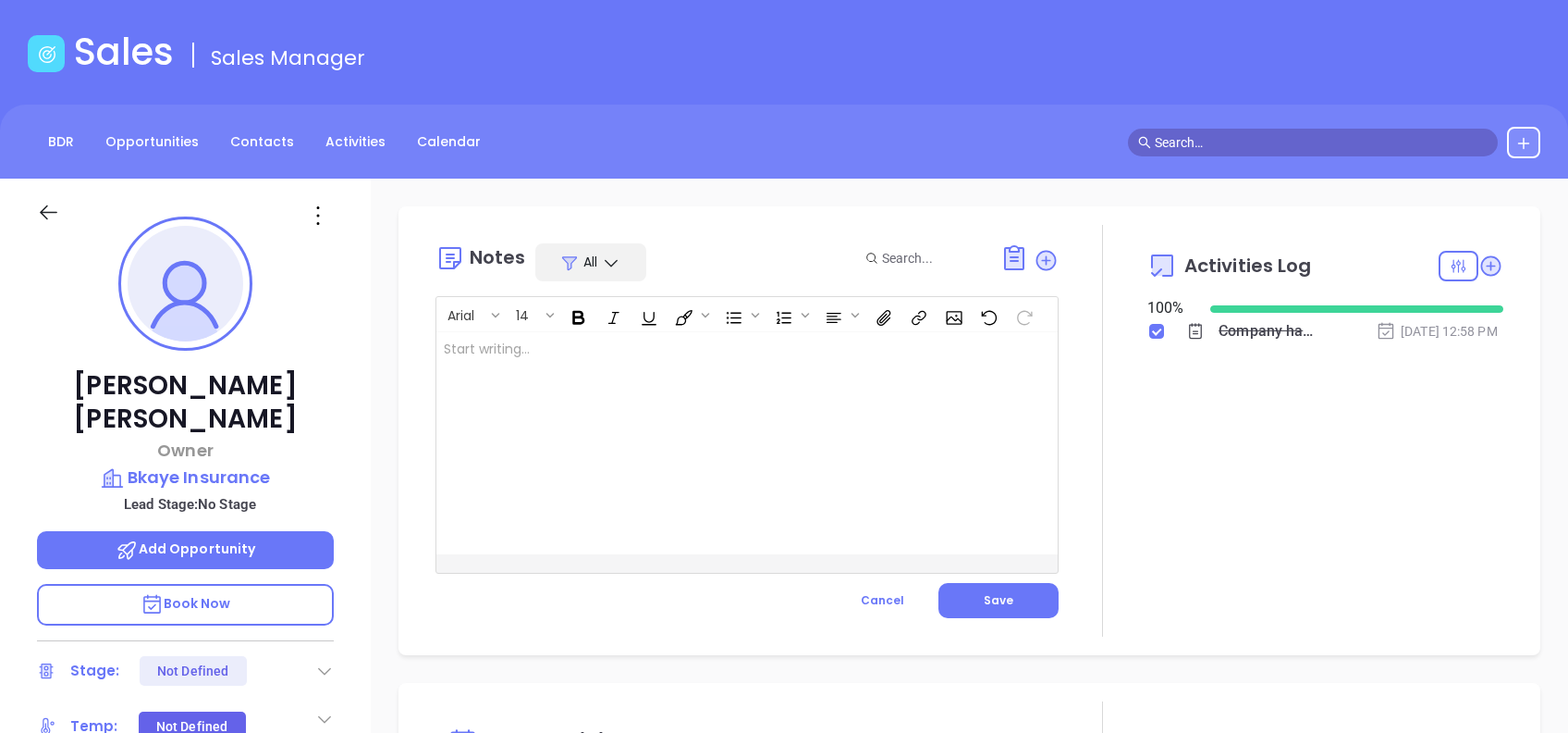
click at [707, 474] on div at bounding box center [725, 443] width 577 height 222
click at [984, 594] on span "Save" at bounding box center [998, 600] width 29 height 16
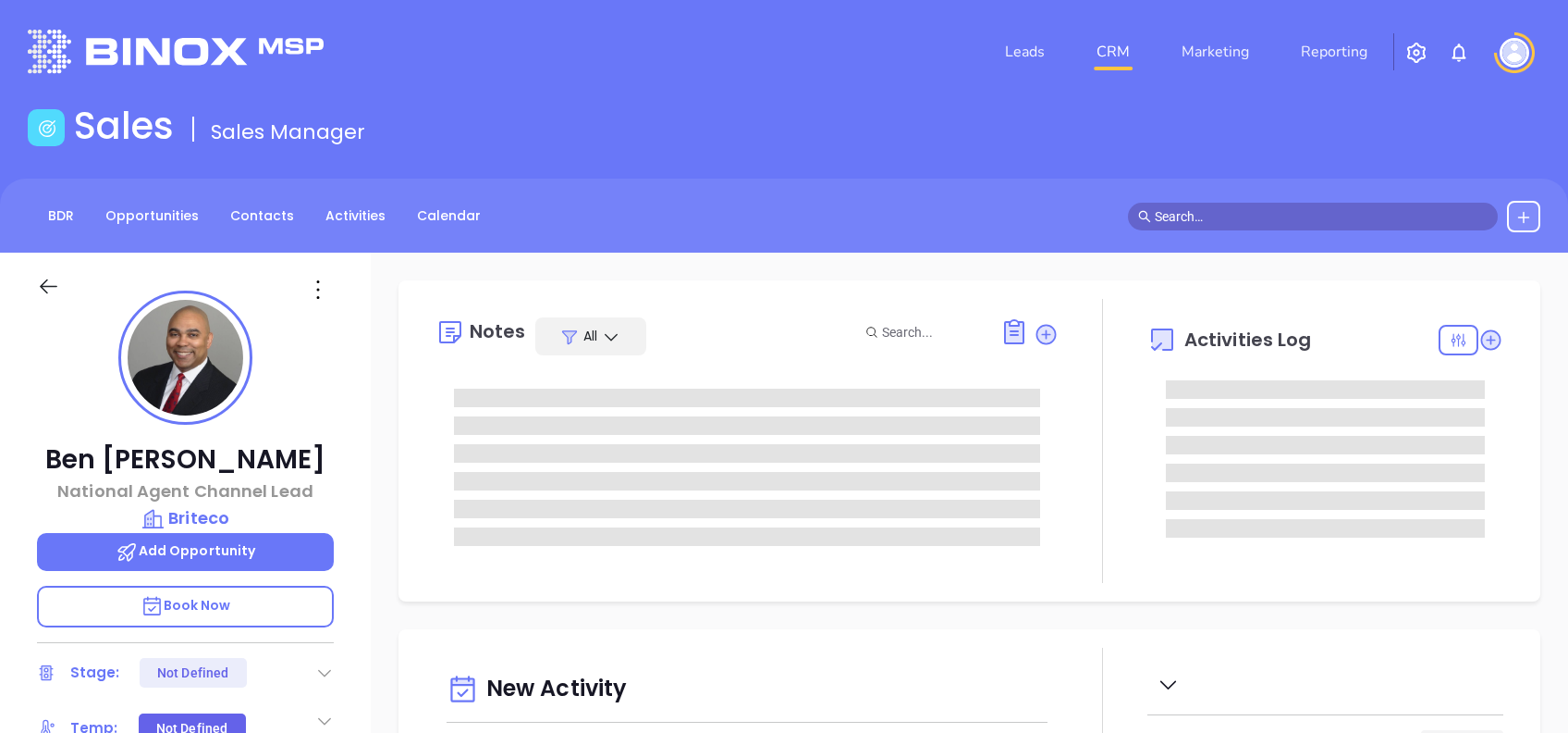
type input "[DATE]"
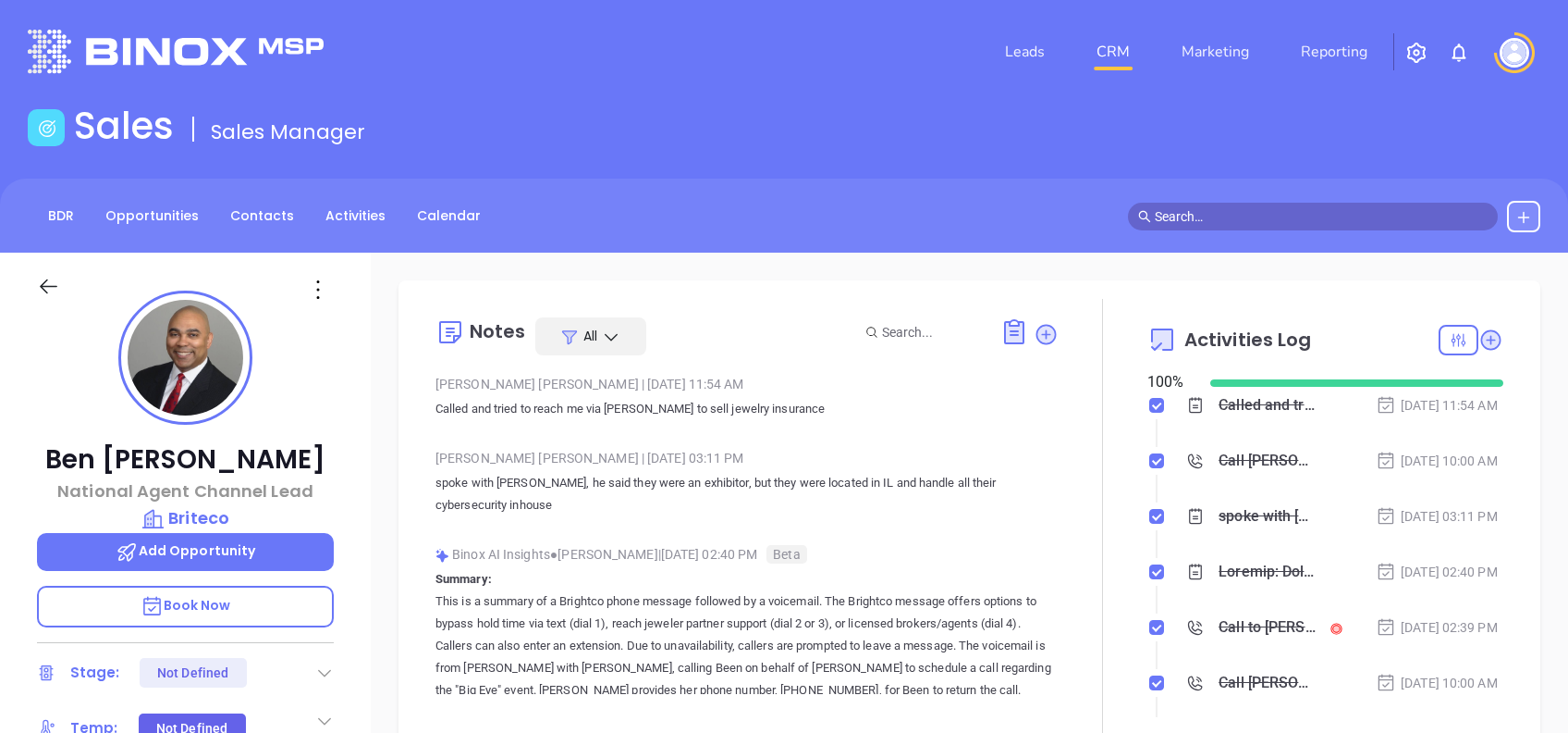
type input "[PERSON_NAME]"
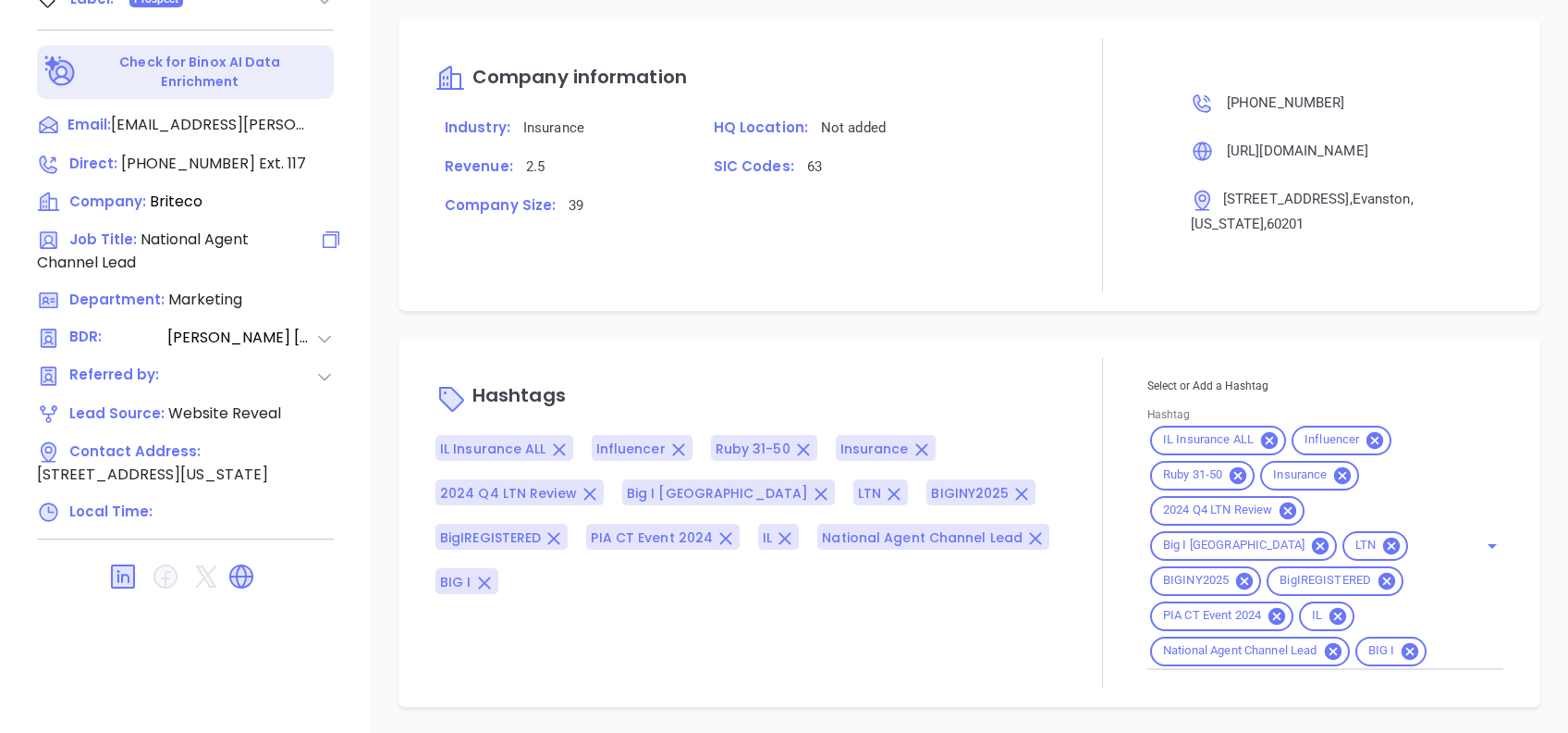
scroll to position [0, 0]
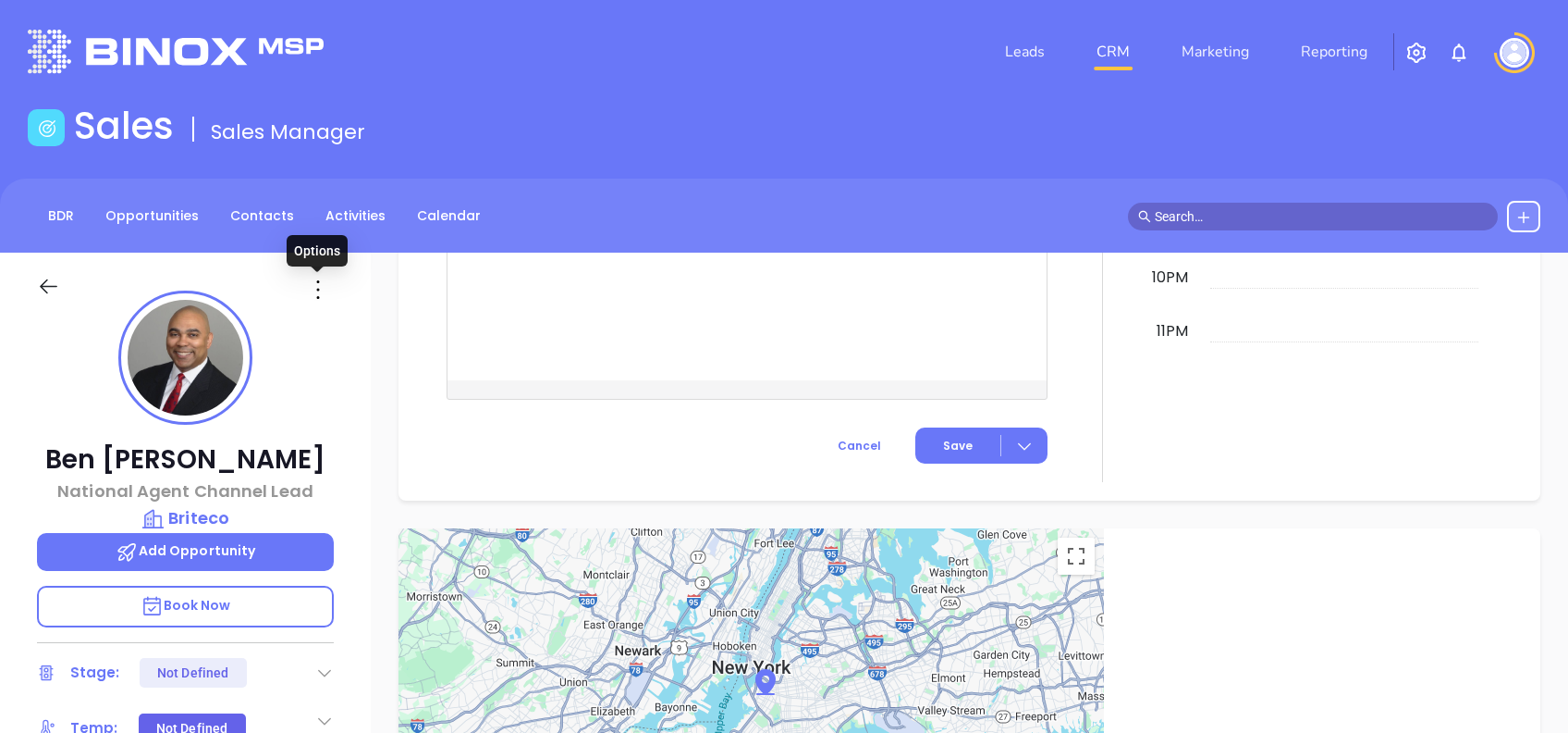
click at [316, 283] on icon at bounding box center [317, 289] width 29 height 29
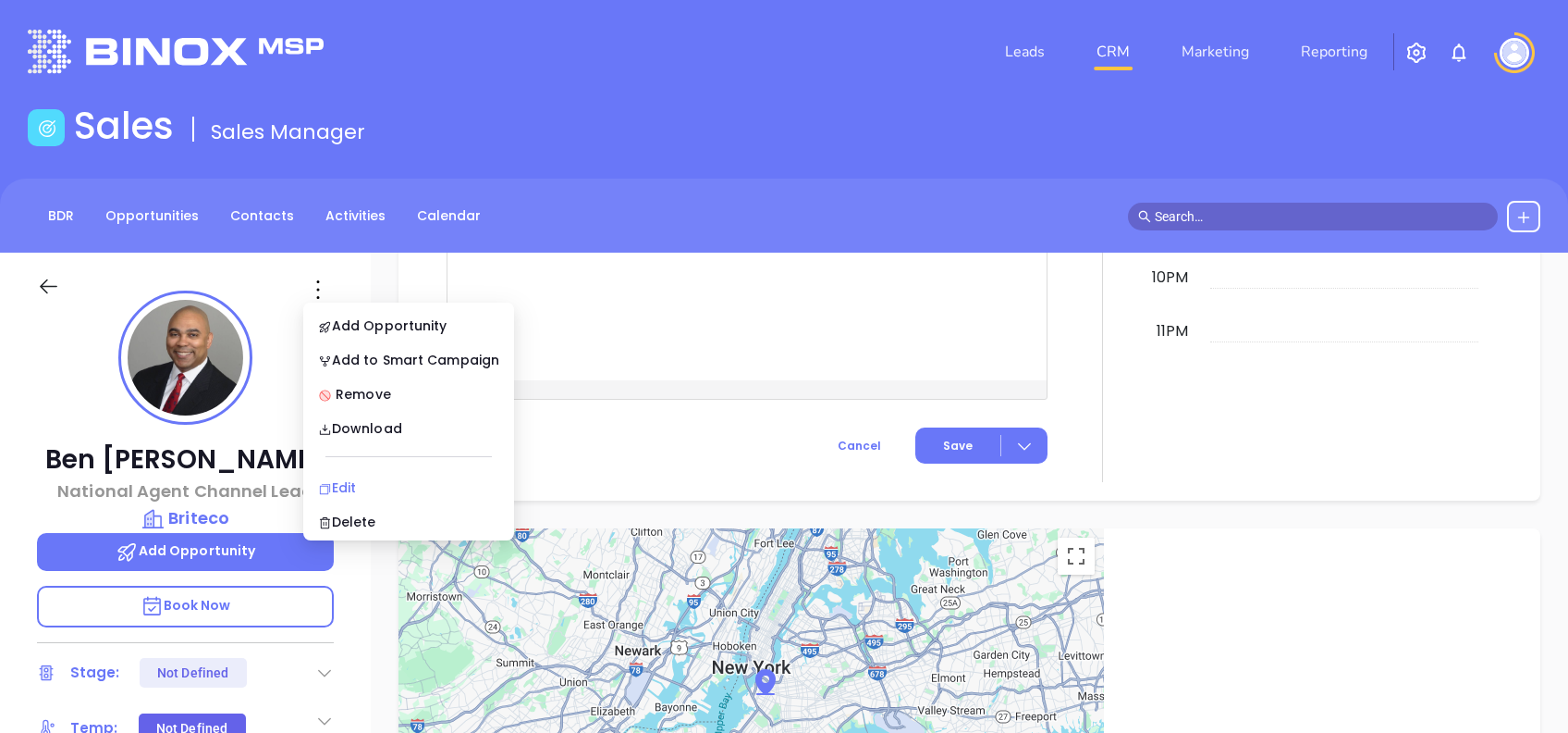
click at [370, 480] on div "Edit" at bounding box center [408, 487] width 181 height 20
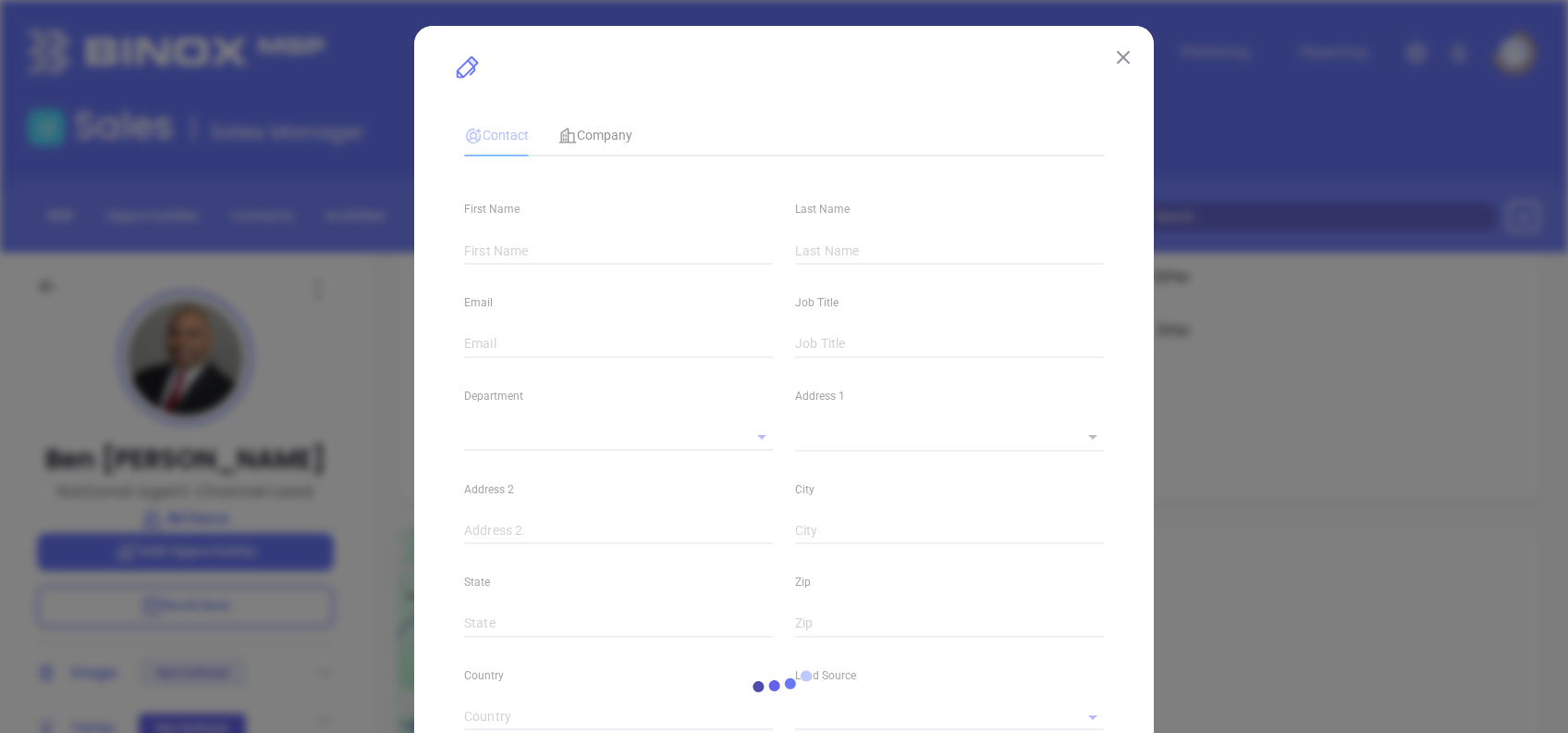
type input "Ben"
type input "Glispie"
type input "ben.glispie@brite.co"
type input "National Agent Channel Lead"
type textarea "805 Greenwood Street"
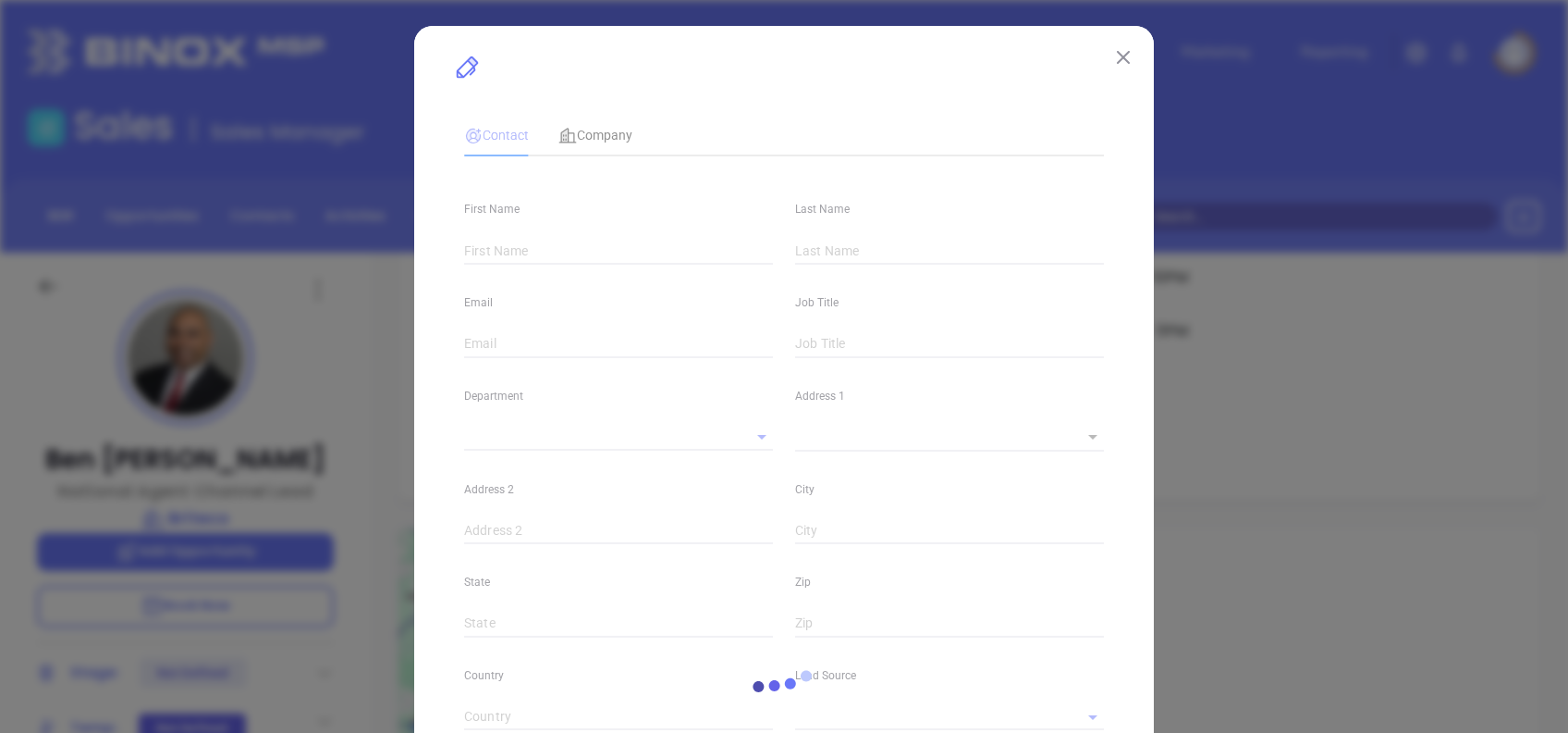
type input "1"
type input "Evanston"
type input "Illinois"
type input "60201"
type input "United States"
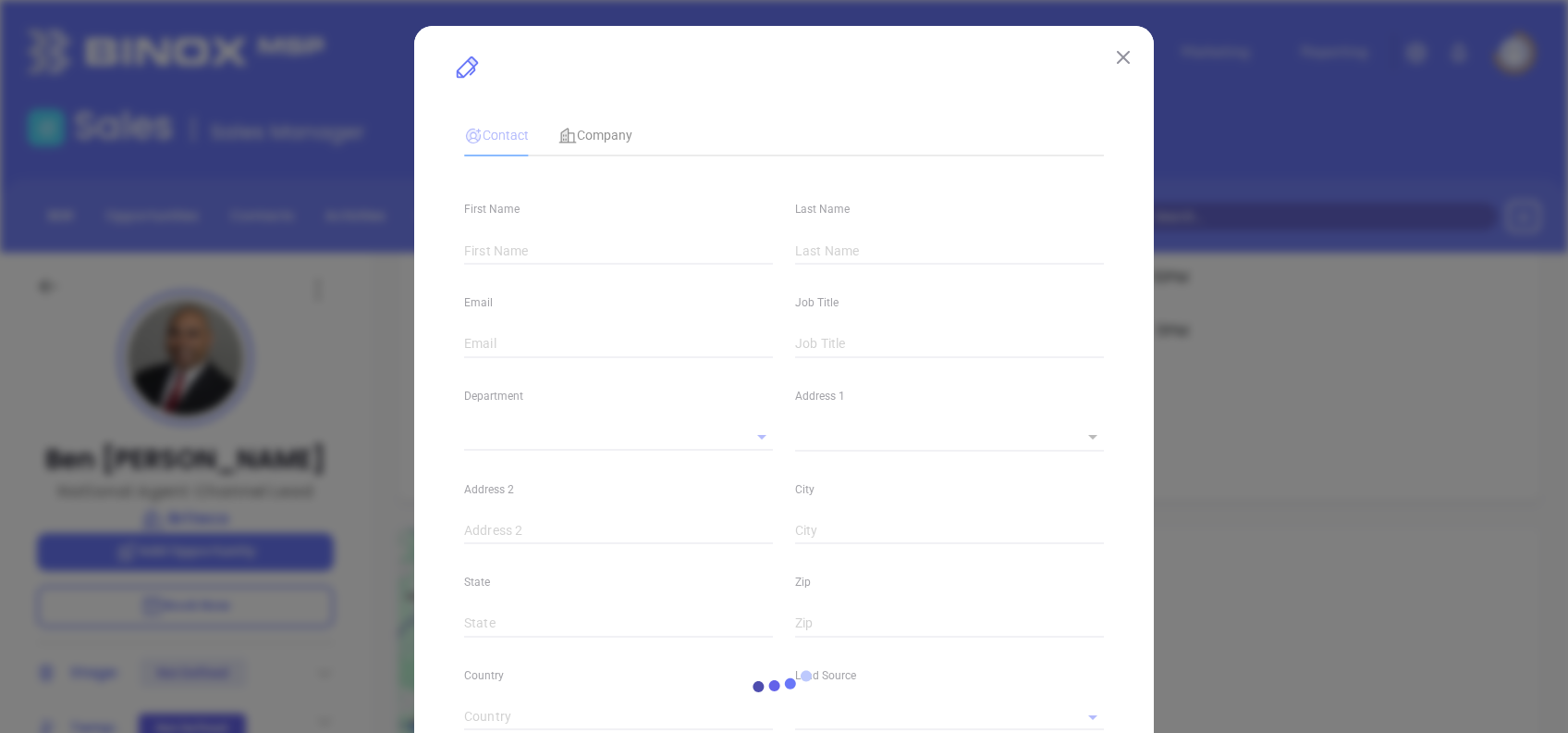
type input "www.linkedin.com/in/ben-glispie-3444a57"
type input "Marketing"
type input "Website Reveal"
type input "Anabell Dominguez"
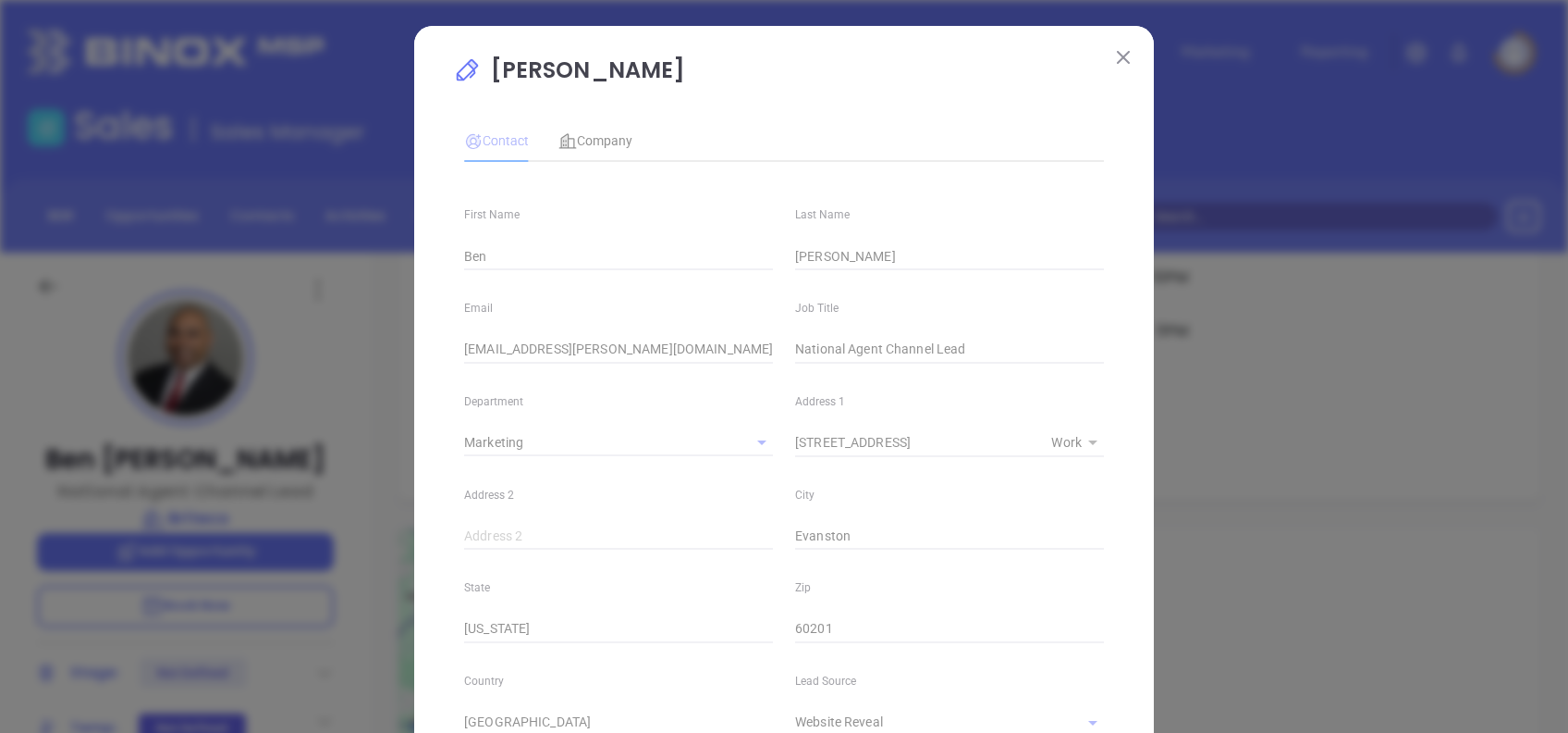
type input "1"
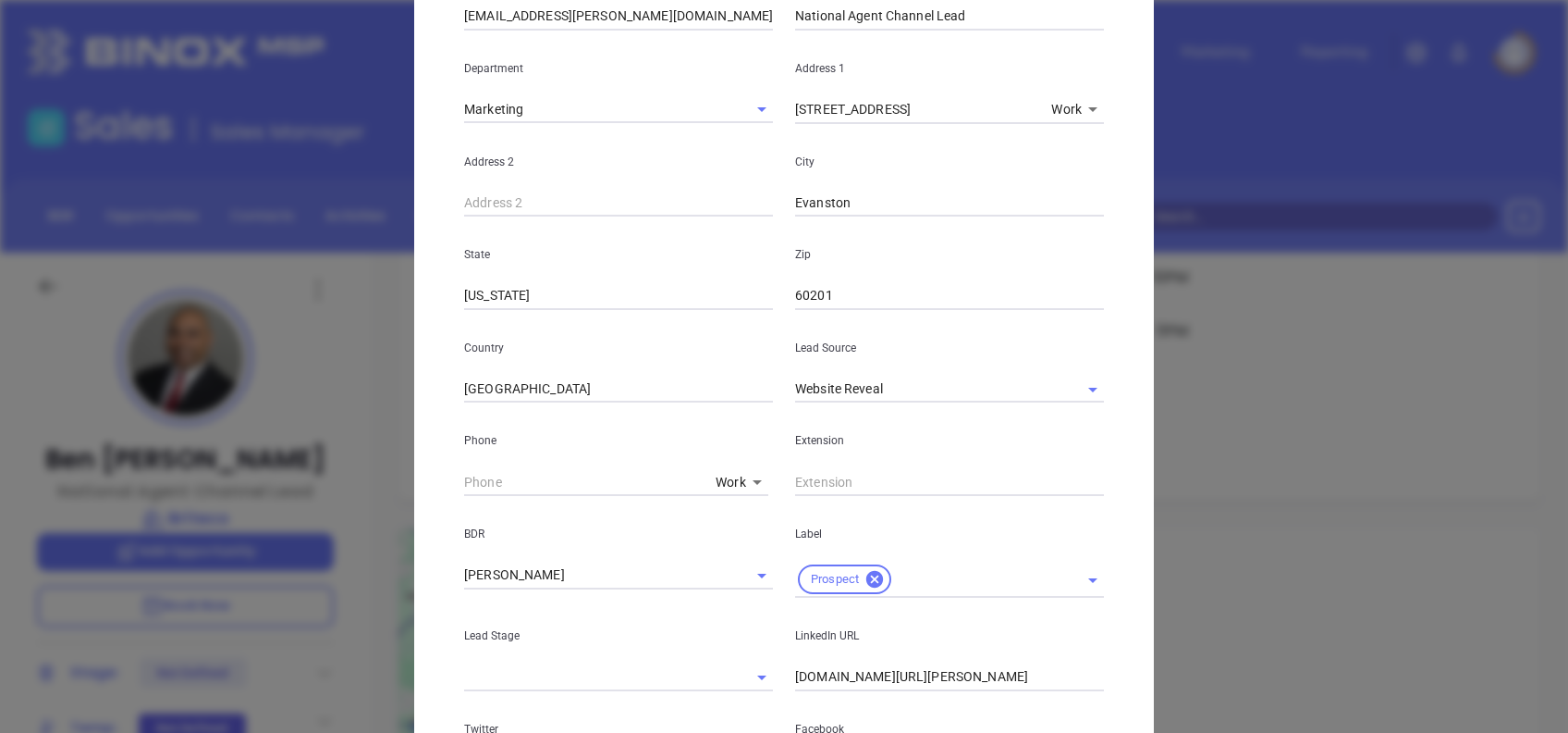
scroll to position [695, 0]
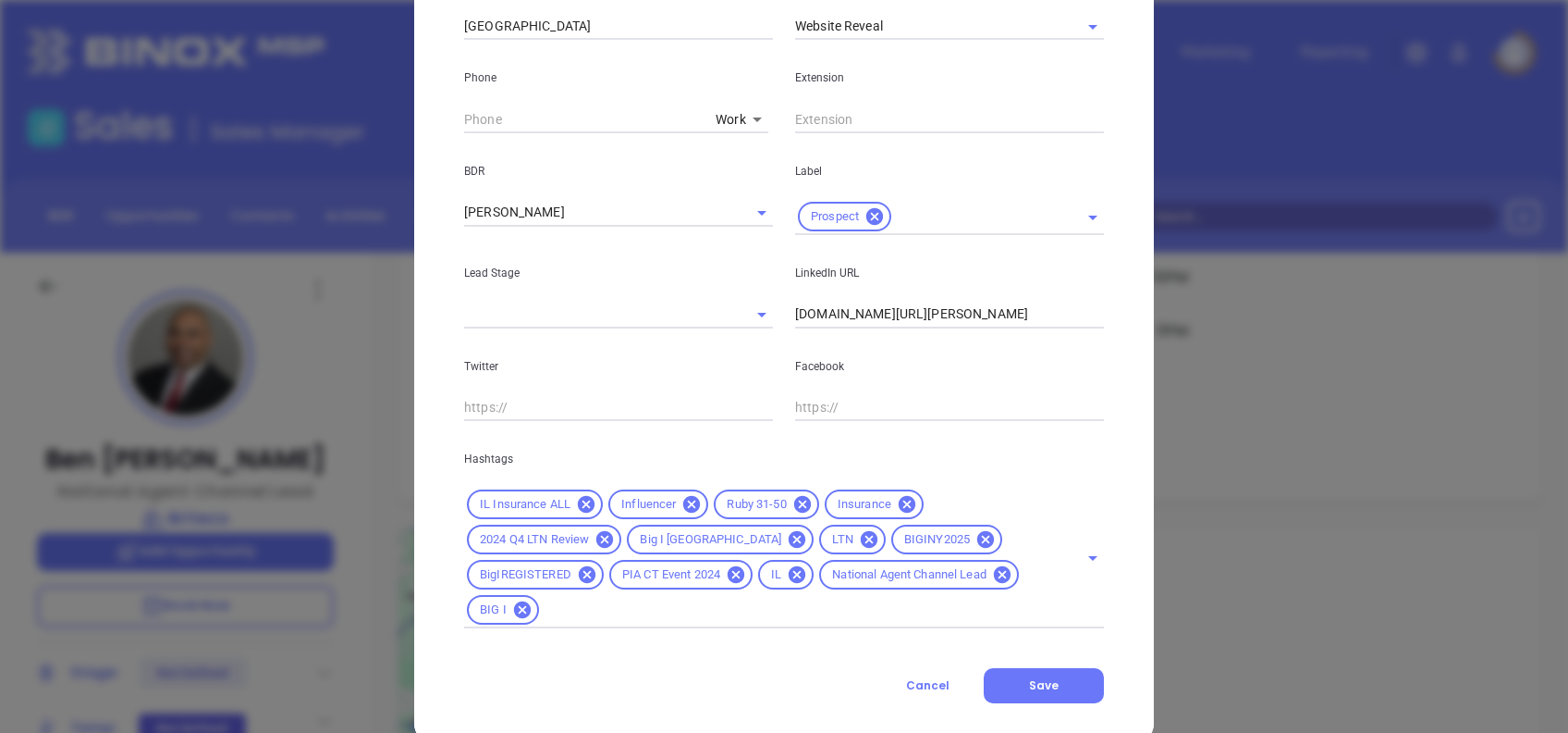
click at [888, 320] on input "www.linkedin.com/in/ben-glispie-3444a57" at bounding box center [949, 315] width 309 height 28
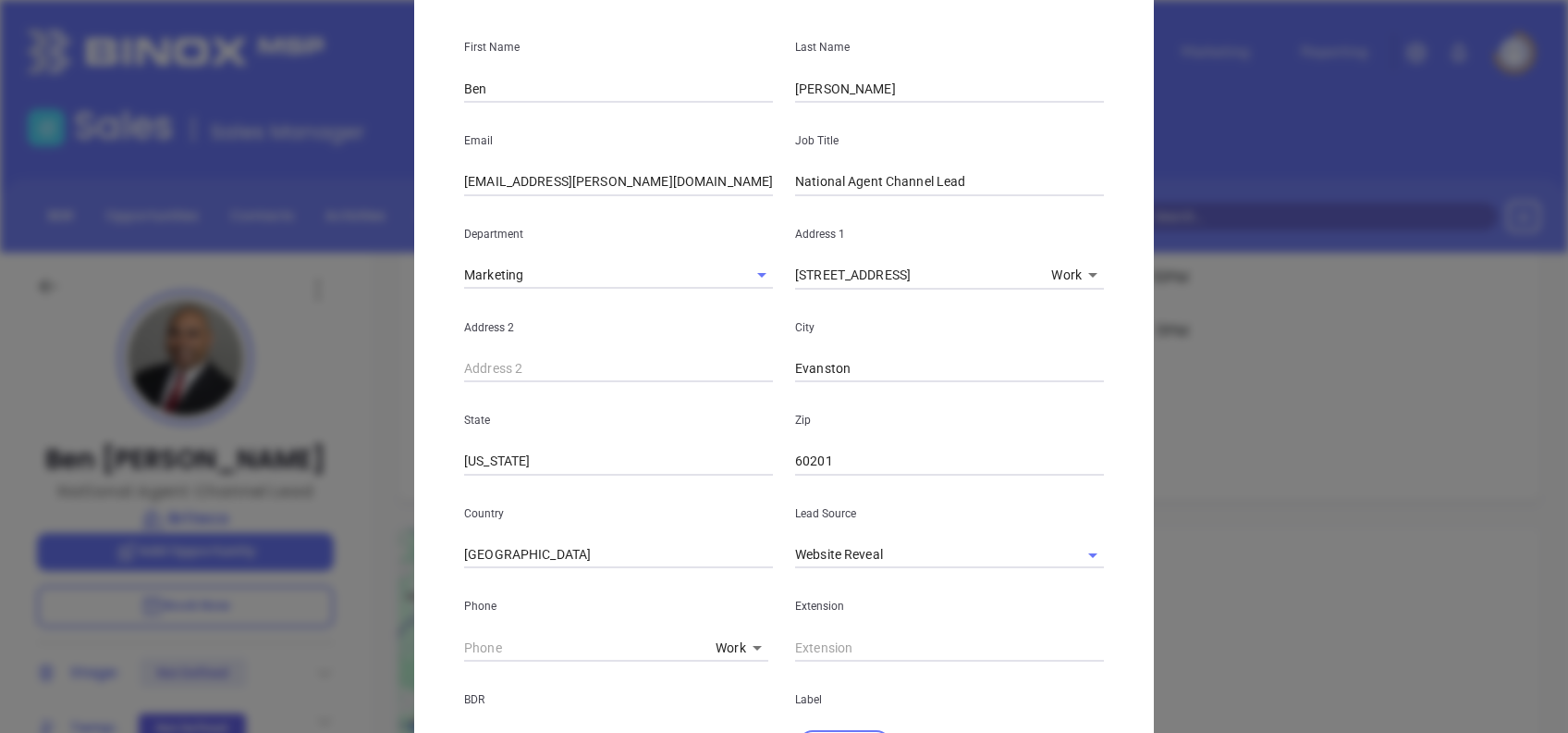
scroll to position [80, 0]
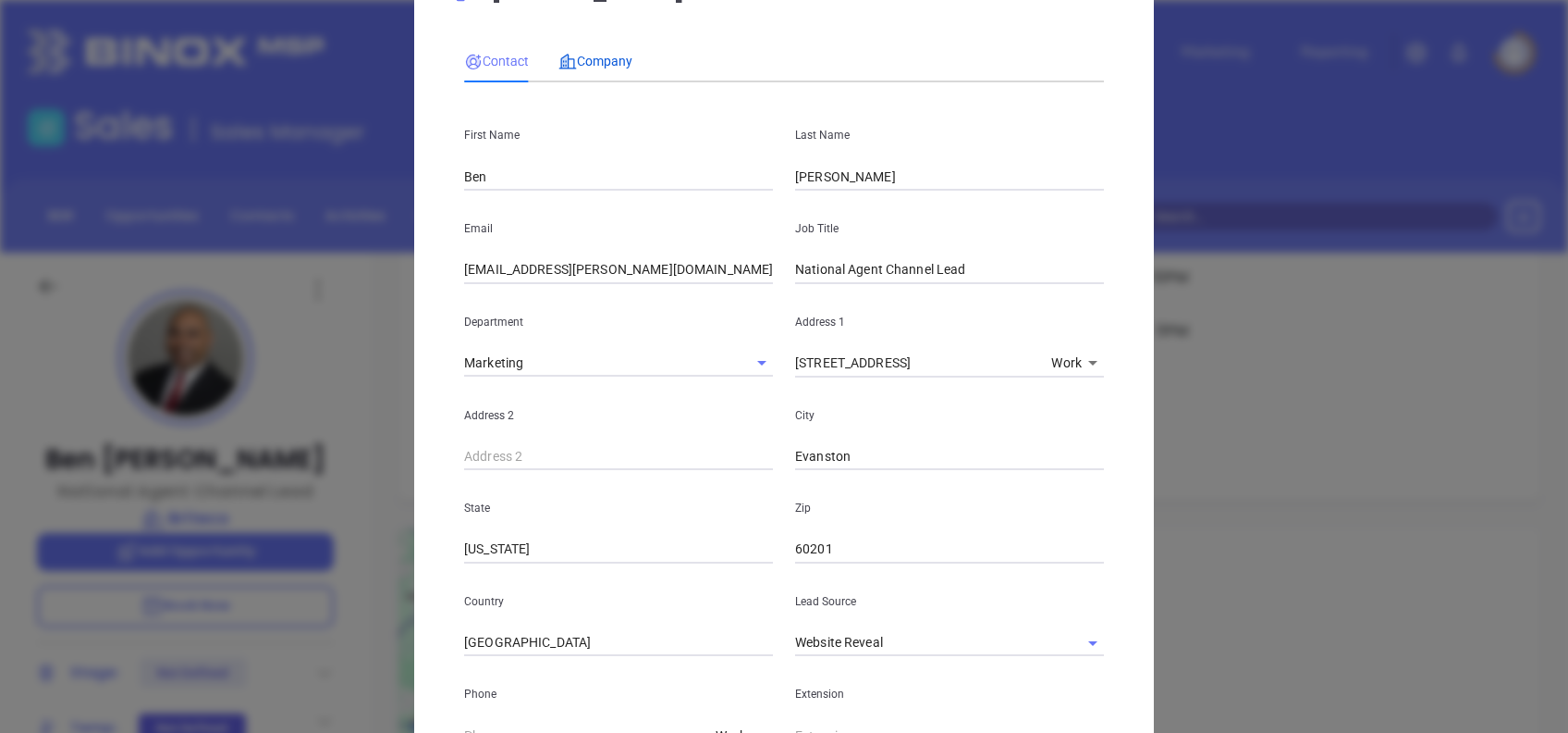
click at [576, 69] on div "Company" at bounding box center [595, 60] width 74 height 20
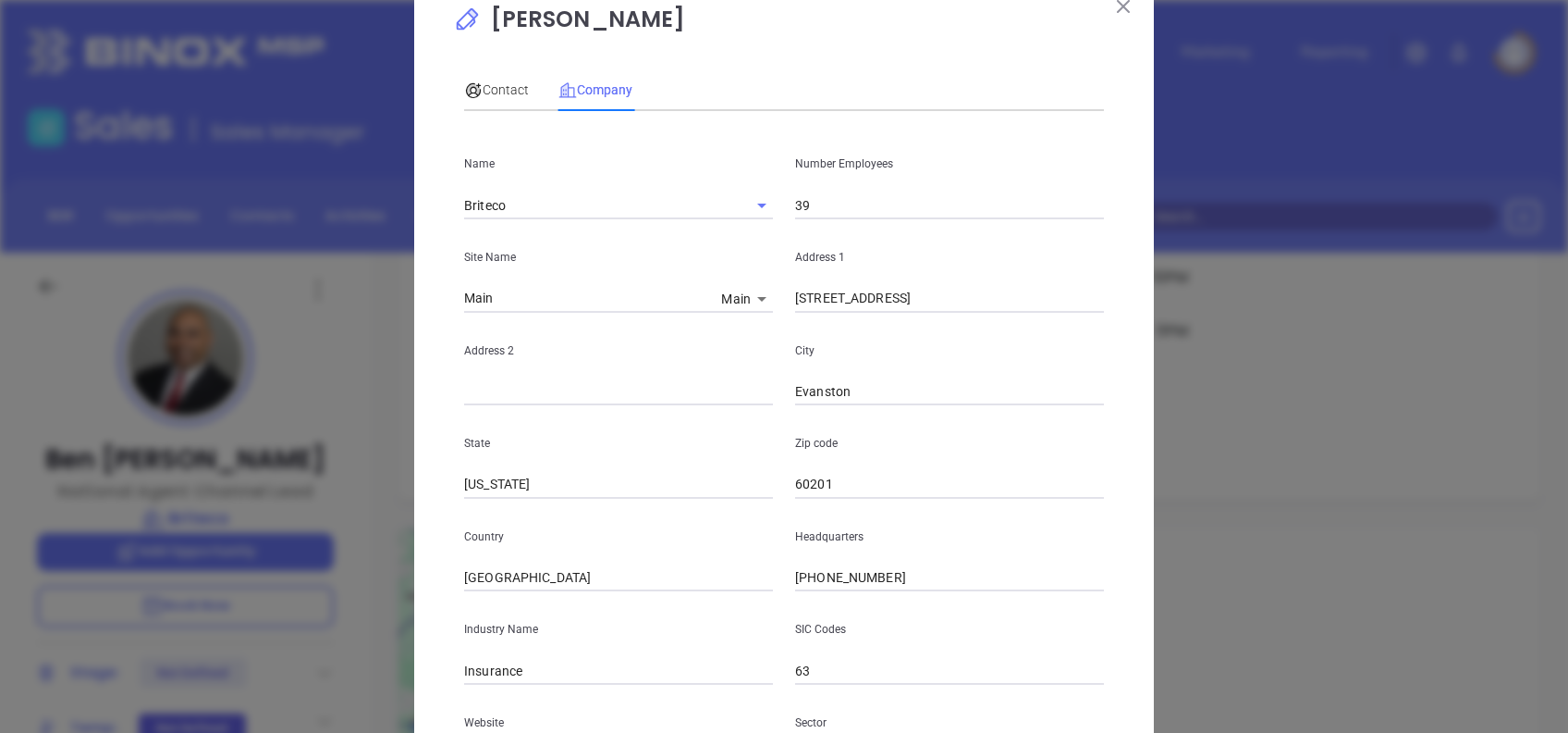
scroll to position [0, 0]
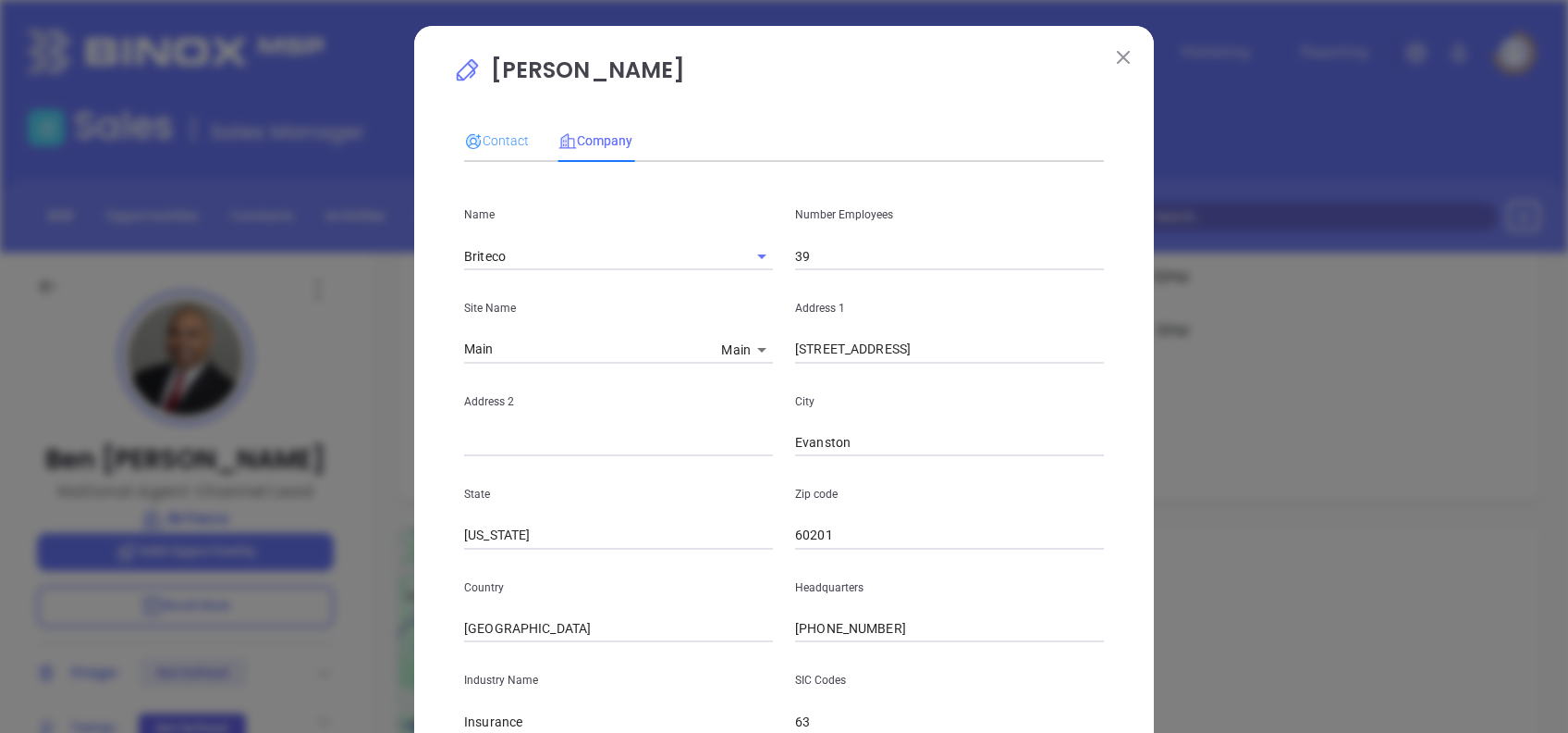
click at [477, 154] on div "Contact" at bounding box center [496, 141] width 65 height 43
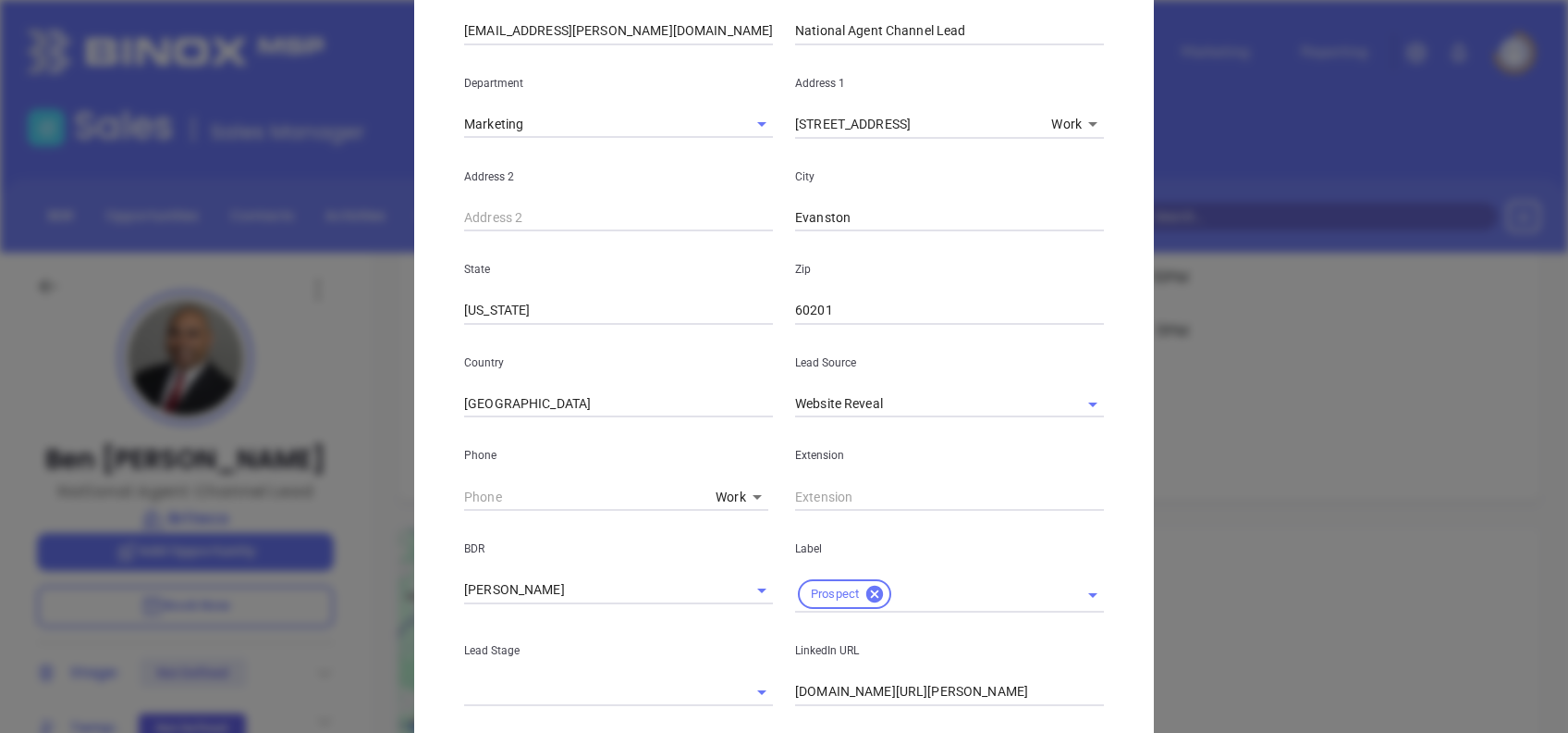
scroll to position [695, 0]
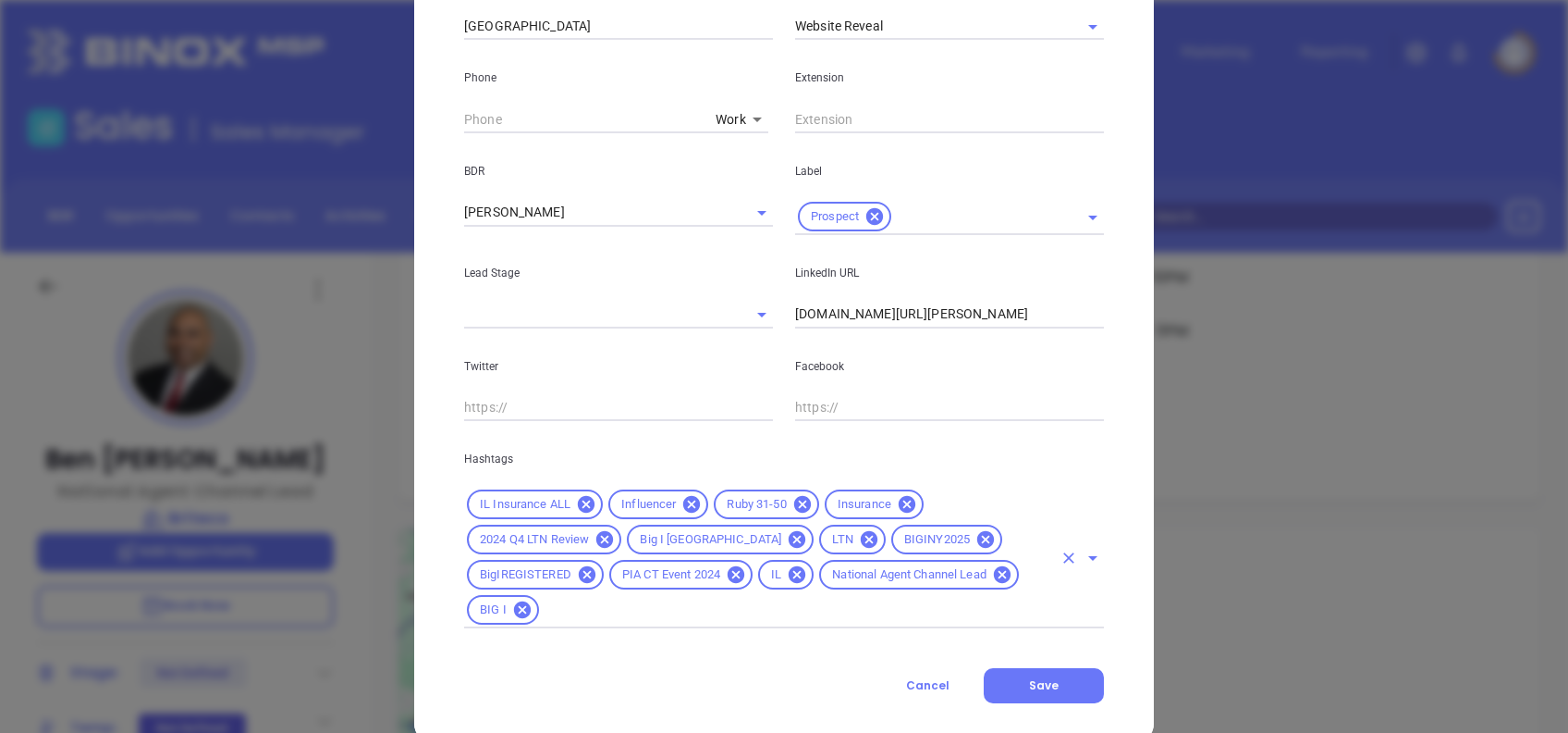
click at [985, 598] on input "text" at bounding box center [797, 610] width 510 height 23
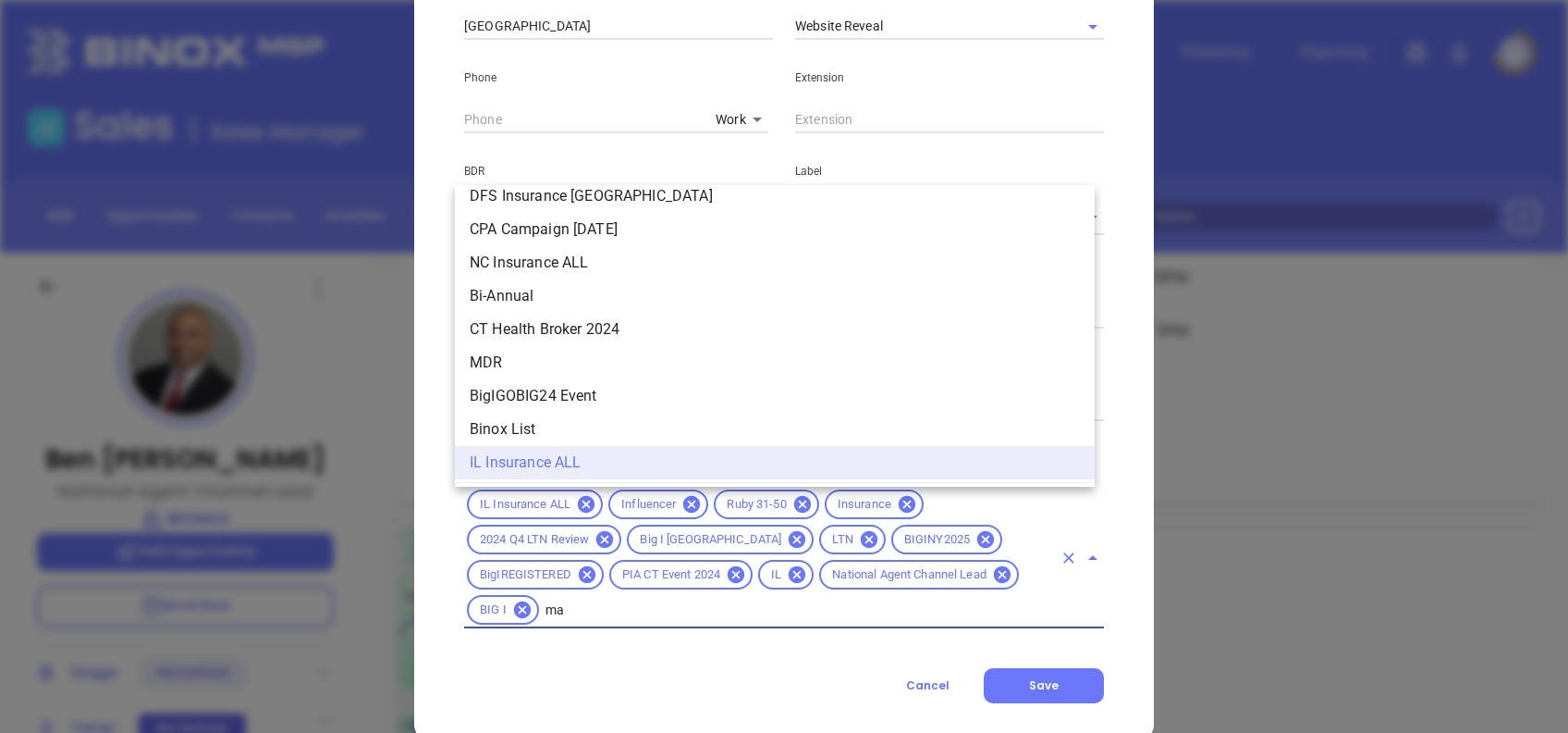
scroll to position [0, 0]
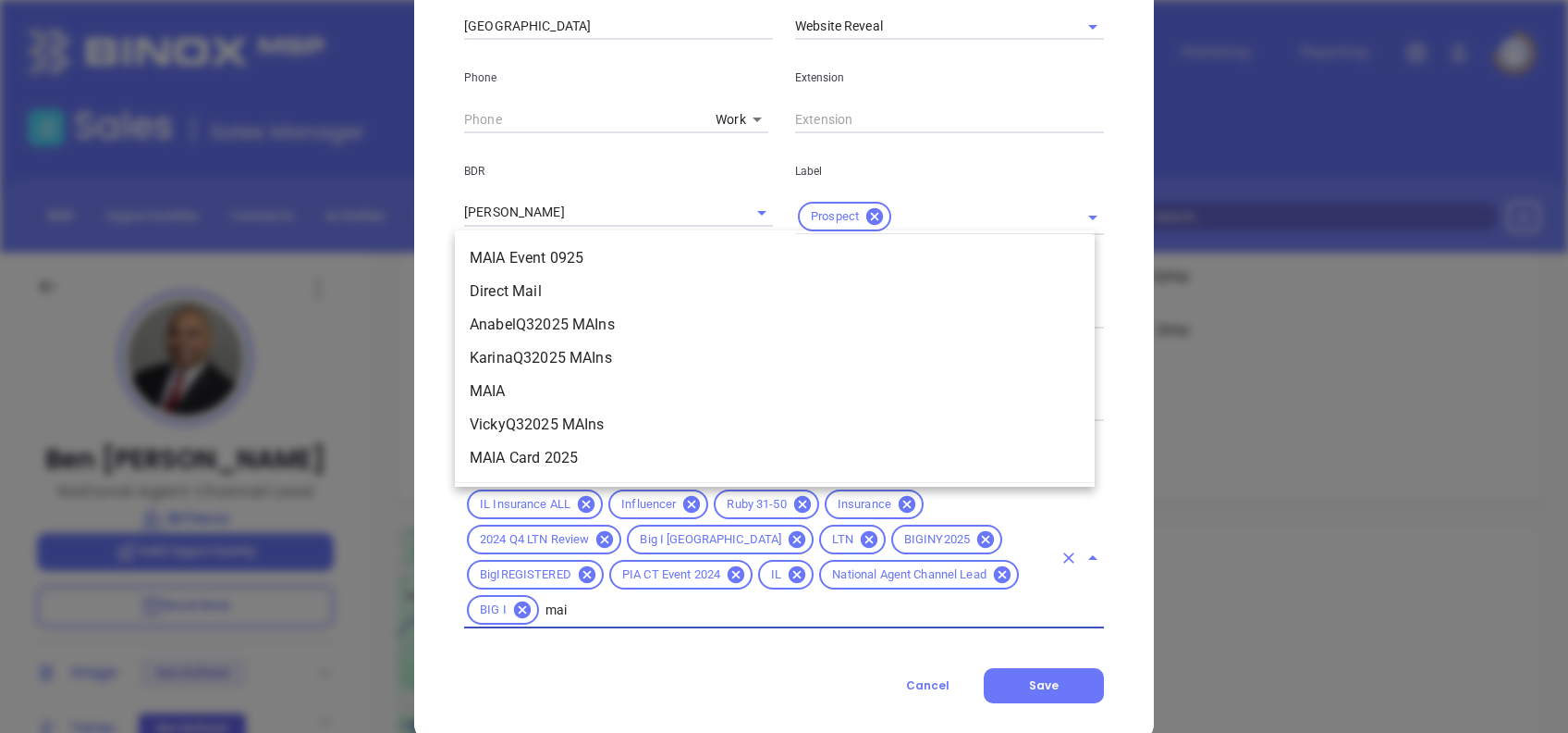
type input "maia"
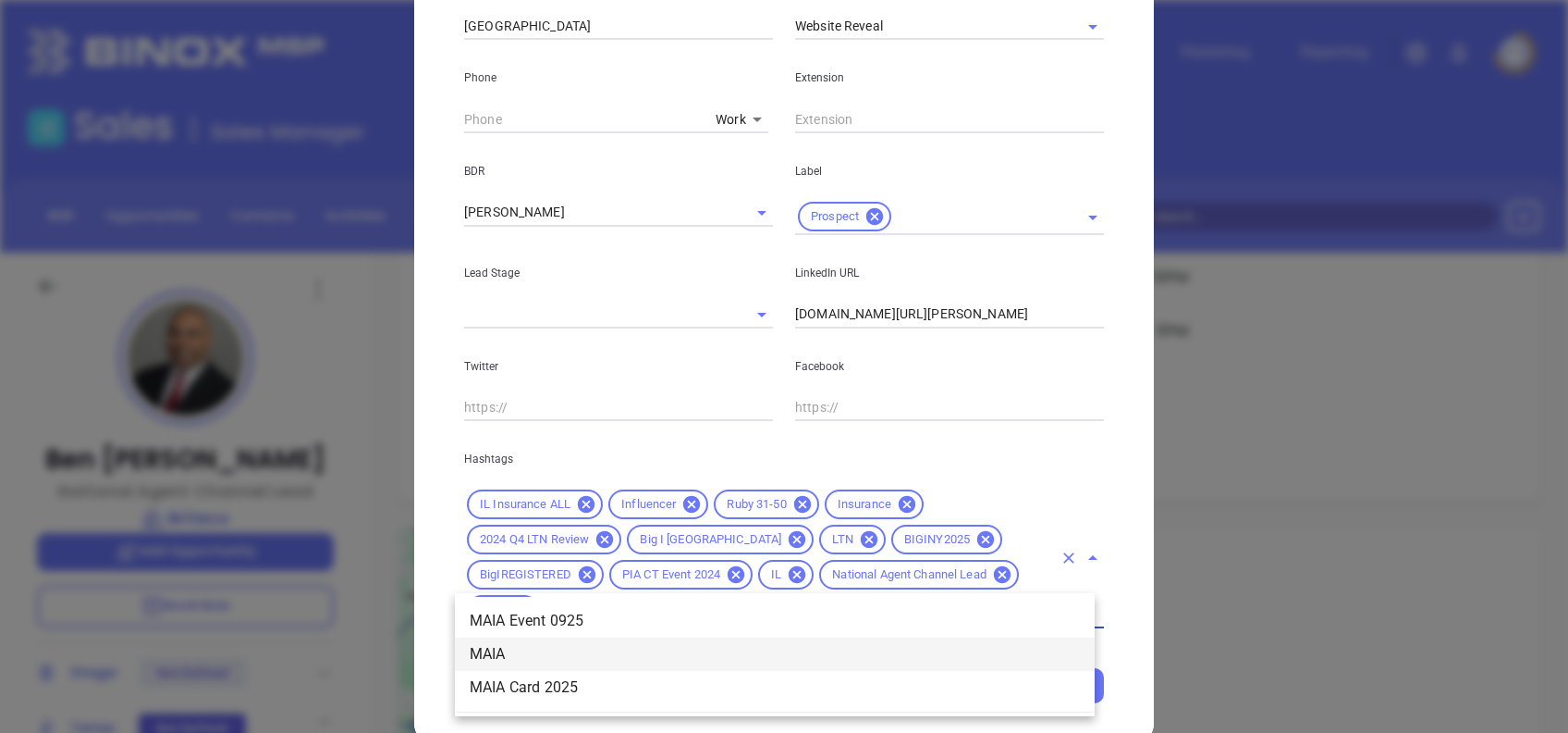
click at [493, 651] on li "MAIA" at bounding box center [774, 653] width 639 height 33
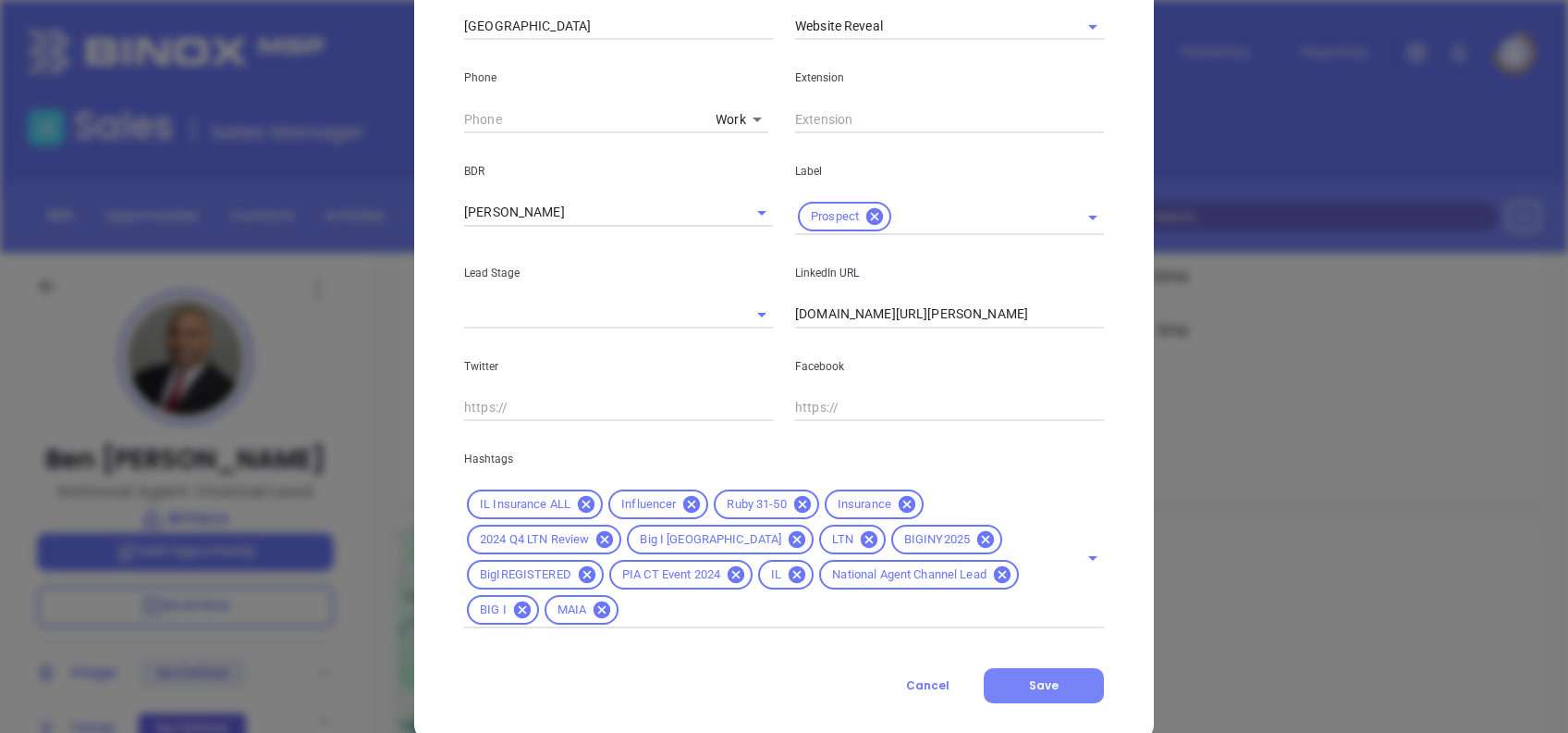
click at [1029, 677] on span "Save" at bounding box center [1043, 684] width 29 height 16
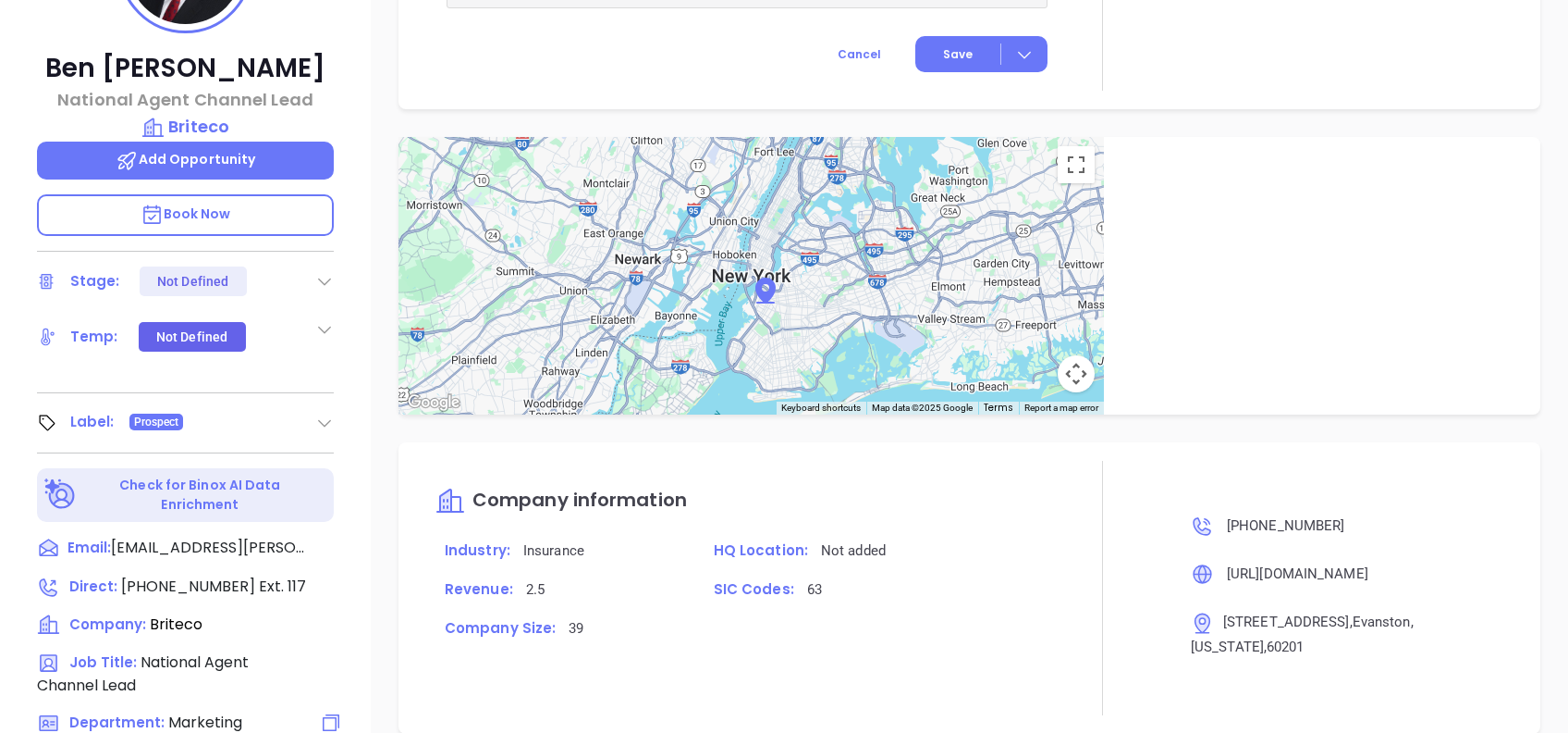
scroll to position [814, 0]
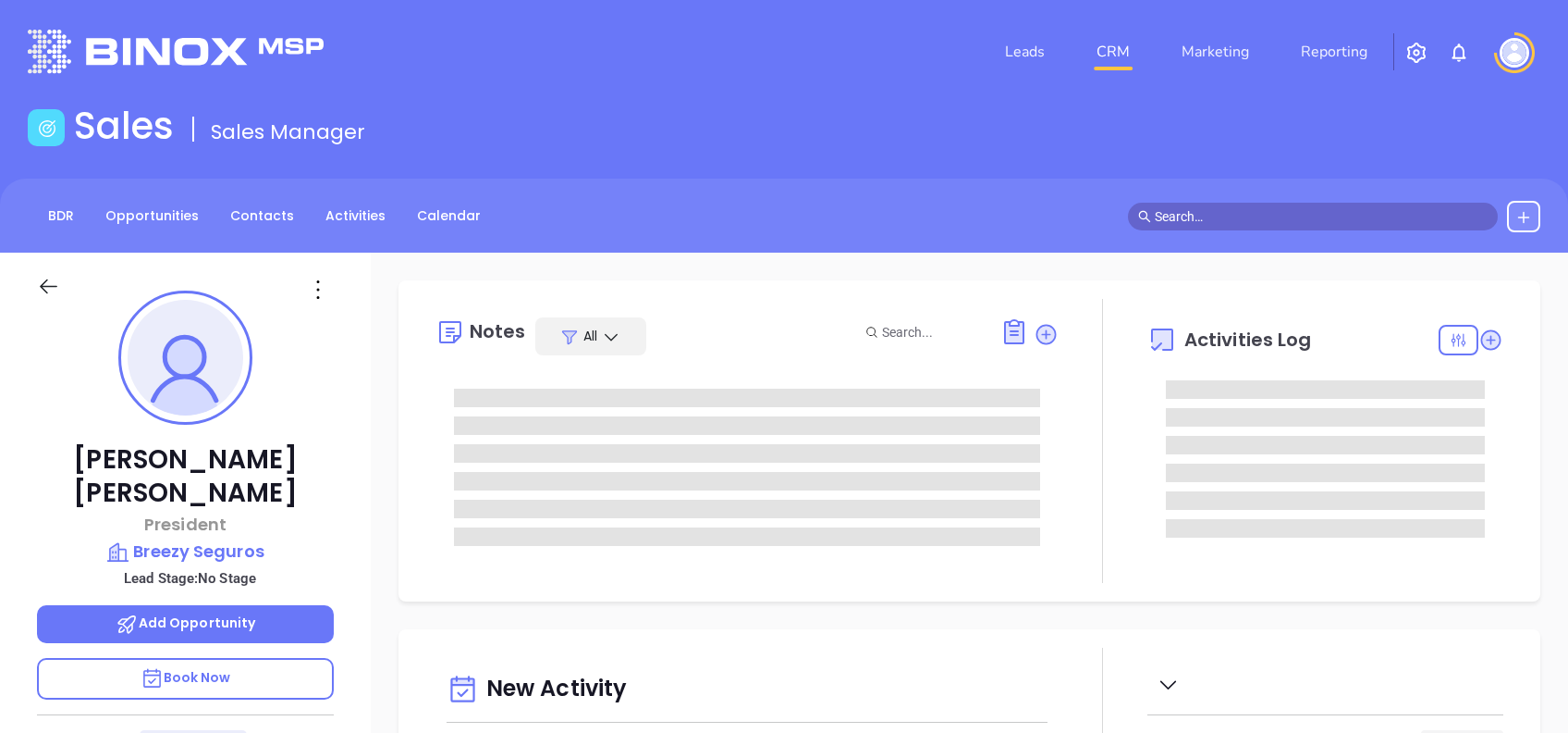
scroll to position [538, 0]
type input "[PERSON_NAME]"
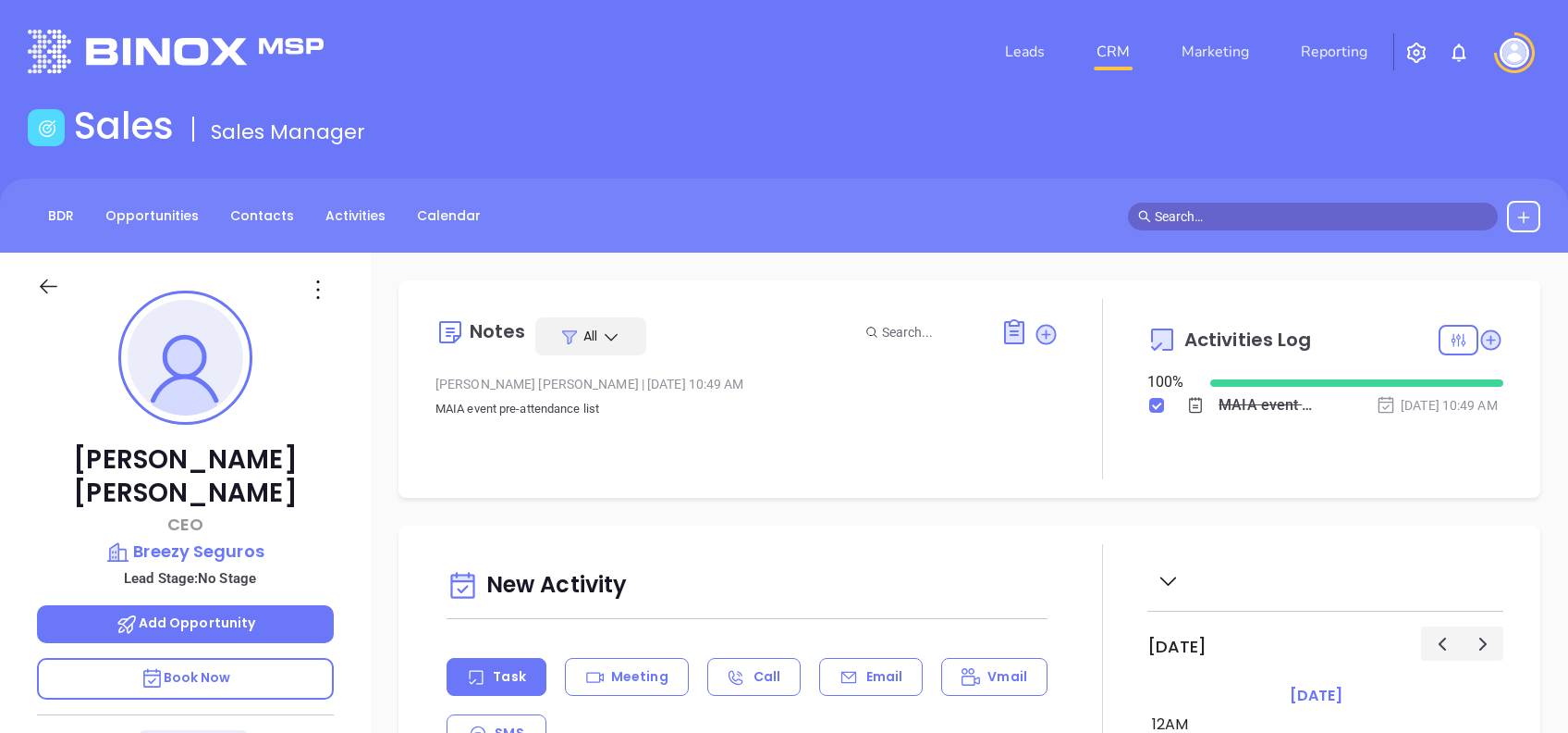
type input "[PERSON_NAME]"
click at [237, 226] on link "Contacts" at bounding box center [262, 216] width 86 height 30
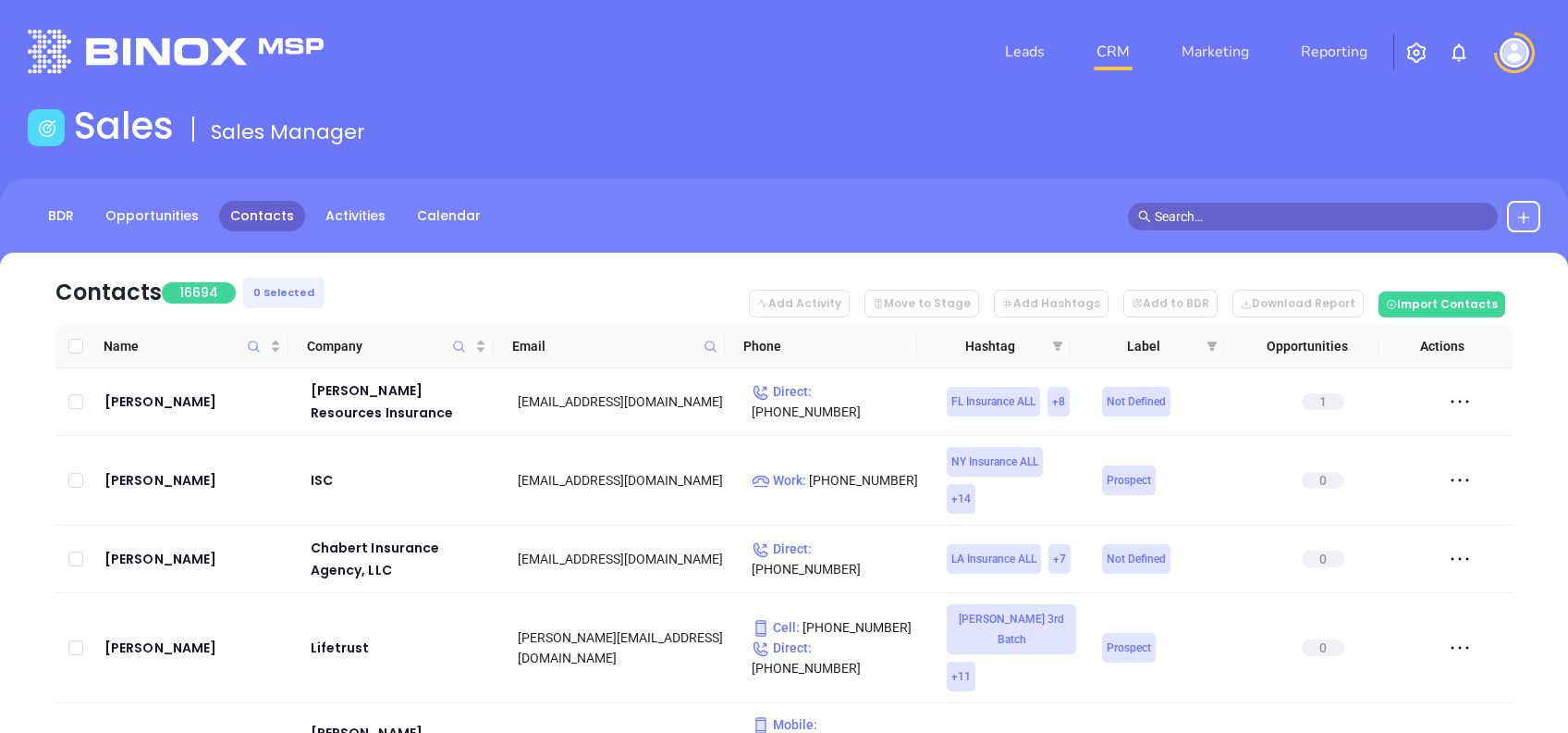
click at [710, 354] on span at bounding box center [710, 346] width 21 height 28
paste input "[DOMAIN_NAME]"
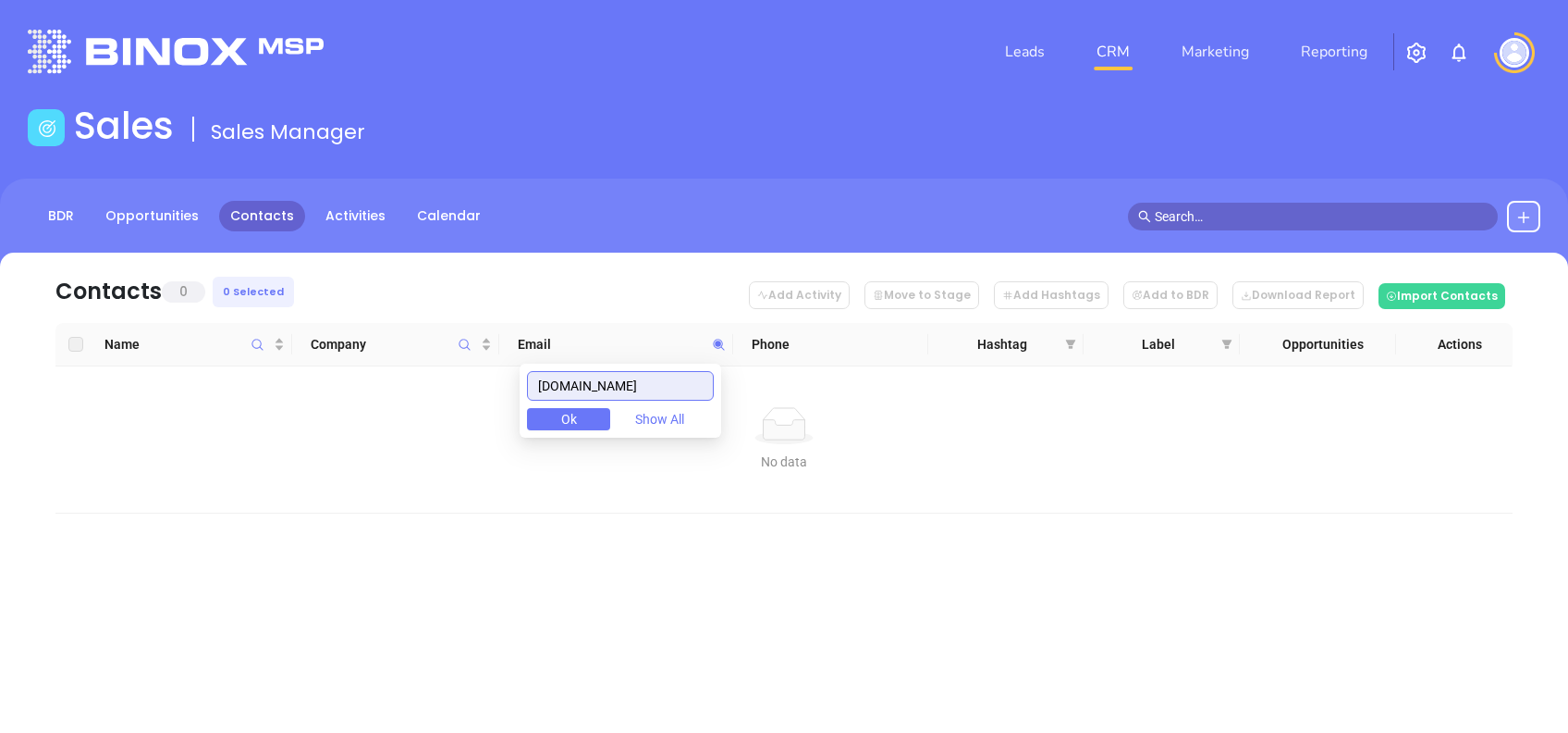
drag, startPoint x: 651, startPoint y: 382, endPoint x: 505, endPoint y: 359, distance: 147.8
click at [504, 360] on body "Leads CRM Marketing Reporting Financial Leads Leads Sales Sales Manager BDR Opp…" at bounding box center [784, 366] width 1568 height 733
paste input "ldrs"
type input "[DOMAIN_NAME]"
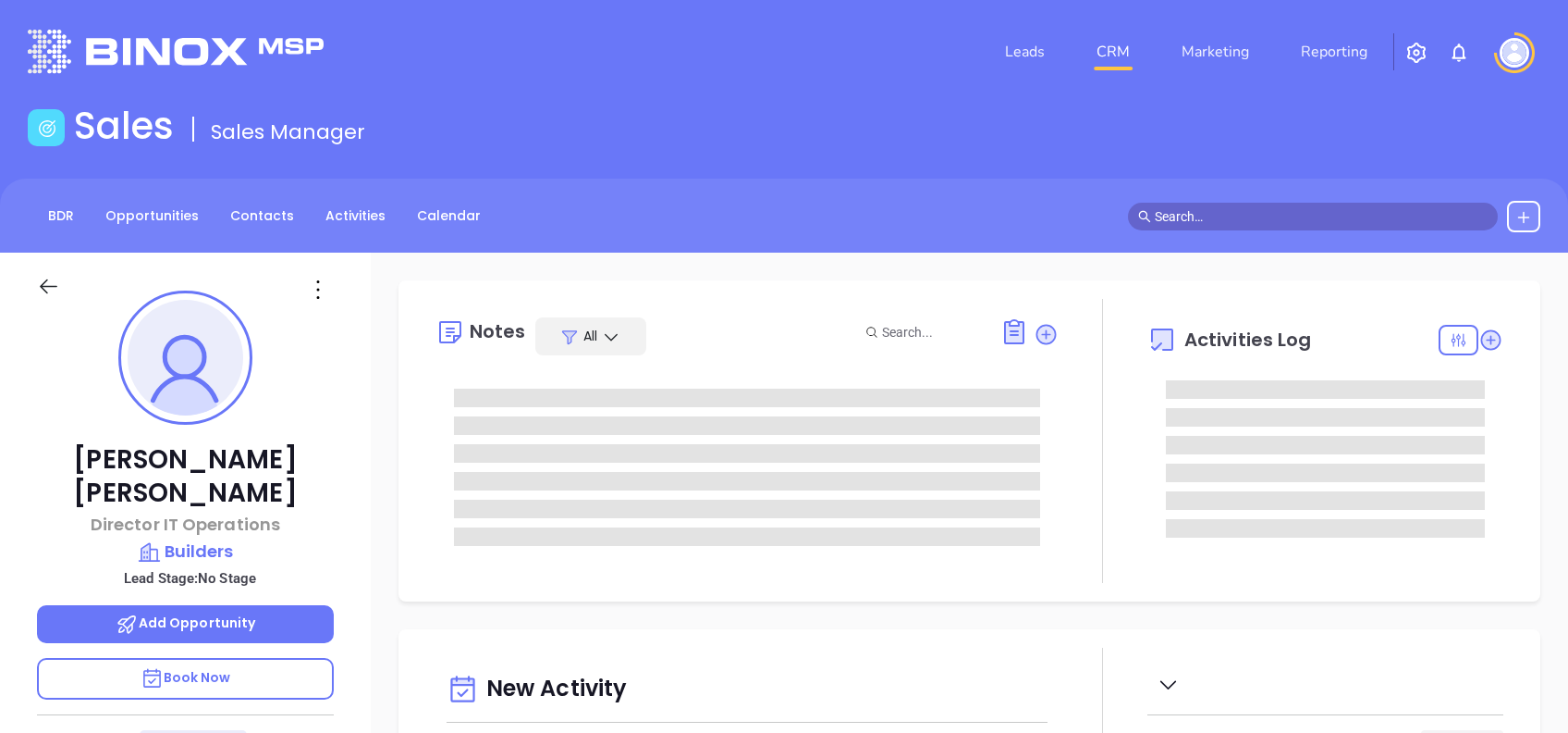
type input "[DATE]"
type input "[PERSON_NAME]"
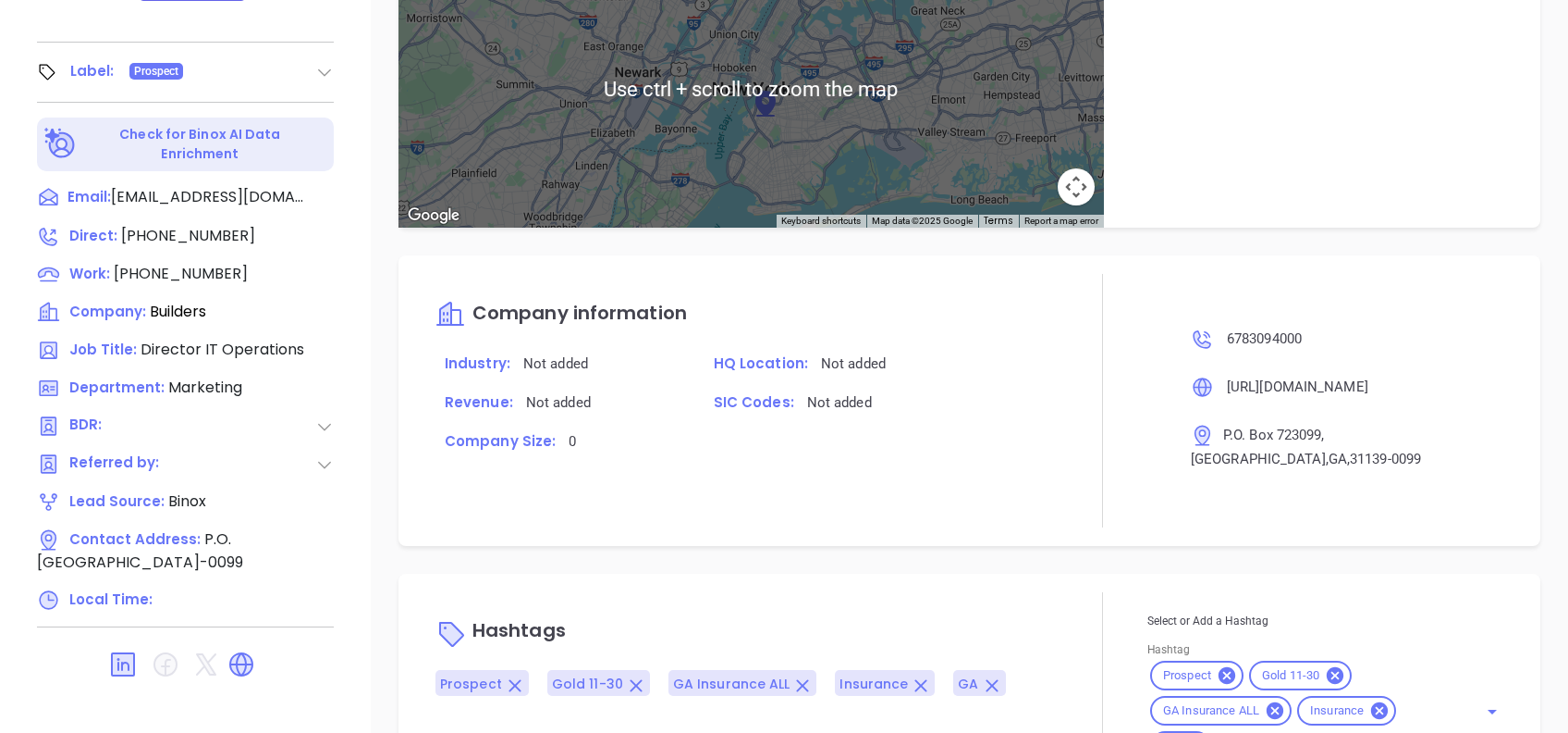
scroll to position [1020, 0]
